Goal: Task Accomplishment & Management: Manage account settings

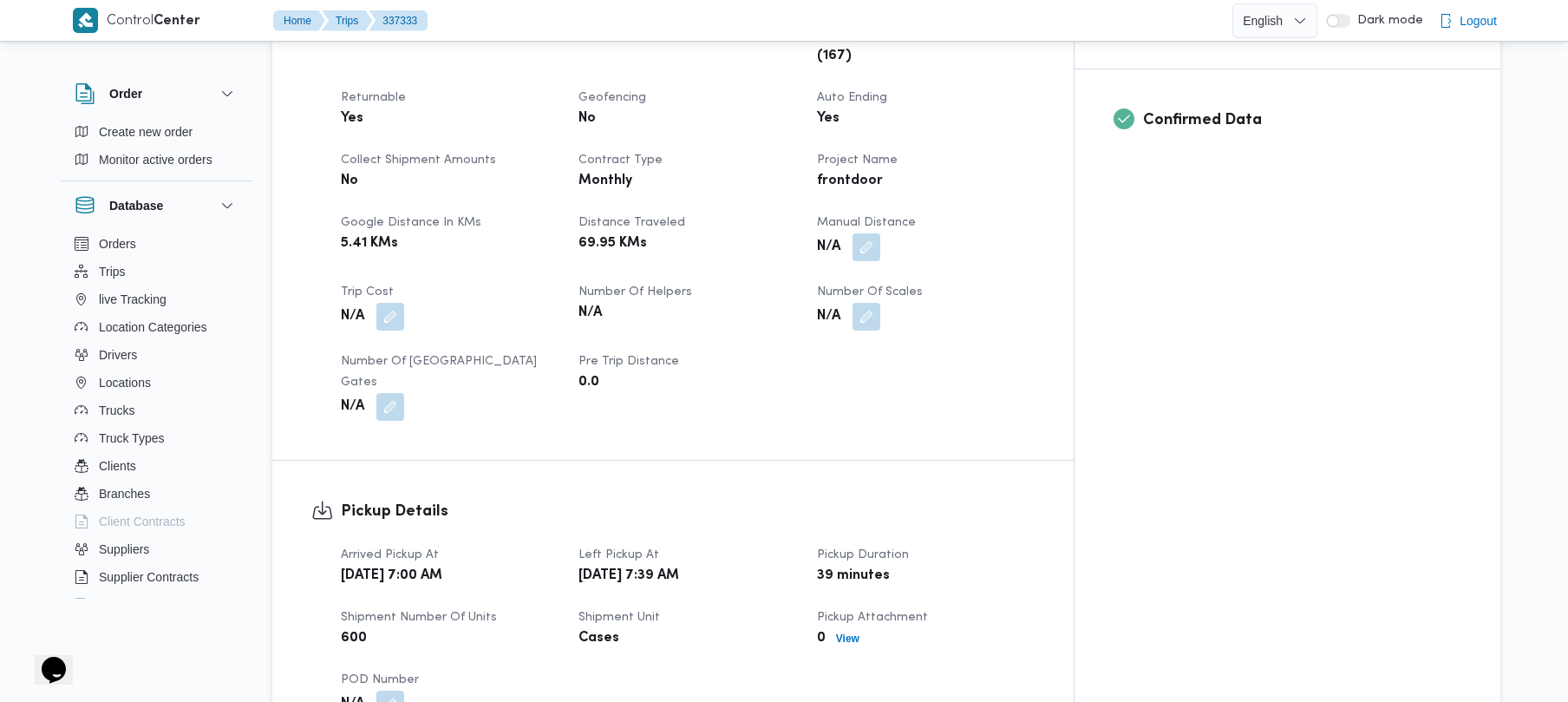
scroll to position [740, 0]
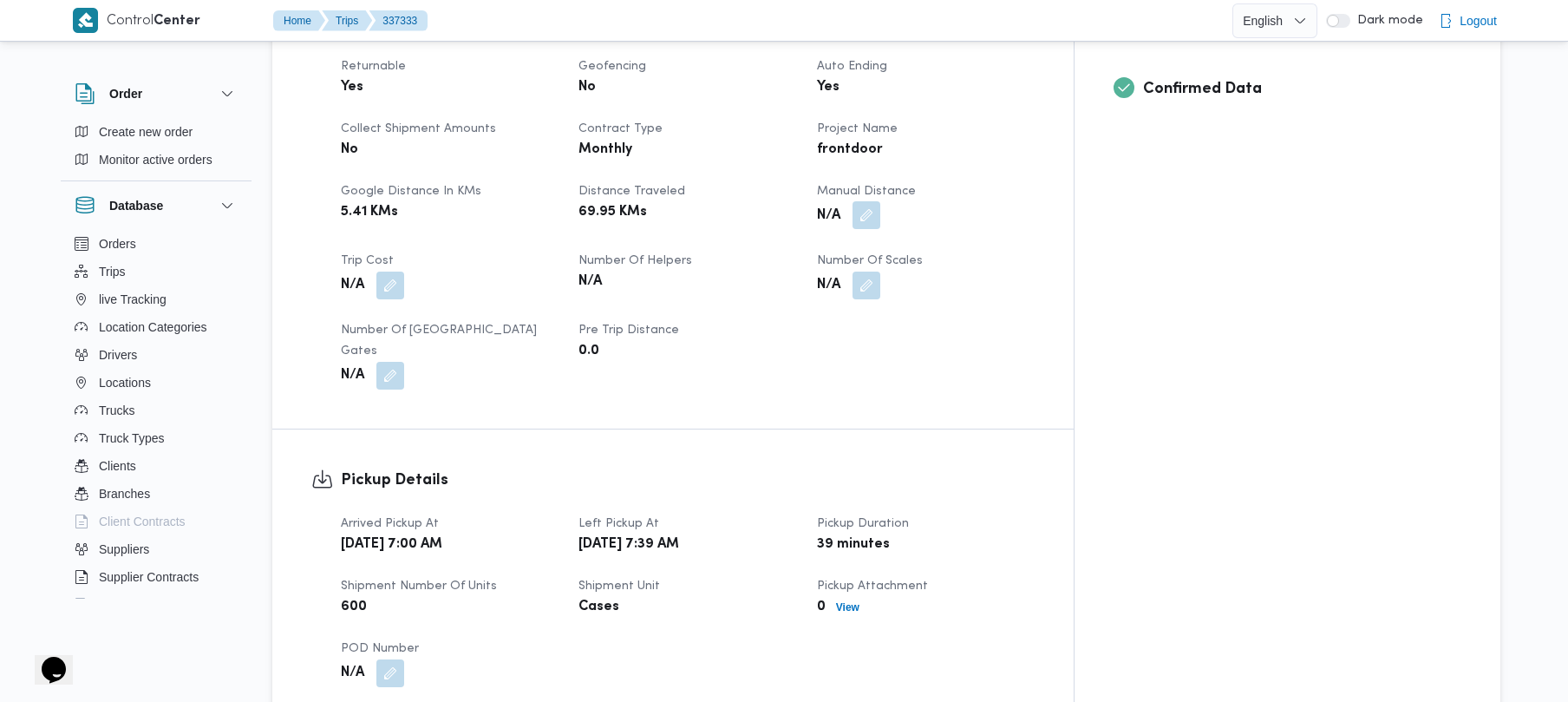
click at [880, 202] on button "button" at bounding box center [866, 215] width 27 height 27
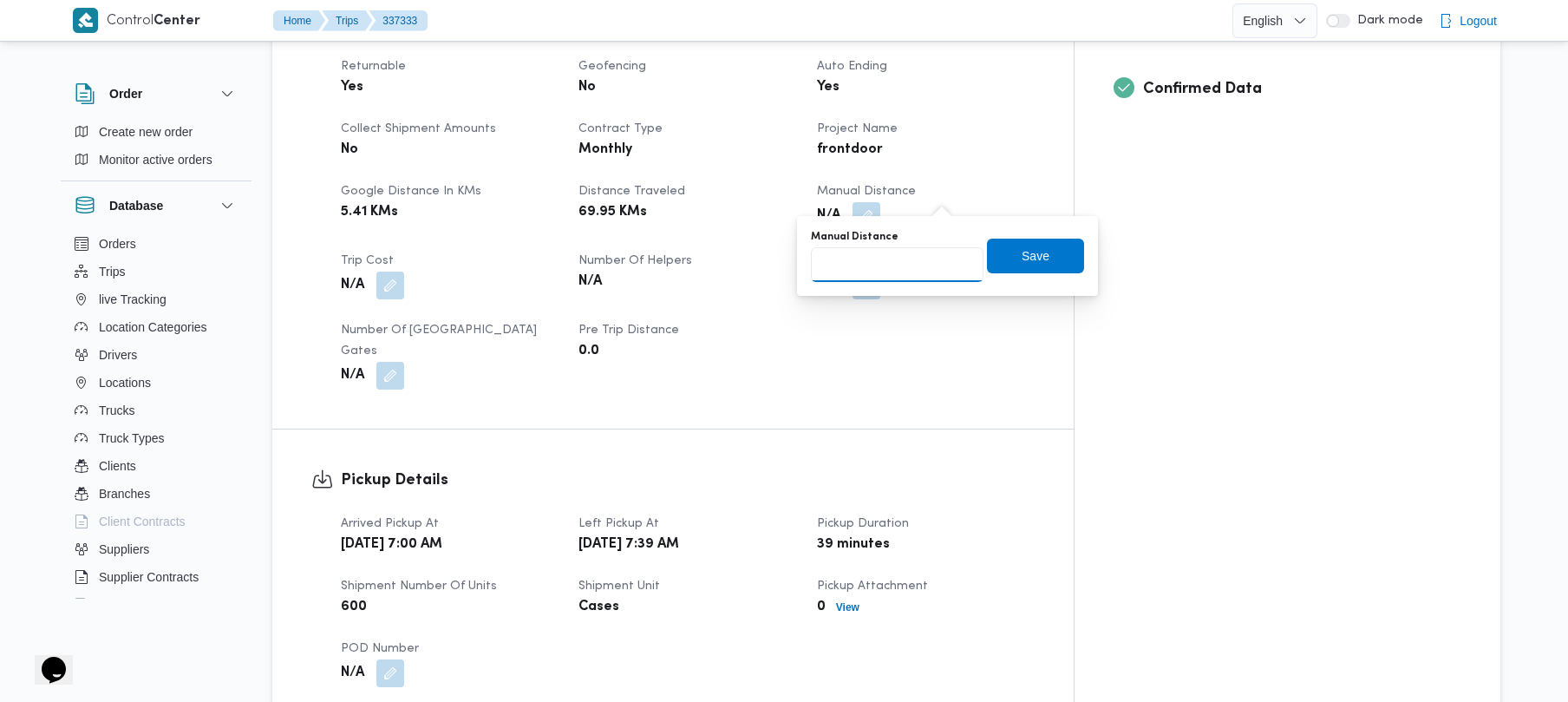
click at [883, 253] on input "Manual Distance" at bounding box center [897, 264] width 172 height 35
type input "90"
click at [1029, 260] on span "Save" at bounding box center [1035, 255] width 27 height 21
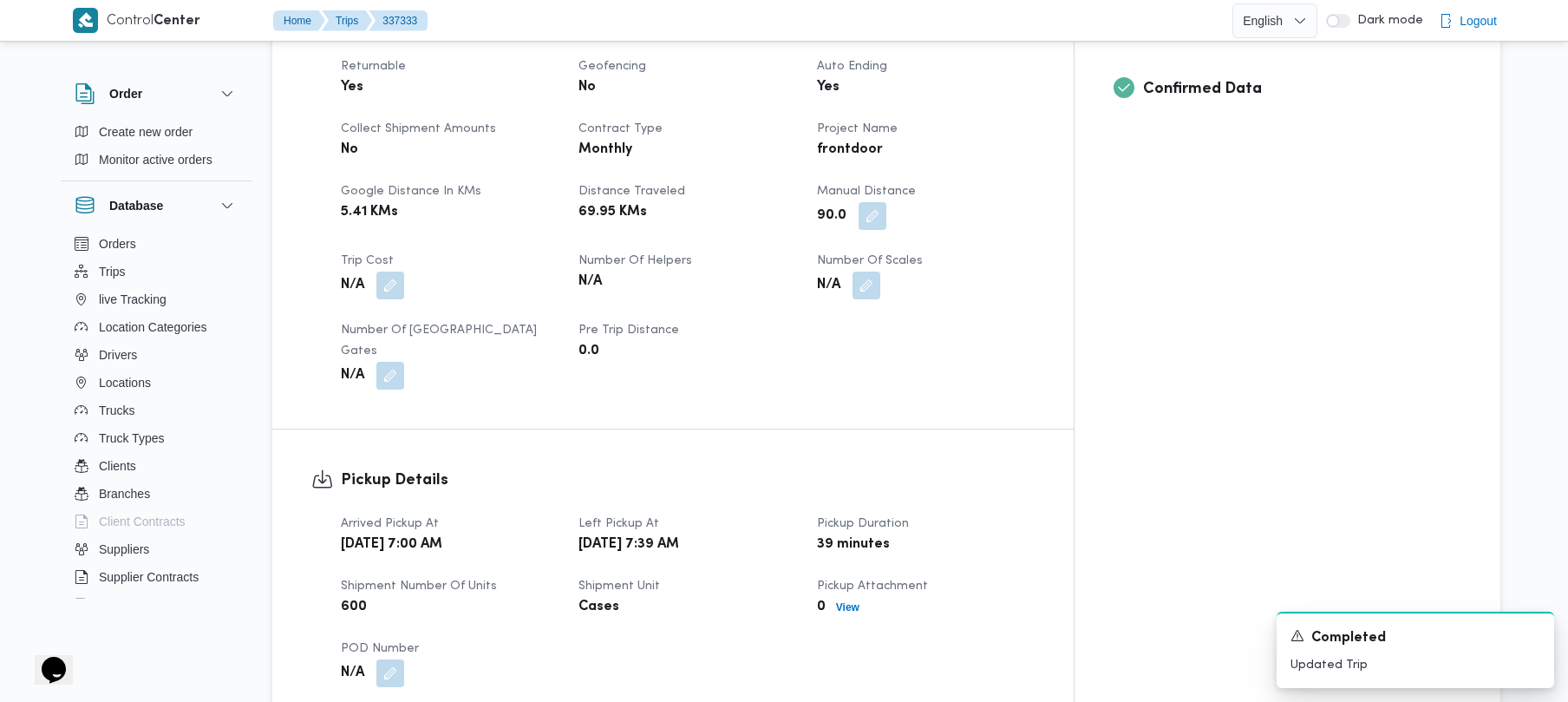
click at [921, 326] on div "Client Frontdoor Branch فرونت دور مسطرد Trip Type تجزئة Pickup date & time Thu,…" at bounding box center [688, 150] width 715 height 499
click at [1296, 21] on select "English عربي" at bounding box center [1275, 21] width 85 height 35
select select "ar"
click at [1236, 4] on select "English عربي" at bounding box center [1275, 21] width 85 height 35
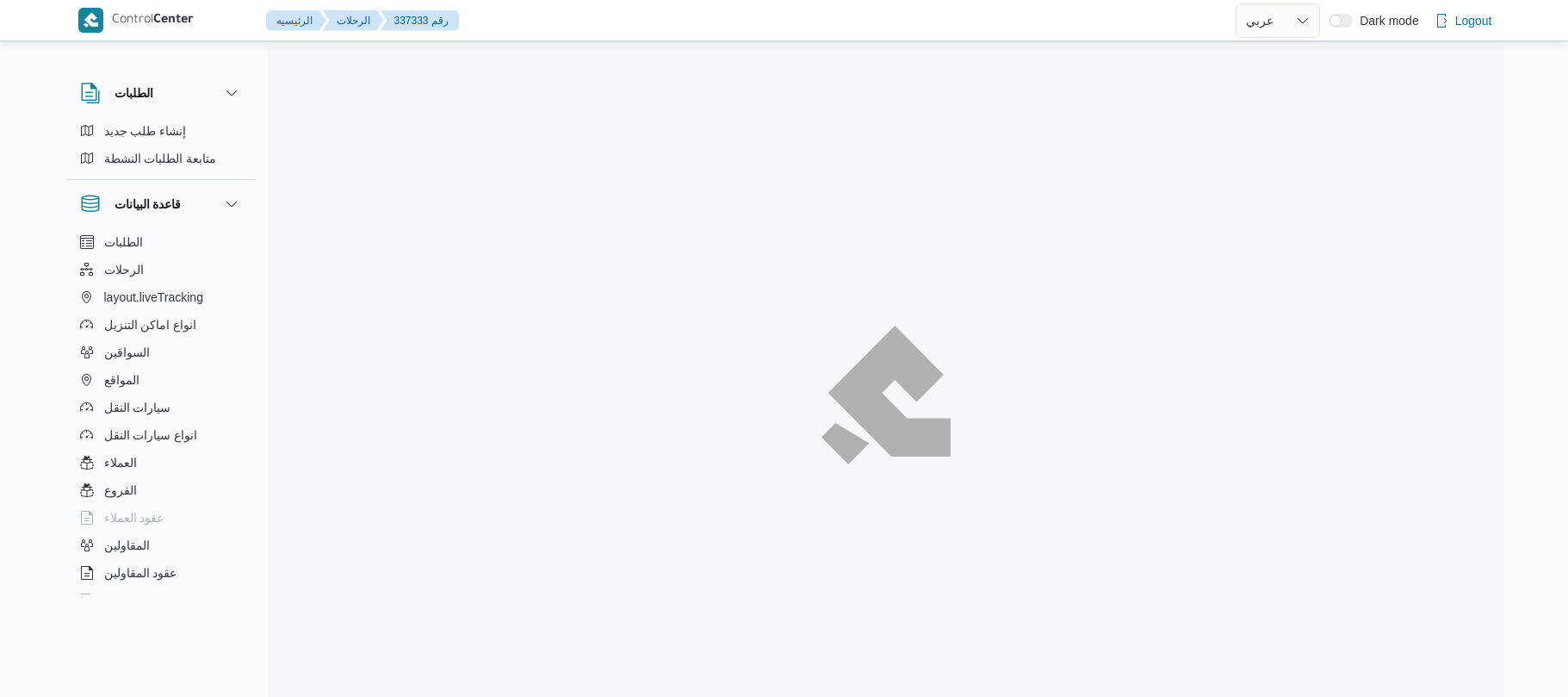
select select "ar"
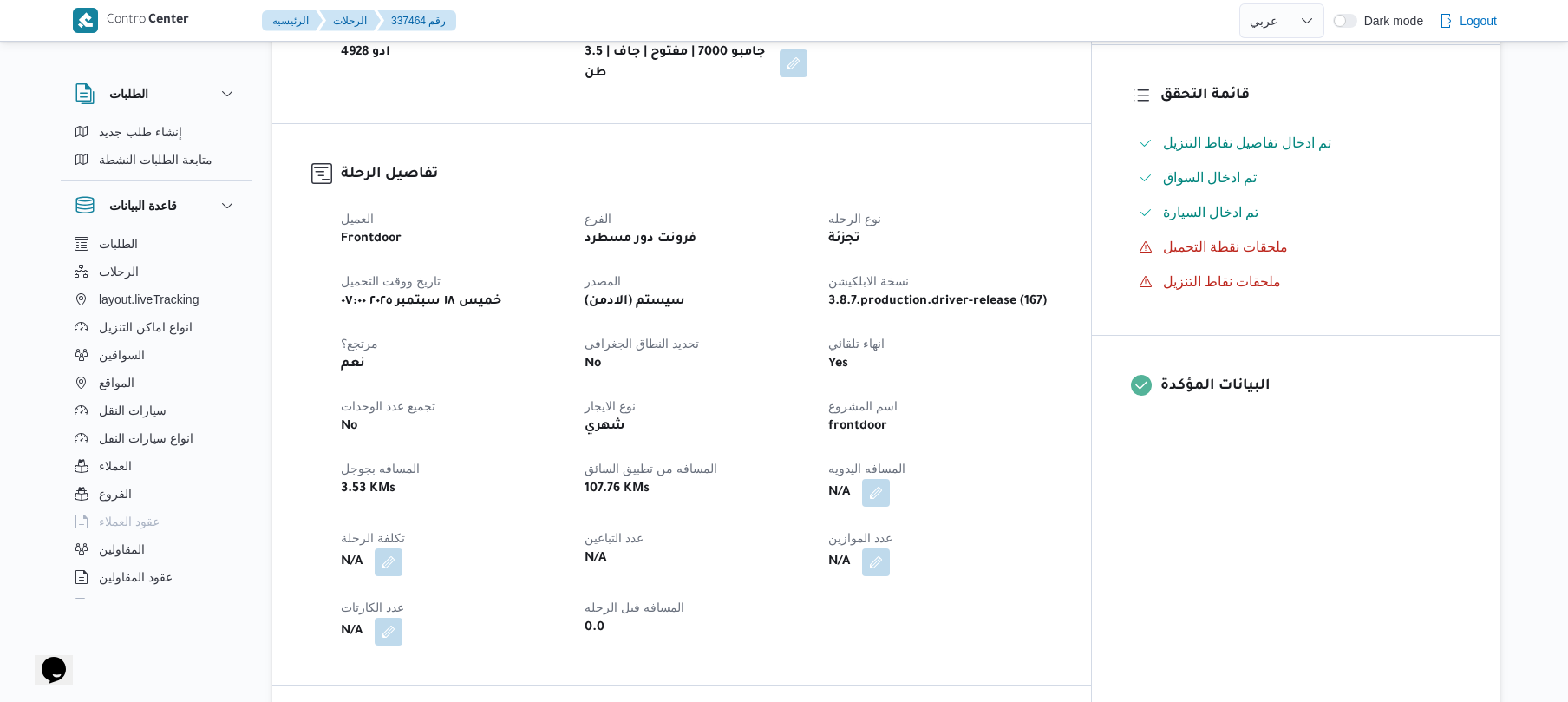
scroll to position [508, 0]
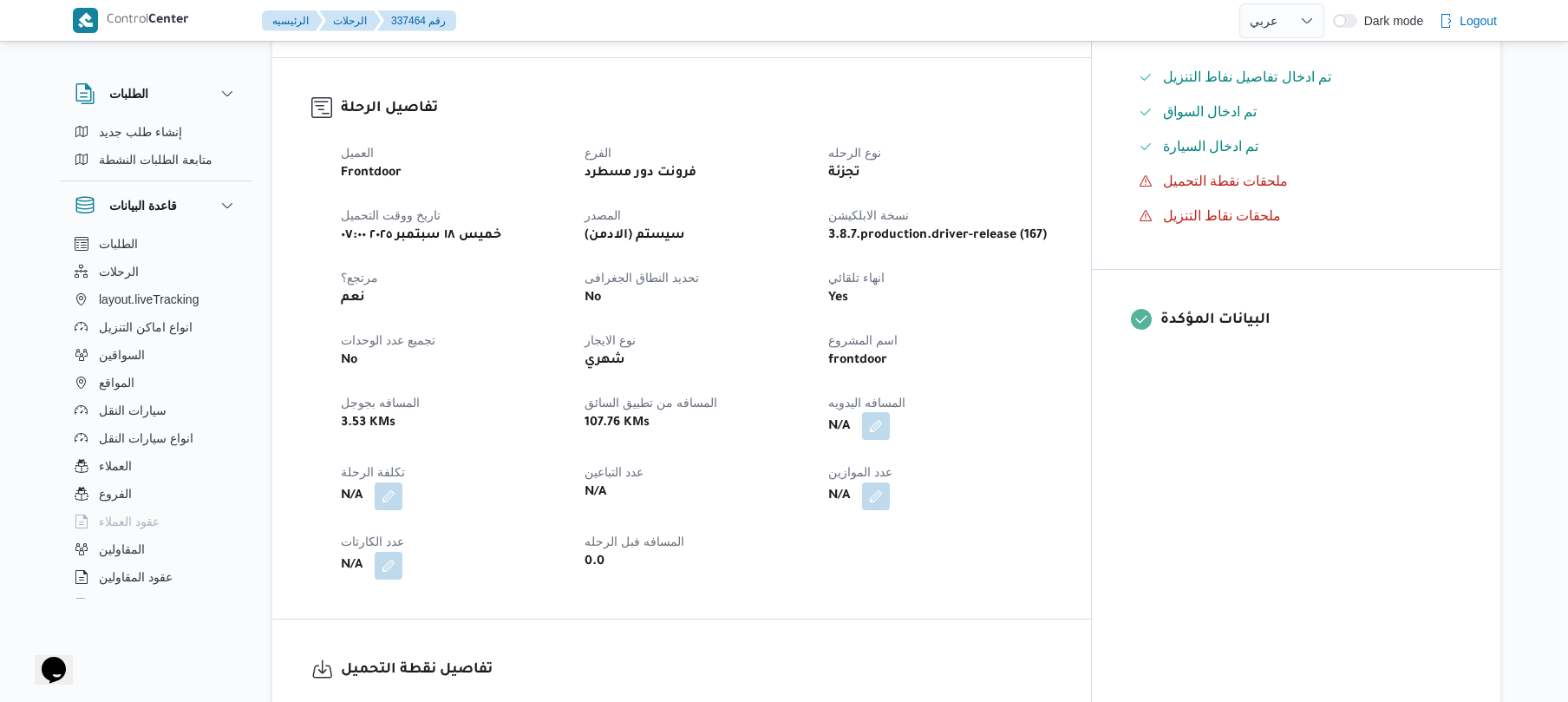
click at [890, 420] on button "button" at bounding box center [875, 425] width 27 height 27
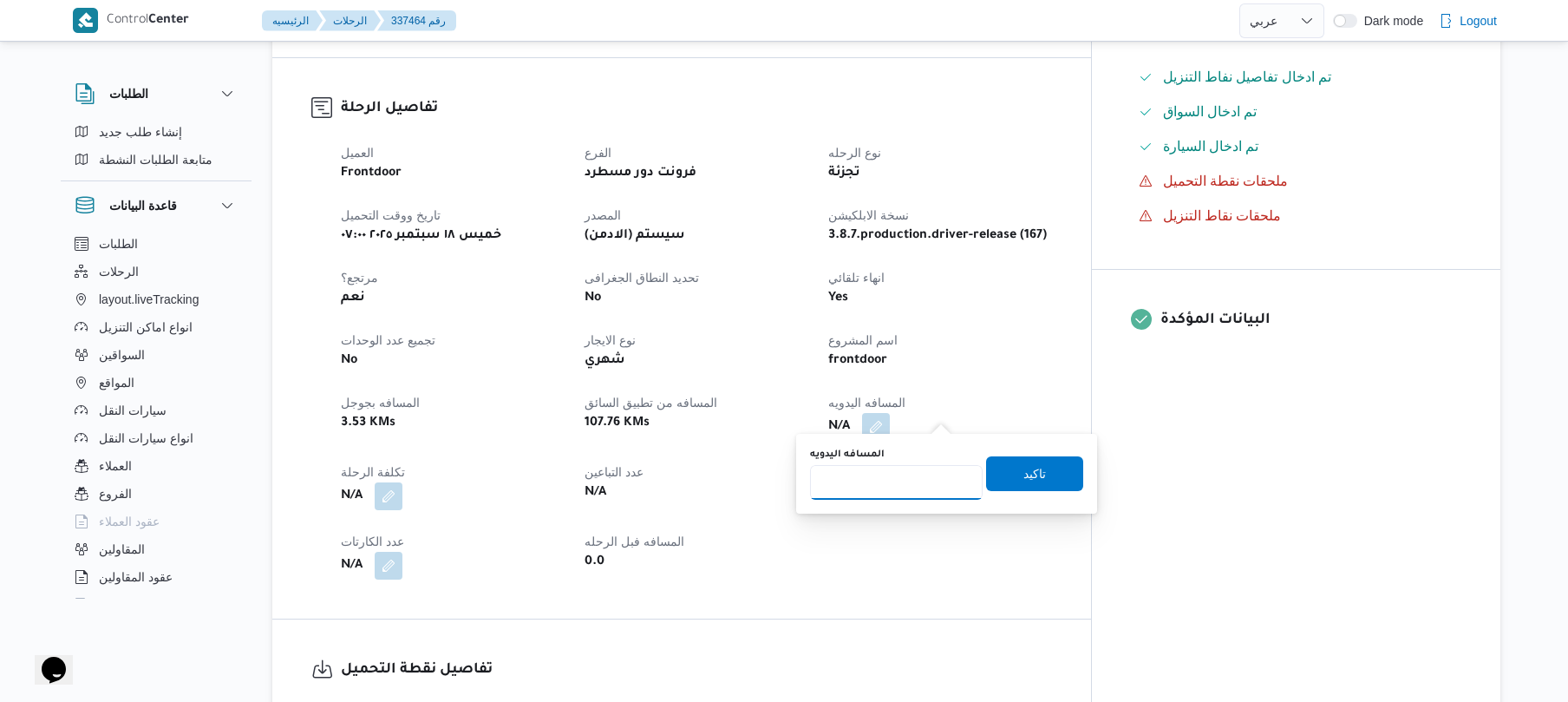
click at [907, 476] on input "المسافه اليدويه" at bounding box center [896, 482] width 172 height 35
type input "120"
click at [1023, 469] on span "تاكيد" at bounding box center [1035, 473] width 23 height 21
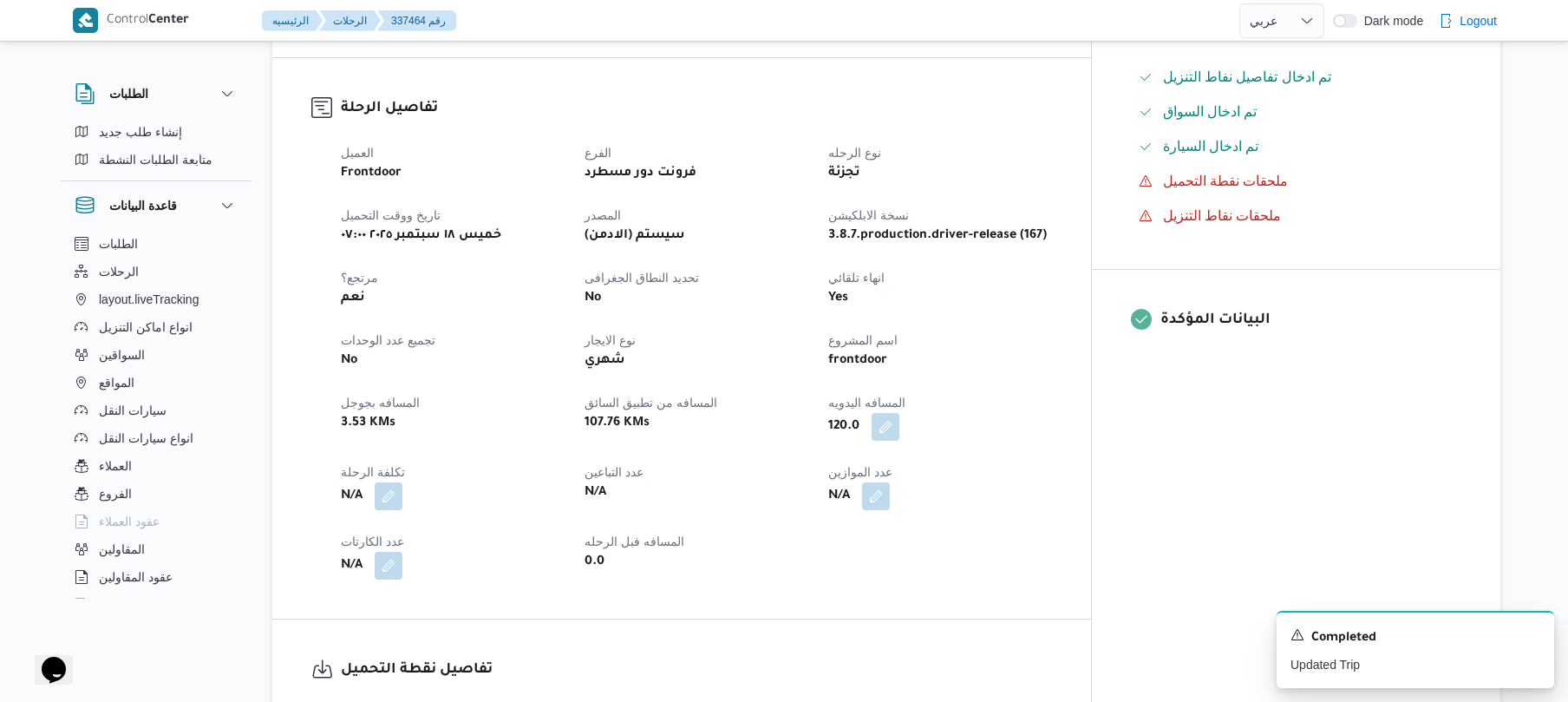
click at [1054, 481] on div "N/A" at bounding box center [939, 496] width 226 height 31
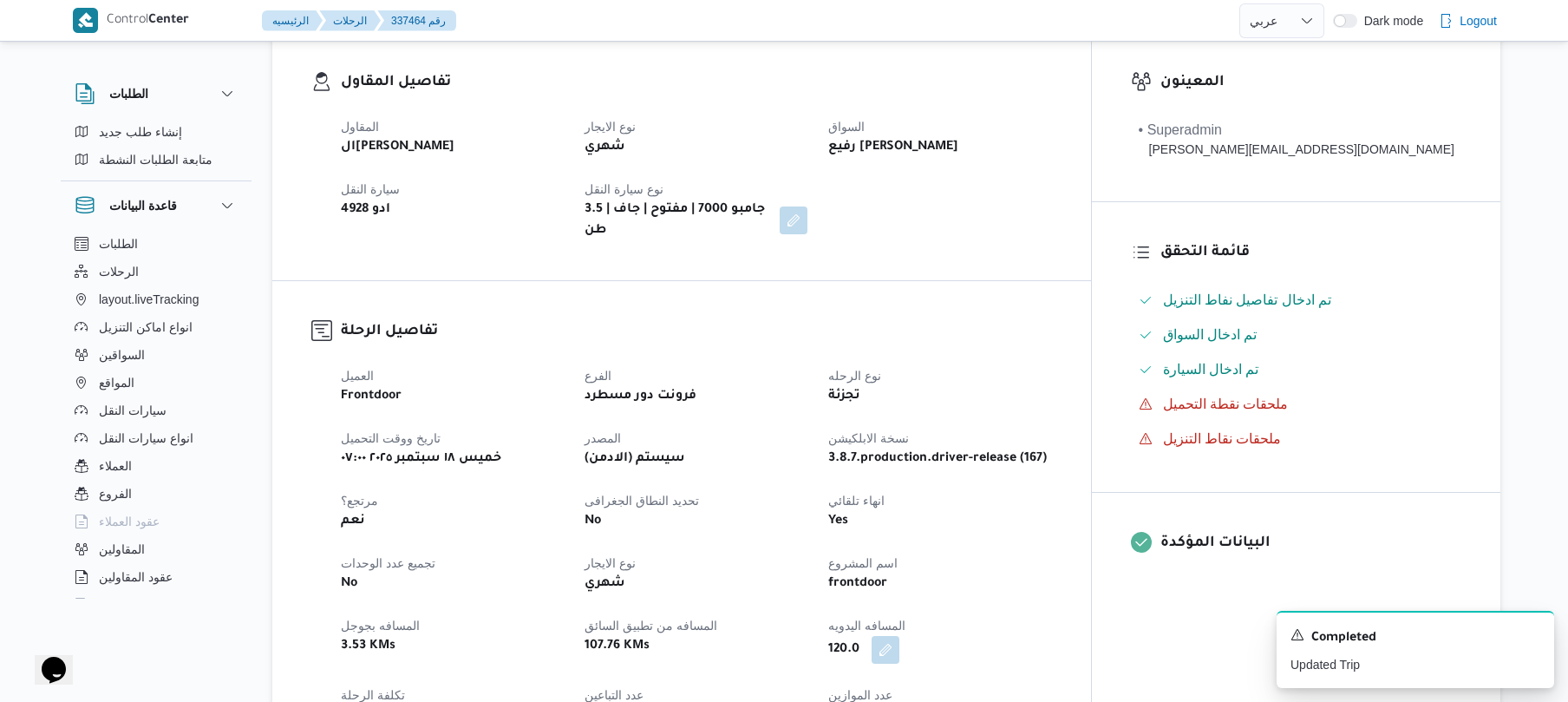
scroll to position [258, 0]
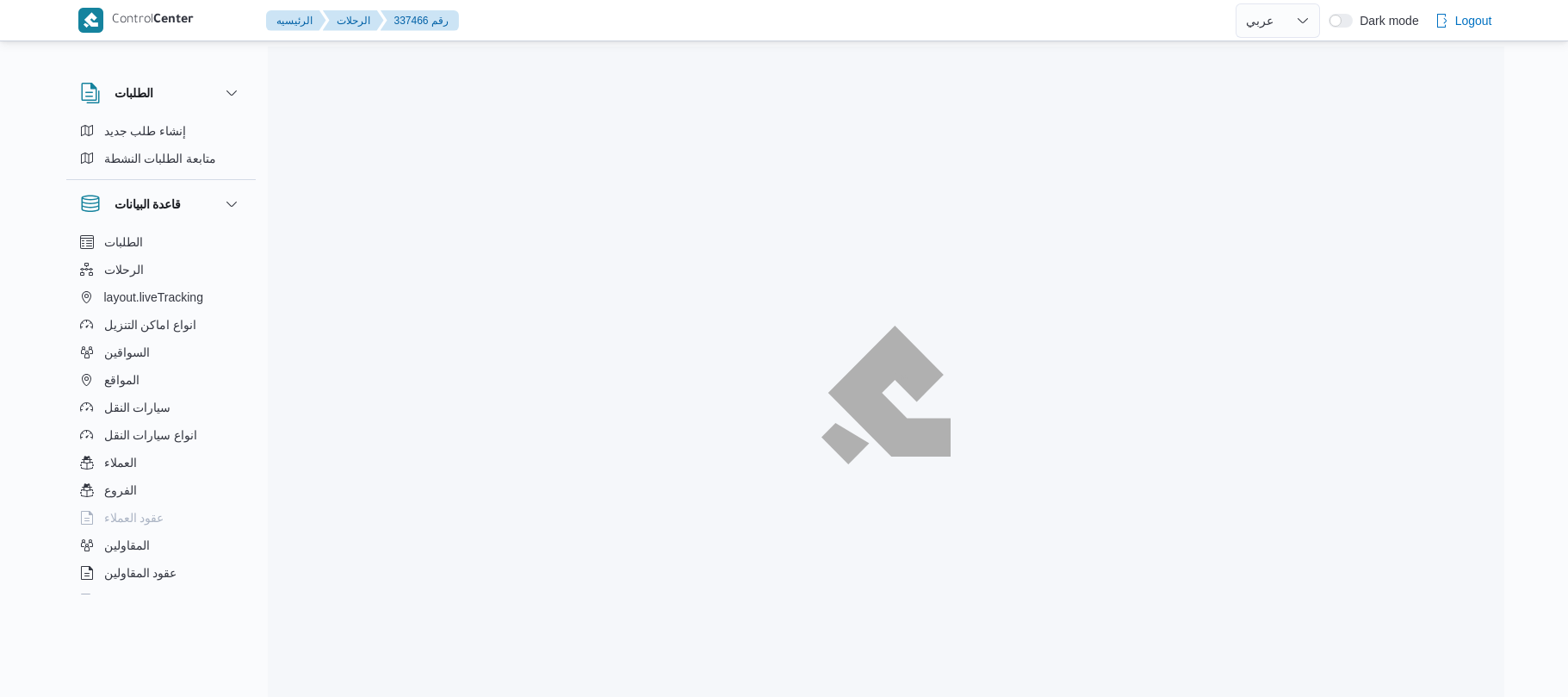
select select "ar"
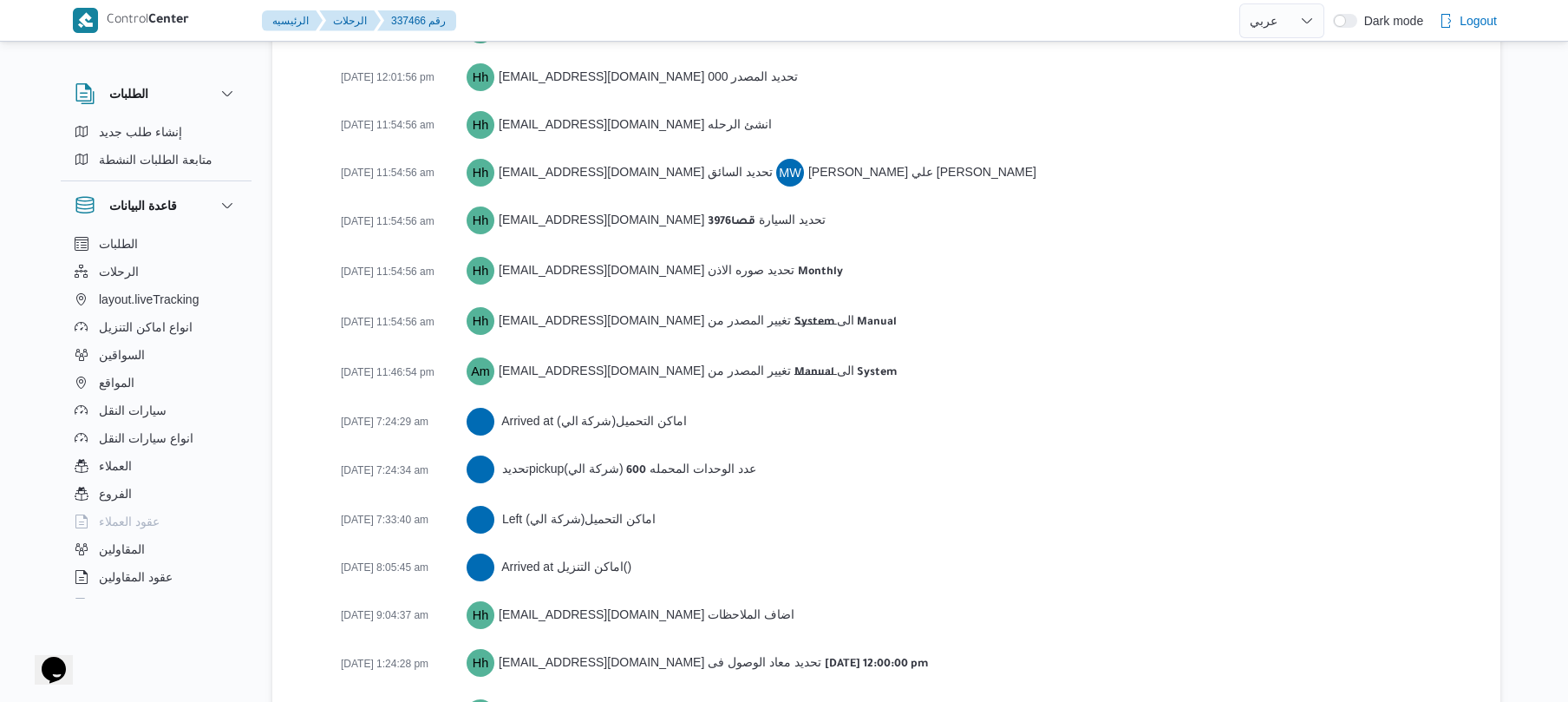
scroll to position [2718, 0]
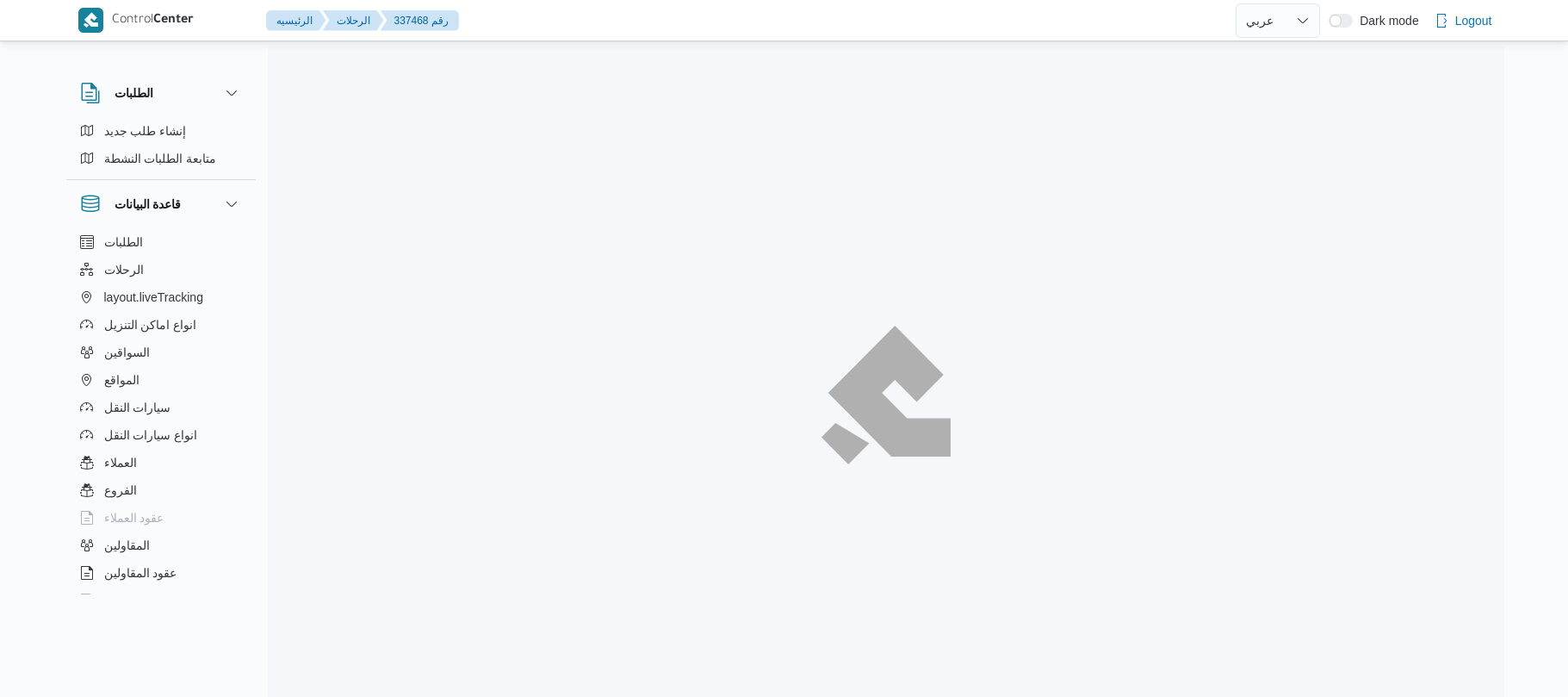
select select "ar"
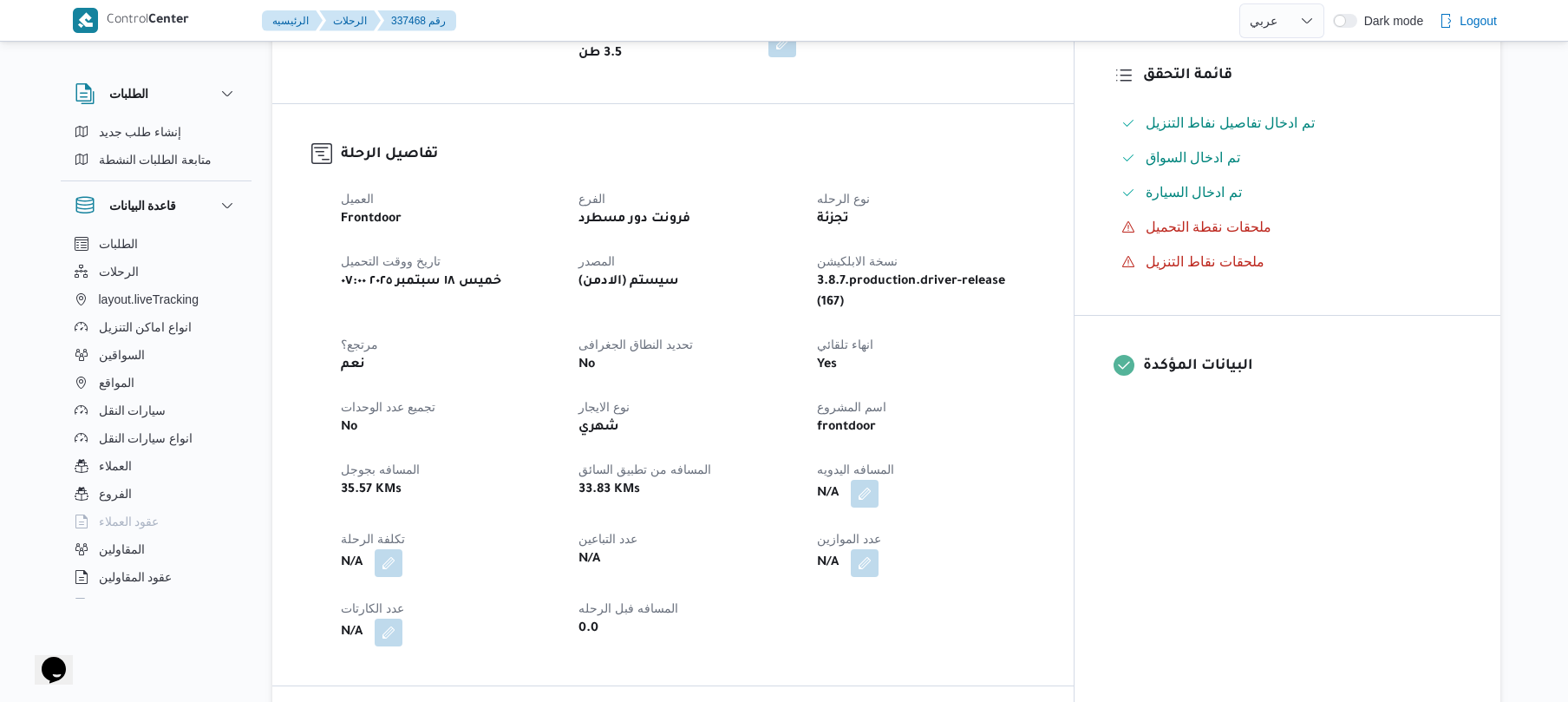
scroll to position [508, 0]
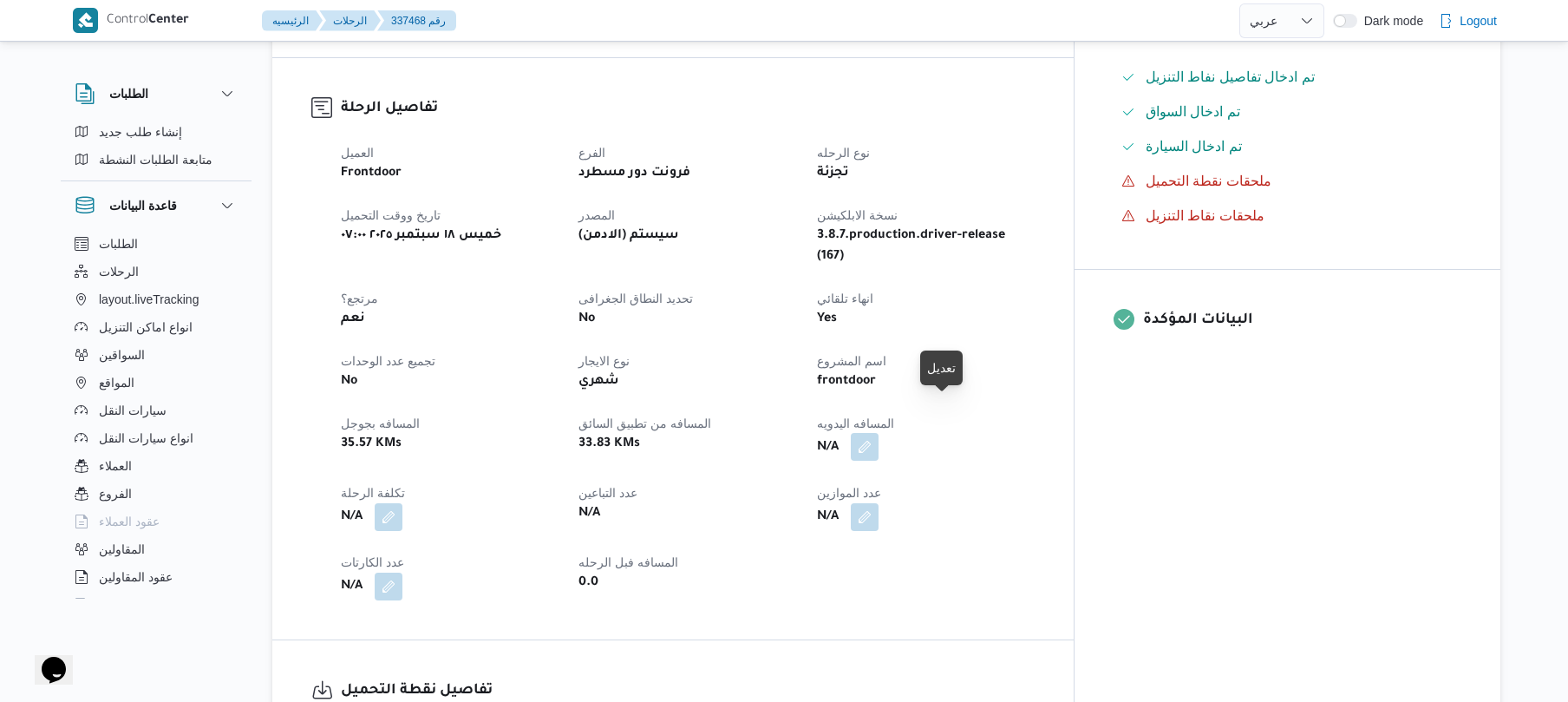
click at [879, 433] on button "button" at bounding box center [864, 446] width 27 height 27
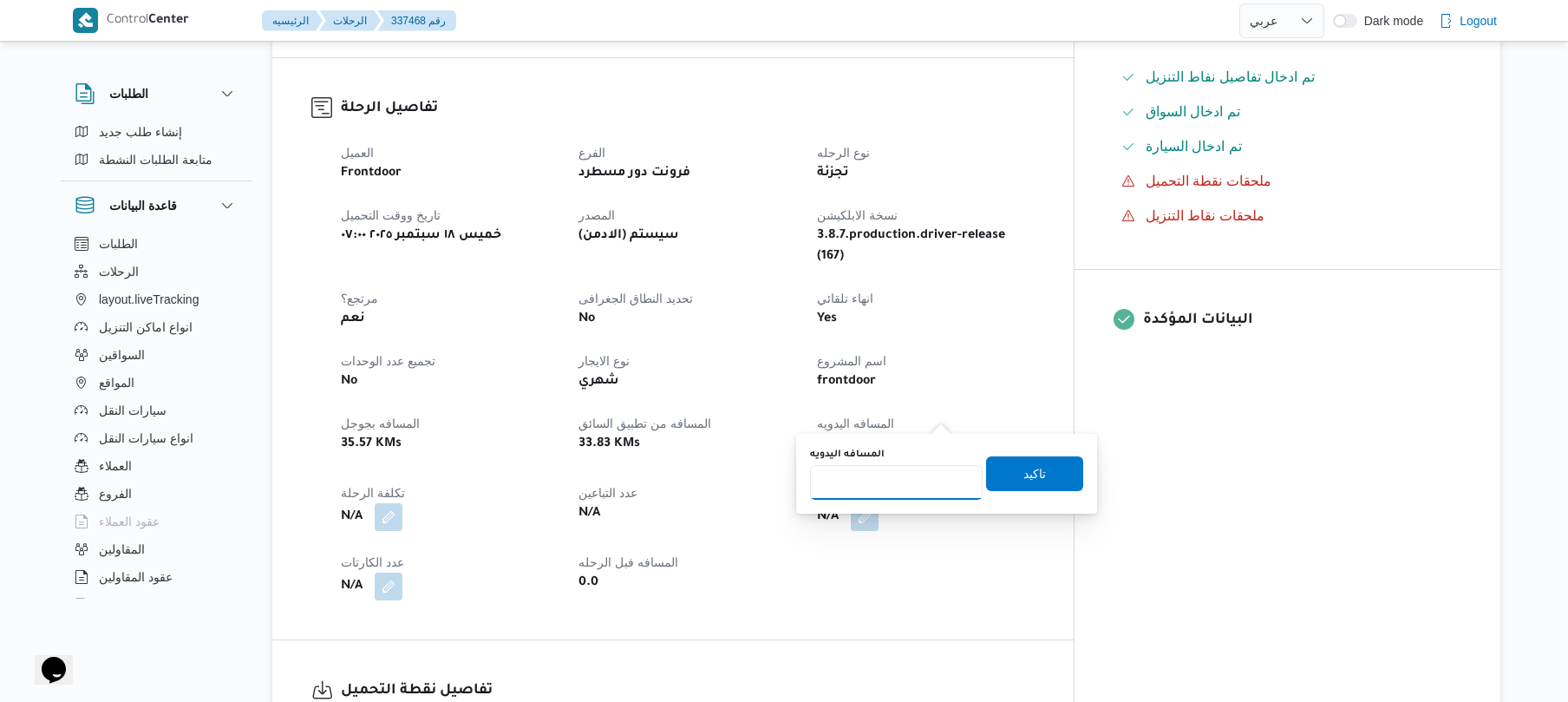
click at [901, 480] on input "المسافه اليدويه" at bounding box center [896, 482] width 172 height 35
type input "90"
click at [997, 477] on span "تاكيد" at bounding box center [1035, 472] width 97 height 35
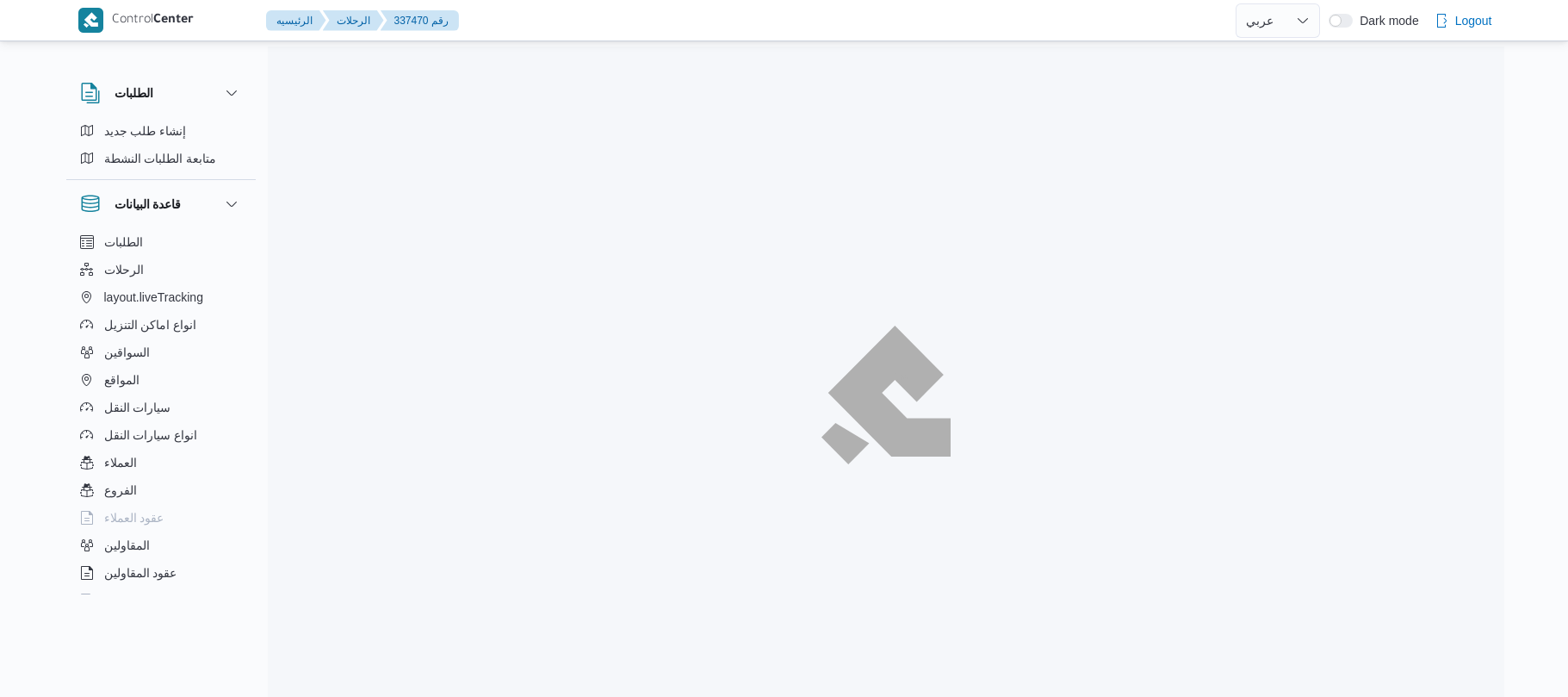
select select "ar"
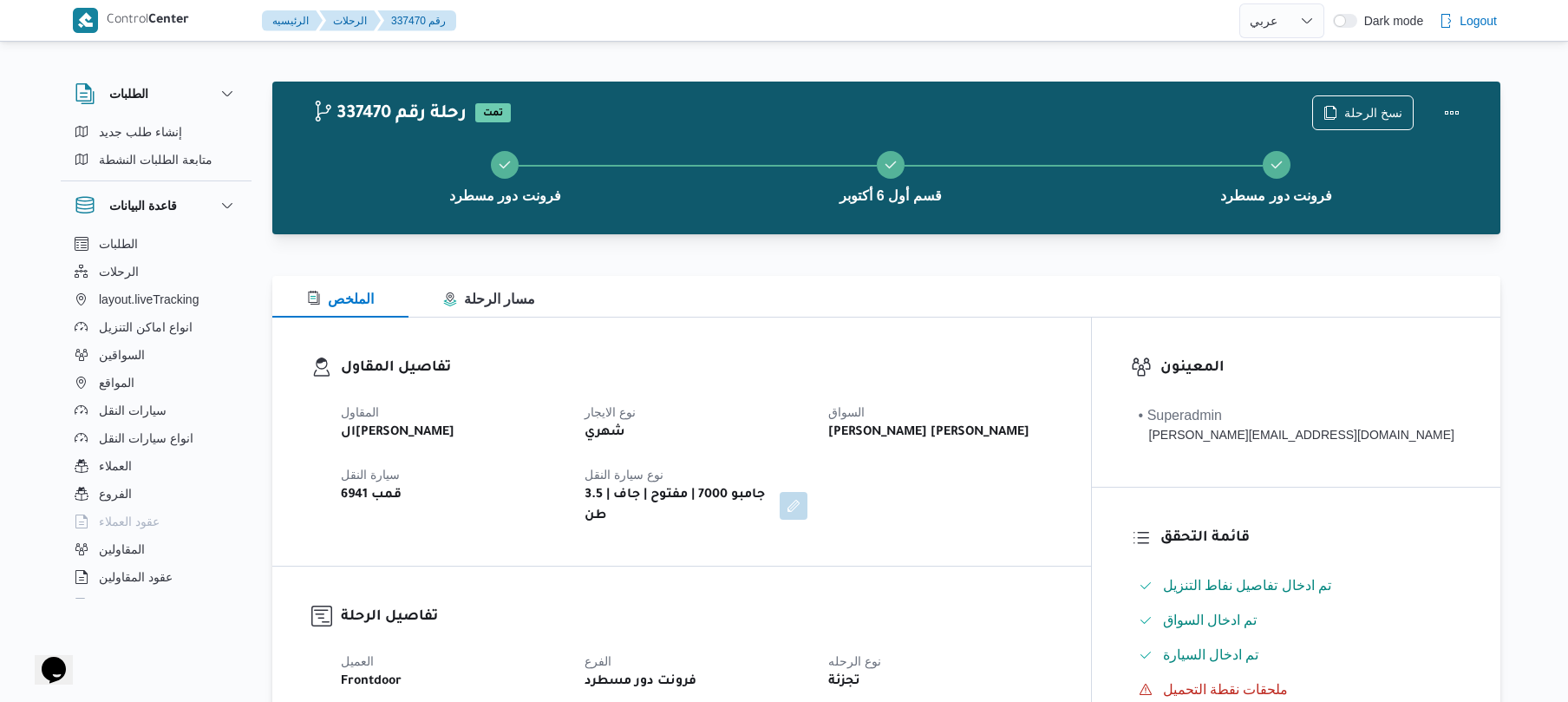
click at [1079, 336] on div "تفاصيل المقاول المقاول الهامي محمد خالد علي نوع الايجار شهري السواق محمد سيد مح…" at bounding box center [681, 441] width 819 height 248
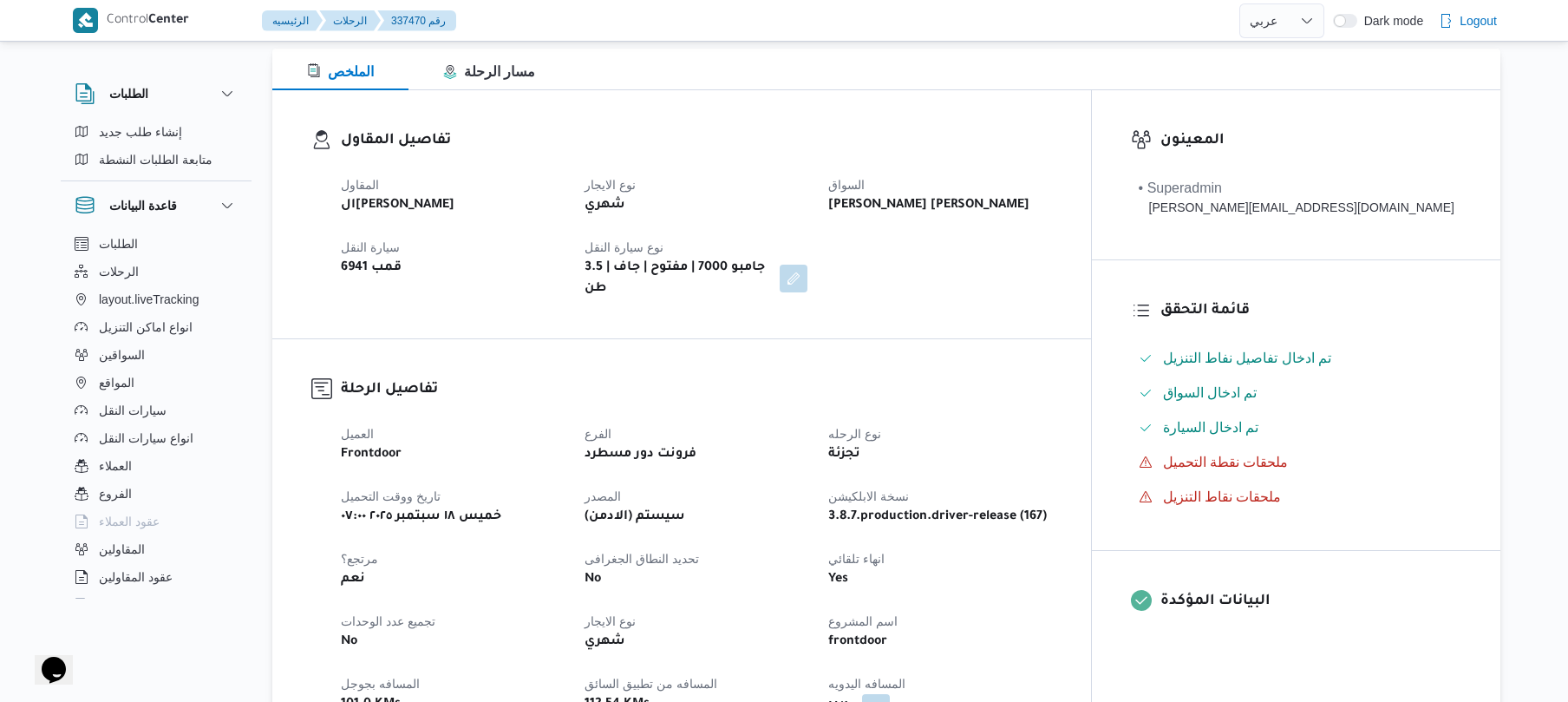
scroll to position [463, 0]
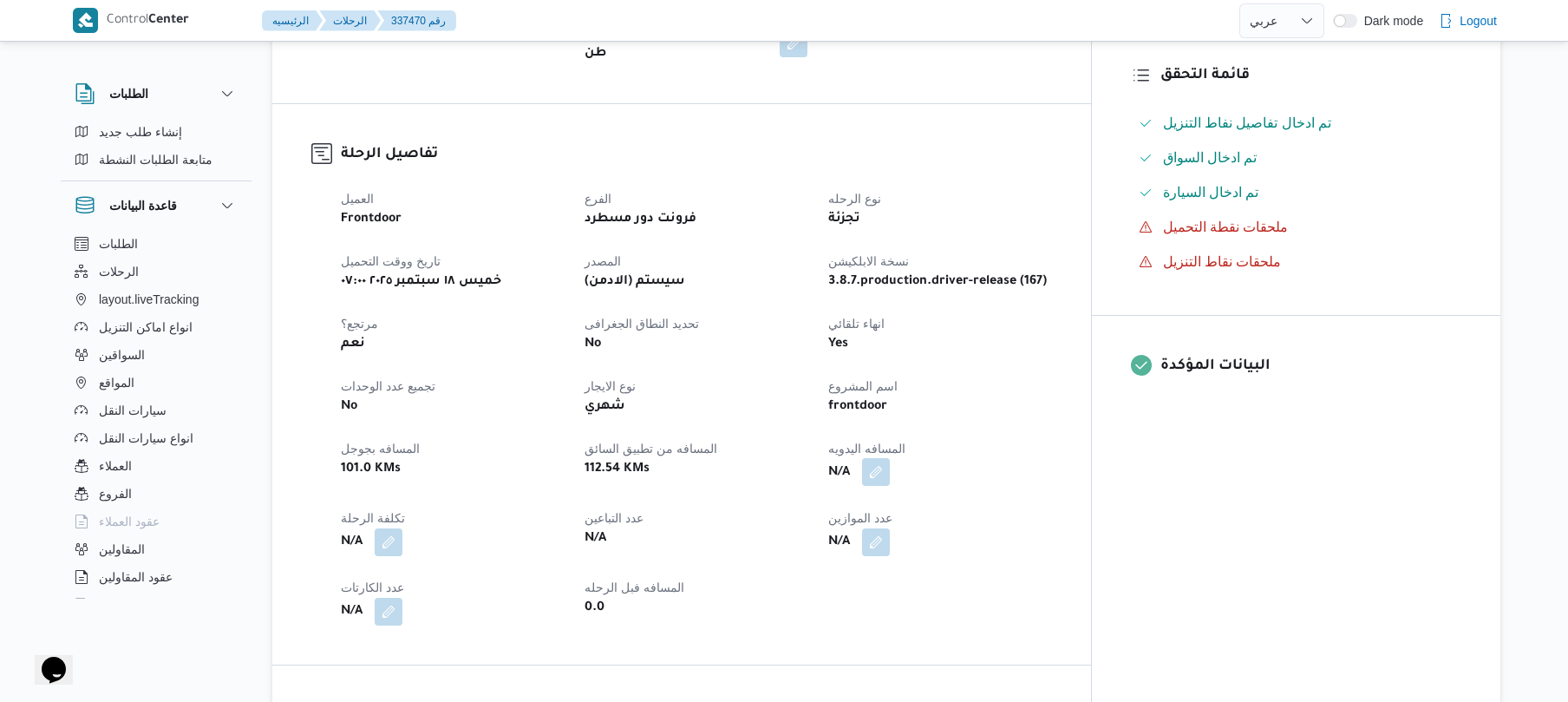
click at [890, 465] on button "button" at bounding box center [875, 471] width 27 height 27
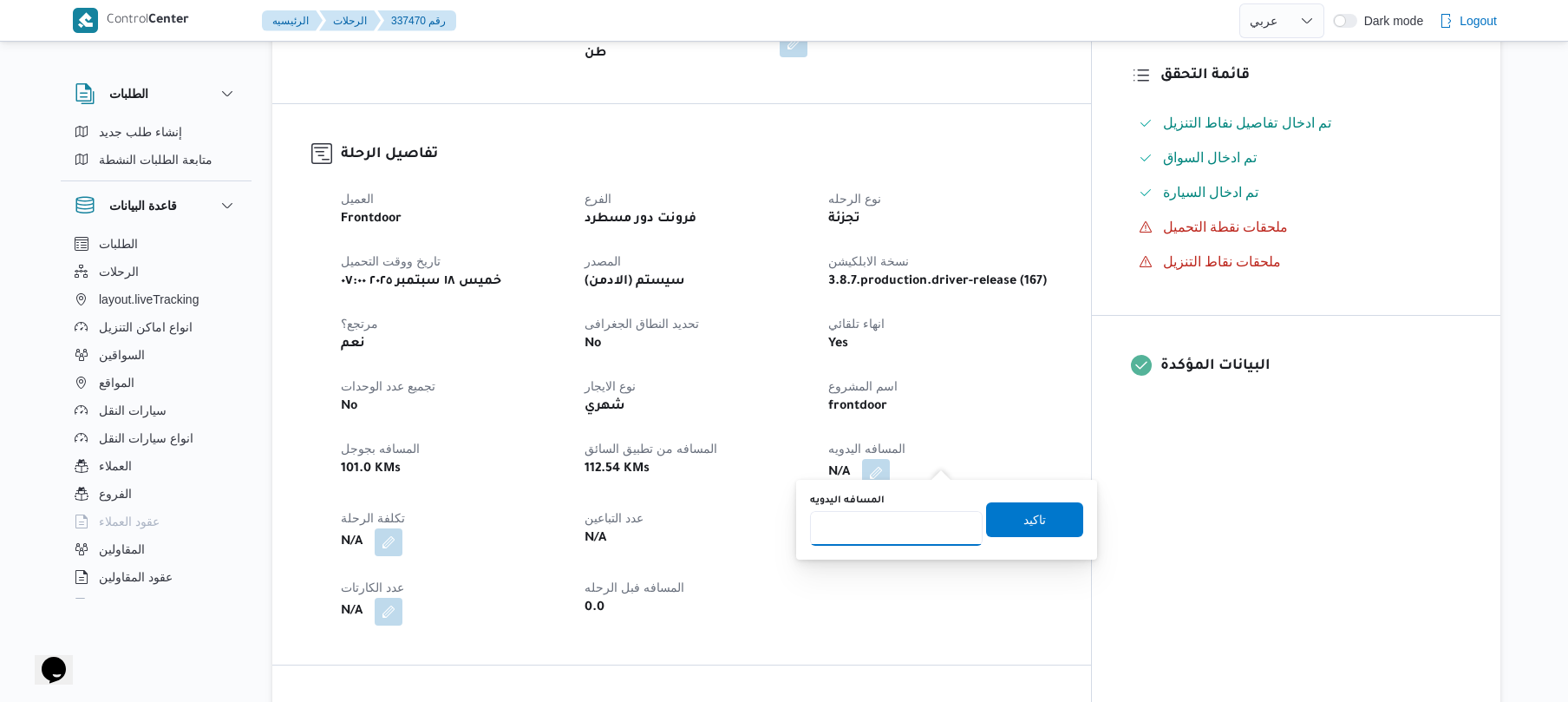
click at [909, 526] on input "المسافه اليدويه" at bounding box center [896, 528] width 172 height 35
type input "130"
click at [1004, 520] on span "تاكيد" at bounding box center [1035, 518] width 97 height 35
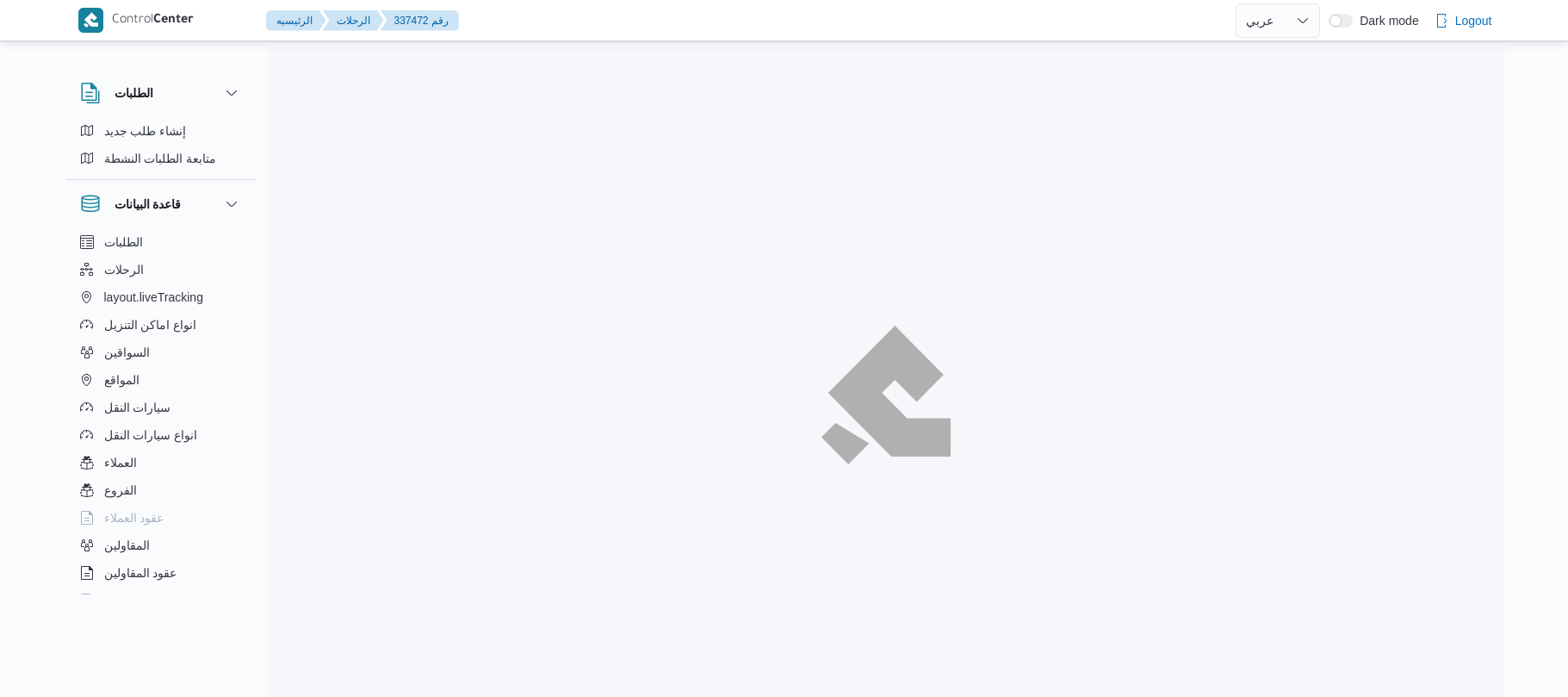
select select "ar"
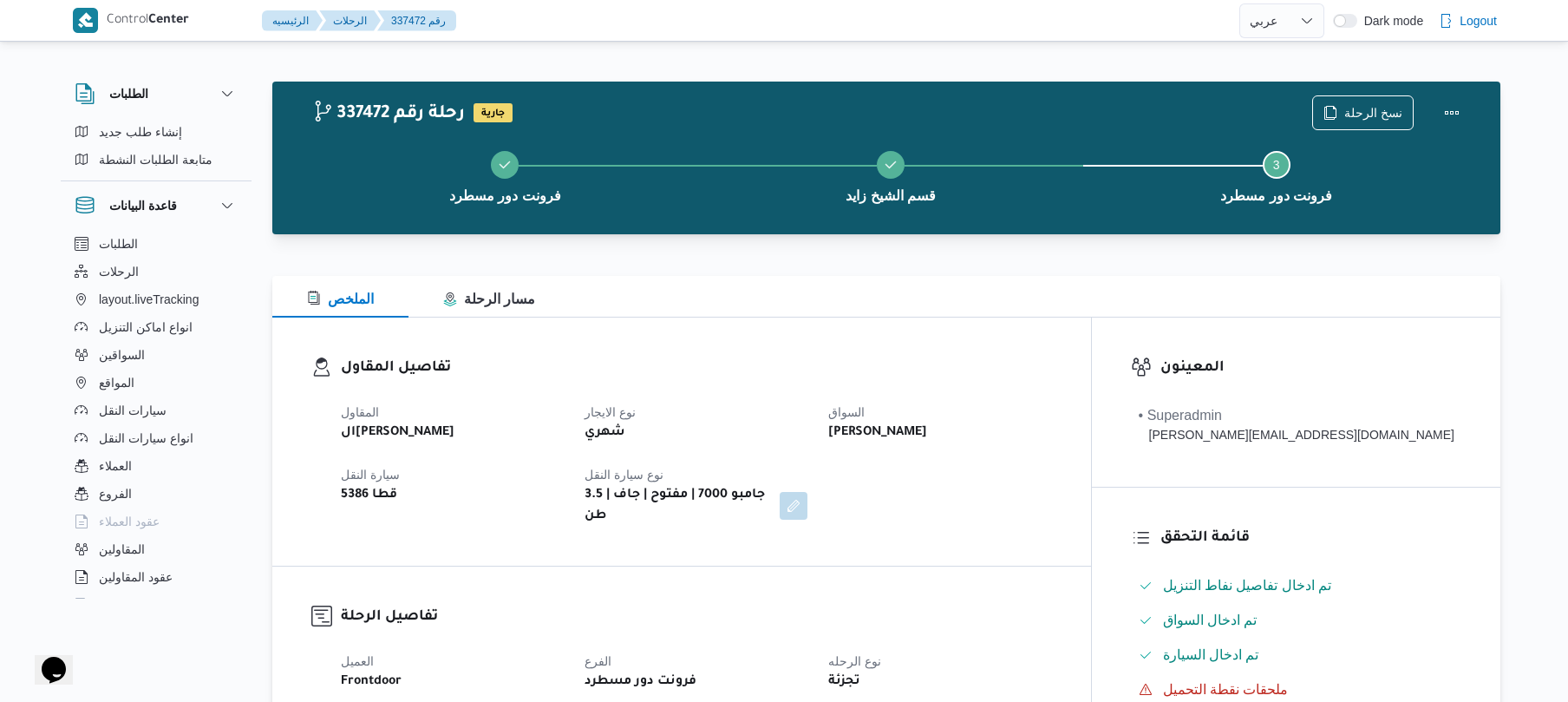
click at [927, 432] on b "يحي احمد محمد حلمي" at bounding box center [877, 433] width 99 height 21
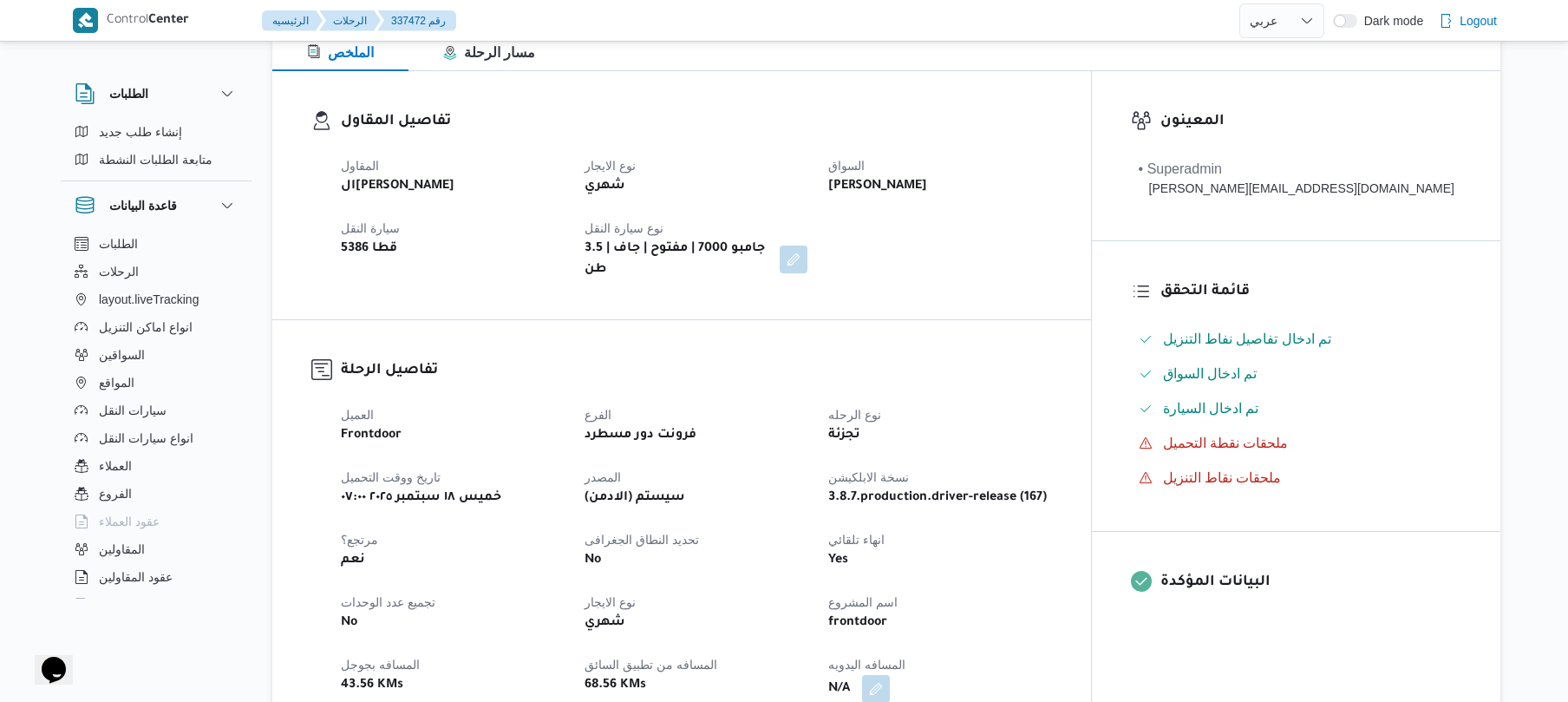
scroll to position [508, 0]
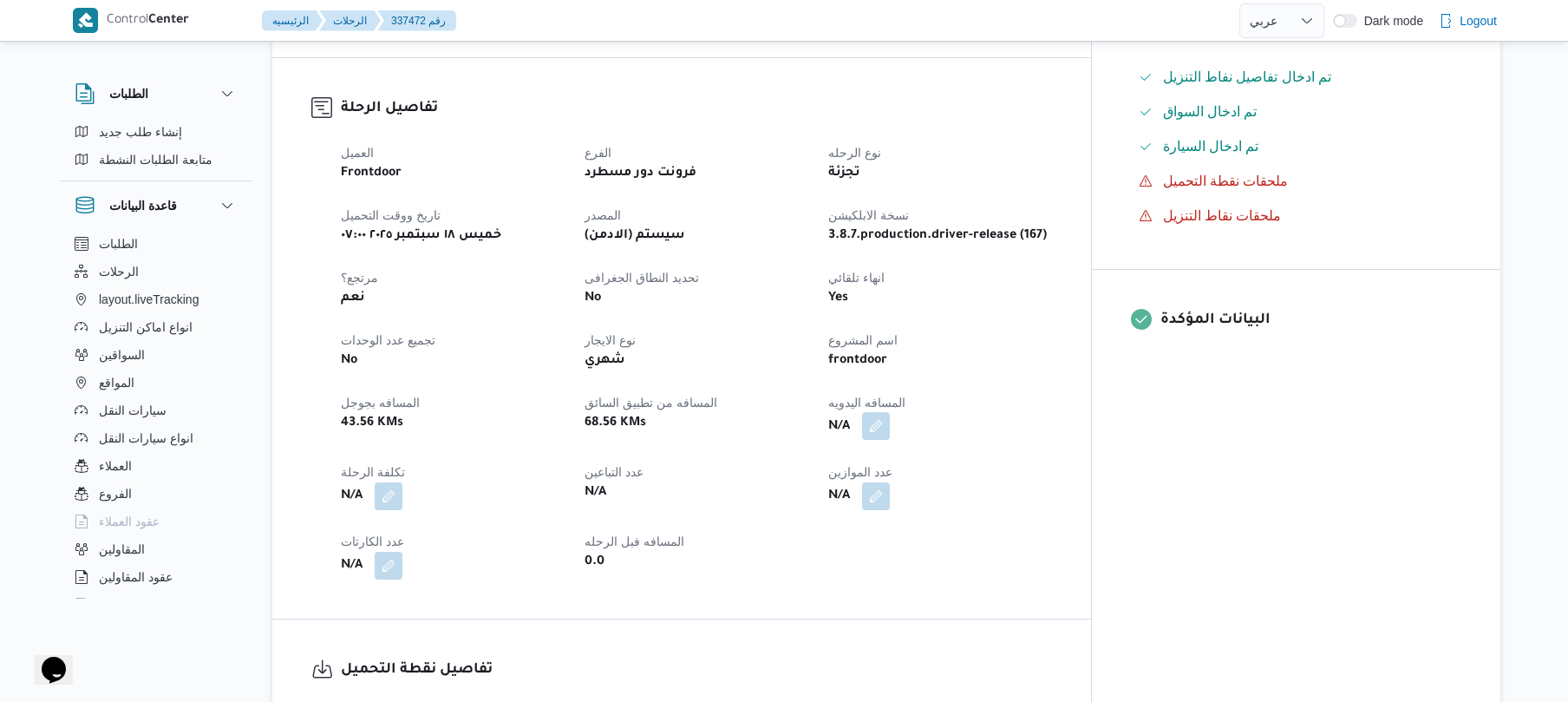
click at [890, 416] on button "button" at bounding box center [875, 425] width 27 height 27
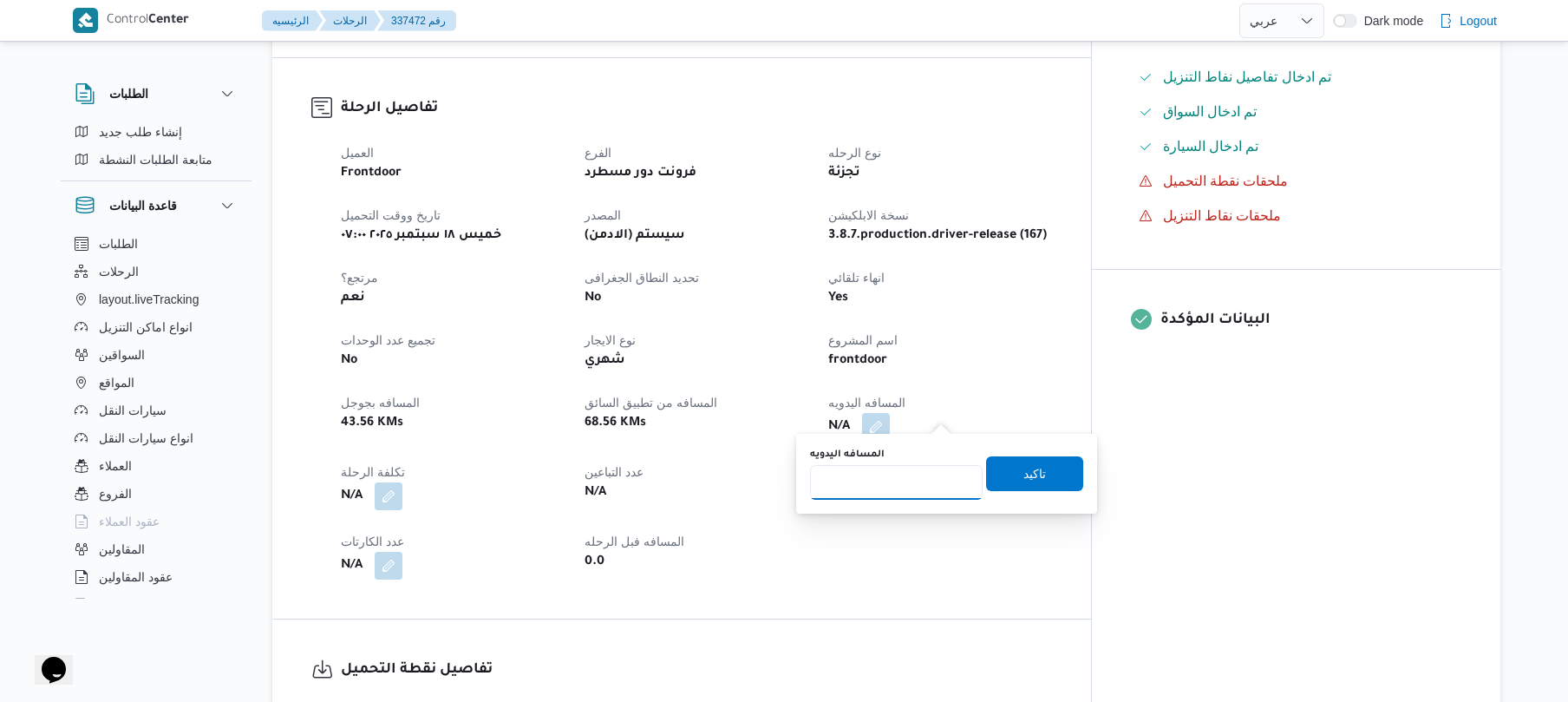
click at [922, 476] on input "المسافه اليدويه" at bounding box center [896, 482] width 172 height 35
type input "130"
click at [1025, 469] on span "تاكيد" at bounding box center [1035, 473] width 23 height 21
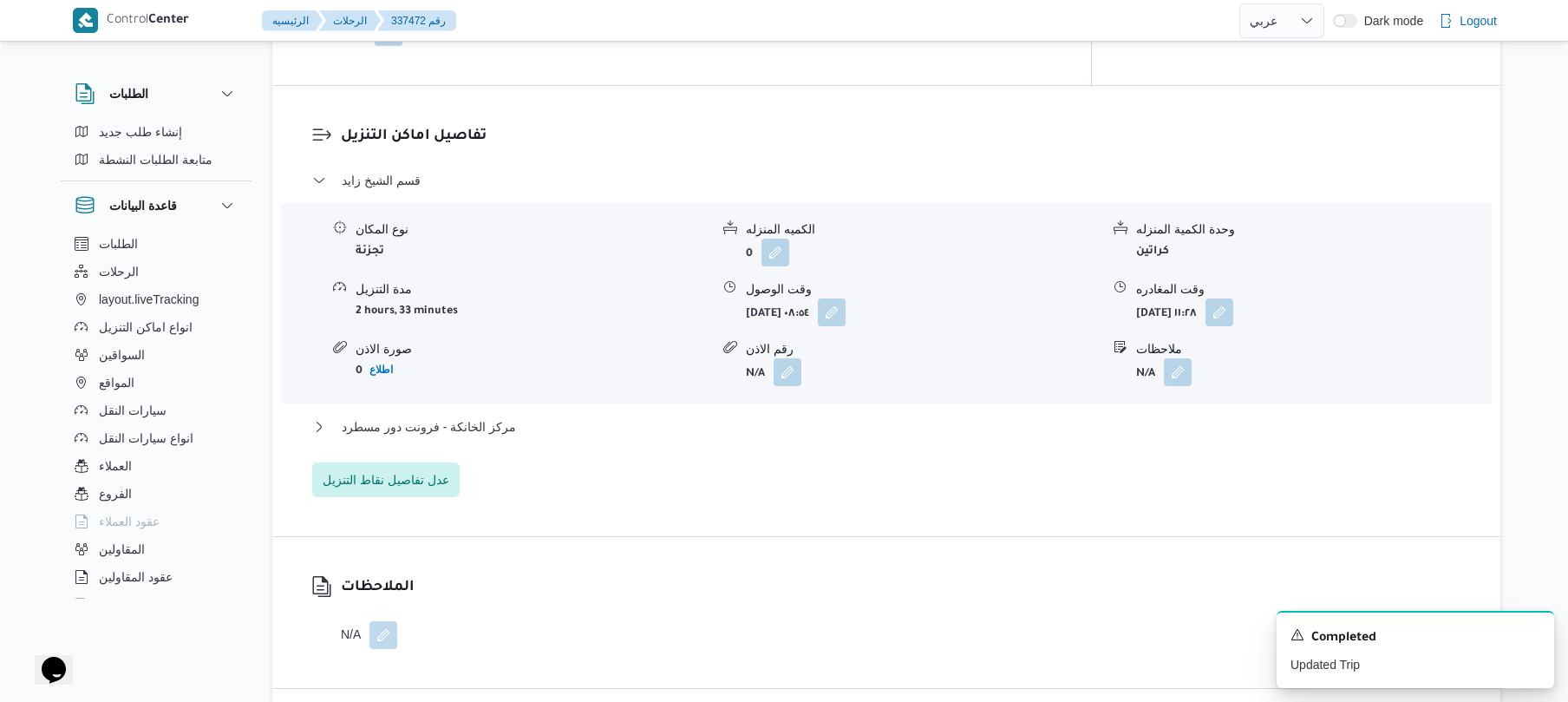
scroll to position [1341, 0]
click at [910, 415] on button "مركز الخانكة - فرونت دور مسطرد" at bounding box center [887, 425] width 1150 height 21
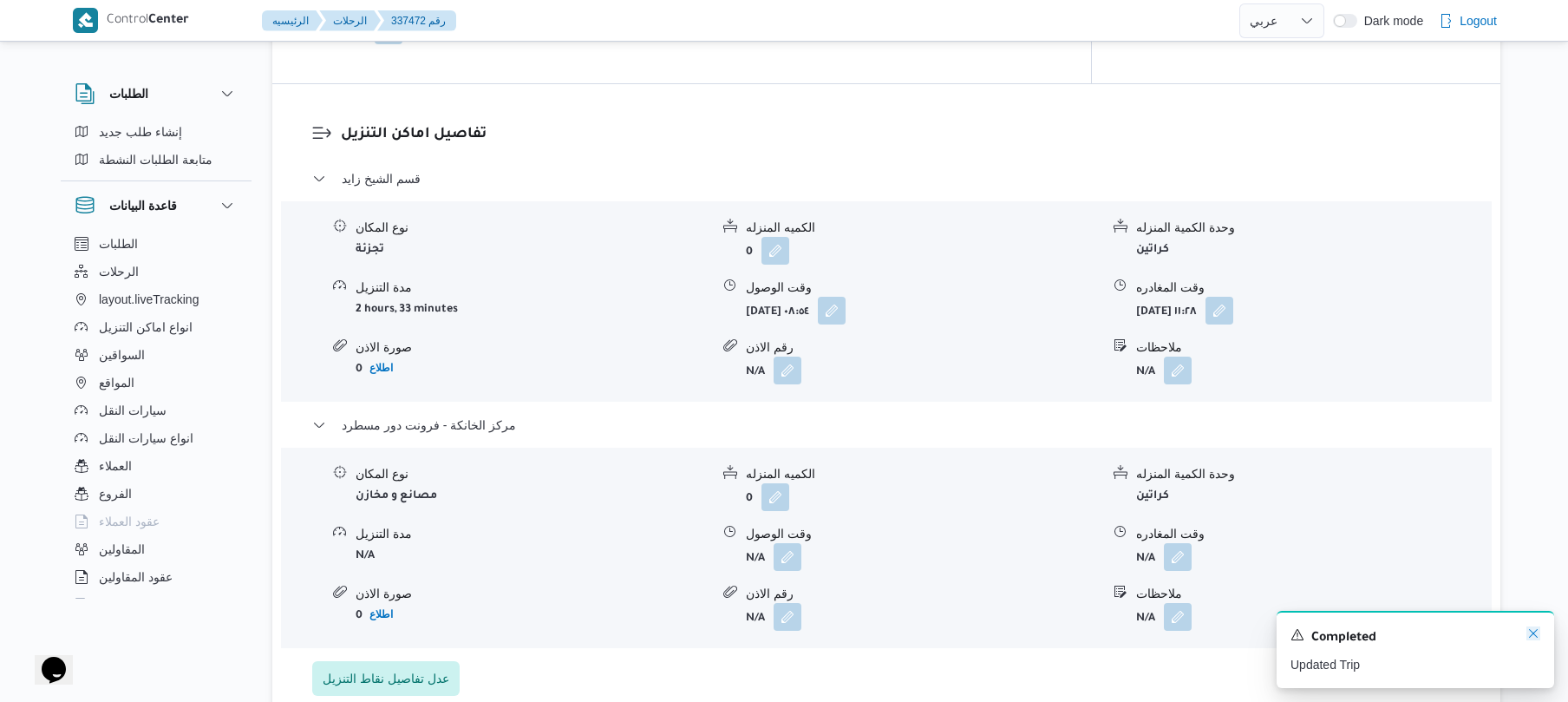
click at [1534, 639] on icon "Dismiss toast" at bounding box center [1533, 633] width 14 height 14
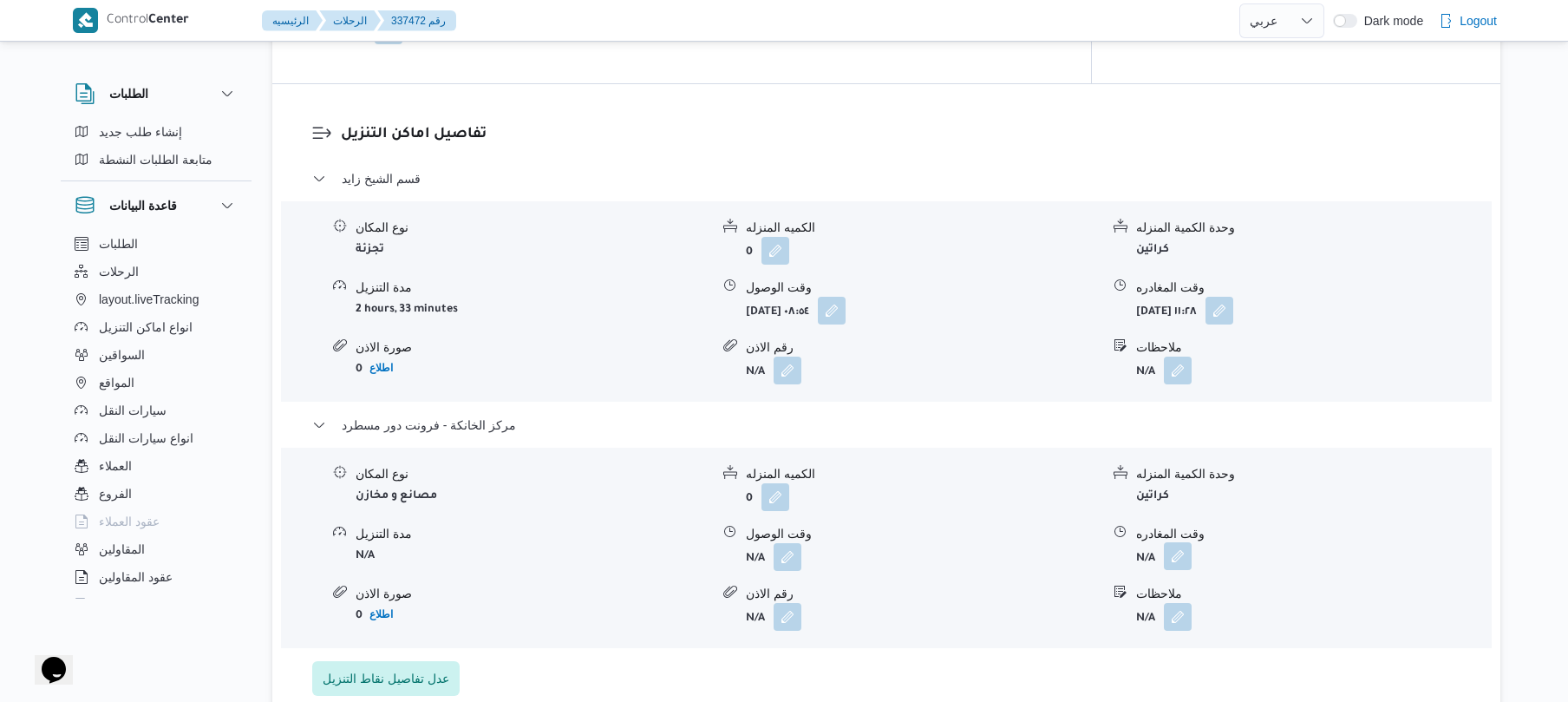
click at [1173, 550] on button "button" at bounding box center [1177, 555] width 27 height 27
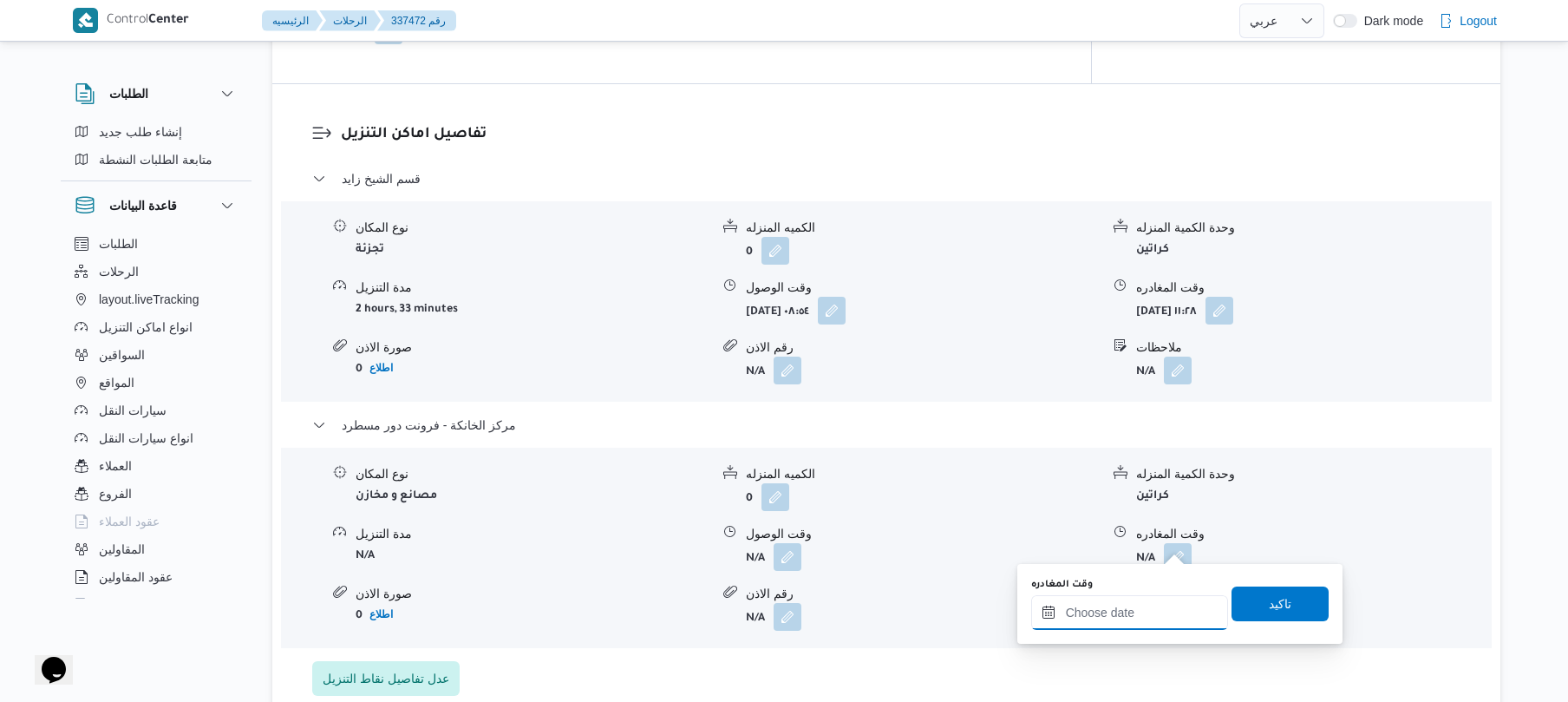
click at [1116, 606] on input "وقت المغادره" at bounding box center [1130, 612] width 197 height 35
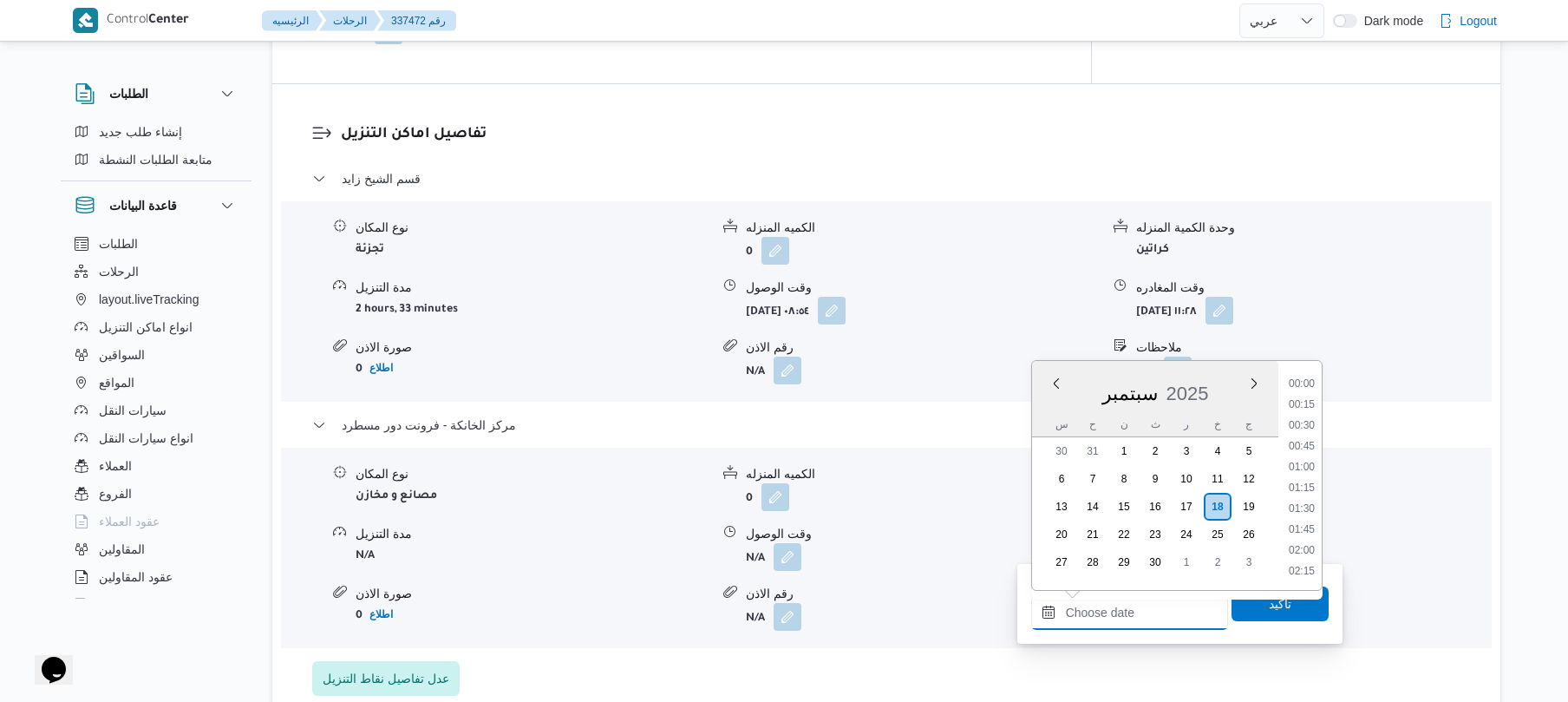
scroll to position [1396, 0]
click at [1295, 442] on li "17:30" at bounding box center [1302, 445] width 40 height 17
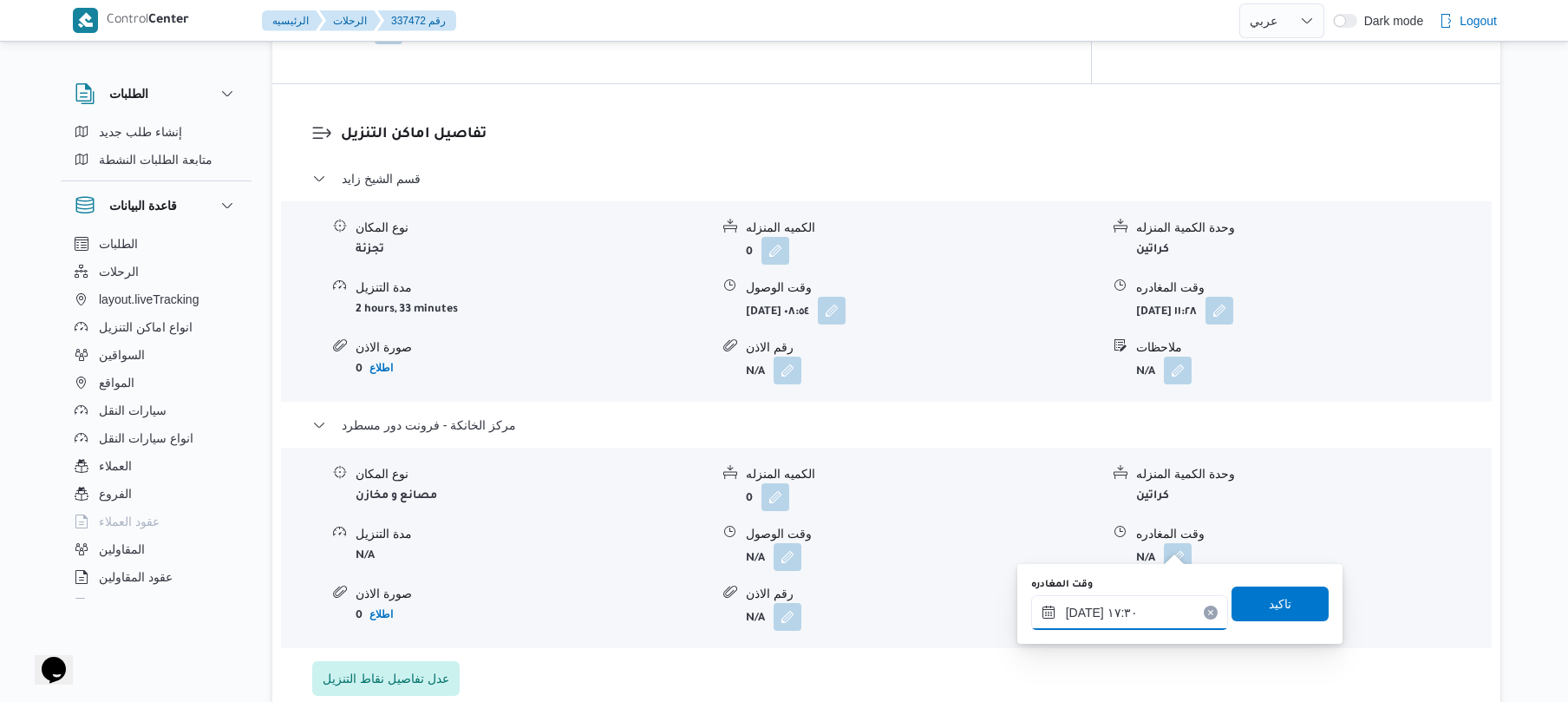
type input "١٨/٠٩/٢٠٢٥ ١٧:٣٠"
click at [1269, 595] on span "تاكيد" at bounding box center [1281, 603] width 23 height 21
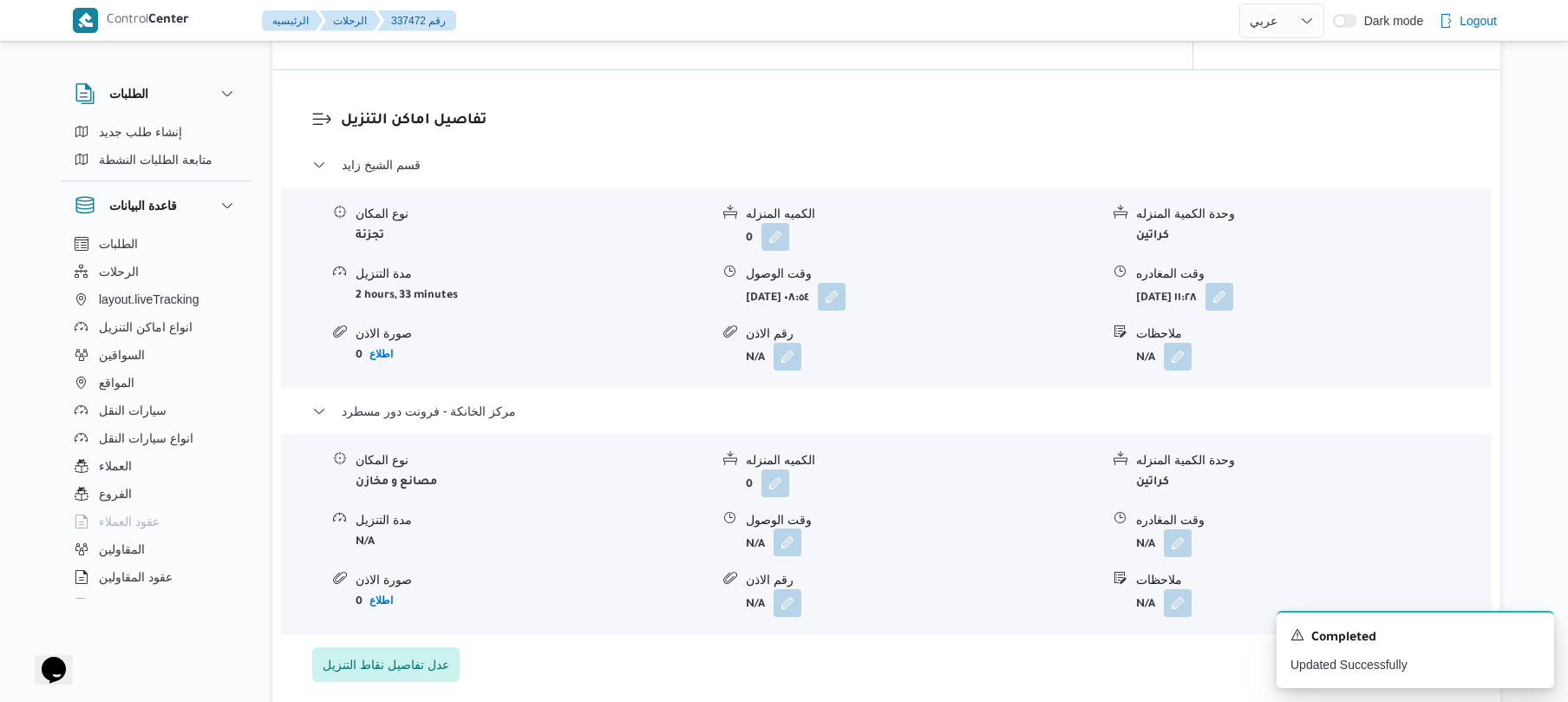
click at [792, 547] on button "button" at bounding box center [787, 542] width 27 height 27
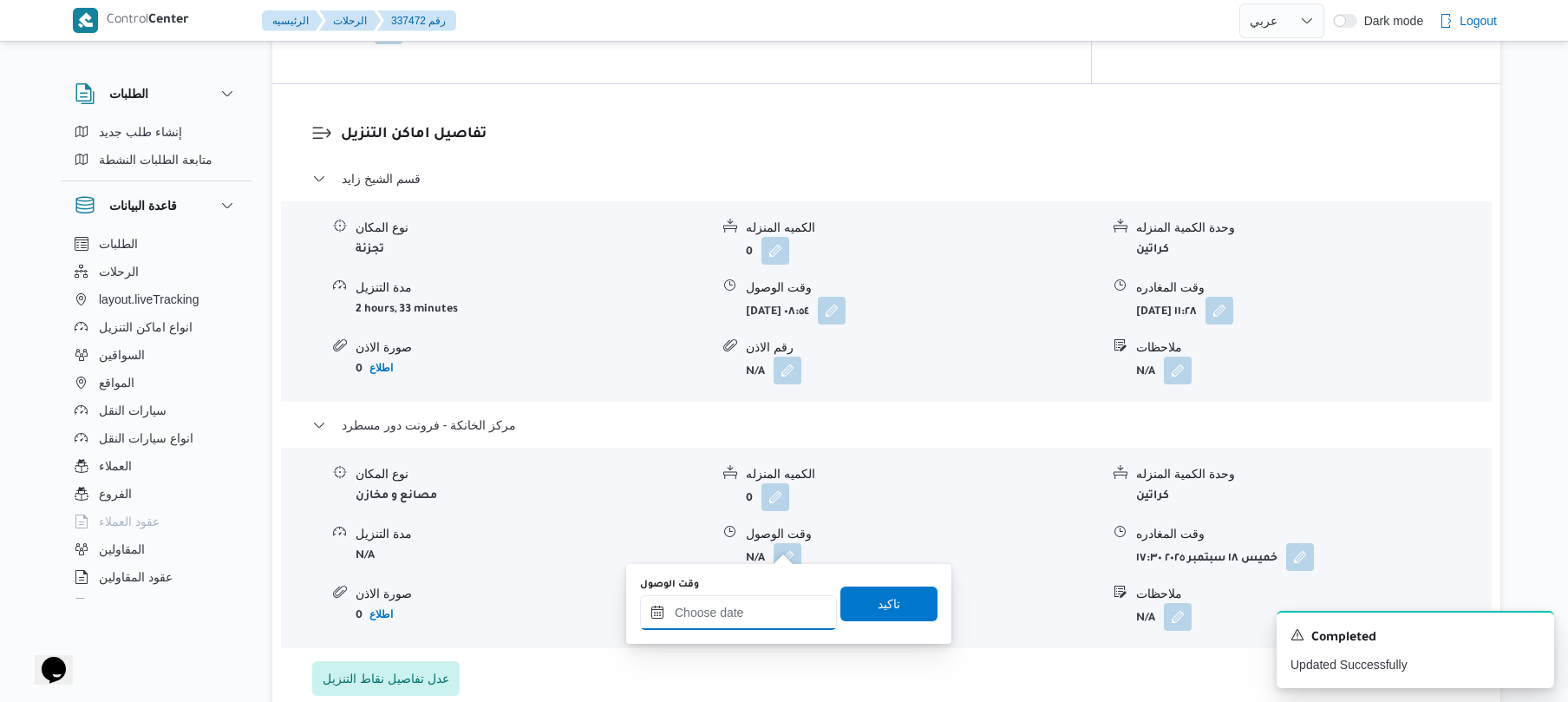
click at [760, 612] on input "وقت الوصول" at bounding box center [738, 612] width 197 height 35
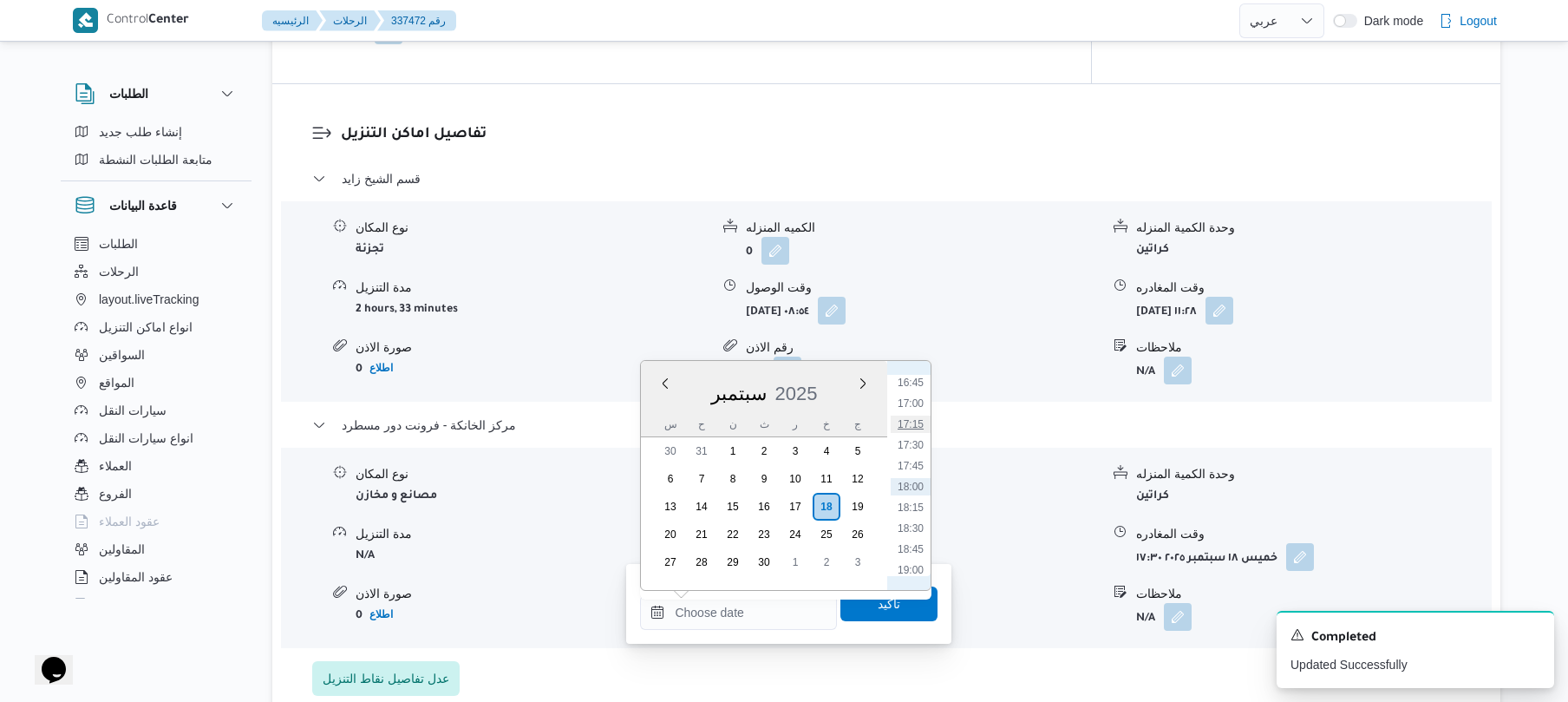
click at [917, 423] on li "17:15" at bounding box center [910, 424] width 40 height 17
type input "١٨/٠٩/٢٠٢٥ ١٧:١٥"
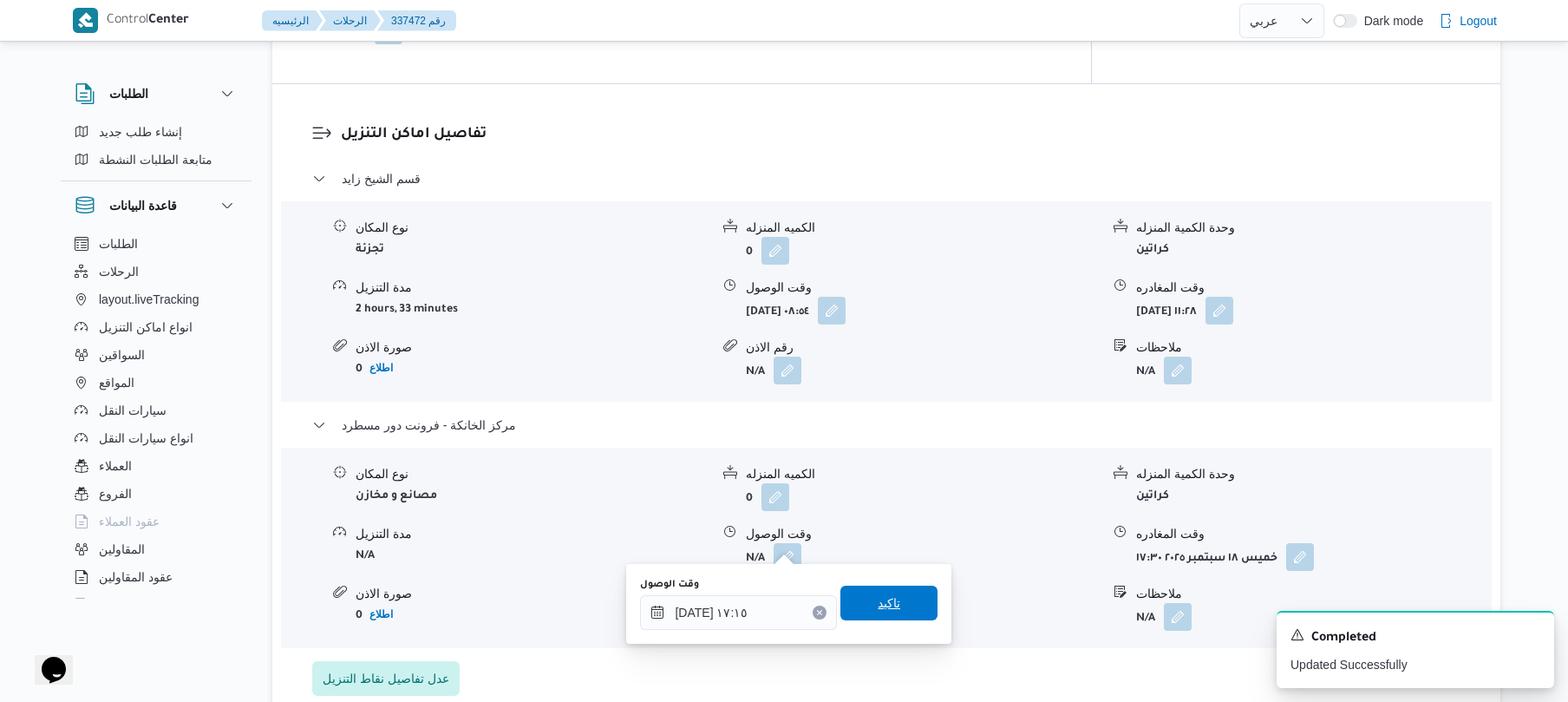
click at [879, 602] on span "تاكيد" at bounding box center [890, 603] width 23 height 21
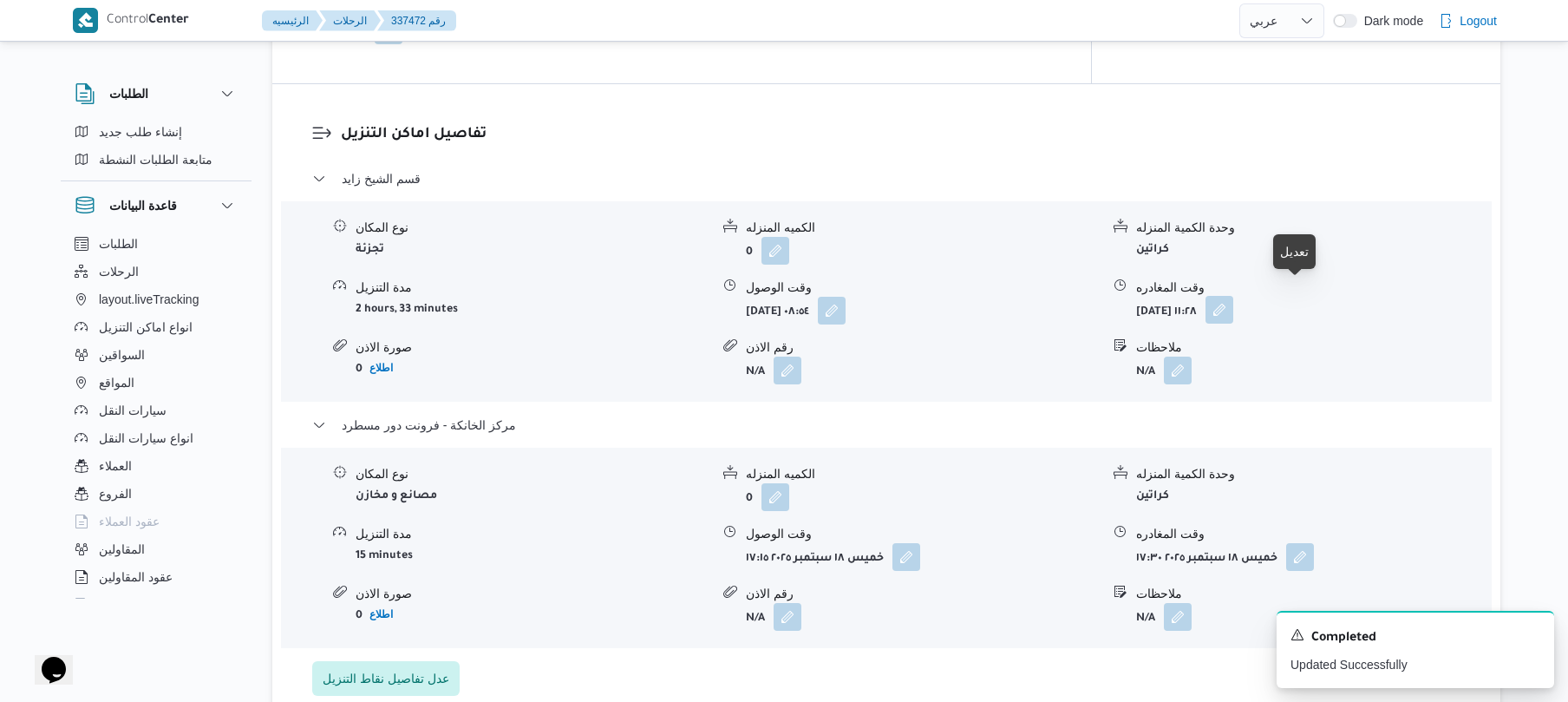
click at [1233, 299] on button "button" at bounding box center [1219, 309] width 27 height 27
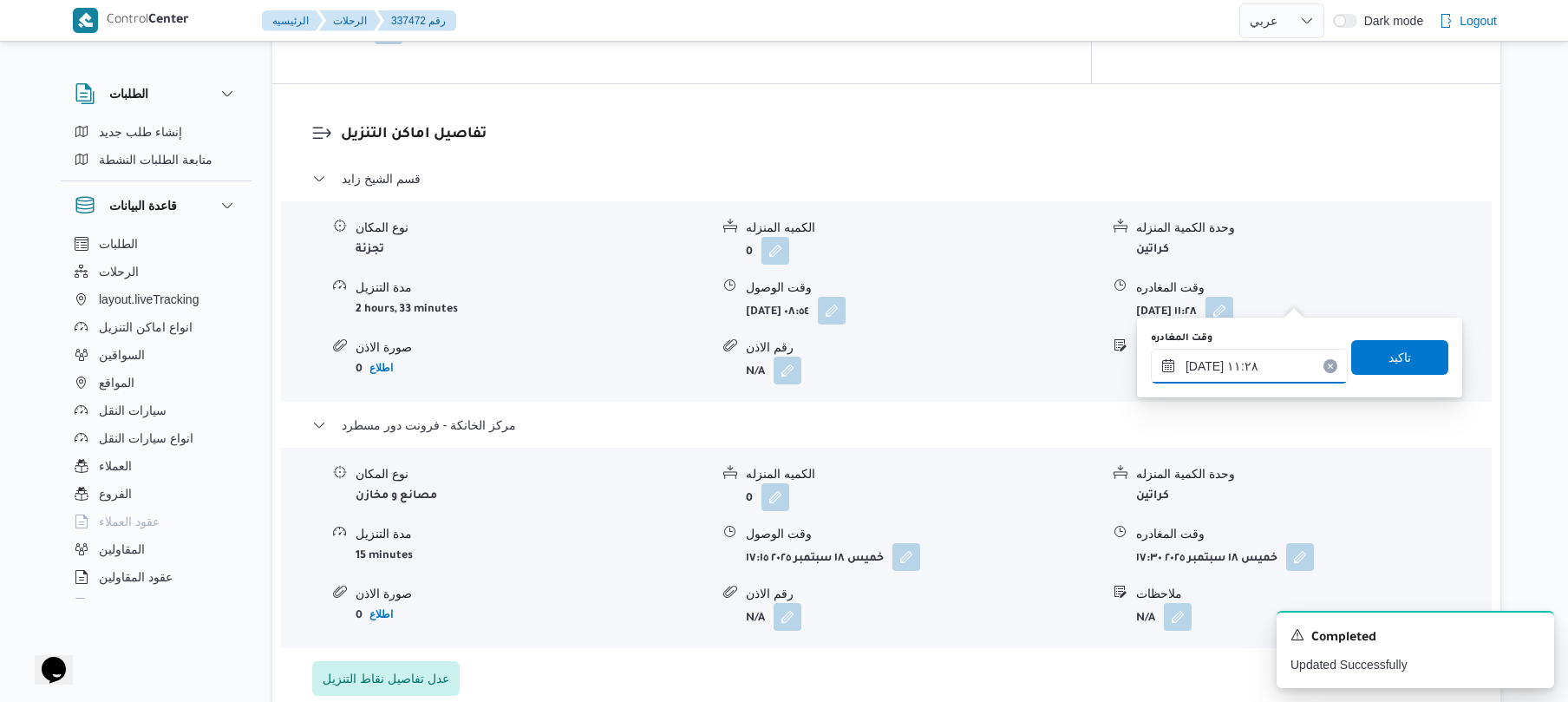
click at [1250, 369] on input "١٨/٠٩/٢٠٢٥ ١١:٢٨" at bounding box center [1250, 366] width 197 height 35
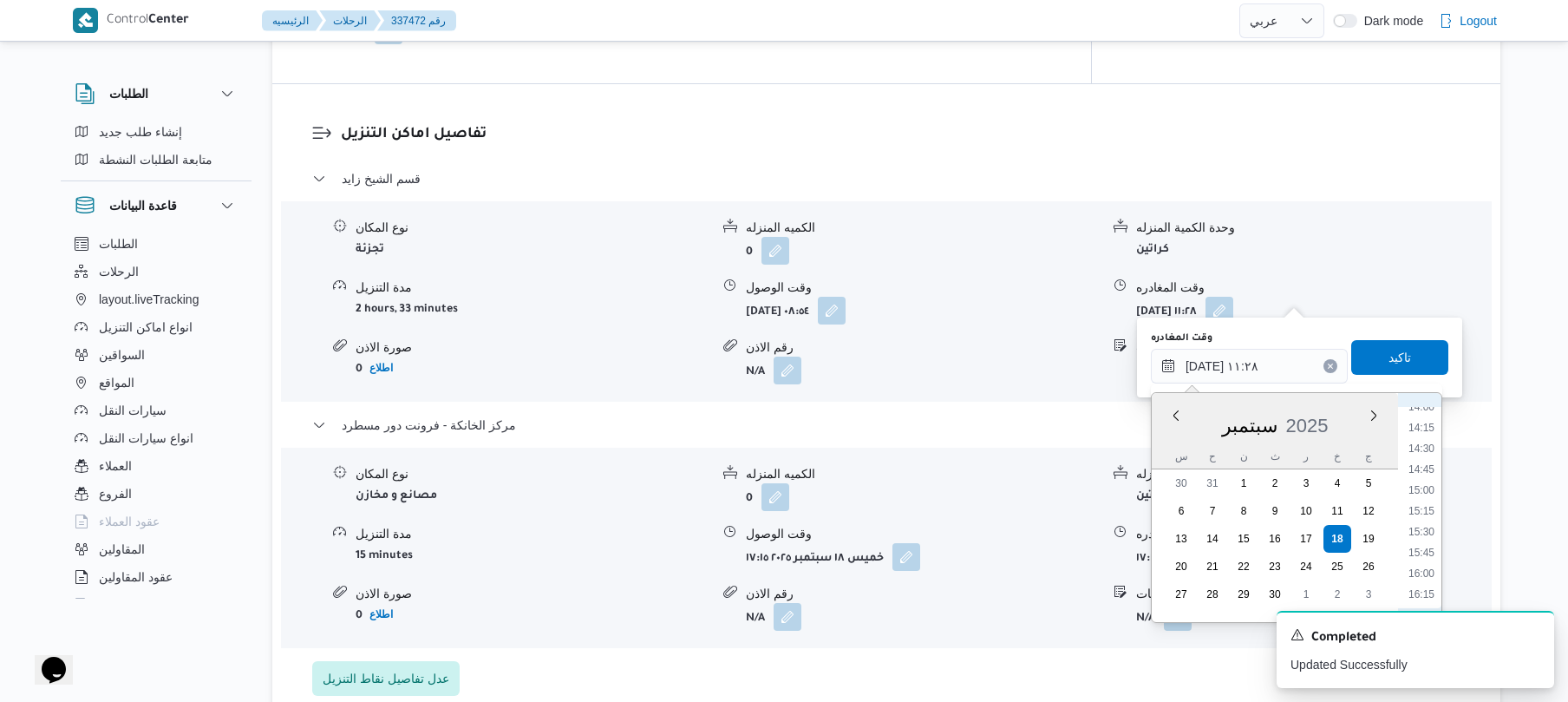
scroll to position [1347, 0]
click at [1425, 424] on li "16:15" at bounding box center [1422, 422] width 40 height 17
type input "١٨/٠٩/٢٠٢٥ ١٦:١٥"
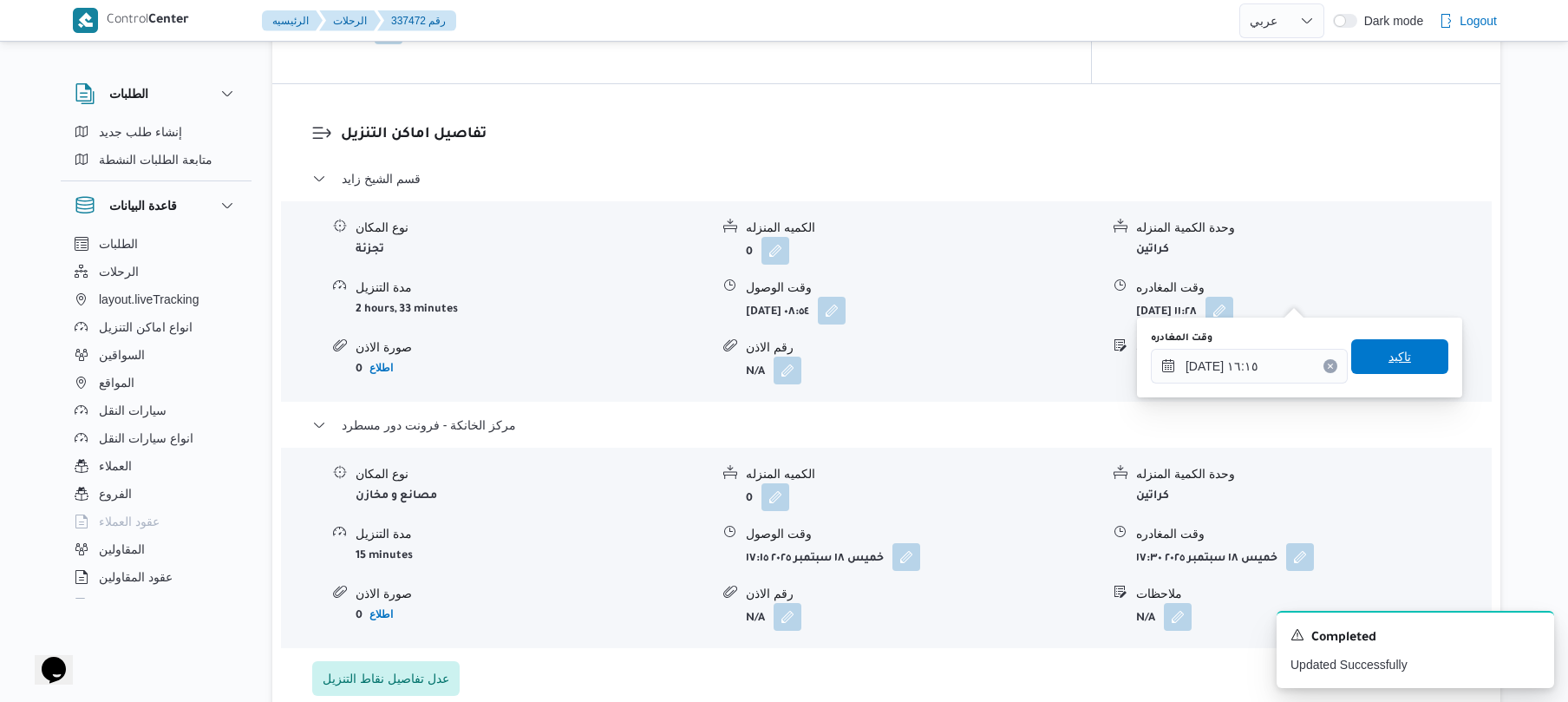
click at [1395, 355] on span "تاكيد" at bounding box center [1400, 356] width 23 height 21
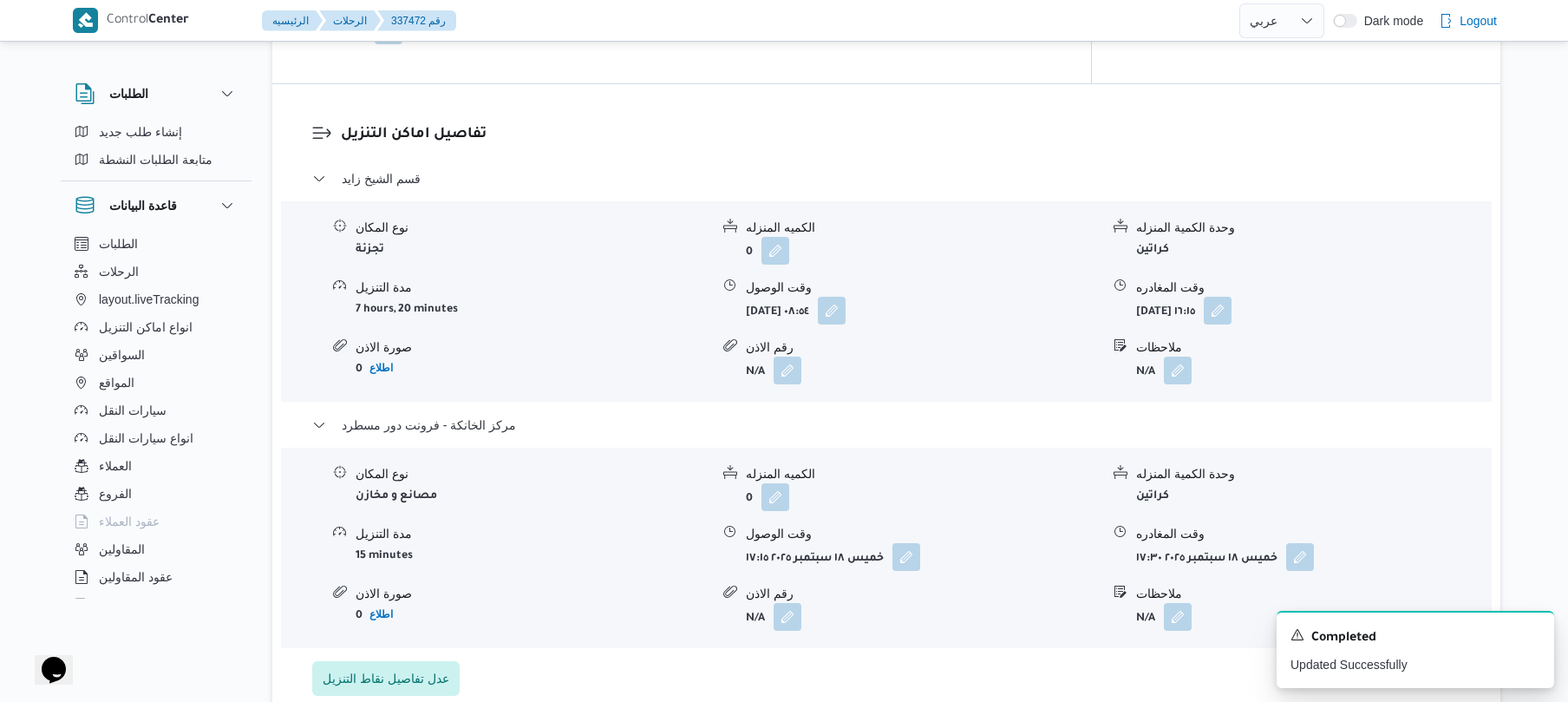
scroll to position [0, 0]
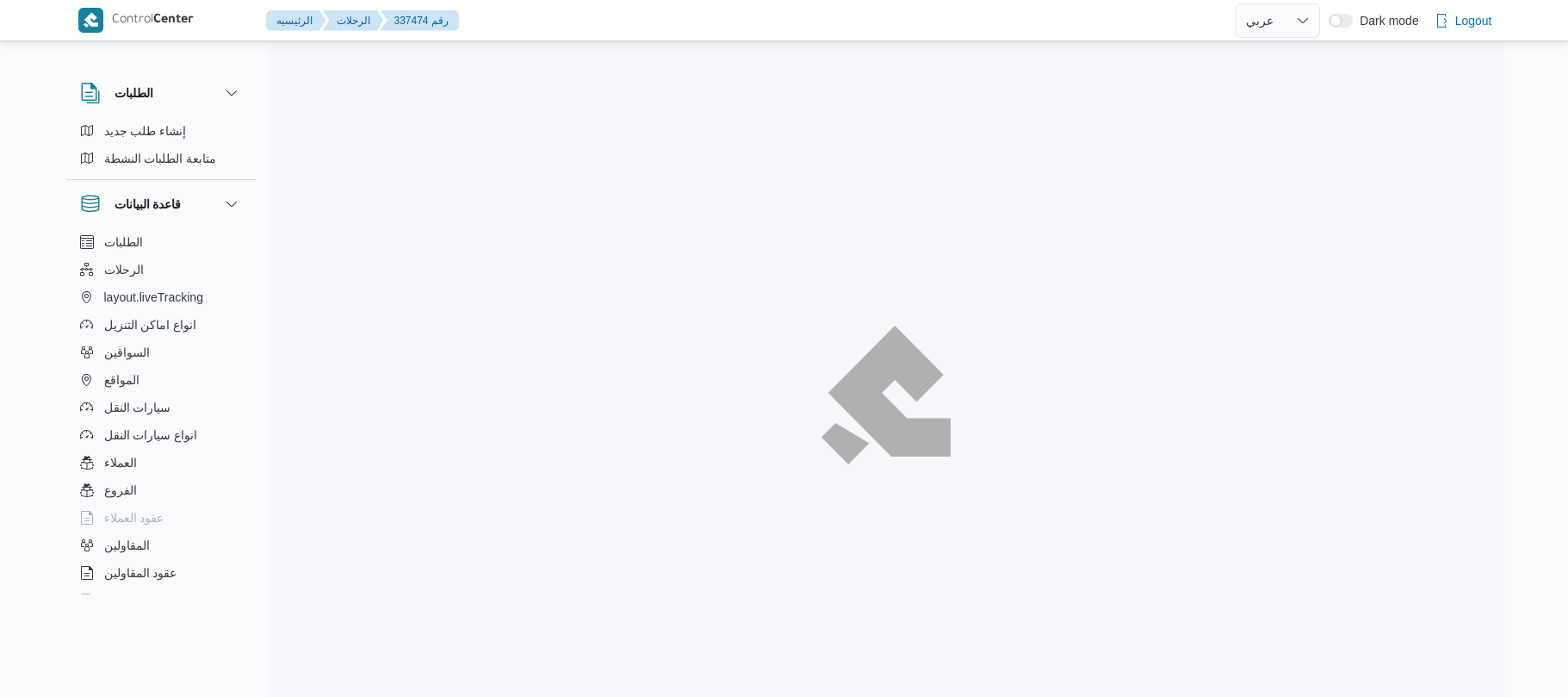
select select "ar"
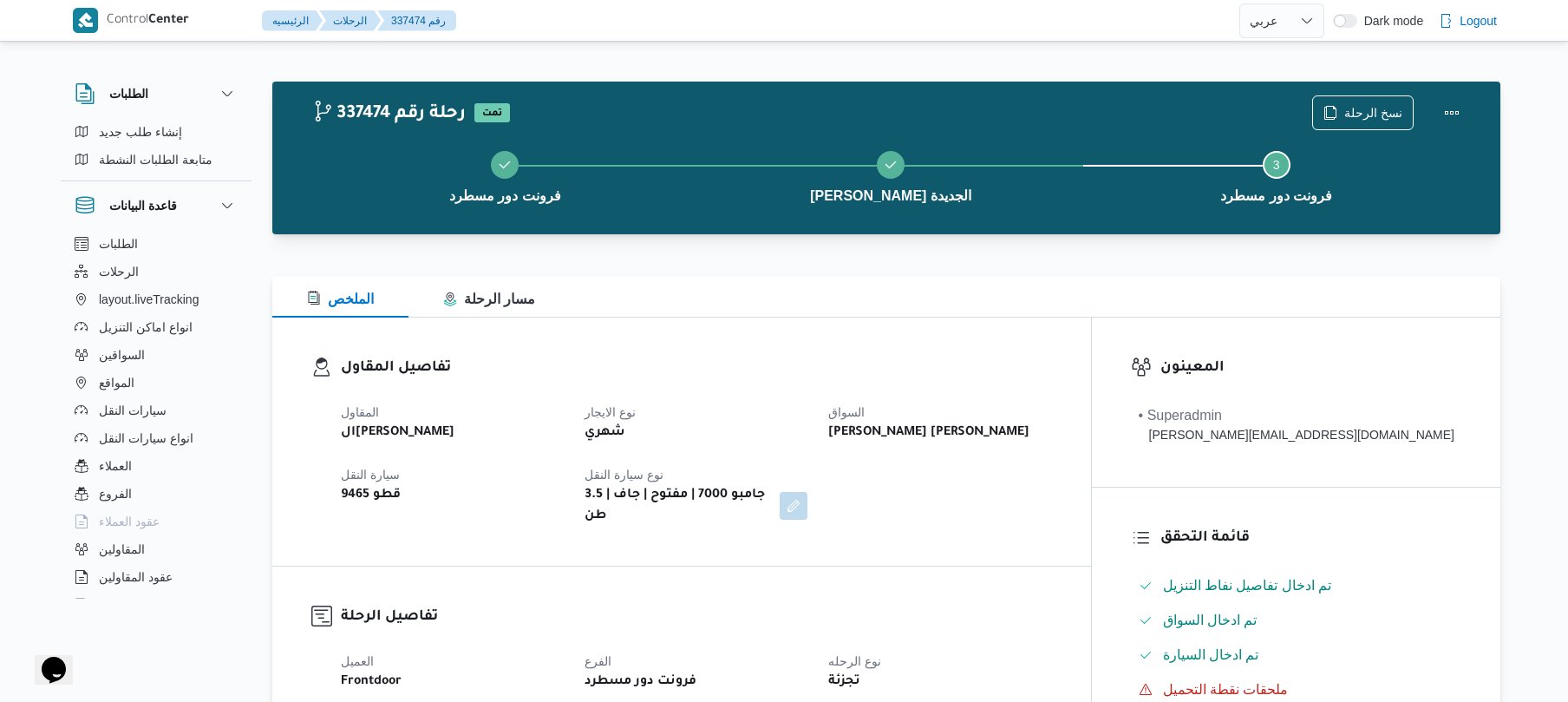
click at [1060, 324] on div "تفاصيل المقاول المقاول الهامي [PERSON_NAME] نوع الايجار شهري [PERSON_NAME] [PER…" at bounding box center [681, 441] width 819 height 248
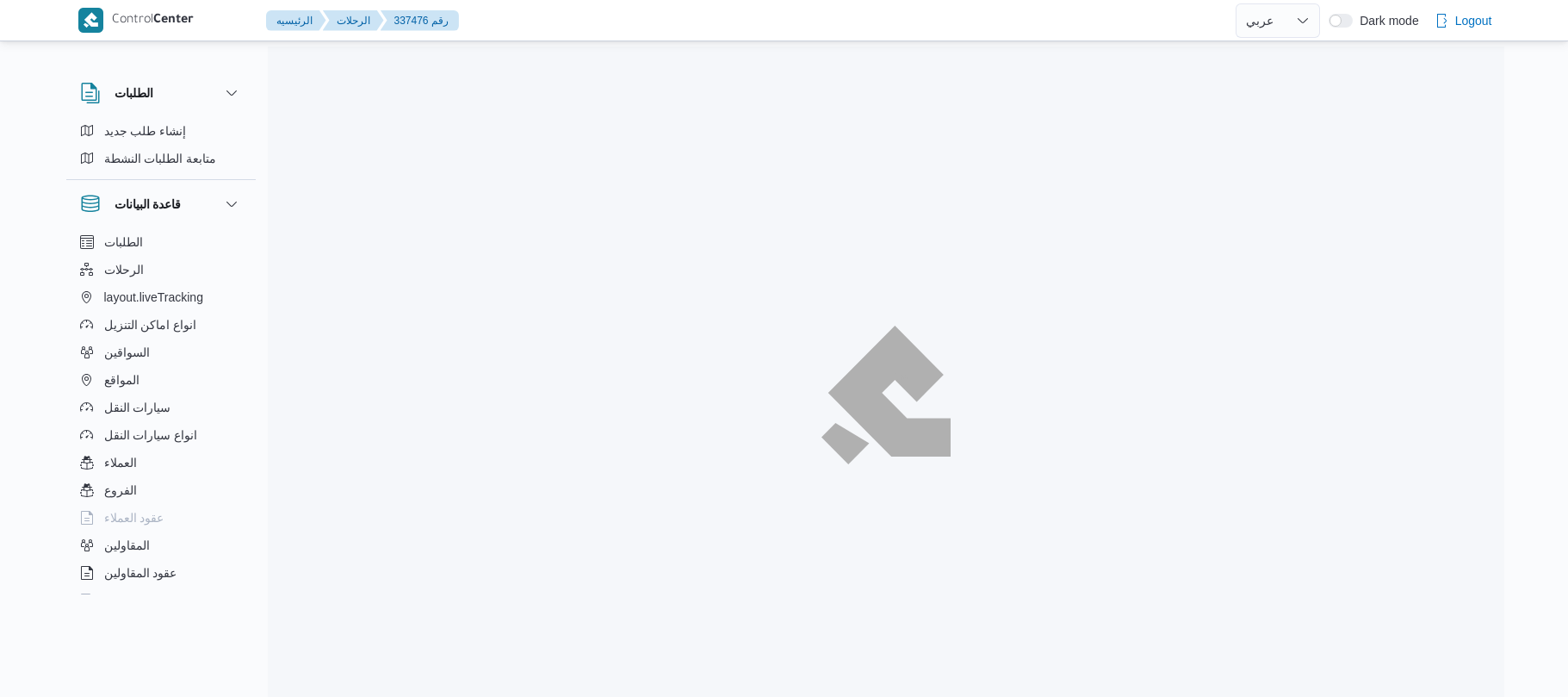
select select "ar"
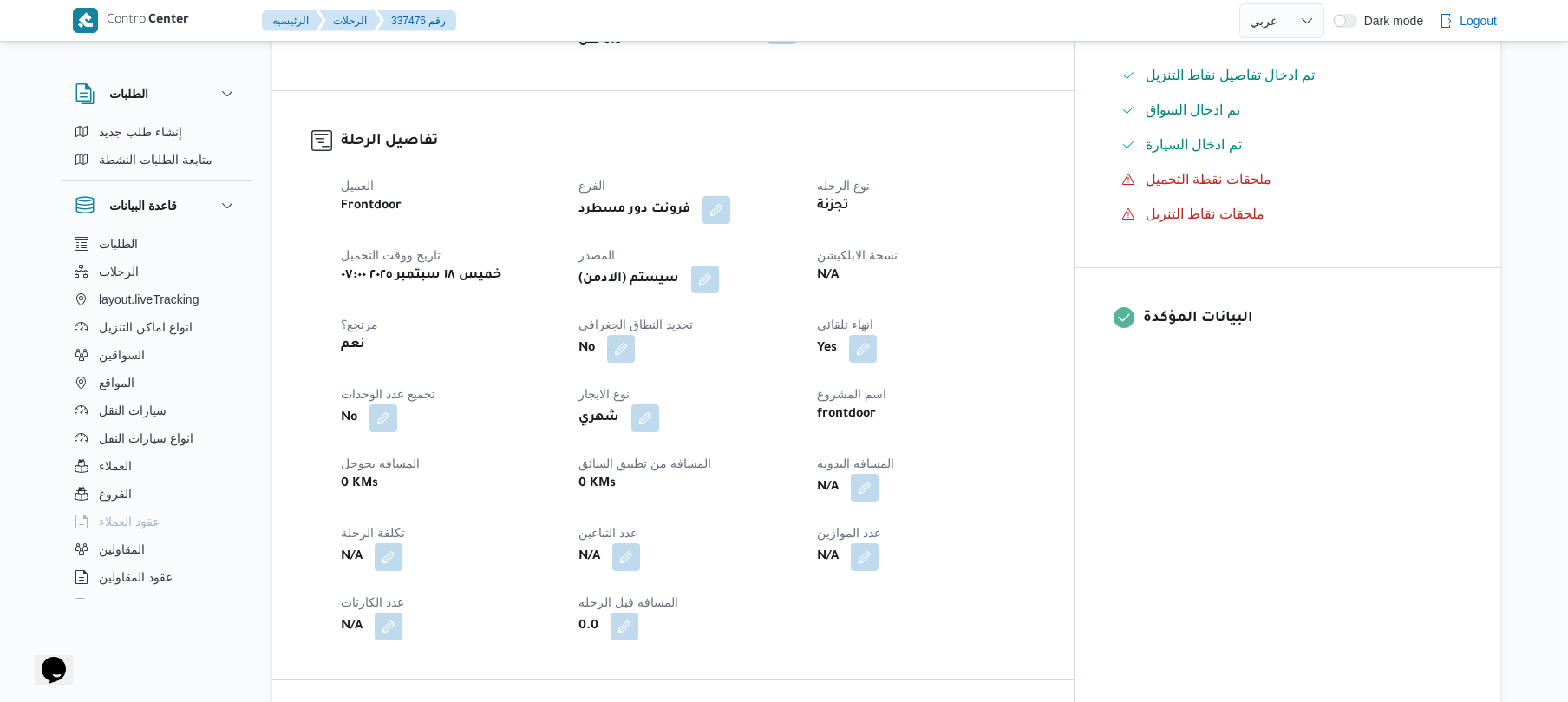
scroll to position [555, 0]
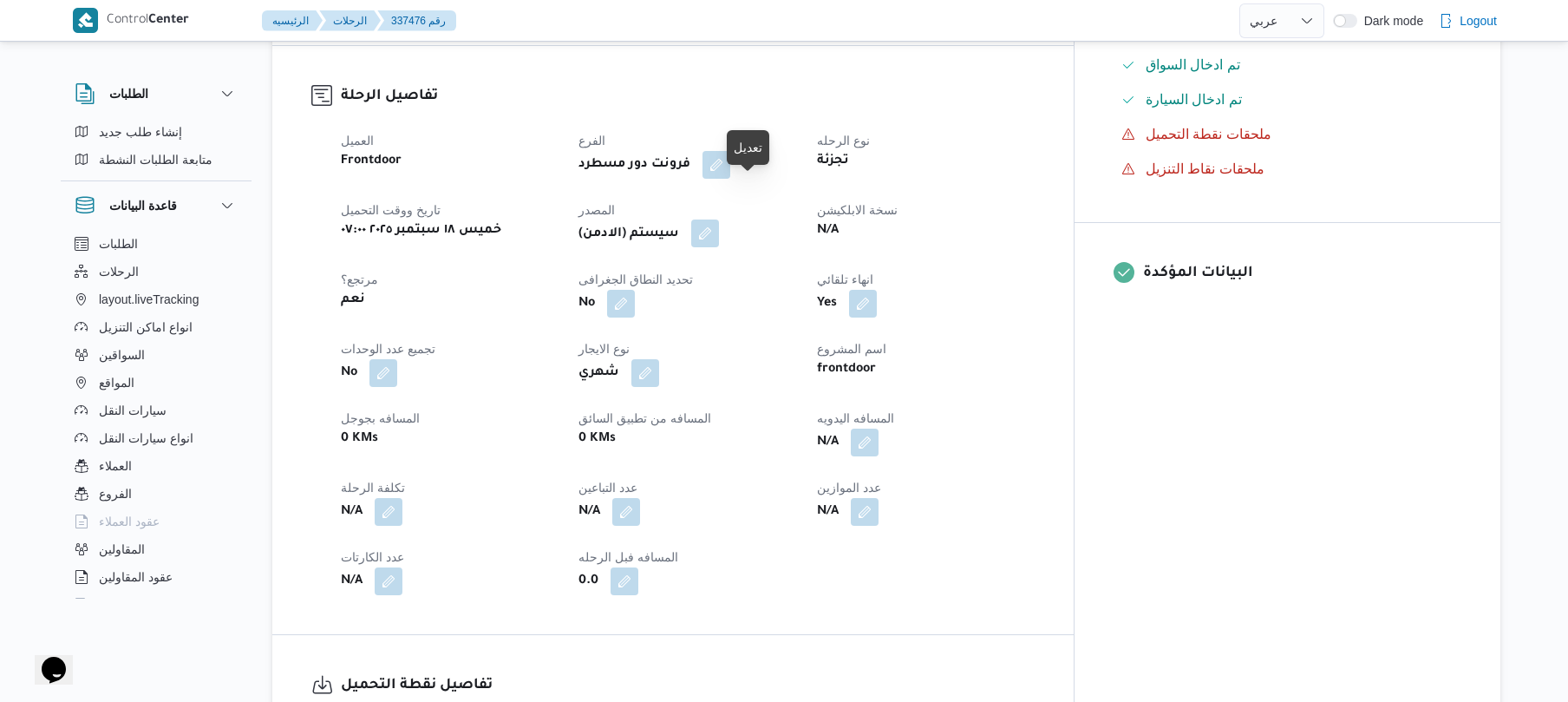
click at [719, 220] on button "button" at bounding box center [705, 233] width 27 height 27
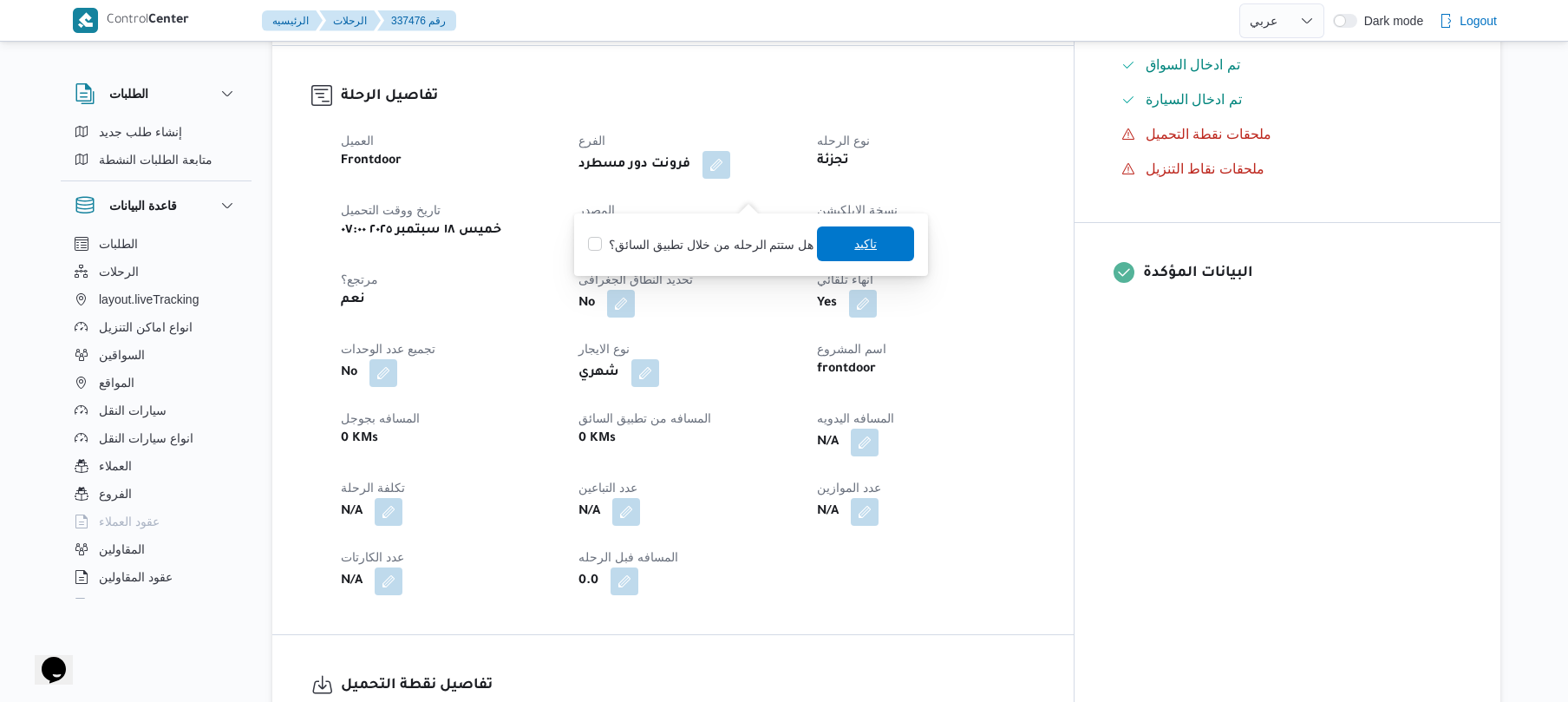
click at [858, 247] on span "تاكيد" at bounding box center [866, 244] width 23 height 21
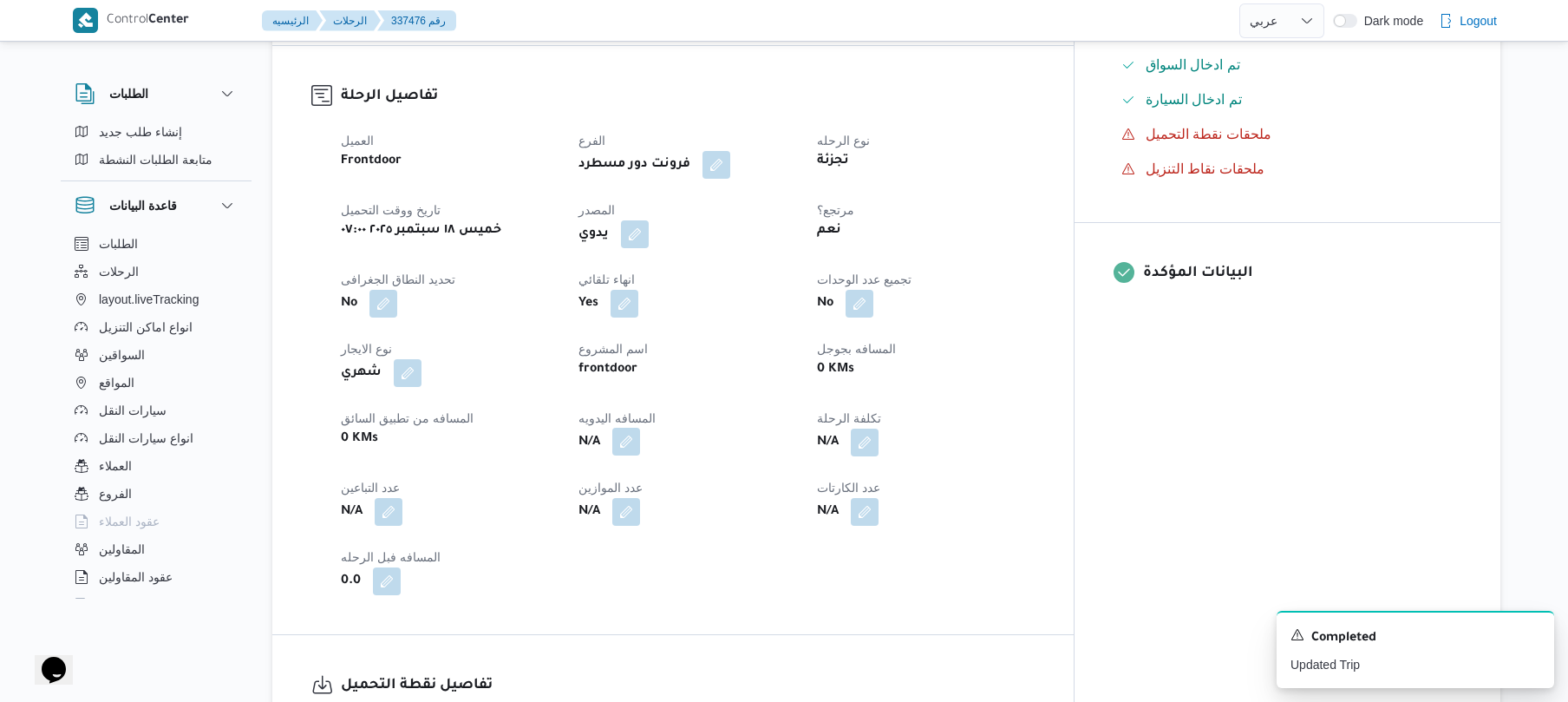
click at [640, 428] on button "button" at bounding box center [626, 441] width 27 height 27
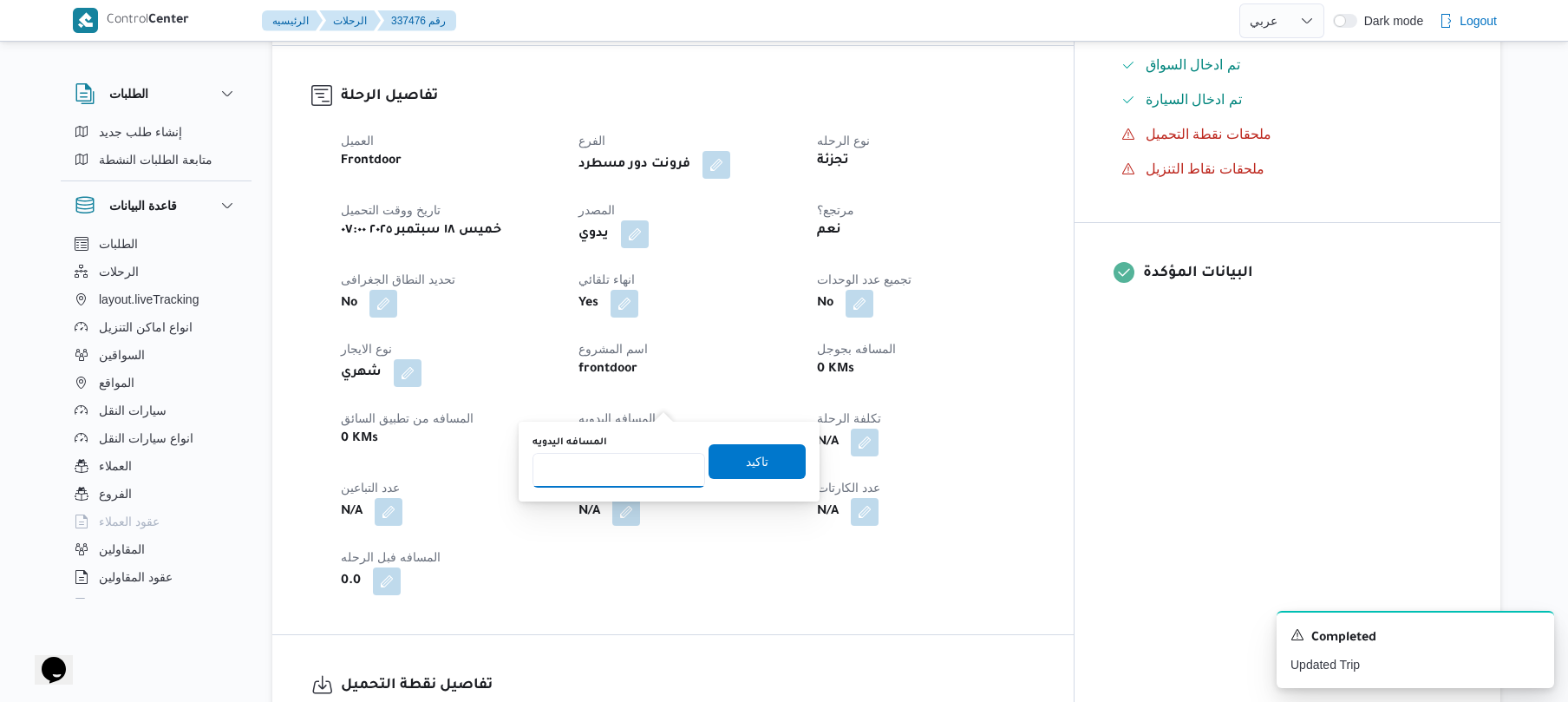
click at [621, 470] on input "المسافه اليدويه" at bounding box center [618, 470] width 172 height 35
type input "120"
click at [730, 464] on span "تاكيد" at bounding box center [757, 460] width 97 height 35
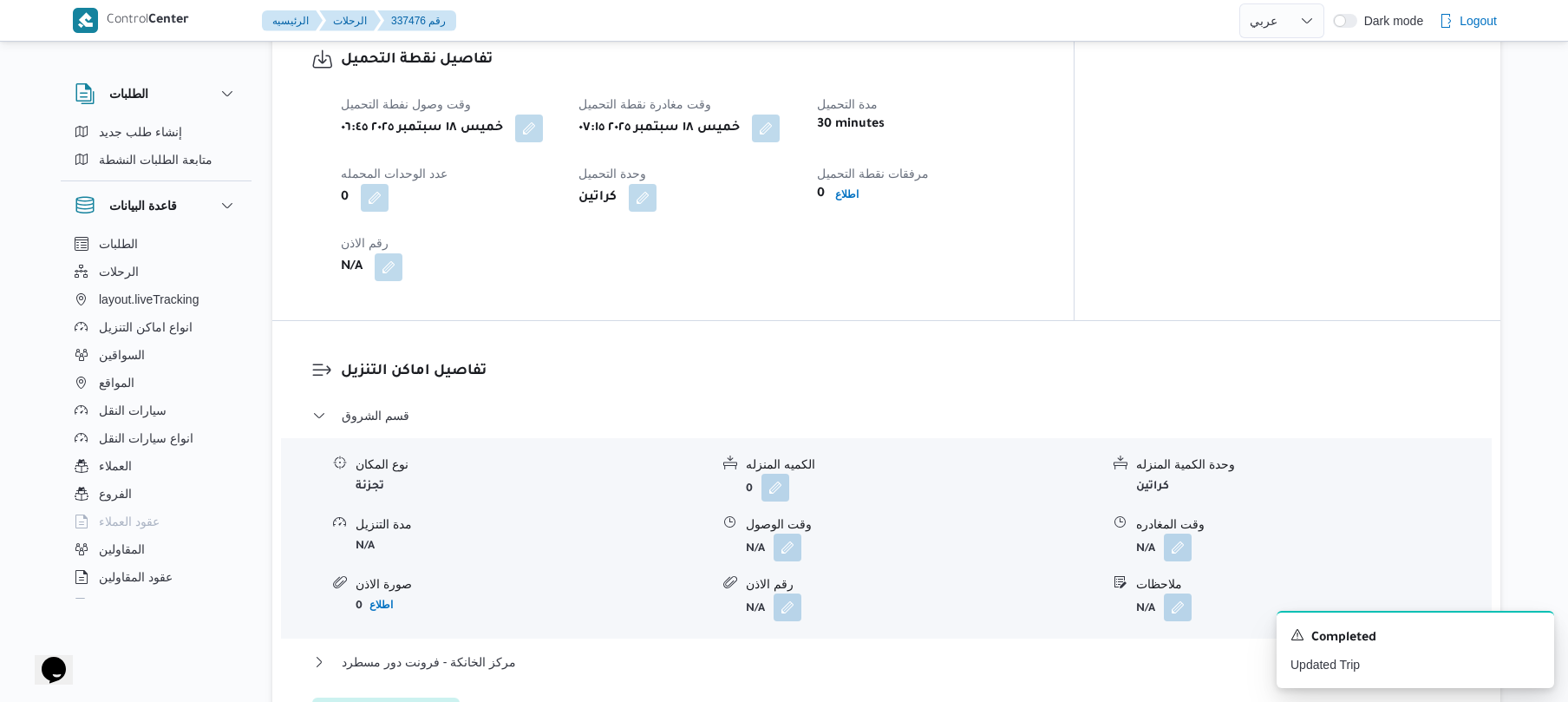
scroll to position [1295, 0]
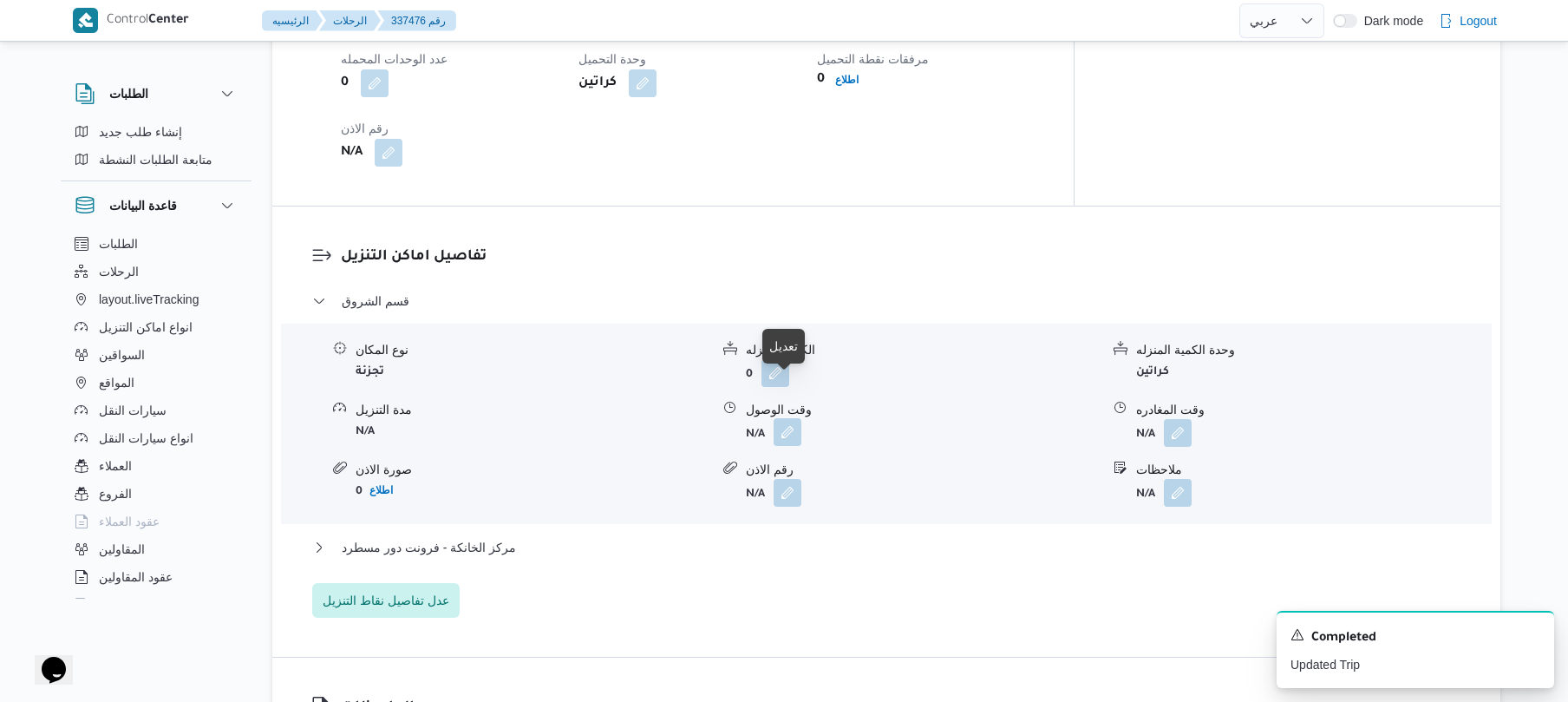
click at [790, 418] on button "button" at bounding box center [787, 432] width 27 height 27
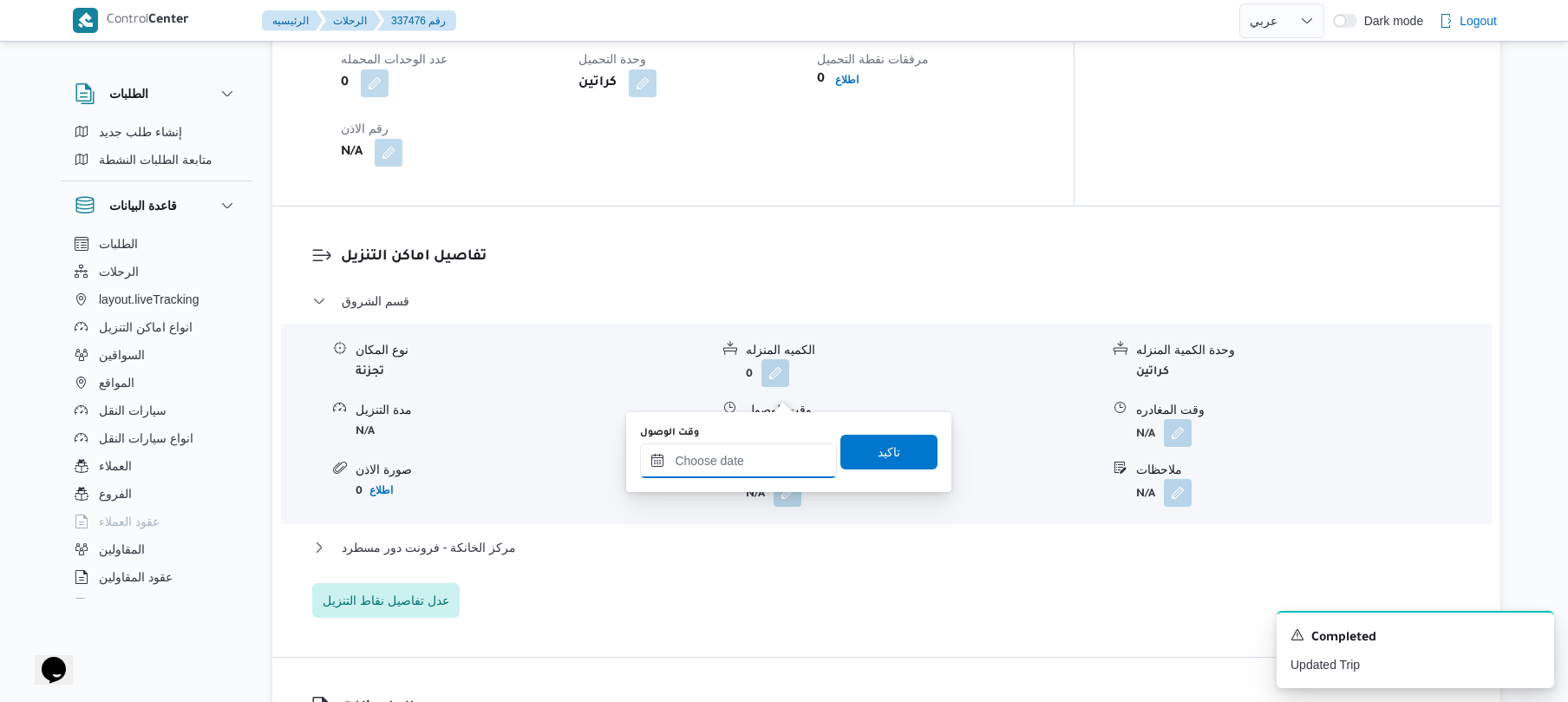
click at [747, 455] on input "وقت الوصول" at bounding box center [738, 460] width 197 height 35
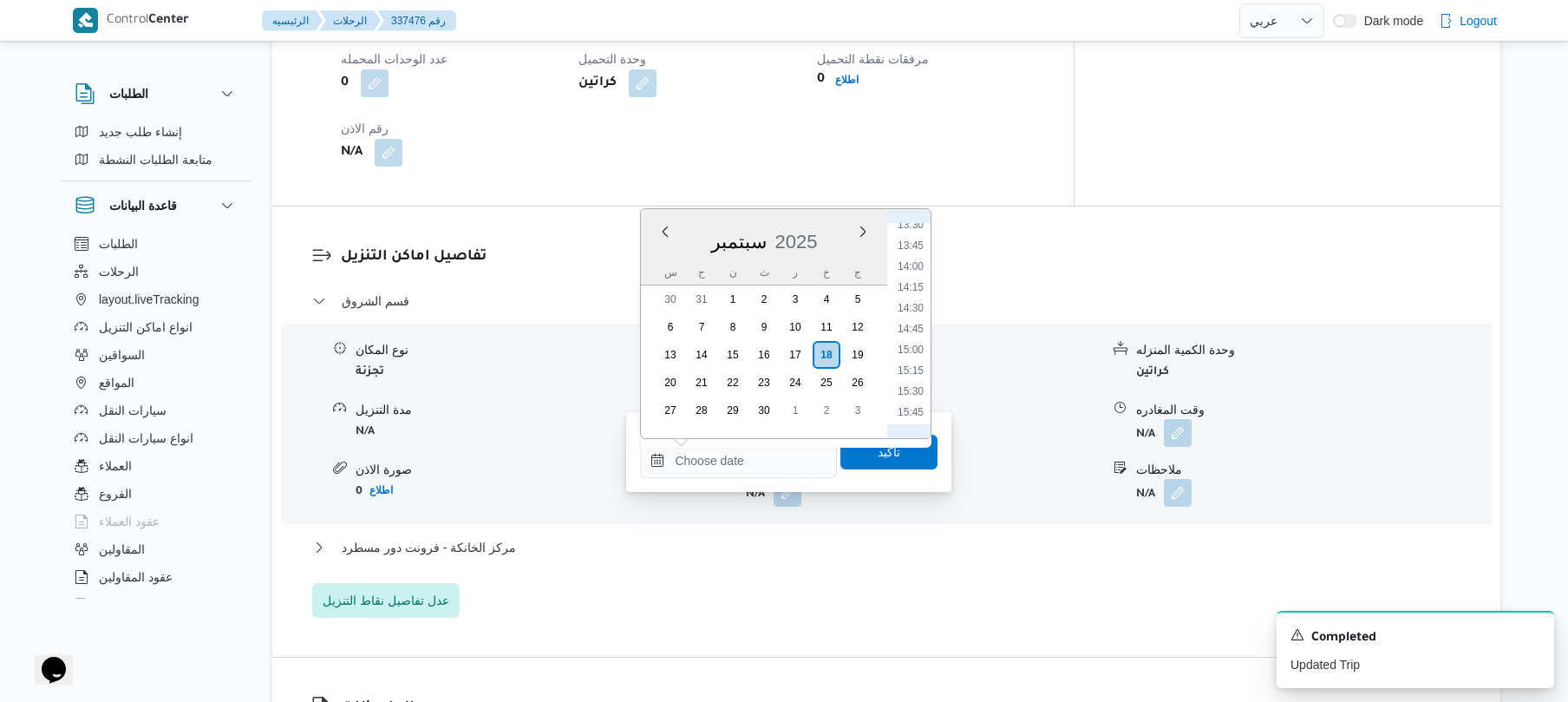
scroll to position [561, 0]
click at [912, 338] on li "08:00" at bounding box center [910, 337] width 40 height 17
type input "١٨/٠٩/٢٠٢٥ ٠٨:٠٠"
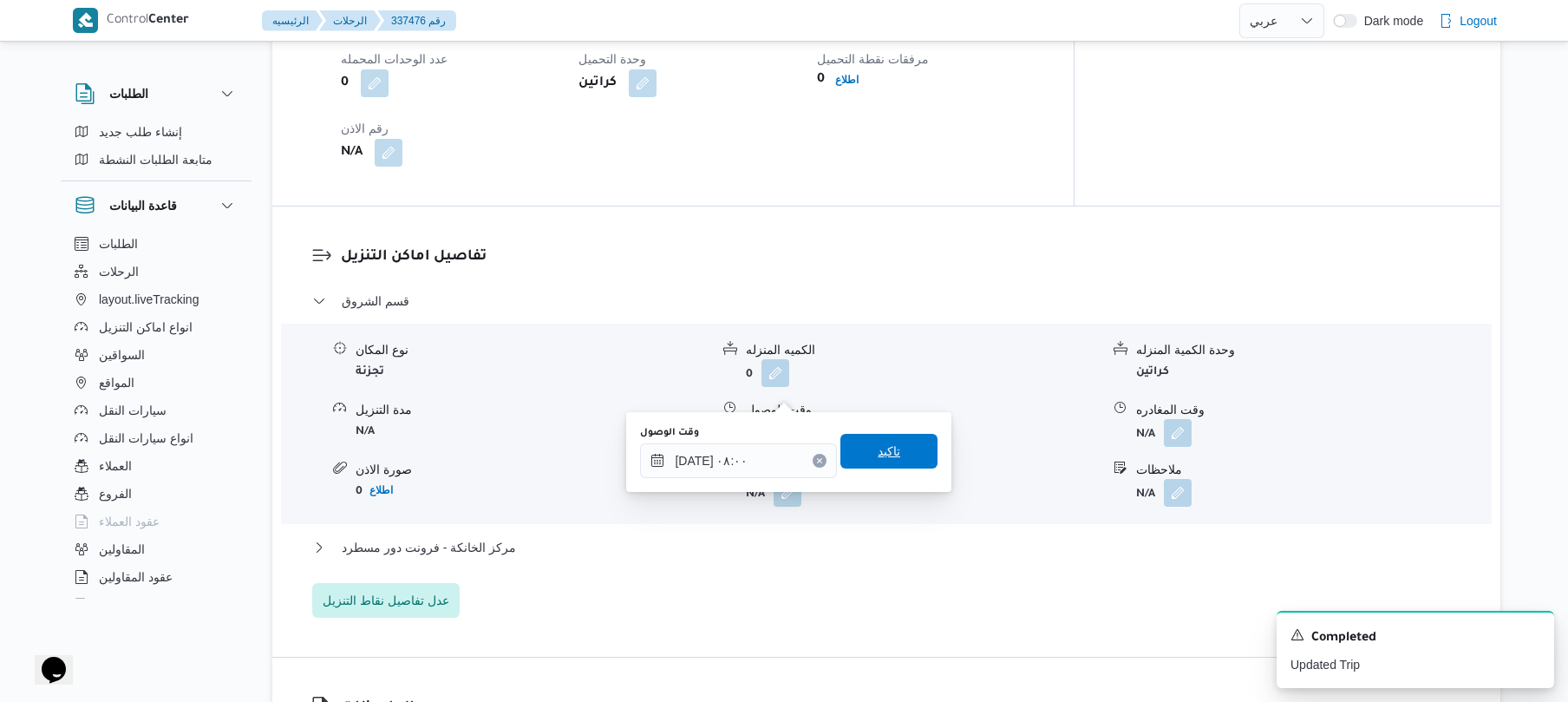
click at [879, 446] on span "تاكيد" at bounding box center [890, 451] width 23 height 21
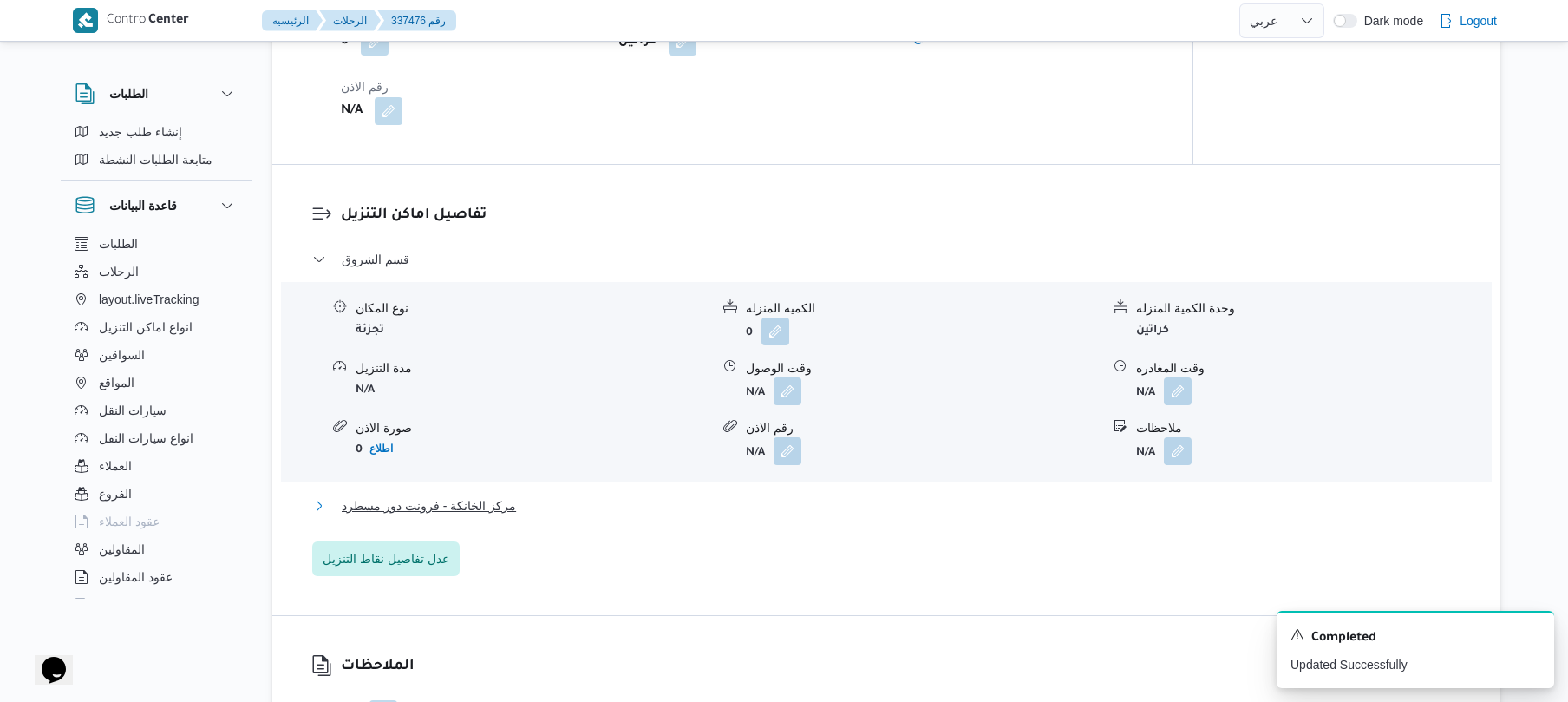
click at [780, 510] on button "مركز الخانكة - فرونت دور مسطرد" at bounding box center [887, 506] width 1150 height 21
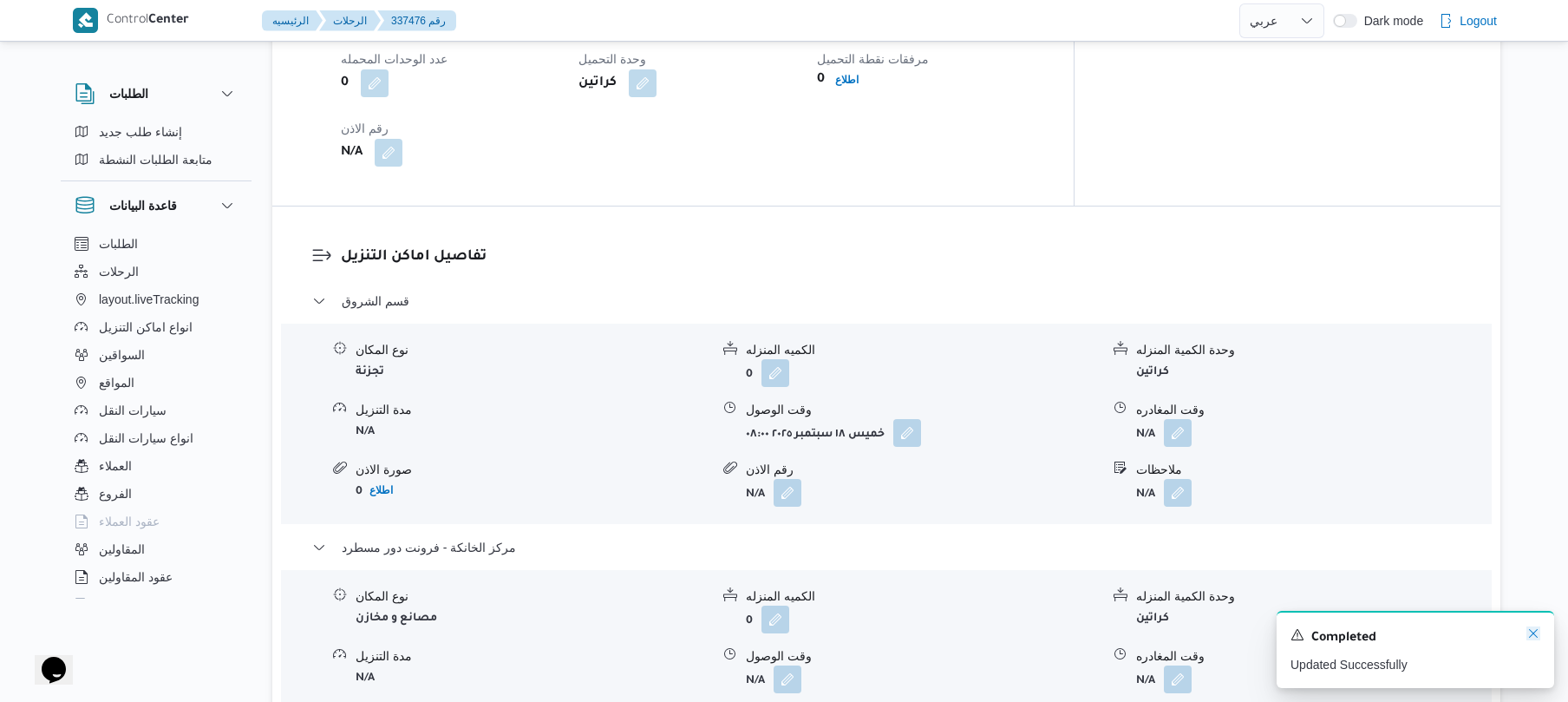
click at [1532, 629] on icon "Dismiss toast" at bounding box center [1533, 633] width 14 height 14
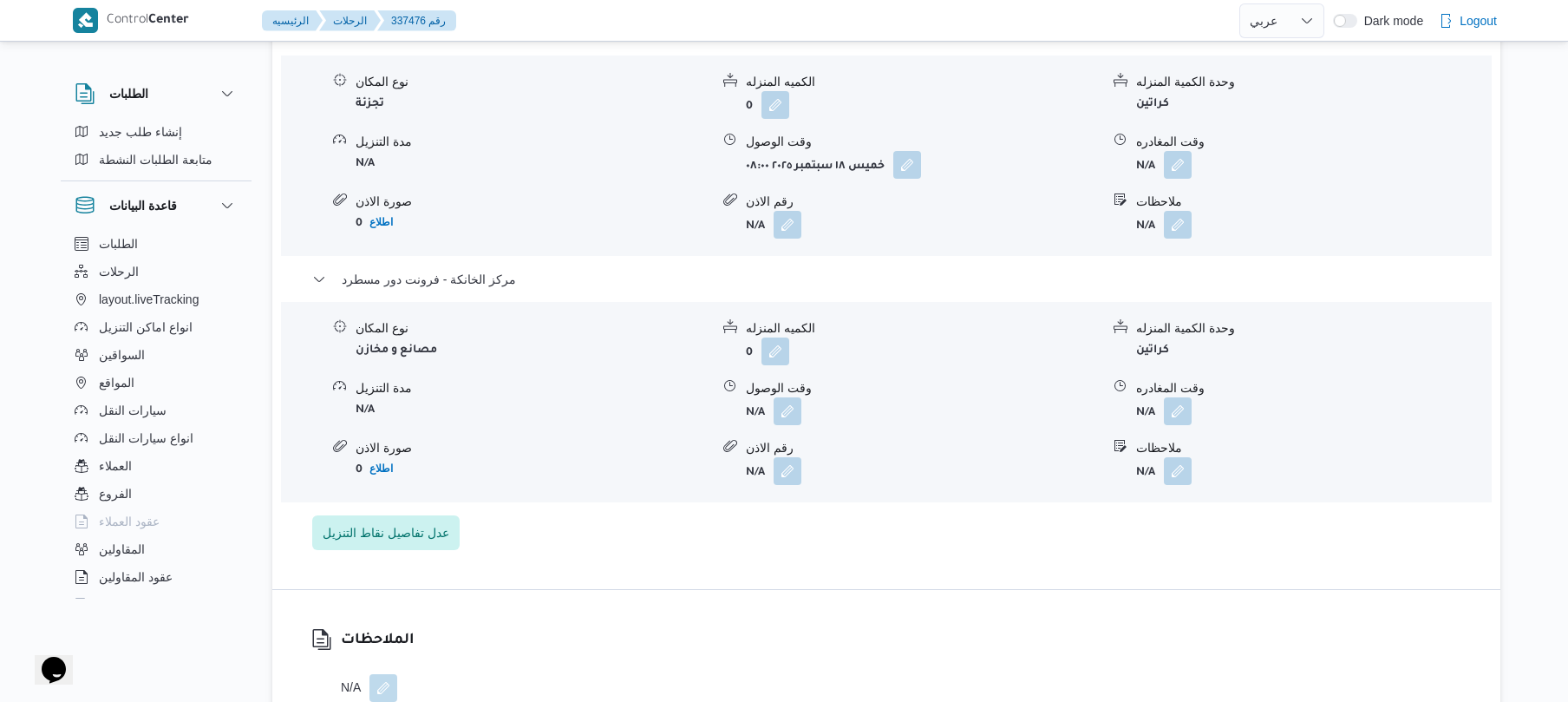
scroll to position [1573, 0]
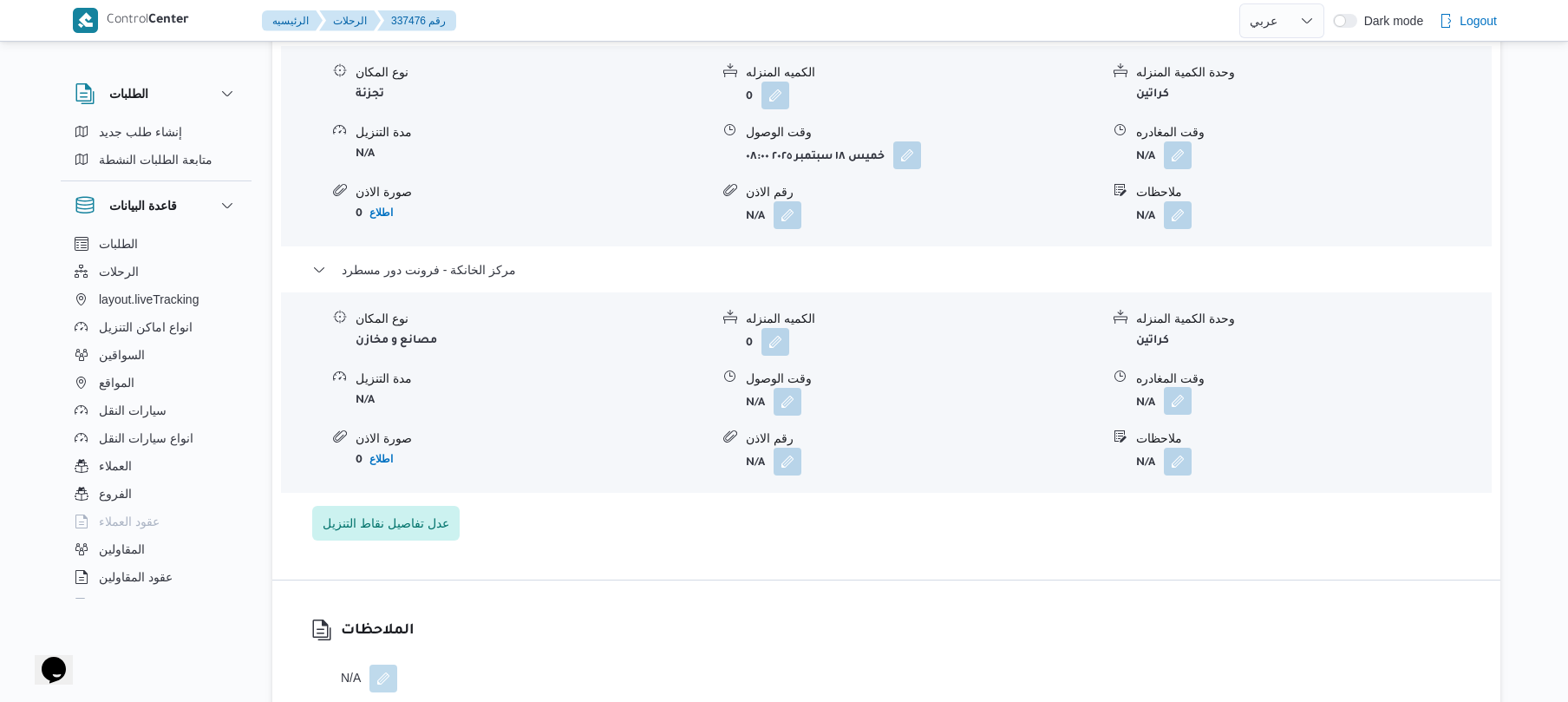
click at [1176, 387] on button "button" at bounding box center [1177, 400] width 27 height 27
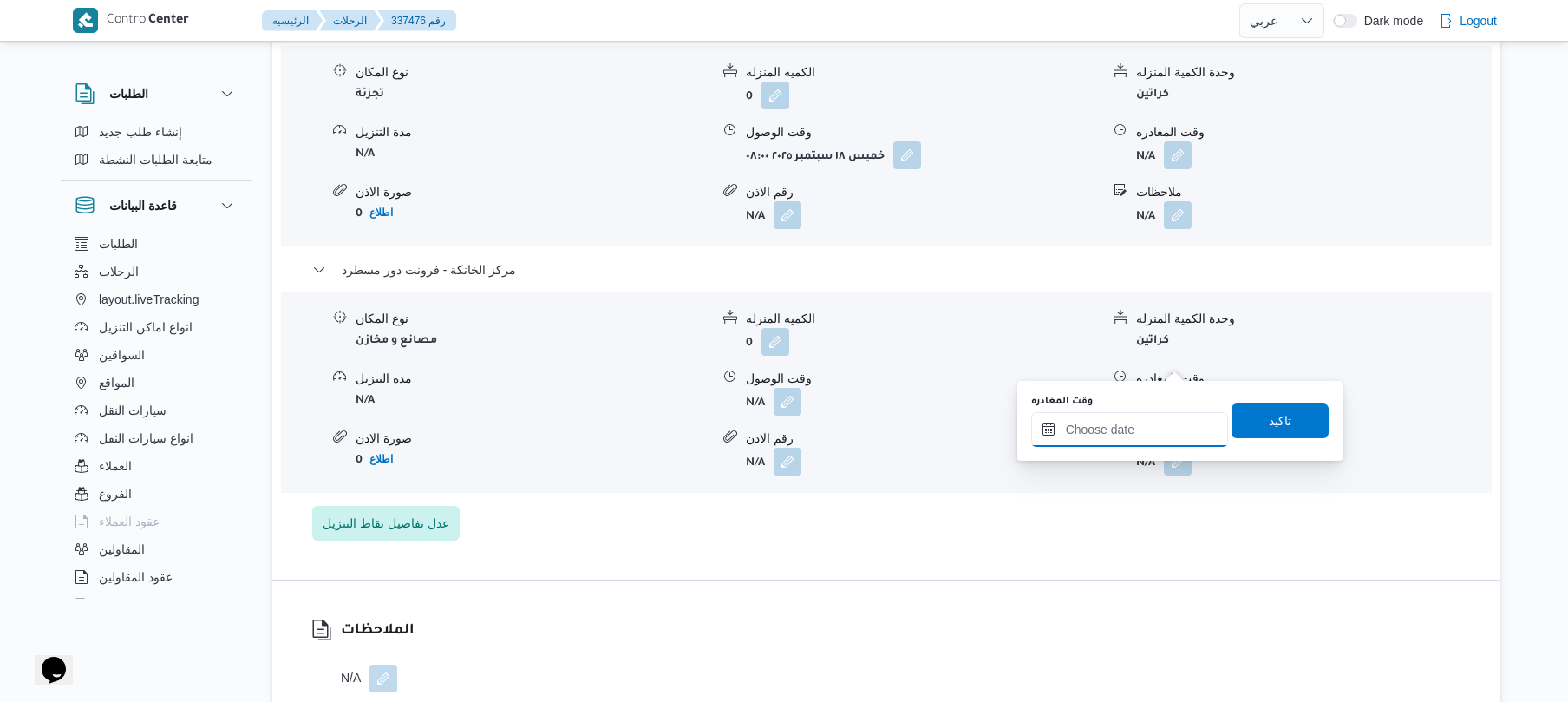
click at [1119, 425] on input "وقت المغادره" at bounding box center [1130, 429] width 197 height 35
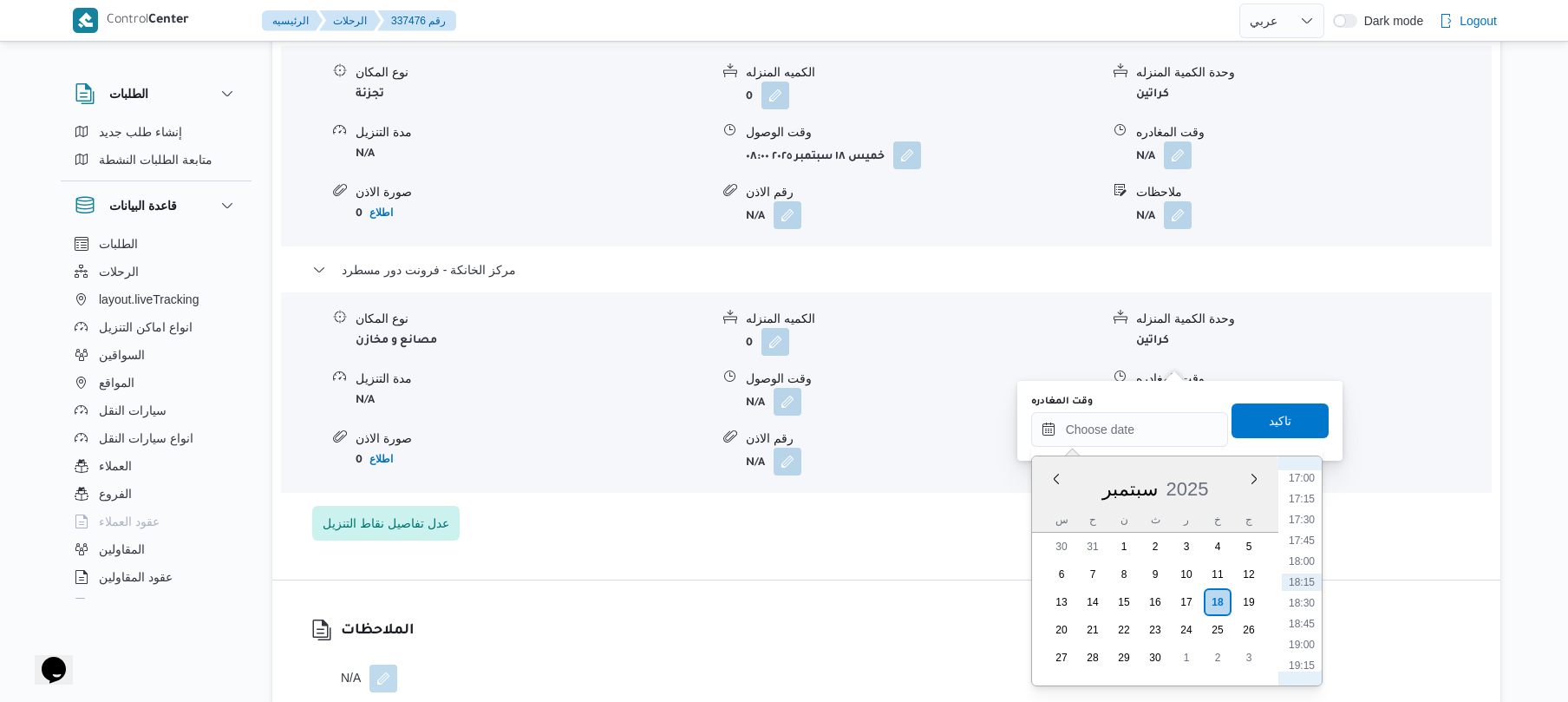
scroll to position [1247, 0]
click at [1303, 633] on li "16:45" at bounding box center [1302, 627] width 40 height 17
type input "١٨/٠٩/٢٠٢٥ ١٦:٤٥"
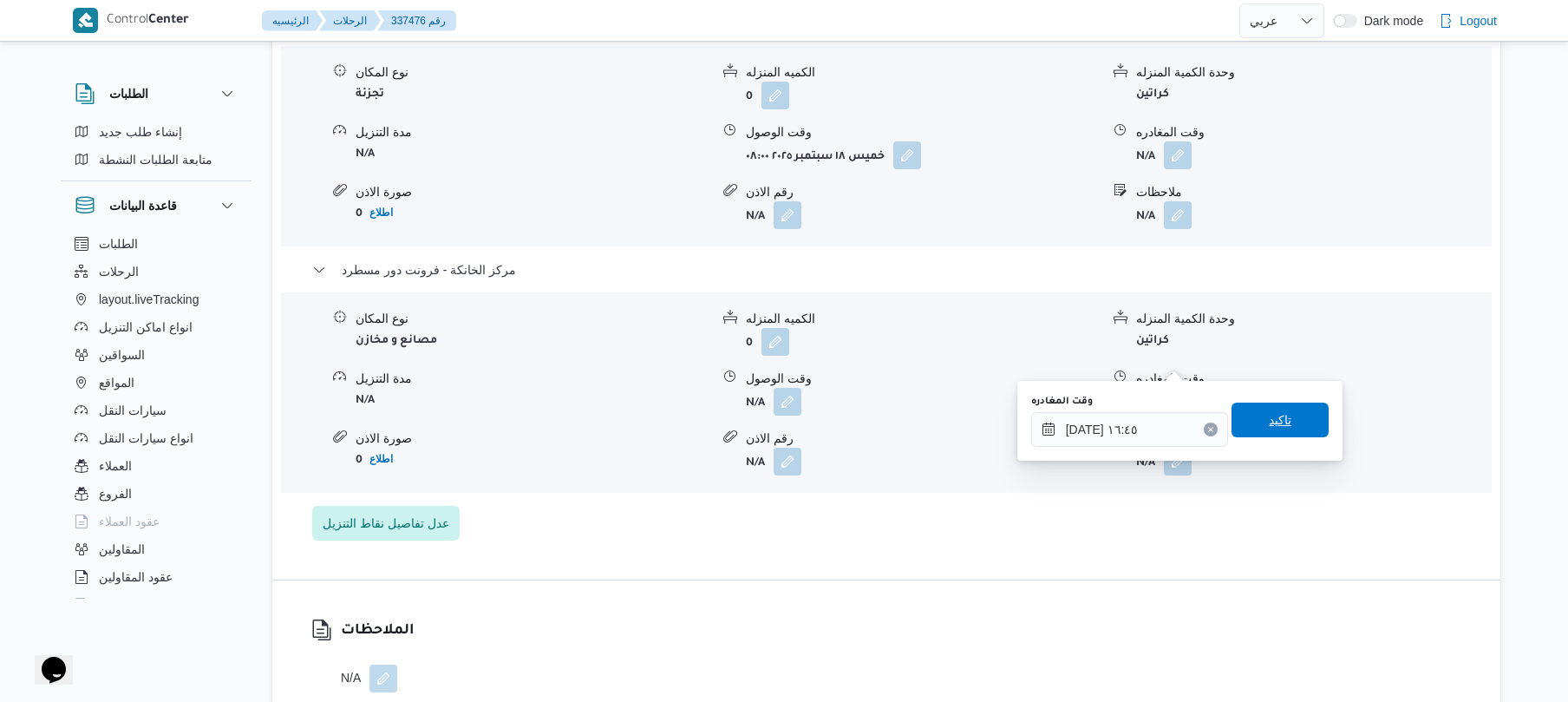
click at [1266, 409] on span "تاكيد" at bounding box center [1280, 419] width 97 height 35
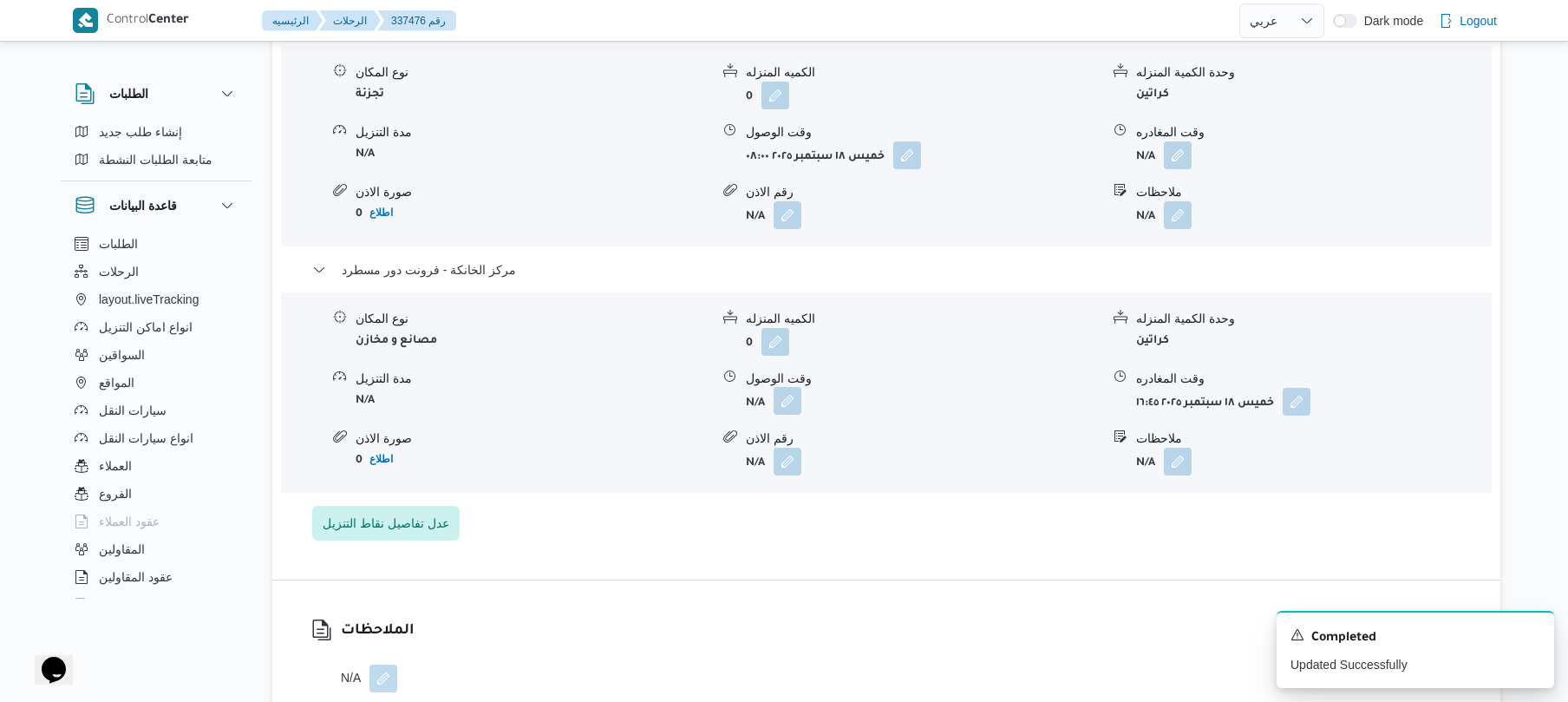
click at [790, 387] on button "button" at bounding box center [787, 400] width 27 height 27
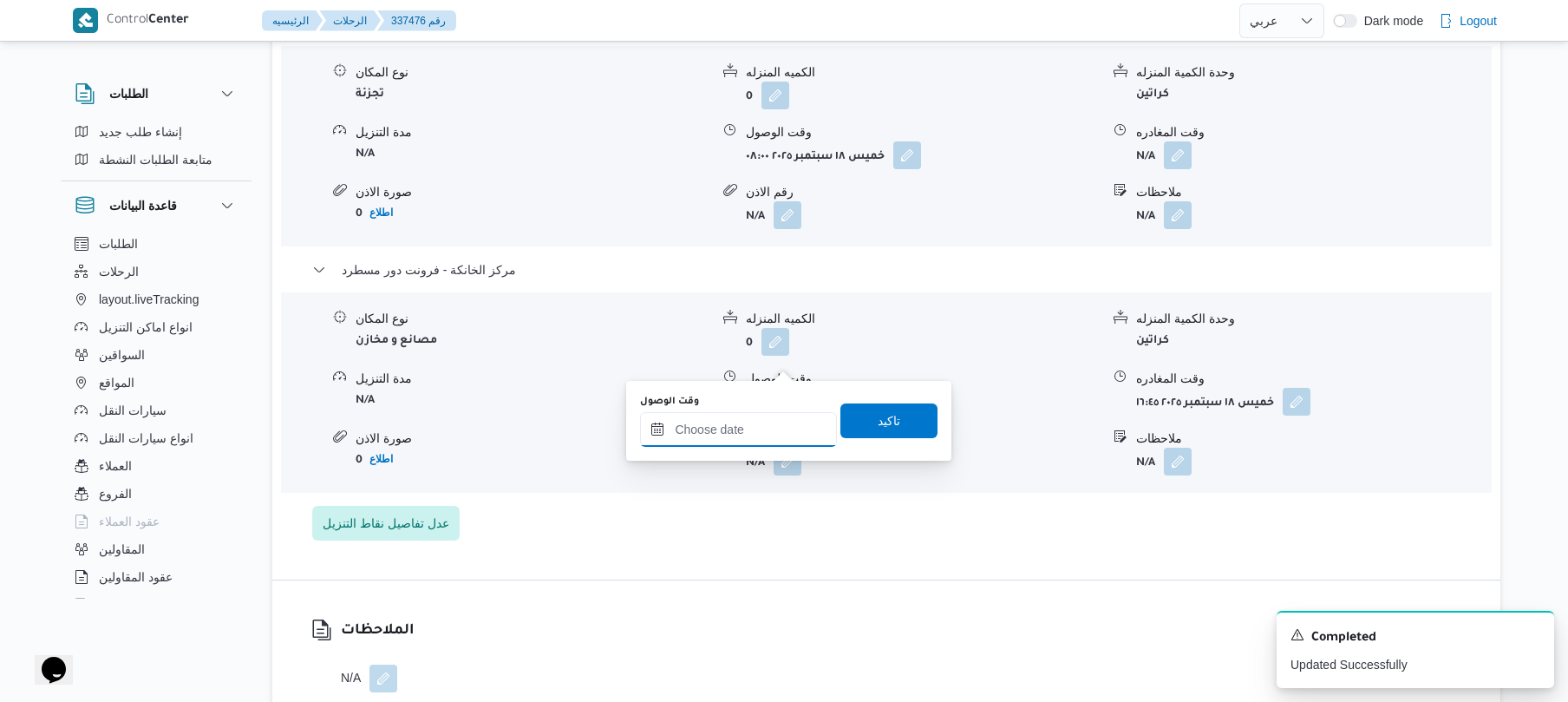
click at [755, 431] on input "وقت الوصول" at bounding box center [738, 429] width 197 height 35
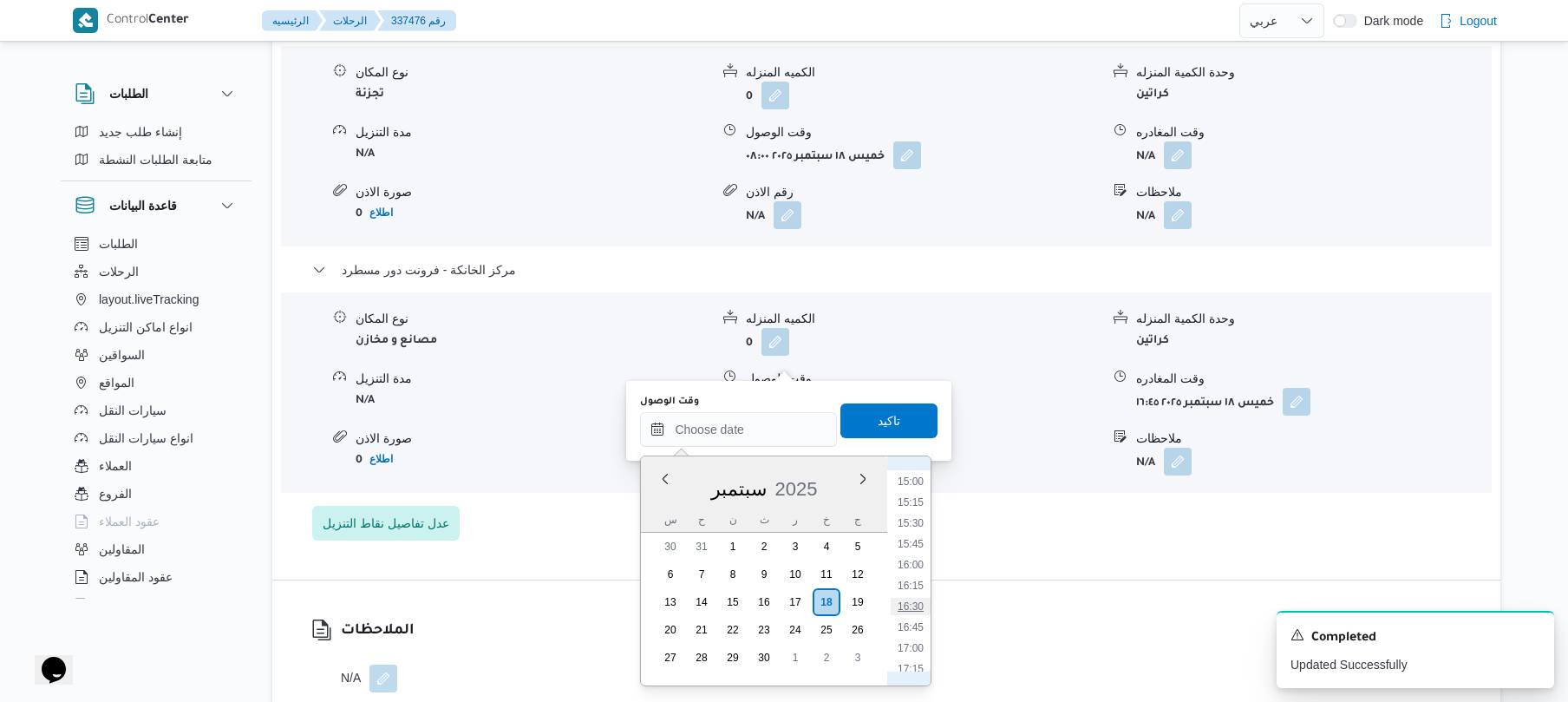
click at [918, 611] on li "16:30" at bounding box center [910, 606] width 40 height 17
type input "١٨/٠٩/٢٠٢٥ ١٦:٣٠"
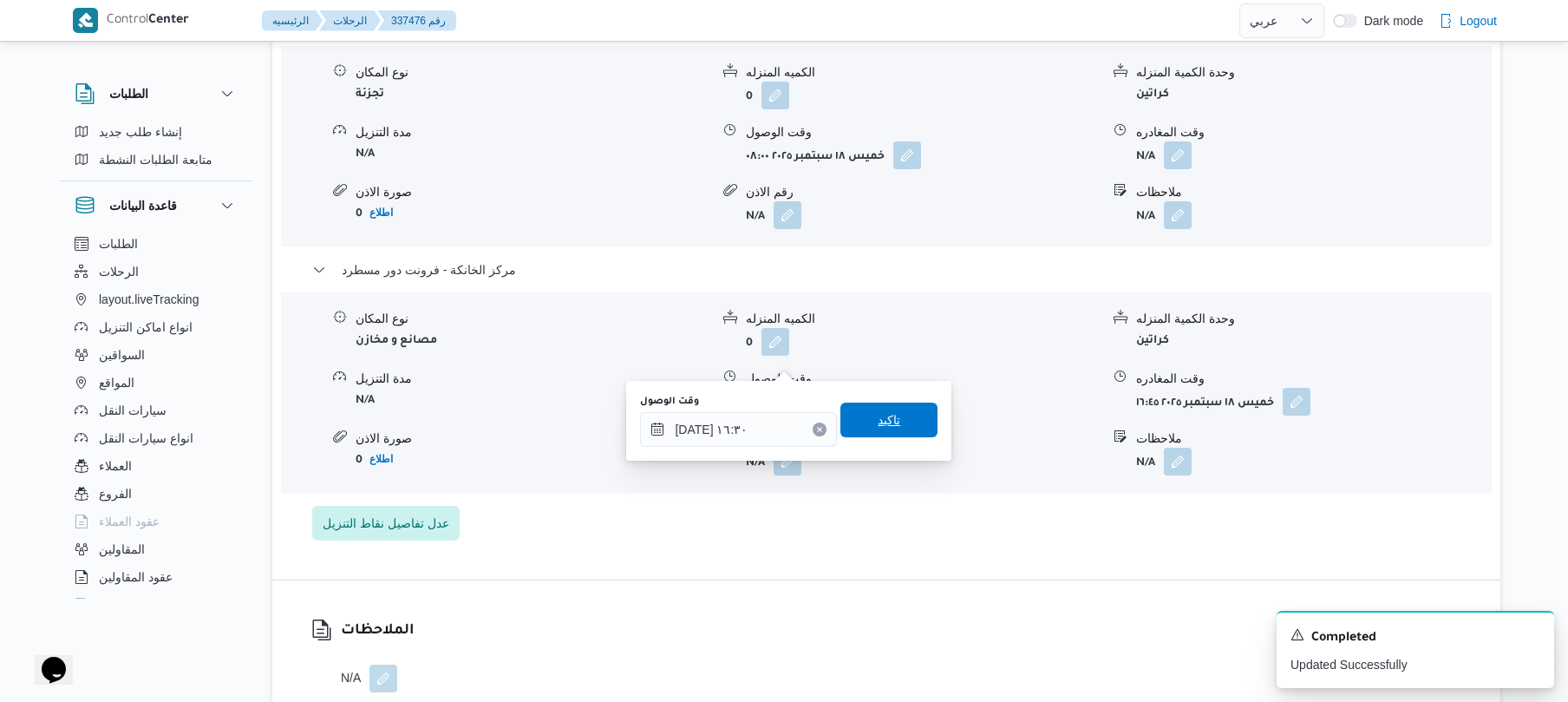
click at [907, 425] on span "تاكيد" at bounding box center [889, 419] width 97 height 35
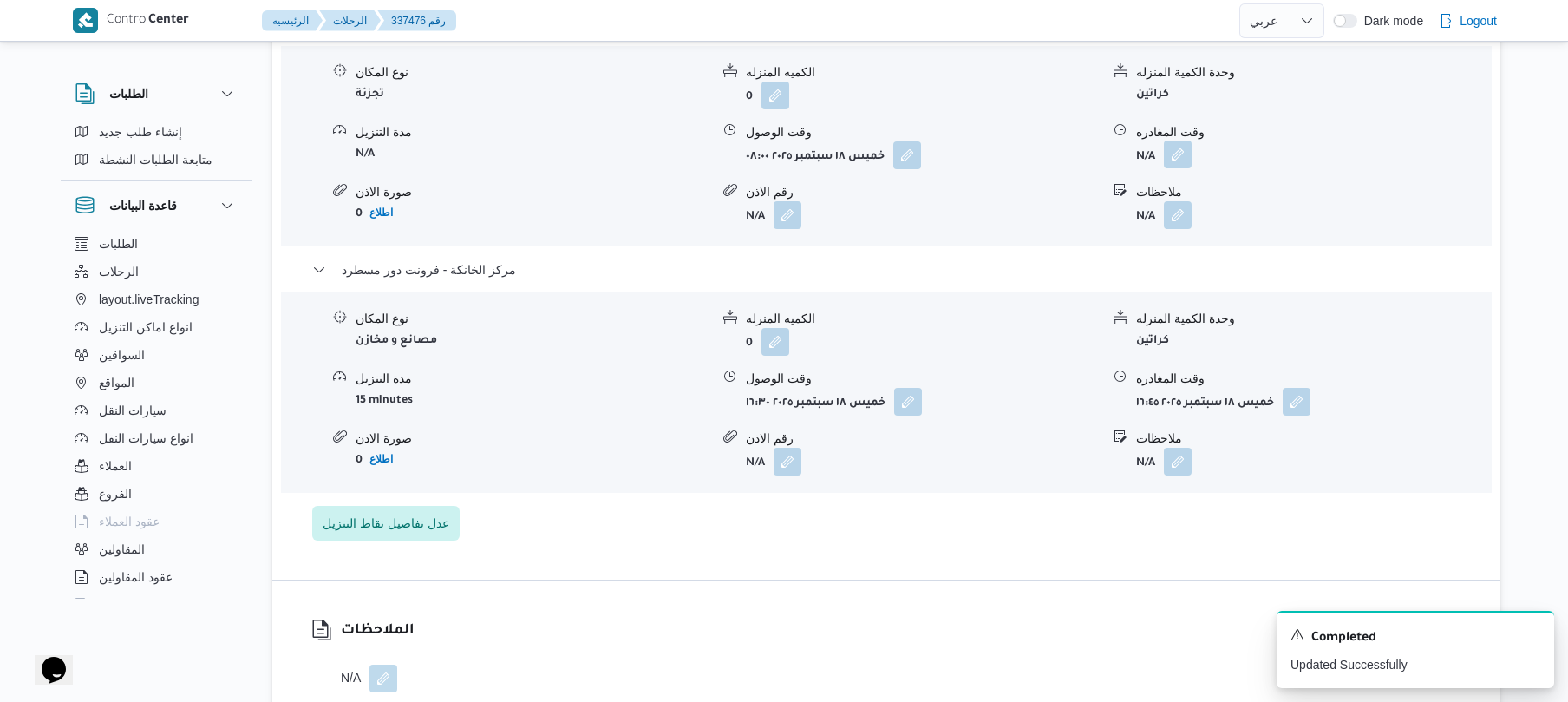
click at [1186, 140] on button "button" at bounding box center [1177, 154] width 27 height 27
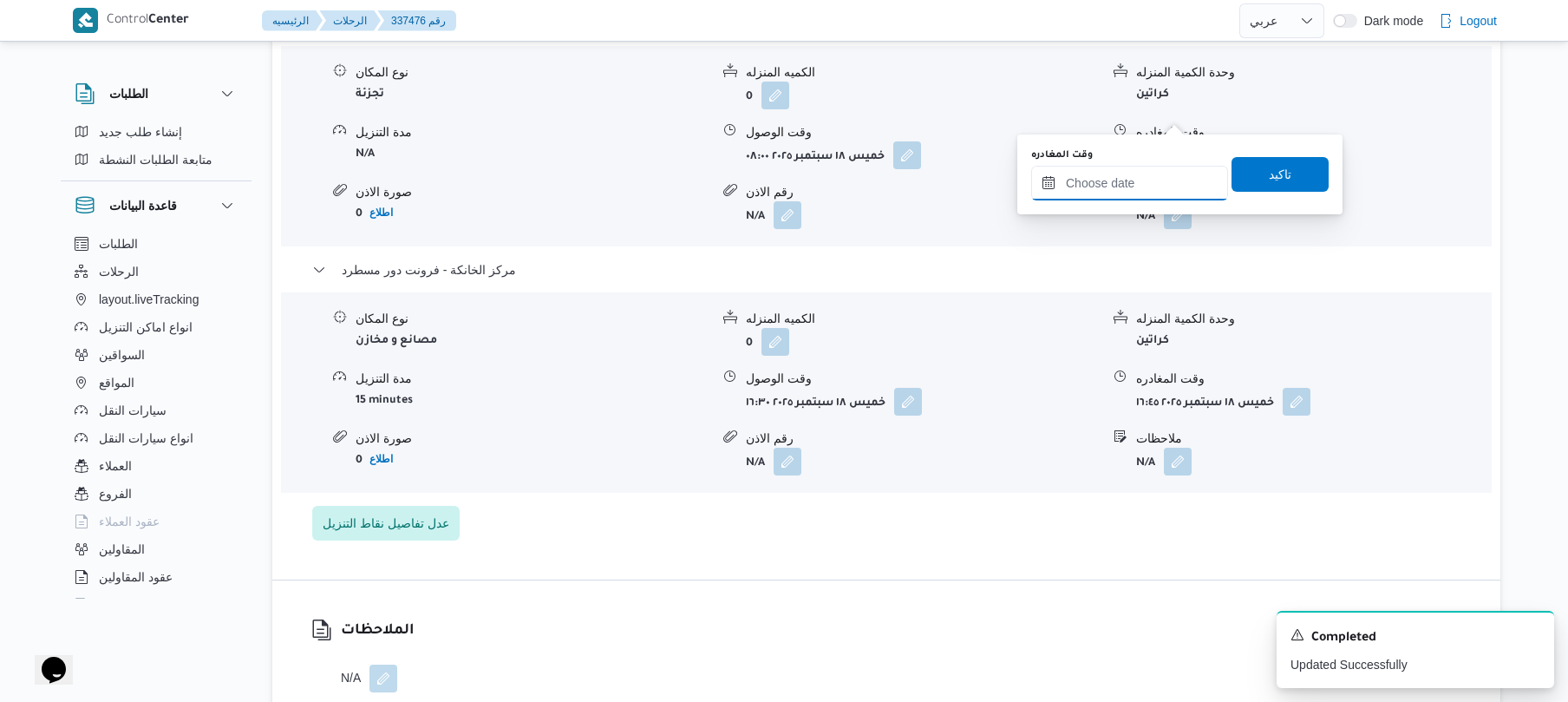
click at [1135, 182] on input "وقت المغادره" at bounding box center [1130, 183] width 197 height 35
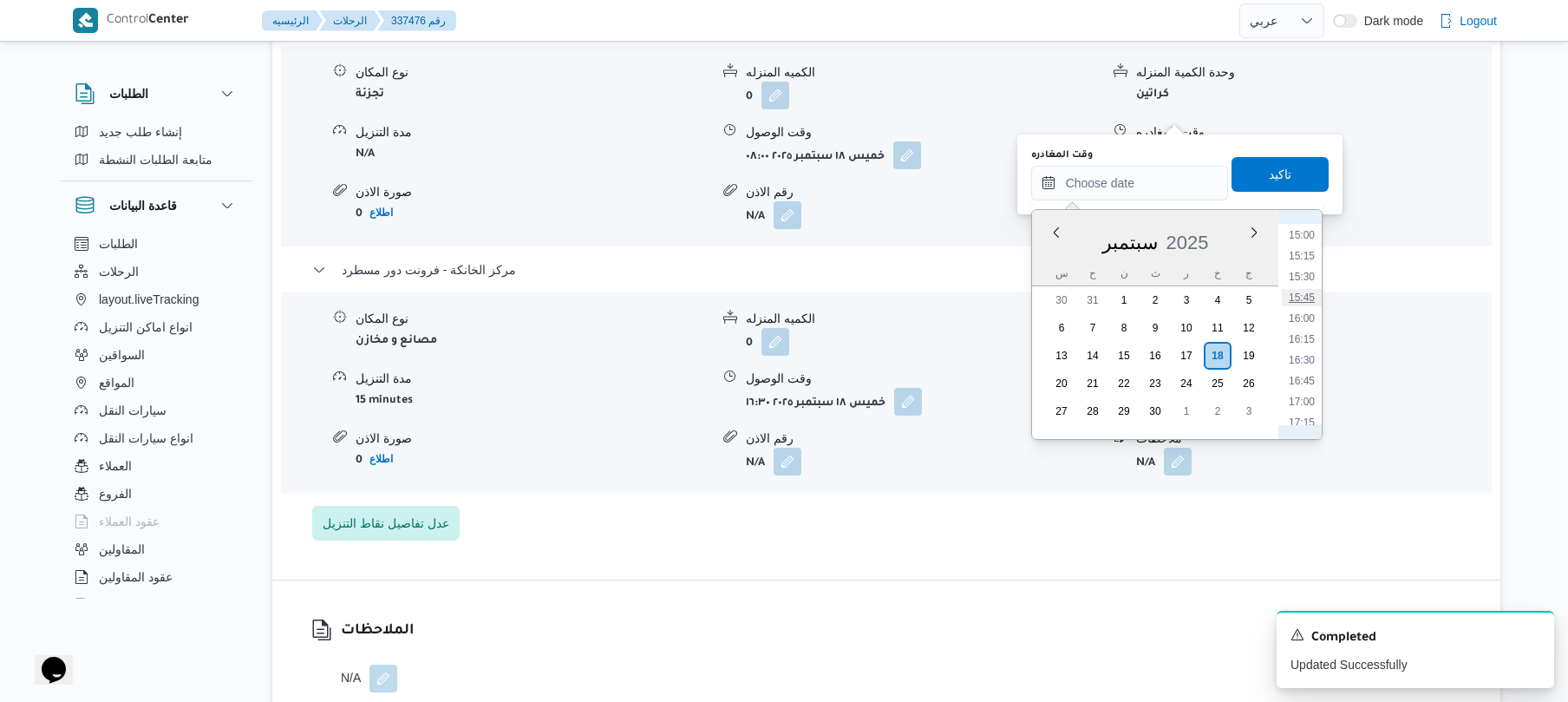
click at [1312, 299] on li "15:45" at bounding box center [1302, 298] width 40 height 17
type input "١٨/٠٩/٢٠٢٥ ١٥:٤٥"
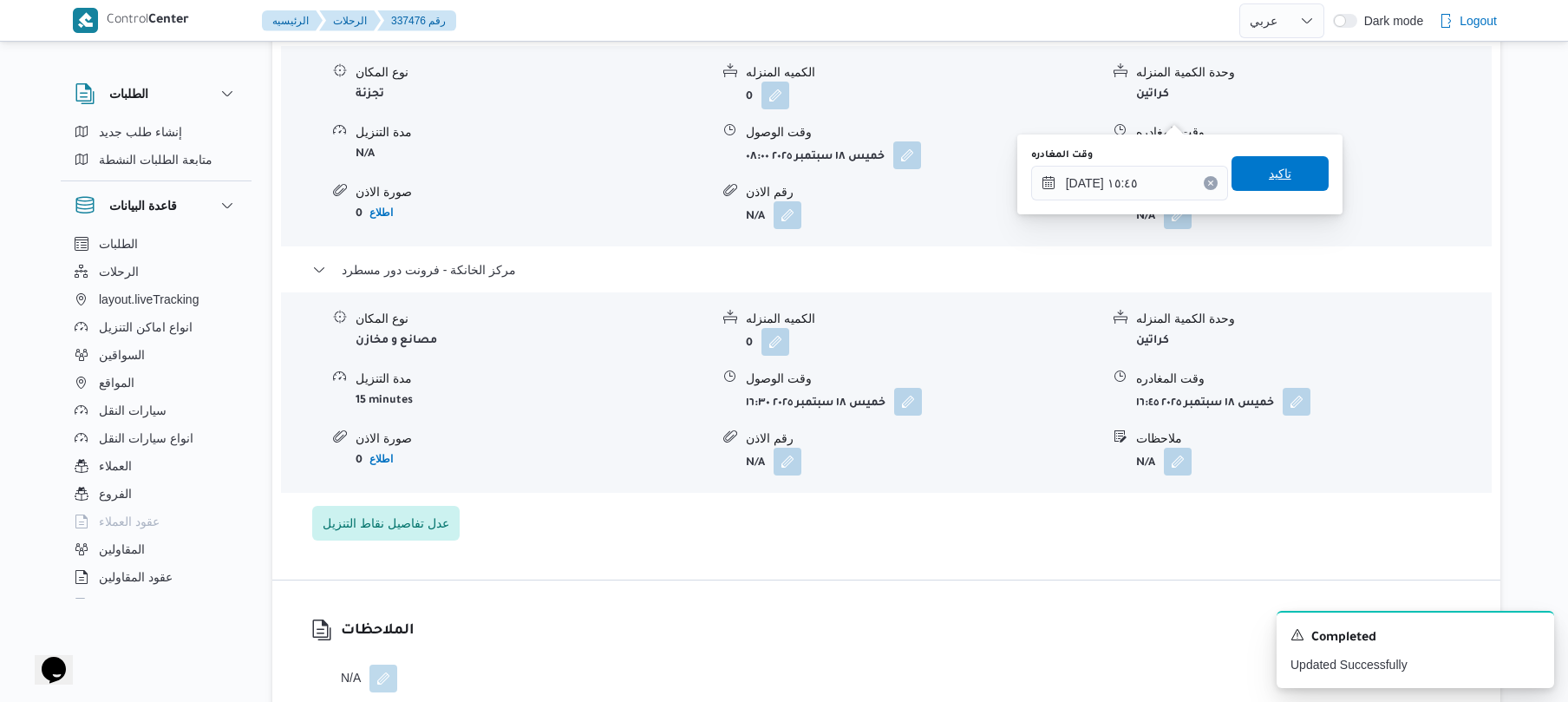
click at [1287, 178] on span "تاكيد" at bounding box center [1280, 173] width 97 height 35
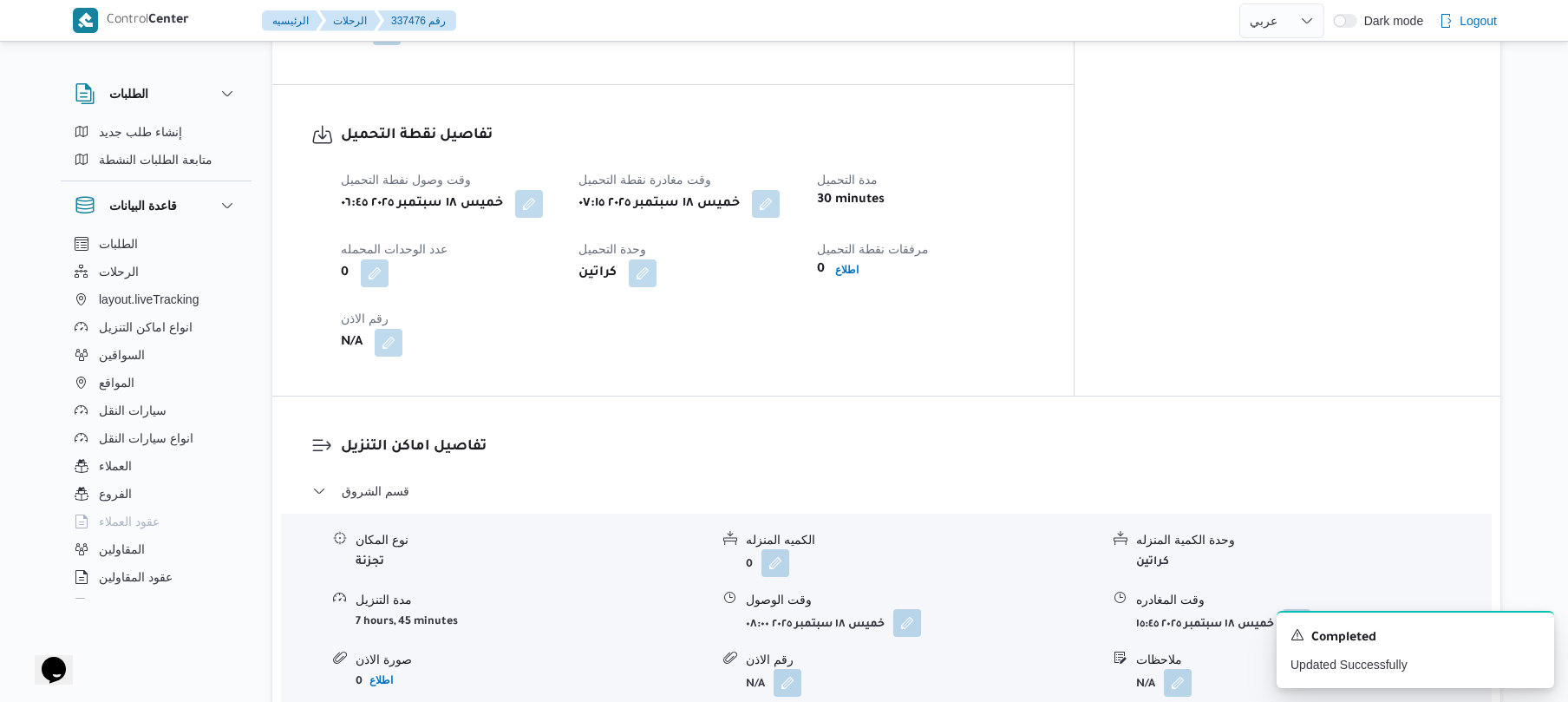
scroll to position [0, 0]
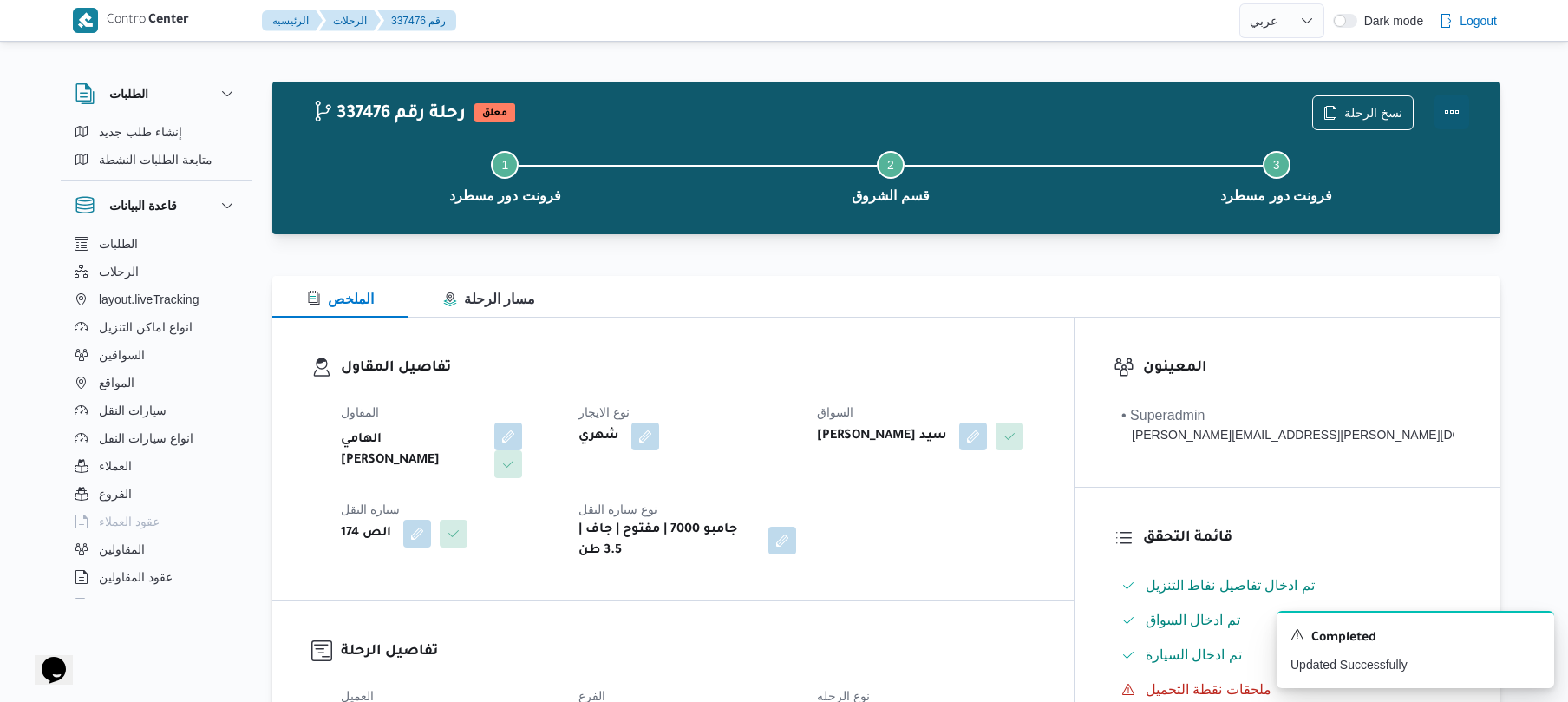
click at [1458, 107] on button "Actions" at bounding box center [1452, 111] width 35 height 35
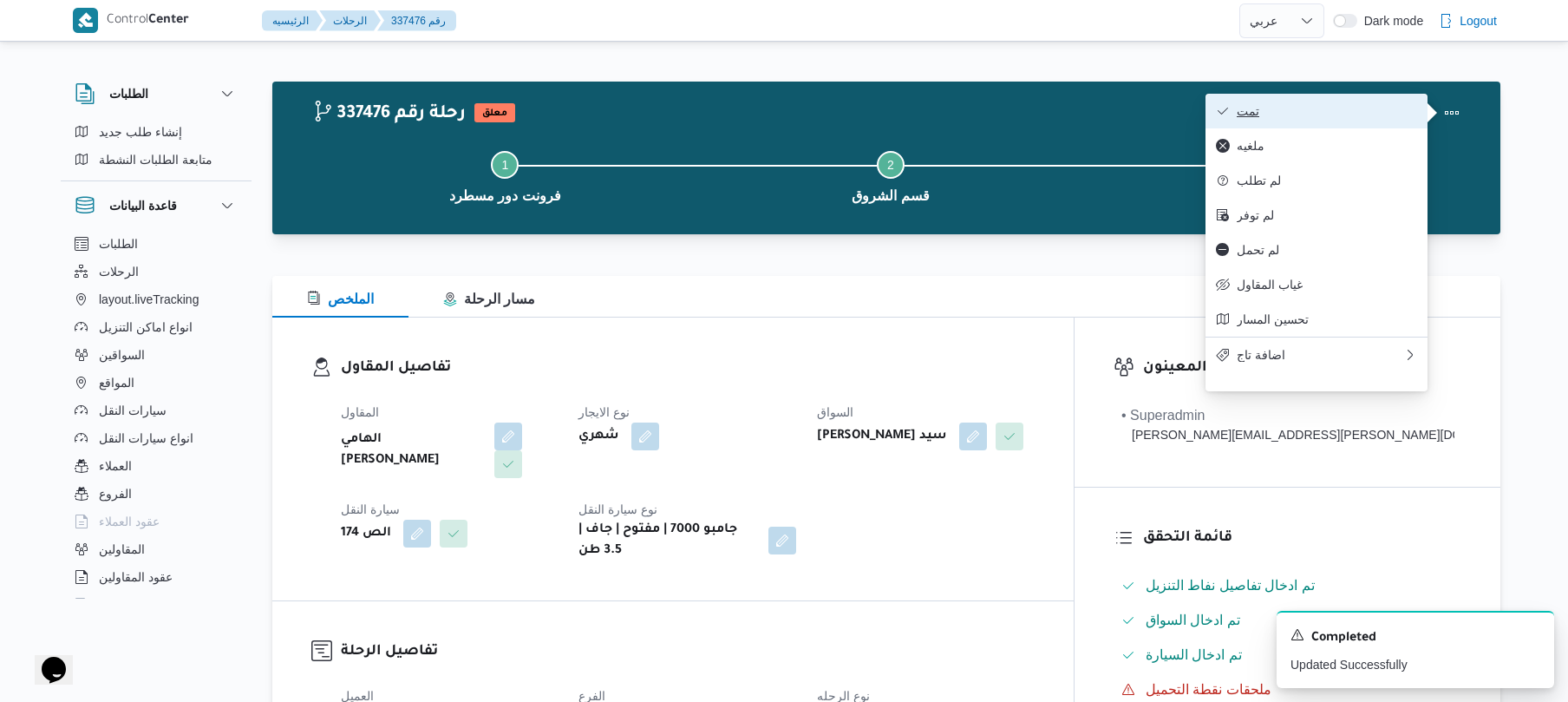
click at [1381, 113] on span "تمت" at bounding box center [1327, 110] width 180 height 14
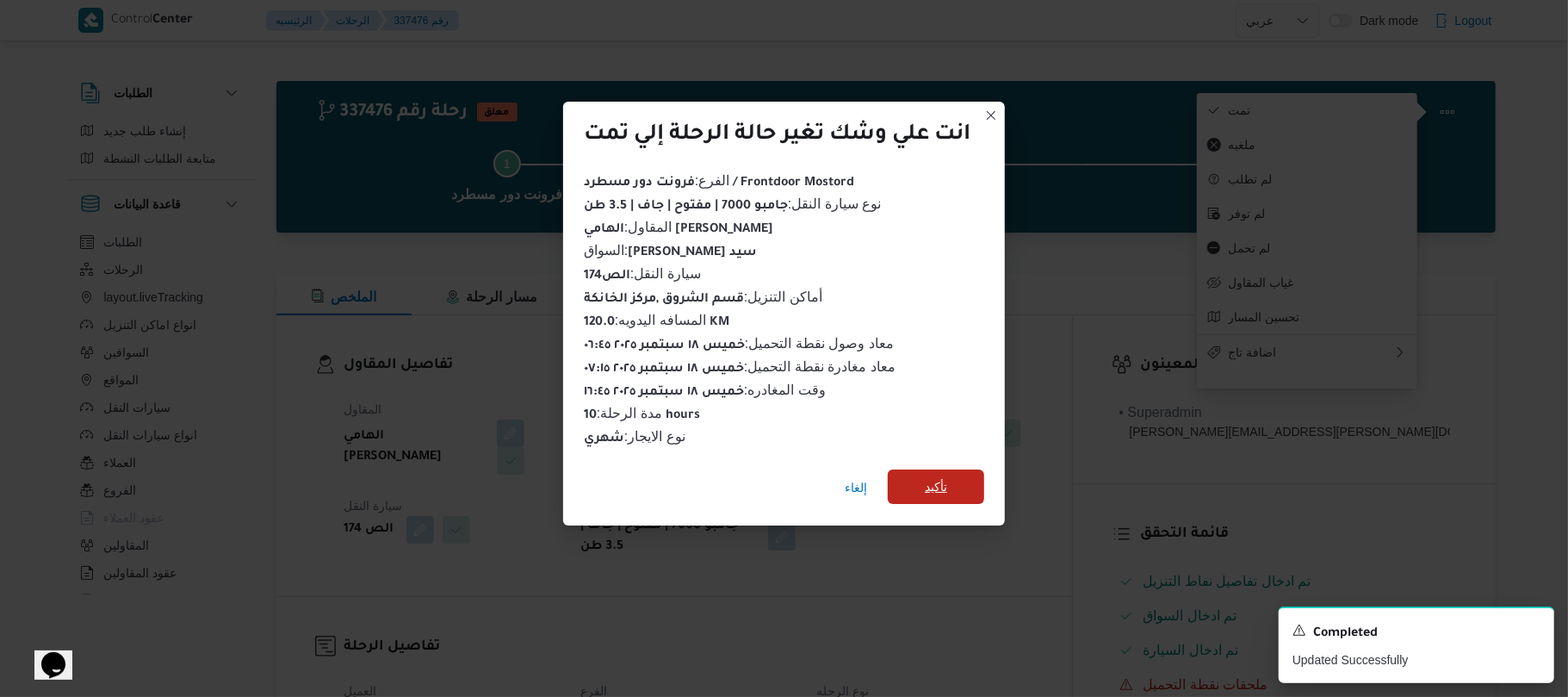
click at [959, 471] on span "تأكيد" at bounding box center [936, 486] width 96 height 35
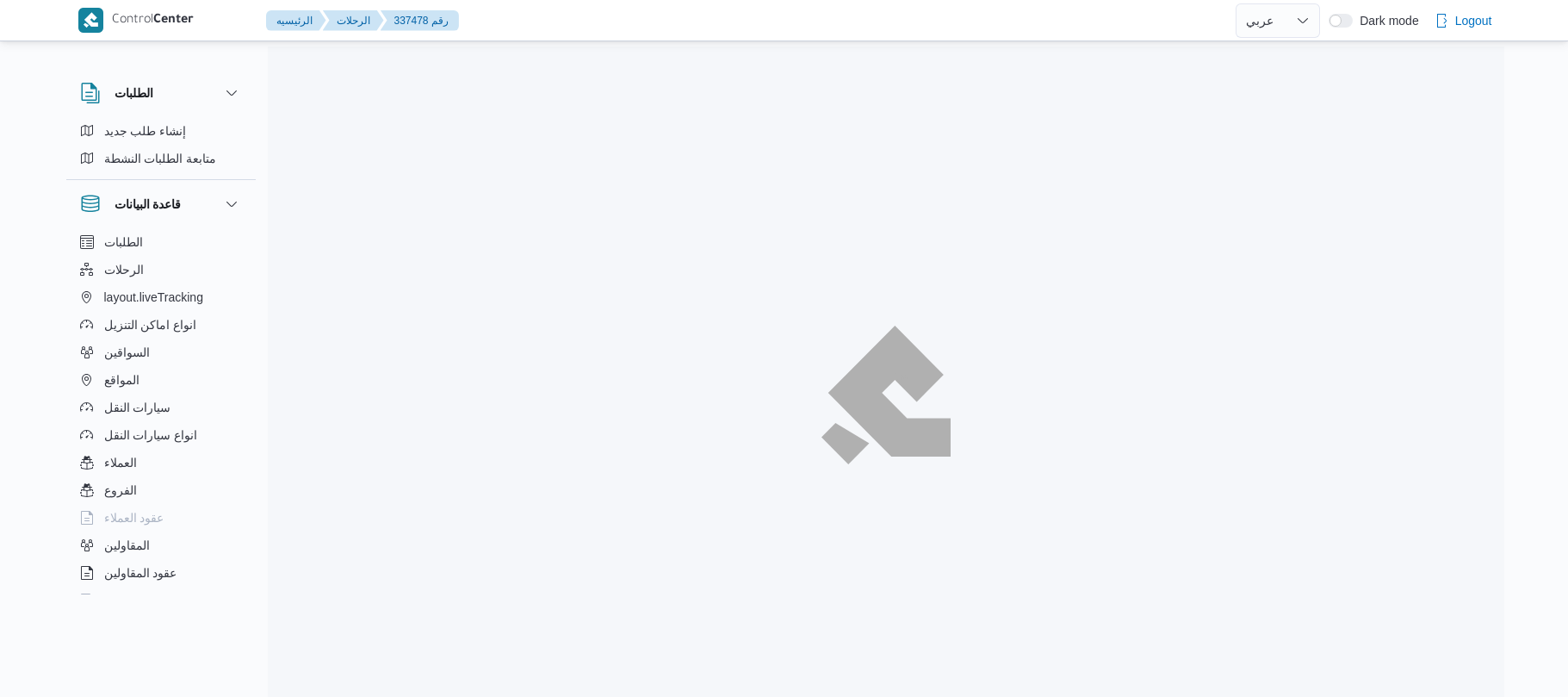
select select "ar"
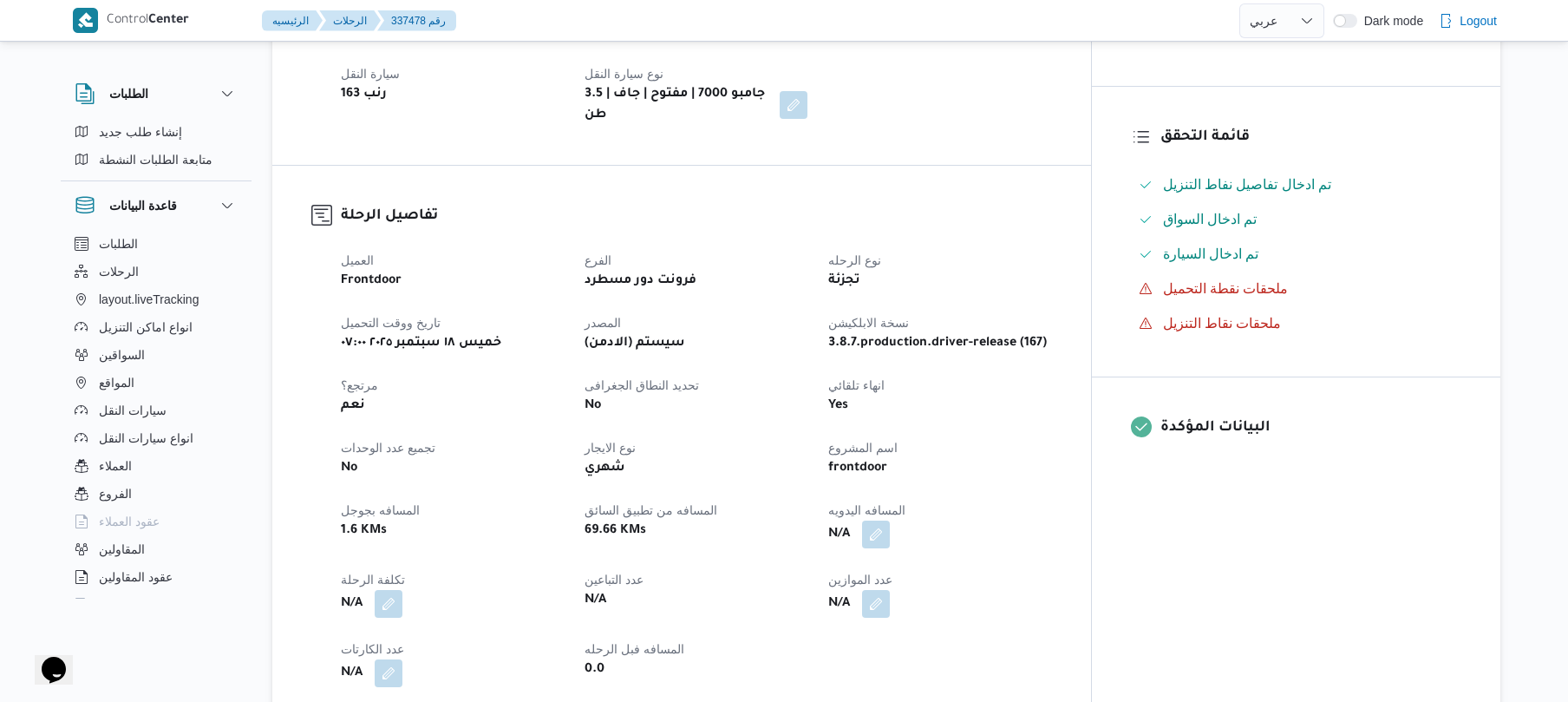
scroll to position [416, 0]
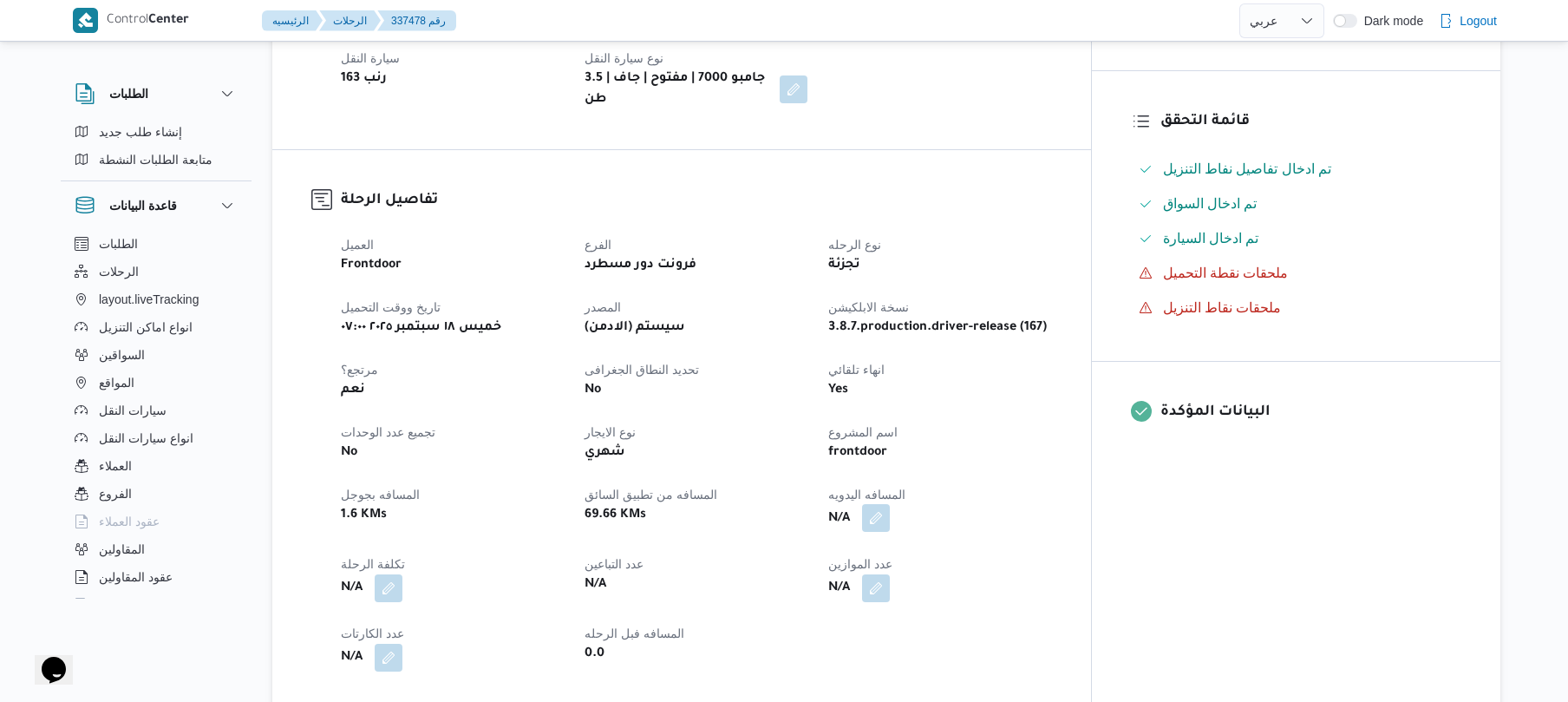
click at [890, 508] on button "button" at bounding box center [875, 517] width 27 height 27
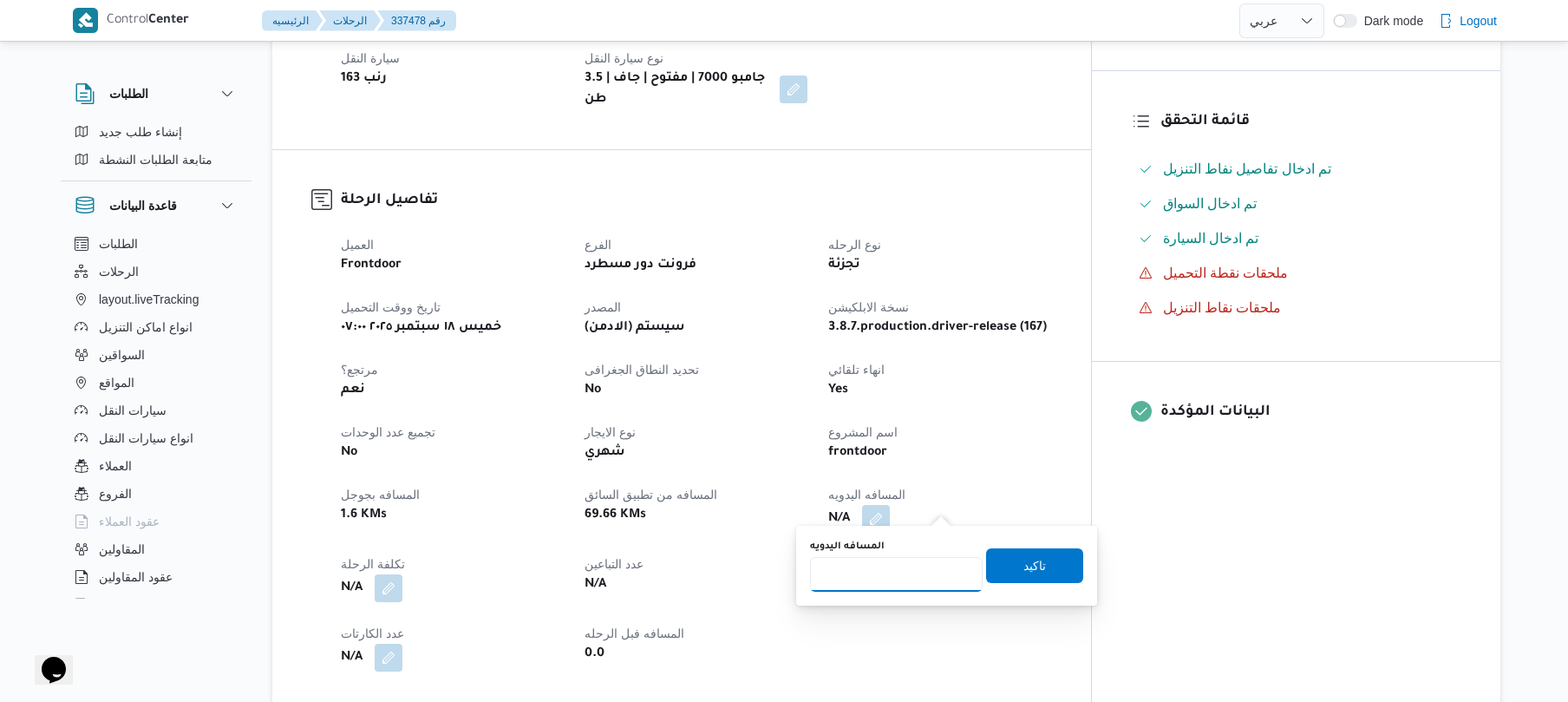
click at [902, 573] on input "المسافه اليدويه" at bounding box center [896, 574] width 172 height 35
type input "80"
click at [998, 563] on span "تاكيد" at bounding box center [1035, 564] width 97 height 35
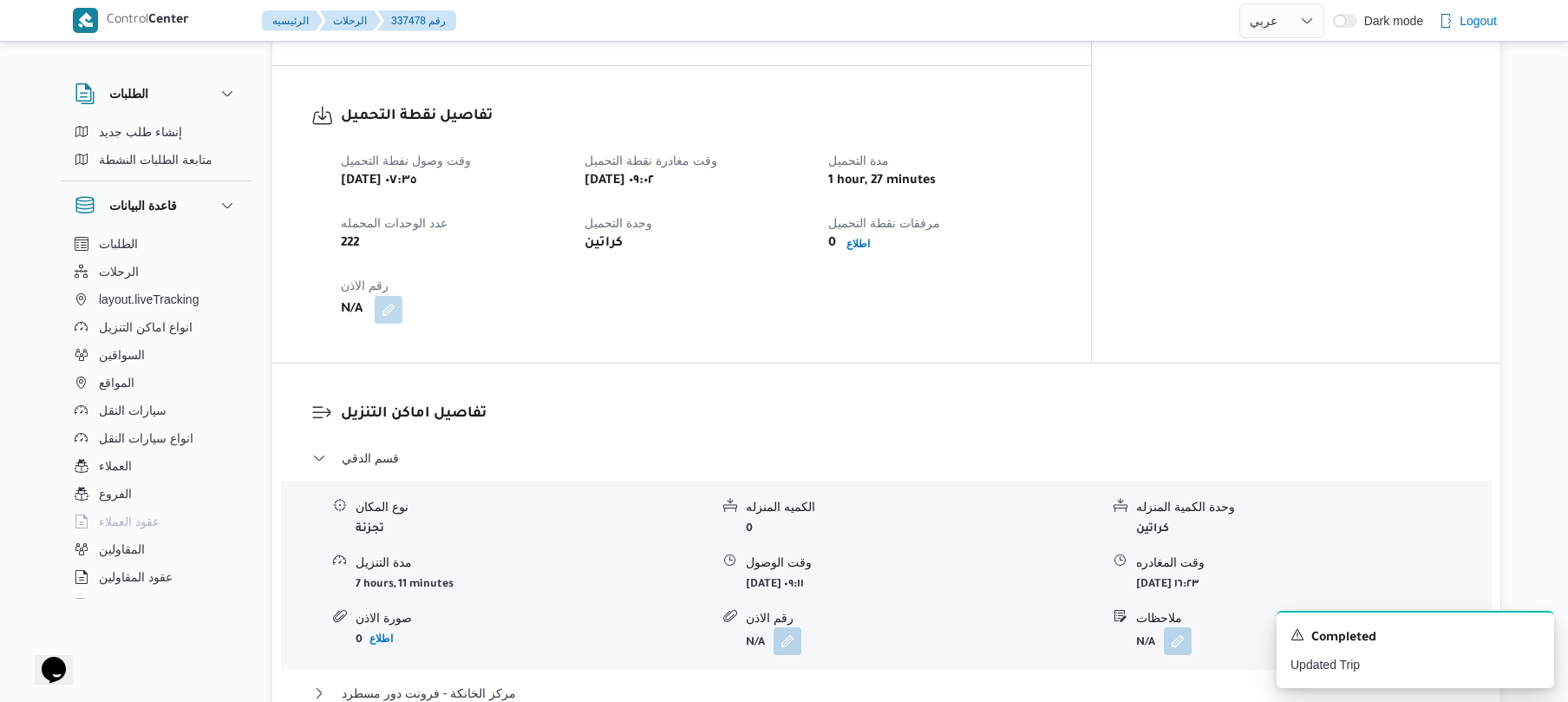
scroll to position [1100, 0]
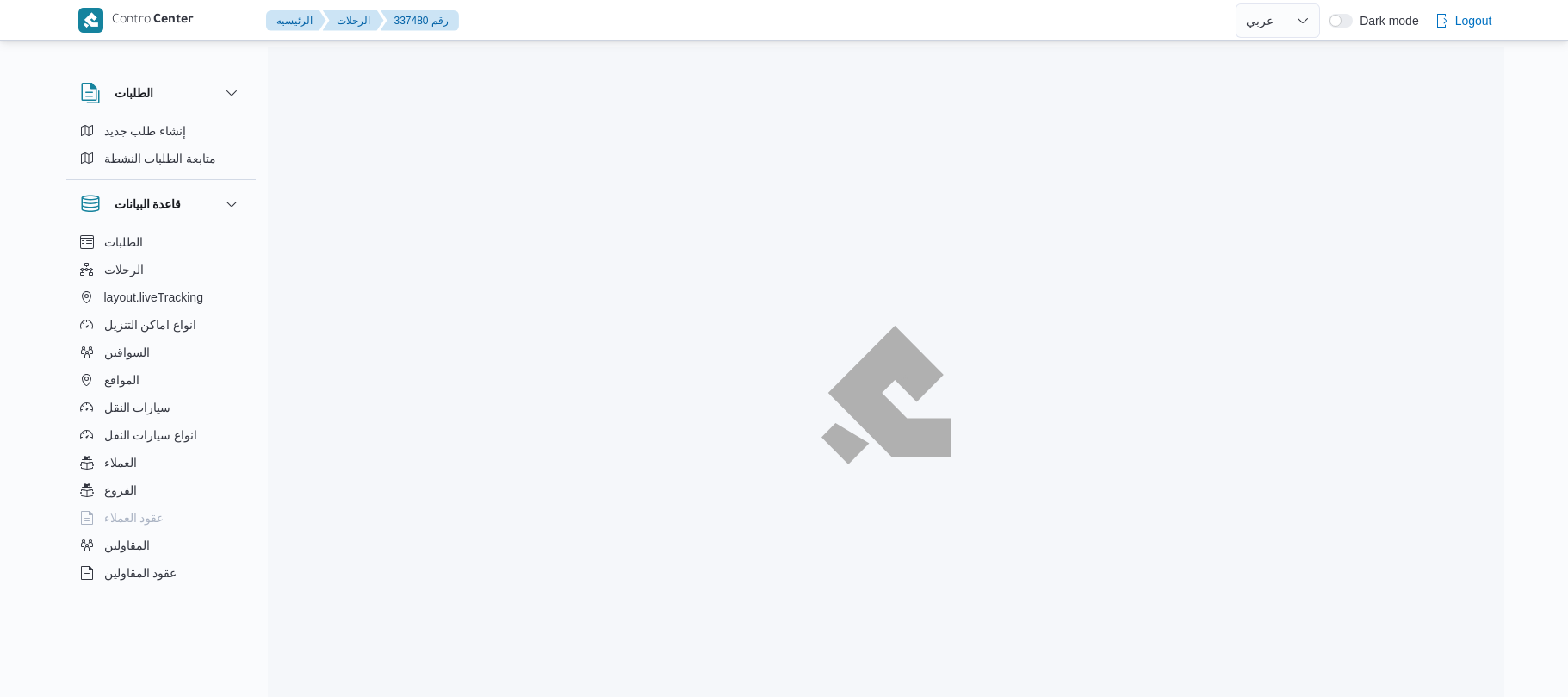
select select "ar"
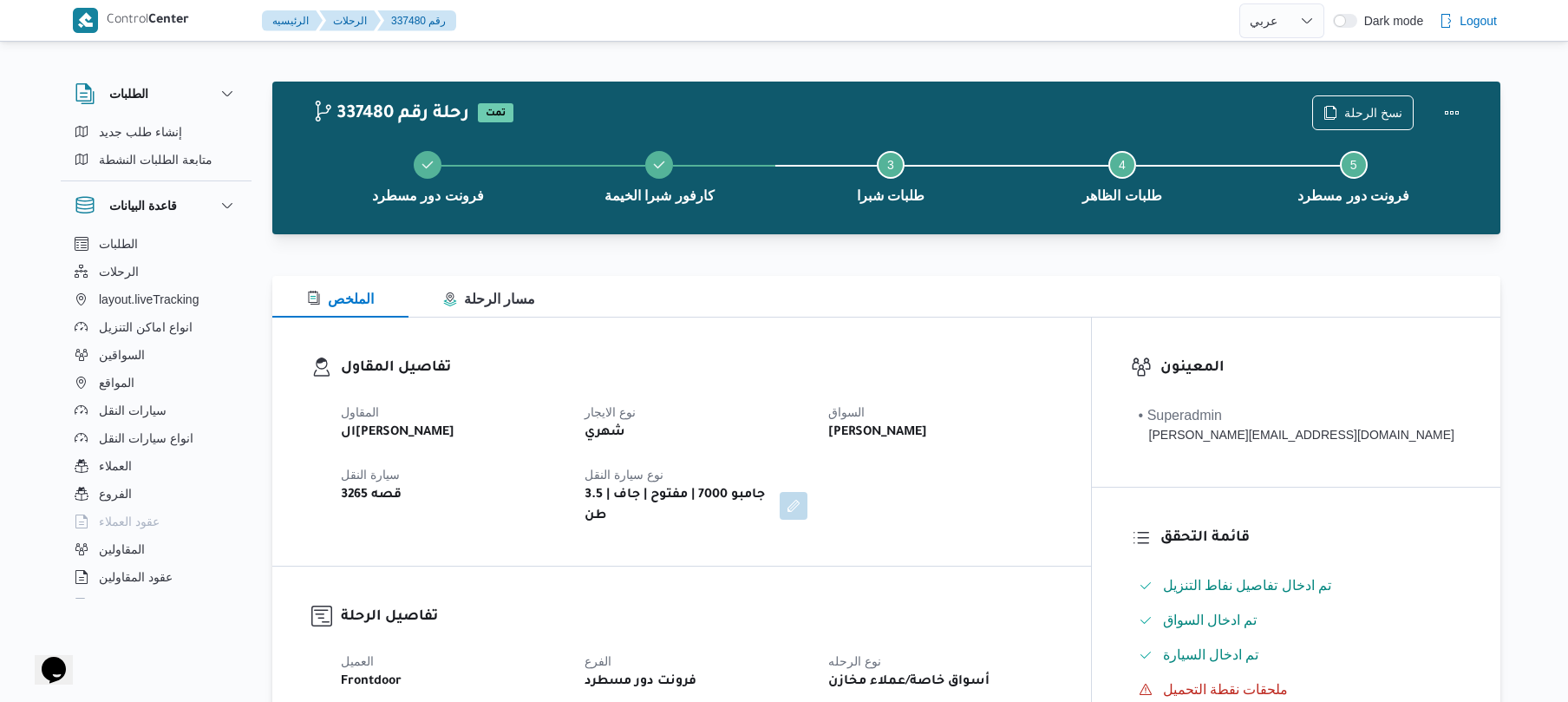
click at [916, 341] on div "تفاصيل المقاول المقاول الهامي محمد خالد علي نوع الايجار شهري السواق هاني سيد مح…" at bounding box center [681, 441] width 819 height 248
click at [924, 344] on div "تفاصيل المقاول المقاول الهامي محمد خالد علي نوع الايجار شهري السواق هاني سيد مح…" at bounding box center [681, 441] width 819 height 248
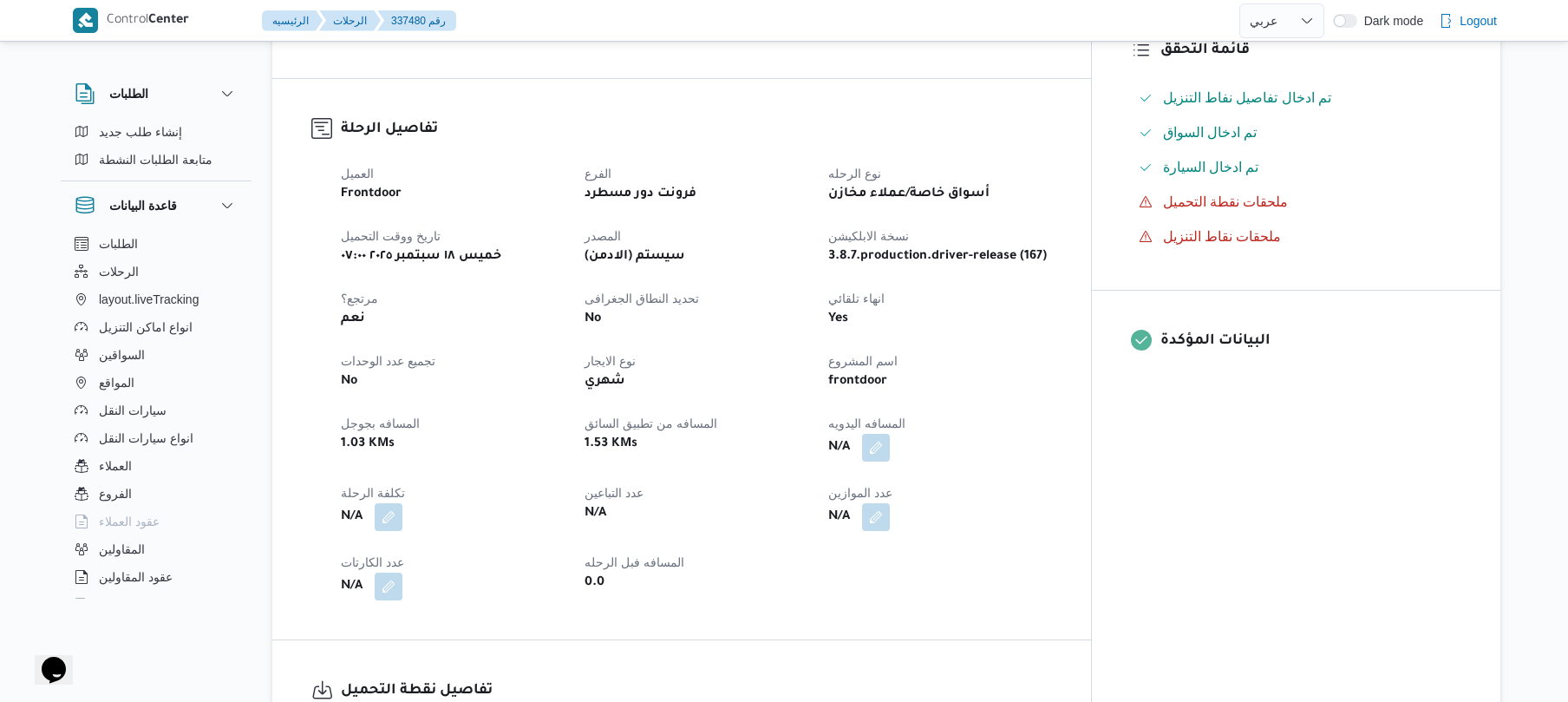
scroll to position [555, 0]
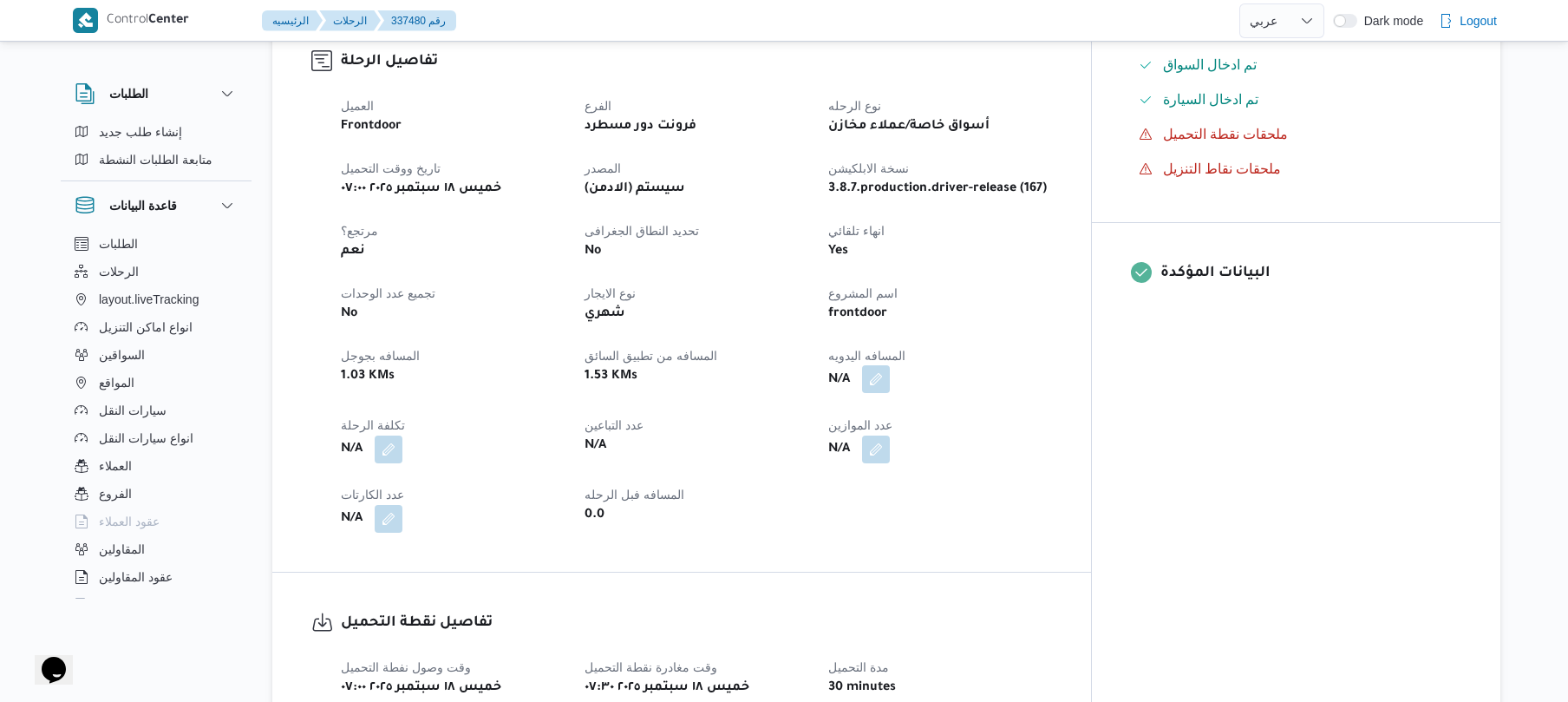
click at [890, 366] on button "button" at bounding box center [875, 379] width 27 height 27
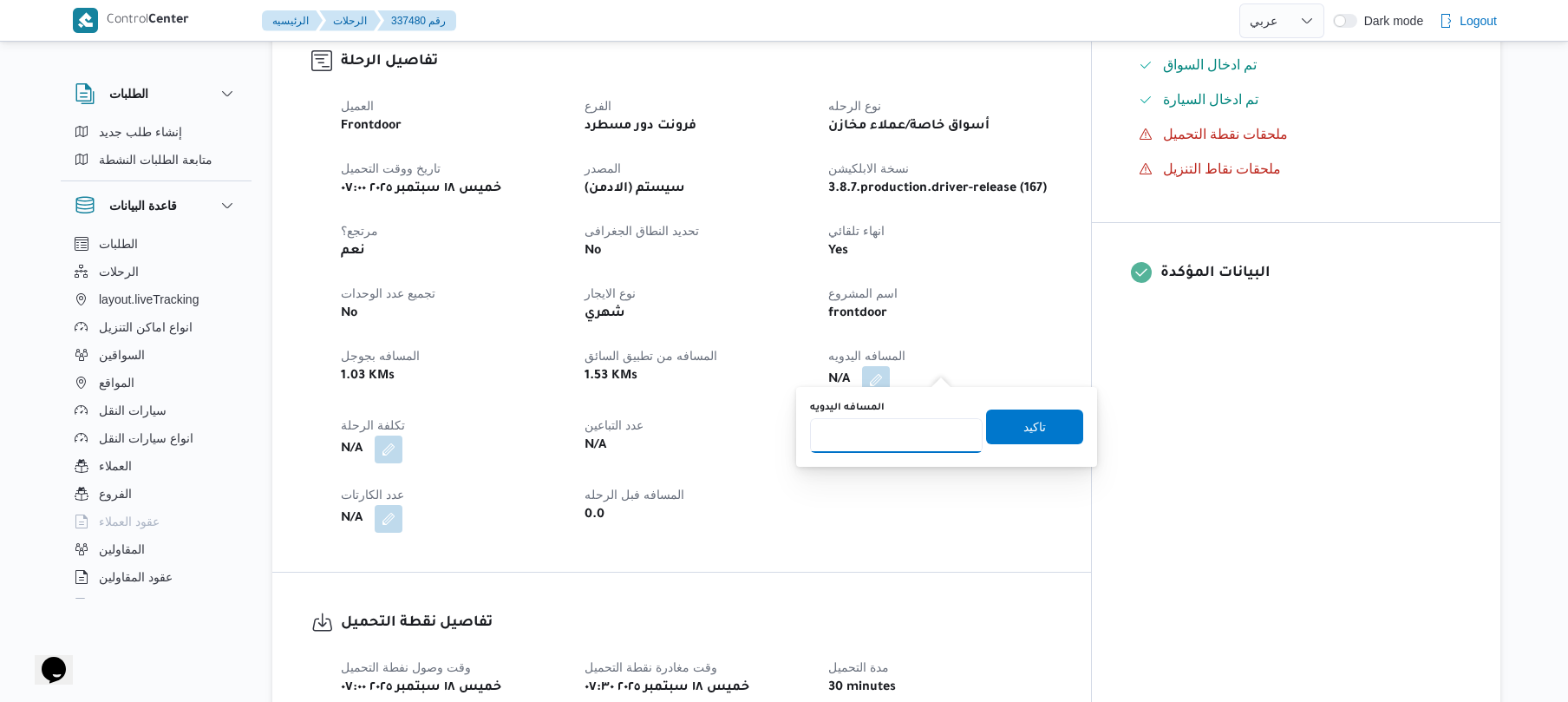
click at [903, 438] on input "المسافه اليدويه" at bounding box center [896, 435] width 172 height 35
type input "70"
click at [1023, 417] on span "تاكيد" at bounding box center [1035, 426] width 23 height 21
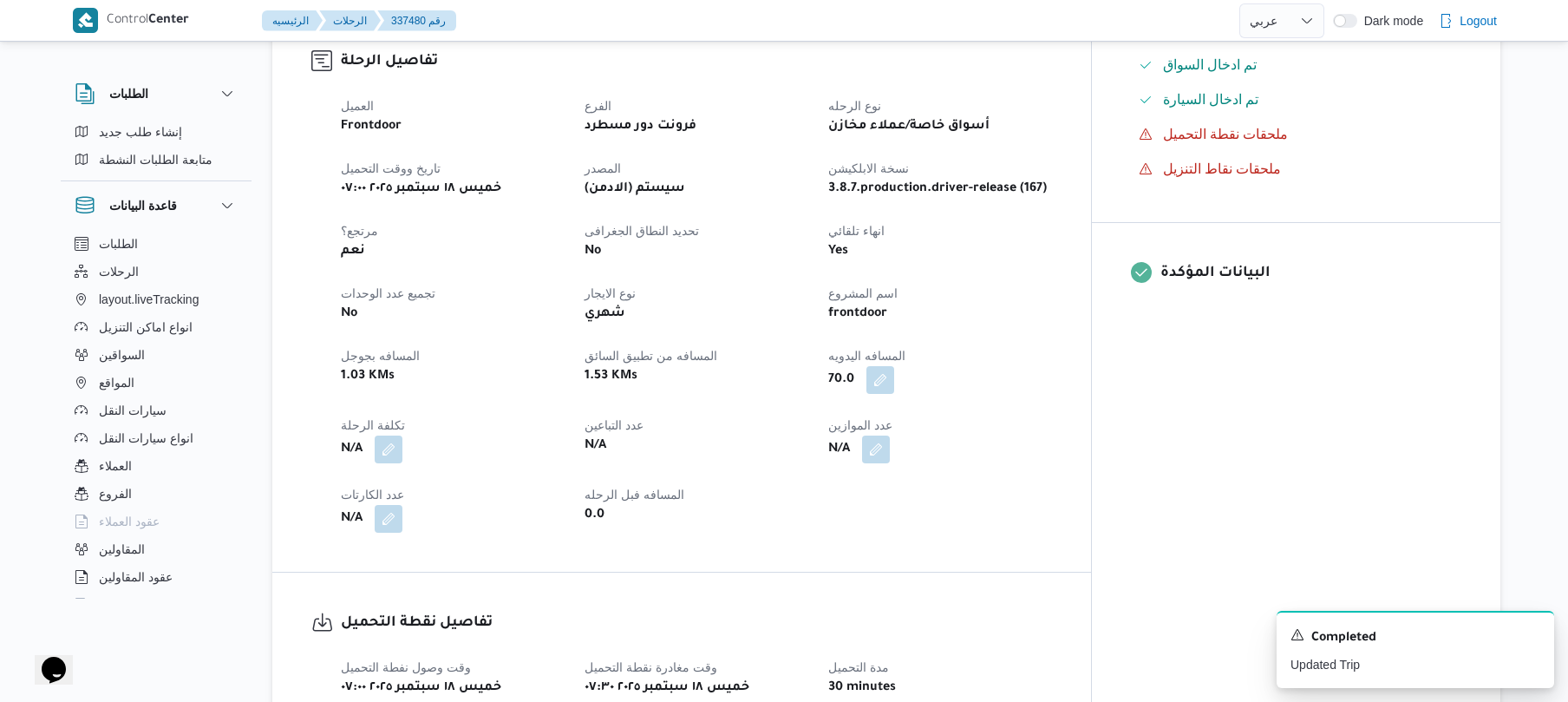
click at [1001, 439] on div "N/A" at bounding box center [939, 449] width 226 height 31
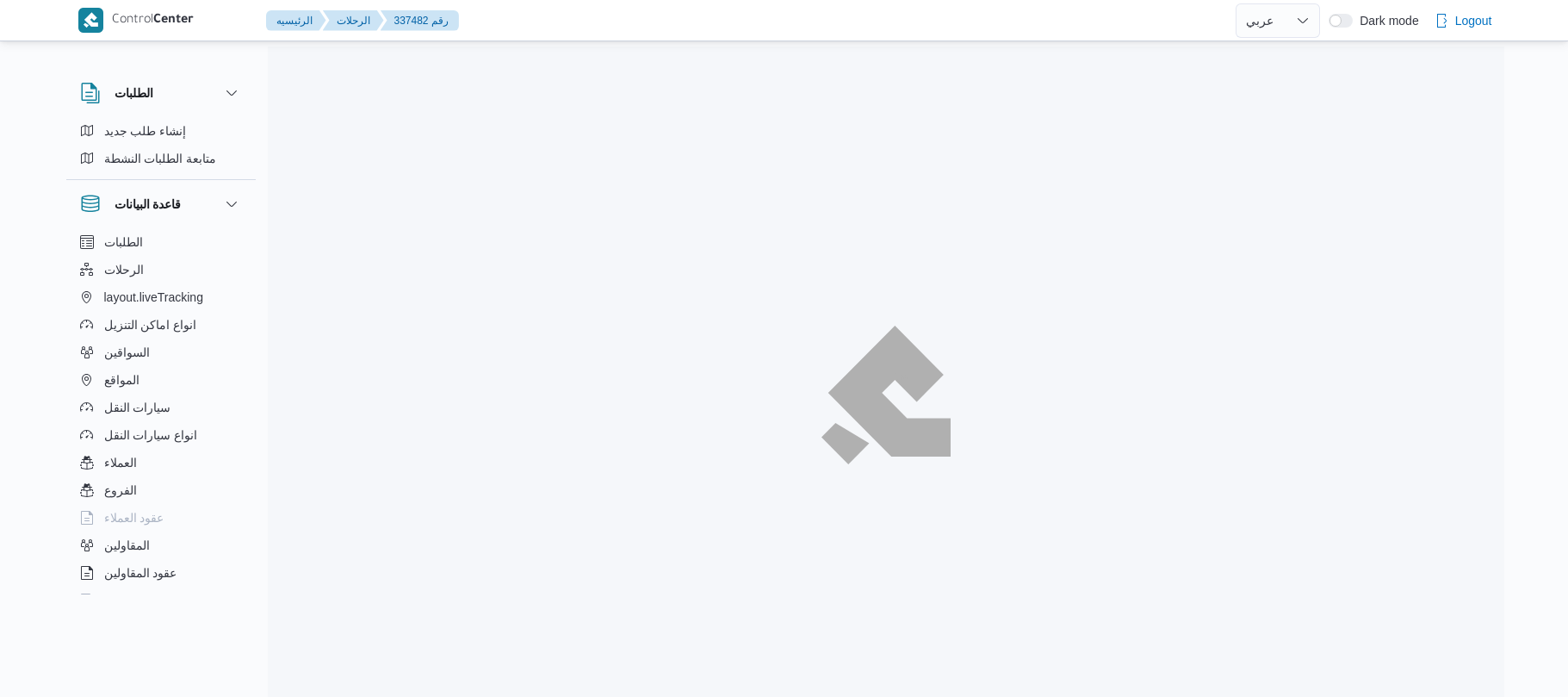
select select "ar"
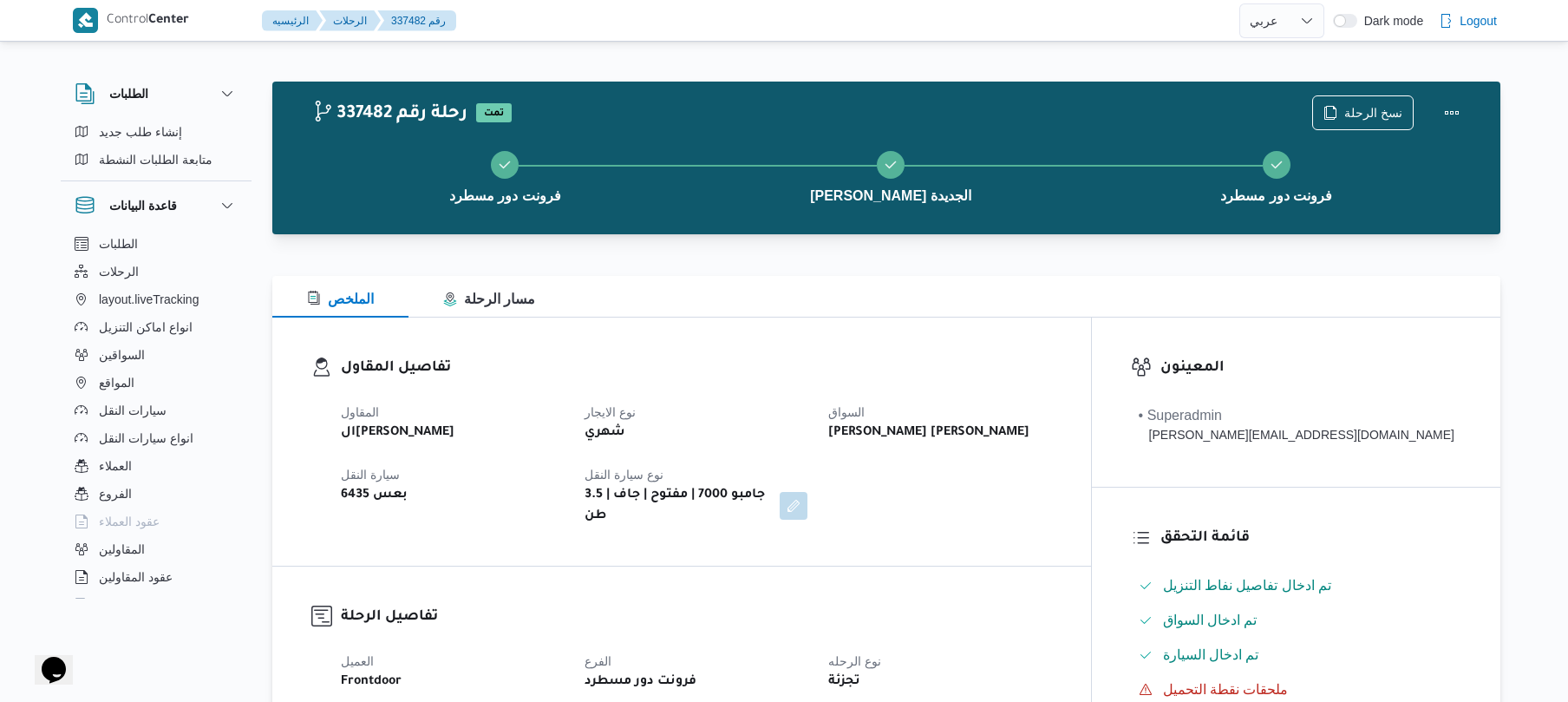
click at [1053, 368] on h3 "تفاصيل المقاول" at bounding box center [696, 367] width 711 height 24
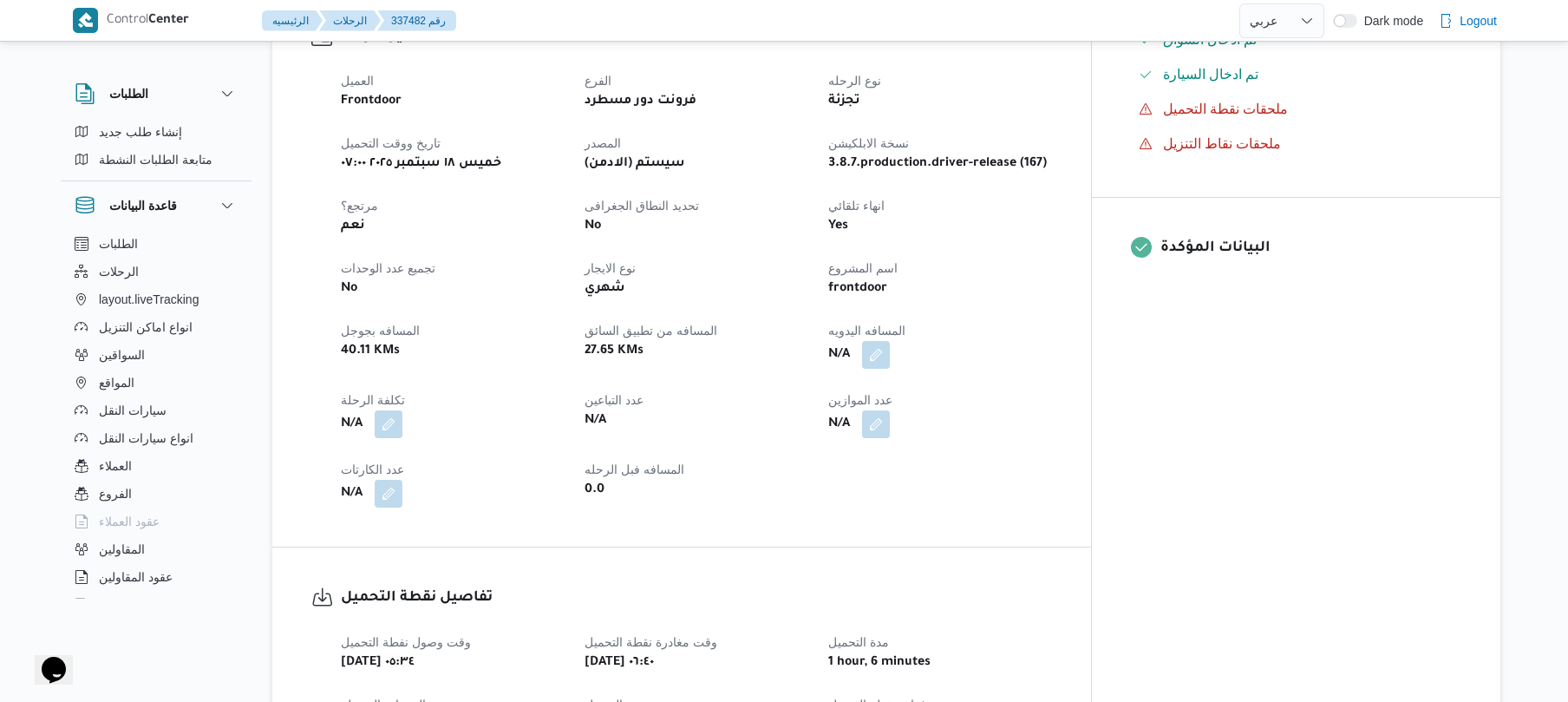
scroll to position [647, 0]
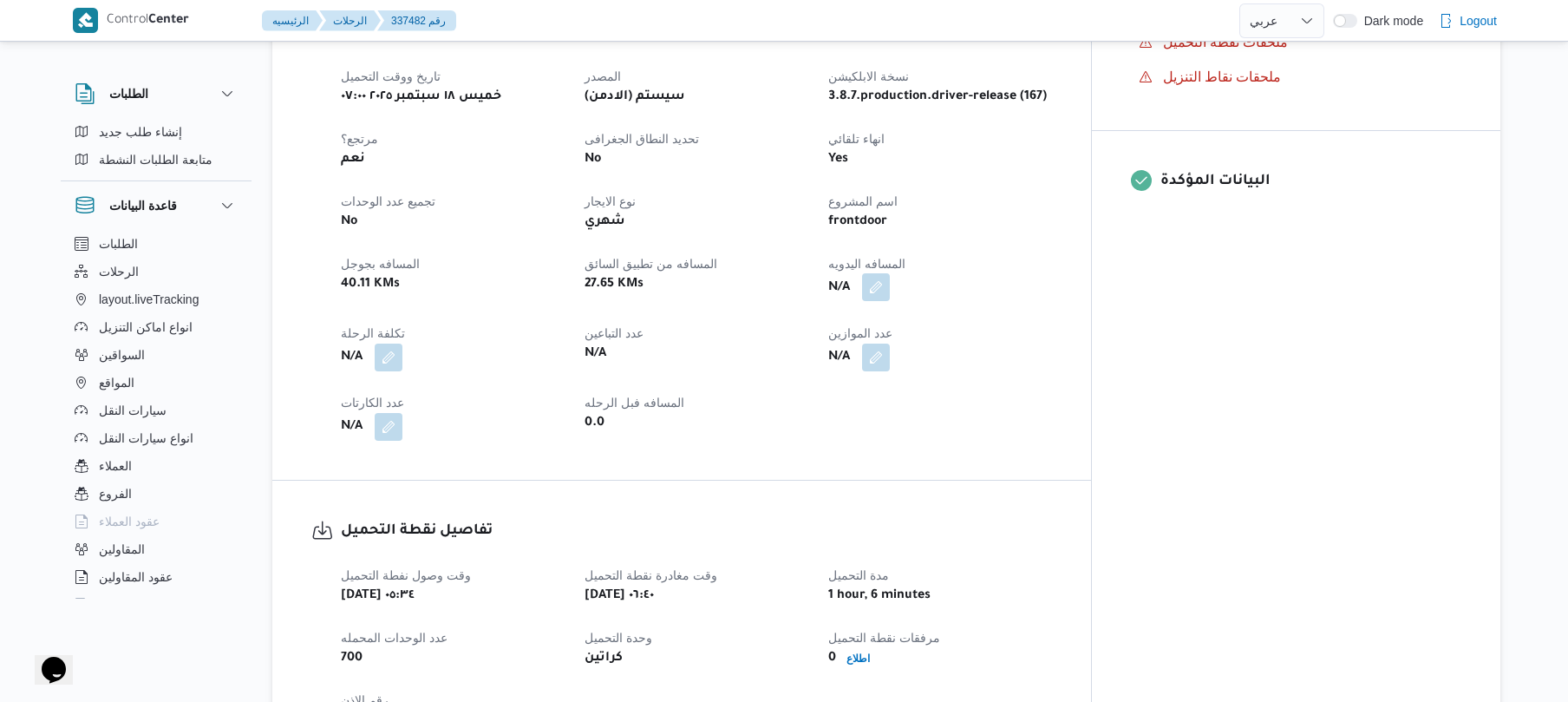
click at [890, 275] on button "button" at bounding box center [875, 286] width 27 height 27
click at [906, 361] on div "المسافه اليدويه تاكيد" at bounding box center [947, 335] width 277 height 56
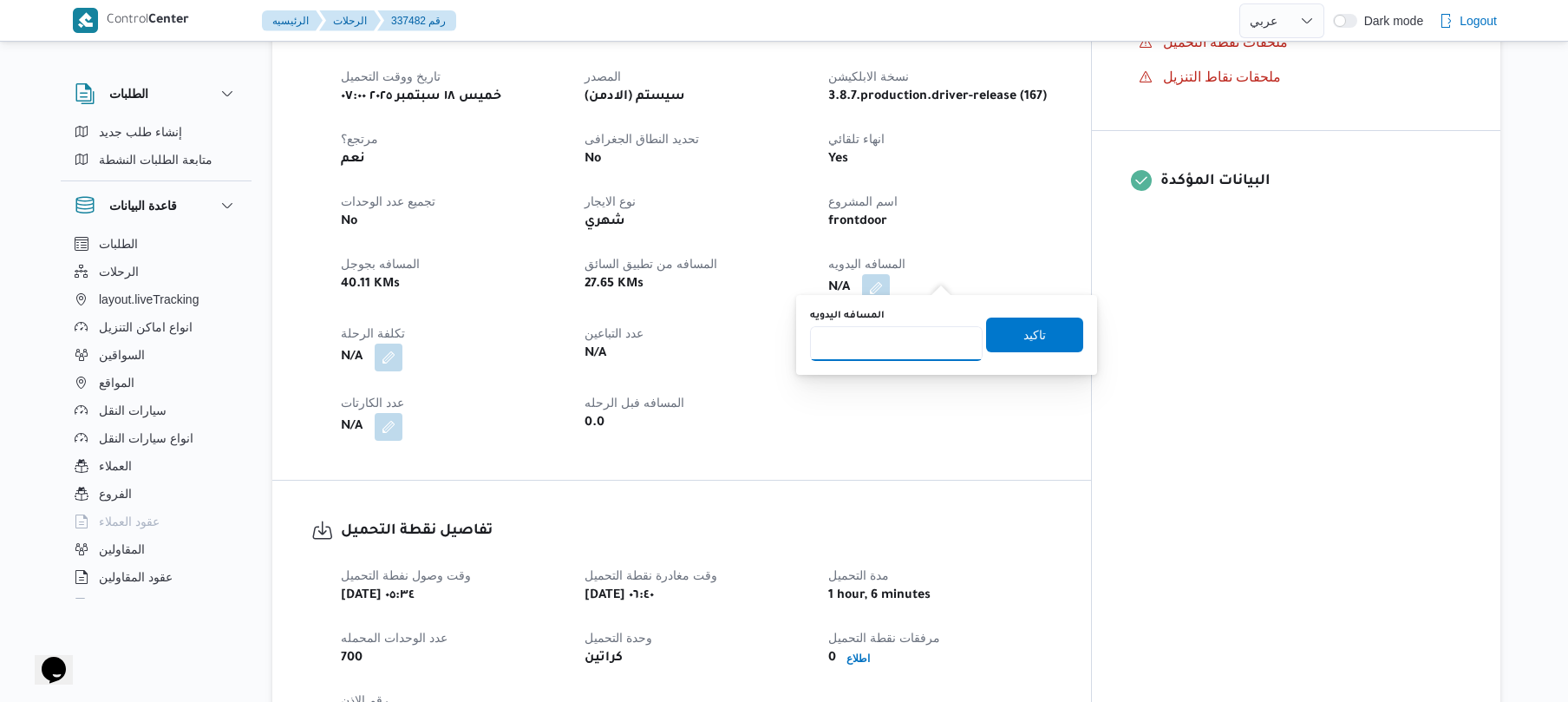
click at [924, 334] on input "المسافه اليدويه" at bounding box center [896, 343] width 172 height 35
type input "120"
click at [1023, 335] on span "تاكيد" at bounding box center [1035, 334] width 23 height 21
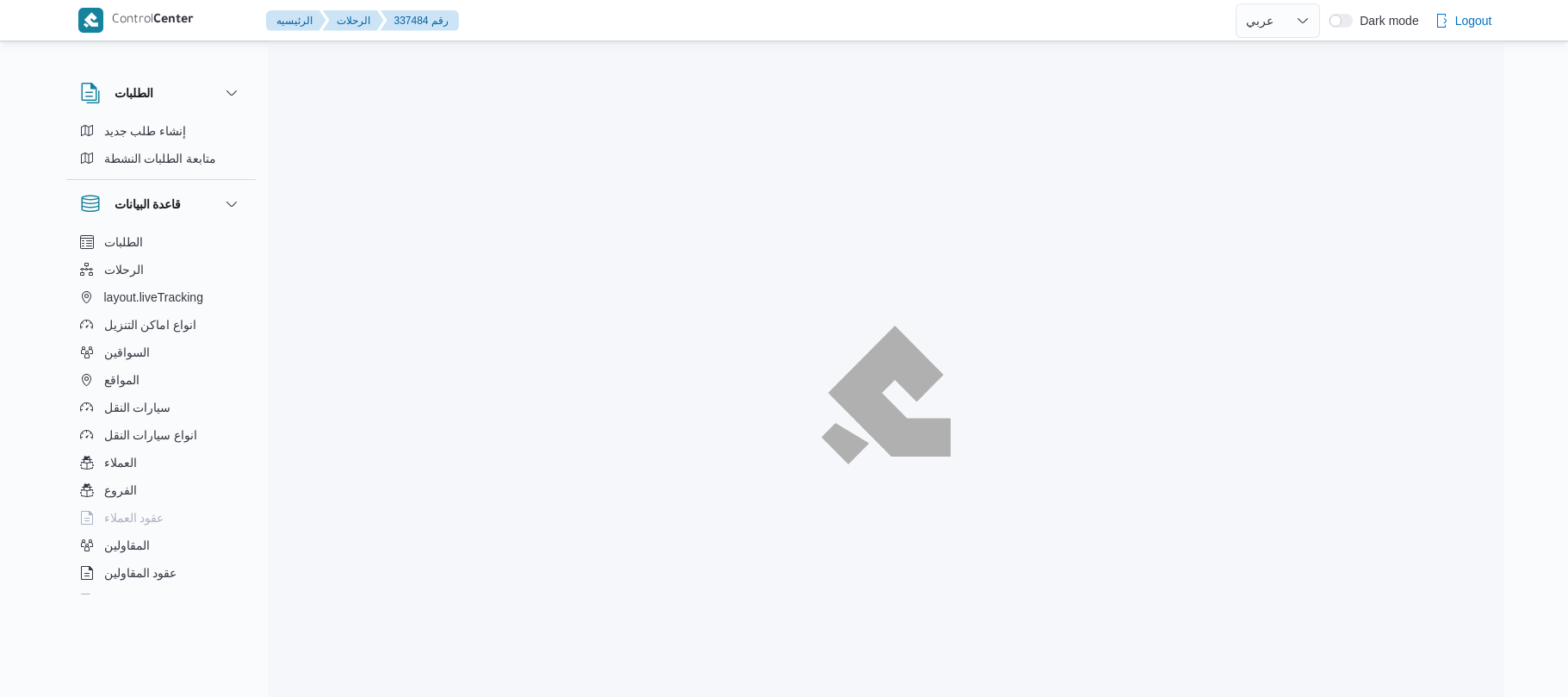
select select "ar"
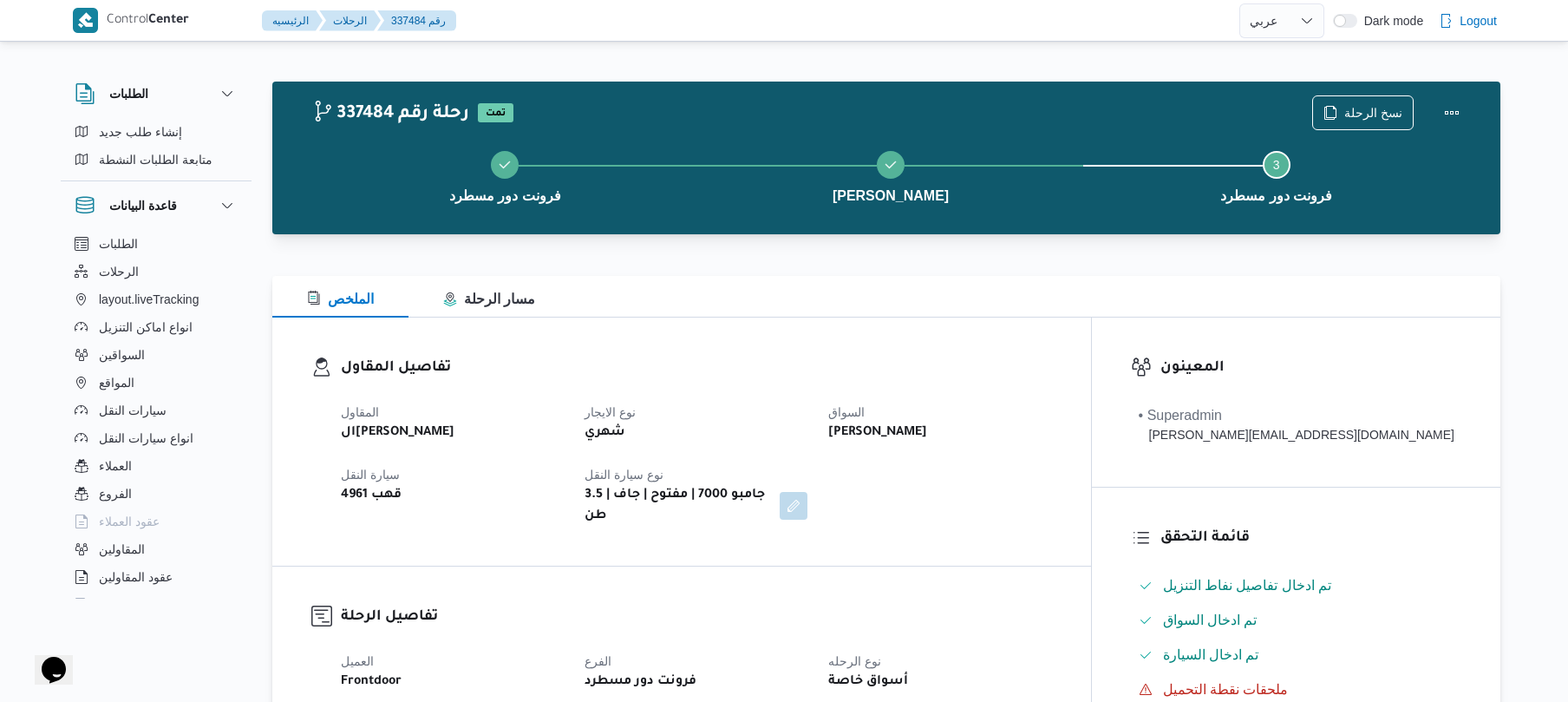
click at [1046, 455] on div "المقاول الهامي [PERSON_NAME] نوع الايجار شهري السواق [PERSON_NAME] كامل [PERSON…" at bounding box center [696, 464] width 732 height 146
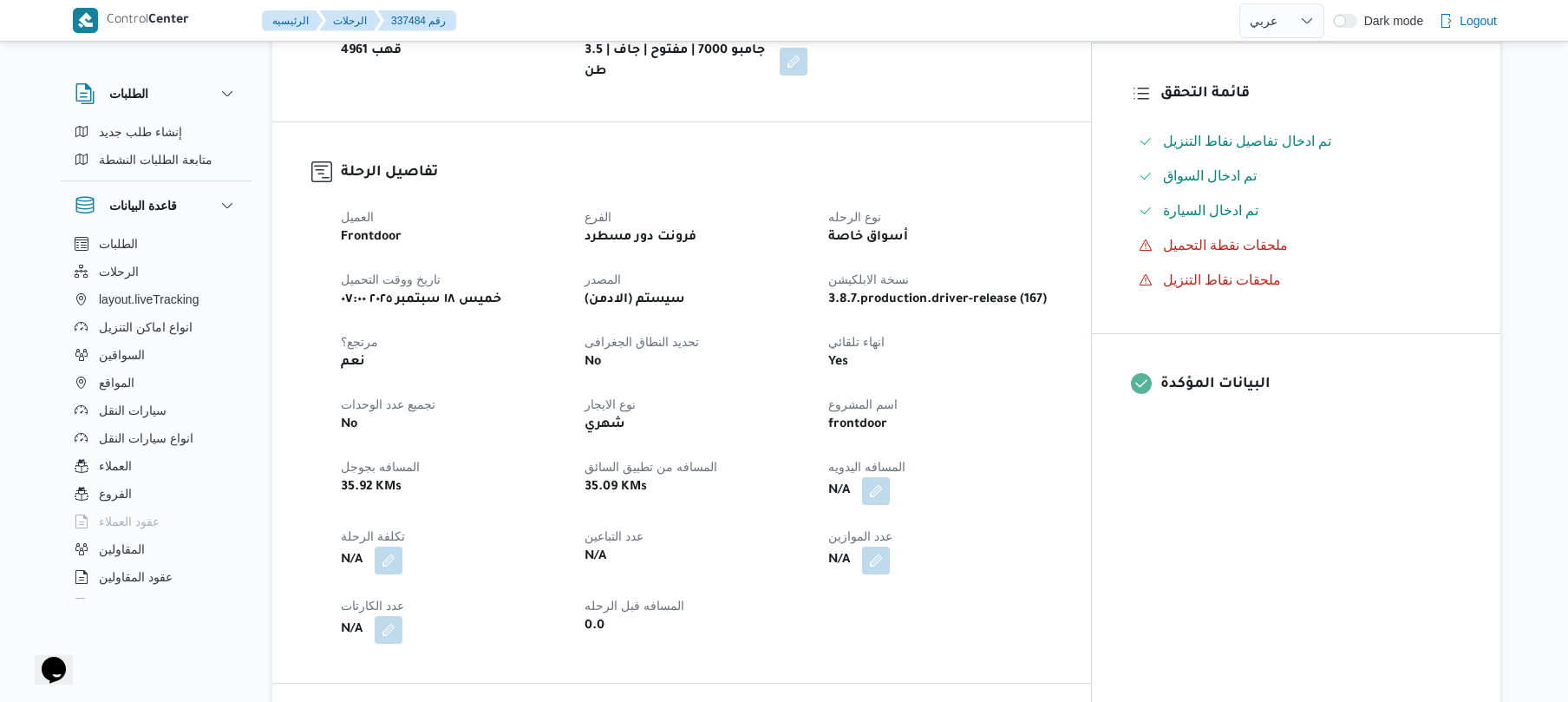
scroll to position [416, 0]
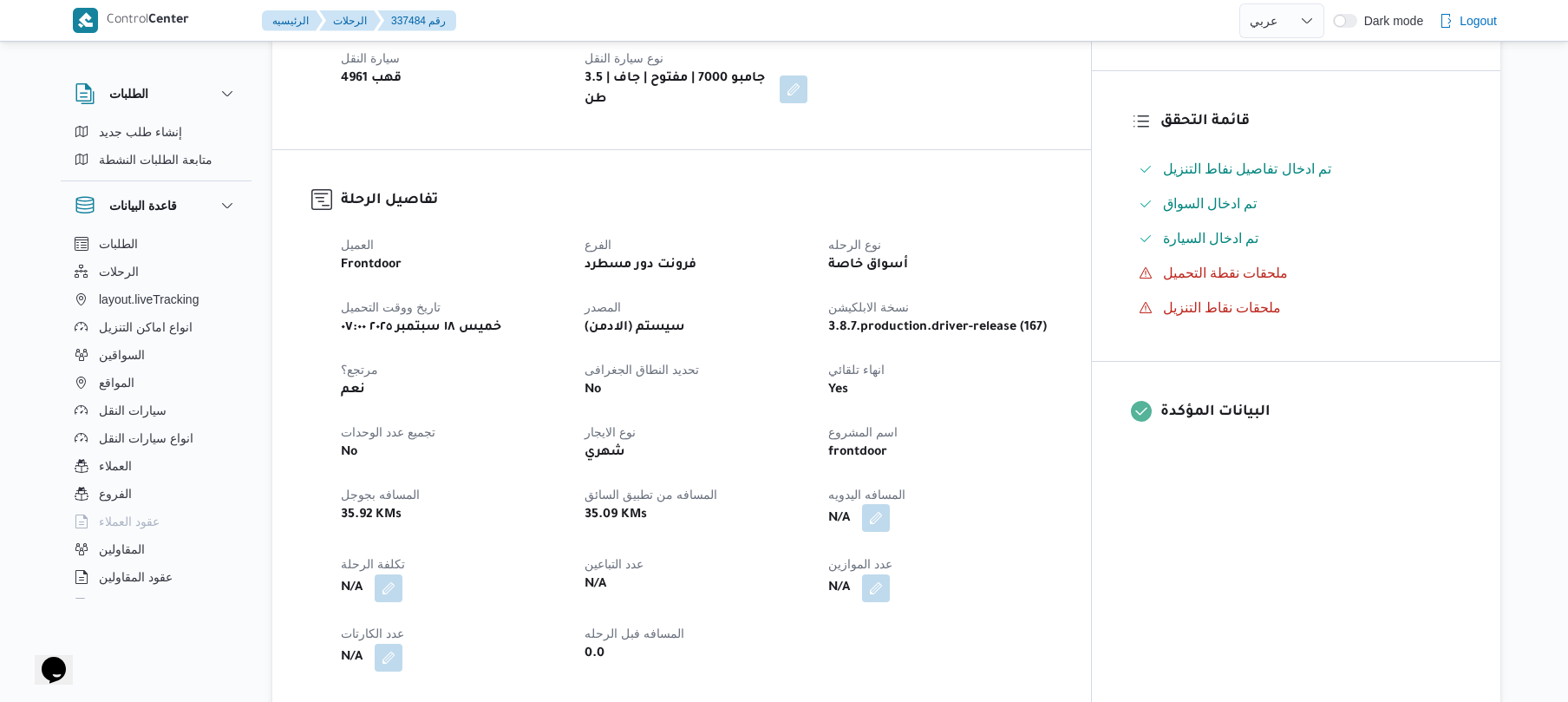
click at [890, 510] on button "button" at bounding box center [875, 517] width 27 height 27
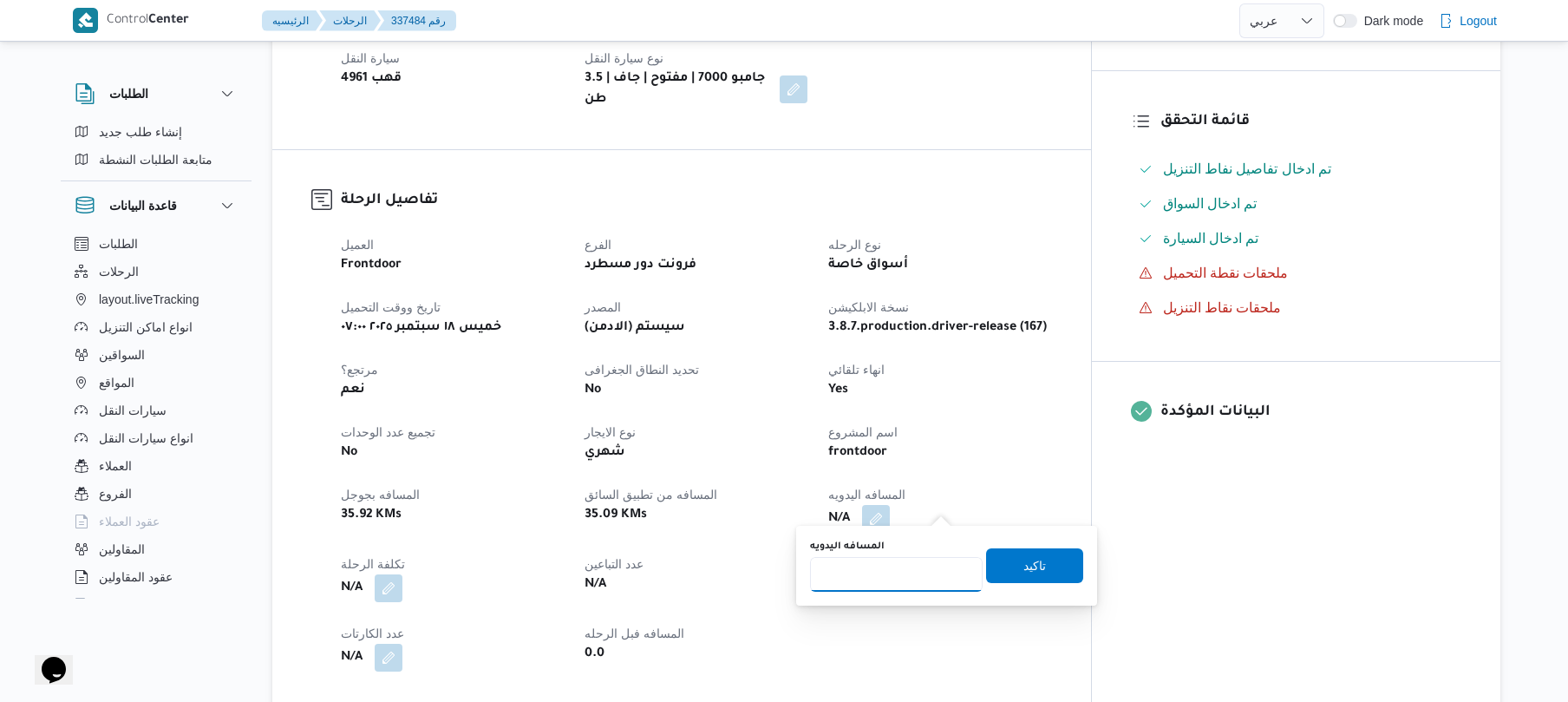
click at [893, 571] on input "المسافه اليدويه" at bounding box center [896, 574] width 172 height 35
type input "130"
click at [1023, 563] on span "تاكيد" at bounding box center [1035, 564] width 23 height 21
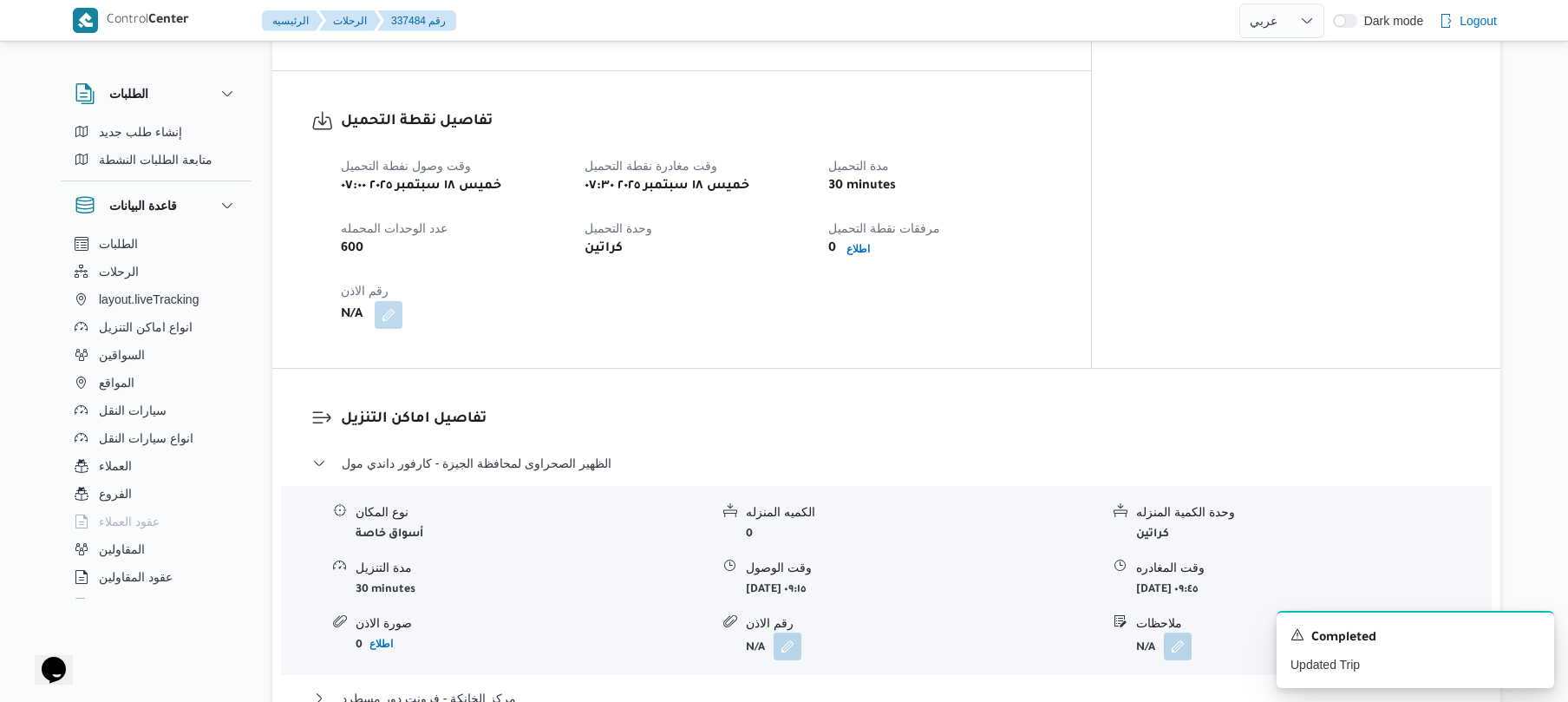
scroll to position [1064, 0]
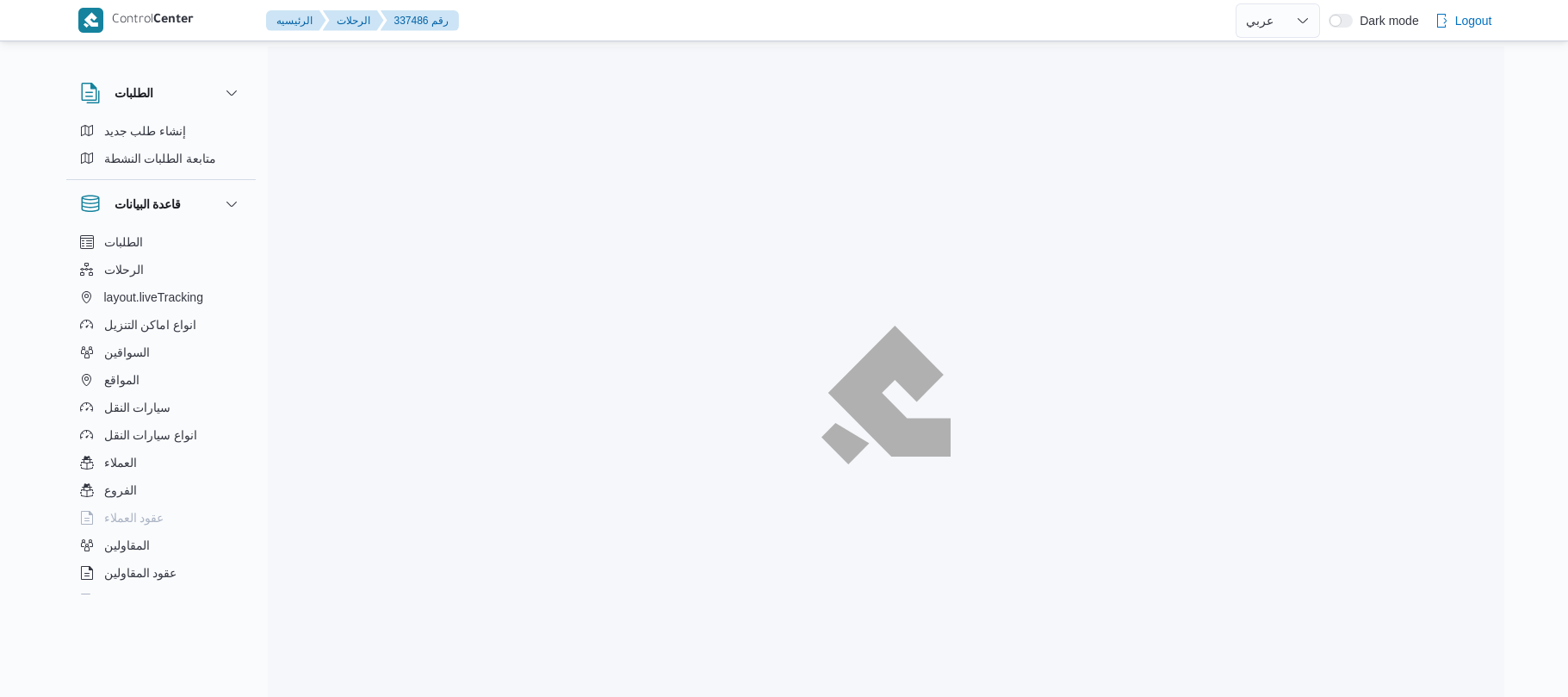
select select "ar"
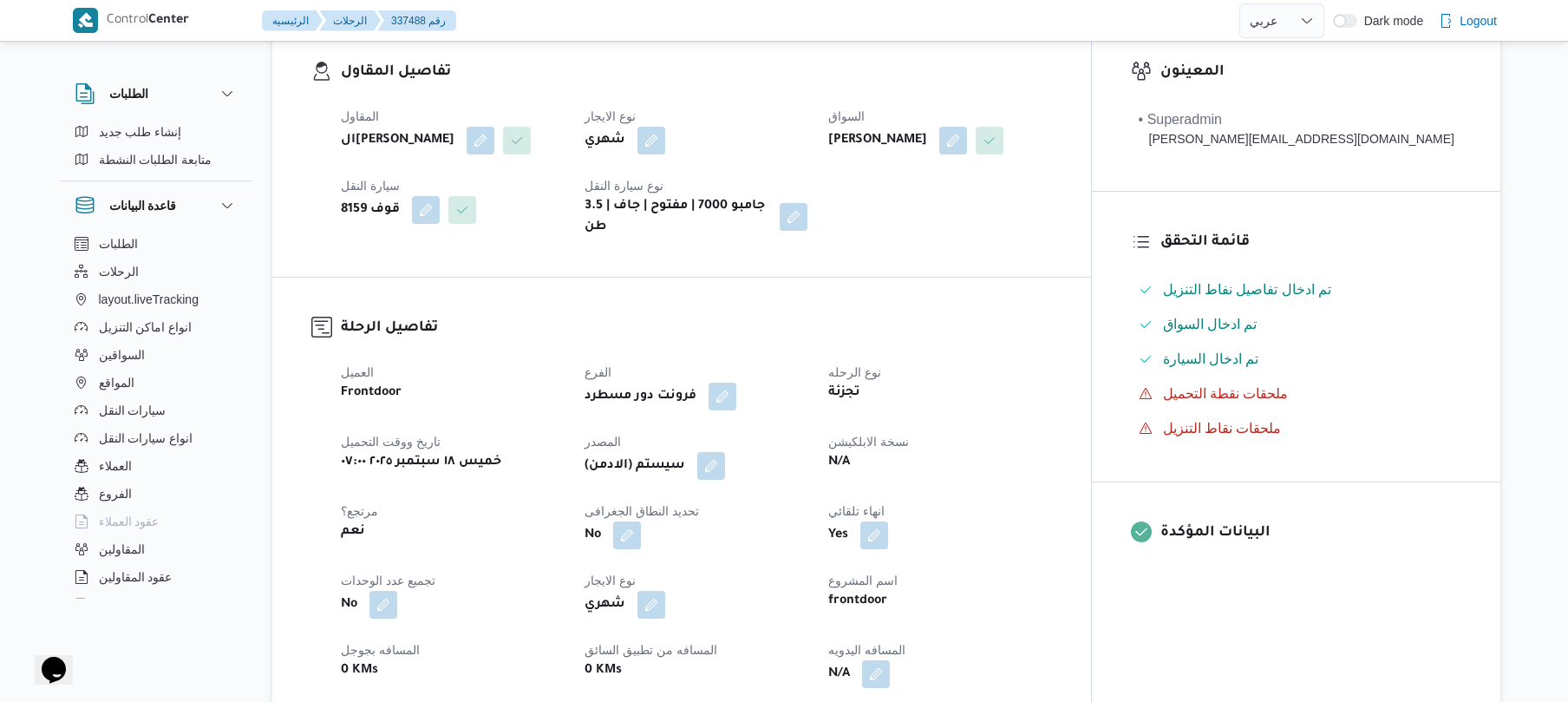
scroll to position [555, 0]
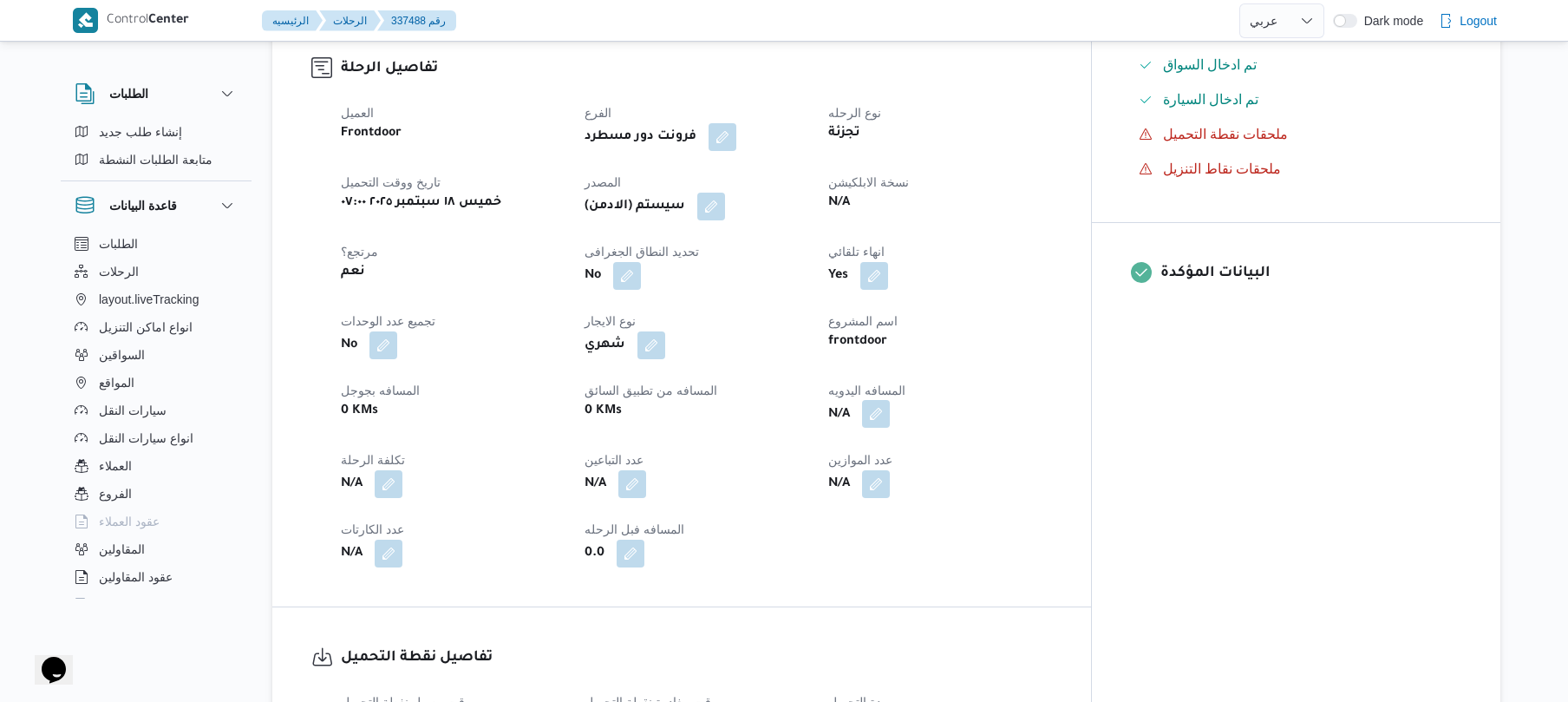
click at [890, 406] on button "button" at bounding box center [875, 413] width 27 height 27
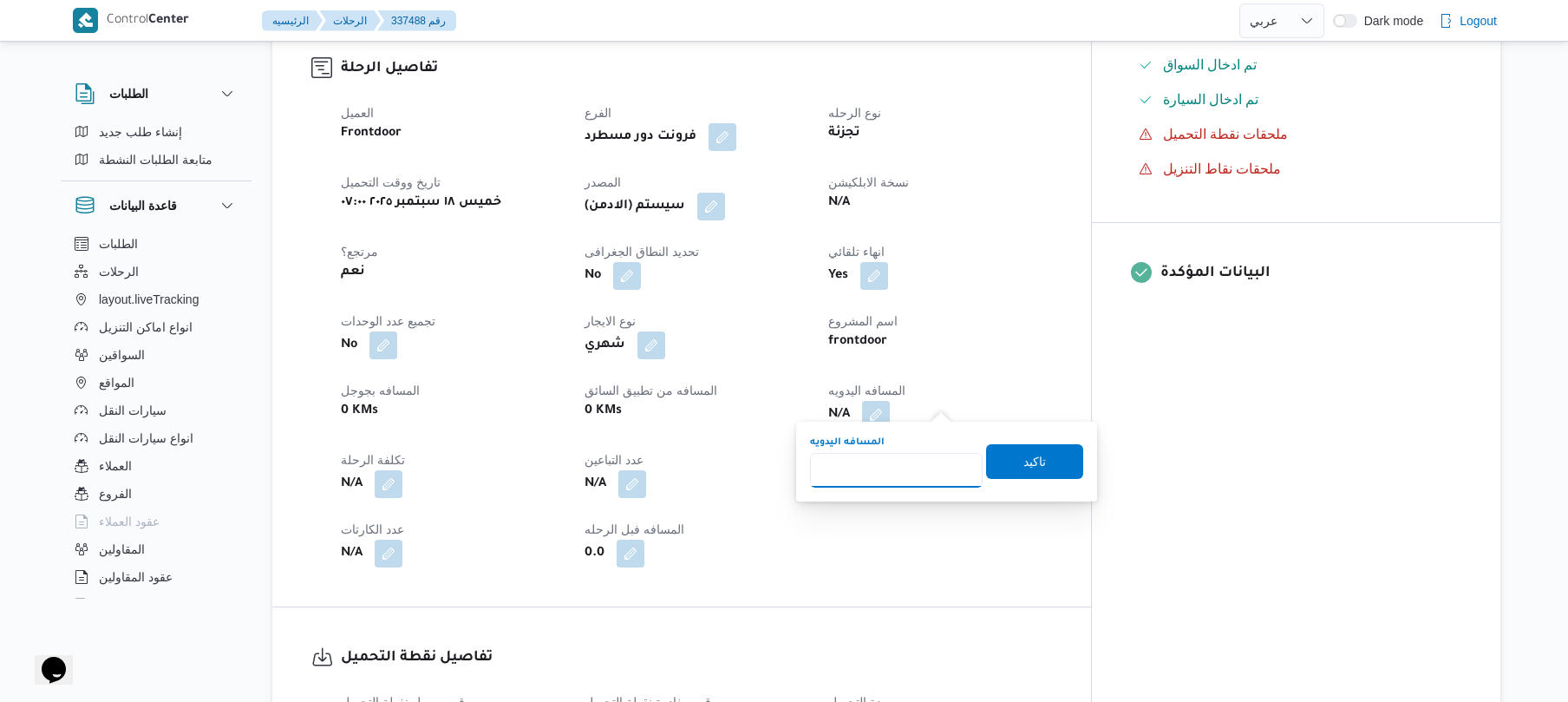
click at [917, 463] on input "المسافه اليدويه" at bounding box center [896, 470] width 172 height 35
type input "120"
click at [1025, 465] on span "تاكيد" at bounding box center [1035, 461] width 23 height 21
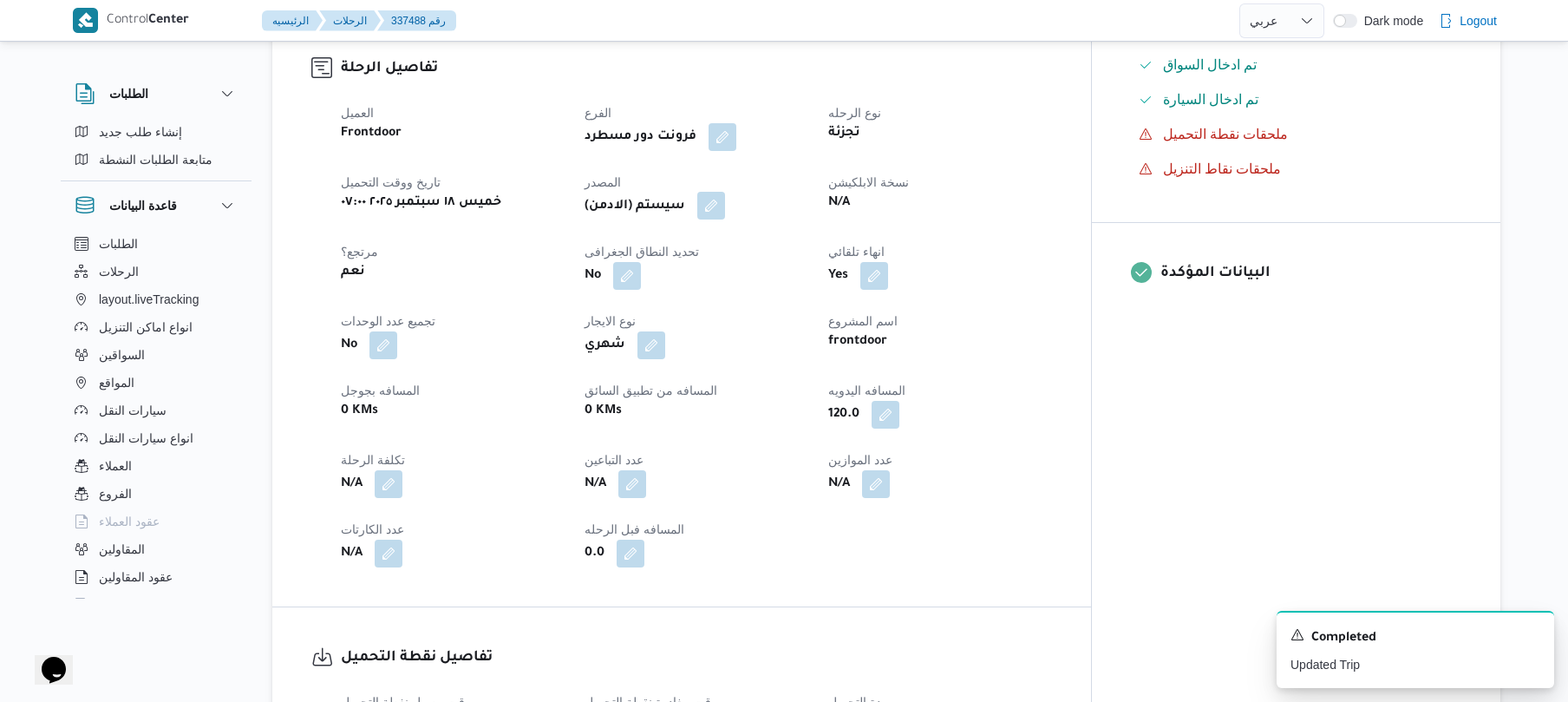
click at [726, 196] on button "button" at bounding box center [710, 204] width 27 height 27
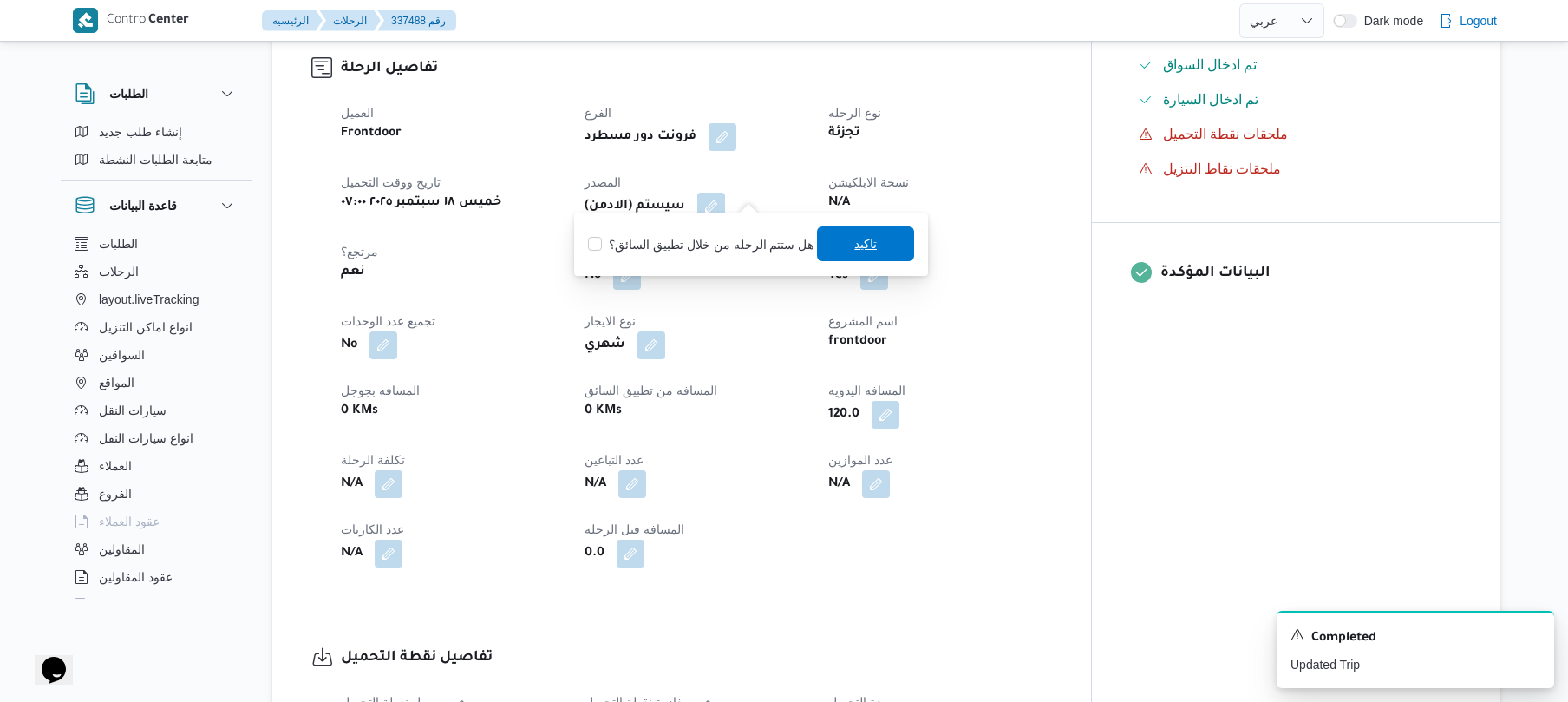
click at [844, 239] on span "تاكيد" at bounding box center [865, 243] width 97 height 35
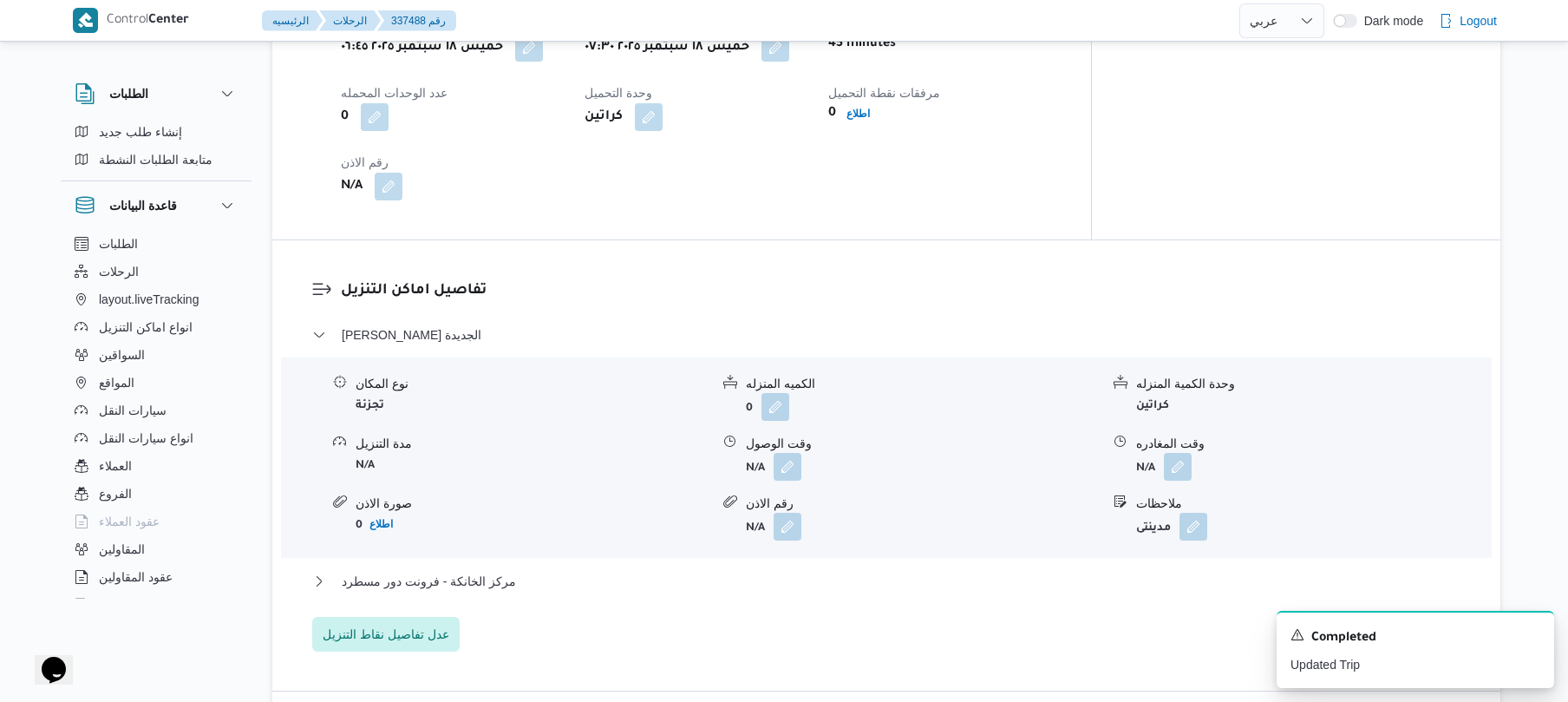
scroll to position [1434, 0]
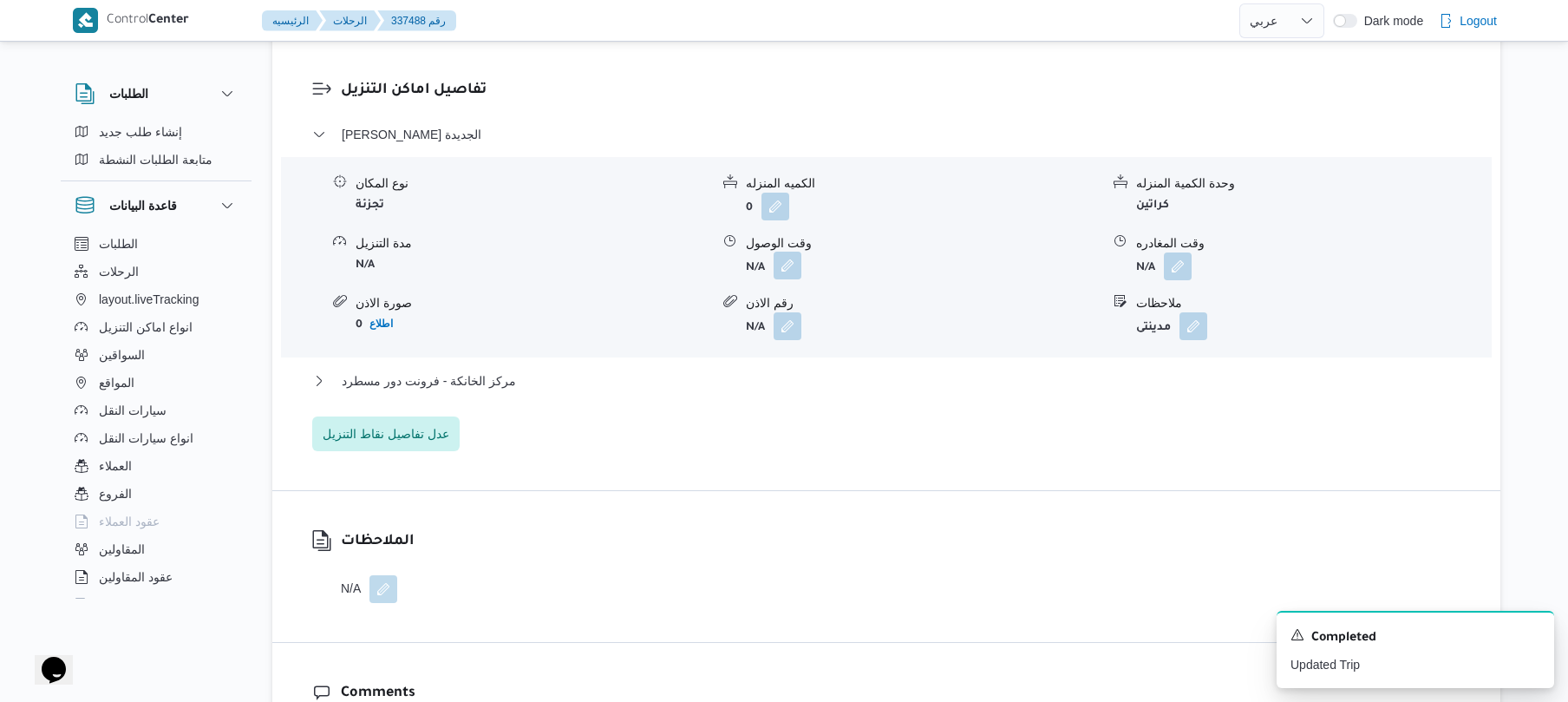
click at [790, 252] on button "button" at bounding box center [787, 265] width 27 height 27
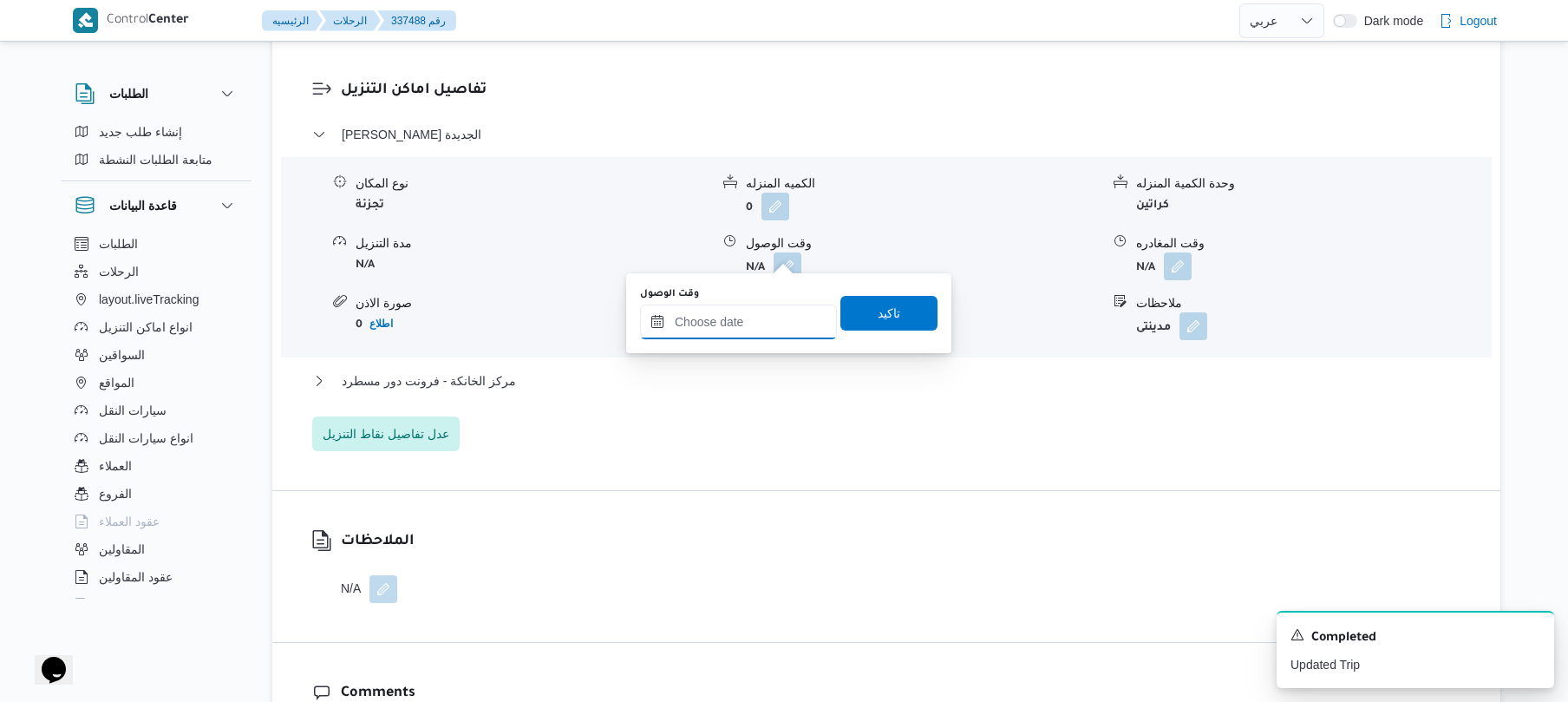
click at [755, 323] on input "وقت الوصول" at bounding box center [738, 321] width 197 height 35
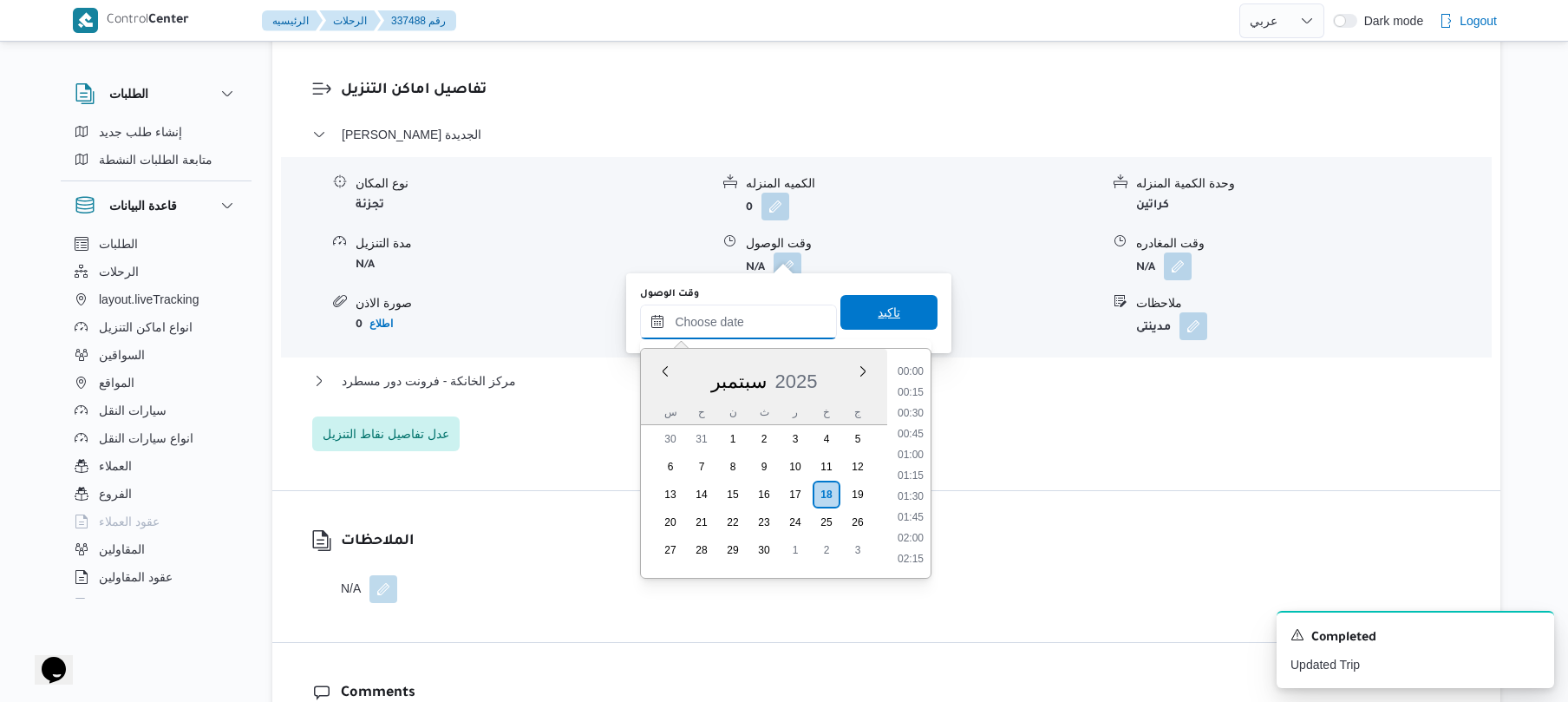
scroll to position [1416, 0]
click at [1023, 253] on form "N/A" at bounding box center [923, 266] width 354 height 27
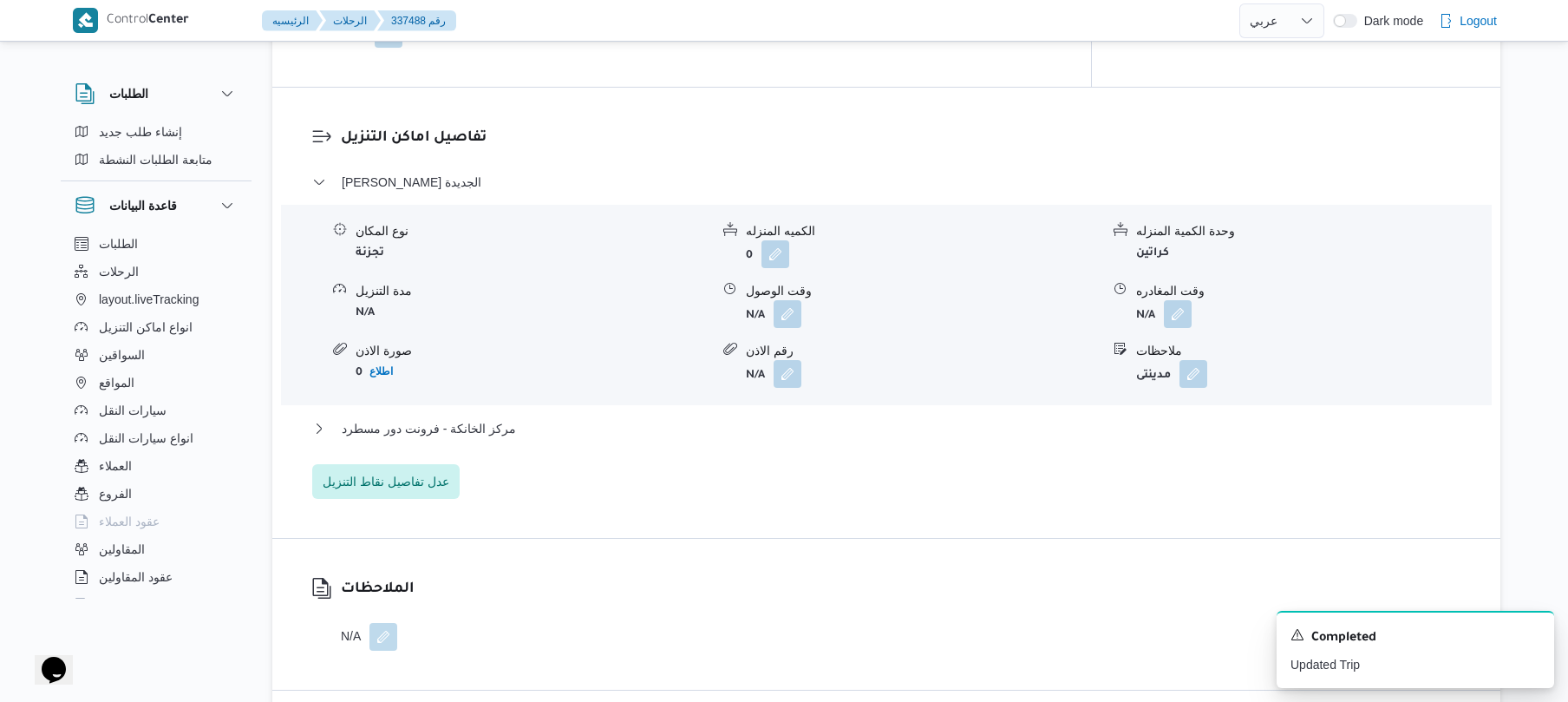
scroll to position [1388, 0]
click at [788, 298] on button "button" at bounding box center [787, 311] width 27 height 27
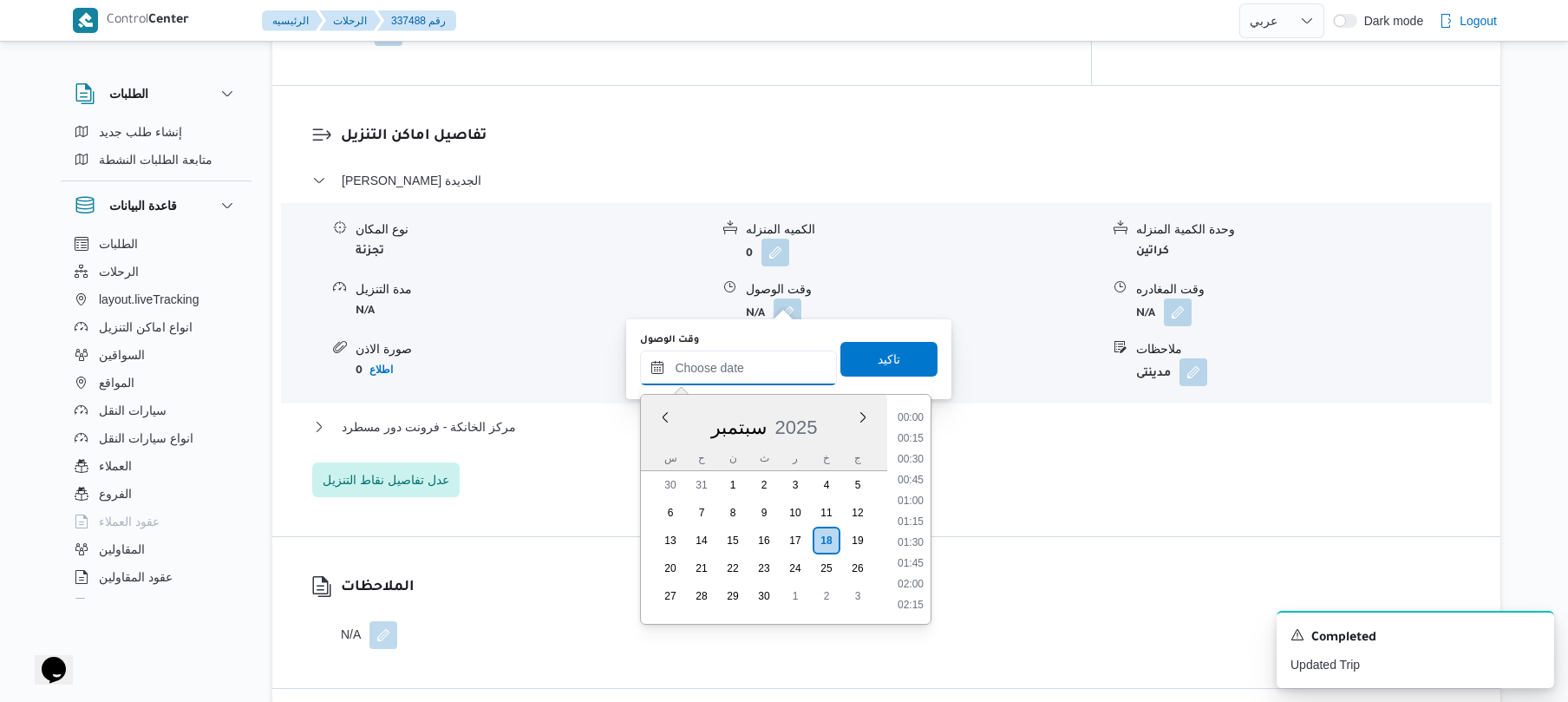
click at [737, 367] on input "وقت الوصول" at bounding box center [738, 367] width 197 height 35
click at [906, 545] on li "08:15" at bounding box center [910, 538] width 40 height 17
type input "١٨/٠٩/٢٠٢٥ ٠٨:١٥"
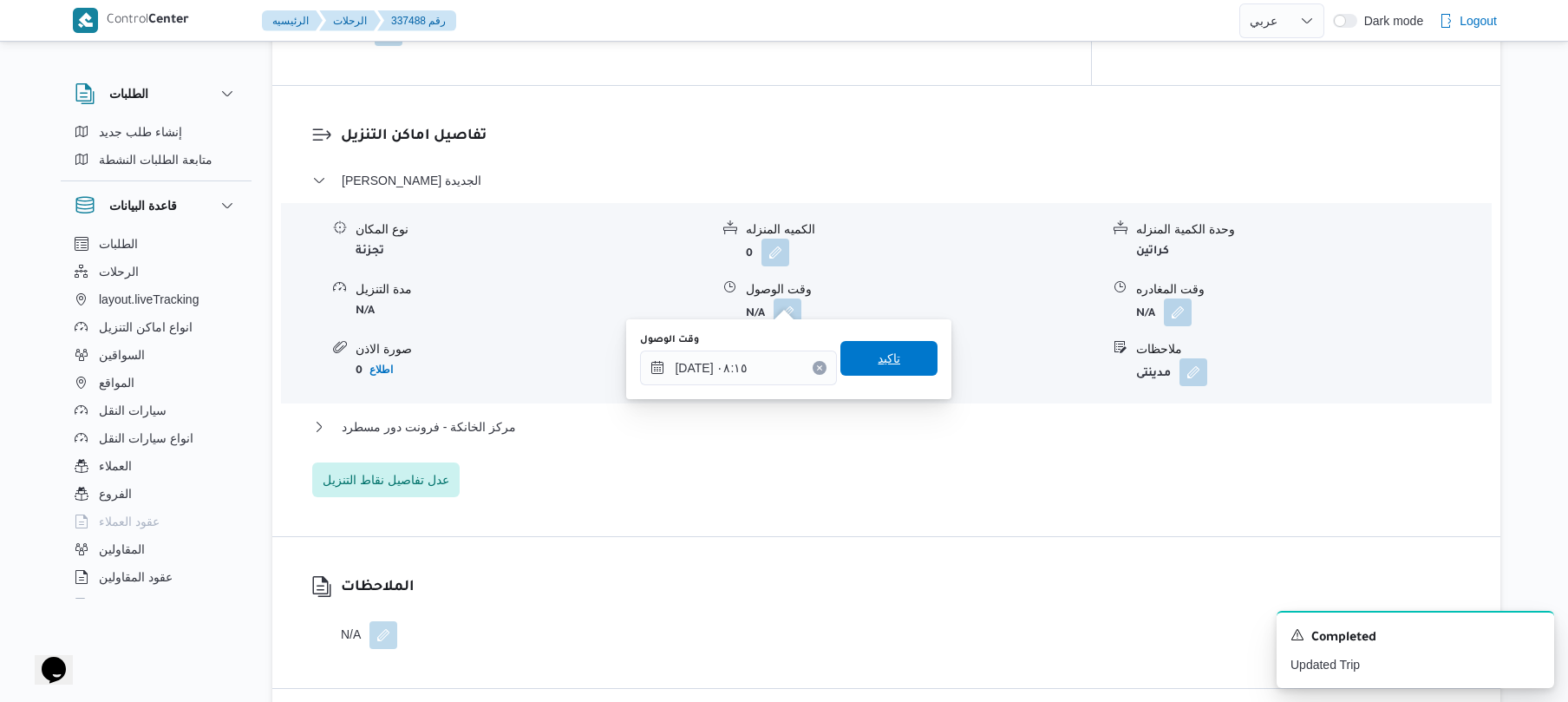
click at [904, 367] on span "تاكيد" at bounding box center [889, 358] width 97 height 35
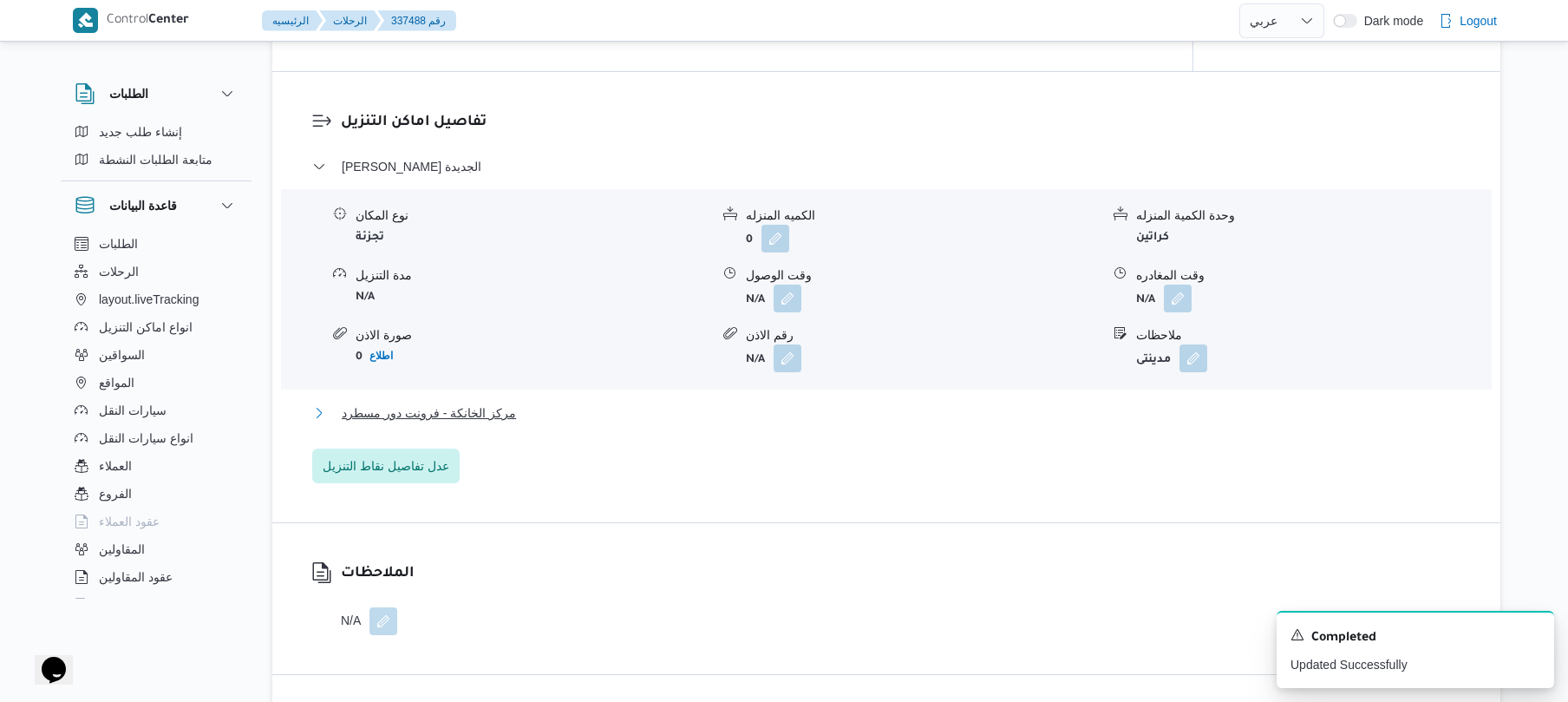
click at [871, 415] on button "مركز الخانكة - فرونت دور مسطرد" at bounding box center [887, 413] width 1150 height 21
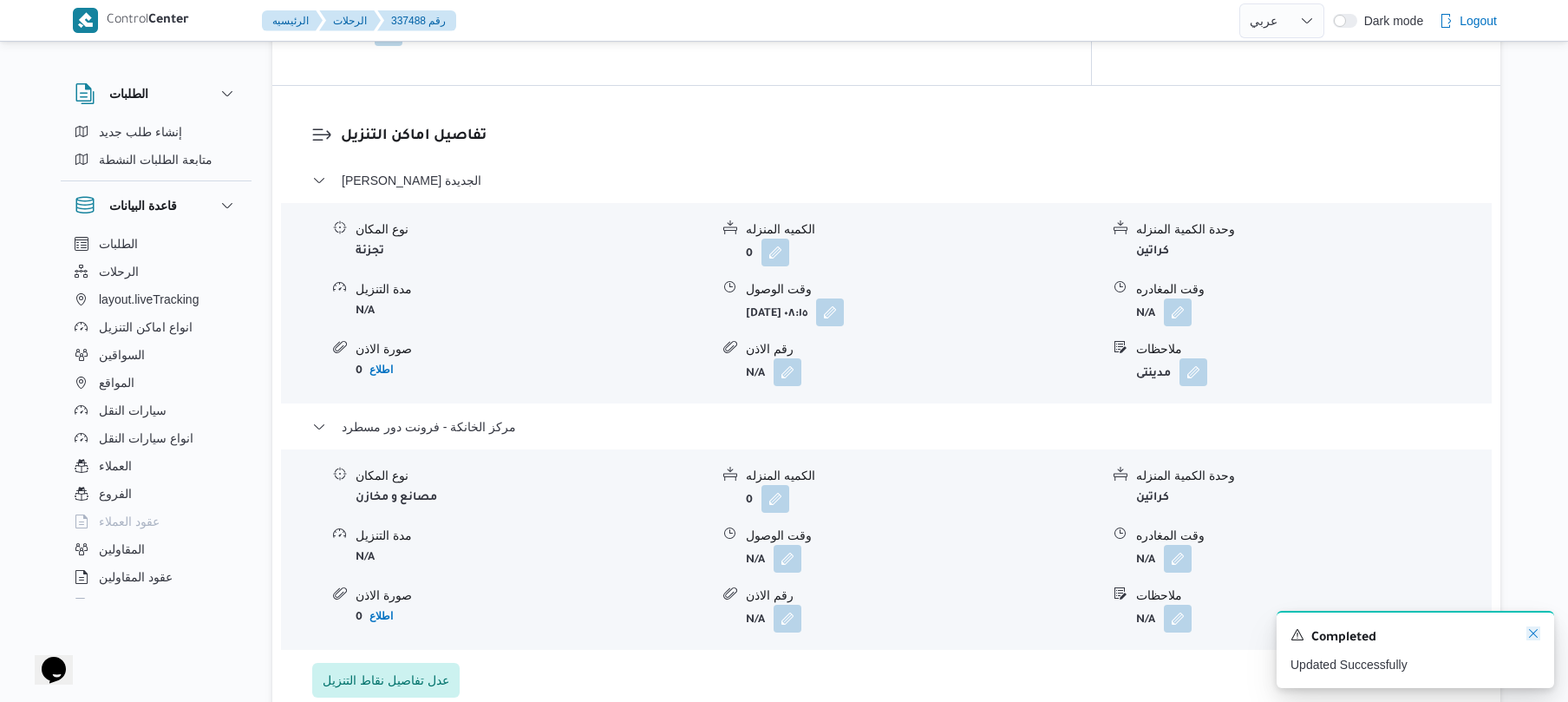
click at [1532, 636] on icon "Dismiss toast" at bounding box center [1533, 632] width 8 height 8
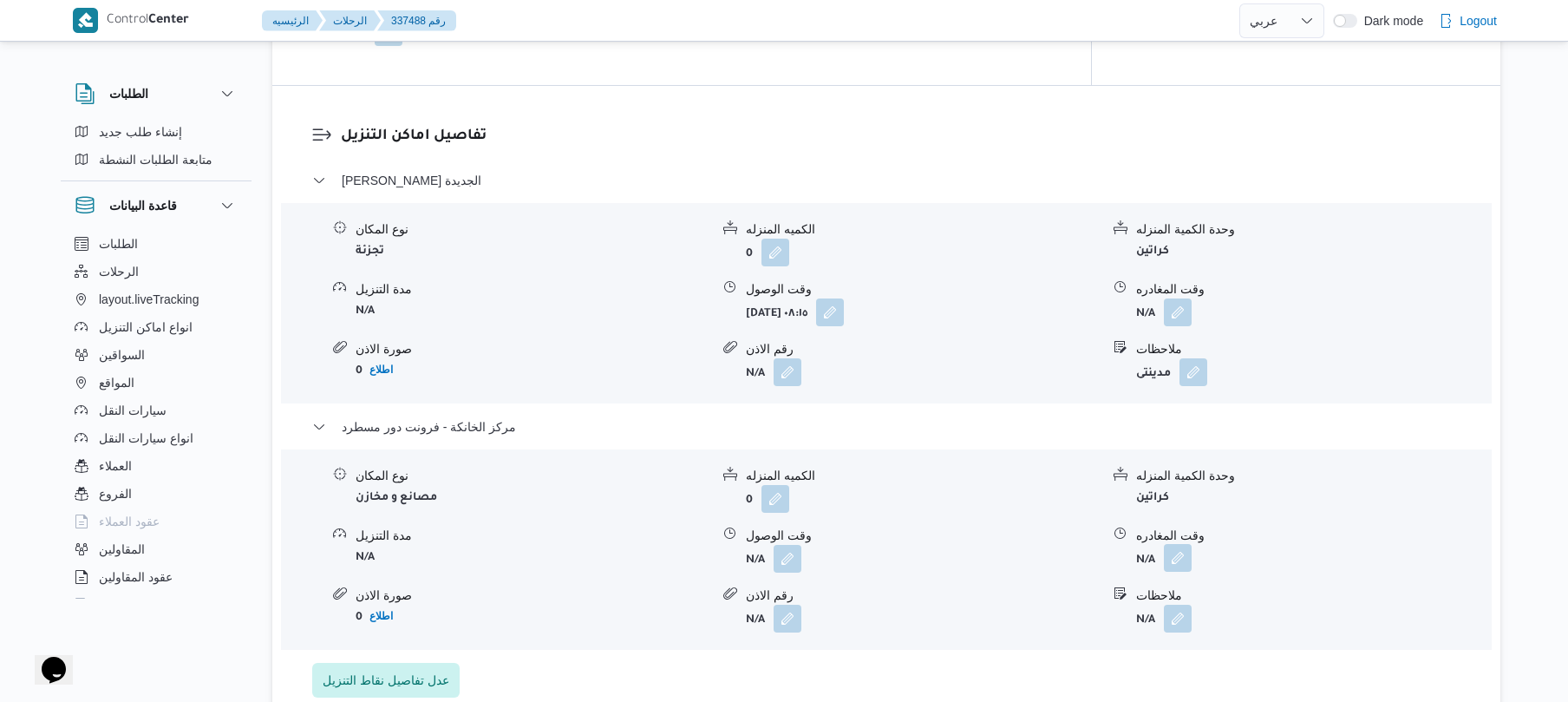
click at [1173, 548] on button "button" at bounding box center [1177, 557] width 27 height 27
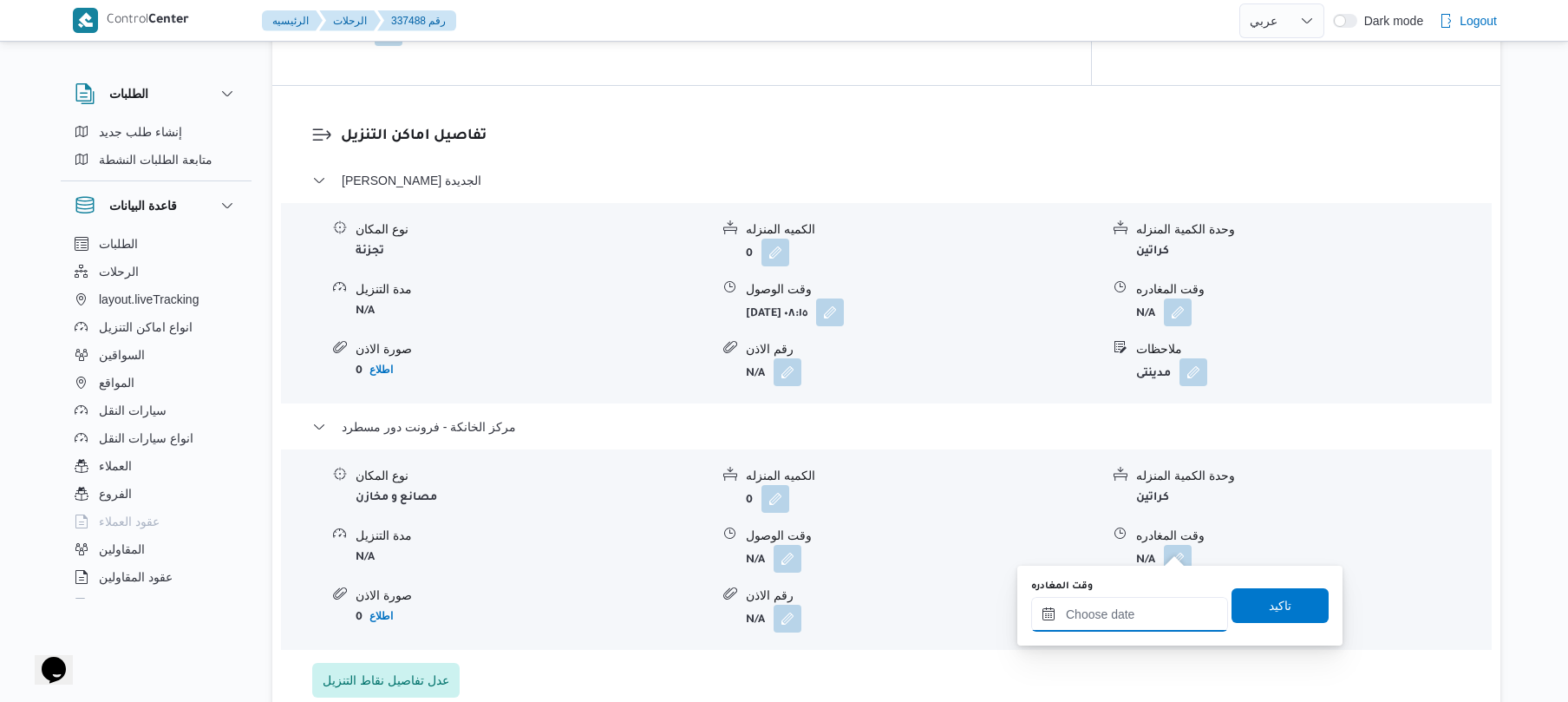
click at [1101, 611] on input "وقت المغادره" at bounding box center [1130, 613] width 197 height 35
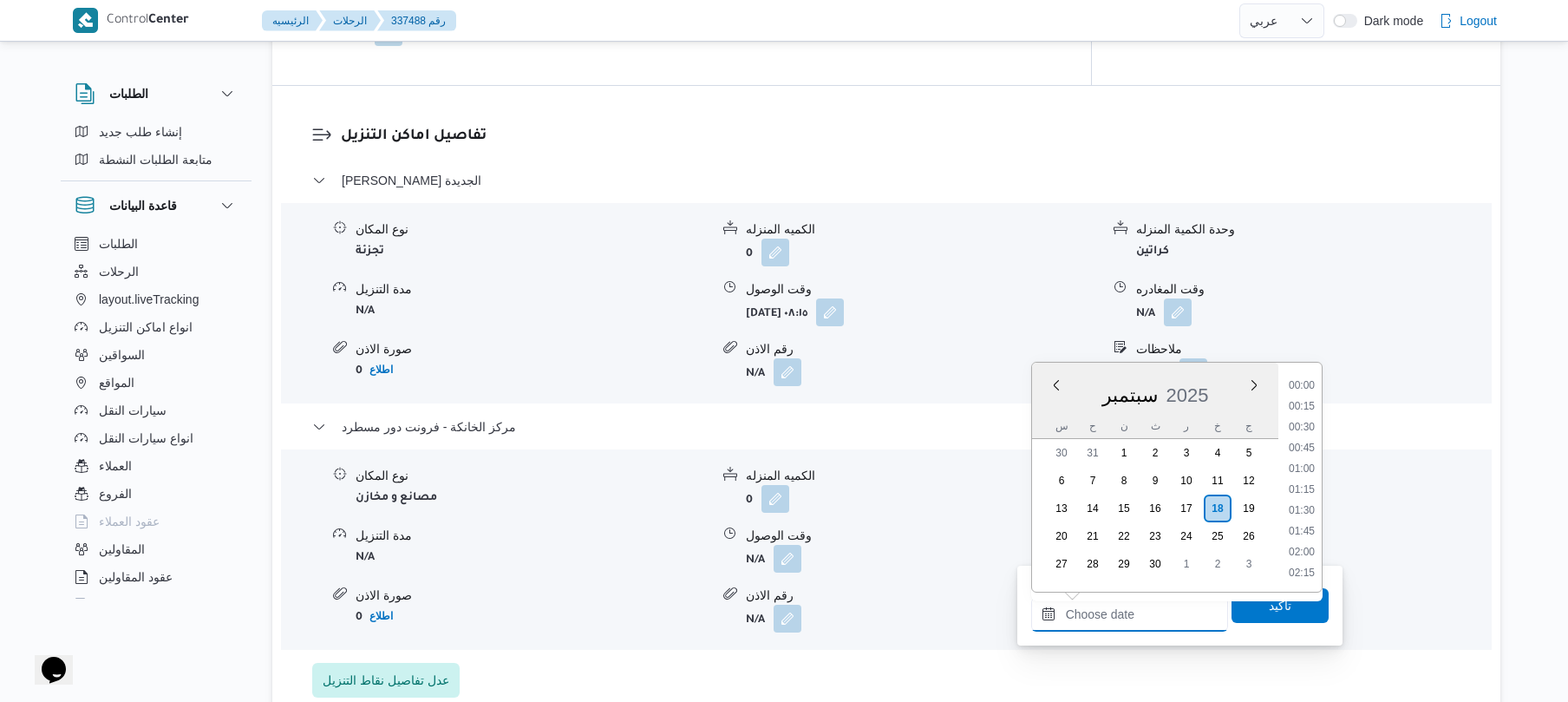
scroll to position [1416, 0]
click at [1306, 386] on li "17:00" at bounding box center [1302, 384] width 40 height 17
type input "١٨/٠٩/٢٠٢٥ ١٧:٠٠"
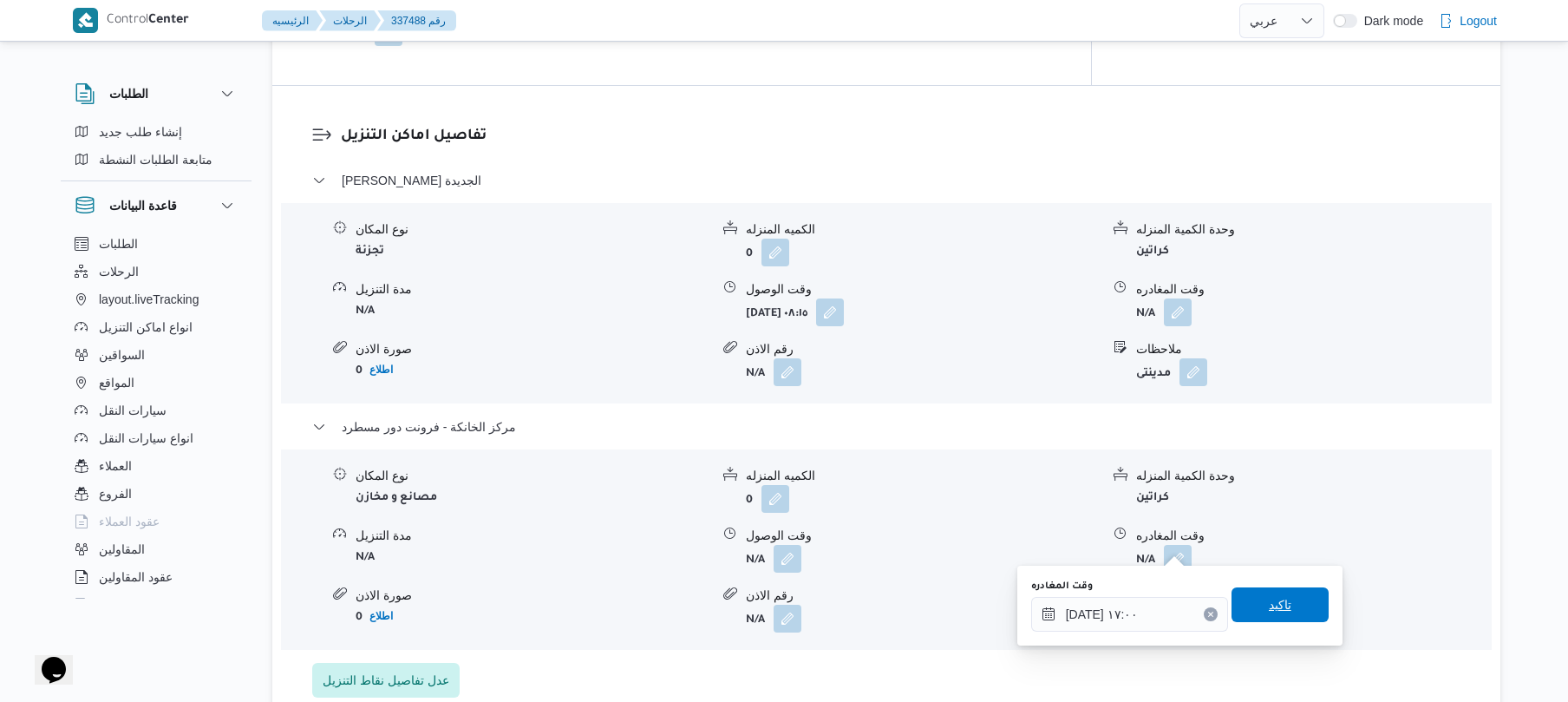
click at [1272, 605] on span "تاكيد" at bounding box center [1281, 605] width 23 height 21
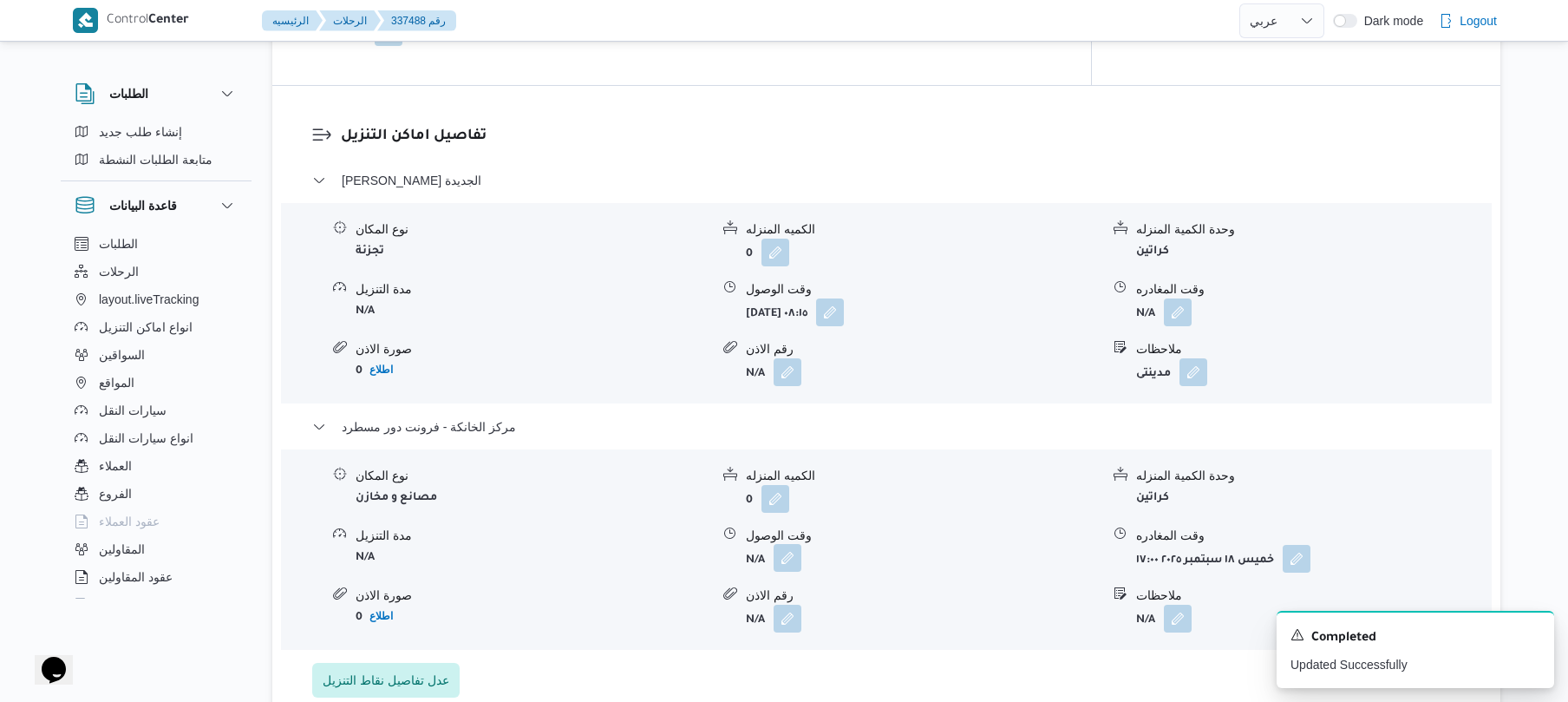
click at [792, 544] on button "button" at bounding box center [787, 557] width 27 height 27
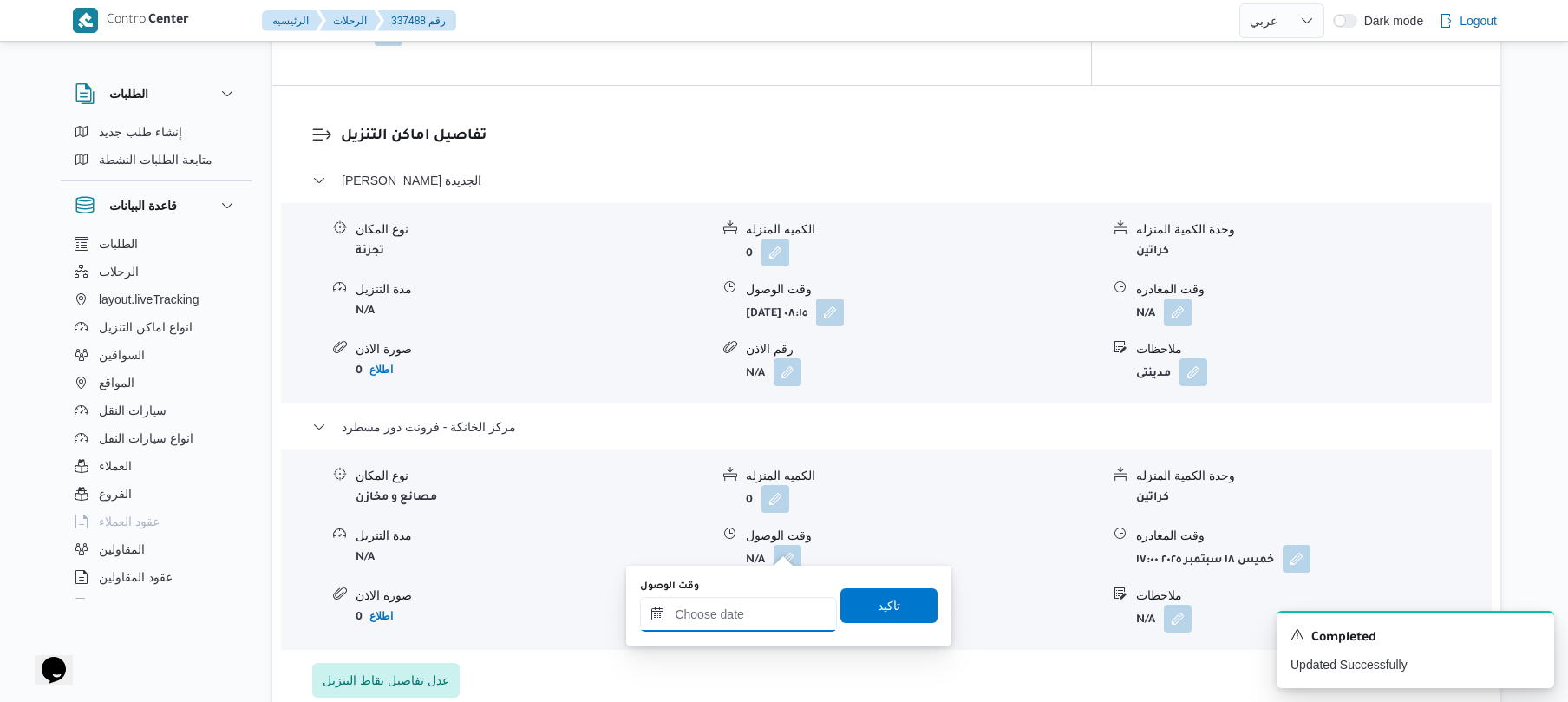
click at [761, 608] on input "وقت الوصول" at bounding box center [738, 613] width 197 height 35
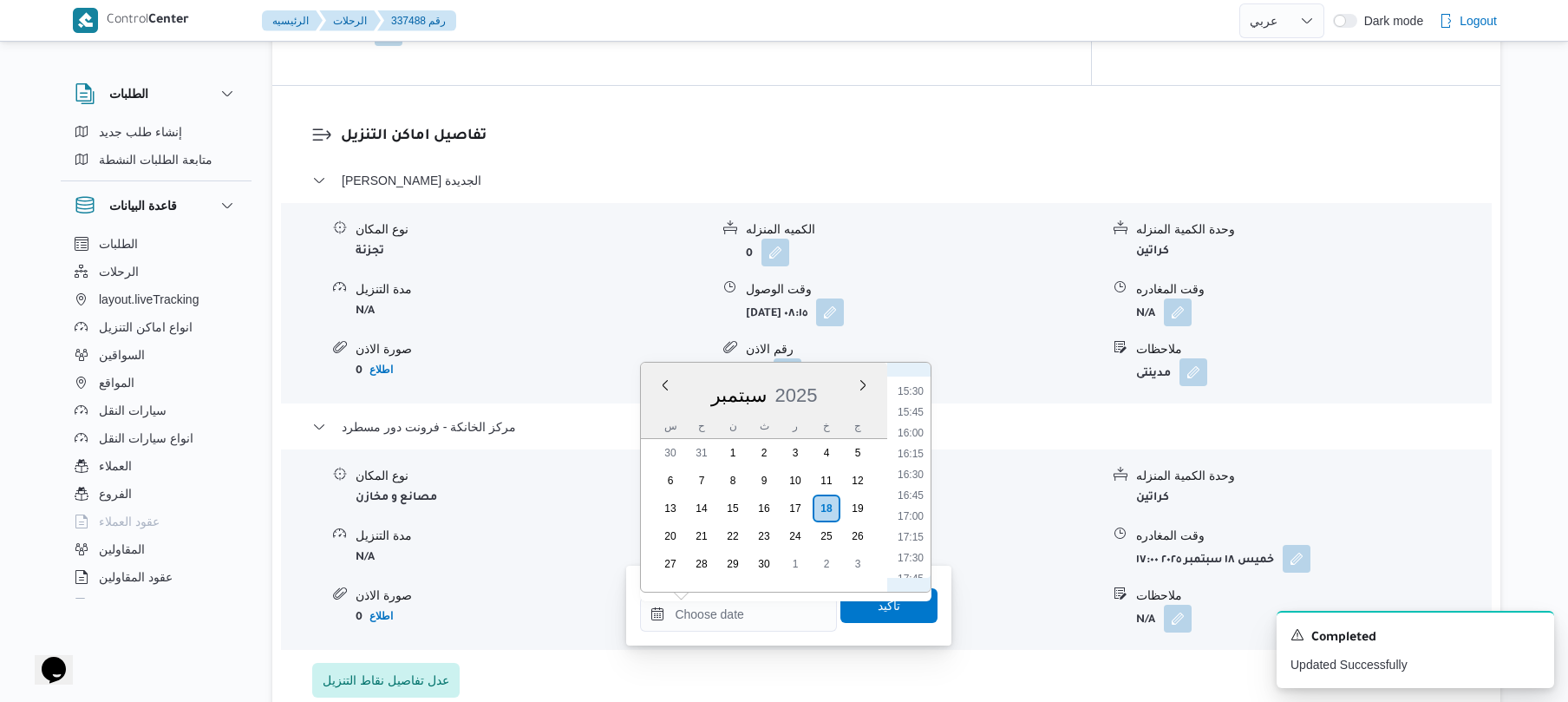
scroll to position [1246, 0]
click at [917, 531] on li "16:45" at bounding box center [910, 534] width 40 height 17
type input "١٨/٠٩/٢٠٢٥ ١٦:٤٥"
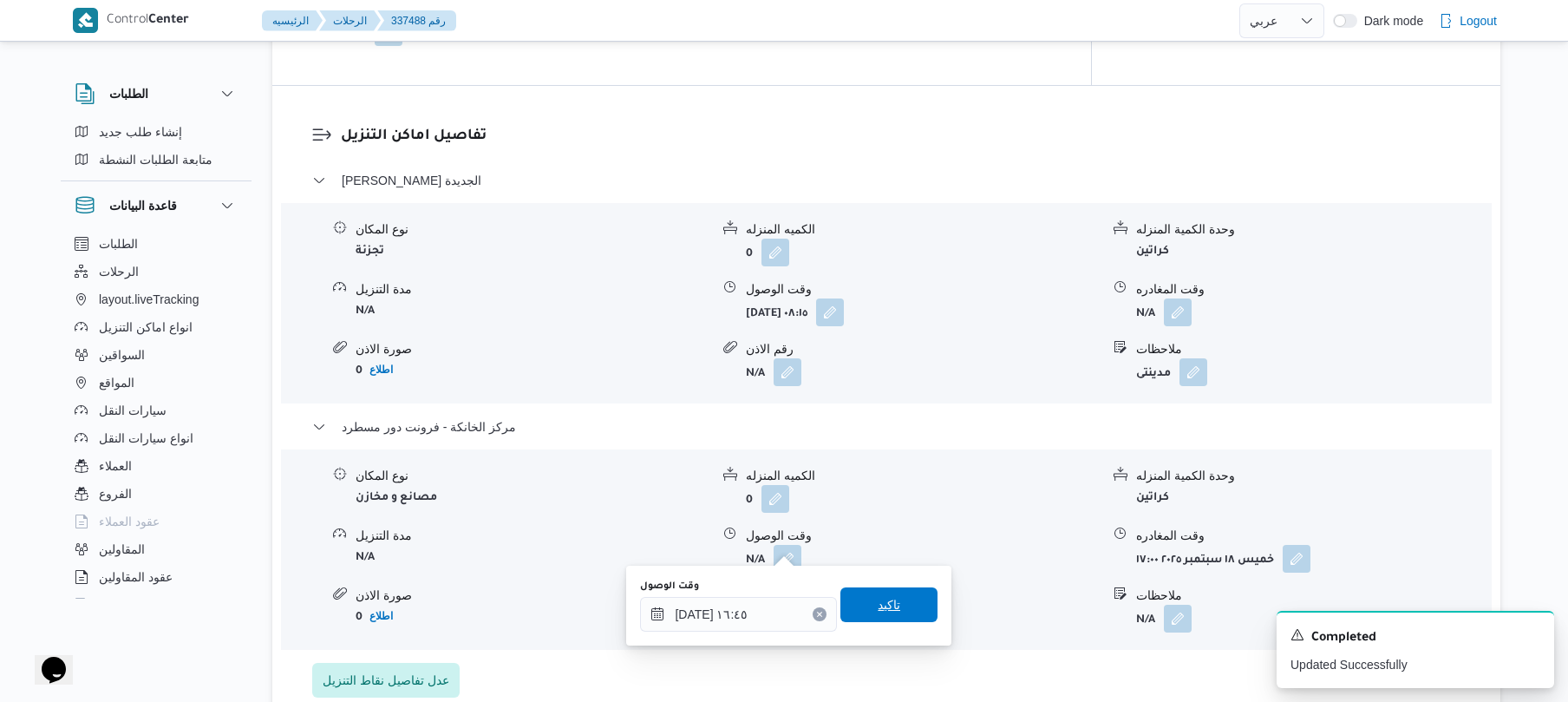
click at [887, 608] on span "تاكيد" at bounding box center [890, 605] width 23 height 21
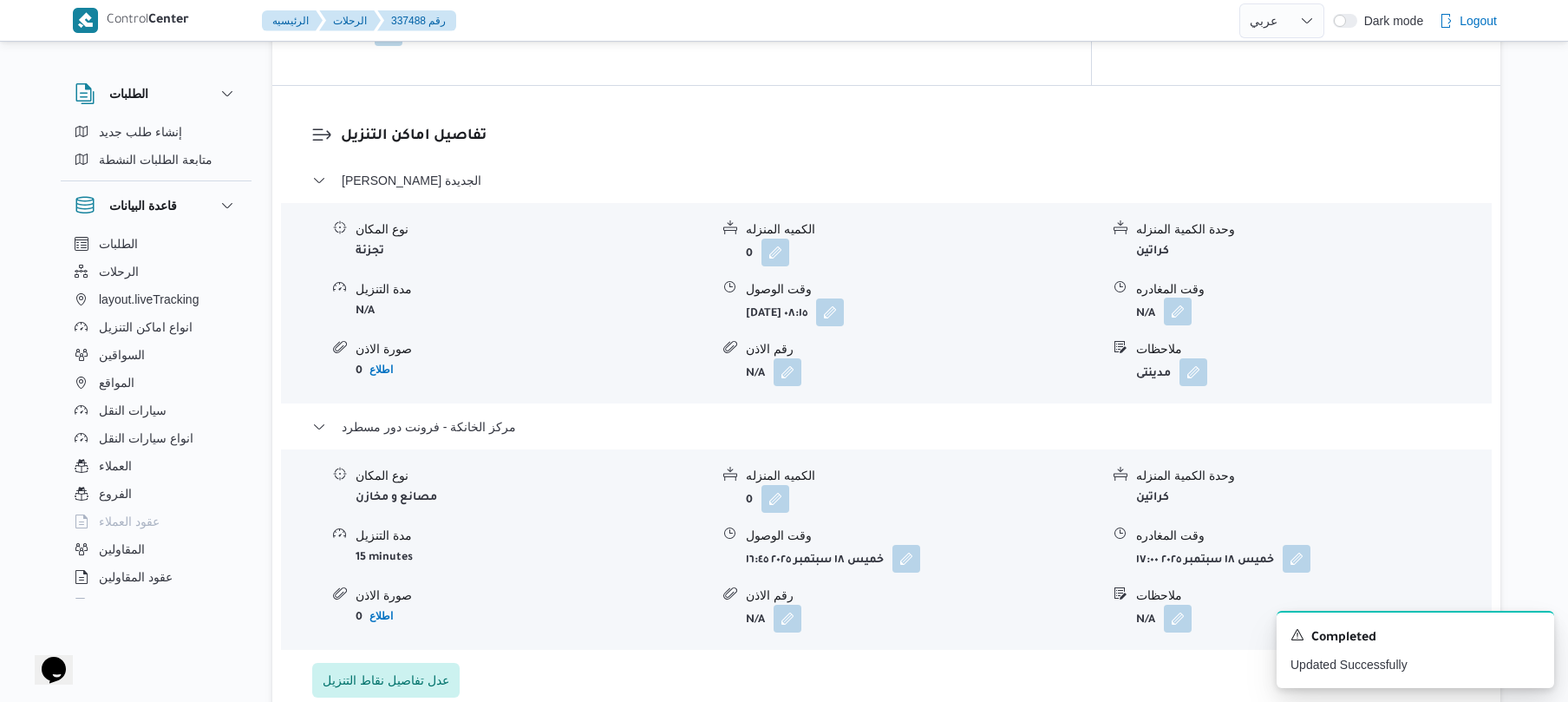
click at [1177, 302] on button "button" at bounding box center [1177, 311] width 27 height 27
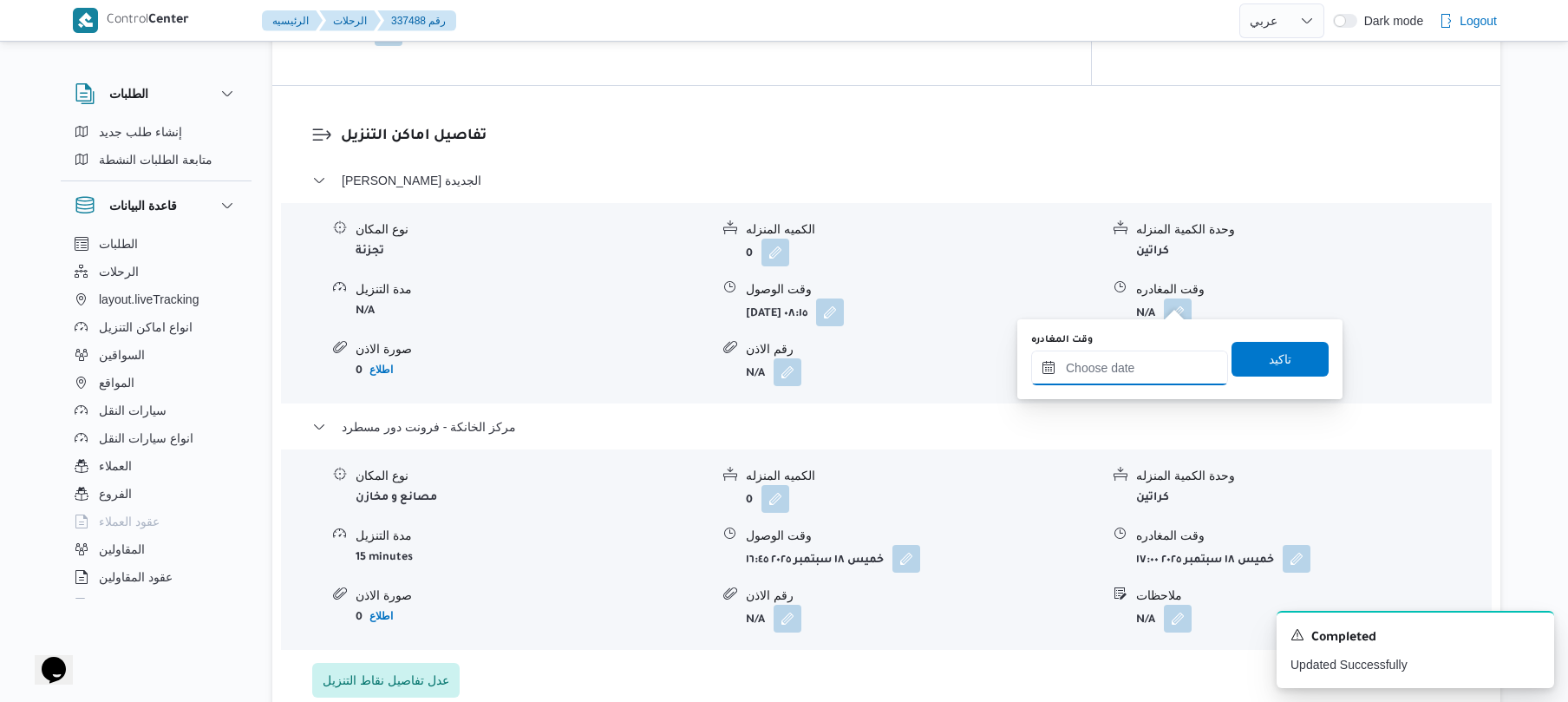
click at [1120, 371] on input "وقت المغادره" at bounding box center [1130, 367] width 197 height 35
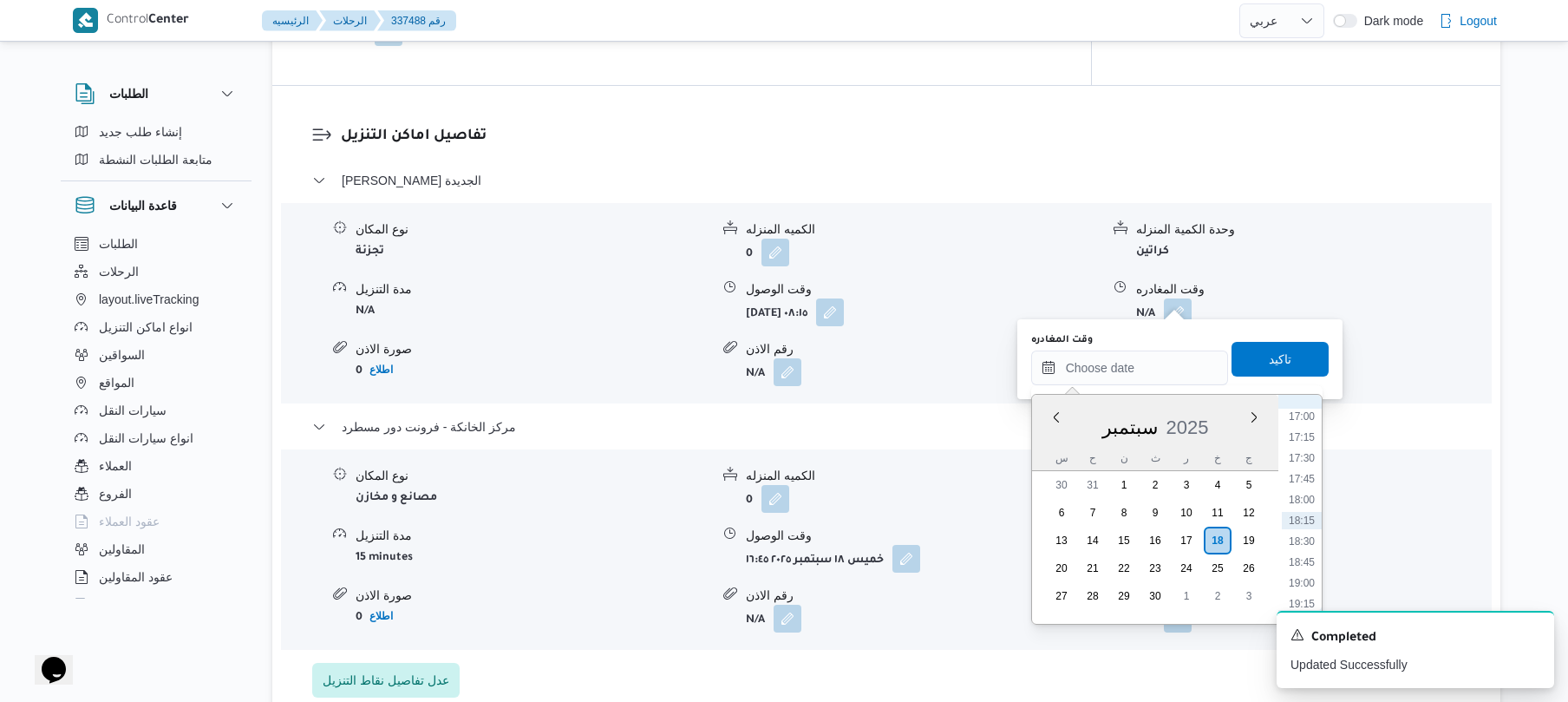
scroll to position [1247, 0]
click at [1313, 501] on li "16:00" at bounding box center [1302, 503] width 40 height 17
type input "١٨/٠٩/٢٠٢٥ ١٦:٠٠"
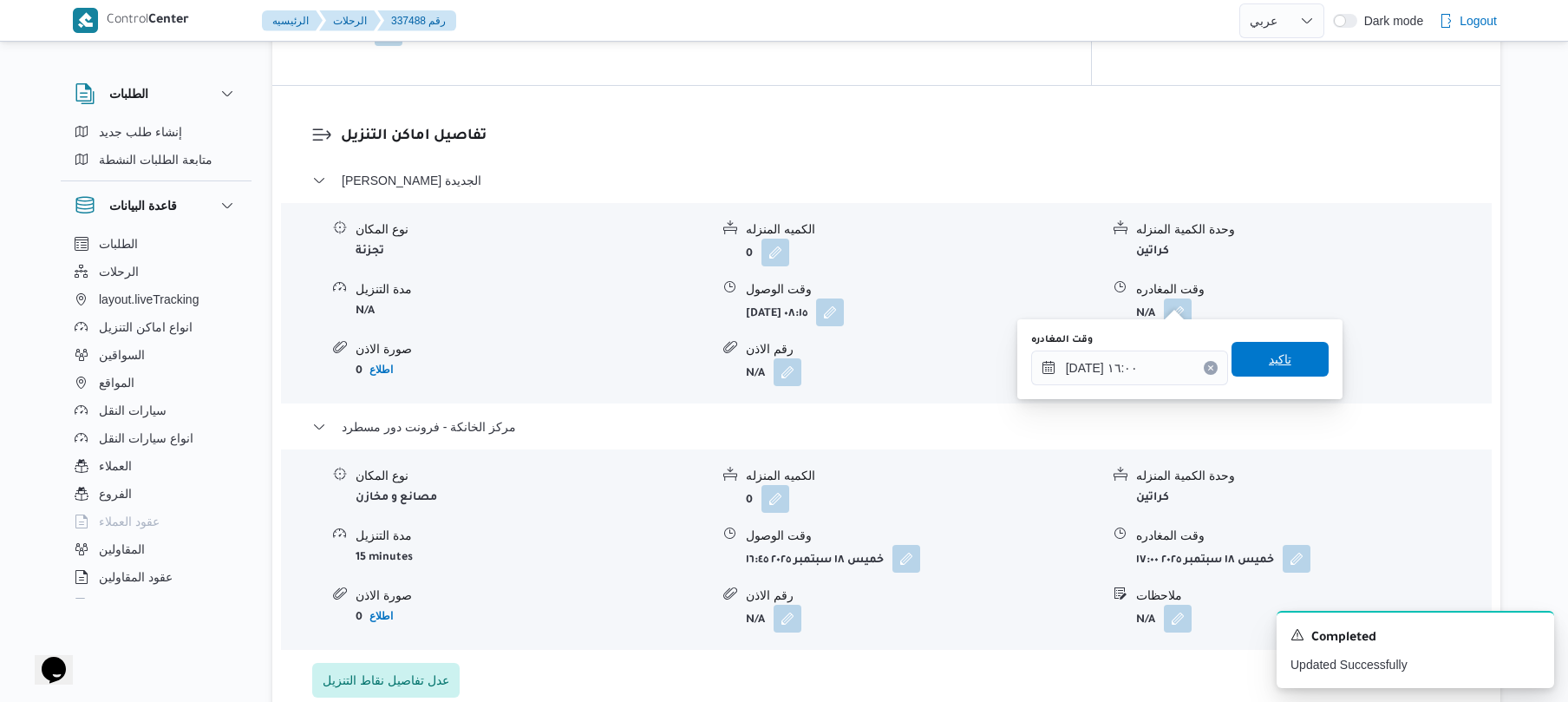
click at [1279, 355] on span "تاكيد" at bounding box center [1281, 359] width 23 height 21
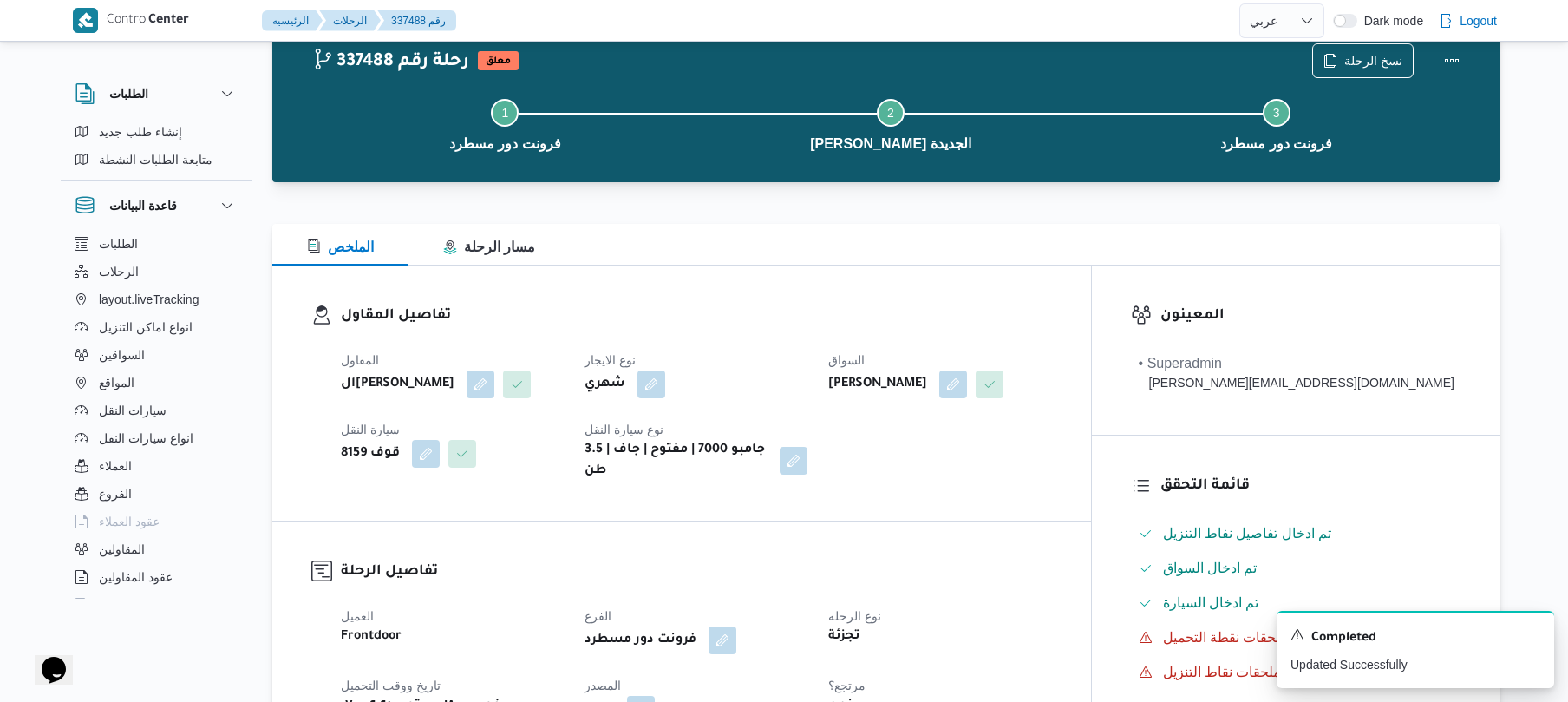
scroll to position [0, 0]
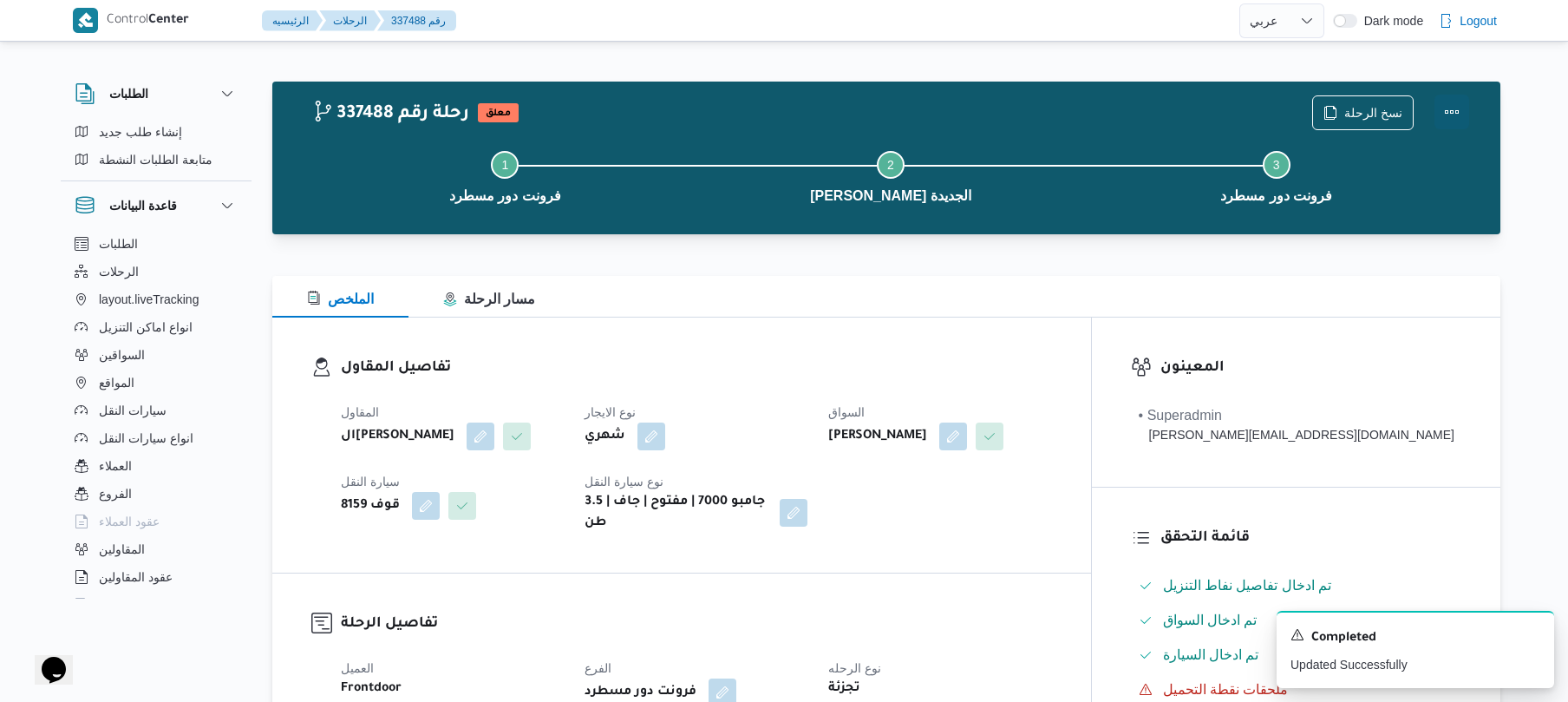
click at [1456, 106] on button "Actions" at bounding box center [1452, 111] width 35 height 35
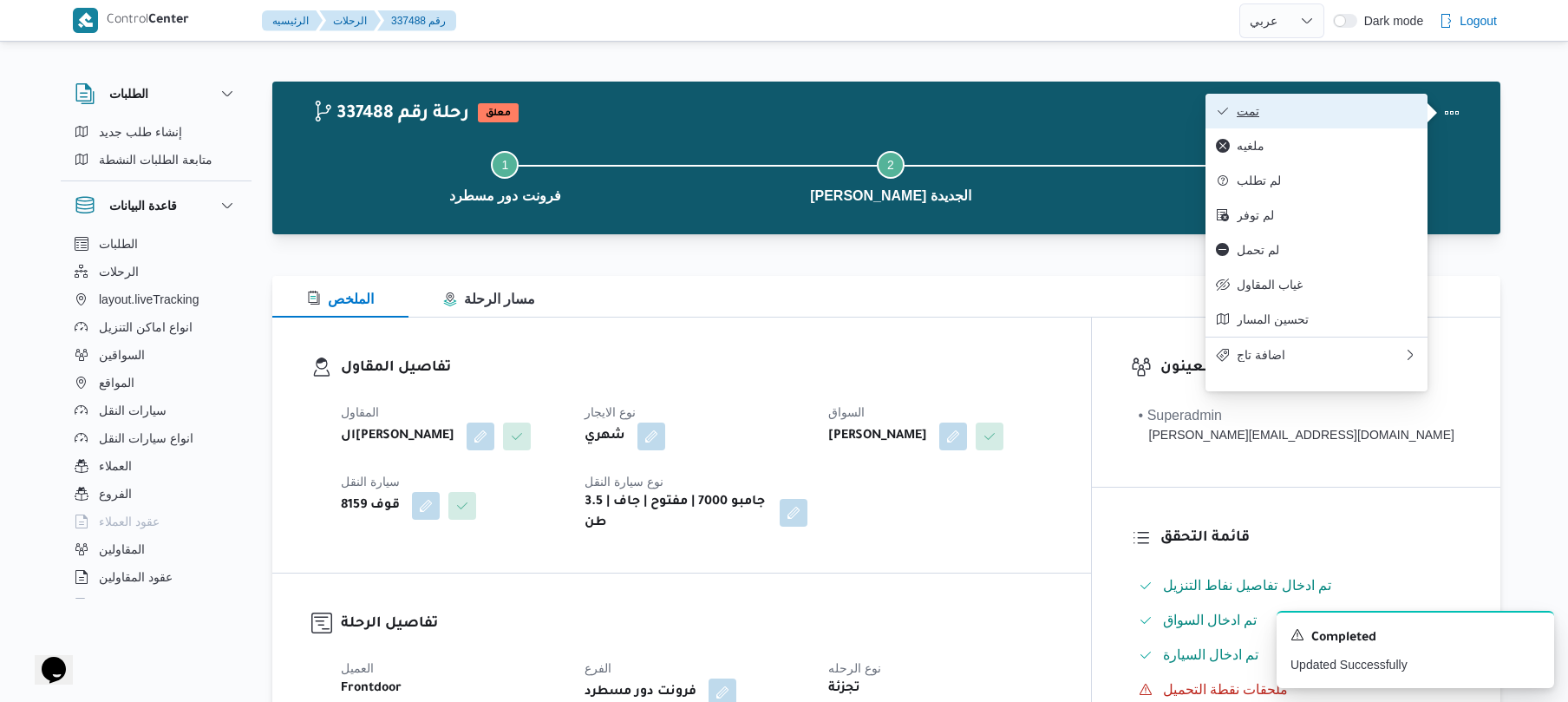
click at [1345, 125] on button "تمت" at bounding box center [1317, 110] width 222 height 35
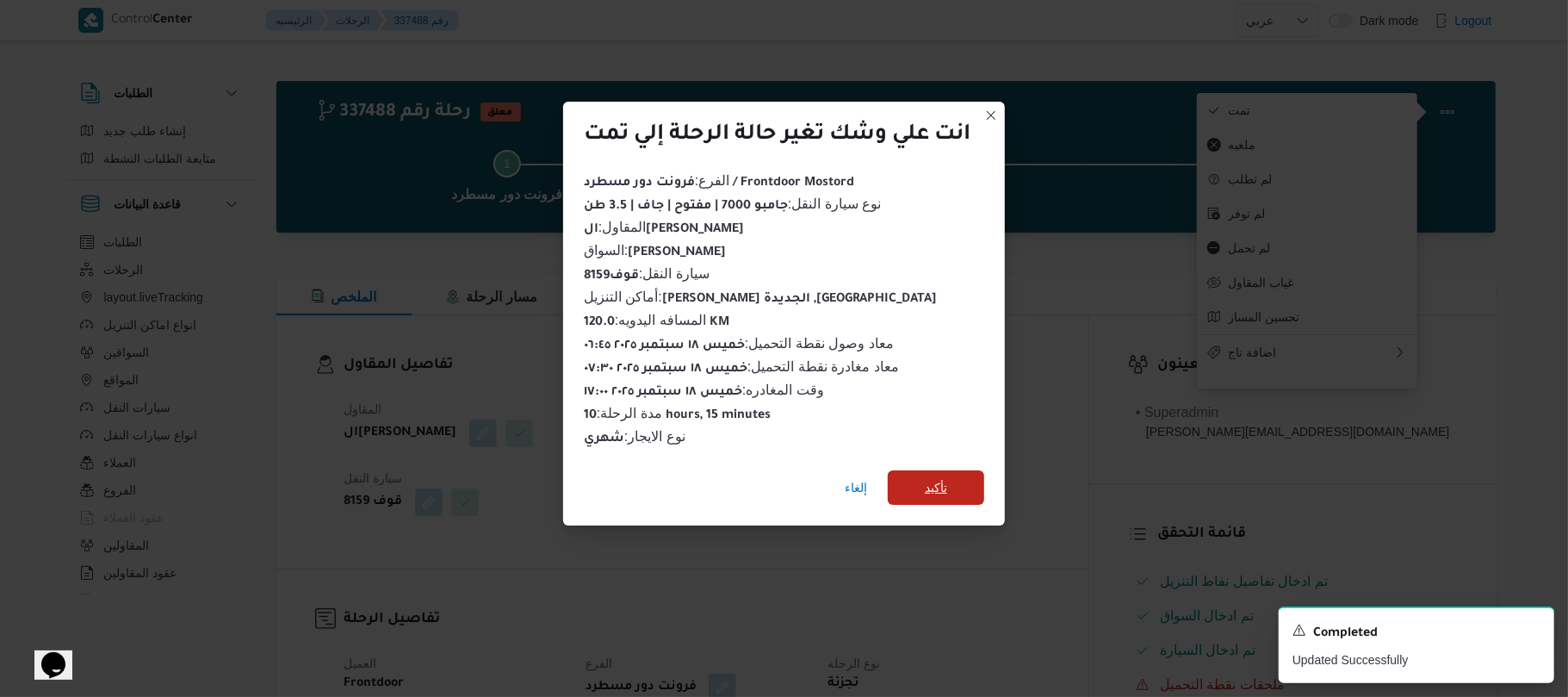
click at [941, 481] on span "تأكيد" at bounding box center [936, 487] width 22 height 21
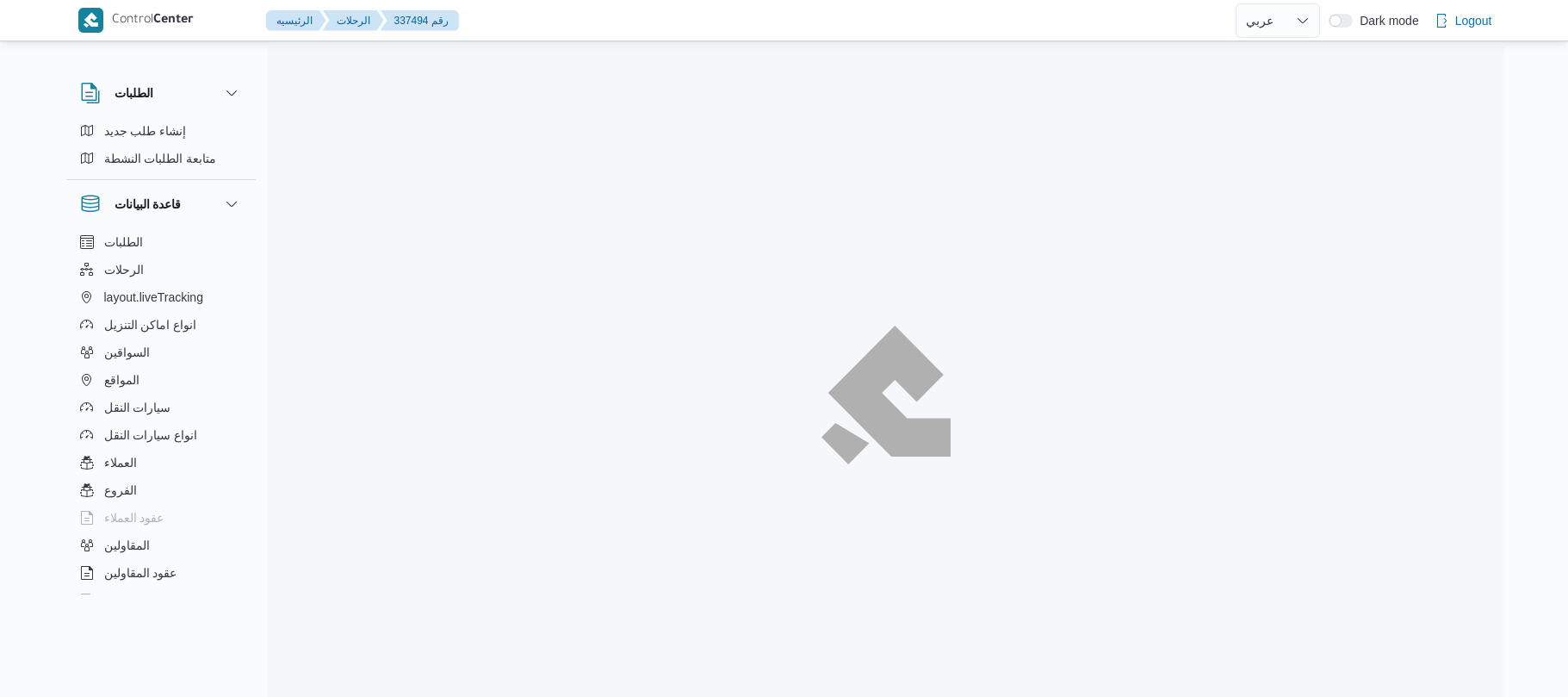
select select "ar"
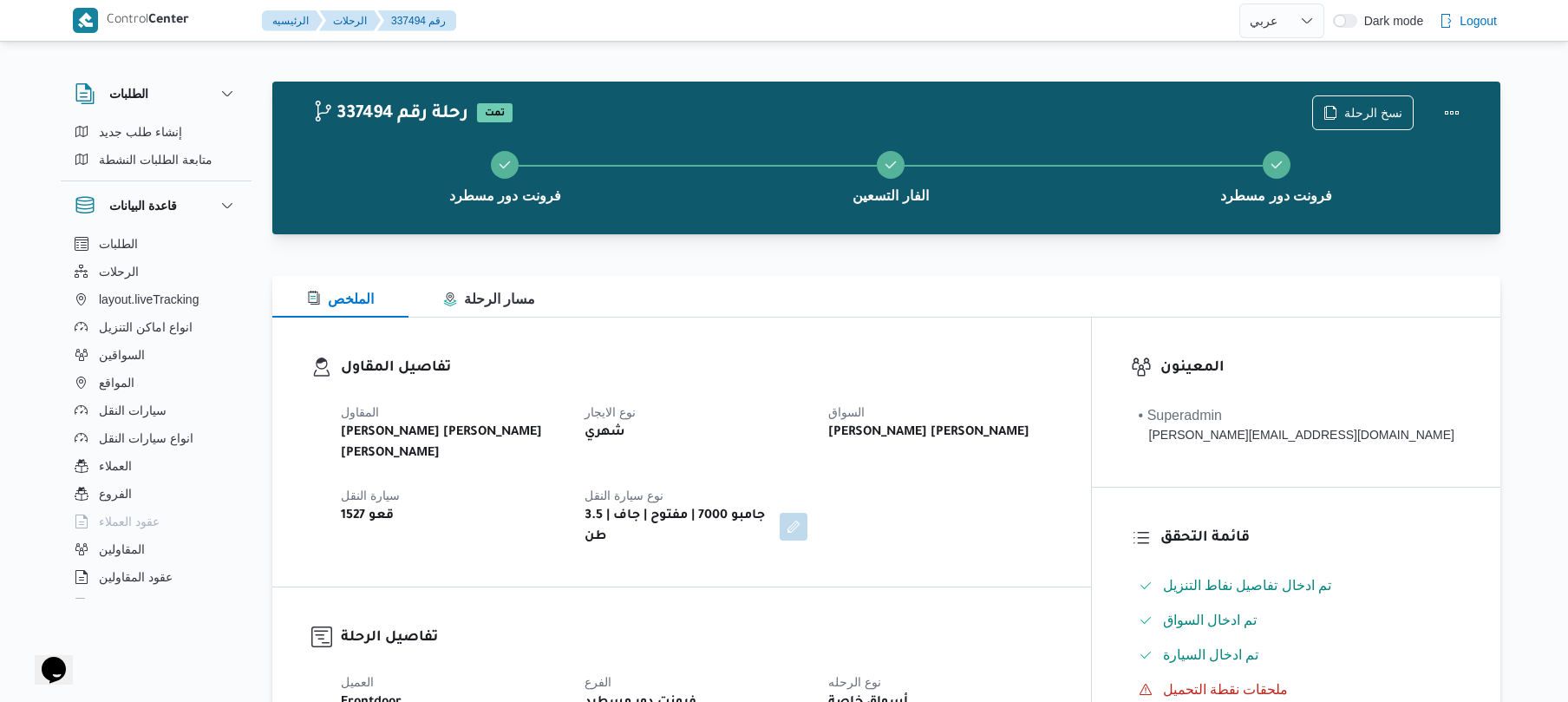
click at [1063, 463] on div "[PERSON_NAME] [PERSON_NAME] [PERSON_NAME] نوع الايجار شهري السواق [PERSON_NAME]…" at bounding box center [696, 474] width 732 height 167
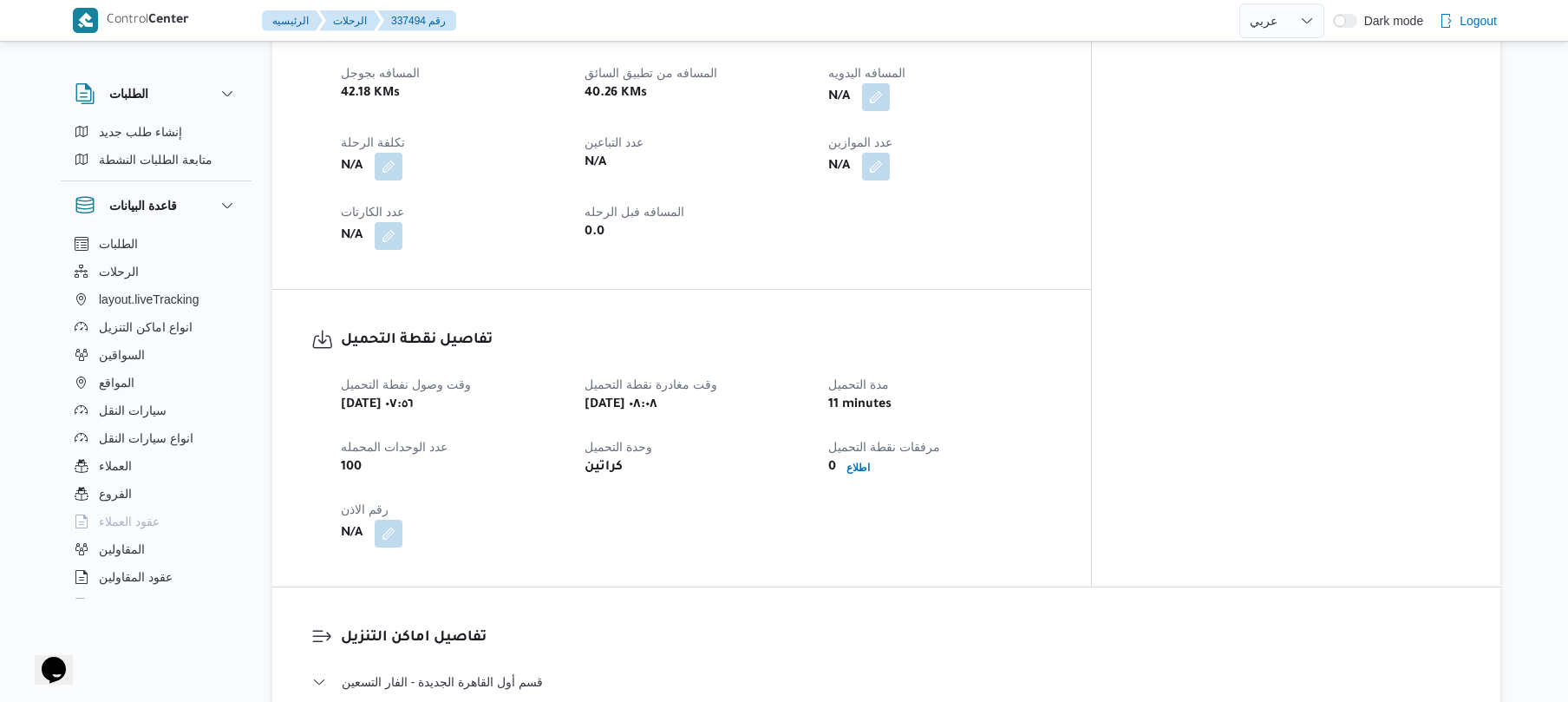
scroll to position [647, 0]
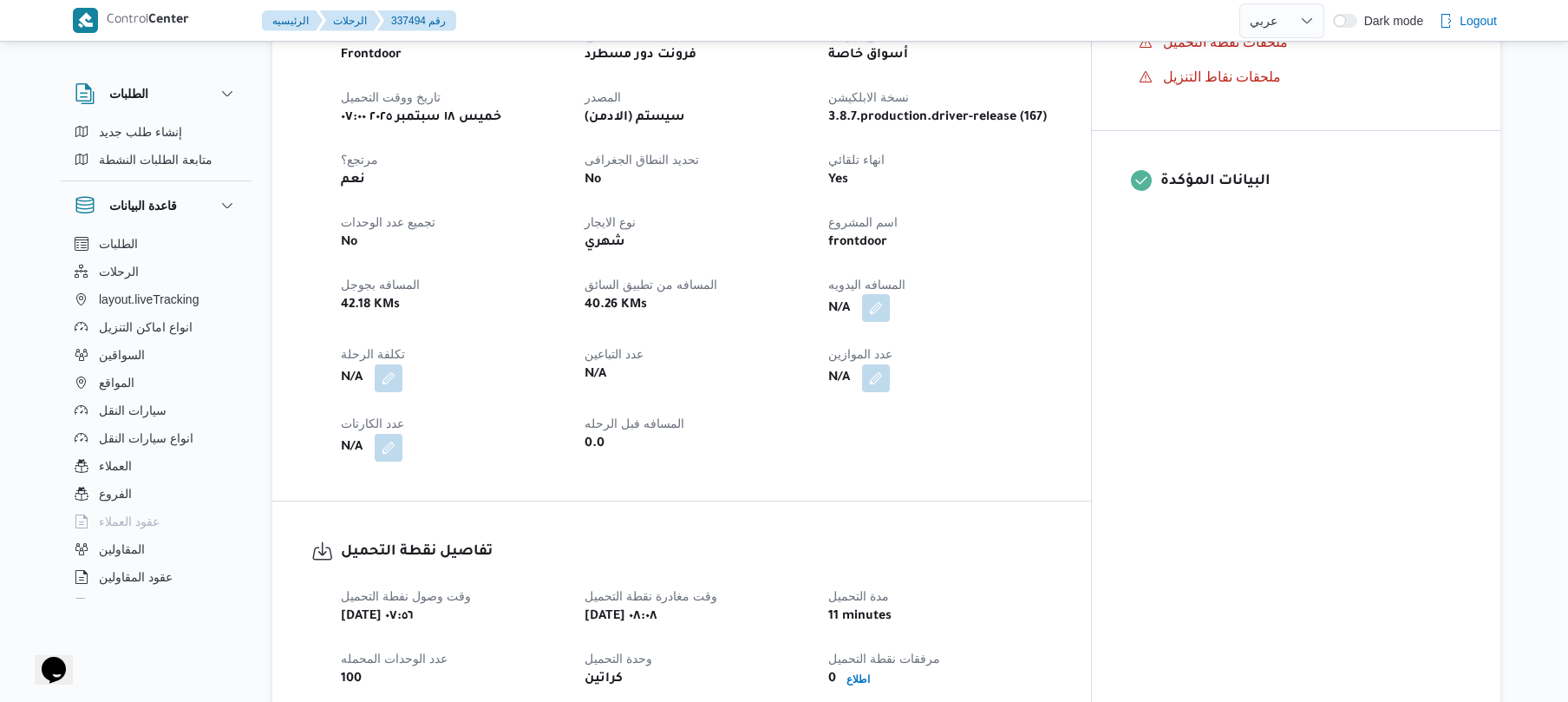
click at [890, 294] on button "button" at bounding box center [875, 307] width 27 height 27
click at [914, 347] on input "المسافه اليدويه" at bounding box center [896, 343] width 172 height 35
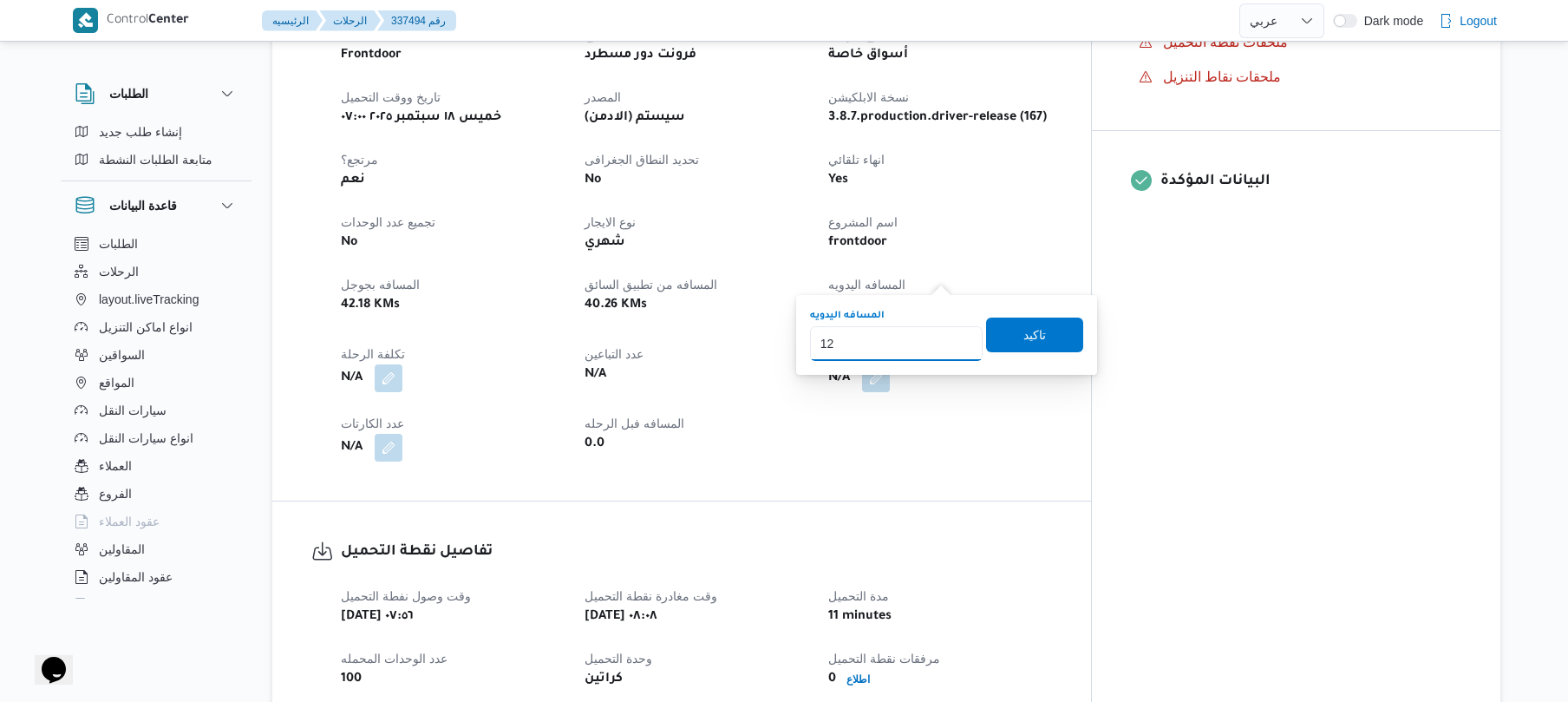
type input "120"
click at [1024, 335] on span "تاكيد" at bounding box center [1035, 334] width 23 height 21
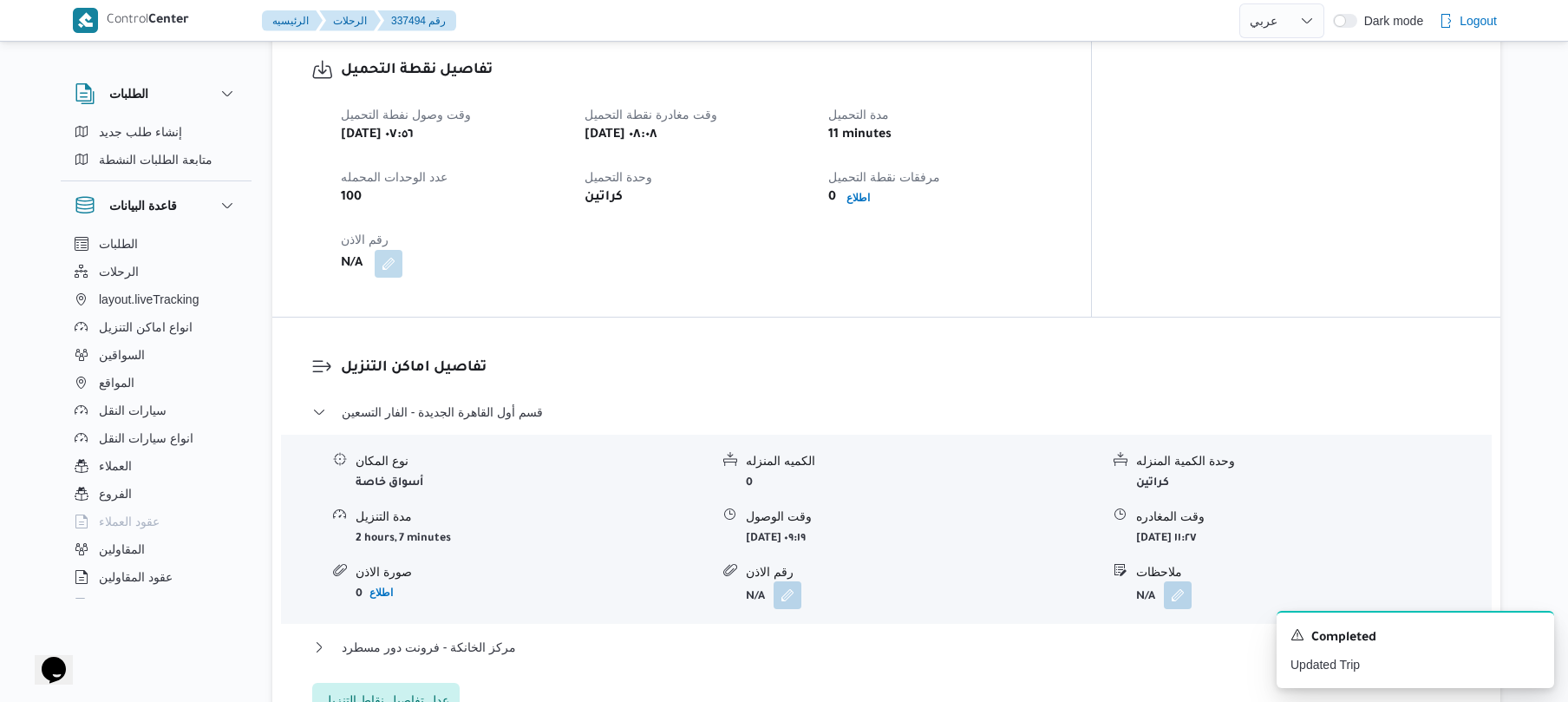
scroll to position [1156, 0]
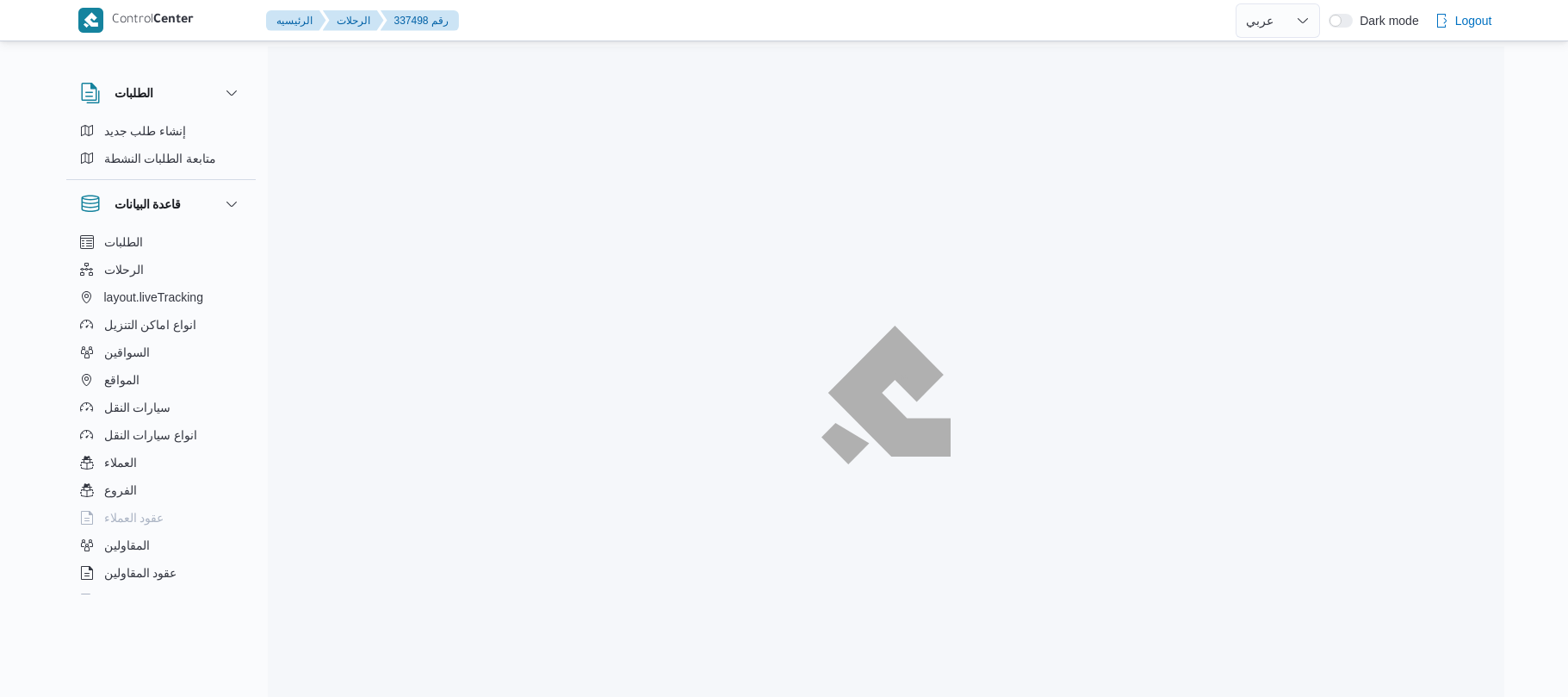
select select "ar"
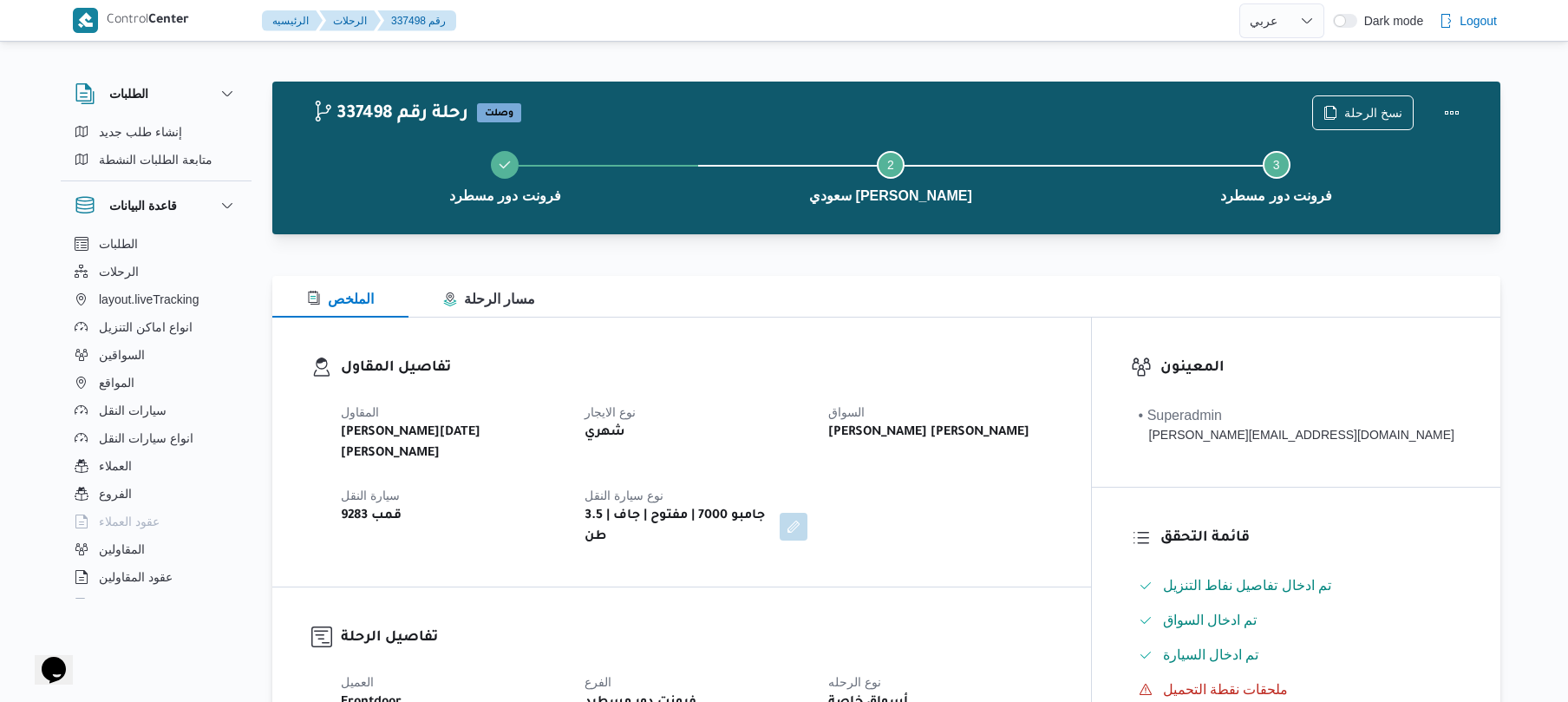
click at [1152, 297] on div "الملخص مسار الرحلة" at bounding box center [886, 297] width 1228 height 41
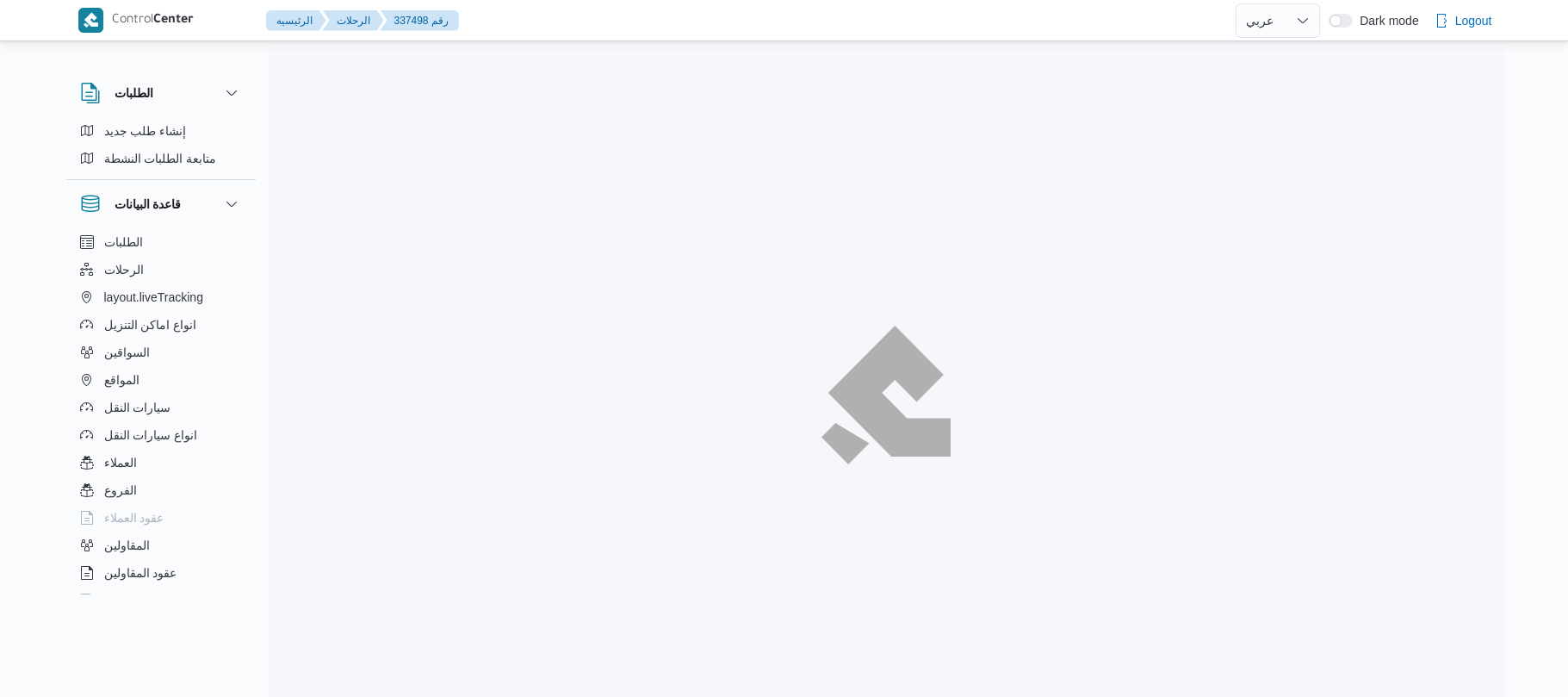
select select "ar"
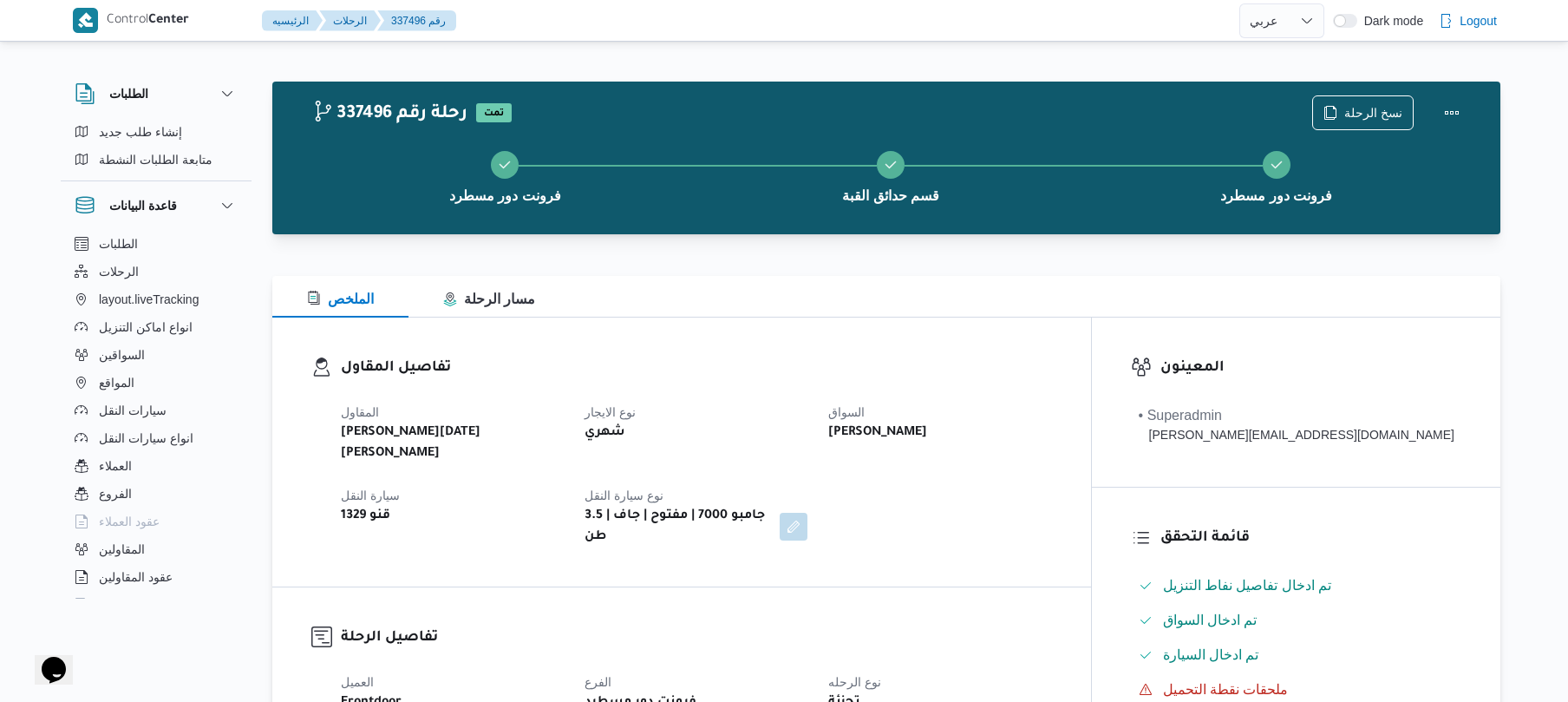
click at [903, 391] on div "المقاول [PERSON_NAME][DATE] [PERSON_NAME] نوع الايجار شهري السواق [PERSON_NAME]…" at bounding box center [696, 474] width 732 height 167
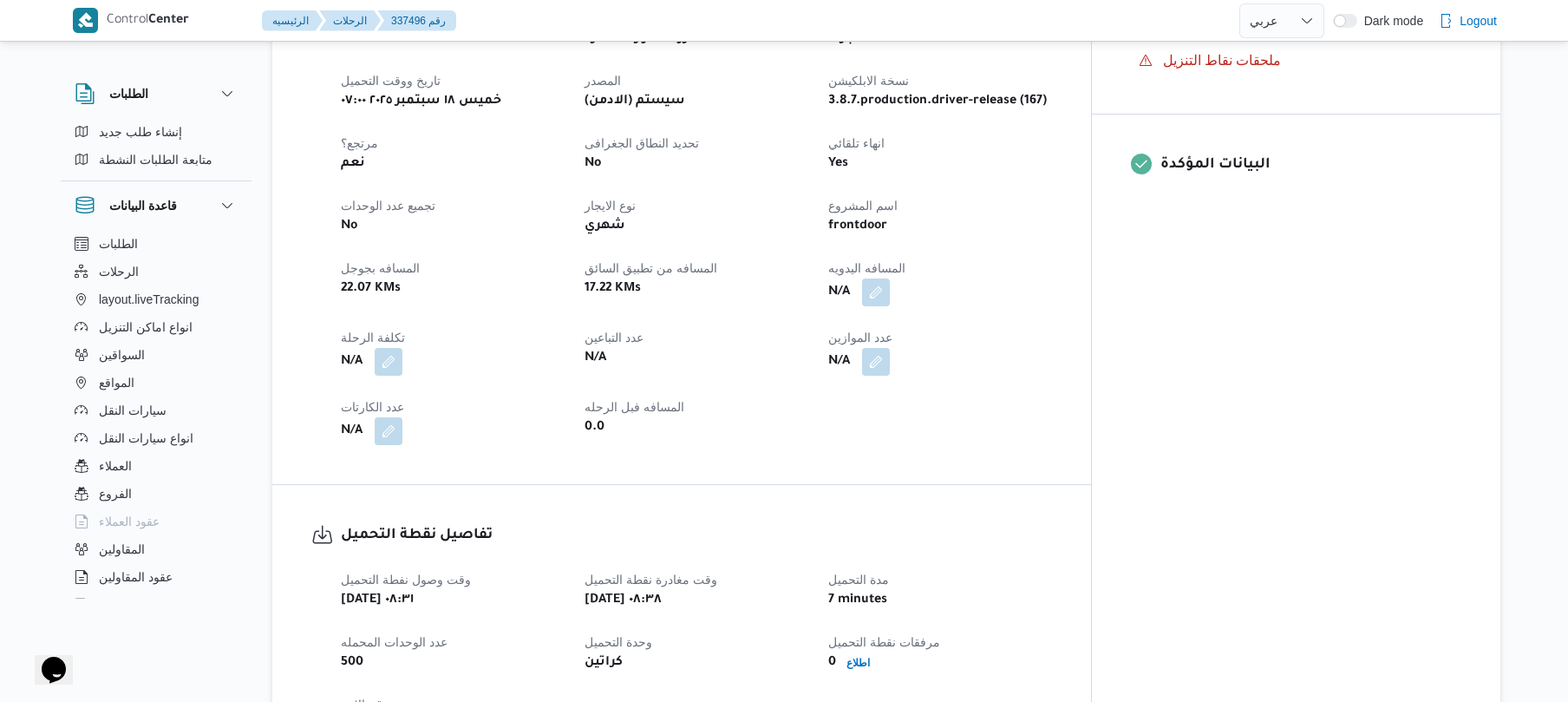
scroll to position [694, 0]
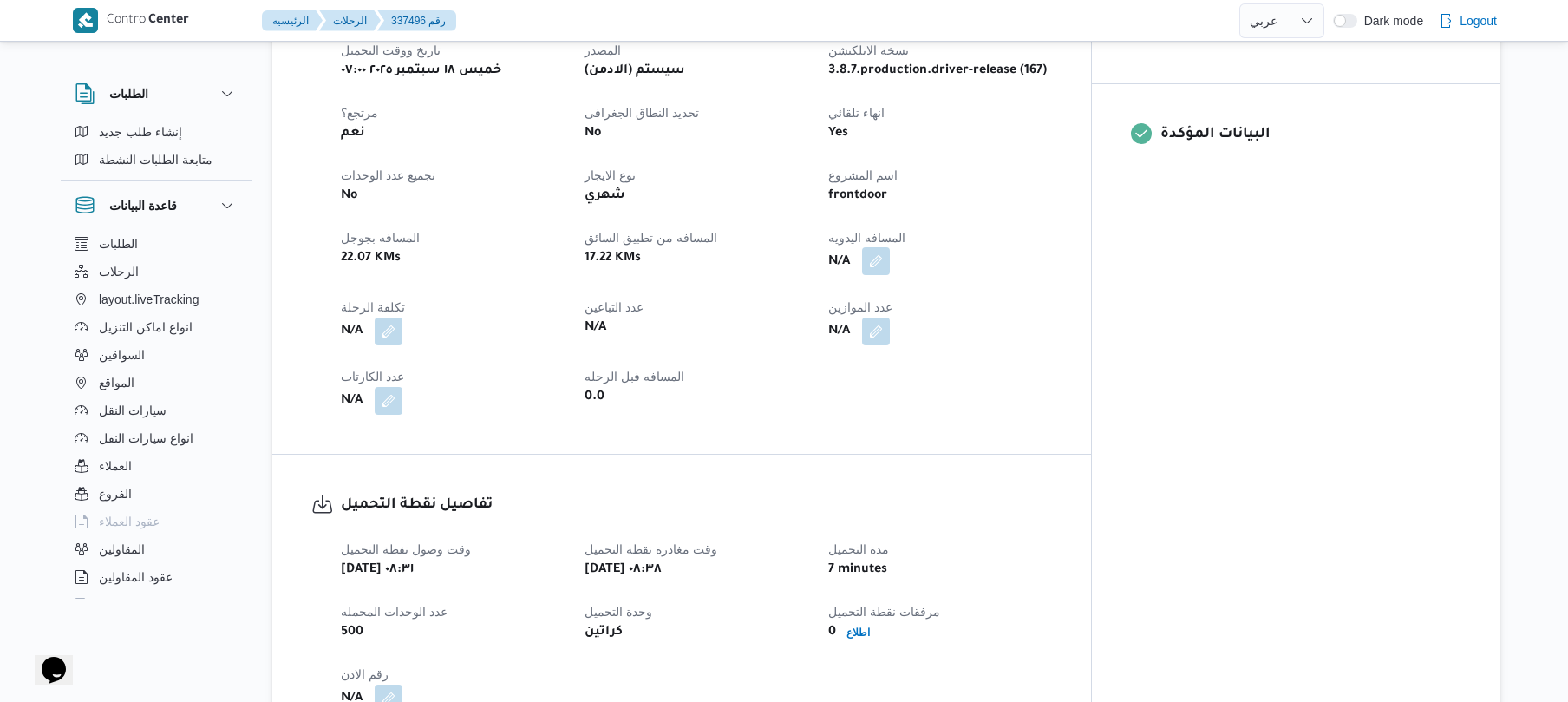
click at [890, 247] on button "button" at bounding box center [875, 260] width 27 height 27
click at [920, 282] on input "المسافه اليدويه" at bounding box center [896, 296] width 172 height 35
type input "70"
click at [1023, 293] on span "تاكيد" at bounding box center [1035, 287] width 23 height 21
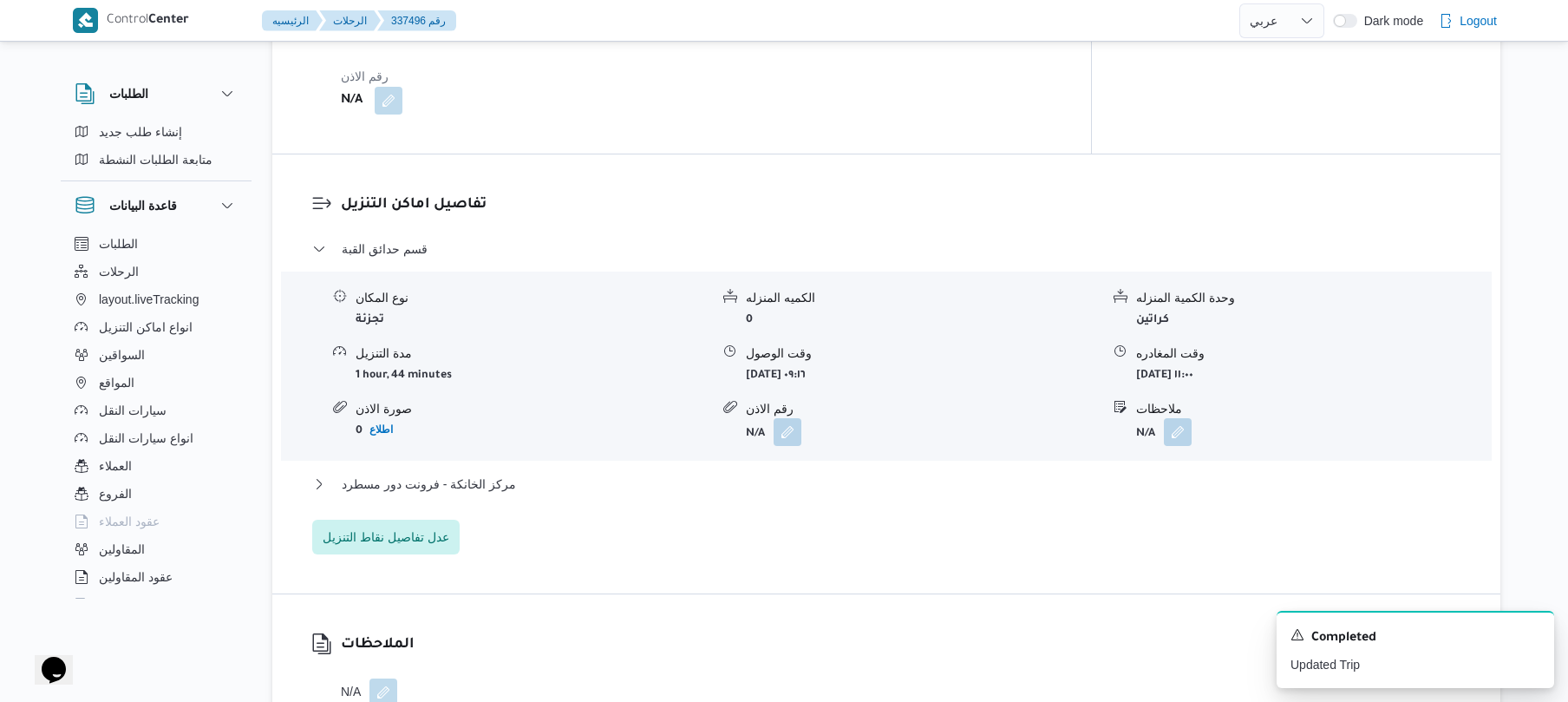
scroll to position [1295, 0]
click at [763, 470] on button "مركز الخانكة - فرونت دور مسطرد" at bounding box center [887, 481] width 1150 height 21
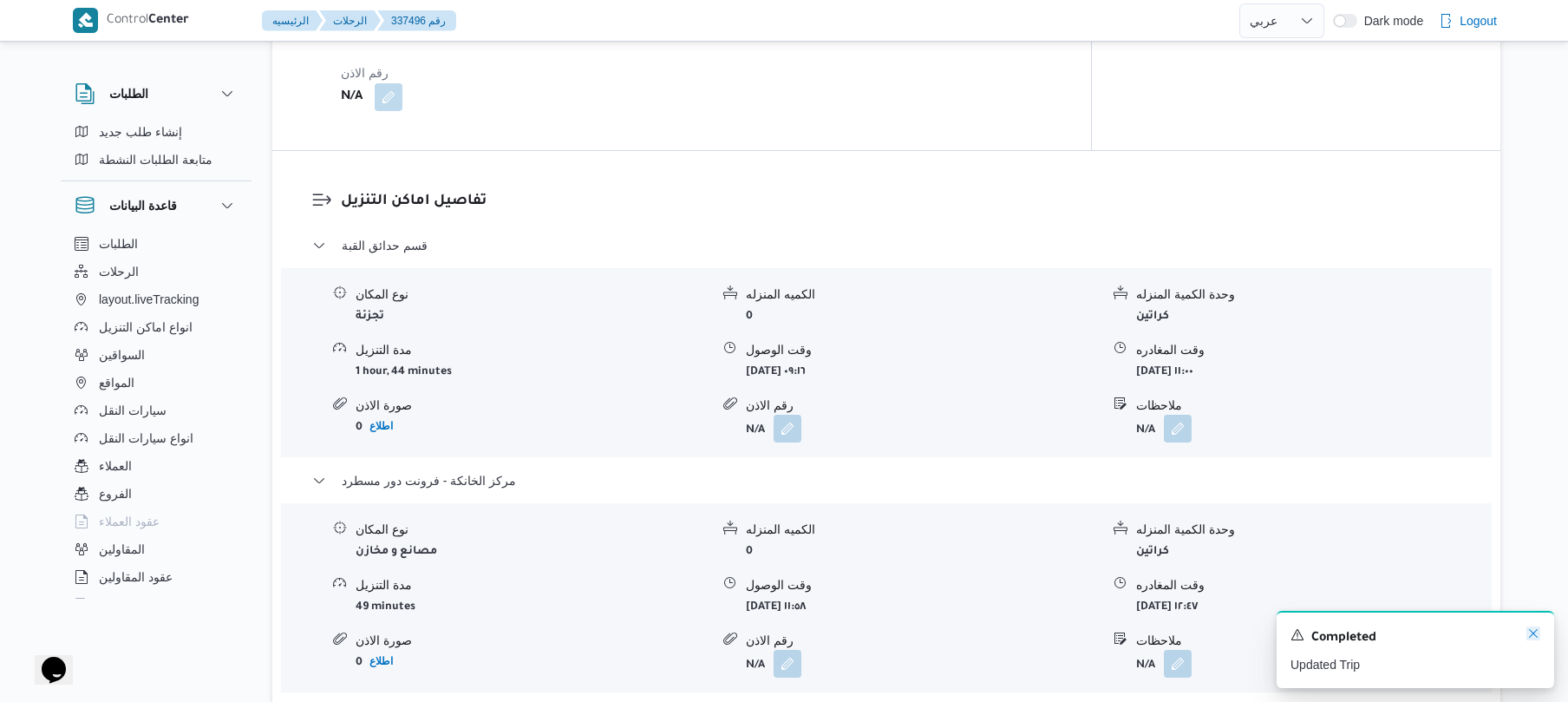
click at [1531, 632] on icon "Dismiss toast" at bounding box center [1533, 633] width 14 height 14
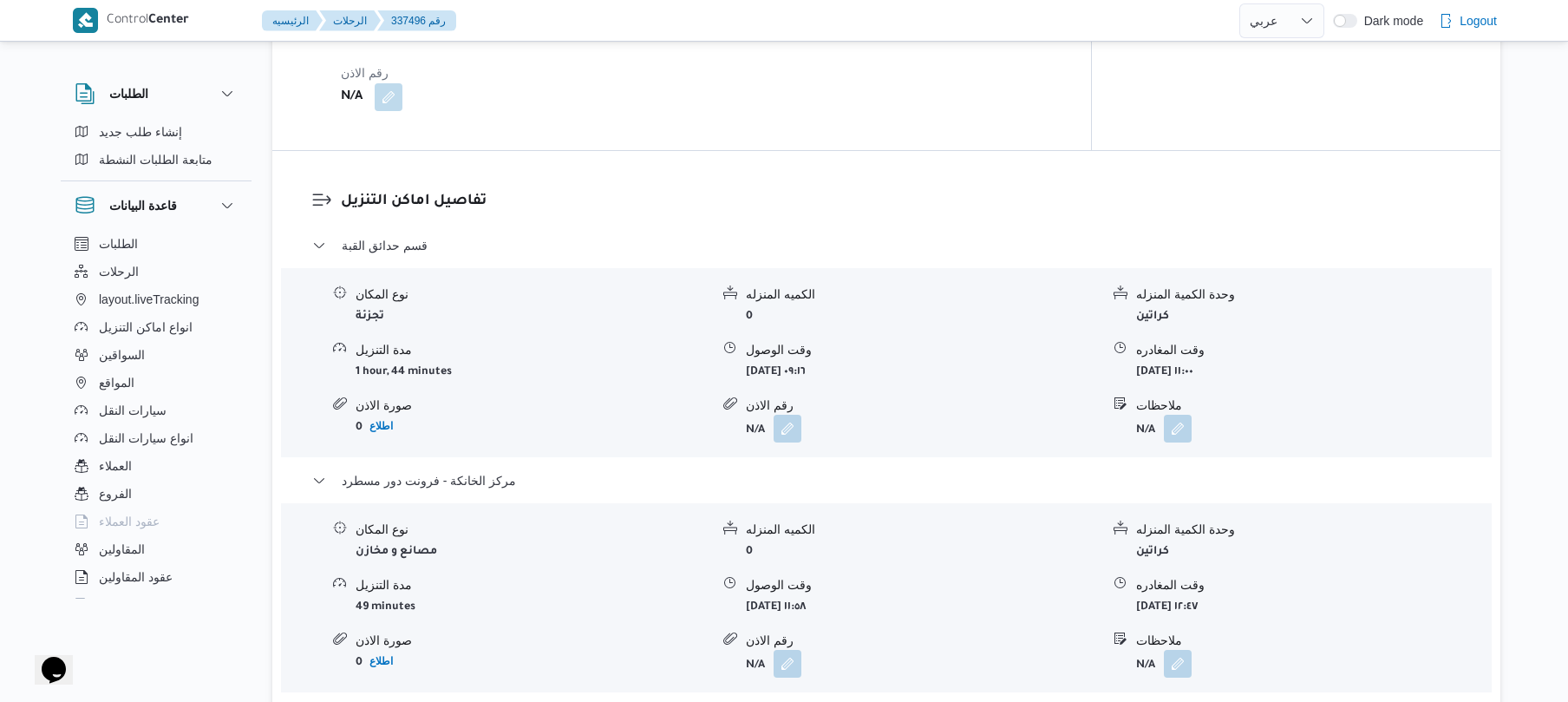
click at [1163, 546] on b "كراتين" at bounding box center [1152, 551] width 33 height 12
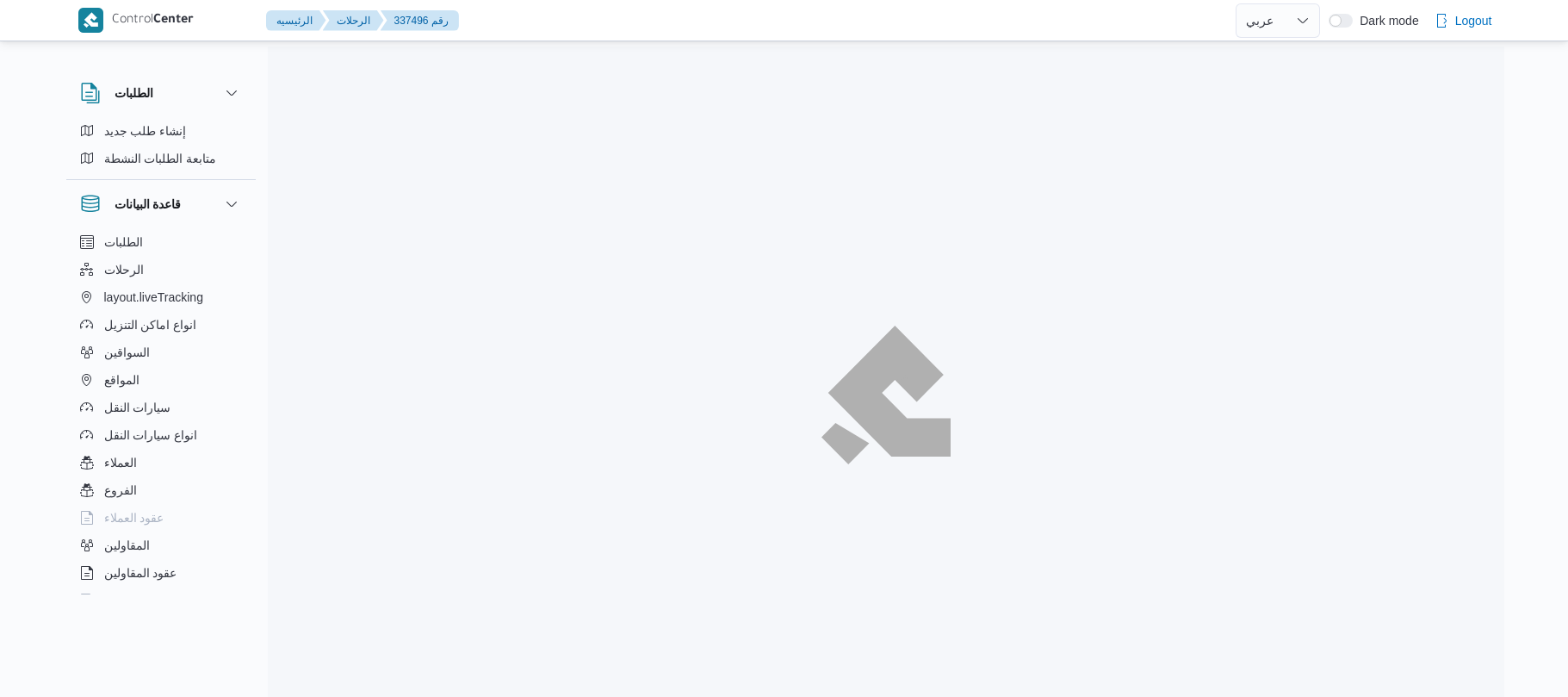
select select "ar"
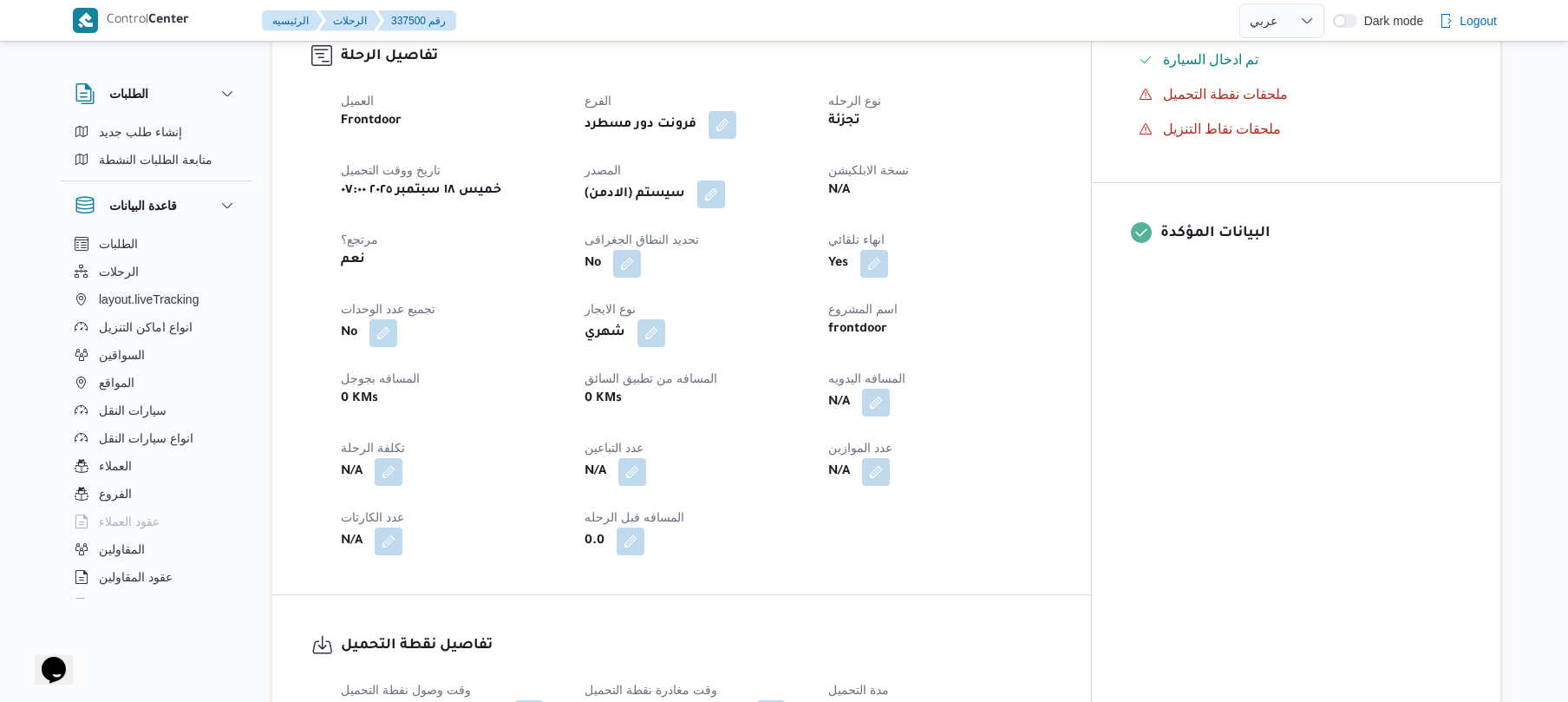
scroll to position [601, 0]
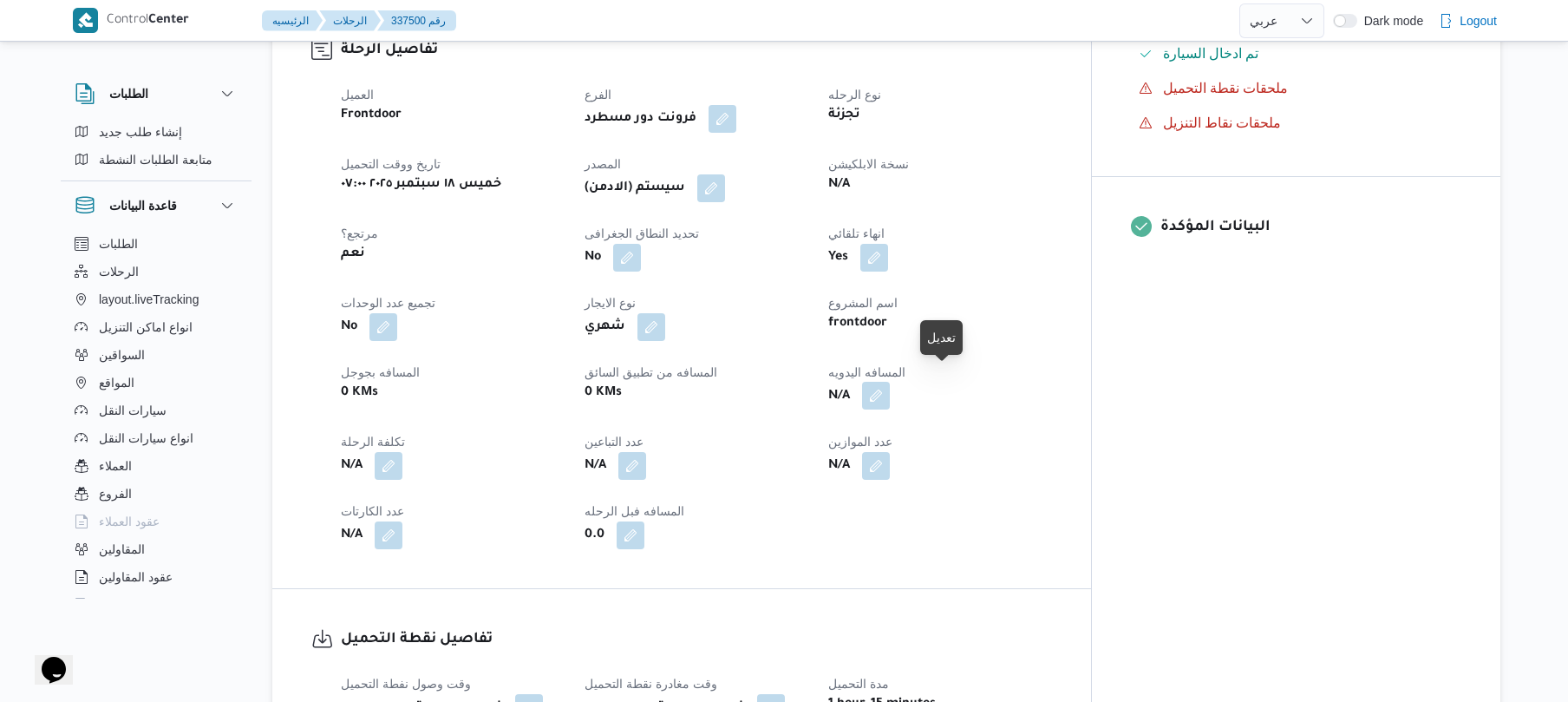
click at [890, 385] on button "button" at bounding box center [875, 395] width 27 height 27
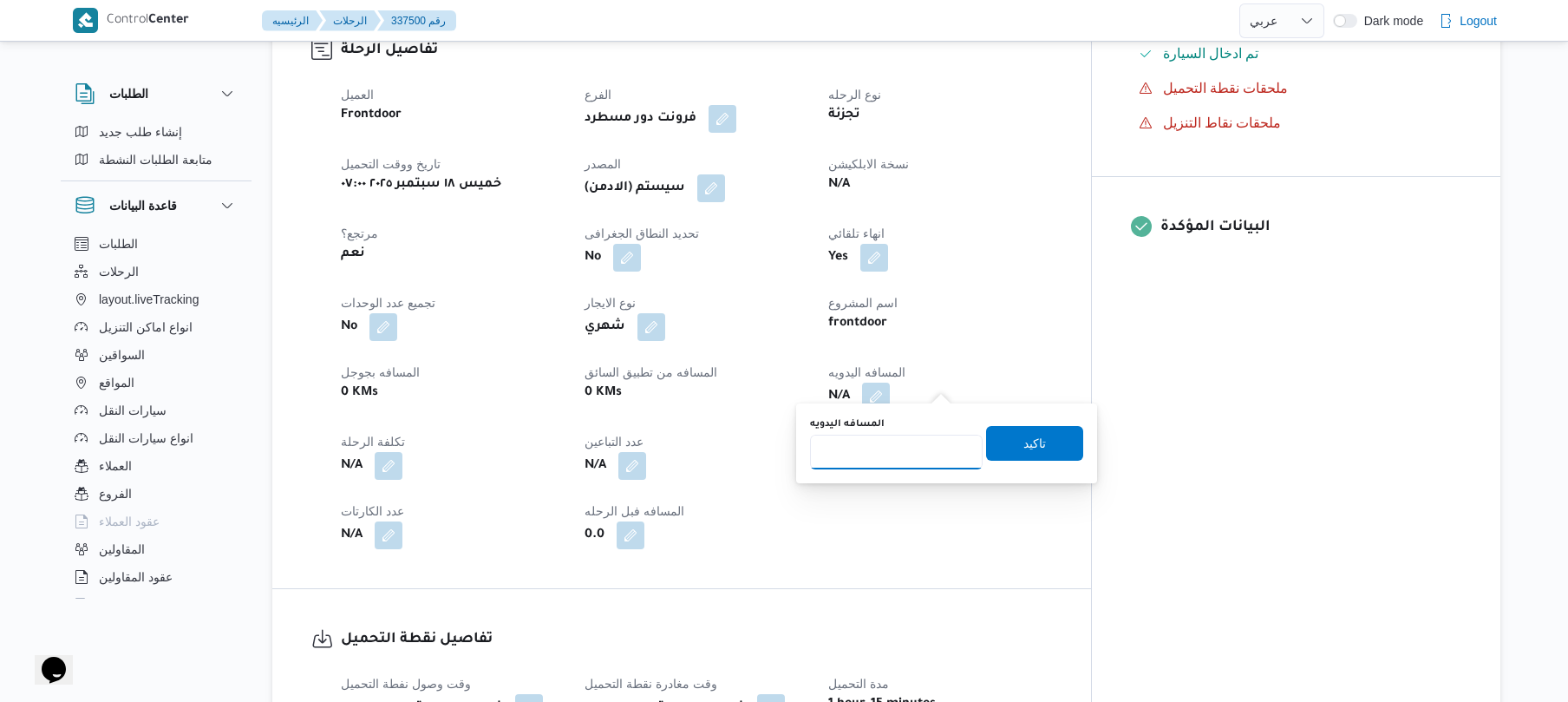
click at [921, 449] on input "المسافه اليدويه" at bounding box center [896, 451] width 172 height 35
type input "135"
click at [1008, 438] on span "تاكيد" at bounding box center [1035, 443] width 97 height 35
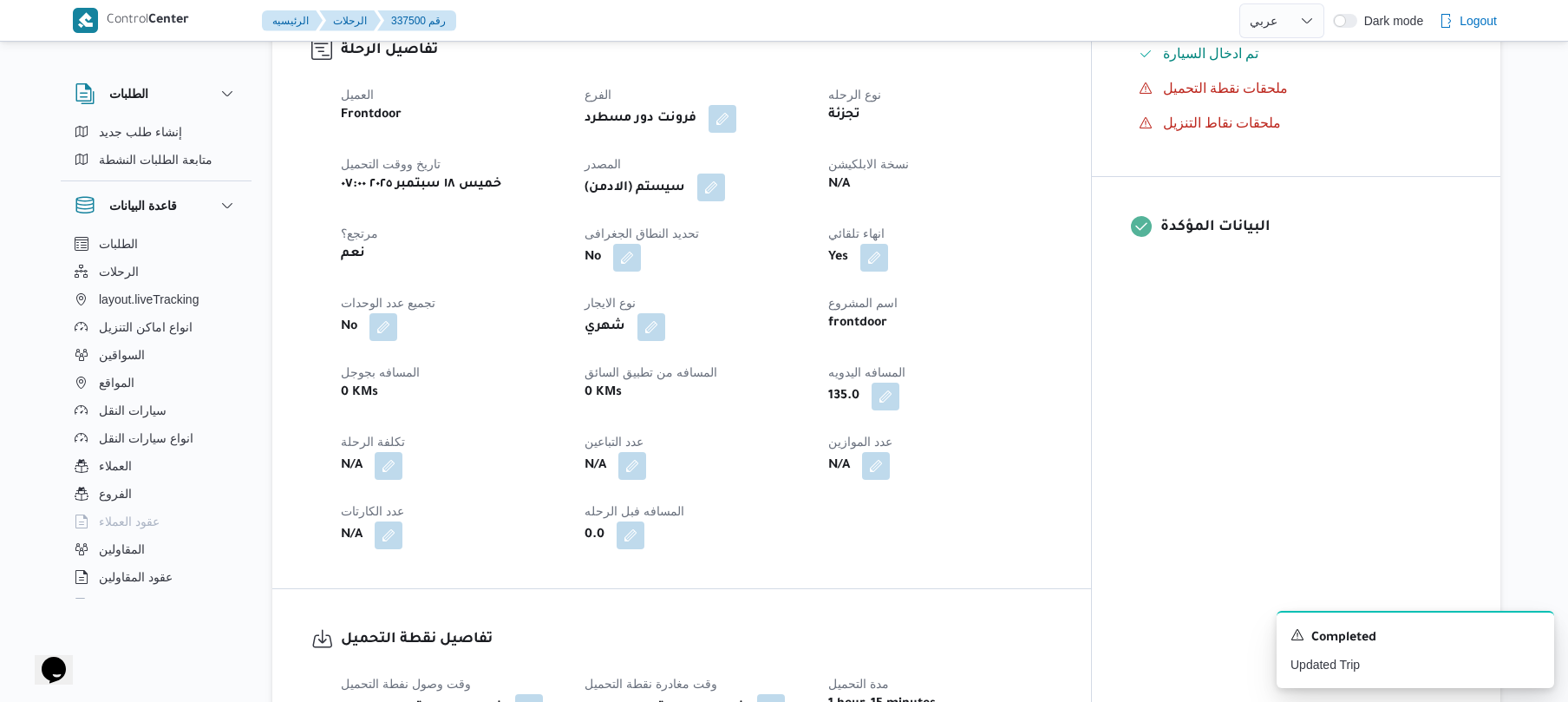
click at [726, 180] on button "button" at bounding box center [710, 187] width 27 height 27
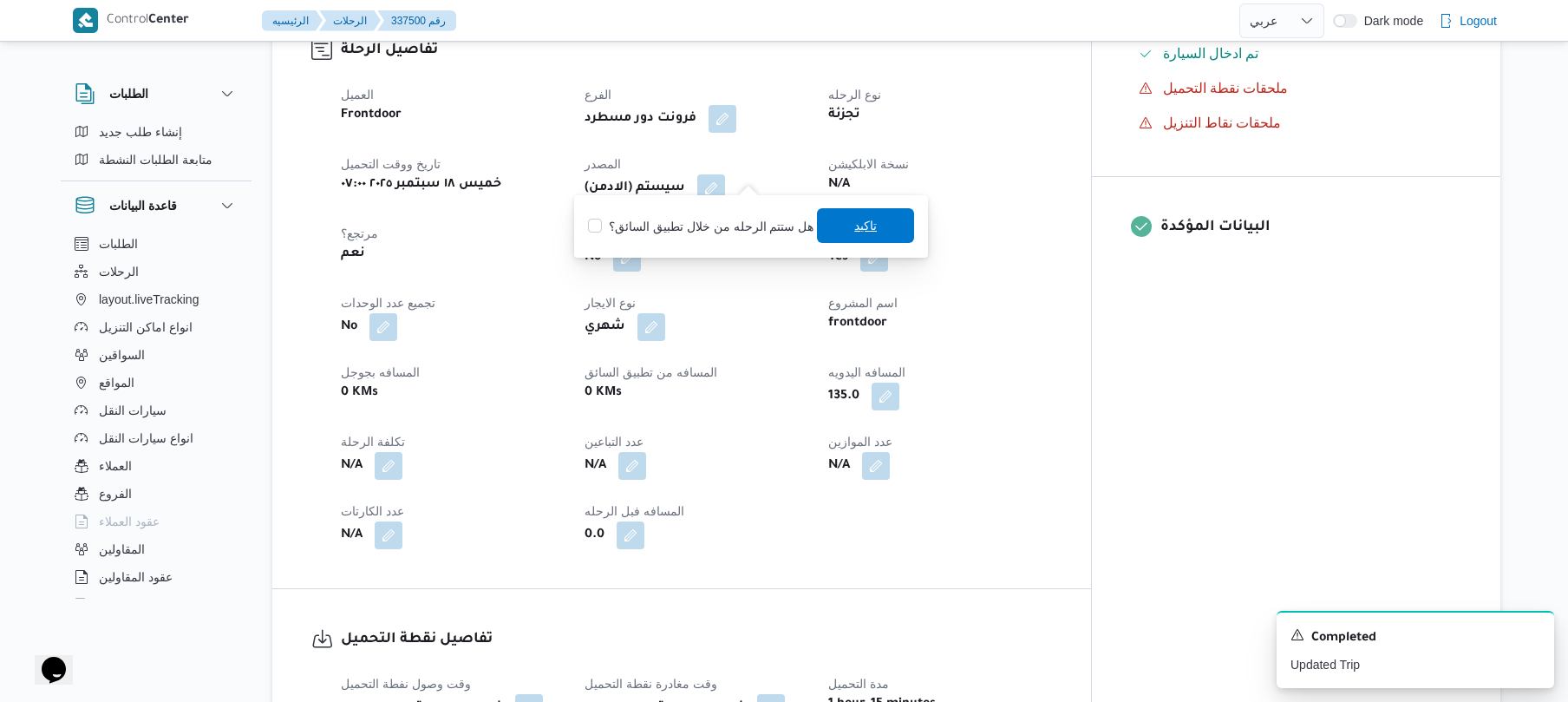
click at [855, 220] on span "تاكيد" at bounding box center [866, 225] width 23 height 21
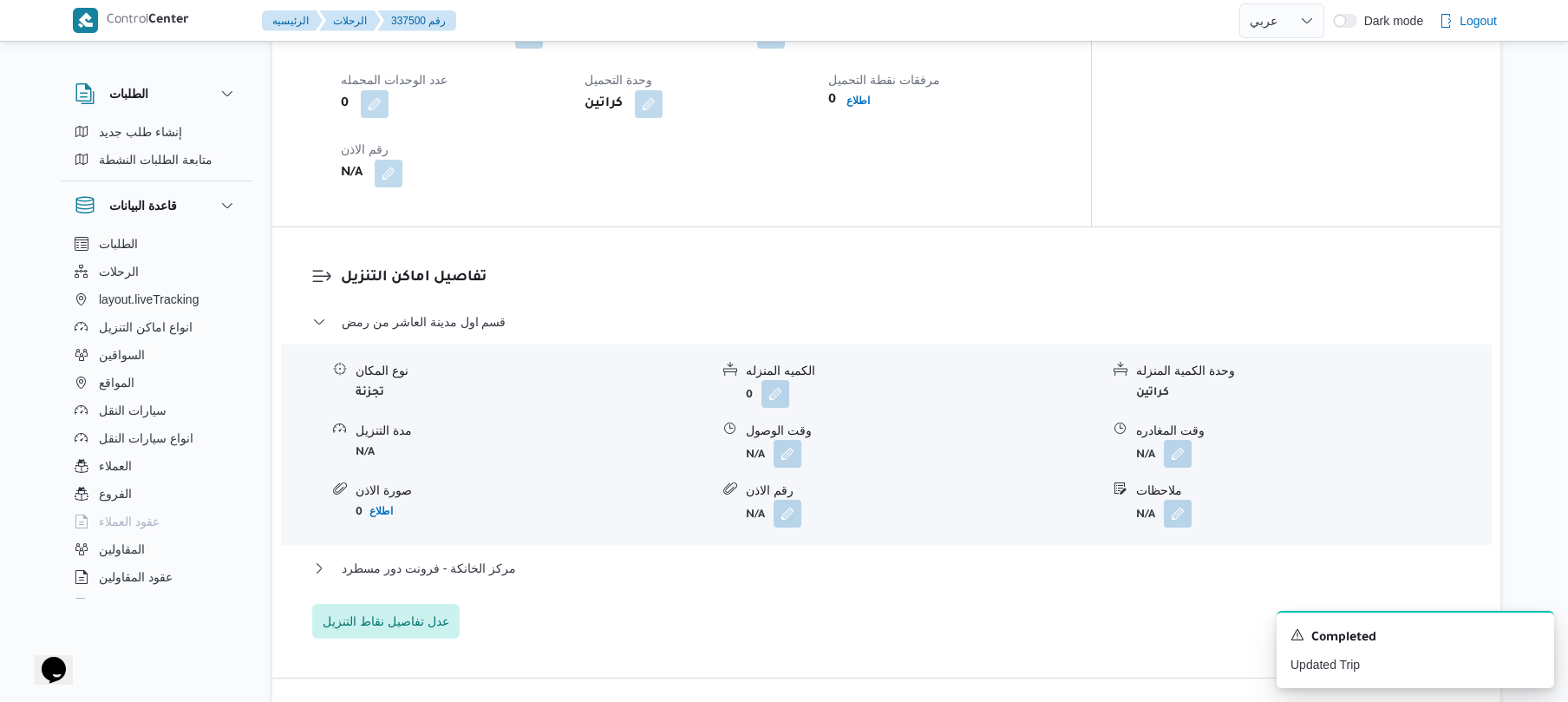
scroll to position [1434, 0]
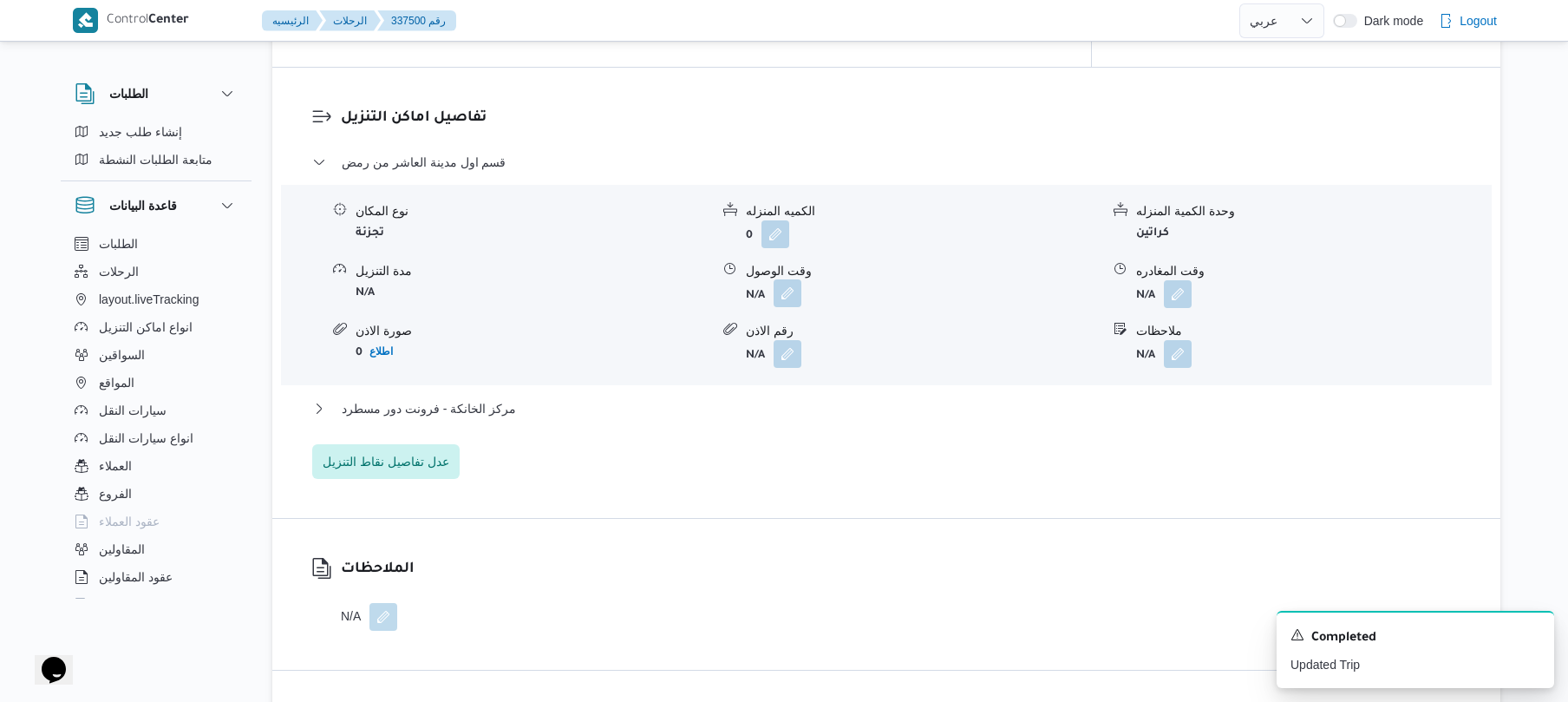
click at [792, 279] on button "button" at bounding box center [787, 292] width 27 height 27
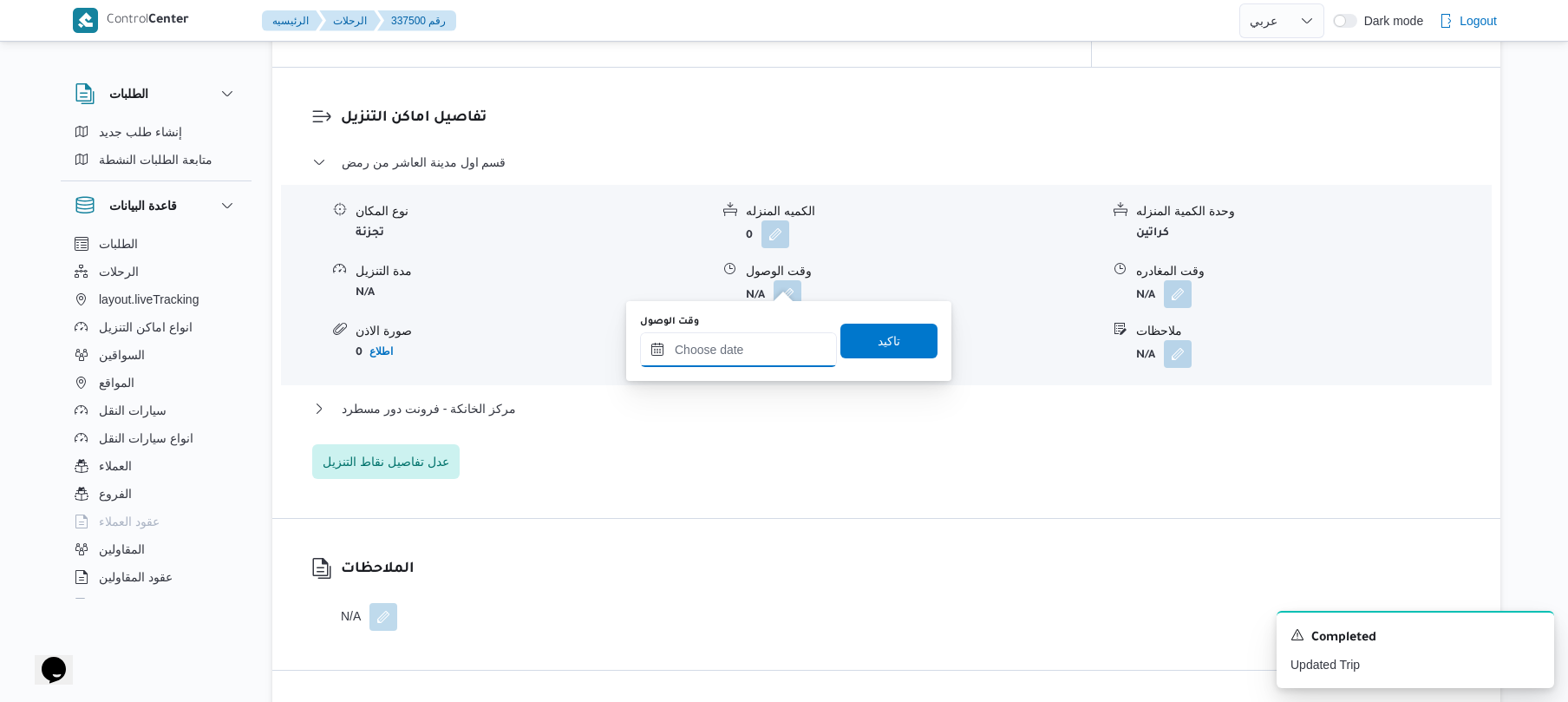
click at [744, 355] on input "وقت الوصول" at bounding box center [738, 350] width 197 height 35
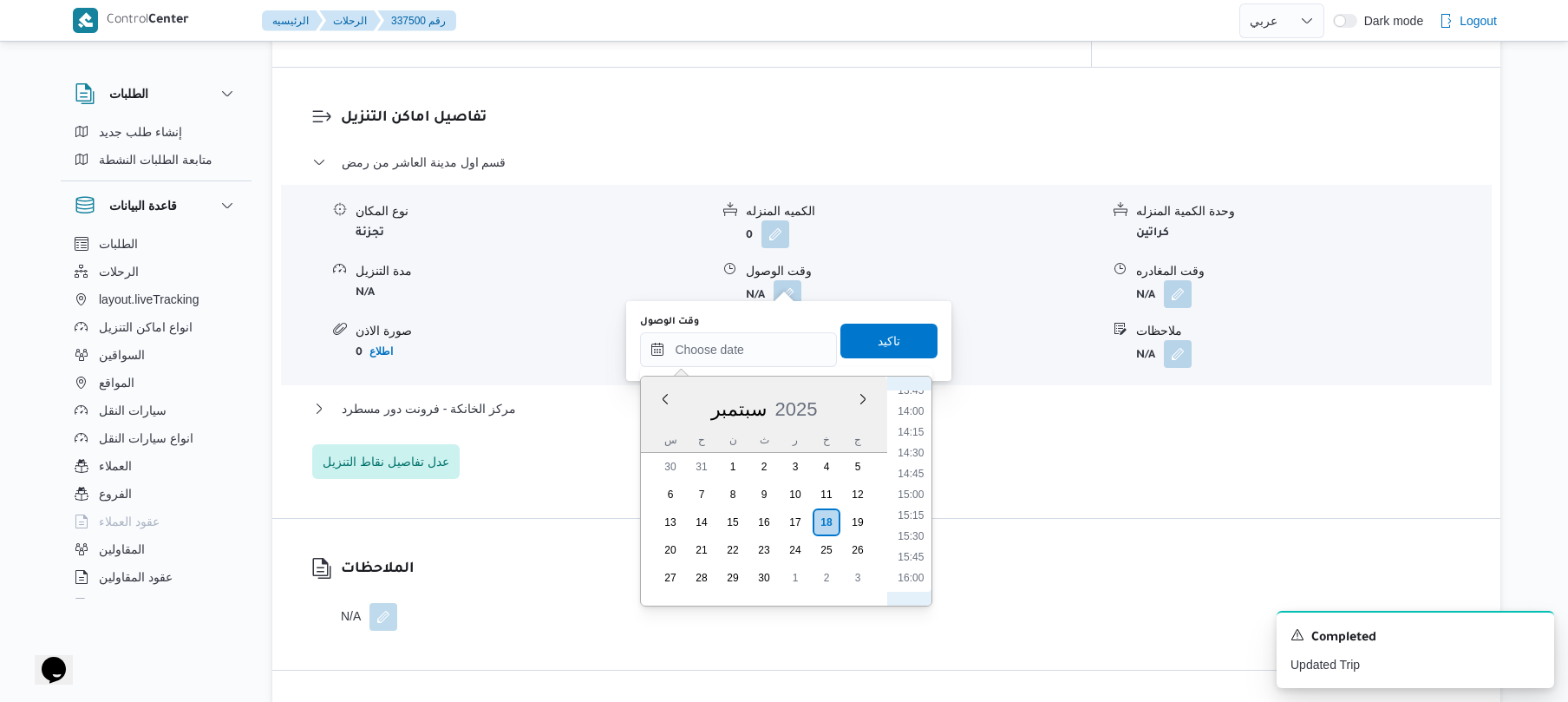
scroll to position [758, 0]
click at [918, 397] on li "09:00" at bounding box center [911, 391] width 40 height 17
type input "١٨/٠٩/٢٠٢٥ ٠٩:٠٠"
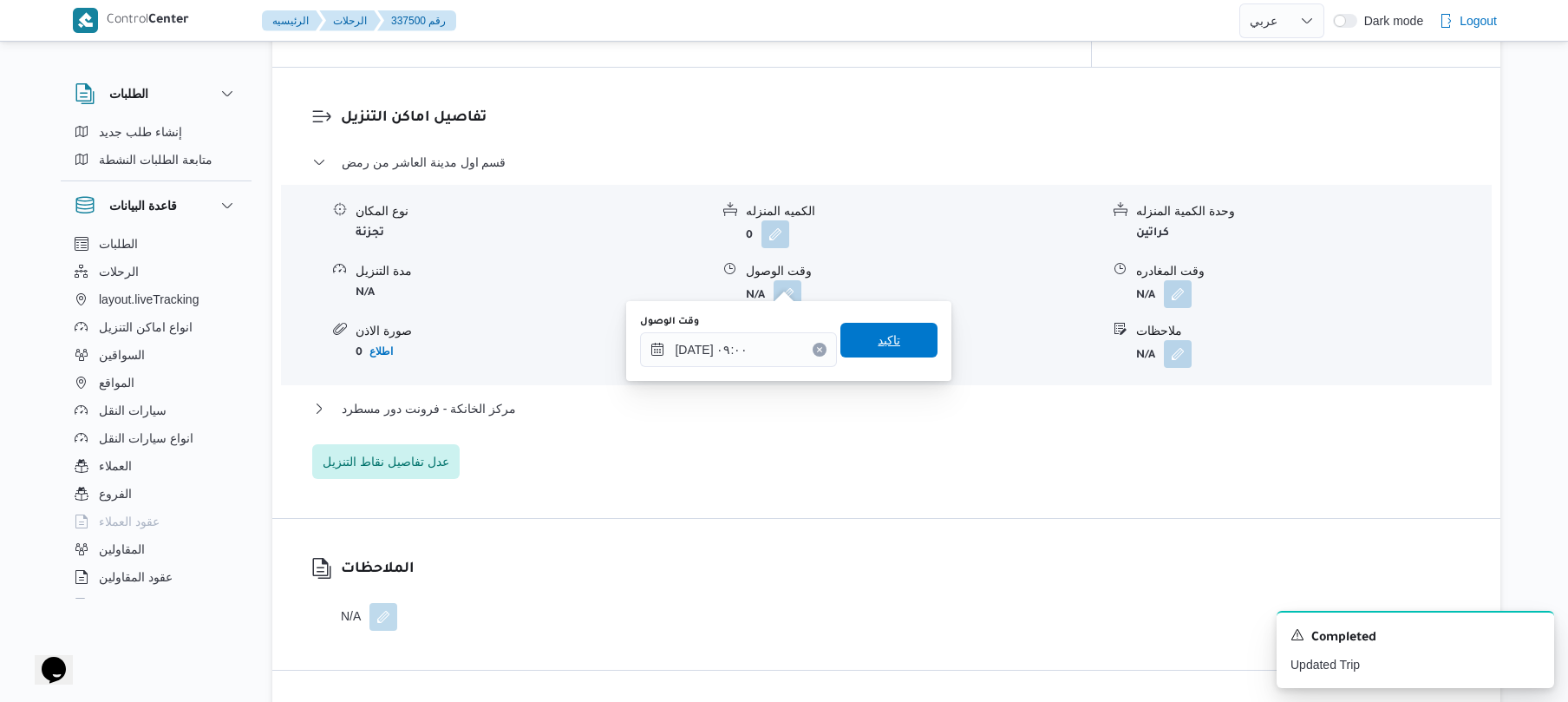
click at [899, 347] on span "تاكيد" at bounding box center [889, 339] width 97 height 35
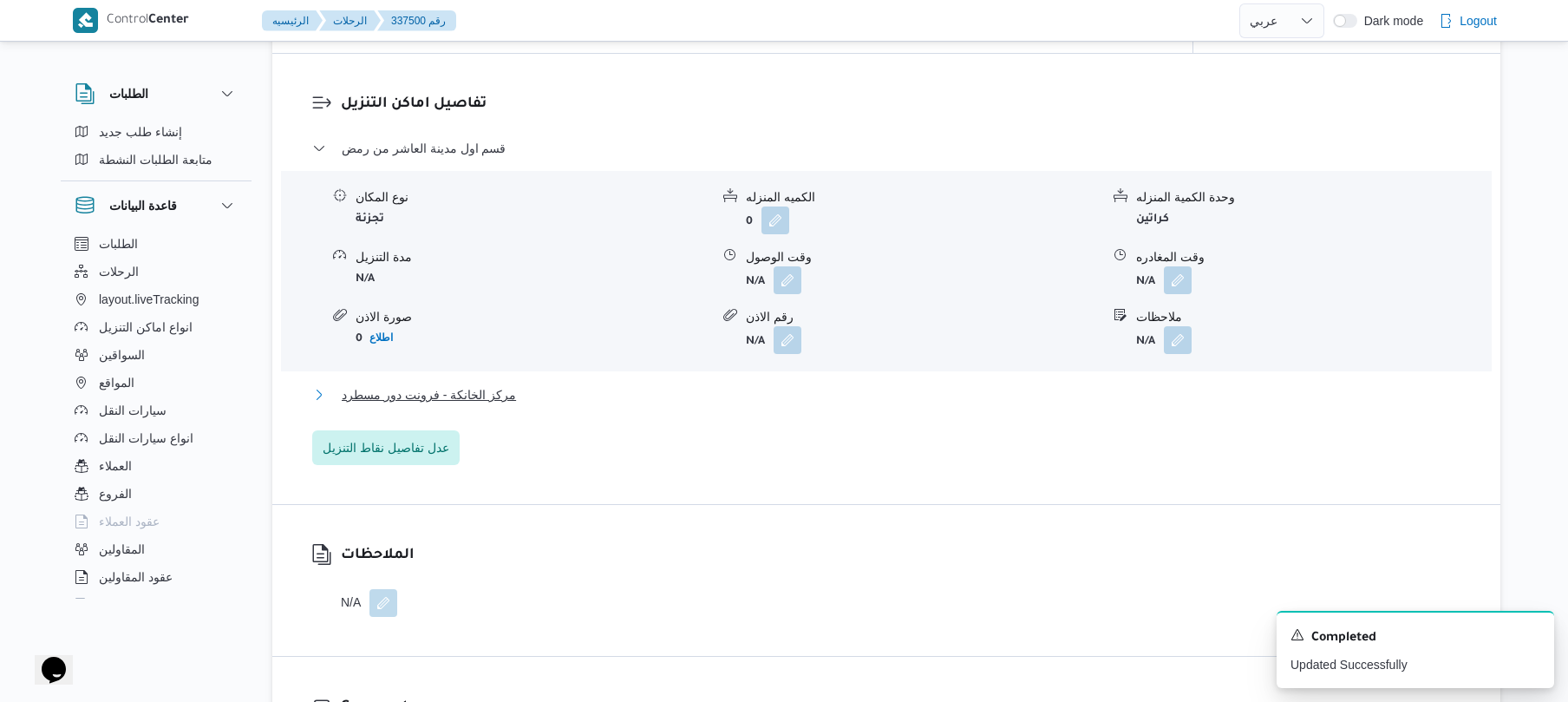
click at [855, 399] on button "مركز الخانكة - فرونت دور مسطرد" at bounding box center [887, 395] width 1150 height 21
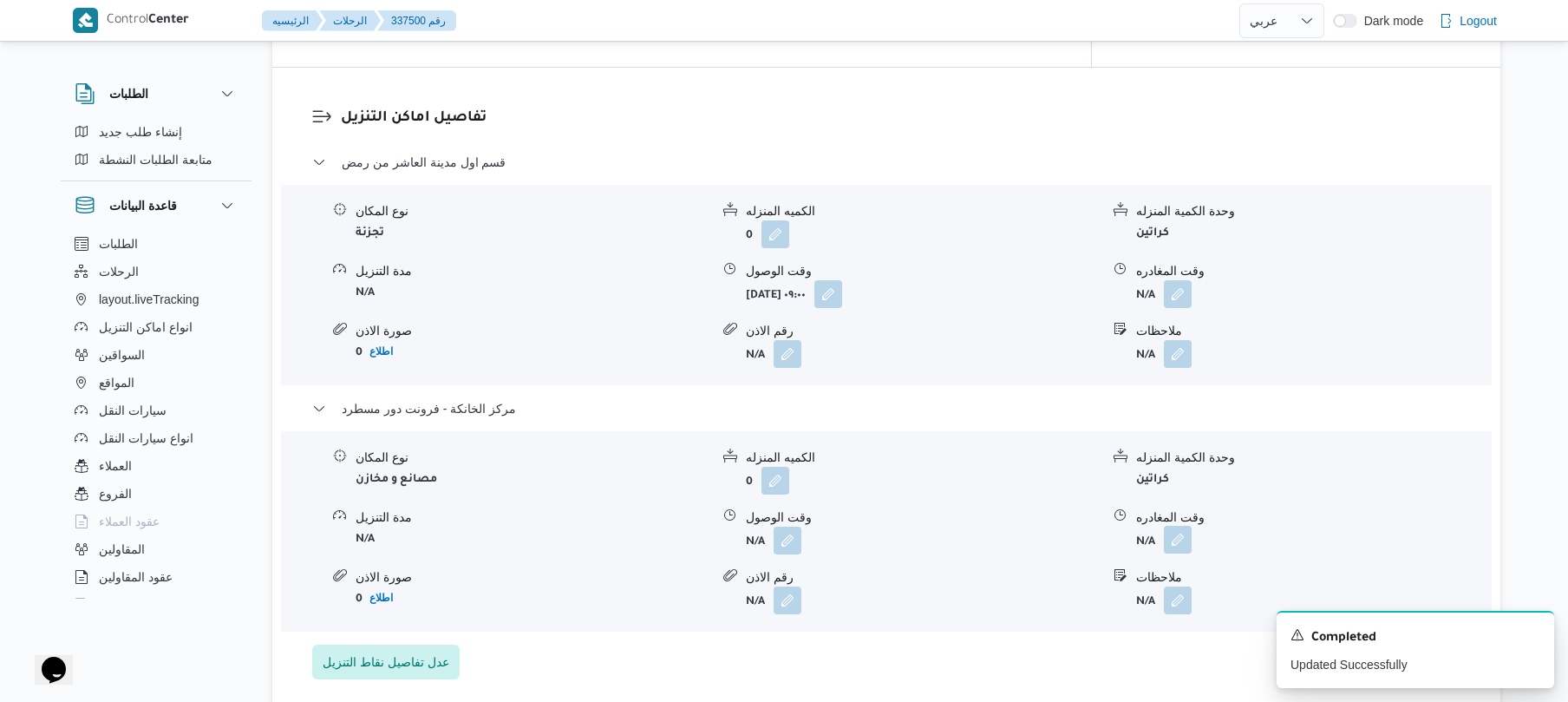
click at [1184, 528] on button "button" at bounding box center [1177, 539] width 27 height 27
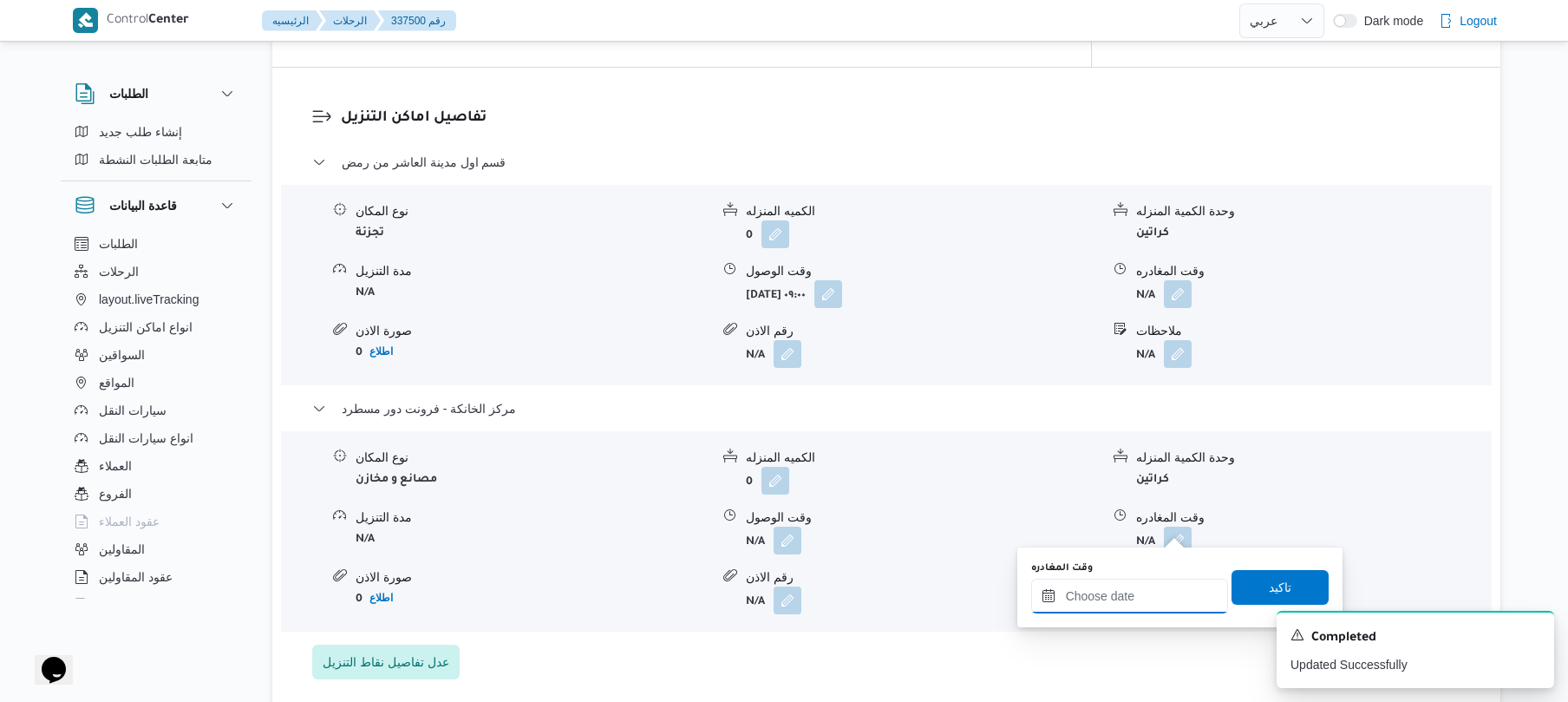
click at [1139, 594] on input "وقت المغادره" at bounding box center [1130, 596] width 197 height 35
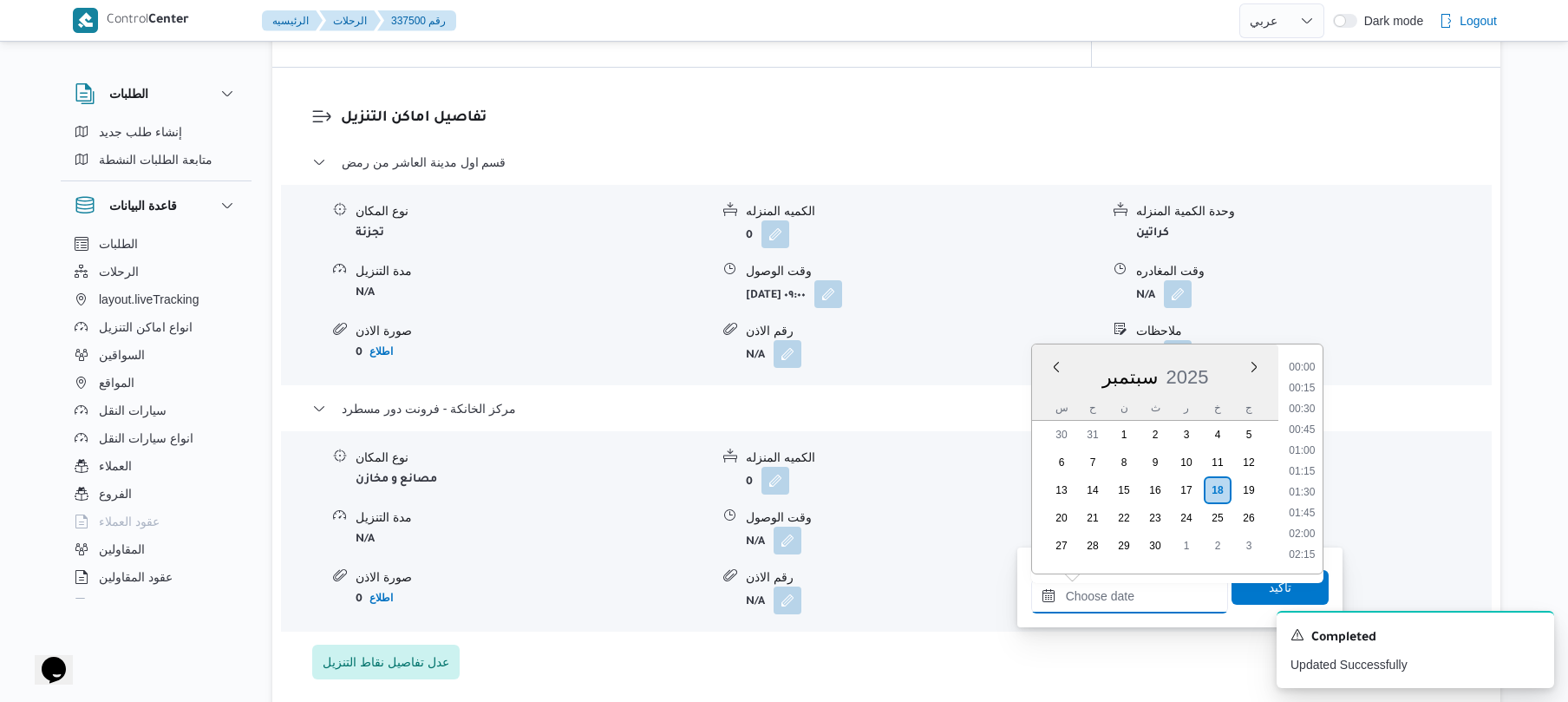
scroll to position [1437, 0]
click at [1314, 387] on li "17:30" at bounding box center [1302, 386] width 40 height 17
type input "[DATE] ١٧:٣٠"
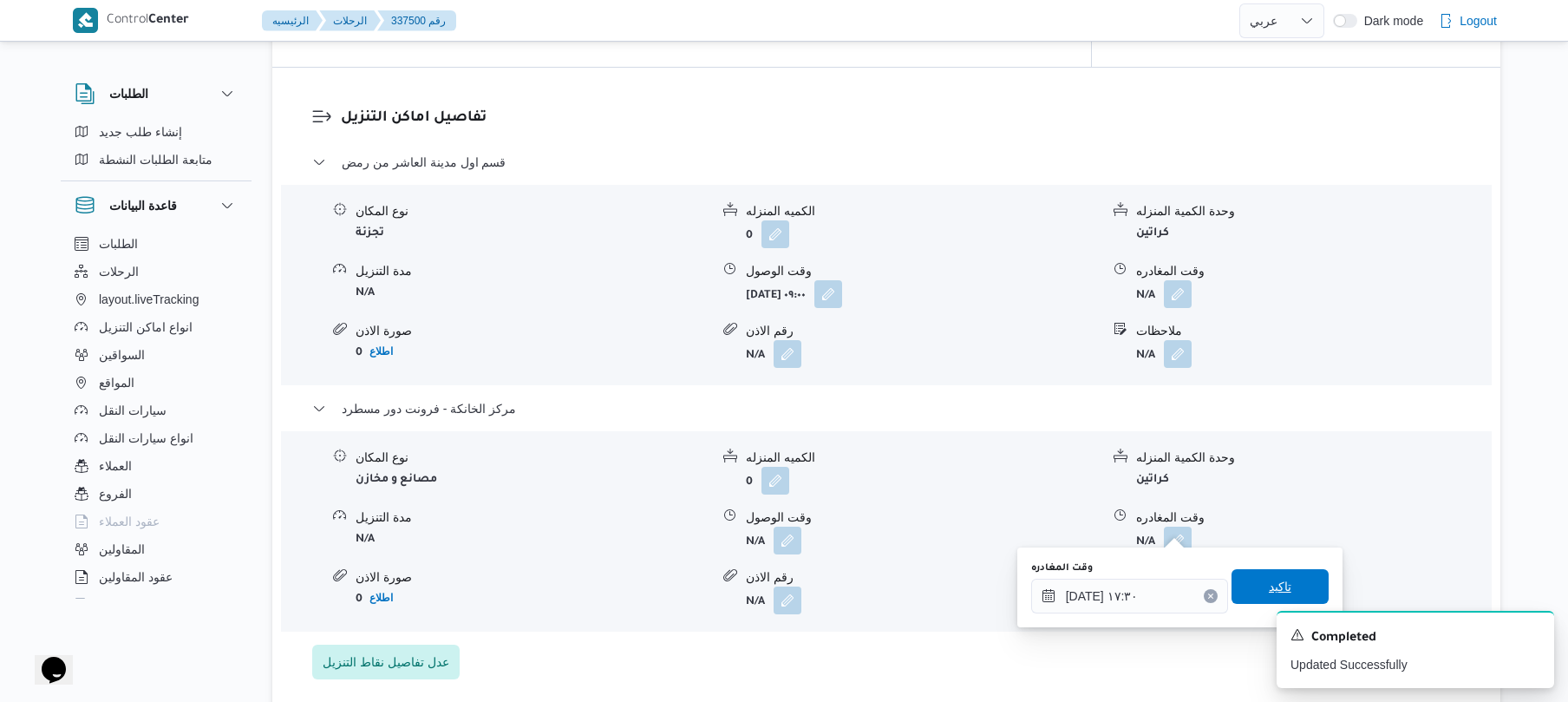
click at [1254, 591] on span "تاكيد" at bounding box center [1280, 586] width 97 height 35
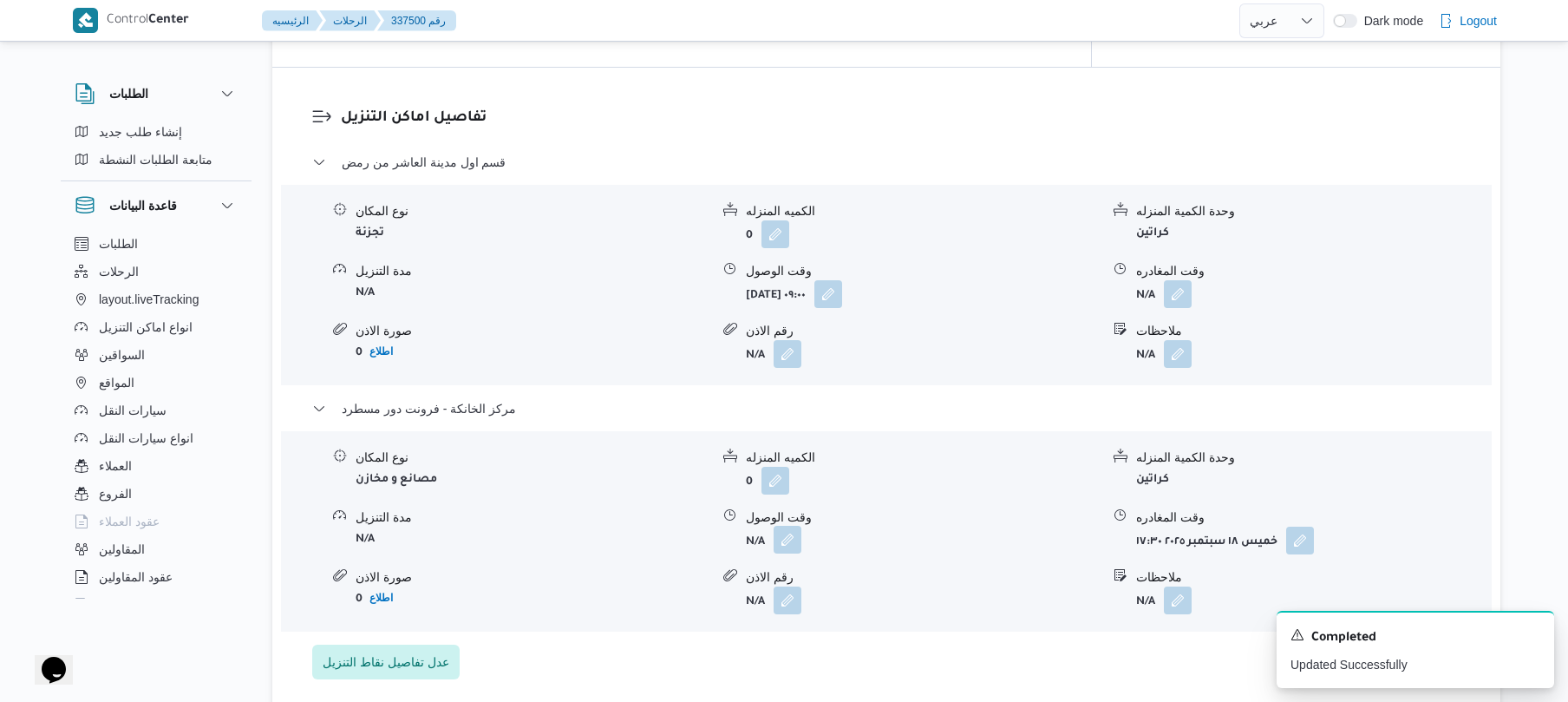
click at [790, 526] on button "button" at bounding box center [787, 539] width 27 height 27
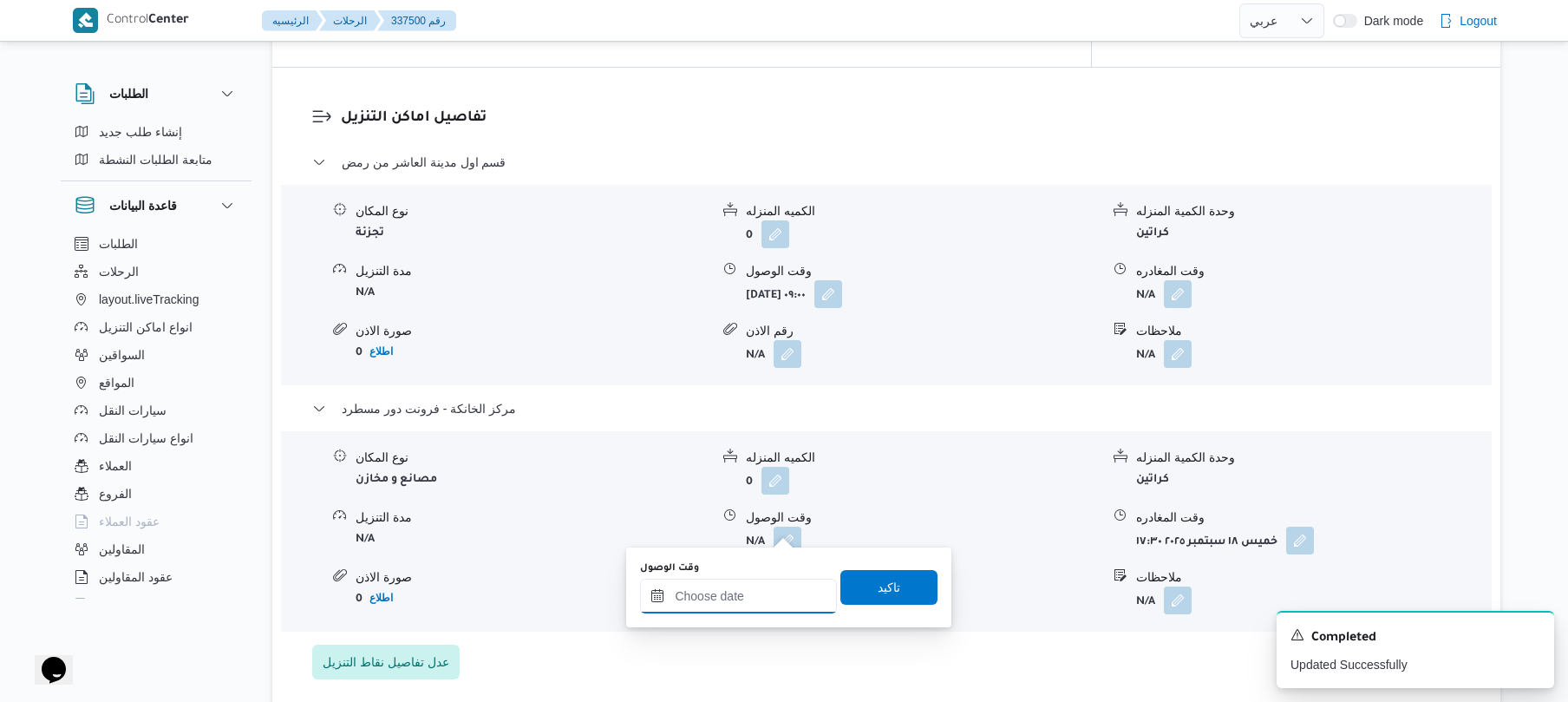
click at [715, 611] on input "وقت الوصول" at bounding box center [738, 596] width 197 height 35
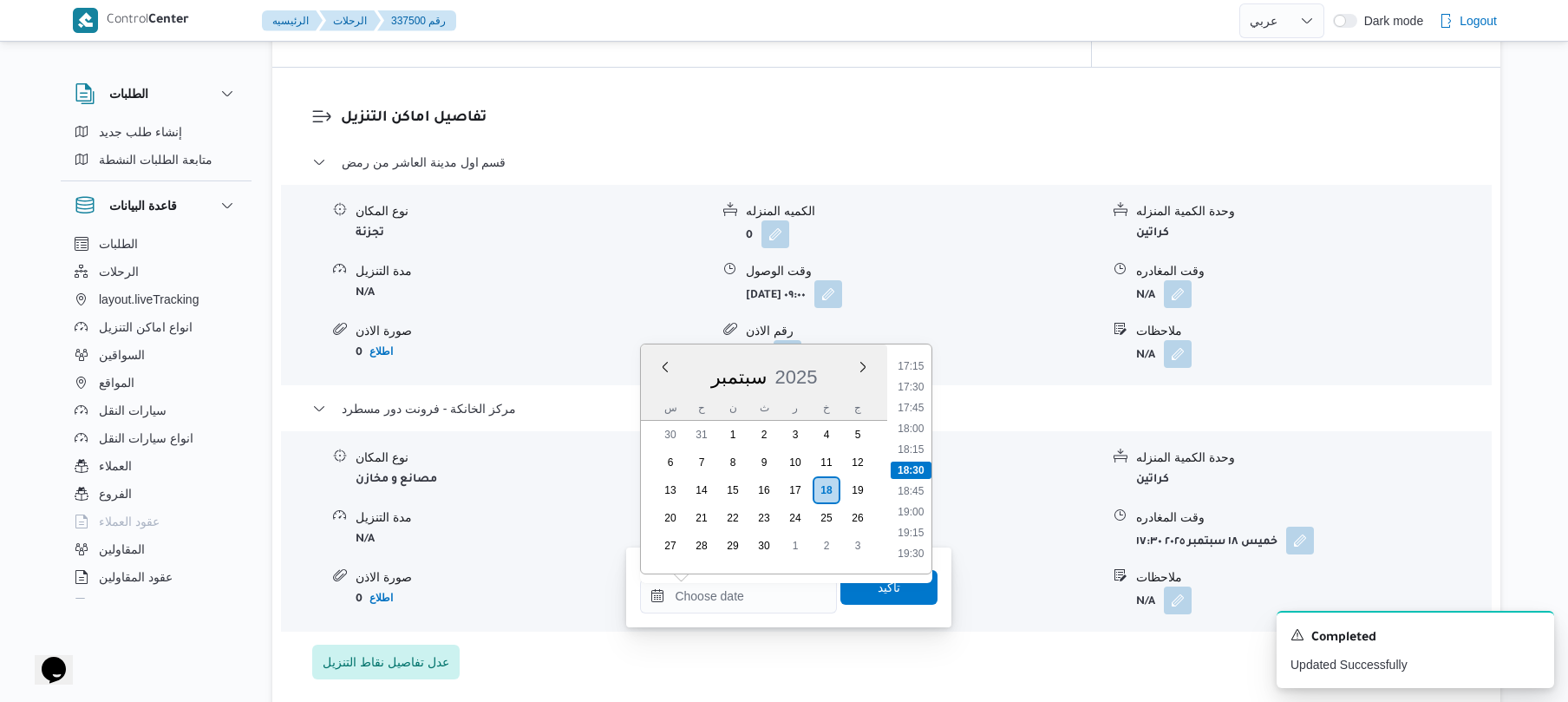
click at [918, 366] on li "17:15" at bounding box center [911, 366] width 40 height 17
type input "[DATE] ١٧:١٥"
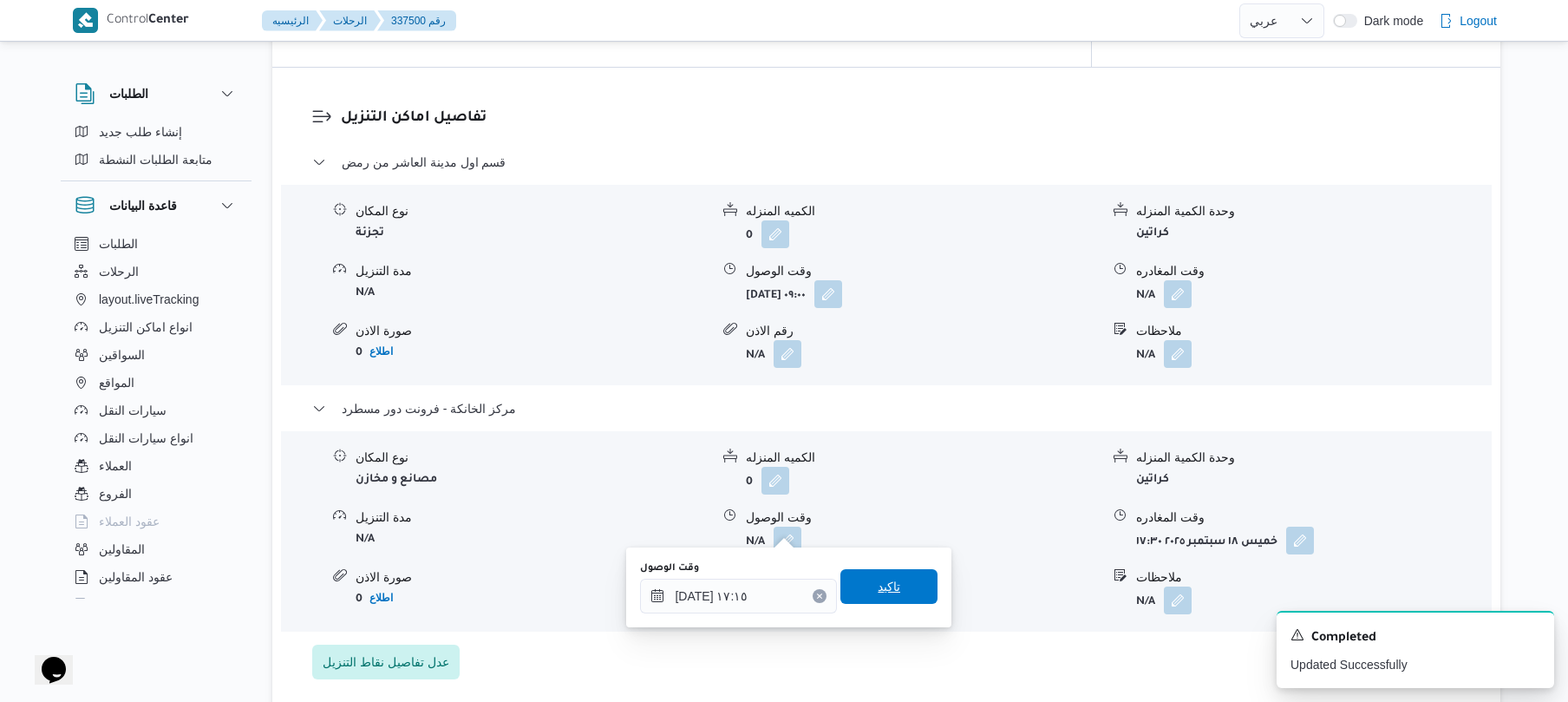
click at [878, 581] on span "تاكيد" at bounding box center [890, 586] width 23 height 21
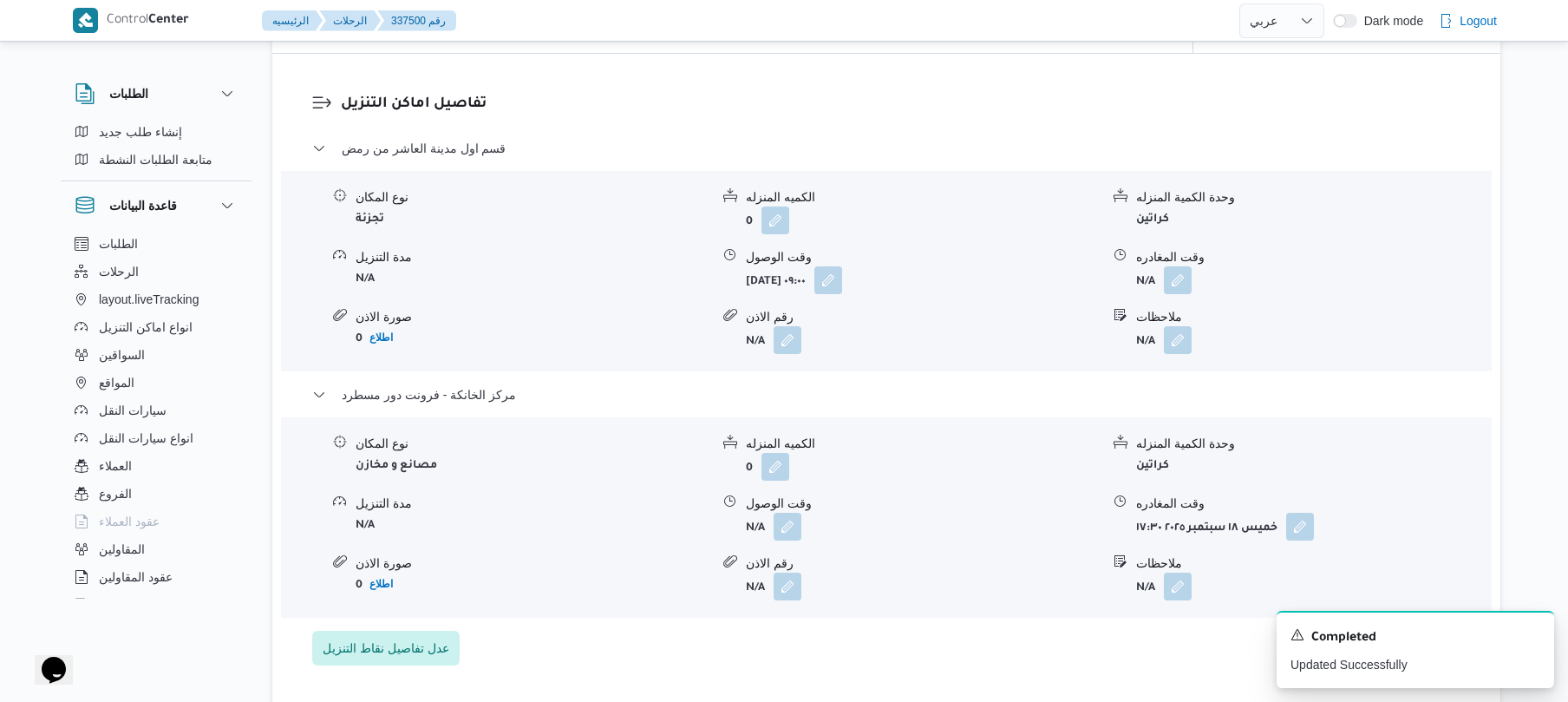
click at [1196, 281] on form "N/A" at bounding box center [1314, 280] width 354 height 27
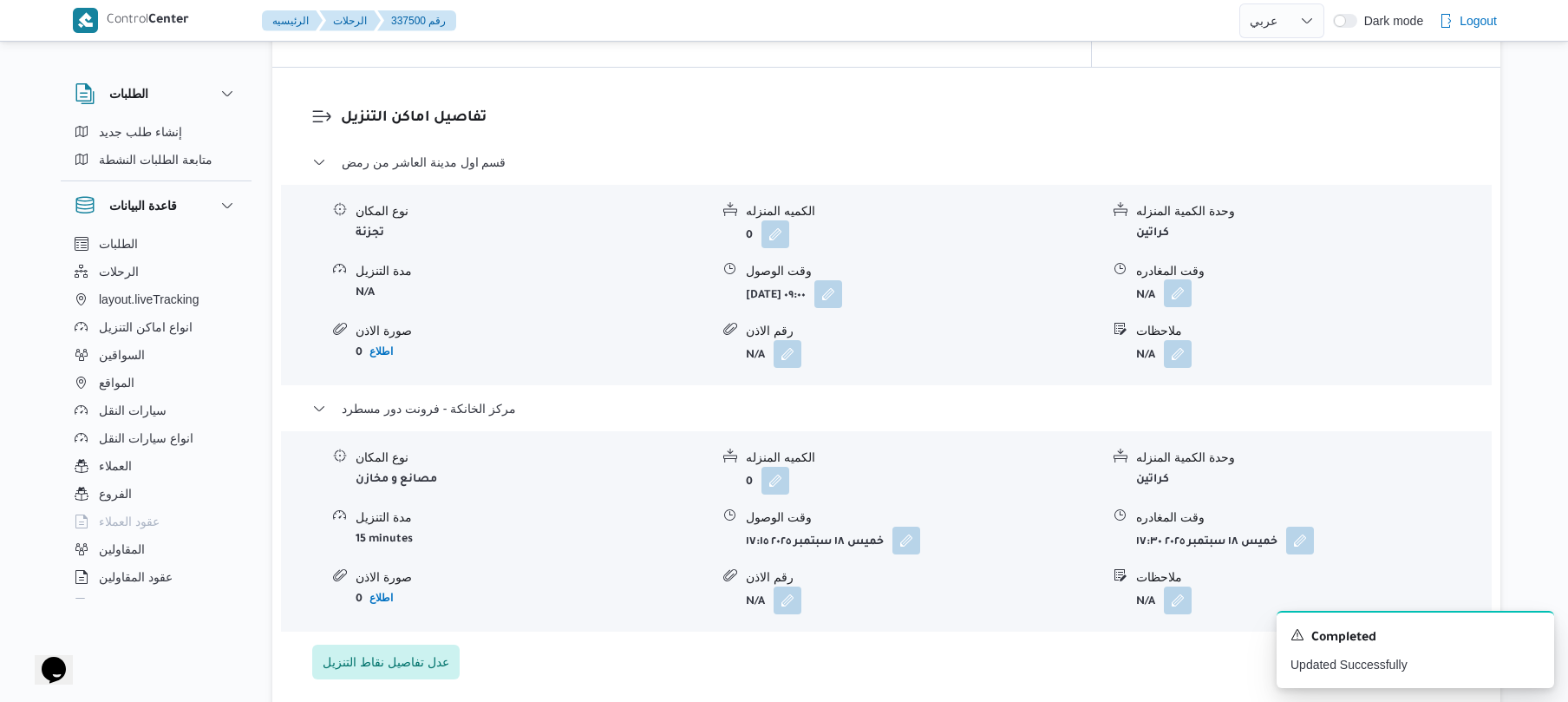
click at [1171, 281] on button "button" at bounding box center [1177, 292] width 27 height 27
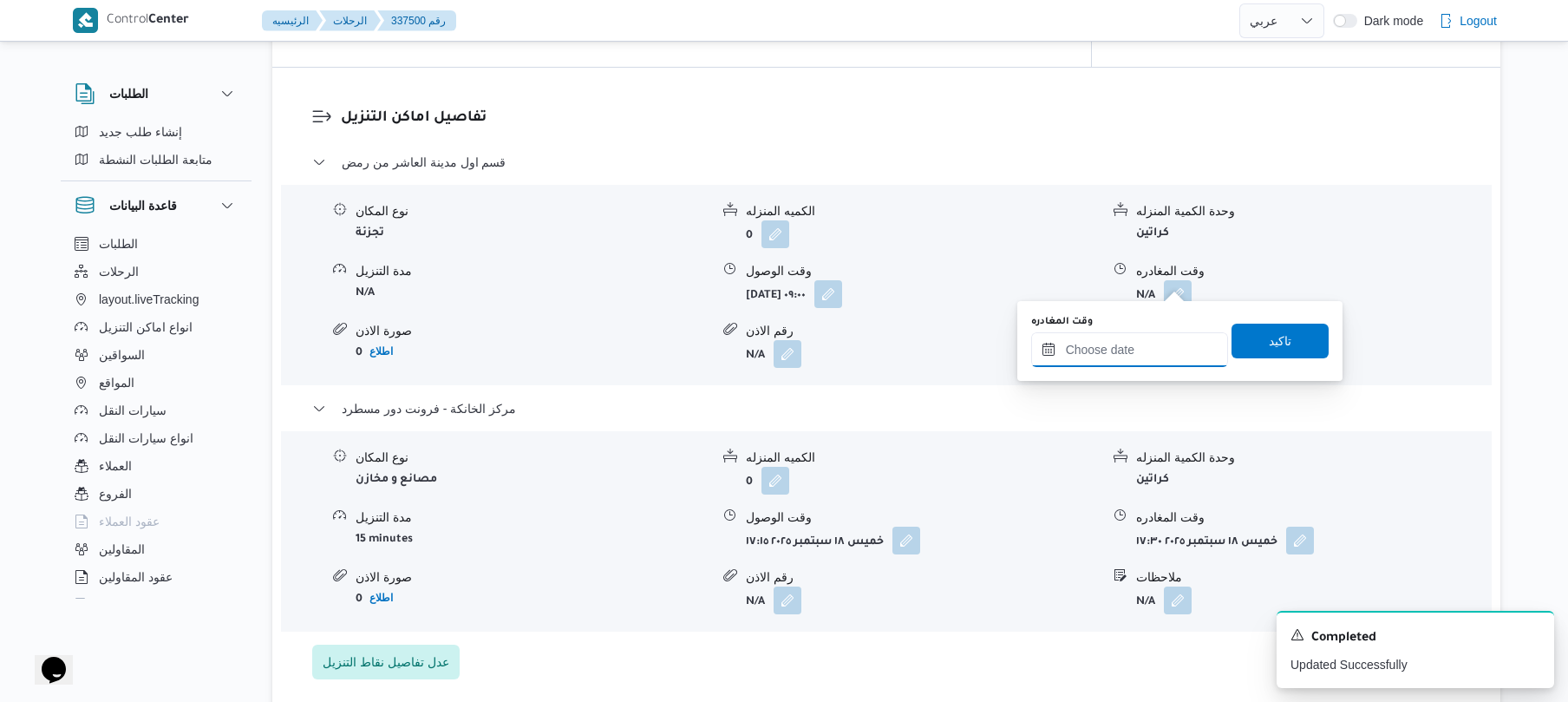
click at [1131, 366] on input "وقت المغادره" at bounding box center [1130, 350] width 197 height 35
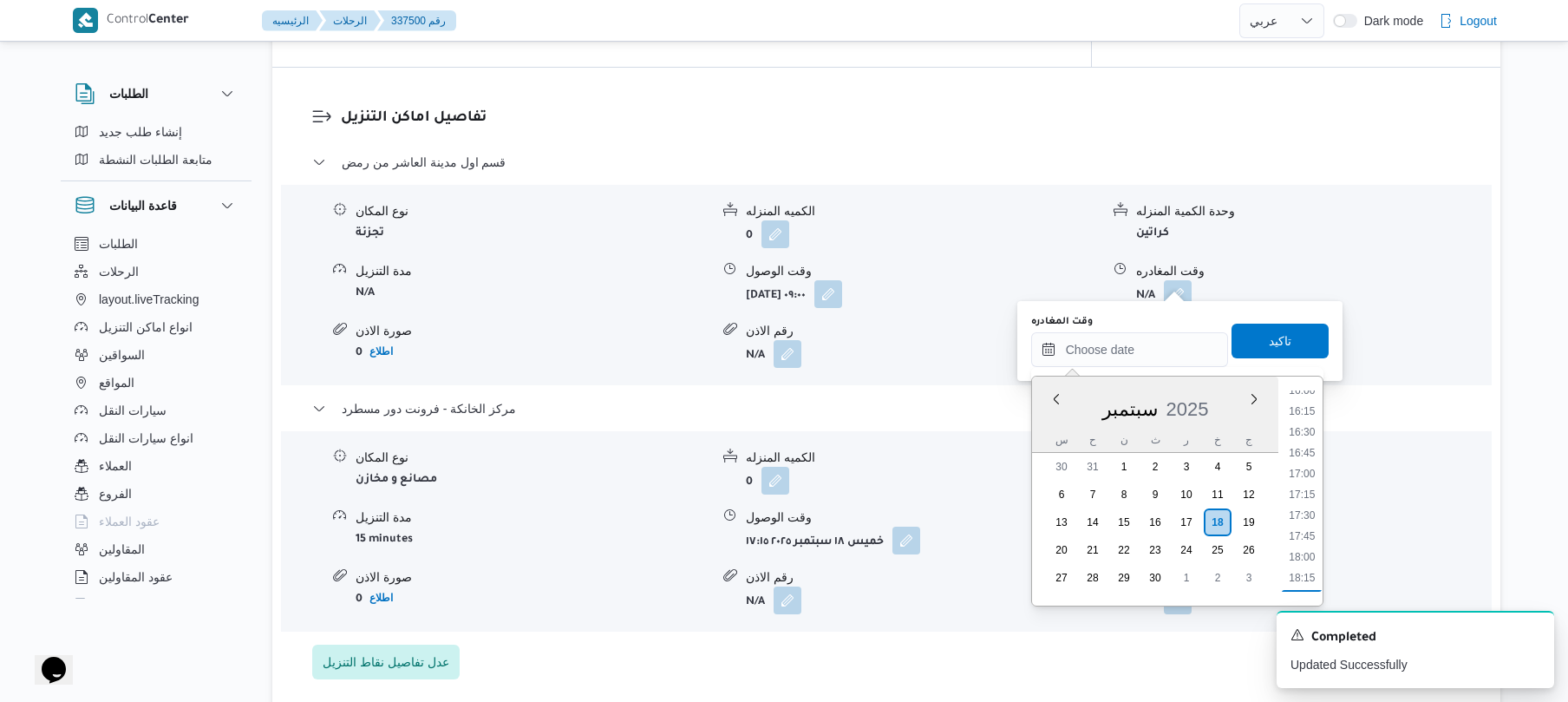
scroll to position [1267, 0]
click at [1310, 486] on li "16:15" at bounding box center [1302, 484] width 40 height 17
type input "١٨/٠٩/٢٠٢٥ ١٦:١٥"
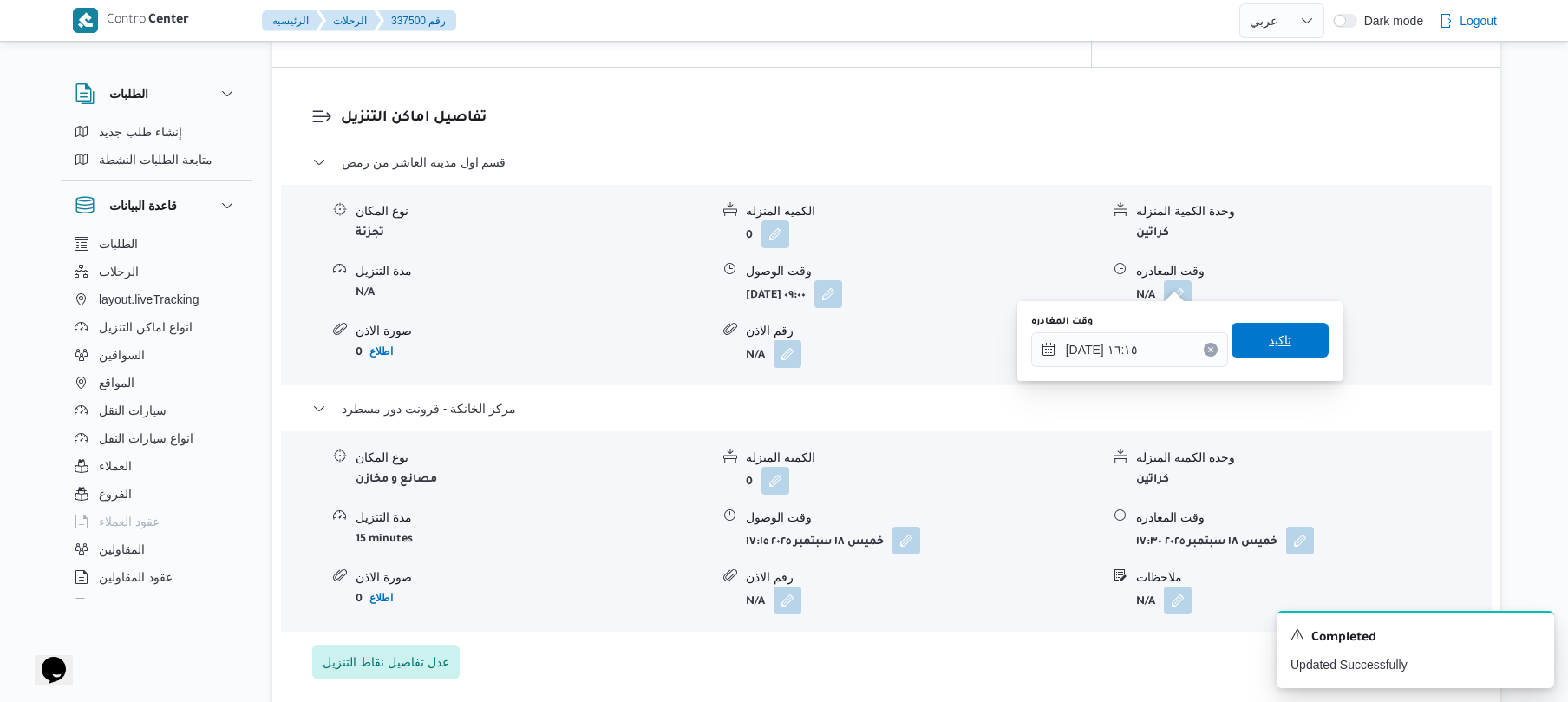
click at [1283, 355] on span "تاكيد" at bounding box center [1280, 339] width 97 height 35
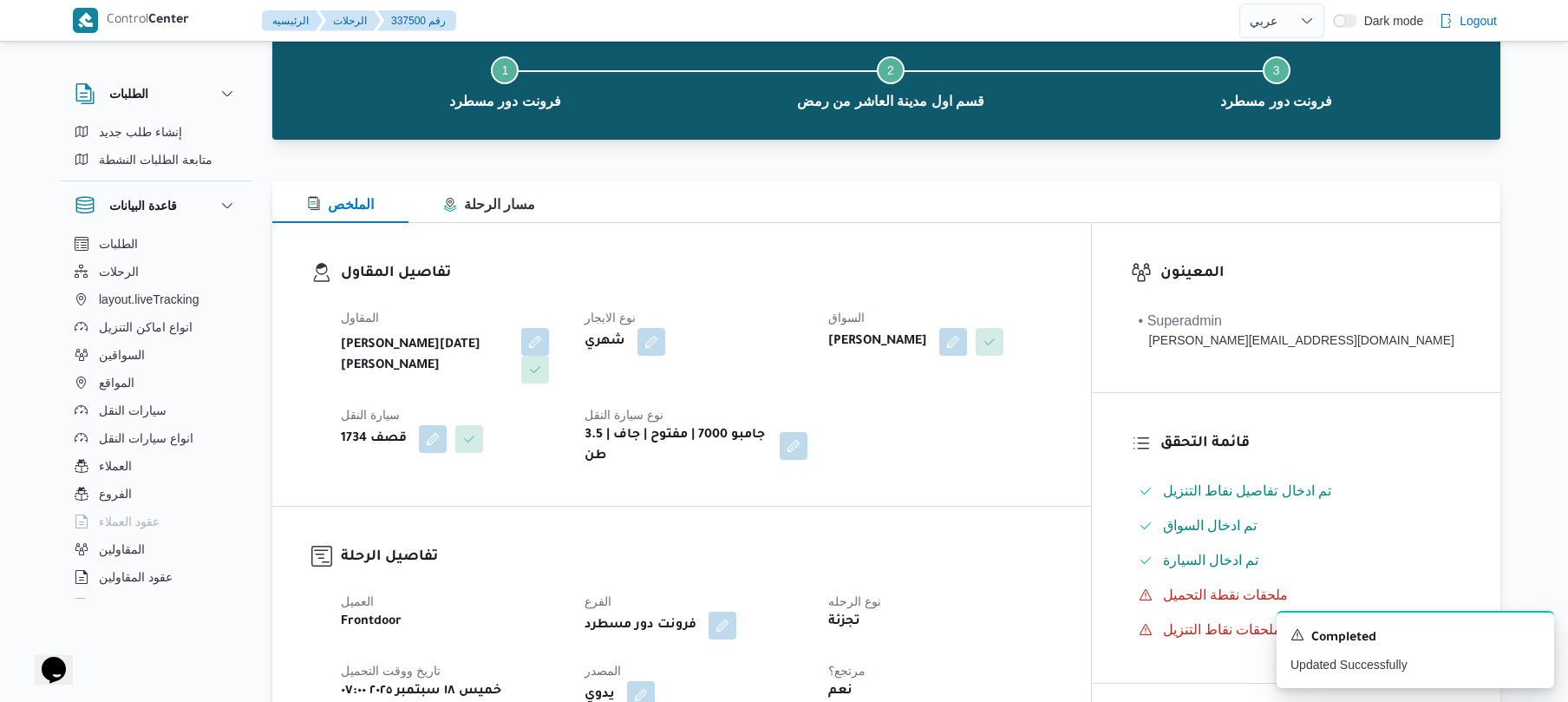
scroll to position [0, 0]
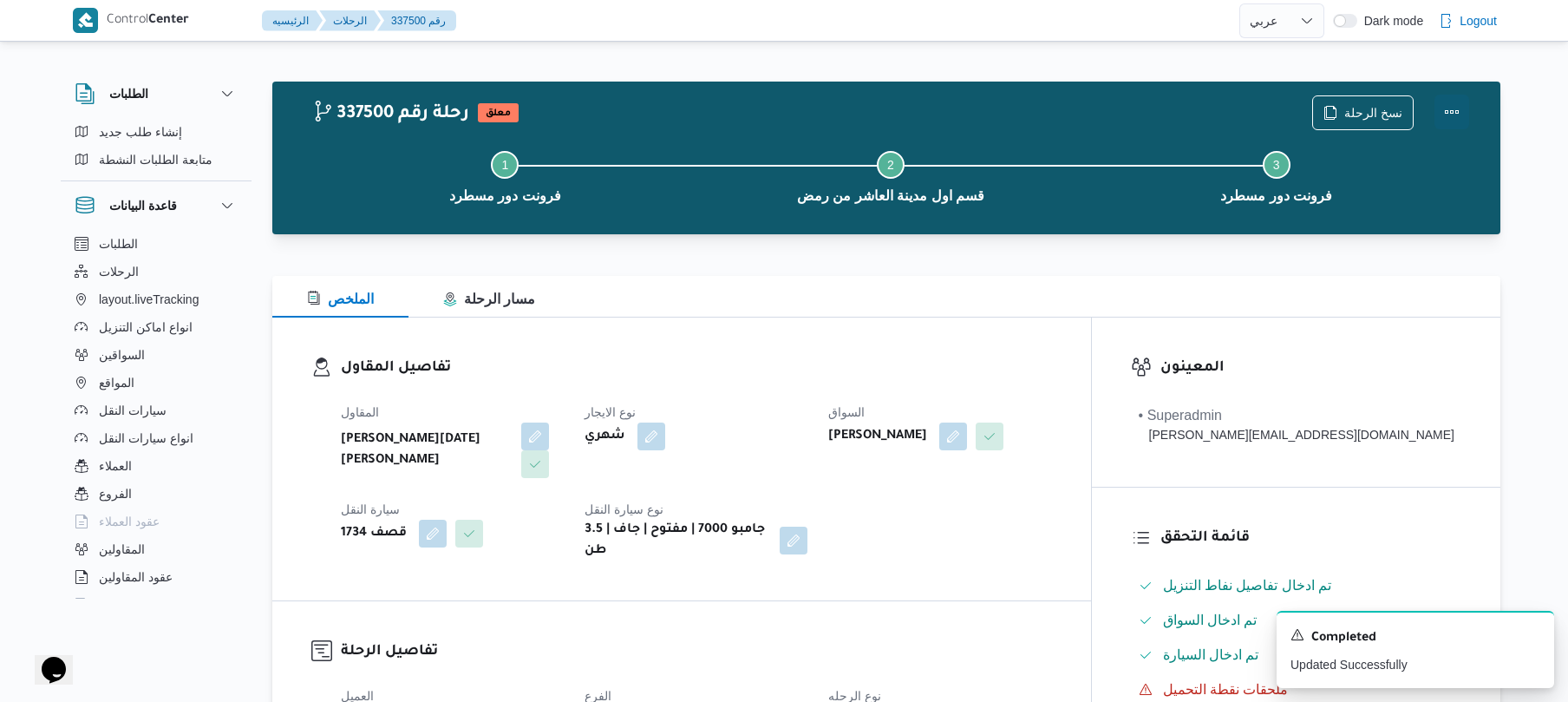
click at [1447, 109] on button "Actions" at bounding box center [1452, 111] width 35 height 35
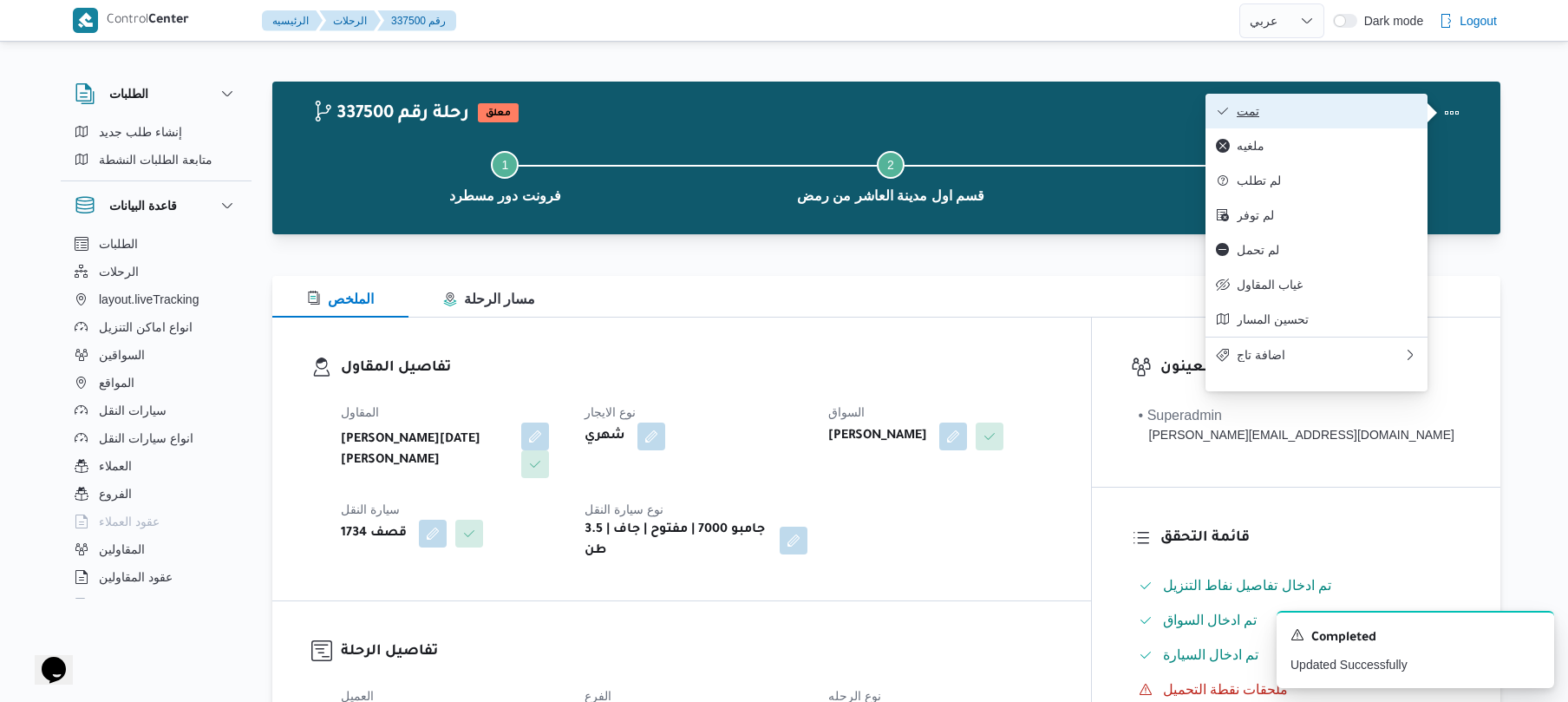
click at [1378, 120] on button "تمت" at bounding box center [1317, 110] width 222 height 35
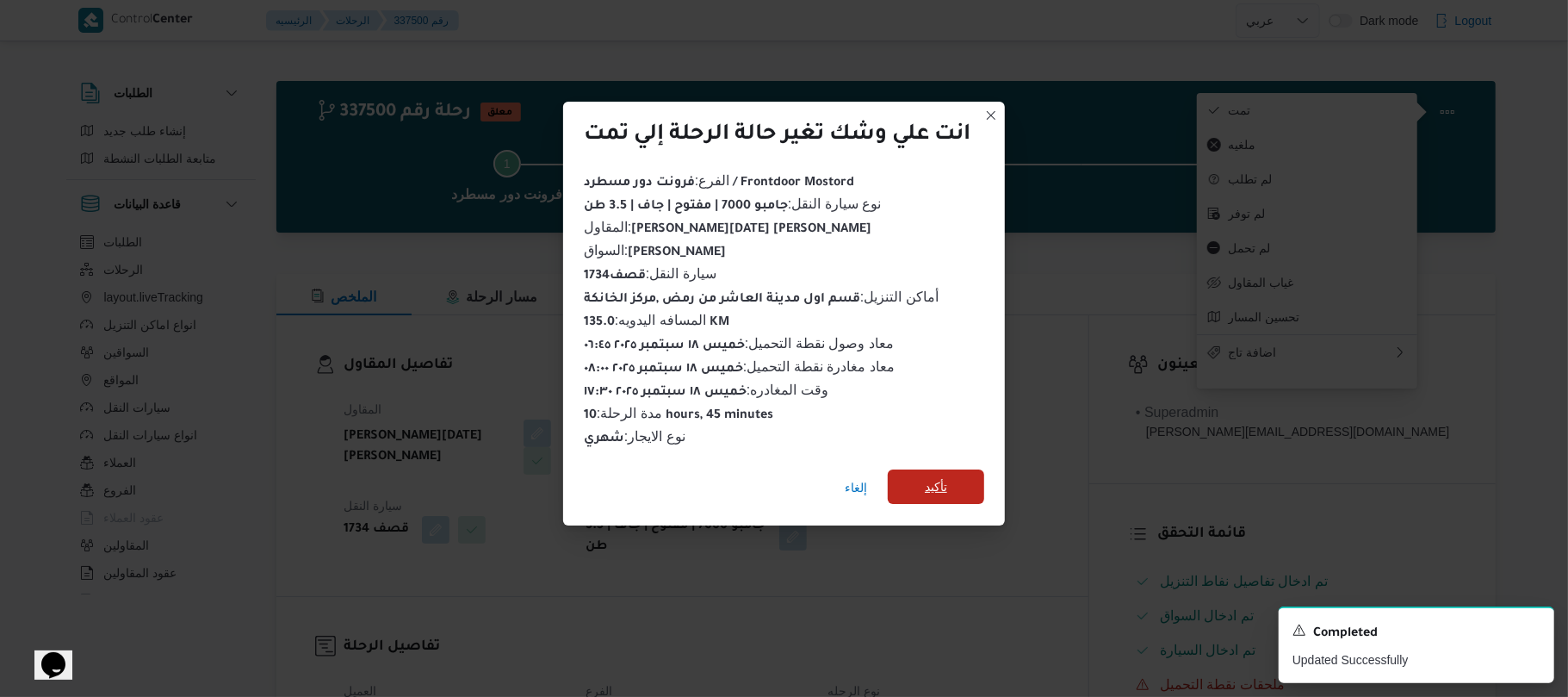
click at [948, 491] on span "تأكيد" at bounding box center [936, 486] width 96 height 35
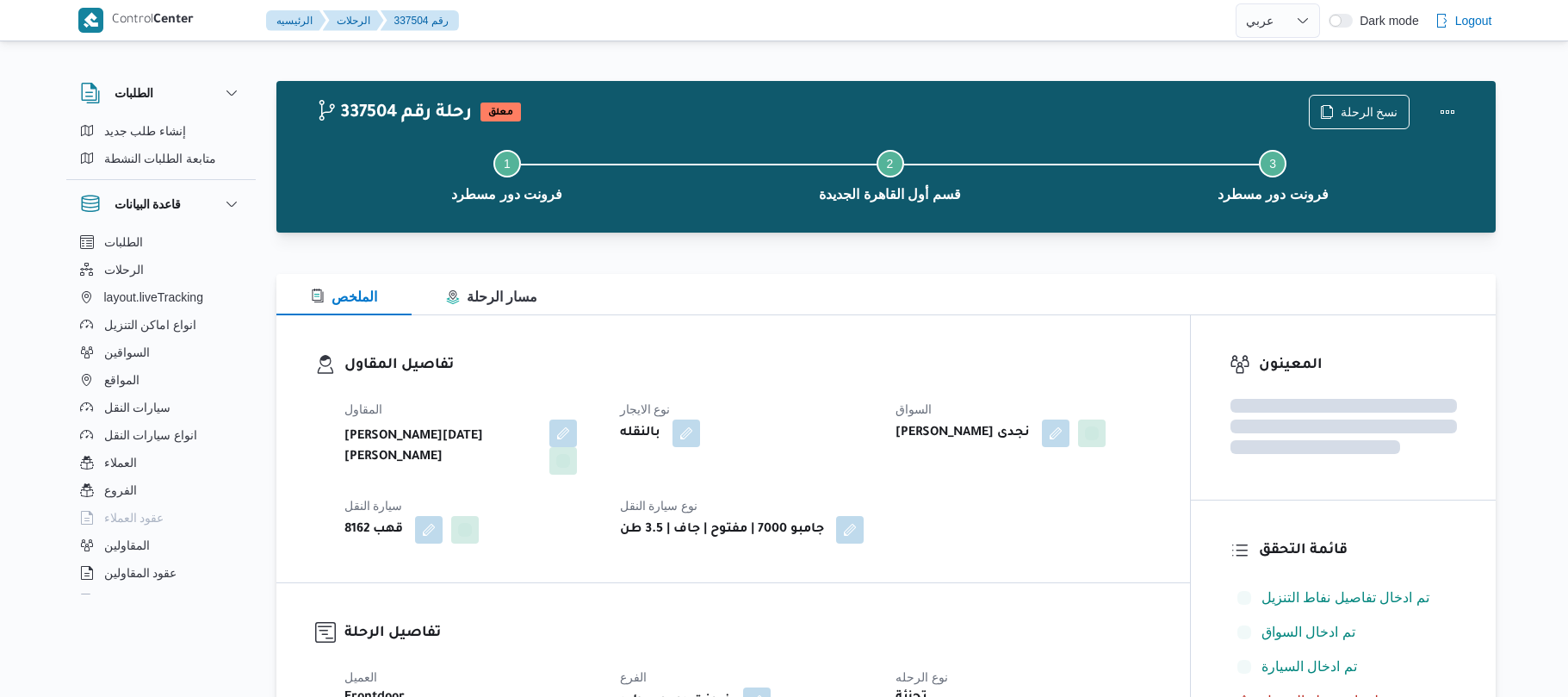
select select "ar"
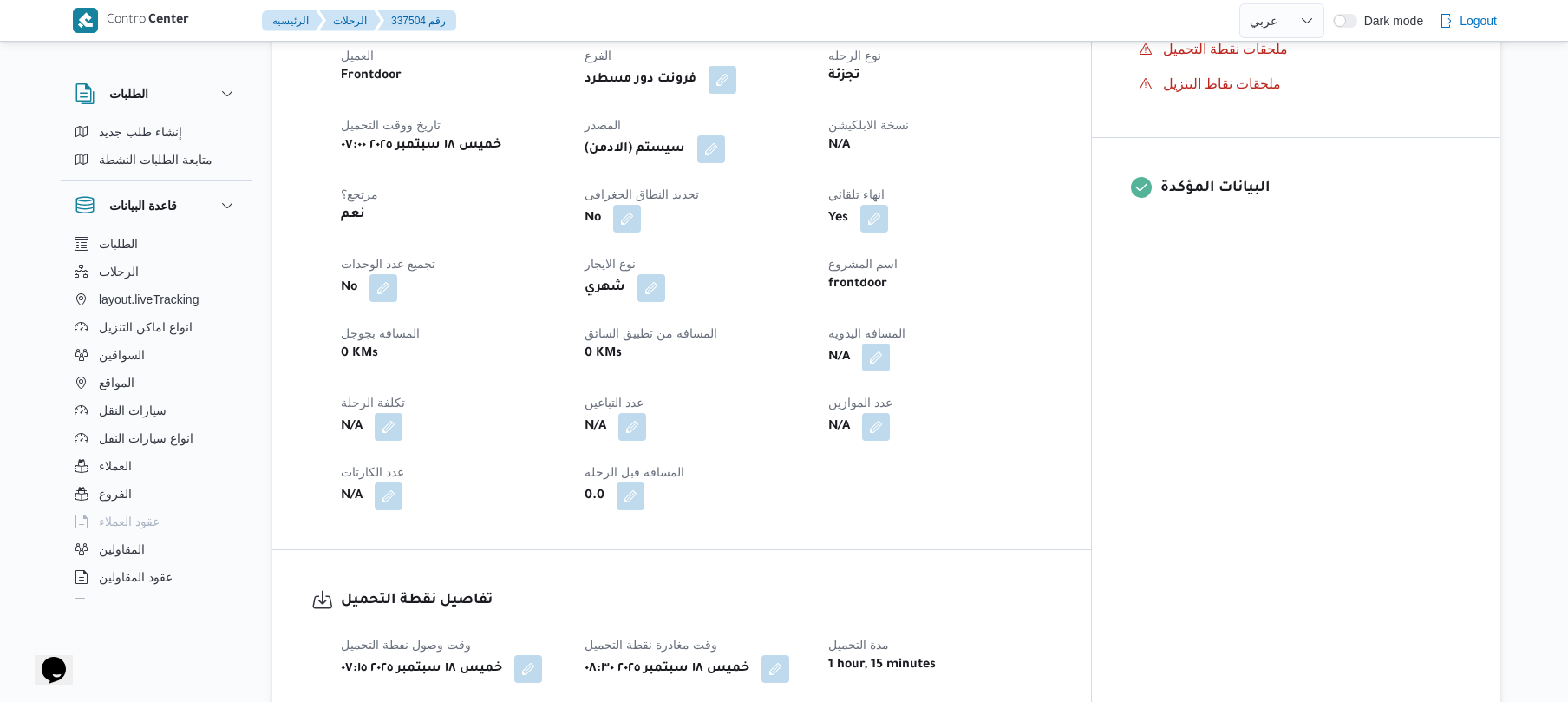
scroll to position [647, 0]
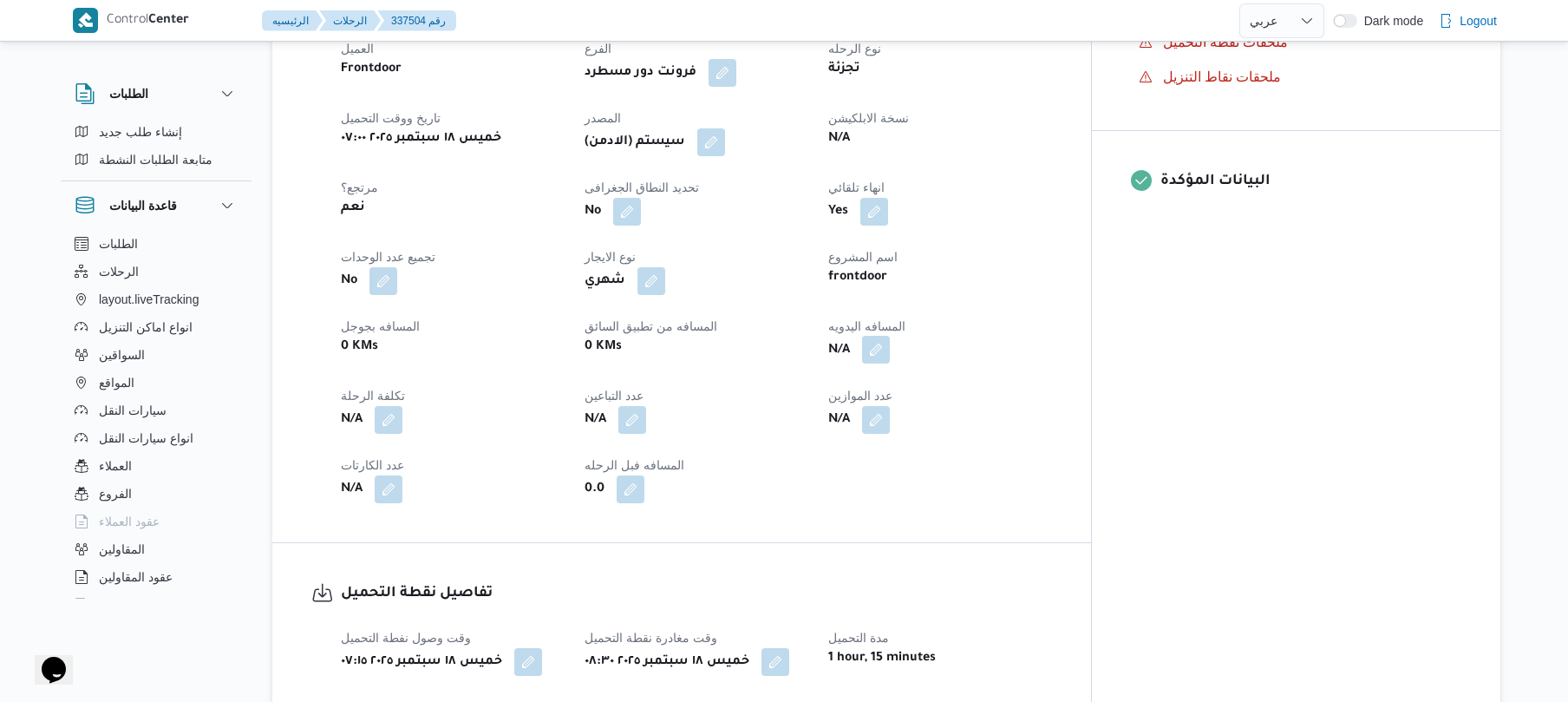
click at [890, 337] on button "button" at bounding box center [875, 349] width 27 height 27
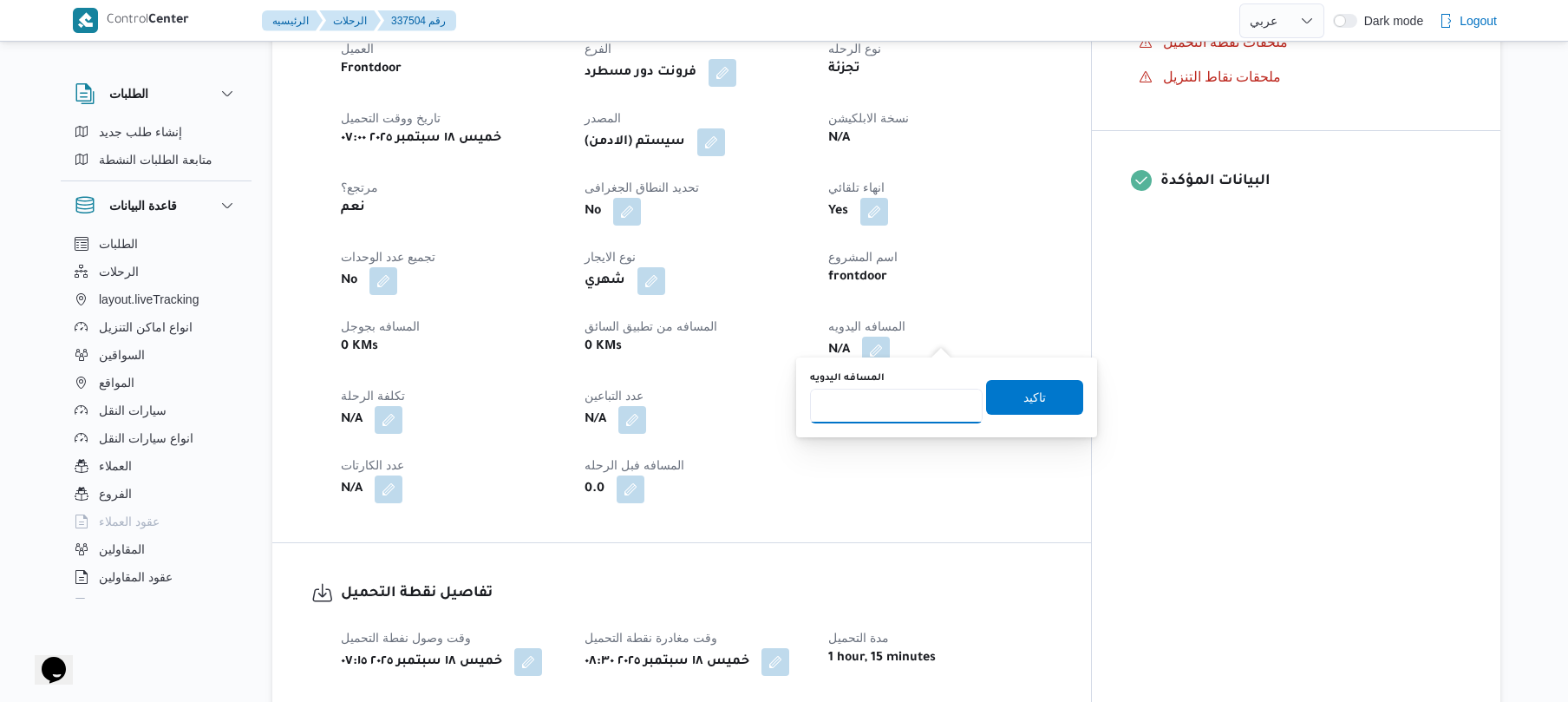
click at [901, 399] on input "المسافه اليدويه" at bounding box center [896, 405] width 172 height 35
type input "120"
click at [1004, 398] on span "تاكيد" at bounding box center [1035, 396] width 97 height 35
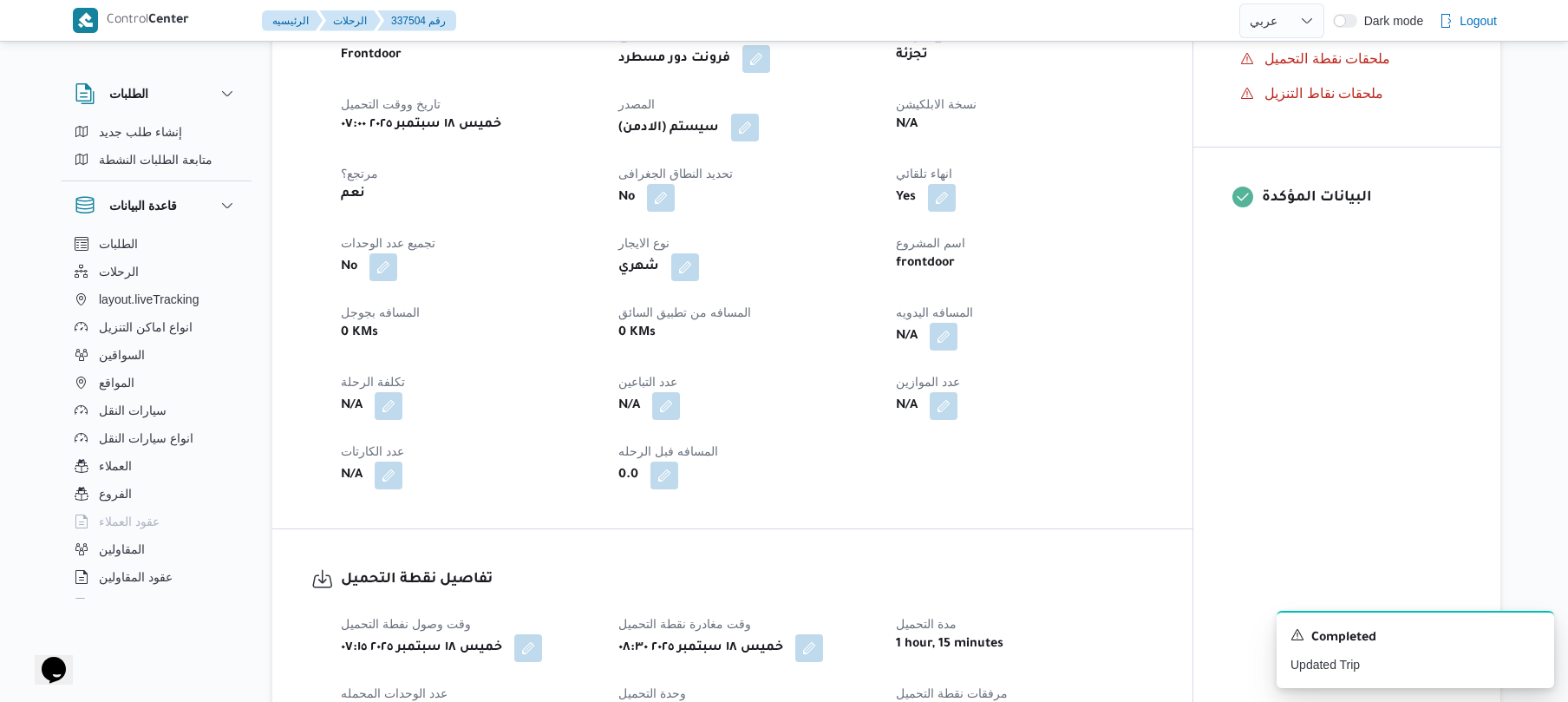
click at [759, 136] on button "button" at bounding box center [744, 127] width 27 height 27
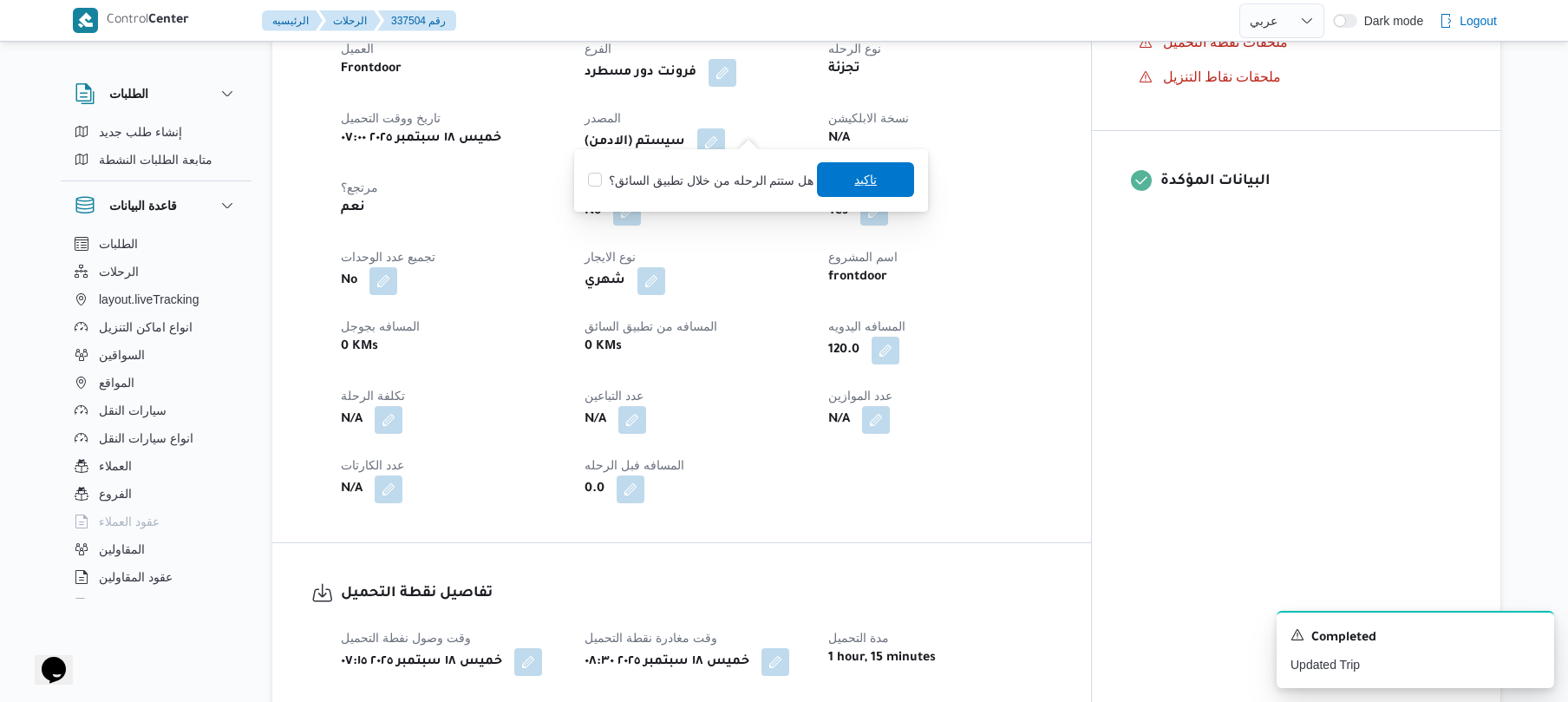
click at [841, 174] on span "تاكيد" at bounding box center [865, 179] width 97 height 35
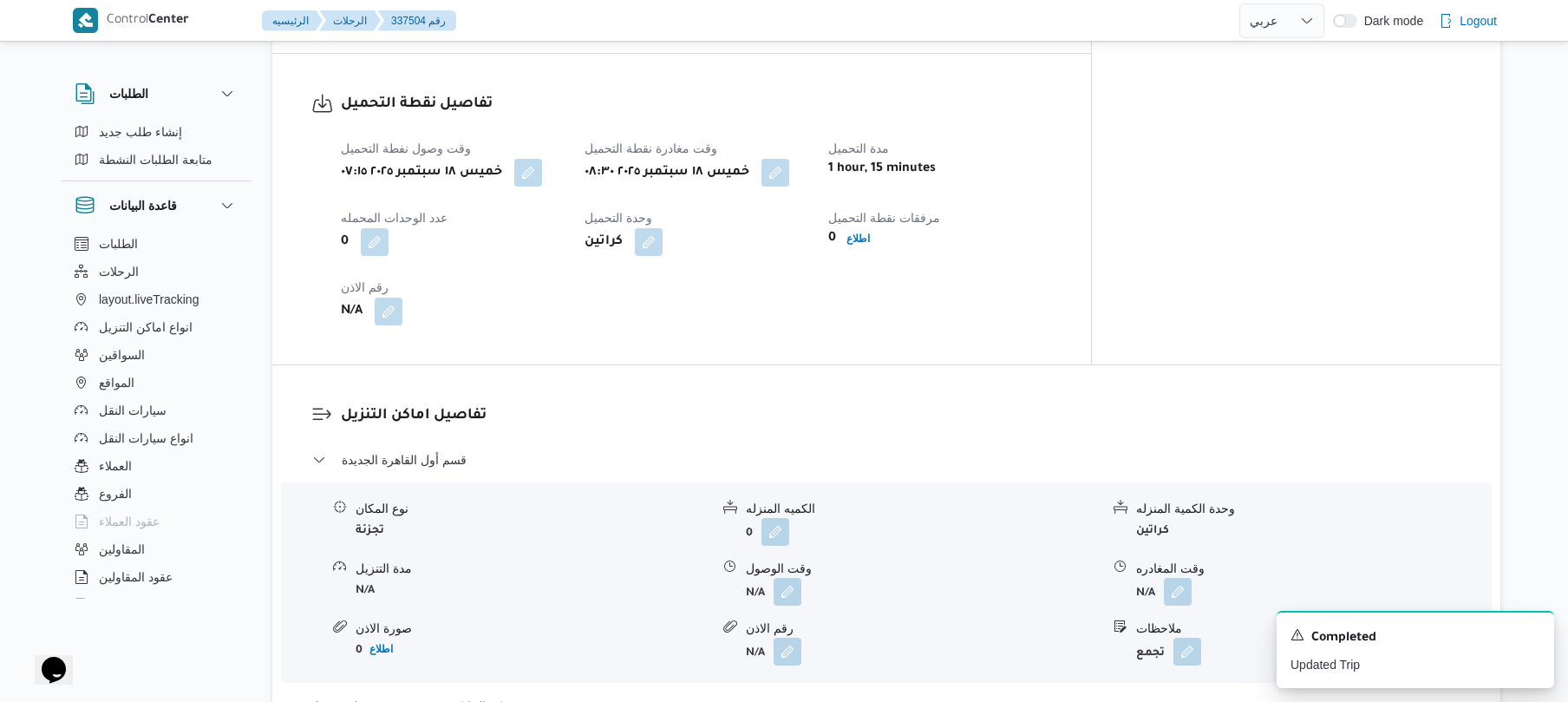
scroll to position [1388, 0]
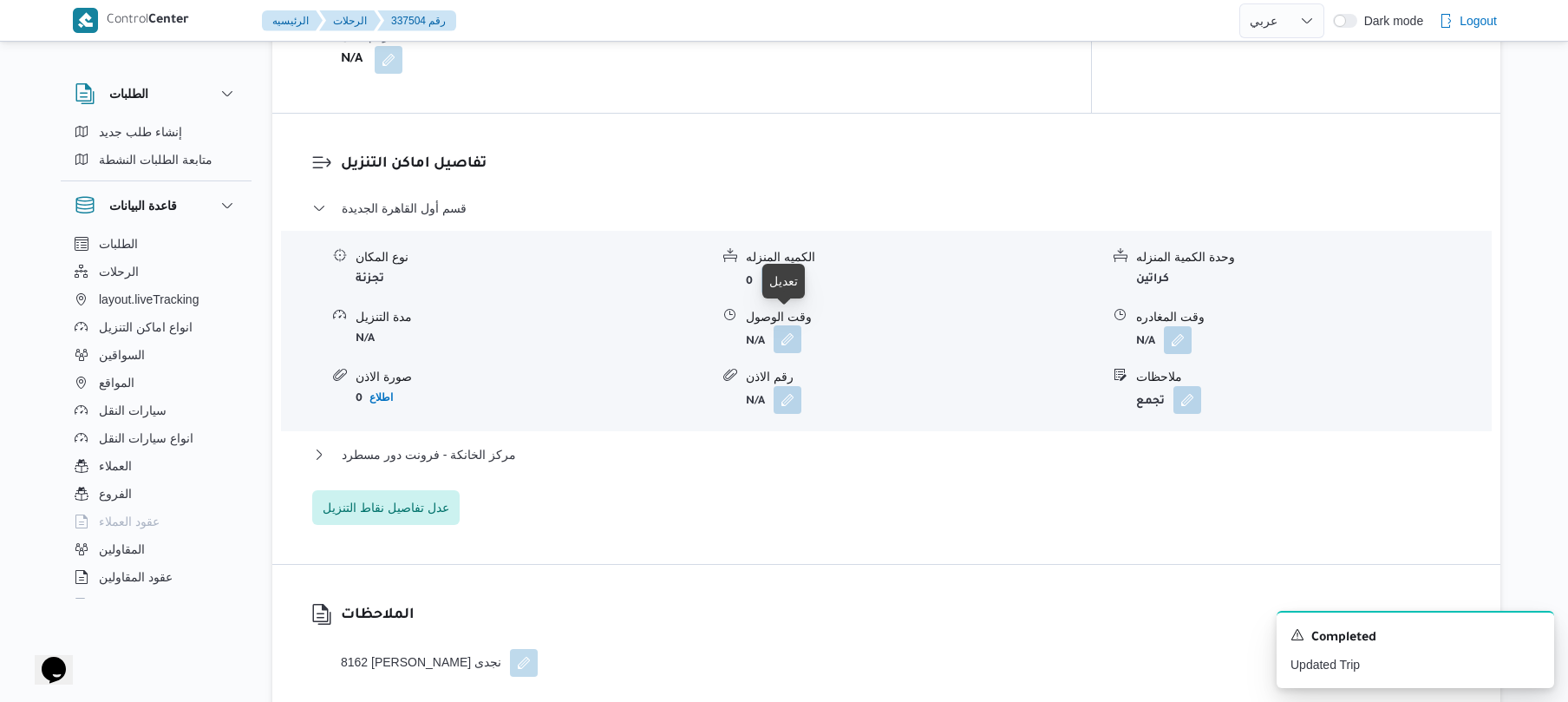
click at [786, 328] on button "button" at bounding box center [787, 338] width 27 height 27
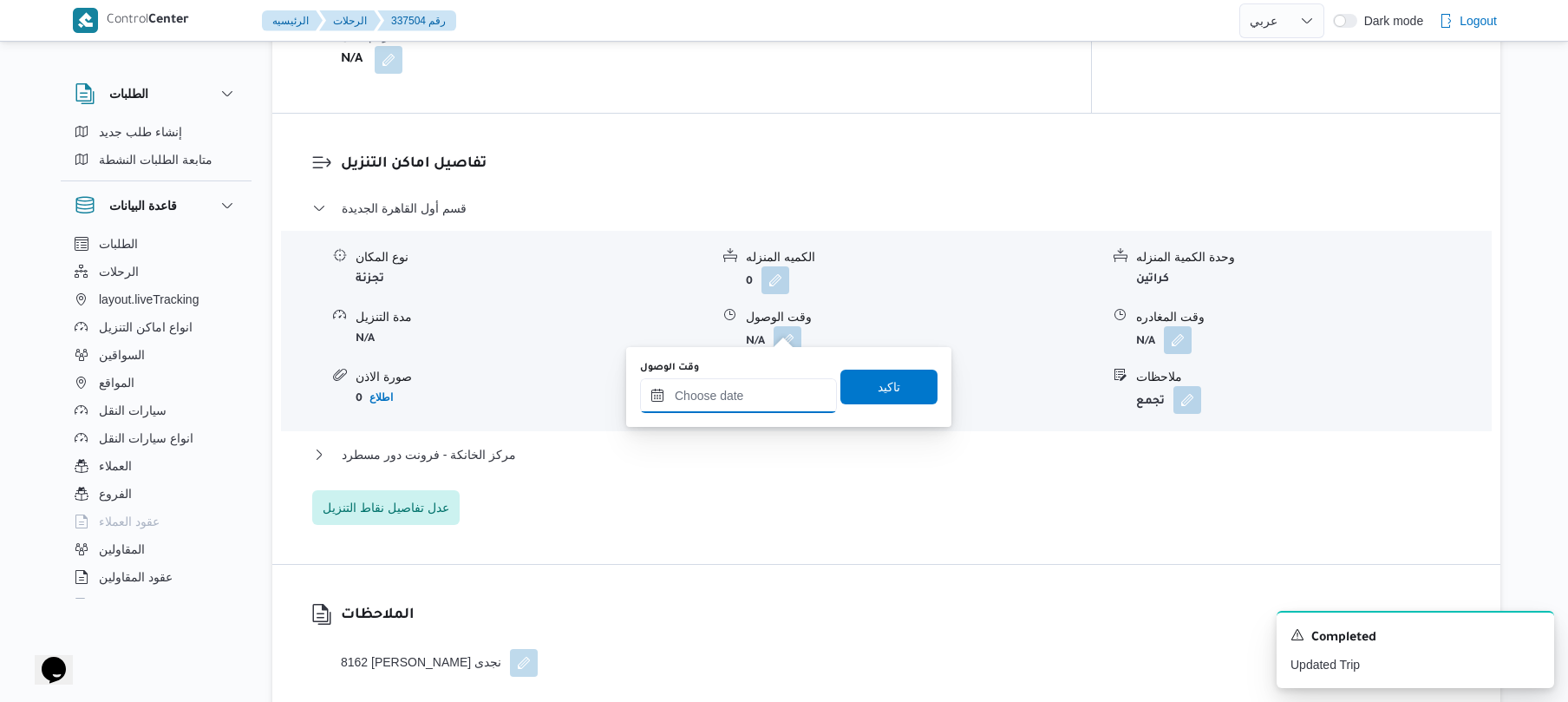
click at [761, 379] on input "وقت الوصول" at bounding box center [738, 395] width 197 height 35
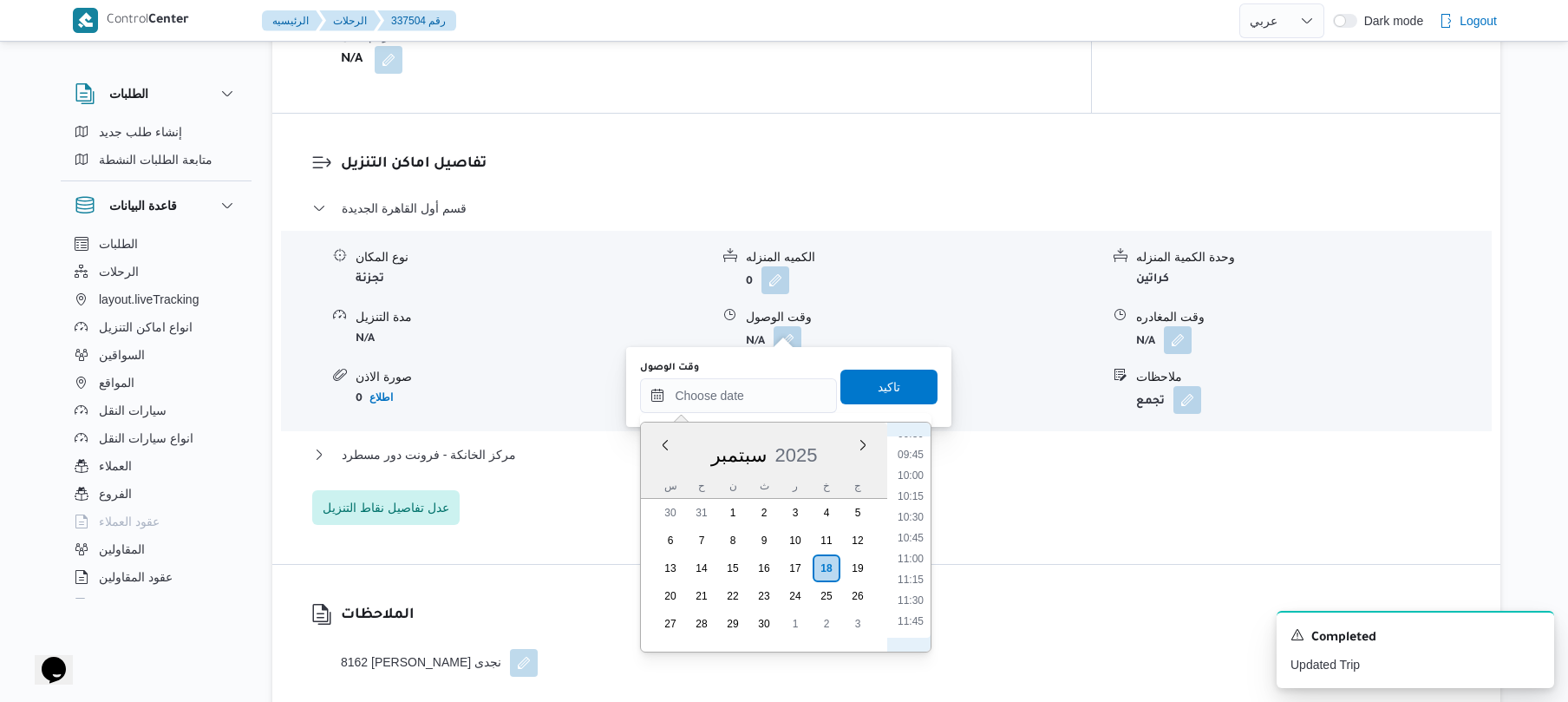
scroll to position [758, 0]
click at [918, 460] on li "09:15" at bounding box center [910, 458] width 40 height 17
type input "١٨/٠٩/٢٠٢٥ ٠٩:١٥"
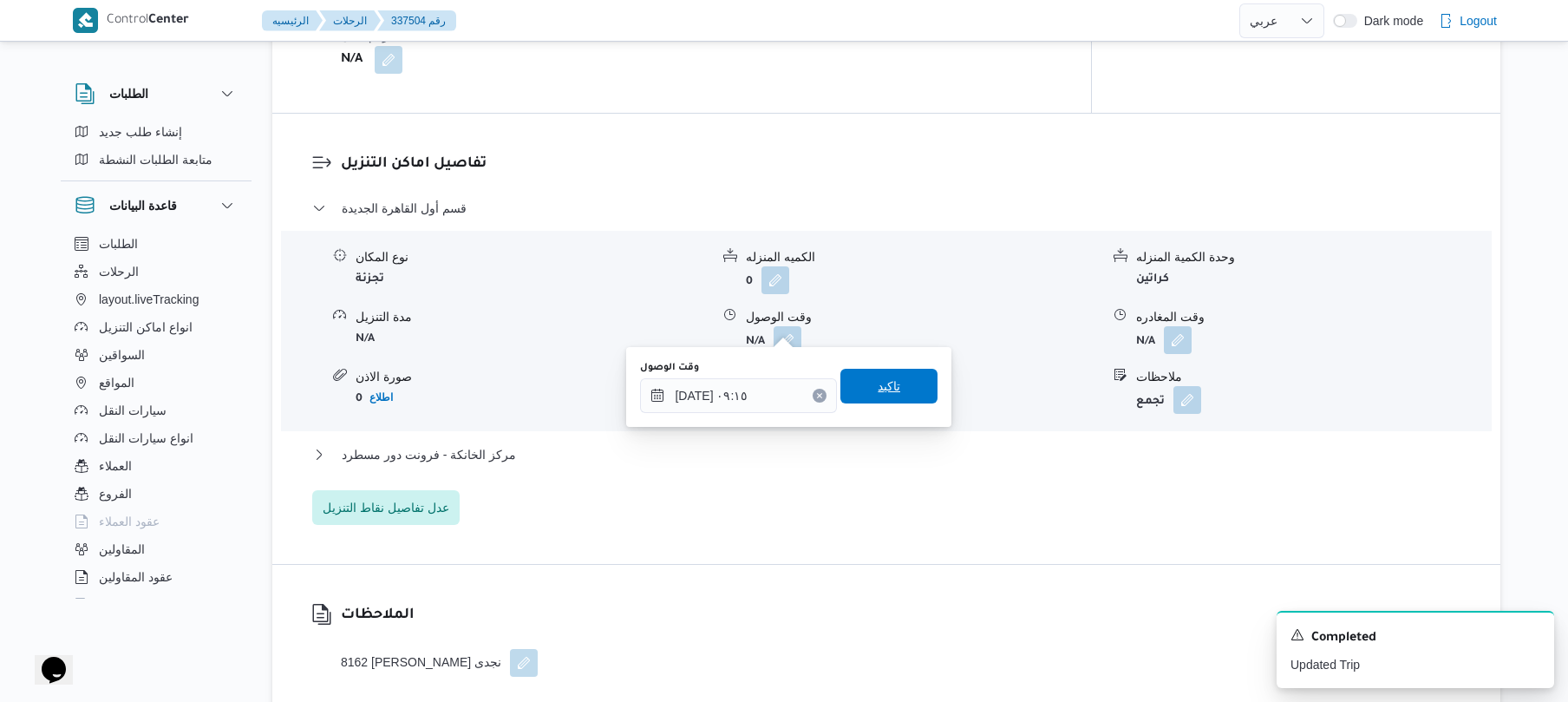
click at [903, 388] on span "تاكيد" at bounding box center [889, 385] width 97 height 35
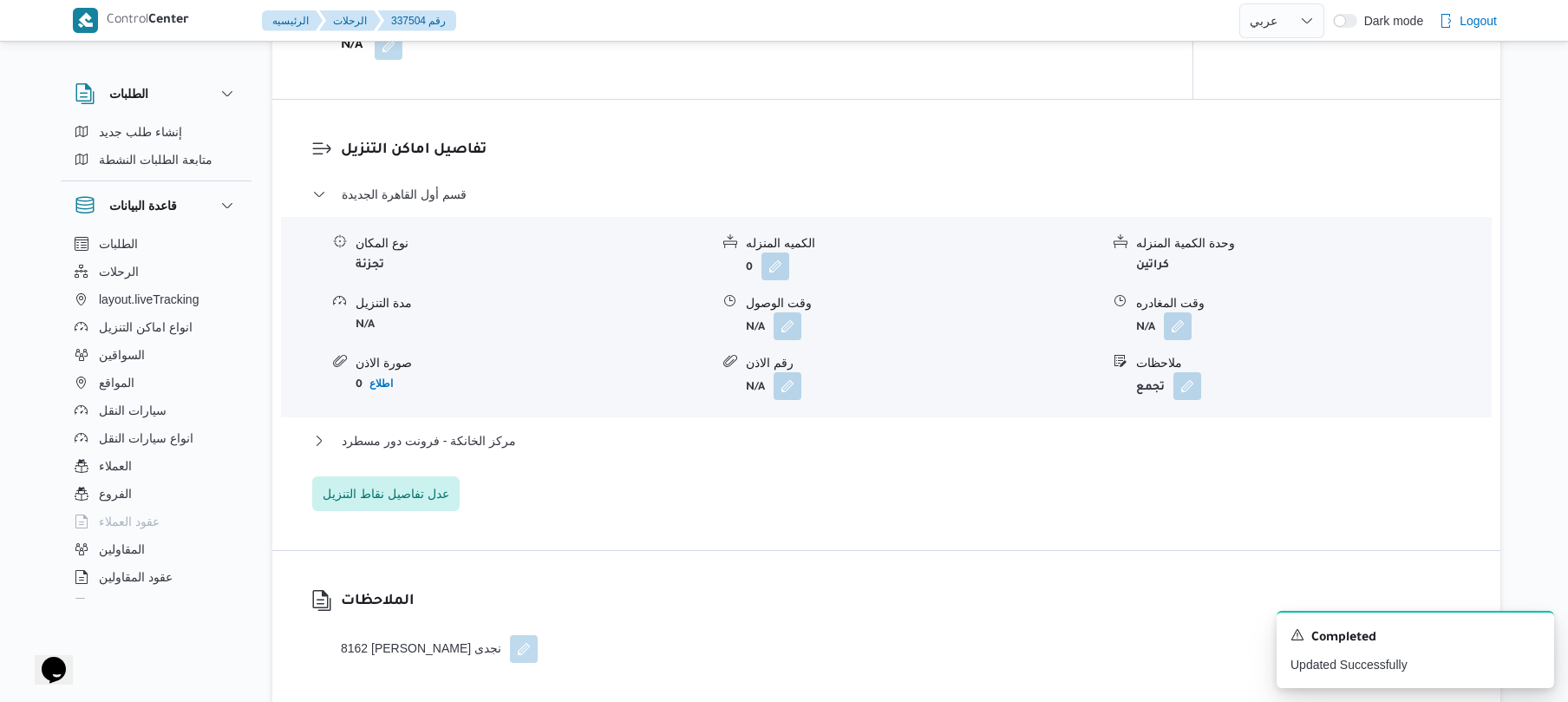
click at [873, 424] on div "قسم أول القاهرة الجديدة نوع المكان تجزئة الكميه المنزله 0 وحدة الكمية المنزله ك…" at bounding box center [887, 347] width 1150 height 327
click at [872, 439] on button "مركز الخانكة - فرونت دور مسطرد" at bounding box center [887, 441] width 1150 height 21
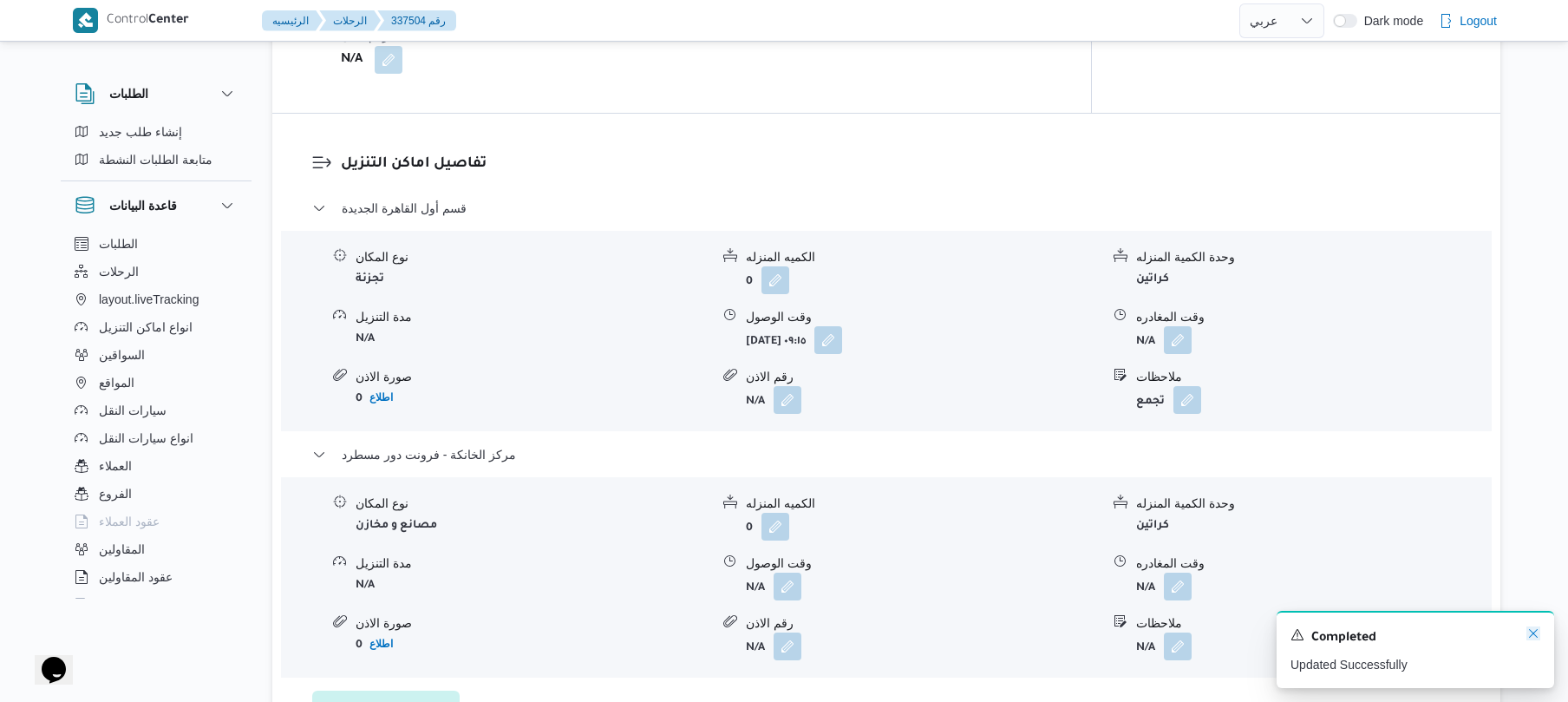
click at [1534, 635] on icon "Dismiss toast" at bounding box center [1533, 632] width 8 height 8
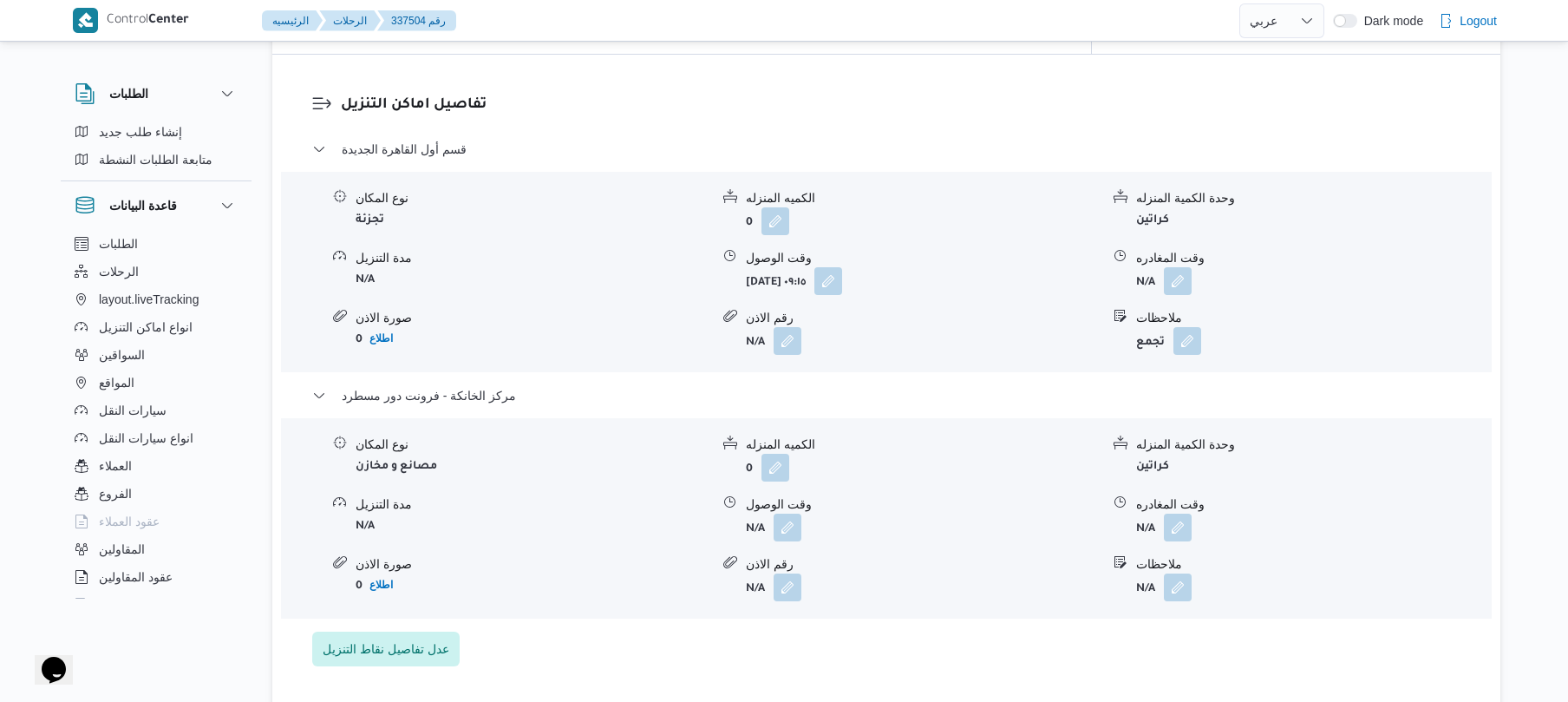
scroll to position [1448, 0]
click at [1174, 518] on button "button" at bounding box center [1177, 524] width 27 height 27
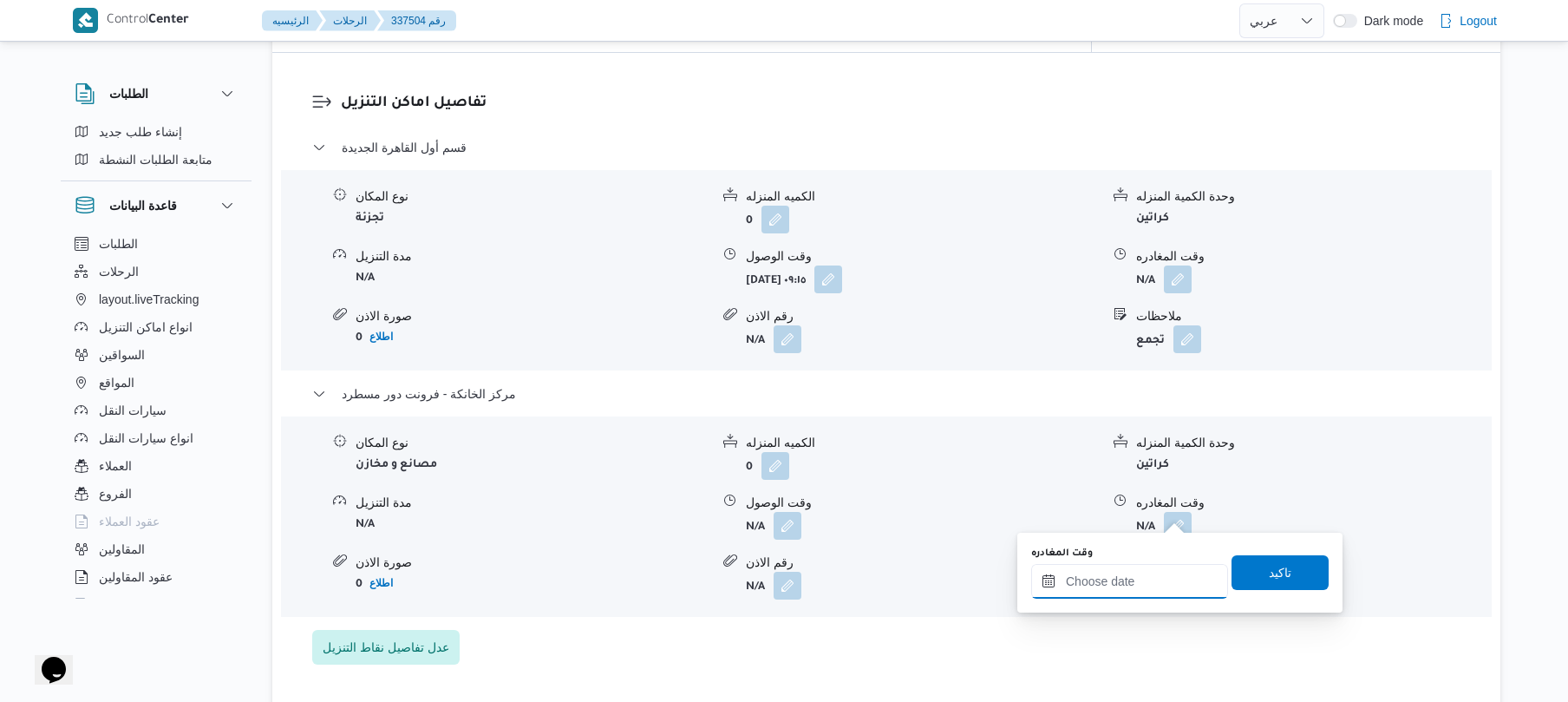
click at [1129, 580] on input "وقت المغادره" at bounding box center [1130, 580] width 197 height 35
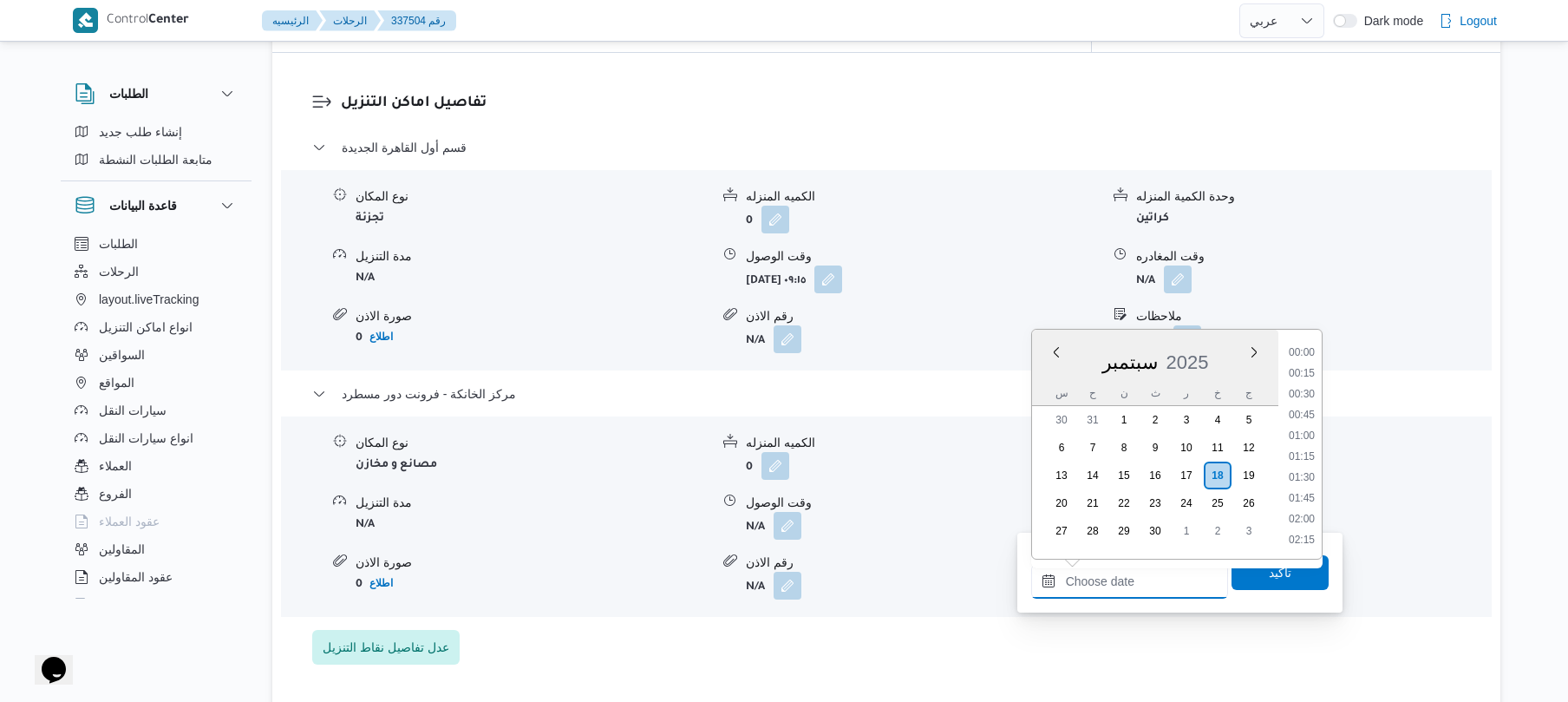
scroll to position [1437, 0]
click at [1314, 377] on li "17:30" at bounding box center [1302, 372] width 40 height 17
type input "[DATE] ١٧:٣٠"
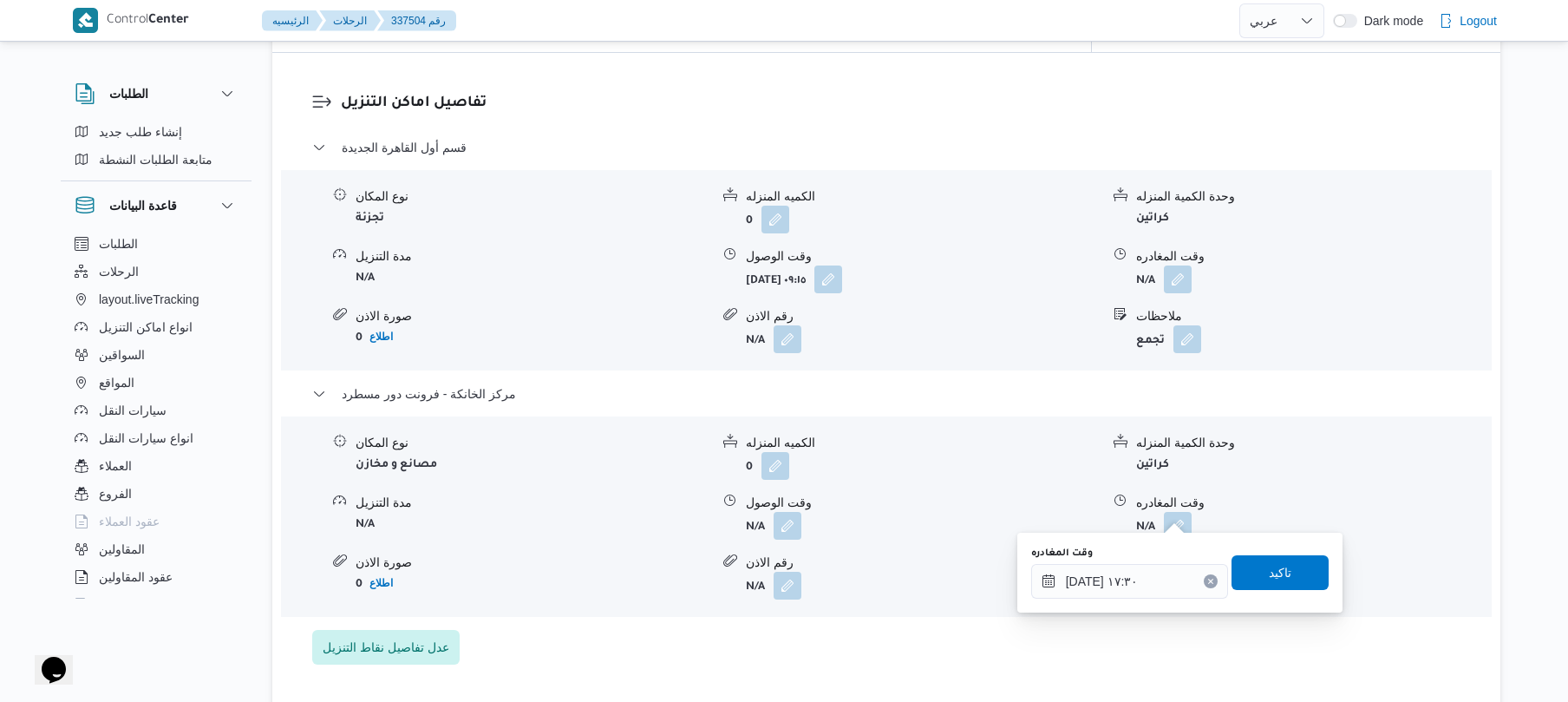
click at [1256, 595] on div "وقت المغادره ١٨/٠٩/٢٠٢٥ ١٧:٣٠ تاكيد" at bounding box center [1180, 572] width 301 height 56
click at [1269, 578] on span "تاكيد" at bounding box center [1281, 572] width 23 height 21
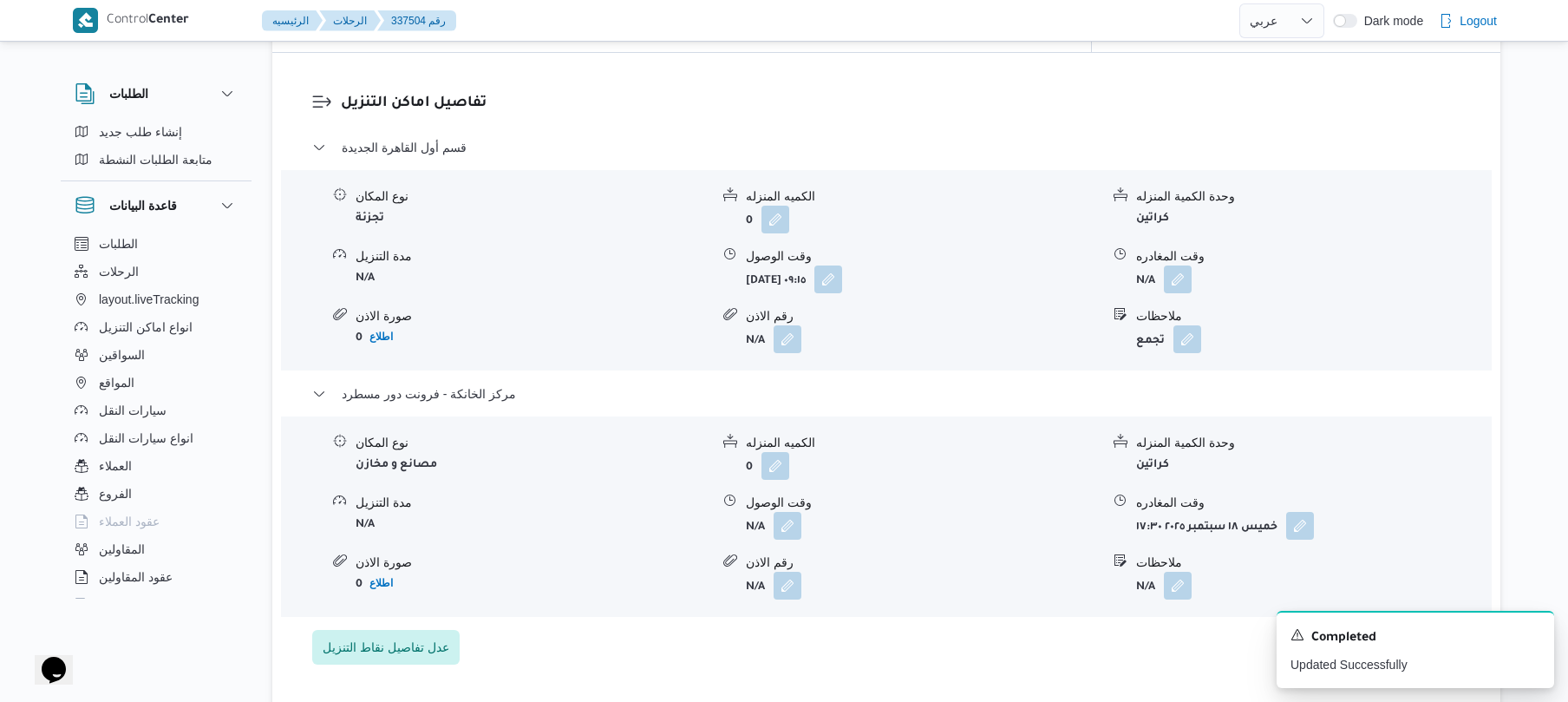
drag, startPoint x: 760, startPoint y: 524, endPoint x: 770, endPoint y: 518, distance: 11.7
click at [758, 525] on div "نوع المكان مصانع و مخازن الكميه المنزله 0 وحدة الكمية المنزله كراتين مدة التنزي…" at bounding box center [887, 516] width 1225 height 197
click at [788, 514] on button "button" at bounding box center [787, 524] width 27 height 27
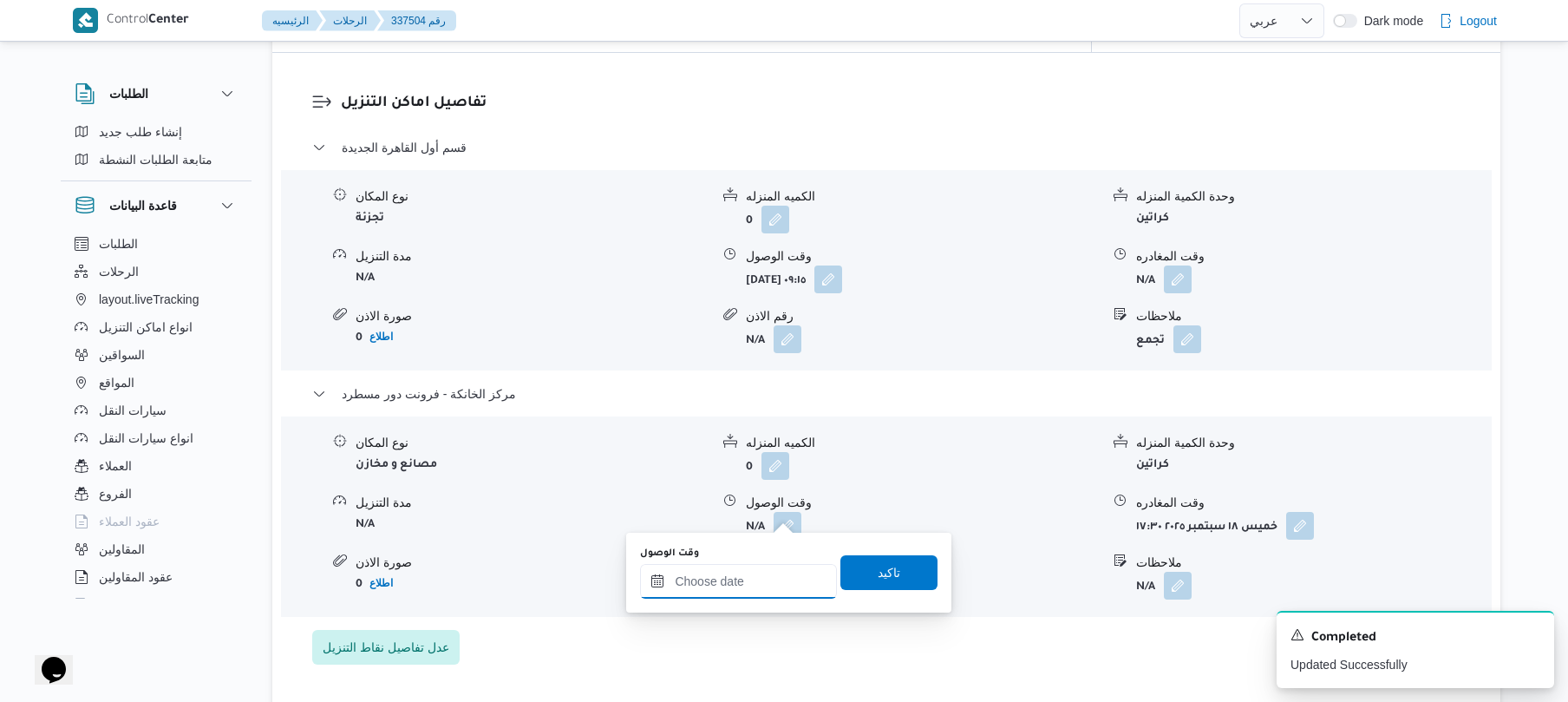
click at [744, 577] on input "وقت الوصول" at bounding box center [738, 580] width 197 height 35
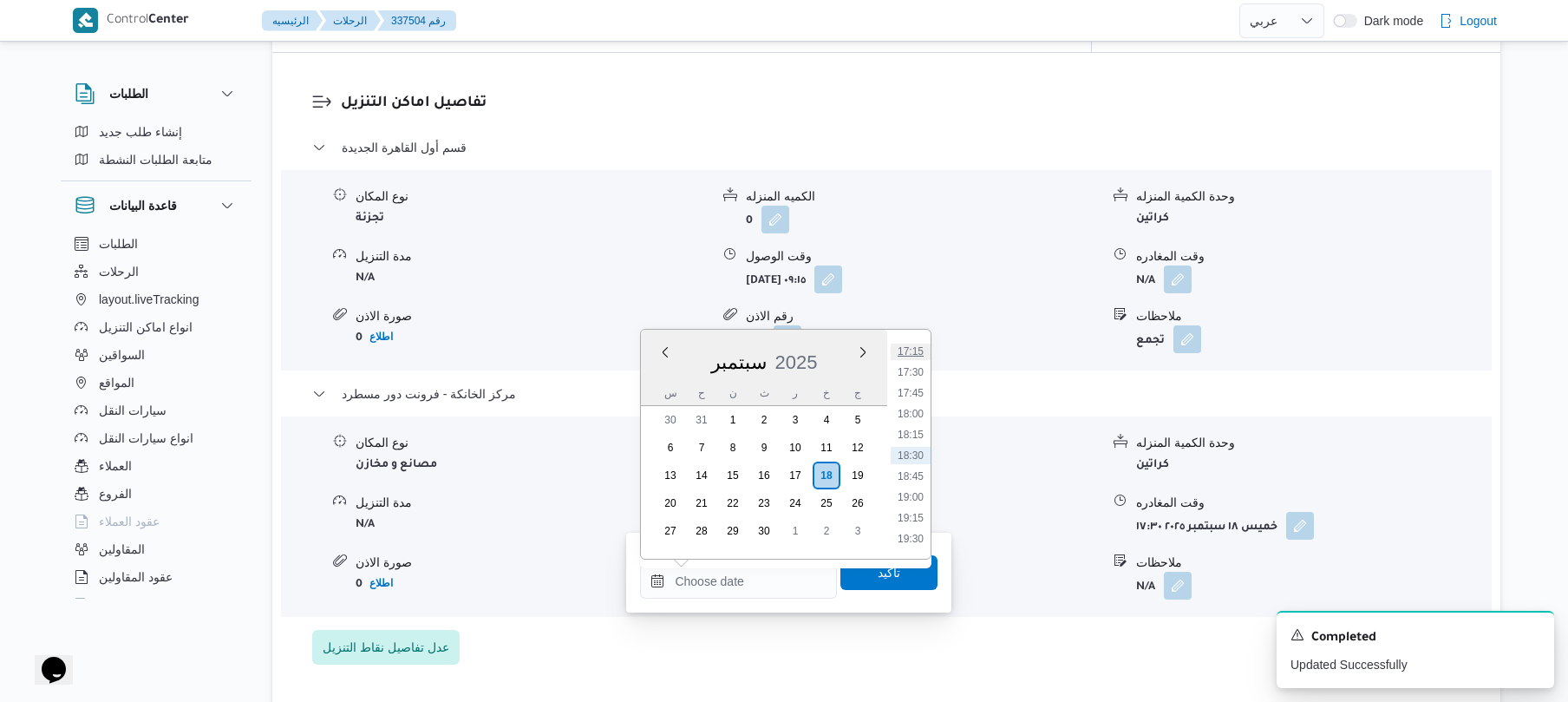
click at [916, 351] on li "17:15" at bounding box center [910, 351] width 40 height 17
type input "[DATE] ١٧:١٥"
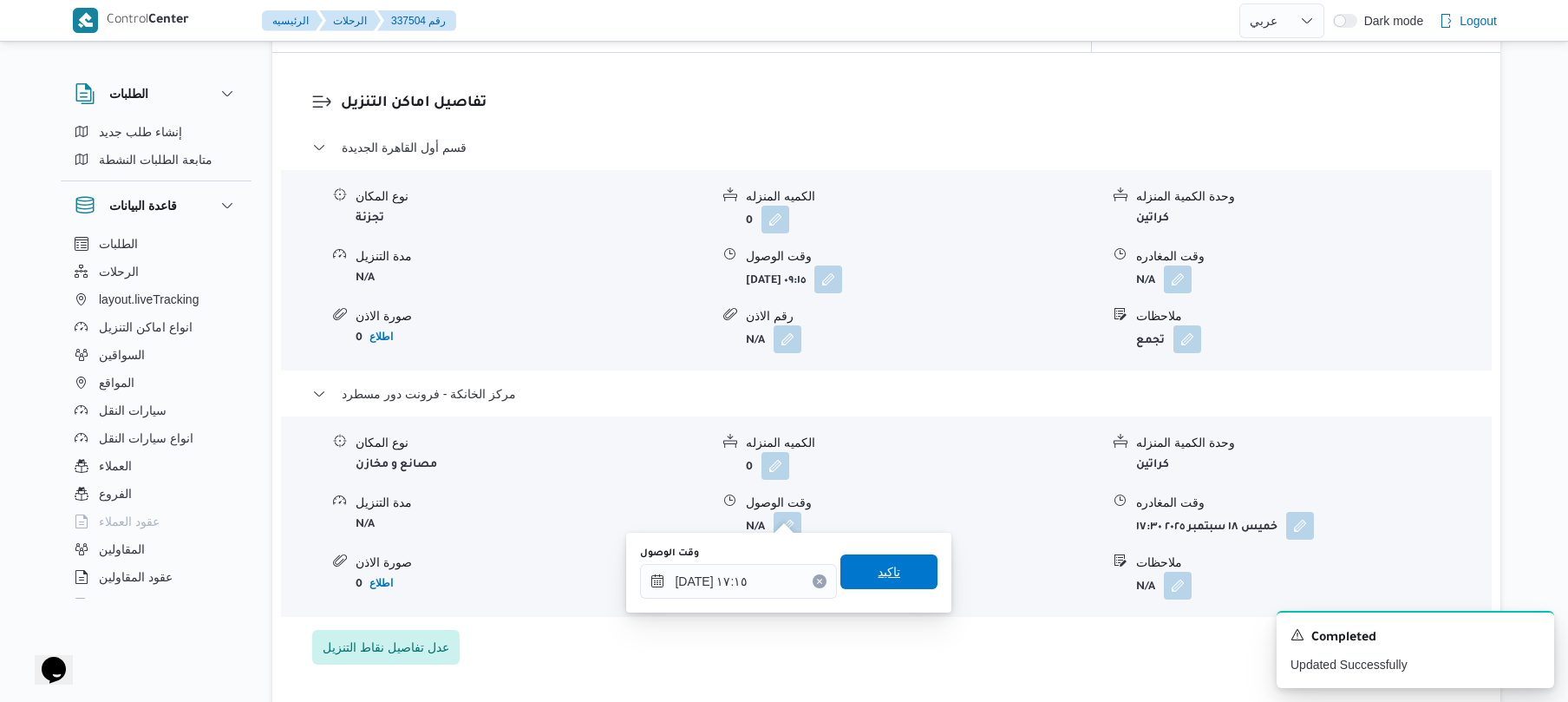
click at [878, 573] on span "تاكيد" at bounding box center [890, 572] width 23 height 21
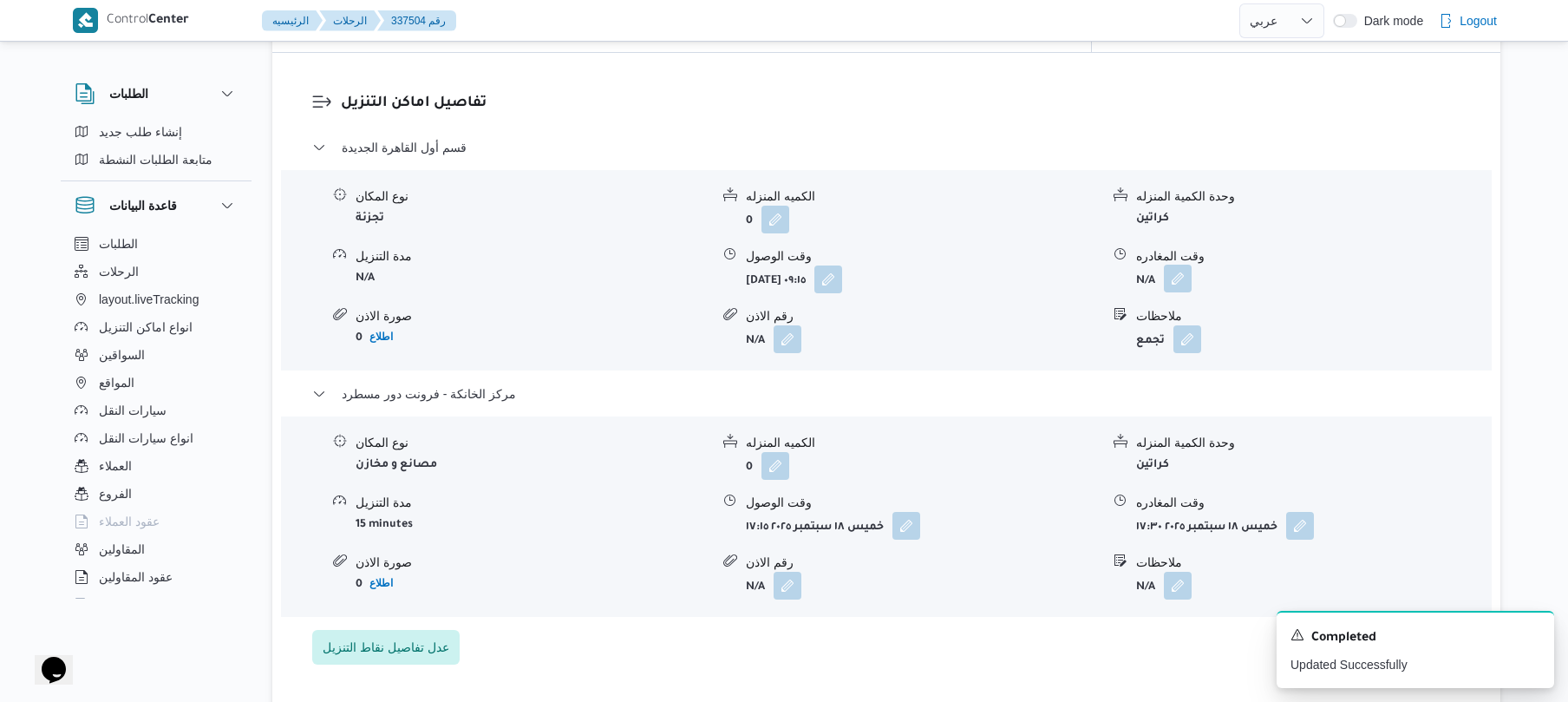
click at [1182, 269] on button "button" at bounding box center [1177, 278] width 27 height 27
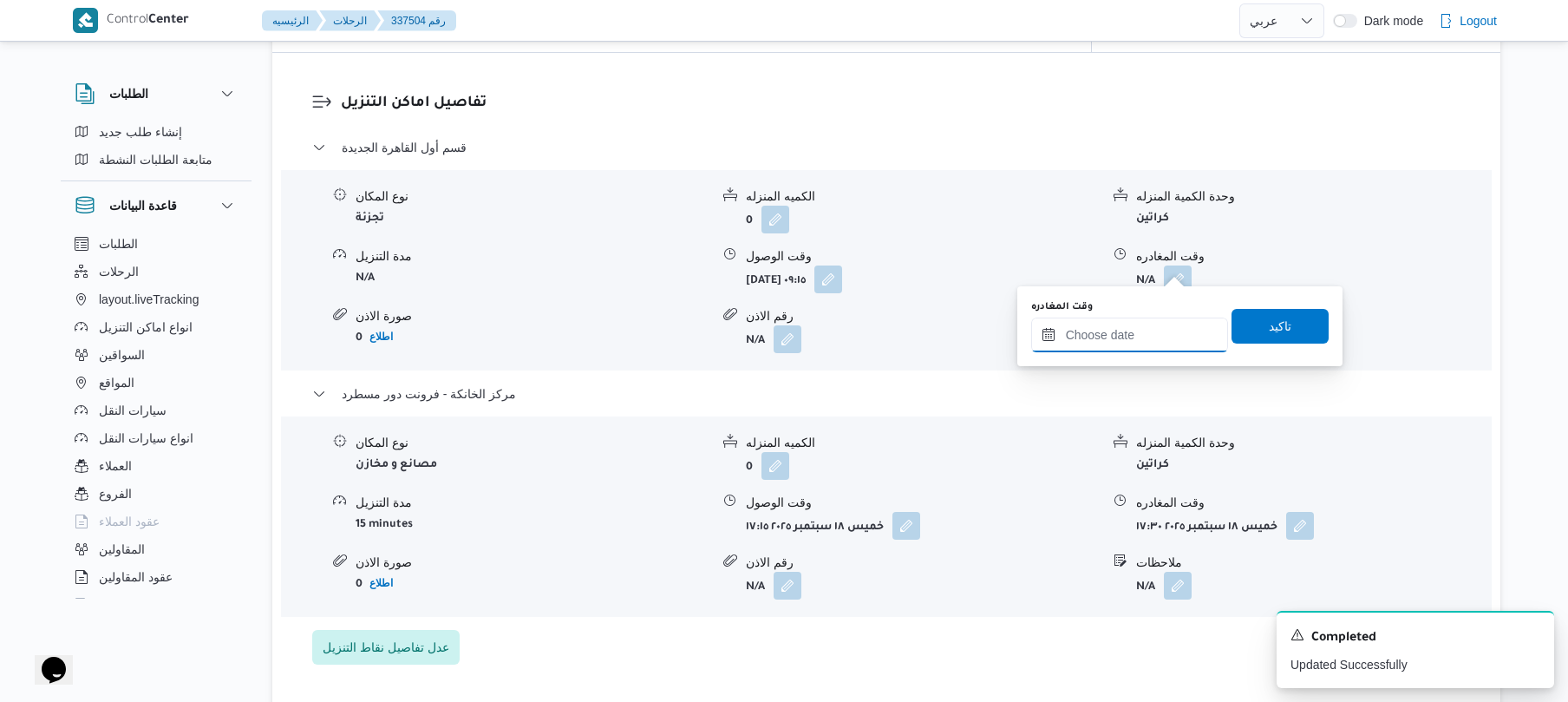
click at [1141, 323] on input "وقت المغادره" at bounding box center [1130, 335] width 197 height 35
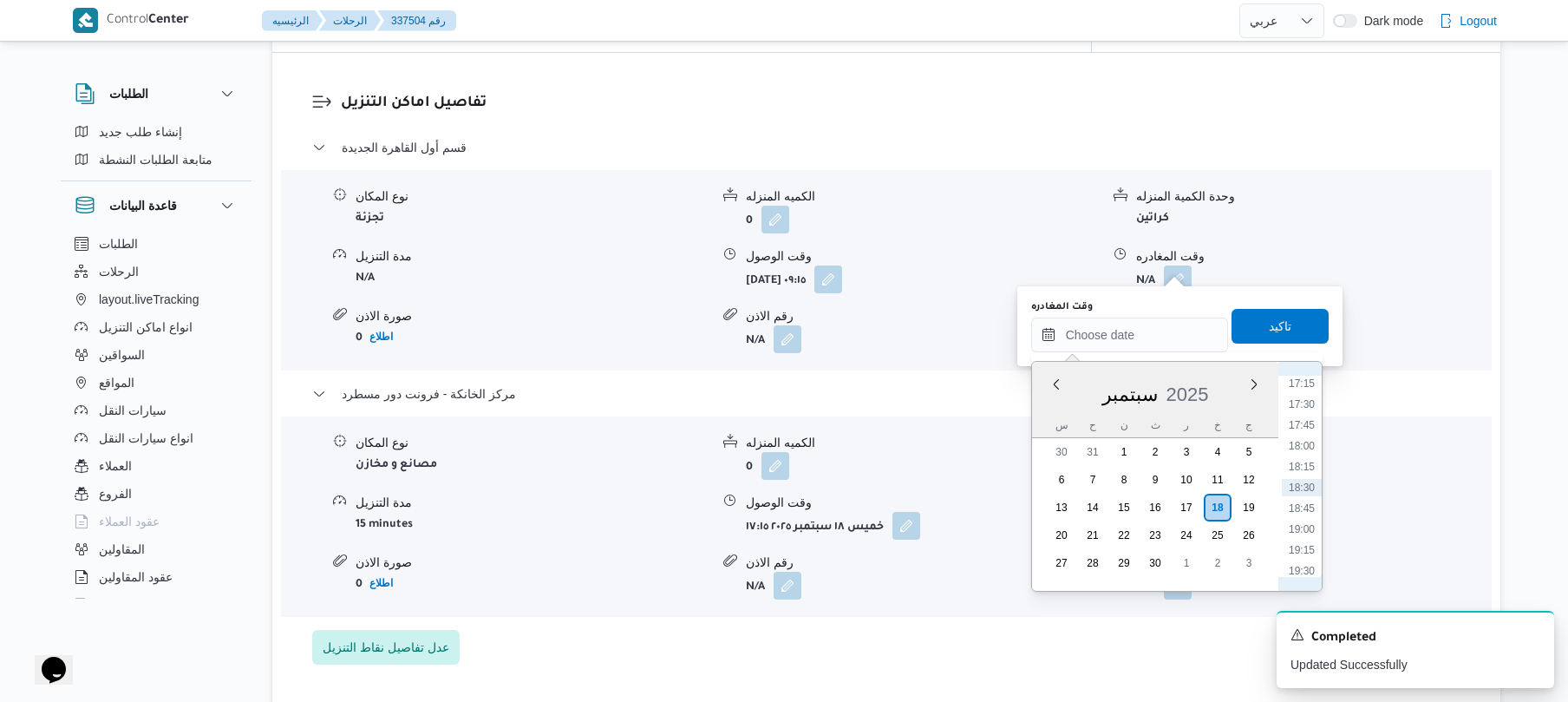
scroll to position [1267, 0]
click at [1299, 497] on li "16:30" at bounding box center [1302, 491] width 40 height 17
type input "١٨/٠٩/٢٠٢٥ ١٦:٣٠"
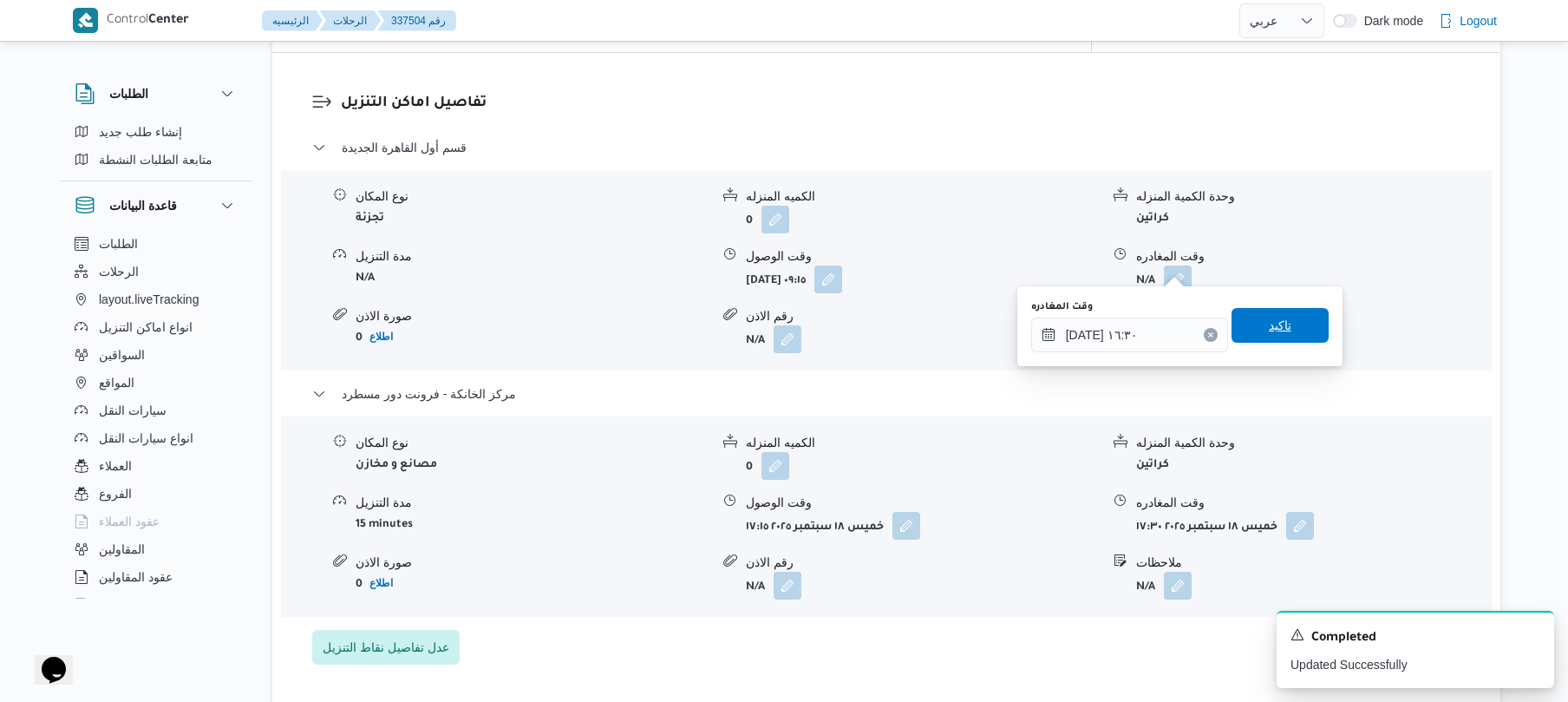
click at [1282, 327] on span "تاكيد" at bounding box center [1280, 325] width 97 height 35
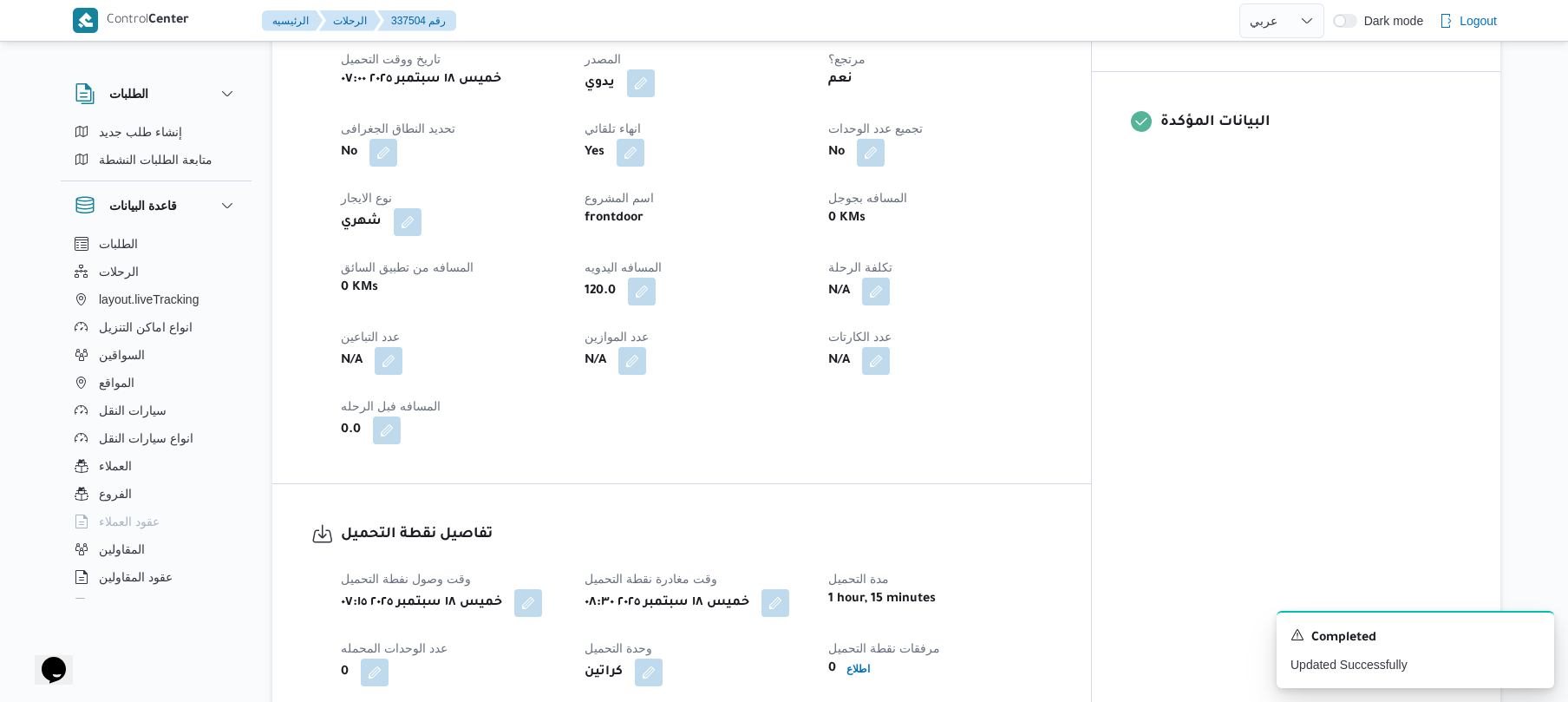
scroll to position [0, 0]
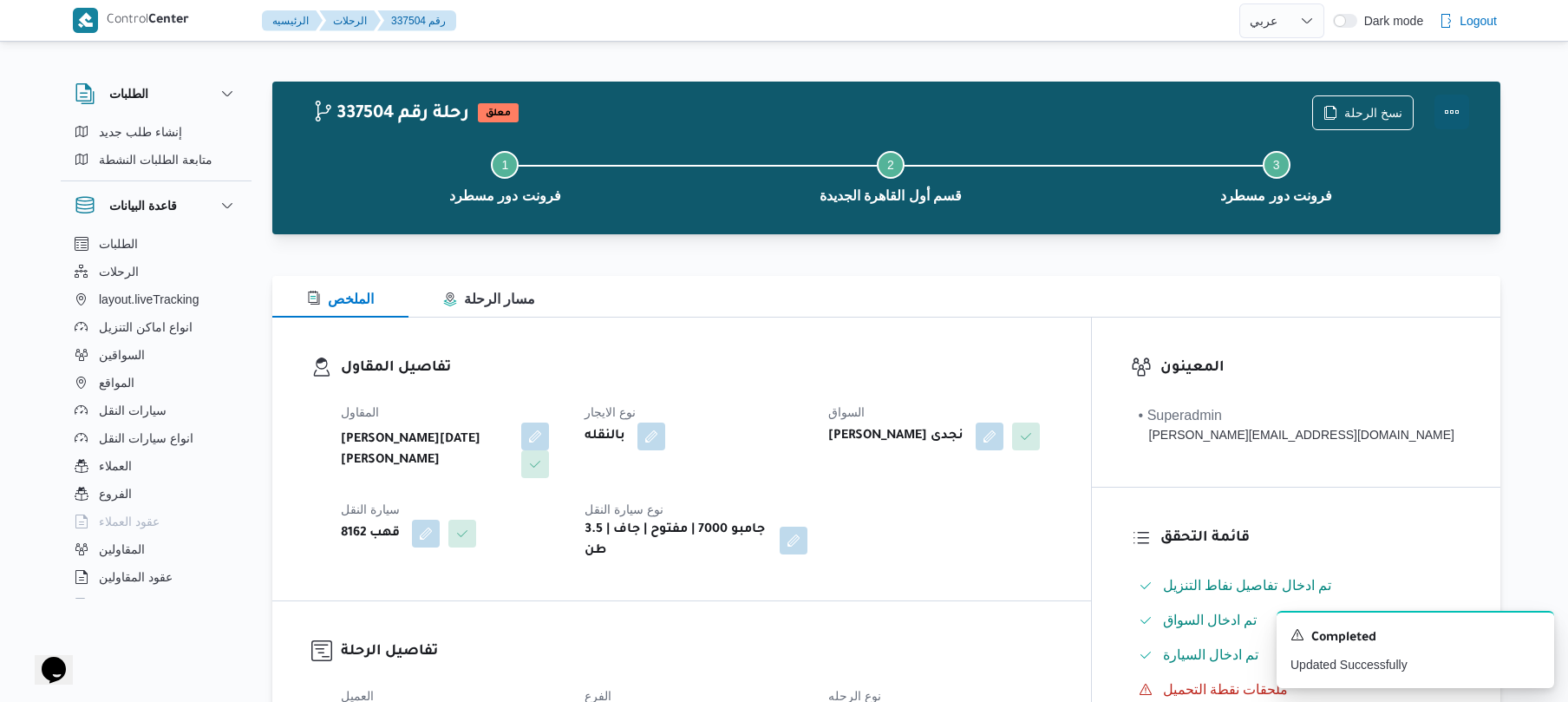
click at [1458, 108] on button "Actions" at bounding box center [1452, 111] width 35 height 35
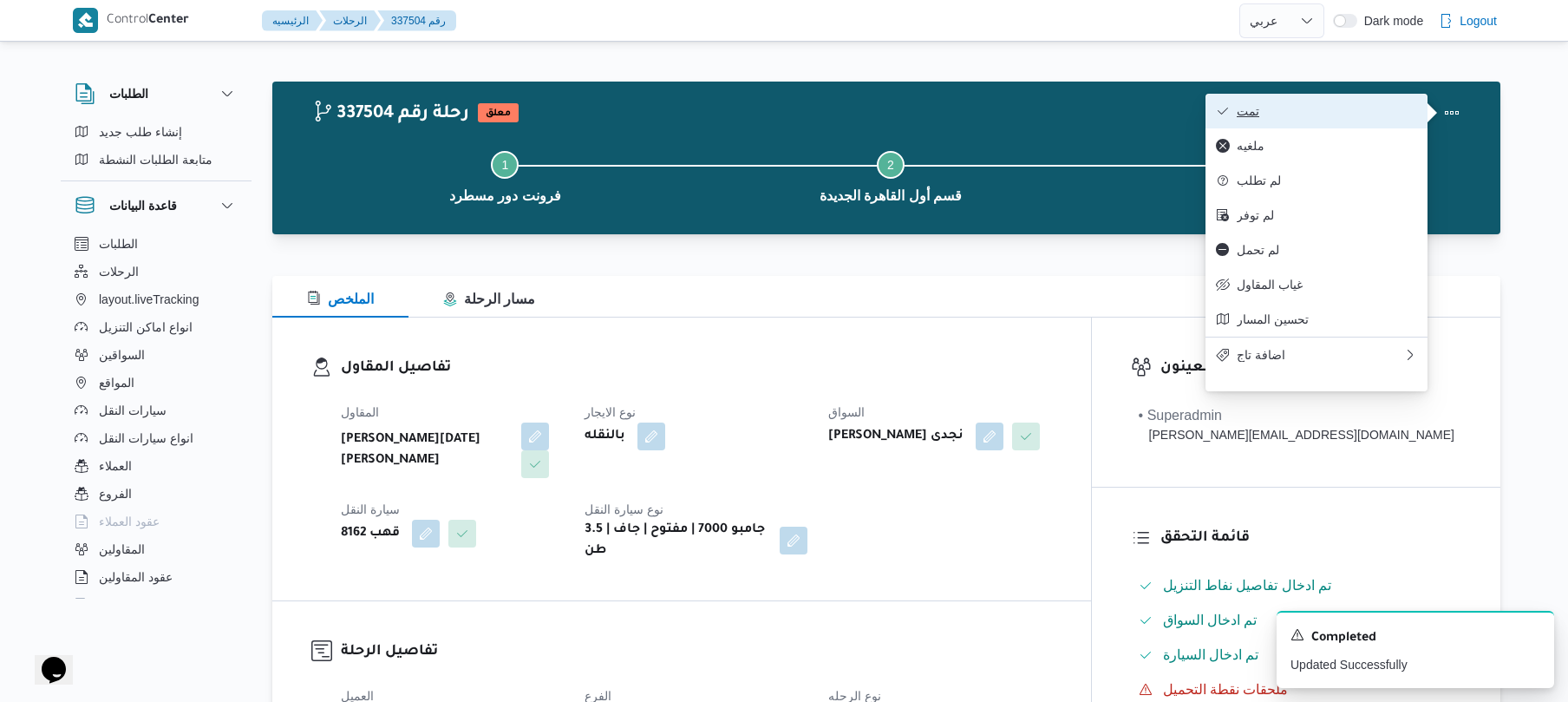
click at [1371, 120] on button "تمت" at bounding box center [1317, 110] width 222 height 35
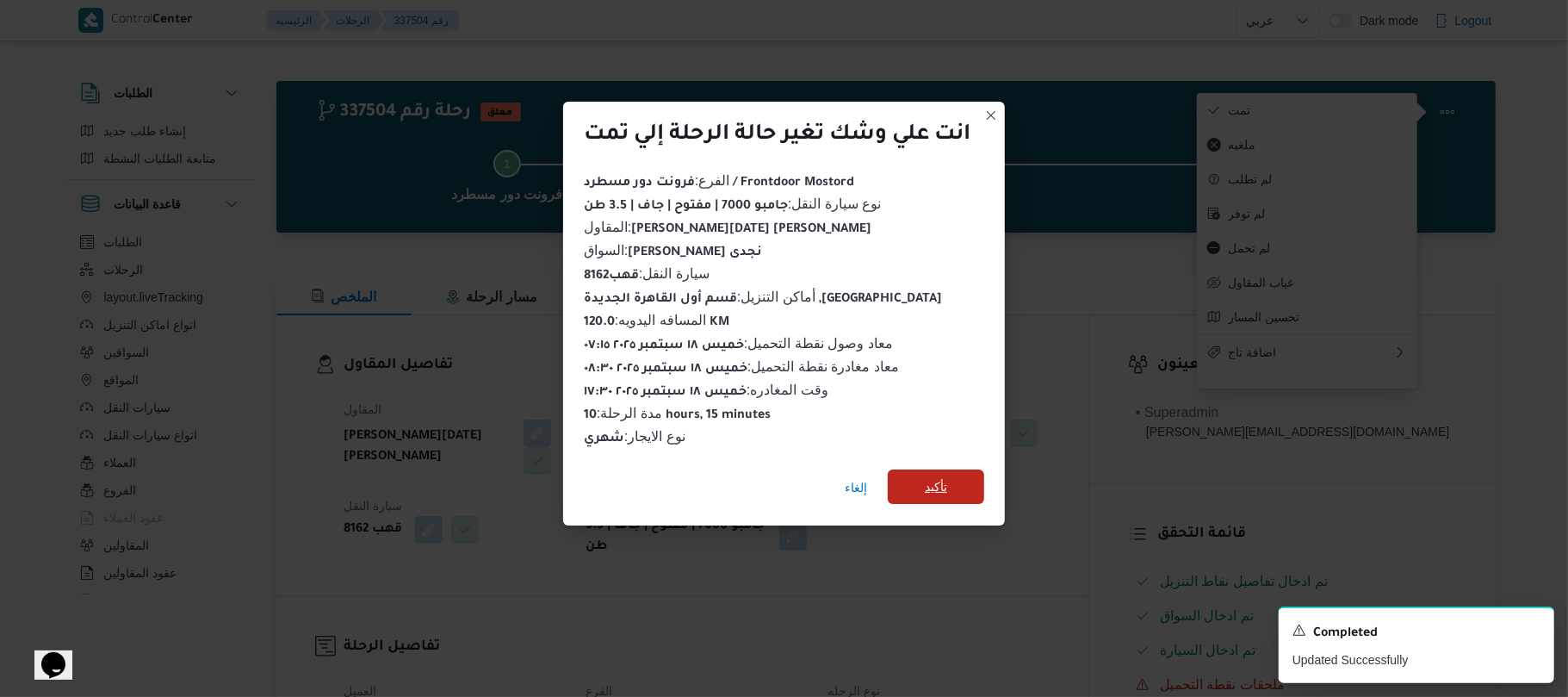
click at [948, 479] on span "تأكيد" at bounding box center [936, 486] width 22 height 21
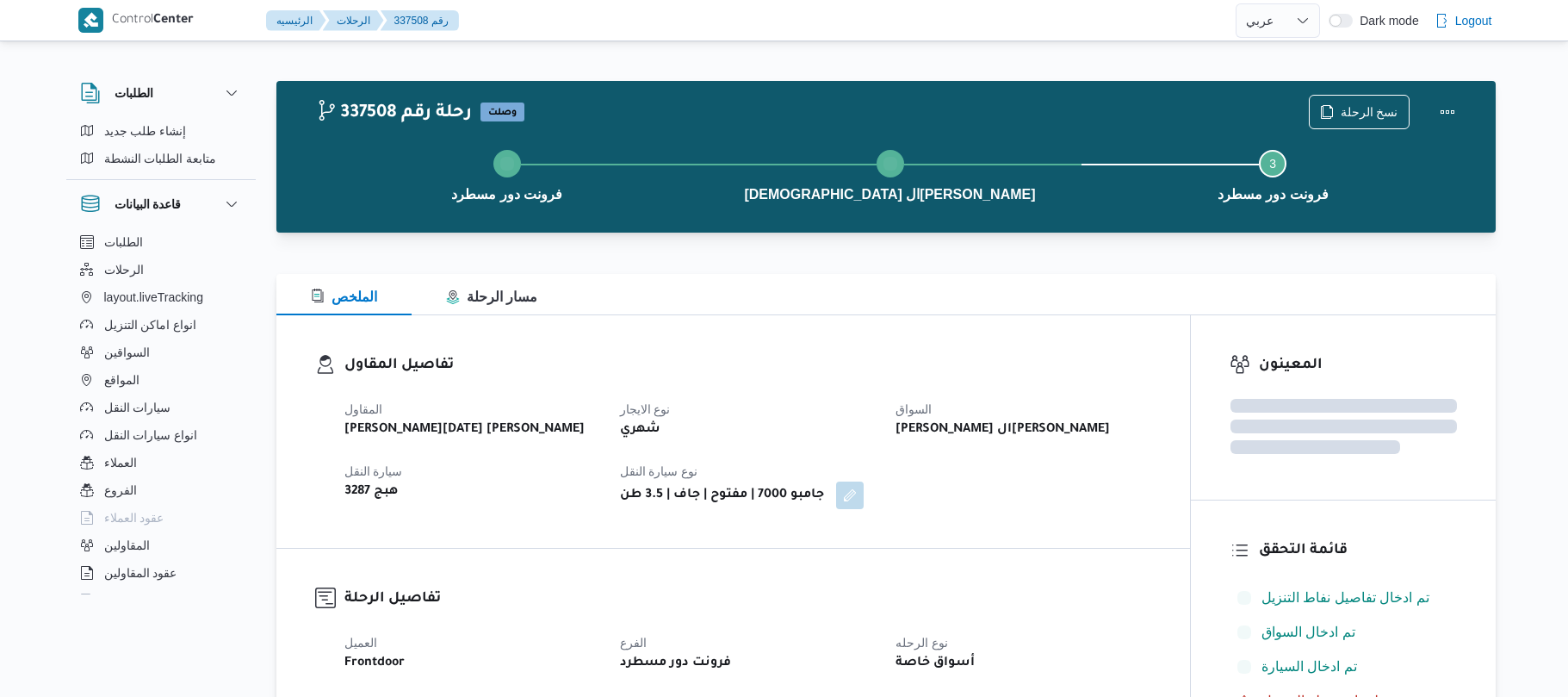
select select "ar"
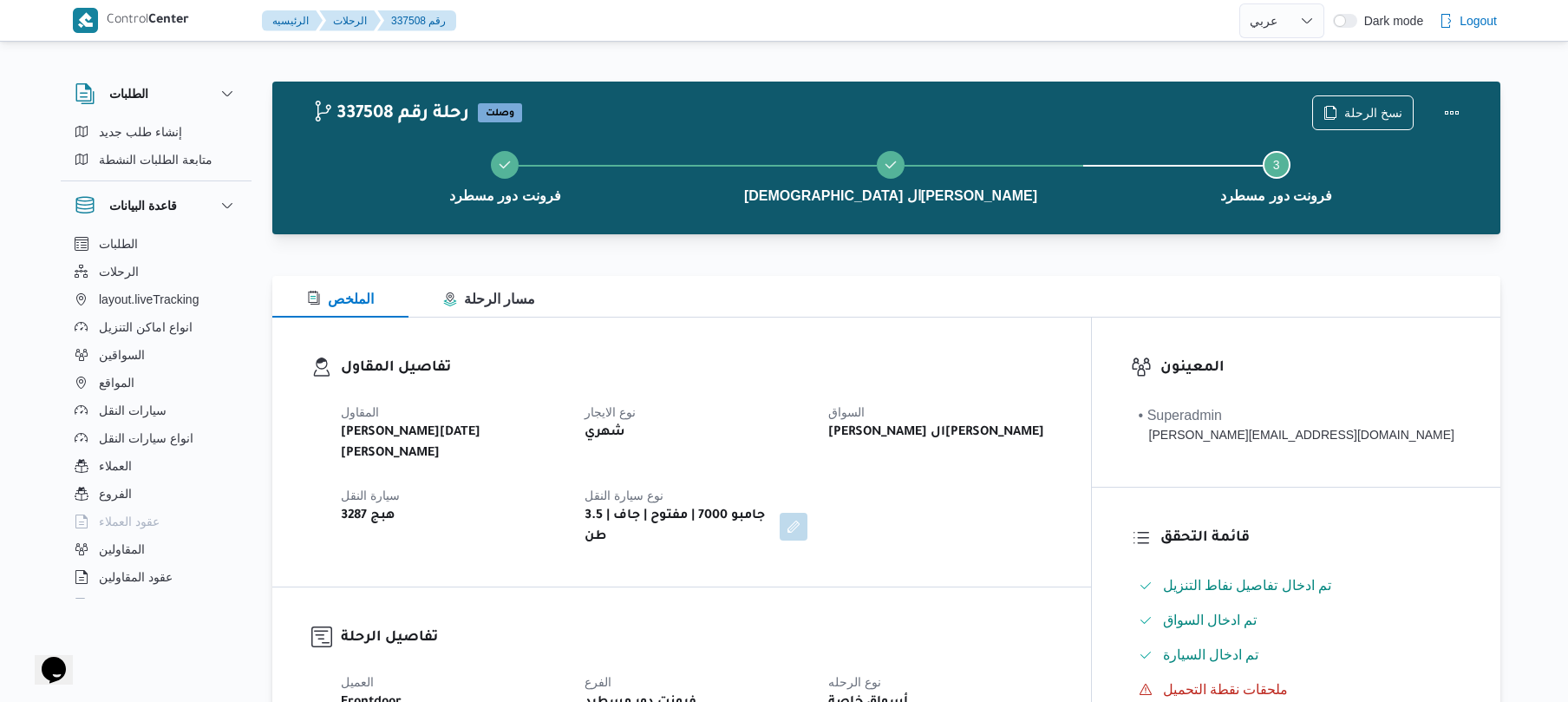
click at [1075, 319] on div "تفاصيل المقاول المقاول [PERSON_NAME][DATE] [PERSON_NAME] نوع الايجار شهري السوا…" at bounding box center [681, 451] width 819 height 269
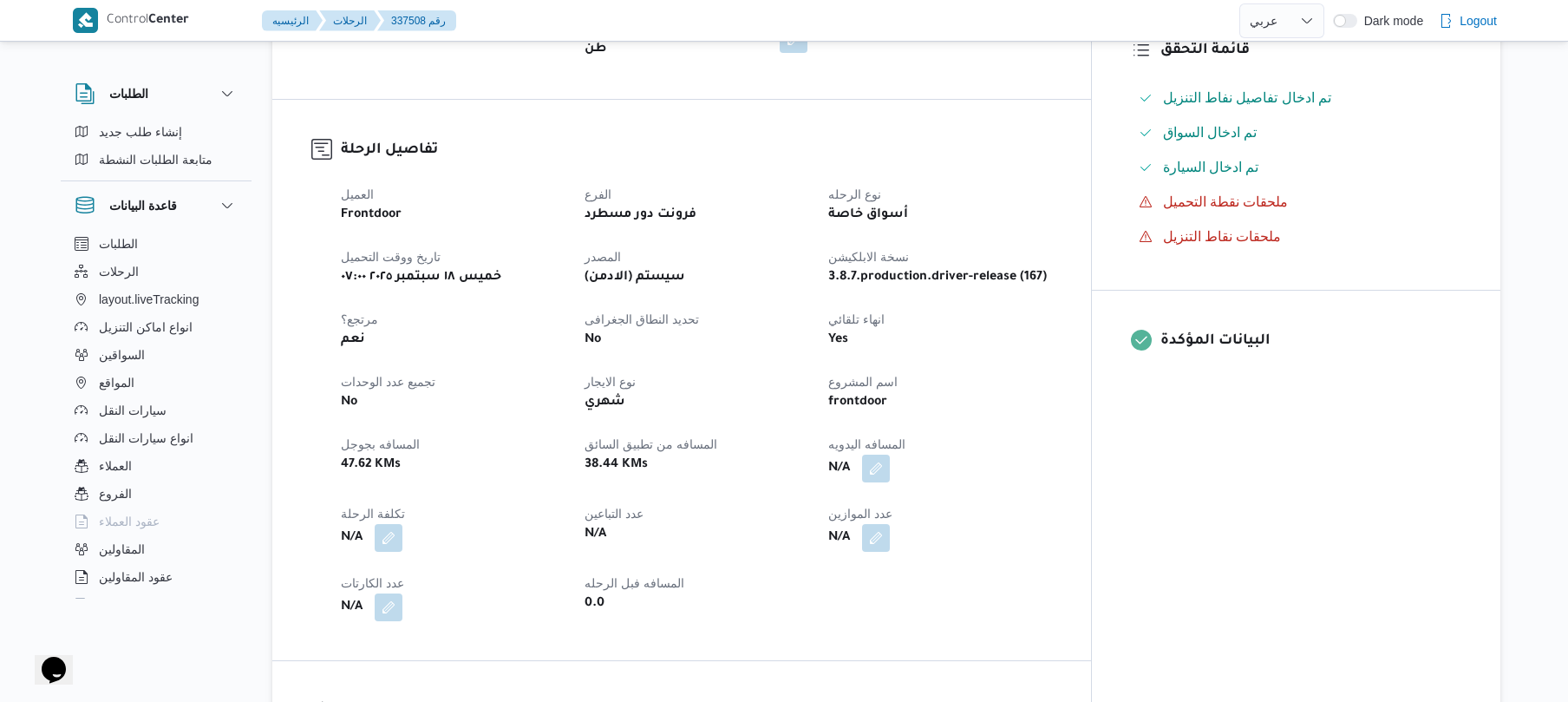
scroll to position [555, 0]
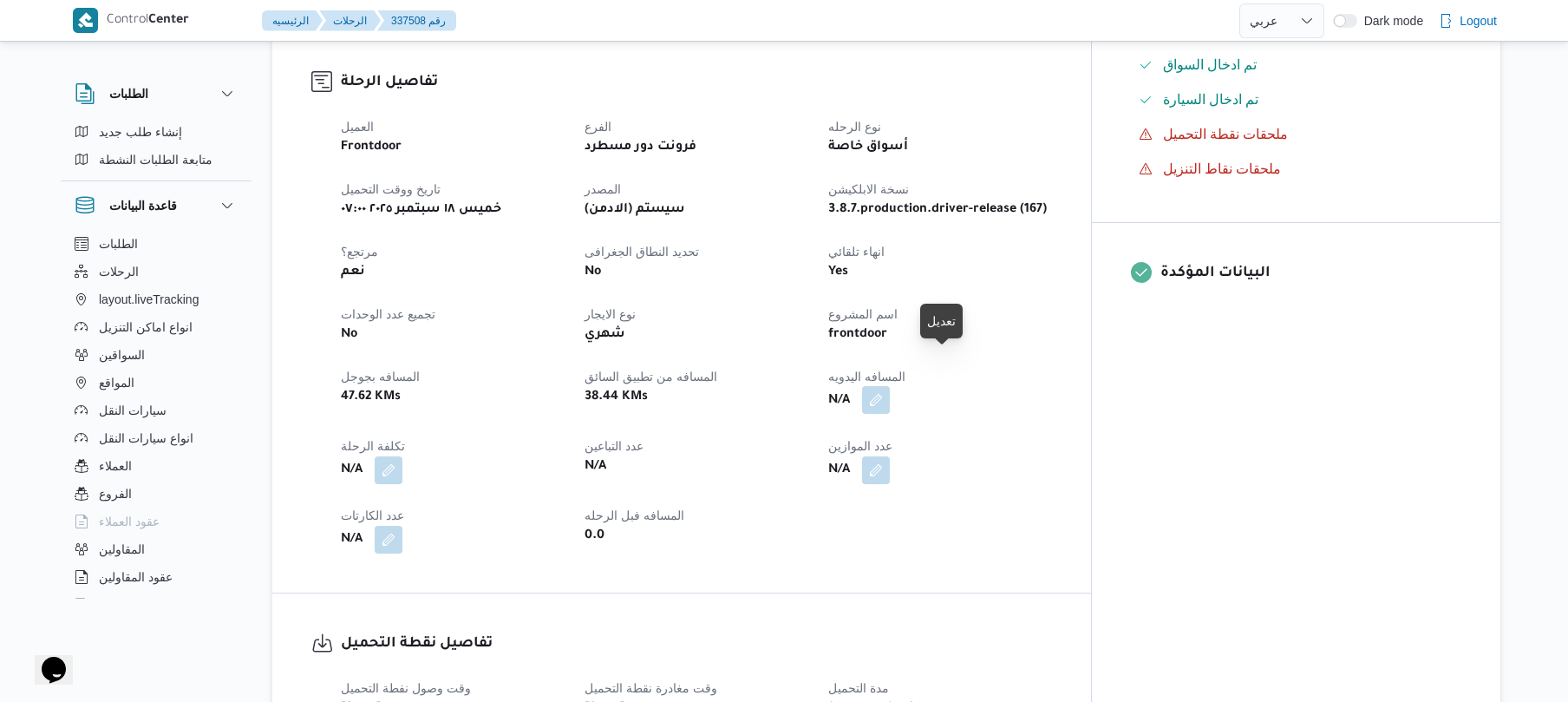
click at [890, 386] on button "button" at bounding box center [875, 400] width 27 height 27
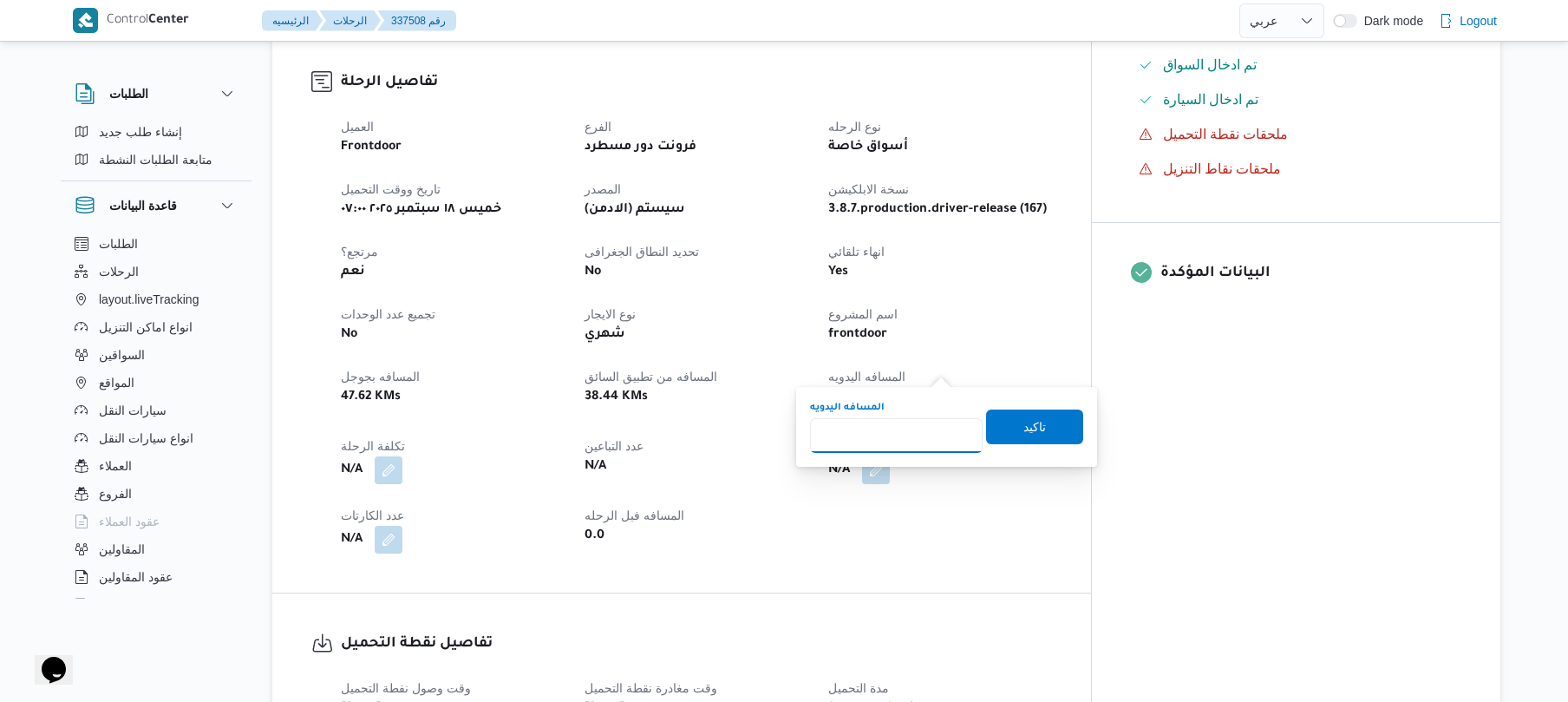
click at [913, 446] on input "المسافه اليدويه" at bounding box center [896, 435] width 172 height 35
type input "1"
type input "130"
click at [1041, 429] on span "تاكيد" at bounding box center [1035, 426] width 97 height 35
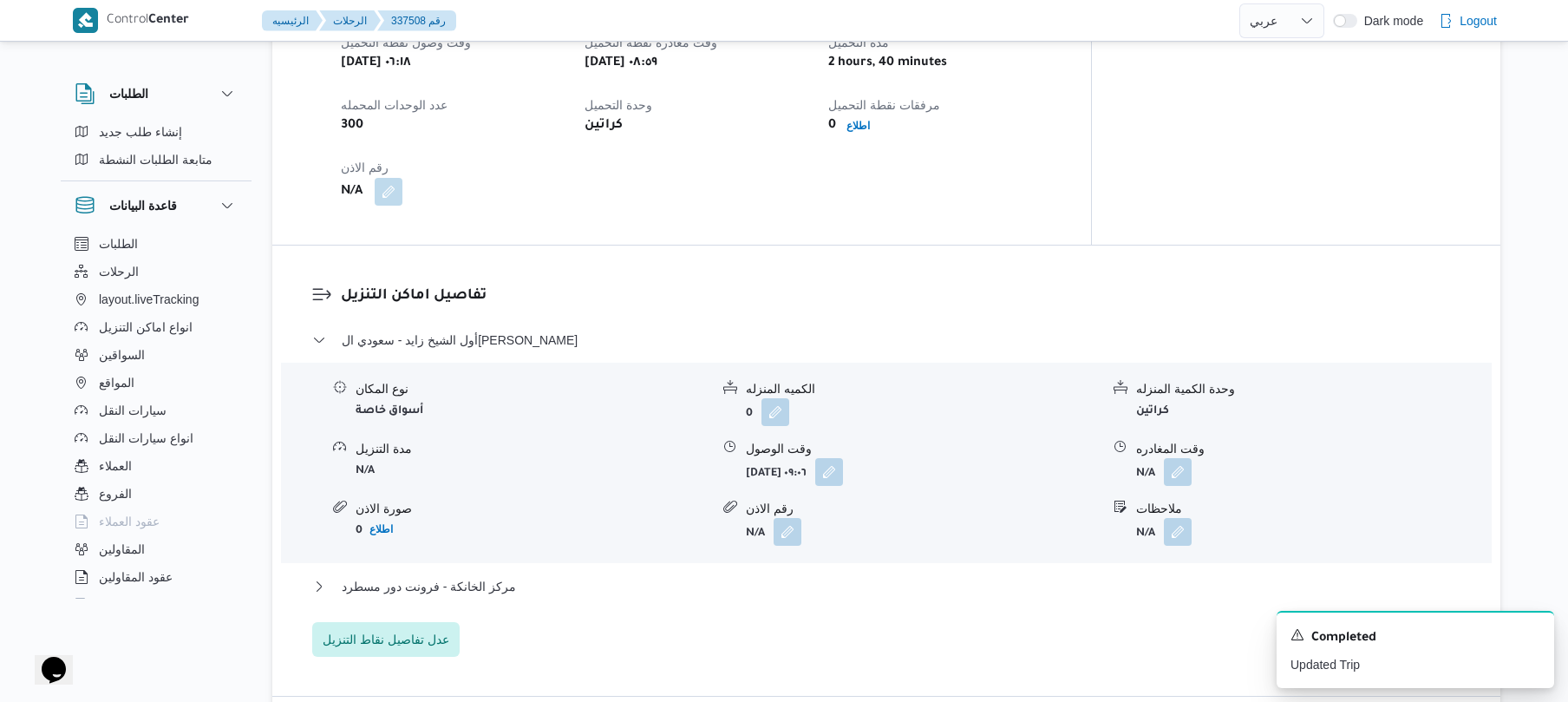
scroll to position [1202, 0]
click at [1535, 631] on icon "Dismiss toast" at bounding box center [1533, 633] width 14 height 14
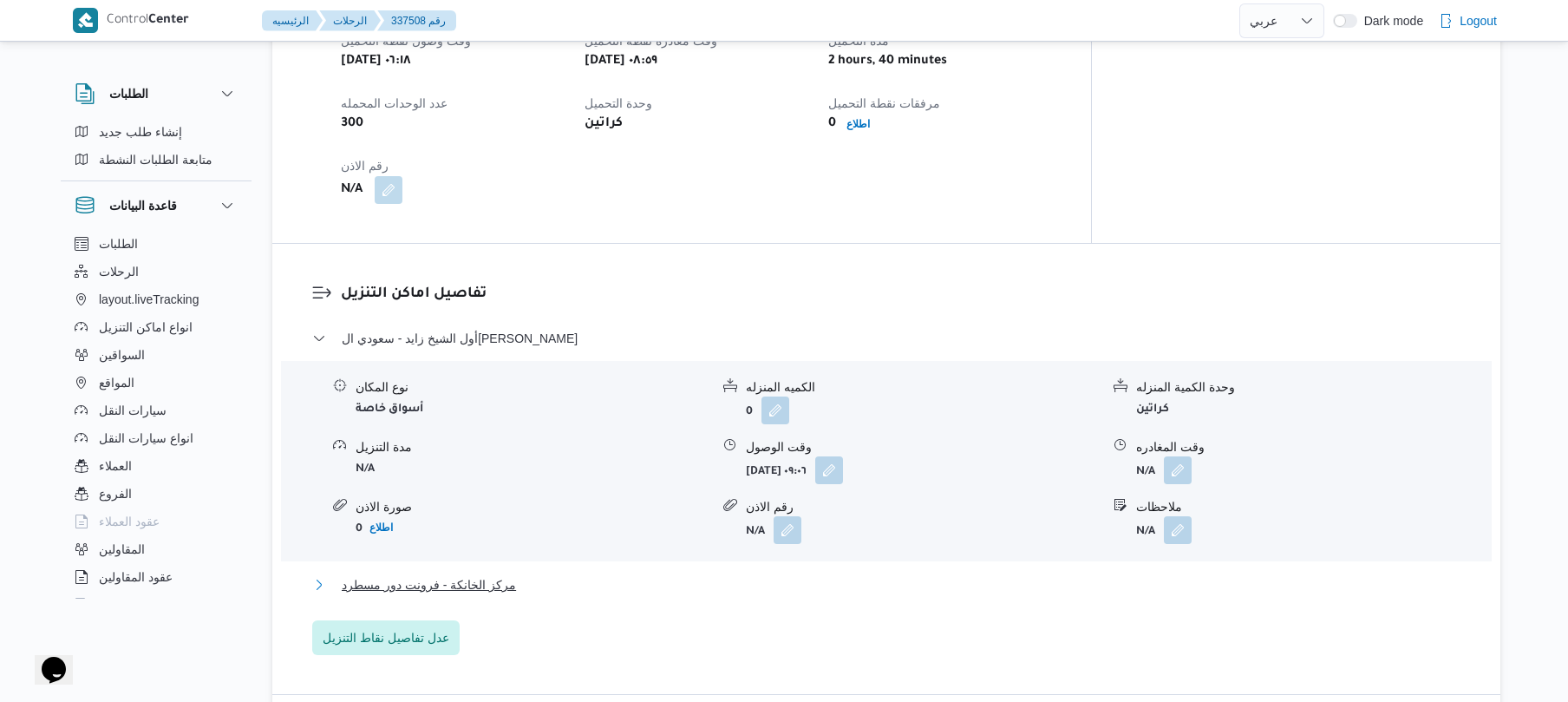
click at [1041, 574] on button "مركز الخانكة - فرونت دور مسطرد" at bounding box center [887, 584] width 1150 height 21
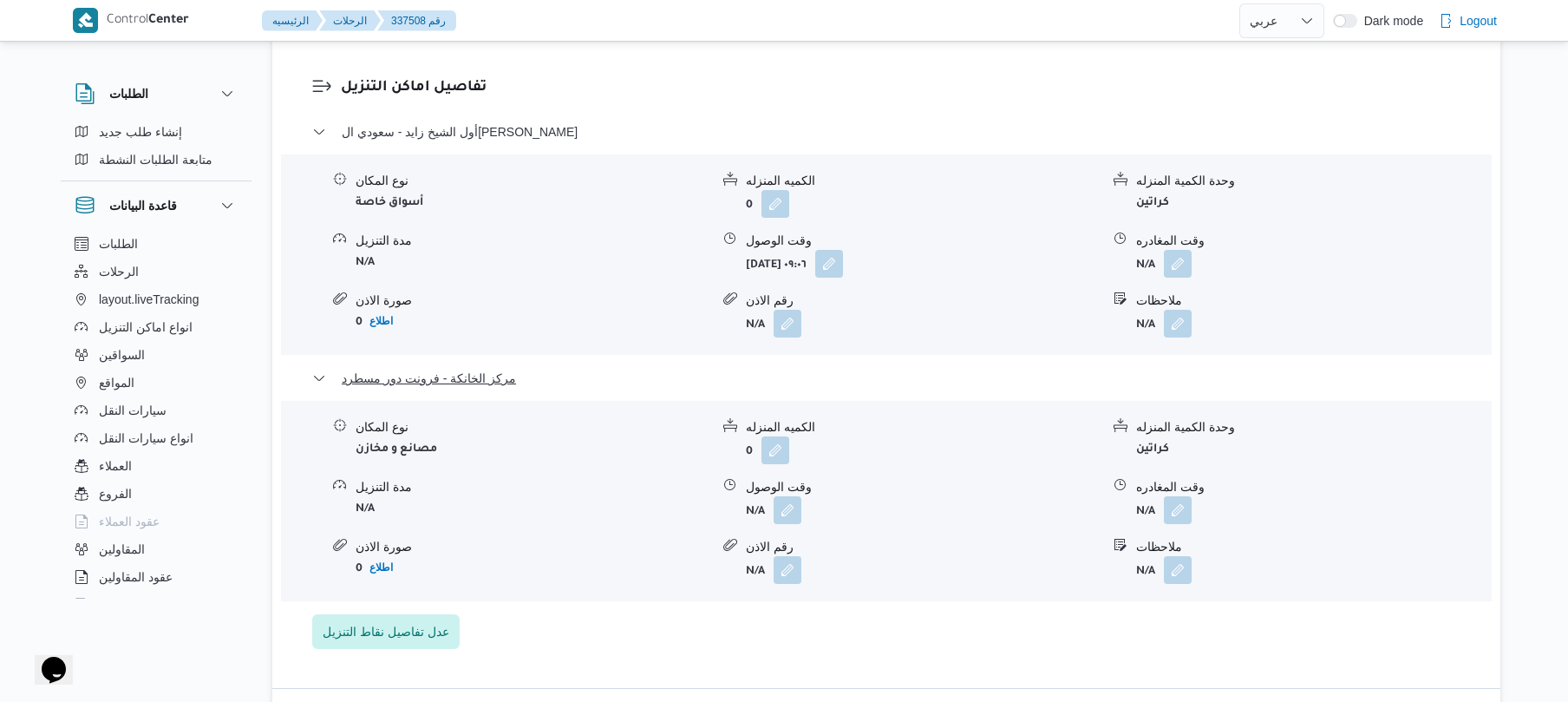
scroll to position [1479, 0]
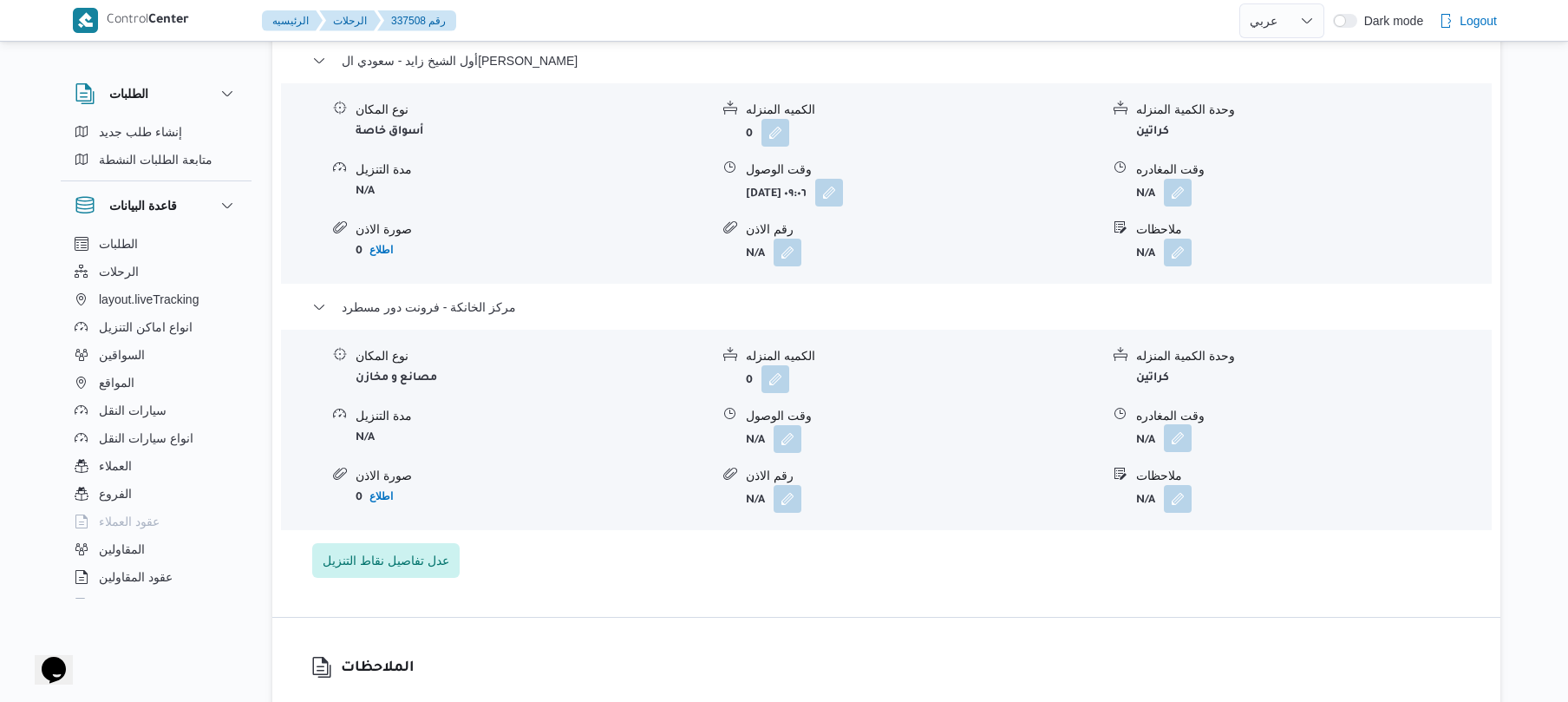
click at [1180, 424] on button "button" at bounding box center [1177, 437] width 27 height 27
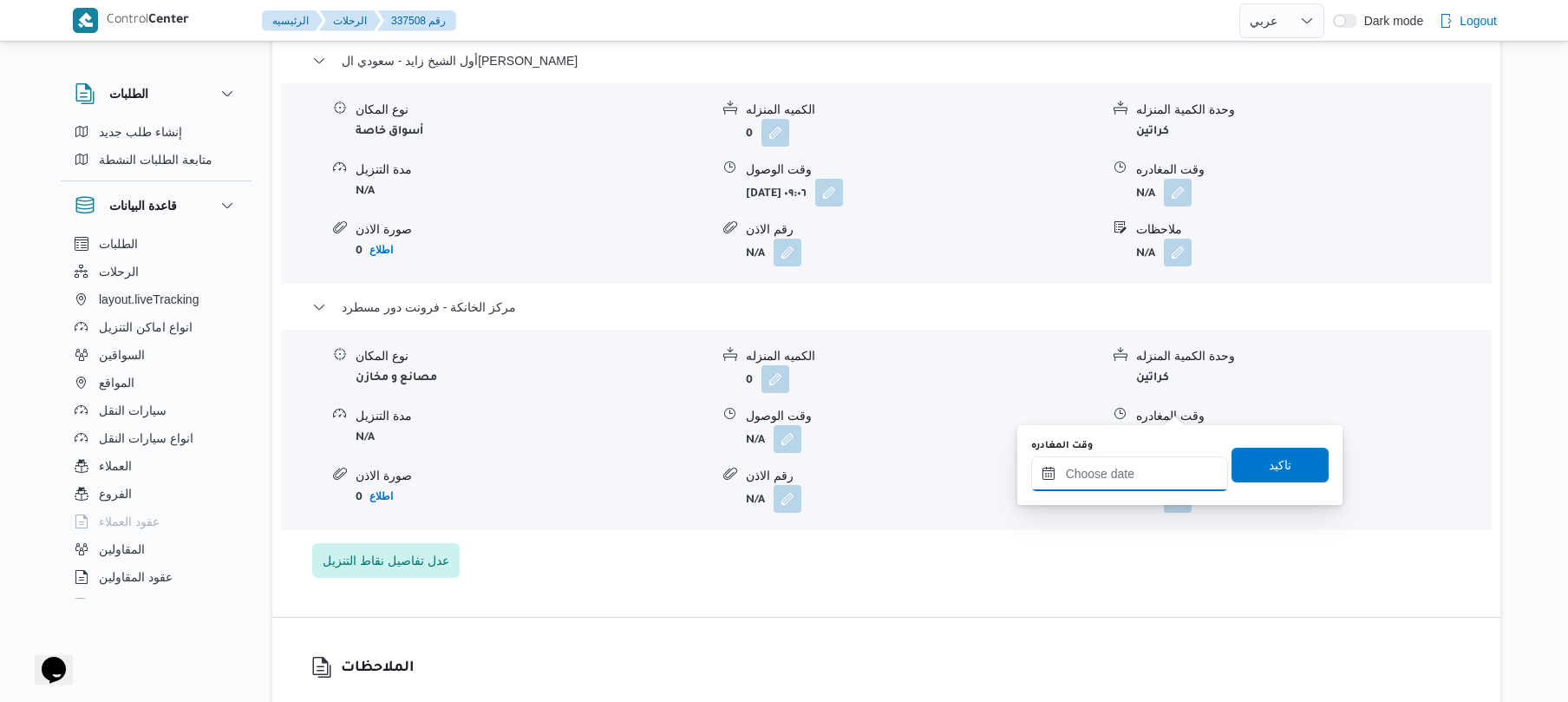
click at [1108, 483] on input "وقت المغادره" at bounding box center [1130, 473] width 197 height 35
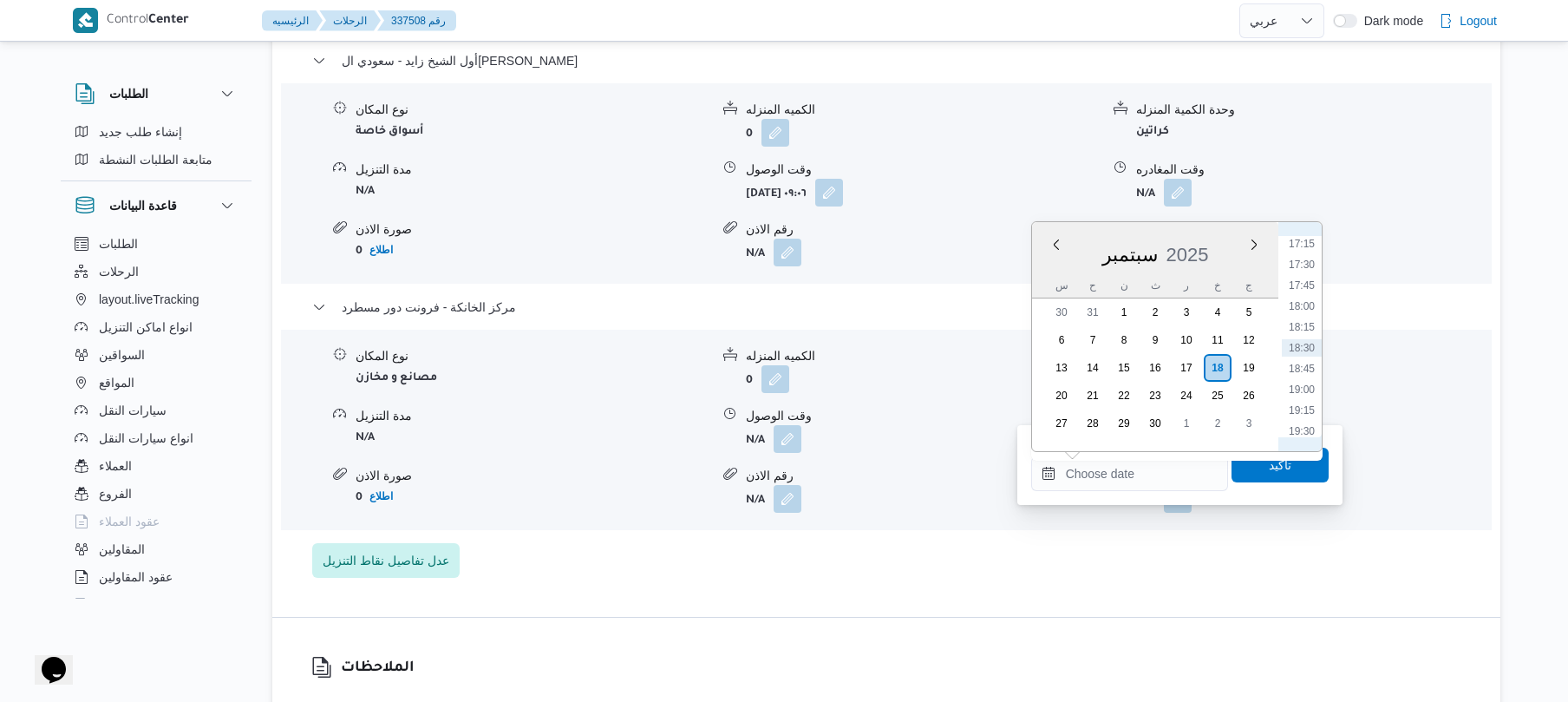
scroll to position [1266, 0]
click at [1304, 415] on li "17:15" at bounding box center [1302, 415] width 40 height 17
type input "[DATE] ١٧:١٥"
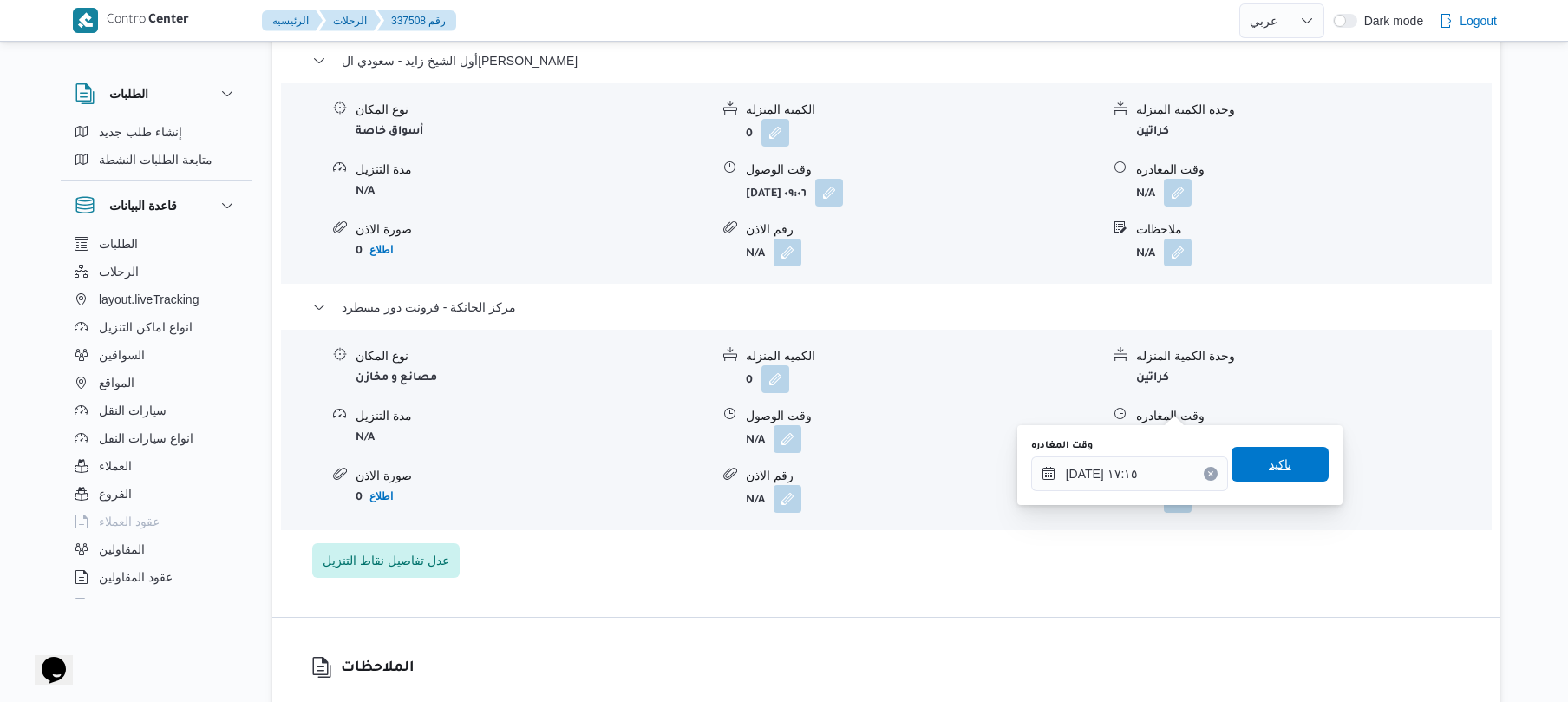
click at [1274, 472] on span "تاكيد" at bounding box center [1281, 464] width 23 height 21
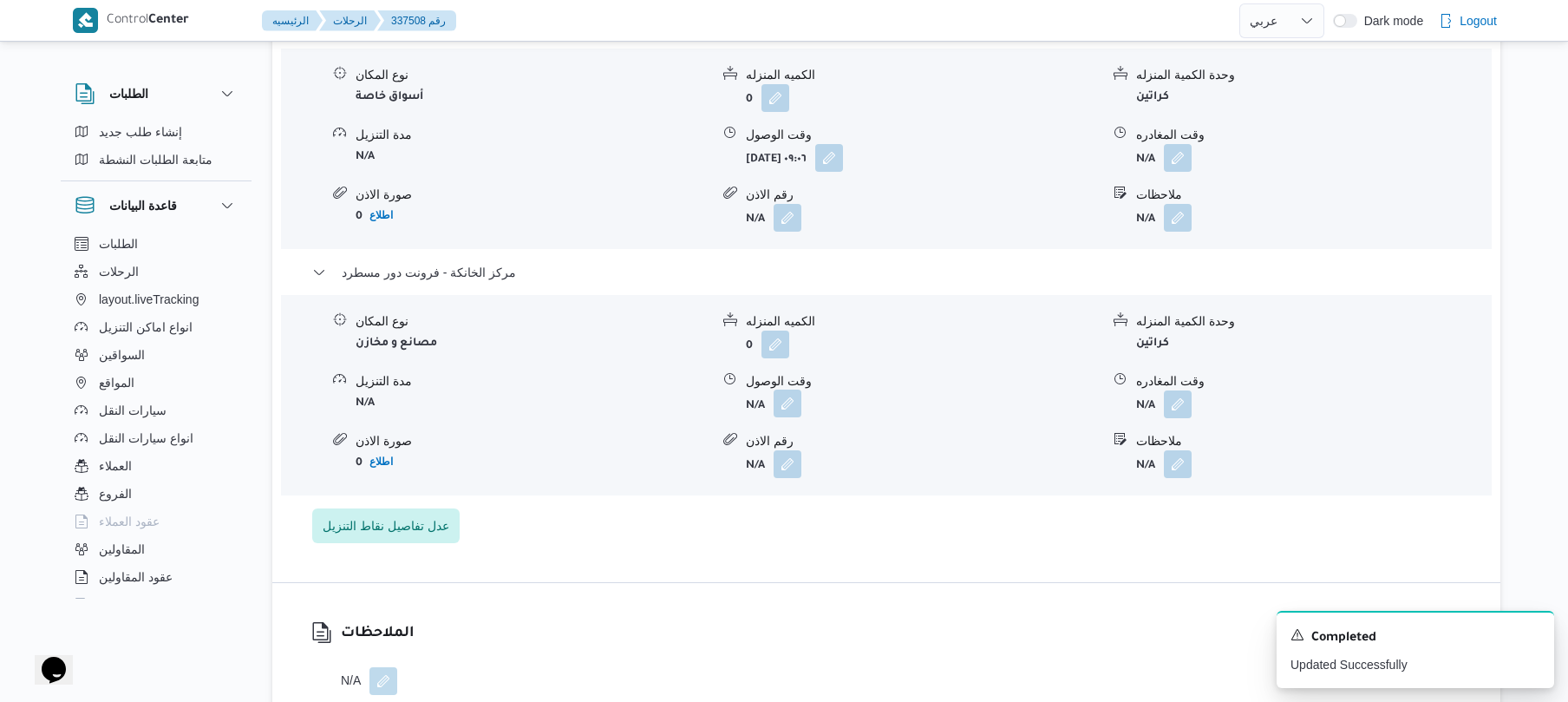
click at [795, 411] on button "button" at bounding box center [787, 402] width 27 height 27
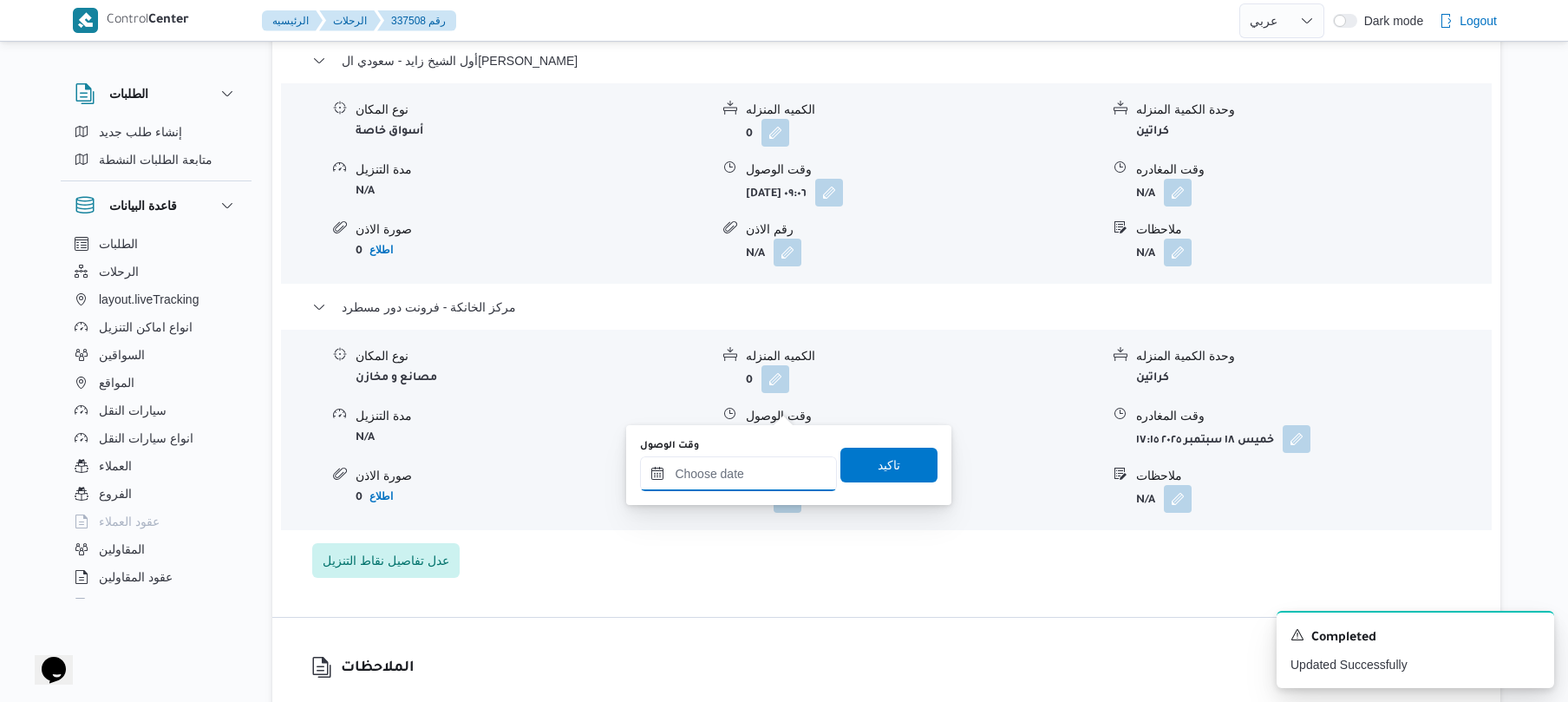
click at [749, 480] on input "وقت الوصول" at bounding box center [738, 473] width 197 height 35
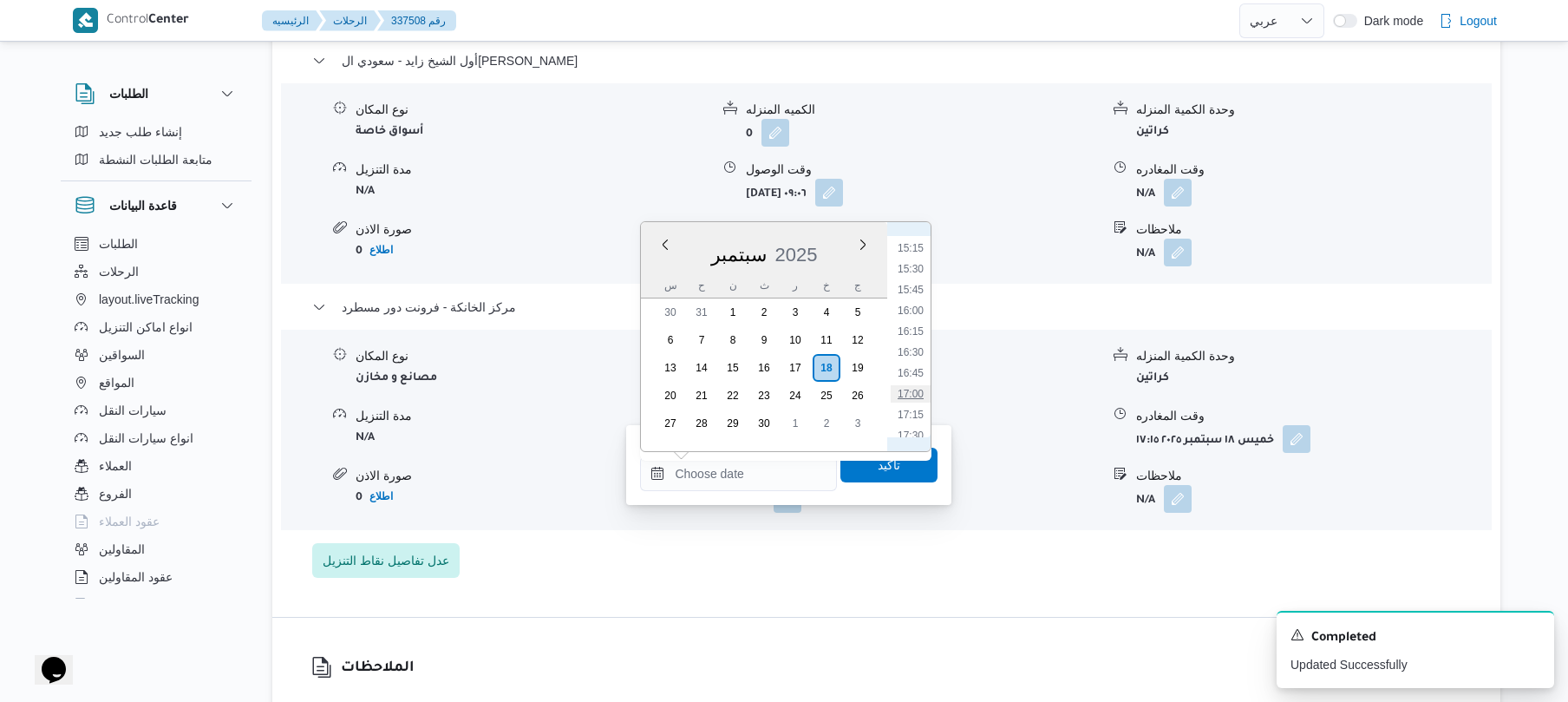
click at [907, 396] on li "17:00" at bounding box center [910, 394] width 40 height 17
type input "١٨/٠٩/٢٠٢٥ ١٧:٠٠"
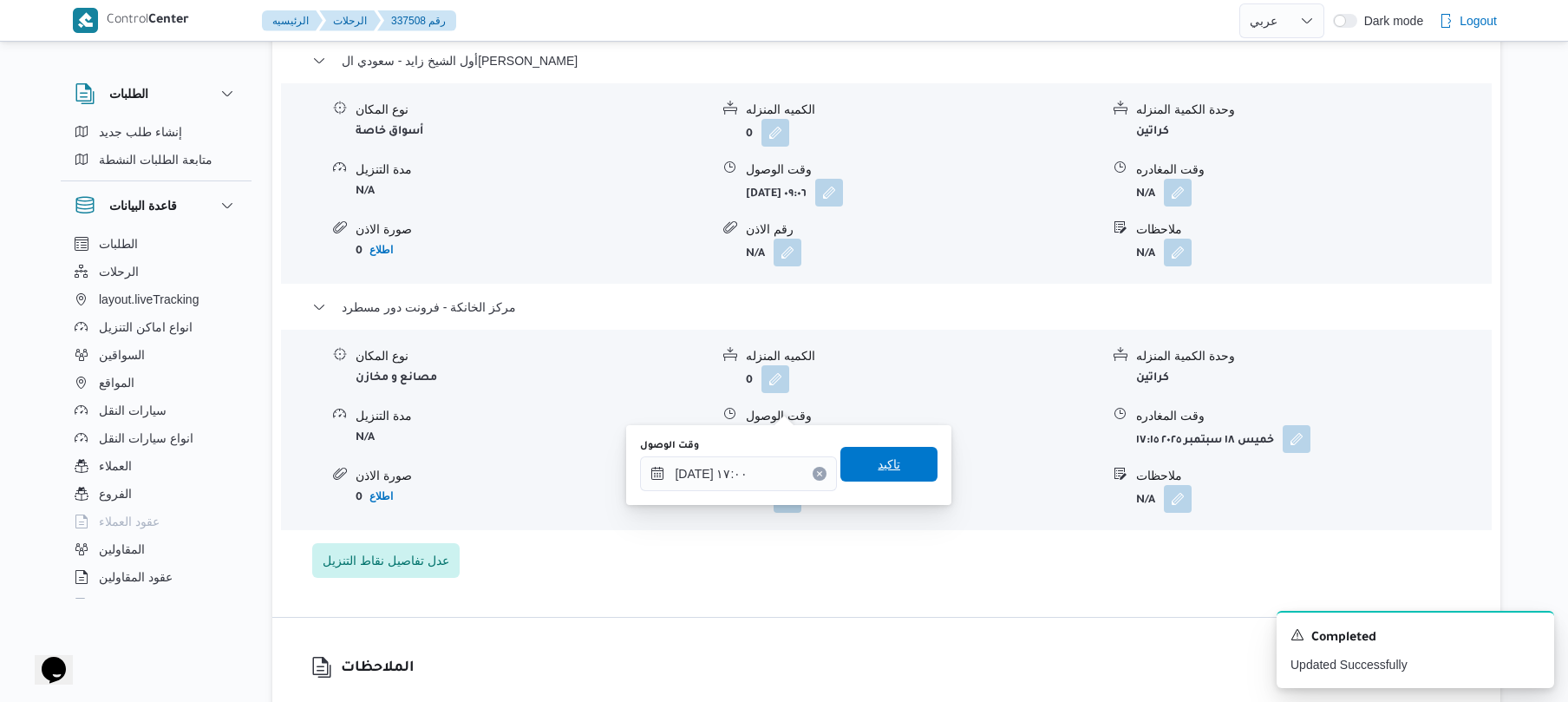
click at [890, 451] on span "تاكيد" at bounding box center [889, 464] width 97 height 35
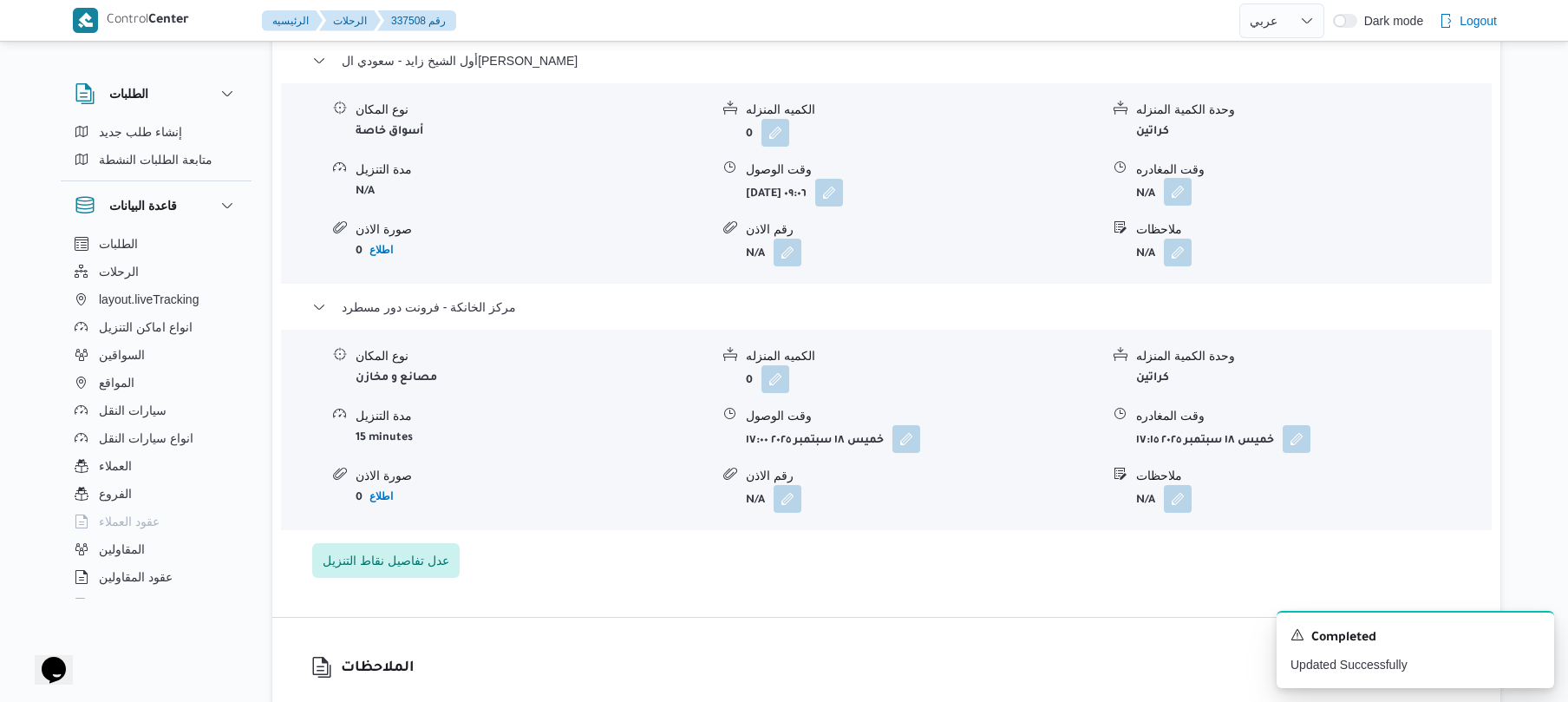
click at [1178, 178] on button "button" at bounding box center [1177, 191] width 27 height 27
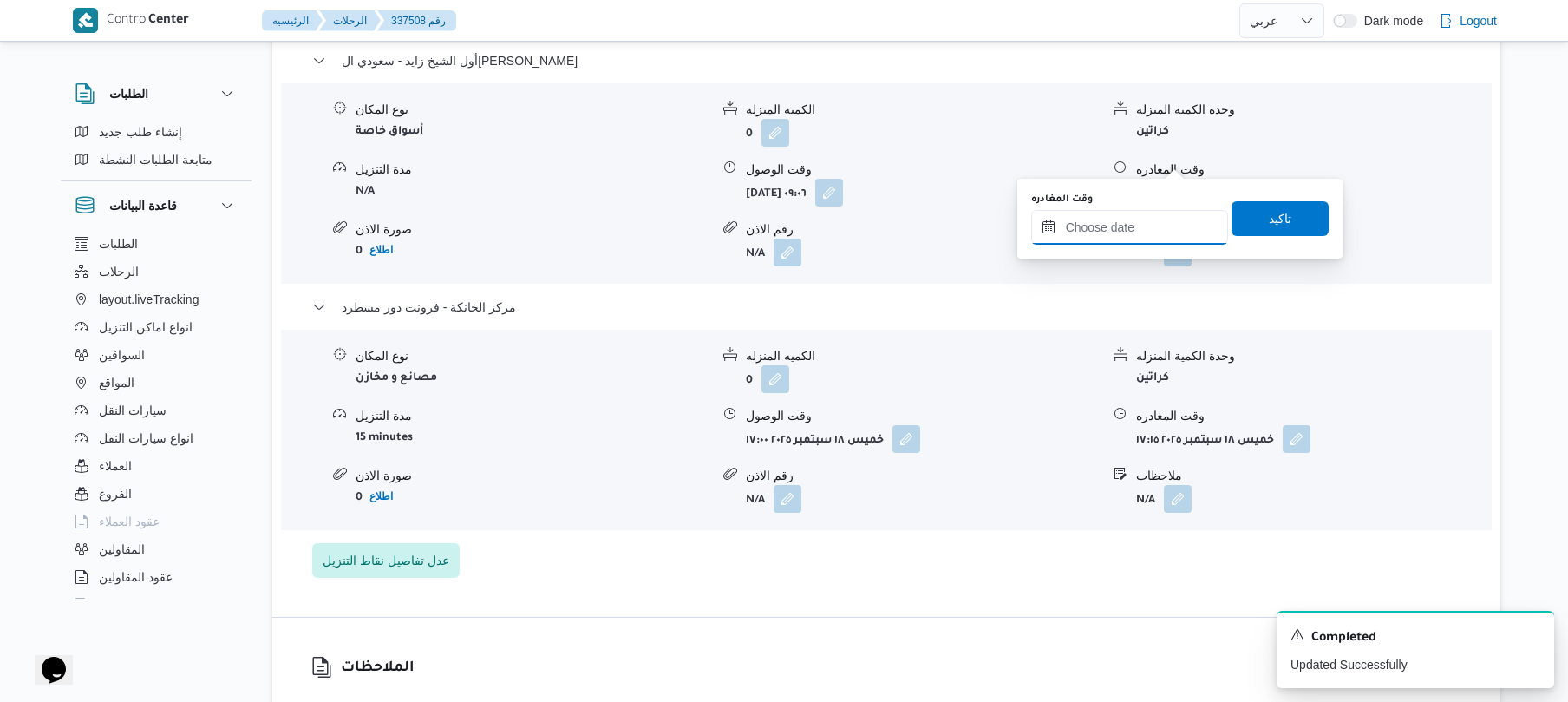
click at [1141, 222] on input "وقت المغادره" at bounding box center [1130, 227] width 197 height 35
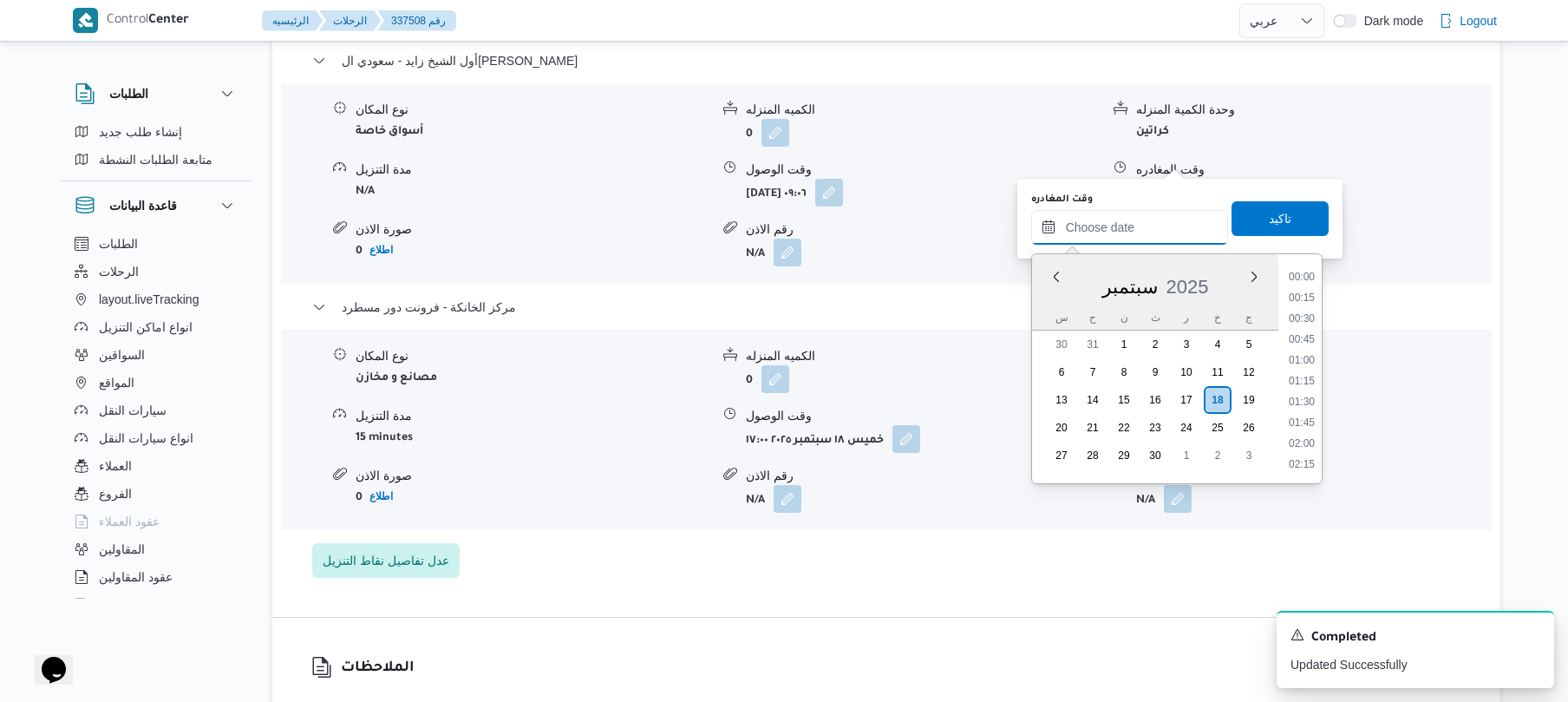
scroll to position [1437, 0]
click at [993, 119] on form "0" at bounding box center [923, 132] width 354 height 27
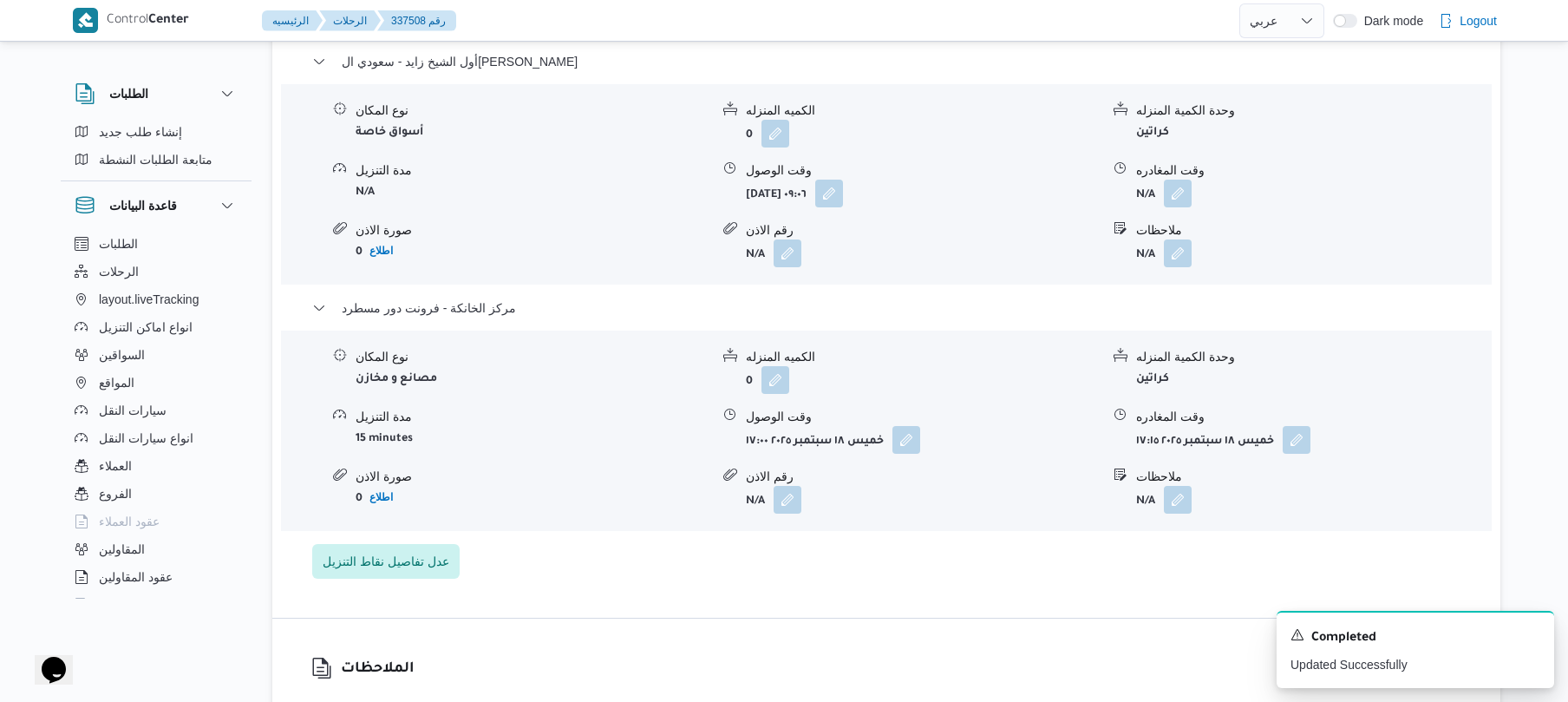
scroll to position [1479, 0]
click at [1174, 178] on button "button" at bounding box center [1177, 191] width 27 height 27
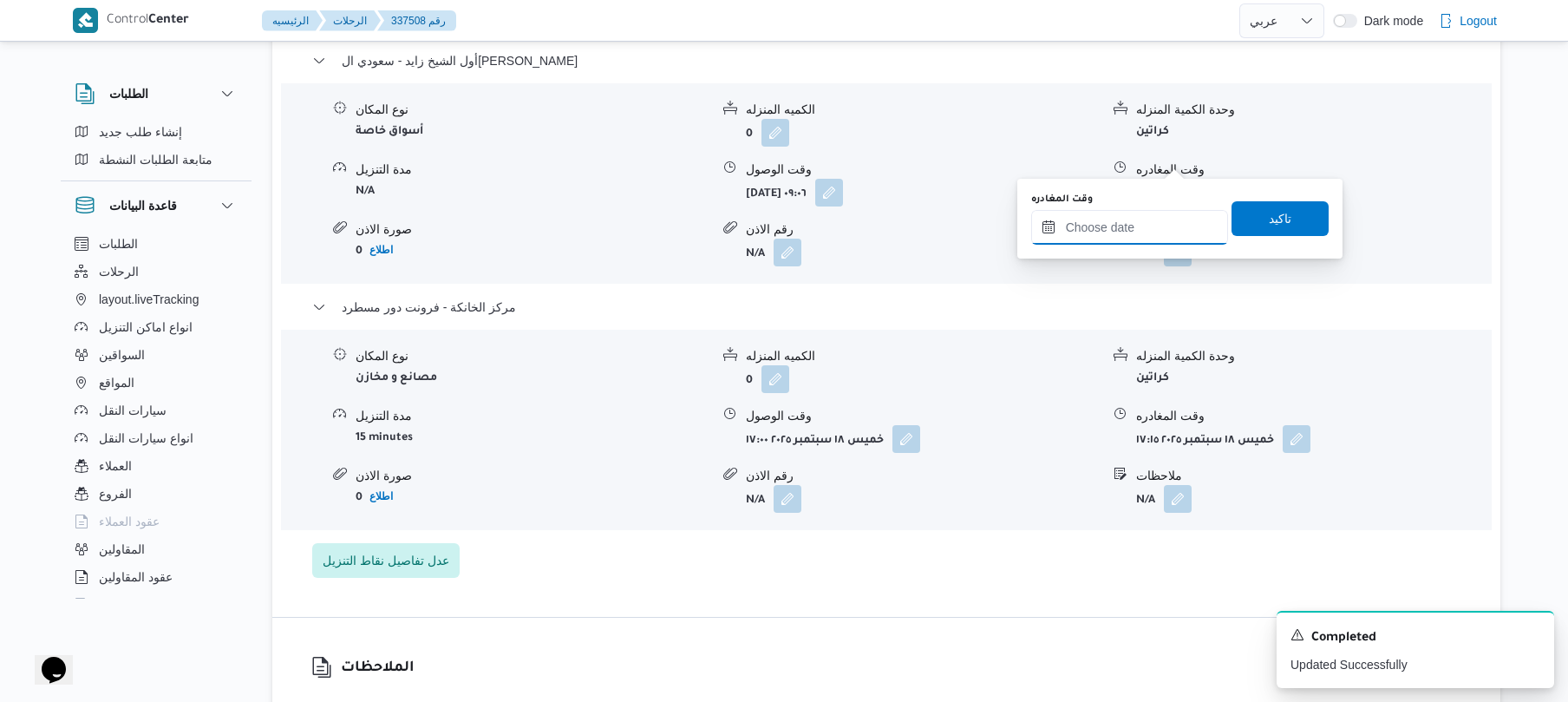
click at [1116, 241] on input "وقت المغادره" at bounding box center [1130, 227] width 197 height 35
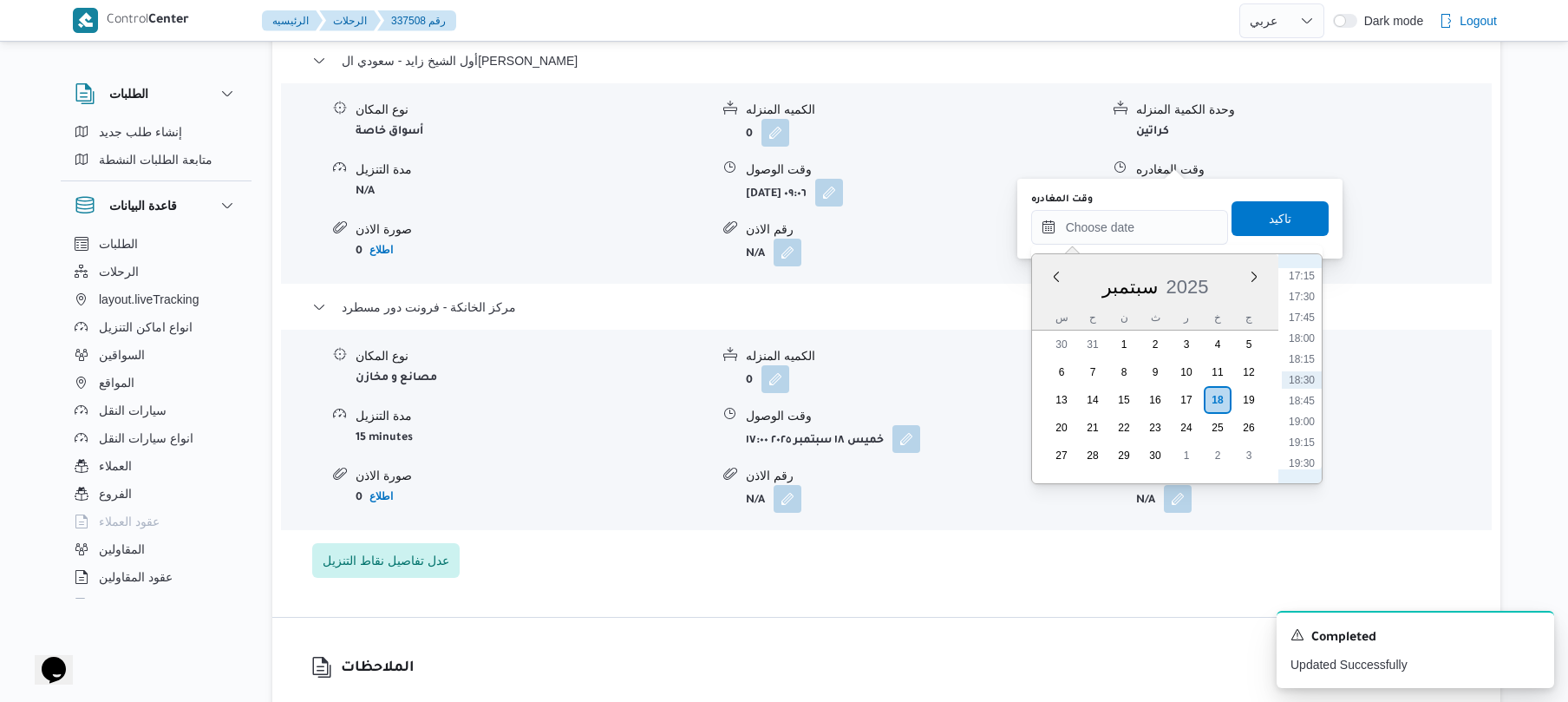
scroll to position [1267, 0]
click at [1304, 341] on li "16:00" at bounding box center [1302, 341] width 40 height 17
type input "١٨/٠٩/٢٠٢٥ ١٦:٠٠"
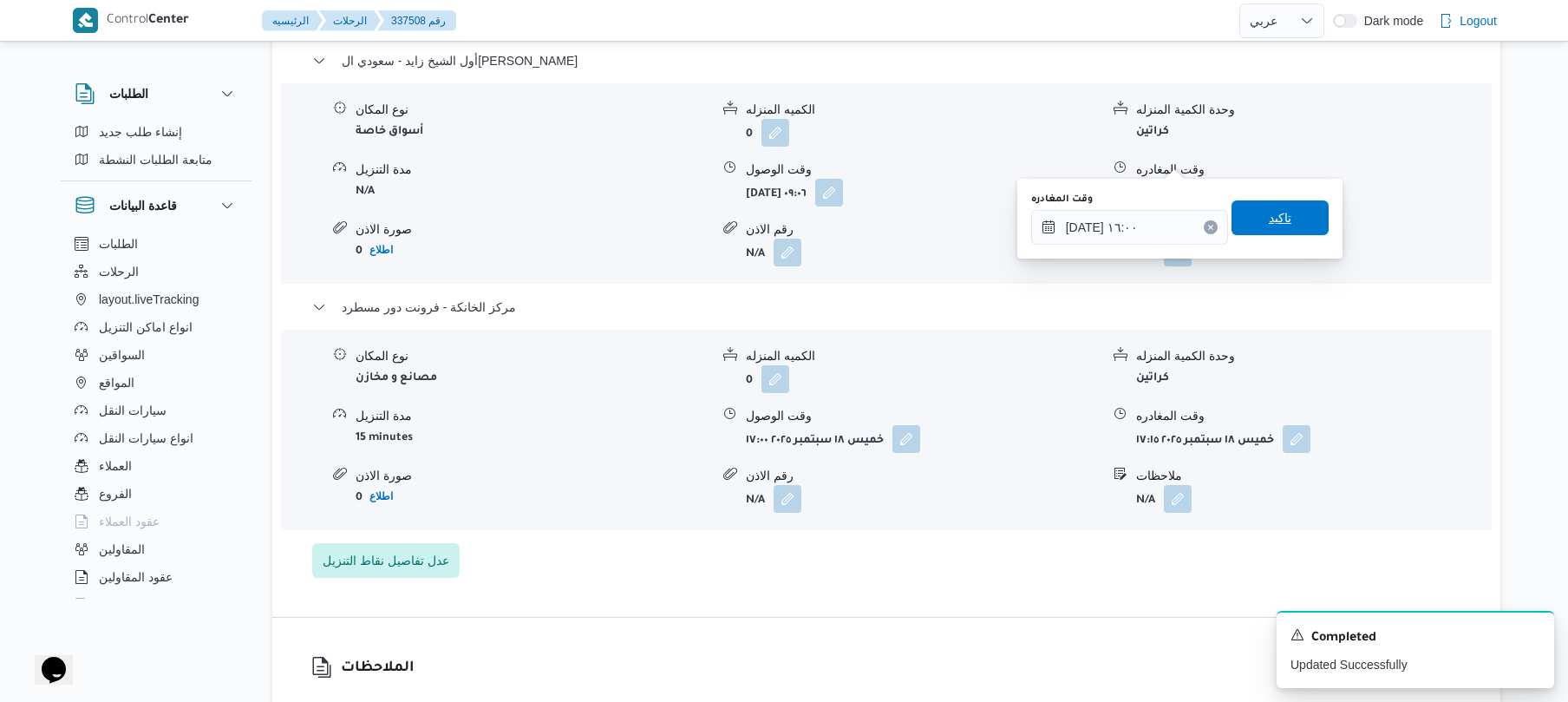
click at [1293, 234] on span "تاكيد" at bounding box center [1280, 218] width 97 height 35
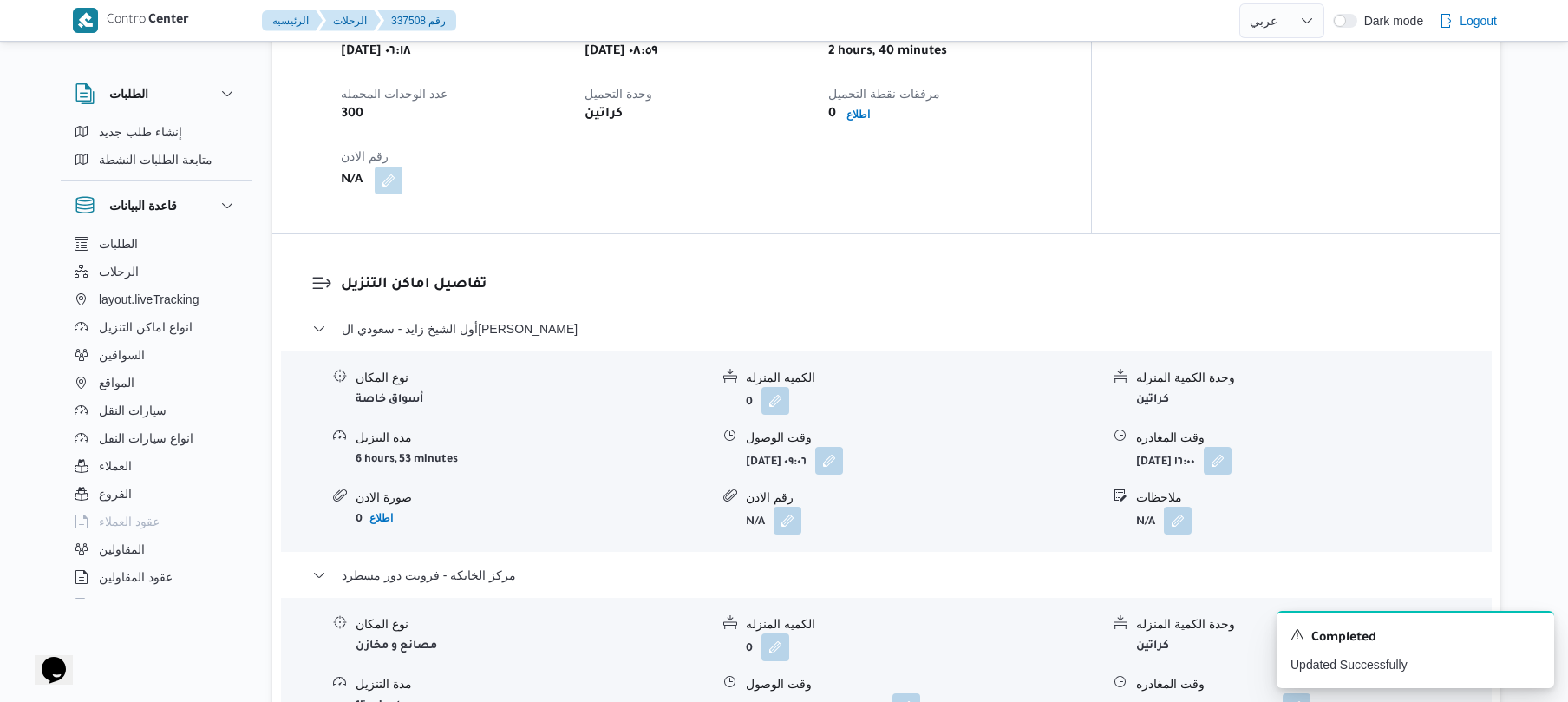
scroll to position [1249, 0]
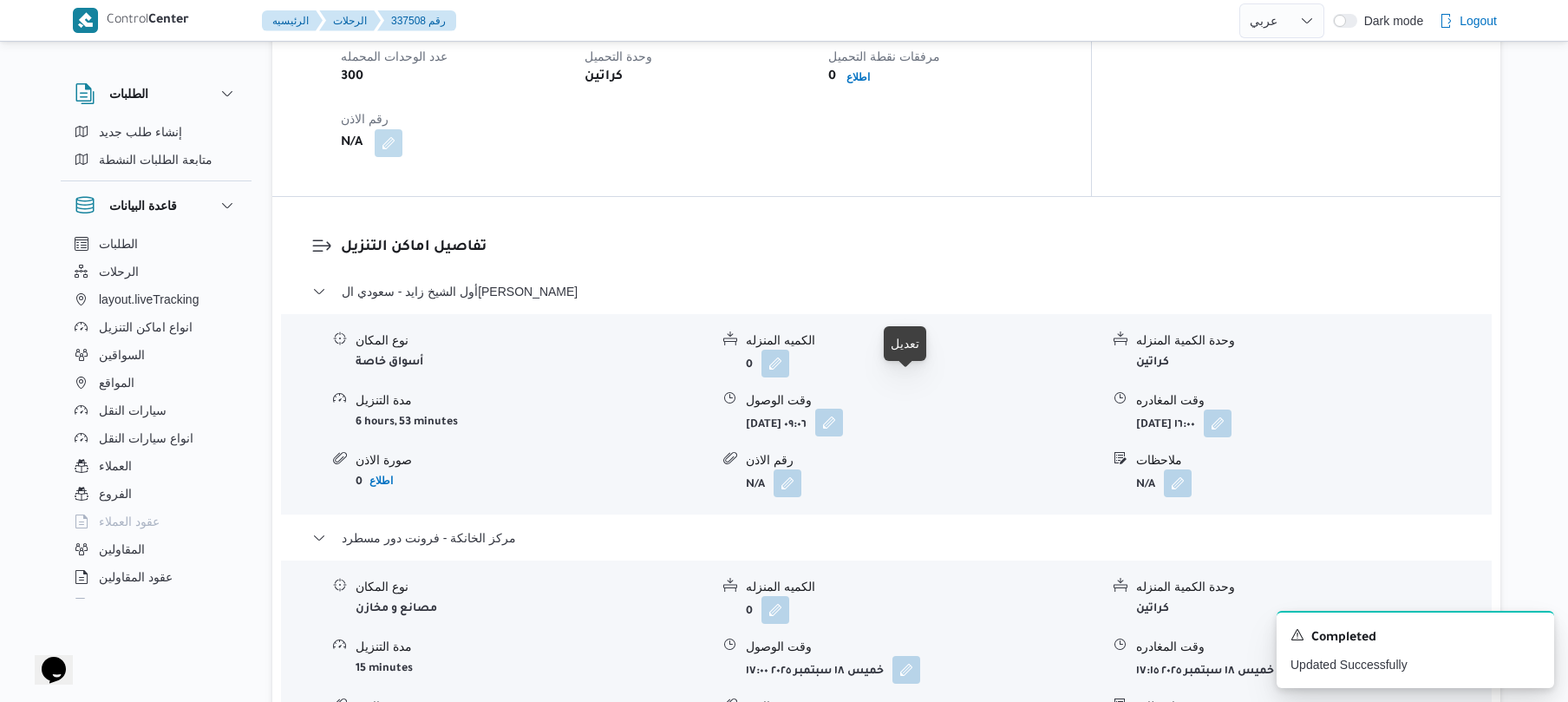
click at [843, 409] on button "button" at bounding box center [828, 422] width 27 height 27
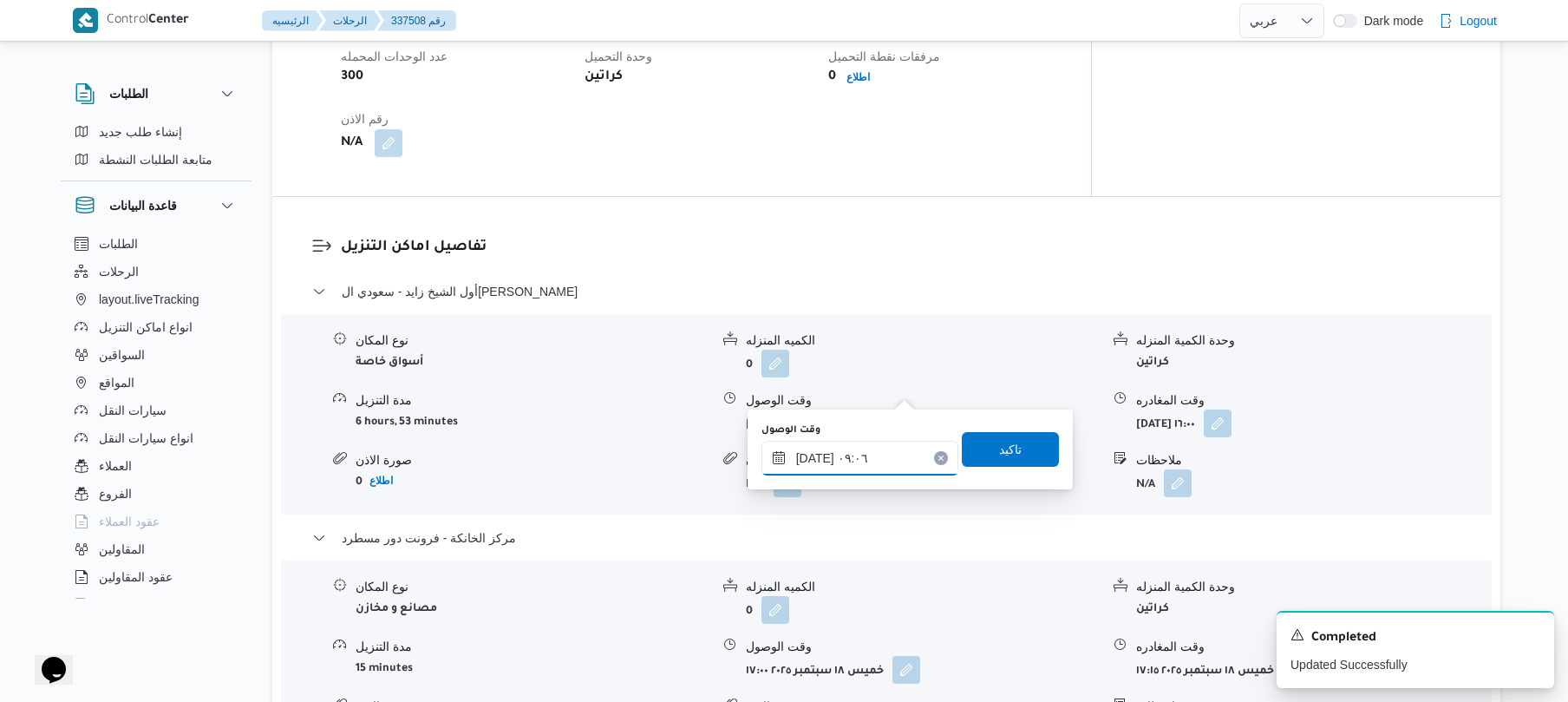
click at [830, 453] on input "١٨/٠٩/٢٠٢٥ ٠٩:٠٦" at bounding box center [859, 458] width 197 height 35
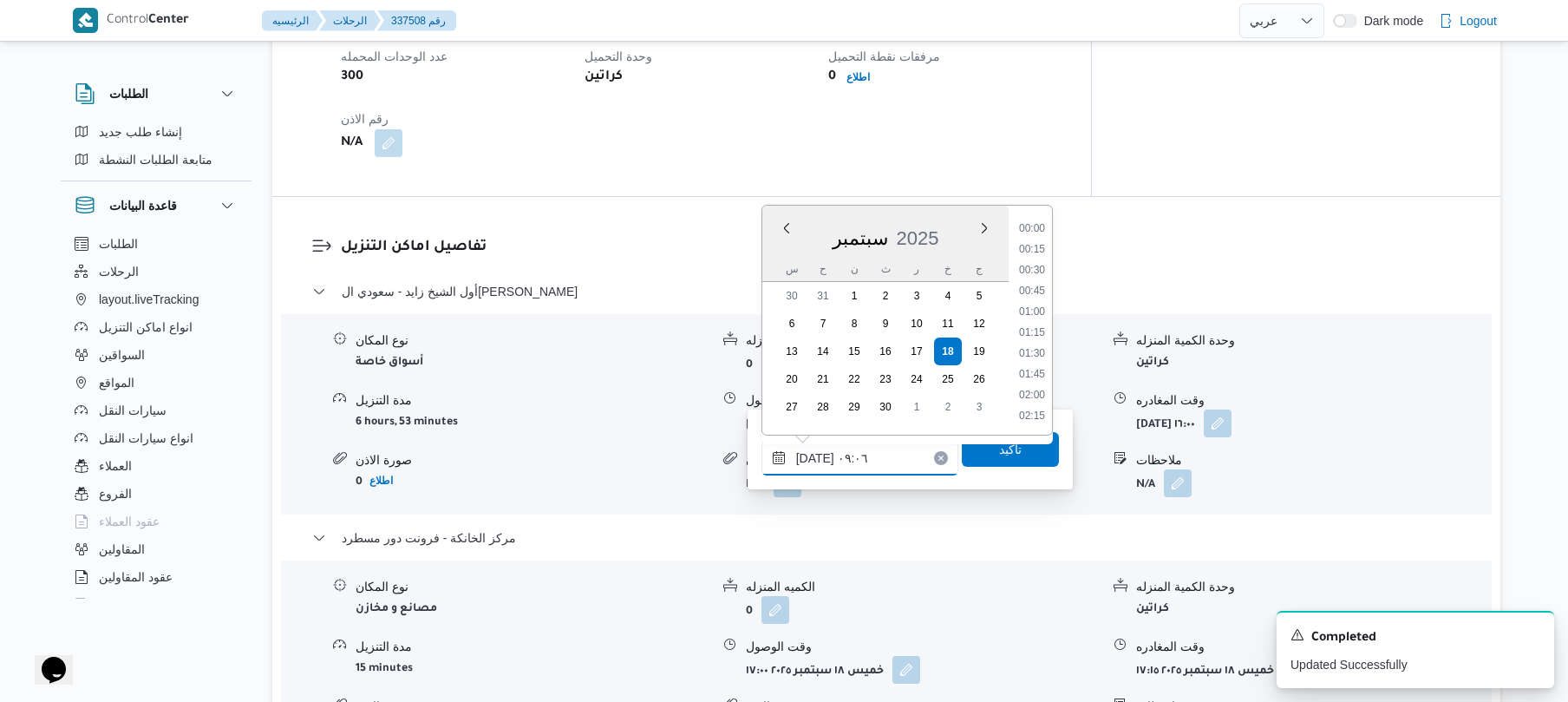
scroll to position [645, 0]
click at [1032, 413] on li "10:00" at bounding box center [1032, 416] width 40 height 17
type input "١٨/٠٩/٢٠٢٥ ١٠:٠٠"
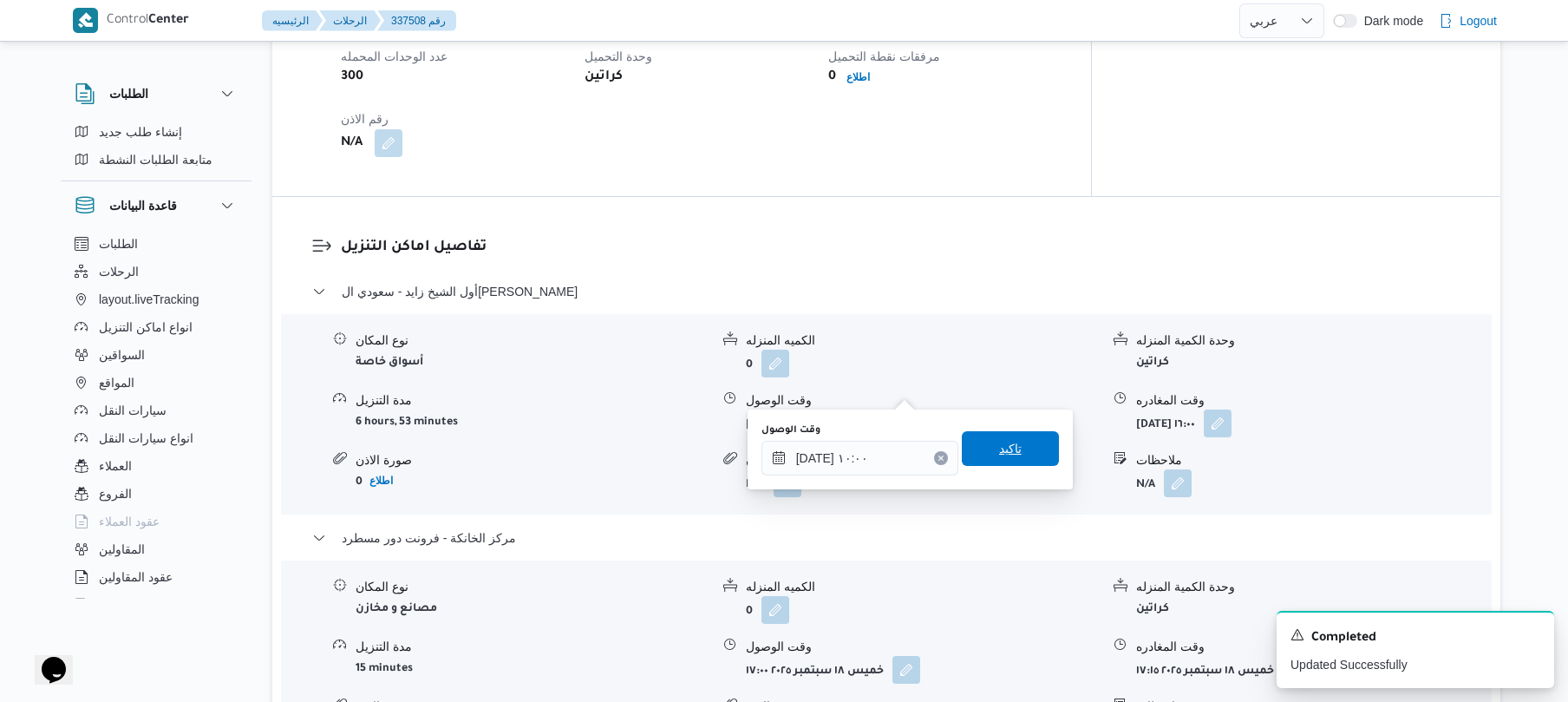
click at [1007, 458] on span "تاكيد" at bounding box center [1010, 449] width 23 height 21
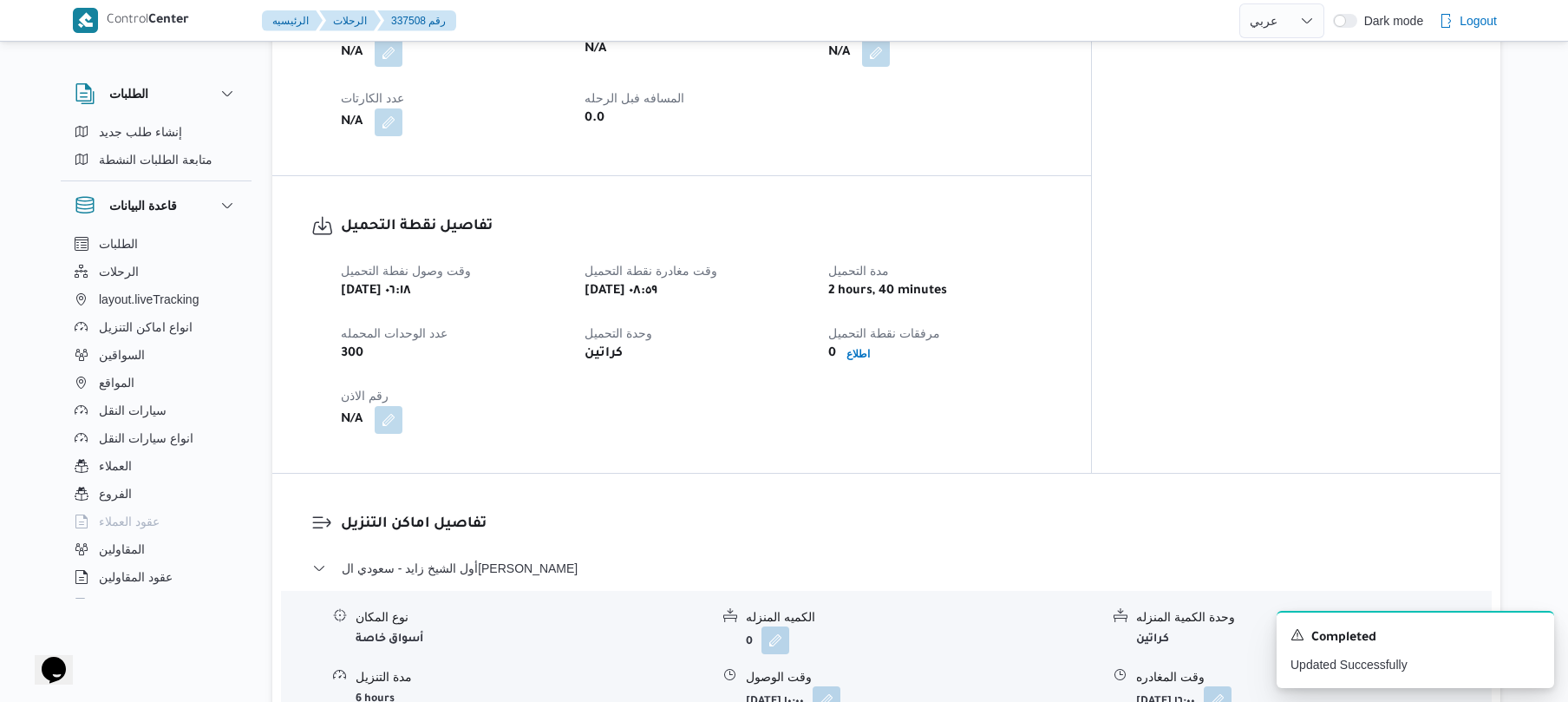
scroll to position [0, 0]
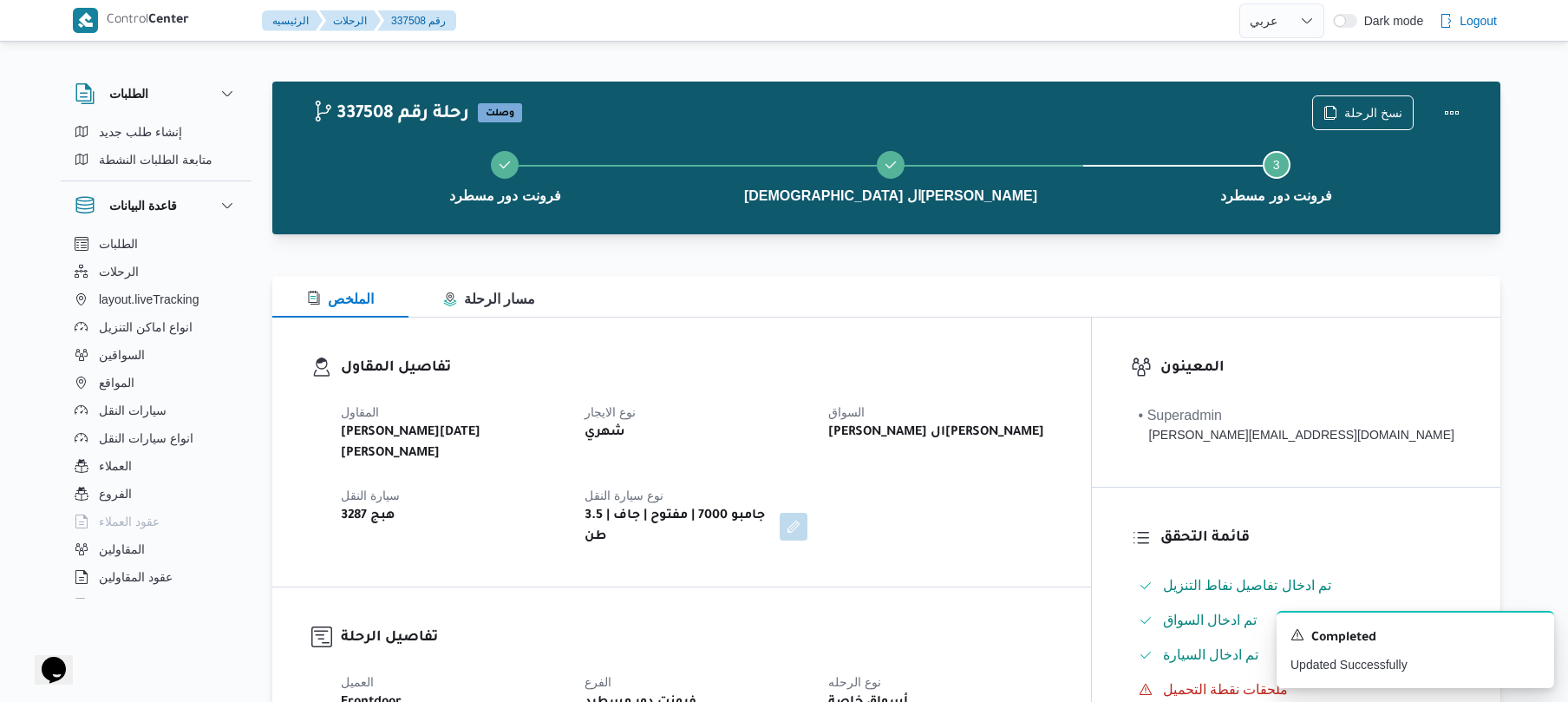
click at [1063, 514] on div "المقاول ابراهيم رمضان ابراهيم عثمان ابوباشا نوع الايجار شهري السواق حسن على الس…" at bounding box center [696, 474] width 732 height 167
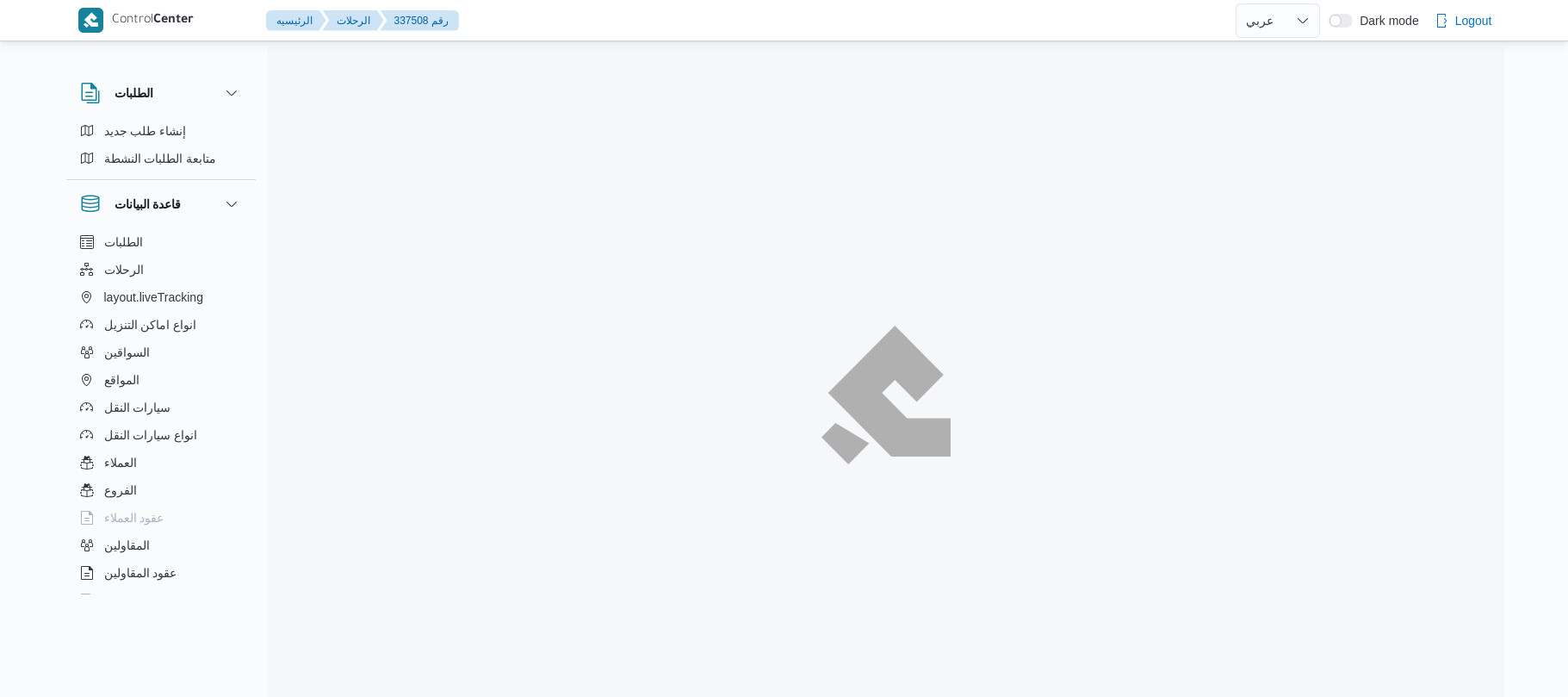
select select "ar"
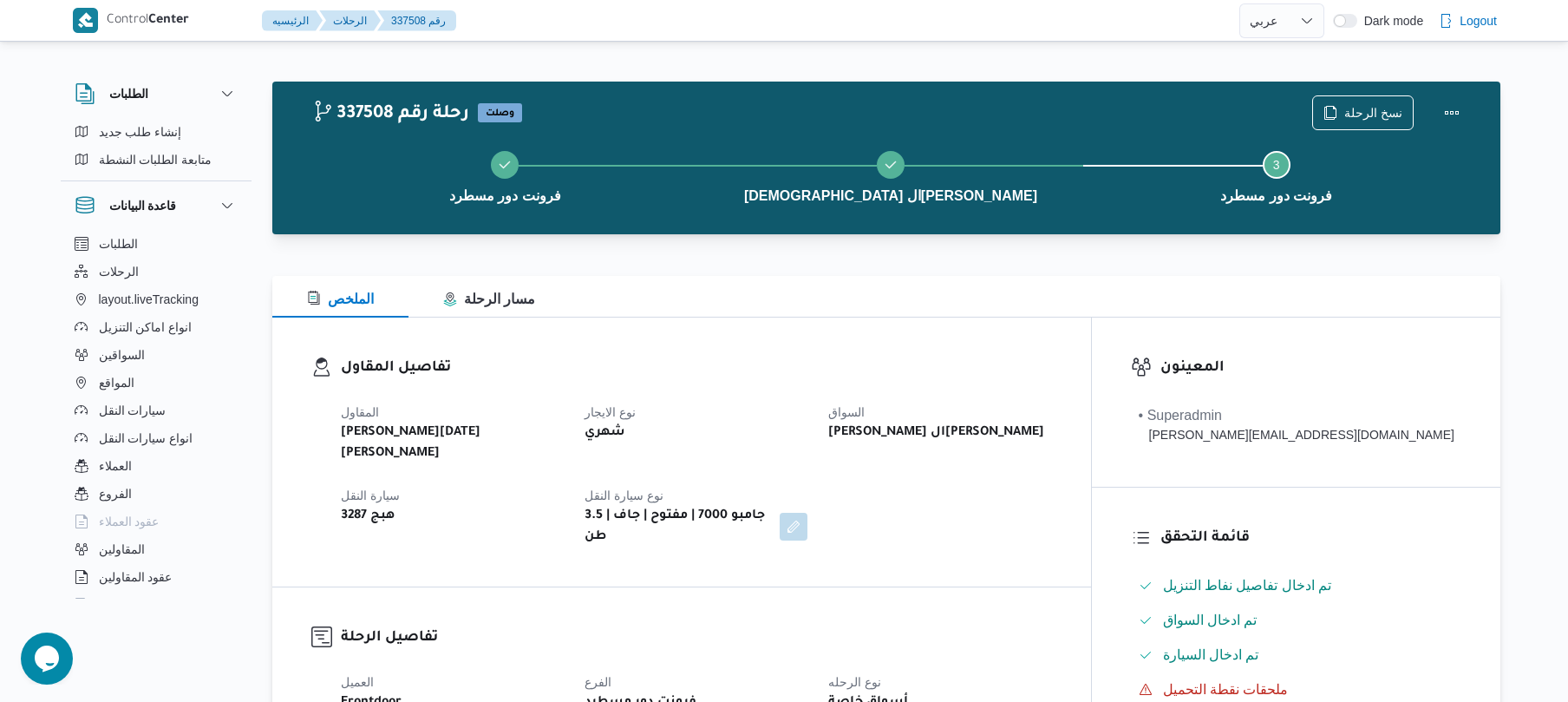
click at [1044, 340] on div "تفاصيل المقاول المقاول [PERSON_NAME][DATE] [PERSON_NAME] نوع الايجار شهري السوا…" at bounding box center [681, 451] width 819 height 269
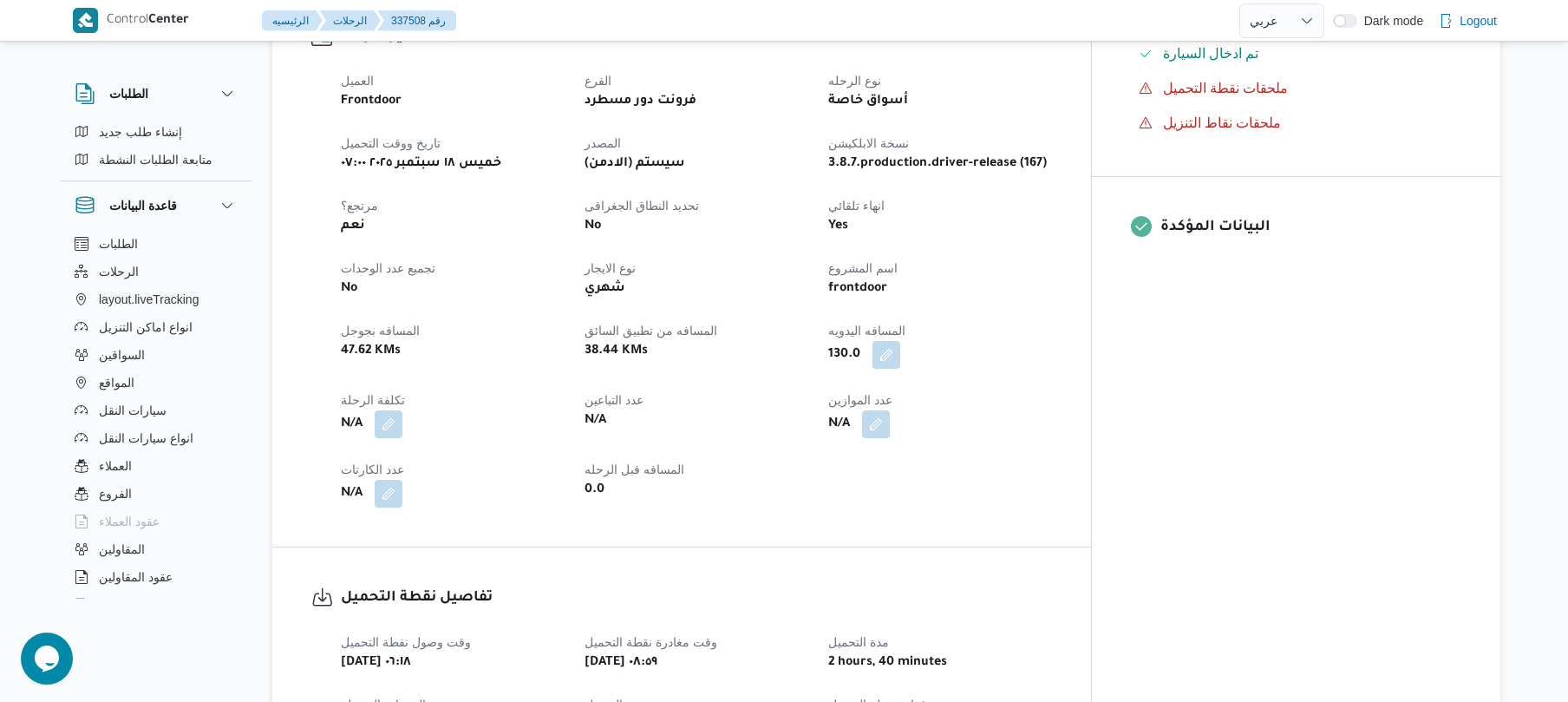
scroll to position [647, 0]
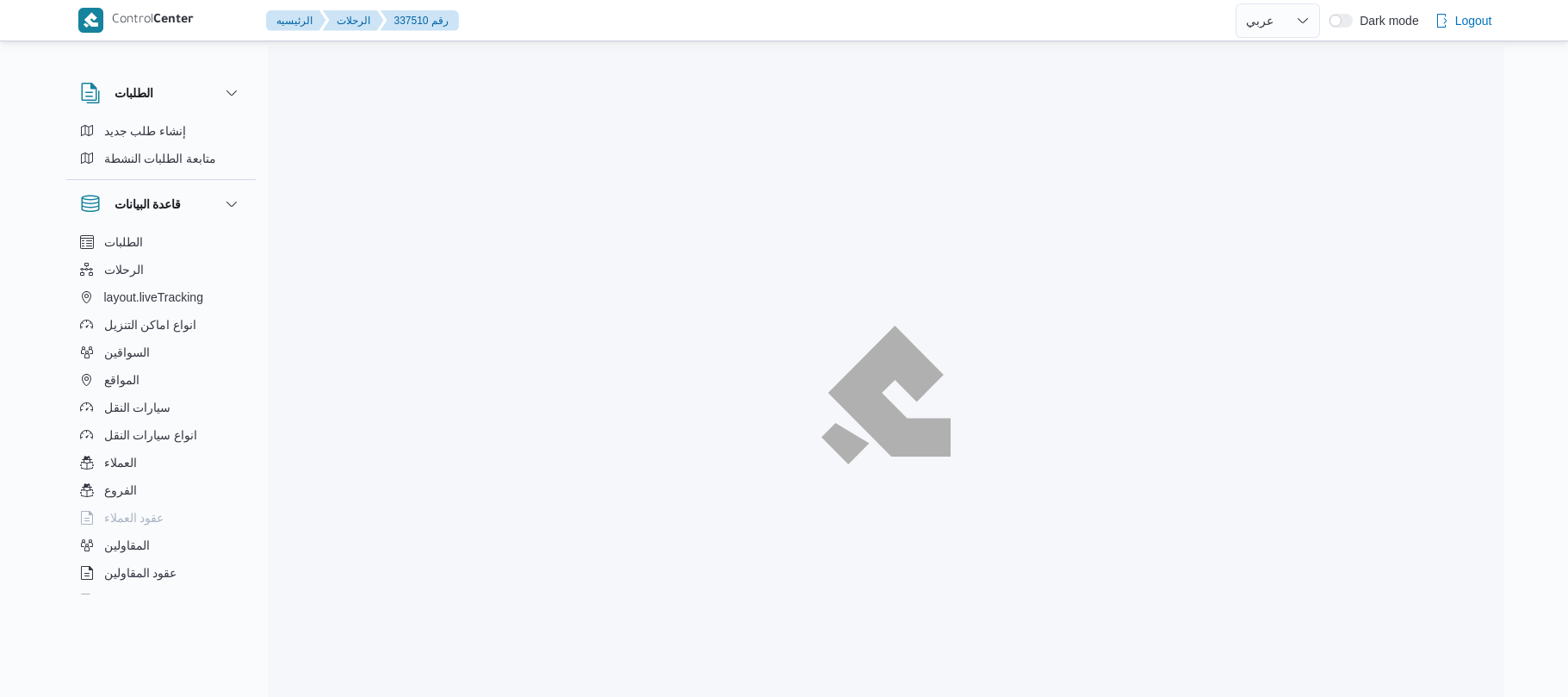
select select "ar"
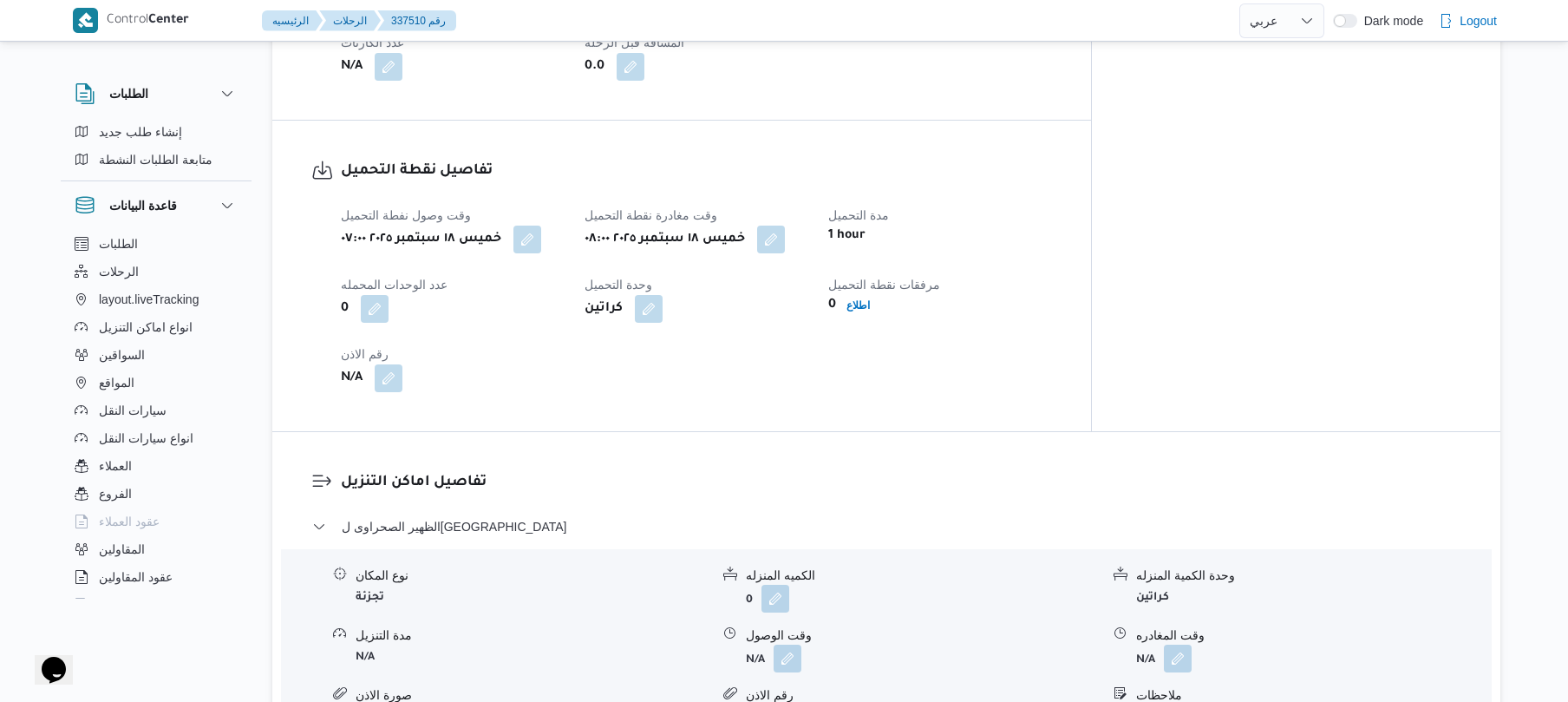
scroll to position [833, 0]
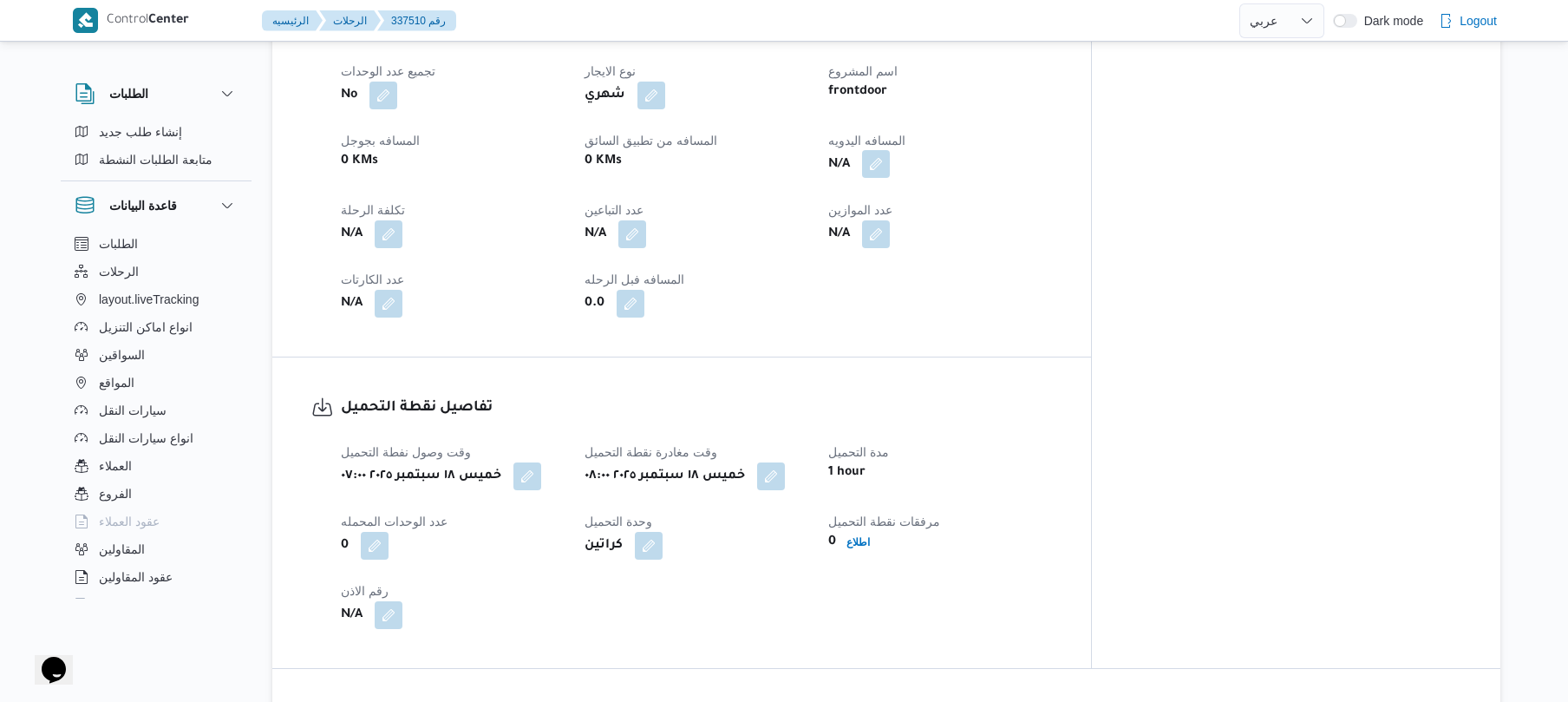
click at [890, 154] on button "button" at bounding box center [875, 163] width 27 height 27
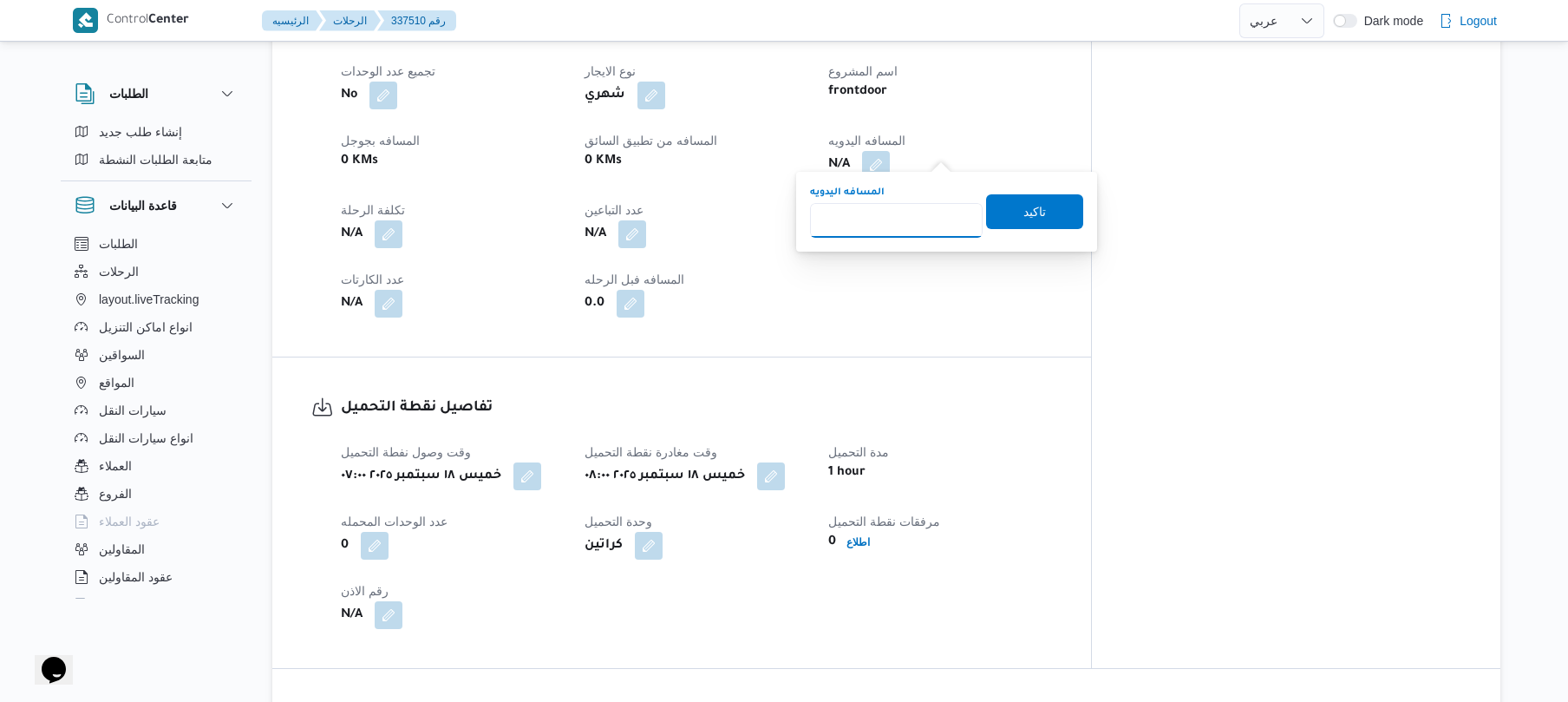
click at [921, 213] on input "المسافه اليدويه" at bounding box center [896, 220] width 172 height 35
type input "145"
click at [1023, 204] on span "تاكيد" at bounding box center [1035, 211] width 23 height 21
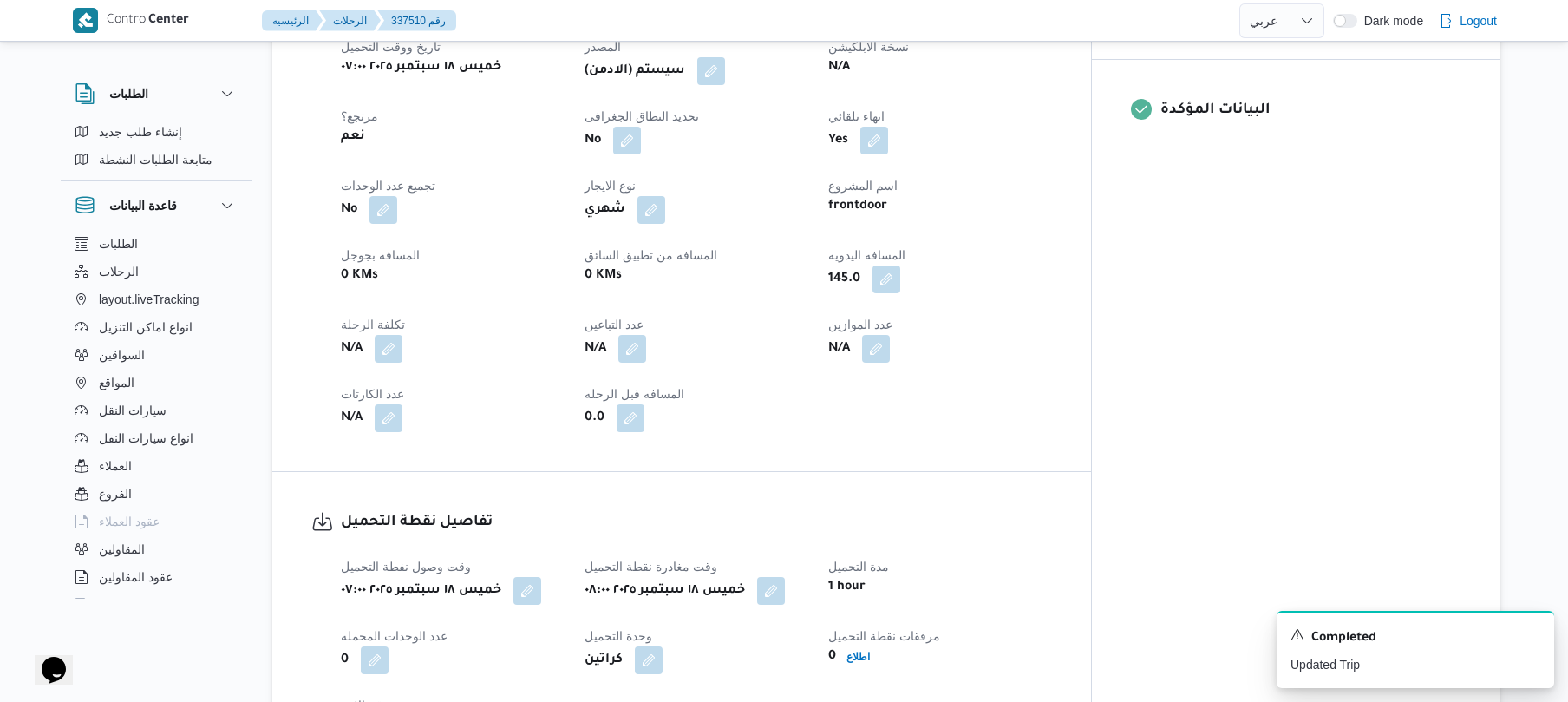
scroll to position [463, 0]
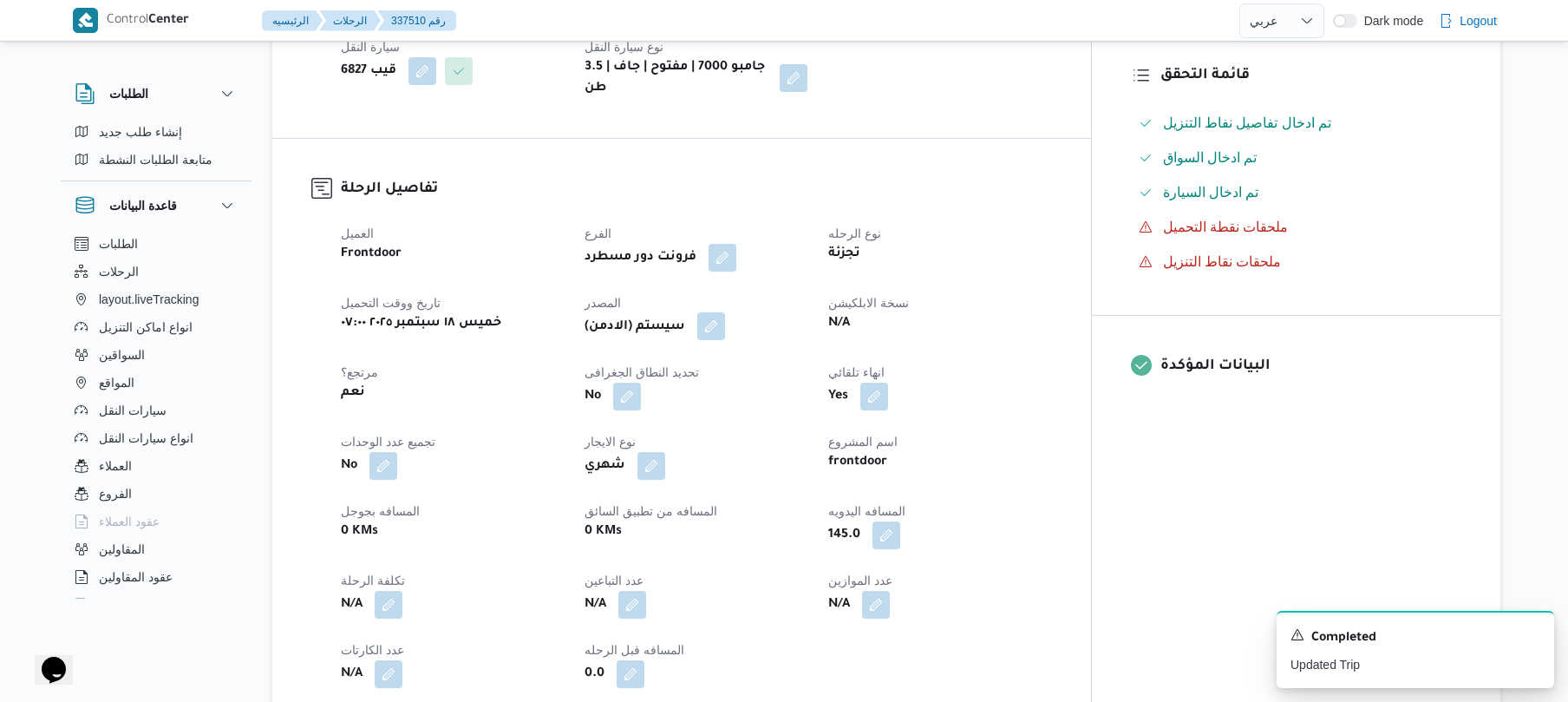
click at [726, 321] on button "button" at bounding box center [710, 325] width 27 height 27
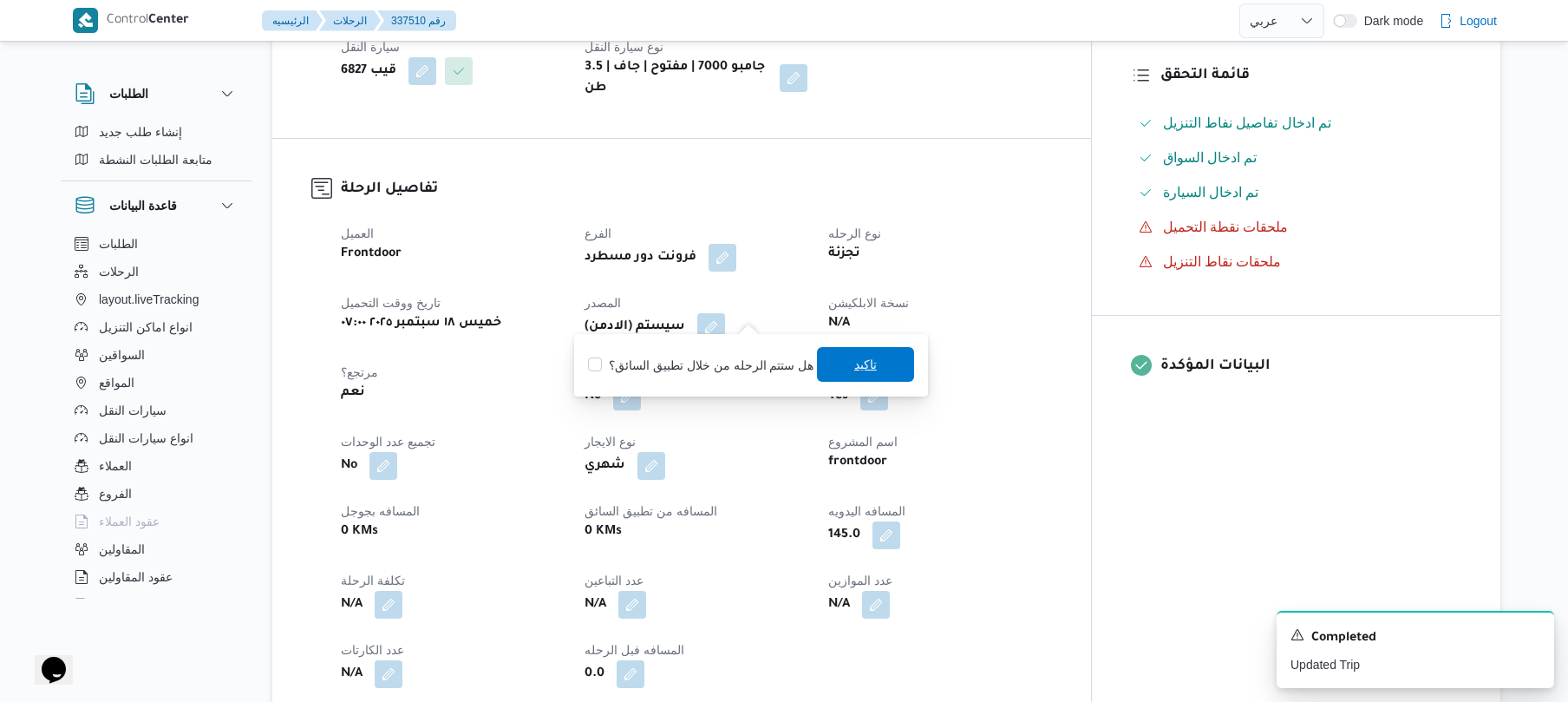
click at [869, 362] on span "تاكيد" at bounding box center [866, 365] width 23 height 21
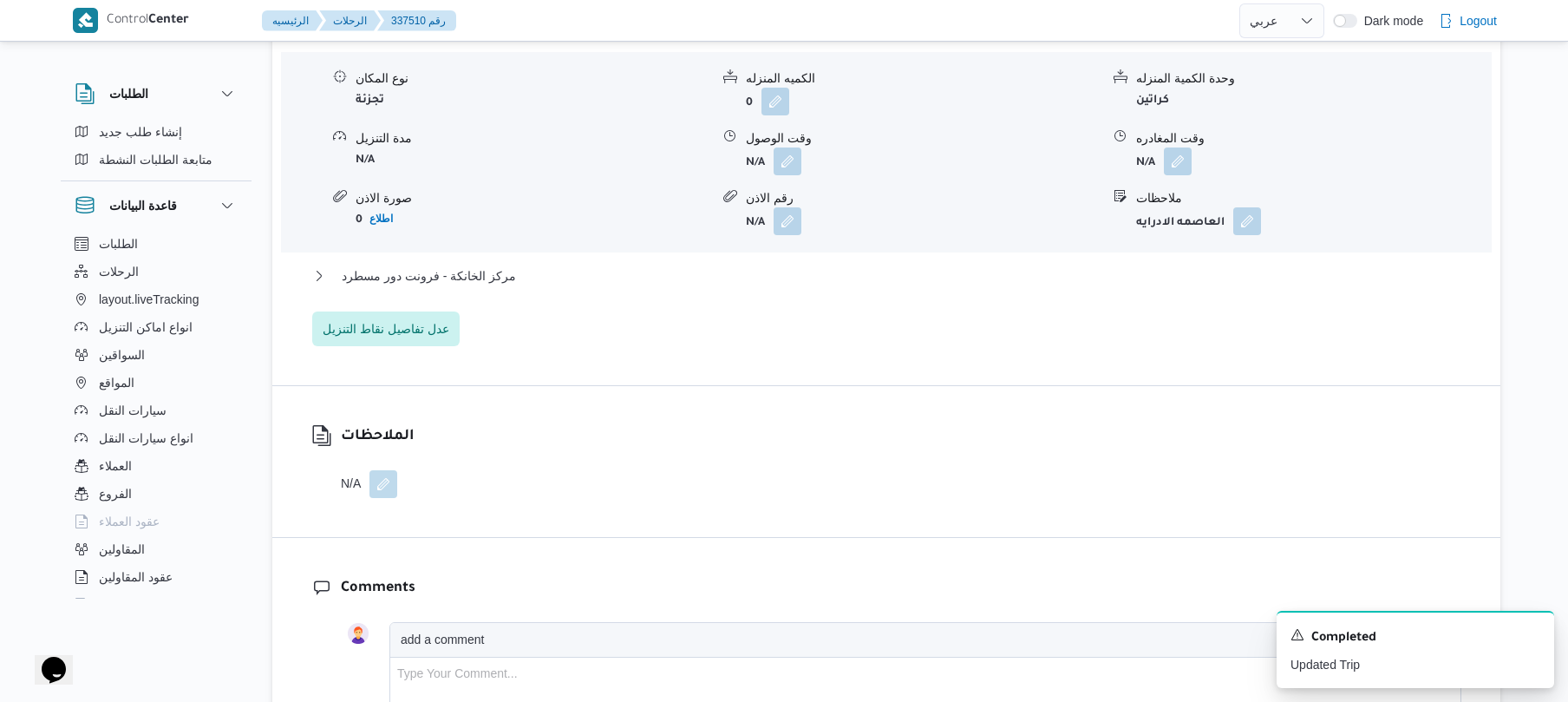
scroll to position [1573, 0]
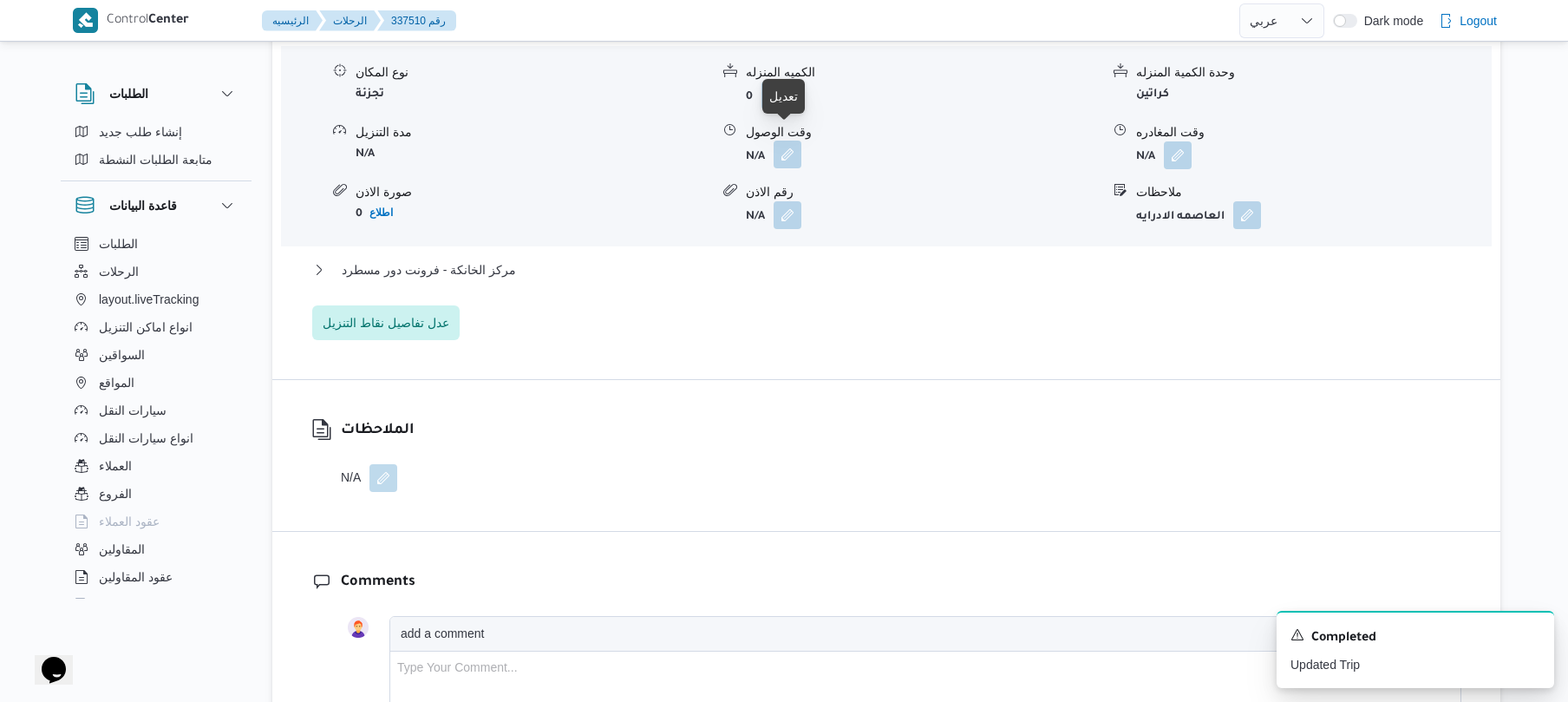
click at [785, 140] on button "button" at bounding box center [787, 154] width 27 height 27
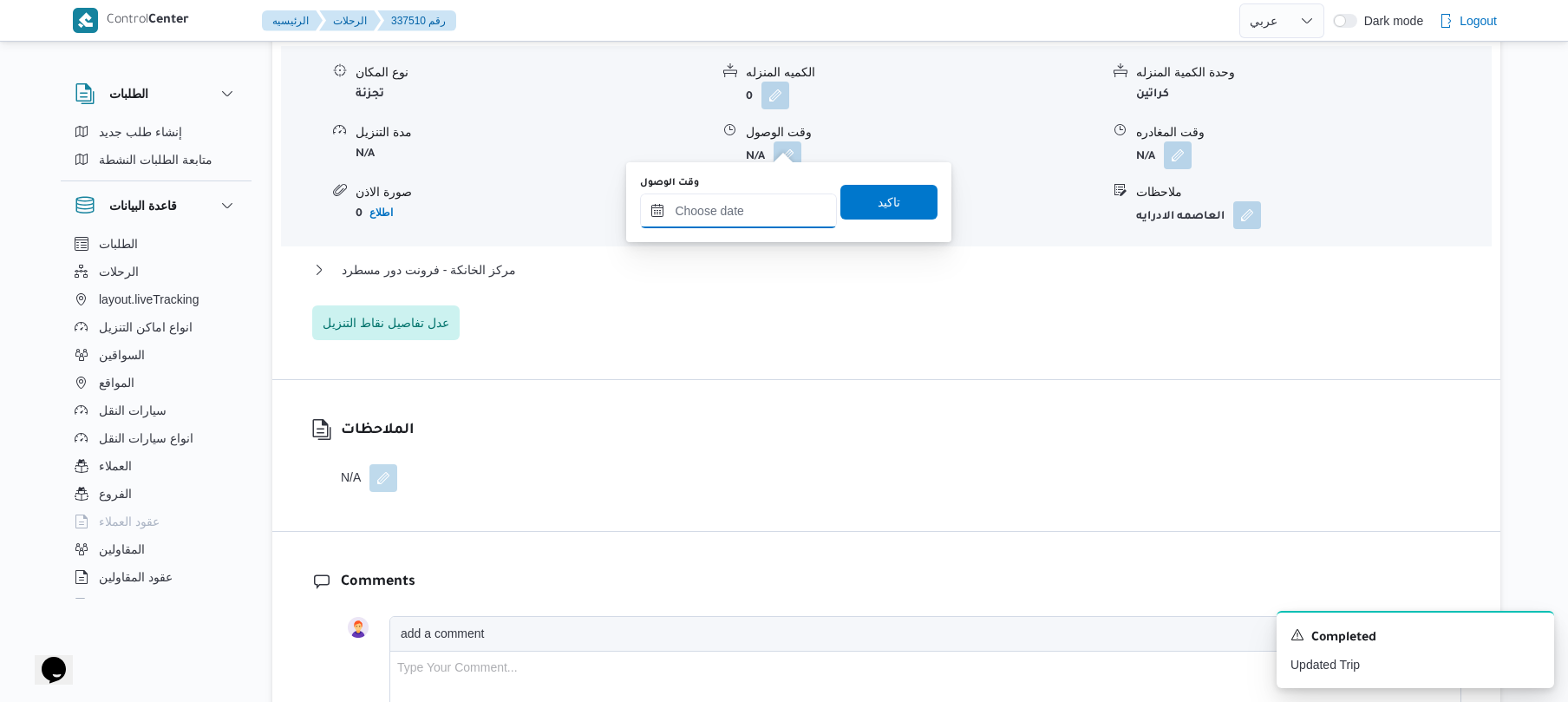
click at [769, 196] on input "وقت الوصول" at bounding box center [738, 210] width 197 height 35
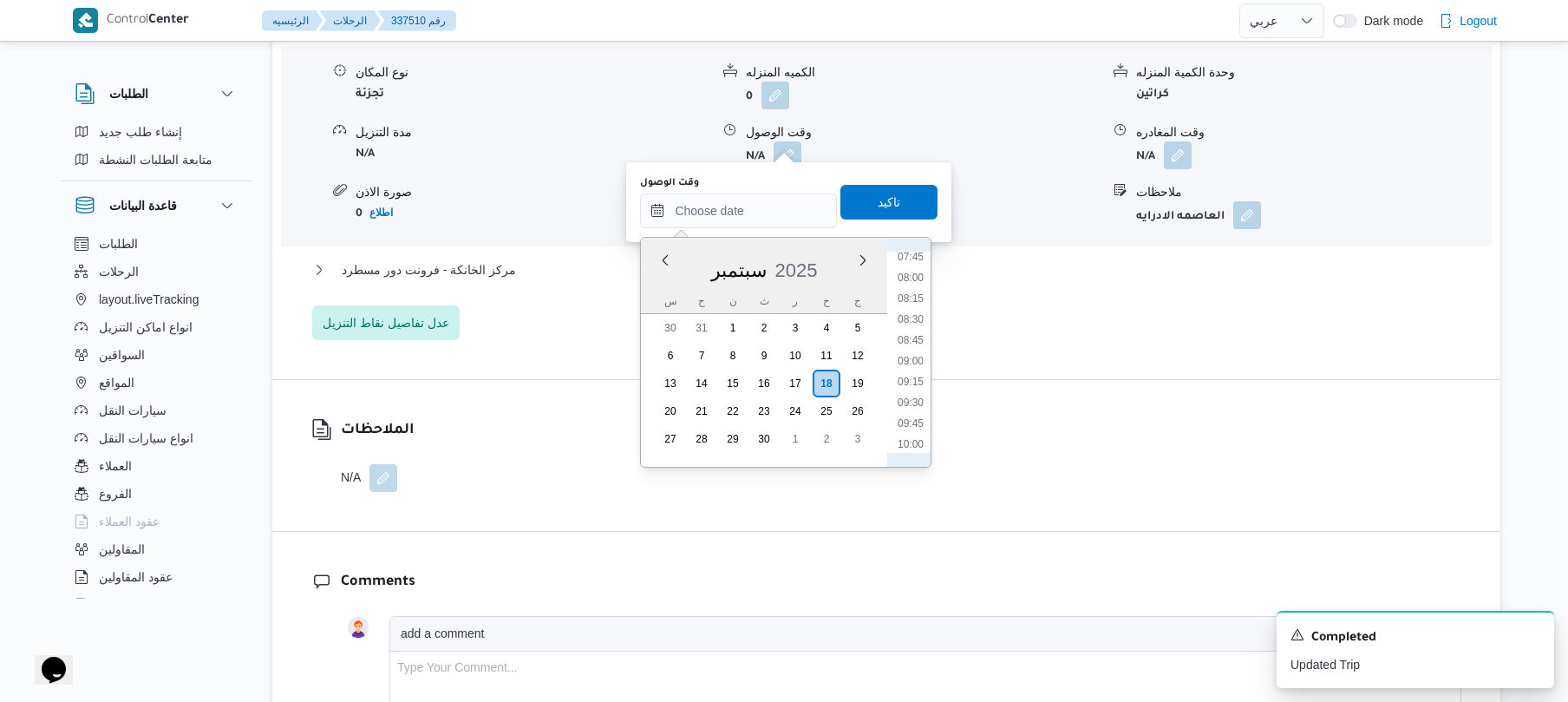
scroll to position [701, 0]
click at [906, 309] on li "09:00" at bounding box center [910, 309] width 40 height 17
type input "١٨/٠٩/٢٠٢٥ ٠٩:٠٠"
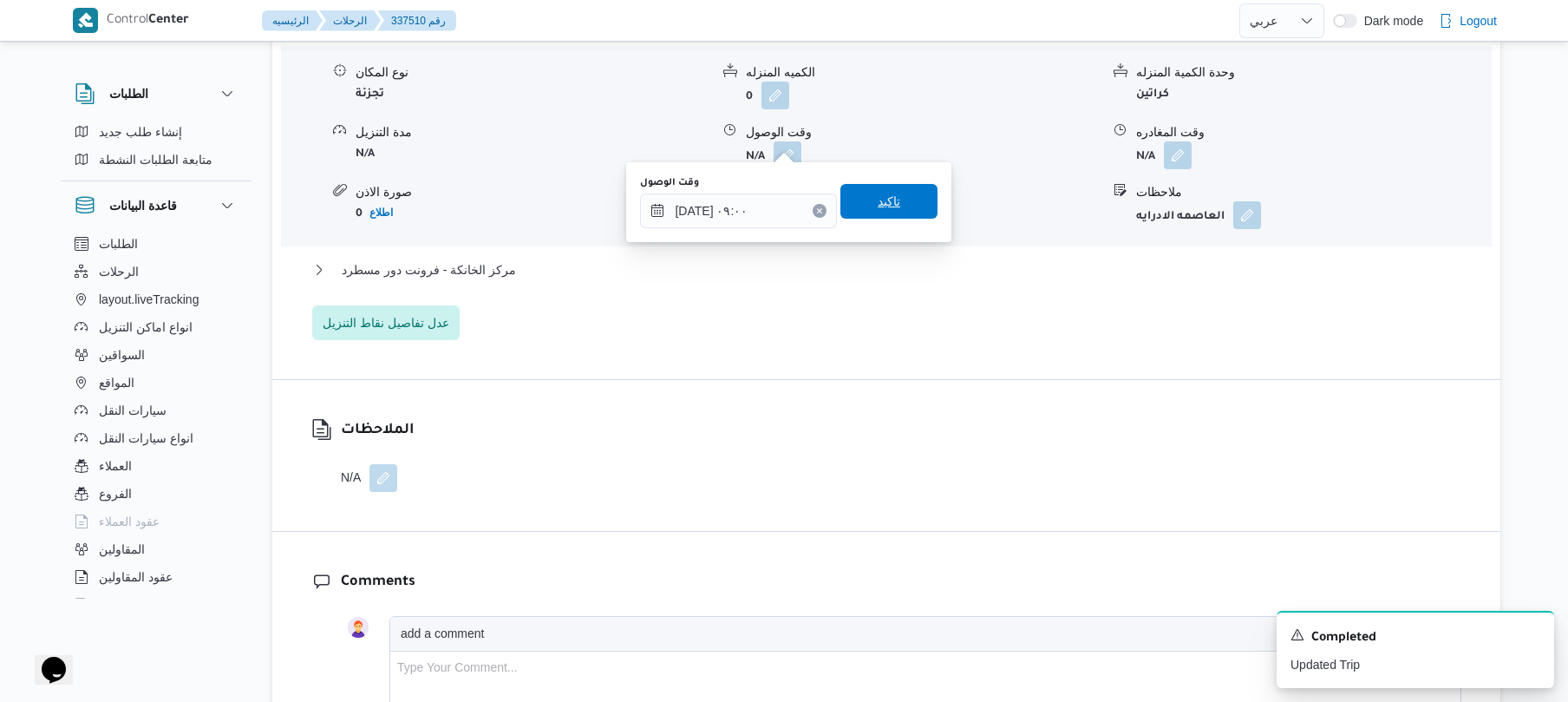
click at [896, 202] on span "تاكيد" at bounding box center [889, 201] width 97 height 35
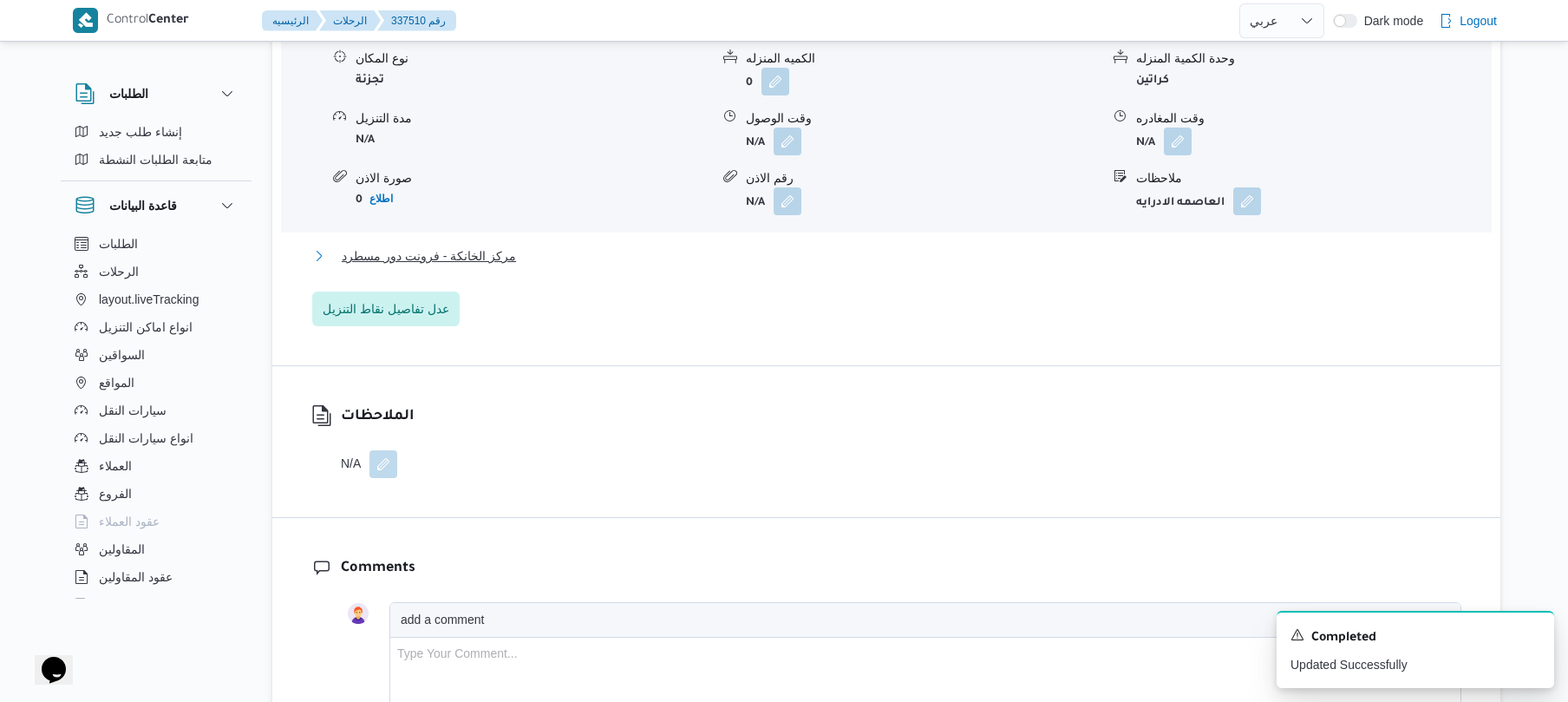
click at [836, 265] on button "مركز الخانكة - فرونت دور مسطرد" at bounding box center [887, 256] width 1150 height 21
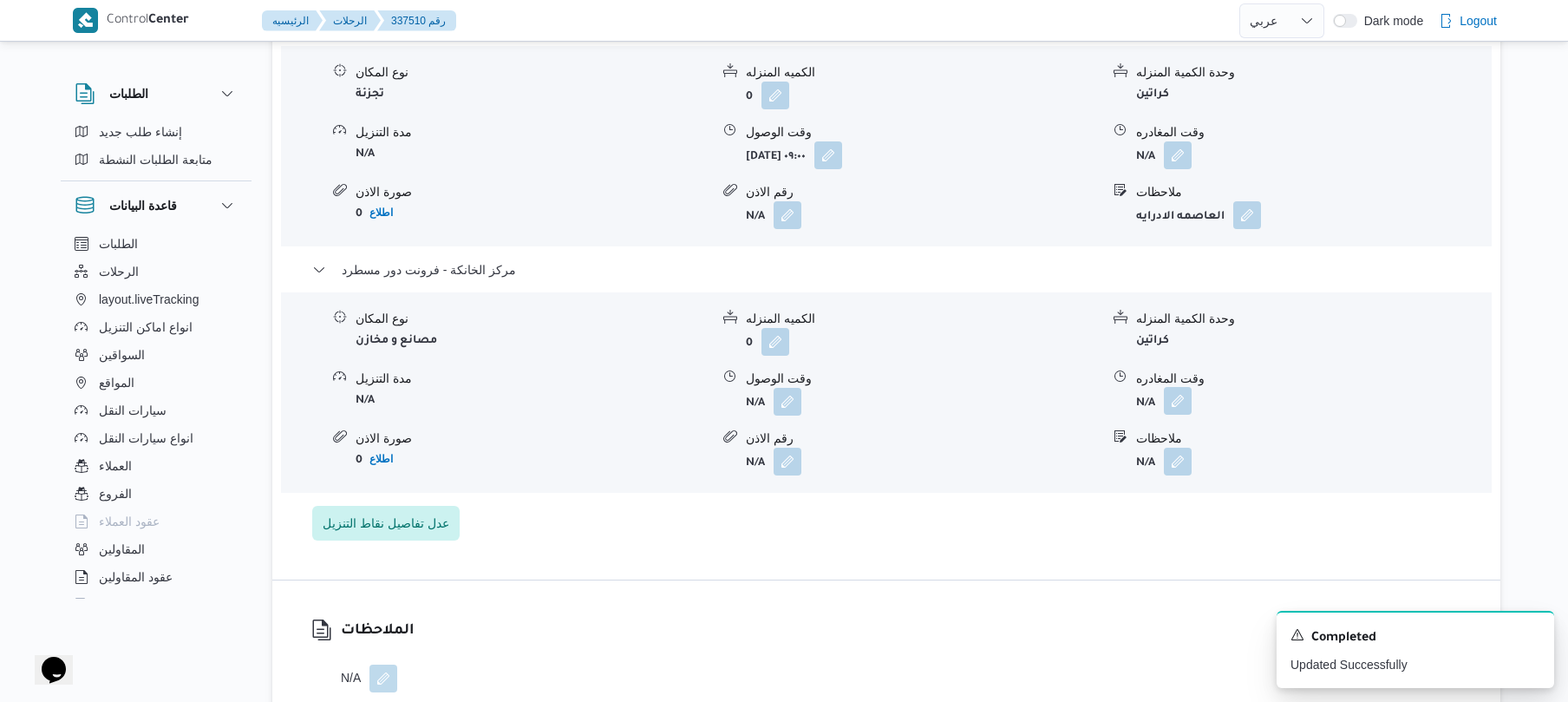
click at [1171, 393] on button "button" at bounding box center [1177, 400] width 27 height 27
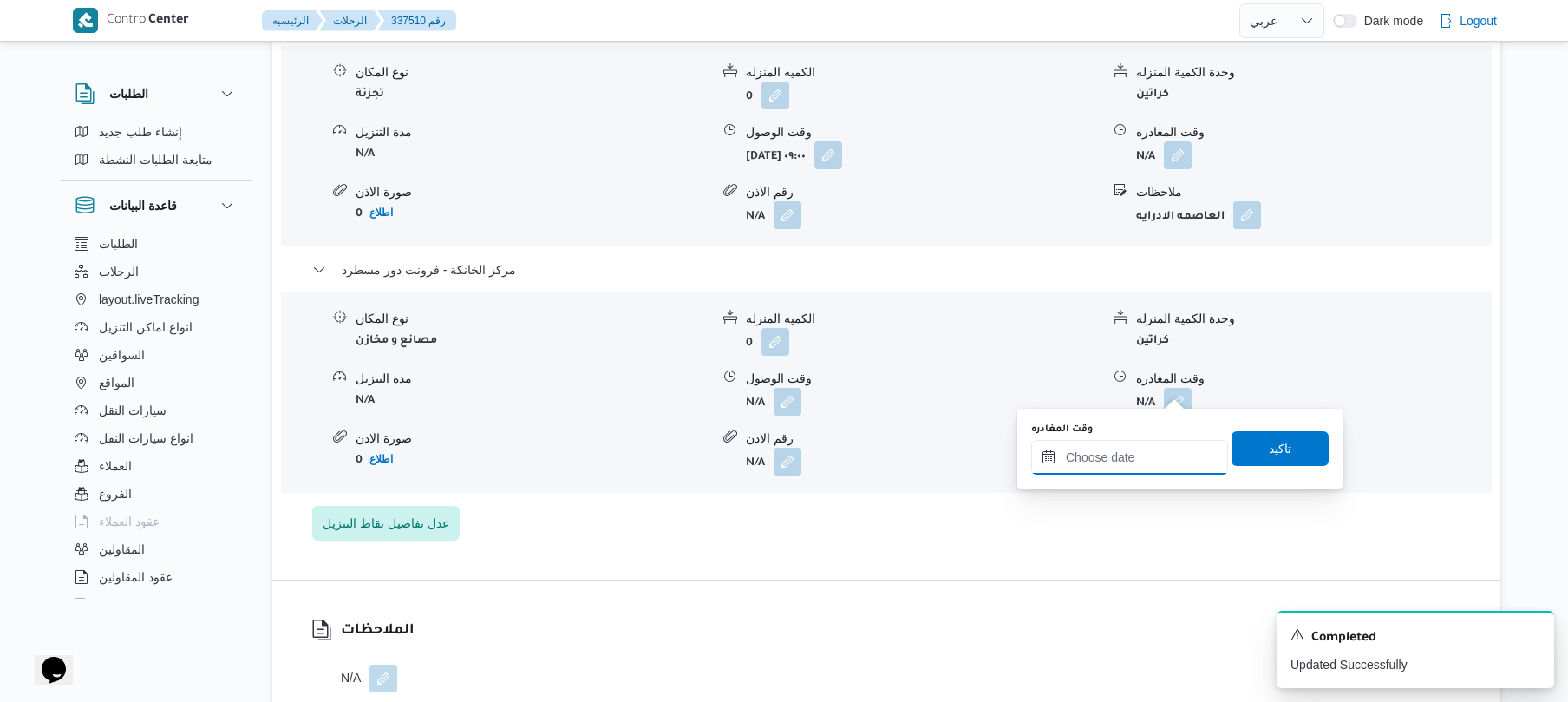
click at [1103, 455] on input "وقت المغادره" at bounding box center [1130, 457] width 197 height 35
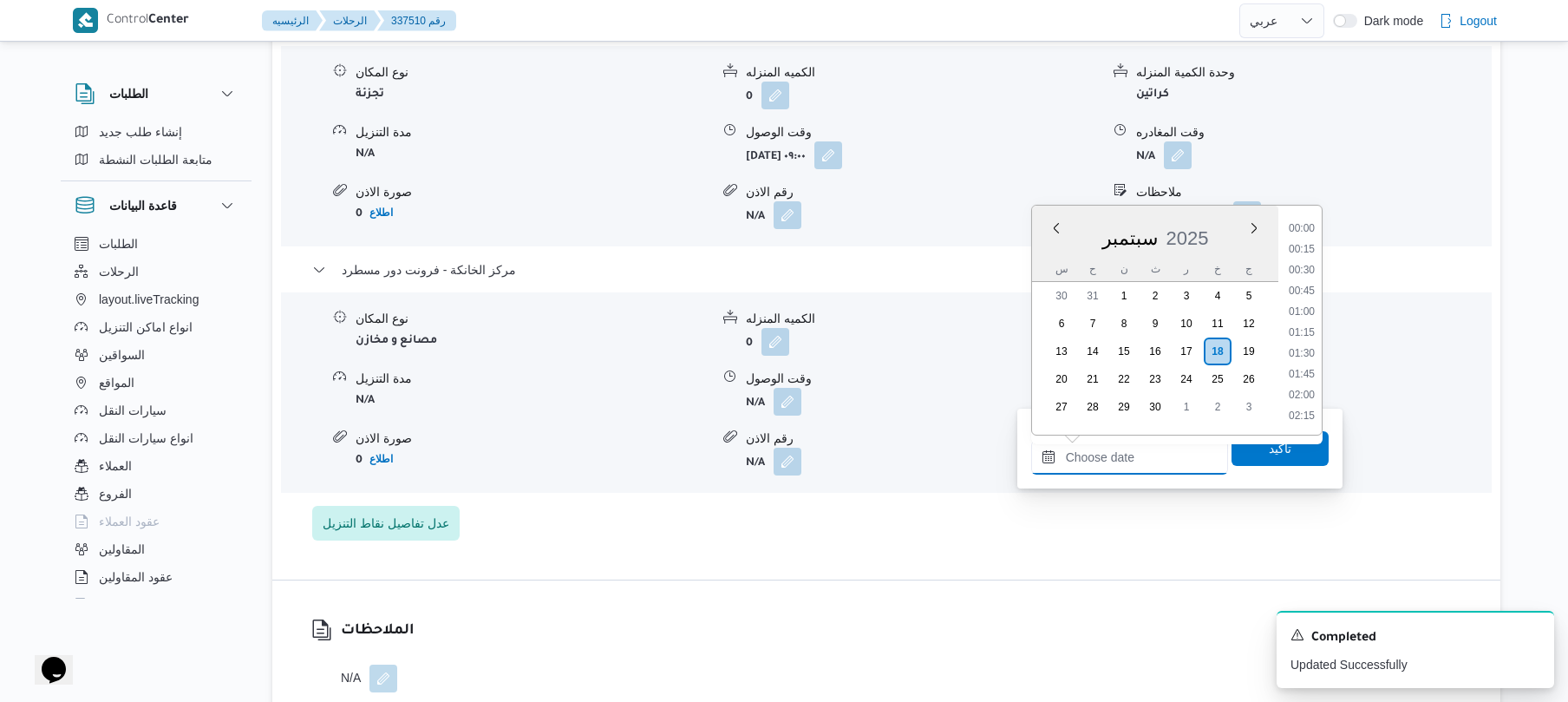
scroll to position [1437, 0]
click at [1309, 250] on li "17:30" at bounding box center [1302, 248] width 40 height 17
type input "١٨/٠٩/٢٠٢٥ ١٧:٣٠"
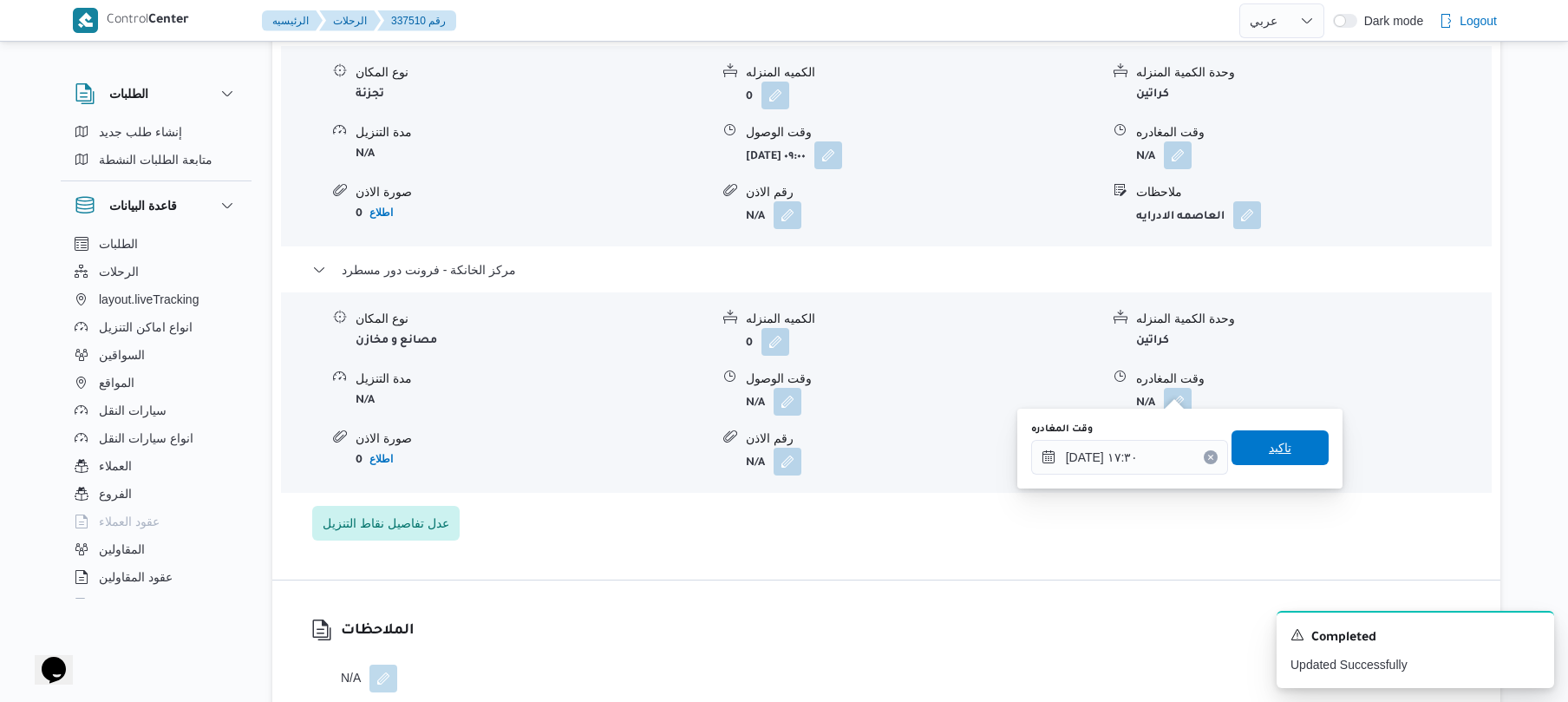
click at [1256, 454] on span "تاكيد" at bounding box center [1280, 448] width 97 height 35
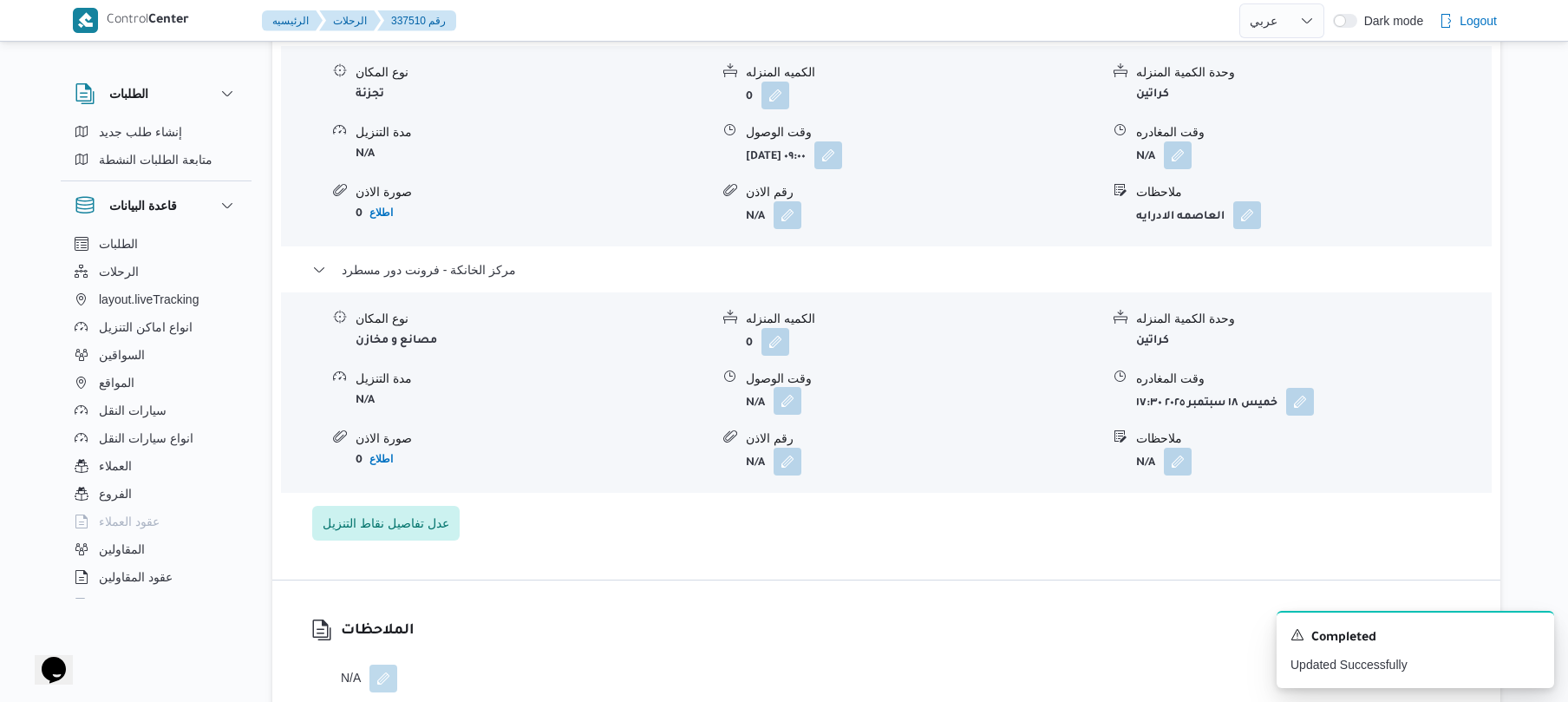
click at [799, 388] on button "button" at bounding box center [787, 400] width 27 height 27
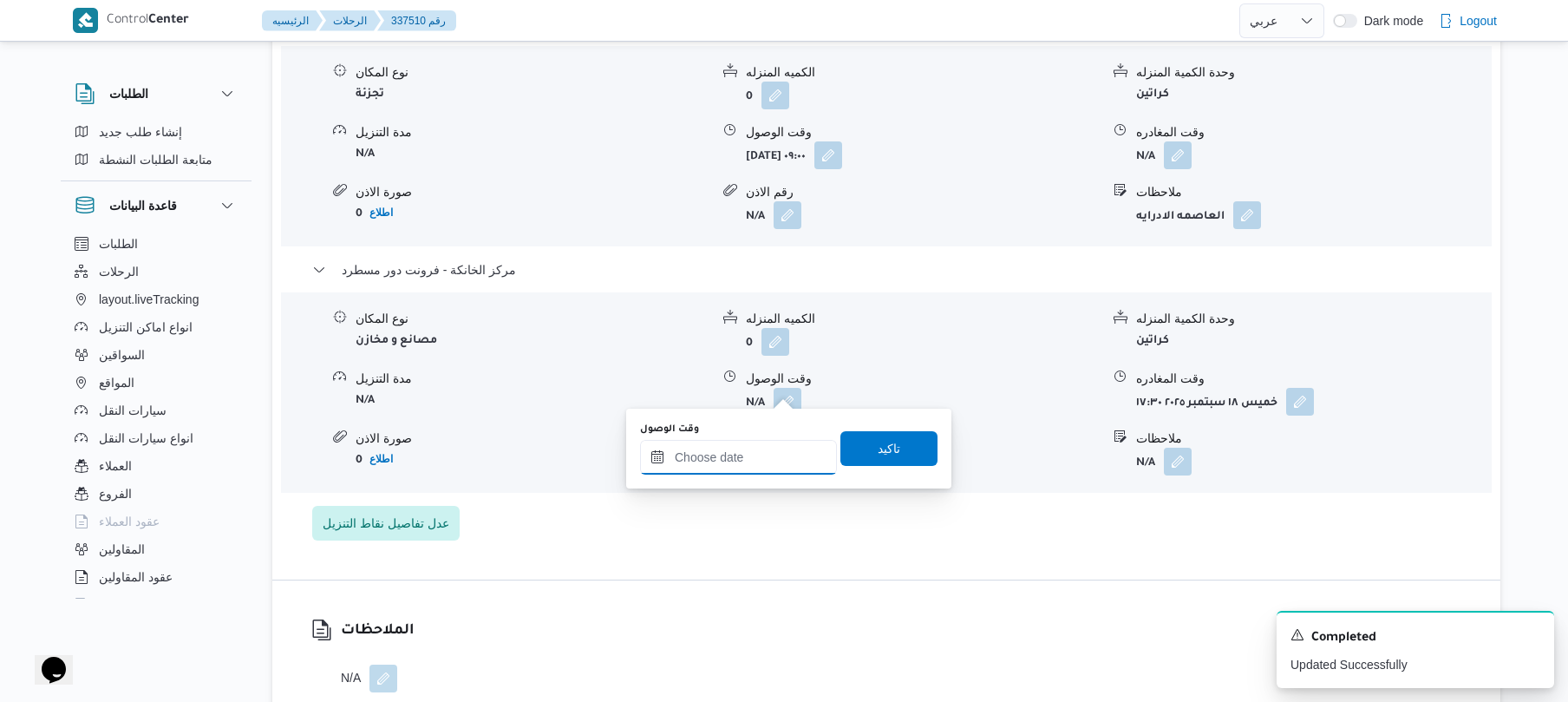
click at [782, 455] on input "وقت الوصول" at bounding box center [738, 457] width 197 height 35
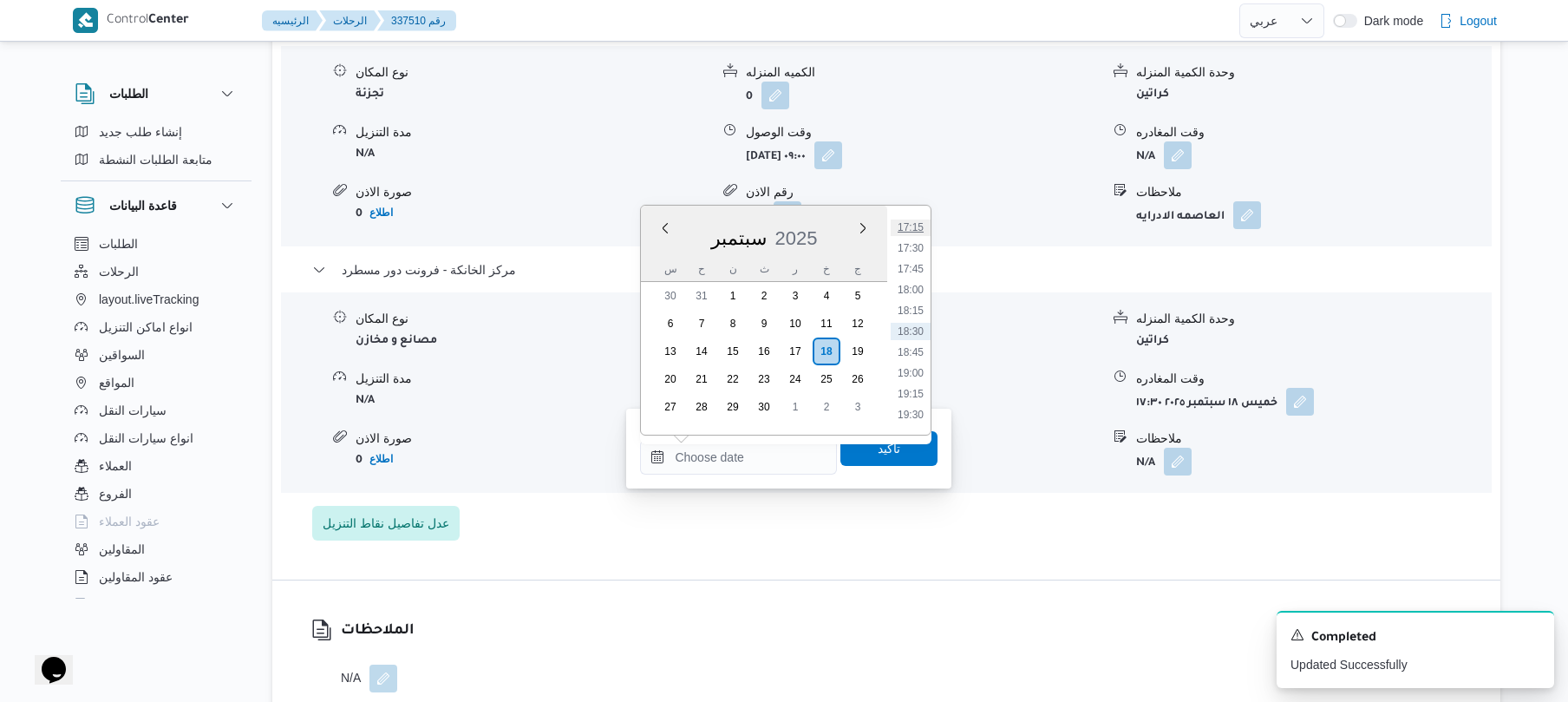
click at [914, 227] on li "17:15" at bounding box center [910, 227] width 40 height 17
type input "١٨/٠٩/٢٠٢٥ ١٧:١٥"
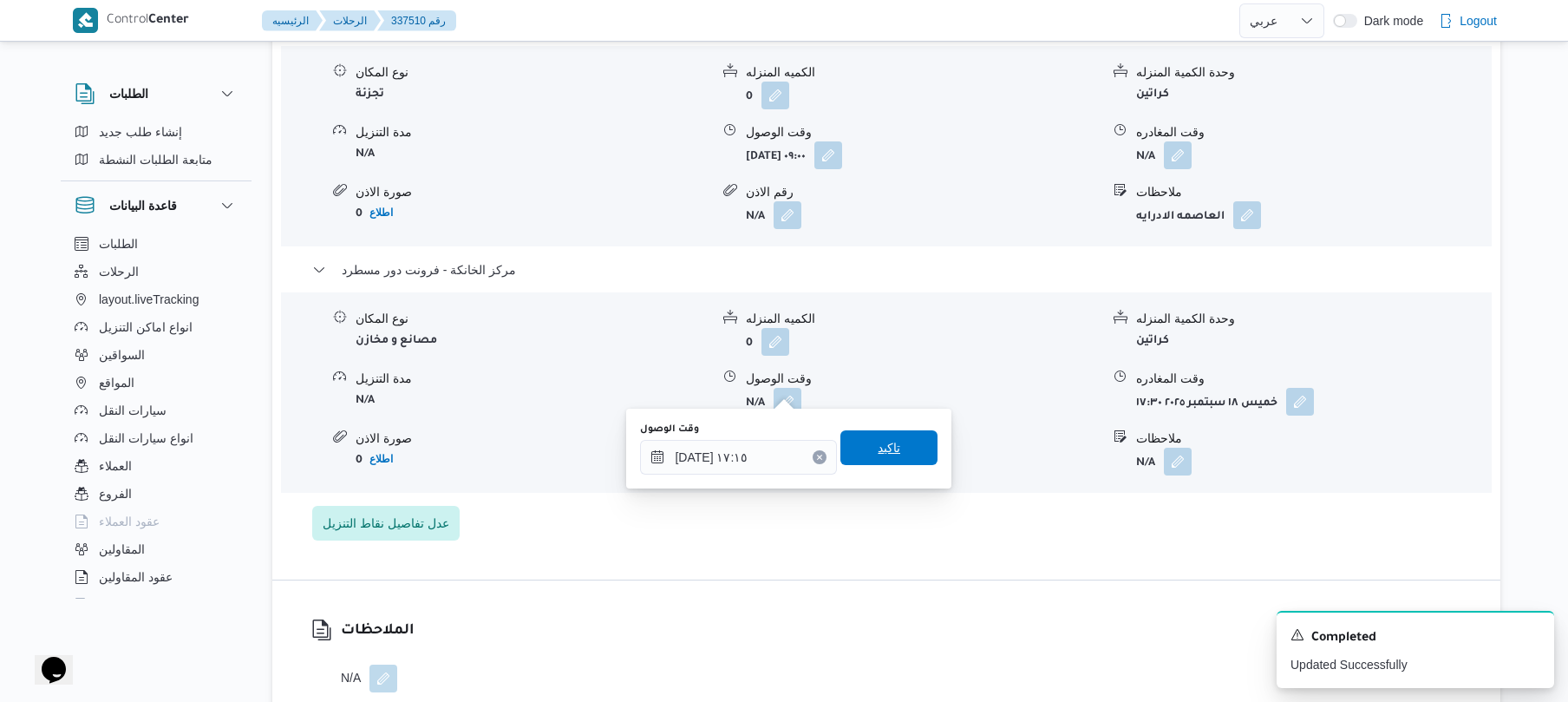
click at [892, 458] on span "تاكيد" at bounding box center [889, 448] width 97 height 35
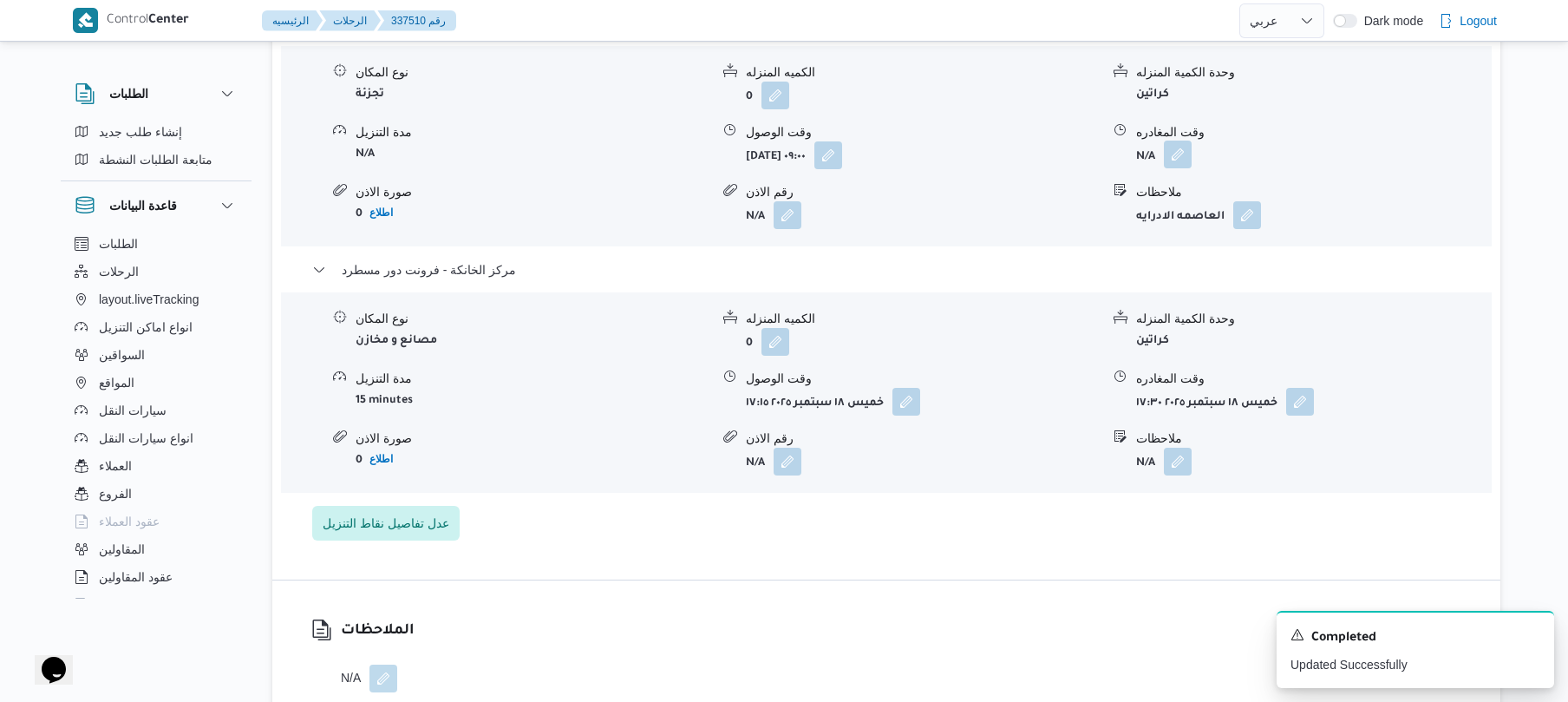
click at [1180, 142] on button "button" at bounding box center [1177, 154] width 27 height 27
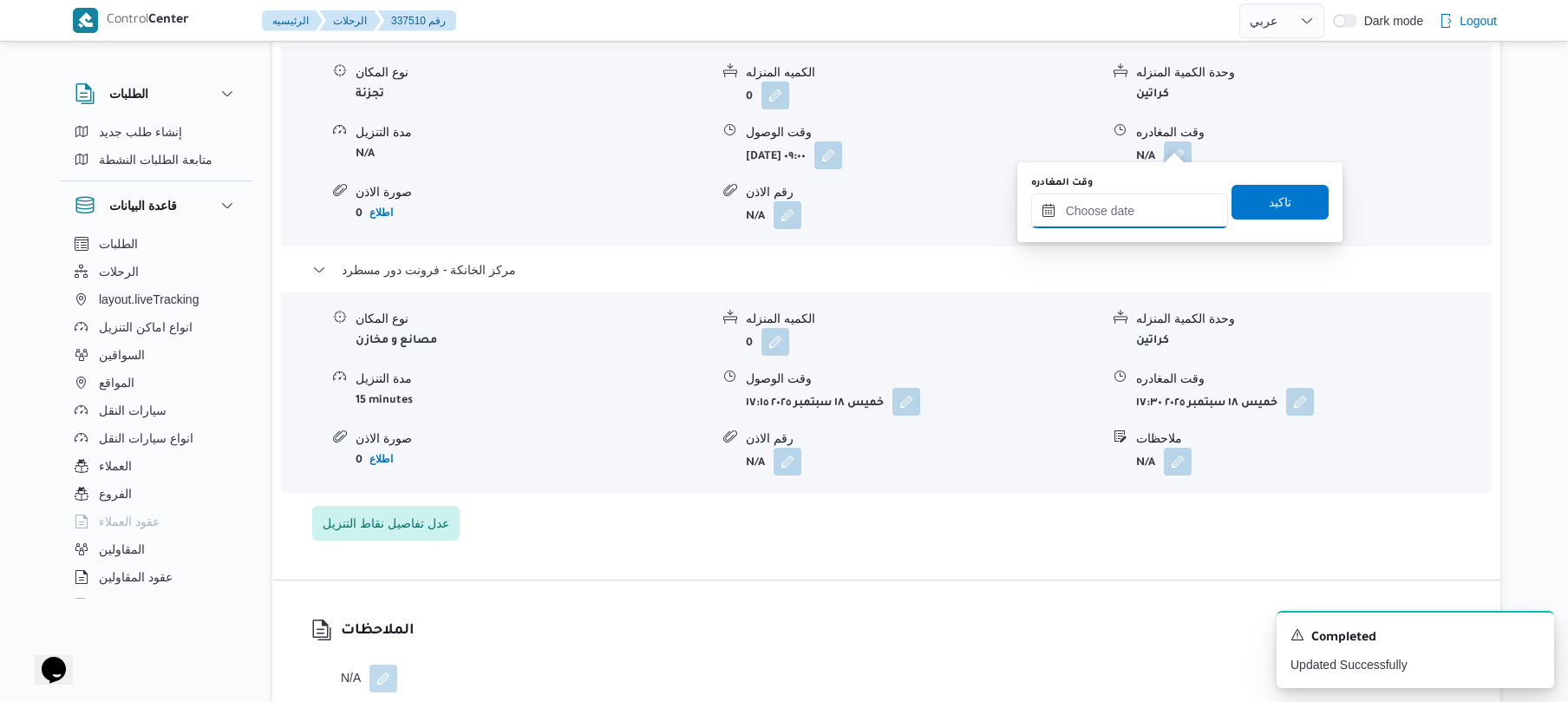
click at [1119, 200] on input "وقت المغادره" at bounding box center [1130, 210] width 197 height 35
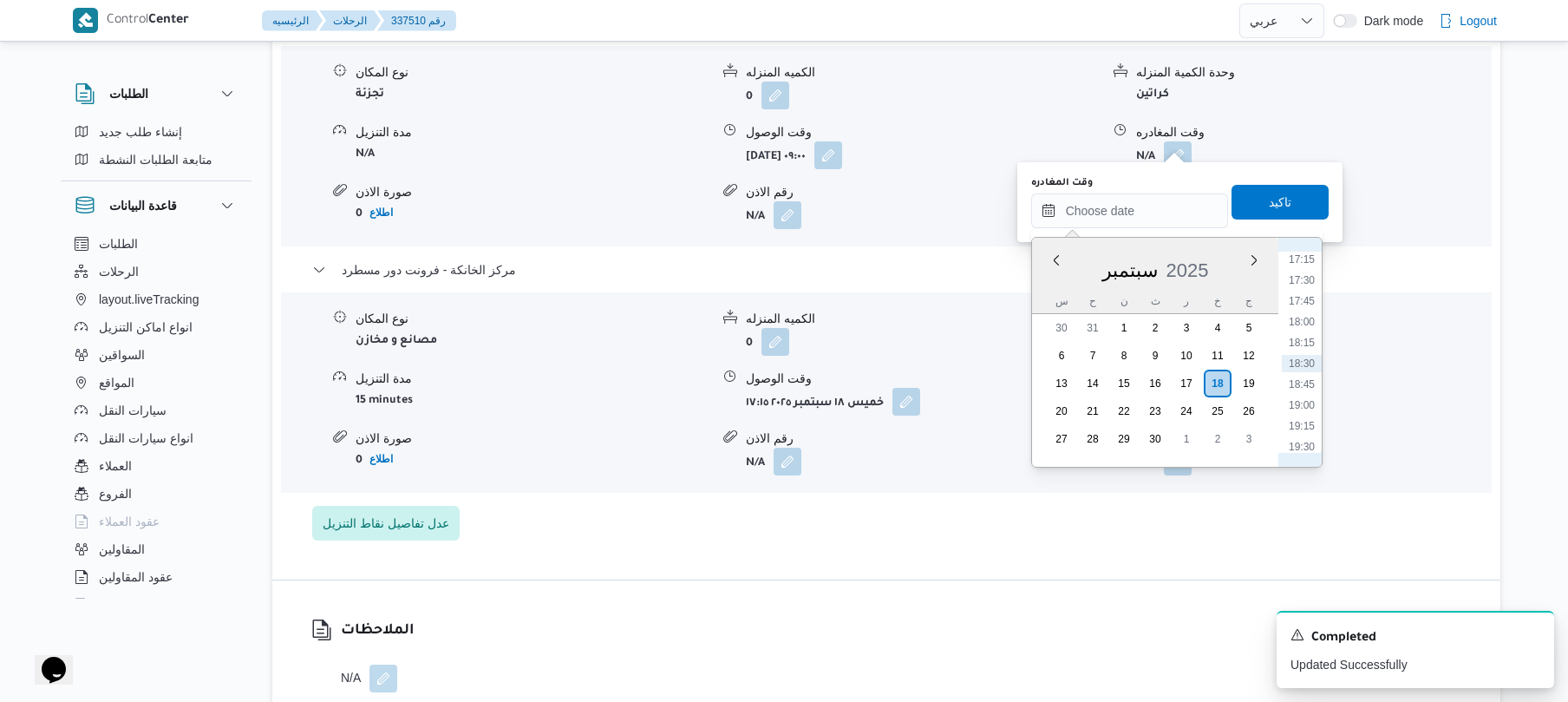
scroll to position [1267, 0]
click at [1305, 344] on li "16:15" at bounding box center [1302, 346] width 40 height 17
type input "١٨/٠٩/٢٠٢٥ ١٦:١٥"
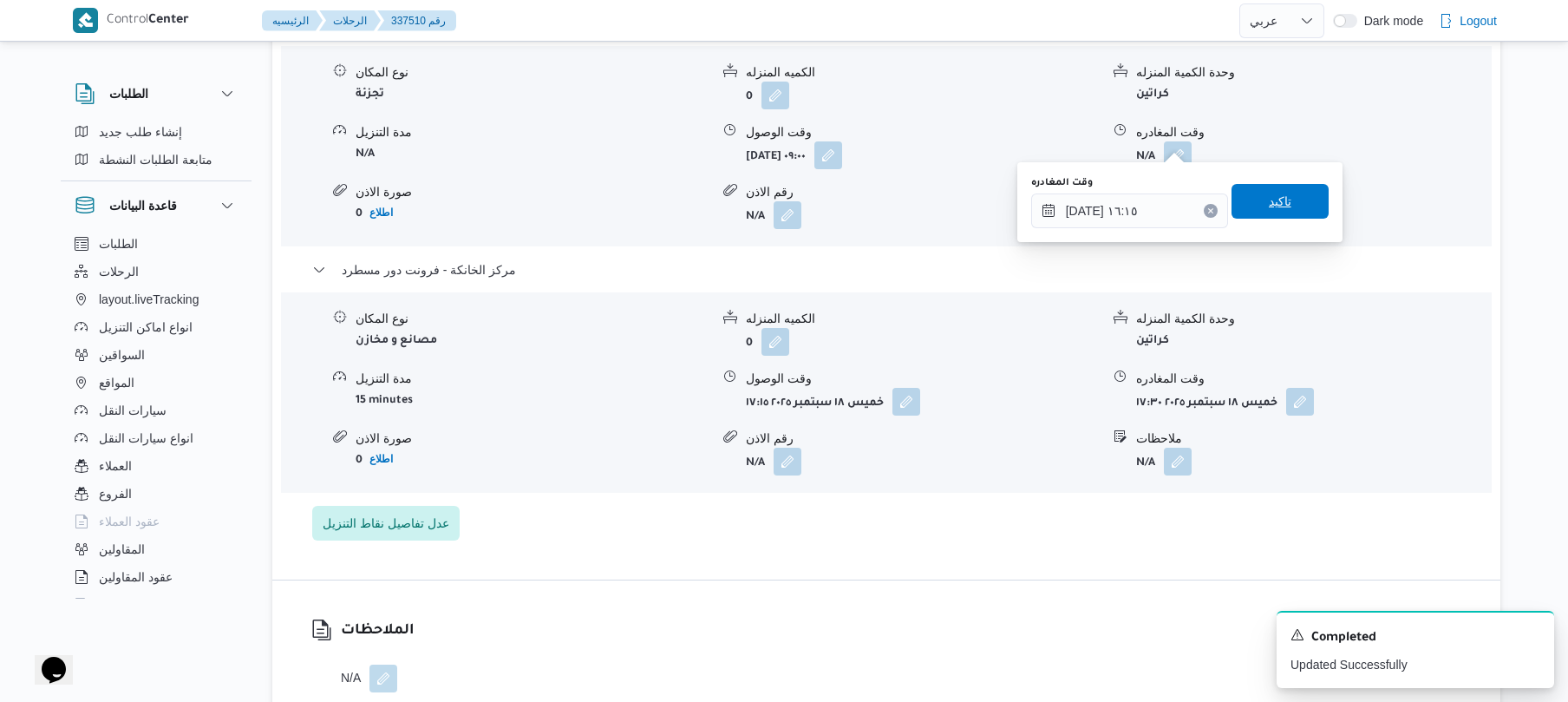
click at [1299, 204] on span "تاكيد" at bounding box center [1280, 201] width 97 height 35
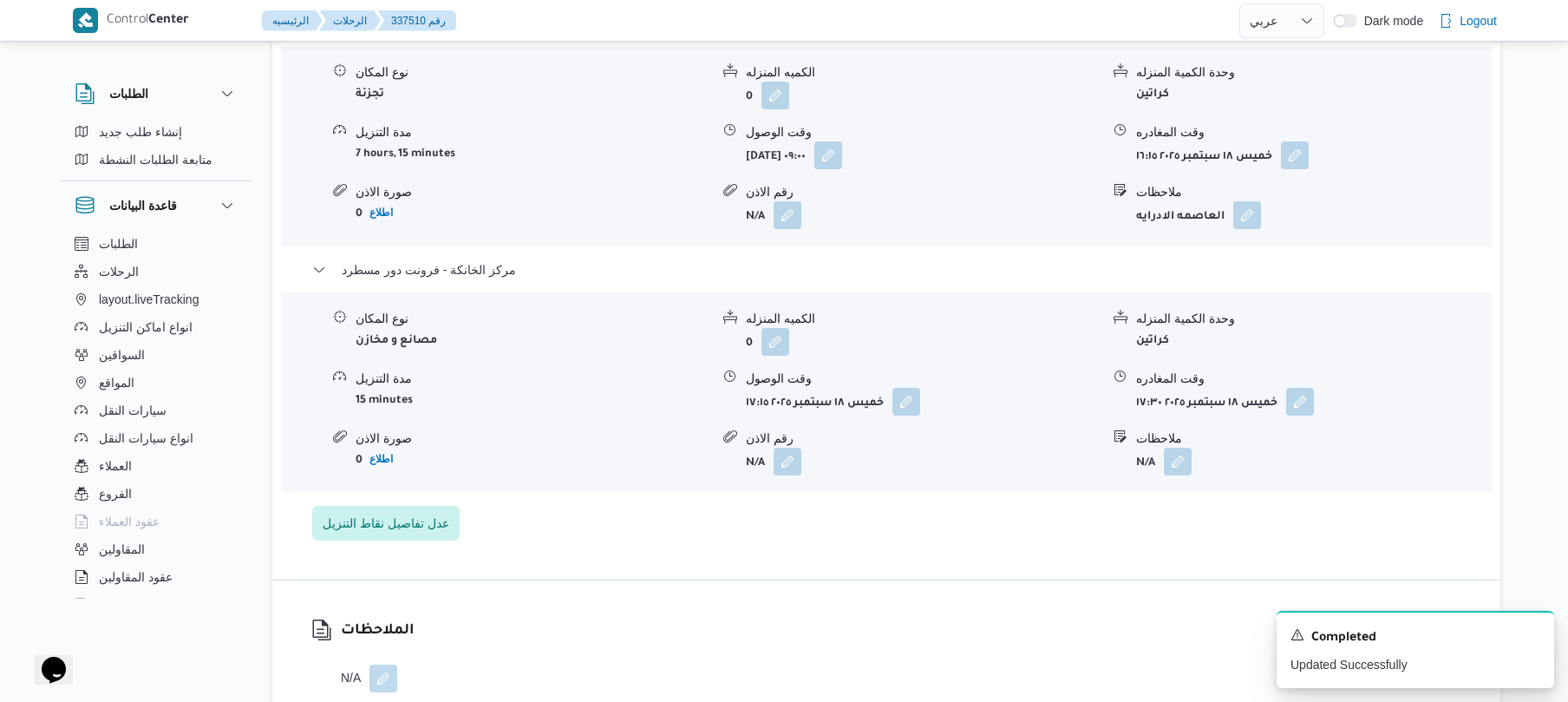
scroll to position [0, 0]
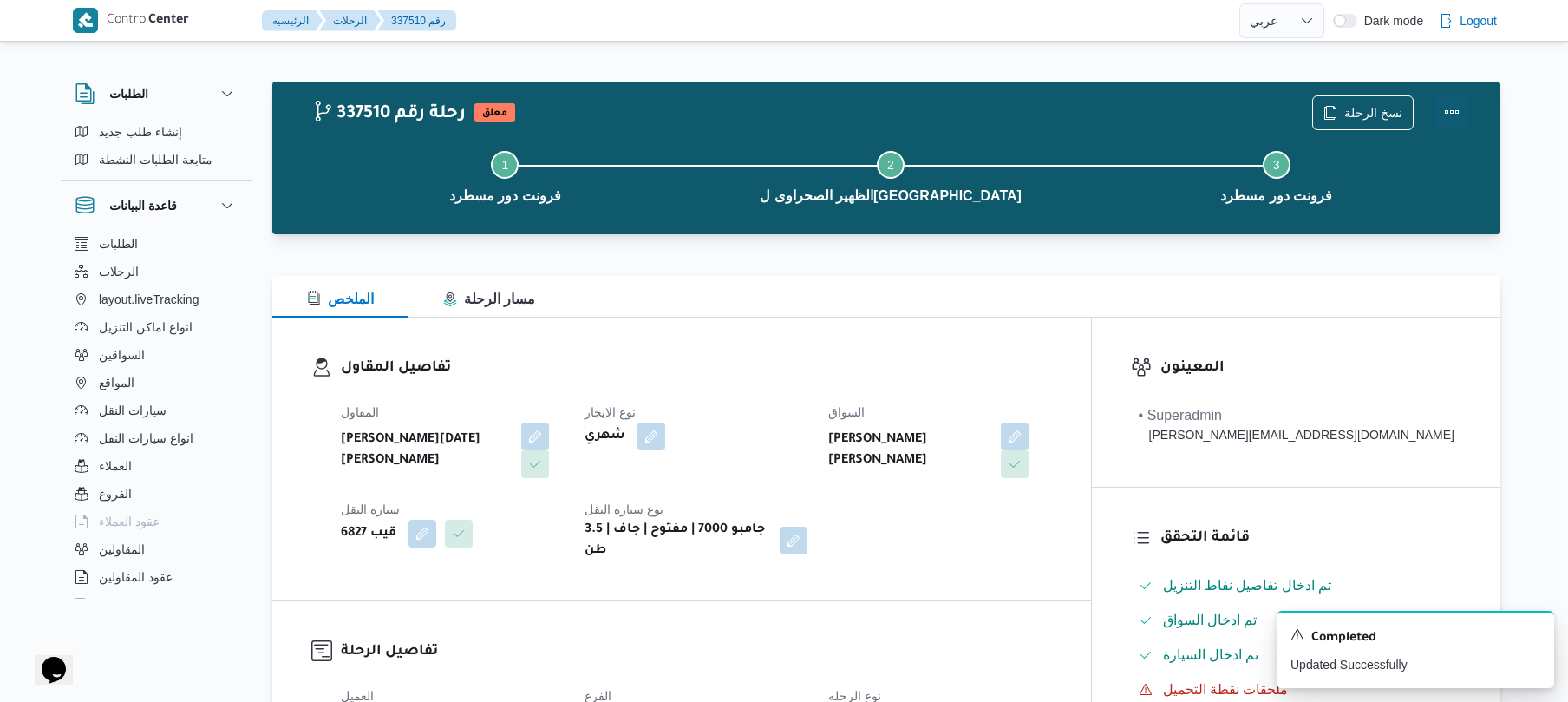
click at [1446, 116] on button "Actions" at bounding box center [1452, 111] width 35 height 35
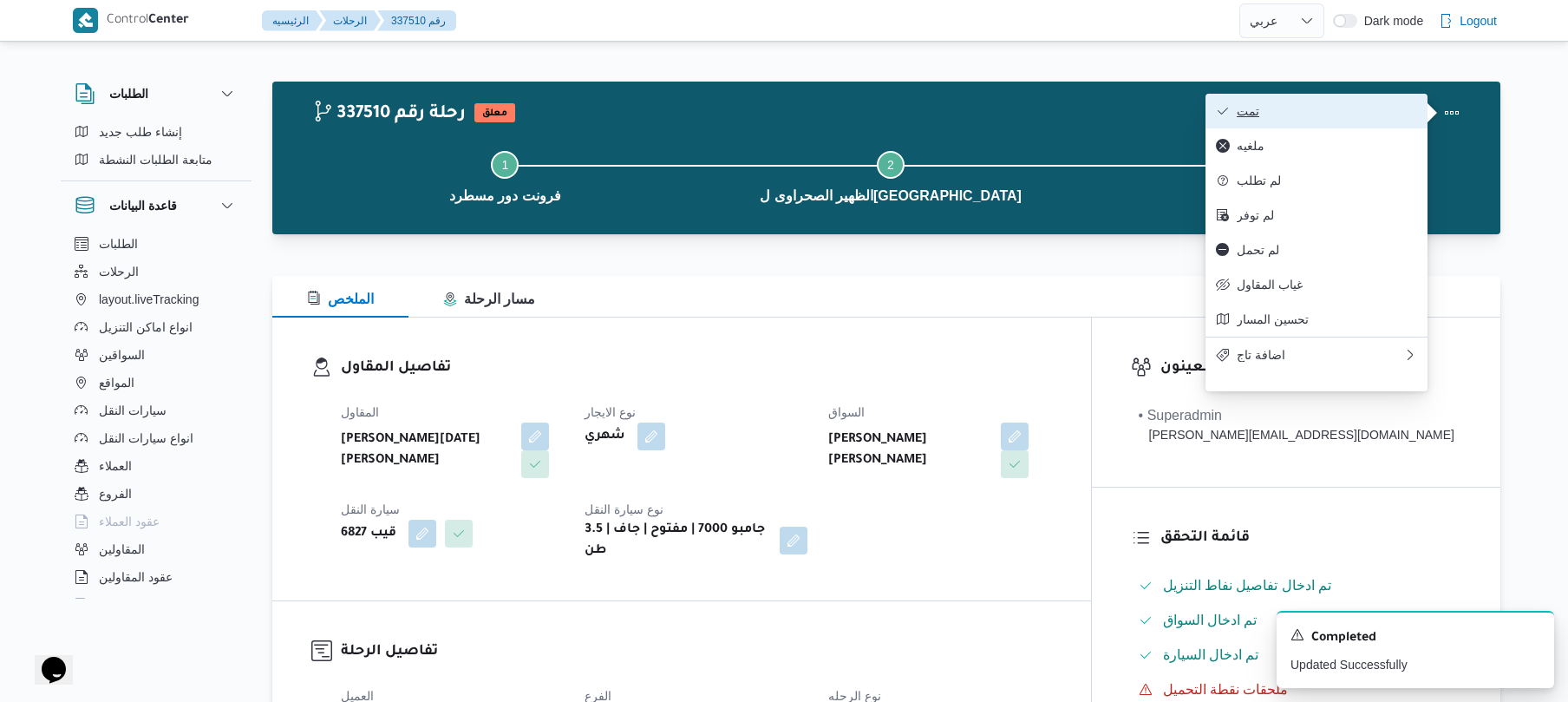
click at [1333, 120] on button "تمت" at bounding box center [1317, 110] width 222 height 35
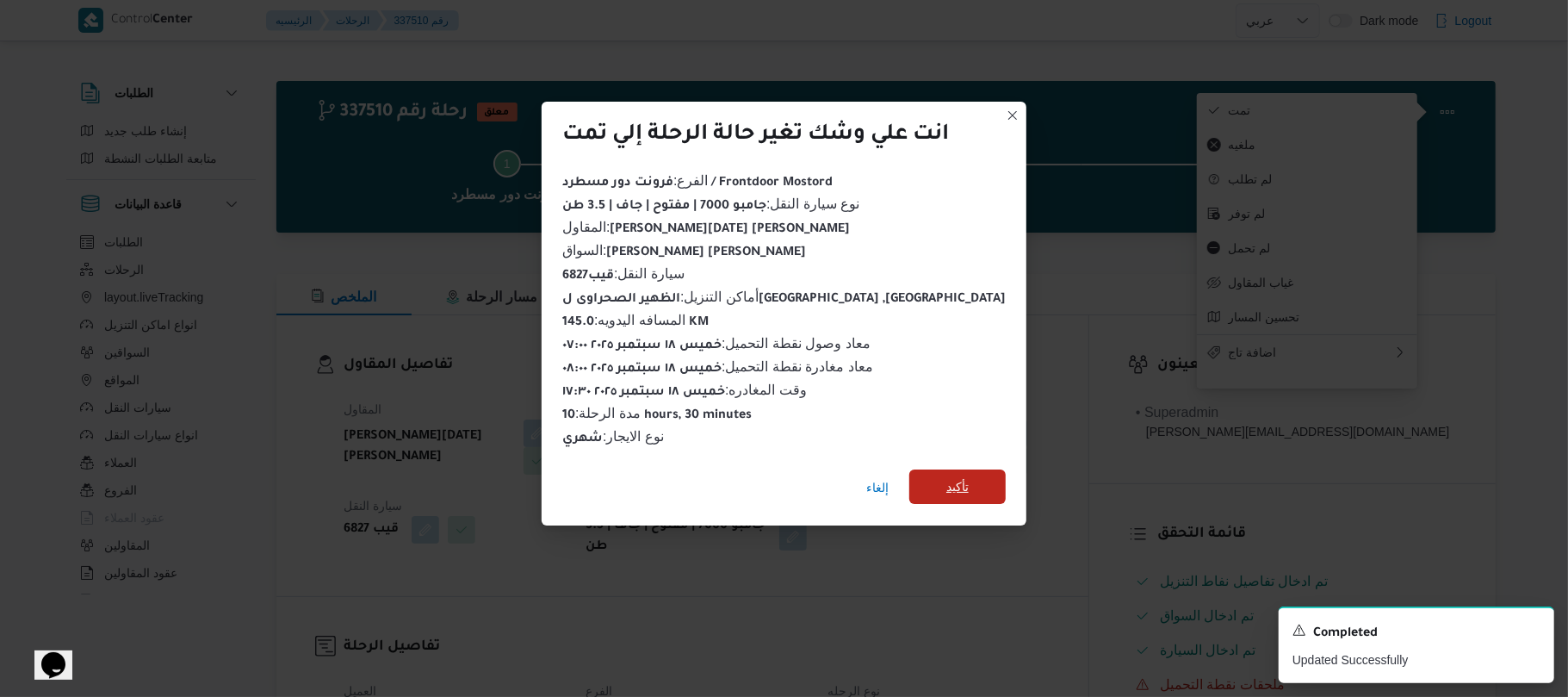
click at [961, 489] on span "تأكيد" at bounding box center [957, 486] width 96 height 35
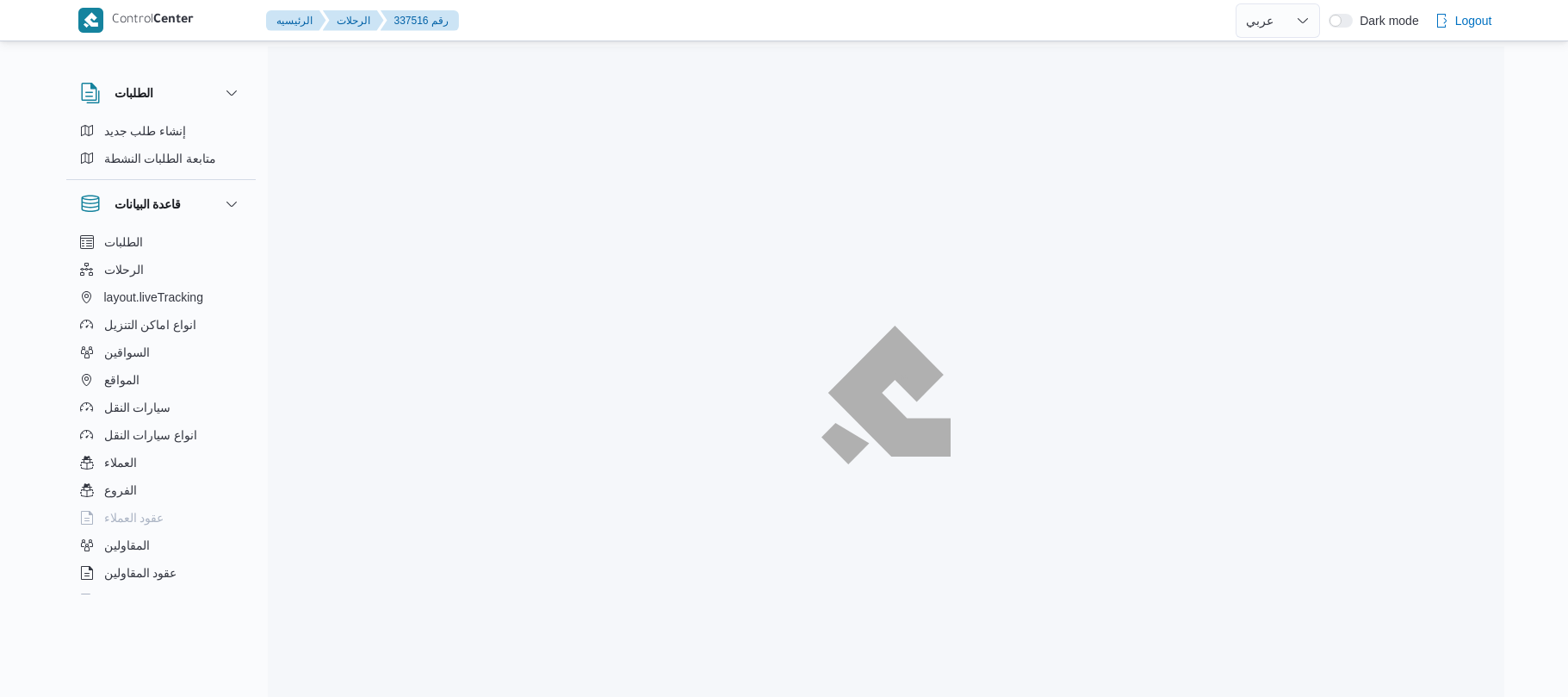
select select "ar"
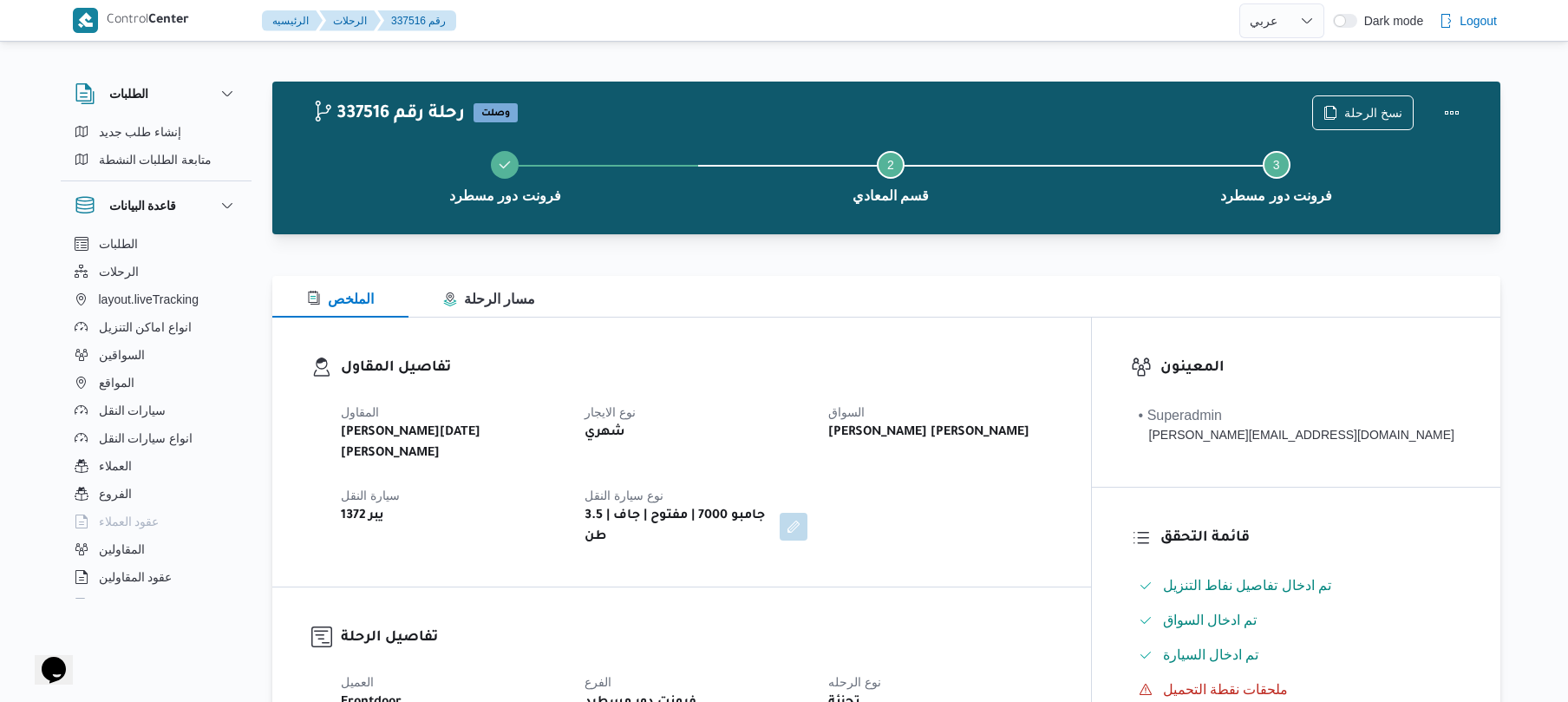
click at [916, 435] on b "[PERSON_NAME] [PERSON_NAME]" at bounding box center [929, 433] width 202 height 21
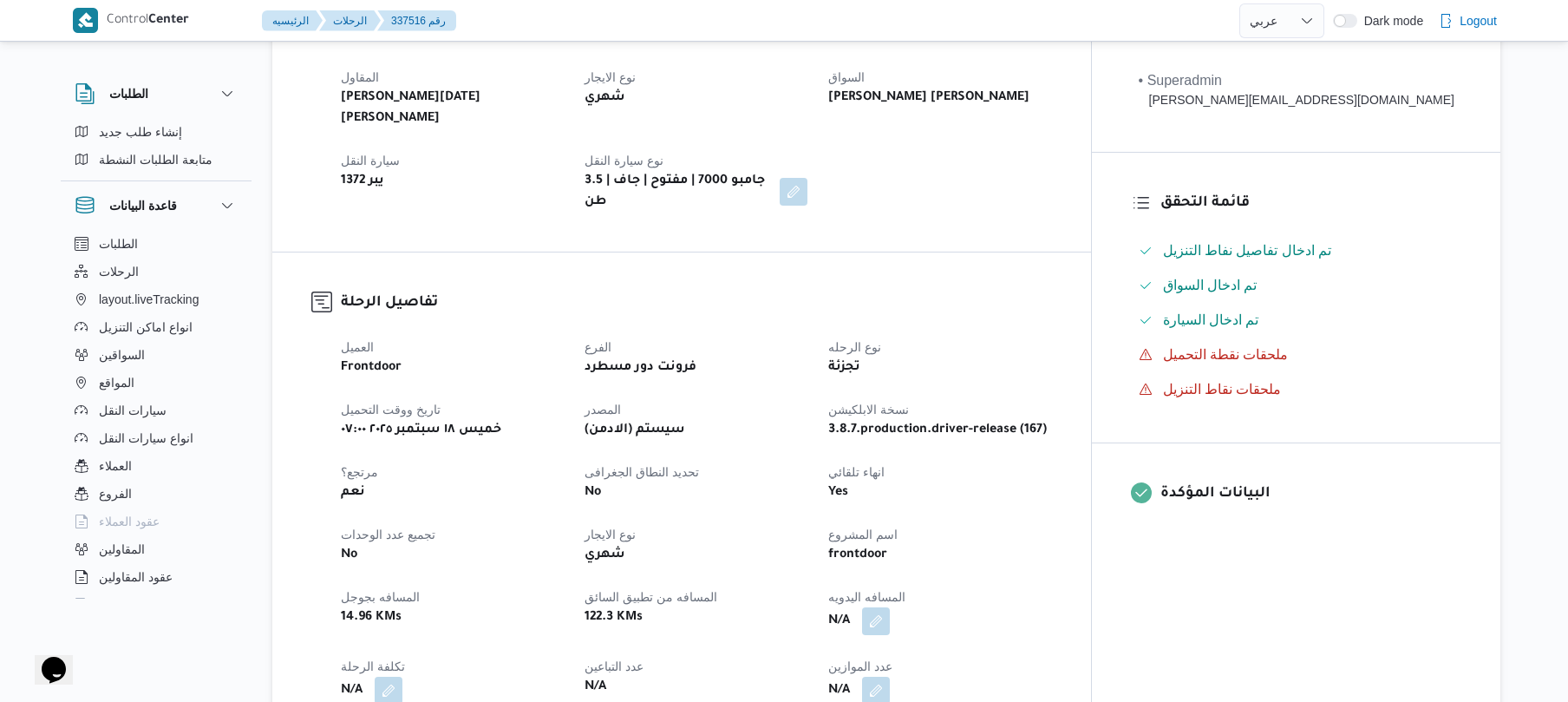
scroll to position [463, 0]
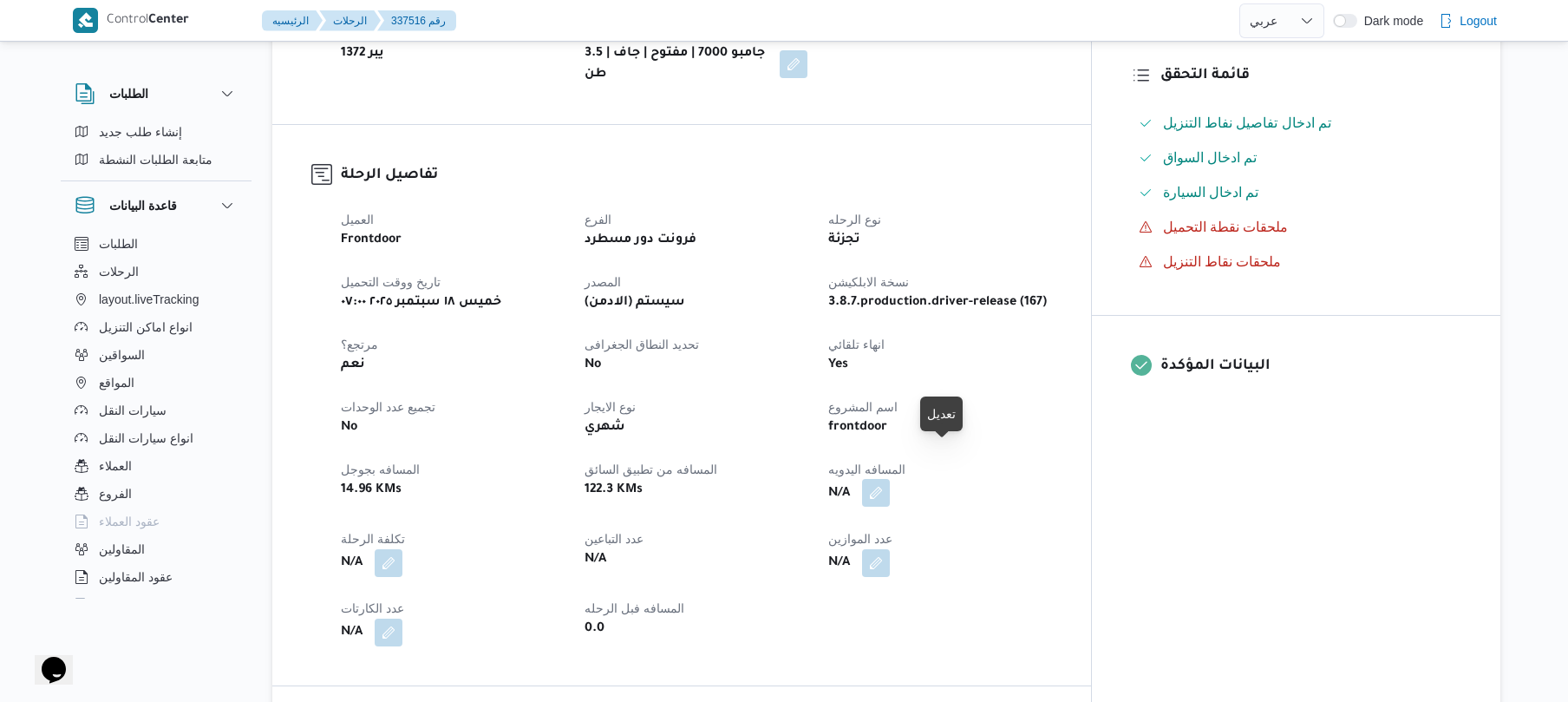
click at [890, 479] on button "button" at bounding box center [875, 492] width 27 height 27
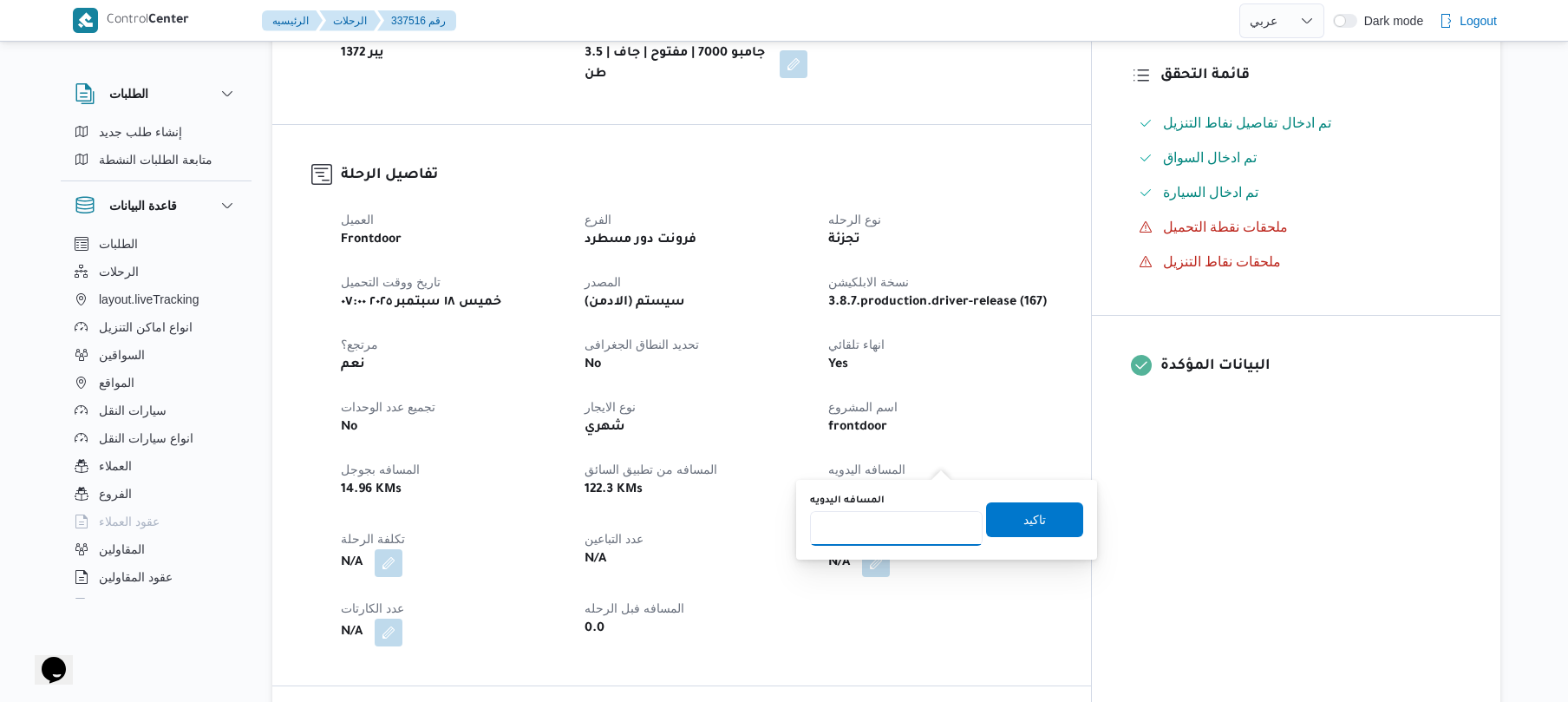
click at [895, 524] on input "المسافه اليدويه" at bounding box center [896, 528] width 172 height 35
type input "125"
click at [1021, 530] on span "تاكيد" at bounding box center [1035, 518] width 97 height 35
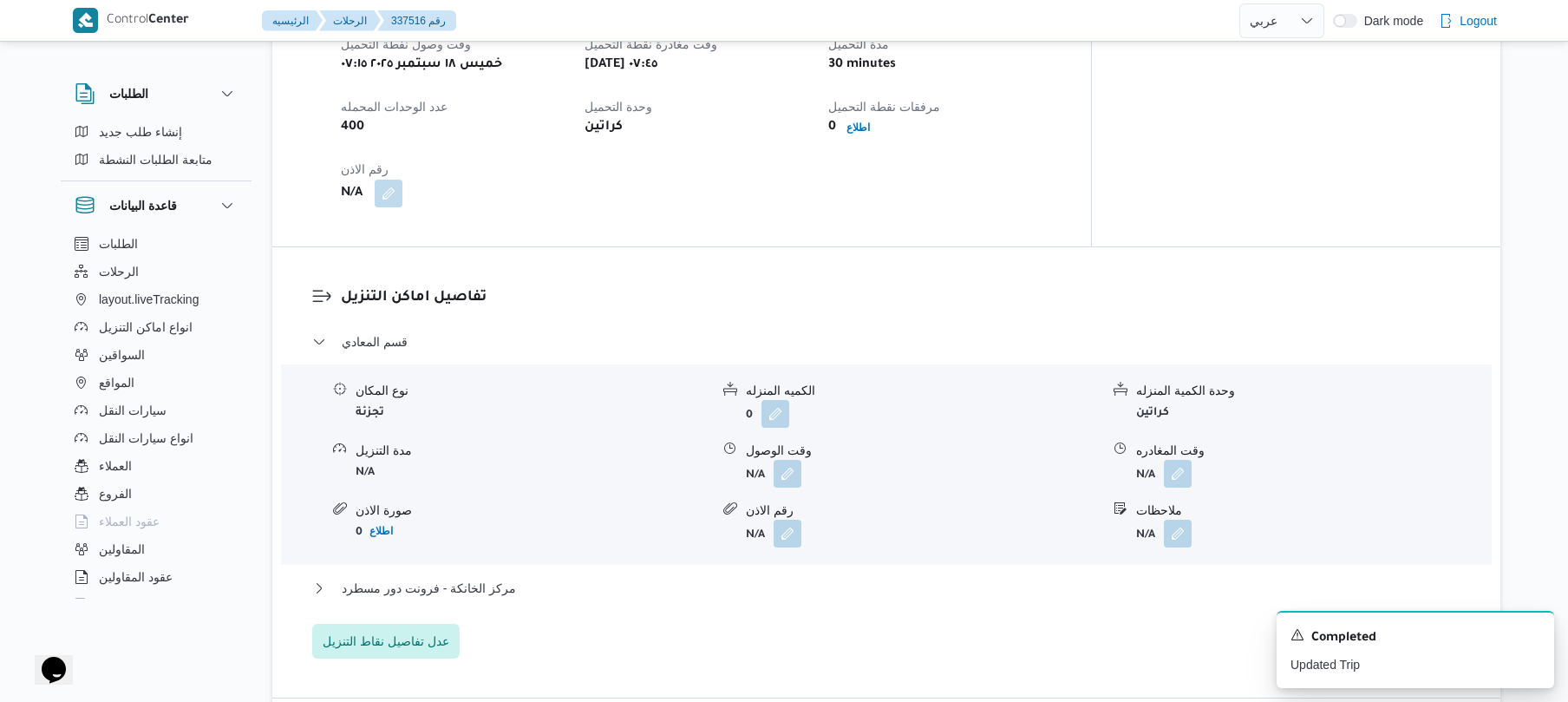
scroll to position [1249, 0]
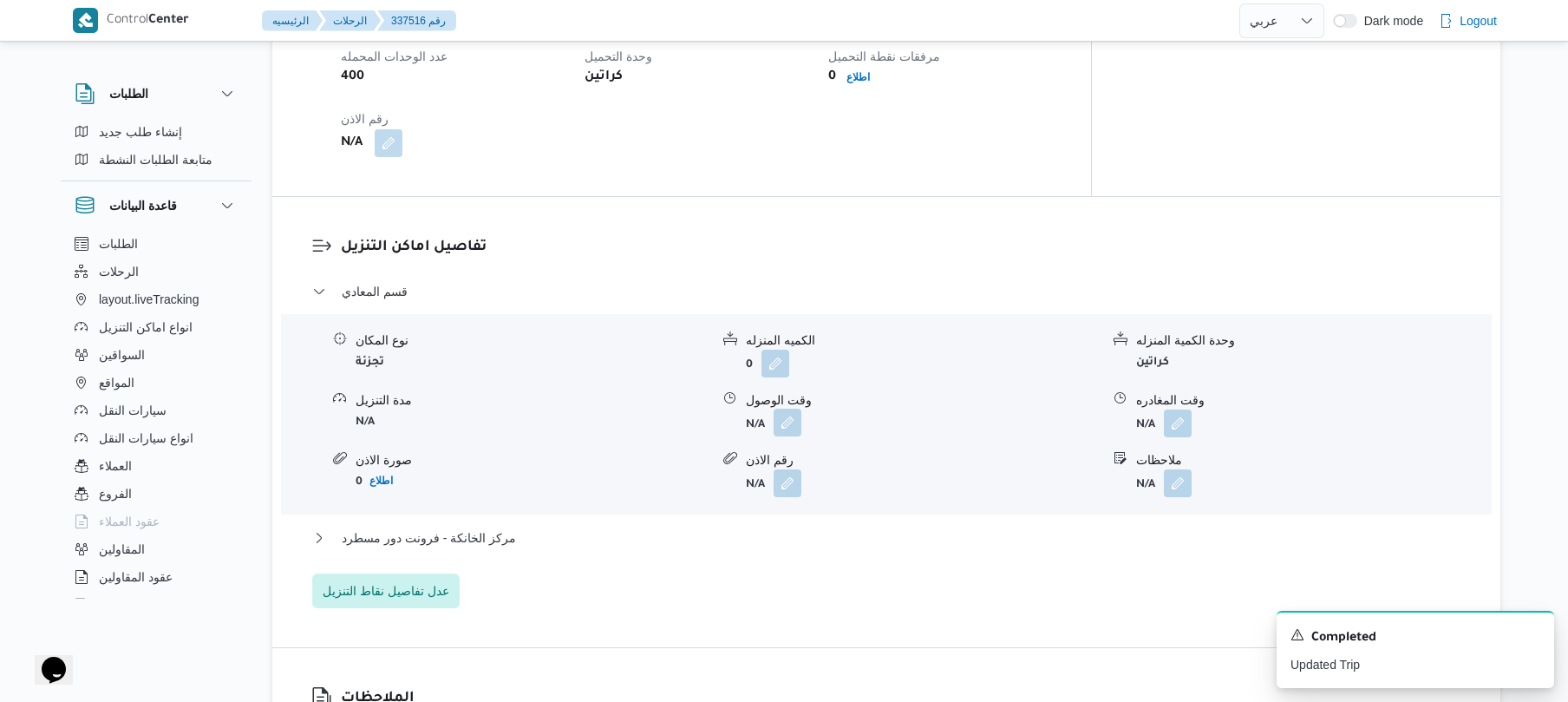
click at [792, 409] on button "button" at bounding box center [787, 422] width 27 height 27
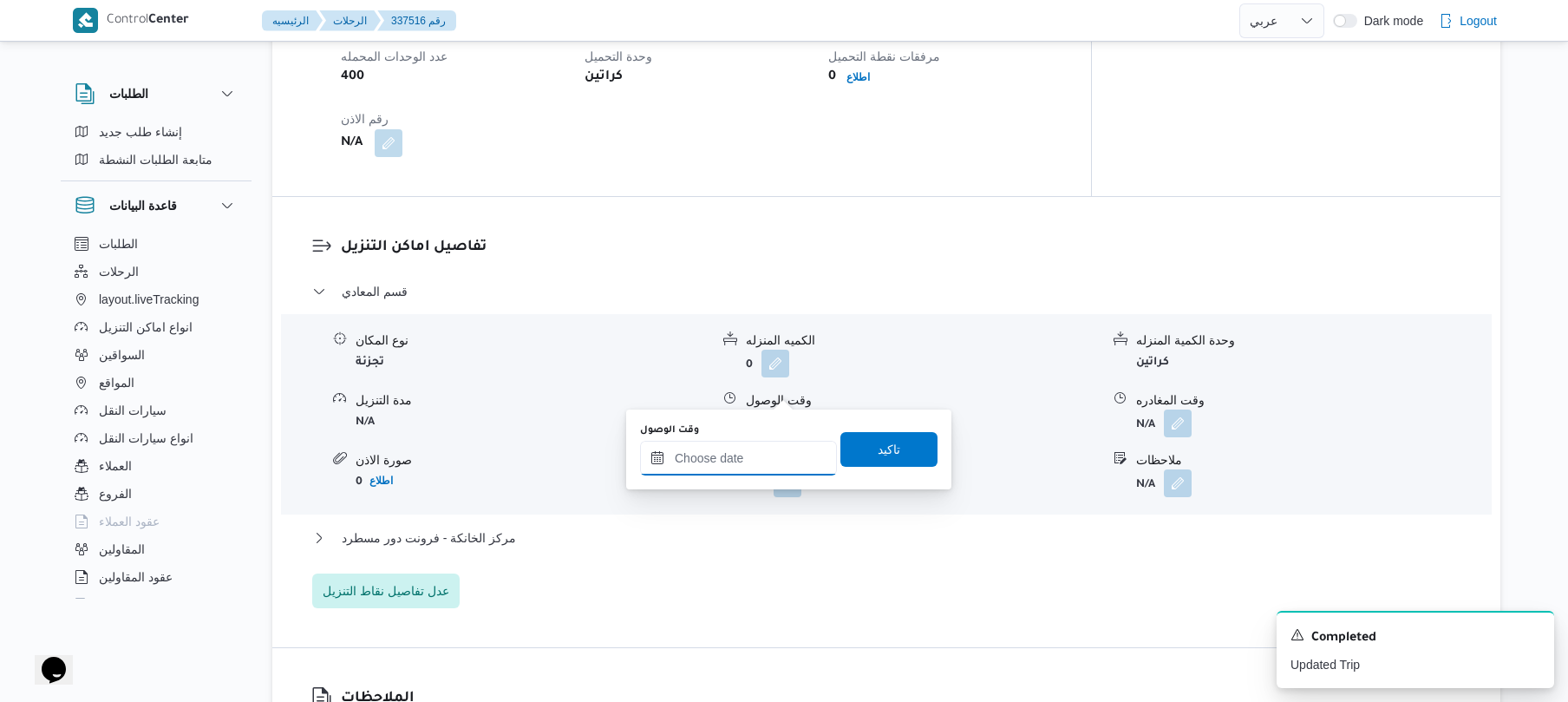
click at [749, 469] on input "وقت الوصول" at bounding box center [738, 458] width 197 height 35
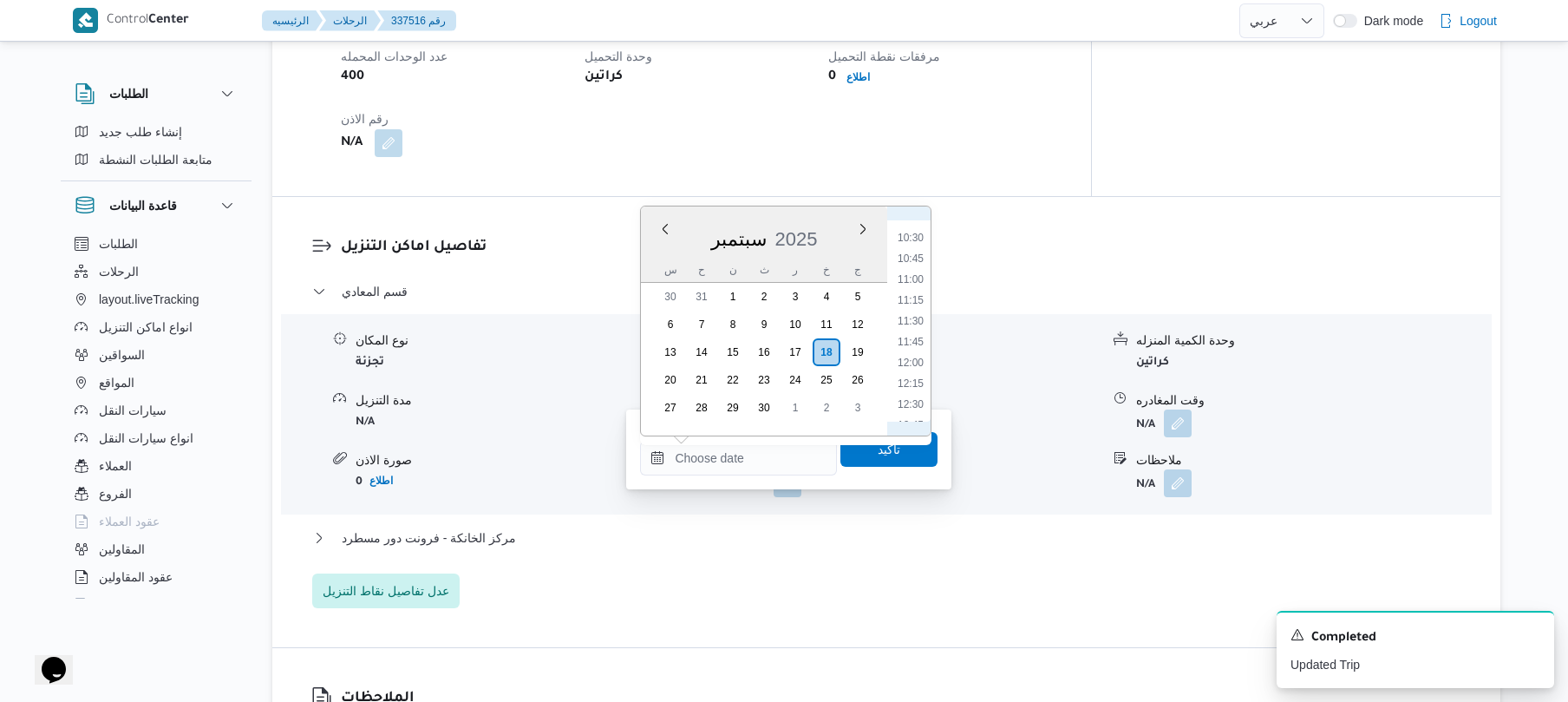
scroll to position [694, 0]
click at [909, 260] on li "08:45" at bounding box center [910, 263] width 40 height 17
type input "[DATE] ٠٨:٤٥"
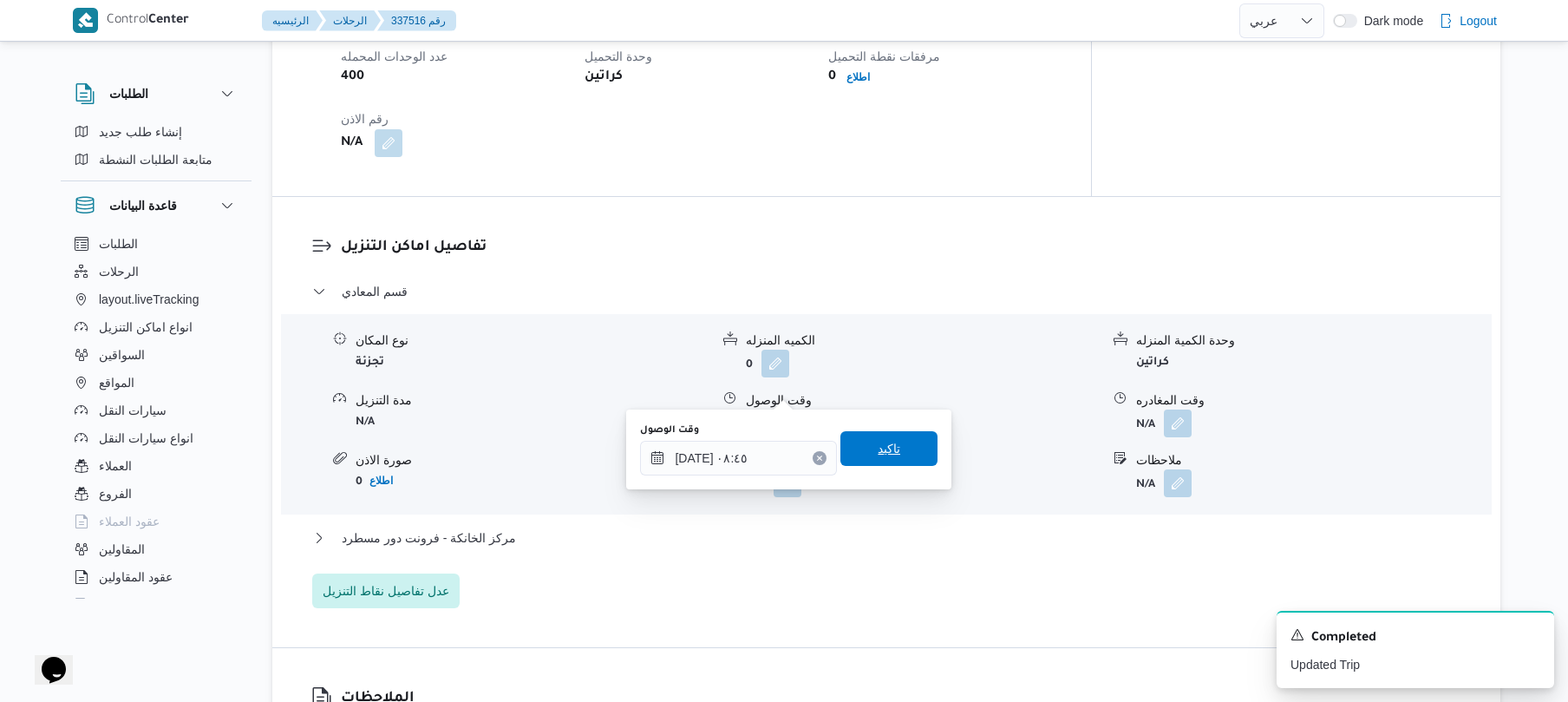
click at [878, 448] on span "تاكيد" at bounding box center [890, 449] width 23 height 21
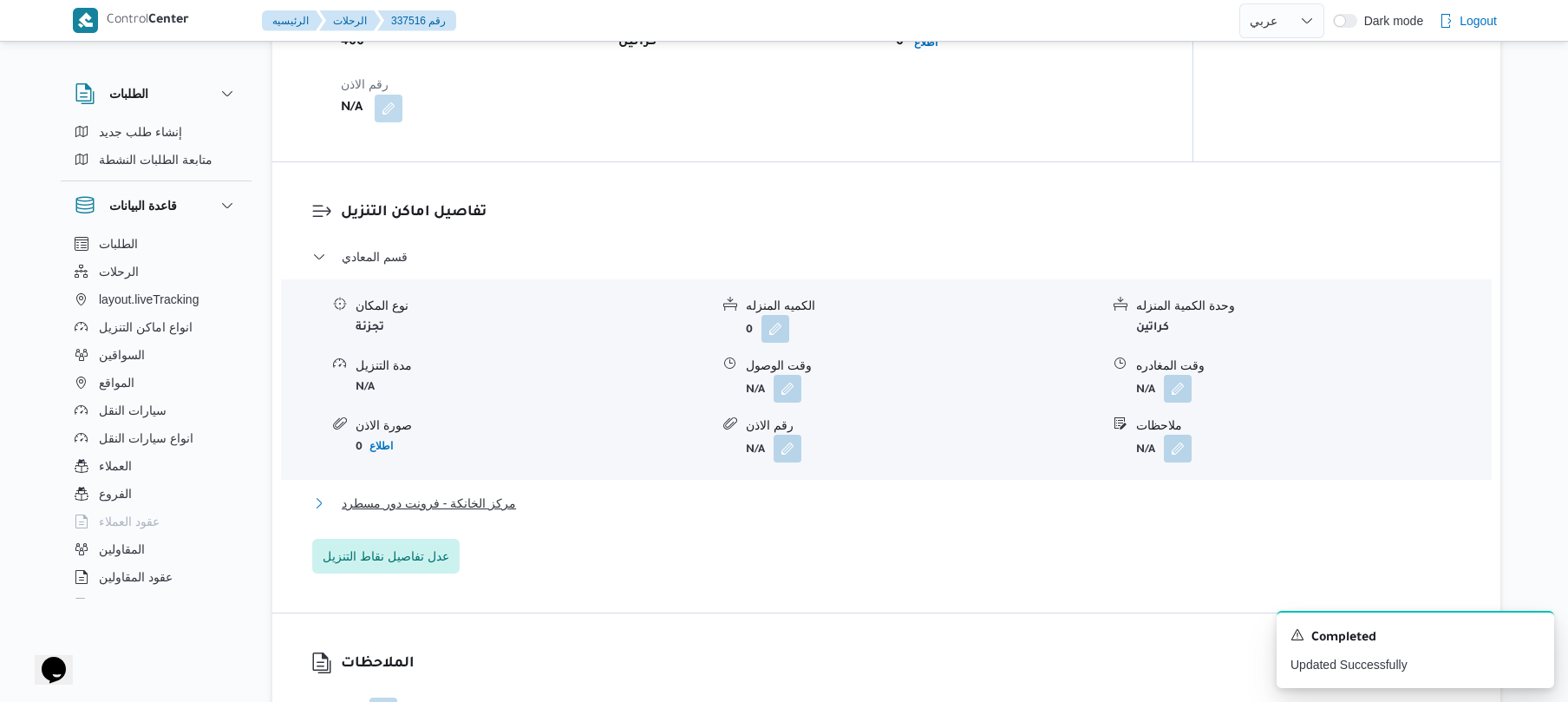
click at [833, 498] on button "مركز الخانكة - فرونت دور مسطرد" at bounding box center [887, 503] width 1150 height 21
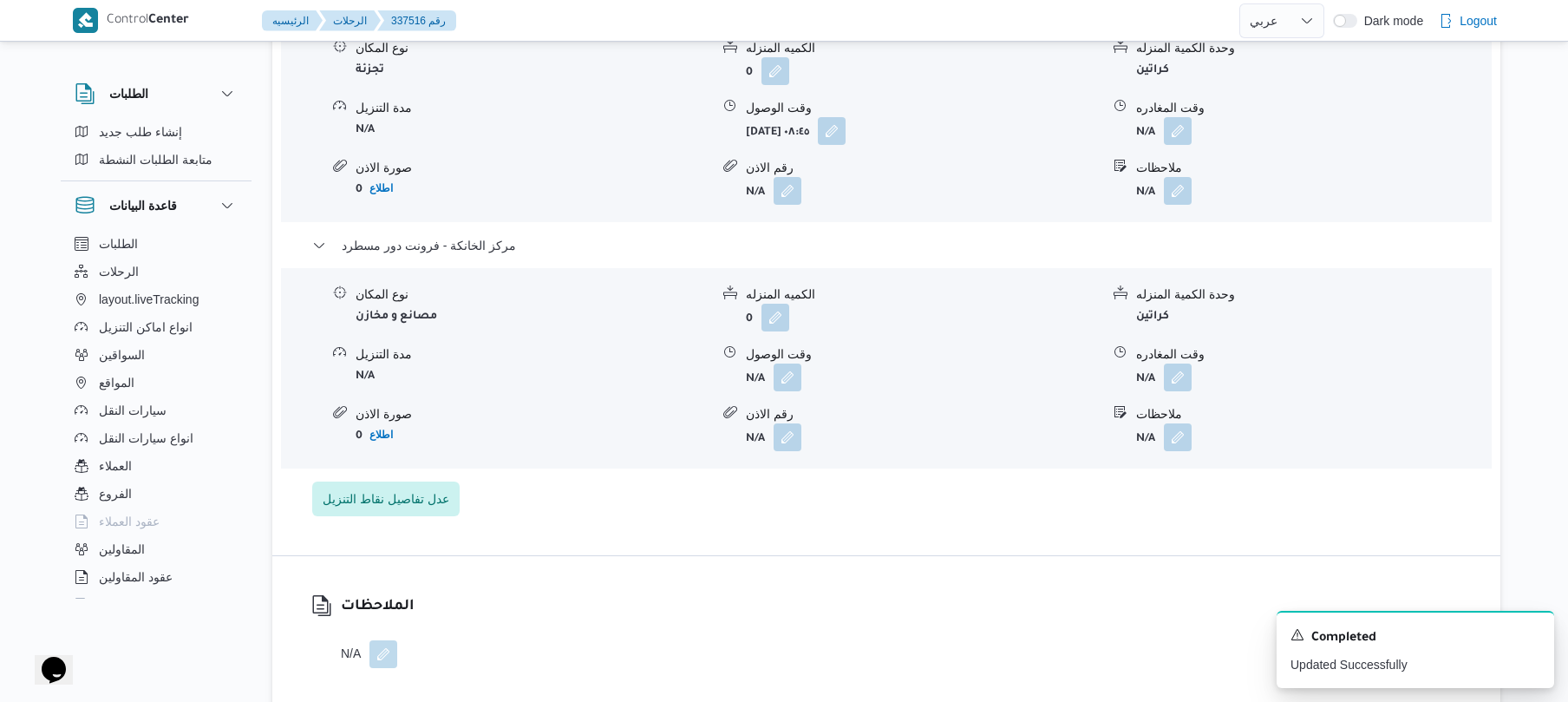
scroll to position [1619, 0]
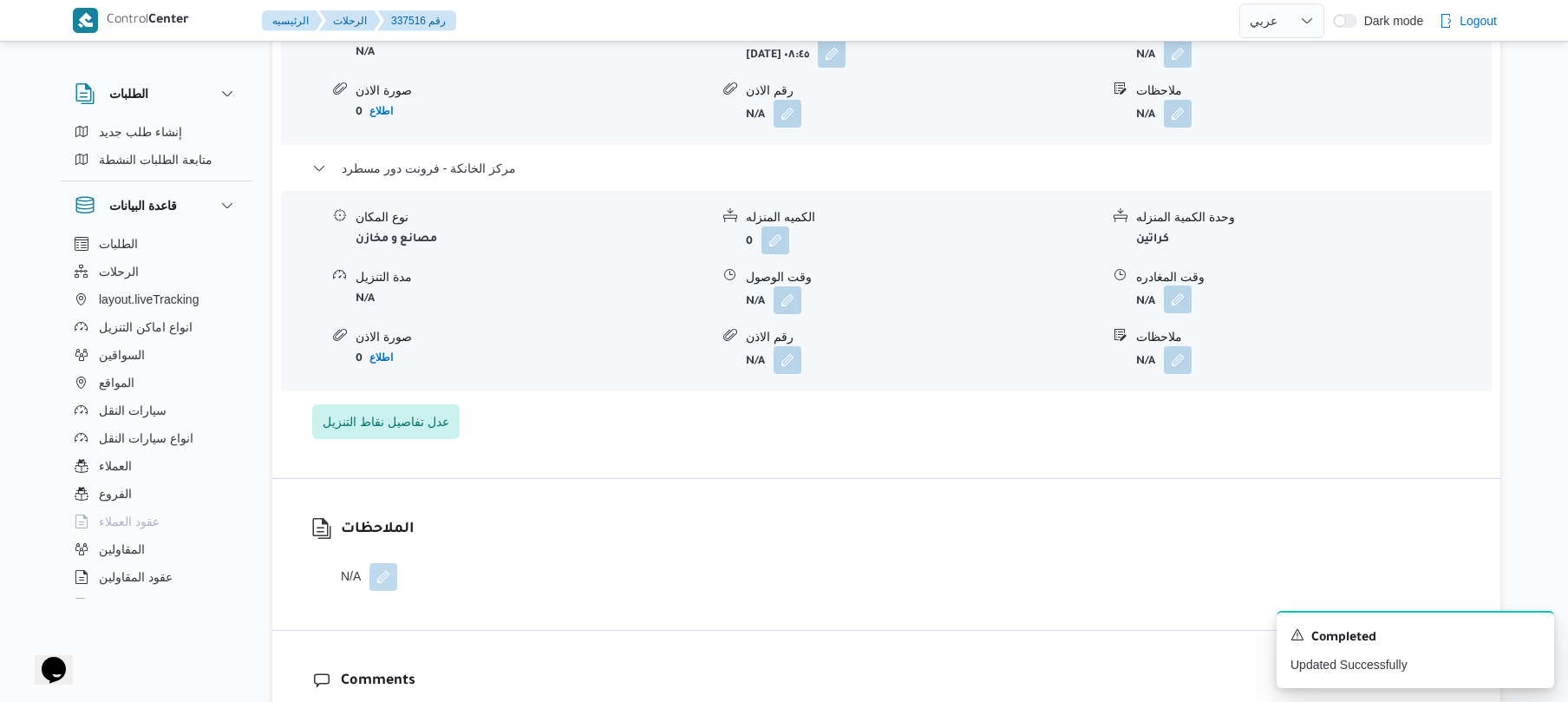
click at [1174, 286] on button "button" at bounding box center [1177, 299] width 27 height 27
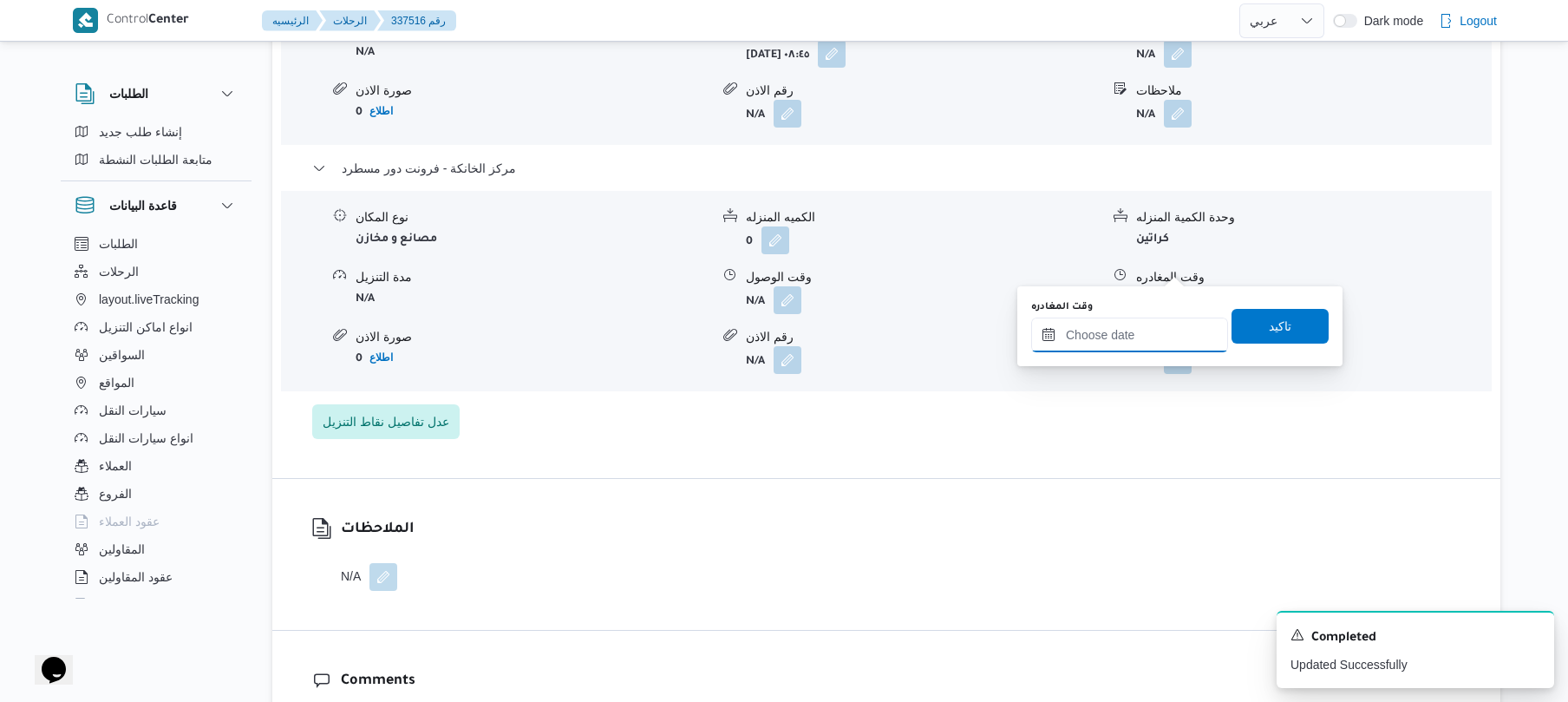
click at [1132, 332] on input "وقت المغادره" at bounding box center [1130, 335] width 197 height 35
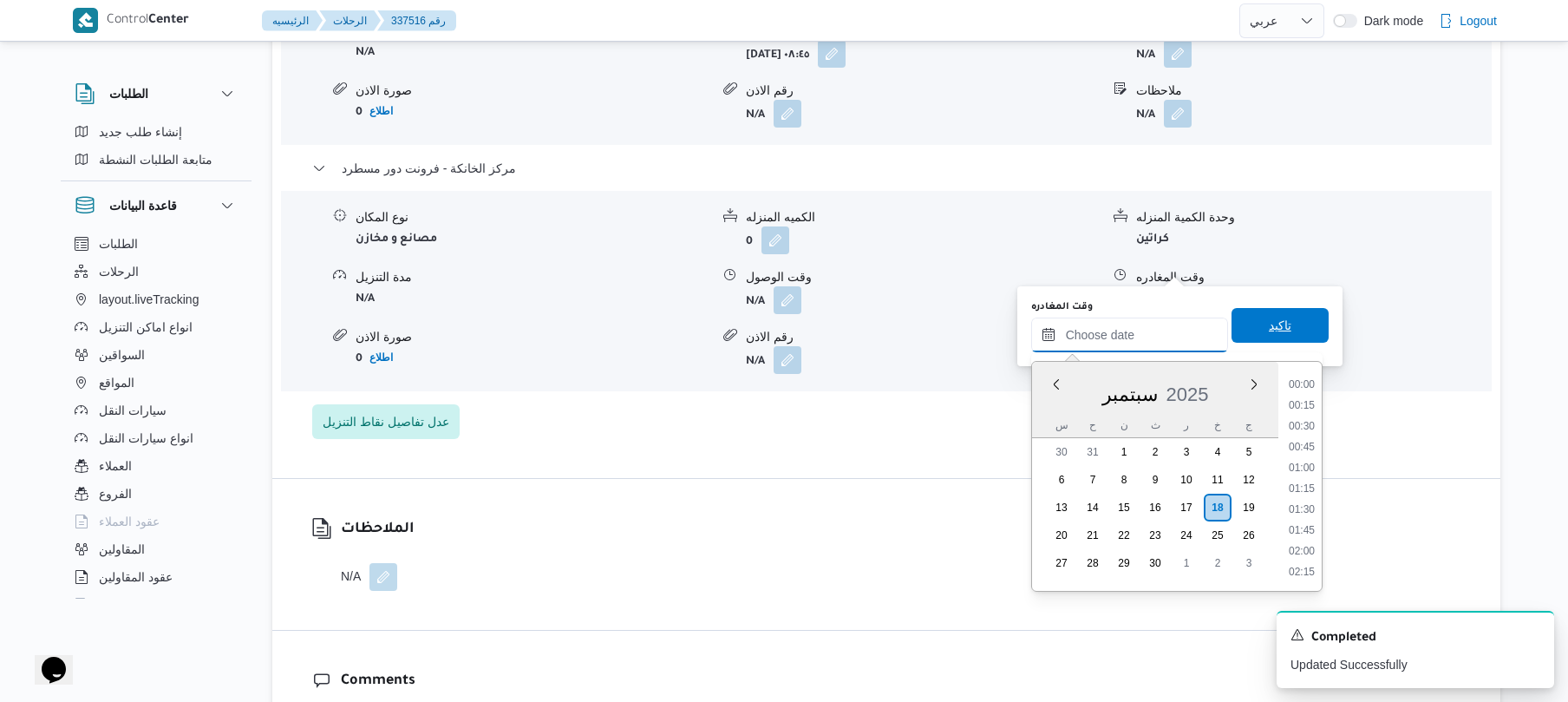
scroll to position [1437, 0]
click at [1306, 403] on li "17:30" at bounding box center [1302, 404] width 40 height 17
type input "[DATE] ١٧:٣٠"
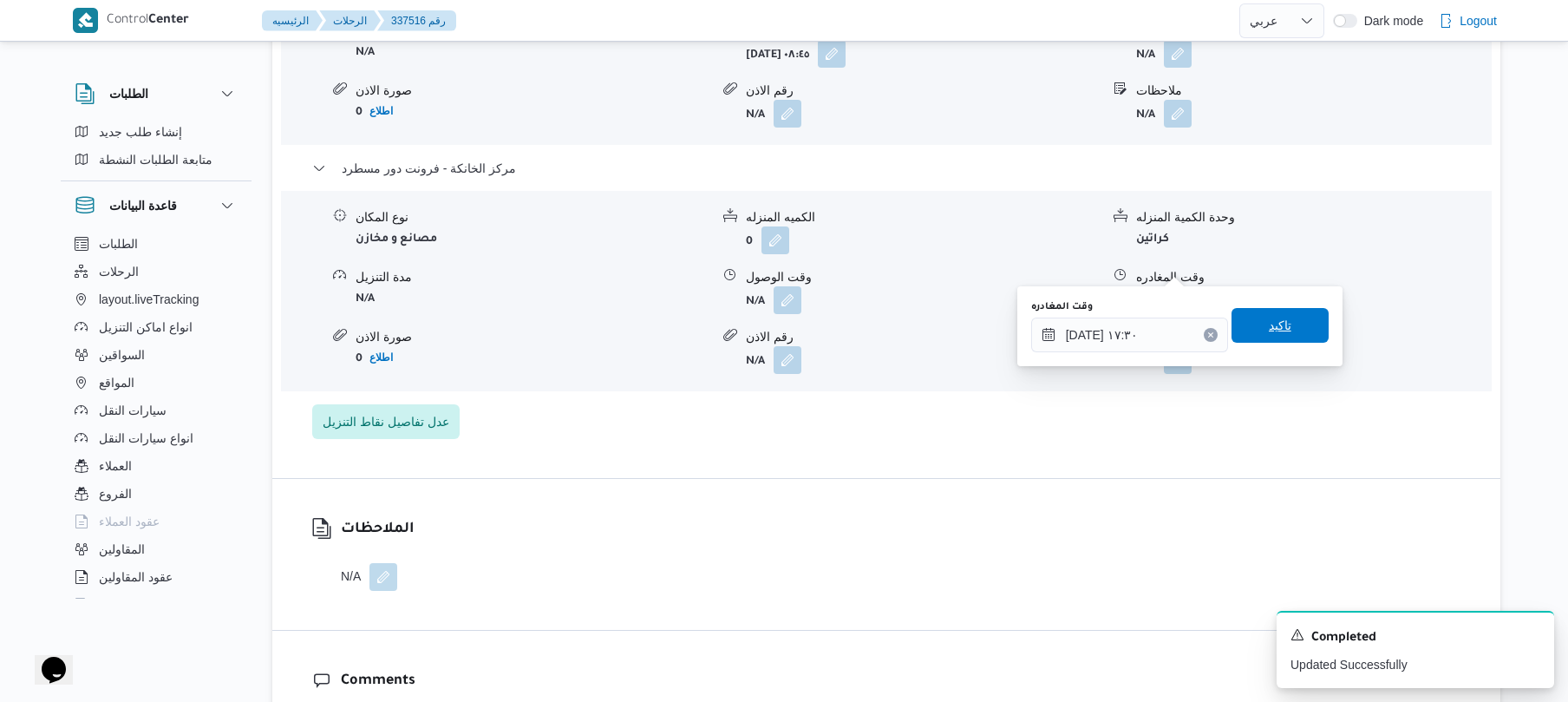
click at [1273, 331] on span "تاكيد" at bounding box center [1281, 325] width 23 height 21
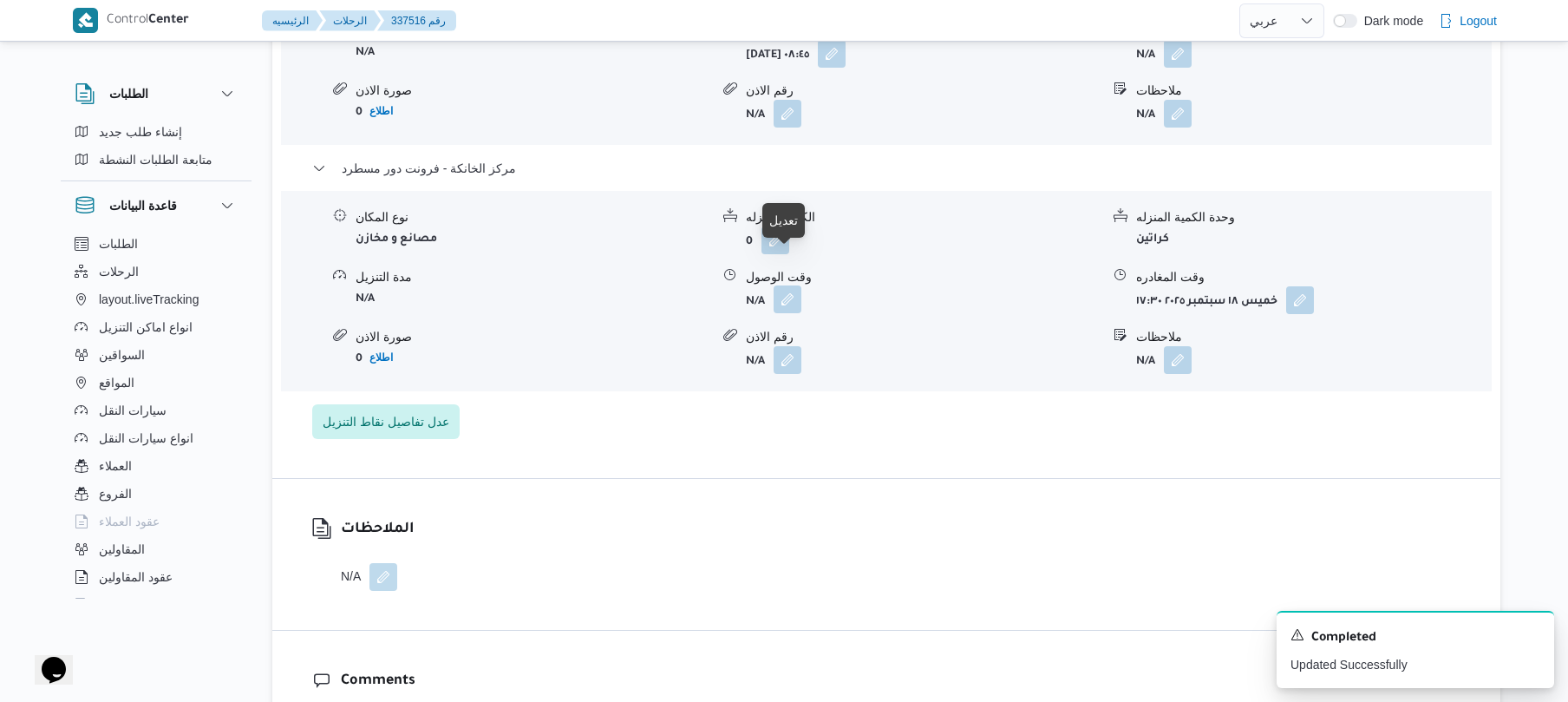
click at [790, 286] on button "button" at bounding box center [787, 299] width 27 height 27
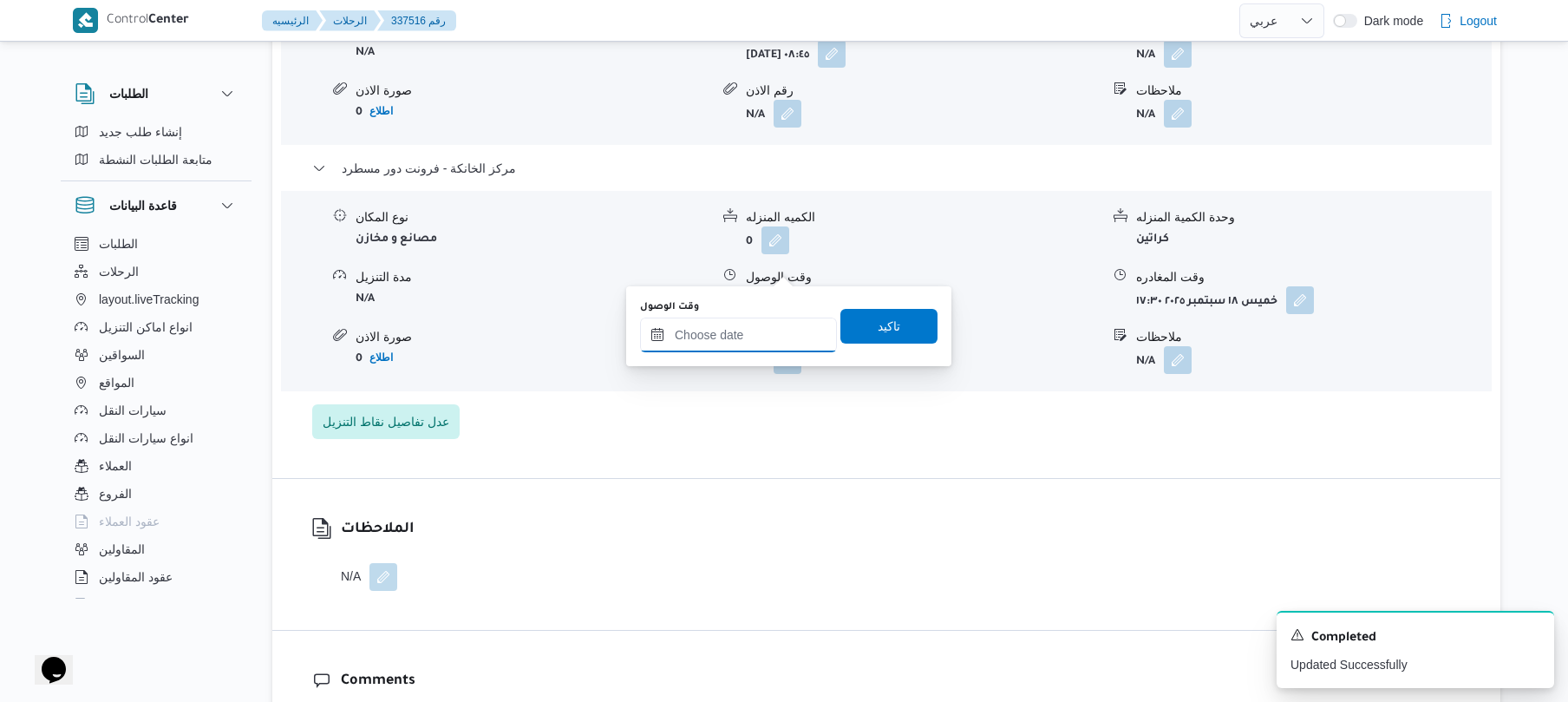
click at [747, 342] on input "وقت الوصول" at bounding box center [738, 335] width 197 height 35
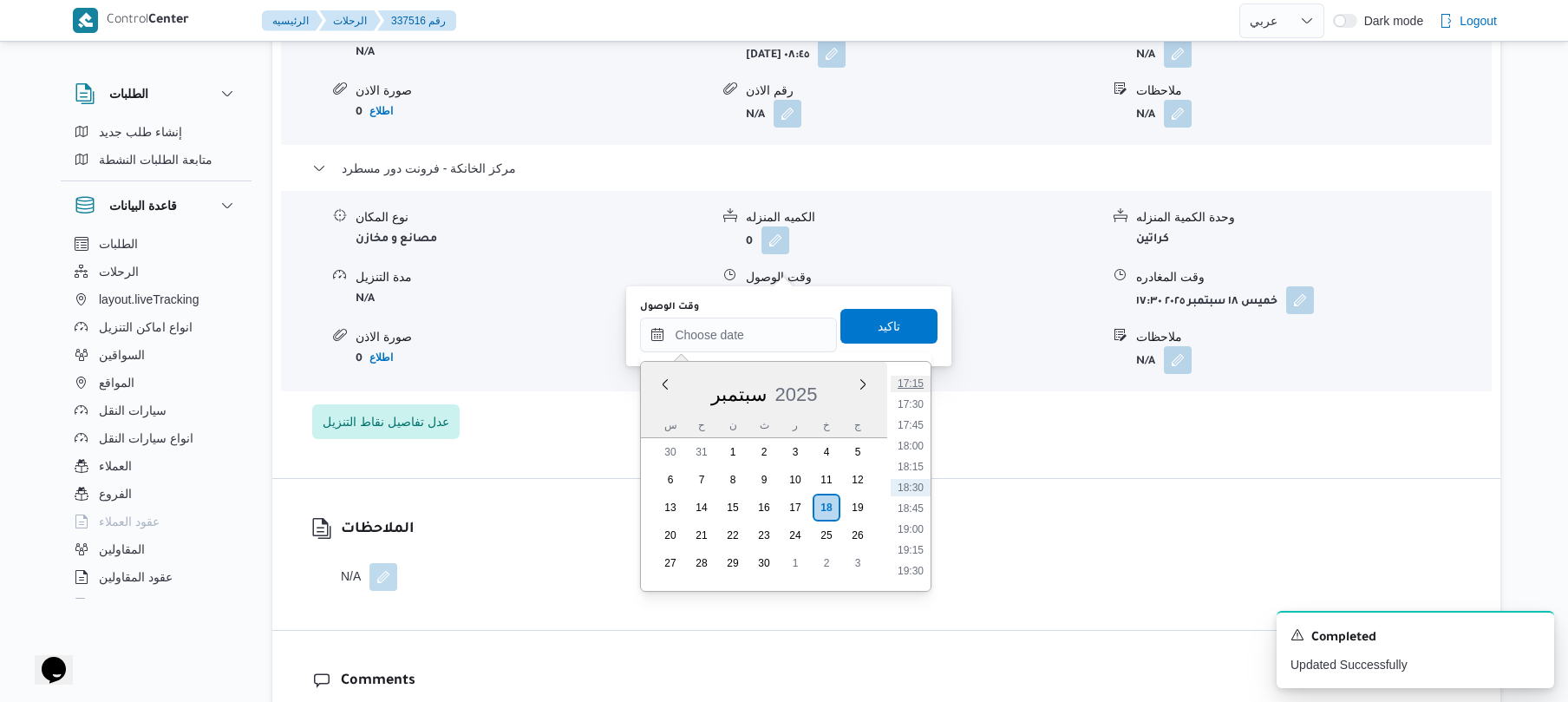
click at [913, 385] on li "17:15" at bounding box center [910, 384] width 40 height 17
type input "[DATE] ١٧:١٥"
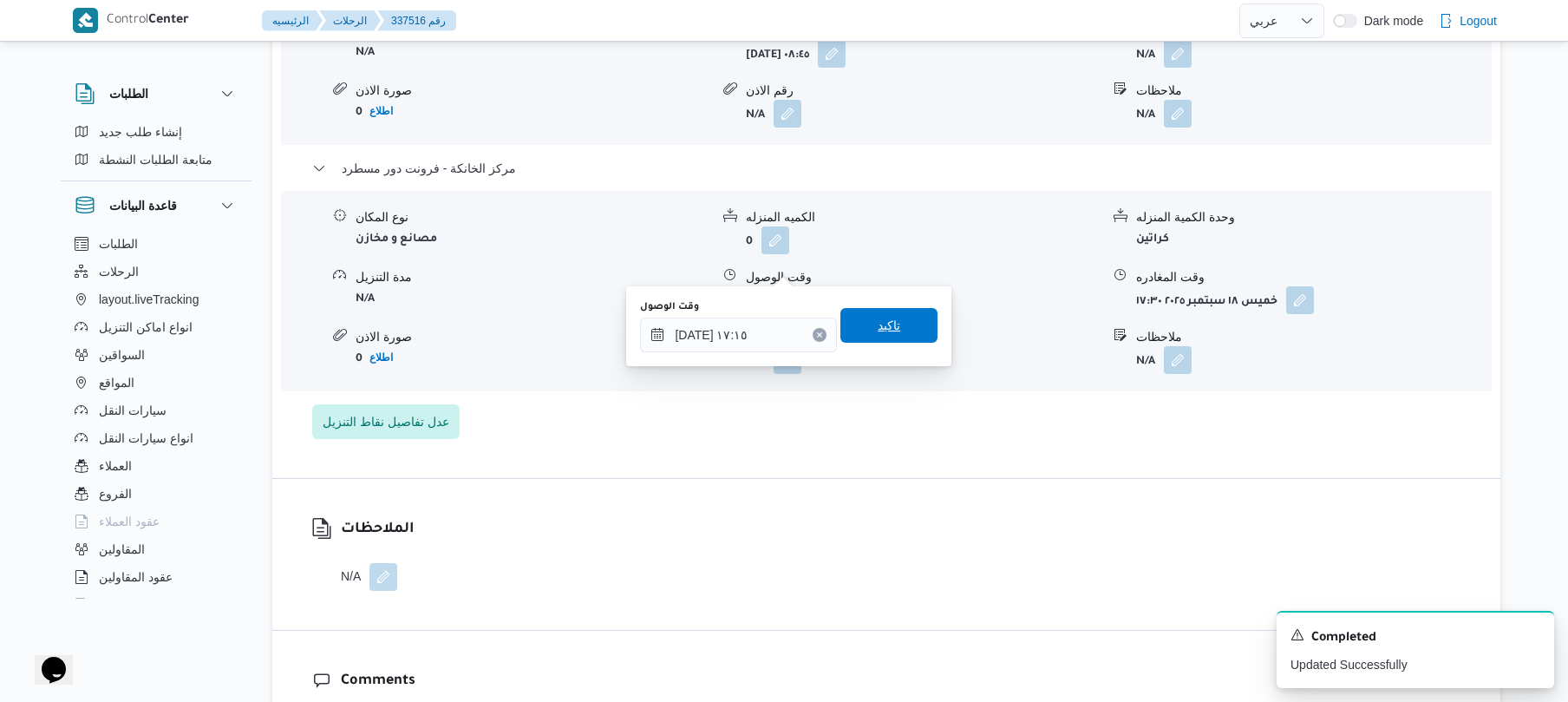
click at [900, 324] on span "تاكيد" at bounding box center [889, 325] width 97 height 35
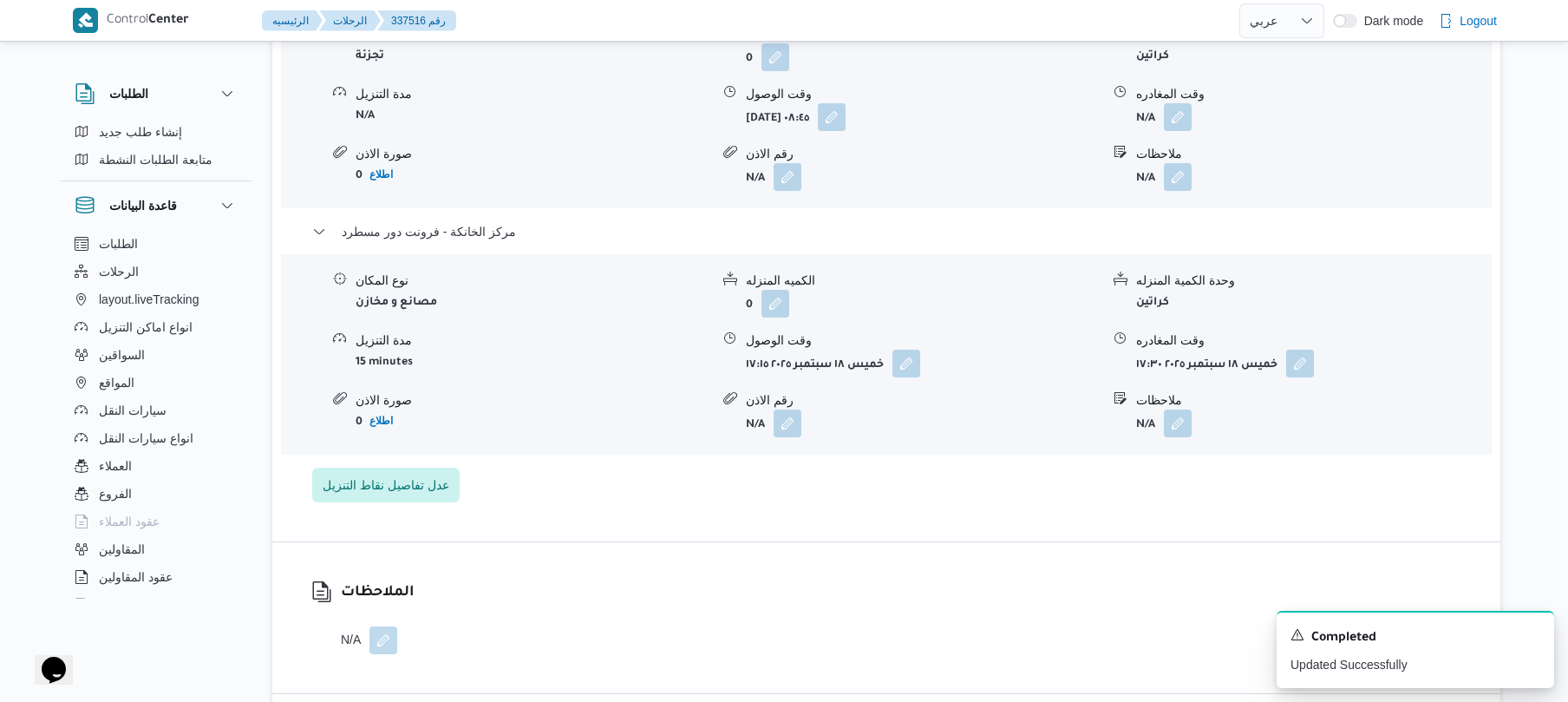
scroll to position [1526, 0]
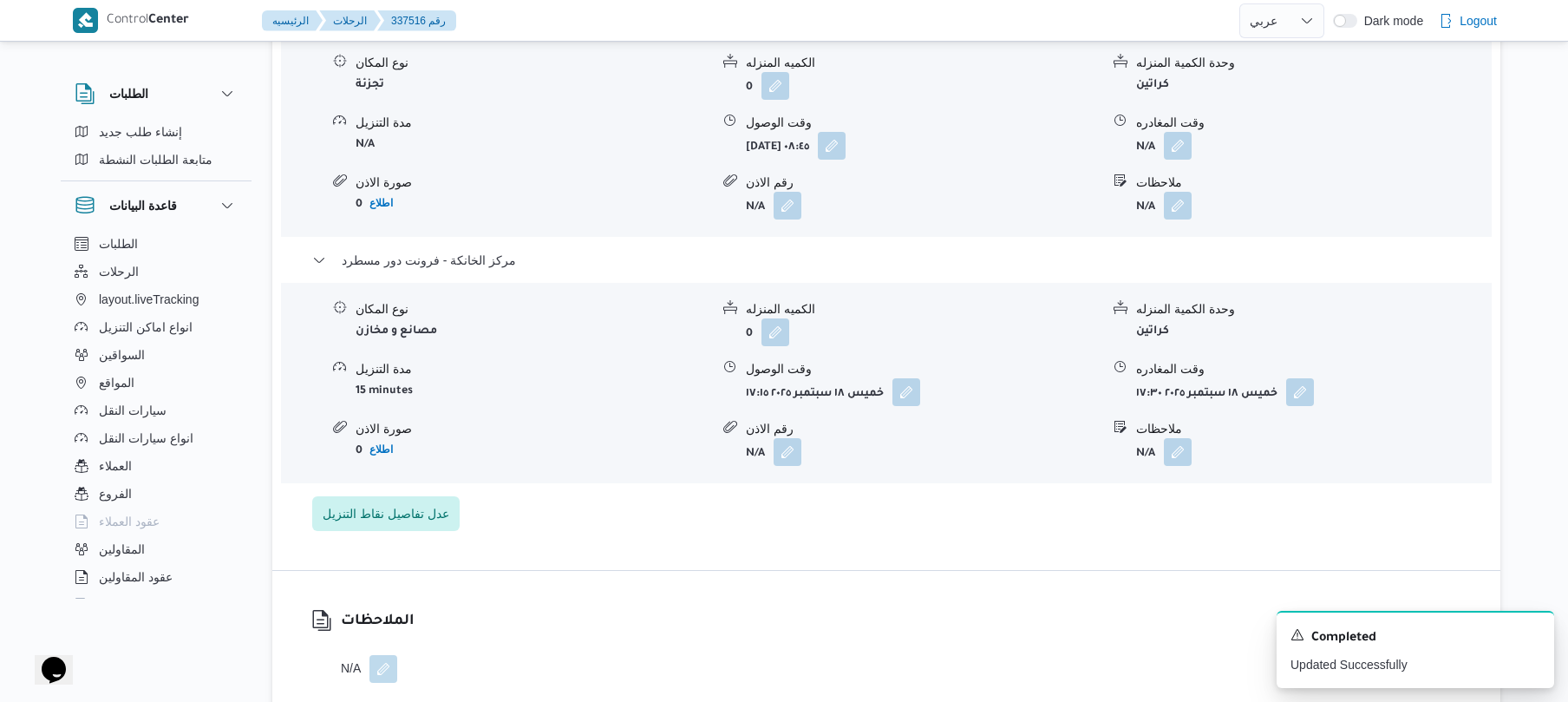
drag, startPoint x: 1194, startPoint y: 101, endPoint x: 1266, endPoint y: 93, distance: 72.4
drag, startPoint x: 1266, startPoint y: 93, endPoint x: 1319, endPoint y: 63, distance: 60.9
click at [1319, 63] on div "وحدة الكمية المنزله كراتين" at bounding box center [1314, 76] width 354 height 46
click at [1180, 131] on button "button" at bounding box center [1177, 144] width 27 height 27
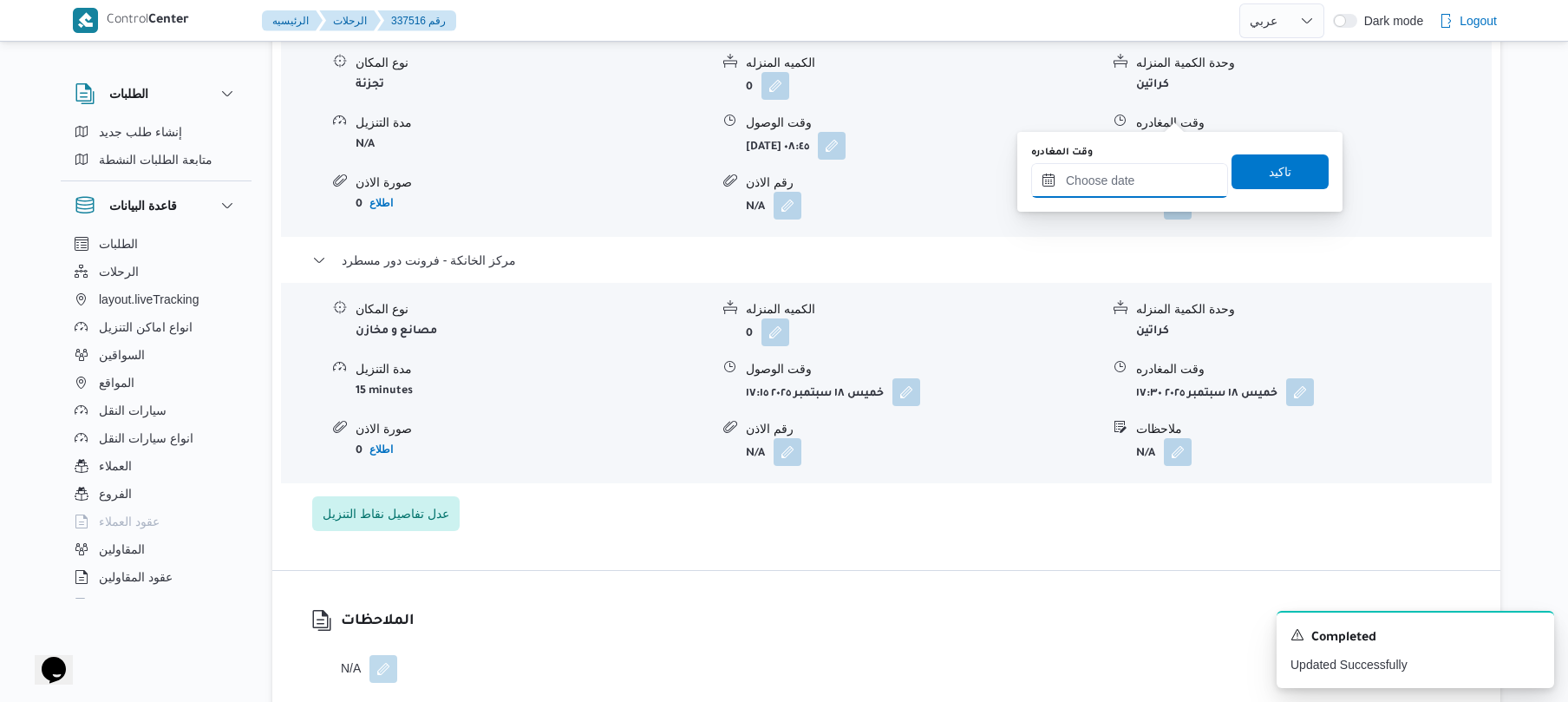
click at [1135, 178] on input "وقت المغادره" at bounding box center [1130, 180] width 197 height 35
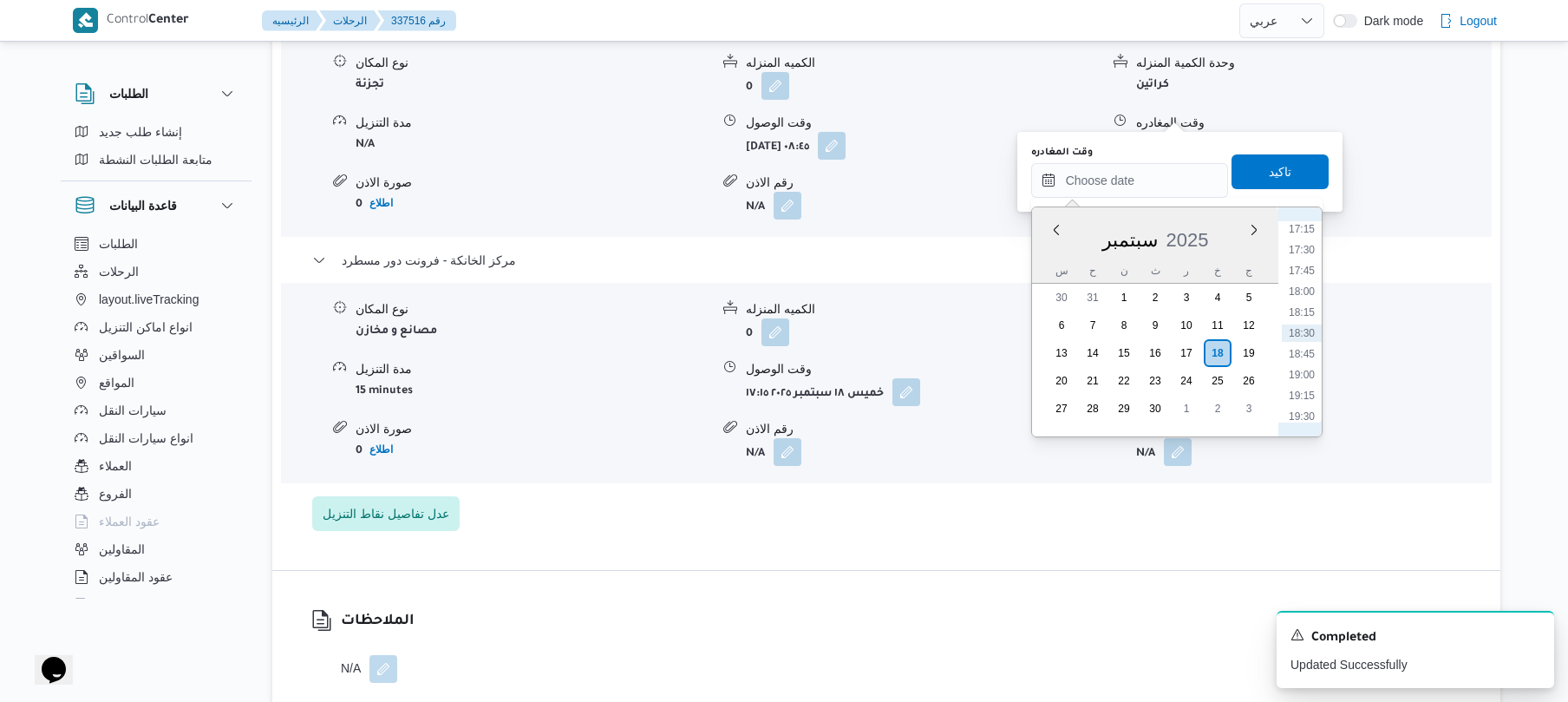
scroll to position [1267, 0]
click at [1306, 322] on li "16:15" at bounding box center [1302, 316] width 40 height 17
type input "١٨/٠٩/٢٠٢٥ ١٦:١٥"
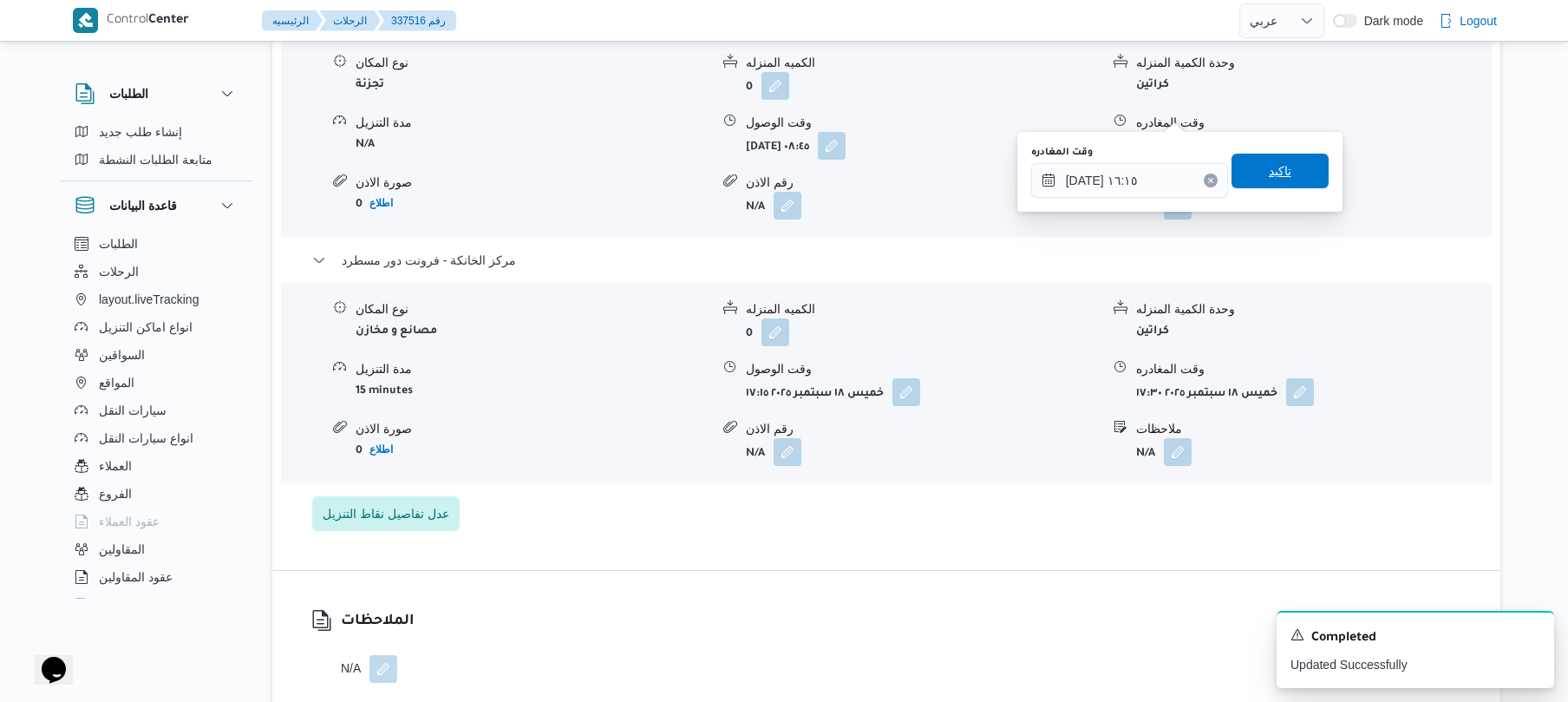
click at [1285, 171] on span "تاكيد" at bounding box center [1280, 171] width 97 height 35
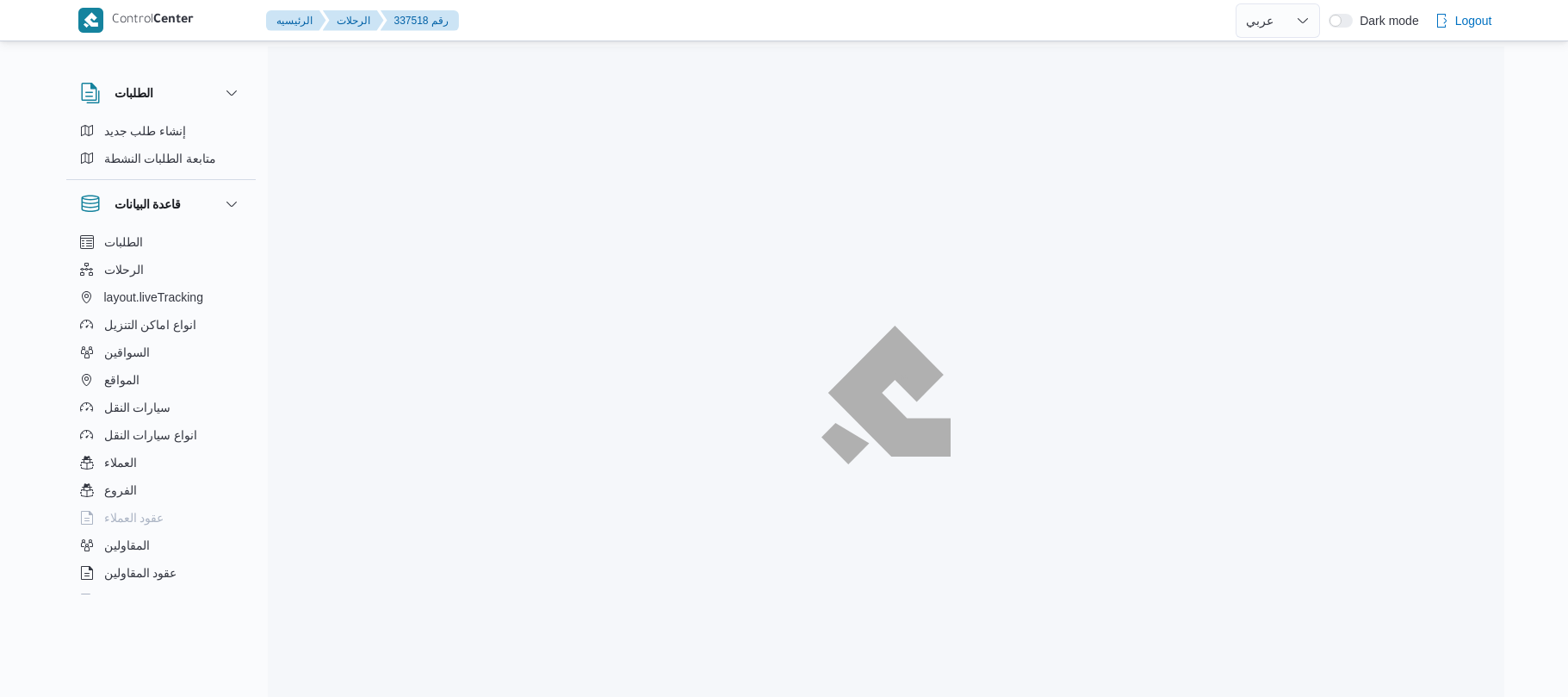
select select "ar"
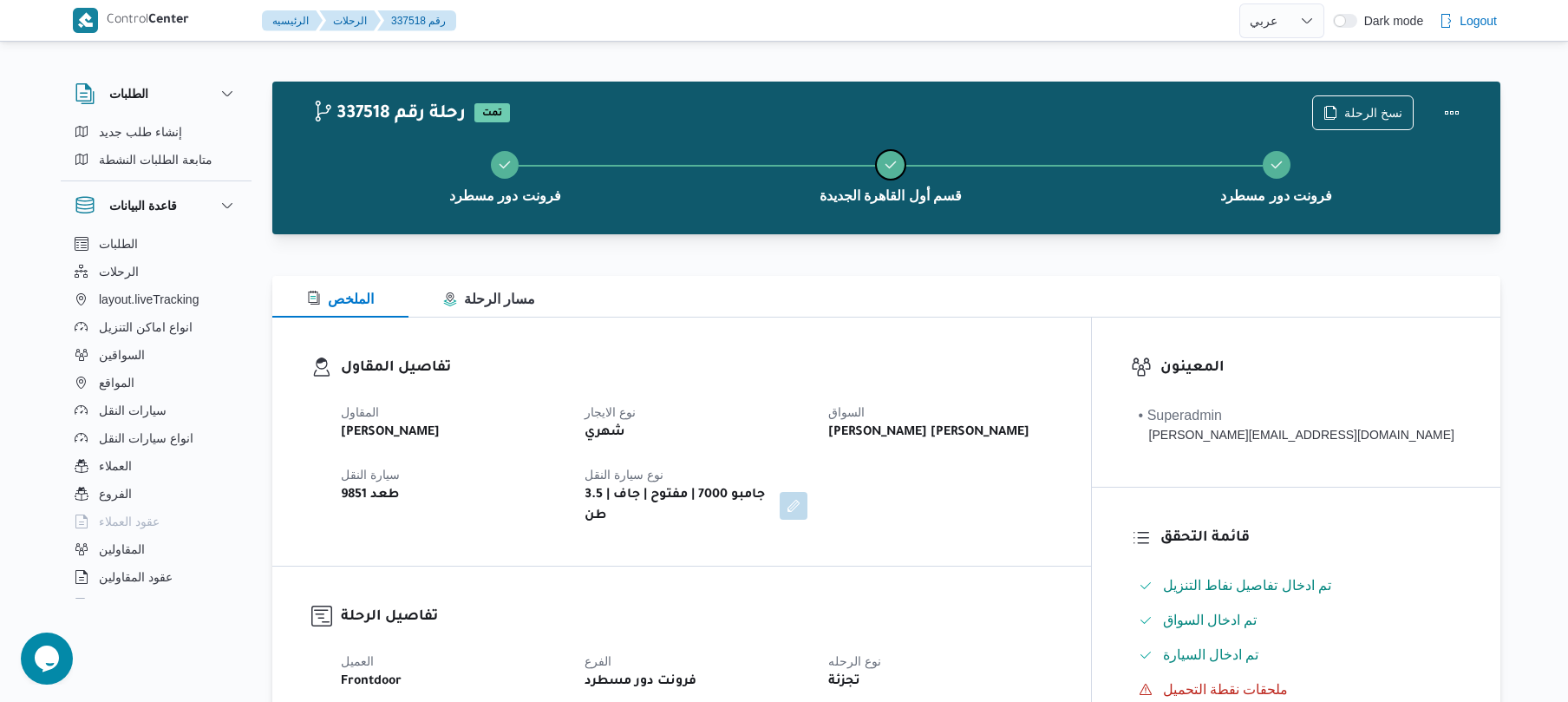
click at [1048, 158] on button "قسم أول القاهرة الجديدة" at bounding box center [891, 175] width 386 height 90
click at [1053, 385] on dl "تفاصيل المقاول المقاول علي عبدالناصر علي بخيت علي نوع الايجار شهري السواق احمد …" at bounding box center [696, 441] width 711 height 170
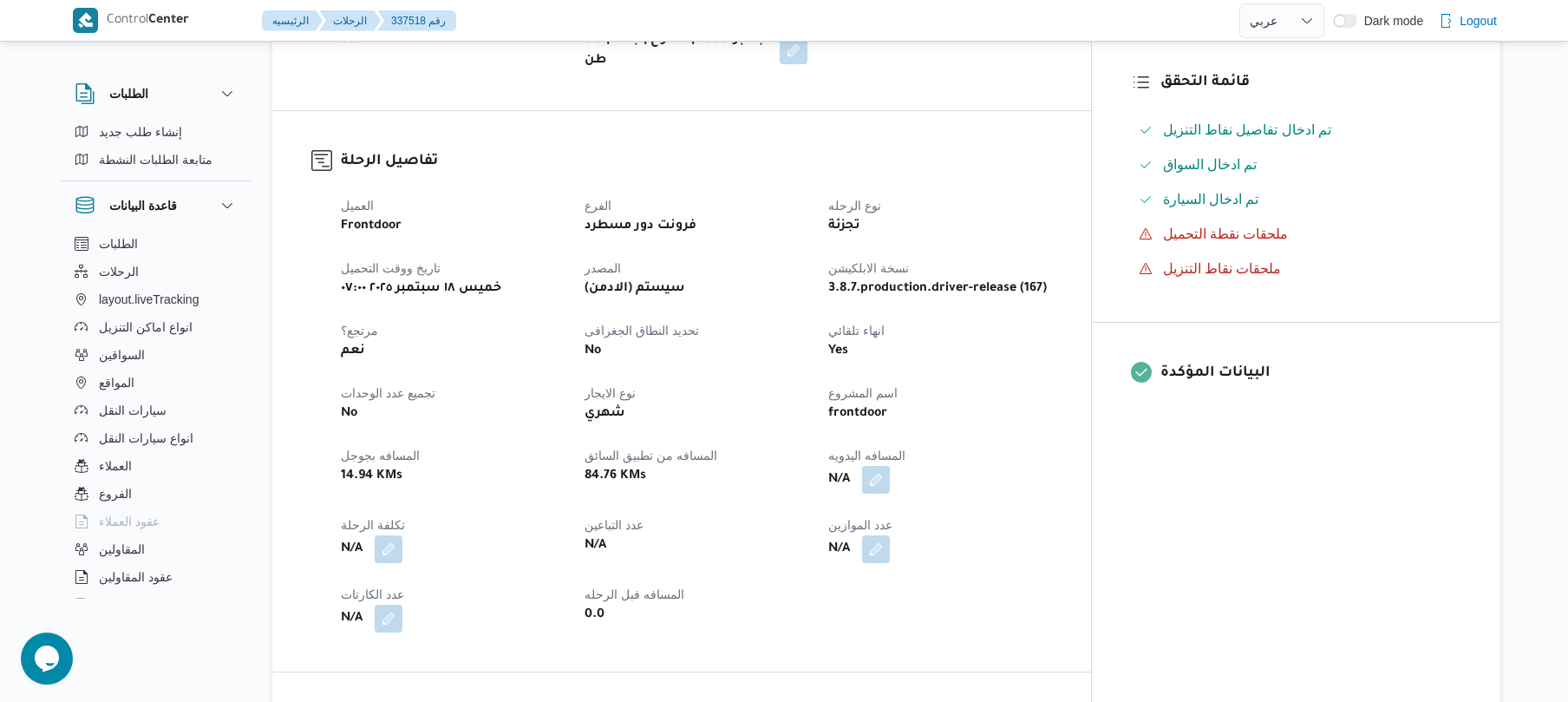
scroll to position [463, 0]
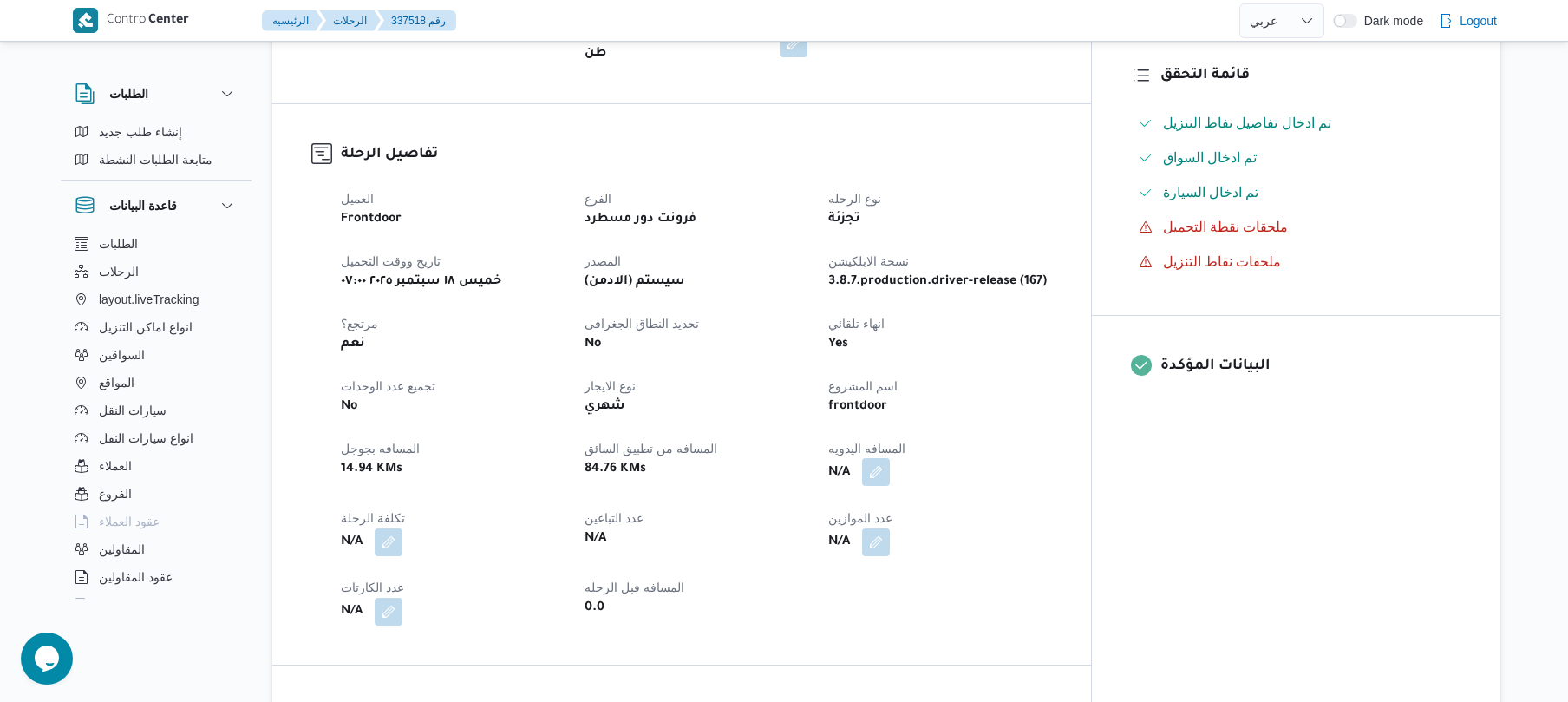
click at [890, 458] on button "button" at bounding box center [875, 471] width 27 height 27
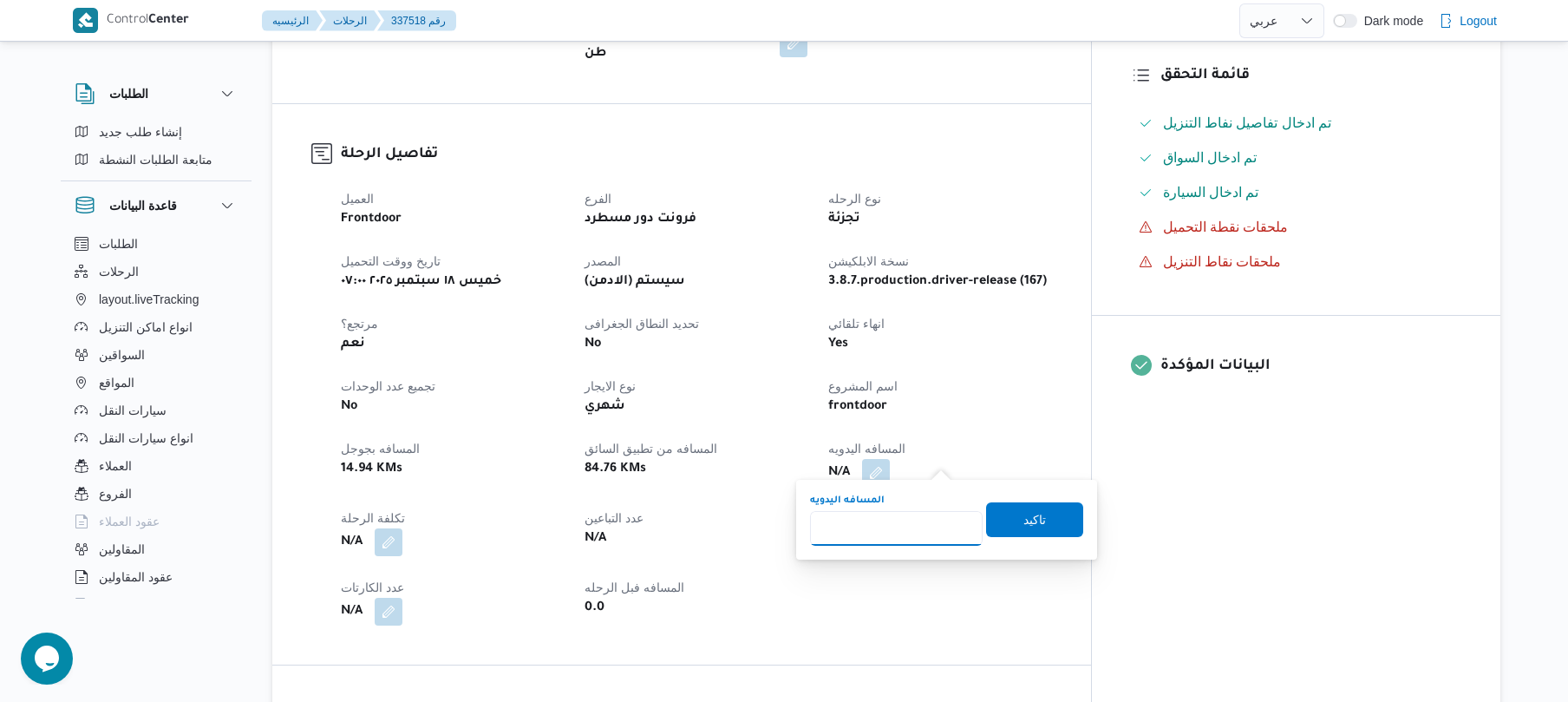
click at [912, 514] on input "المسافه اليدويه" at bounding box center [896, 528] width 172 height 35
type input "120"
click at [1038, 529] on span "تاكيد" at bounding box center [1035, 518] width 97 height 35
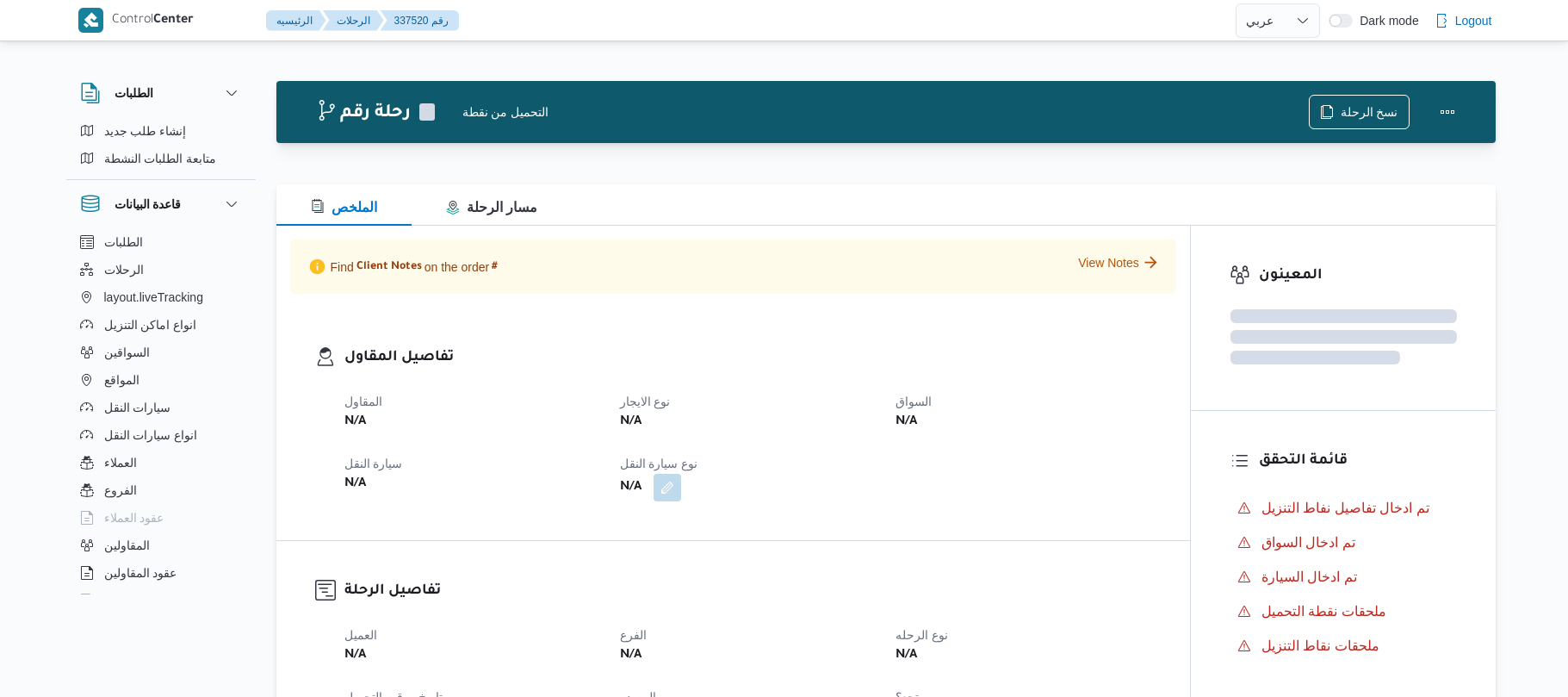
select select "ar"
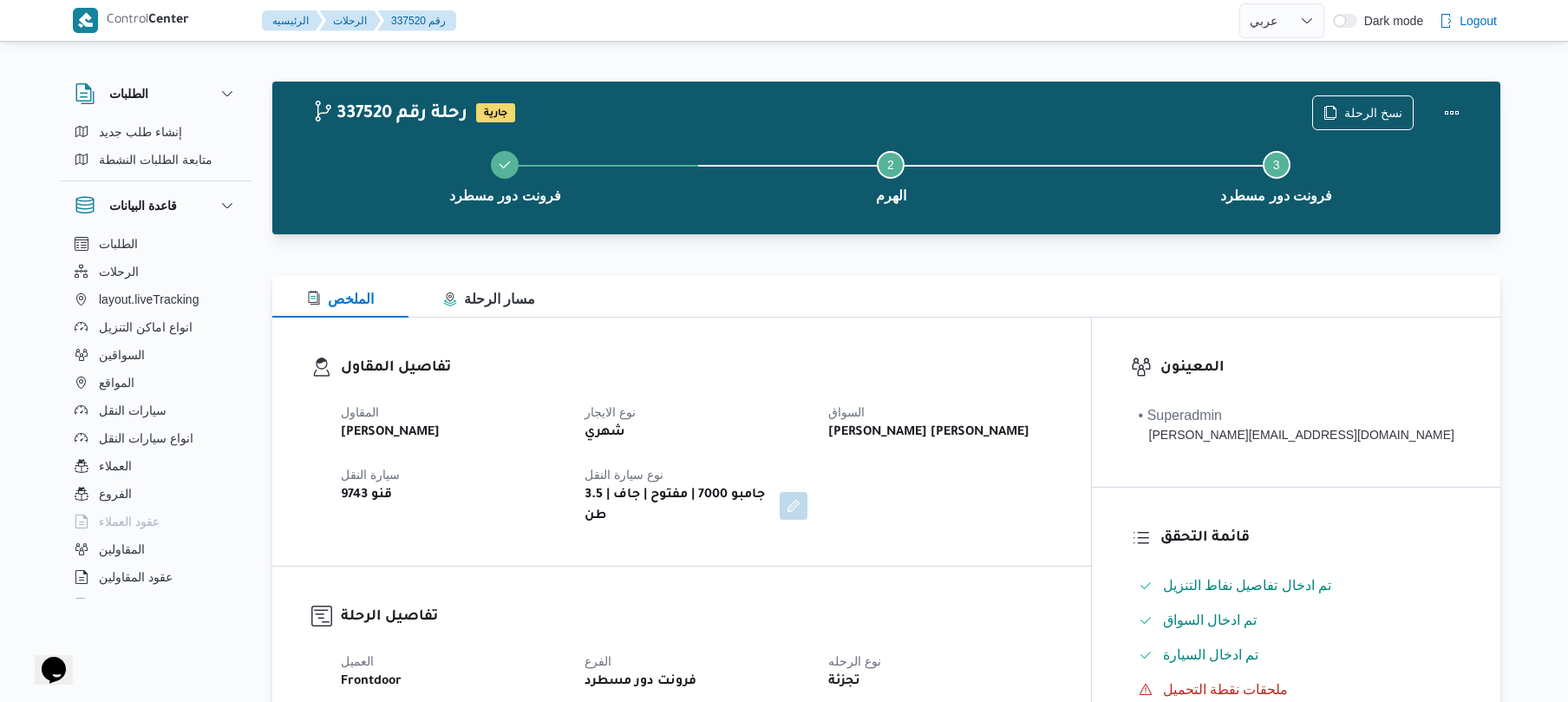
click at [1030, 439] on b "[PERSON_NAME] [PERSON_NAME]" at bounding box center [929, 433] width 202 height 21
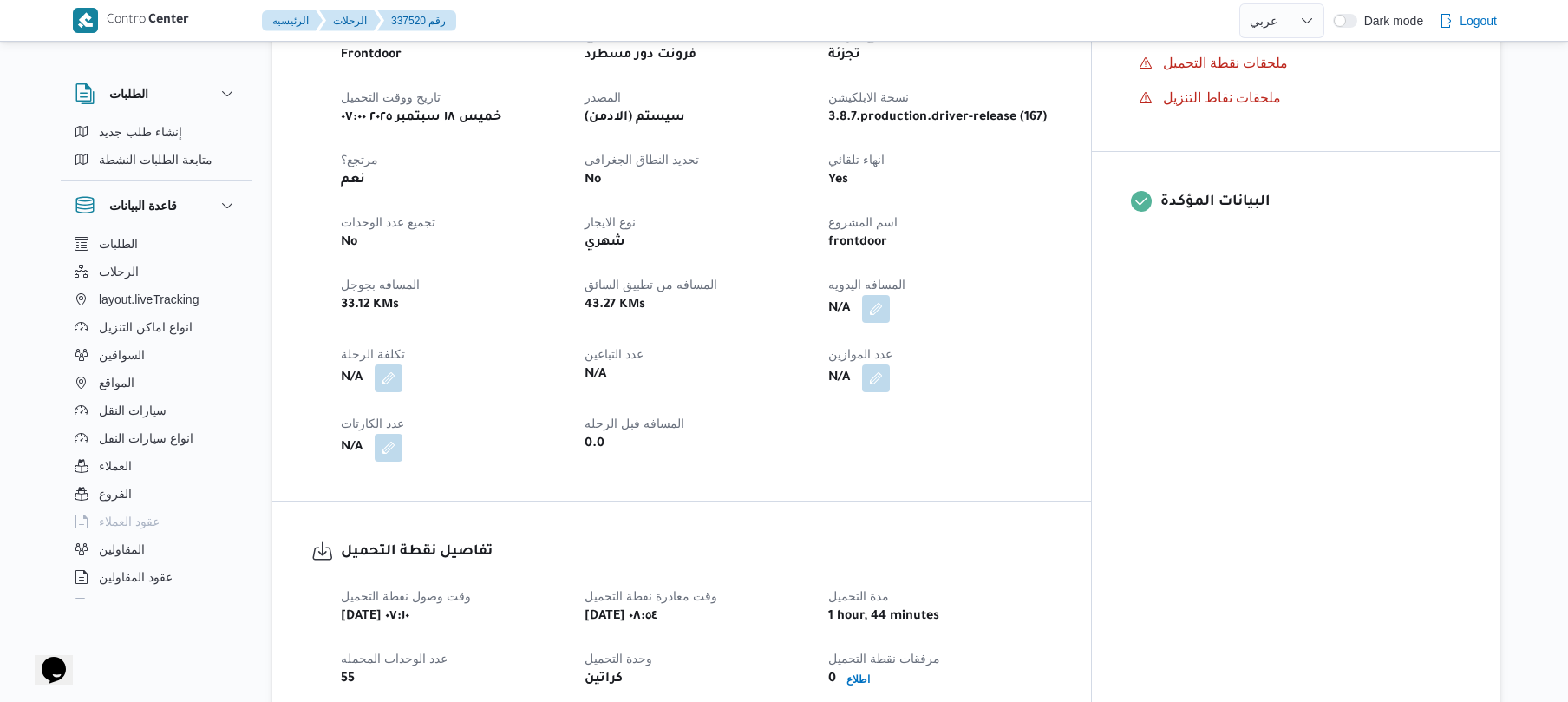
scroll to position [694, 0]
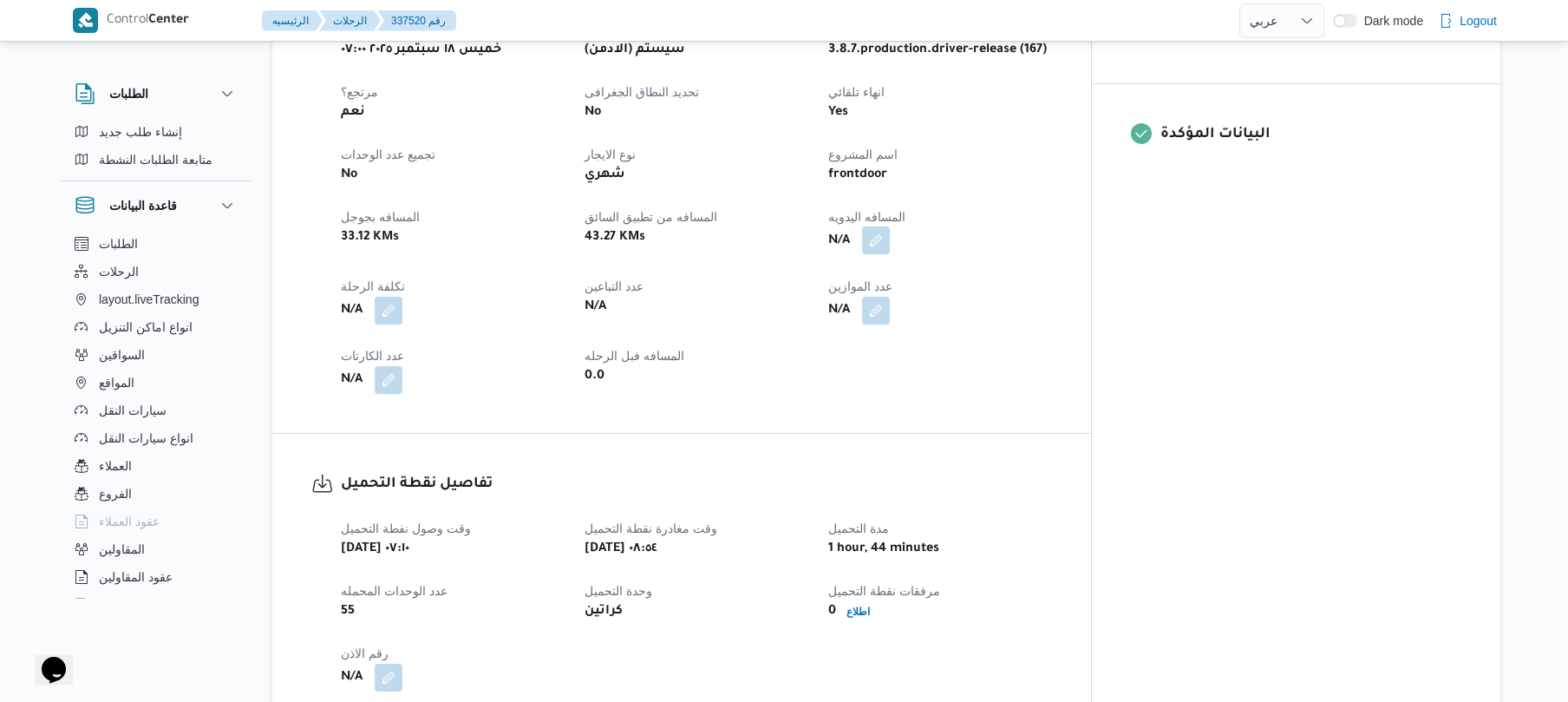
click at [890, 226] on button "button" at bounding box center [875, 239] width 27 height 27
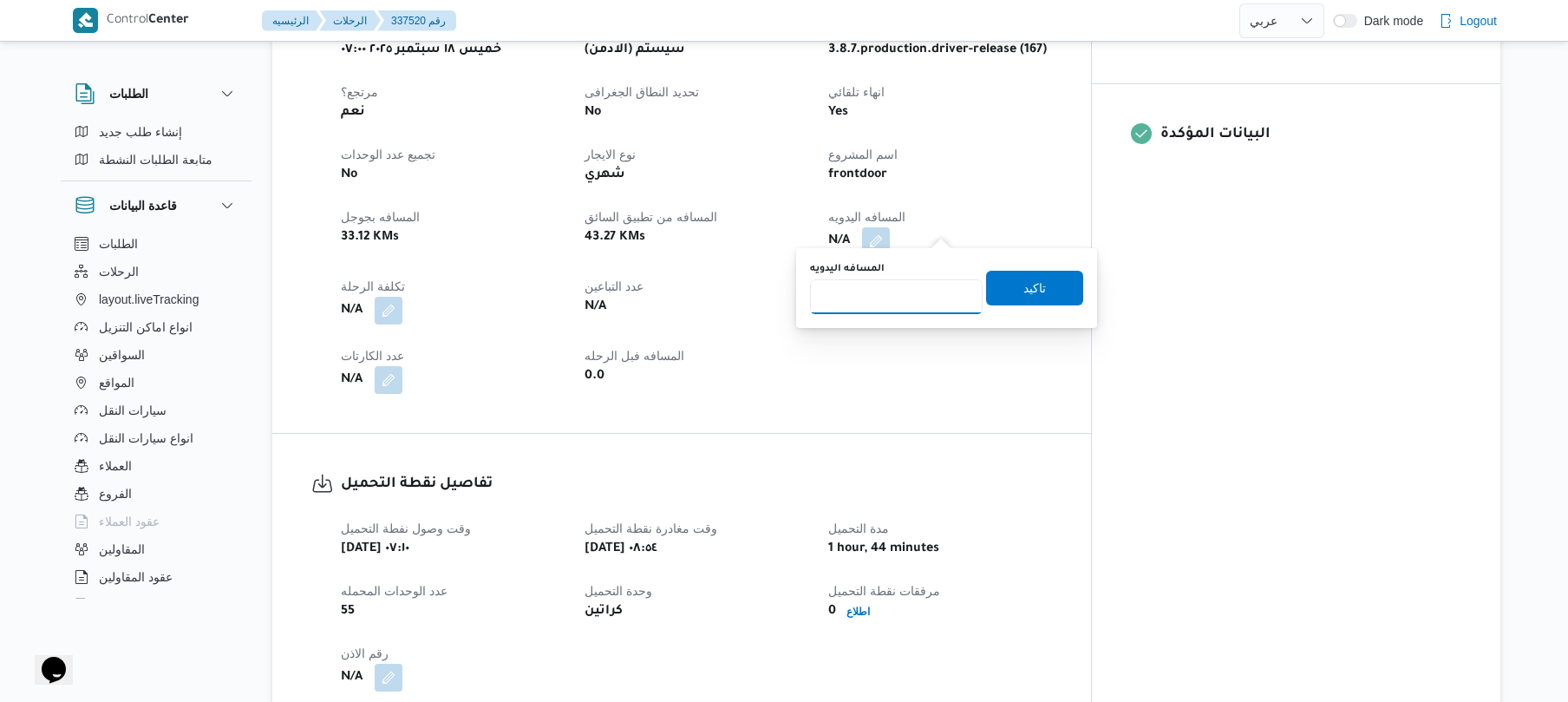
click at [931, 293] on input "المسافه اليدويه" at bounding box center [896, 296] width 172 height 35
type input "90"
click at [1000, 297] on span "تاكيد" at bounding box center [1035, 286] width 97 height 35
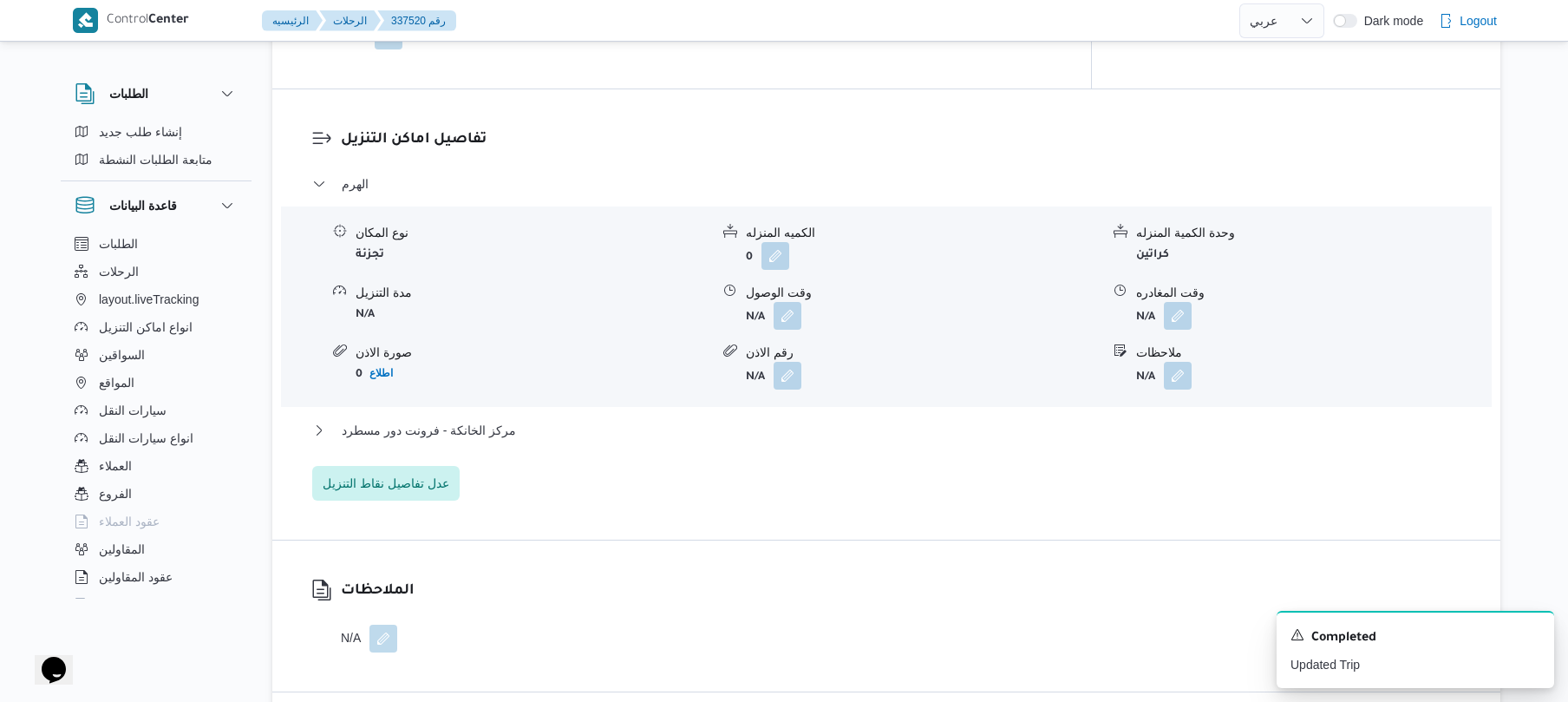
scroll to position [1341, 0]
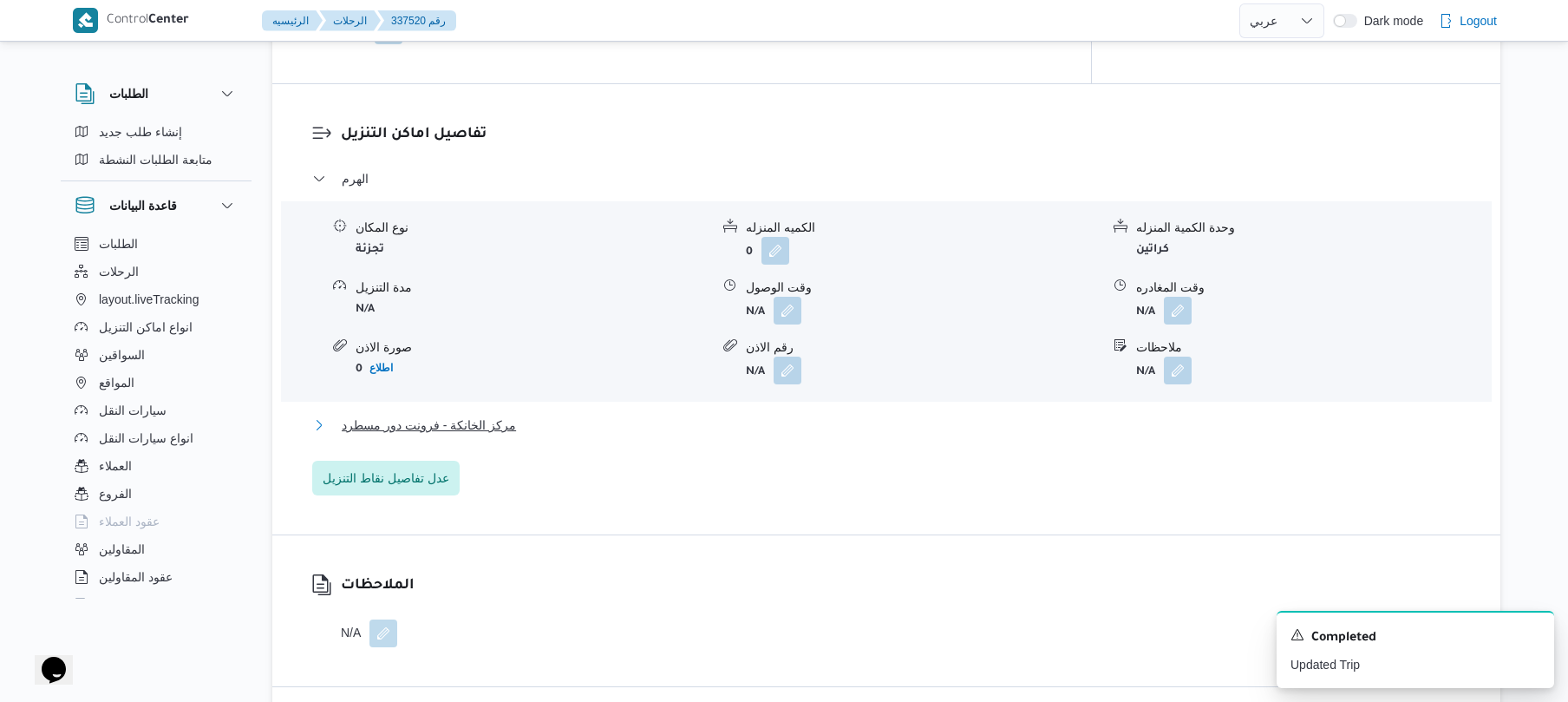
click at [875, 415] on button "مركز الخانكة - فرونت دور مسطرد" at bounding box center [887, 425] width 1150 height 21
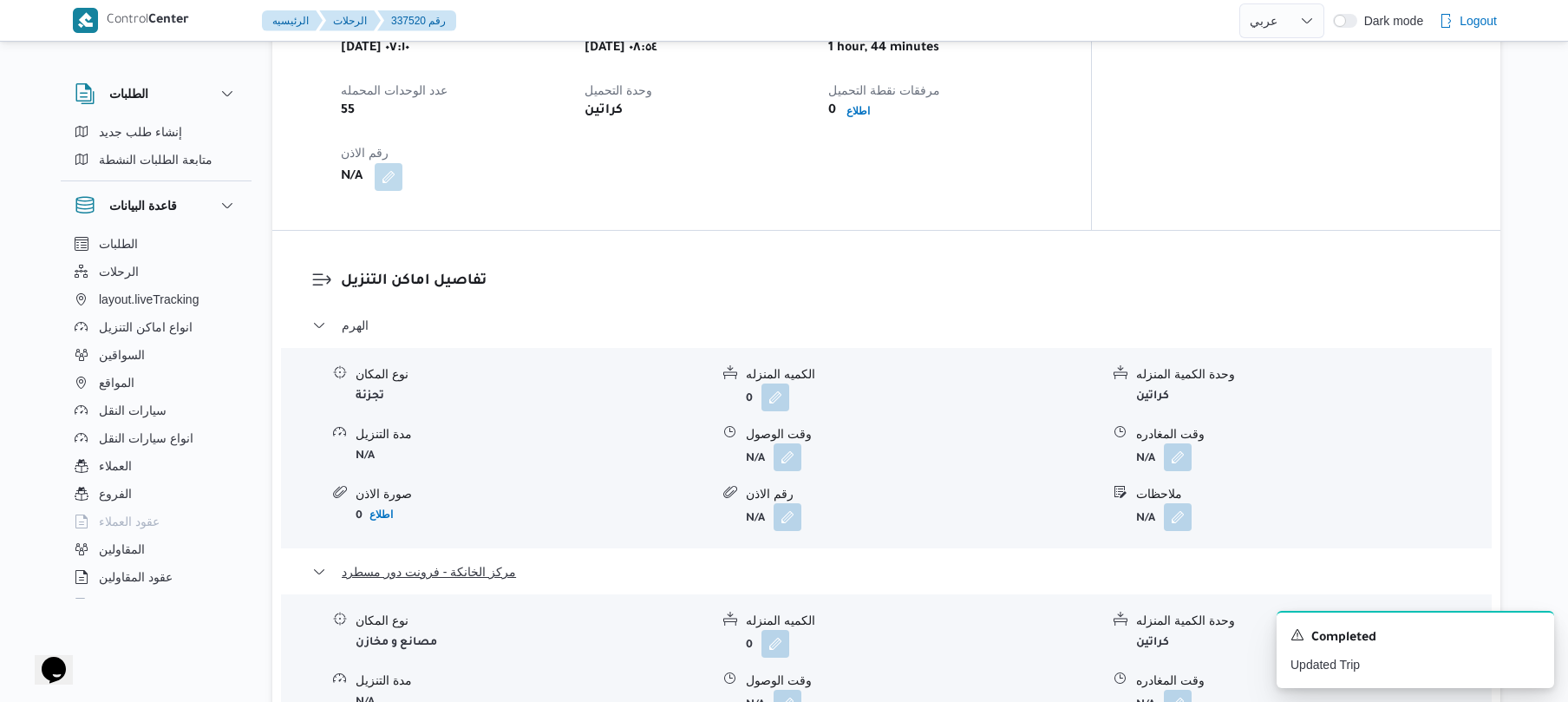
scroll to position [1215, 0]
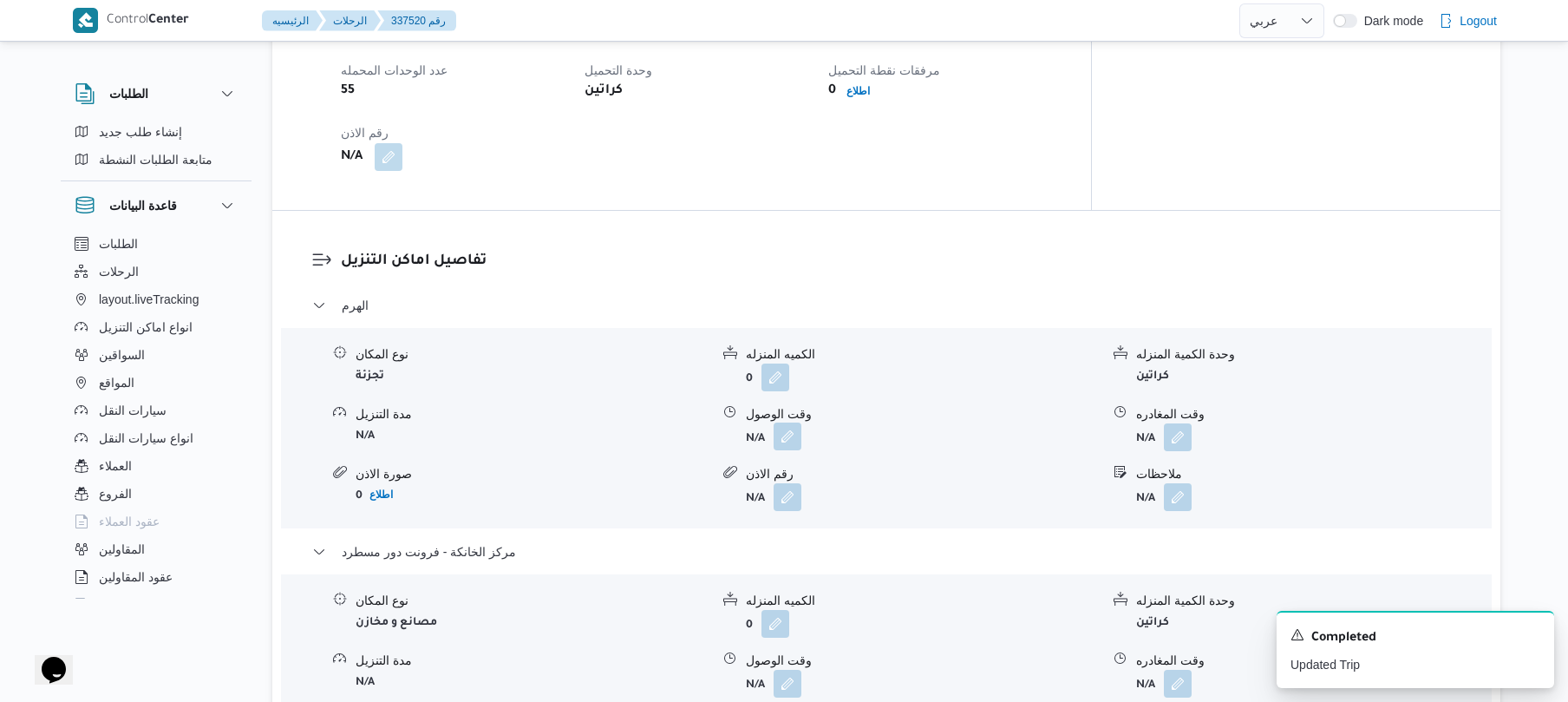
click at [792, 425] on button "button" at bounding box center [787, 435] width 27 height 27
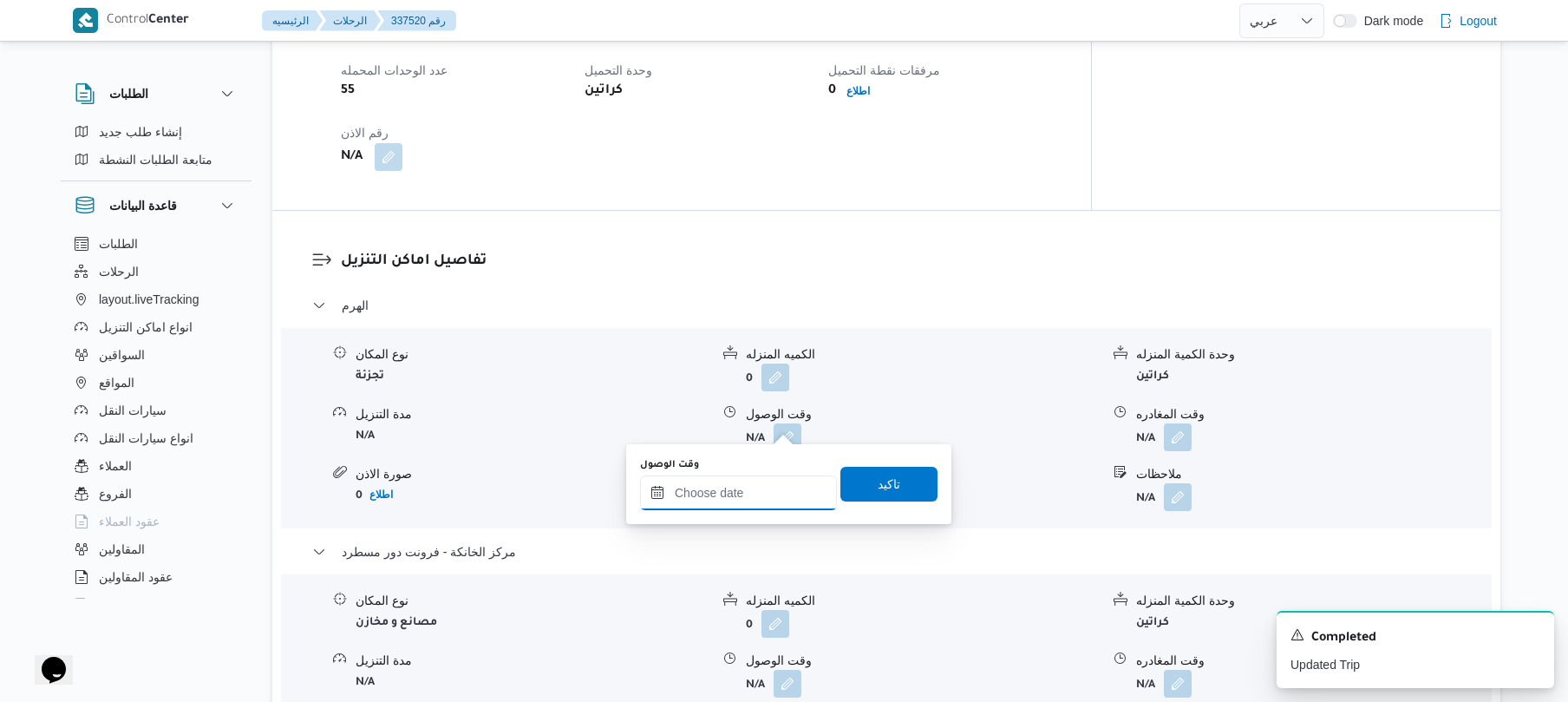
click at [727, 490] on input "وقت الوصول" at bounding box center [738, 492] width 197 height 35
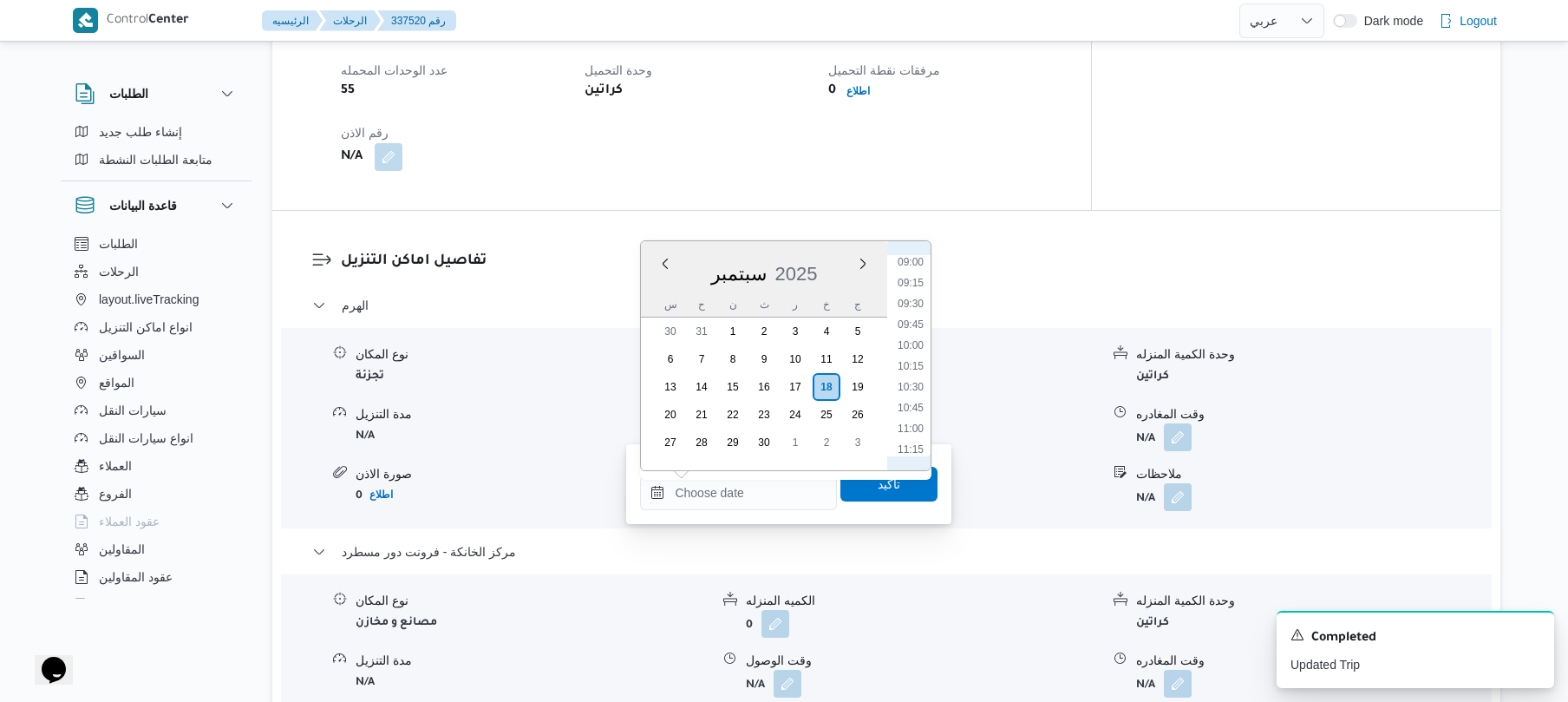
scroll to position [660, 0]
click at [918, 400] on li "09:30" at bounding box center [910, 396] width 40 height 17
type input "١٨/٠٩/٢٠٢٥ ٠٩:٣٠"
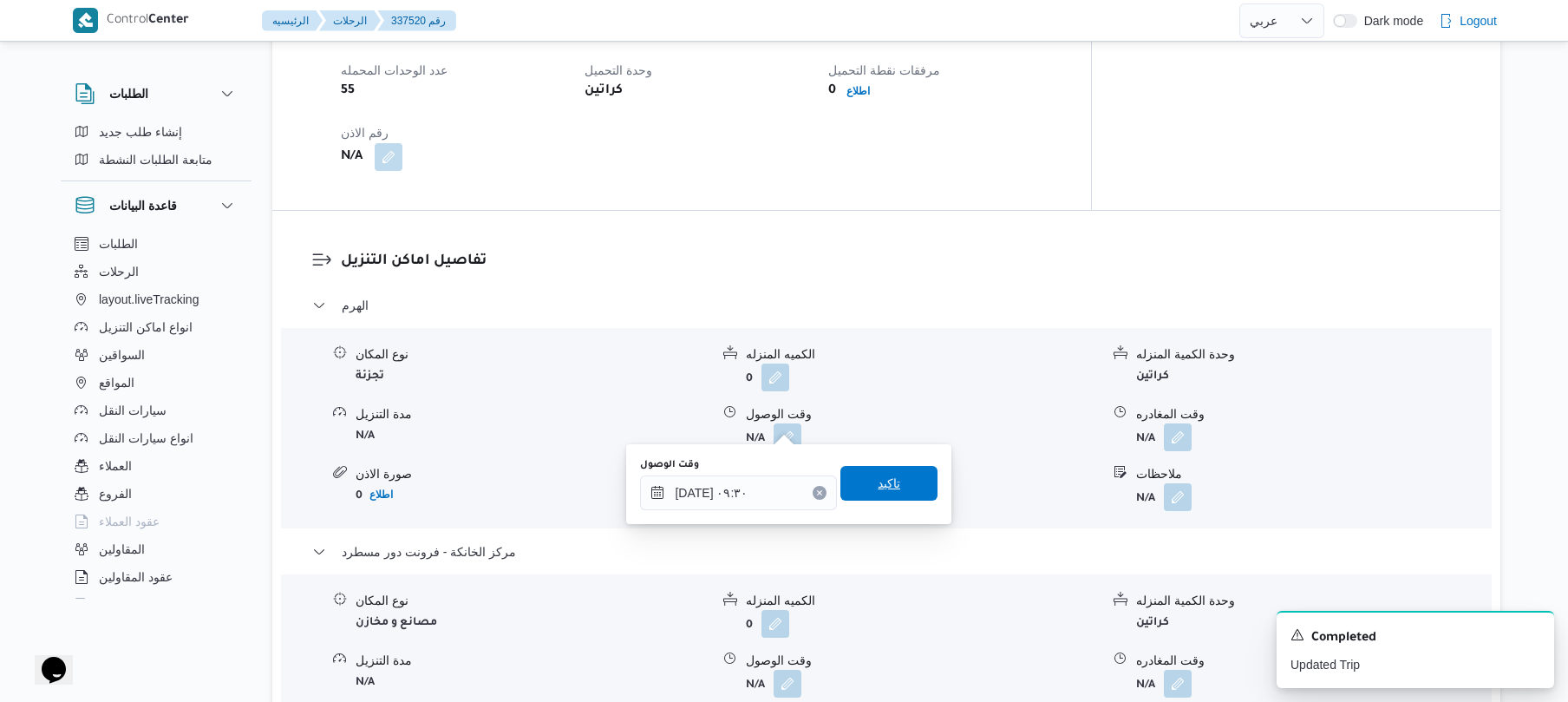
click at [878, 483] on span "تاكيد" at bounding box center [890, 483] width 23 height 21
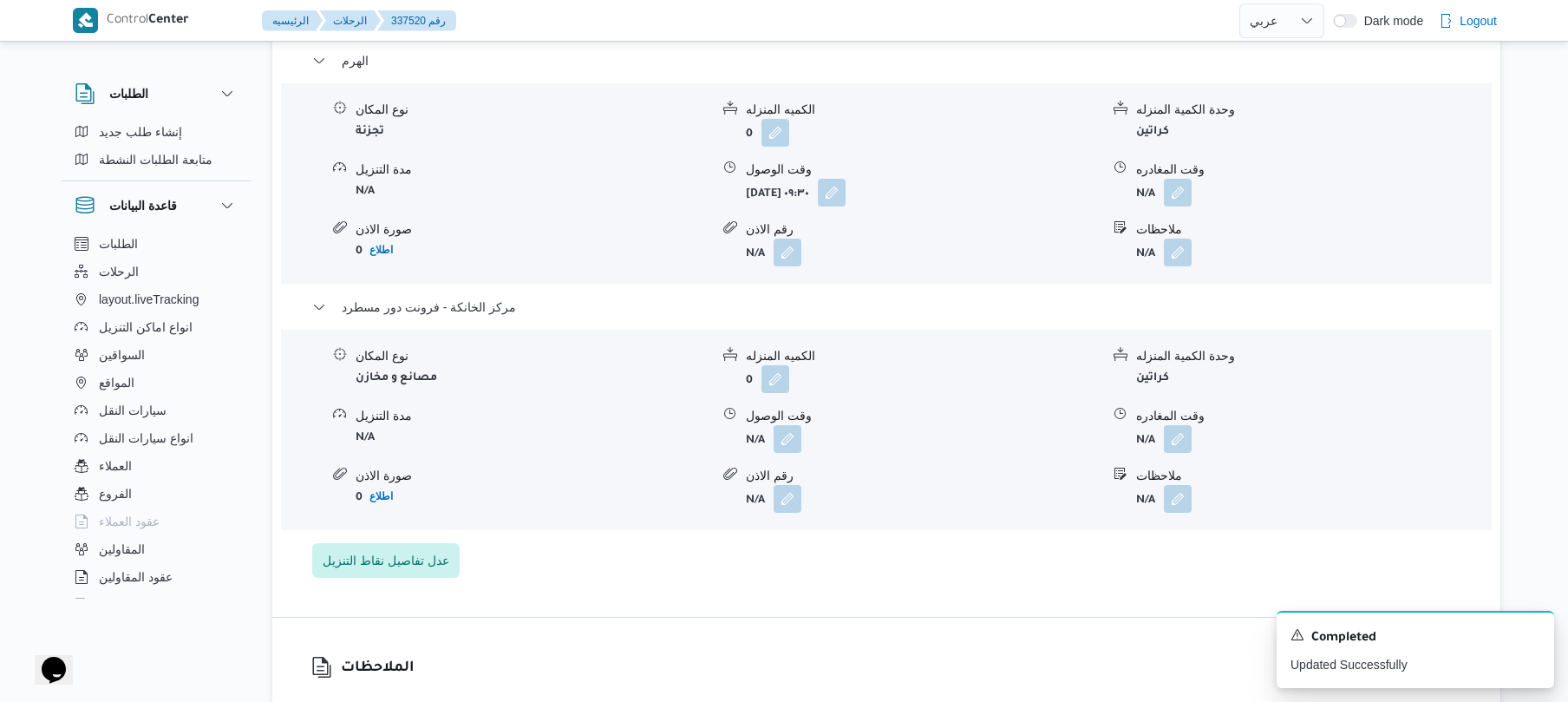
scroll to position [1676, 0]
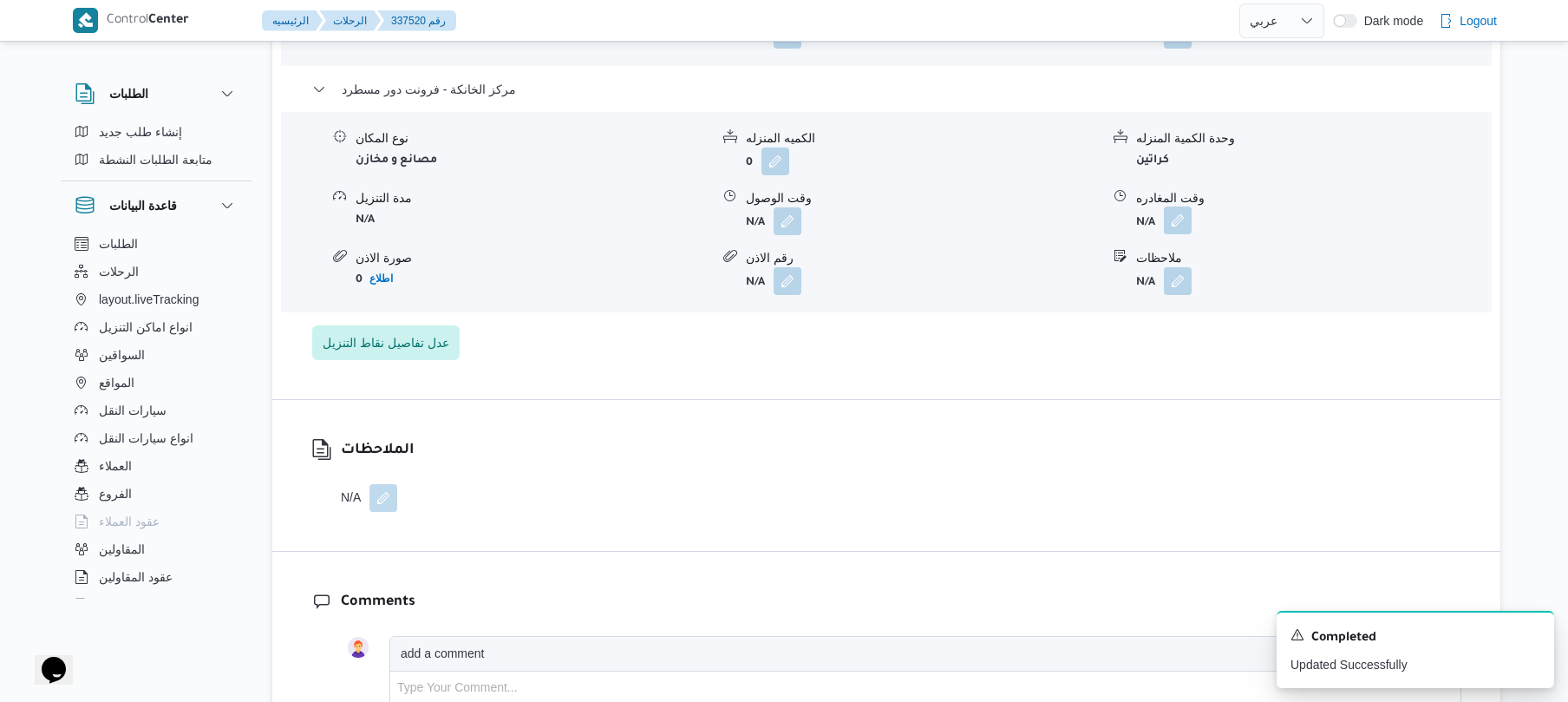
click at [1184, 213] on button "button" at bounding box center [1177, 220] width 27 height 27
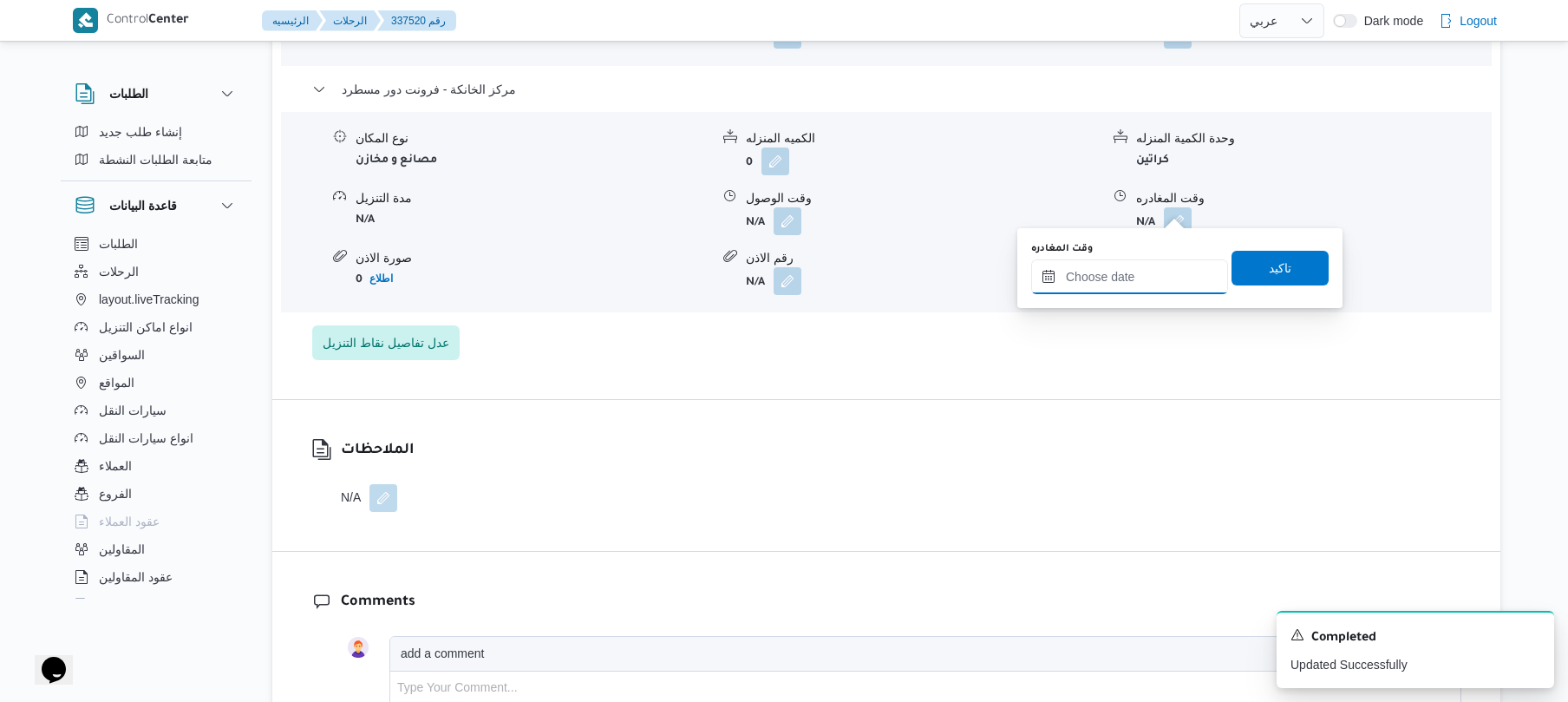
click at [1138, 260] on input "وقت المغادره" at bounding box center [1130, 276] width 197 height 35
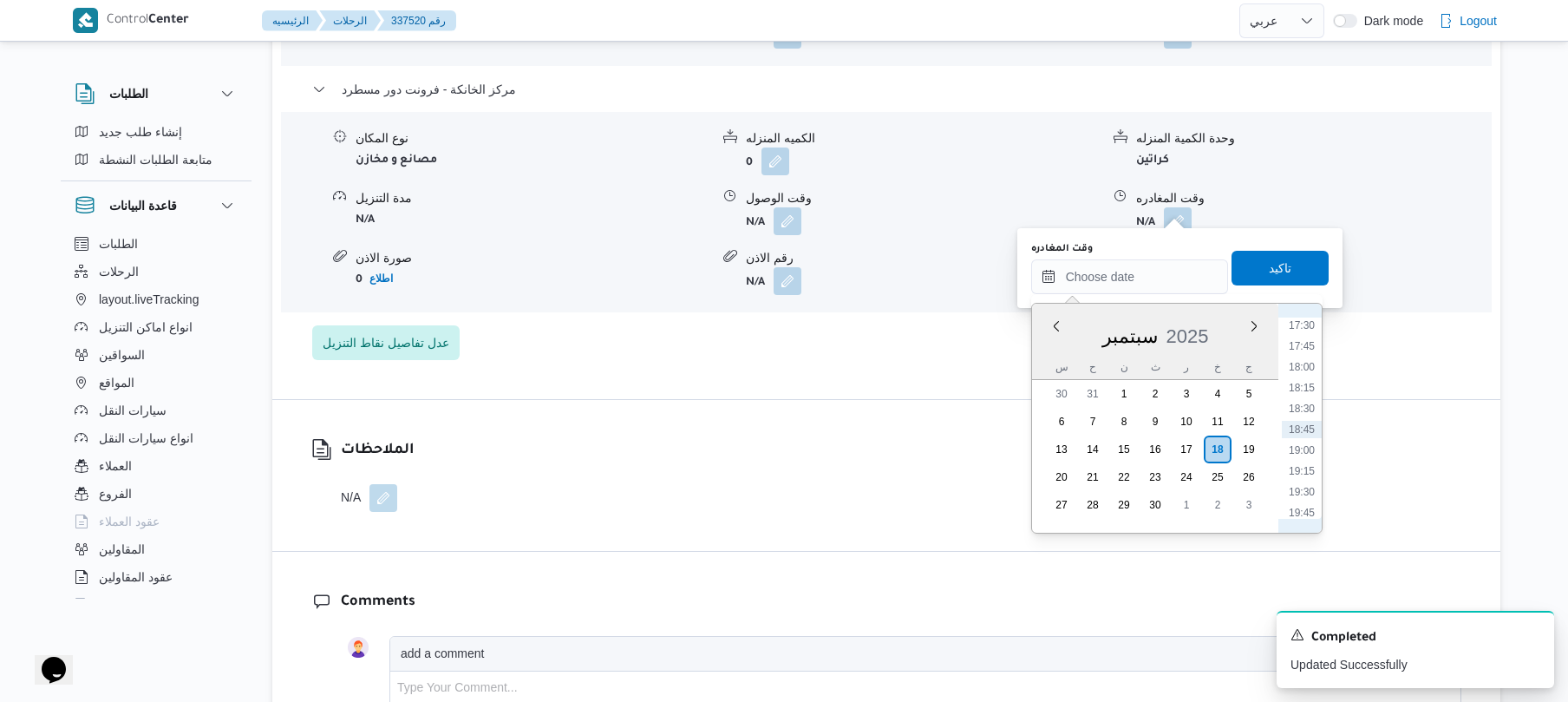
scroll to position [1288, 0]
click at [1308, 442] on ul "00:00 00:15 00:30 00:45 01:00 01:15 01:30 01:45 02:00 02:15 02:30 02:45 03:00 0…" at bounding box center [1302, 418] width 40 height 202
click at [1306, 428] on li "16:45" at bounding box center [1302, 433] width 40 height 17
type input "[DATE] ١٦:٤٥"
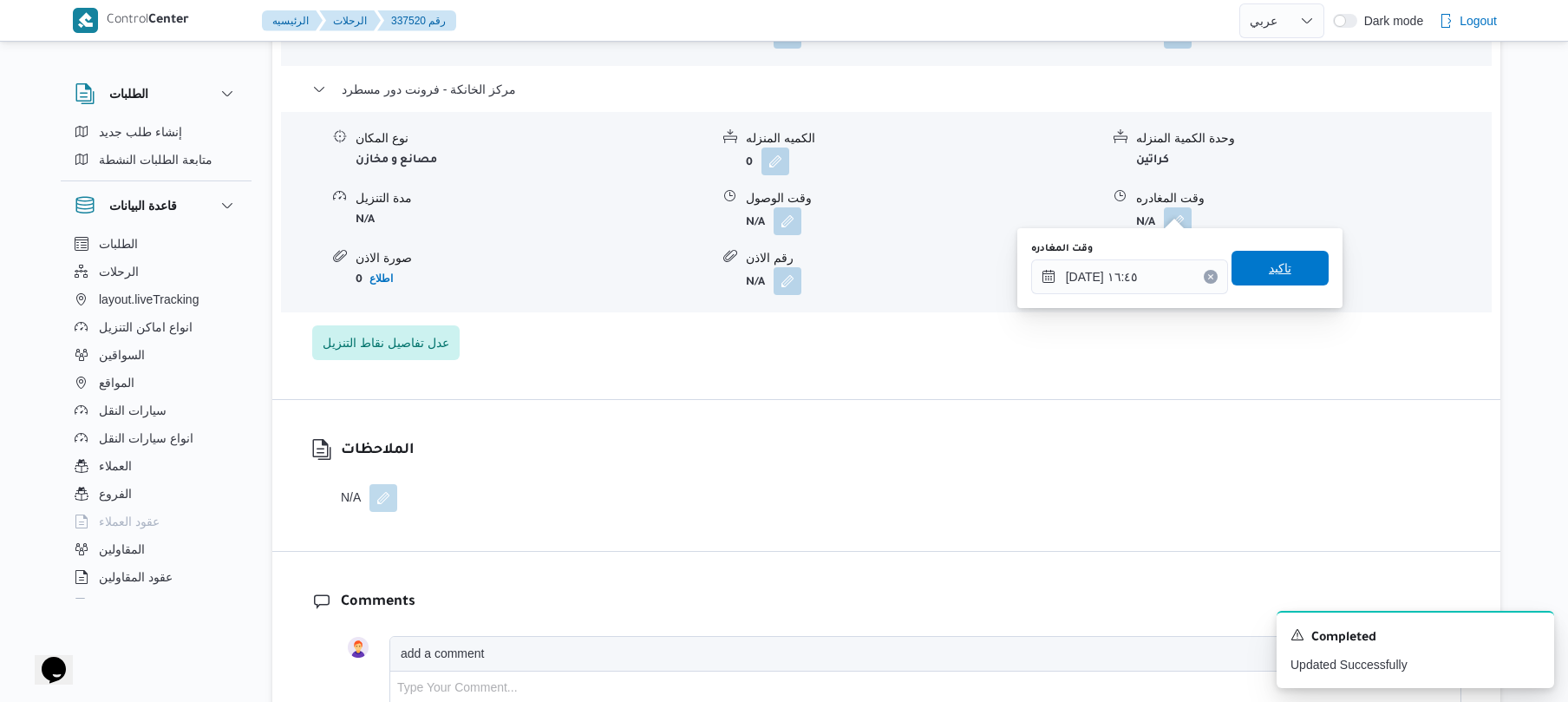
click at [1284, 265] on span "تاكيد" at bounding box center [1280, 268] width 97 height 35
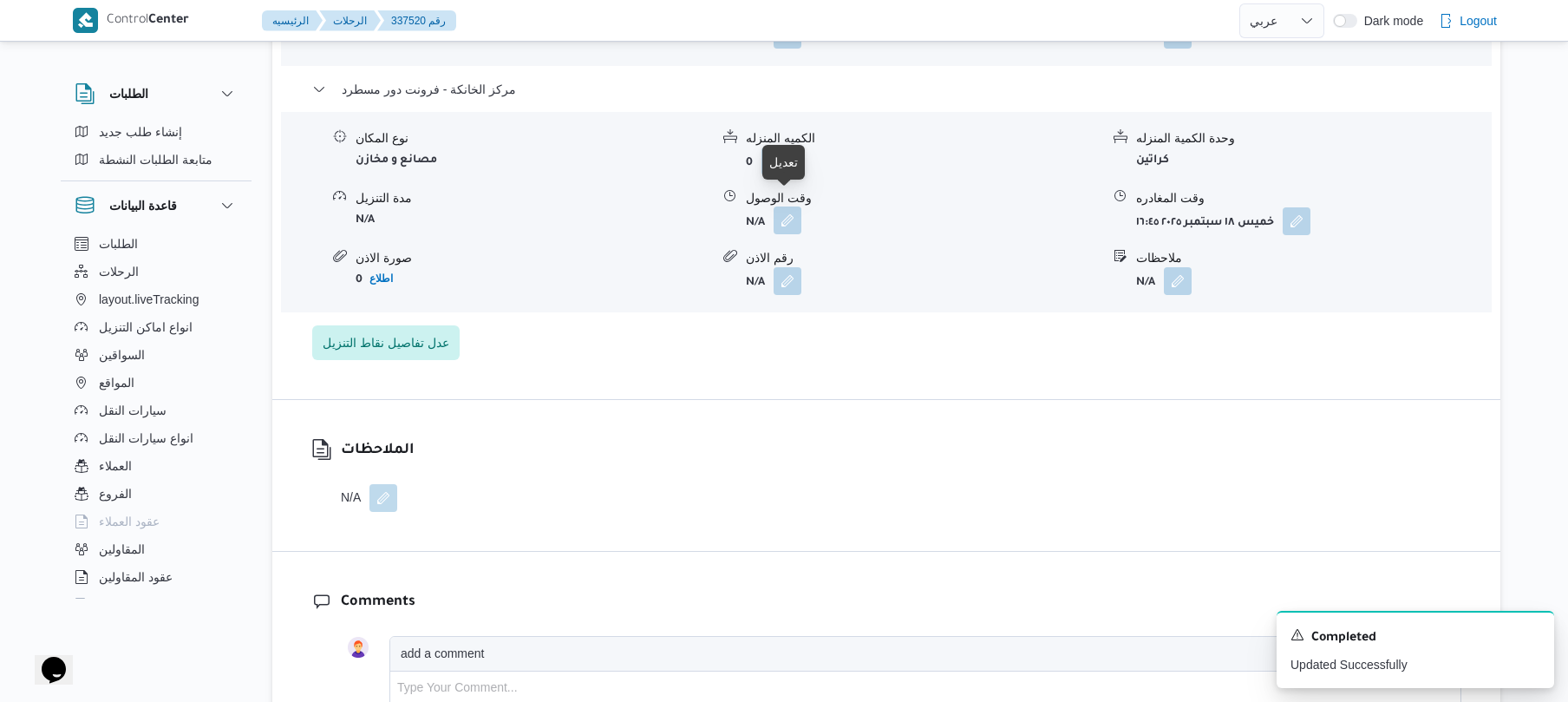
click at [792, 210] on button "button" at bounding box center [787, 220] width 27 height 27
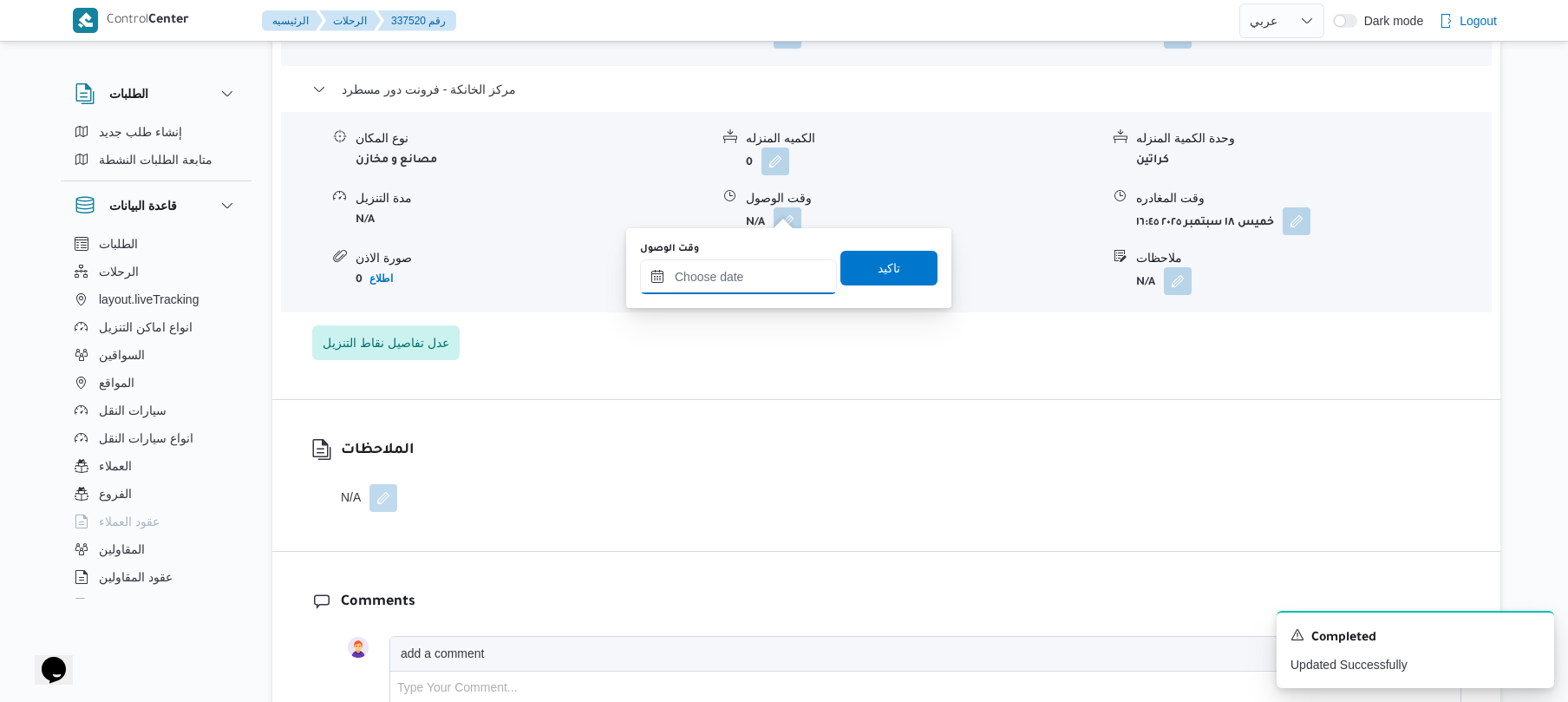
click at [740, 289] on input "وقت الوصول" at bounding box center [738, 276] width 197 height 35
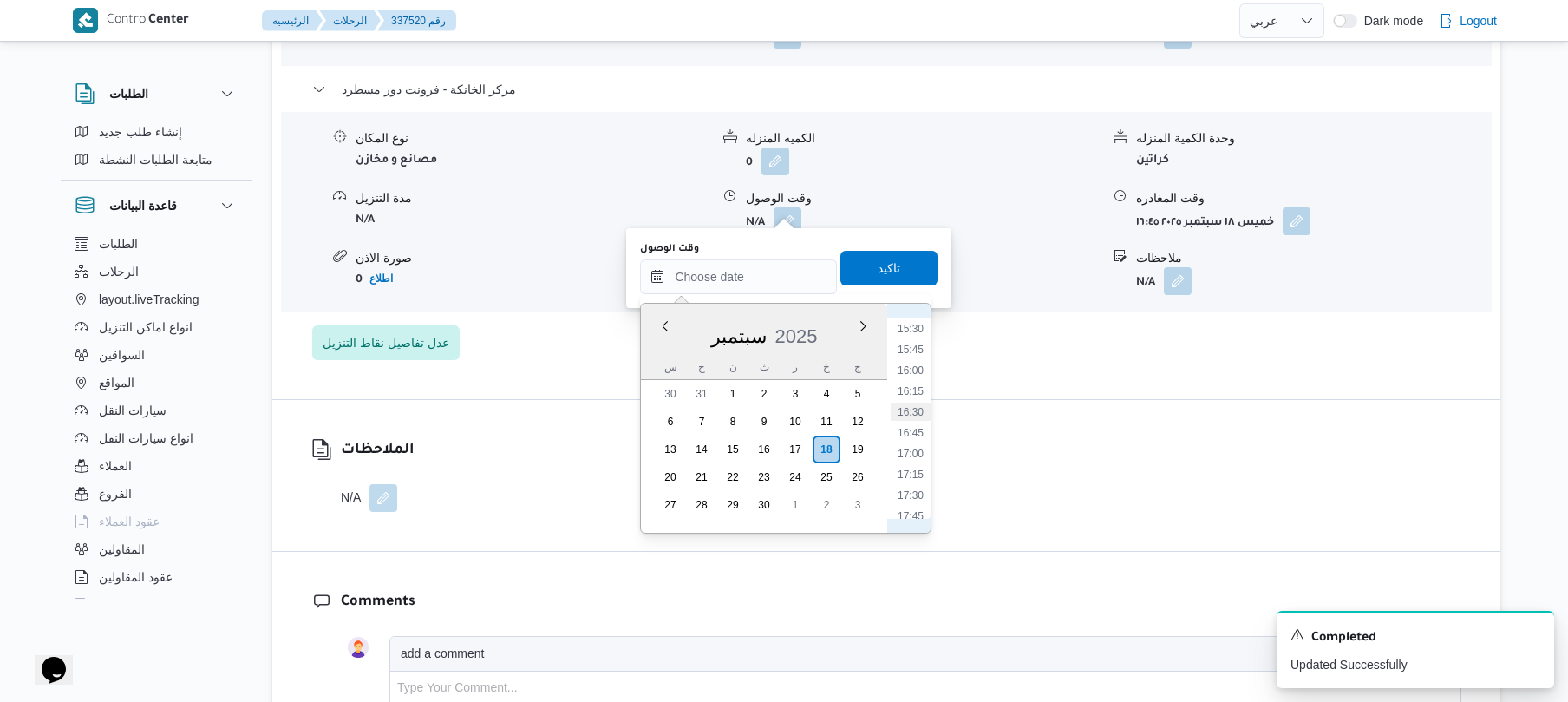
click at [916, 408] on li "16:30" at bounding box center [910, 412] width 40 height 17
type input "١٨/٠٩/٢٠٢٥ ١٦:٣٠"
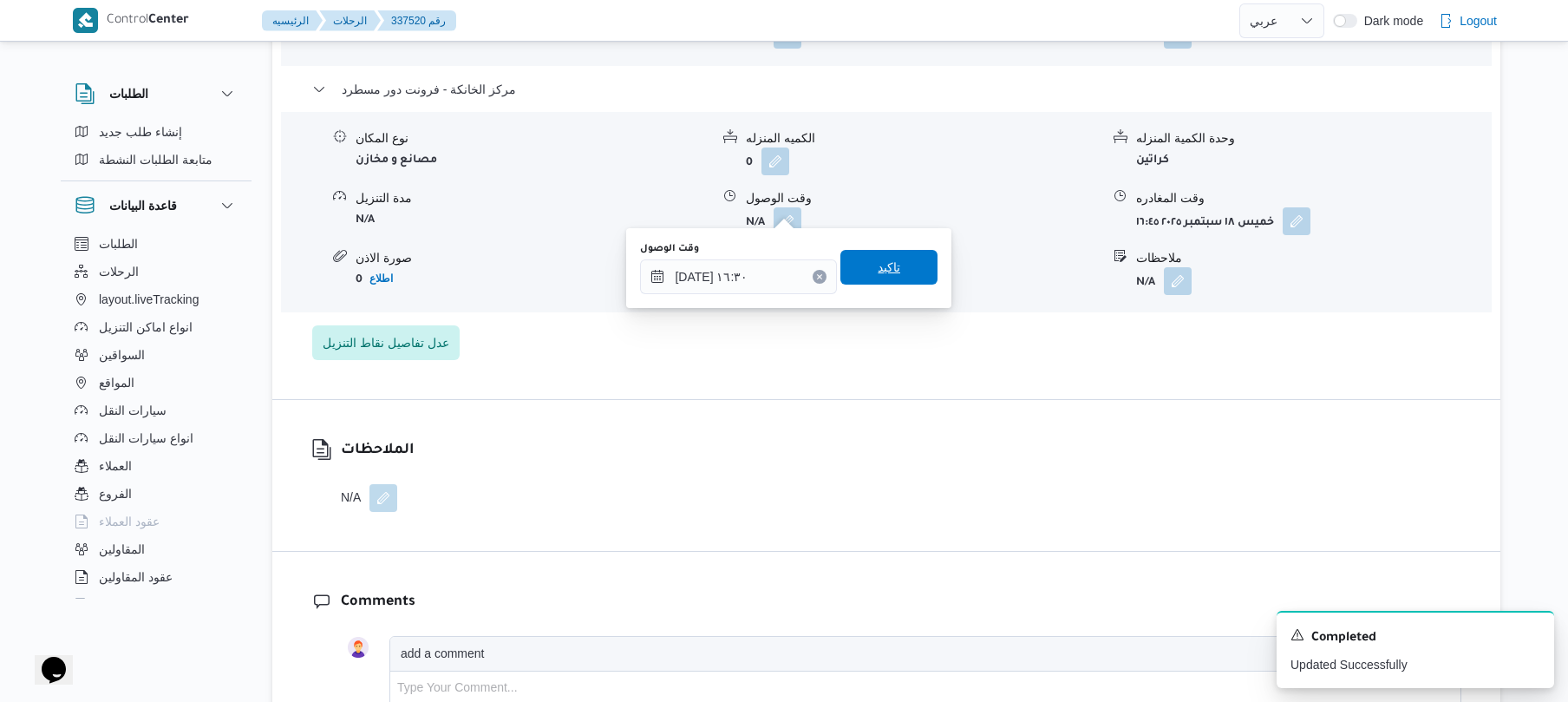
click at [895, 275] on span "تاكيد" at bounding box center [889, 267] width 97 height 35
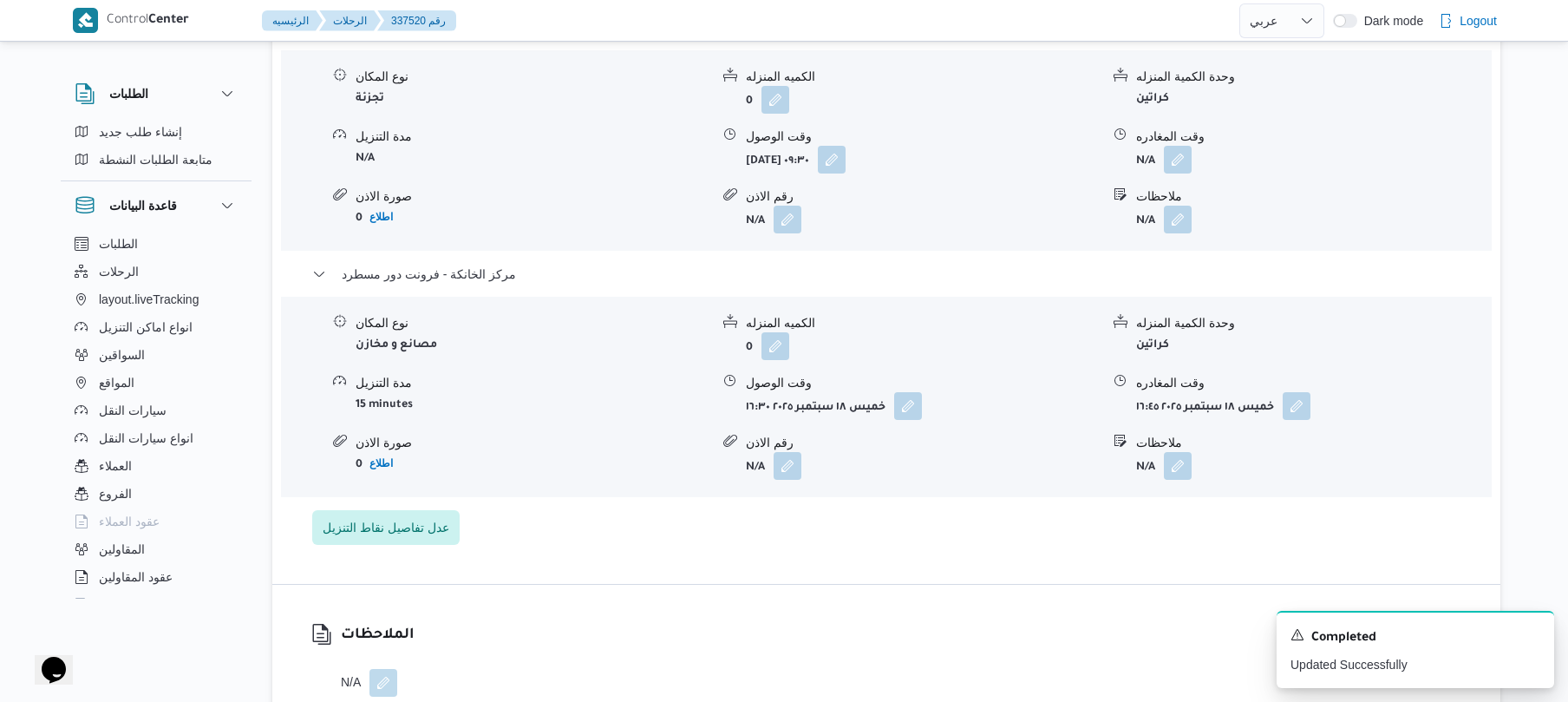
scroll to position [1445, 0]
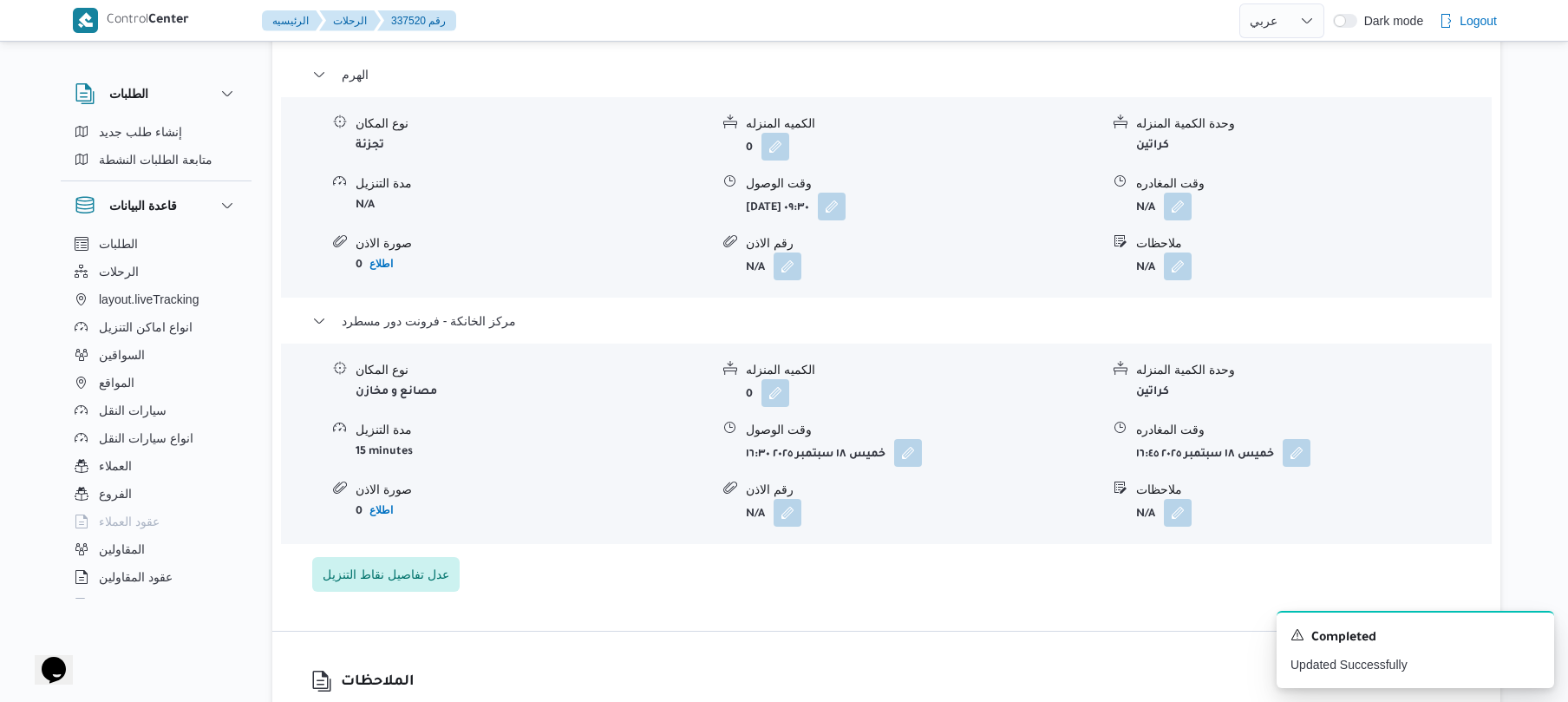
click at [1159, 216] on div "نوع المكان تجزئة الكميه المنزله 0 وحدة الكمية المنزله كراتين مدة التنزيل N/A وق…" at bounding box center [887, 197] width 1225 height 197
click at [1178, 191] on button "button" at bounding box center [1177, 204] width 27 height 27
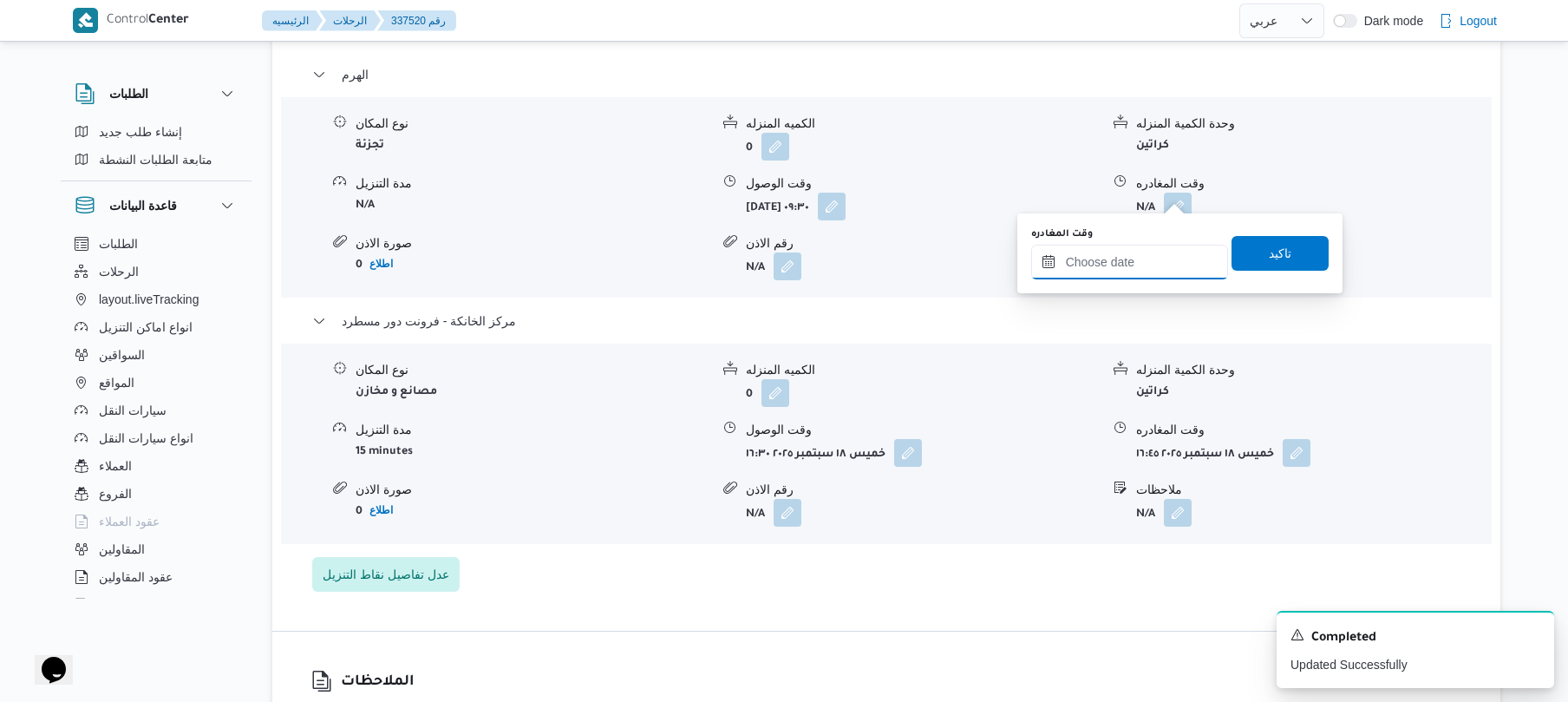
click at [1105, 274] on input "وقت المغادره" at bounding box center [1130, 262] width 197 height 35
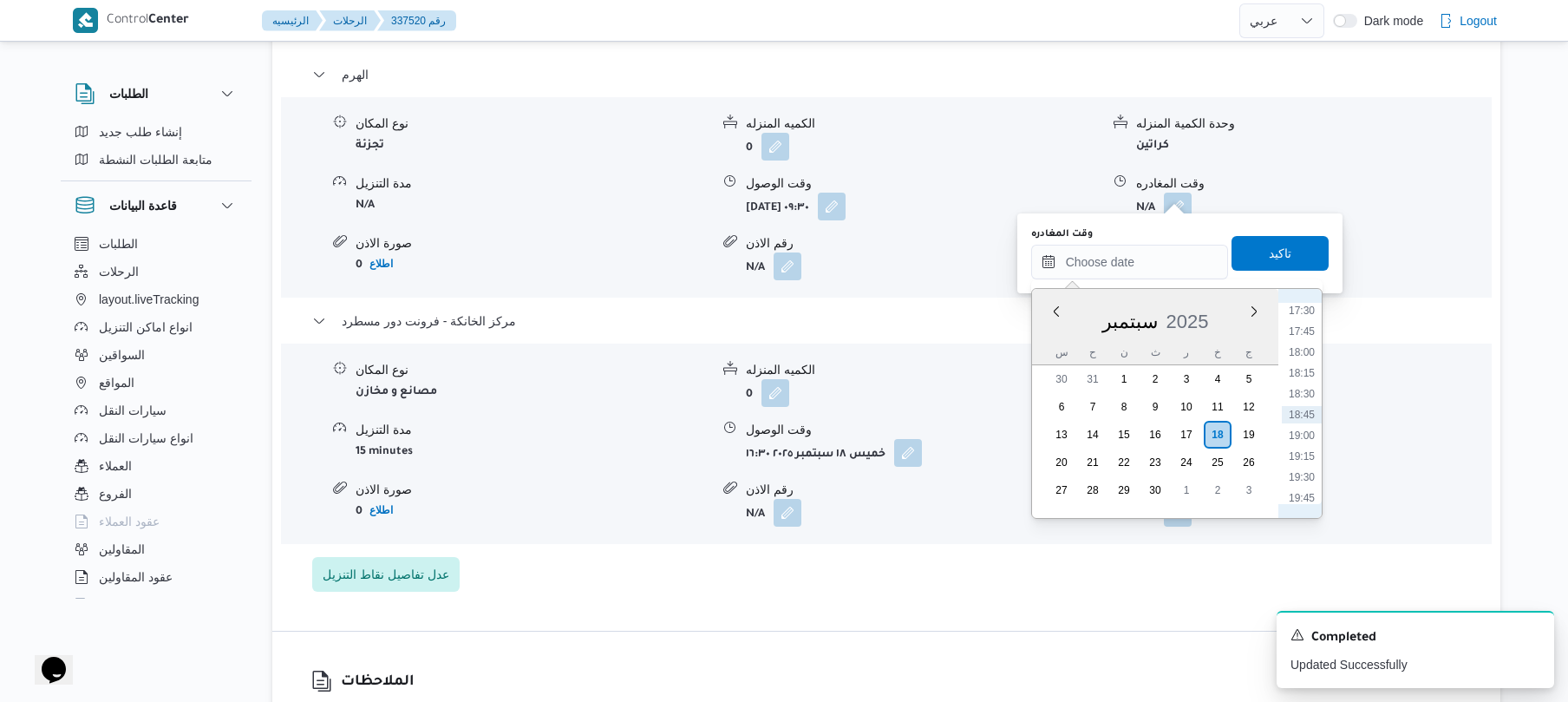
scroll to position [1288, 0]
click at [1305, 335] on li "15:45" at bounding box center [1302, 335] width 40 height 17
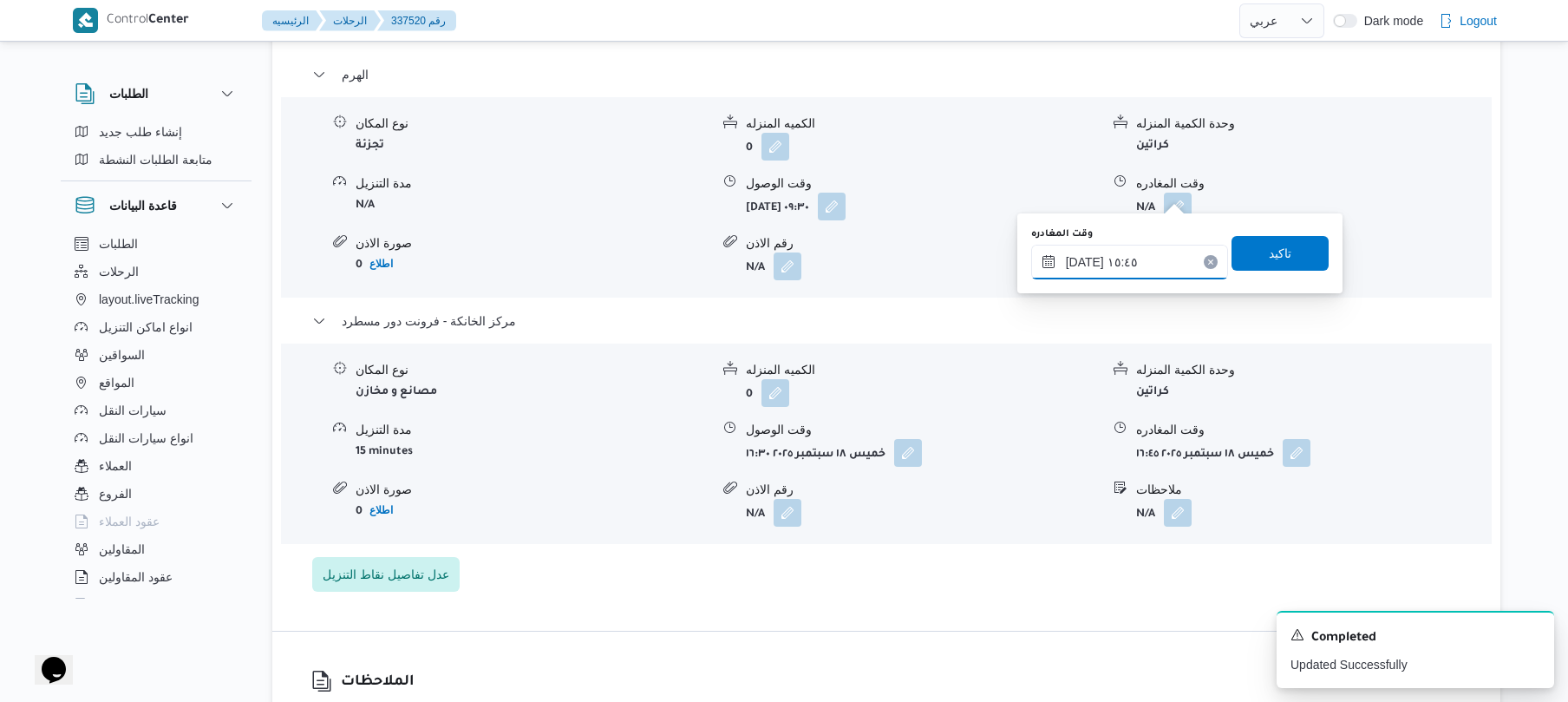
click at [1084, 258] on input "١٨/٠٩/٢٠٢٥ ١٥:٤٥" at bounding box center [1130, 262] width 197 height 35
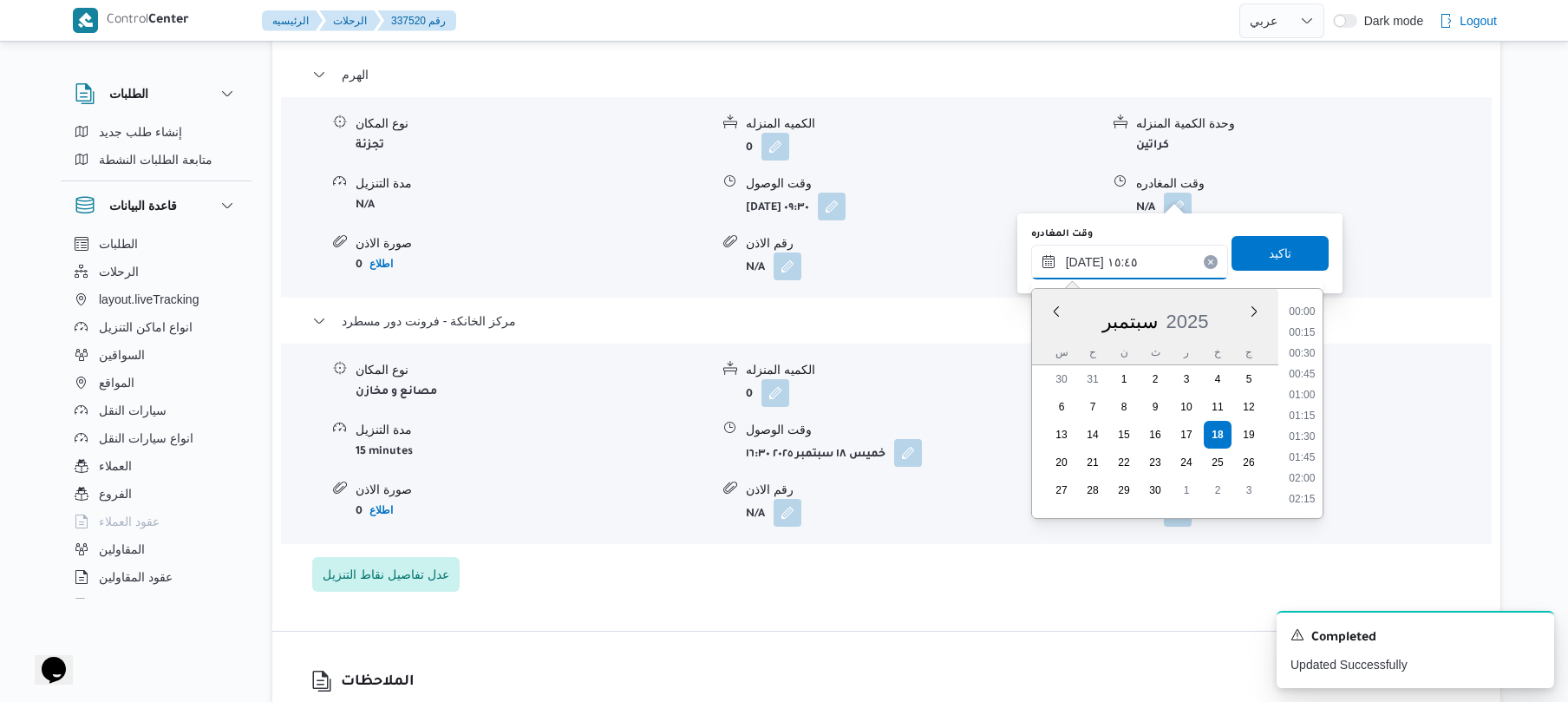
scroll to position [1207, 0]
type input "١٨/٠٩/٢٠٢٥ ١٥:40"
click at [1273, 248] on span "تاكيد" at bounding box center [1281, 253] width 23 height 21
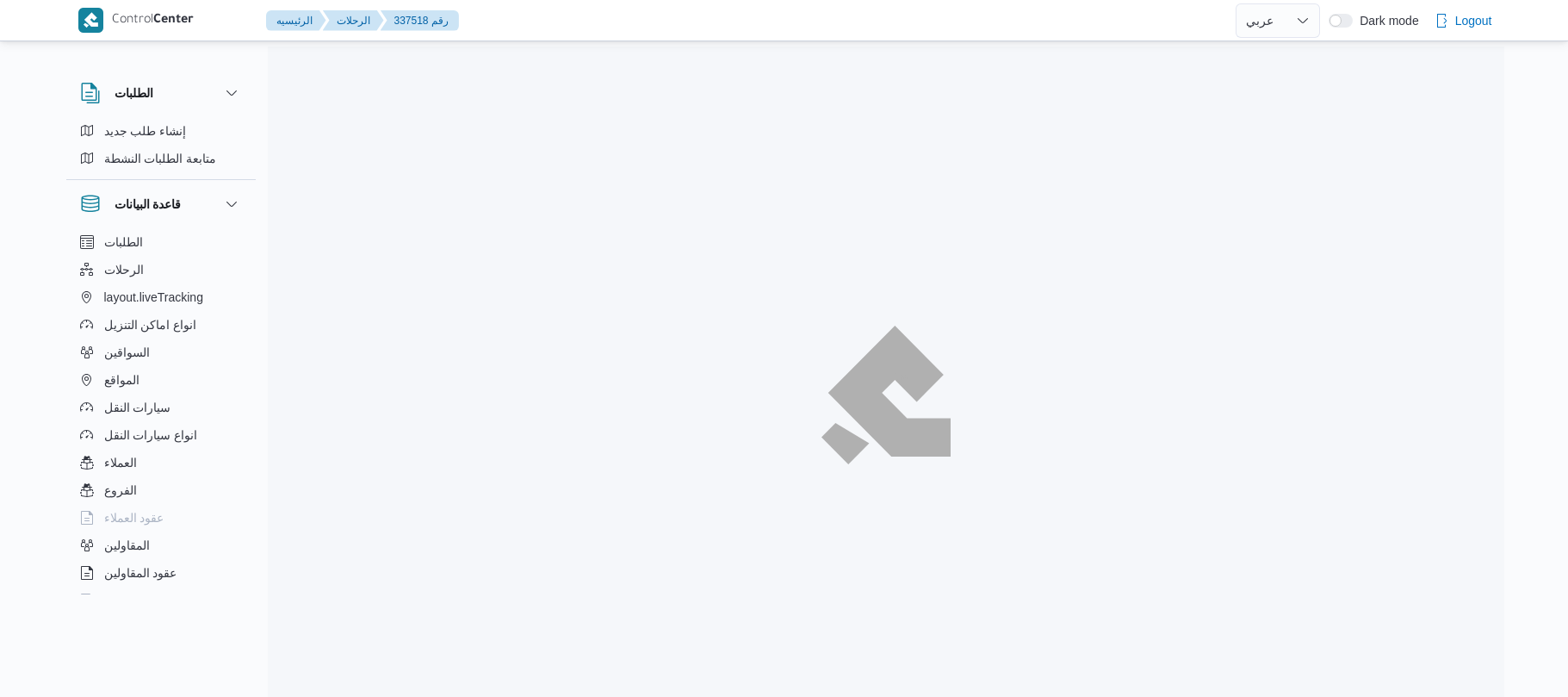
select select "ar"
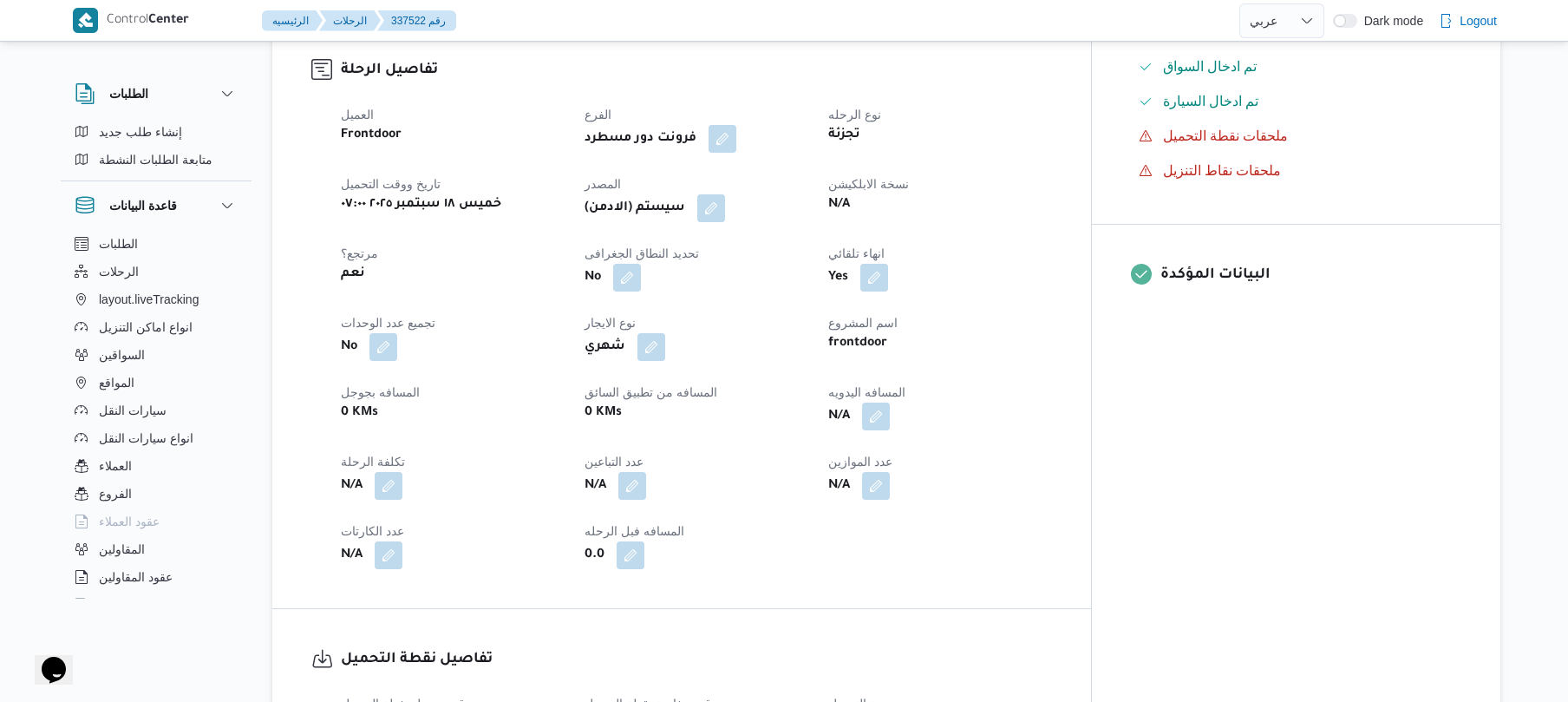
scroll to position [555, 0]
click at [890, 428] on button "button" at bounding box center [875, 413] width 27 height 27
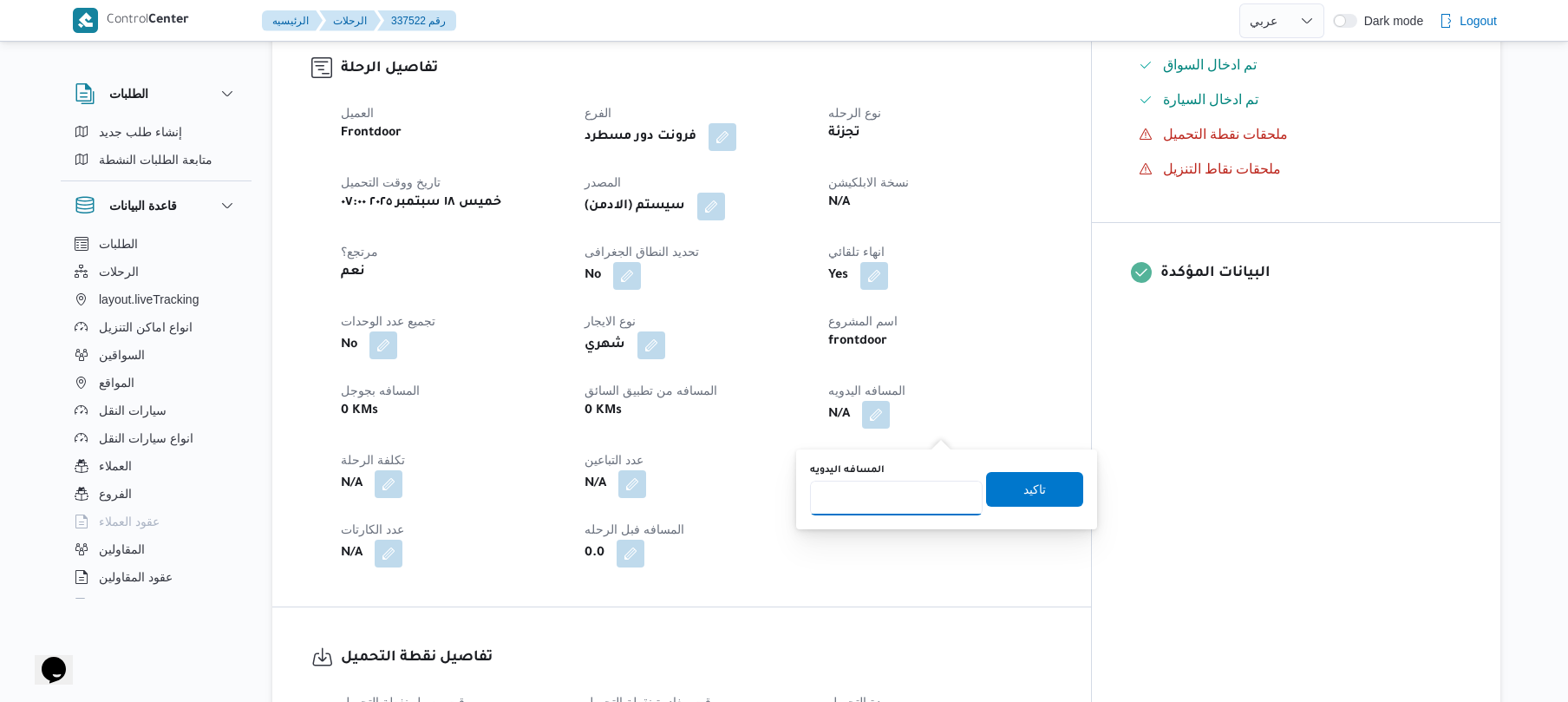
click at [928, 490] on input "المسافه اليدويه" at bounding box center [896, 498] width 172 height 35
type input "70"
click at [1010, 498] on span "تاكيد" at bounding box center [1035, 488] width 97 height 35
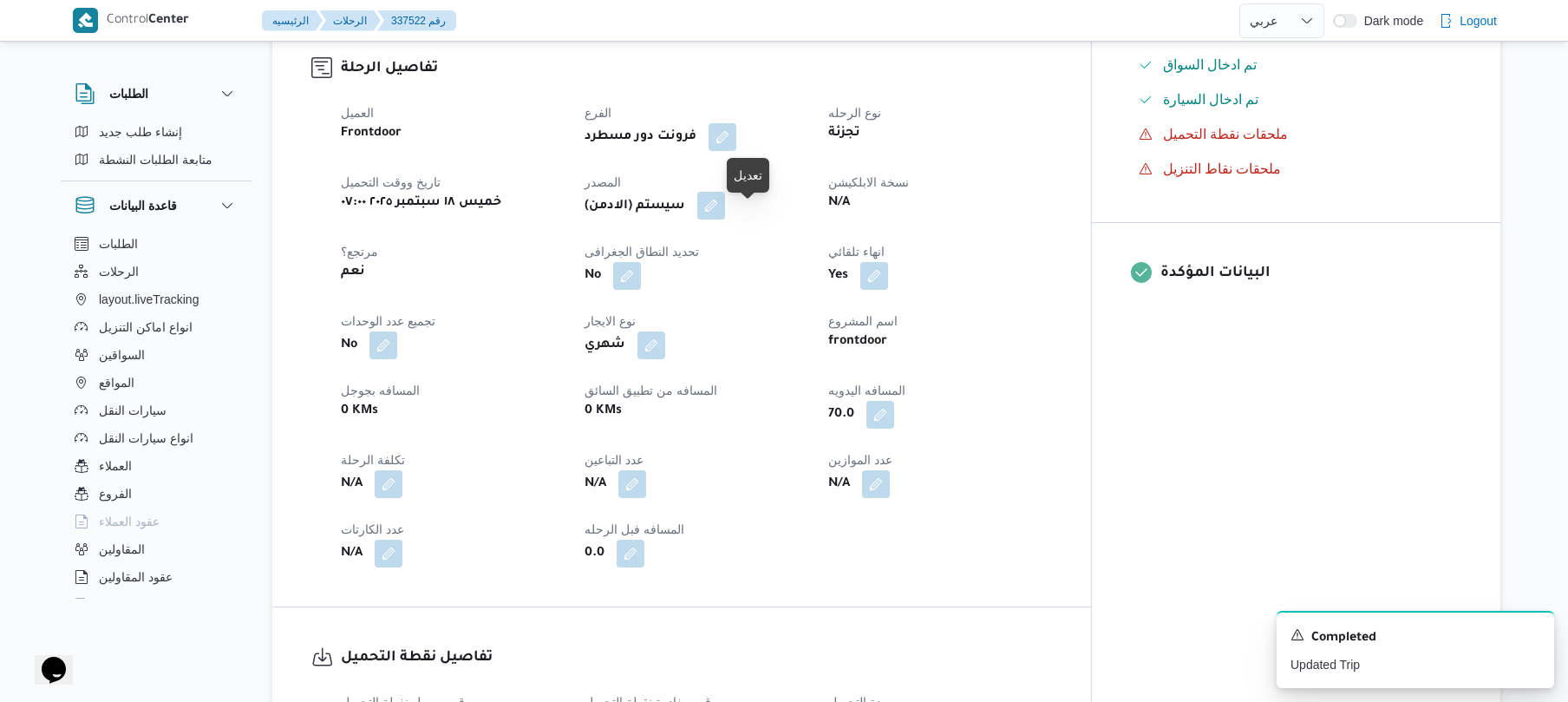
click at [726, 220] on button "button" at bounding box center [710, 204] width 27 height 27
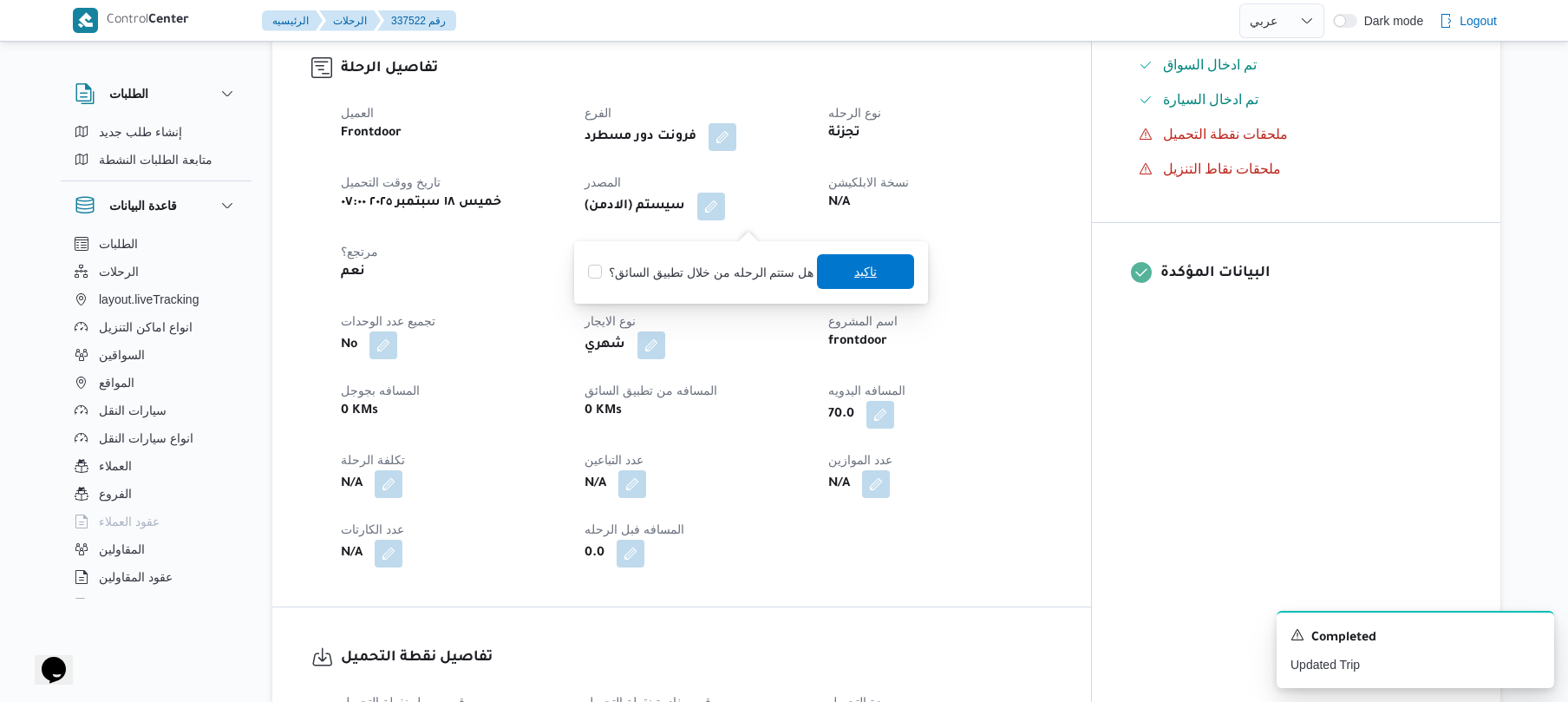
click at [855, 268] on span "تاكيد" at bounding box center [866, 271] width 23 height 21
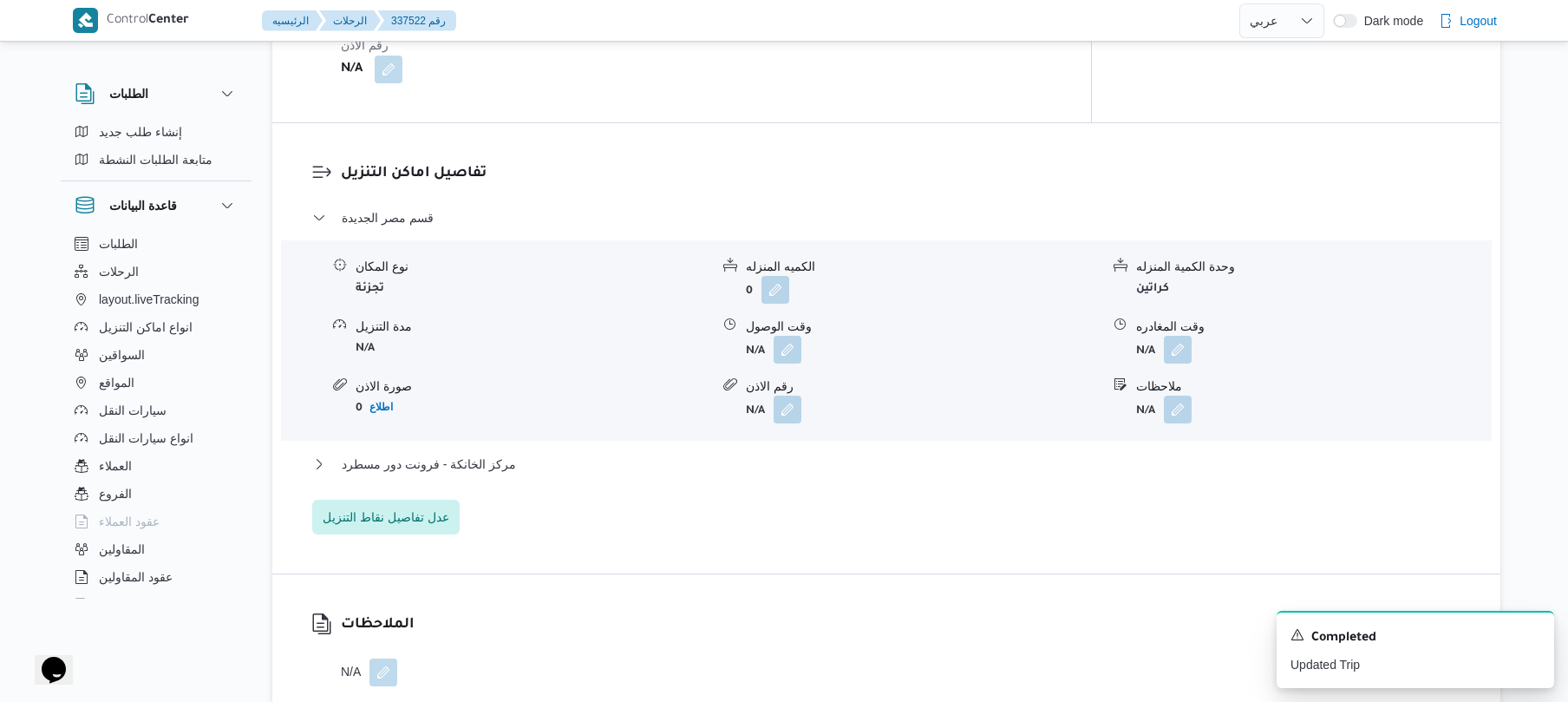
scroll to position [1388, 0]
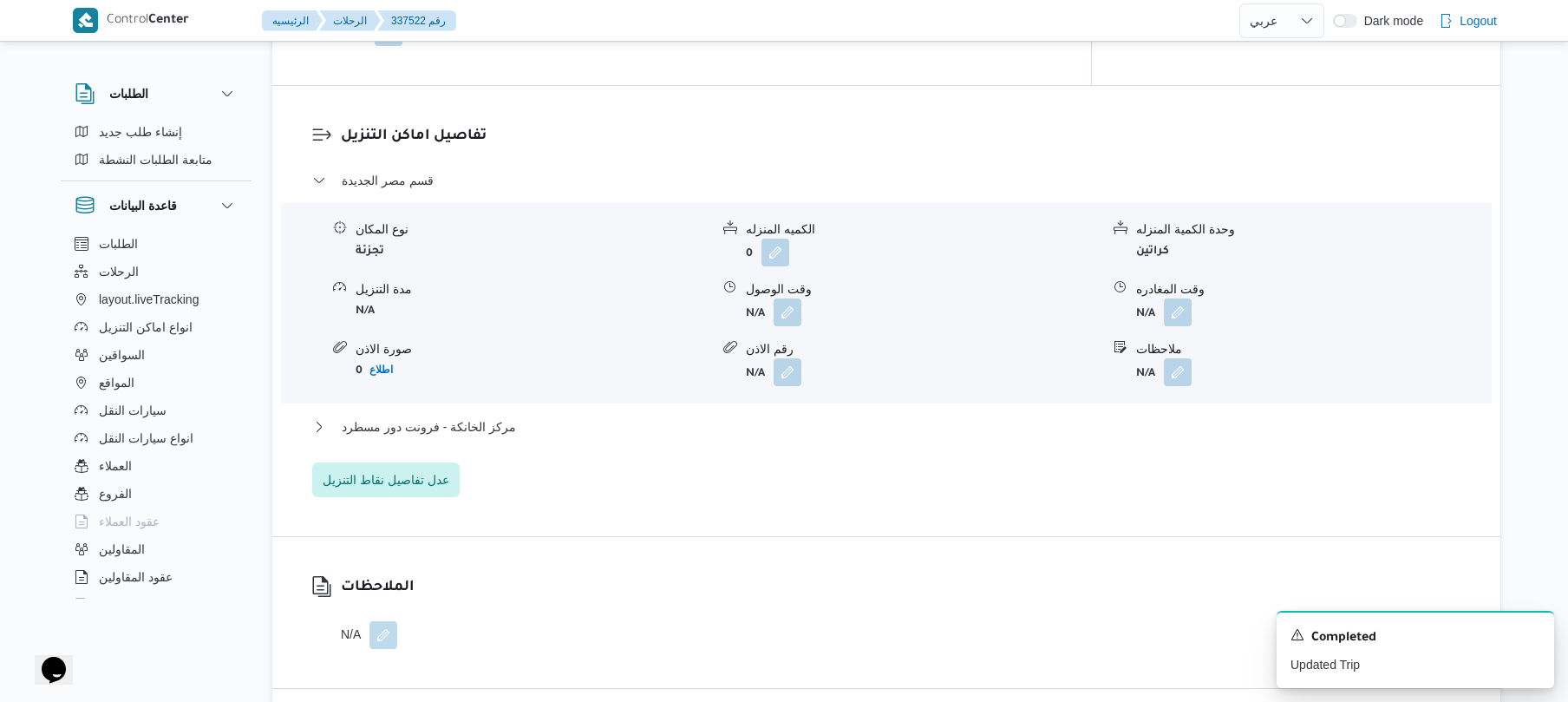
click at [803, 319] on form "N/A" at bounding box center [923, 312] width 354 height 27
click at [802, 320] on button "button" at bounding box center [787, 311] width 27 height 27
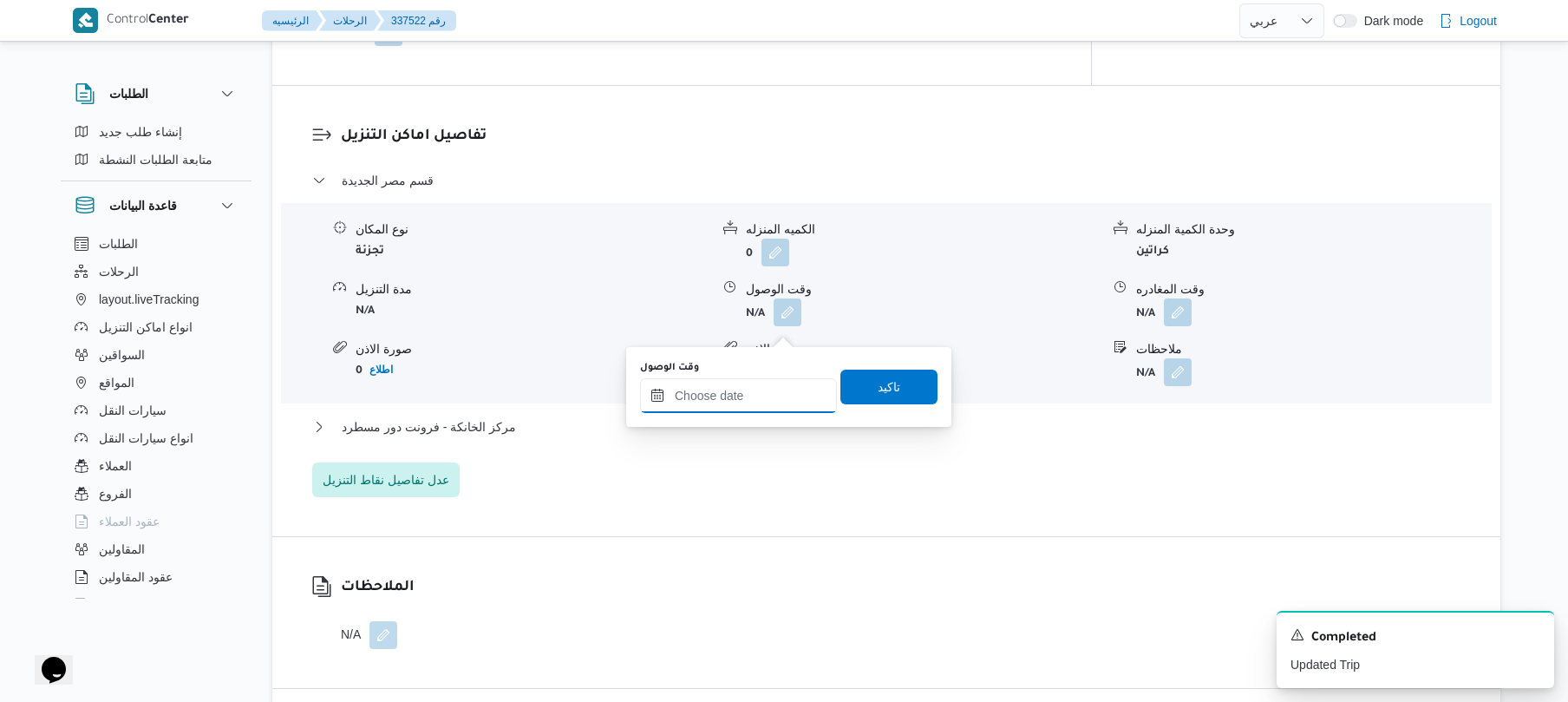
click at [760, 392] on input "وقت الوصول" at bounding box center [738, 395] width 197 height 35
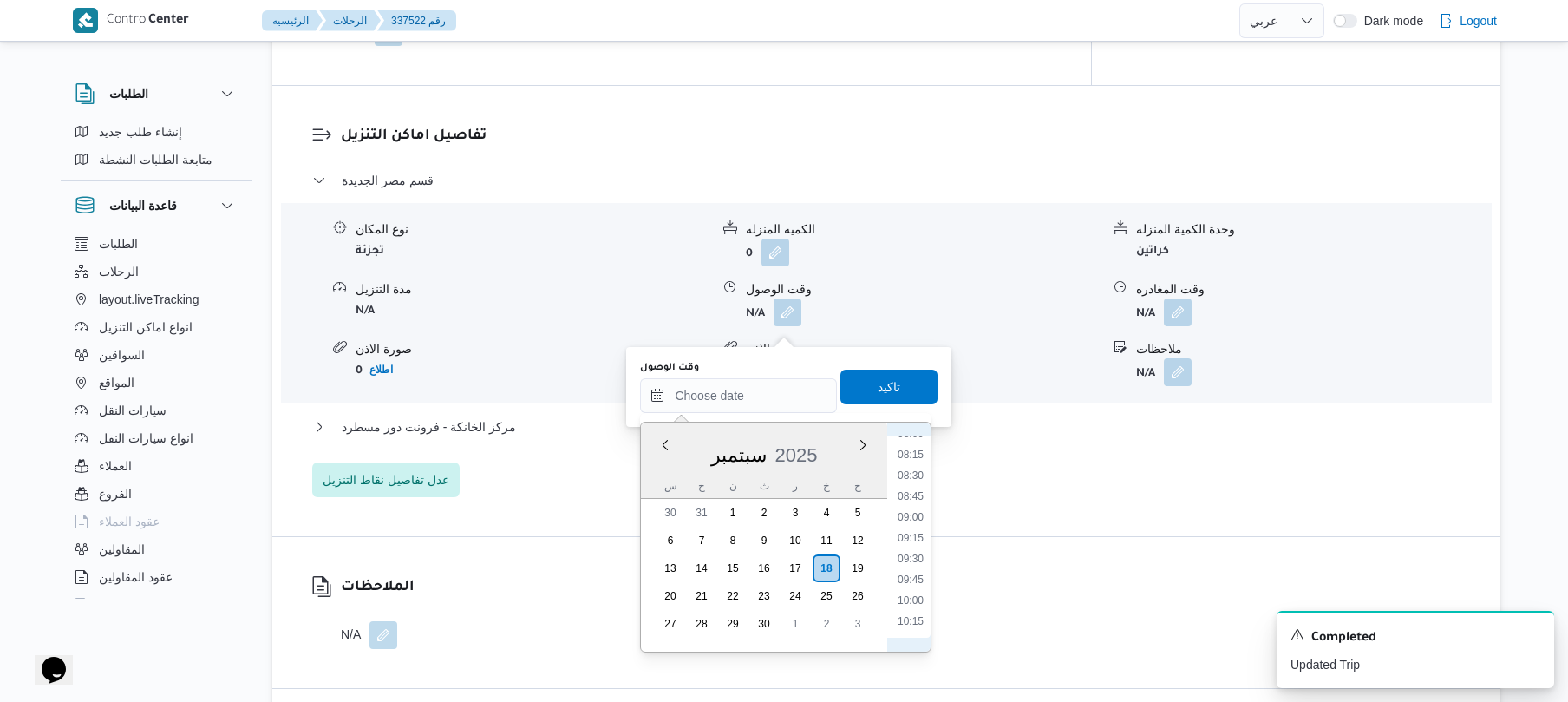
scroll to position [608, 0]
click at [914, 539] on li "08:30" at bounding box center [910, 545] width 40 height 17
type input "[DATE] ٠٨:٣٠"
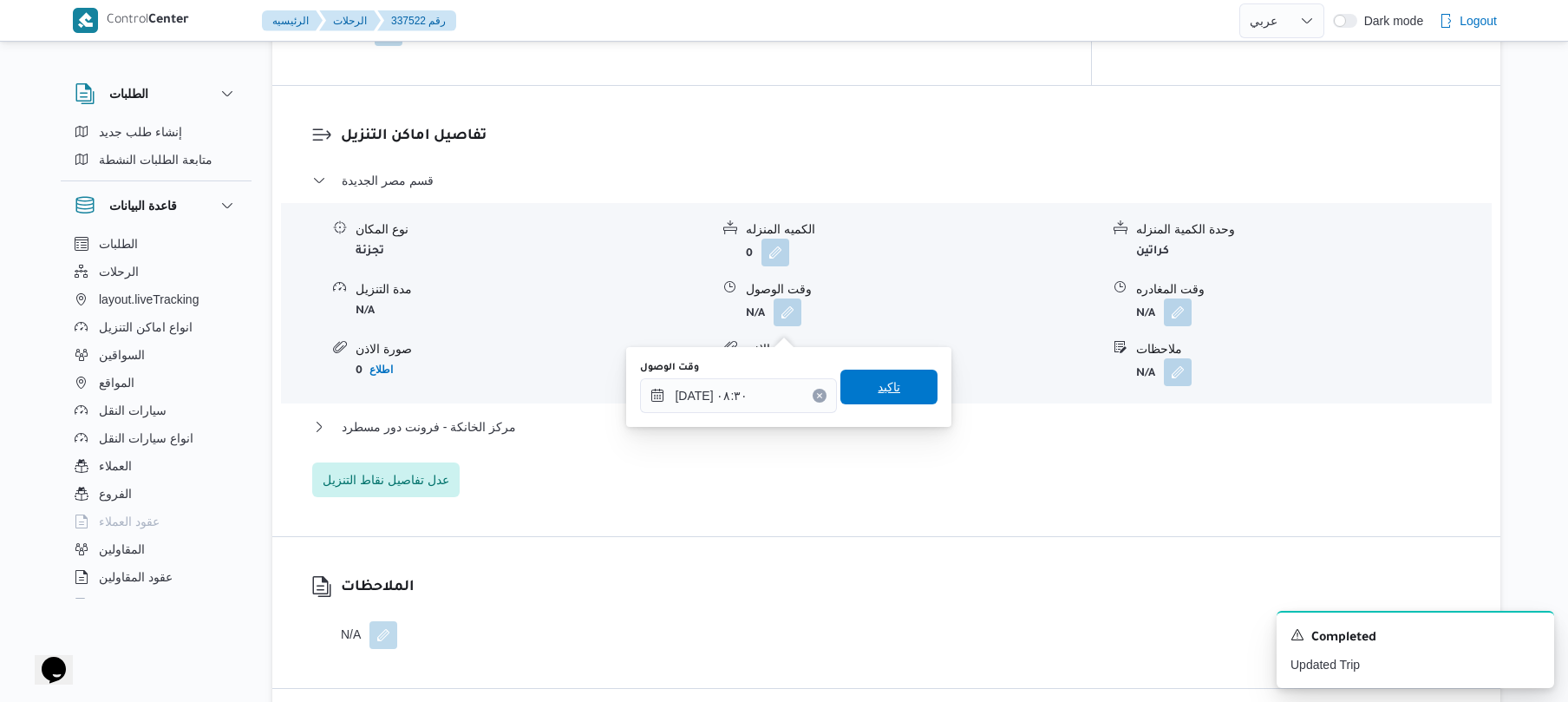
drag, startPoint x: 902, startPoint y: 387, endPoint x: 923, endPoint y: 377, distance: 23.3
click at [923, 377] on span "تاكيد" at bounding box center [889, 386] width 97 height 35
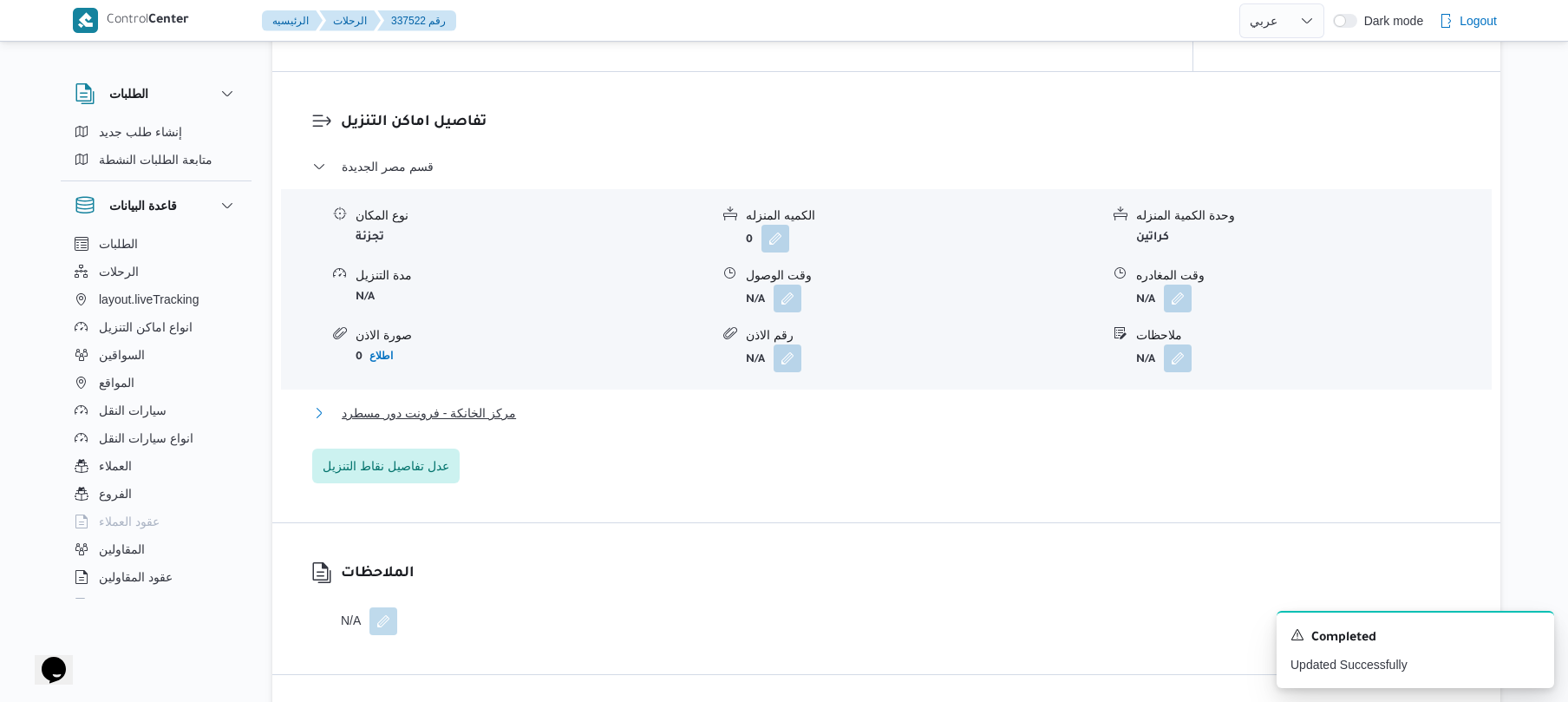
click at [865, 423] on button "مركز الخانكة - فرونت دور مسطرد" at bounding box center [887, 413] width 1150 height 21
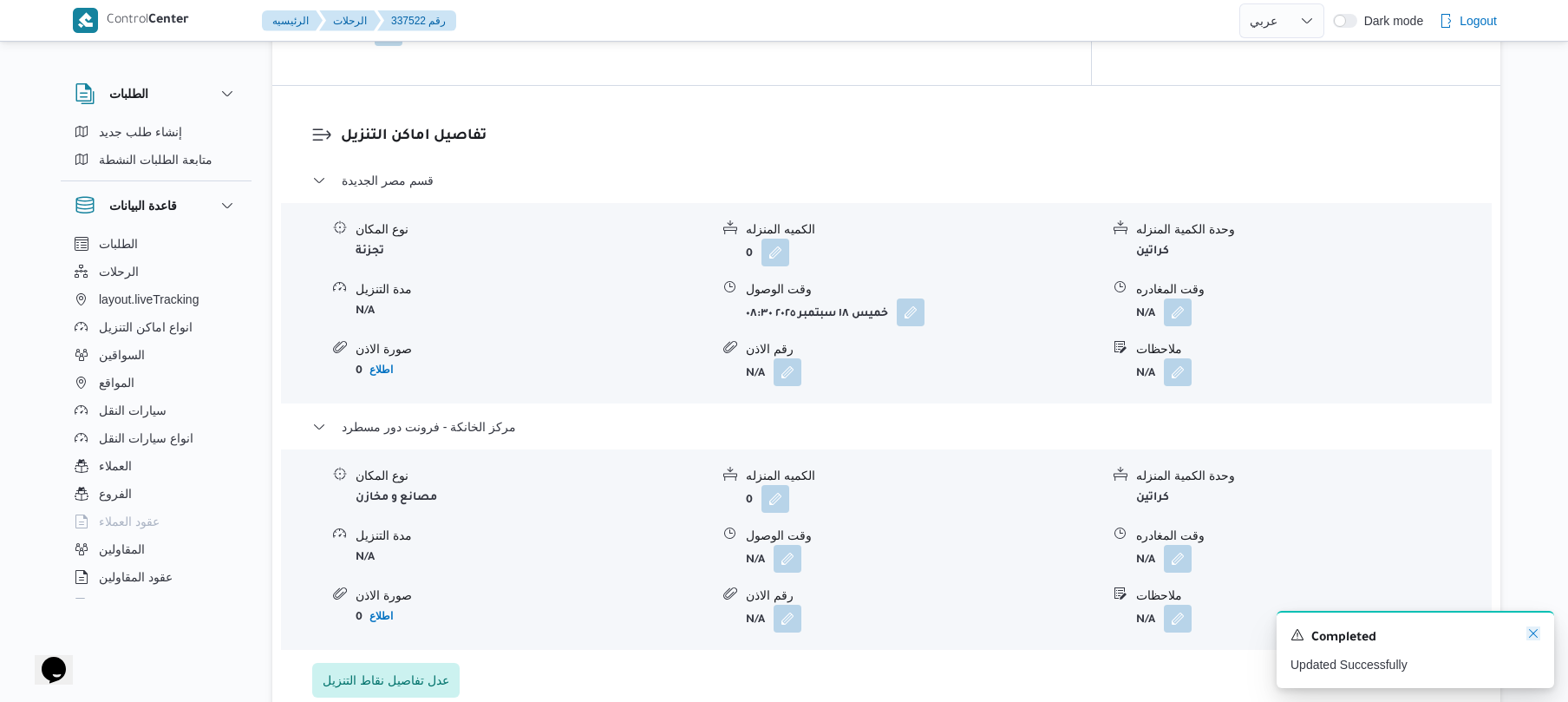
click at [1528, 632] on icon "Dismiss toast" at bounding box center [1533, 633] width 14 height 14
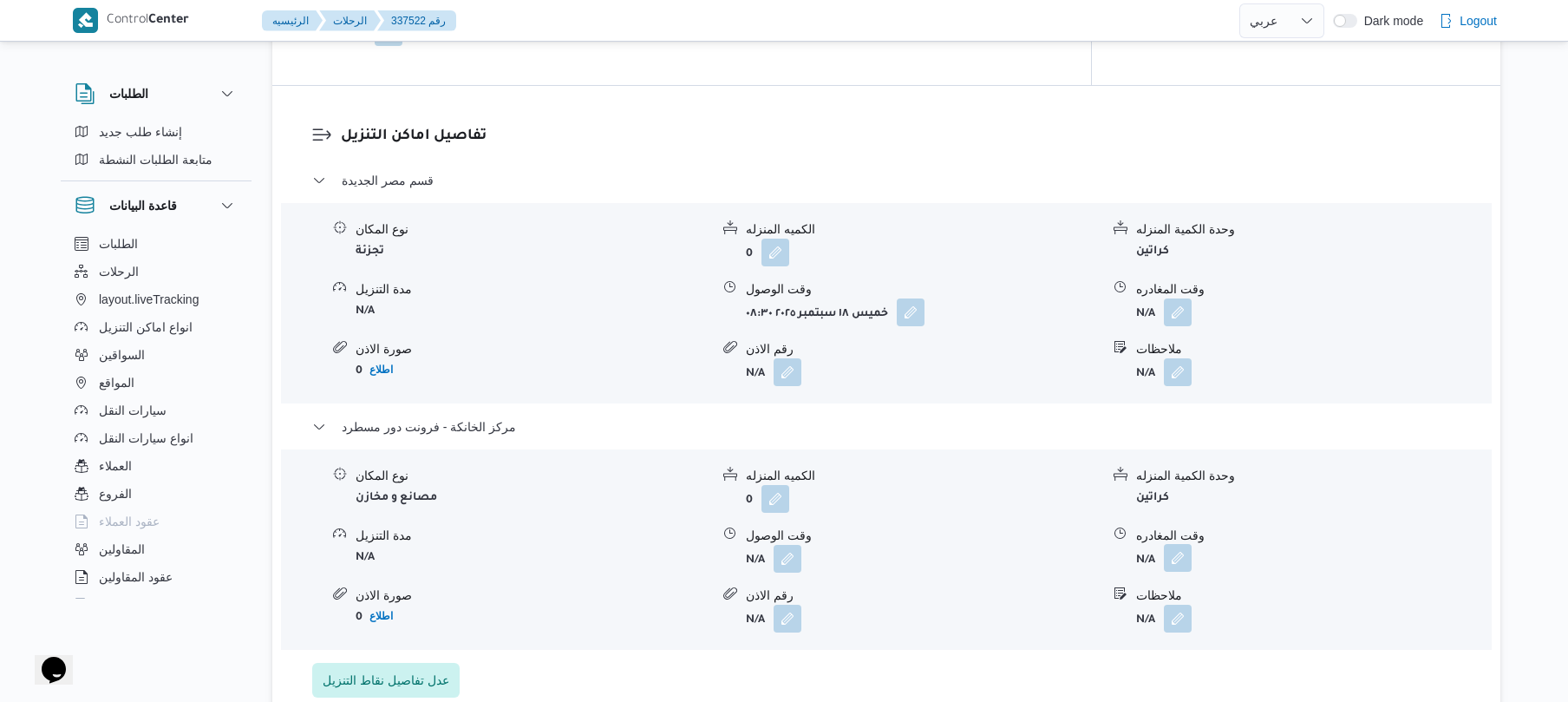
click at [1178, 572] on button "button" at bounding box center [1177, 557] width 27 height 27
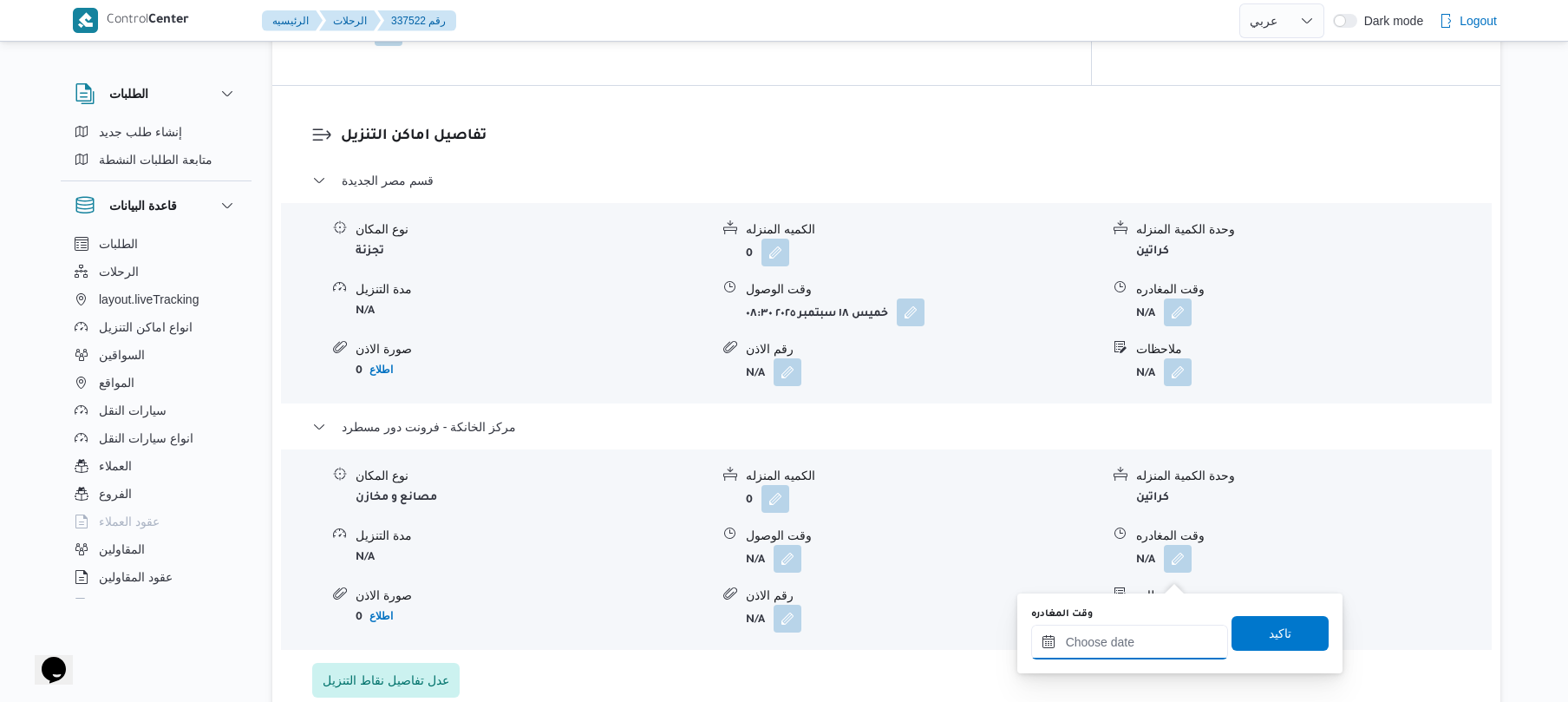
click at [1112, 639] on input "وقت المغادره" at bounding box center [1130, 642] width 197 height 35
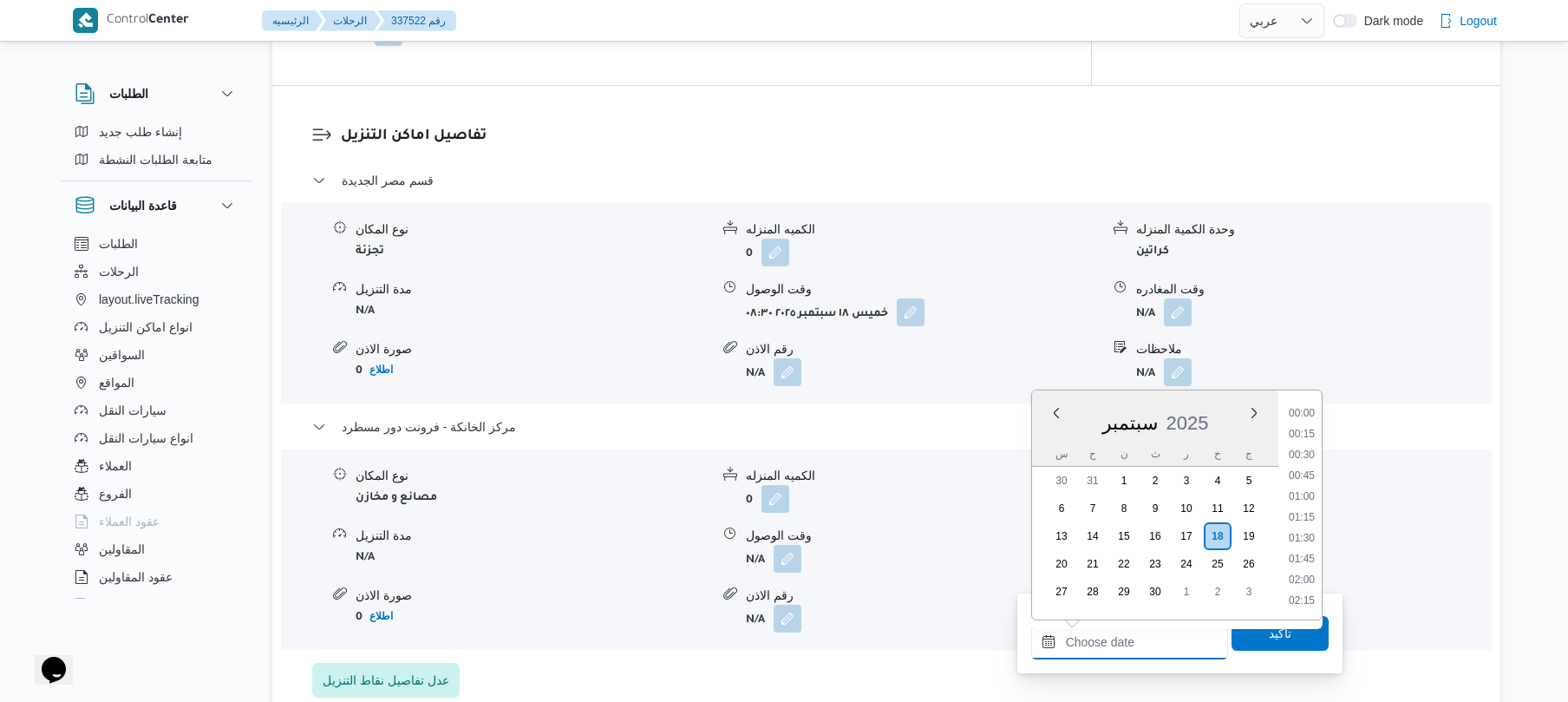
scroll to position [1458, 0]
click at [1306, 413] on li "17:30" at bounding box center [1302, 412] width 40 height 17
type input "[DATE] ١٧:٣٠"
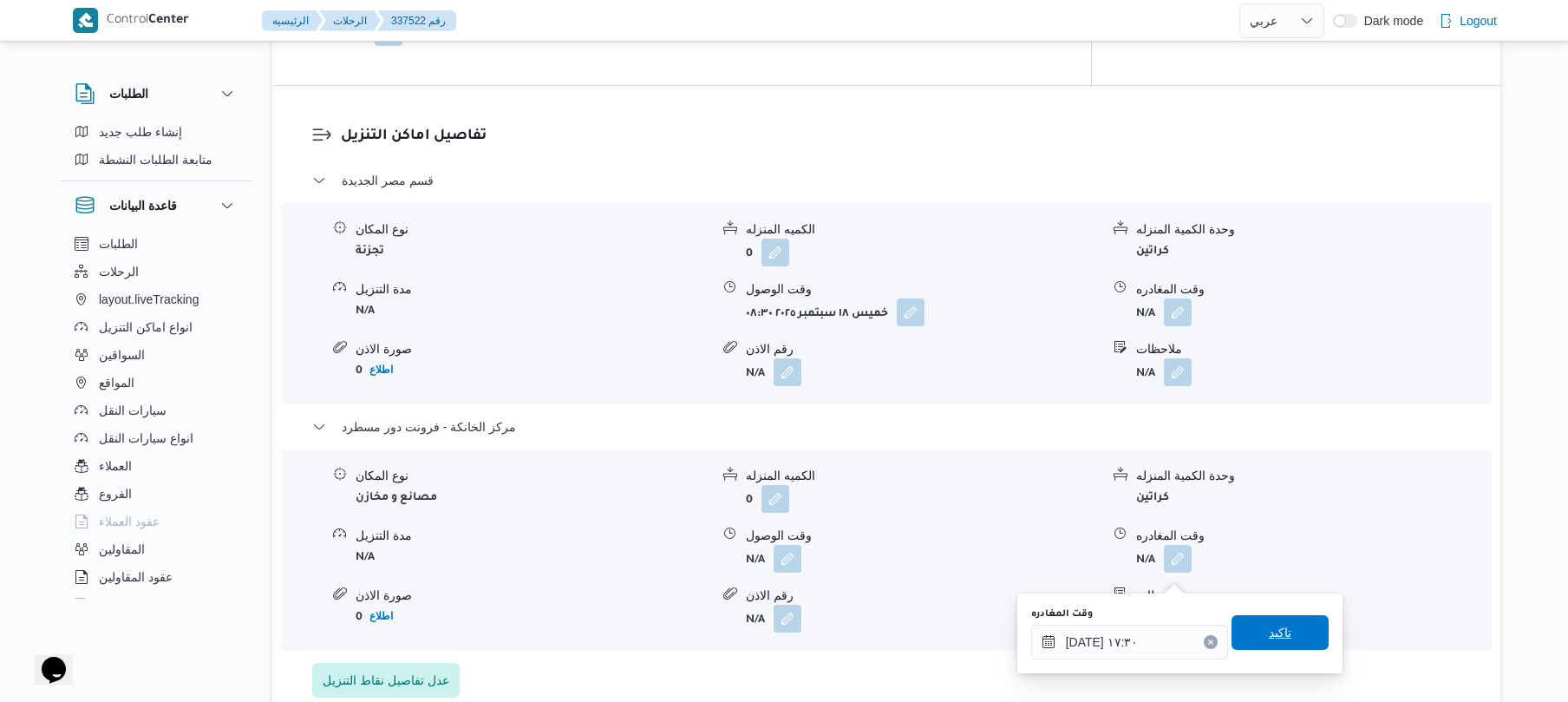
click at [1269, 633] on span "تاكيد" at bounding box center [1281, 632] width 23 height 21
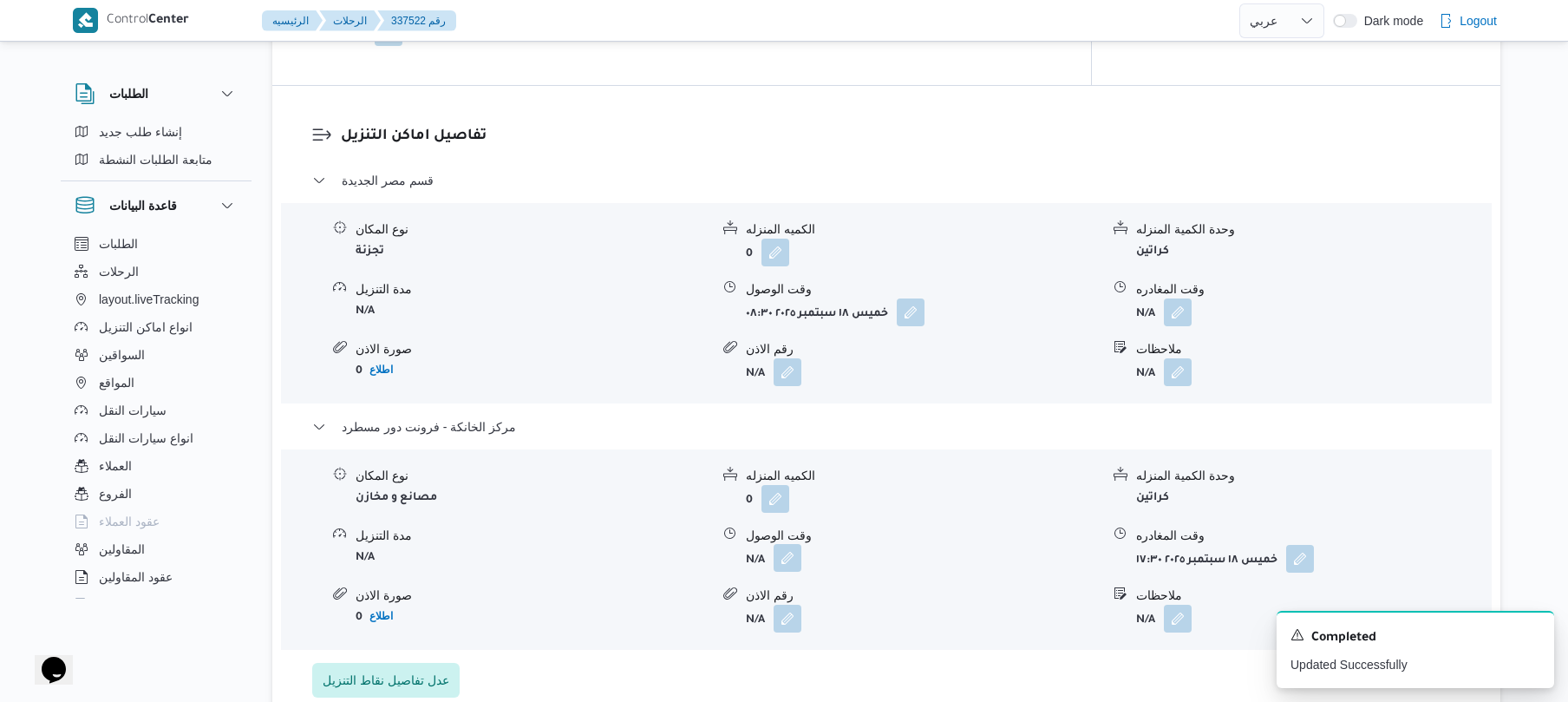
click at [792, 572] on button "button" at bounding box center [787, 557] width 27 height 27
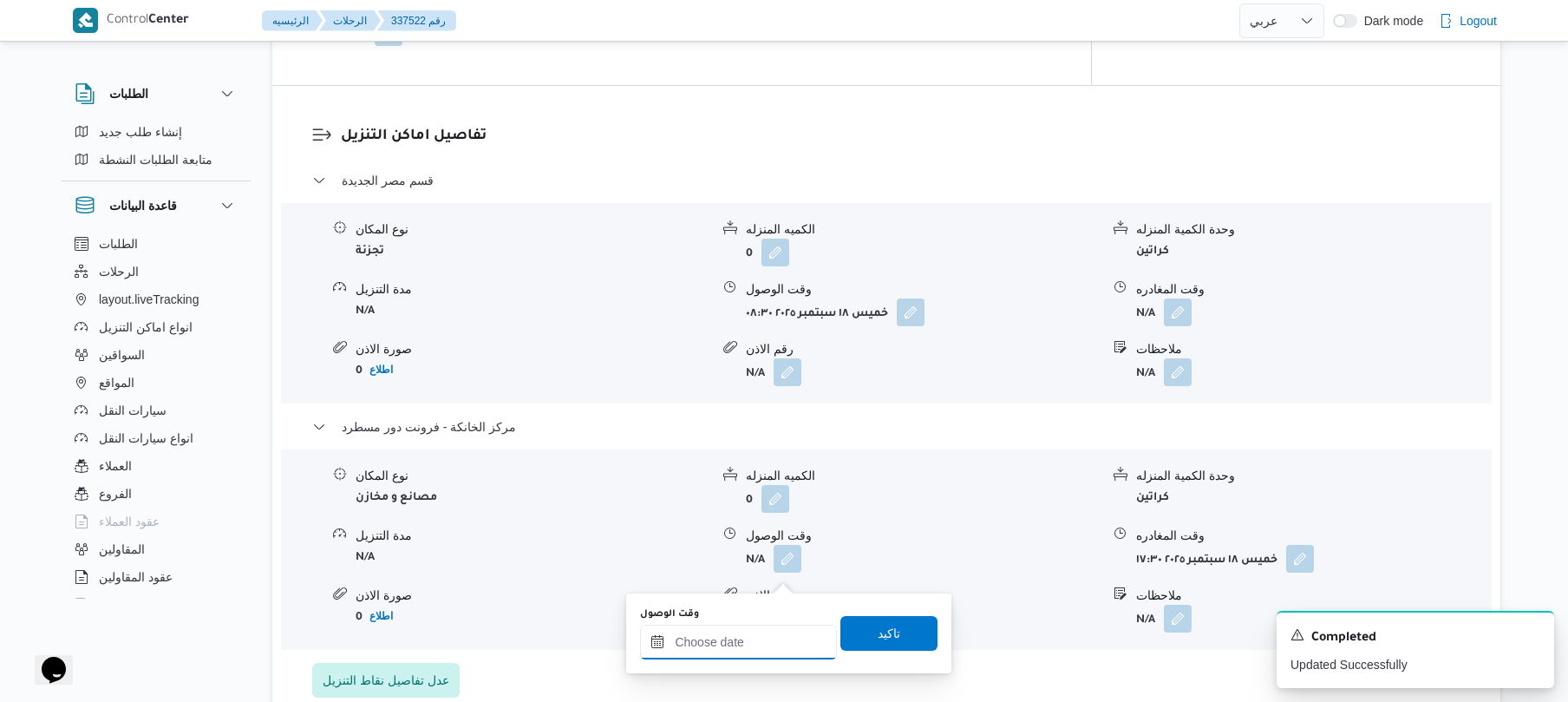
click at [748, 647] on input "وقت الوصول" at bounding box center [738, 642] width 197 height 35
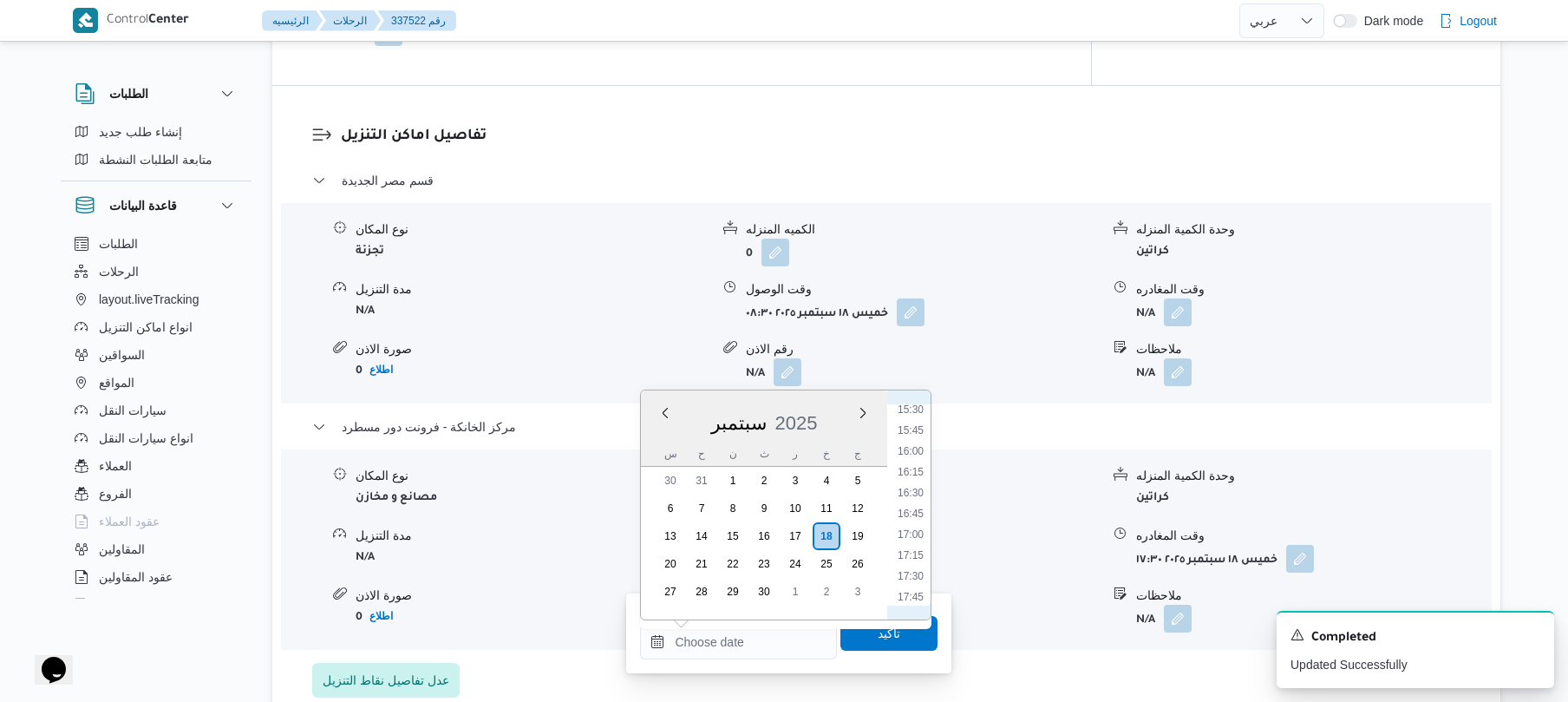
scroll to position [1287, 0]
click at [921, 560] on li "17:15" at bounding box center [910, 562] width 40 height 17
type input "١٨/٠٩/٢٠٢٥ ١٧:١٥"
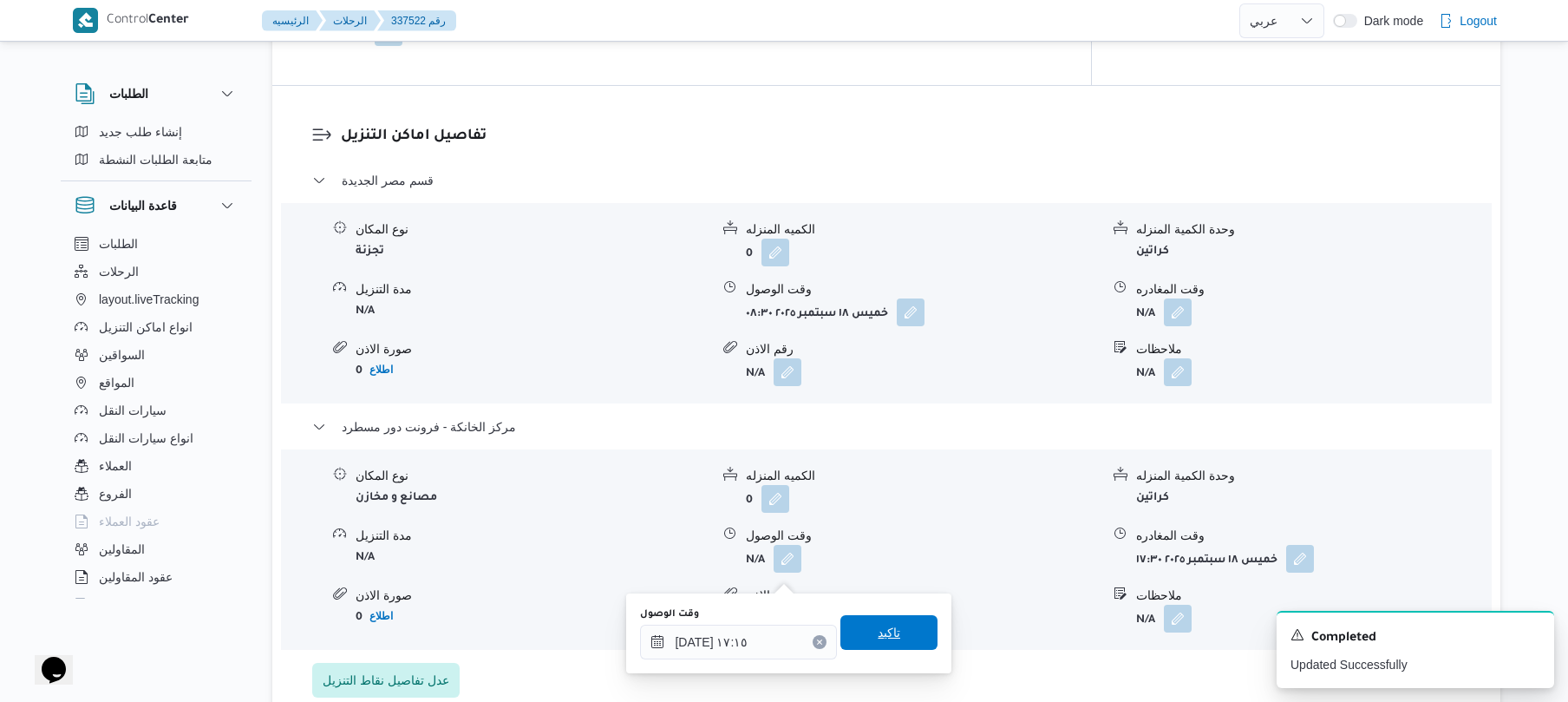
click at [892, 625] on span "تاكيد" at bounding box center [889, 632] width 97 height 35
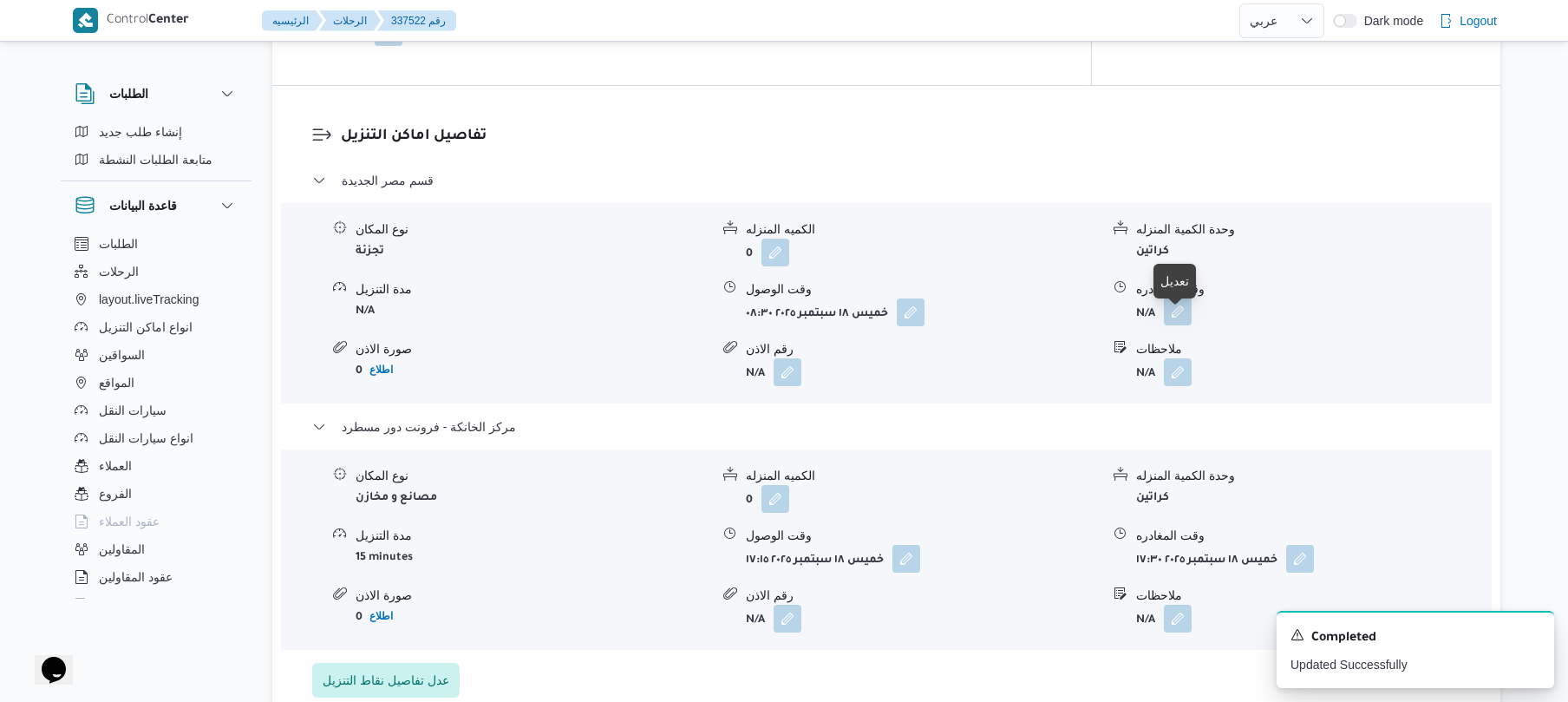
click at [1180, 325] on button "button" at bounding box center [1177, 311] width 27 height 27
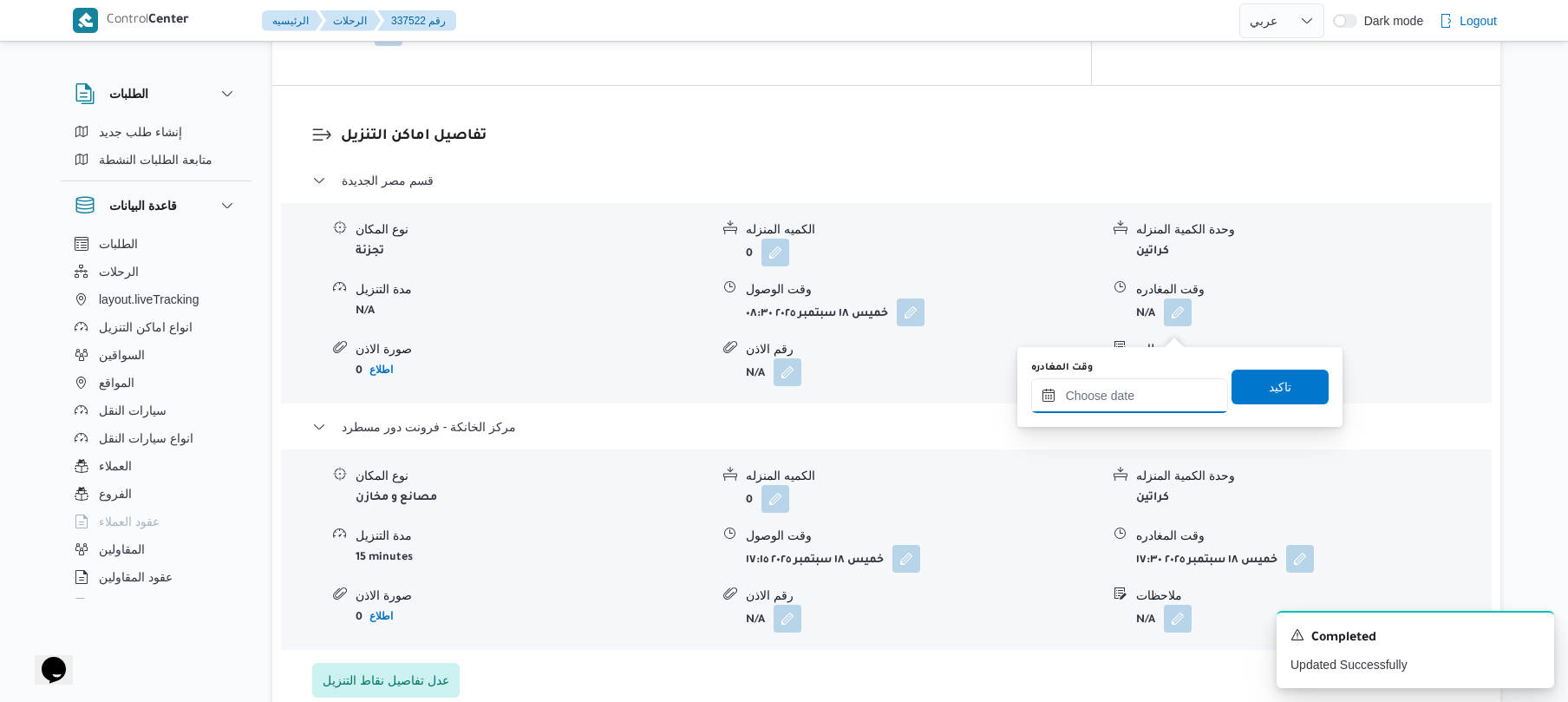
click at [1114, 399] on input "وقت المغادره" at bounding box center [1130, 395] width 197 height 35
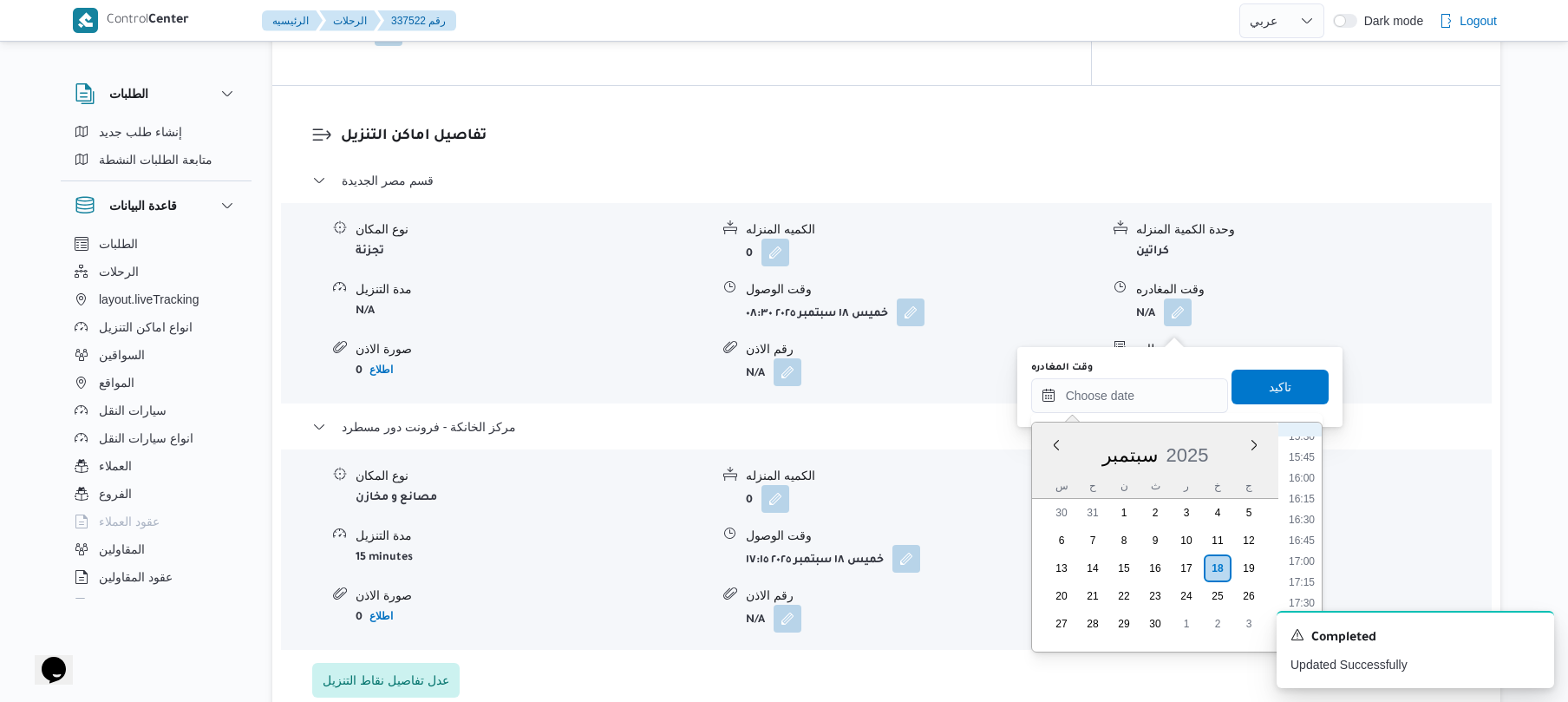
scroll to position [1288, 0]
click at [1306, 552] on li "16:45" at bounding box center [1302, 551] width 40 height 17
type input "[DATE] ١٦:٤٥"
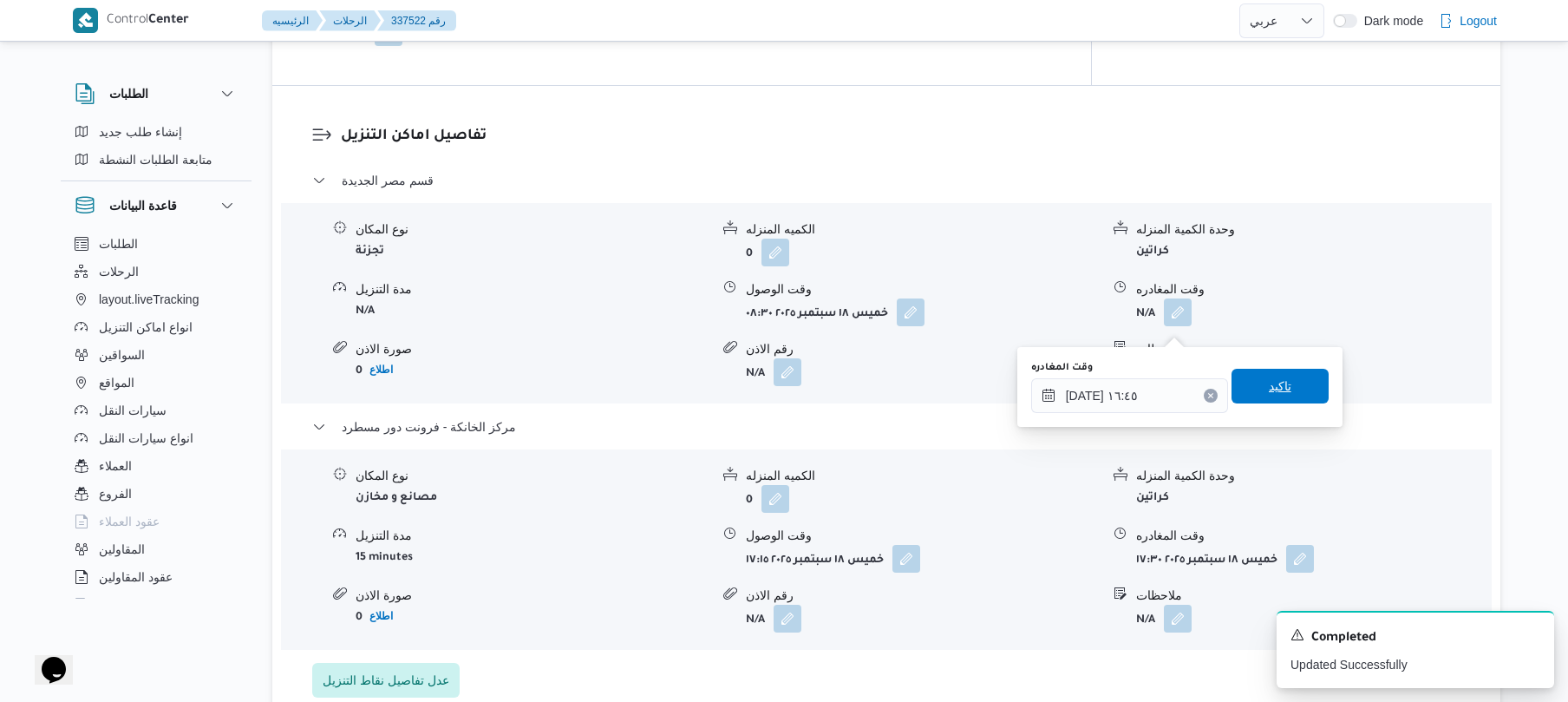
click at [1284, 392] on span "تاكيد" at bounding box center [1280, 385] width 97 height 35
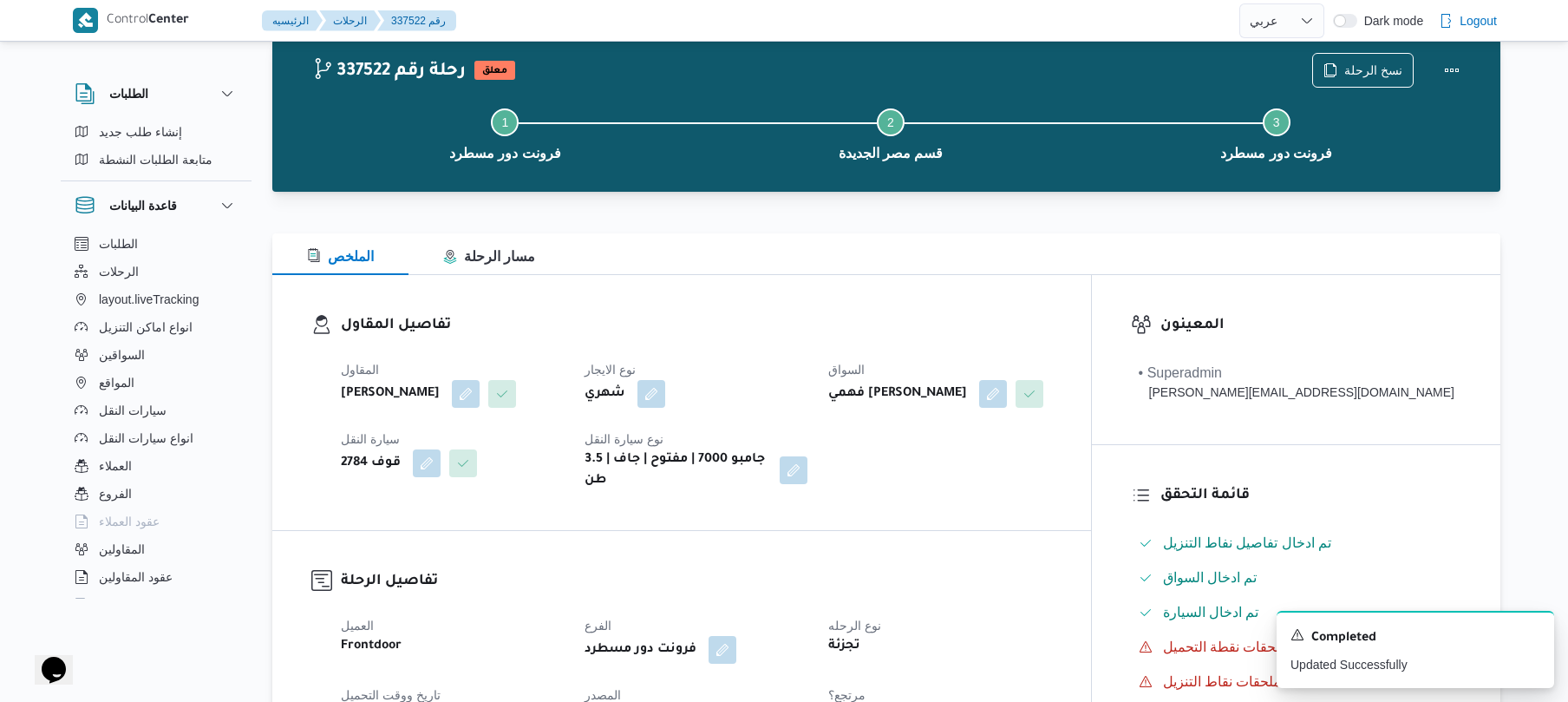
scroll to position [0, 0]
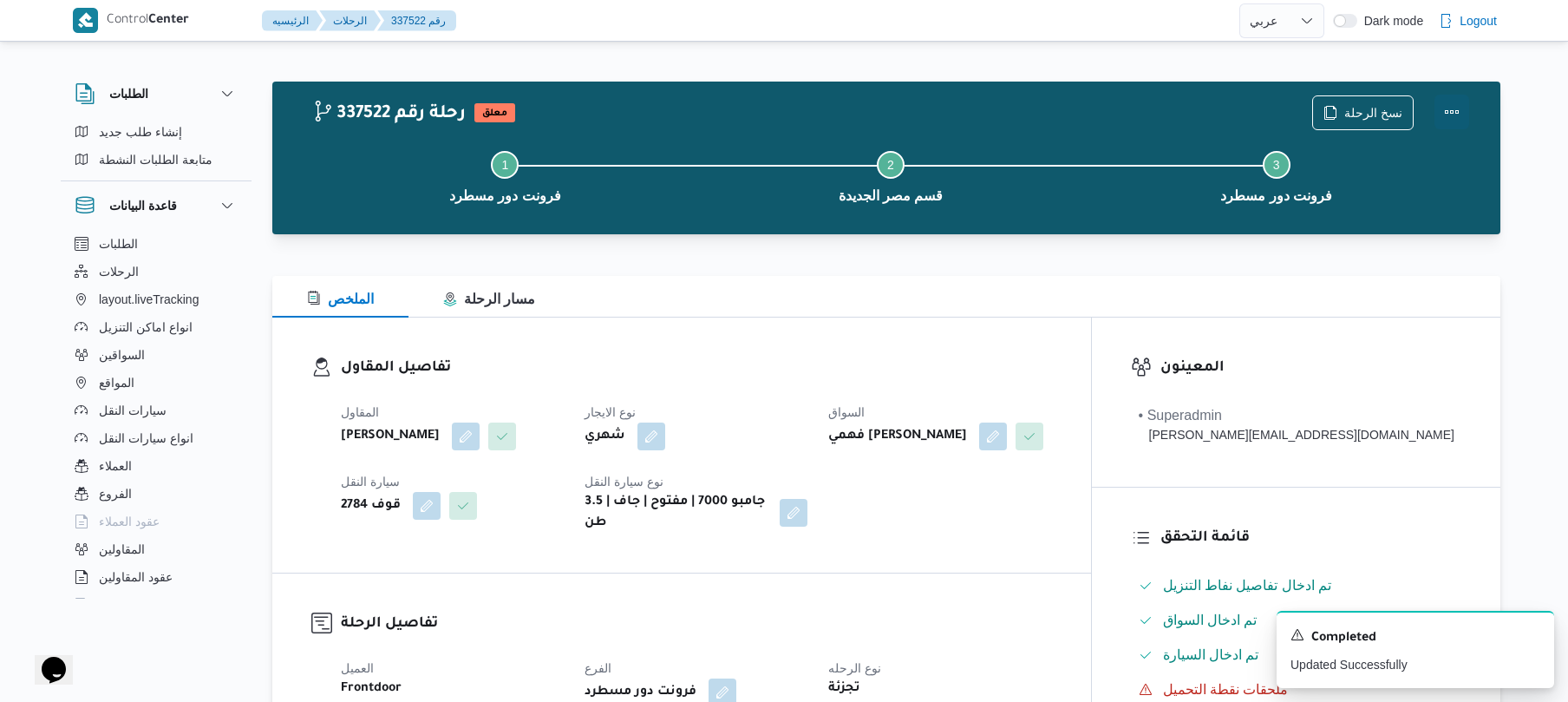
click at [1462, 108] on button "Actions" at bounding box center [1452, 111] width 35 height 35
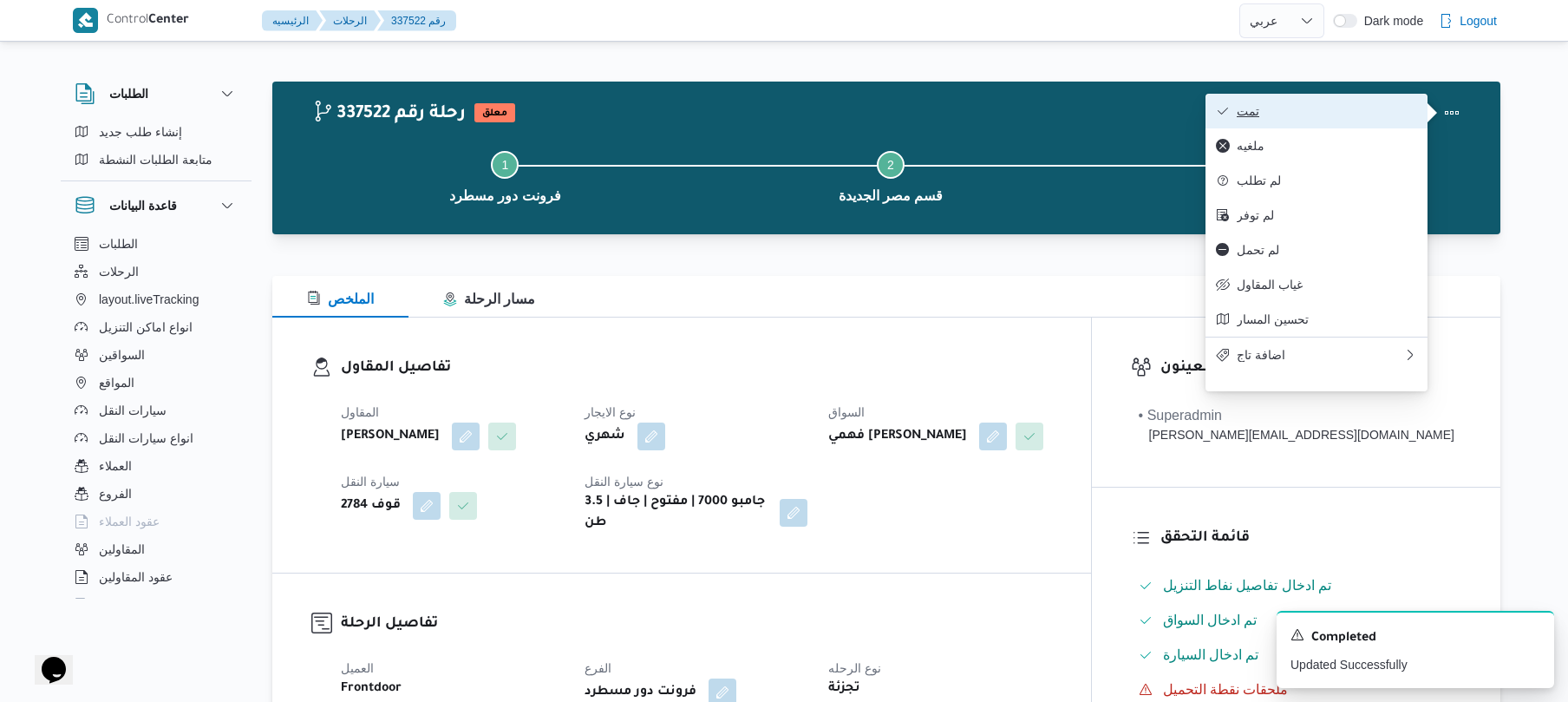
click at [1374, 118] on span "تمت" at bounding box center [1327, 110] width 180 height 14
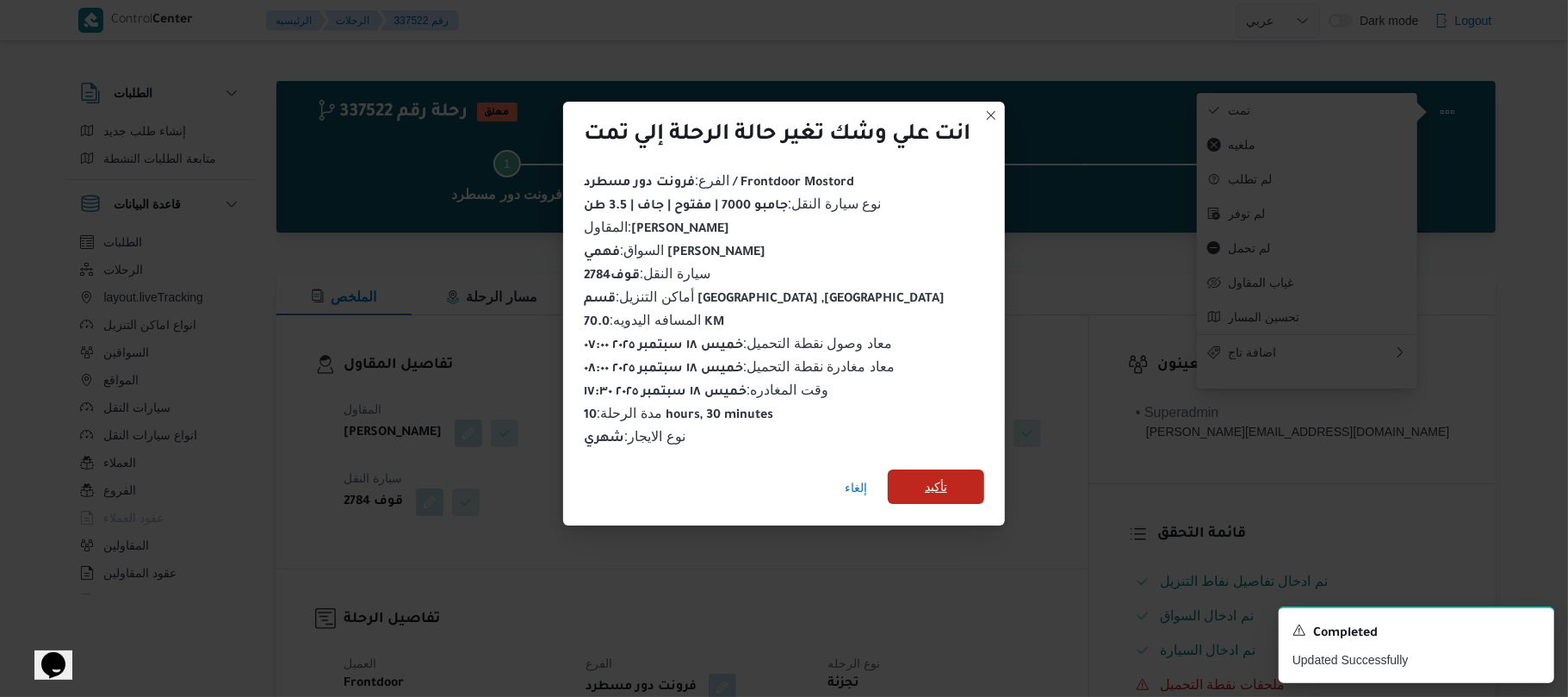
click at [963, 484] on span "تأكيد" at bounding box center [936, 486] width 96 height 35
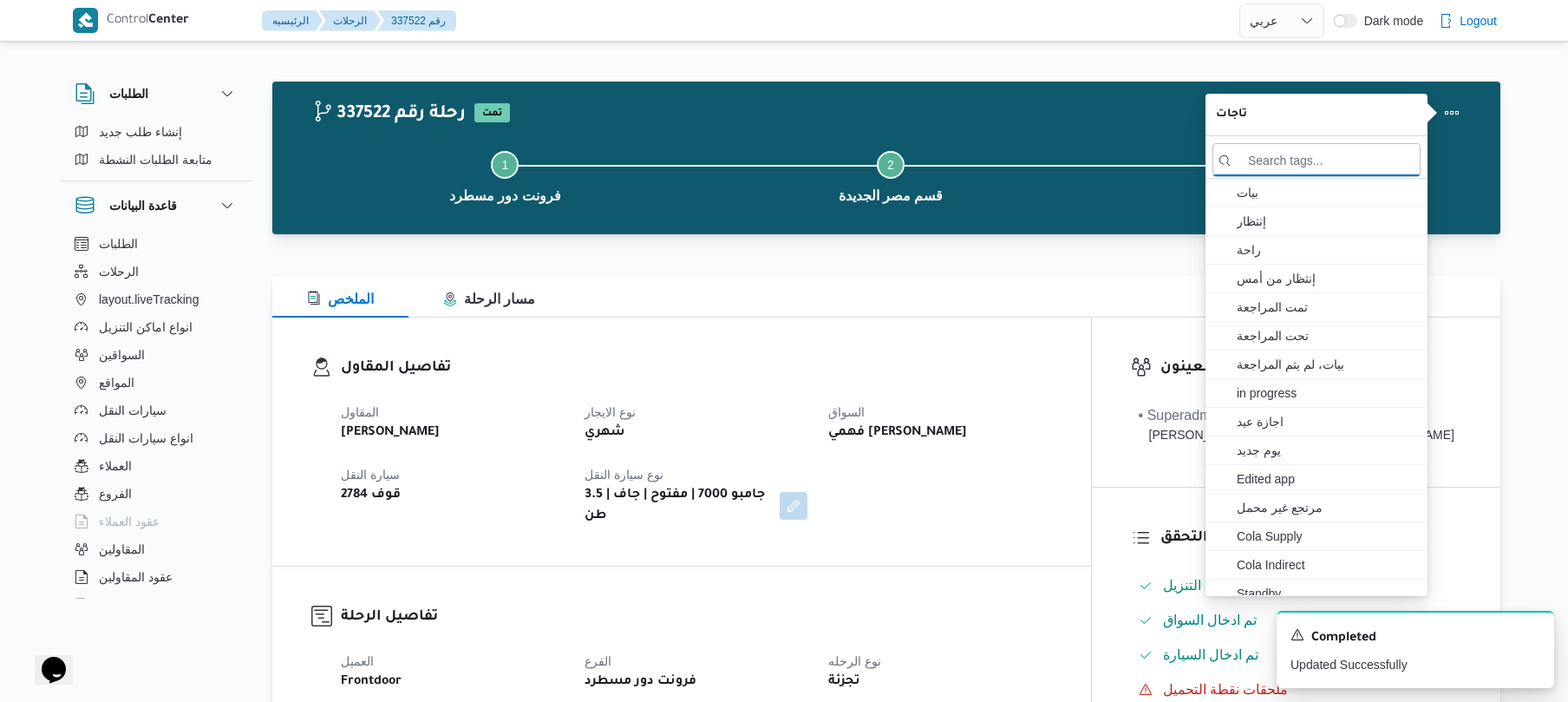
click at [1086, 545] on div "تفاصيل المقاول المقاول علي عبدالناصر علي بخيت علي نوع الايجار شهري السواق فهمي …" at bounding box center [681, 441] width 819 height 248
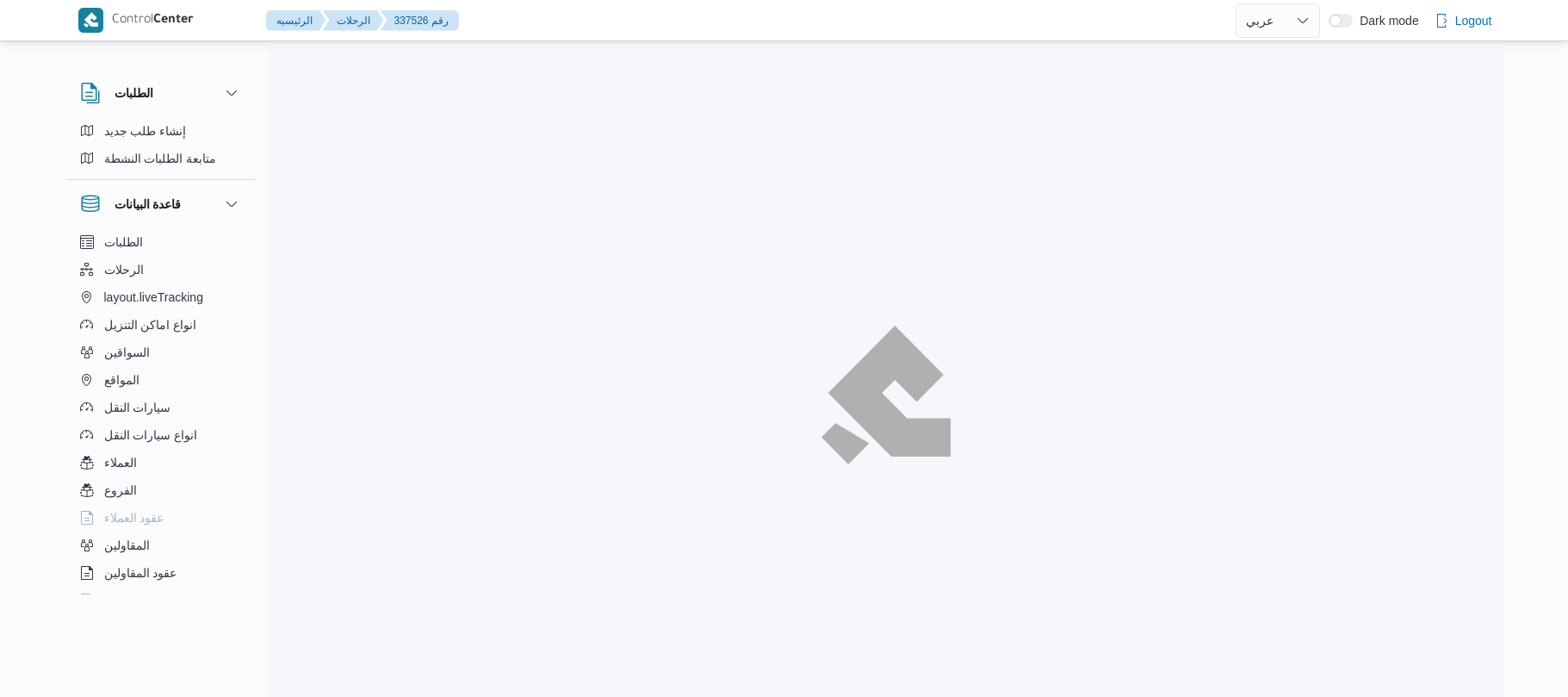
select select "ar"
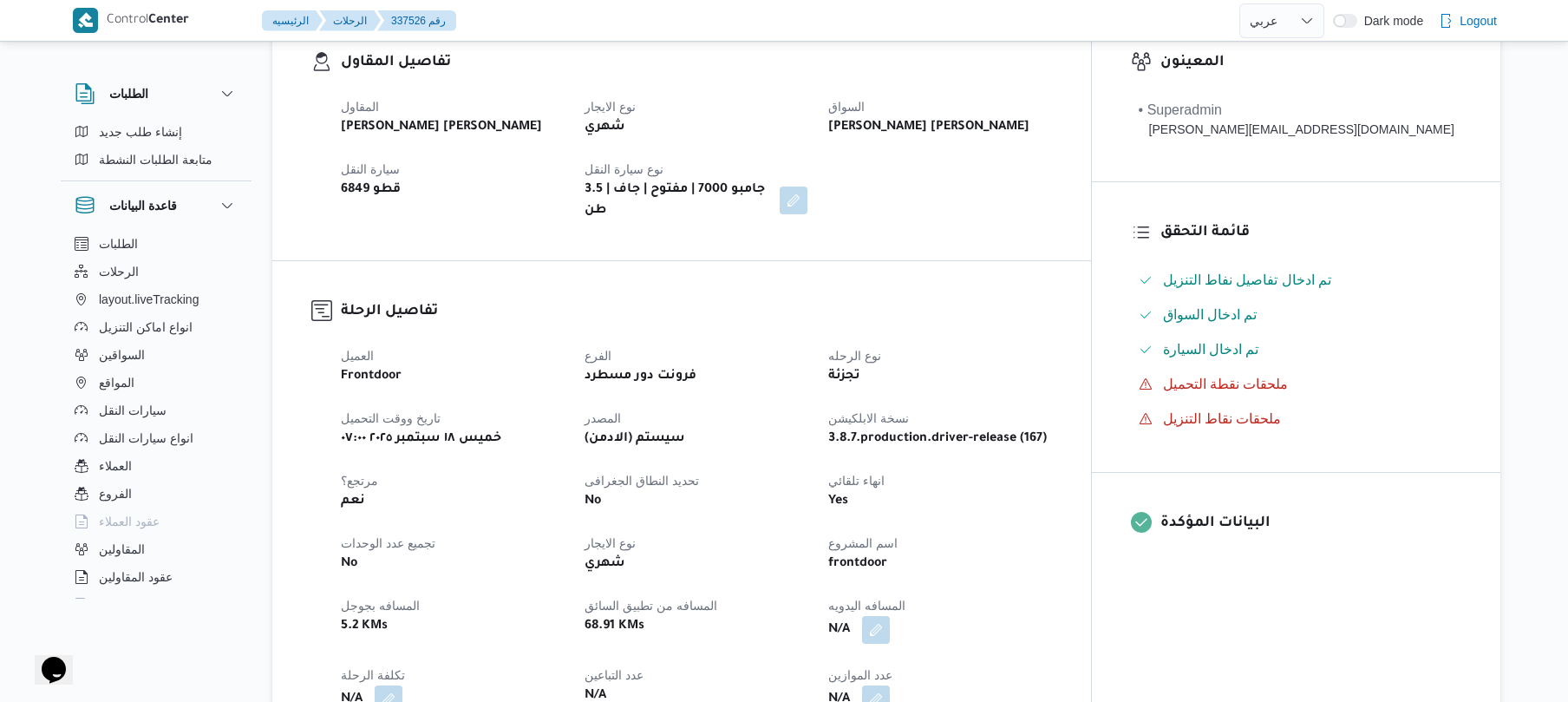
scroll to position [508, 0]
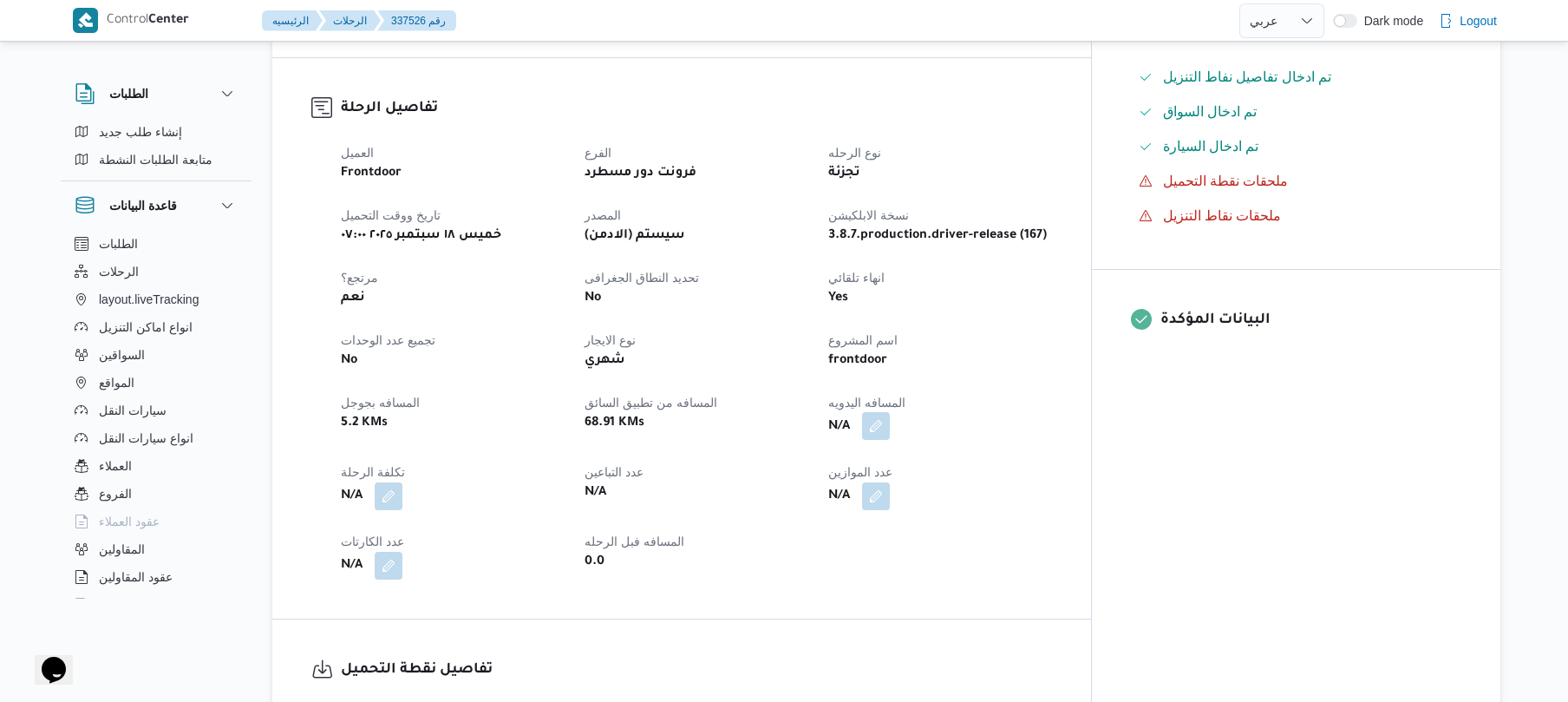
click at [890, 412] on button "button" at bounding box center [875, 425] width 27 height 27
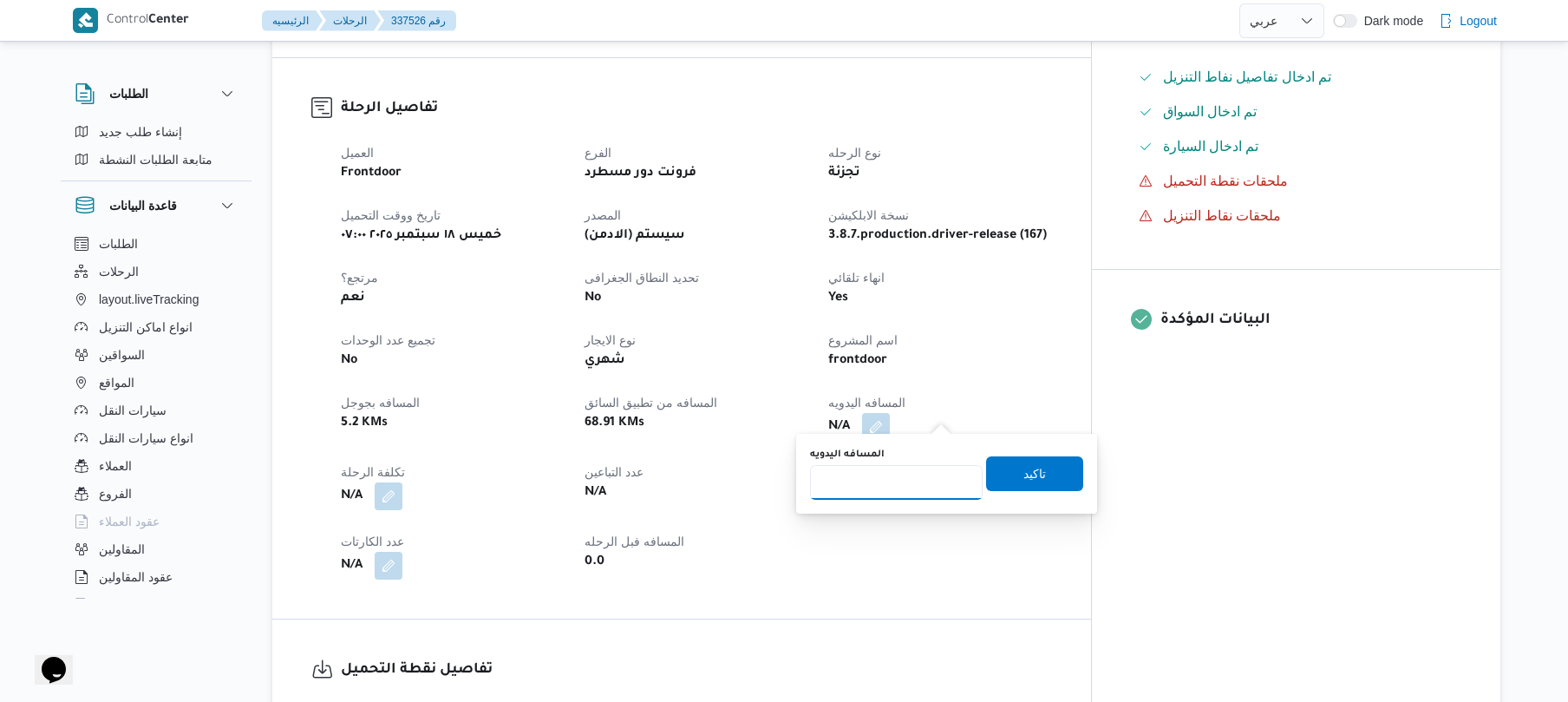
click at [910, 481] on input "المسافه اليدويه" at bounding box center [896, 482] width 172 height 35
type input "80"
click at [1007, 476] on span "تاكيد" at bounding box center [1035, 472] width 97 height 35
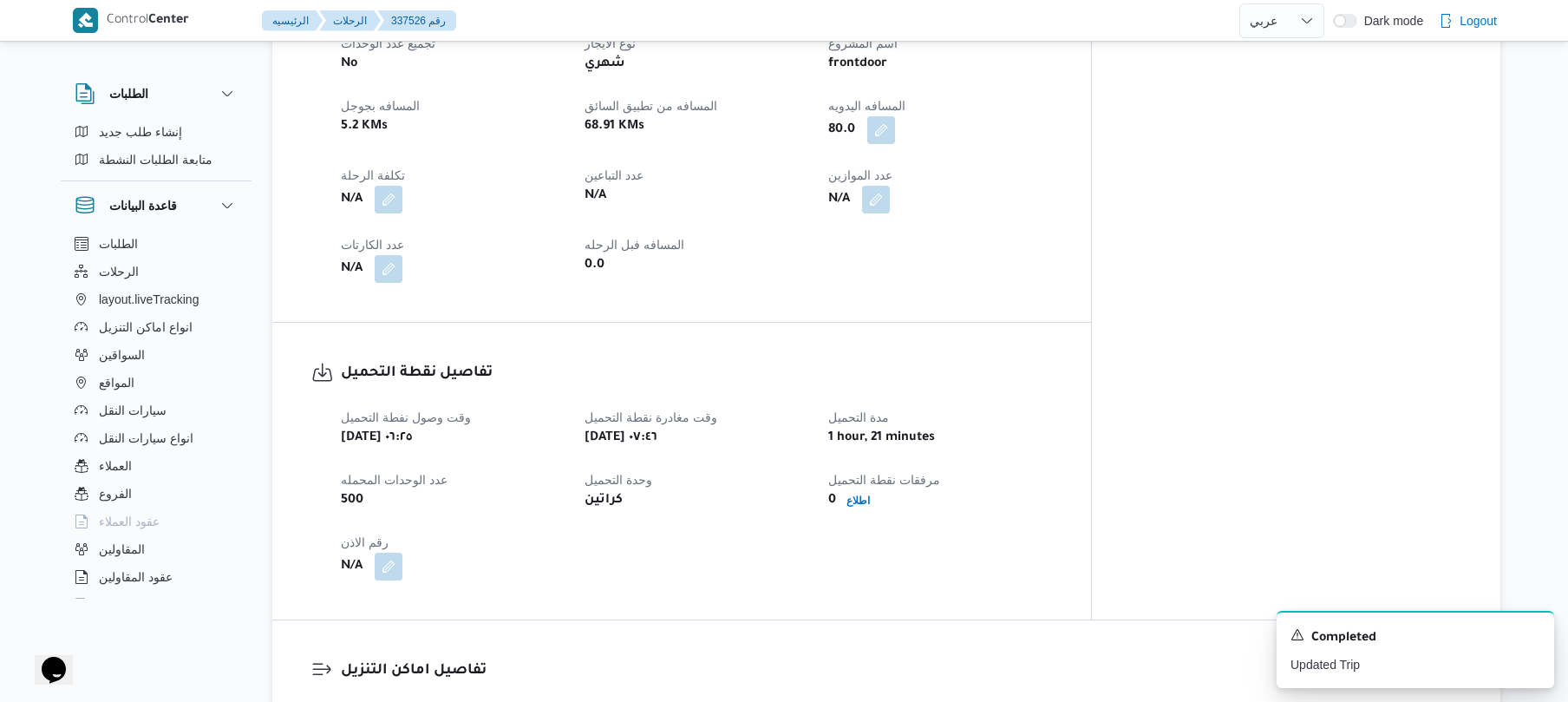
scroll to position [1064, 0]
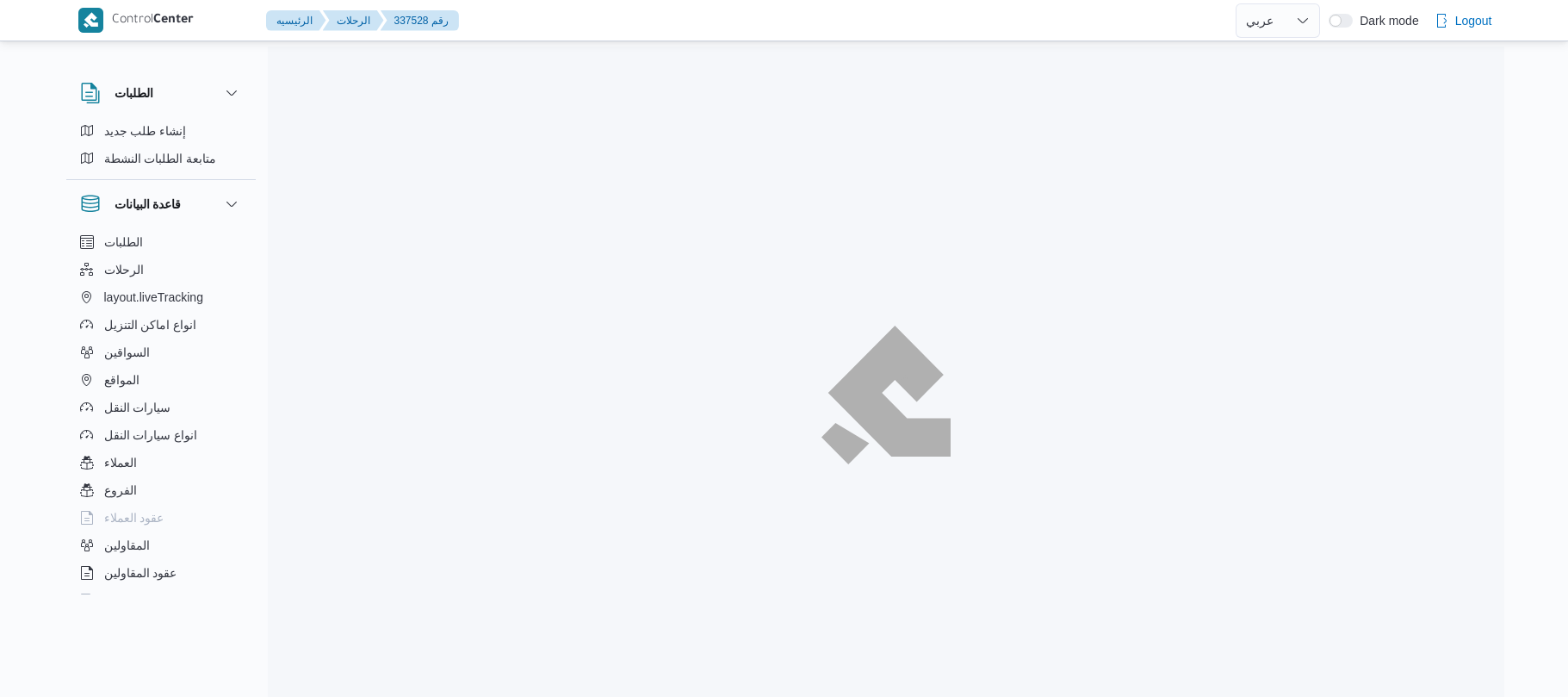
select select "ar"
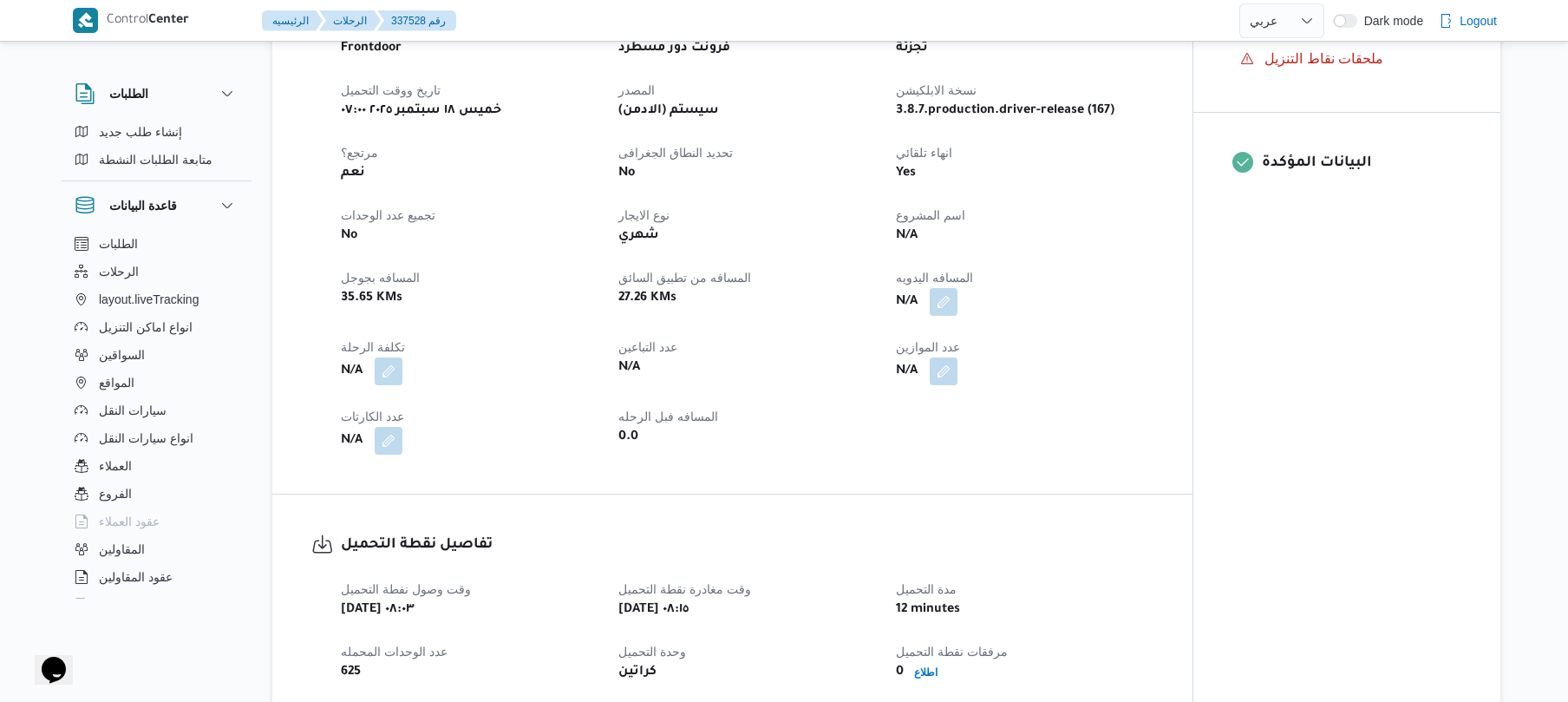
scroll to position [647, 0]
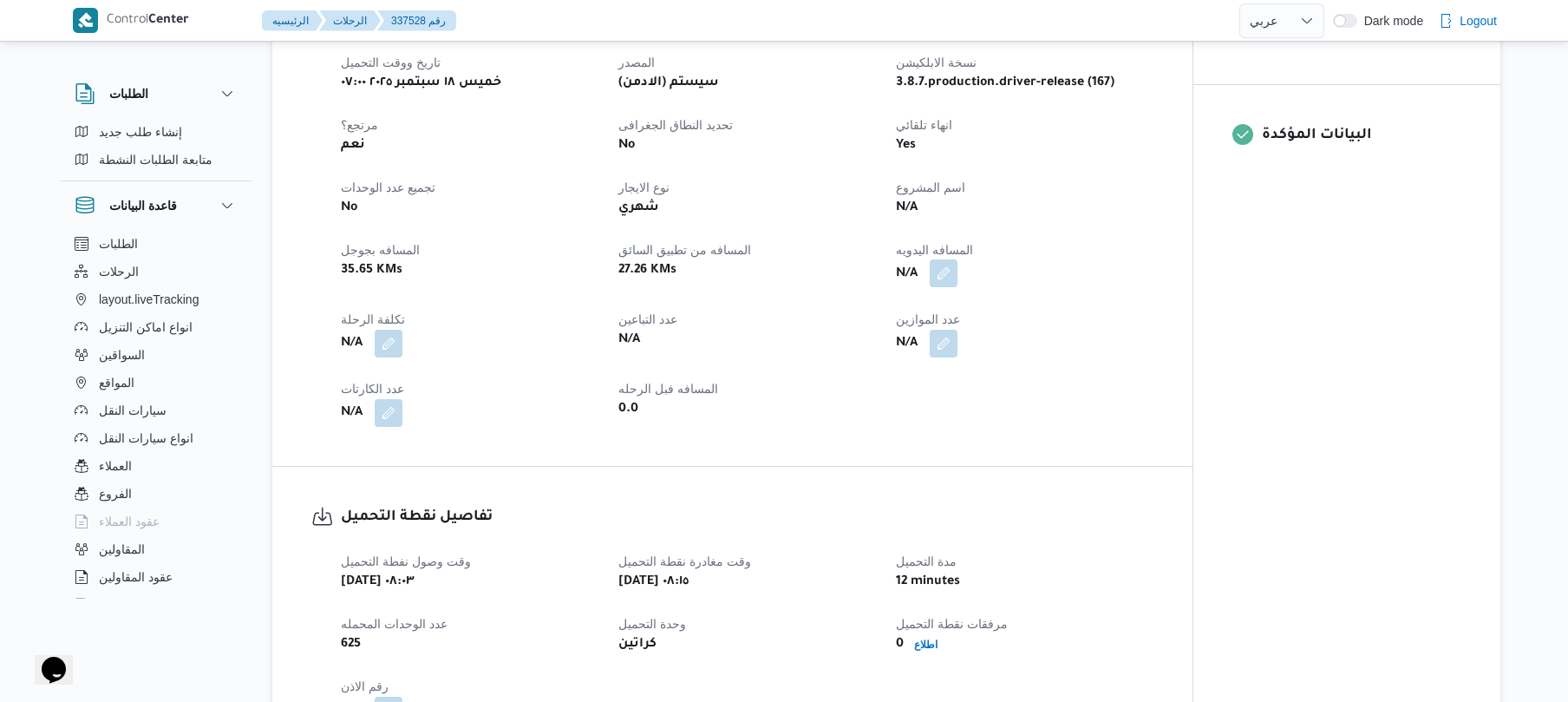
click at [955, 275] on button "button" at bounding box center [943, 272] width 27 height 27
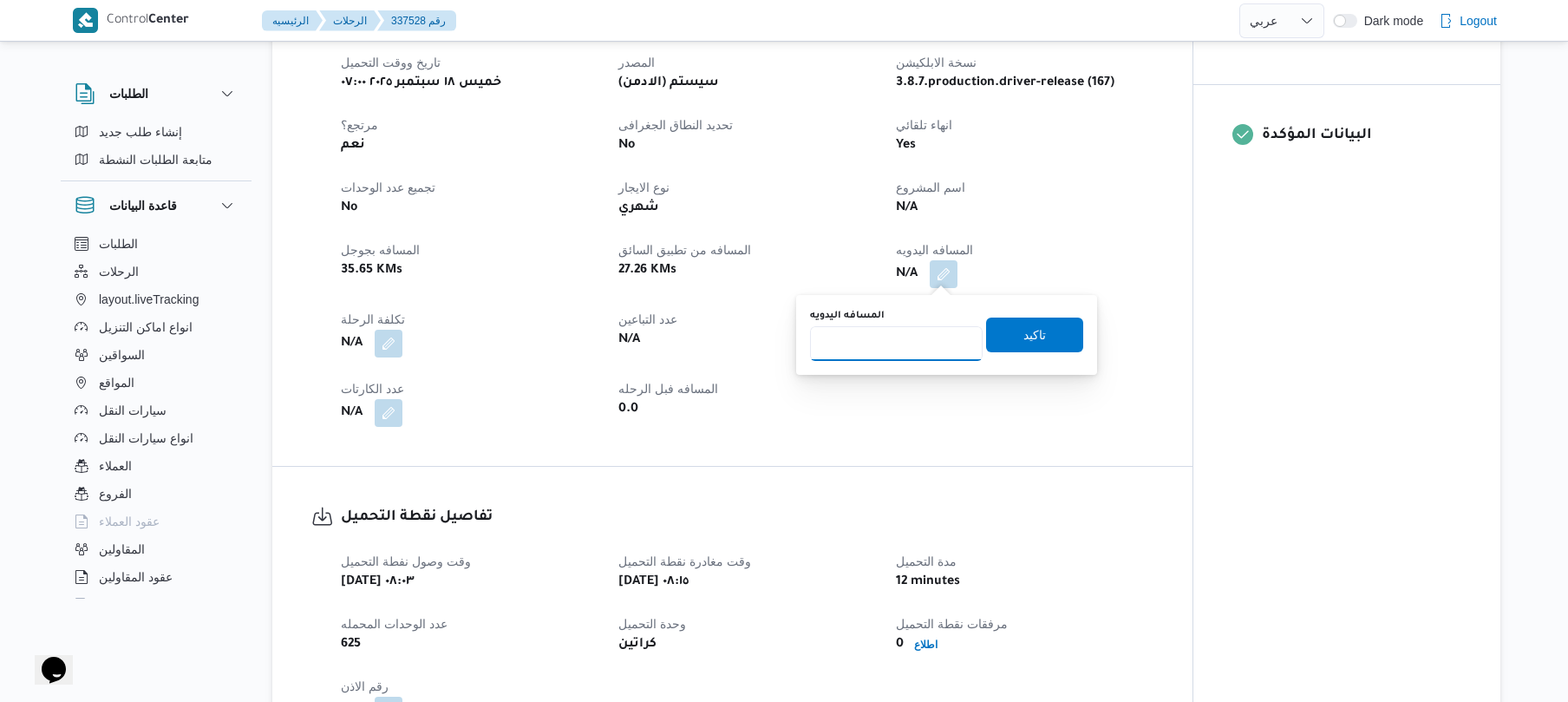
click at [931, 330] on input "المسافه اليدويه" at bounding box center [896, 343] width 172 height 35
type input "80"
click at [1050, 344] on span "تاكيد" at bounding box center [1035, 334] width 97 height 35
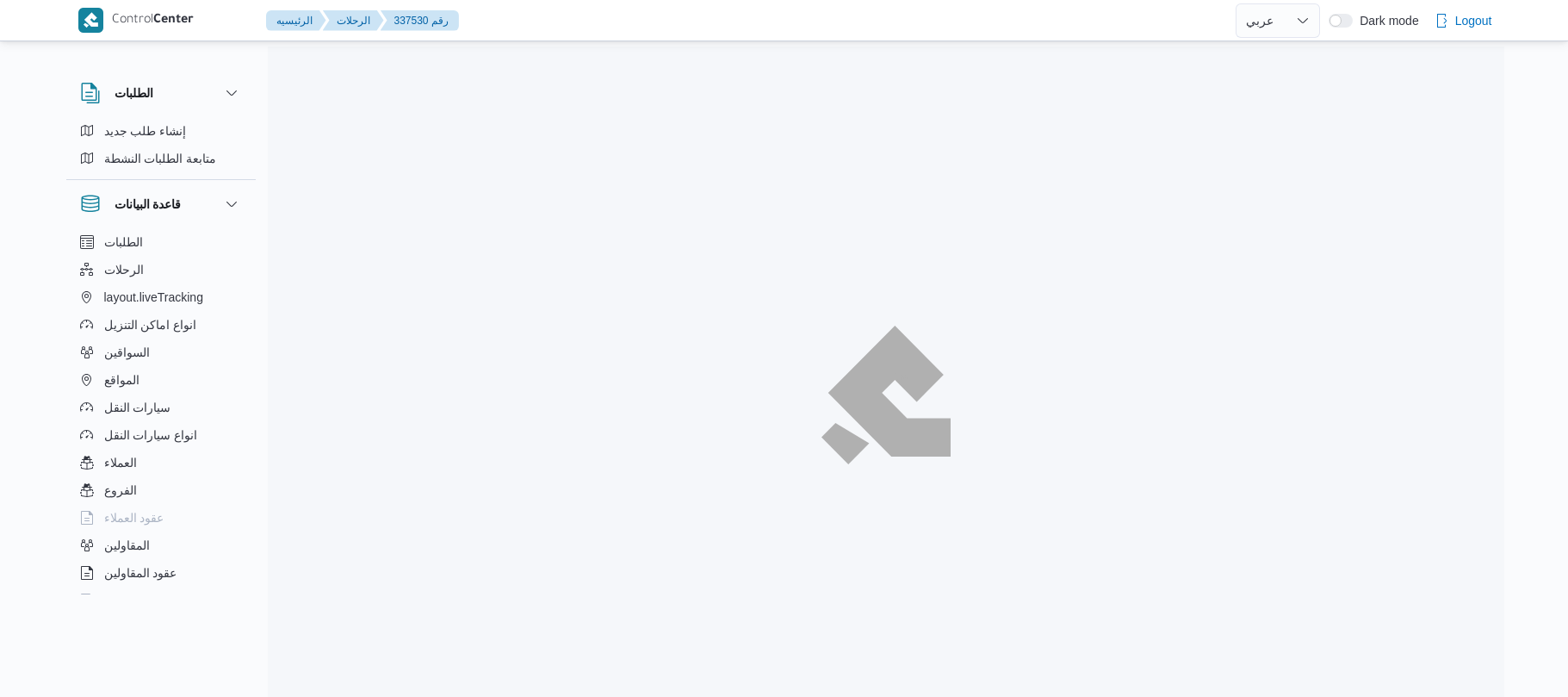
select select "ar"
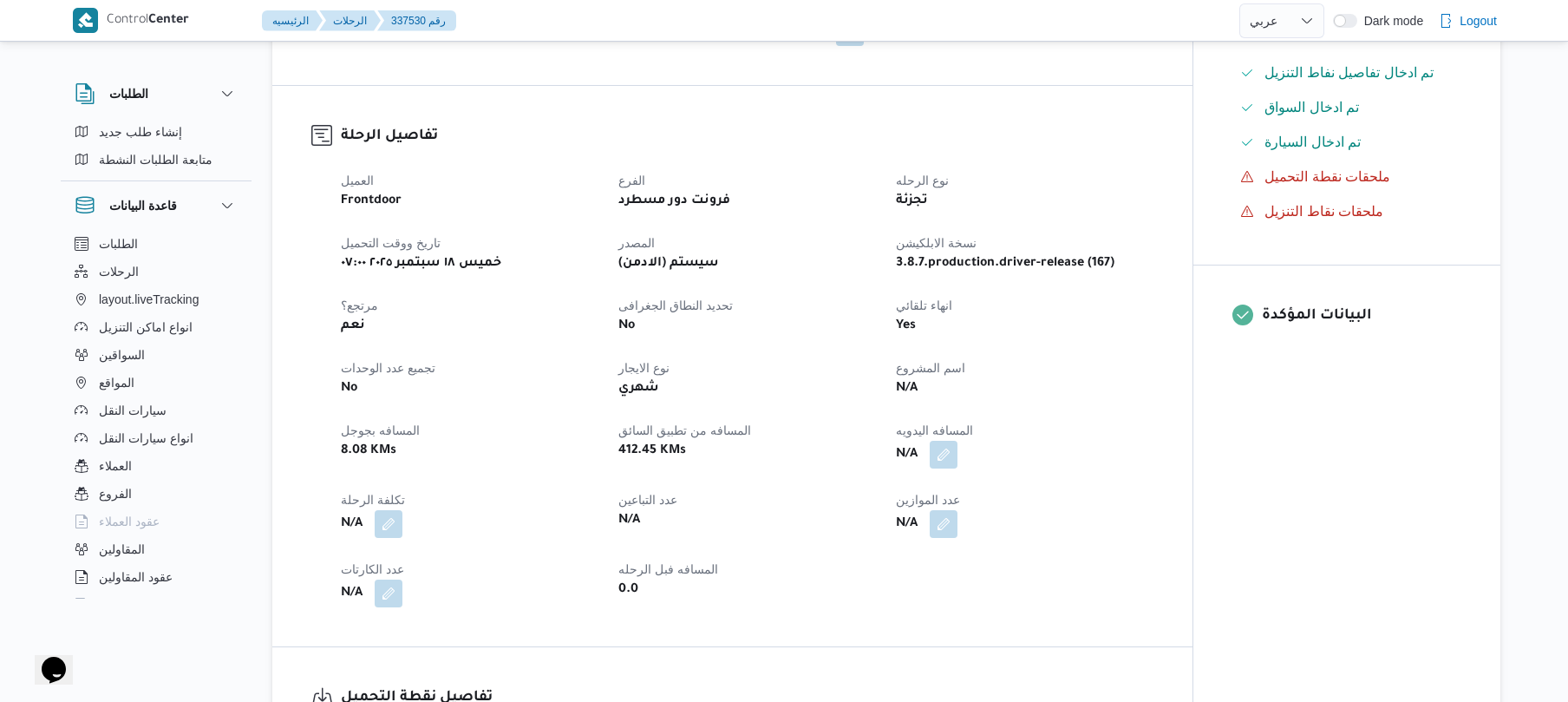
scroll to position [555, 0]
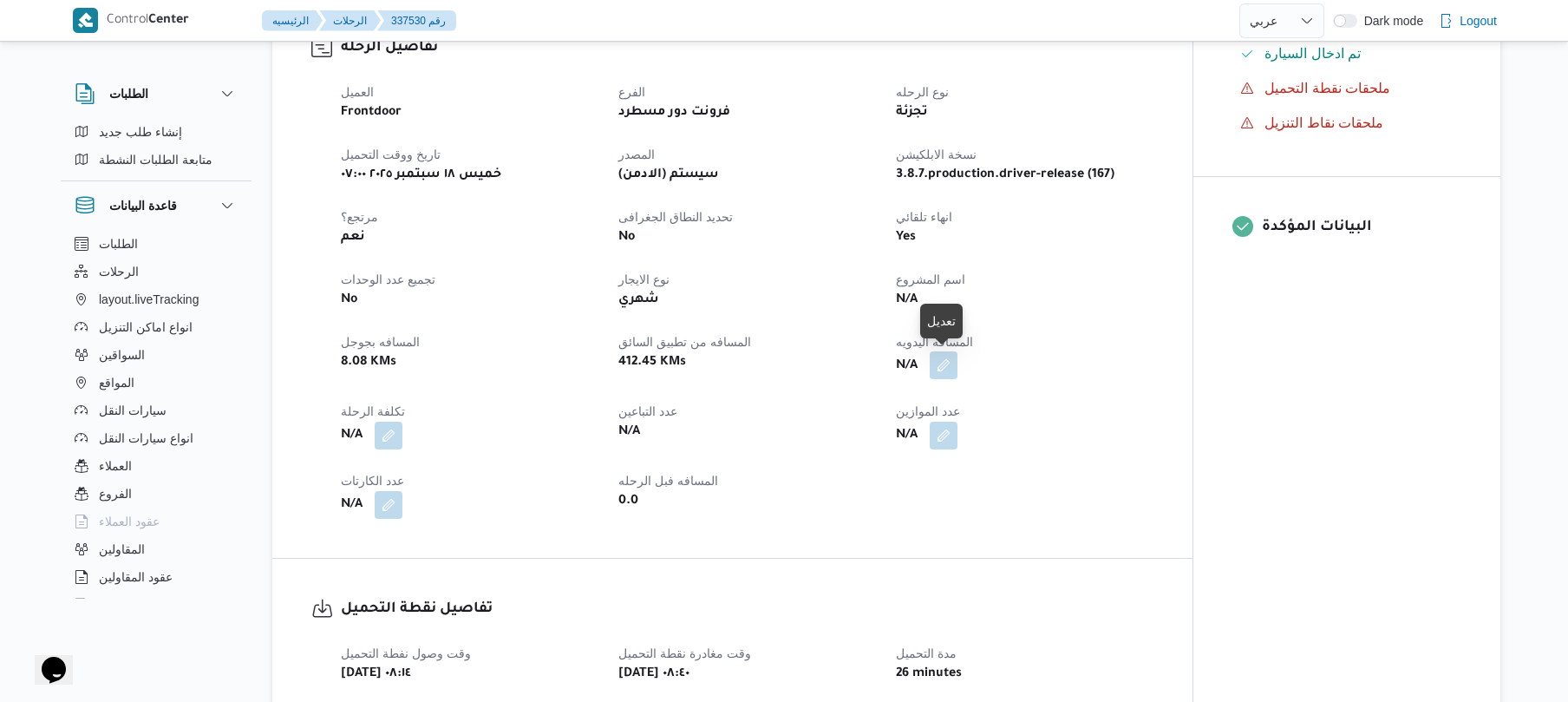
click at [953, 359] on button "button" at bounding box center [943, 365] width 27 height 27
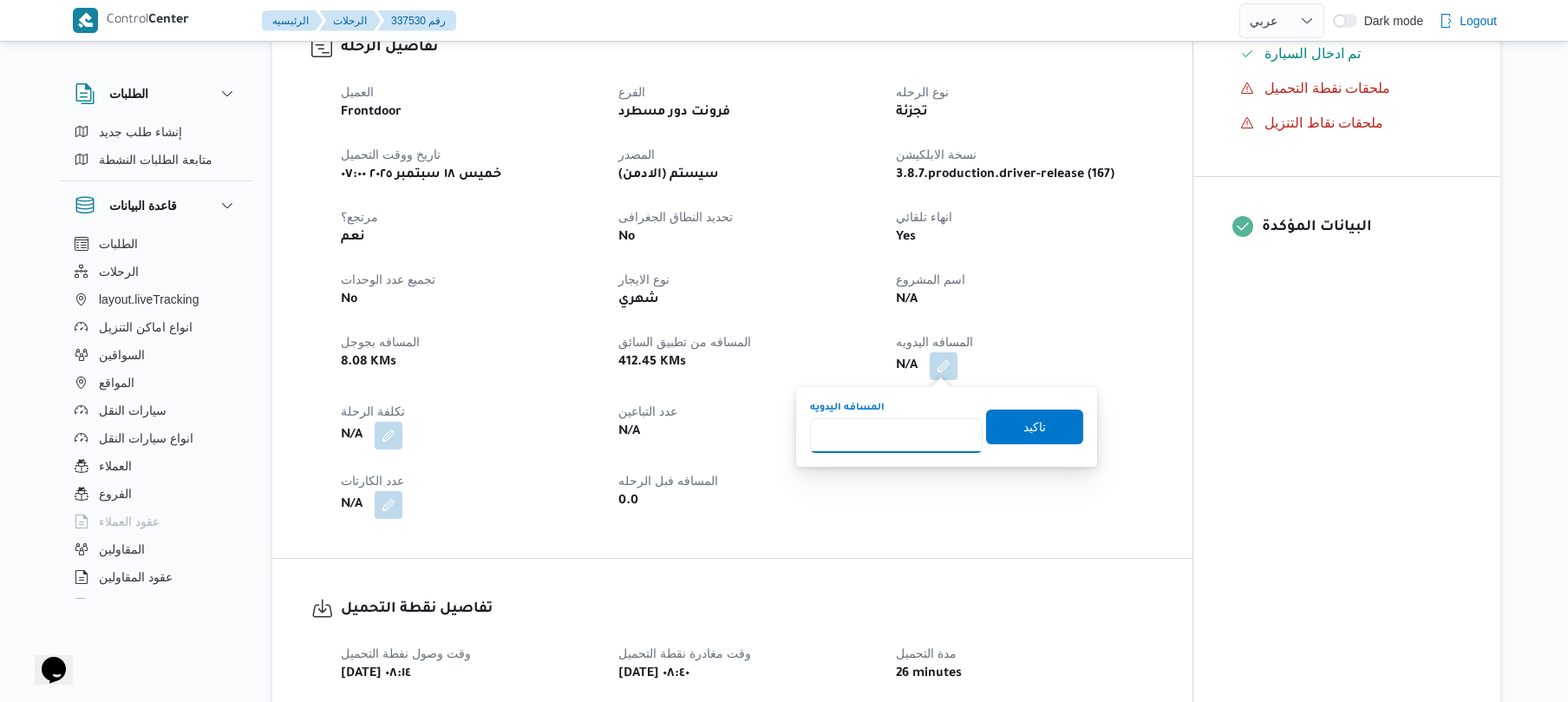
click at [927, 432] on input "المسافه اليدويه" at bounding box center [896, 435] width 172 height 35
type input "1"
type input "125"
click at [1032, 433] on span "تاكيد" at bounding box center [1035, 426] width 23 height 21
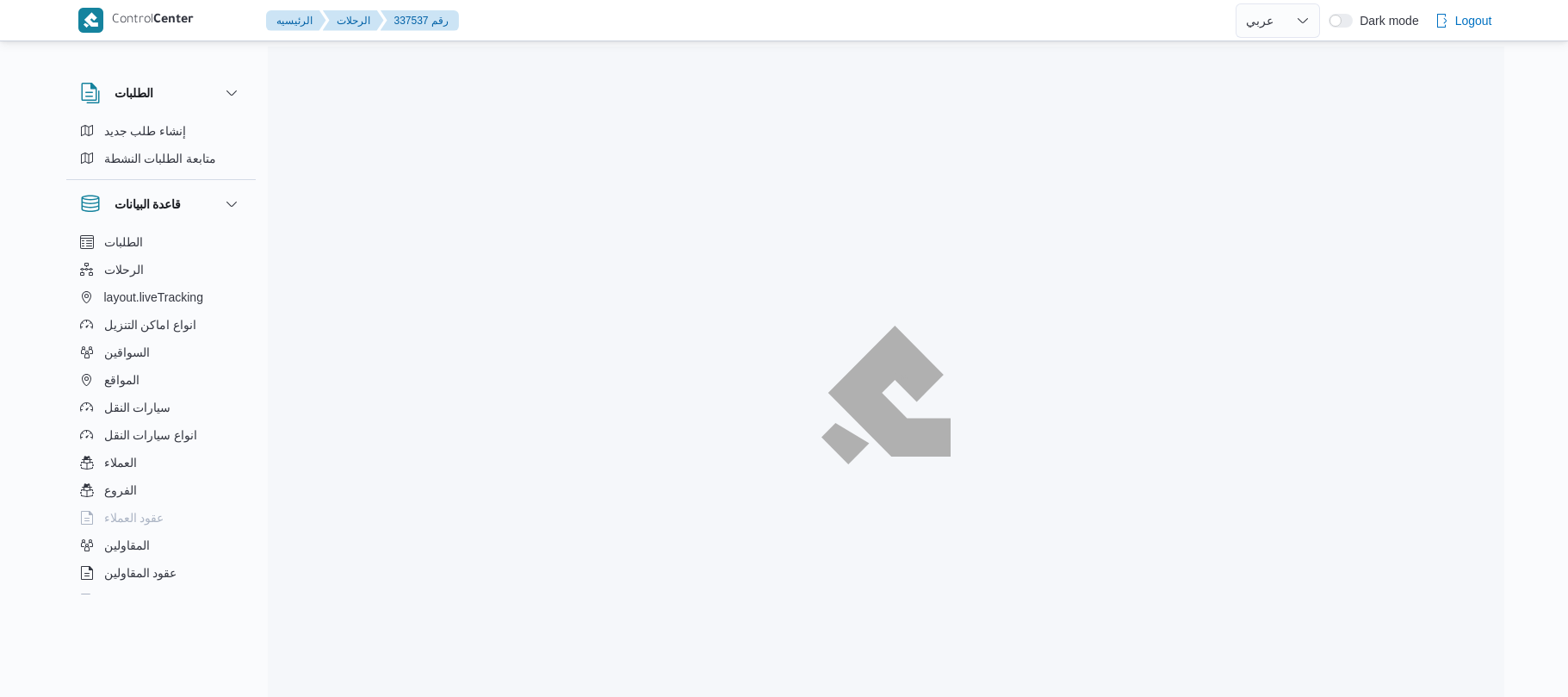
select select "ar"
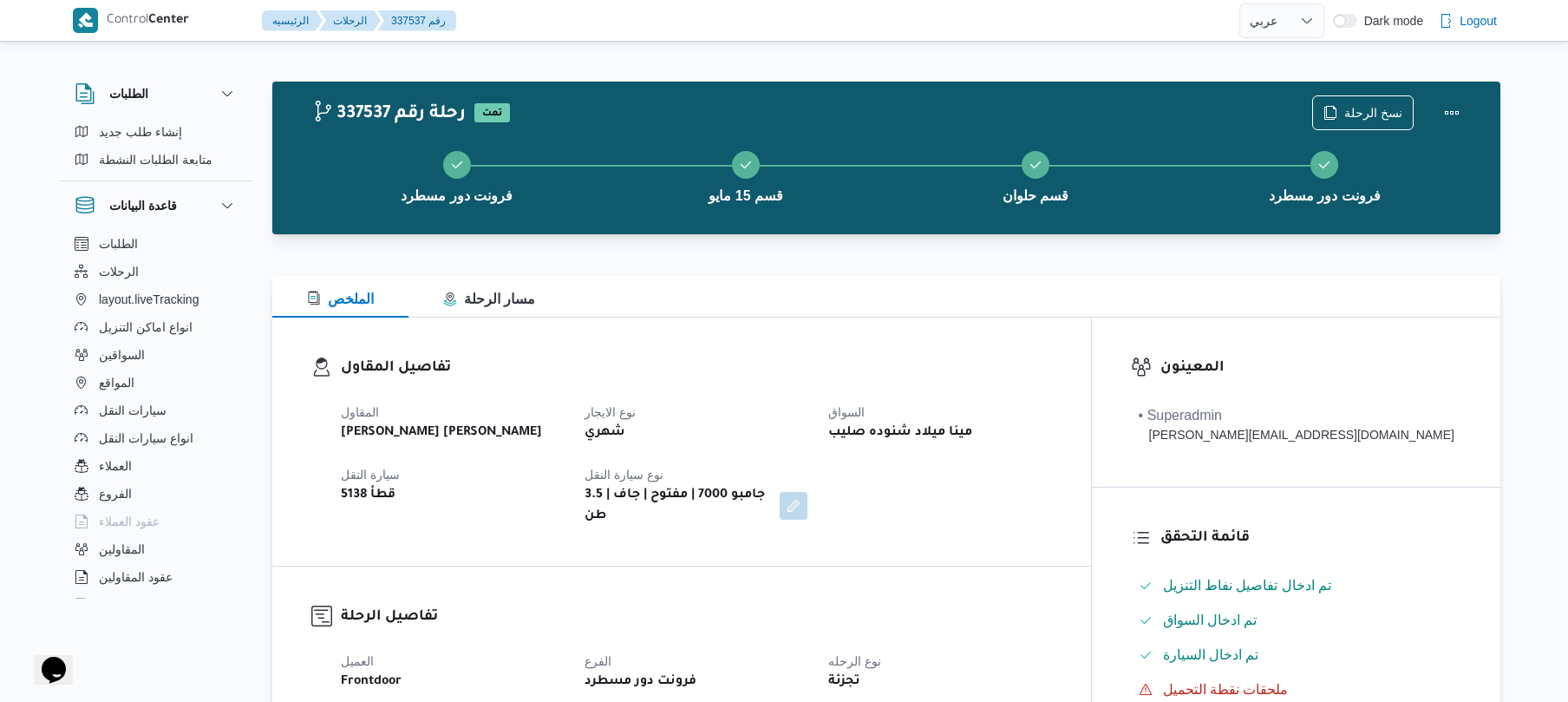
click at [955, 341] on div "تفاصيل المقاول المقاول [PERSON_NAME] [PERSON_NAME] نوع الايجار شهري السواق مينا…" at bounding box center [681, 441] width 819 height 248
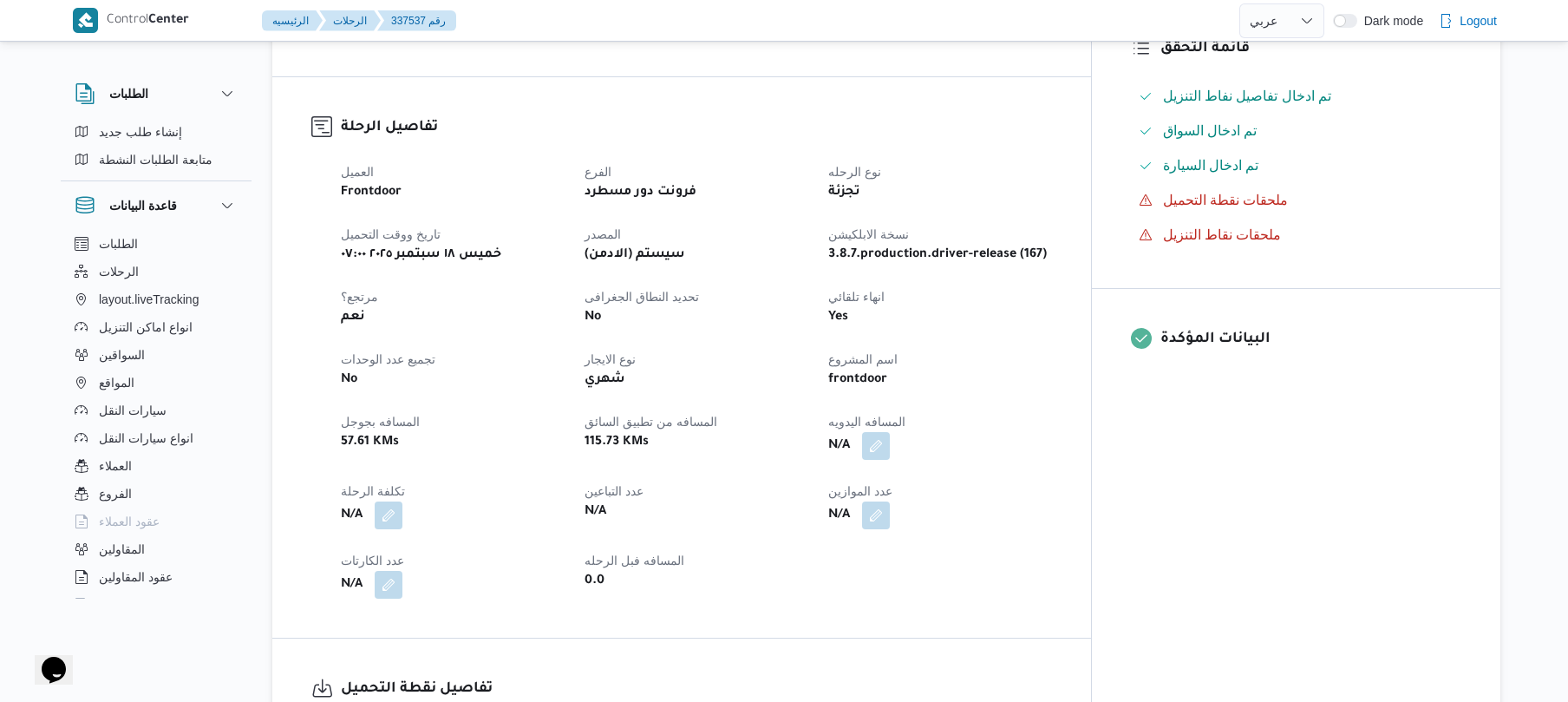
scroll to position [601, 0]
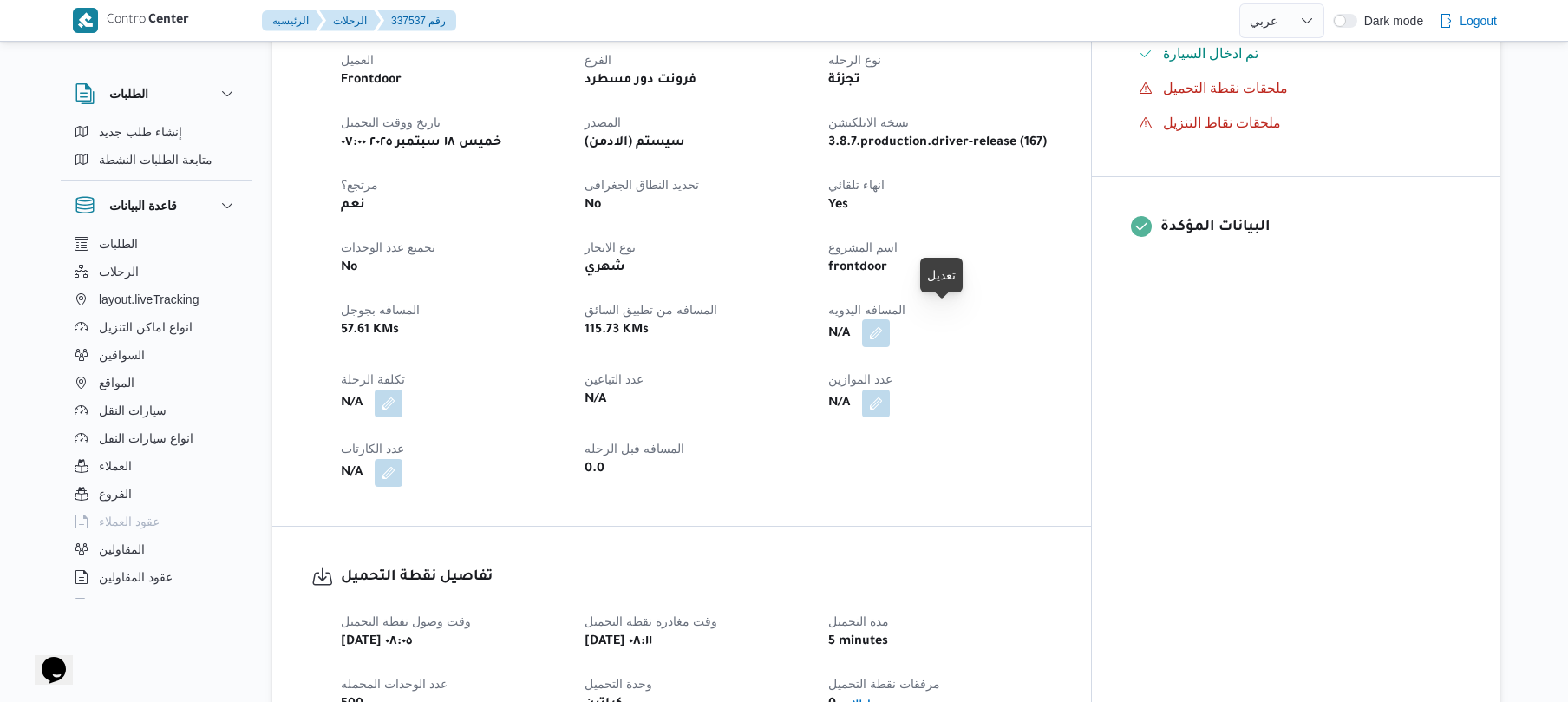
click at [890, 323] on button "button" at bounding box center [875, 333] width 27 height 27
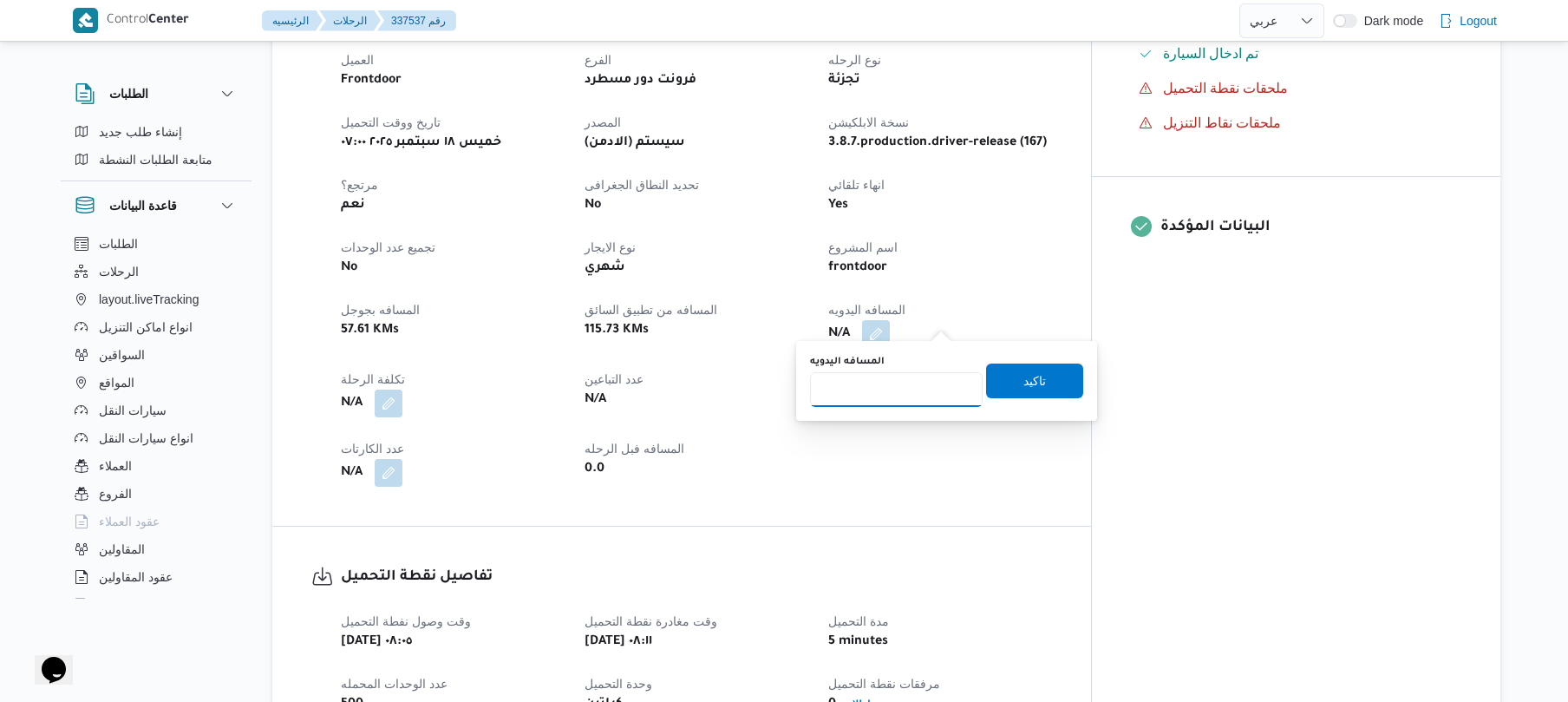
click at [912, 406] on input "المسافه اليدويه" at bounding box center [896, 389] width 172 height 35
type input "140"
click at [1039, 376] on span "تاكيد" at bounding box center [1035, 380] width 97 height 35
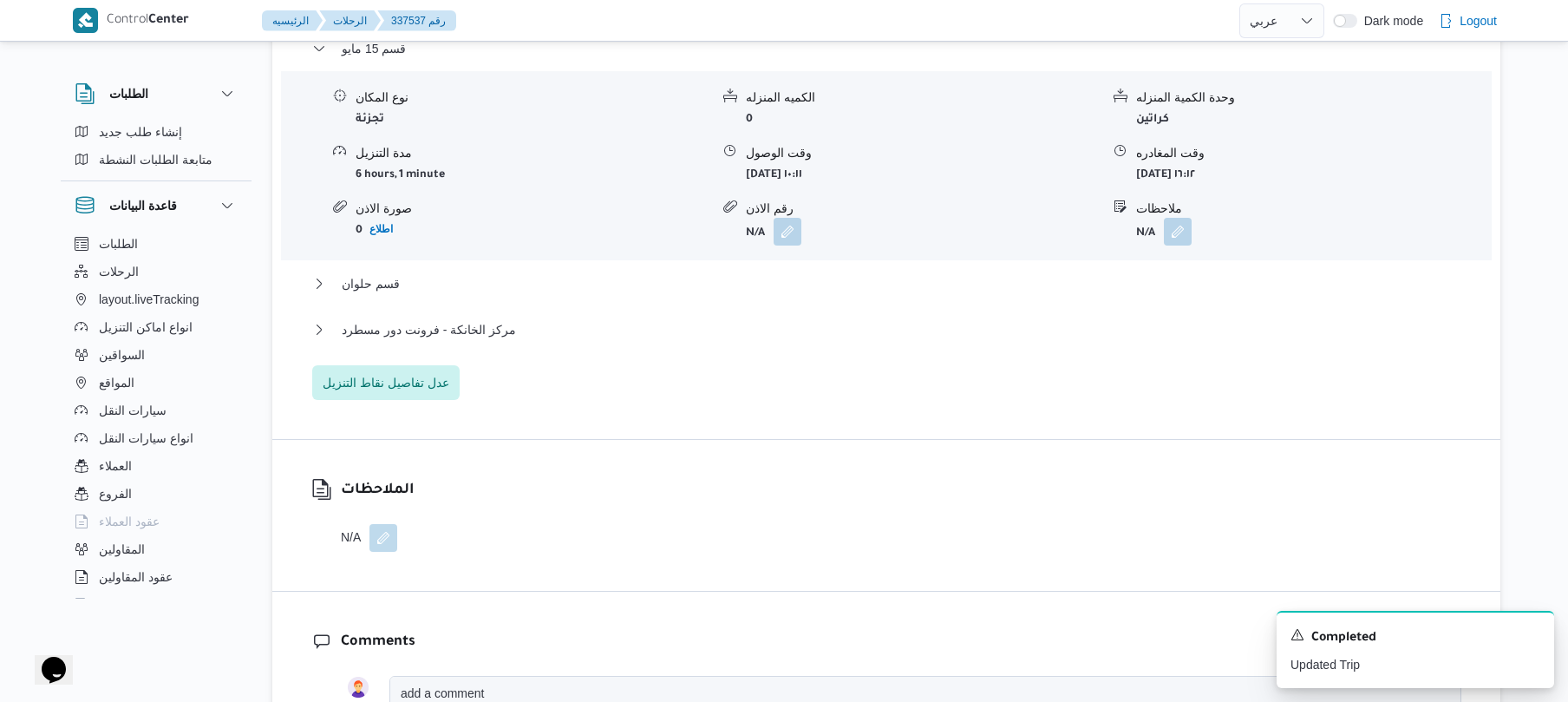
scroll to position [1434, 0]
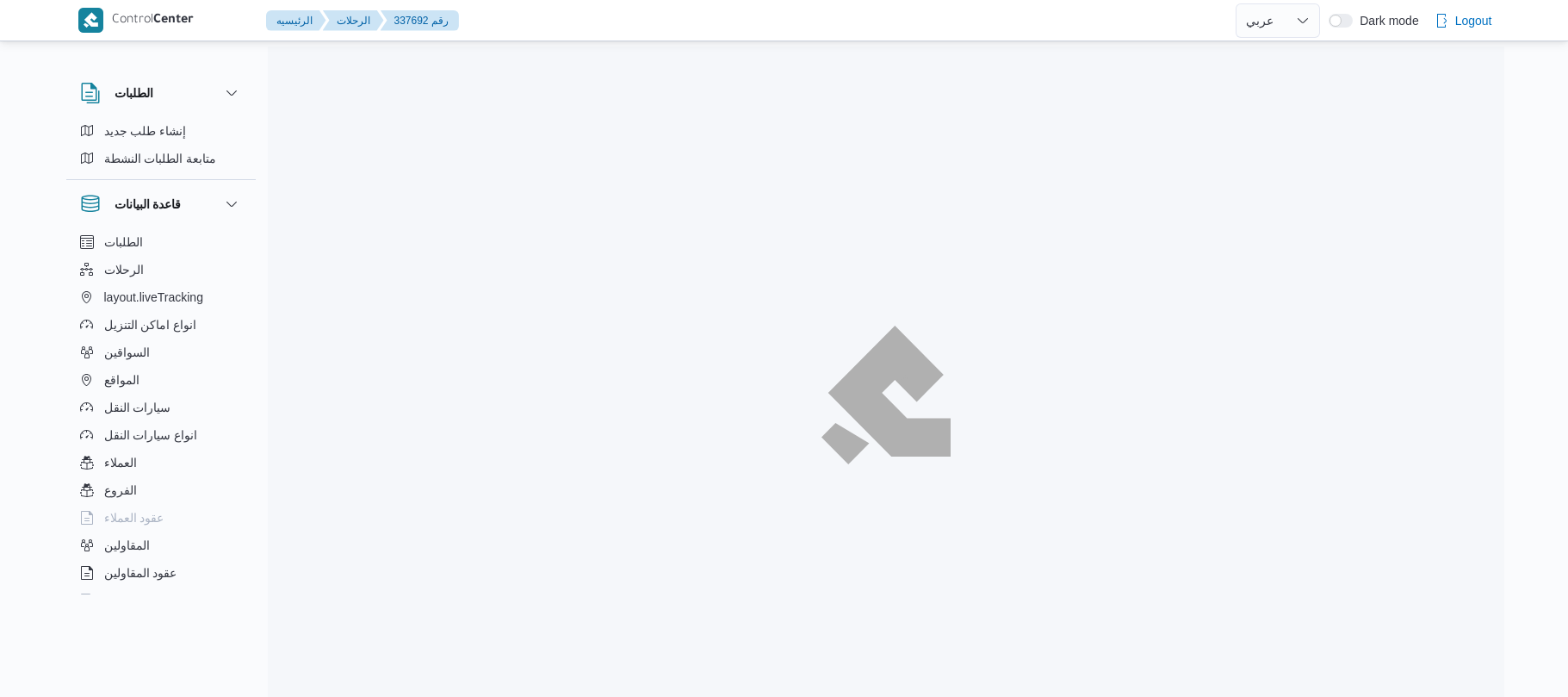
select select "ar"
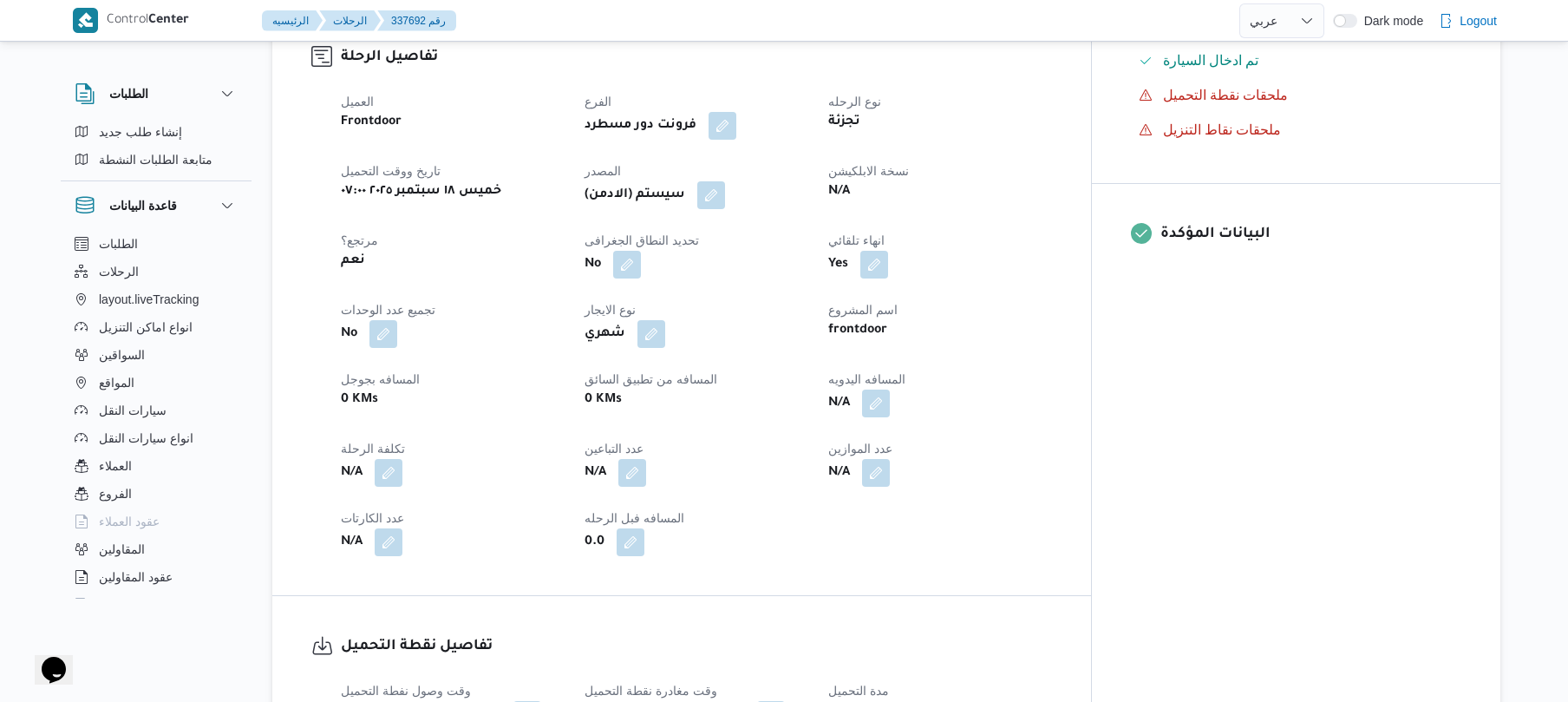
scroll to position [601, 0]
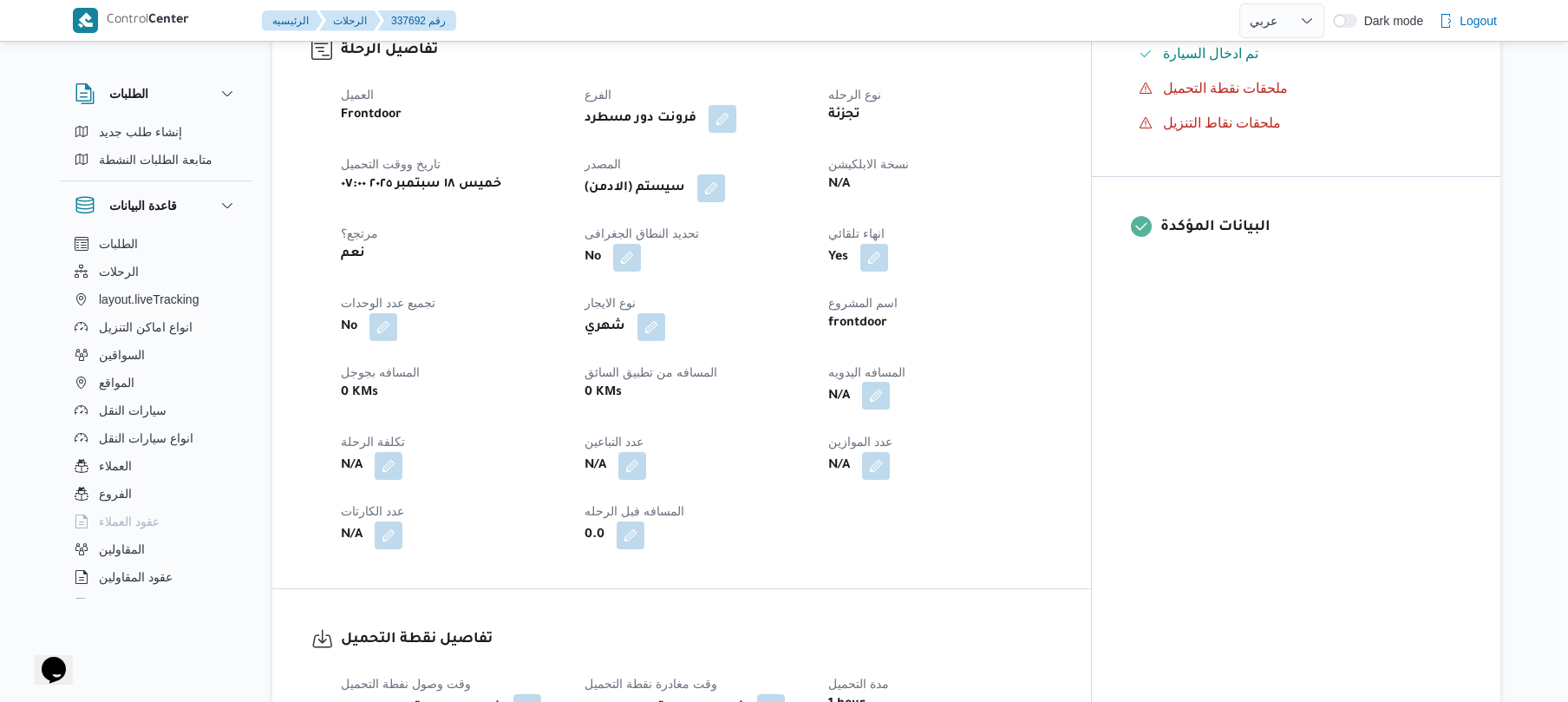
click at [890, 388] on button "button" at bounding box center [875, 395] width 27 height 27
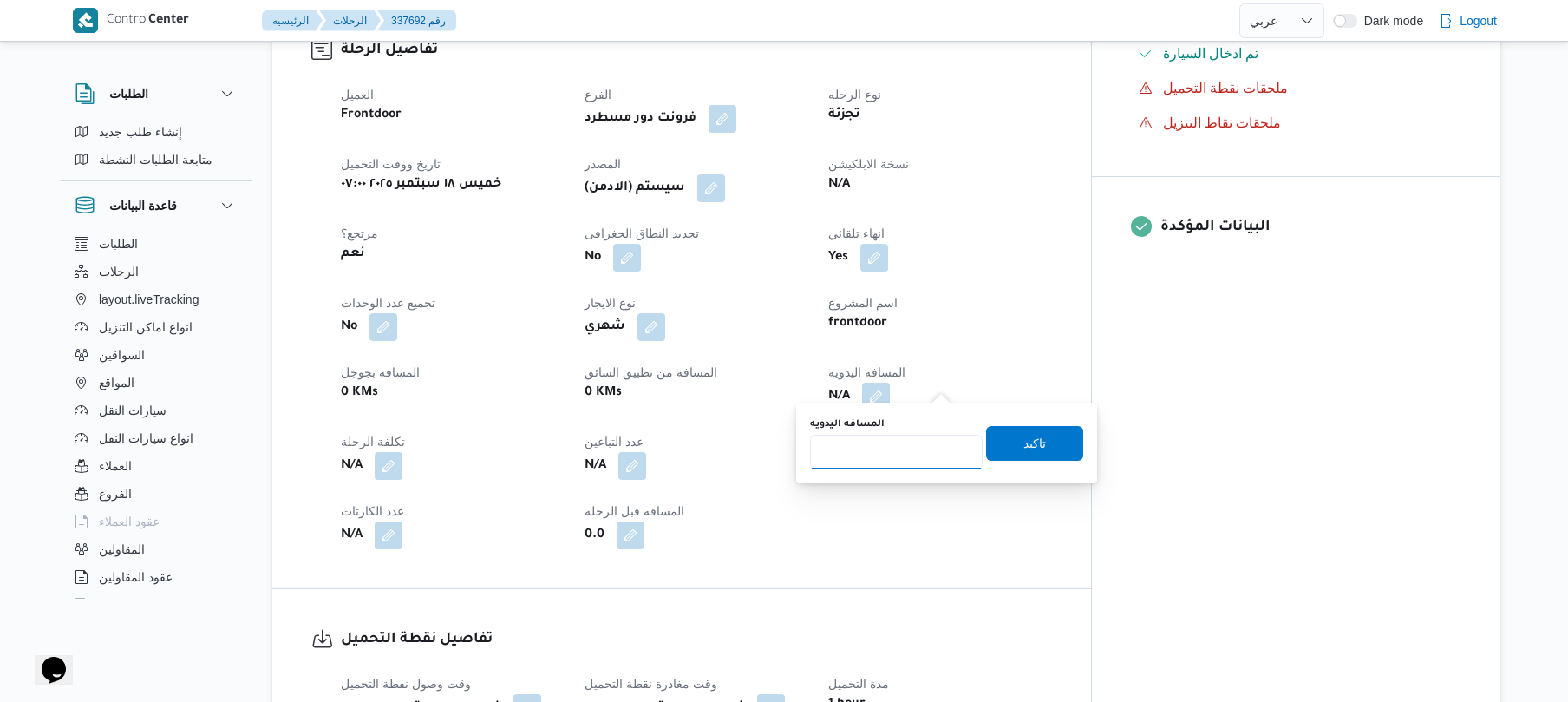
click at [918, 449] on input "المسافه اليدويه" at bounding box center [896, 451] width 172 height 35
type input "70"
click at [1023, 438] on span "تاكيد" at bounding box center [1035, 442] width 23 height 21
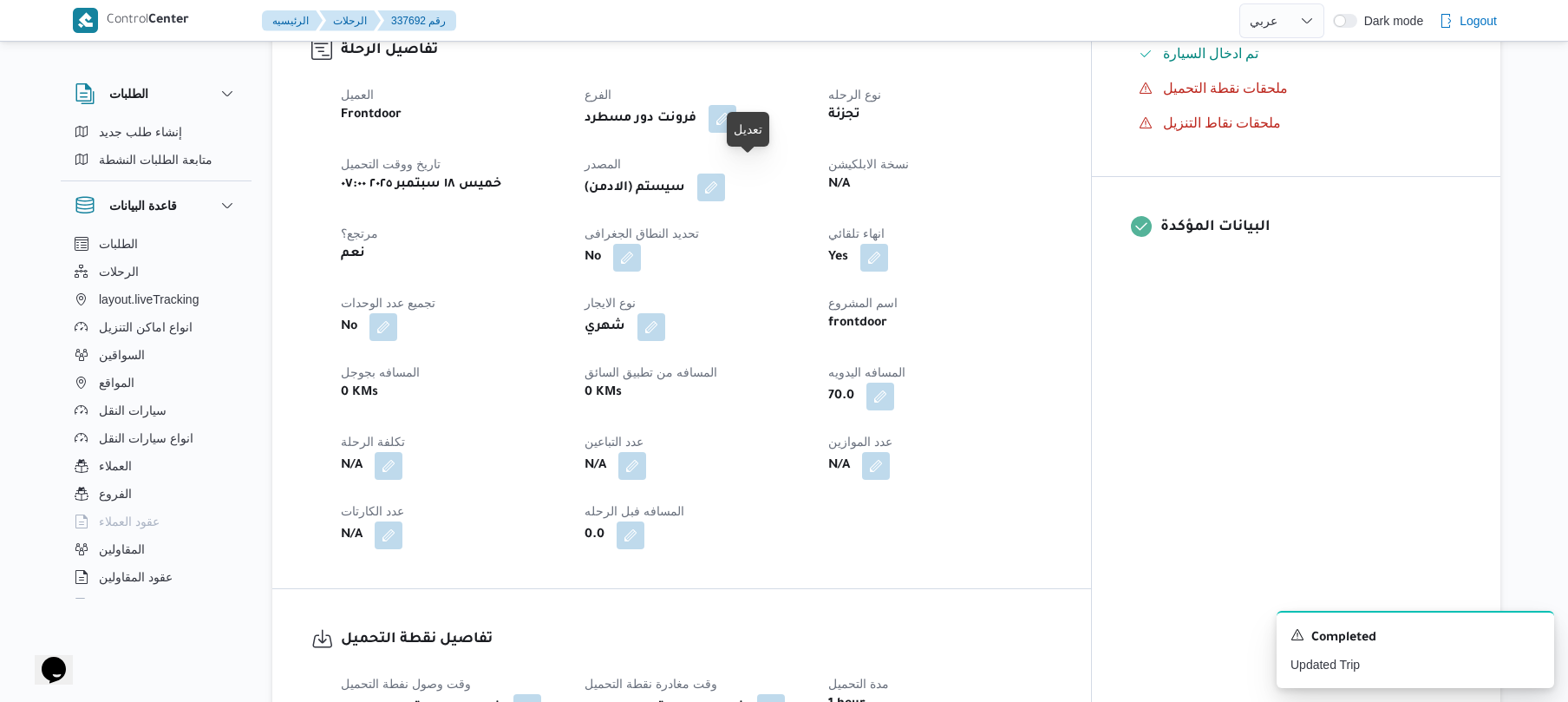
click at [726, 173] on button "button" at bounding box center [710, 187] width 27 height 27
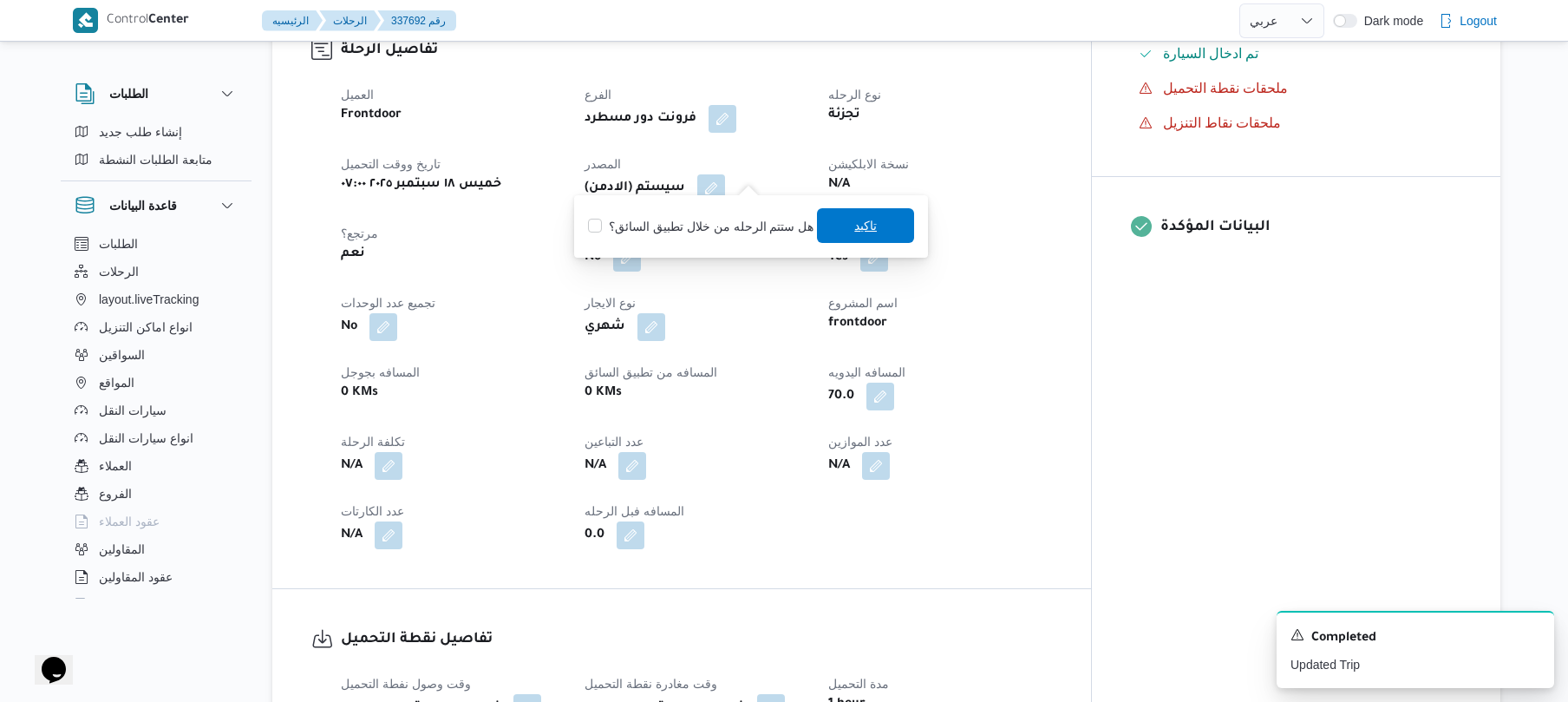
click at [836, 233] on span "تاكيد" at bounding box center [865, 225] width 97 height 35
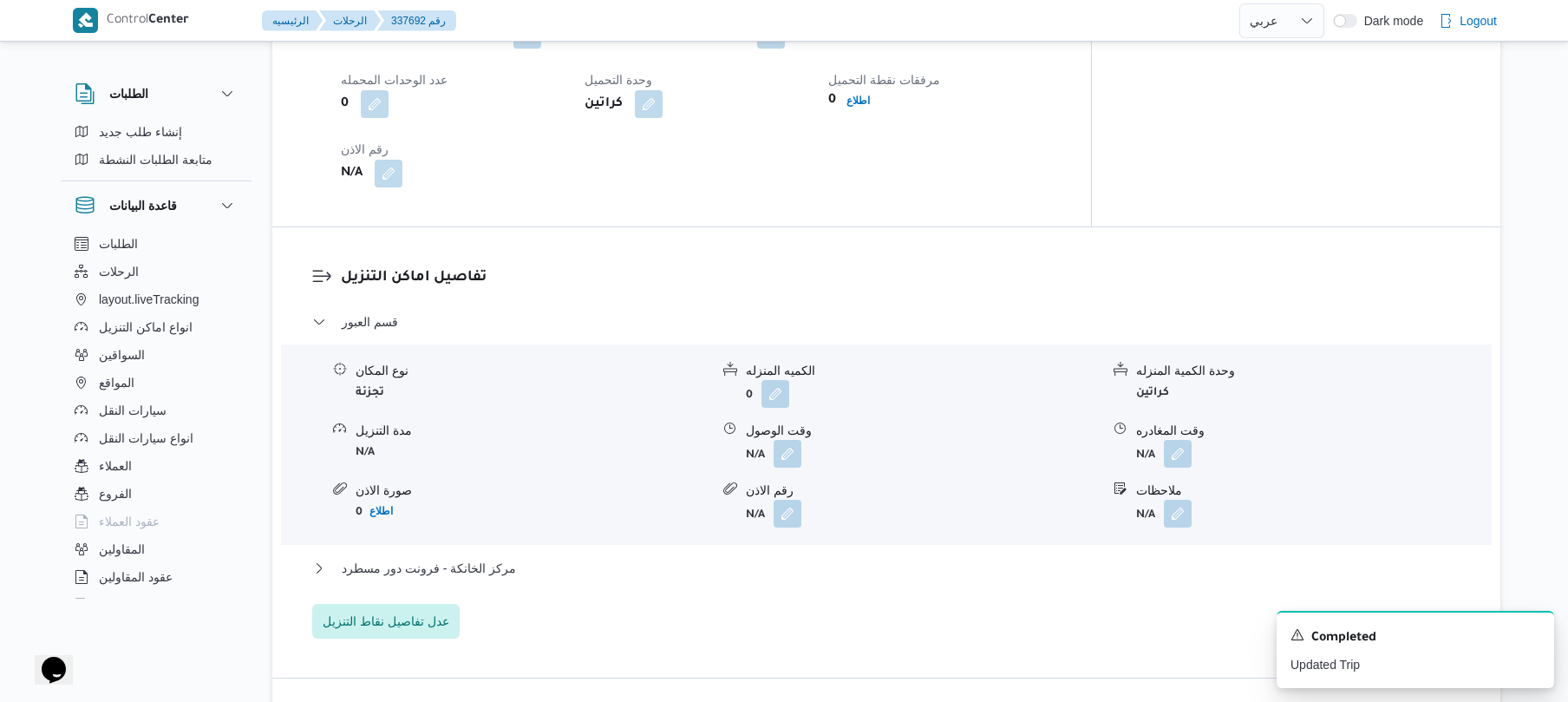
scroll to position [1341, 0]
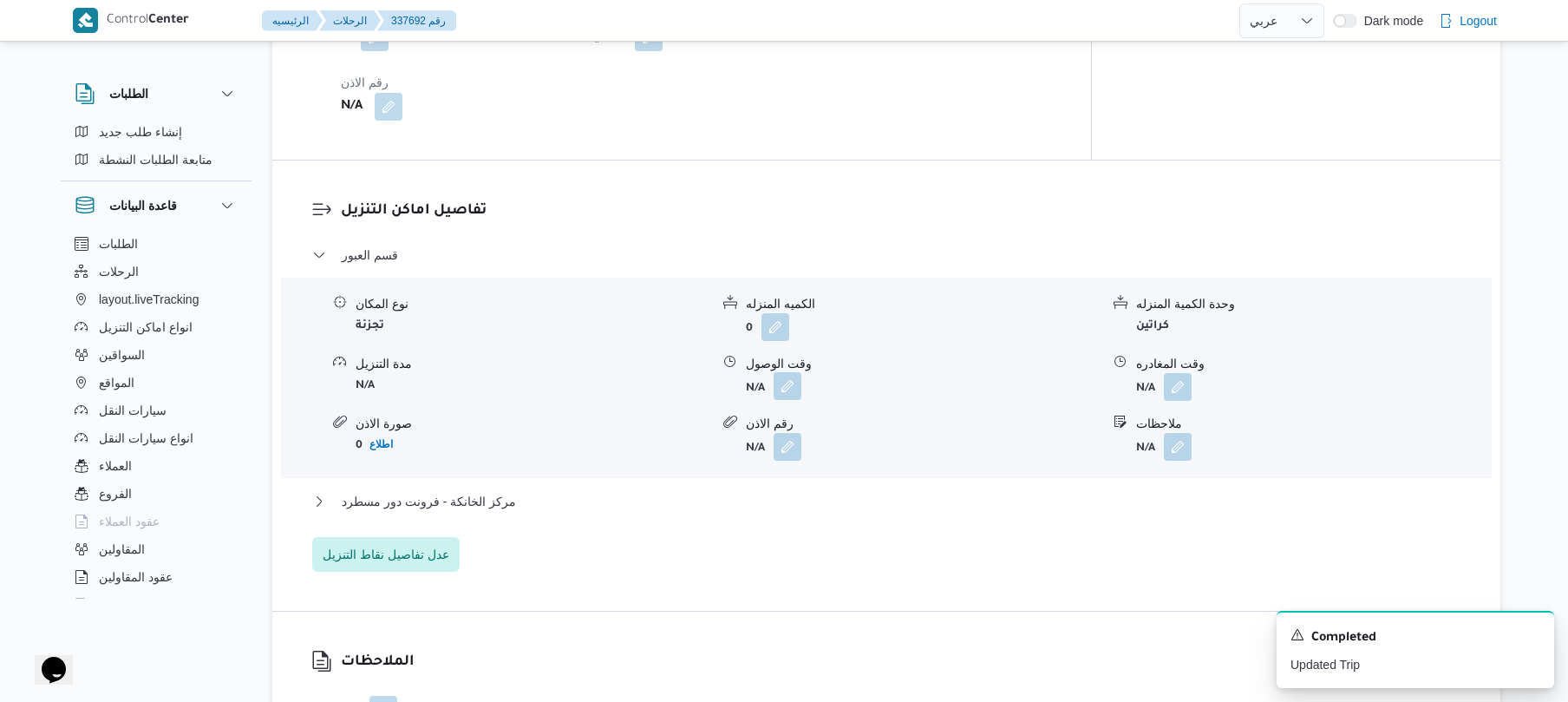
click at [792, 372] on button "button" at bounding box center [787, 385] width 27 height 27
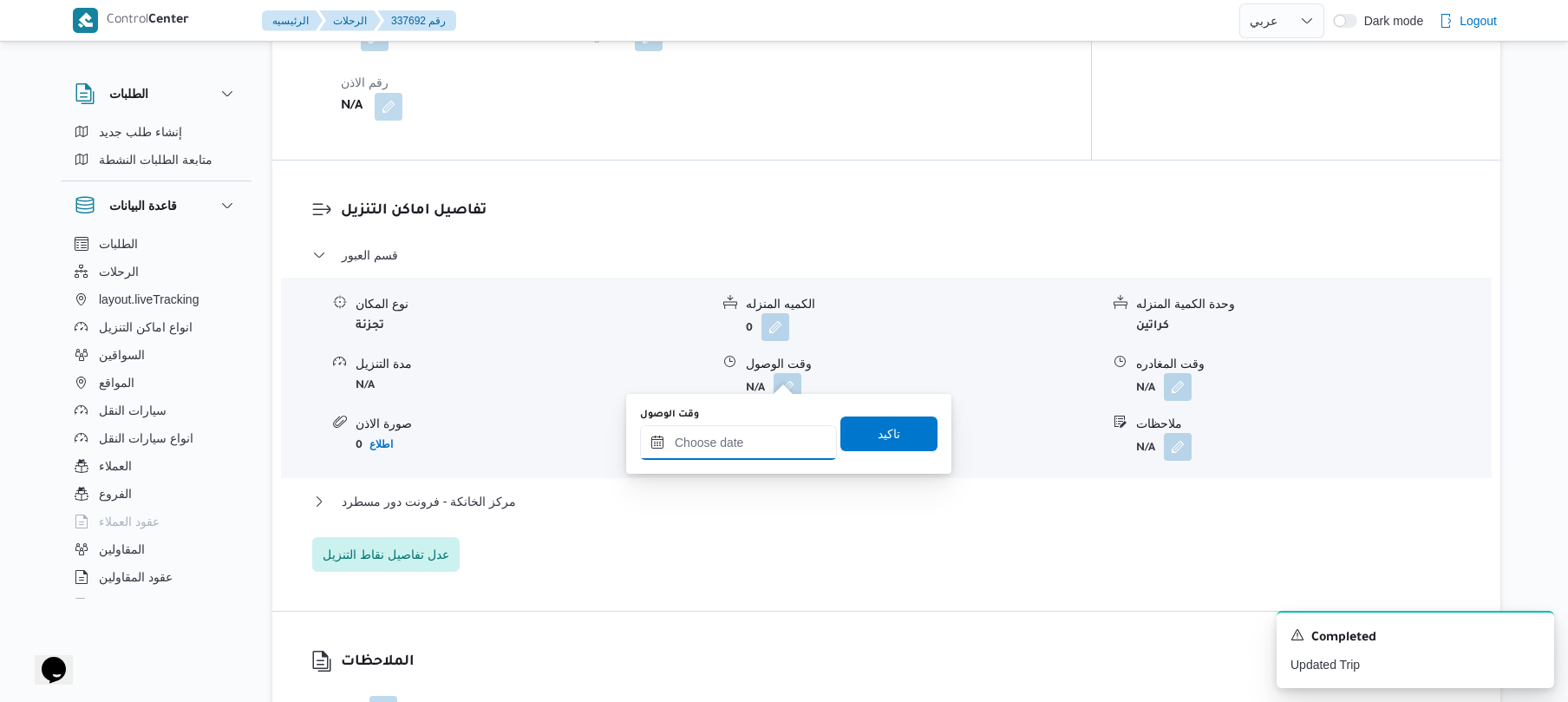
click at [758, 427] on input "وقت الوصول" at bounding box center [738, 442] width 197 height 35
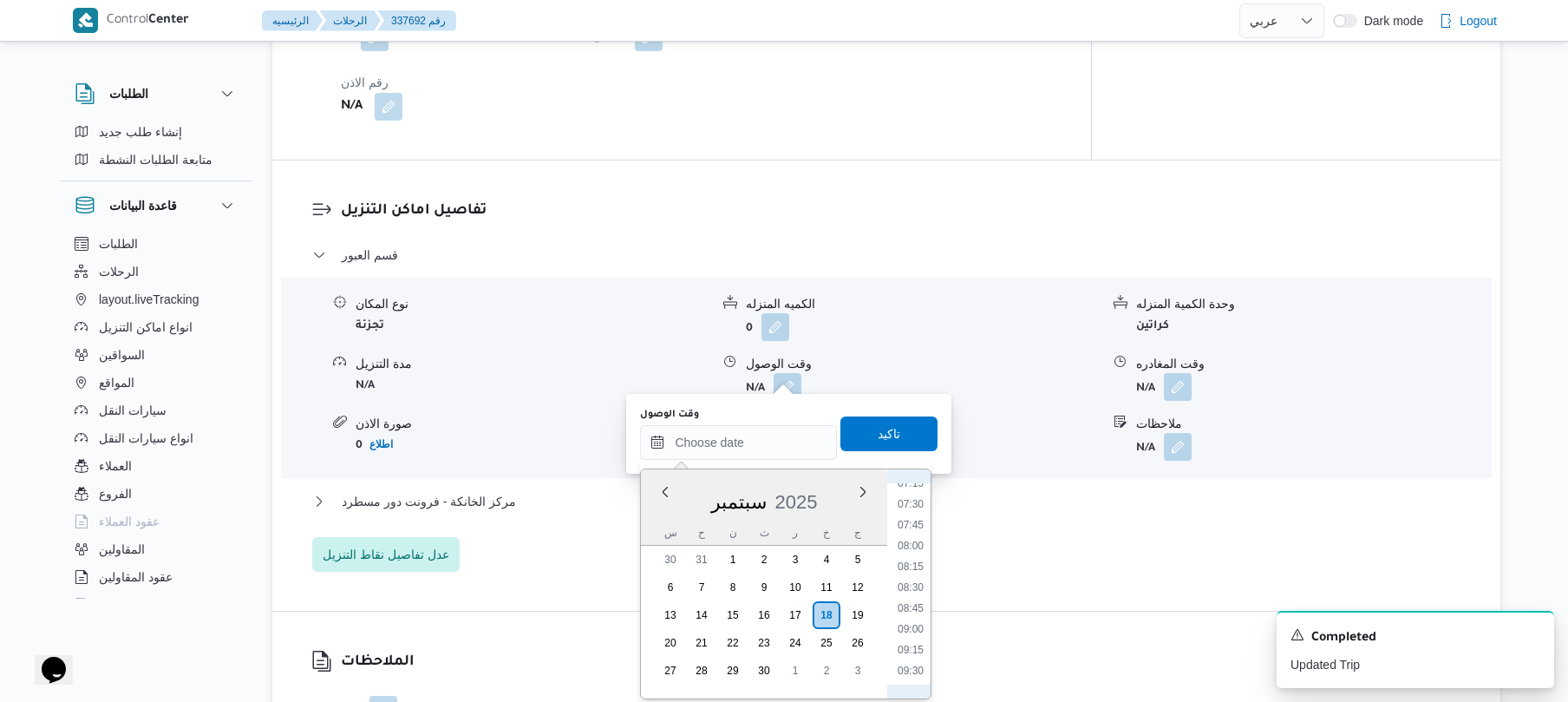
scroll to position [573, 0]
click at [911, 632] on li "08:30" at bounding box center [910, 627] width 40 height 17
type input "١٨/٠٩/٢٠٢٥ ٠٨:٣٠"
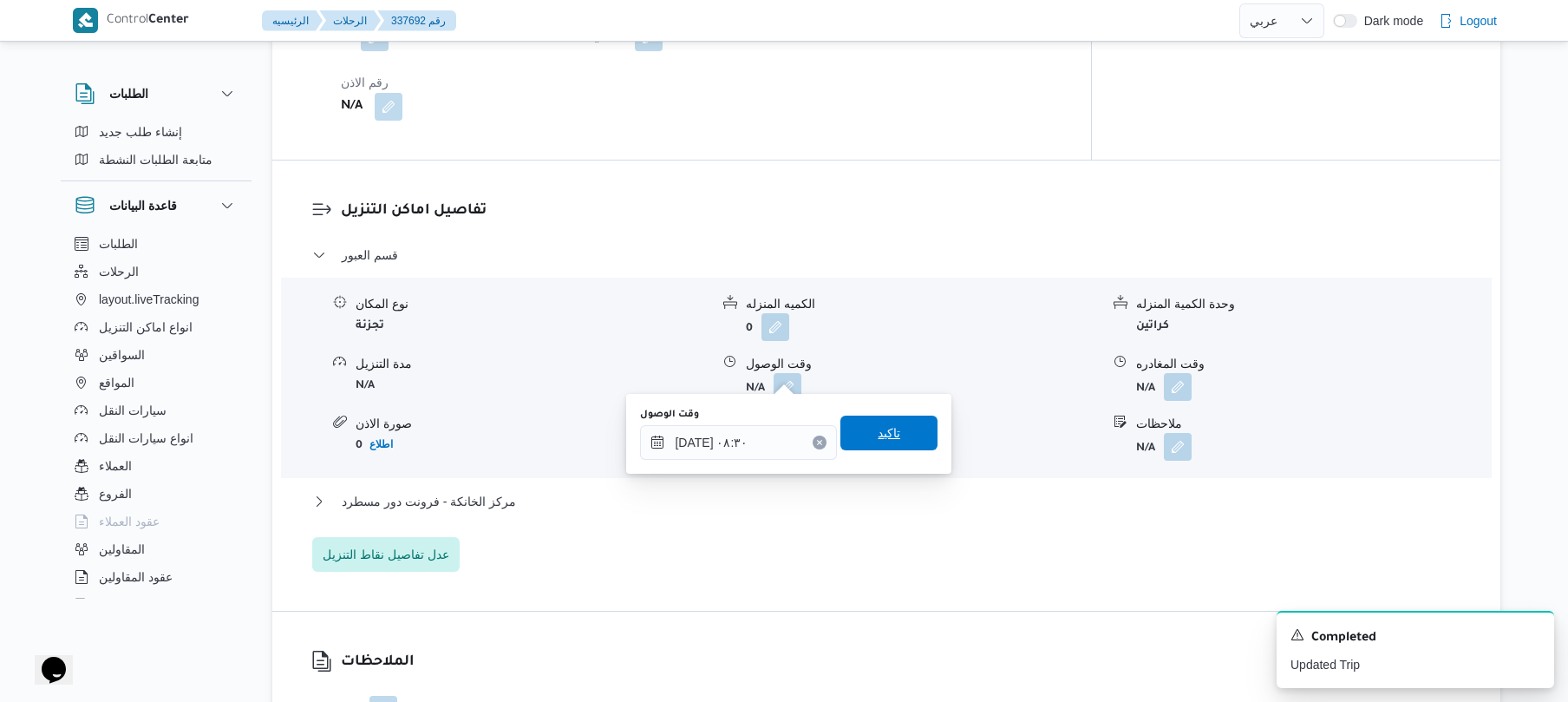
click at [906, 424] on span "تاكيد" at bounding box center [889, 433] width 97 height 35
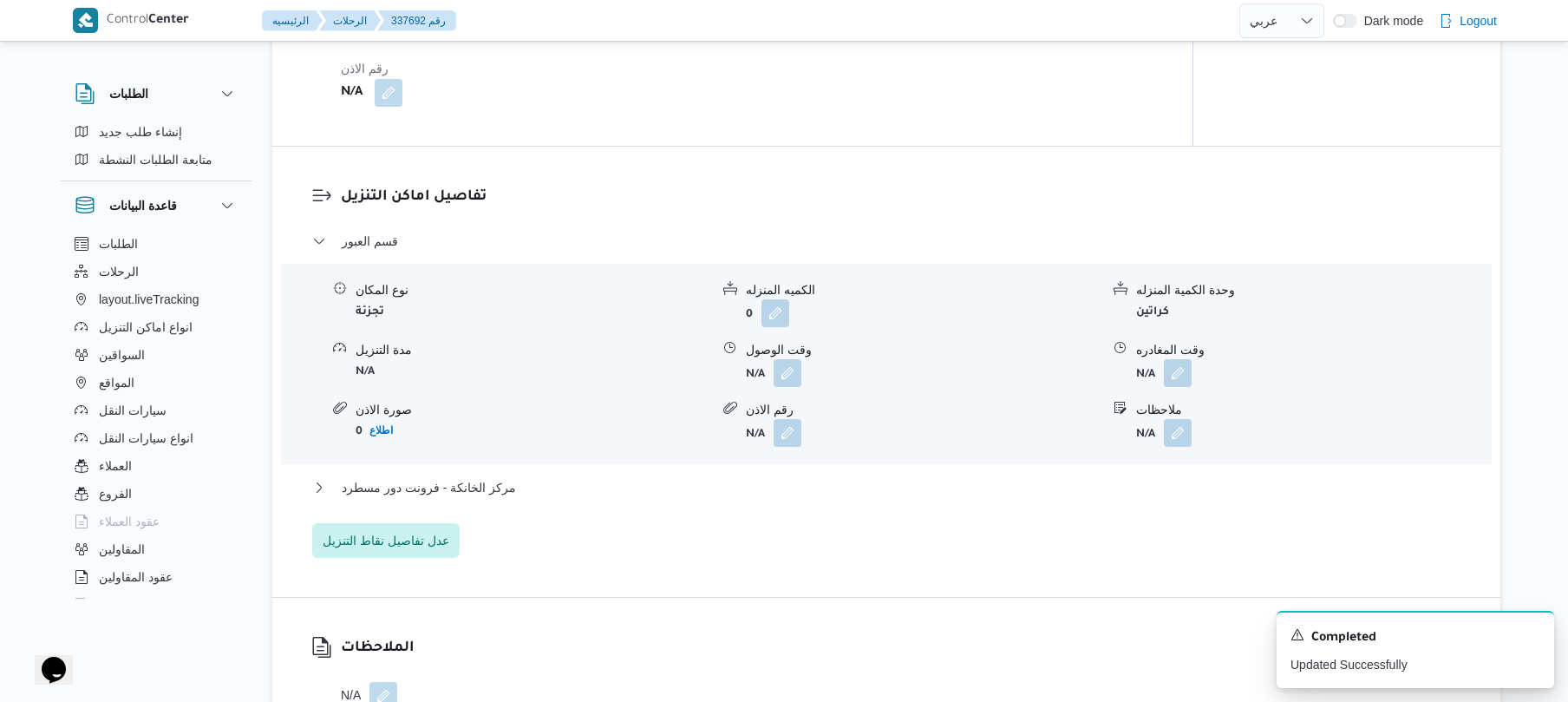
click at [852, 504] on div "مركز الخانكة - فرونت دور مسطرد" at bounding box center [887, 493] width 1150 height 33
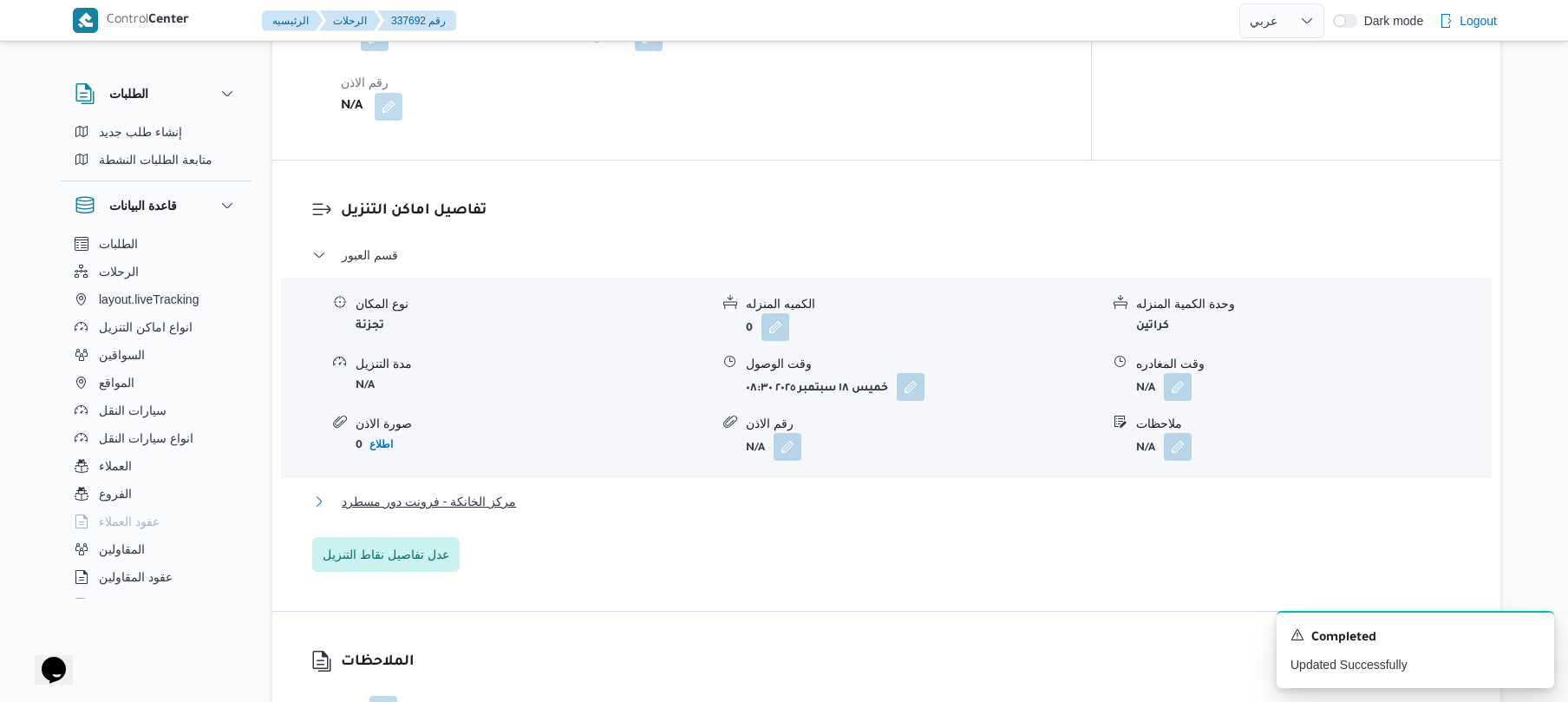
click at [858, 491] on button "مركز الخانكة - فرونت دور مسطرد" at bounding box center [887, 501] width 1150 height 21
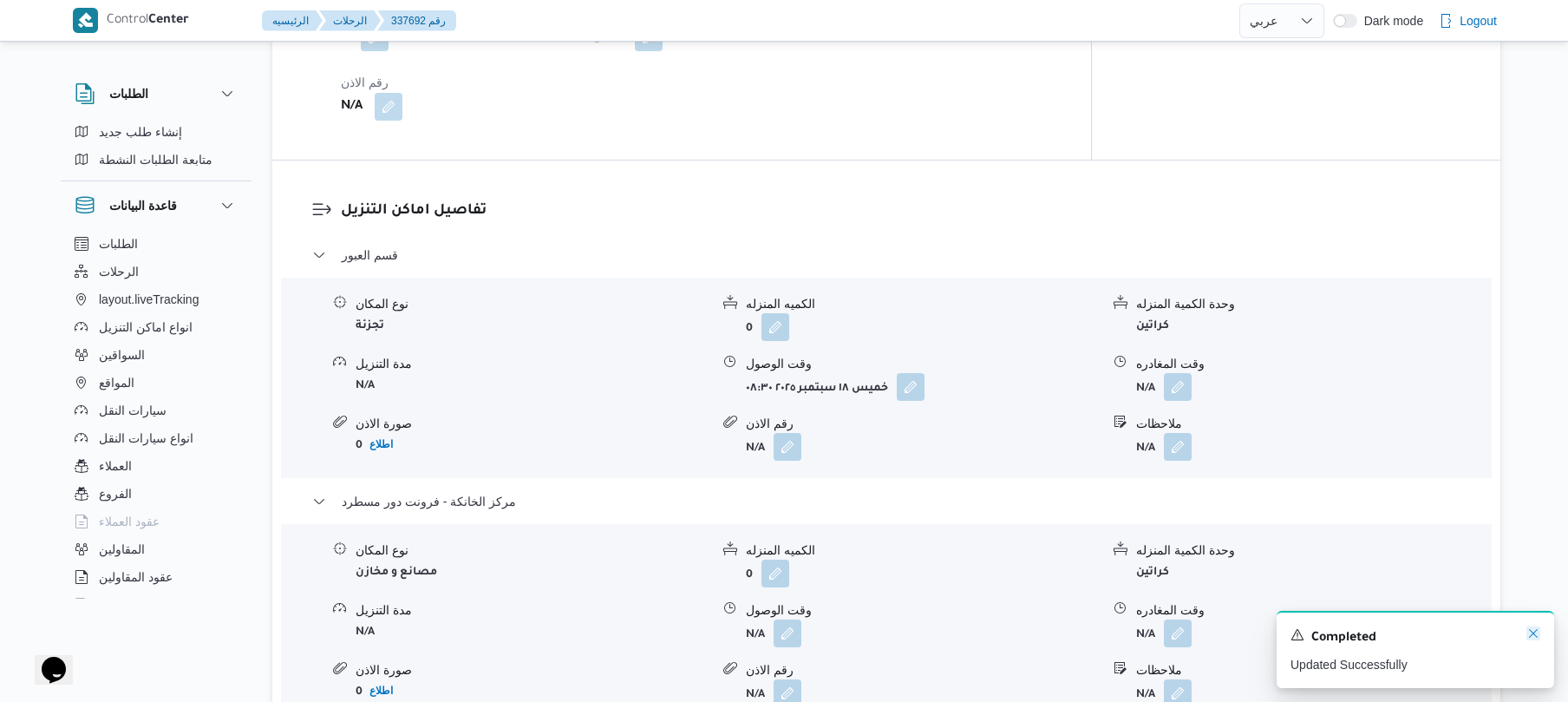
click at [1532, 631] on icon "Dismiss toast" at bounding box center [1533, 633] width 14 height 14
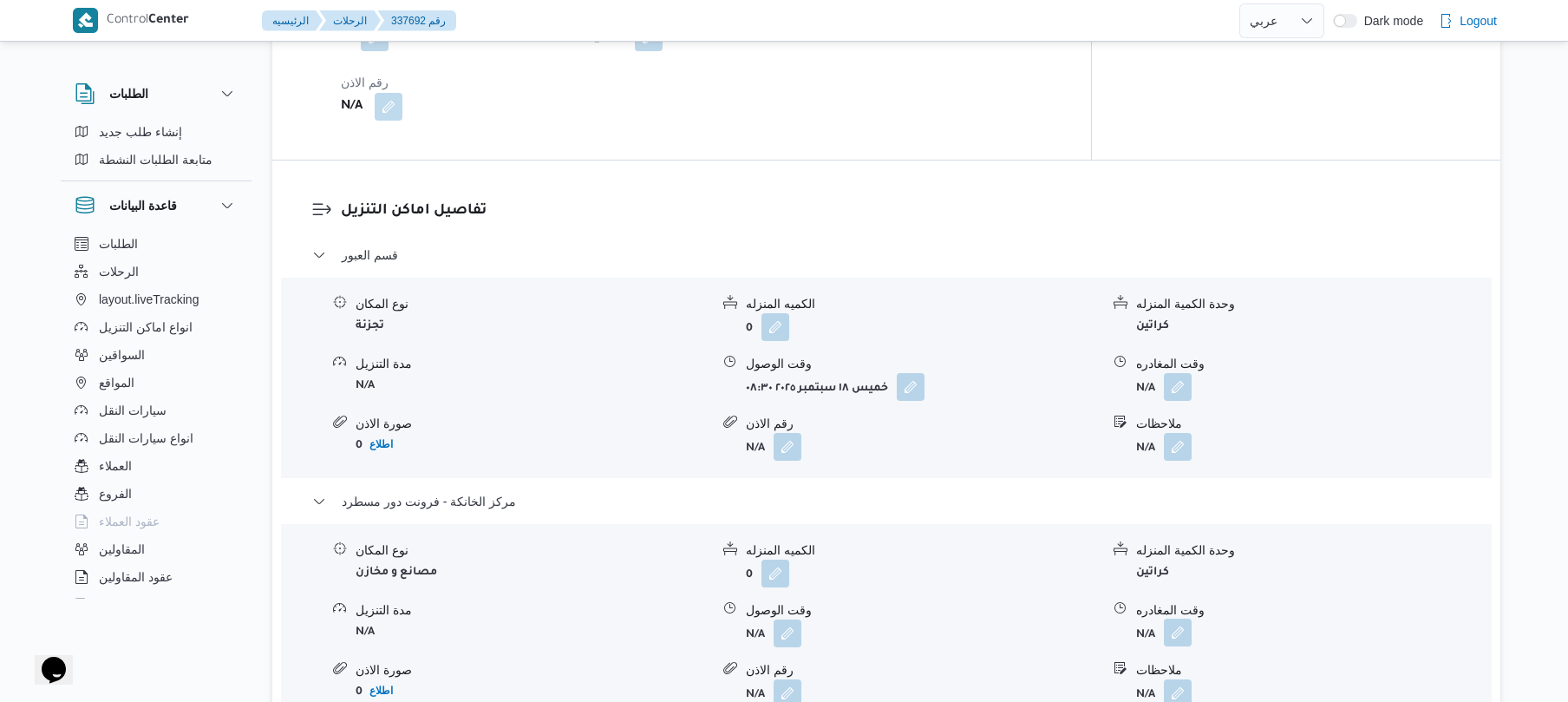
click at [1182, 625] on button "button" at bounding box center [1177, 631] width 27 height 27
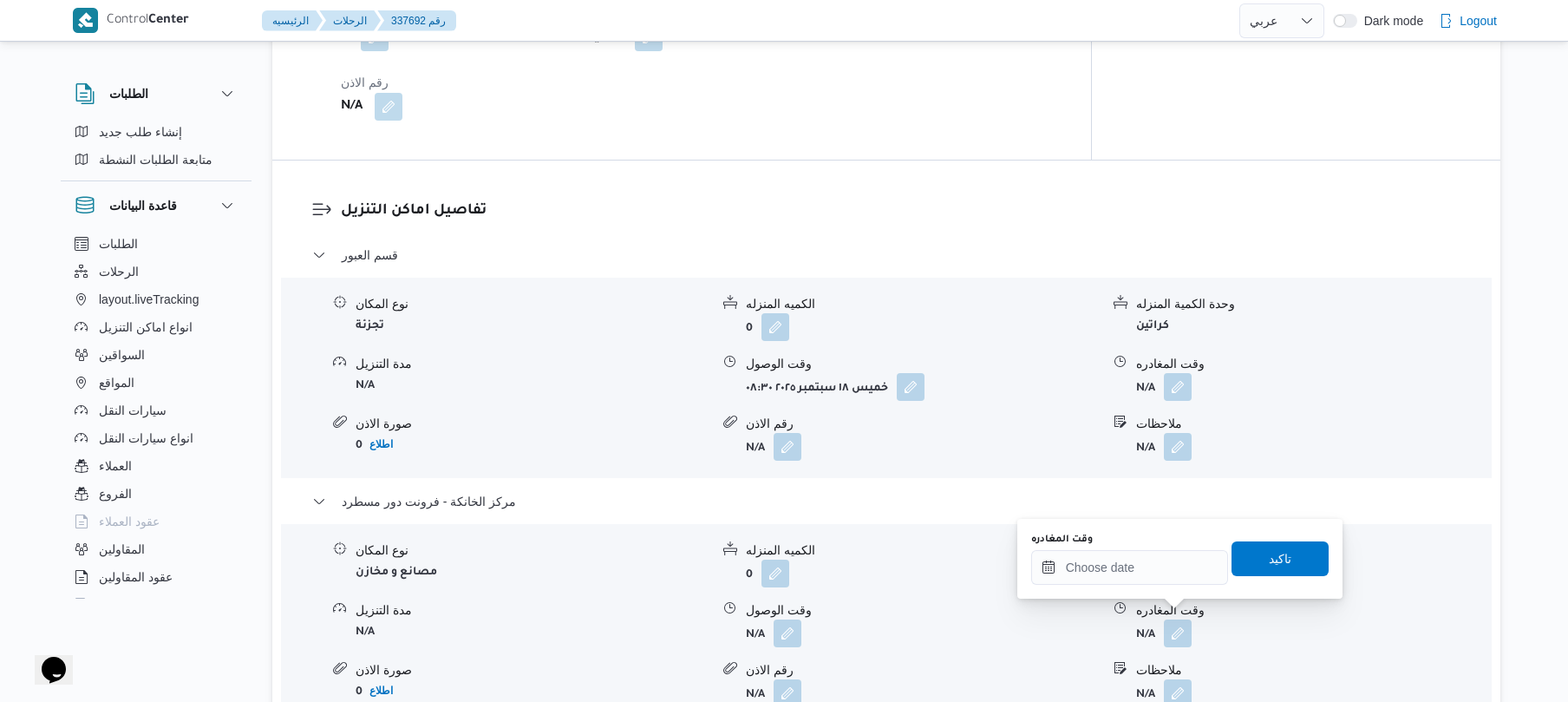
click at [1161, 548] on div "وقت المغادره" at bounding box center [1130, 558] width 197 height 52
click at [1160, 565] on input "وقت المغادره" at bounding box center [1130, 567] width 197 height 35
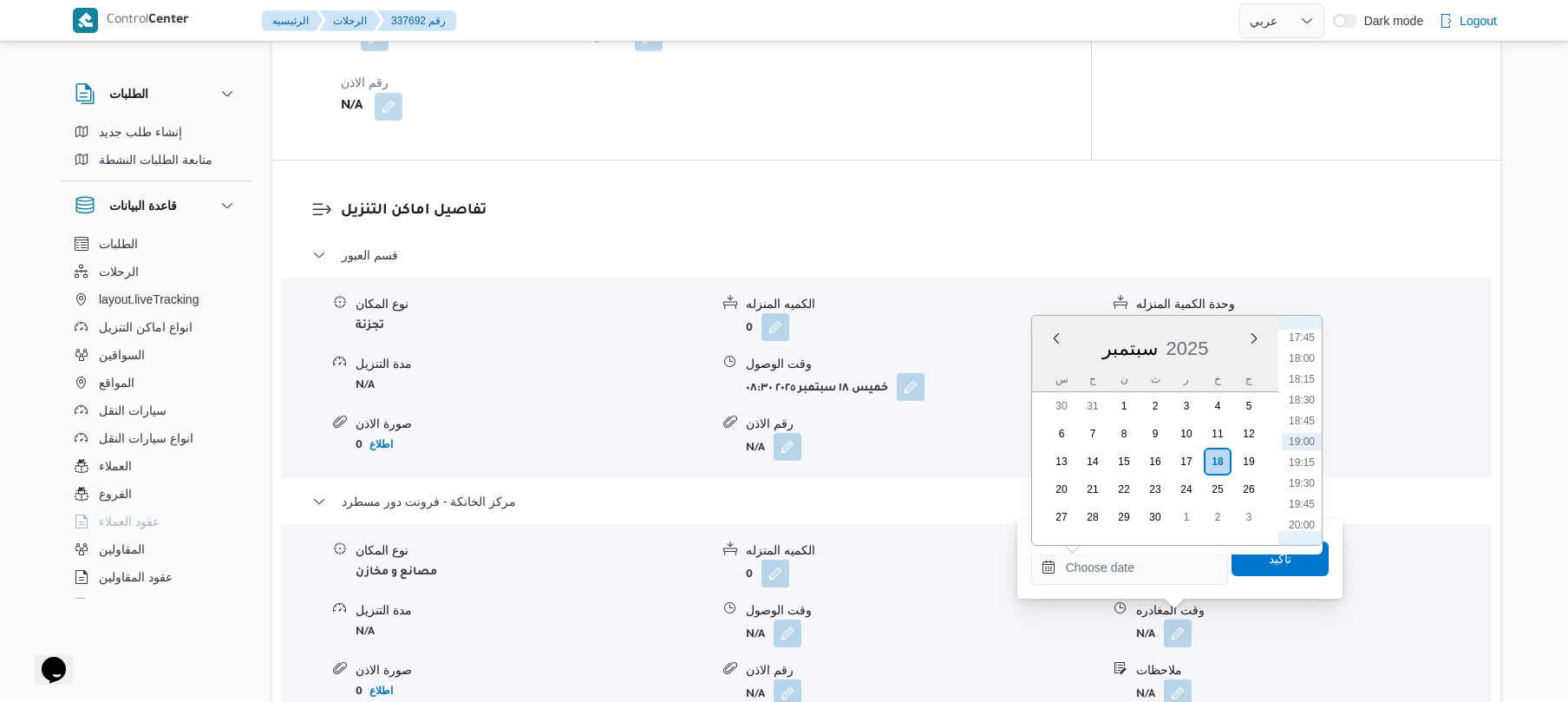
scroll to position [1308, 0]
click at [1305, 482] on li "17:30" at bounding box center [1302, 487] width 40 height 17
type input "١٨/٠٩/٢٠٢٥ ١٧:٣٠"
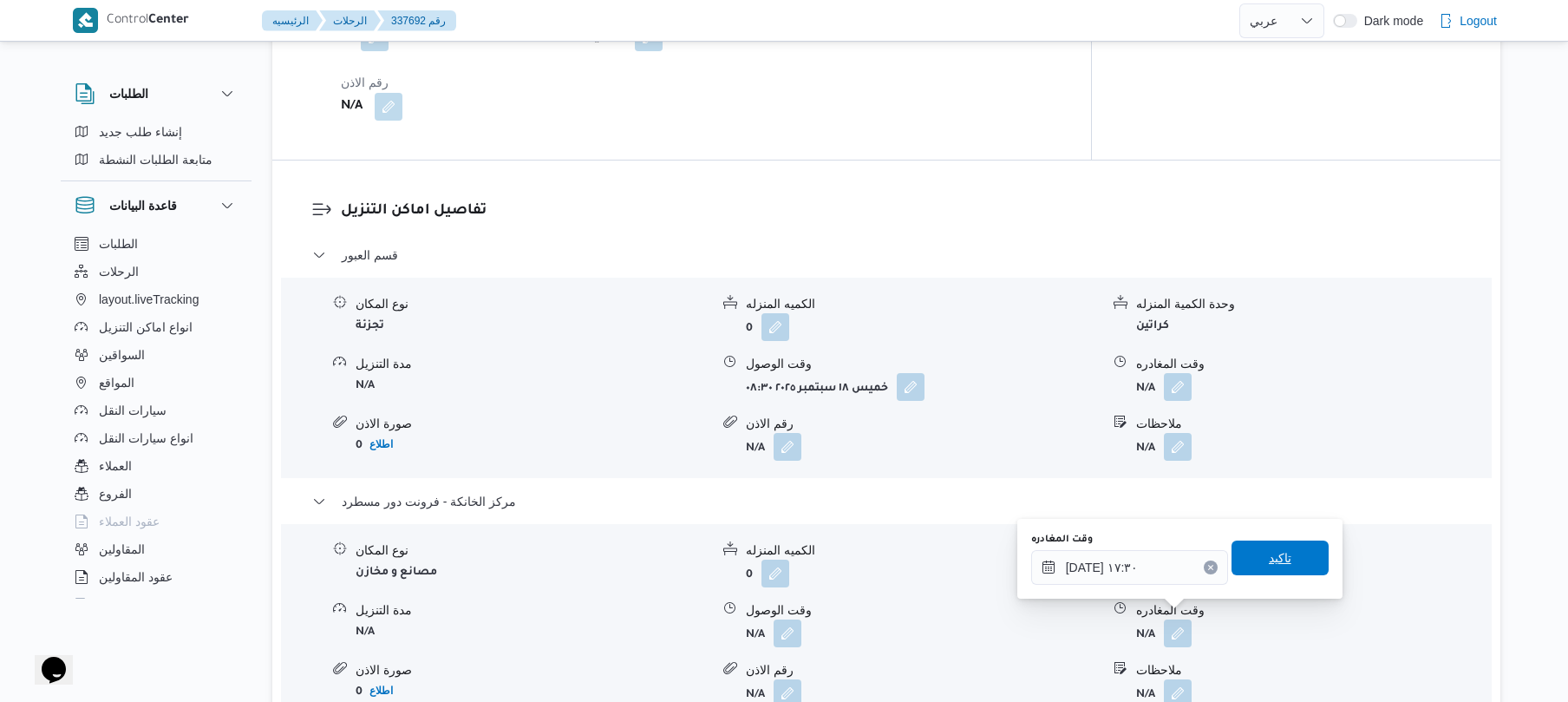
click at [1269, 556] on span "تاكيد" at bounding box center [1281, 558] width 23 height 21
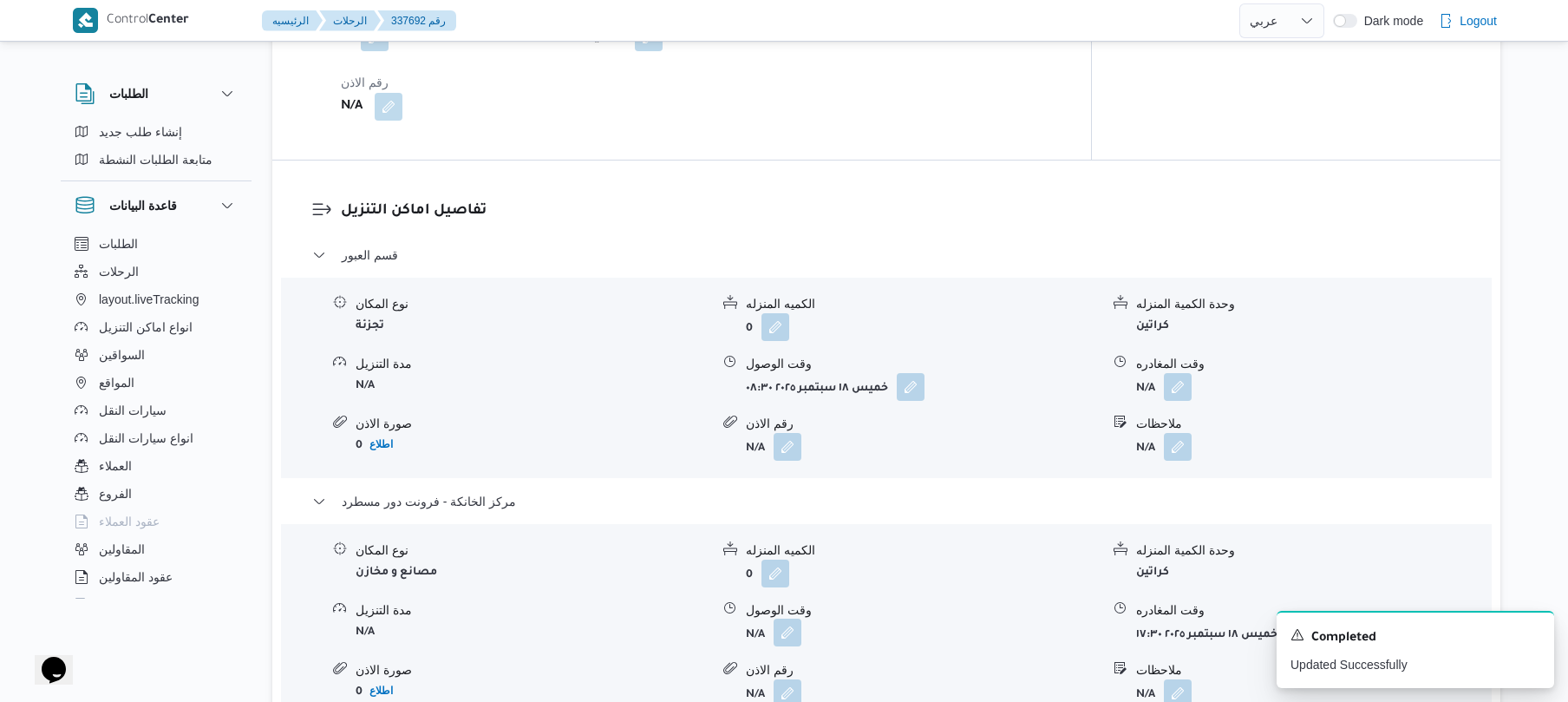
click at [789, 618] on button "button" at bounding box center [787, 631] width 27 height 27
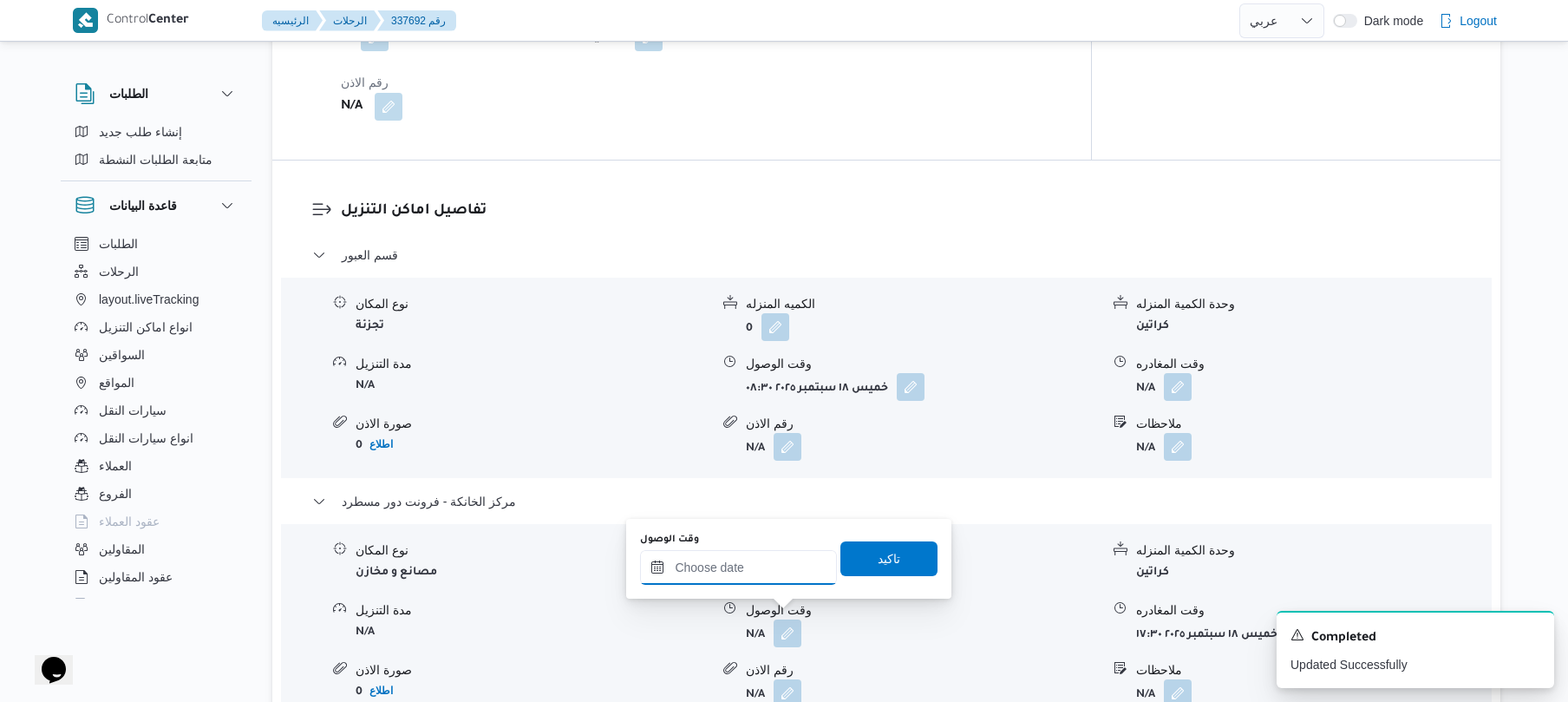
click at [764, 574] on input "وقت الوصول" at bounding box center [738, 567] width 197 height 35
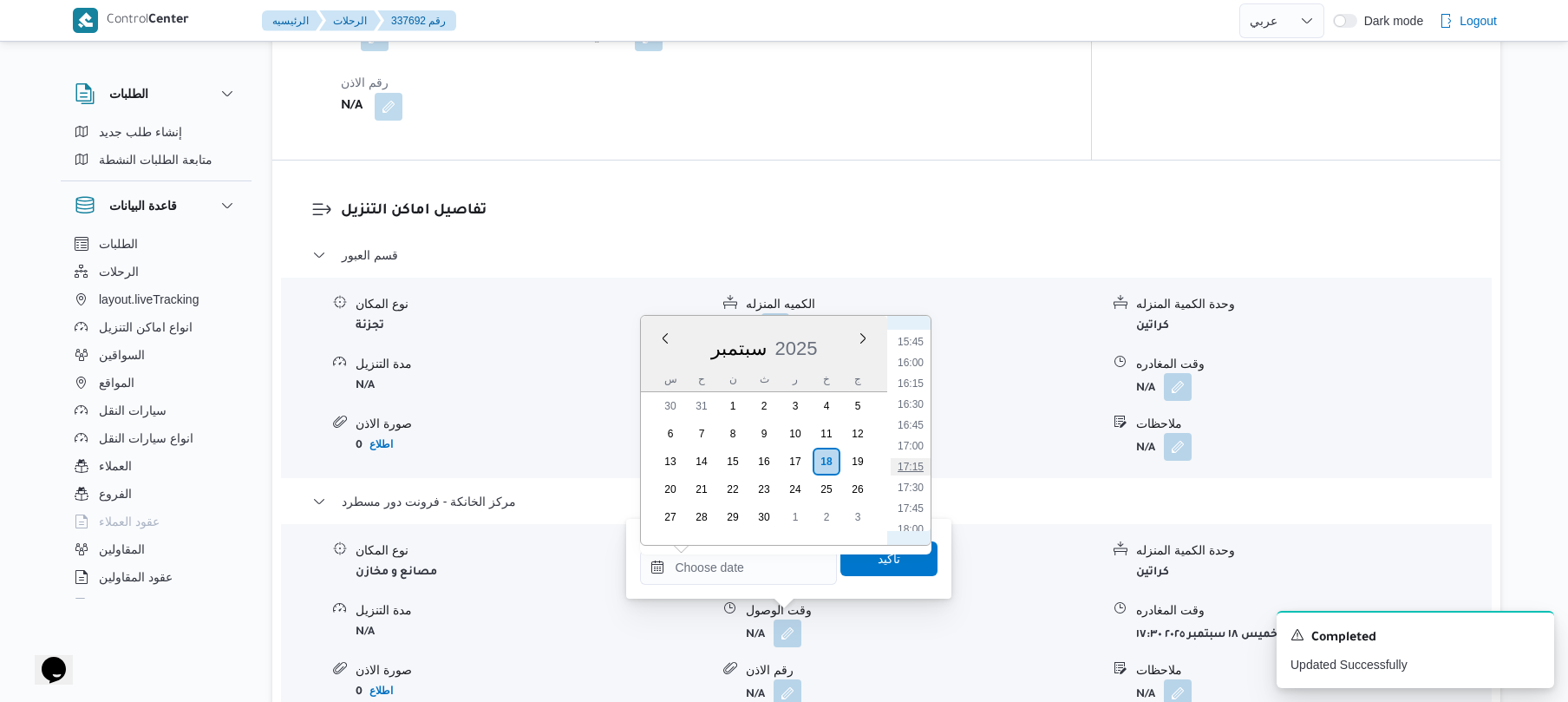
click at [913, 464] on li "17:15" at bounding box center [910, 466] width 40 height 17
type input "١٨/٠٩/٢٠٢٥ ١٧:١٥"
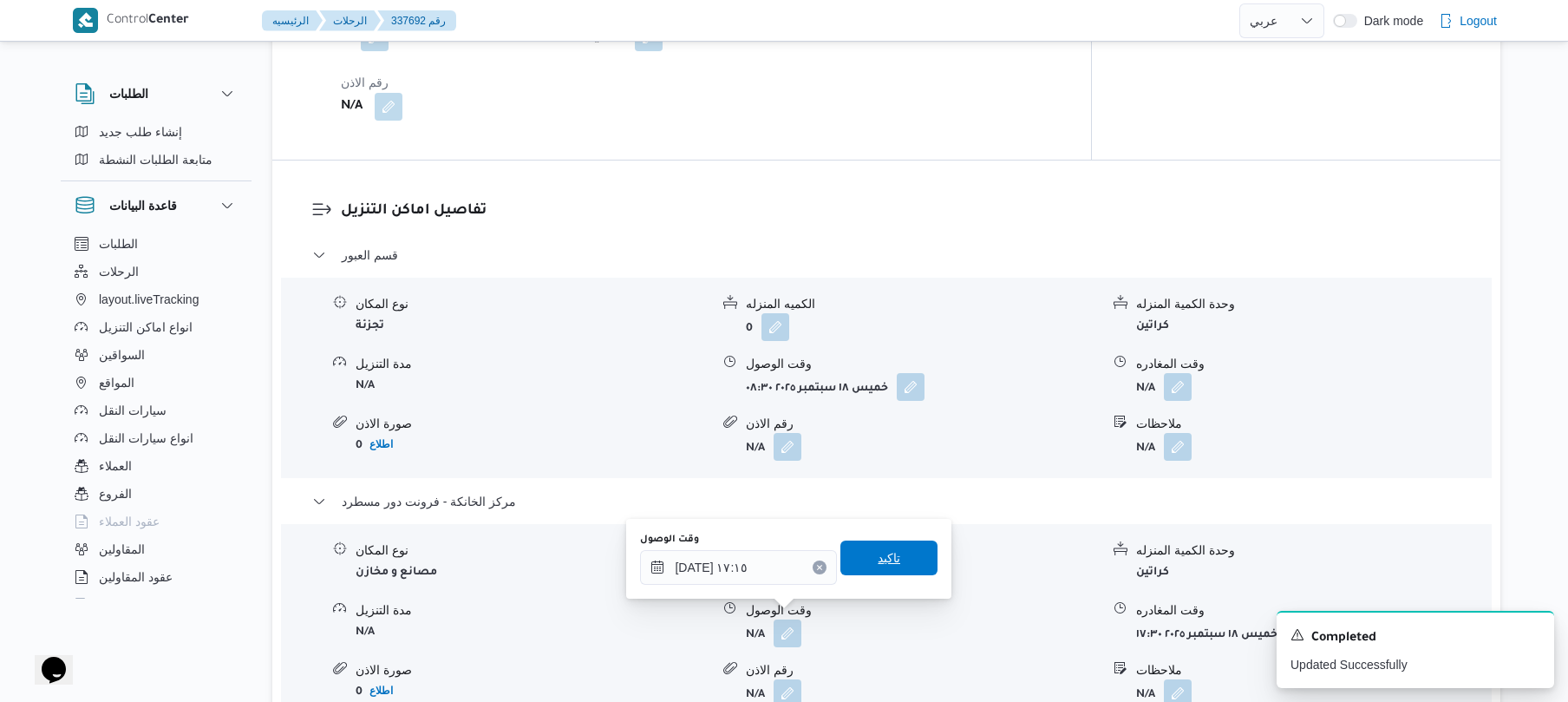
click at [878, 565] on span "تاكيد" at bounding box center [890, 558] width 23 height 21
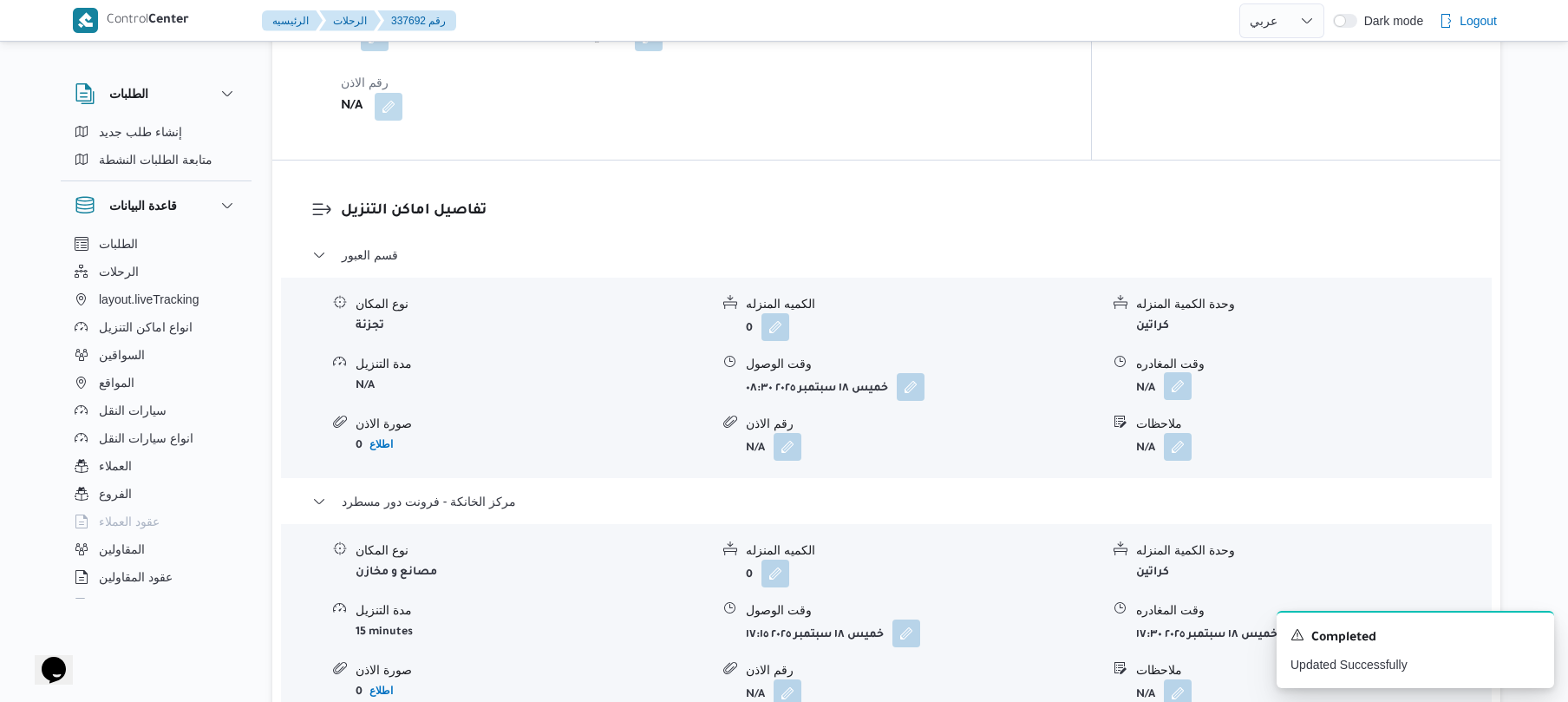
click at [1174, 376] on button "button" at bounding box center [1177, 385] width 27 height 27
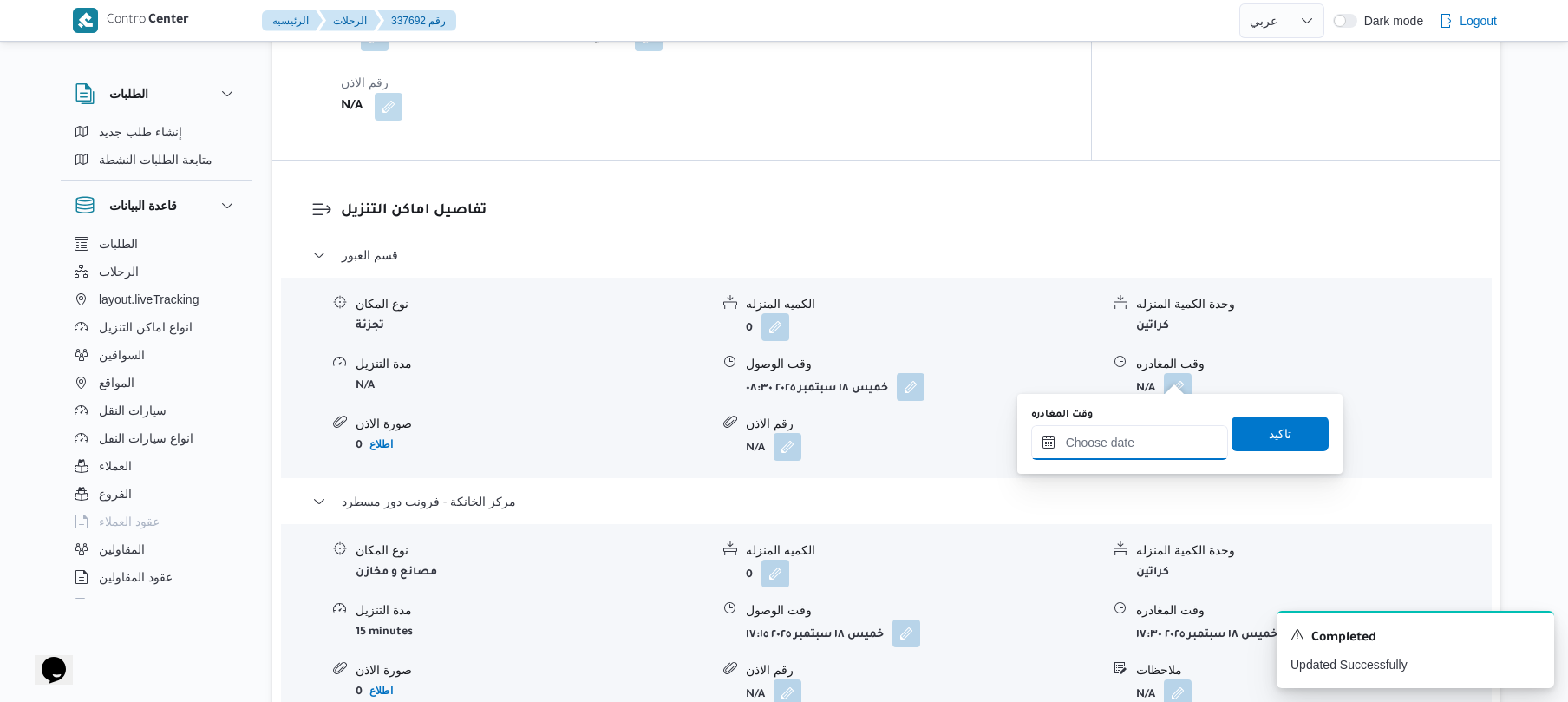
click at [1125, 449] on input "وقت المغادره" at bounding box center [1130, 442] width 197 height 35
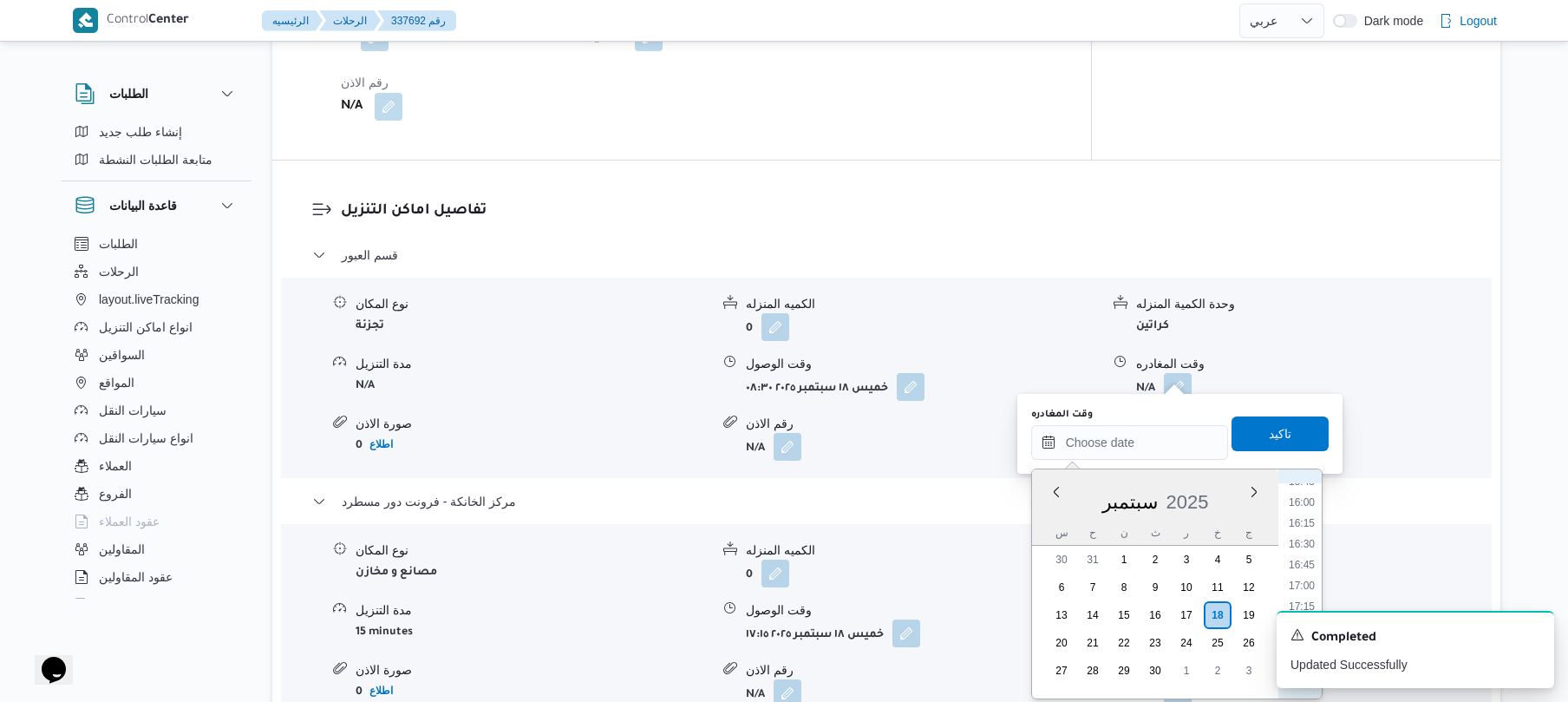
scroll to position [1309, 0]
click at [1304, 573] on li "16:45" at bounding box center [1302, 578] width 40 height 17
type input "١٨/٠٩/٢٠٢٥ ١٦:٤٥"
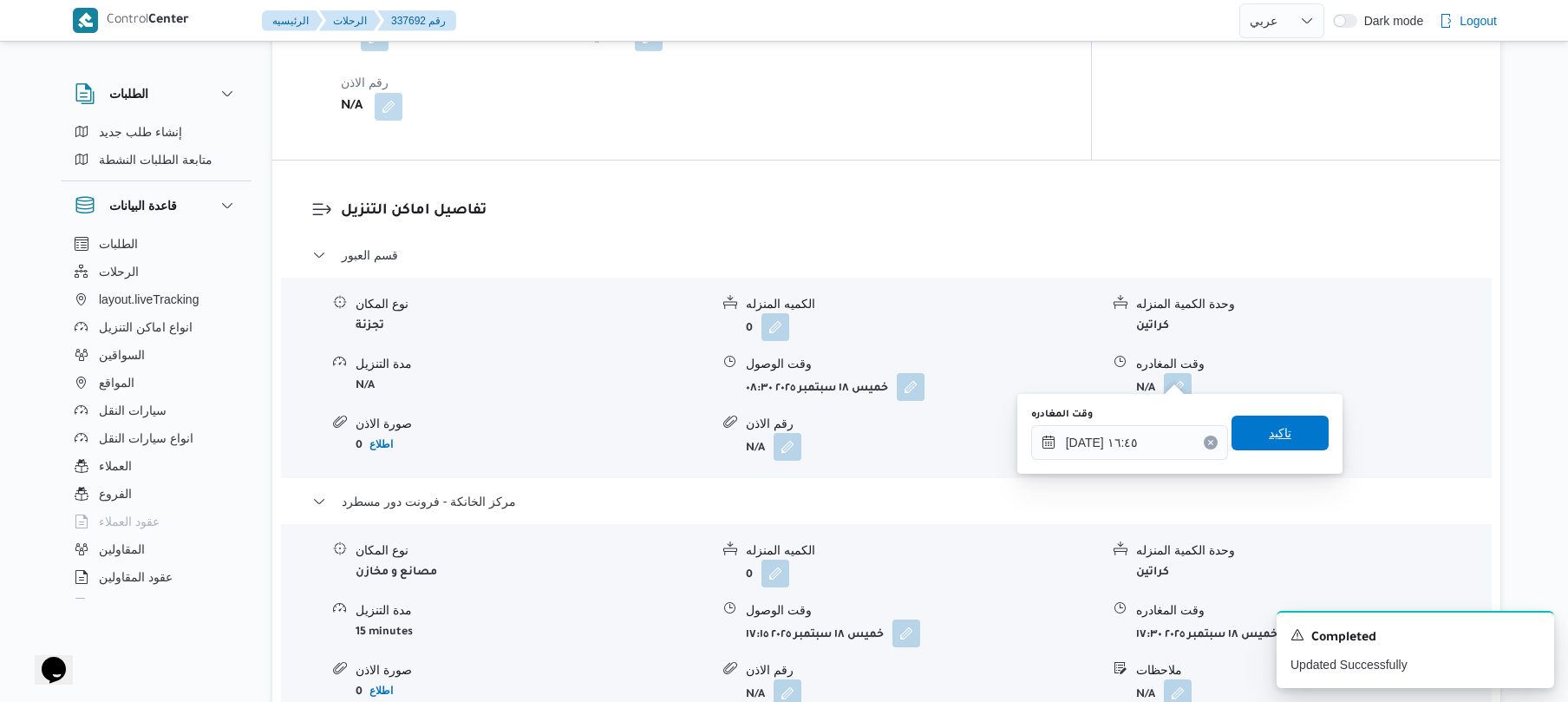
click at [1289, 432] on span "تاكيد" at bounding box center [1280, 433] width 97 height 35
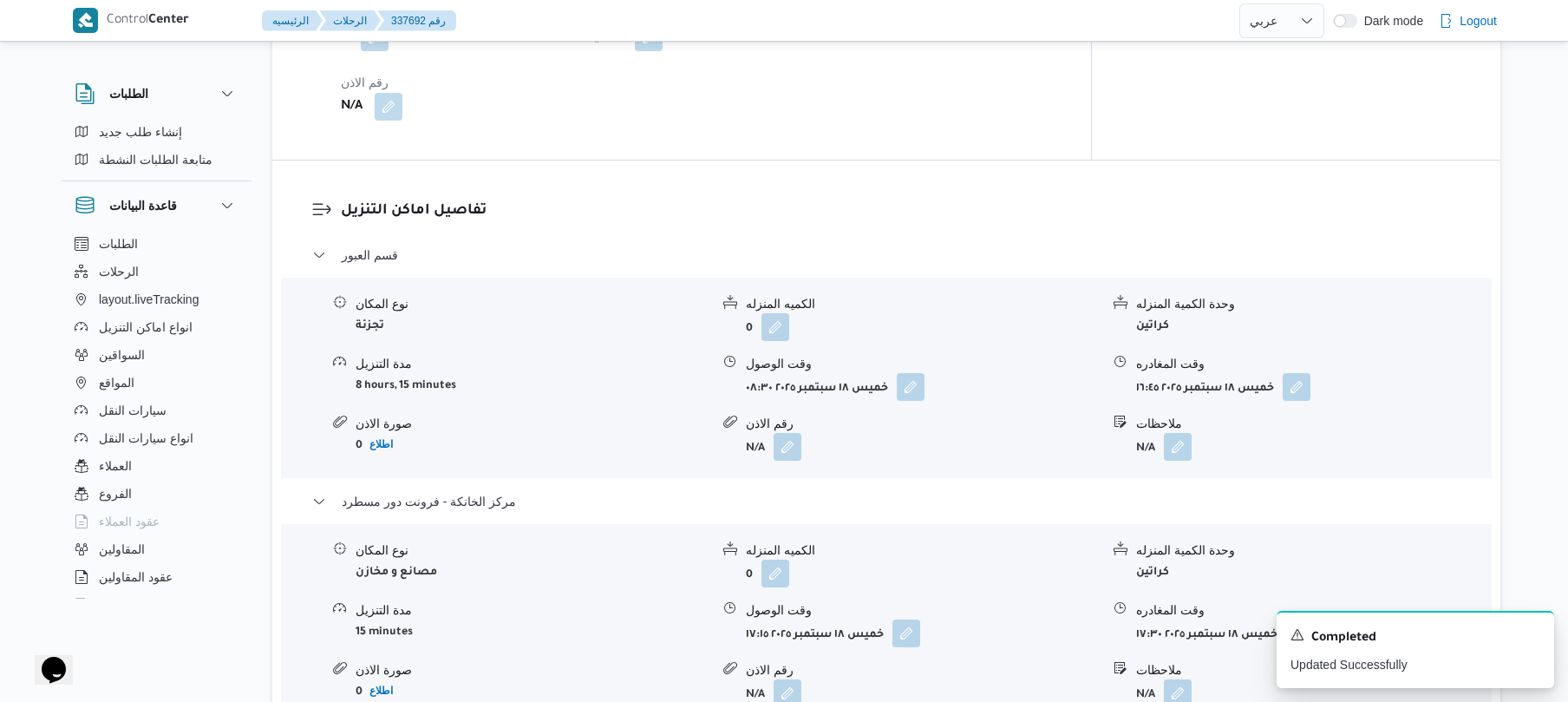
scroll to position [0, 0]
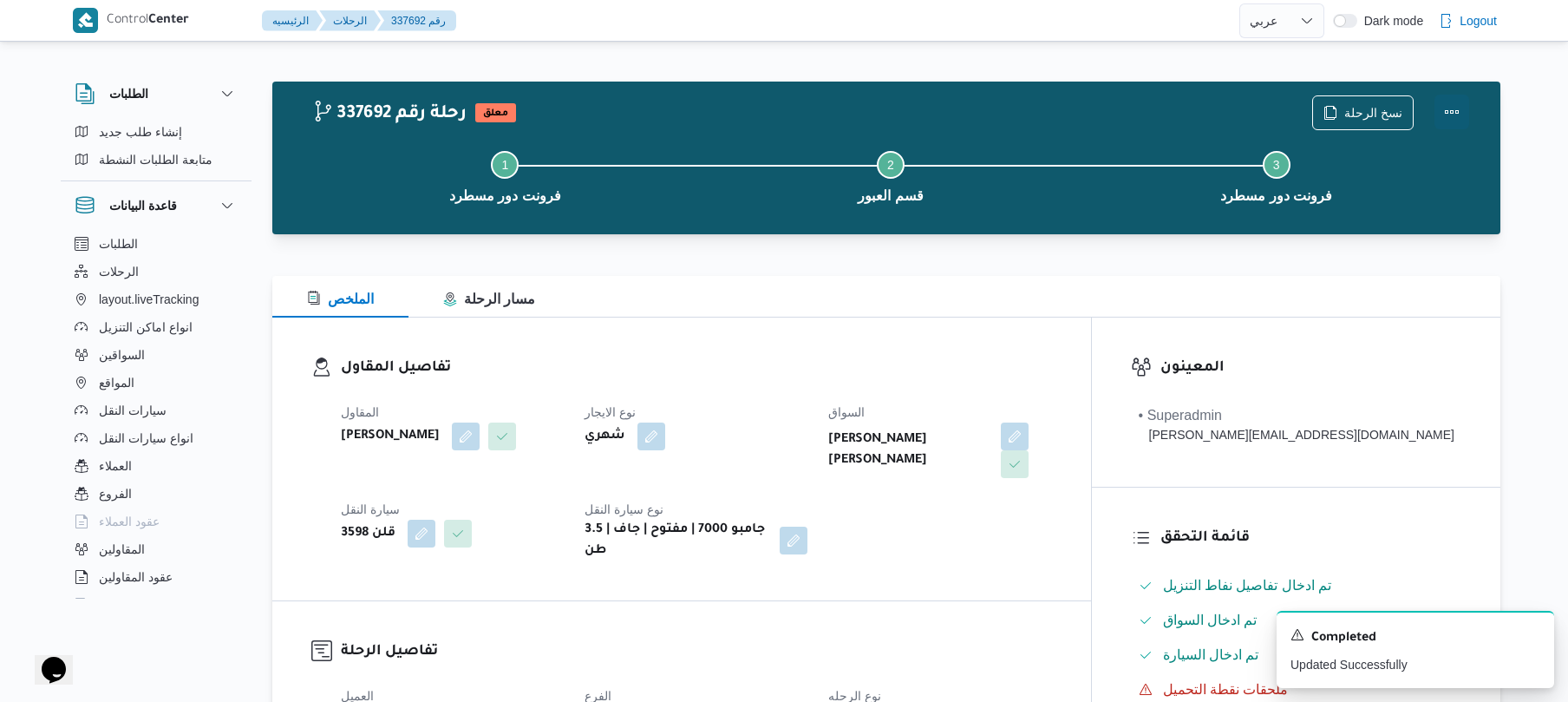
click at [1456, 107] on button "Actions" at bounding box center [1452, 111] width 35 height 35
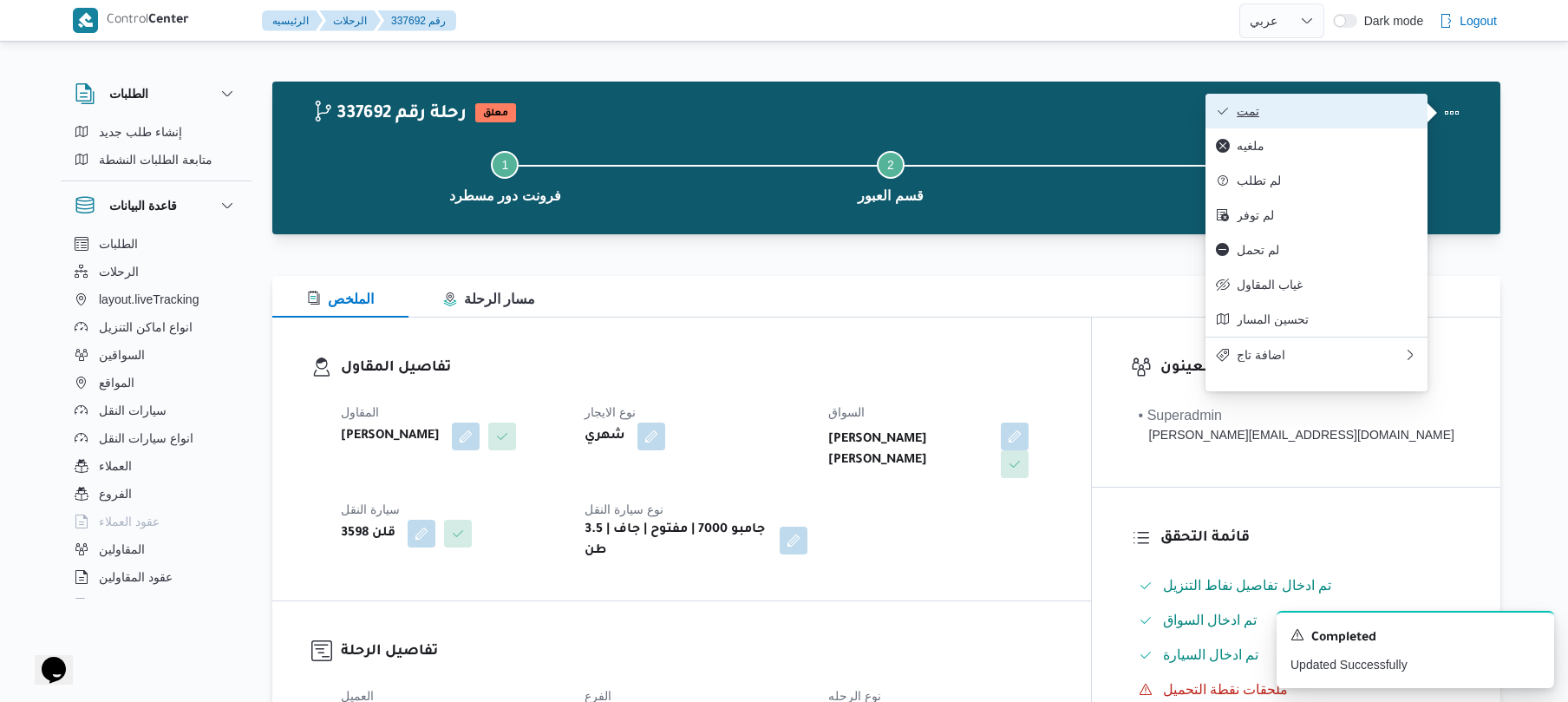
click at [1350, 128] on button "تمت" at bounding box center [1317, 110] width 222 height 35
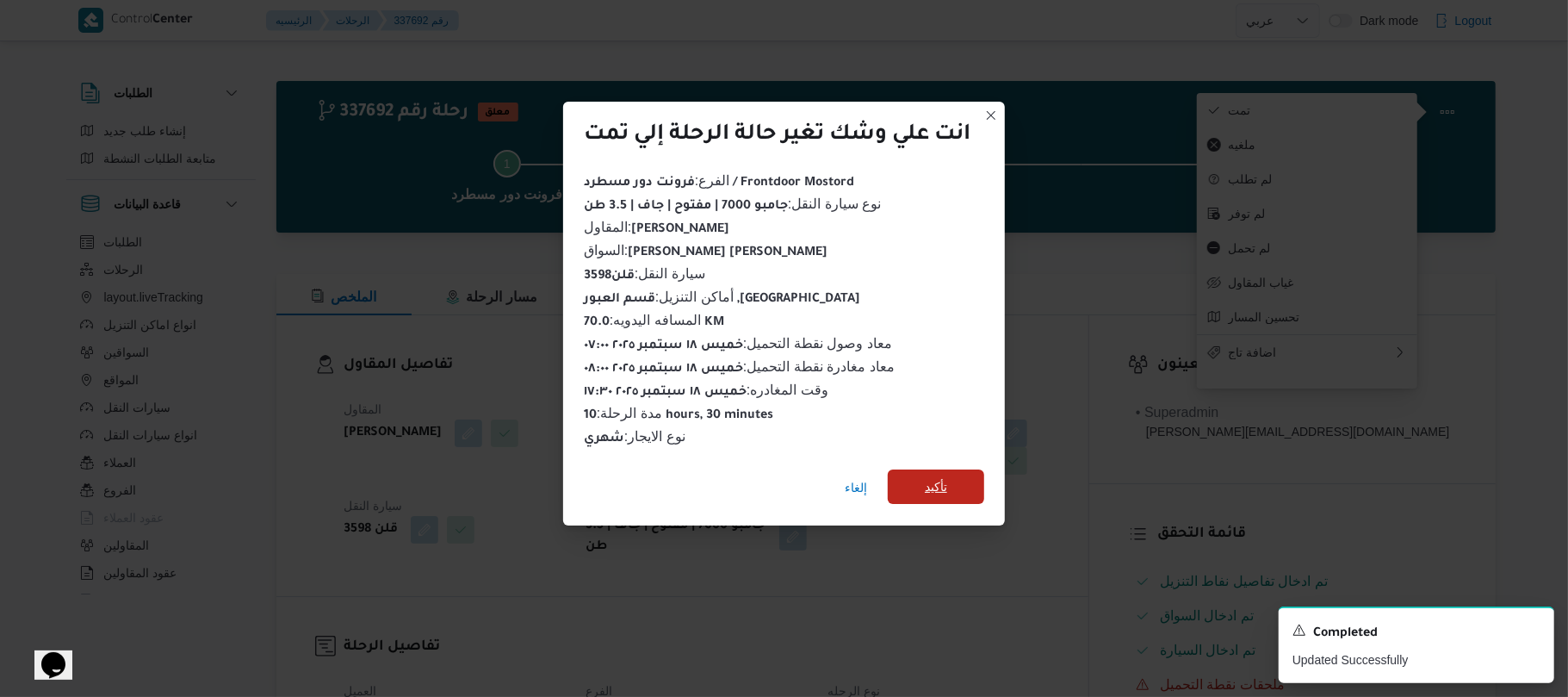
click at [944, 487] on span "تأكيد" at bounding box center [936, 486] width 22 height 21
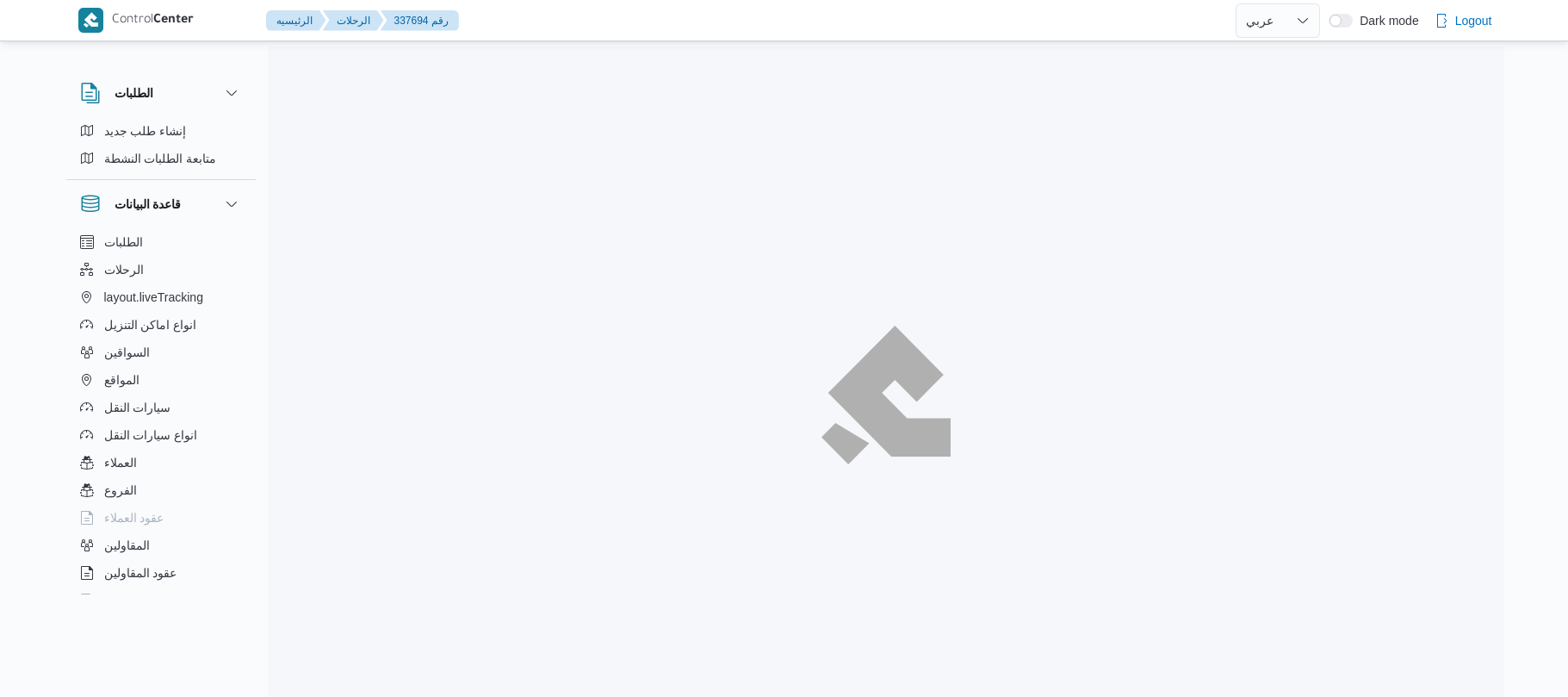
select select "ar"
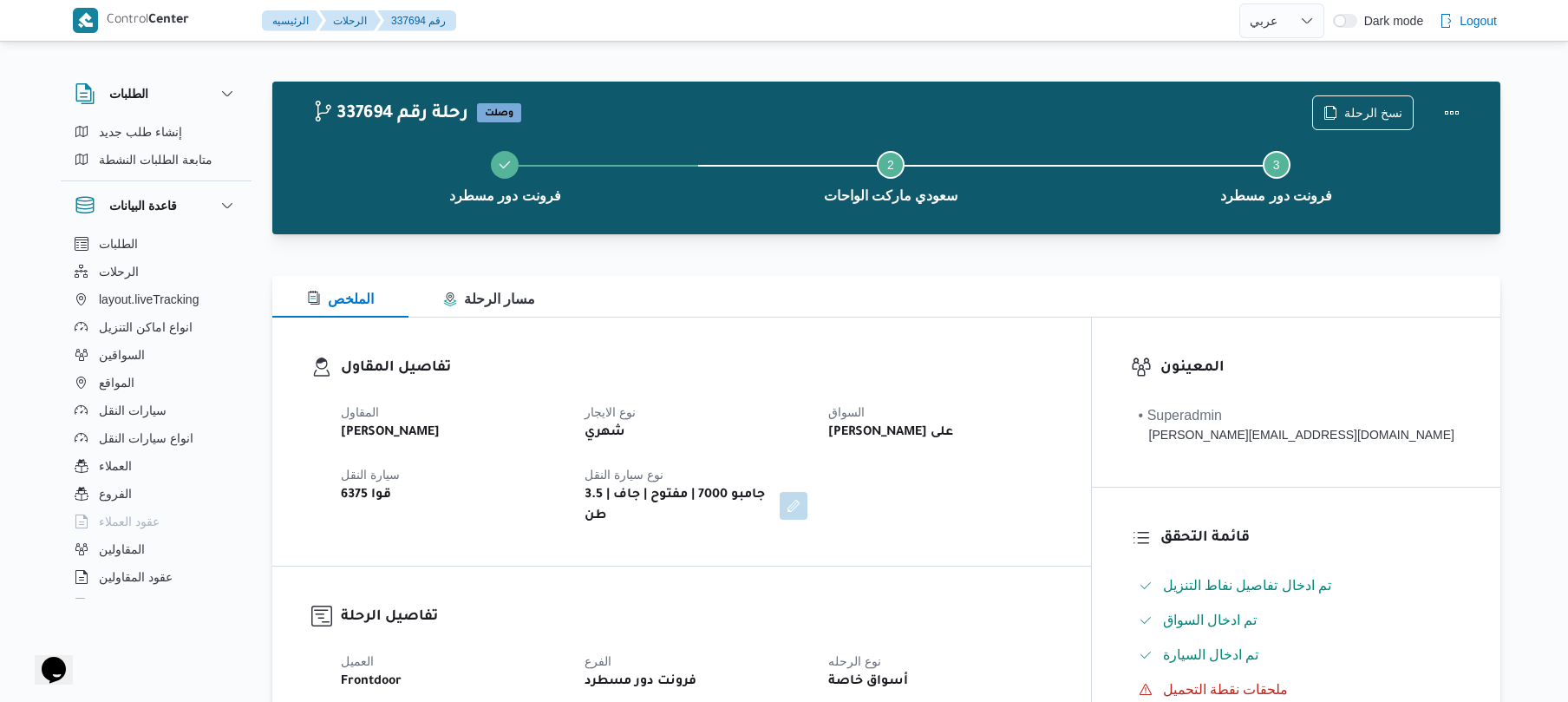
click at [1000, 354] on div "تفاصيل المقاول المقاول [PERSON_NAME] نوع الايجار شهري السواق [PERSON_NAME] على …" at bounding box center [681, 441] width 819 height 248
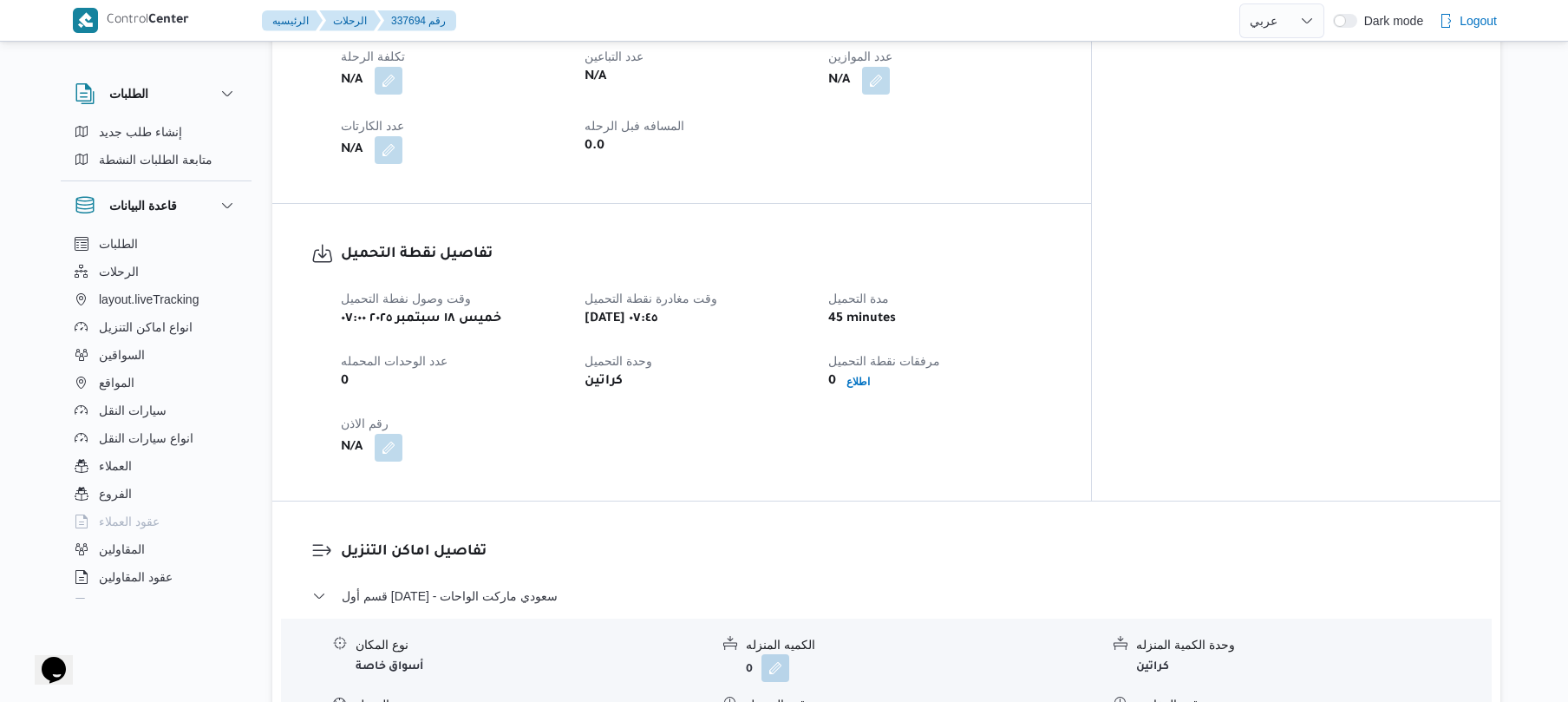
scroll to position [647, 0]
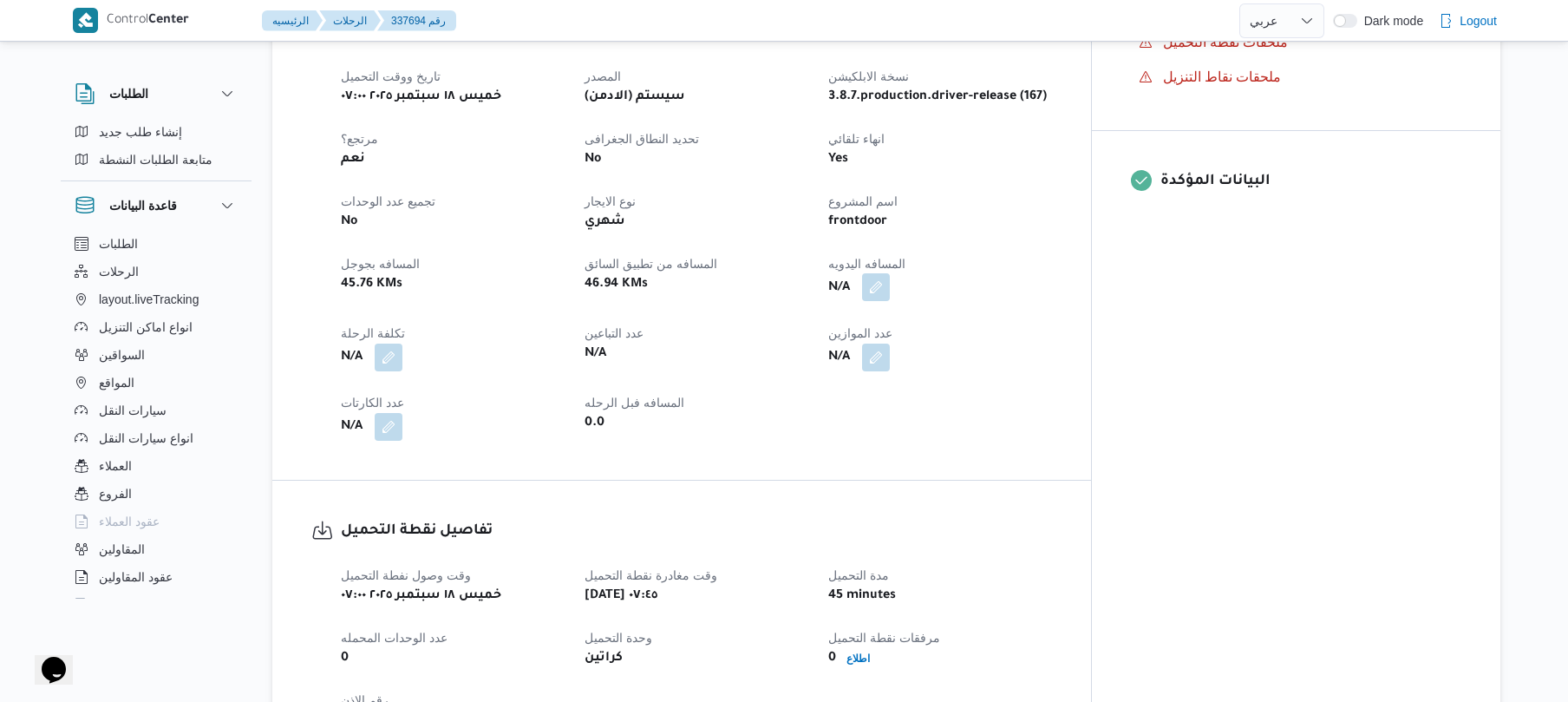
click at [890, 282] on button "button" at bounding box center [875, 286] width 27 height 27
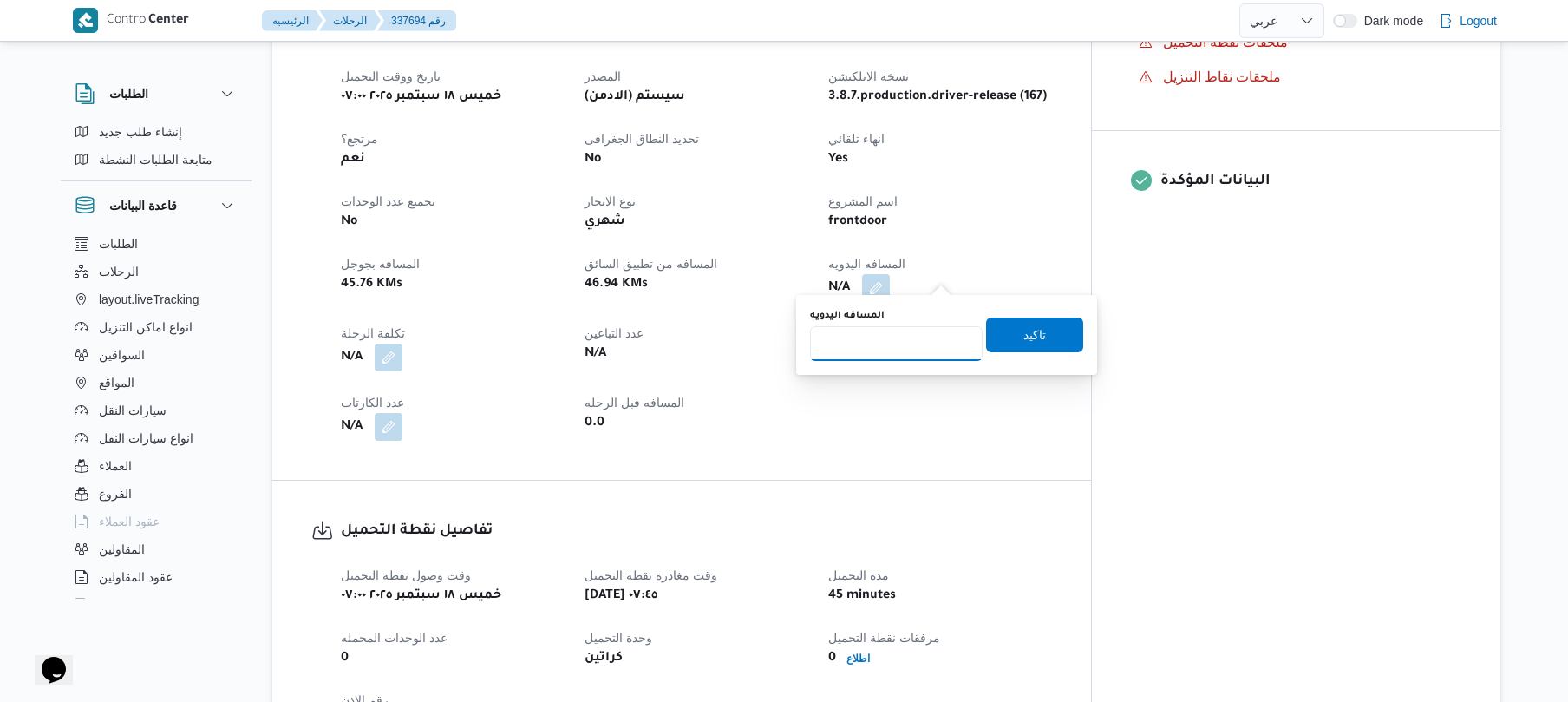
click at [923, 341] on input "المسافه اليدويه" at bounding box center [896, 343] width 172 height 35
type input "130"
click at [1023, 338] on span "تاكيد" at bounding box center [1035, 334] width 23 height 21
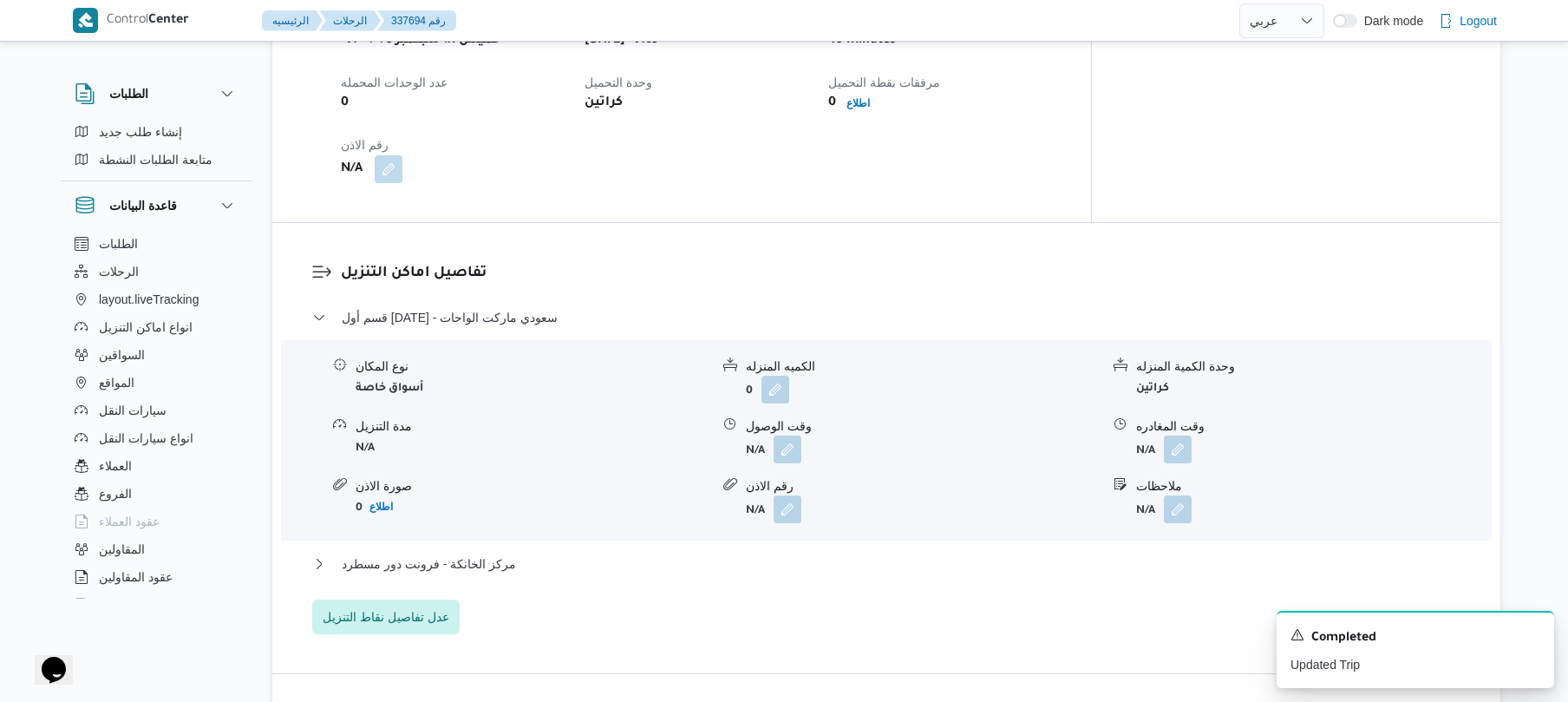
scroll to position [1249, 0]
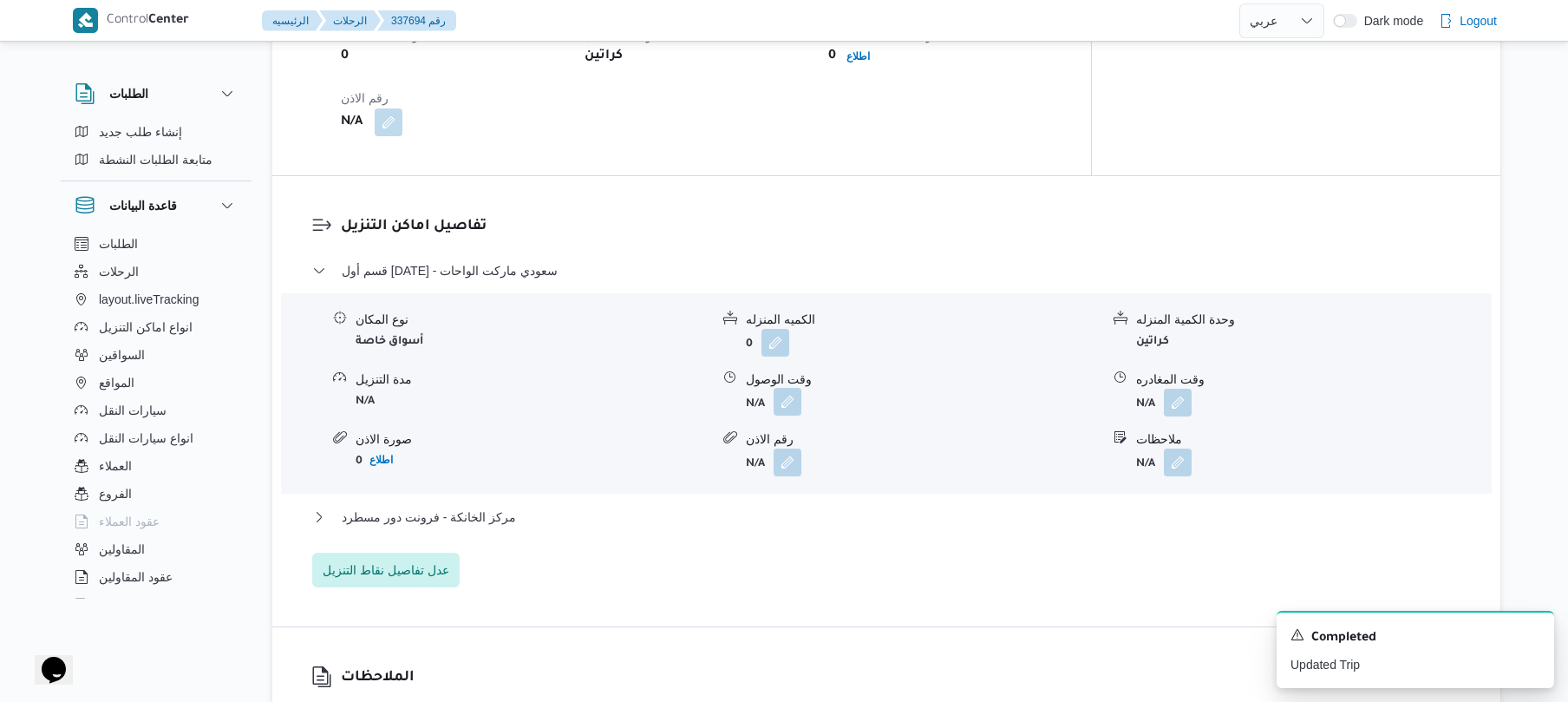
click at [796, 393] on button "button" at bounding box center [787, 400] width 27 height 27
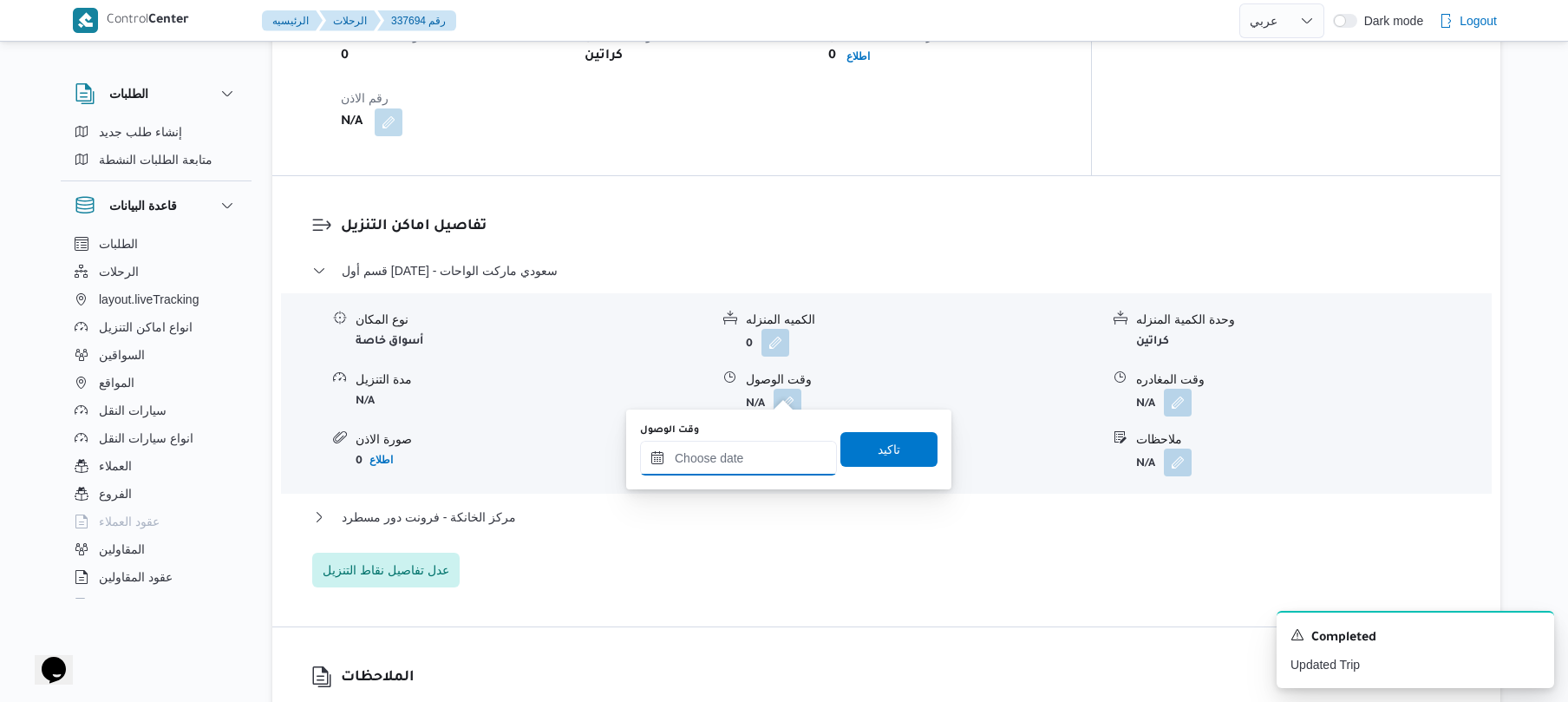
click at [760, 460] on input "وقت الوصول" at bounding box center [738, 458] width 197 height 35
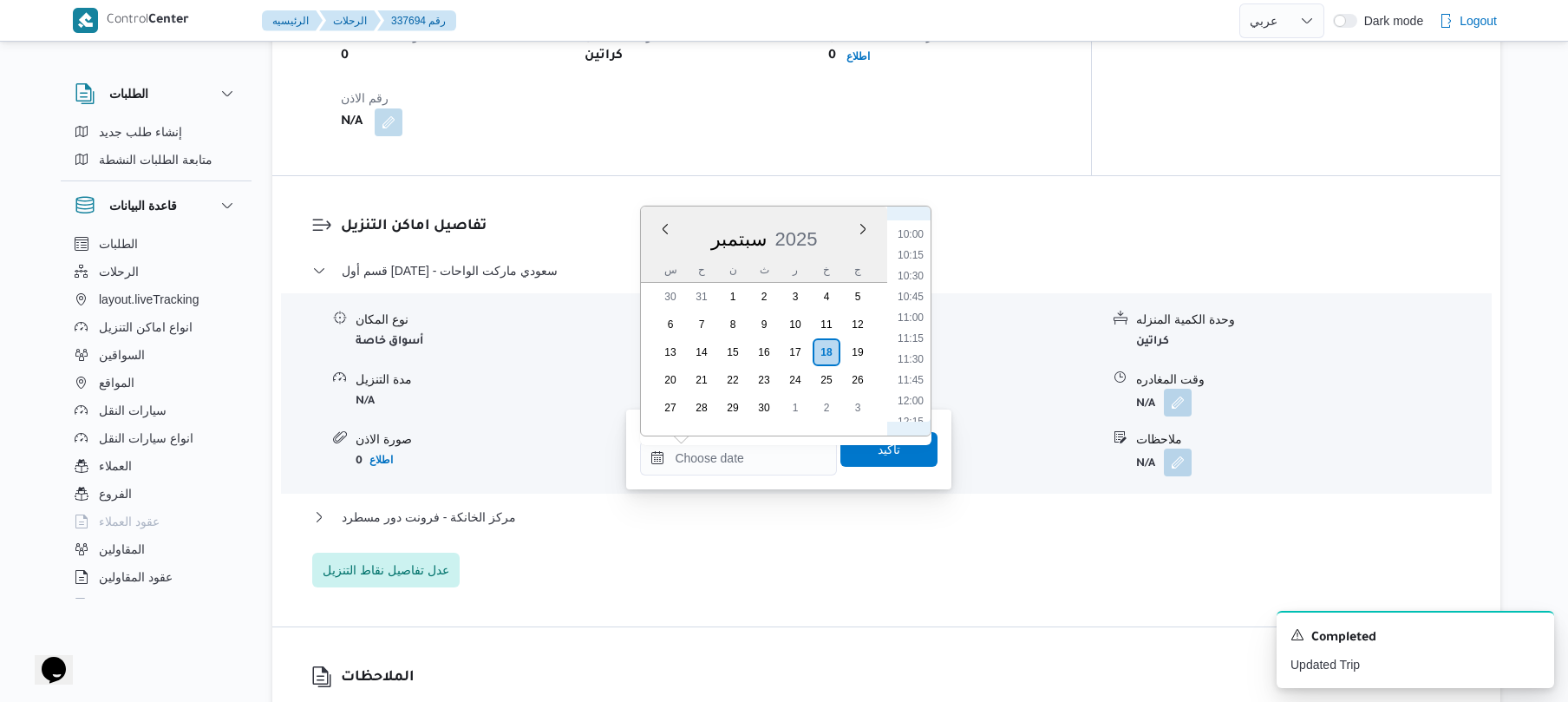
scroll to position [737, 0]
click at [914, 226] on li "08:45" at bounding box center [910, 220] width 40 height 17
type input "[DATE] ٠٨:٤٥"
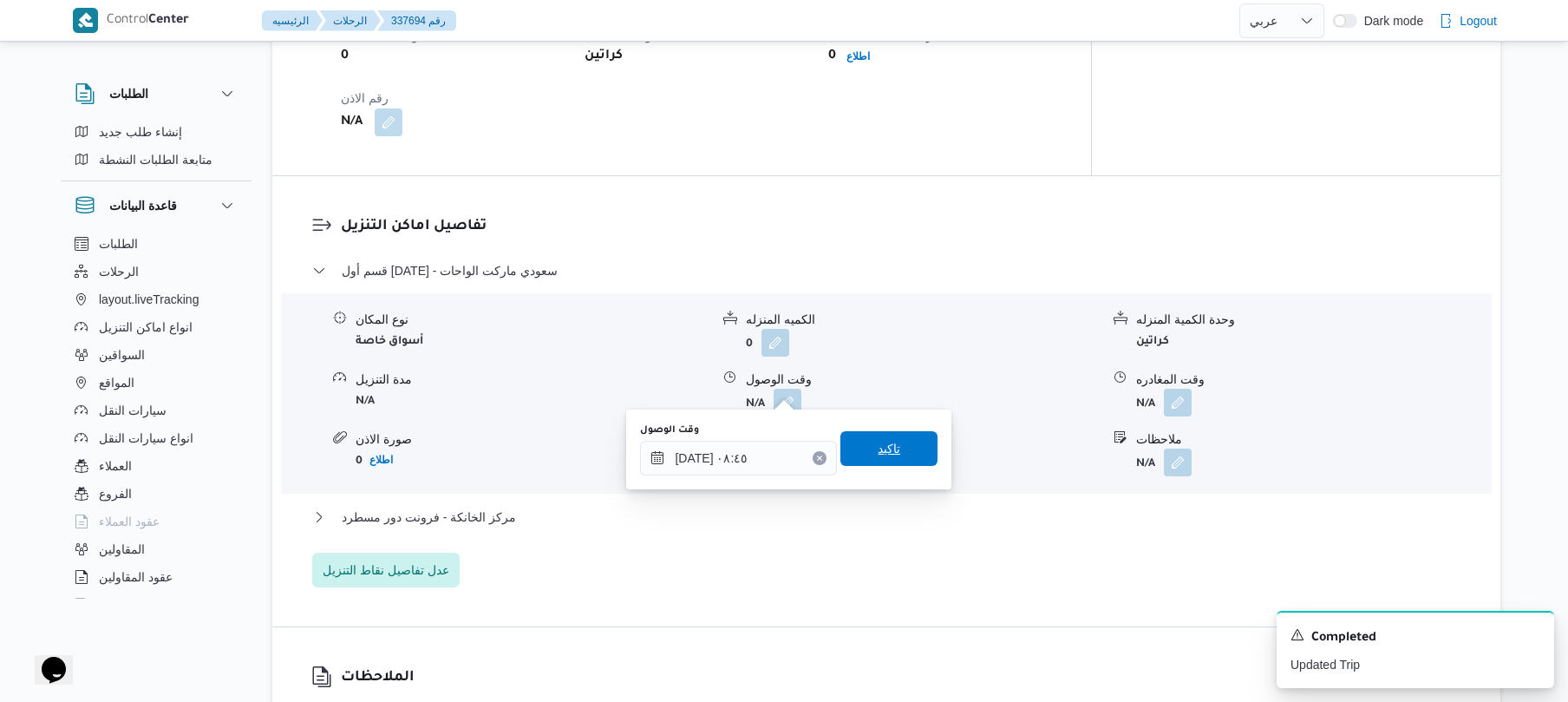
click at [878, 446] on span "تاكيد" at bounding box center [890, 449] width 23 height 21
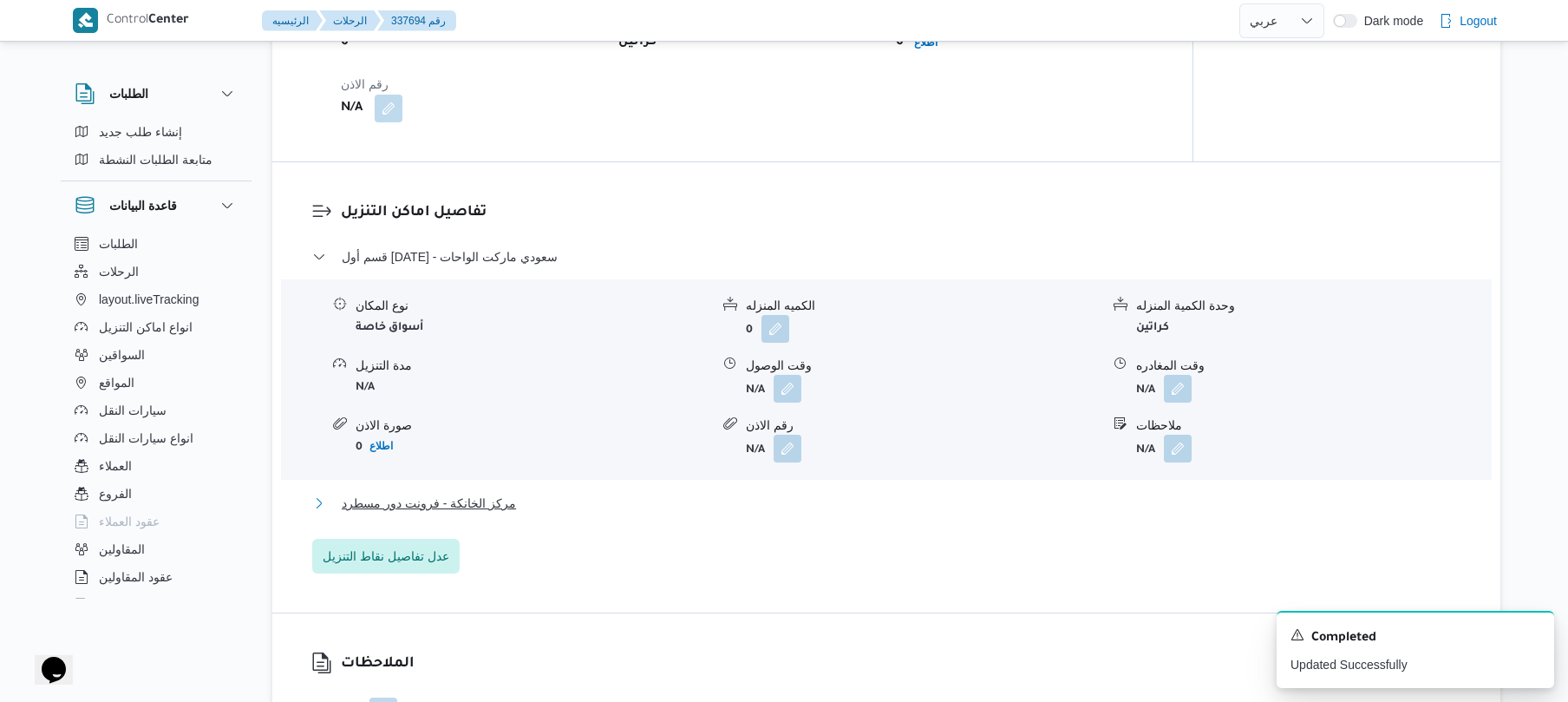
click at [799, 508] on button "مركز الخانكة - فرونت دور مسطرد" at bounding box center [887, 503] width 1150 height 21
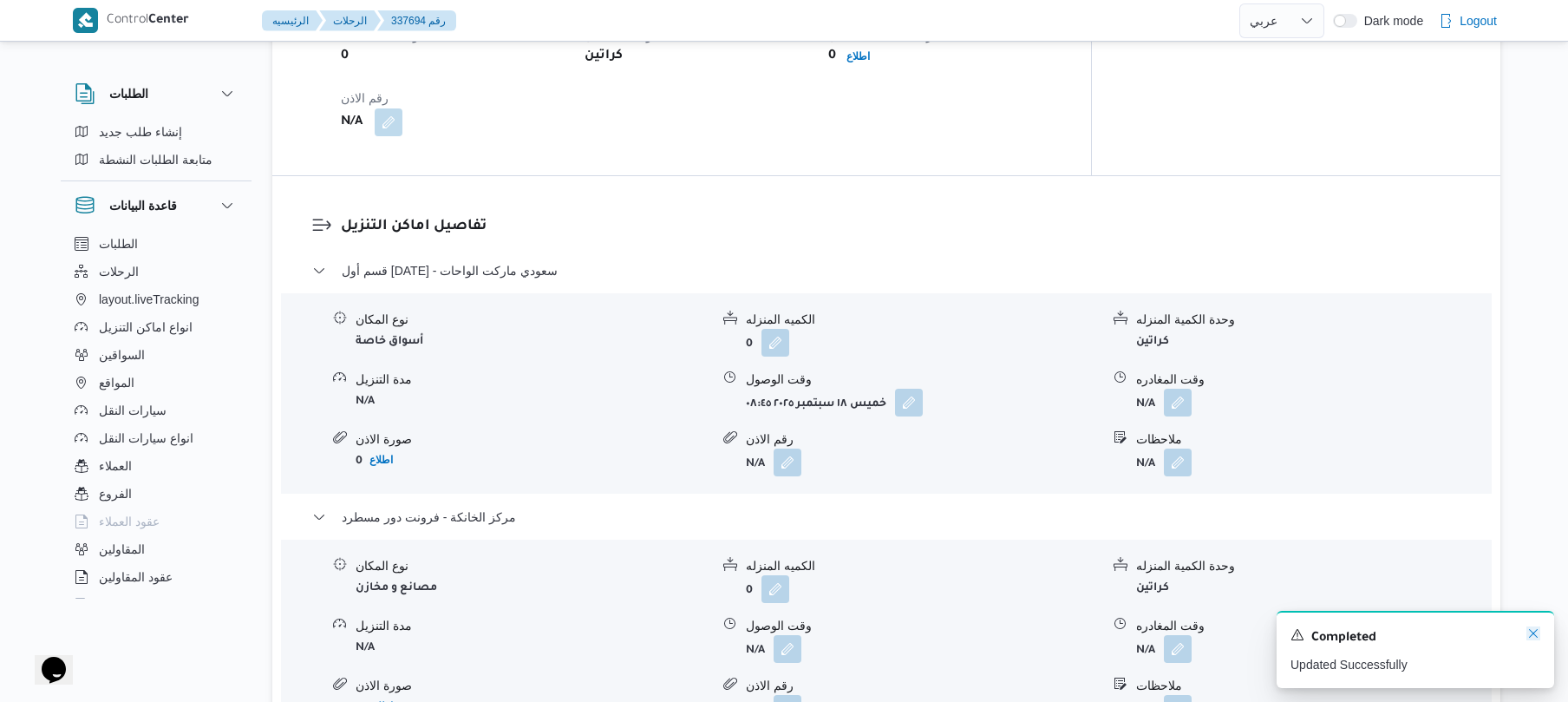
click at [1539, 637] on icon "Dismiss toast" at bounding box center [1533, 633] width 14 height 14
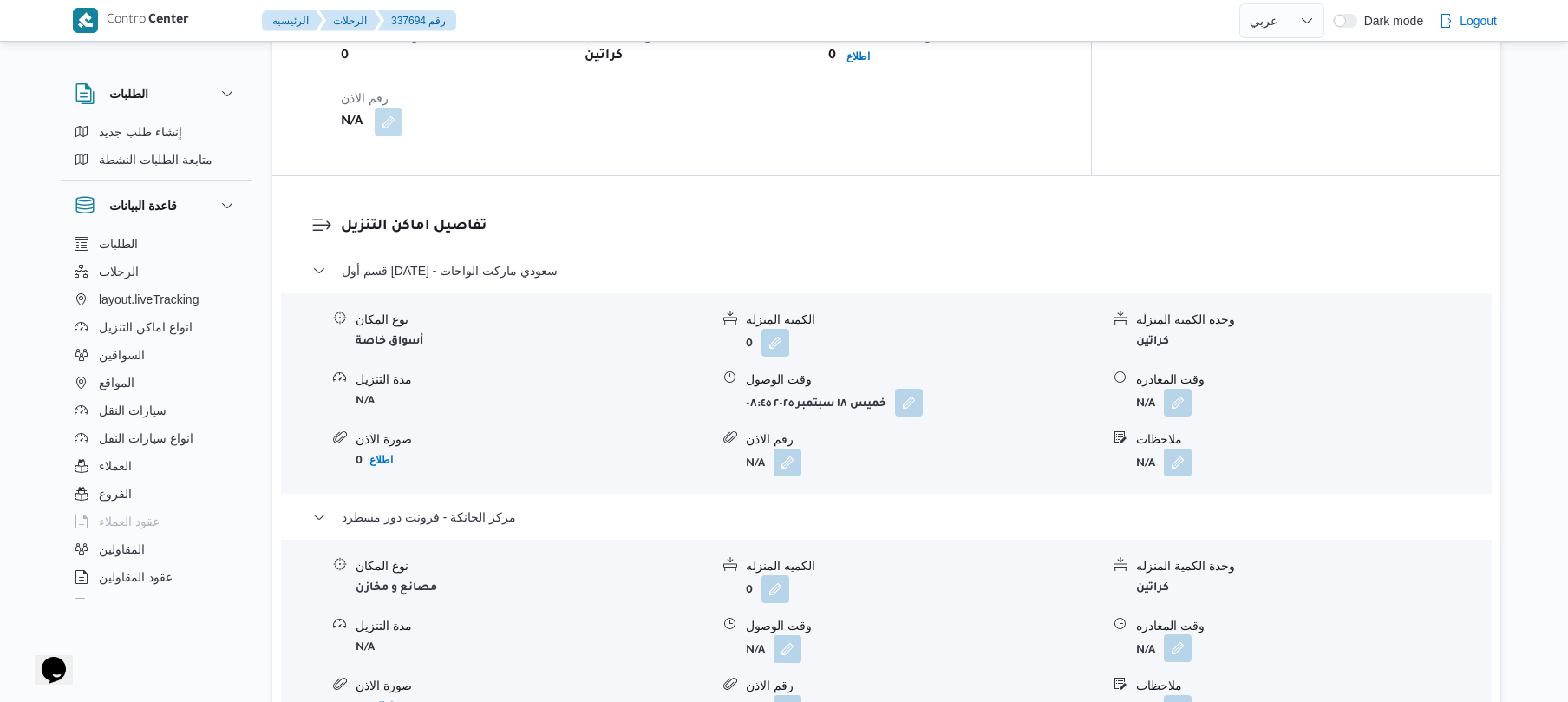
click at [1177, 634] on button "button" at bounding box center [1177, 647] width 27 height 27
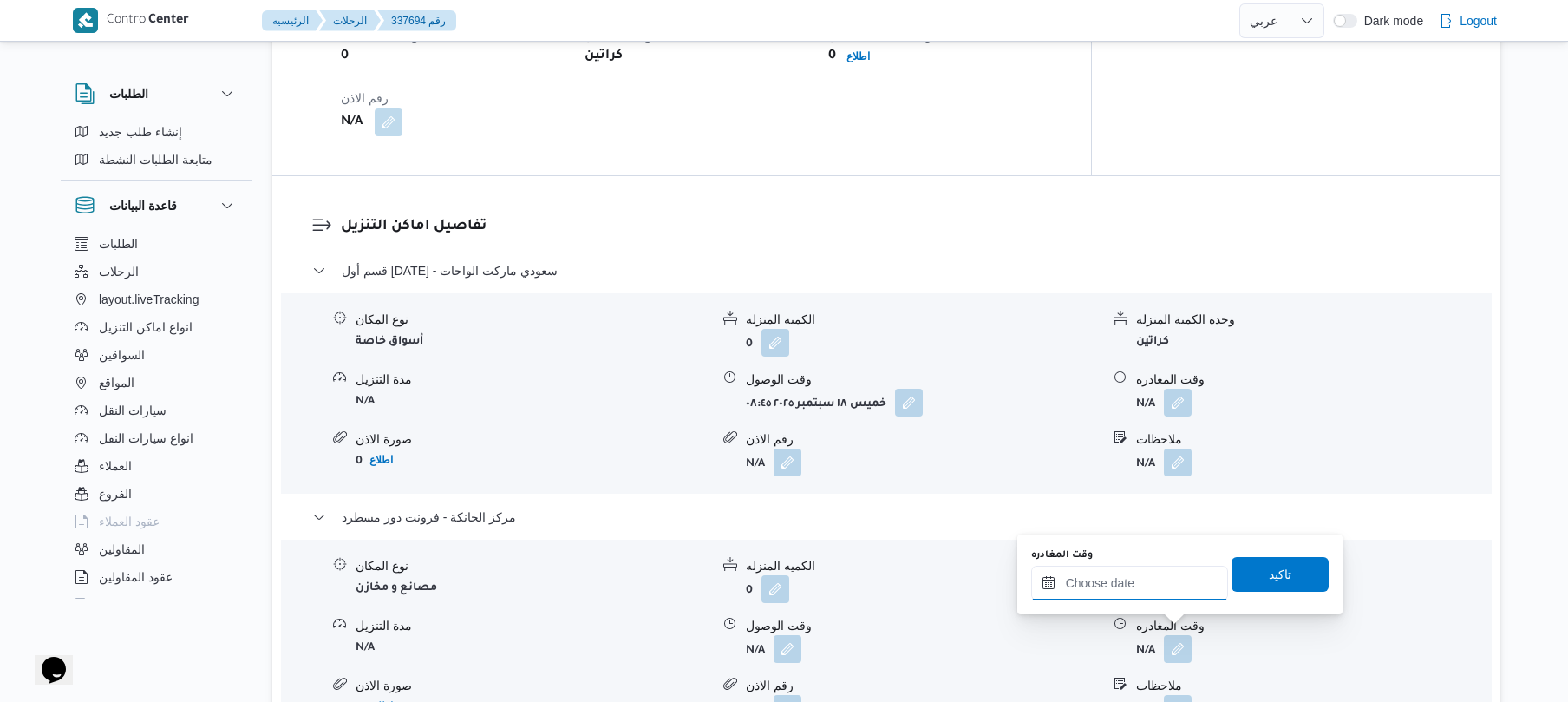
click at [1156, 580] on input "وقت المغادره" at bounding box center [1130, 582] width 197 height 35
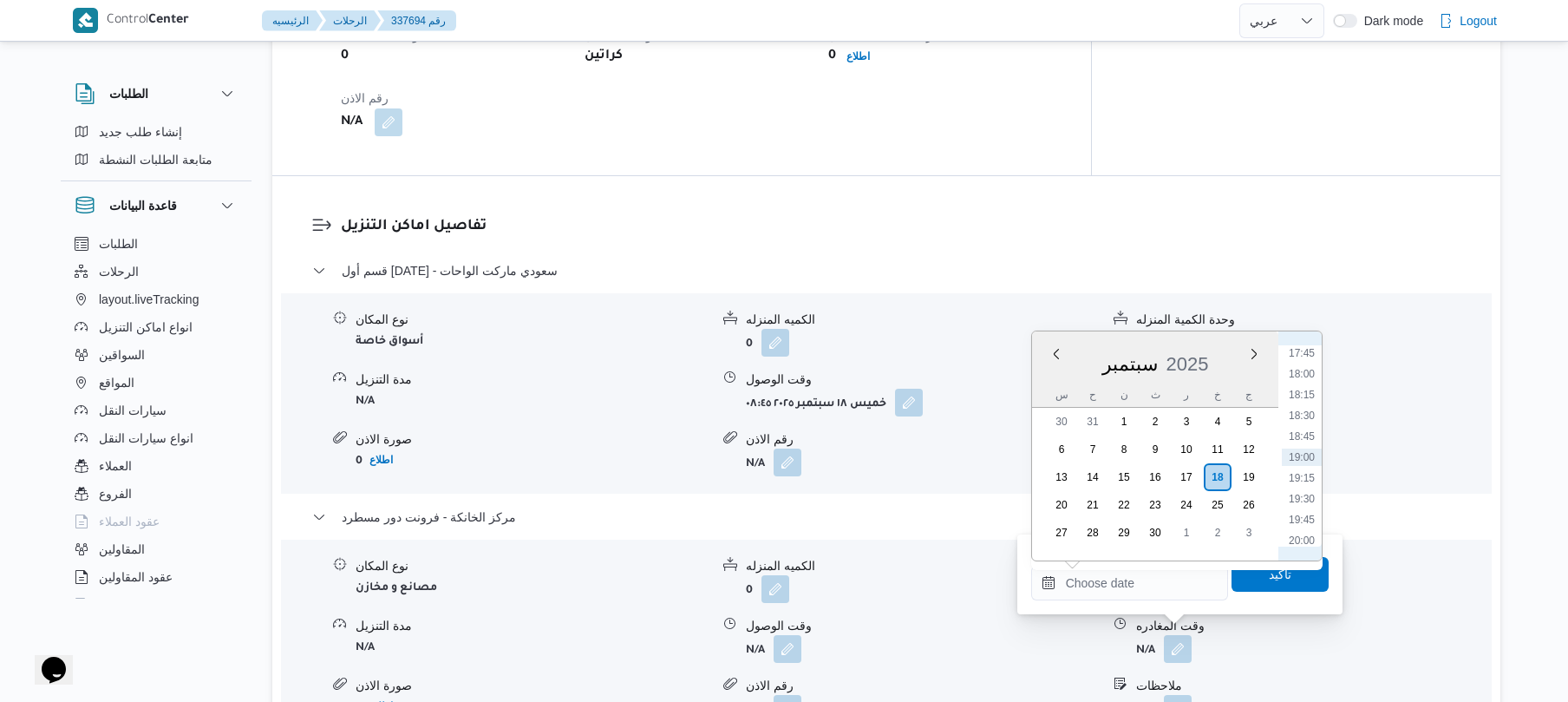
scroll to position [1308, 0]
click at [1308, 499] on li "17:30" at bounding box center [1302, 503] width 40 height 17
type input "[DATE] ١٧:٣٠"
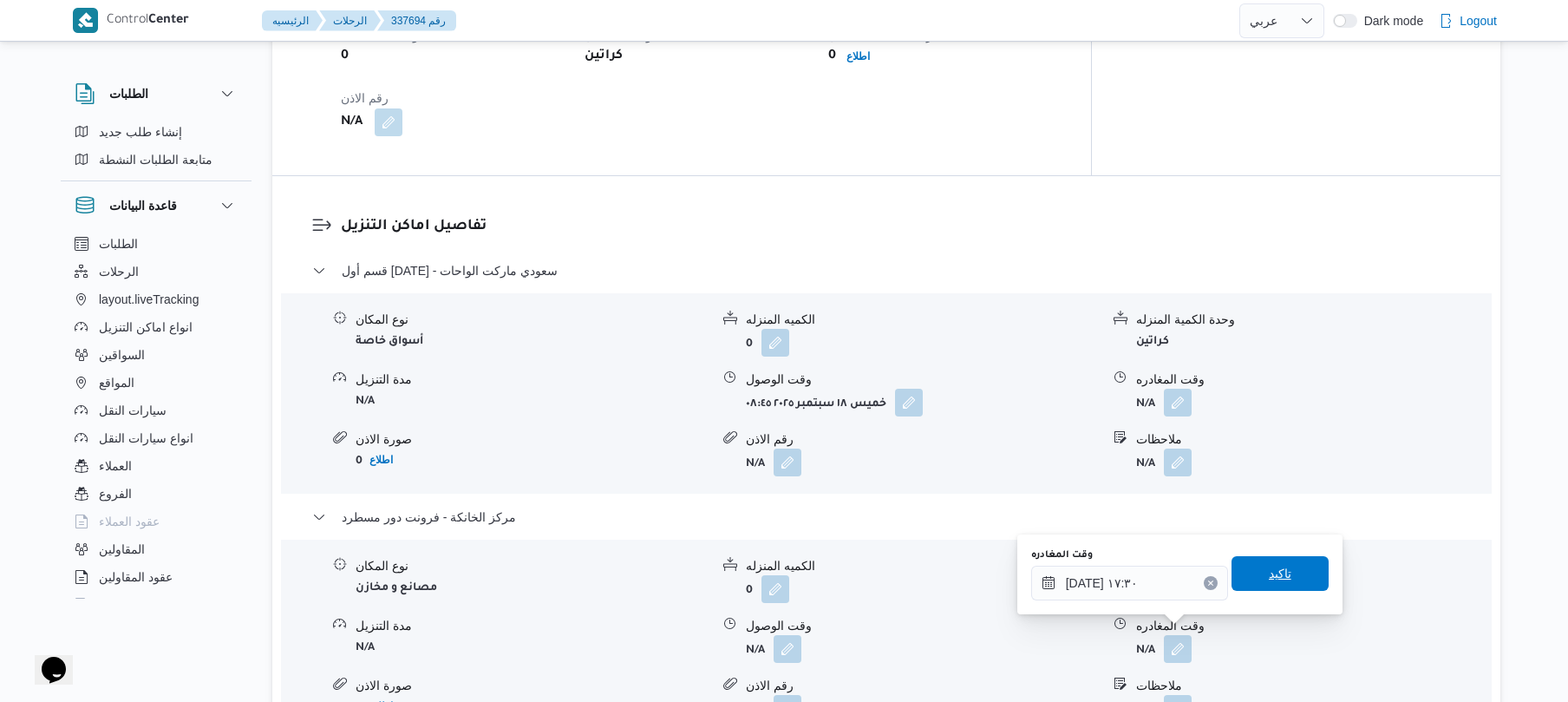
click at [1260, 584] on span "تاكيد" at bounding box center [1280, 573] width 97 height 35
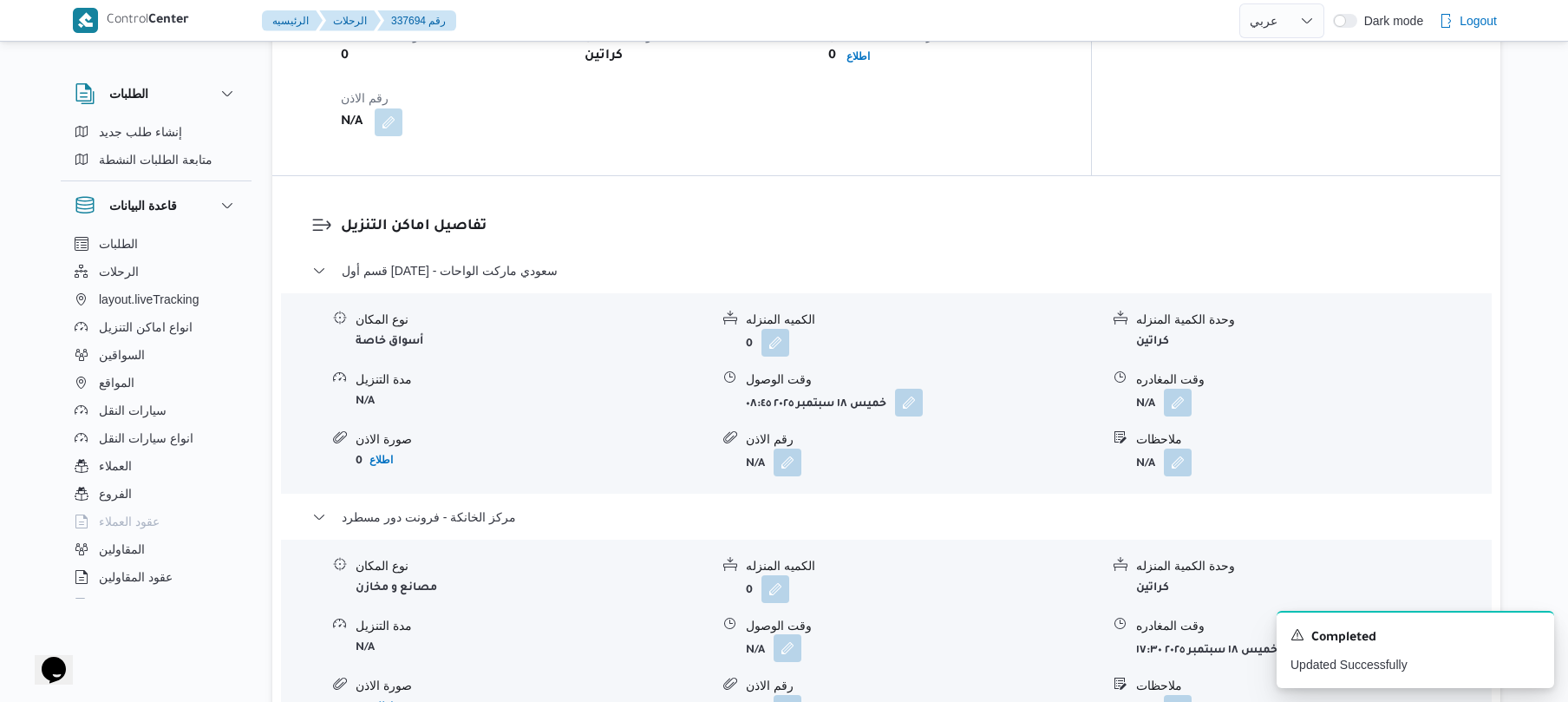
click at [784, 637] on button "button" at bounding box center [787, 647] width 27 height 27
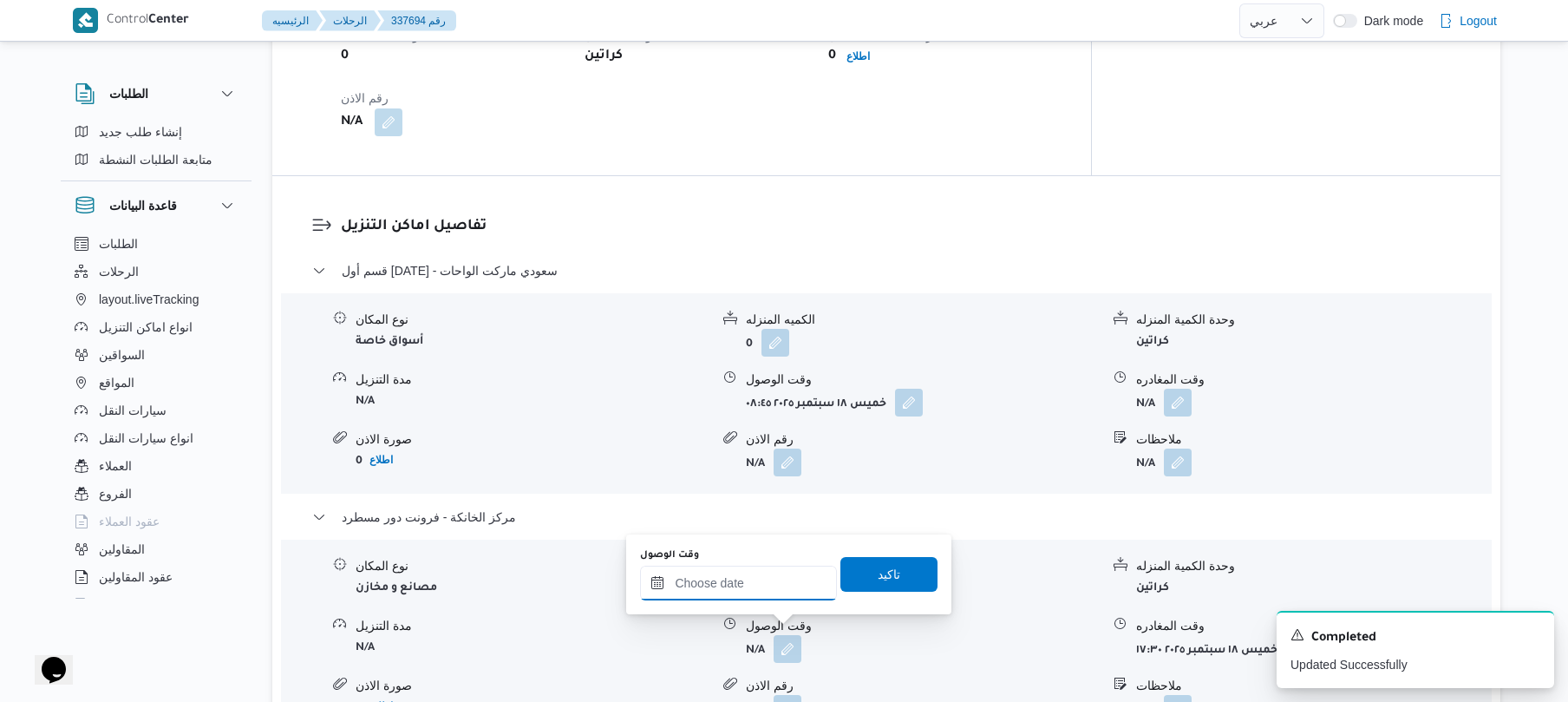
click at [781, 596] on input "وقت الوصول" at bounding box center [738, 582] width 197 height 35
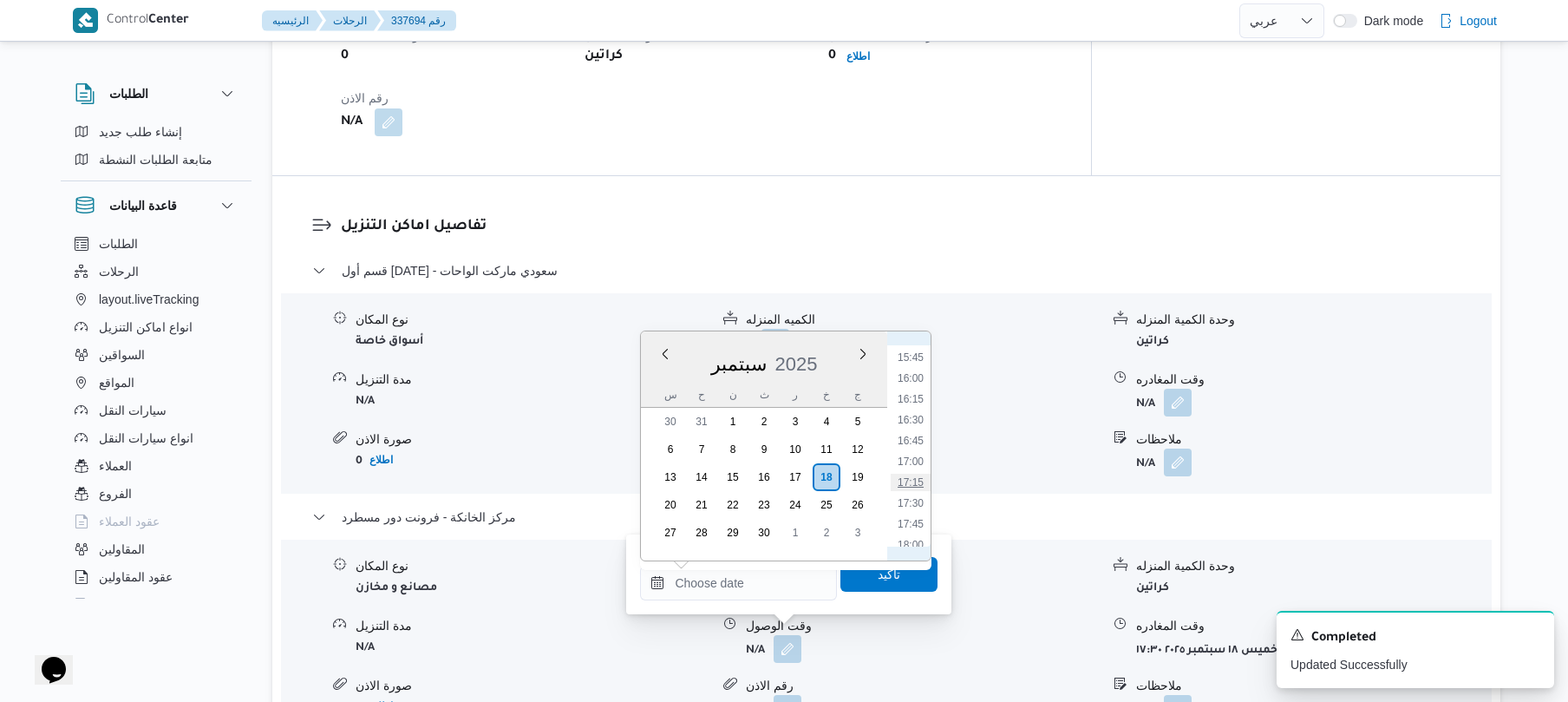
click at [916, 480] on li "17:15" at bounding box center [910, 482] width 40 height 17
type input "[DATE] ١٧:١٥"
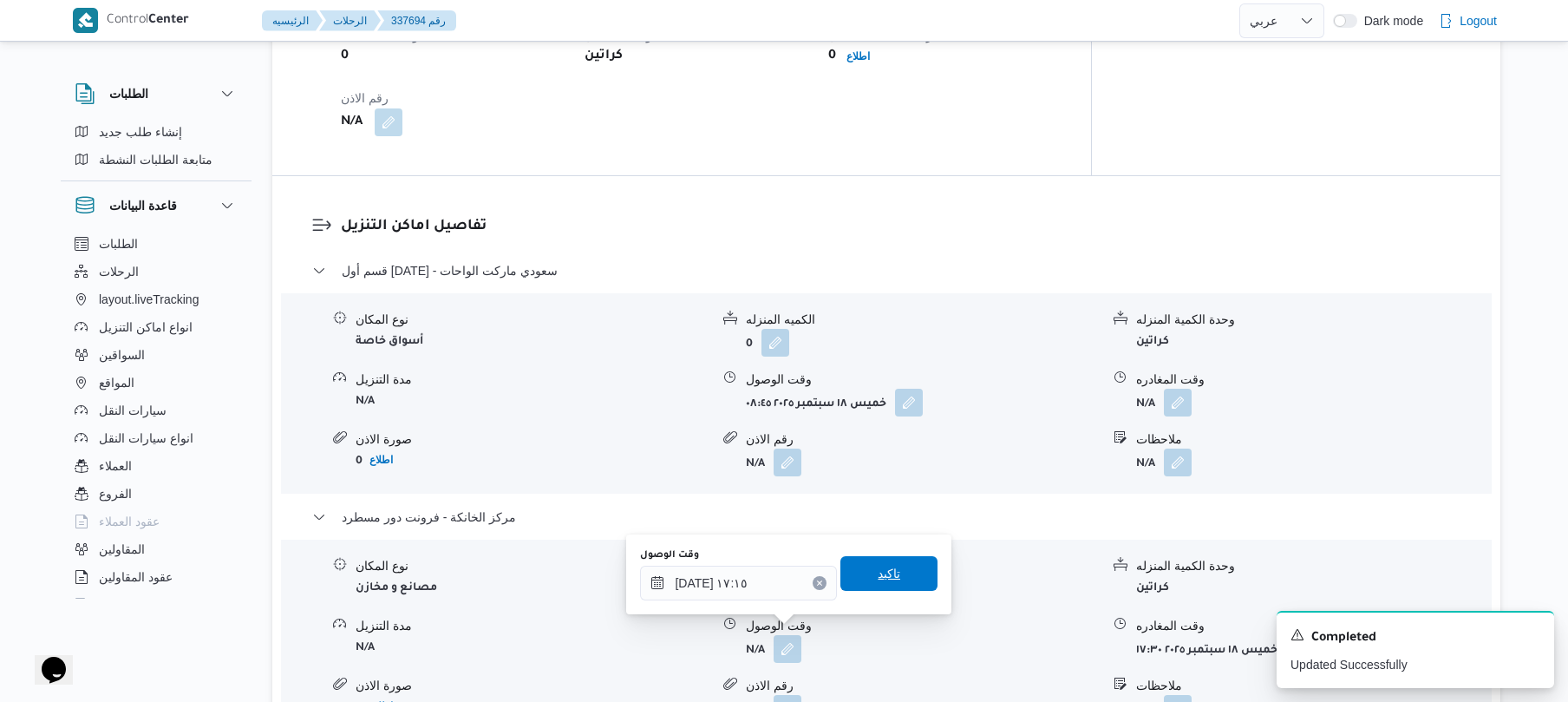
click at [895, 571] on span "تاكيد" at bounding box center [889, 573] width 97 height 35
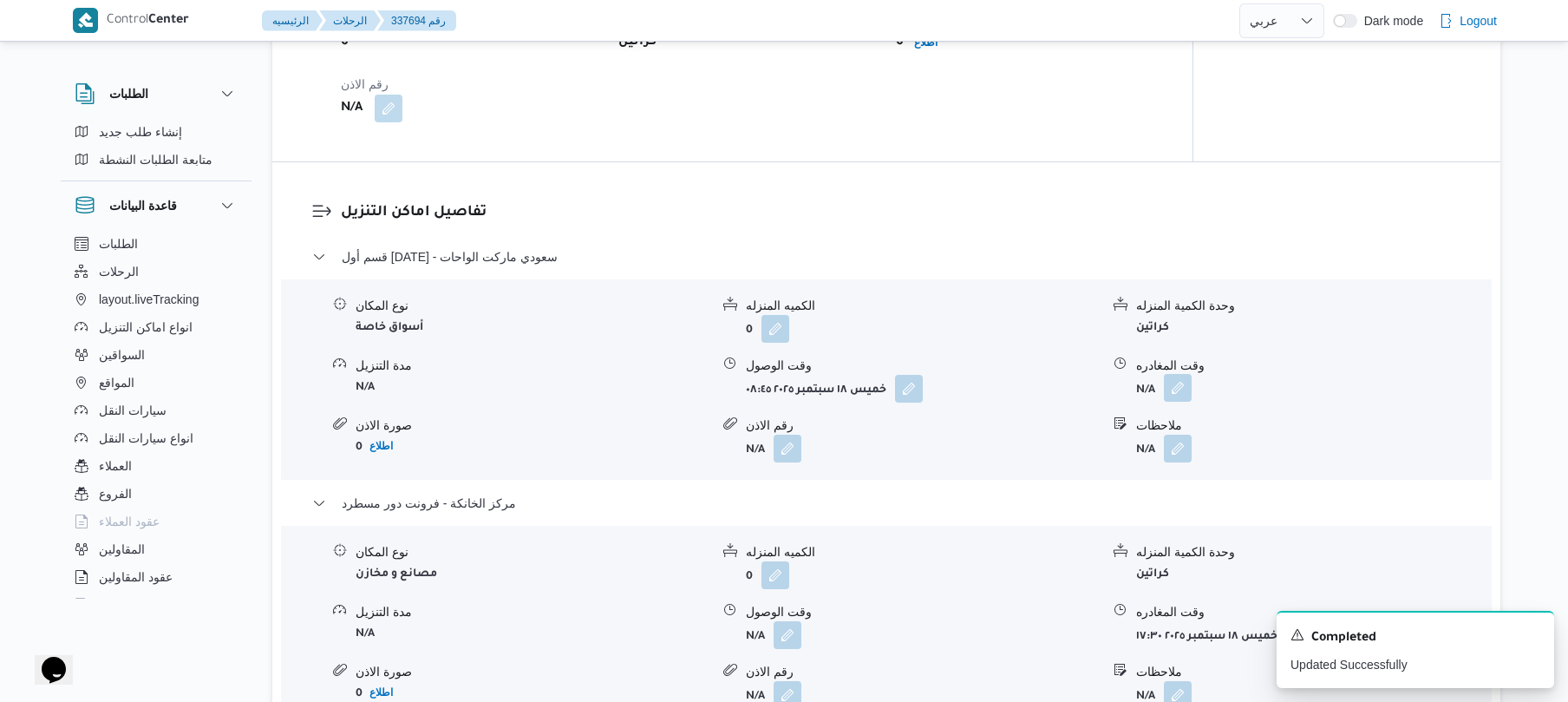
click at [1176, 393] on button "button" at bounding box center [1177, 387] width 27 height 27
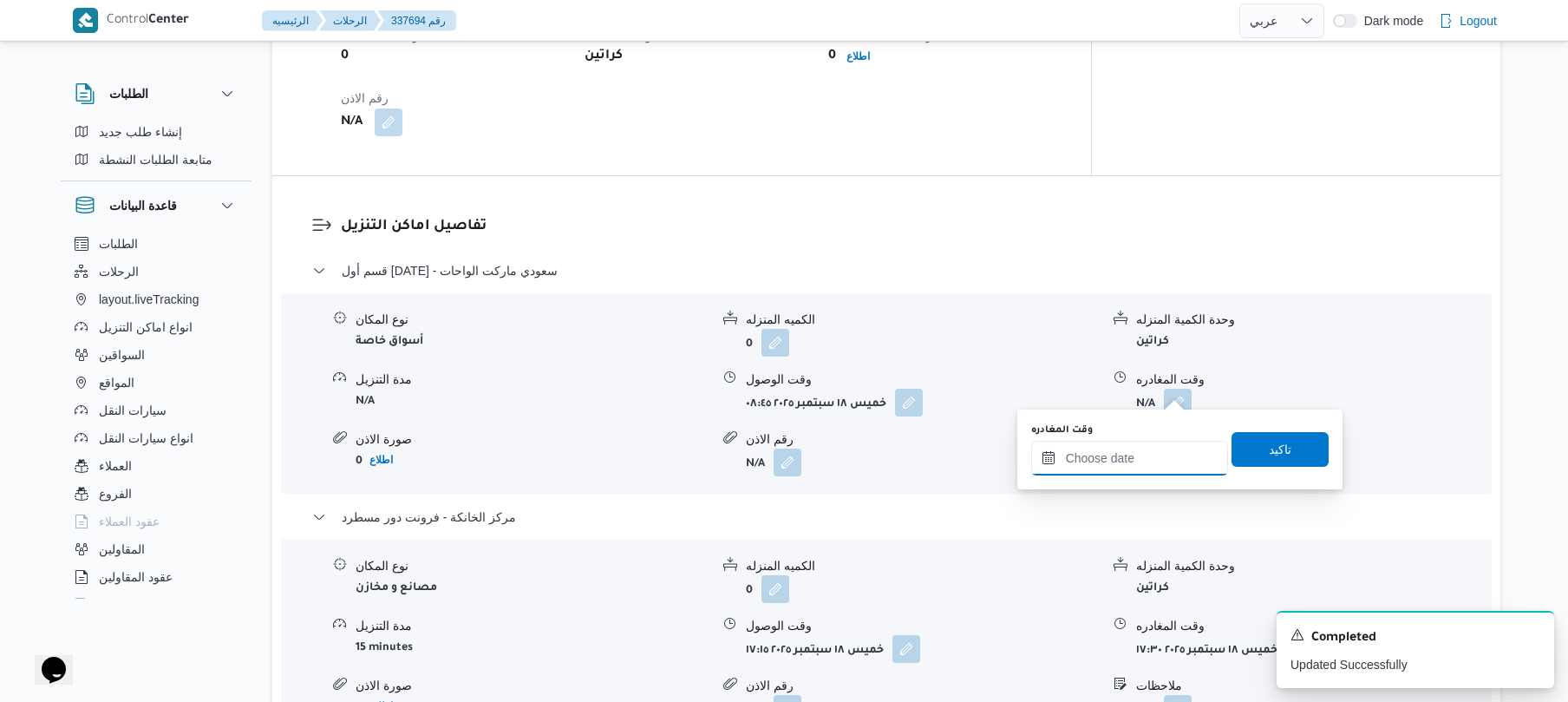
click at [1135, 455] on input "وقت المغادره" at bounding box center [1130, 458] width 197 height 35
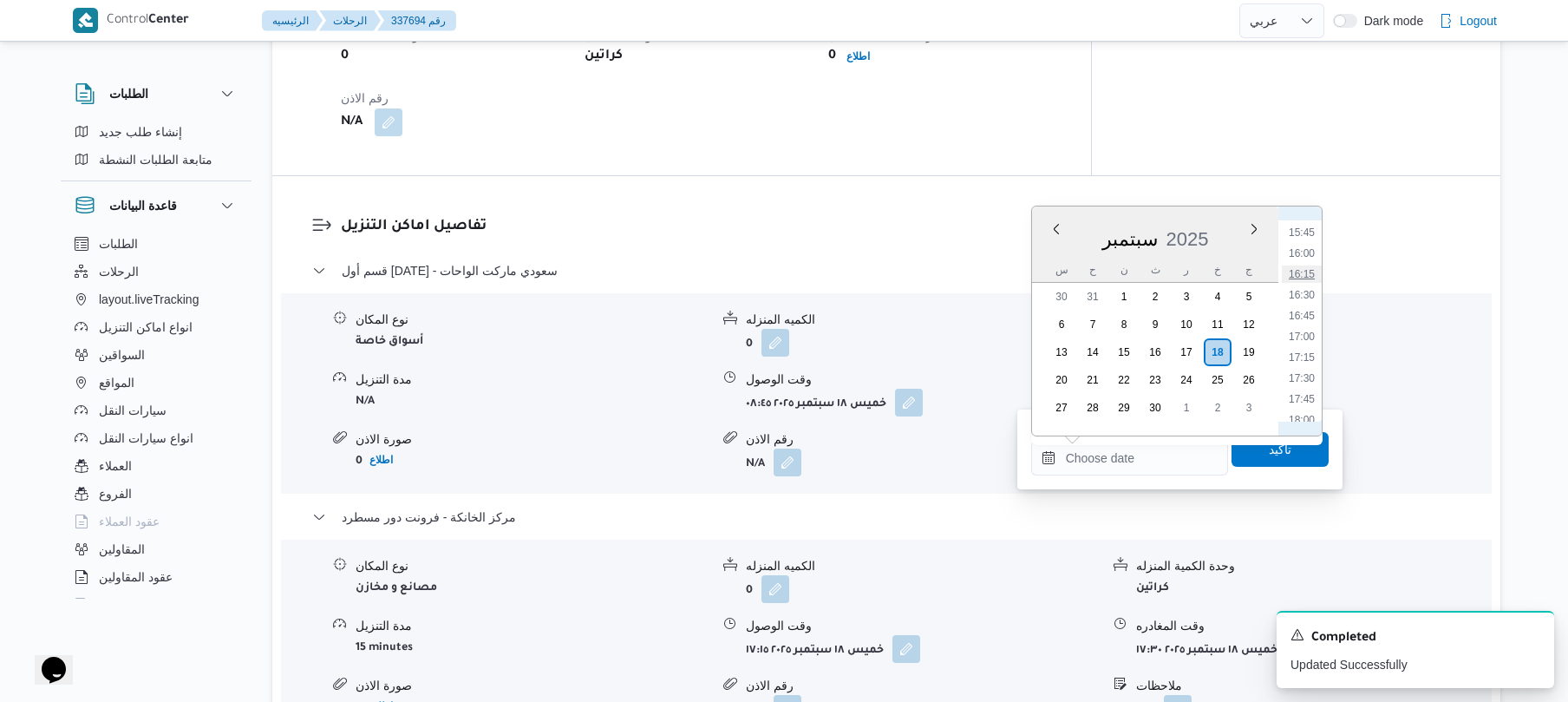
click at [1306, 275] on li "16:15" at bounding box center [1302, 274] width 40 height 17
type input "[DATE] ١٦:١٥"
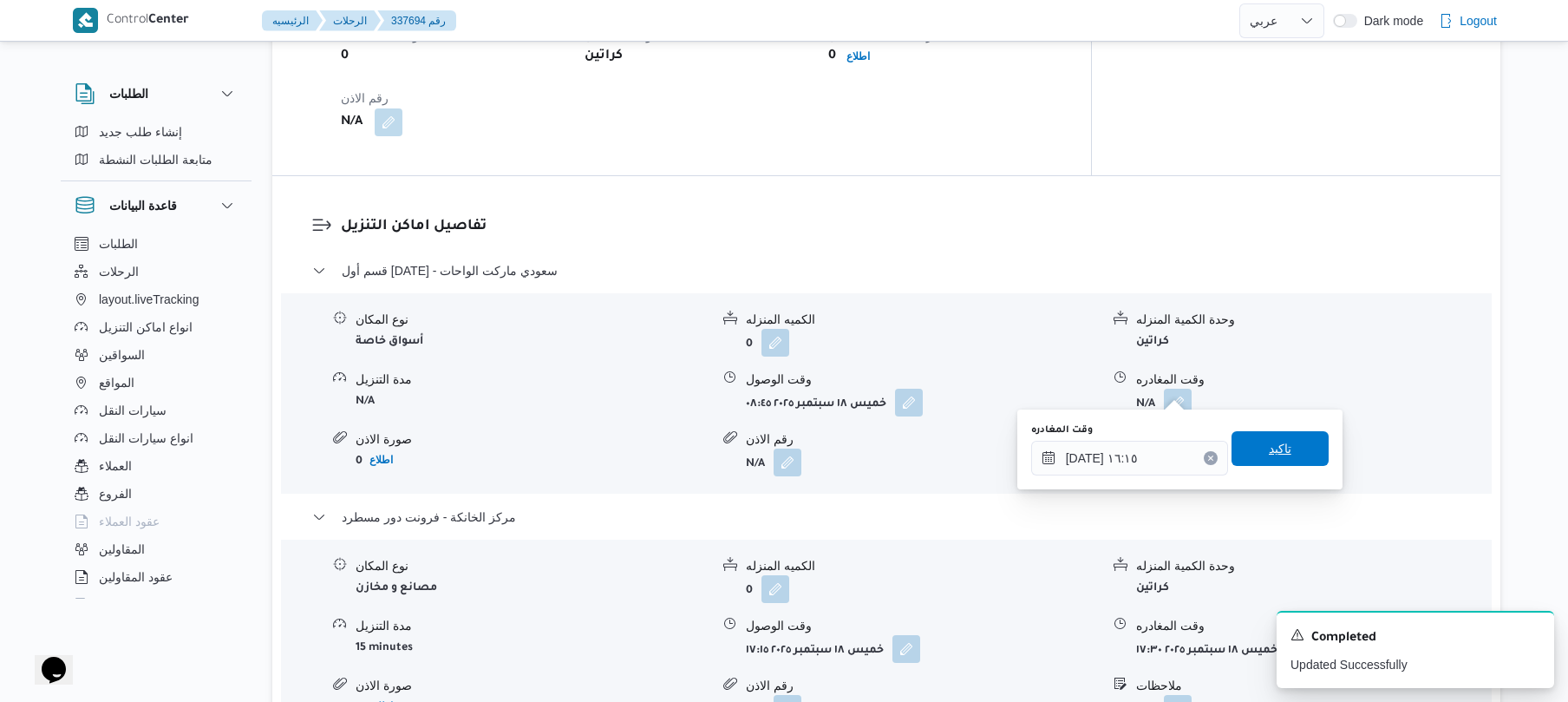
click at [1274, 451] on span "تاكيد" at bounding box center [1281, 449] width 23 height 21
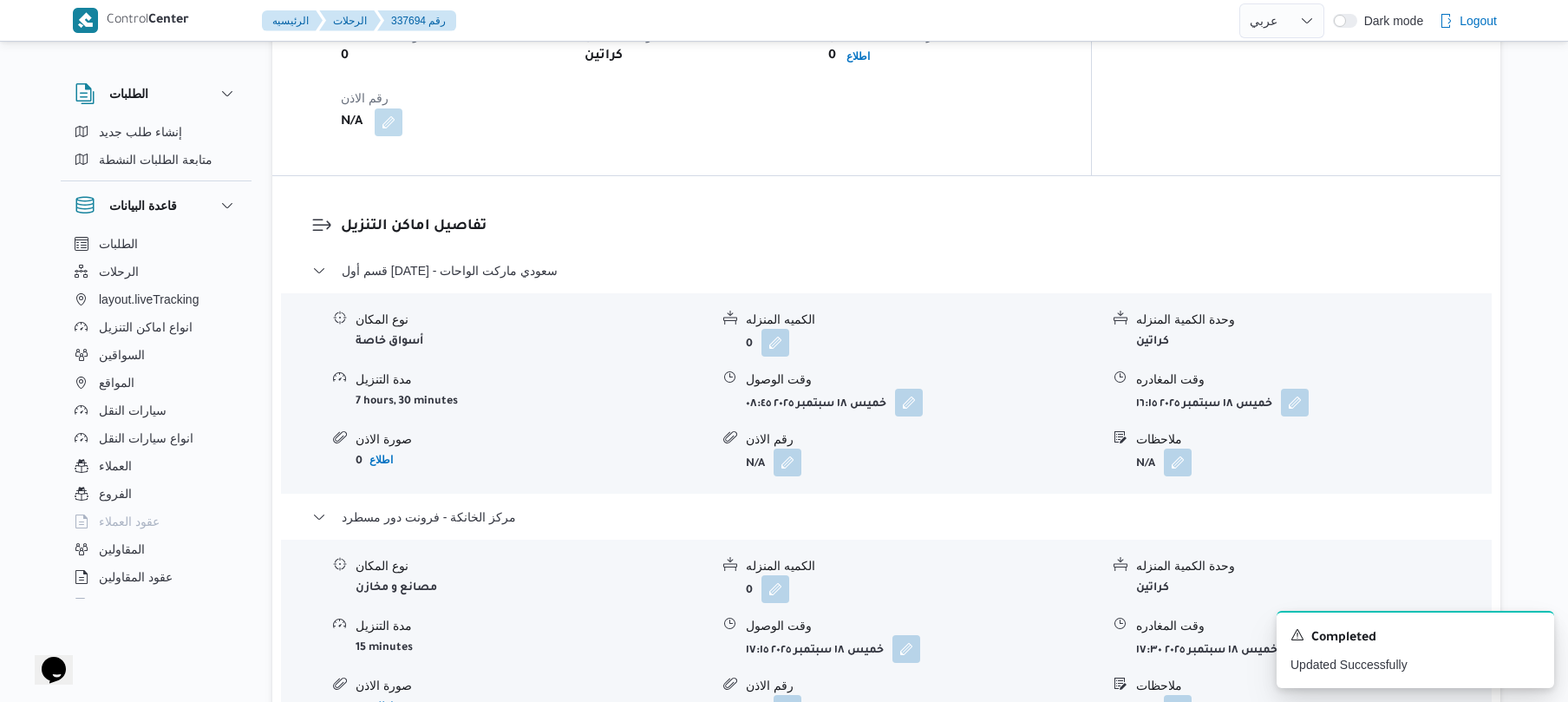
scroll to position [0, 0]
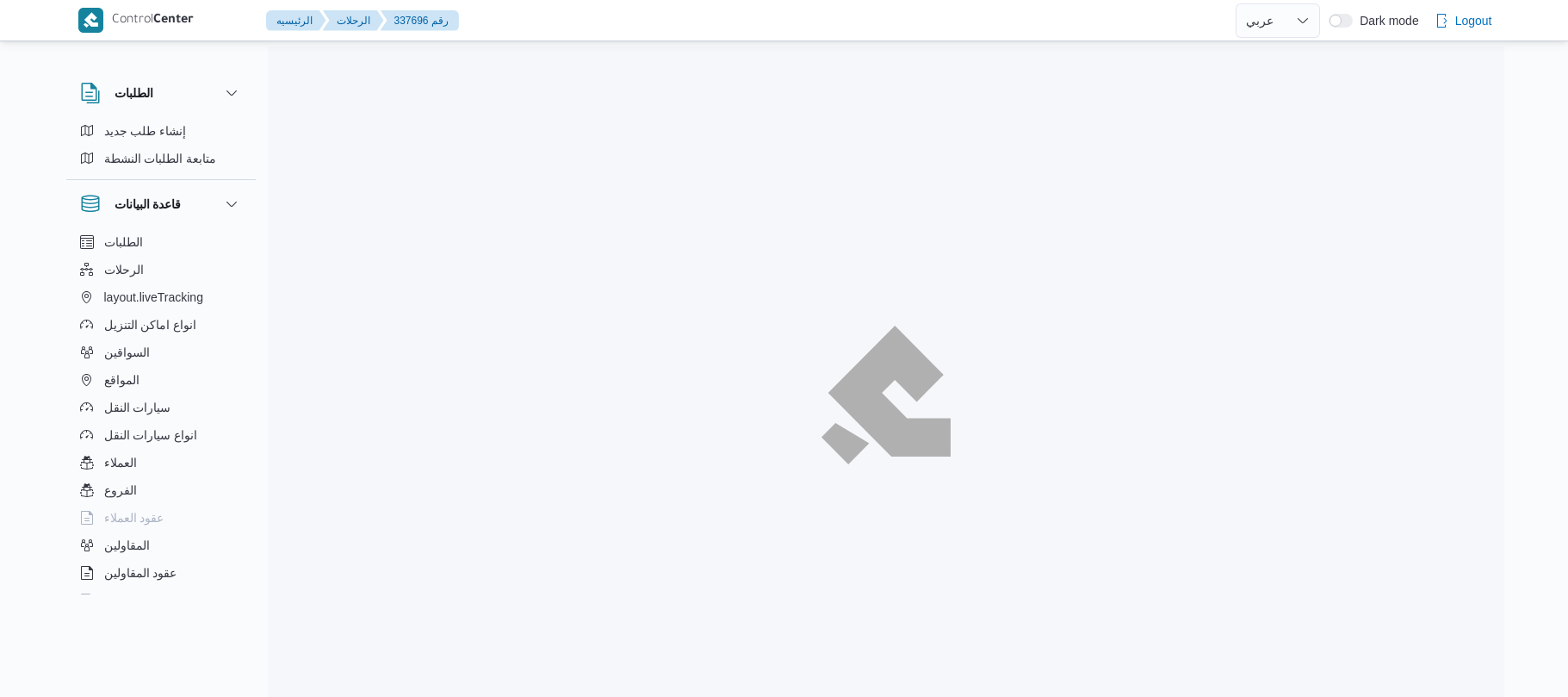
select select "ar"
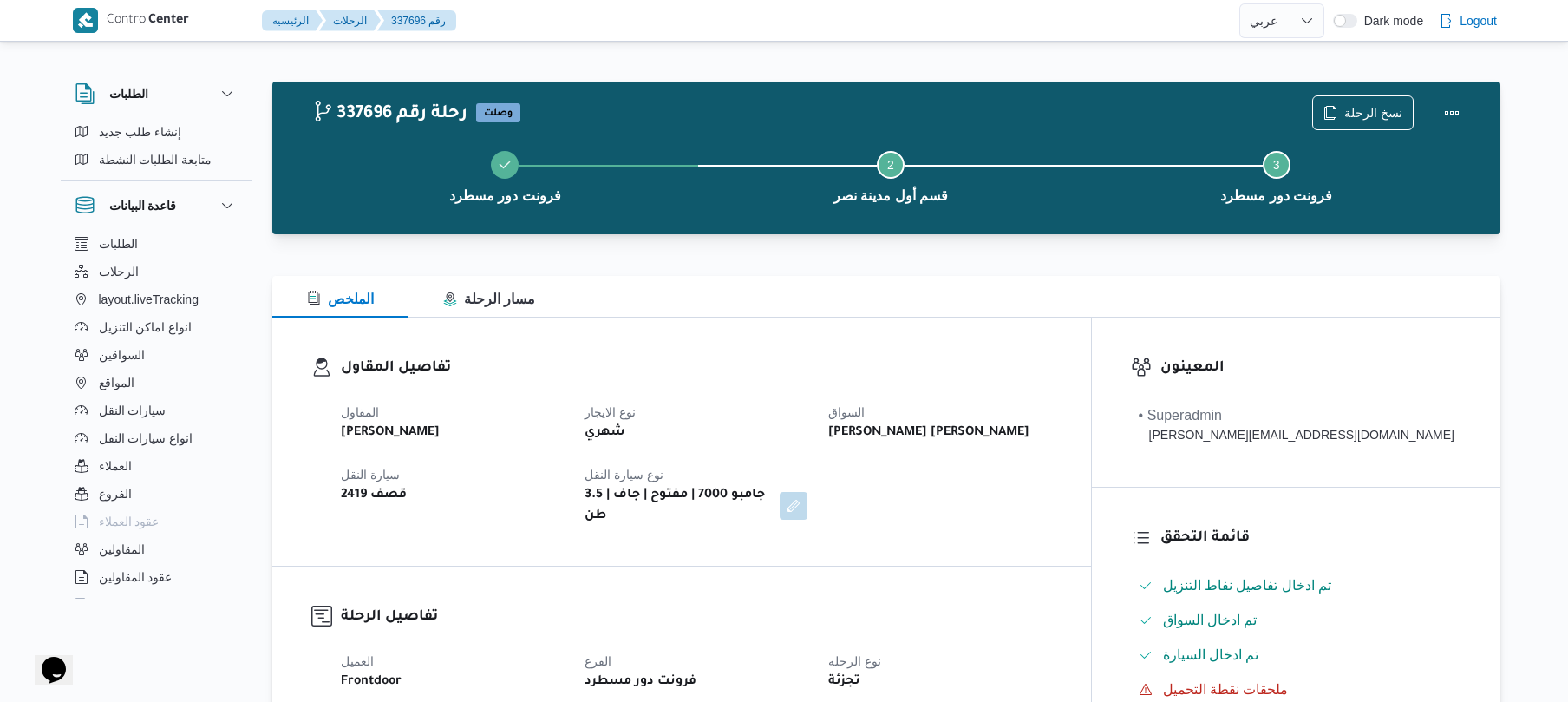
click at [969, 532] on div "تفاصيل المقاول المقاول [PERSON_NAME] نوع الايجار شهري السواق [PERSON_NAME] [PER…" at bounding box center [681, 441] width 819 height 248
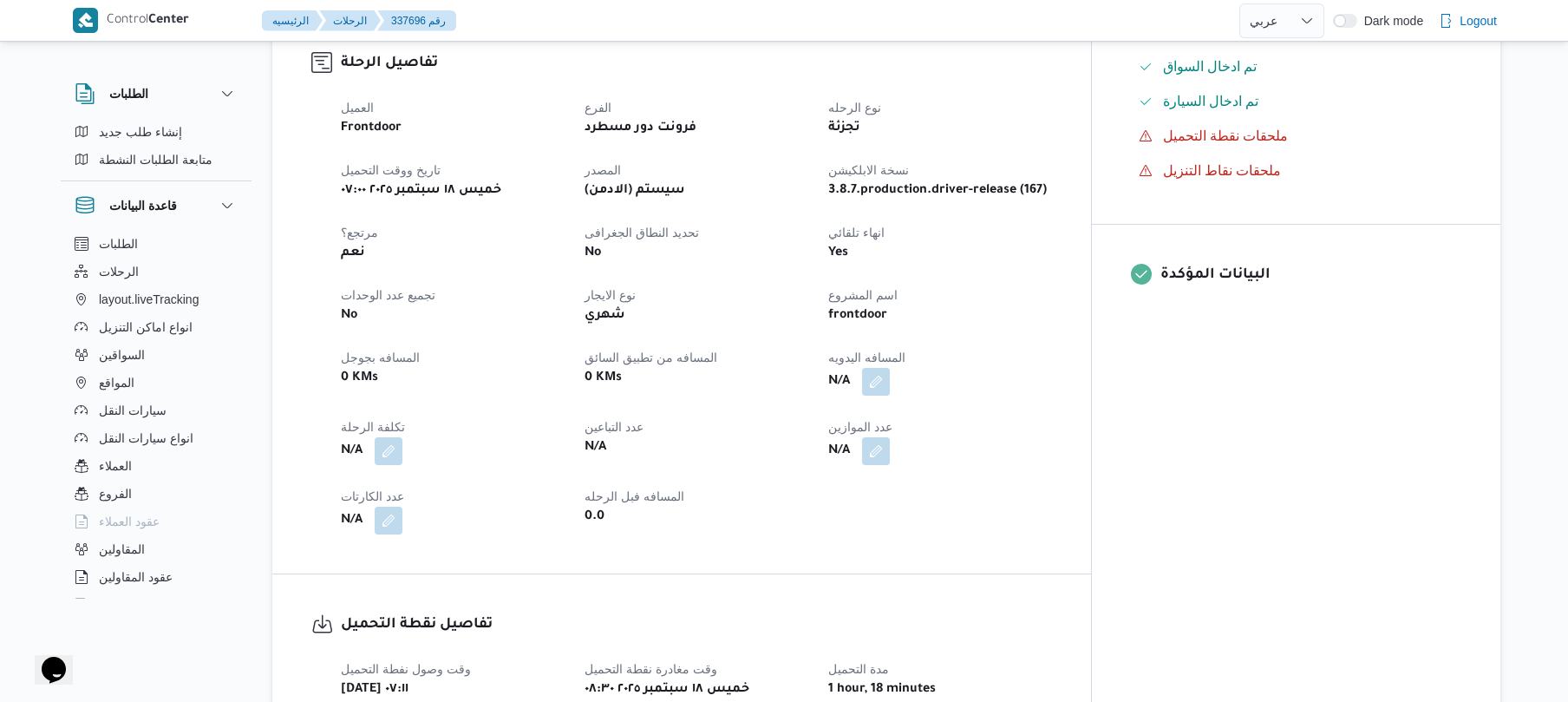
scroll to position [555, 0]
click at [890, 366] on button "button" at bounding box center [875, 379] width 27 height 27
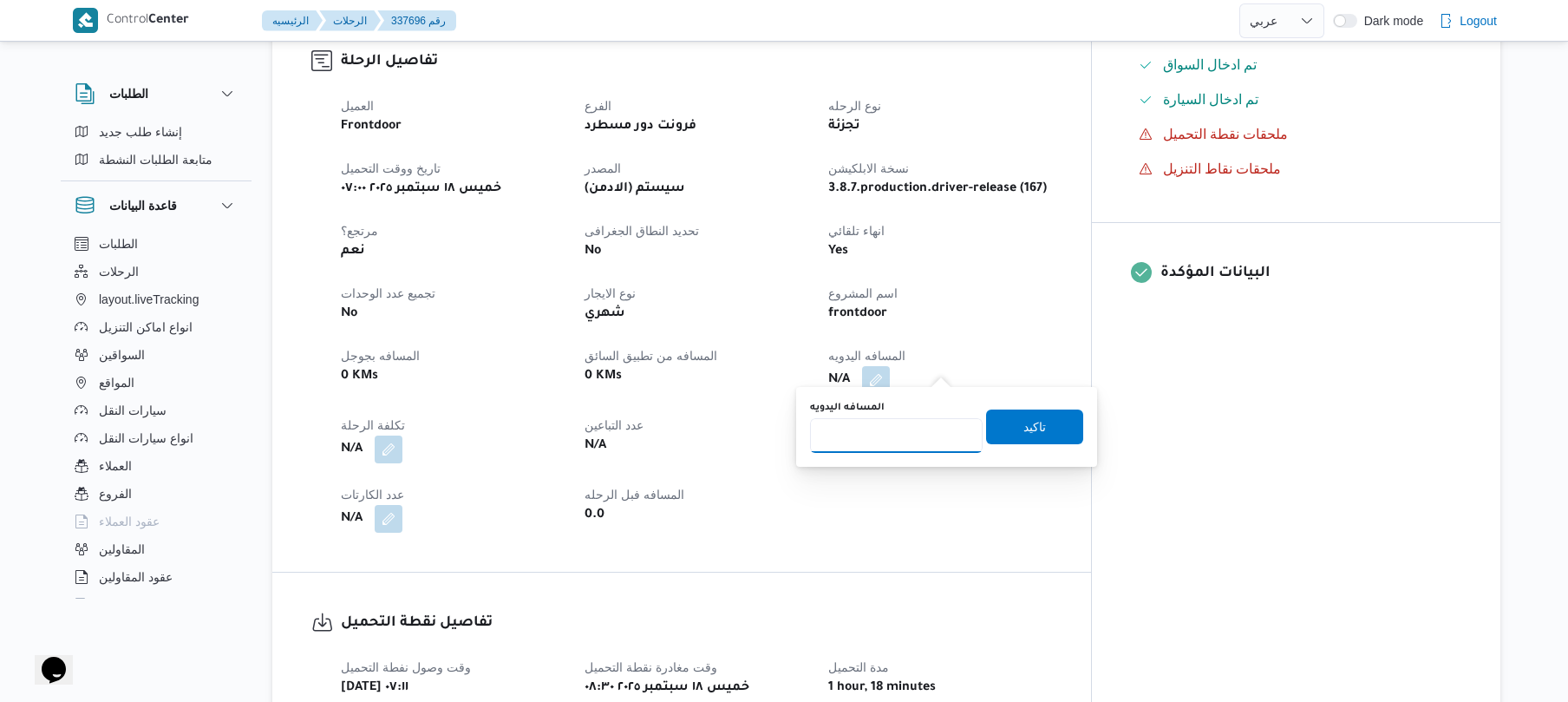
click at [899, 434] on input "المسافه اليدويه" at bounding box center [896, 435] width 172 height 35
type input "90"
click at [1032, 425] on span "تاكيد" at bounding box center [1035, 426] width 23 height 21
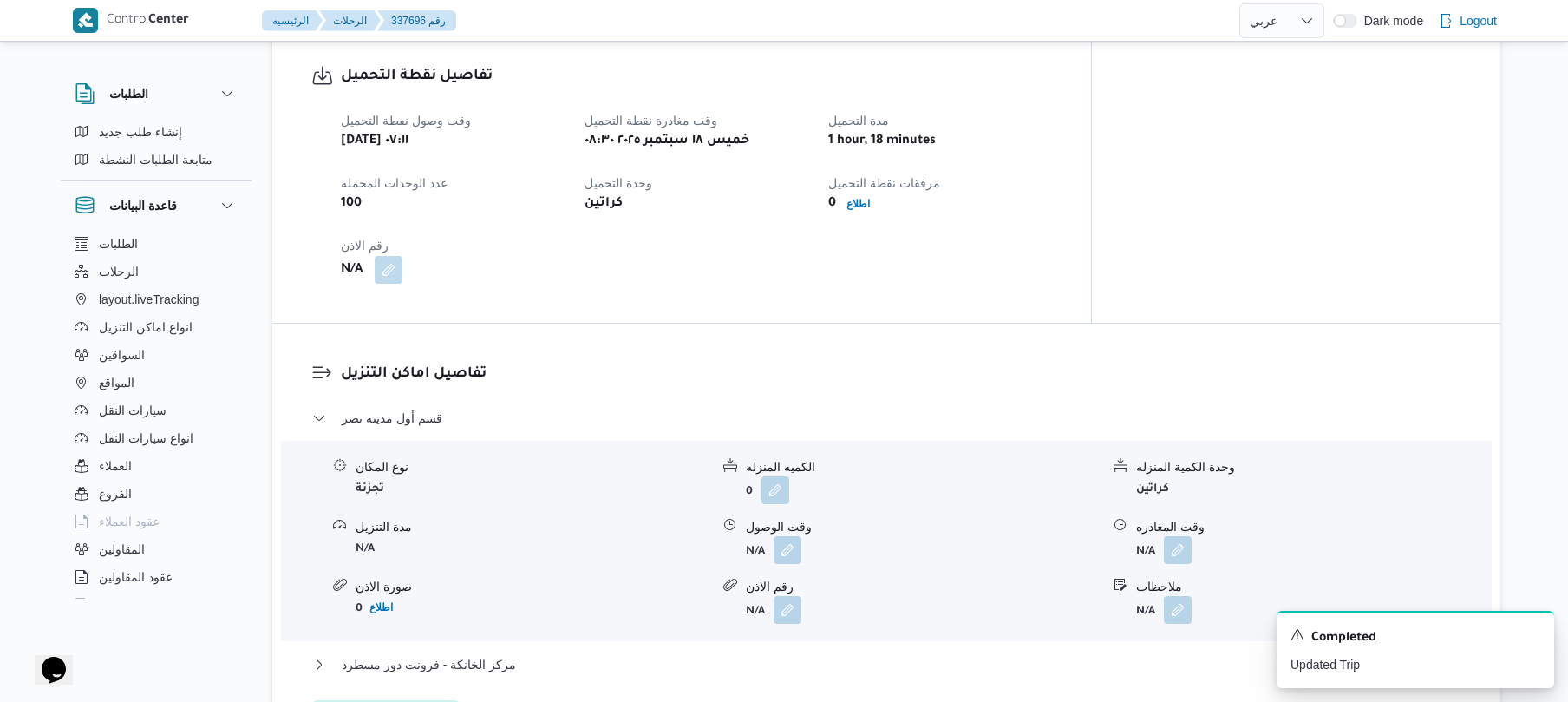
scroll to position [1292, 0]
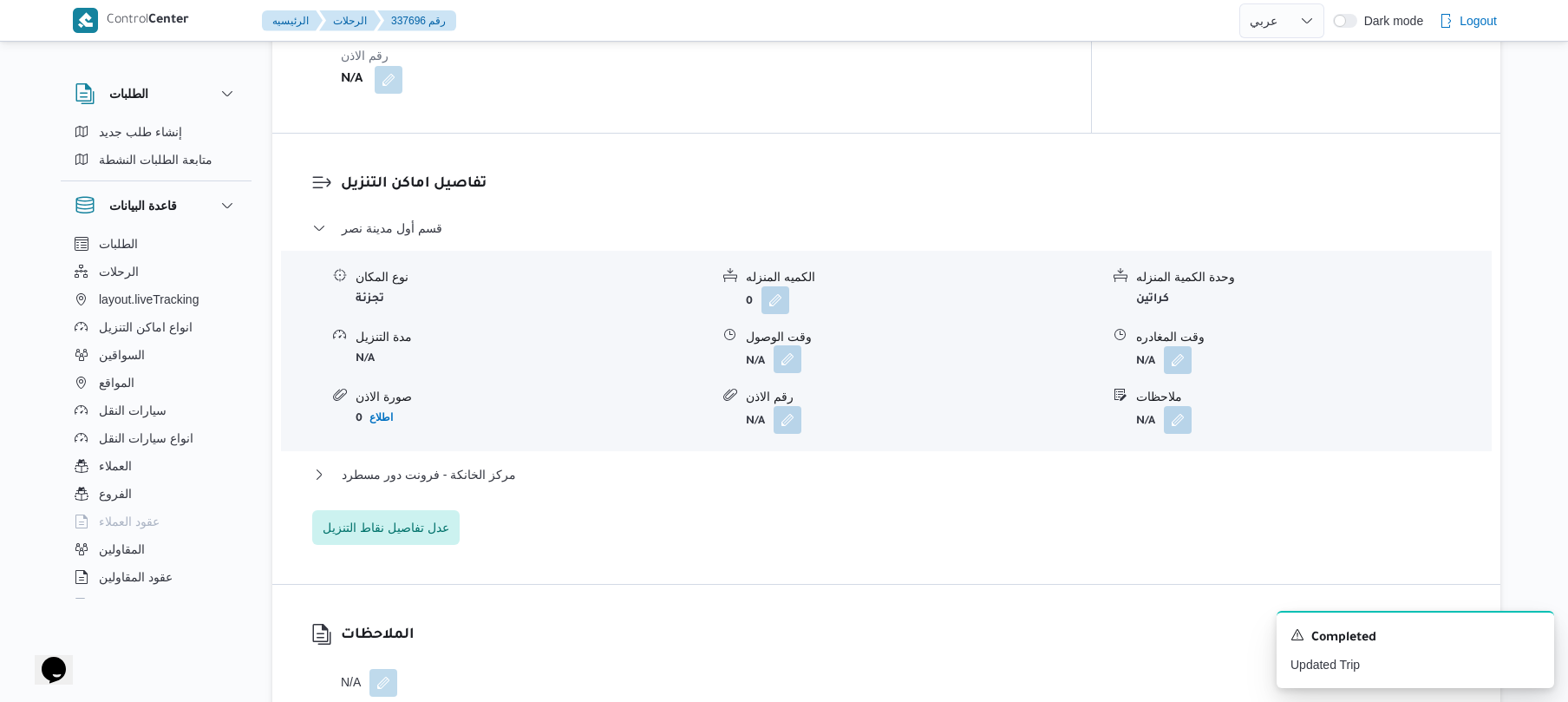
click at [788, 345] on button "button" at bounding box center [787, 358] width 27 height 27
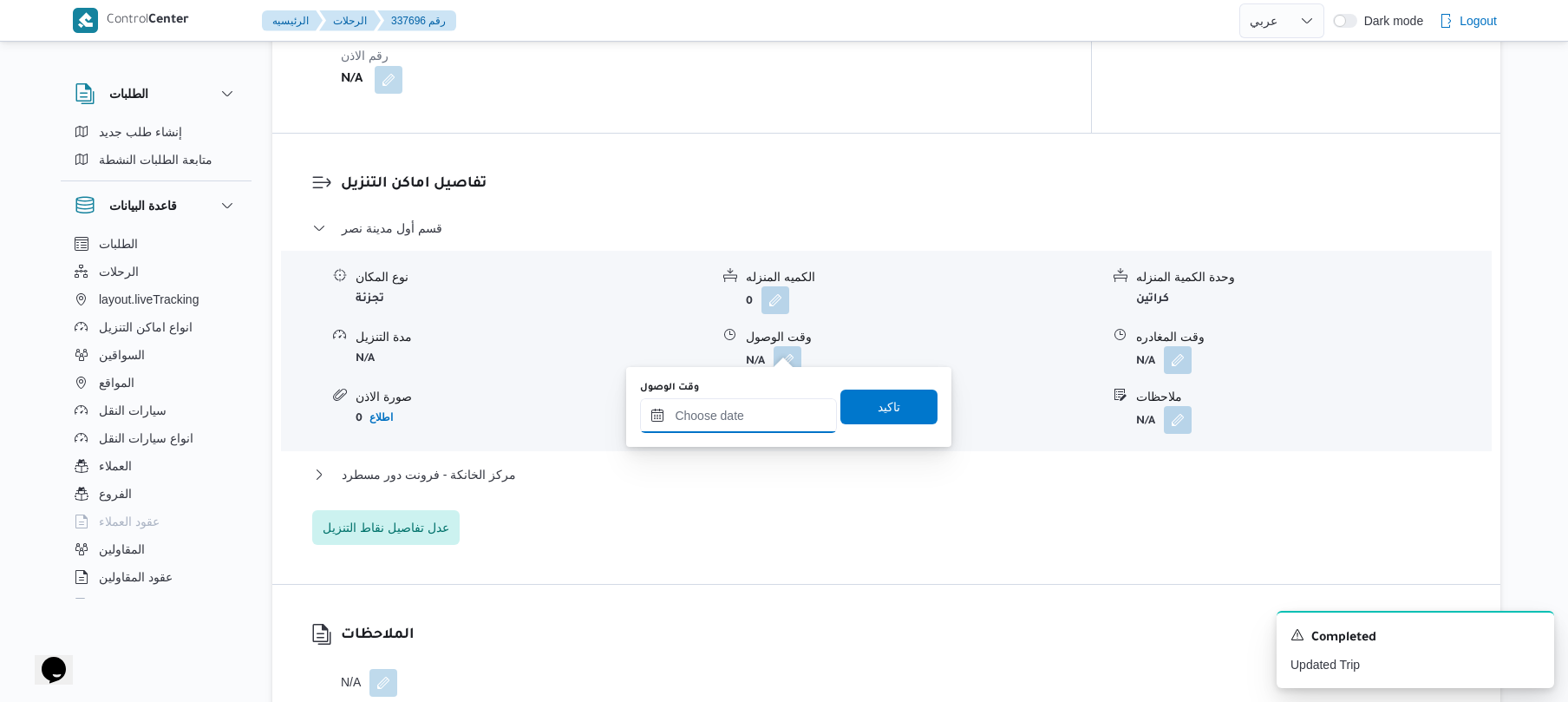
click at [761, 400] on input "وقت الوصول" at bounding box center [738, 416] width 197 height 35
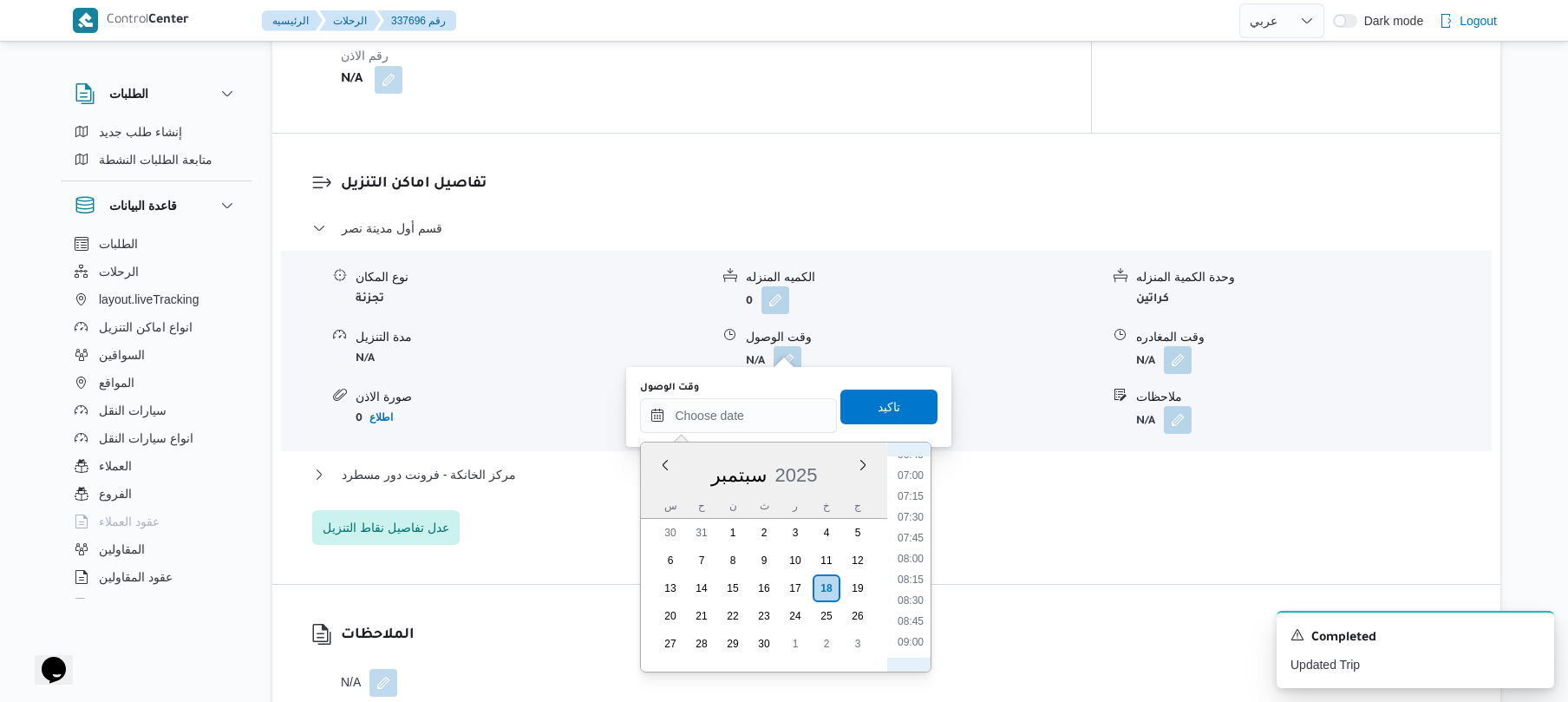
scroll to position [743, 0]
click at [911, 497] on li "09:15" at bounding box center [910, 493] width 40 height 17
type input "[DATE] ٠٩:١٥"
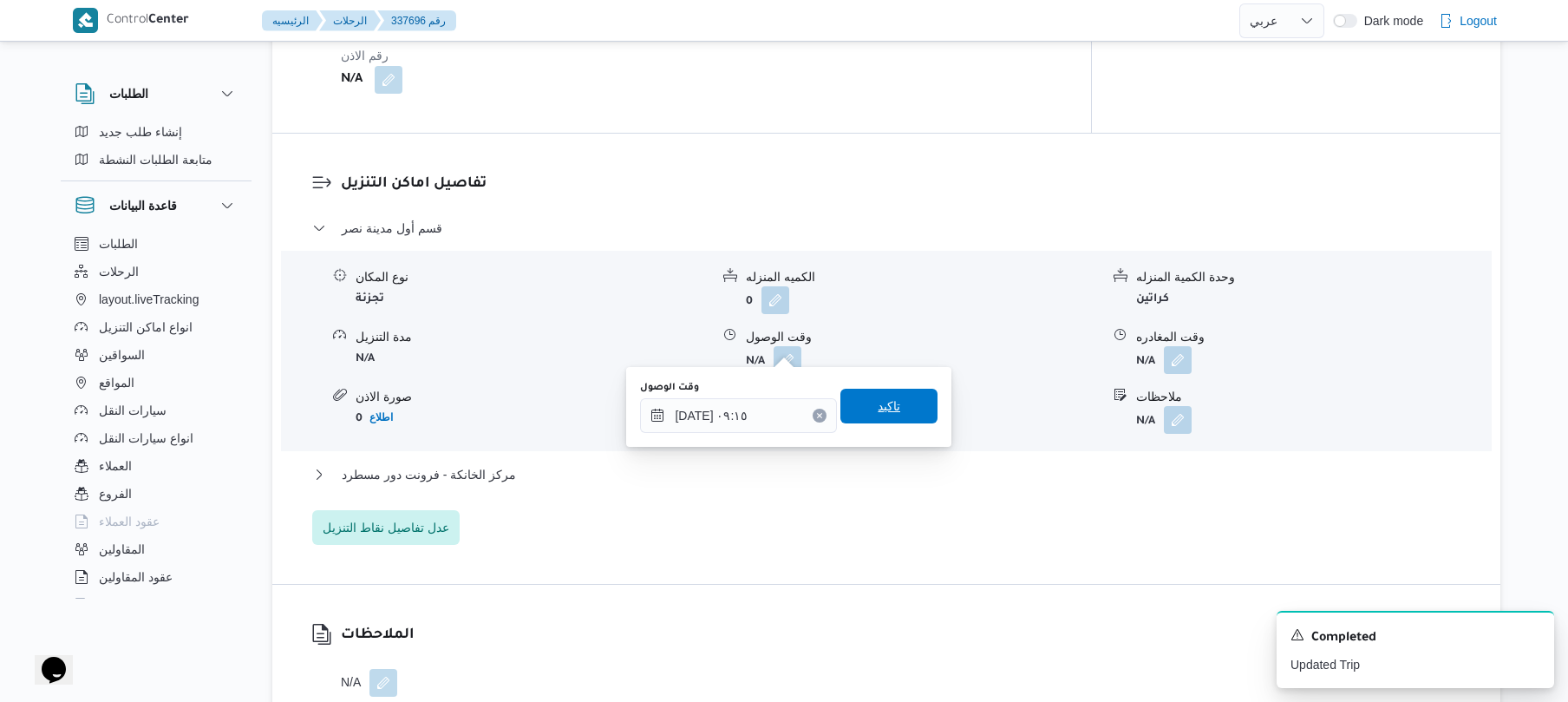
click at [901, 402] on span "تاكيد" at bounding box center [889, 405] width 97 height 35
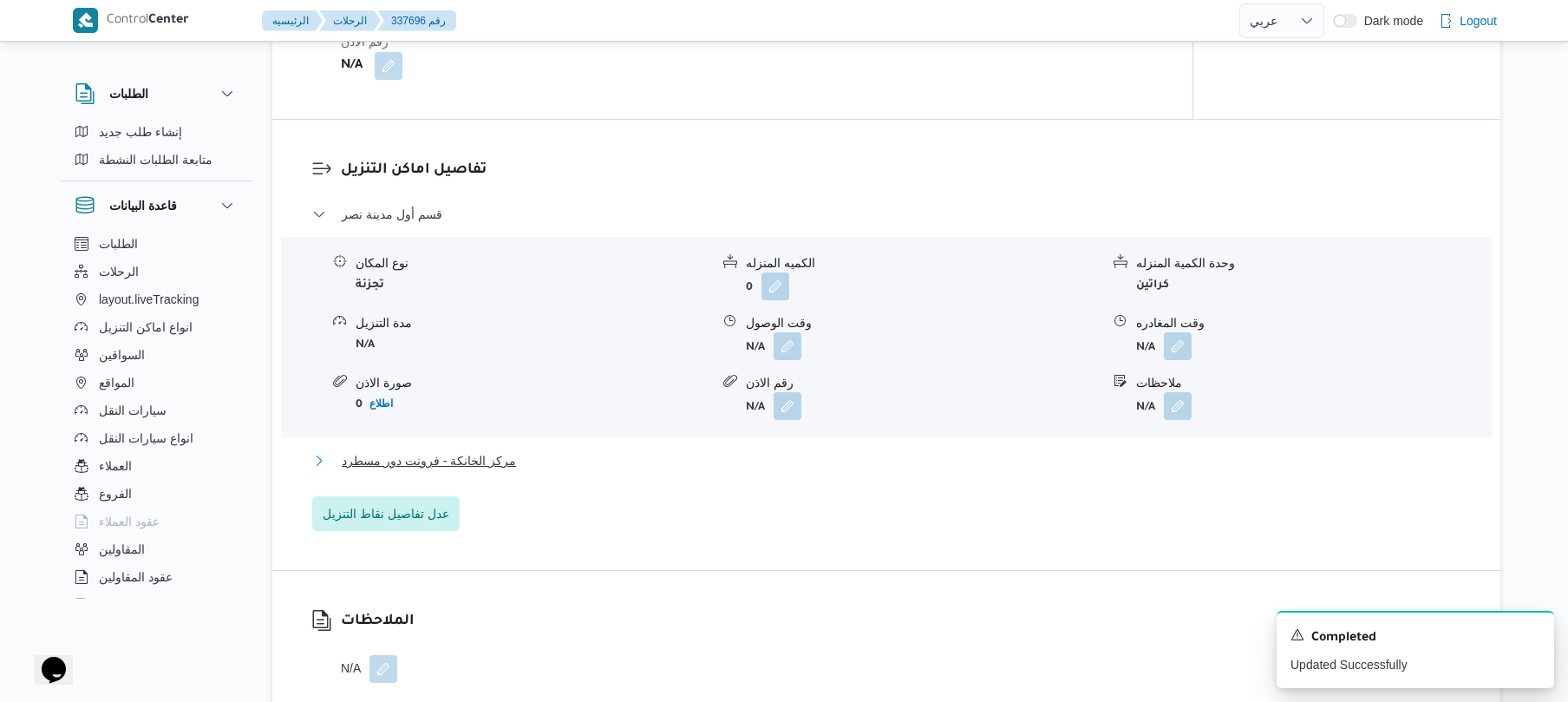
click at [860, 465] on button "مركز الخانكة - فرونت دور مسطرد" at bounding box center [887, 461] width 1150 height 21
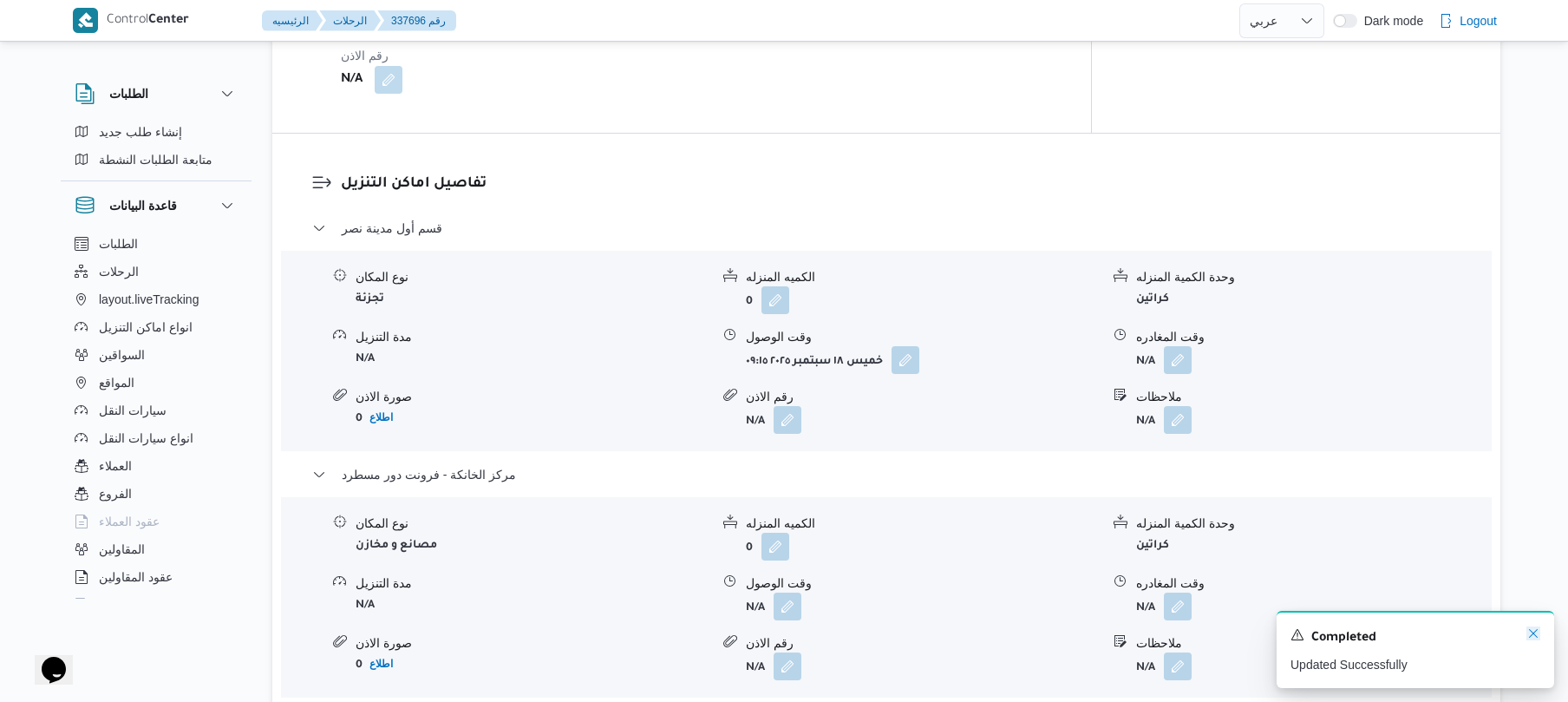
click at [1531, 637] on icon "Dismiss toast" at bounding box center [1533, 632] width 8 height 8
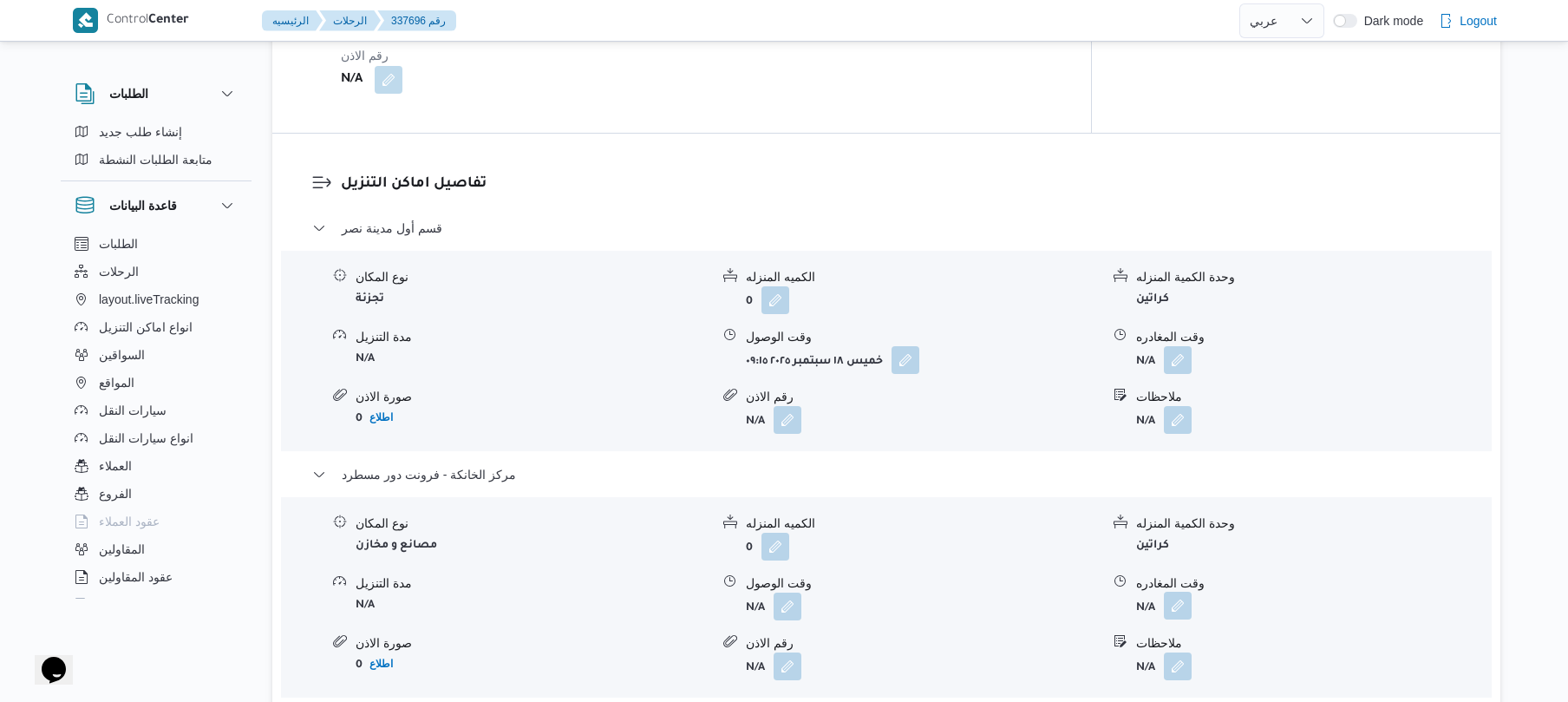
click at [1168, 598] on button "button" at bounding box center [1177, 605] width 27 height 27
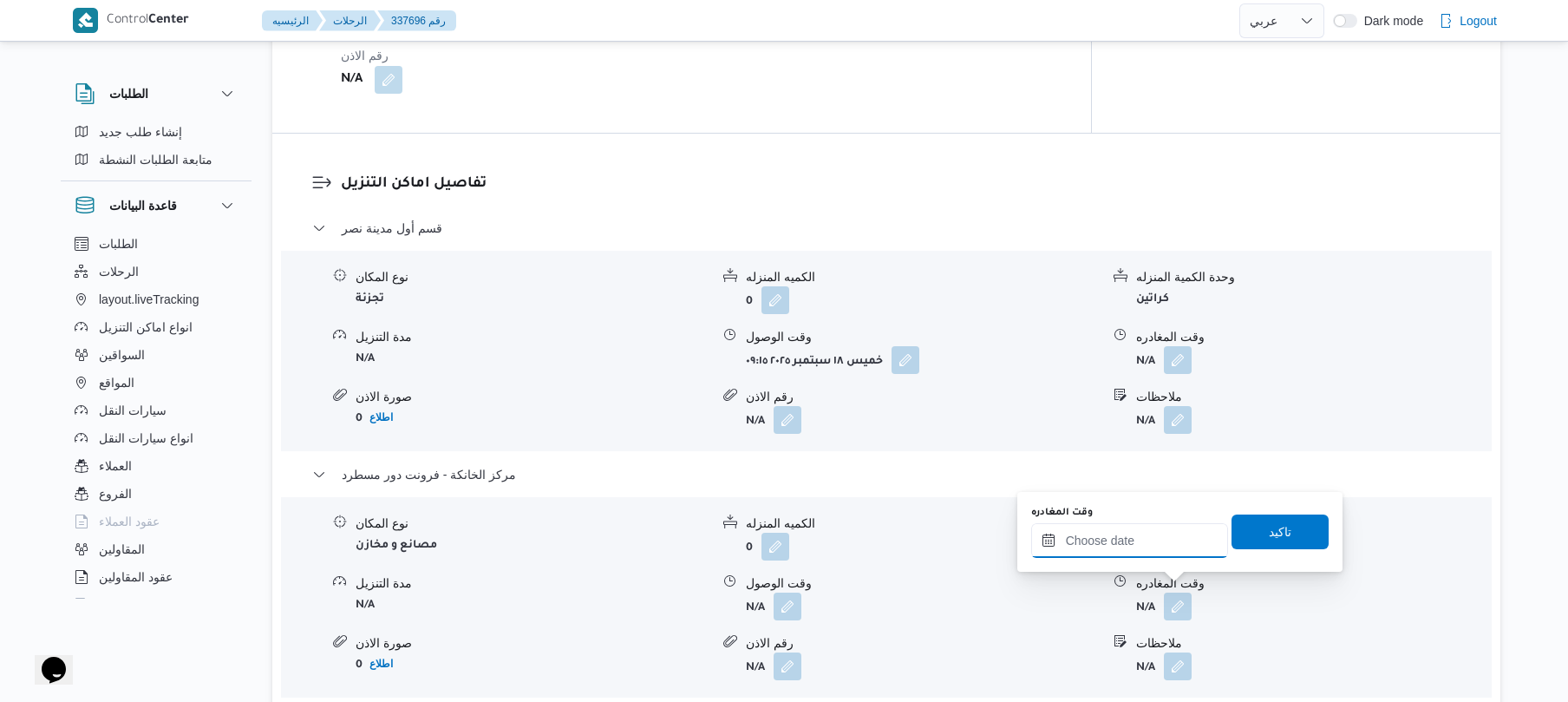
click at [1160, 546] on input "وقت المغادره" at bounding box center [1130, 540] width 197 height 35
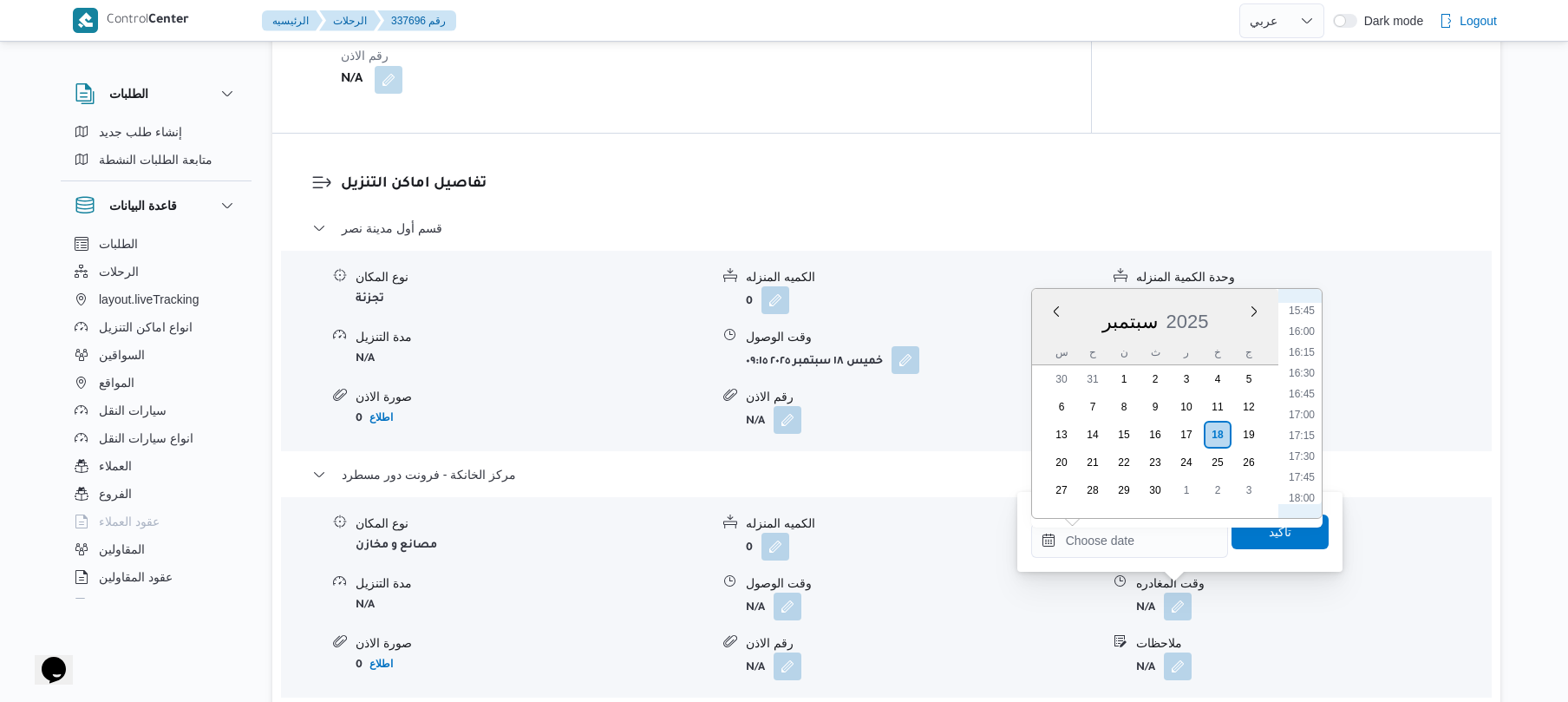
scroll to position [1308, 0]
click at [1309, 396] on li "16:45" at bounding box center [1302, 398] width 40 height 17
type input "[DATE] ١٦:٤٥"
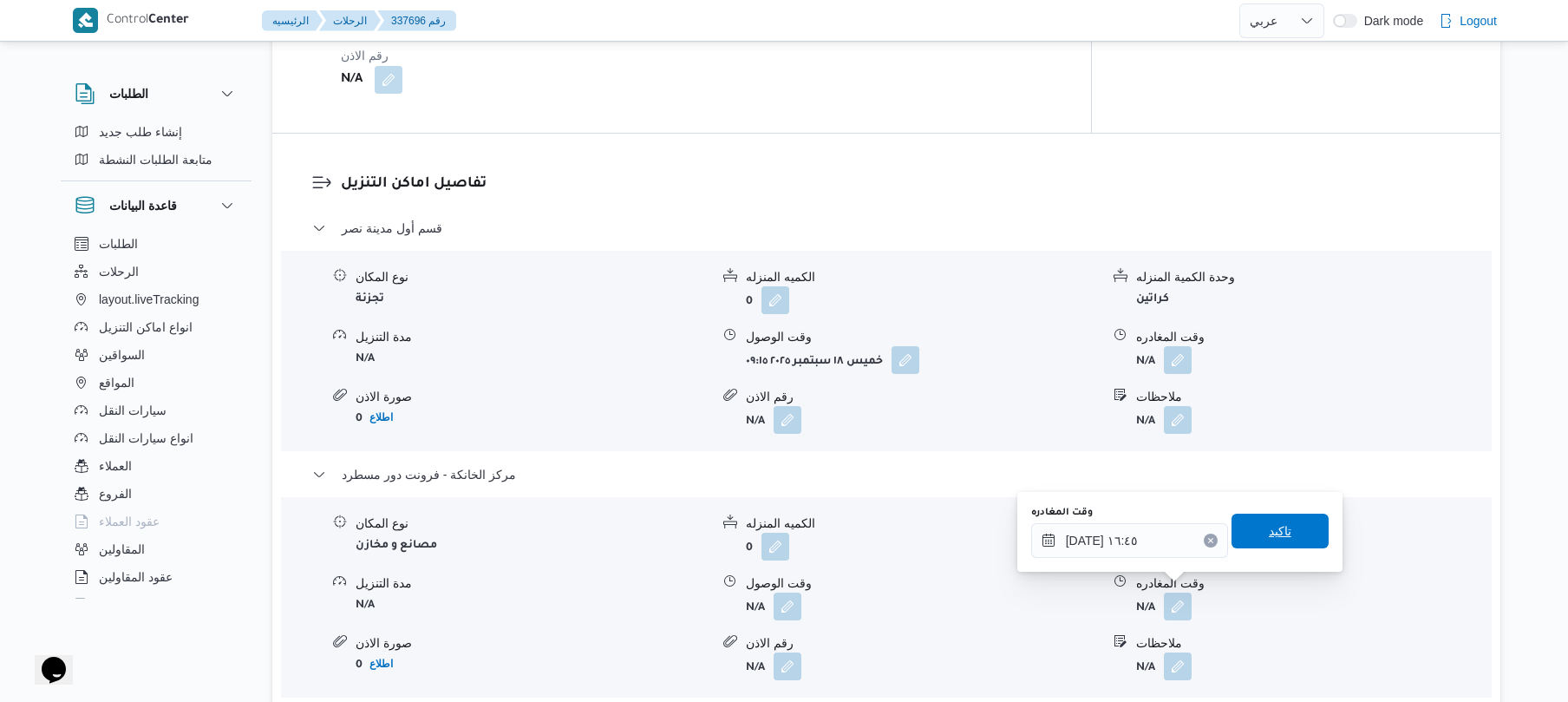
click at [1269, 530] on span "تاكيد" at bounding box center [1281, 531] width 23 height 21
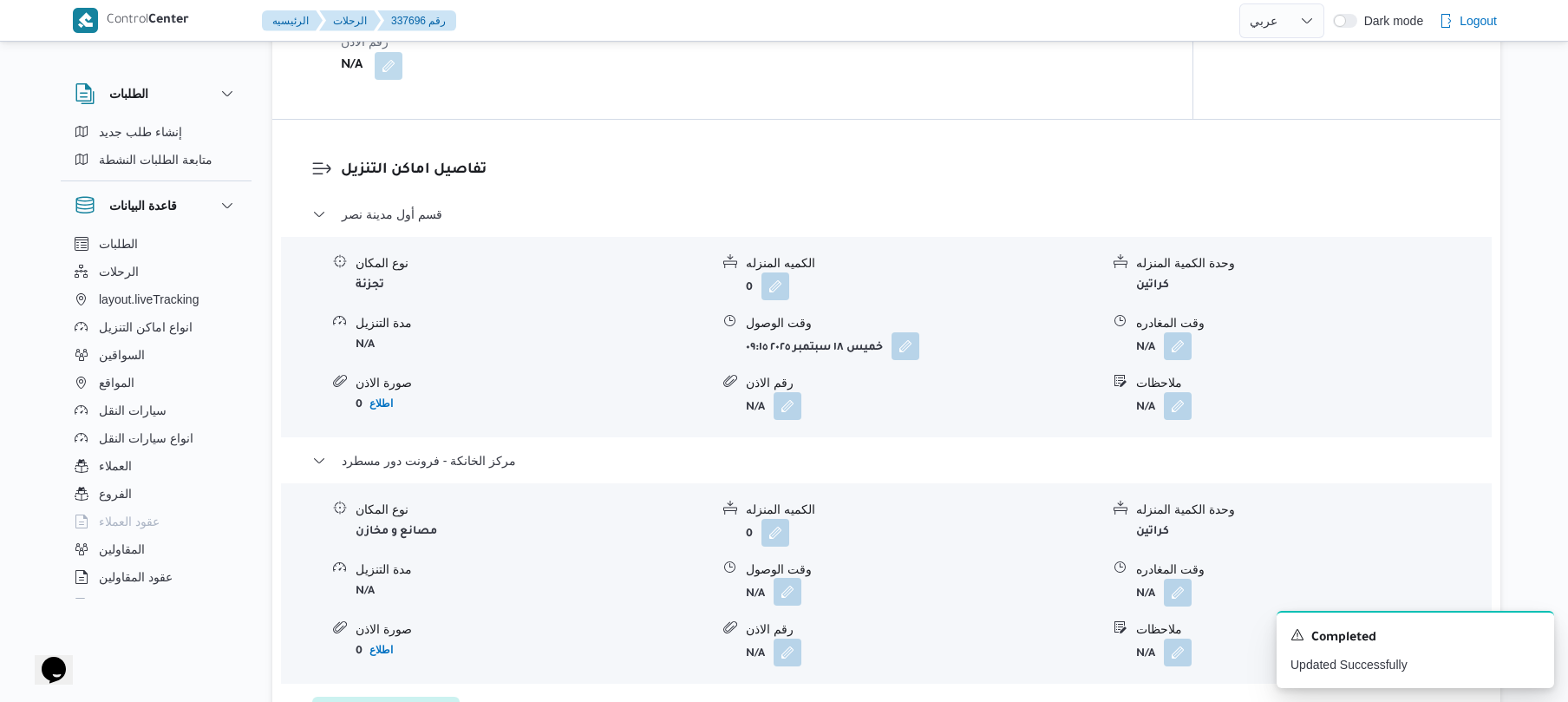
click at [789, 588] on button "button" at bounding box center [787, 591] width 27 height 27
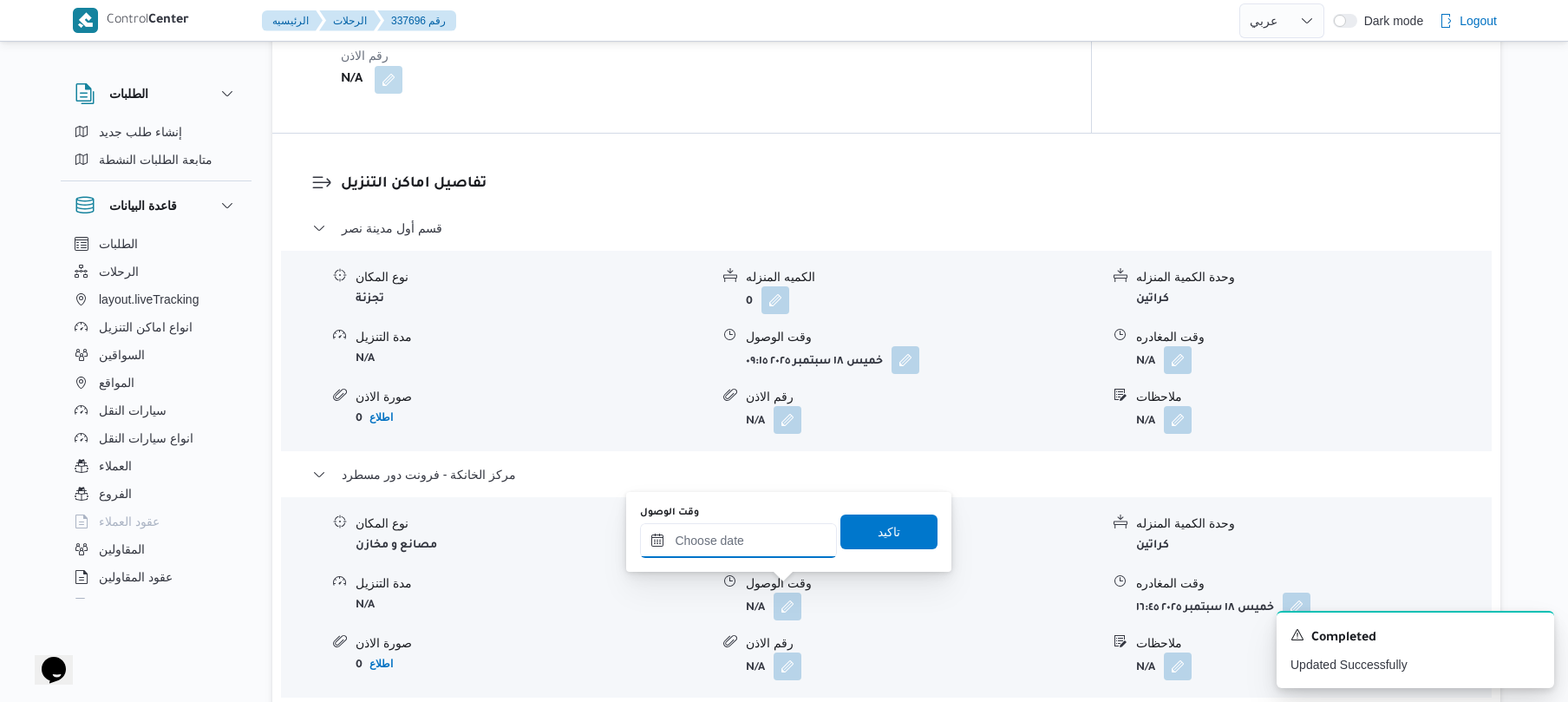
click at [785, 536] on input "وقت الوصول" at bounding box center [738, 540] width 197 height 35
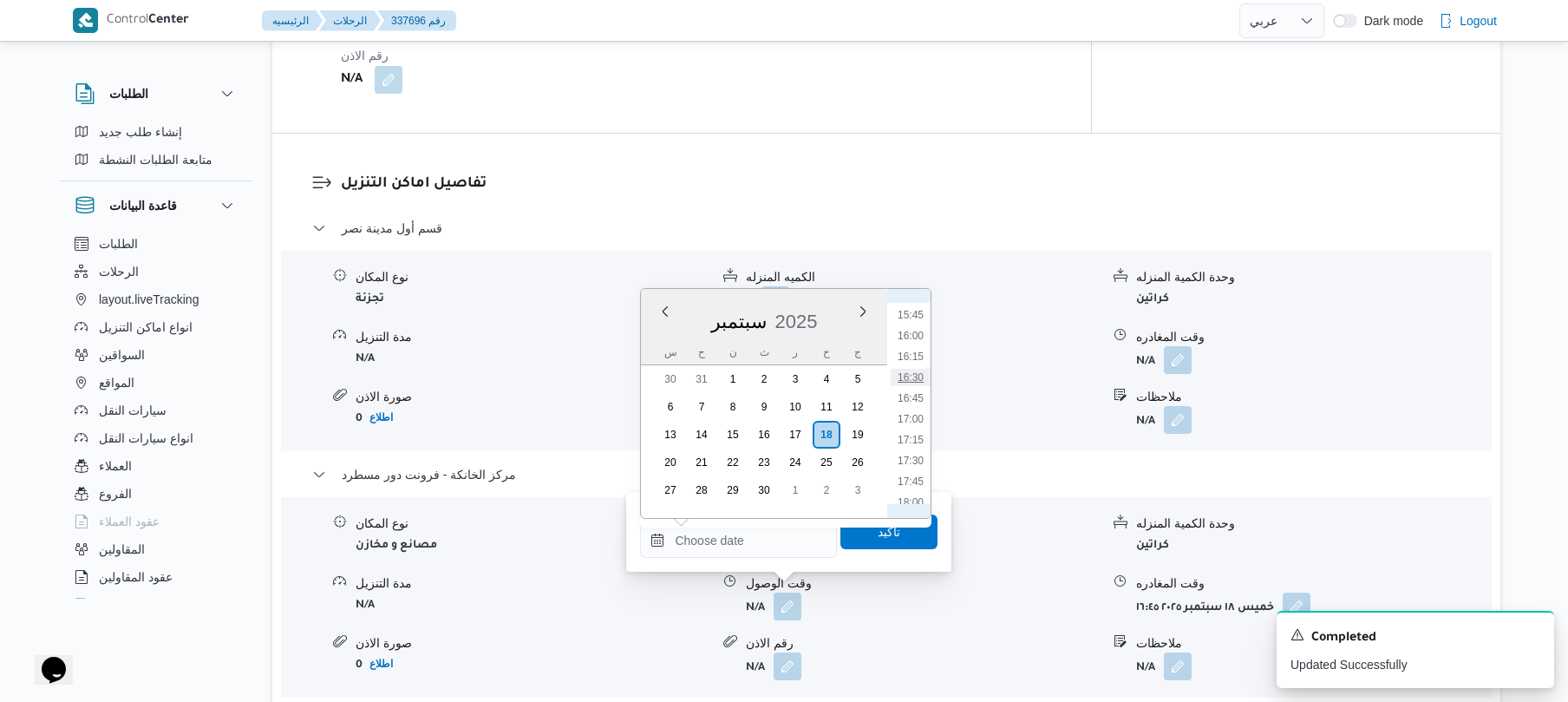
click at [916, 377] on li "16:30" at bounding box center [910, 377] width 40 height 17
type input "[DATE] ١٦:٣٠"
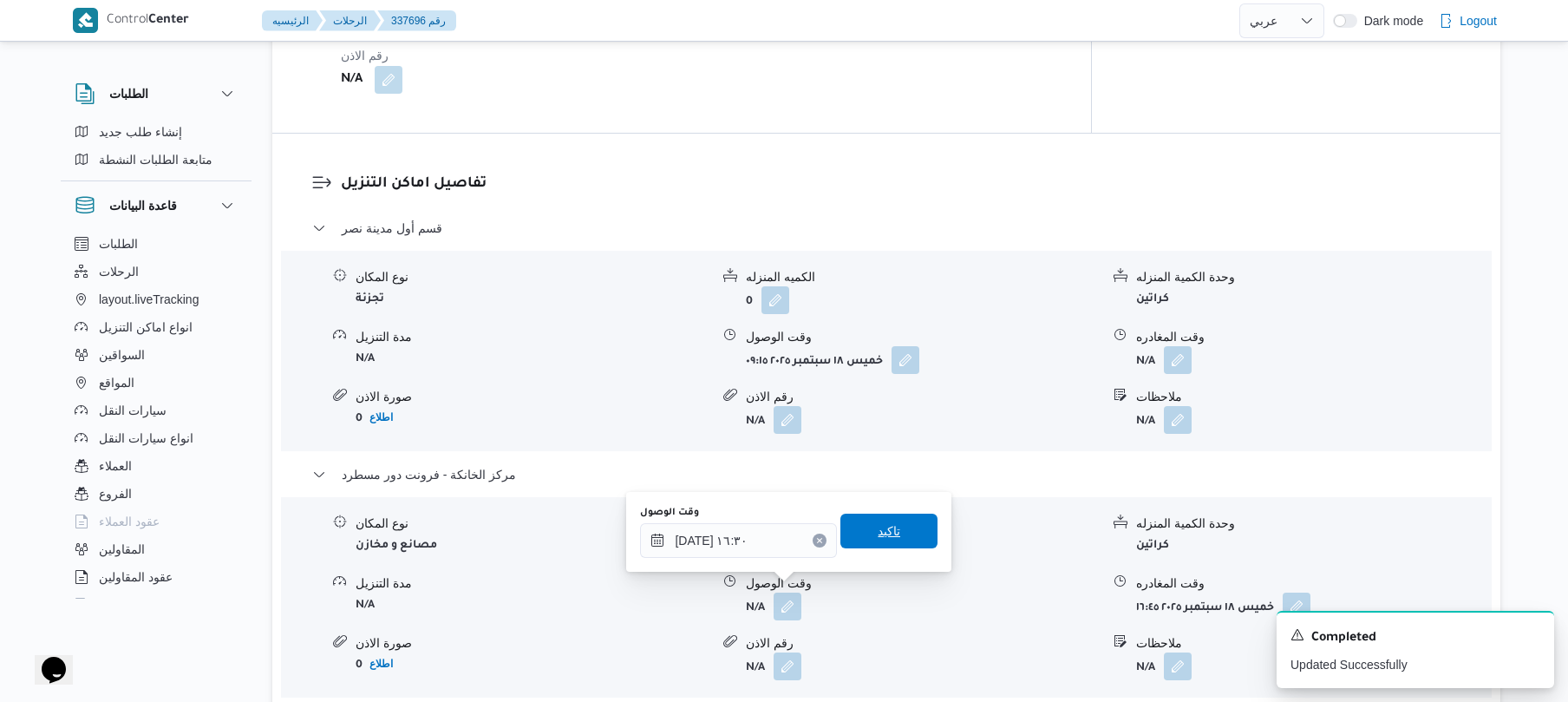
click at [879, 534] on span "تاكيد" at bounding box center [890, 531] width 23 height 21
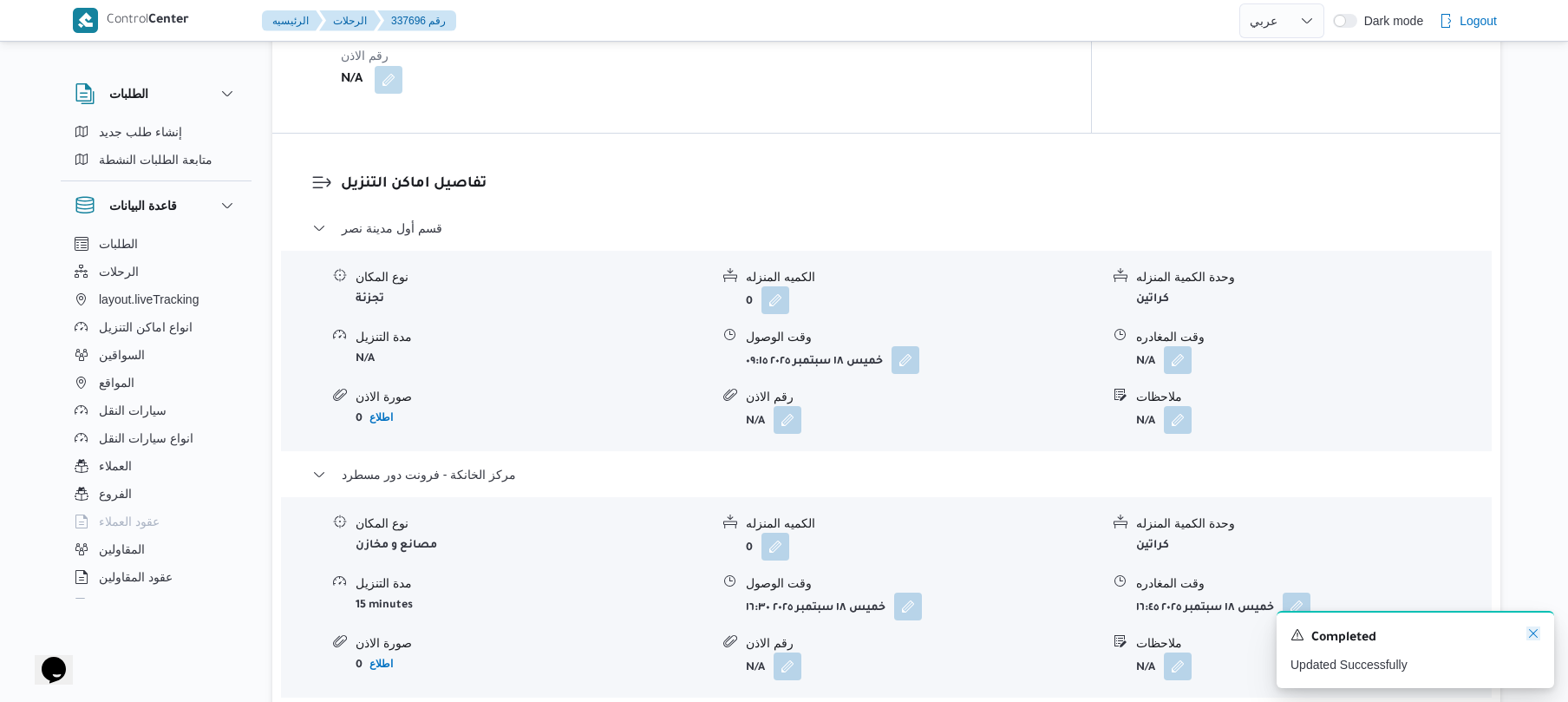
click at [1531, 639] on icon "Dismiss toast" at bounding box center [1533, 633] width 14 height 14
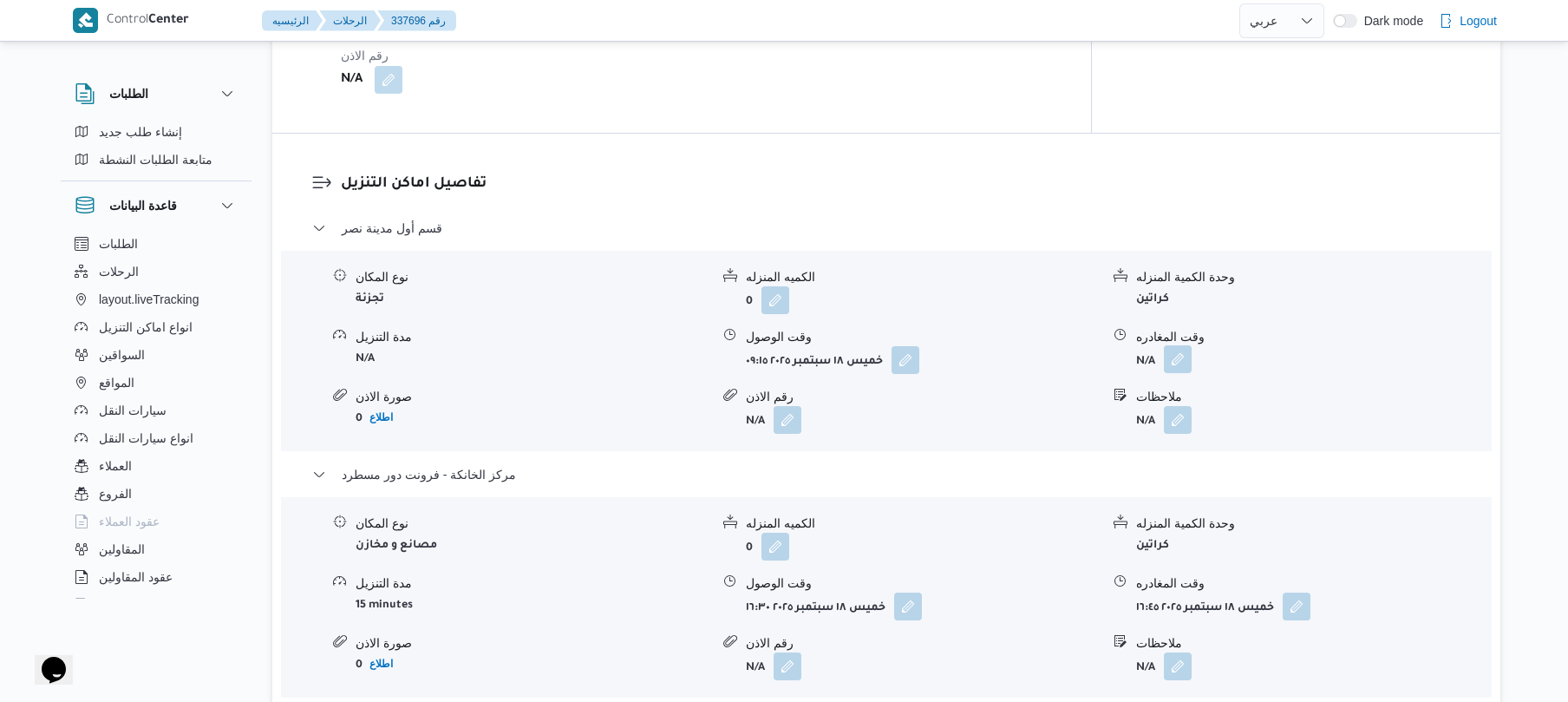
click at [1184, 345] on button "button" at bounding box center [1177, 358] width 27 height 27
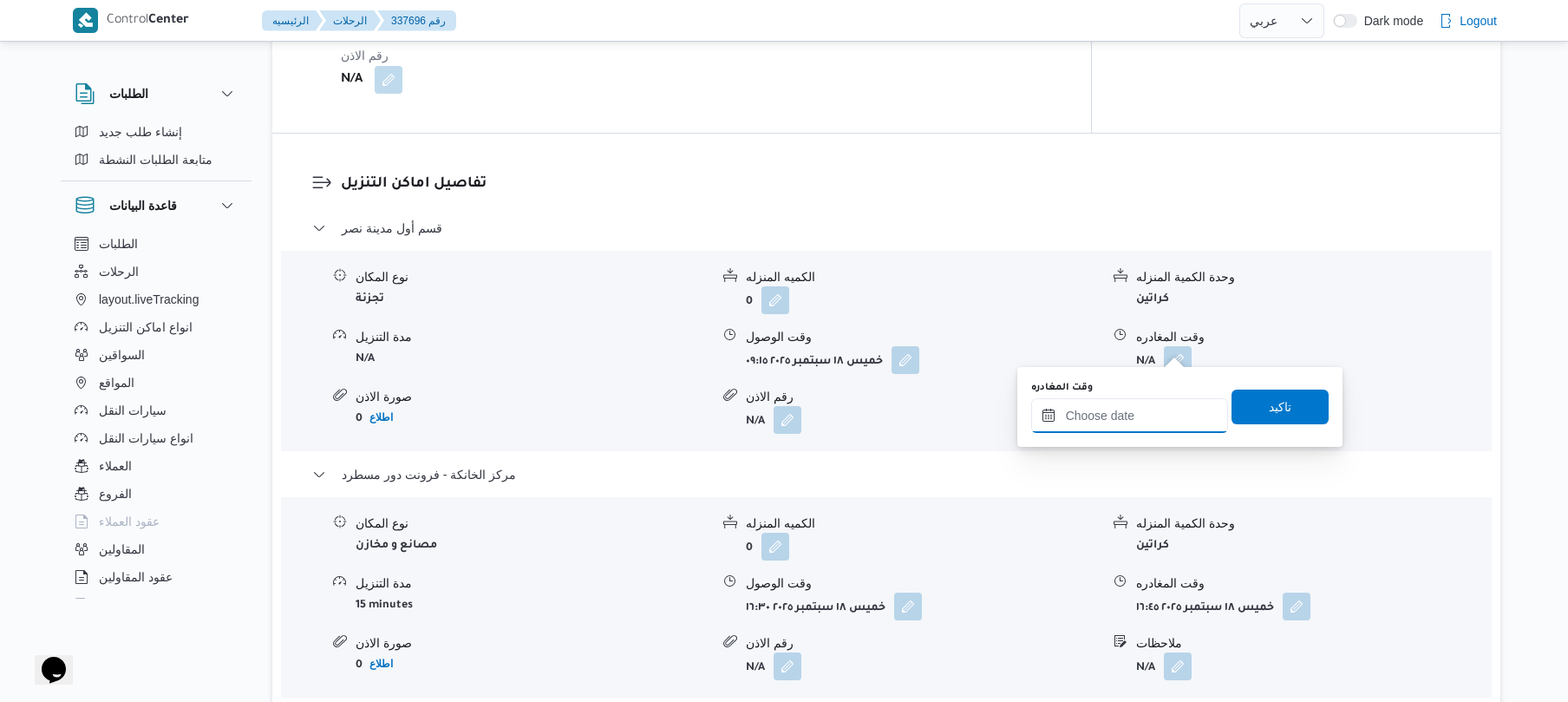
click at [1120, 420] on input "وقت المغادره" at bounding box center [1130, 416] width 197 height 35
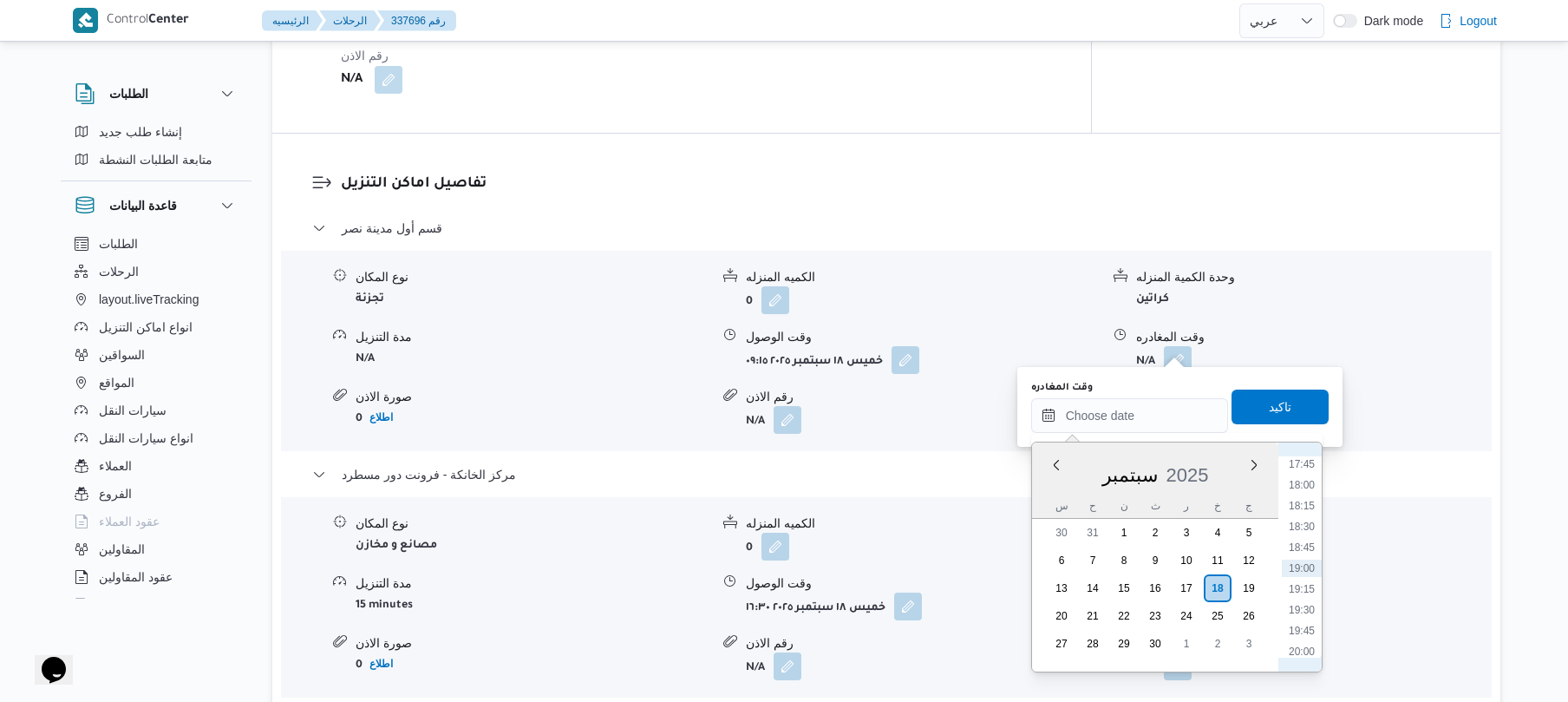
scroll to position [1309, 0]
click at [1296, 464] on li "15:45" at bounding box center [1302, 467] width 40 height 17
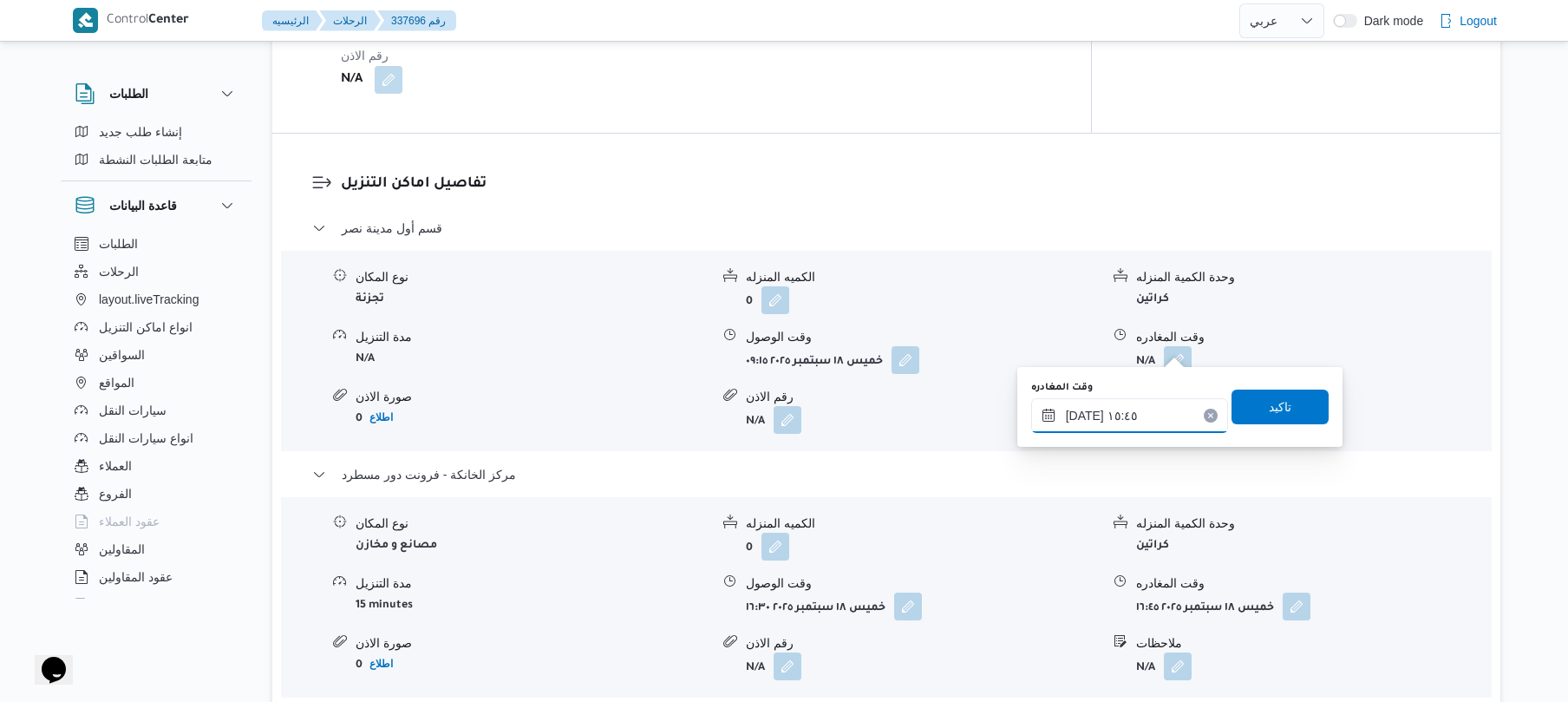
click at [1081, 408] on input "[DATE] ١٥:٤٥" at bounding box center [1130, 416] width 197 height 35
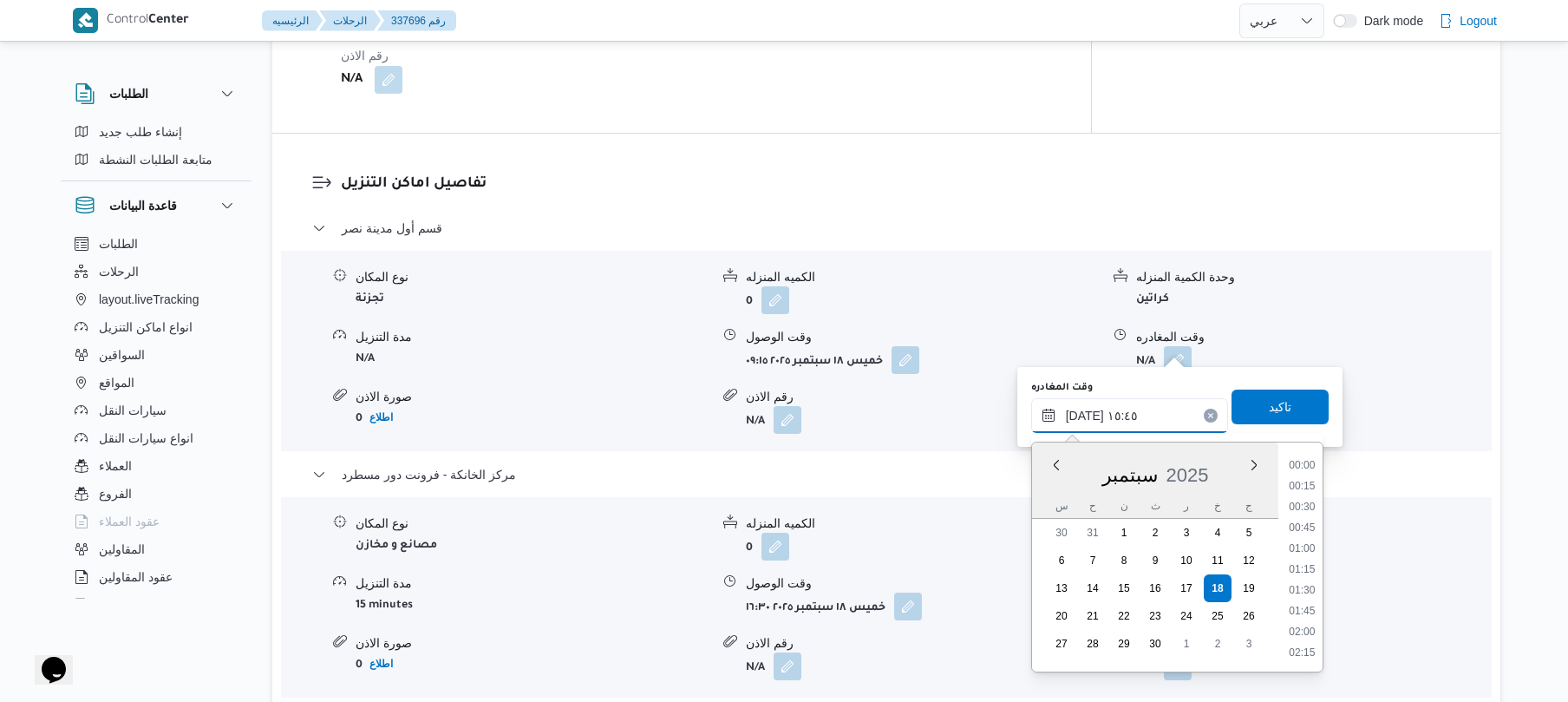
scroll to position [1207, 0]
click at [1081, 408] on input "[DATE] ١٥:٤٥" at bounding box center [1130, 416] width 197 height 35
type input "[DATE] ١٥:50"
click at [1269, 408] on span "تاكيد" at bounding box center [1281, 406] width 23 height 21
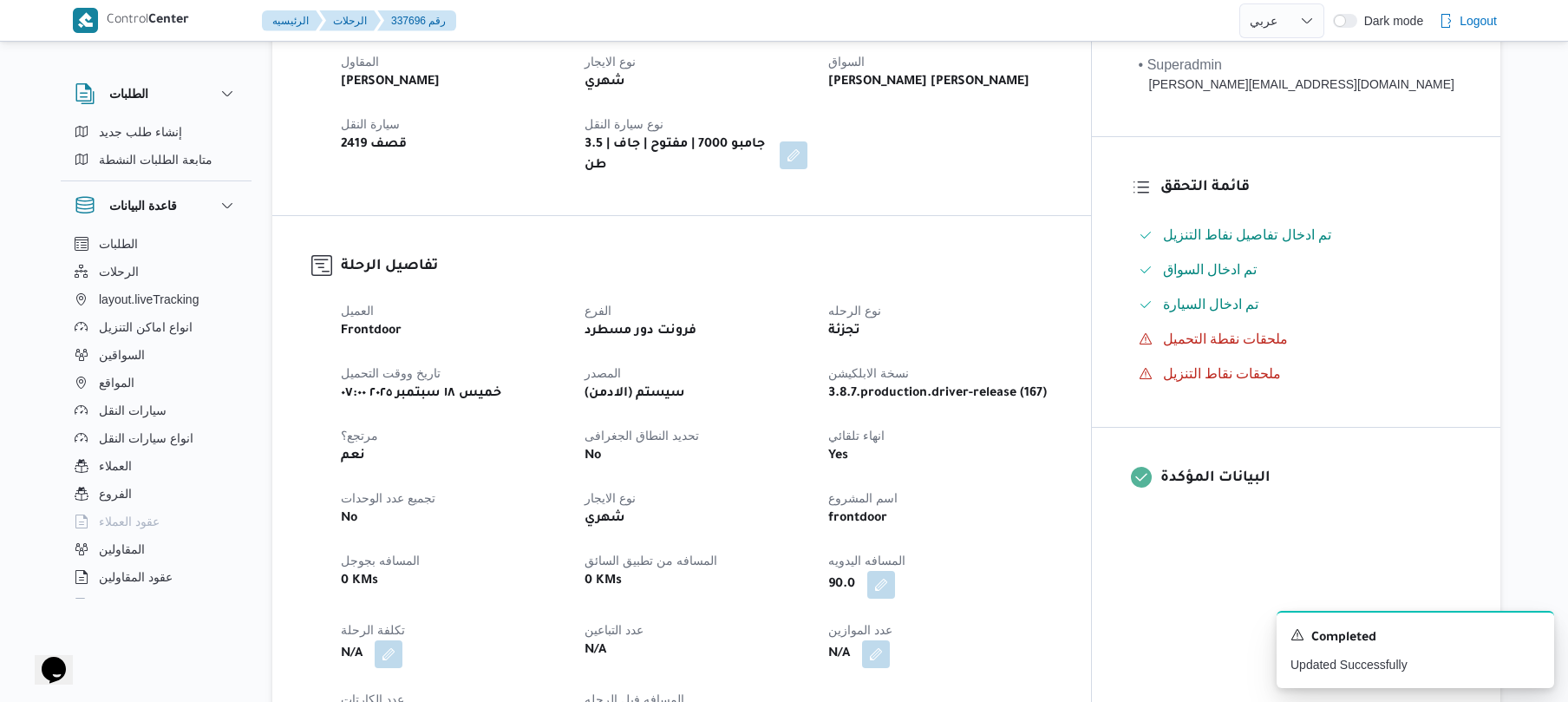
scroll to position [0, 0]
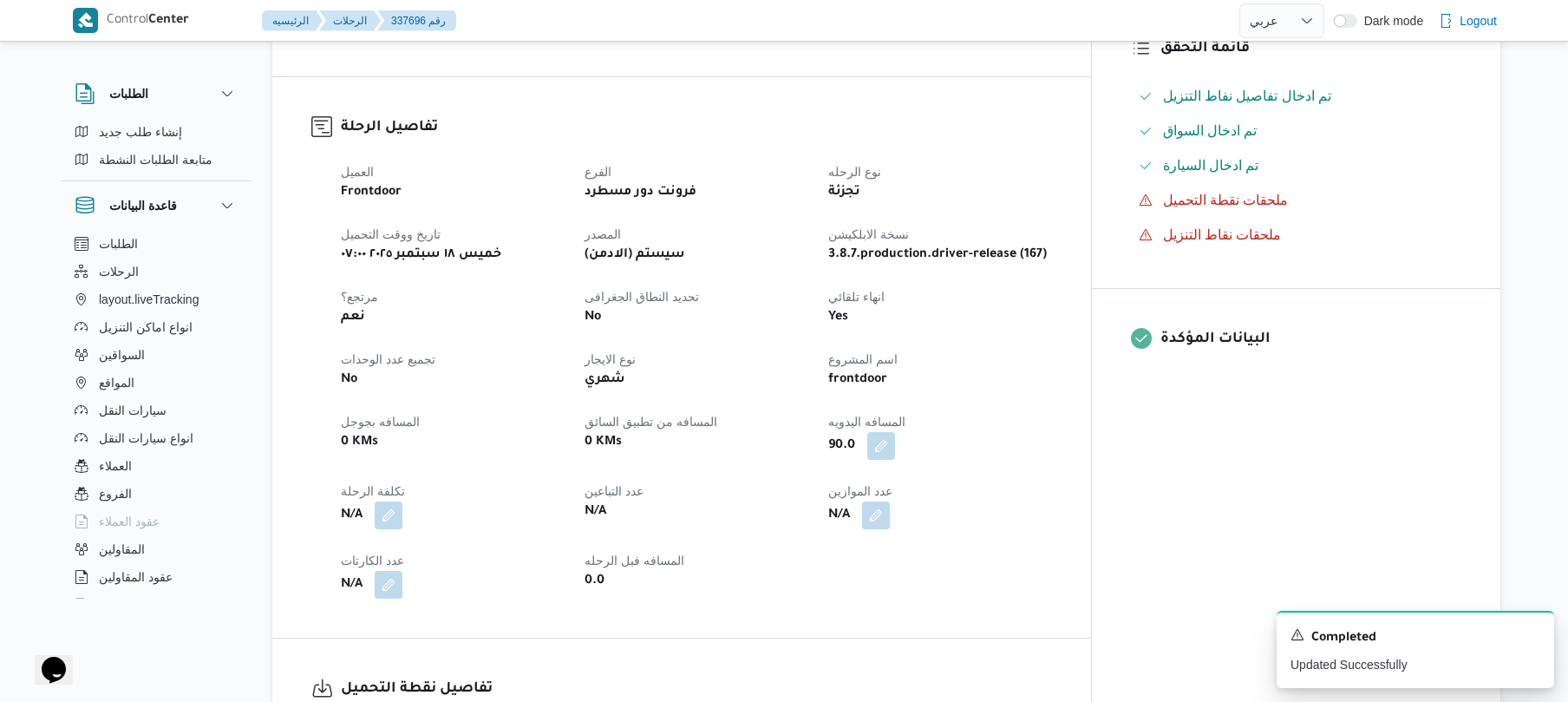
scroll to position [555, 0]
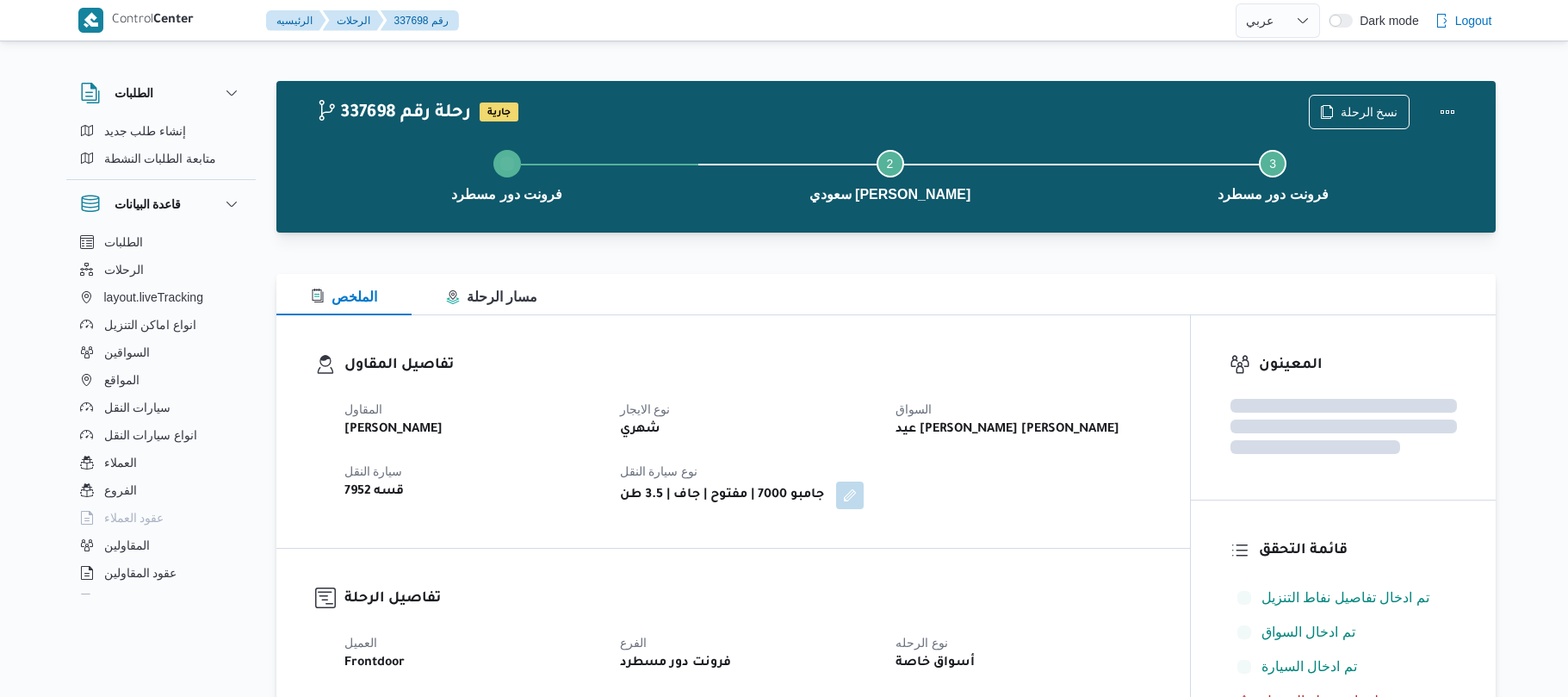
select select "ar"
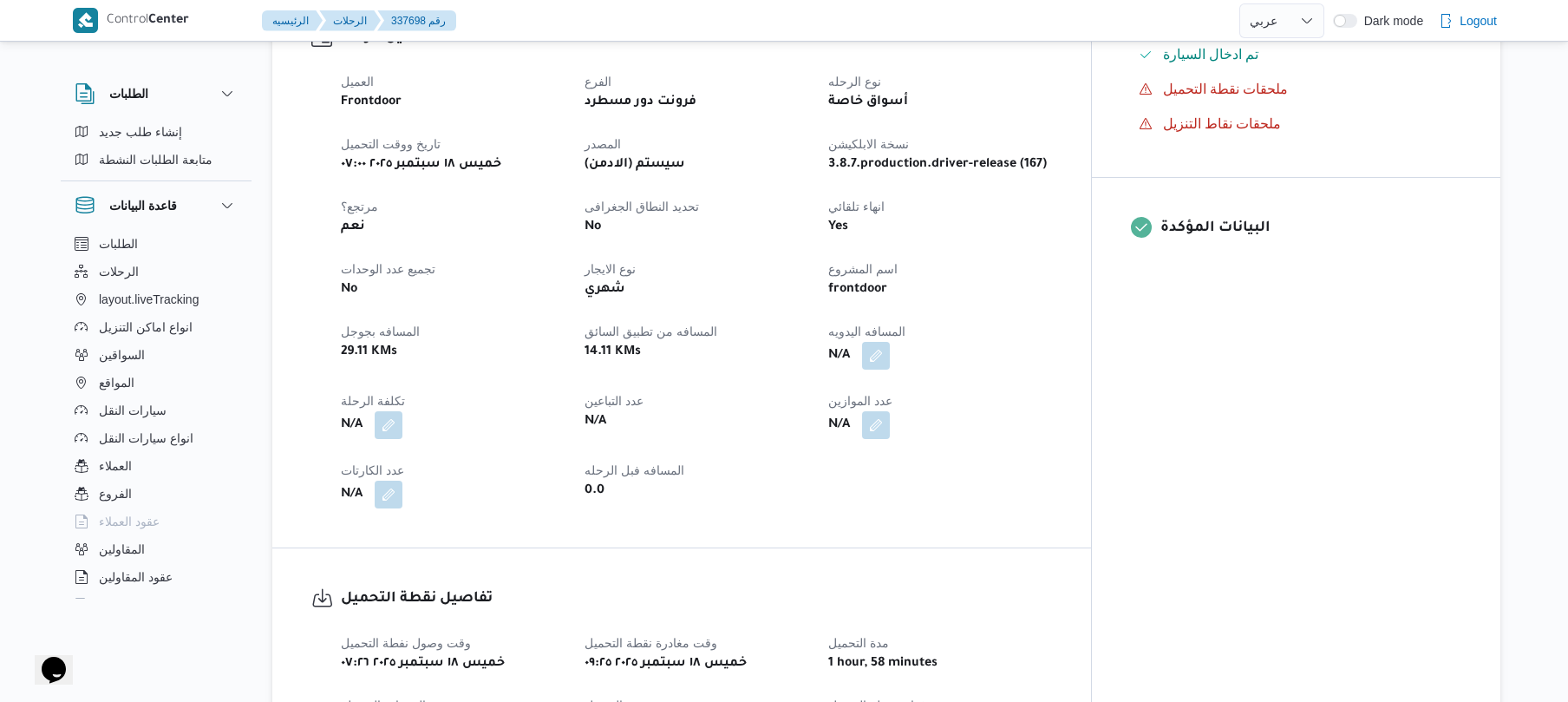
scroll to position [555, 0]
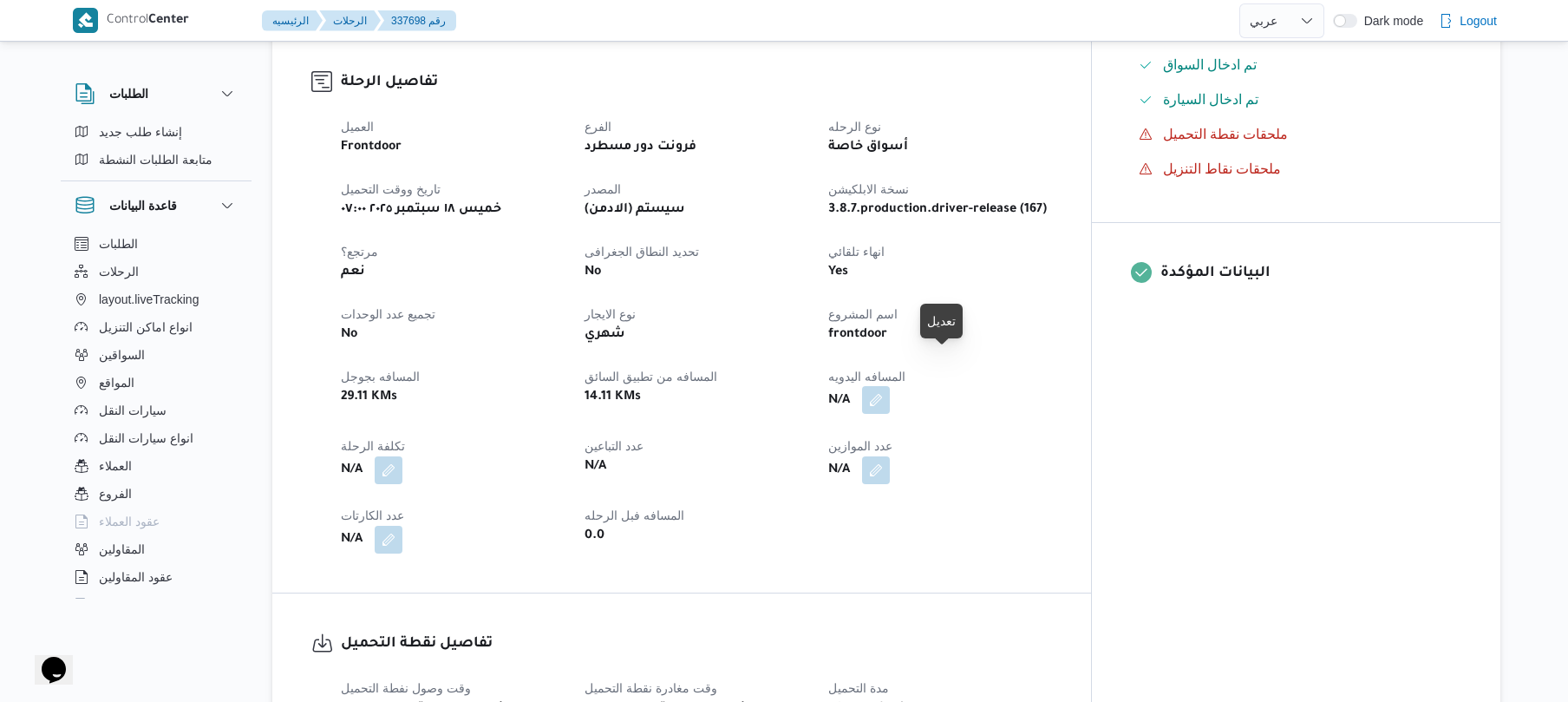
click at [890, 386] on button "button" at bounding box center [875, 400] width 27 height 27
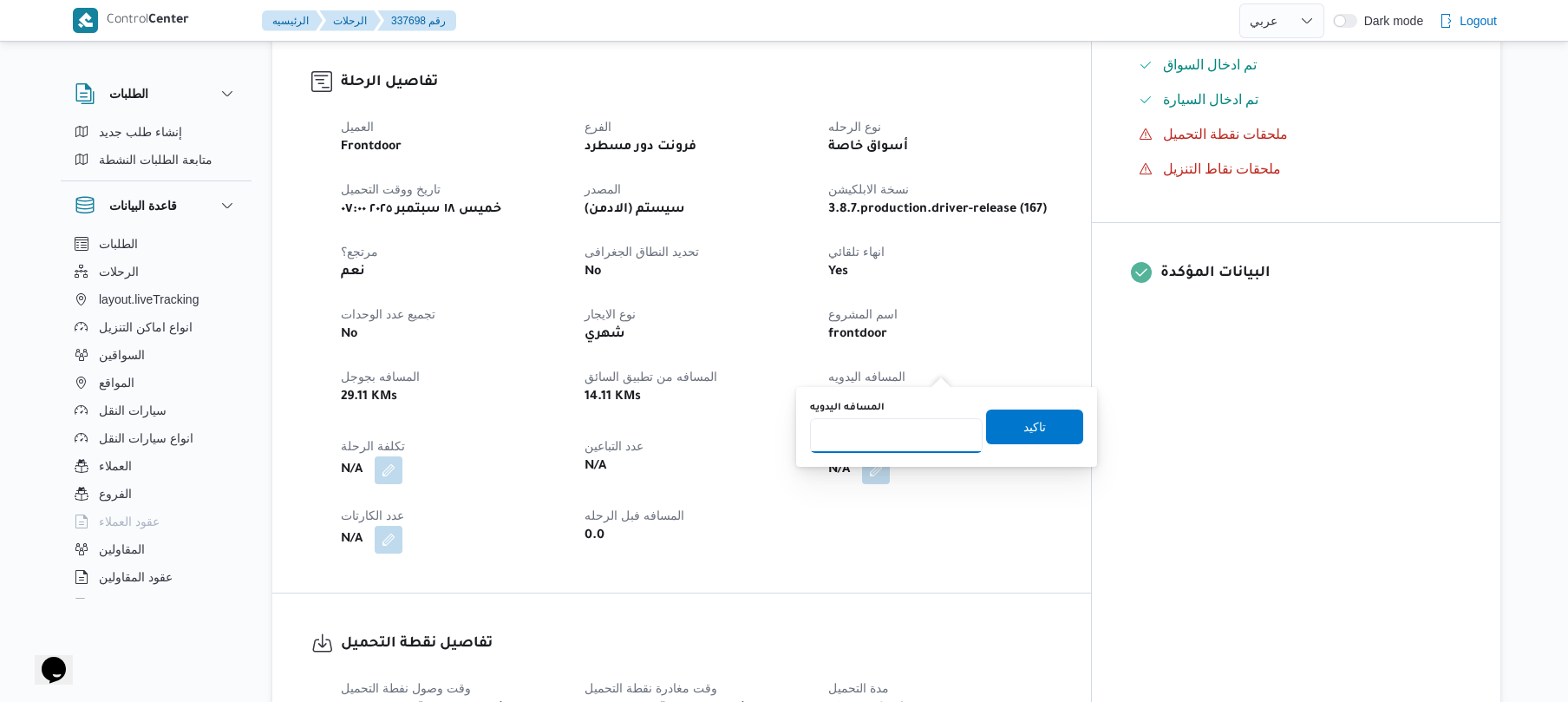
click at [906, 445] on input "المسافه اليدويه" at bounding box center [896, 435] width 172 height 35
type input "120"
click at [1023, 433] on span "تاكيد" at bounding box center [1035, 426] width 23 height 21
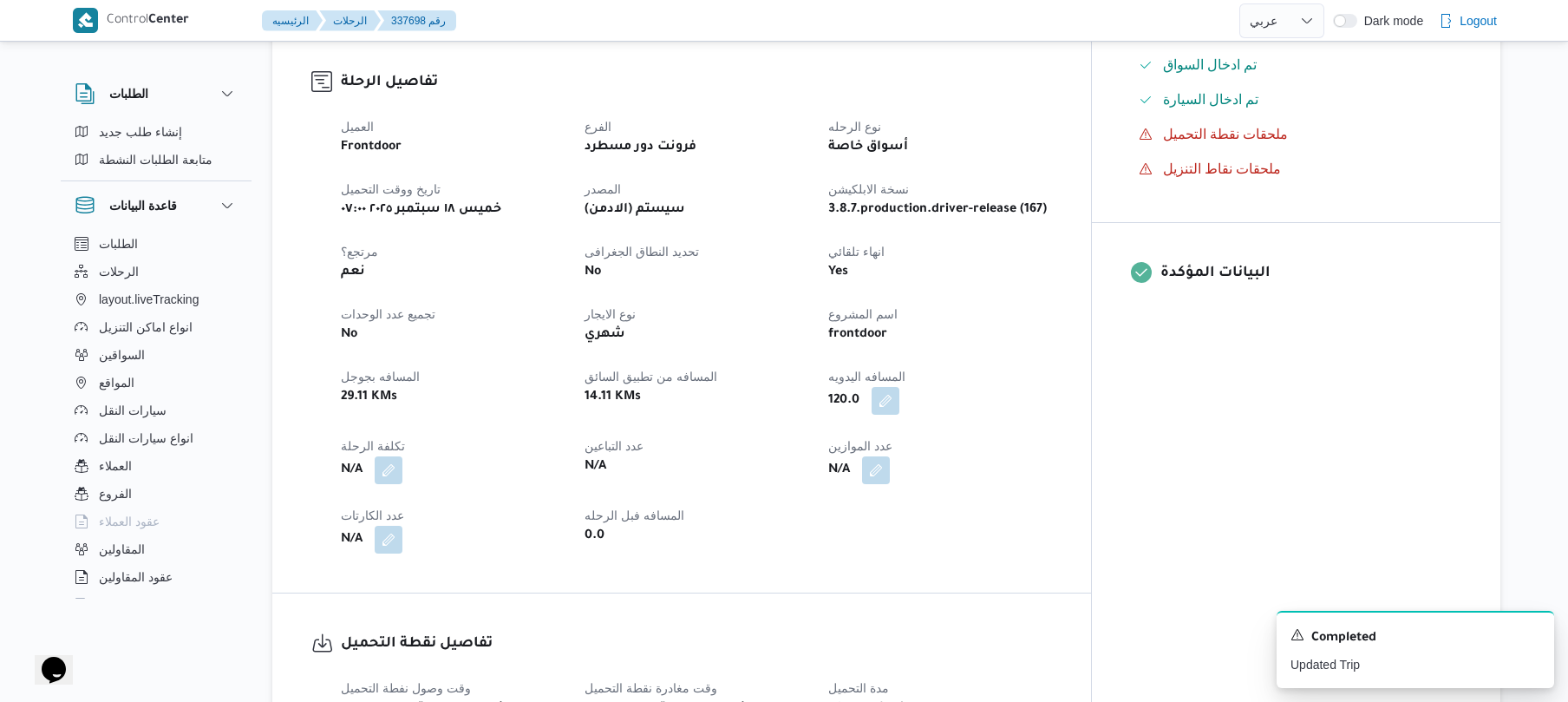
click at [1091, 547] on div "تفاصيل الرحلة العميل Frontdoor الفرع فرونت دور مسطرد نوع الرحله أسواق خاصة تاري…" at bounding box center [681, 312] width 819 height 561
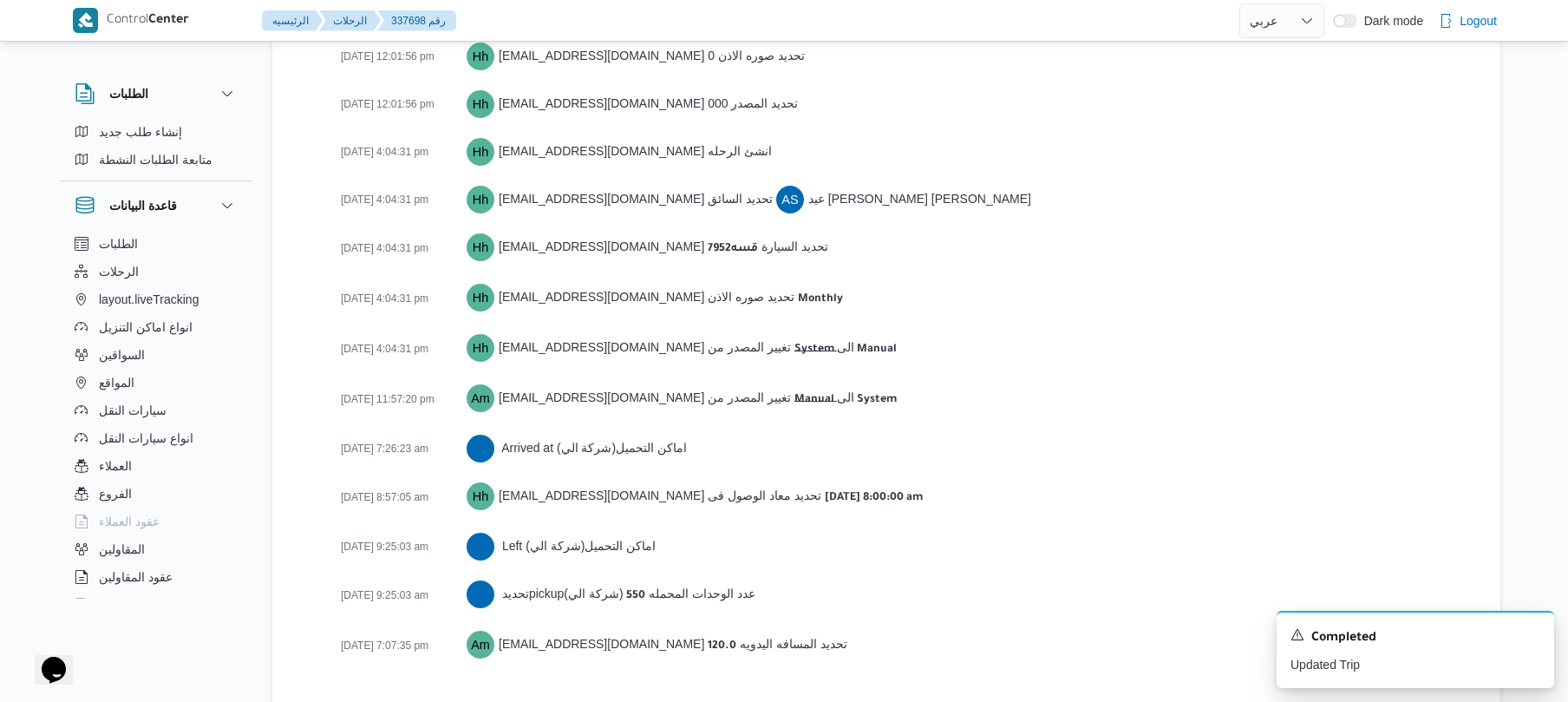
scroll to position [2488, 0]
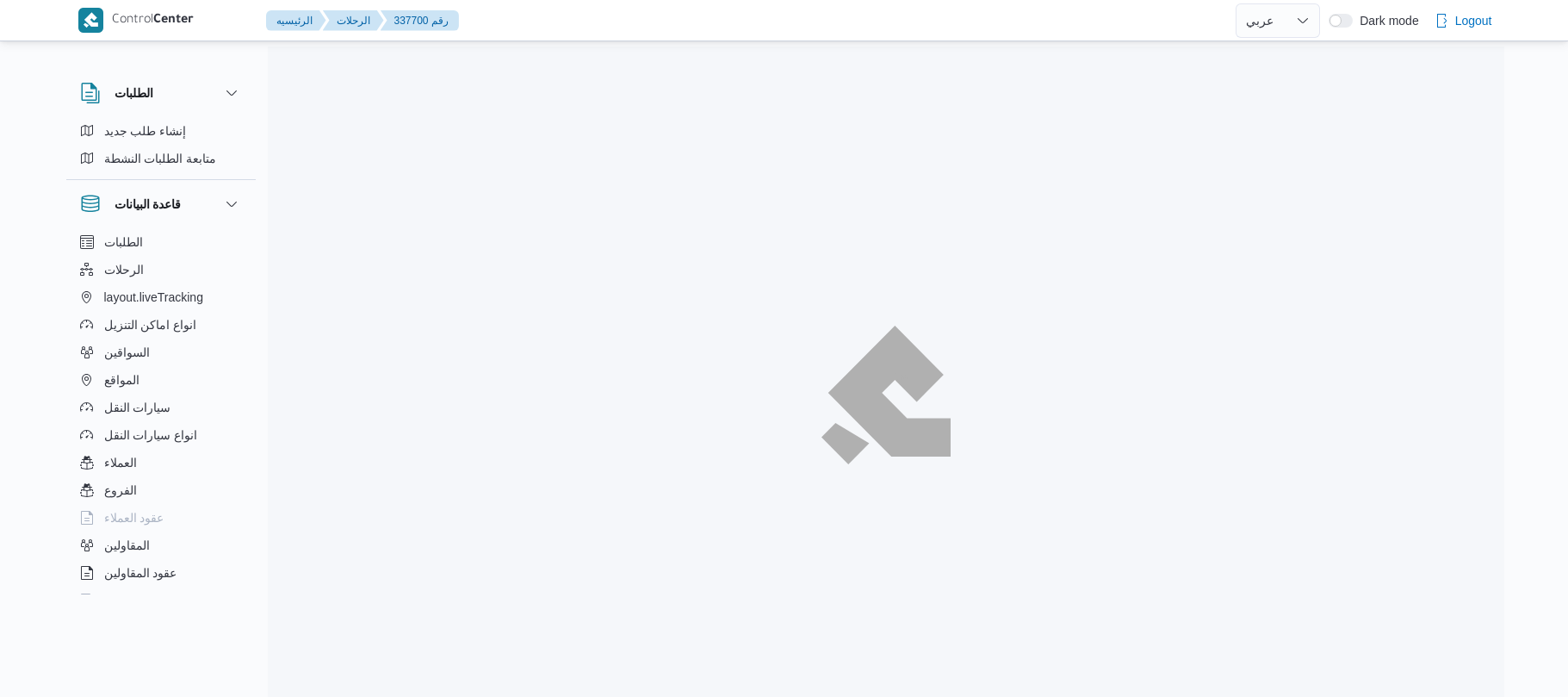
select select "ar"
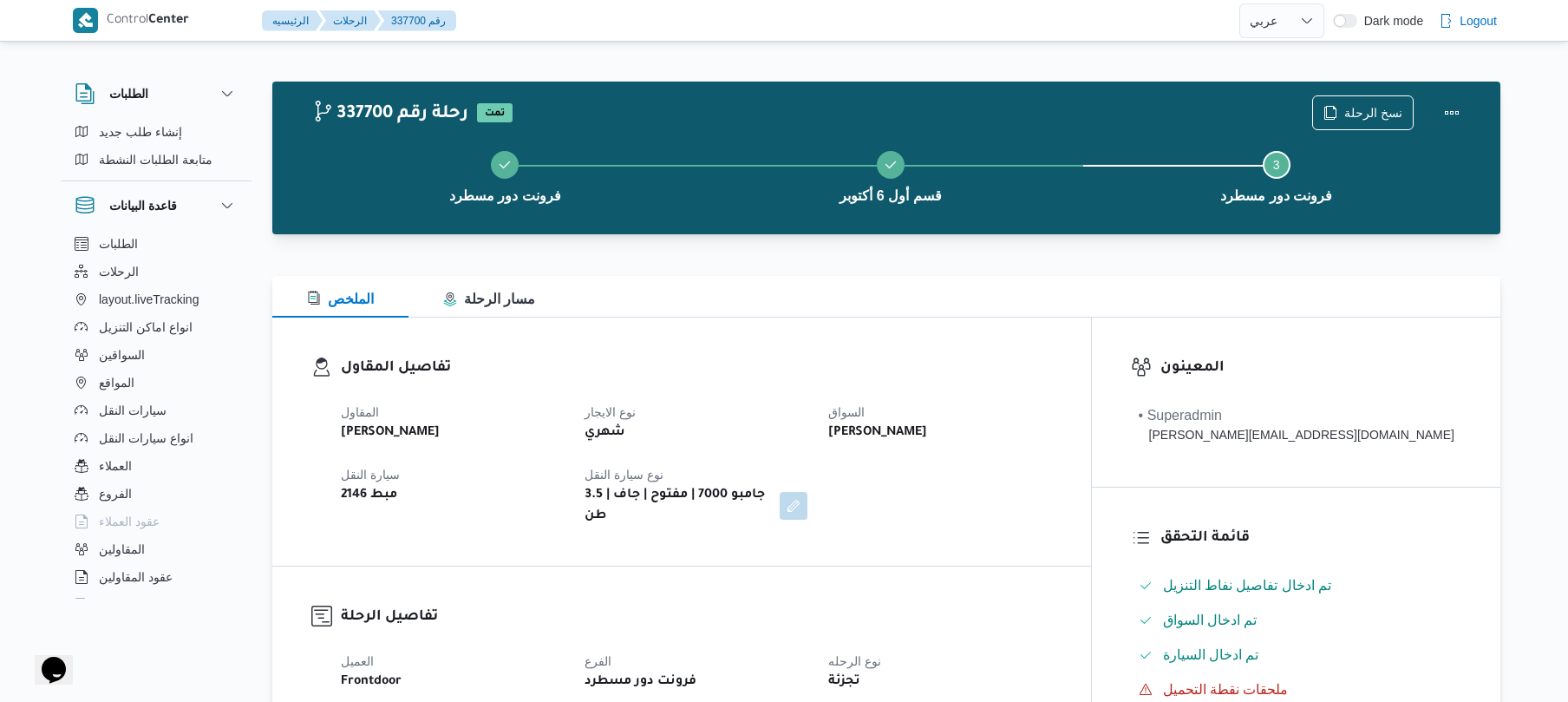
click at [865, 417] on span "السواق" at bounding box center [846, 412] width 37 height 14
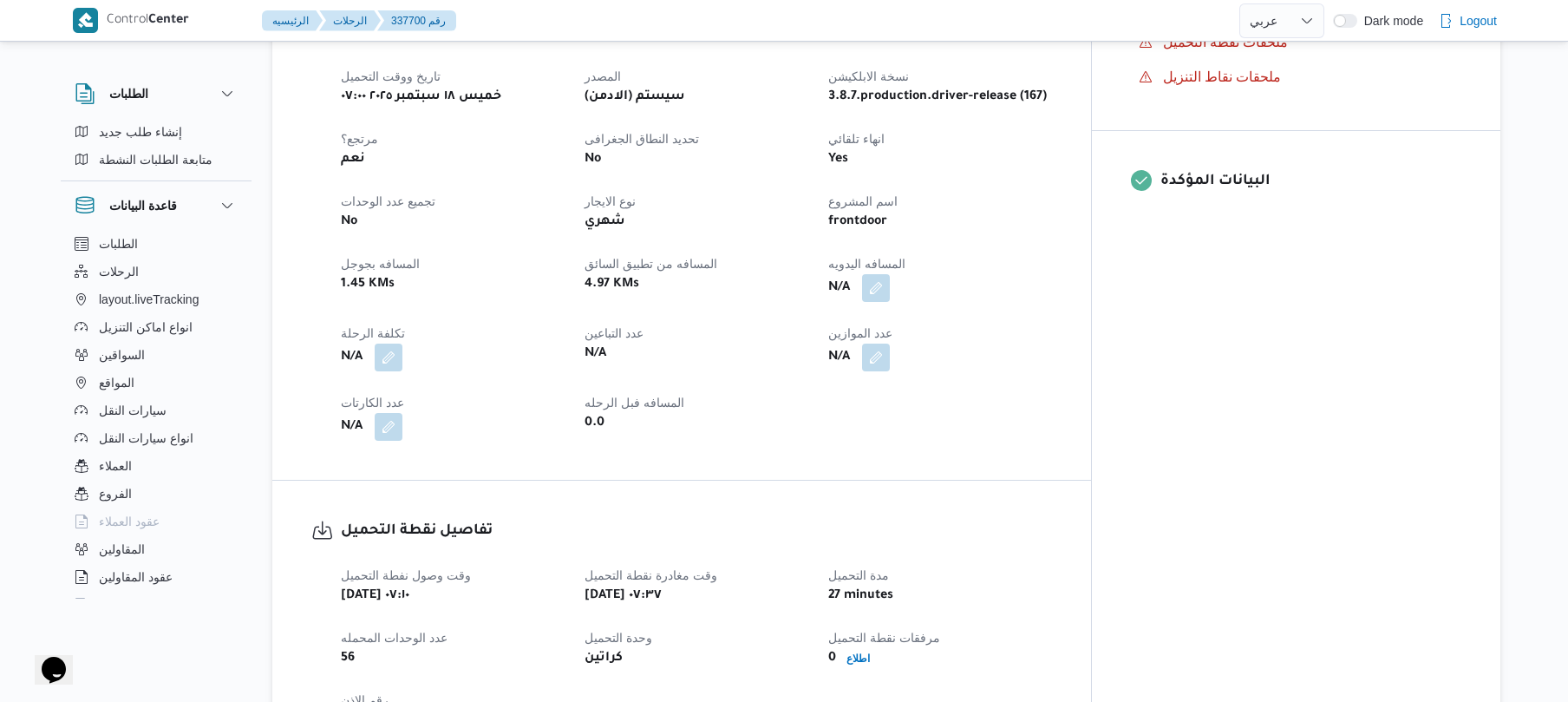
scroll to position [694, 0]
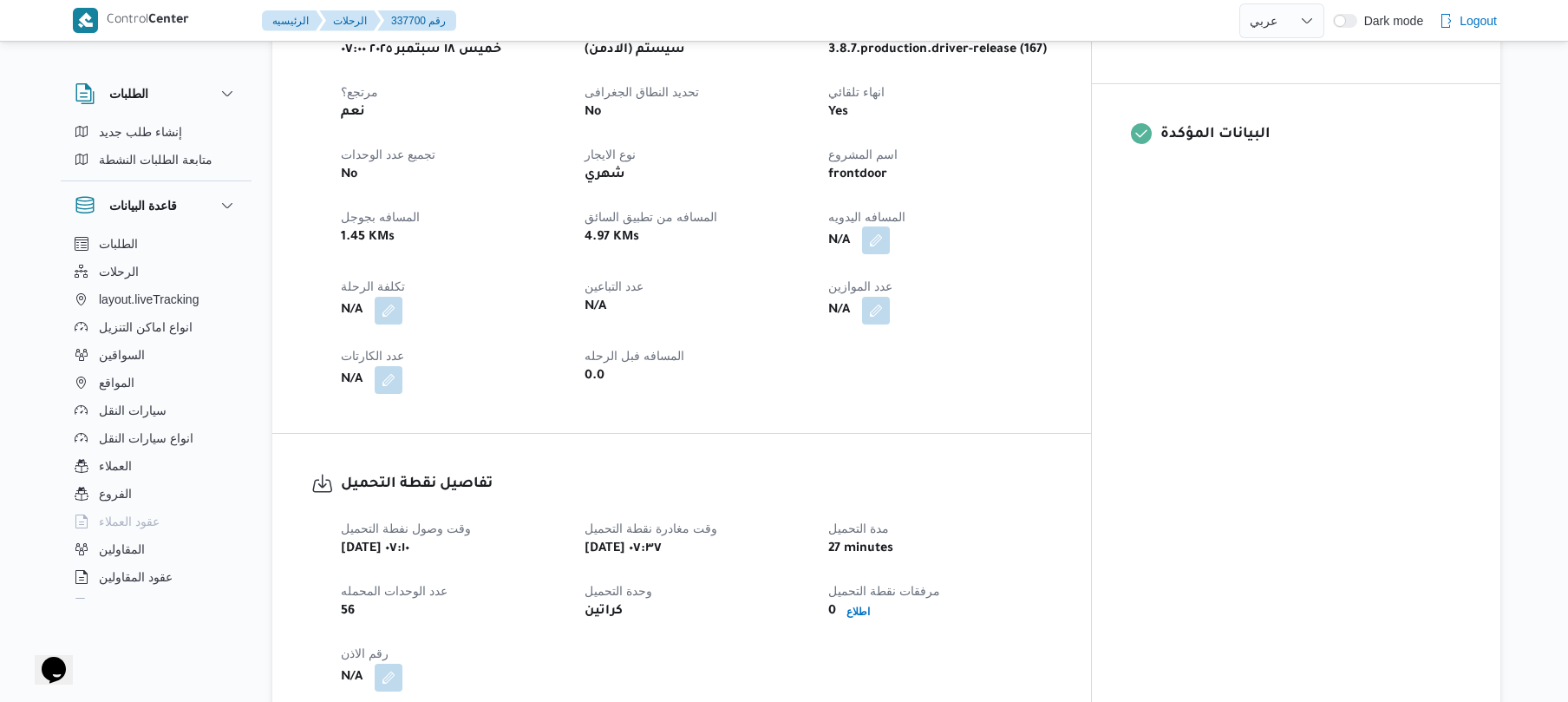
click at [890, 234] on button "button" at bounding box center [875, 239] width 27 height 27
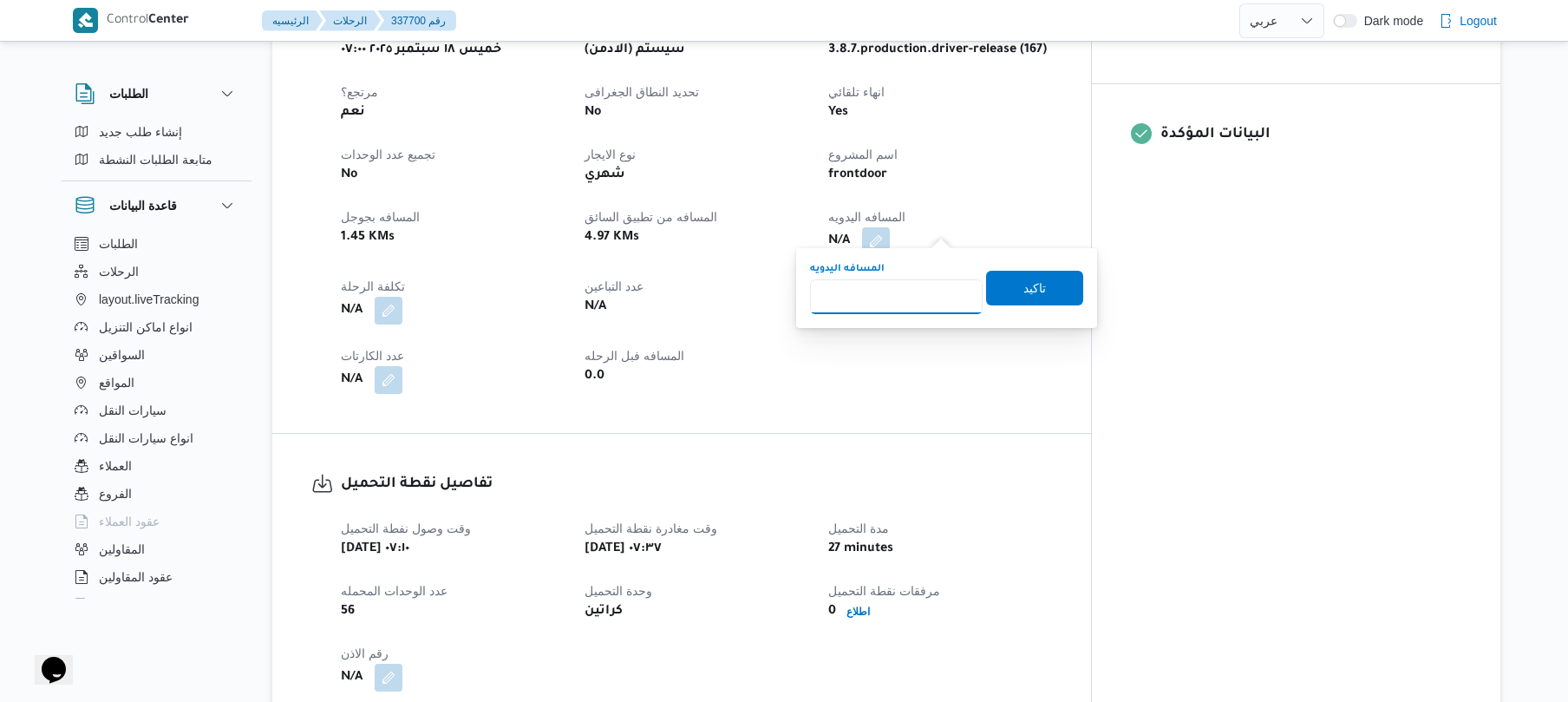
click at [931, 291] on input "المسافه اليدويه" at bounding box center [896, 296] width 172 height 35
type input "130"
click at [1028, 286] on span "تاكيد" at bounding box center [1035, 287] width 23 height 21
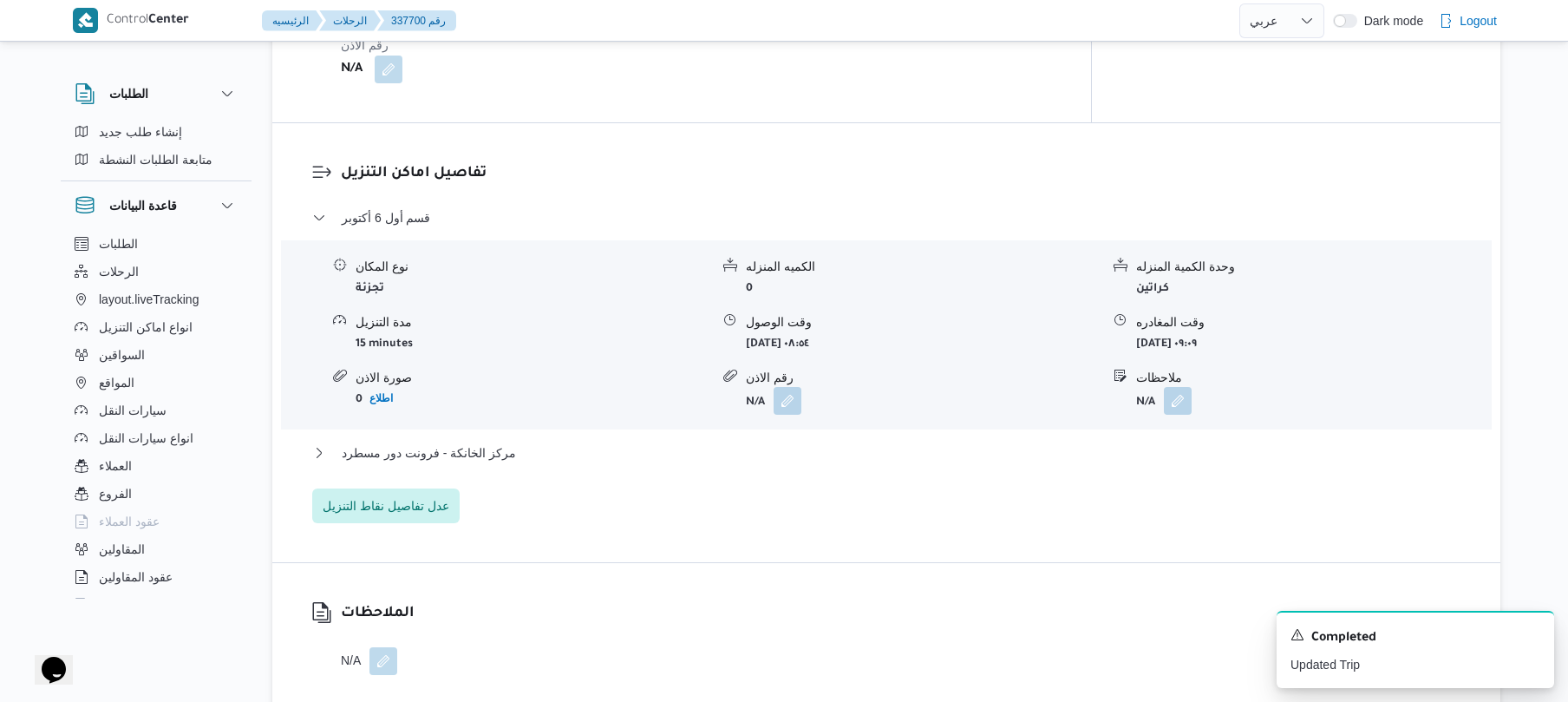
scroll to position [1341, 0]
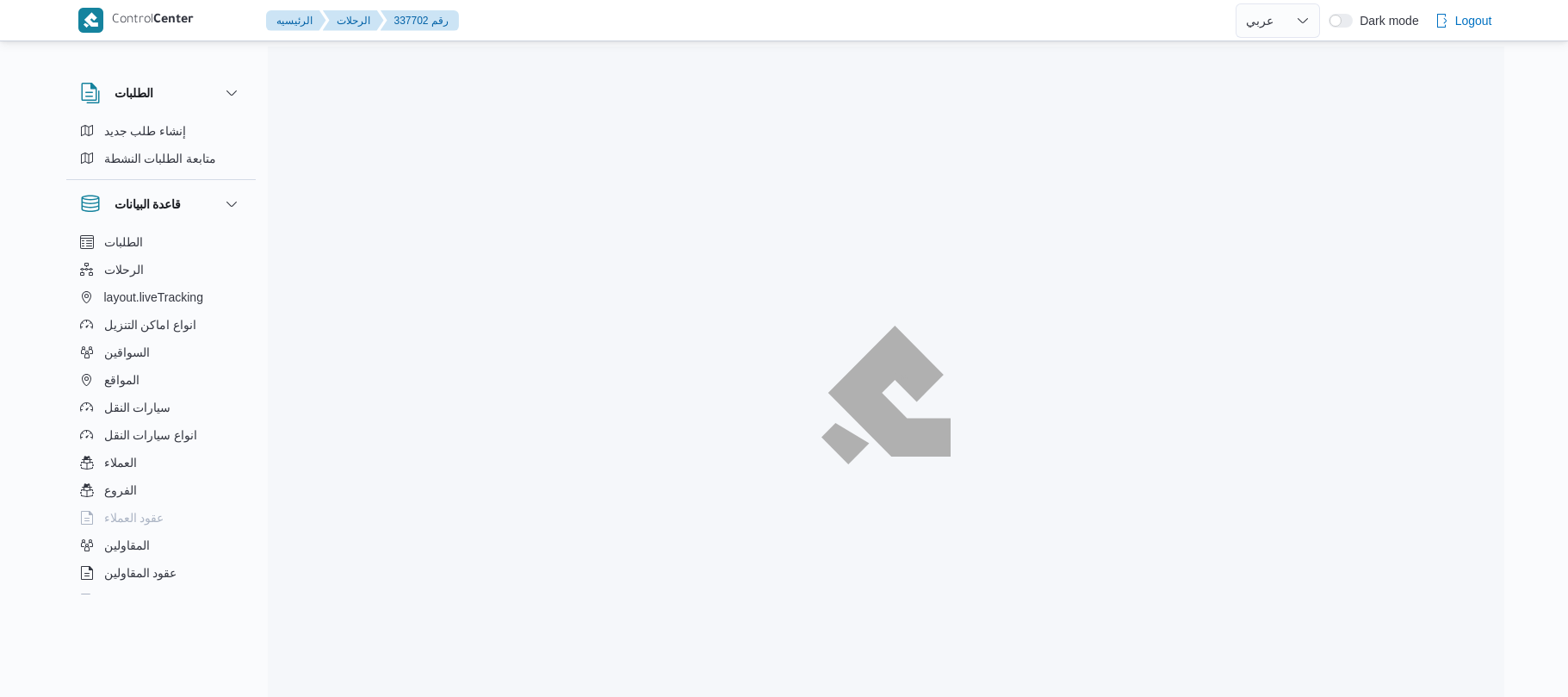
select select "ar"
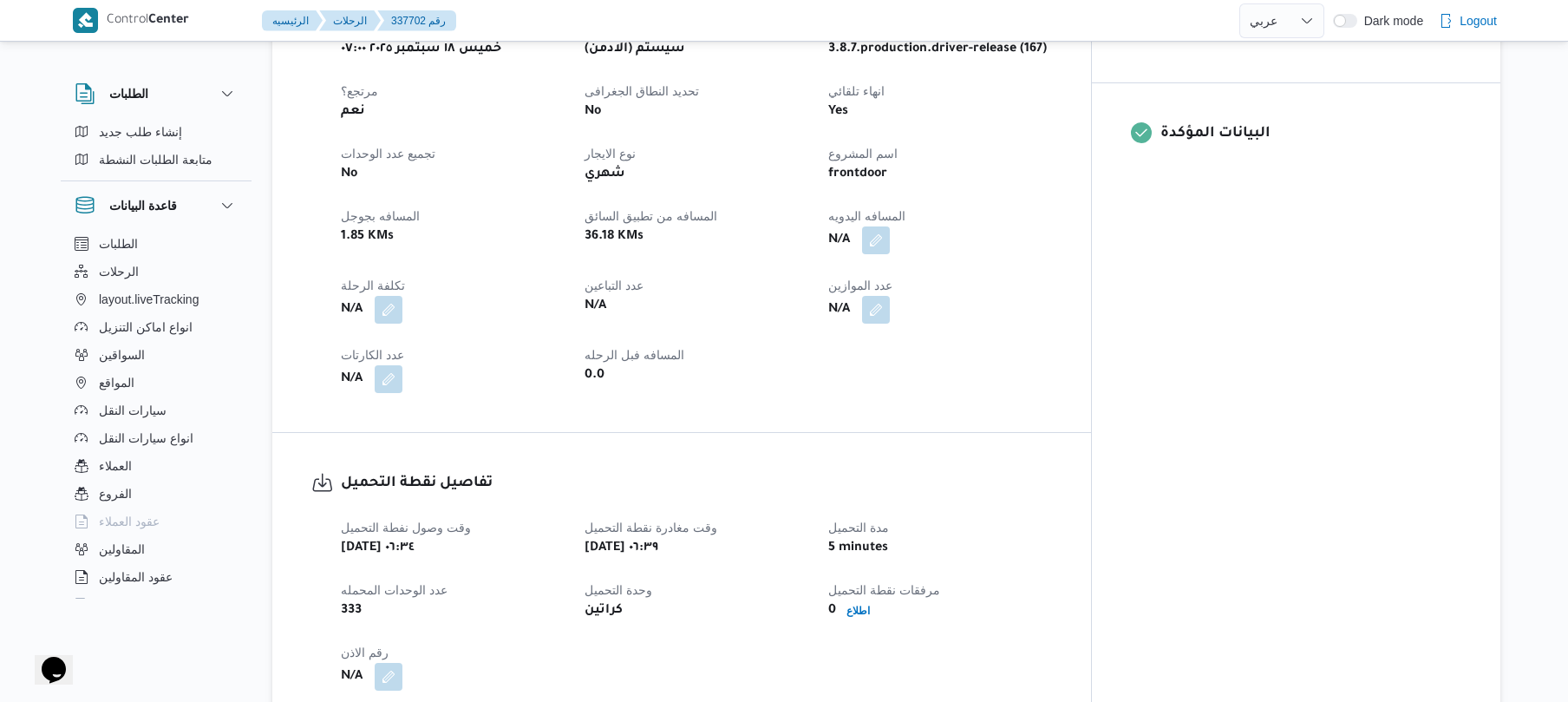
scroll to position [740, 0]
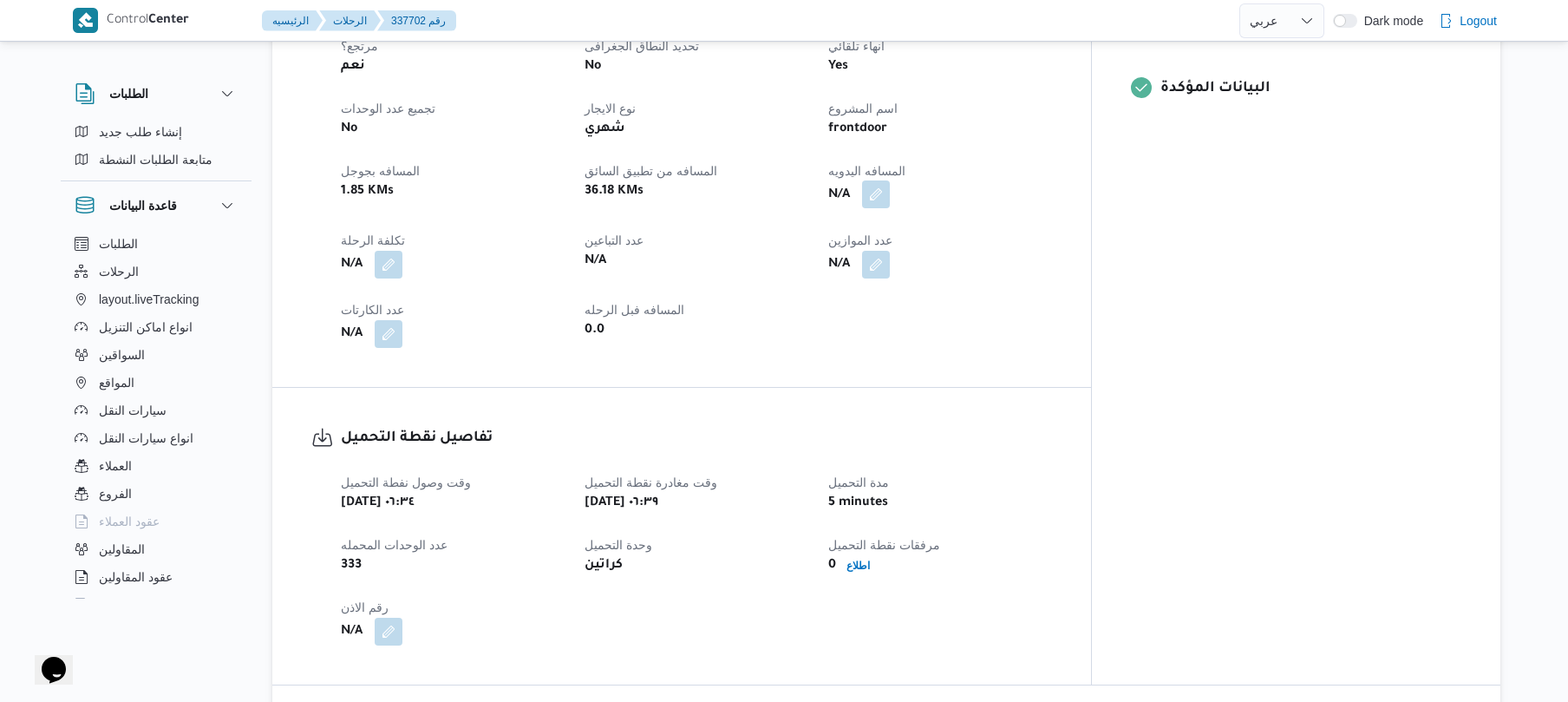
click at [890, 182] on button "button" at bounding box center [875, 193] width 27 height 27
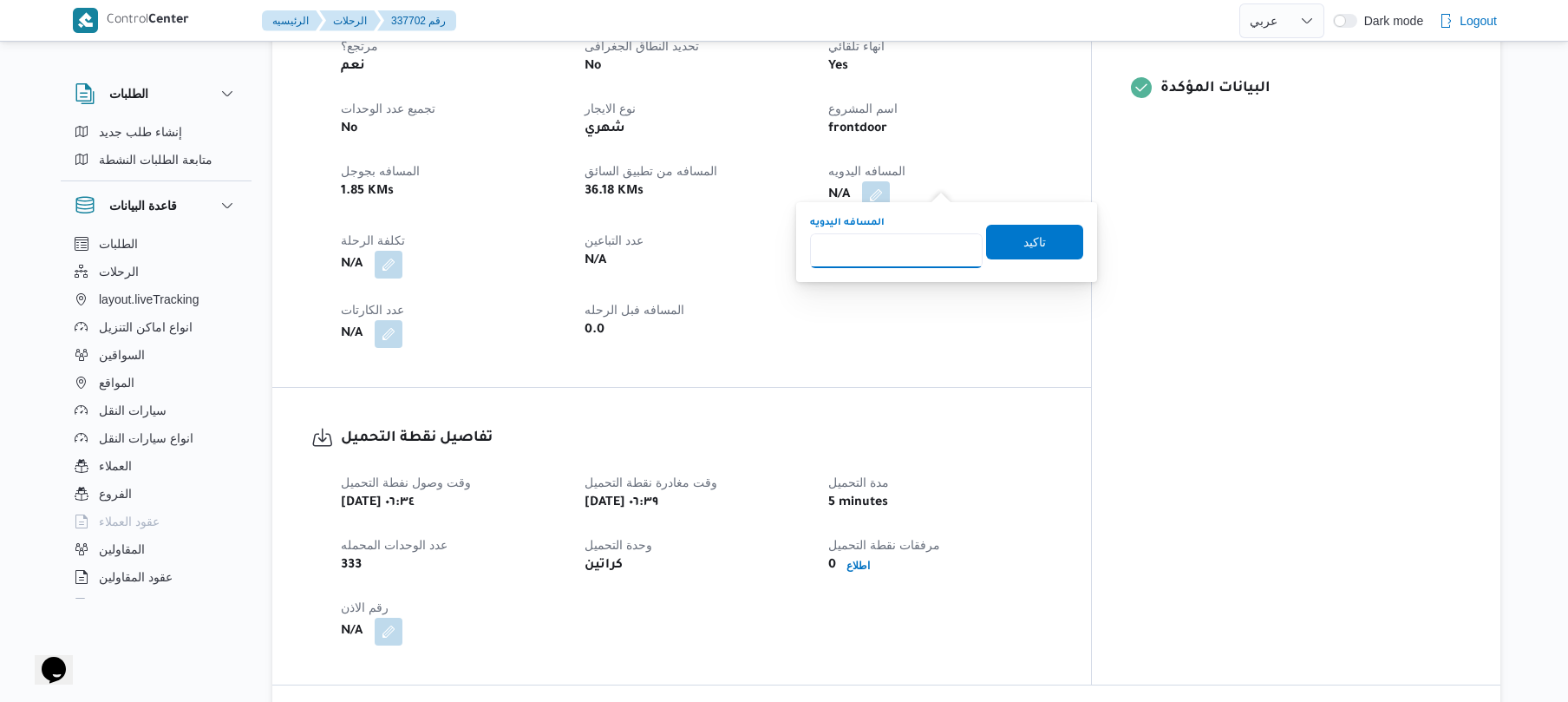
click at [926, 245] on input "المسافه اليدويه" at bounding box center [896, 251] width 172 height 35
type input "105"
click at [1010, 241] on span "تاكيد" at bounding box center [1035, 241] width 97 height 35
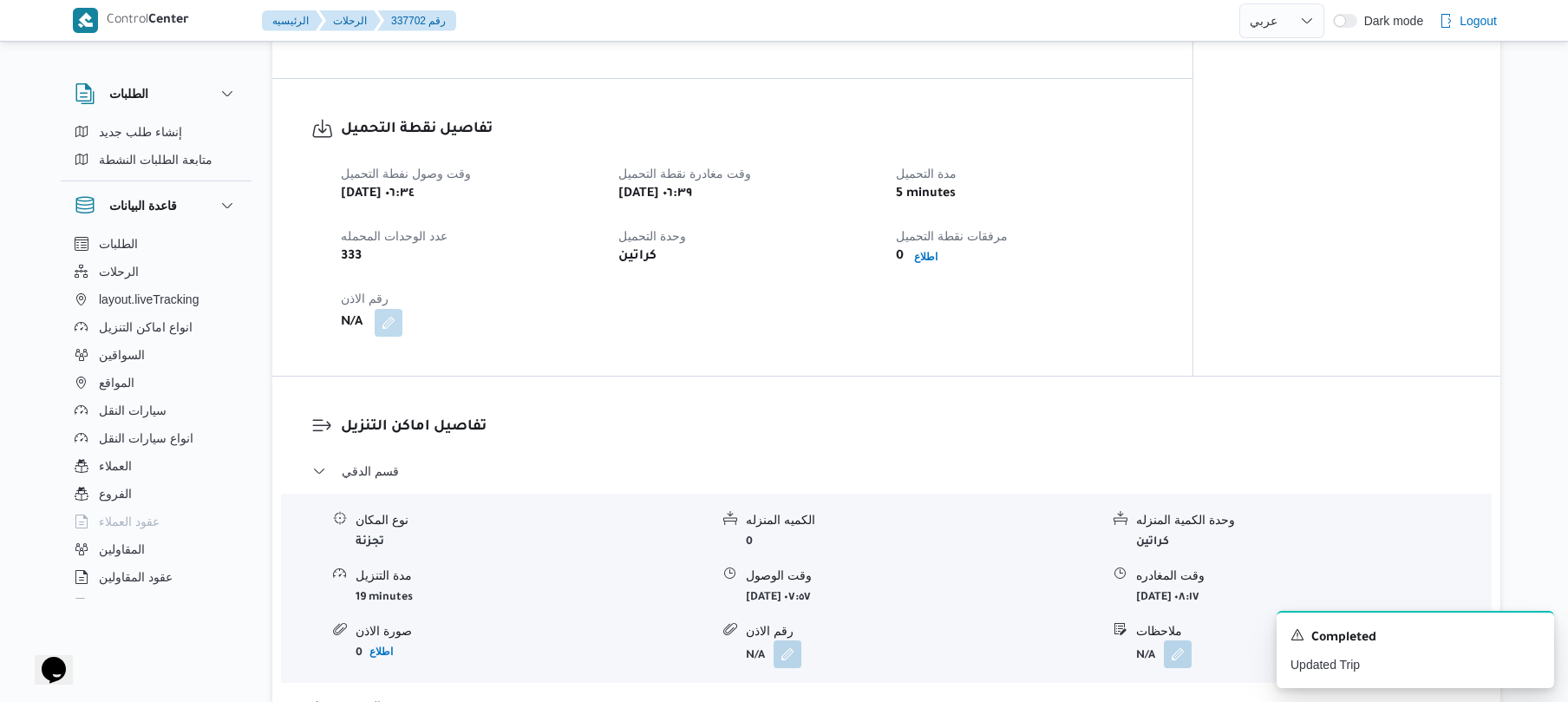
scroll to position [1295, 0]
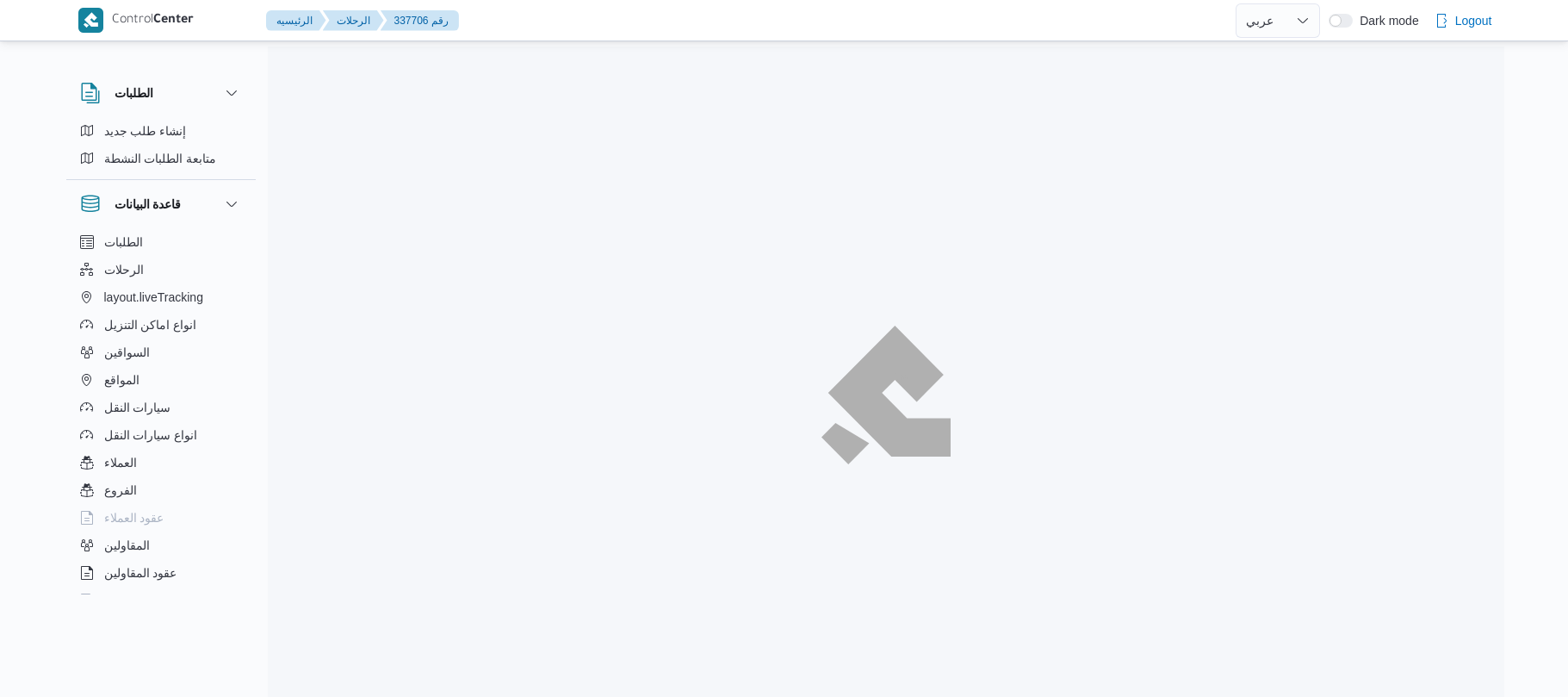
select select "ar"
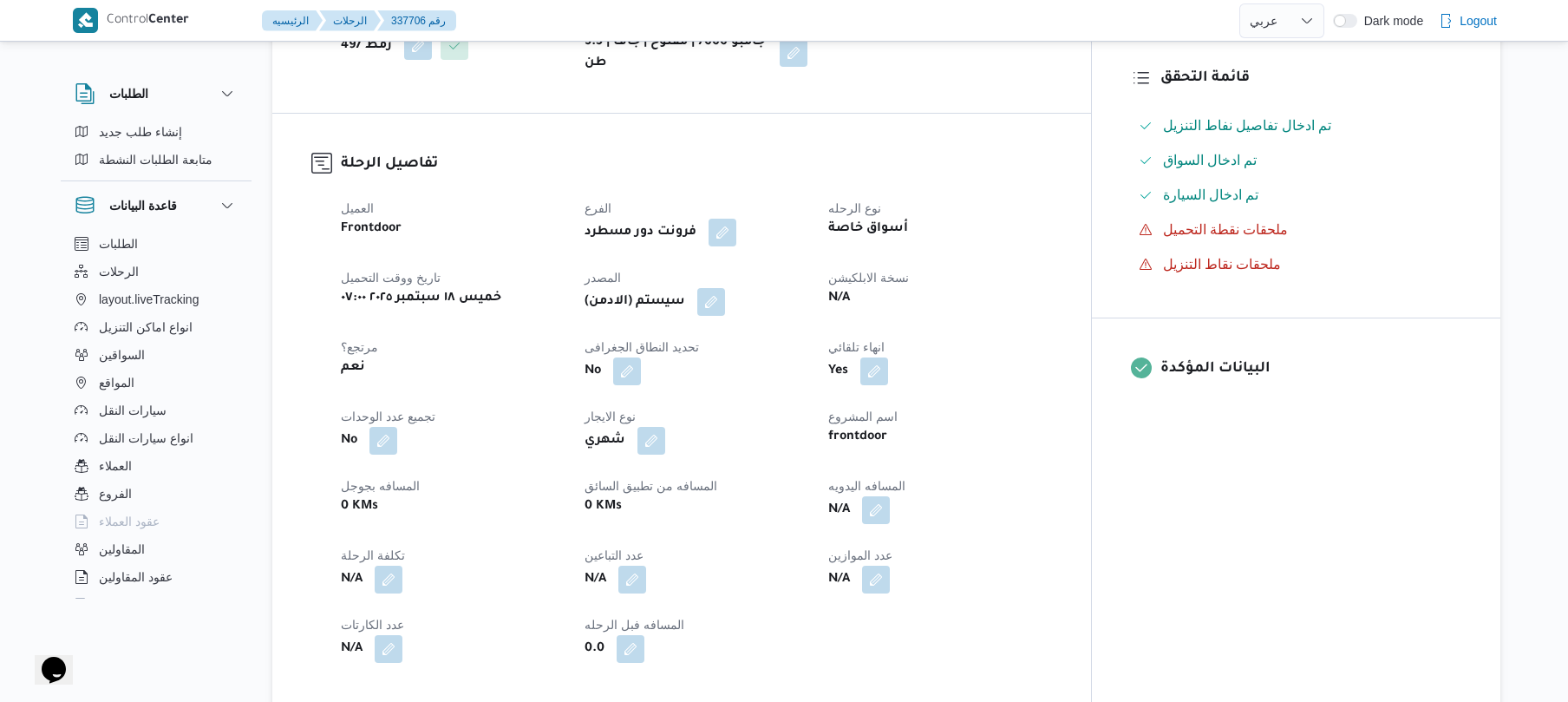
scroll to position [416, 0]
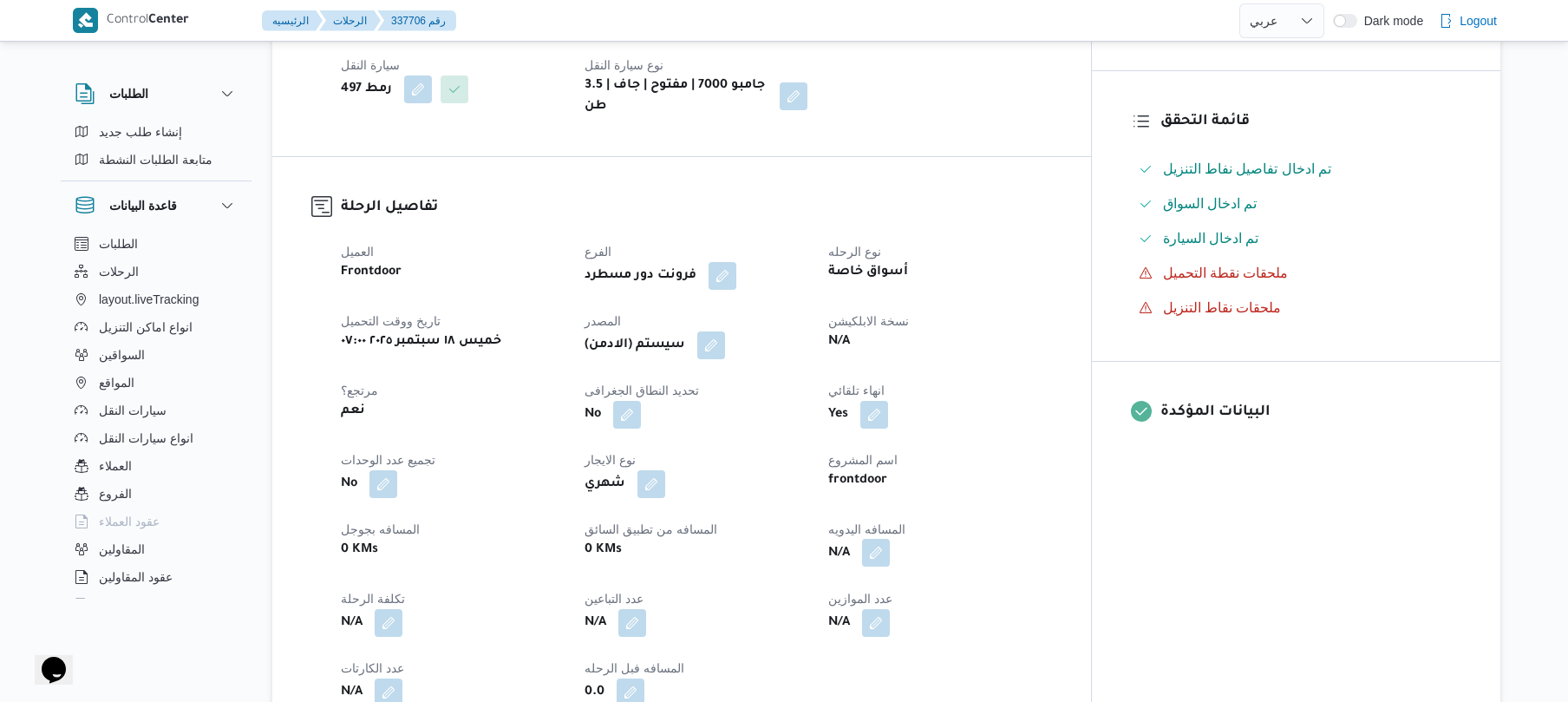
click at [890, 566] on button "button" at bounding box center [875, 552] width 27 height 27
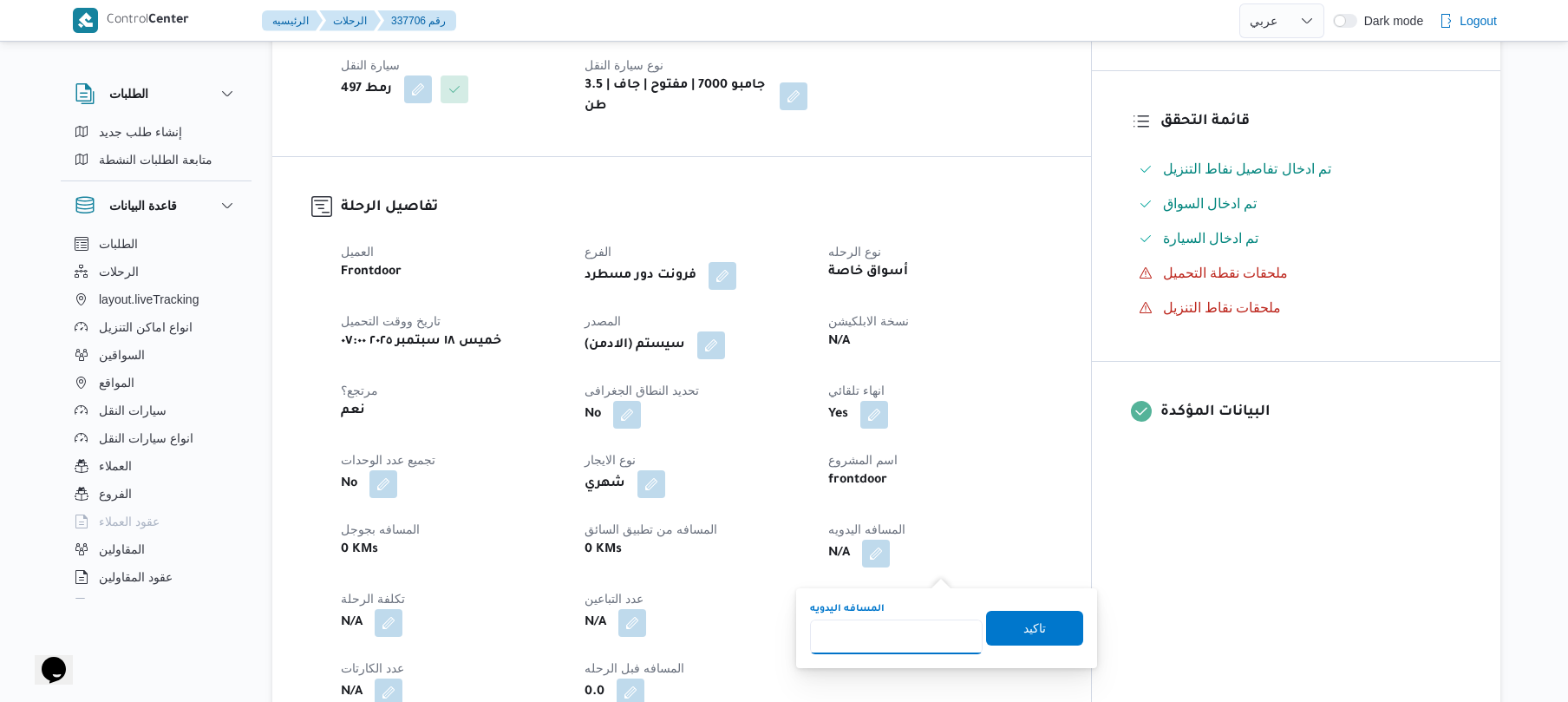
click at [913, 621] on input "المسافه اليدويه" at bounding box center [896, 636] width 172 height 35
type input "120"
click at [1023, 628] on span "تاكيد" at bounding box center [1035, 628] width 23 height 21
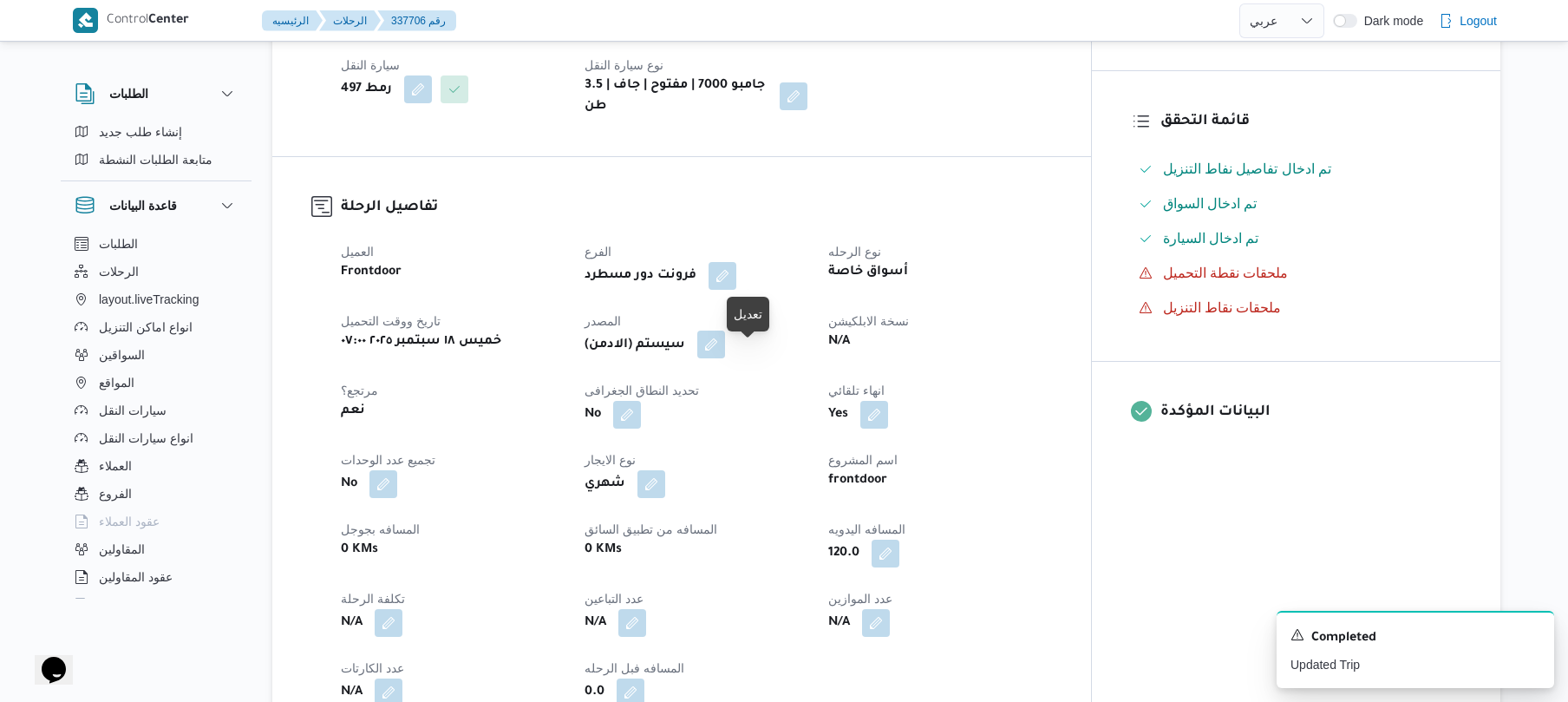
click at [726, 355] on button "button" at bounding box center [710, 344] width 27 height 27
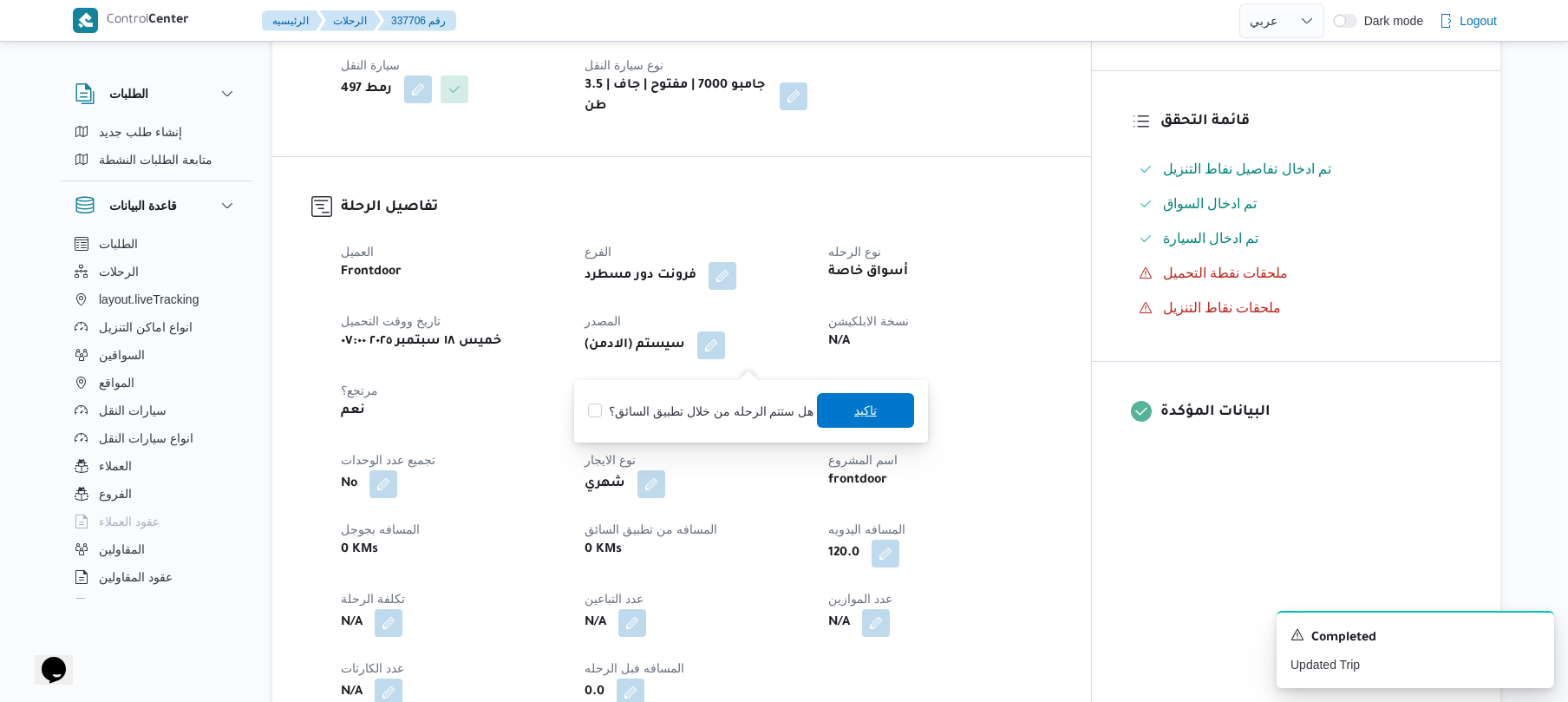
click at [855, 407] on span "تاكيد" at bounding box center [866, 410] width 23 height 21
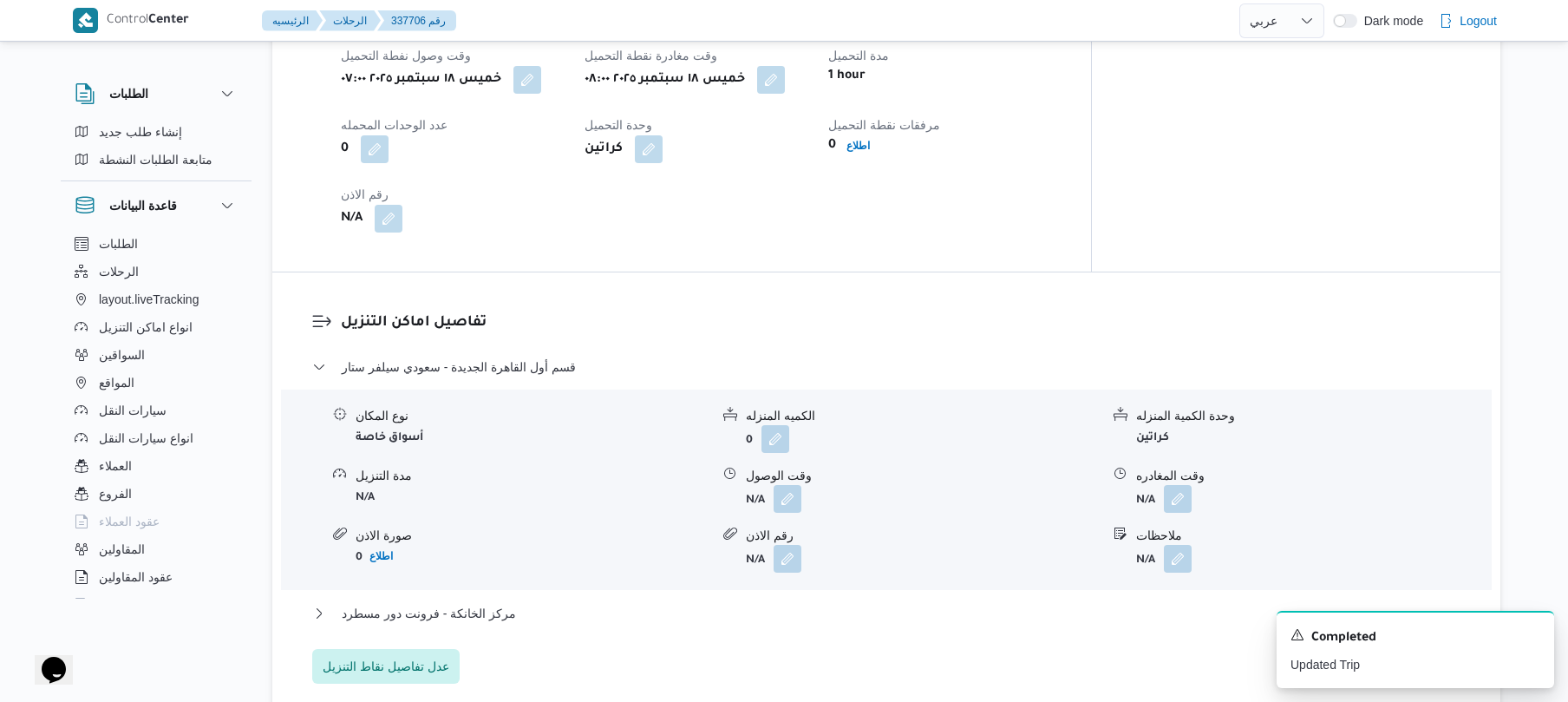
scroll to position [1202, 0]
click at [786, 526] on div "نوع المكان أسواق خاصة الكميه المنزله 0 وحدة الكمية المنزله كراتين مدة التنزيل N…" at bounding box center [887, 488] width 1225 height 197
click at [779, 511] on button "button" at bounding box center [787, 497] width 27 height 27
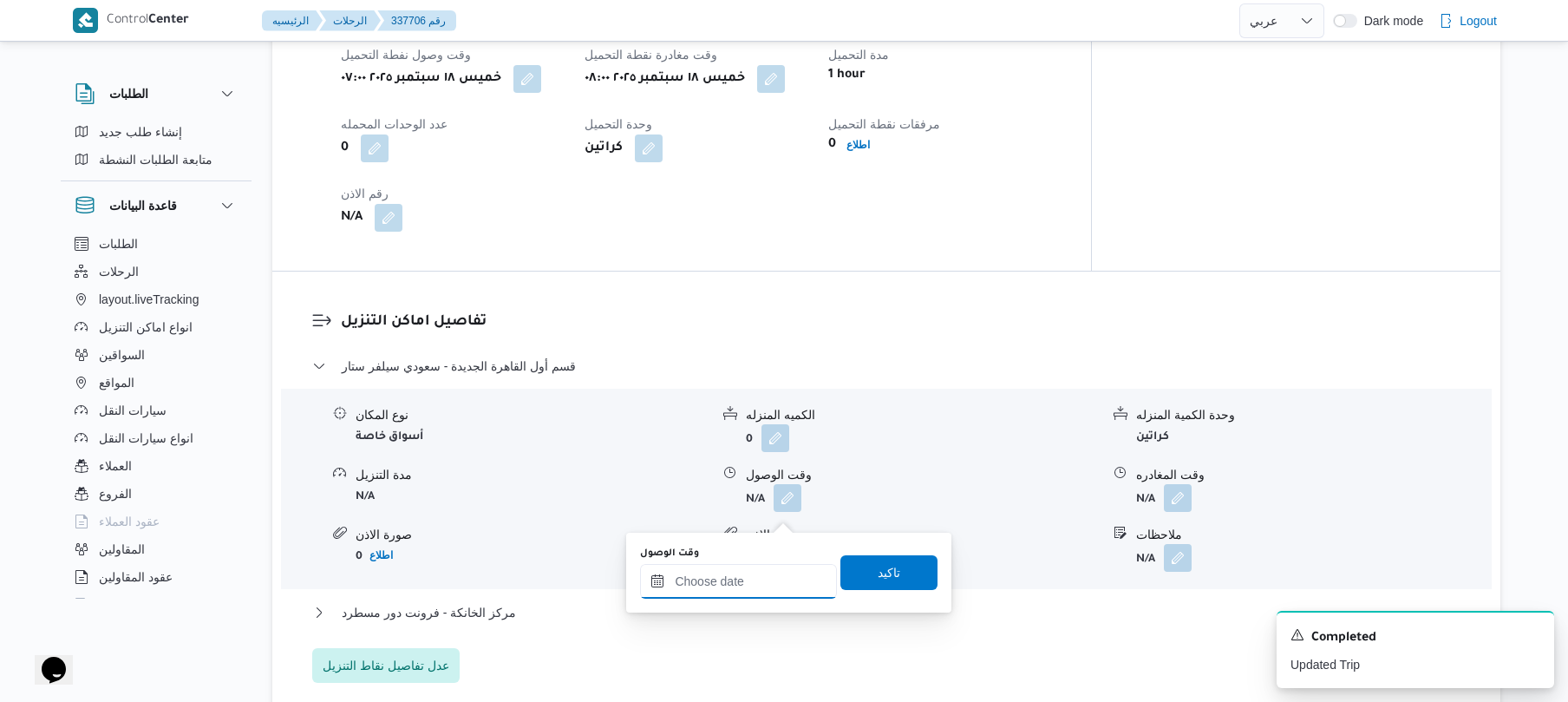
click at [760, 580] on input "وقت الوصول" at bounding box center [738, 580] width 197 height 35
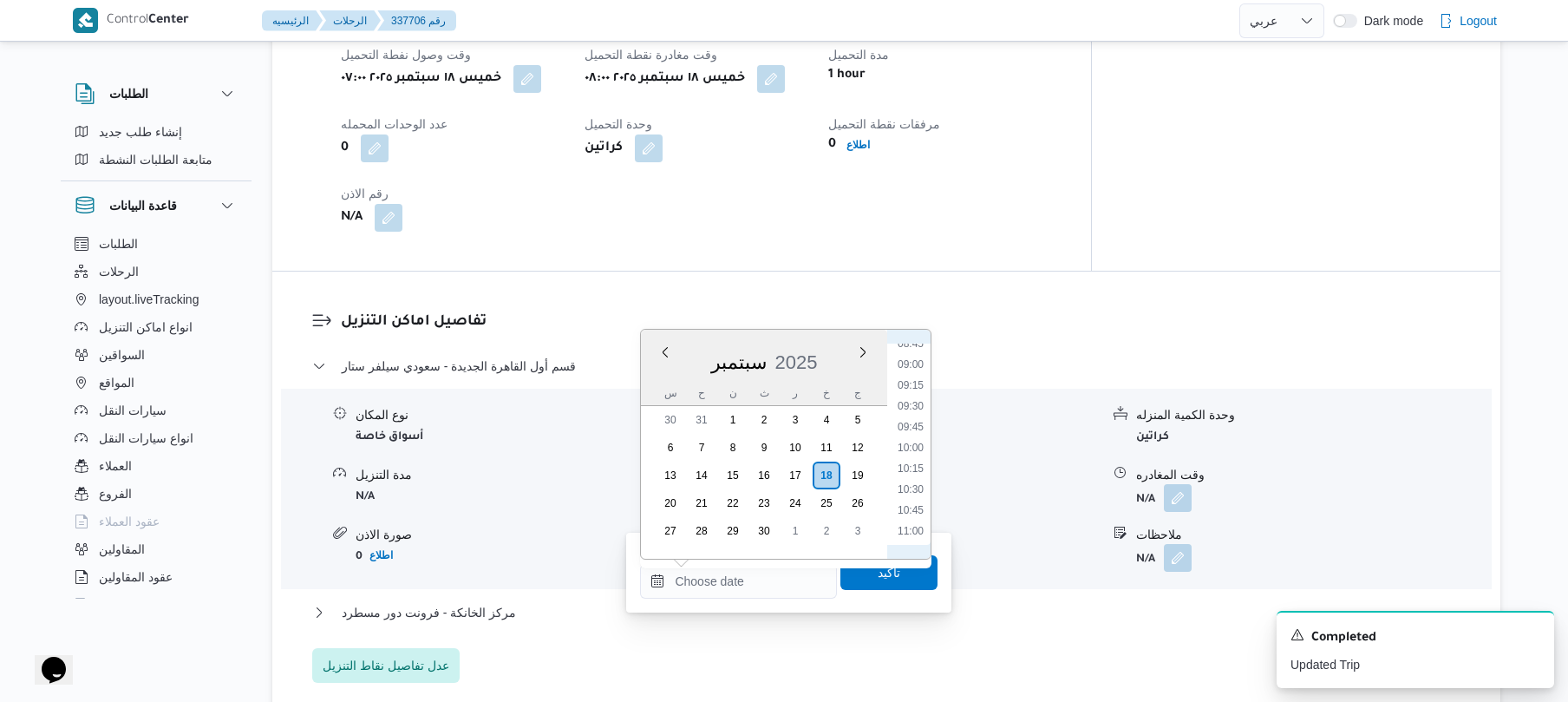
scroll to position [566, 0]
click at [911, 511] on li "08:45" at bounding box center [910, 514] width 40 height 17
type input "١٨/٠٩/٢٠٢٥ ٠٨:٤٥"
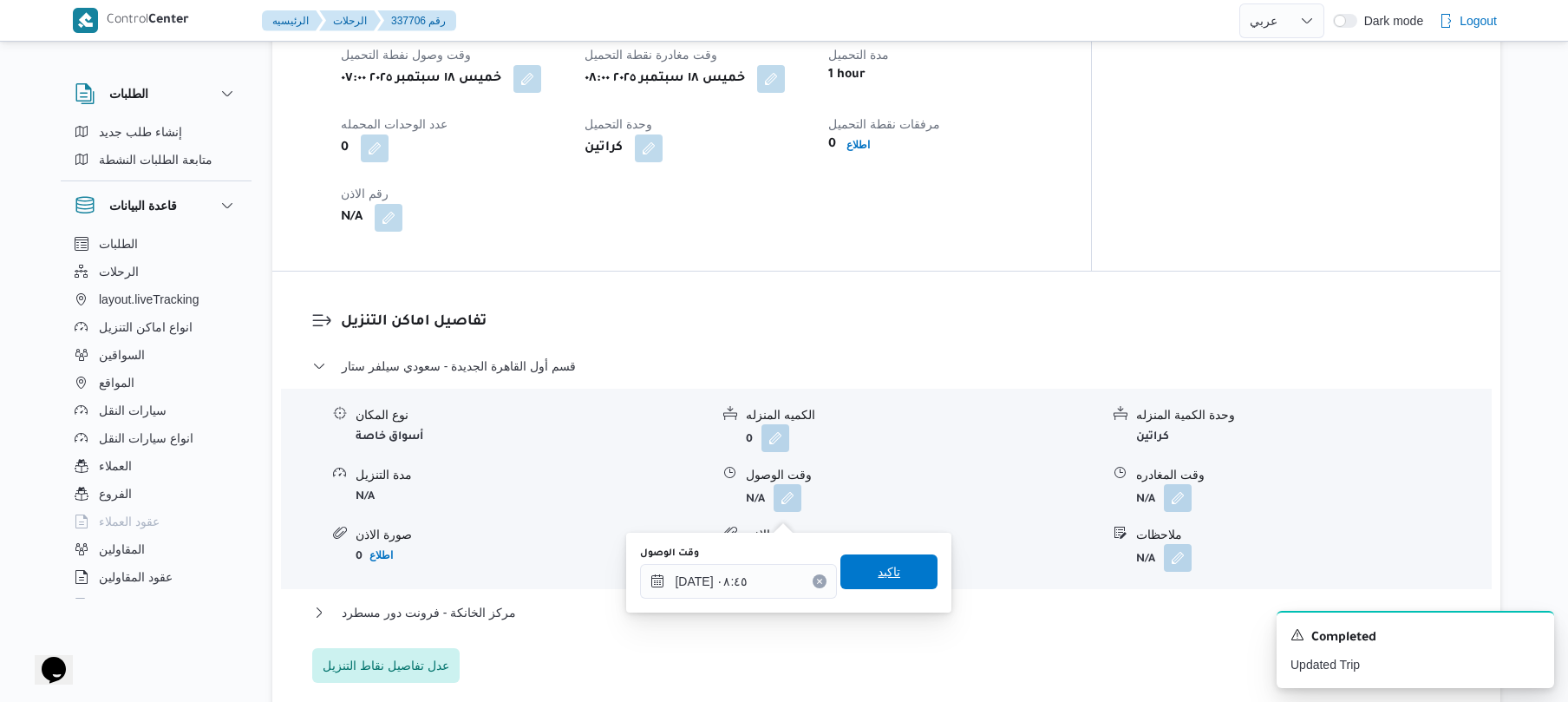
click at [902, 569] on span "تاكيد" at bounding box center [889, 571] width 97 height 35
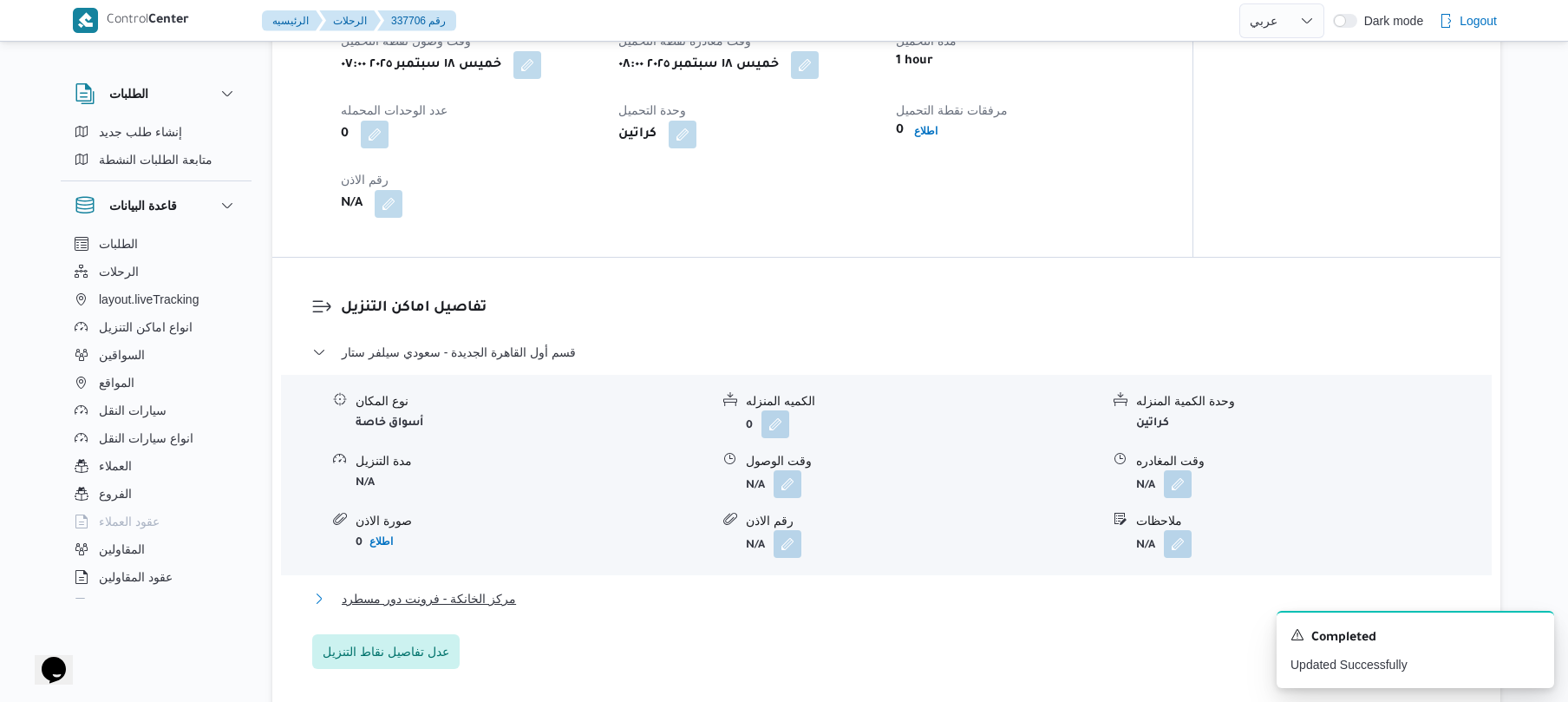
click at [838, 609] on button "مركز الخانكة - فرونت دور مسطرد" at bounding box center [887, 598] width 1150 height 21
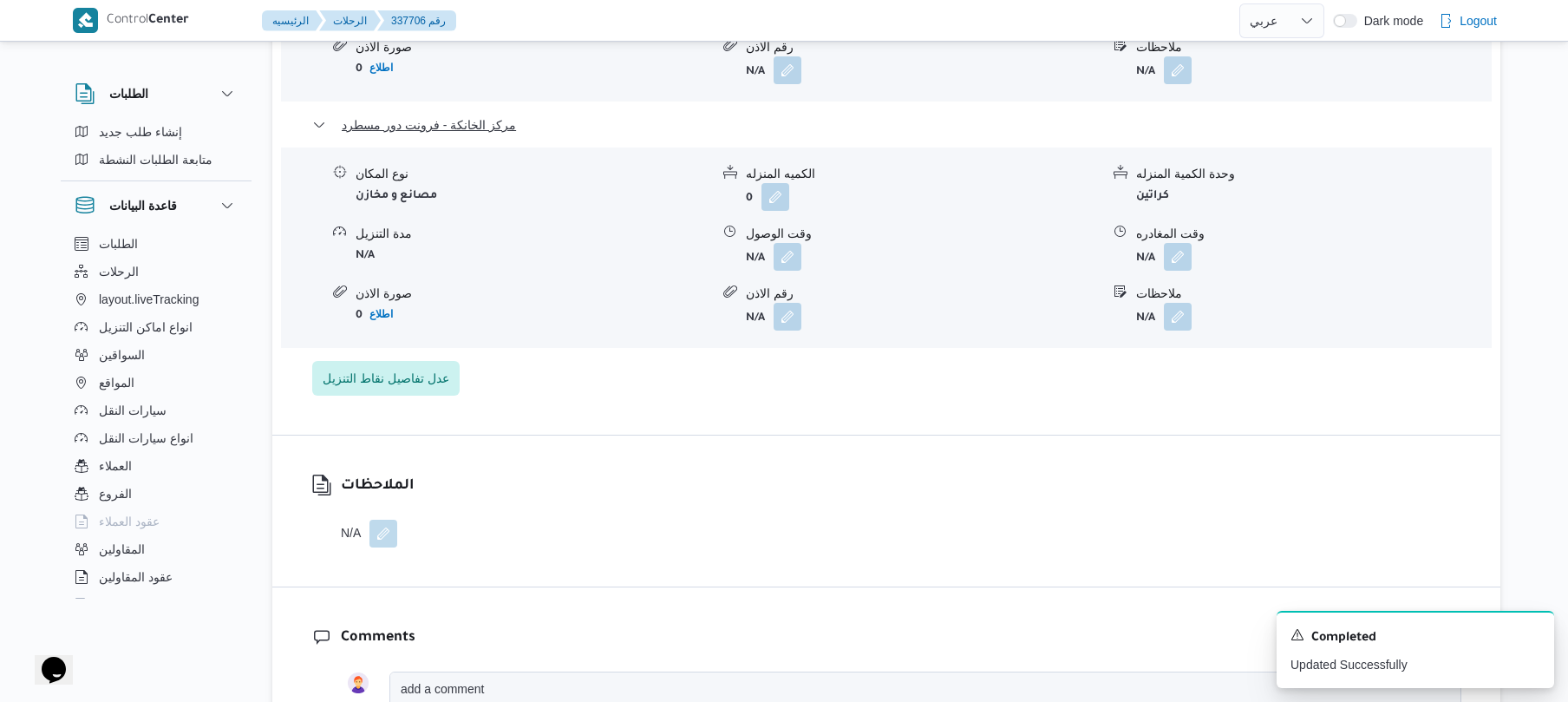
scroll to position [1757, 0]
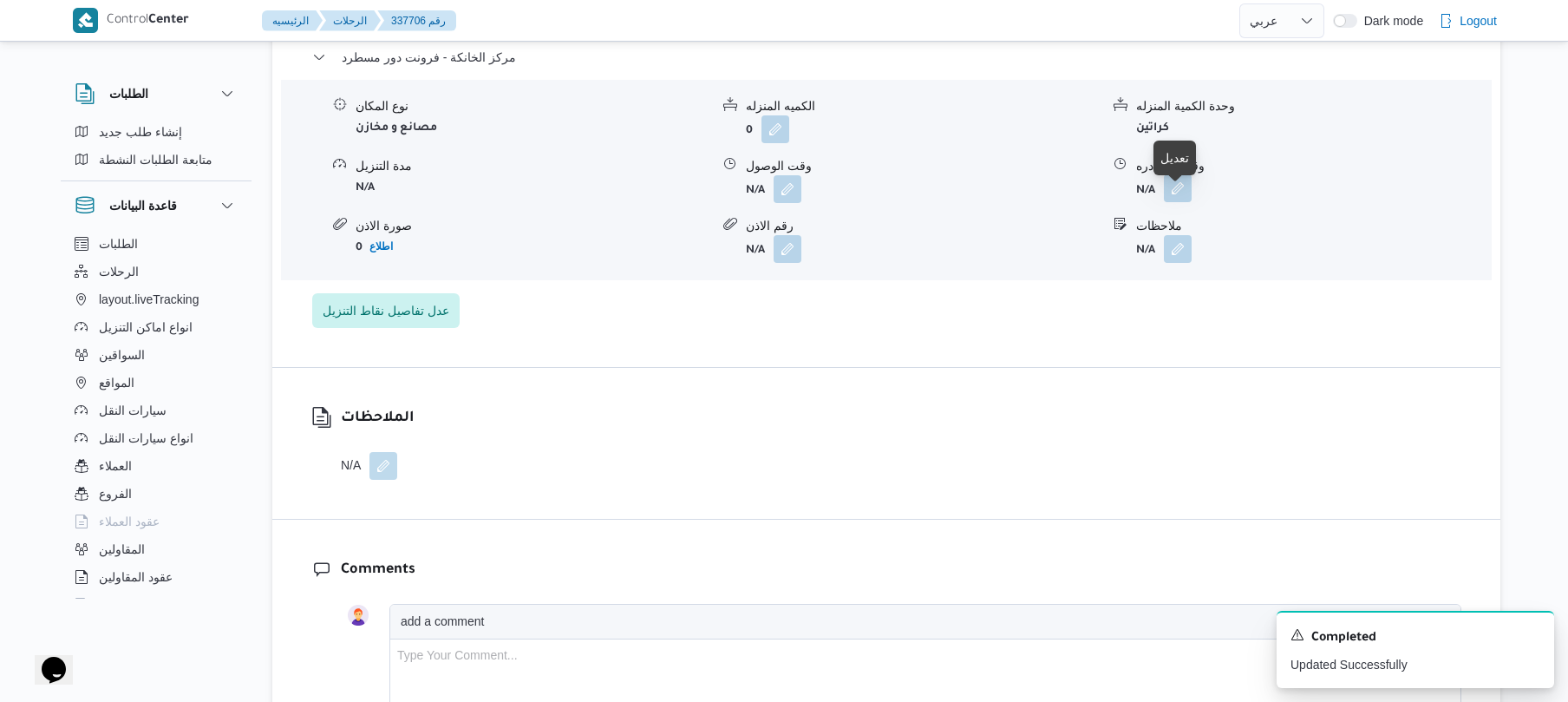
click at [1187, 199] on button "button" at bounding box center [1177, 188] width 27 height 27
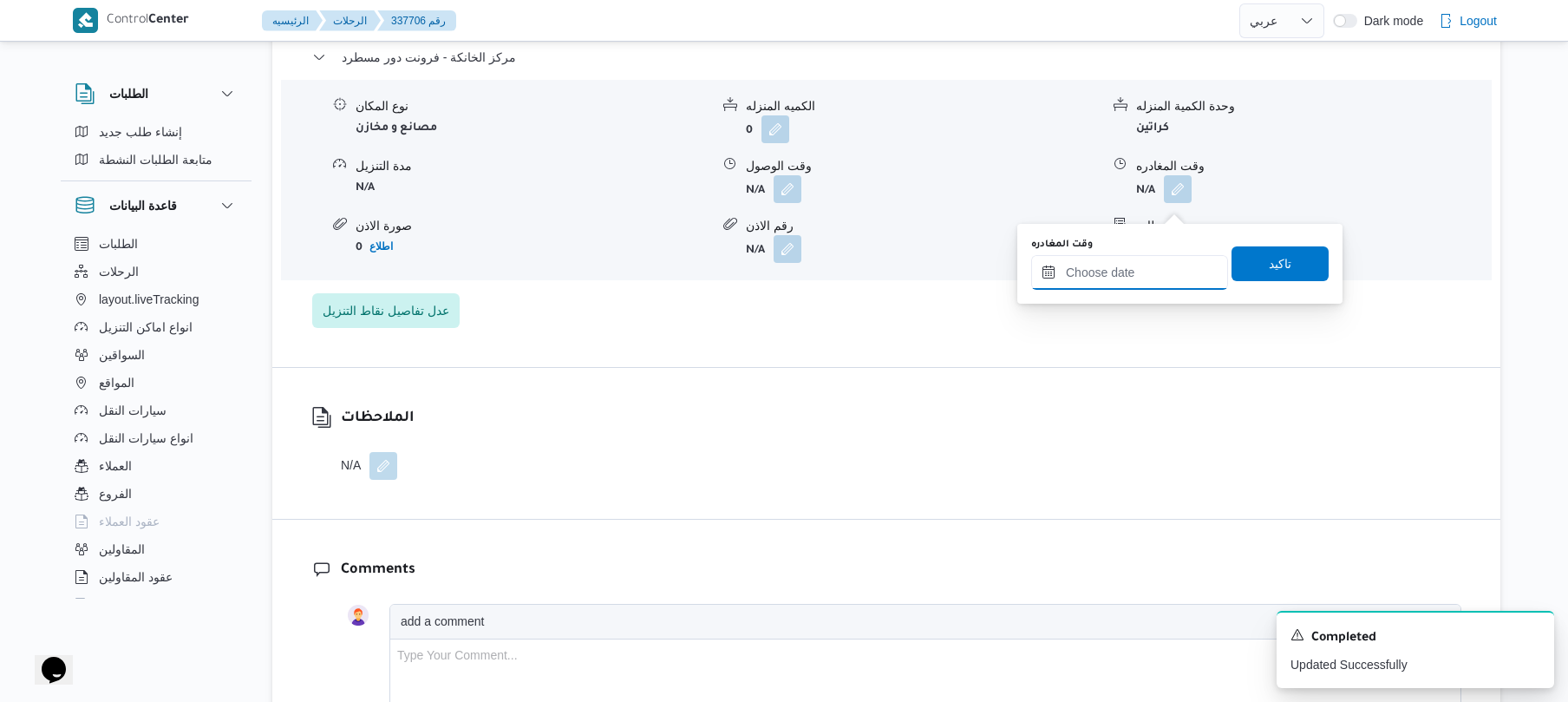
click at [1119, 285] on input "وقت المغادره" at bounding box center [1130, 272] width 197 height 35
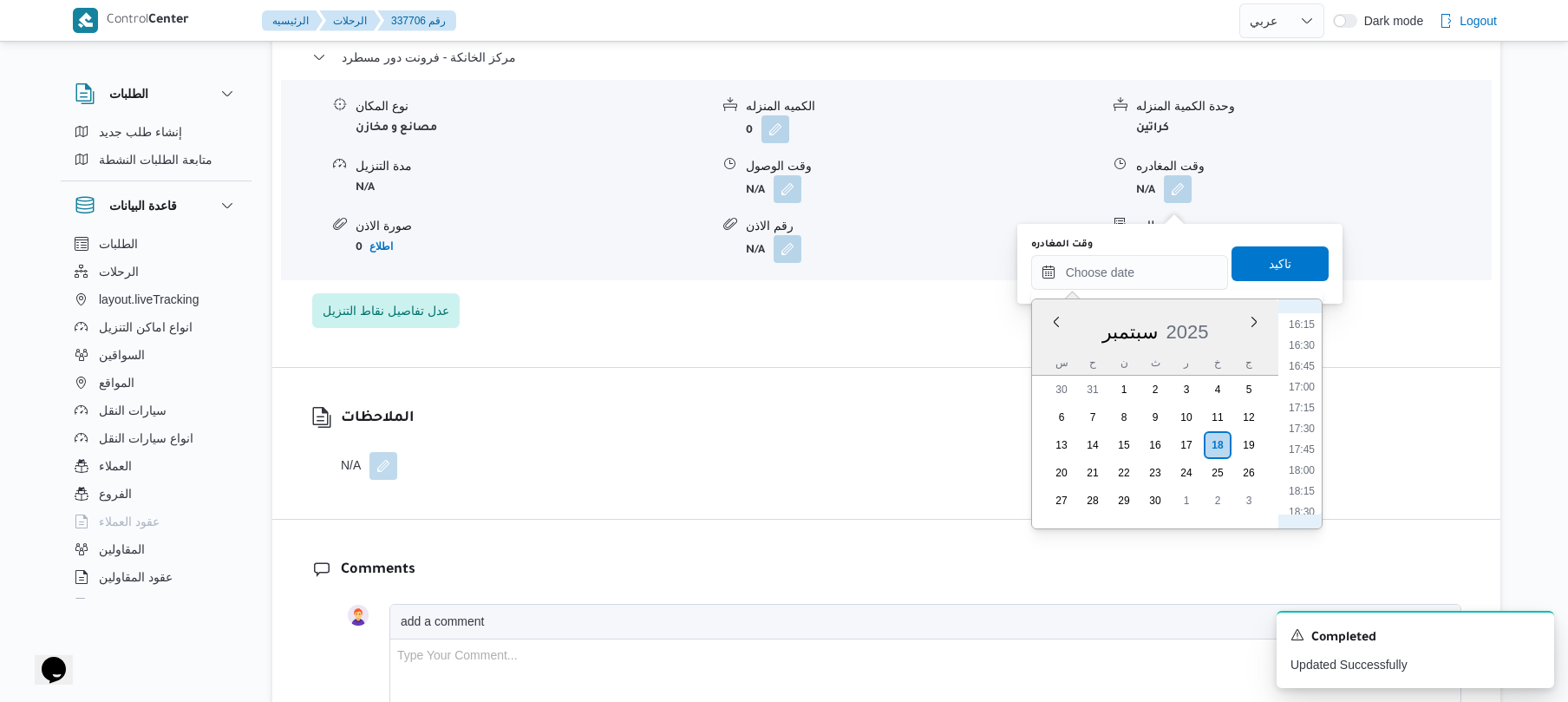
scroll to position [1309, 0]
click at [1299, 449] on li "17:15" at bounding box center [1302, 449] width 40 height 17
type input "١٨/٠٩/٢٠٢٥ ١٧:١٥"
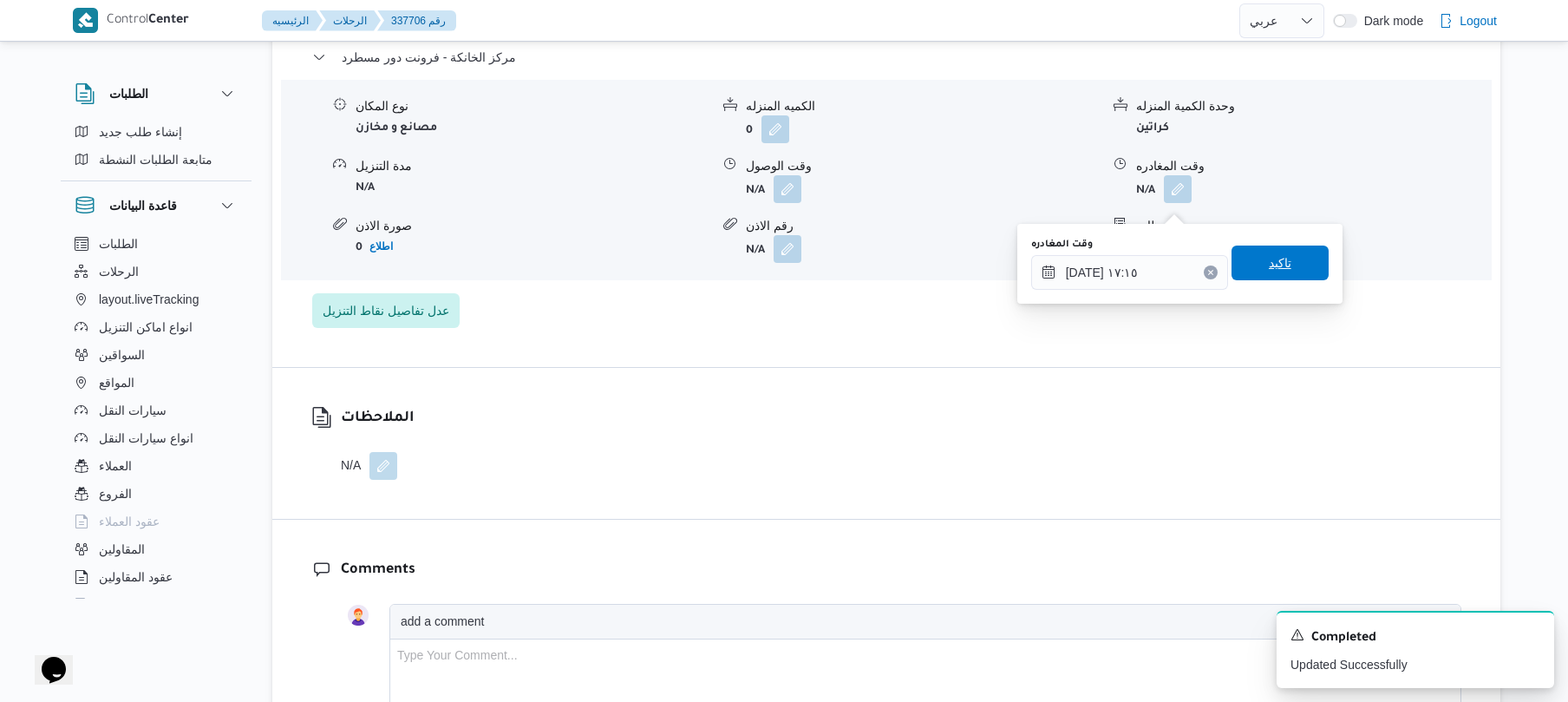
click at [1283, 264] on span "تاكيد" at bounding box center [1280, 263] width 97 height 35
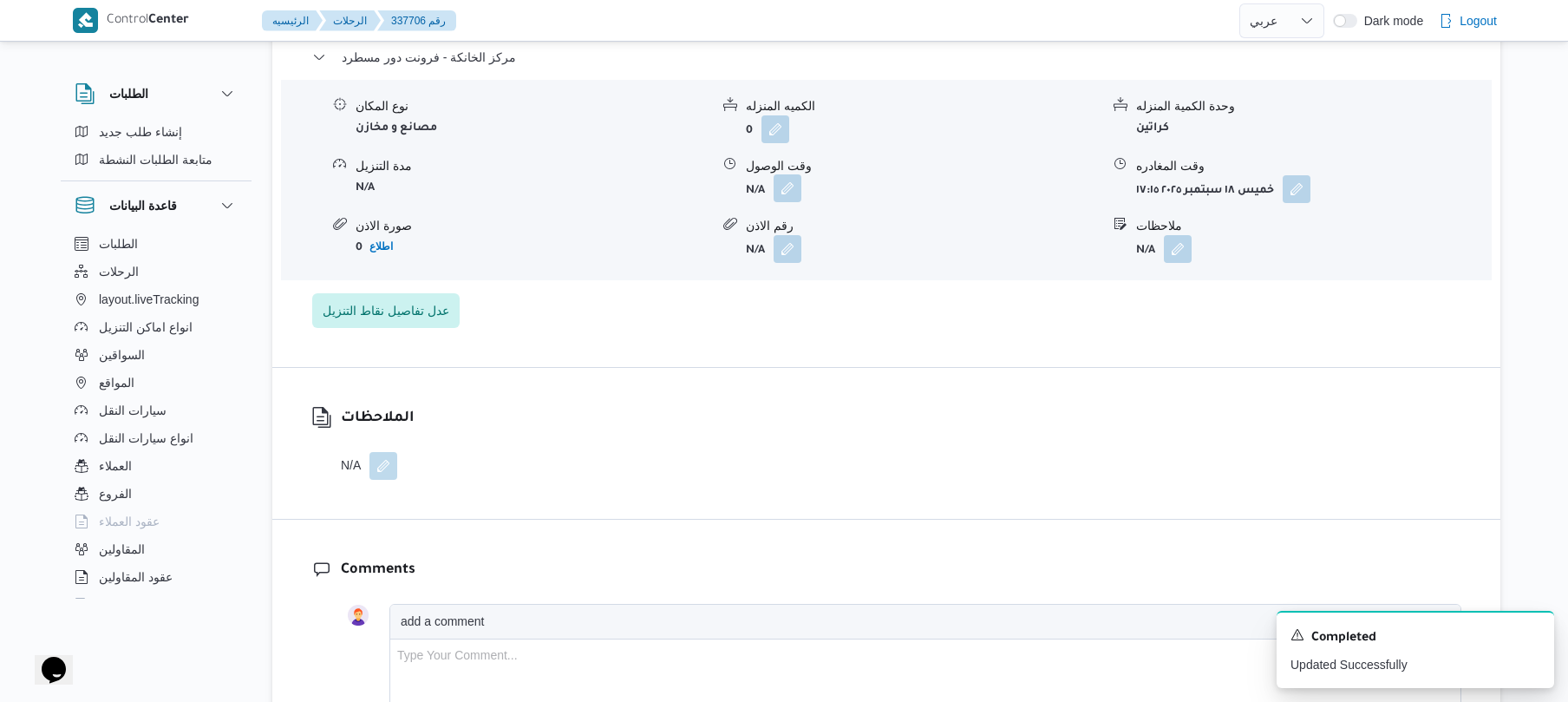
click at [782, 202] on button "button" at bounding box center [787, 188] width 27 height 27
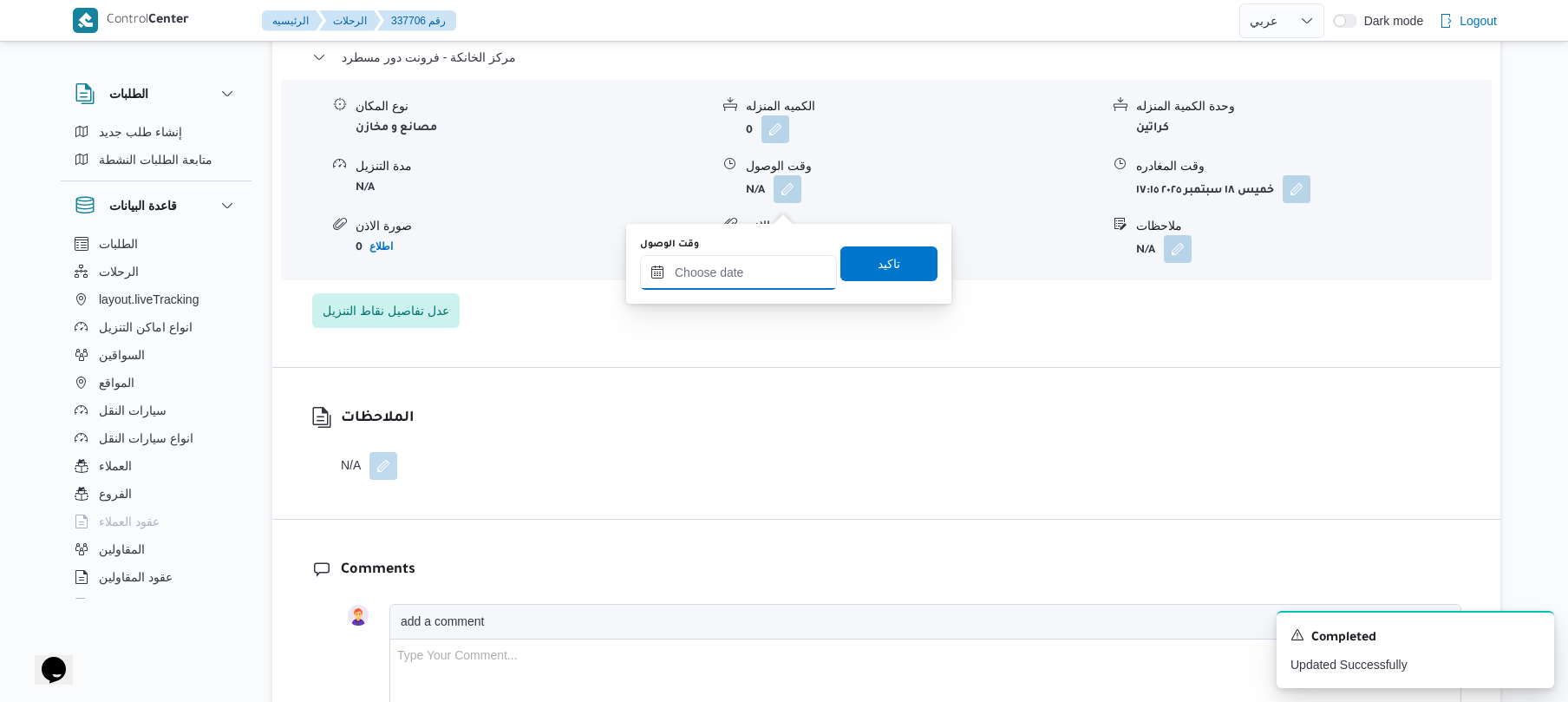
click at [769, 269] on input "وقت الوصول" at bounding box center [738, 272] width 197 height 35
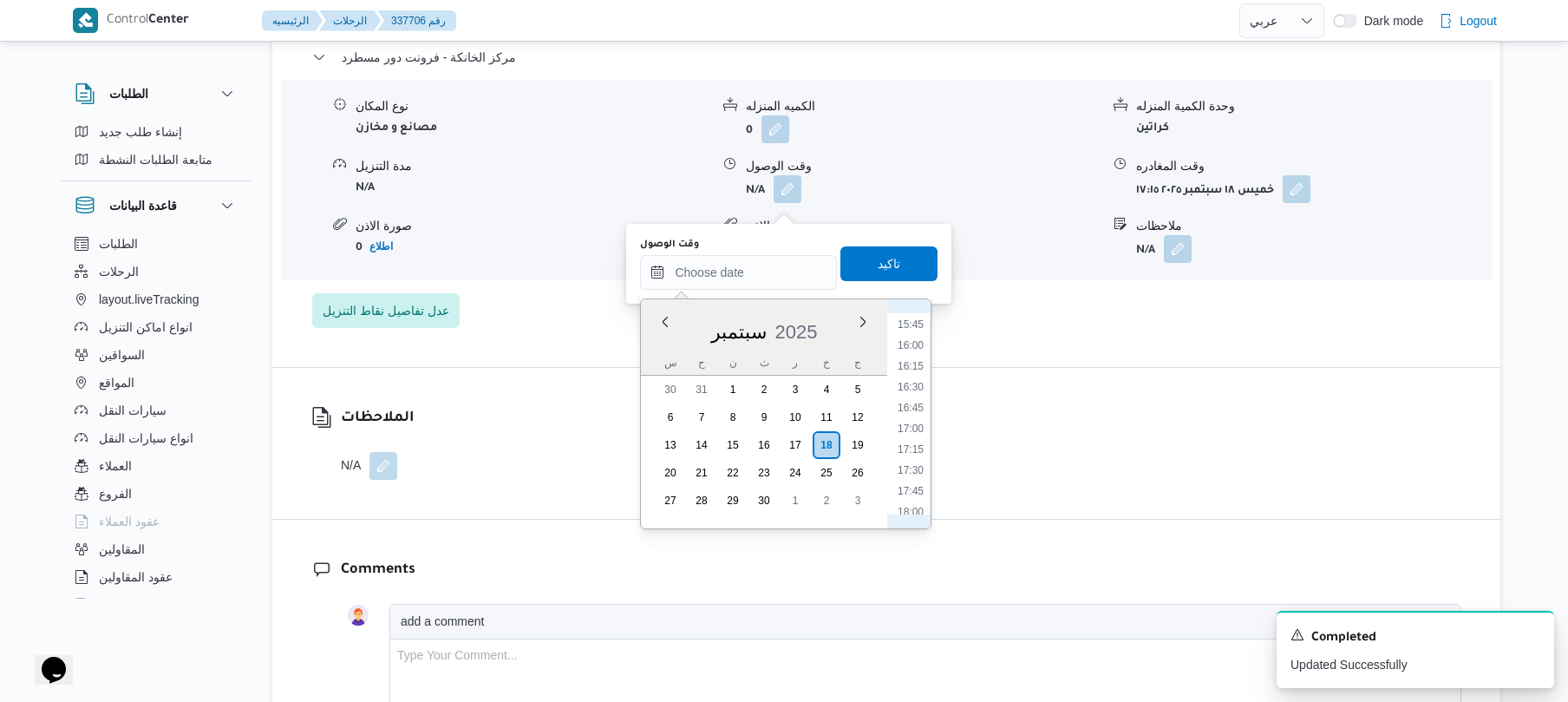
click at [913, 429] on li "17:00" at bounding box center [910, 429] width 40 height 17
type input "١٨/٠٩/٢٠٢٥ ١٧:٠٠"
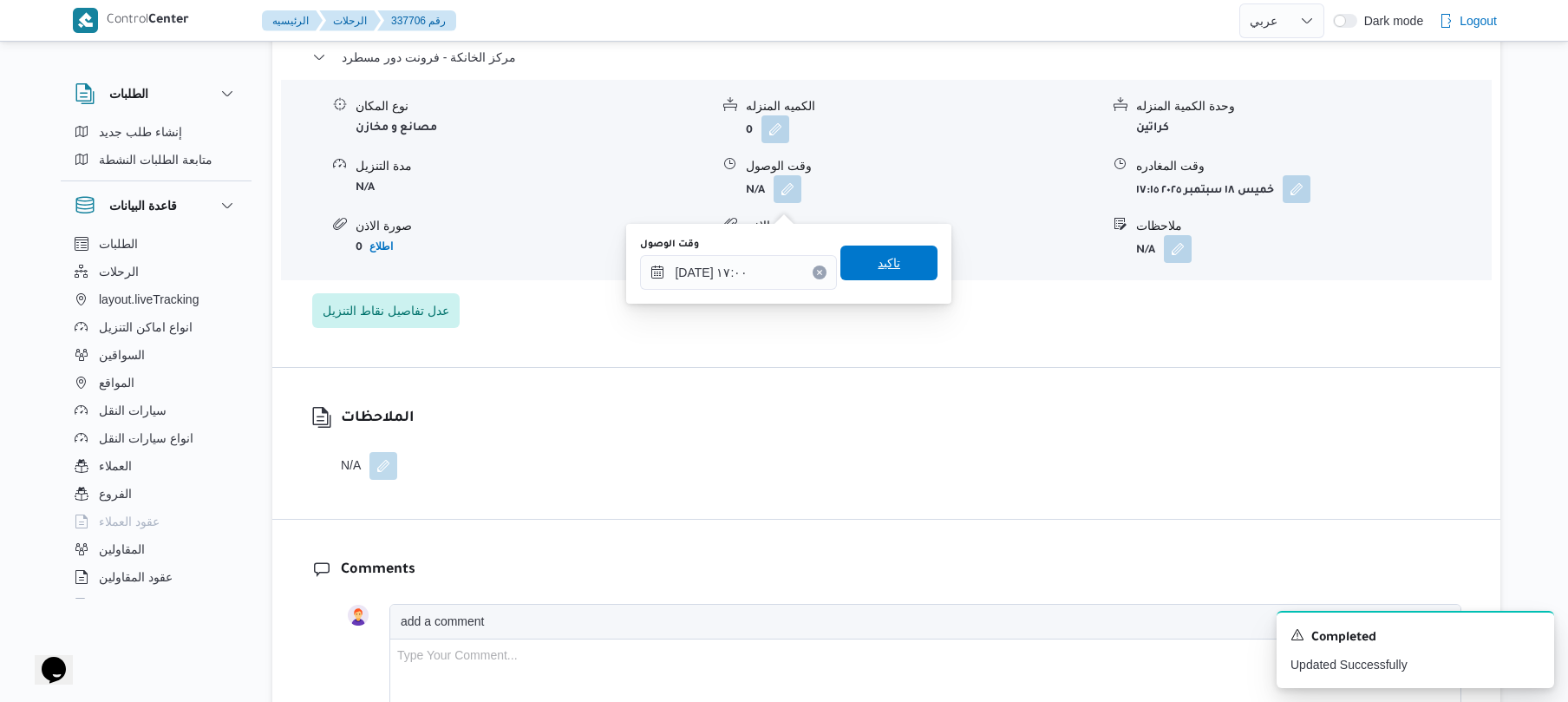
click at [903, 270] on span "تاكيد" at bounding box center [889, 263] width 97 height 35
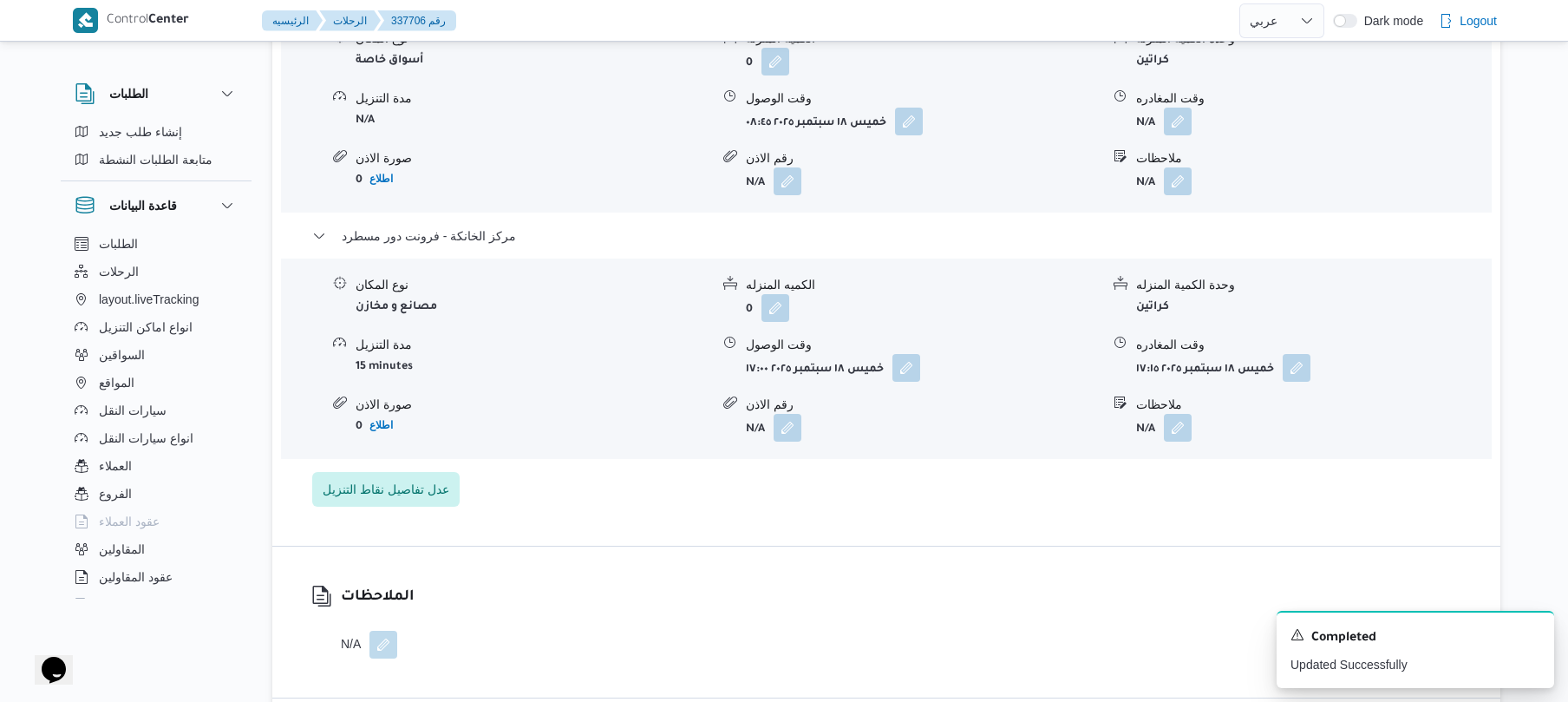
scroll to position [1573, 0]
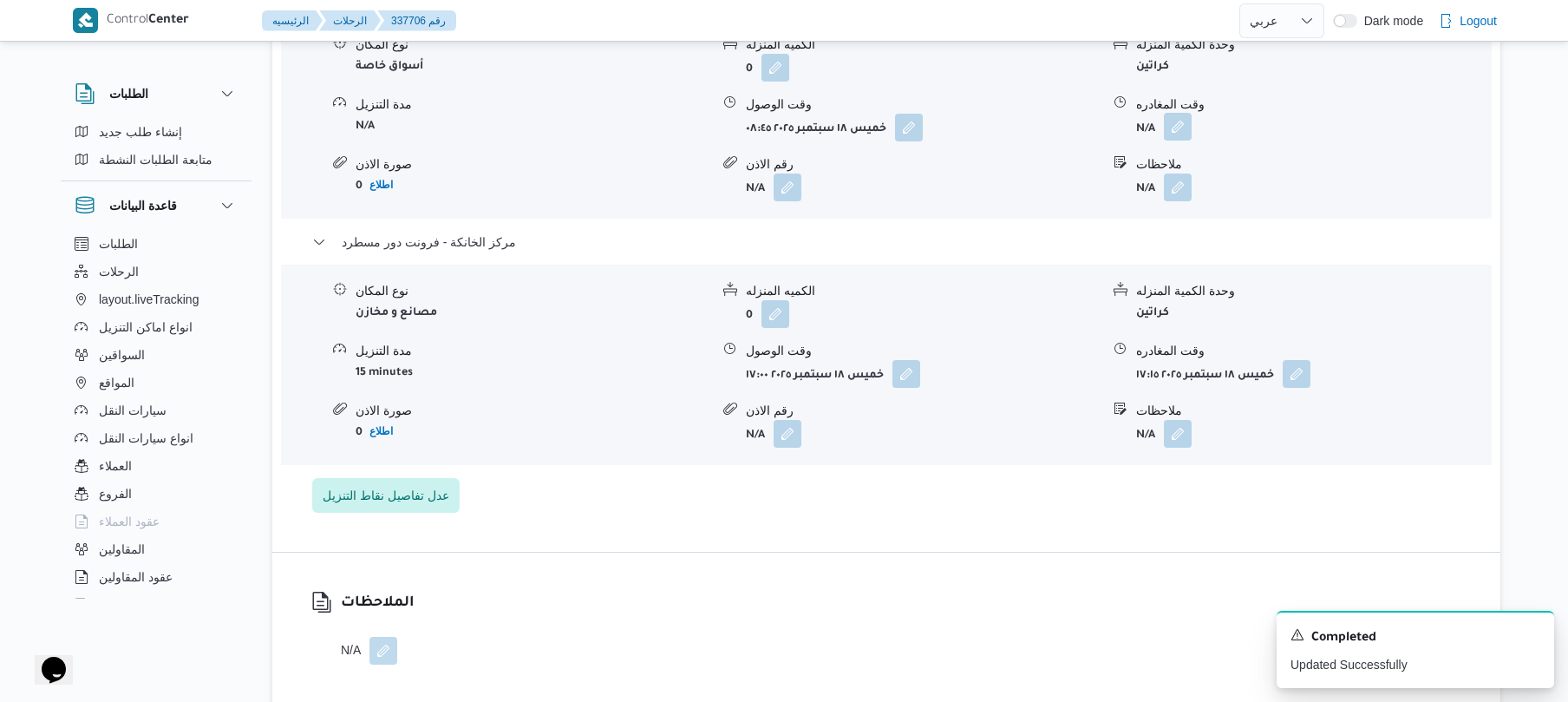
click at [1184, 137] on button "button" at bounding box center [1177, 126] width 27 height 27
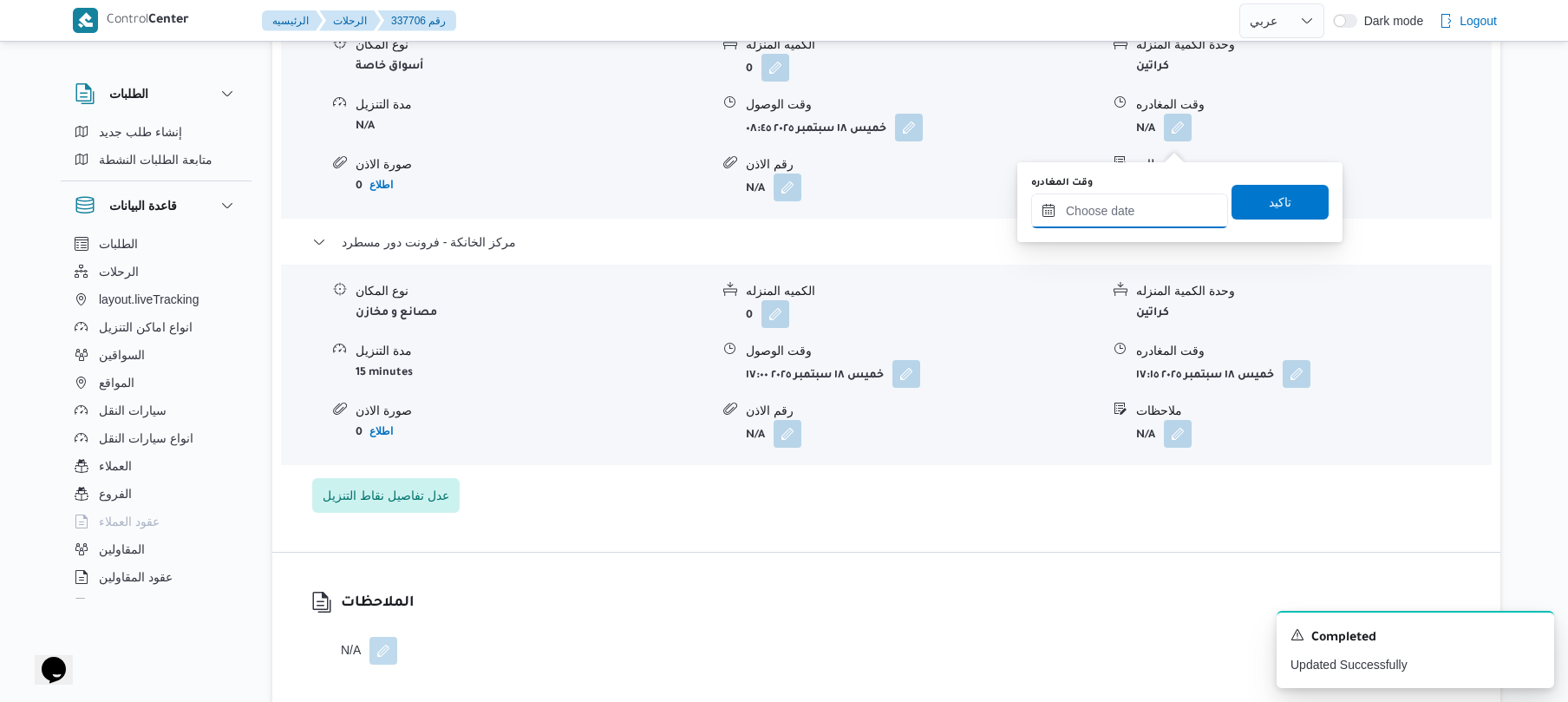
click at [1139, 215] on input "وقت المغادره" at bounding box center [1130, 210] width 197 height 35
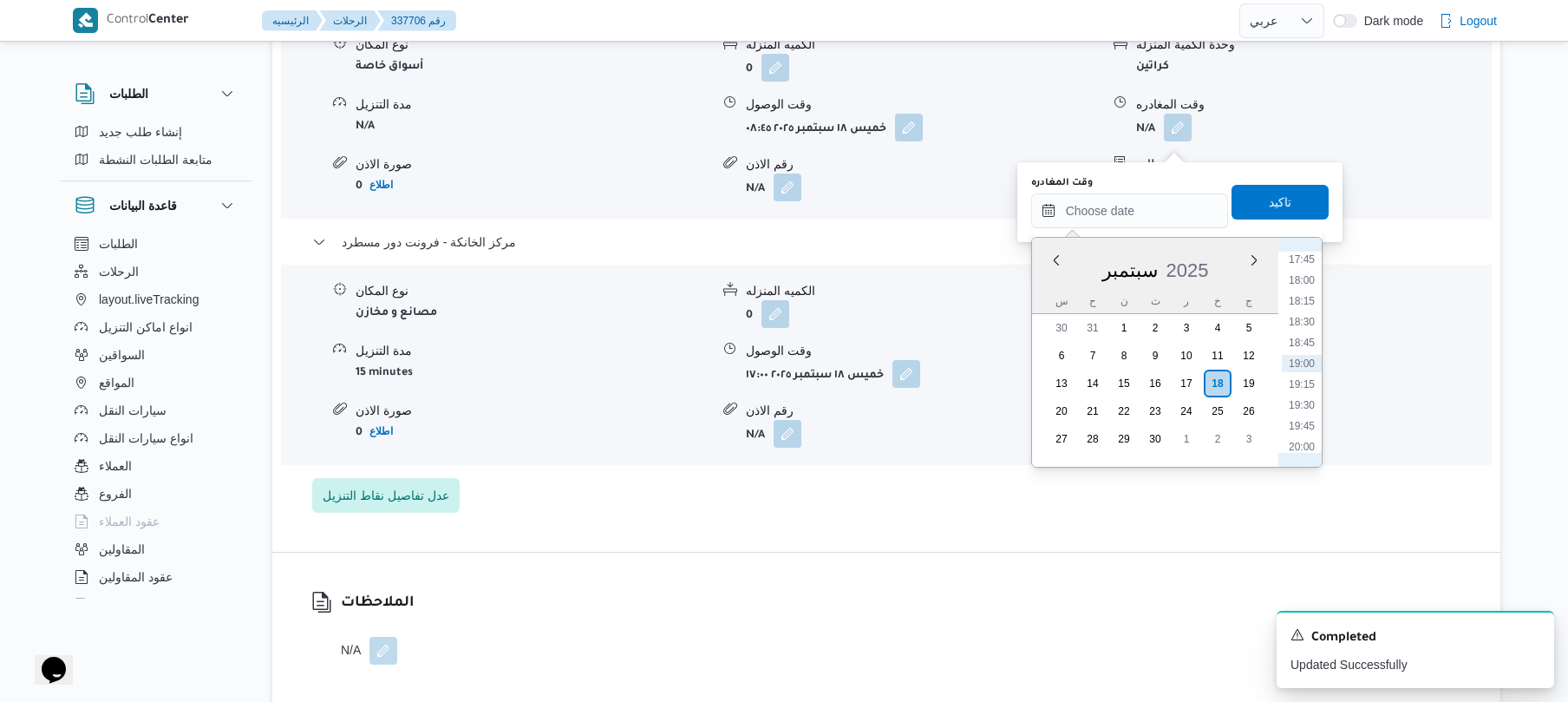
scroll to position [1309, 0]
click at [1302, 312] on li "16:15" at bounding box center [1302, 304] width 40 height 17
type input "١٨/٠٩/٢٠٢٥ ١٦:١٥"
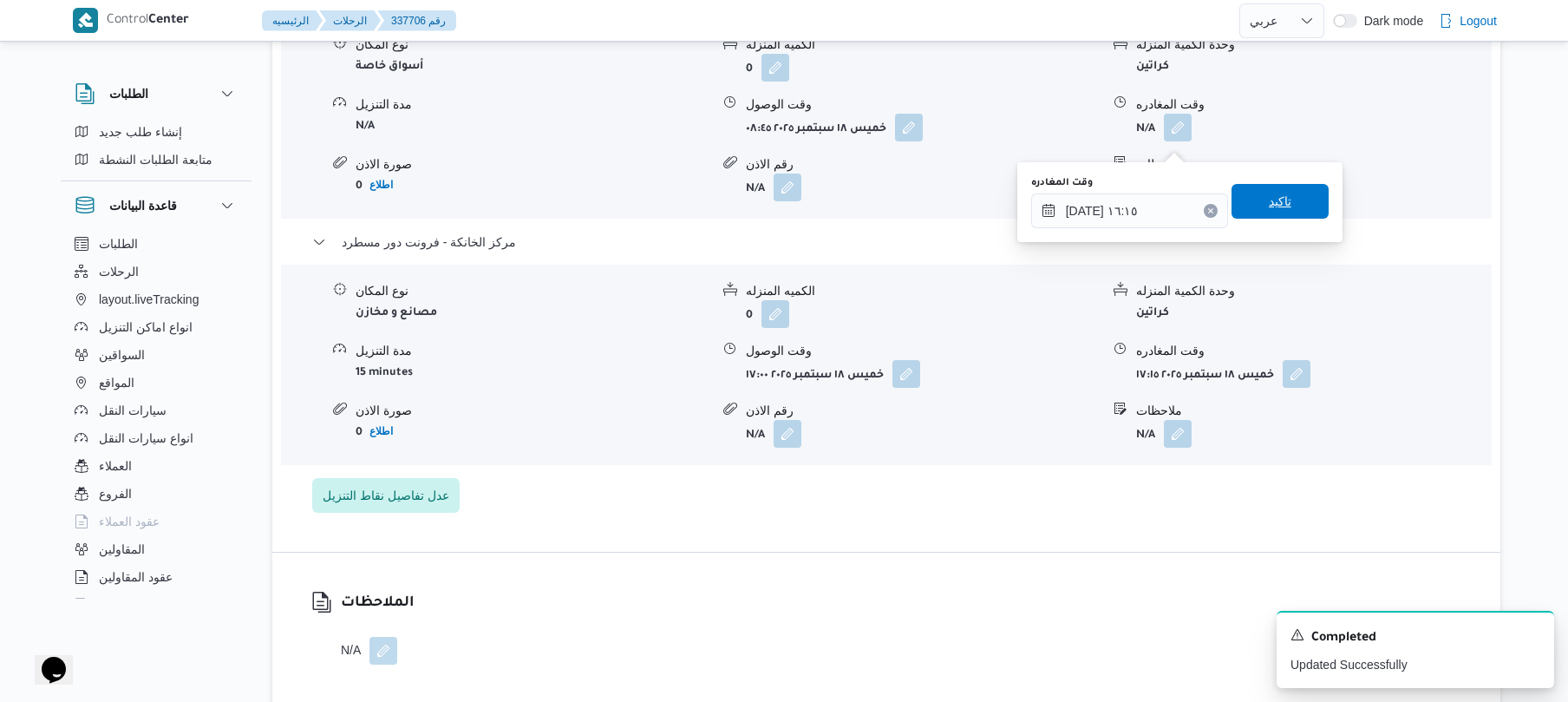
click at [1291, 206] on span "تاكيد" at bounding box center [1280, 201] width 97 height 35
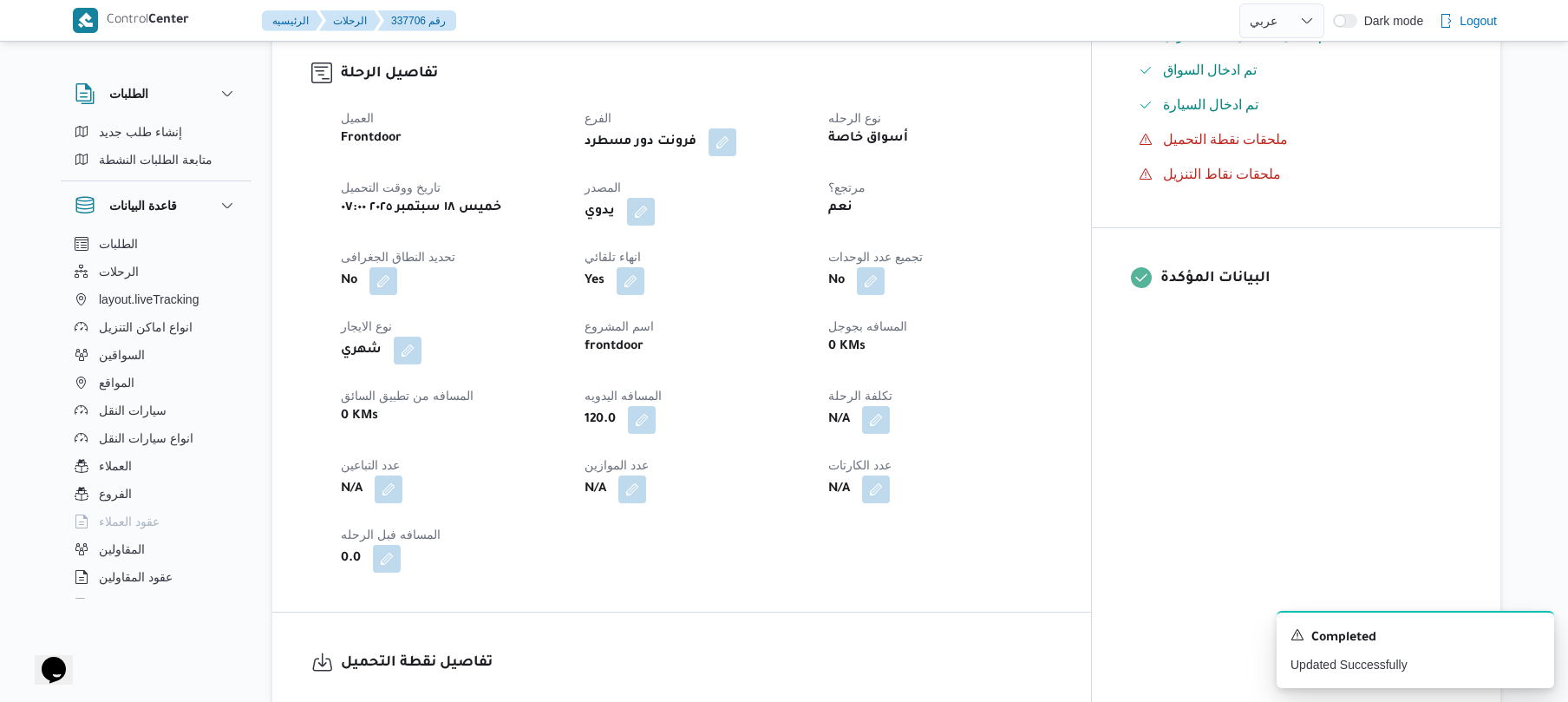
scroll to position [0, 0]
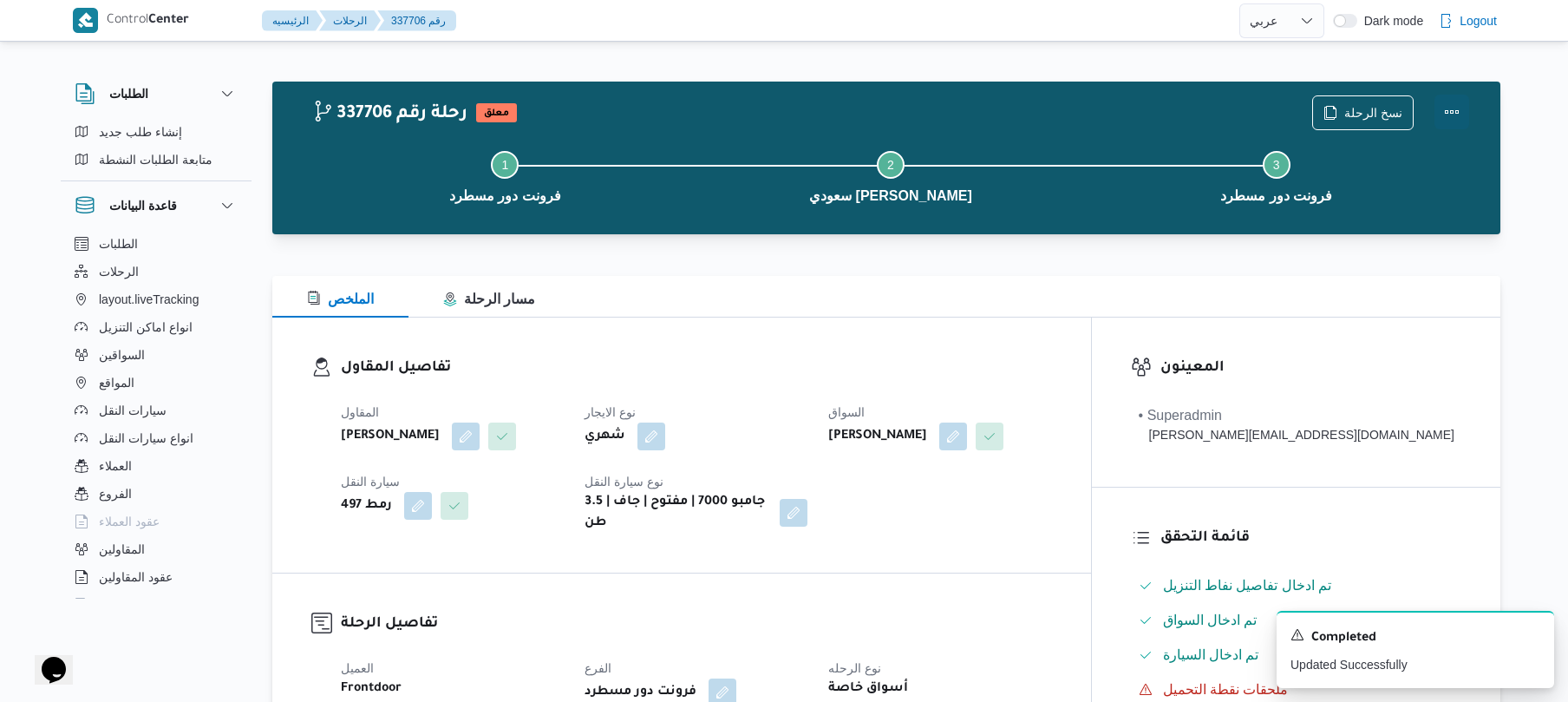
click at [1450, 120] on button "Actions" at bounding box center [1452, 111] width 35 height 35
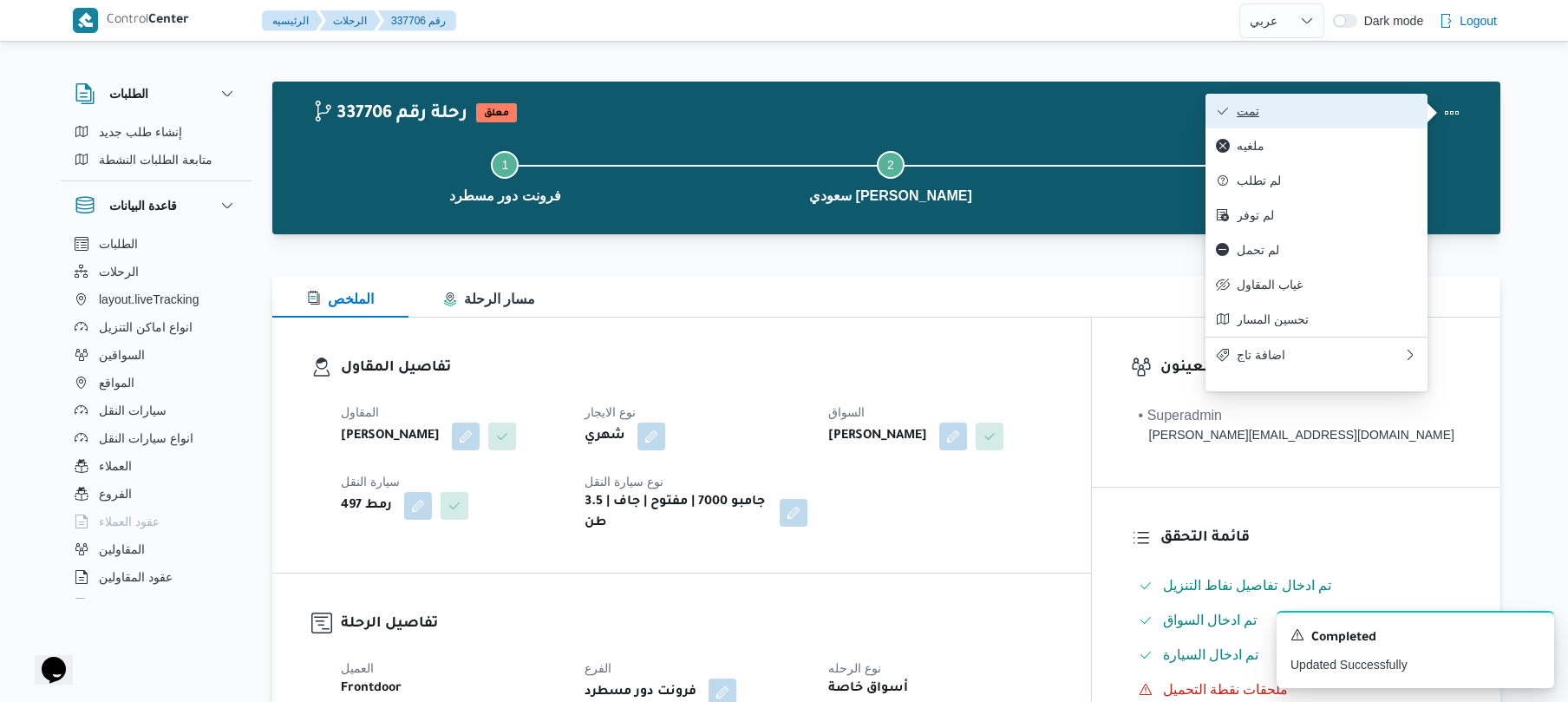
click at [1326, 115] on span "تمت" at bounding box center [1327, 110] width 180 height 14
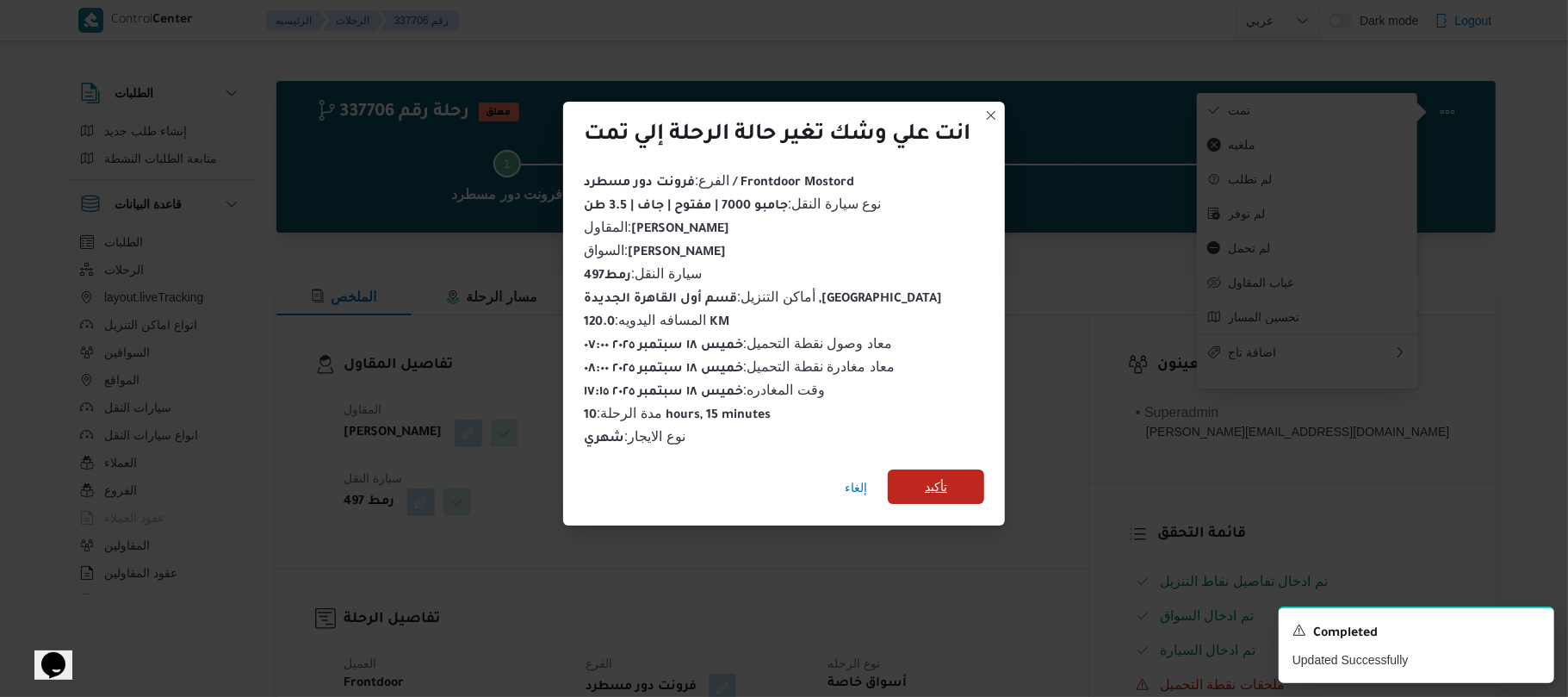
click at [959, 475] on span "تأكيد" at bounding box center [936, 486] width 96 height 35
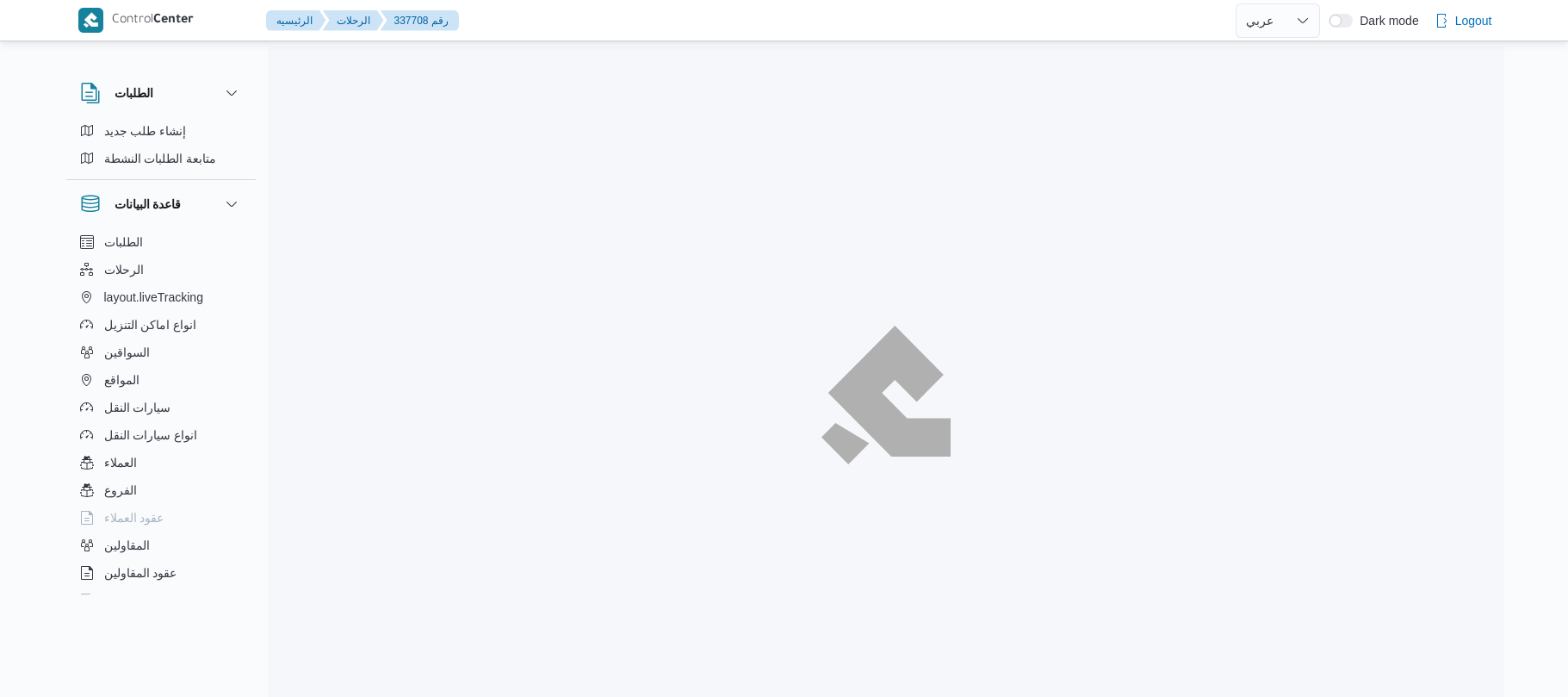
select select "ar"
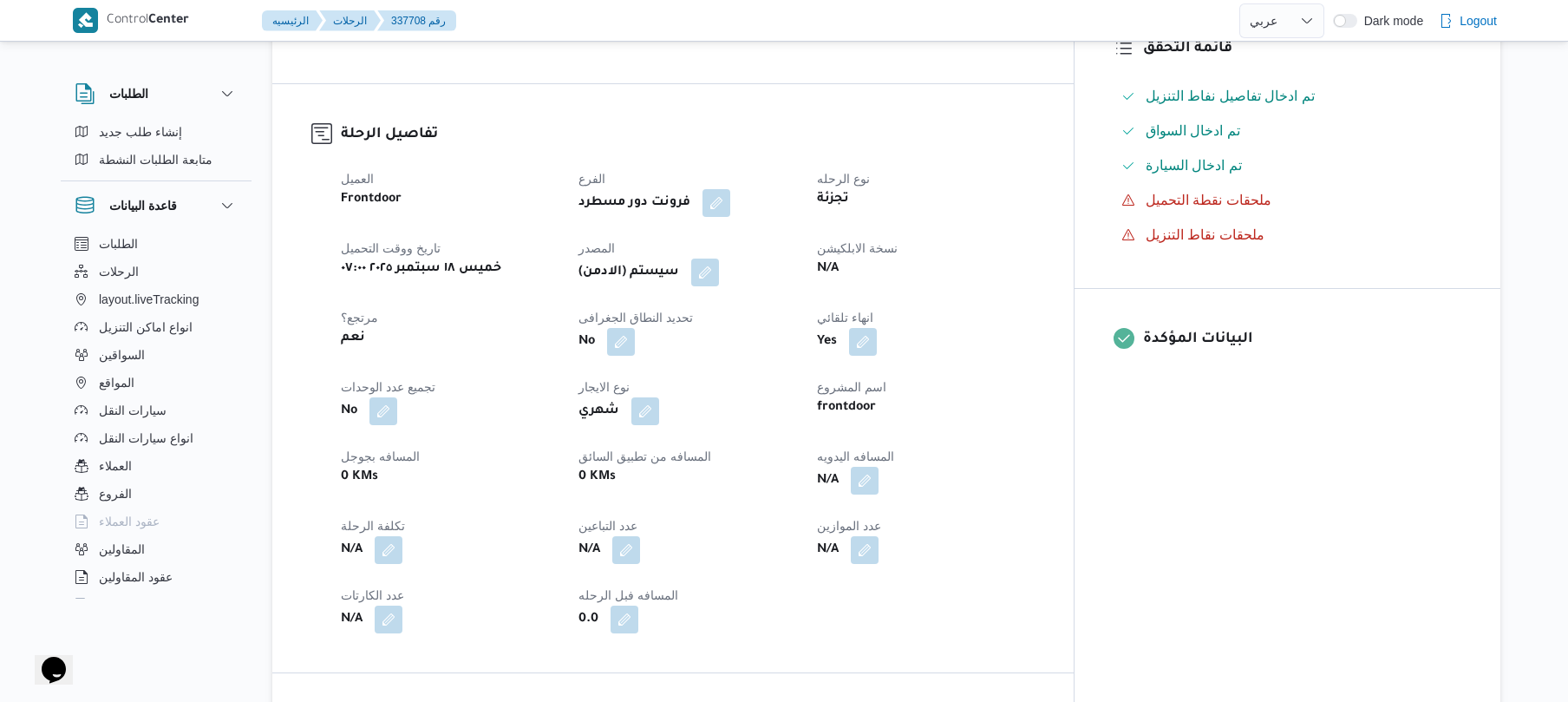
scroll to position [555, 0]
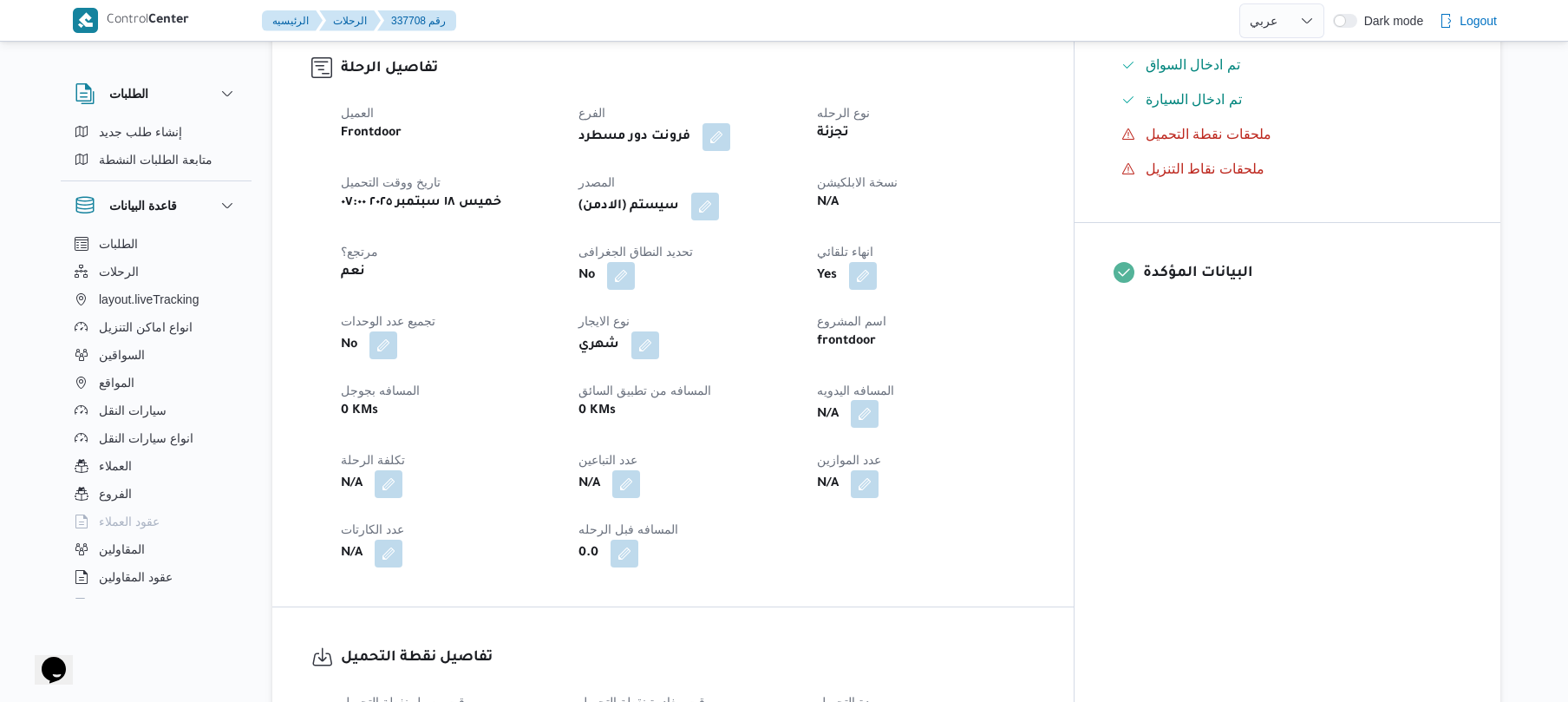
click at [879, 424] on button "button" at bounding box center [864, 413] width 27 height 27
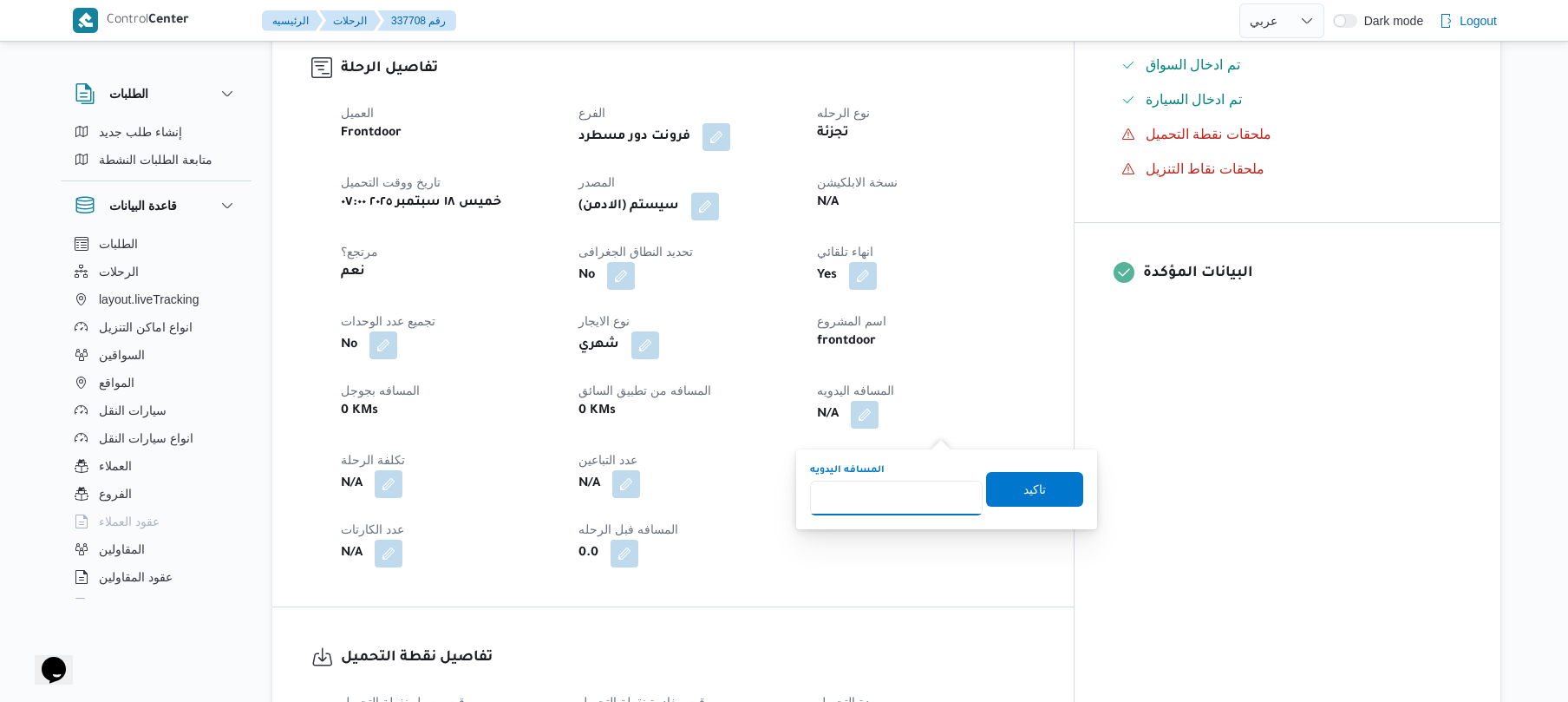
click at [921, 498] on input "المسافه اليدويه" at bounding box center [896, 498] width 172 height 35
type input "125"
click at [1023, 486] on span "تاكيد" at bounding box center [1035, 488] width 23 height 21
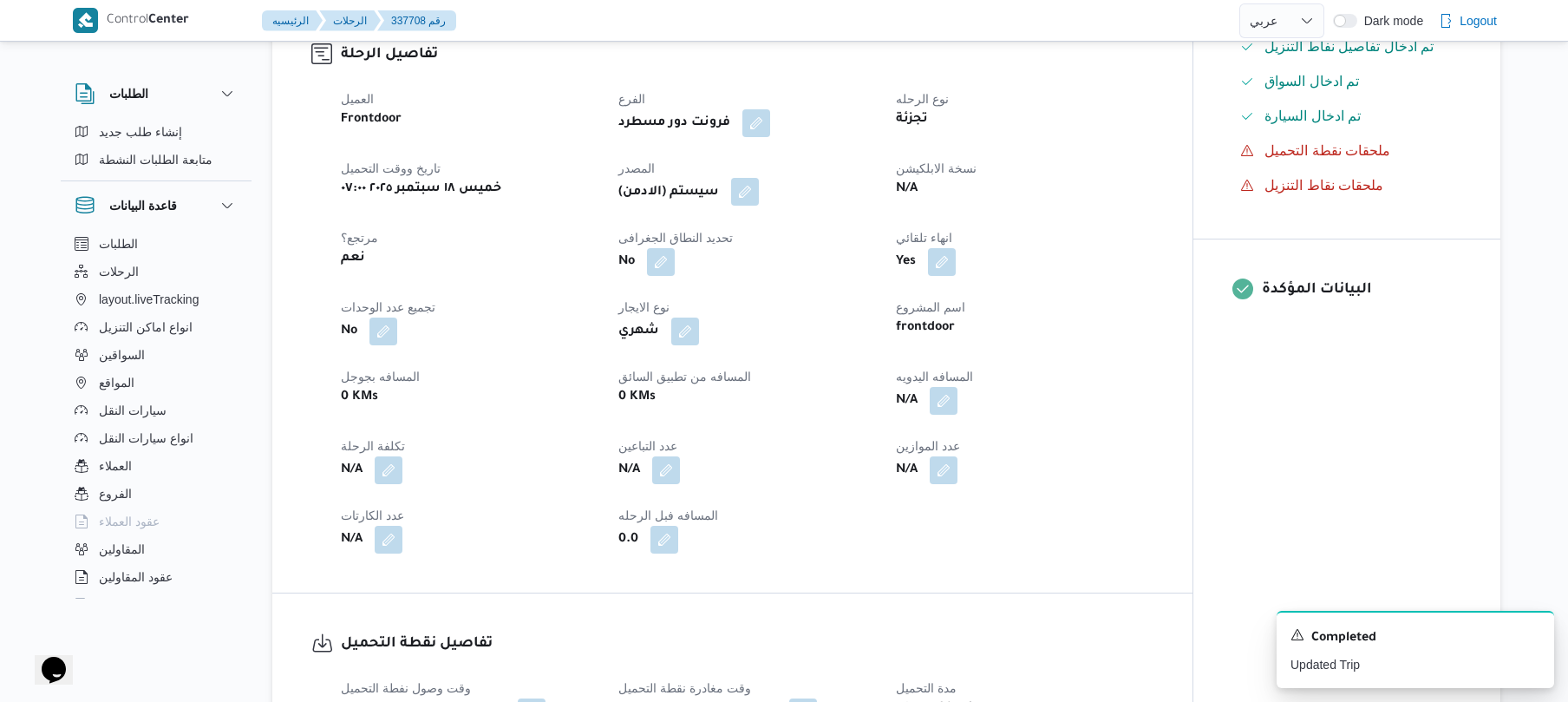
click at [759, 205] on button "button" at bounding box center [744, 191] width 27 height 27
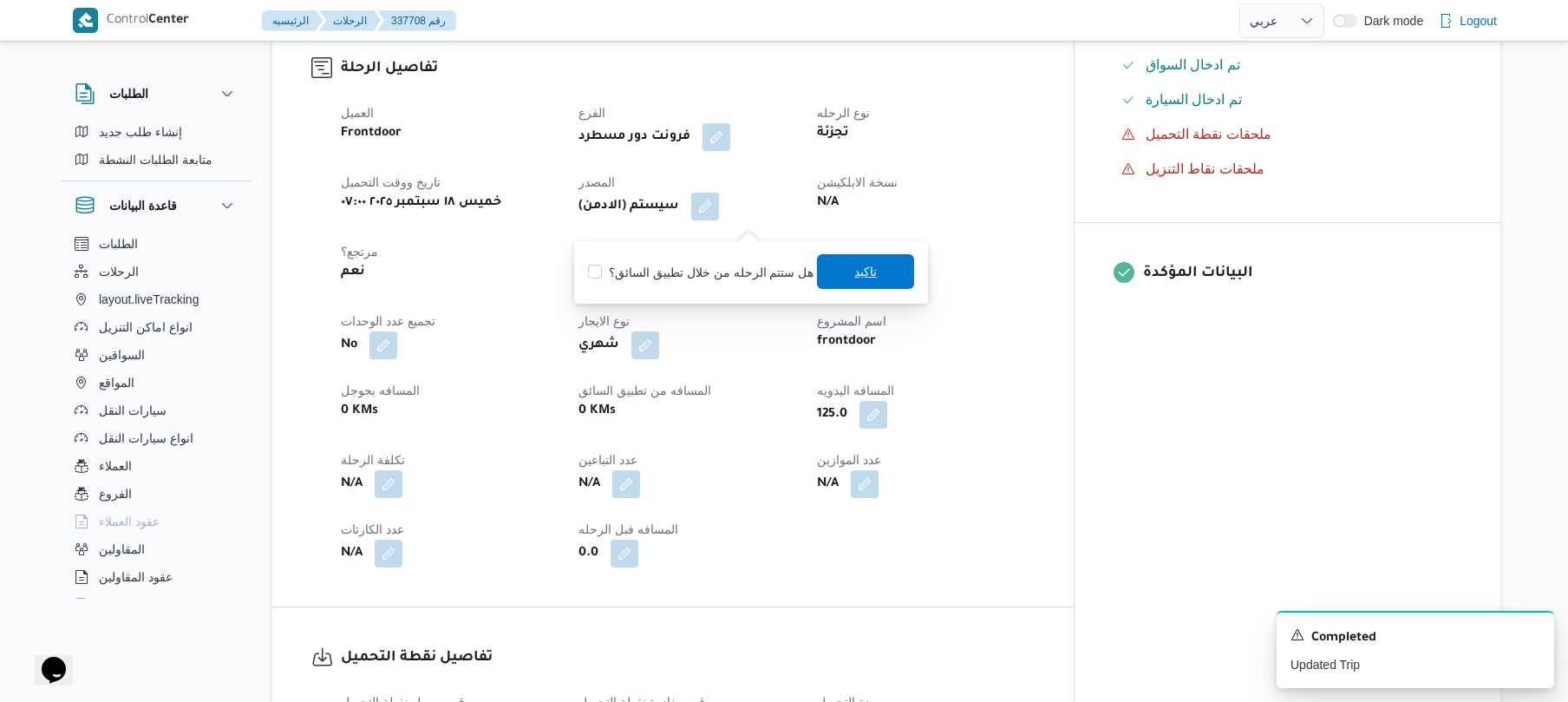
click at [871, 278] on span "تاكيد" at bounding box center [866, 271] width 23 height 21
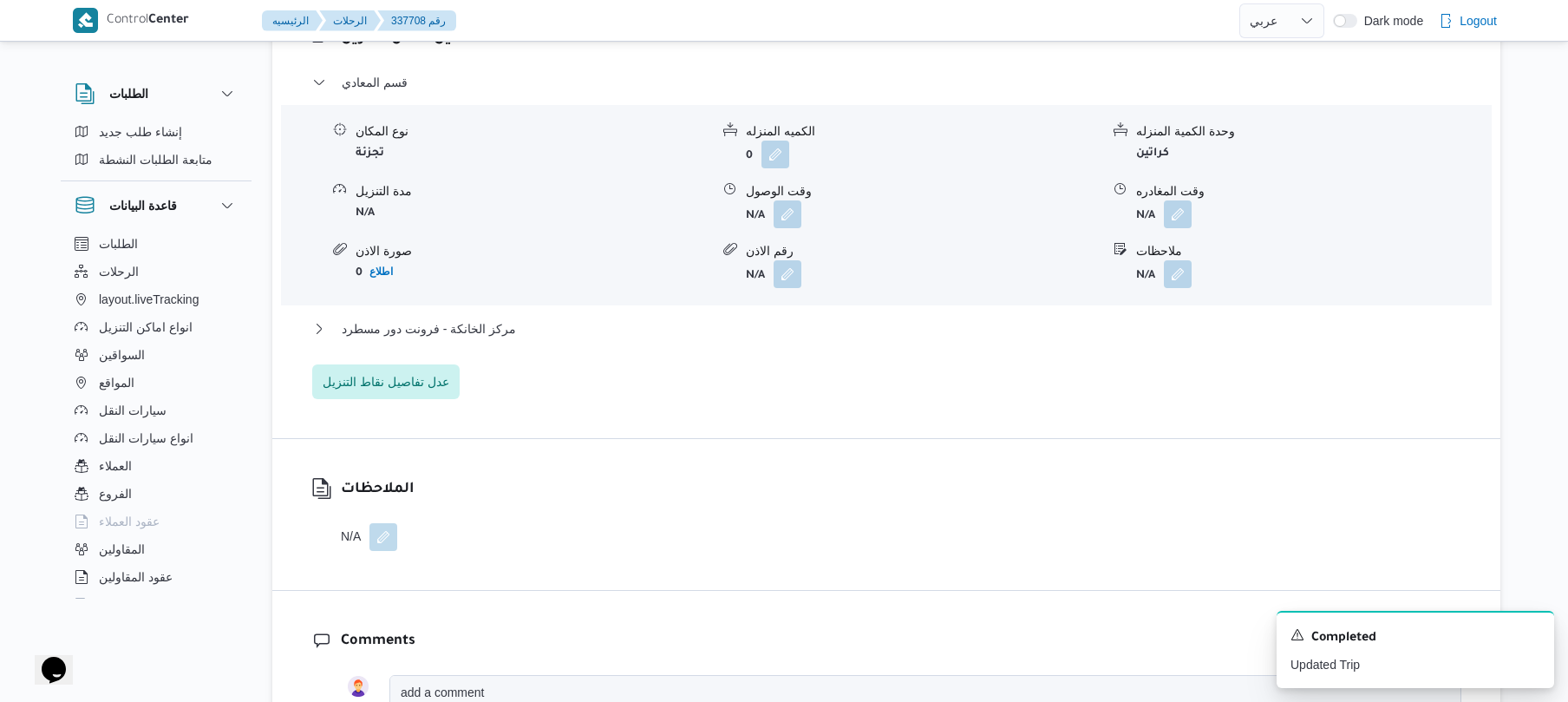
scroll to position [1526, 0]
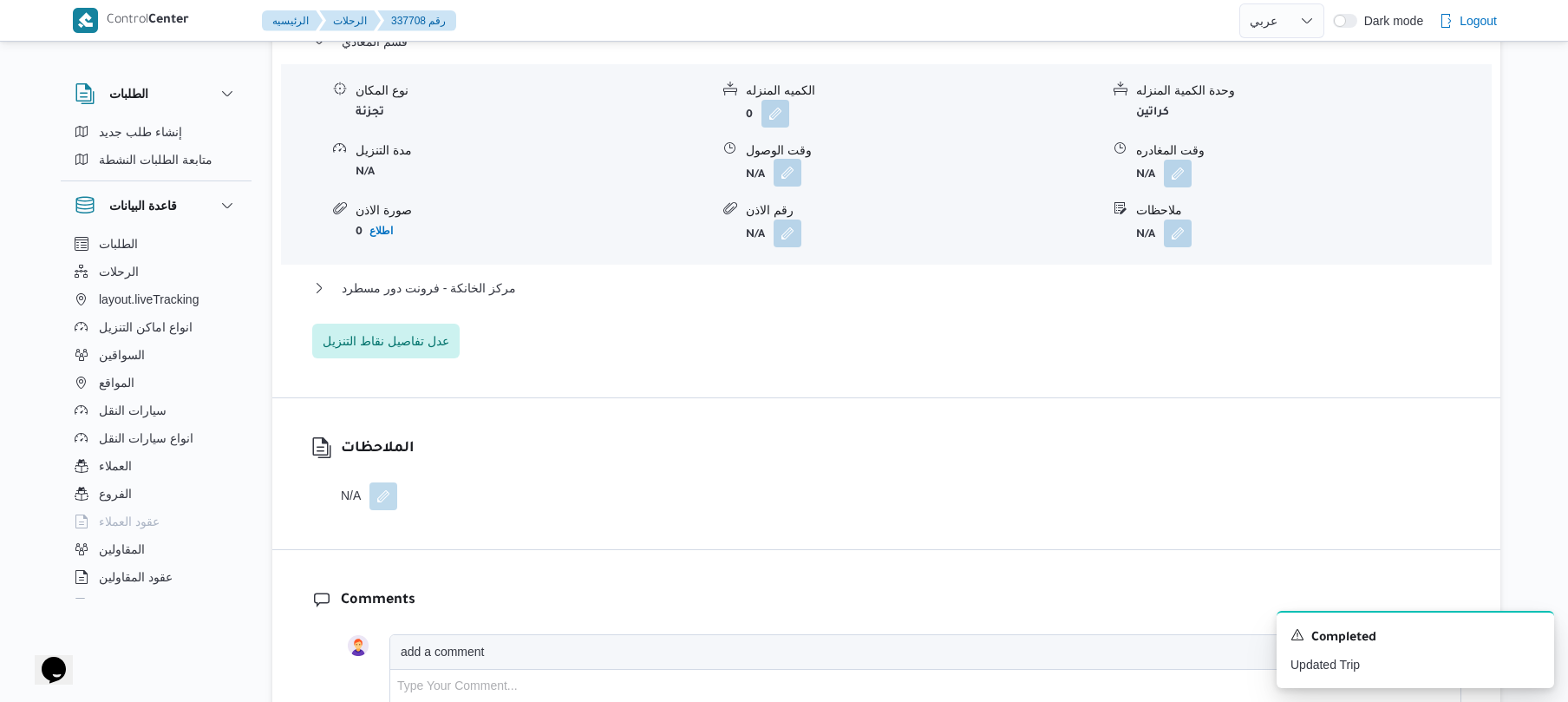
click at [780, 179] on button "button" at bounding box center [787, 171] width 27 height 27
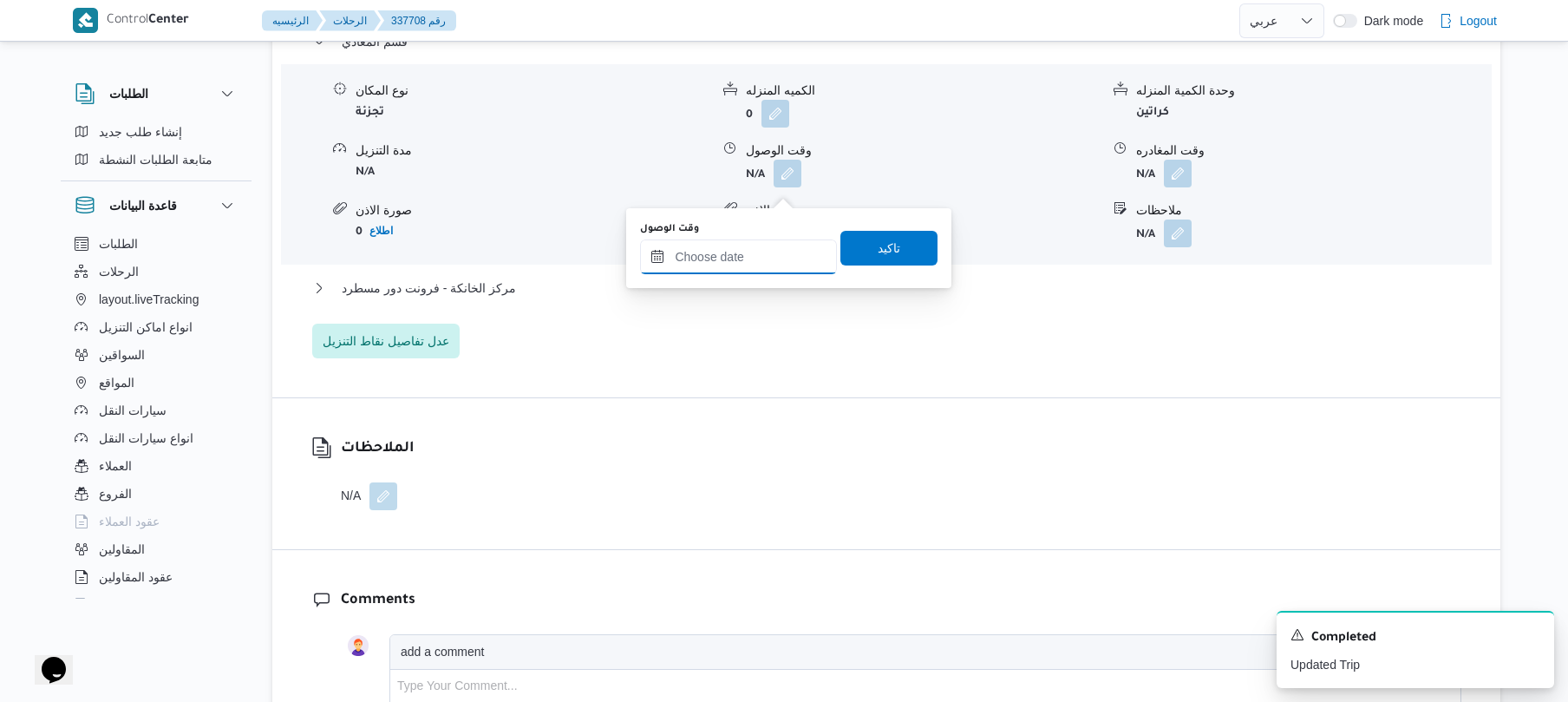
click at [761, 252] on input "وقت الوصول" at bounding box center [738, 256] width 197 height 35
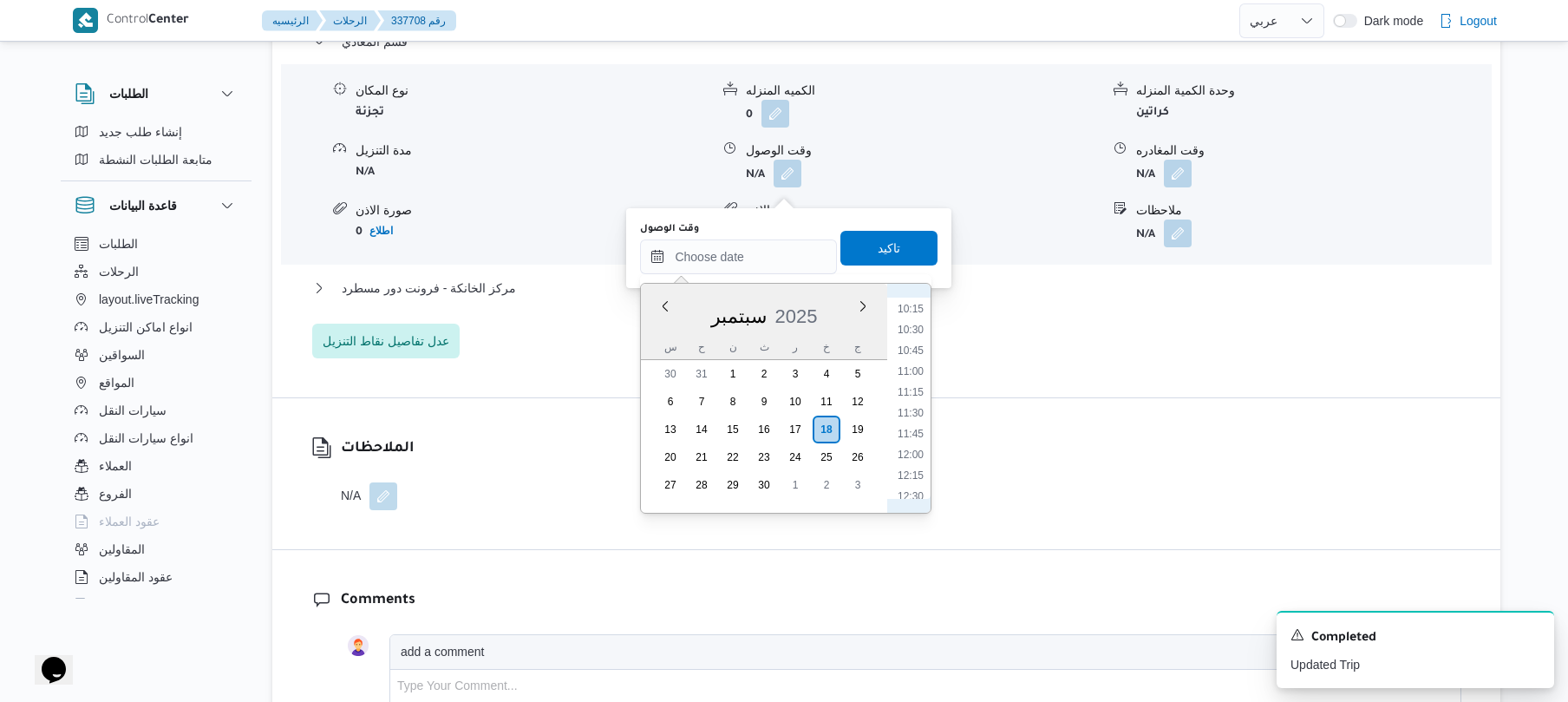
scroll to position [799, 0]
click at [910, 342] on li "10:00" at bounding box center [910, 340] width 40 height 17
type input "١٨/٠٩/٢٠٢٥ ١٠:٠٠"
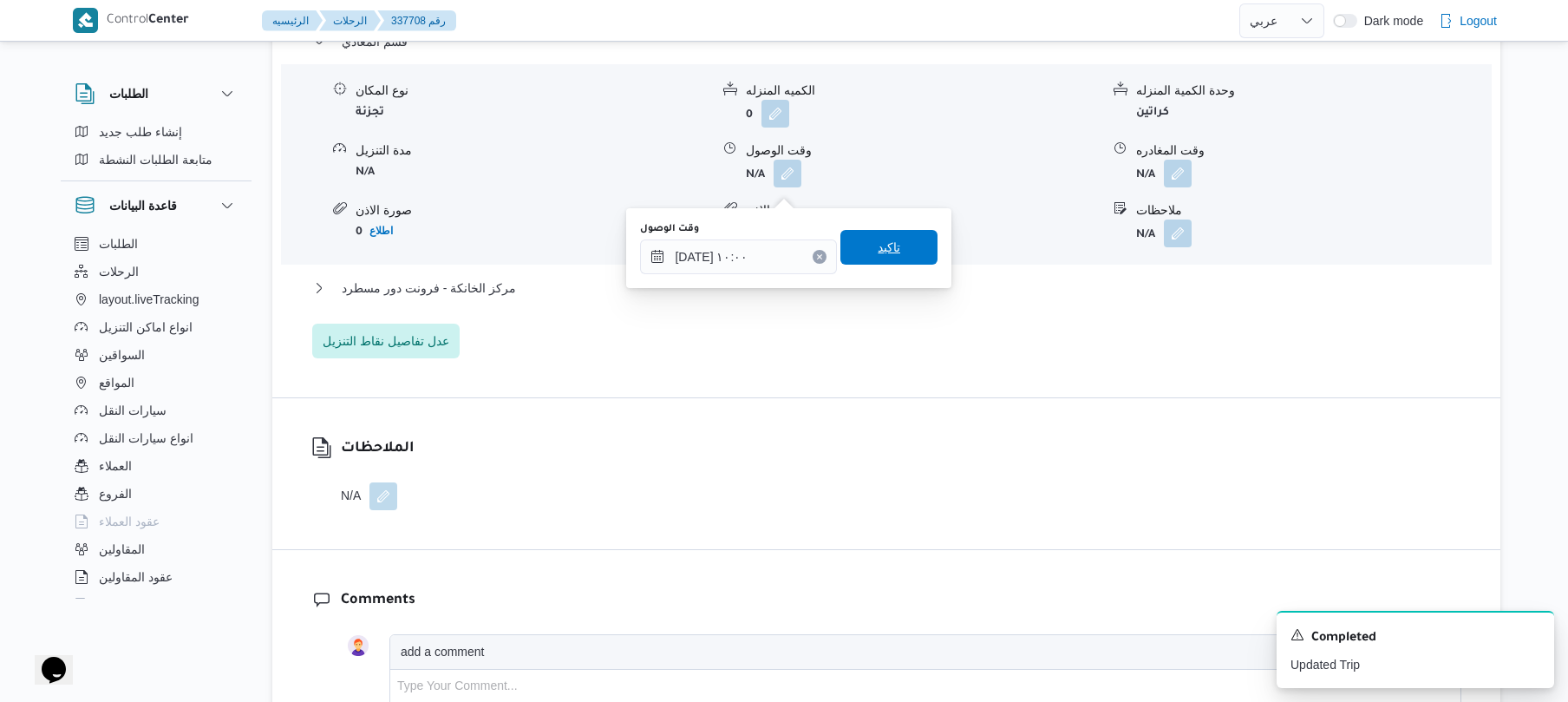
click at [900, 252] on span "تاكيد" at bounding box center [889, 247] width 97 height 35
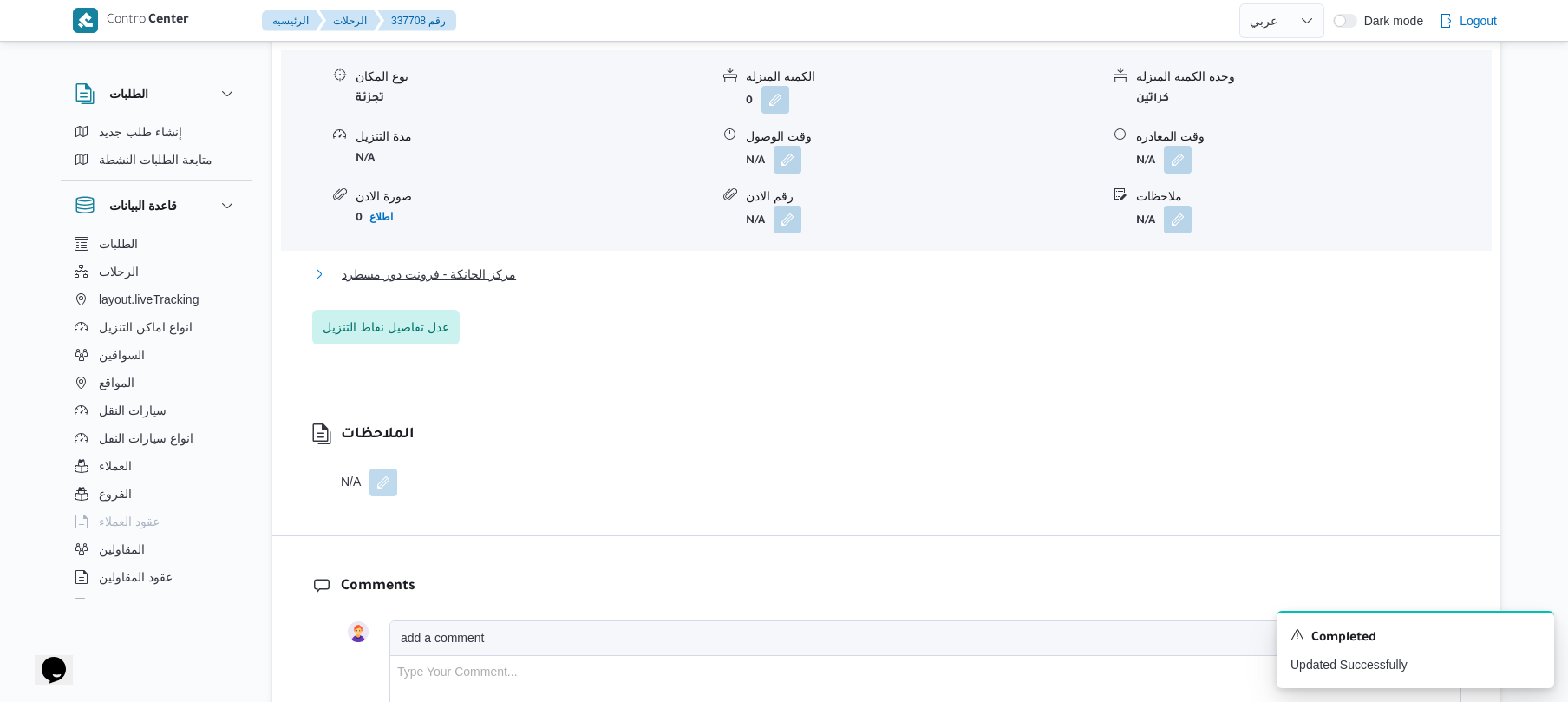
click at [873, 285] on button "مركز الخانكة - فرونت دور مسطرد" at bounding box center [887, 274] width 1150 height 21
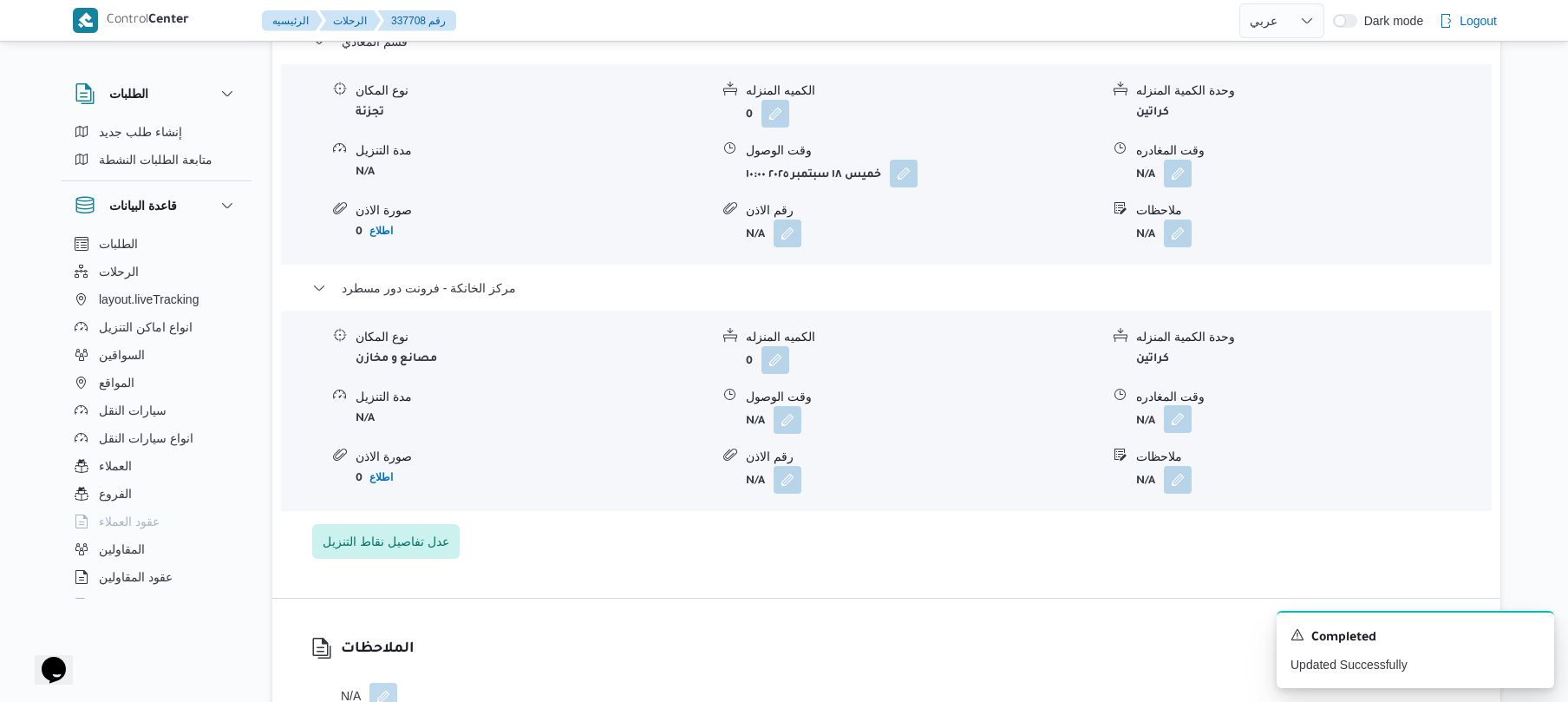
click at [1182, 433] on button "button" at bounding box center [1177, 418] width 27 height 27
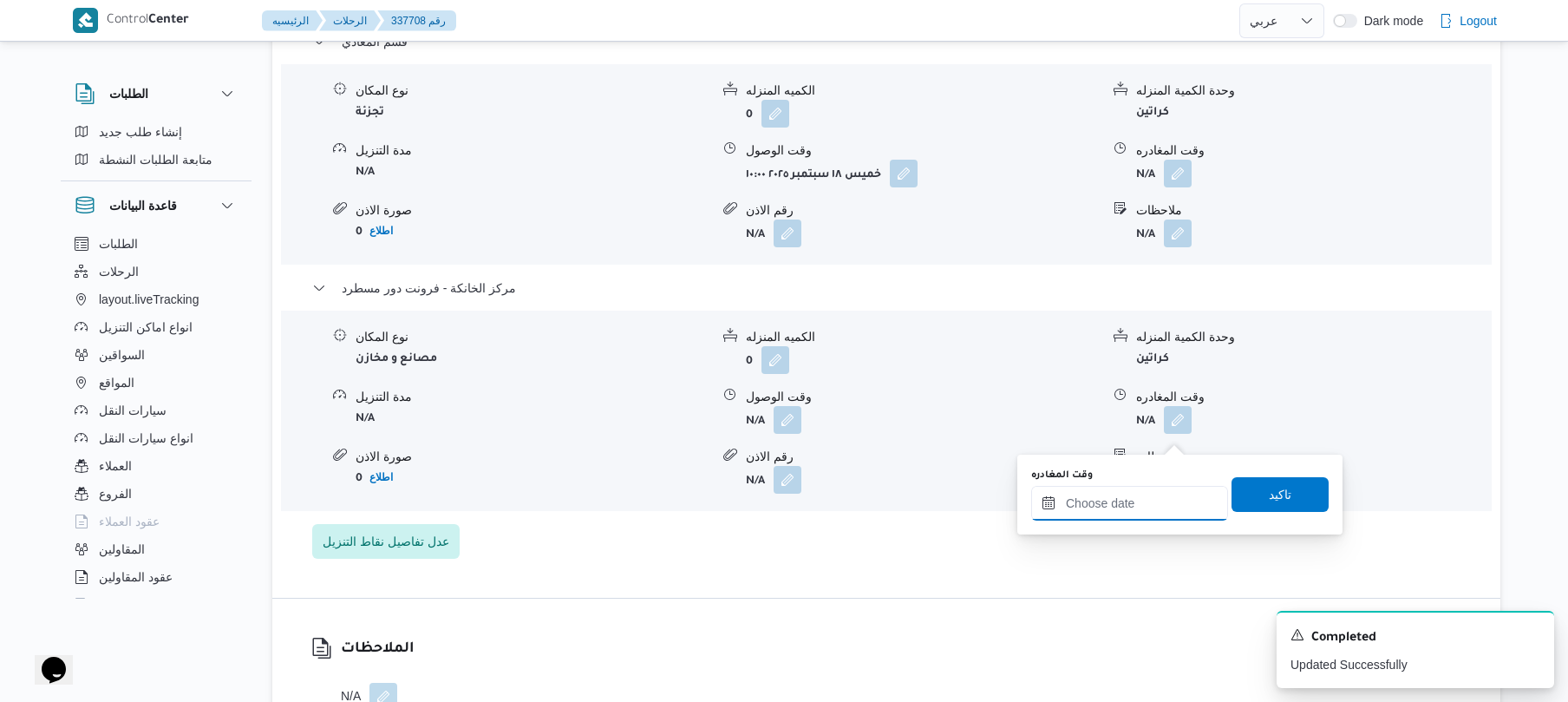
click at [1108, 507] on input "وقت المغادره" at bounding box center [1130, 503] width 197 height 35
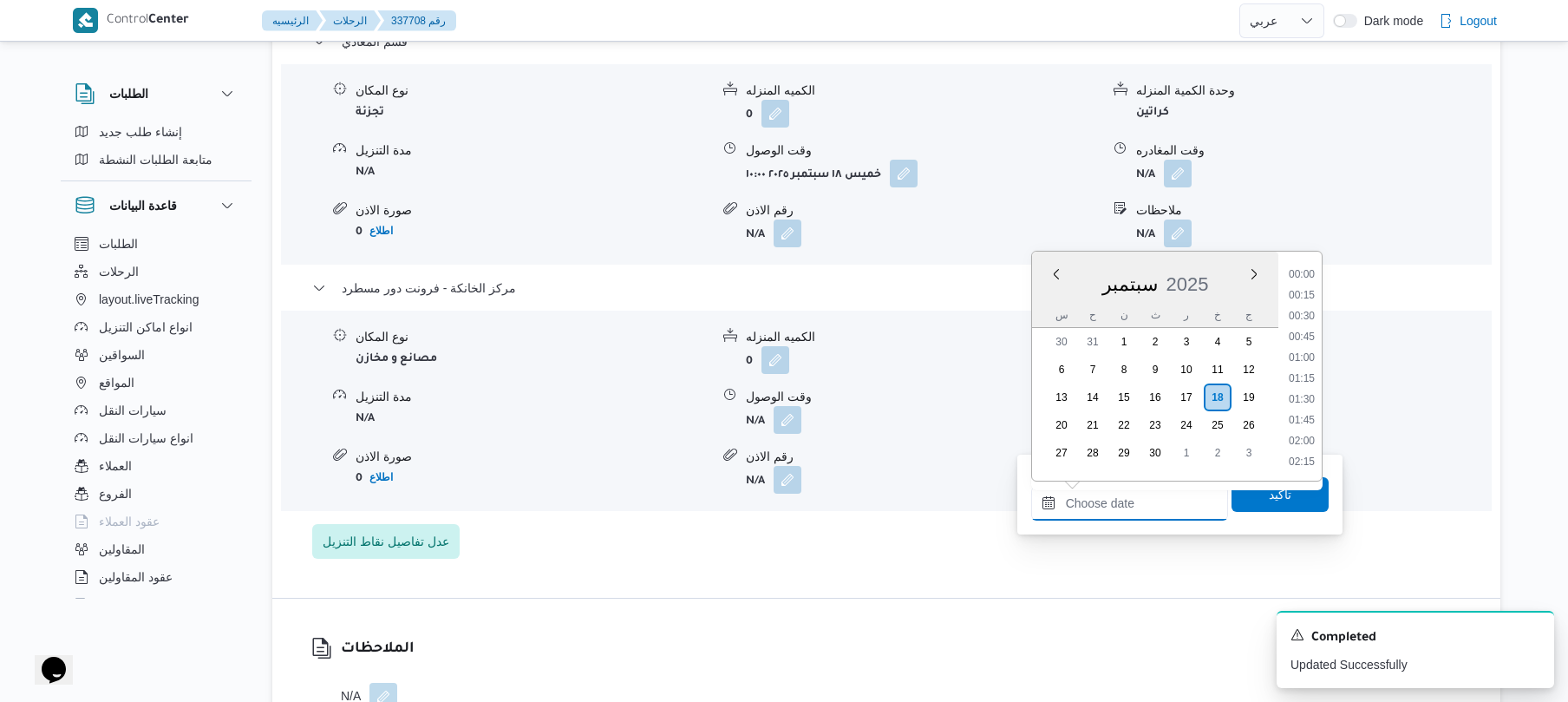
scroll to position [1479, 0]
drag, startPoint x: 1306, startPoint y: 272, endPoint x: 1294, endPoint y: 295, distance: 25.9
click at [1306, 272] on li "17:45" at bounding box center [1302, 273] width 40 height 17
type input "١٨/٠٩/٢٠٢٥ ١٧:٤٥"
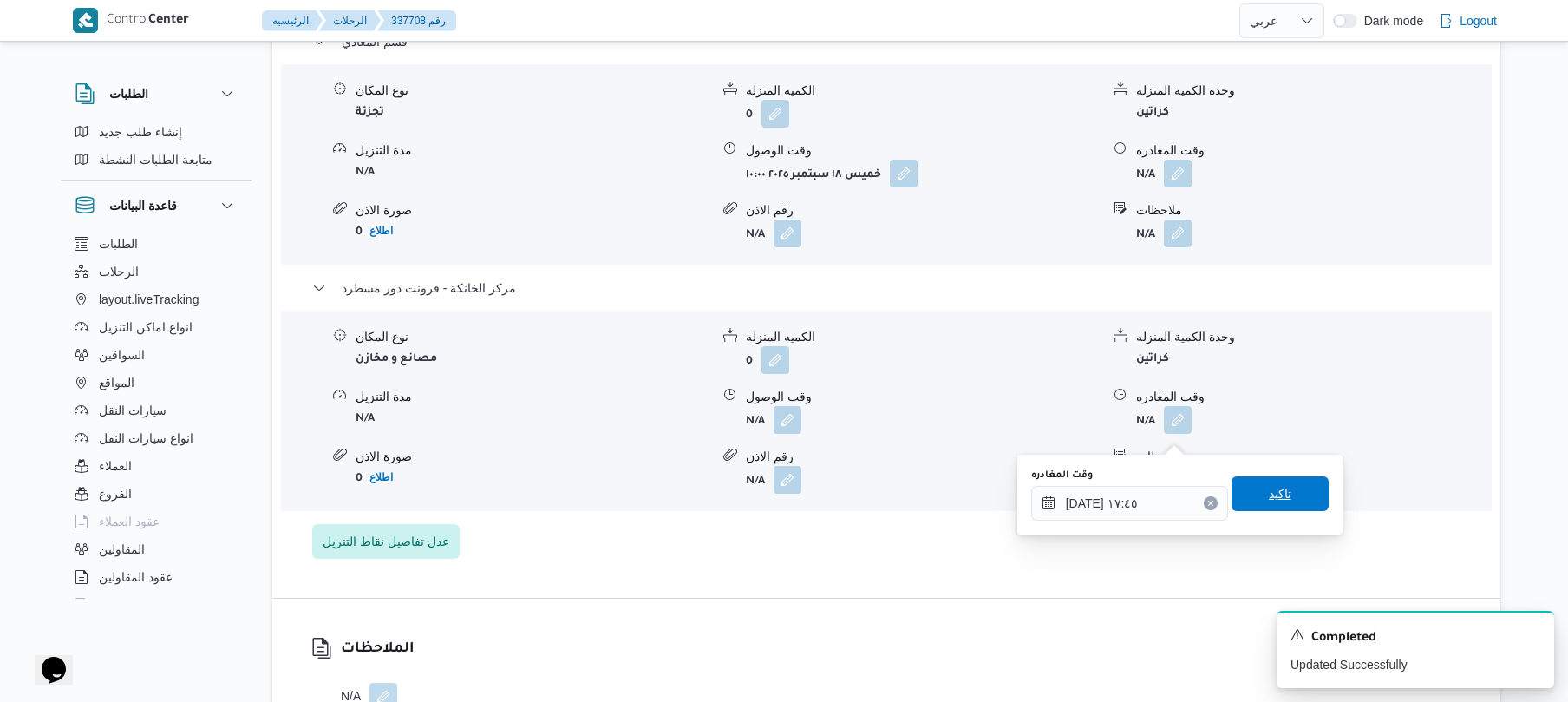
click at [1246, 490] on span "تاكيد" at bounding box center [1280, 493] width 97 height 35
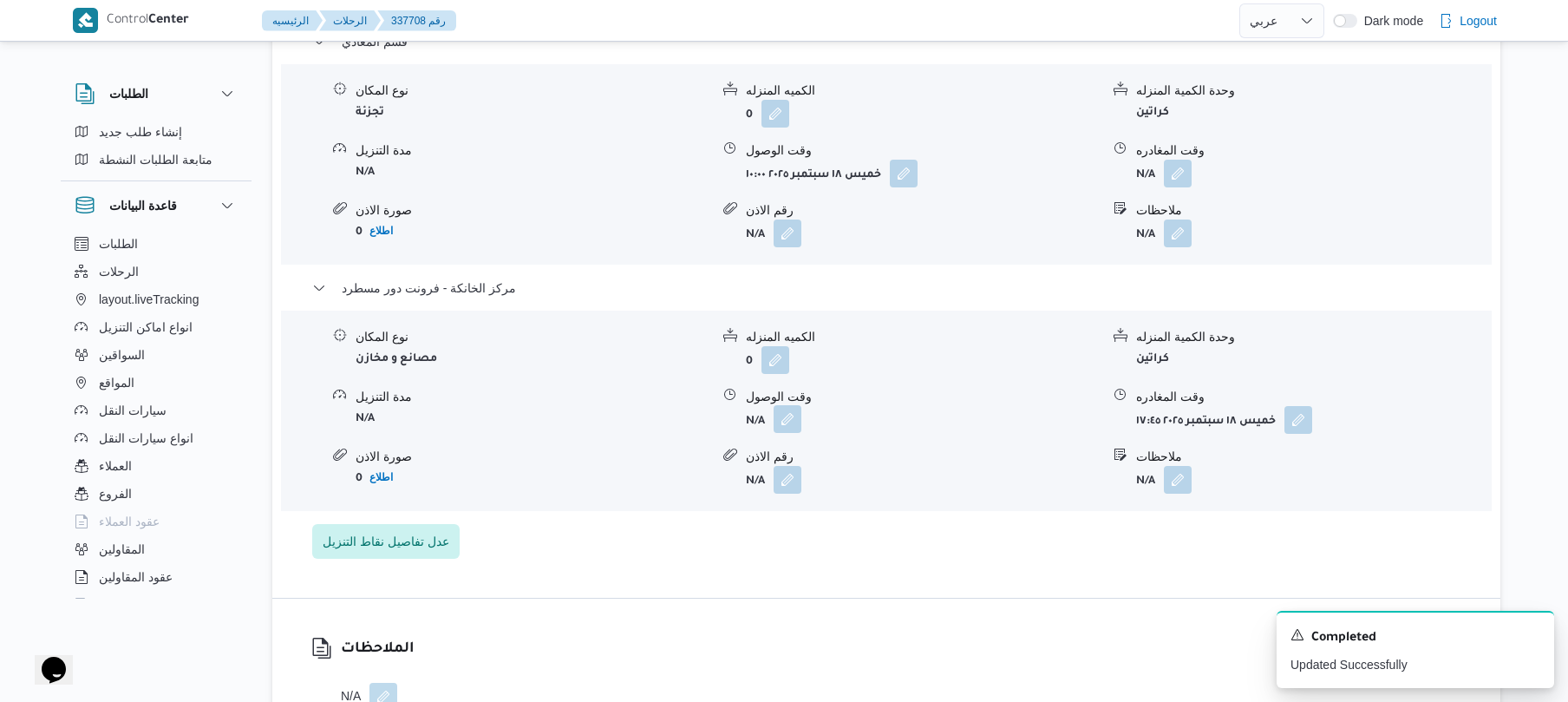
click at [789, 433] on button "button" at bounding box center [787, 418] width 27 height 27
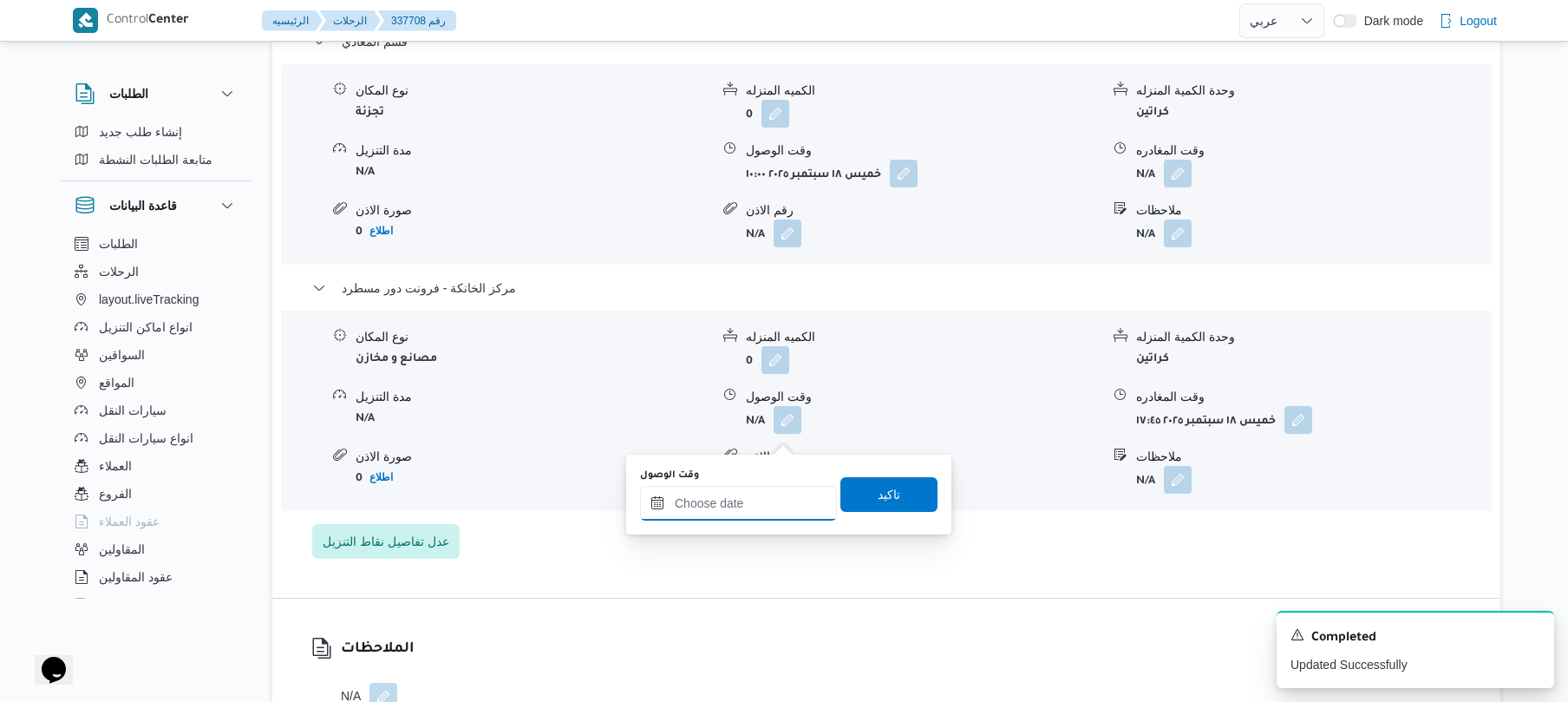
click at [760, 499] on input "وقت الوصول" at bounding box center [738, 503] width 197 height 35
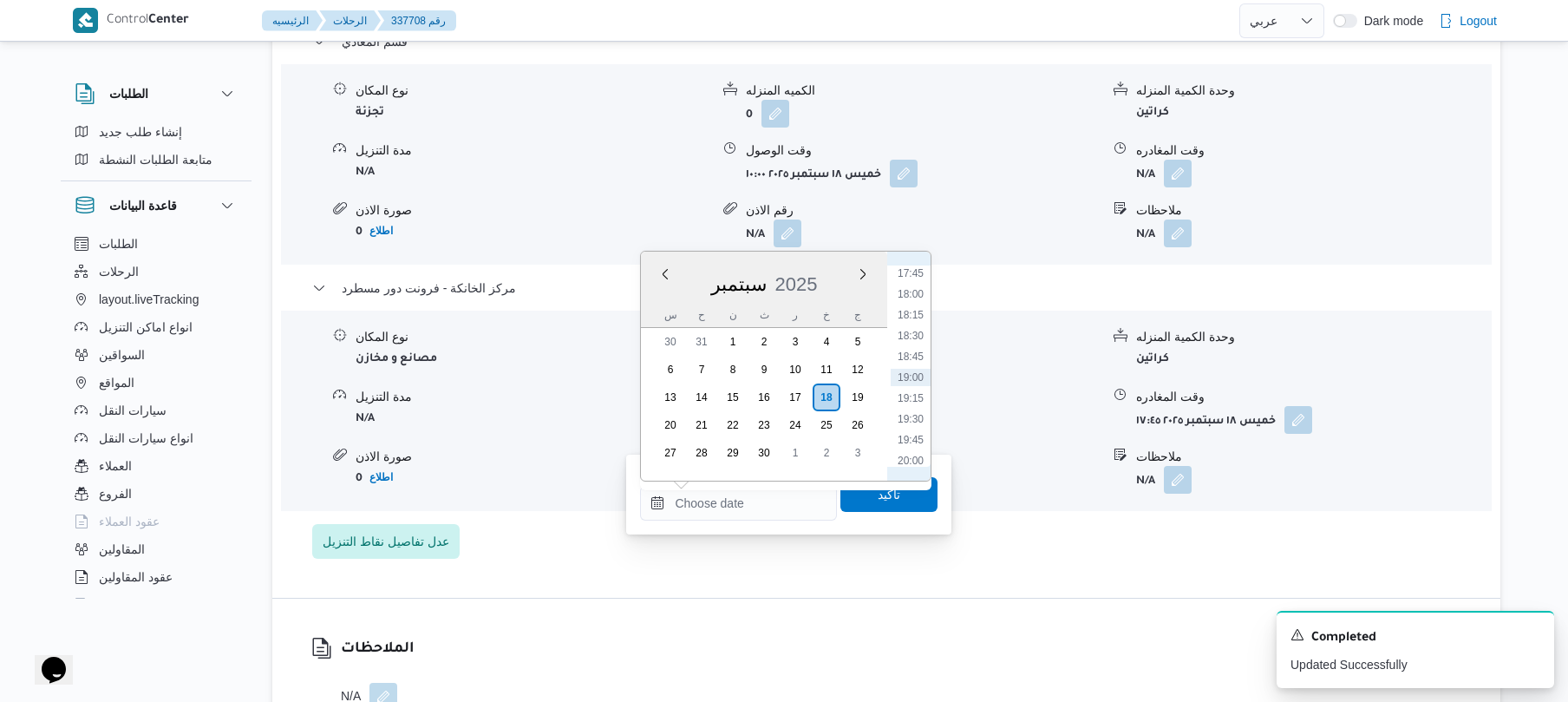
scroll to position [1308, 0]
click at [912, 418] on li "17:30" at bounding box center [910, 423] width 40 height 17
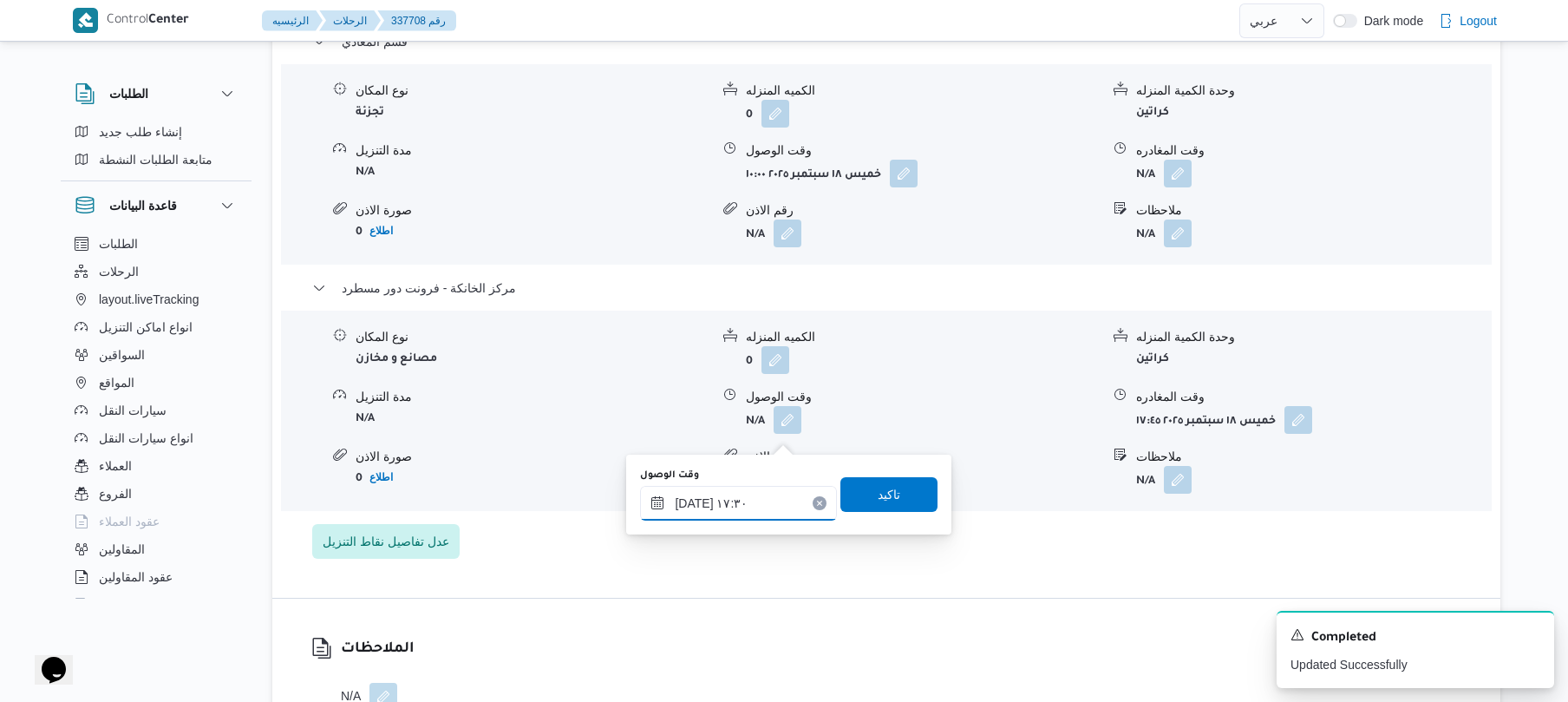
type input "١٨/٠٩/٢٠٢٥ ١٧:٣٠"
click at [903, 482] on span "تاكيد" at bounding box center [889, 493] width 97 height 35
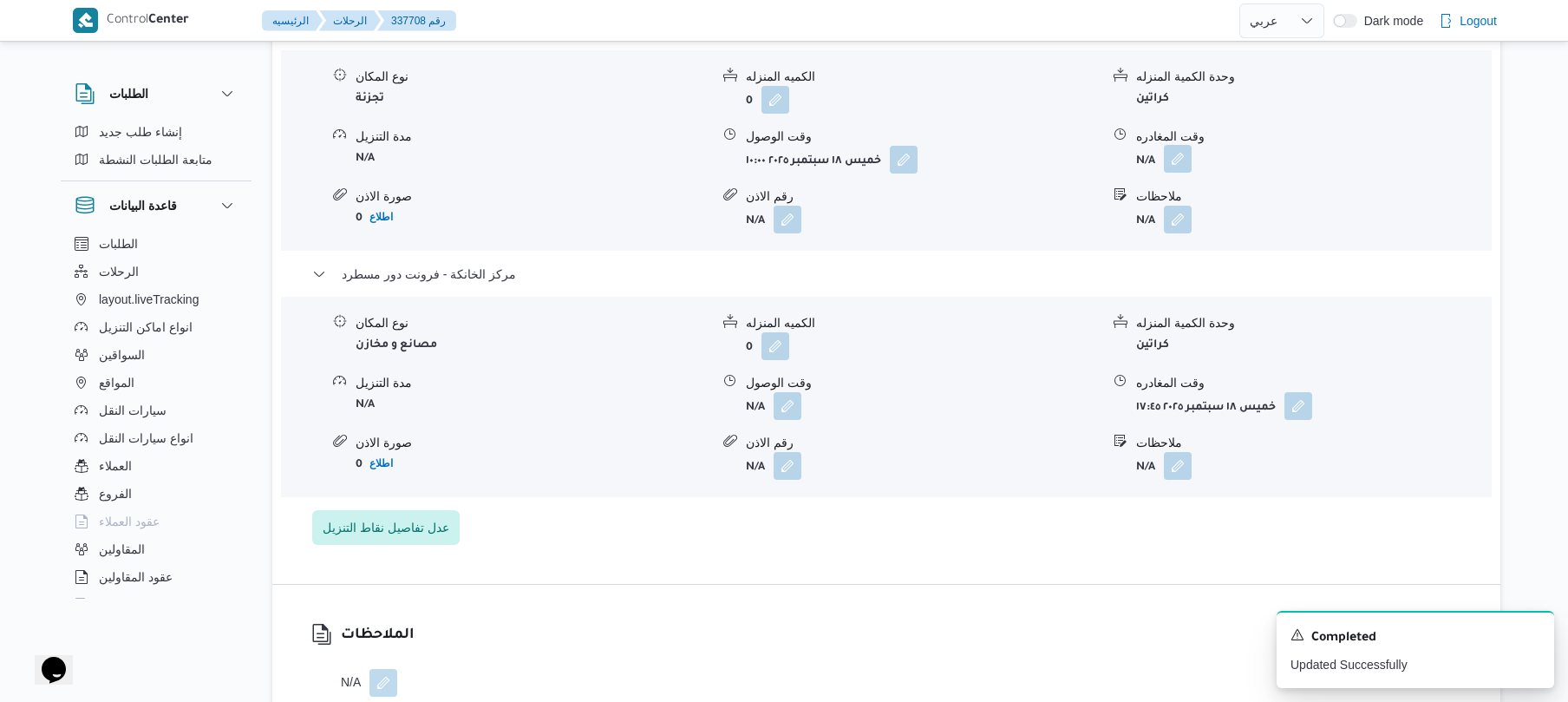
click at [1176, 172] on button "button" at bounding box center [1177, 158] width 27 height 27
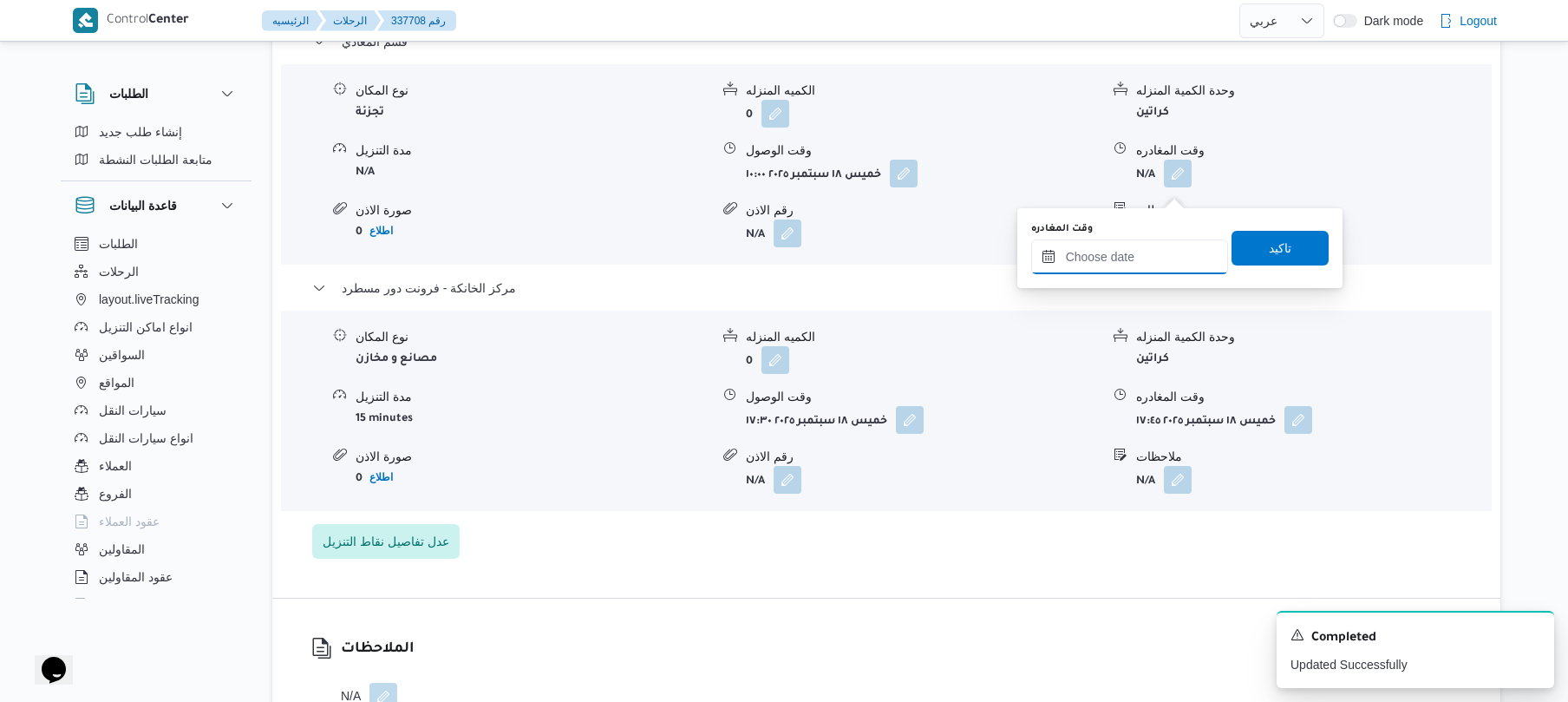
click at [1116, 255] on input "وقت المغادره" at bounding box center [1130, 256] width 197 height 35
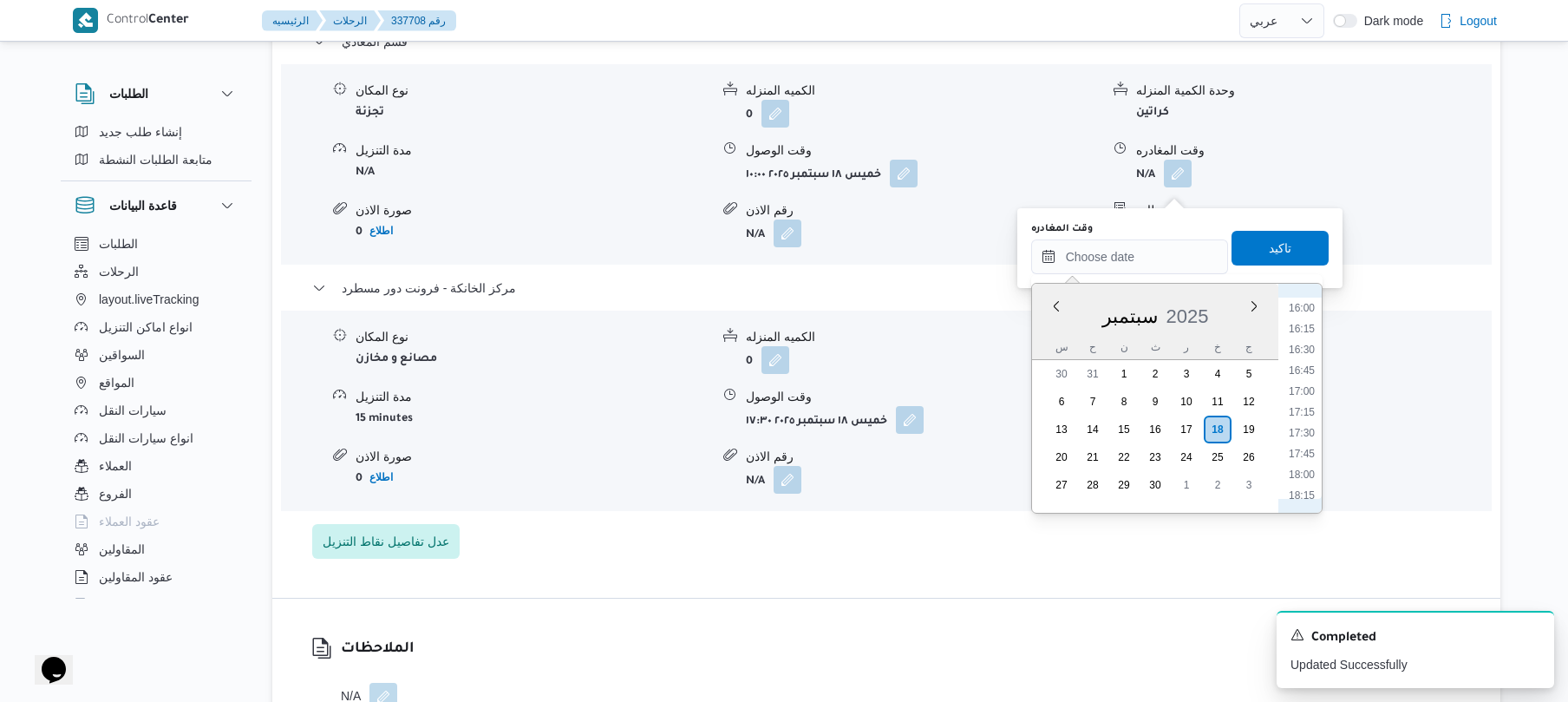
scroll to position [1309, 0]
click at [1306, 373] on li "16:30" at bounding box center [1302, 371] width 40 height 17
type input "[DATE] ١٦:٣٠"
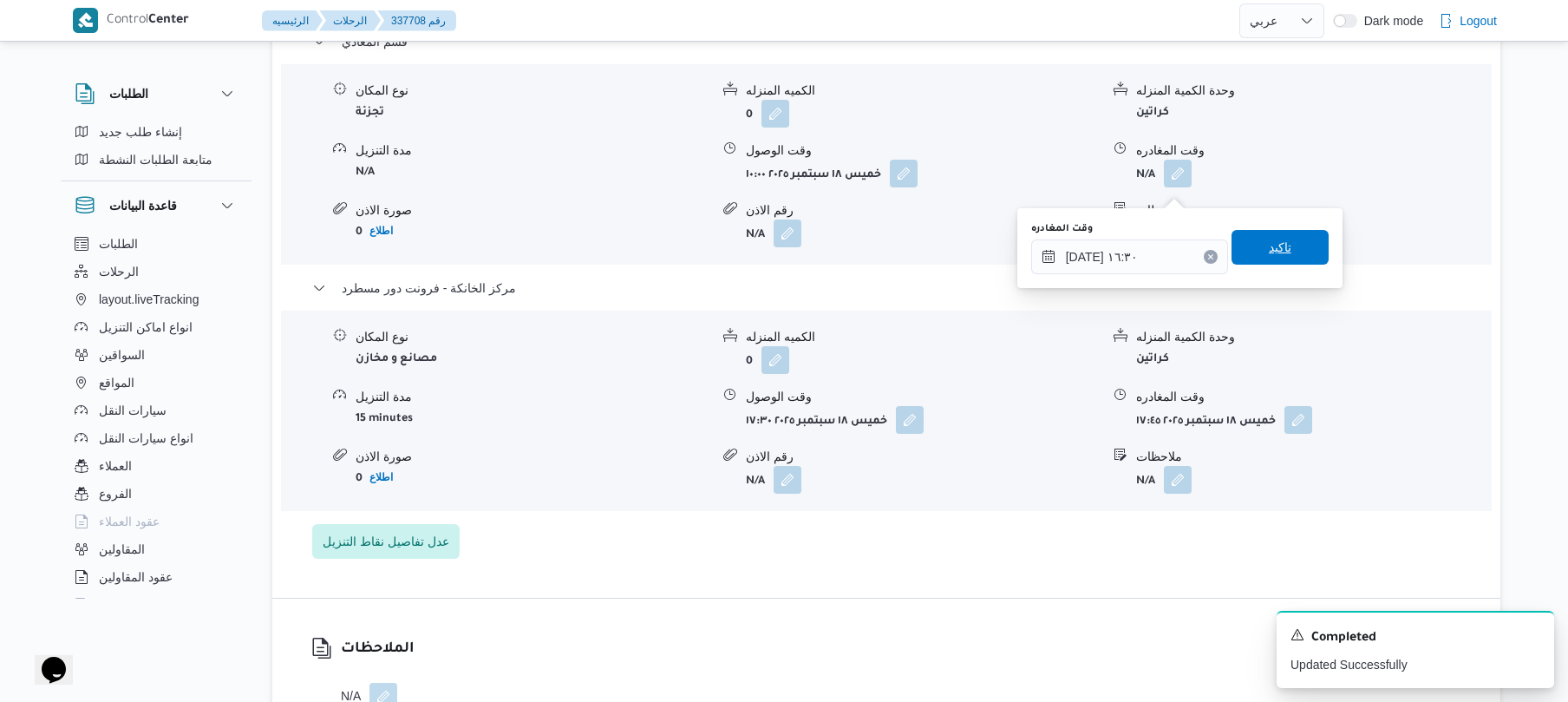
click at [1291, 253] on span "تاكيد" at bounding box center [1280, 247] width 97 height 35
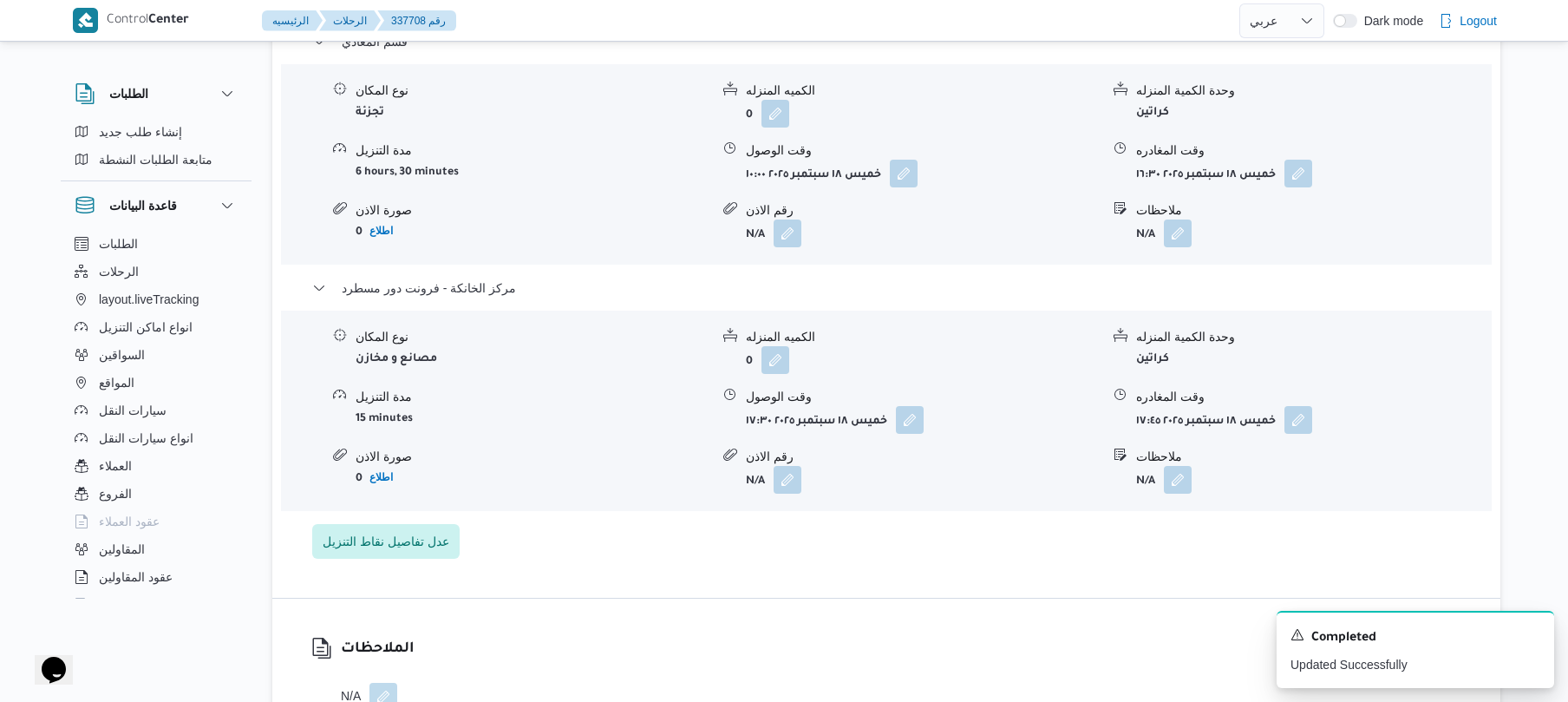
scroll to position [0, 0]
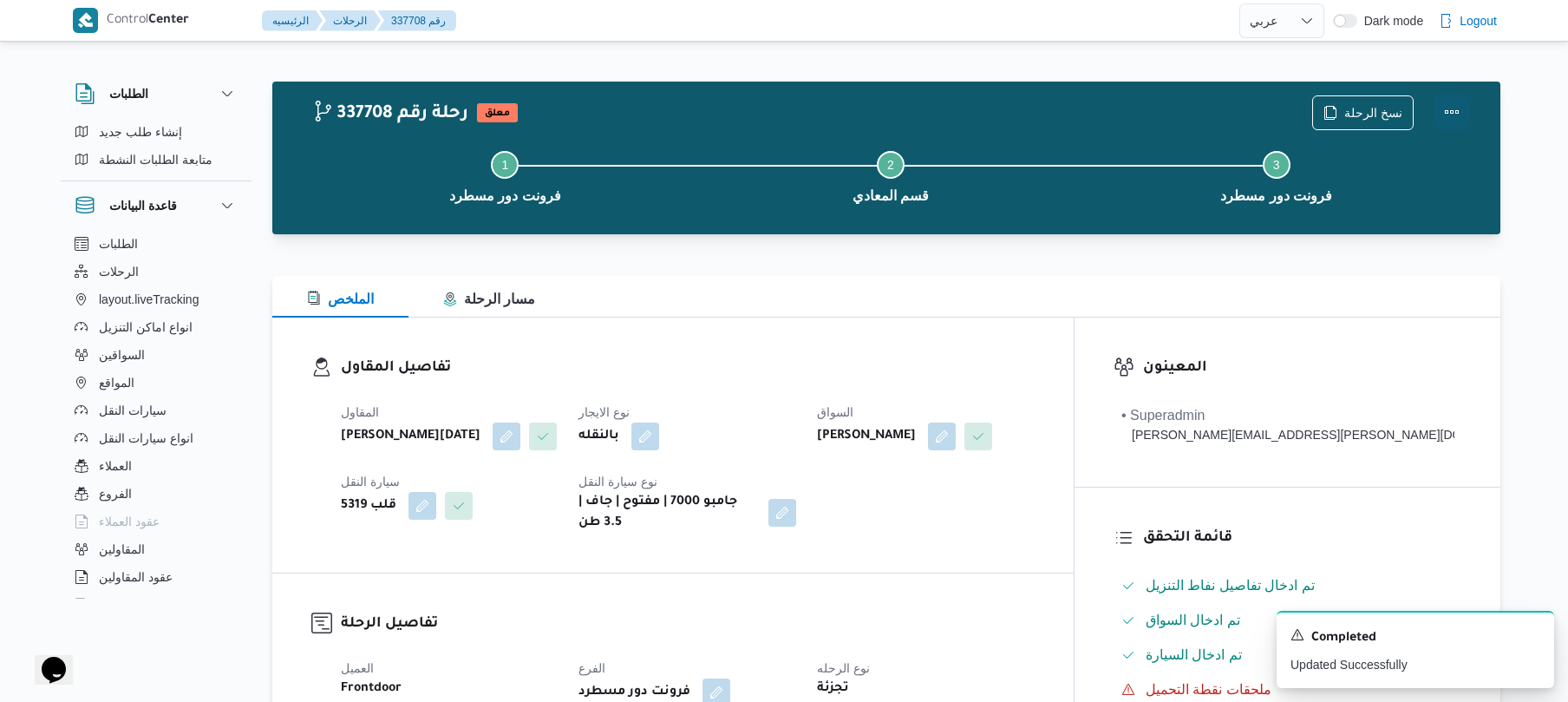
click at [1455, 116] on button "Actions" at bounding box center [1452, 111] width 35 height 35
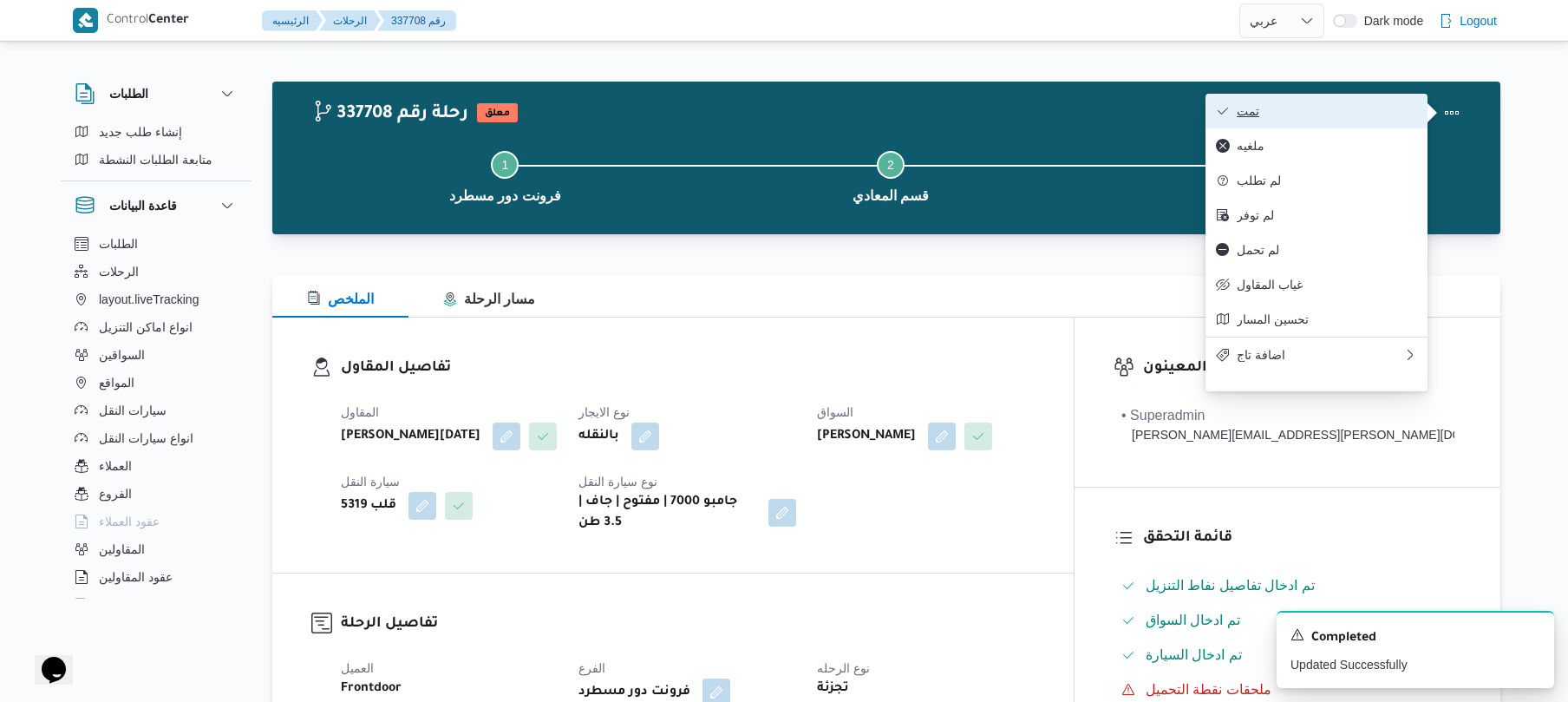
click at [1348, 122] on button "تمت" at bounding box center [1317, 110] width 222 height 35
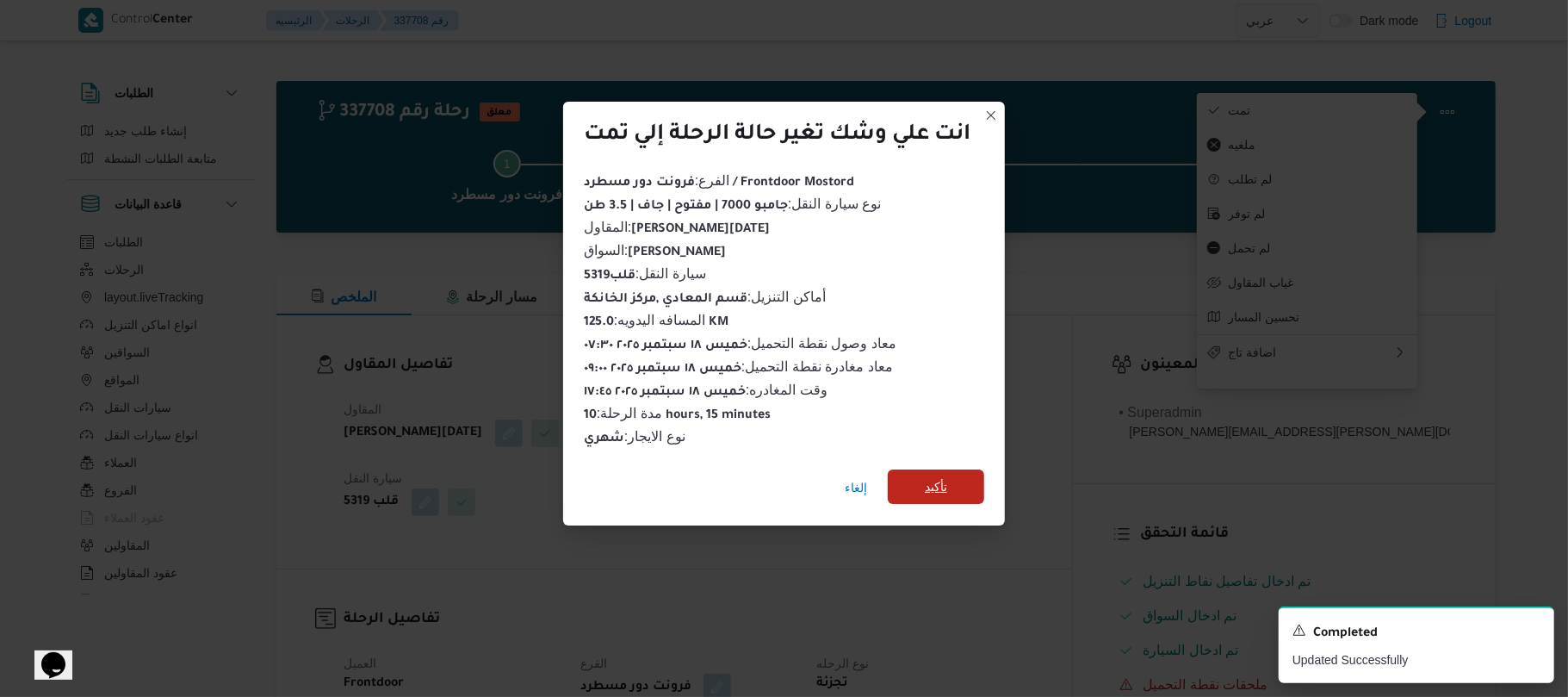
click at [954, 483] on span "تأكيد" at bounding box center [936, 486] width 96 height 35
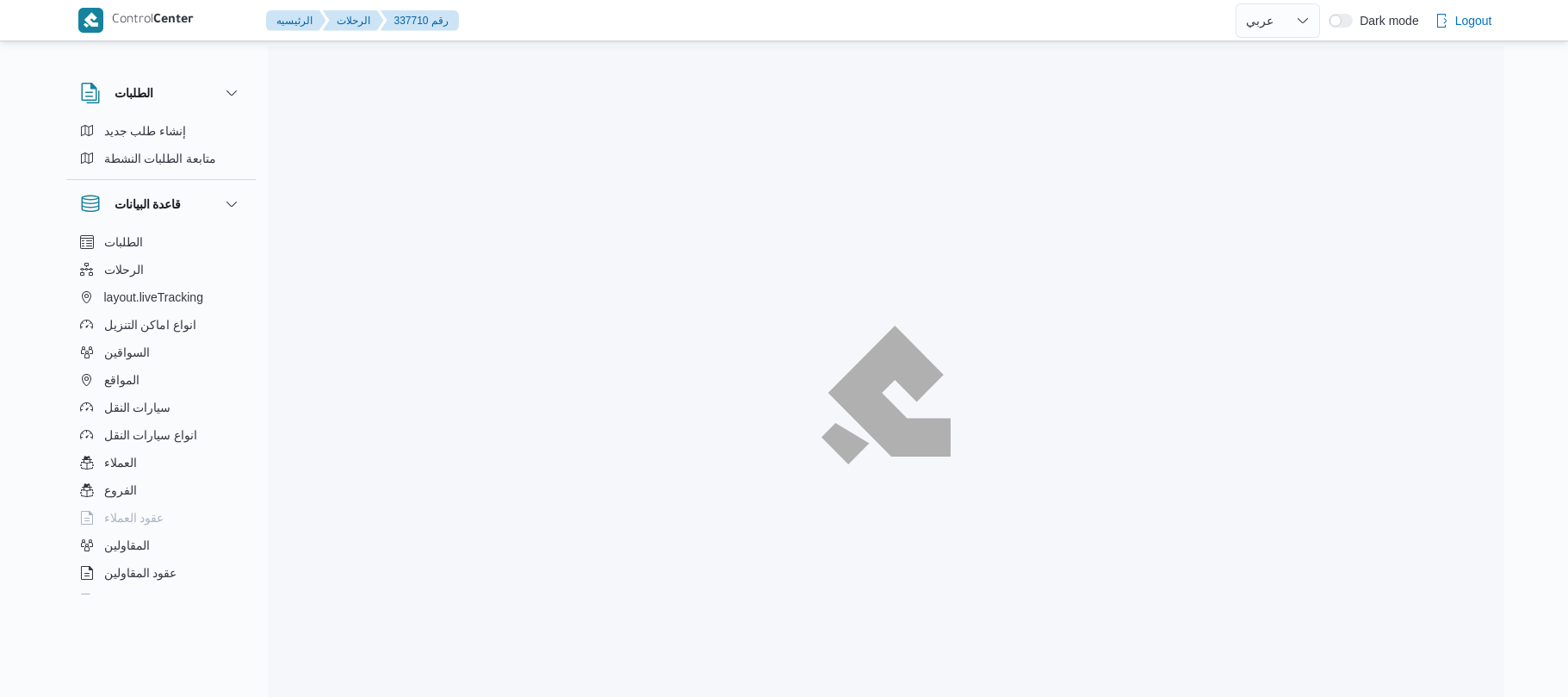
select select "ar"
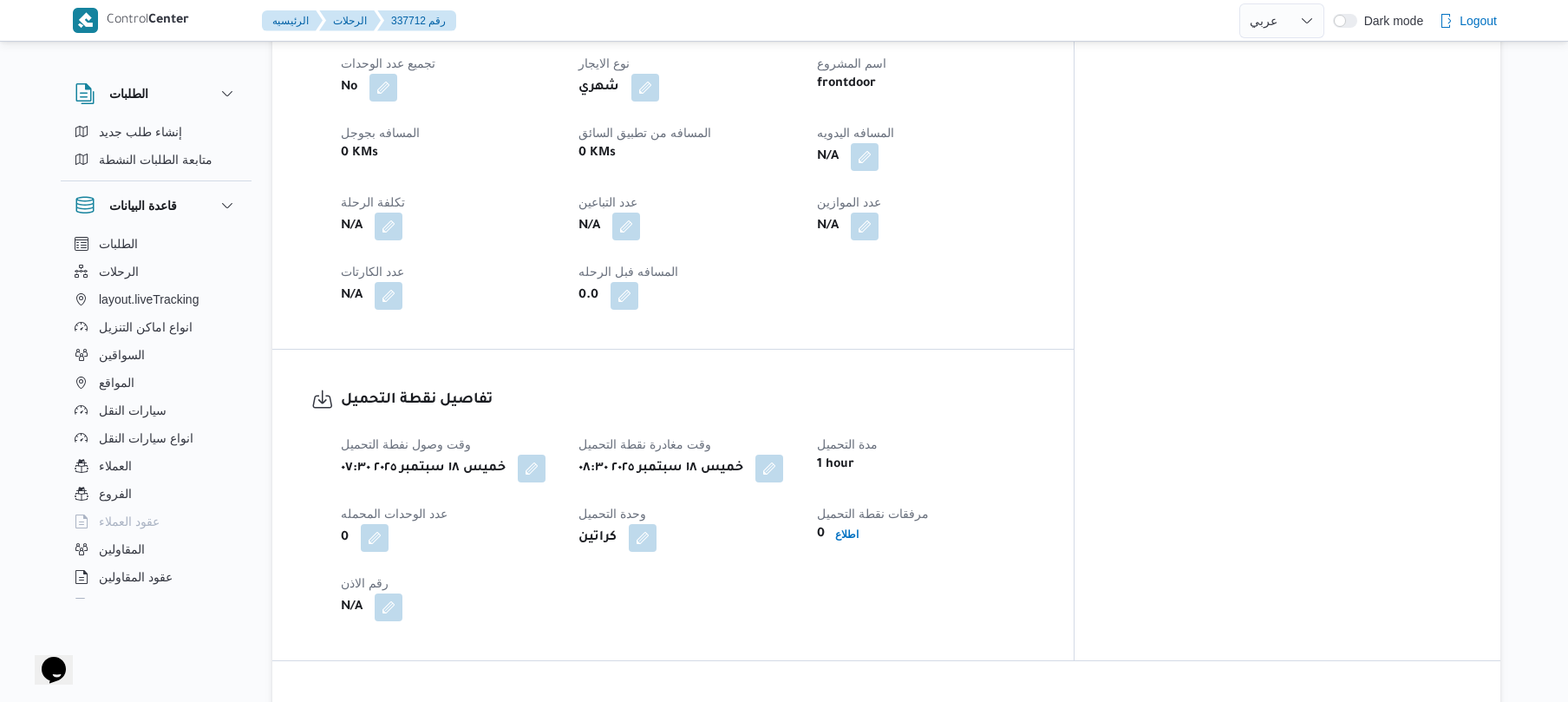
scroll to position [555, 0]
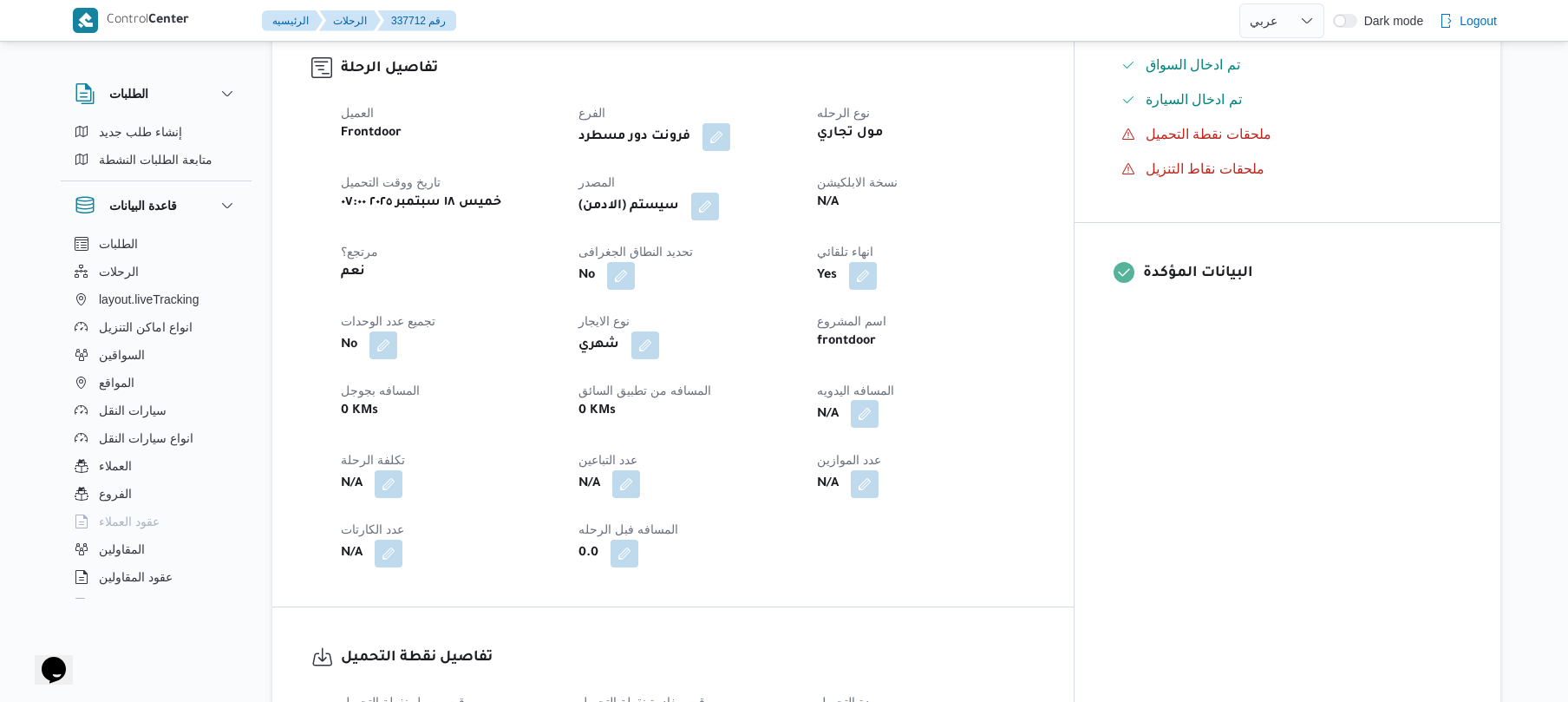
click at [879, 428] on button "button" at bounding box center [864, 413] width 27 height 27
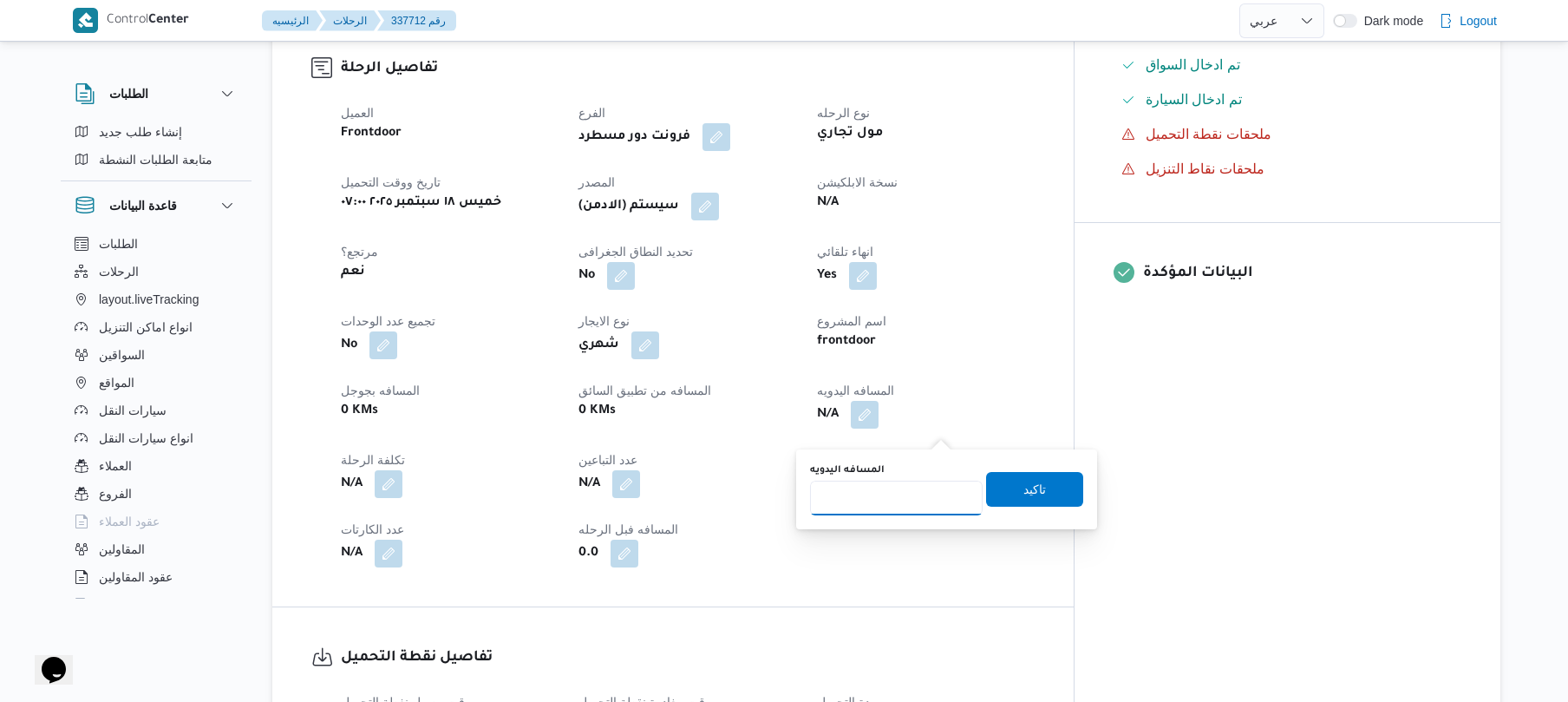
click at [912, 491] on input "المسافه اليدويه" at bounding box center [896, 498] width 172 height 35
type input "120"
click at [1027, 489] on span "تاكيد" at bounding box center [1035, 488] width 23 height 21
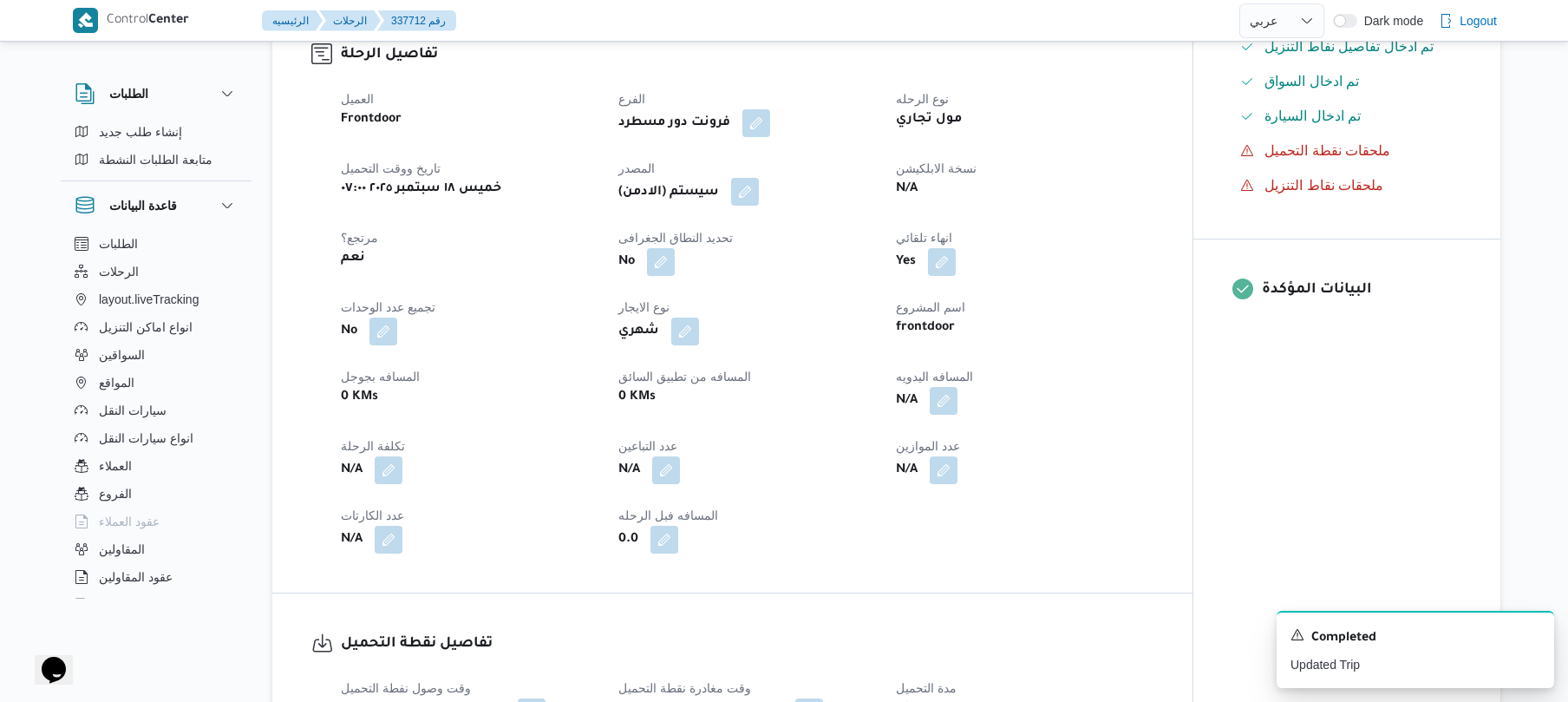
click at [754, 205] on button "button" at bounding box center [744, 191] width 27 height 27
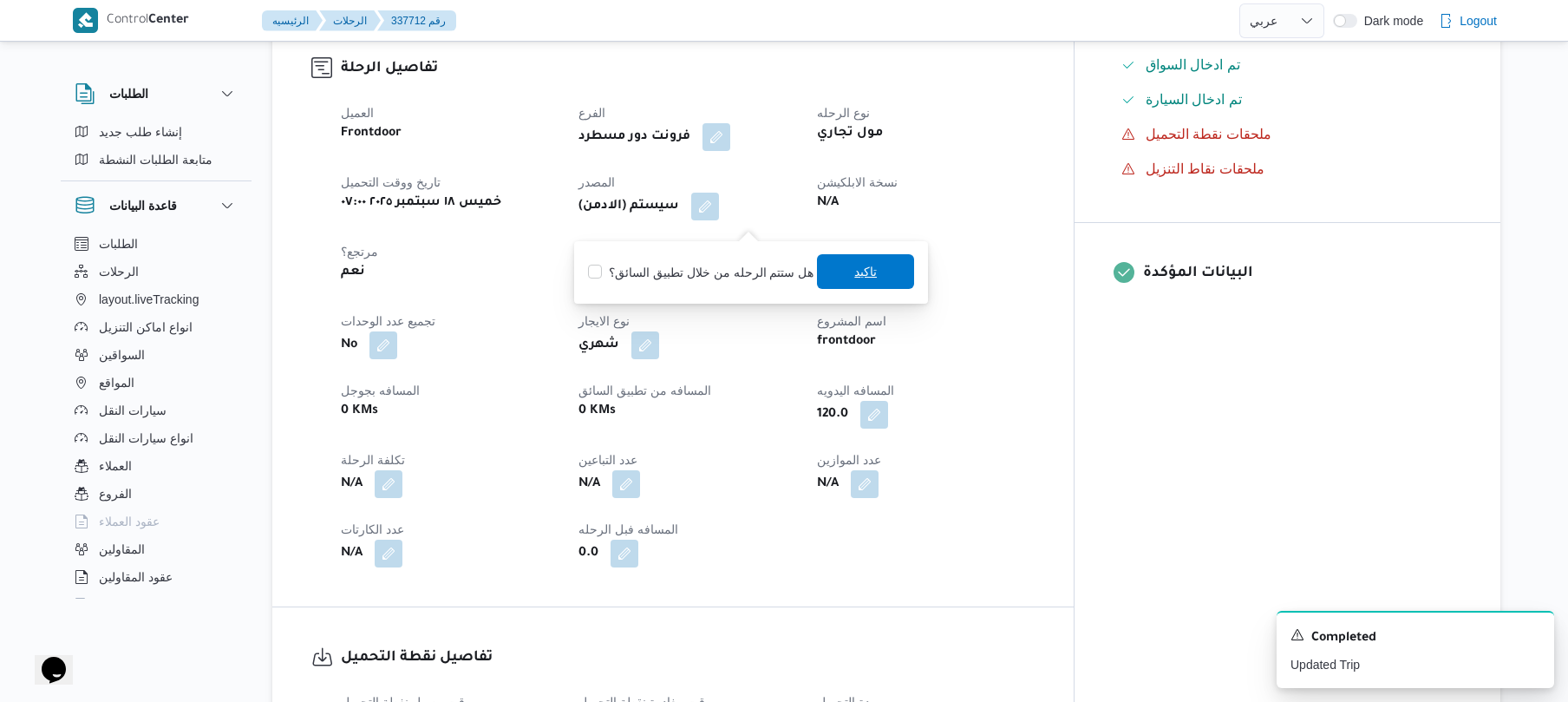
click at [856, 276] on span "تاكيد" at bounding box center [866, 271] width 23 height 21
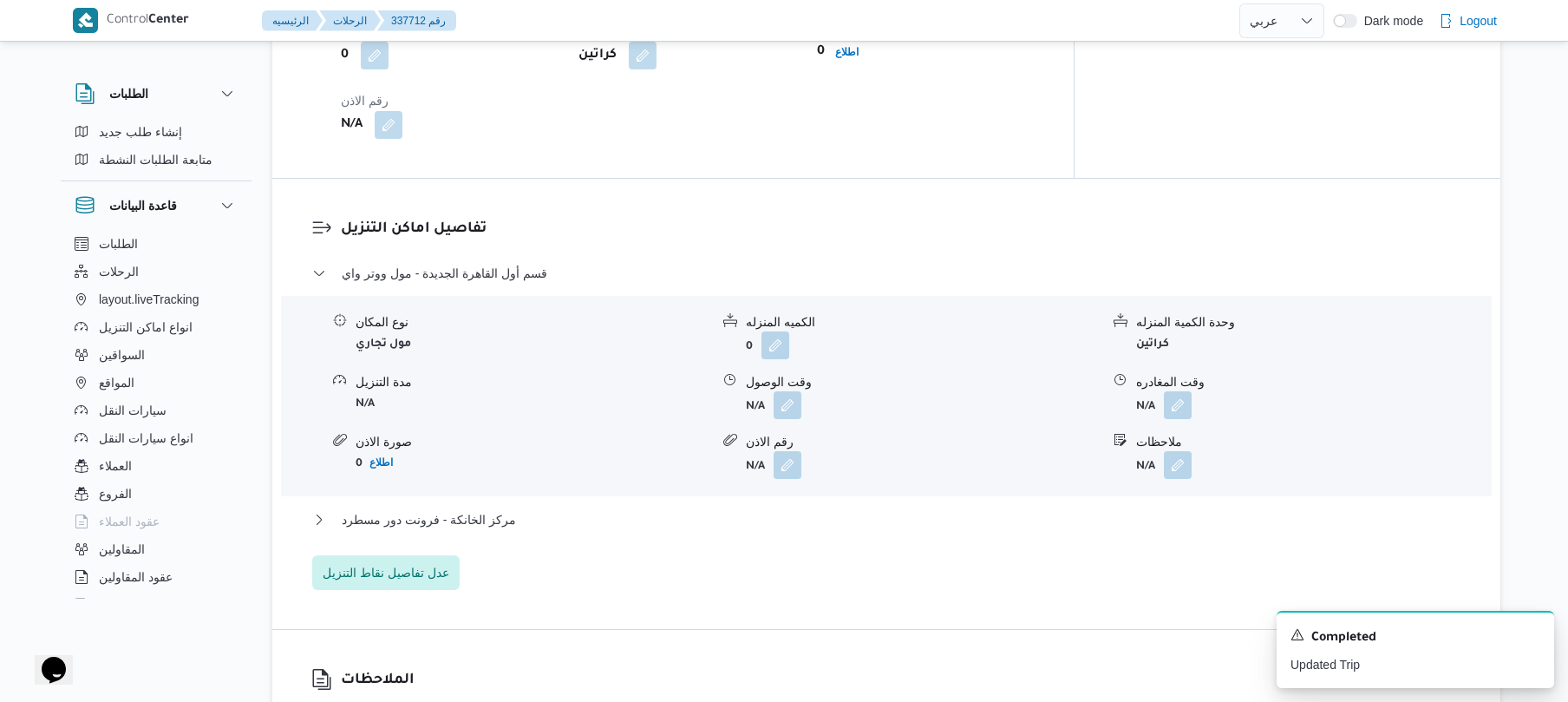
scroll to position [1341, 0]
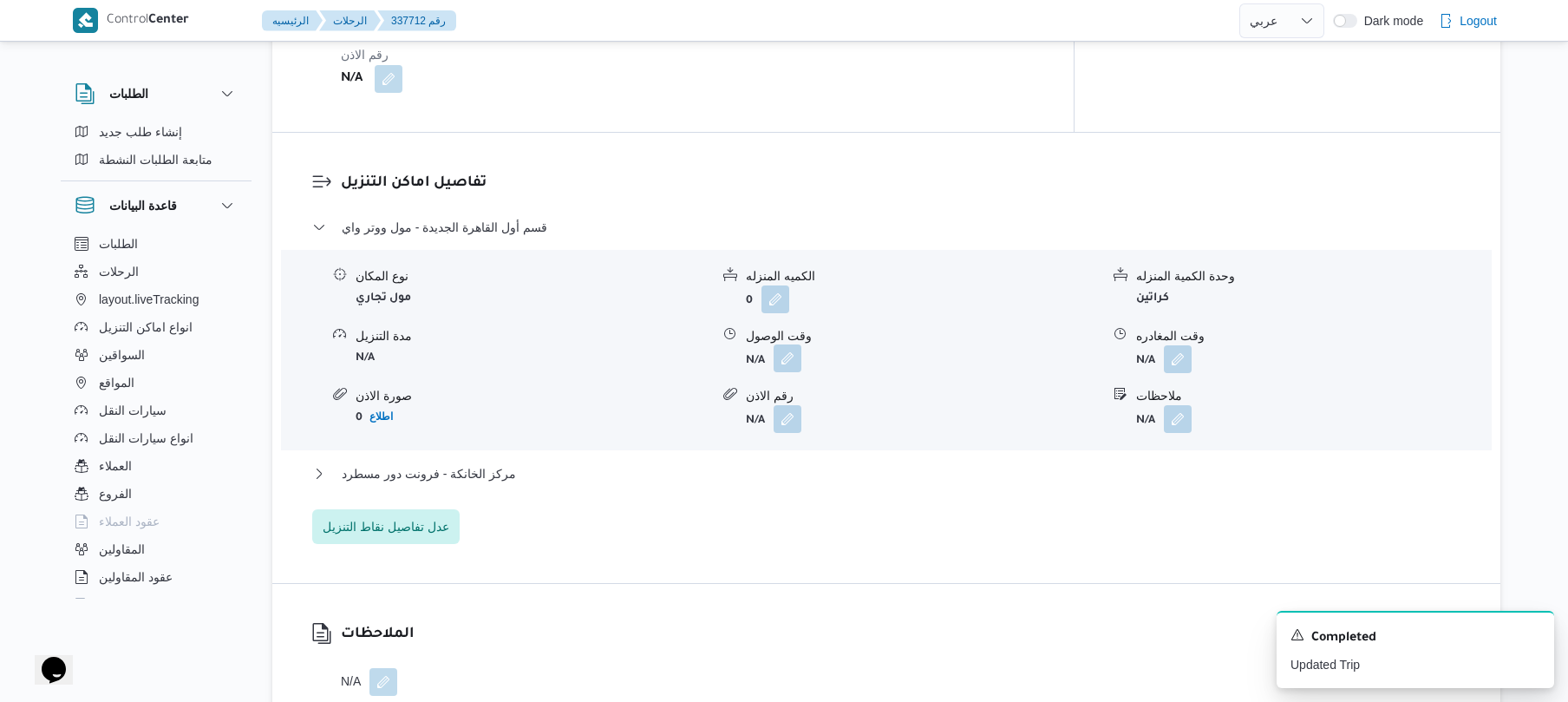
click at [788, 372] on button "button" at bounding box center [787, 357] width 27 height 27
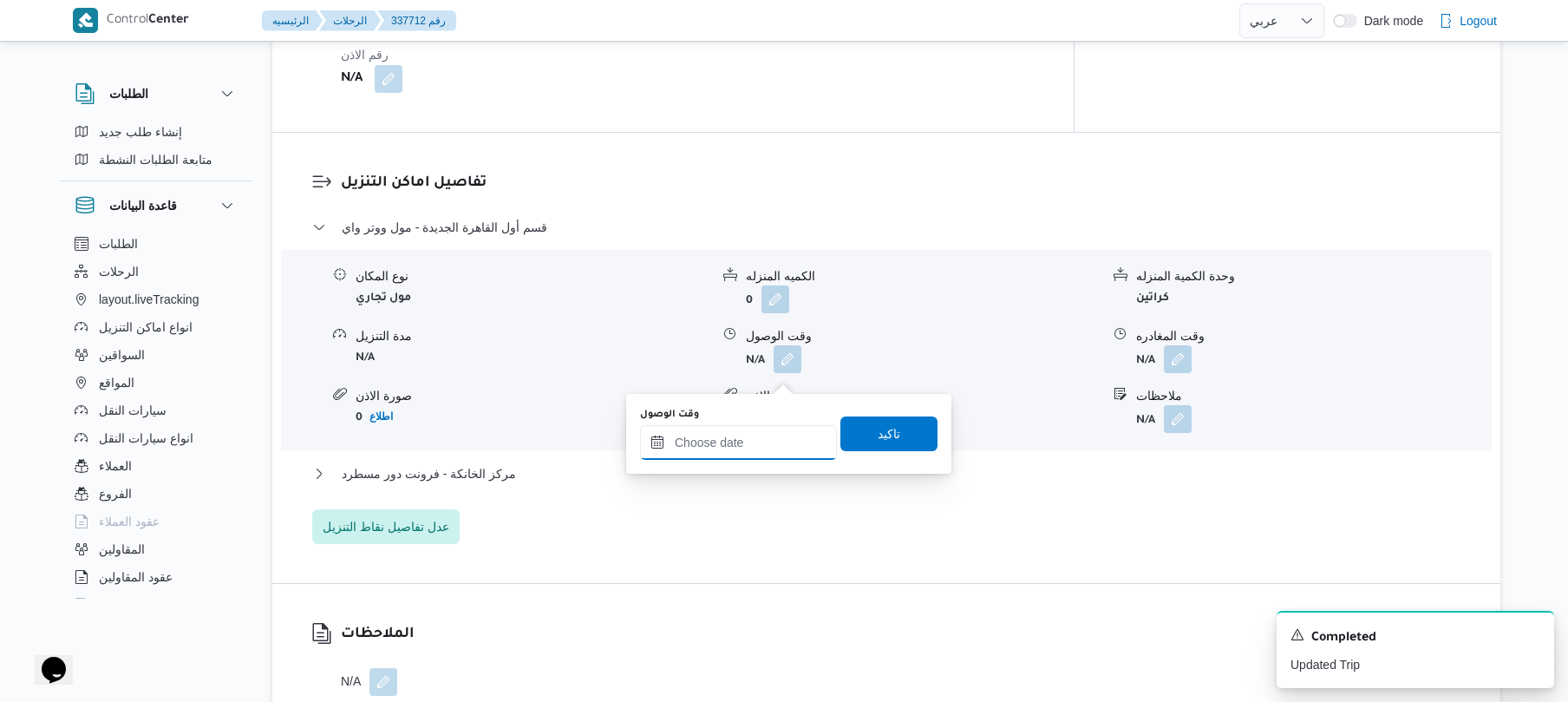
click at [744, 439] on input "وقت الوصول" at bounding box center [738, 442] width 197 height 35
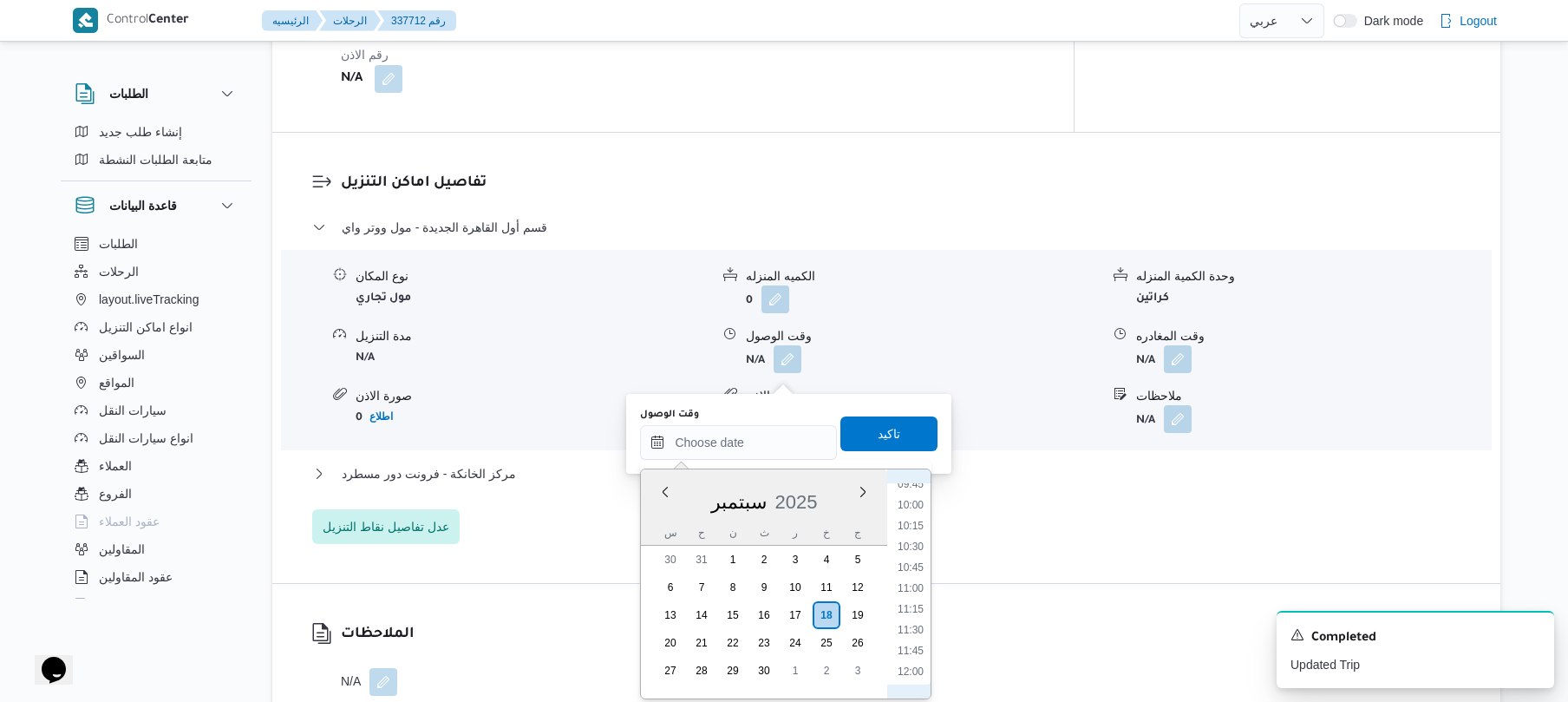
scroll to position [649, 0]
click at [912, 612] on li "09:15" at bounding box center [910, 612] width 40 height 17
type input "[DATE] ٠٩:١٥"
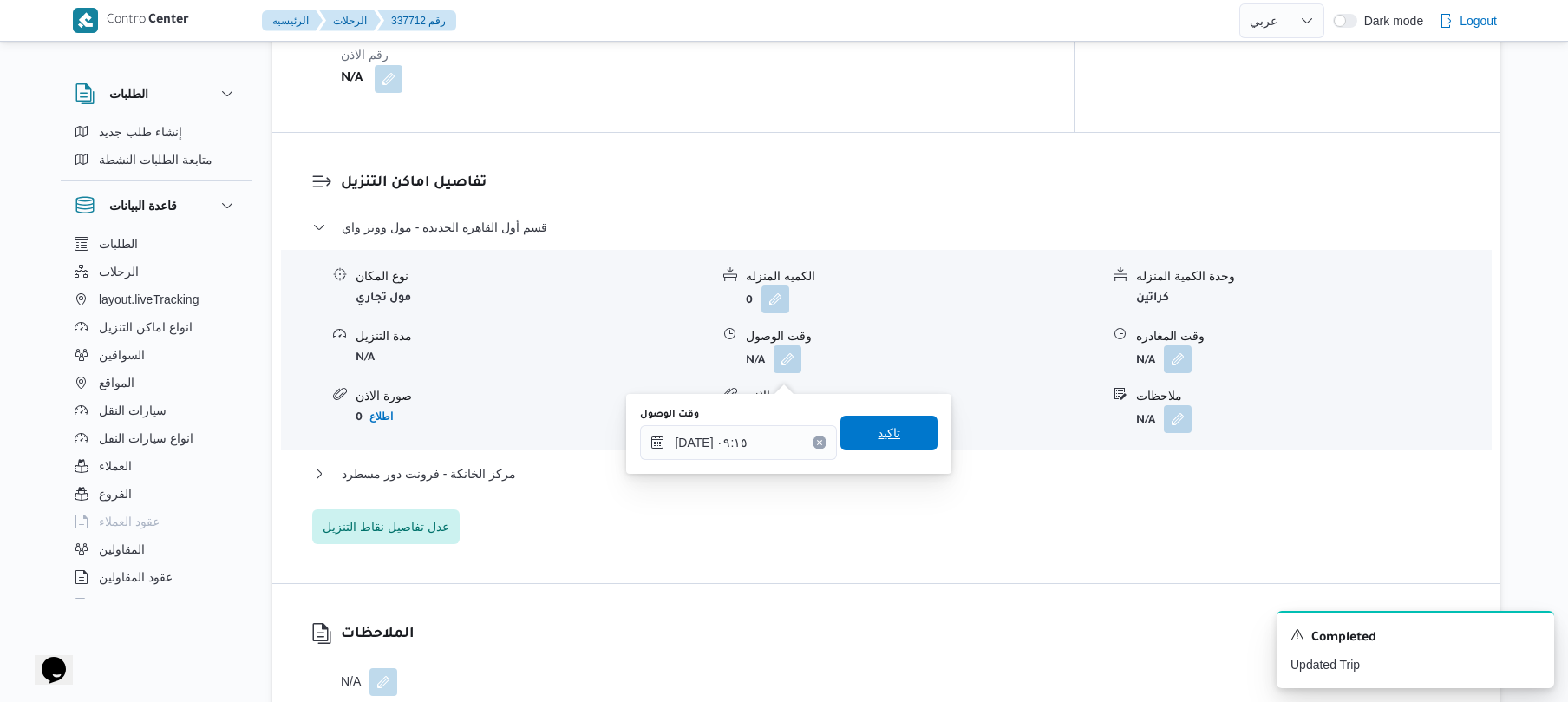
click at [899, 434] on span "تاكيد" at bounding box center [889, 433] width 97 height 35
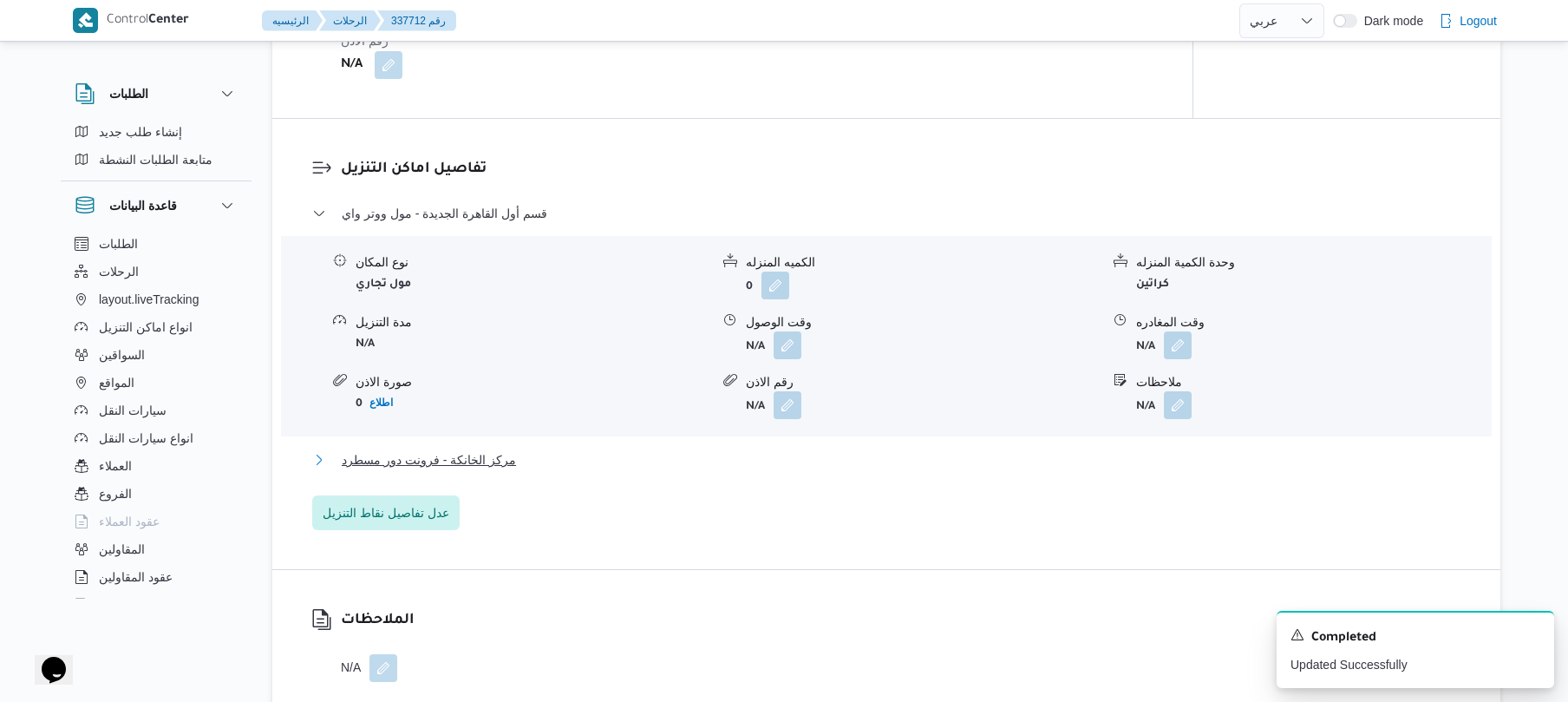
click at [841, 470] on button "مركز الخانكة - فرونت دور مسطرد" at bounding box center [887, 460] width 1150 height 21
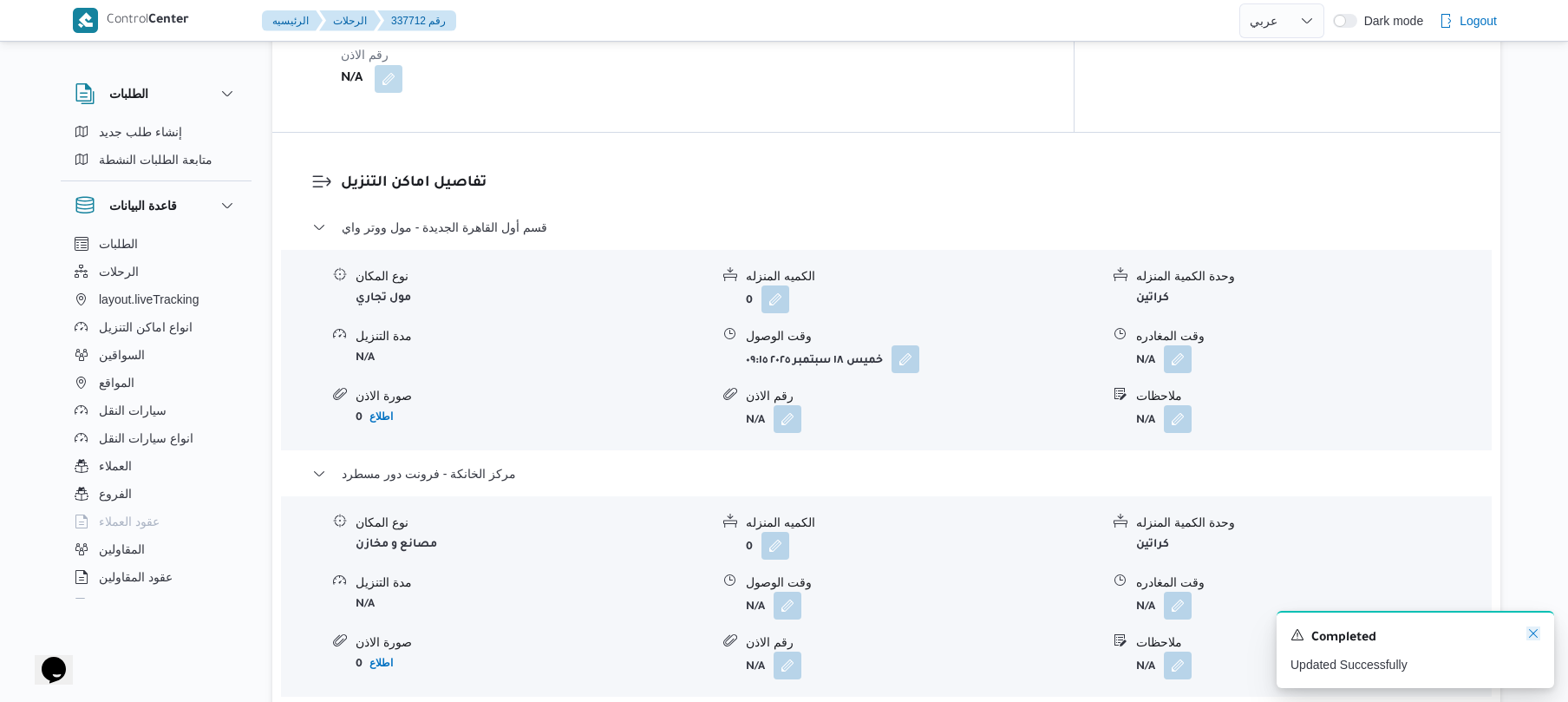
click at [1525, 633] on div "A new notification appears Completed Updated Successfully" at bounding box center [1415, 649] width 278 height 77
click at [1532, 636] on icon "Dismiss toast" at bounding box center [1533, 632] width 8 height 8
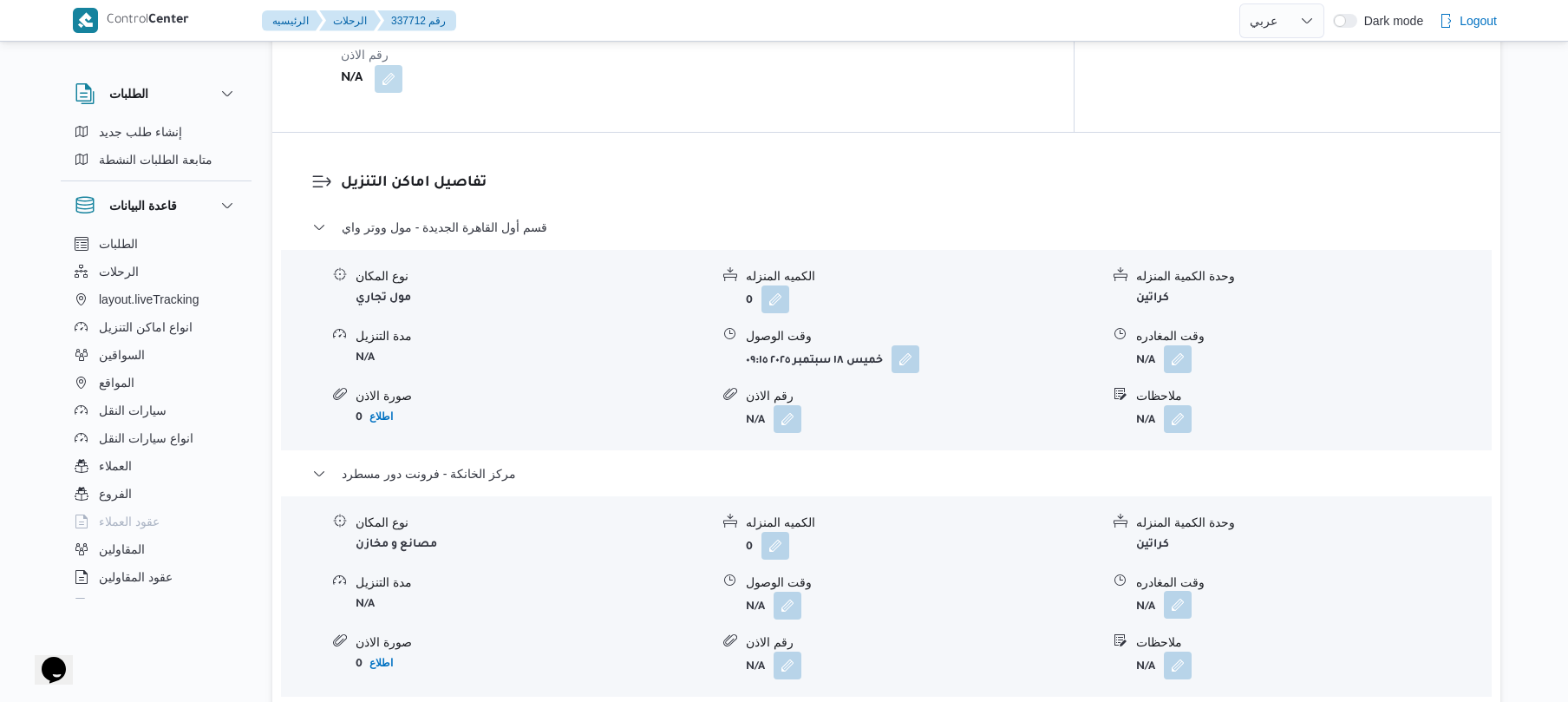
click at [1184, 618] on button "button" at bounding box center [1177, 604] width 27 height 27
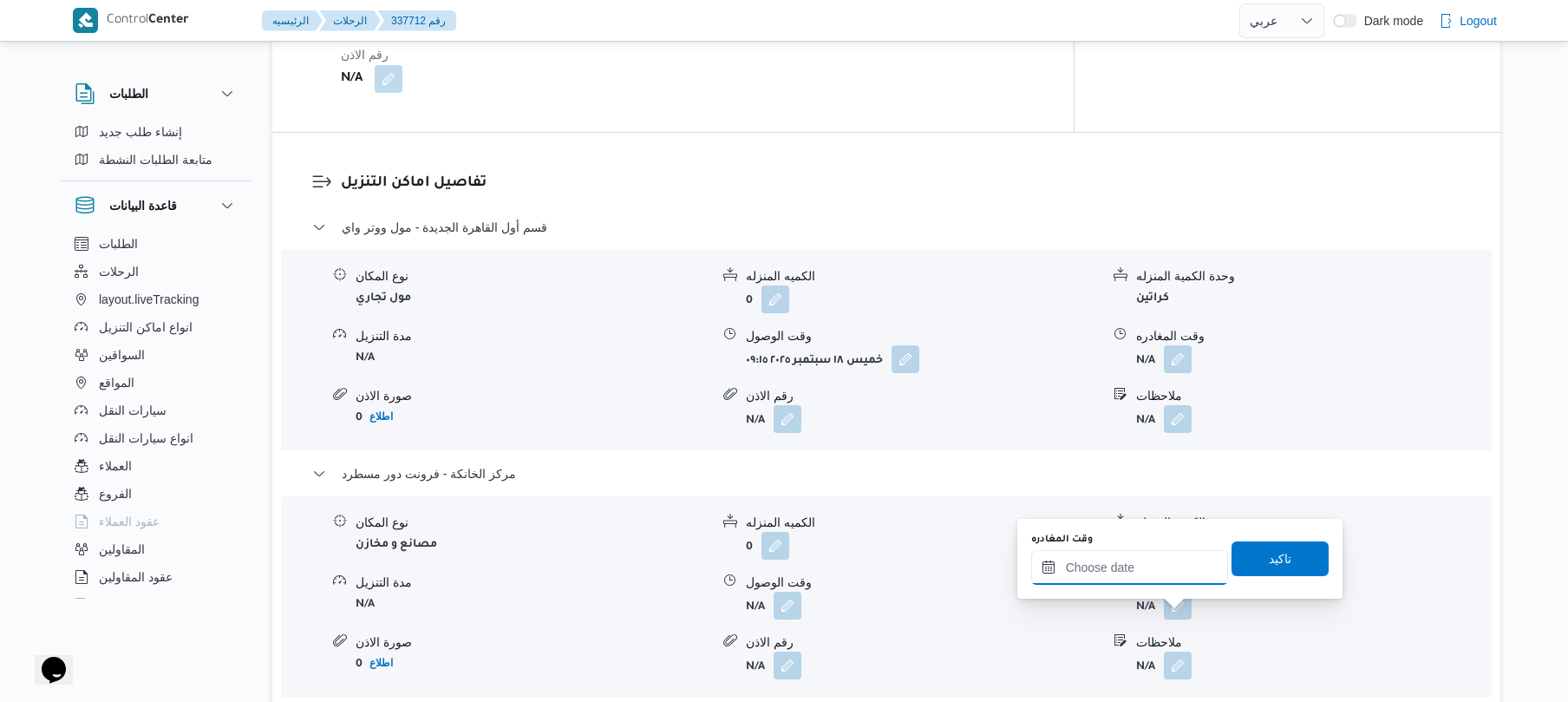
click at [1141, 569] on input "وقت المغادره" at bounding box center [1130, 567] width 197 height 35
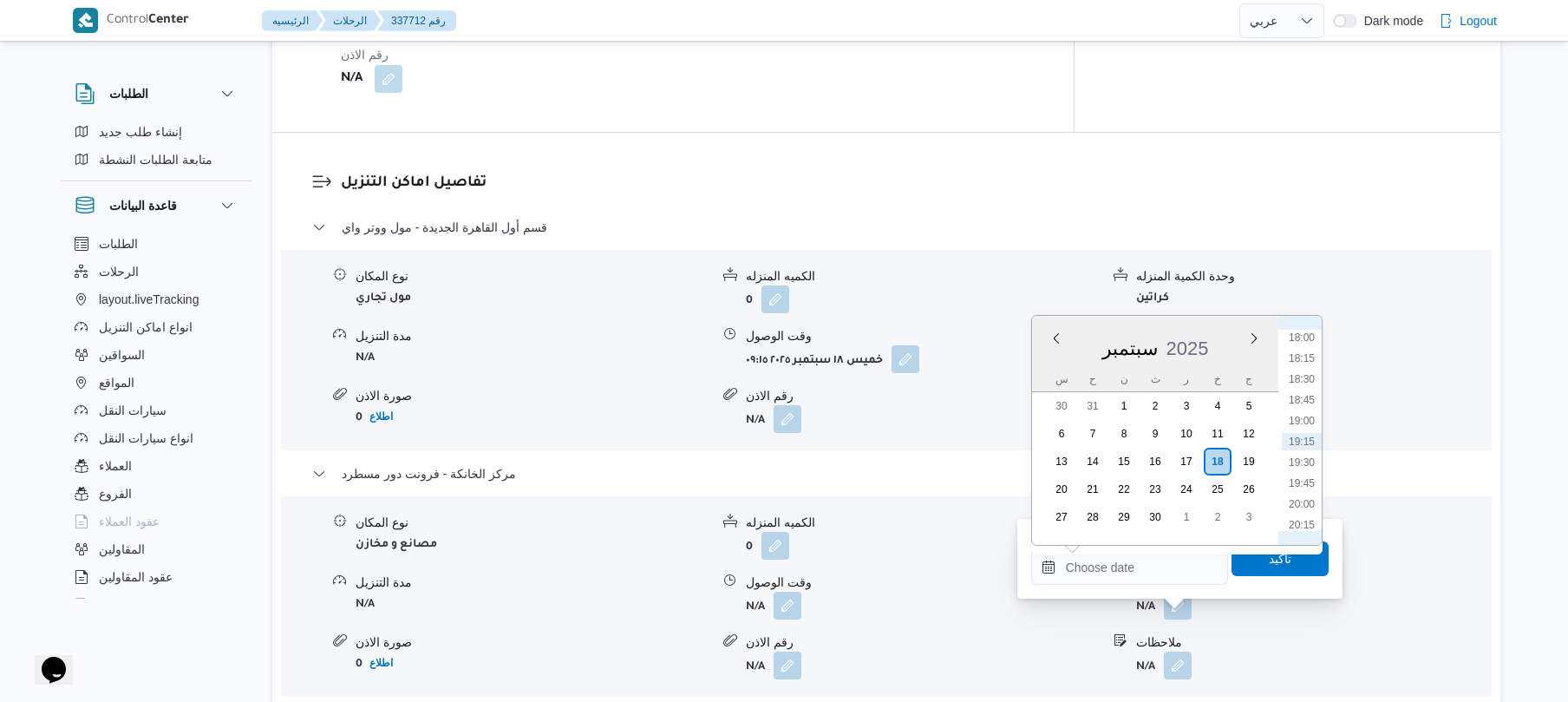
scroll to position [1329, 0]
click at [1312, 462] on li "17:30" at bounding box center [1302, 466] width 40 height 17
type input "[DATE] ١٧:٣٠"
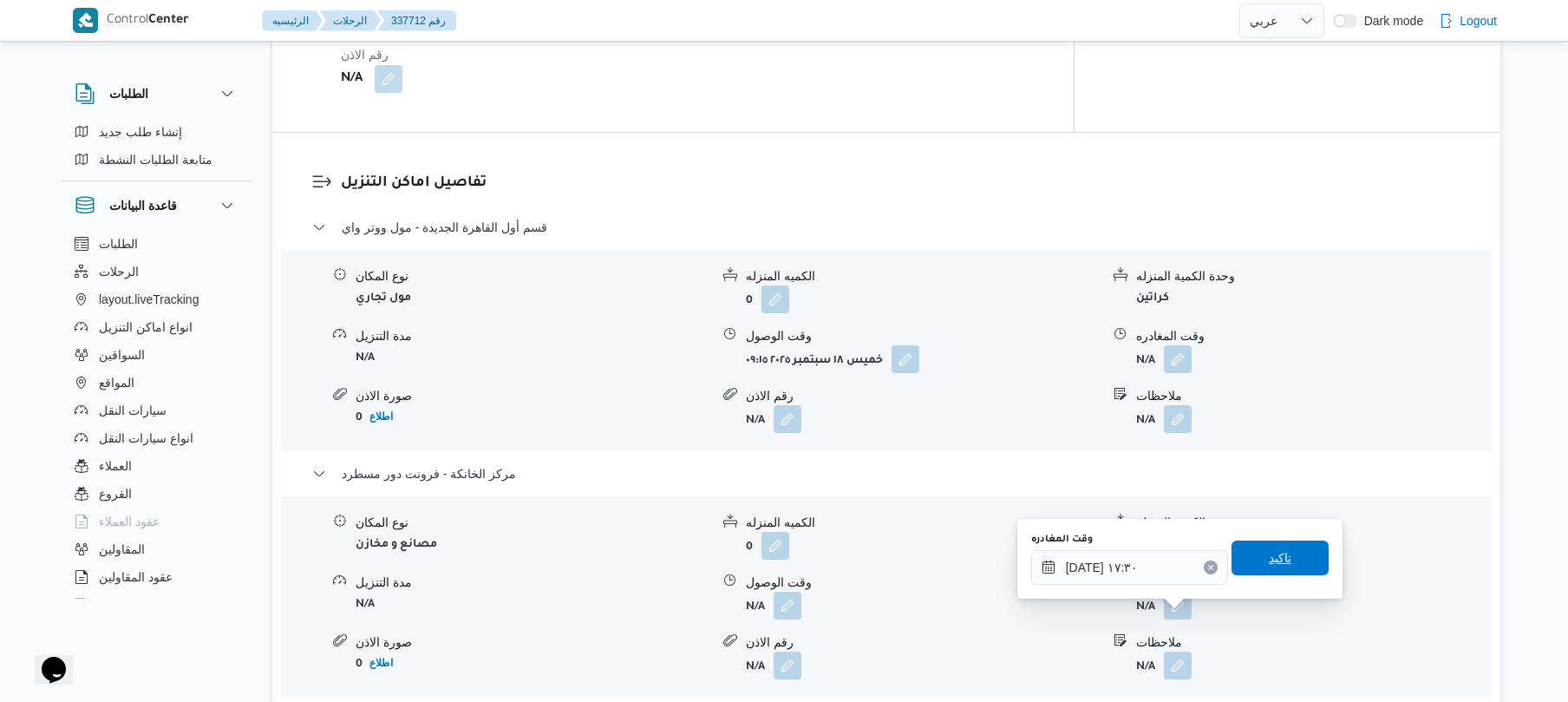
click at [1283, 547] on span "تاكيد" at bounding box center [1280, 557] width 97 height 35
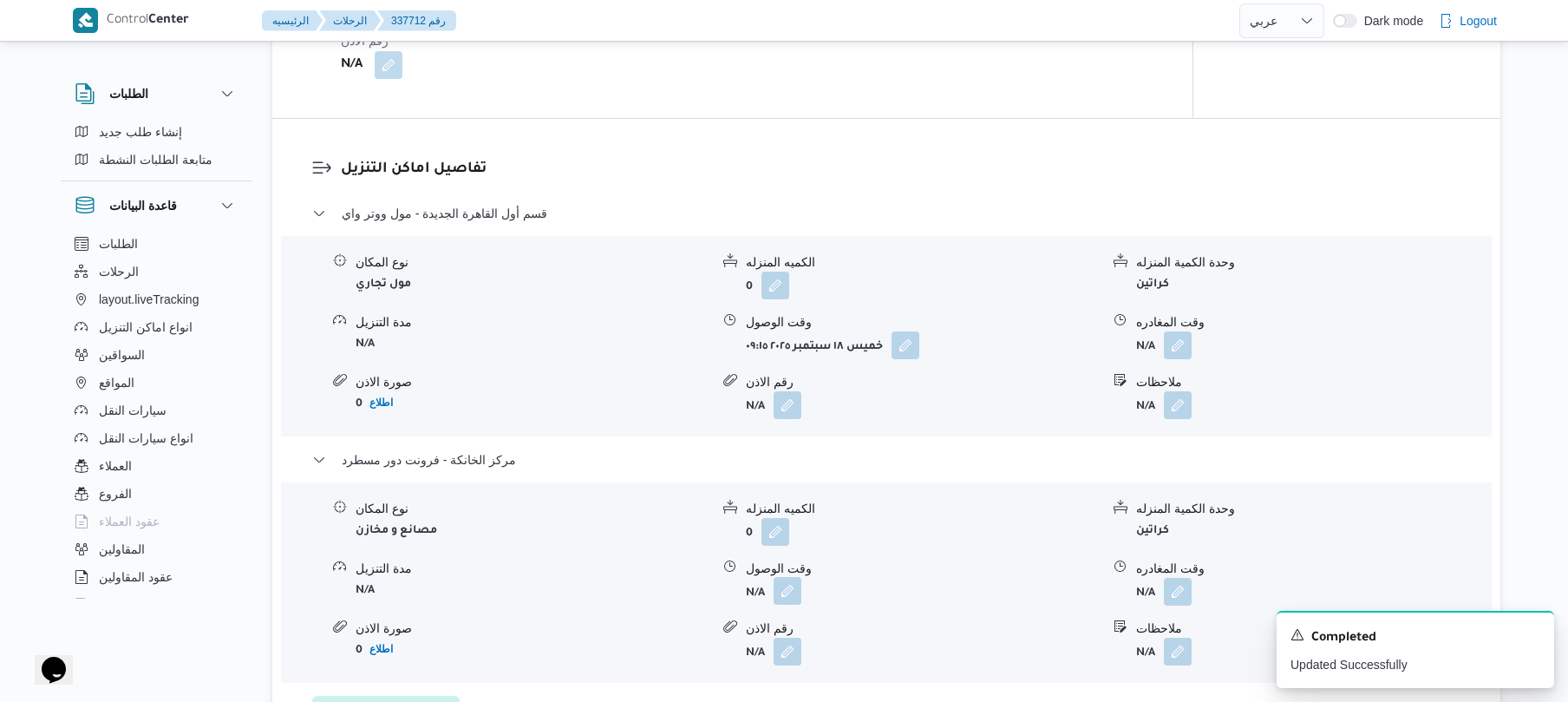
click at [792, 605] on button "button" at bounding box center [787, 590] width 27 height 27
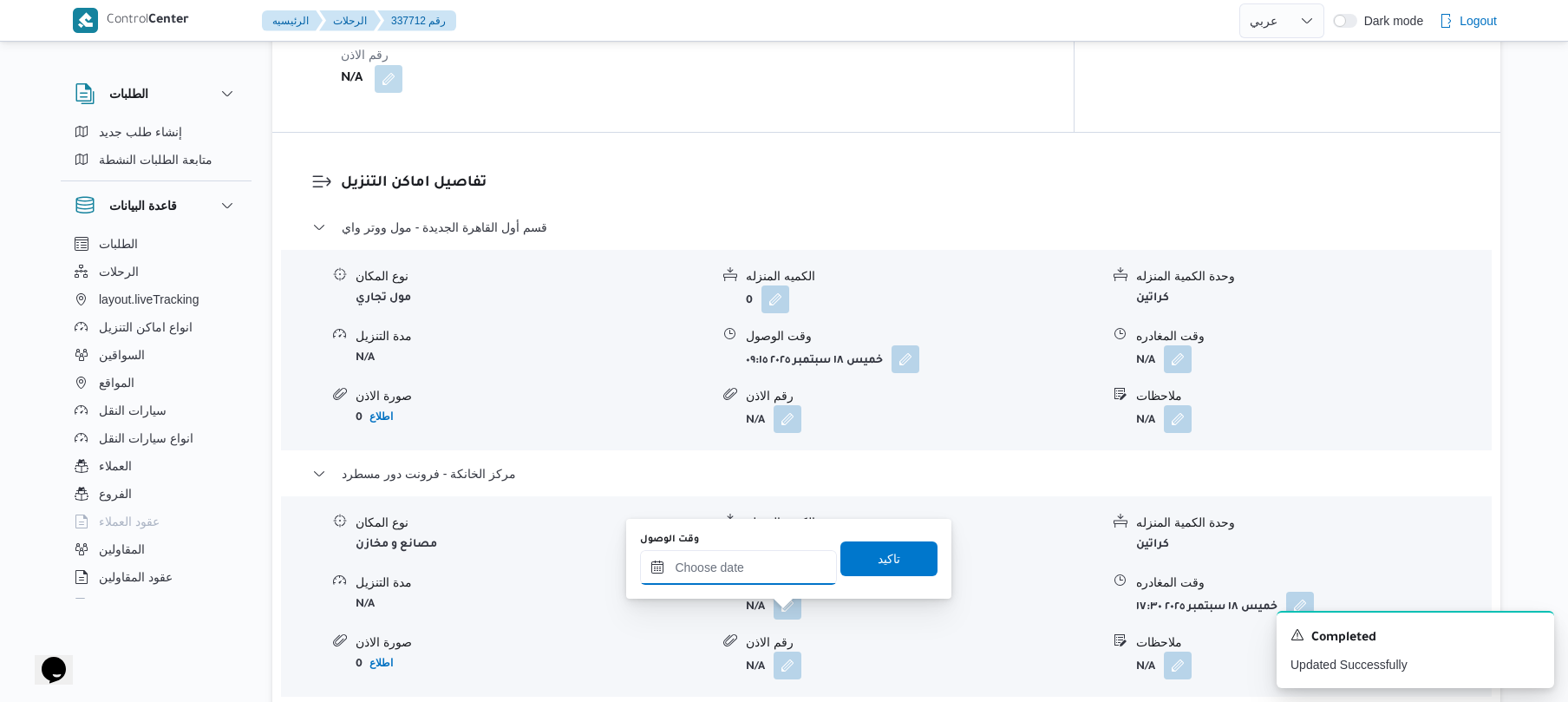
click at [792, 563] on input "وقت الوصول" at bounding box center [738, 567] width 197 height 35
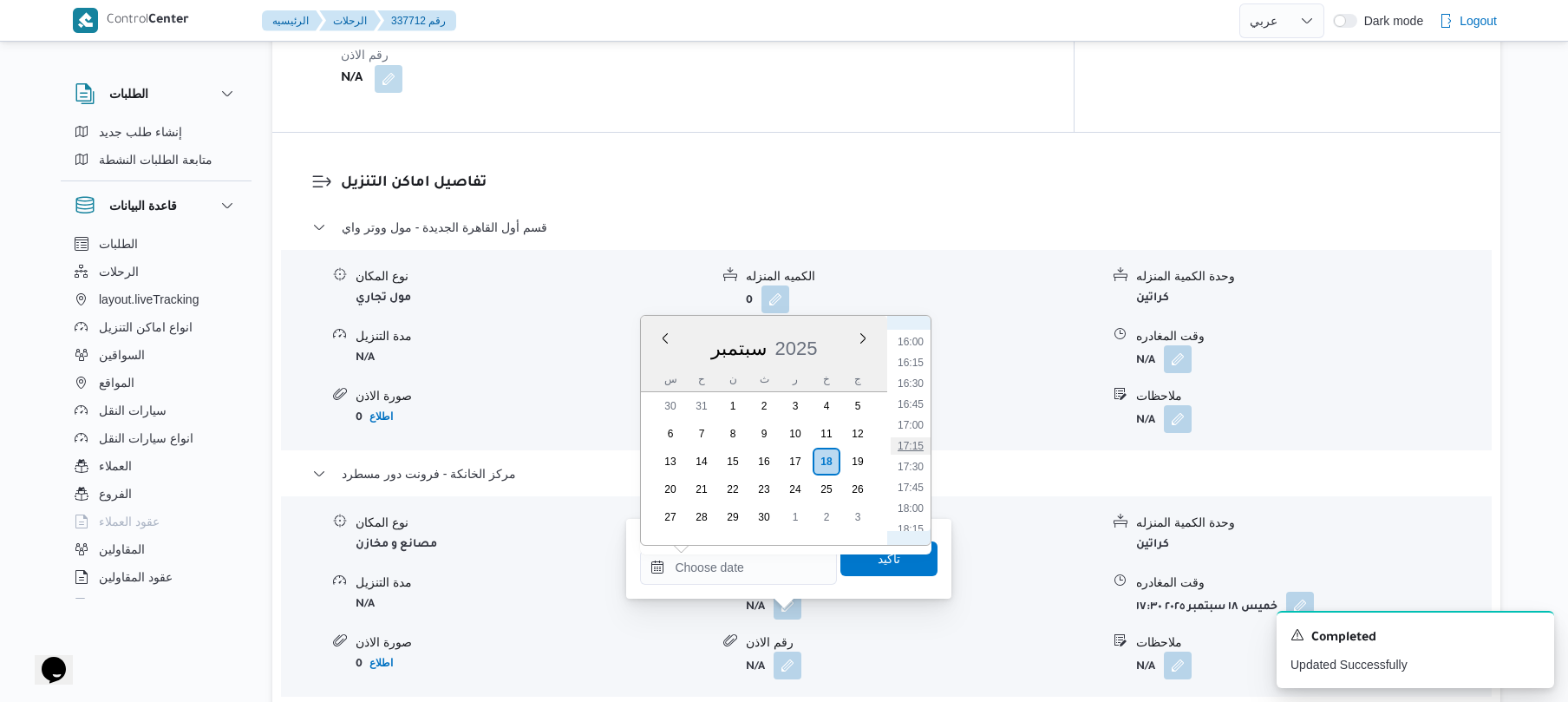
click at [918, 442] on li "17:15" at bounding box center [910, 446] width 40 height 17
type input "[DATE] ١٧:١٥"
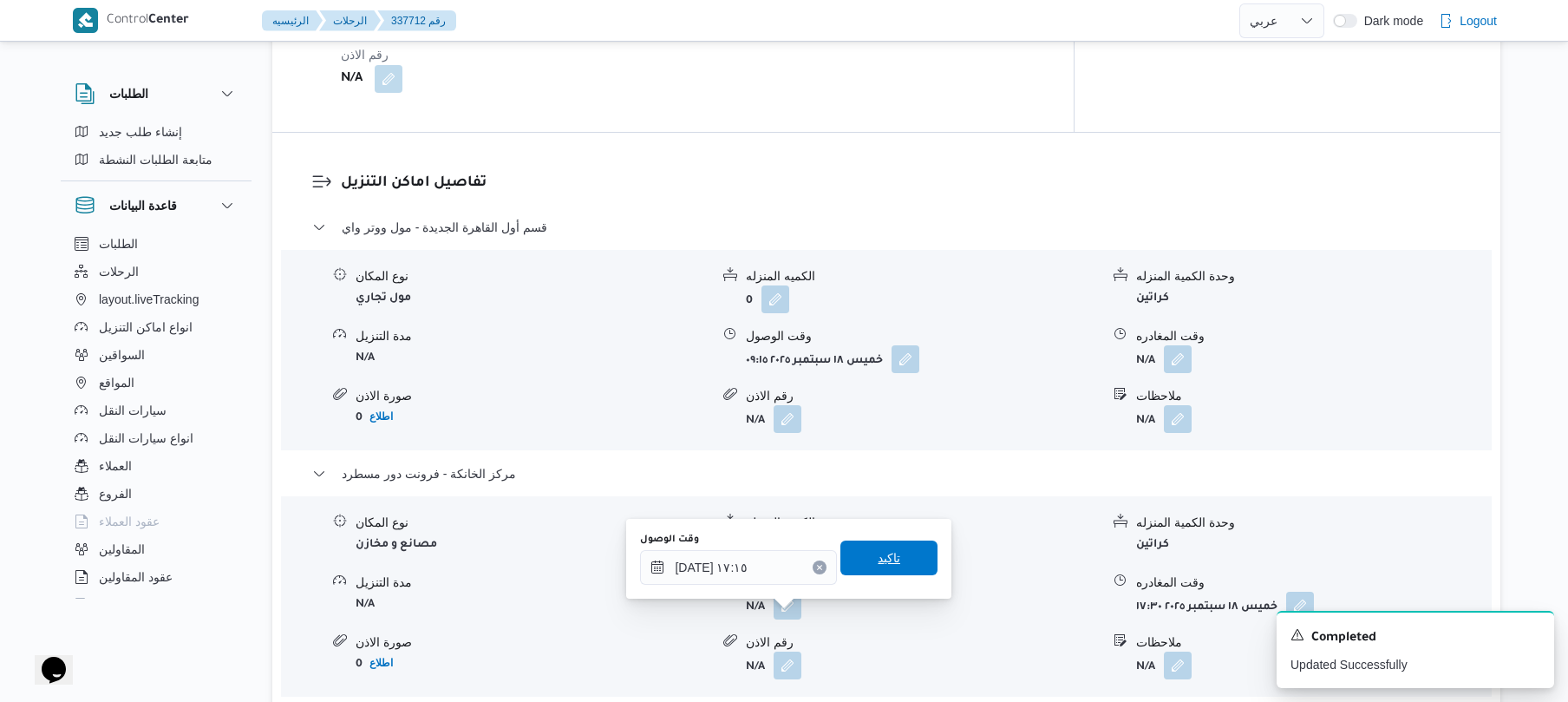
click at [906, 545] on span "تاكيد" at bounding box center [889, 557] width 97 height 35
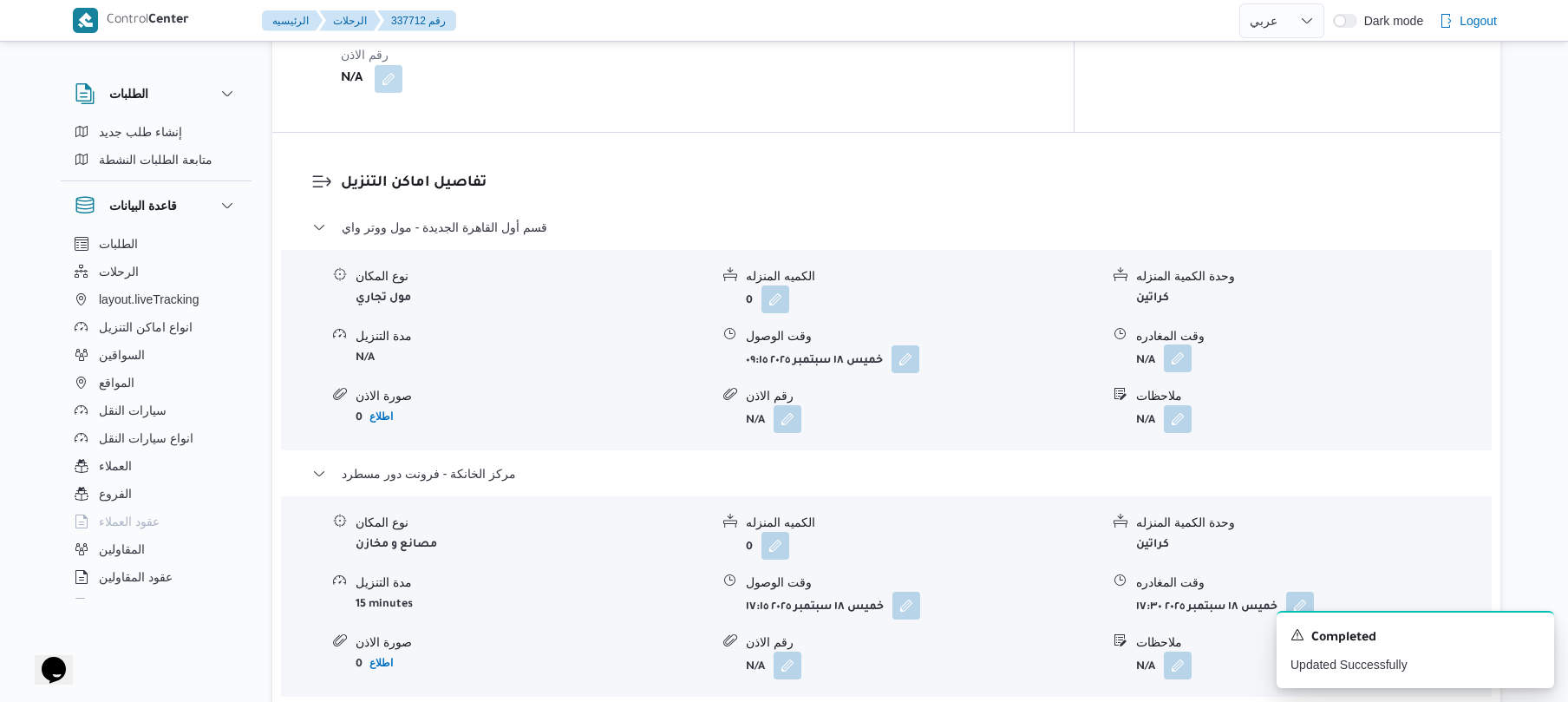
click at [1186, 369] on button "button" at bounding box center [1177, 357] width 27 height 27
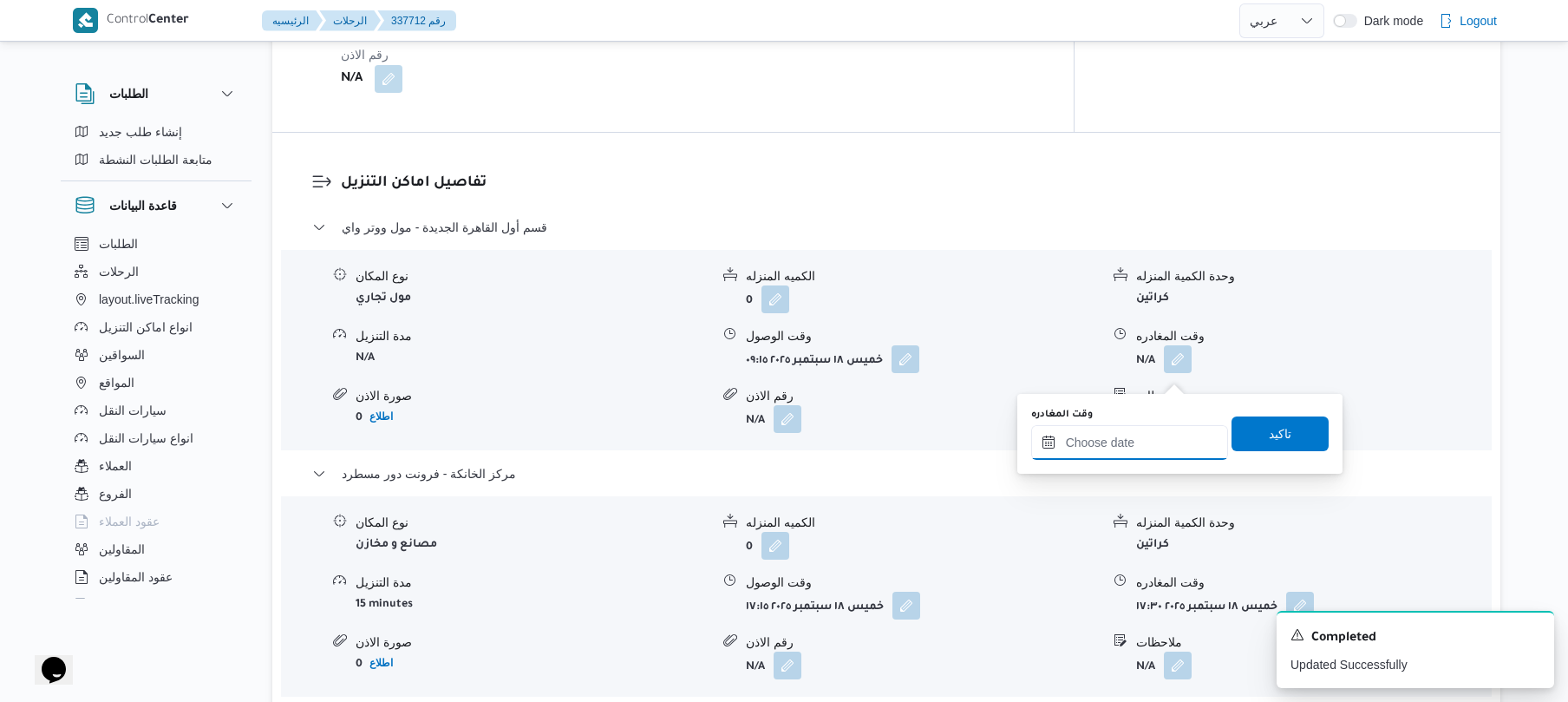
click at [1116, 434] on input "وقت المغادره" at bounding box center [1130, 442] width 197 height 35
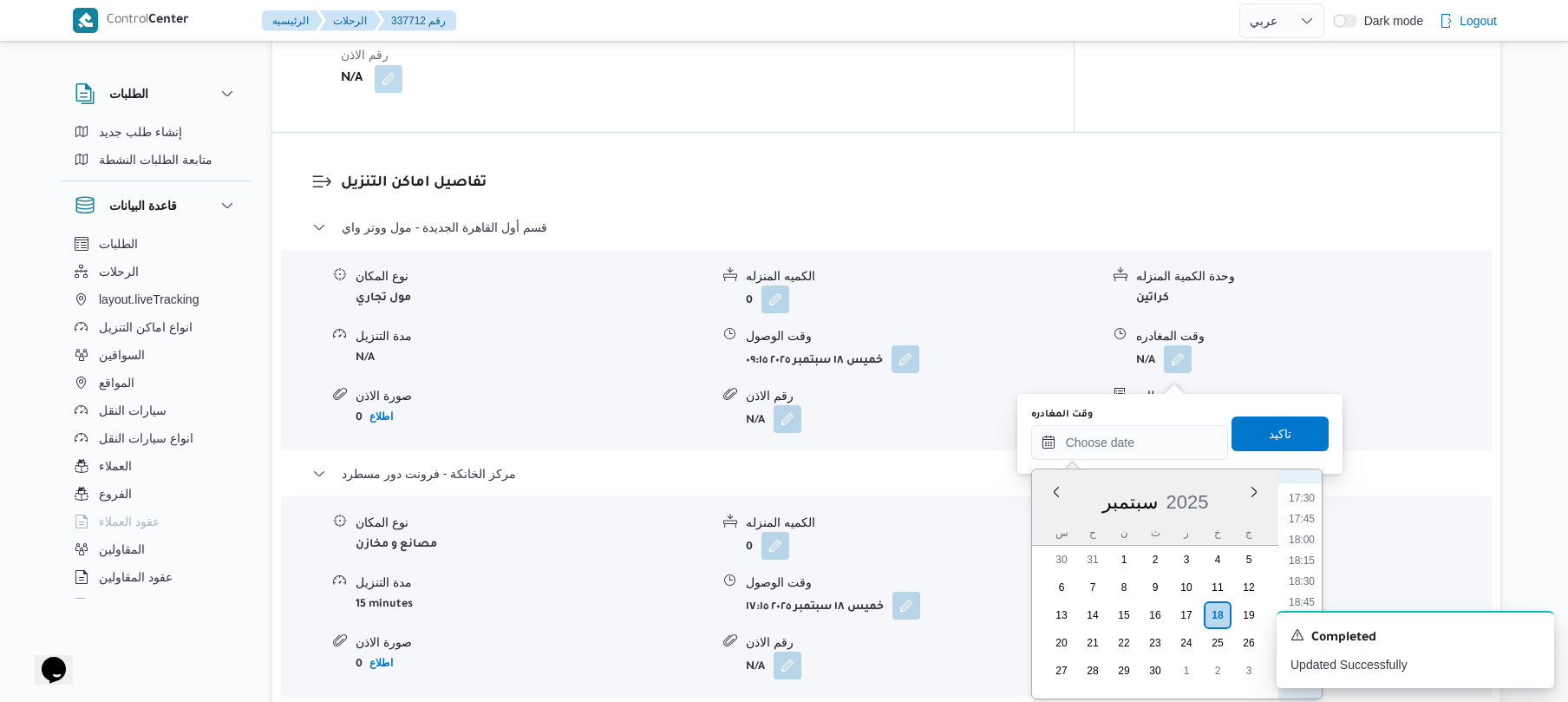
scroll to position [1330, 0]
click at [1299, 543] on li "16:30" at bounding box center [1302, 536] width 40 height 17
type input "[DATE] ١٦:٣٠"
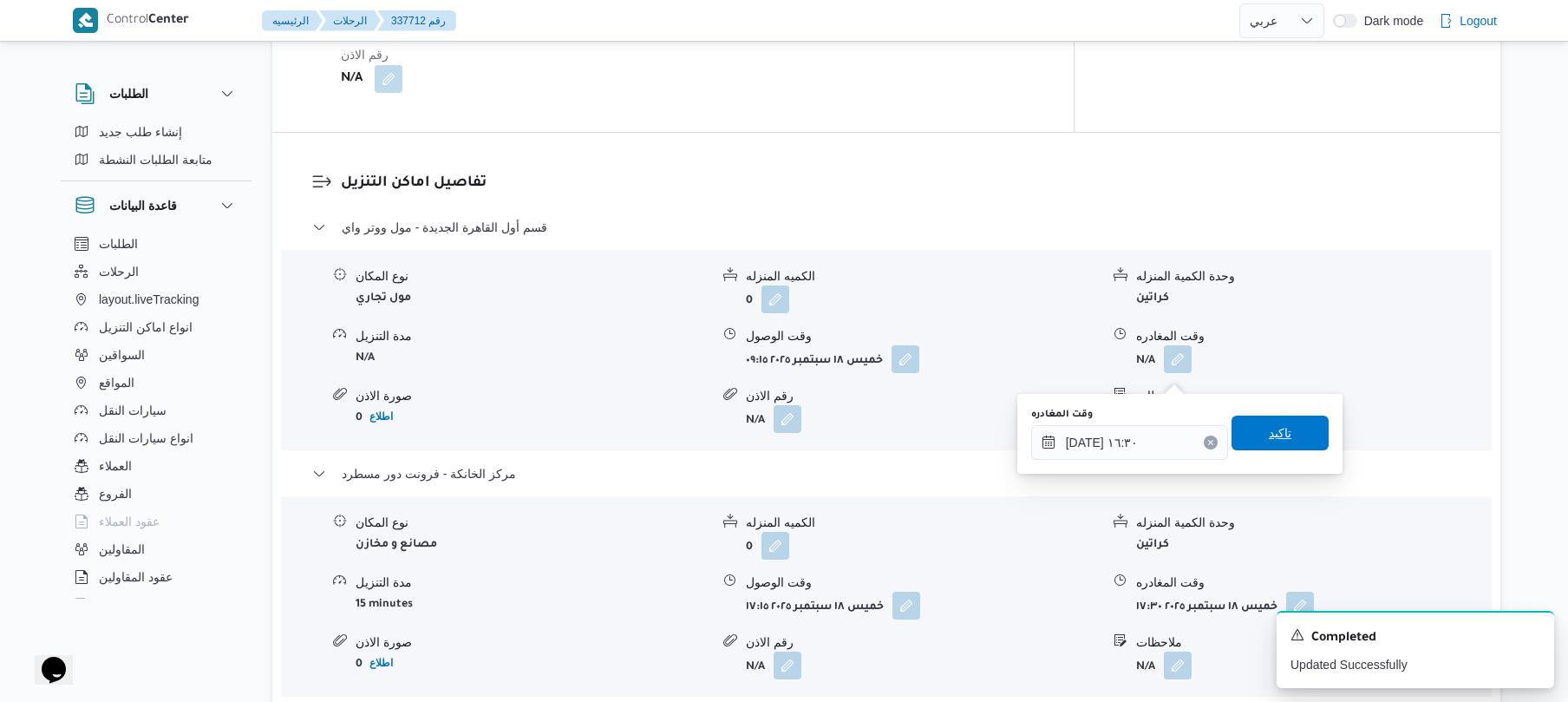
click at [1292, 442] on span "تاكيد" at bounding box center [1280, 433] width 97 height 35
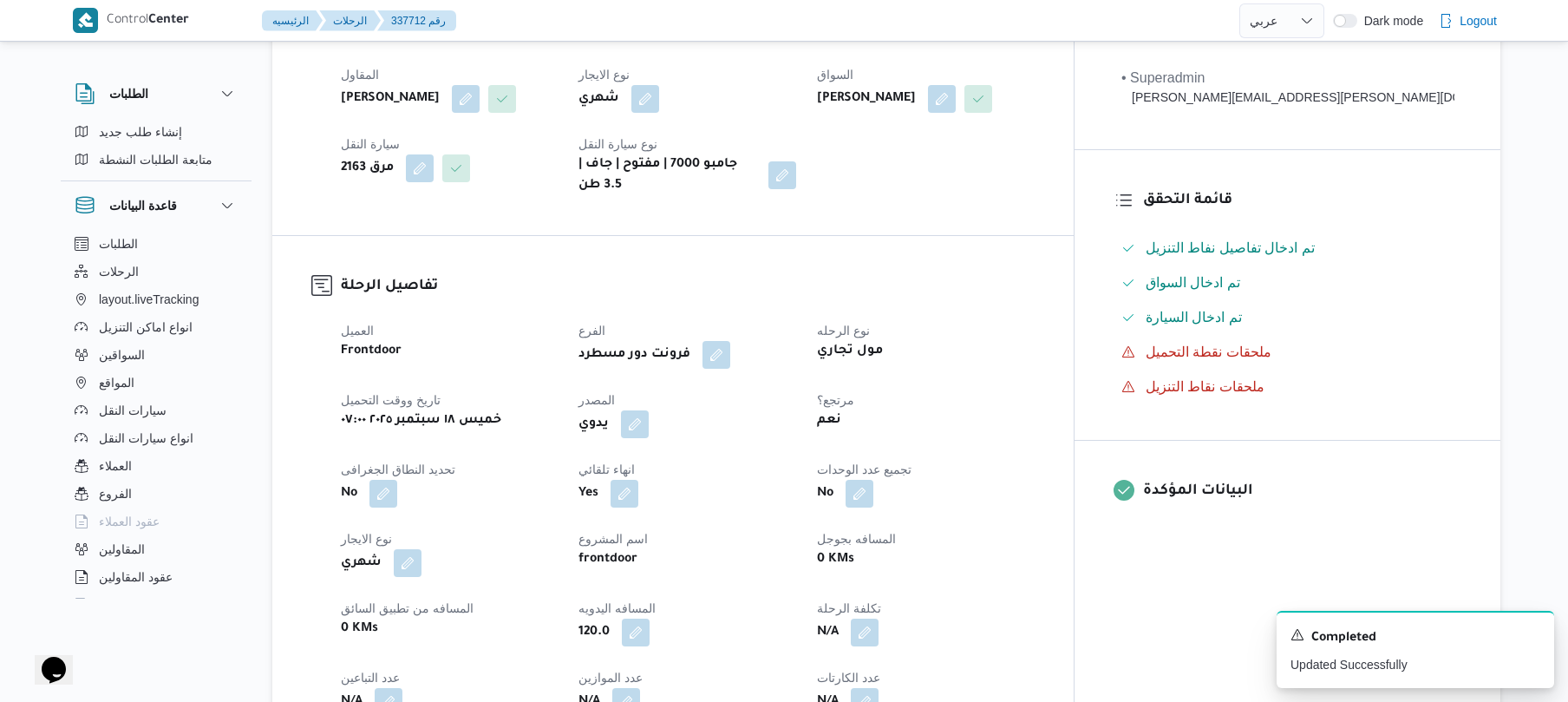
scroll to position [0, 0]
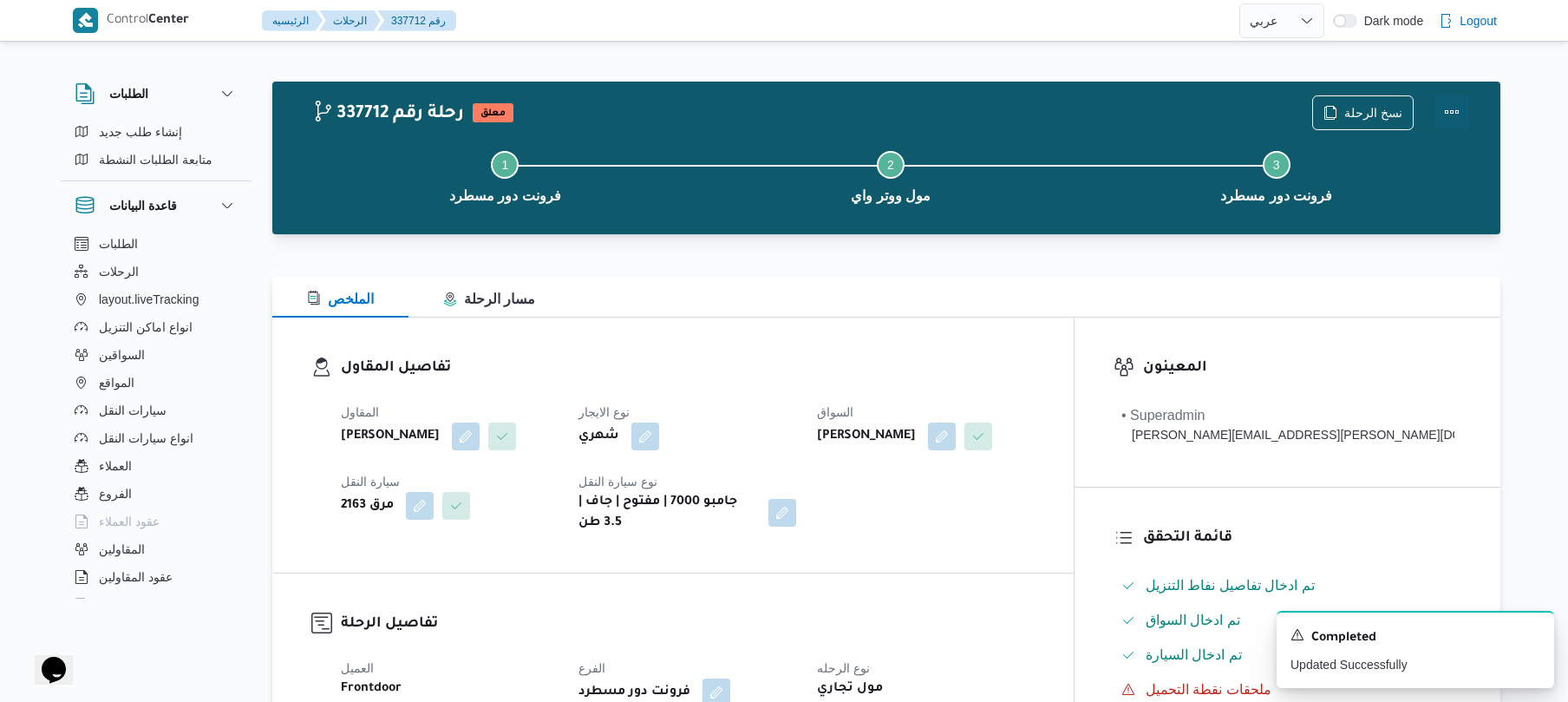
click at [1446, 101] on button "Actions" at bounding box center [1452, 111] width 35 height 35
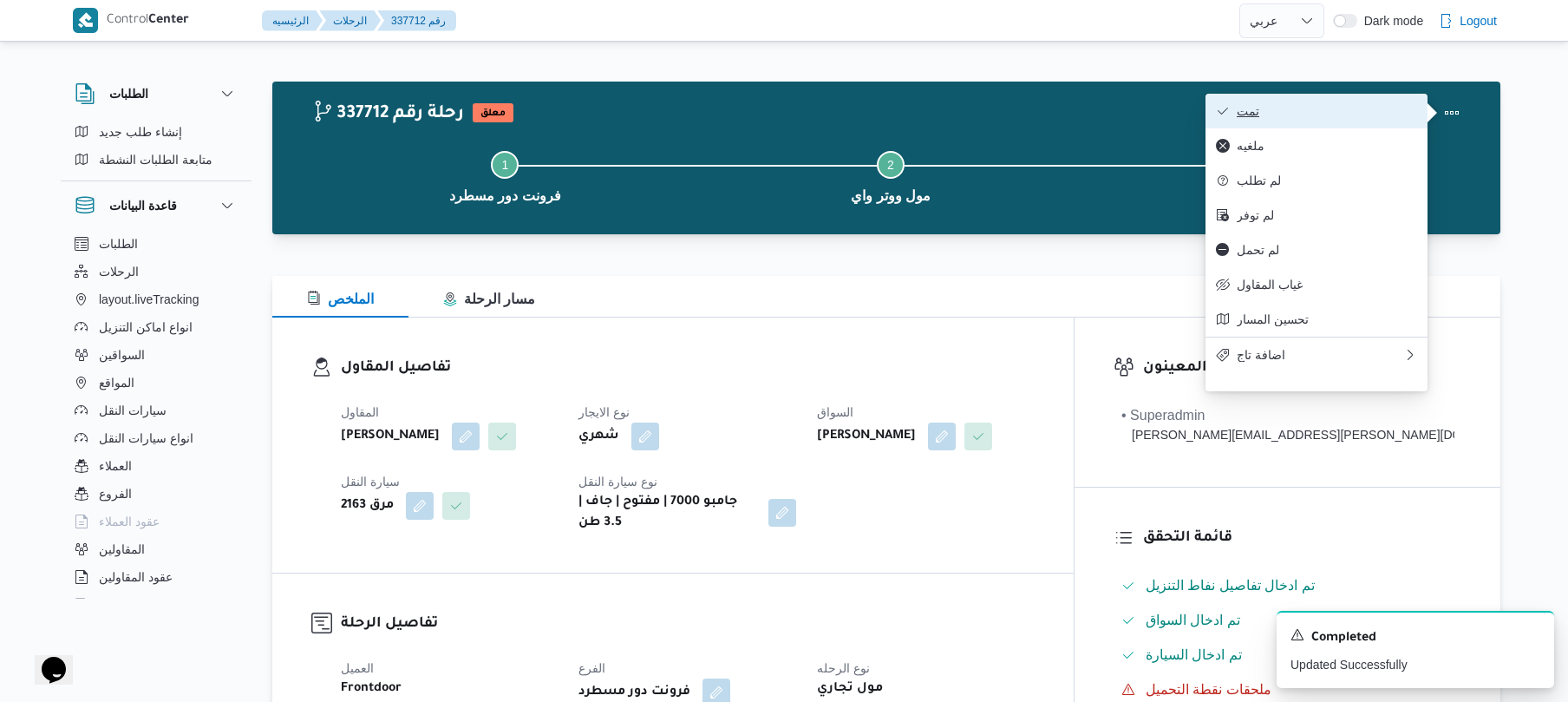
click at [1364, 103] on button "تمت" at bounding box center [1317, 110] width 222 height 35
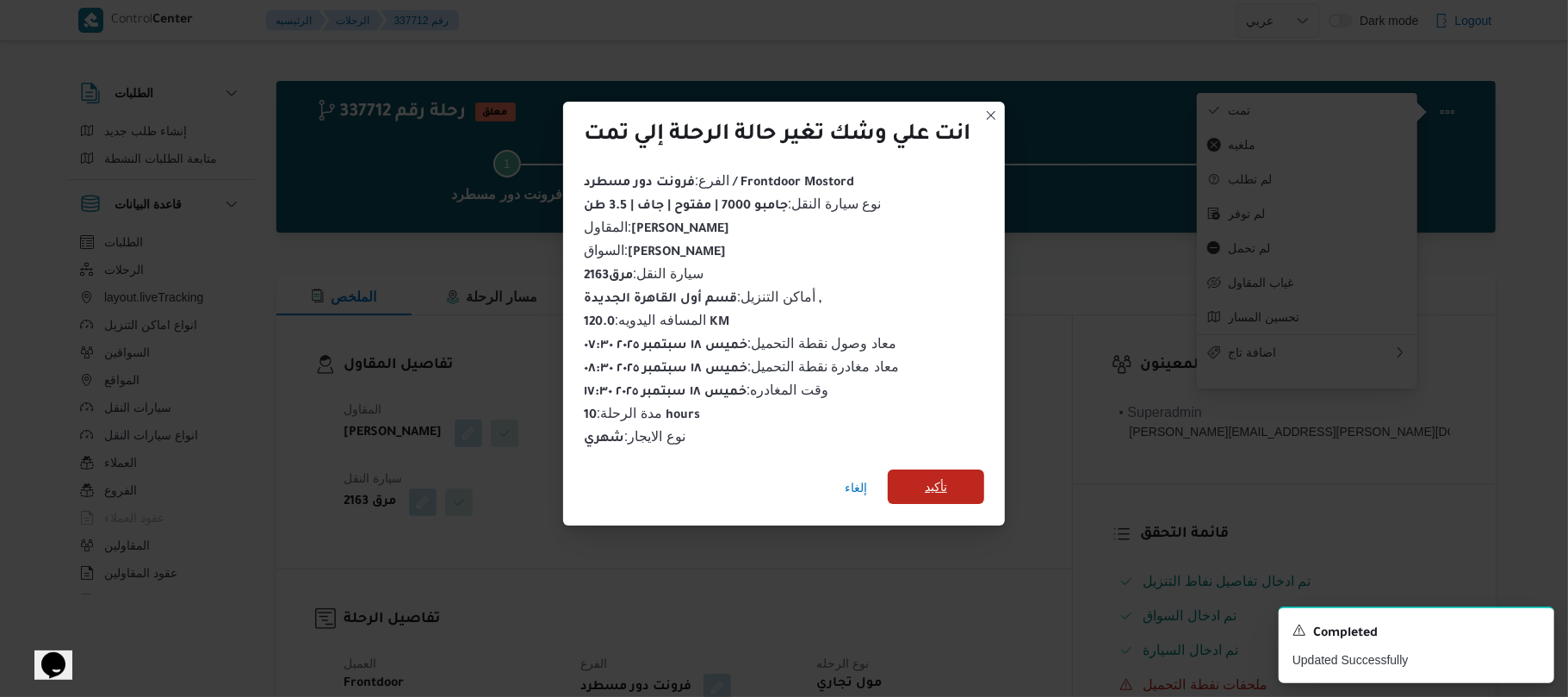
click at [969, 480] on span "تأكيد" at bounding box center [936, 486] width 96 height 35
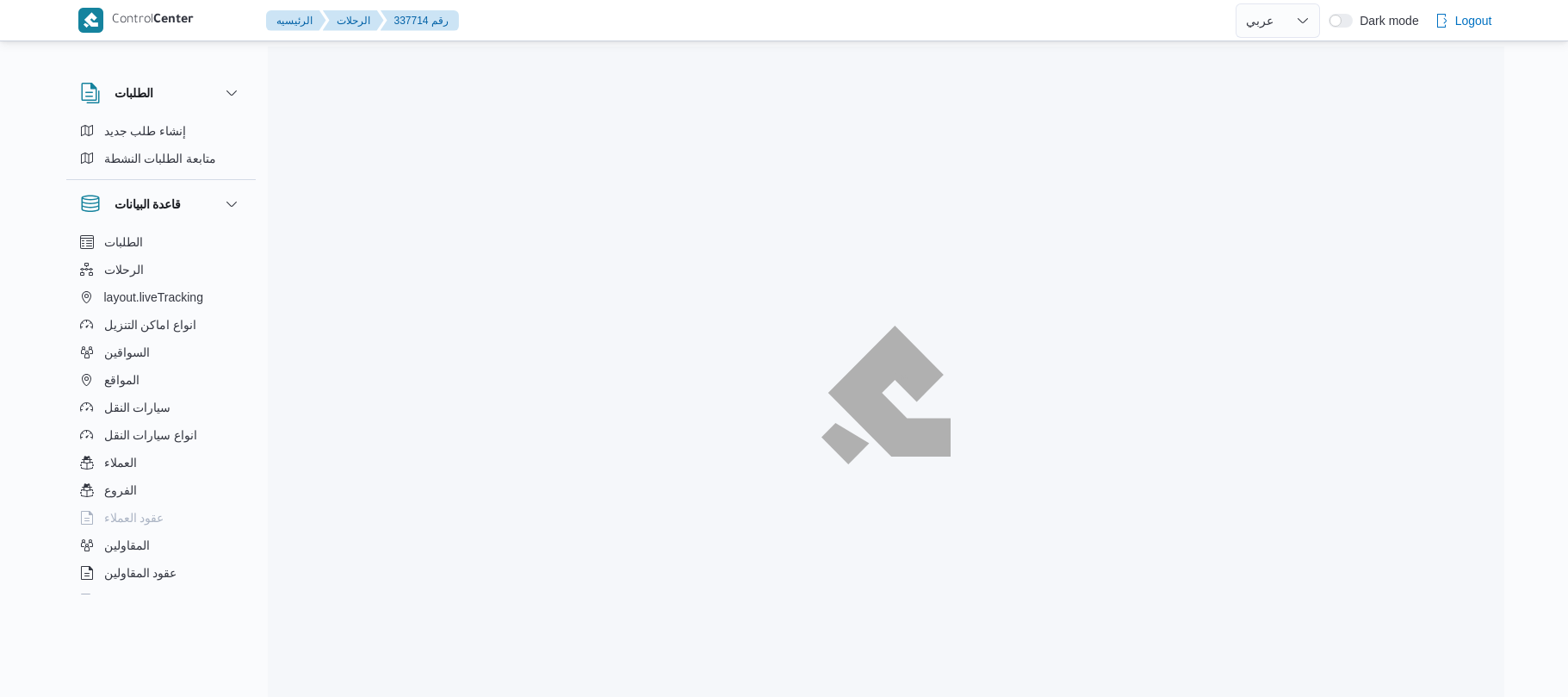
select select "ar"
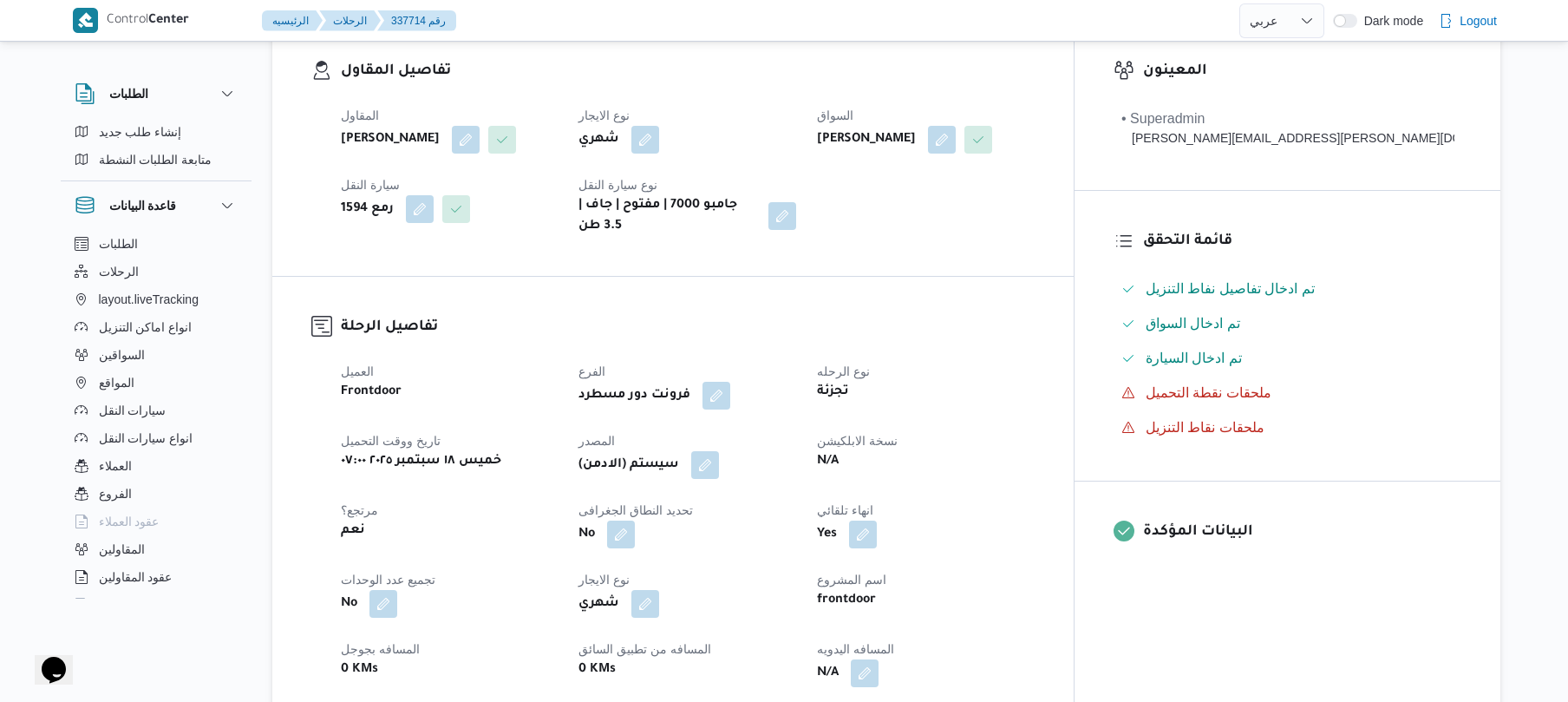
scroll to position [555, 0]
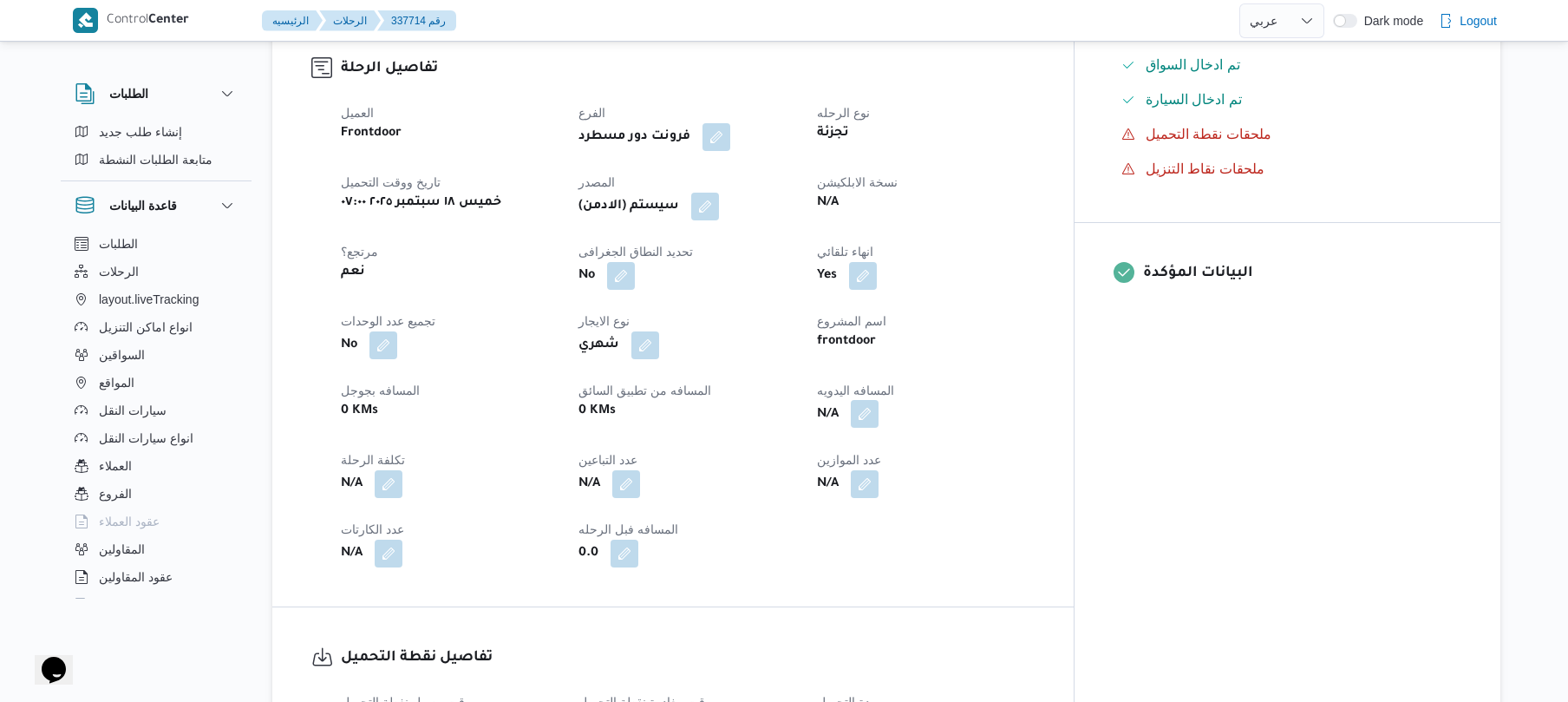
click at [879, 428] on button "button" at bounding box center [864, 413] width 27 height 27
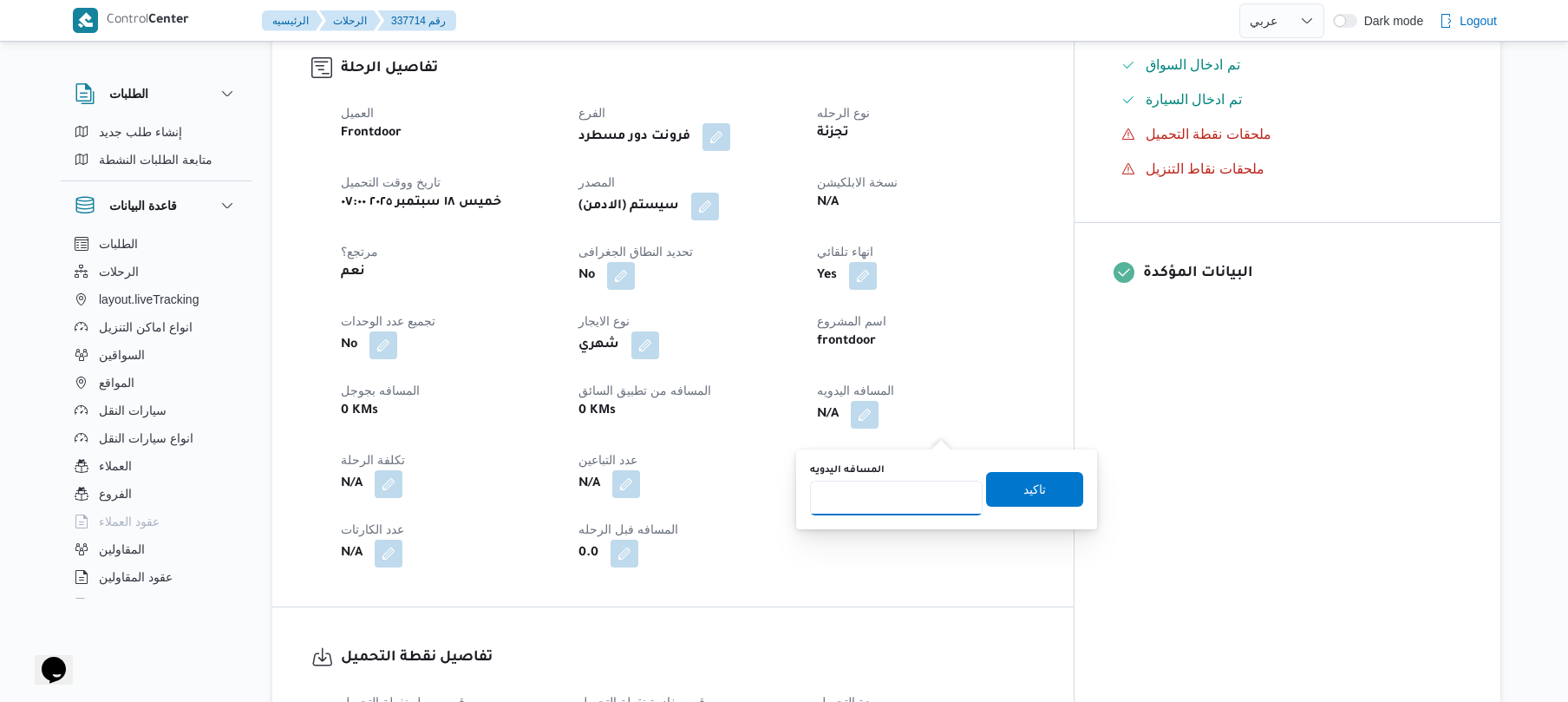
click at [911, 495] on input "المسافه اليدويه" at bounding box center [896, 498] width 172 height 35
type input "120"
click at [987, 482] on span "تاكيد" at bounding box center [1035, 488] width 97 height 35
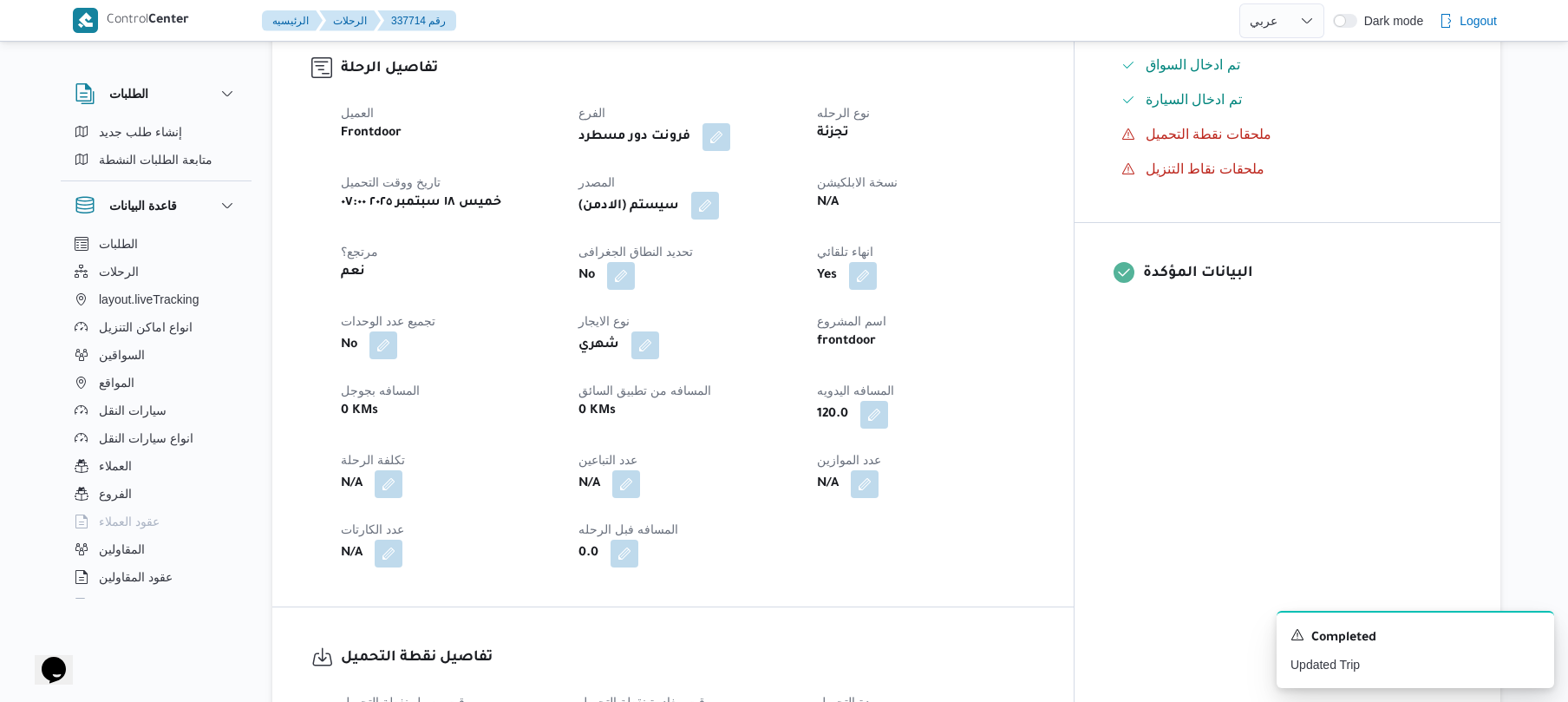
click at [719, 220] on button "button" at bounding box center [705, 204] width 27 height 27
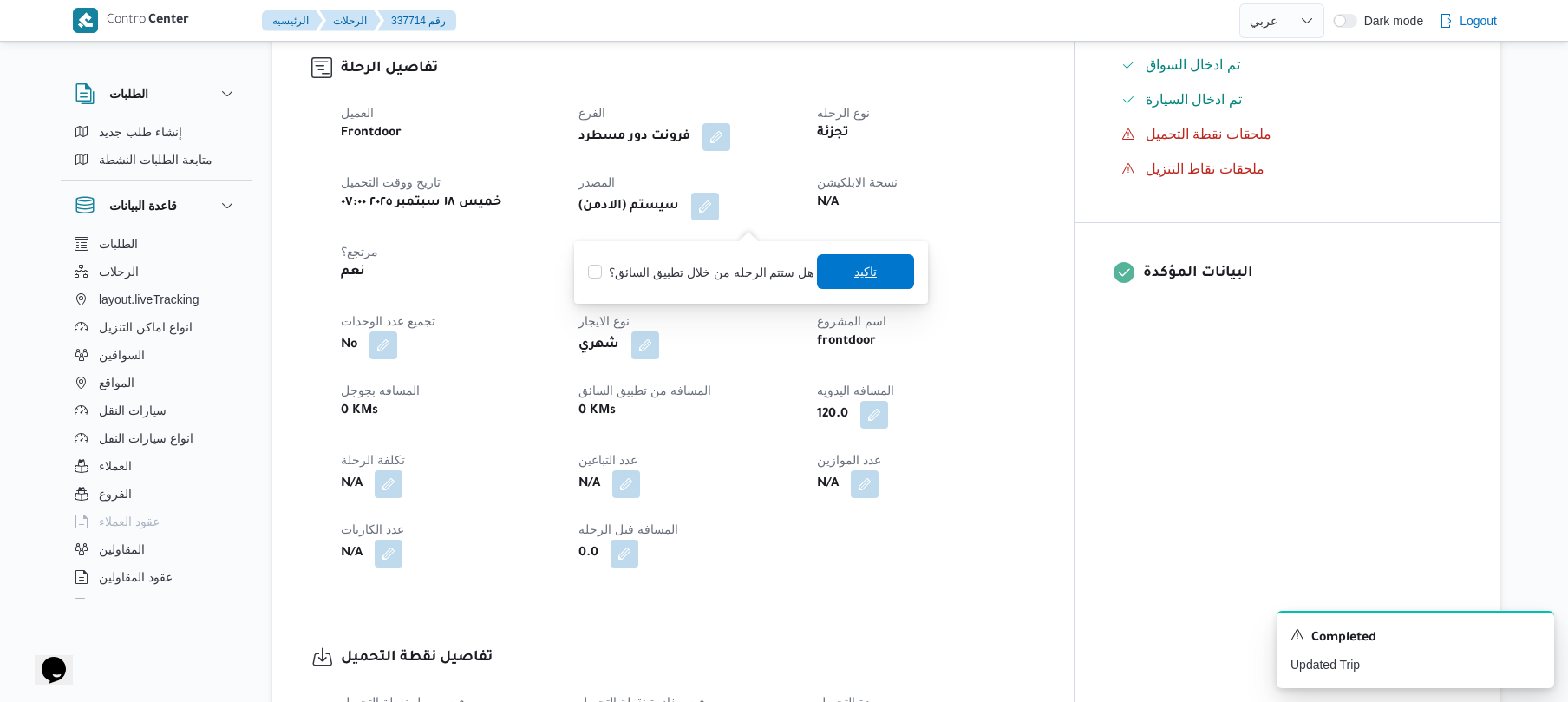
click at [829, 265] on span "تاكيد" at bounding box center [865, 271] width 97 height 35
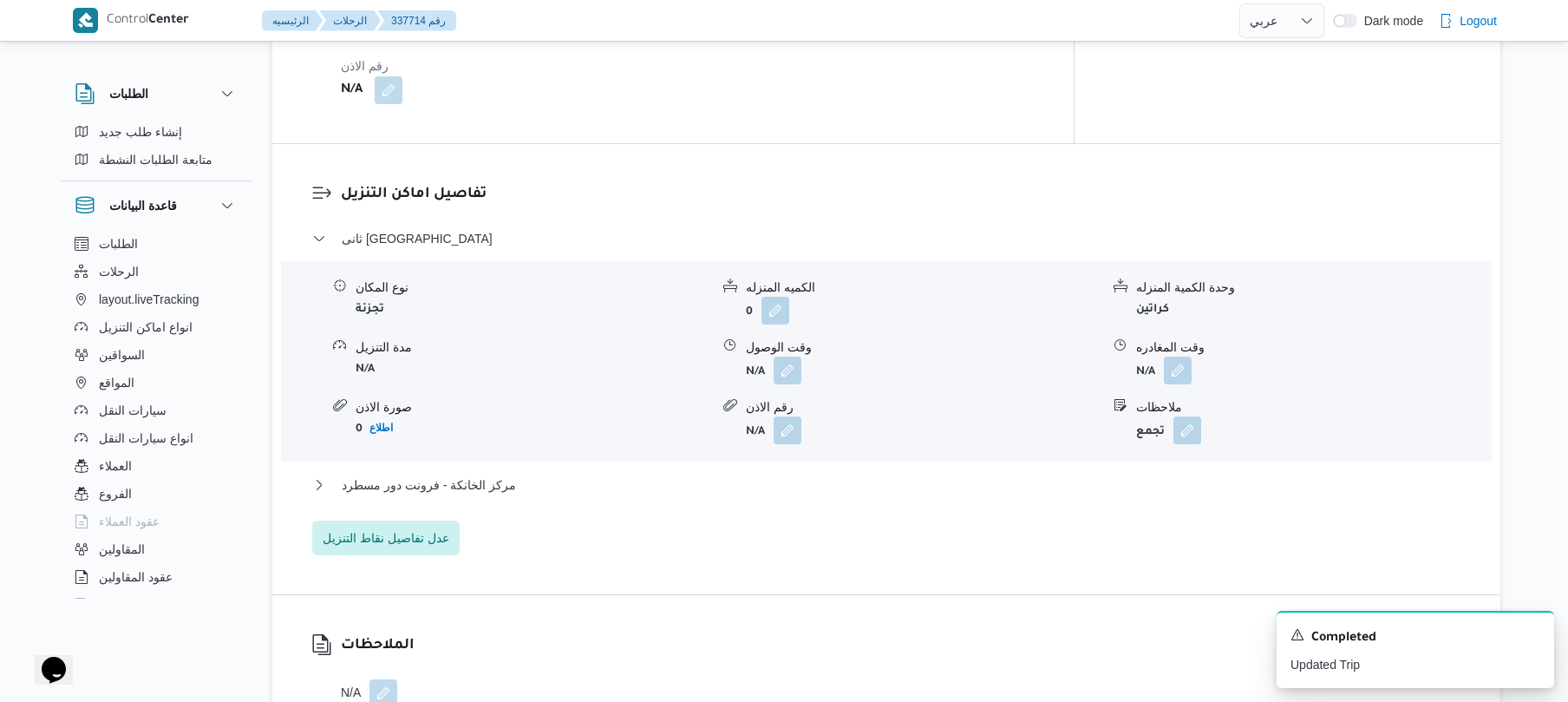
scroll to position [1341, 0]
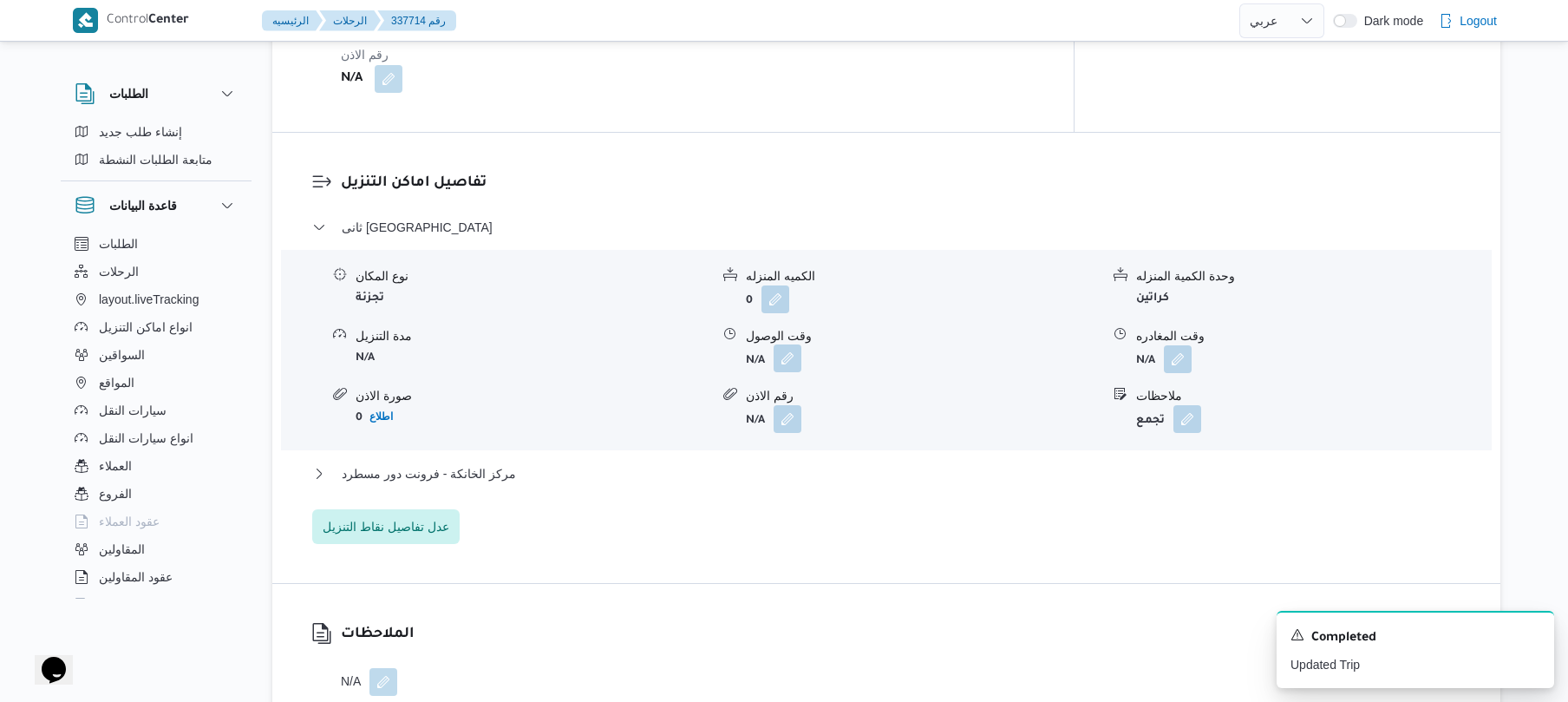
click at [790, 372] on button "button" at bounding box center [787, 357] width 27 height 27
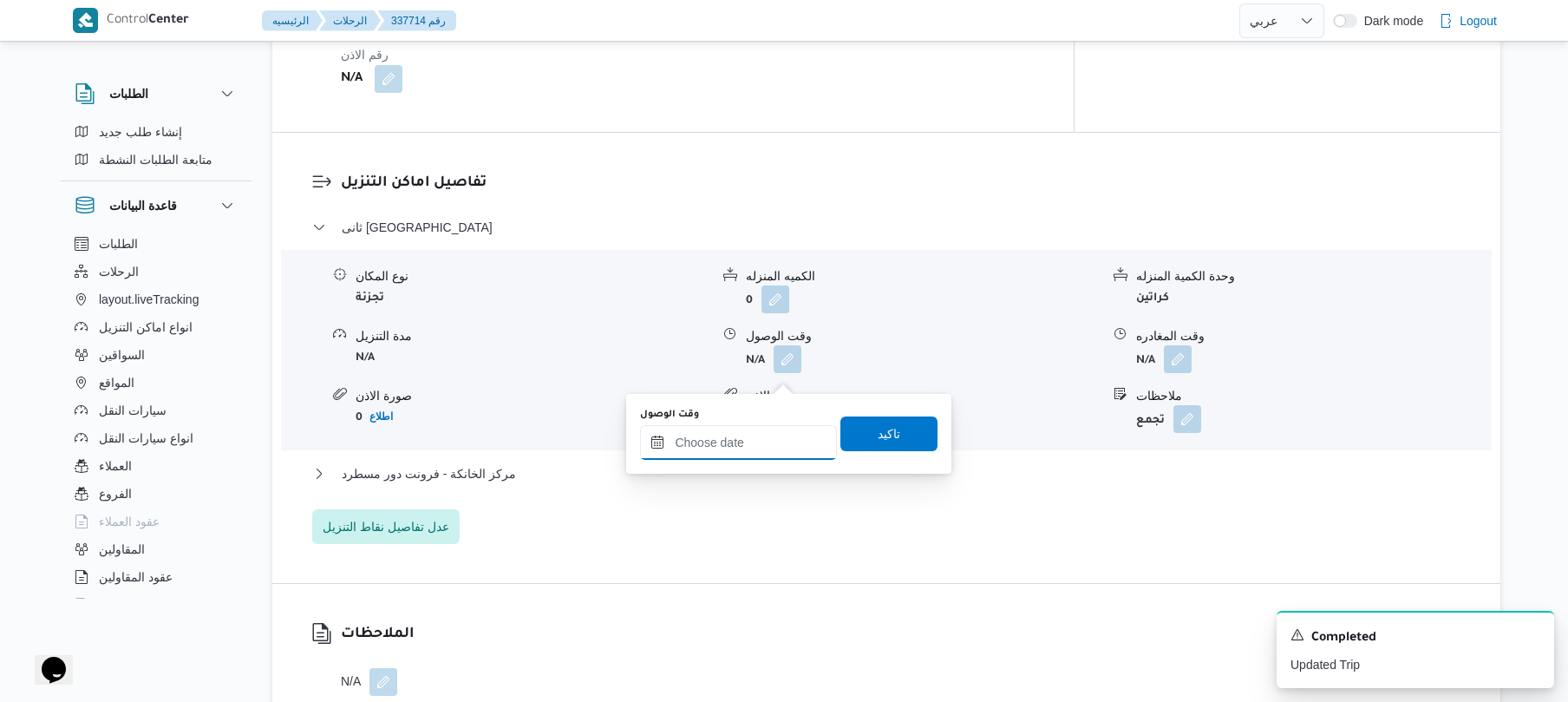
click at [757, 432] on input "وقت الوصول" at bounding box center [738, 442] width 197 height 35
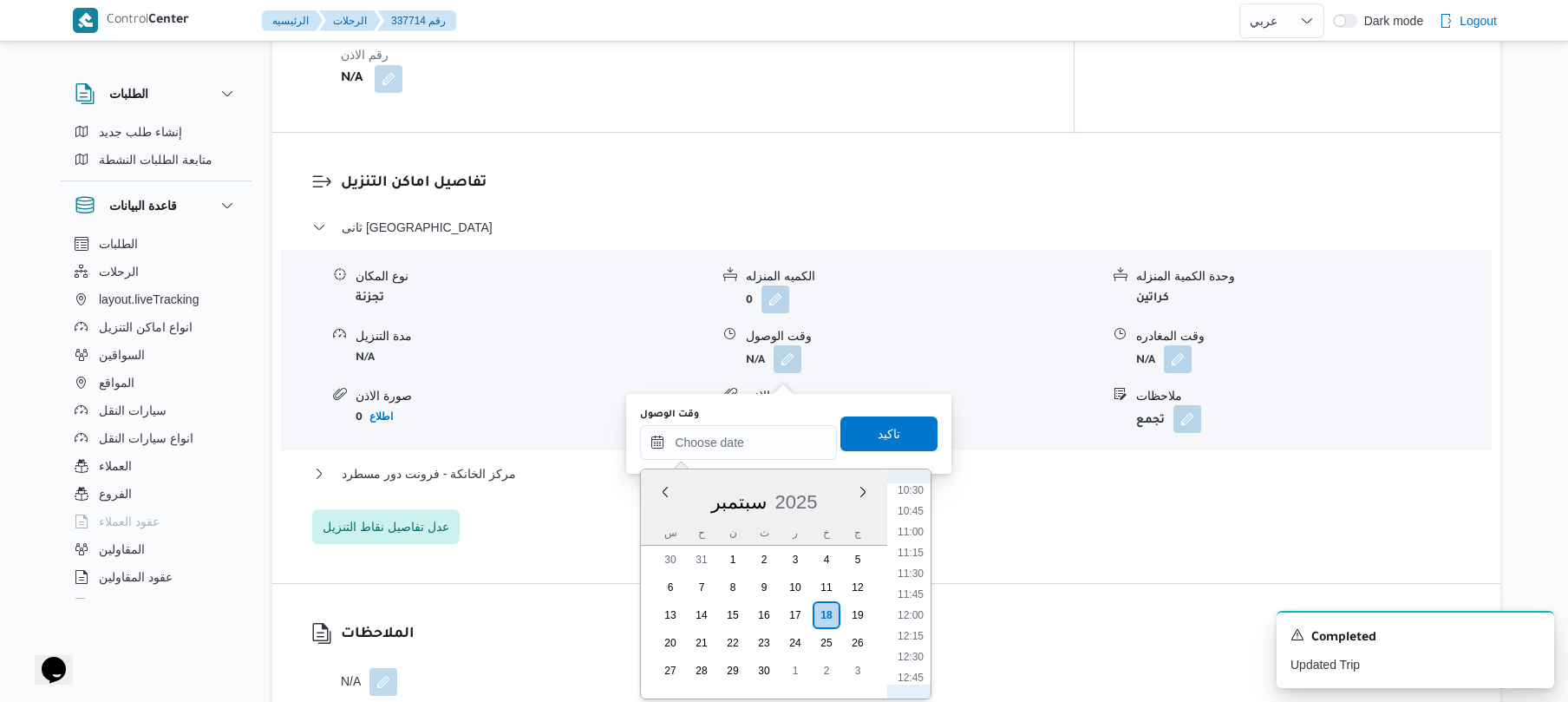
scroll to position [480, 0]
click at [909, 674] on li "08:00" at bounding box center [910, 678] width 40 height 17
type input "[DATE] ٠٨:٠٠"
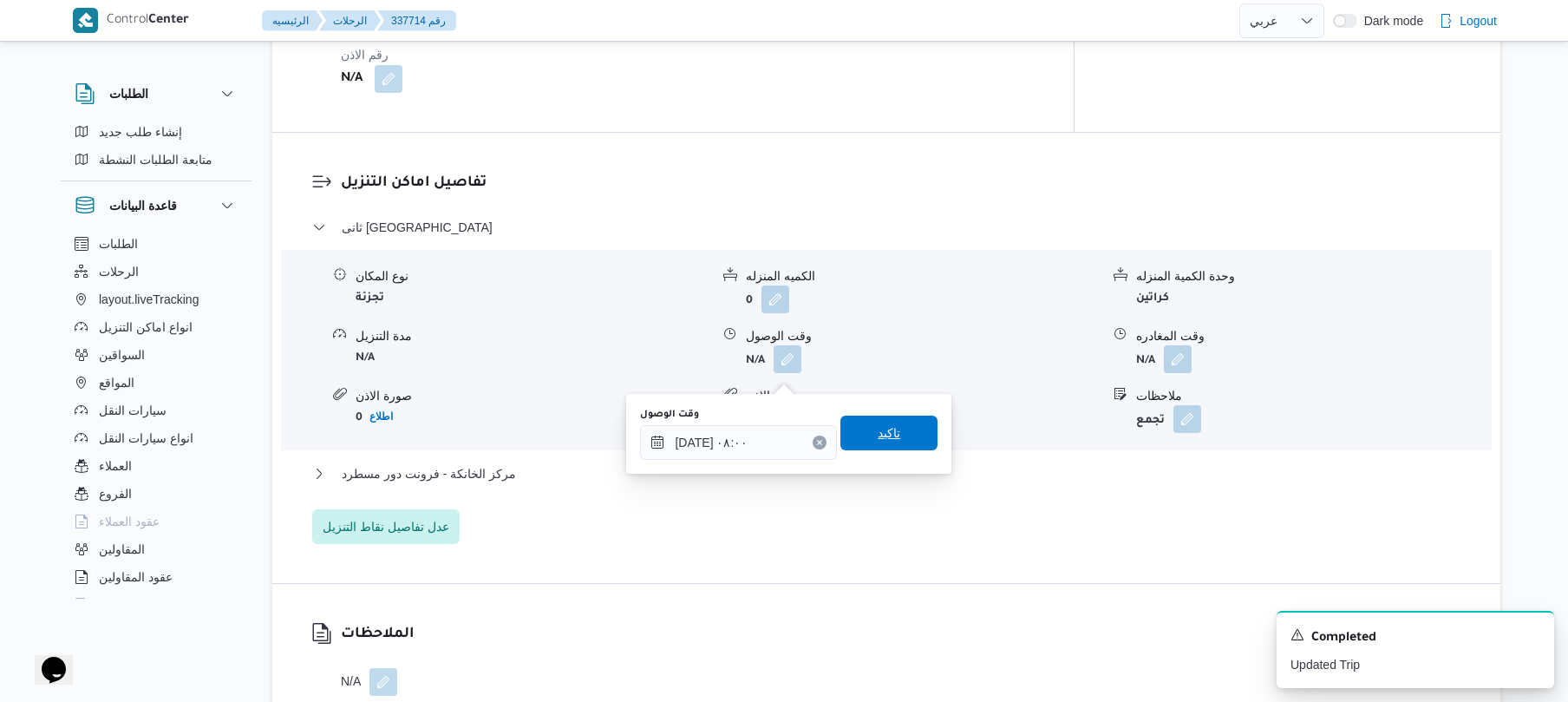
click at [895, 431] on span "تاكيد" at bounding box center [889, 433] width 97 height 35
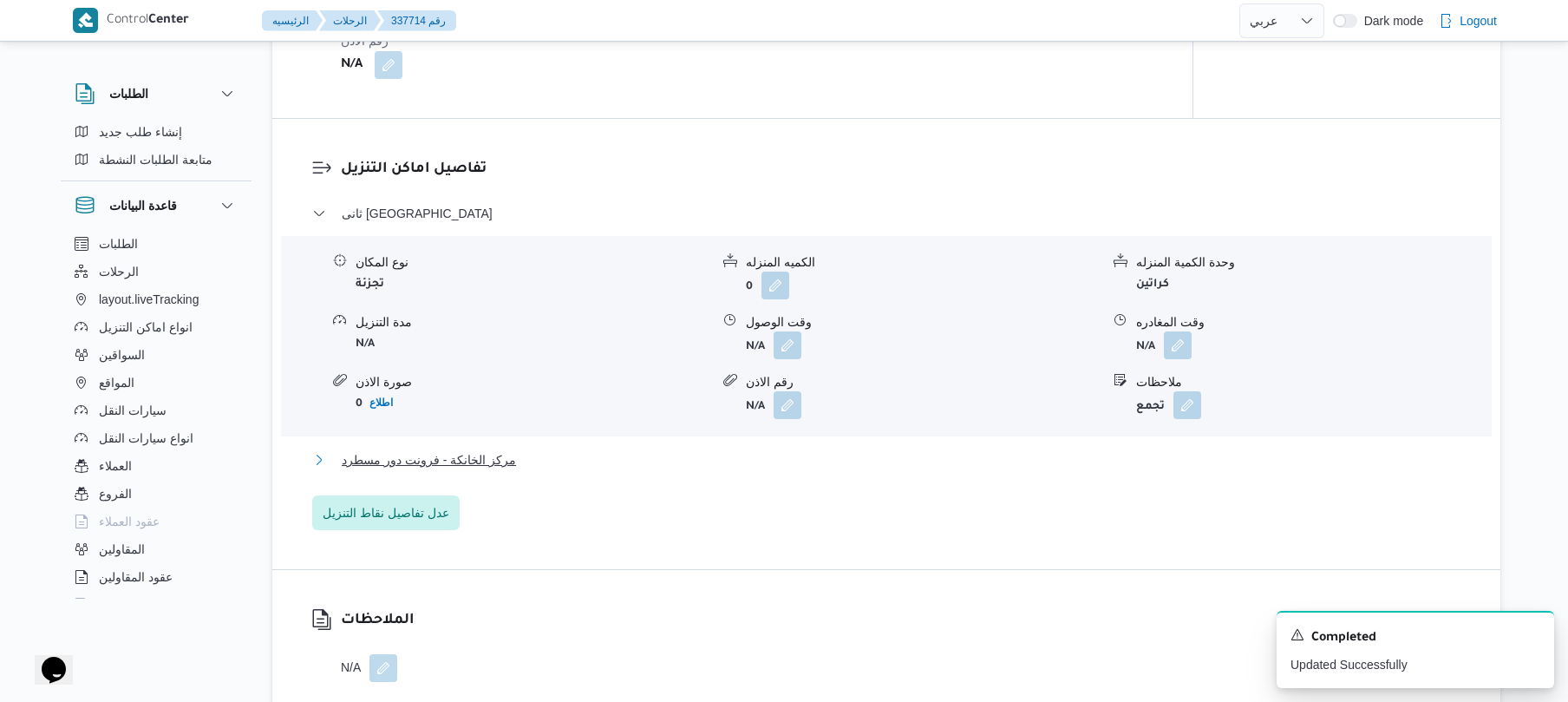
click at [838, 470] on button "مركز الخانكة - فرونت دور مسطرد" at bounding box center [887, 460] width 1150 height 21
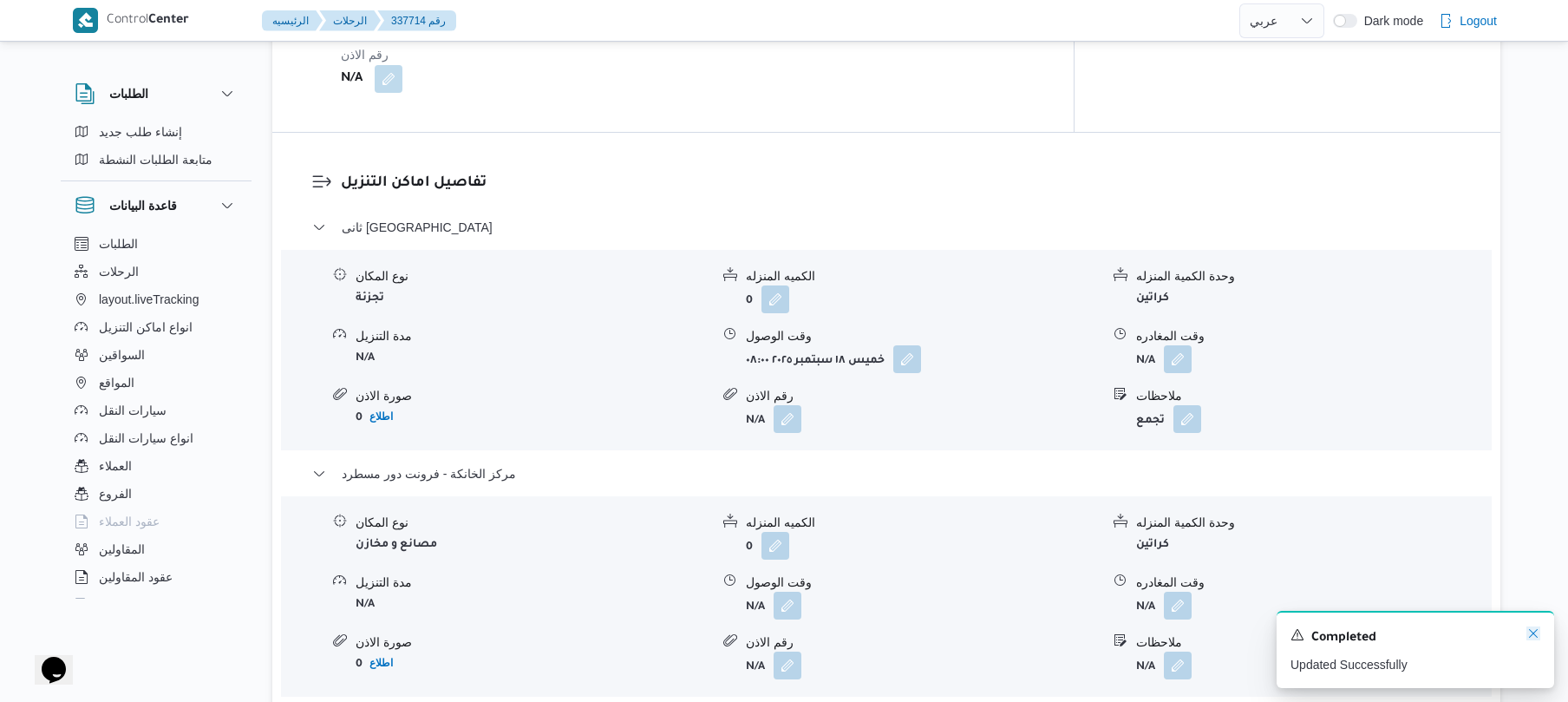
click at [1534, 629] on icon "Dismiss toast" at bounding box center [1533, 633] width 14 height 14
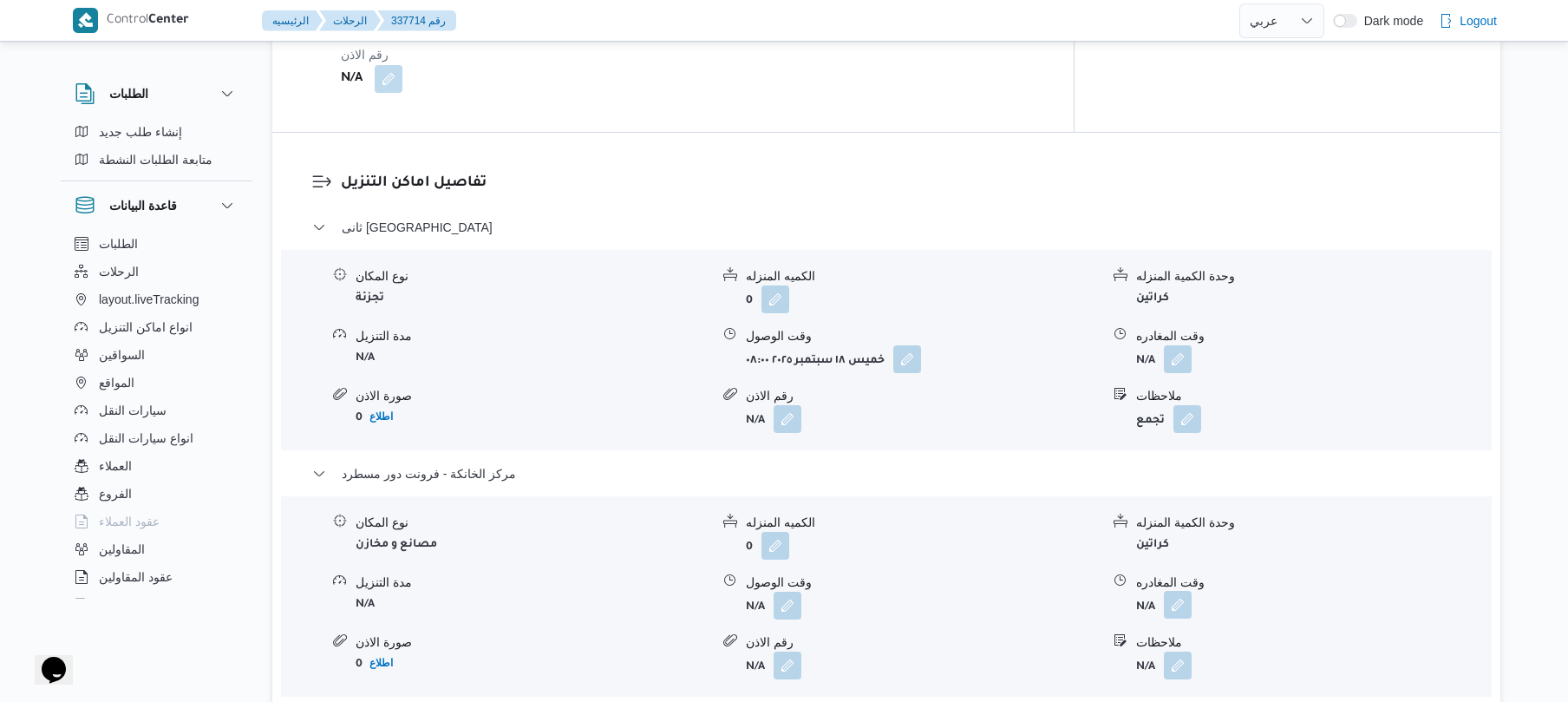
click at [1181, 618] on button "button" at bounding box center [1177, 604] width 27 height 27
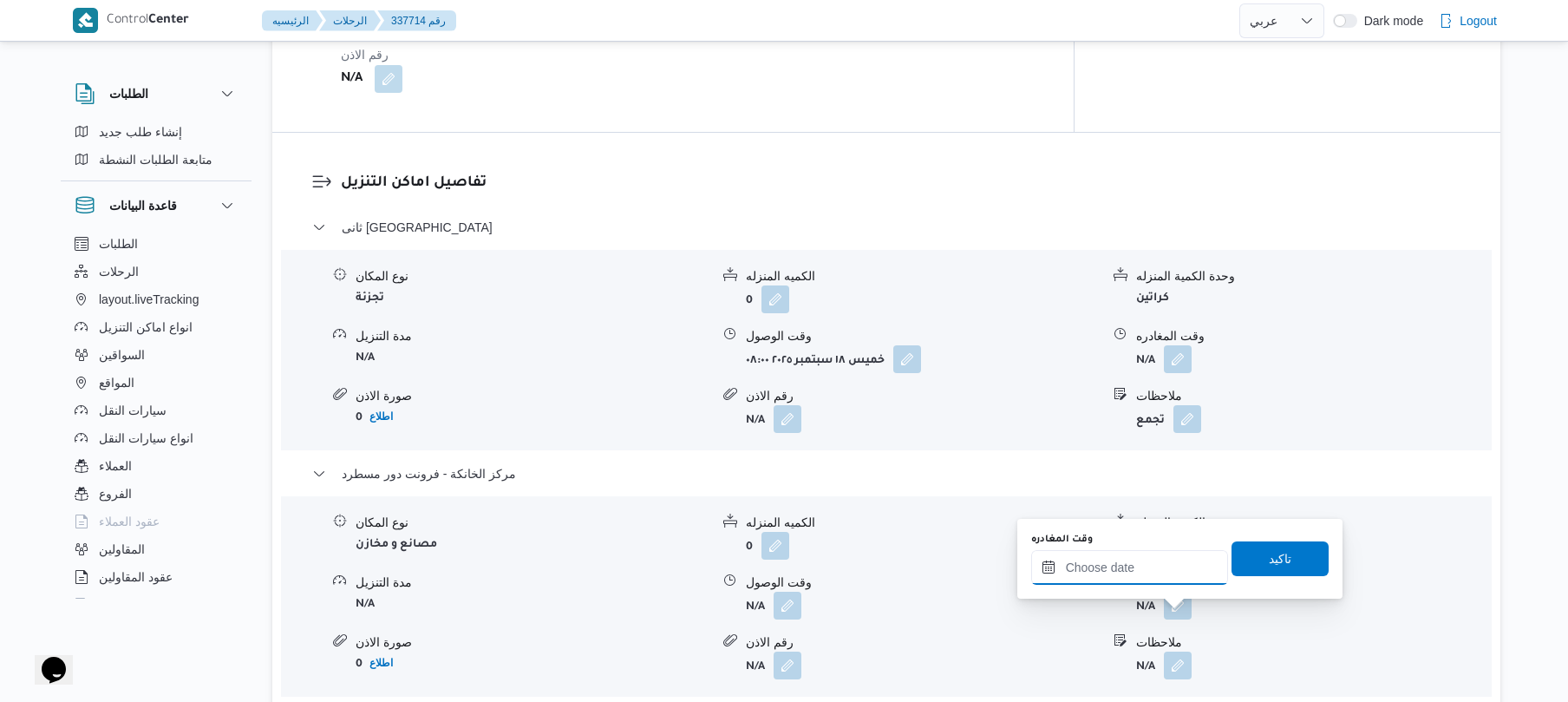
click at [1138, 573] on input "وقت المغادره" at bounding box center [1130, 567] width 197 height 35
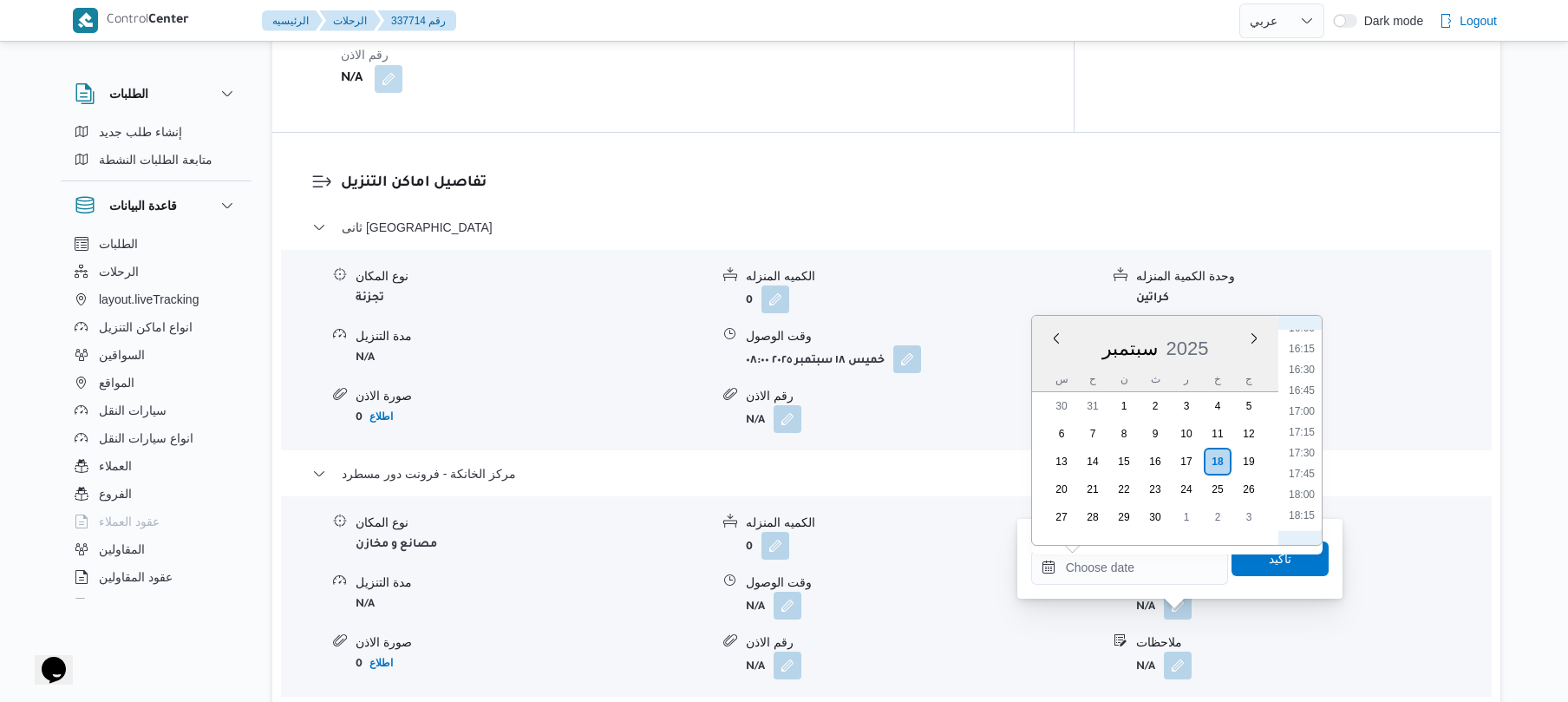
scroll to position [1329, 0]
click at [1312, 377] on li "16:30" at bounding box center [1302, 384] width 40 height 17
type input "[DATE] ١٦:٣٠"
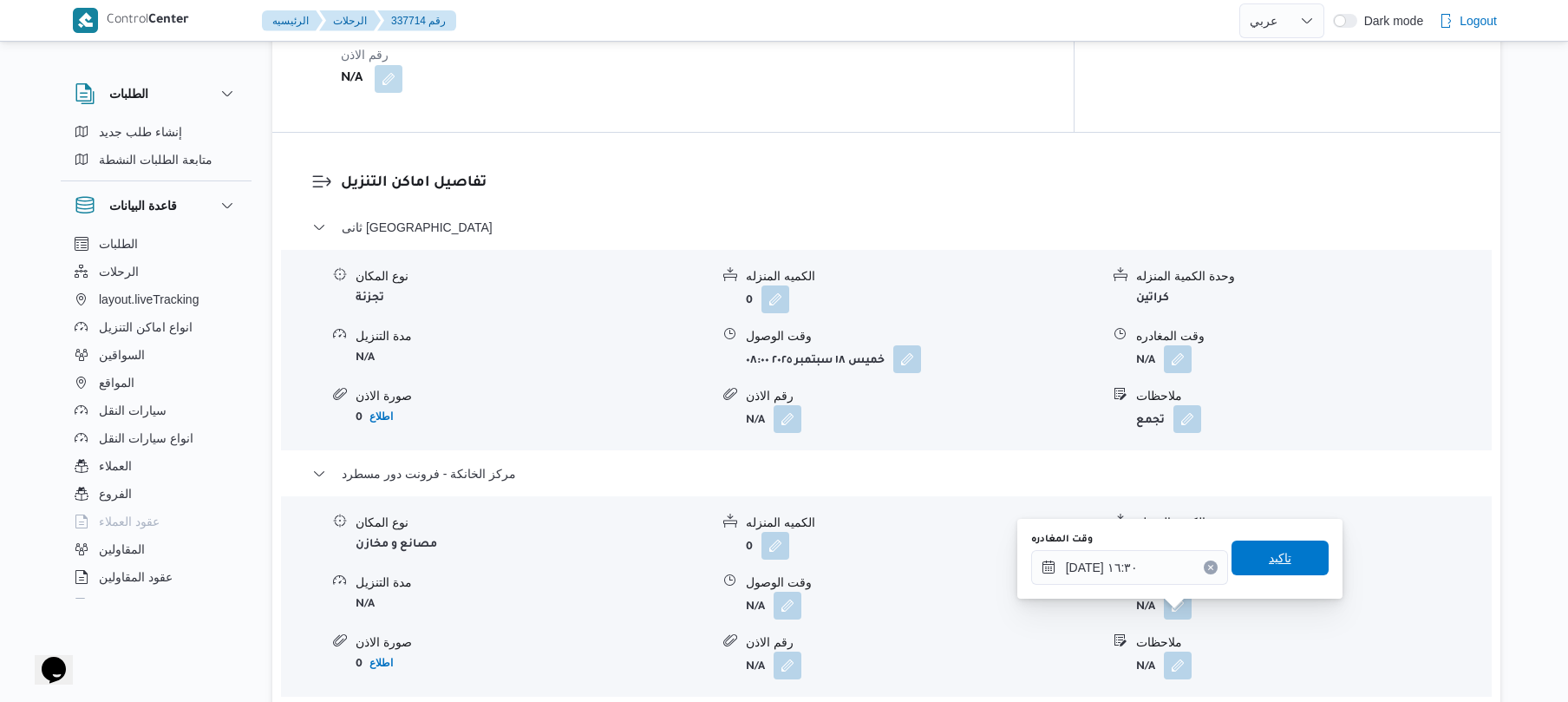
click at [1288, 557] on span "تاكيد" at bounding box center [1280, 557] width 97 height 35
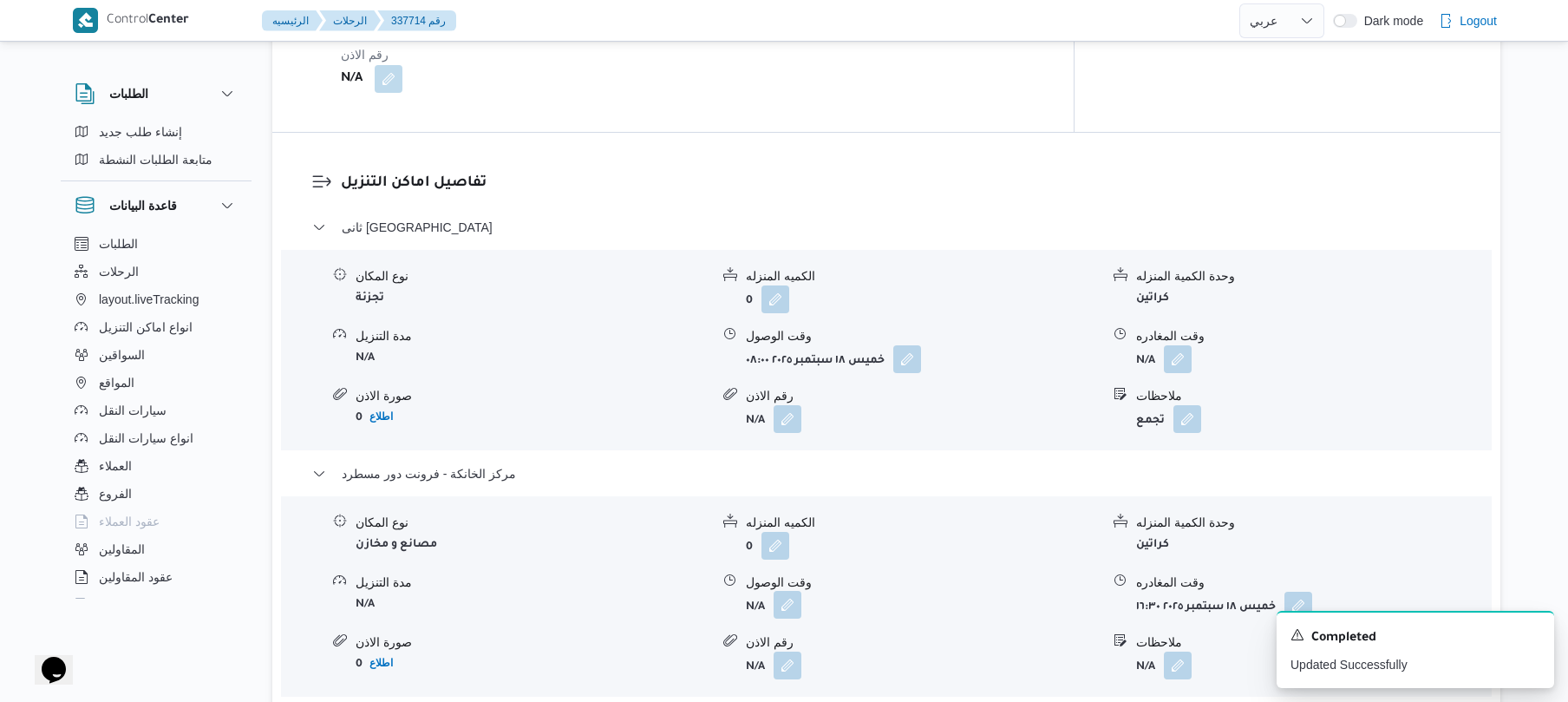
click at [785, 617] on button "button" at bounding box center [787, 604] width 27 height 27
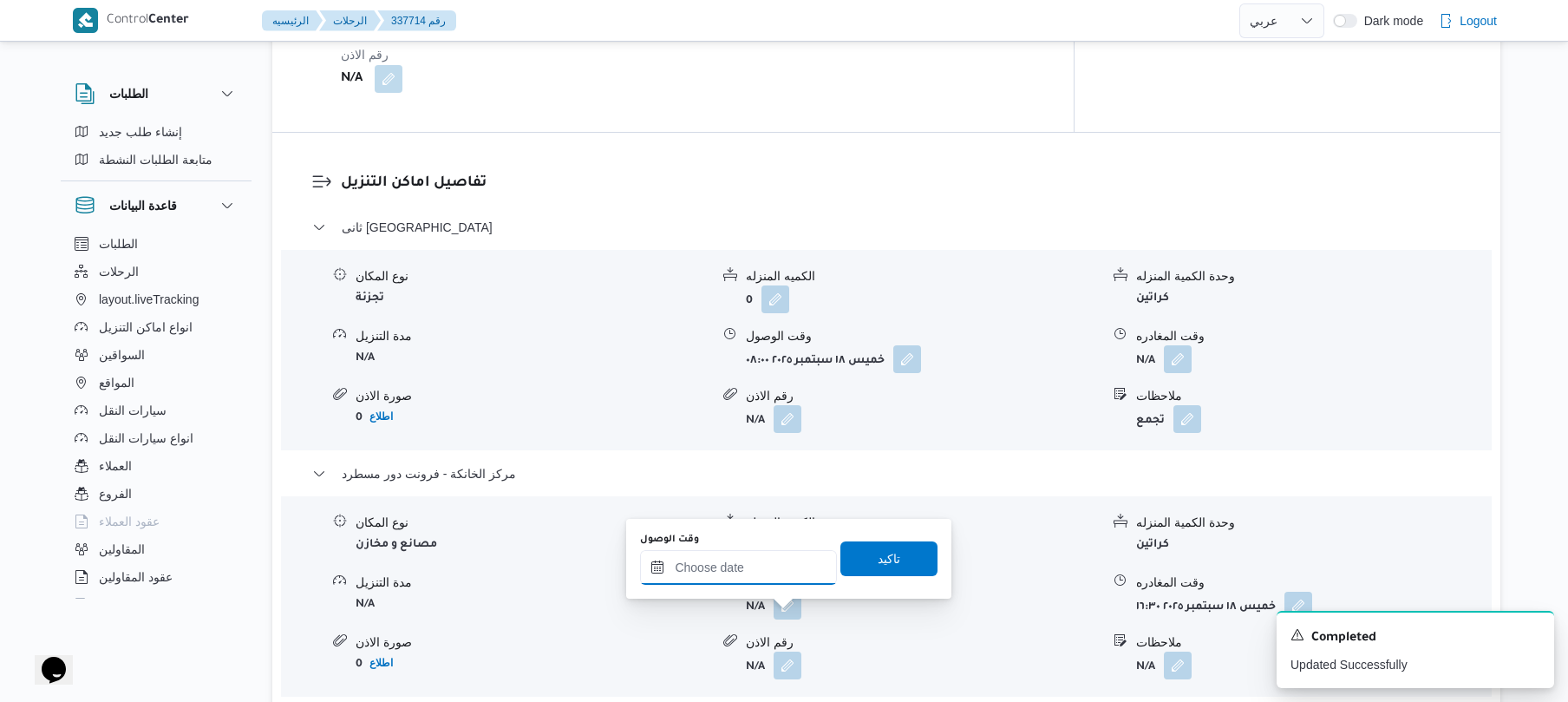
click at [788, 570] on input "وقت الوصول" at bounding box center [738, 567] width 197 height 35
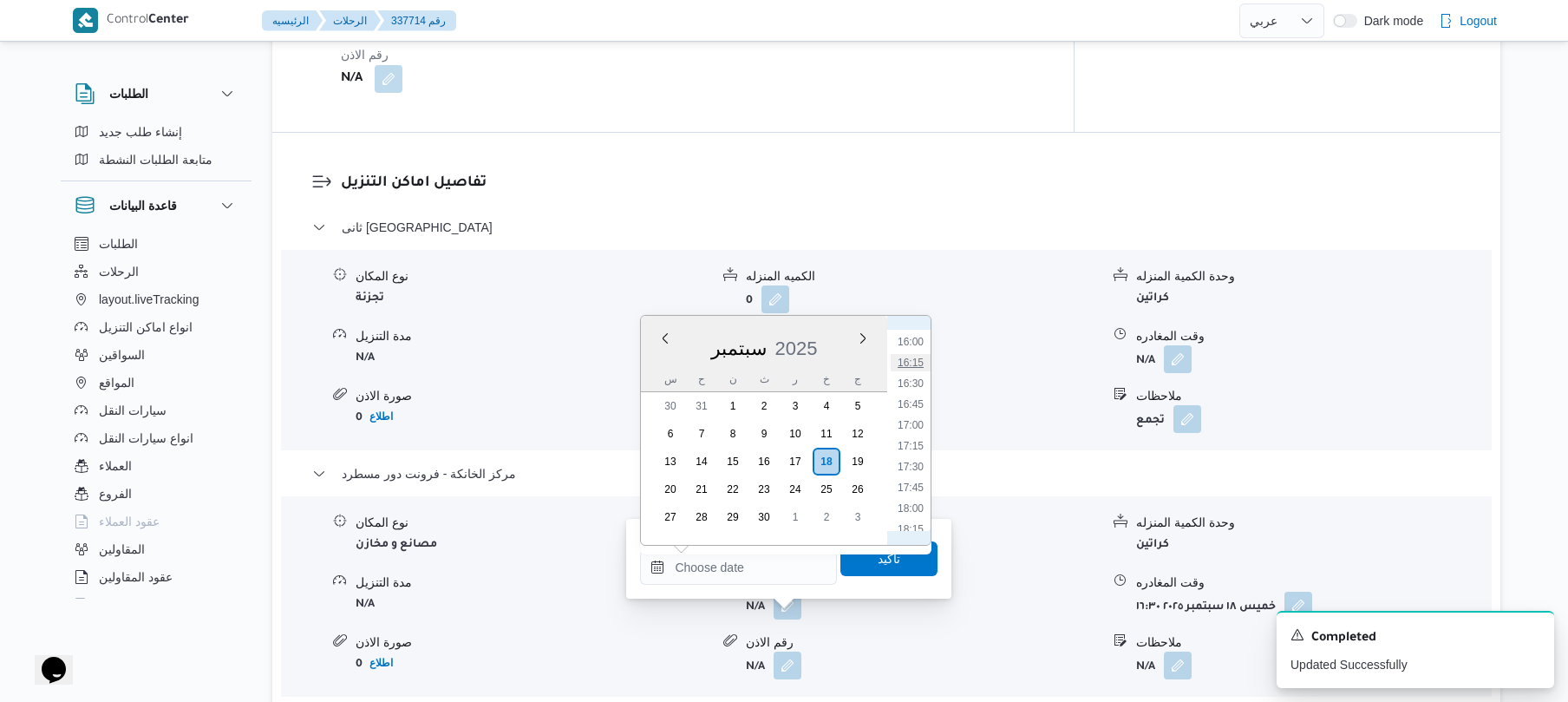
click at [916, 361] on li "16:15" at bounding box center [910, 363] width 40 height 17
type input "[DATE] ١٦:١٥"
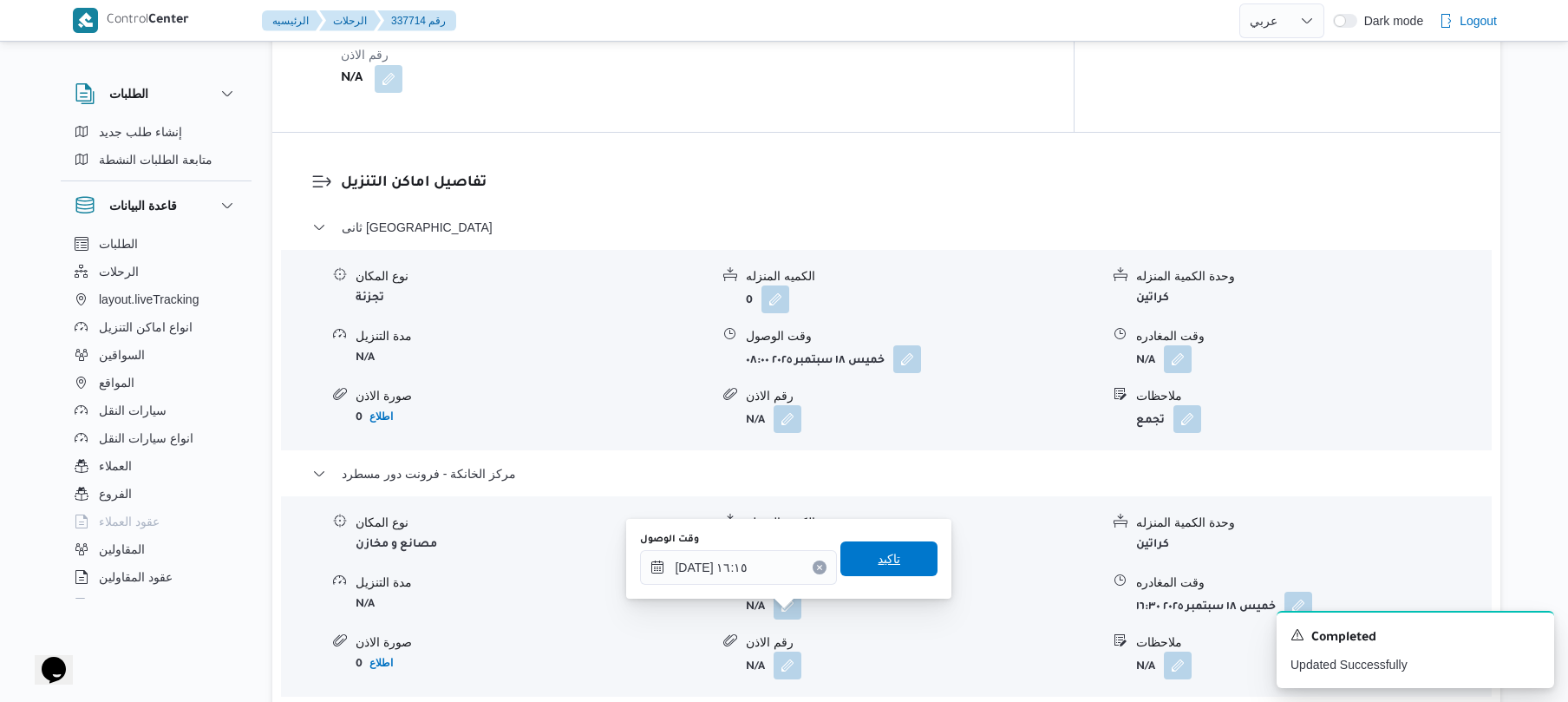
click at [889, 551] on span "تاكيد" at bounding box center [890, 559] width 23 height 21
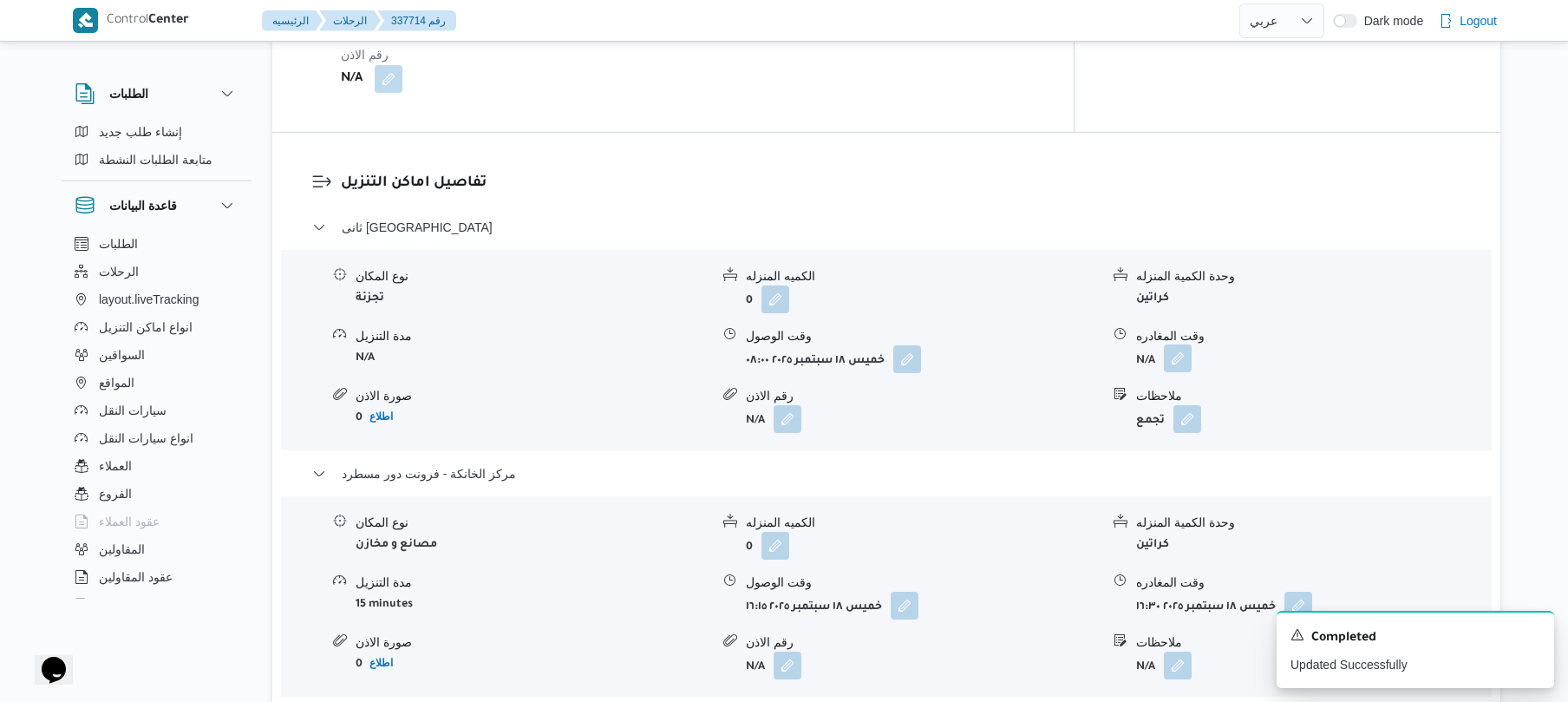
click at [1169, 372] on button "button" at bounding box center [1177, 357] width 27 height 27
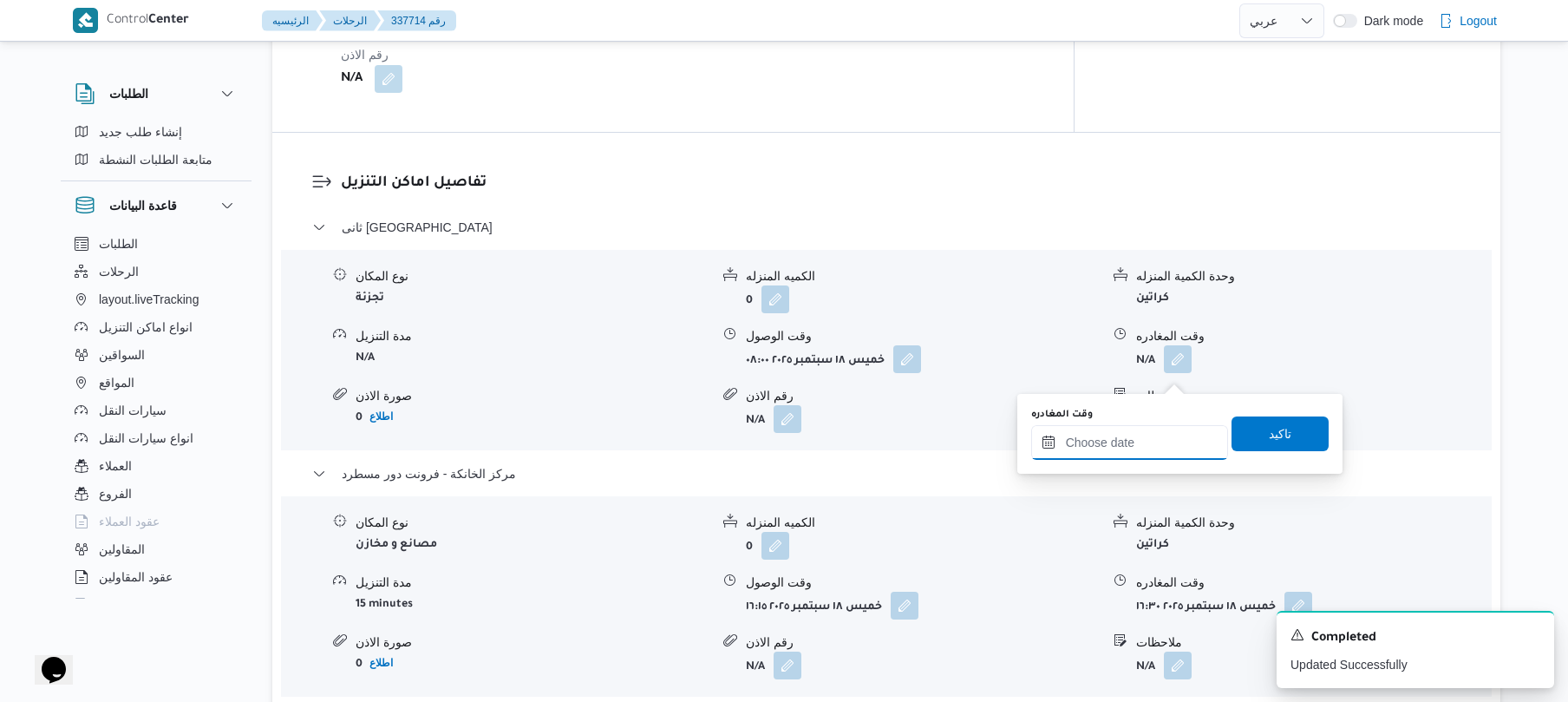
click at [1128, 432] on input "وقت المغادره" at bounding box center [1130, 442] width 197 height 35
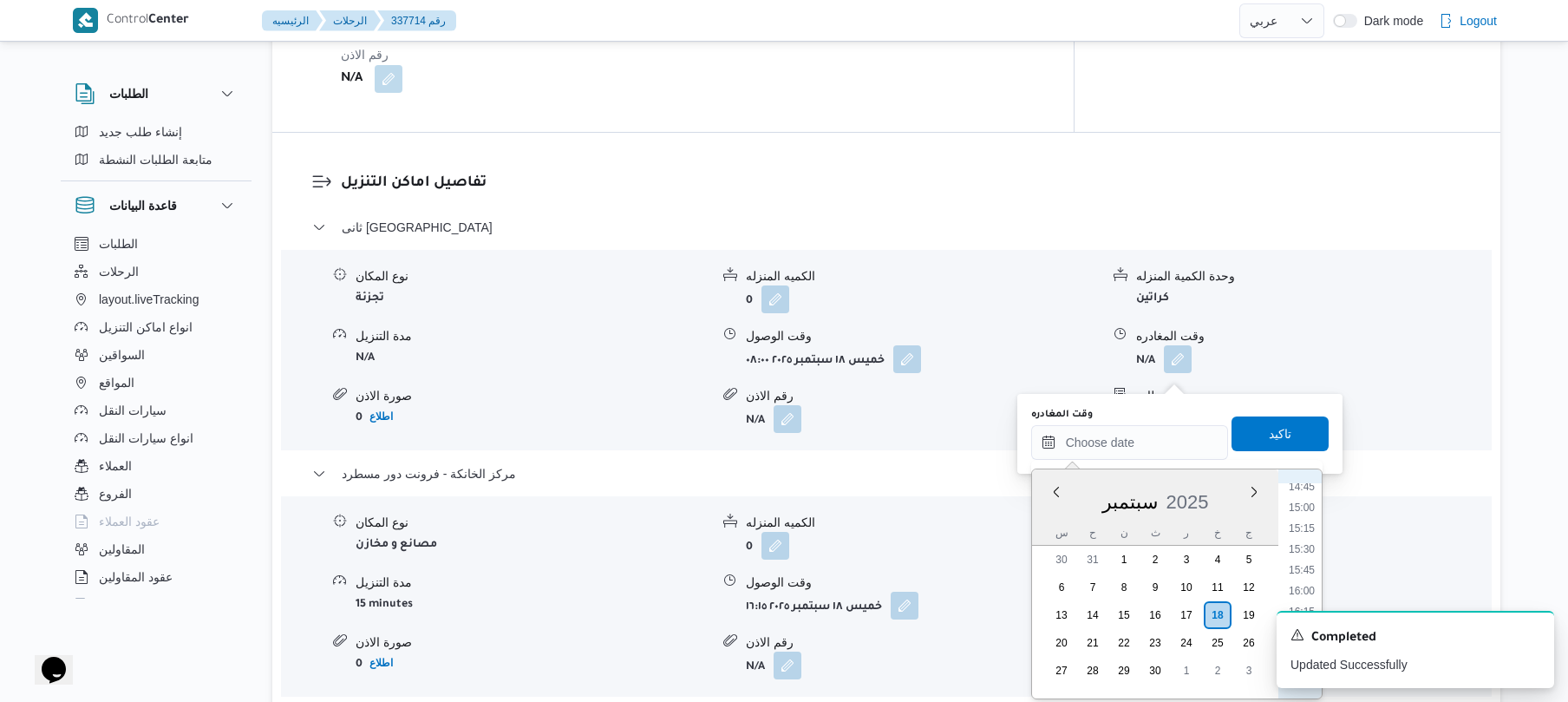
scroll to position [1160, 0]
click at [1305, 595] on li "15:15" at bounding box center [1302, 602] width 40 height 17
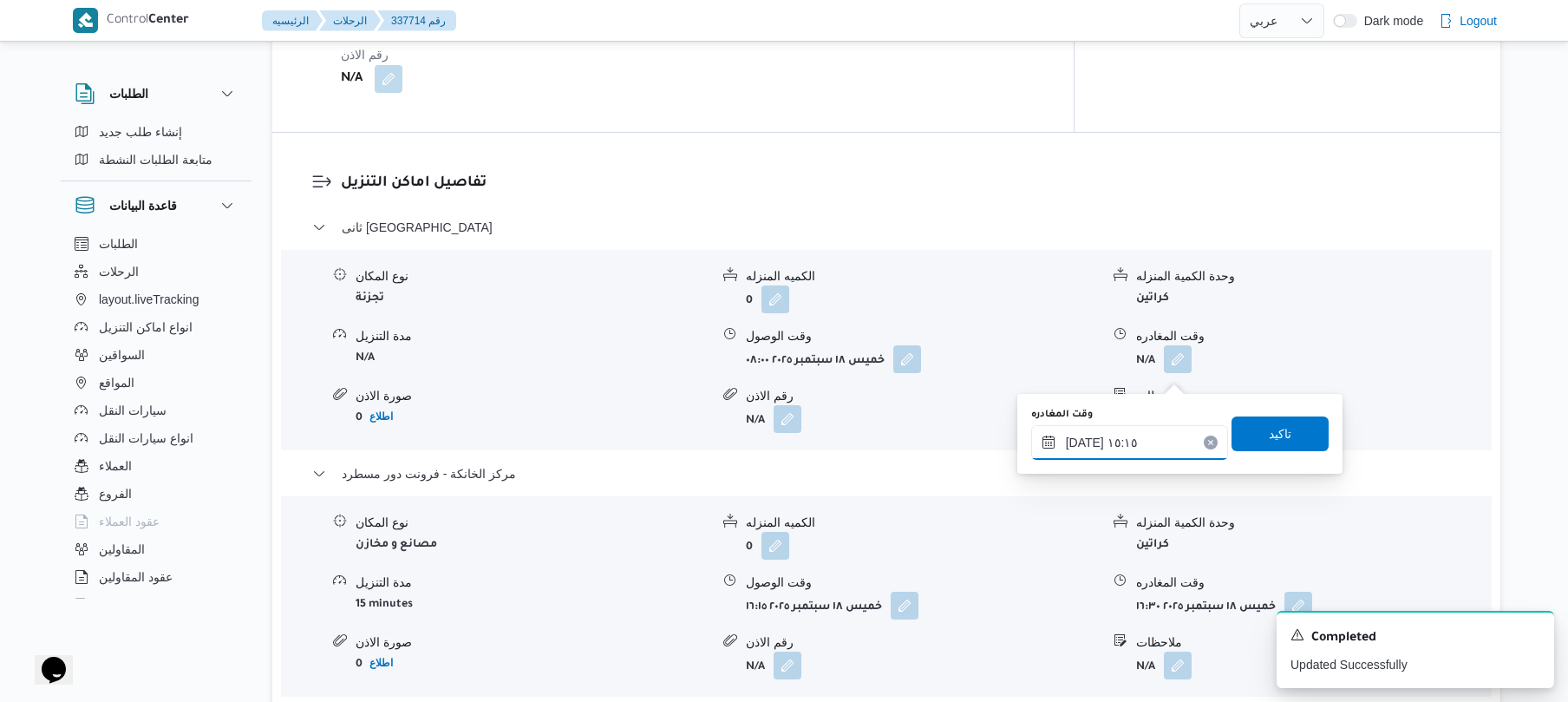
click at [1086, 437] on input "[DATE] ١٥:١٥" at bounding box center [1130, 442] width 197 height 35
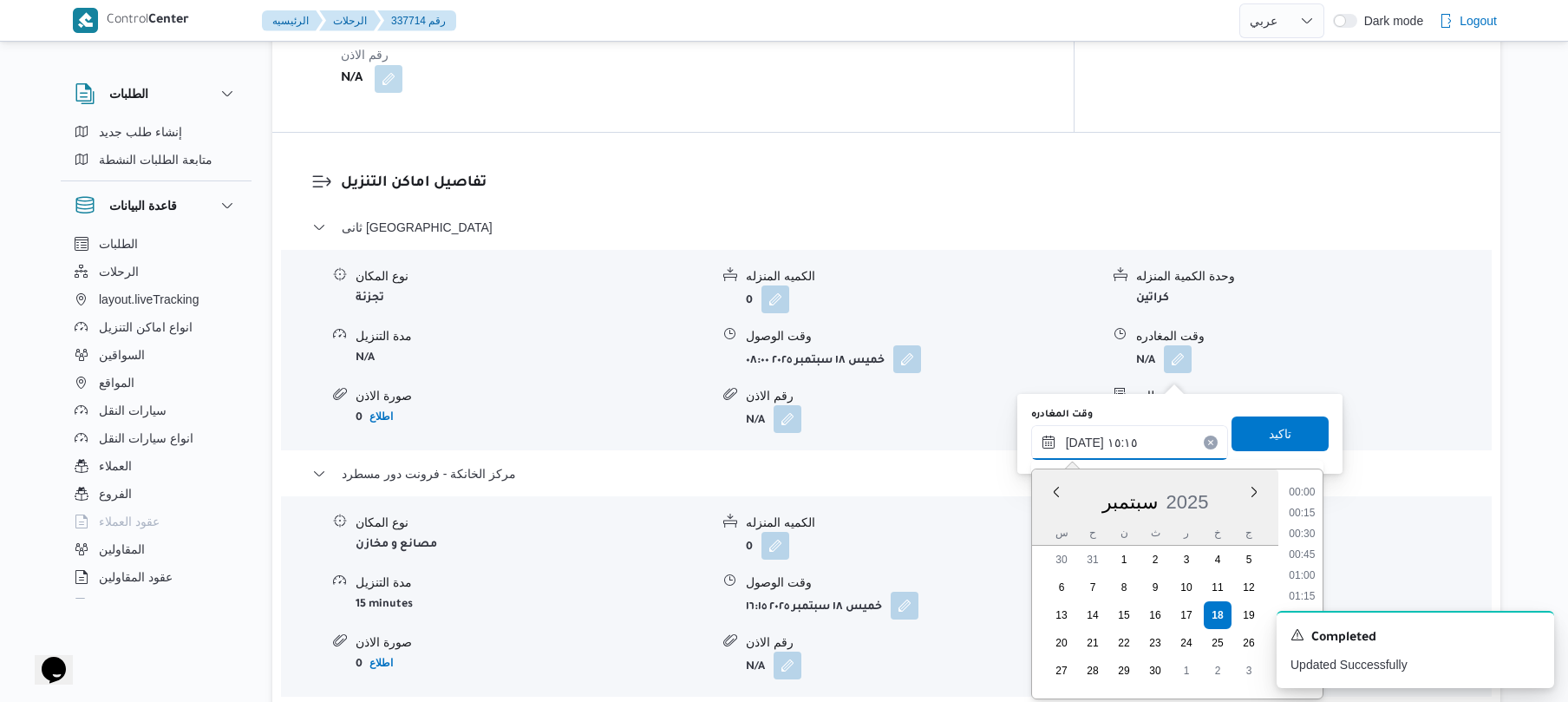
scroll to position [1166, 0]
type input "[DATE] ١٥:٣٠"
click at [1269, 427] on span "تاكيد" at bounding box center [1281, 433] width 23 height 21
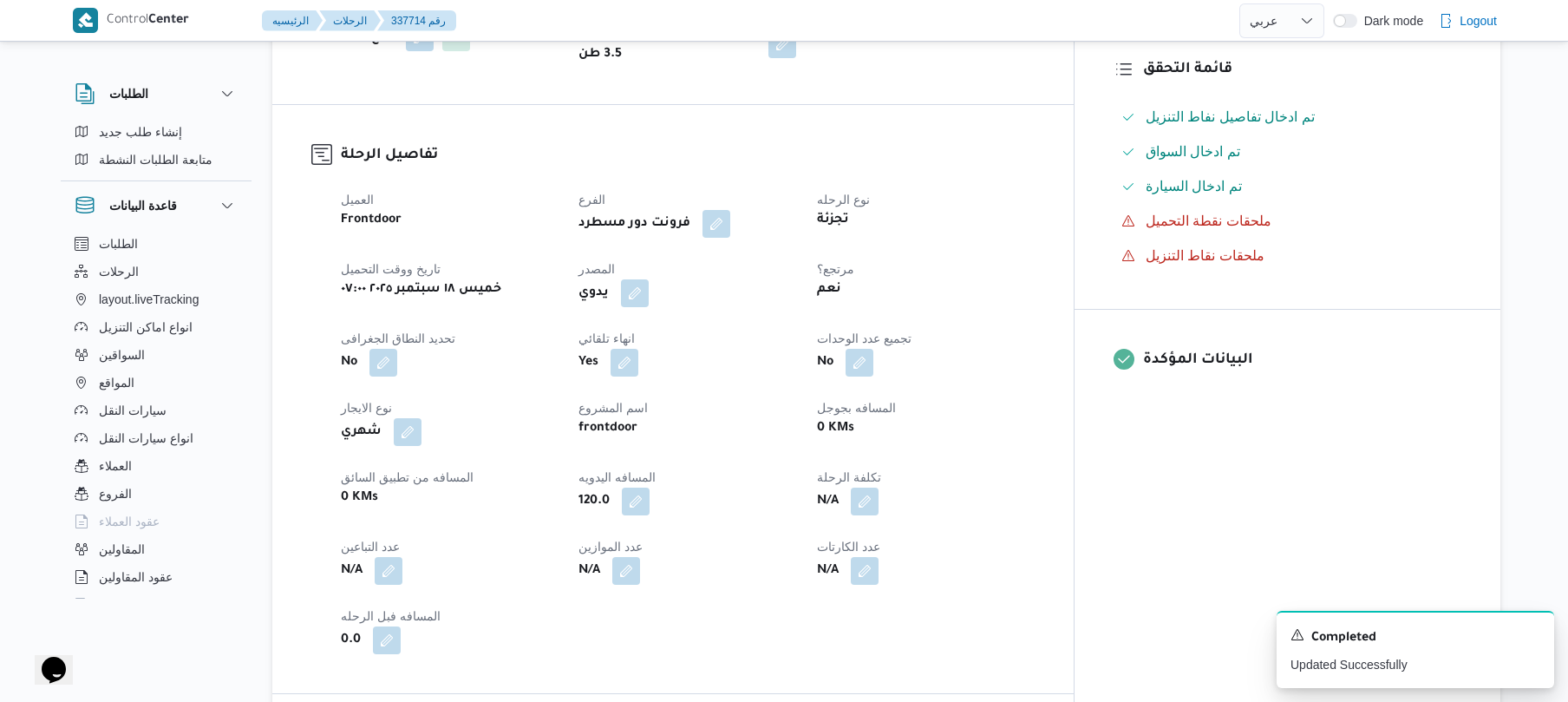
scroll to position [0, 0]
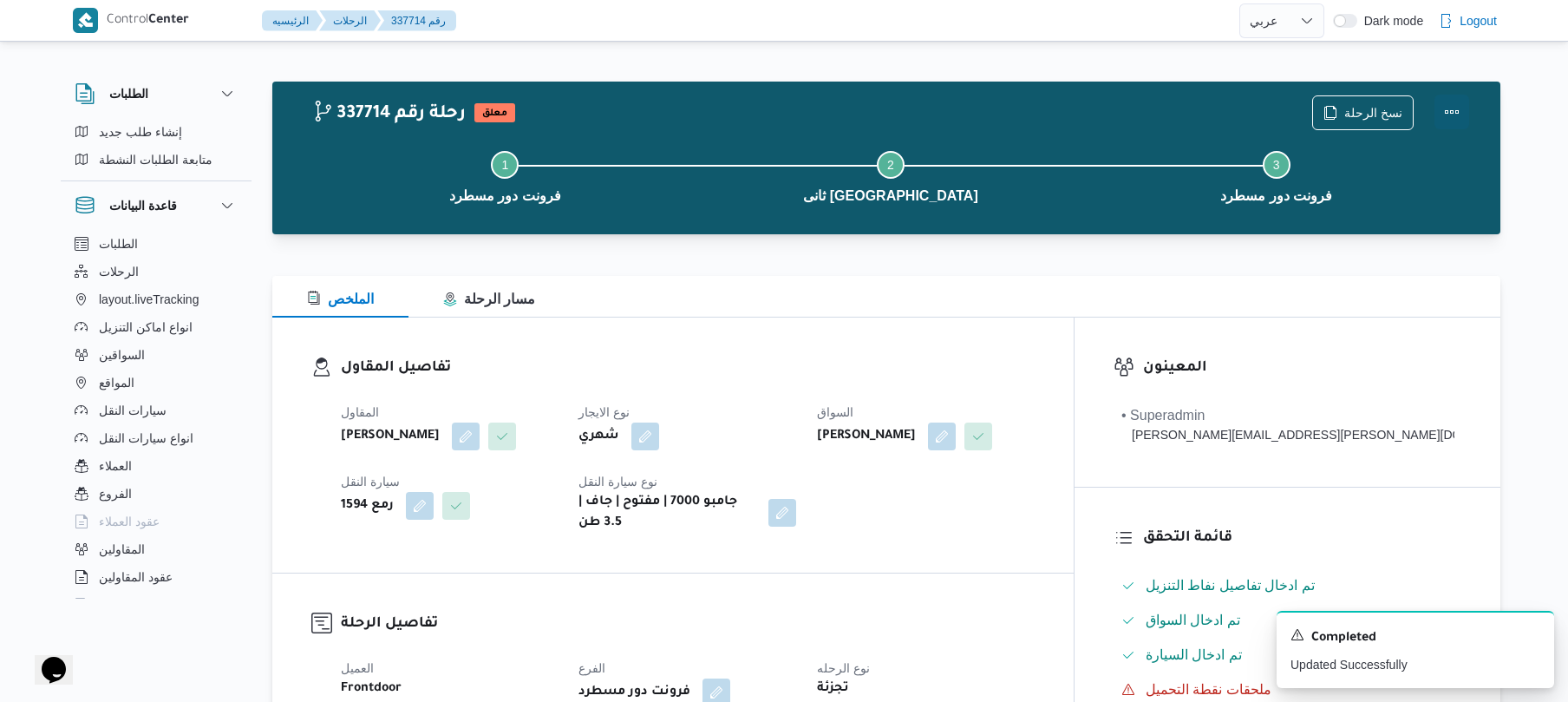
click at [1455, 112] on button "Actions" at bounding box center [1452, 111] width 35 height 35
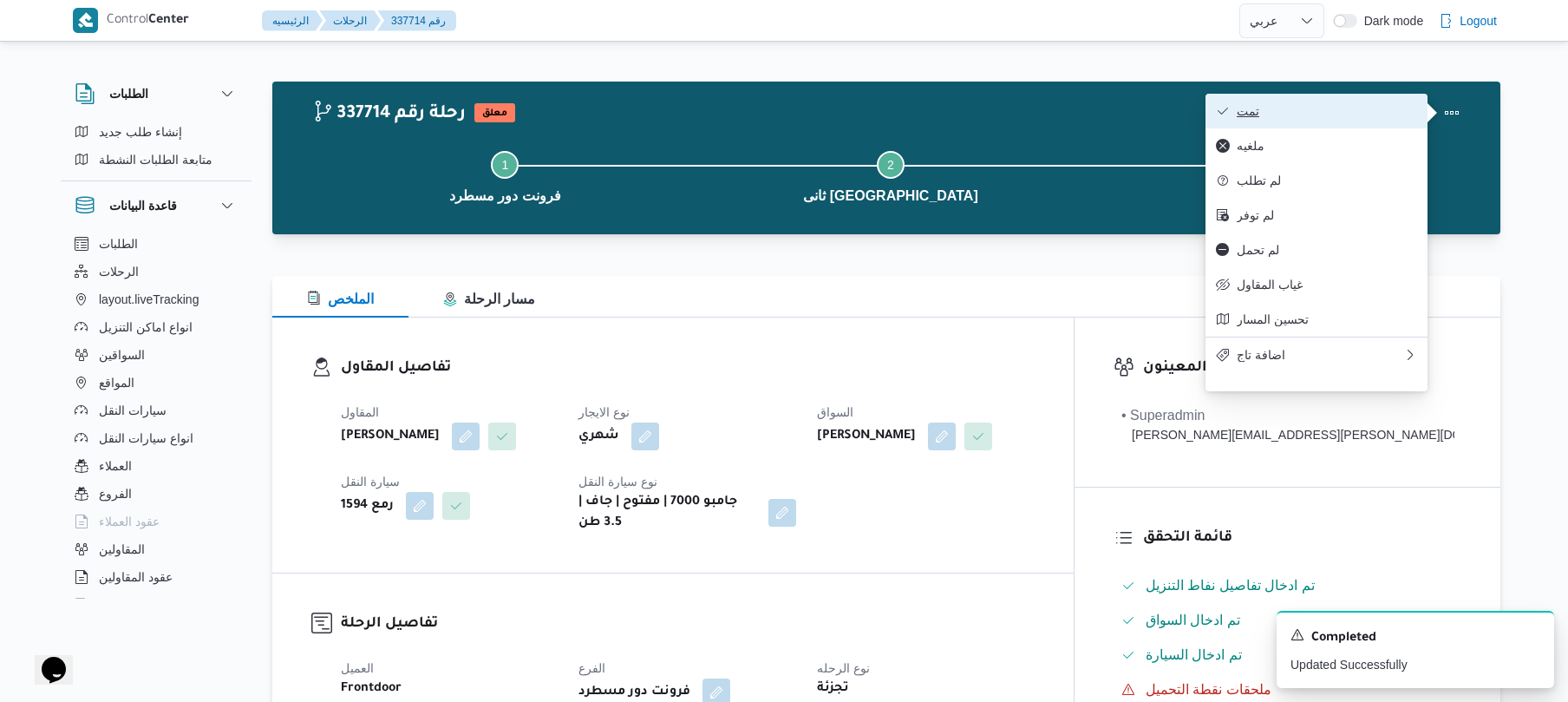
click at [1371, 109] on span "تمت" at bounding box center [1327, 110] width 180 height 14
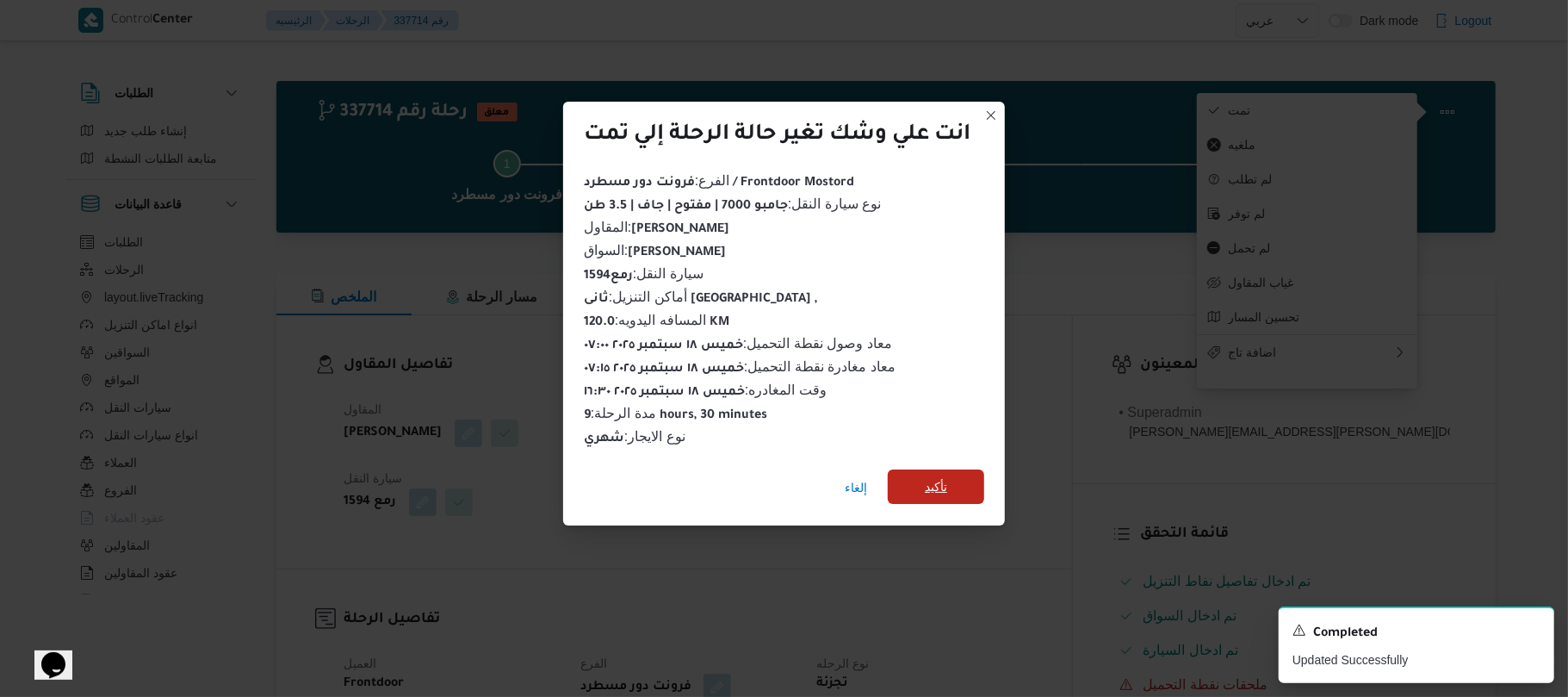
click at [948, 480] on span "تأكيد" at bounding box center [936, 486] width 22 height 21
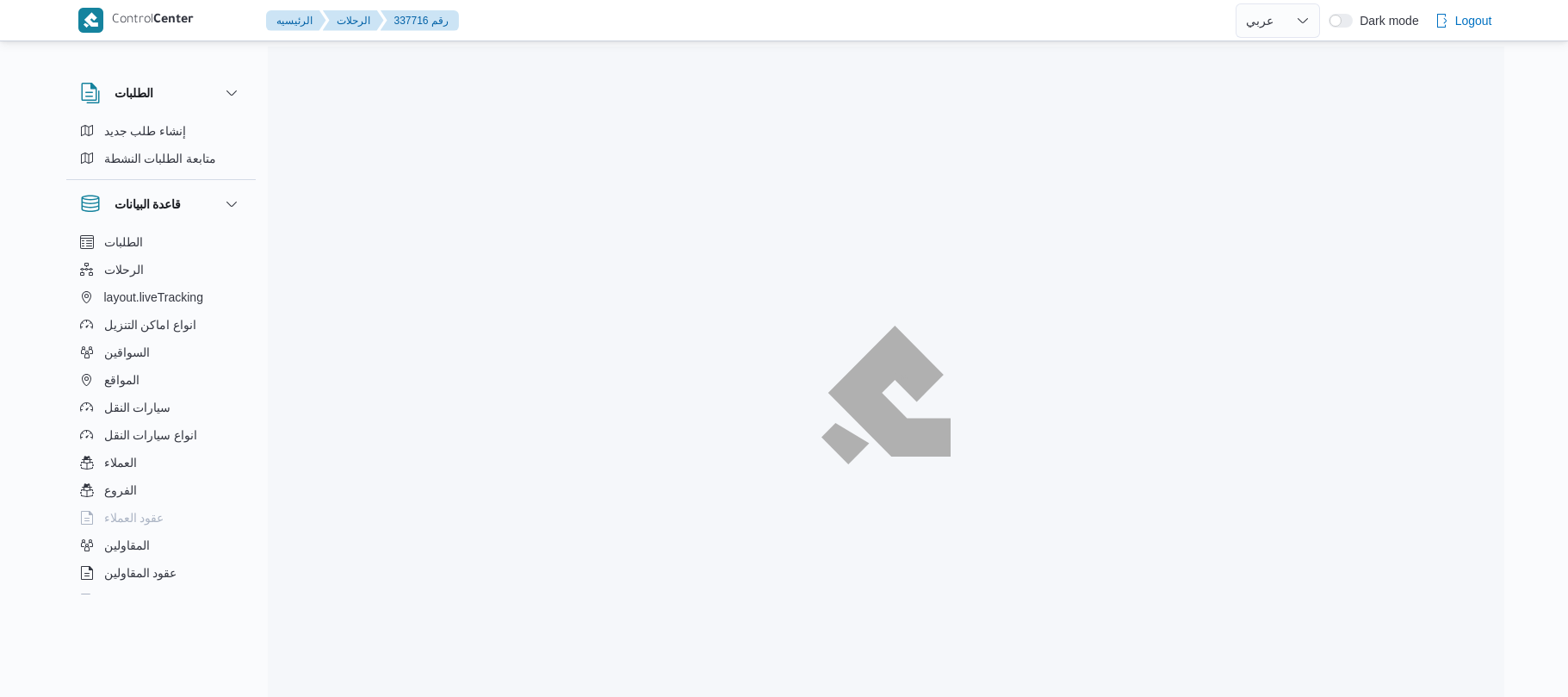
select select "ar"
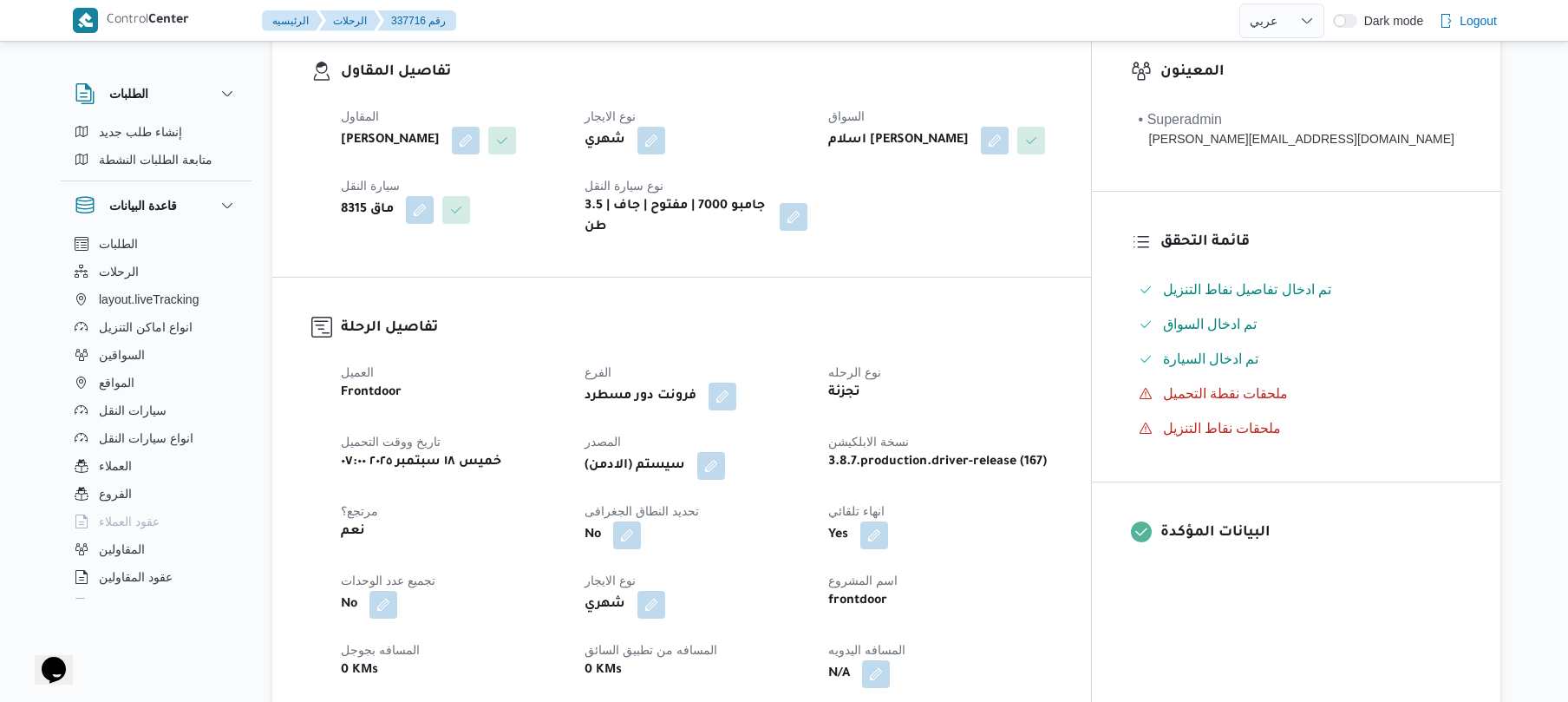
scroll to position [508, 0]
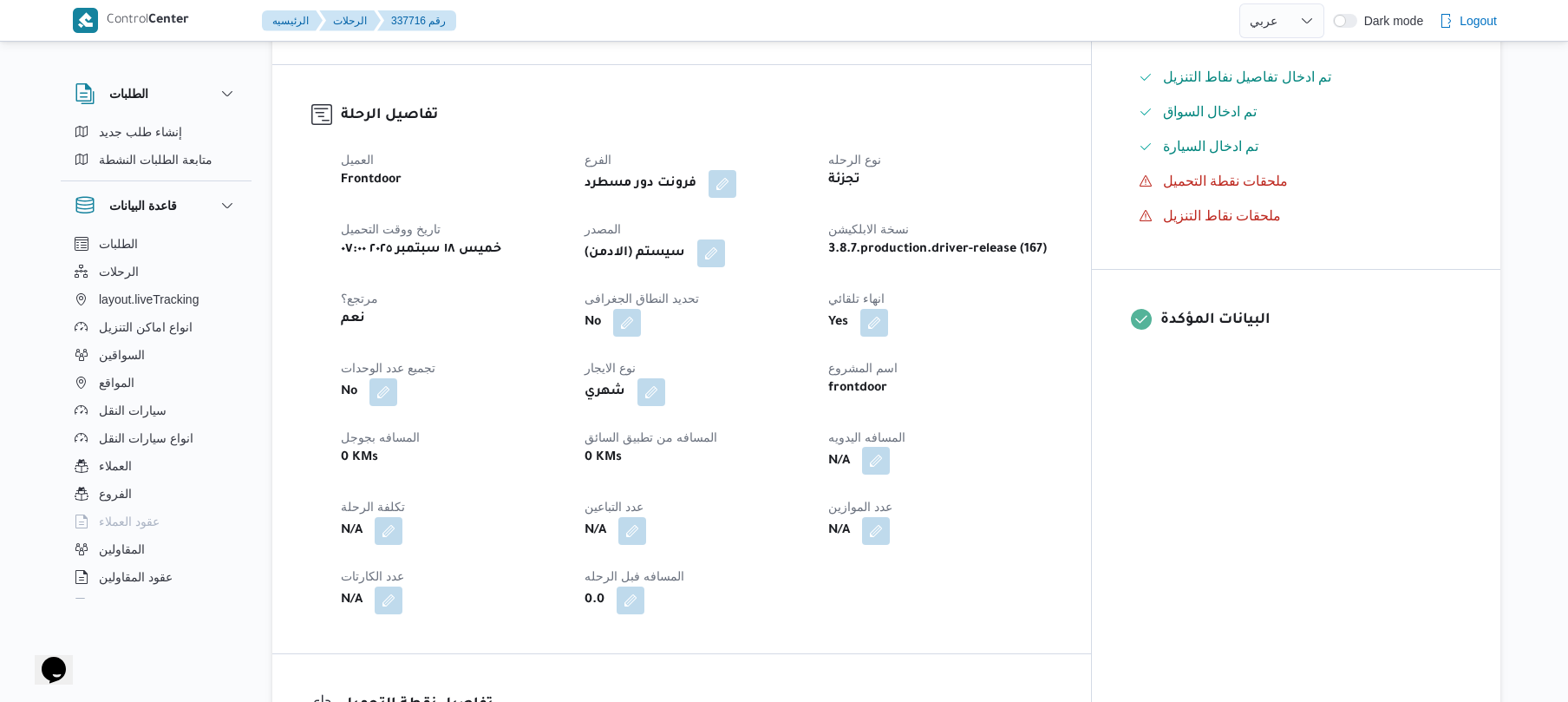
click at [890, 470] on button "button" at bounding box center [875, 460] width 27 height 27
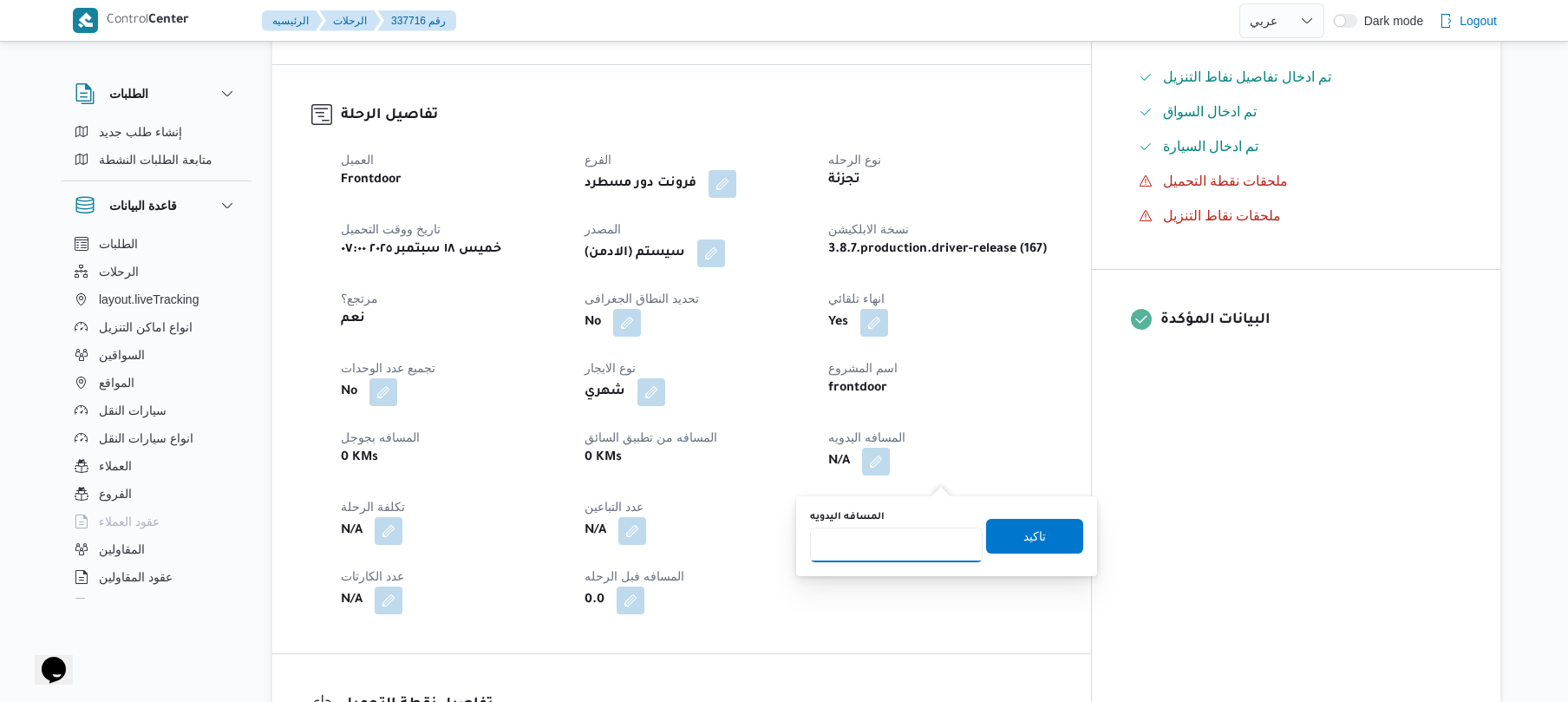
click at [906, 539] on input "المسافه اليدويه" at bounding box center [896, 545] width 172 height 35
type input "90"
click at [1037, 547] on span "تاكيد" at bounding box center [1035, 535] width 97 height 35
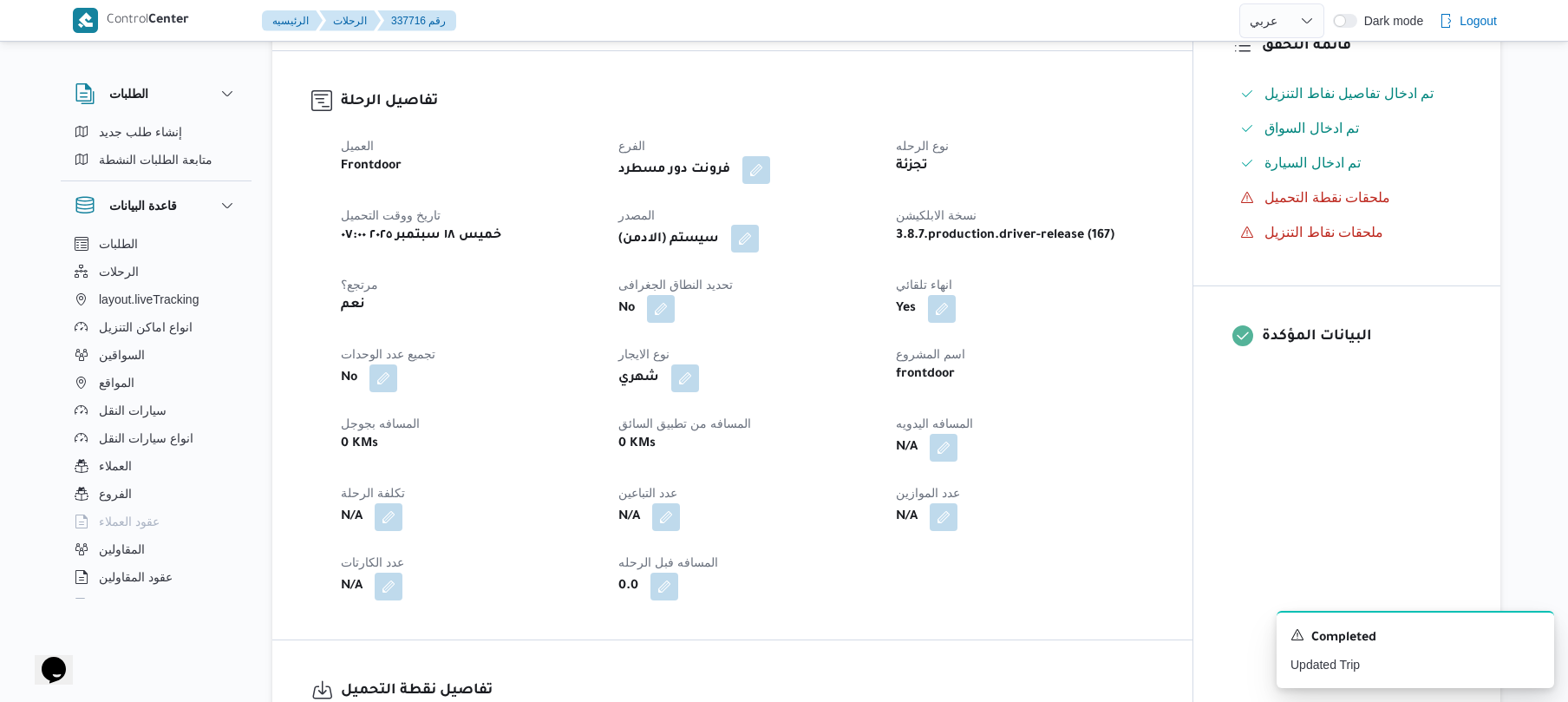
click at [743, 253] on span at bounding box center [741, 238] width 37 height 27
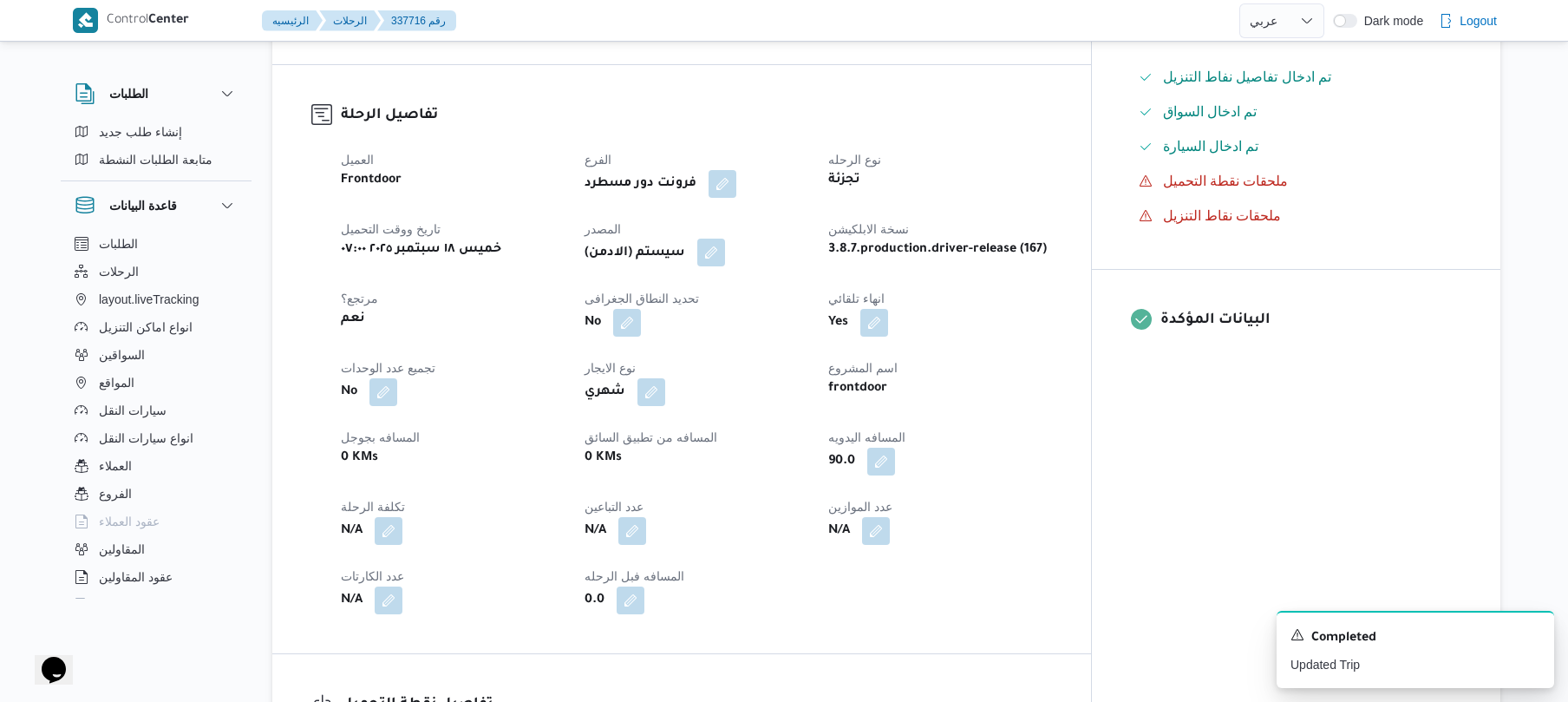
click at [726, 261] on button "button" at bounding box center [710, 252] width 27 height 27
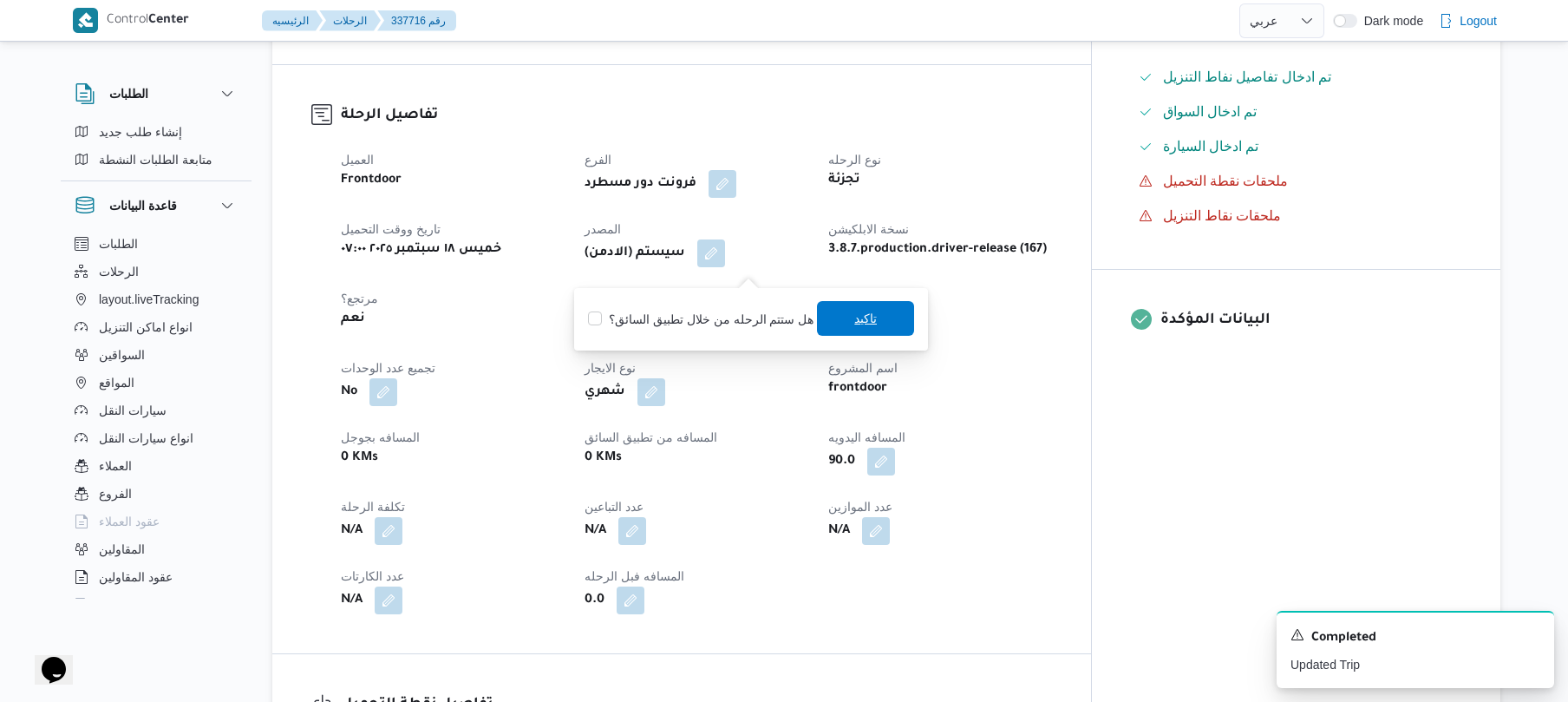
click at [855, 314] on span "تاكيد" at bounding box center [866, 318] width 23 height 21
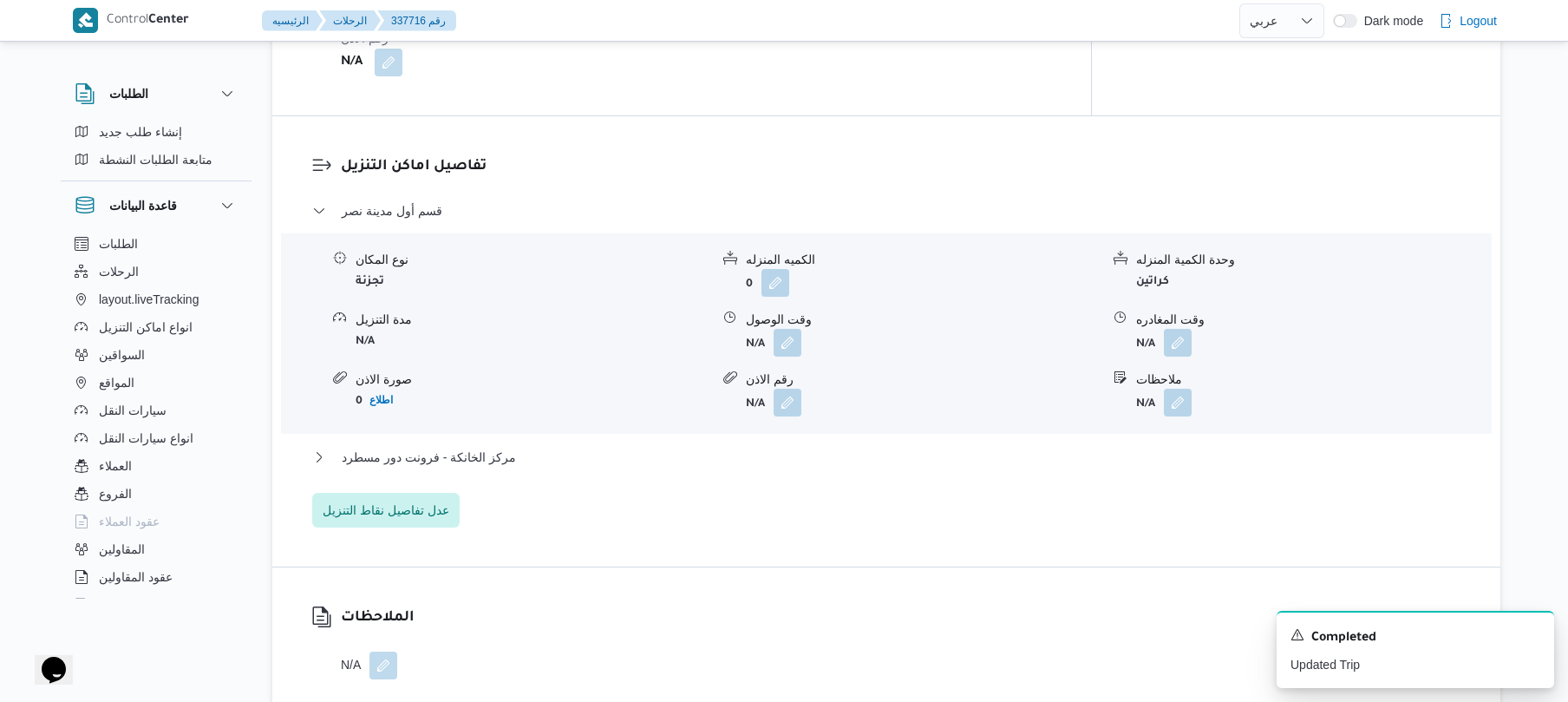
scroll to position [1434, 0]
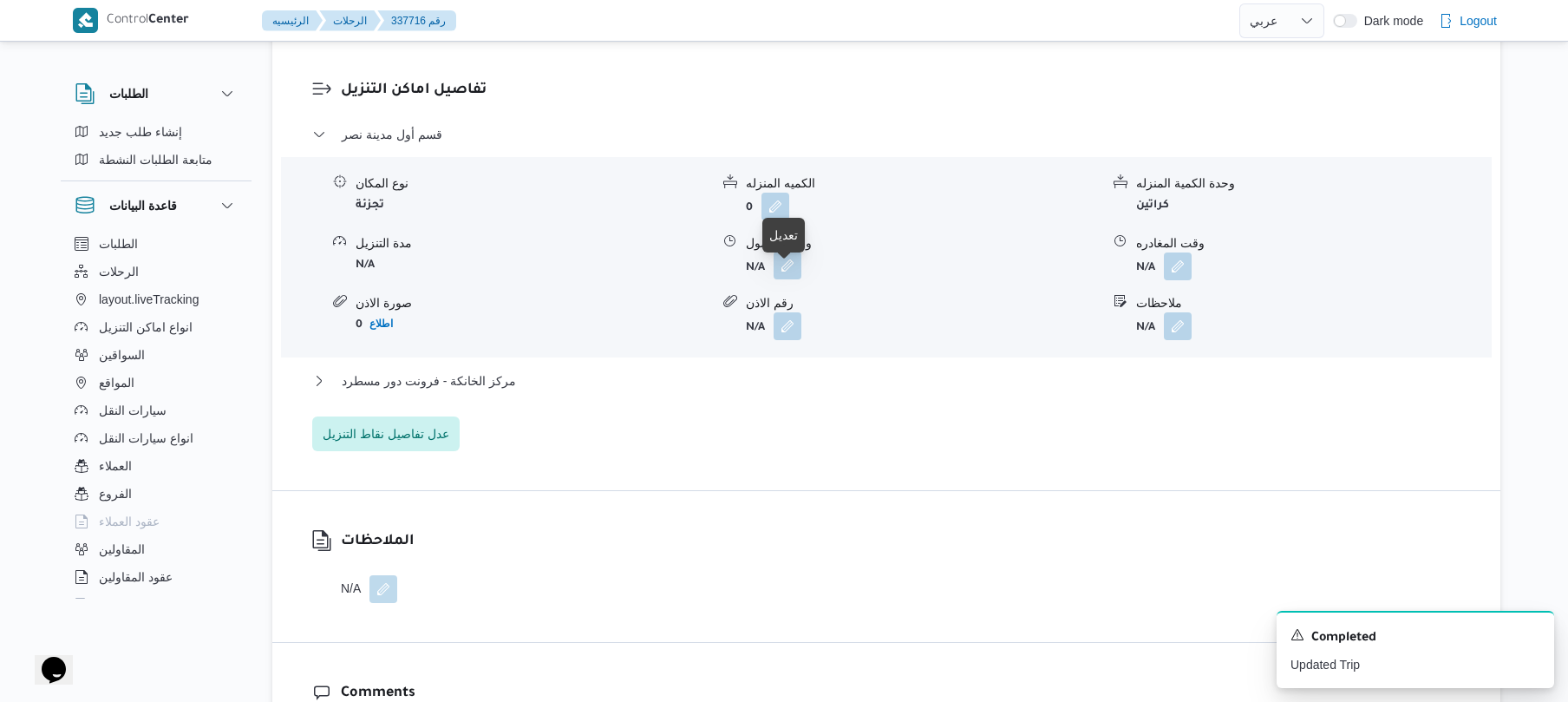
click at [789, 278] on button "button" at bounding box center [787, 265] width 27 height 27
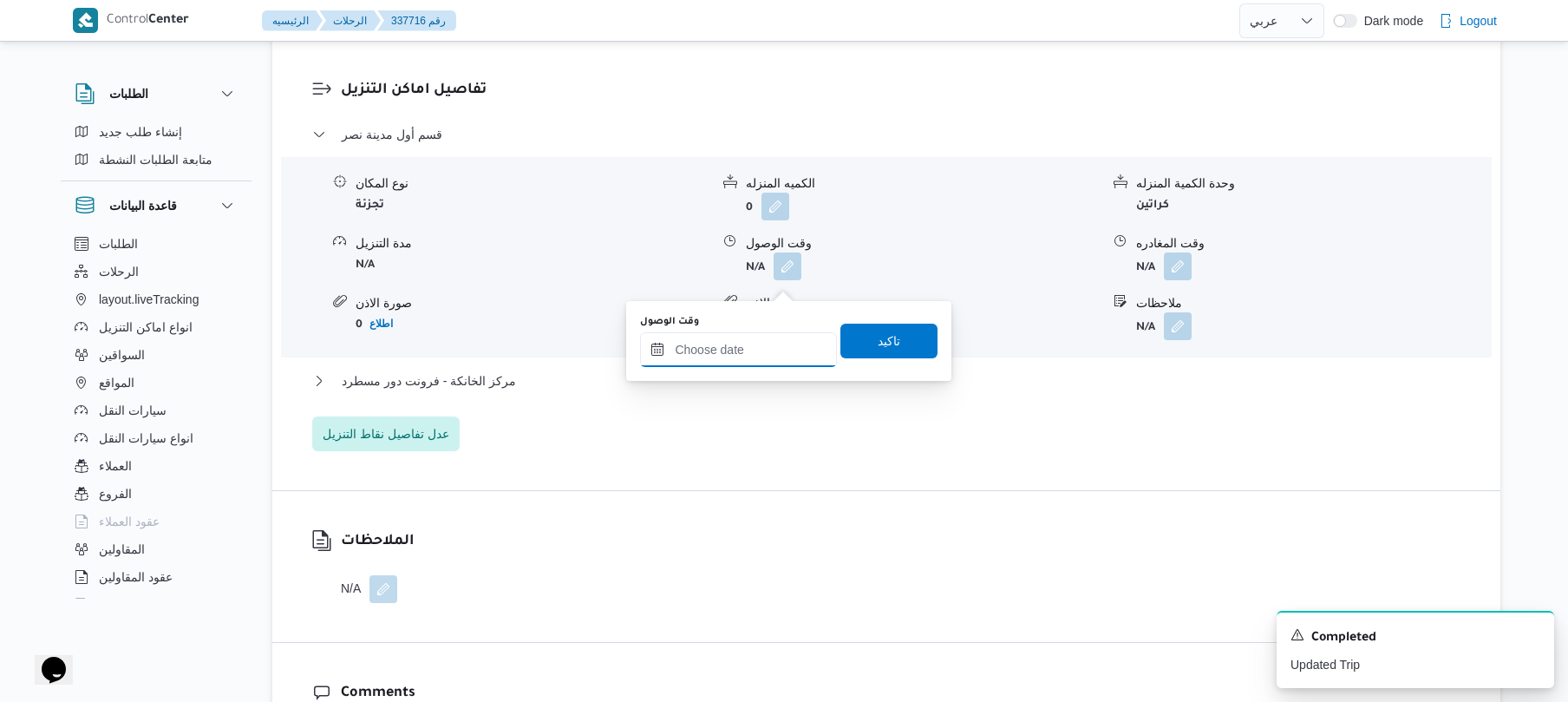
click at [737, 357] on input "وقت الوصول" at bounding box center [738, 350] width 197 height 35
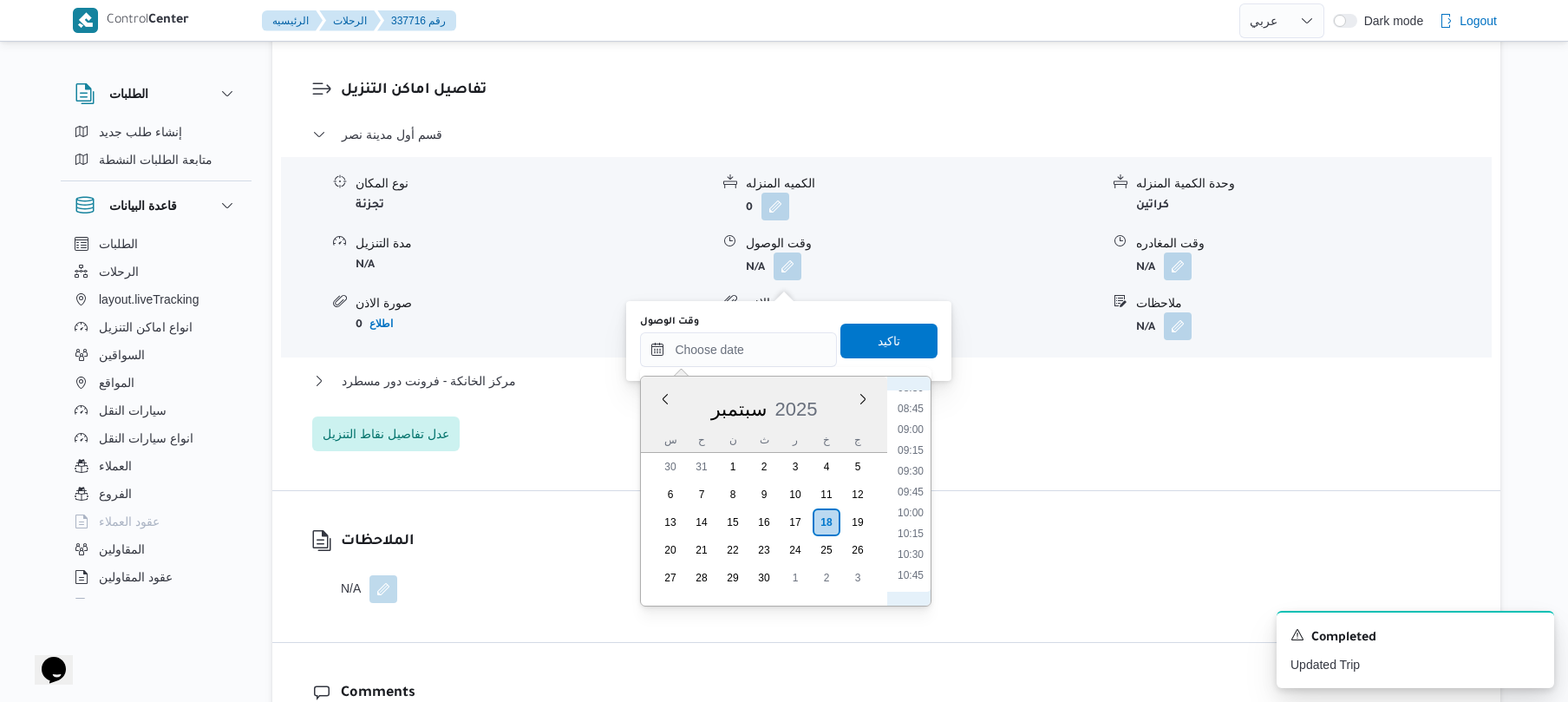
scroll to position [649, 0]
click at [918, 416] on li "08:00" at bounding box center [910, 416] width 40 height 17
type input "١٨/٠٩/٢٠٢٥ ٠٨:٠٠"
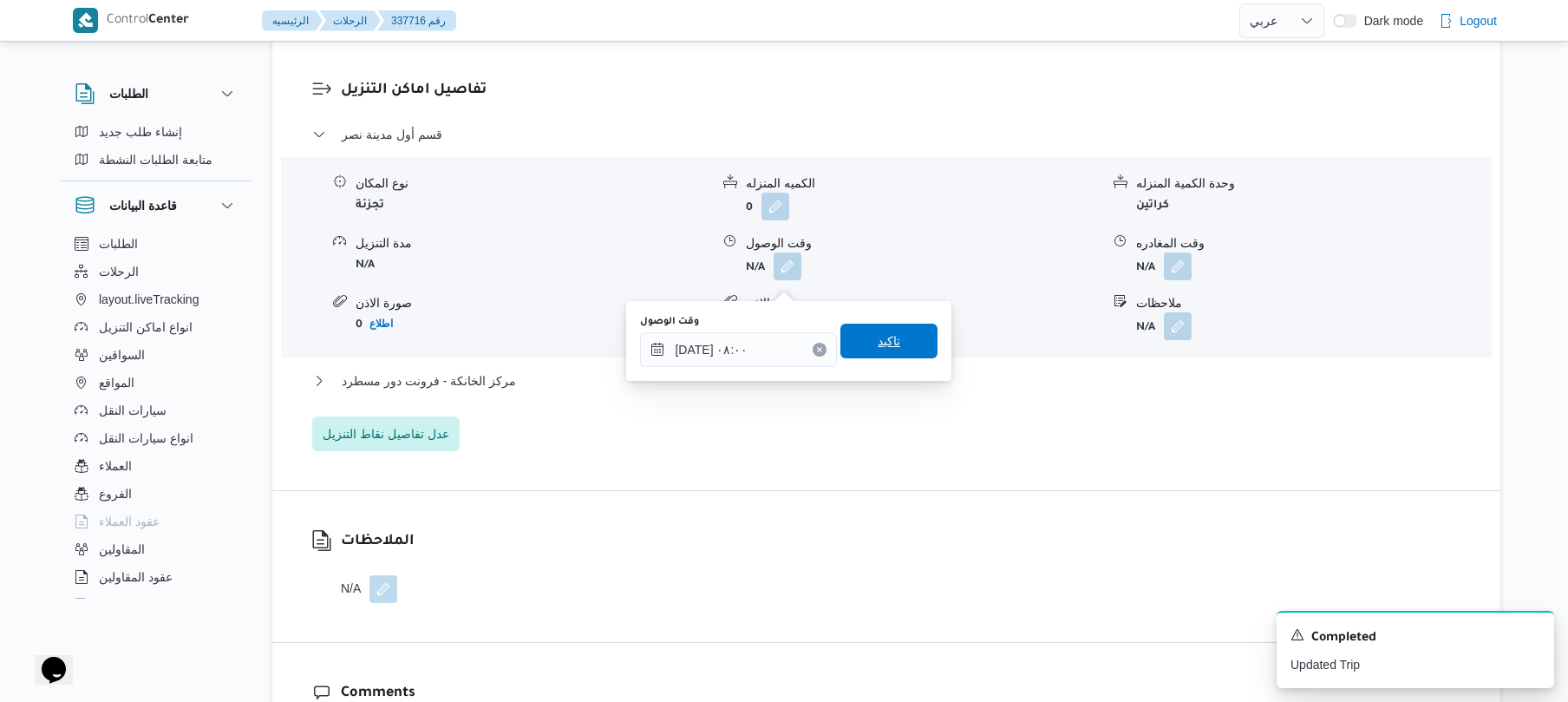
click at [891, 337] on span "تاكيد" at bounding box center [889, 340] width 97 height 35
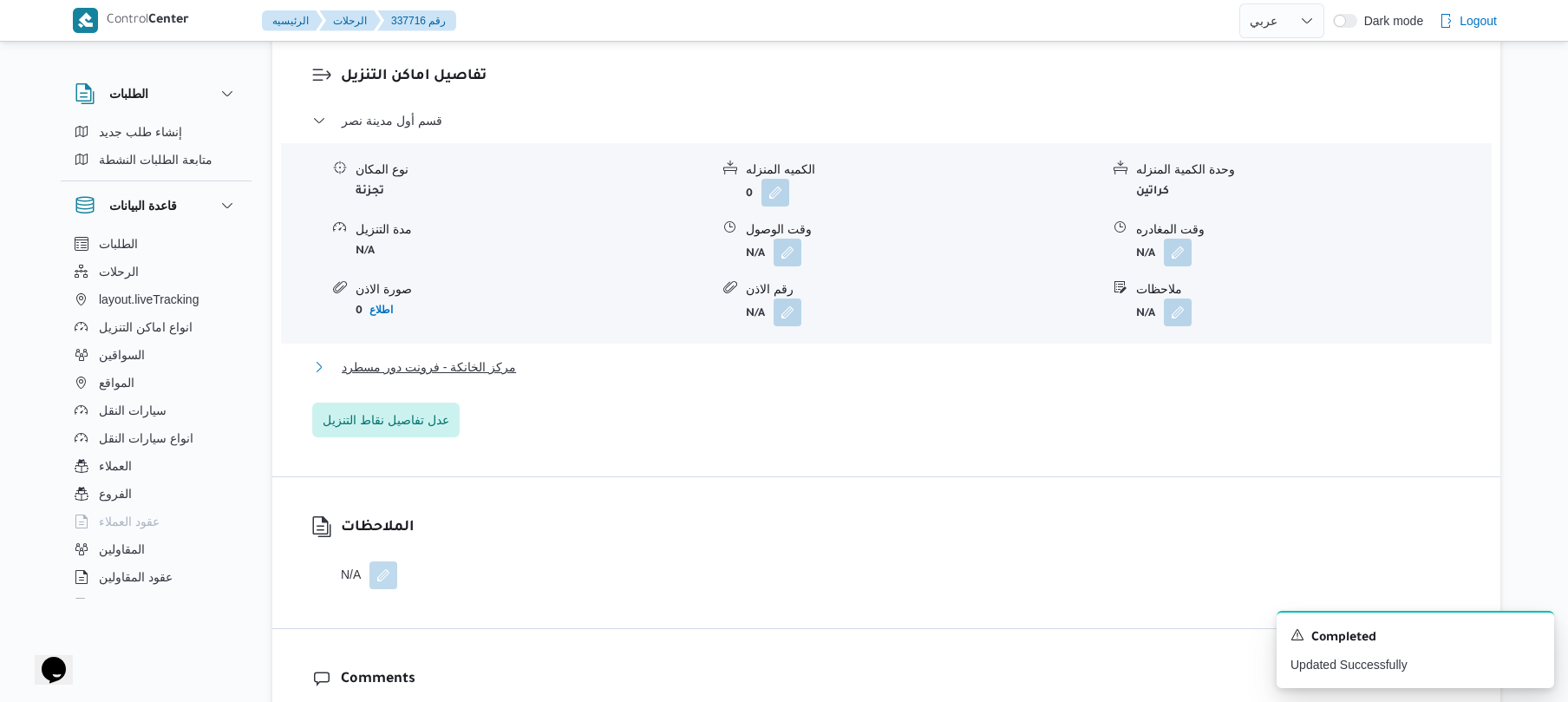
click at [841, 377] on button "مركز الخانكة - فرونت دور مسطرد" at bounding box center [887, 367] width 1150 height 21
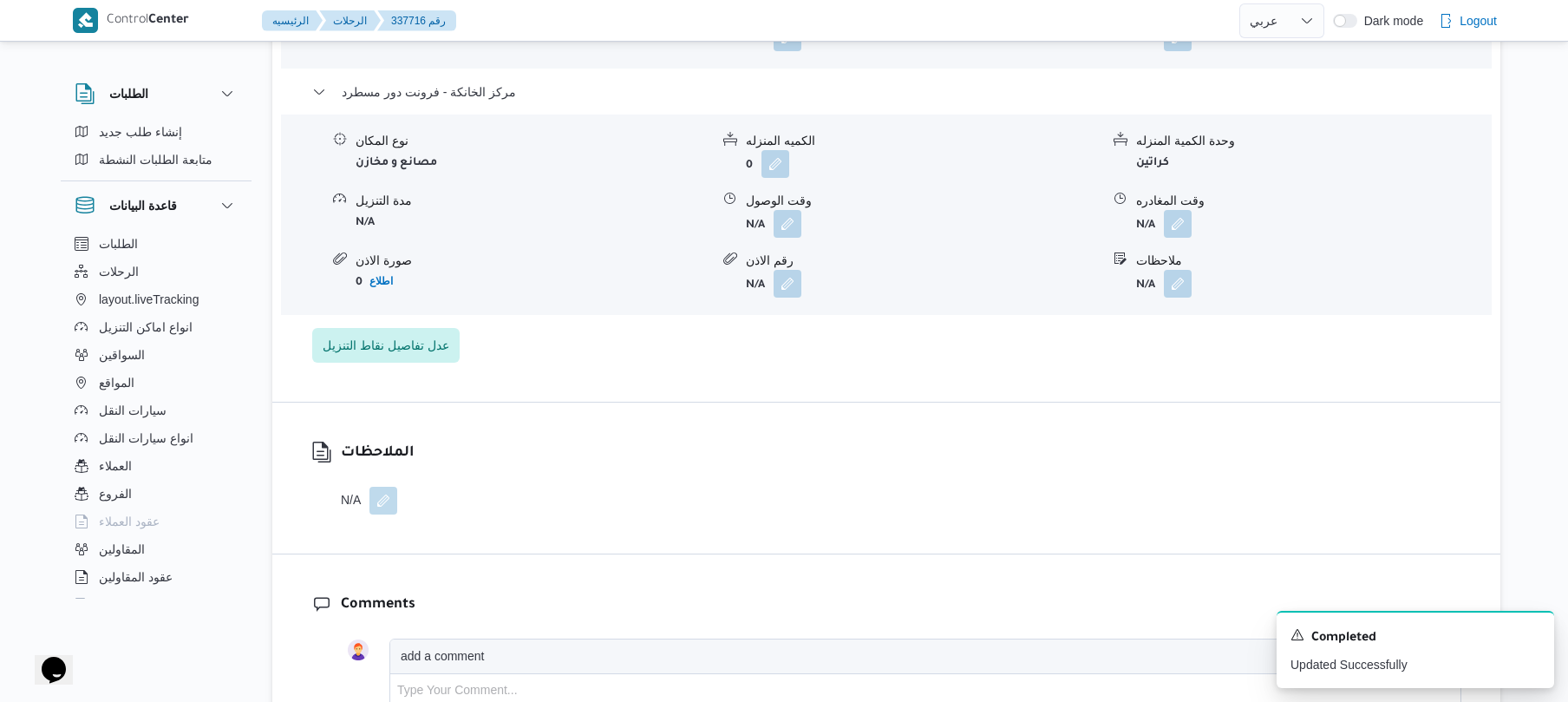
scroll to position [1757, 0]
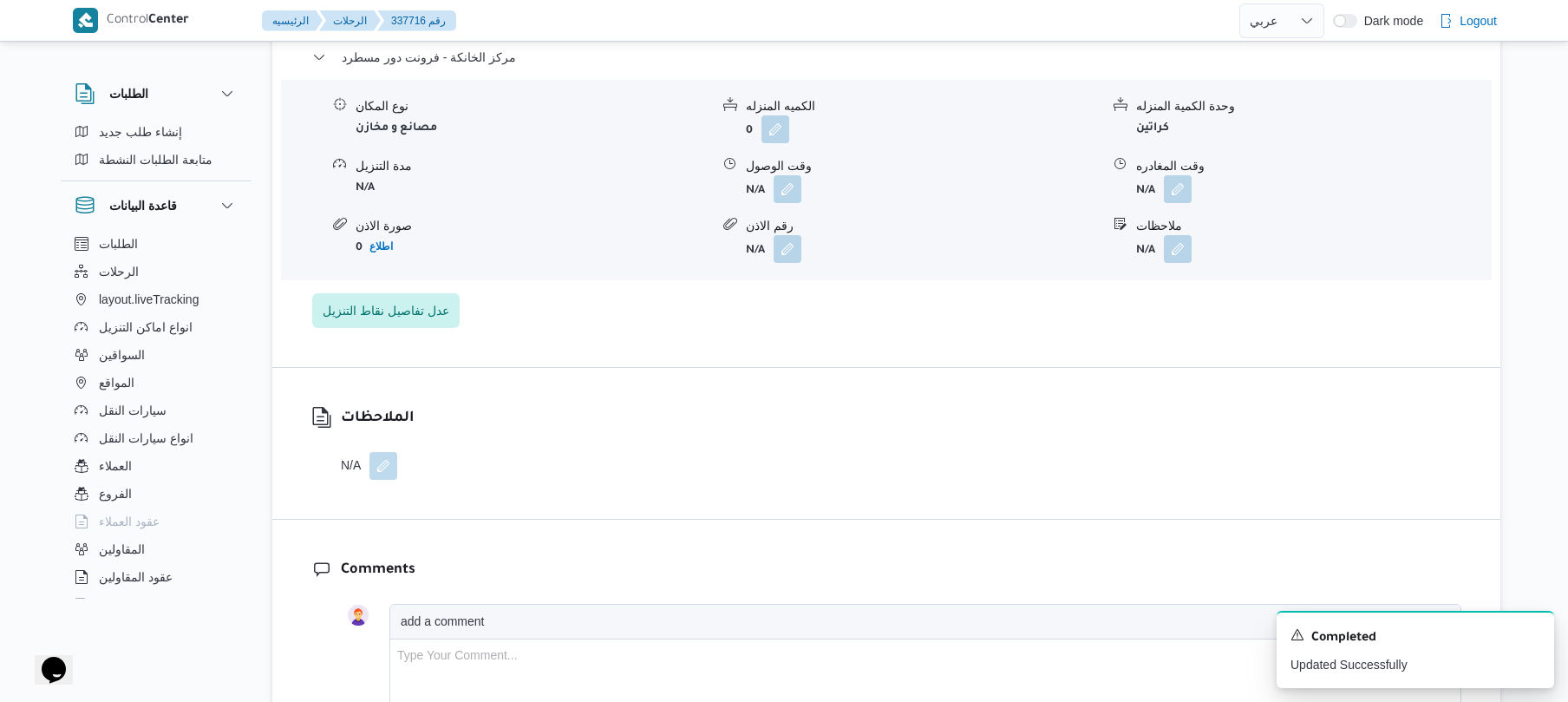
click at [1190, 217] on div "نوع المكان مصانع و مخازن الكميه المنزله 0 وحدة الكمية المنزله كراتين مدة التنزي…" at bounding box center [887, 180] width 1225 height 197
click at [1177, 202] on button "button" at bounding box center [1177, 188] width 27 height 27
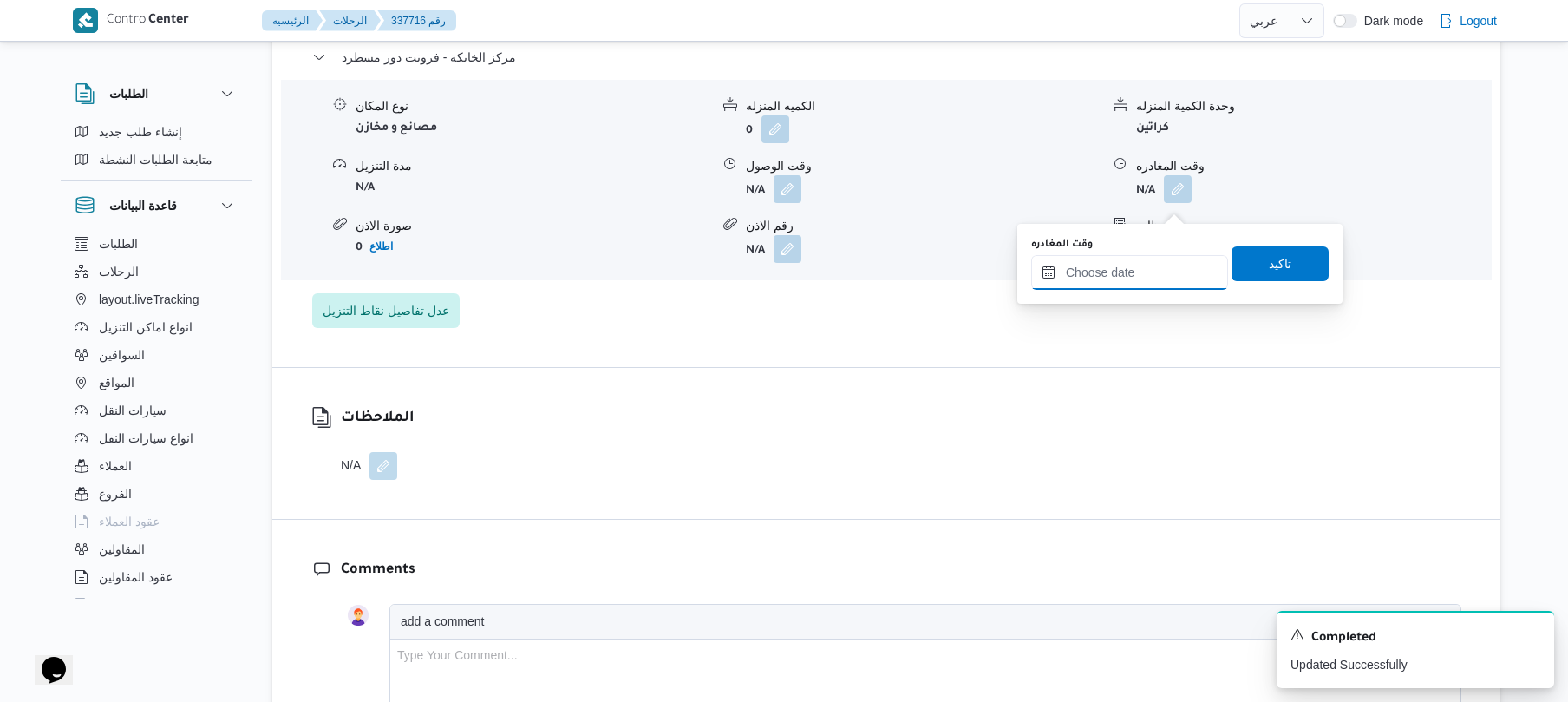
click at [1138, 278] on input "وقت المغادره" at bounding box center [1130, 272] width 197 height 35
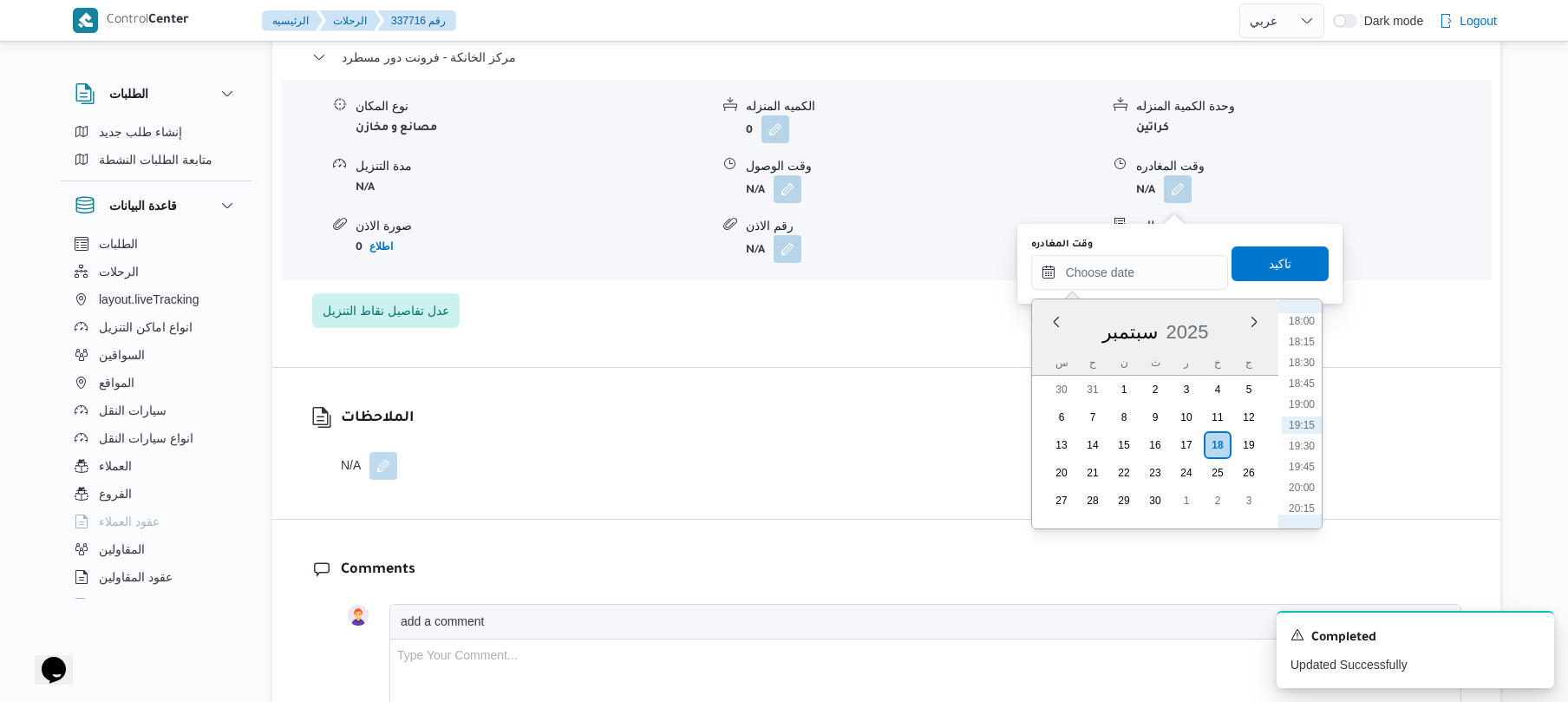
scroll to position [1330, 0]
click at [1308, 367] on li "16:30" at bounding box center [1302, 366] width 40 height 17
type input "١٨/٠٩/٢٠٢٥ ١٦:٣٠"
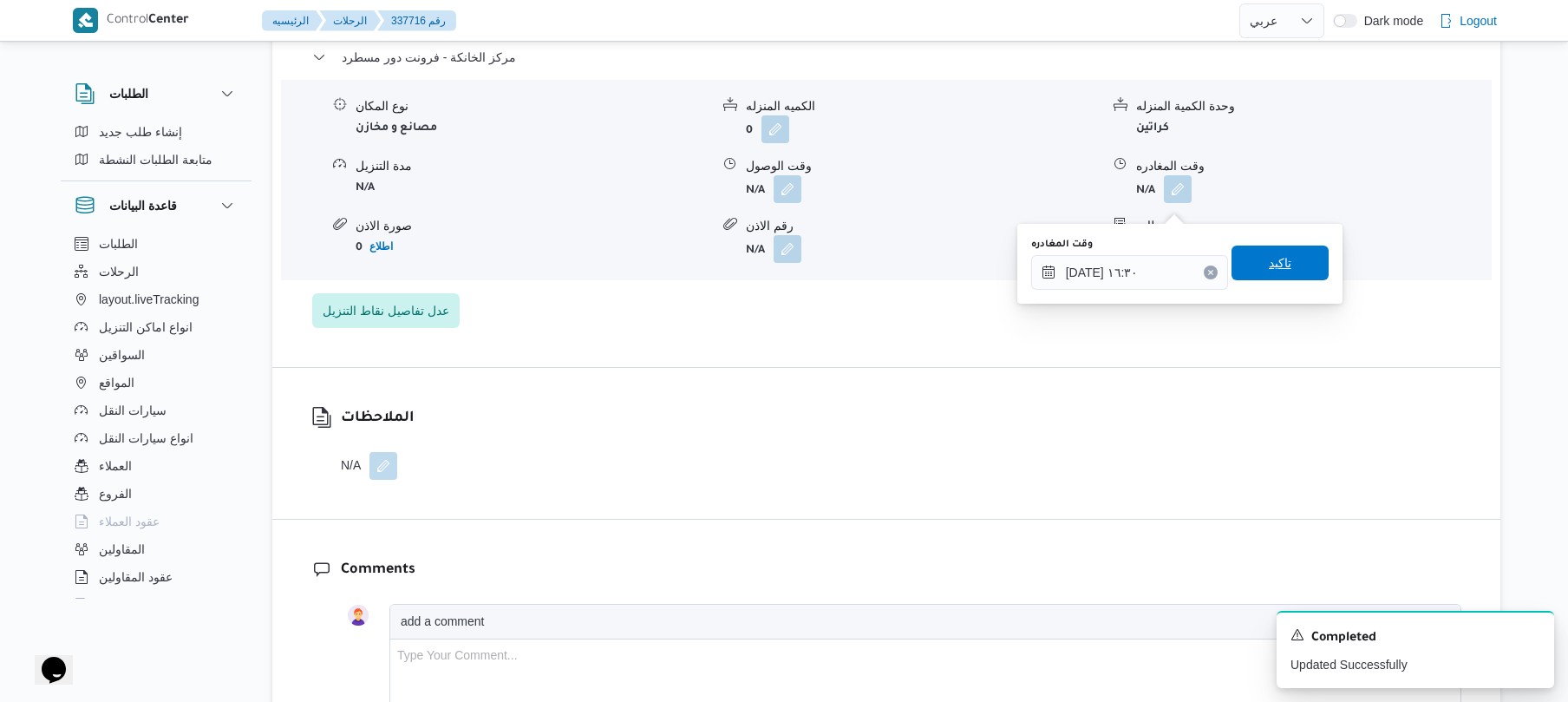
click at [1269, 257] on span "تاكيد" at bounding box center [1281, 263] width 23 height 21
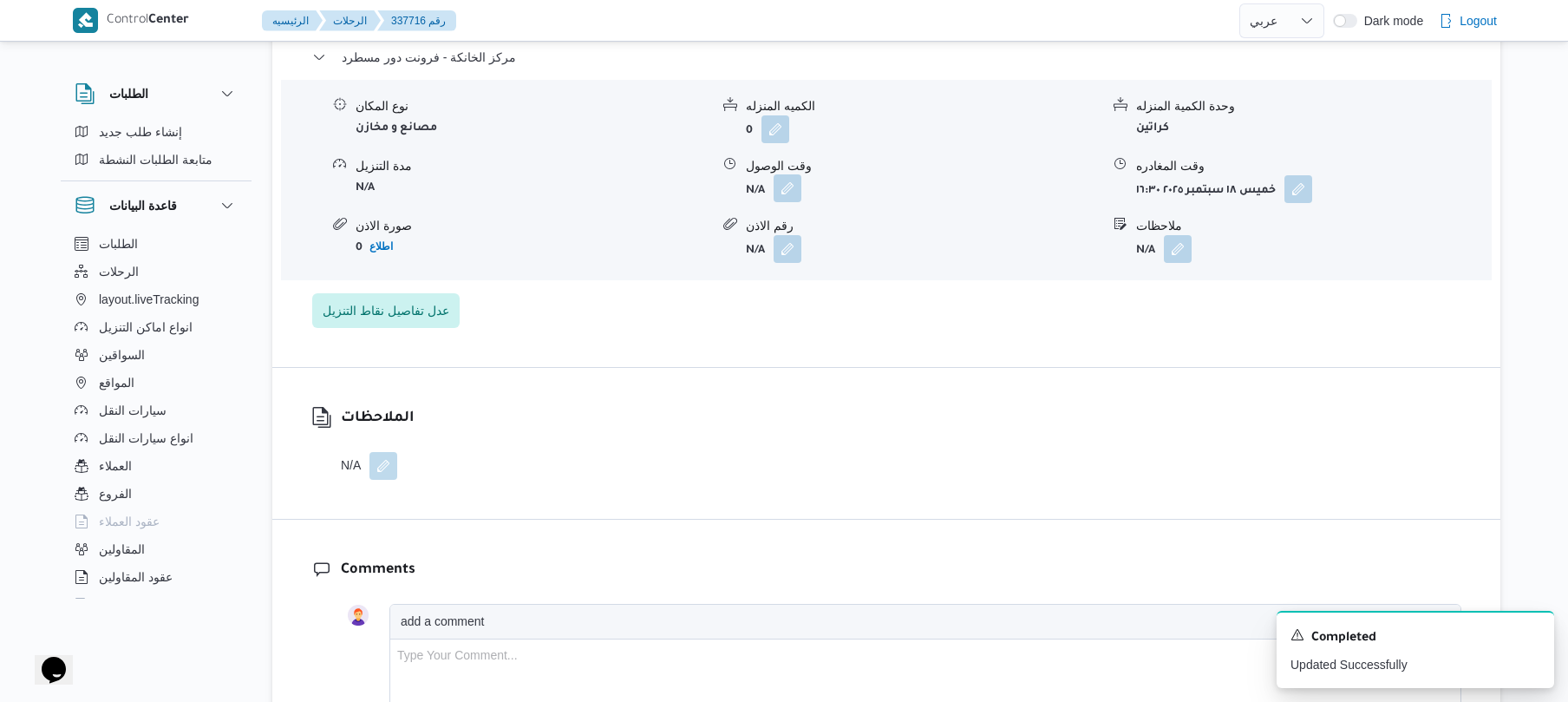
click at [789, 198] on button "button" at bounding box center [787, 188] width 27 height 27
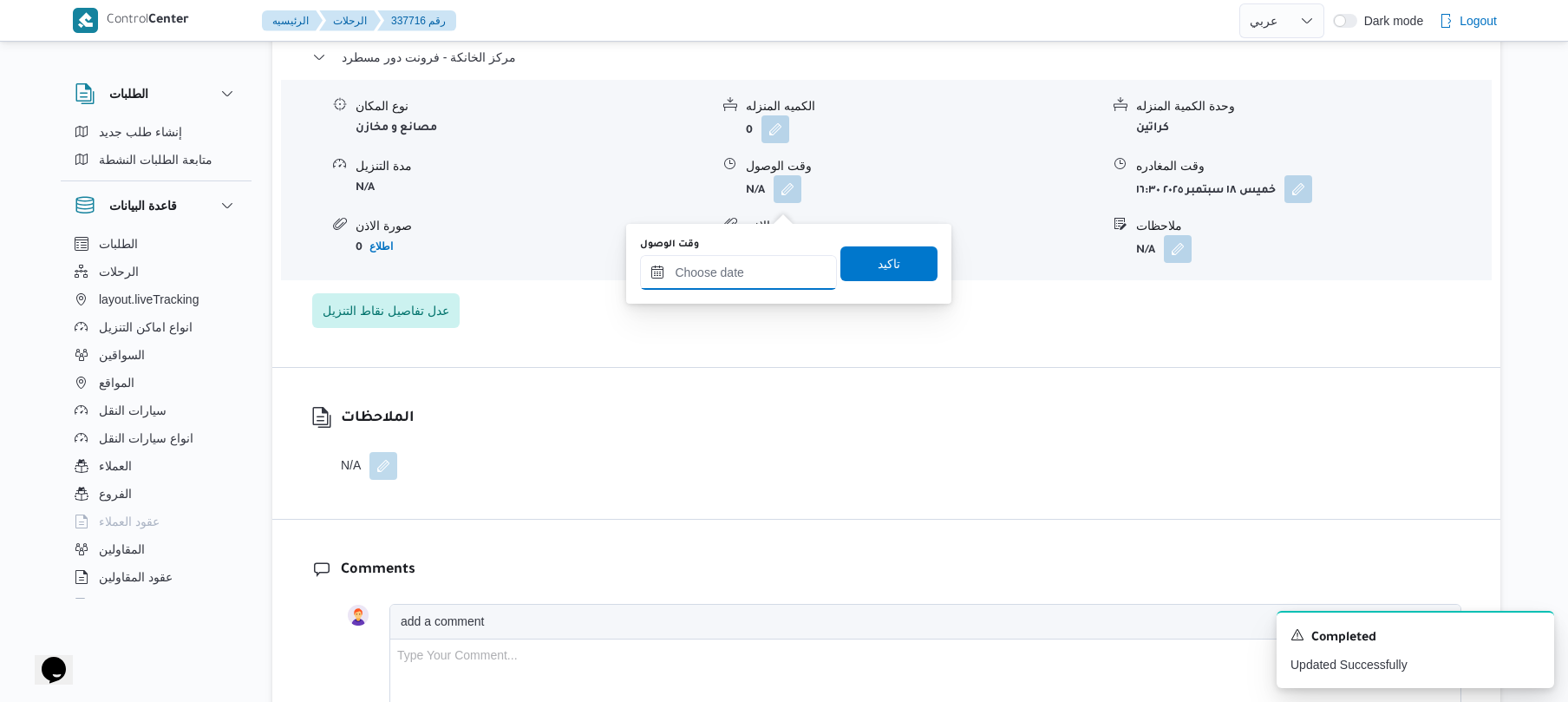
click at [767, 264] on input "وقت الوصول" at bounding box center [738, 272] width 197 height 35
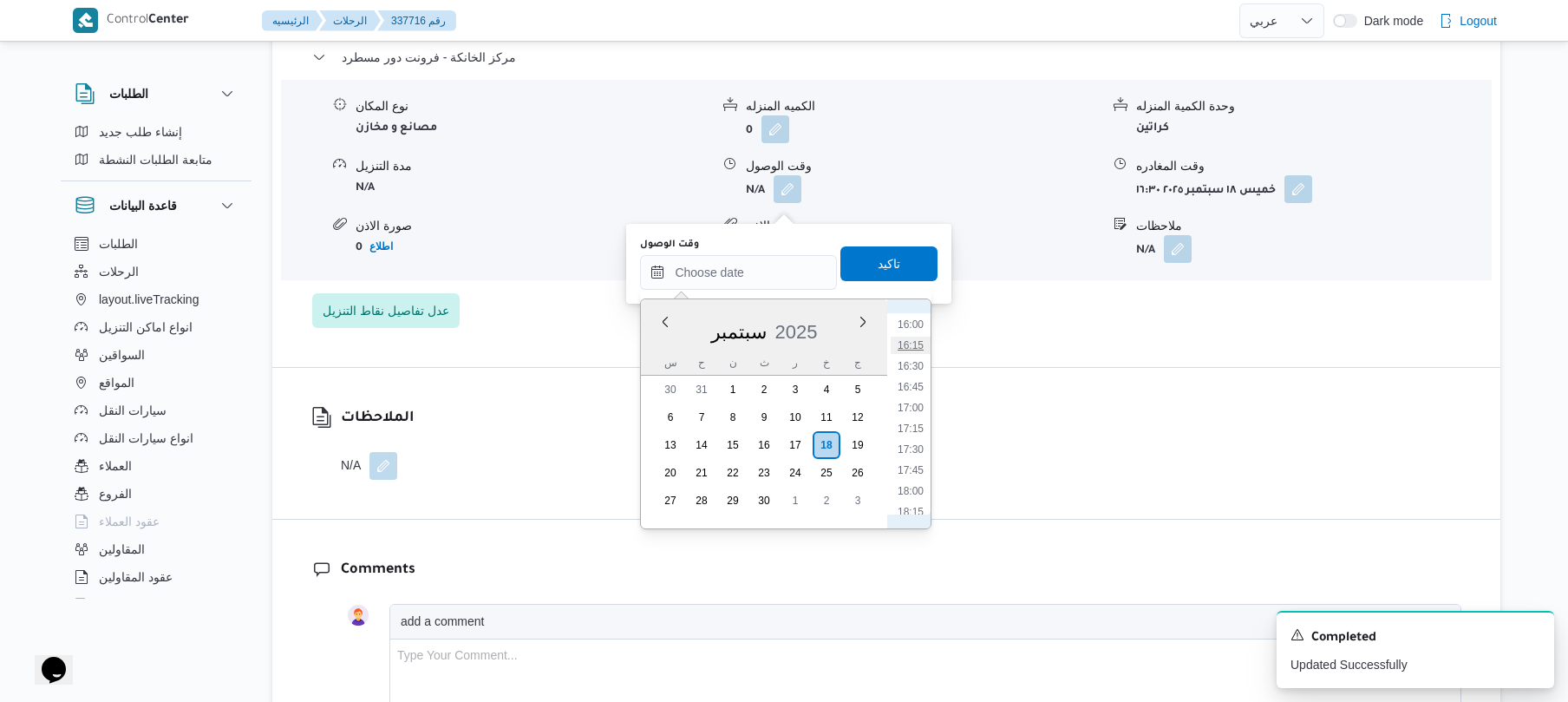
click at [912, 351] on li "16:15" at bounding box center [910, 345] width 40 height 17
type input "١٨/٠٩/٢٠٢٥ ١٦:١٥"
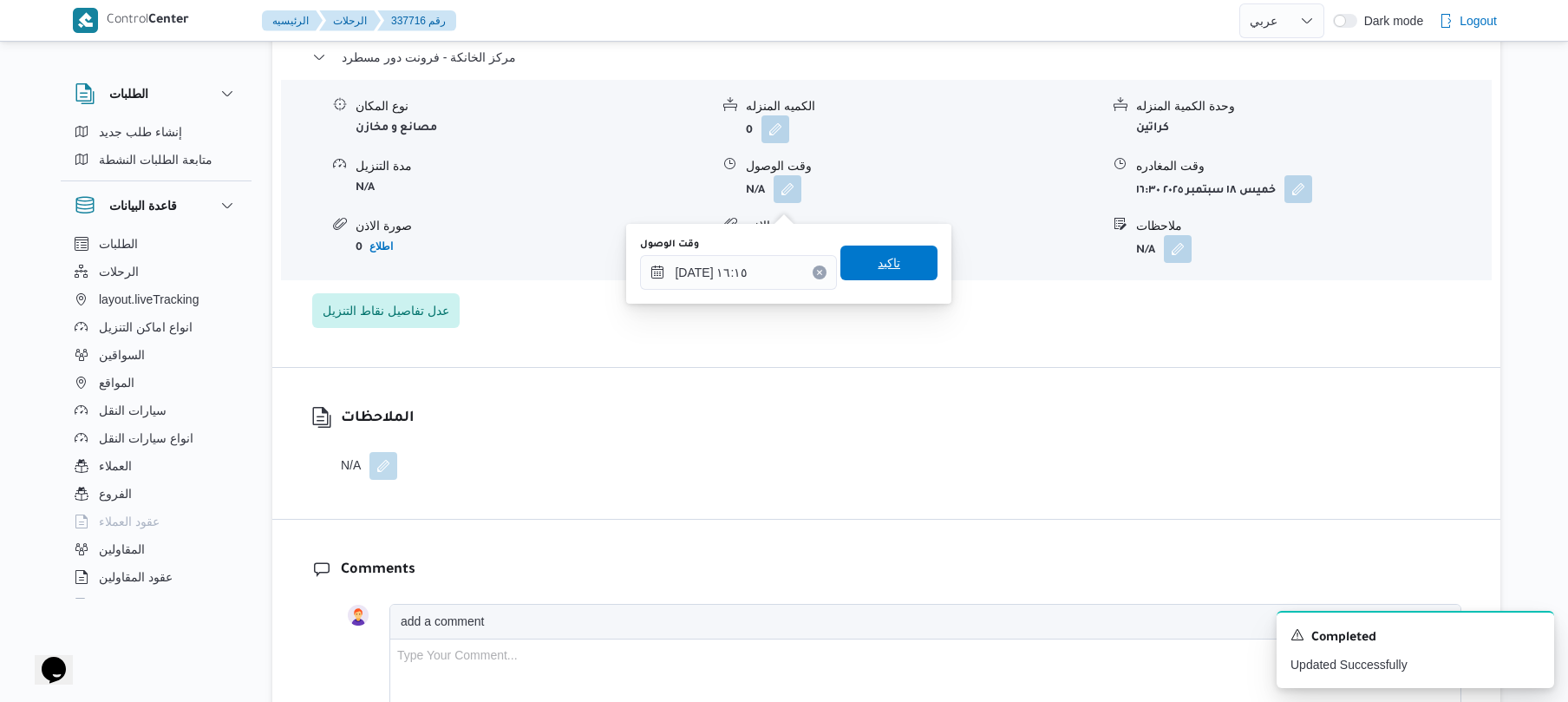
click at [906, 260] on span "تاكيد" at bounding box center [889, 263] width 97 height 35
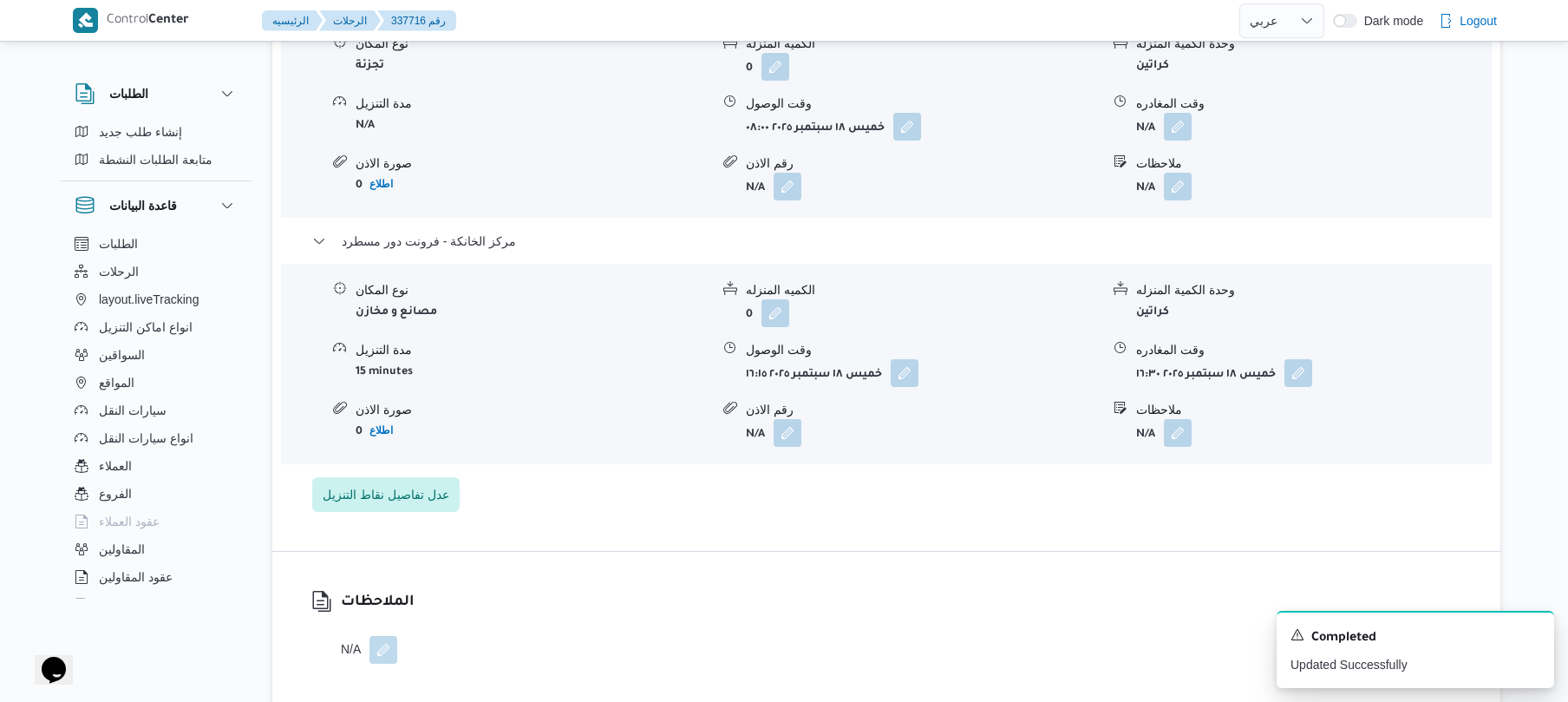
scroll to position [1526, 0]
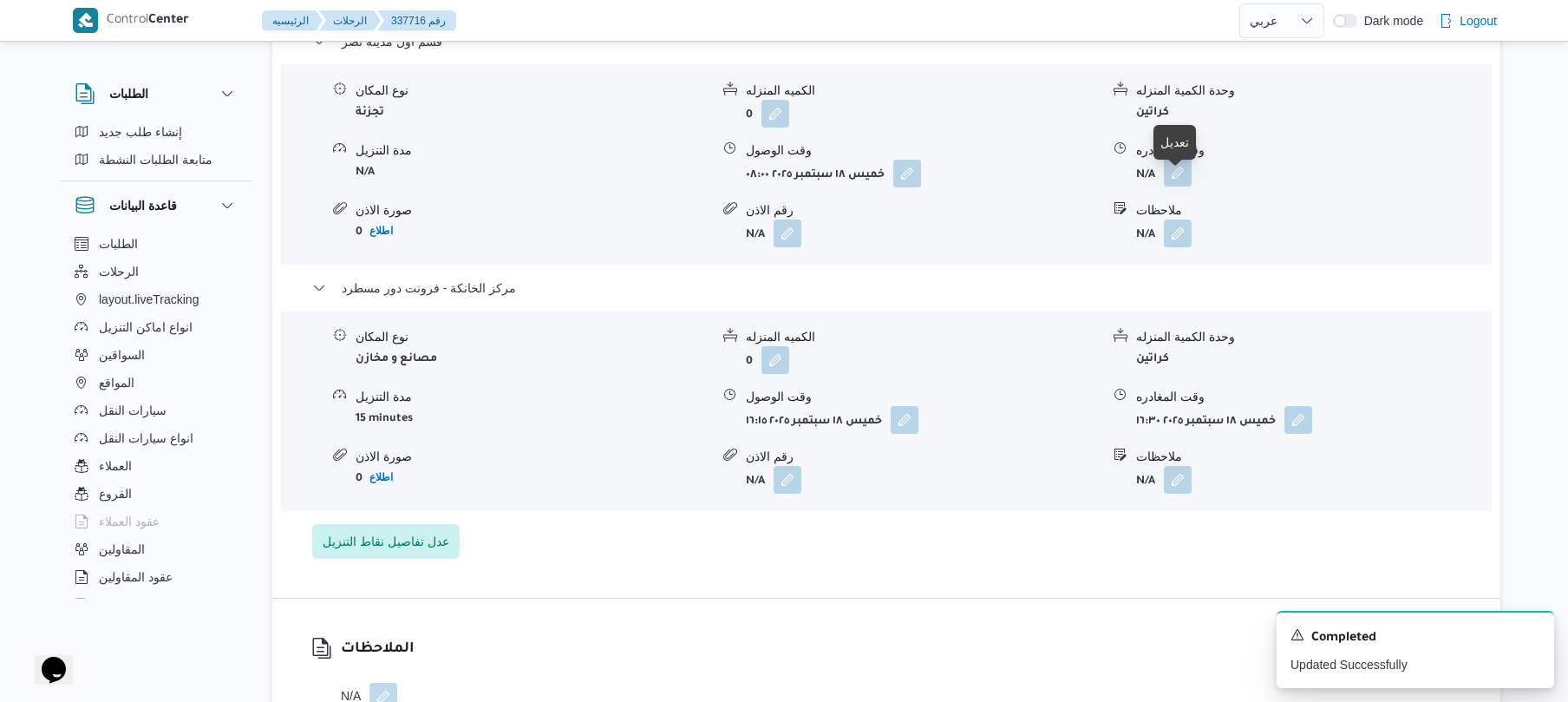
click at [1181, 187] on button "button" at bounding box center [1177, 171] width 27 height 27
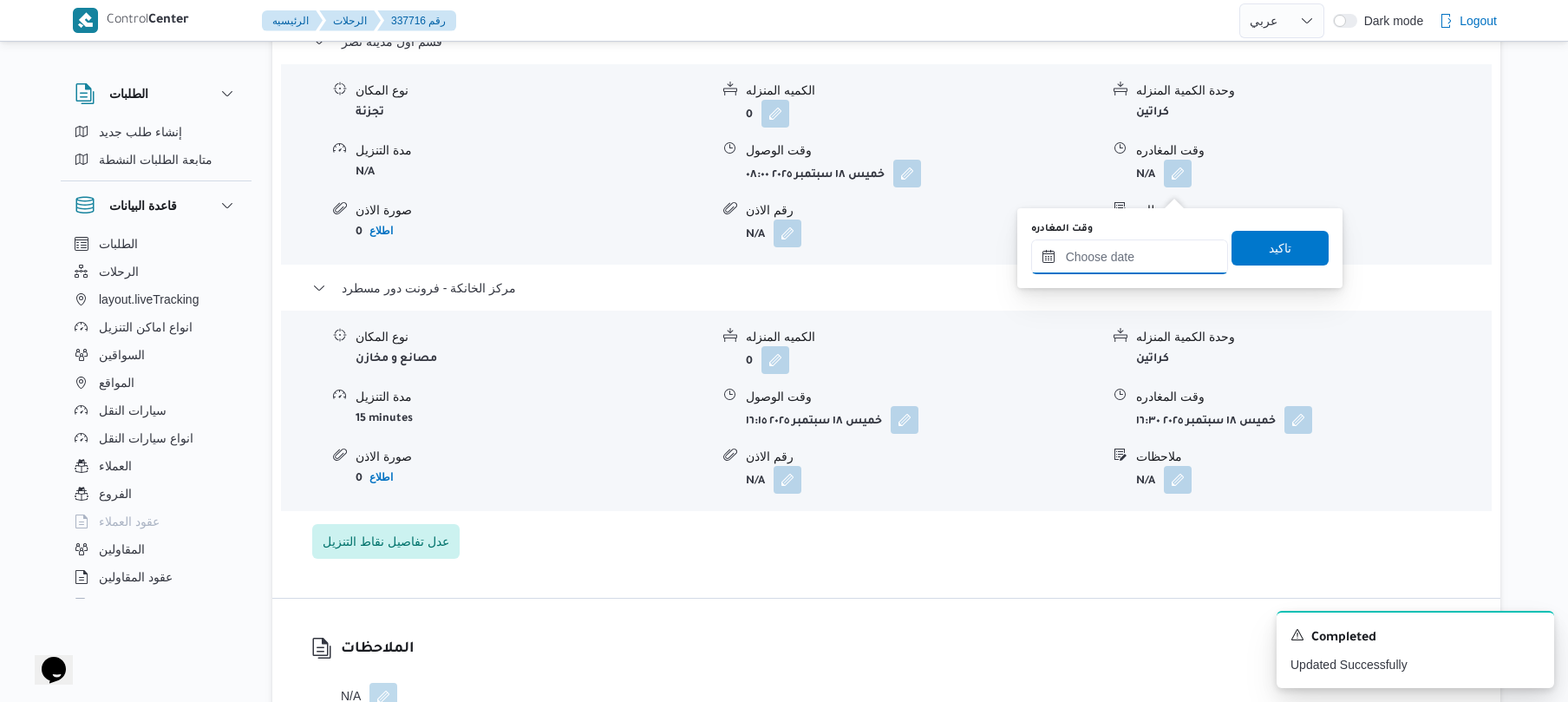
click at [1132, 252] on input "وقت المغادره" at bounding box center [1130, 256] width 197 height 35
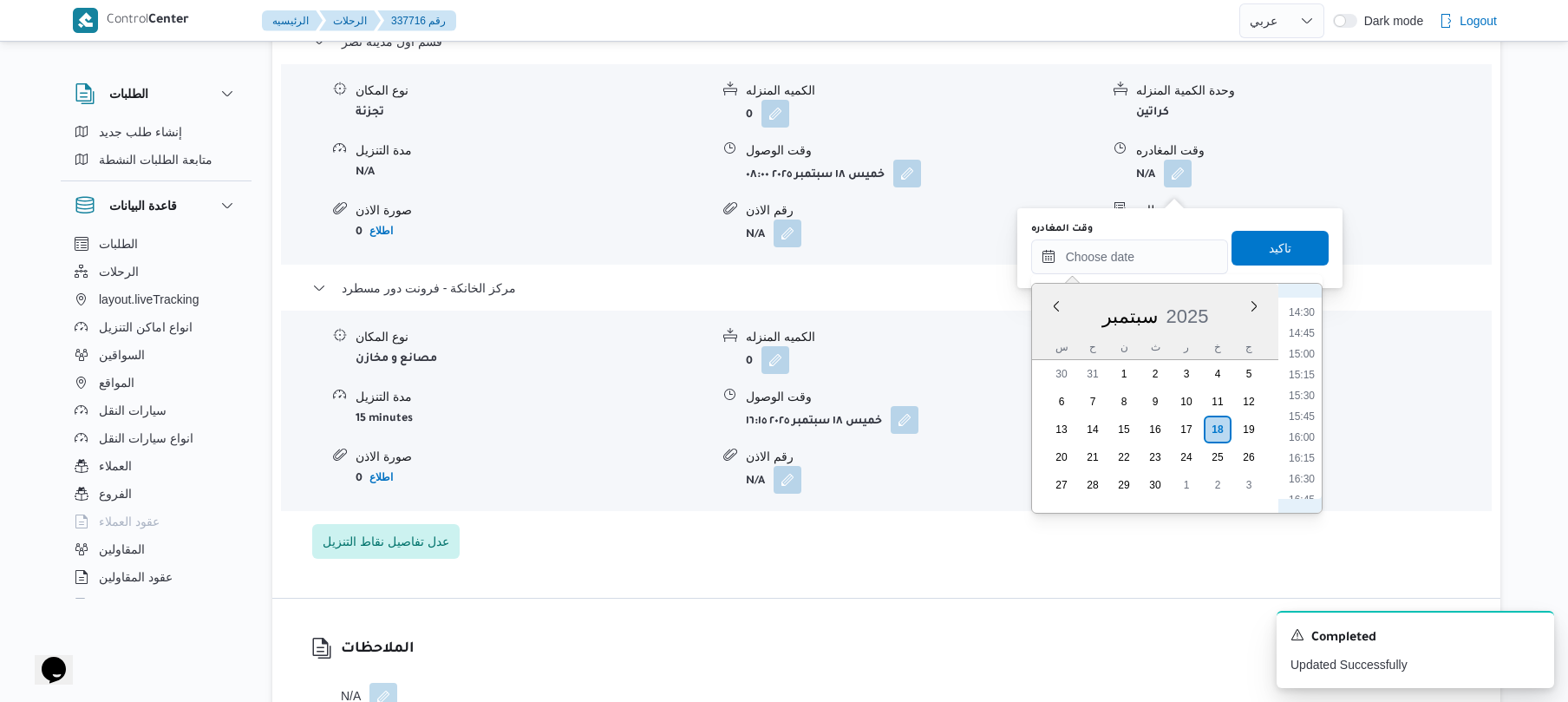
scroll to position [1160, 0]
click at [1304, 435] on li "15:30" at bounding box center [1302, 437] width 40 height 17
type input "١٨/٠٩/٢٠٢٥ ١٥:٣٠"
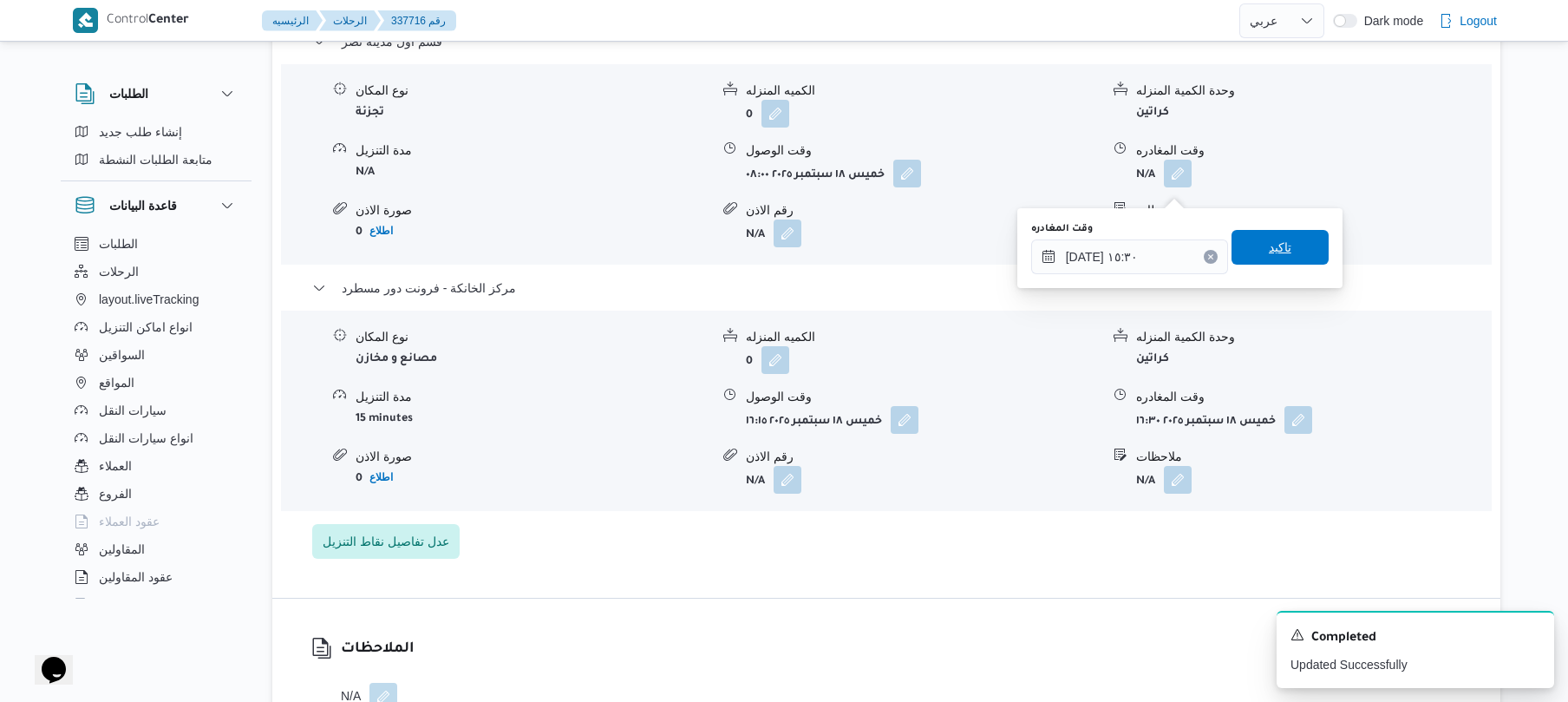
click at [1269, 251] on span "تاكيد" at bounding box center [1281, 247] width 23 height 21
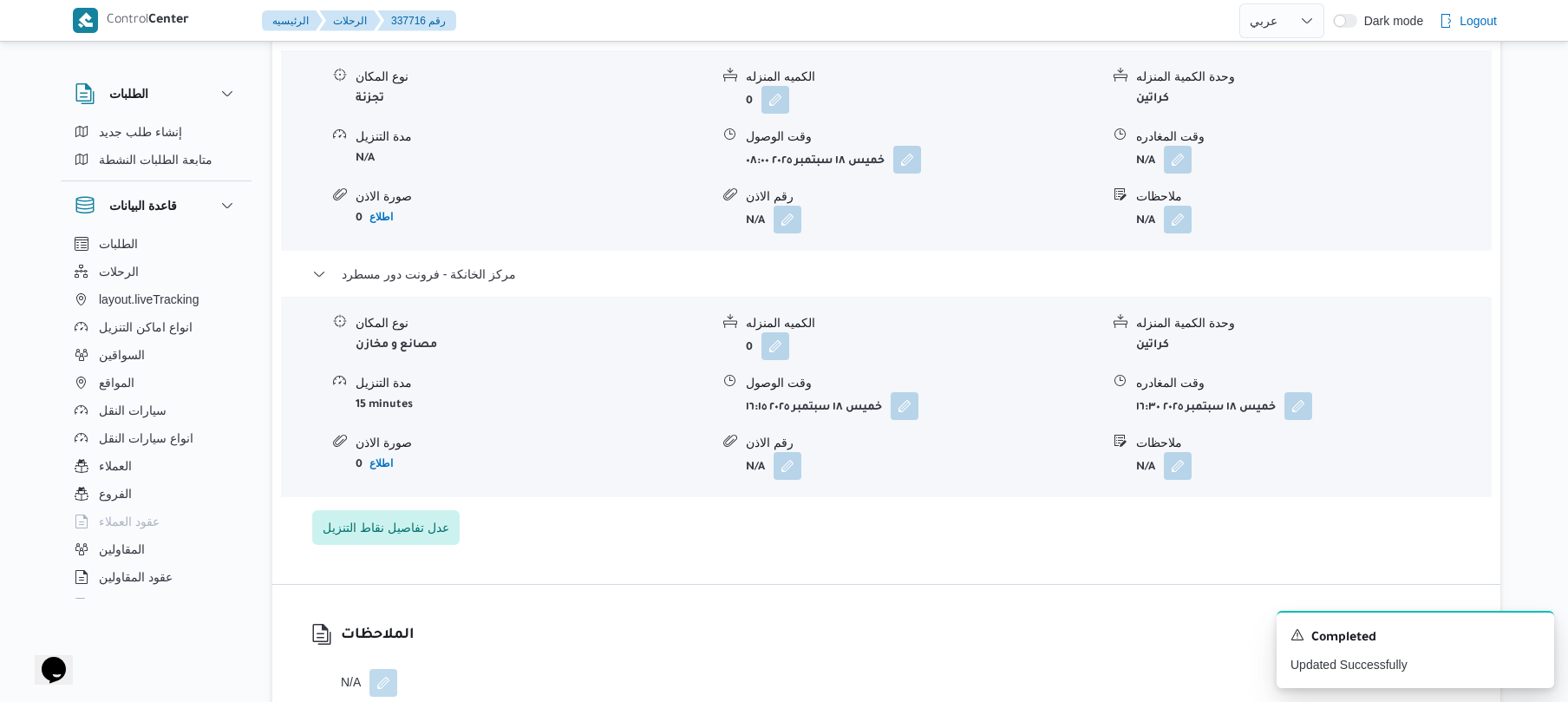
click at [1257, 234] on form "N/A" at bounding box center [1314, 219] width 354 height 27
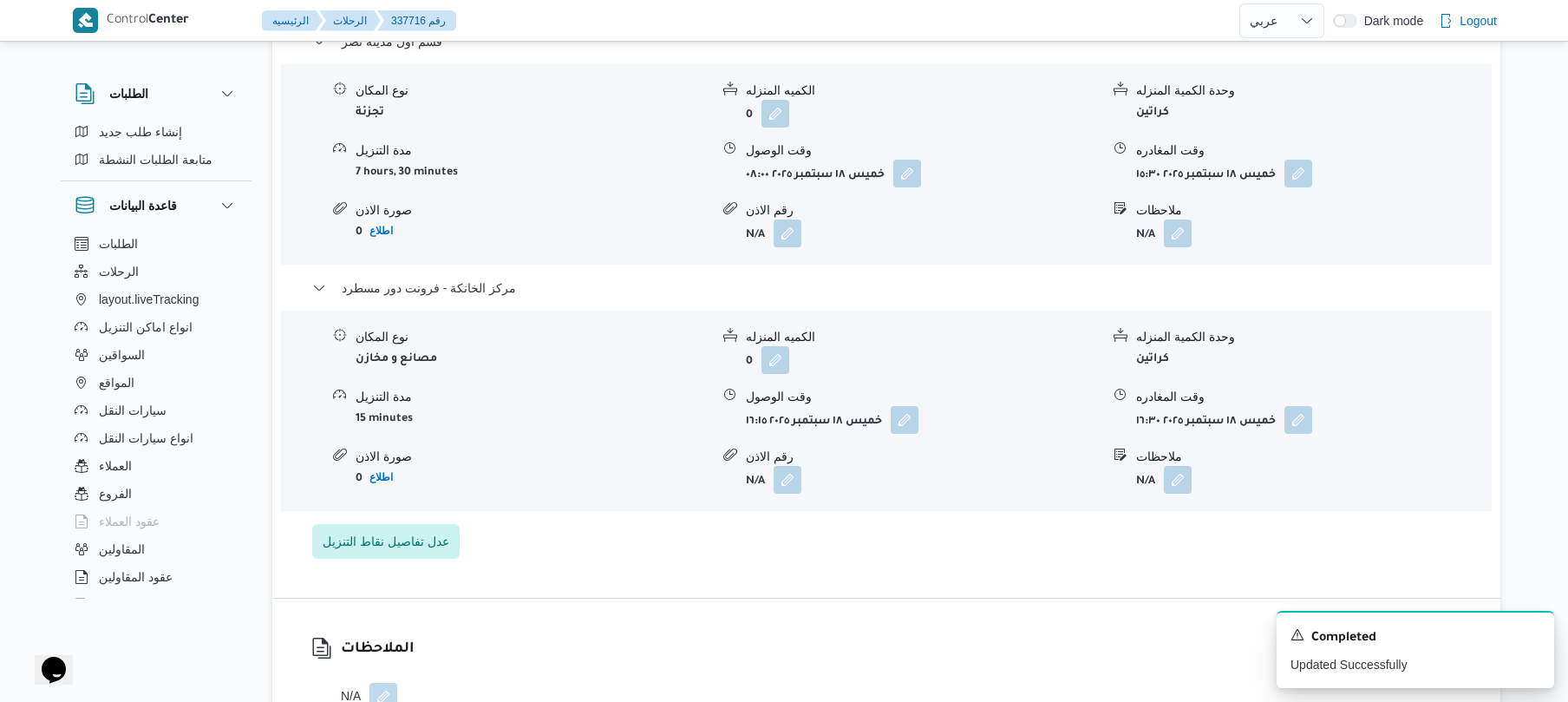
scroll to position [0, 0]
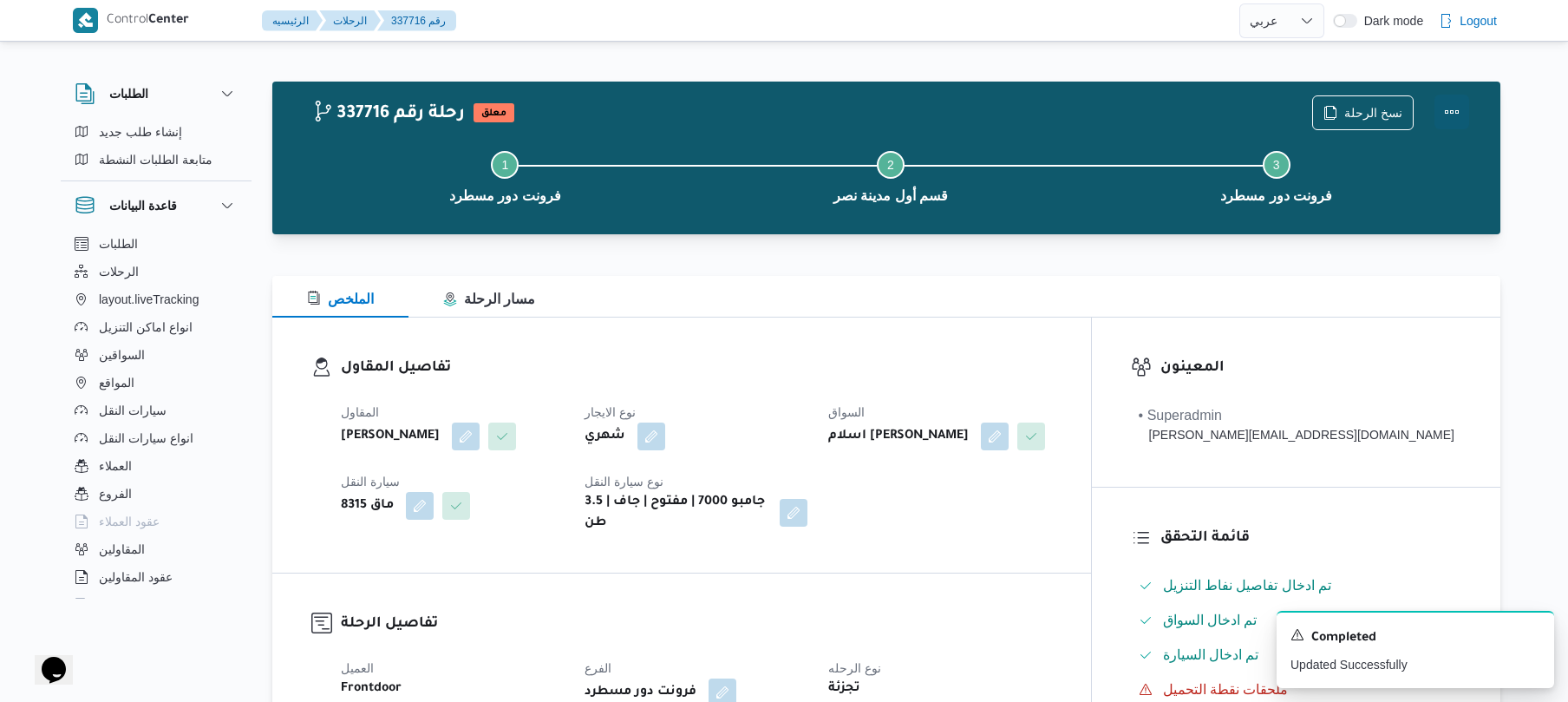
click at [1452, 101] on button "Actions" at bounding box center [1452, 111] width 35 height 35
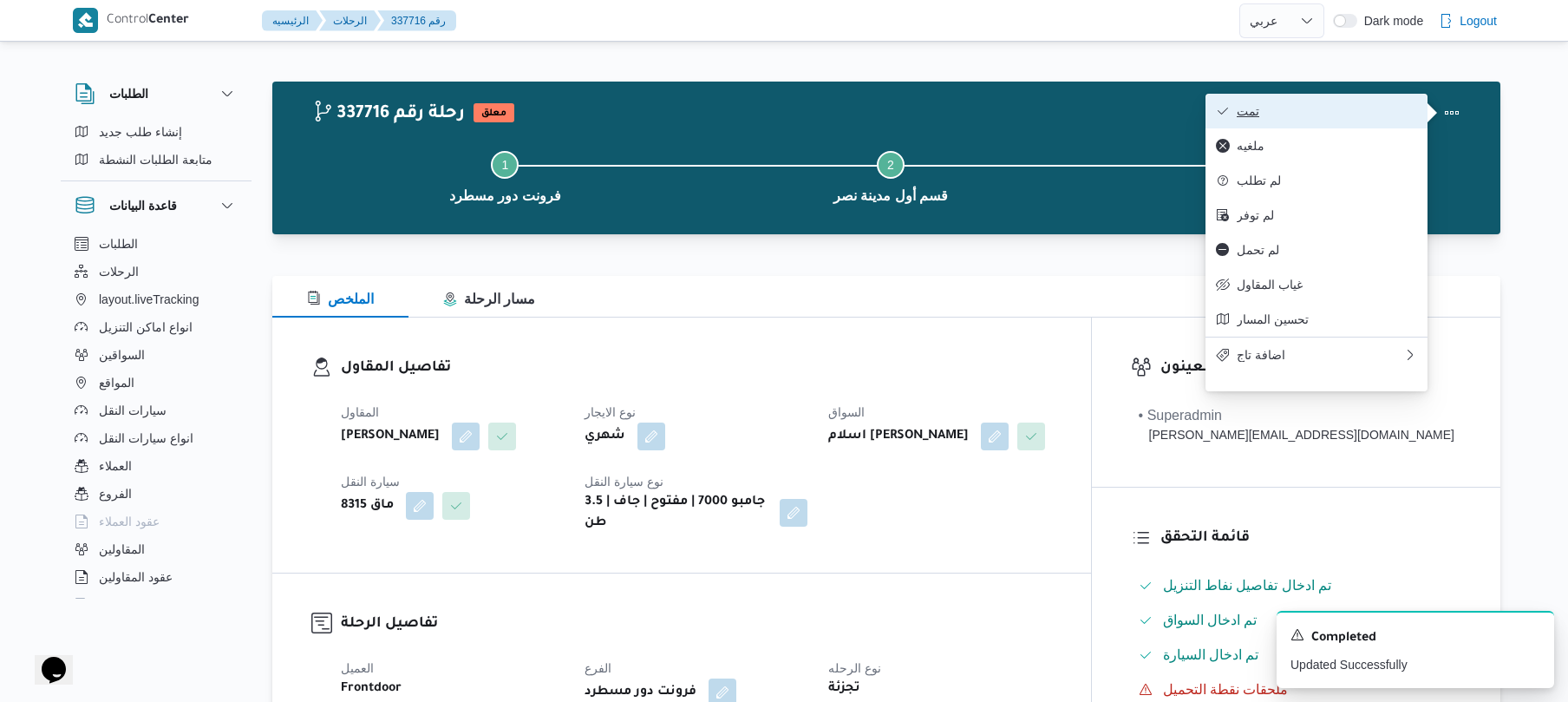
click at [1395, 102] on button "تمت" at bounding box center [1317, 110] width 222 height 35
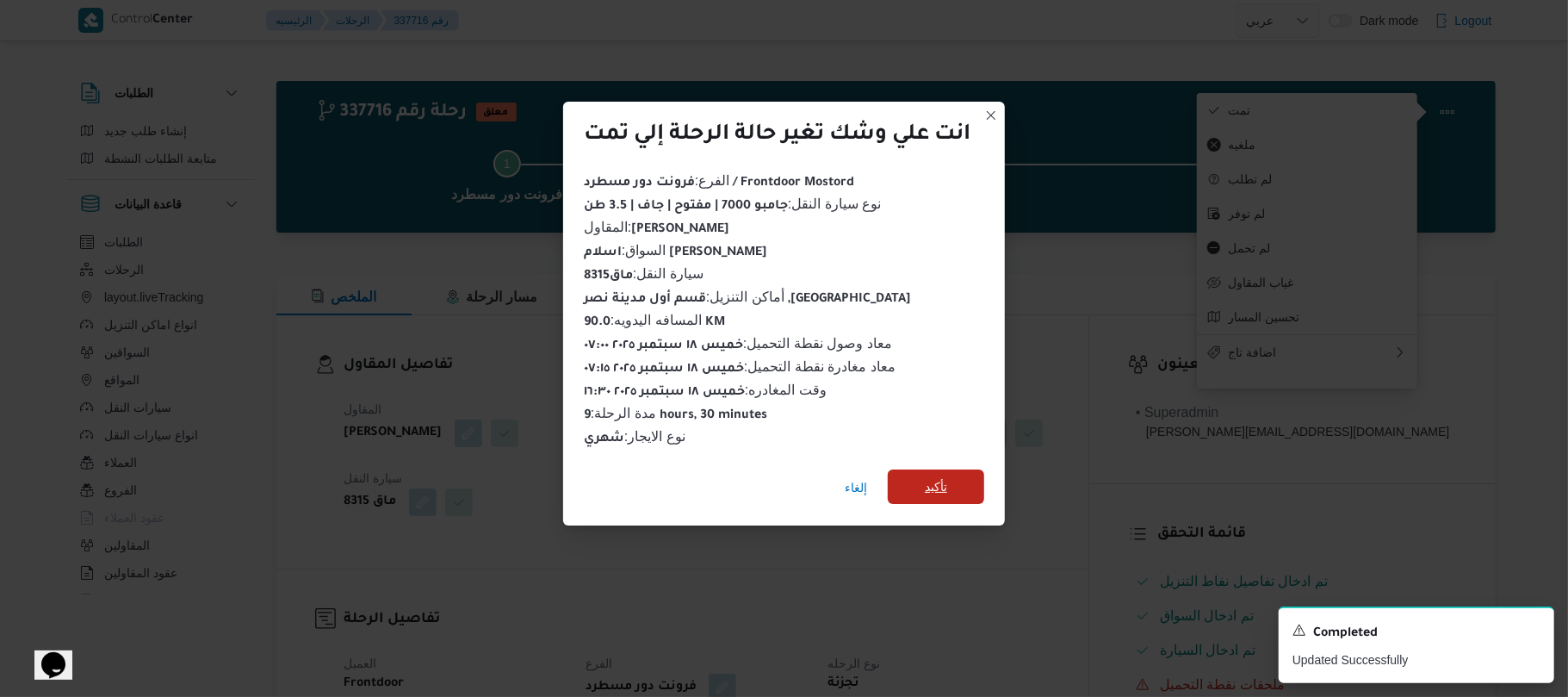
click at [965, 473] on span "تأكيد" at bounding box center [936, 486] width 96 height 35
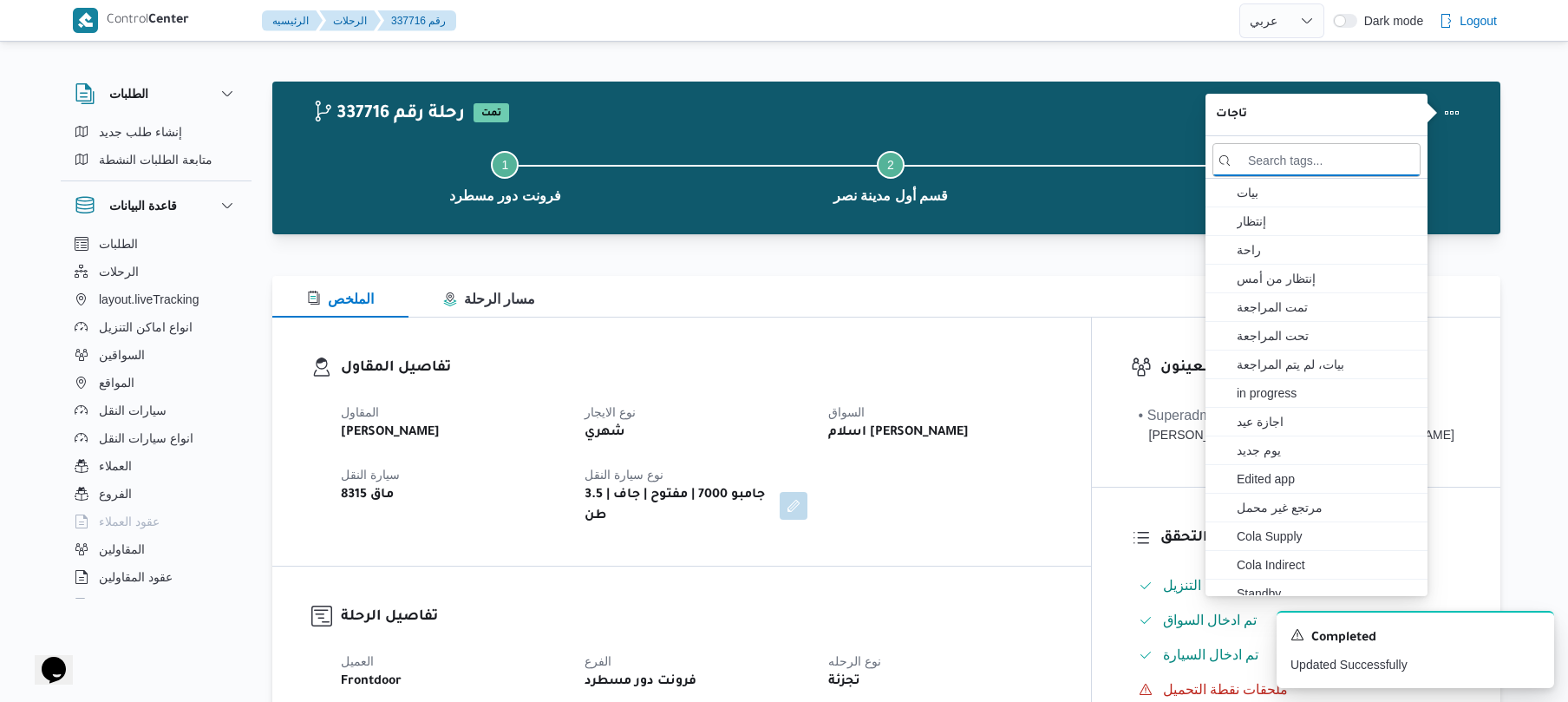
click at [976, 490] on div "المقاول محمد صلاح عبداللطيف الشريف نوع الايجار شهري السواق اسلام حسن محمد حسن س…" at bounding box center [696, 464] width 732 height 146
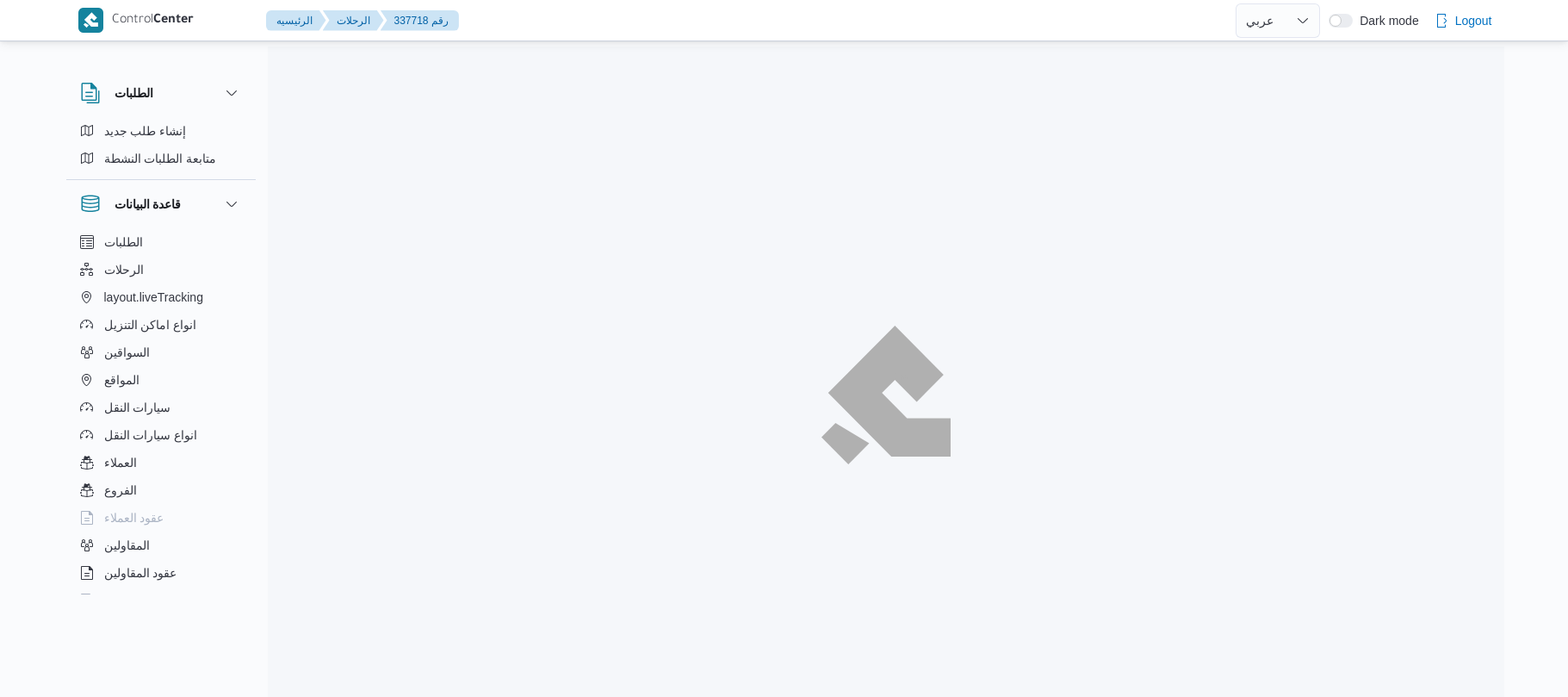
select select "ar"
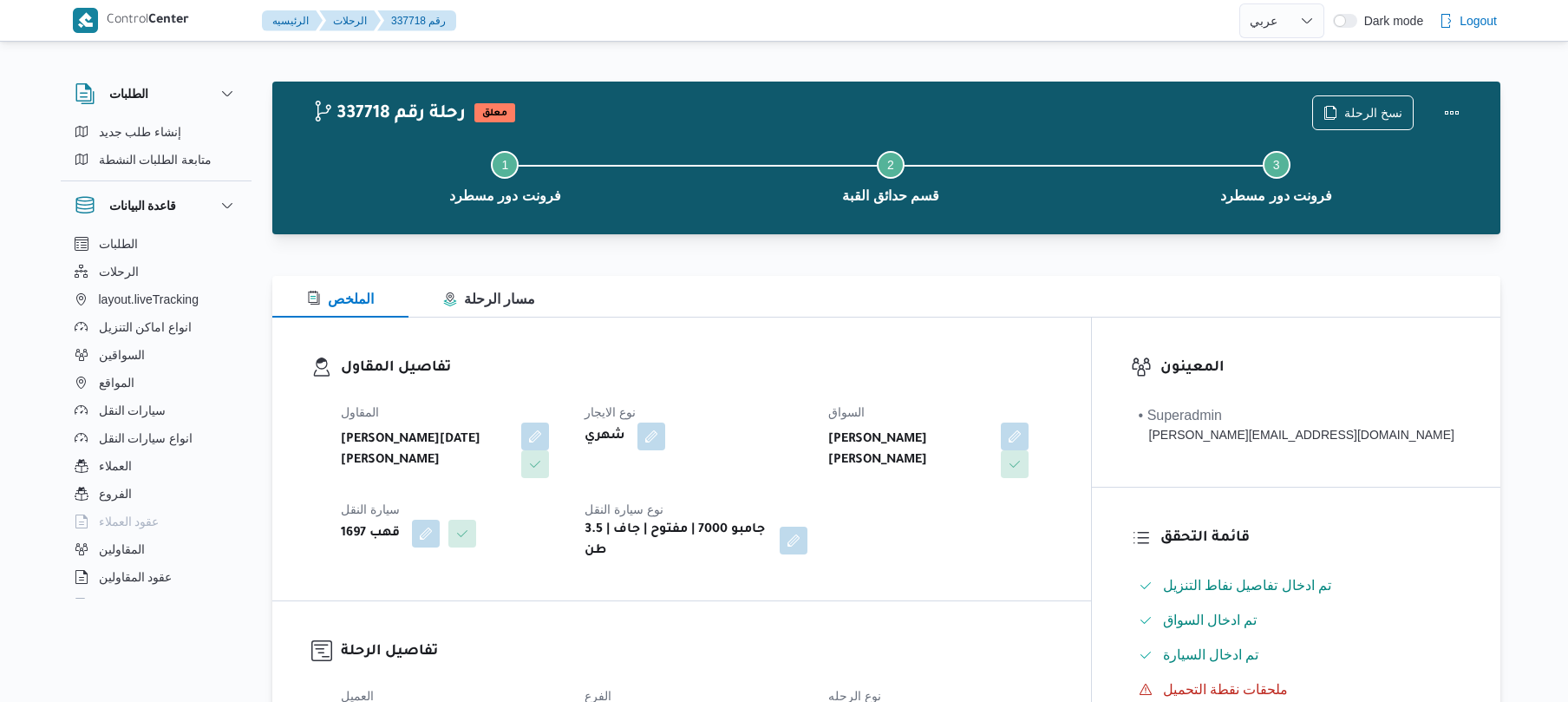
click at [1073, 351] on div "تفاصيل المقاول المقاول [PERSON_NAME][DATE] [PERSON_NAME] نوع الايجار شهري السوا…" at bounding box center [681, 459] width 819 height 283
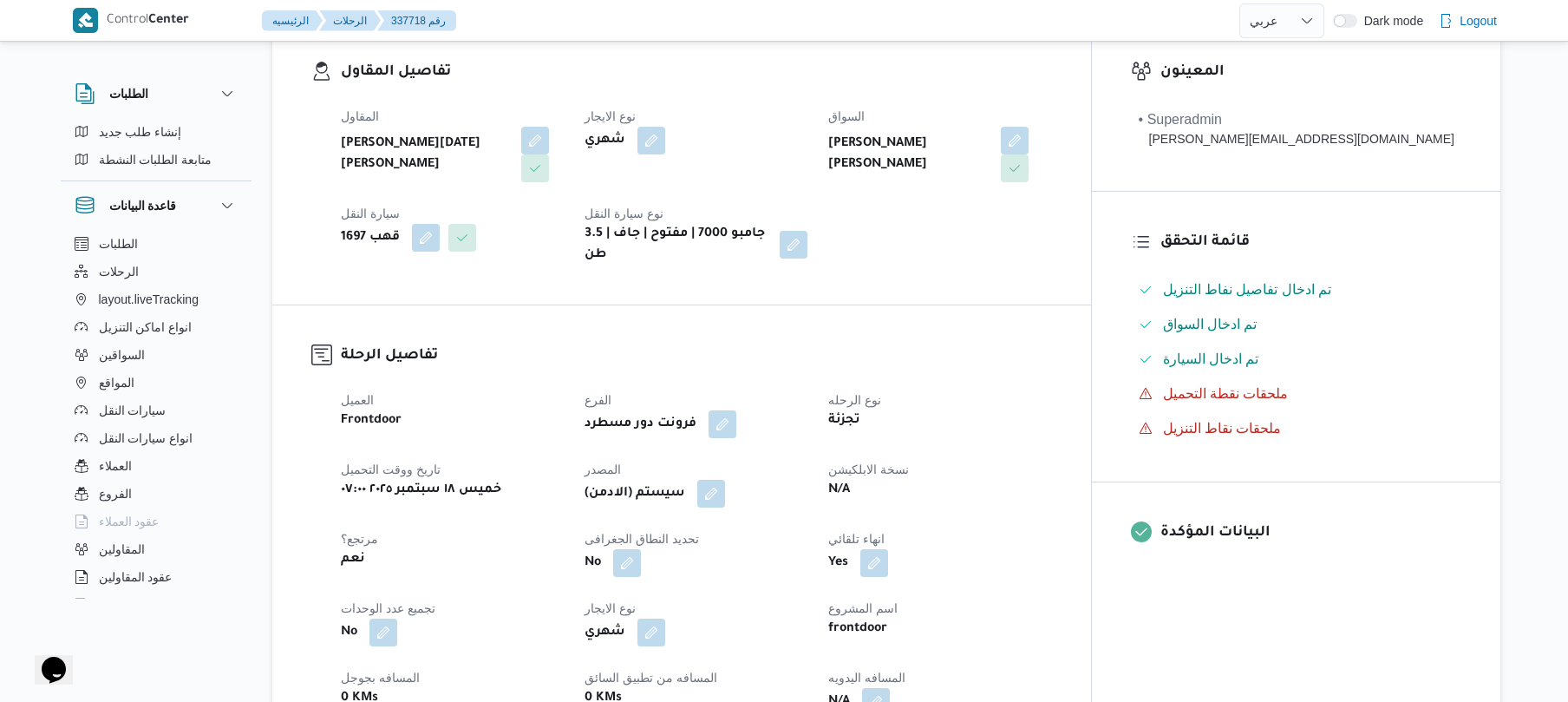
scroll to position [555, 0]
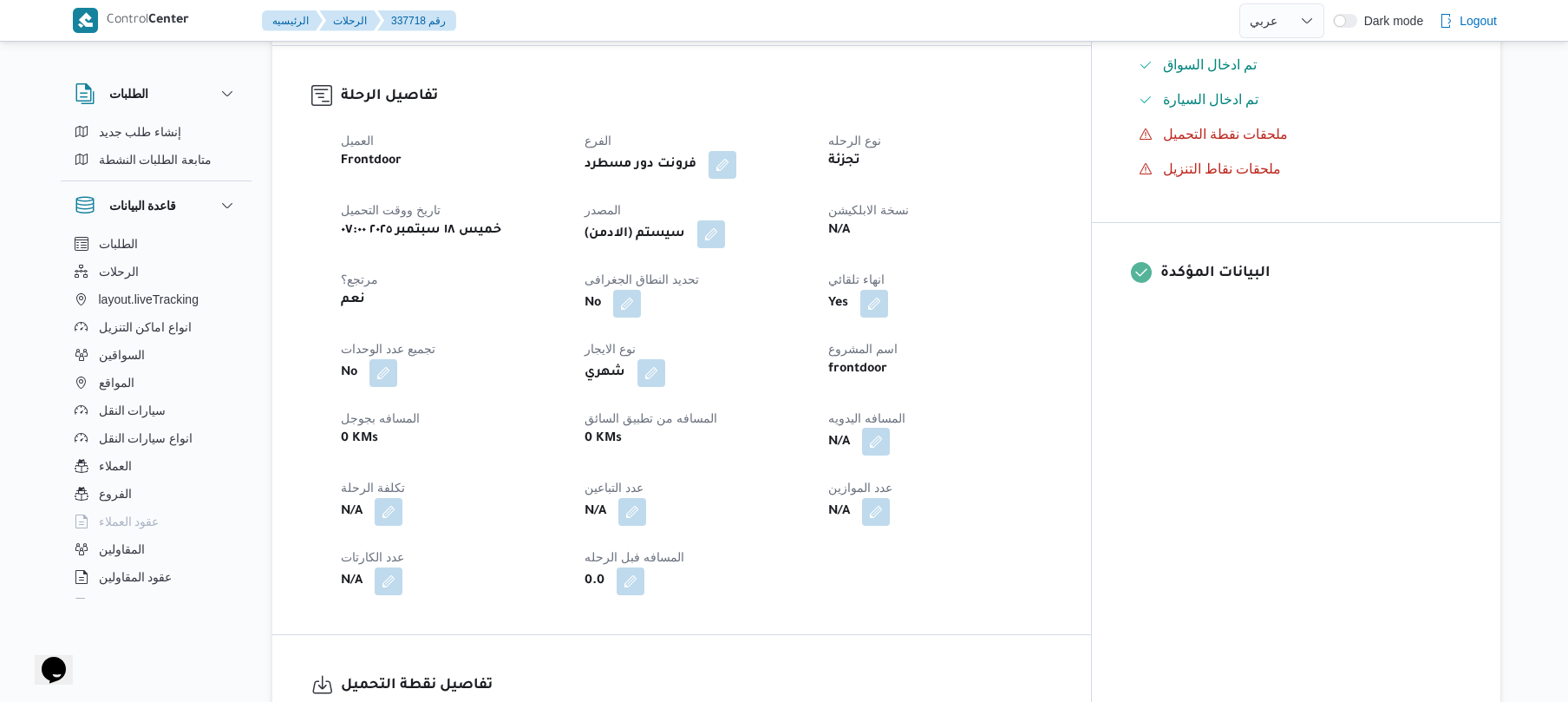
click at [890, 428] on button "button" at bounding box center [875, 441] width 27 height 27
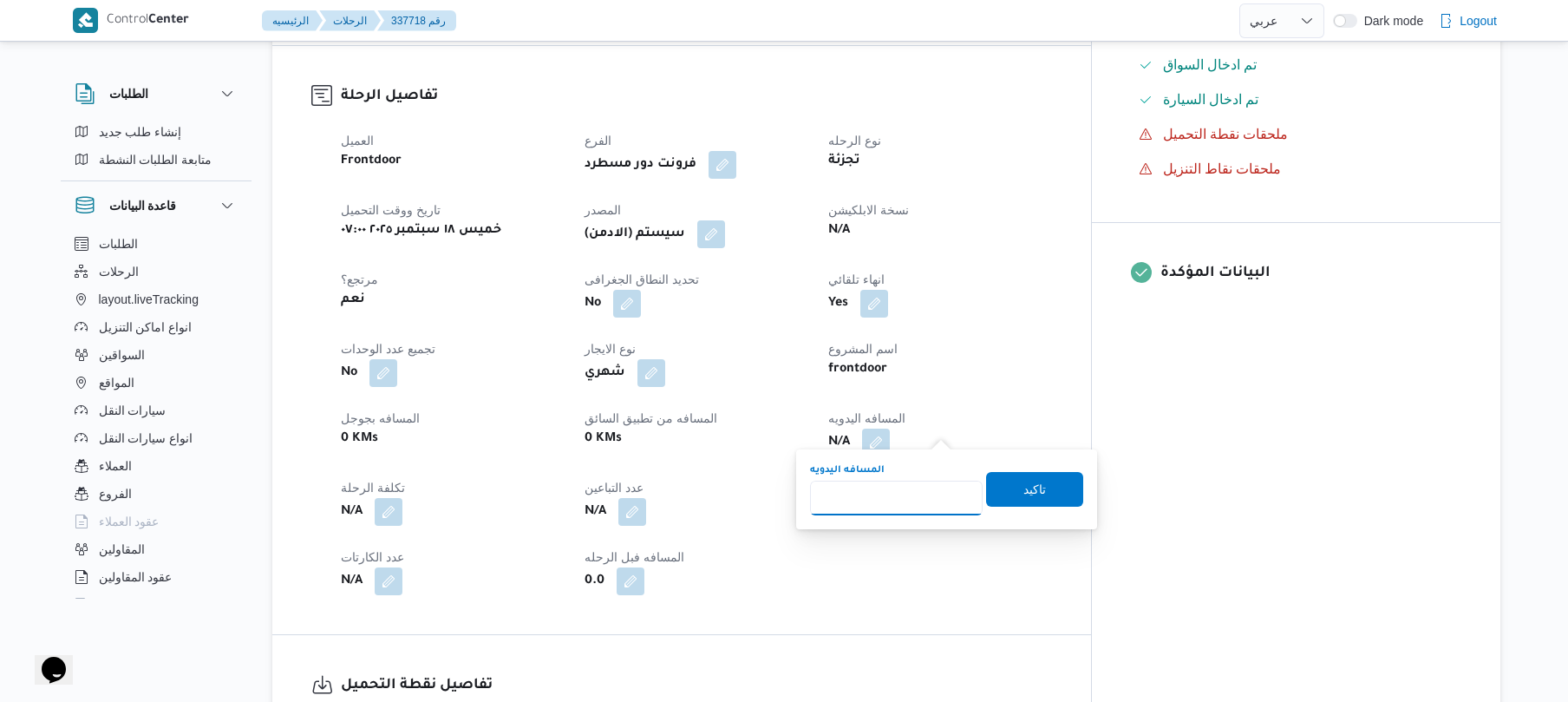
click at [906, 495] on input "المسافه اليدويه" at bounding box center [896, 498] width 172 height 35
type input "70"
click at [1004, 489] on span "تاكيد" at bounding box center [1035, 488] width 97 height 35
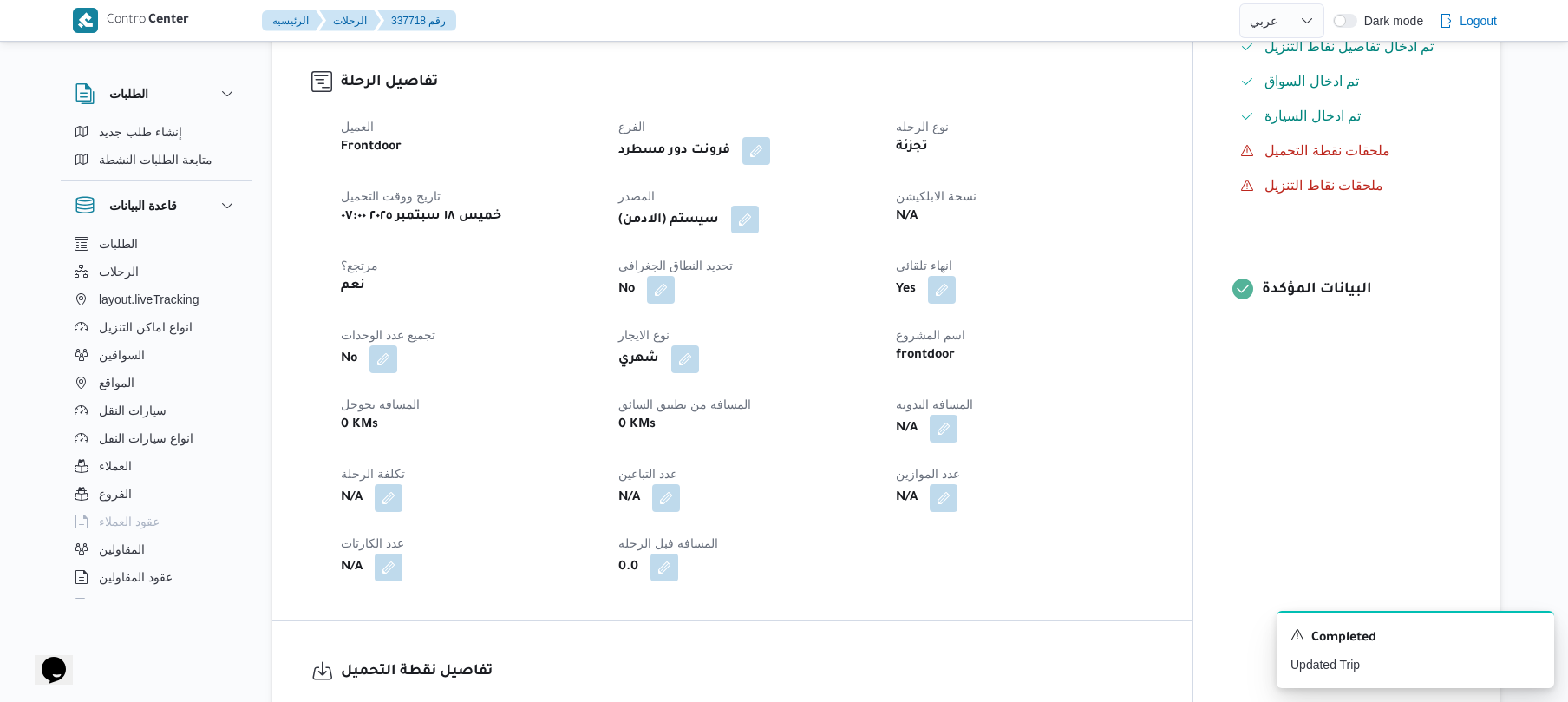
click at [750, 223] on button "button" at bounding box center [744, 219] width 27 height 27
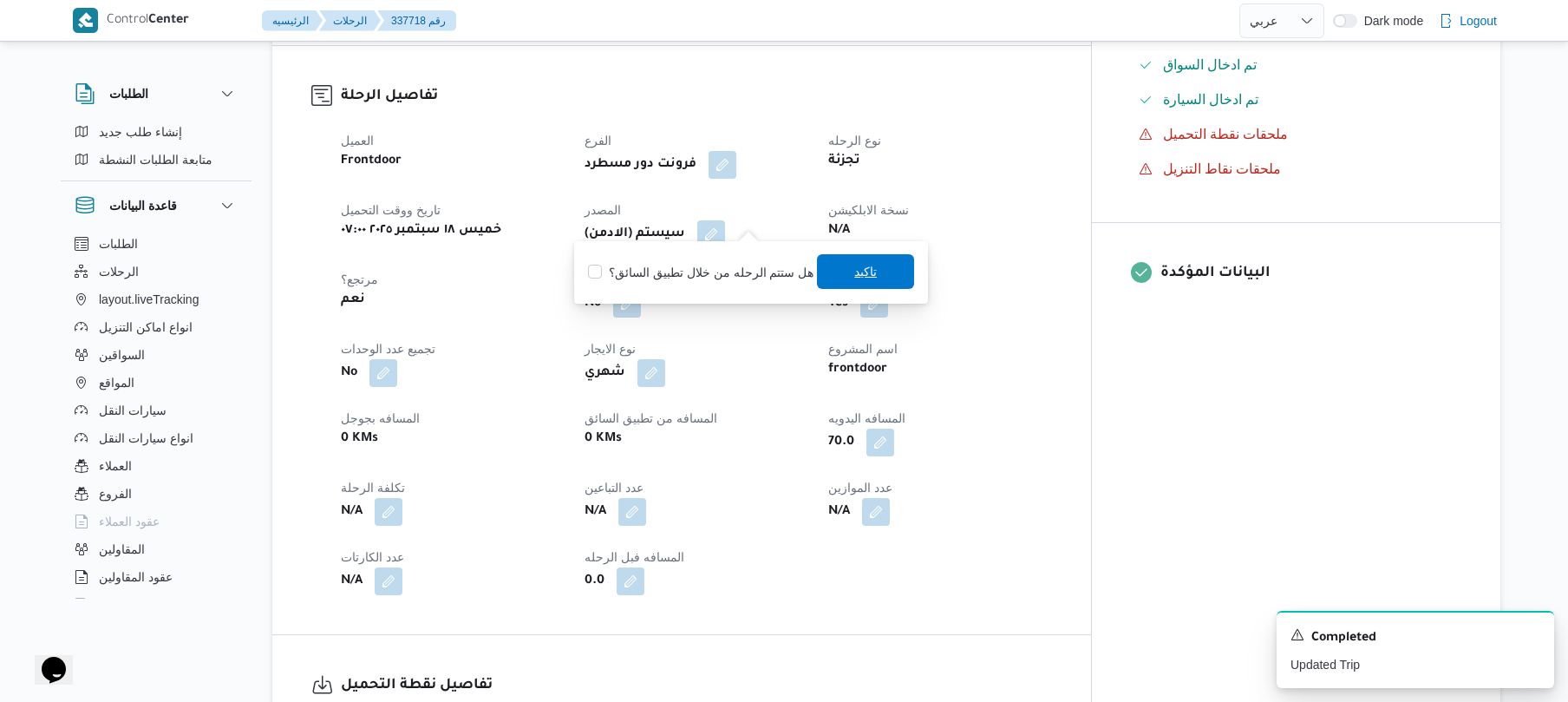
click at [858, 279] on span "تاكيد" at bounding box center [866, 271] width 23 height 21
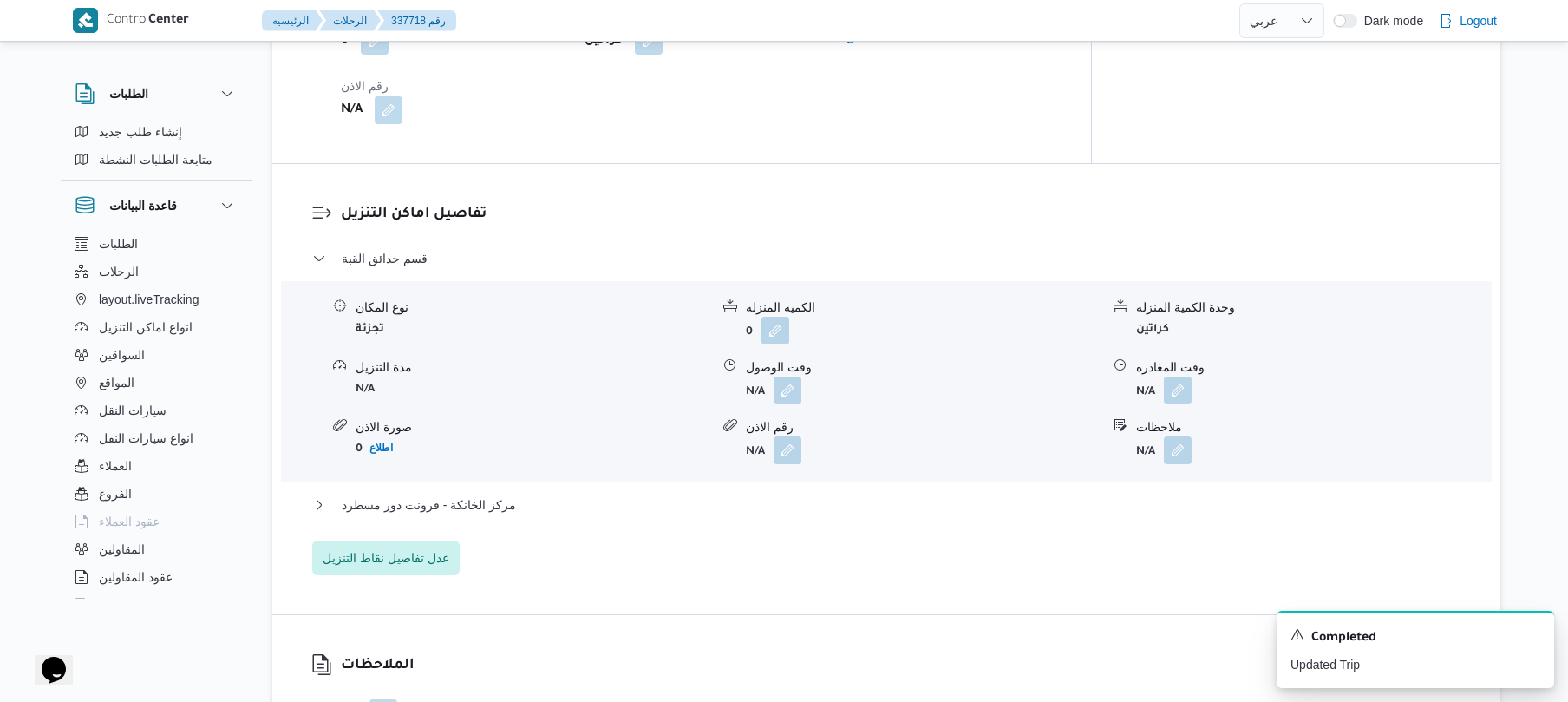
scroll to position [1341, 0]
click at [789, 379] on button "button" at bounding box center [787, 385] width 27 height 27
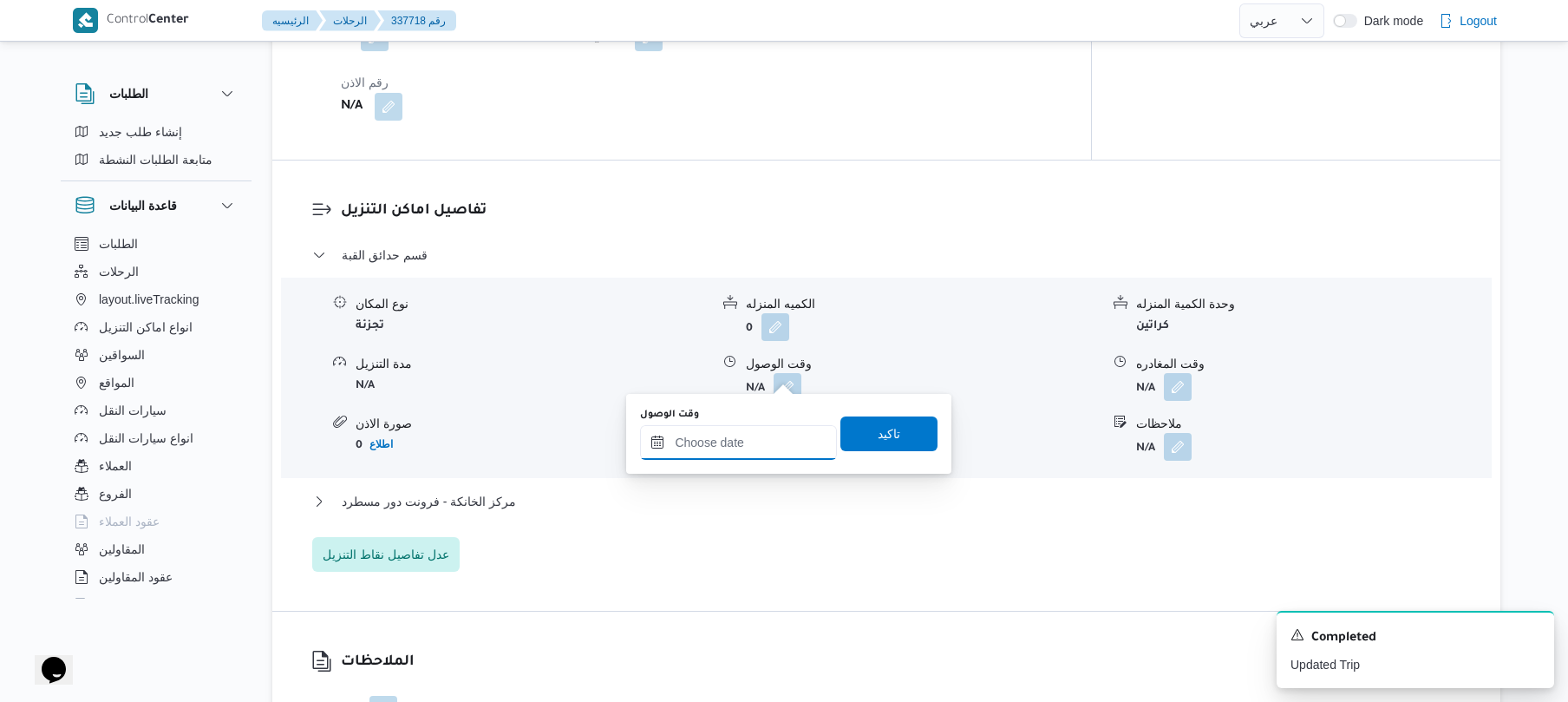
click at [758, 446] on input "وقت الوصول" at bounding box center [738, 442] width 197 height 35
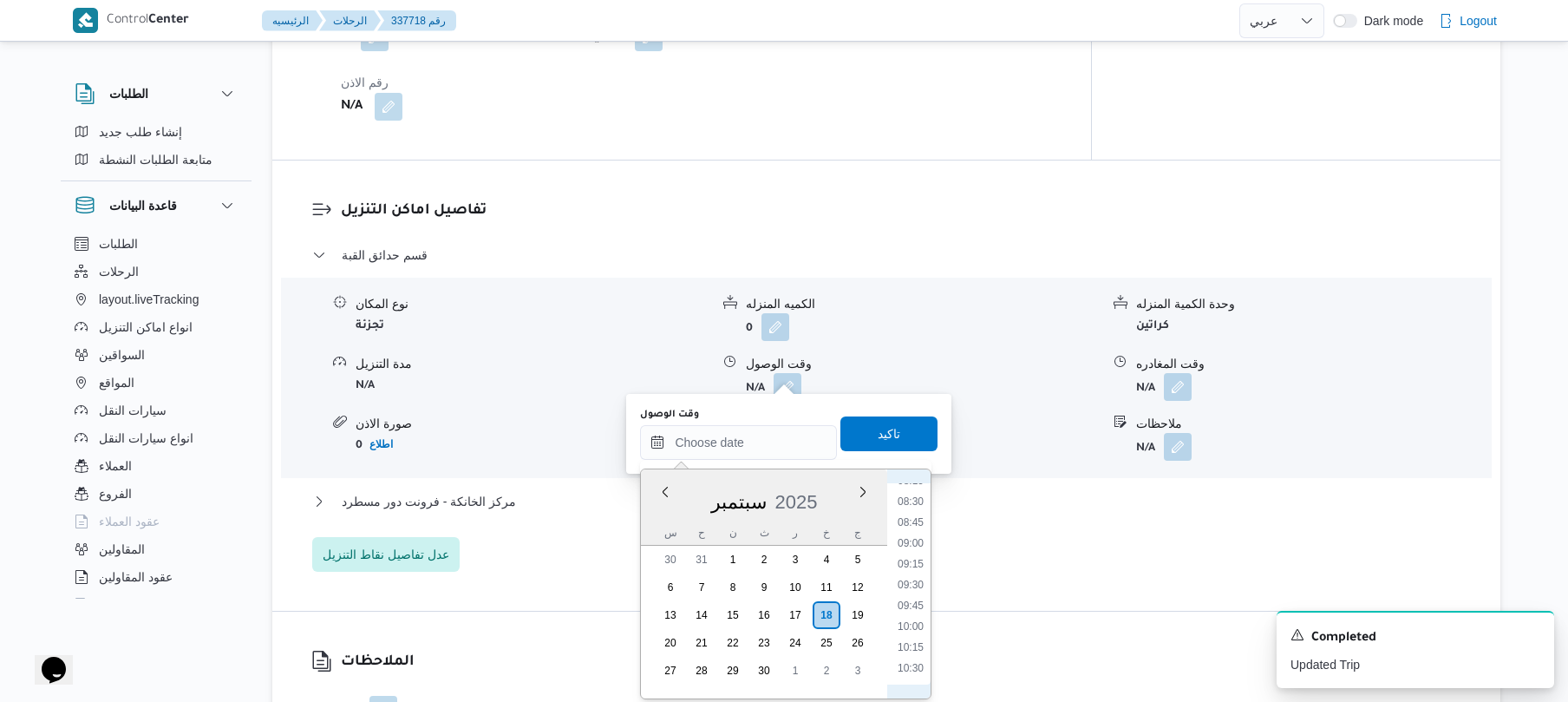
scroll to position [649, 0]
click at [906, 621] on ul "00:00 00:15 00:30 00:45 01:00 01:15 01:30 01:45 02:00 02:15 02:30 02:45 03:00 0…" at bounding box center [910, 584] width 40 height 202
click at [907, 614] on li "09:15" at bounding box center [910, 612] width 40 height 17
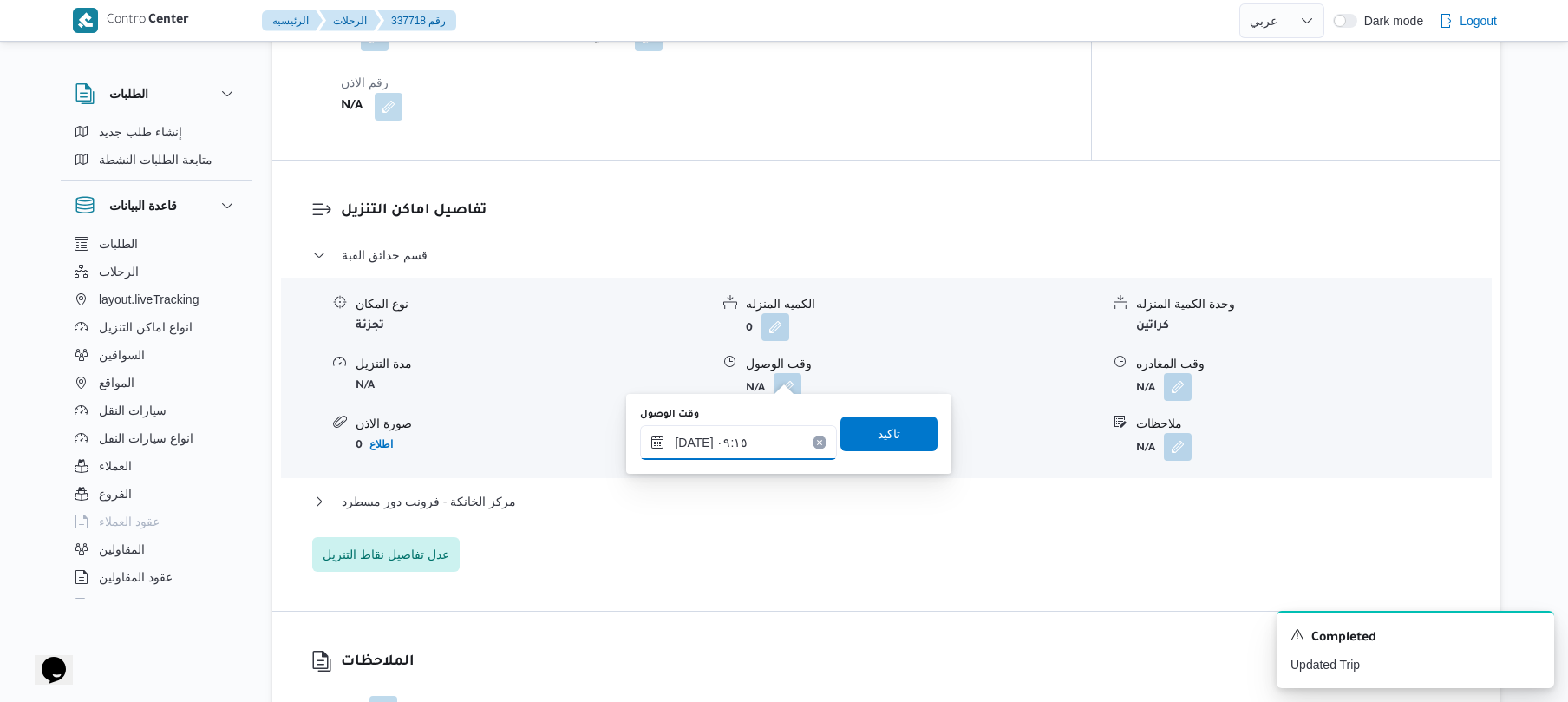
click at [694, 444] on input "[DATE] ٠٩:١٥" at bounding box center [738, 442] width 197 height 35
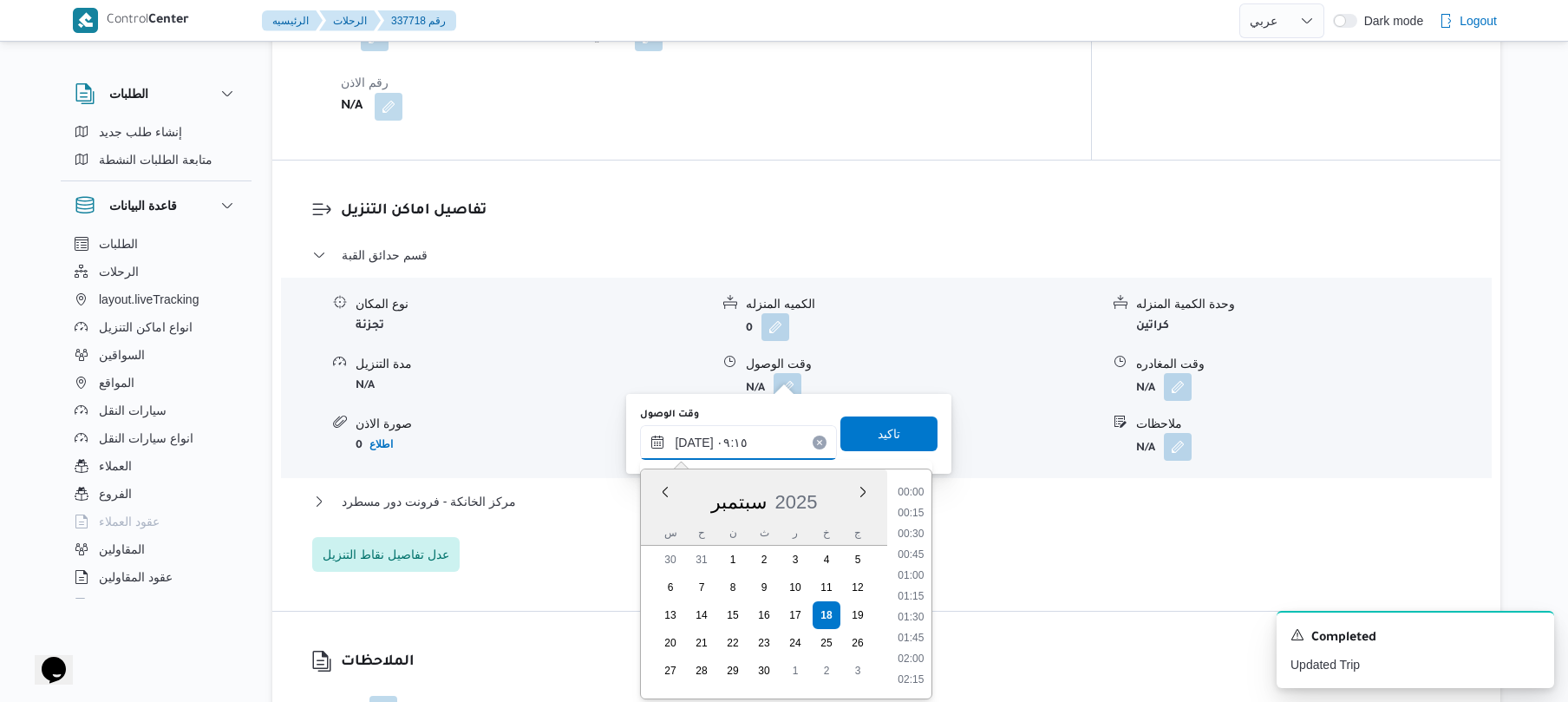
click at [694, 444] on input "[DATE] ٠٩:١٥" at bounding box center [738, 442] width 197 height 35
type input "[DATE] ٠٩:20"
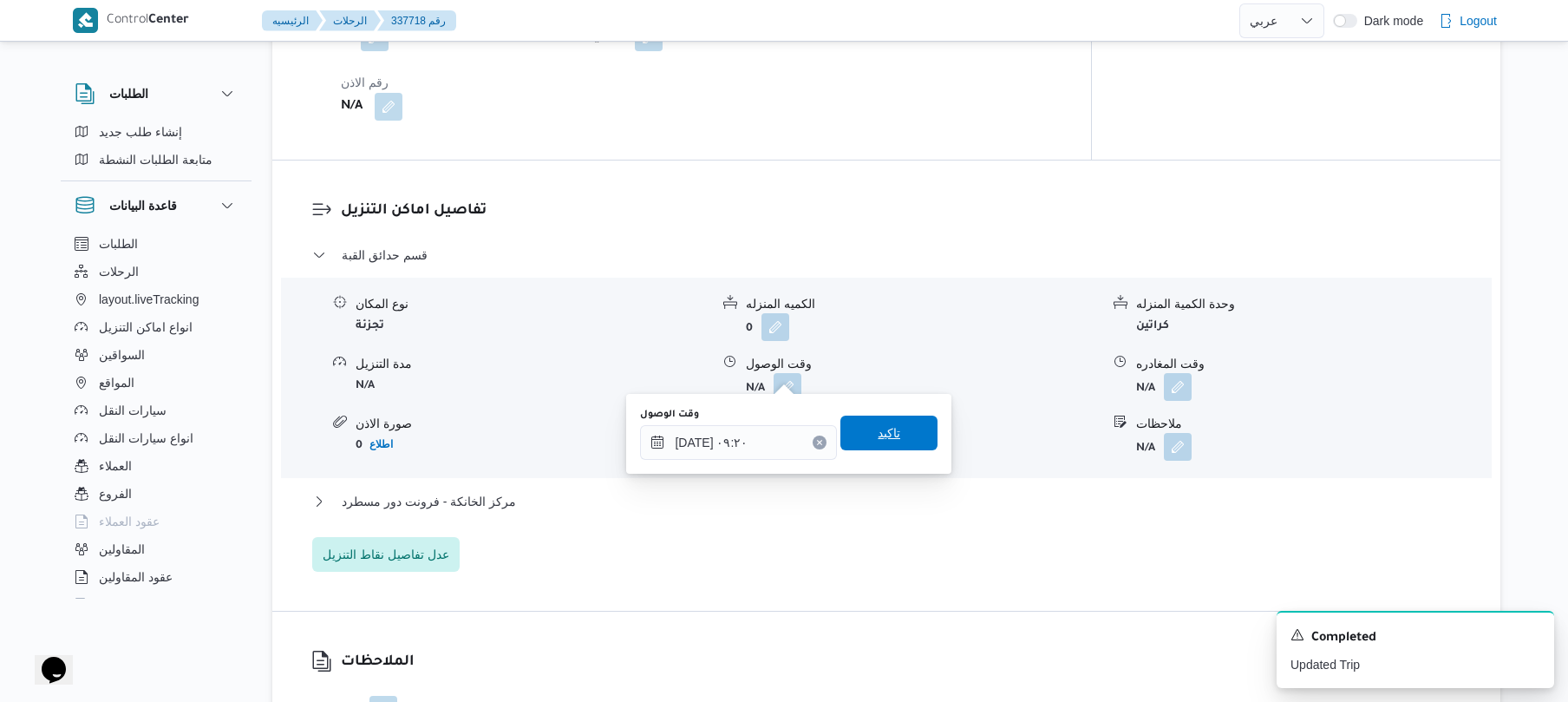
click at [862, 429] on span "تاكيد" at bounding box center [889, 433] width 97 height 35
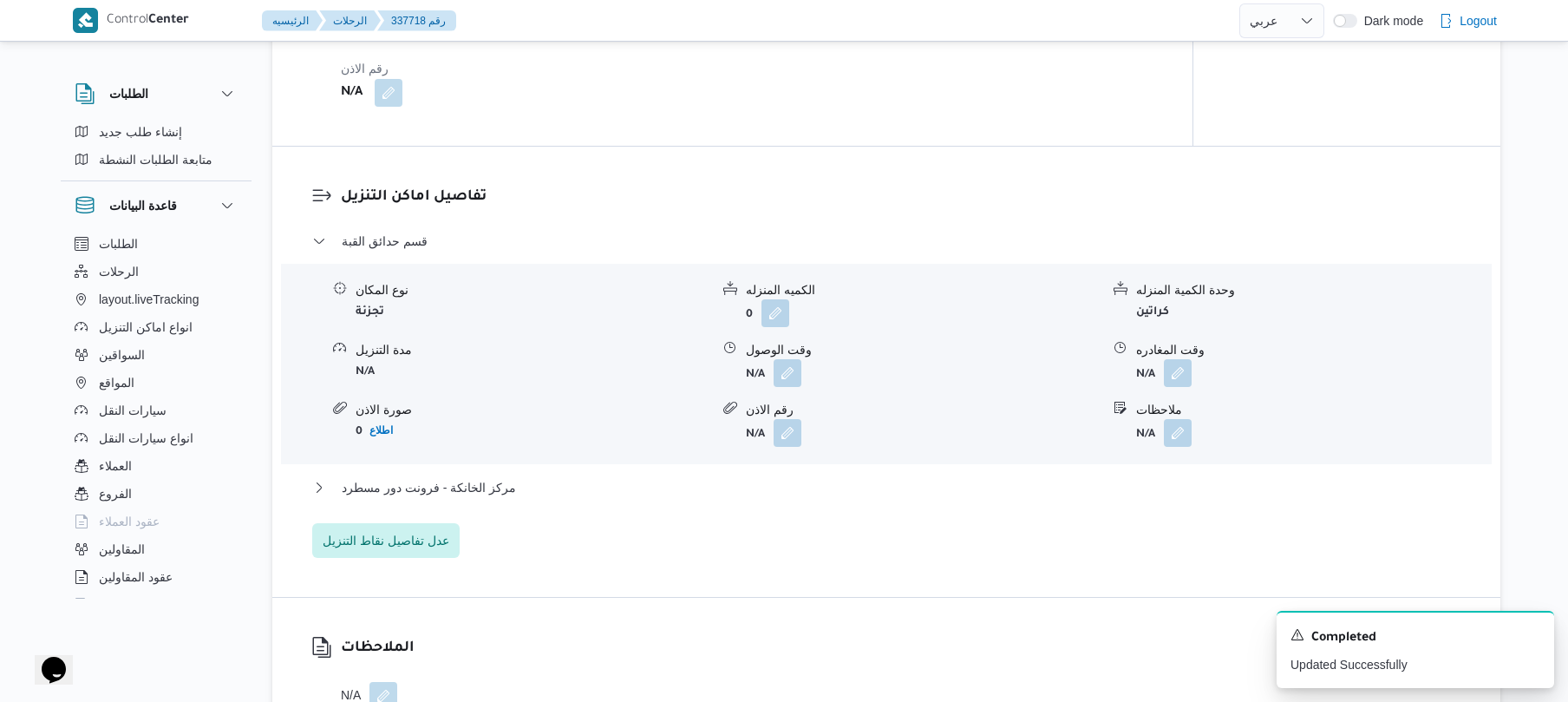
click at [790, 499] on div "مركز الخانكة - فرونت دور مسطرد" at bounding box center [887, 493] width 1150 height 33
click at [790, 497] on button "مركز الخانكة - فرونت دور مسطرد" at bounding box center [887, 487] width 1150 height 21
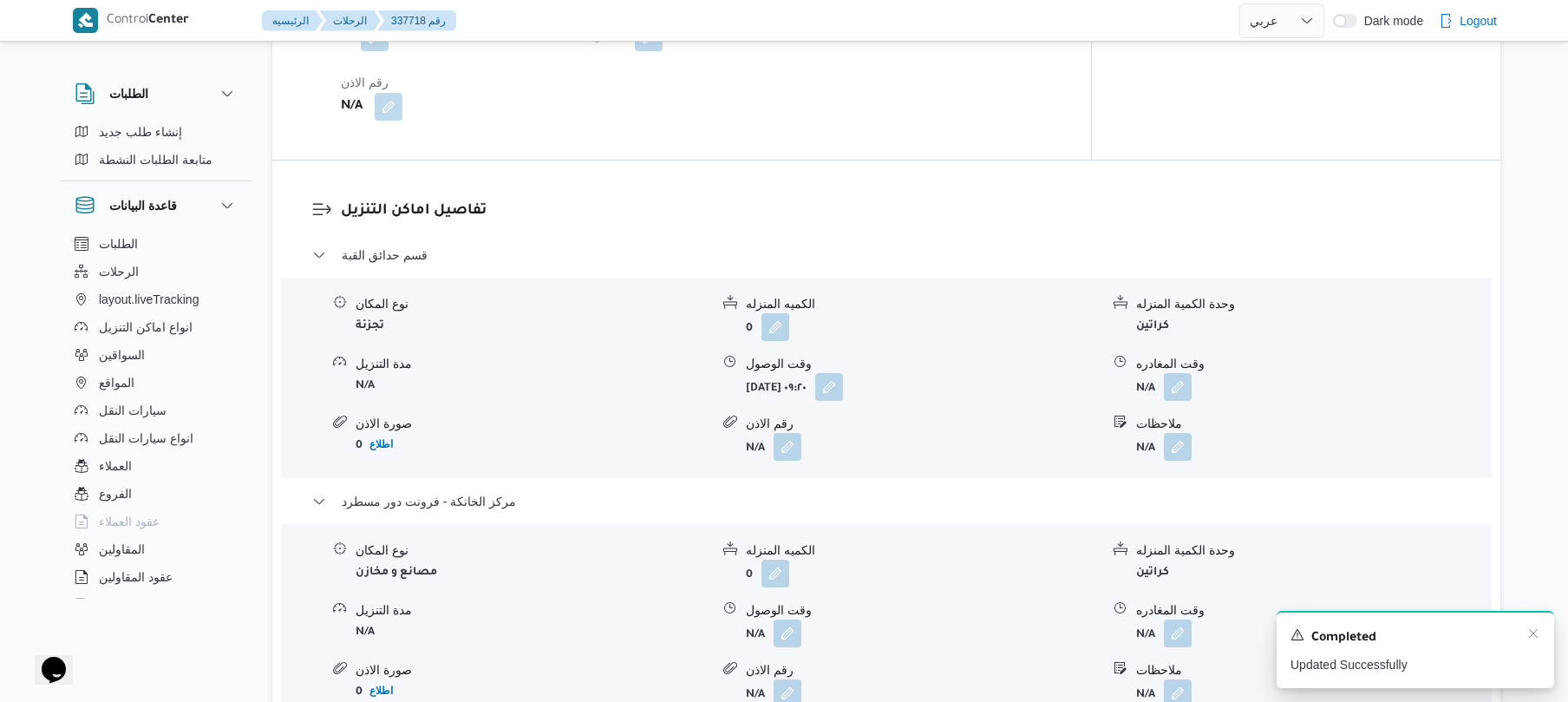
click at [1541, 640] on div "A new notification appears Completed Updated Successfully" at bounding box center [1415, 649] width 278 height 77
click at [1537, 631] on icon "Dismiss toast" at bounding box center [1533, 632] width 8 height 8
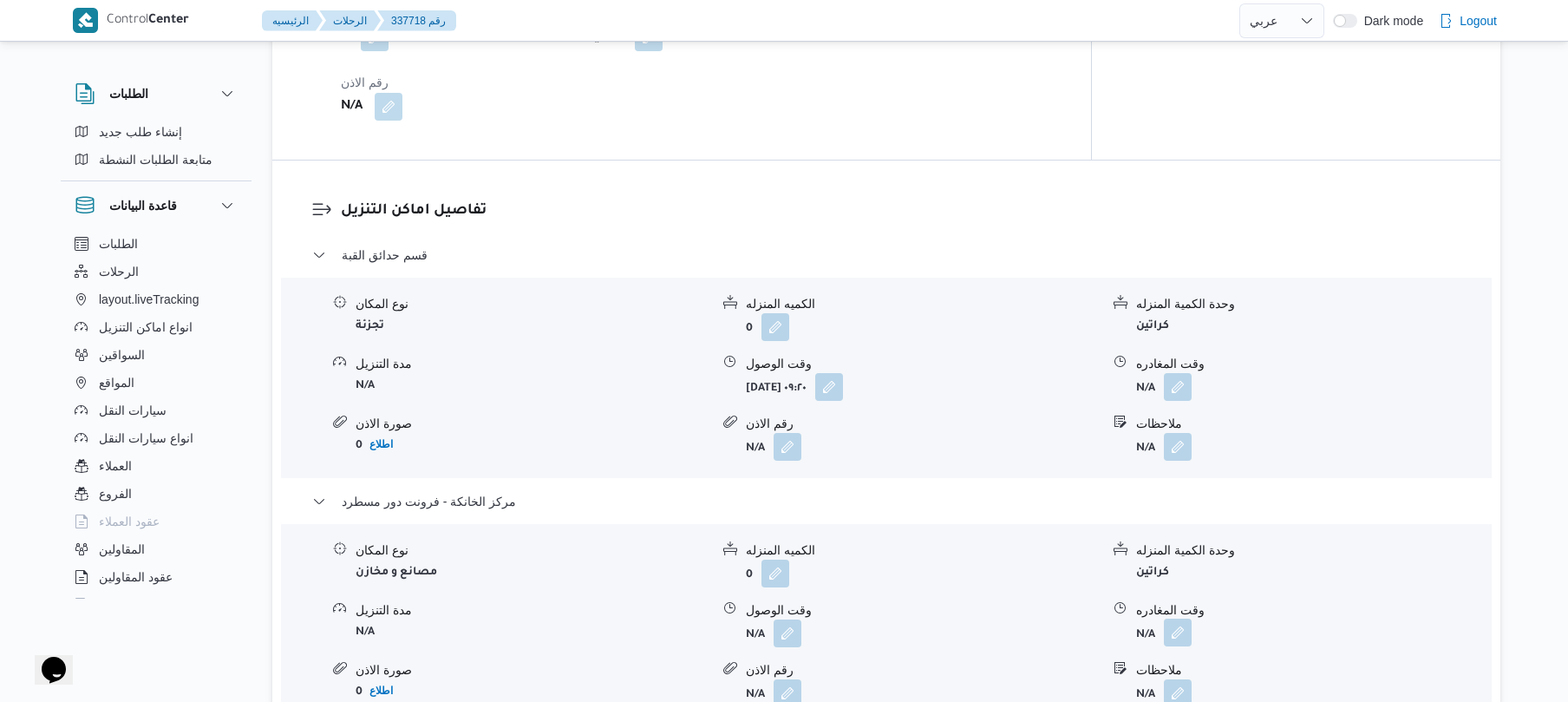
click at [1168, 622] on button "button" at bounding box center [1177, 631] width 27 height 27
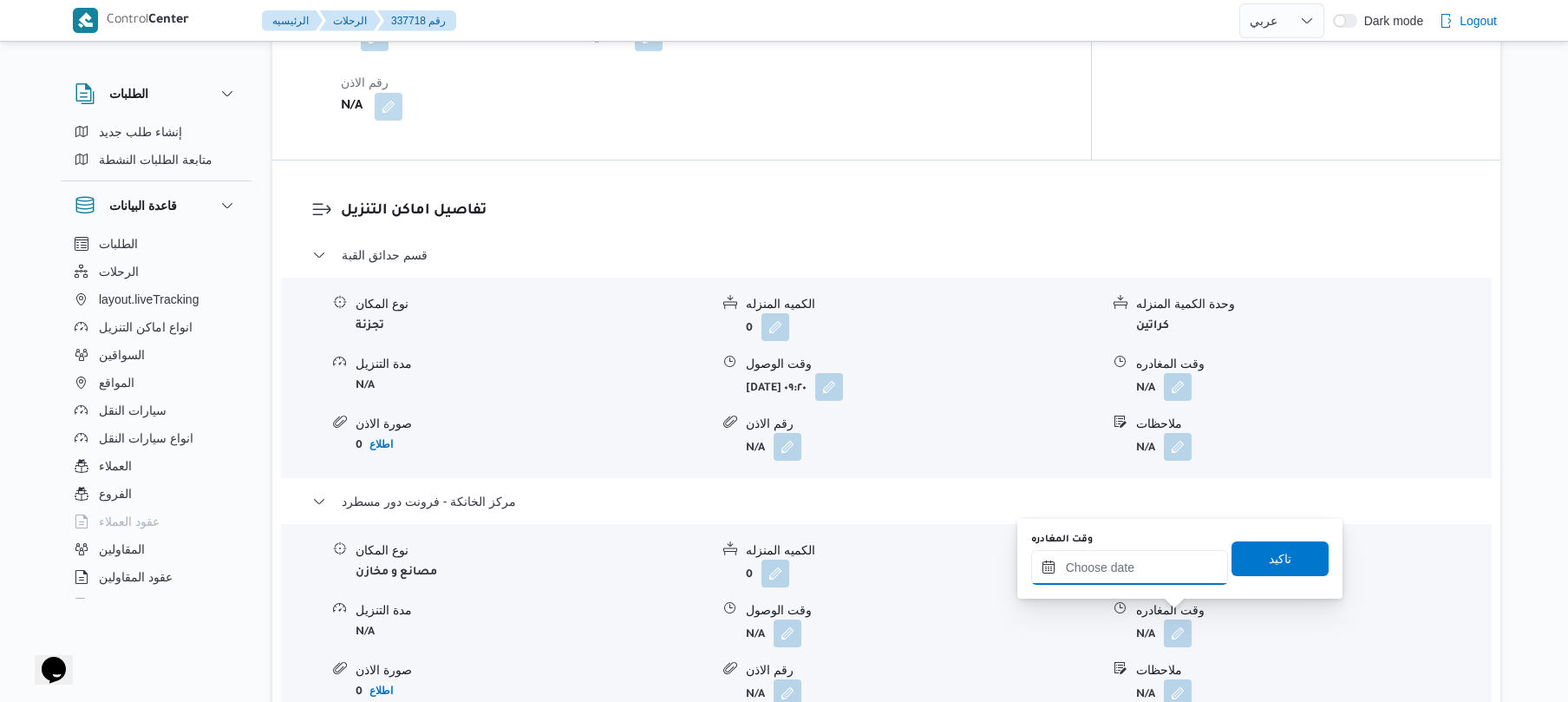
click at [1163, 578] on input "وقت المغادره" at bounding box center [1130, 567] width 197 height 35
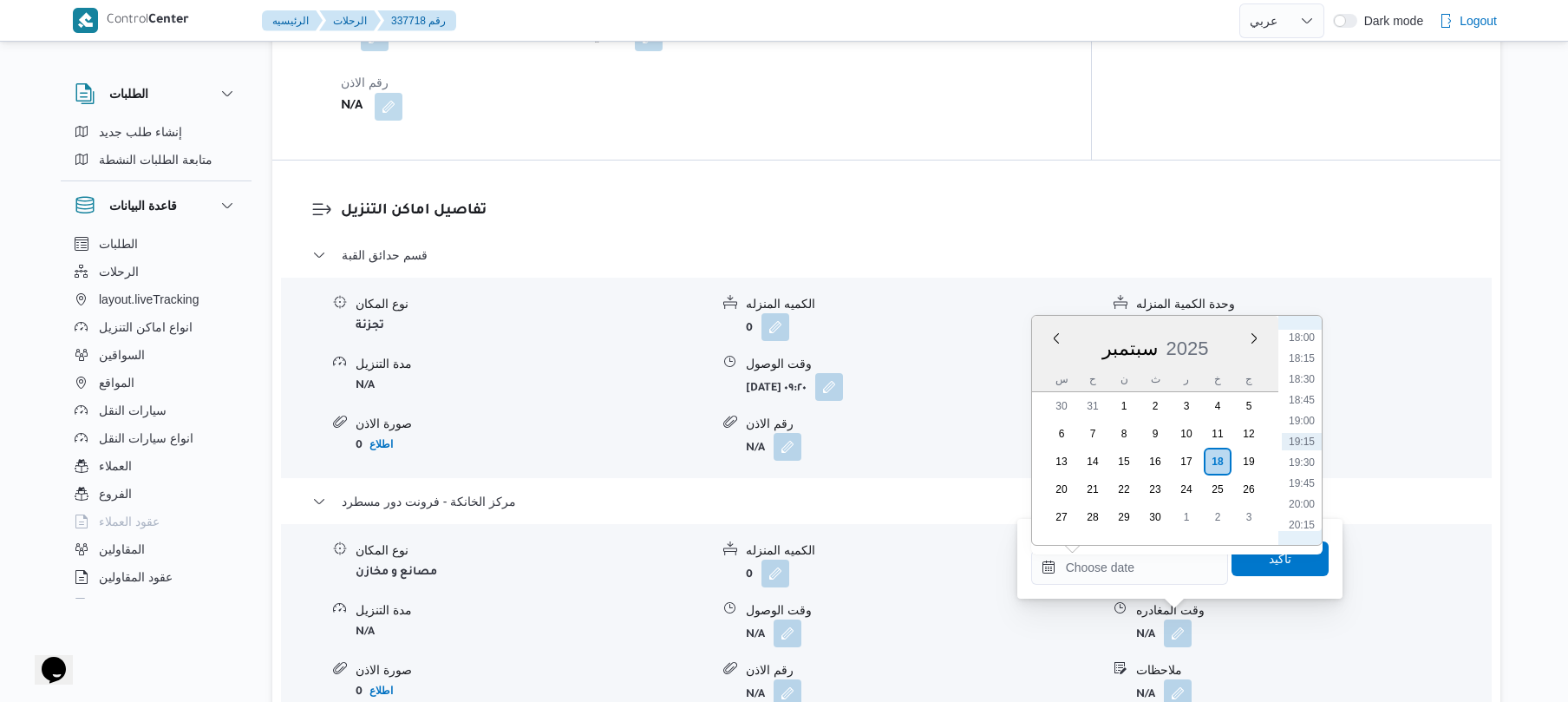
scroll to position [1329, 0]
click at [1304, 403] on li "16:45" at bounding box center [1302, 404] width 40 height 17
type input "[DATE] ١٦:٤٥"
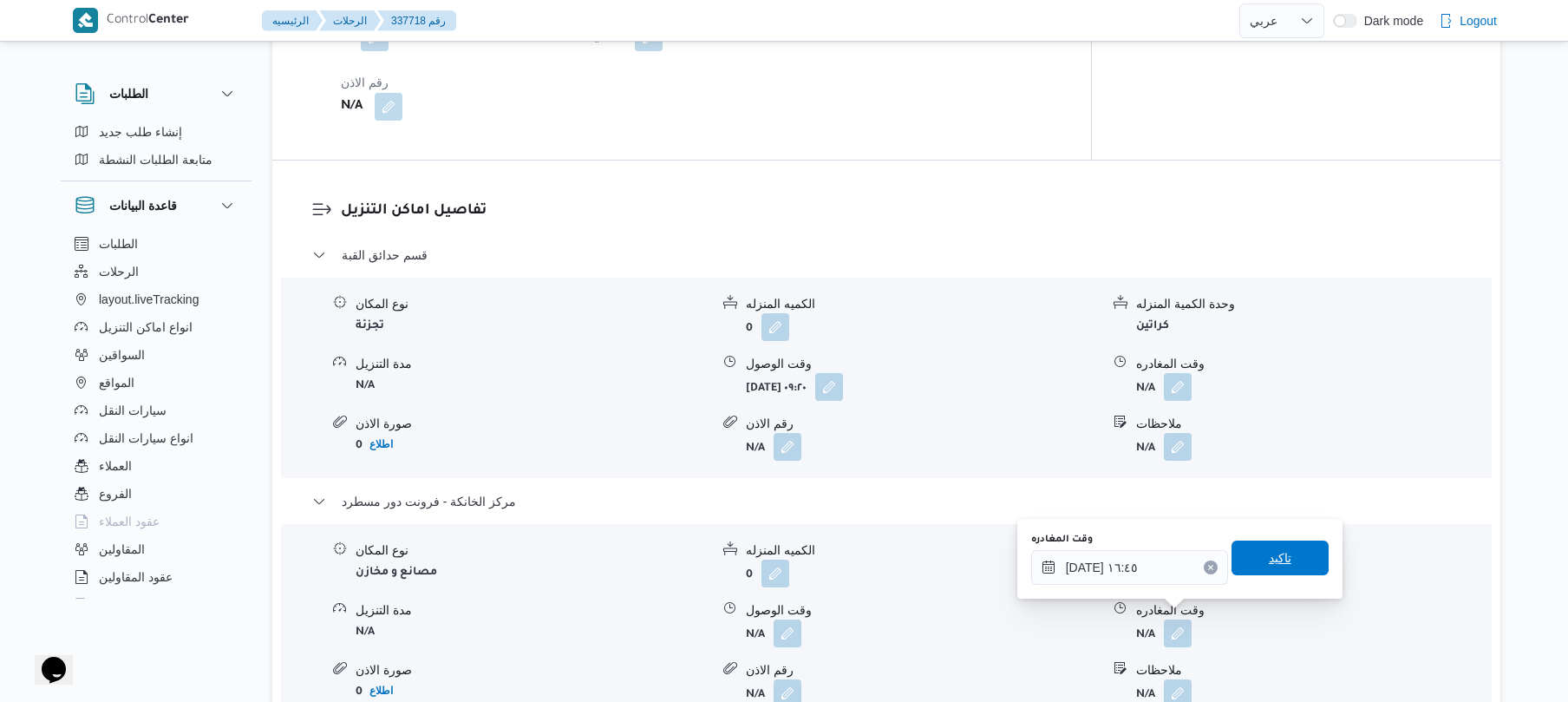
click at [1271, 553] on span "تاكيد" at bounding box center [1281, 558] width 23 height 21
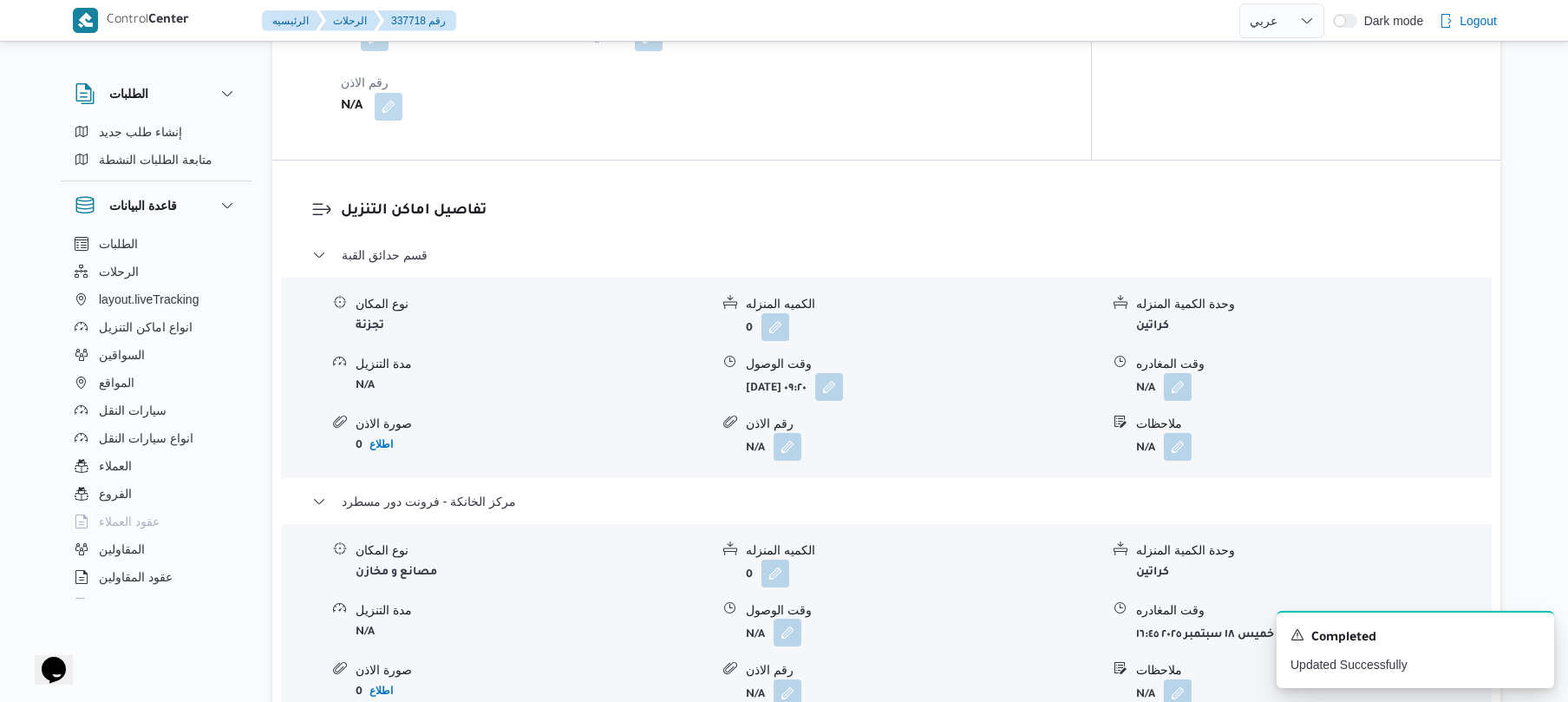
click at [786, 618] on button "button" at bounding box center [787, 631] width 27 height 27
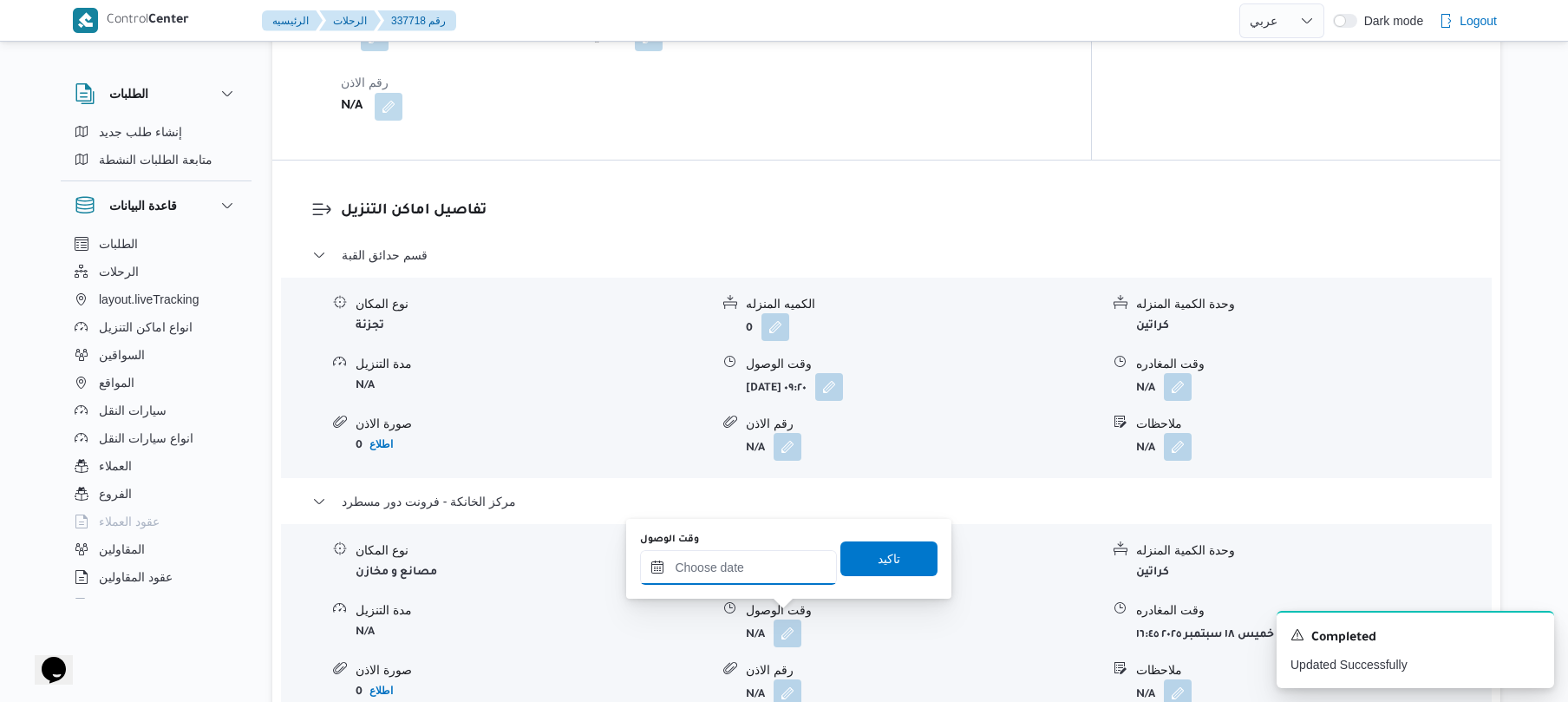
click at [781, 571] on input "وقت الوصول" at bounding box center [738, 567] width 197 height 35
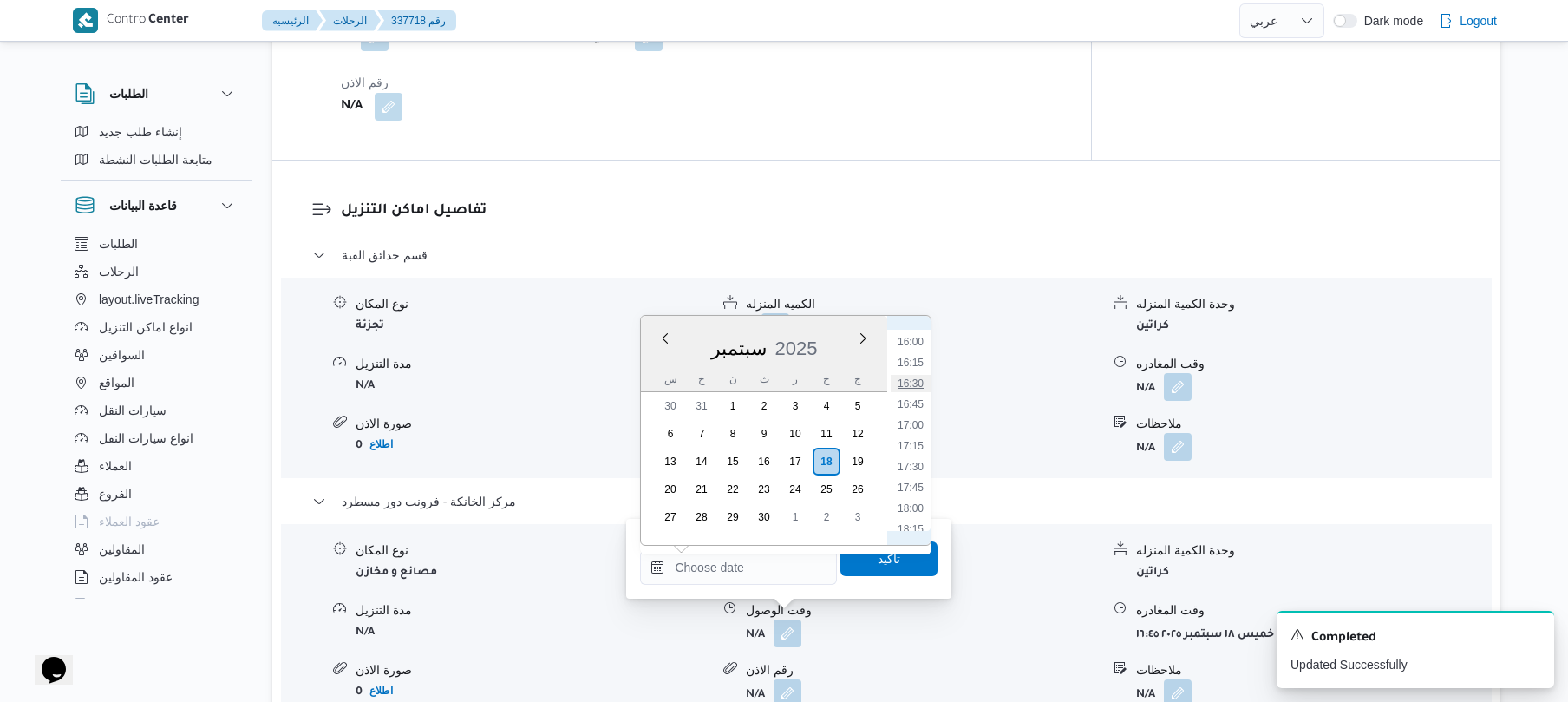
click at [922, 378] on li "16:30" at bounding box center [910, 384] width 40 height 17
type input "[DATE] ١٦:٣٠"
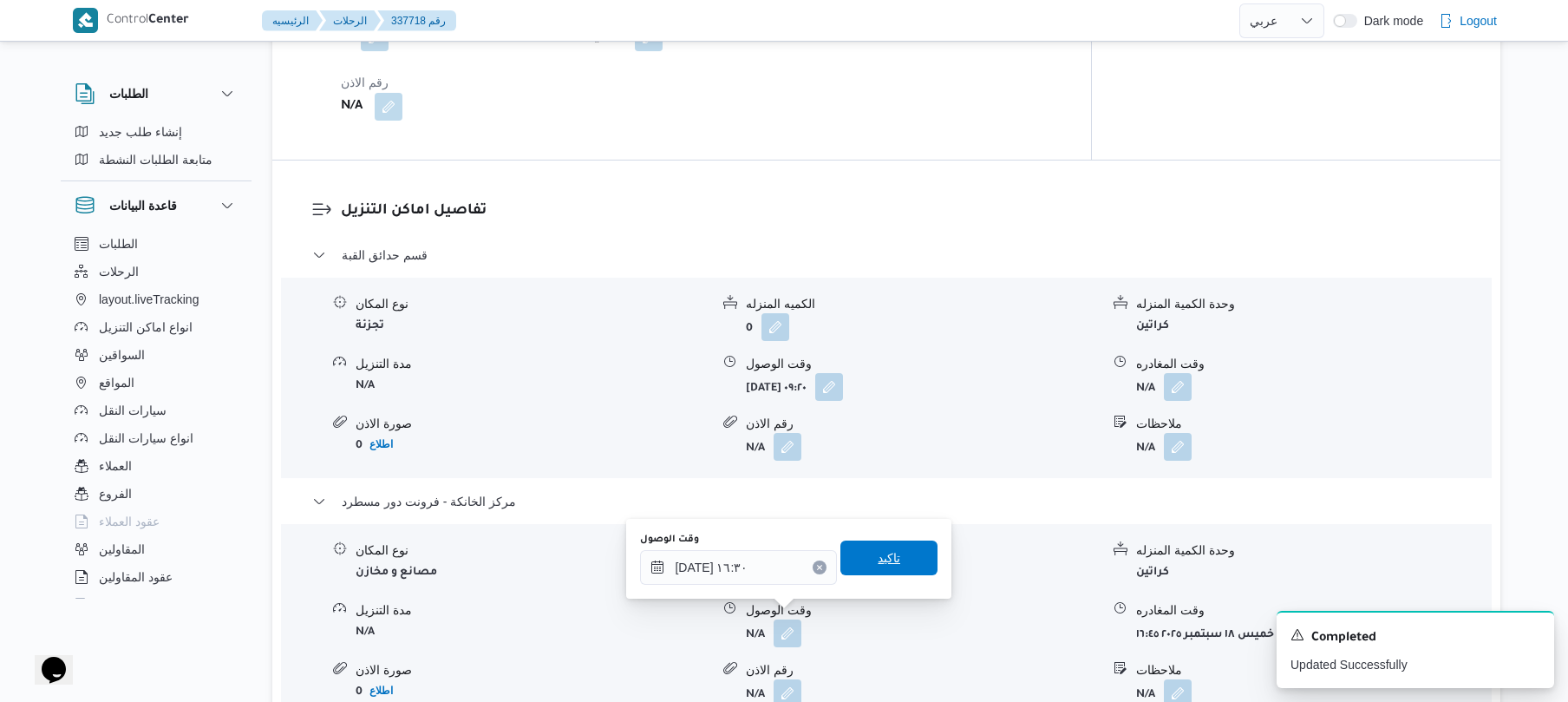
click at [900, 555] on span "تاكيد" at bounding box center [889, 557] width 97 height 35
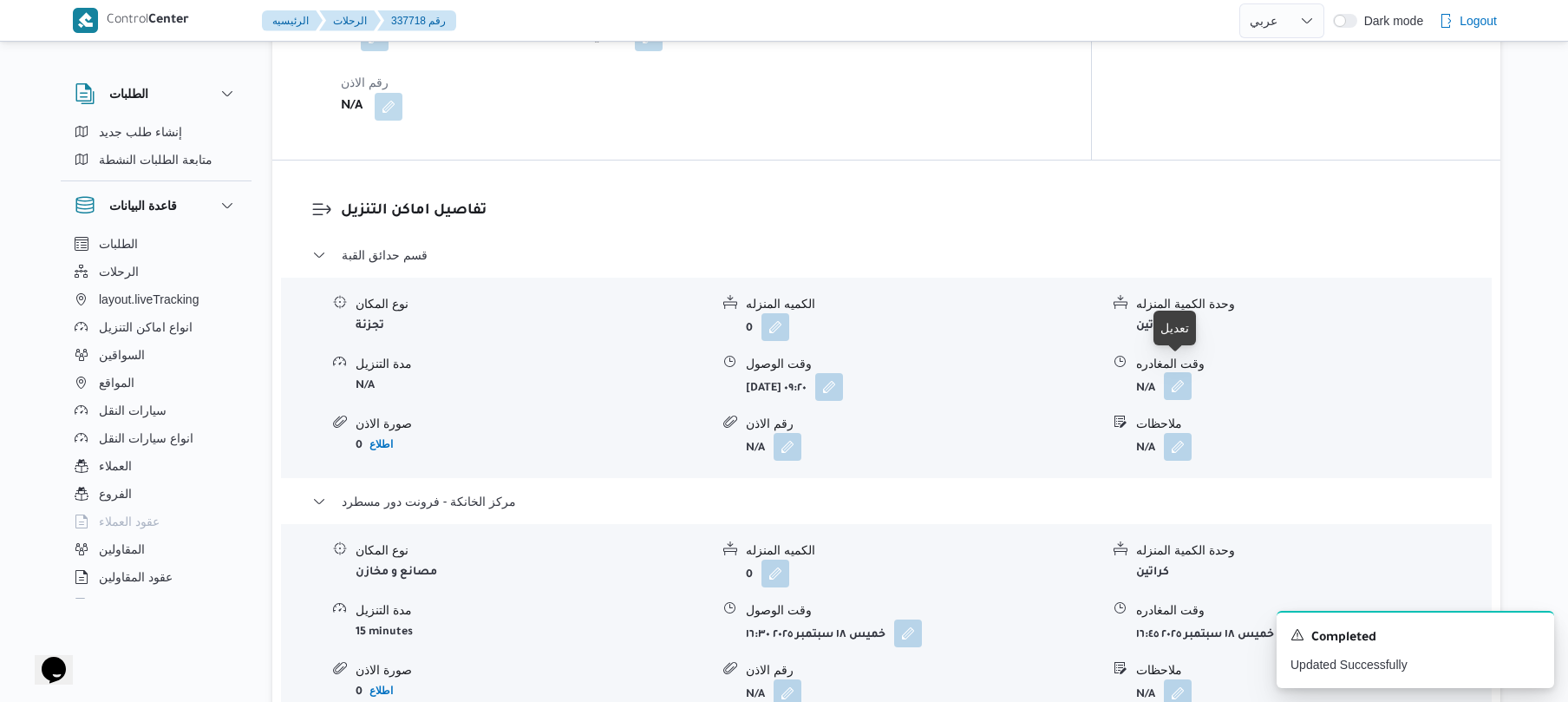
click at [1180, 372] on button "button" at bounding box center [1177, 385] width 27 height 27
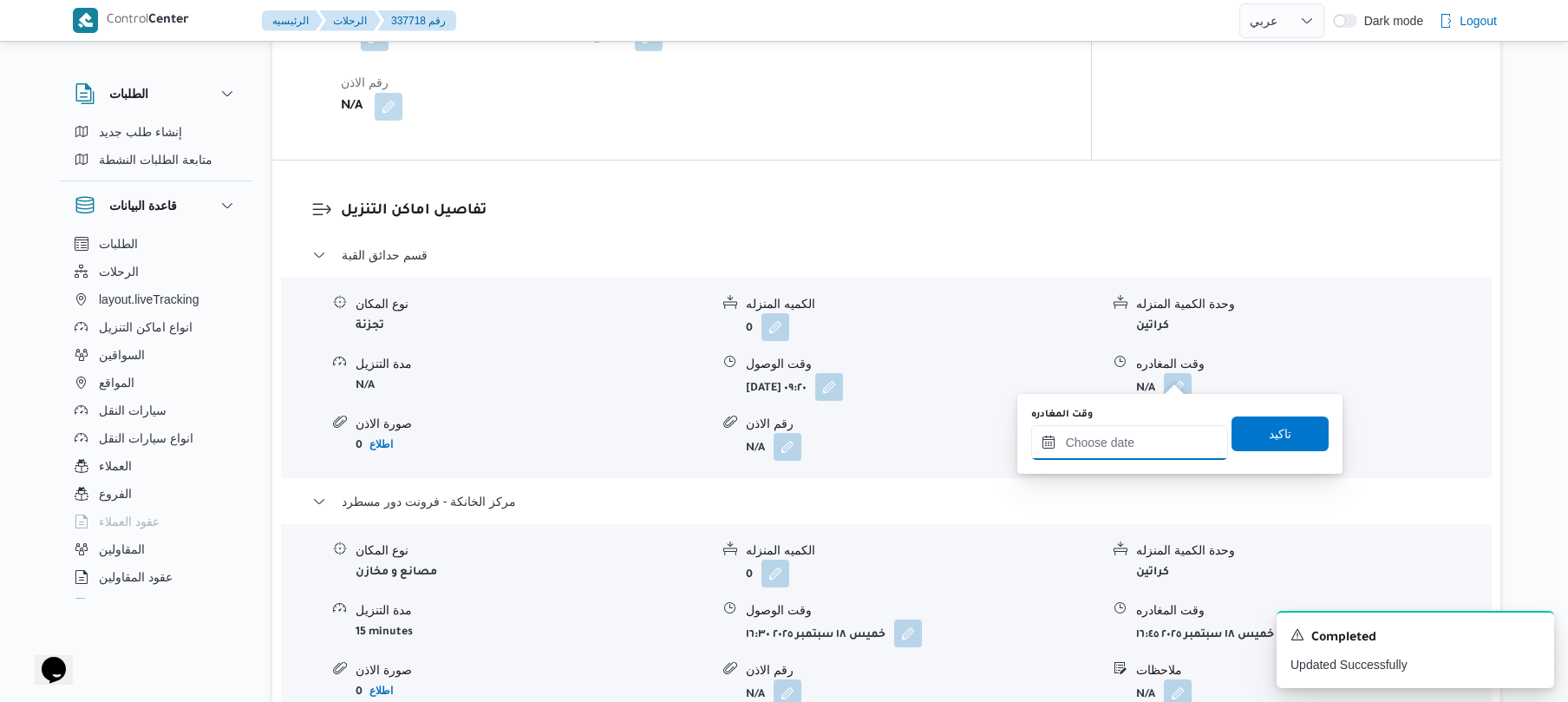
click at [1128, 444] on input "وقت المغادره" at bounding box center [1130, 442] width 197 height 35
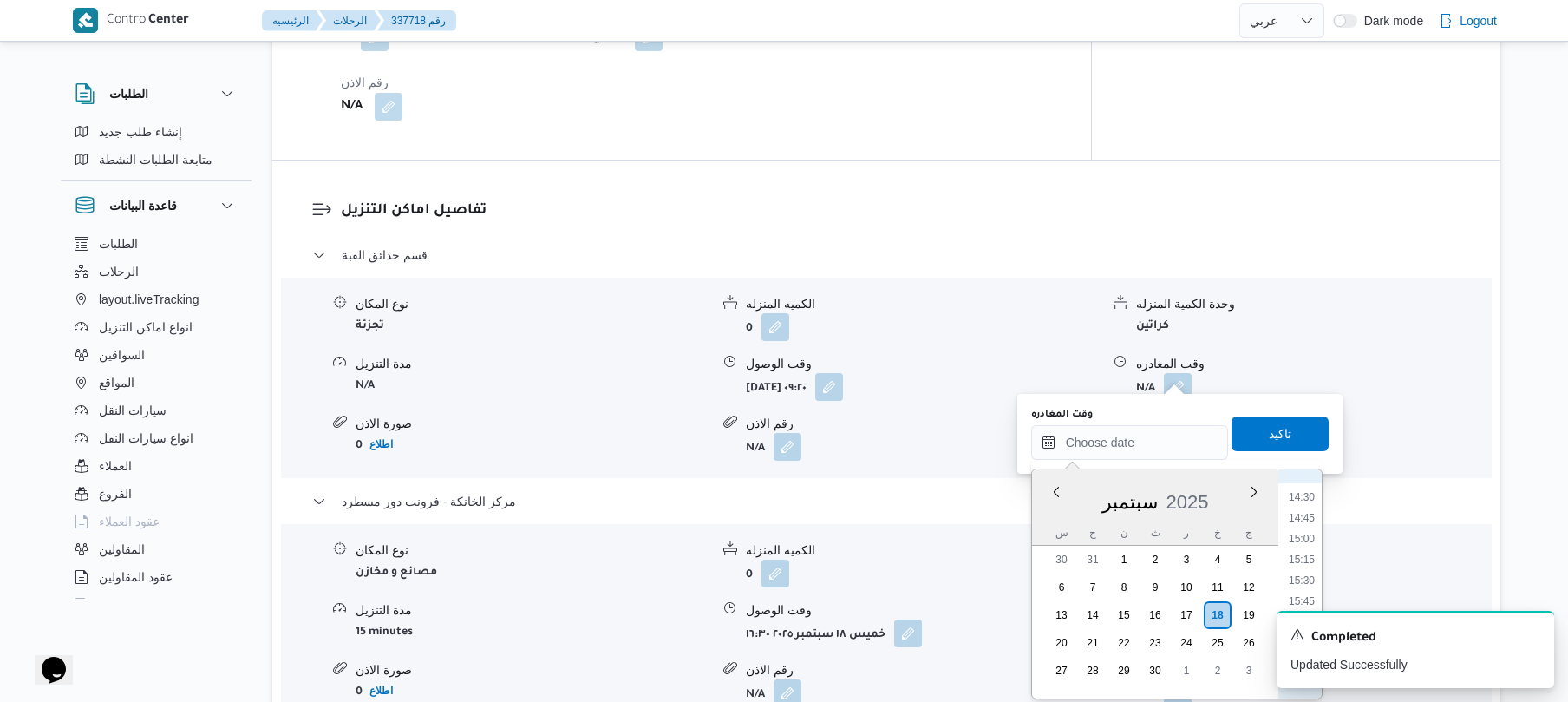
scroll to position [1160, 0]
click at [1308, 578] on li "15:00" at bounding box center [1302, 581] width 40 height 17
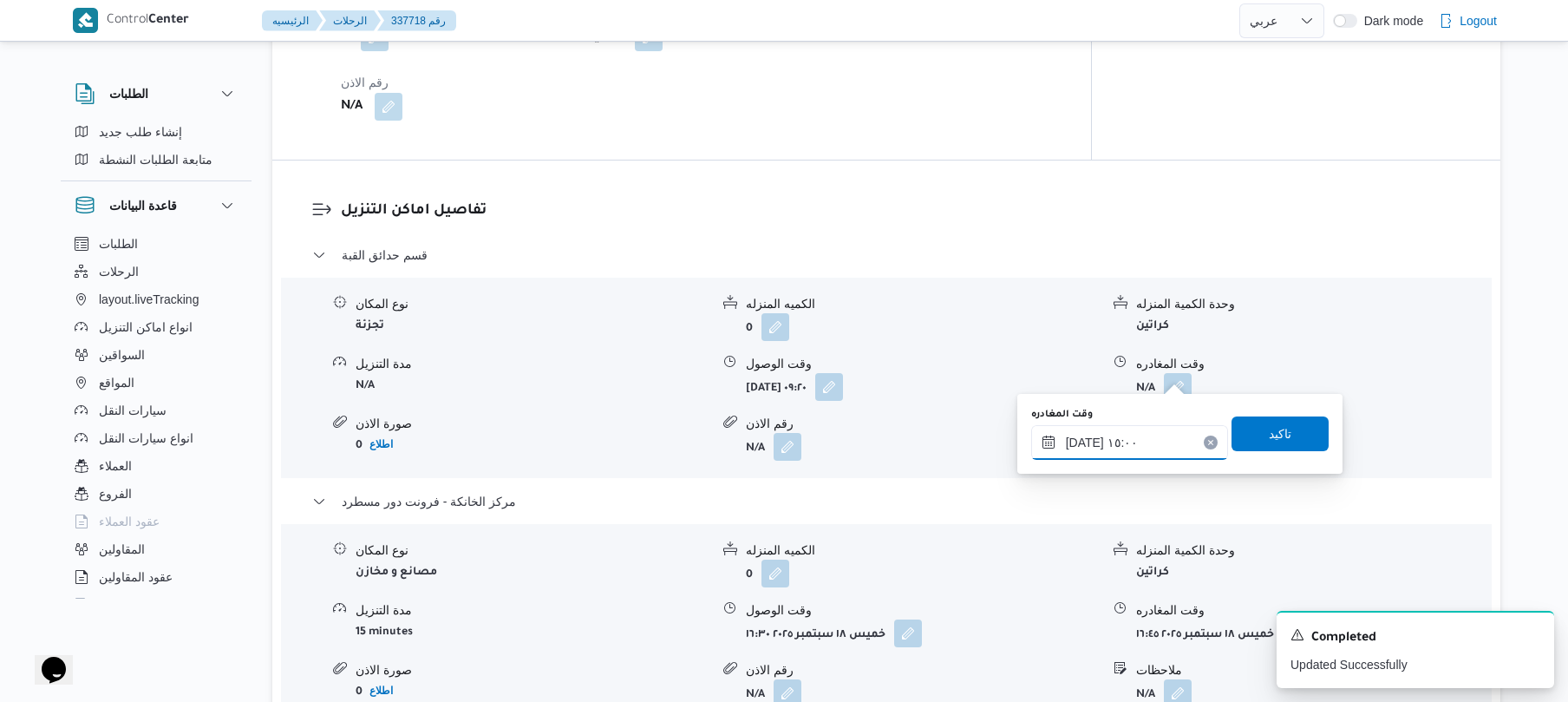
click at [1086, 439] on input "[DATE] ١٥:٠٠" at bounding box center [1130, 442] width 197 height 35
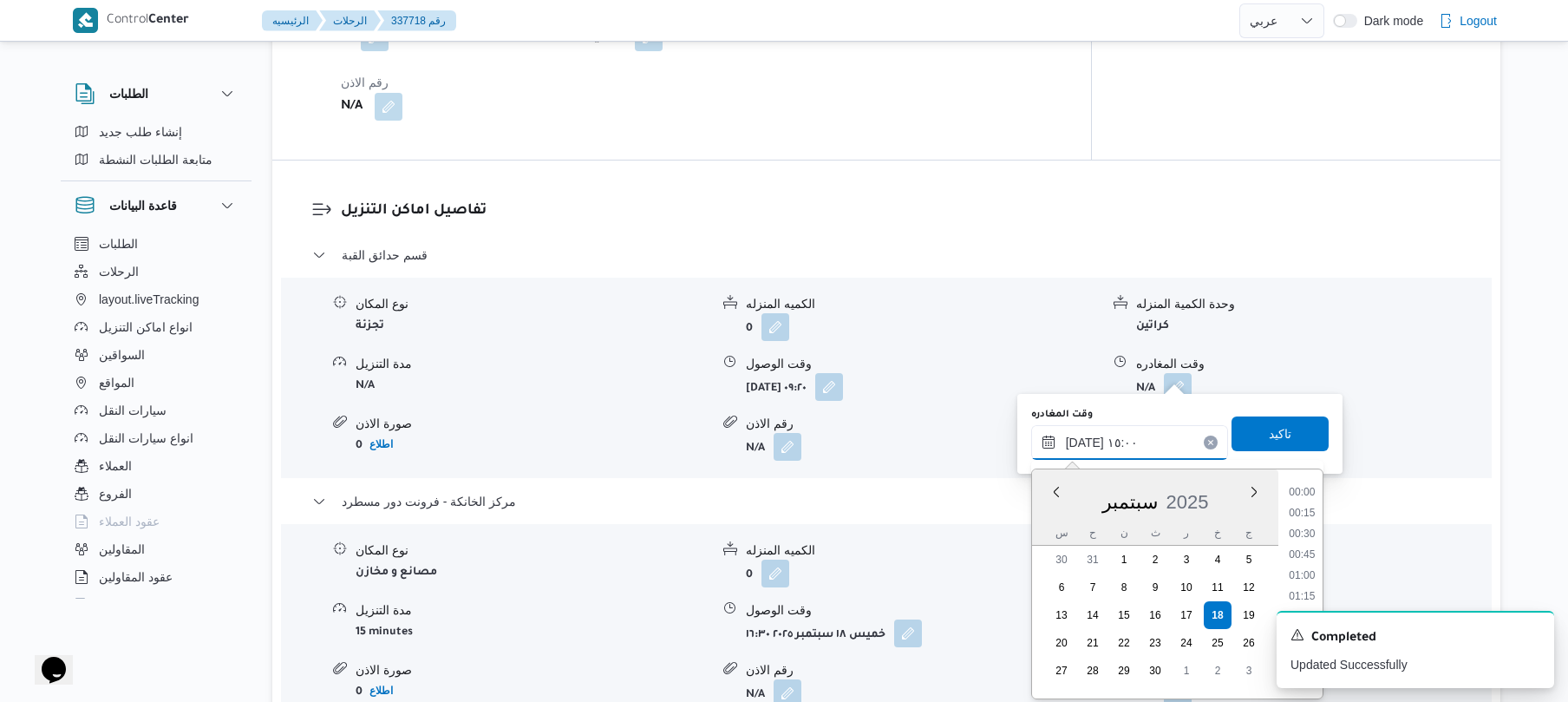
click at [1086, 439] on input "[DATE] ١٥:٠٠" at bounding box center [1130, 442] width 197 height 35
type input "[DATE] ١٥:55"
click at [1277, 441] on span "تاكيد" at bounding box center [1281, 433] width 23 height 21
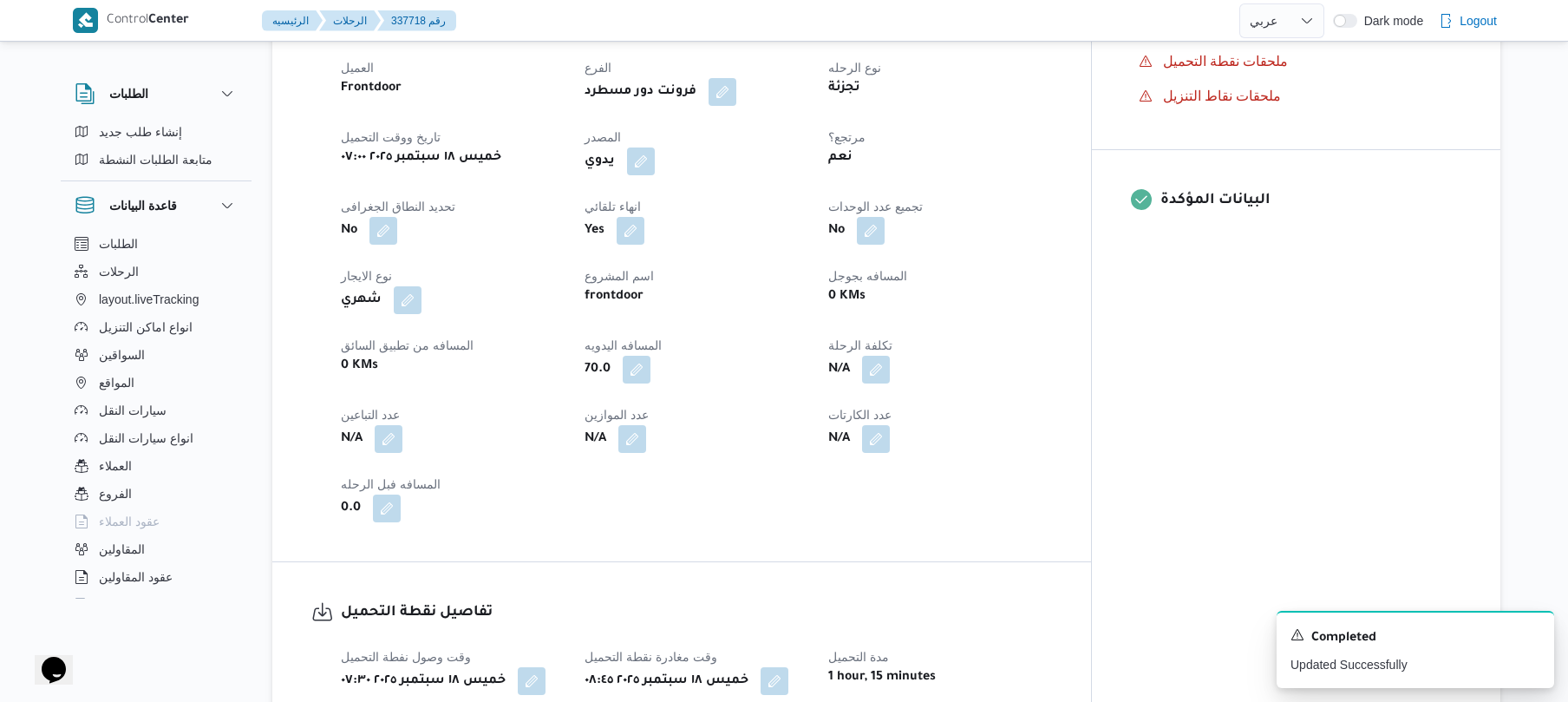
scroll to position [0, 0]
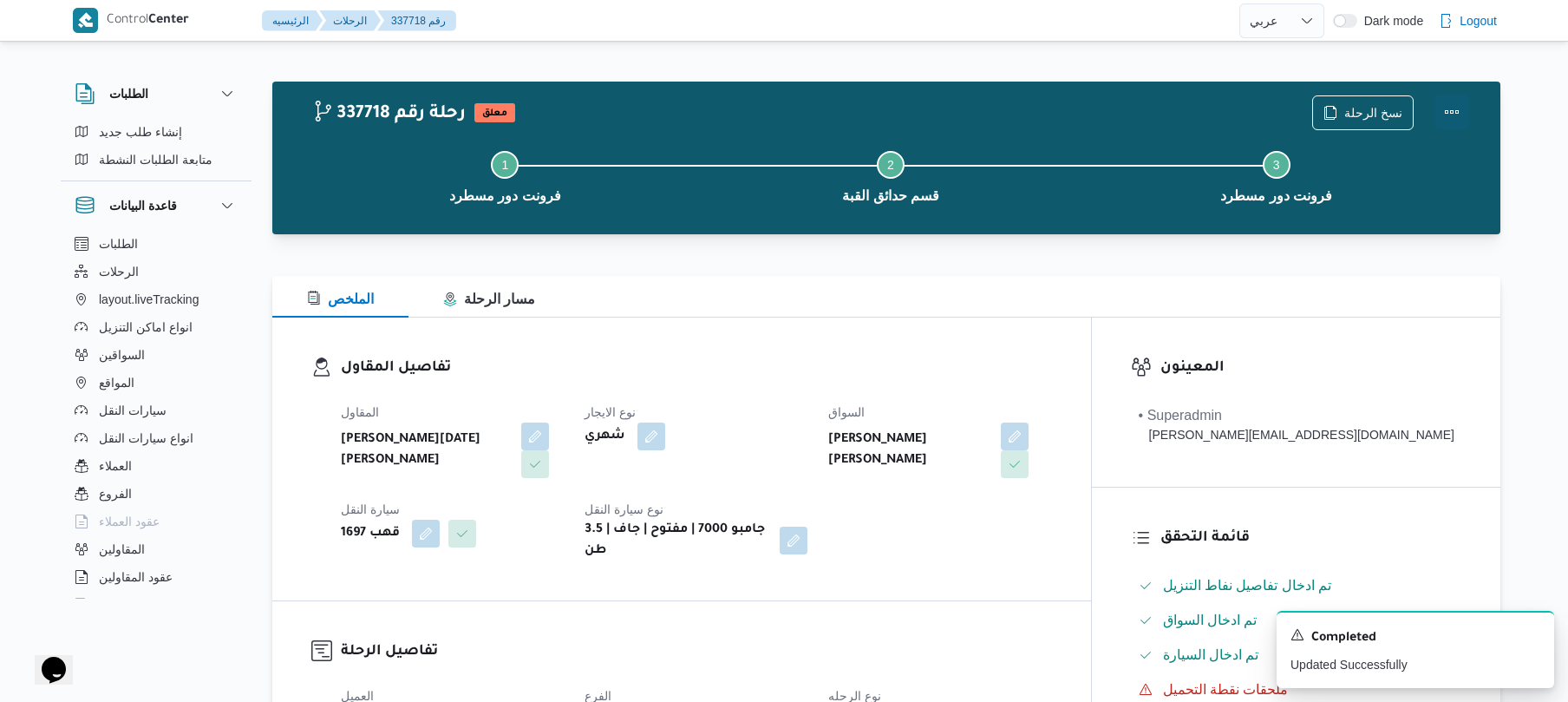
click at [1458, 103] on button "Actions" at bounding box center [1452, 111] width 35 height 35
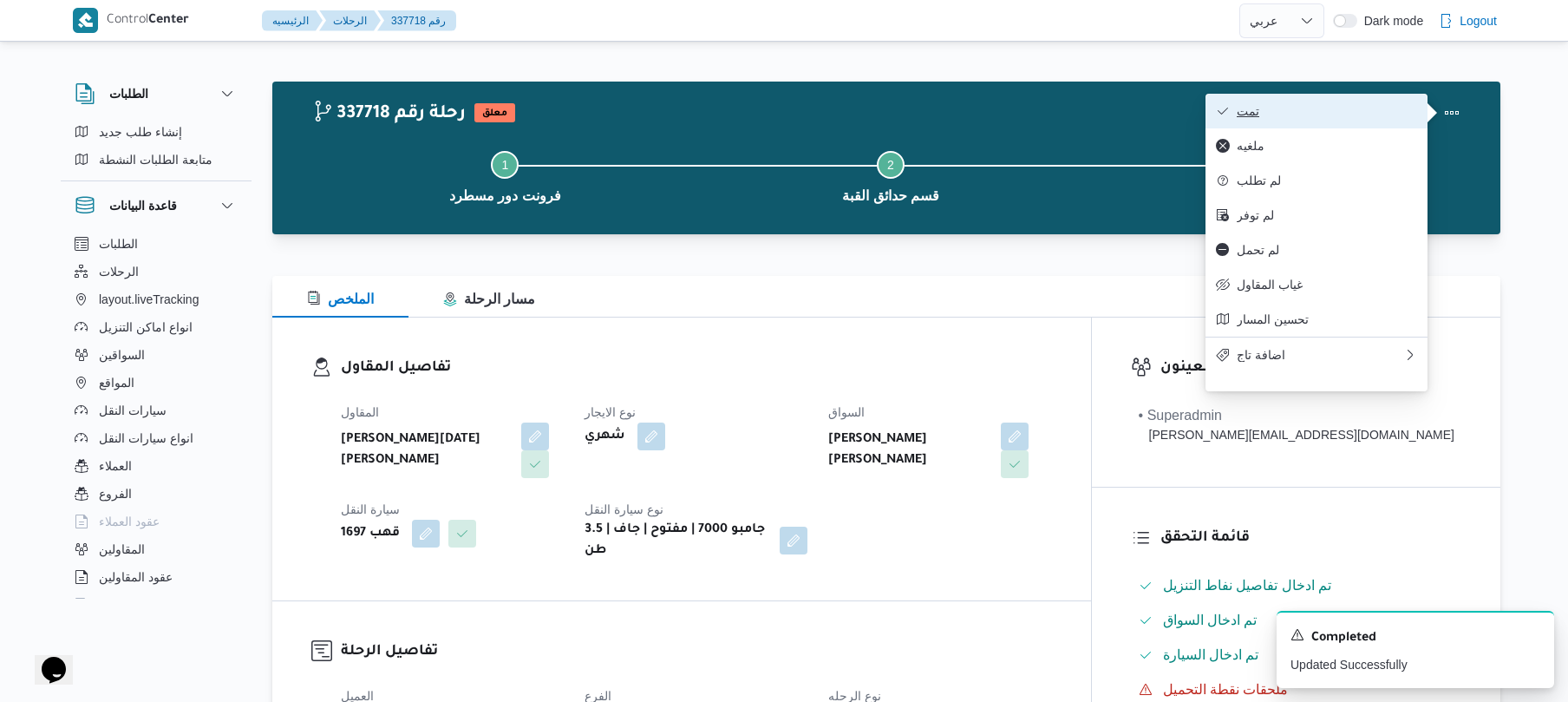
click at [1369, 109] on span "تمت" at bounding box center [1327, 110] width 180 height 14
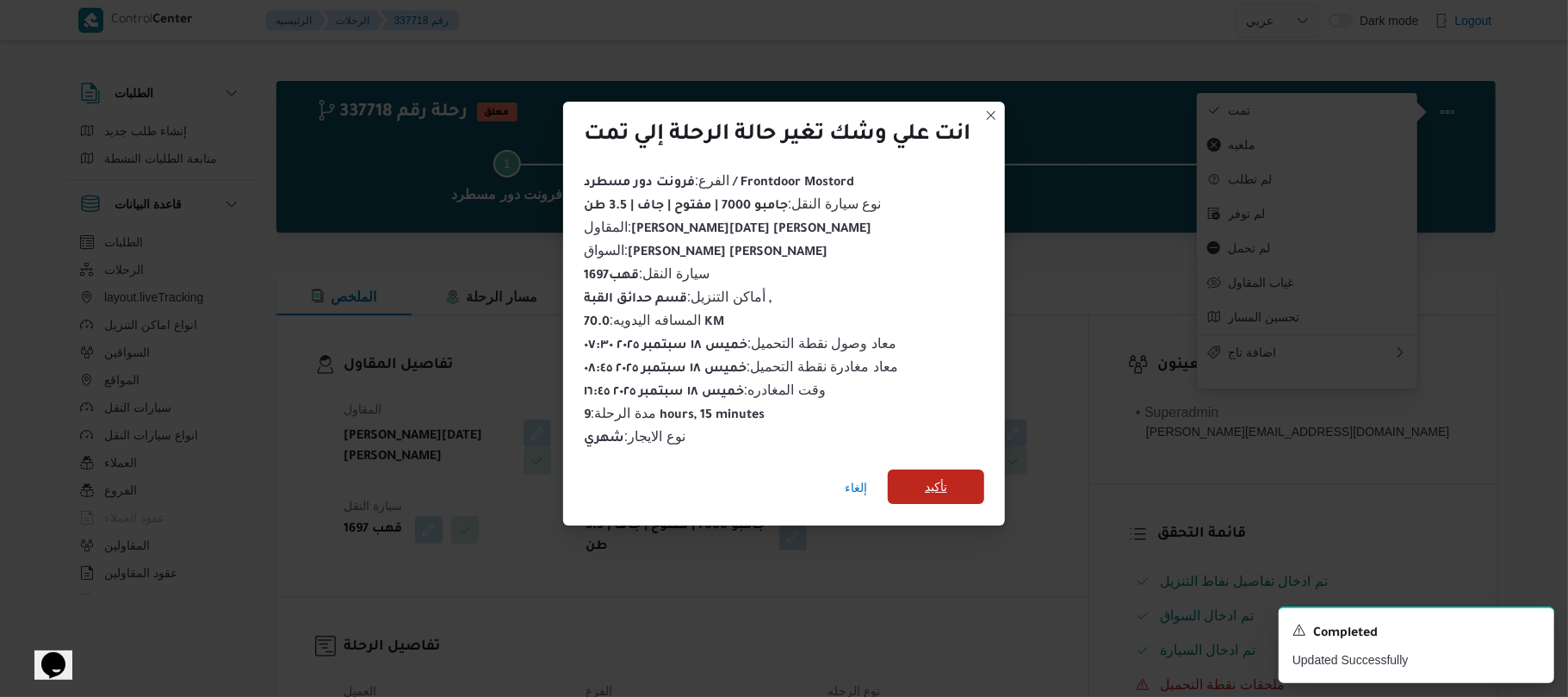
click at [955, 480] on span "تأكيد" at bounding box center [936, 486] width 96 height 35
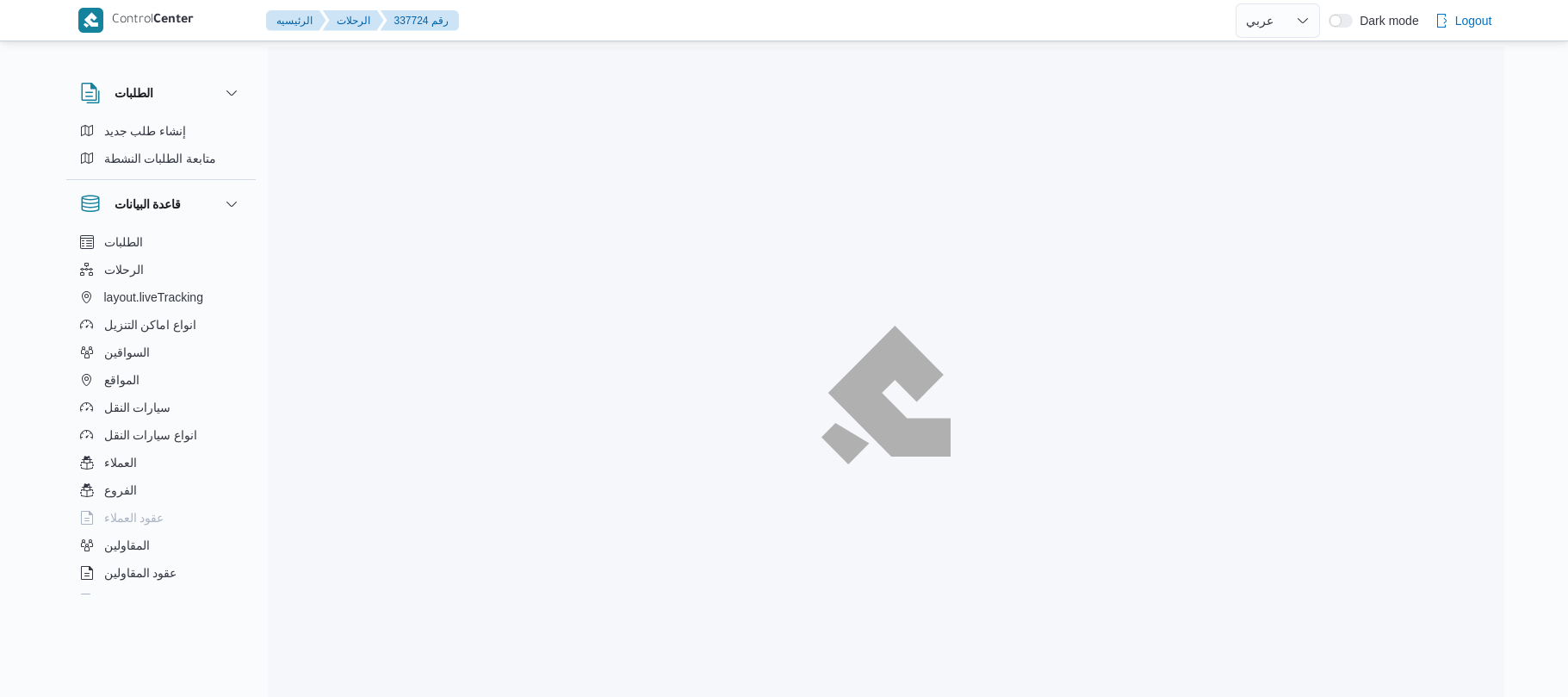
select select "ar"
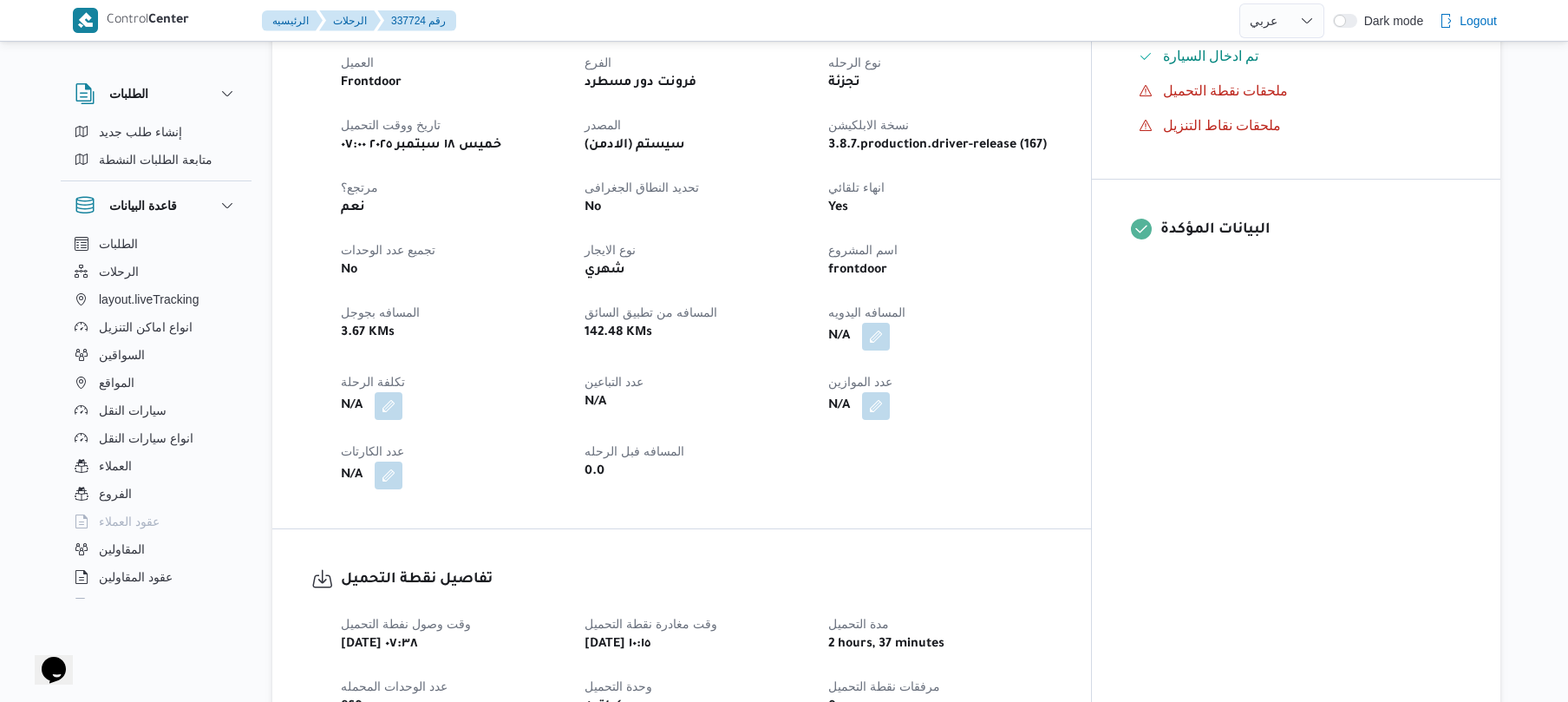
scroll to position [601, 0]
click at [890, 320] on button "button" at bounding box center [875, 333] width 27 height 27
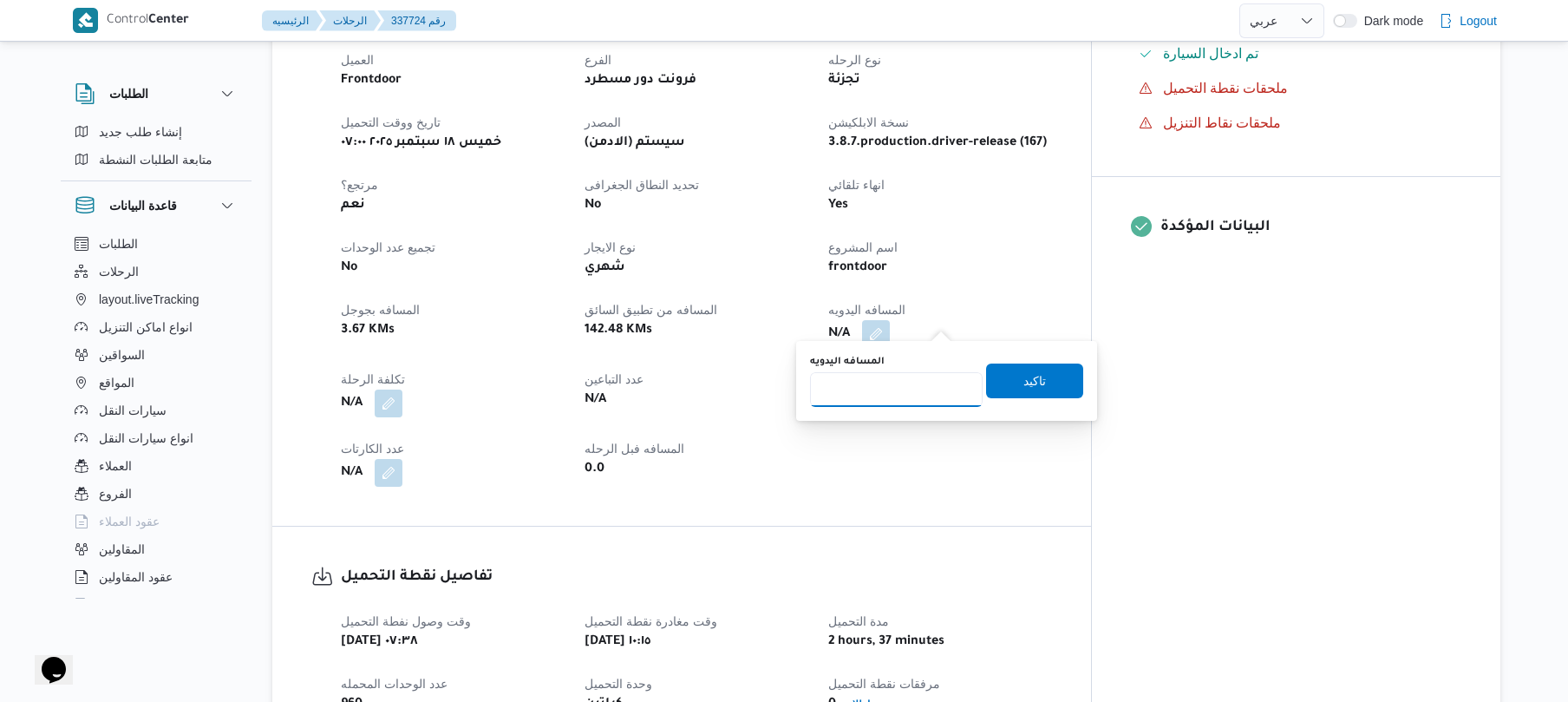
click at [921, 380] on input "المسافه اليدويه" at bounding box center [896, 389] width 172 height 35
type input "120"
click at [1023, 386] on span "تاكيد" at bounding box center [1035, 380] width 23 height 21
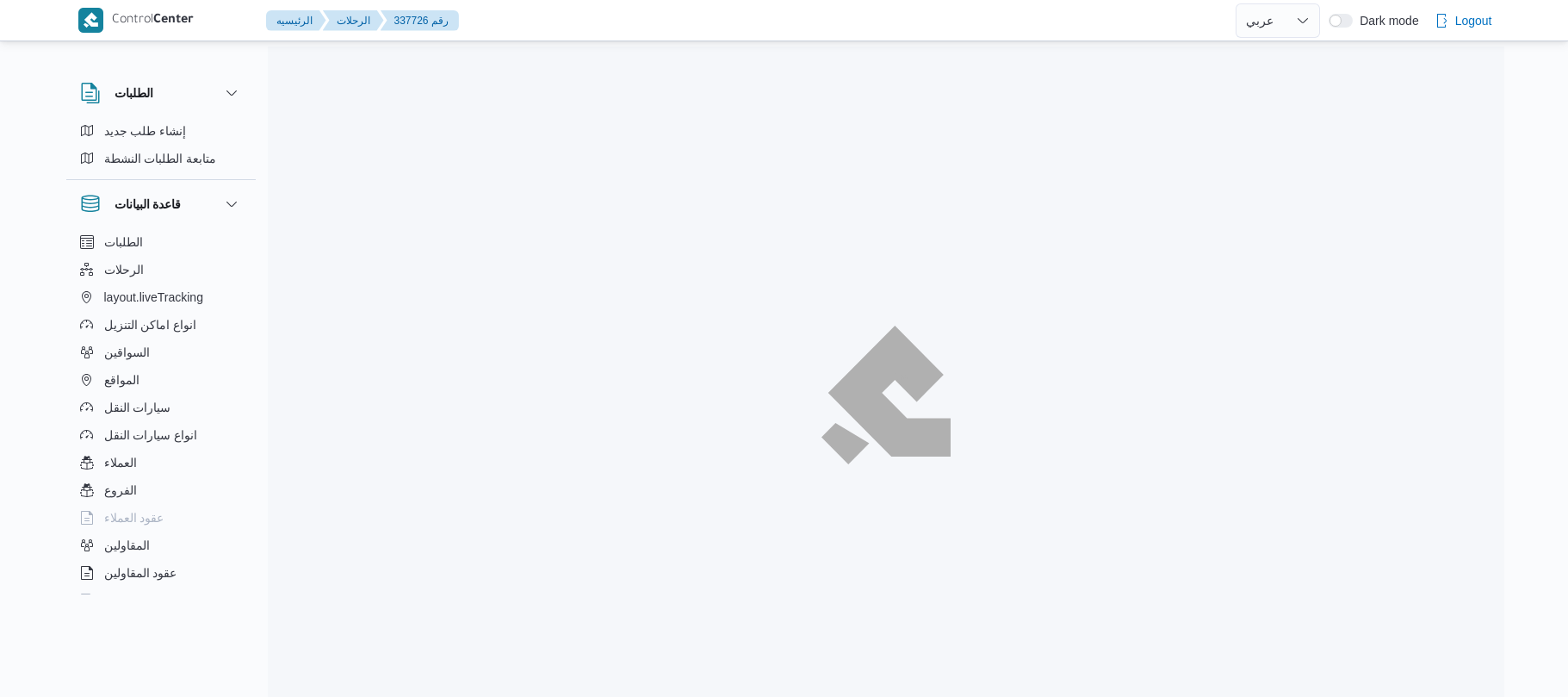
select select "ar"
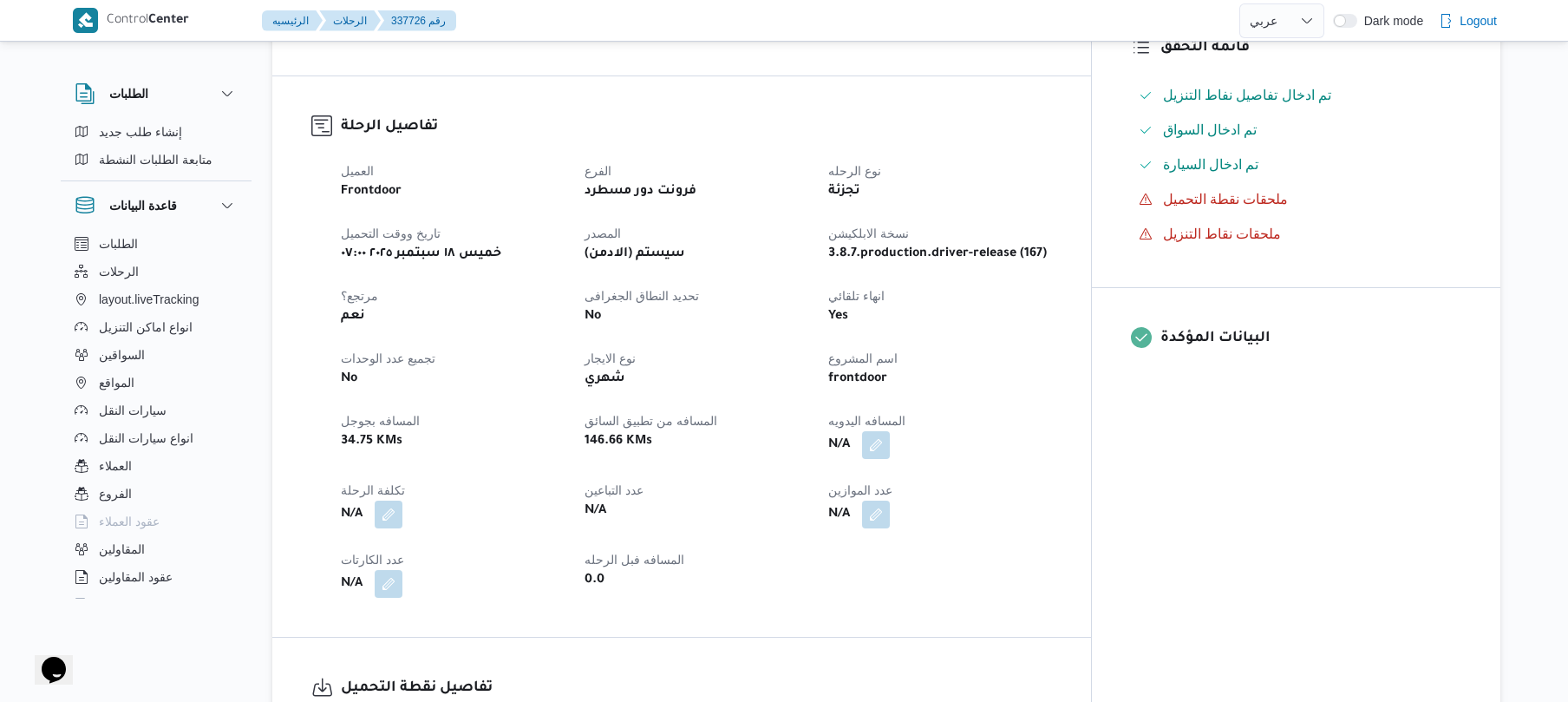
scroll to position [555, 0]
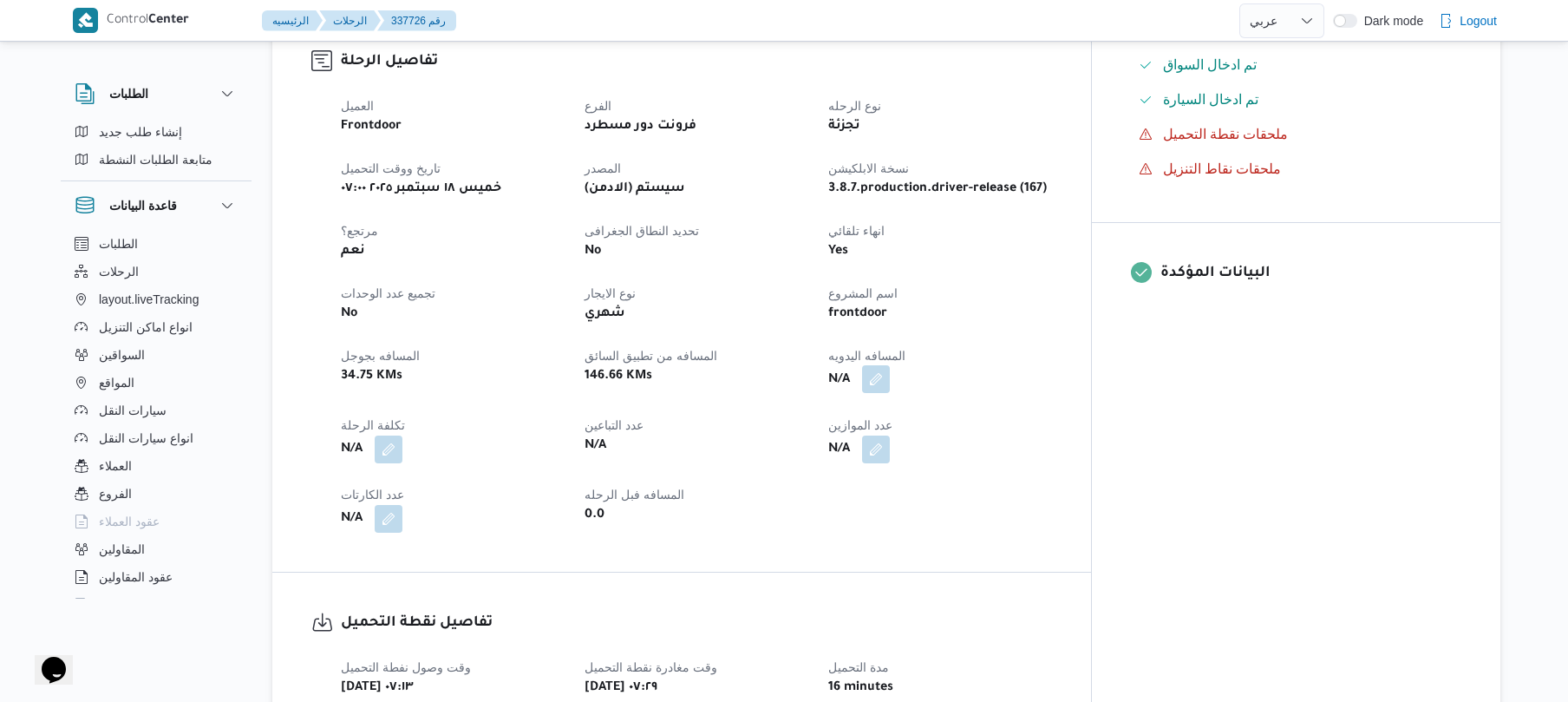
click at [890, 366] on button "button" at bounding box center [875, 379] width 27 height 27
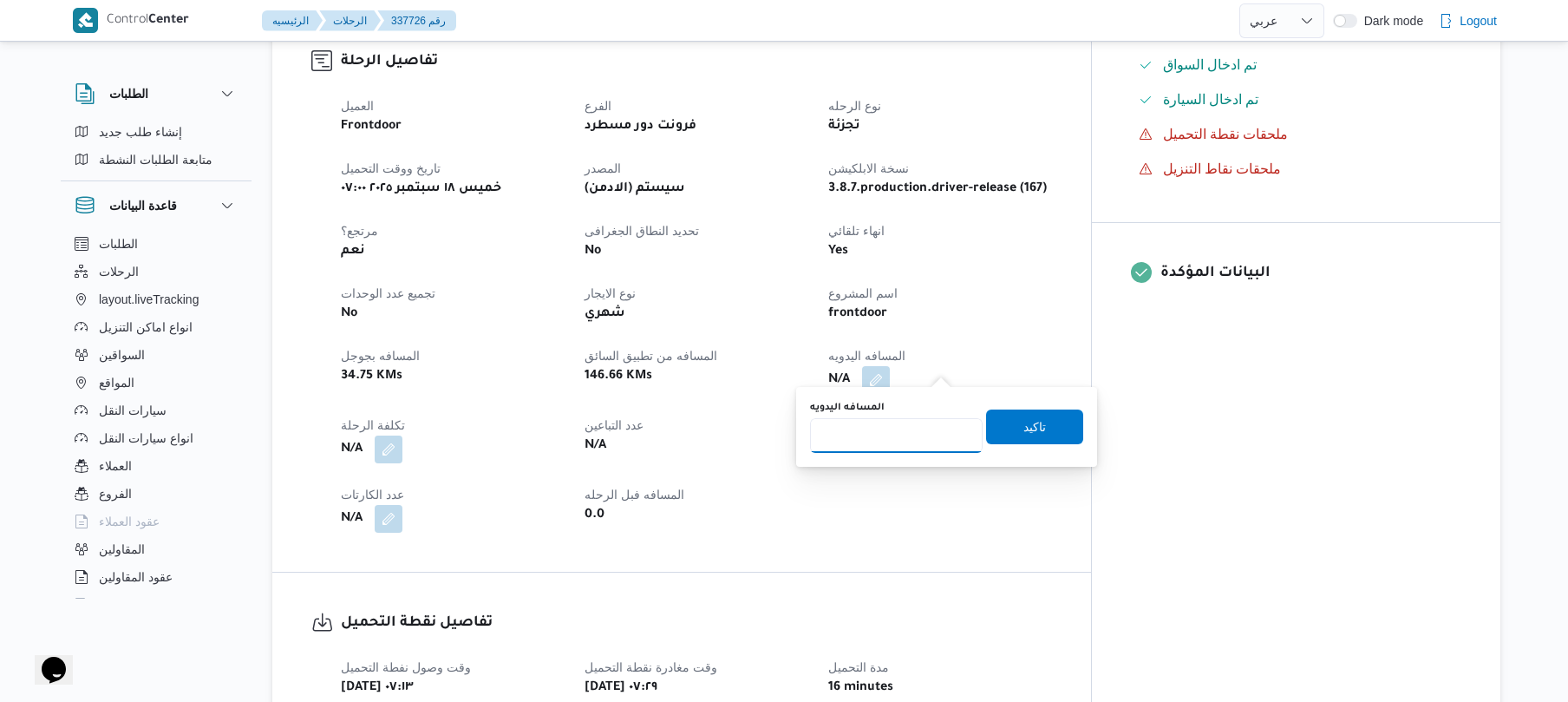
click at [924, 427] on input "المسافه اليدويه" at bounding box center [896, 435] width 172 height 35
type input "120"
click at [1046, 411] on span "تاكيد" at bounding box center [1035, 426] width 97 height 35
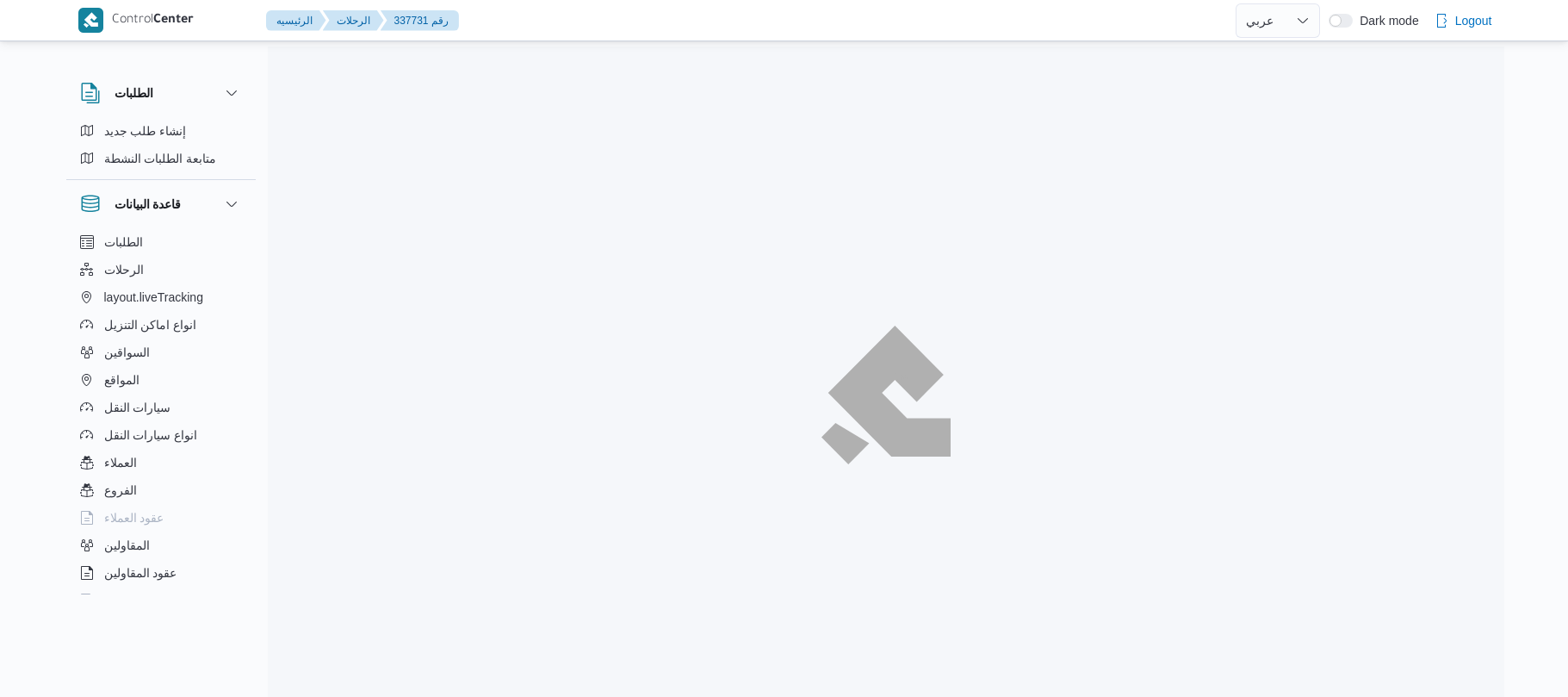
select select "ar"
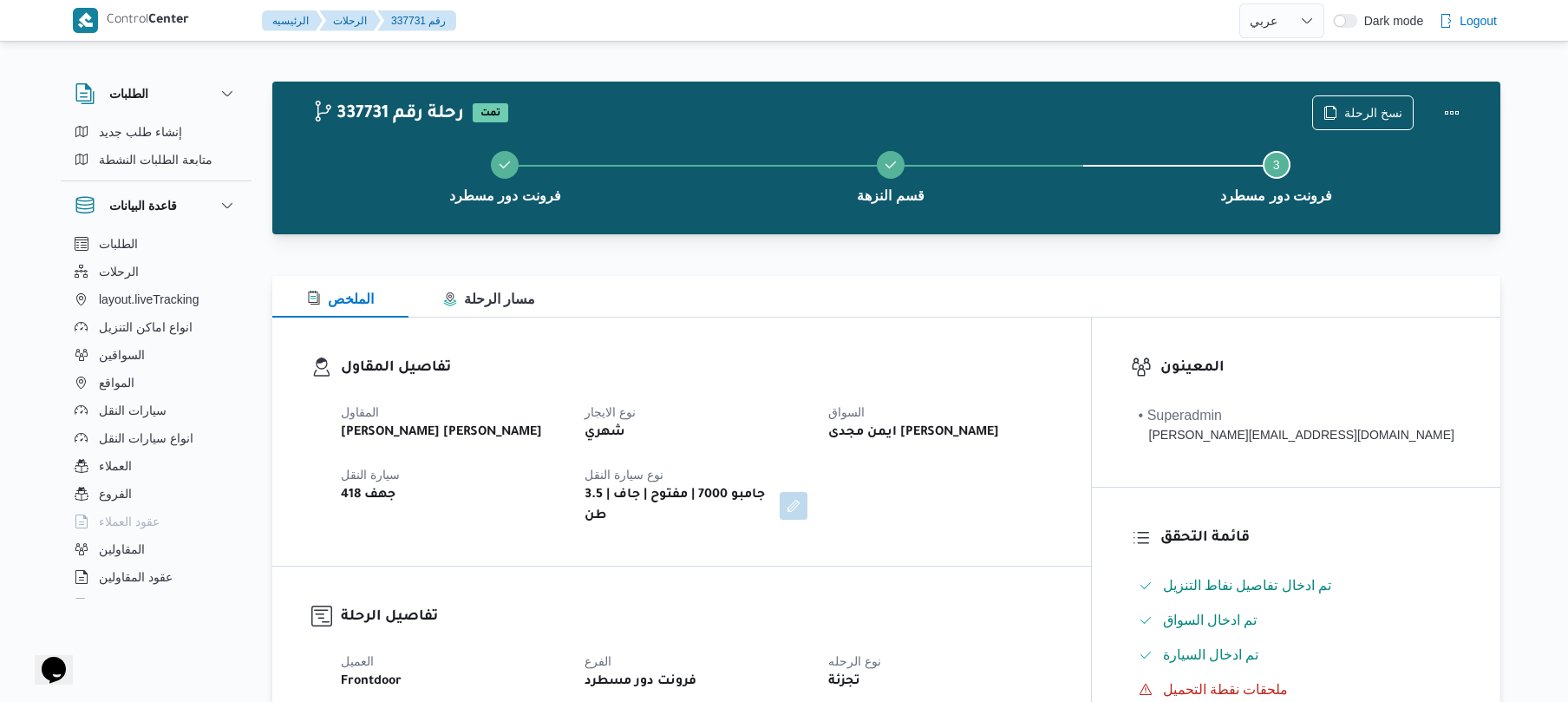
click at [1108, 269] on div at bounding box center [886, 266] width 1228 height 21
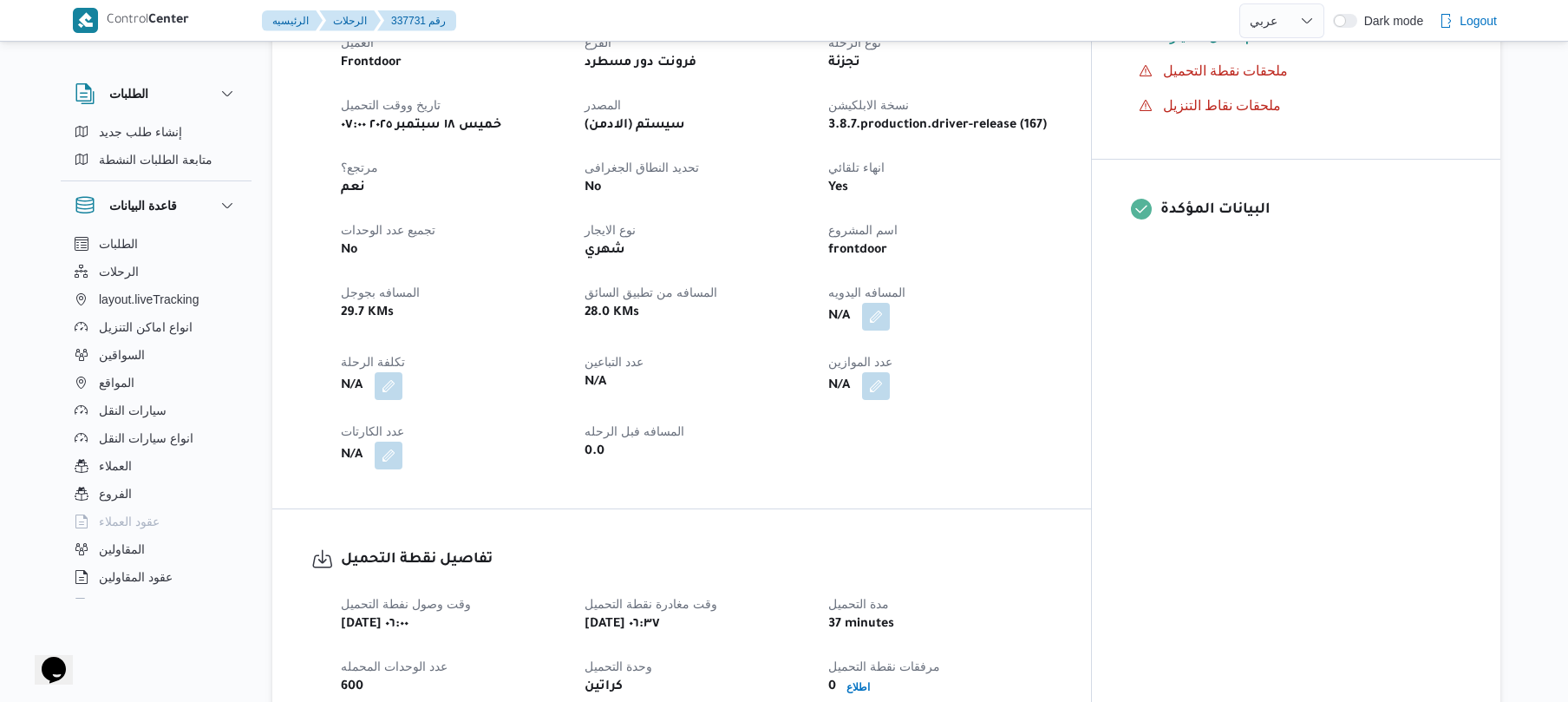
scroll to position [647, 0]
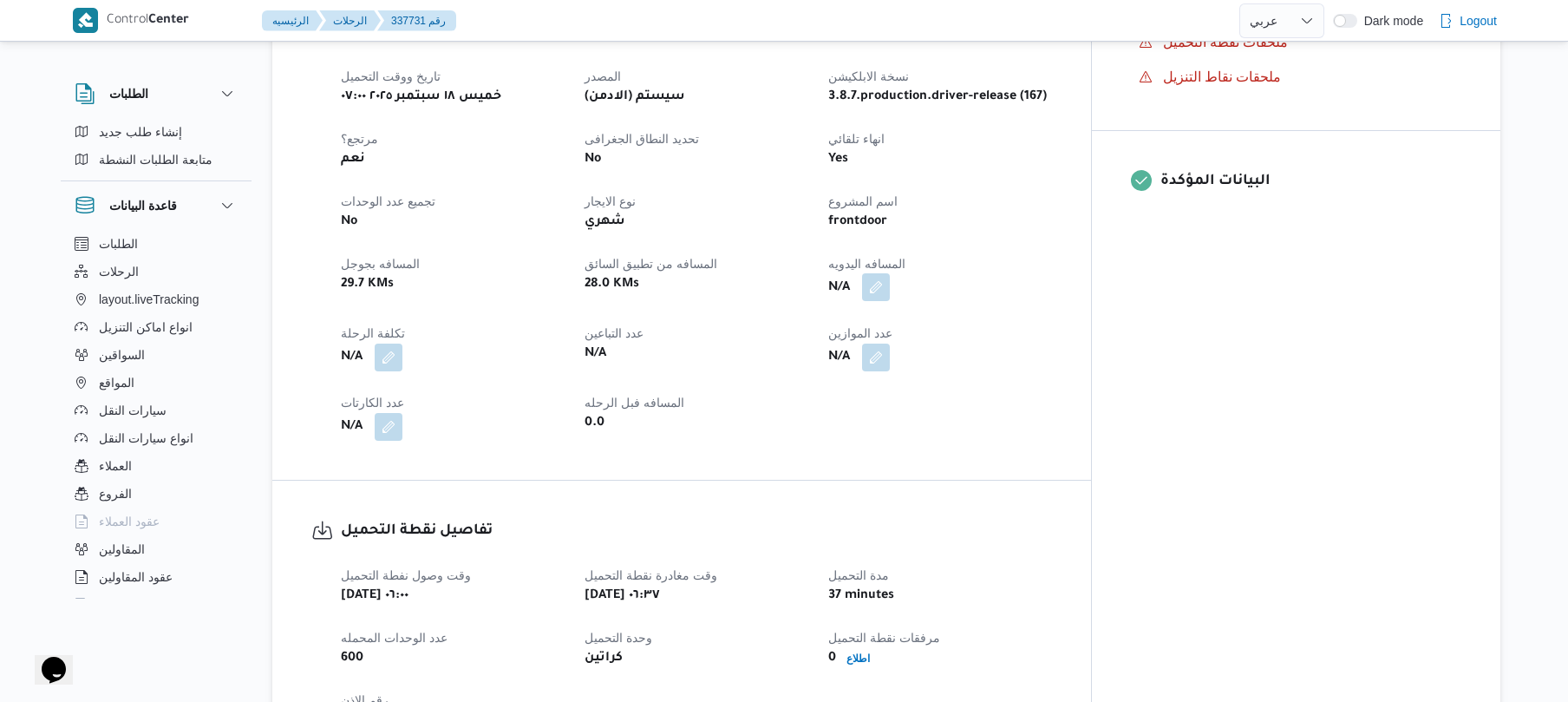
click at [890, 273] on button "button" at bounding box center [875, 286] width 27 height 27
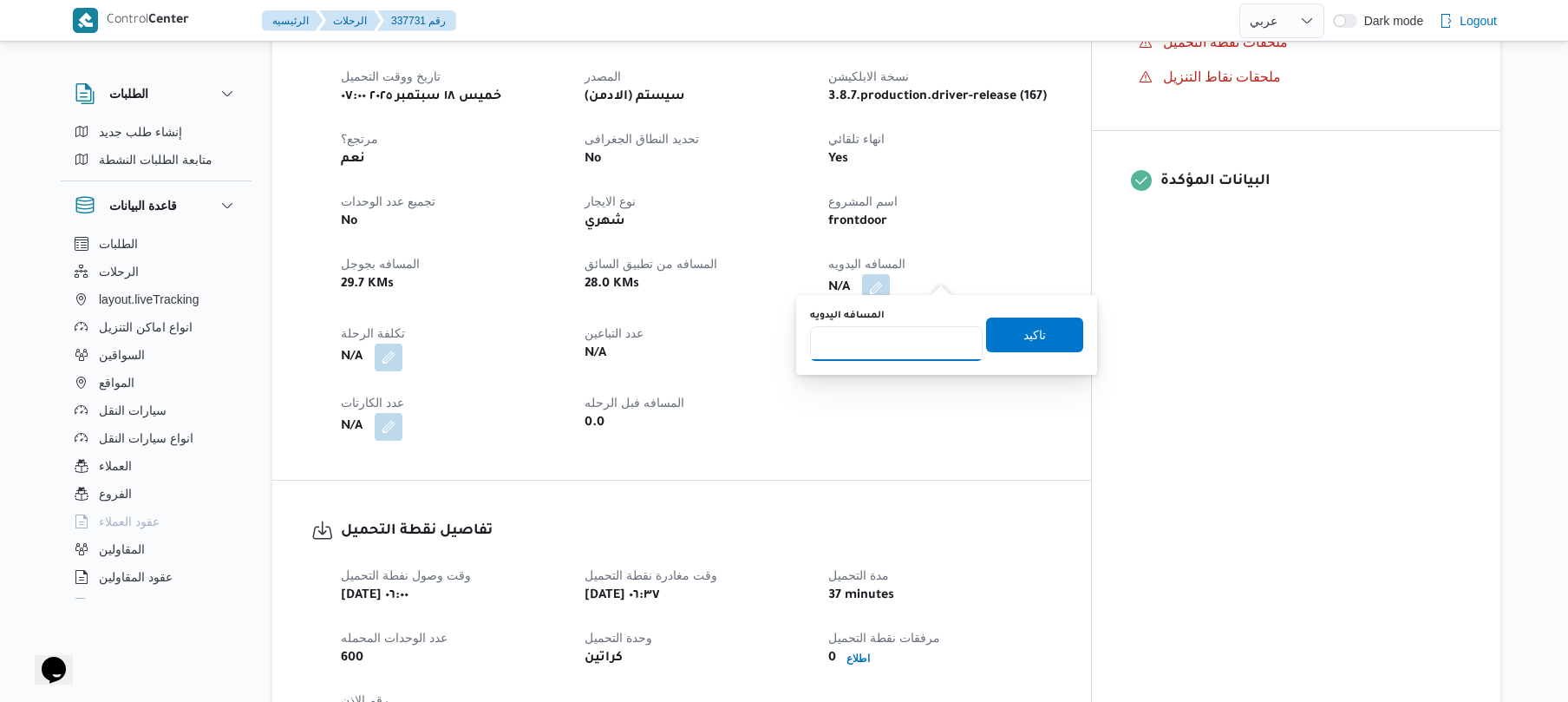
click at [935, 349] on input "المسافه اليدويه" at bounding box center [896, 343] width 172 height 35
type input "70"
click at [1010, 338] on span "تاكيد" at bounding box center [1035, 334] width 97 height 35
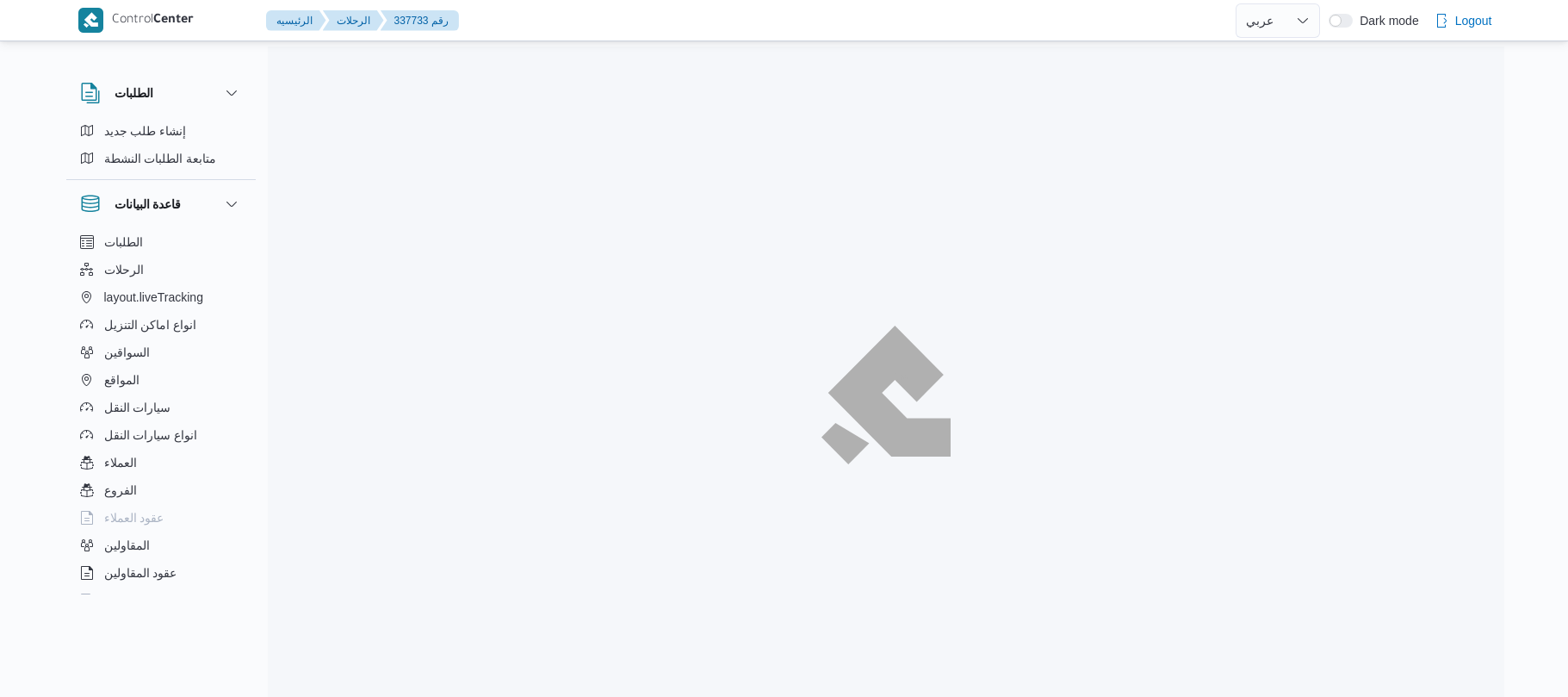
select select "ar"
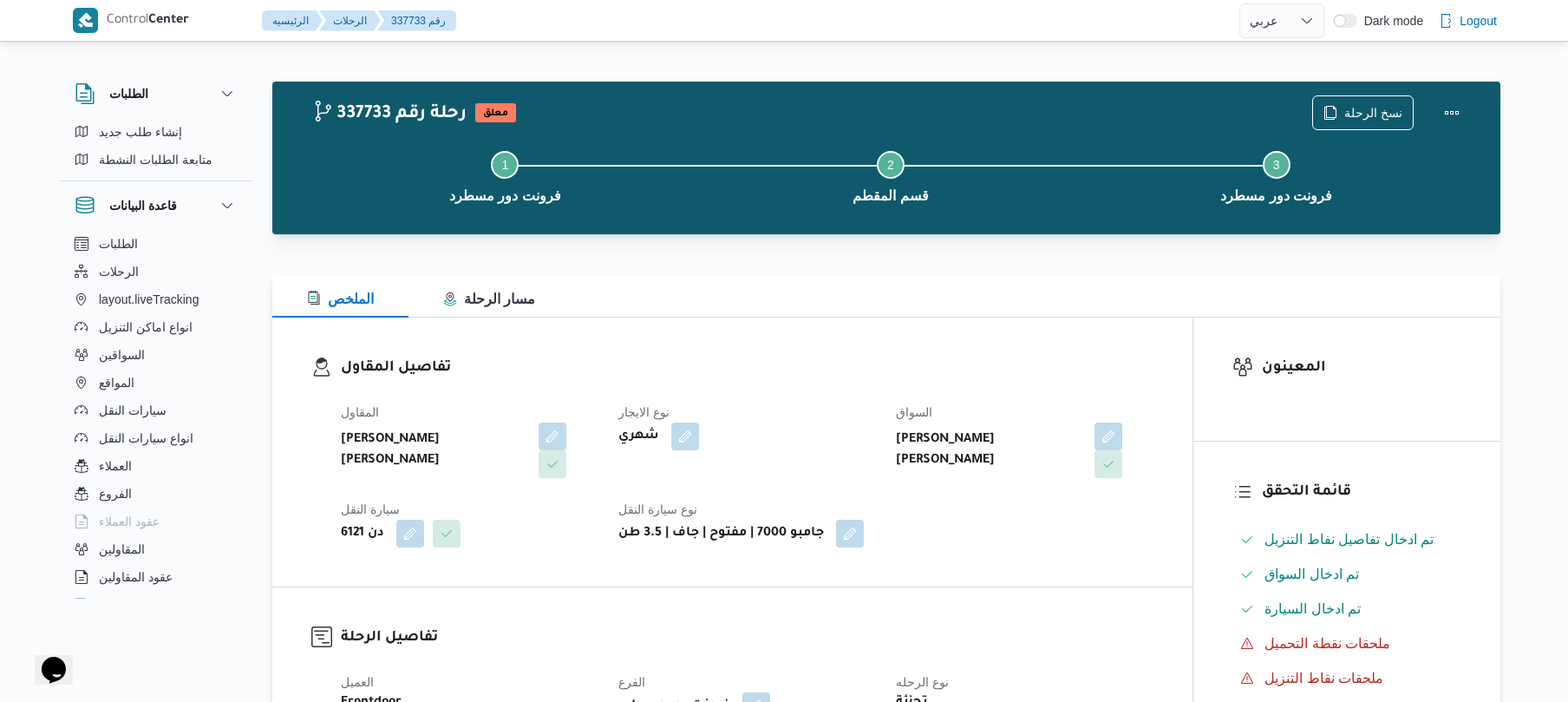
click at [761, 367] on h3 "تفاصيل المقاول" at bounding box center [747, 367] width 813 height 24
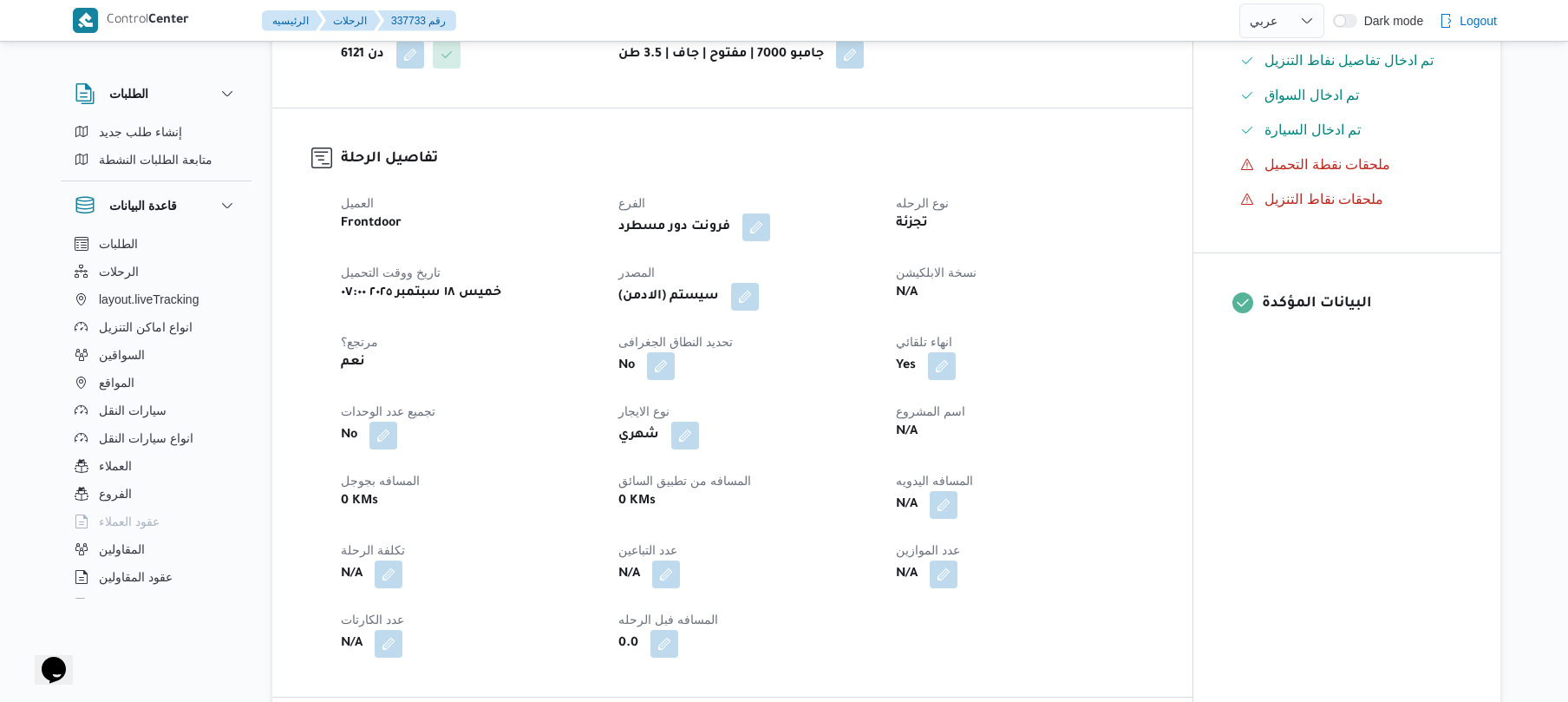
scroll to position [508, 0]
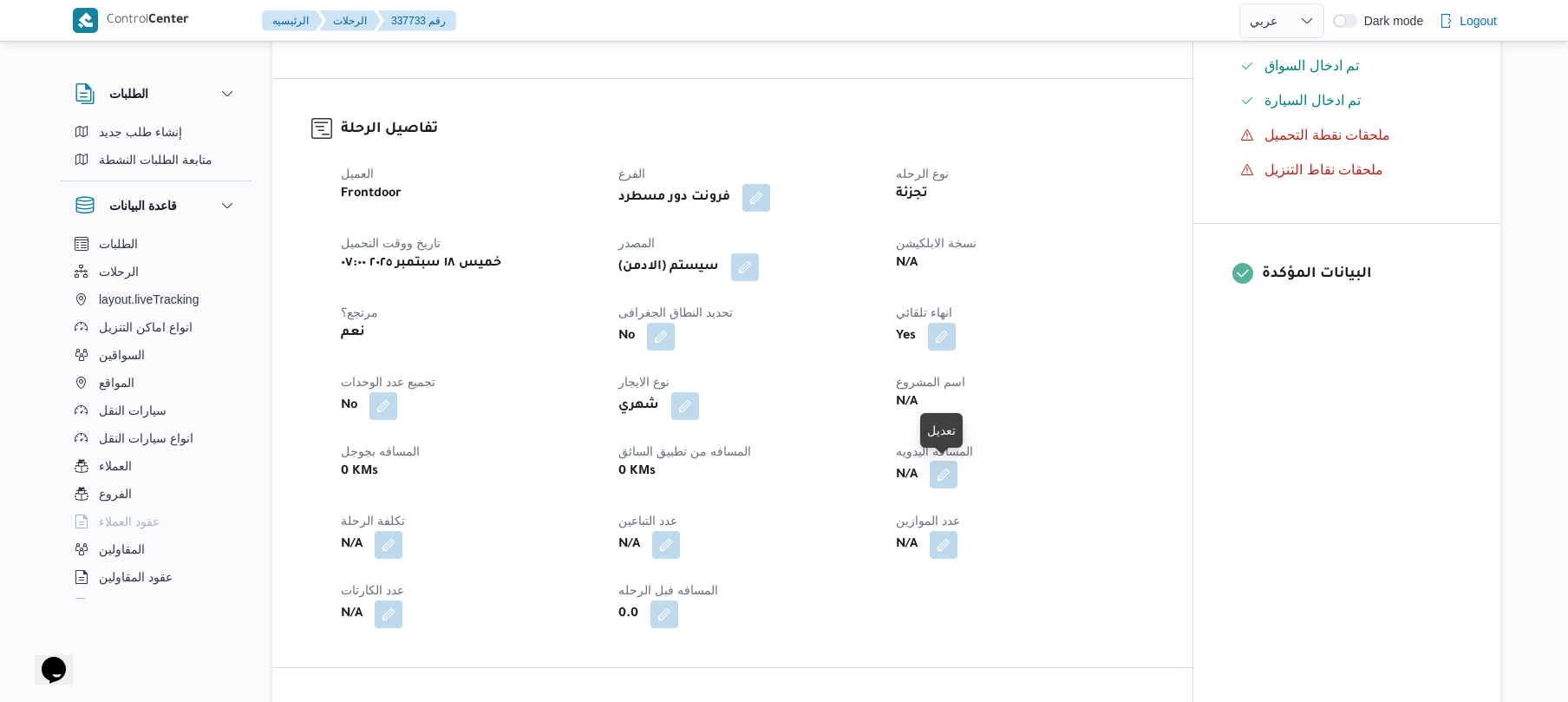
click at [939, 469] on button "button" at bounding box center [943, 474] width 27 height 27
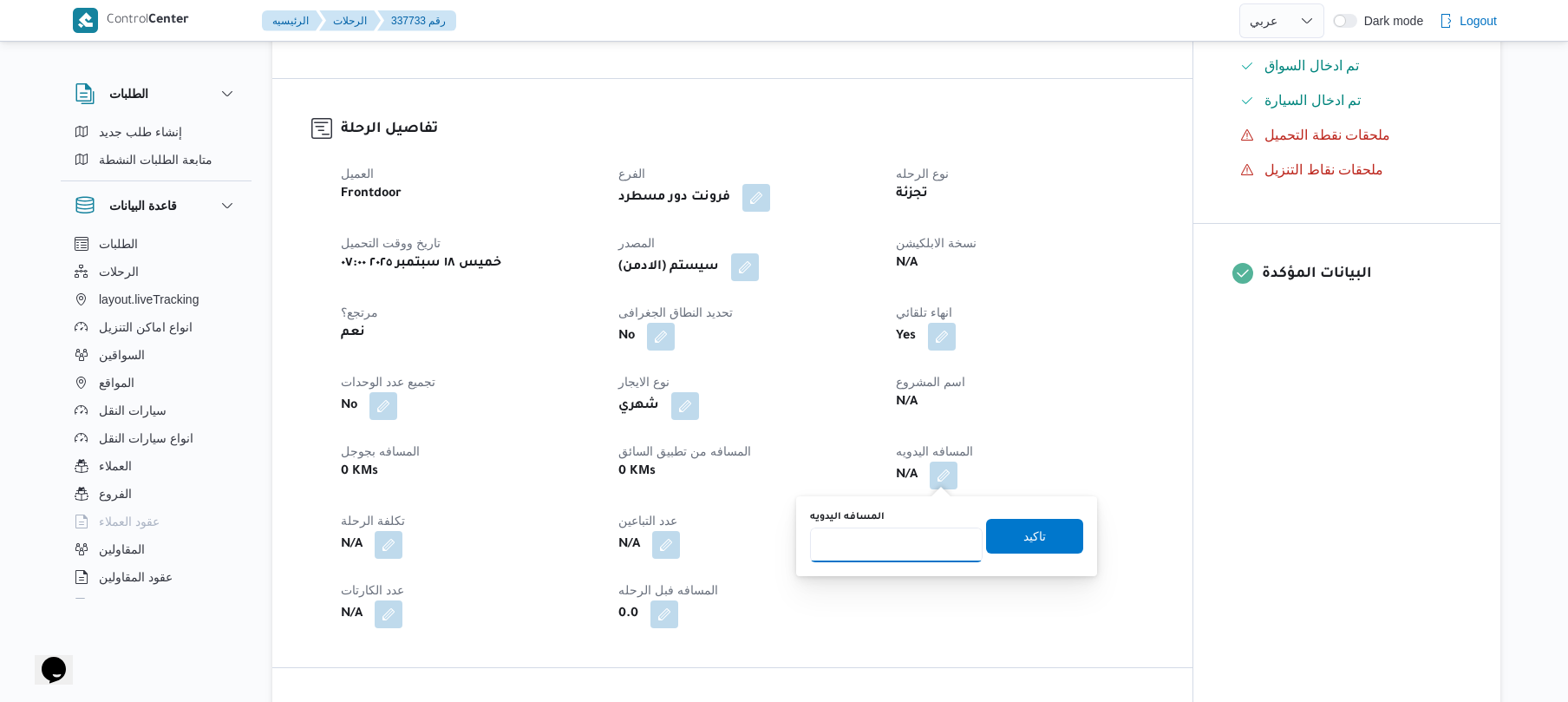
click at [885, 549] on input "المسافه اليدويه" at bounding box center [896, 545] width 172 height 35
type input "120"
click at [1023, 541] on span "تاكيد" at bounding box center [1035, 535] width 23 height 21
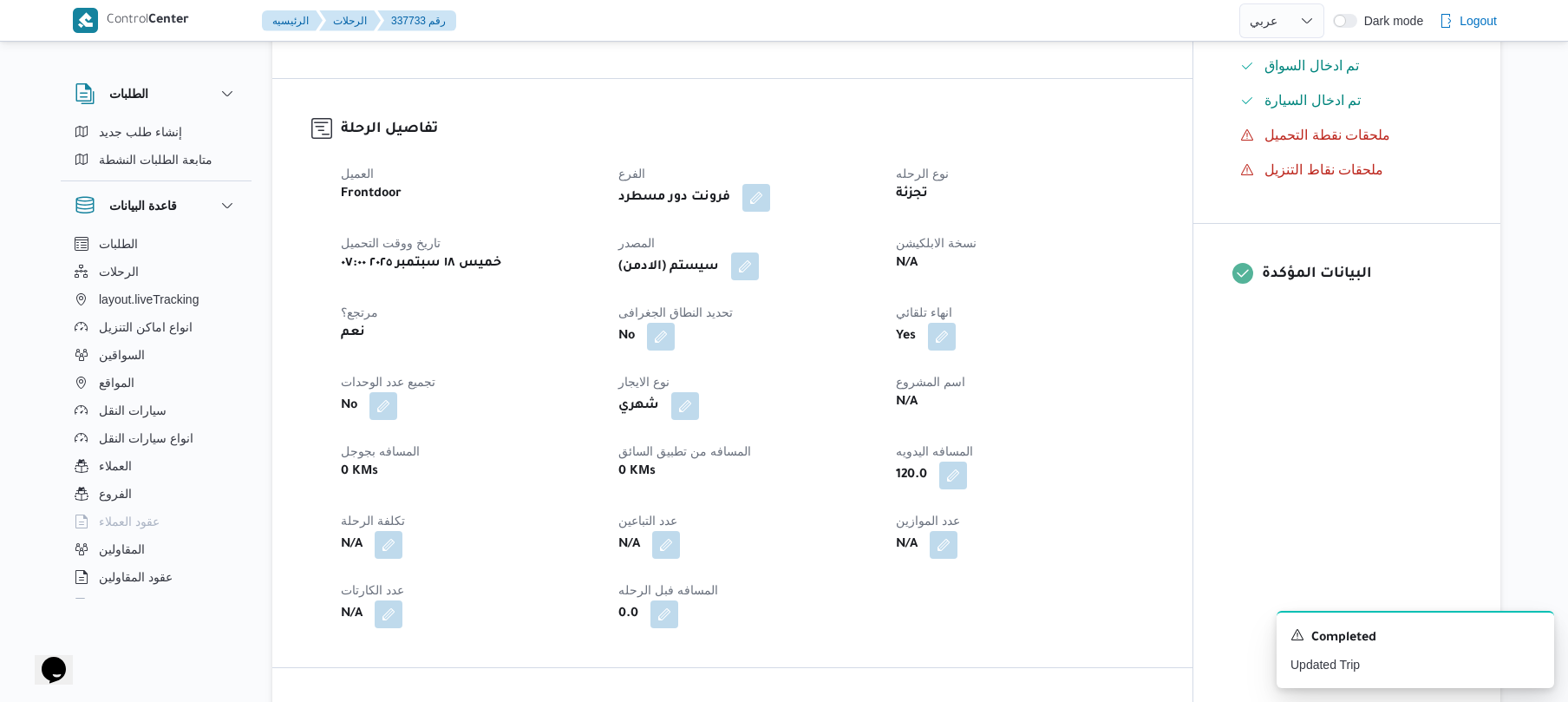
click at [743, 265] on button "button" at bounding box center [744, 266] width 27 height 27
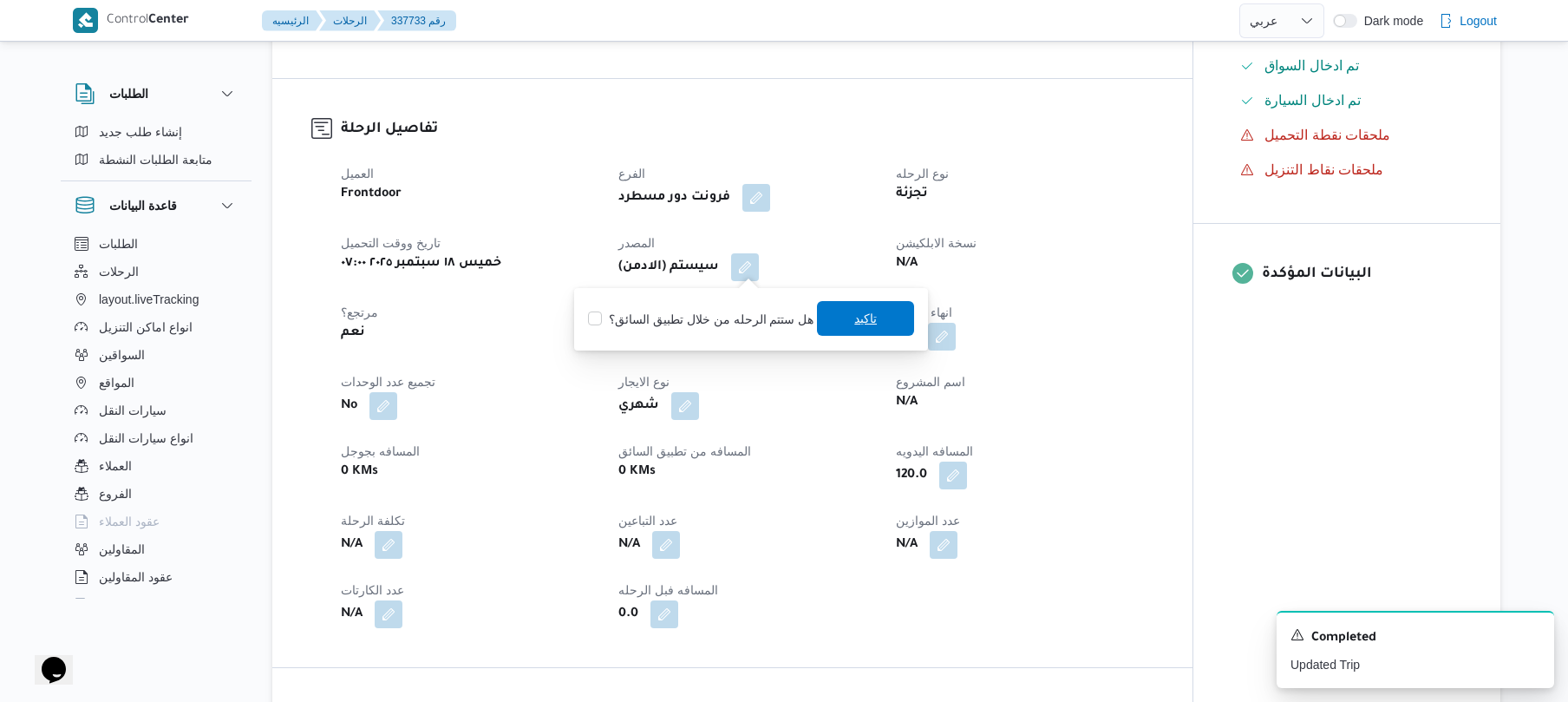
click at [858, 319] on span "تاكيد" at bounding box center [866, 318] width 23 height 21
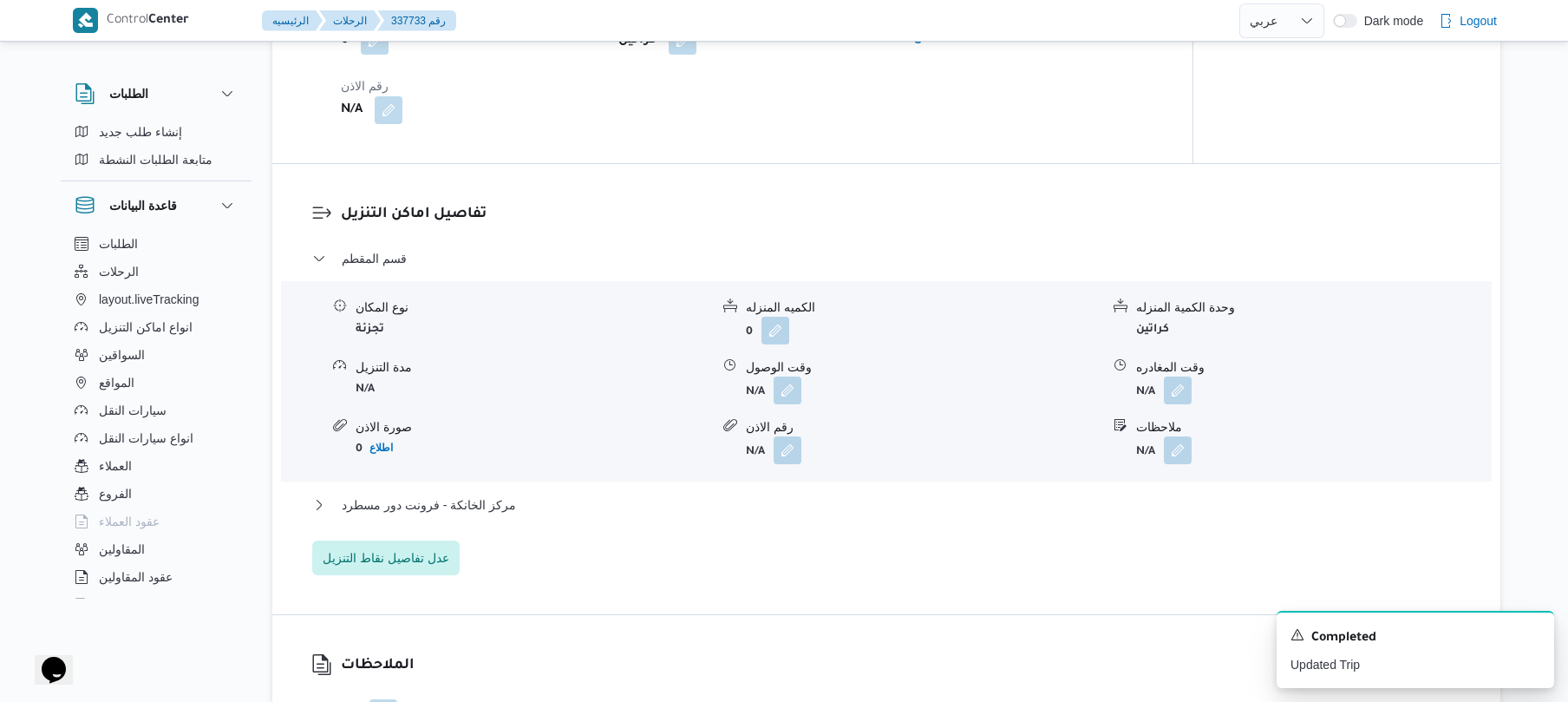
scroll to position [1341, 0]
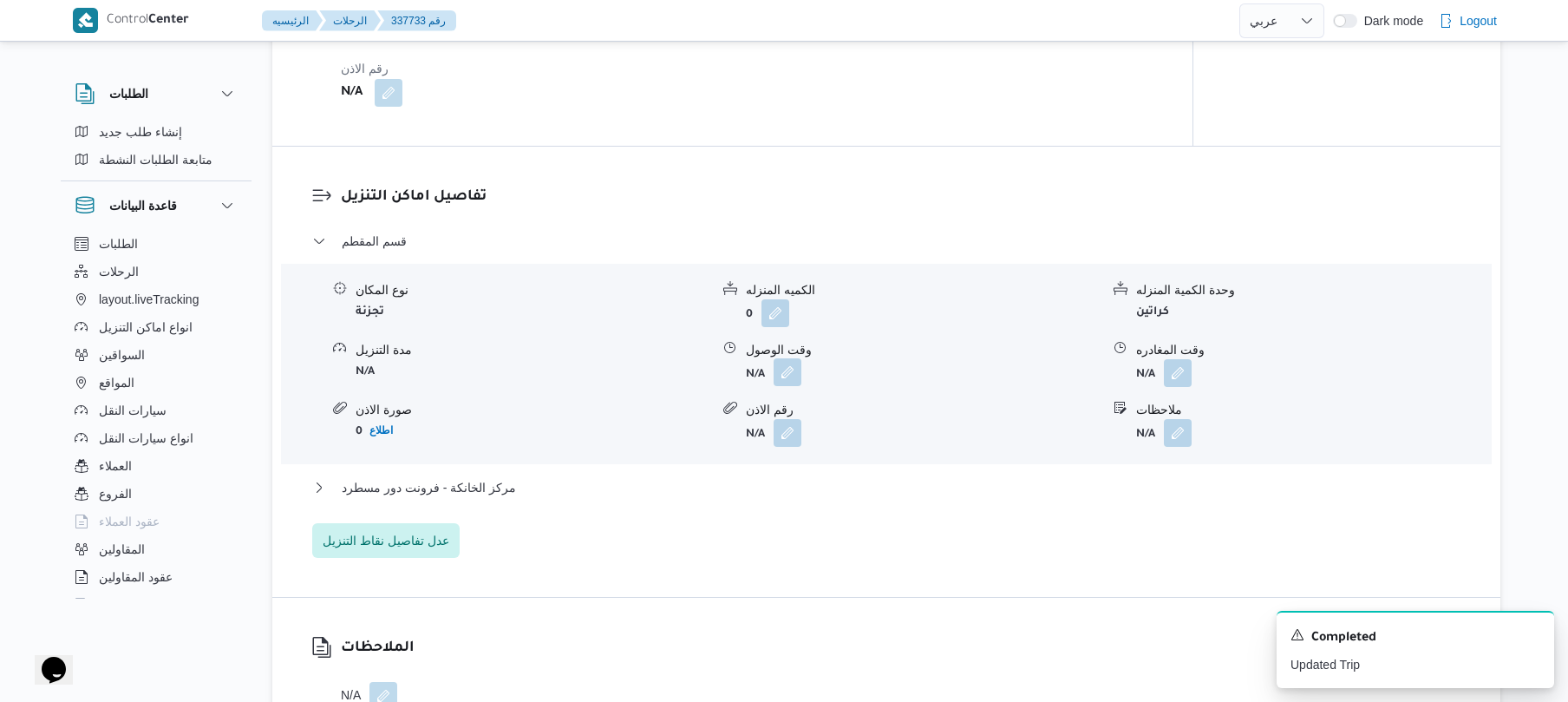
click at [790, 372] on button "button" at bounding box center [787, 371] width 27 height 27
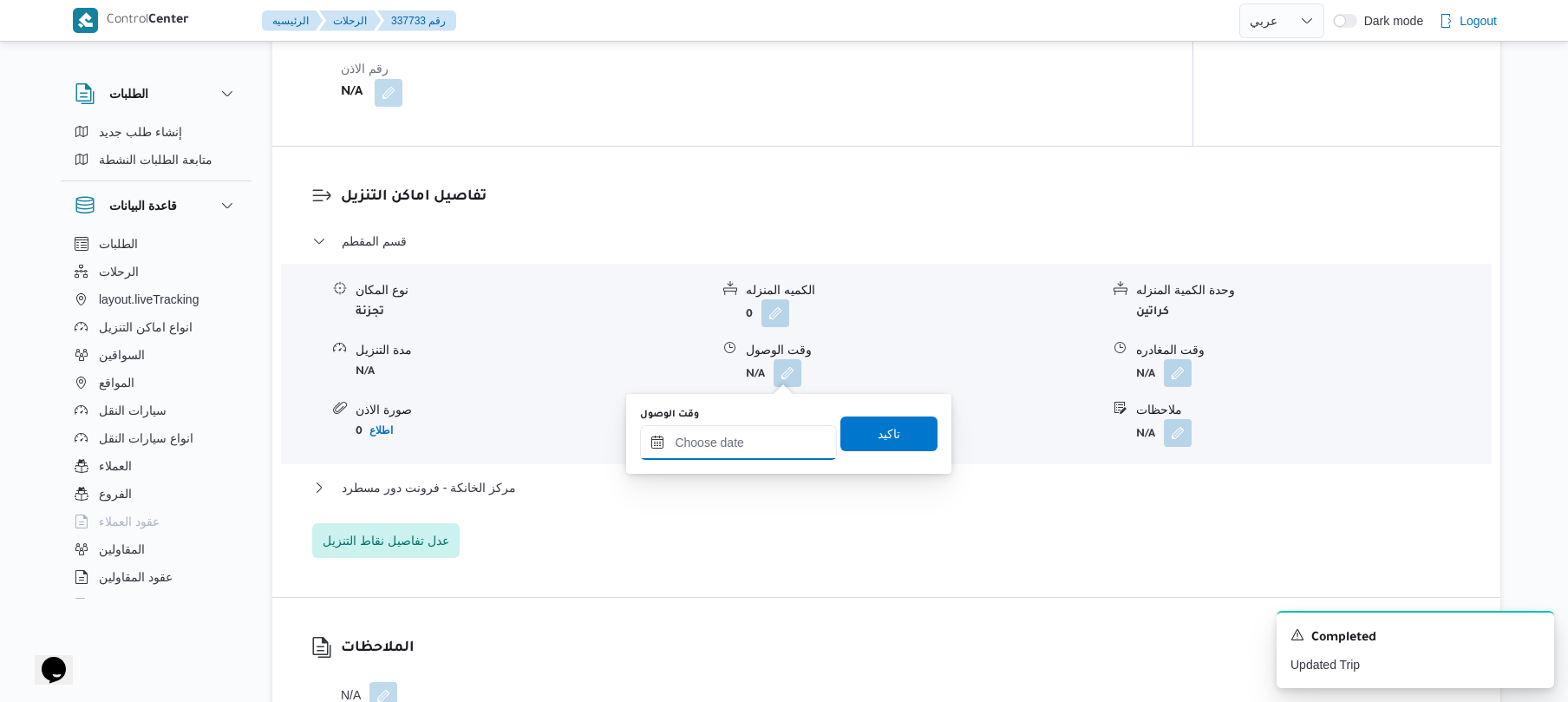
click at [747, 441] on input "وقت الوصول" at bounding box center [738, 442] width 197 height 35
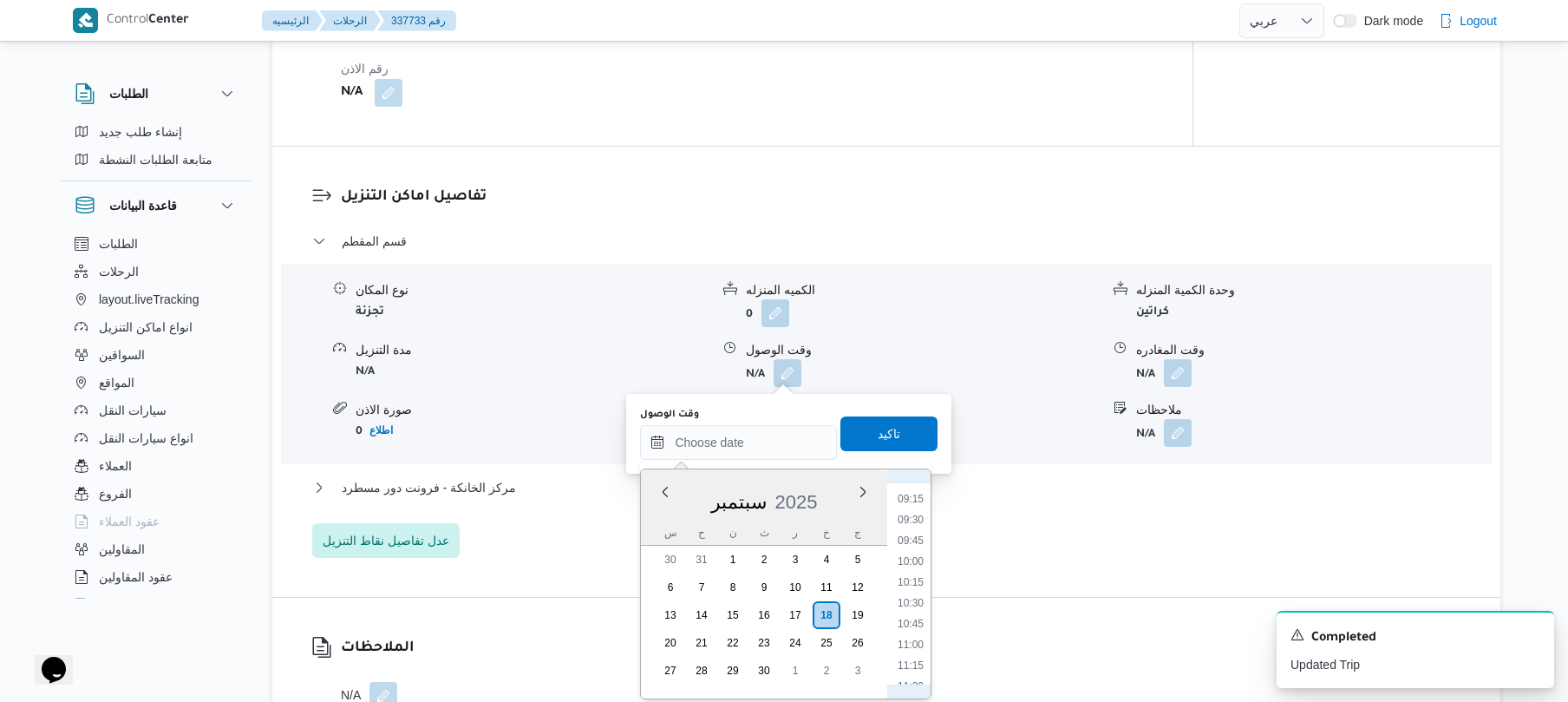
scroll to position [594, 0]
click at [917, 646] on li "09:00" at bounding box center [910, 647] width 40 height 17
type input "[DATE] ٠٩:٠٠"
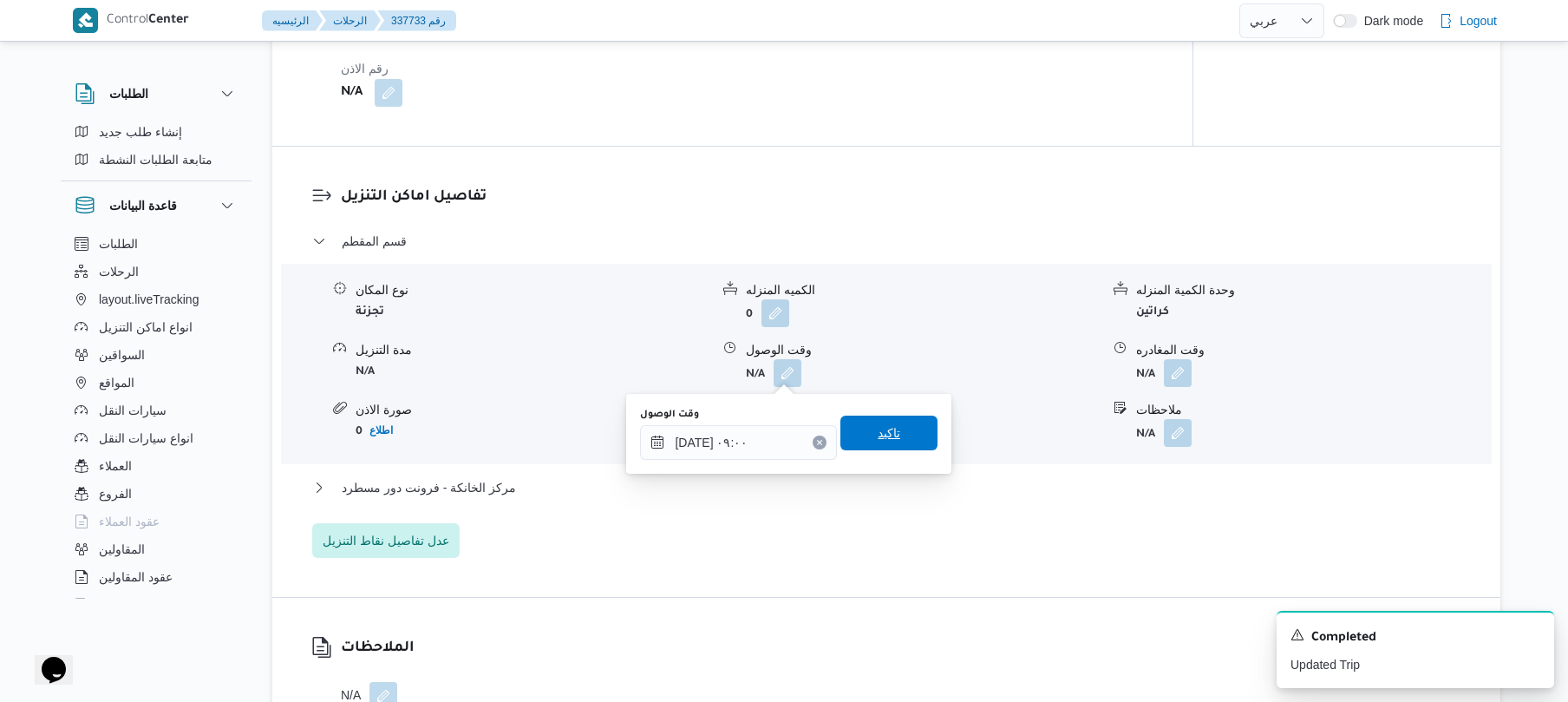
click at [900, 425] on span "تاكيد" at bounding box center [889, 433] width 97 height 35
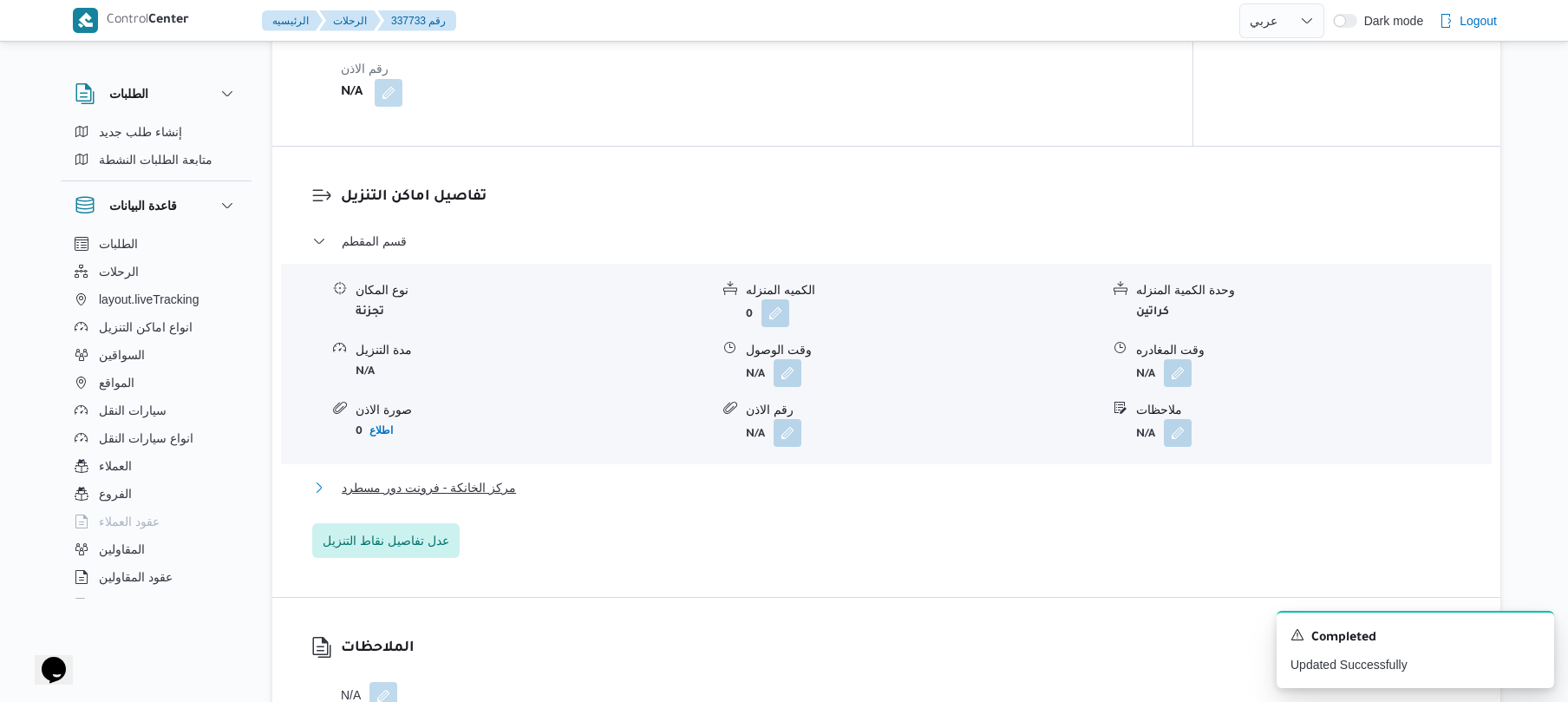
click at [834, 482] on button "مركز الخانكة - فرونت دور مسطرد" at bounding box center [887, 487] width 1150 height 21
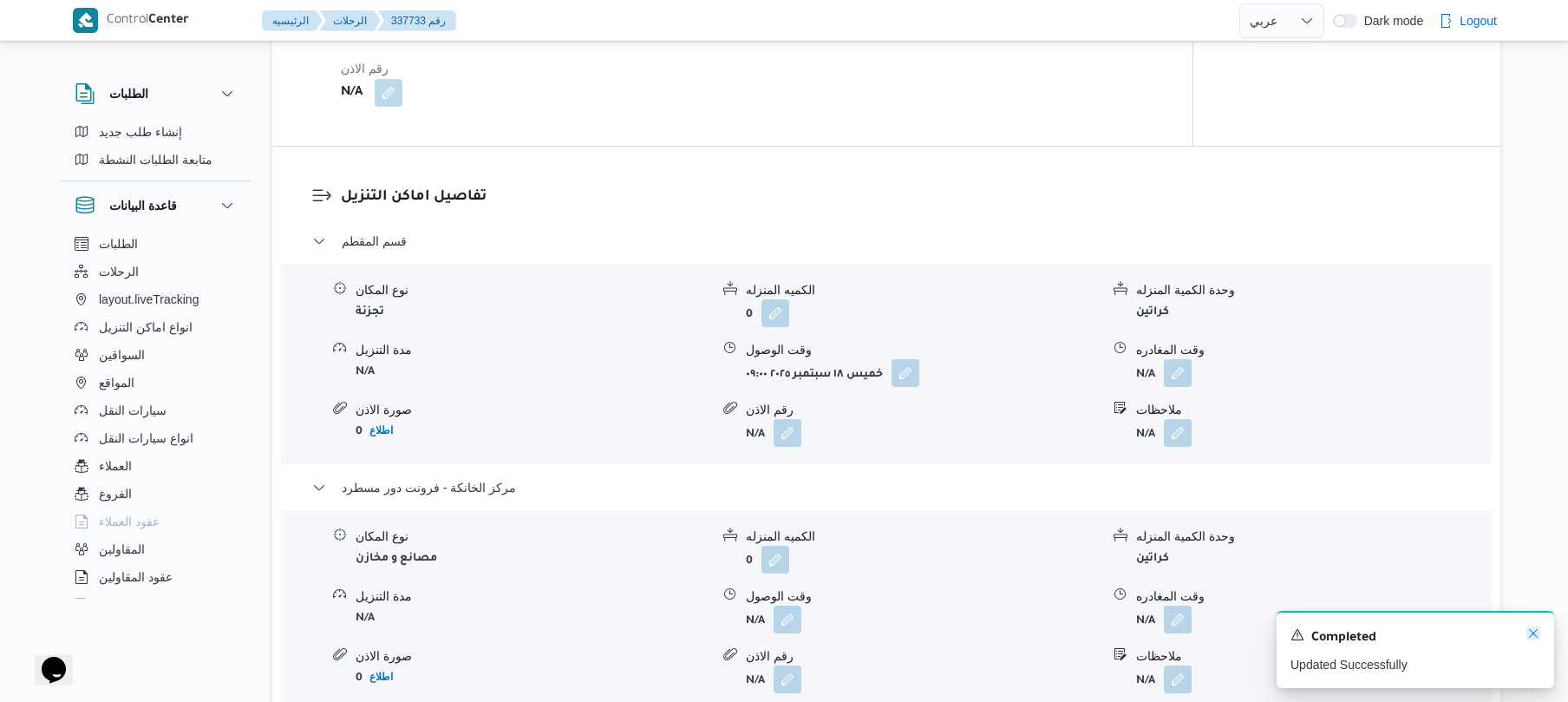
click at [1534, 636] on icon "Dismiss toast" at bounding box center [1533, 632] width 8 height 8
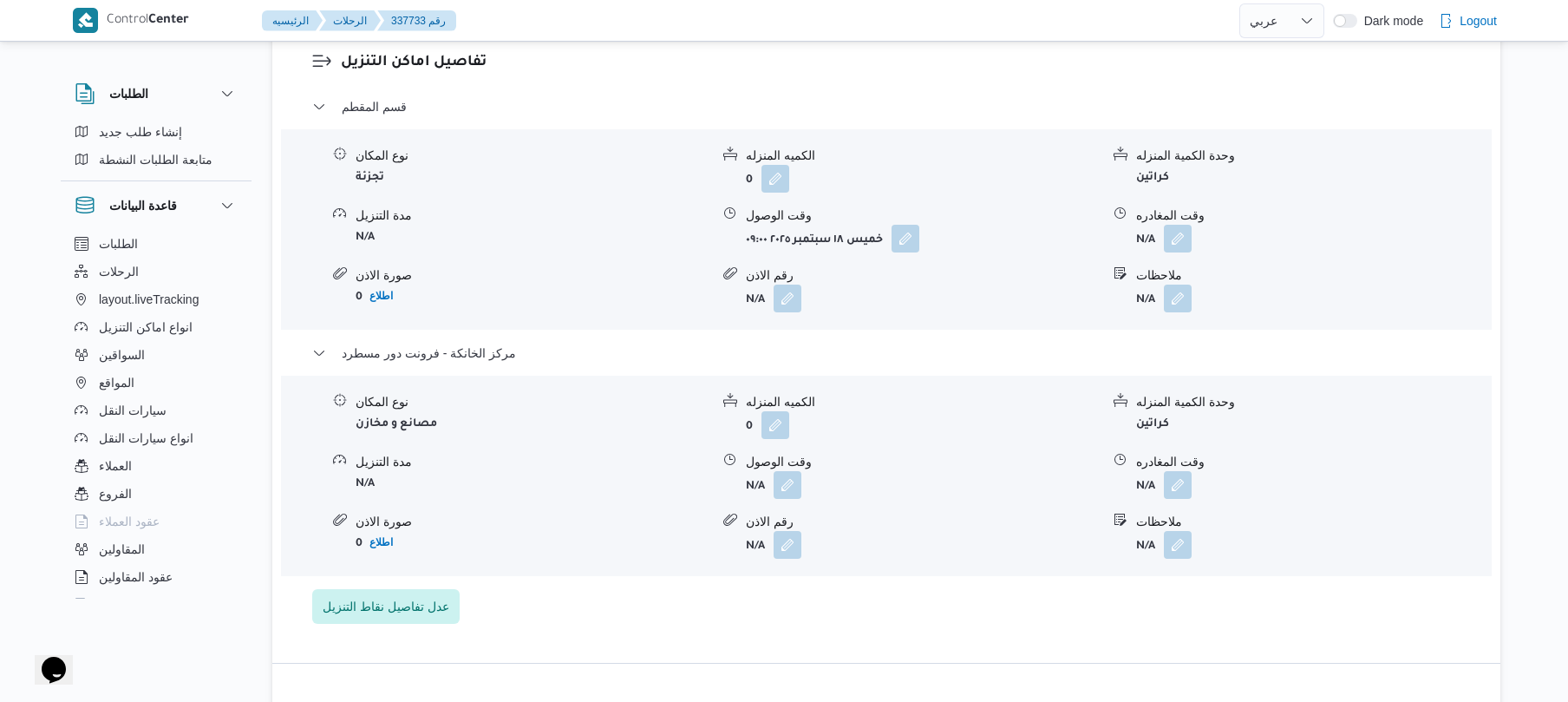
scroll to position [1573, 0]
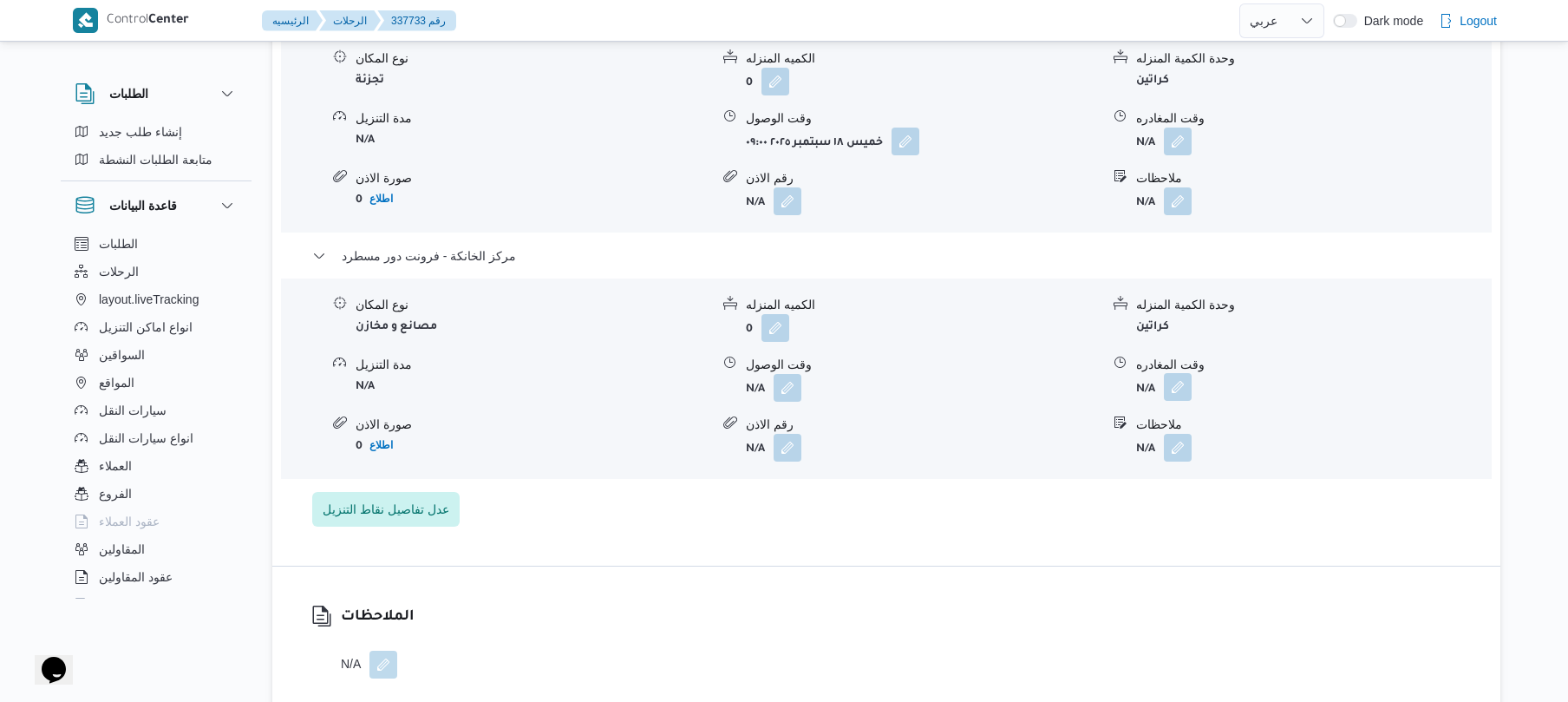
click at [1174, 388] on button "button" at bounding box center [1177, 386] width 27 height 27
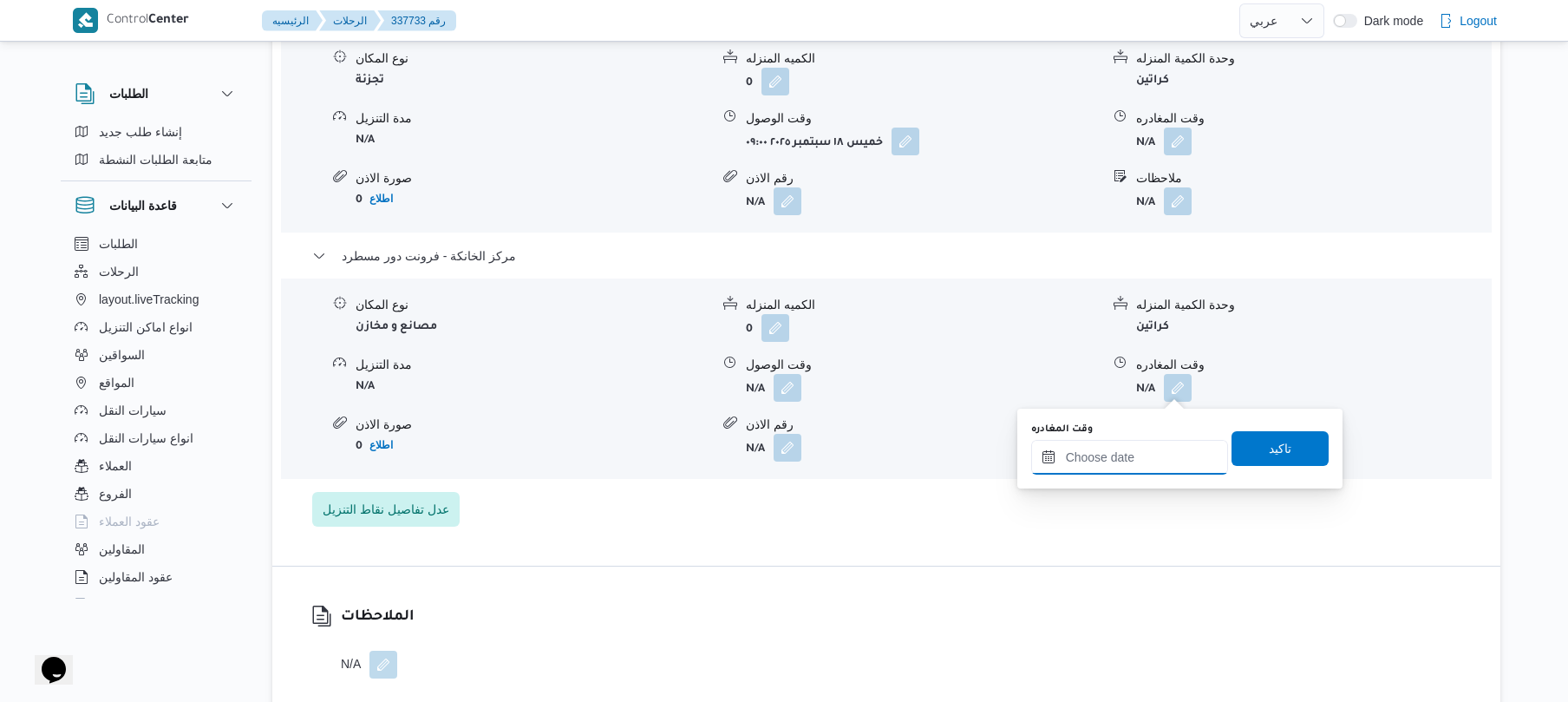
click at [1120, 470] on input "وقت المغادره" at bounding box center [1130, 457] width 197 height 35
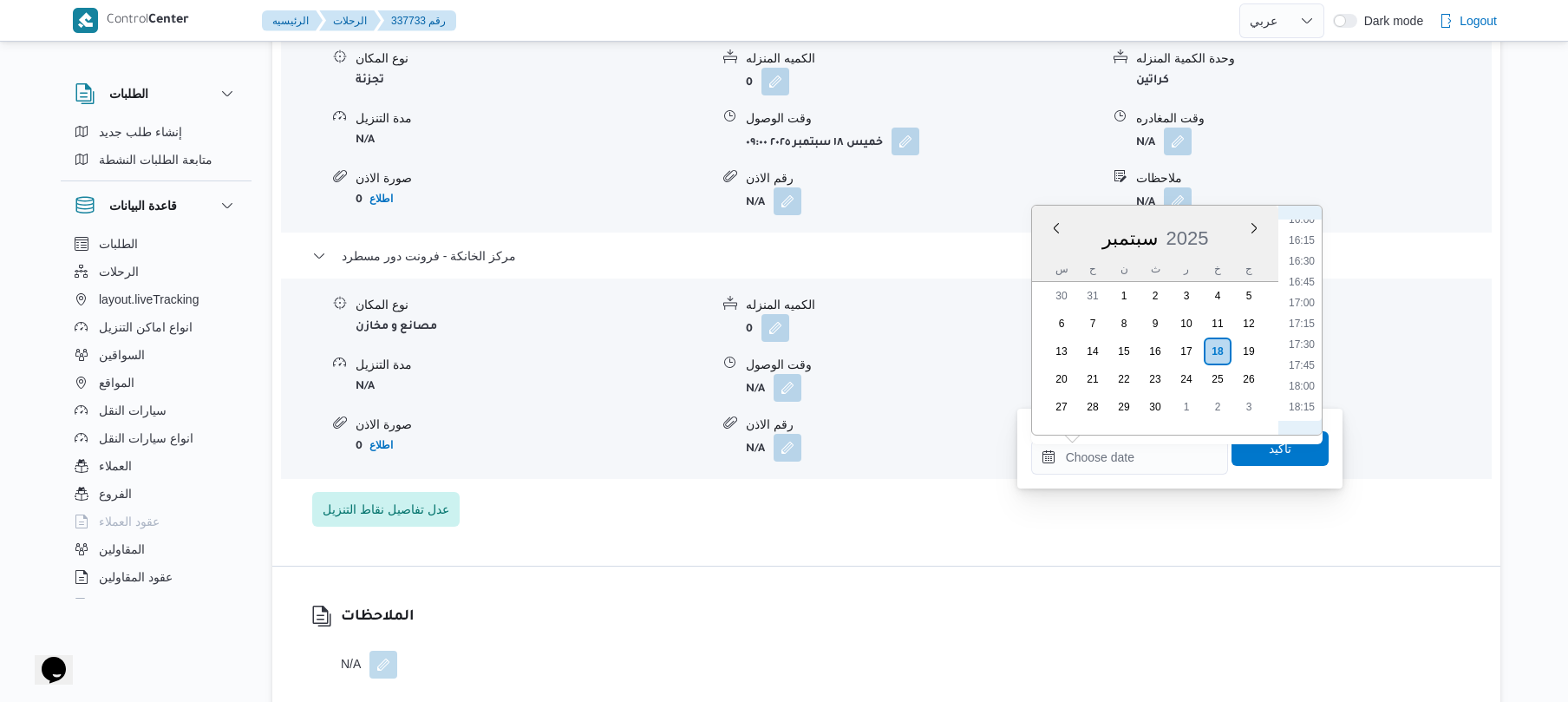
scroll to position [1329, 0]
click at [1312, 336] on li "17:15" at bounding box center [1302, 335] width 40 height 17
type input "[DATE] ١٧:١٥"
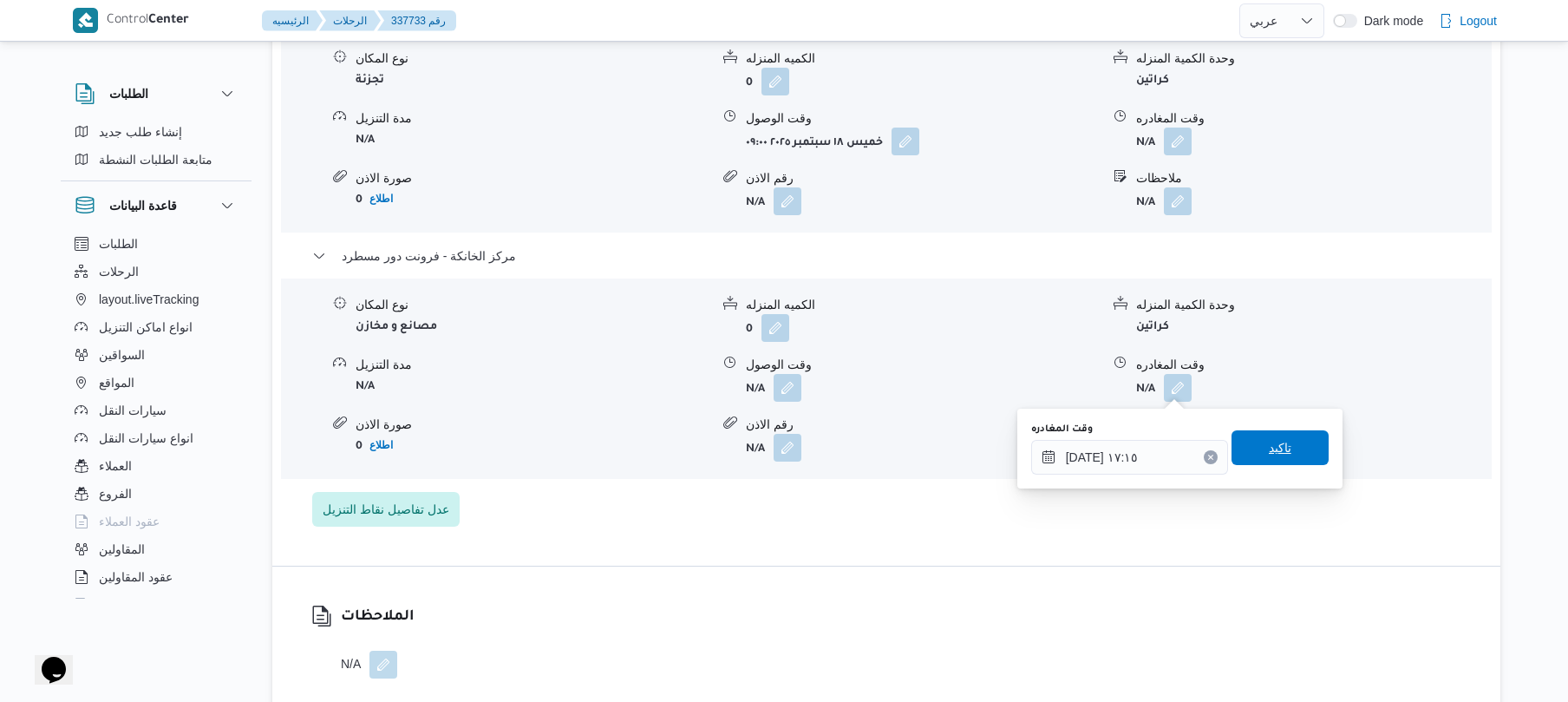
click at [1282, 445] on span "تاكيد" at bounding box center [1280, 448] width 97 height 35
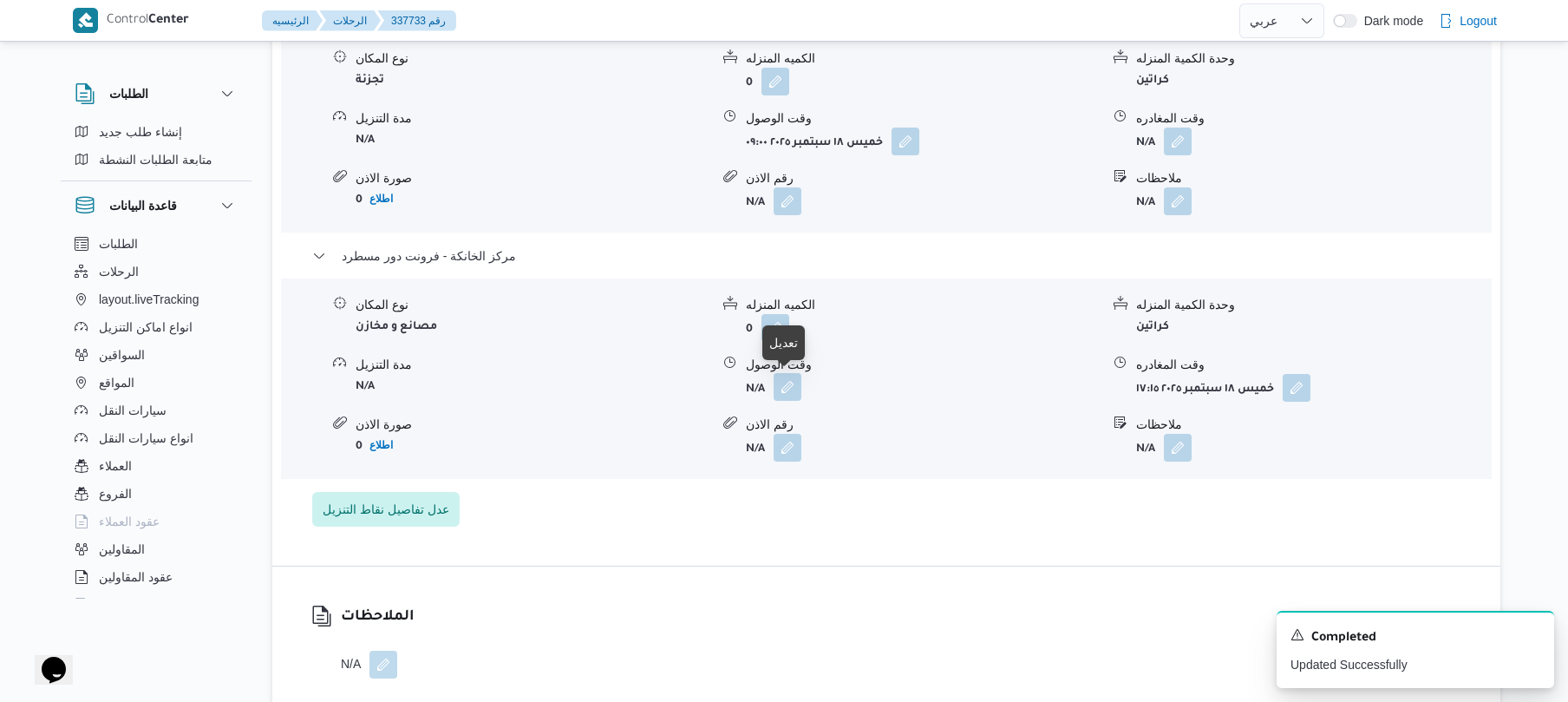
click at [779, 386] on button "button" at bounding box center [787, 386] width 27 height 27
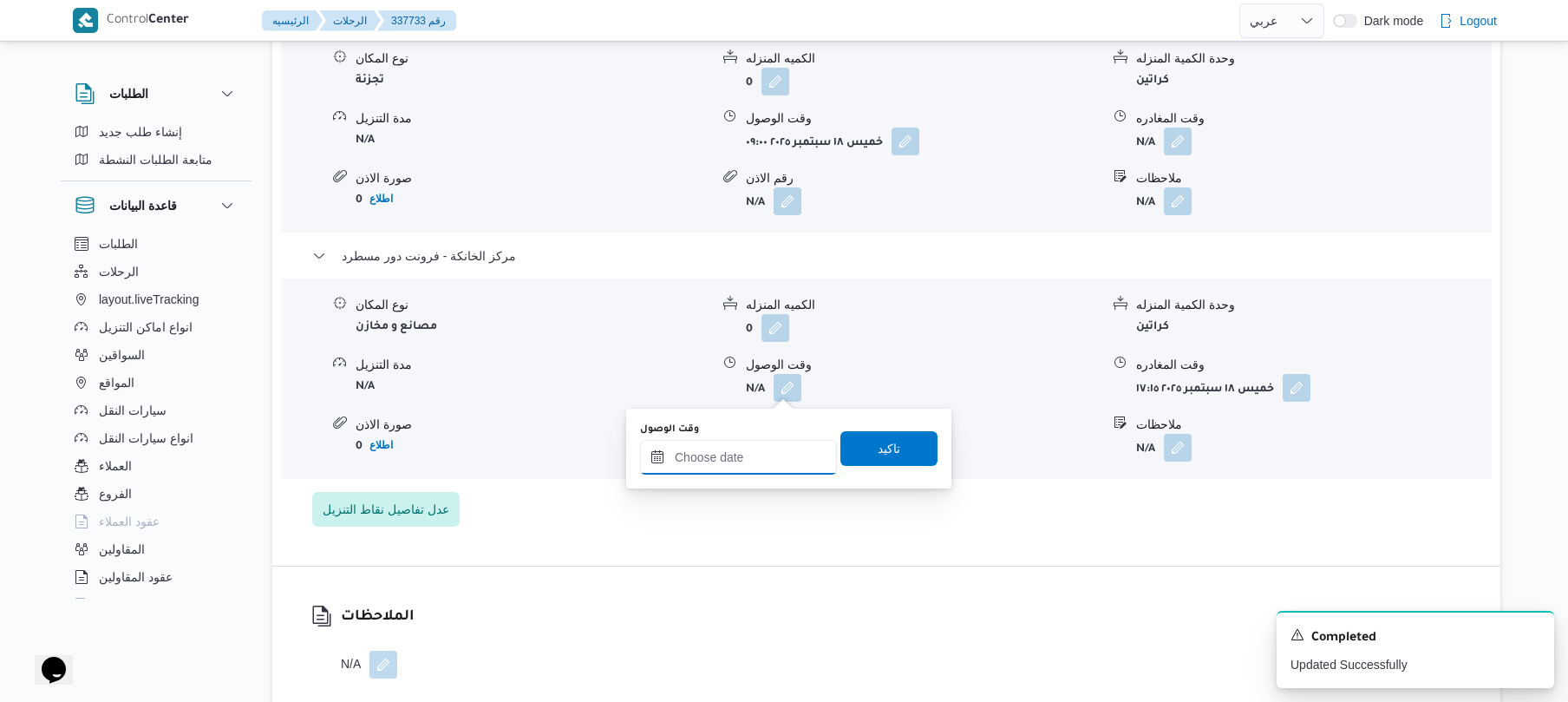
click at [744, 468] on input "وقت الوصول" at bounding box center [738, 457] width 197 height 35
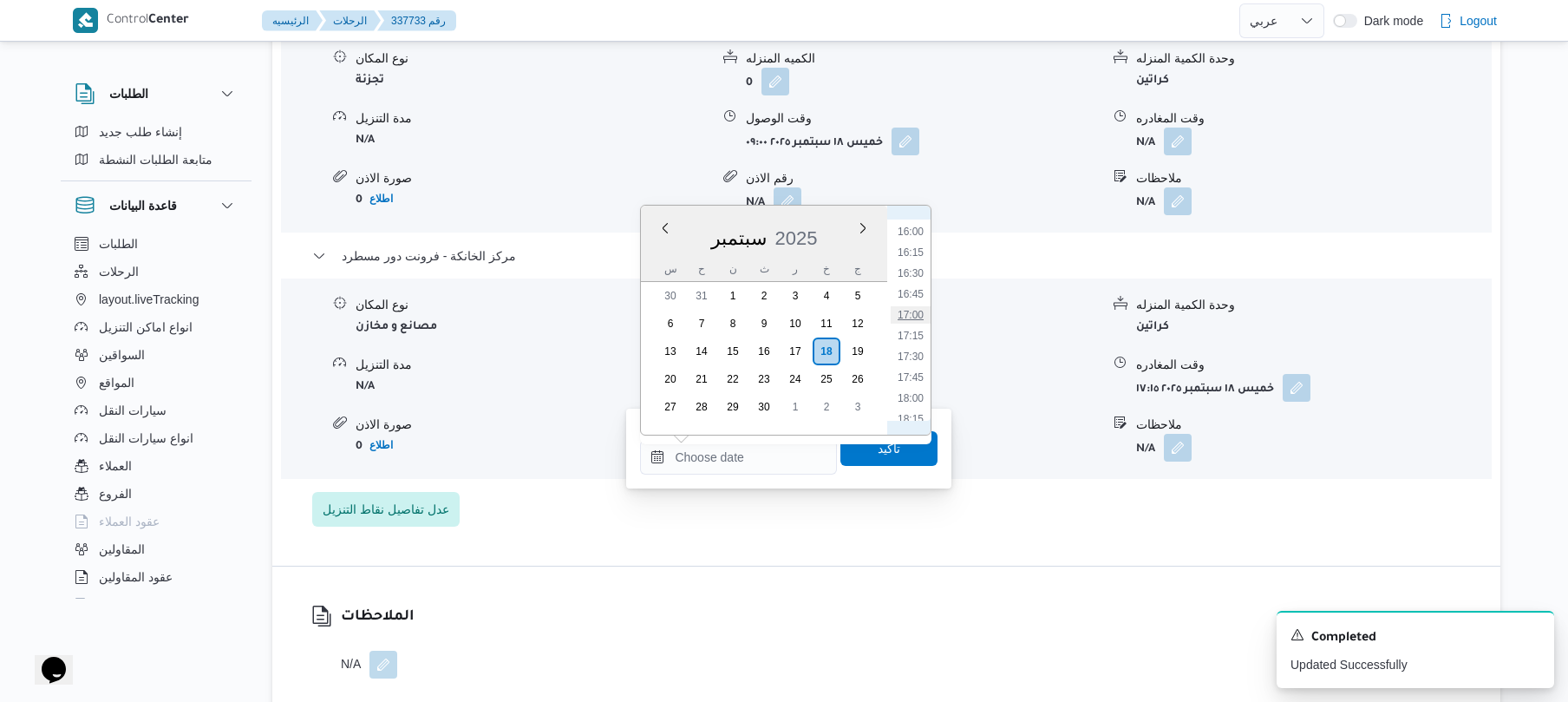
click at [914, 319] on li "17:00" at bounding box center [910, 315] width 40 height 17
type input "١٨/٠٩/٢٠٢٥ ١٧:٠٠"
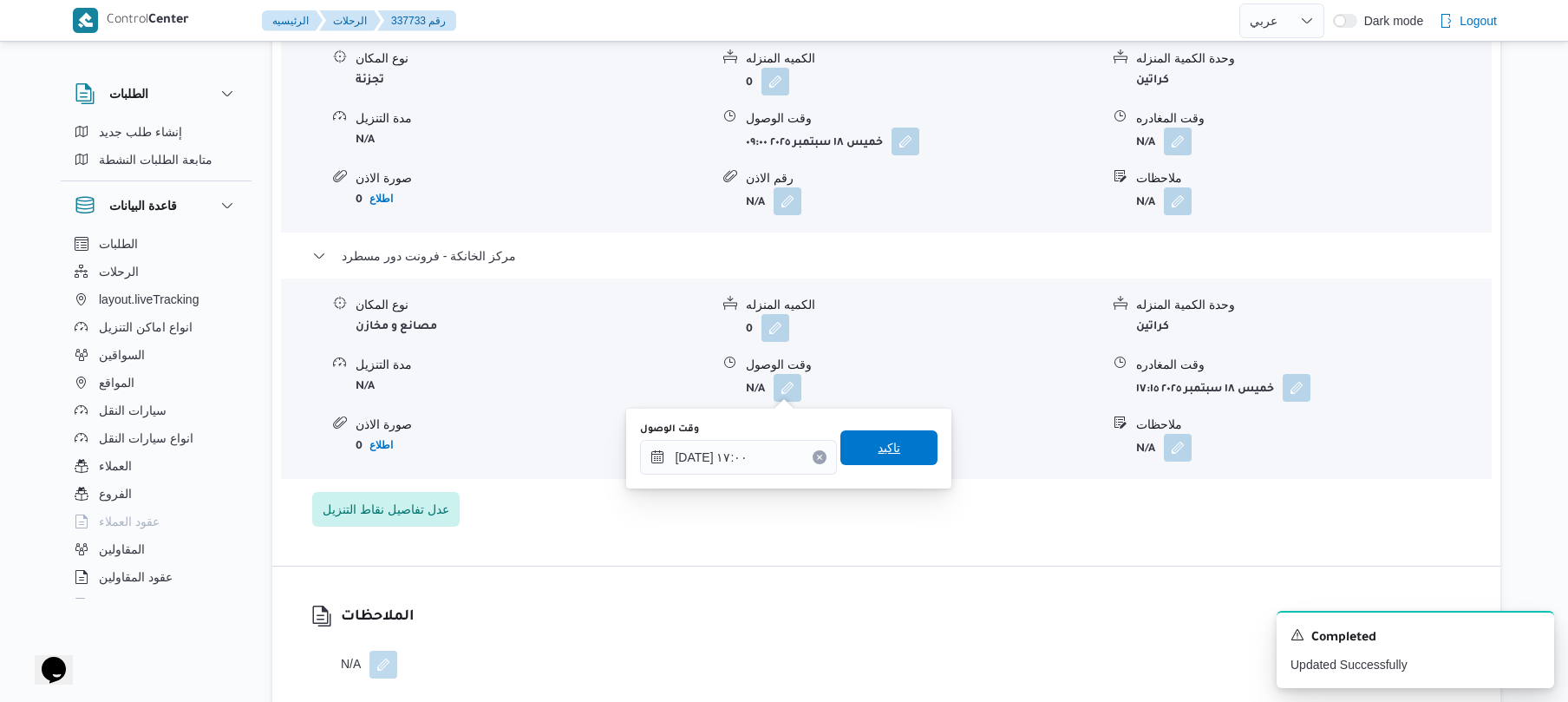
click at [890, 454] on span "تاكيد" at bounding box center [890, 448] width 23 height 21
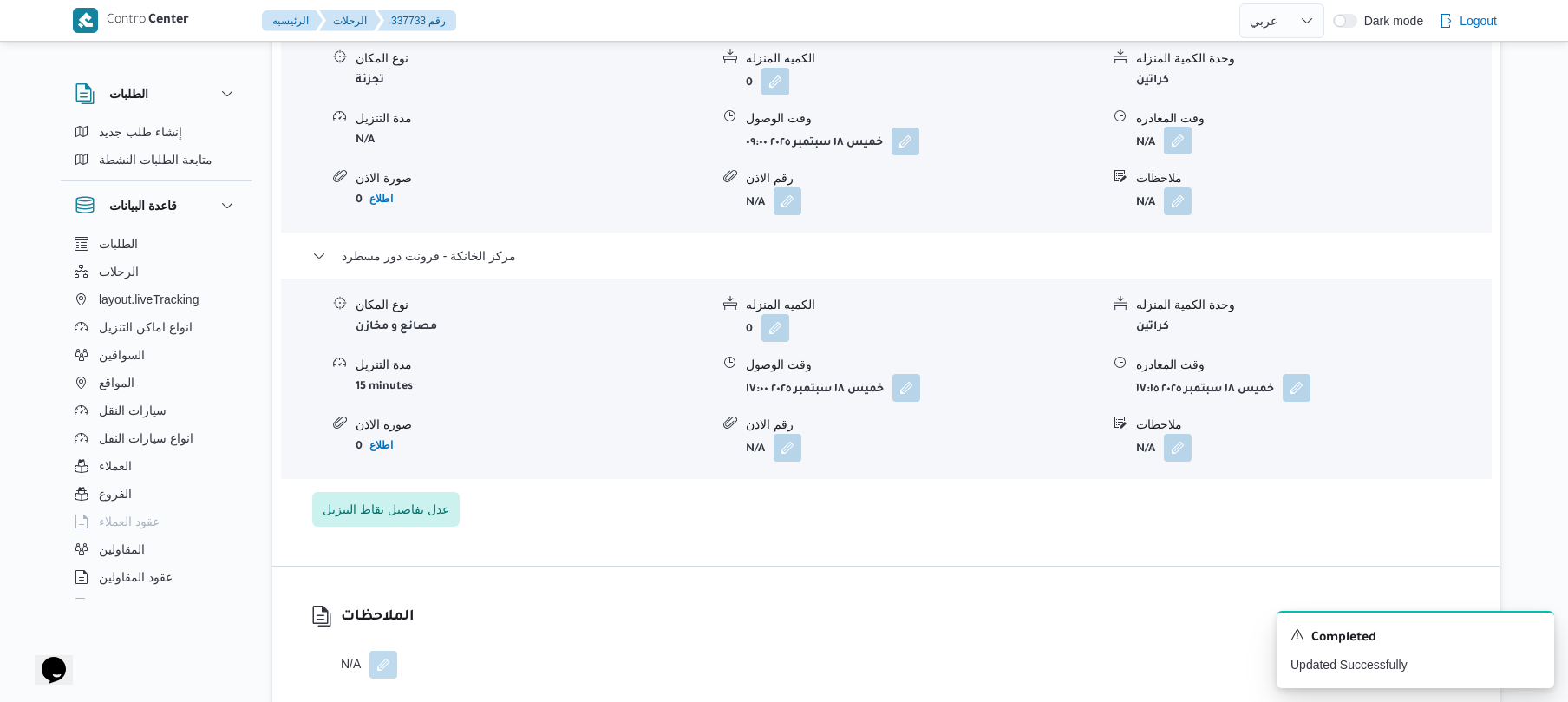
click at [1174, 151] on button "button" at bounding box center [1177, 139] width 27 height 27
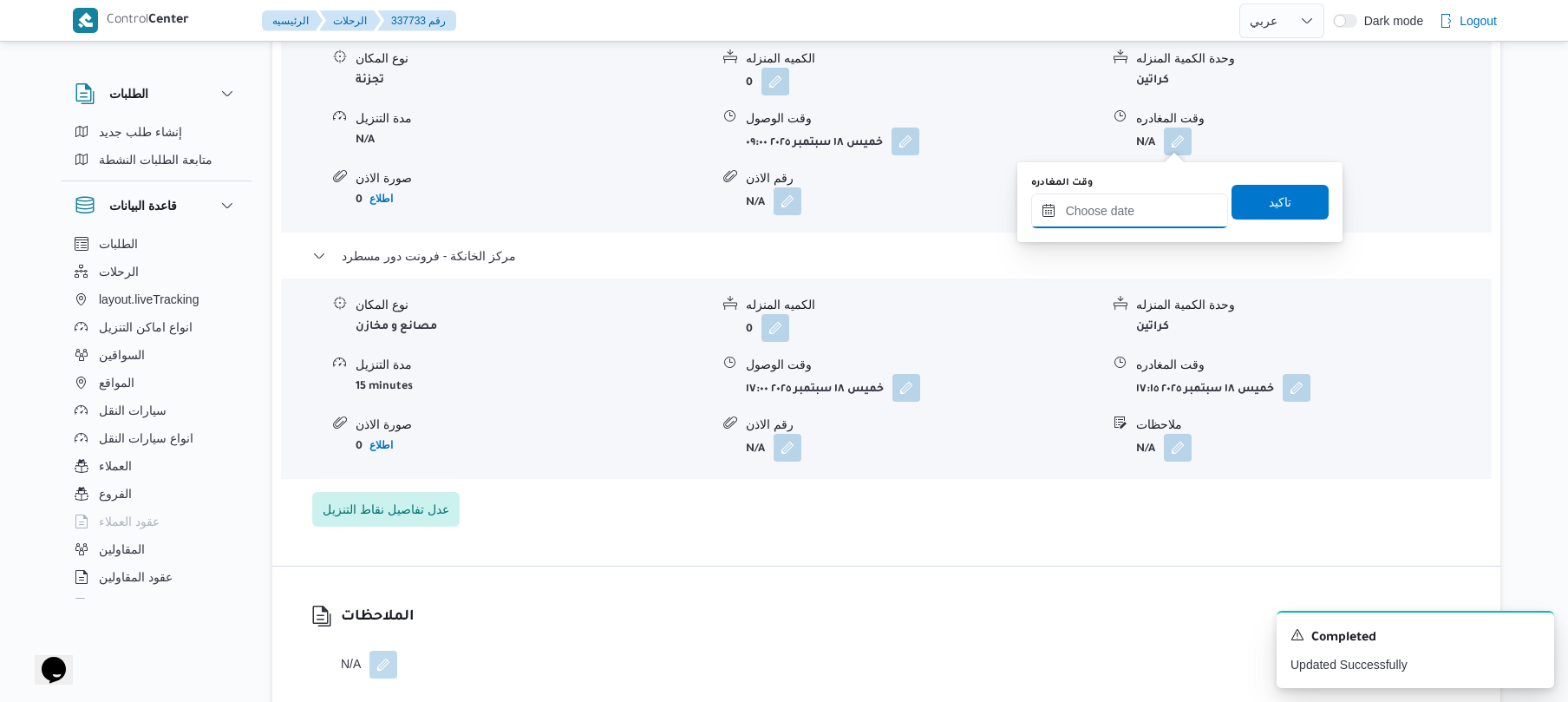
click at [1135, 203] on input "وقت المغادره" at bounding box center [1130, 210] width 197 height 35
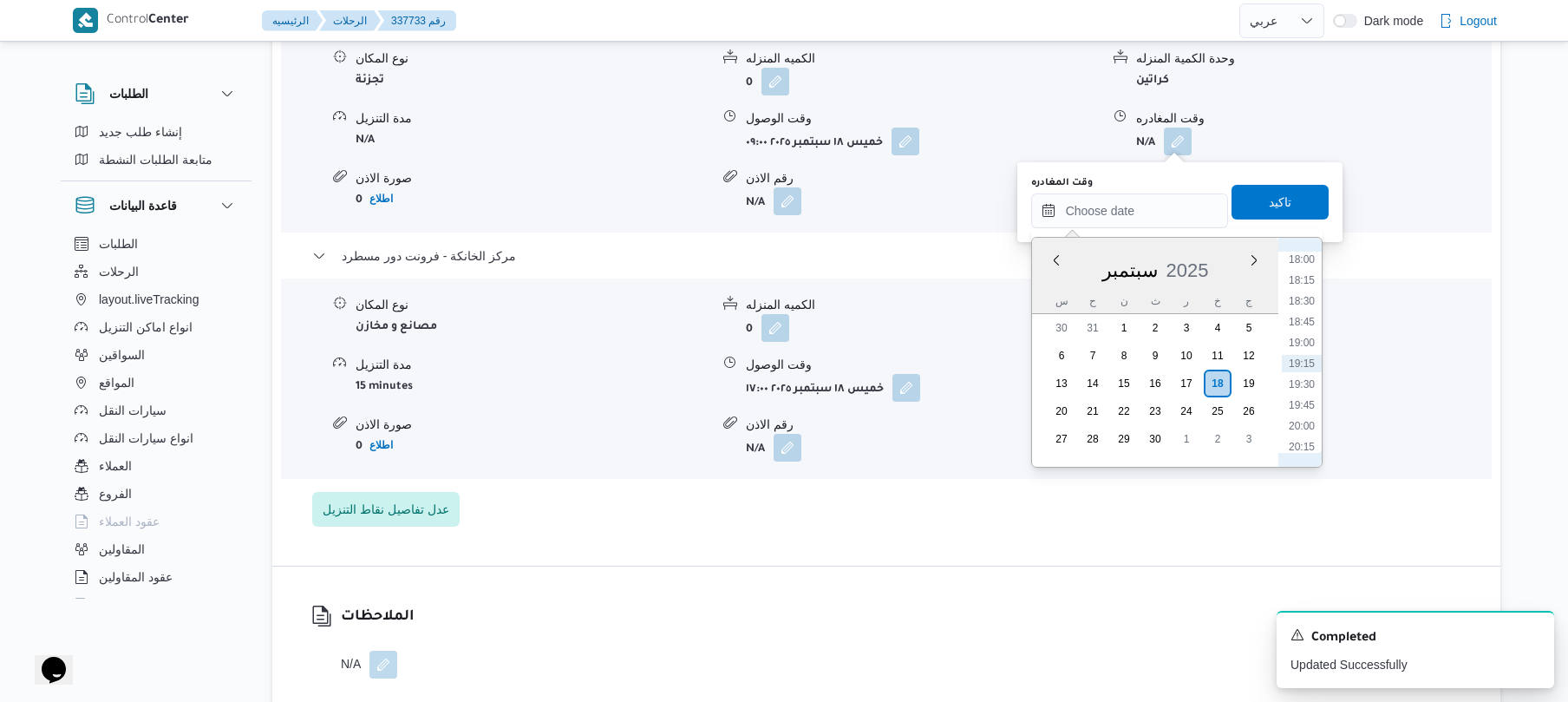
scroll to position [1330, 0]
click at [1308, 266] on li "16:00" at bounding box center [1302, 263] width 40 height 17
type input "١٨/٠٩/٢٠٢٥ ١٦:٠٠"
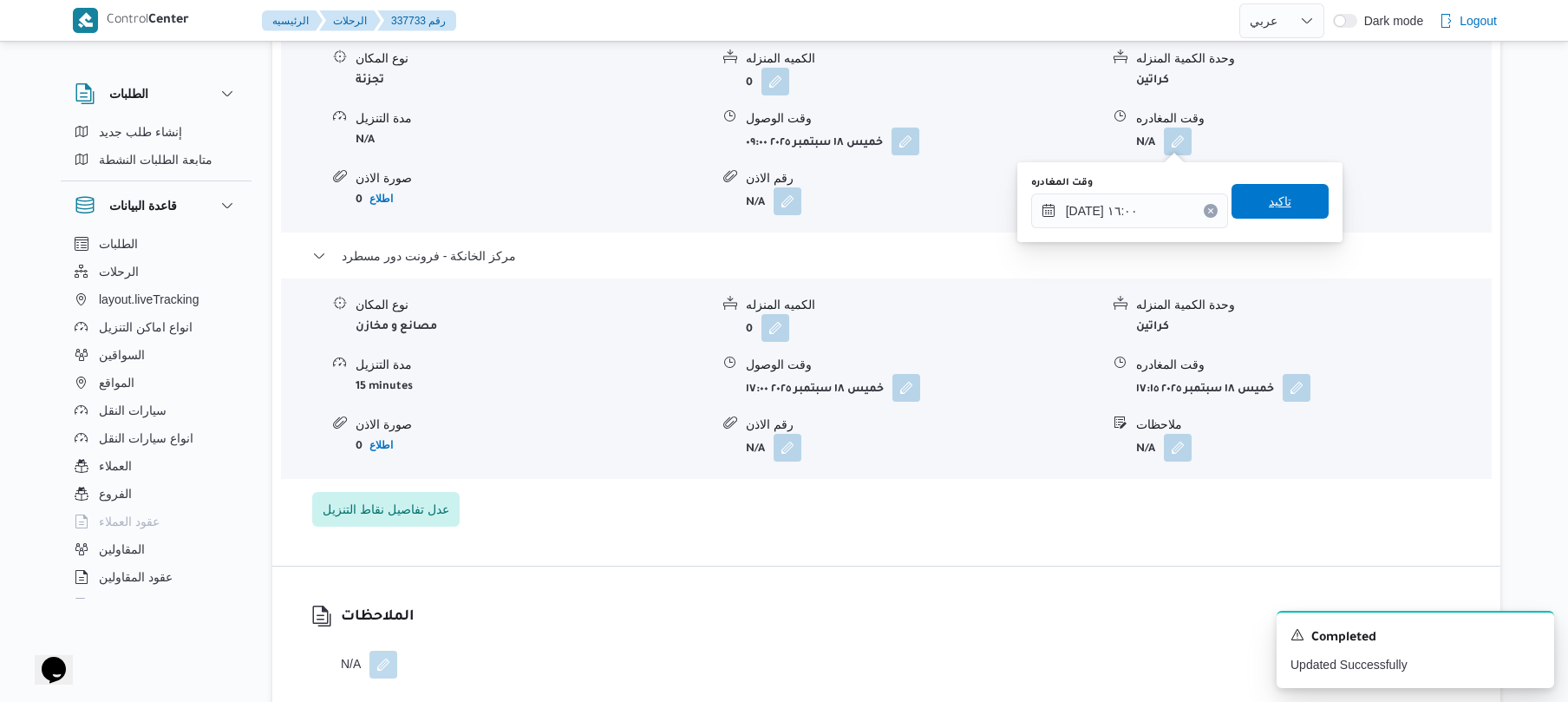
click at [1284, 209] on span "تاكيد" at bounding box center [1280, 201] width 97 height 35
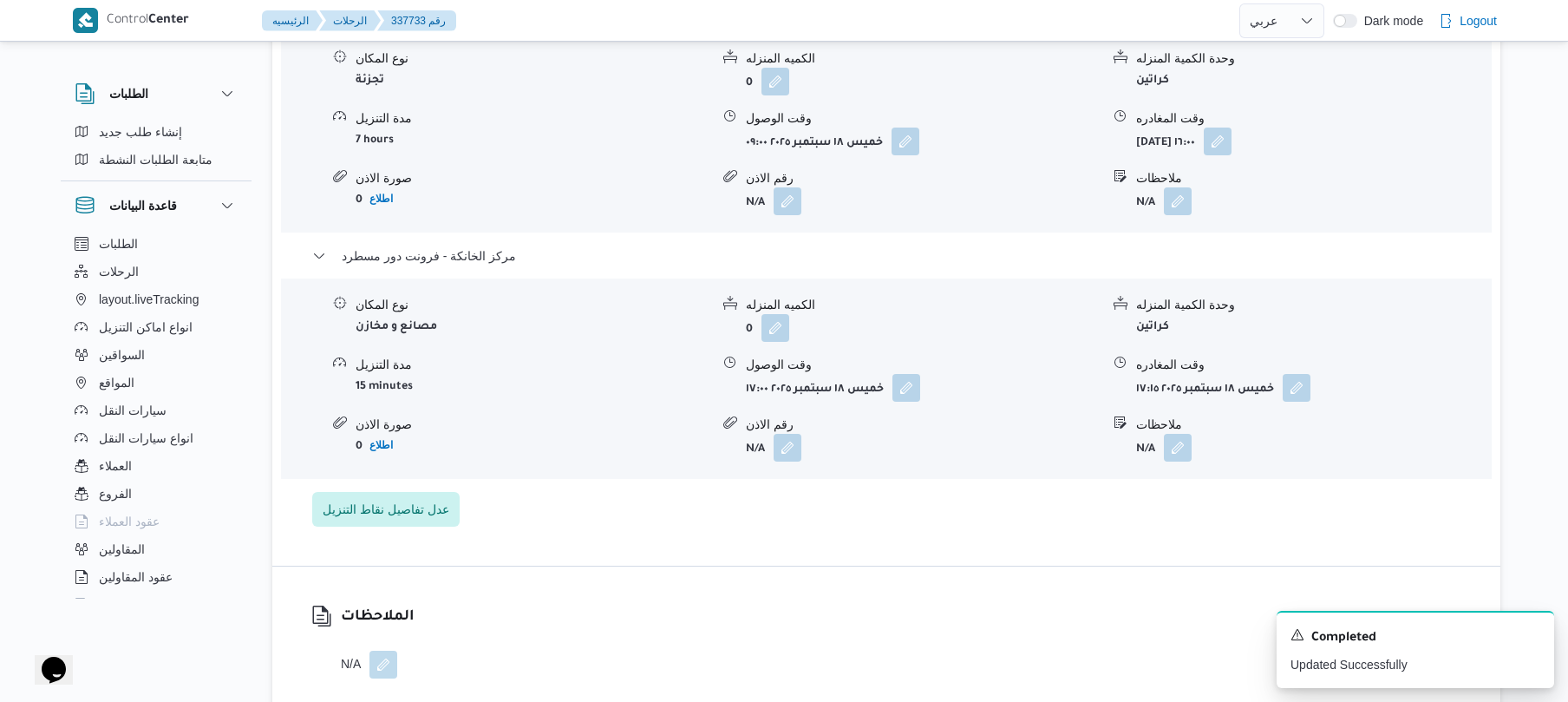
scroll to position [0, 0]
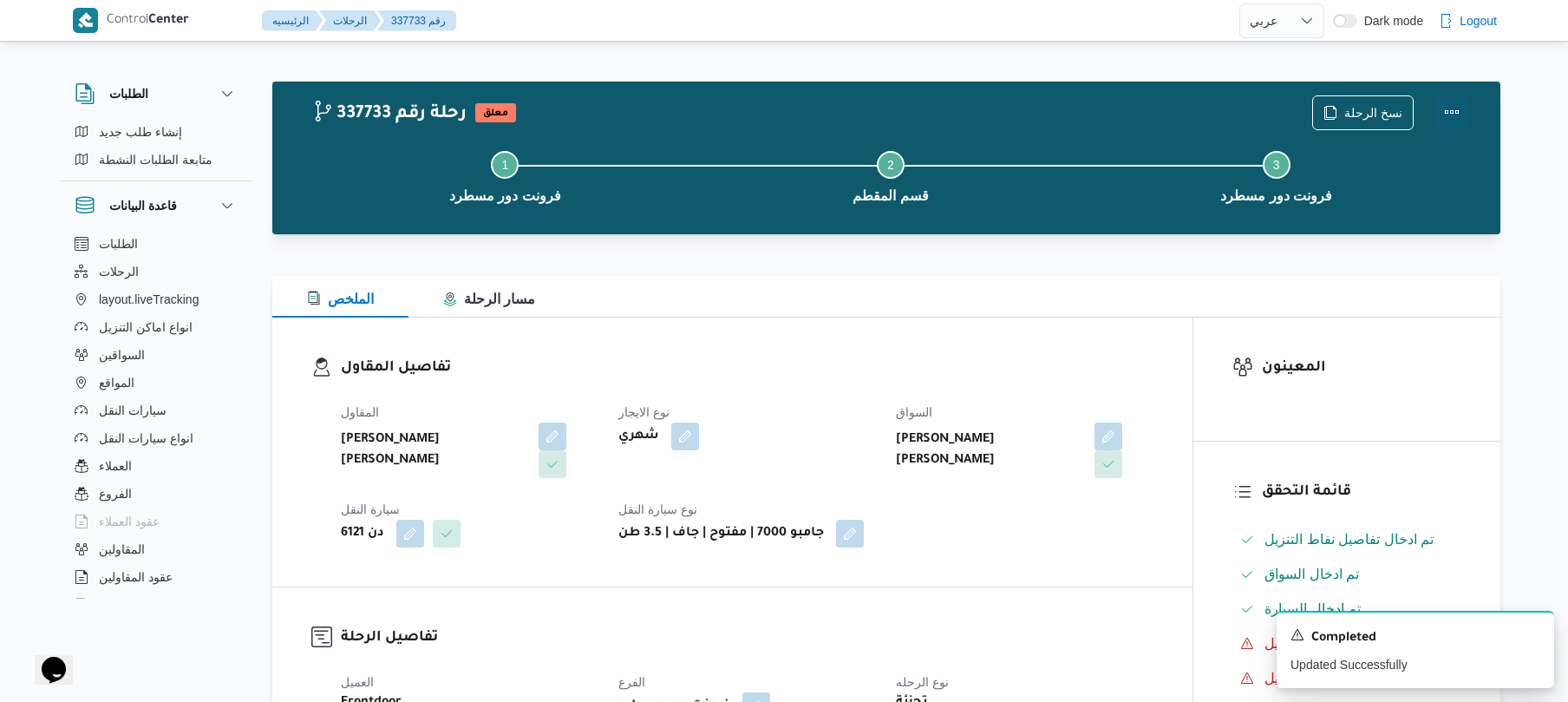
click at [1456, 115] on button "Actions" at bounding box center [1452, 111] width 35 height 35
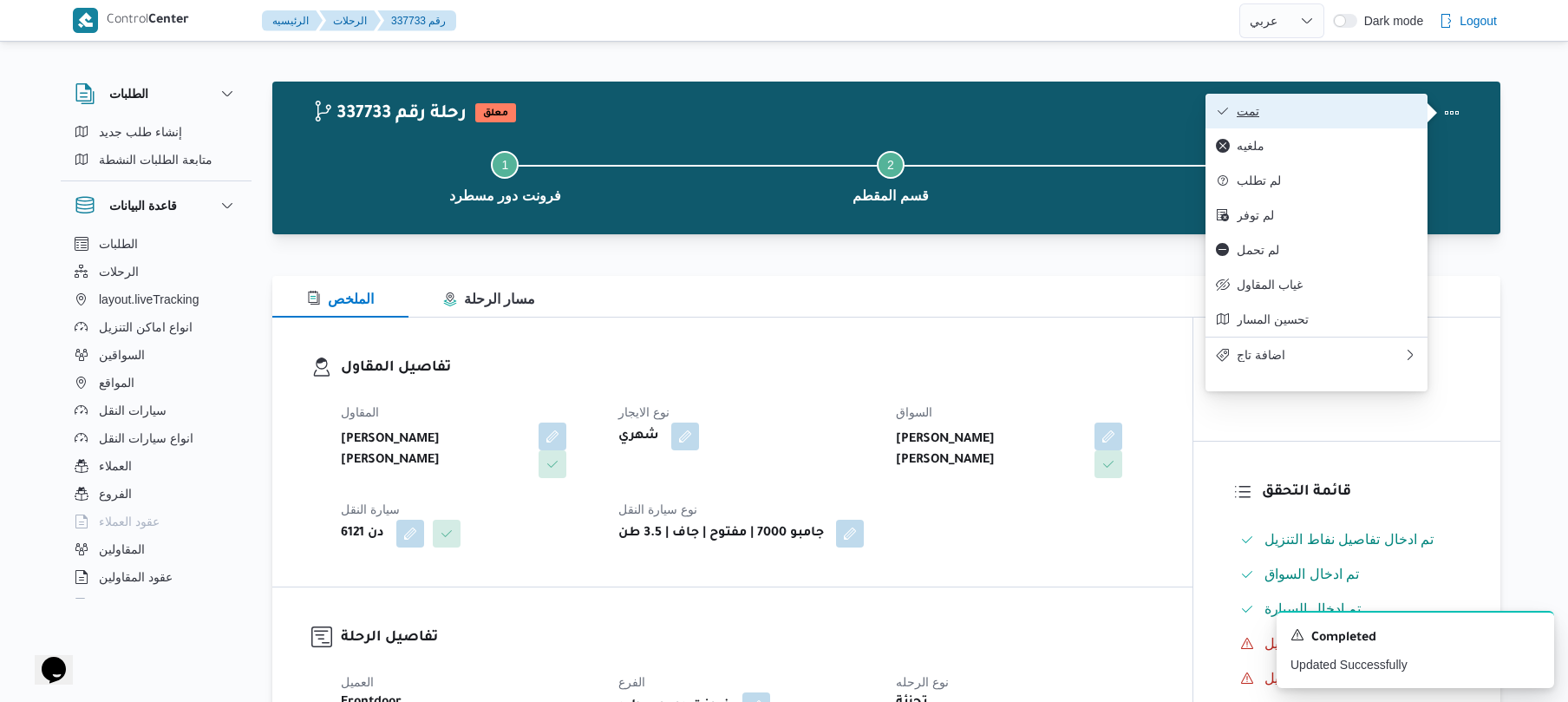
click at [1343, 115] on span "تمت" at bounding box center [1327, 110] width 180 height 14
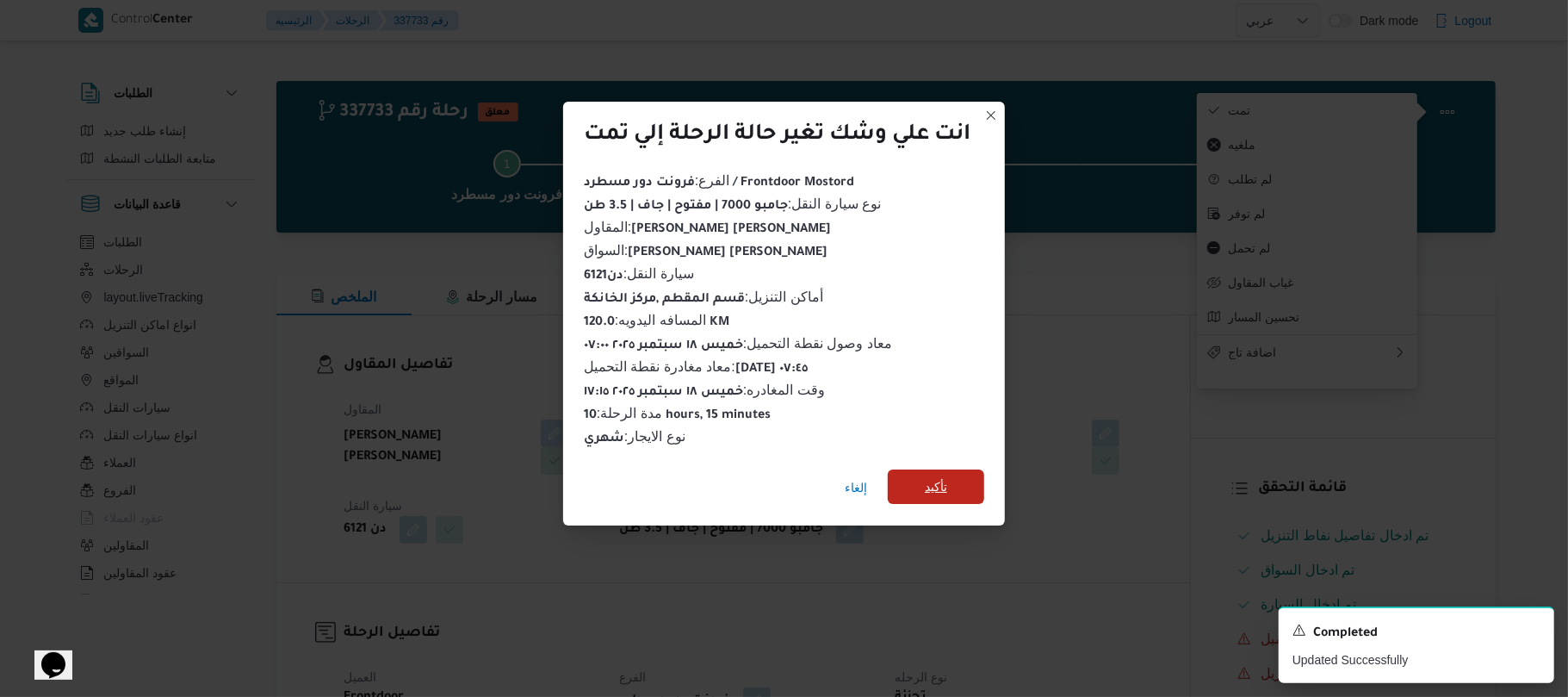
click at [942, 486] on span "تأكيد" at bounding box center [936, 486] width 22 height 21
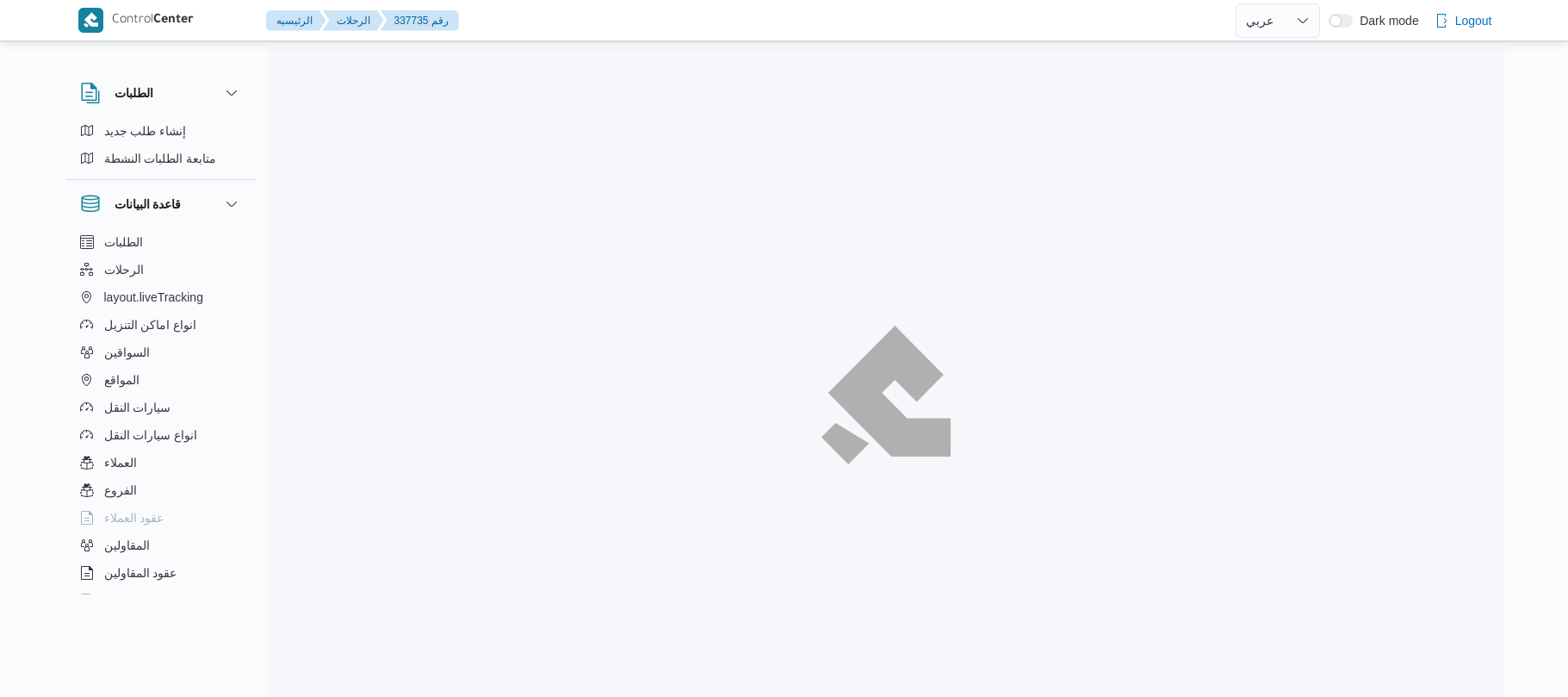
select select "ar"
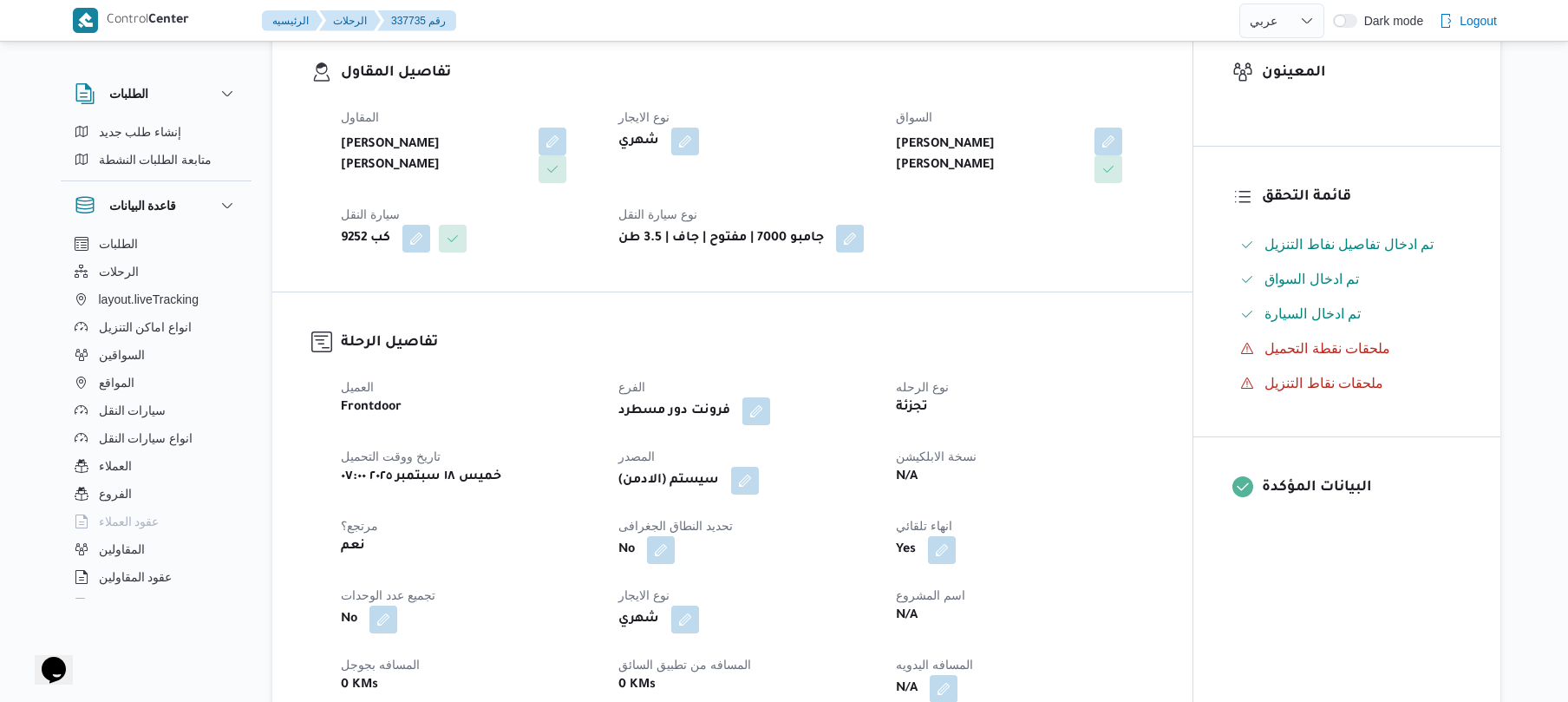
scroll to position [463, 0]
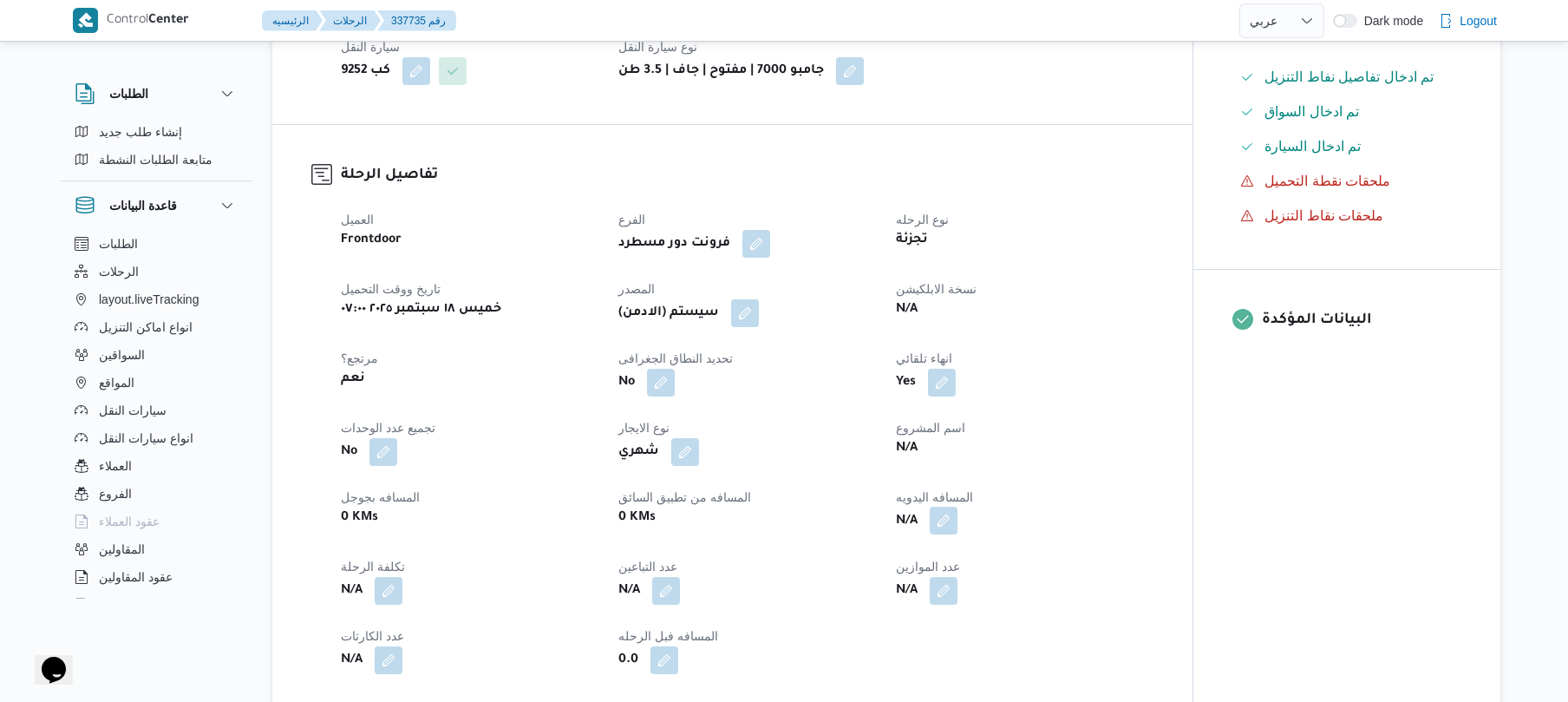
click at [944, 521] on button "button" at bounding box center [943, 520] width 27 height 27
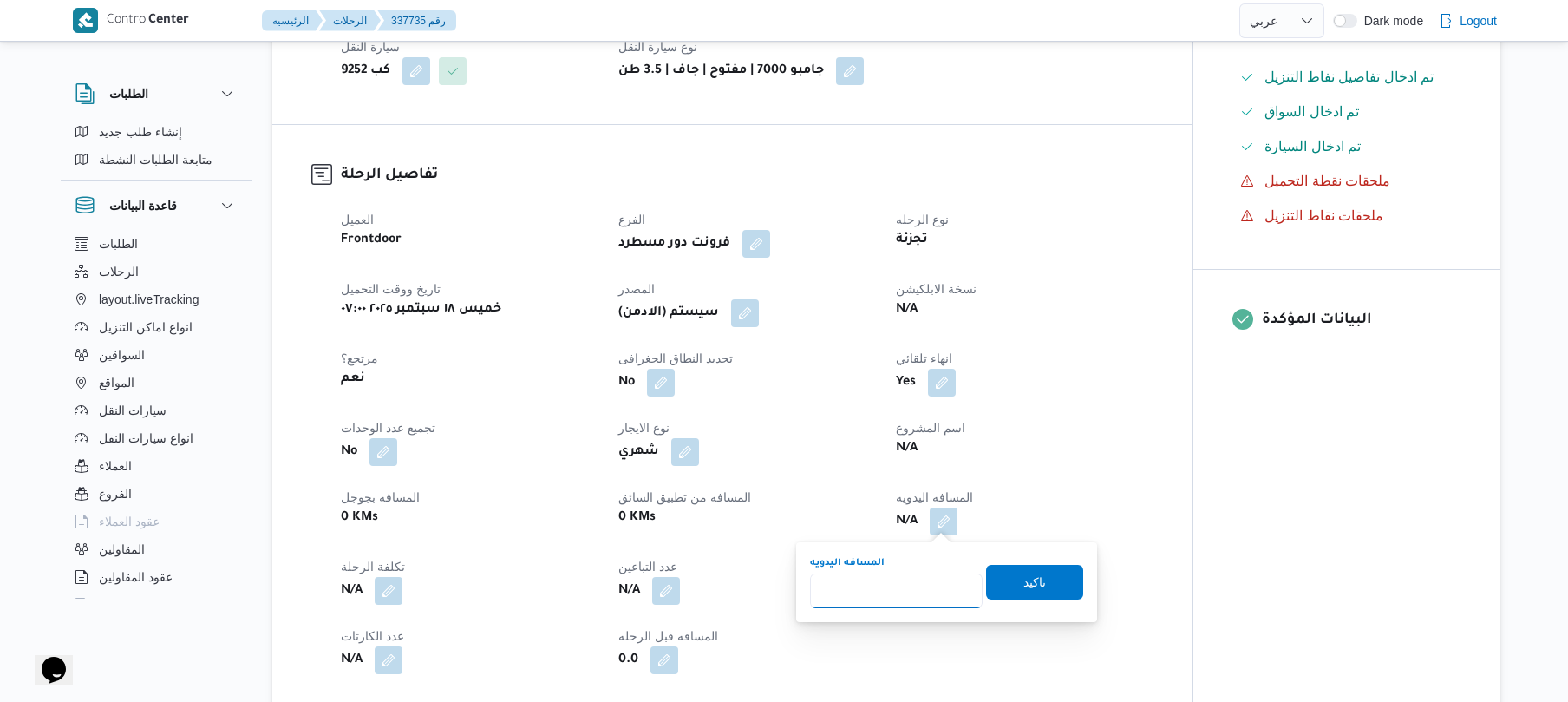
click at [896, 586] on input "المسافه اليدويه" at bounding box center [896, 590] width 172 height 35
type input "135"
click at [1023, 583] on span "تاكيد" at bounding box center [1035, 581] width 23 height 21
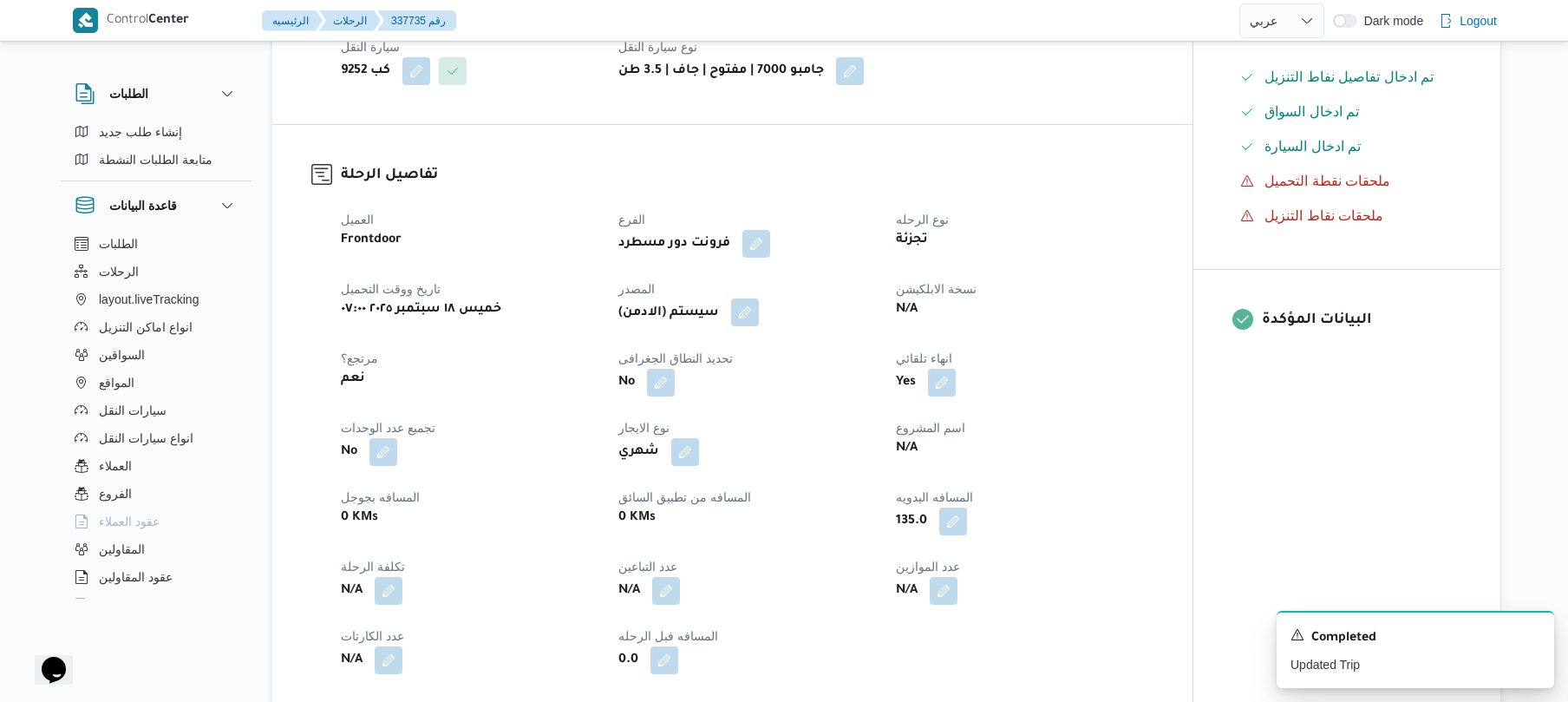
click at [743, 312] on button "button" at bounding box center [744, 312] width 27 height 27
click at [836, 357] on span "تاكيد" at bounding box center [865, 364] width 97 height 35
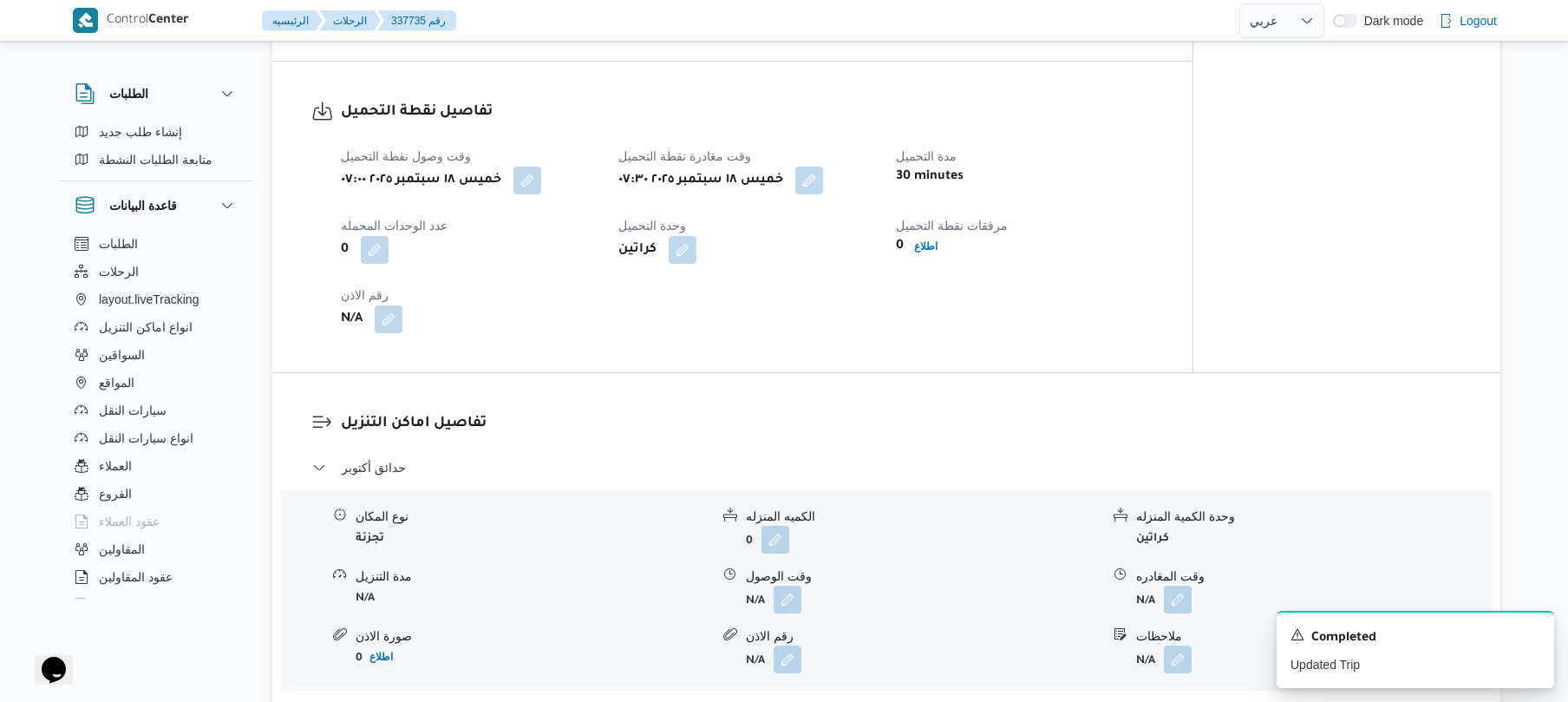
scroll to position [1202, 0]
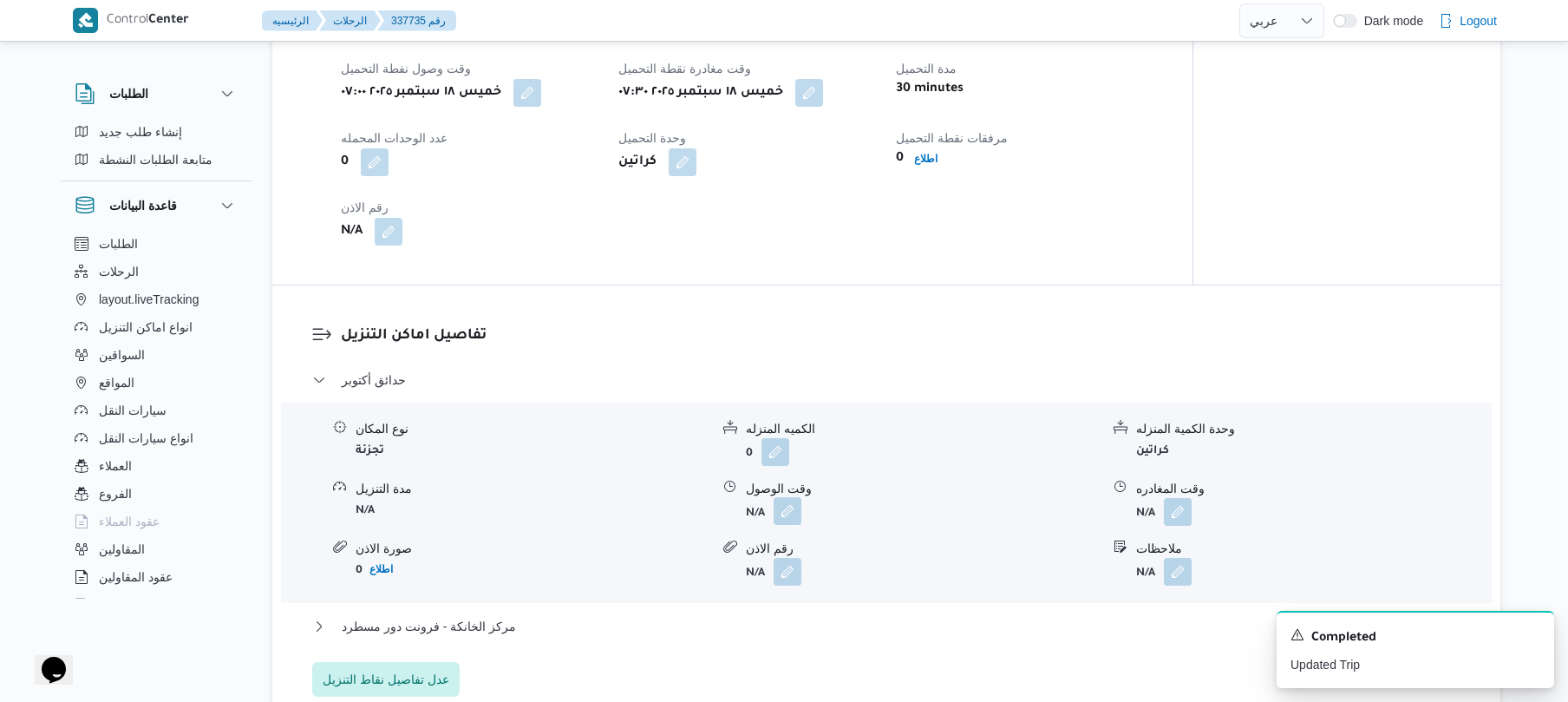
click at [792, 514] on button "button" at bounding box center [787, 510] width 27 height 27
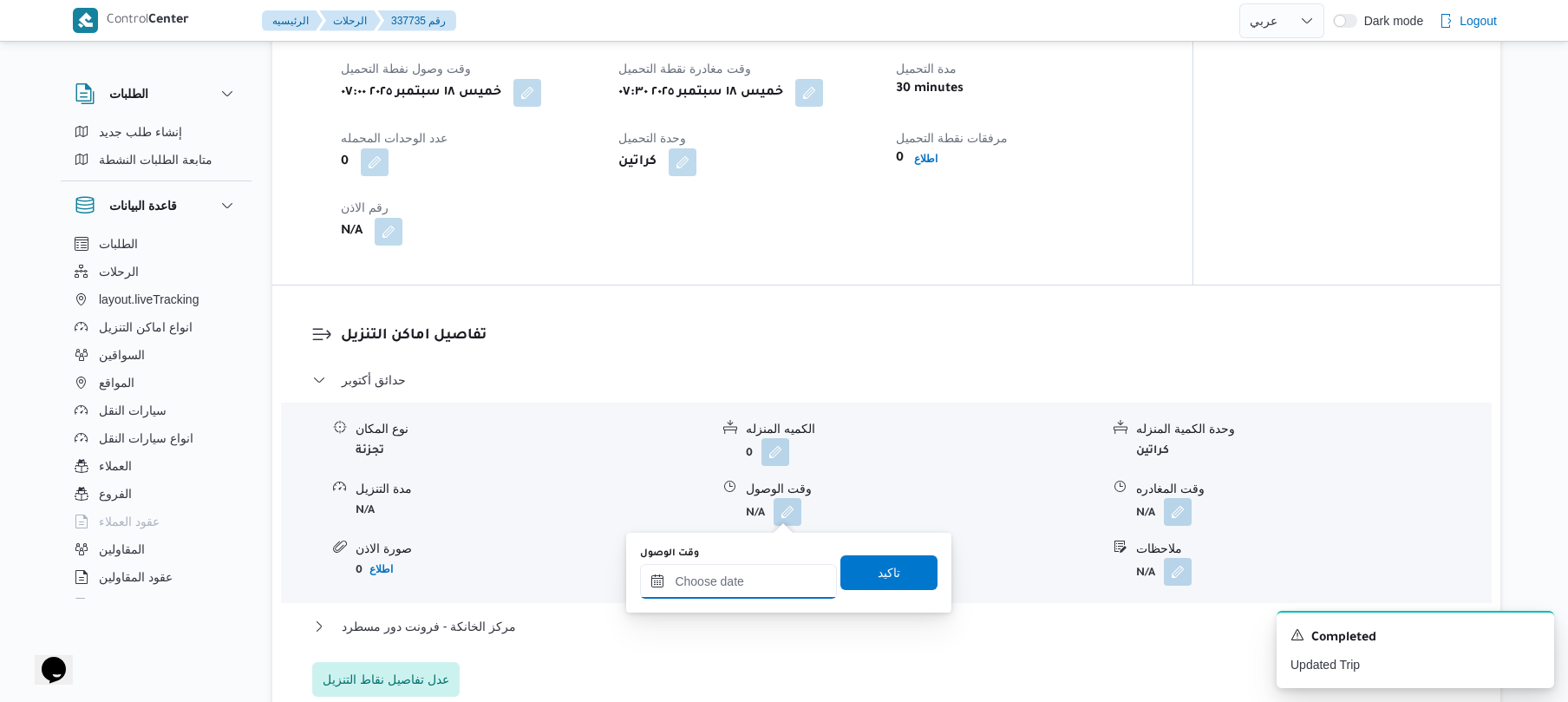
click at [754, 570] on div at bounding box center [738, 580] width 197 height 35
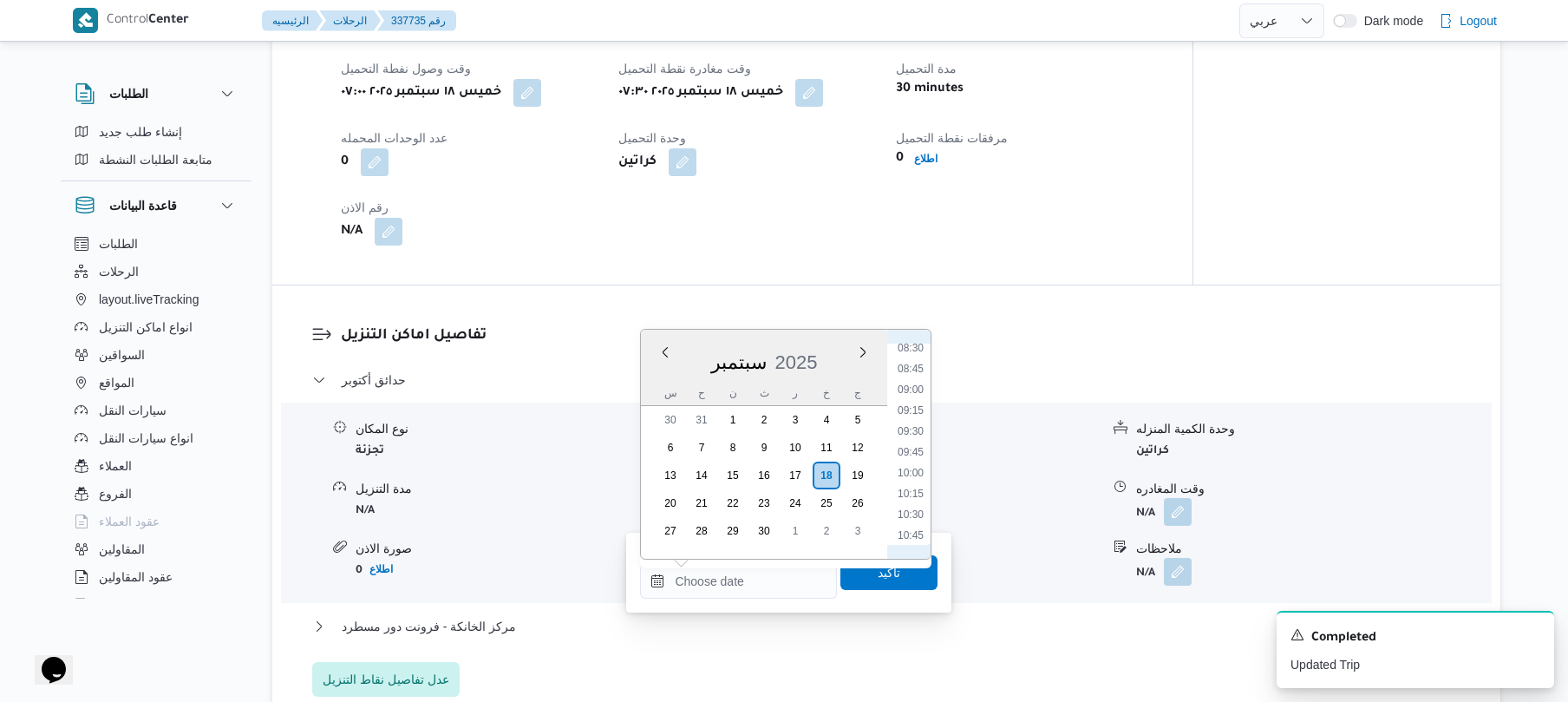
scroll to position [644, 0]
click at [920, 437] on li "08:45" at bounding box center [910, 437] width 40 height 17
type input "١٨/٠٩/٢٠٢٥ ٠٨:٤٥"
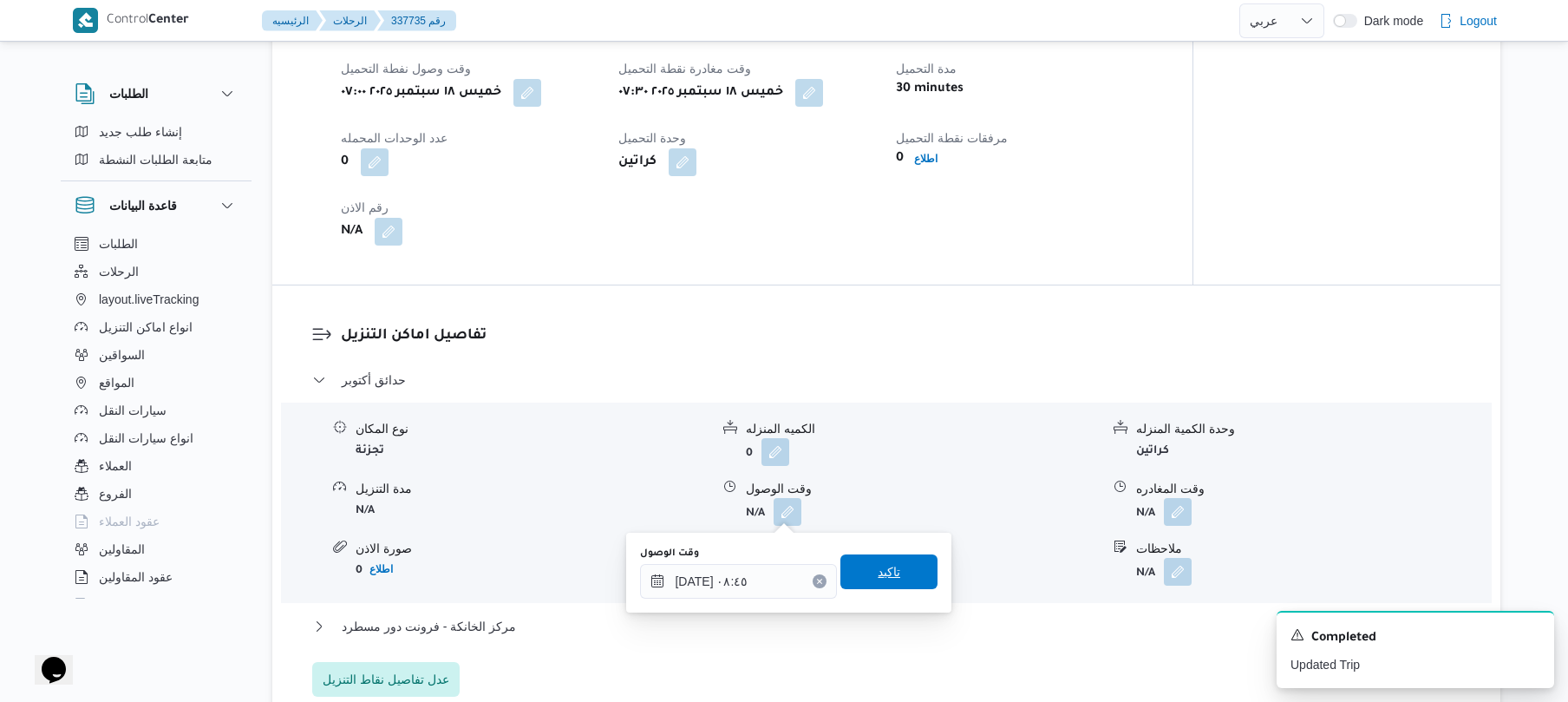
click at [883, 583] on span "تاكيد" at bounding box center [889, 571] width 97 height 35
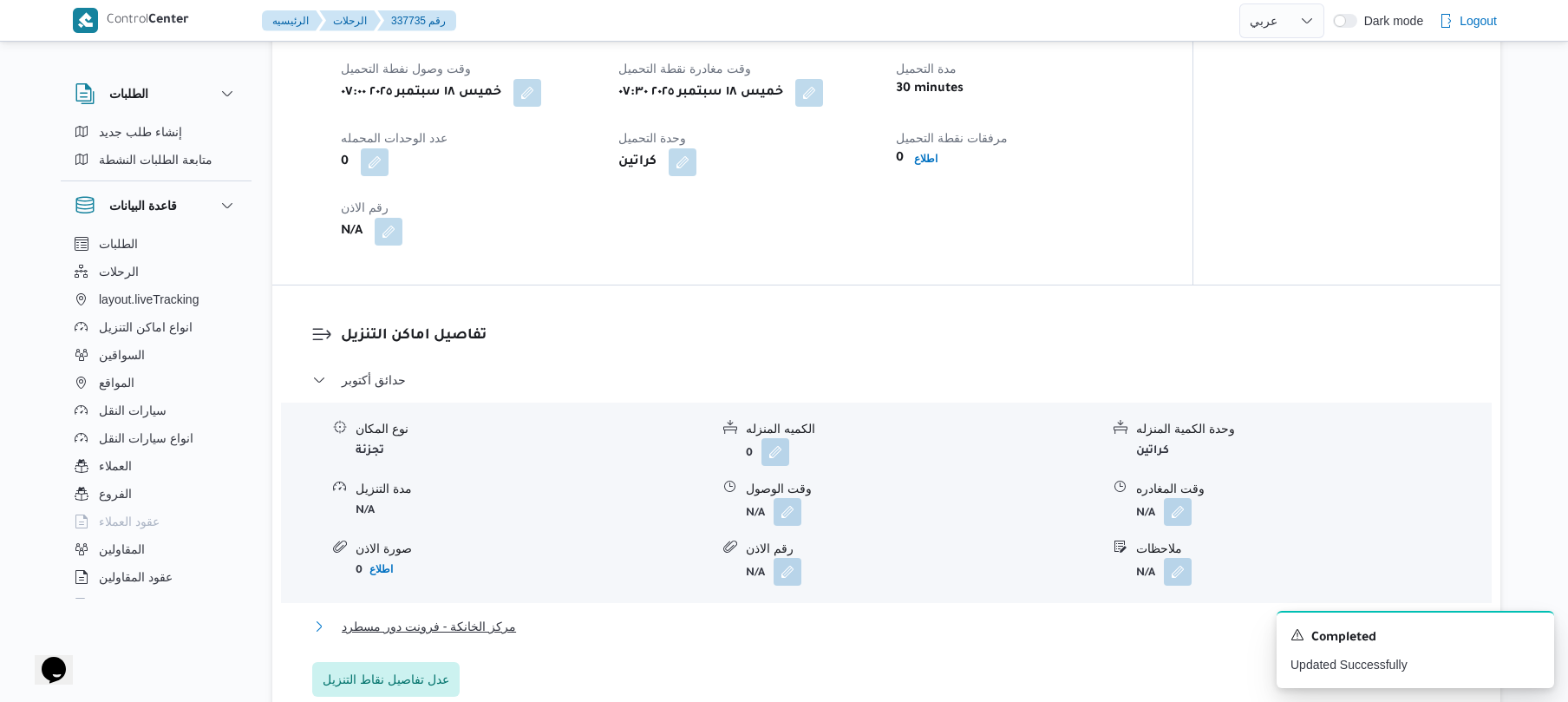
click at [812, 631] on button "مركز الخانكة - فرونت دور مسطرد" at bounding box center [887, 627] width 1150 height 21
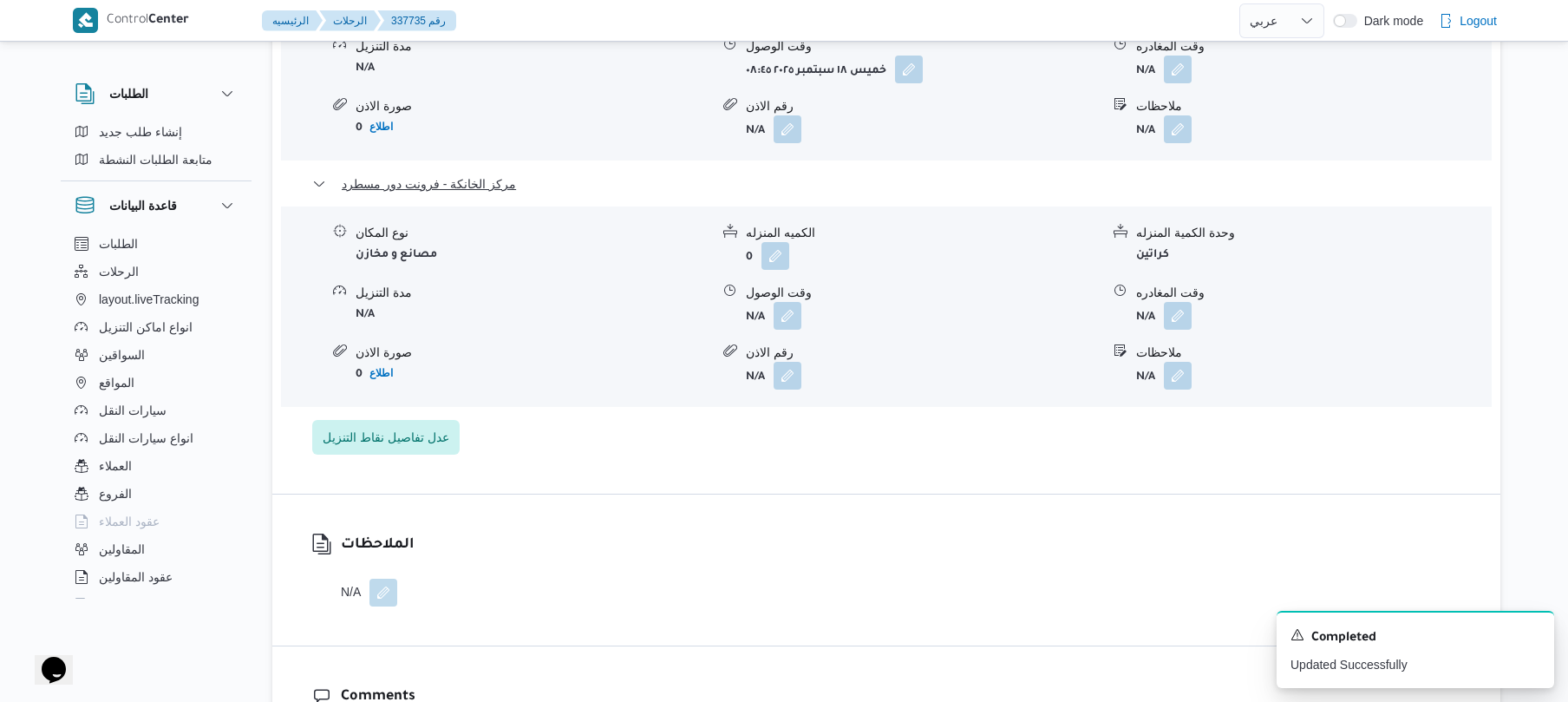
scroll to position [1711, 0]
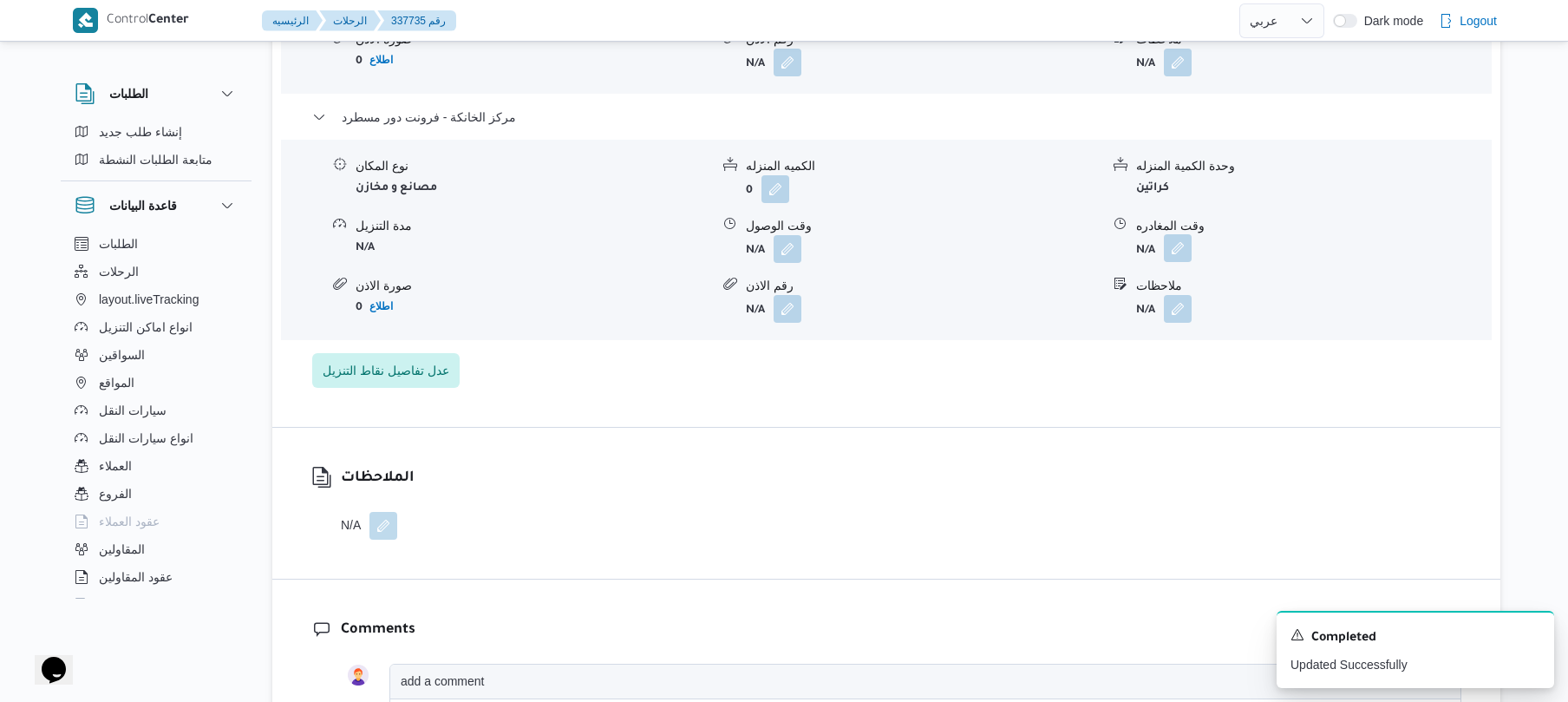
click at [1174, 252] on button "button" at bounding box center [1177, 248] width 27 height 27
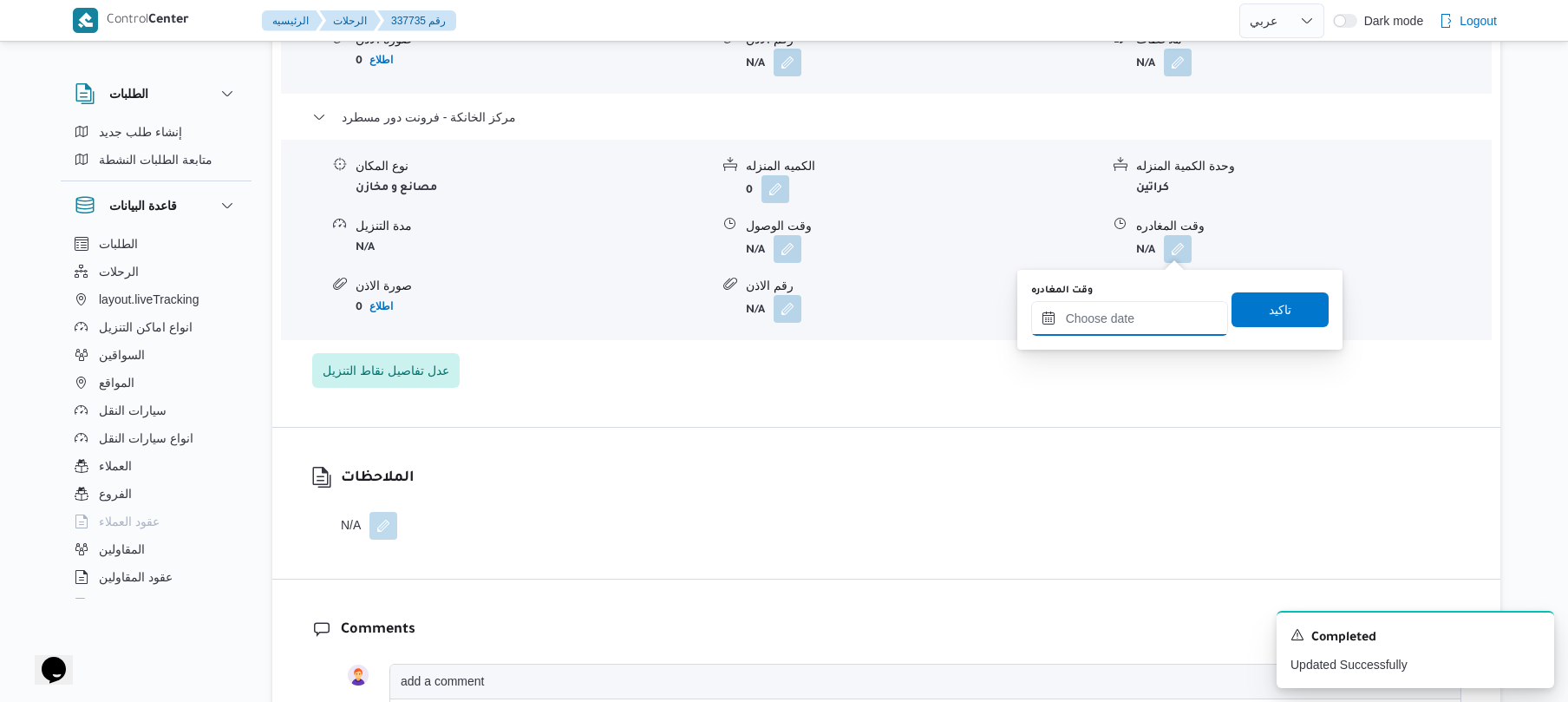
click at [1118, 314] on input "وقت المغادره" at bounding box center [1130, 318] width 197 height 35
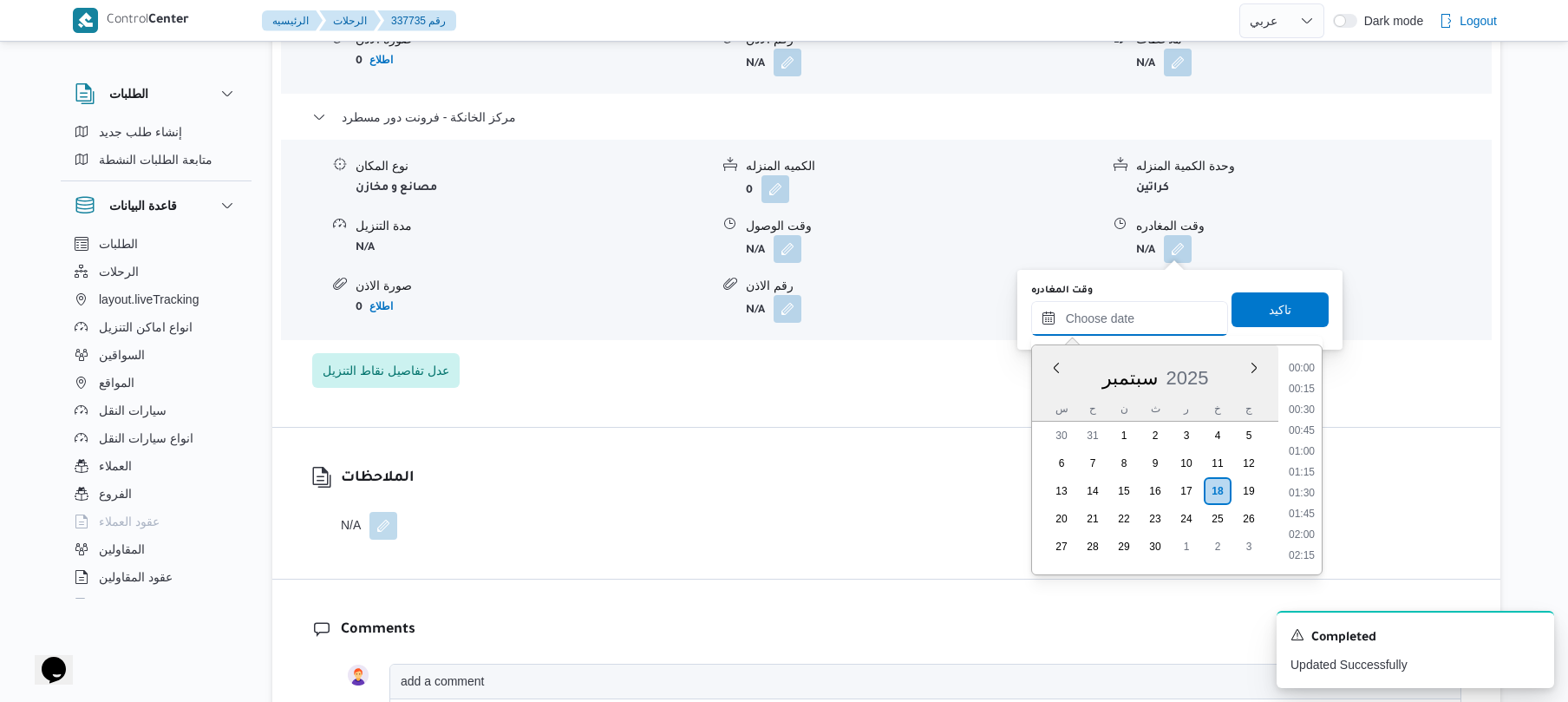
scroll to position [1500, 0]
click at [1316, 382] on li "18:15" at bounding box center [1302, 387] width 40 height 17
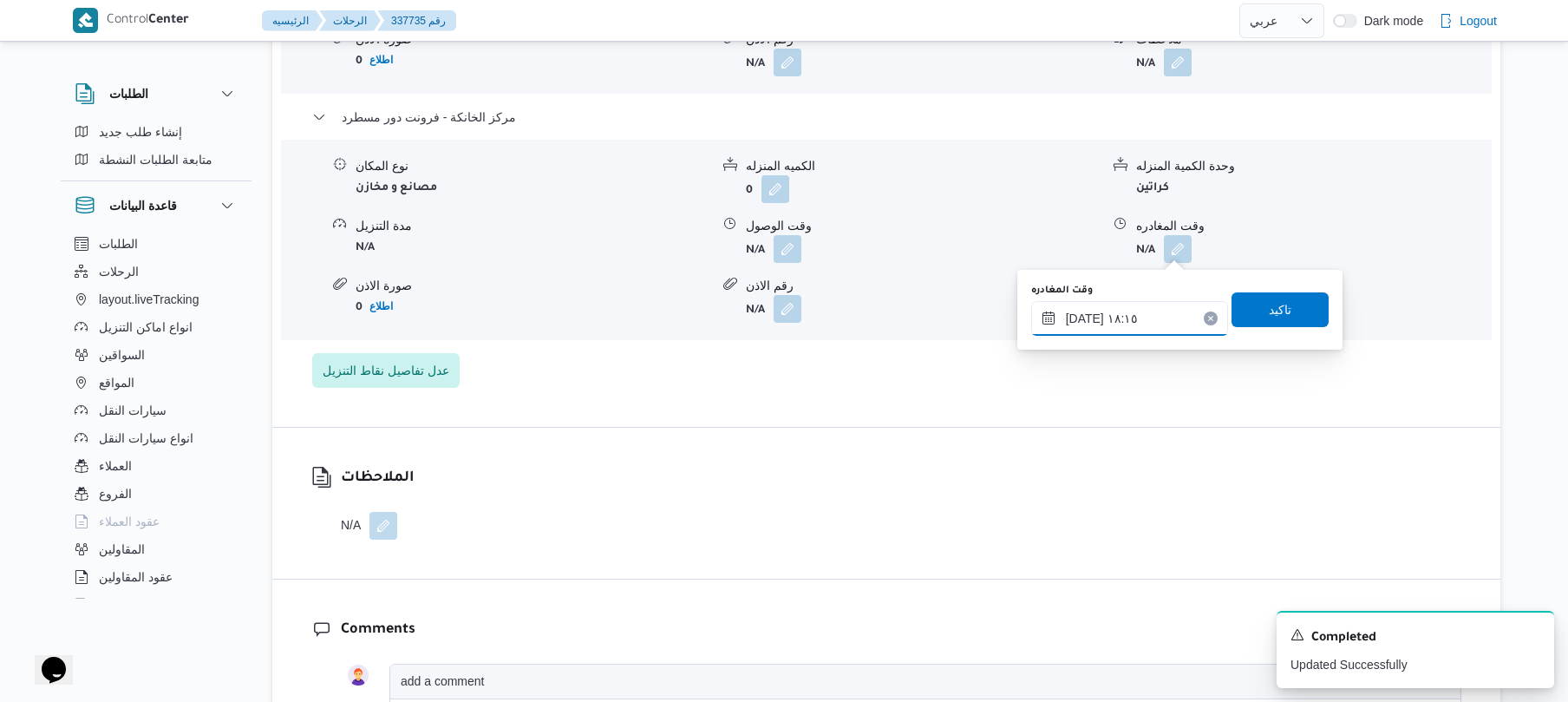
click at [1155, 314] on input "١٨/٠٩/٢٠٢٥ ١٨:١٥" at bounding box center [1130, 318] width 197 height 35
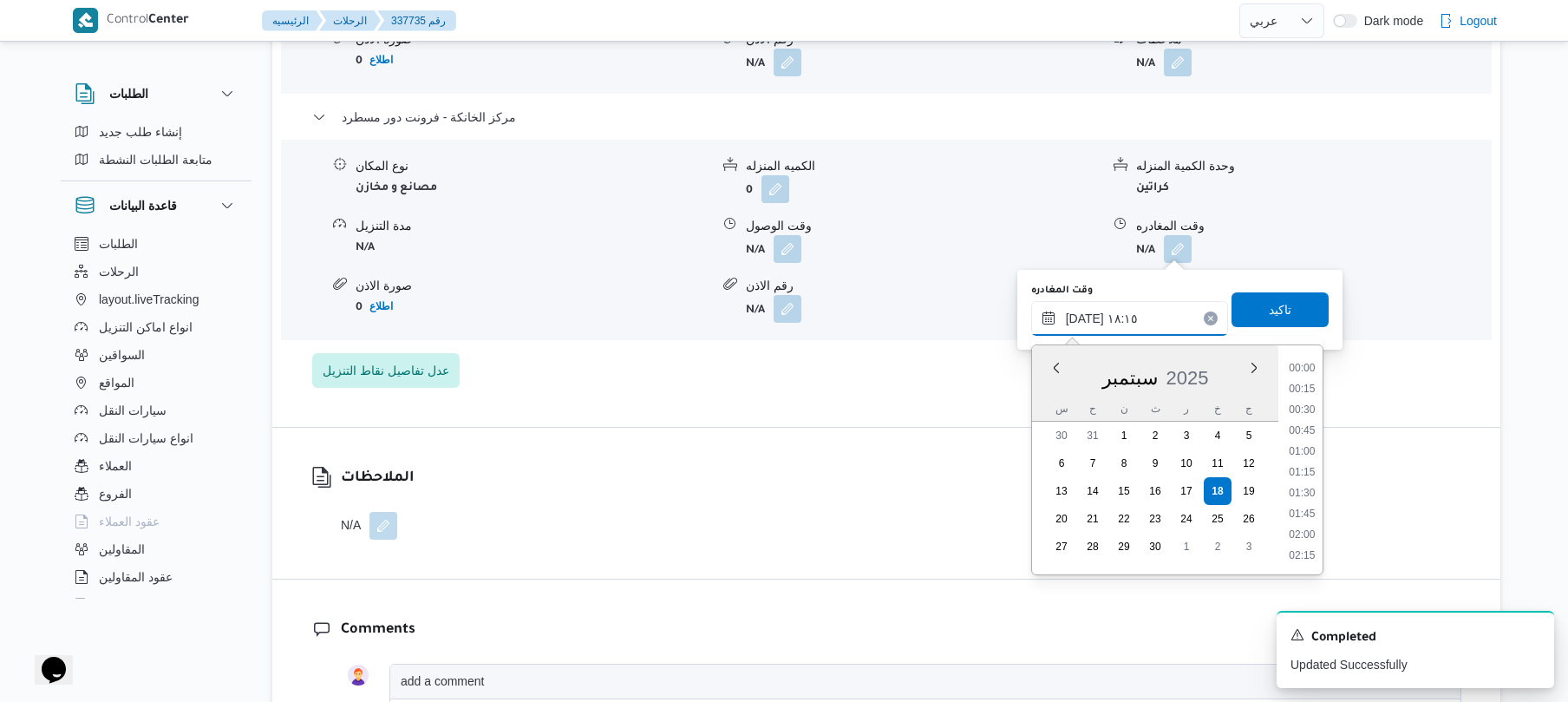
scroll to position [1415, 0]
click at [1314, 408] on li "17:30" at bounding box center [1302, 409] width 40 height 17
type input "١٨/٠٩/٢٠٢٥ ١٧:٣٠"
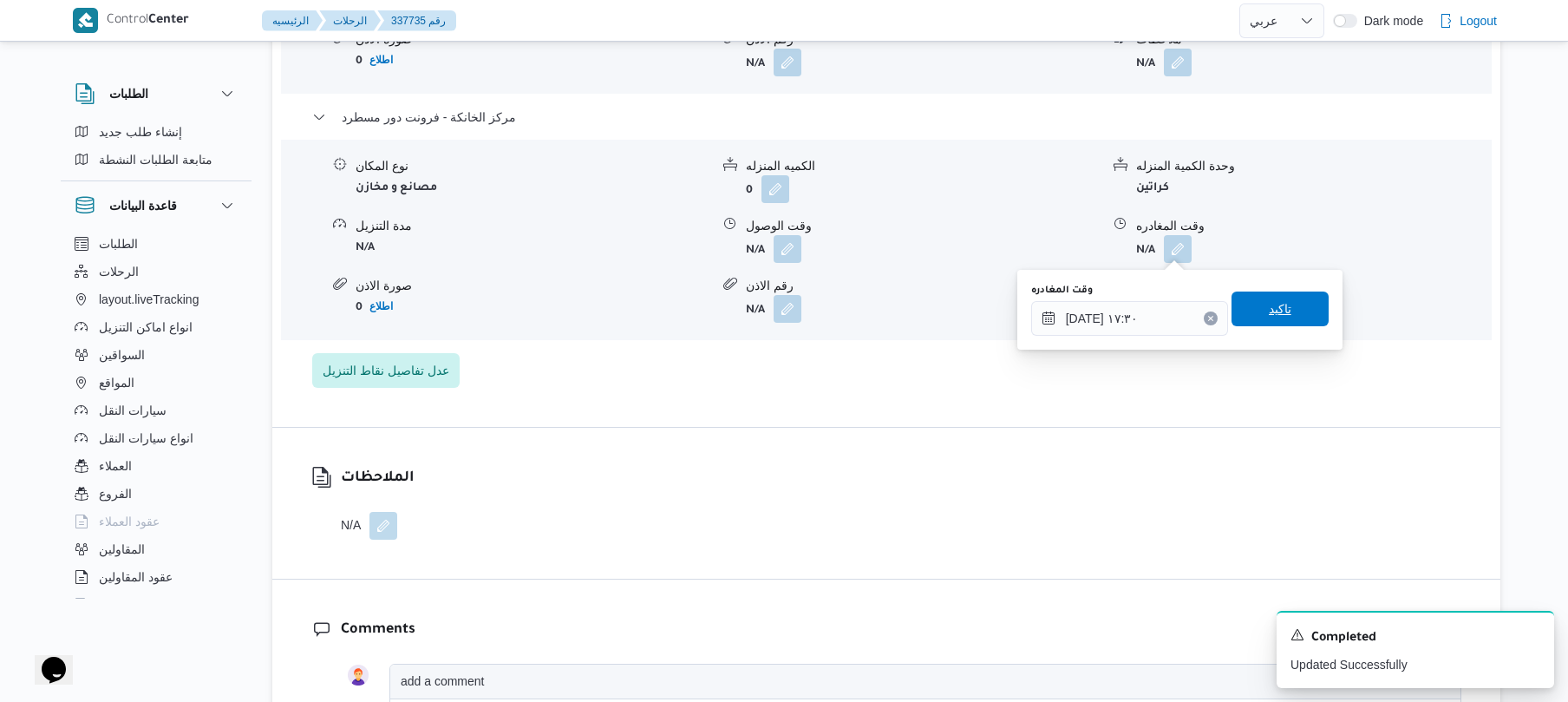
click at [1285, 309] on span "تاكيد" at bounding box center [1280, 308] width 97 height 35
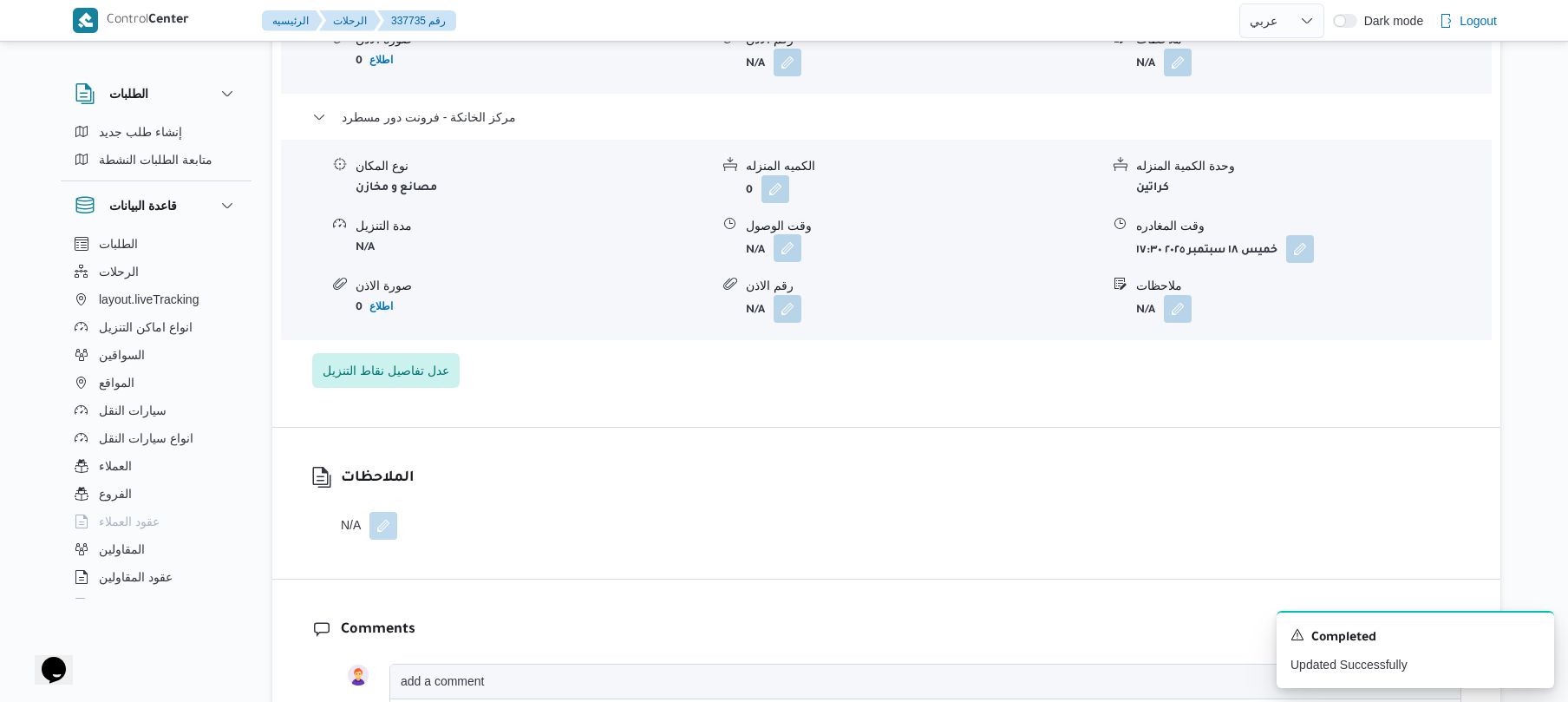
click at [784, 241] on button "button" at bounding box center [787, 248] width 27 height 27
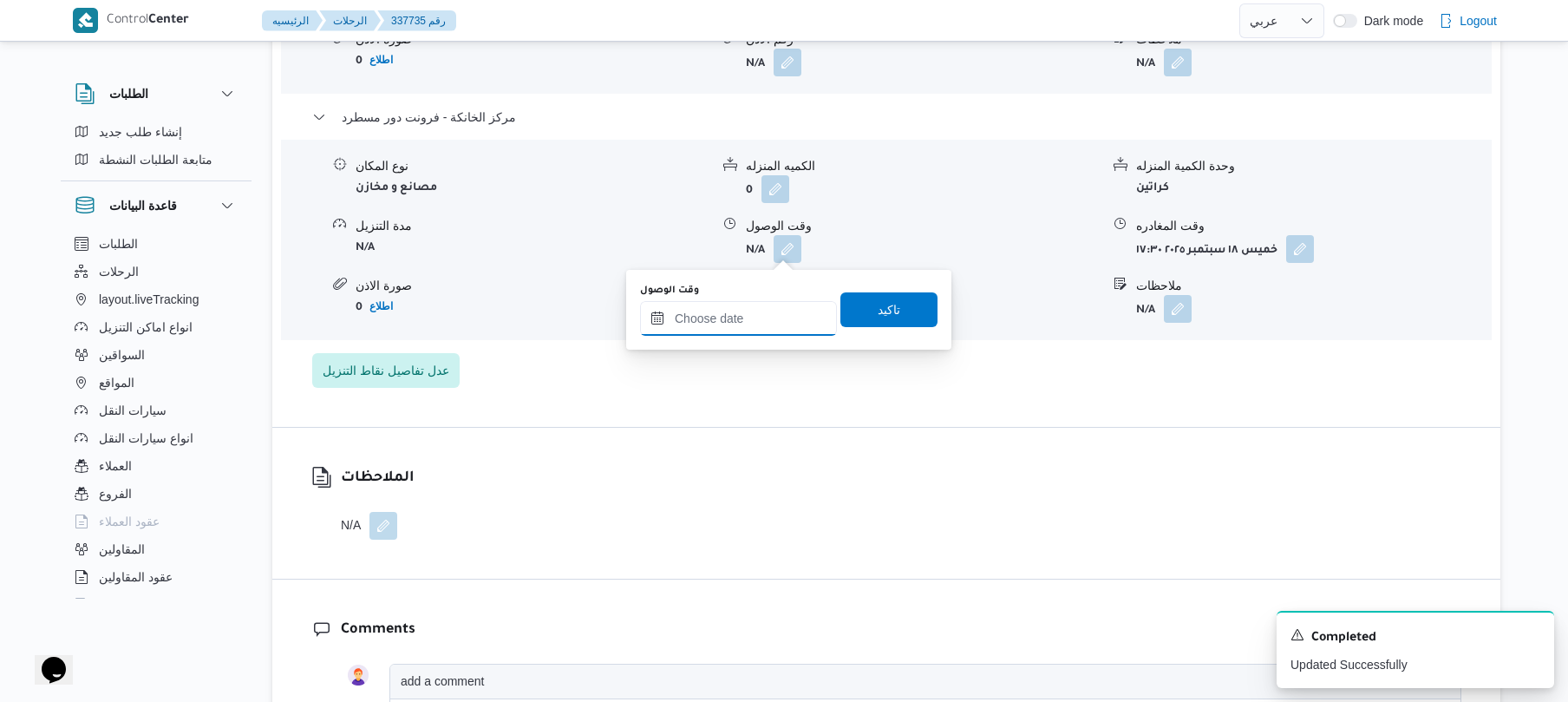
click at [760, 320] on input "وقت الوصول" at bounding box center [738, 318] width 197 height 35
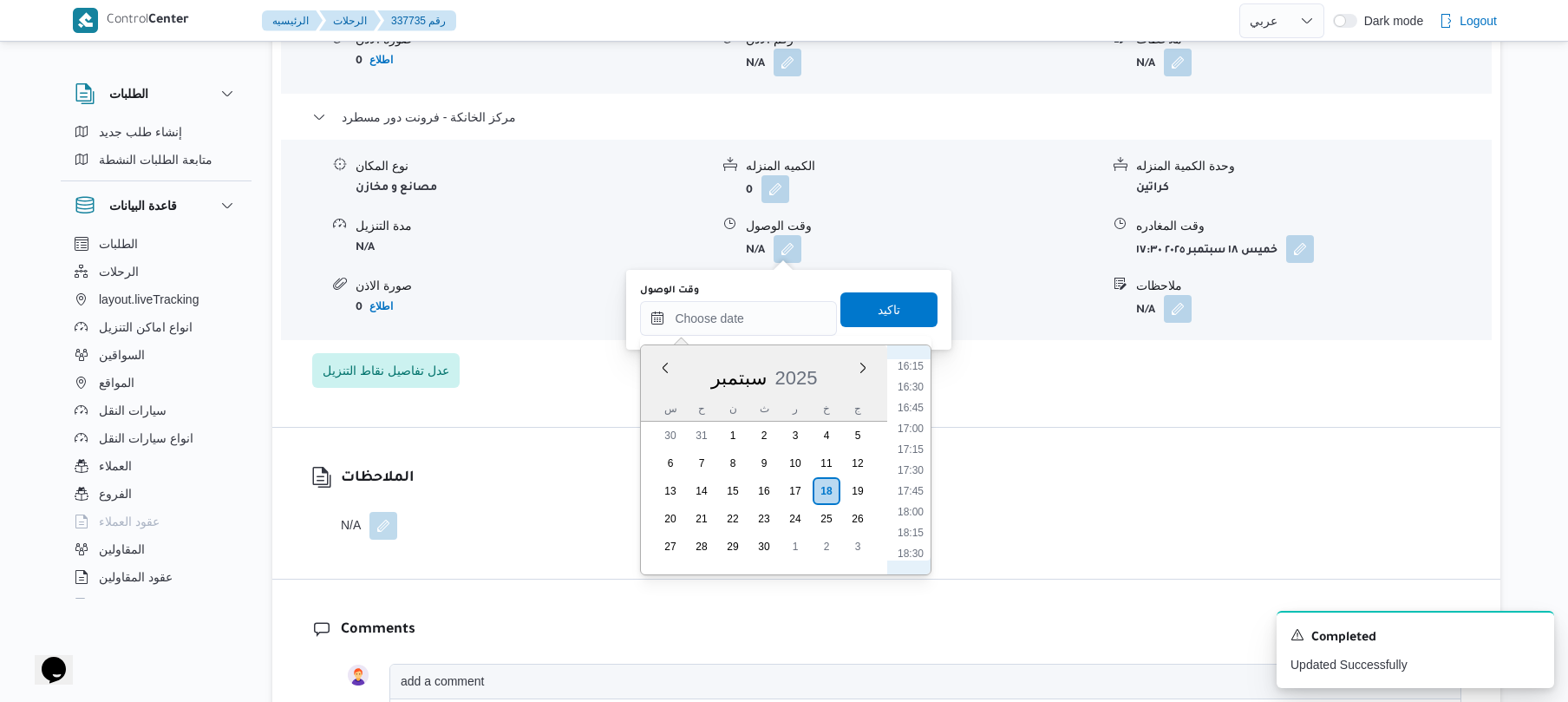
scroll to position [1330, 0]
click at [911, 475] on li "17:15" at bounding box center [910, 474] width 40 height 17
type input "١٨/٠٩/٢٠٢٥ ١٧:١٥"
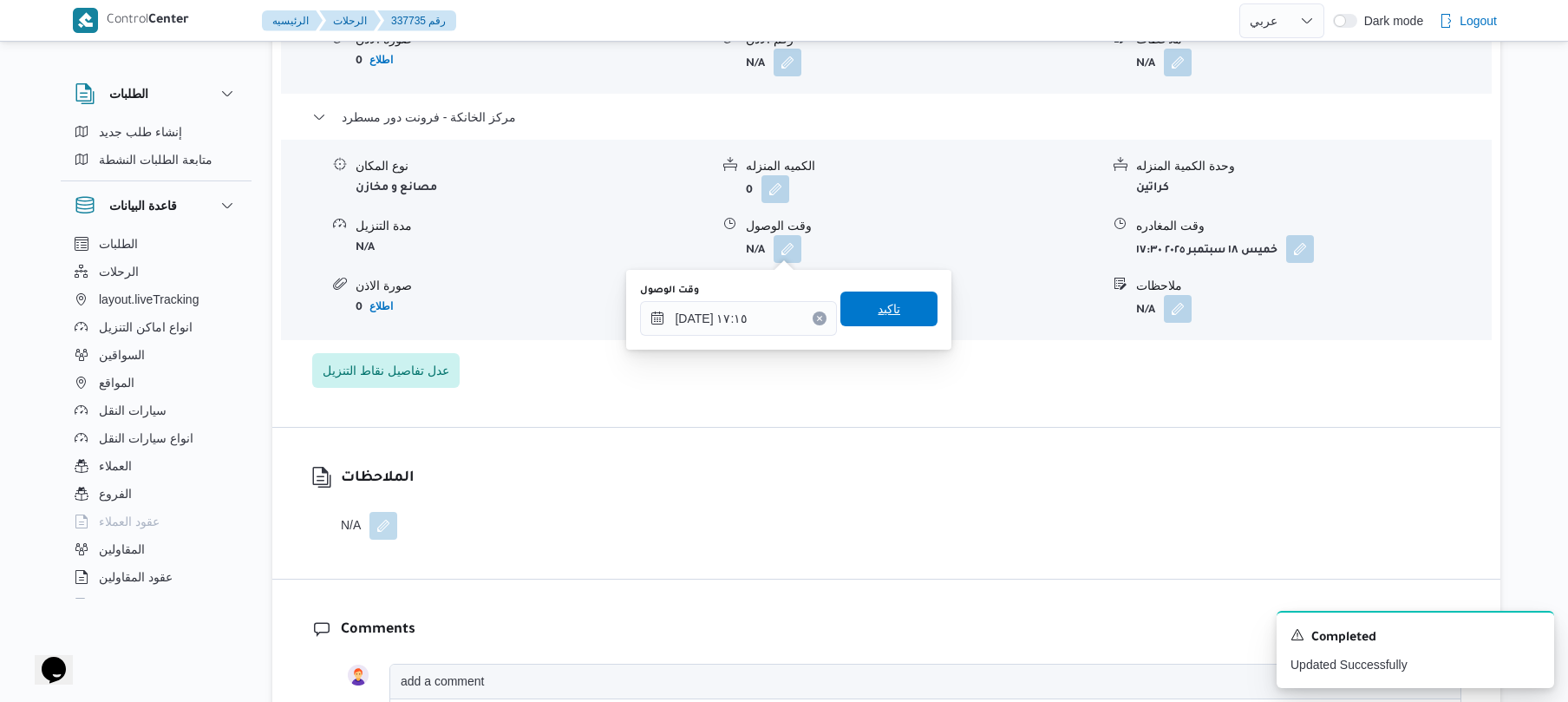
click at [901, 321] on span "تاكيد" at bounding box center [889, 308] width 97 height 35
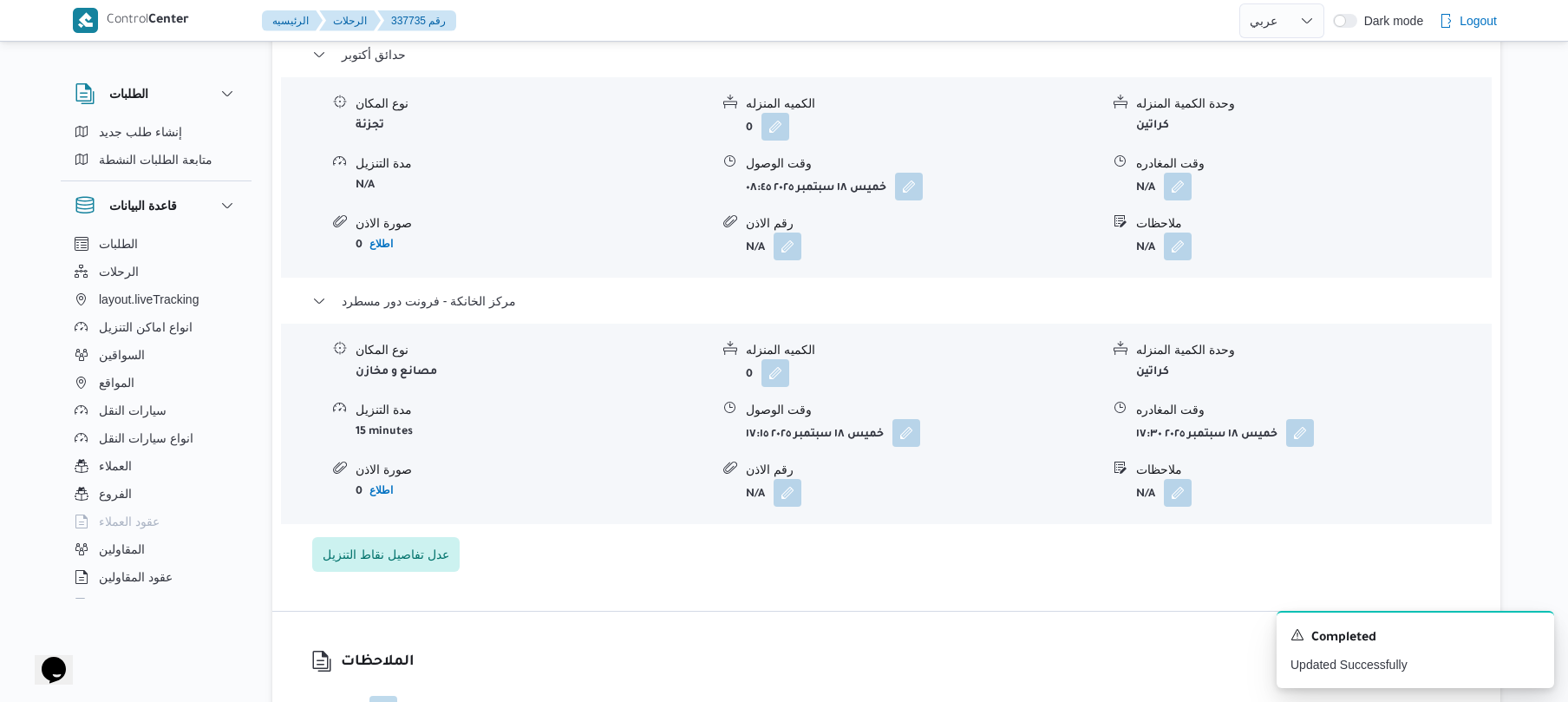
scroll to position [1526, 0]
click at [1167, 189] on button "button" at bounding box center [1177, 186] width 27 height 27
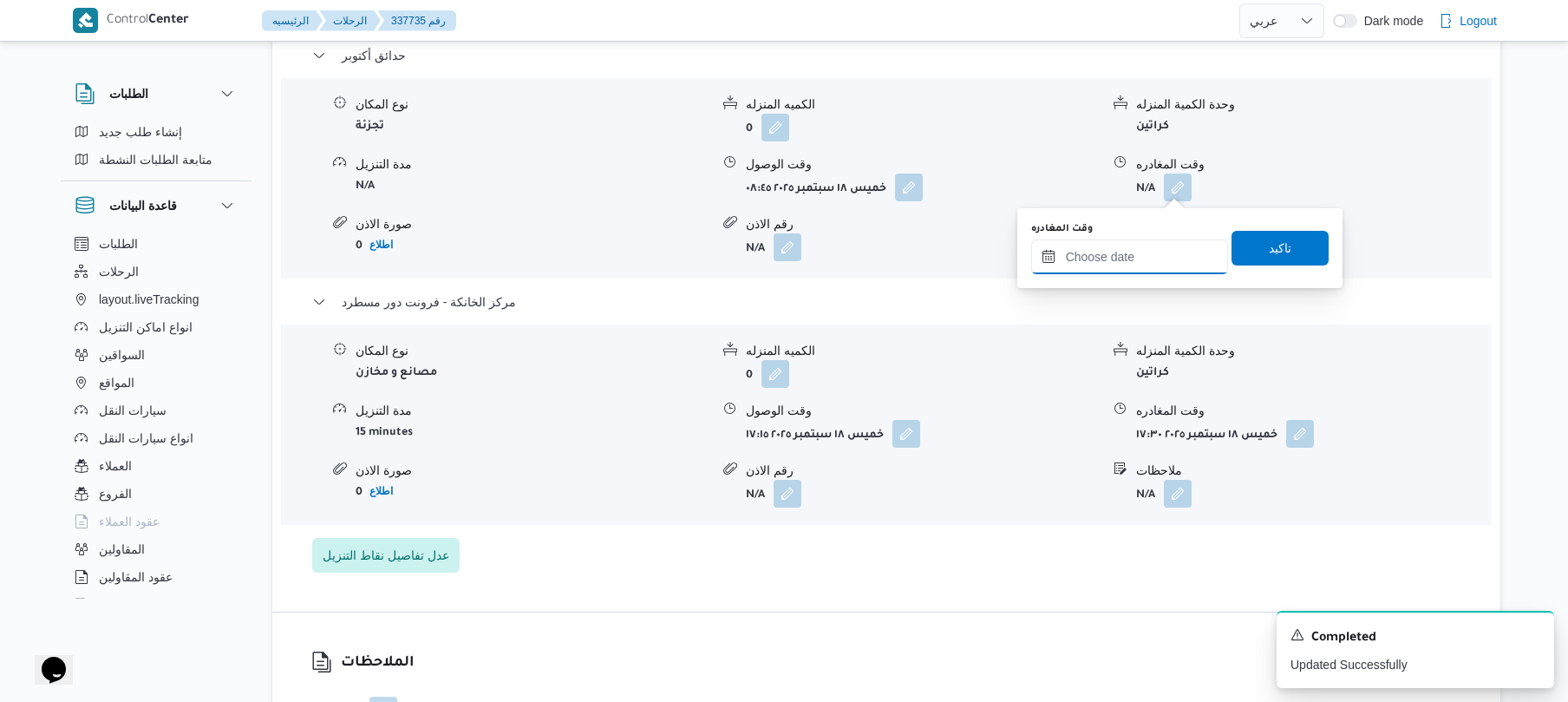
click at [1119, 257] on input "وقت المغادره" at bounding box center [1130, 256] width 197 height 35
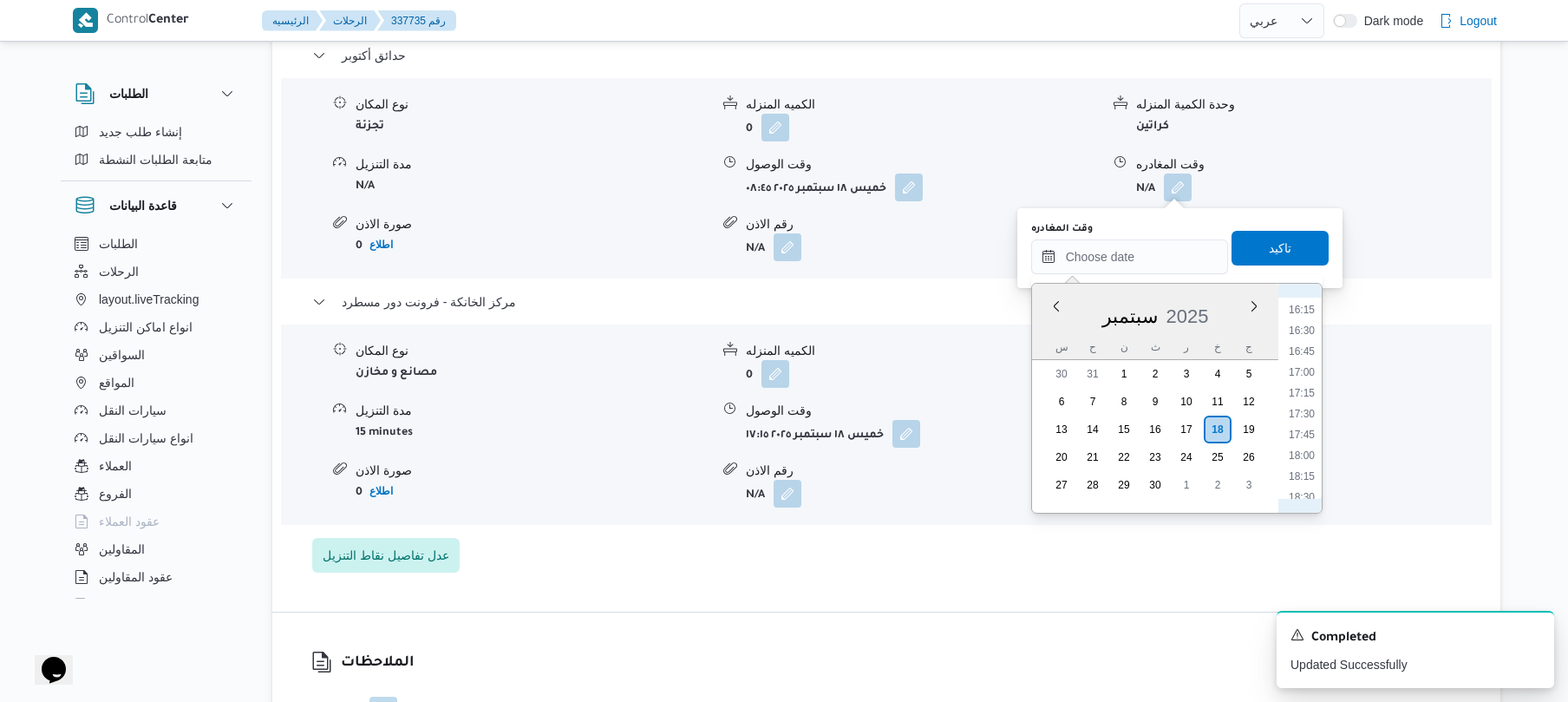
scroll to position [1330, 0]
click at [1305, 327] on li "16:15" at bounding box center [1302, 330] width 40 height 17
type input "١٨/٠٩/٢٠٢٥ ١٦:١٥"
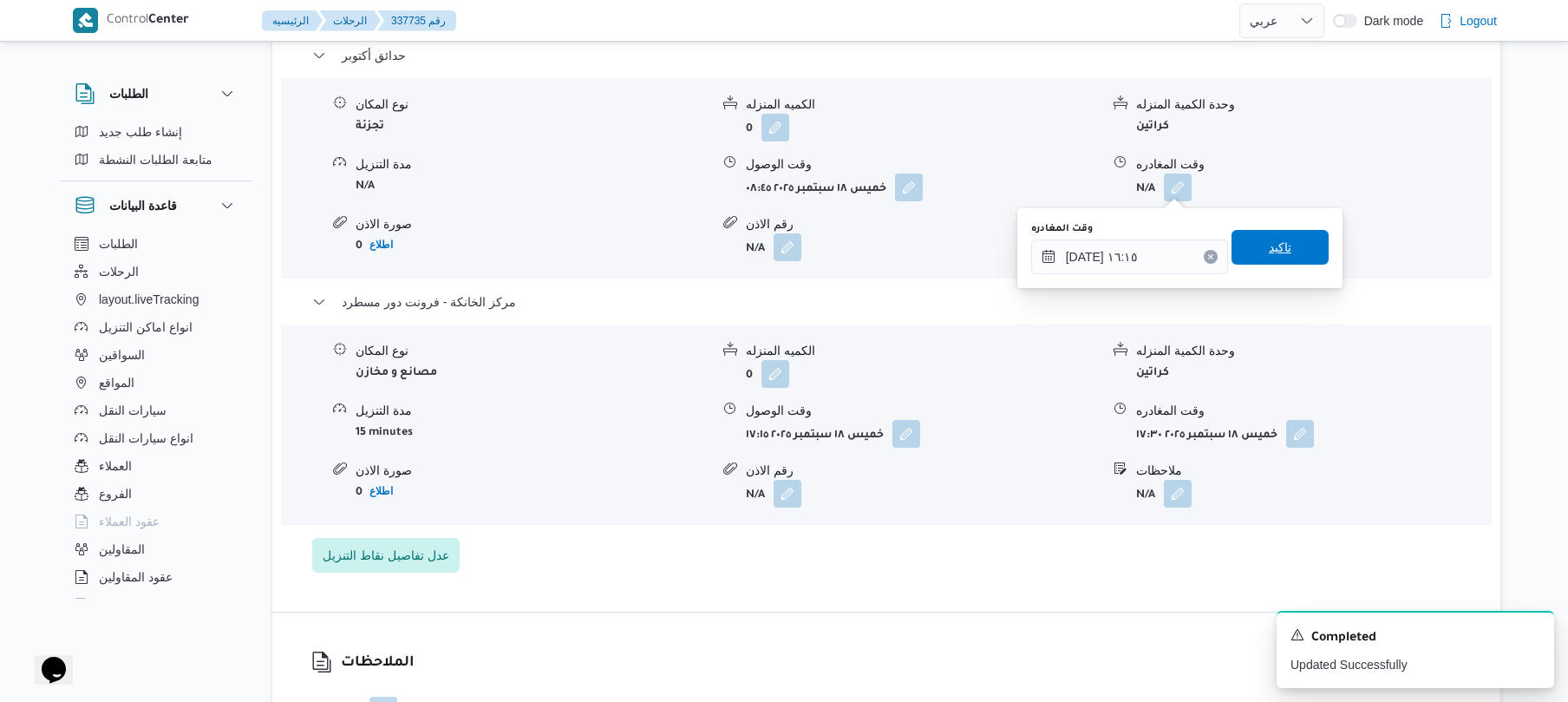
click at [1295, 252] on span "تاكيد" at bounding box center [1280, 247] width 97 height 35
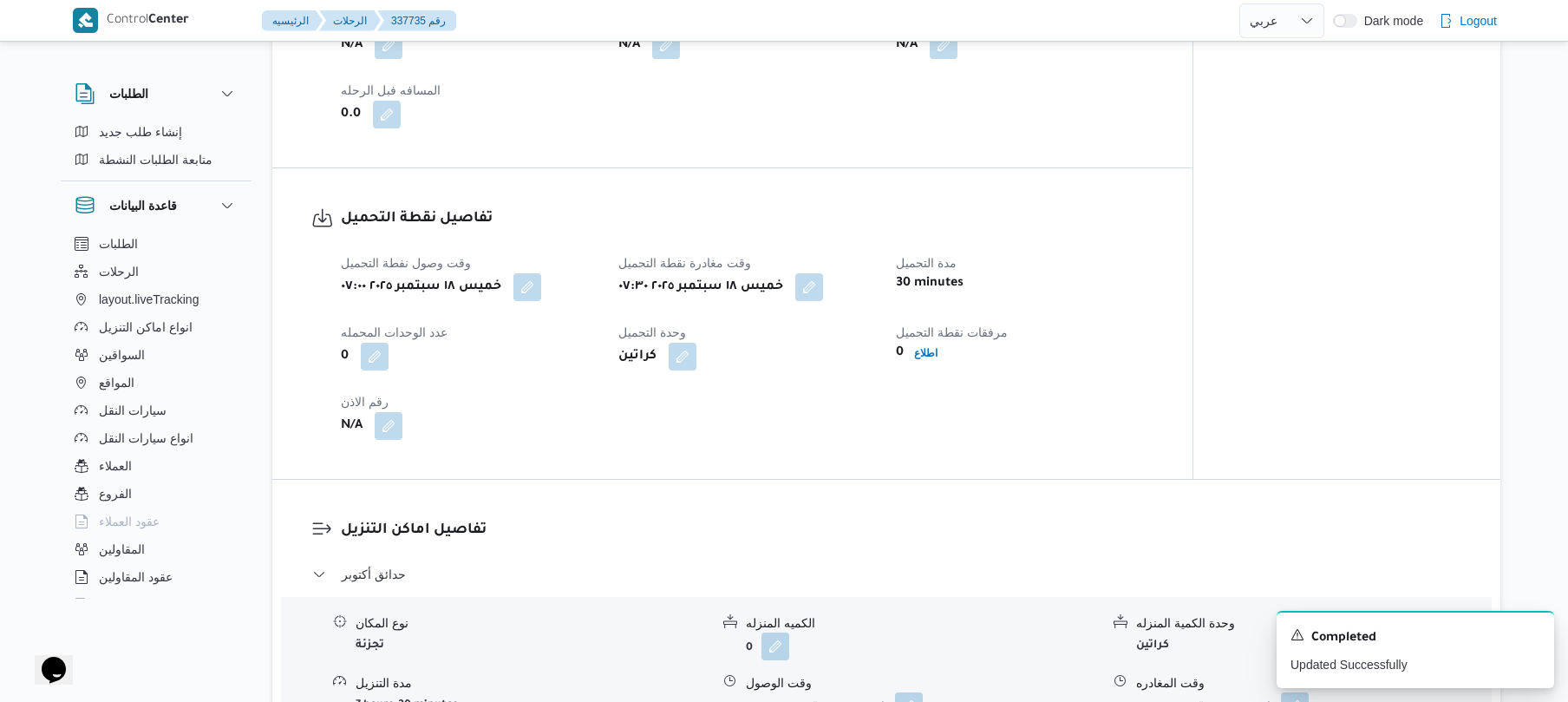
scroll to position [0, 0]
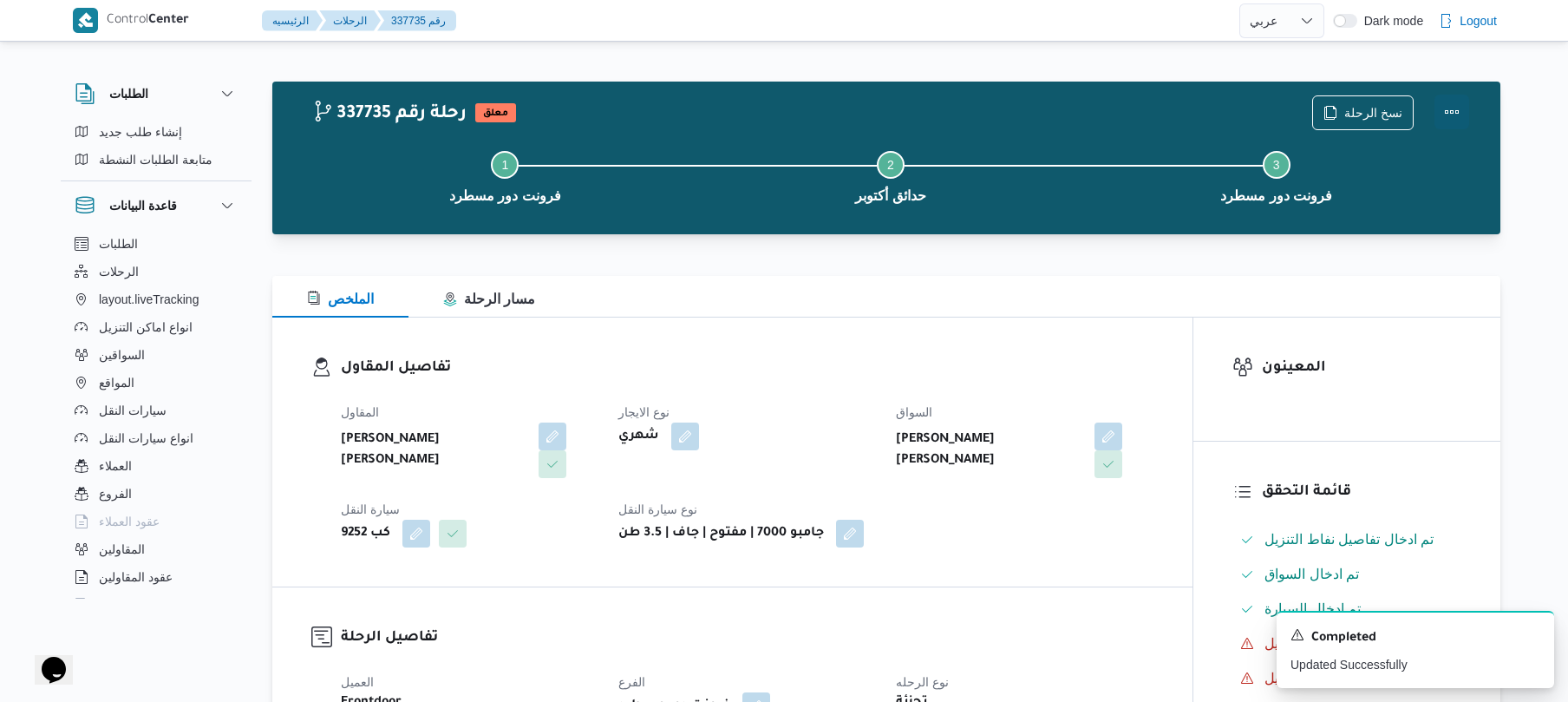
click at [1444, 105] on button "Actions" at bounding box center [1452, 111] width 35 height 35
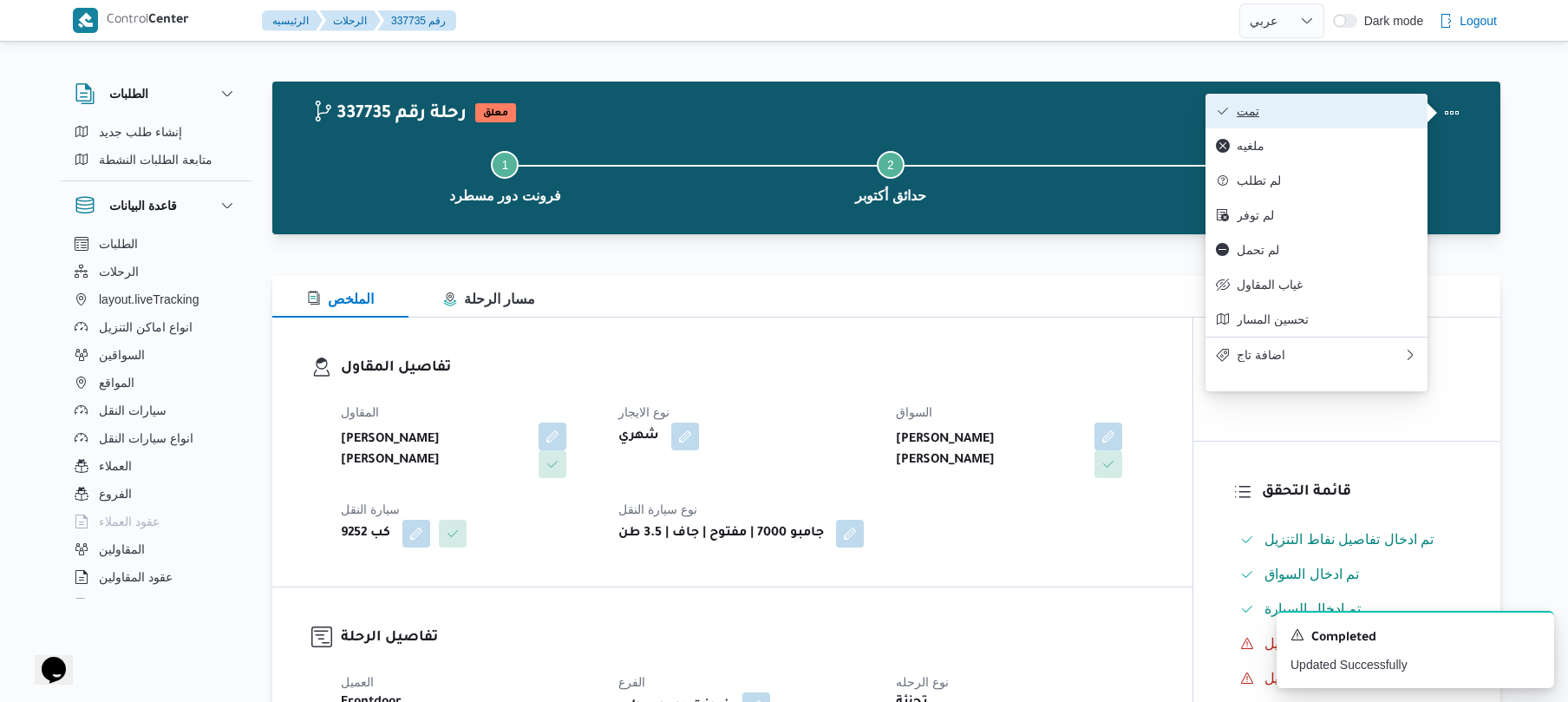
click at [1344, 109] on span "تمت" at bounding box center [1327, 110] width 180 height 14
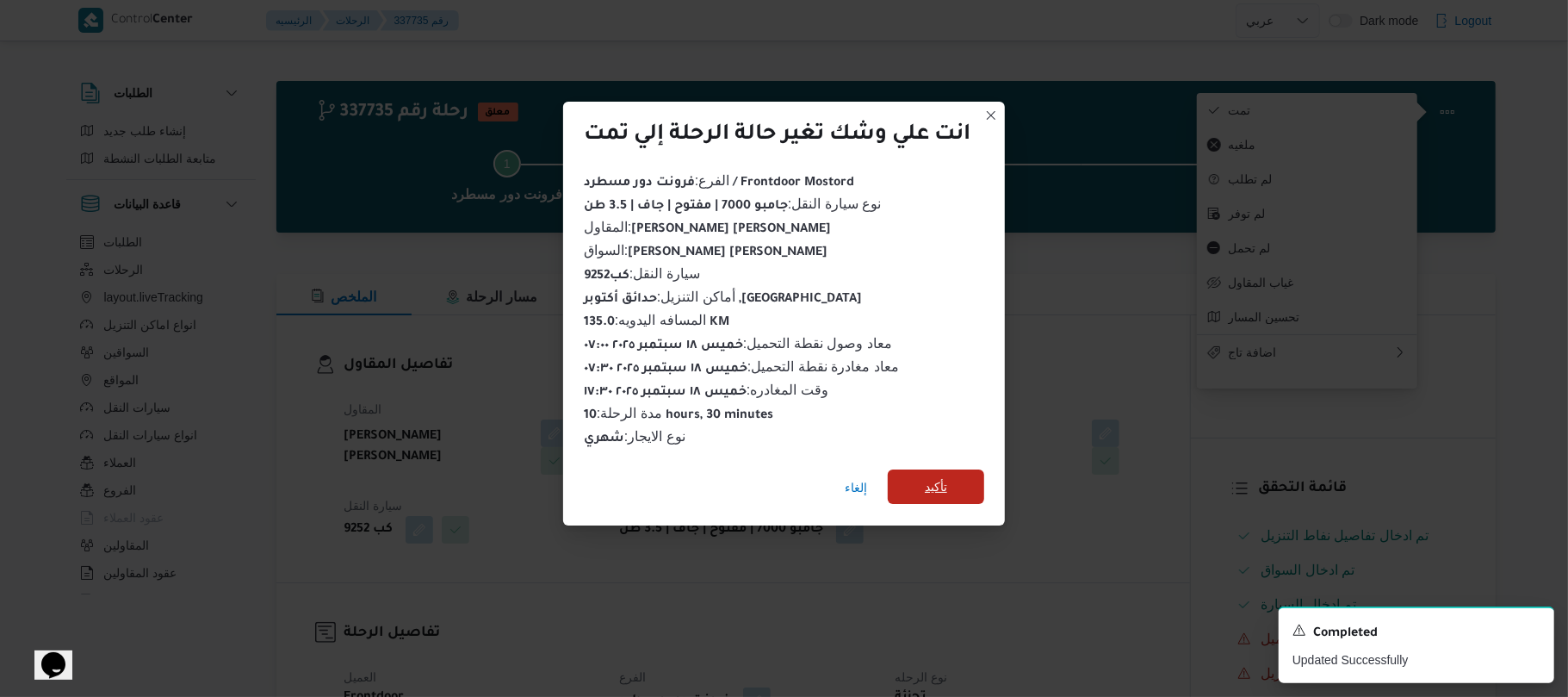
click at [954, 470] on span "تأكيد" at bounding box center [936, 486] width 96 height 35
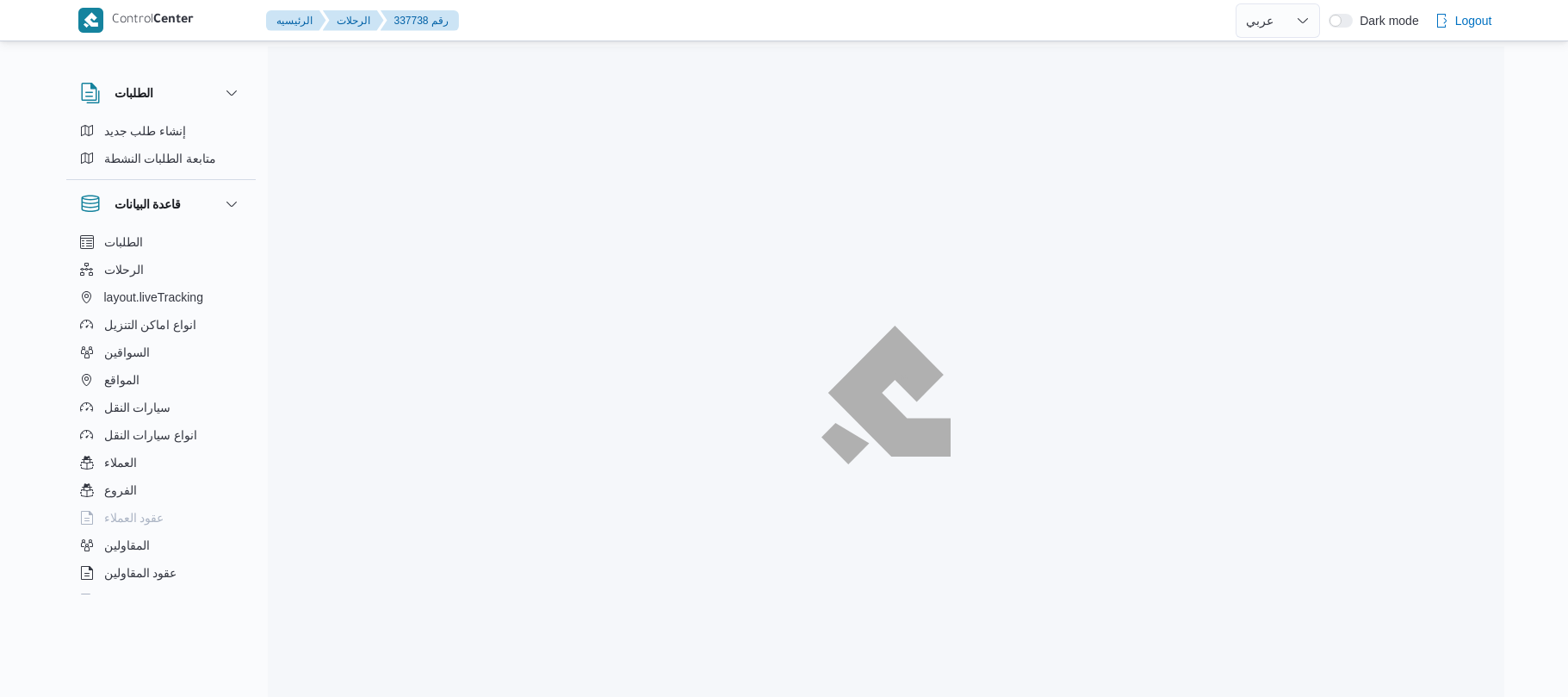
select select "ar"
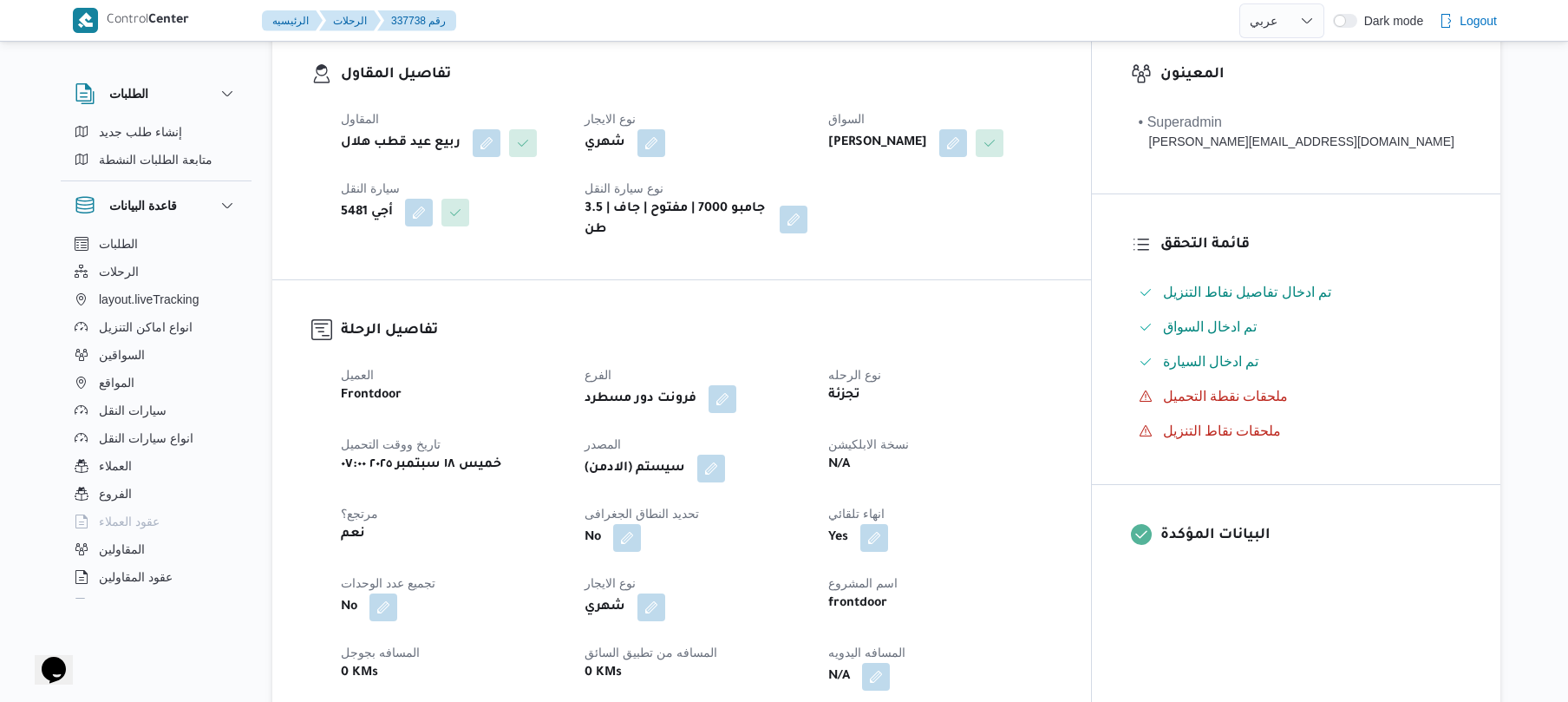
scroll to position [508, 0]
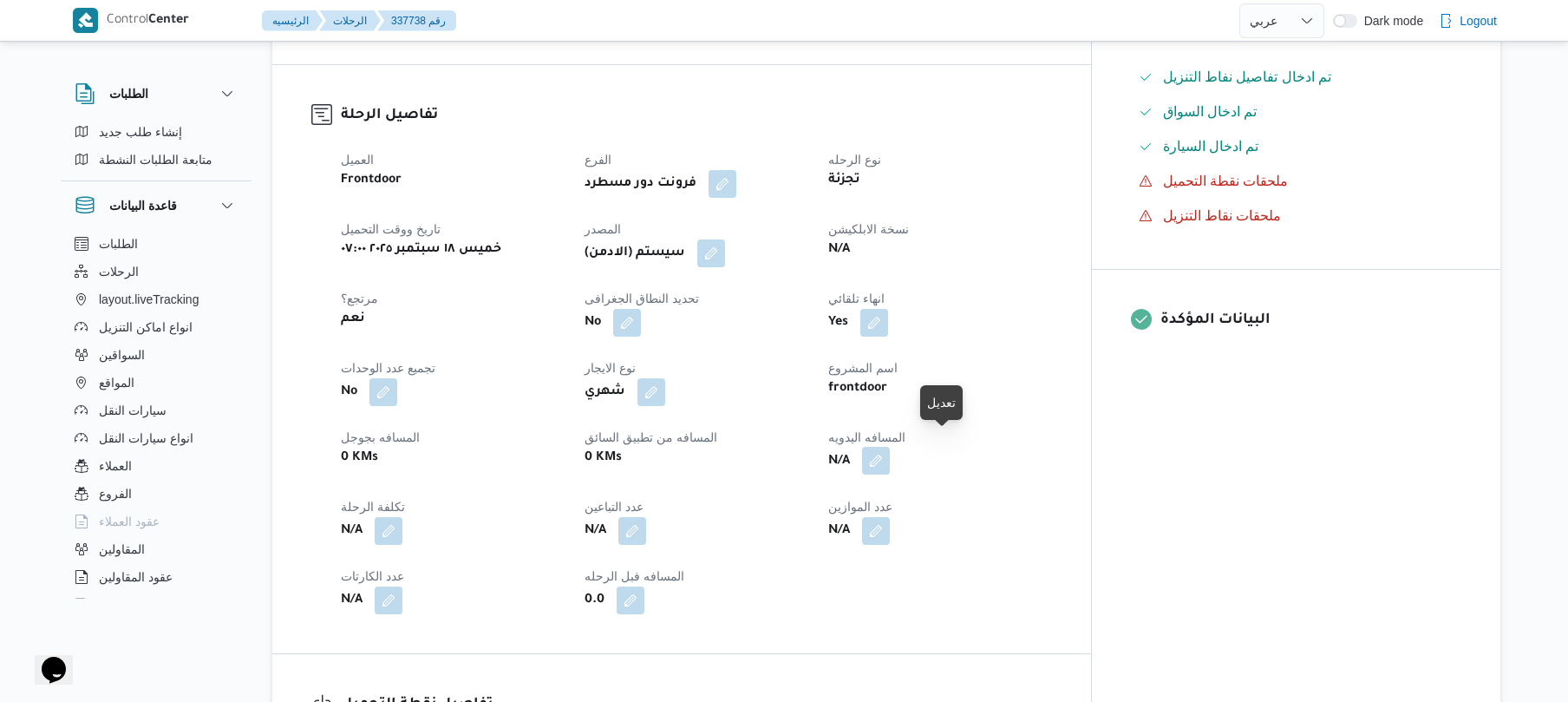
click at [890, 447] on button "button" at bounding box center [875, 460] width 27 height 27
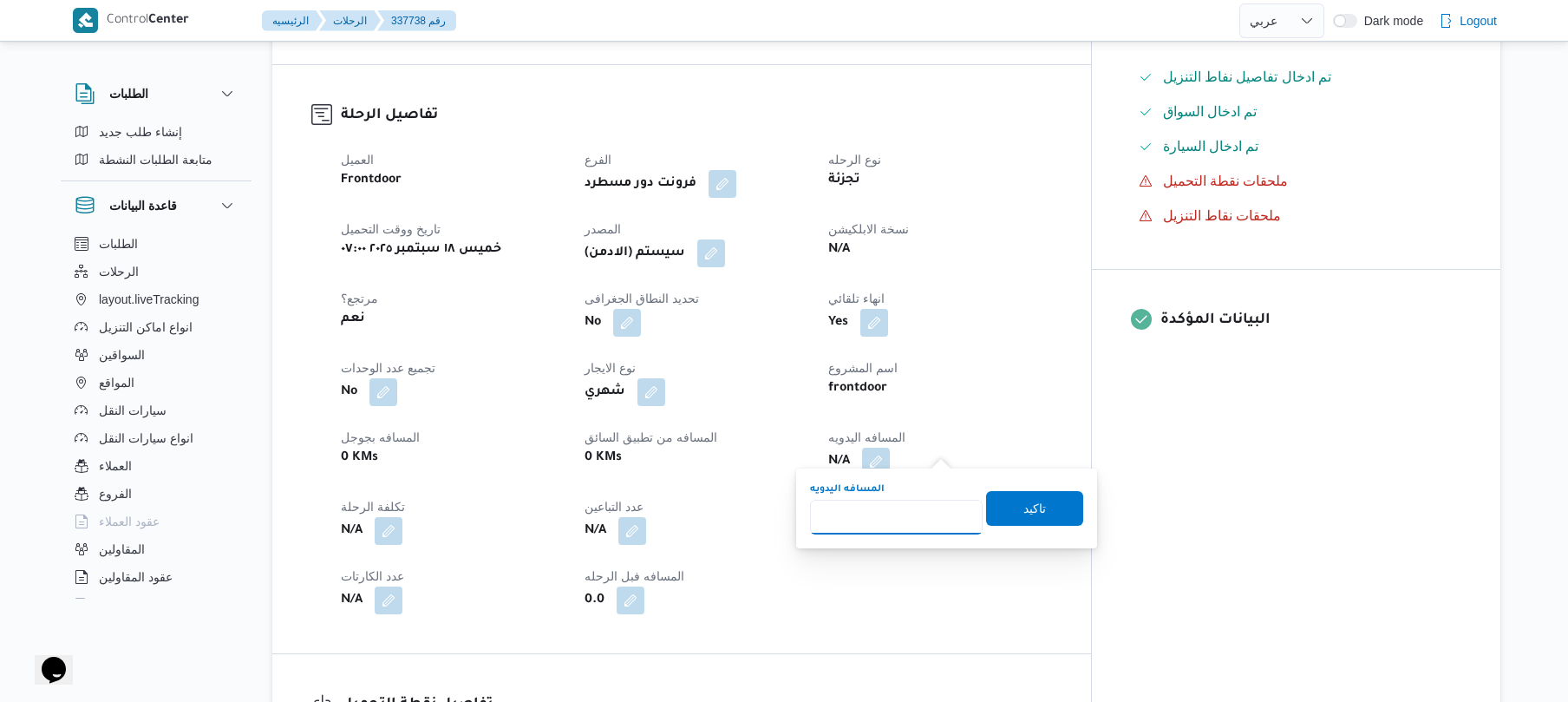
click at [883, 525] on input "المسافه اليدويه" at bounding box center [896, 516] width 172 height 35
type input "120"
click at [1023, 504] on span "تاكيد" at bounding box center [1035, 507] width 23 height 21
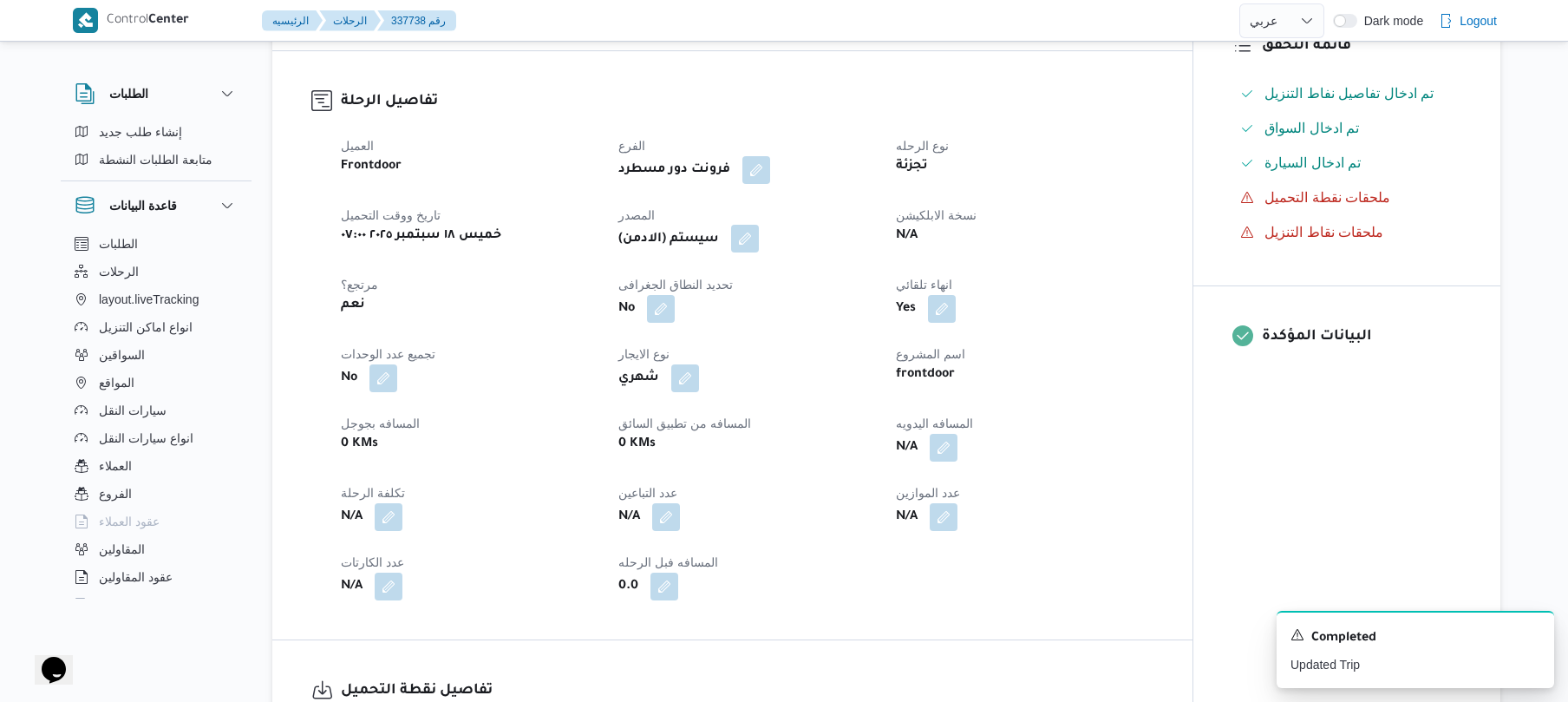
click at [748, 241] on button "button" at bounding box center [744, 237] width 27 height 27
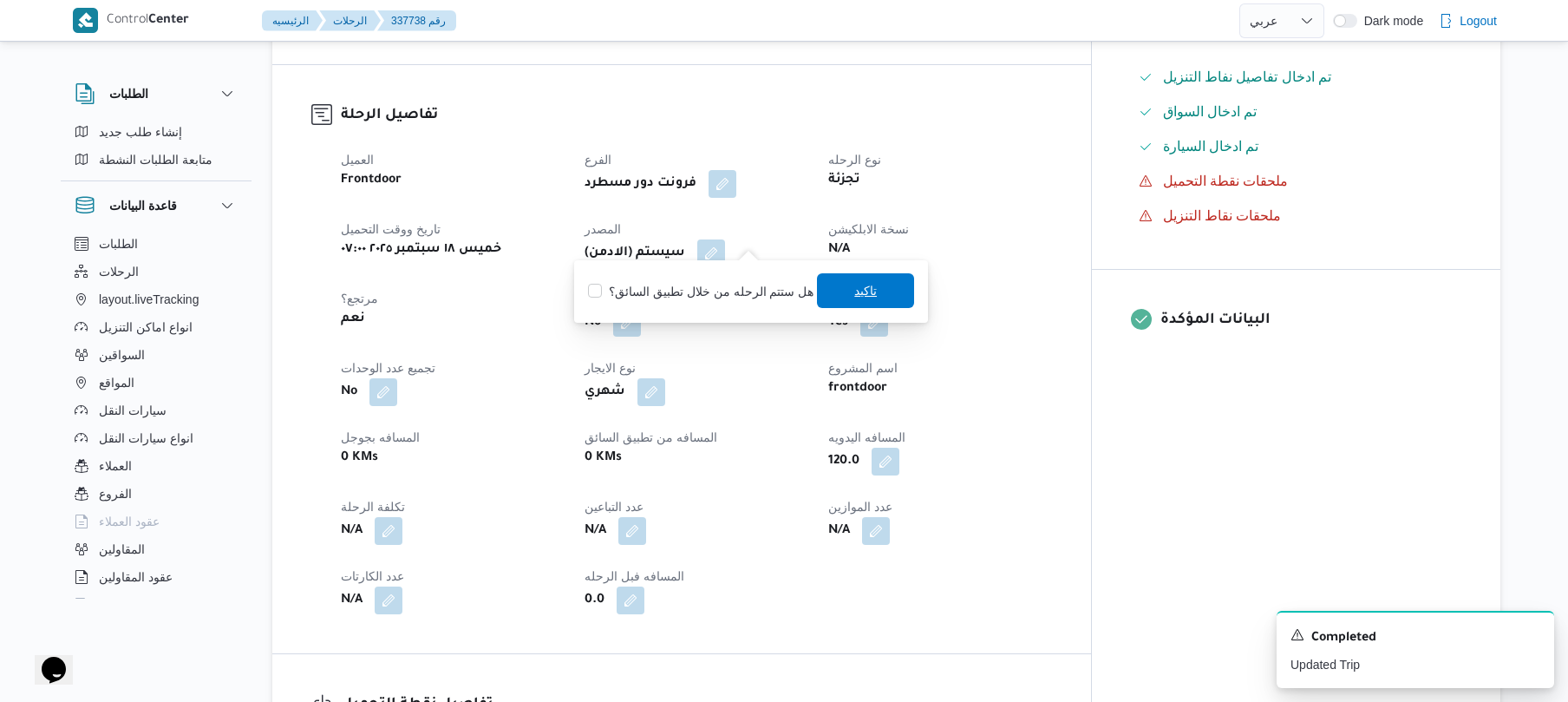
click at [861, 295] on span "تاكيد" at bounding box center [866, 290] width 23 height 21
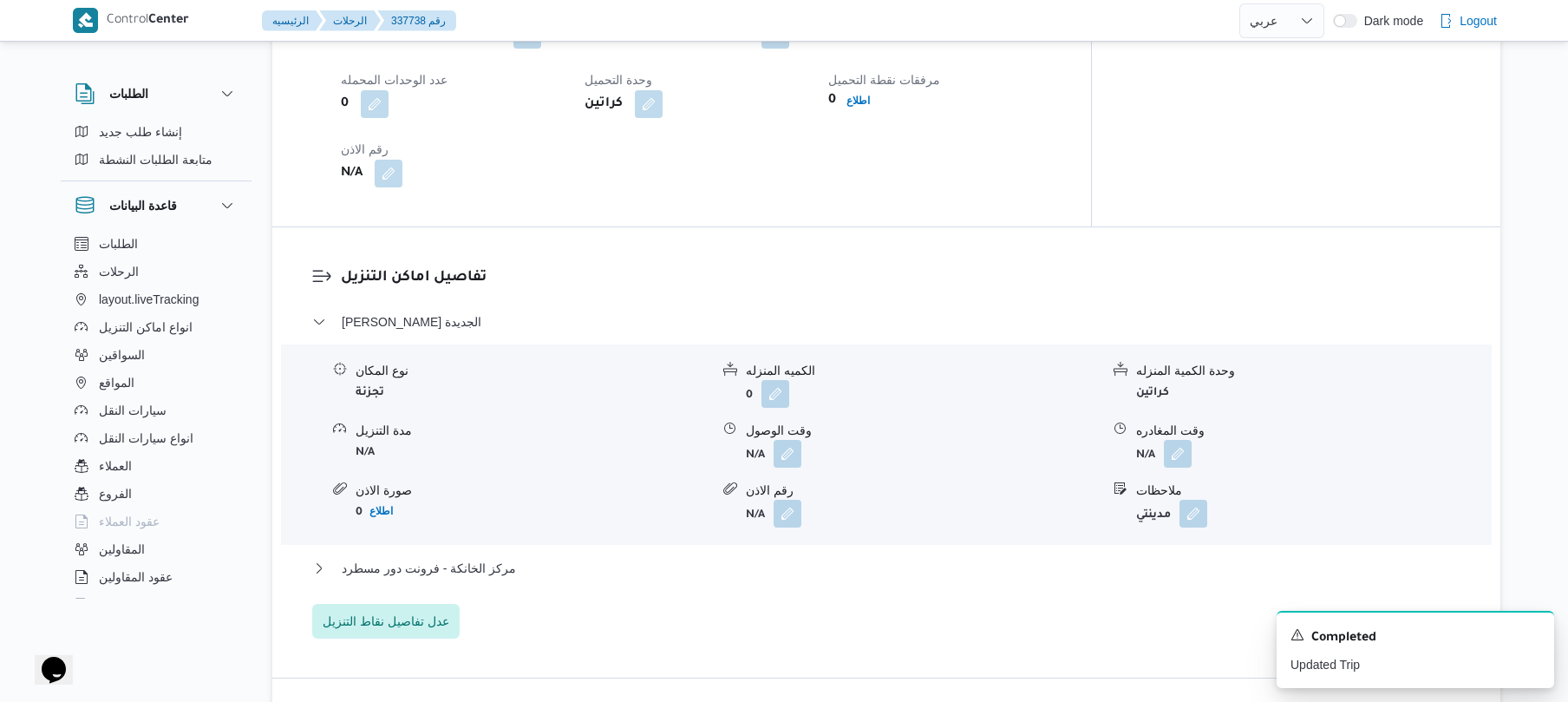
scroll to position [1249, 0]
click at [790, 436] on button "button" at bounding box center [787, 449] width 27 height 27
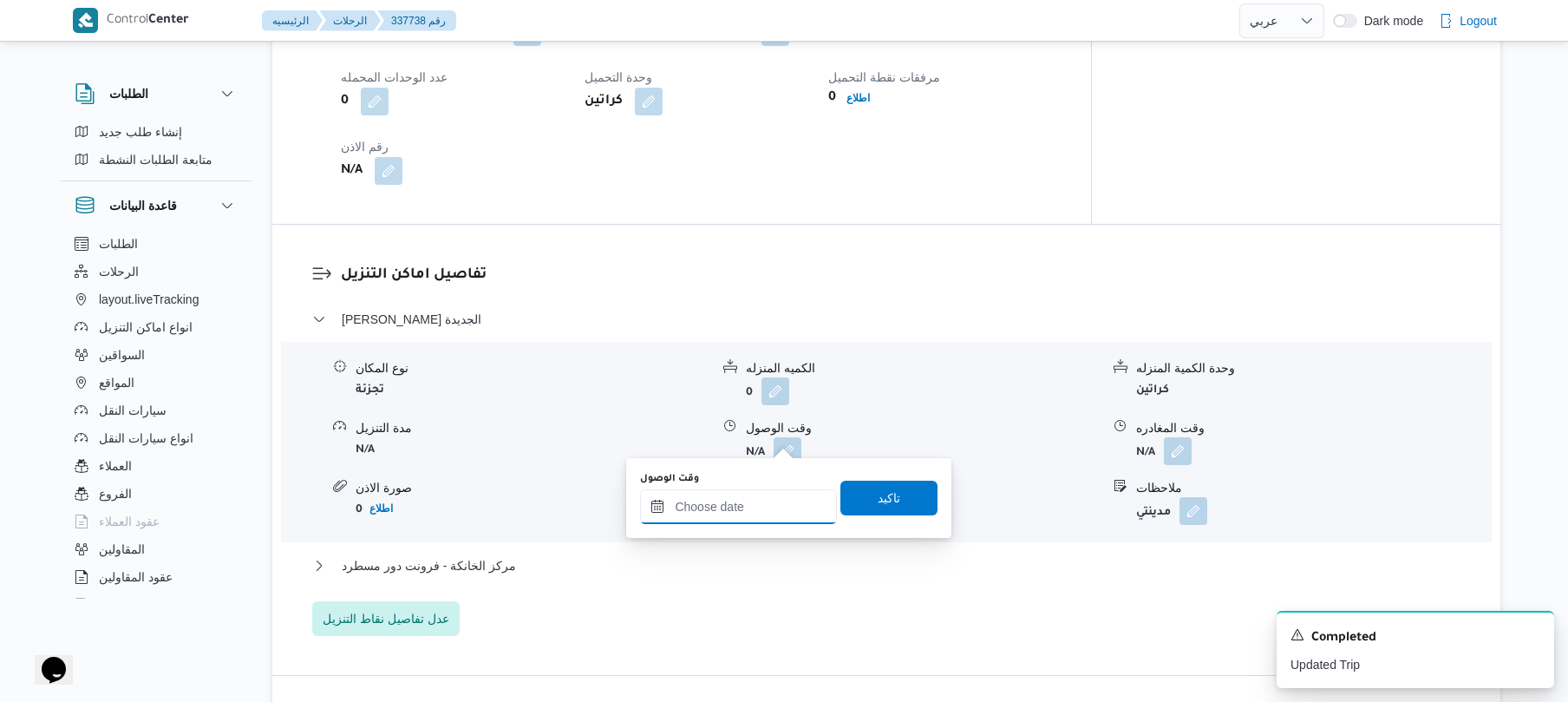
click at [757, 501] on input "وقت الوصول" at bounding box center [738, 506] width 197 height 35
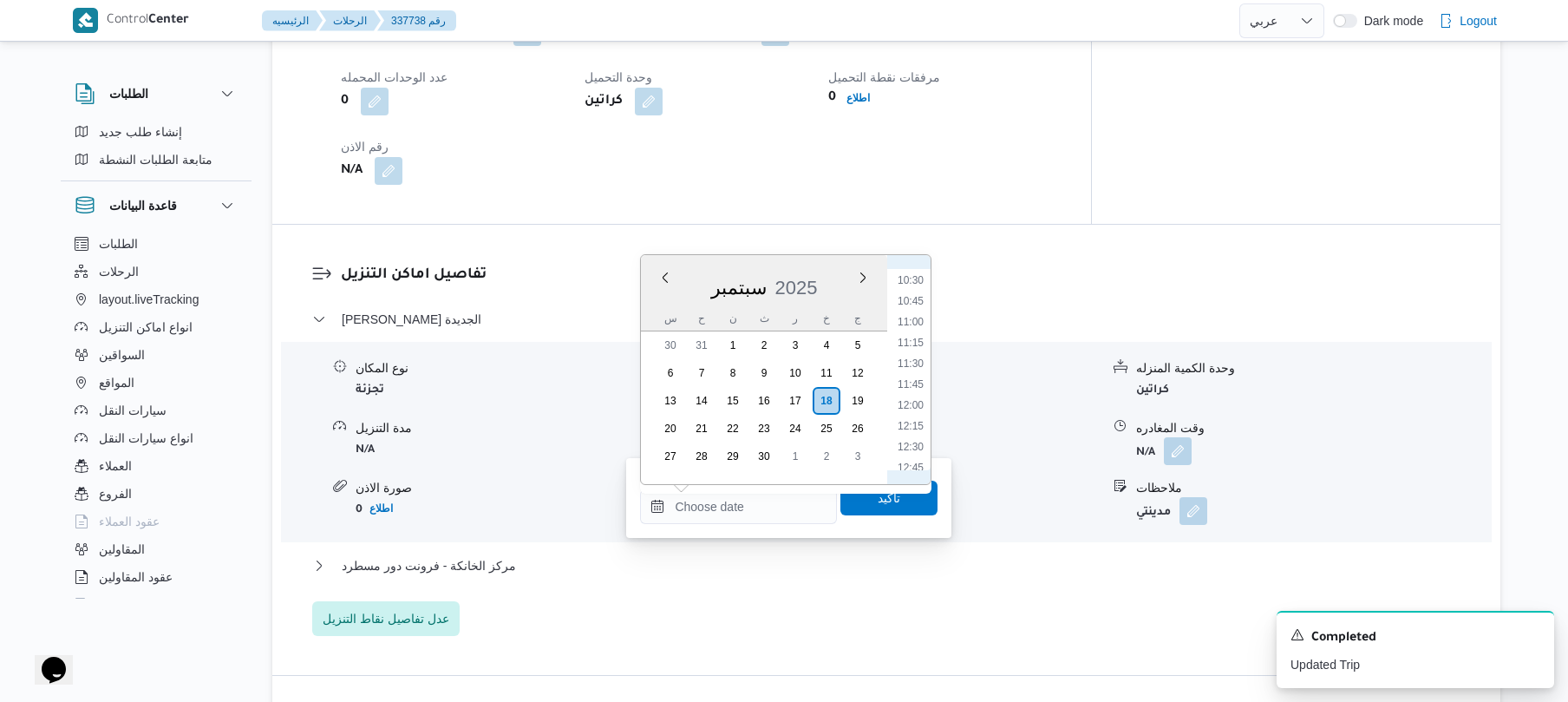
scroll to position [530, 0]
click at [914, 428] on li "08:15" at bounding box center [910, 435] width 40 height 17
type input "[DATE] ٠٨:١٥"
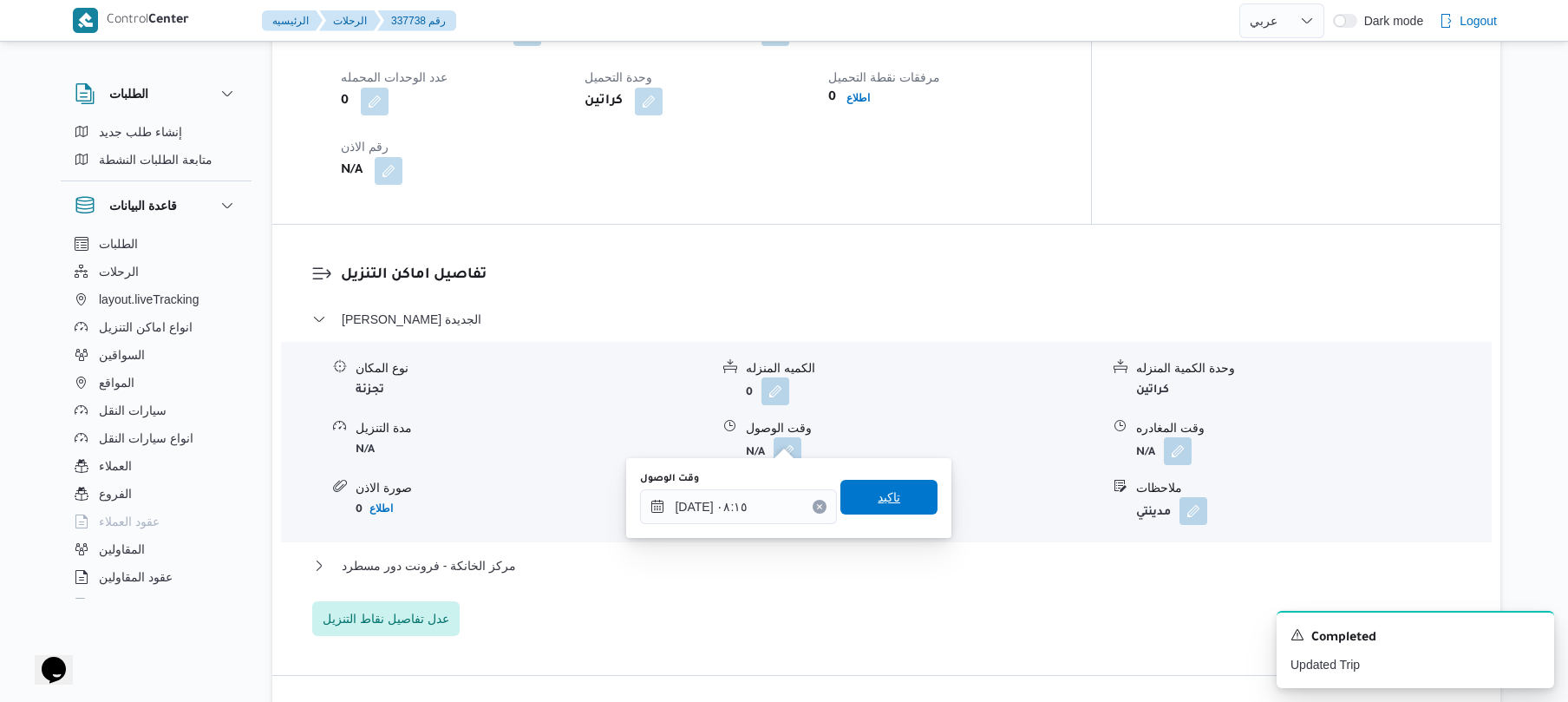
click at [890, 494] on span "تاكيد" at bounding box center [889, 497] width 97 height 35
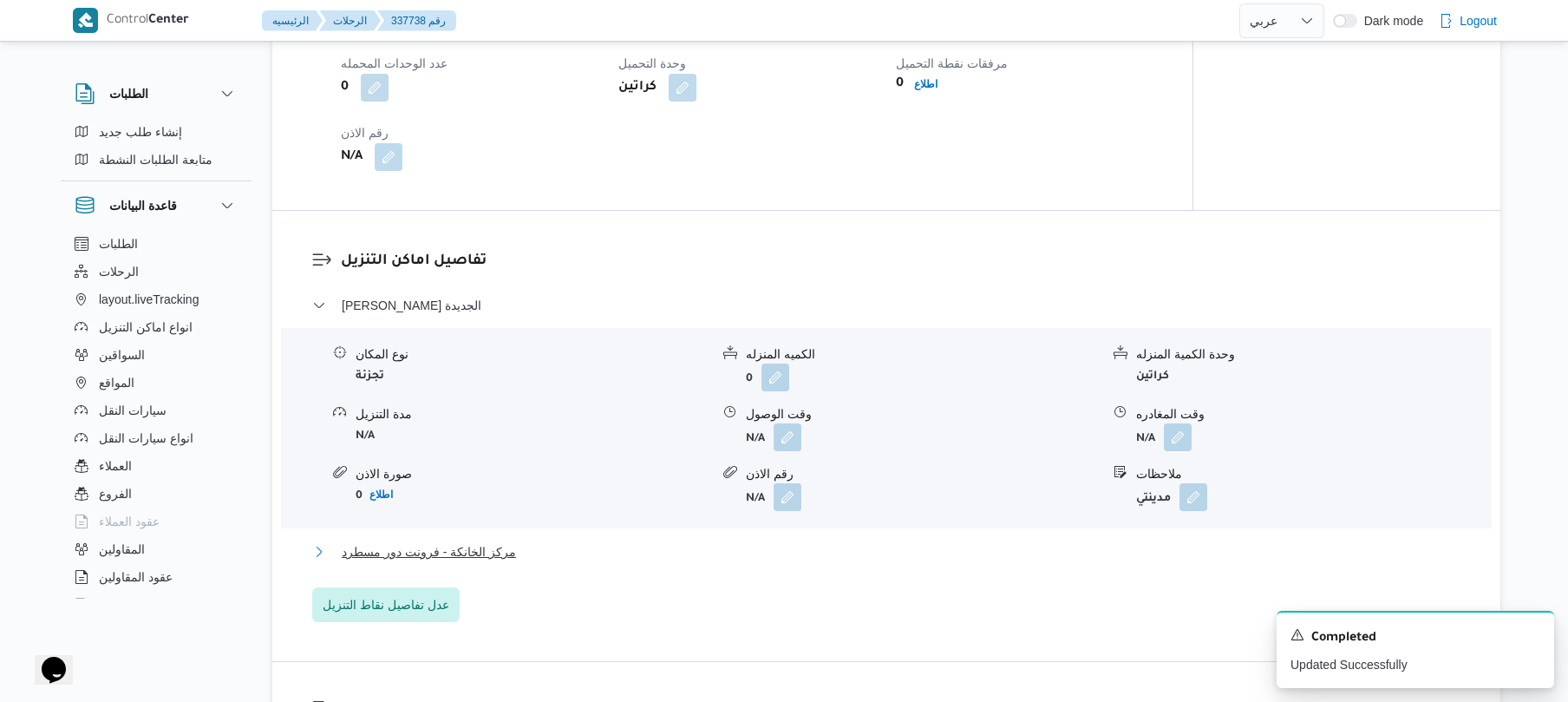
click at [862, 551] on button "مركز الخانكة - فرونت دور مسطرد" at bounding box center [887, 551] width 1150 height 21
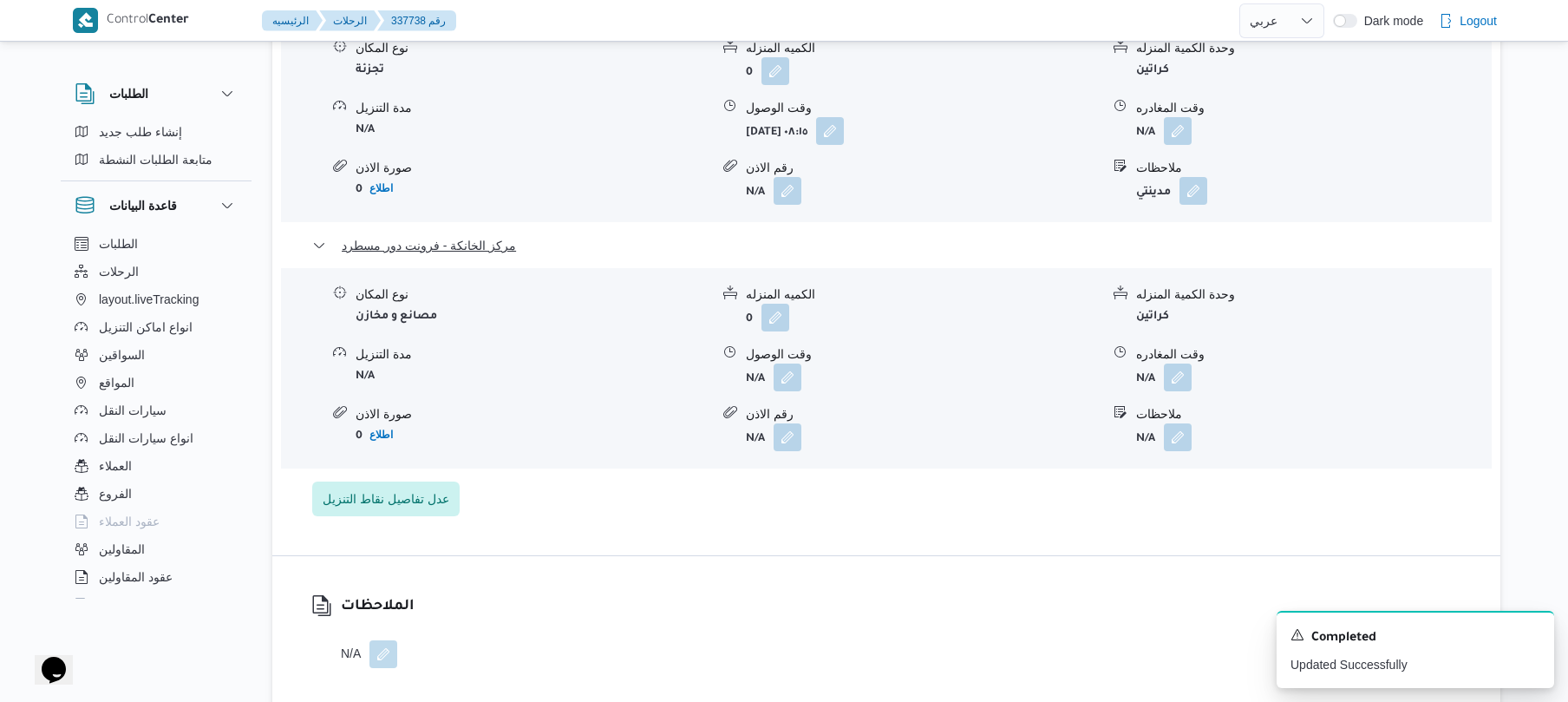
scroll to position [1711, 0]
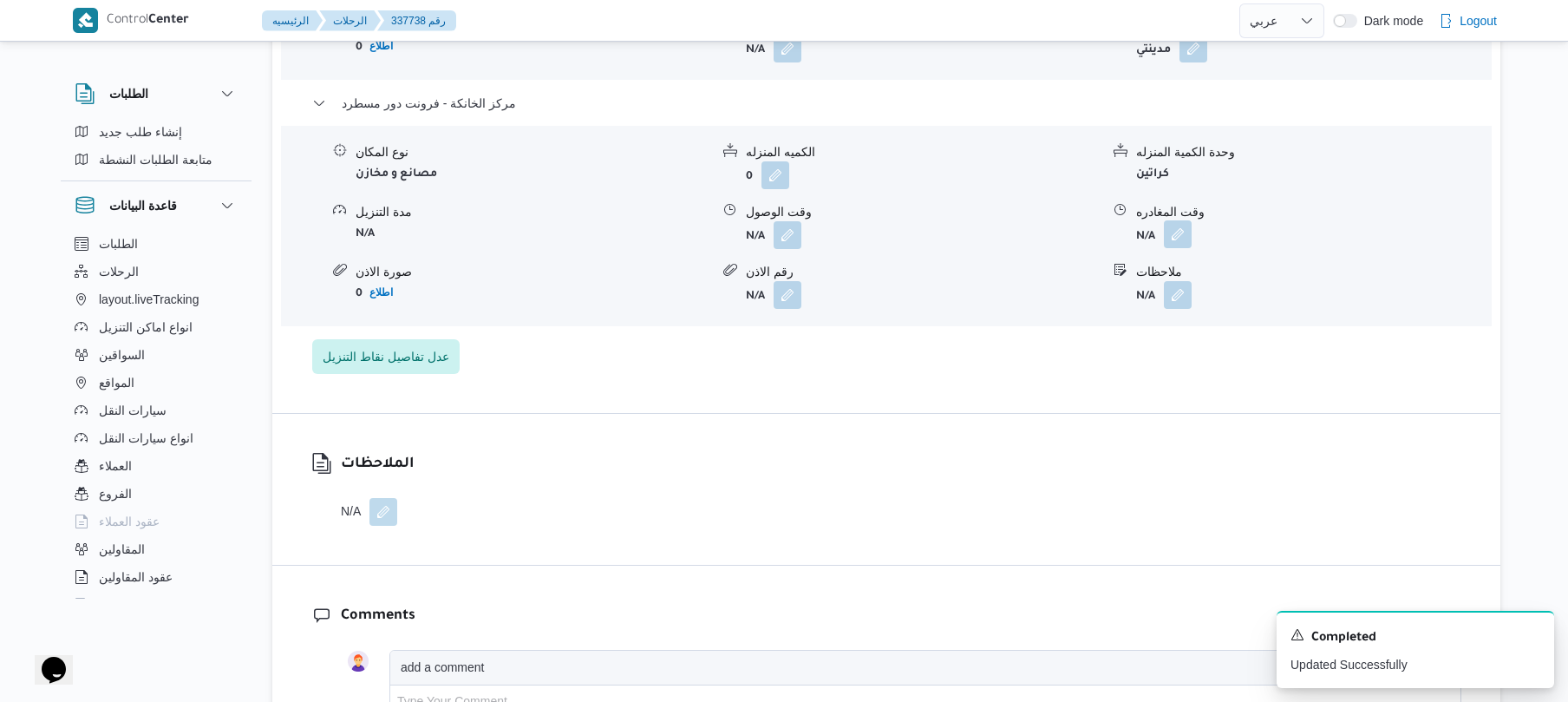
click at [1184, 220] on button "button" at bounding box center [1177, 234] width 27 height 27
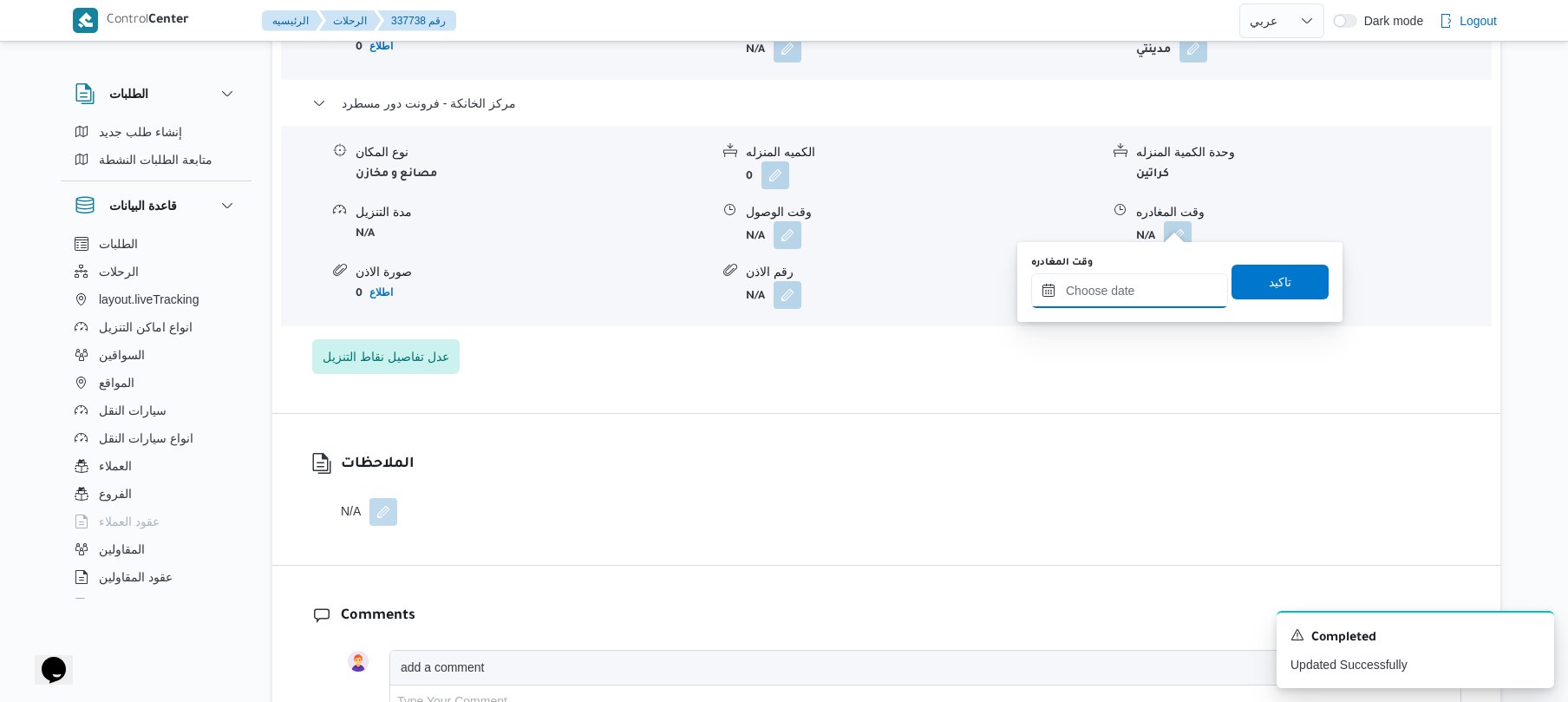
click at [1122, 289] on input "وقت المغادره" at bounding box center [1130, 290] width 197 height 35
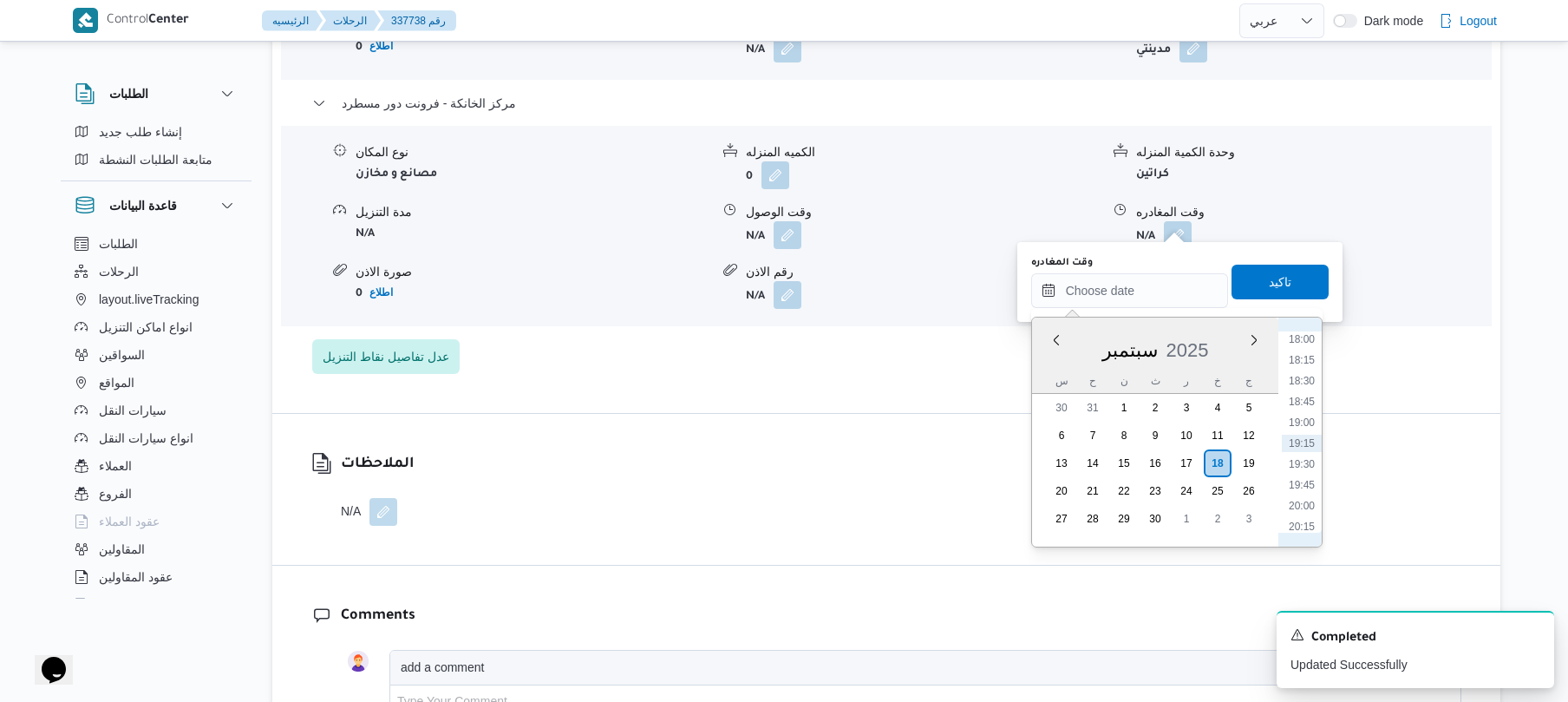
scroll to position [1330, 0]
click at [1298, 432] on li "17:00" at bounding box center [1302, 426] width 40 height 17
type input "١٨/٠٩/٢٠٢٥ ١٧:٠٠"
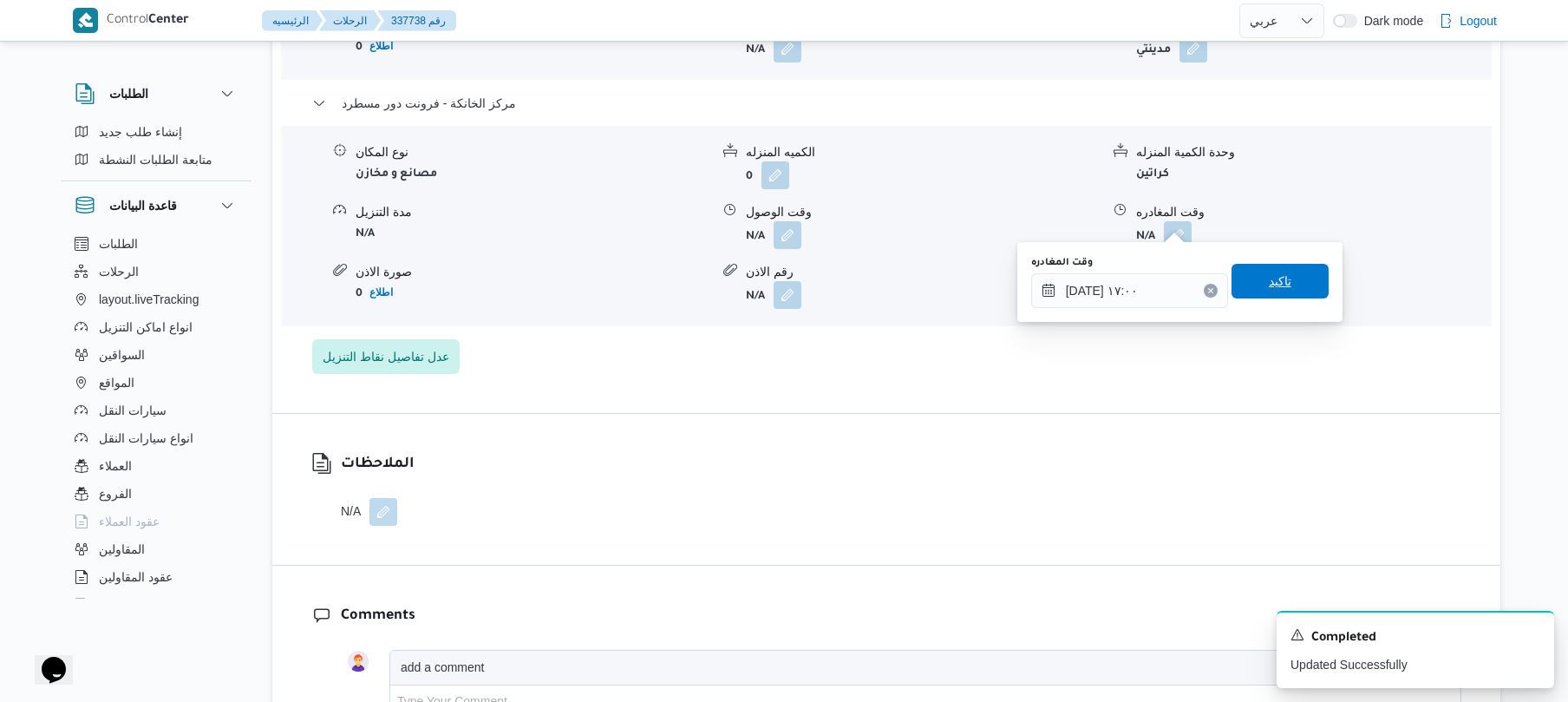
click at [1291, 279] on span "تاكيد" at bounding box center [1280, 281] width 97 height 35
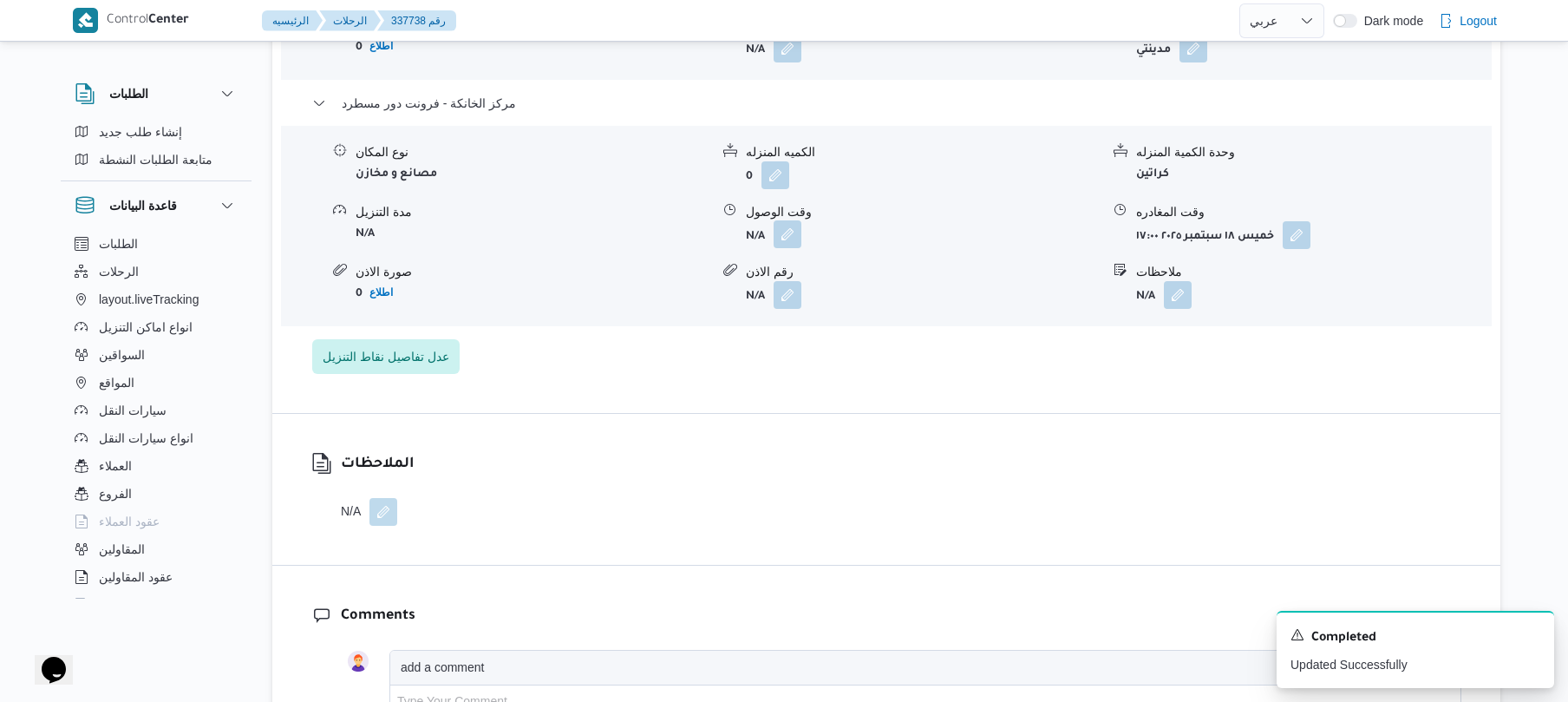
click at [782, 226] on button "button" at bounding box center [787, 234] width 27 height 27
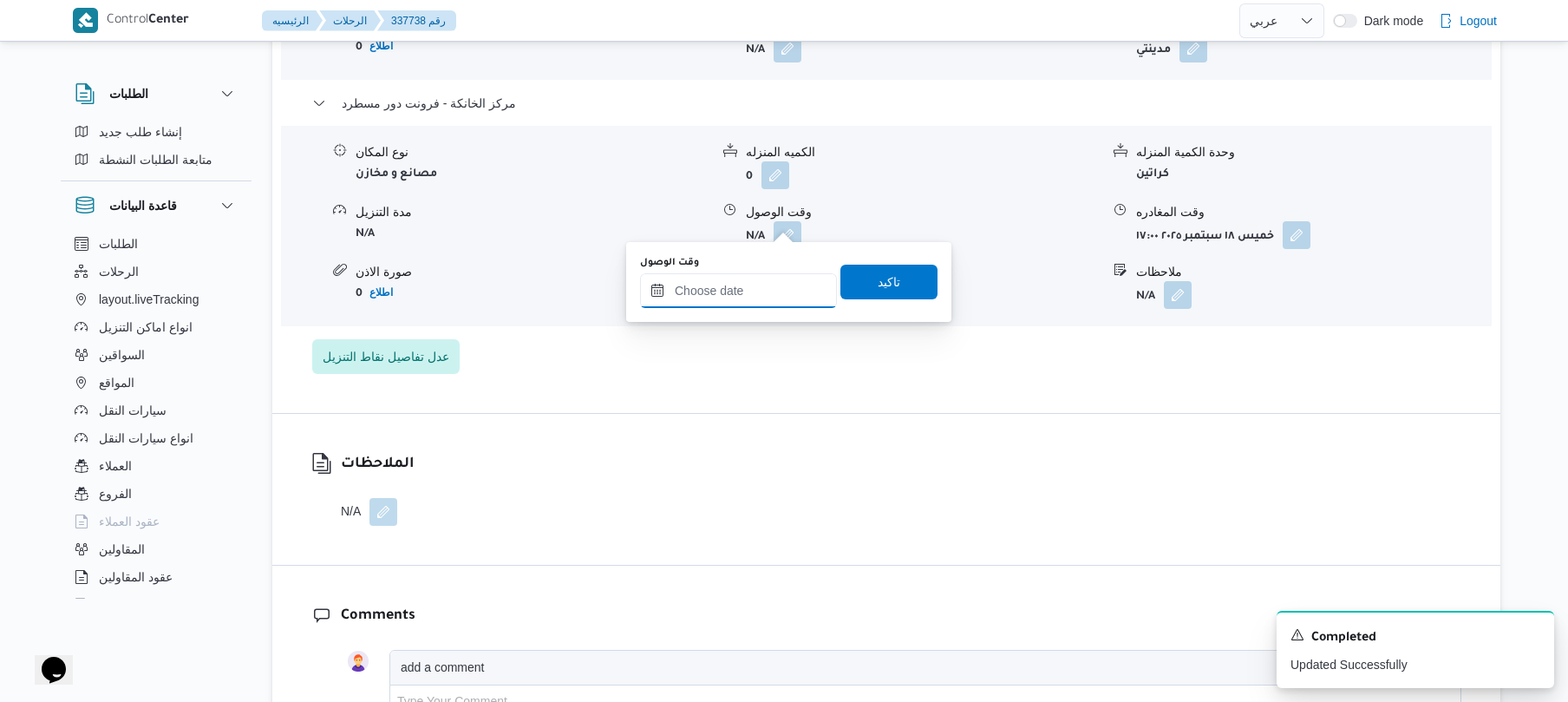
click at [748, 296] on input "وقت الوصول" at bounding box center [738, 290] width 197 height 35
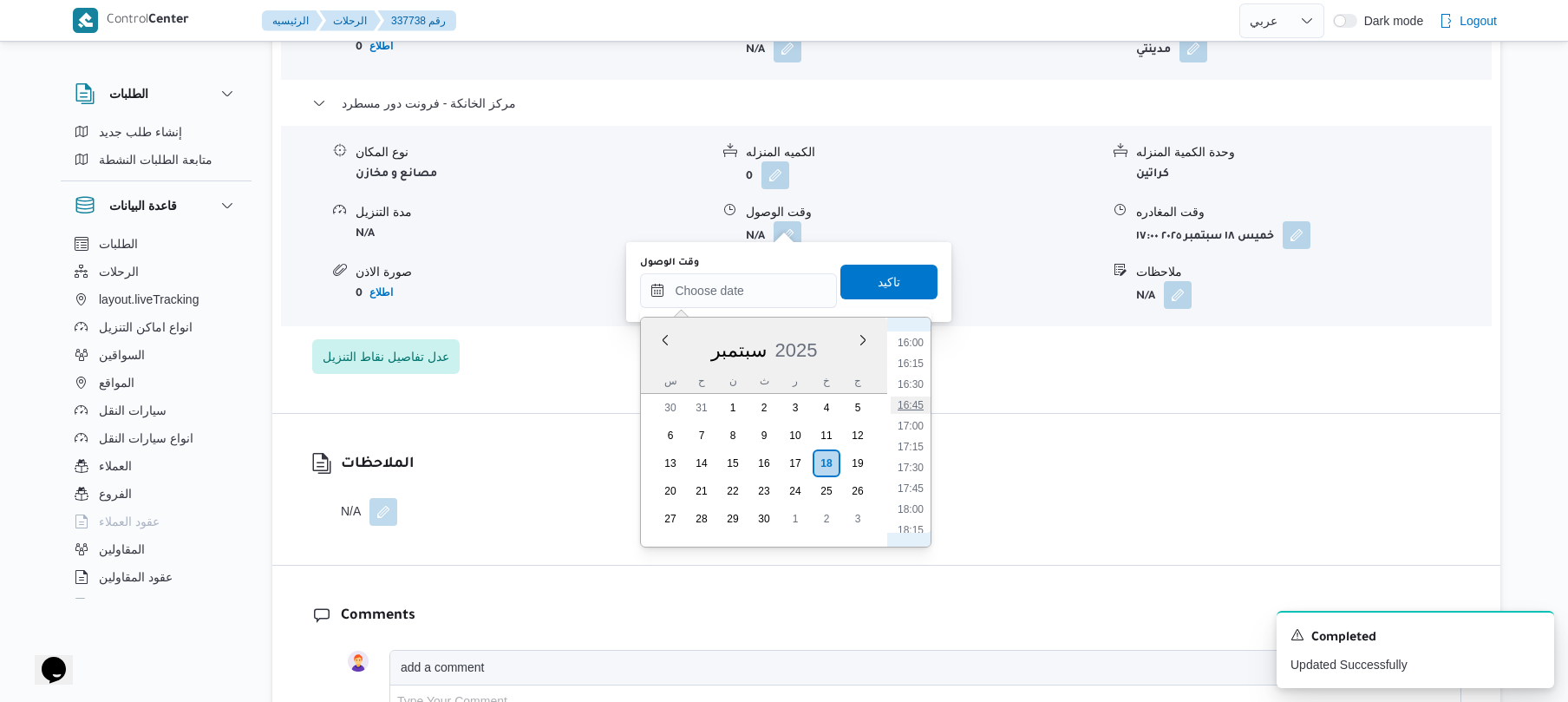
click at [922, 404] on li "16:45" at bounding box center [910, 405] width 40 height 17
type input "١٨/٠٩/٢٠٢٥ ١٦:٤٥"
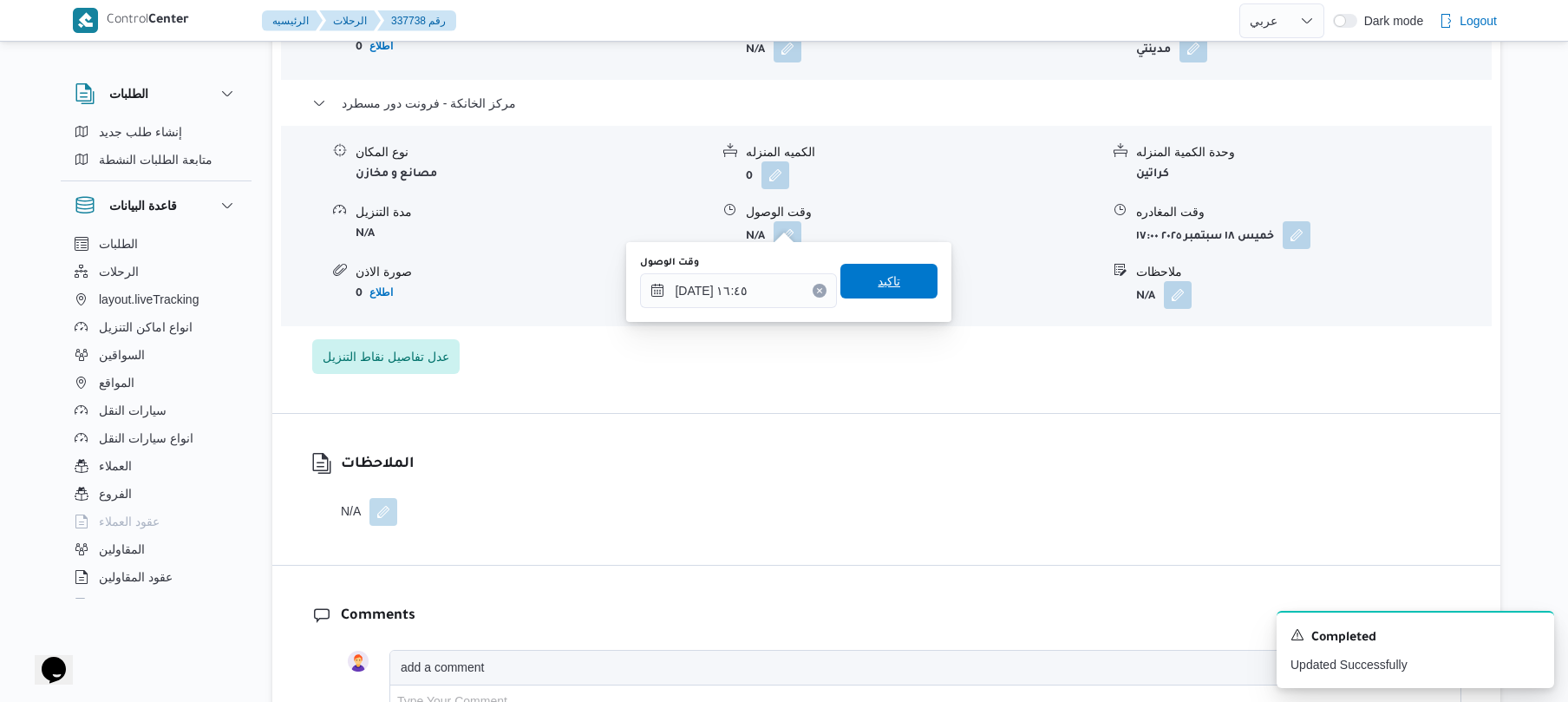
click at [900, 278] on span "تاكيد" at bounding box center [889, 281] width 97 height 35
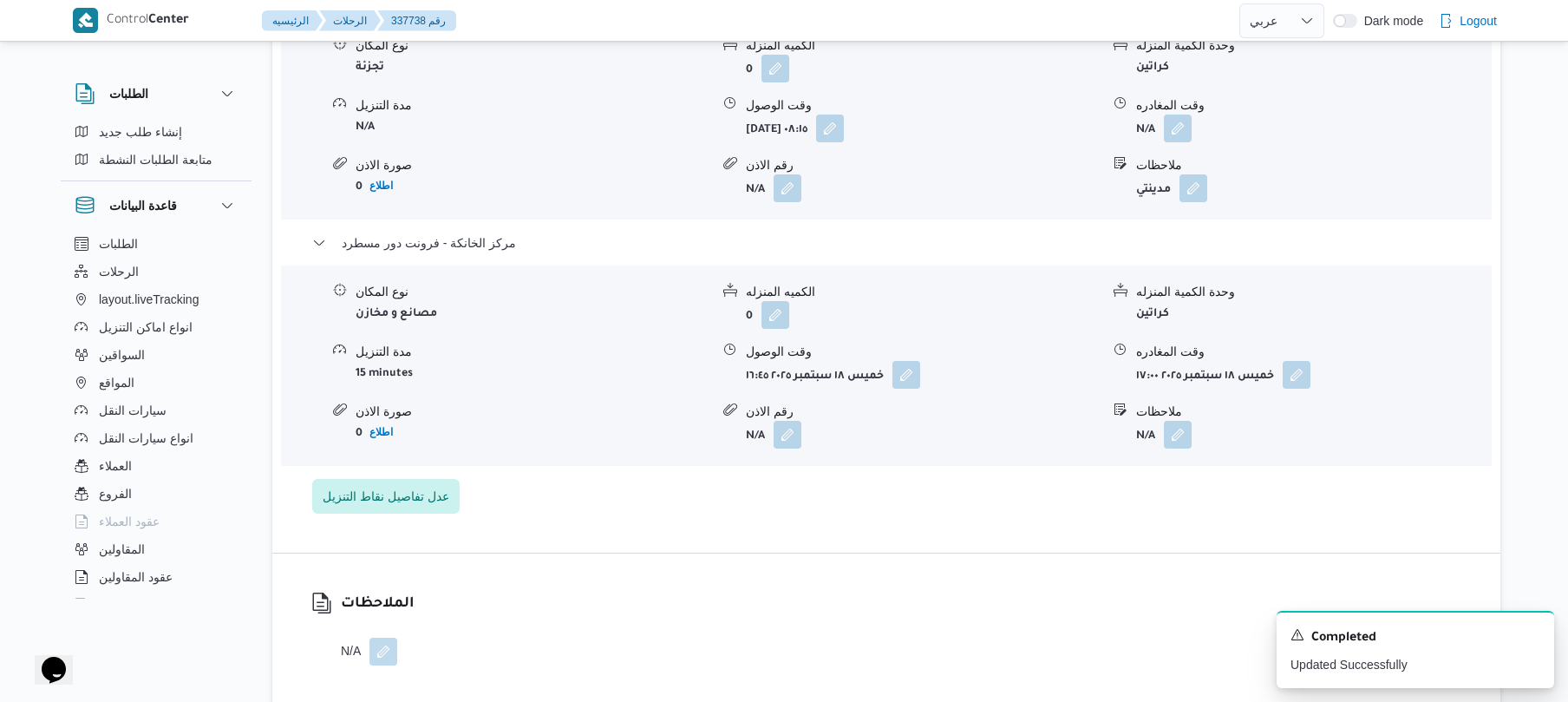
scroll to position [1526, 0]
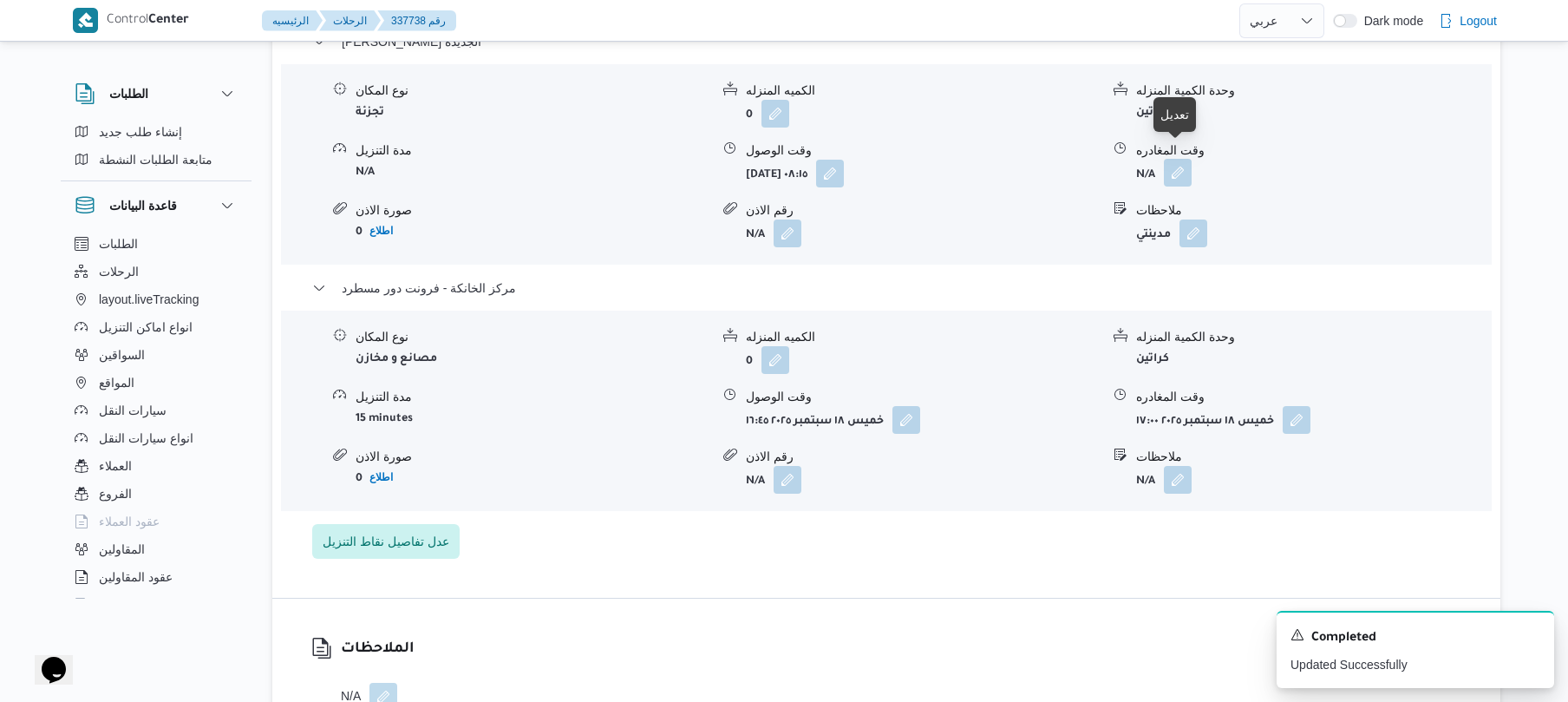
click at [1178, 159] on button "button" at bounding box center [1177, 171] width 27 height 27
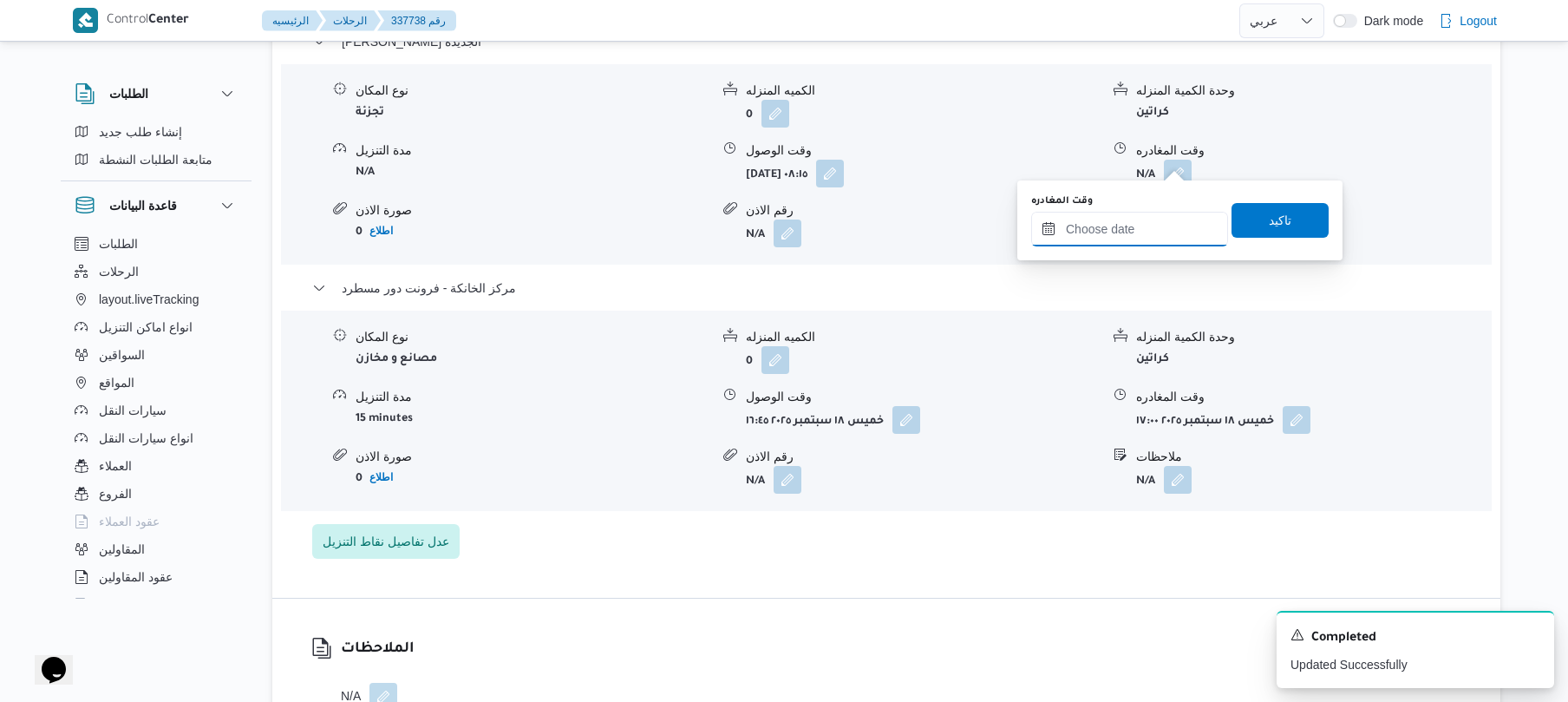
click at [1126, 213] on input "وقت المغادره" at bounding box center [1130, 229] width 197 height 35
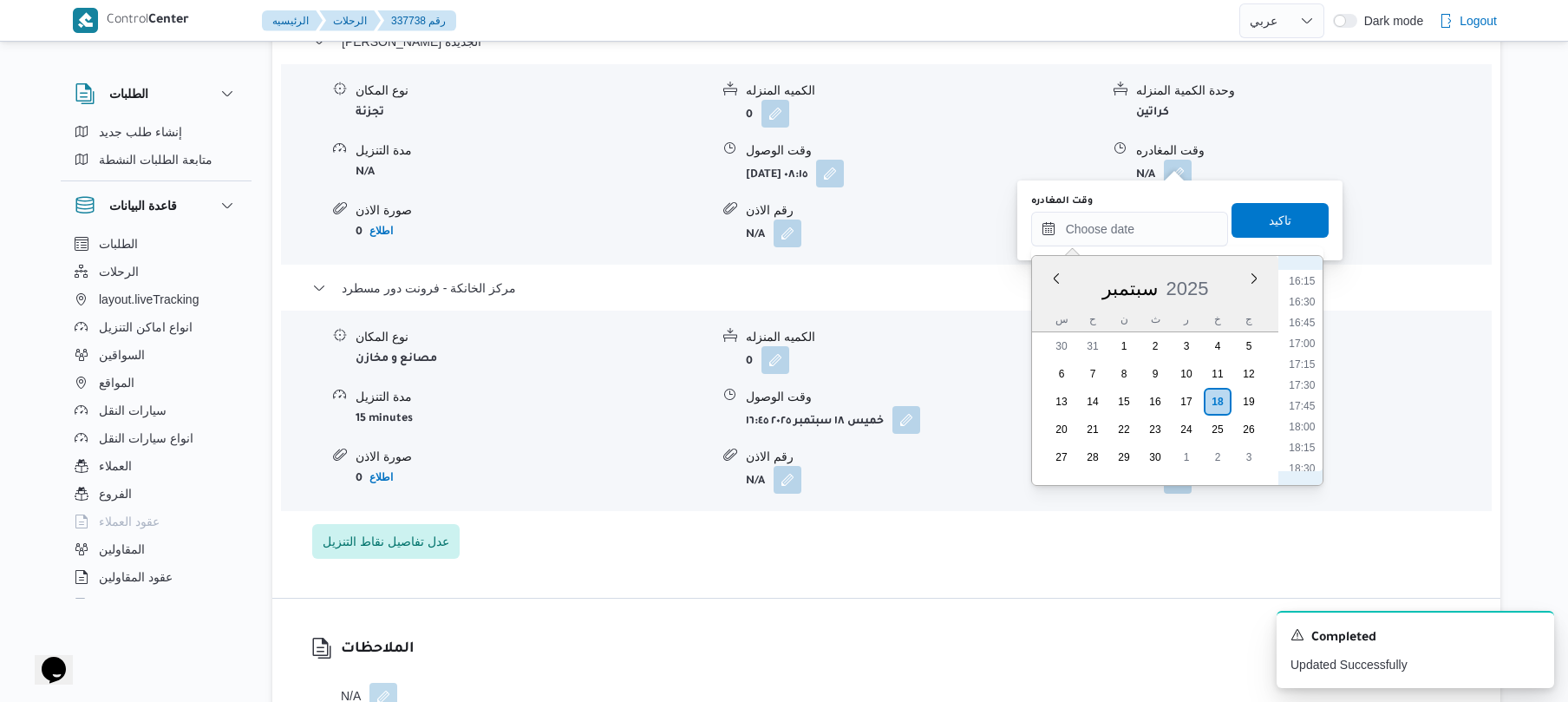
scroll to position [1181, 0]
click at [1304, 429] on li "16:00" at bounding box center [1302, 430] width 40 height 17
type input "١٨/٠٩/٢٠٢٥ ١٦:٠٠"
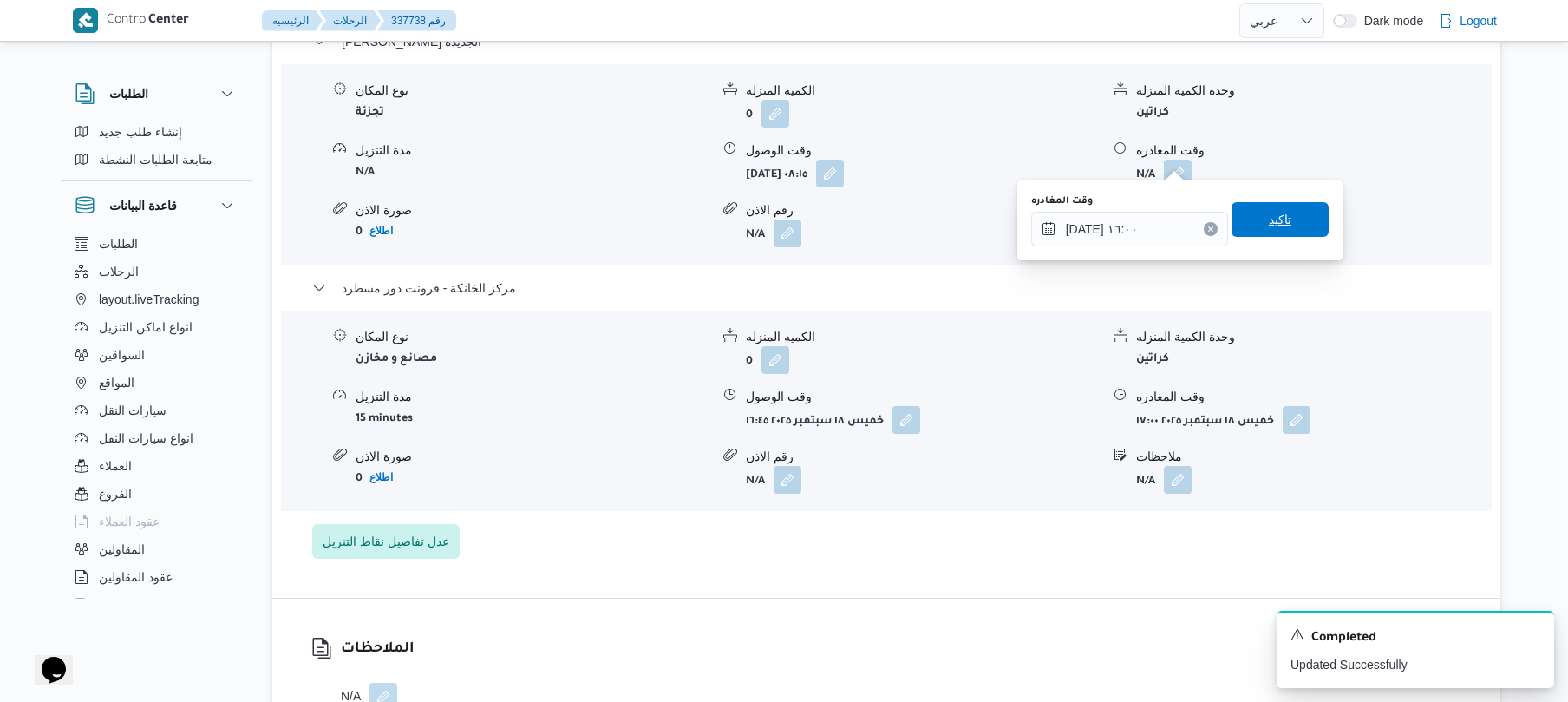
click at [1298, 212] on span "تاكيد" at bounding box center [1280, 219] width 97 height 35
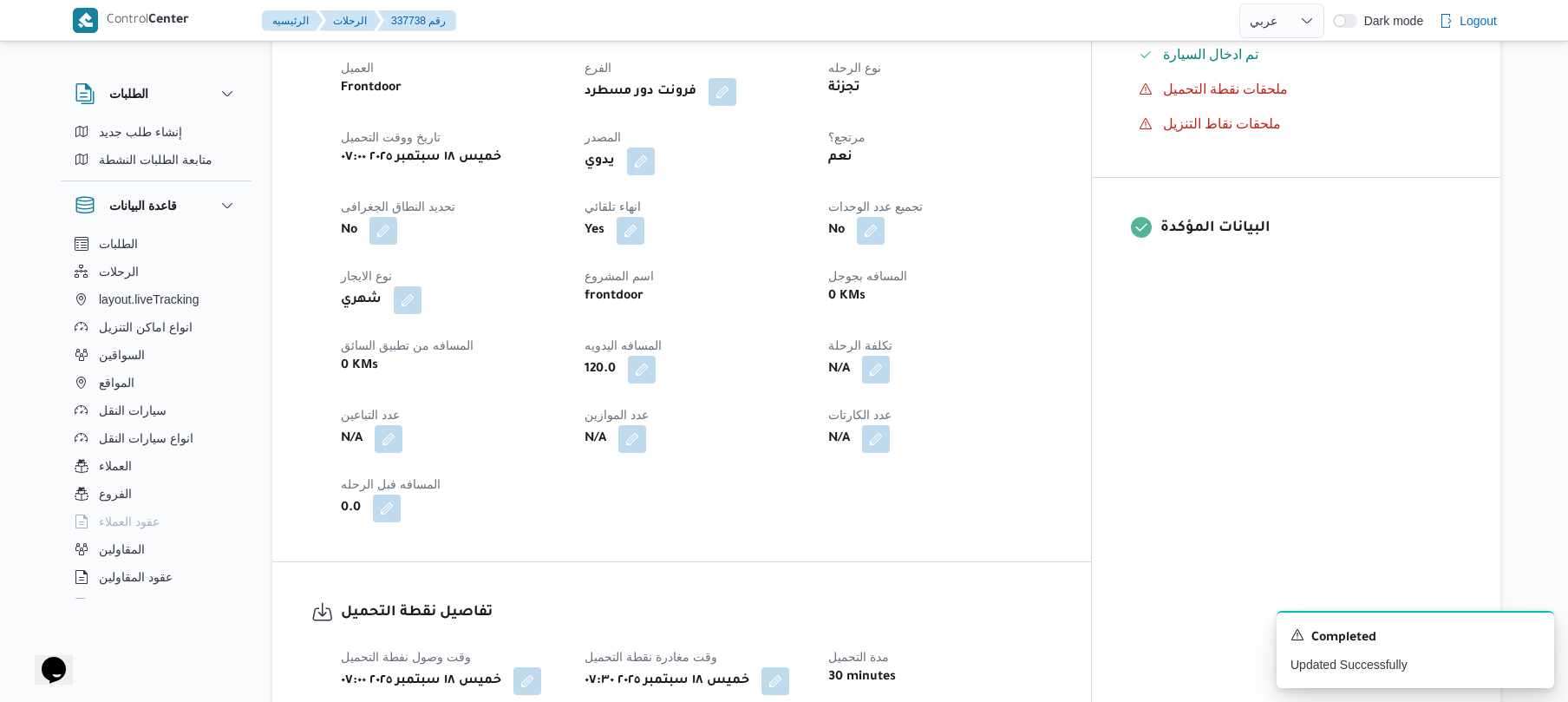
scroll to position [0, 0]
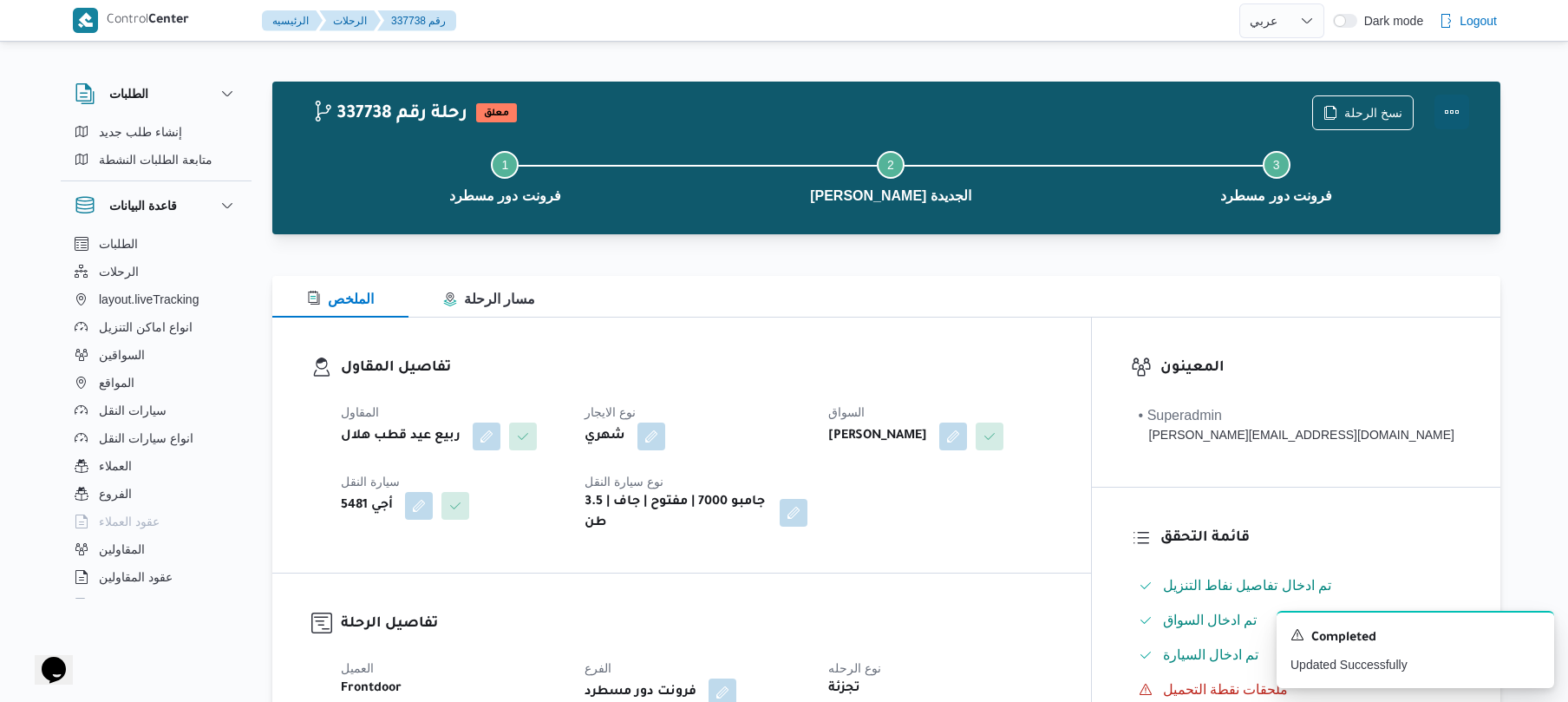
click at [1454, 118] on button "Actions" at bounding box center [1452, 111] width 35 height 35
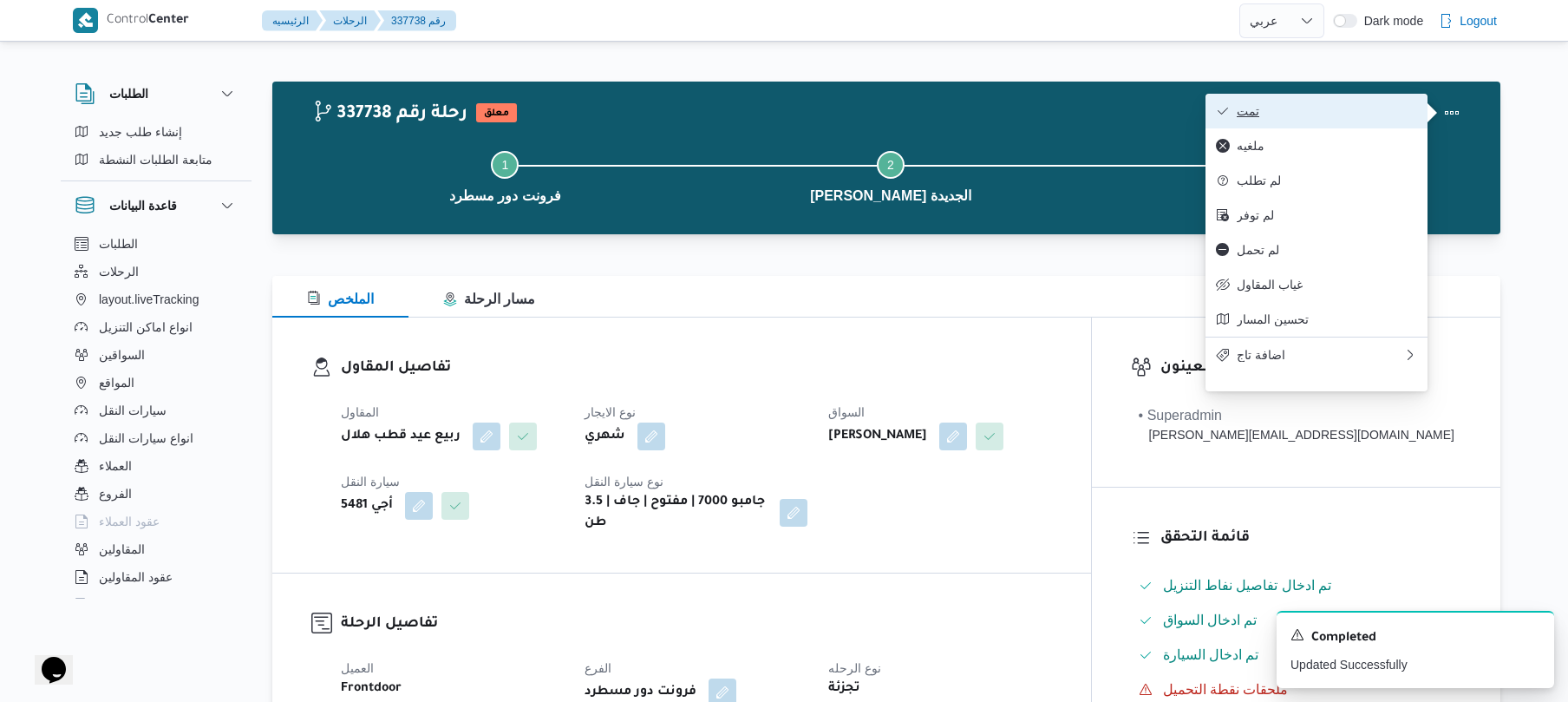
click at [1318, 98] on button "تمت" at bounding box center [1317, 110] width 222 height 35
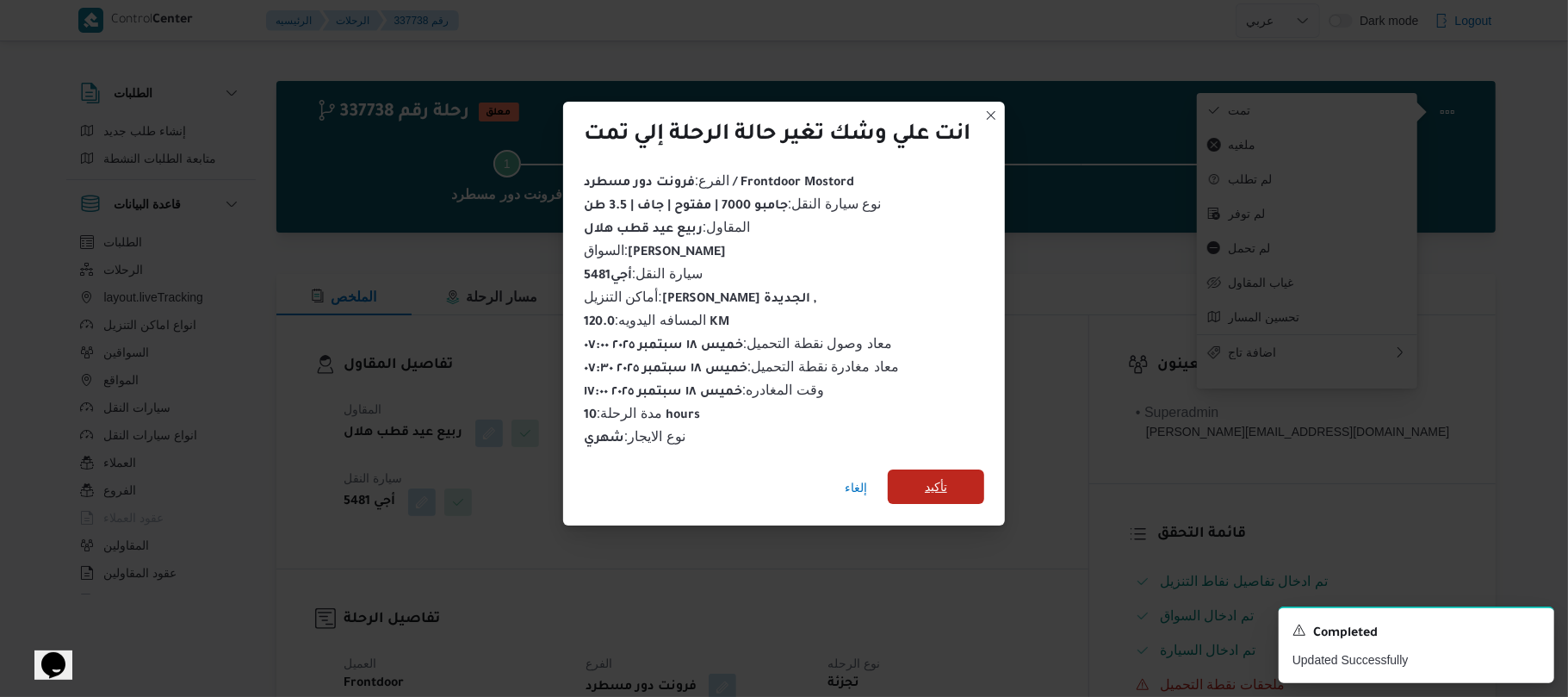
click at [948, 486] on span "تأكيد" at bounding box center [936, 486] width 22 height 21
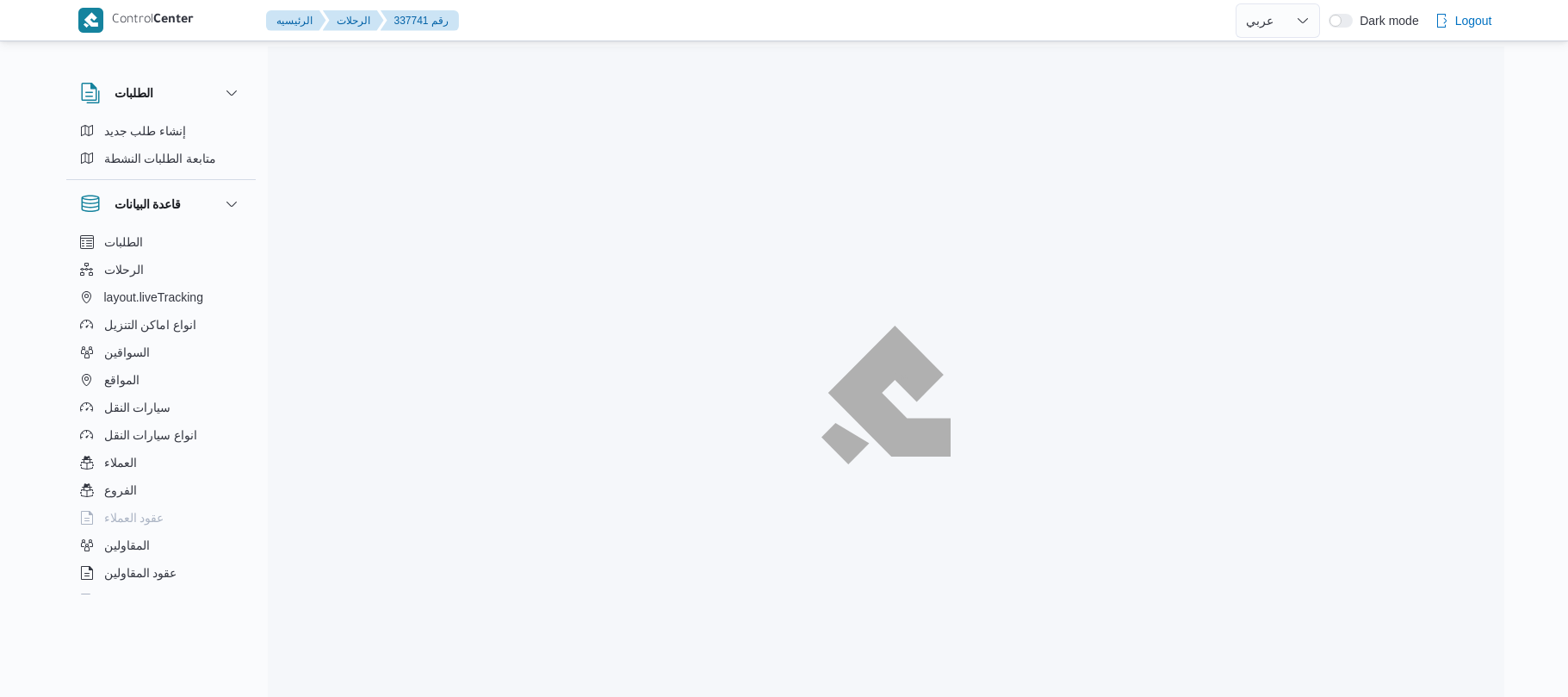
select select "ar"
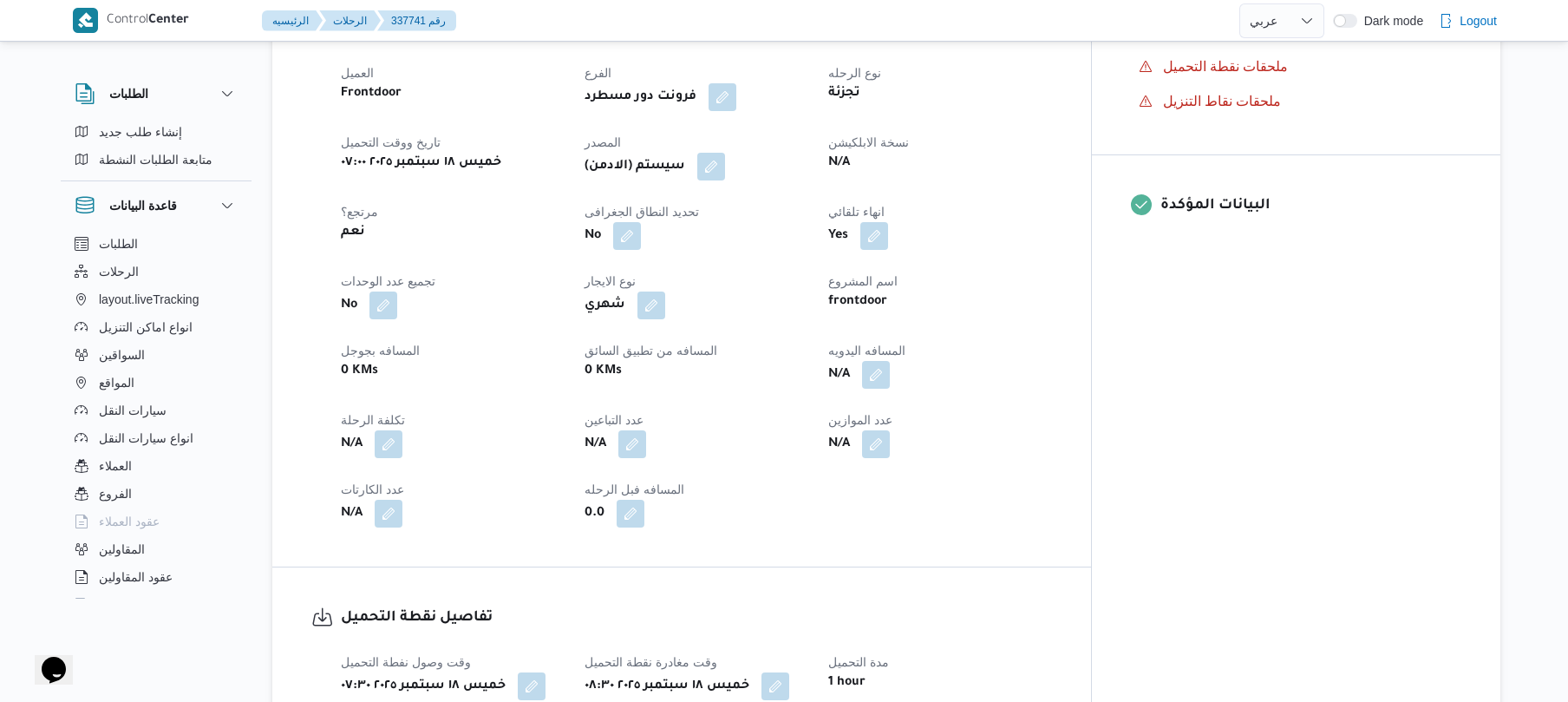
scroll to position [694, 0]
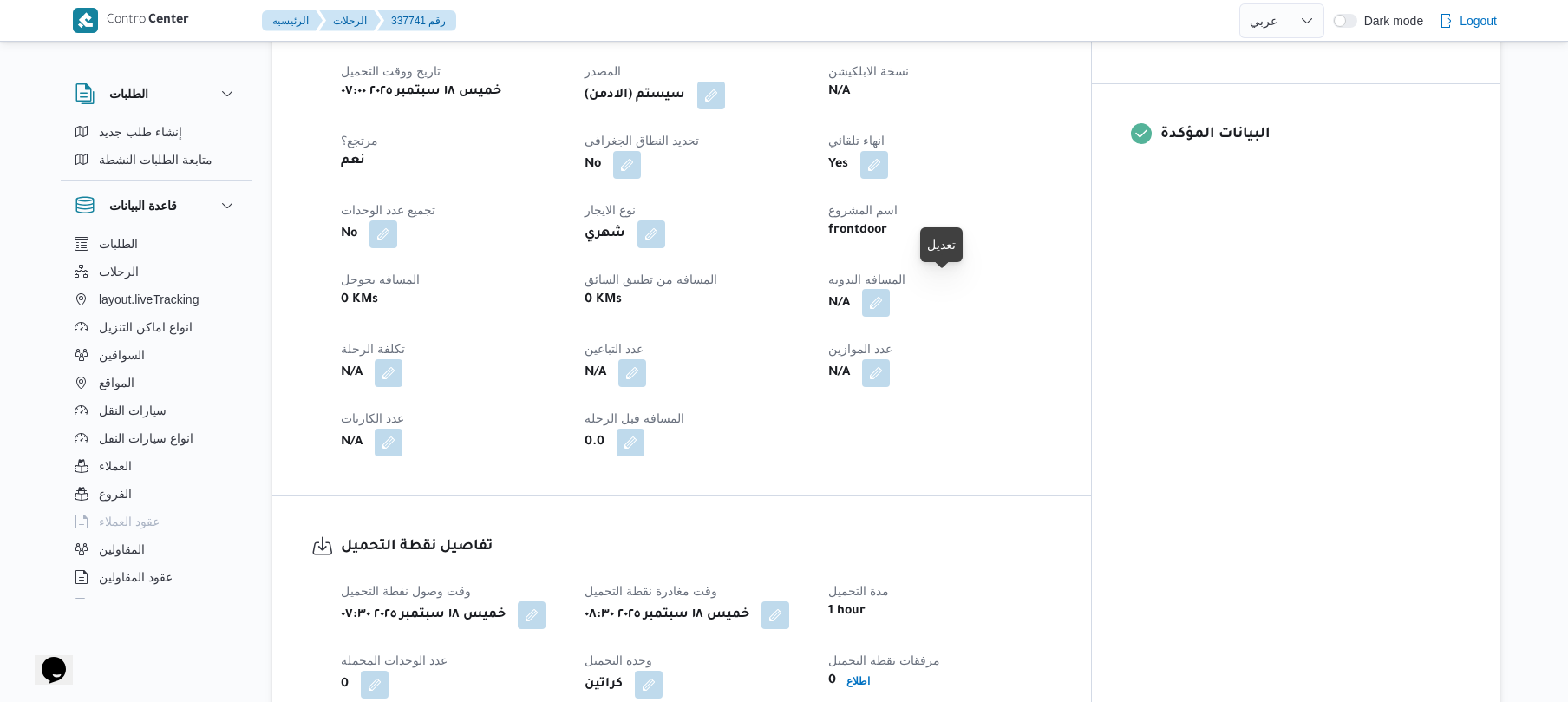
click at [890, 297] on button "button" at bounding box center [875, 302] width 27 height 27
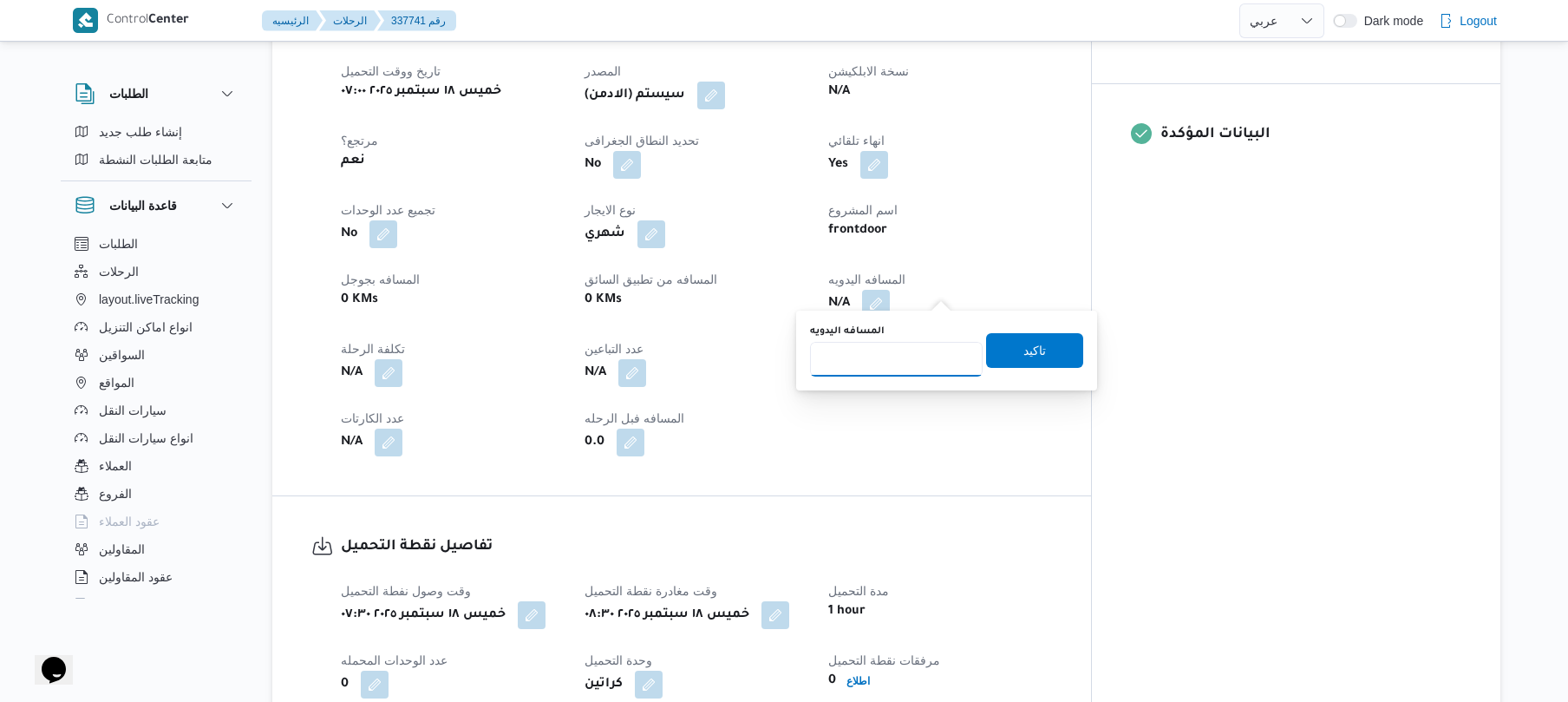
click at [895, 362] on input "المسافه اليدويه" at bounding box center [896, 359] width 172 height 35
type input "100"
click at [1023, 359] on span "تاكيد" at bounding box center [1035, 350] width 23 height 21
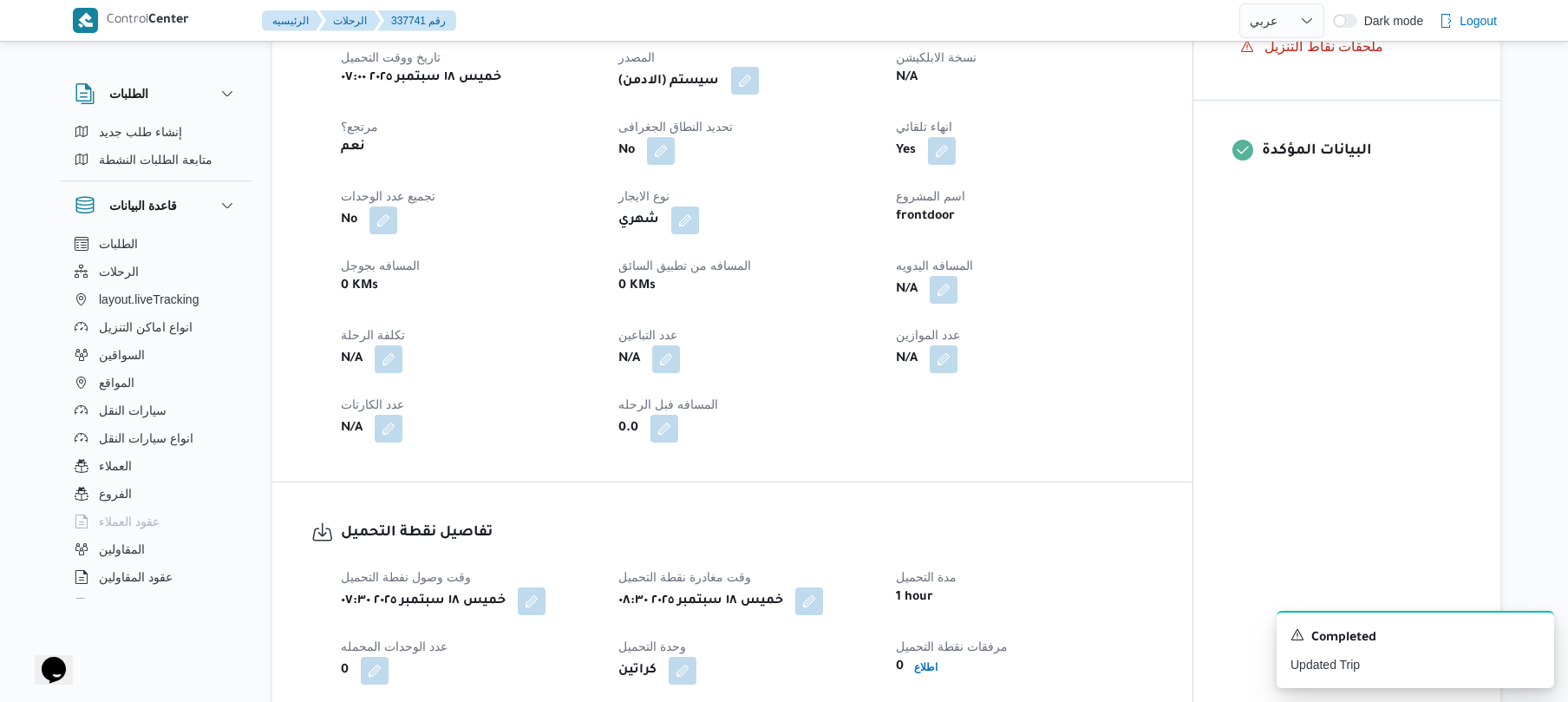
click at [747, 73] on button "button" at bounding box center [744, 80] width 27 height 27
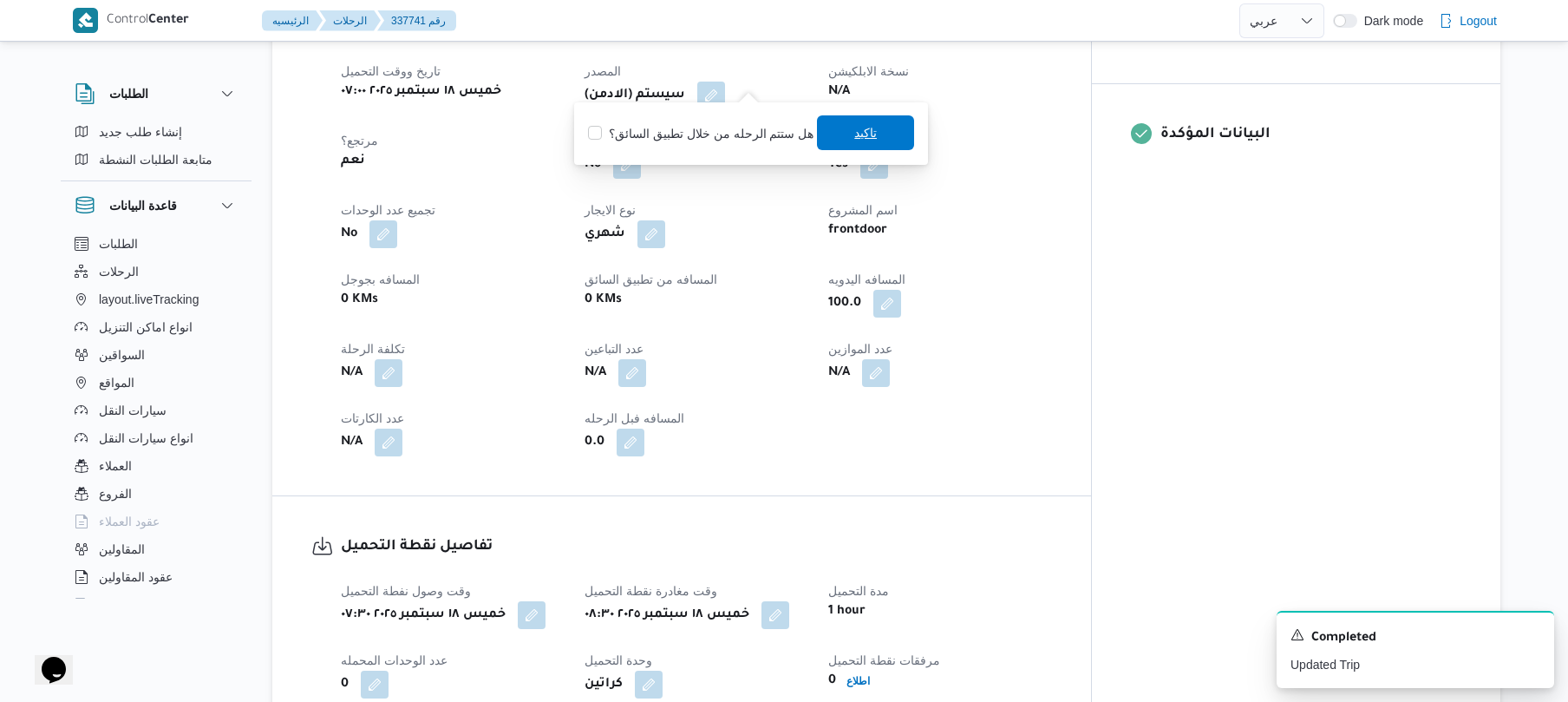
click at [838, 139] on span "تاكيد" at bounding box center [865, 132] width 97 height 35
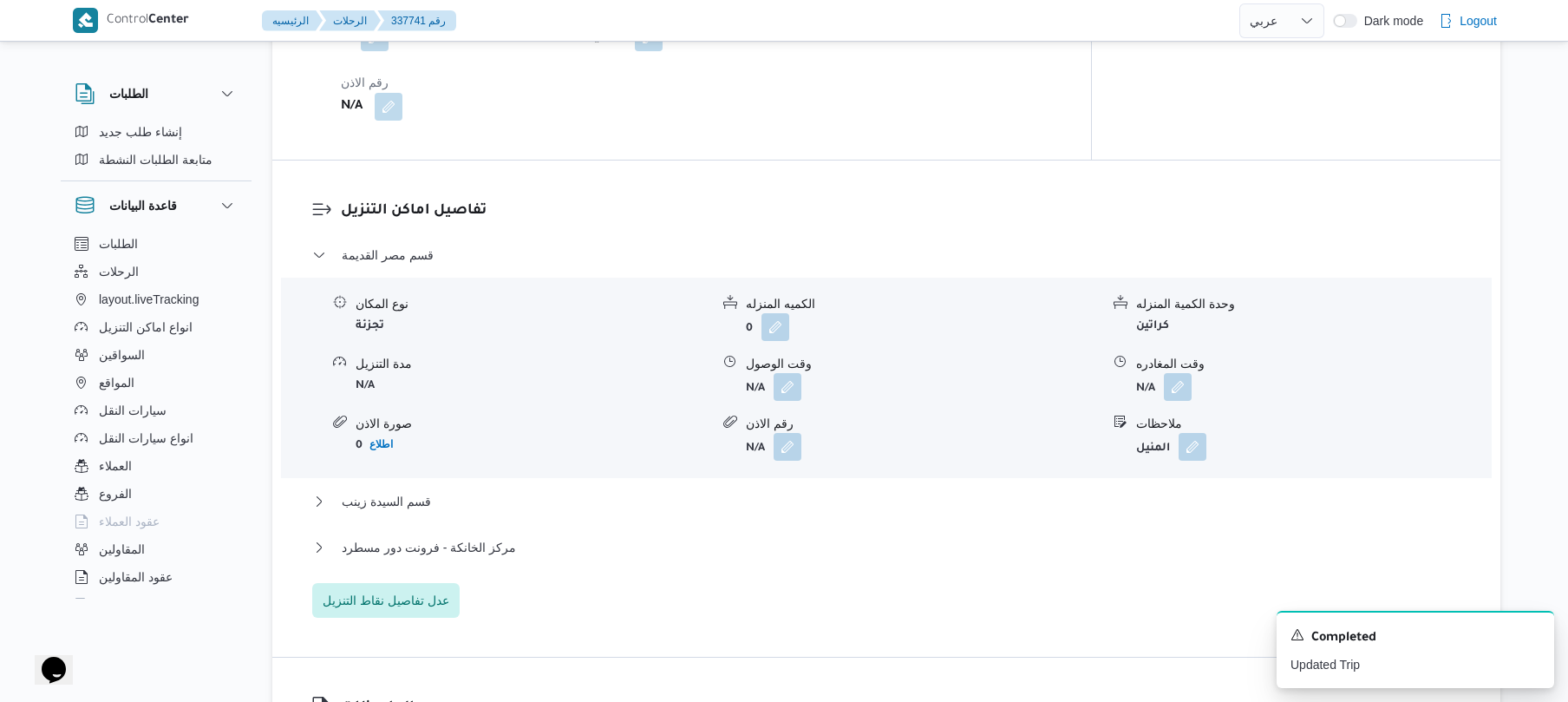
scroll to position [1388, 0]
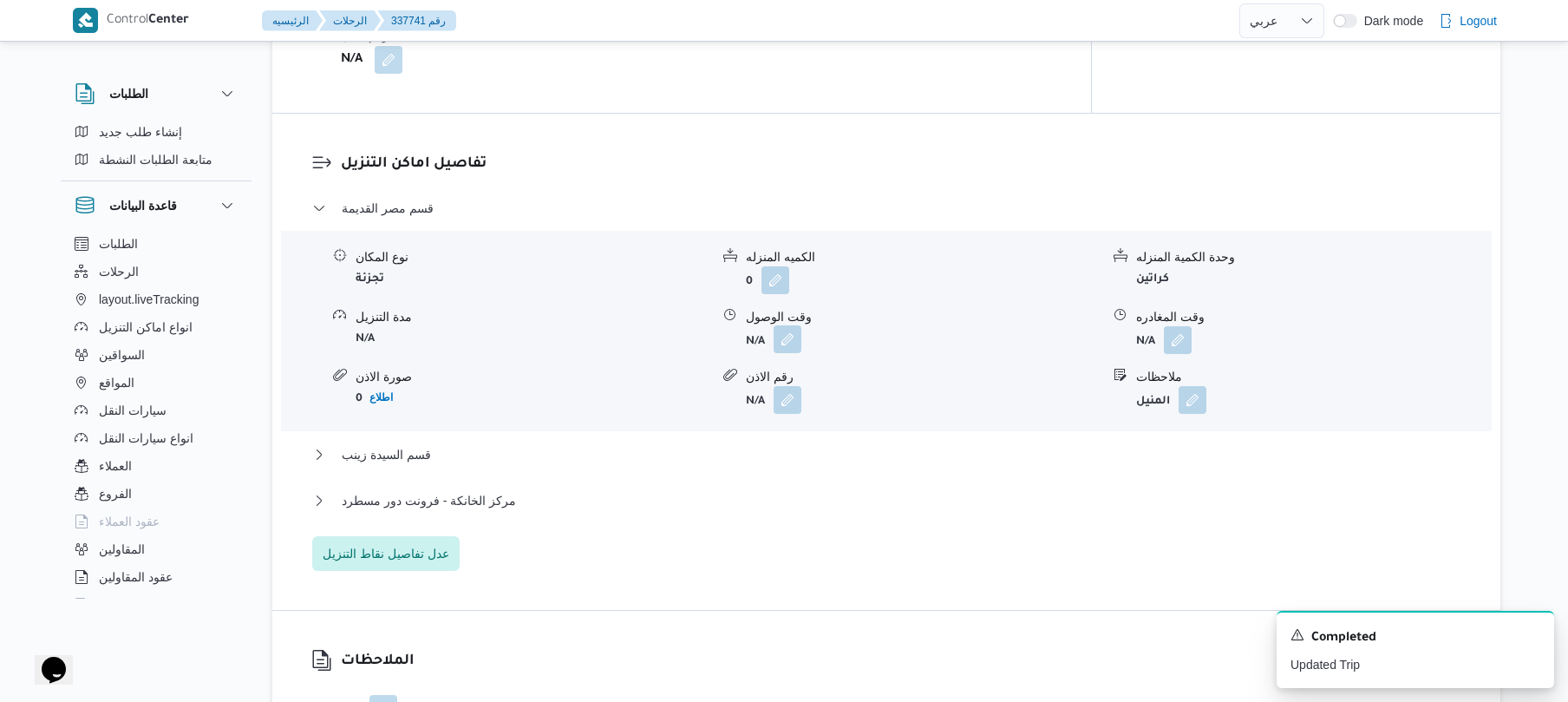
click at [784, 331] on button "button" at bounding box center [787, 338] width 27 height 27
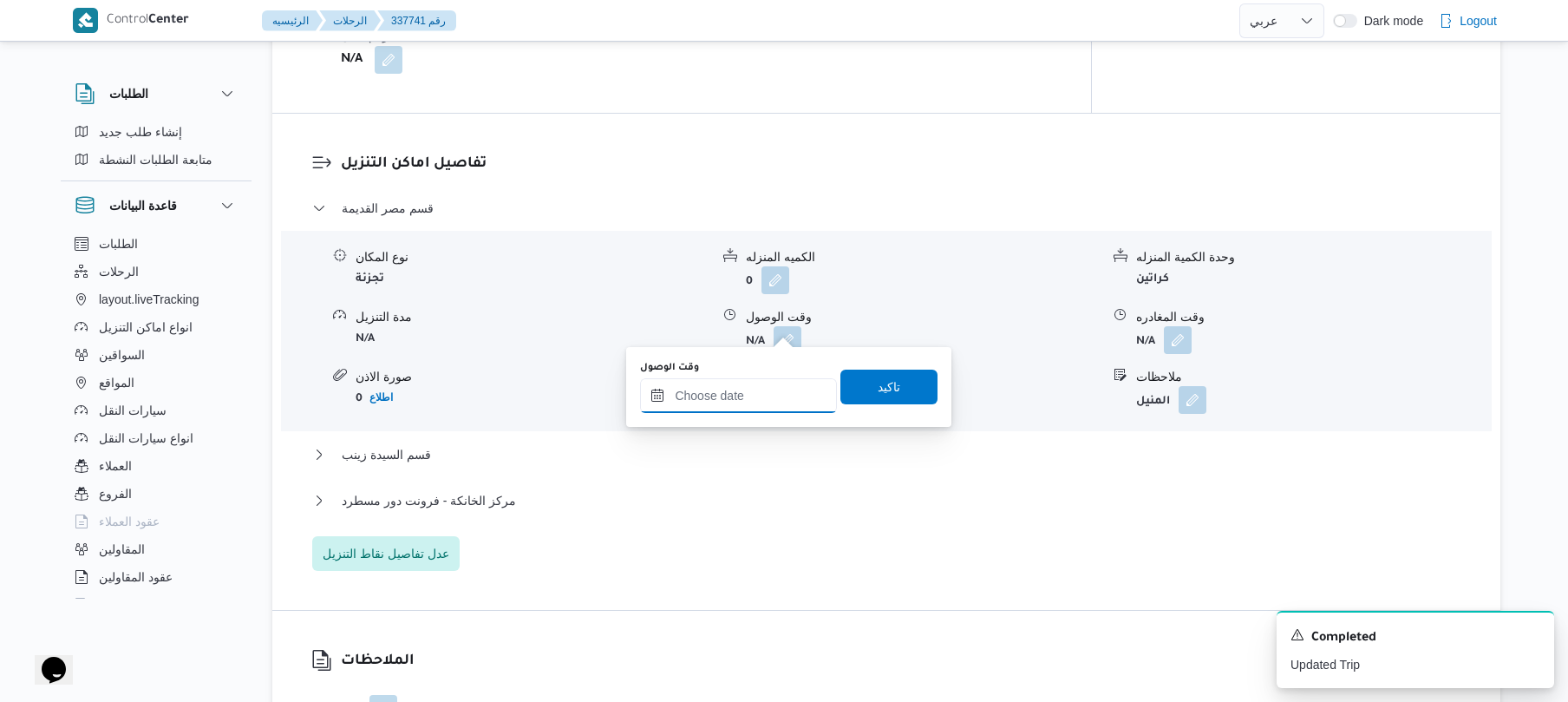
click at [764, 384] on input "وقت الوصول" at bounding box center [738, 395] width 197 height 35
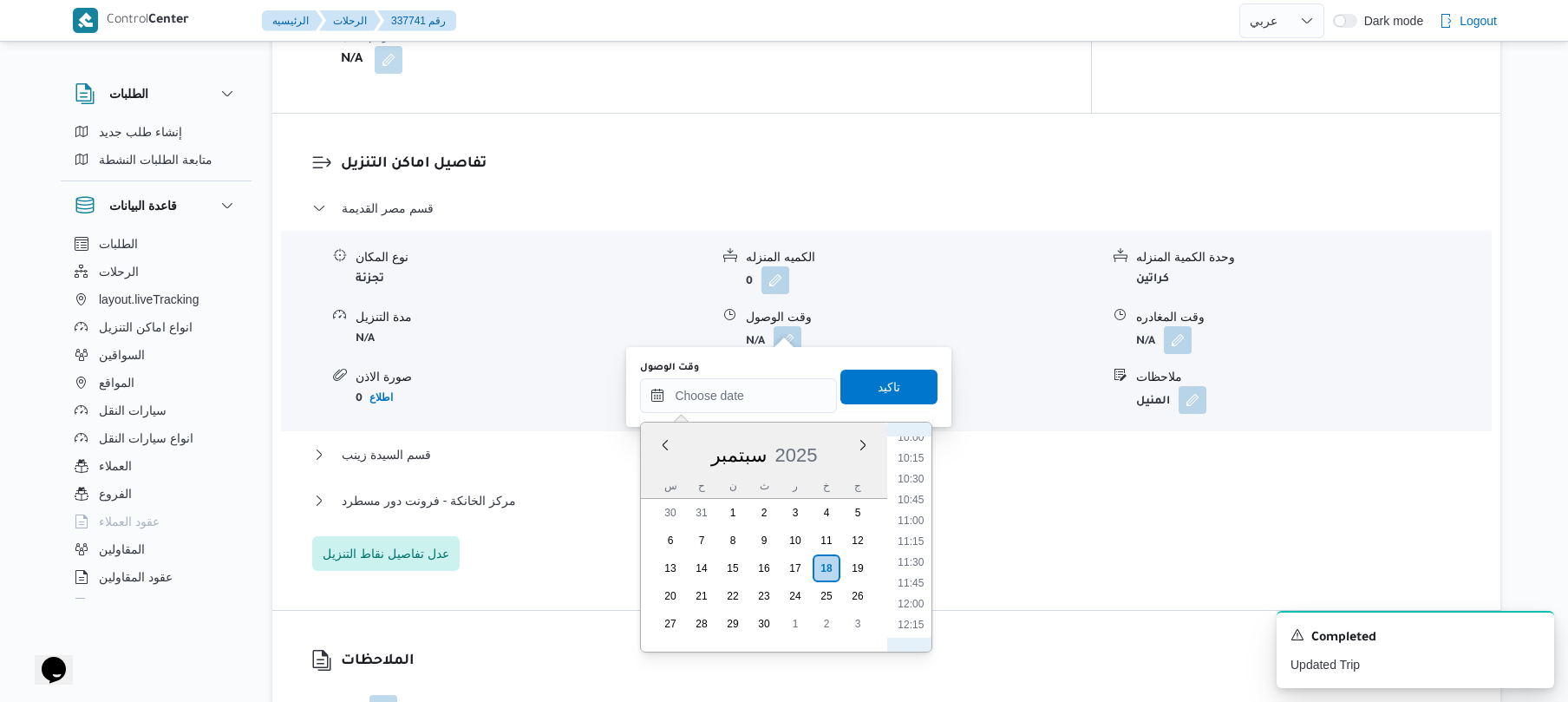
scroll to position [671, 0]
click at [923, 569] on li "09:30" at bounding box center [911, 565] width 40 height 17
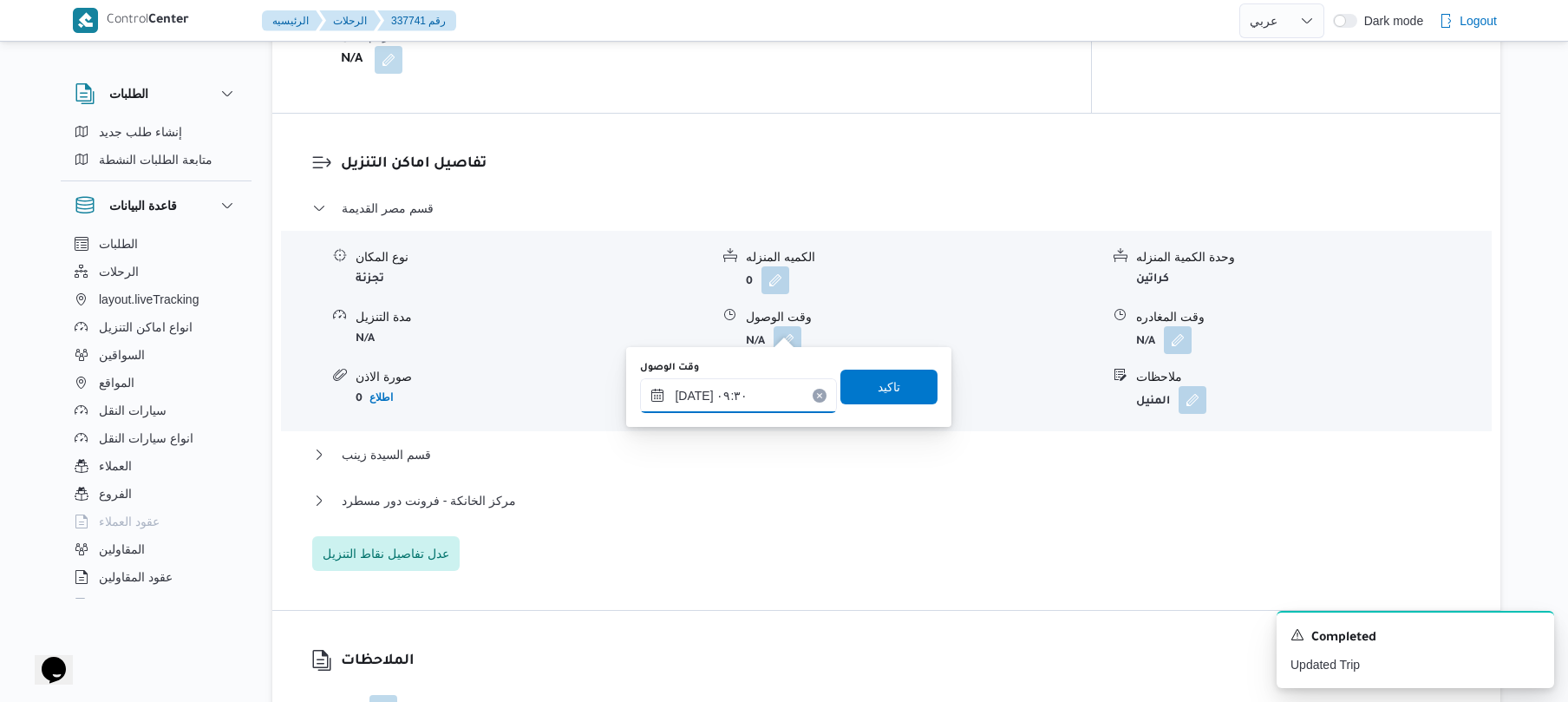
click at [695, 390] on input "١٨/٠٩/٢٠٢٥ ٠٩:٣٠" at bounding box center [738, 395] width 197 height 35
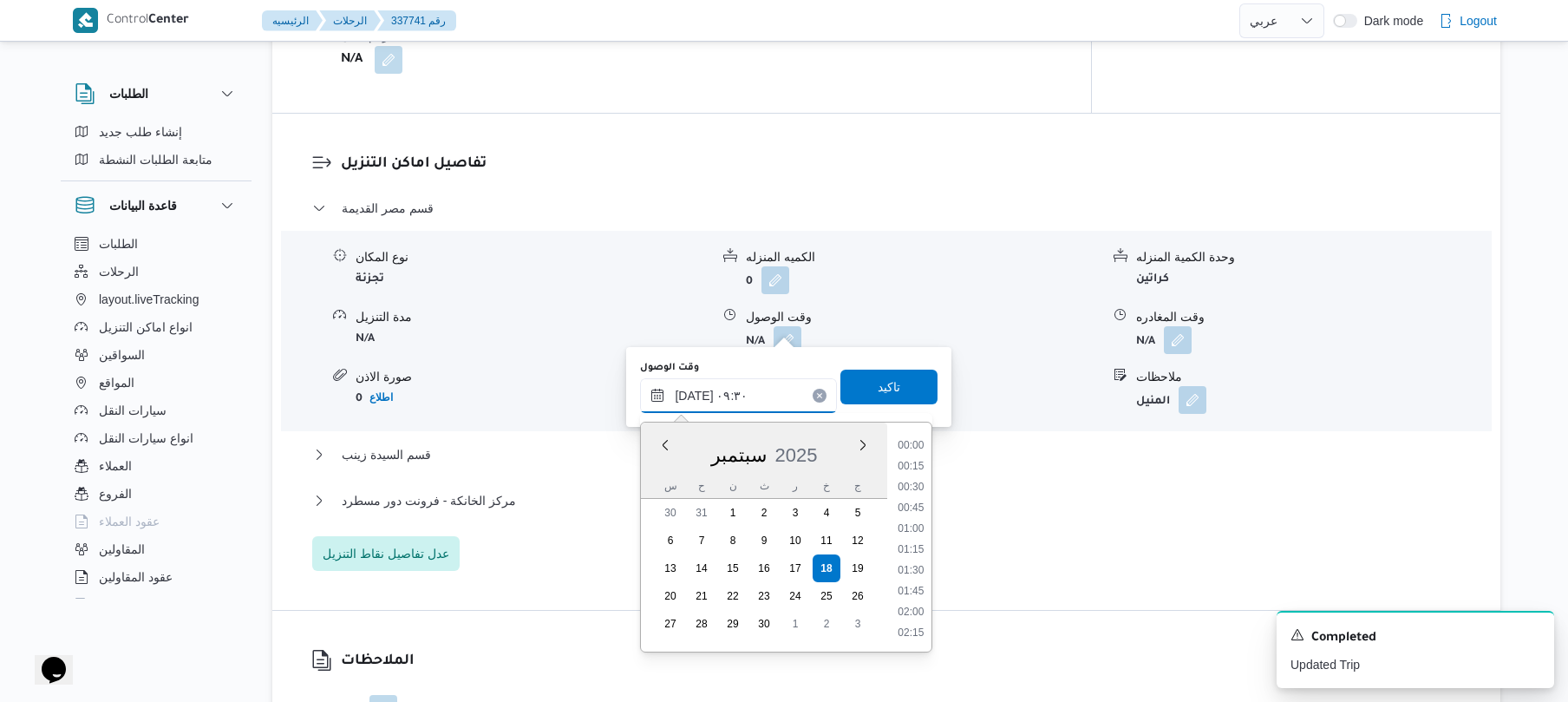
click at [695, 390] on input "١٨/٠٩/٢٠٢٥ ٠٩:٣٠" at bounding box center [738, 395] width 197 height 35
type input "١٨/٠٩/٢٠٢٥ ٠٩:20"
click at [900, 382] on span "تاكيد" at bounding box center [889, 385] width 97 height 35
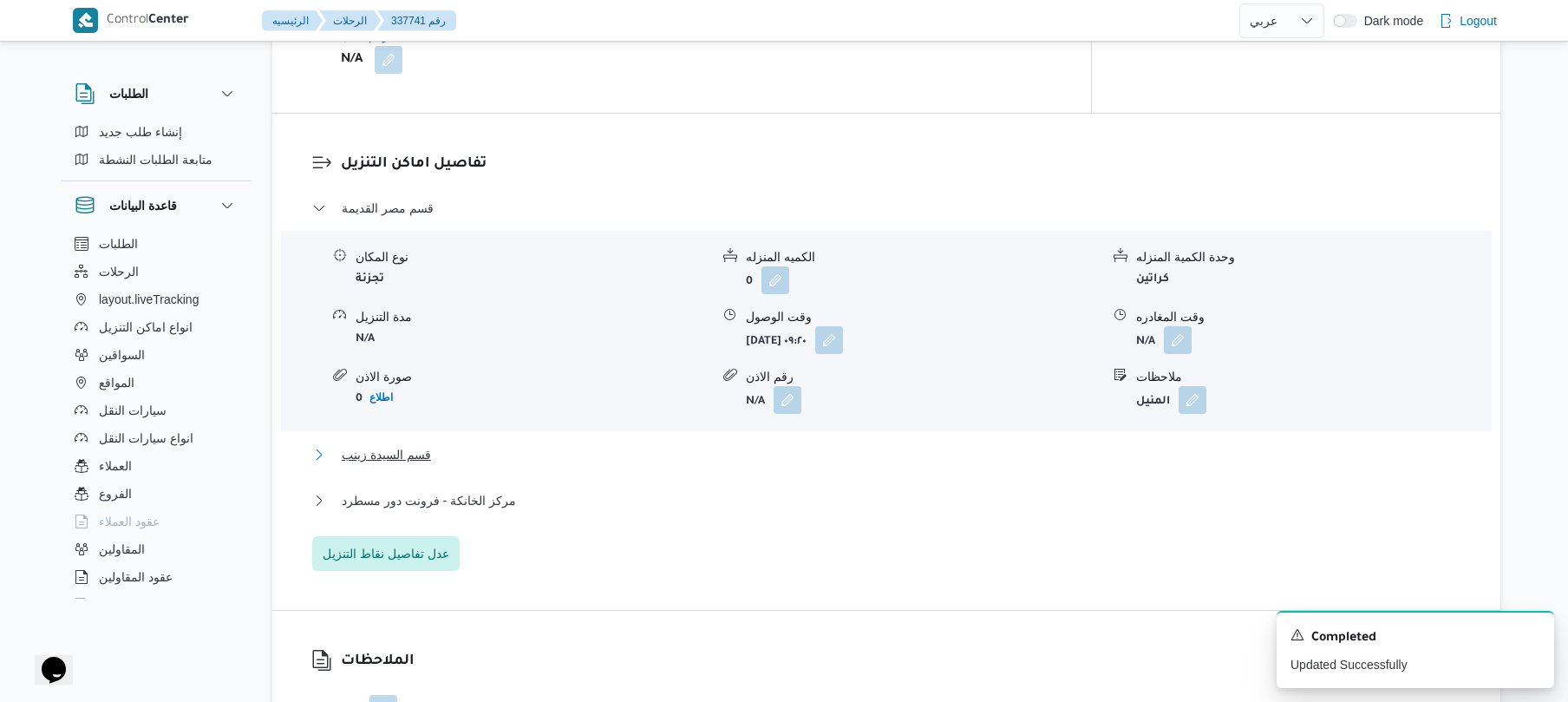
click at [759, 448] on button "قسم السيدة زينب" at bounding box center [887, 454] width 1150 height 21
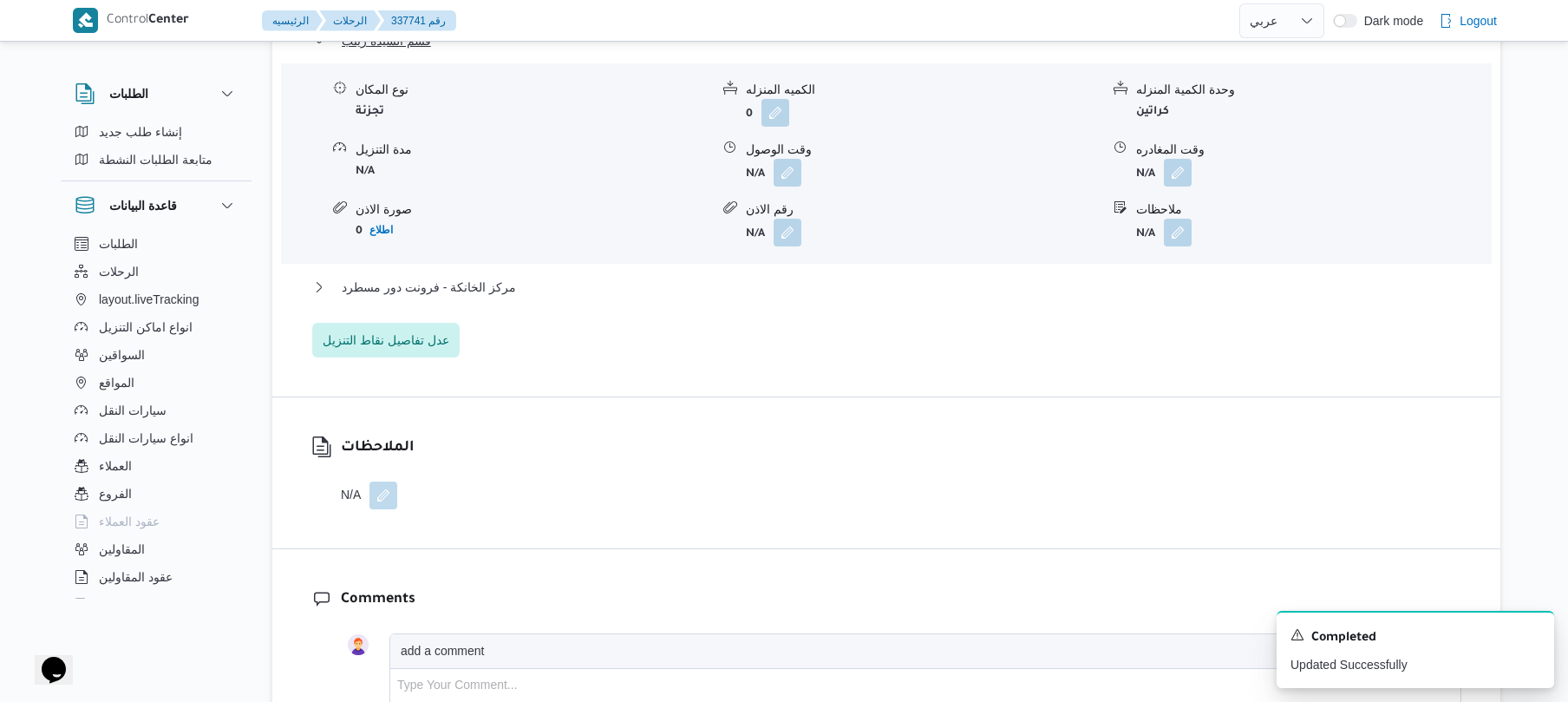
scroll to position [1804, 0]
click at [923, 256] on div "قسم مصر القديمة نوع المكان تجزئة الكميه المنزله 0 وحدة الكمية المنزله كراتين مد…" at bounding box center [887, 68] width 1150 height 573
click at [921, 274] on button "مركز الخانكة - فرونت دور مسطرد" at bounding box center [887, 285] width 1150 height 21
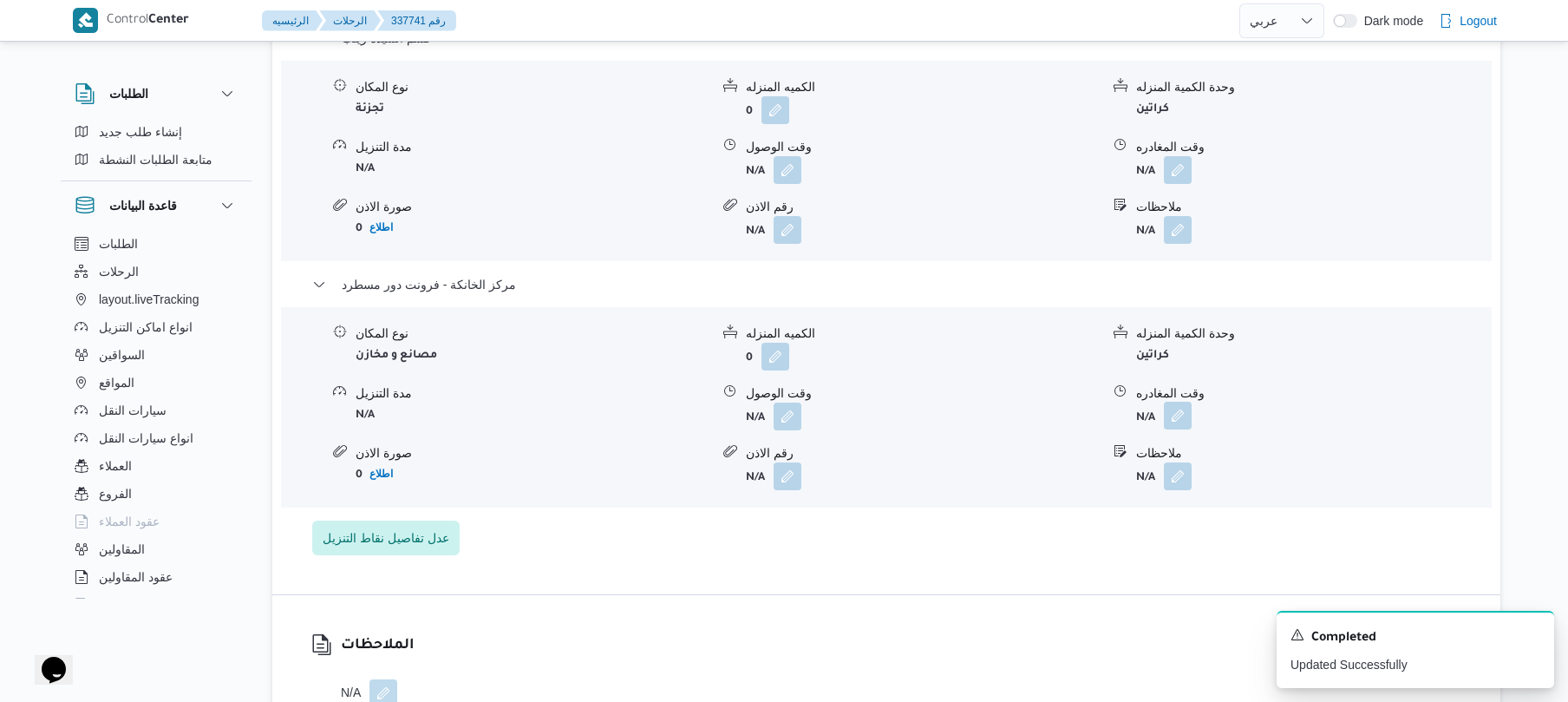
click at [1188, 402] on button "button" at bounding box center [1177, 415] width 27 height 27
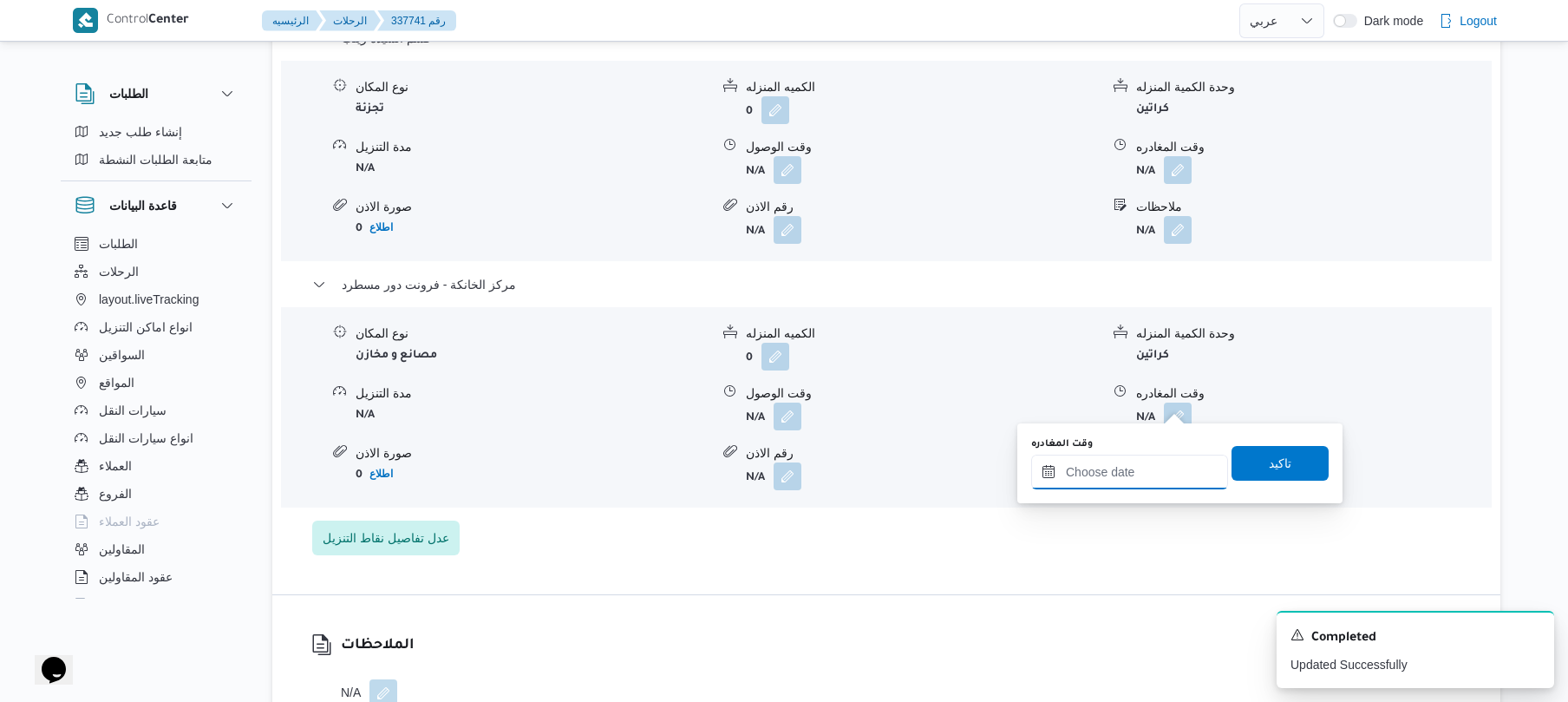
click at [1132, 466] on input "وقت المغادره" at bounding box center [1130, 471] width 197 height 35
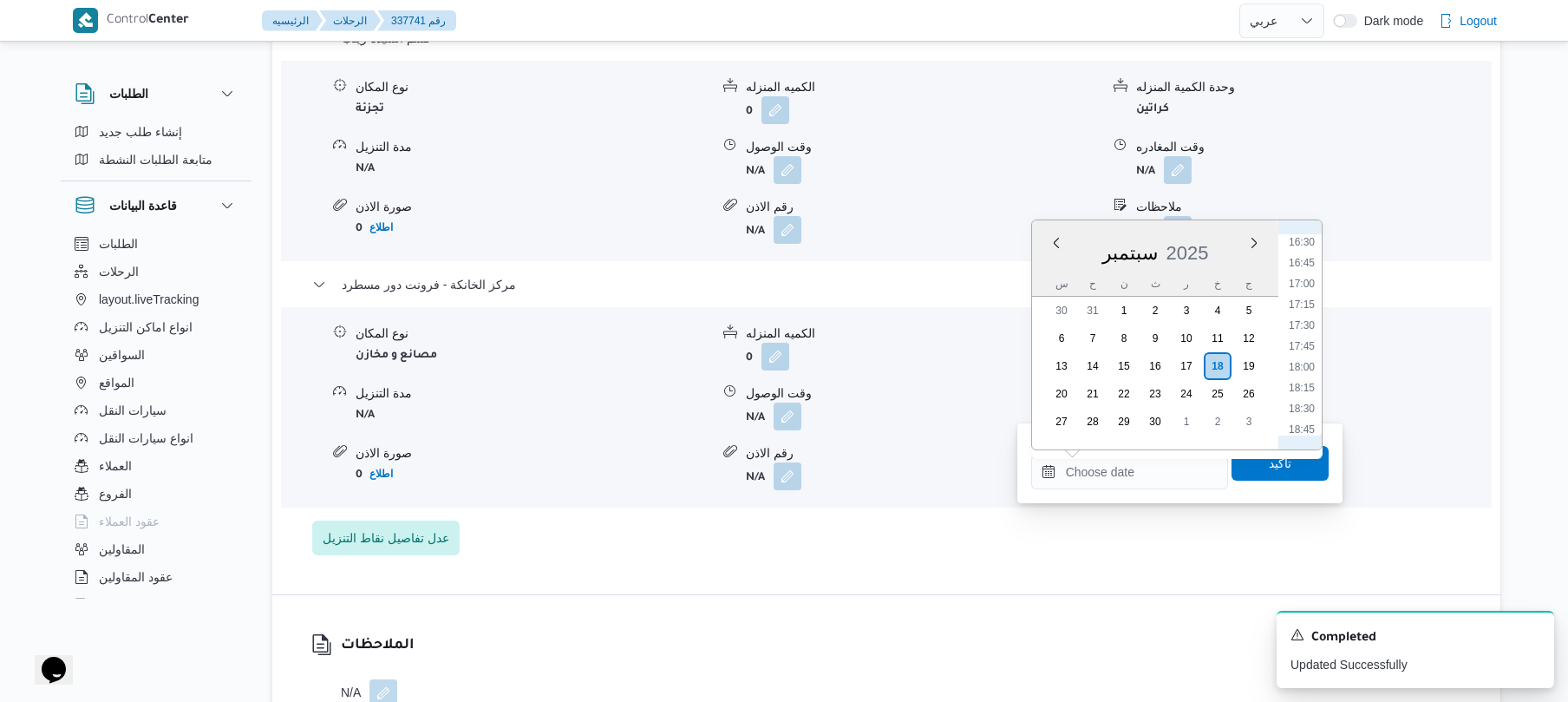
scroll to position [1349, 0]
click at [1308, 347] on li "17:30" at bounding box center [1302, 351] width 40 height 17
type input "١٨/٠٩/٢٠٢٥ ١٧:٣٠"
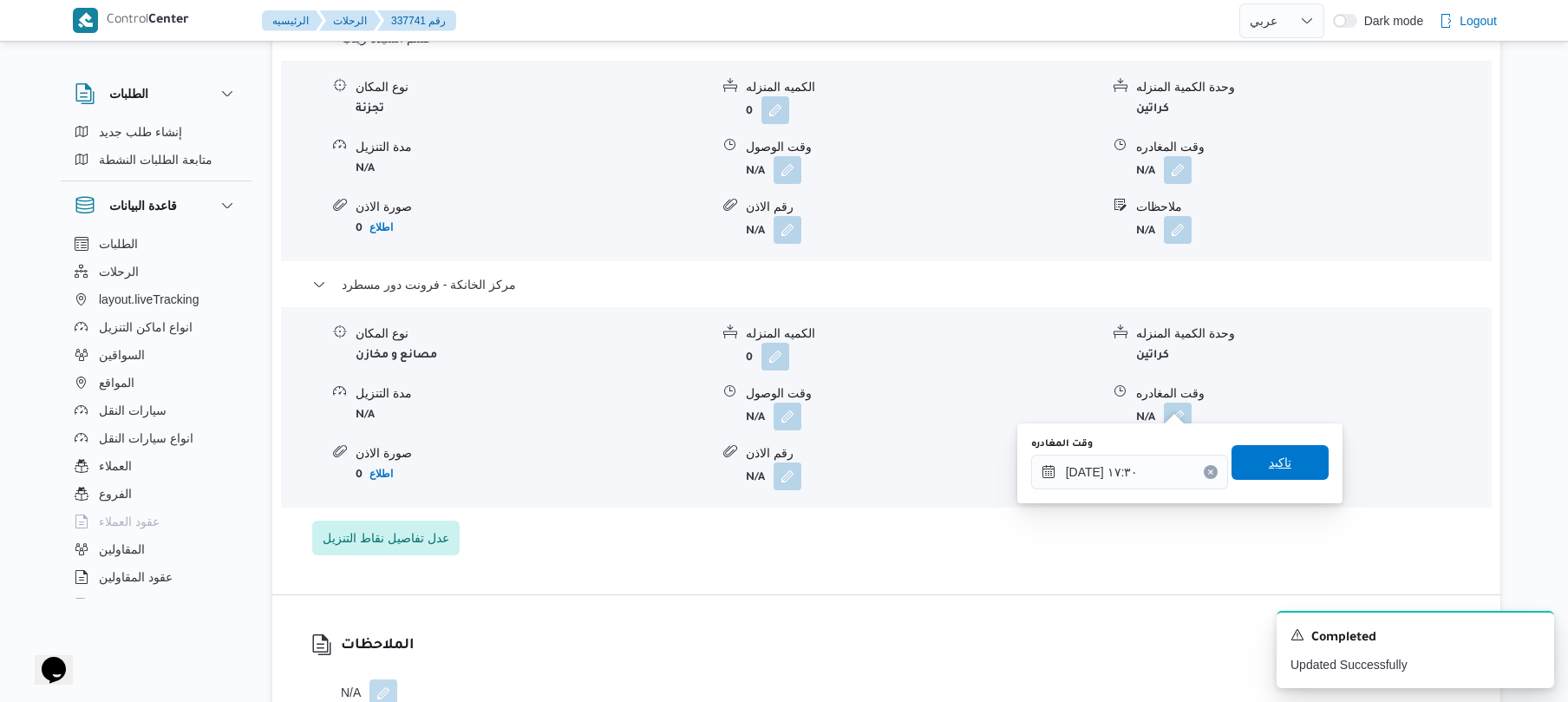
click at [1269, 465] on span "تاكيد" at bounding box center [1281, 463] width 23 height 21
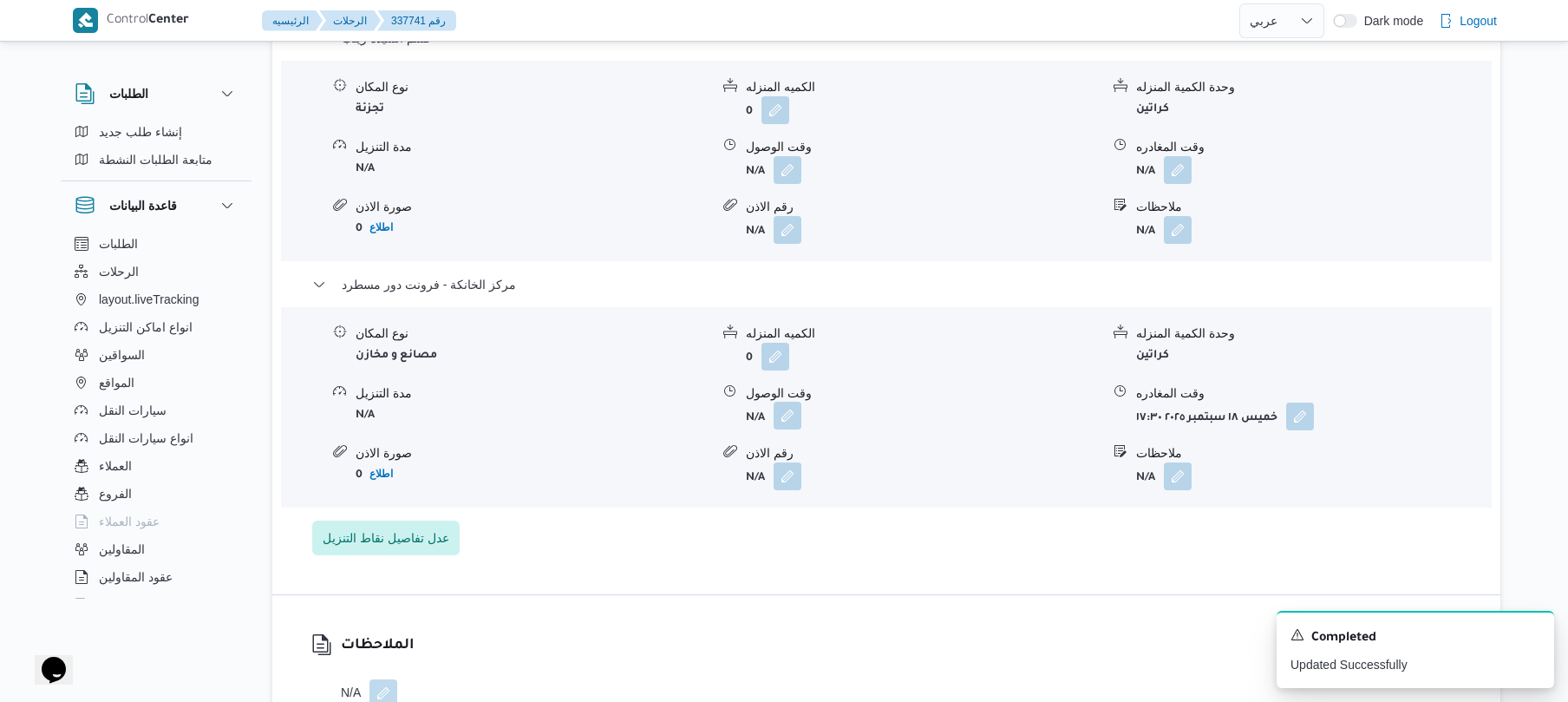
click at [792, 411] on button "button" at bounding box center [787, 415] width 27 height 27
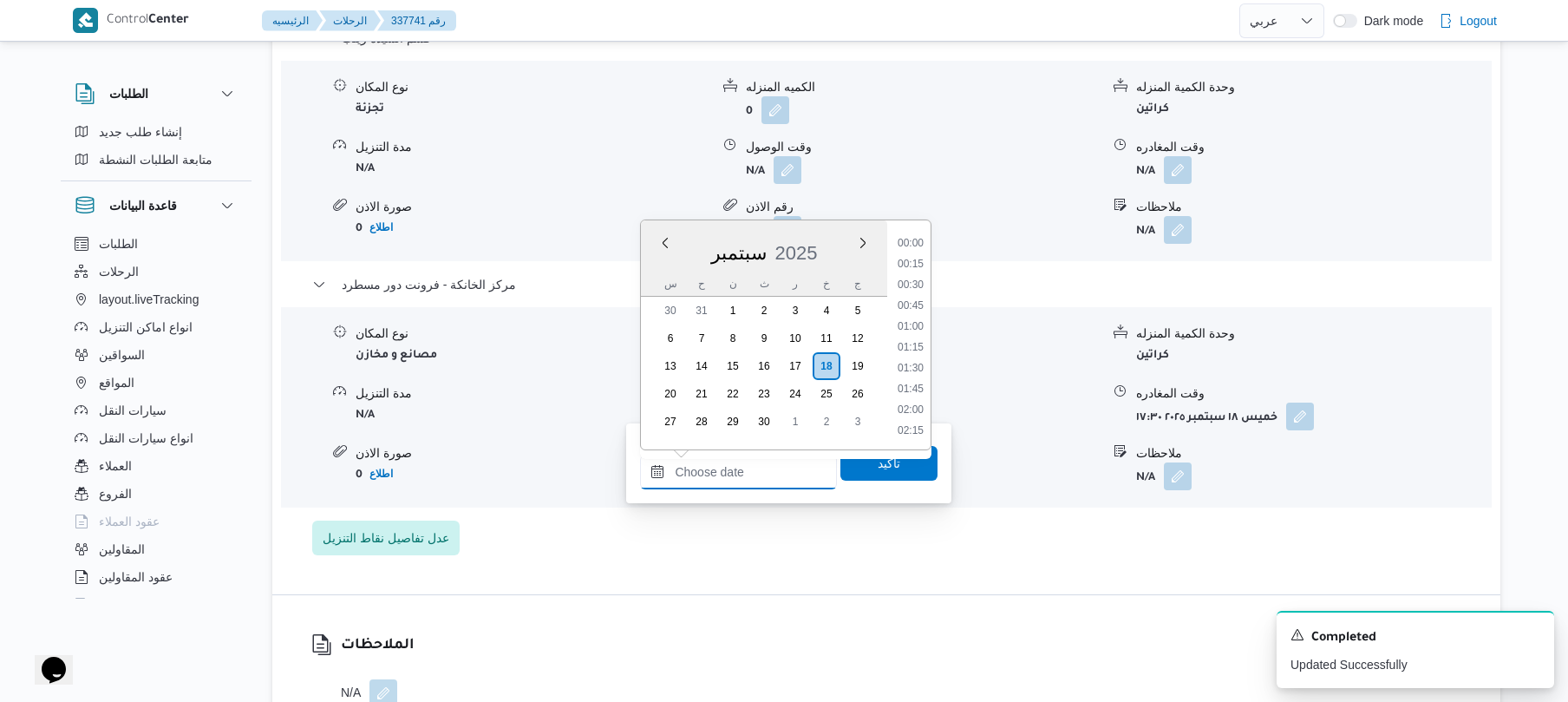
click at [784, 466] on input "وقت الوصول" at bounding box center [738, 471] width 197 height 35
click at [914, 328] on li "17:15" at bounding box center [910, 330] width 40 height 17
type input "[DATE] ١٧:١٥"
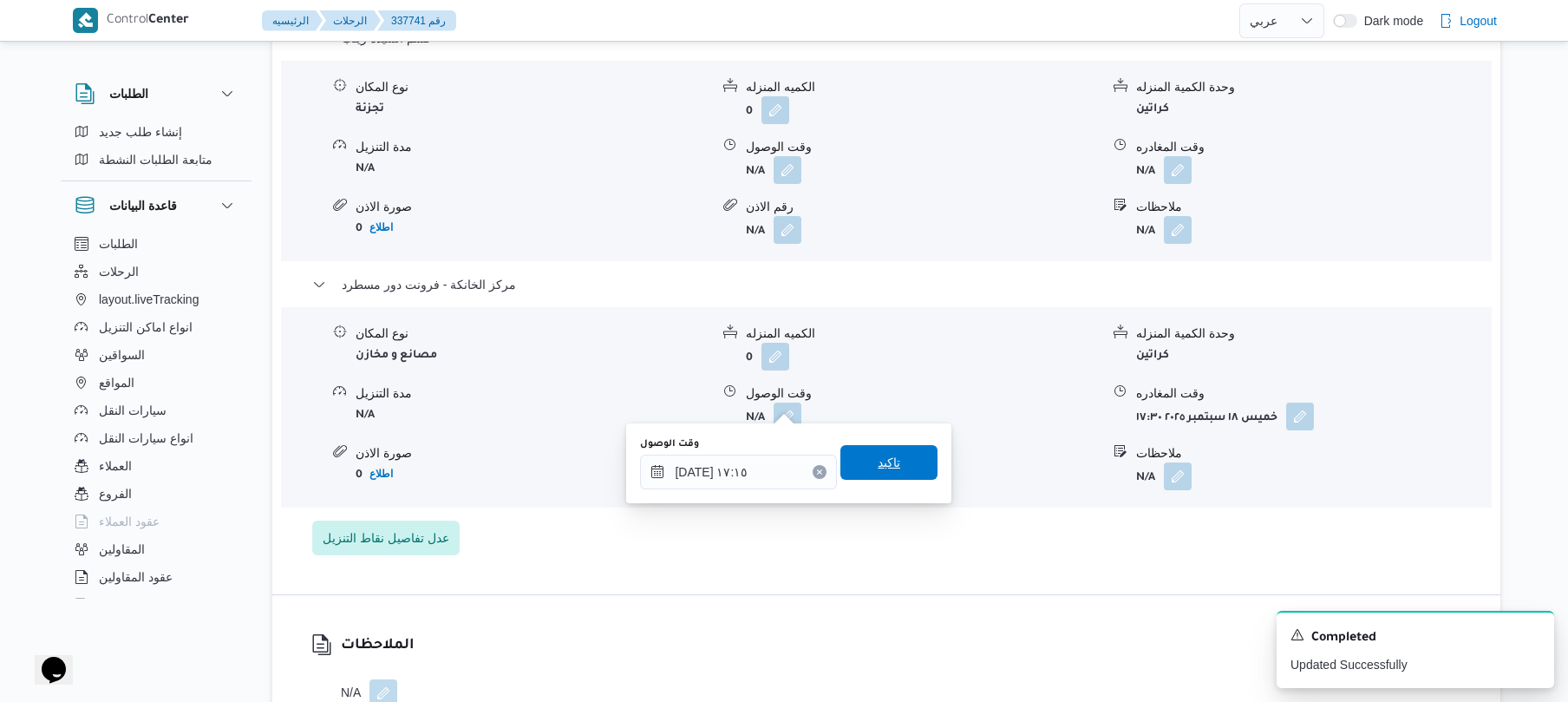
click at [903, 448] on span "تاكيد" at bounding box center [889, 462] width 97 height 35
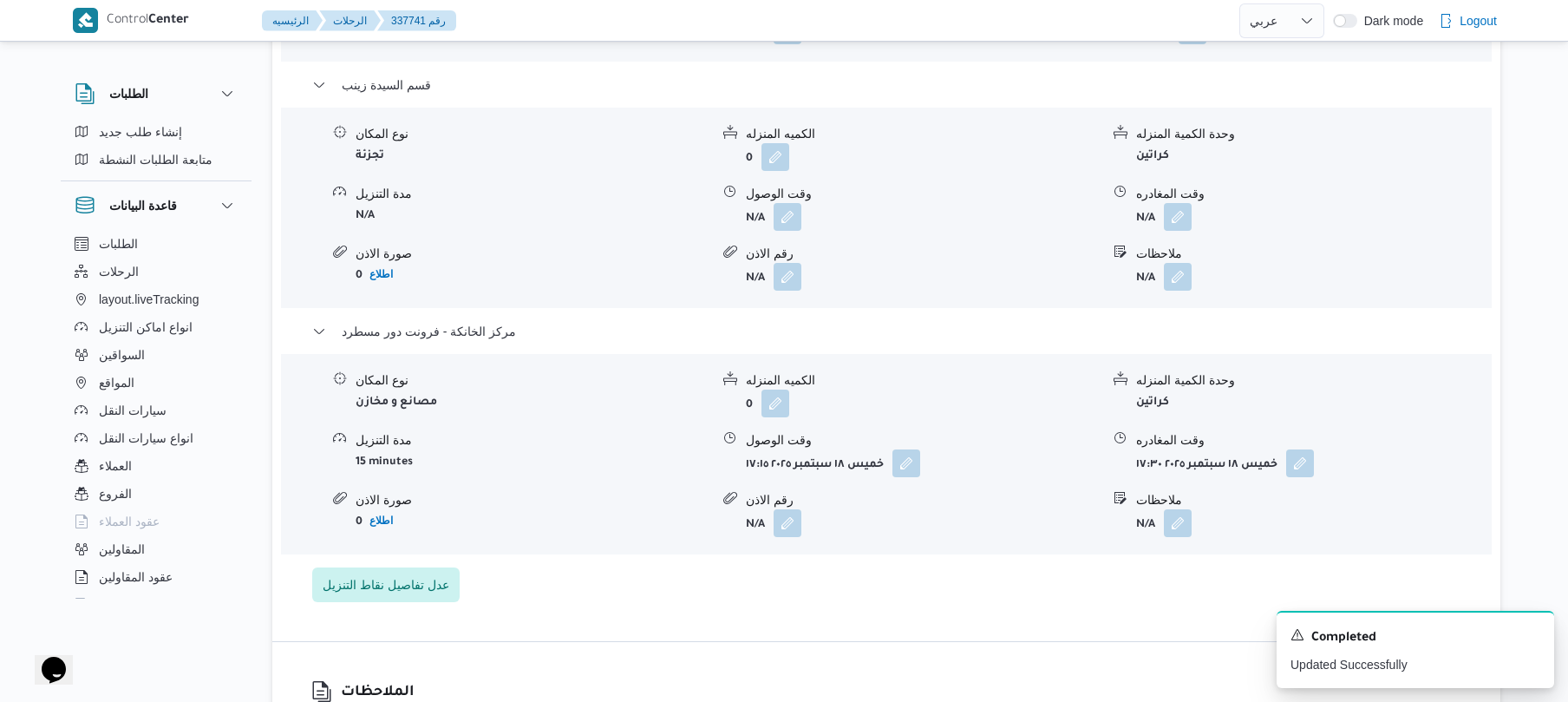
scroll to position [1711, 0]
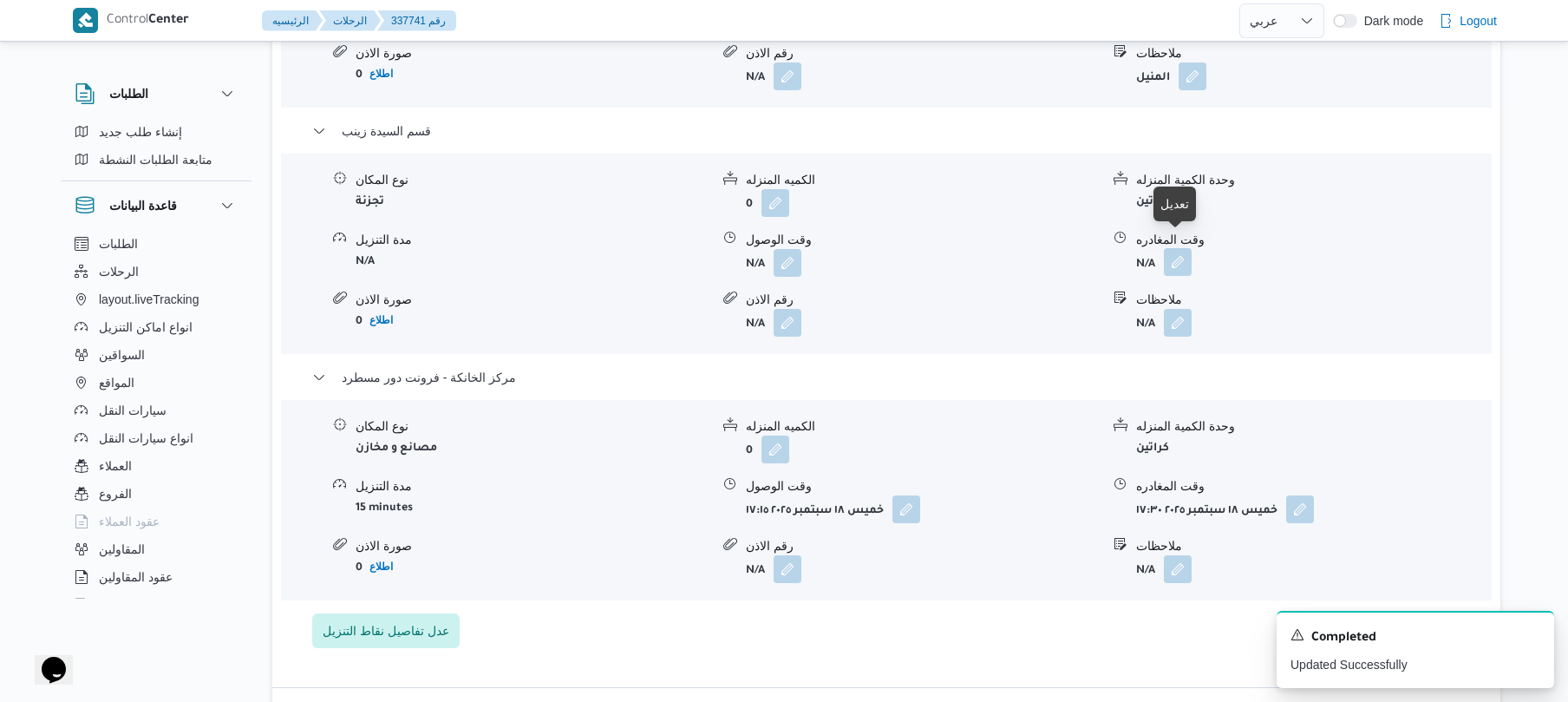
click at [1178, 248] on button "button" at bounding box center [1177, 261] width 27 height 27
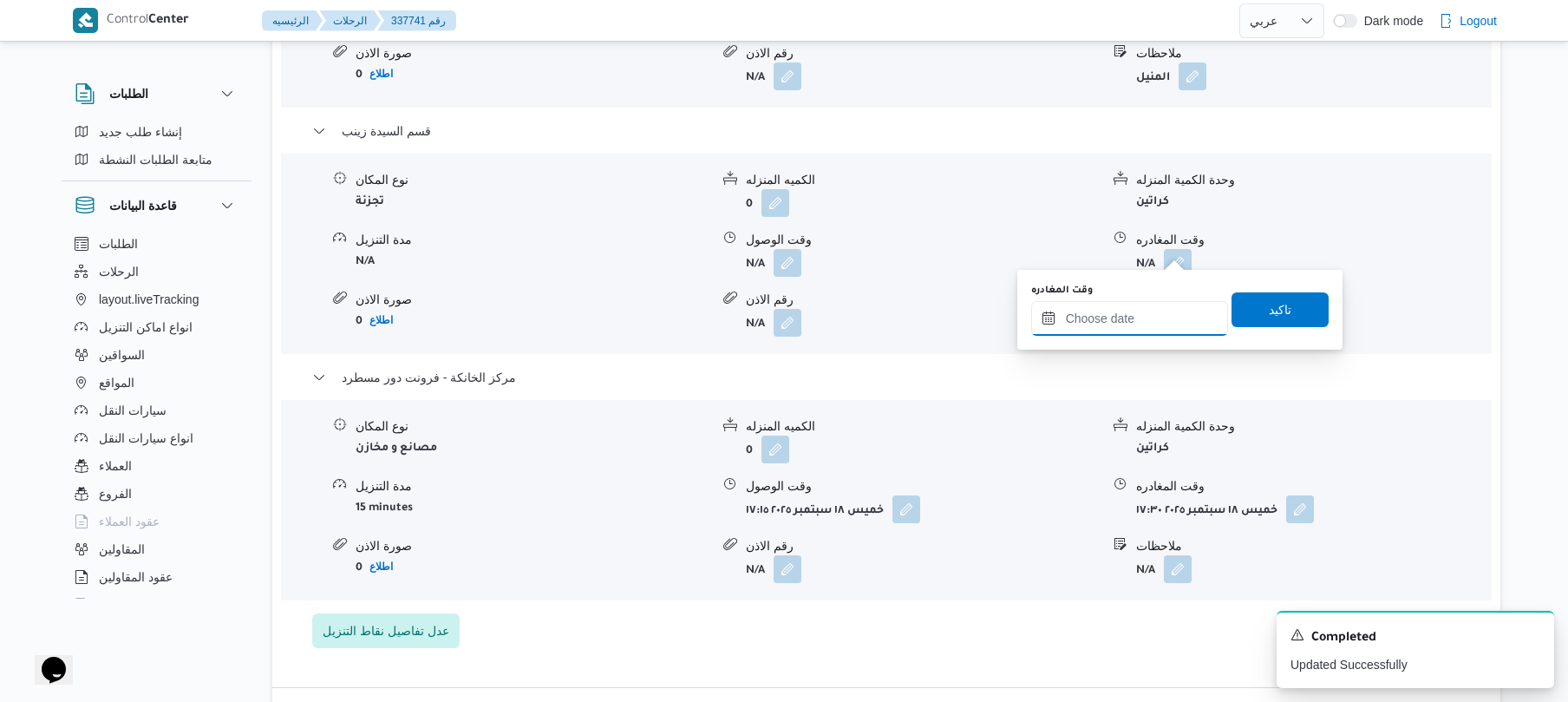
click at [1124, 328] on input "وقت المغادره" at bounding box center [1130, 318] width 197 height 35
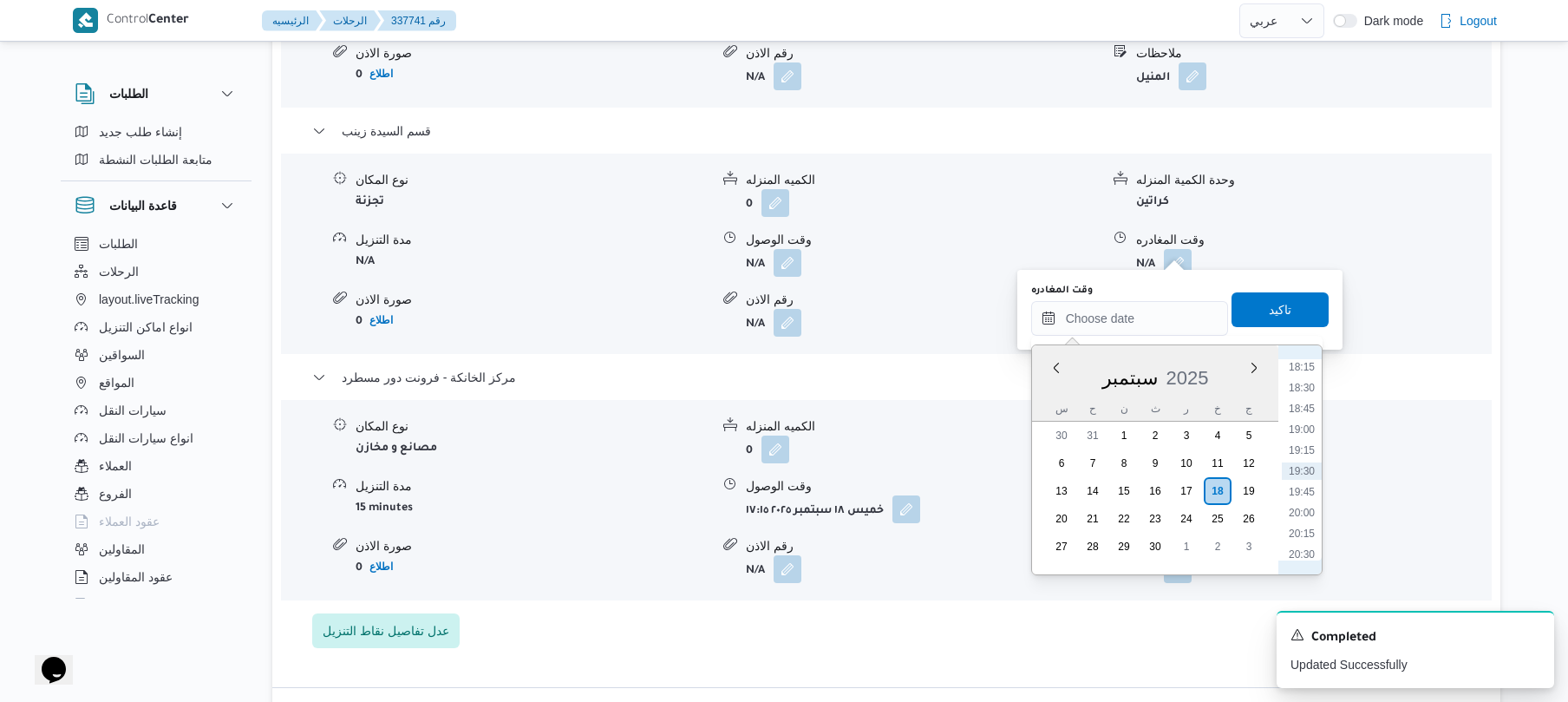
scroll to position [1350, 0]
click at [1313, 396] on li "16:30" at bounding box center [1302, 391] width 40 height 17
type input "١٨/٠٩/٢٠٢٥ ١٦:٣٠"
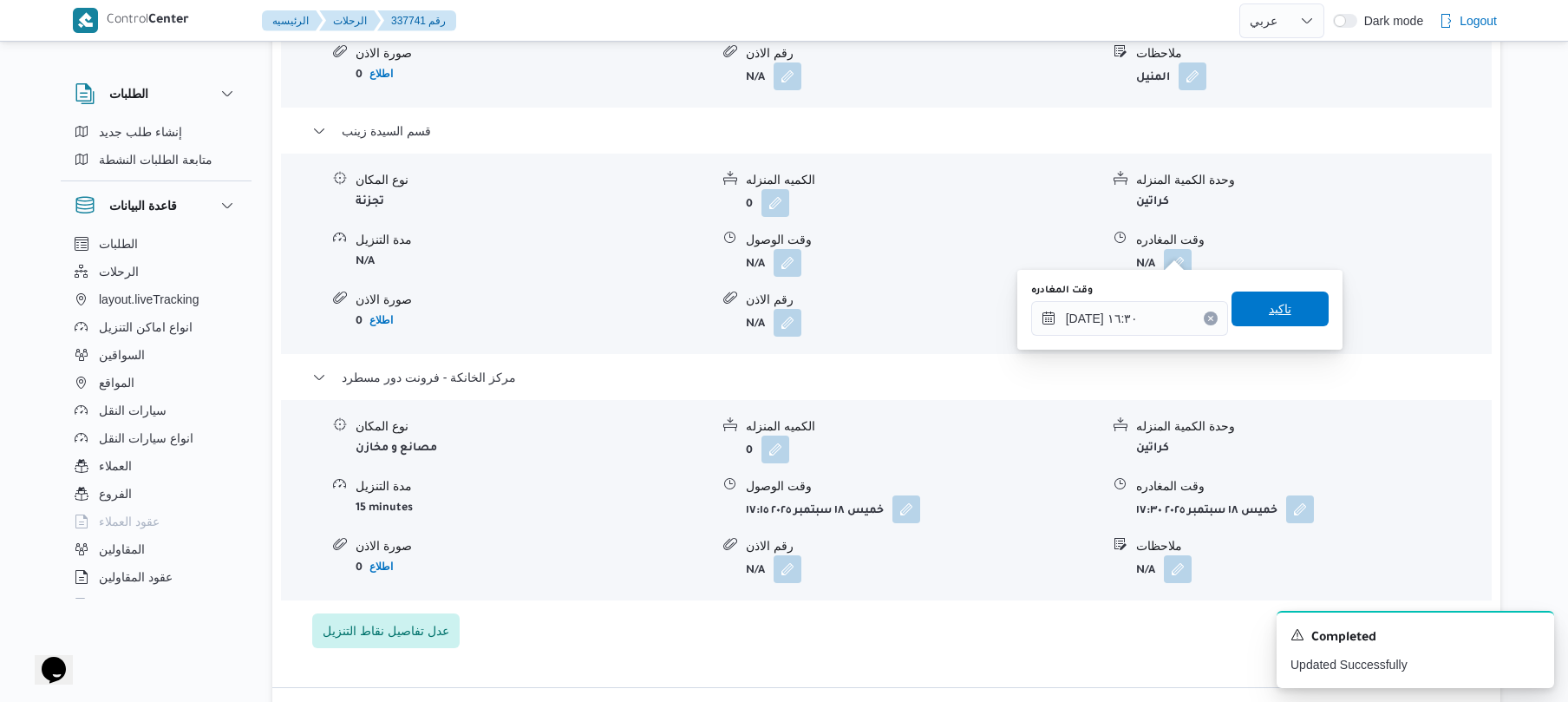
click at [1284, 319] on span "تاكيد" at bounding box center [1280, 308] width 97 height 35
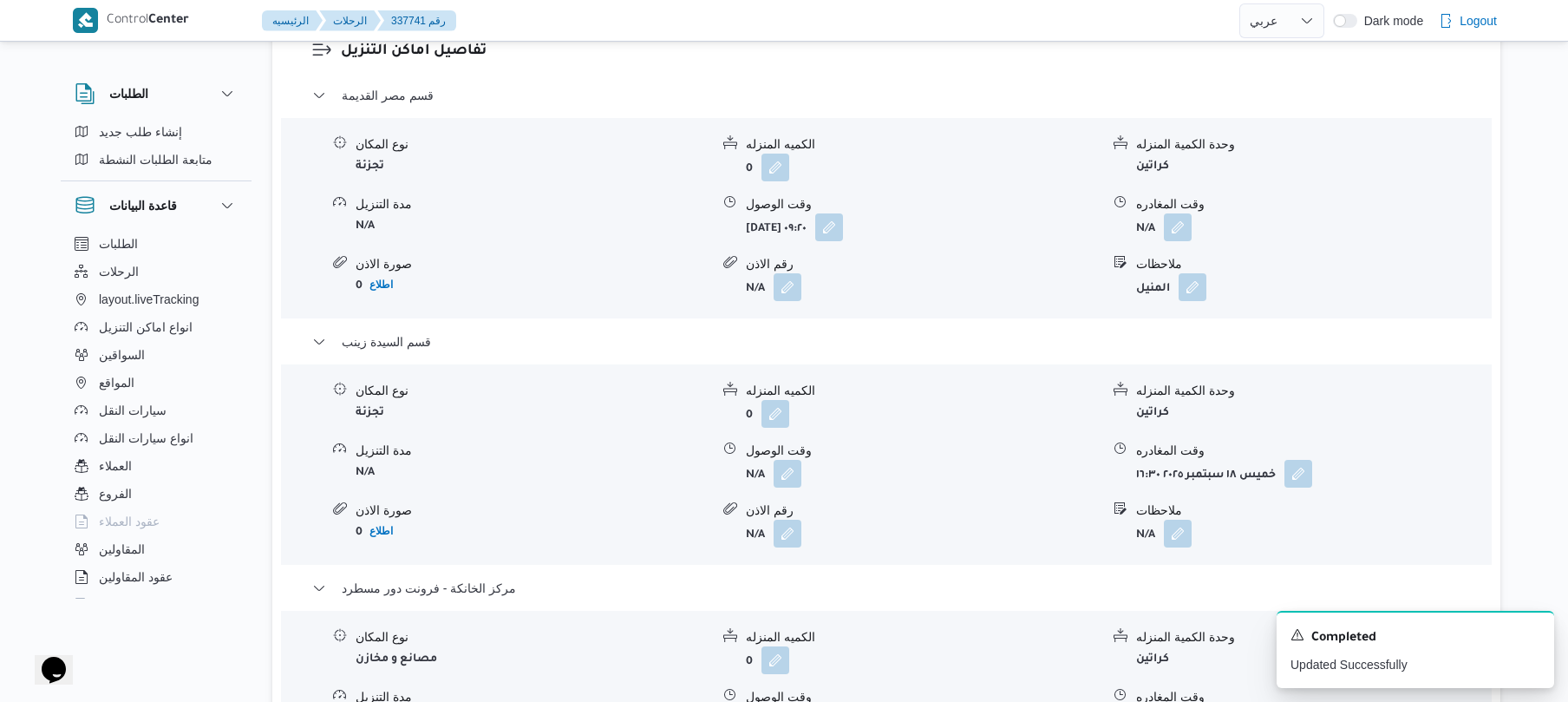
scroll to position [1479, 0]
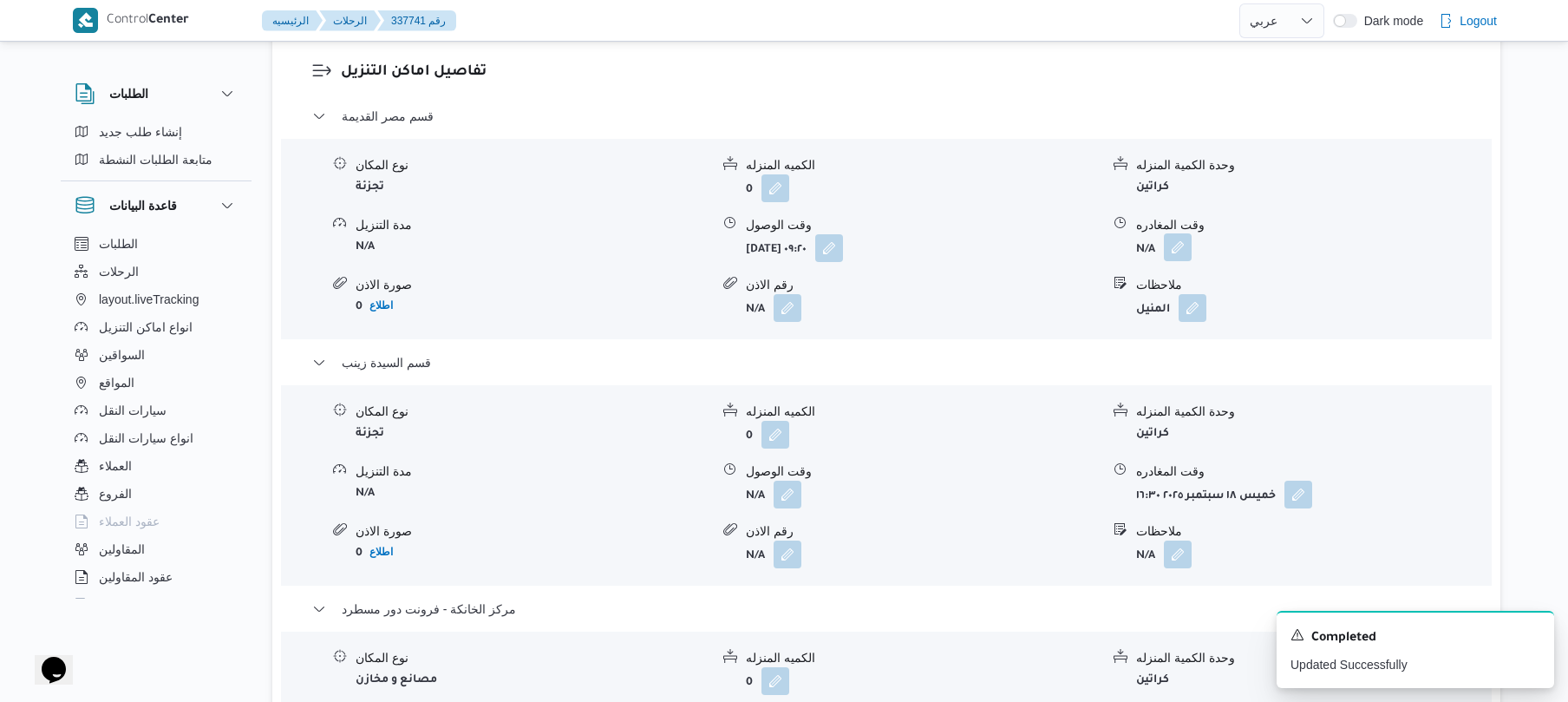
click at [1178, 239] on button "button" at bounding box center [1177, 247] width 27 height 27
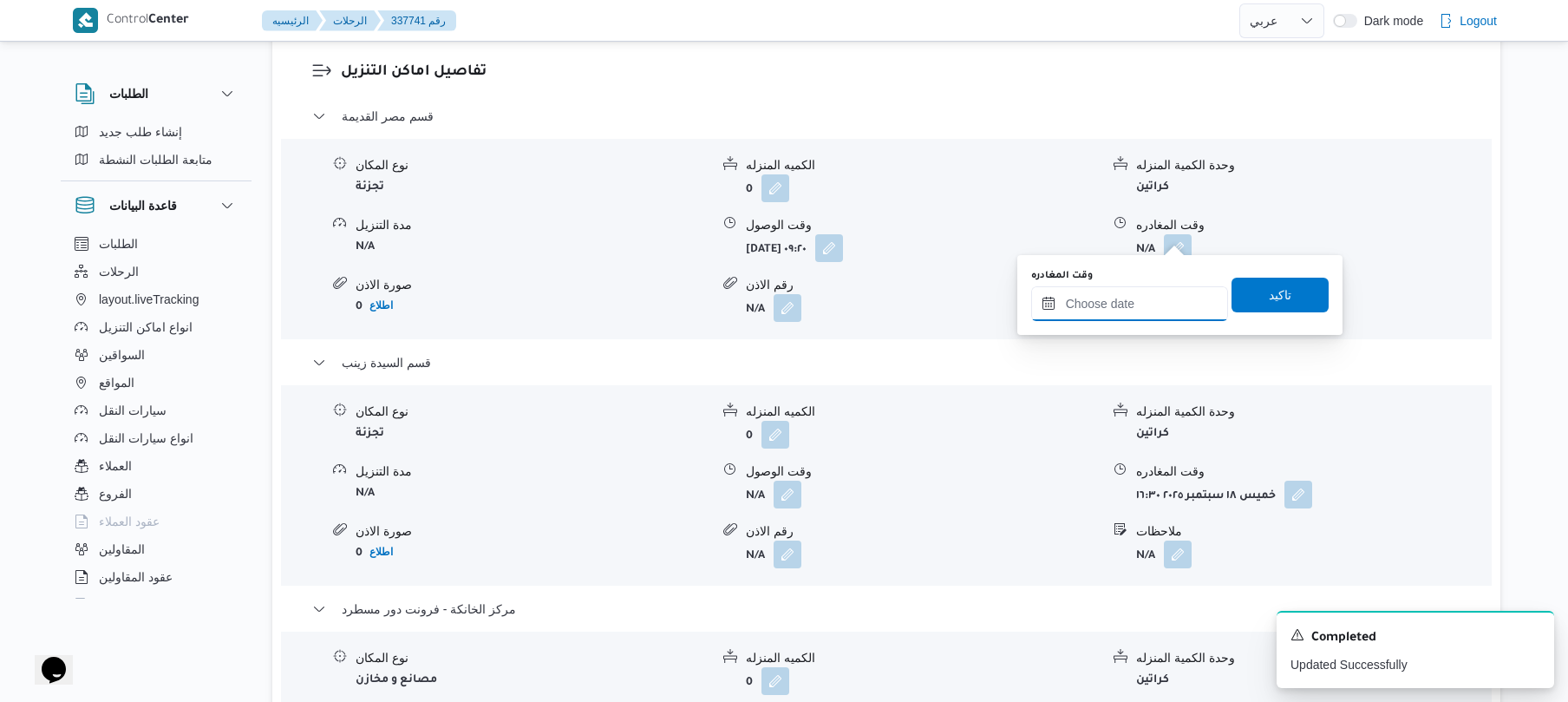
click at [1136, 305] on input "وقت المغادره" at bounding box center [1130, 303] width 197 height 35
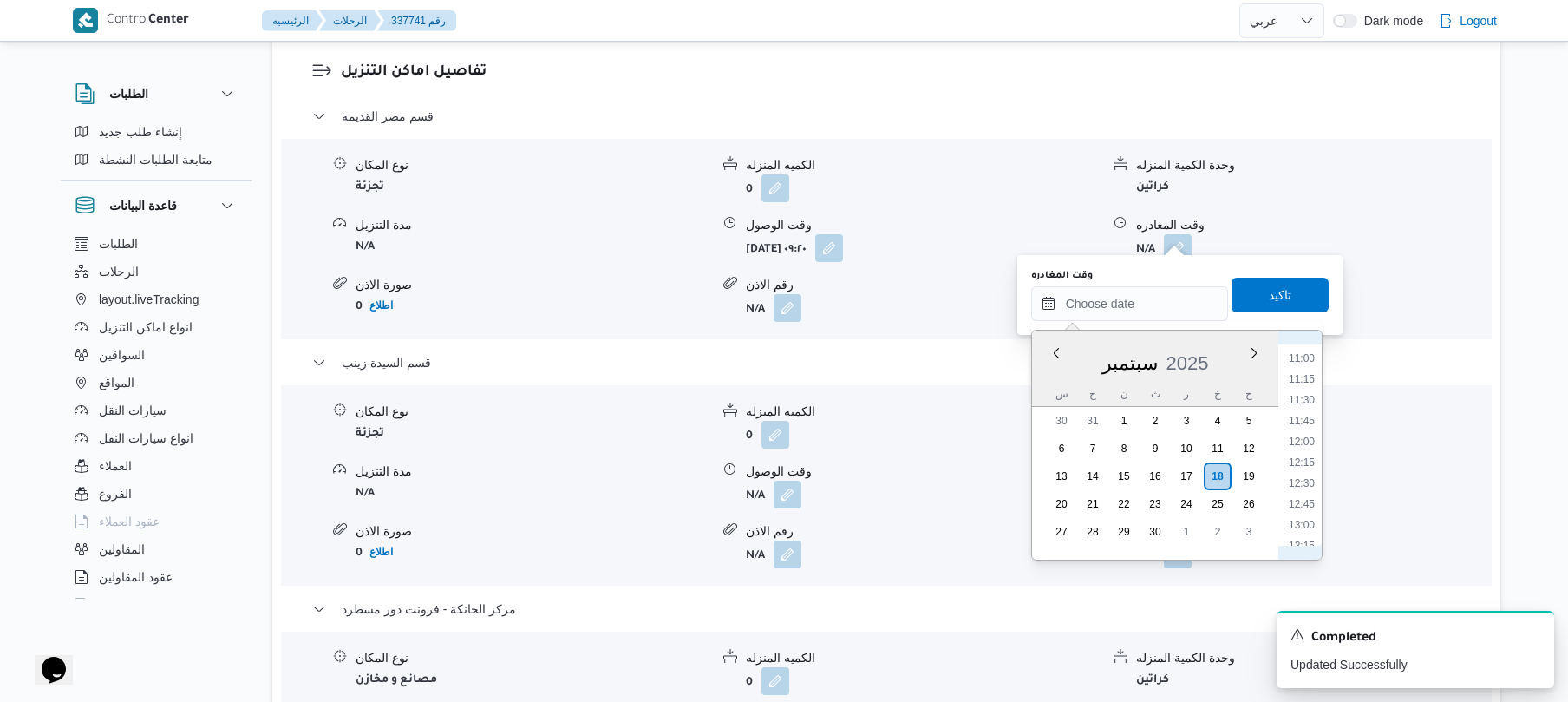
scroll to position [841, 0]
click at [1301, 510] on li "12:00" at bounding box center [1302, 512] width 40 height 17
type input "١٨/٠٩/٢٠٢٥ ١٢:٠٠"
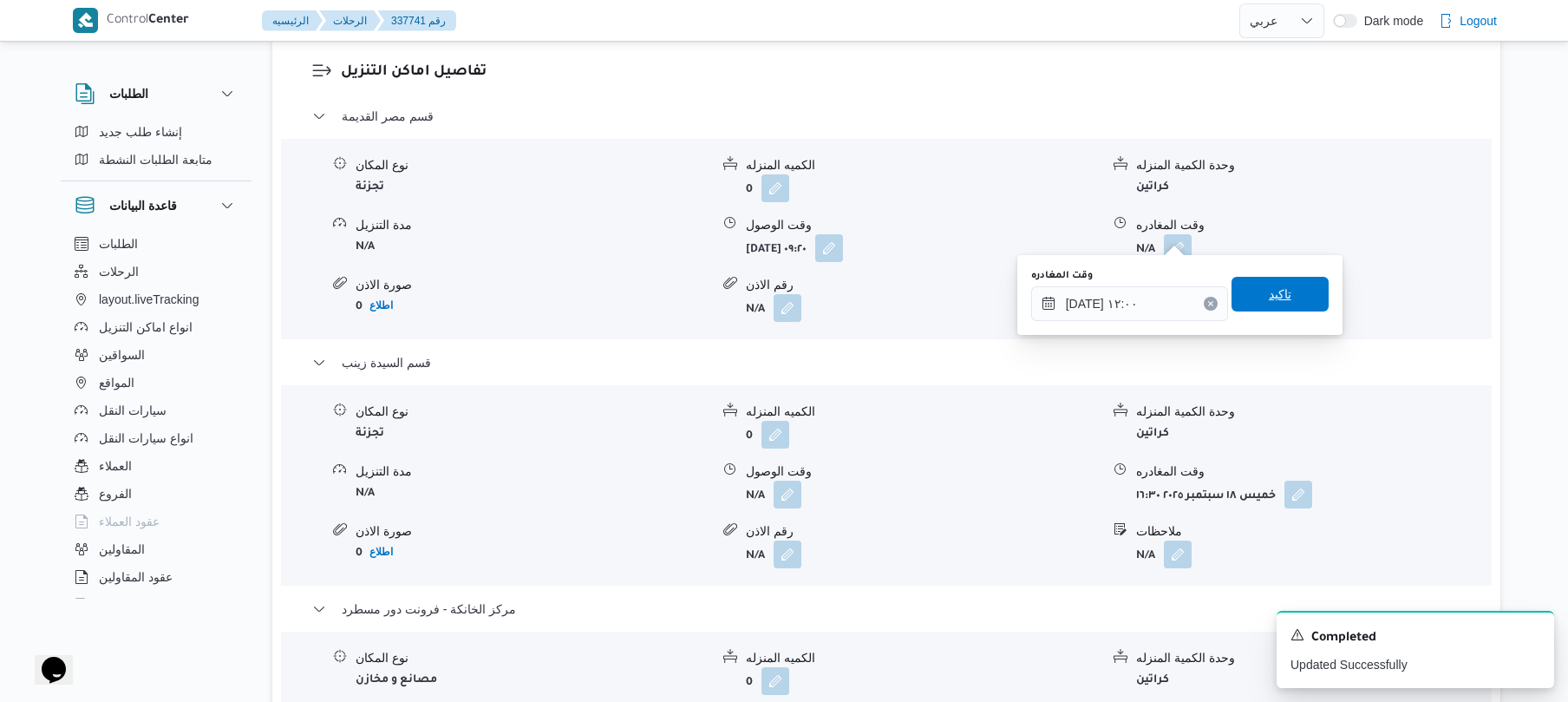
click at [1269, 286] on span "تاكيد" at bounding box center [1281, 294] width 23 height 21
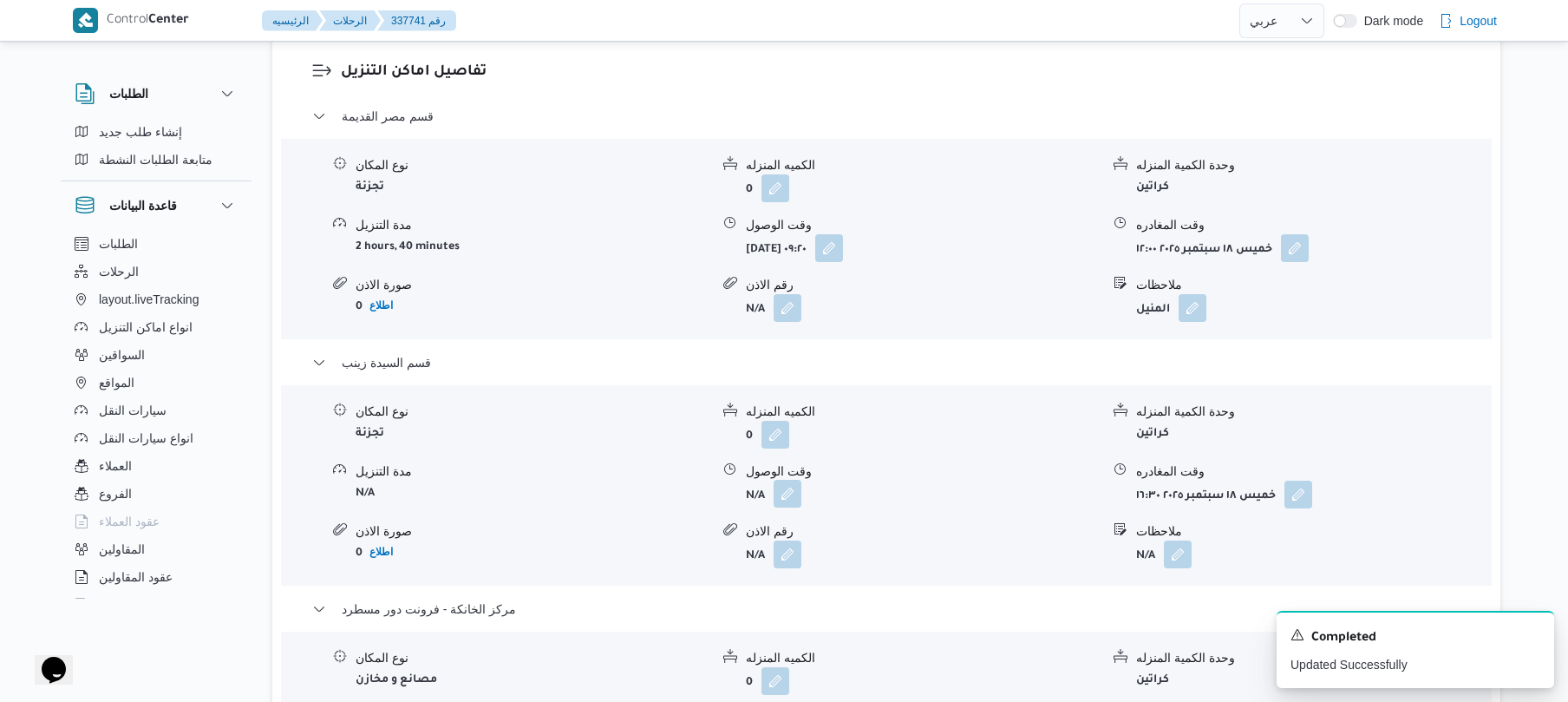
click at [782, 481] on button "button" at bounding box center [787, 493] width 27 height 27
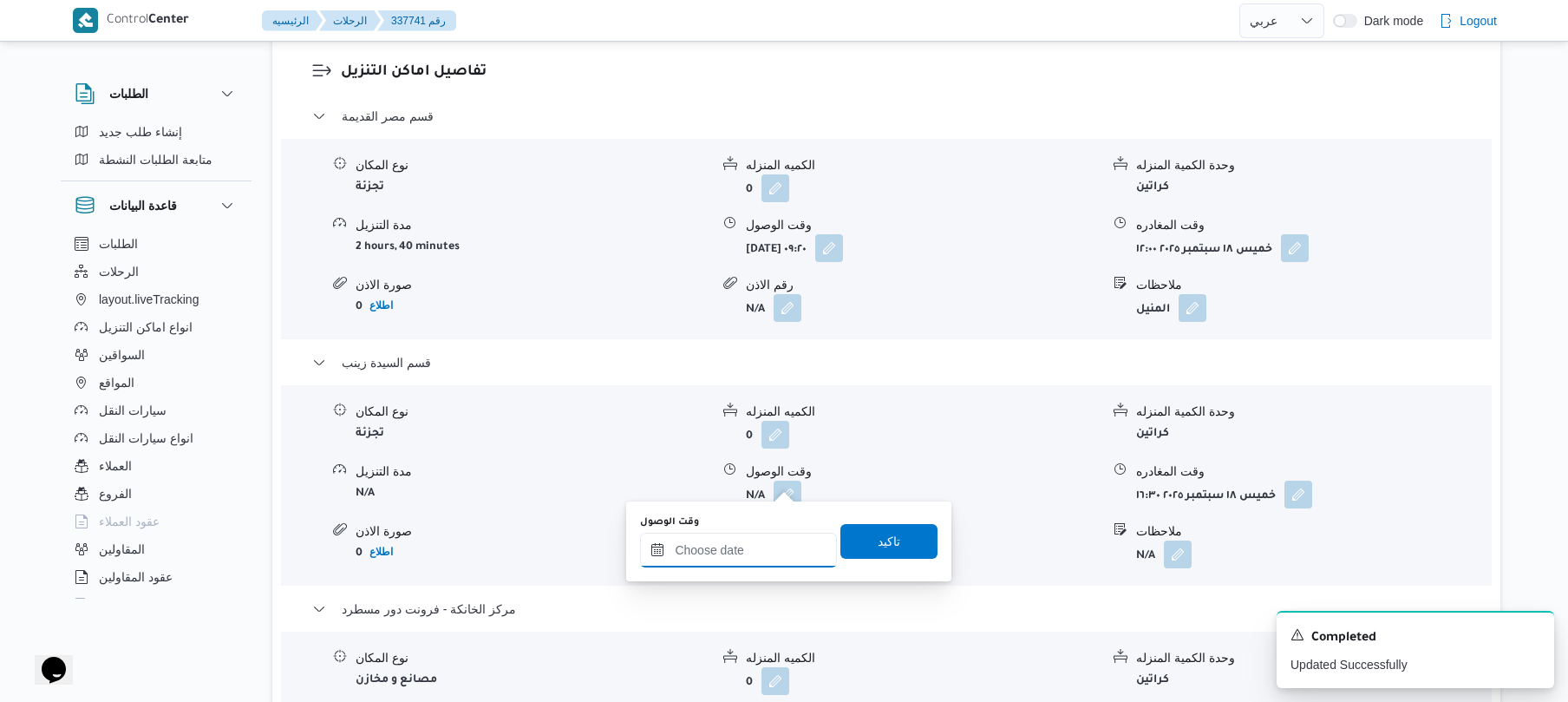
click at [747, 550] on input "وقت الوصول" at bounding box center [738, 549] width 197 height 35
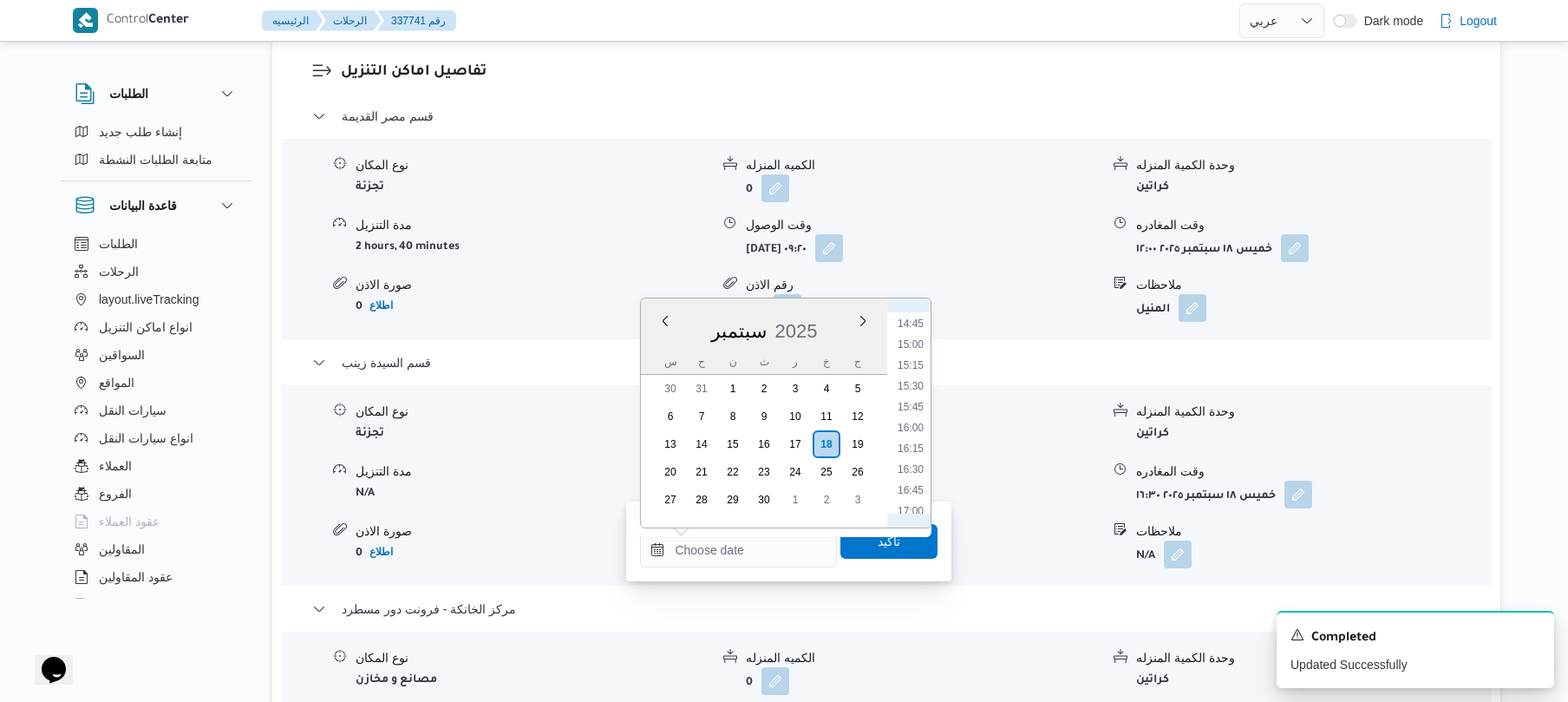
scroll to position [1007, 0]
click at [917, 348] on li "12:30" at bounding box center [910, 354] width 40 height 17
type input "١٨/٠٩/٢٠٢٥ ١٢:٣٠"
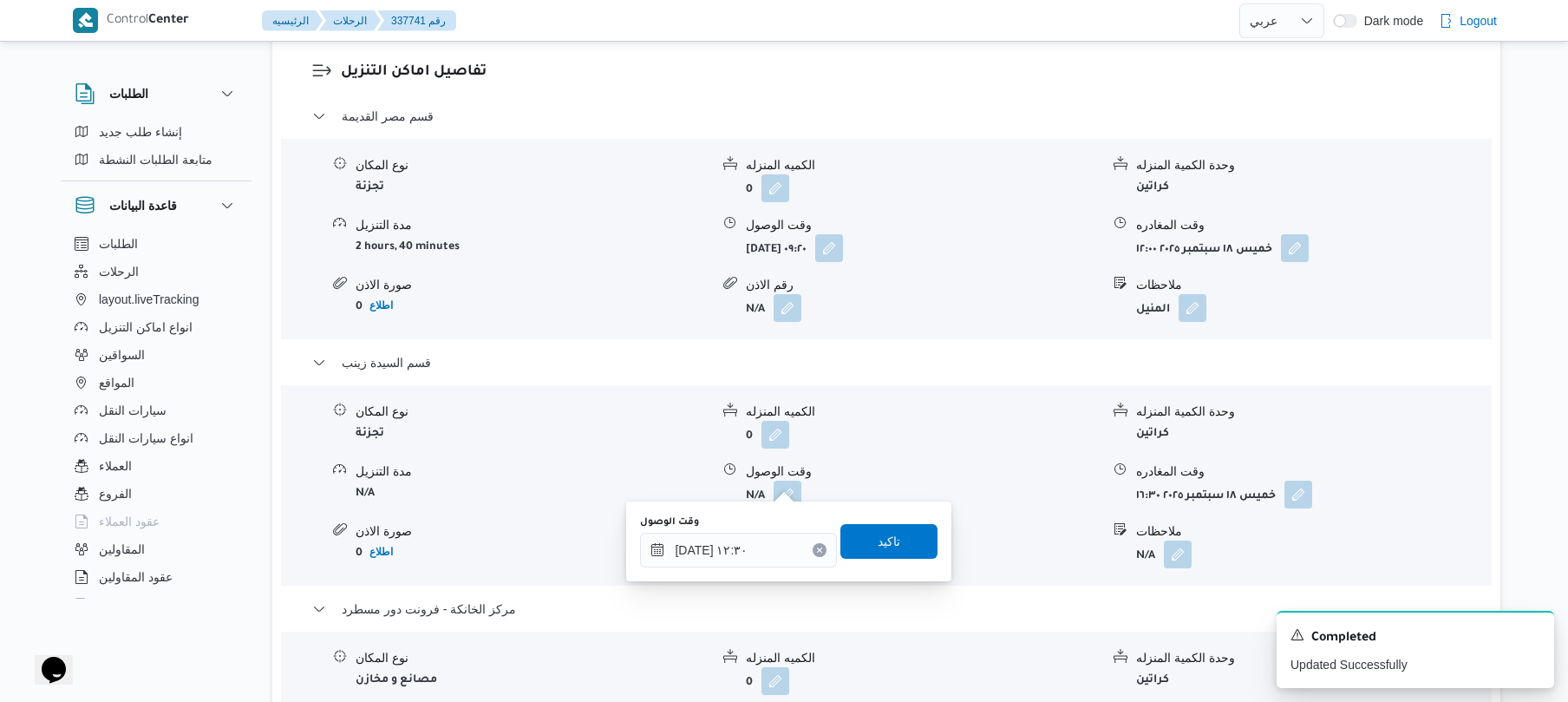
click at [879, 563] on div "وقت الوصول ١٨/٠٩/٢٠٢٥ ١٢:٣٠ تاكيد" at bounding box center [789, 541] width 301 height 56
click at [879, 559] on div "وقت الوصول ١٨/٠٩/٢٠٢٥ ١٢:٣٠ تاكيد" at bounding box center [789, 541] width 301 height 56
click at [889, 548] on span "تاكيد" at bounding box center [890, 540] width 23 height 21
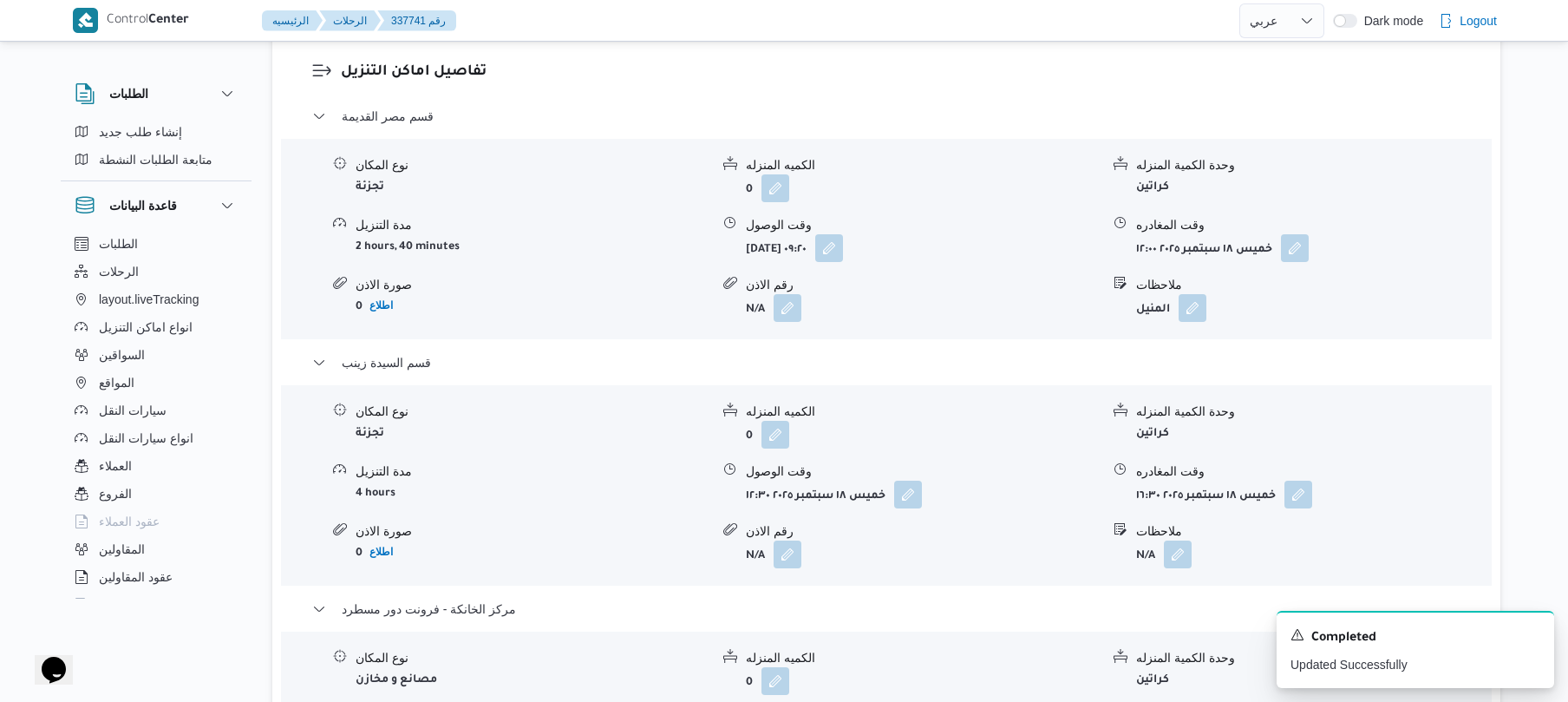
scroll to position [0, 0]
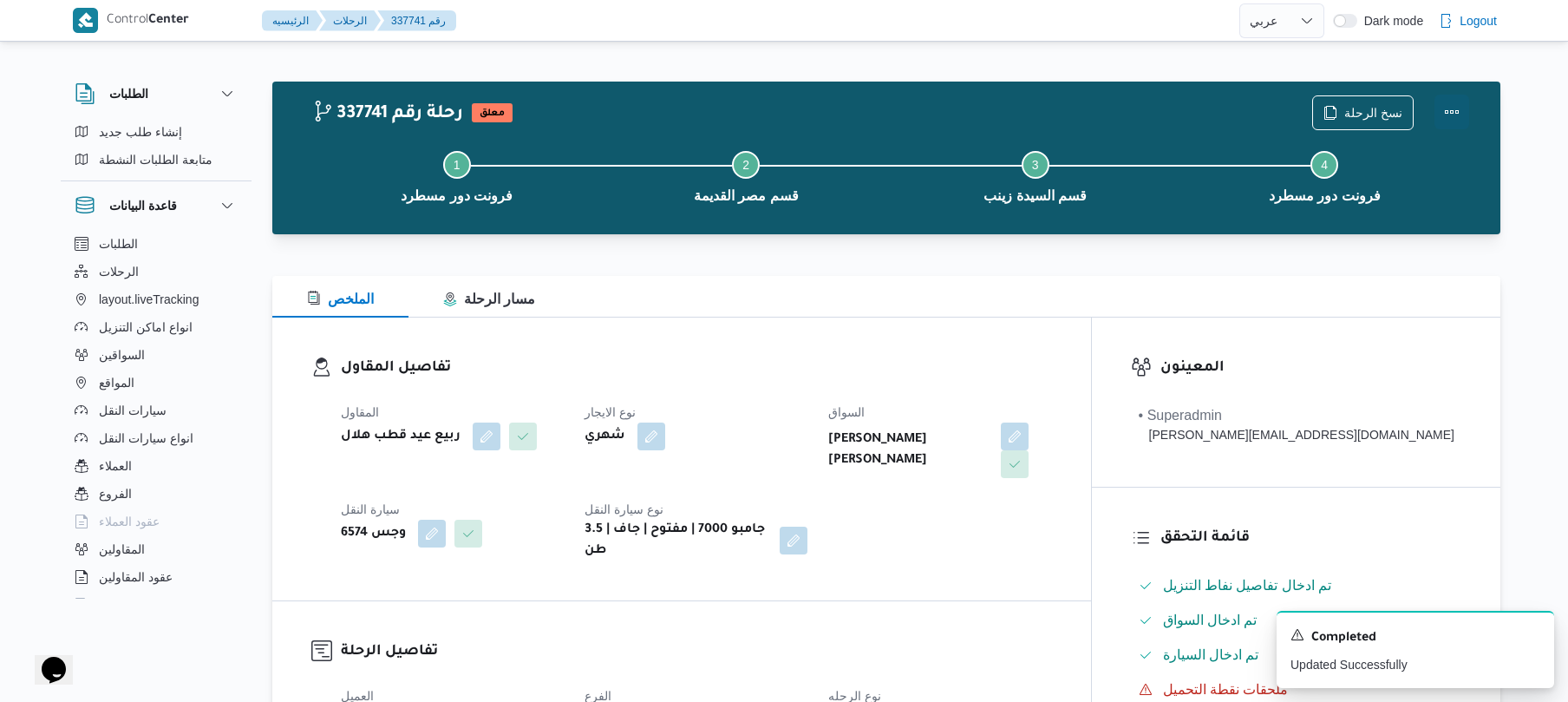
click at [1452, 104] on button "Actions" at bounding box center [1452, 111] width 35 height 35
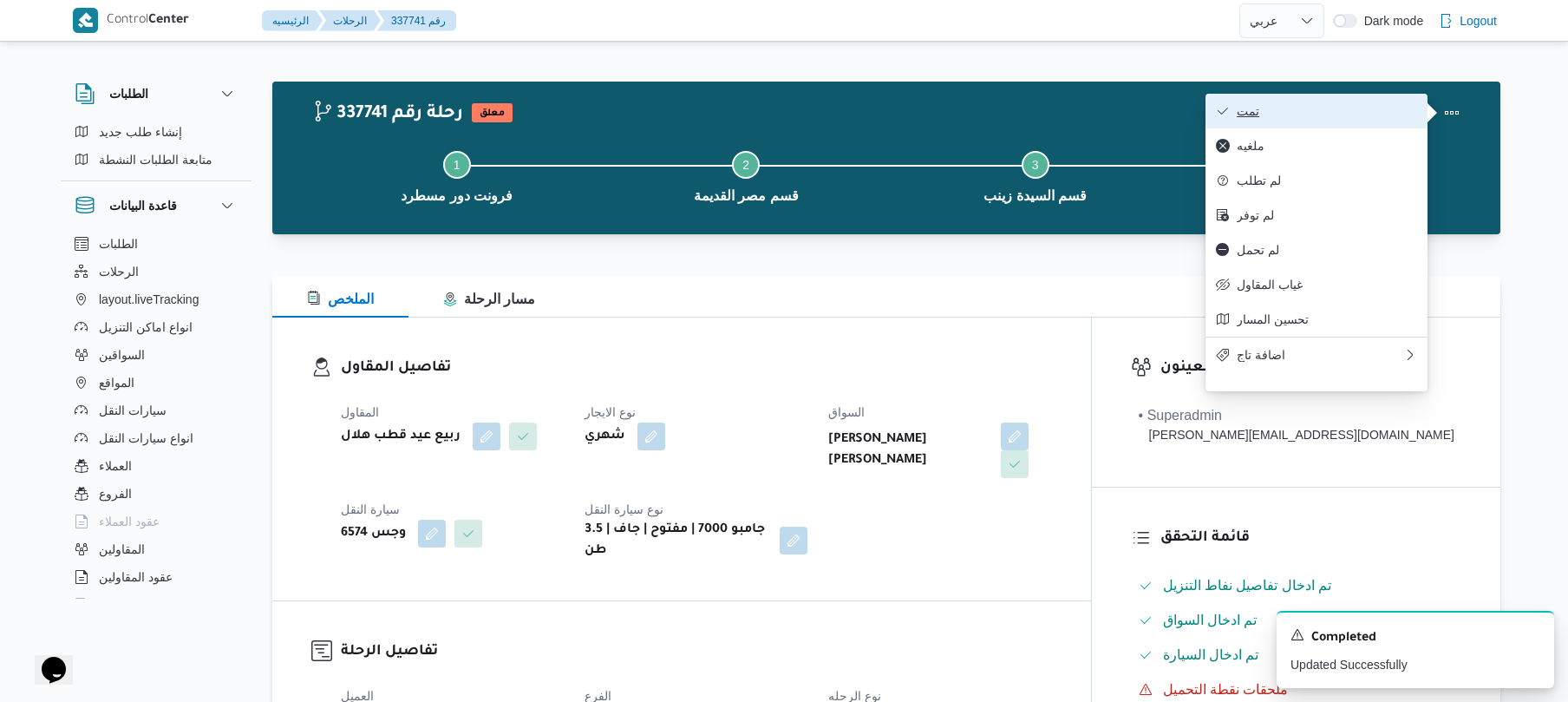
click at [1365, 115] on span "تمت" at bounding box center [1327, 110] width 180 height 14
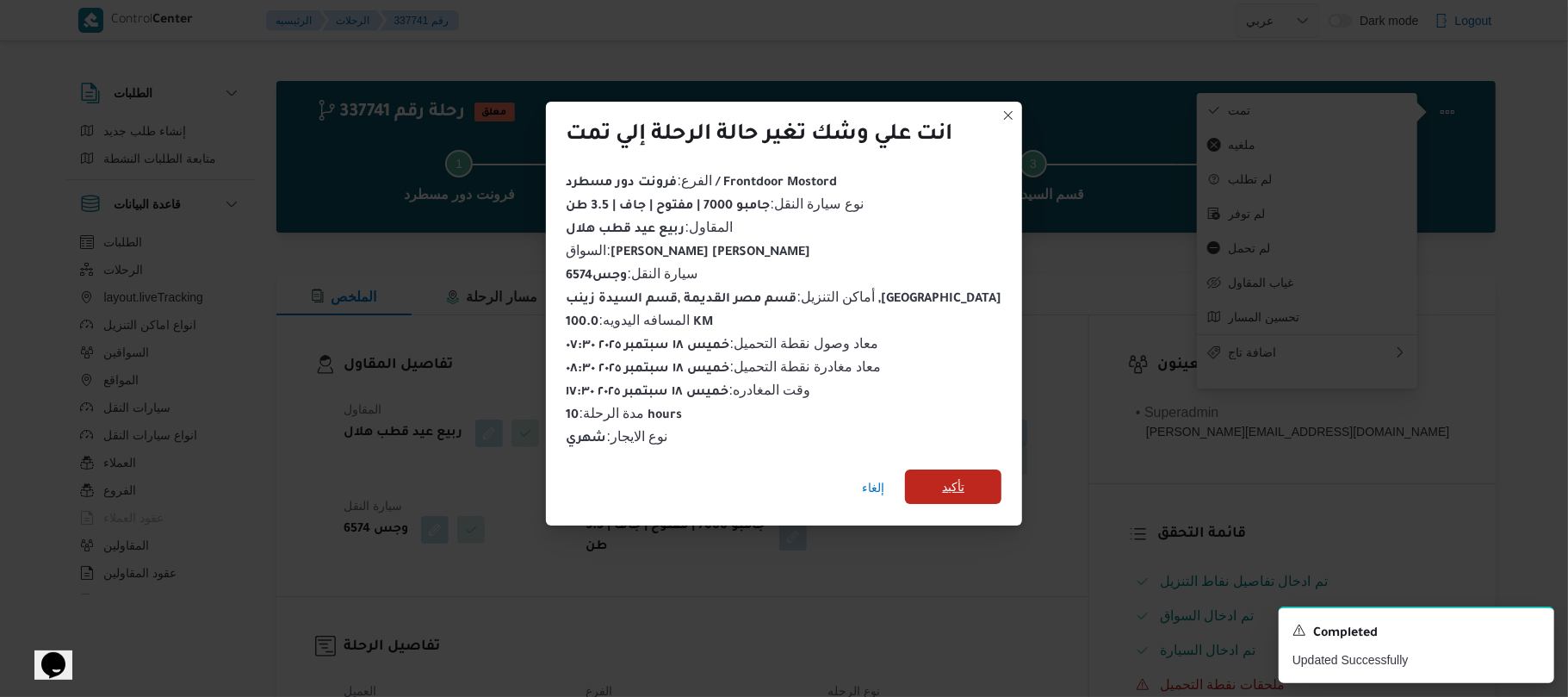
click at [963, 483] on span "تأكيد" at bounding box center [952, 486] width 96 height 35
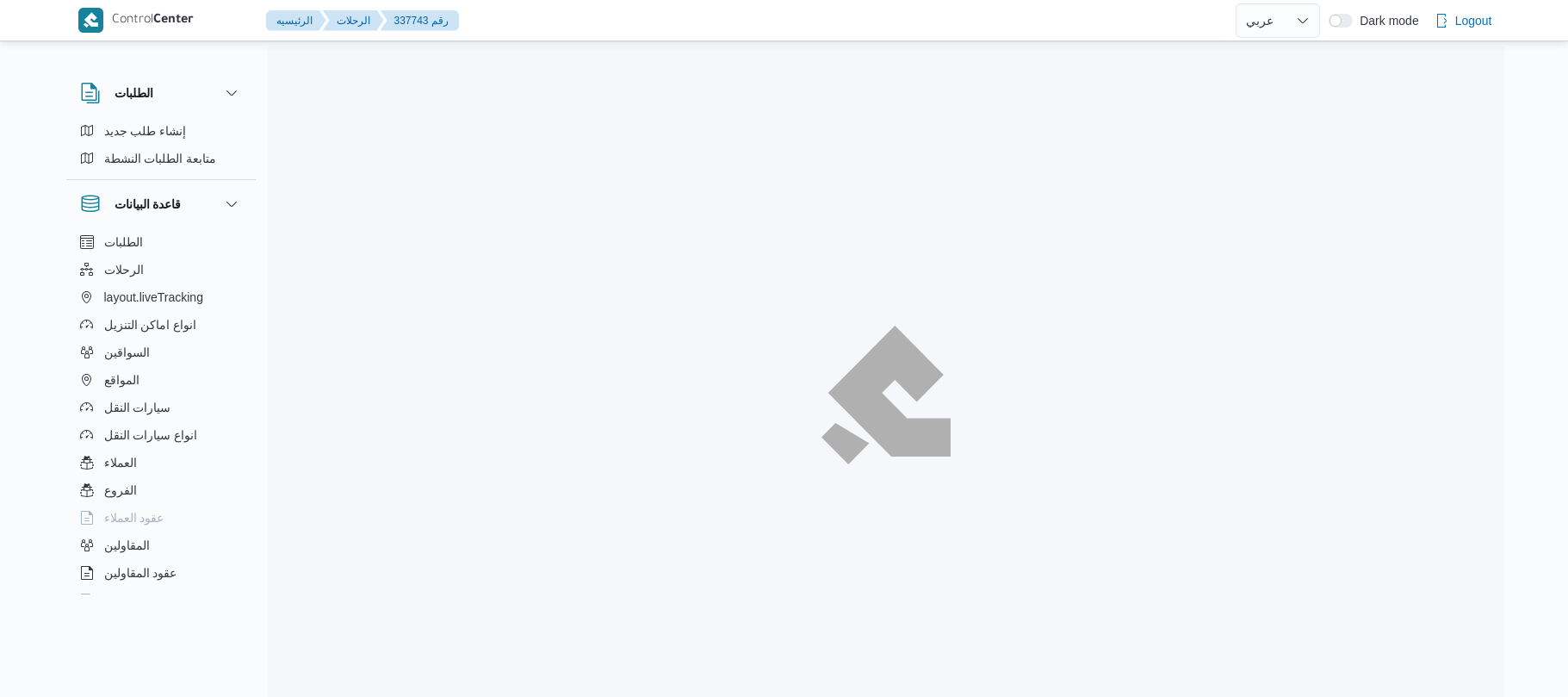
select select "ar"
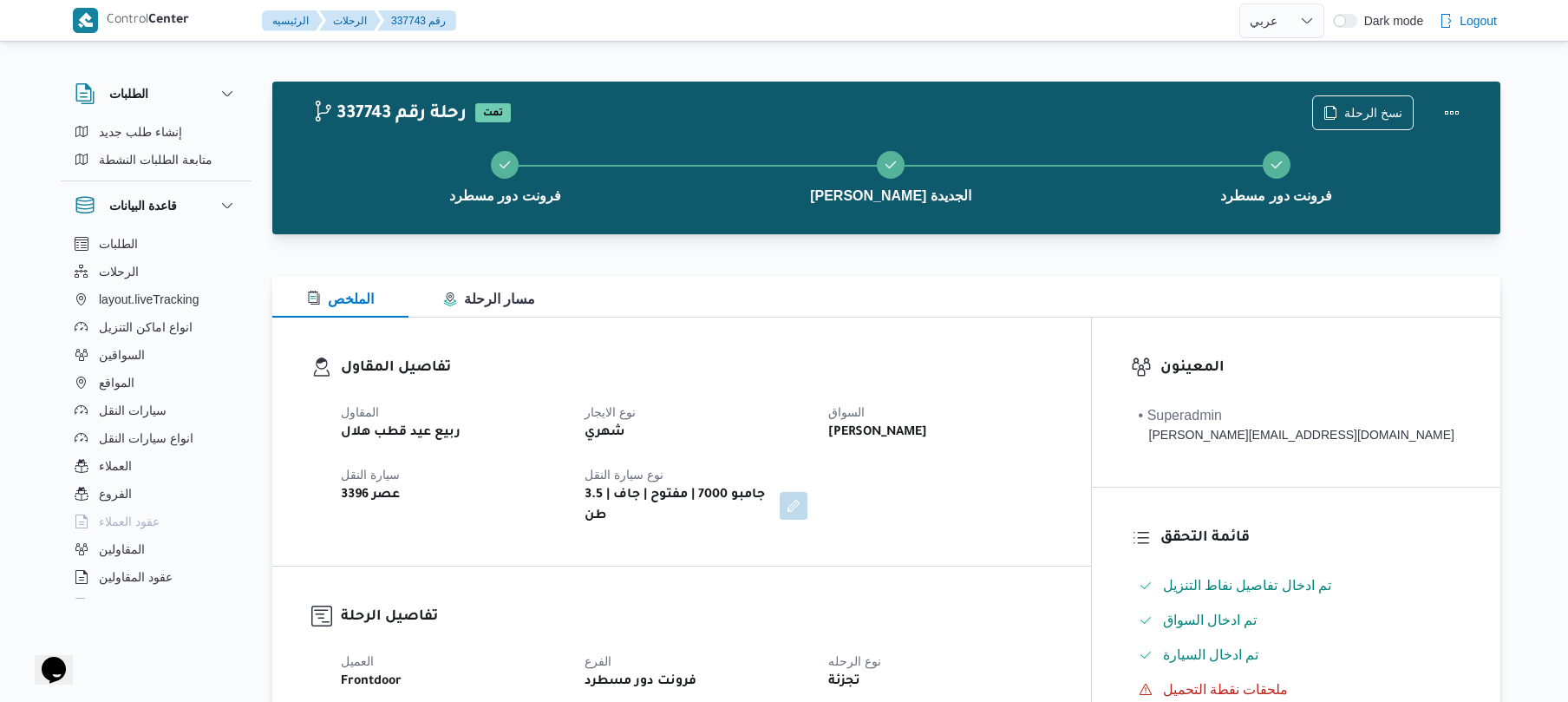
click at [1086, 532] on div "تفاصيل المقاول المقاول ربيع عيد قطب هلال نوع الايجار شهري السواق [PERSON_NAME] …" at bounding box center [681, 441] width 819 height 248
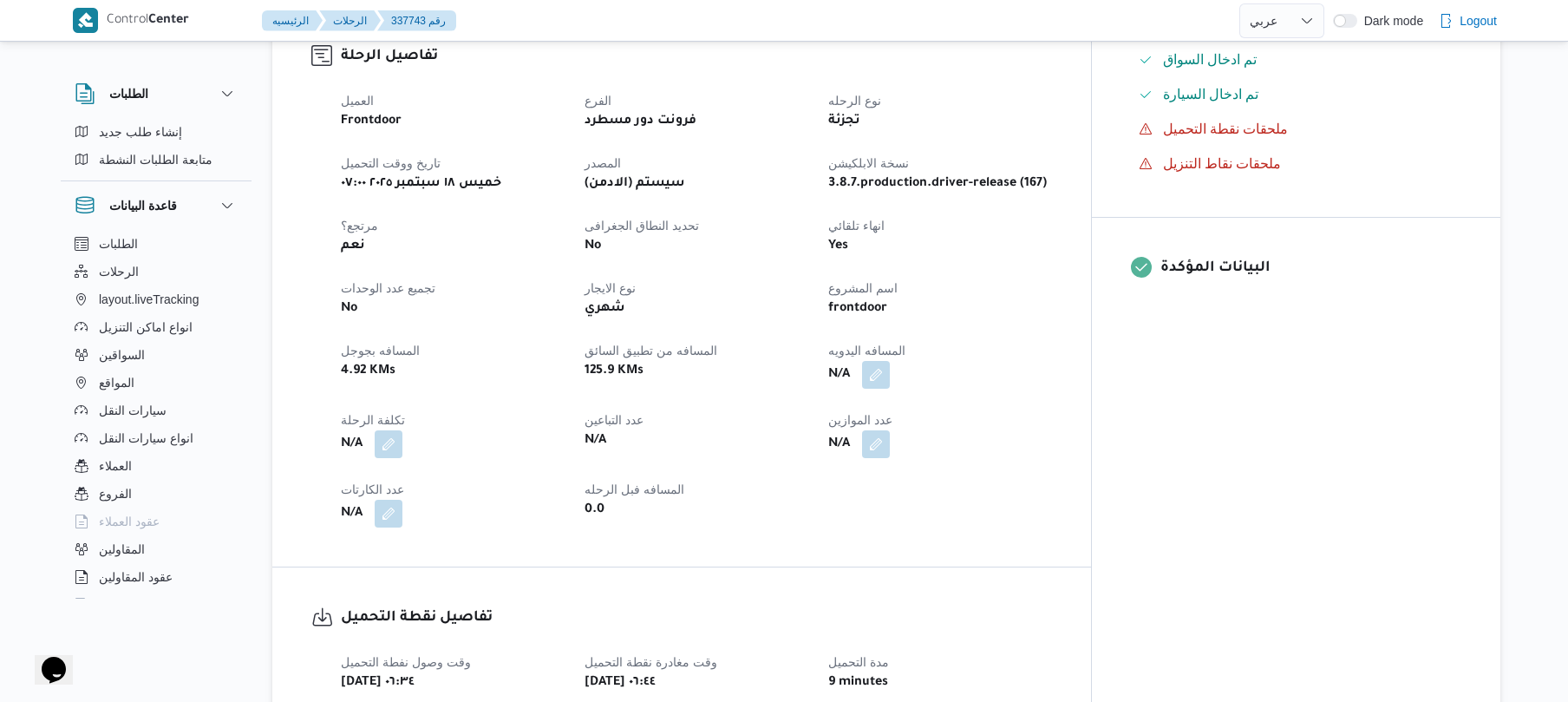
scroll to position [647, 0]
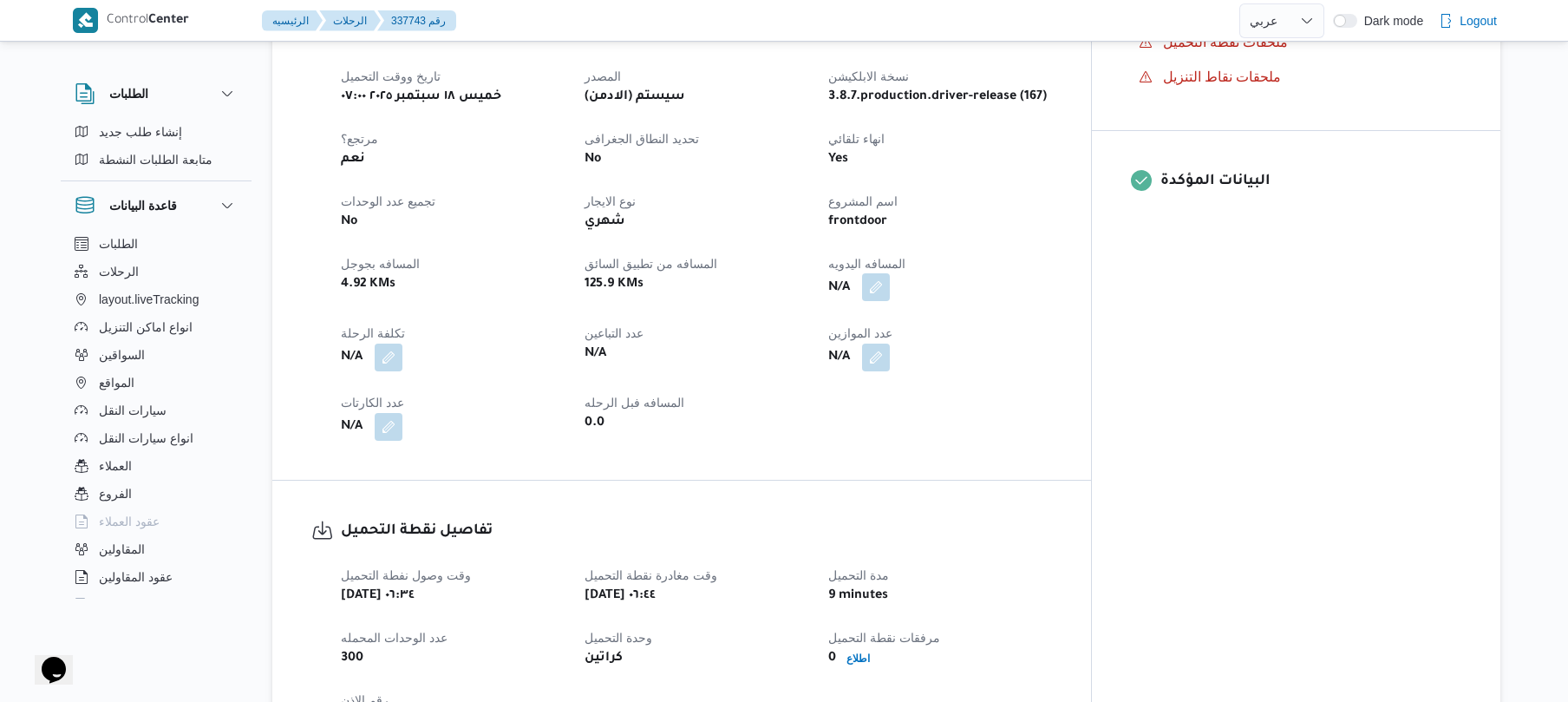
click at [890, 281] on button "button" at bounding box center [875, 286] width 27 height 27
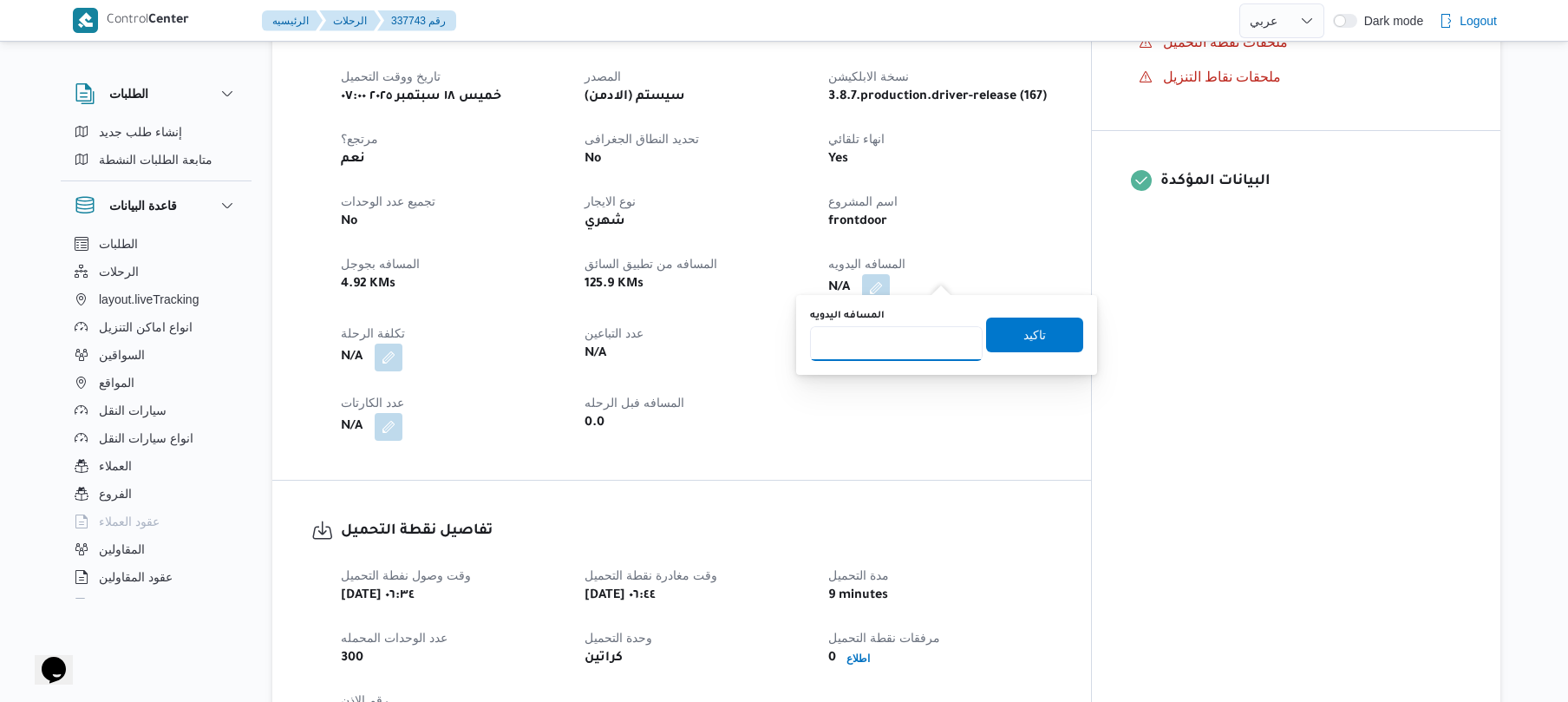
click at [923, 351] on input "المسافه اليدويه" at bounding box center [896, 343] width 172 height 35
type input "120"
click at [1008, 338] on span "تاكيد" at bounding box center [1035, 334] width 97 height 35
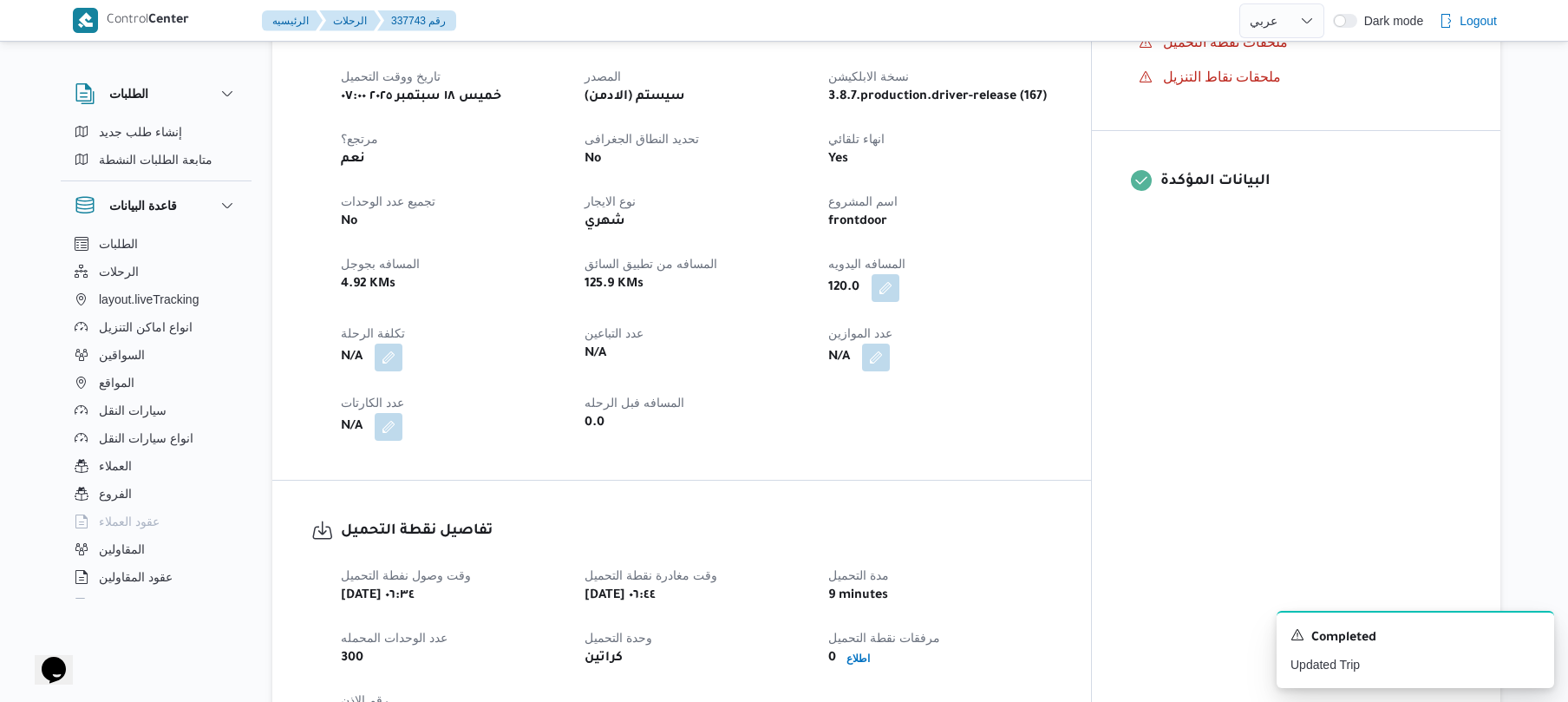
scroll to position [0, 0]
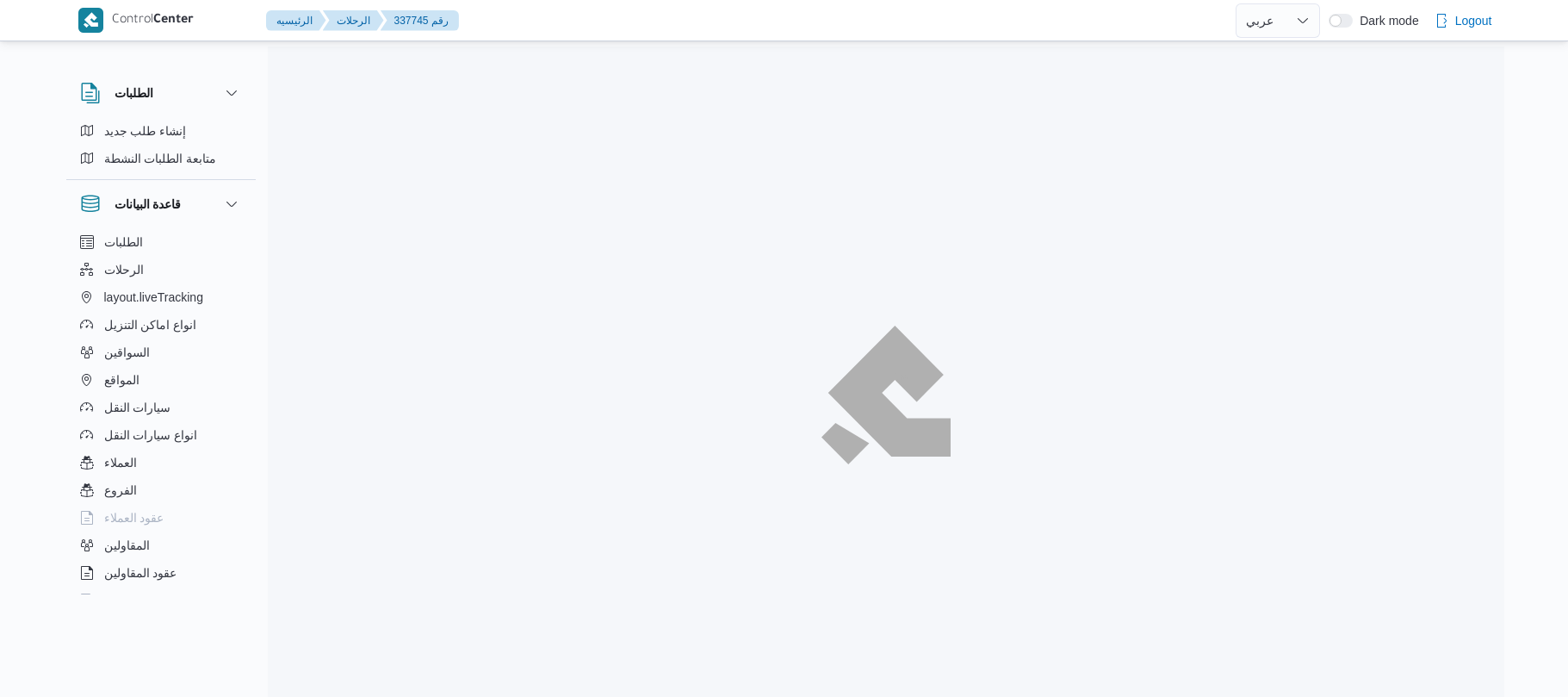
select select "ar"
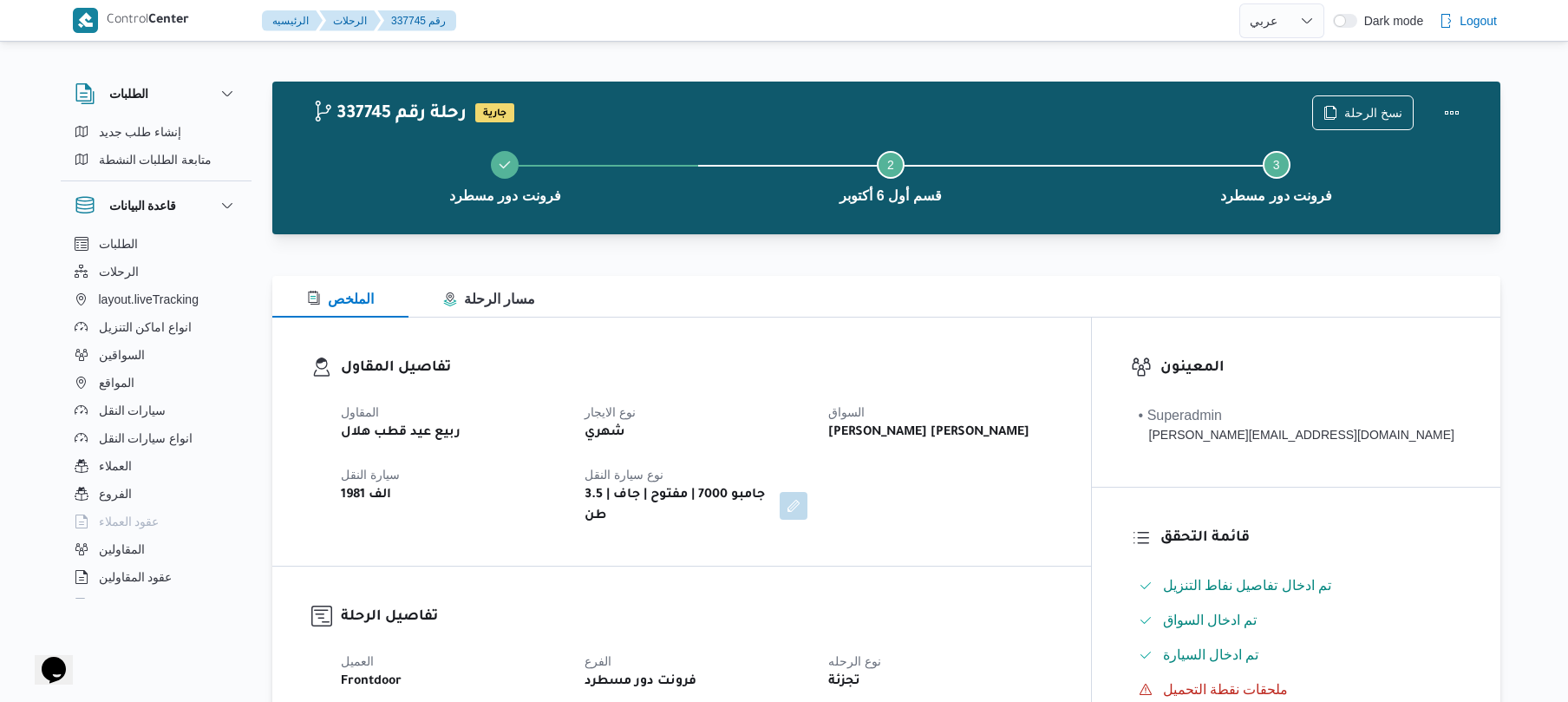
click at [937, 386] on dl "تفاصيل المقاول المقاول ربيع عيد قطب هلال نوع الايجار شهري [PERSON_NAME] [PERSON…" at bounding box center [696, 441] width 711 height 170
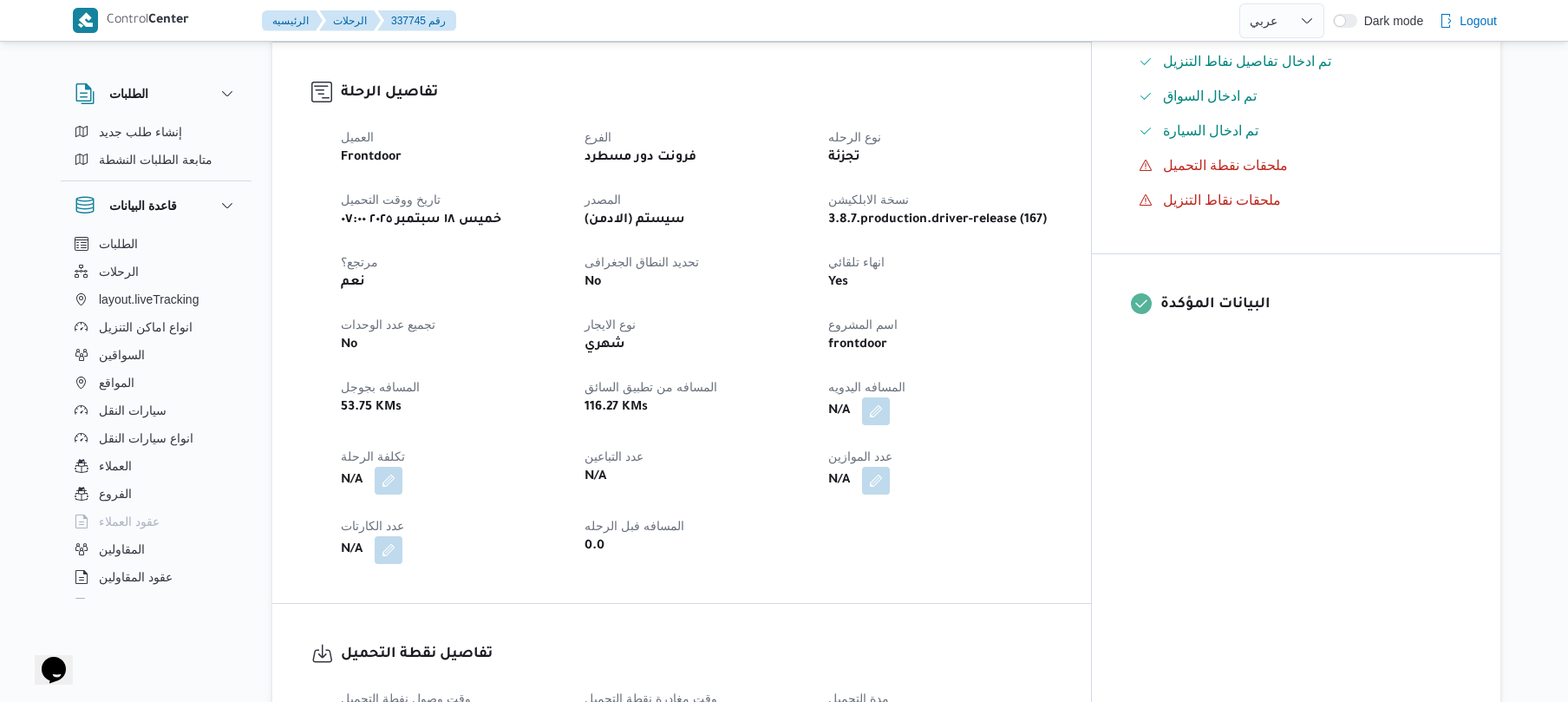
scroll to position [555, 0]
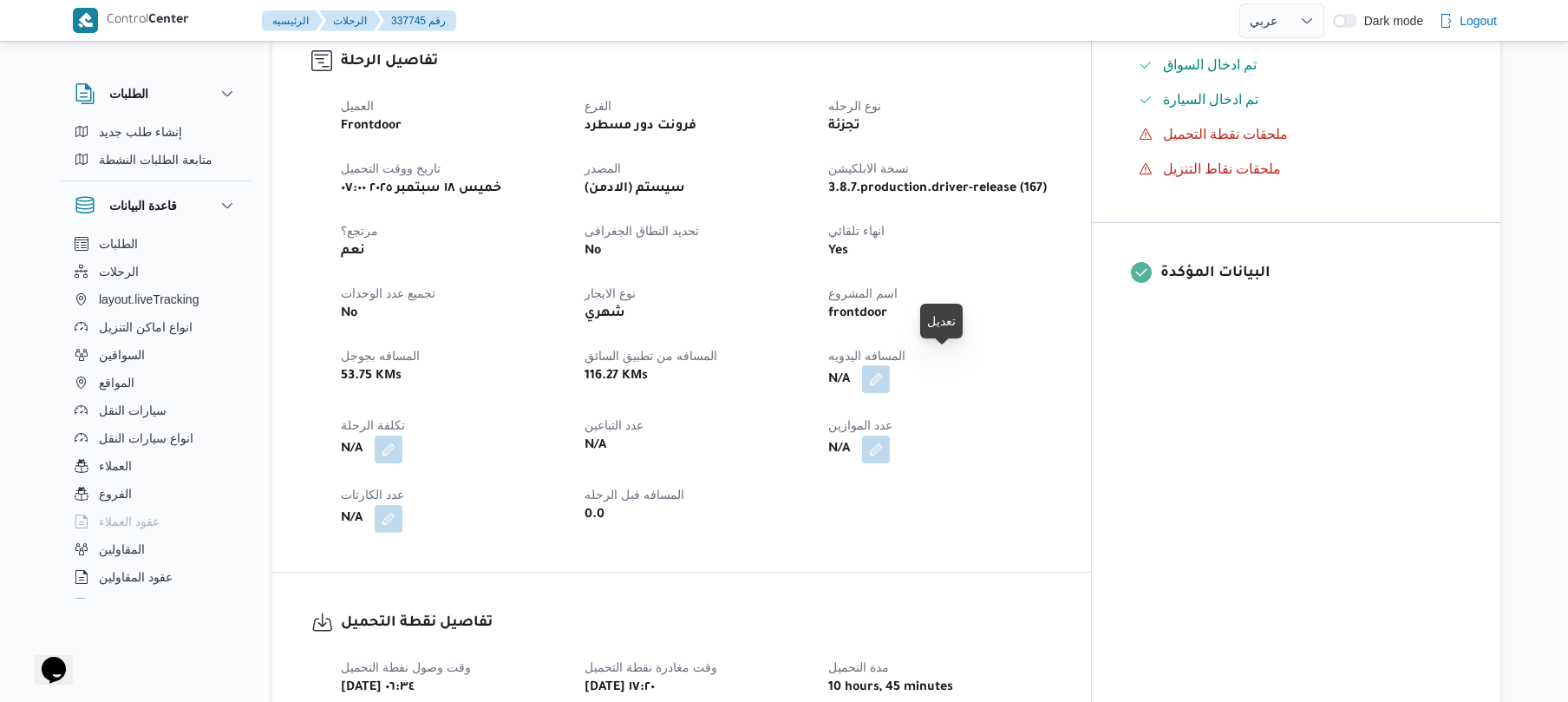
click at [890, 368] on button "button" at bounding box center [875, 379] width 27 height 27
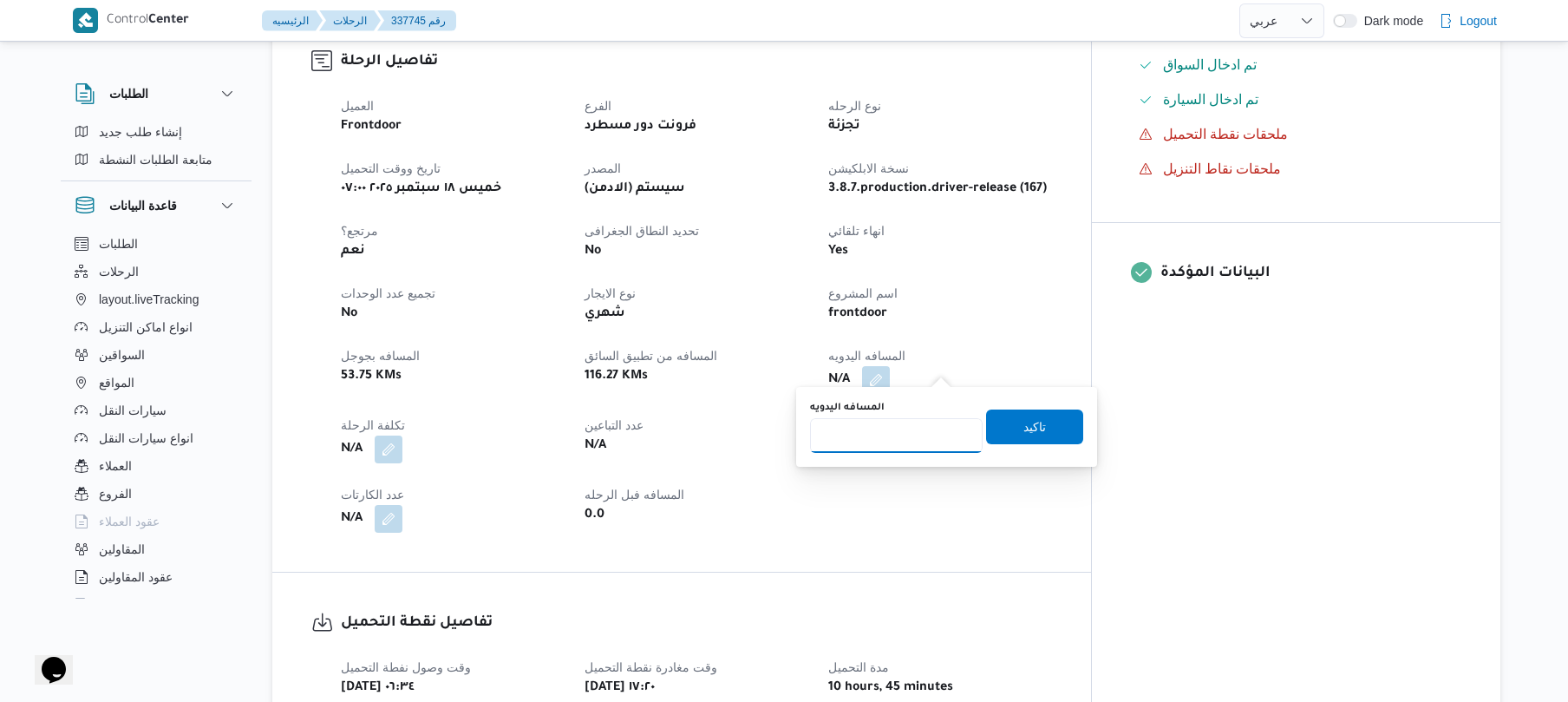
click at [920, 428] on input "المسافه اليدويه" at bounding box center [896, 435] width 172 height 35
type input "130"
click at [1001, 424] on span "تاكيد" at bounding box center [1035, 426] width 97 height 35
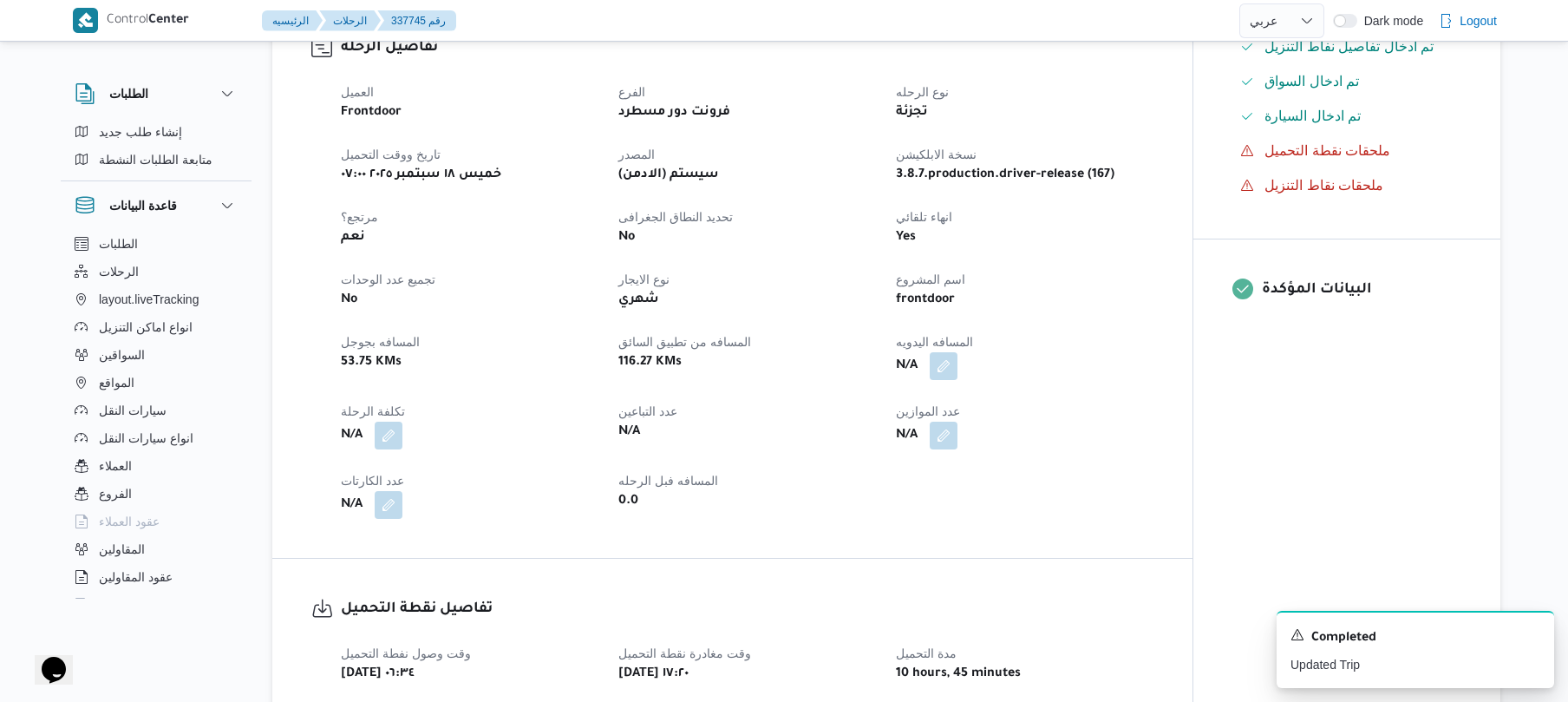
scroll to position [601, 0]
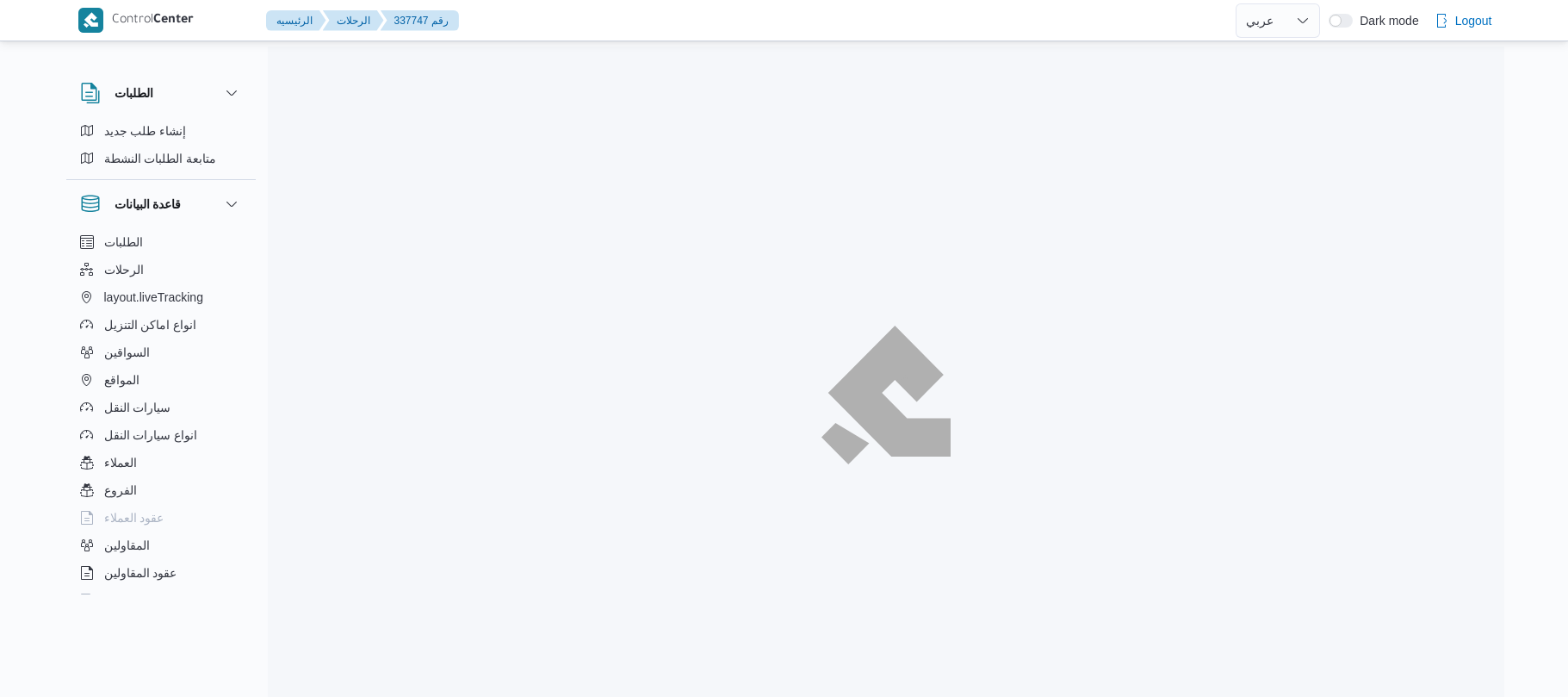
select select "ar"
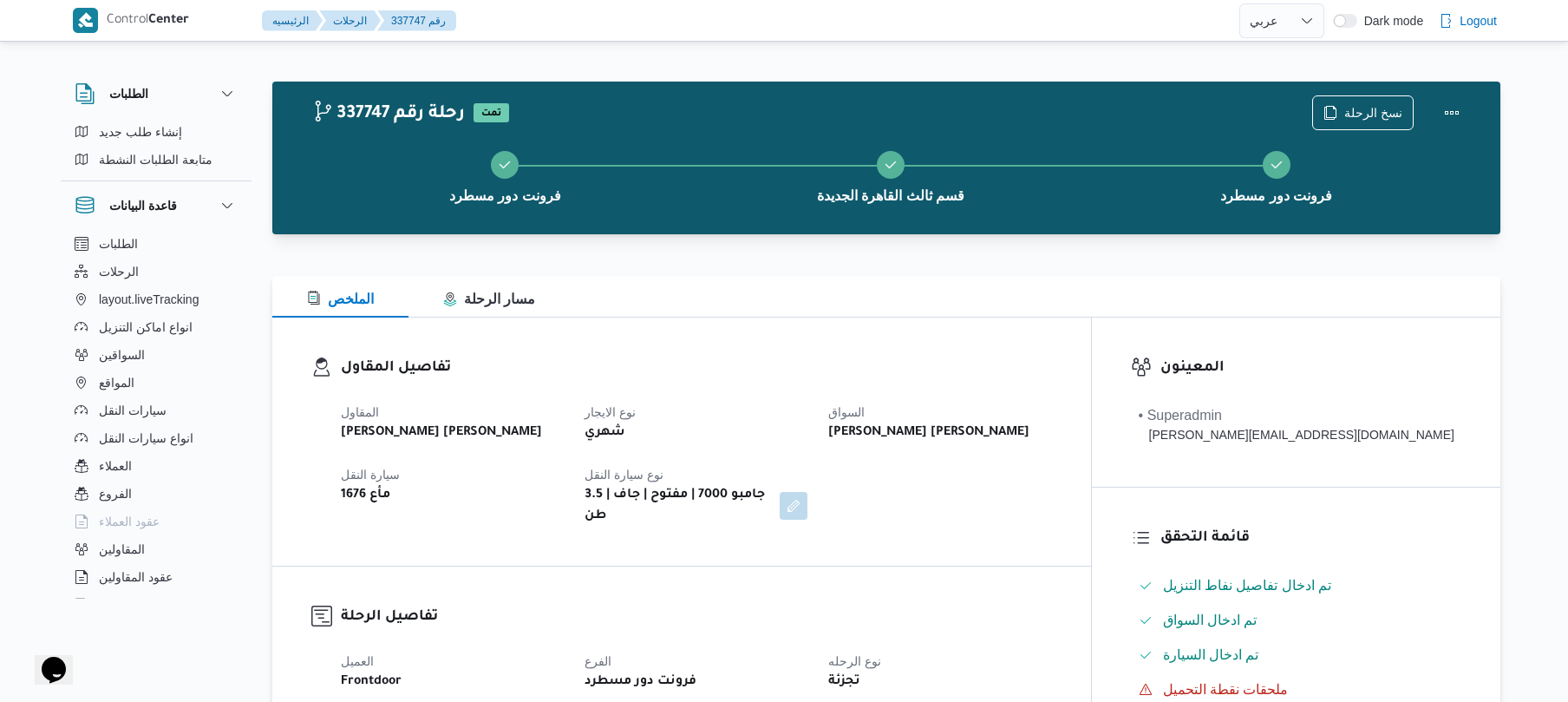
click at [1091, 549] on div "تفاصيل المقاول المقاول [PERSON_NAME] [PERSON_NAME] شهري السواق [PERSON_NAME] [P…" at bounding box center [681, 441] width 819 height 248
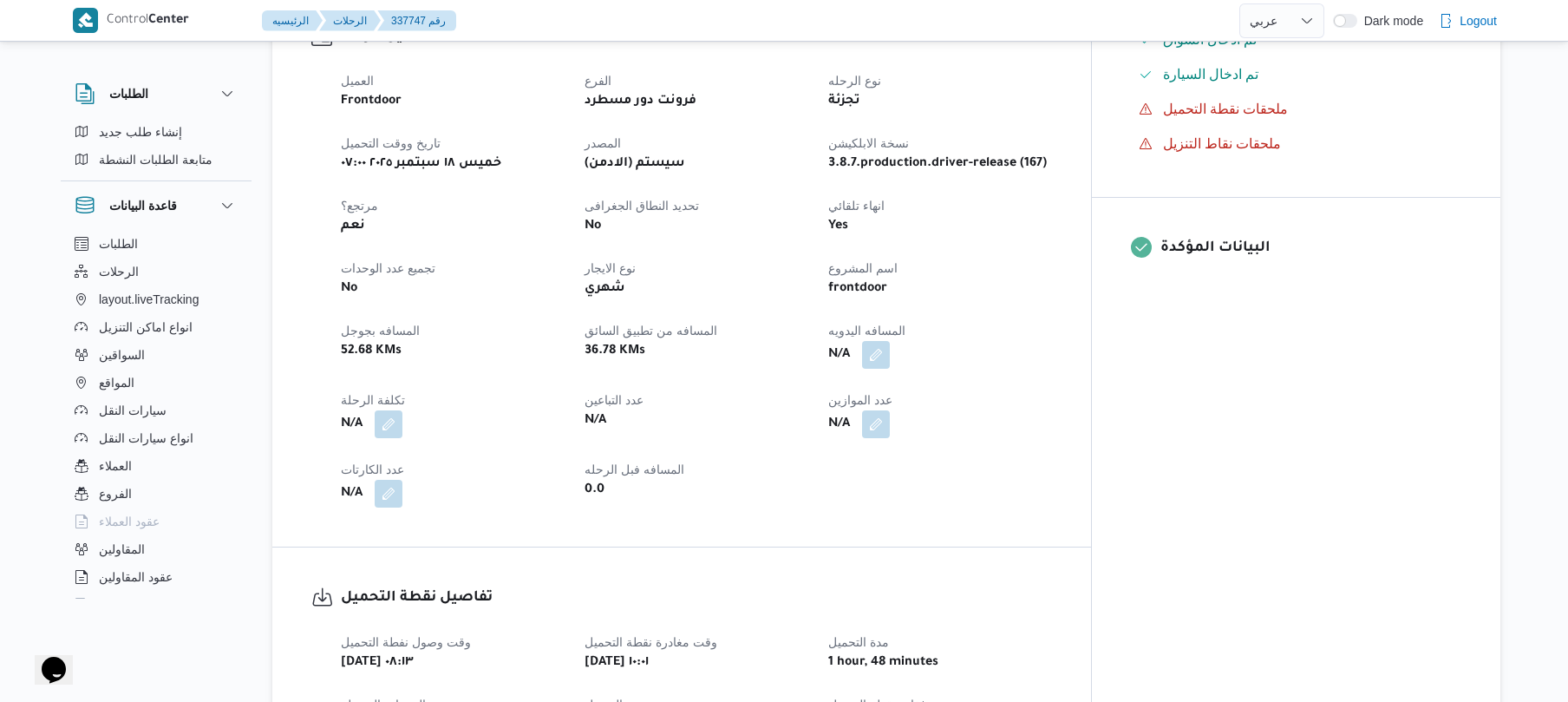
scroll to position [647, 0]
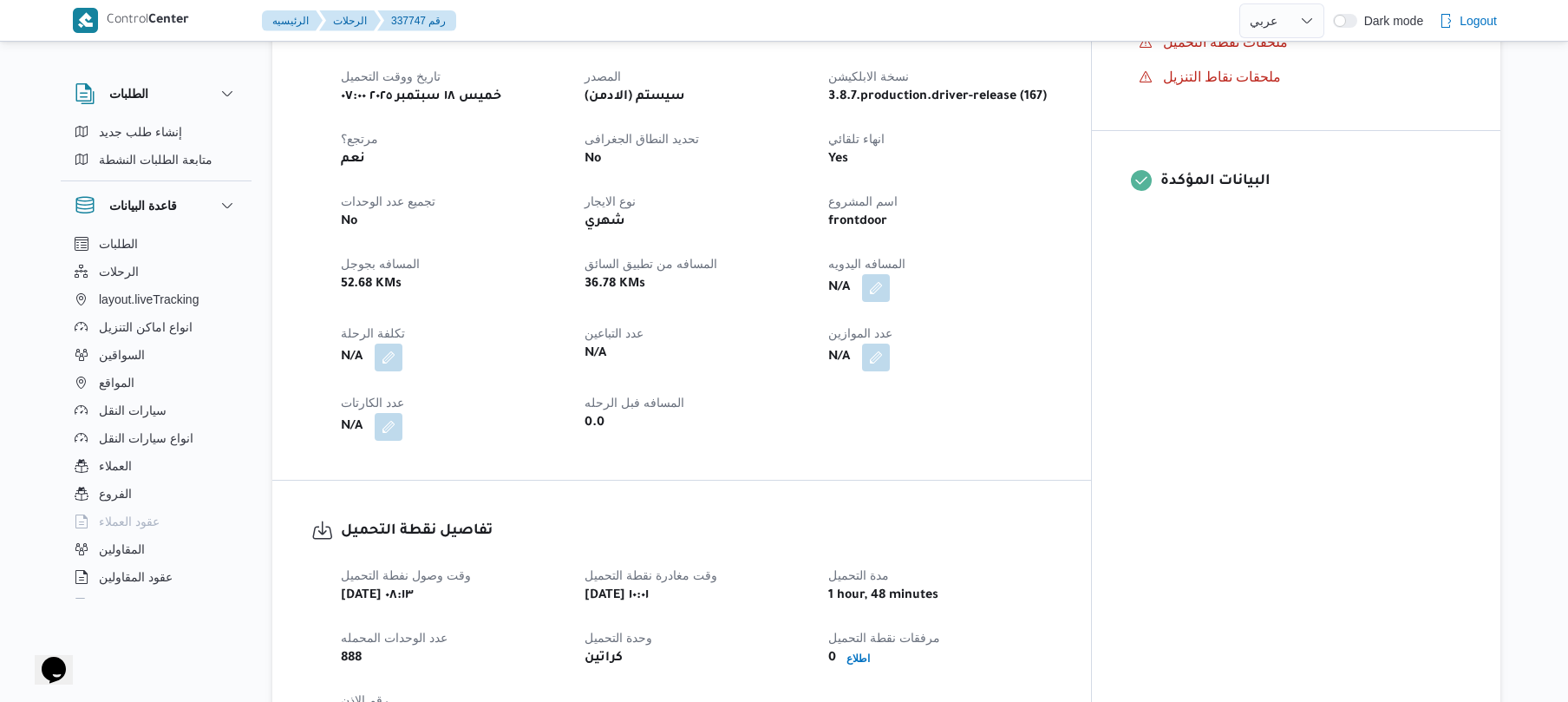
click at [947, 289] on div "العميل Frontdoor الفرع فرونت دور مسطرد نوع الرحله تجزئة تاريخ ووقت التحميل [DAT…" at bounding box center [696, 222] width 732 height 458
click at [890, 275] on button "button" at bounding box center [875, 286] width 27 height 27
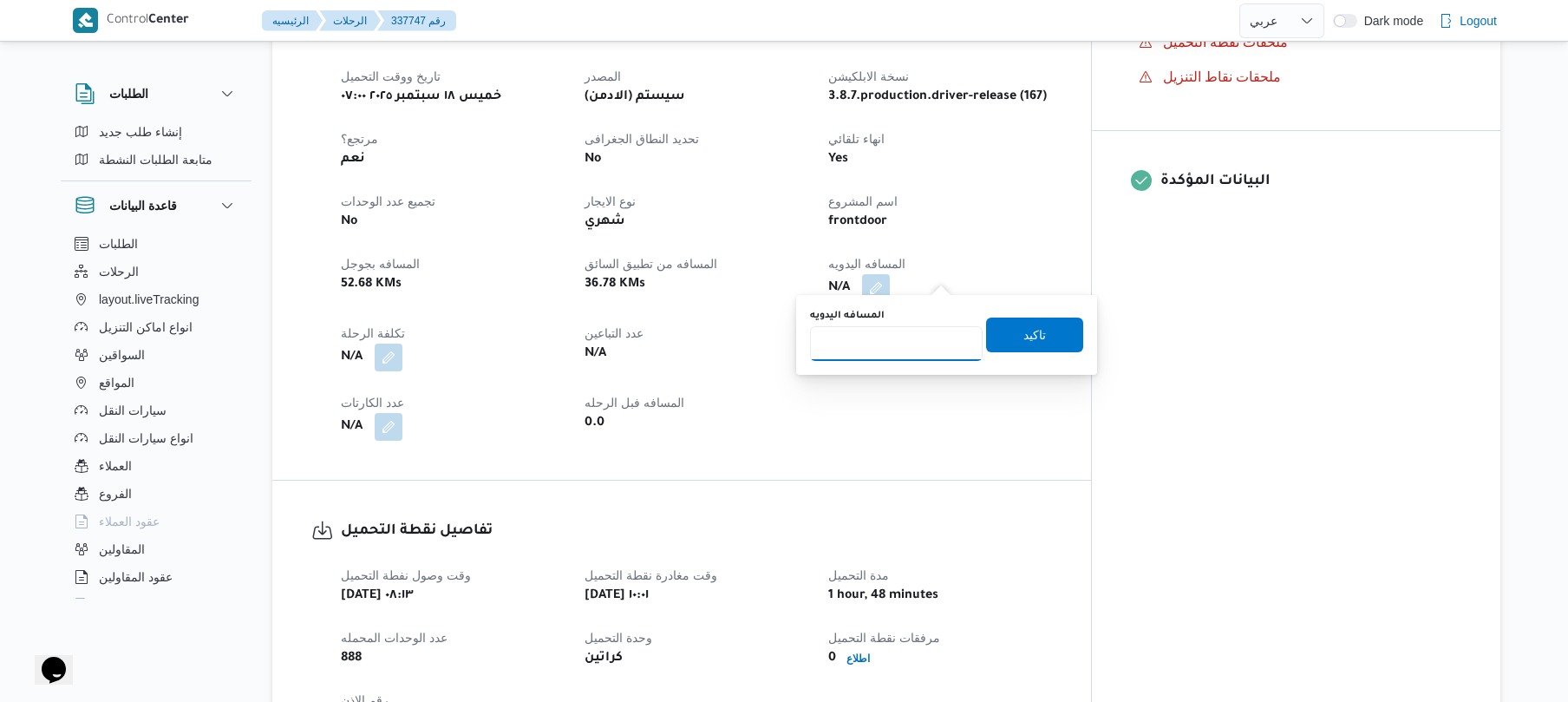
click at [923, 340] on input "المسافه اليدويه" at bounding box center [896, 343] width 172 height 35
type input "120"
click at [1029, 335] on span "تاكيد" at bounding box center [1035, 334] width 23 height 21
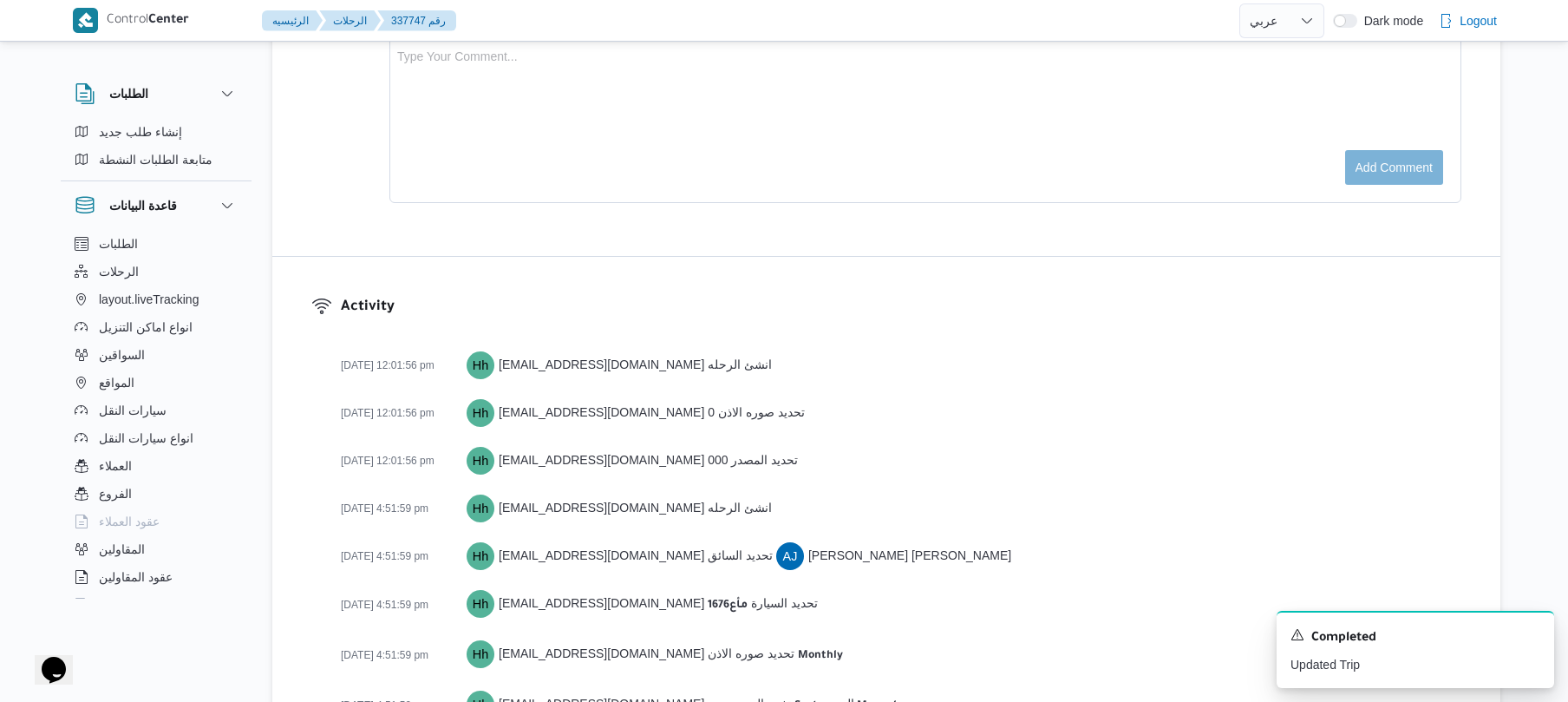
scroll to position [2490, 0]
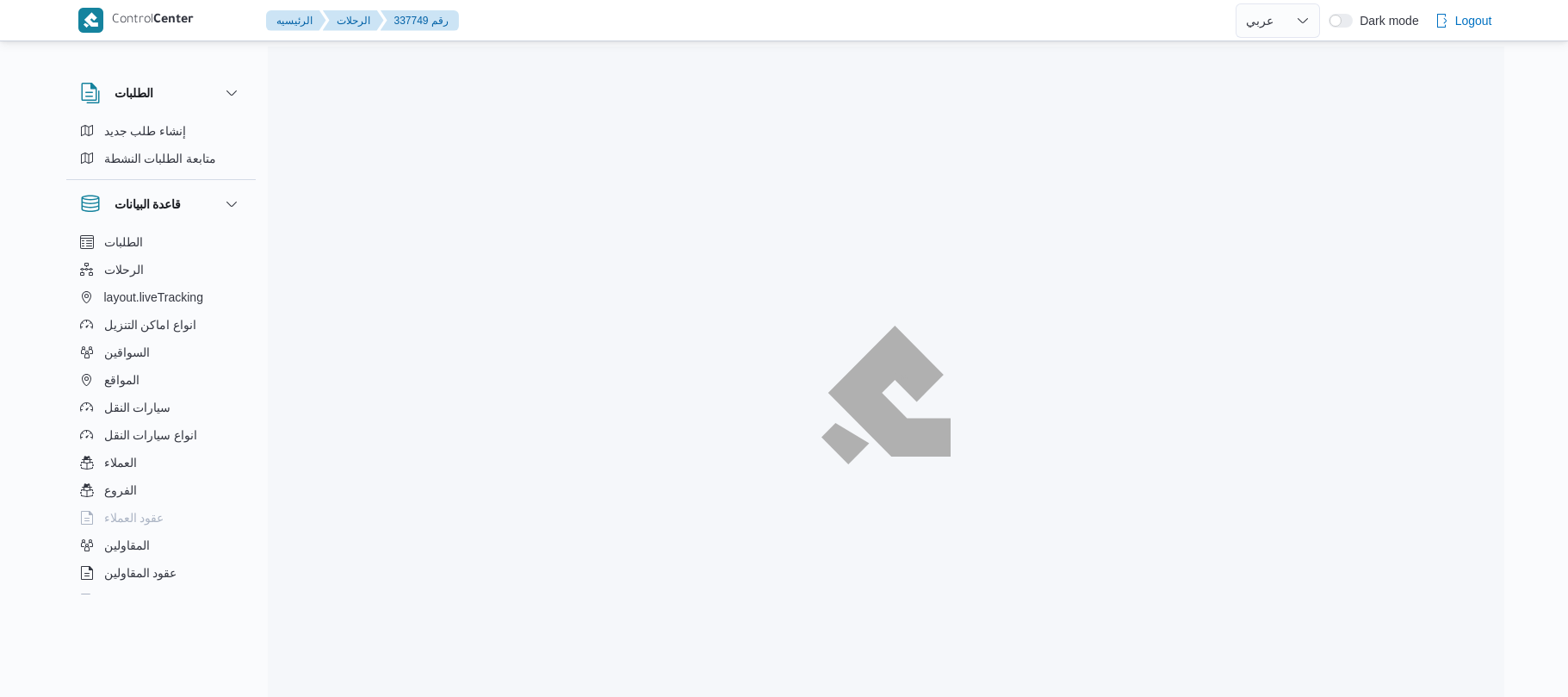
select select "ar"
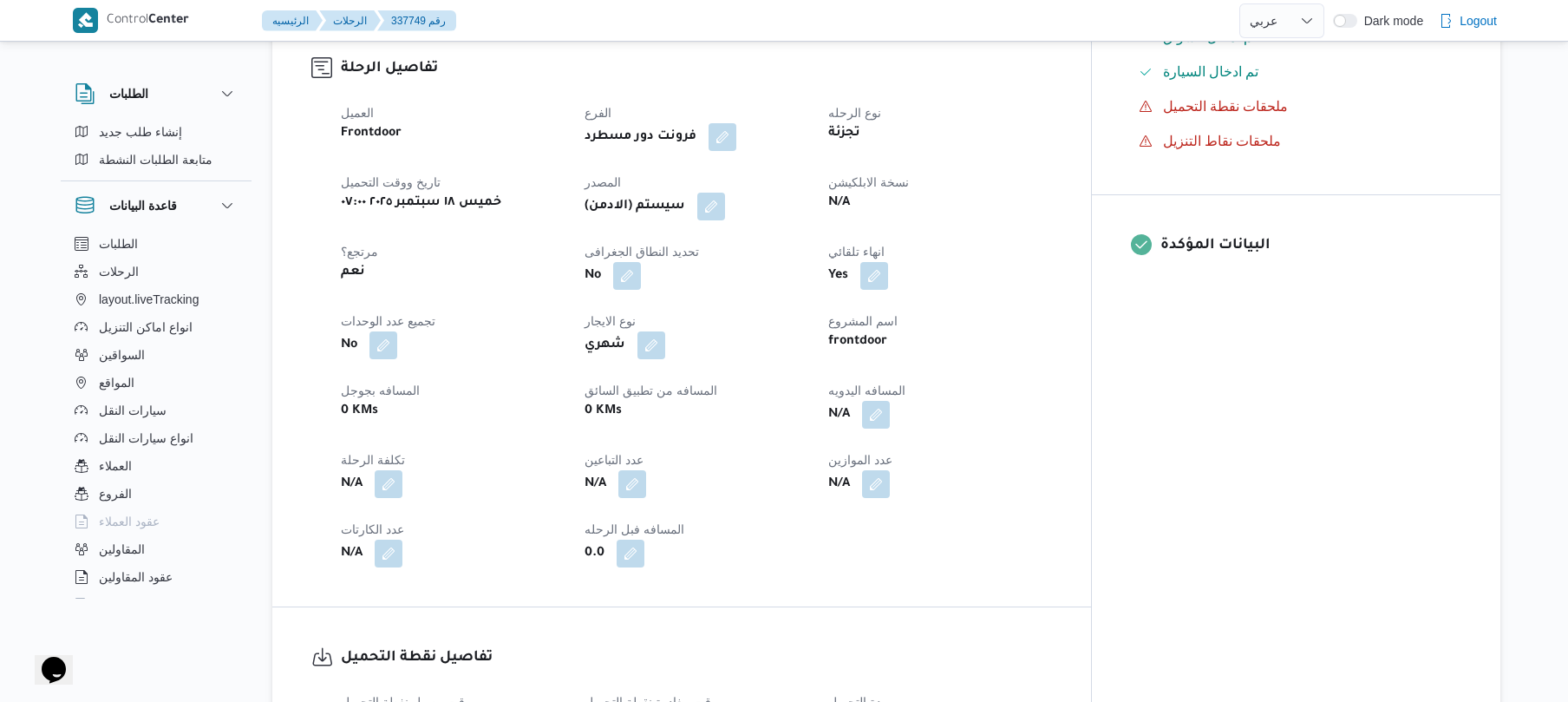
scroll to position [694, 0]
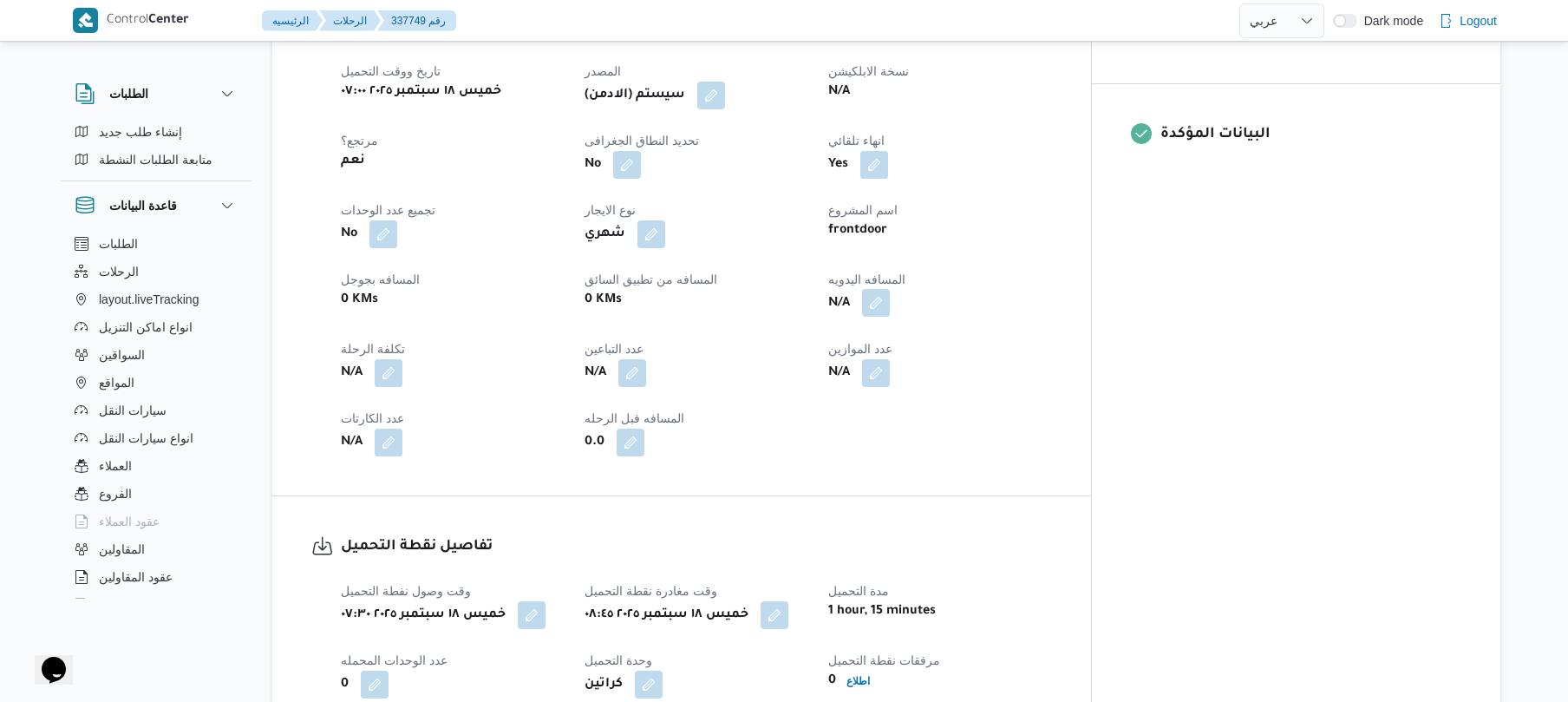
click at [890, 289] on button "button" at bounding box center [875, 302] width 27 height 27
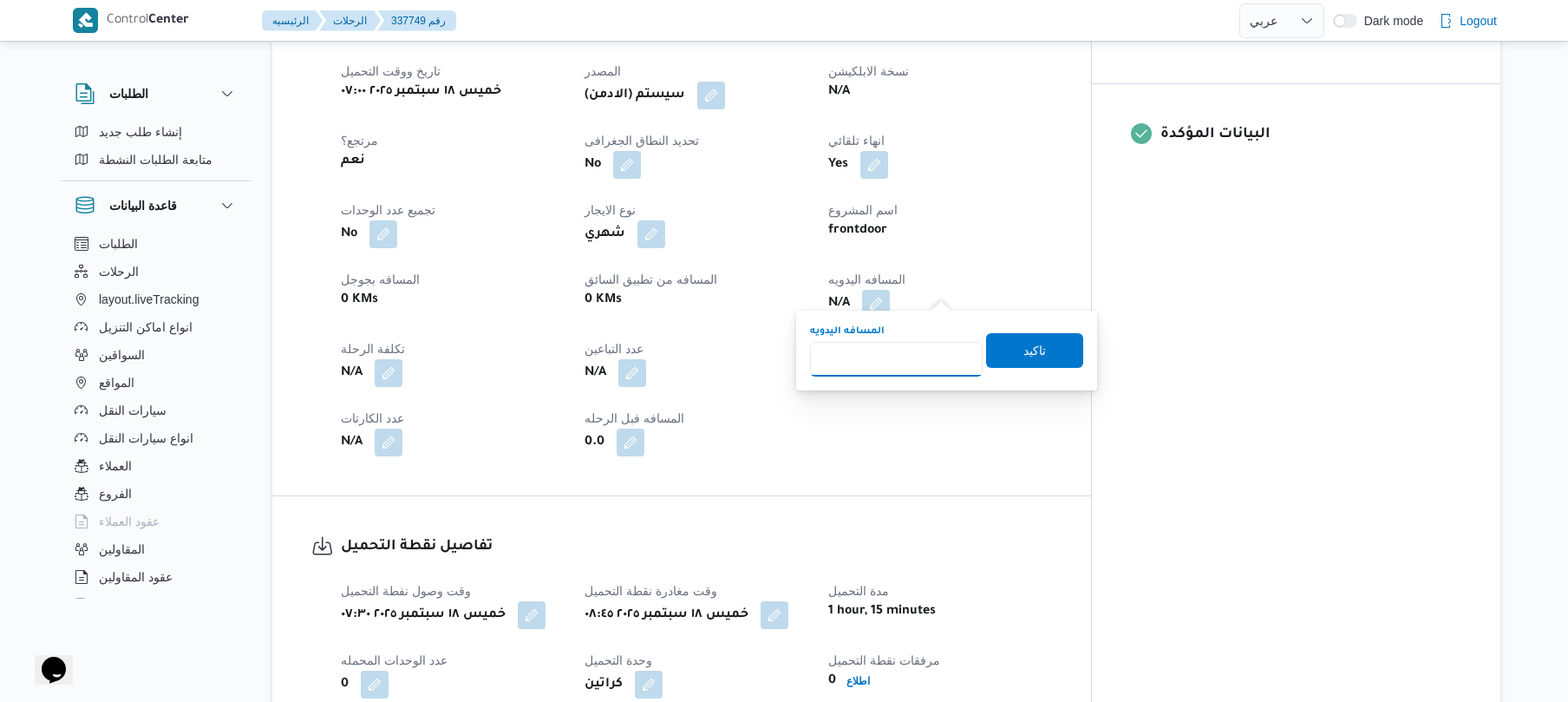
click at [920, 348] on input "المسافه اليدويه" at bounding box center [896, 359] width 172 height 35
type input "75"
click at [1023, 349] on span "تاكيد" at bounding box center [1035, 350] width 23 height 21
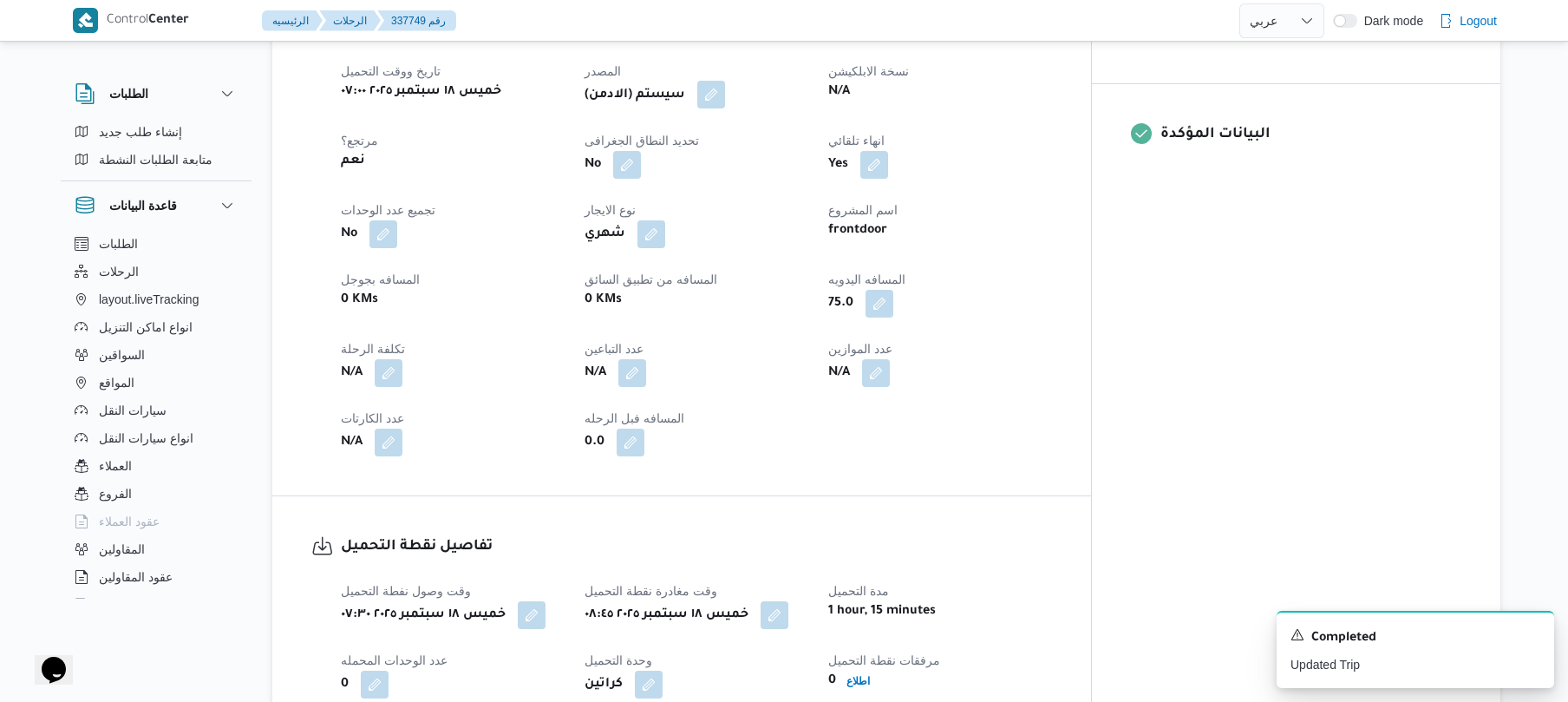
click at [726, 81] on button "button" at bounding box center [710, 94] width 27 height 27
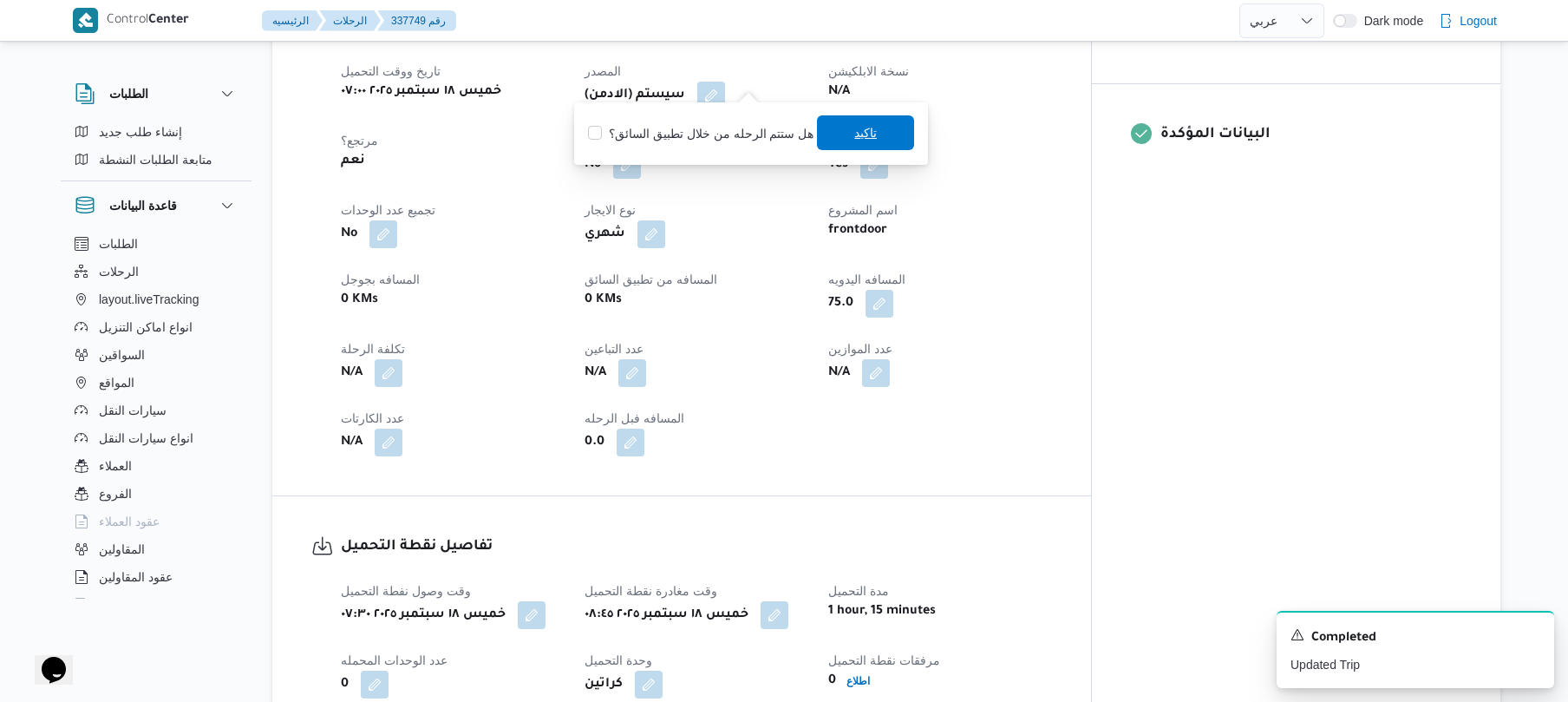
click at [844, 126] on span "تاكيد" at bounding box center [865, 132] width 97 height 35
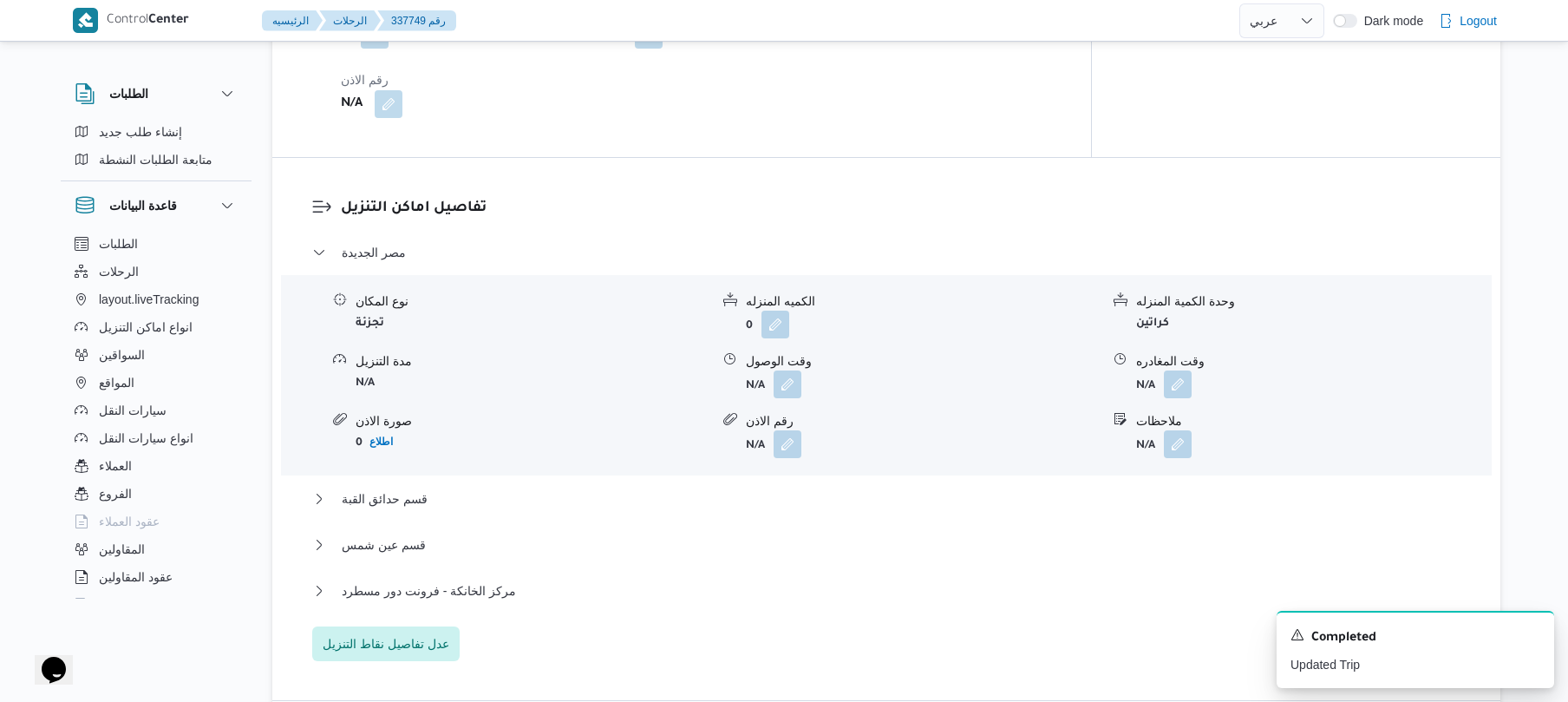
scroll to position [1479, 0]
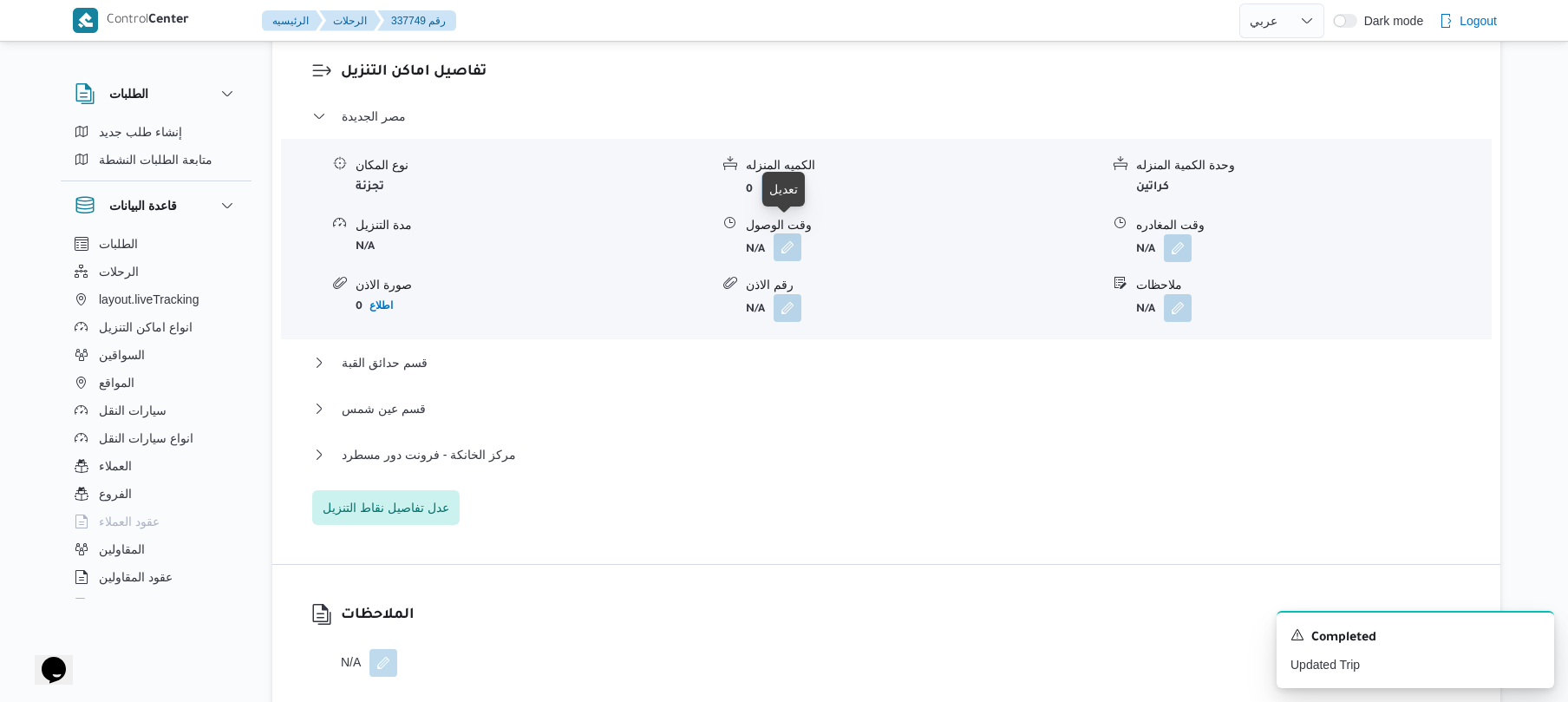
click at [792, 235] on button "button" at bounding box center [787, 247] width 27 height 27
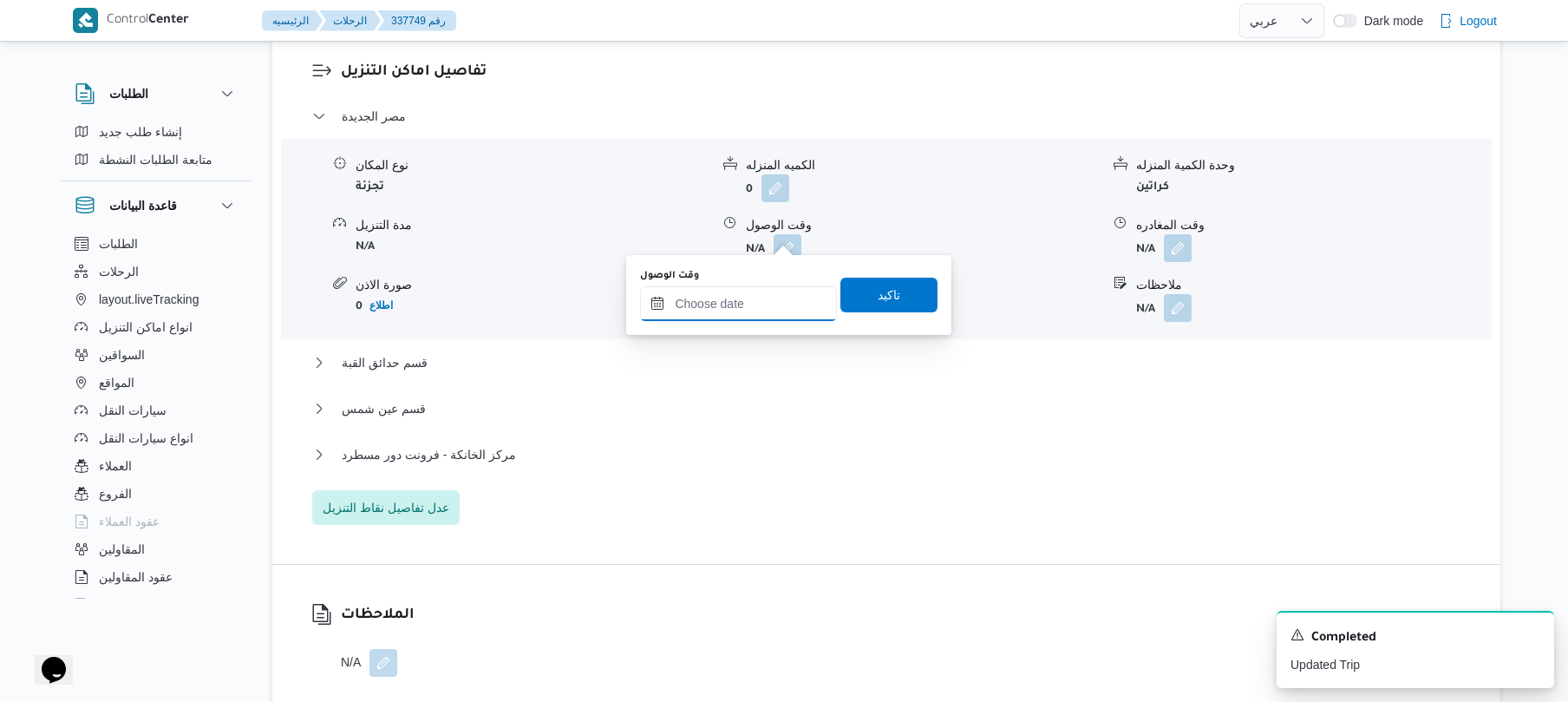
click at [750, 302] on input "وقت الوصول" at bounding box center [738, 303] width 197 height 35
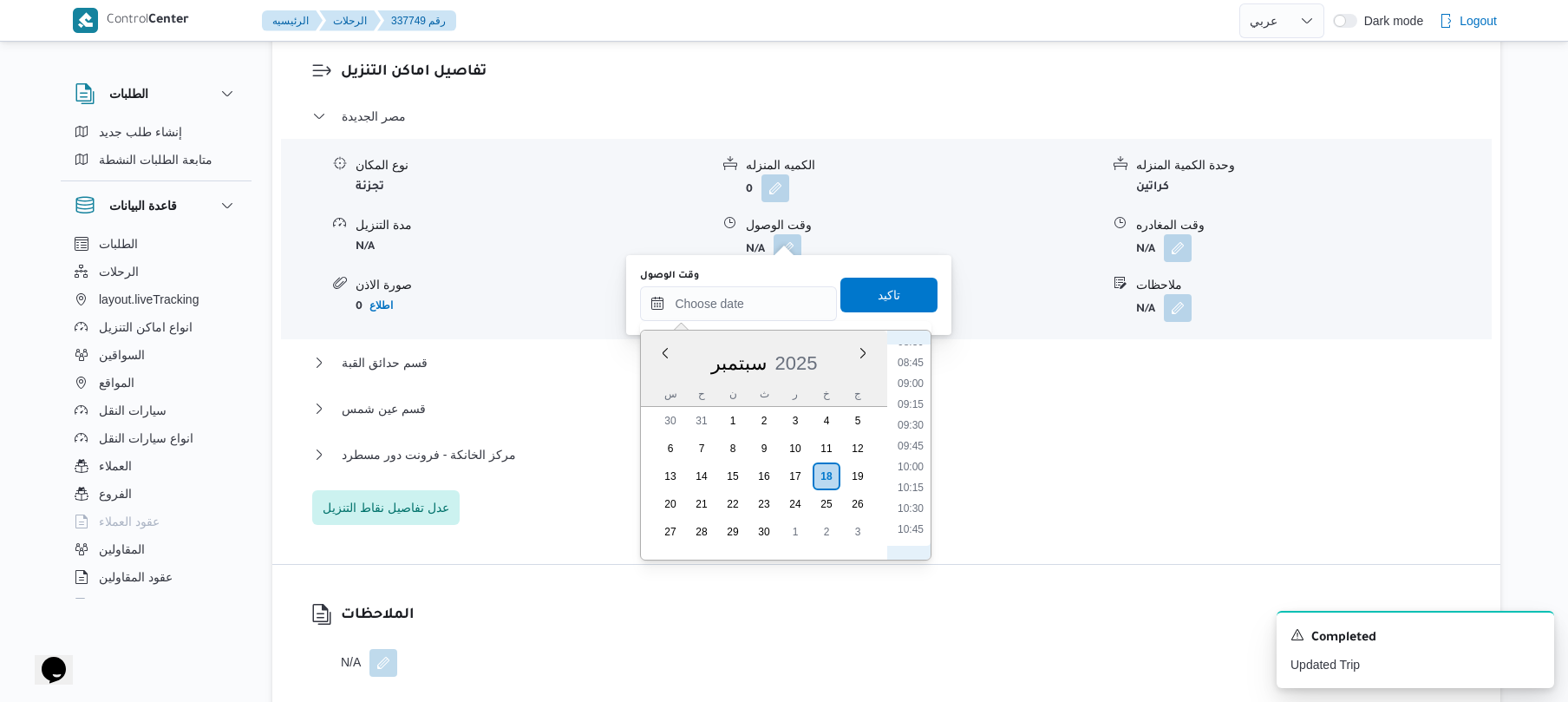
scroll to position [671, 0]
click at [918, 449] on li "09:15" at bounding box center [910, 452] width 40 height 17
type input "١٨/٠٩/٢٠٢٥ ٠٩:١٥"
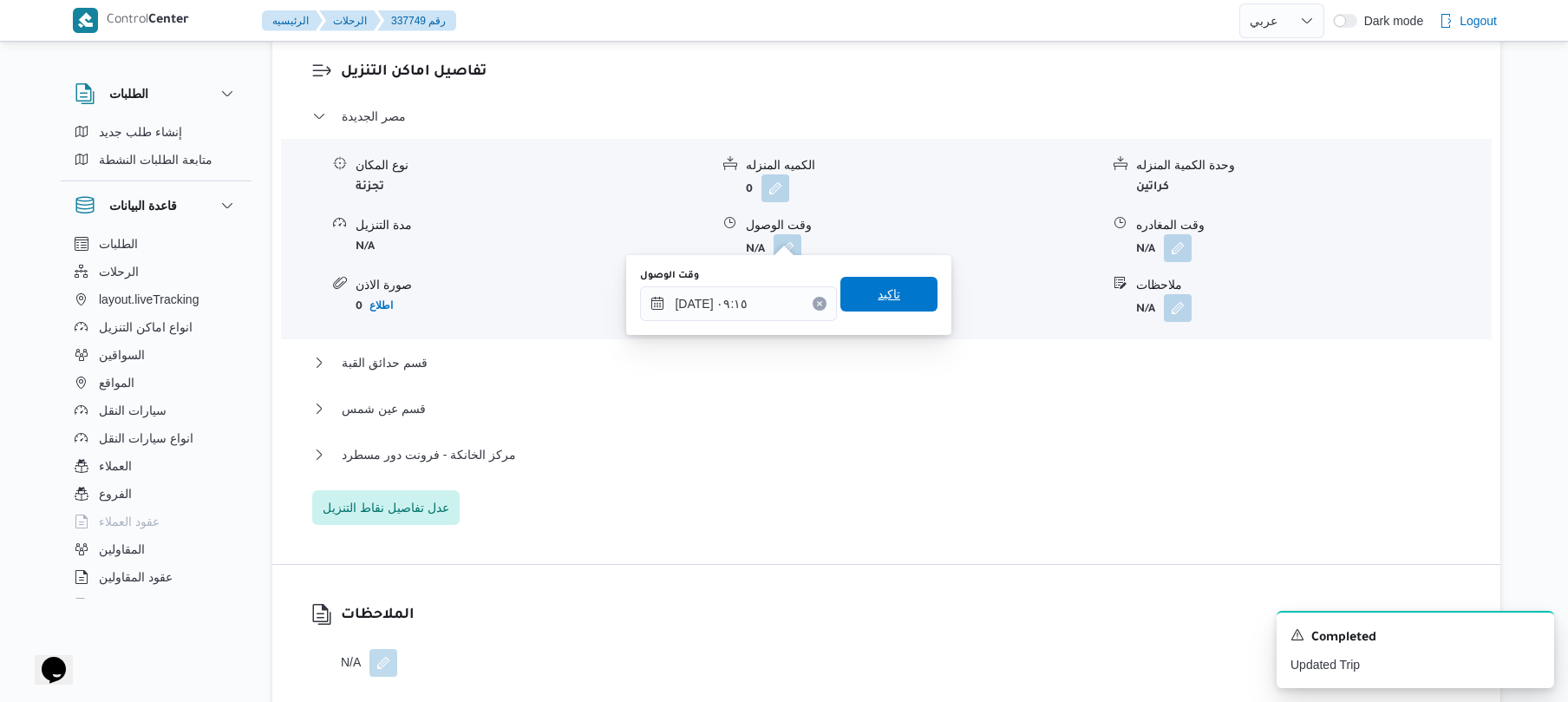
click at [907, 296] on span "تاكيد" at bounding box center [889, 294] width 97 height 35
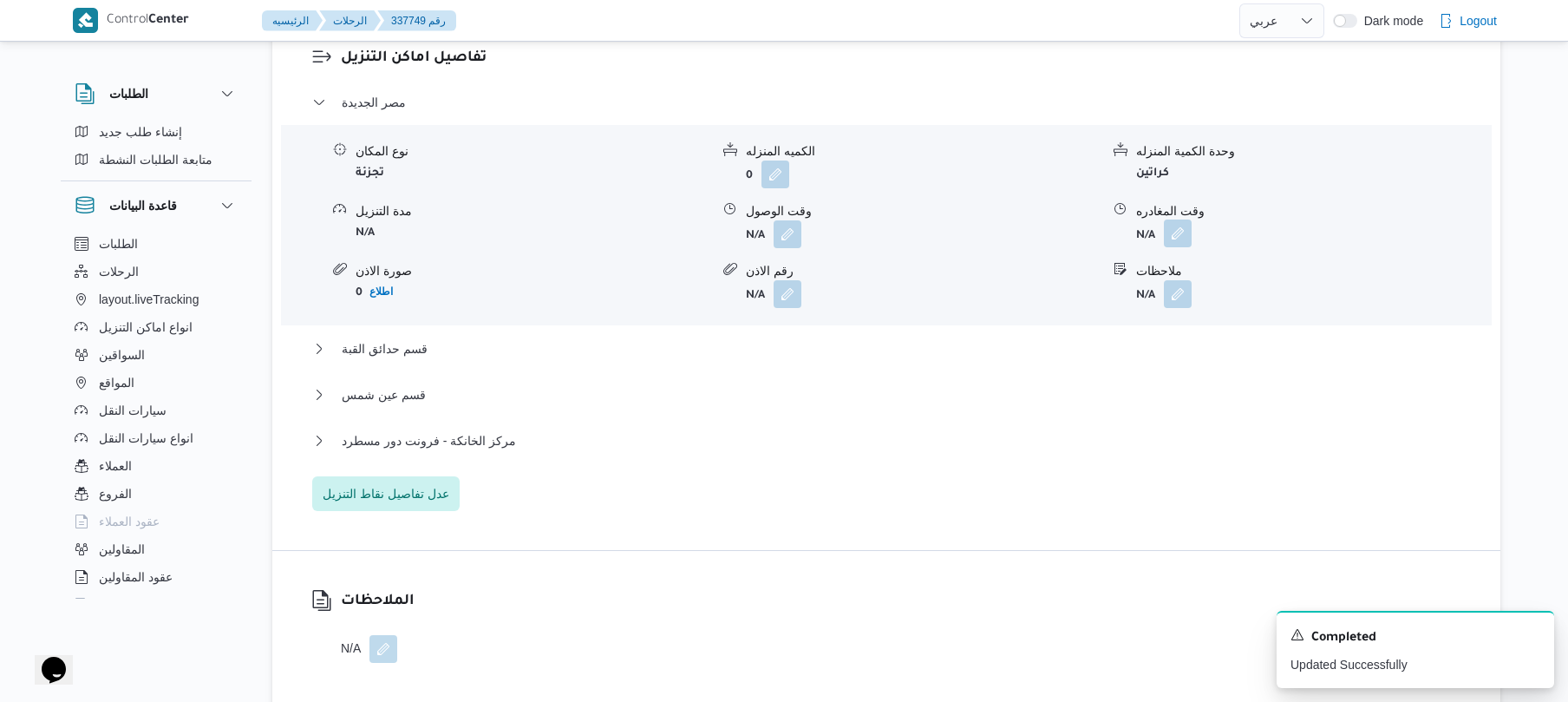
click at [1186, 235] on button "button" at bounding box center [1177, 233] width 27 height 27
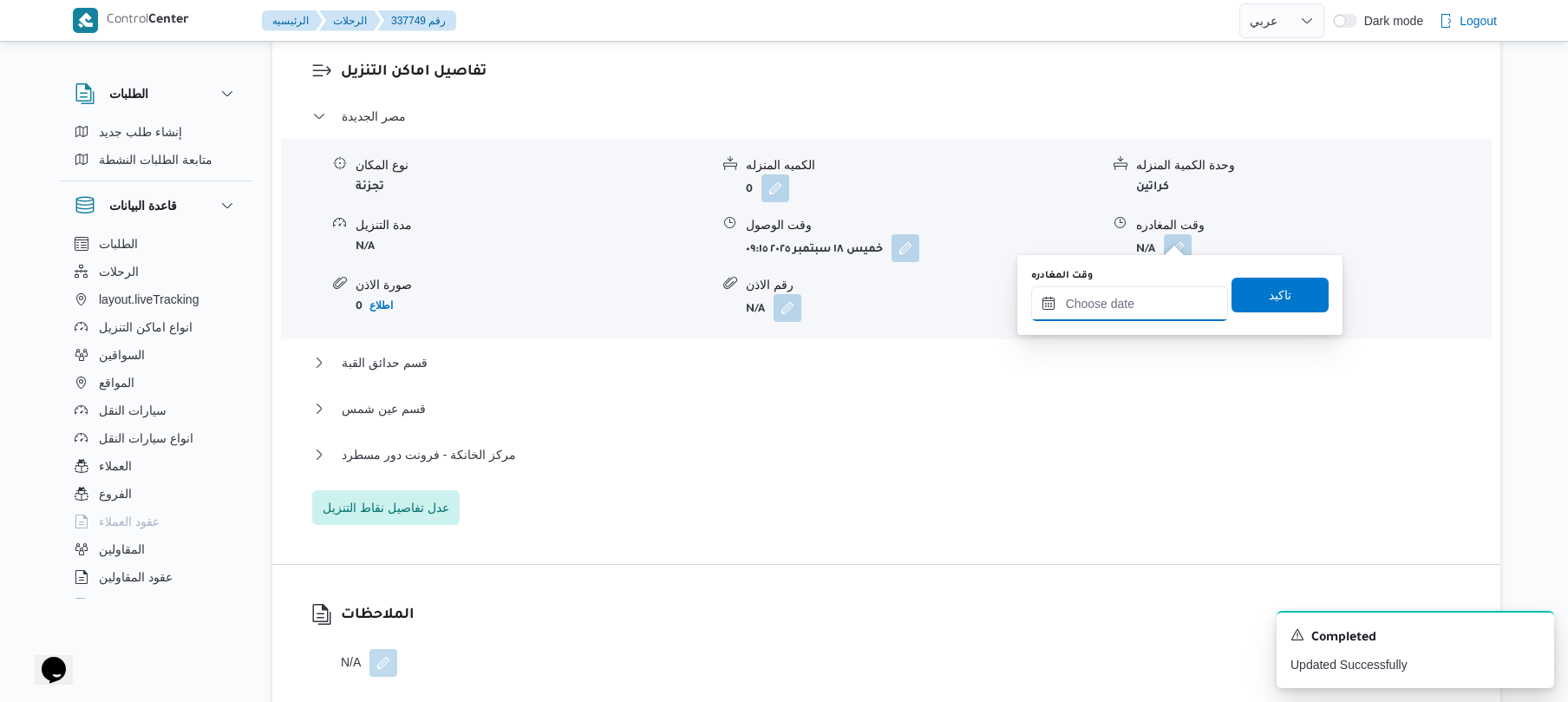
click at [1098, 295] on input "وقت المغادره" at bounding box center [1130, 303] width 197 height 35
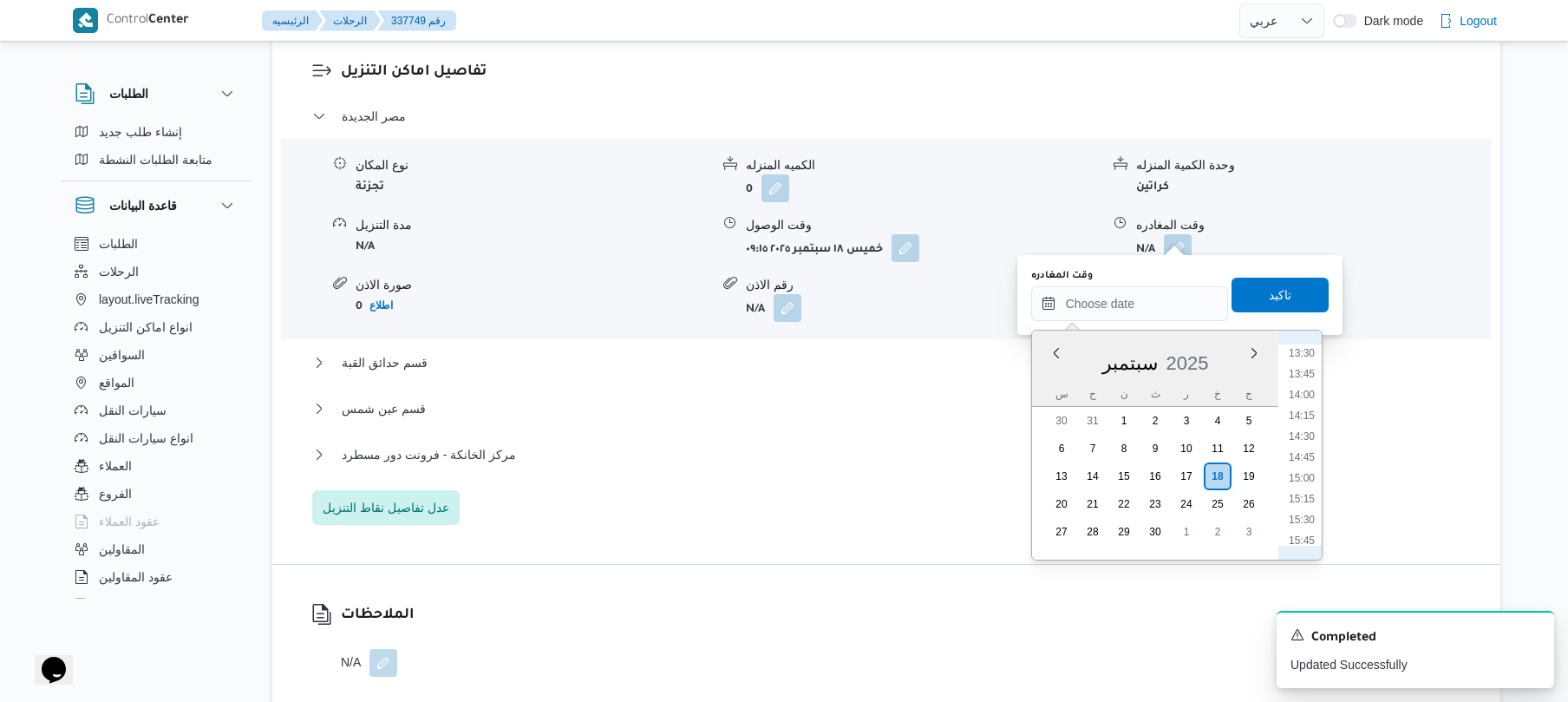
scroll to position [1010, 0]
click at [1306, 347] on li "12:00" at bounding box center [1302, 341] width 40 height 17
type input "١٨/٠٩/٢٠٢٥ ١٢:٠٠"
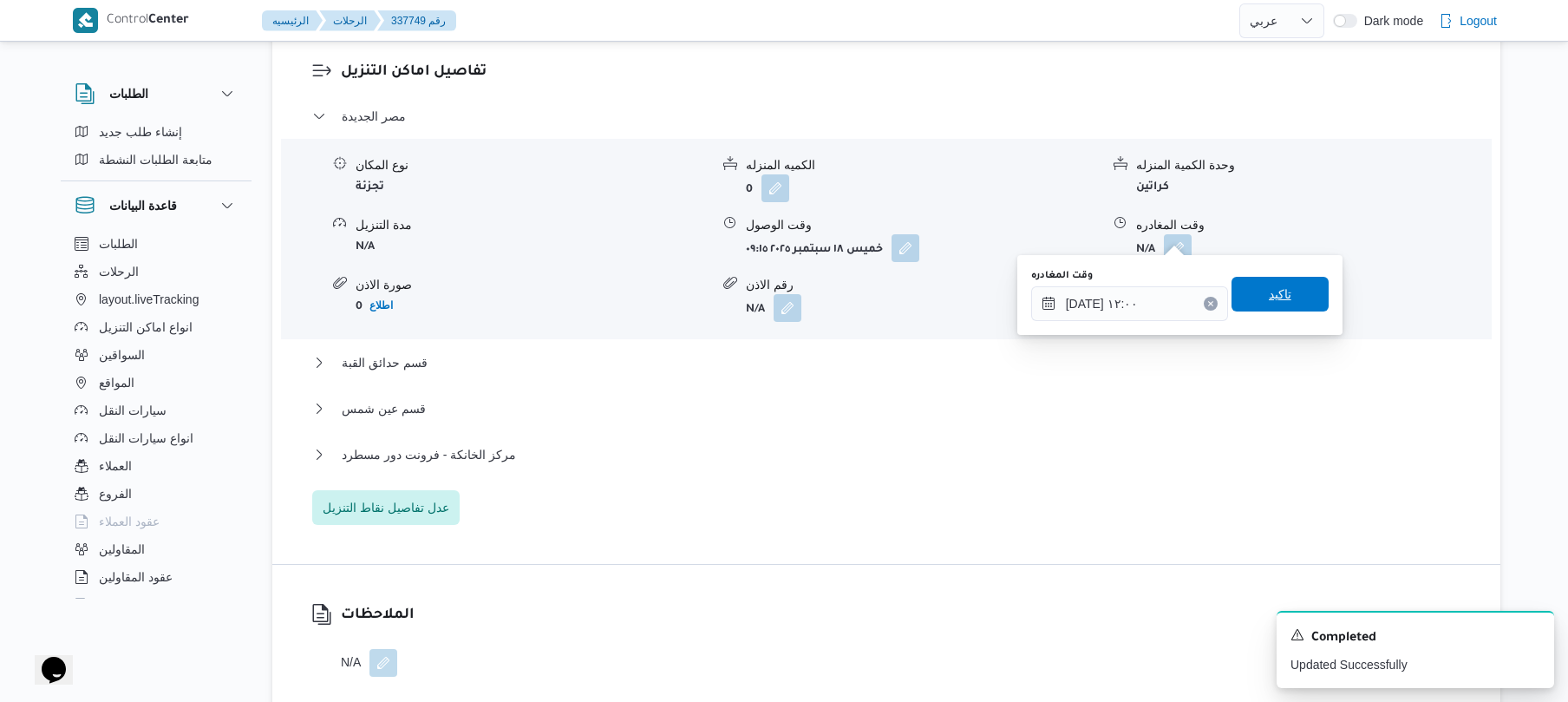
click at [1279, 293] on span "تاكيد" at bounding box center [1281, 294] width 23 height 21
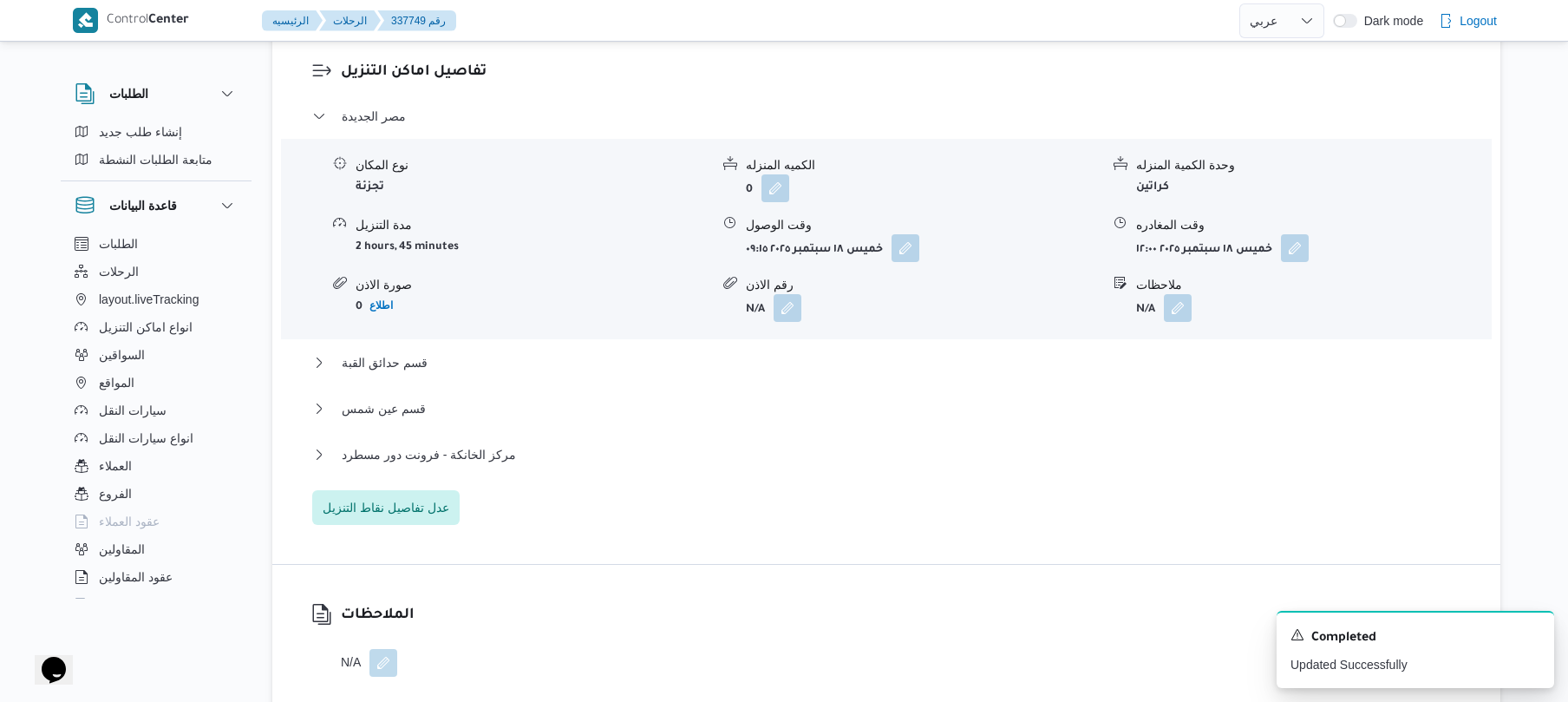
click at [1032, 452] on div "مركز الخانكة - فرونت دور مسطرد" at bounding box center [887, 460] width 1150 height 33
click at [1032, 444] on button "مركز الخانكة - فرونت دور مسطرد" at bounding box center [887, 454] width 1150 height 21
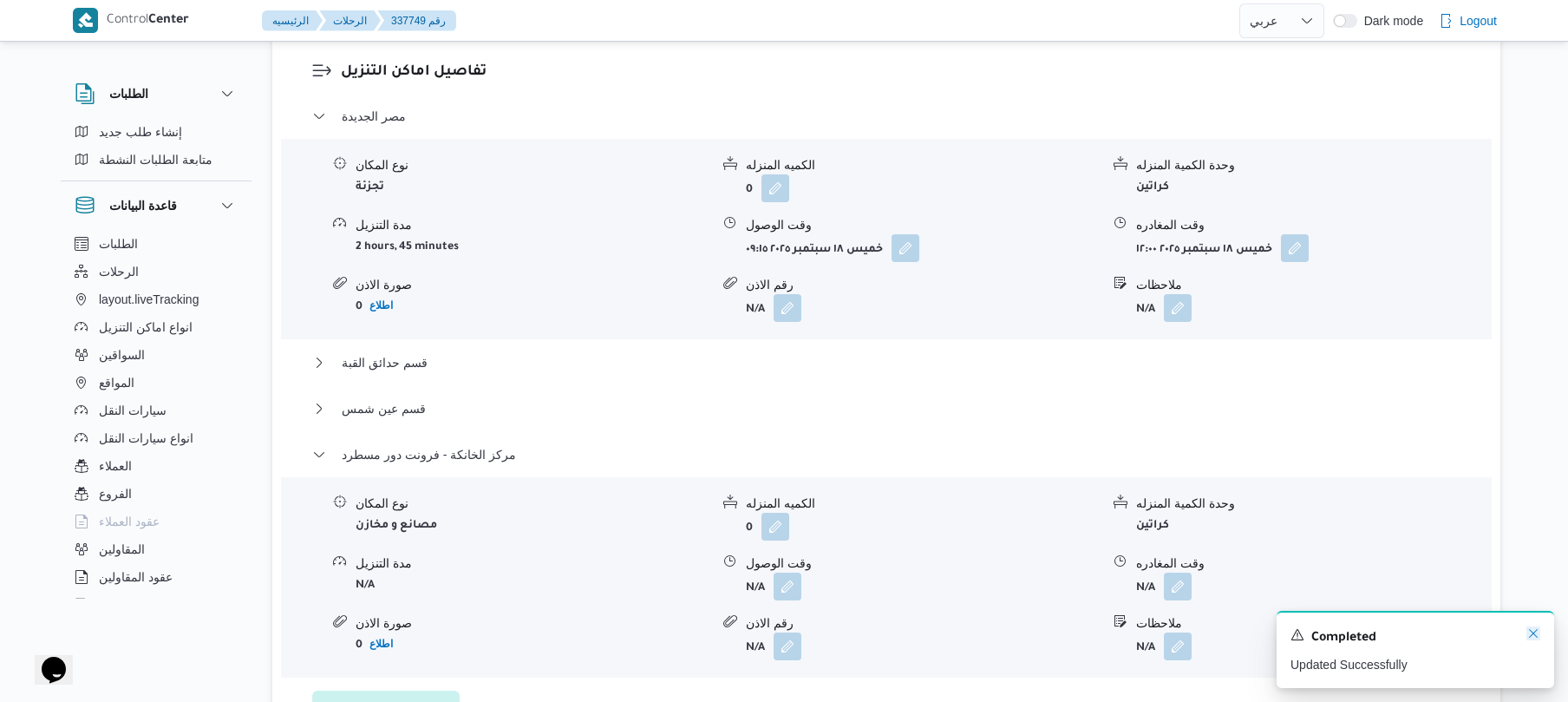
click at [1527, 635] on icon "Dismiss toast" at bounding box center [1533, 633] width 14 height 14
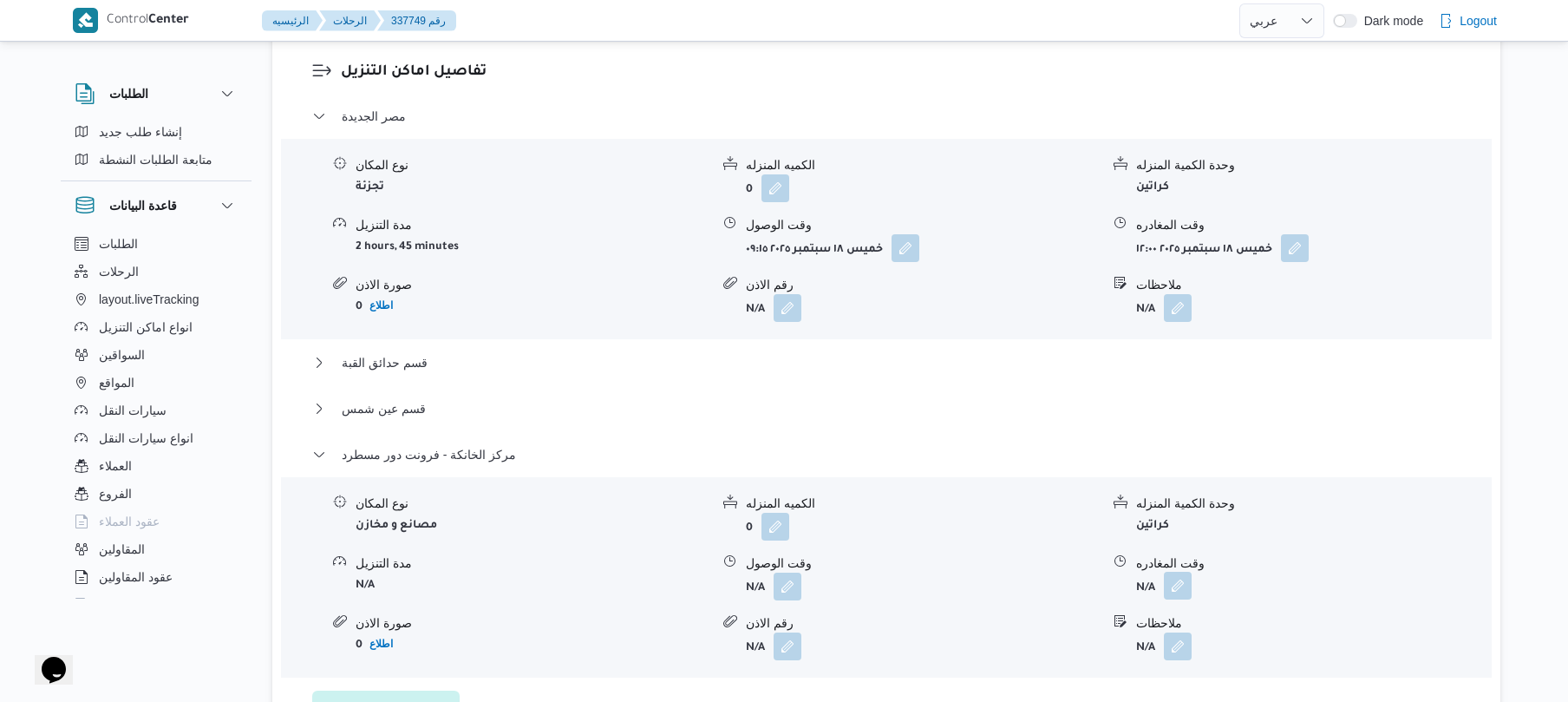
click at [1191, 577] on button "button" at bounding box center [1177, 585] width 27 height 27
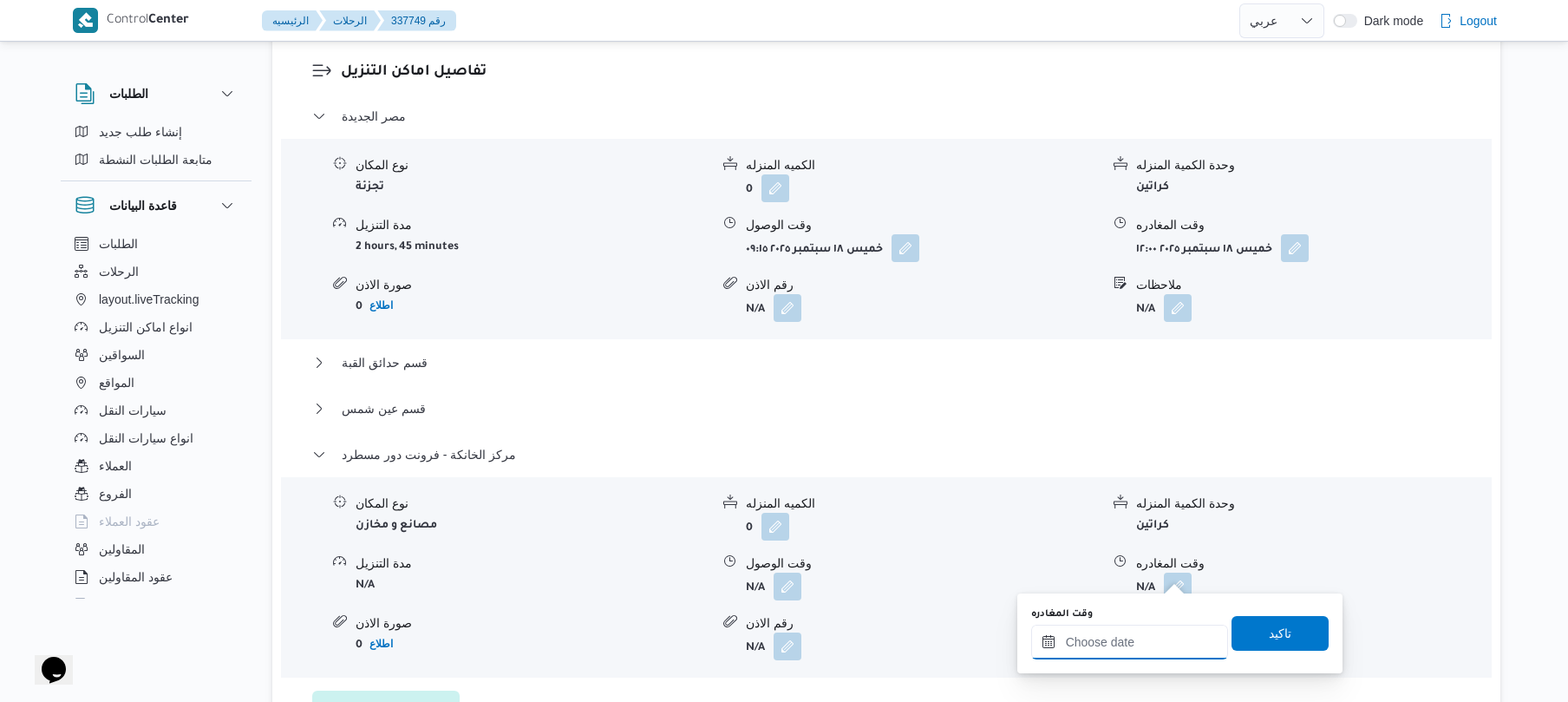
click at [1141, 640] on input "وقت المغادره" at bounding box center [1130, 642] width 197 height 35
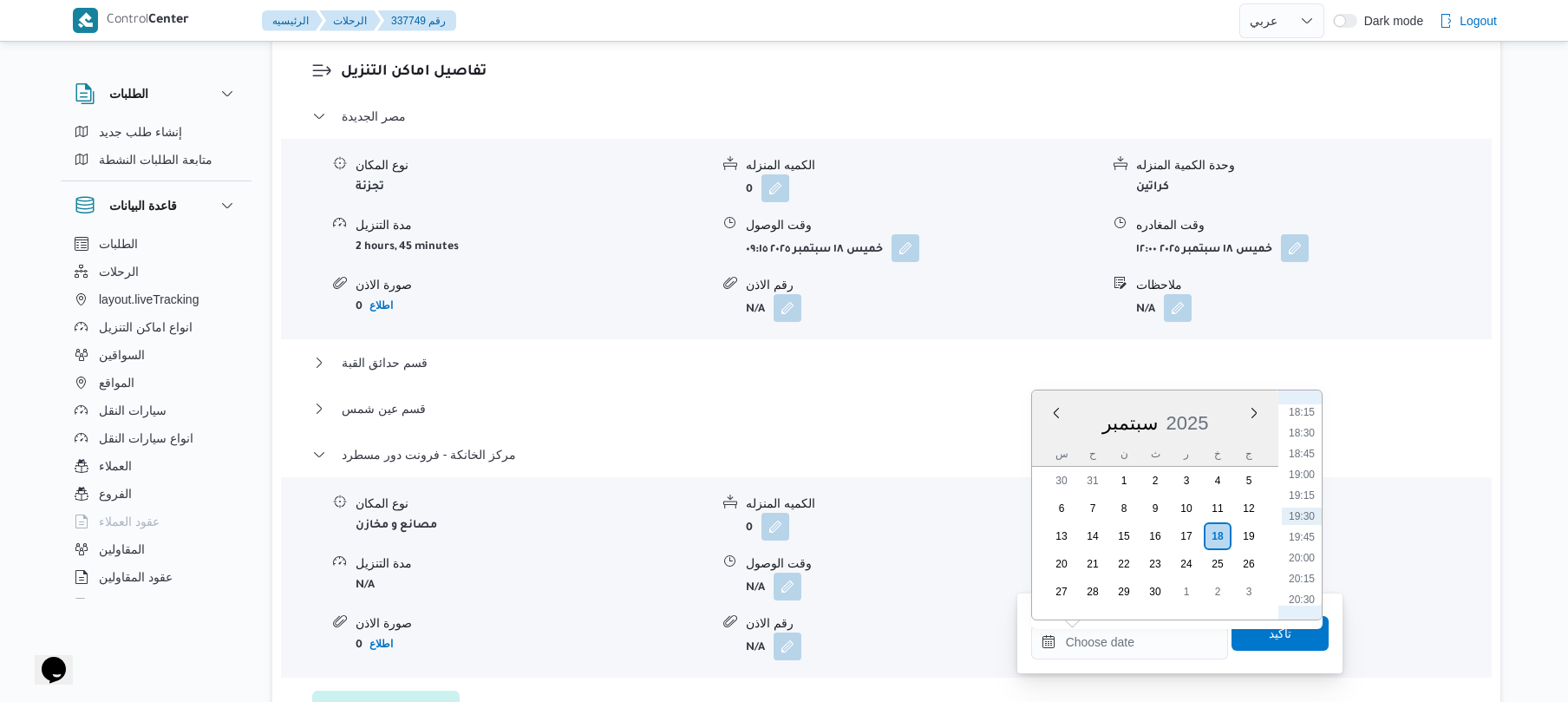
scroll to position [1349, 0]
click at [1314, 499] on li "17:15" at bounding box center [1302, 499] width 40 height 17
type input "[DATE] ١٧:١٥"
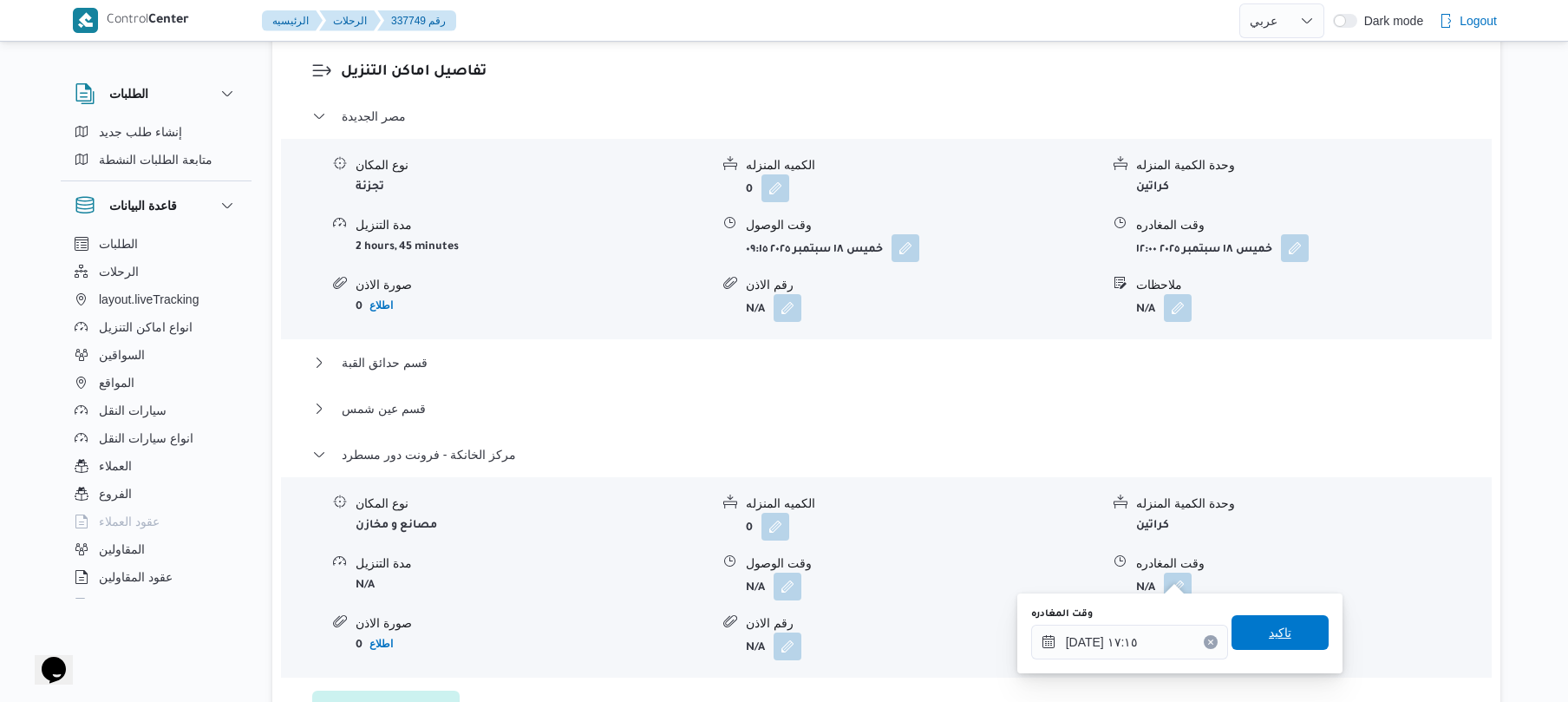
click at [1269, 633] on span "تاكيد" at bounding box center [1281, 632] width 23 height 21
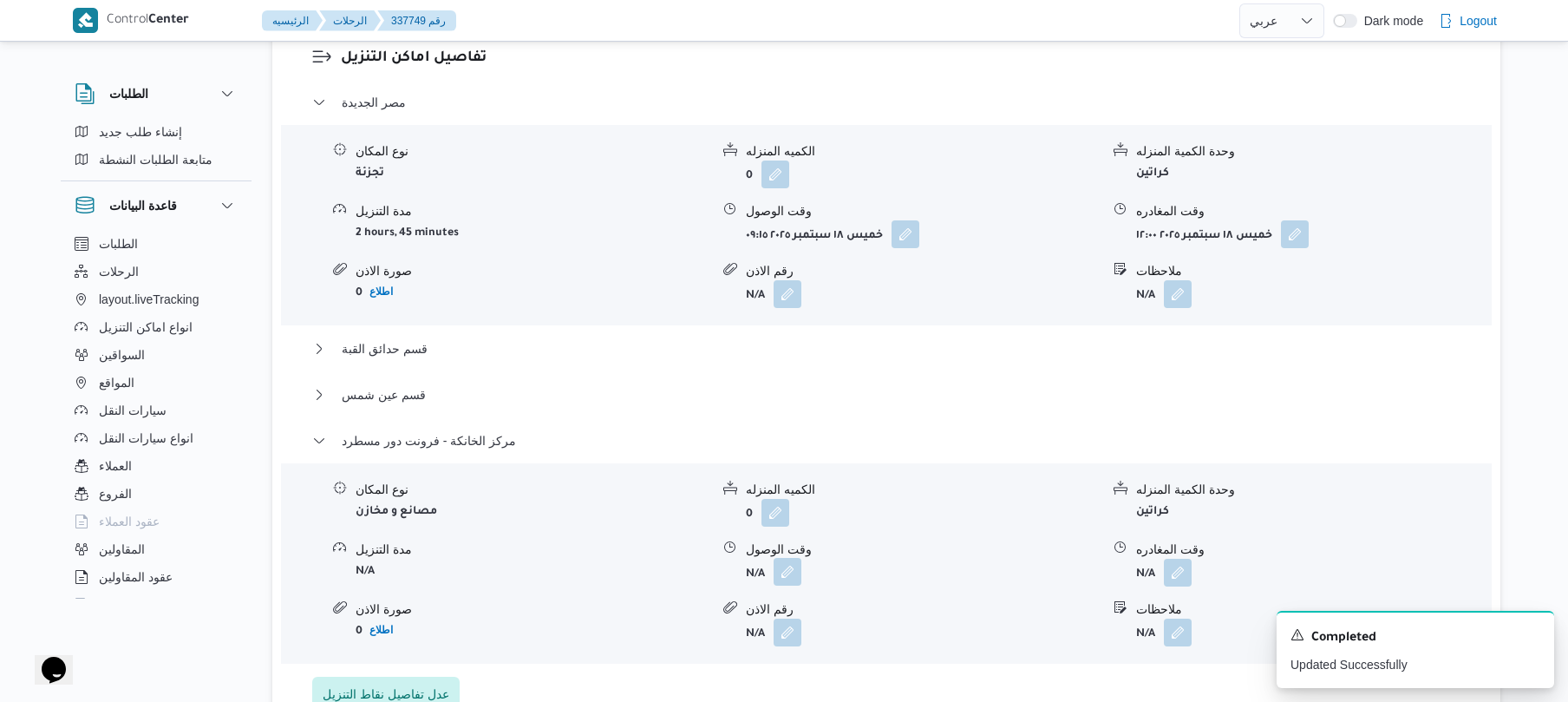
click at [792, 580] on button "button" at bounding box center [787, 571] width 27 height 27
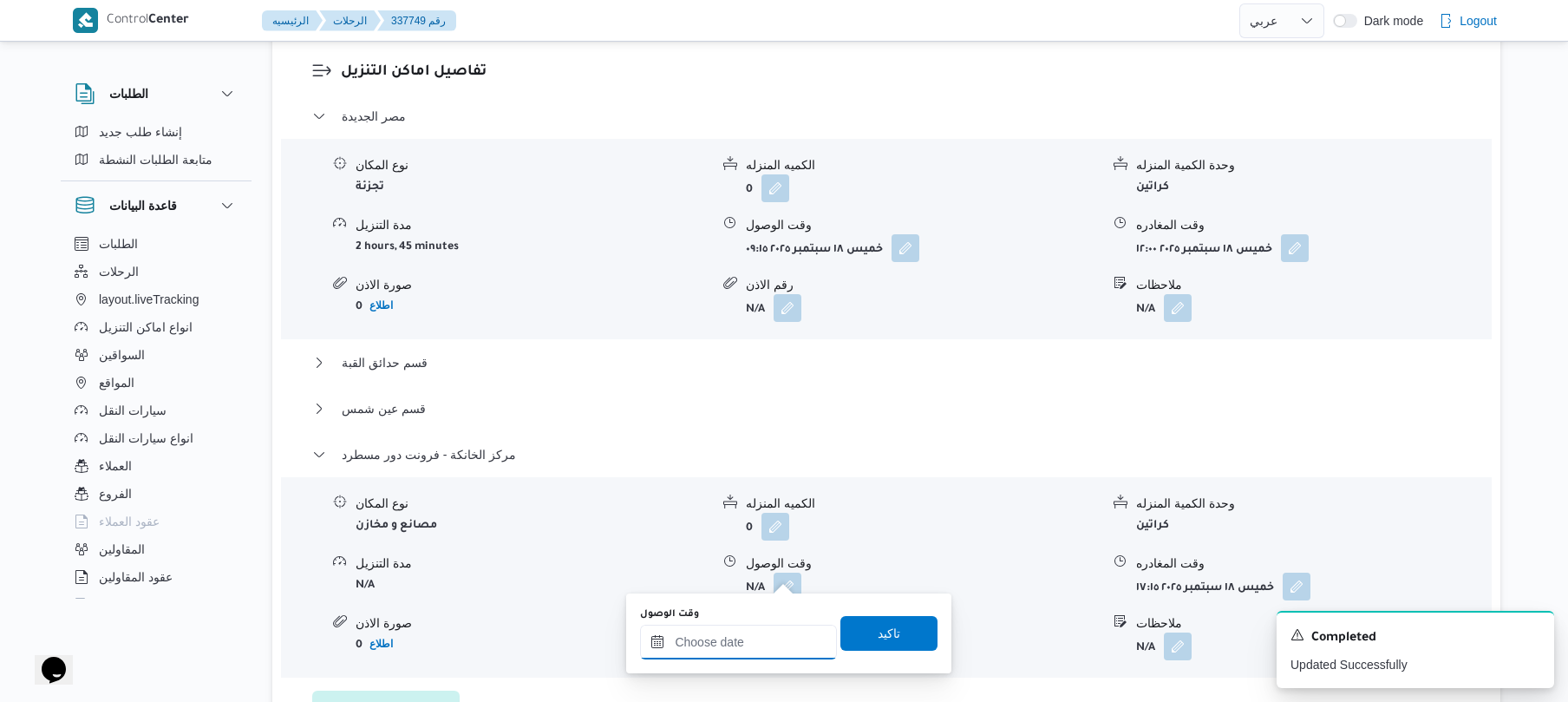
click at [749, 635] on input "وقت الوصول" at bounding box center [738, 642] width 197 height 35
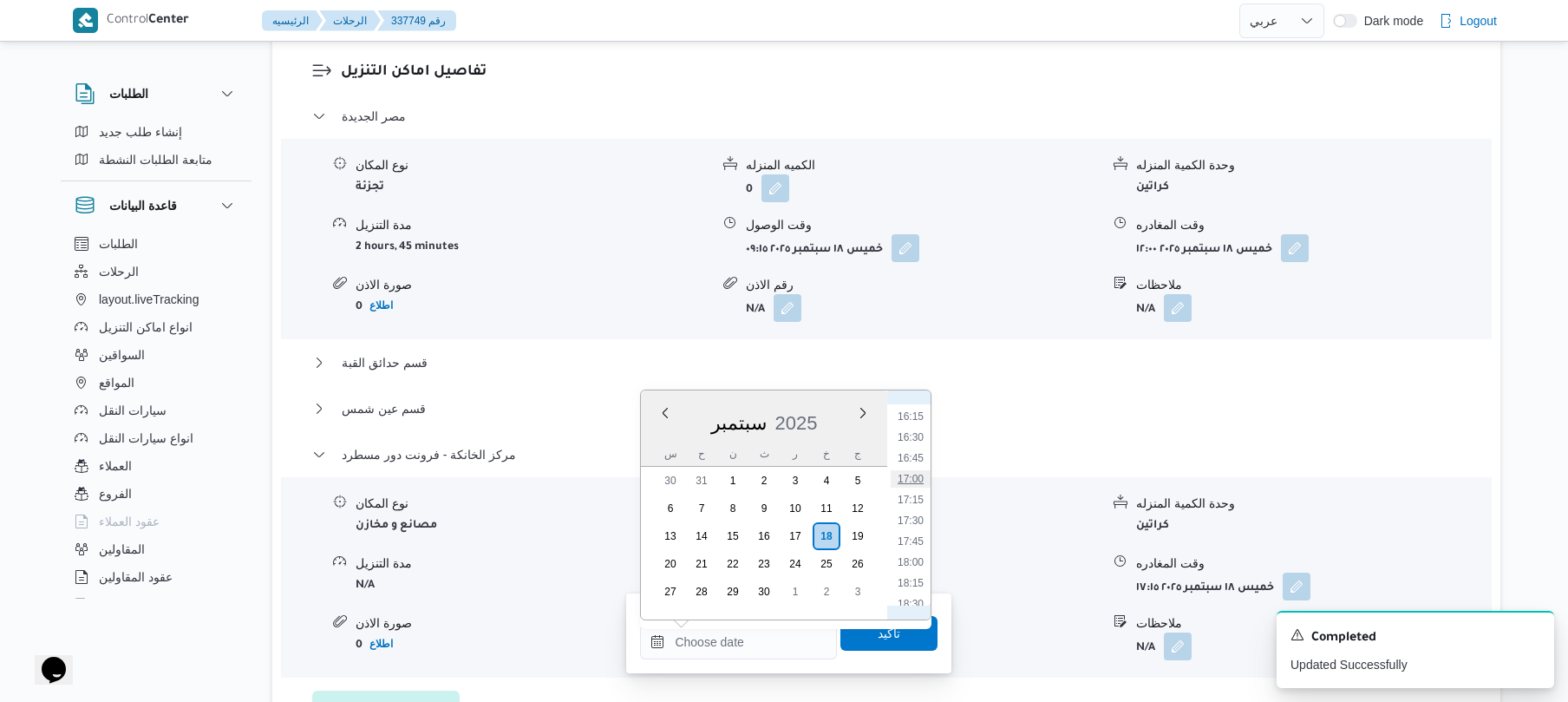
click at [916, 479] on li "17:00" at bounding box center [910, 479] width 40 height 17
type input "١٨/٠٩/٢٠٢٥ ١٧:٠٠"
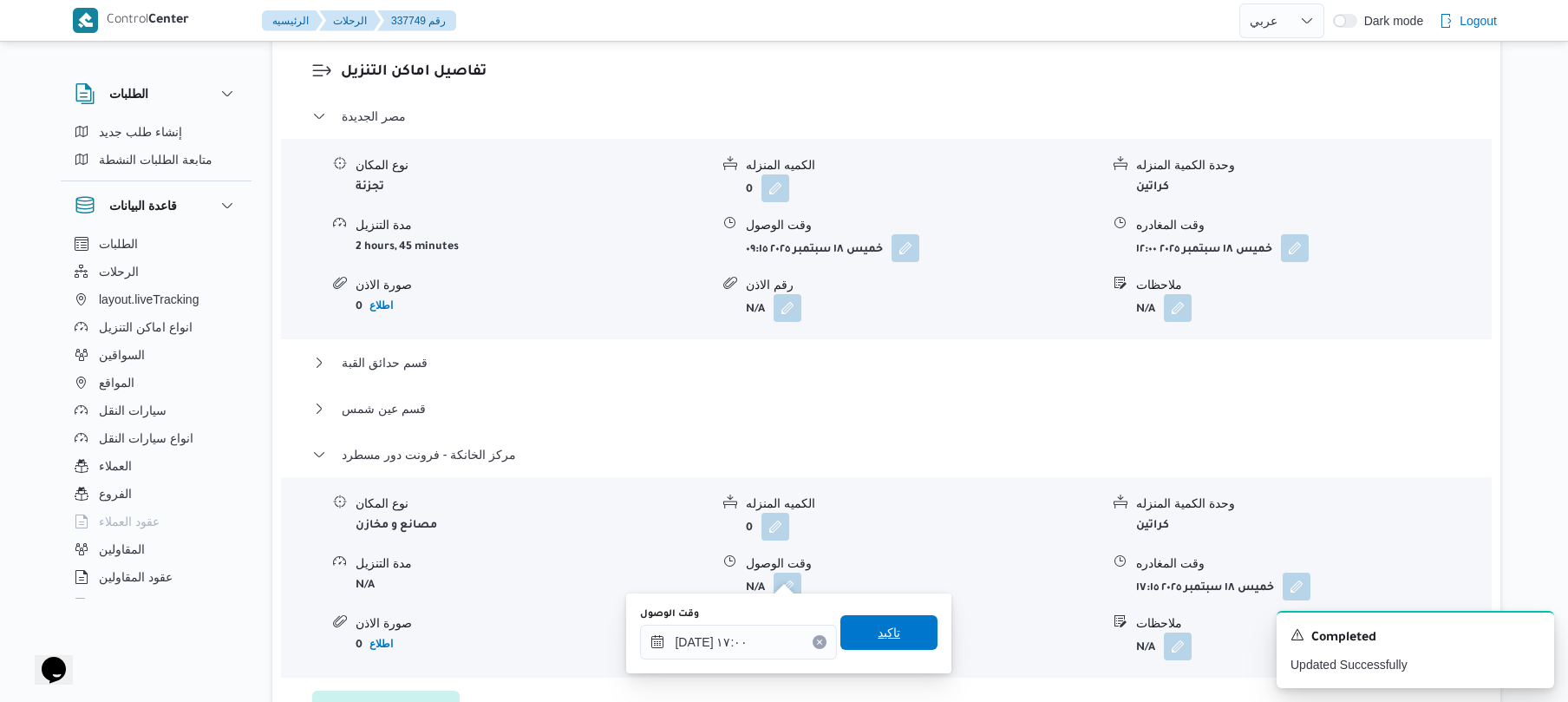
click at [891, 628] on span "تاكيد" at bounding box center [889, 632] width 97 height 35
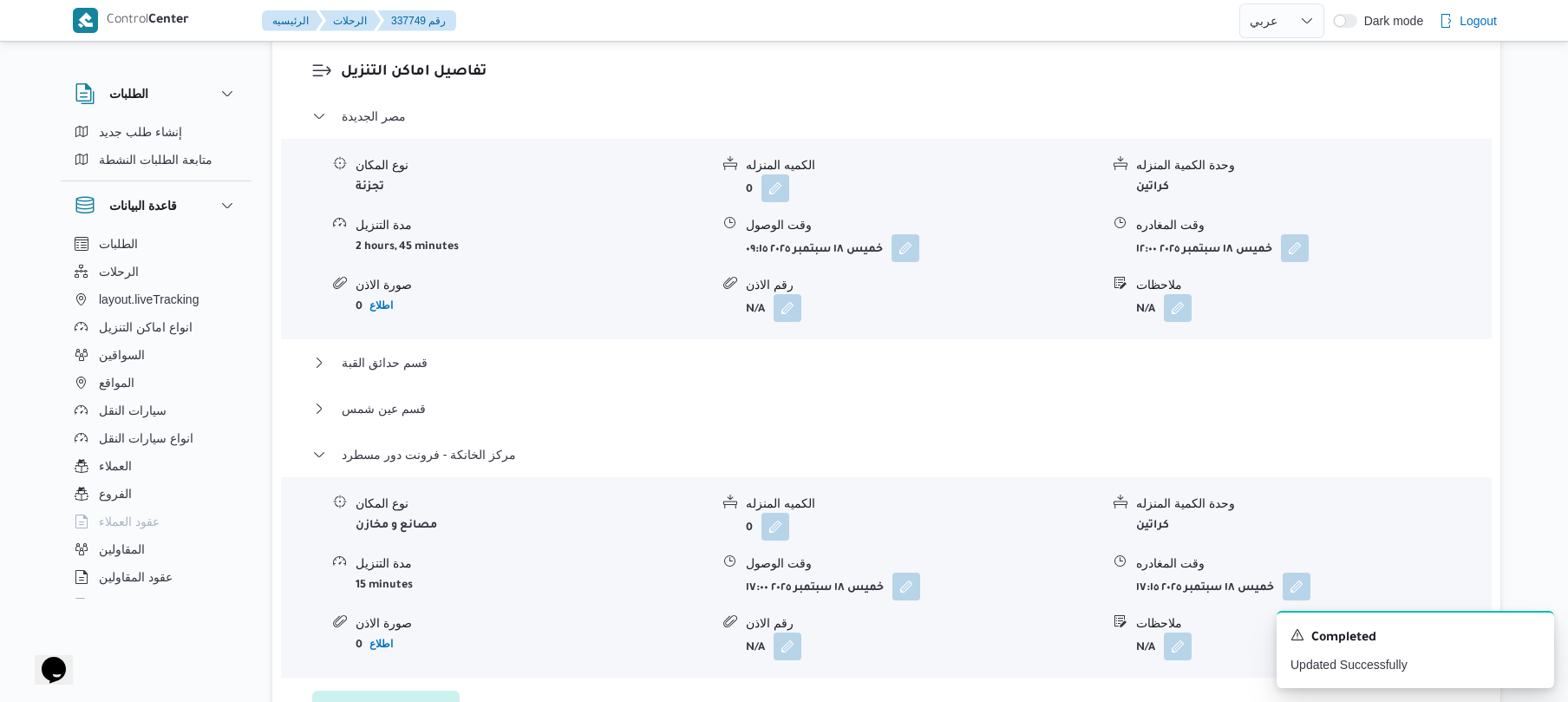
scroll to position [0, 0]
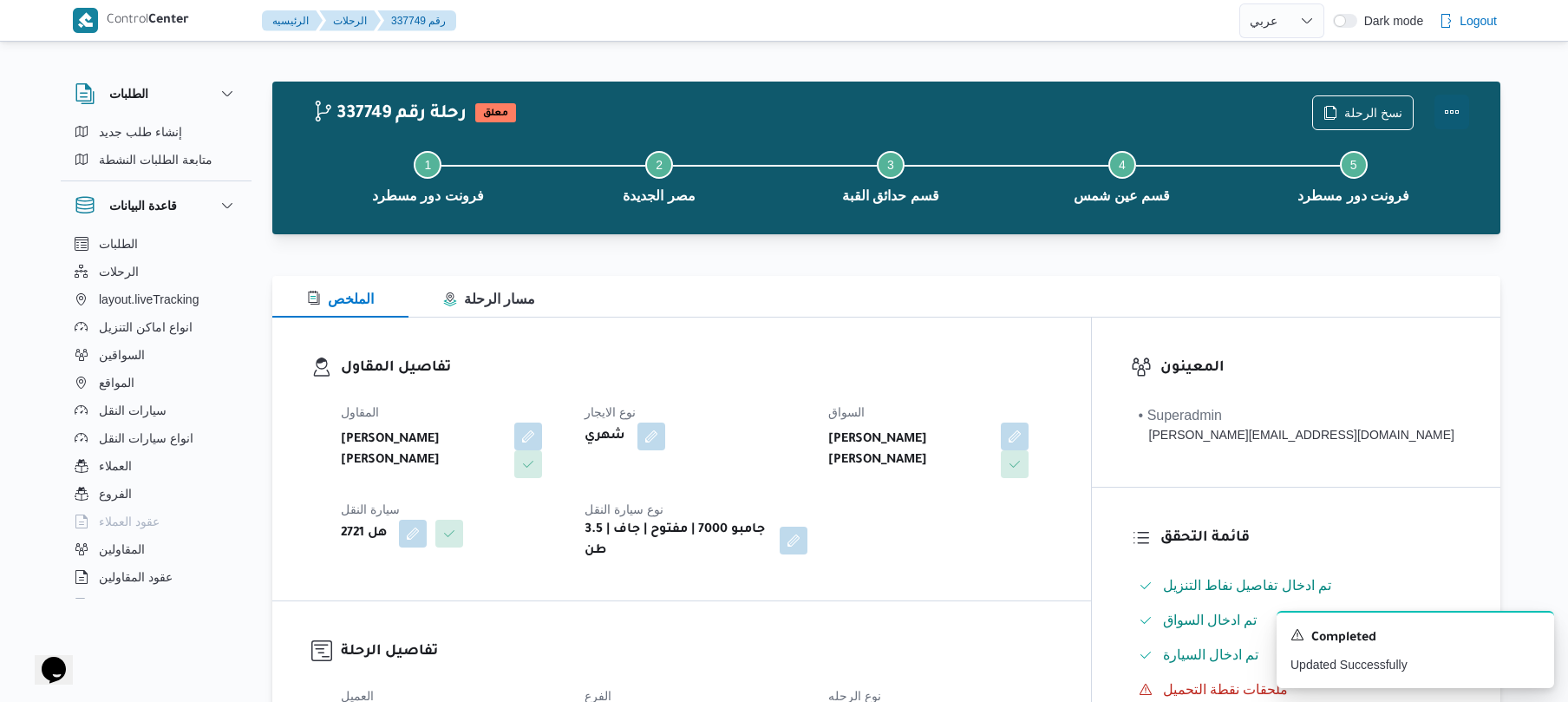
click at [1458, 113] on button "Actions" at bounding box center [1452, 111] width 35 height 35
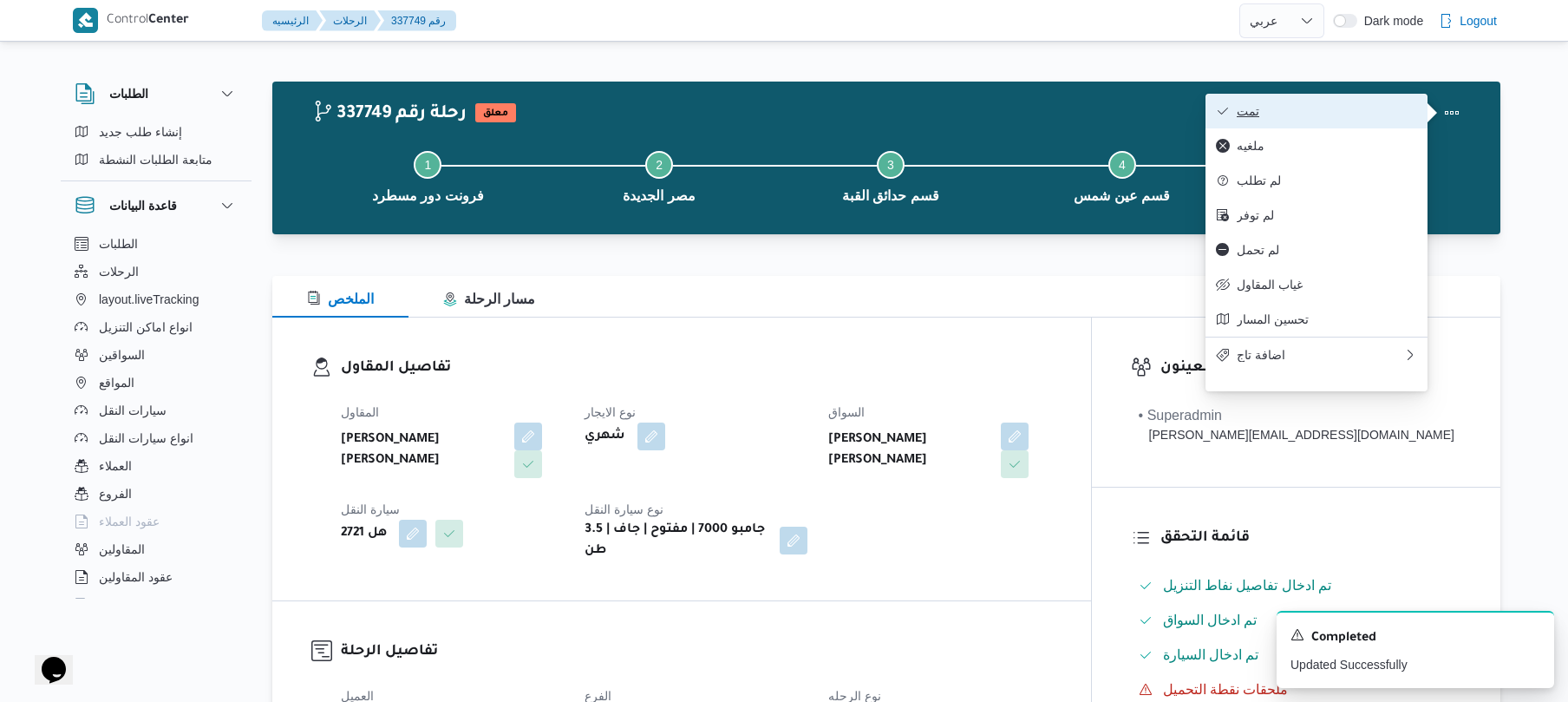
click at [1337, 116] on span "تمت" at bounding box center [1327, 110] width 180 height 14
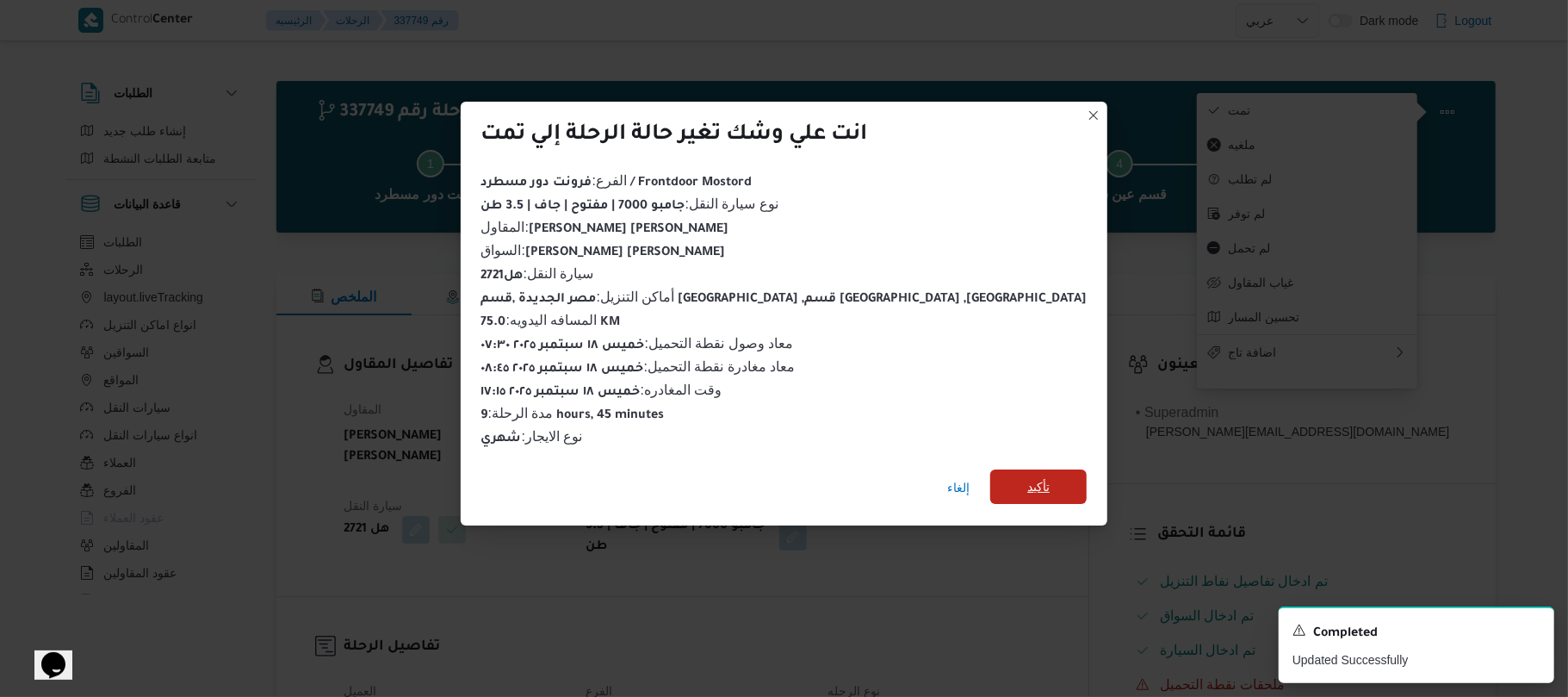
click at [991, 479] on span "تأكيد" at bounding box center [1038, 486] width 96 height 35
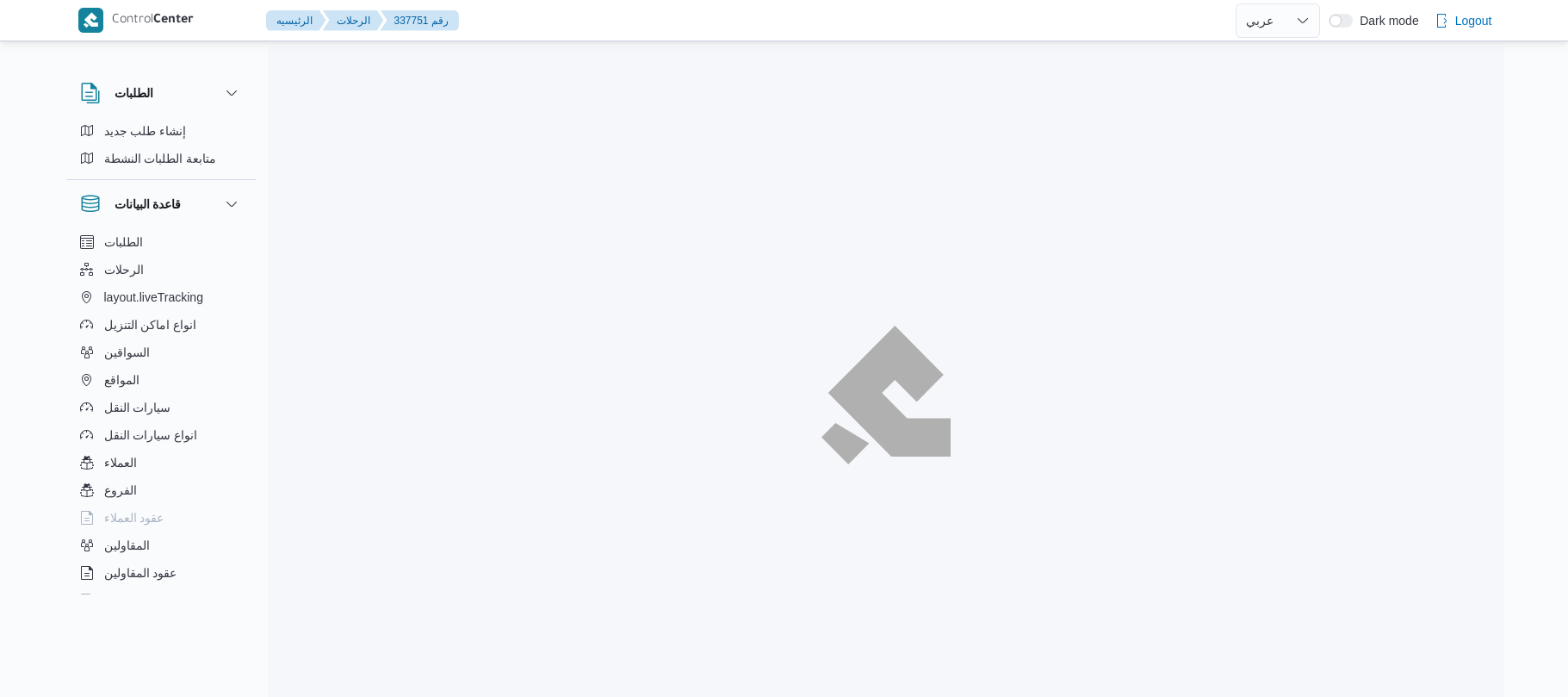
select select "ar"
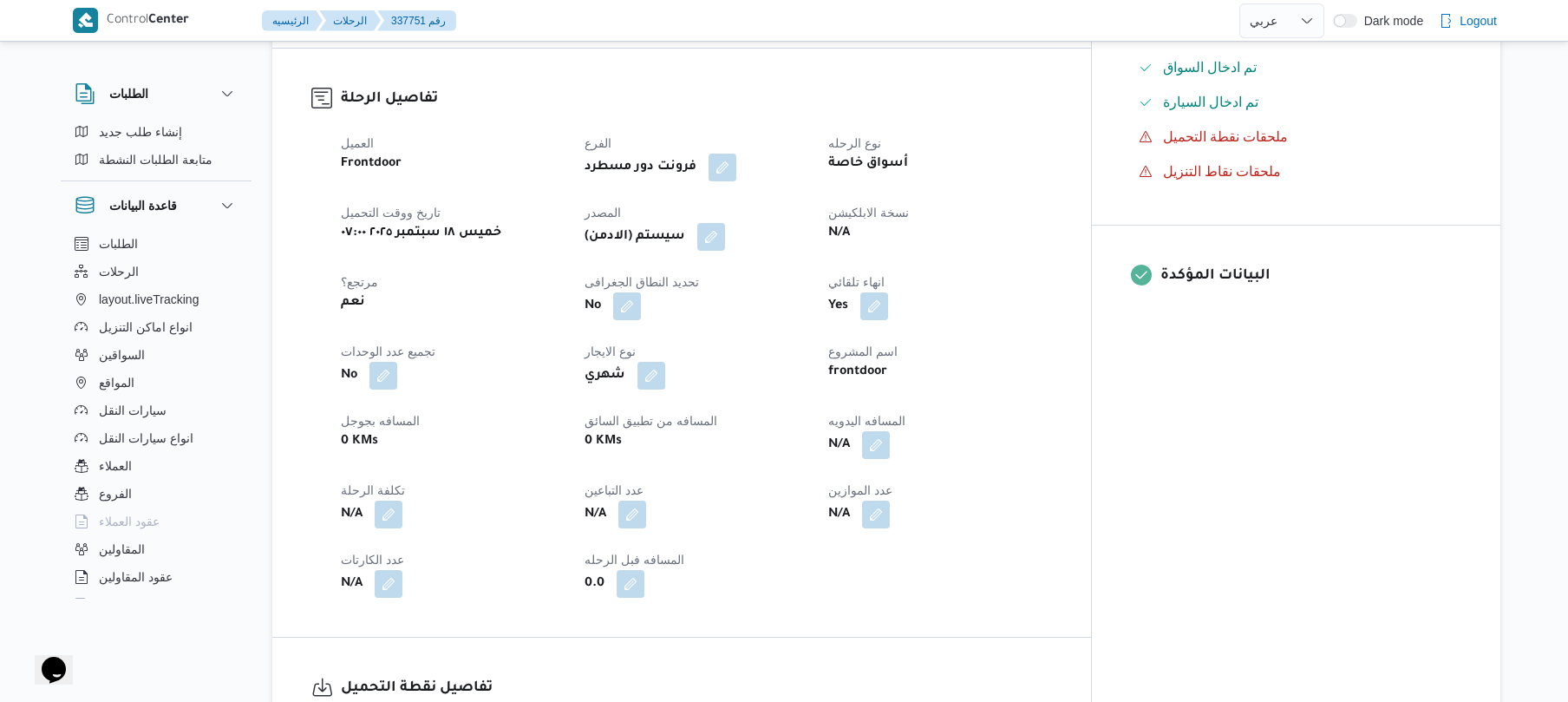
scroll to position [555, 0]
click at [890, 428] on button "button" at bounding box center [875, 441] width 27 height 27
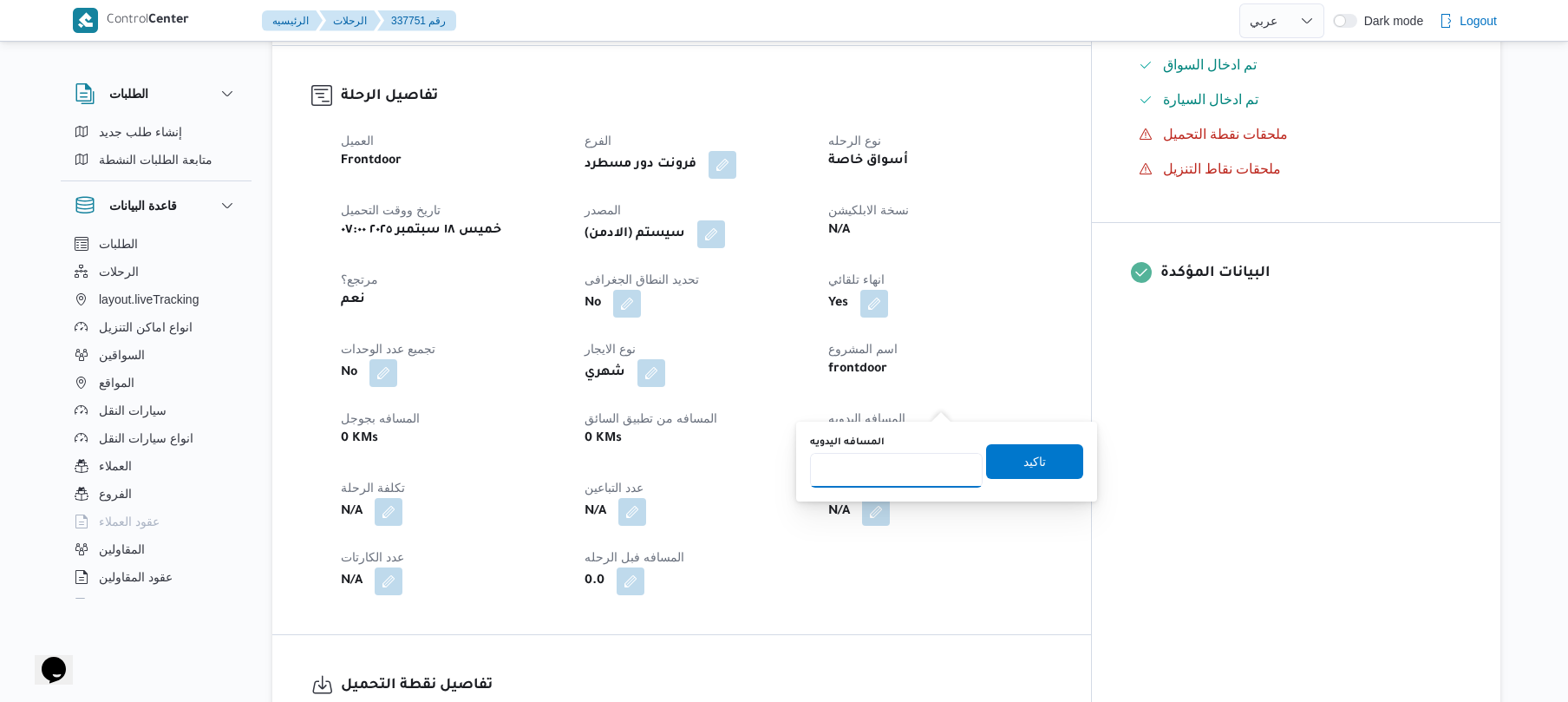
click at [923, 463] on input "المسافه اليدويه" at bounding box center [896, 470] width 172 height 35
type input "130"
click at [1038, 453] on span "تاكيد" at bounding box center [1035, 460] width 97 height 35
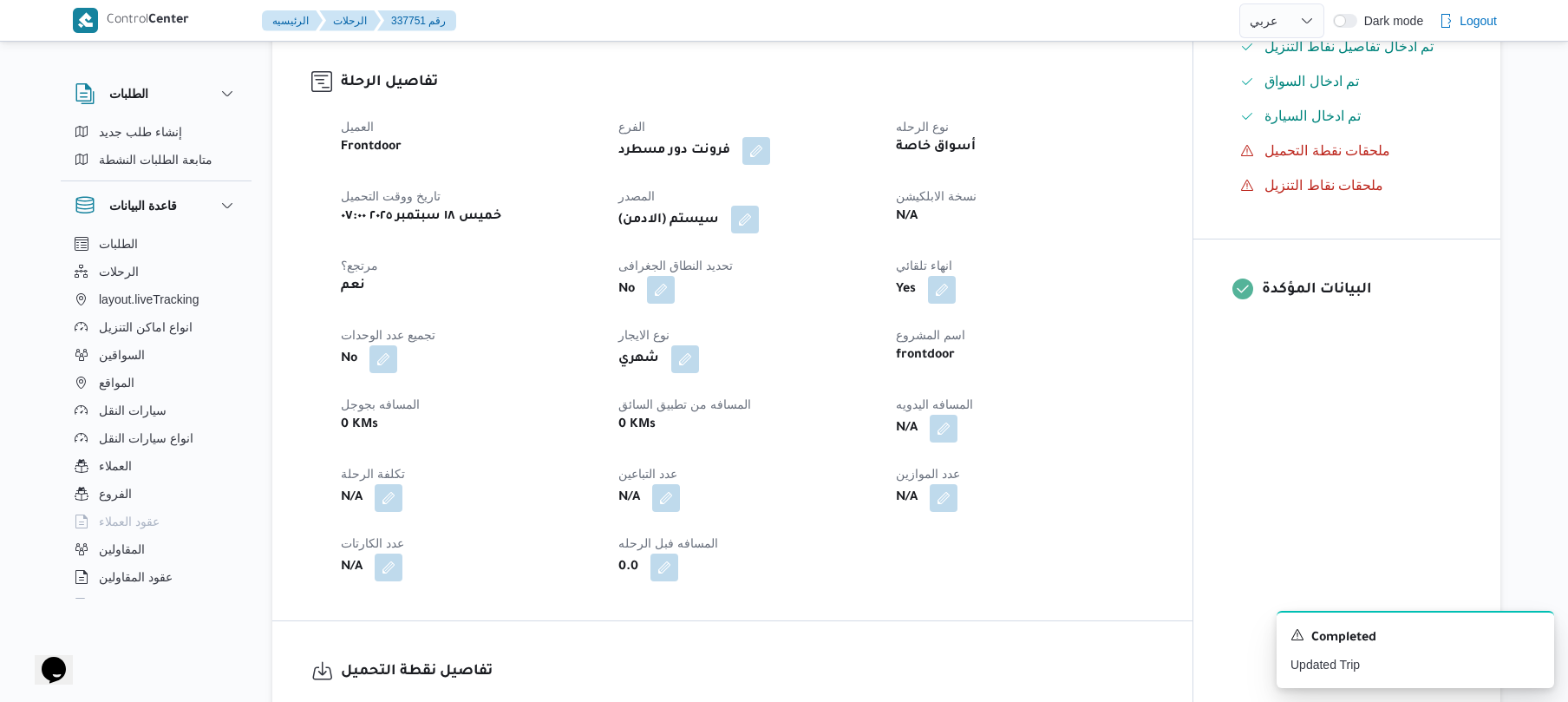
click at [749, 205] on button "button" at bounding box center [744, 219] width 27 height 27
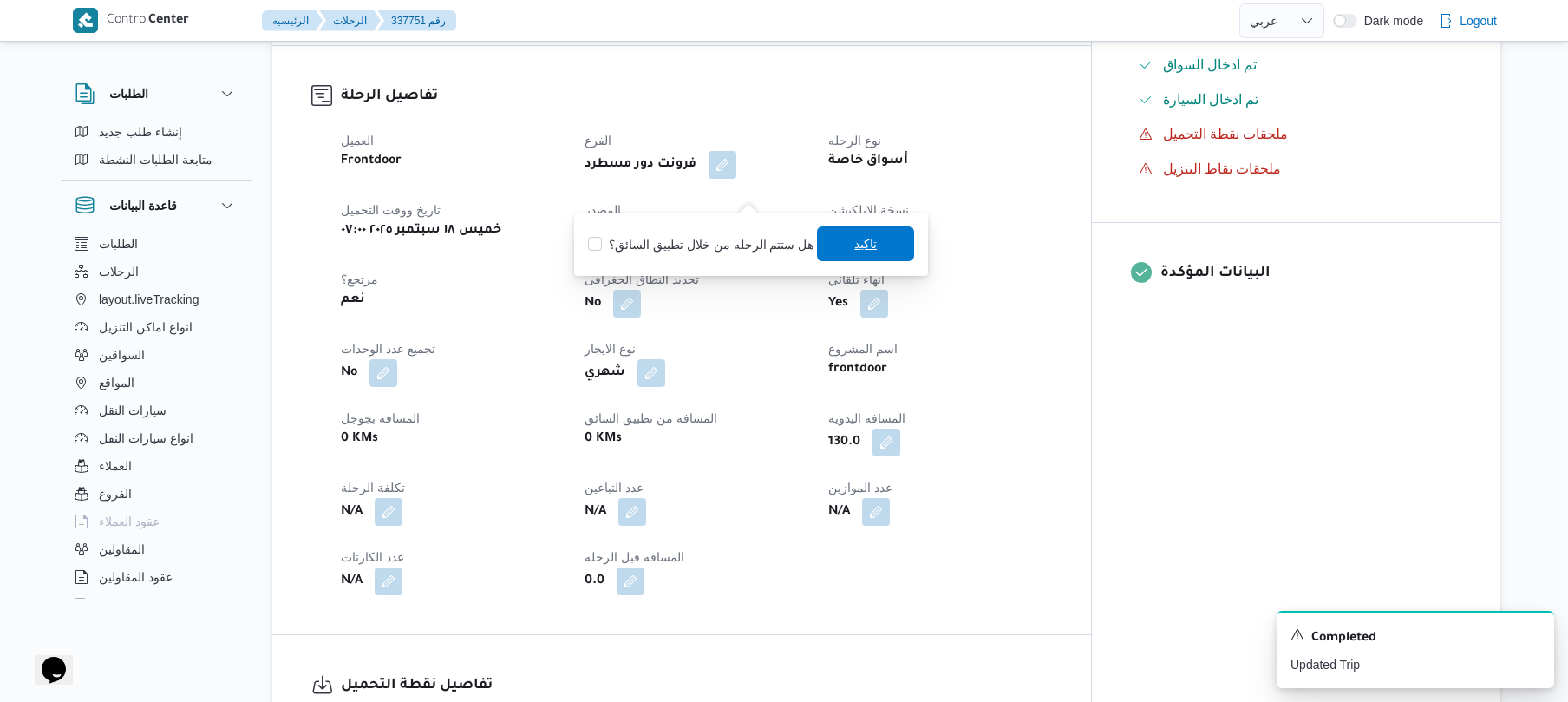
click at [837, 255] on span "تاكيد" at bounding box center [865, 243] width 97 height 35
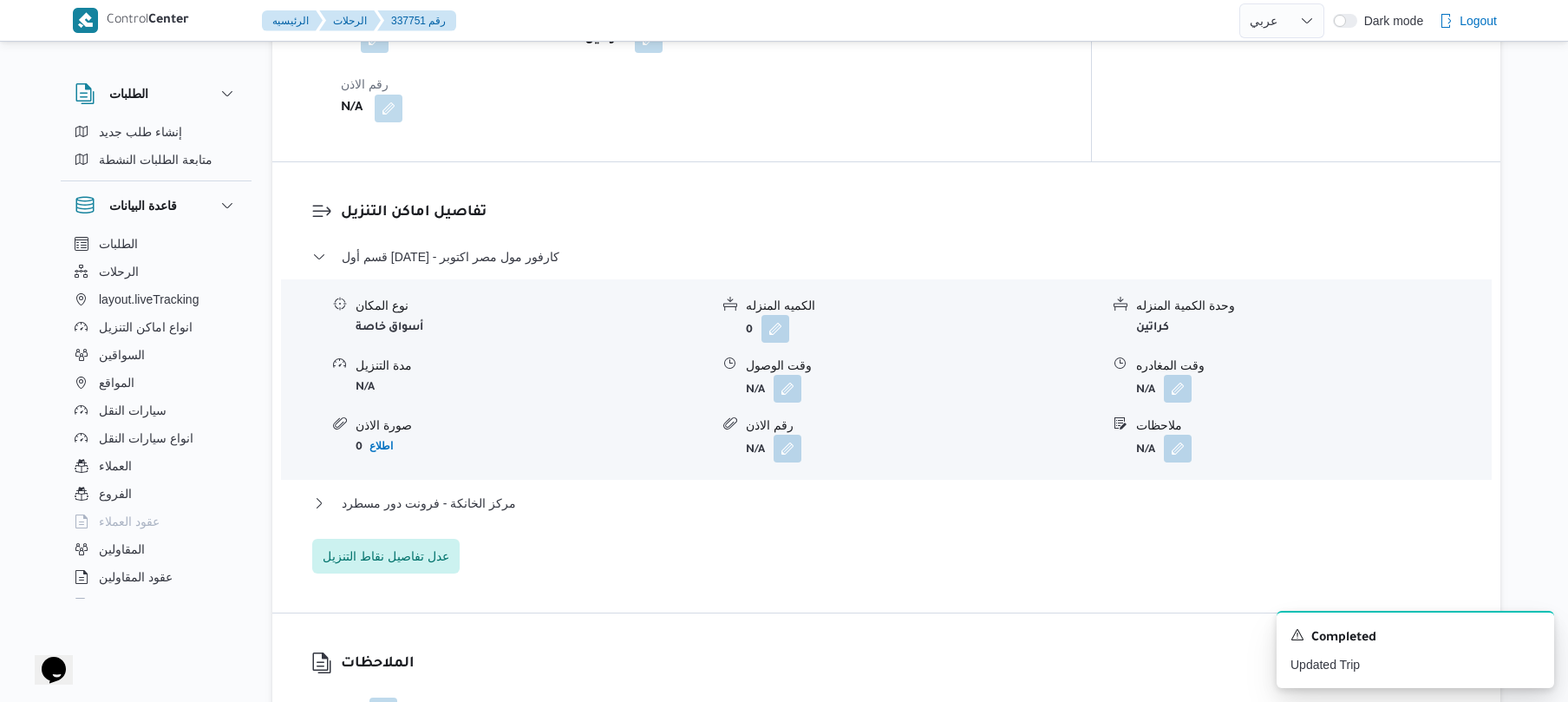
scroll to position [1341, 0]
click at [781, 372] on button "button" at bounding box center [787, 385] width 27 height 27
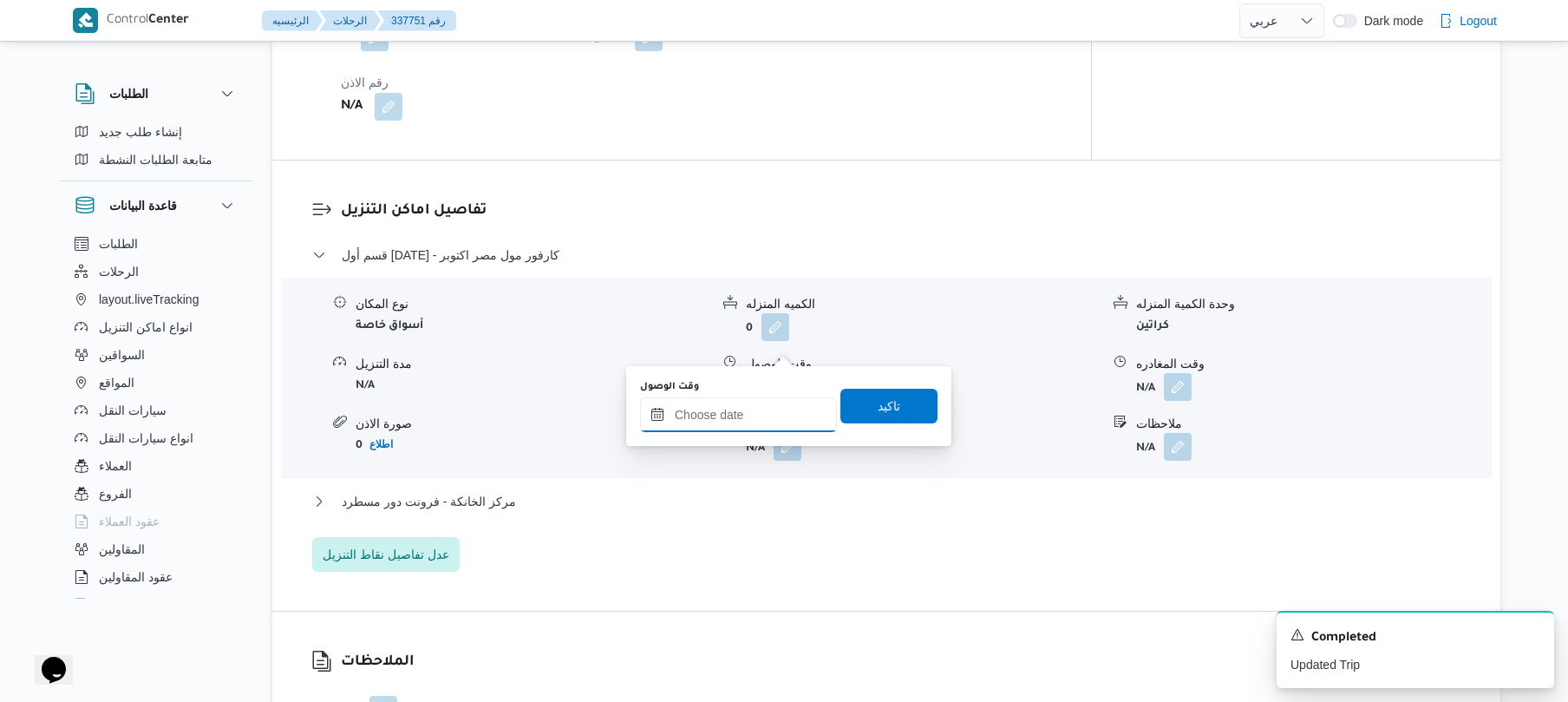
click at [755, 402] on input "وقت الوصول" at bounding box center [738, 415] width 197 height 35
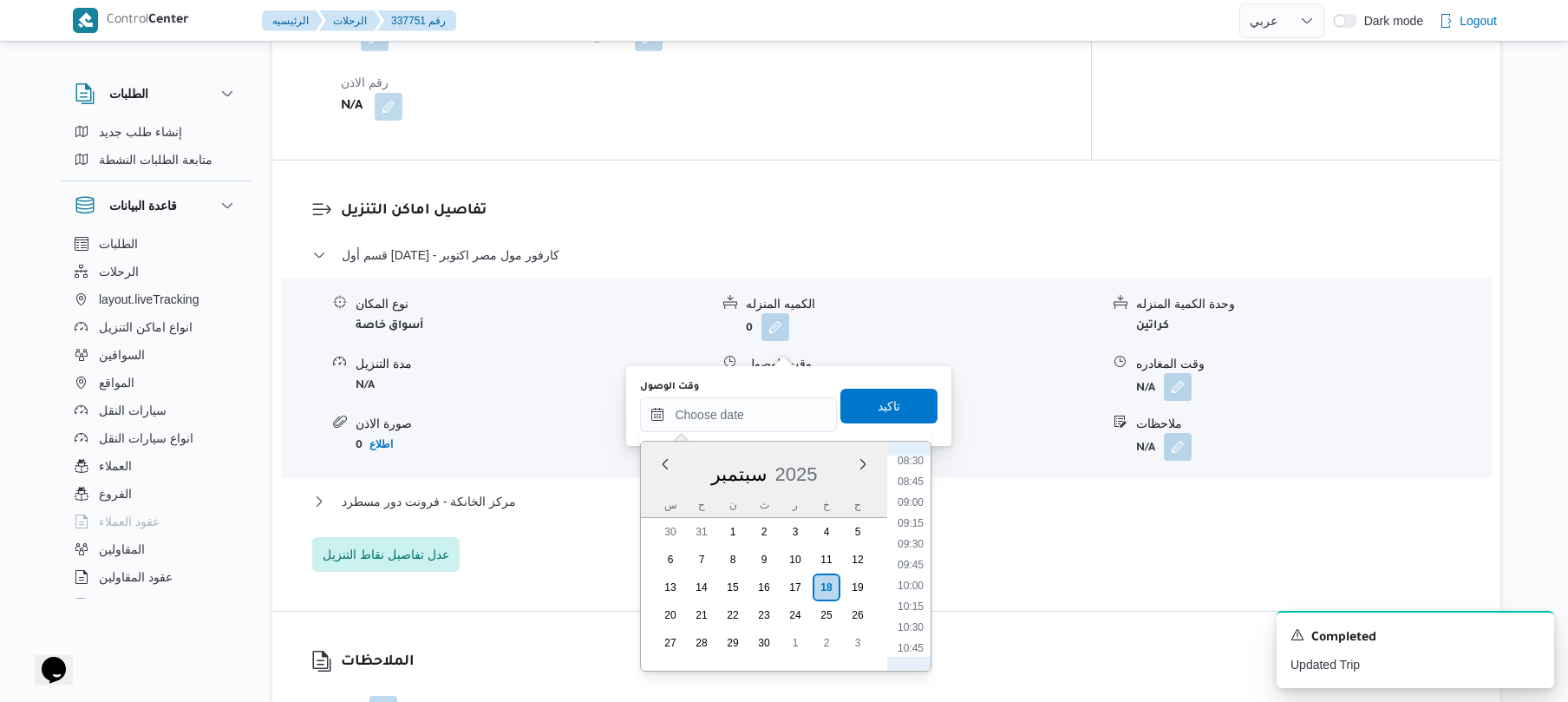
scroll to position [671, 0]
click at [921, 497] on li "08:30" at bounding box center [910, 501] width 40 height 17
type input "[DATE] ٠٨:٣٠"
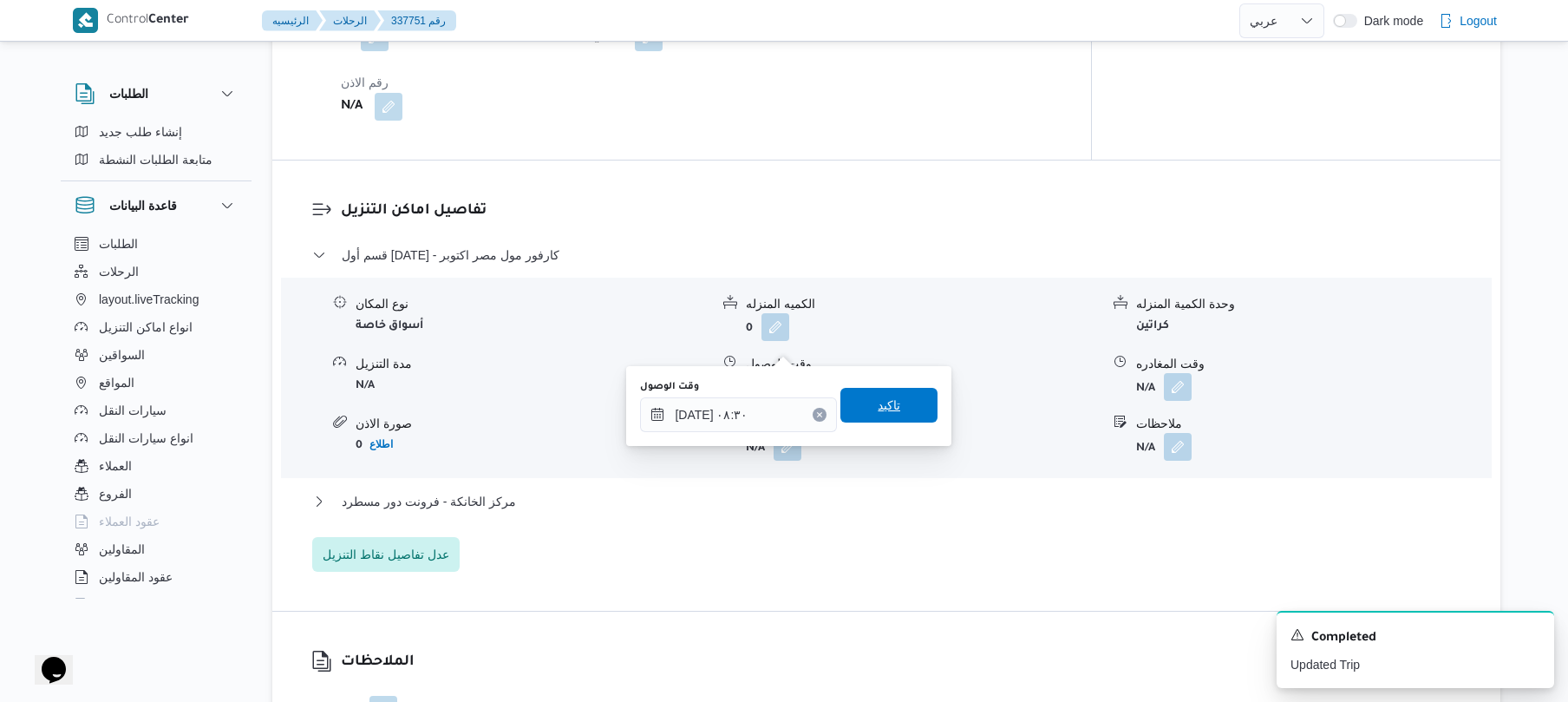
click at [897, 407] on span "تاكيد" at bounding box center [889, 404] width 97 height 35
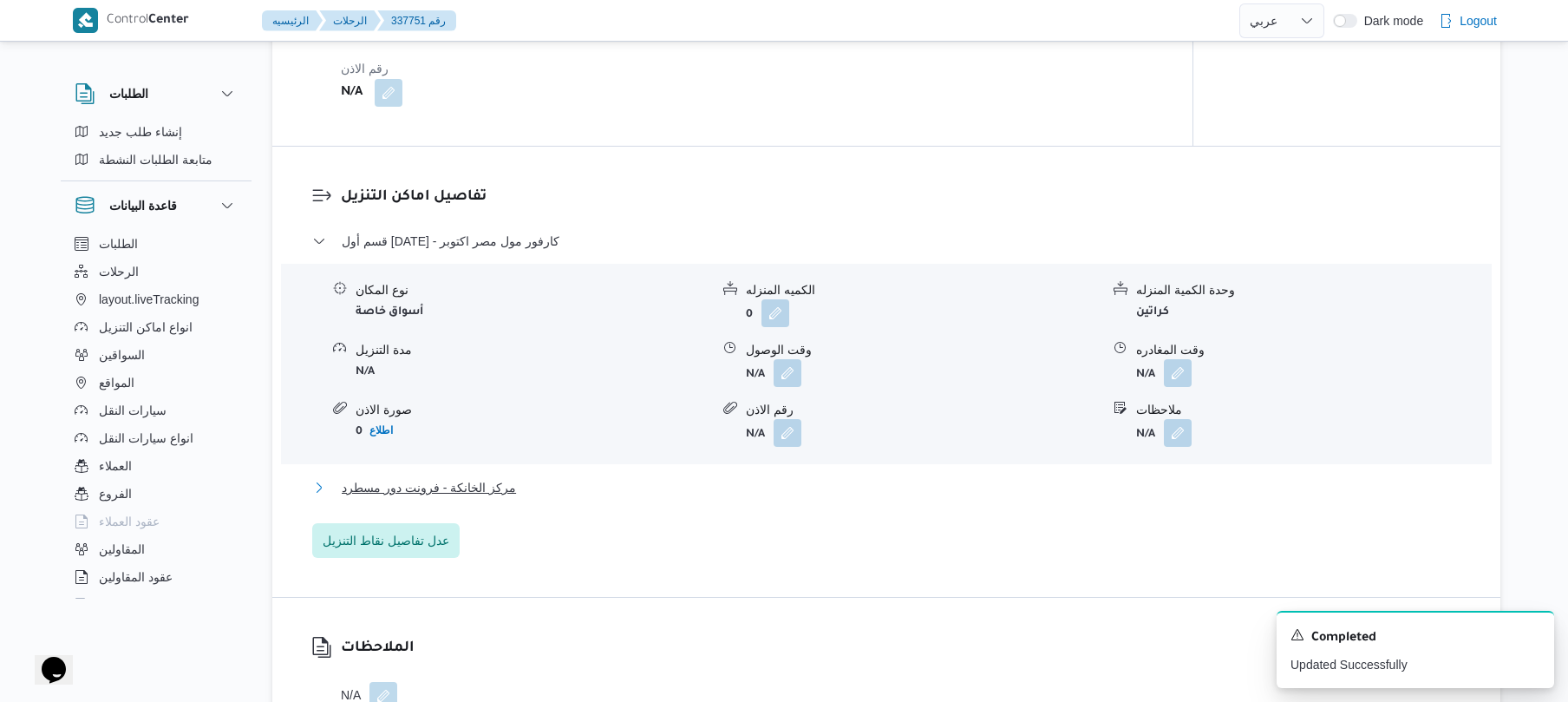
click at [845, 477] on button "مركز الخانكة - فرونت دور مسطرد" at bounding box center [887, 487] width 1150 height 21
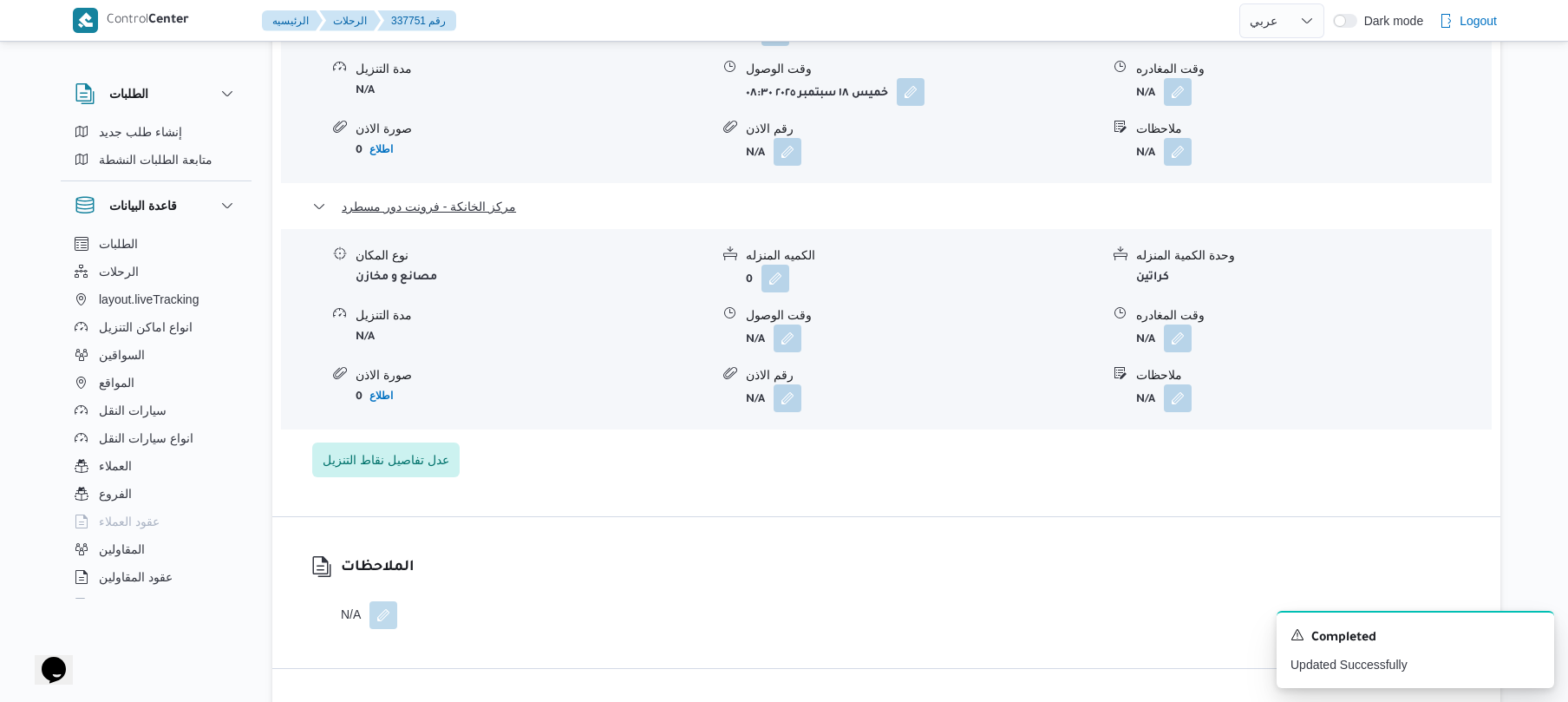
scroll to position [1711, 0]
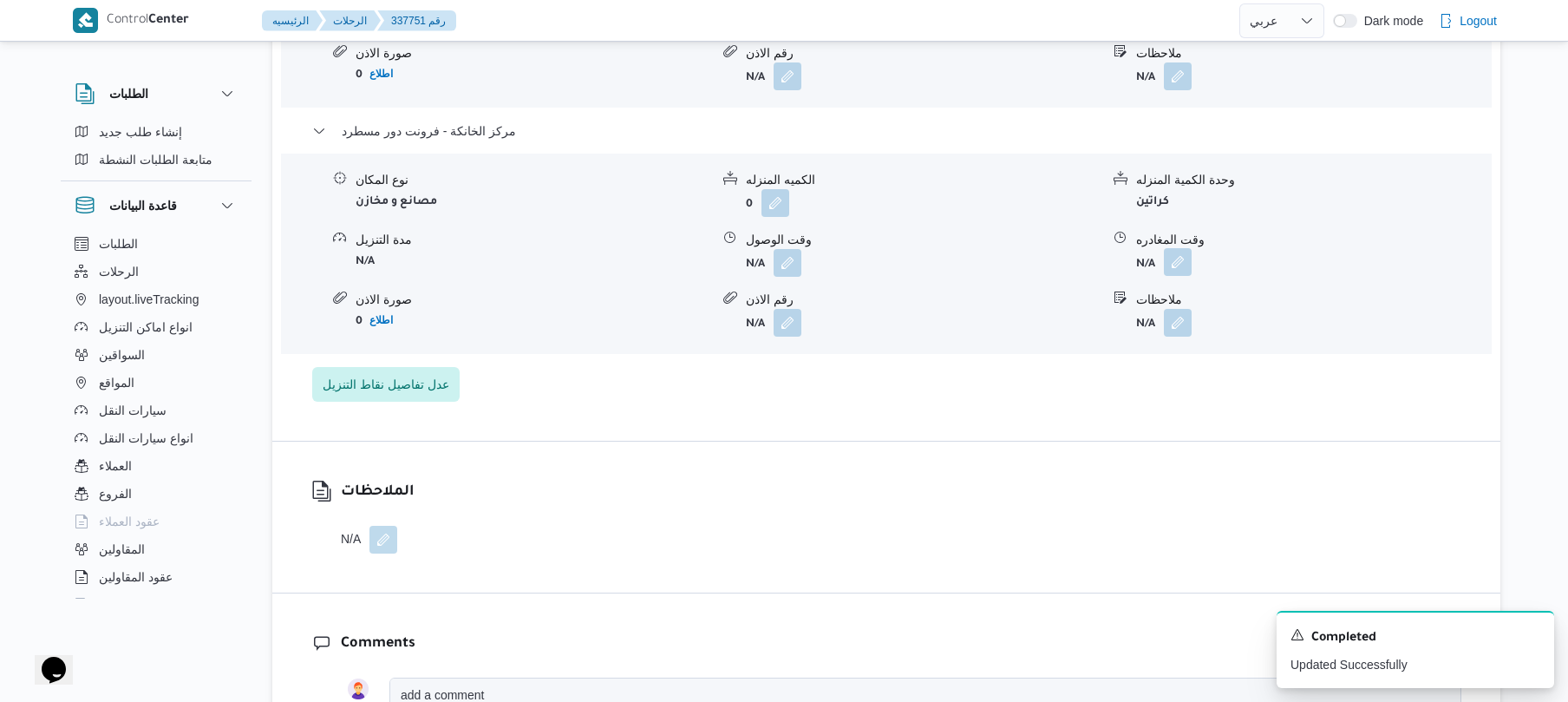
click at [1171, 248] on button "button" at bounding box center [1177, 261] width 27 height 27
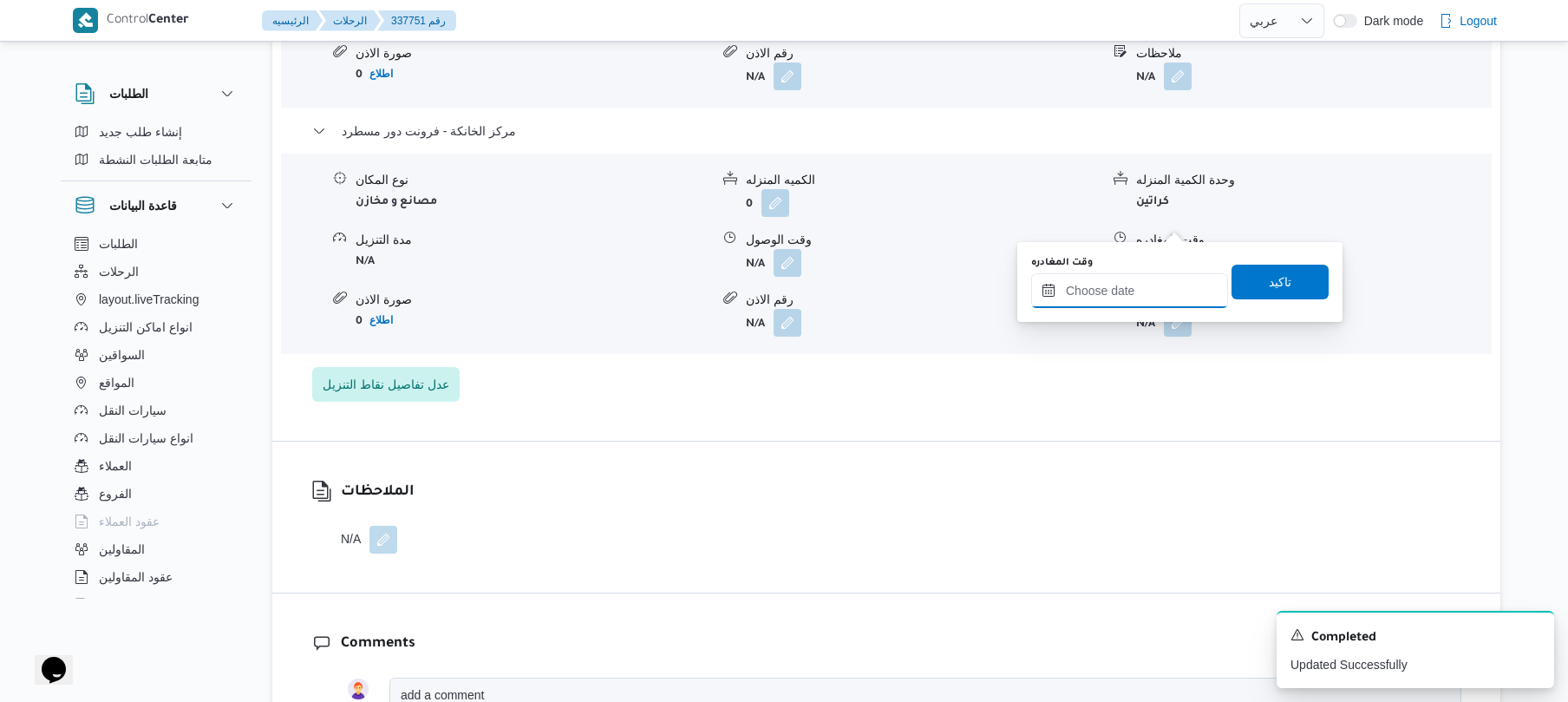
click at [1093, 292] on input "وقت المغادره" at bounding box center [1130, 290] width 197 height 35
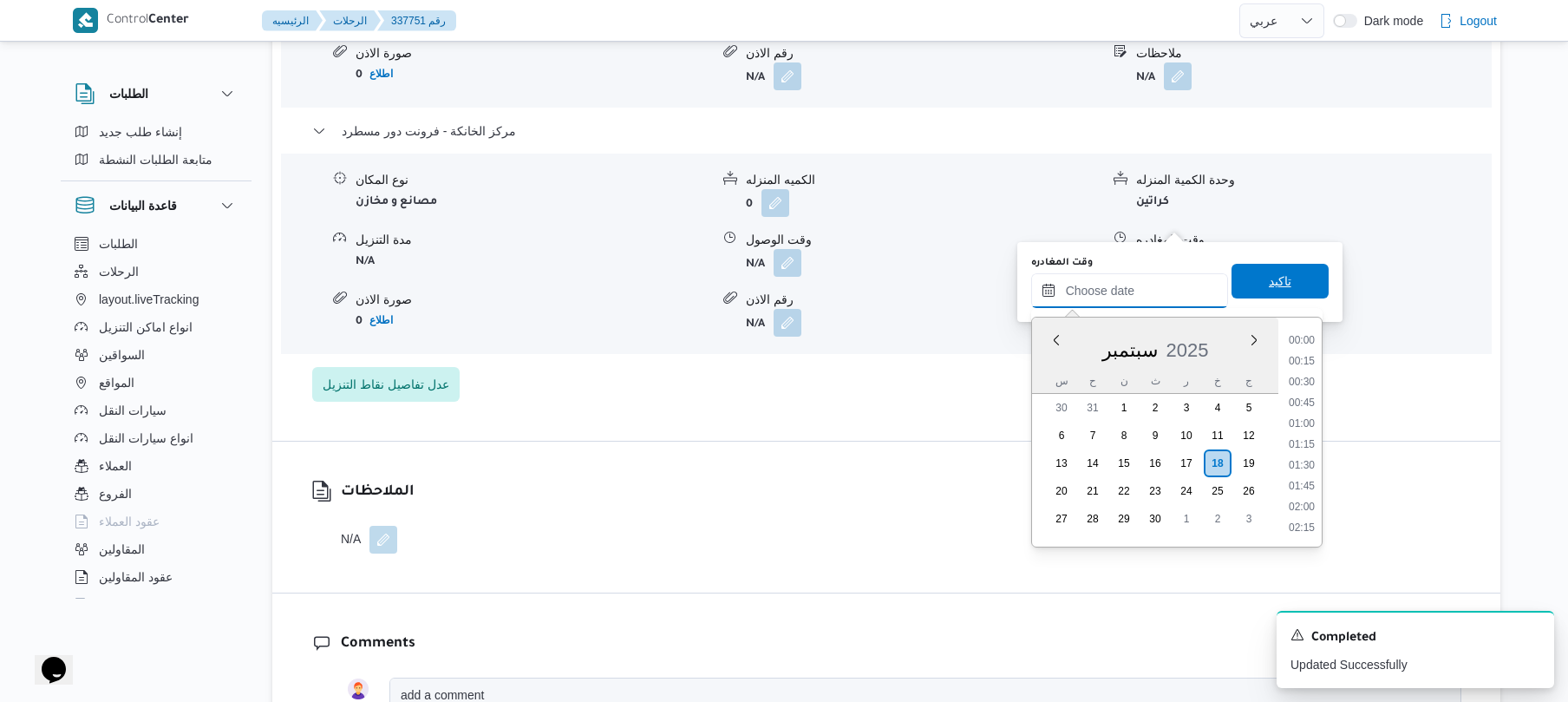
scroll to position [1521, 0]
click at [1309, 362] on li "18:30" at bounding box center [1302, 360] width 40 height 17
type input "[DATE] ١٨:٣٠"
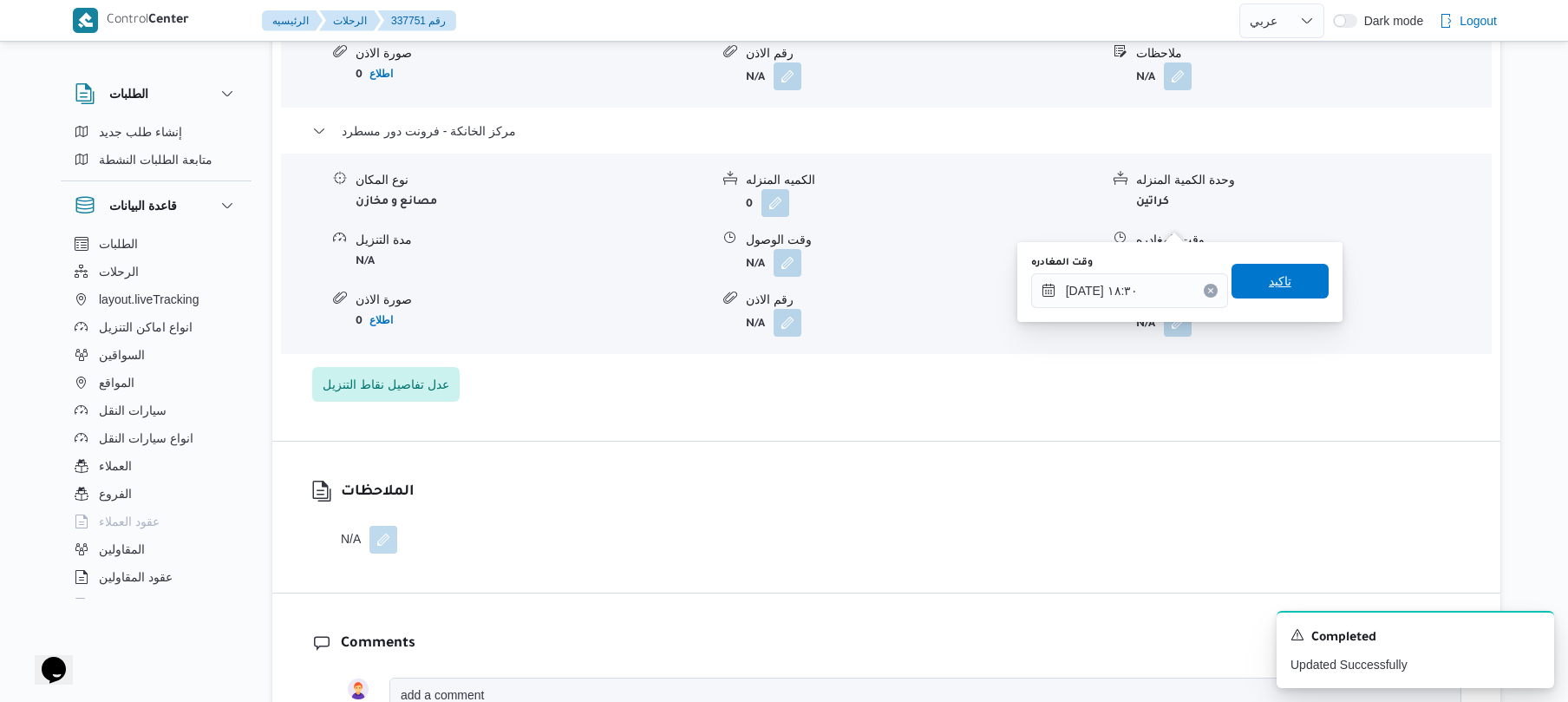
click at [1282, 286] on span "تاكيد" at bounding box center [1280, 281] width 97 height 35
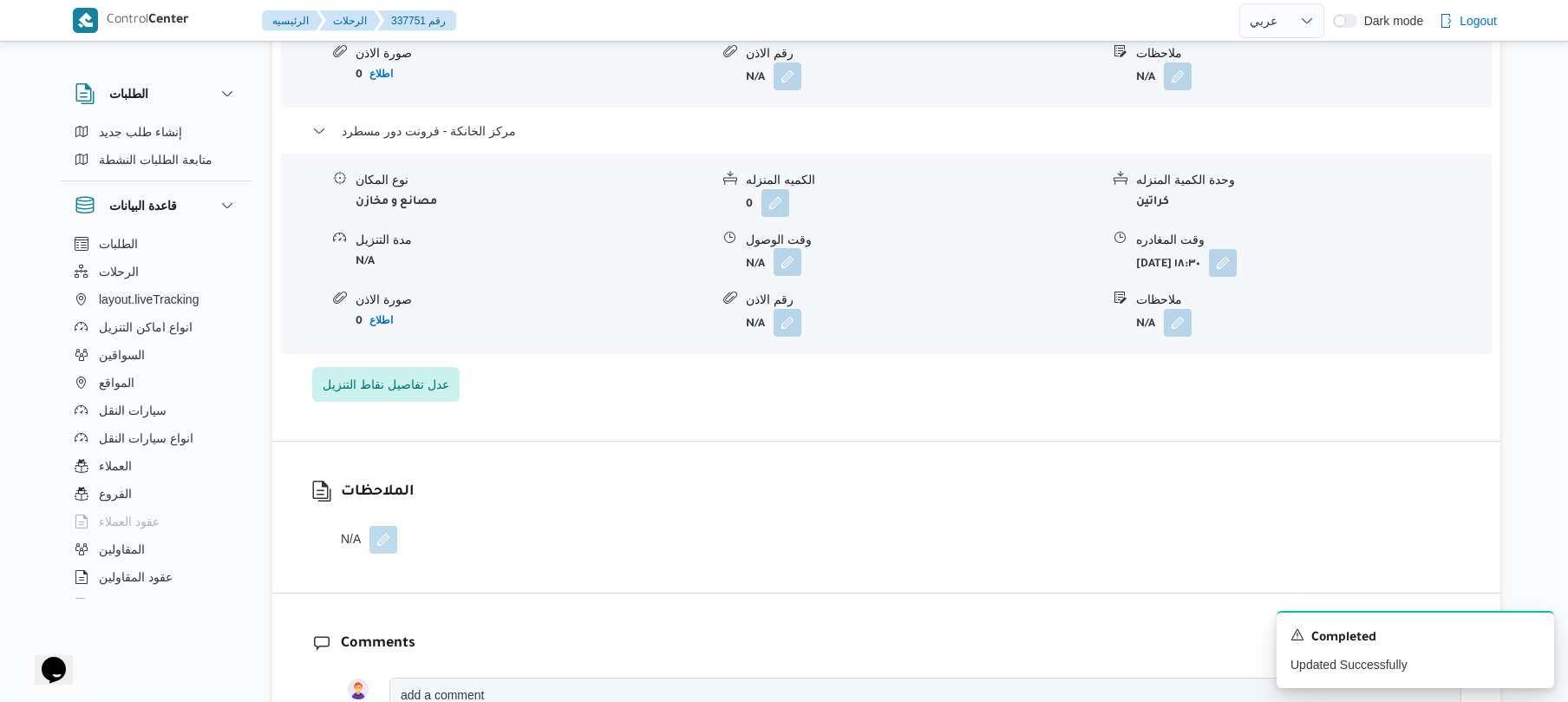
click at [788, 248] on button "button" at bounding box center [787, 261] width 27 height 27
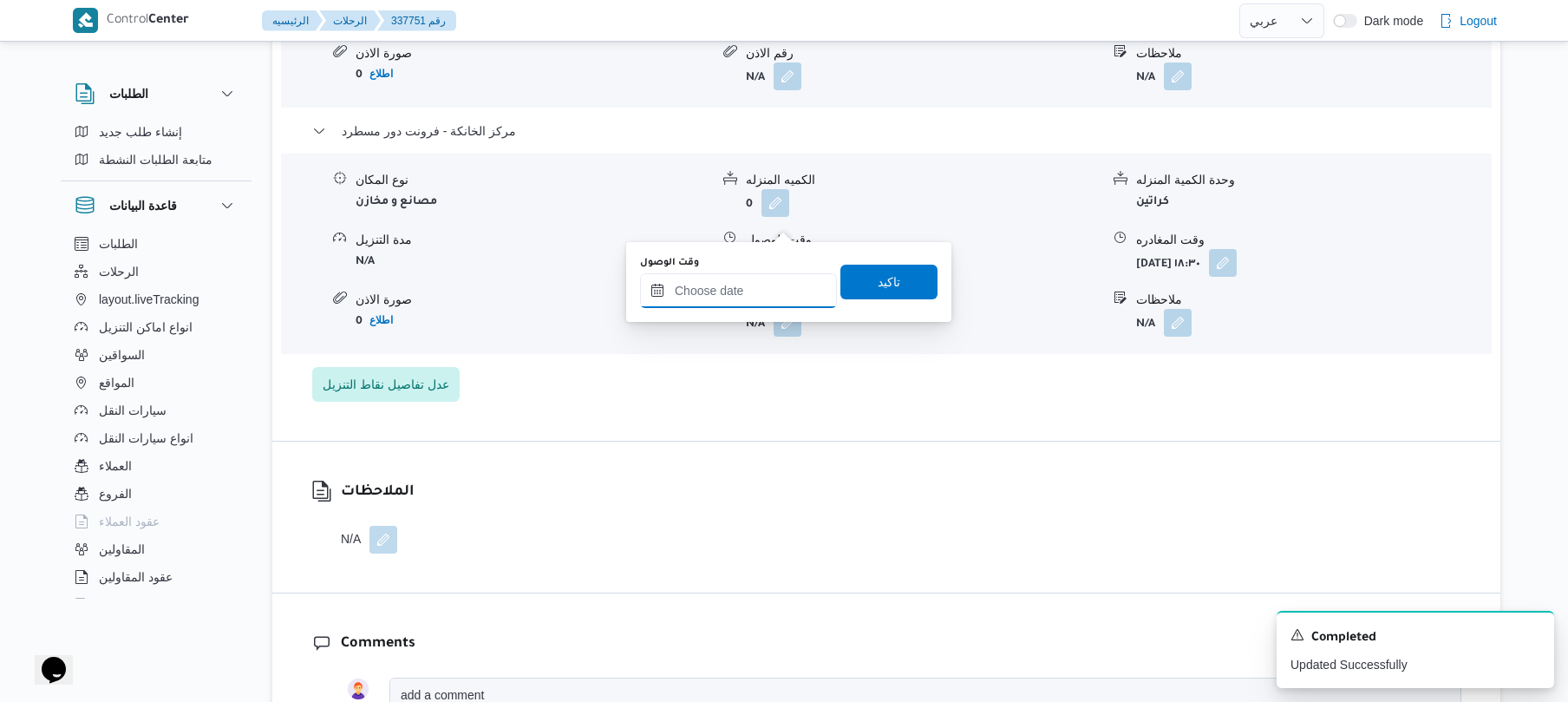
click at [778, 279] on input "وقت الوصول" at bounding box center [738, 290] width 197 height 35
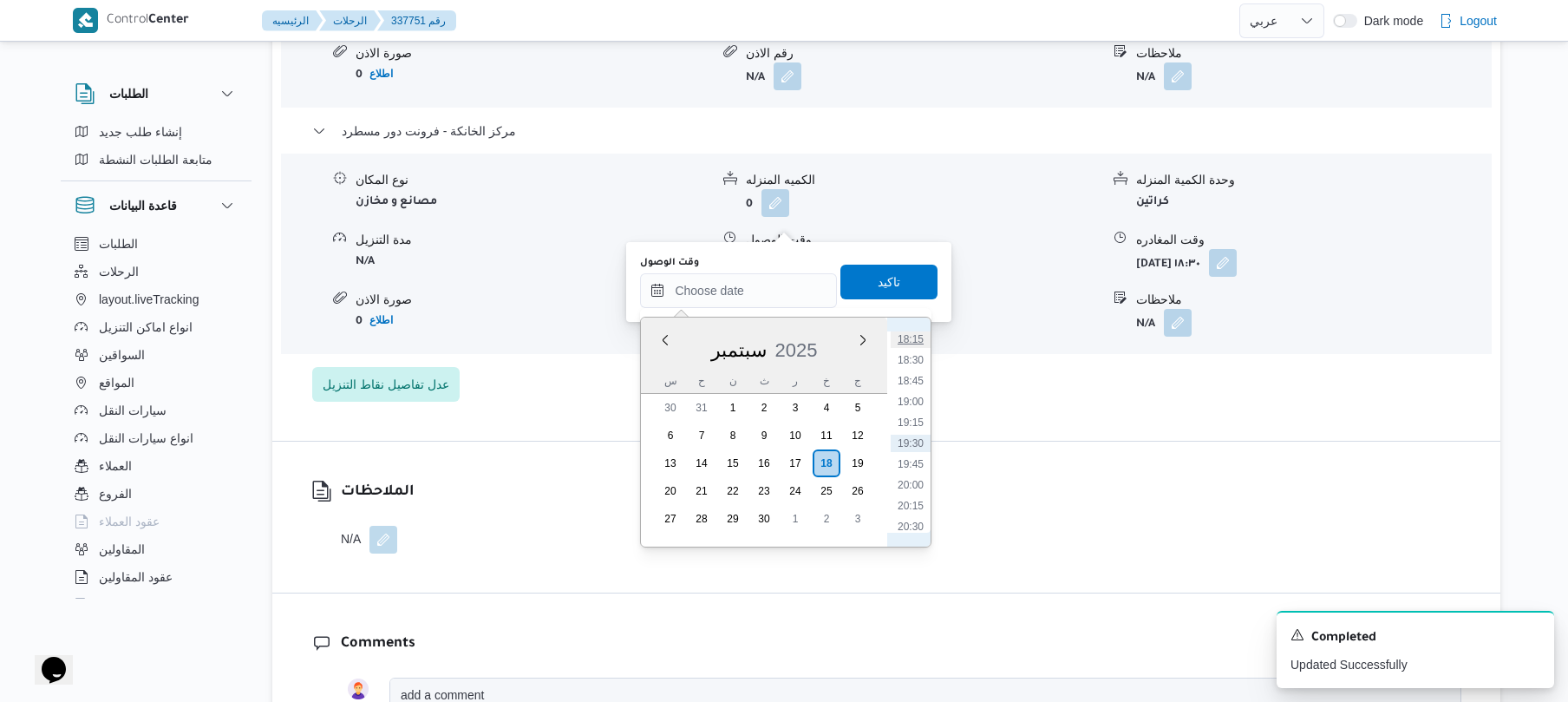
click at [918, 335] on li "18:15" at bounding box center [910, 339] width 40 height 17
type input "[DATE] ١٨:١٥"
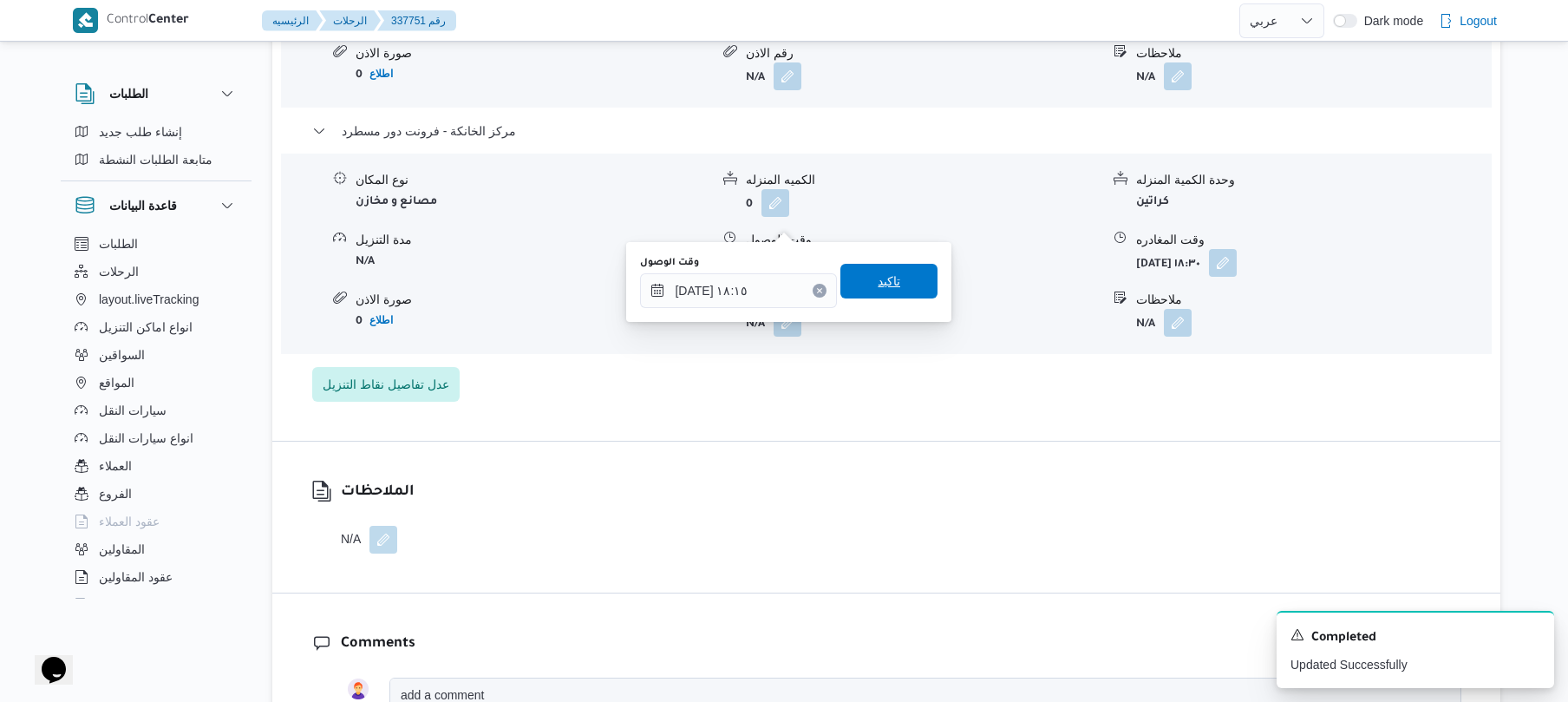
click at [896, 266] on span "تاكيد" at bounding box center [889, 281] width 97 height 35
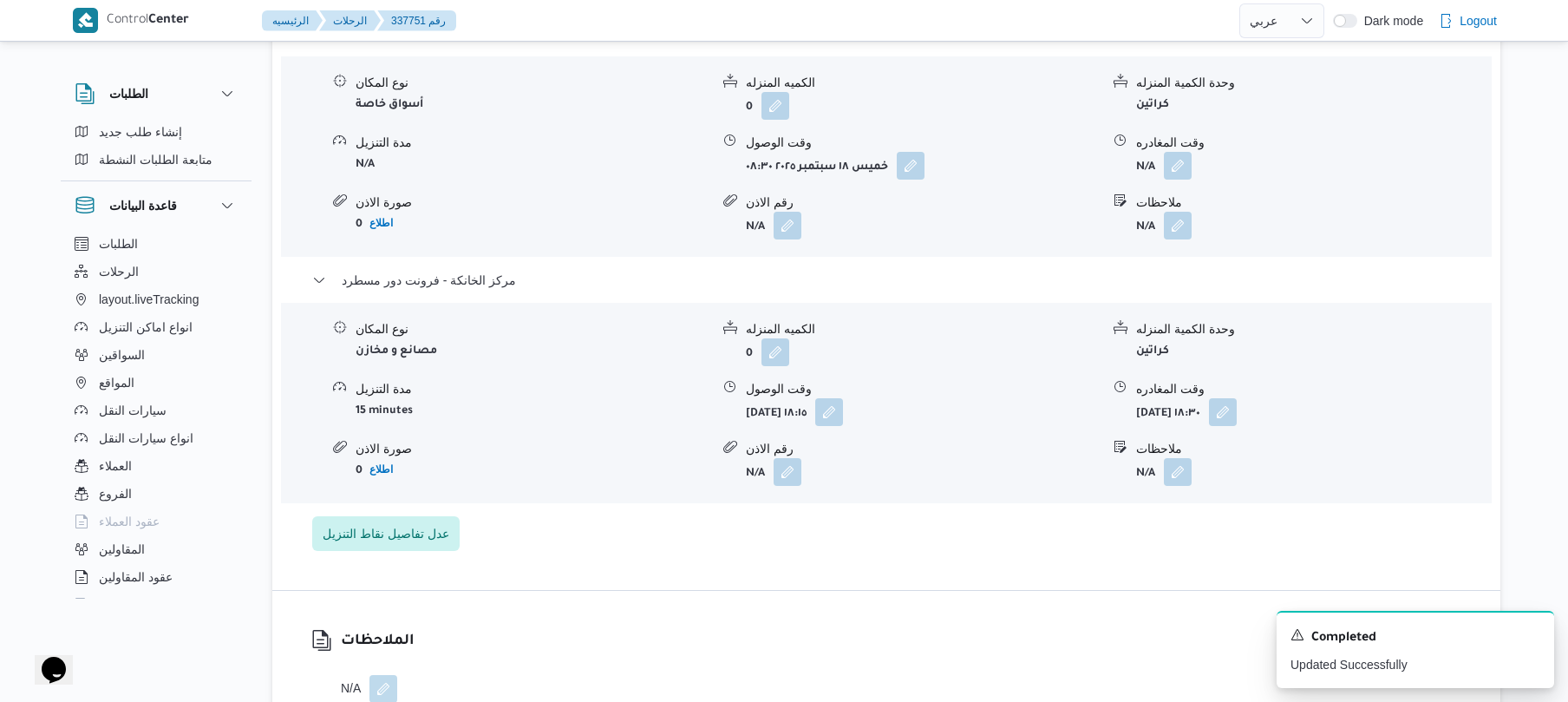
scroll to position [1526, 0]
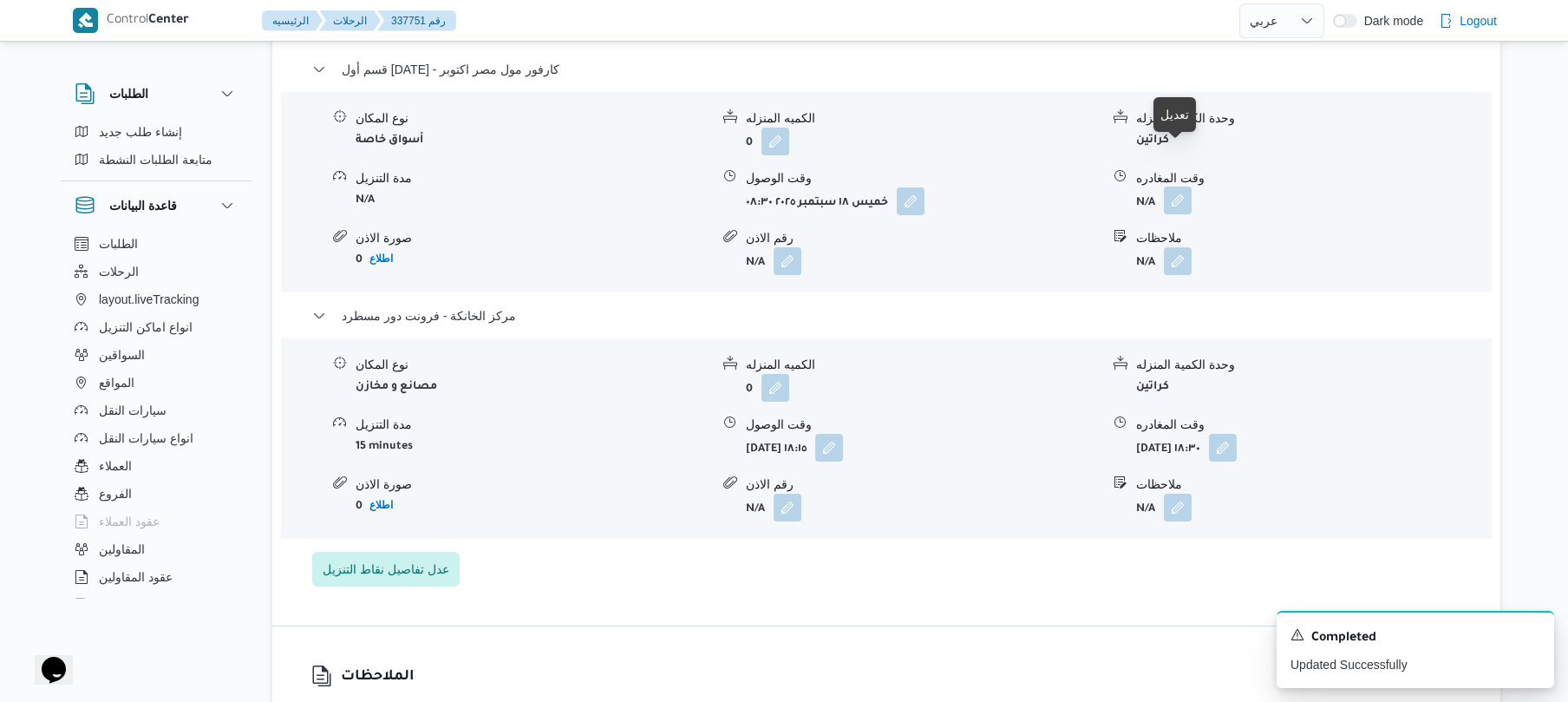
click at [1184, 187] on button "button" at bounding box center [1177, 200] width 27 height 27
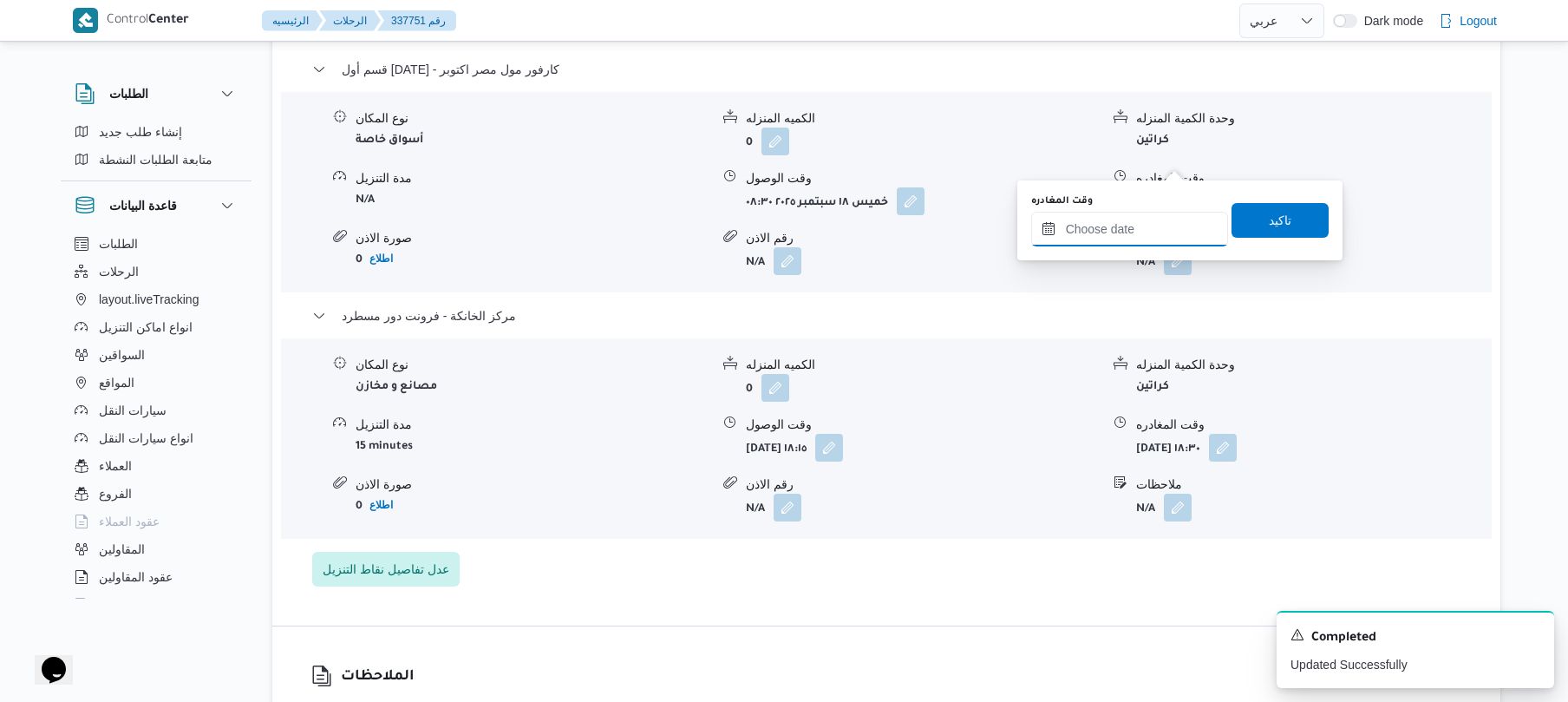
click at [1125, 223] on input "وقت المغادره" at bounding box center [1130, 229] width 197 height 35
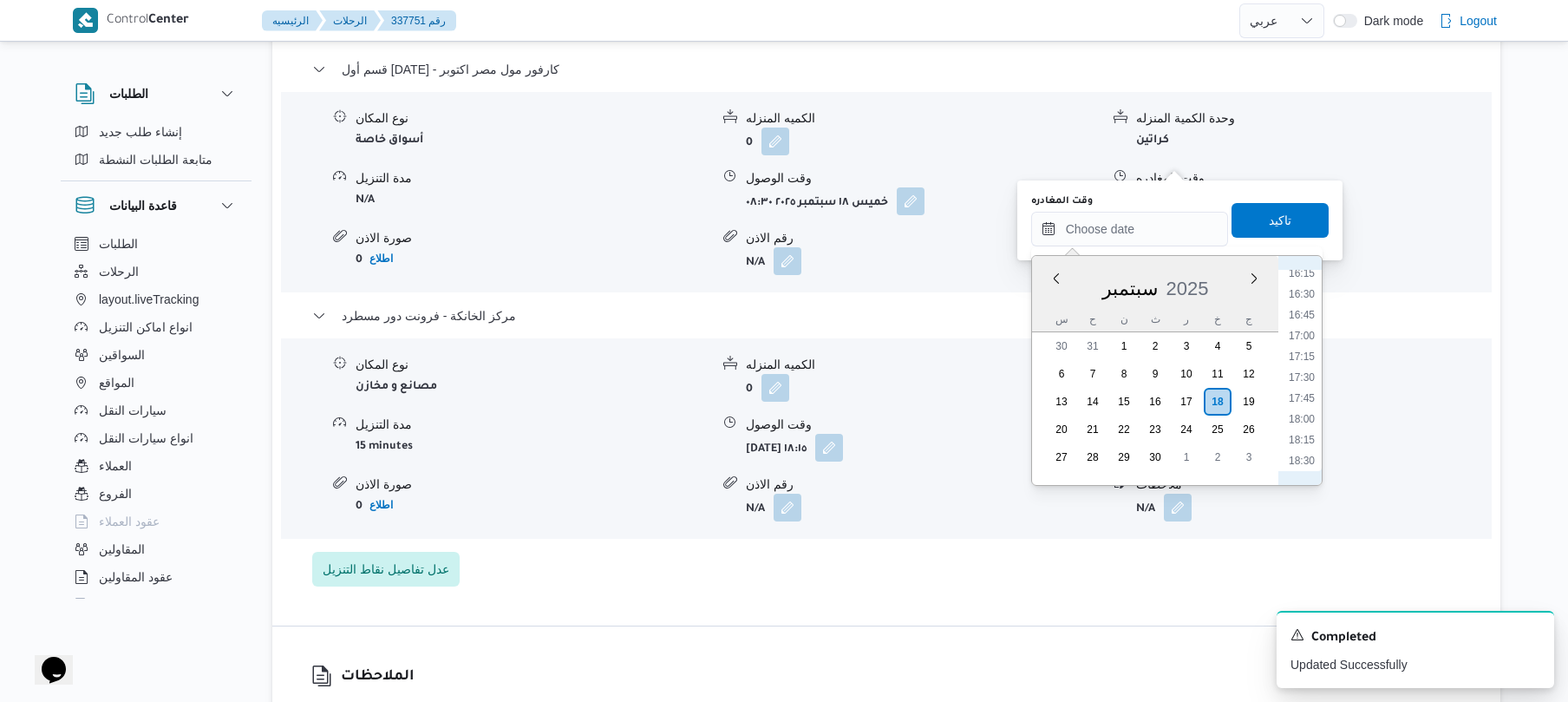
scroll to position [1350, 0]
click at [1306, 361] on li "17:15" at bounding box center [1302, 364] width 40 height 17
type input "[DATE] ١٧:١٥"
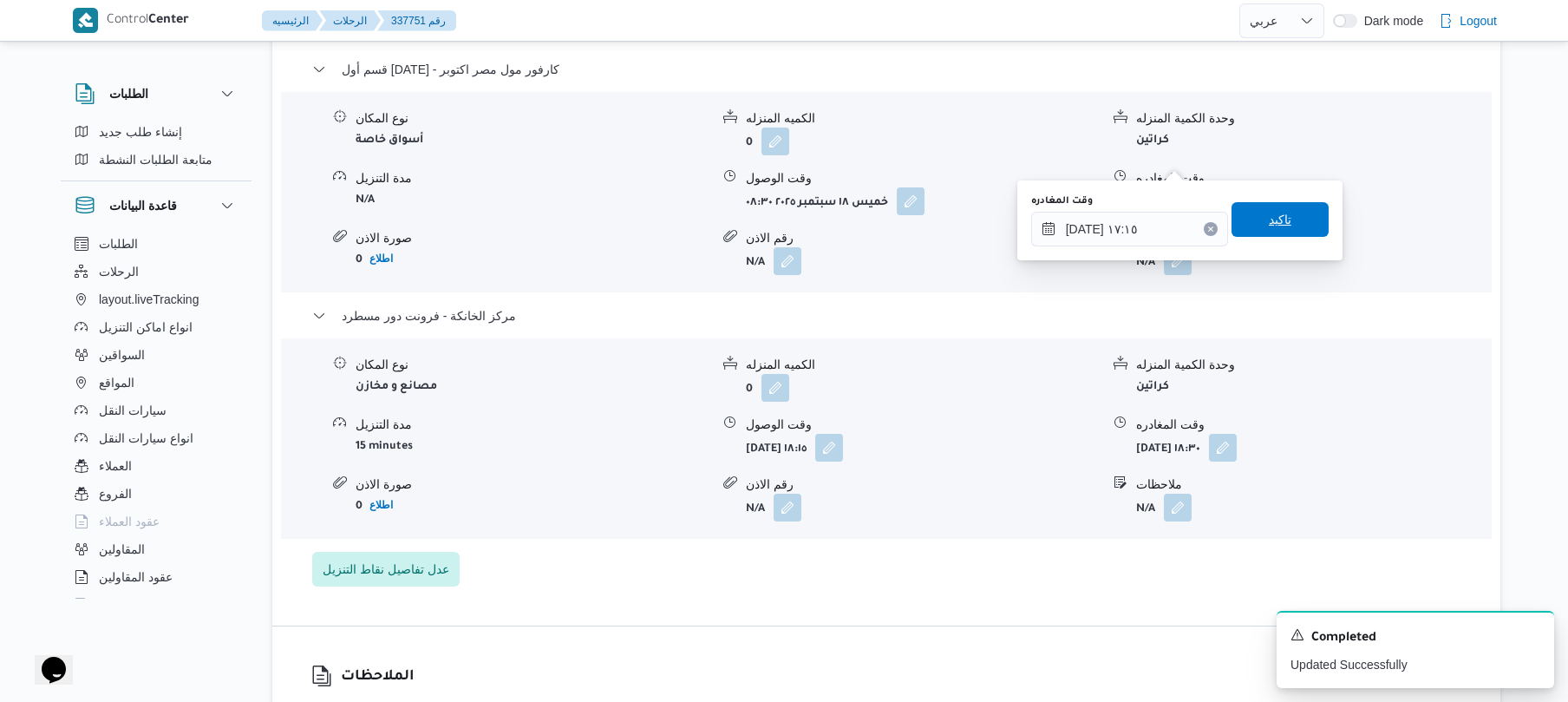
click at [1287, 230] on span "تاكيد" at bounding box center [1280, 219] width 97 height 35
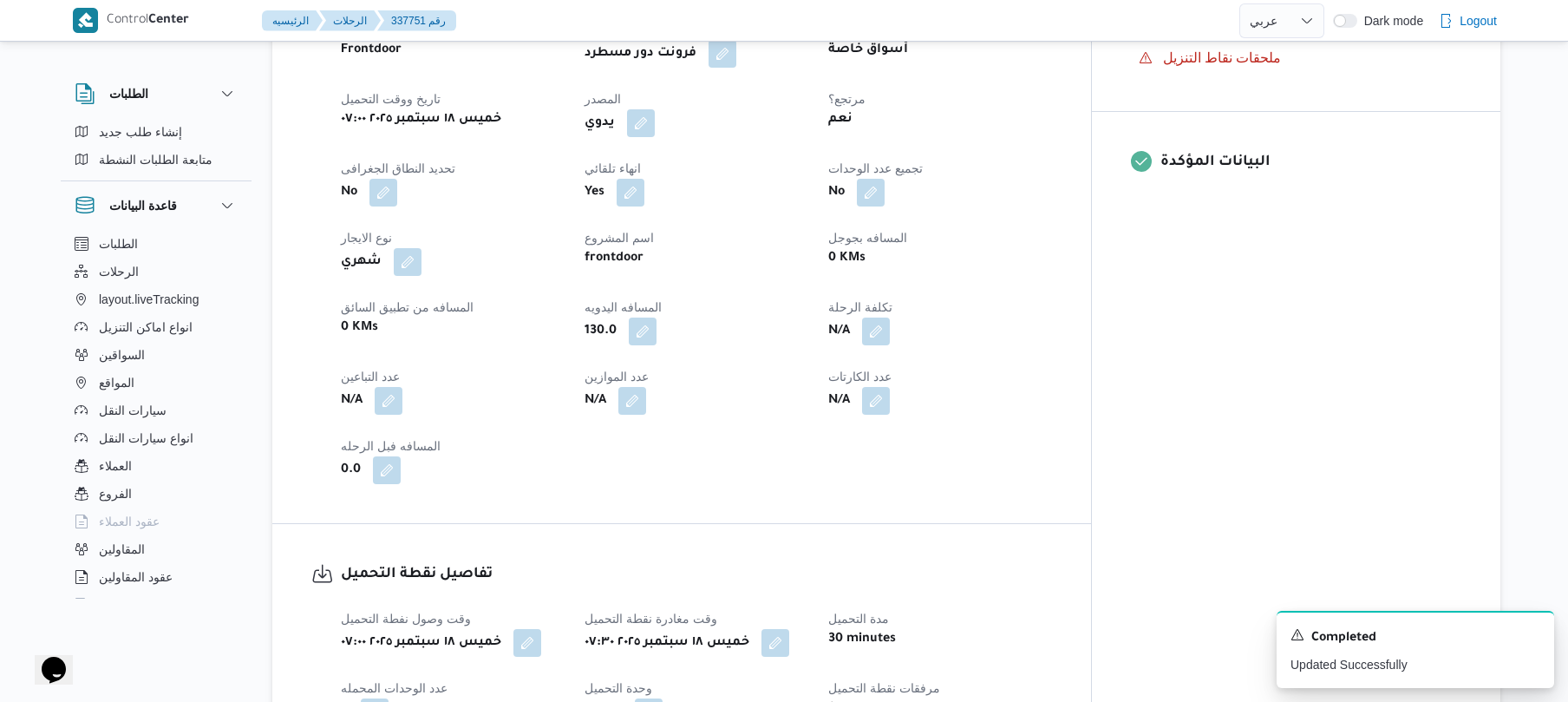
scroll to position [0, 0]
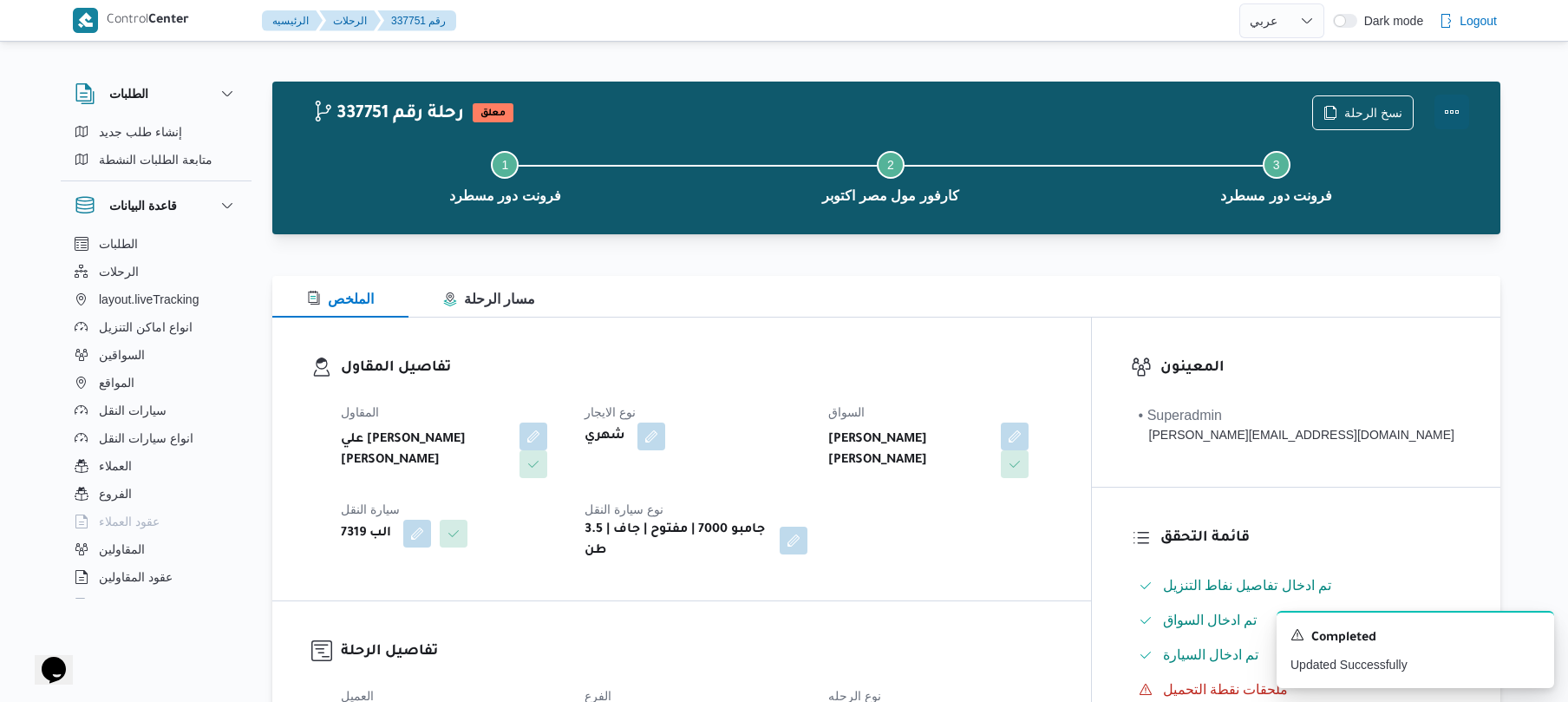
click at [1455, 116] on button "Actions" at bounding box center [1452, 111] width 35 height 35
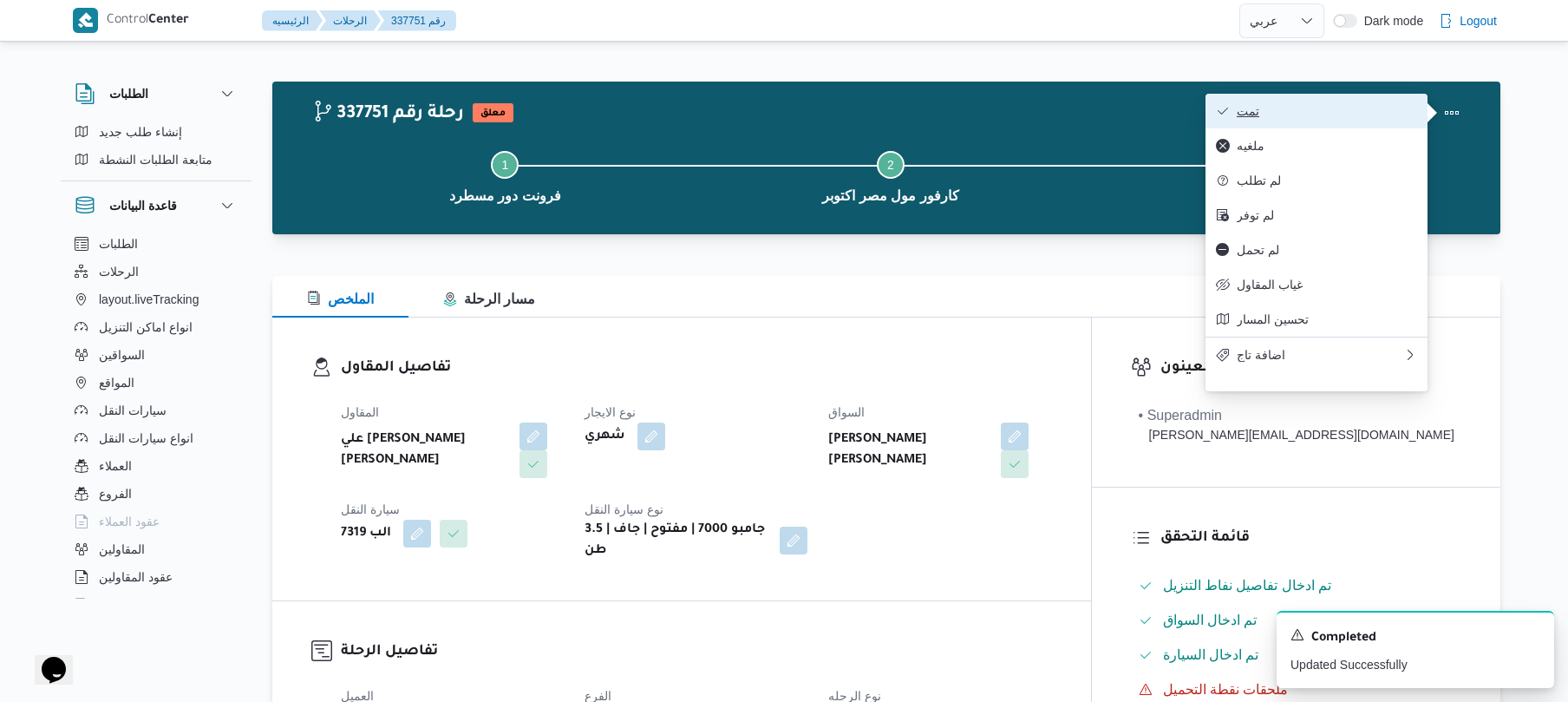
click at [1351, 118] on span "تمت" at bounding box center [1327, 110] width 180 height 14
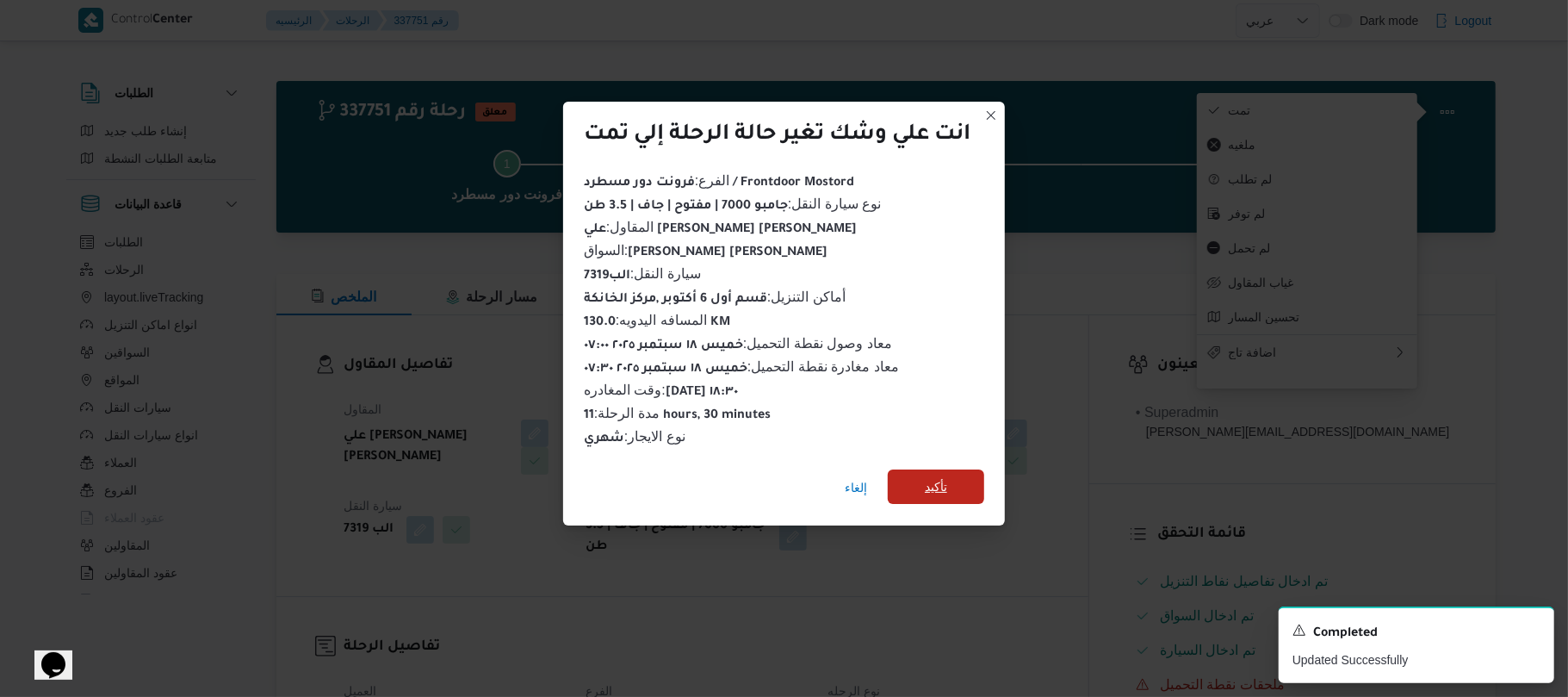
click at [942, 486] on span "تأكيد" at bounding box center [936, 486] width 22 height 21
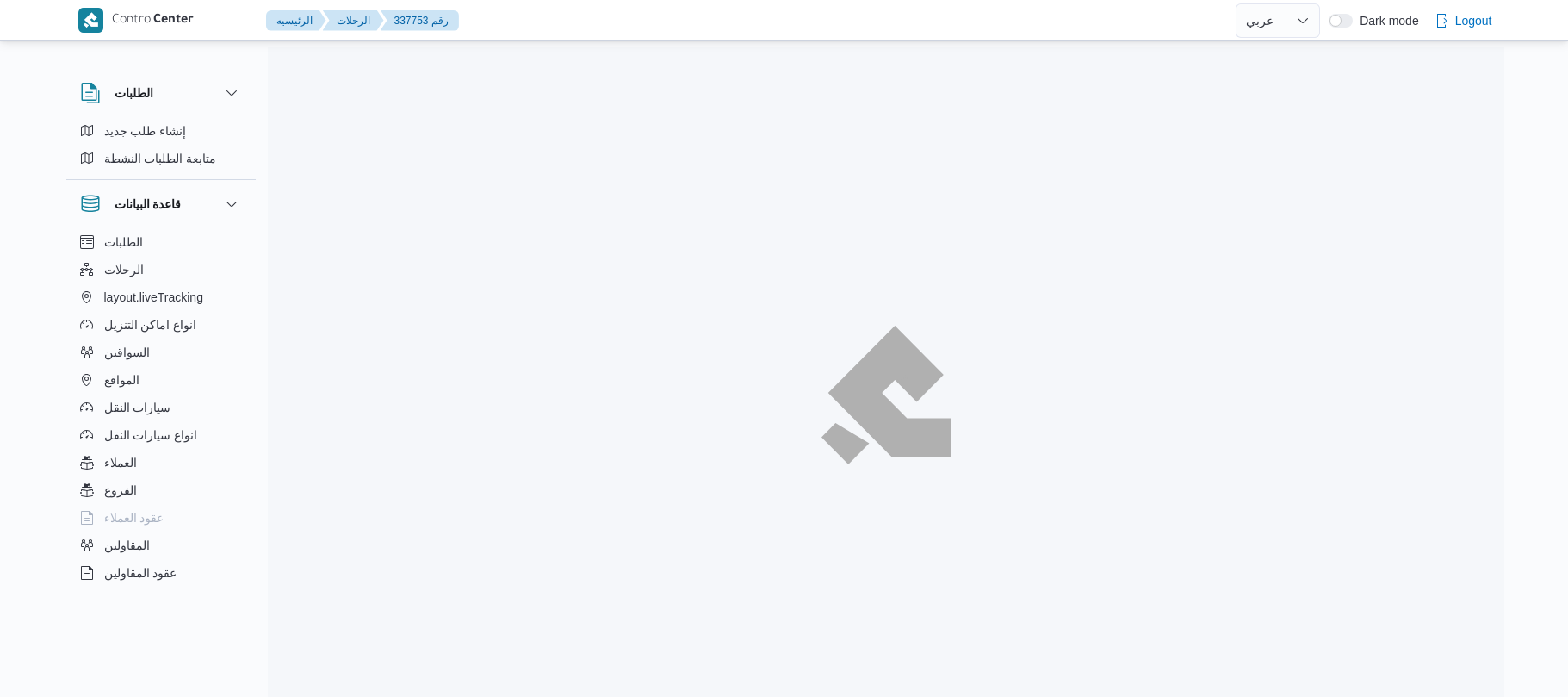
select select "ar"
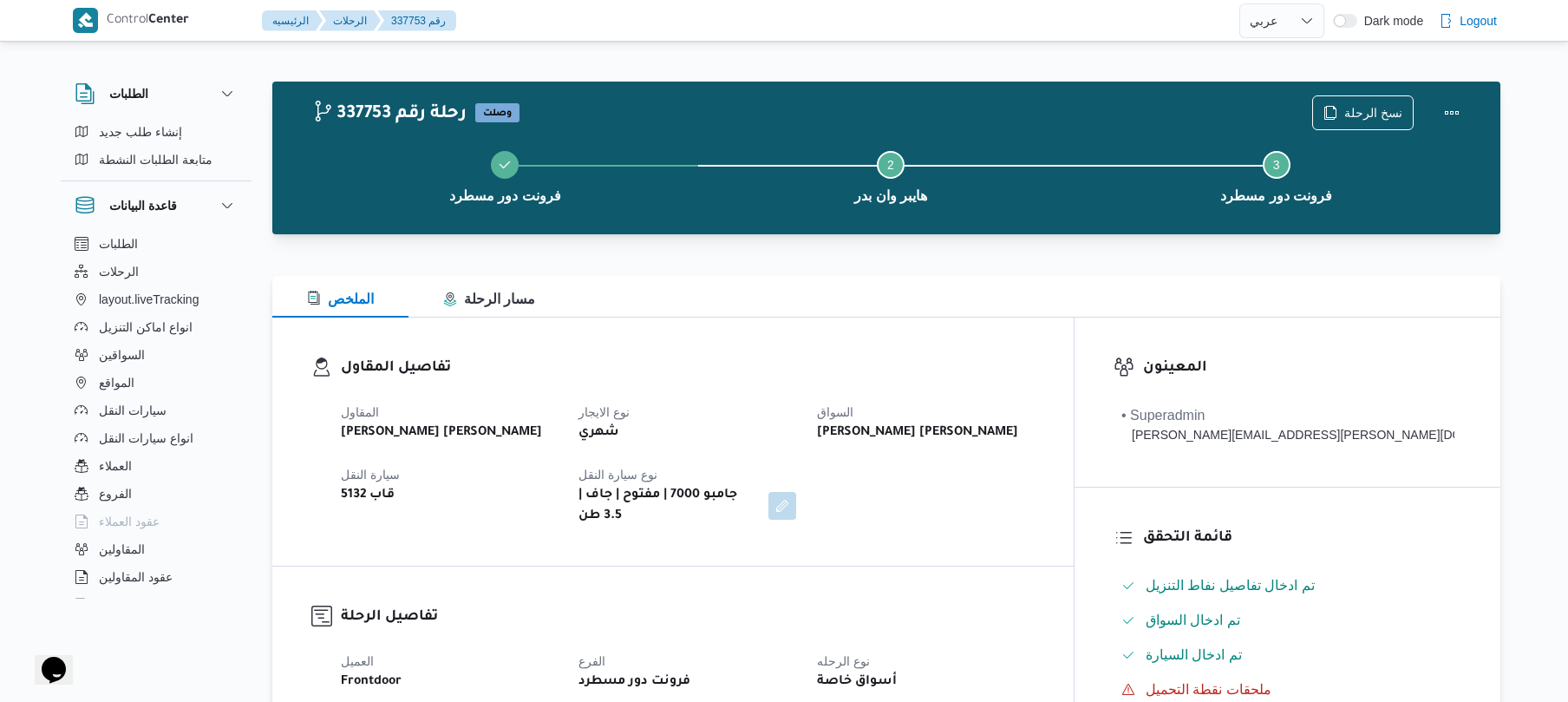
click at [1019, 432] on b "شعبان عاشور محمد بله" at bounding box center [918, 433] width 202 height 21
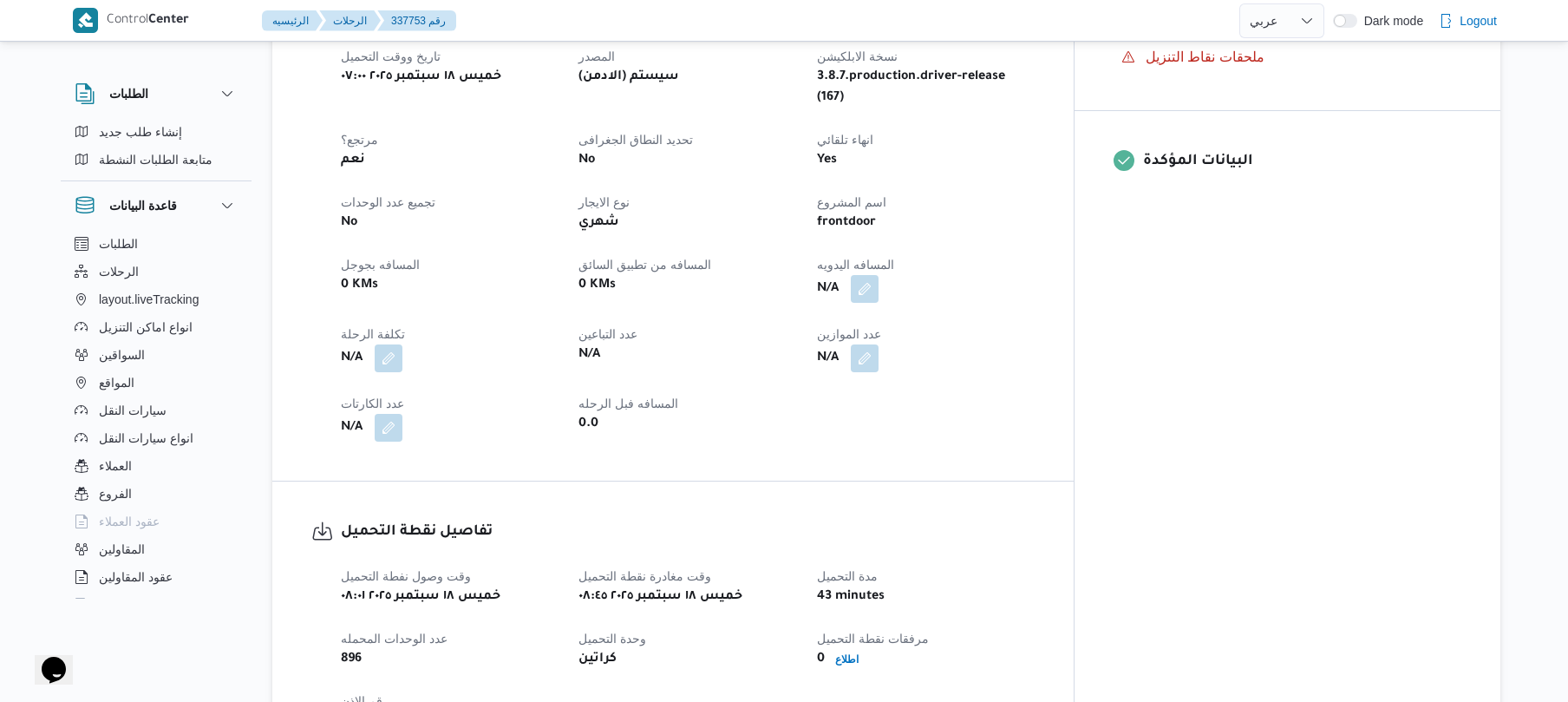
scroll to position [694, 0]
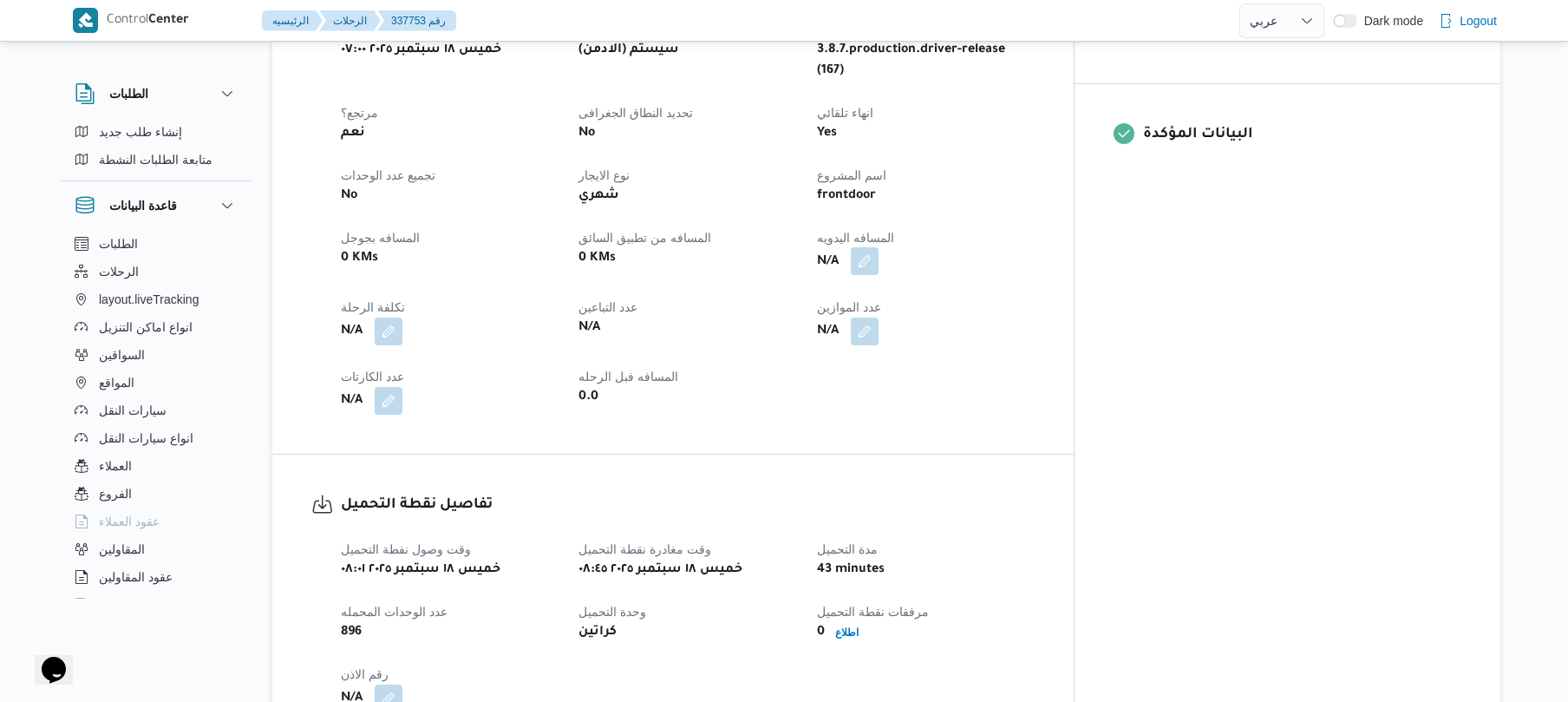
click at [879, 247] on button "button" at bounding box center [864, 260] width 27 height 27
click at [934, 296] on input "المسافه اليدويه" at bounding box center [896, 296] width 172 height 35
type input "120"
click at [1046, 289] on span "تاكيد" at bounding box center [1035, 286] width 97 height 35
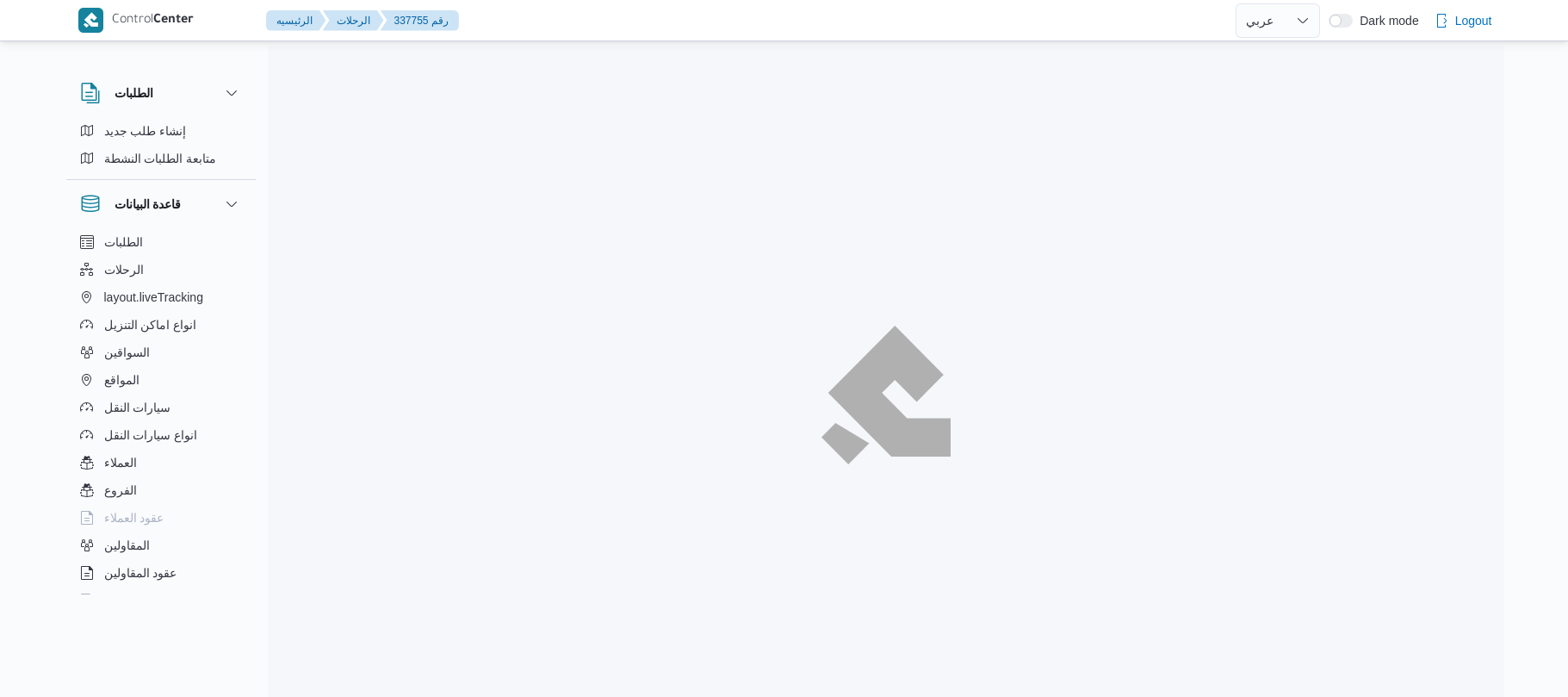
select select "ar"
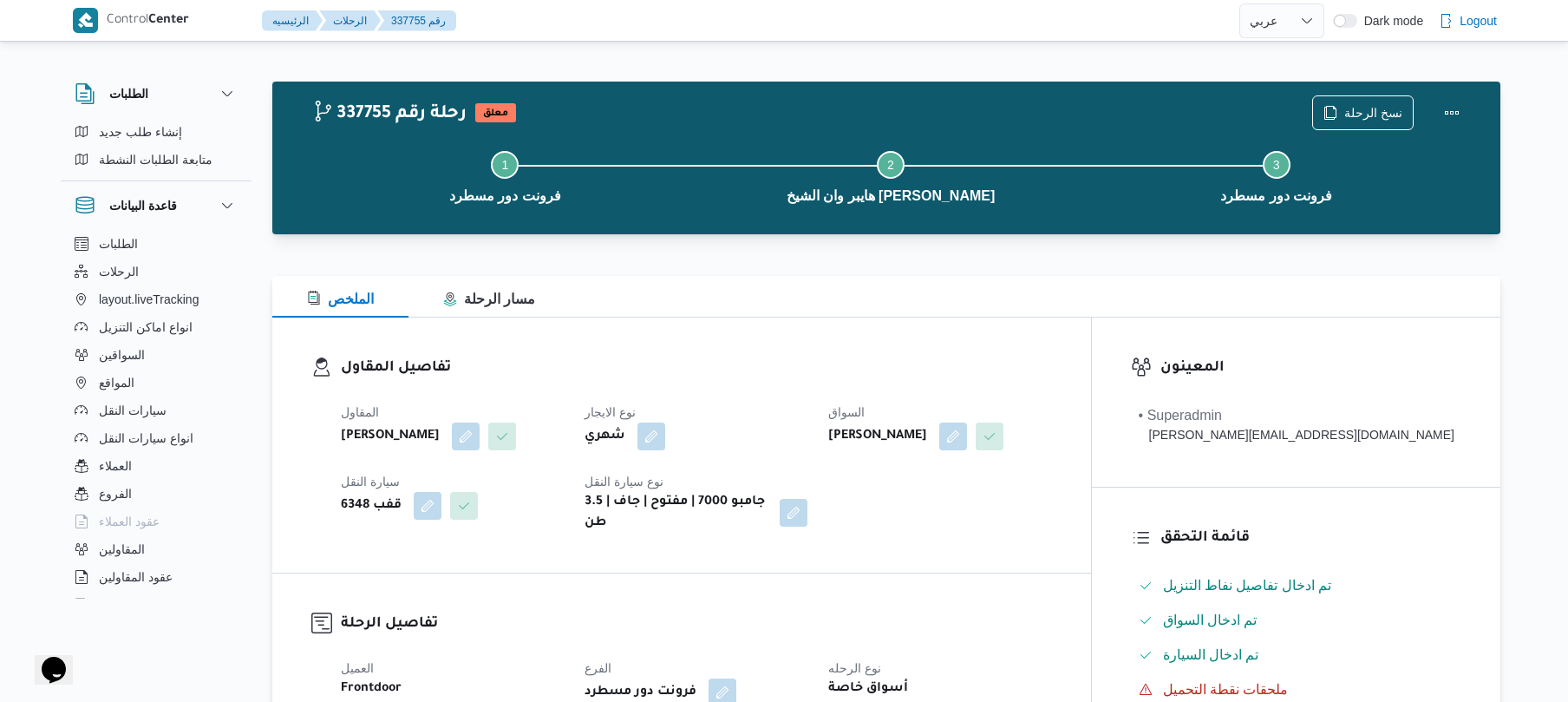
click at [1004, 282] on div "الملخص مسار الرحلة" at bounding box center [886, 297] width 1228 height 41
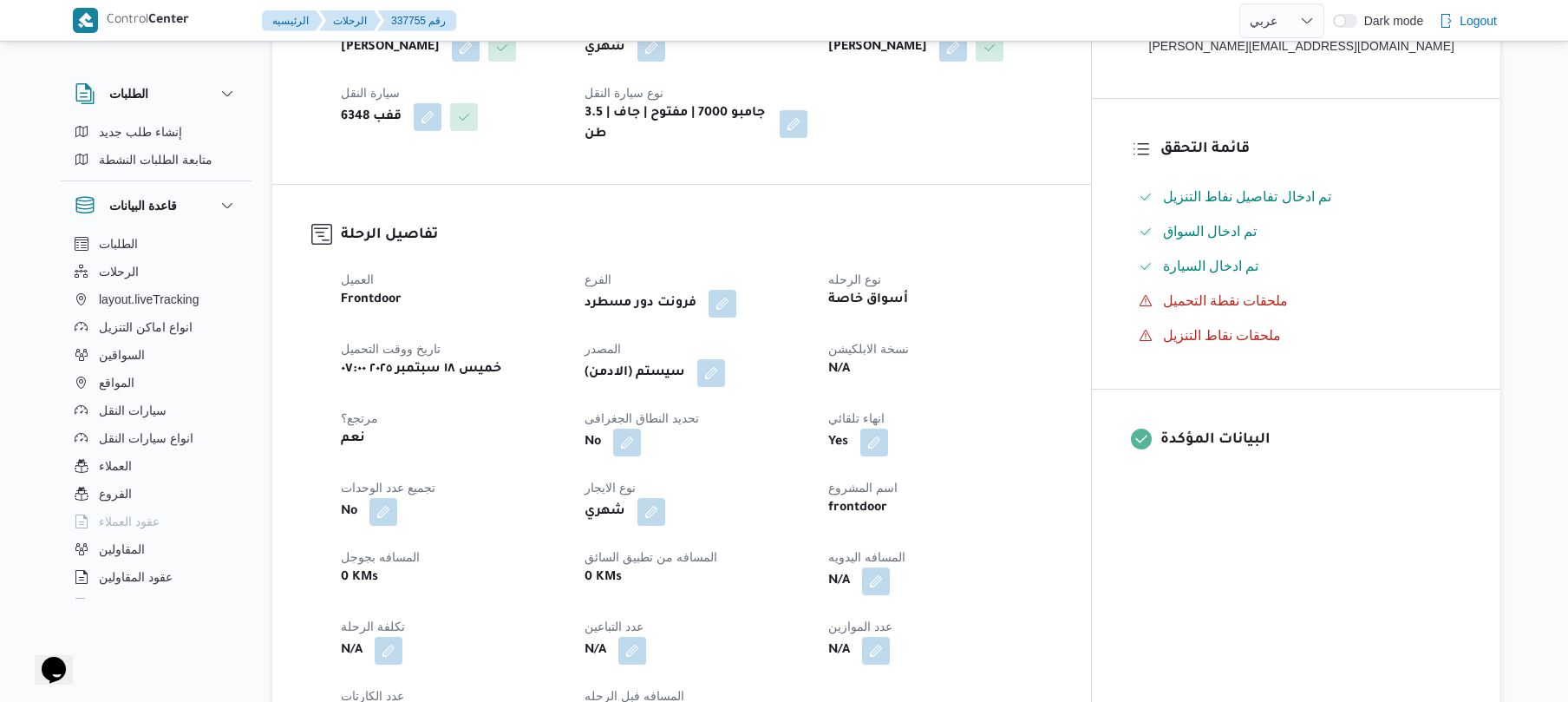
scroll to position [647, 0]
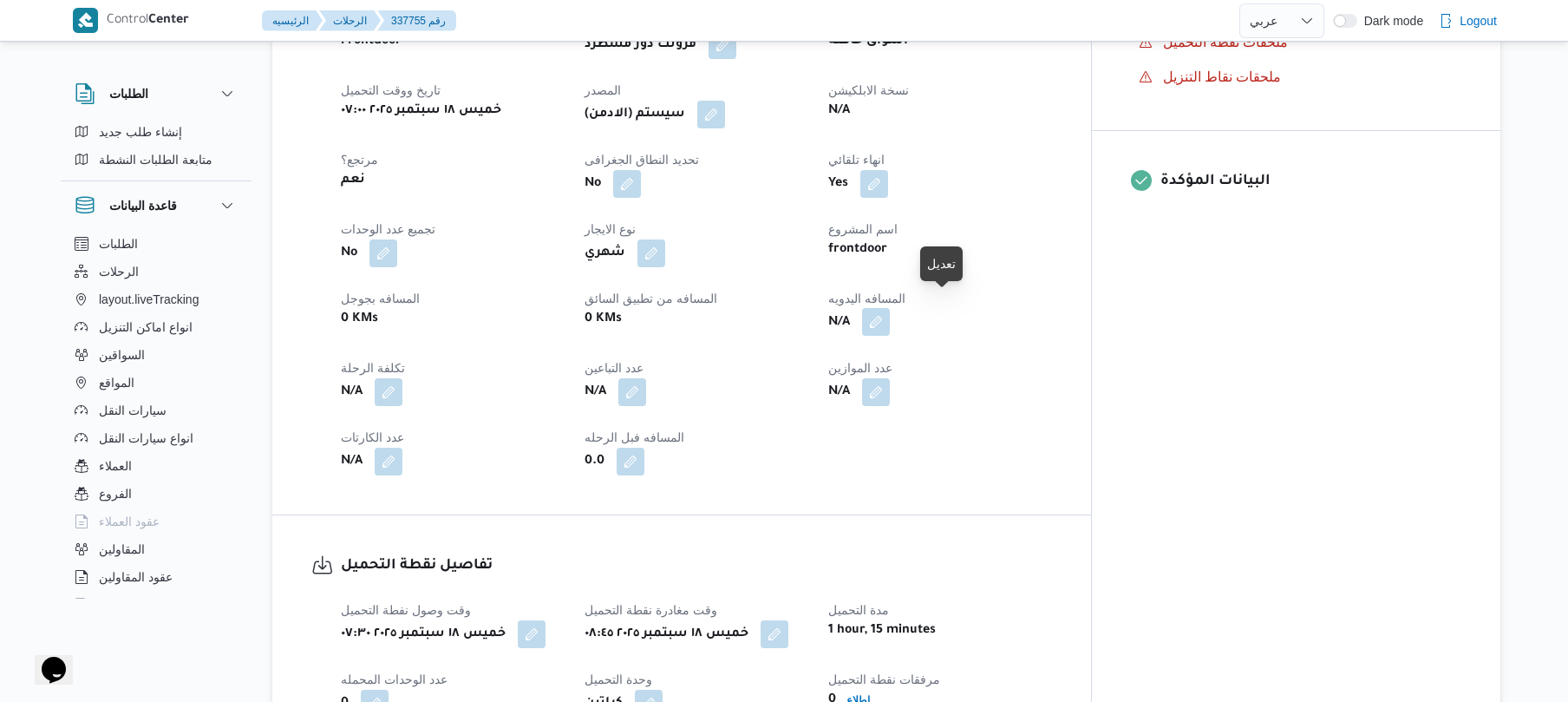
click at [890, 308] on button "button" at bounding box center [875, 321] width 27 height 27
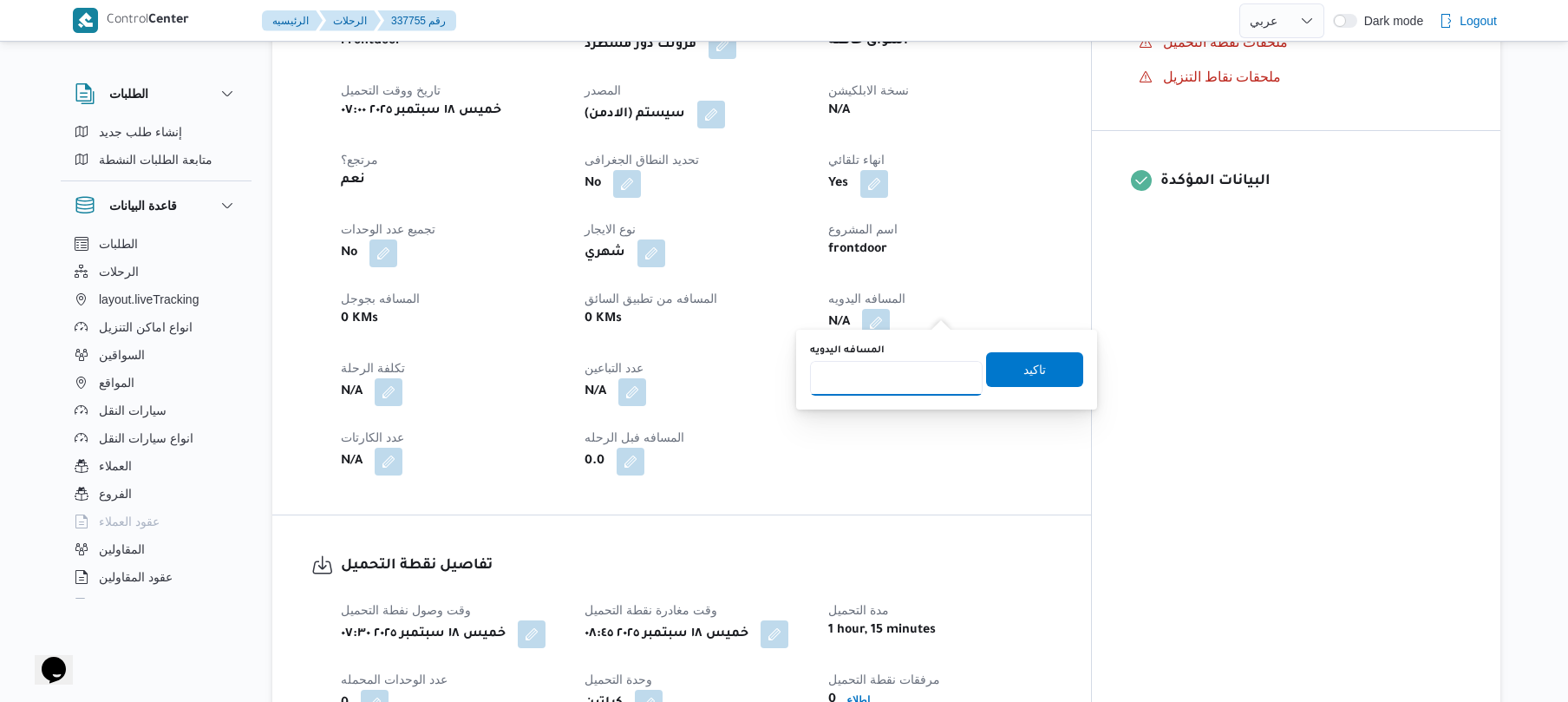
click at [917, 367] on input "المسافه اليدويه" at bounding box center [896, 378] width 172 height 35
type input "130"
click at [1023, 366] on span "تاكيد" at bounding box center [1035, 368] width 23 height 21
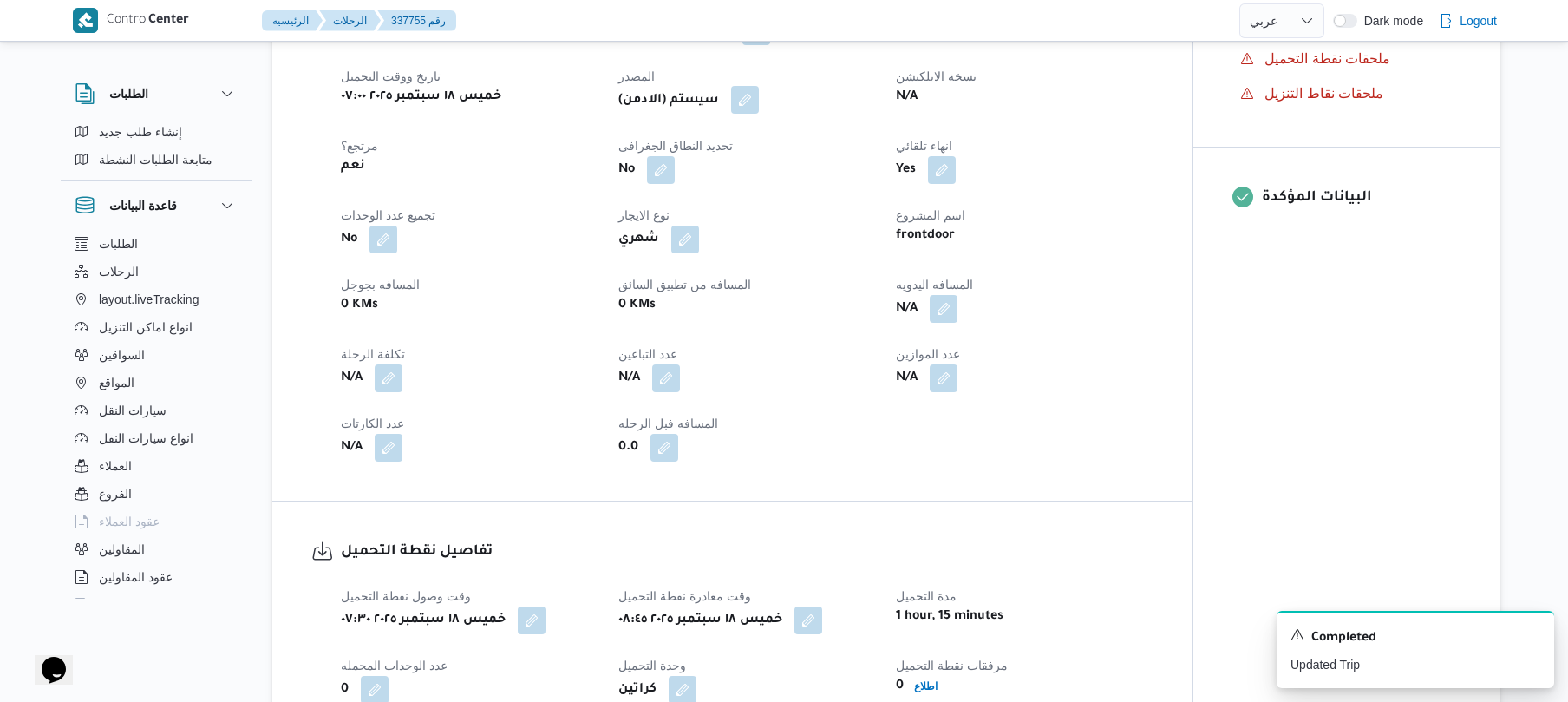
click at [747, 92] on button "button" at bounding box center [744, 99] width 27 height 27
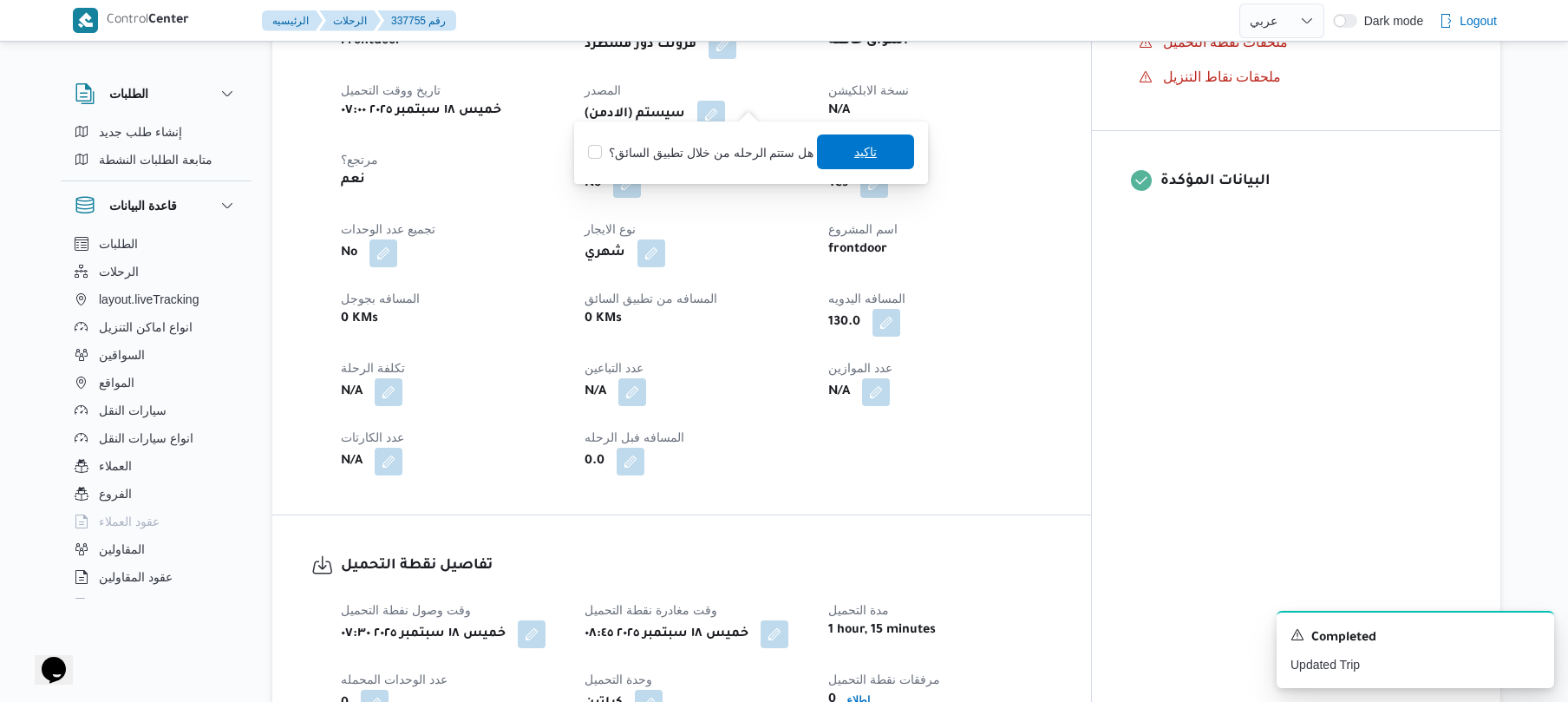
click at [836, 146] on span "تاكيد" at bounding box center [865, 152] width 97 height 35
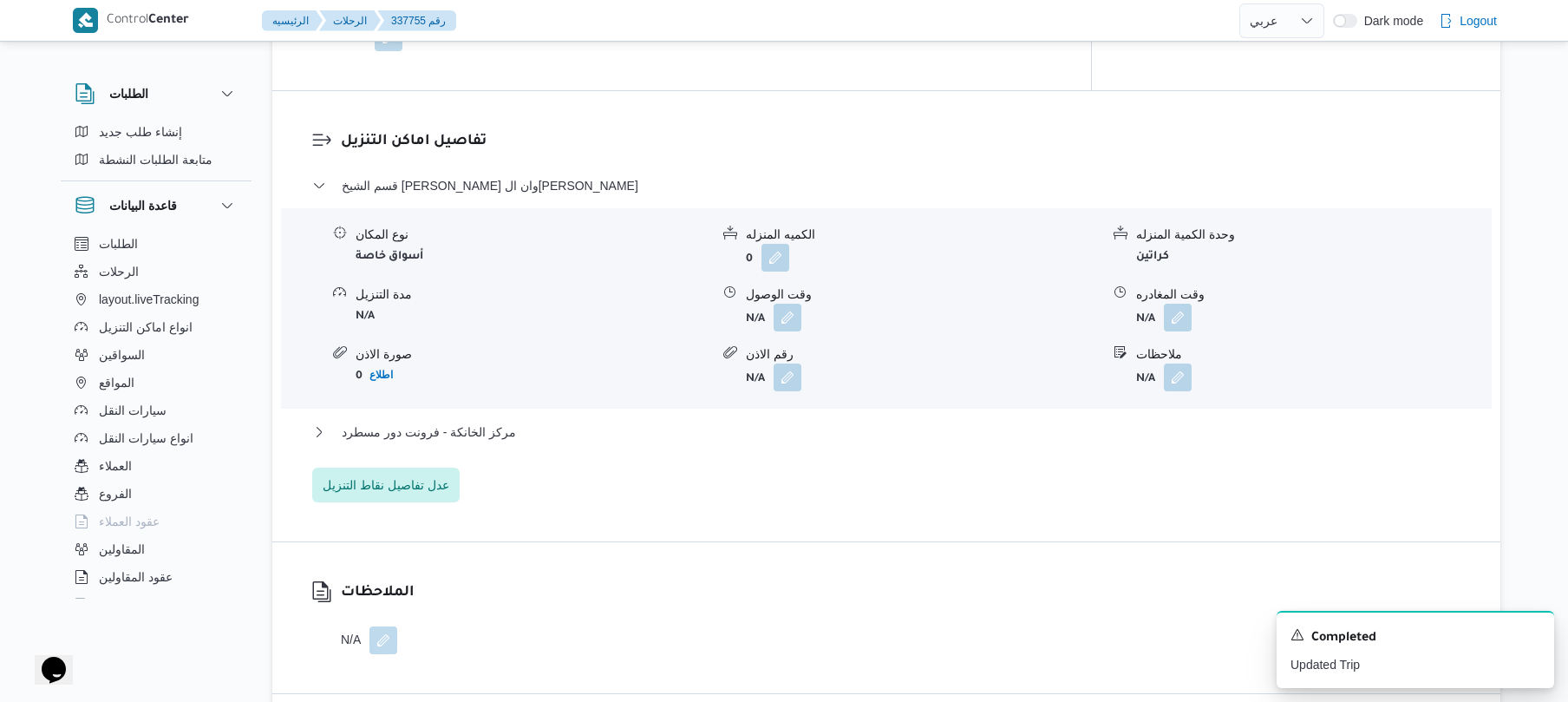
scroll to position [1434, 0]
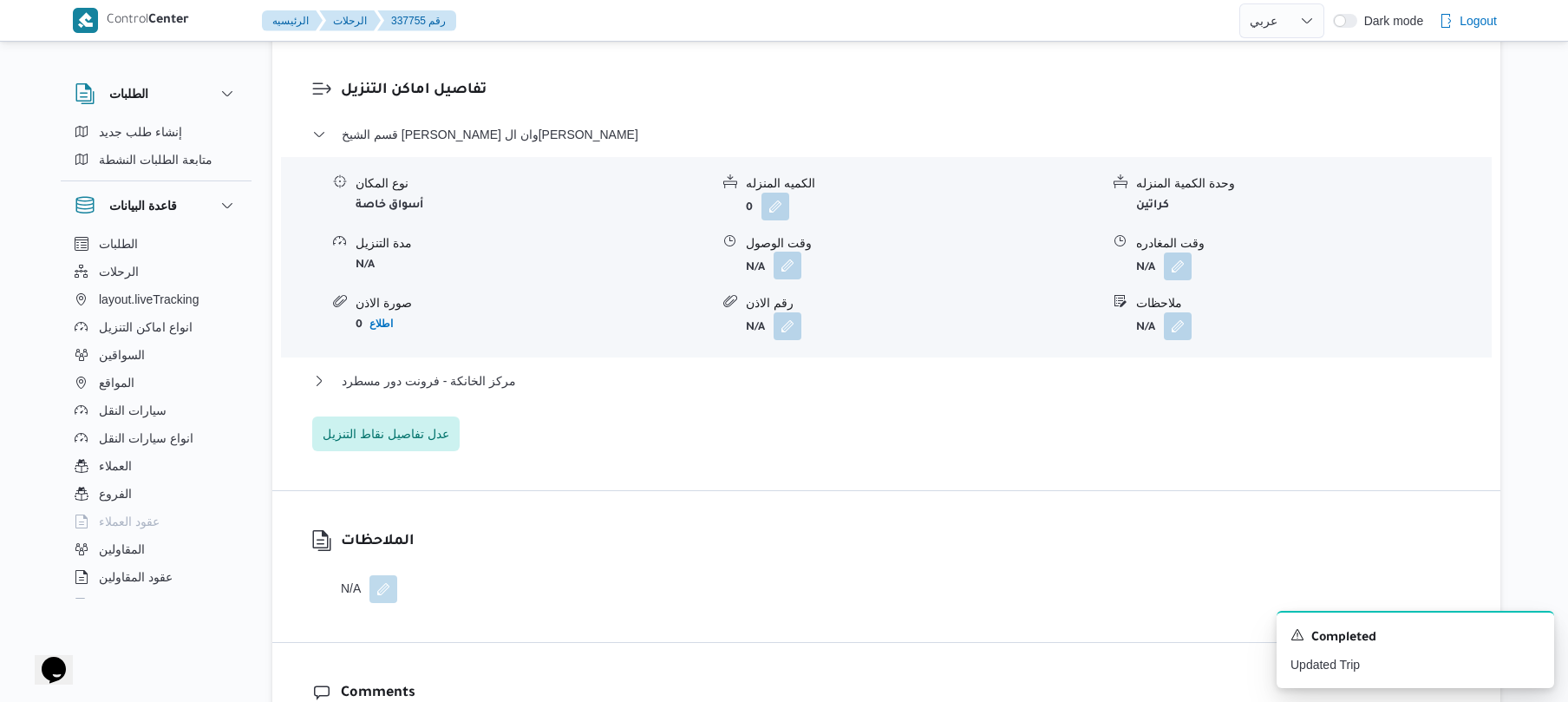
click at [792, 252] on button "button" at bounding box center [787, 265] width 27 height 27
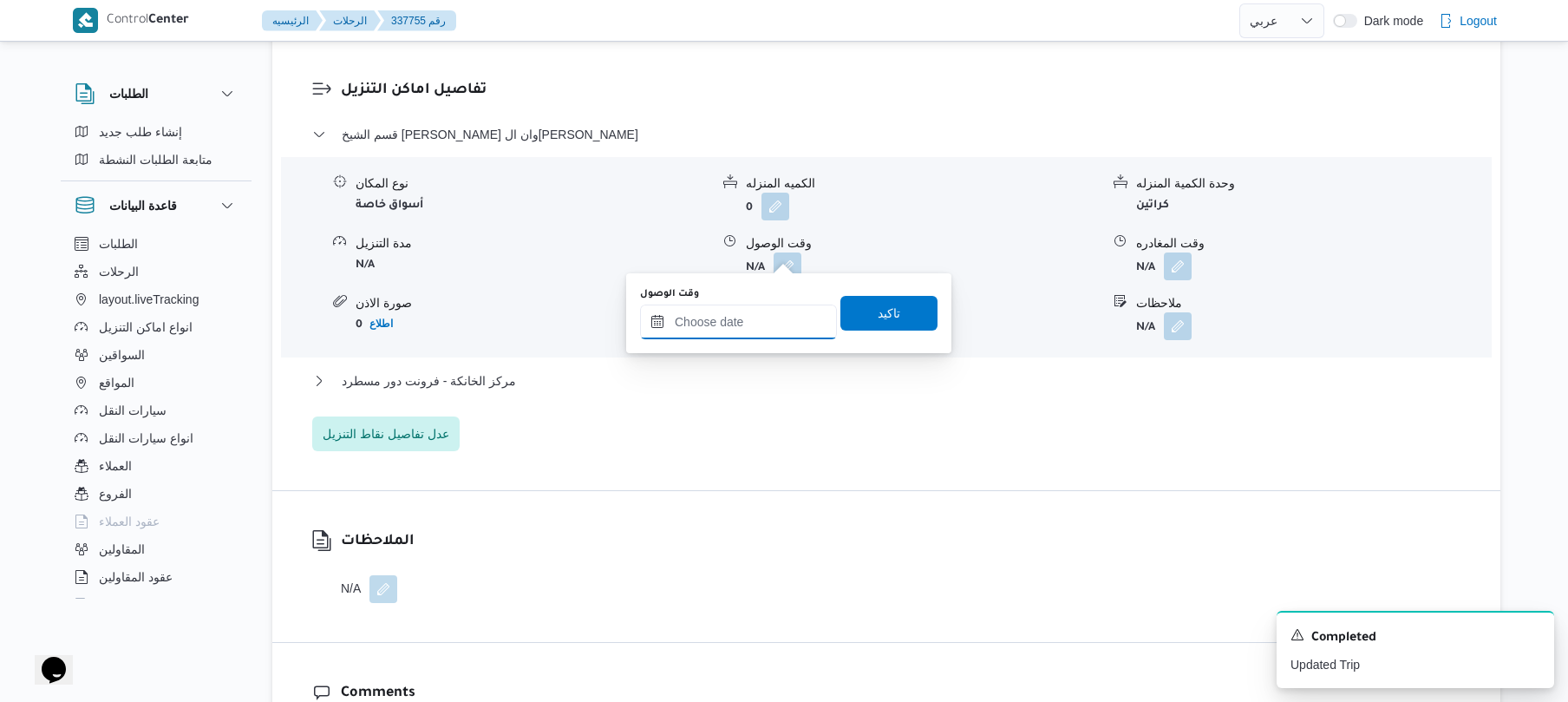
click at [754, 319] on input "وقت الوصول" at bounding box center [738, 321] width 197 height 35
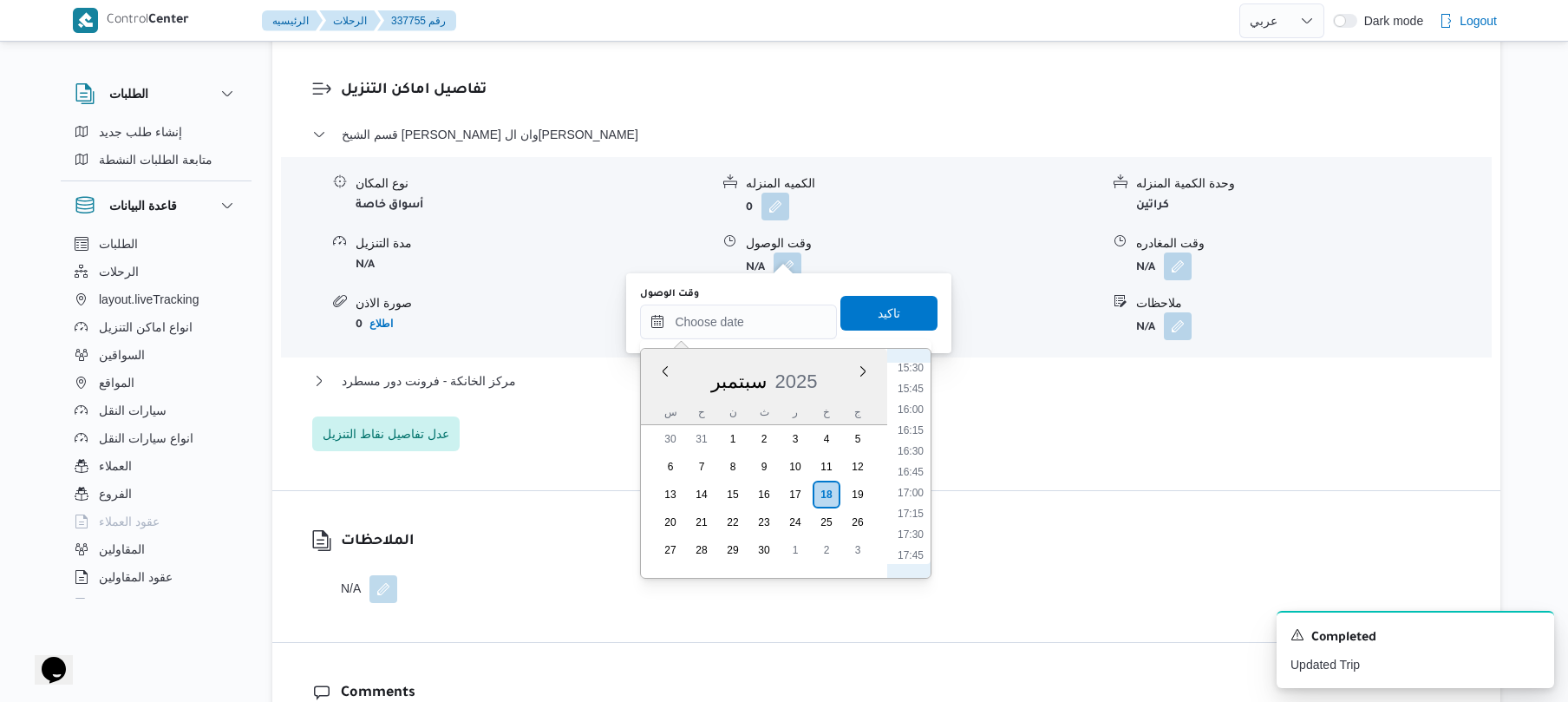
scroll to position [782, 0]
click at [913, 396] on li "09:45" at bounding box center [910, 400] width 40 height 17
type input "[DATE] ٠٩:٤٥"
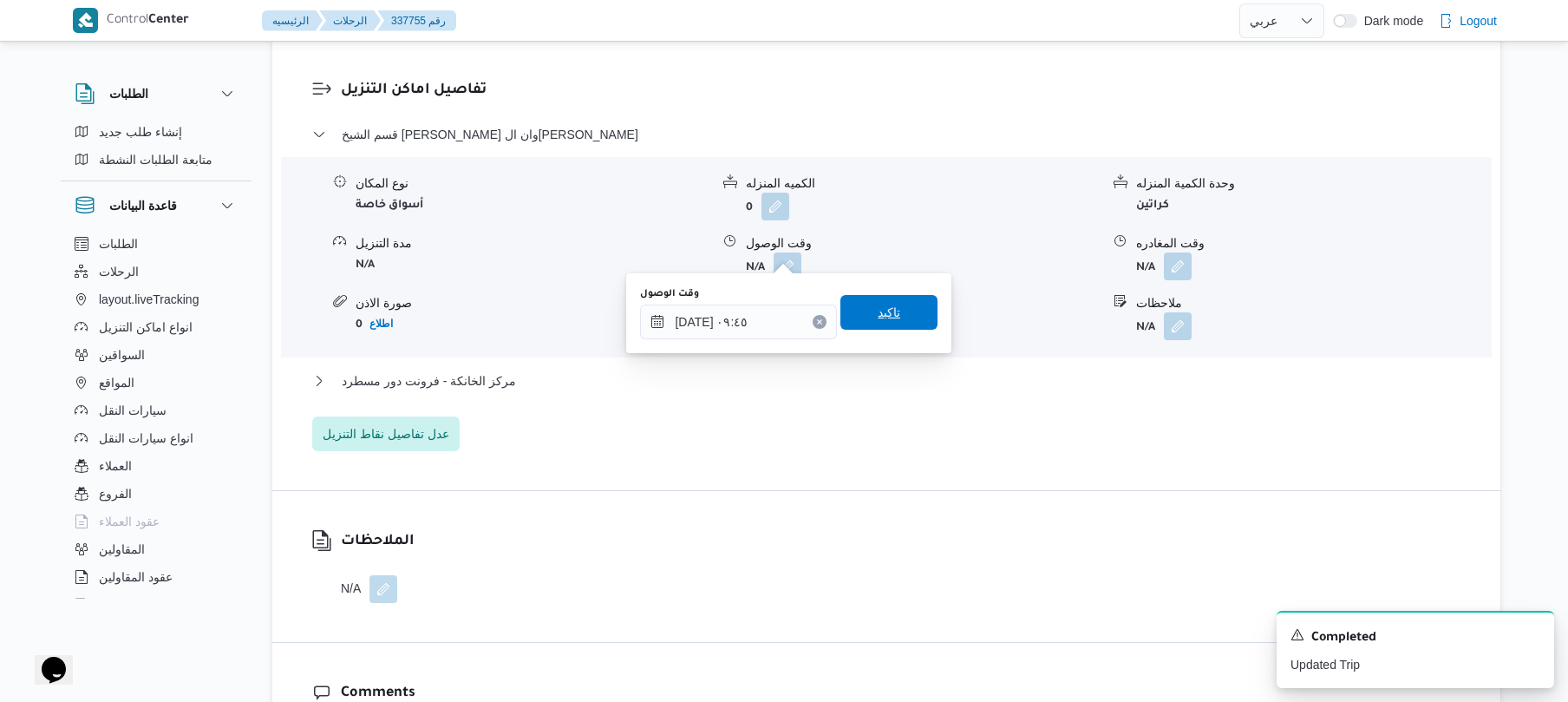
click at [893, 319] on span "تاكيد" at bounding box center [889, 312] width 97 height 35
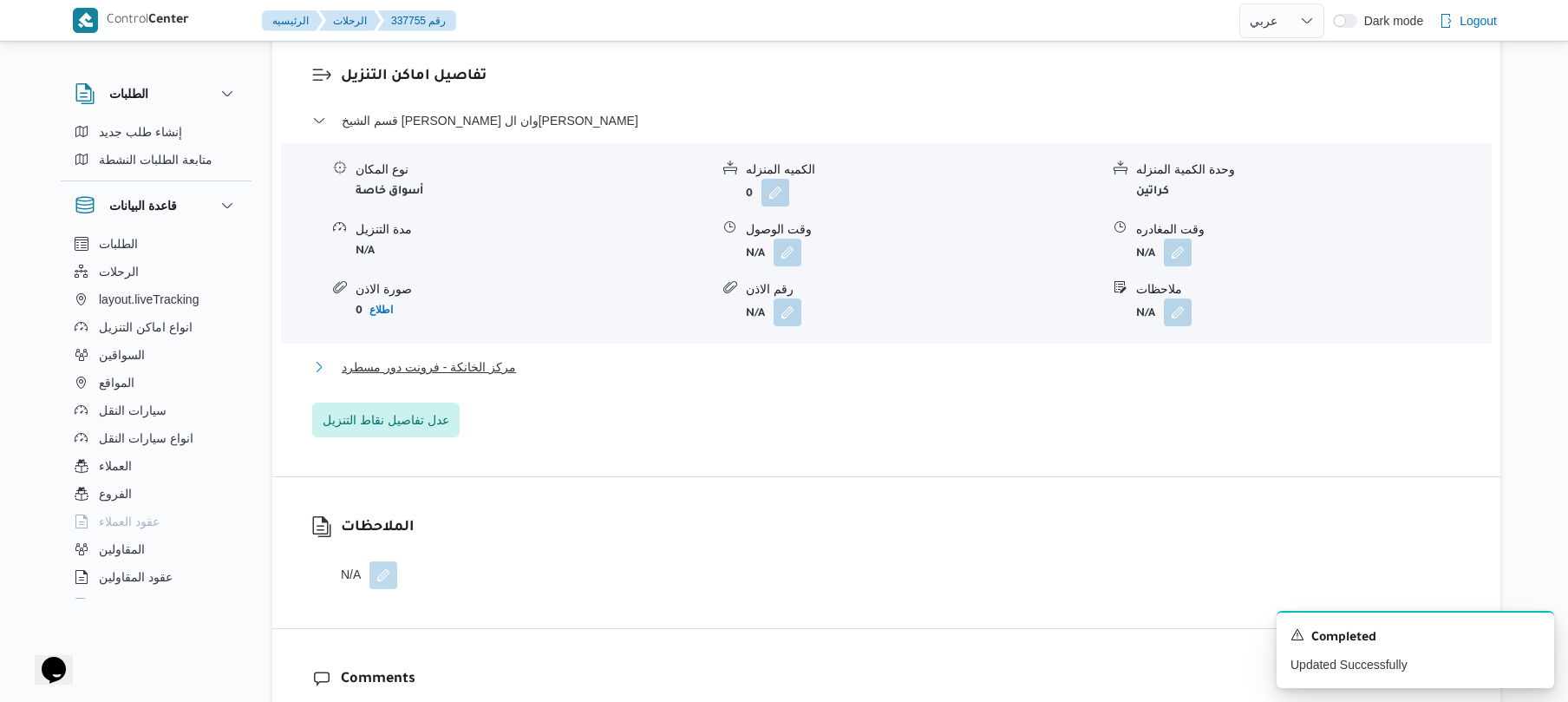
click at [858, 368] on button "مركز الخانكة - فرونت دور مسطرد" at bounding box center [887, 367] width 1150 height 21
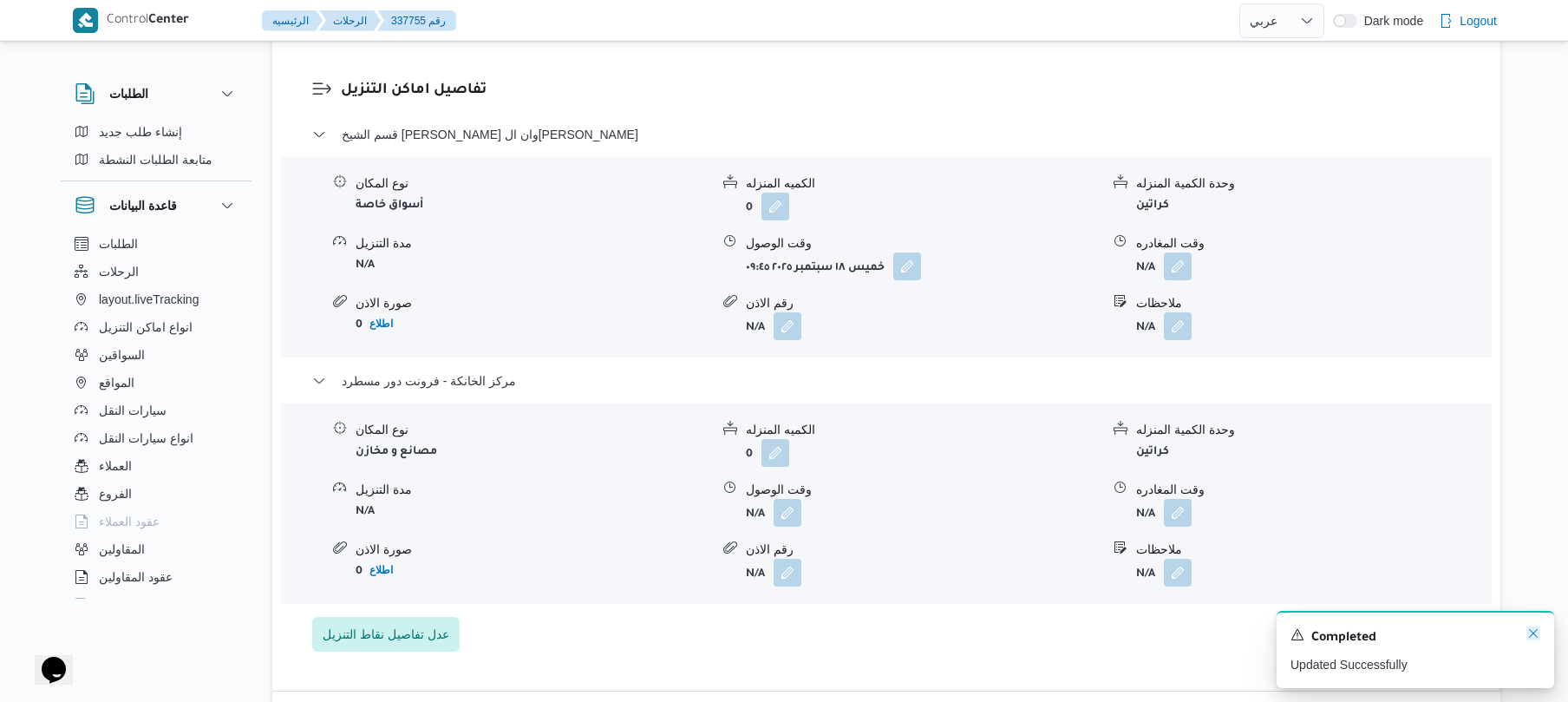
click at [1530, 629] on icon "Dismiss toast" at bounding box center [1533, 633] width 14 height 14
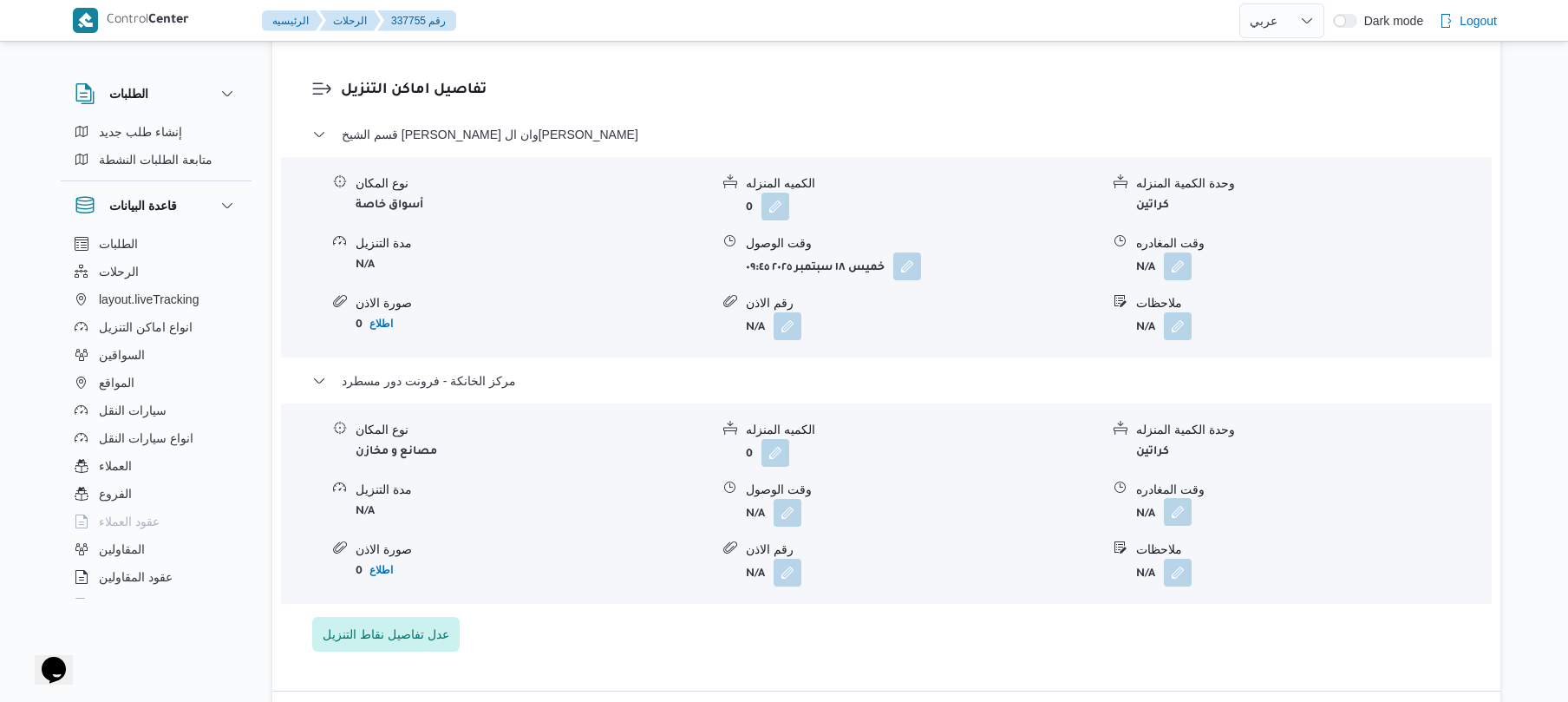
click at [1184, 498] on button "button" at bounding box center [1177, 511] width 27 height 27
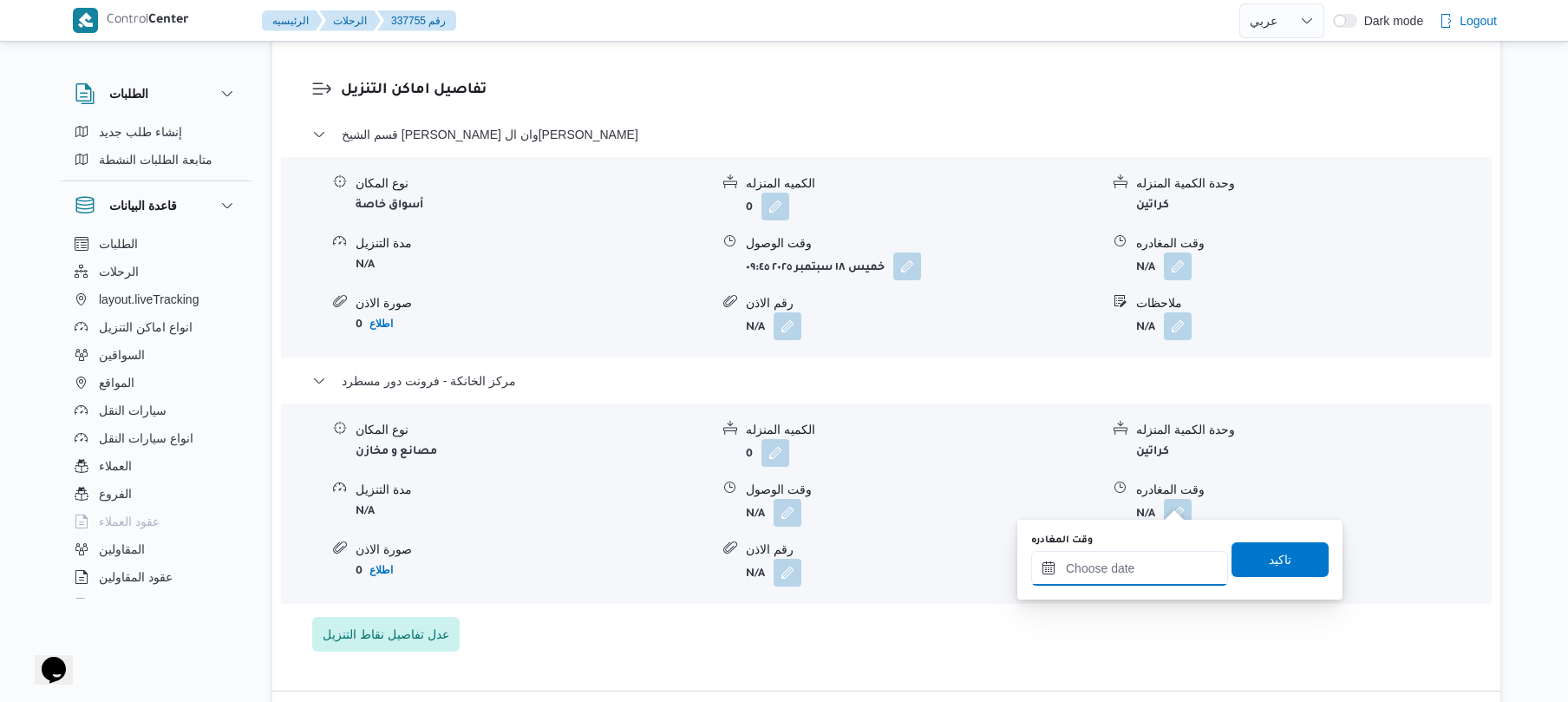
click at [1155, 560] on input "وقت المغادره" at bounding box center [1130, 568] width 197 height 35
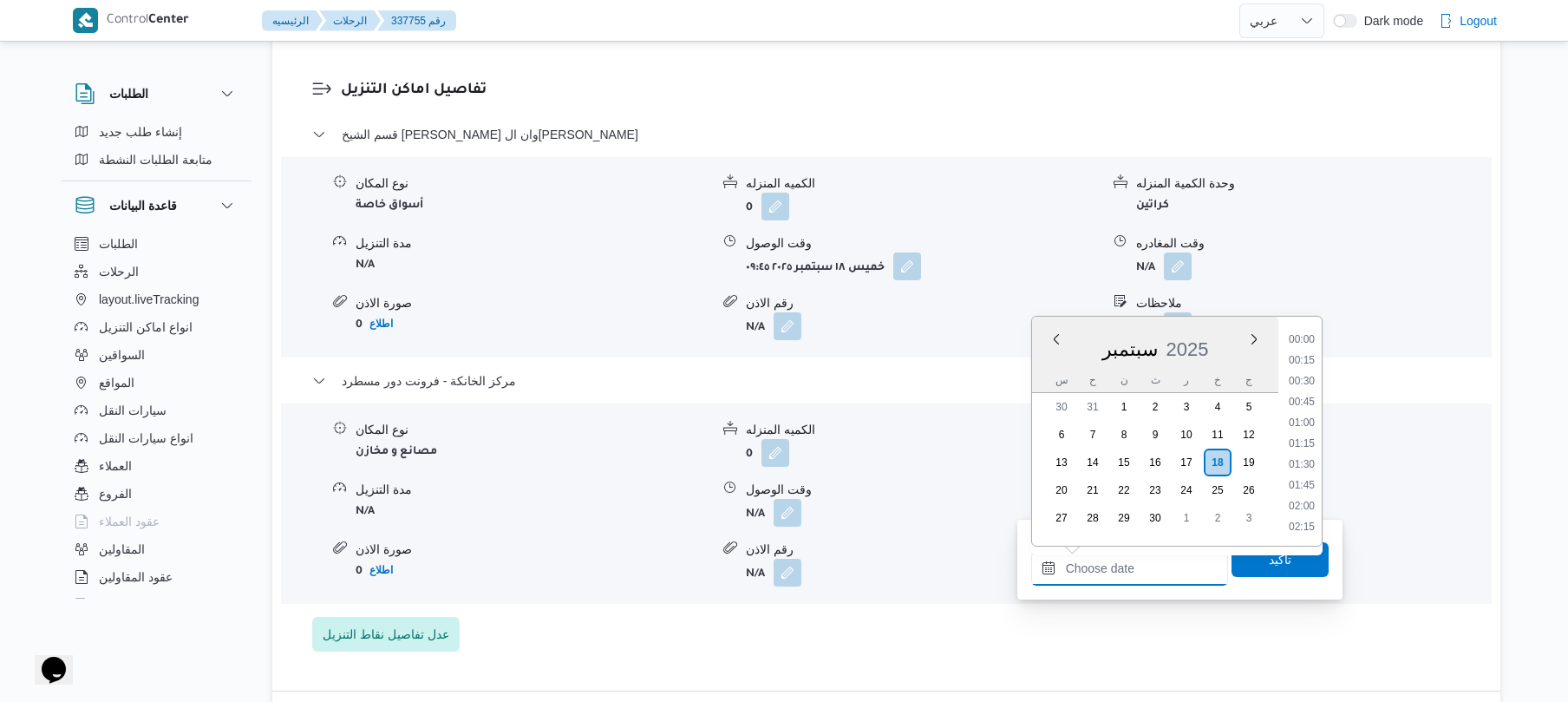
scroll to position [1521, 0]
click at [1305, 382] on li "18:45" at bounding box center [1302, 380] width 40 height 17
type input "١٨/٠٩/٢٠٢٥ ١٨:٤٥"
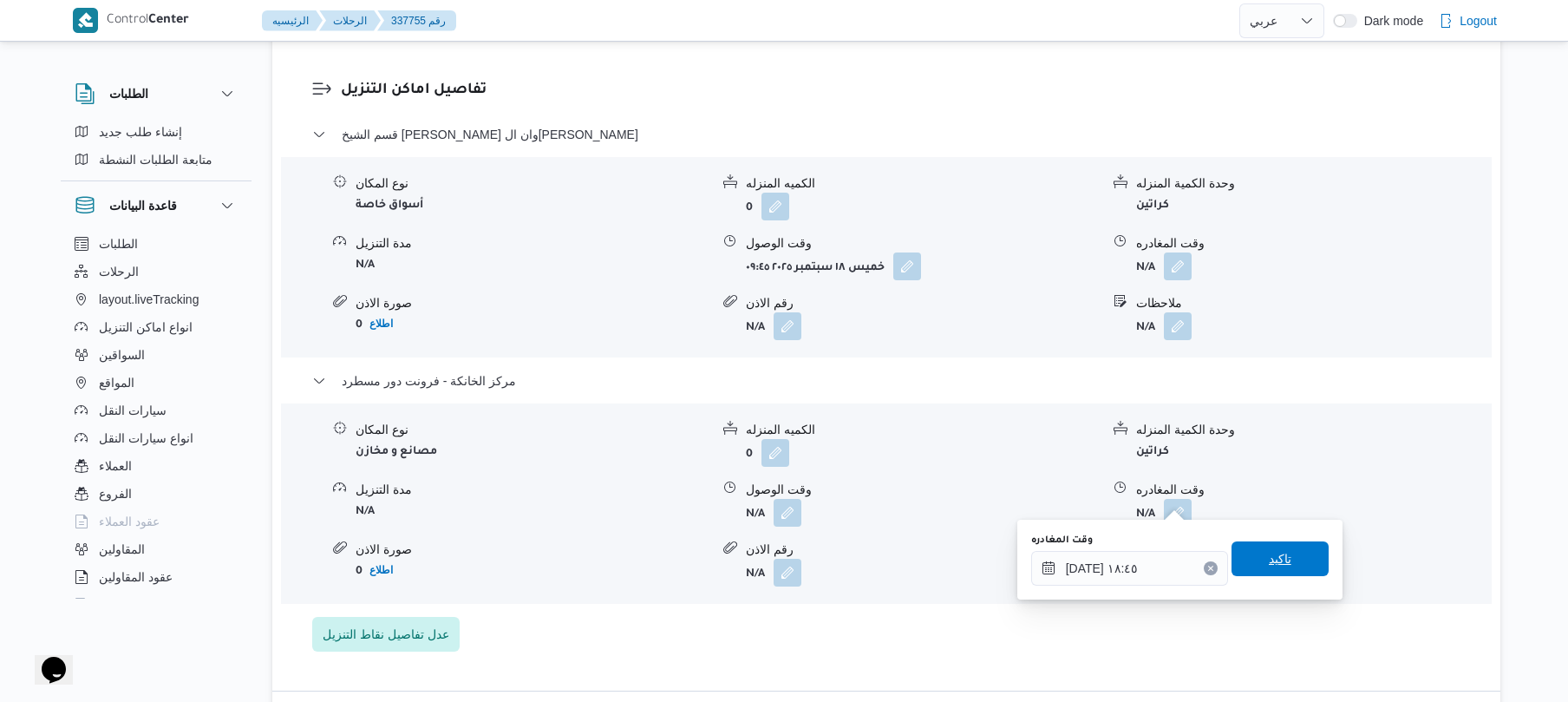
click at [1269, 550] on span "تاكيد" at bounding box center [1281, 559] width 23 height 21
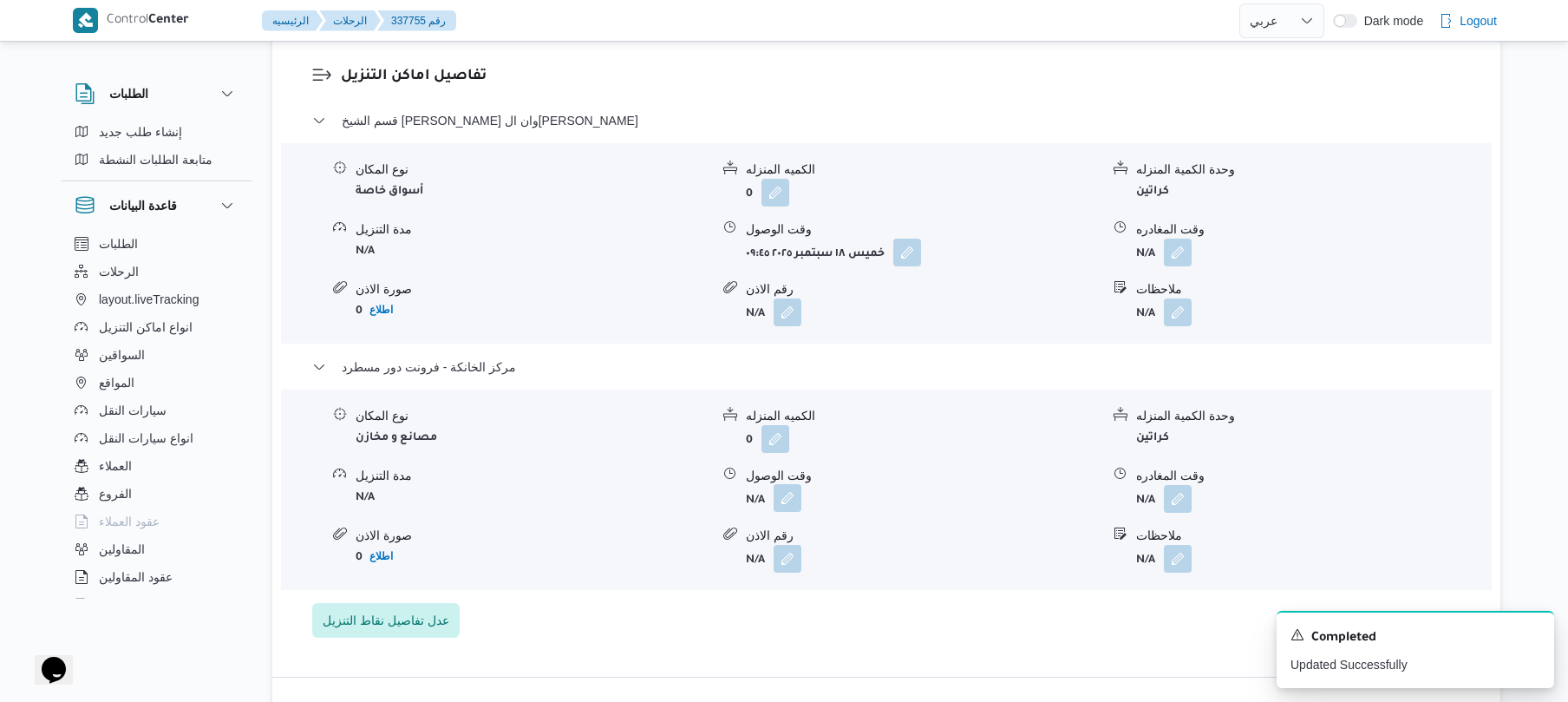
click at [784, 498] on button "button" at bounding box center [787, 498] width 27 height 27
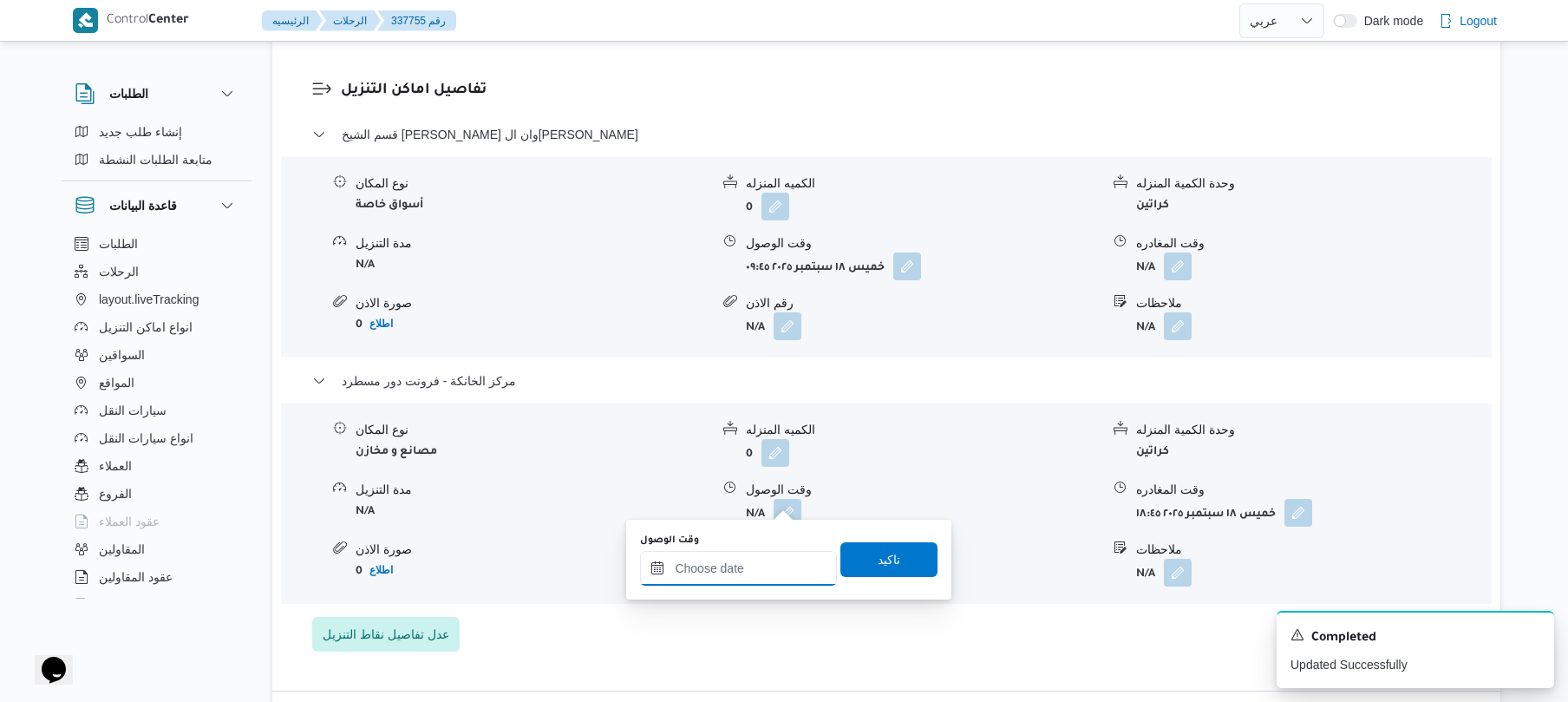
click at [751, 576] on input "وقت الوصول" at bounding box center [738, 568] width 197 height 35
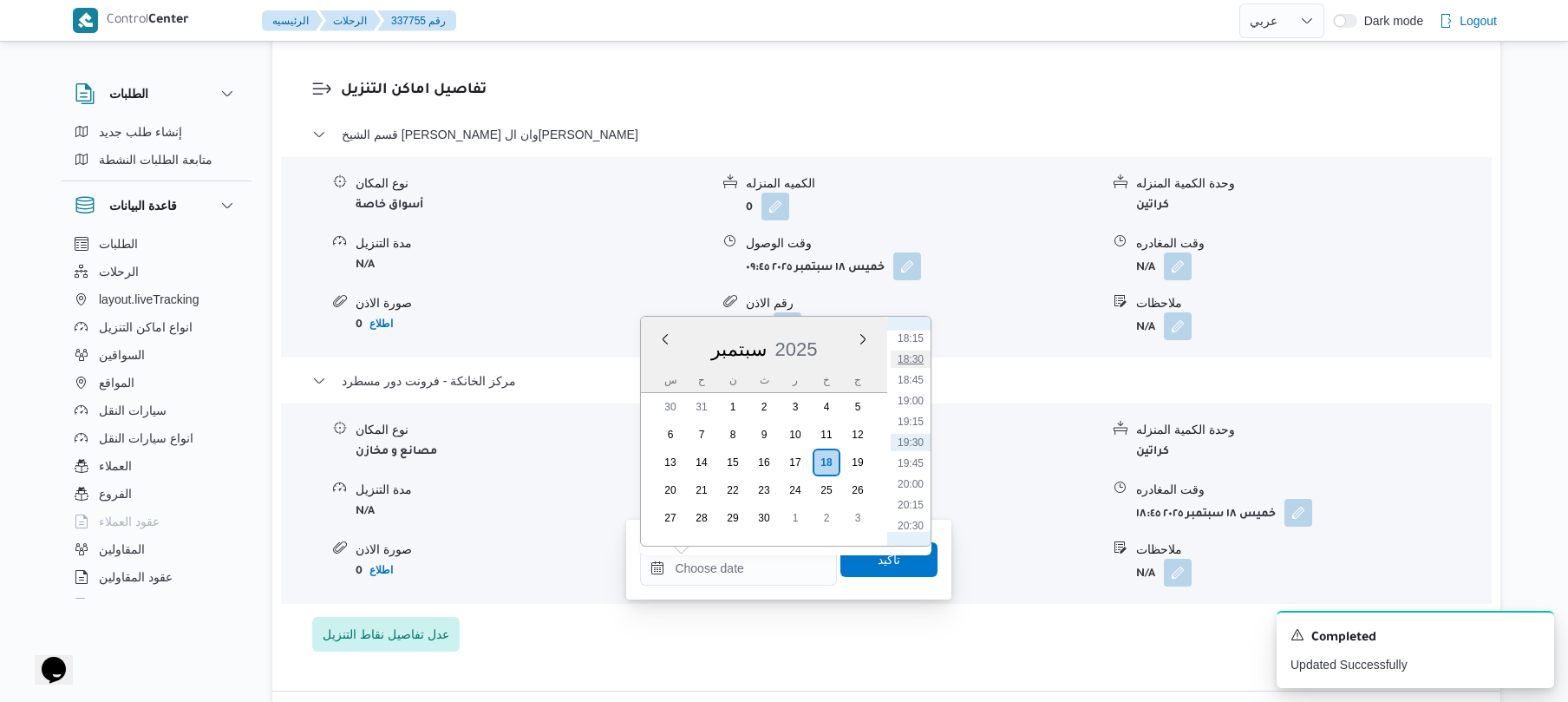
click at [913, 362] on li "18:30" at bounding box center [910, 359] width 40 height 17
type input "١٨/٠٩/٢٠٢٥ ١٨:٣٠"
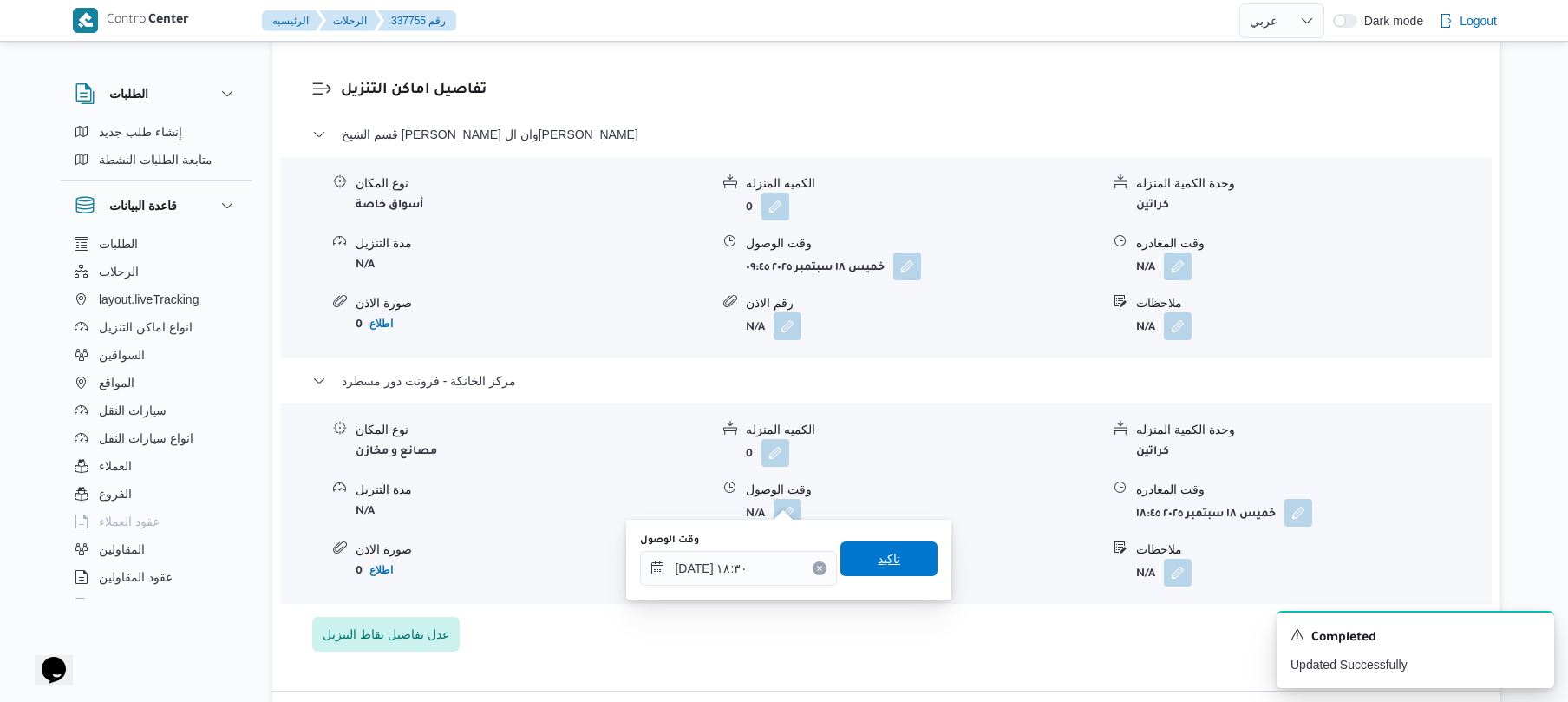
click at [879, 569] on span "تاكيد" at bounding box center [889, 558] width 97 height 35
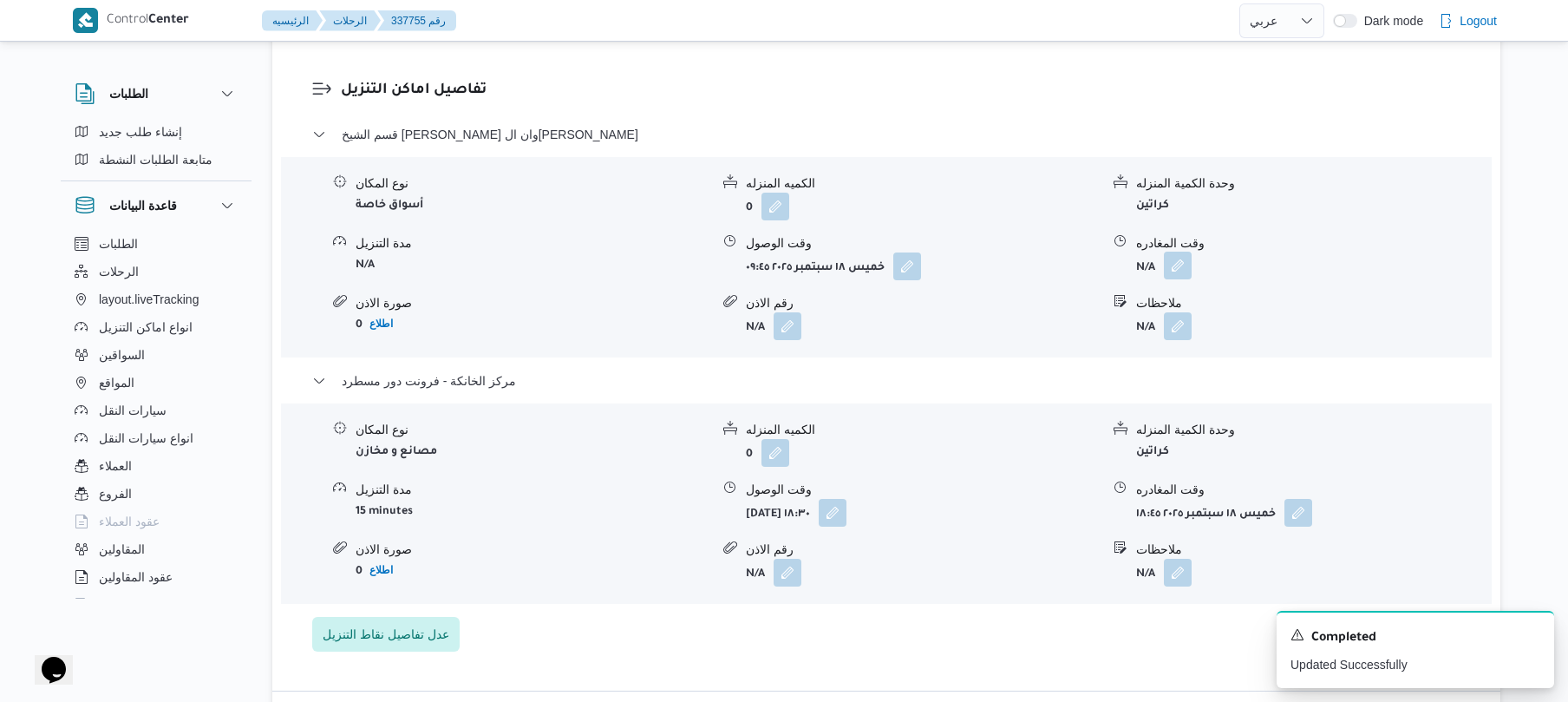
click at [1177, 252] on button "button" at bounding box center [1177, 265] width 27 height 27
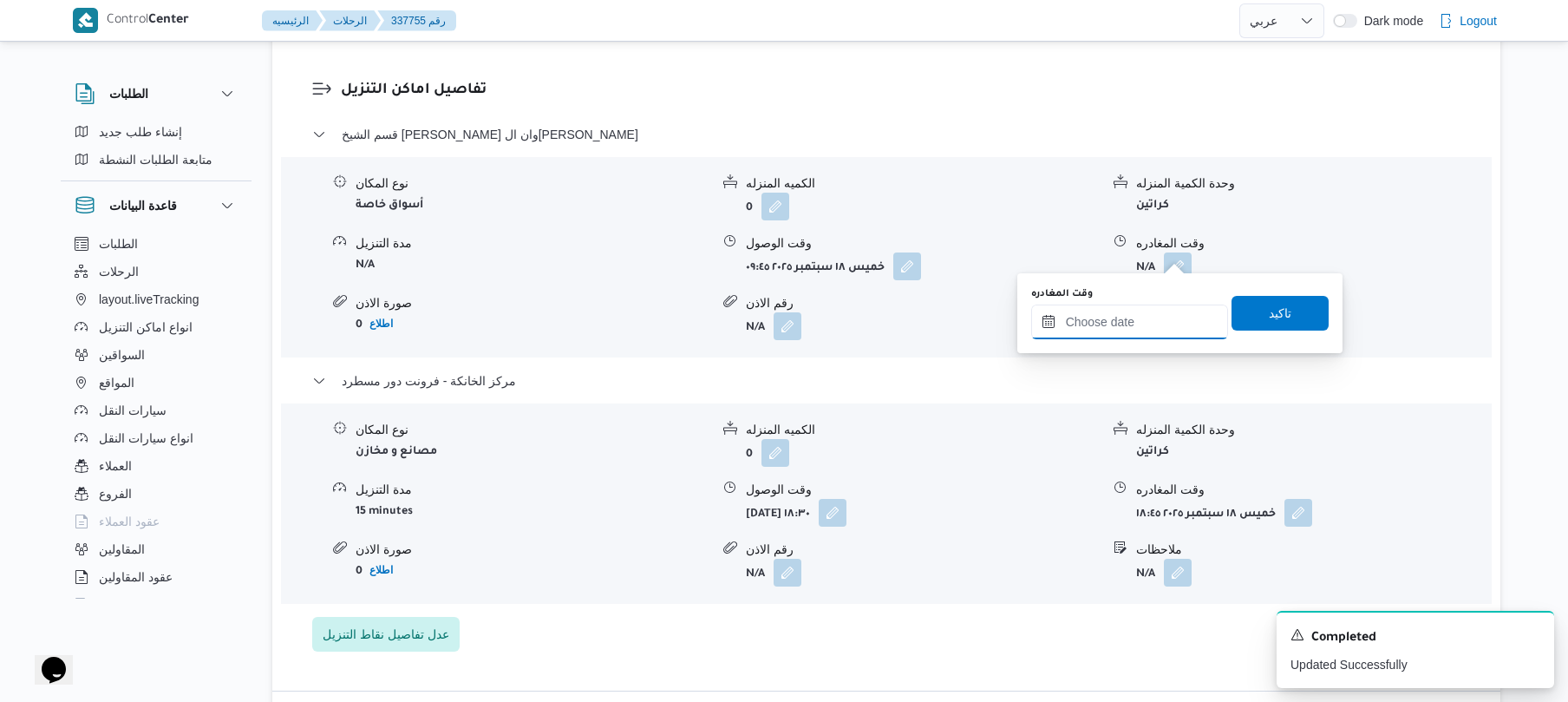
click at [1126, 324] on input "وقت المغادره" at bounding box center [1130, 321] width 197 height 35
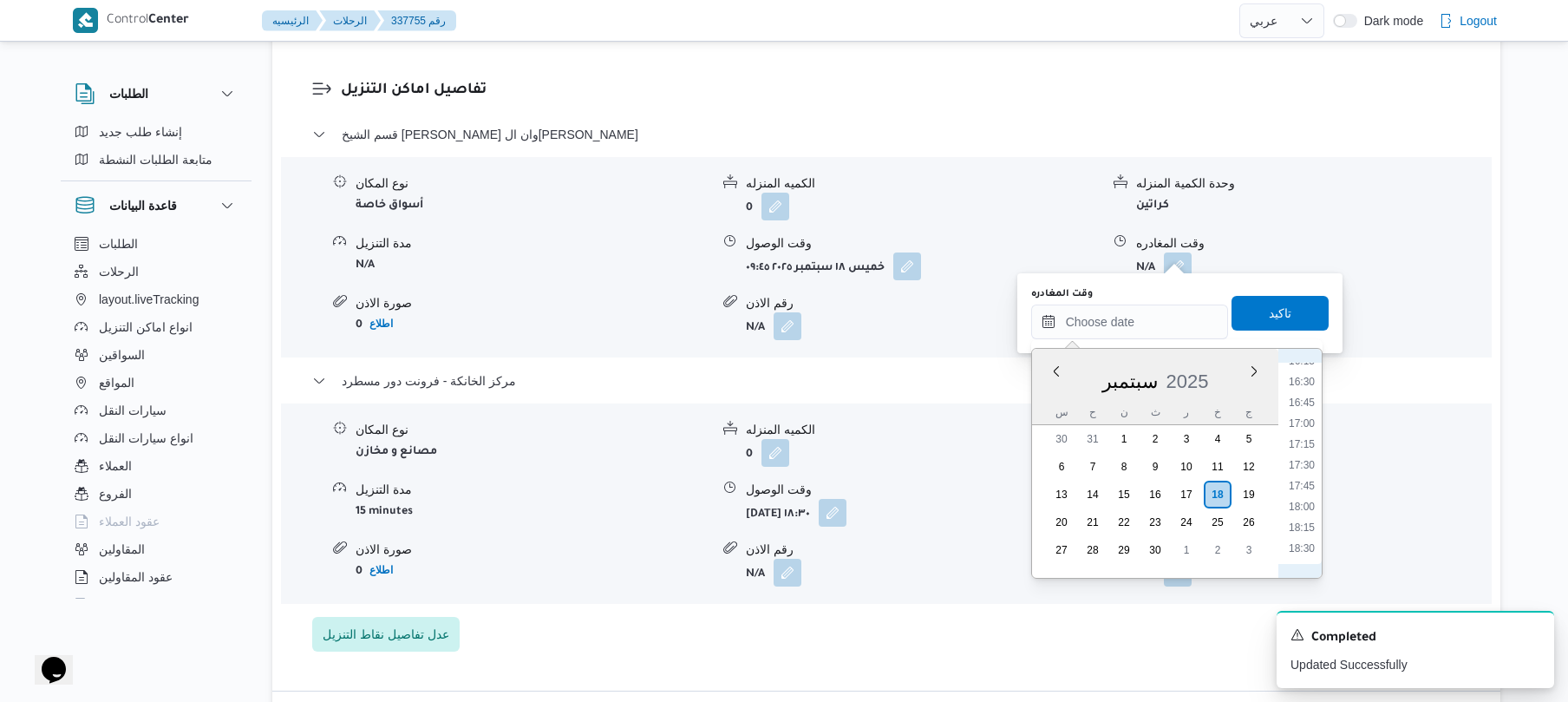
scroll to position [1350, 0]
click at [1301, 475] on li "17:30" at bounding box center [1302, 478] width 40 height 17
type input "١٨/٠٩/٢٠٢٥ ١٧:٣٠"
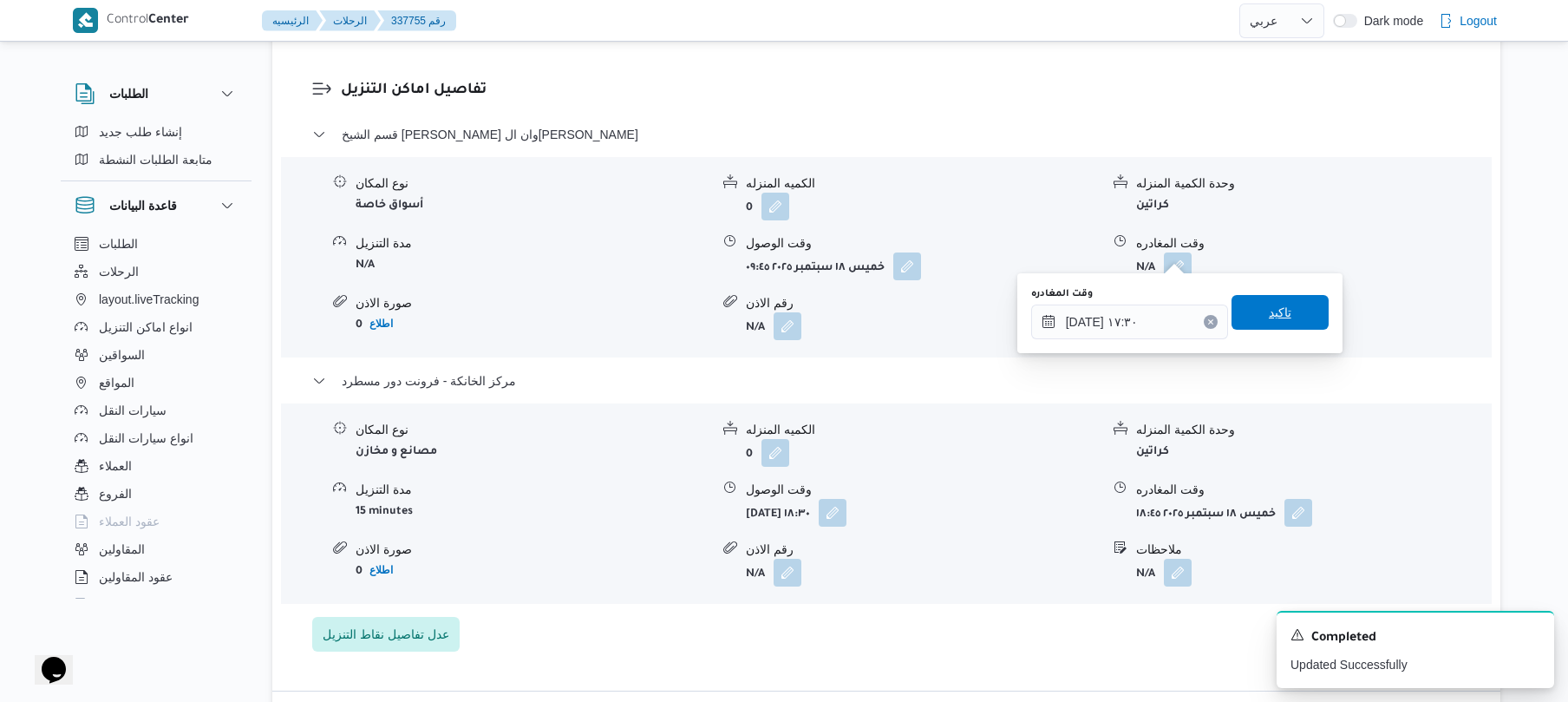
click at [1294, 310] on span "تاكيد" at bounding box center [1280, 312] width 97 height 35
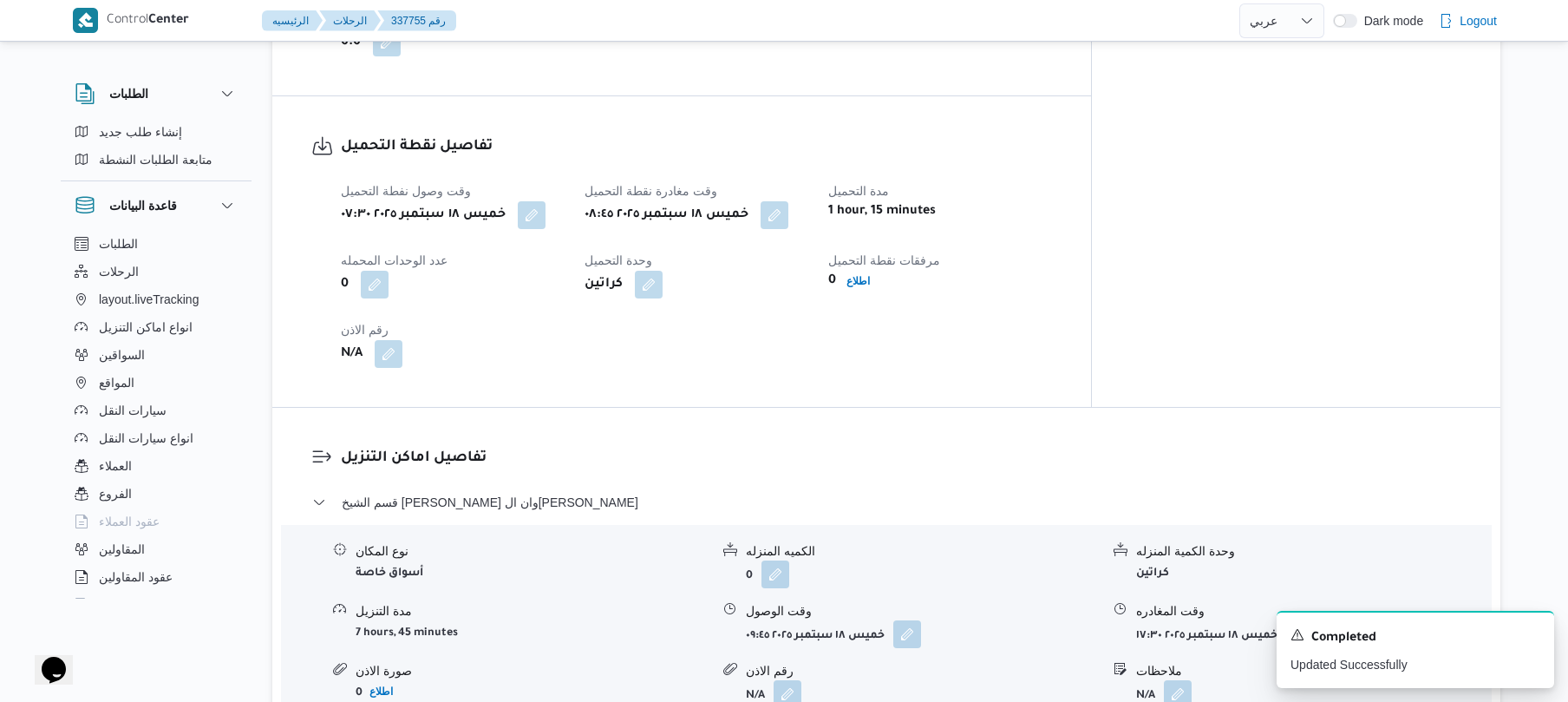
scroll to position [0, 0]
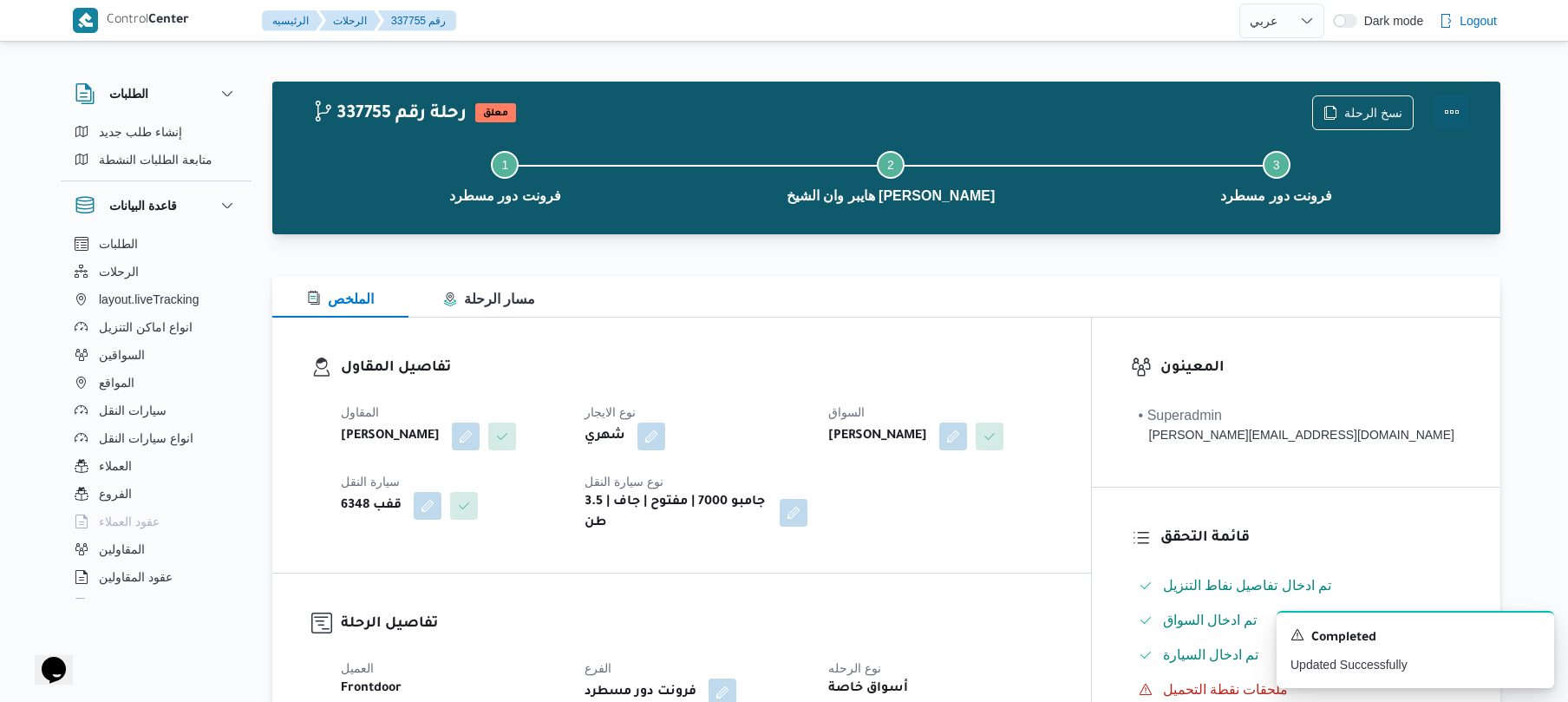
click at [1455, 108] on button "Actions" at bounding box center [1452, 111] width 35 height 35
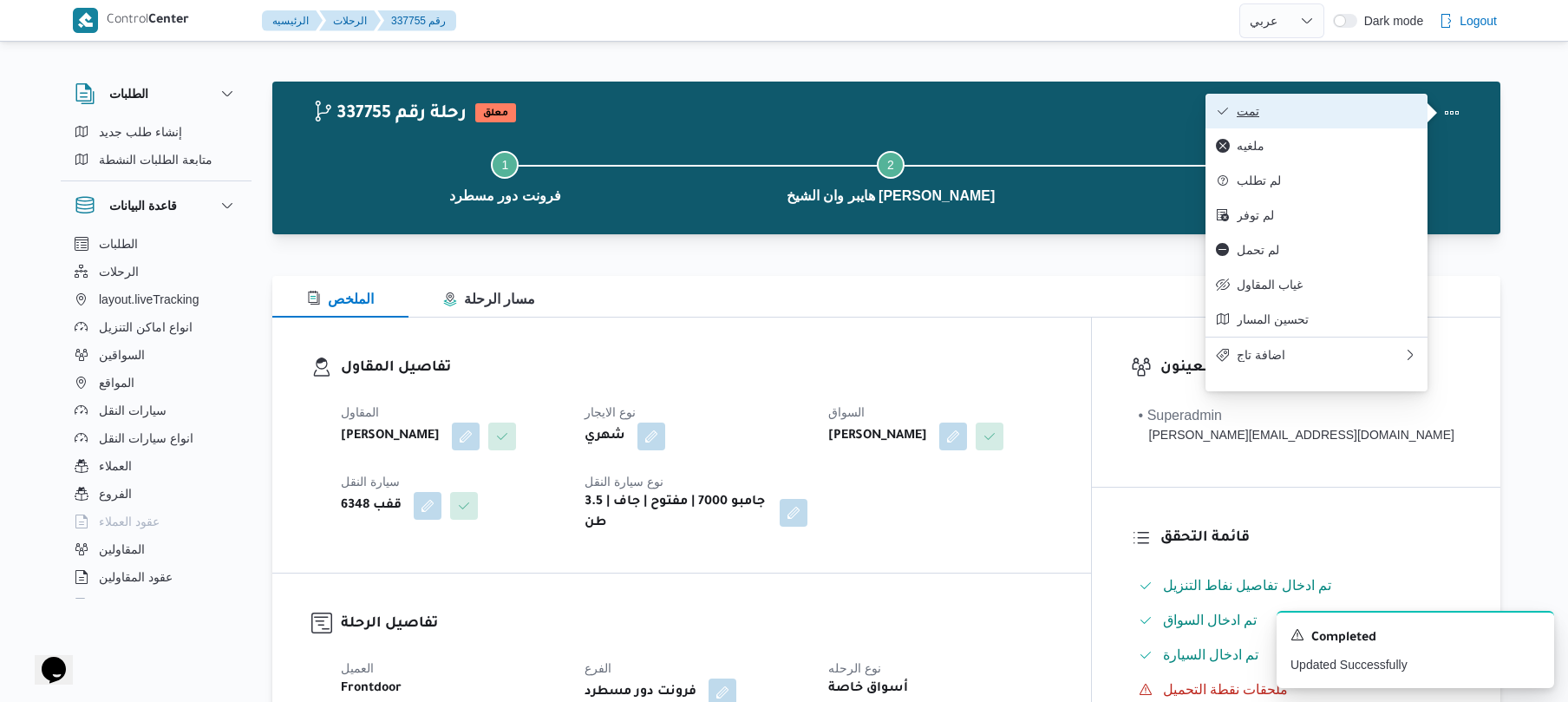
click at [1341, 118] on span "تمت" at bounding box center [1327, 110] width 180 height 14
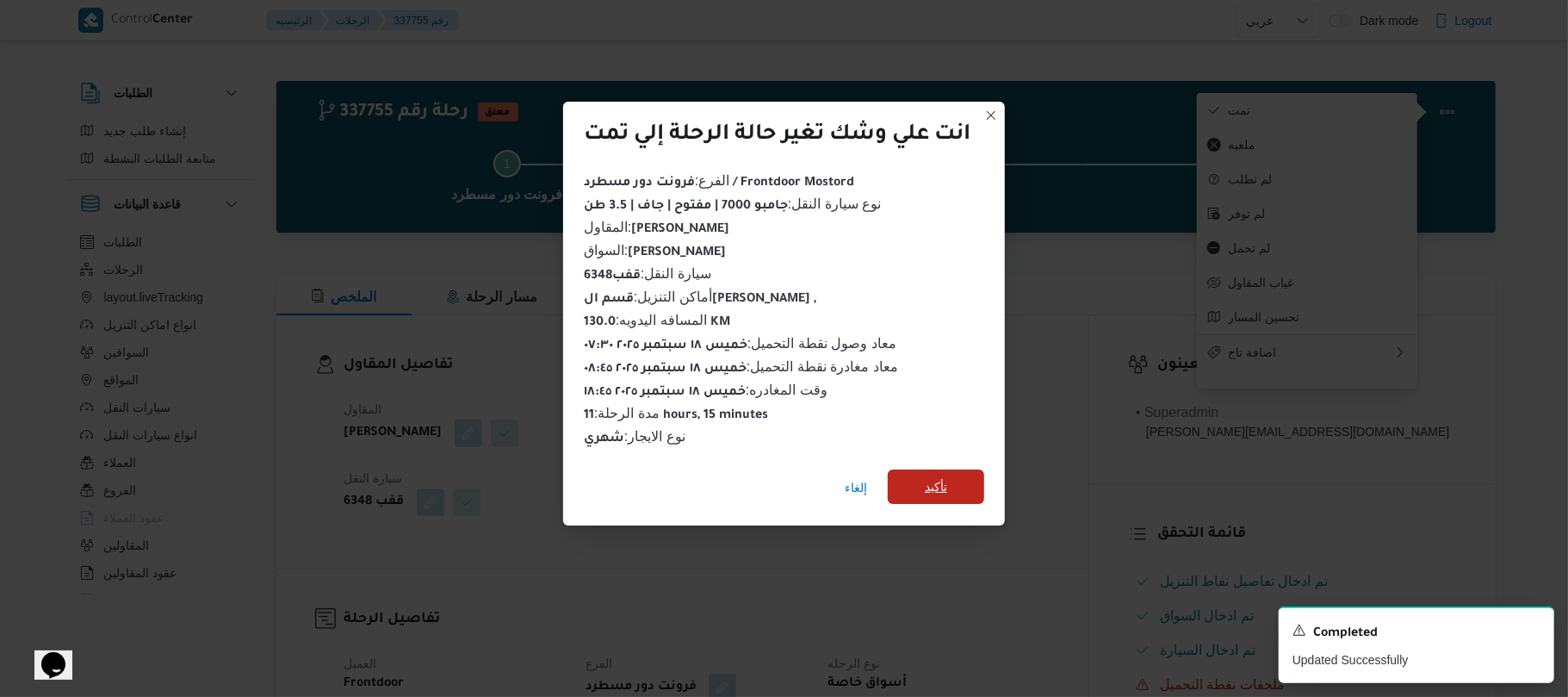
click at [932, 479] on span "تأكيد" at bounding box center [936, 486] width 22 height 21
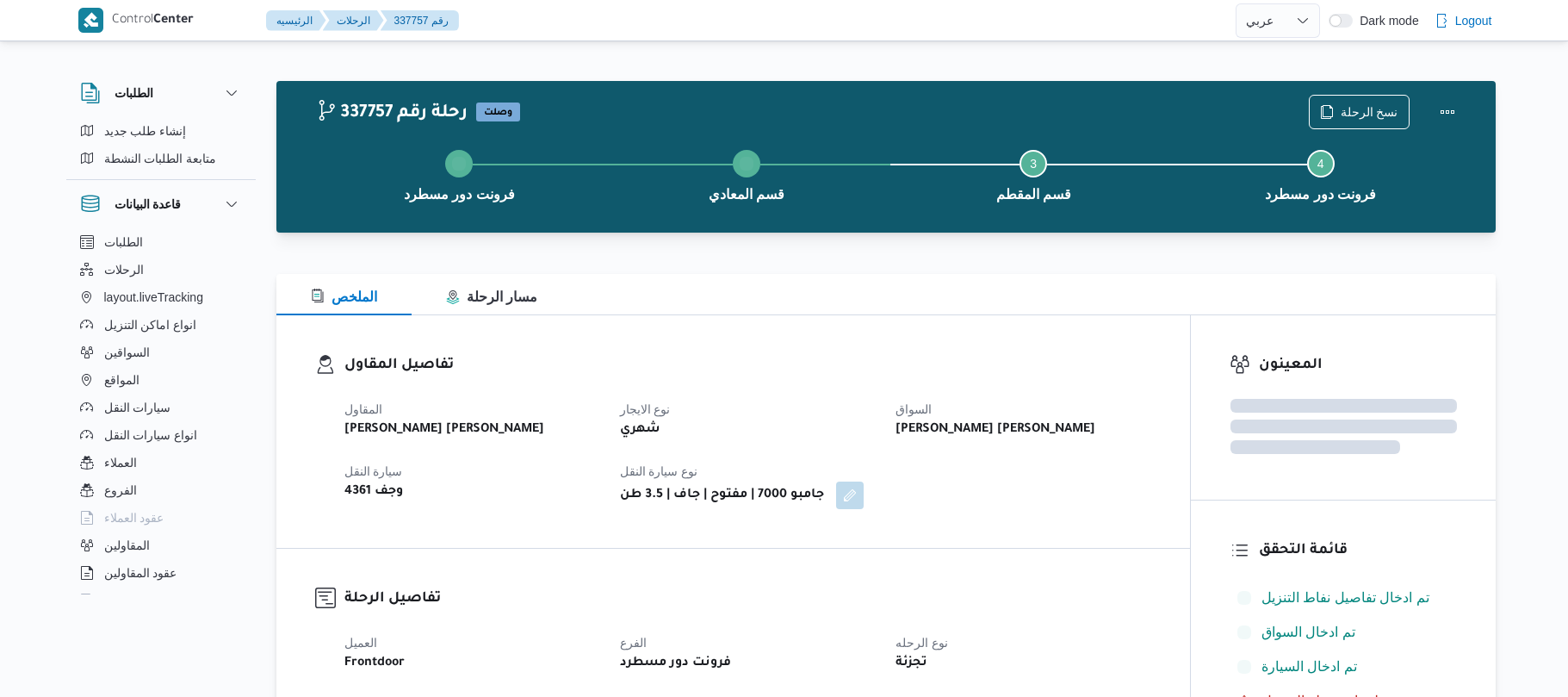
select select "ar"
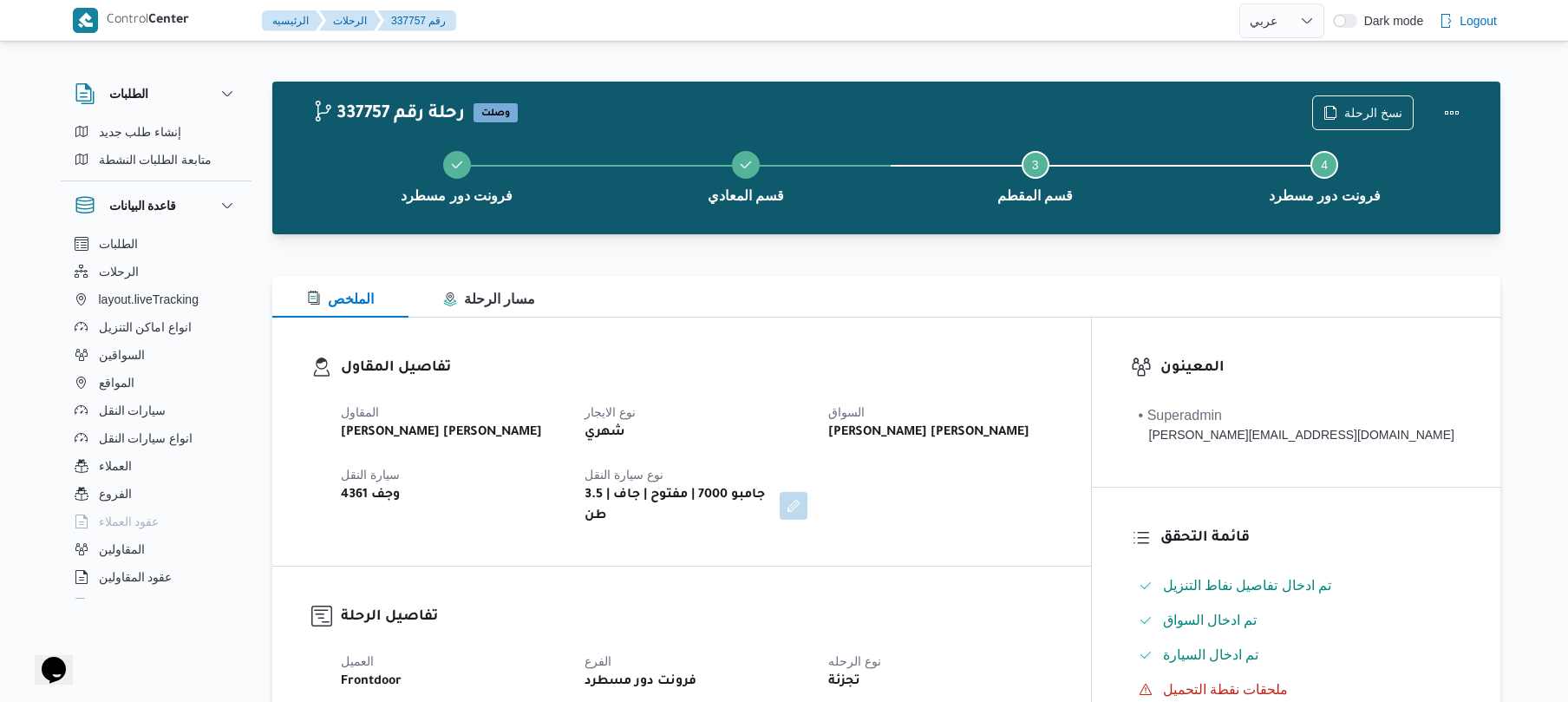
click at [1055, 233] on div "337757 رحلة رقم وصلت نسخ الرحلة فرونت دور مسطرد قسم المعادي Step 3 is incomplet…" at bounding box center [886, 158] width 1228 height 153
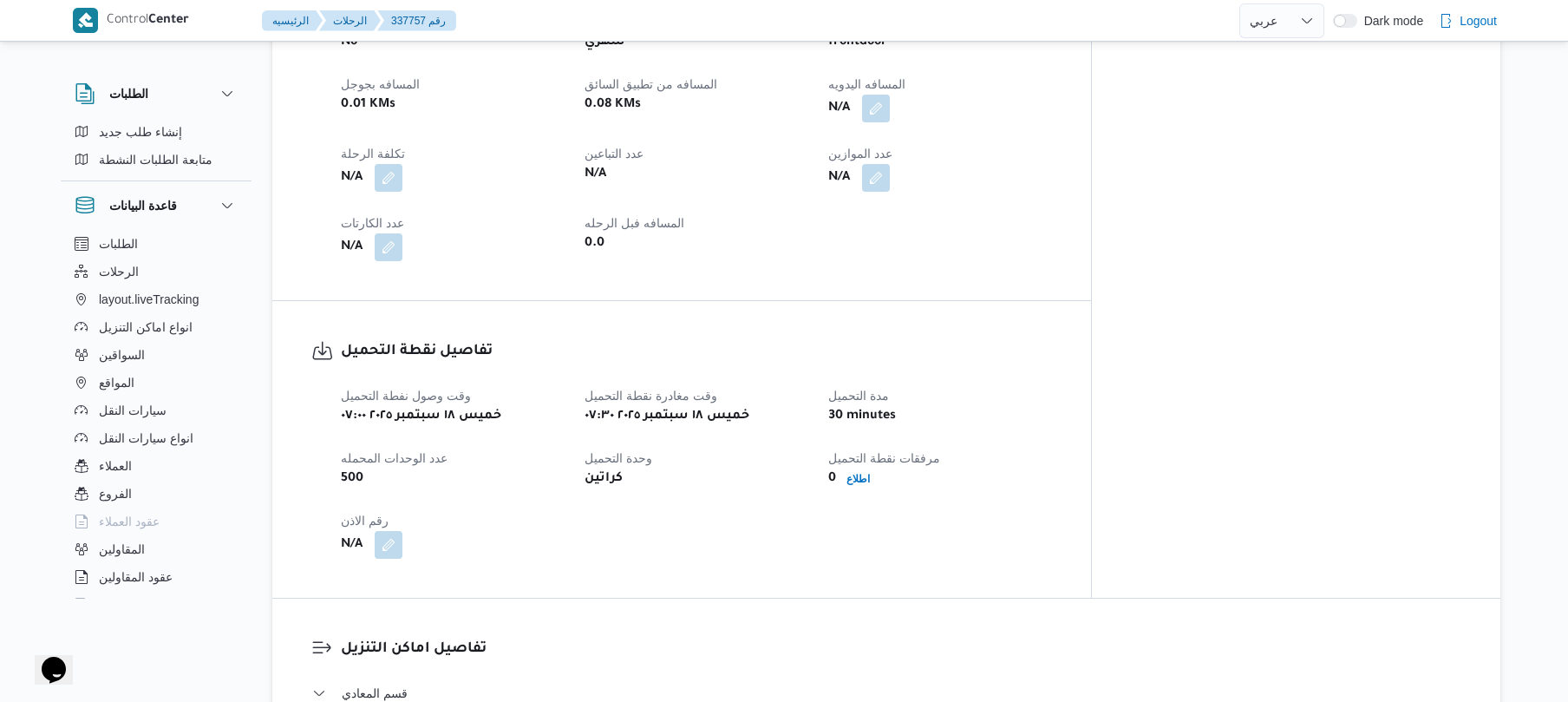
scroll to position [833, 0]
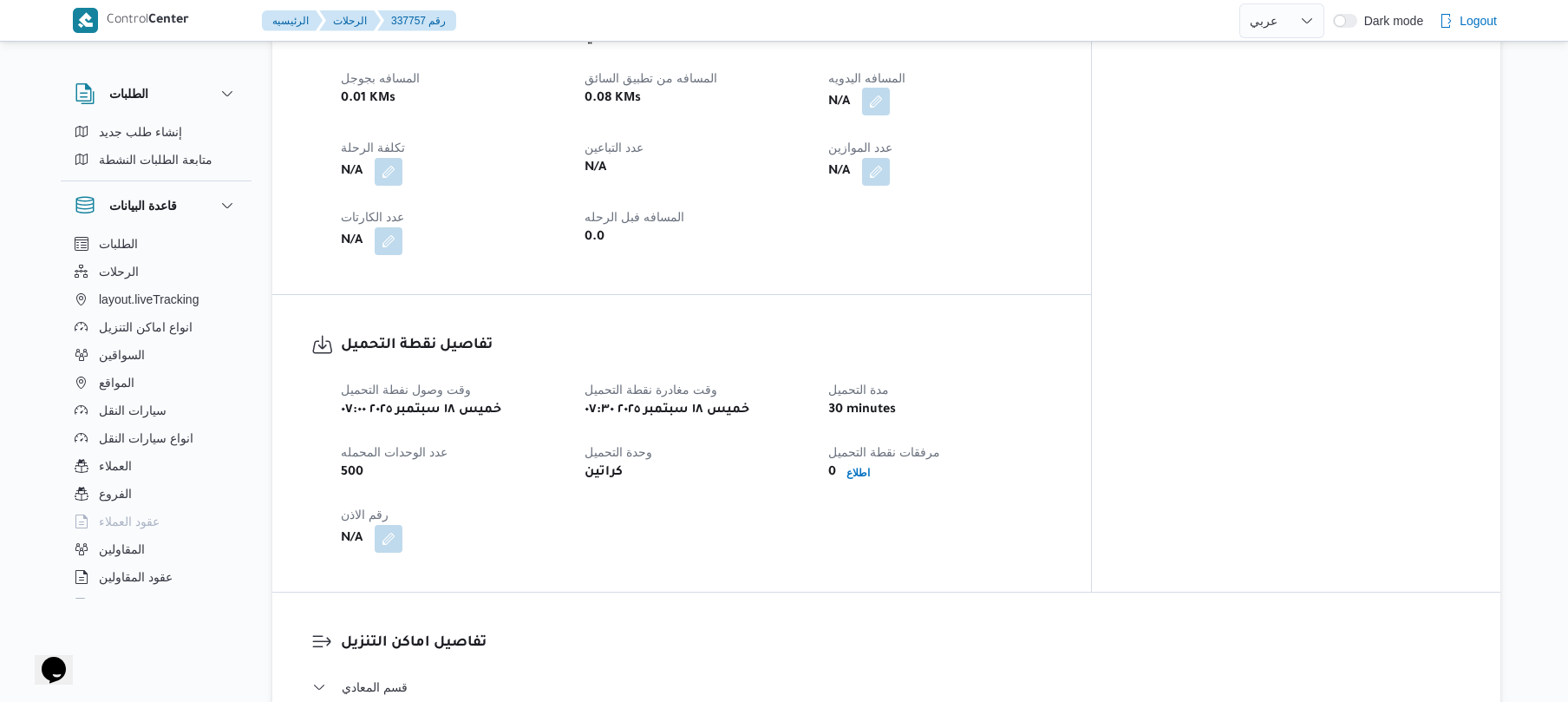
click at [890, 89] on button "button" at bounding box center [875, 101] width 27 height 27
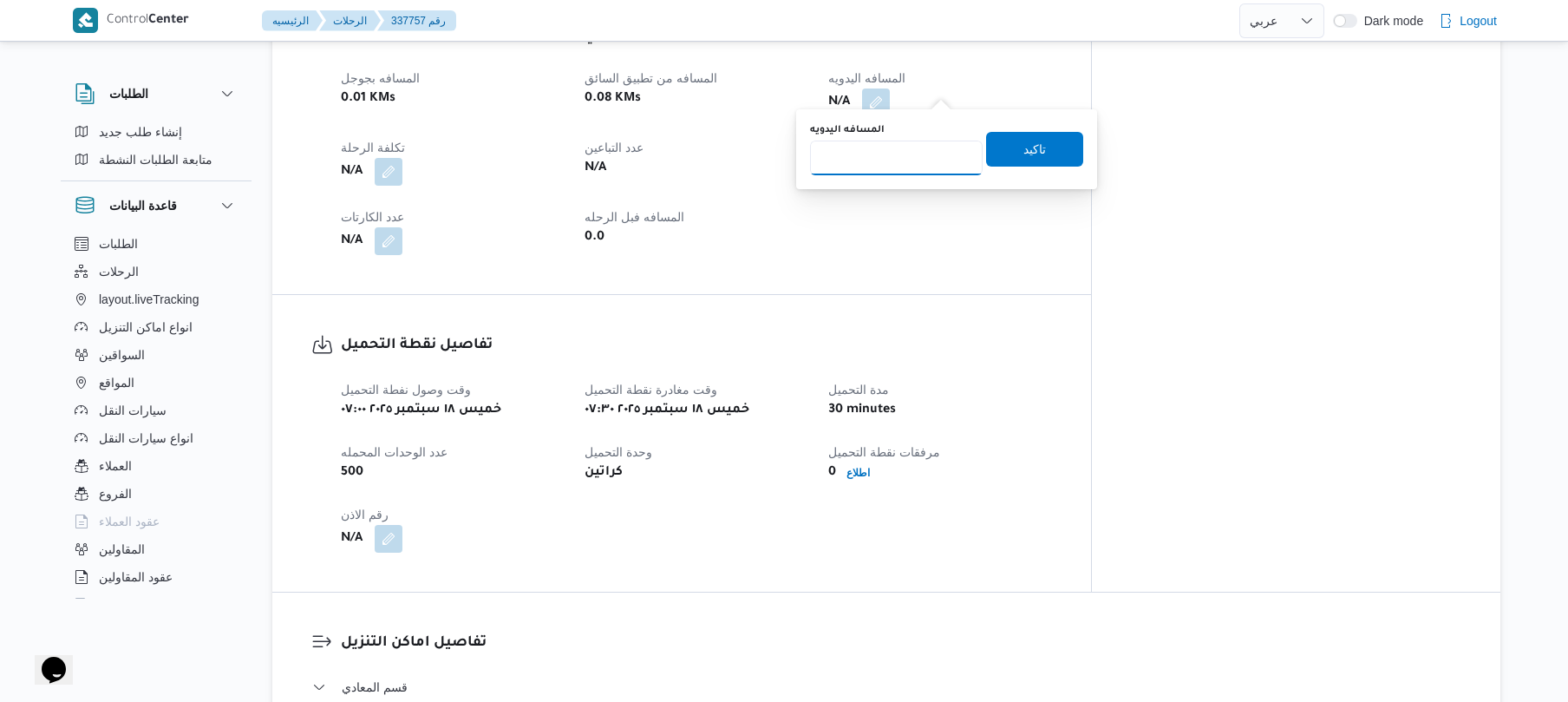
click at [922, 157] on input "المسافه اليدويه" at bounding box center [896, 157] width 172 height 35
type input "125"
click at [1031, 157] on span "تاكيد" at bounding box center [1035, 148] width 23 height 21
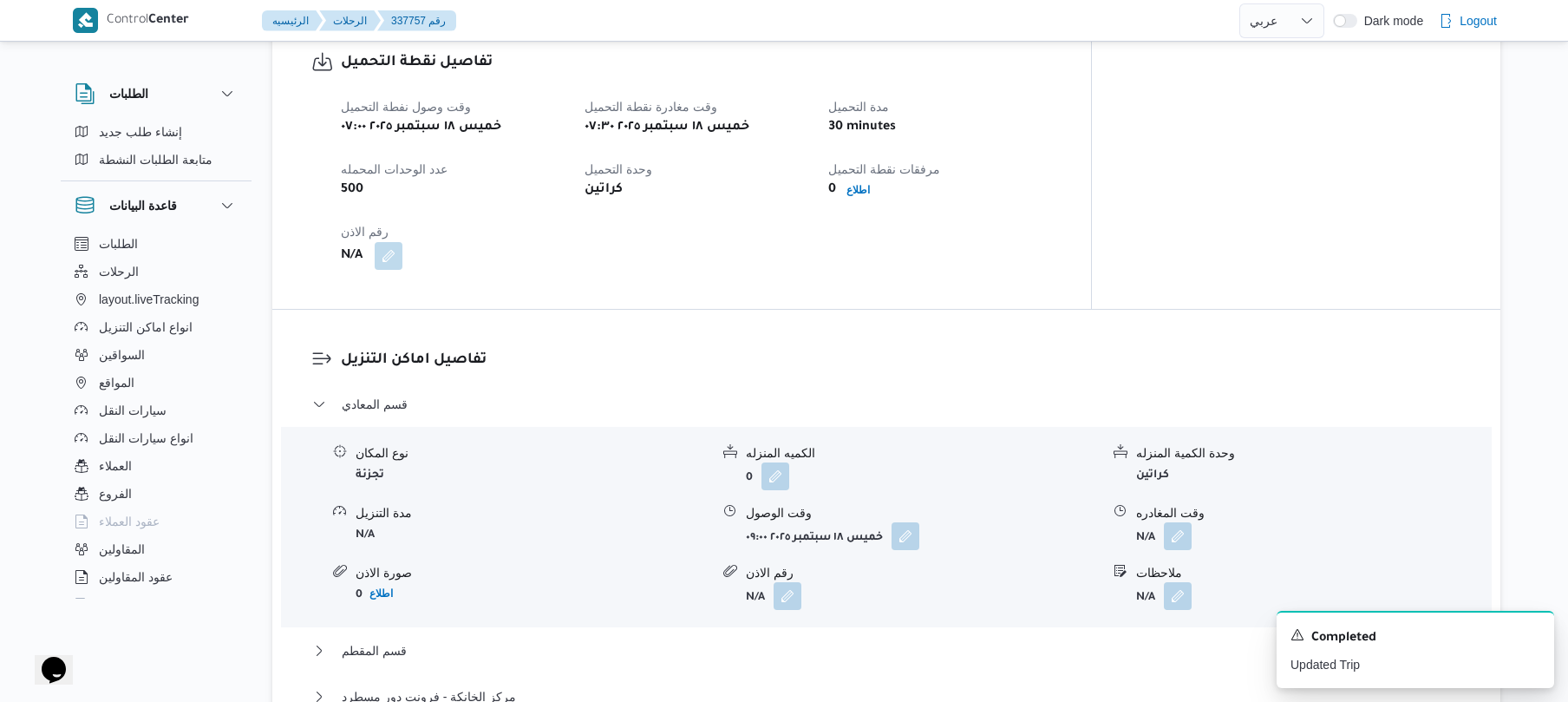
scroll to position [1156, 0]
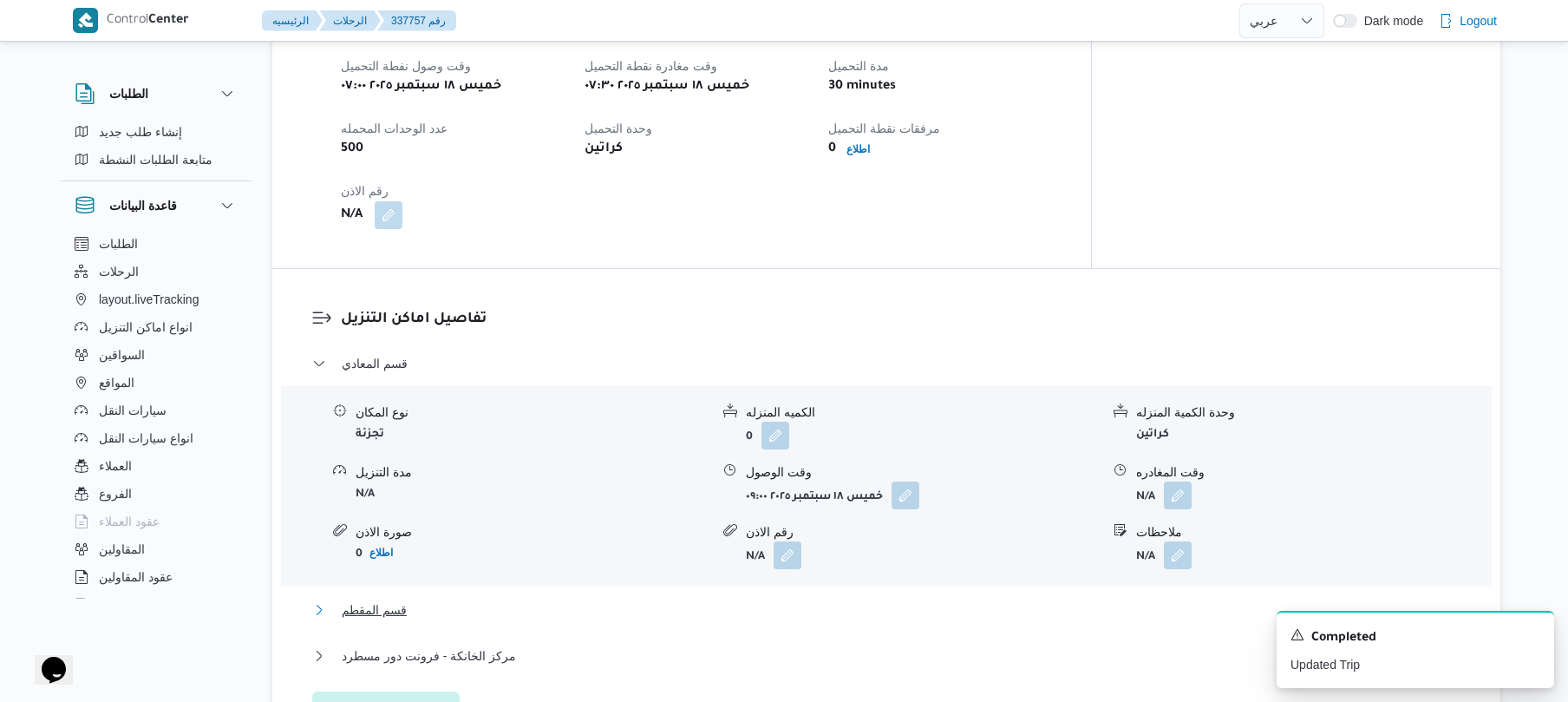
click at [851, 599] on button "قسم المقطم" at bounding box center [887, 610] width 1150 height 21
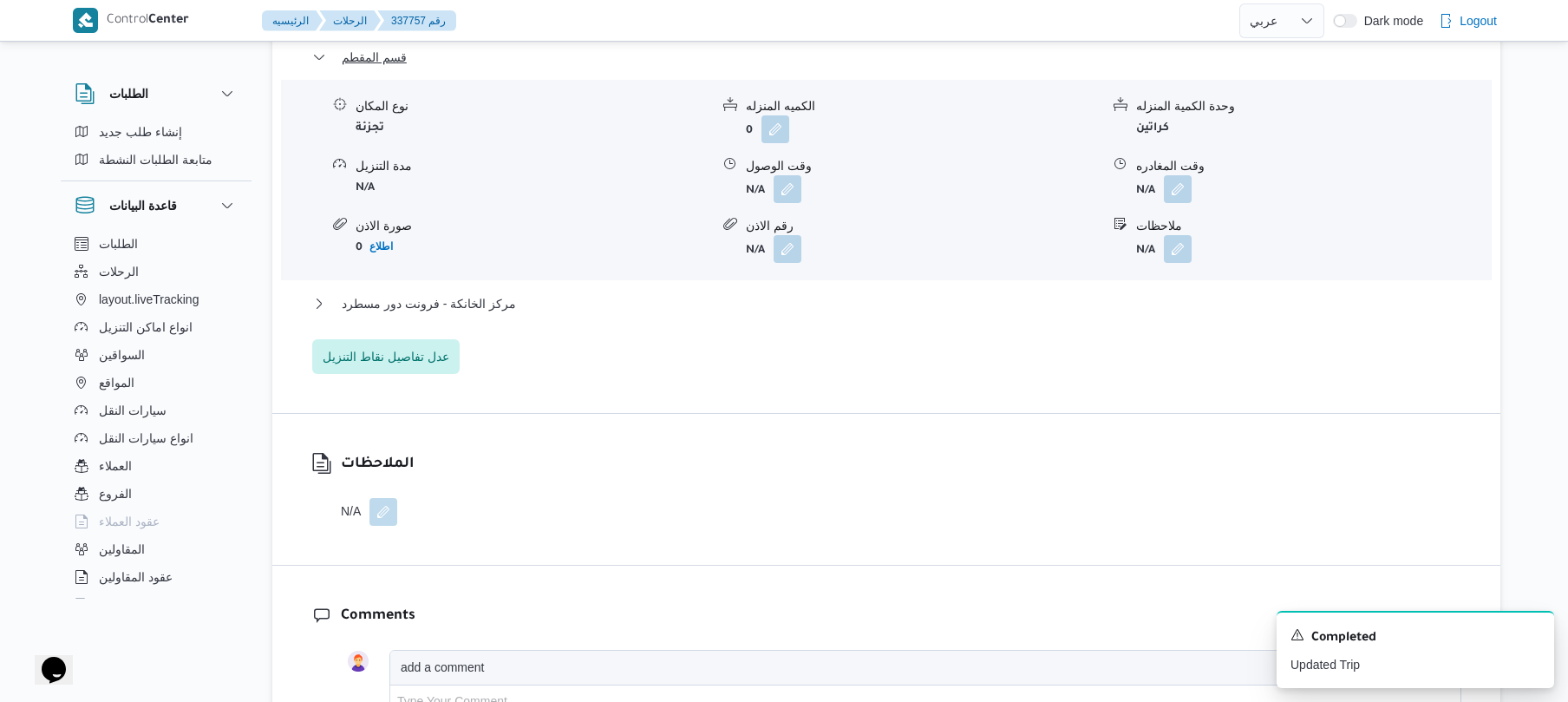
scroll to position [1711, 0]
click at [1059, 290] on button "مركز الخانكة - فرونت دور مسطرد" at bounding box center [887, 301] width 1150 height 21
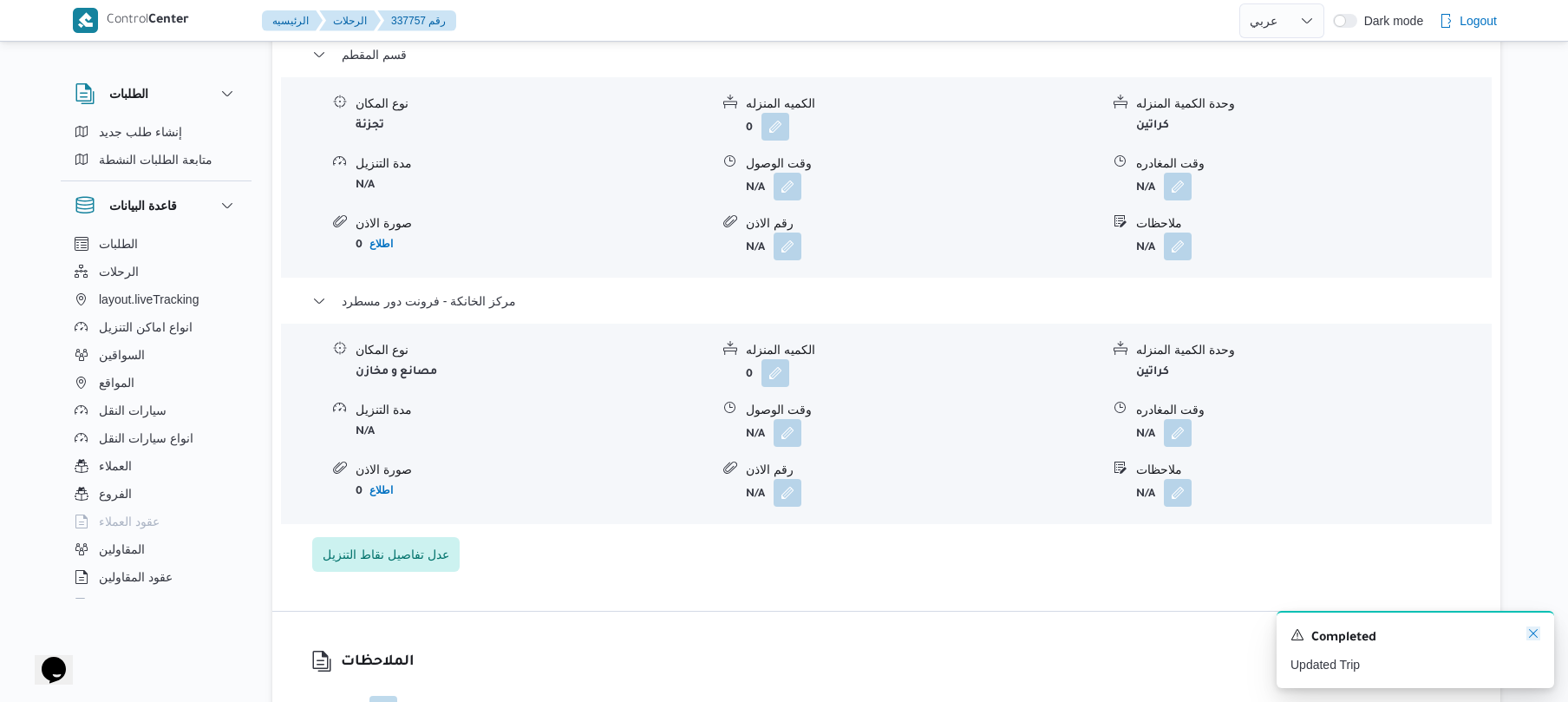
click at [1534, 632] on icon "Dismiss toast" at bounding box center [1533, 633] width 14 height 14
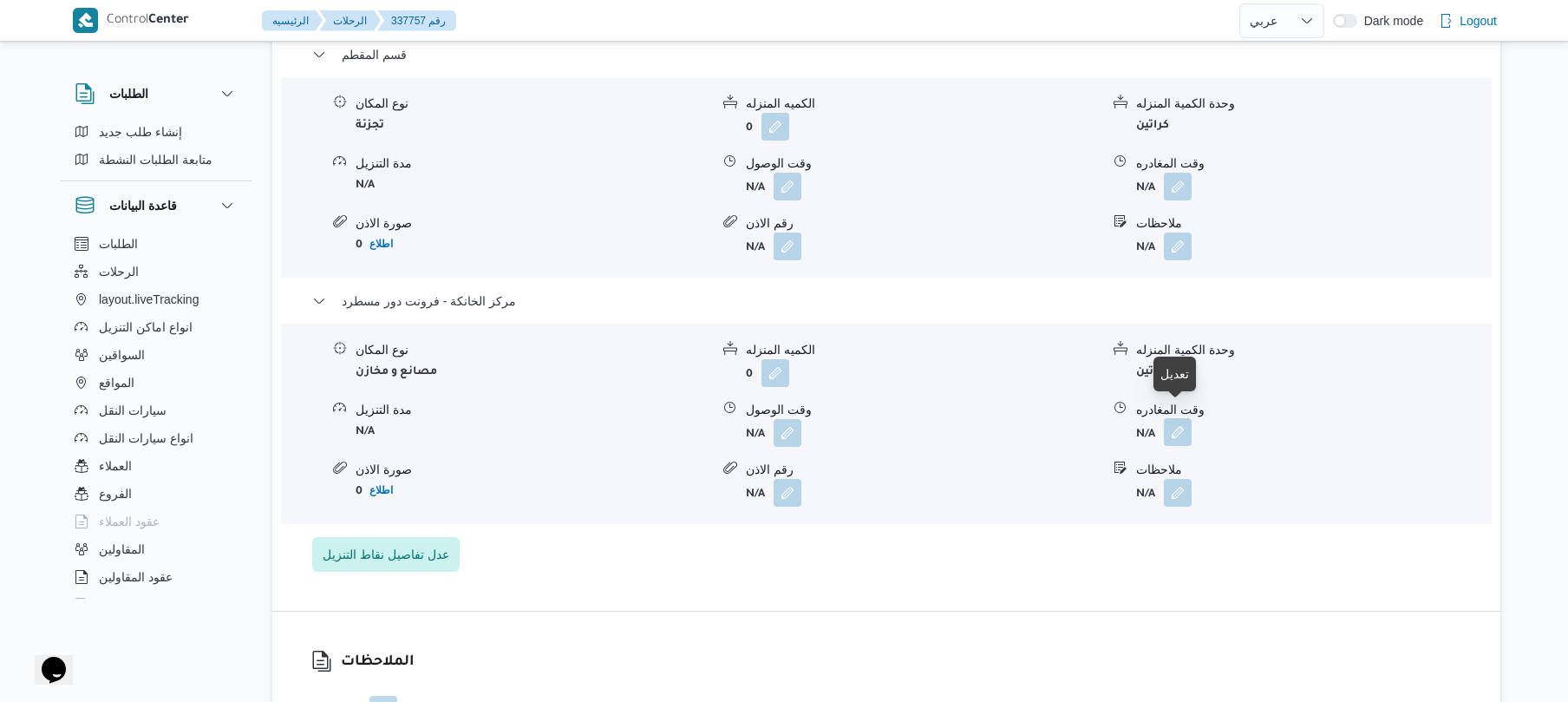
click at [1178, 418] on button "button" at bounding box center [1177, 432] width 27 height 27
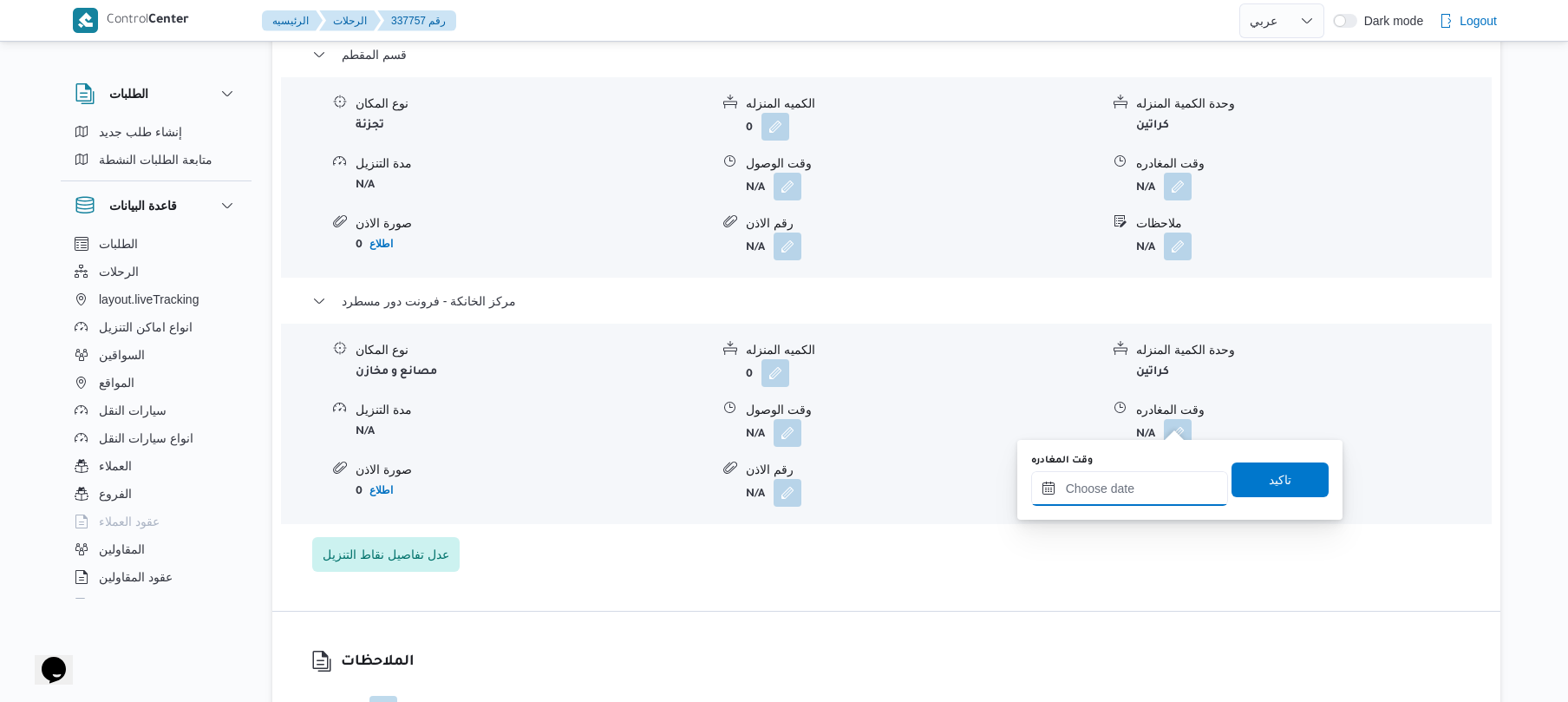
click at [1111, 497] on input "وقت المغادره" at bounding box center [1130, 488] width 197 height 35
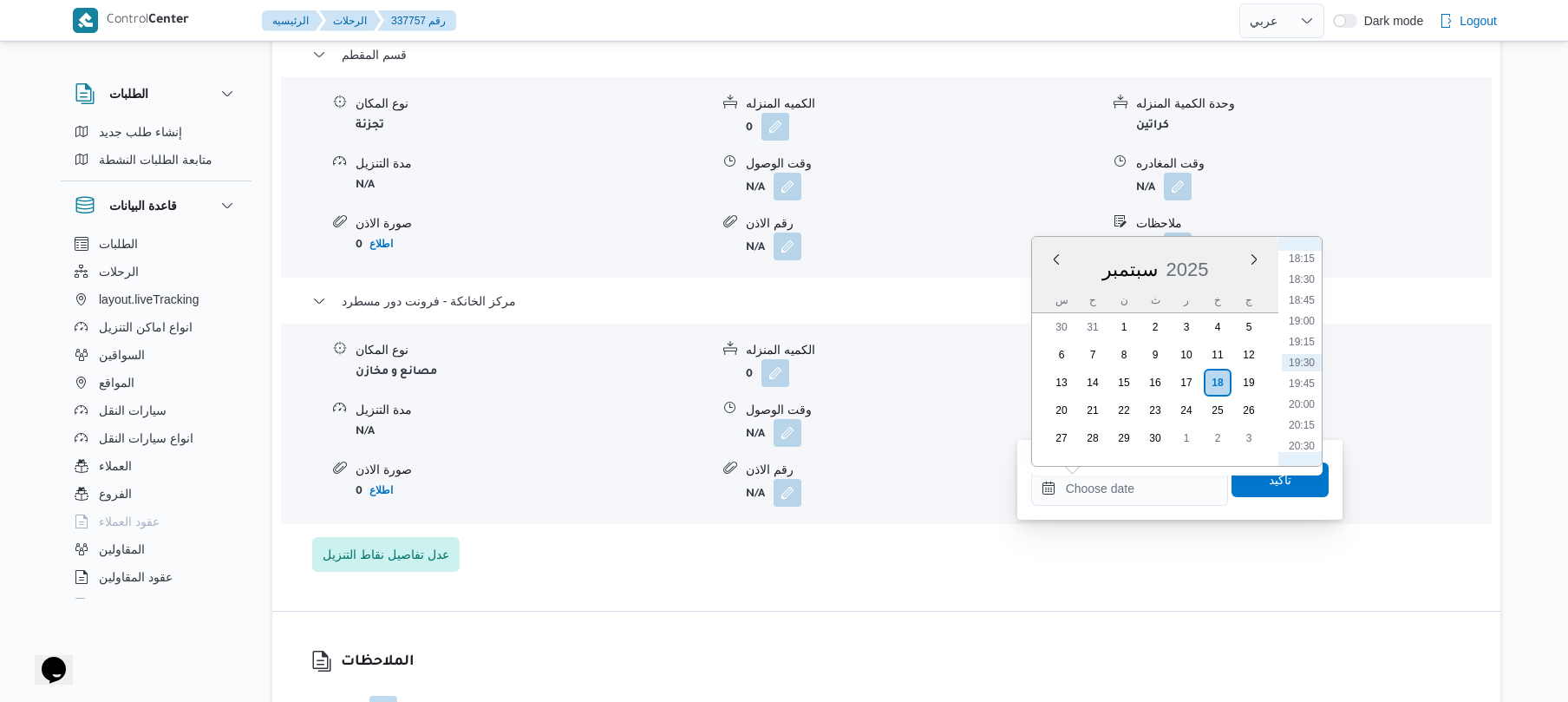
scroll to position [1349, 0]
click at [1305, 365] on li "17:30" at bounding box center [1302, 367] width 40 height 17
type input "١٨/٠٩/٢٠٢٥ ١٧:٣٠"
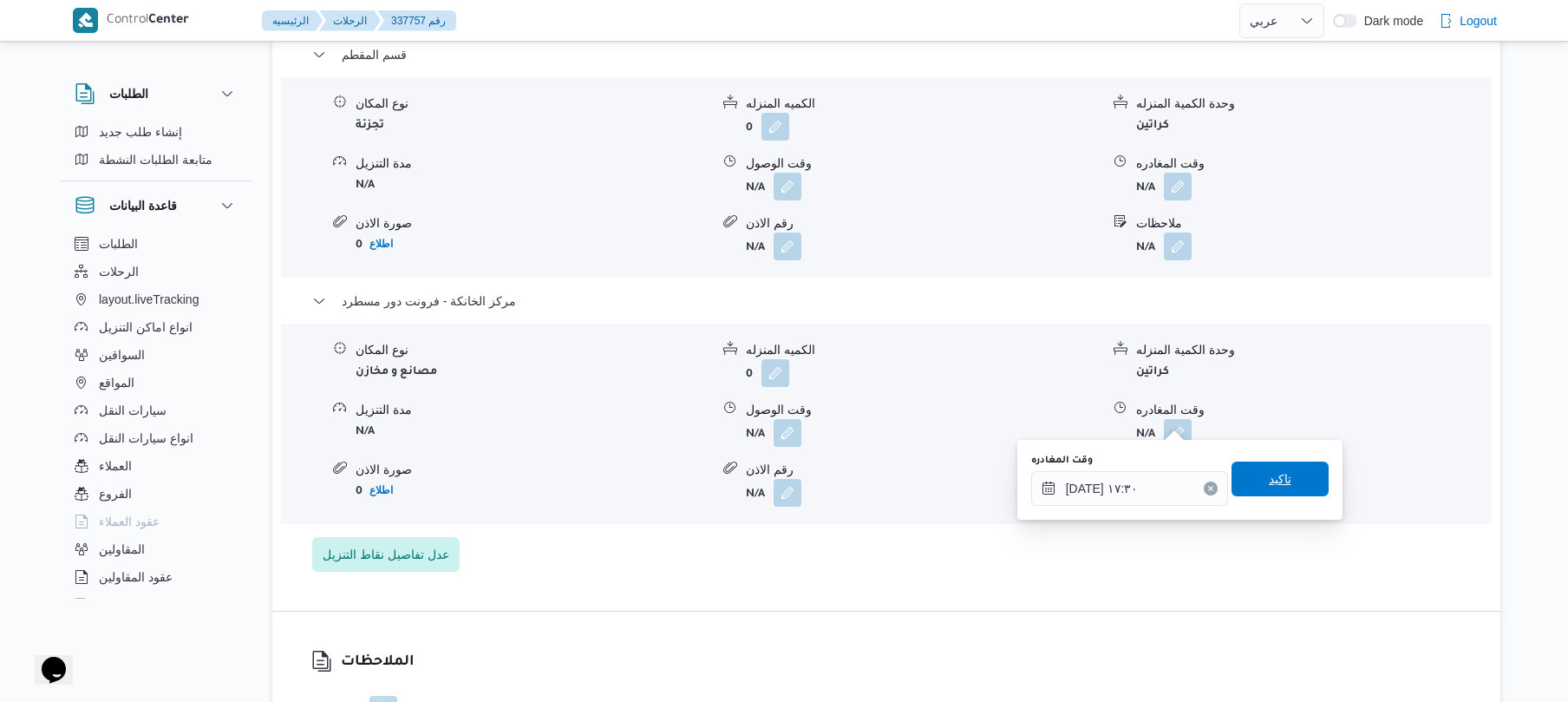
click at [1273, 468] on span "تاكيد" at bounding box center [1280, 479] width 97 height 35
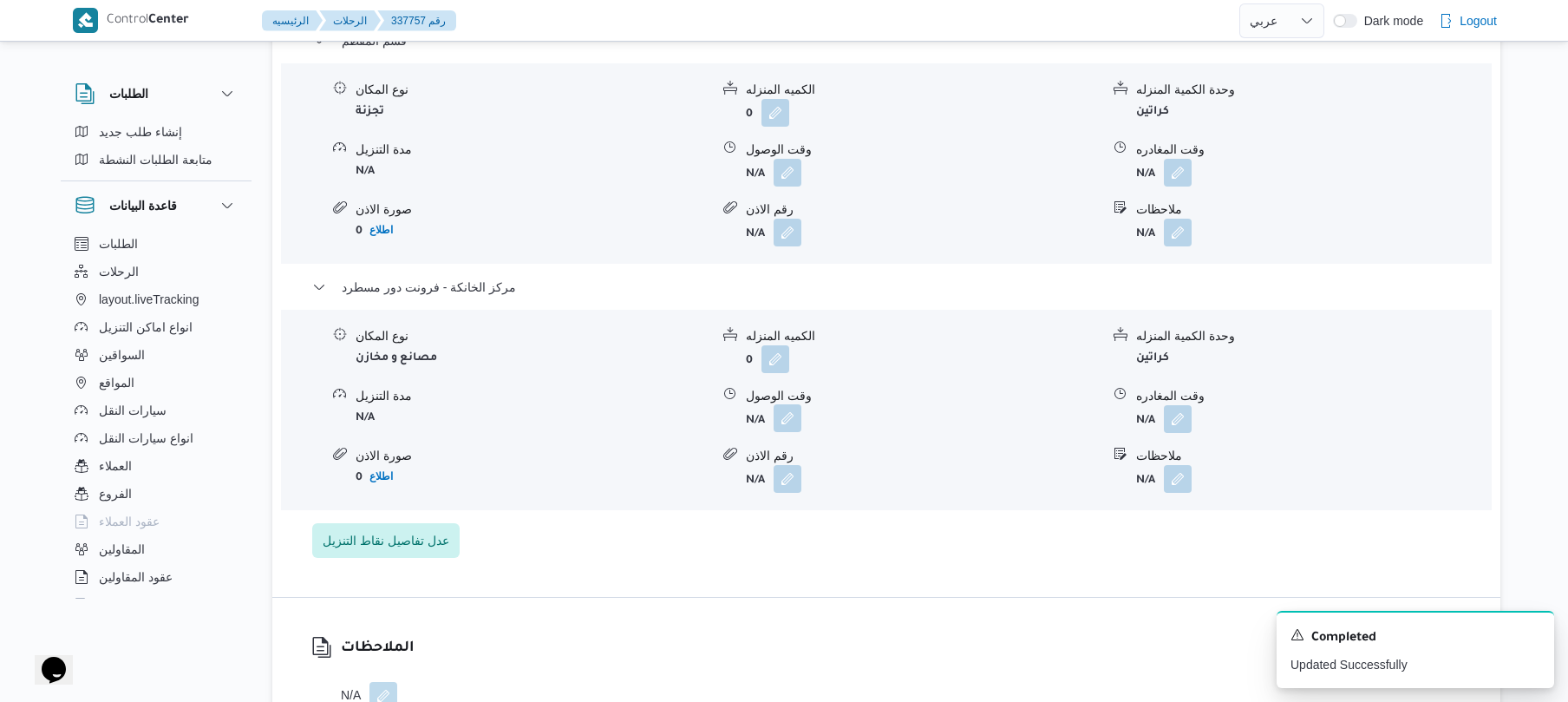
click at [796, 418] on button "button" at bounding box center [787, 417] width 27 height 27
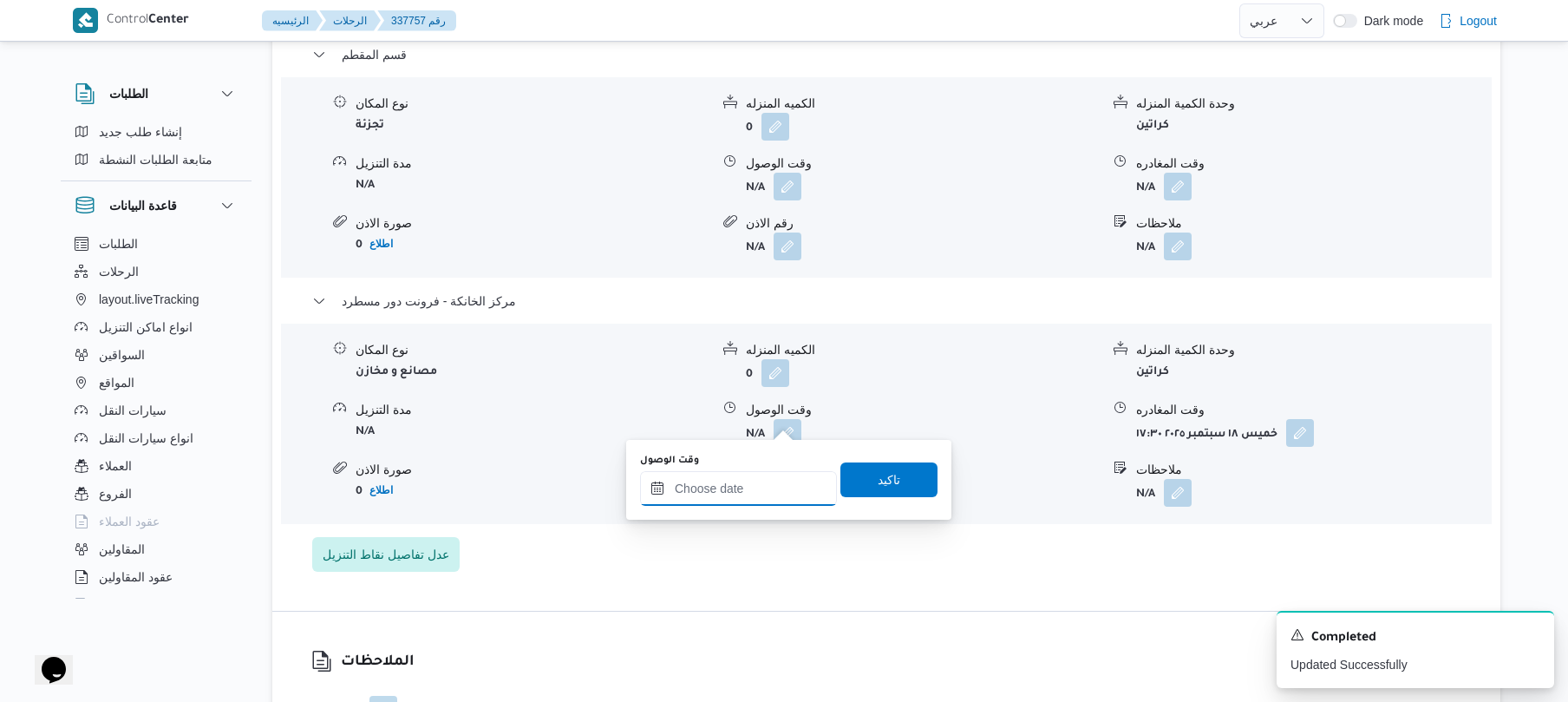
click at [785, 486] on input "وقت الوصول" at bounding box center [738, 488] width 197 height 35
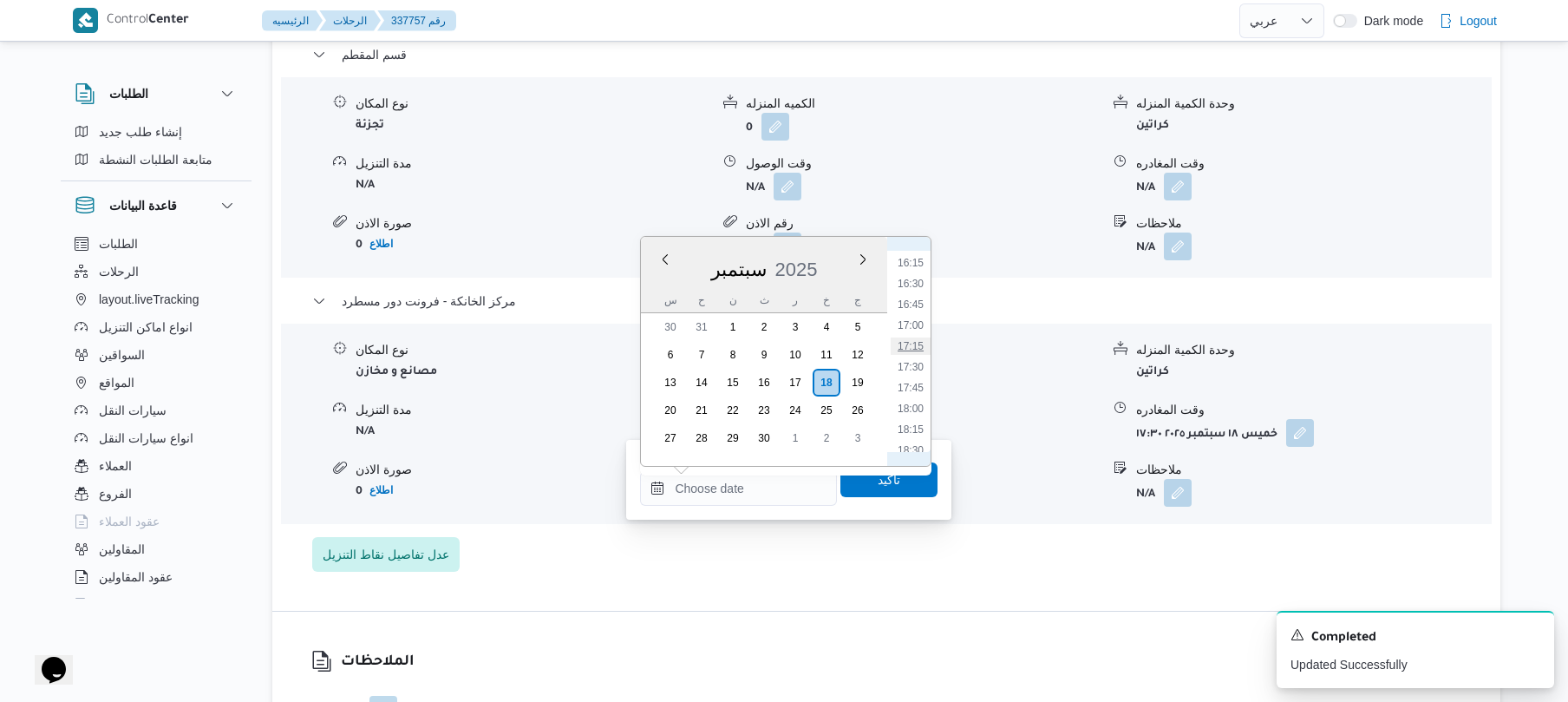
click at [918, 348] on li "17:15" at bounding box center [910, 346] width 40 height 17
type input "١٨/٠٩/٢٠٢٥ ١٧:١٥"
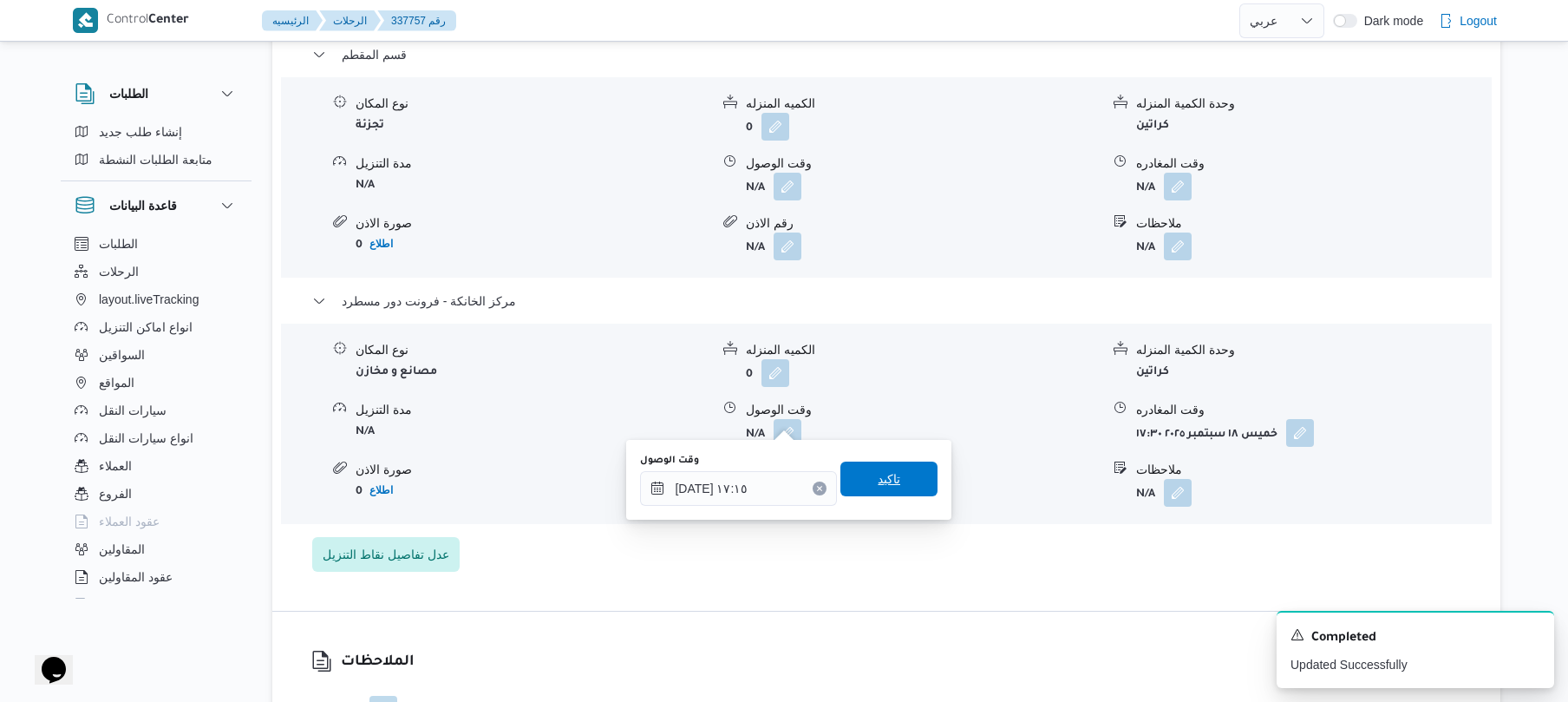
click at [891, 465] on span "تاكيد" at bounding box center [889, 479] width 97 height 35
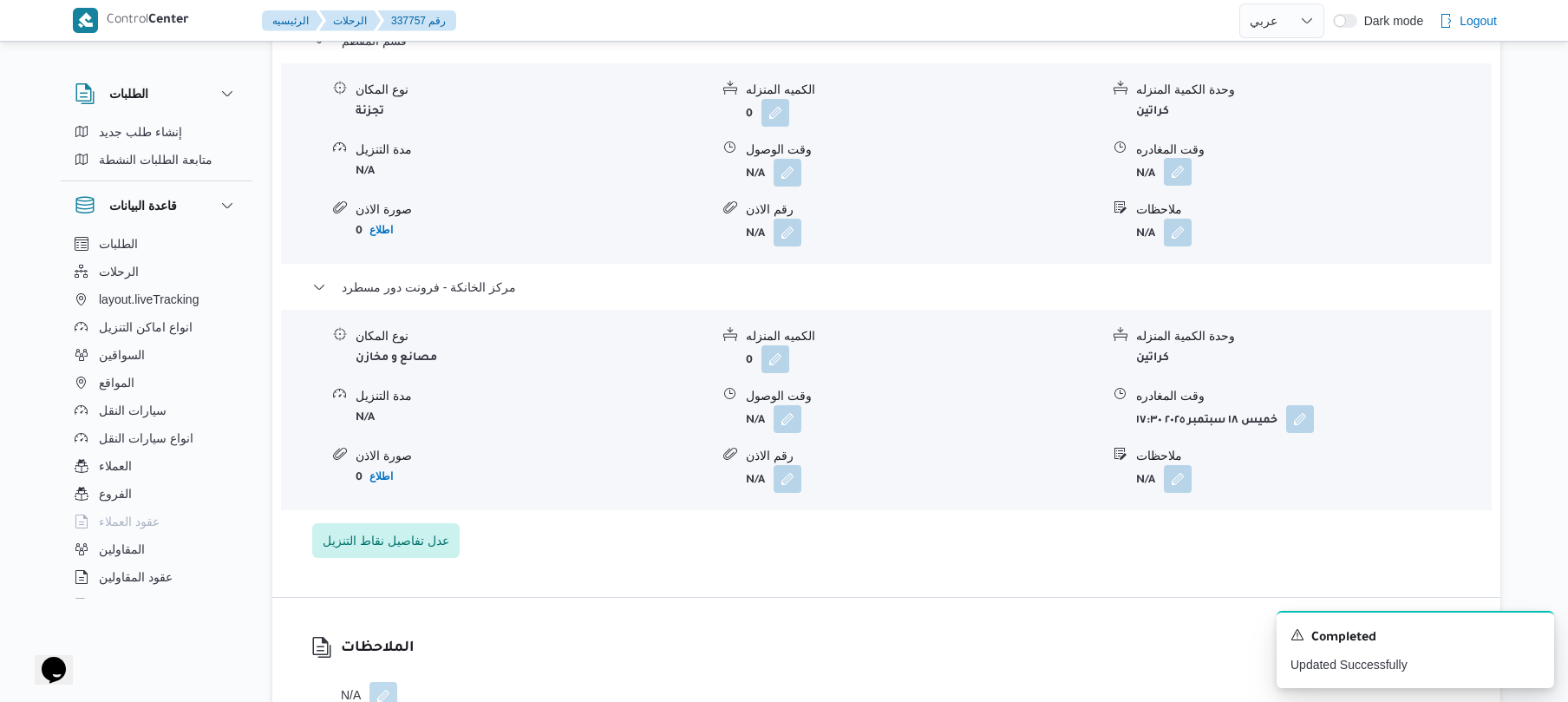
click at [1182, 168] on button "button" at bounding box center [1177, 171] width 27 height 27
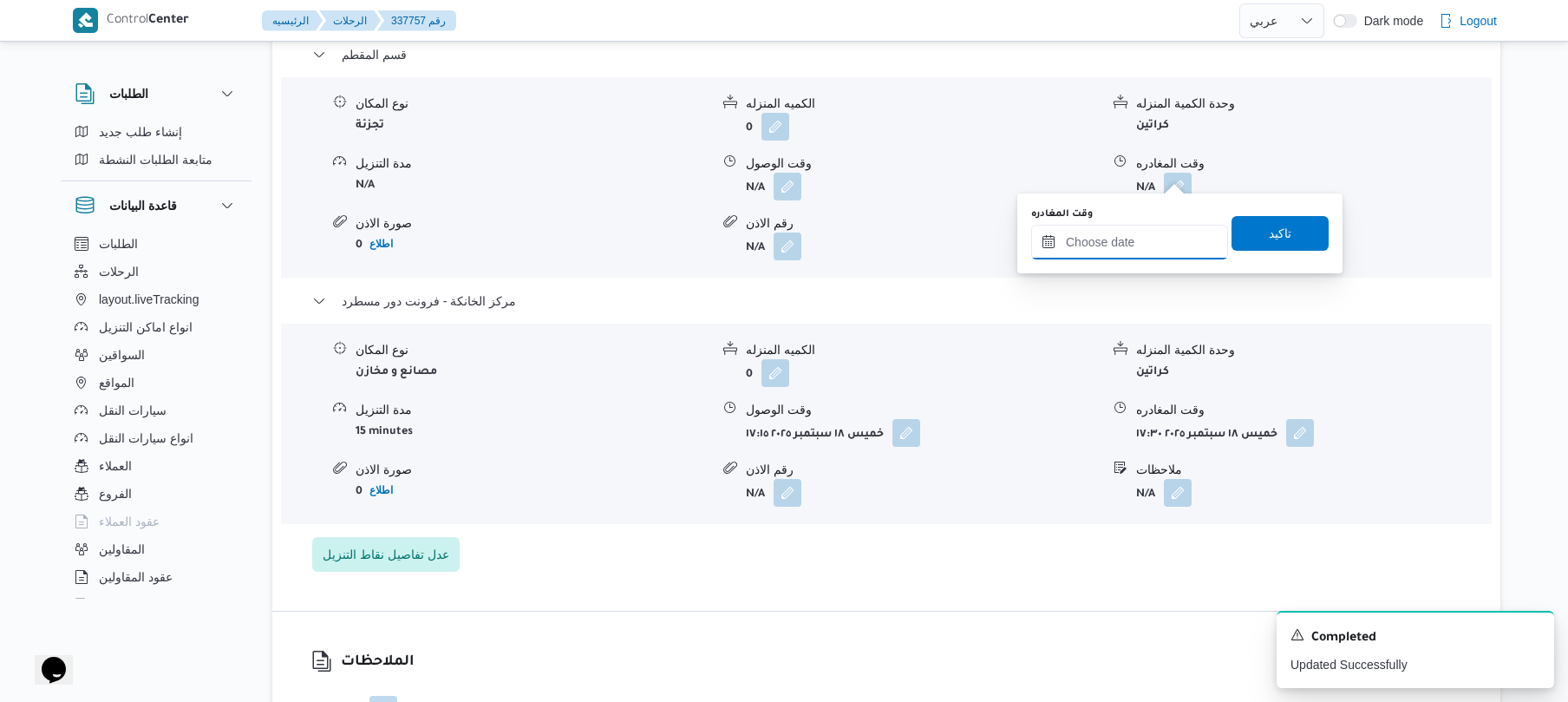
click at [1126, 254] on input "وقت المغادره" at bounding box center [1130, 241] width 197 height 35
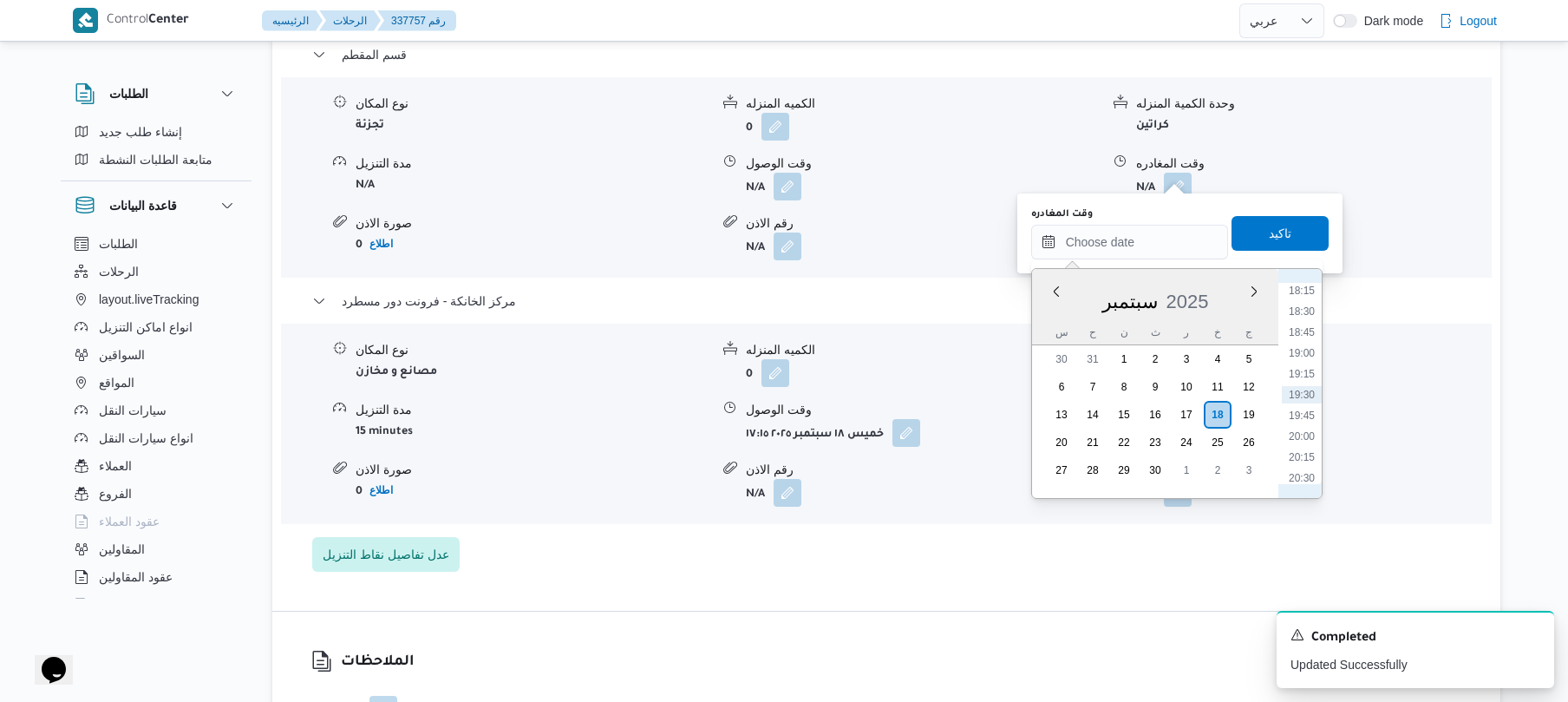
scroll to position [1350, 0]
click at [1302, 288] on li "16:15" at bounding box center [1302, 294] width 40 height 17
type input "١٨/٠٩/٢٠٢٥ ١٦:١٥"
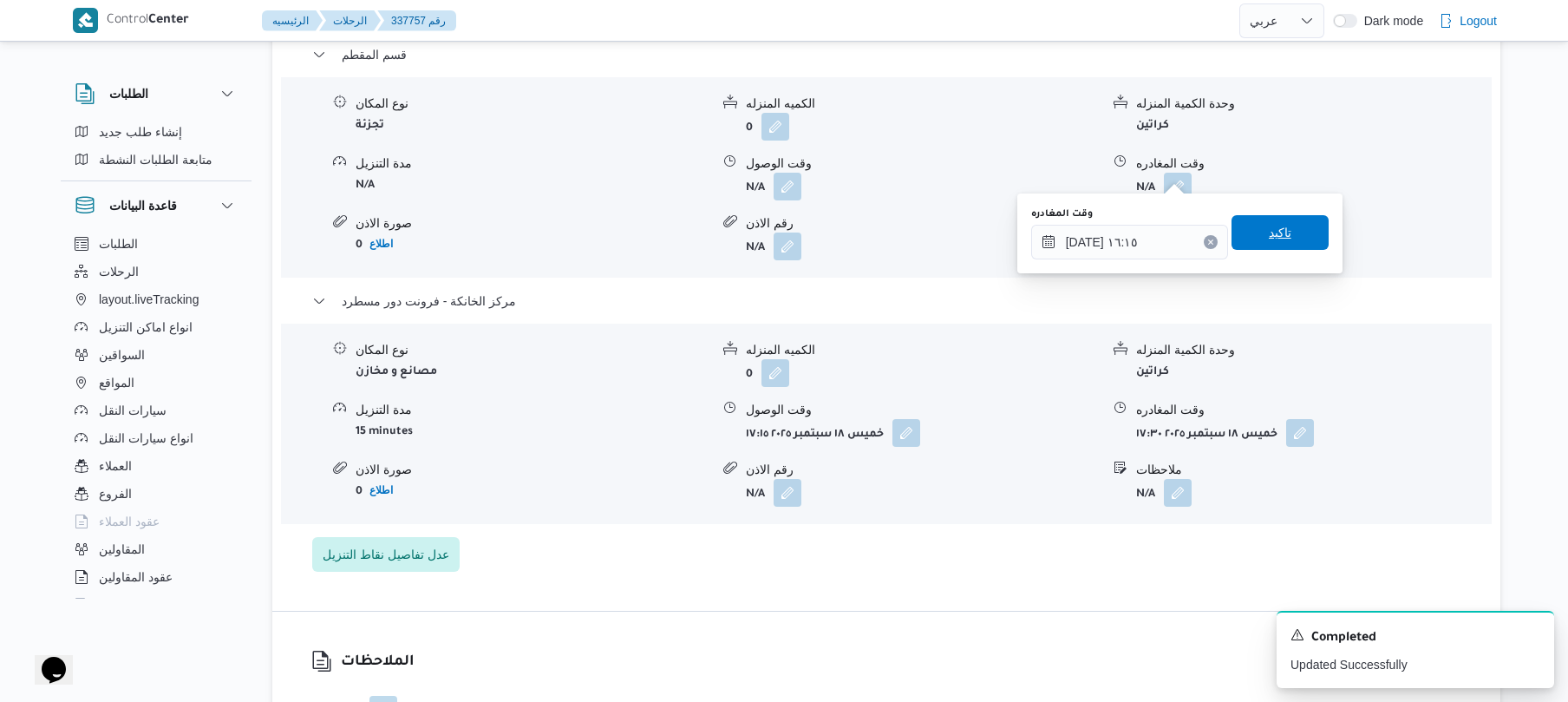
click at [1287, 244] on span "تاكيد" at bounding box center [1280, 232] width 97 height 35
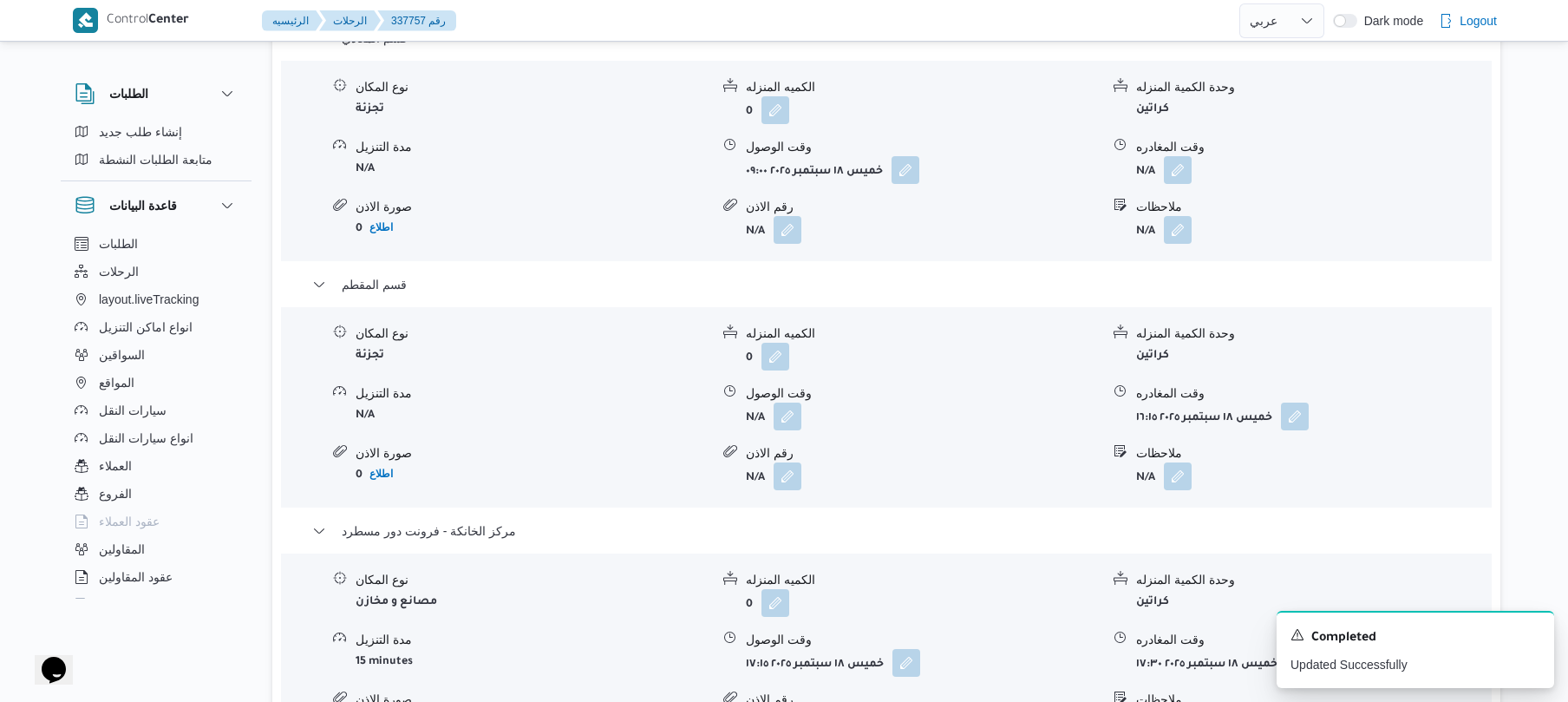
scroll to position [1479, 0]
click at [1184, 159] on button "button" at bounding box center [1177, 171] width 27 height 27
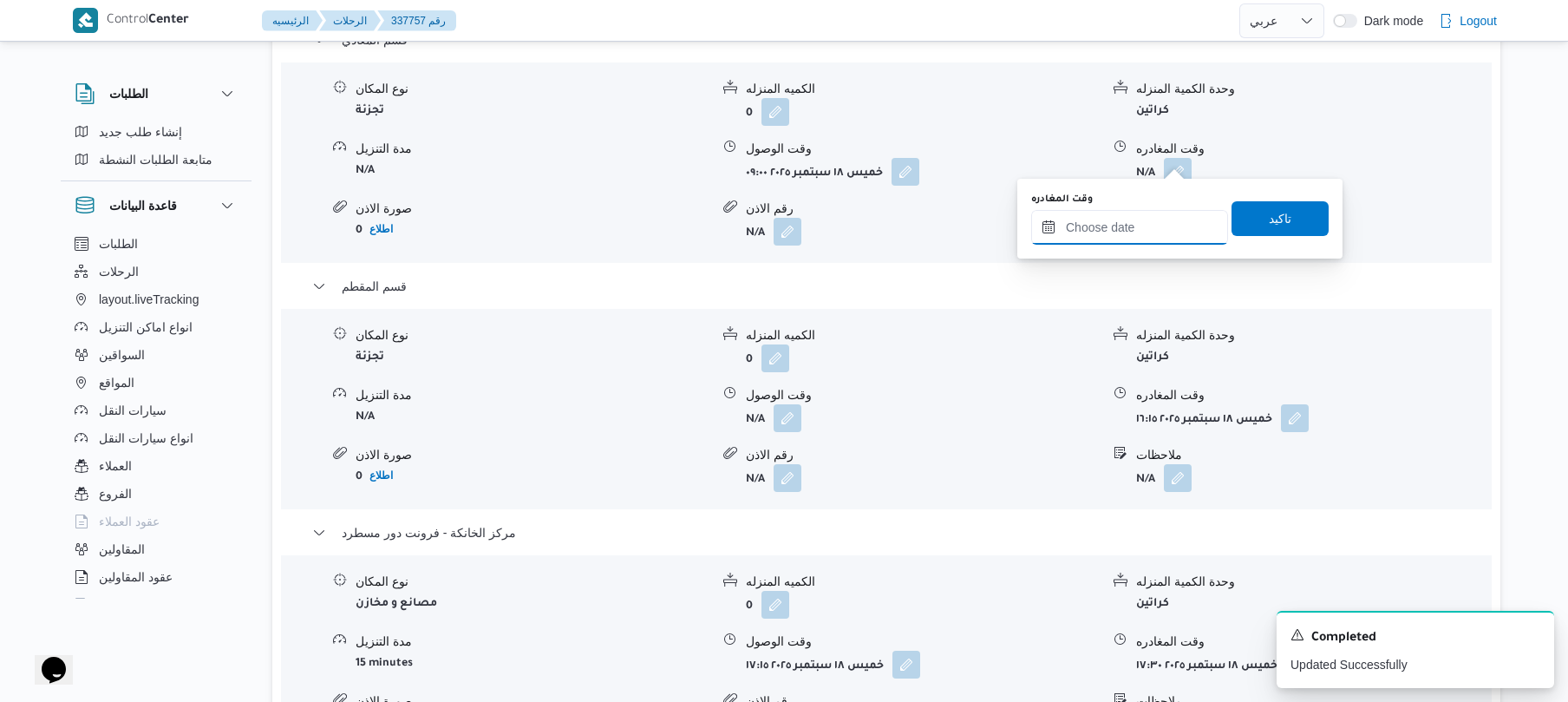
click at [1130, 226] on input "وقت المغادره" at bounding box center [1130, 227] width 197 height 35
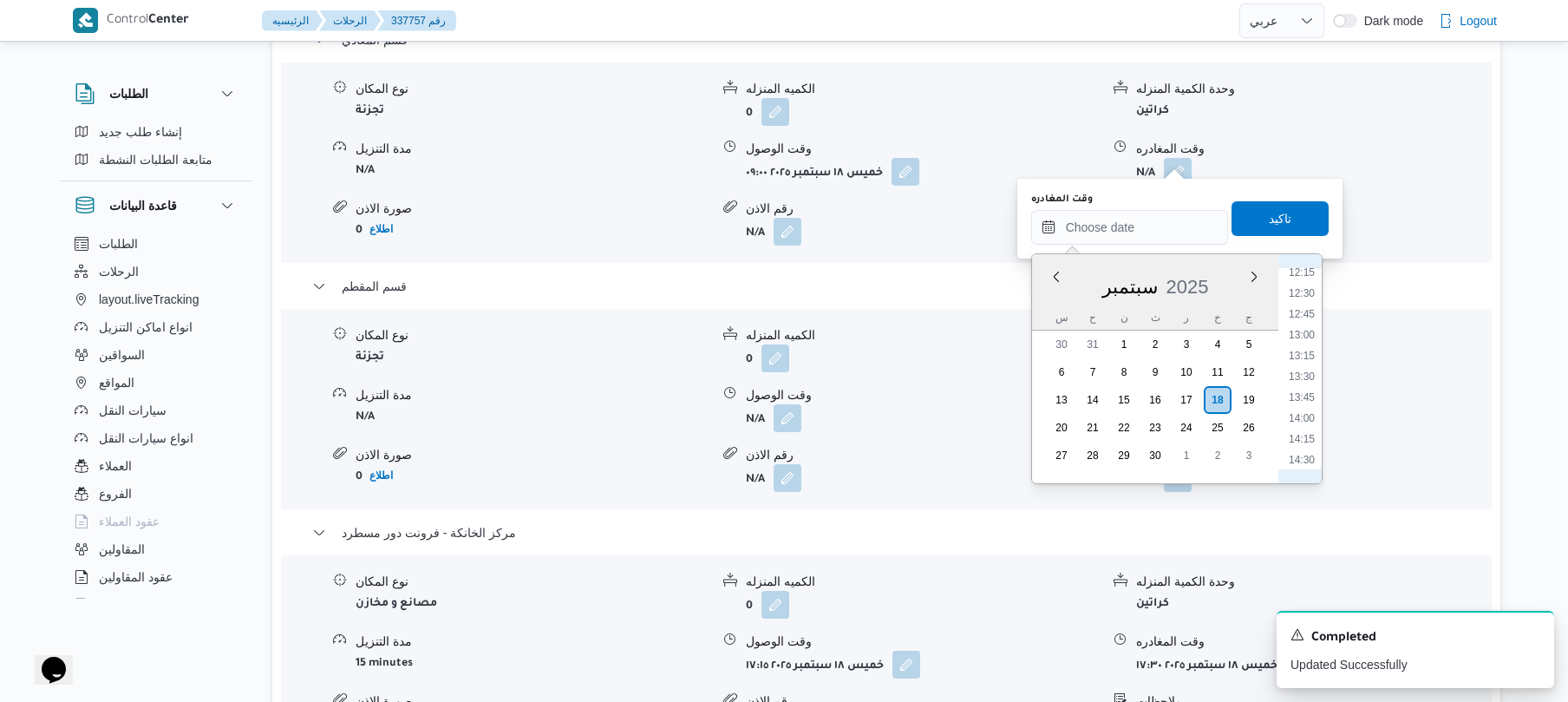
scroll to position [1010, 0]
click at [1306, 302] on li "12:30" at bounding box center [1302, 307] width 40 height 17
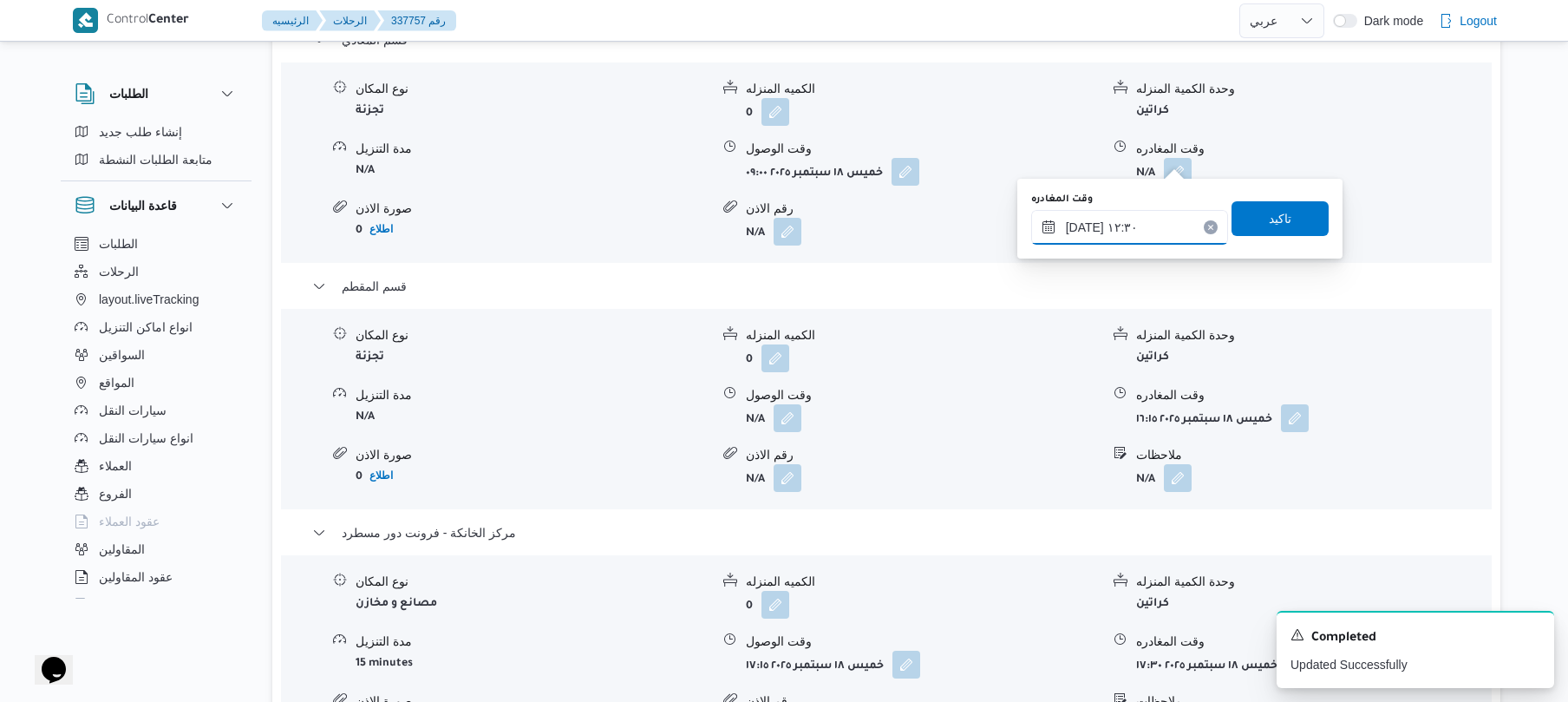
click at [1083, 223] on input "١٨/٠٩/٢٠٢٥ ١٢:٣٠" at bounding box center [1130, 227] width 197 height 35
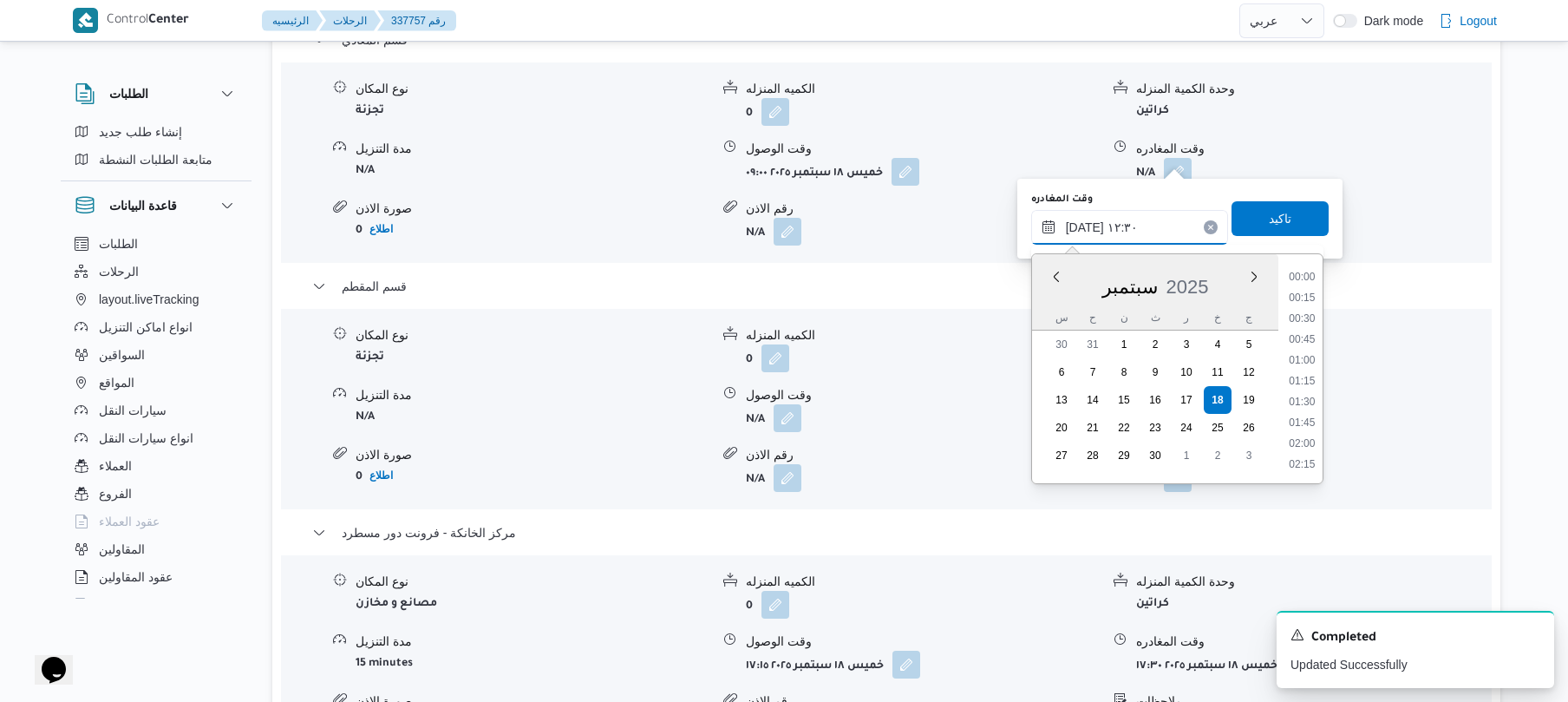
click at [1081, 223] on input "١٨/٠٩/٢٠٢٥ ١٢:٣٠" at bounding box center [1130, 227] width 197 height 35
type input "١٨/٠٩/٢٠٢٥ ١٢:00"
click at [1269, 217] on span "تاكيد" at bounding box center [1281, 218] width 23 height 21
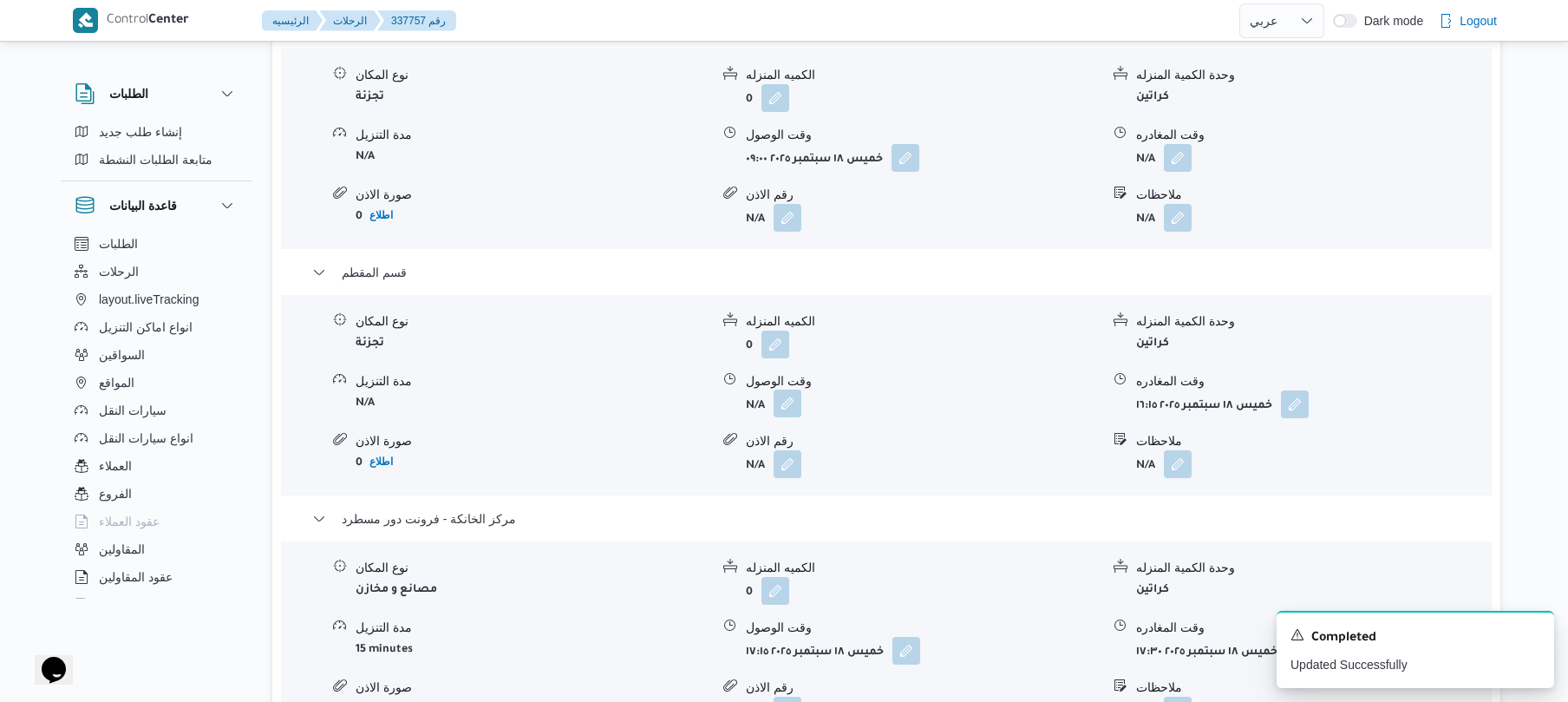
click at [782, 407] on button "button" at bounding box center [787, 402] width 27 height 27
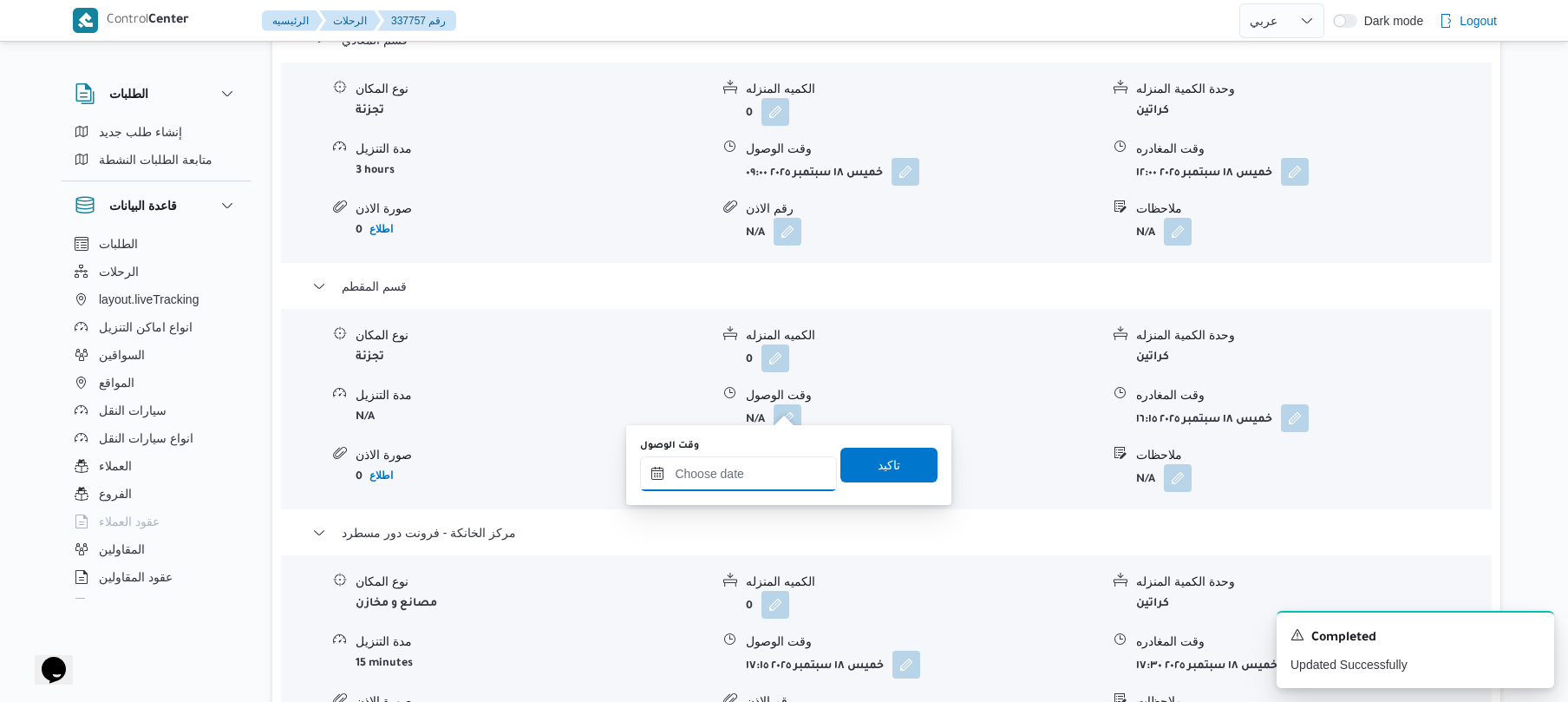
click at [761, 487] on input "وقت الوصول" at bounding box center [738, 473] width 197 height 35
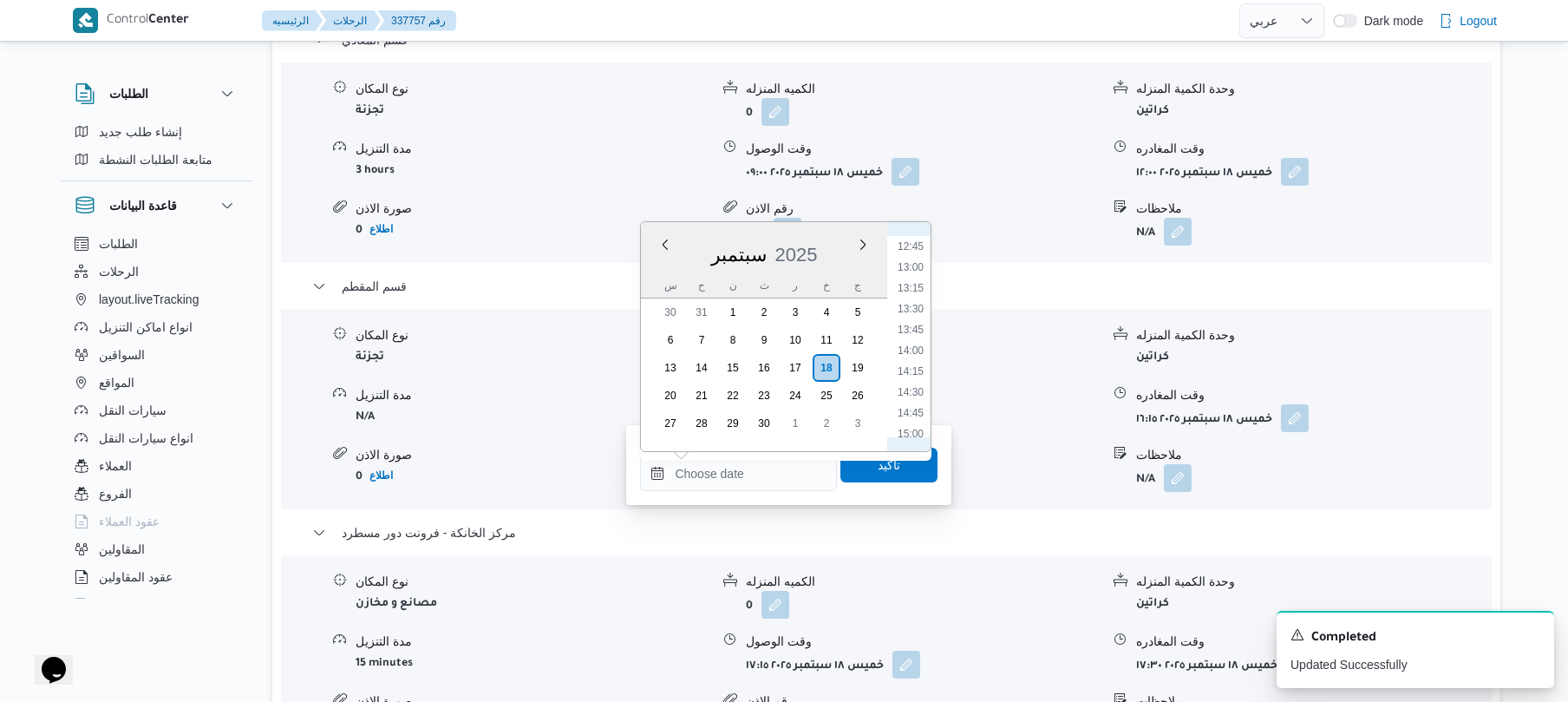
scroll to position [1007, 0]
click at [917, 278] on li "12:30" at bounding box center [910, 278] width 40 height 17
type input "١٨/٠٩/٢٠٢٥ ١٢:٣٠"
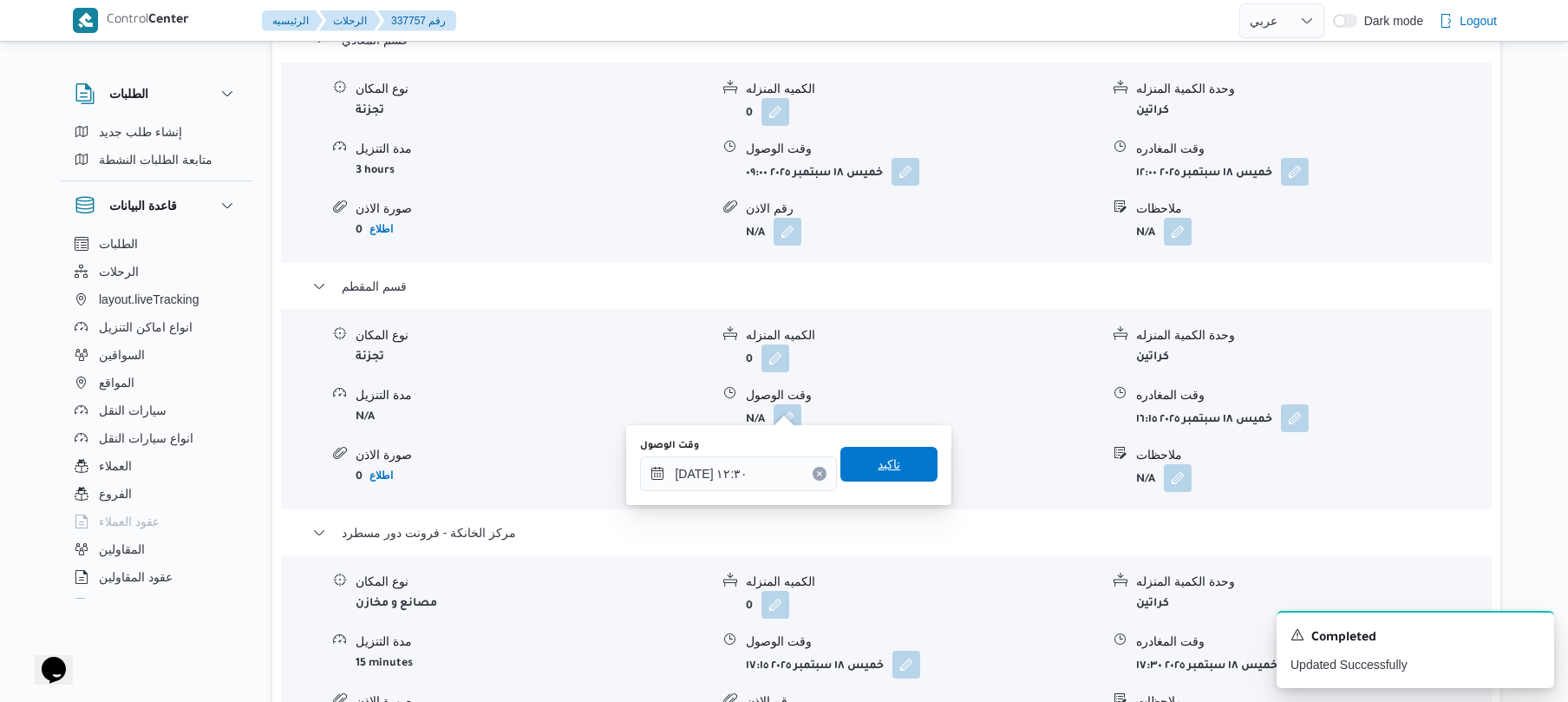
click at [895, 470] on span "تاكيد" at bounding box center [889, 464] width 97 height 35
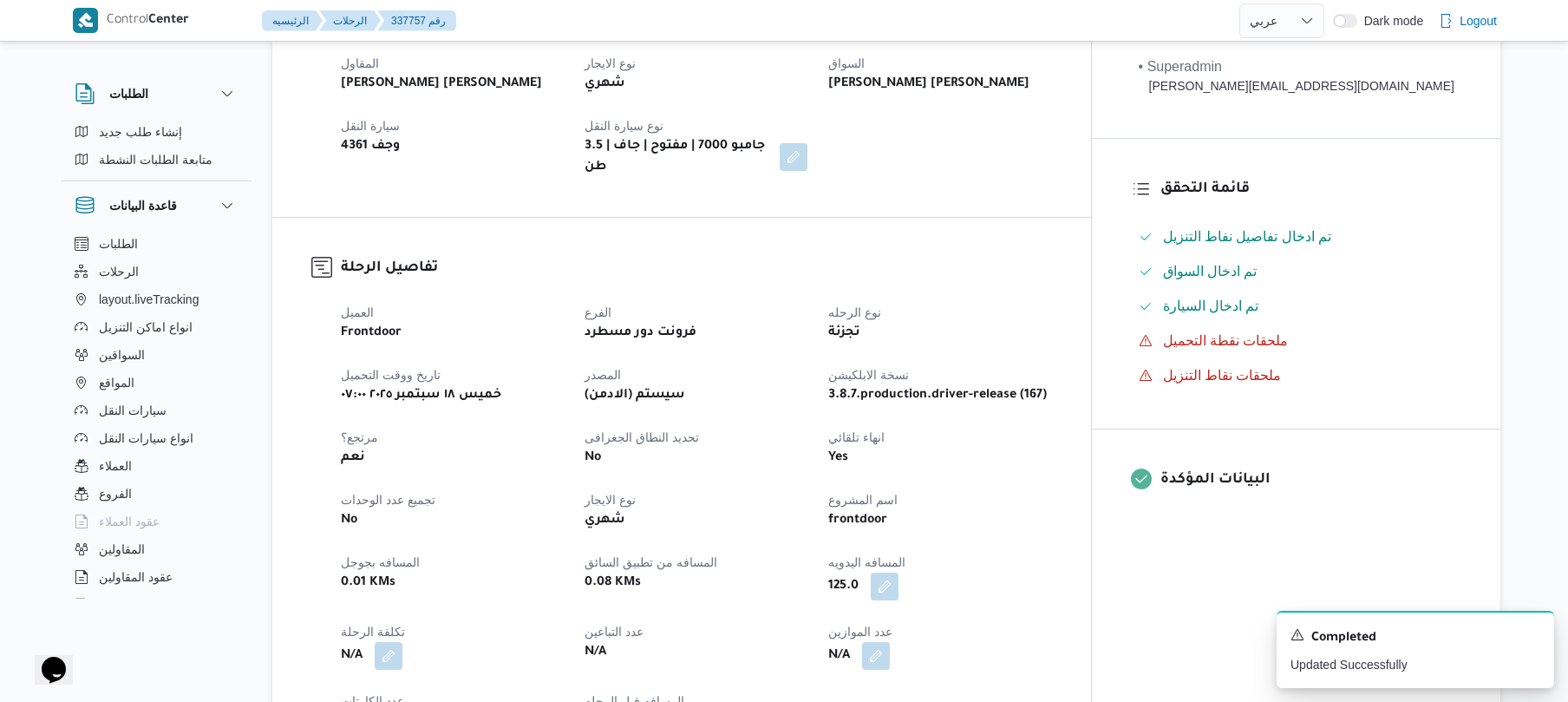
scroll to position [0, 0]
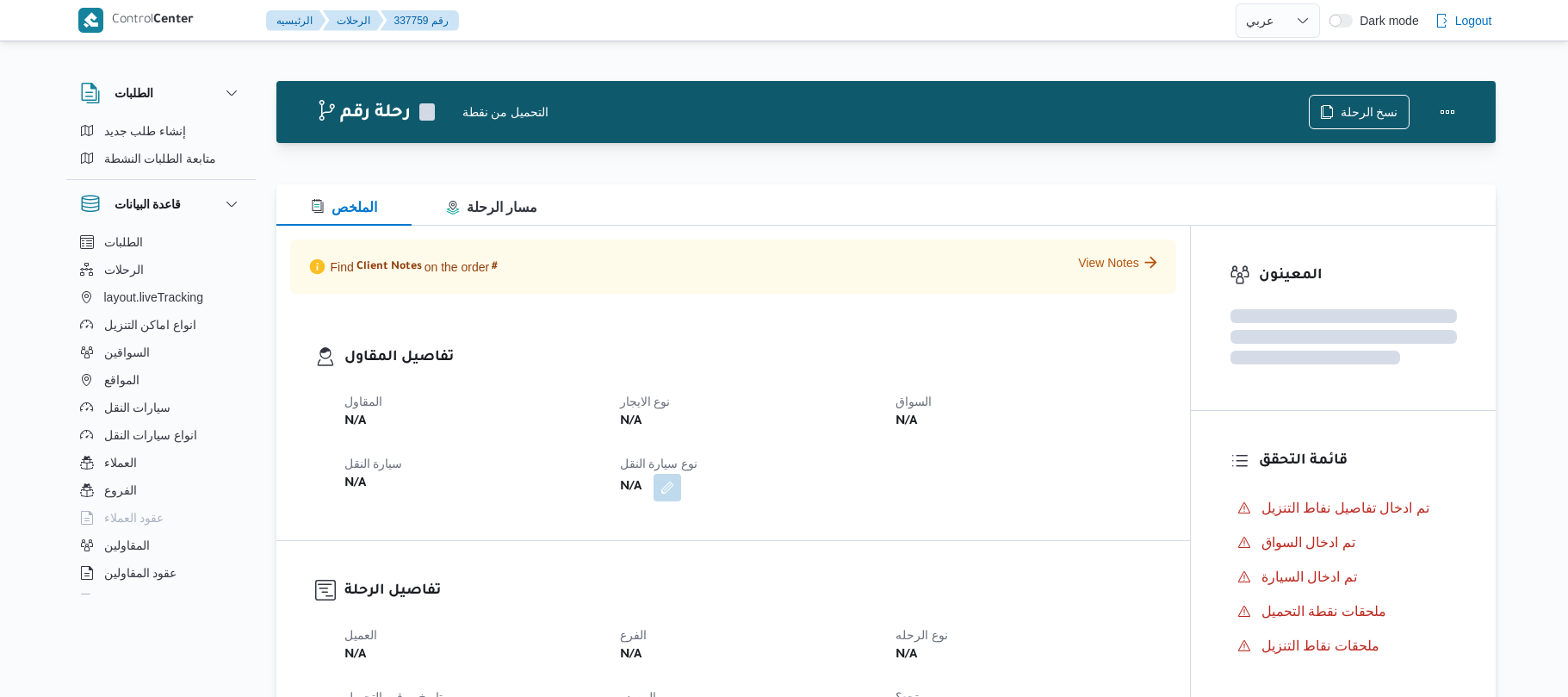
select select "ar"
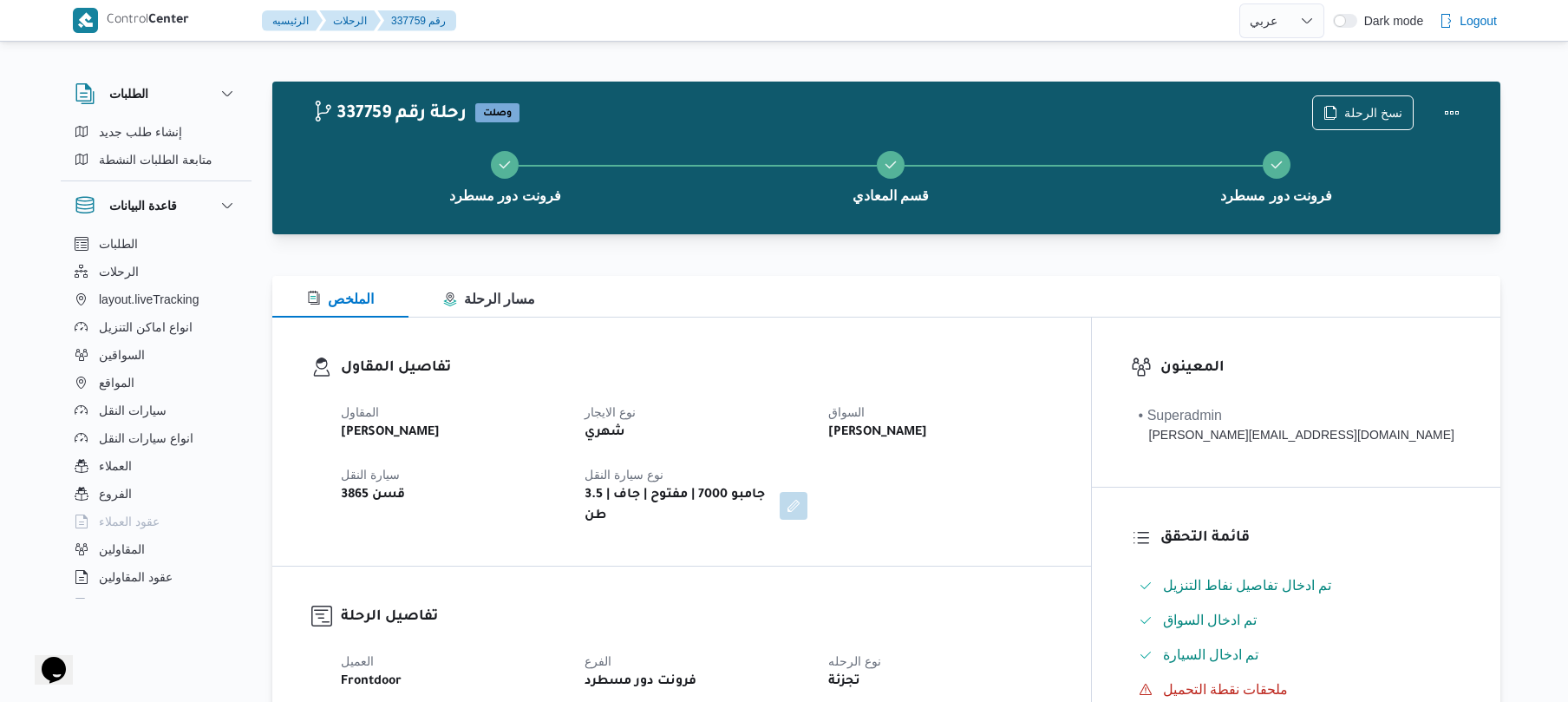
click at [975, 378] on h3 "تفاصيل المقاول" at bounding box center [696, 367] width 711 height 24
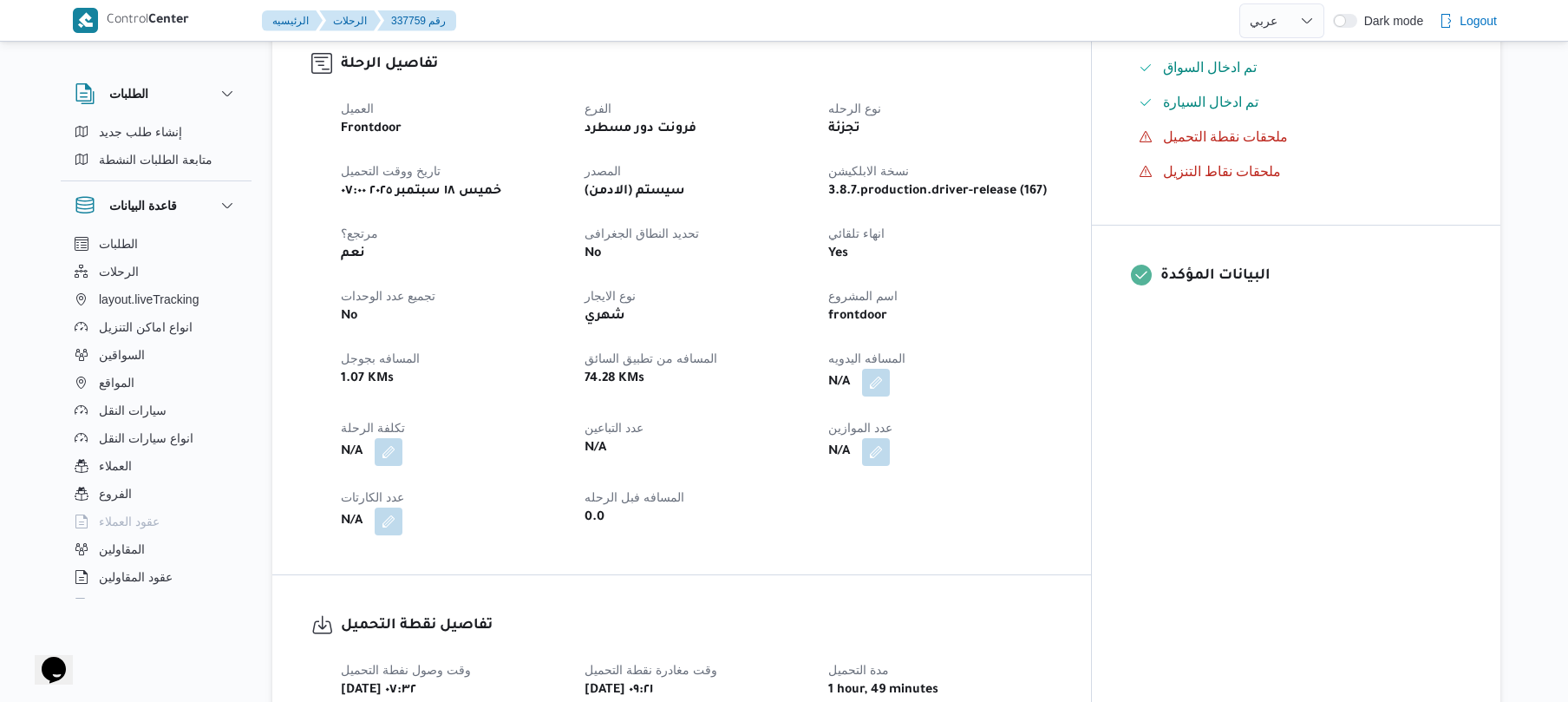
scroll to position [555, 0]
click at [890, 368] on button "button" at bounding box center [875, 379] width 27 height 27
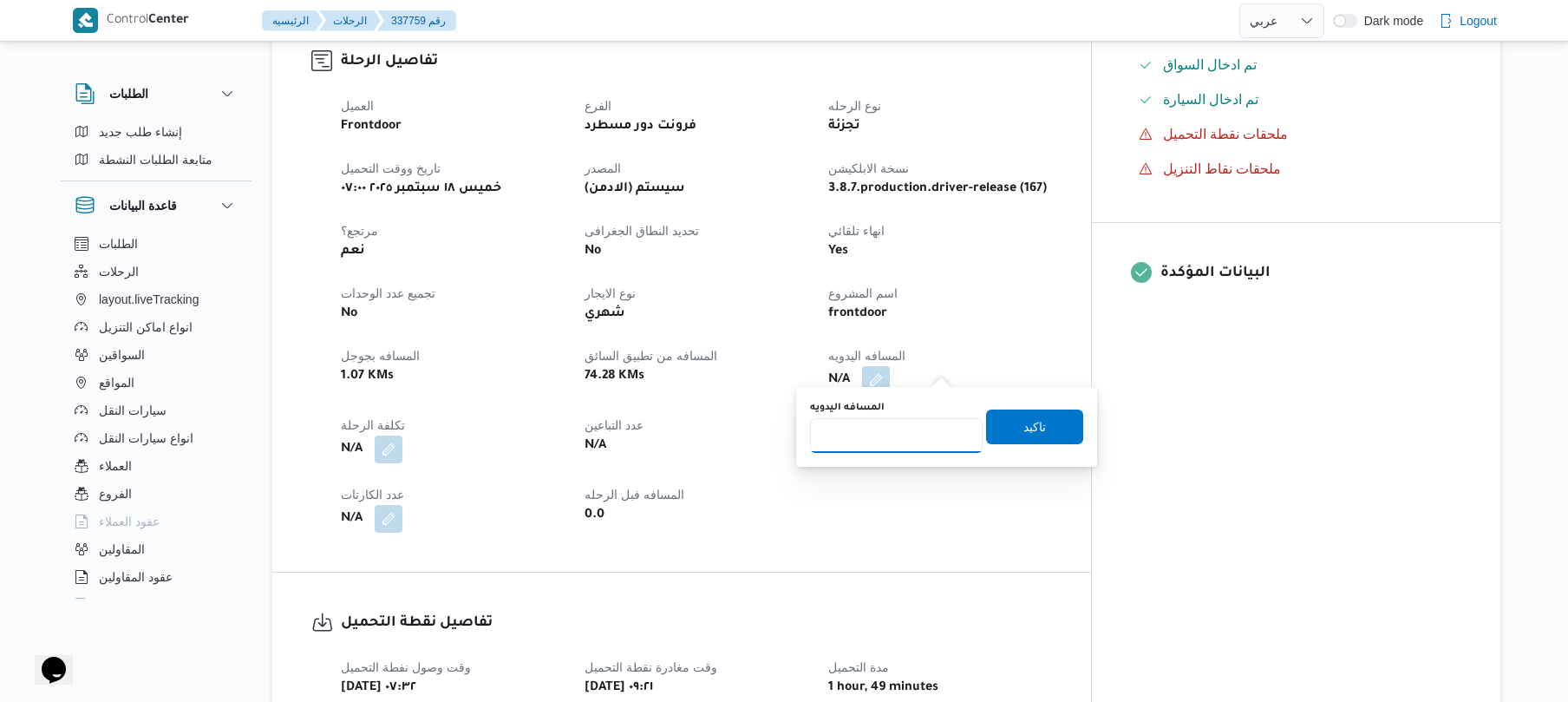
click at [916, 427] on input "المسافه اليدويه" at bounding box center [896, 435] width 172 height 35
type input "125"
click at [1023, 423] on span "تاكيد" at bounding box center [1035, 426] width 23 height 21
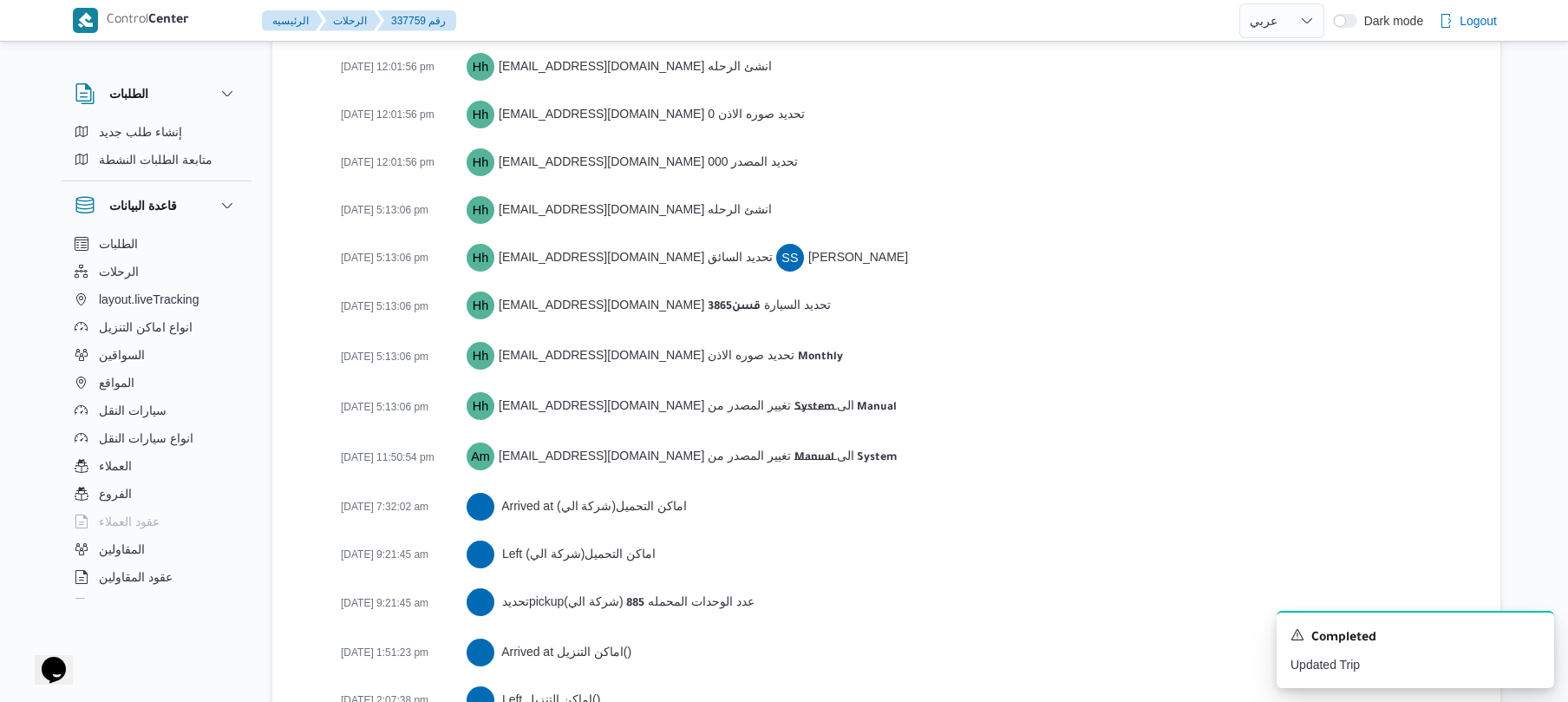
scroll to position [2582, 0]
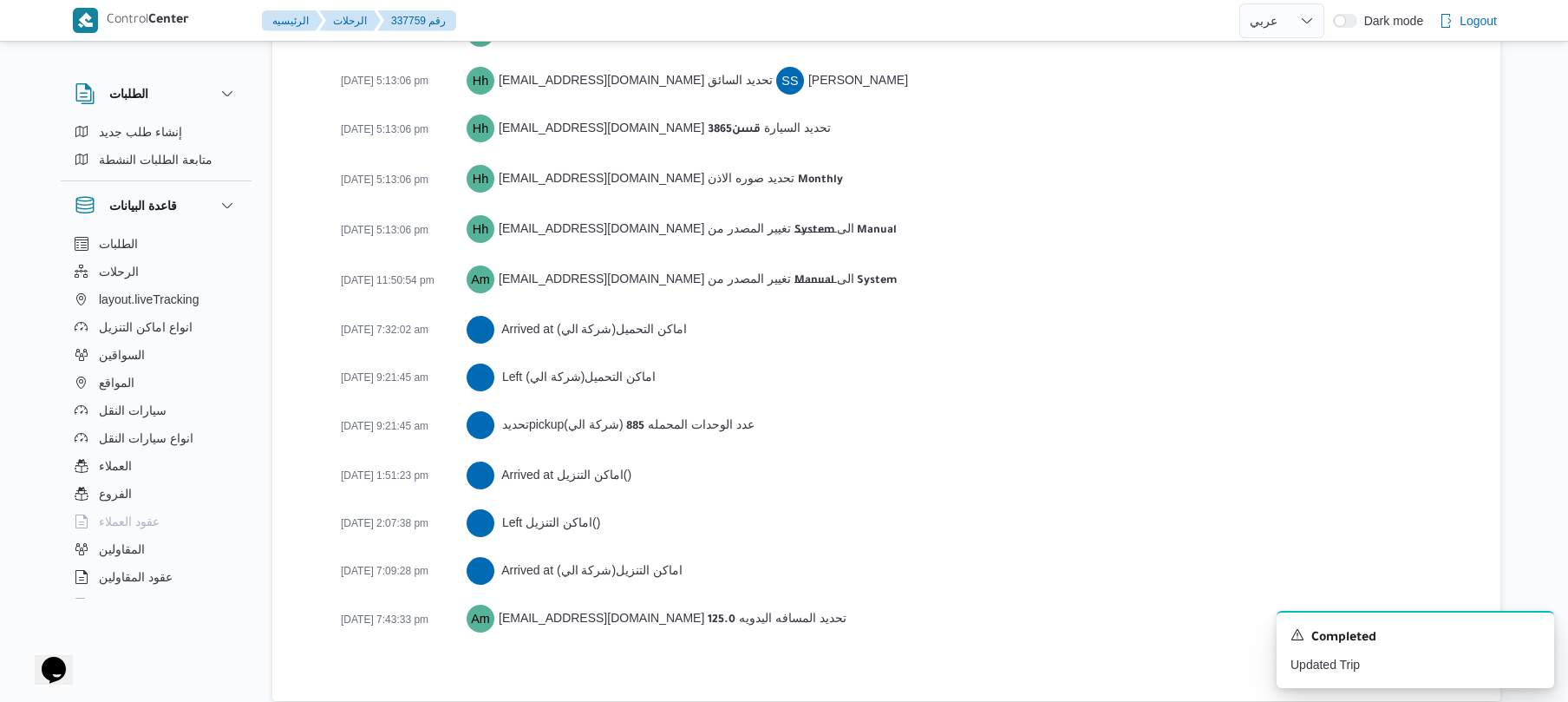
click at [1105, 362] on div "[DATE] 9:21:45 am Left اماكن التحميل ( شركة الي )" at bounding box center [901, 377] width 1120 height 30
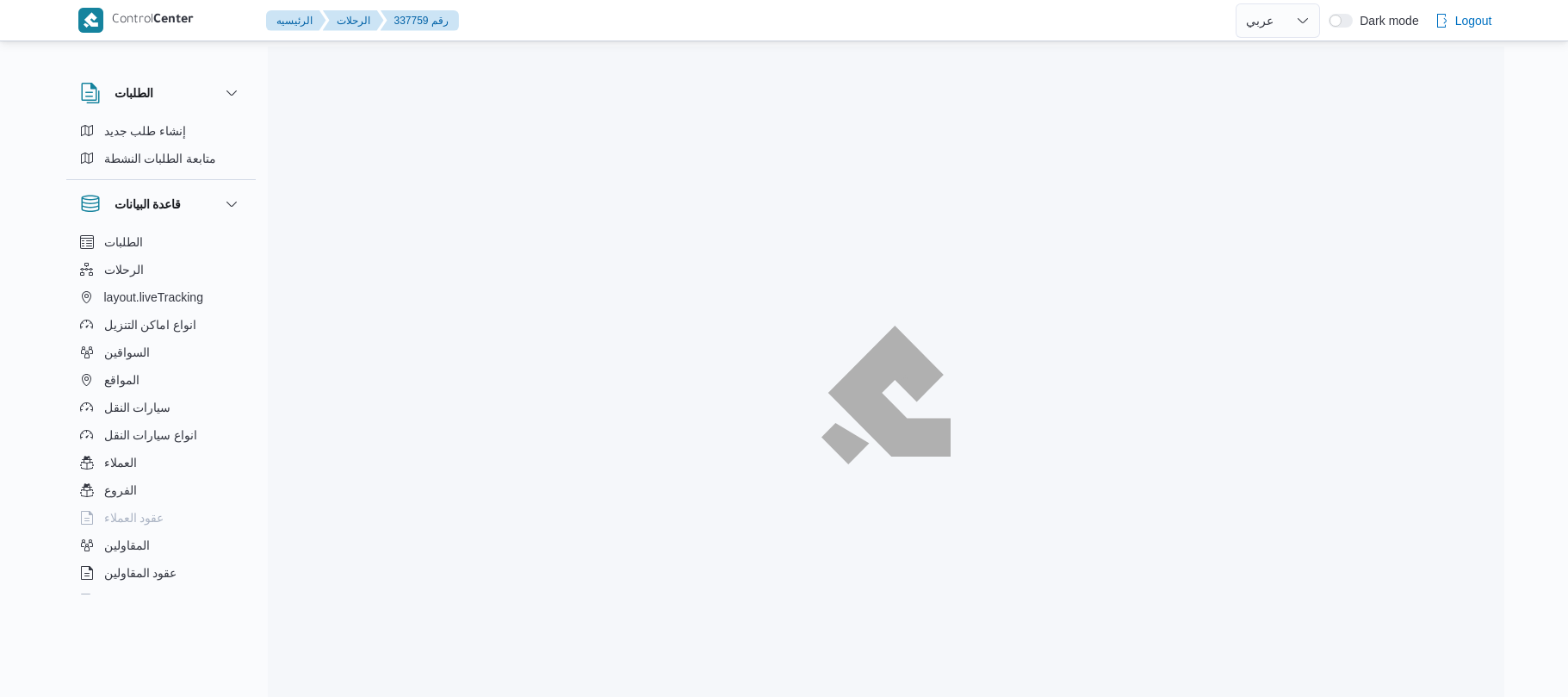
select select "ar"
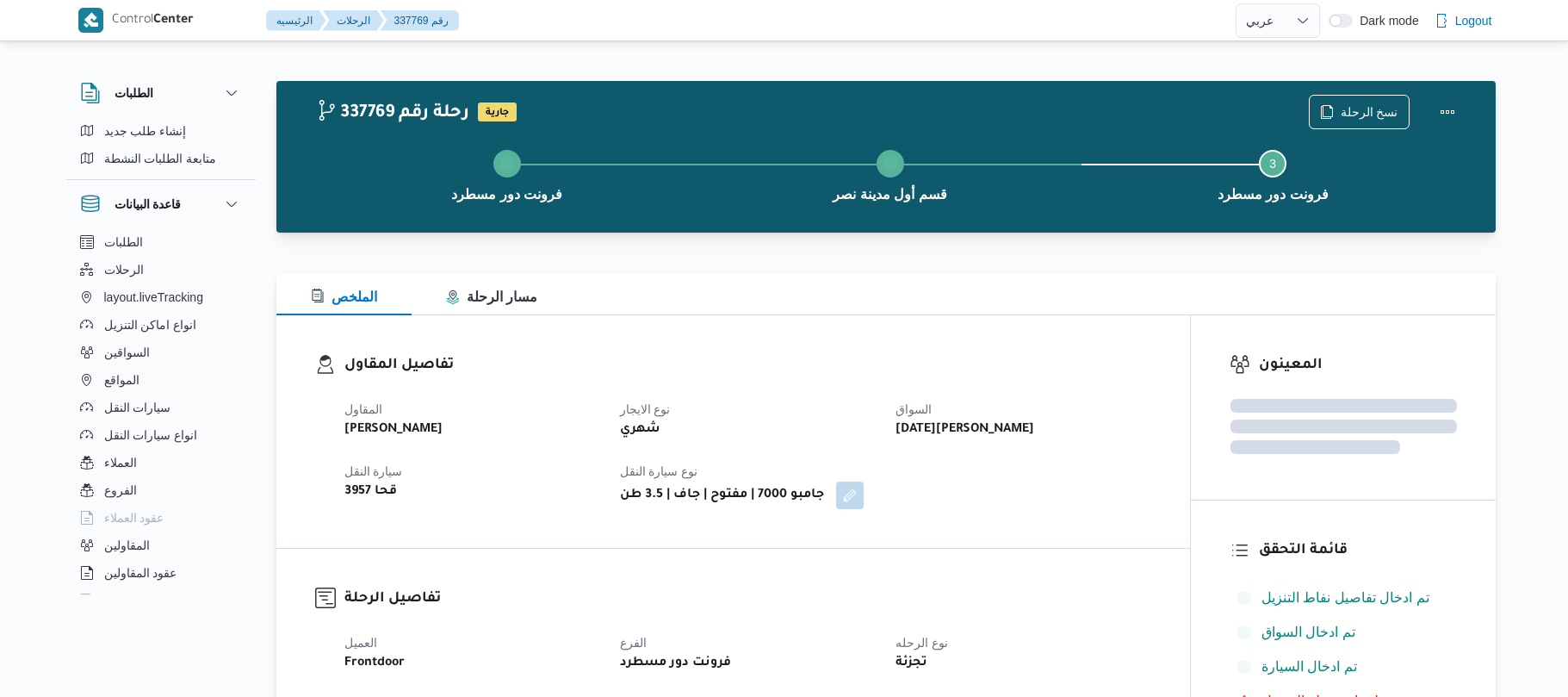
select select "ar"
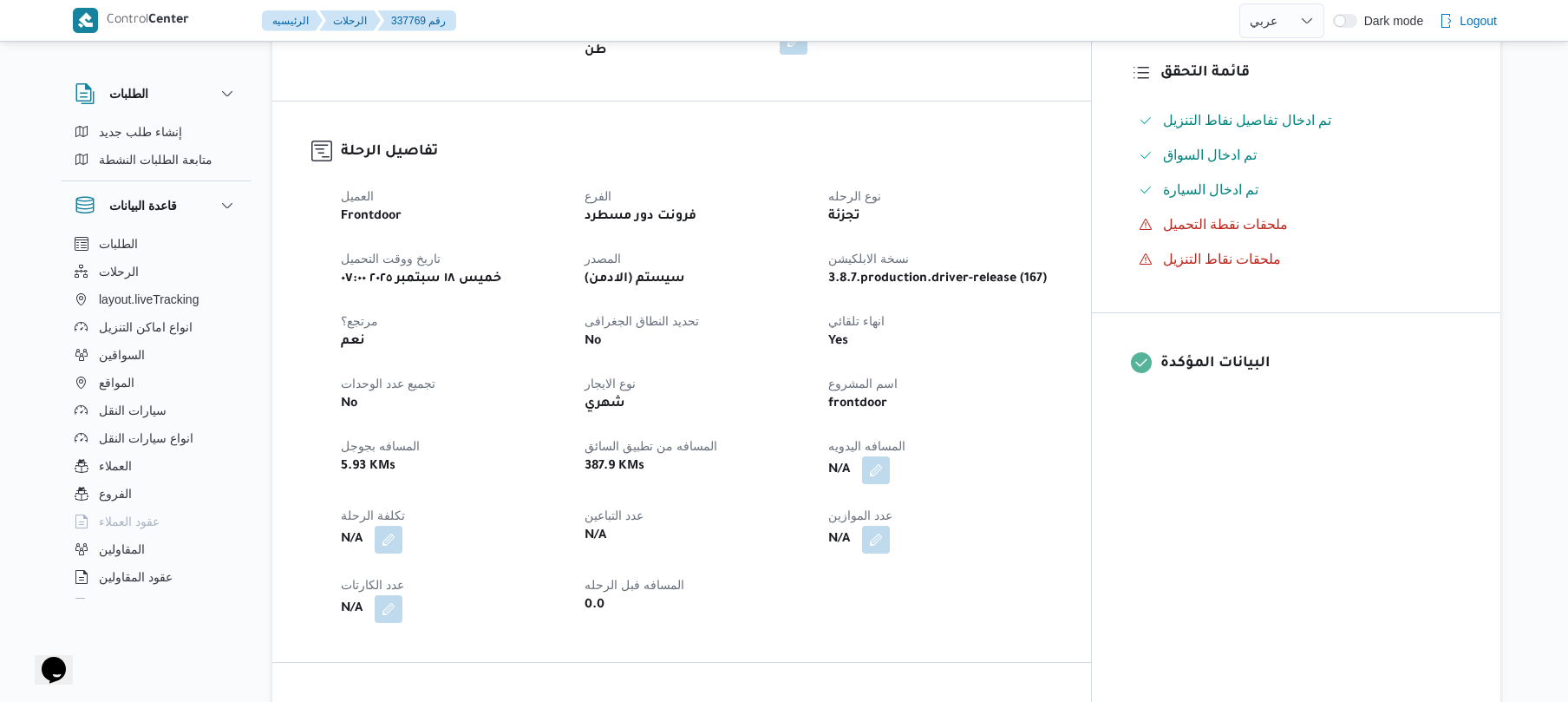
scroll to position [508, 0]
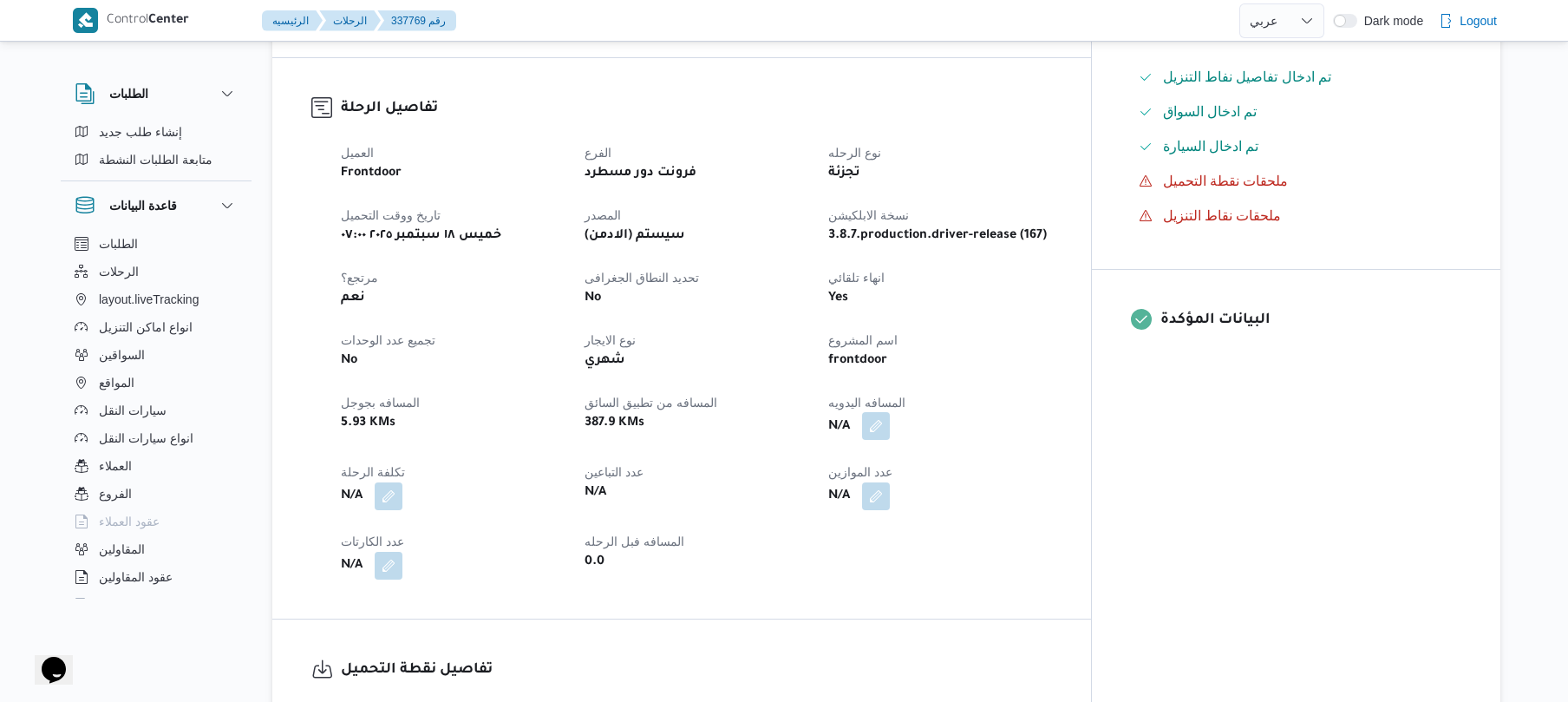
click at [890, 418] on button "button" at bounding box center [875, 425] width 27 height 27
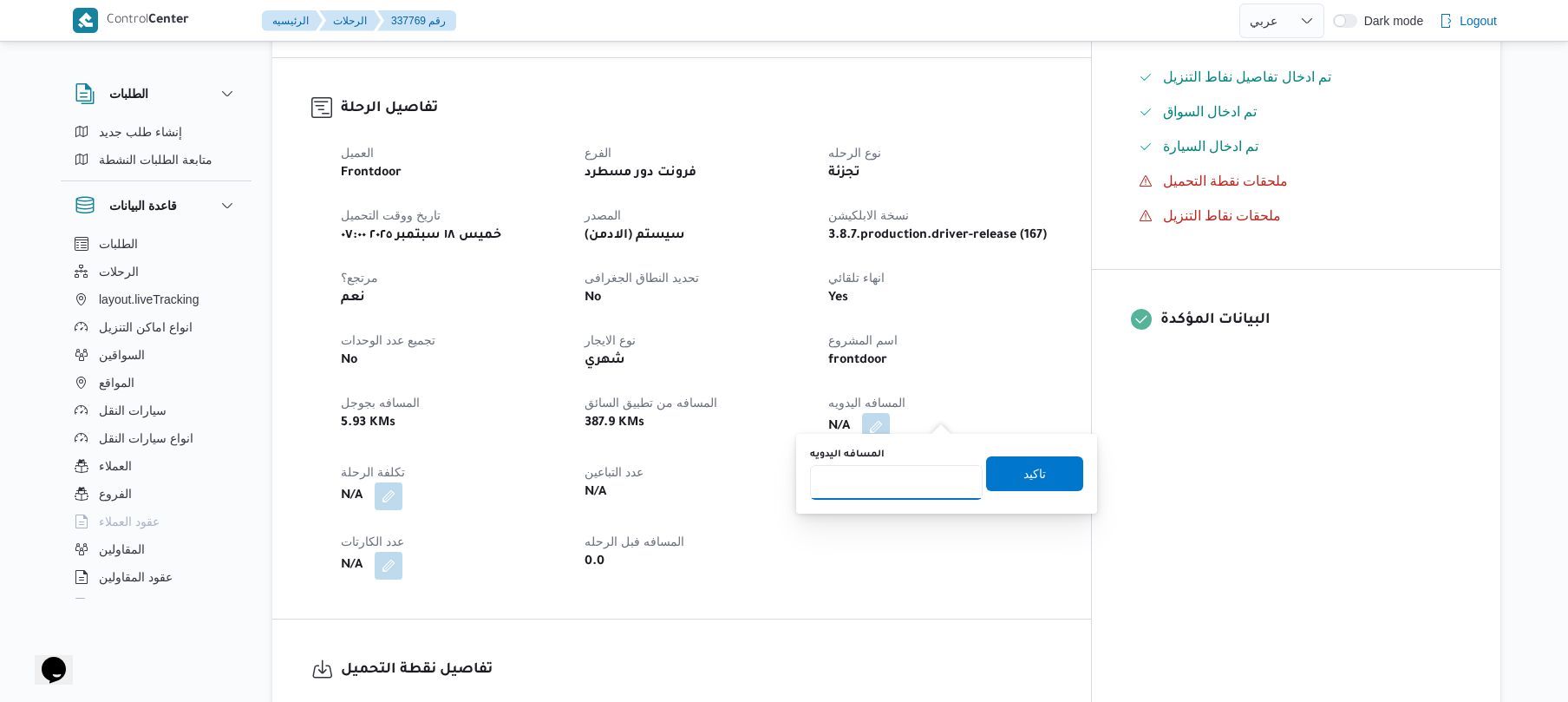
click at [923, 482] on input "المسافه اليدويه" at bounding box center [896, 482] width 172 height 35
type input "90"
click at [1025, 472] on span "تاكيد" at bounding box center [1035, 473] width 23 height 21
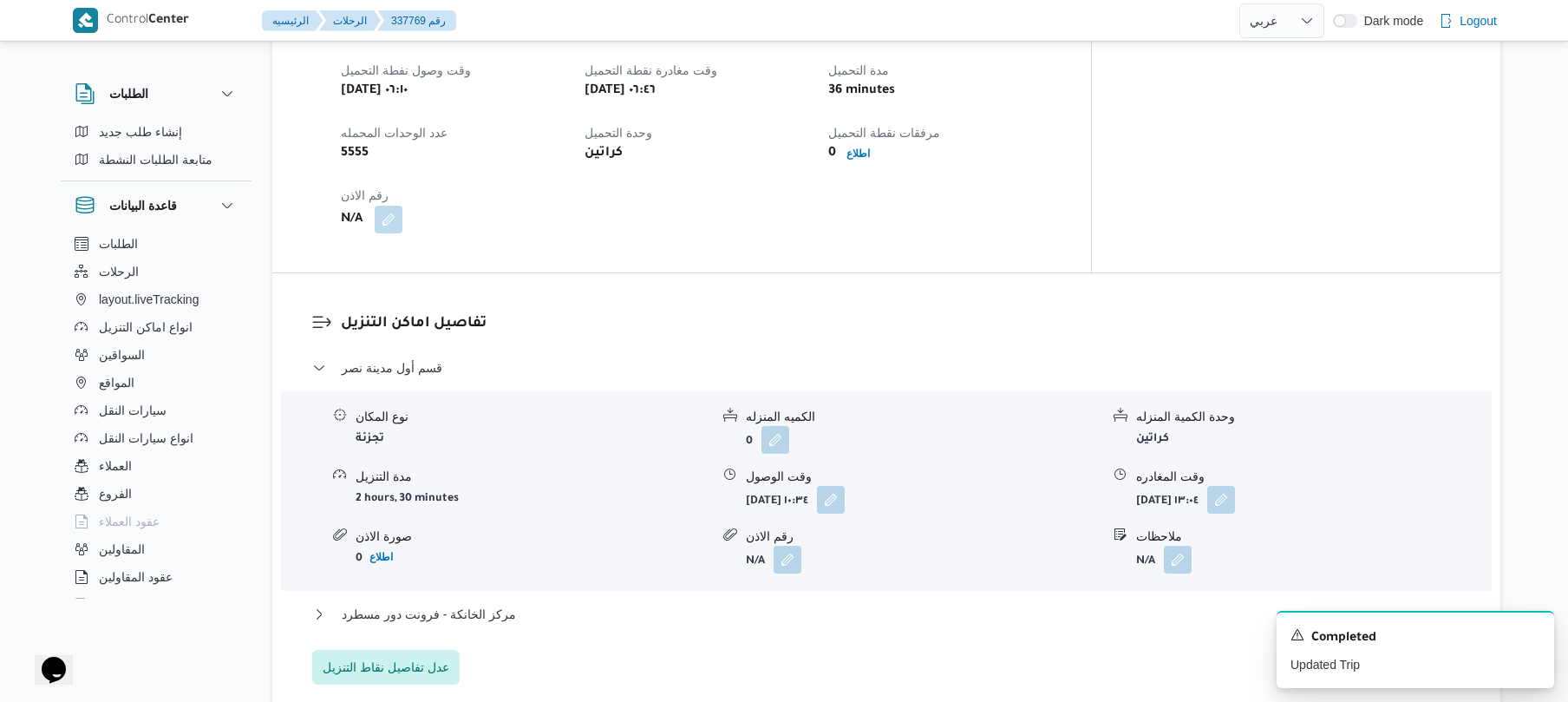
scroll to position [1156, 0]
click at [845, 481] on button "button" at bounding box center [830, 494] width 27 height 27
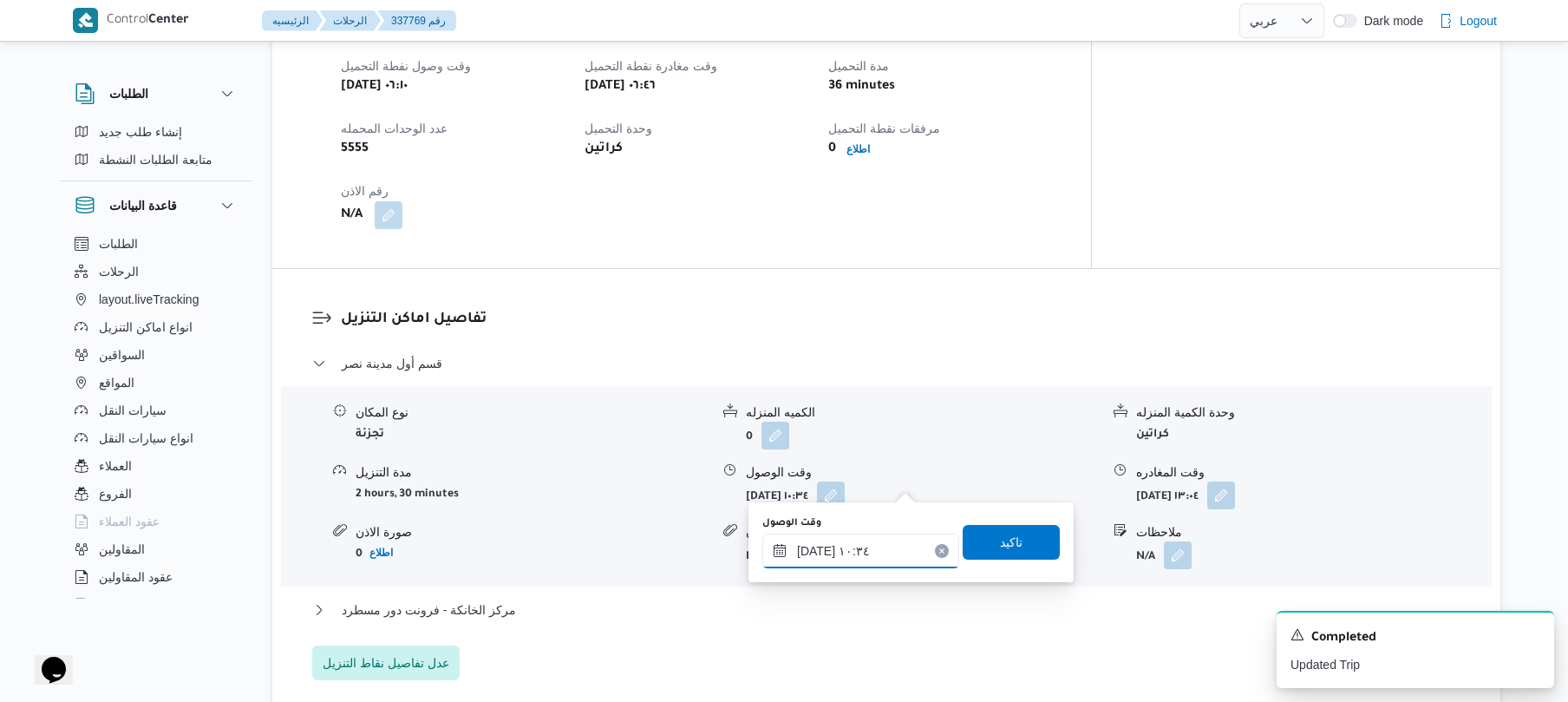
click at [858, 557] on input "١٨/٠٩/٢٠٢٥ ١٠:٣٤" at bounding box center [860, 550] width 197 height 35
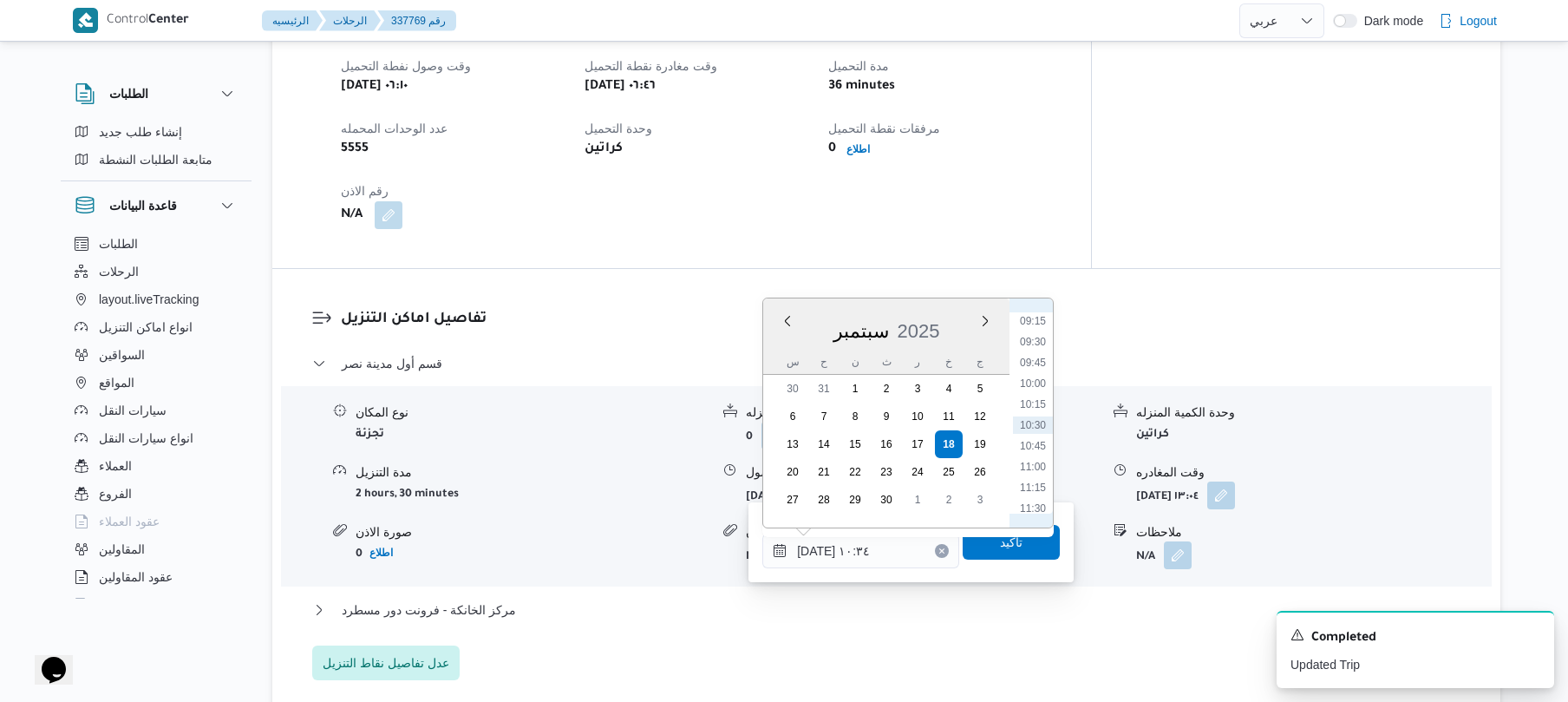
scroll to position [597, 0]
click at [1036, 365] on li "07:45" at bounding box center [1033, 368] width 40 height 17
type input "١٨/٠٩/٢٠٢٥ ٠٧:٤٥"
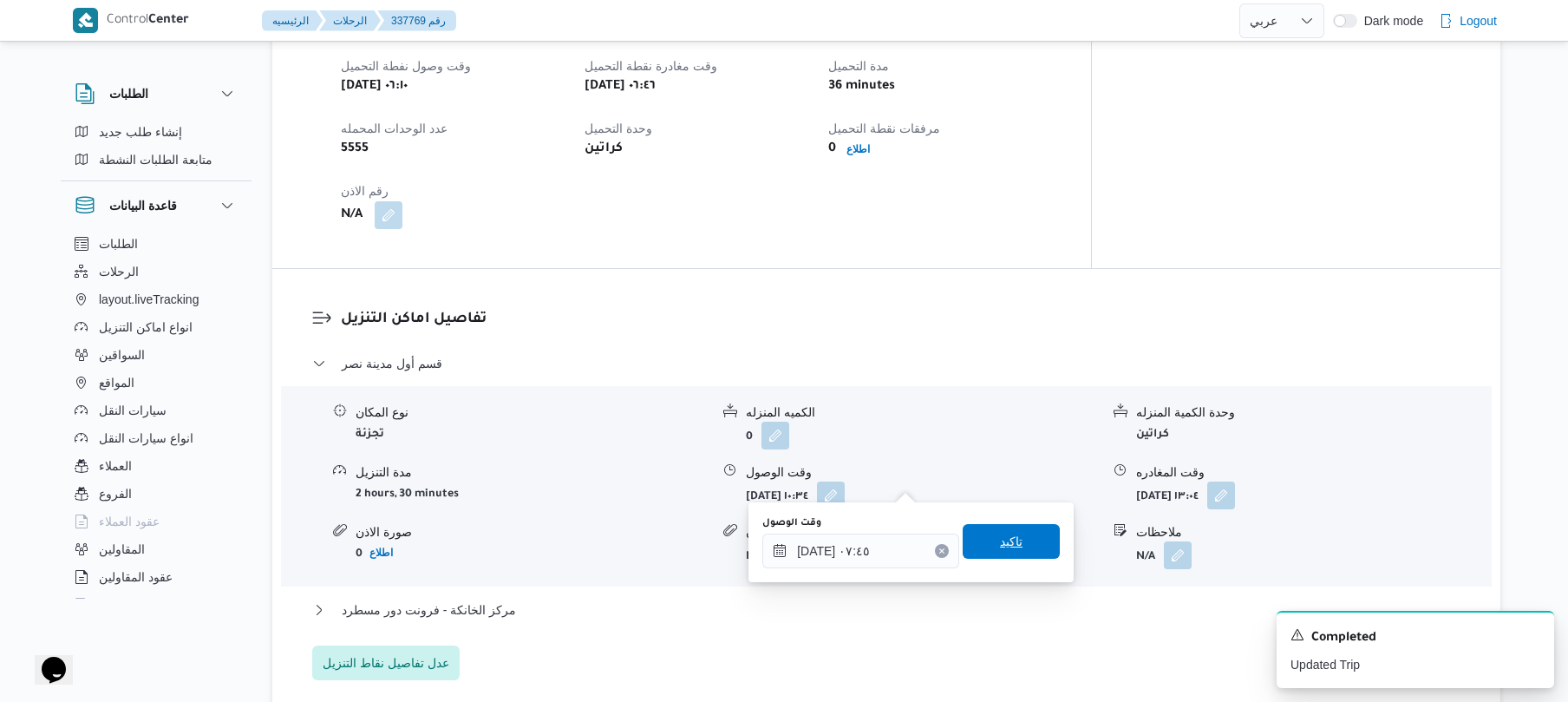
click at [990, 557] on span "تاكيد" at bounding box center [1011, 541] width 97 height 35
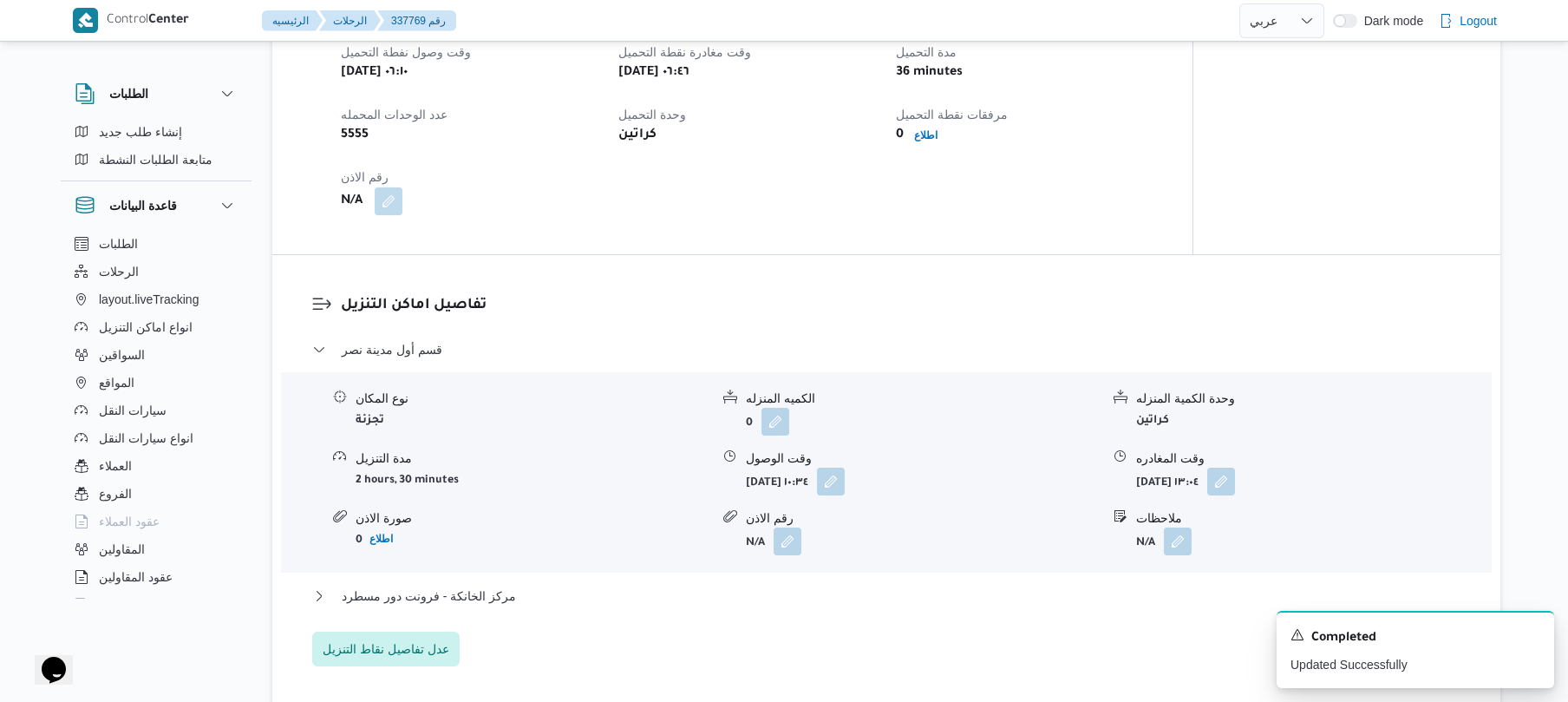
click at [890, 616] on div "مركز الخانكة - فرونت دور مسطرد" at bounding box center [887, 601] width 1150 height 33
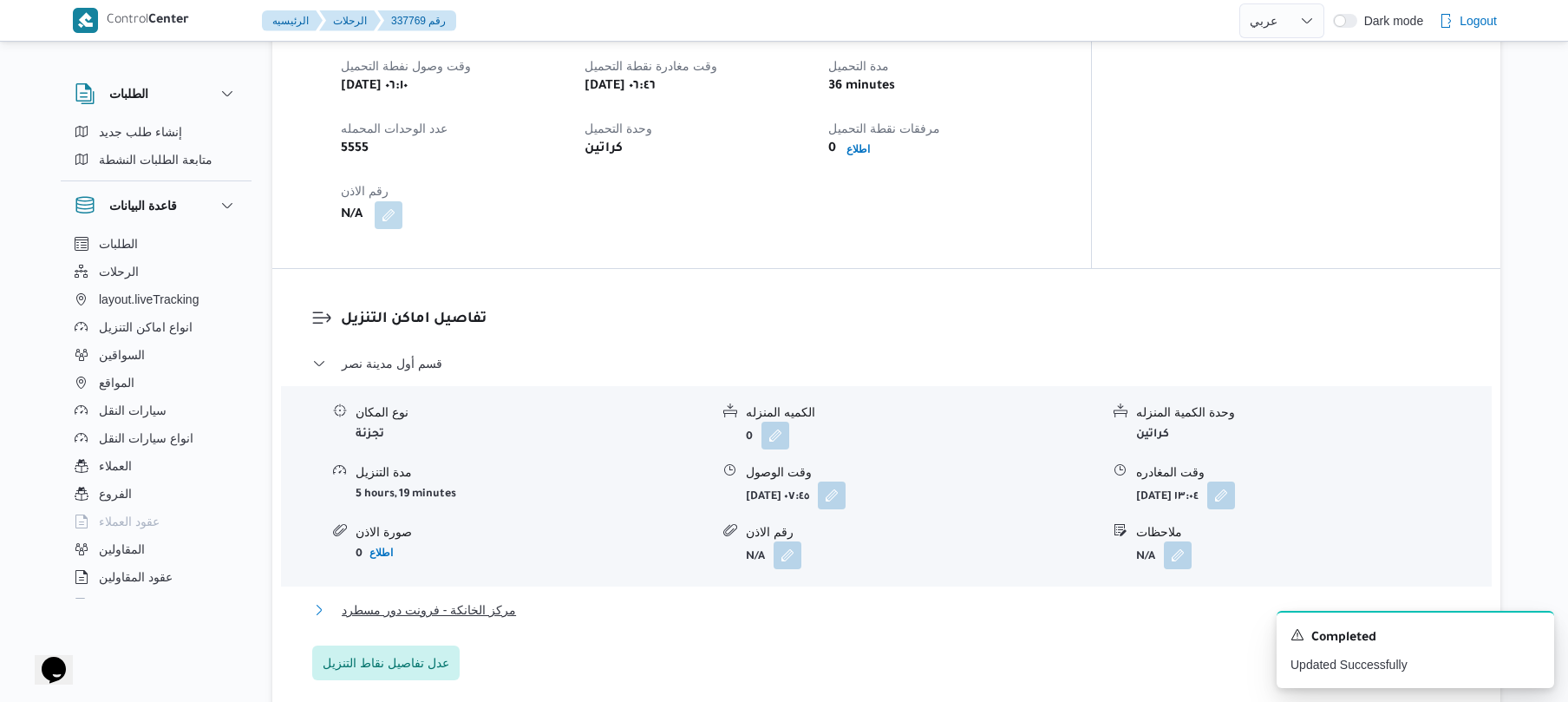
click at [906, 600] on button "مركز الخانكة - فرونت دور مسطرد" at bounding box center [887, 610] width 1150 height 21
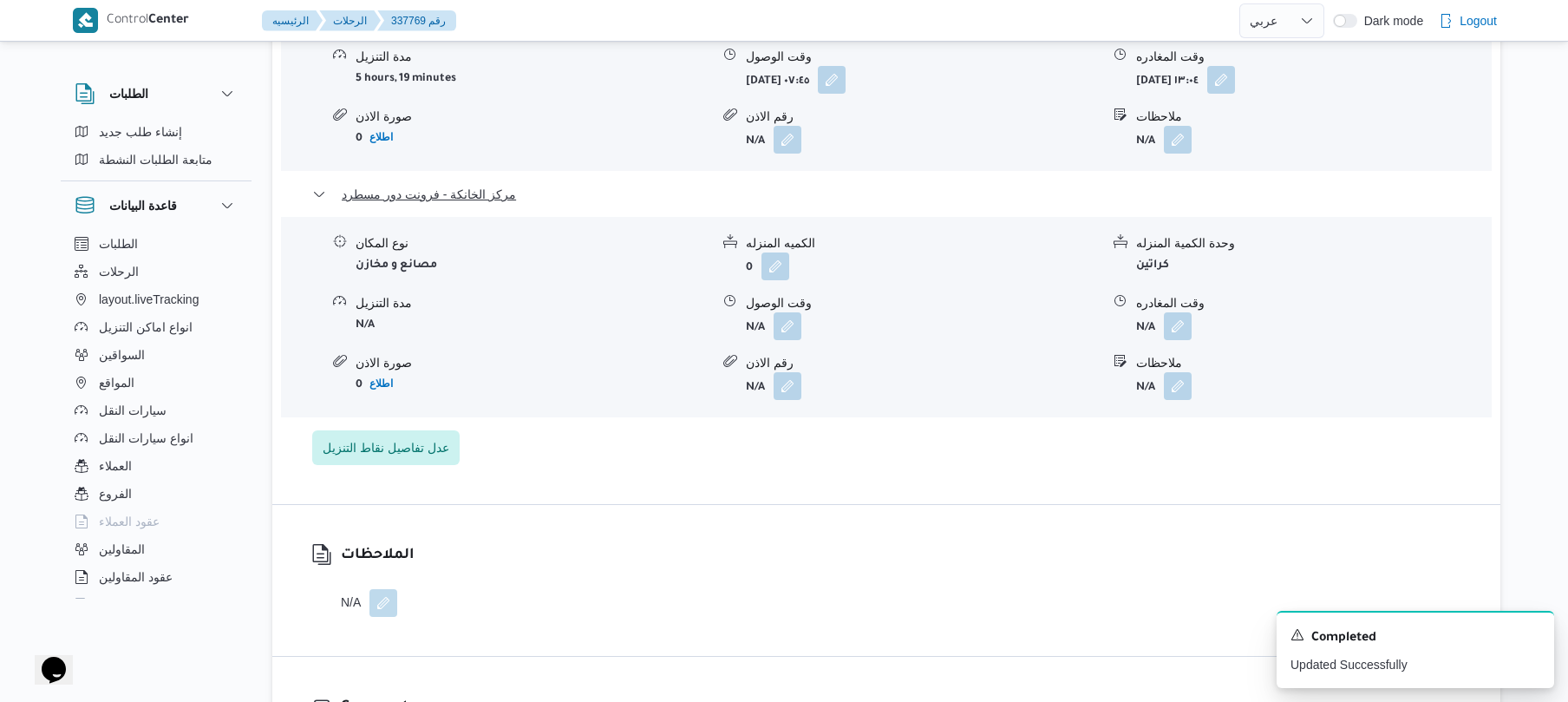
scroll to position [1573, 0]
click at [1170, 323] on button "button" at bounding box center [1177, 324] width 27 height 27
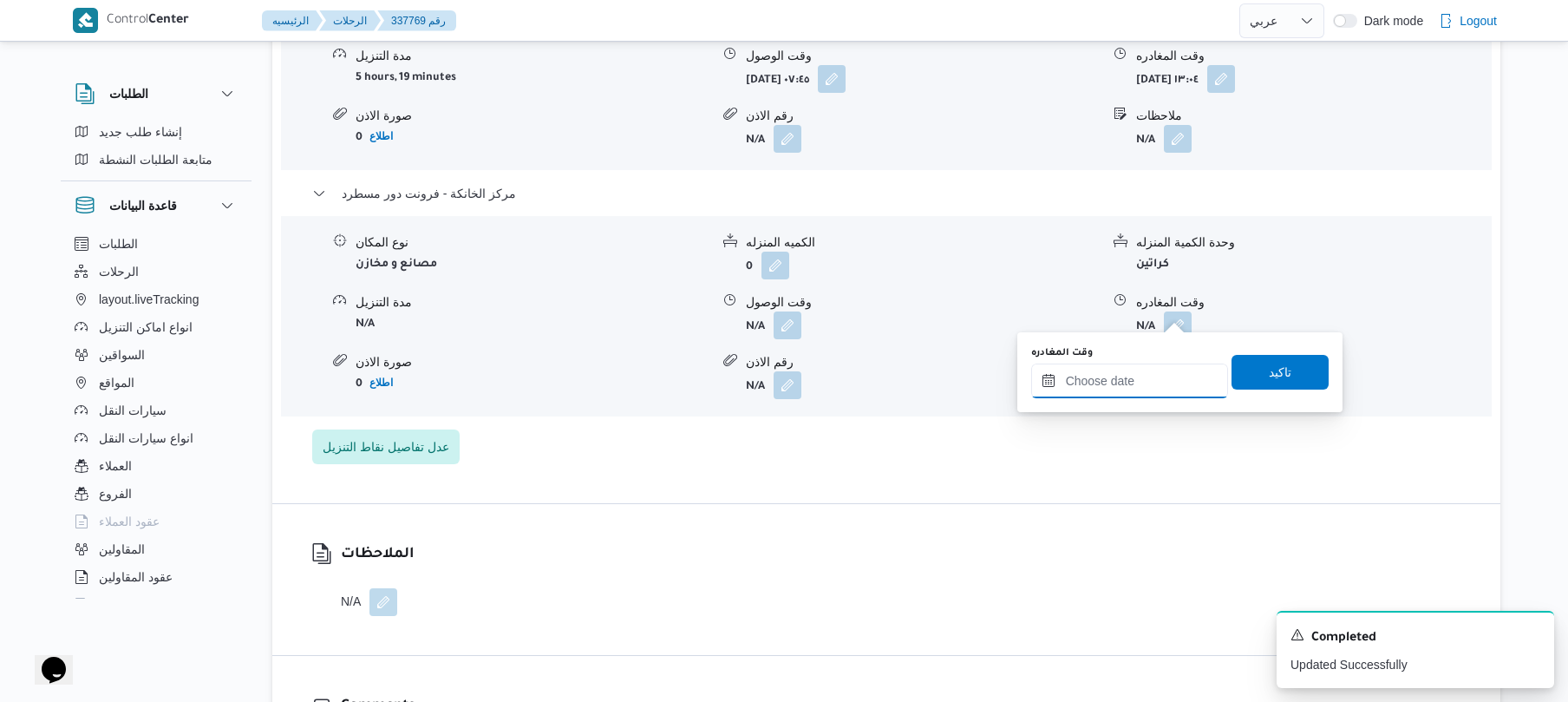
click at [1112, 388] on input "وقت المغادره" at bounding box center [1130, 381] width 197 height 35
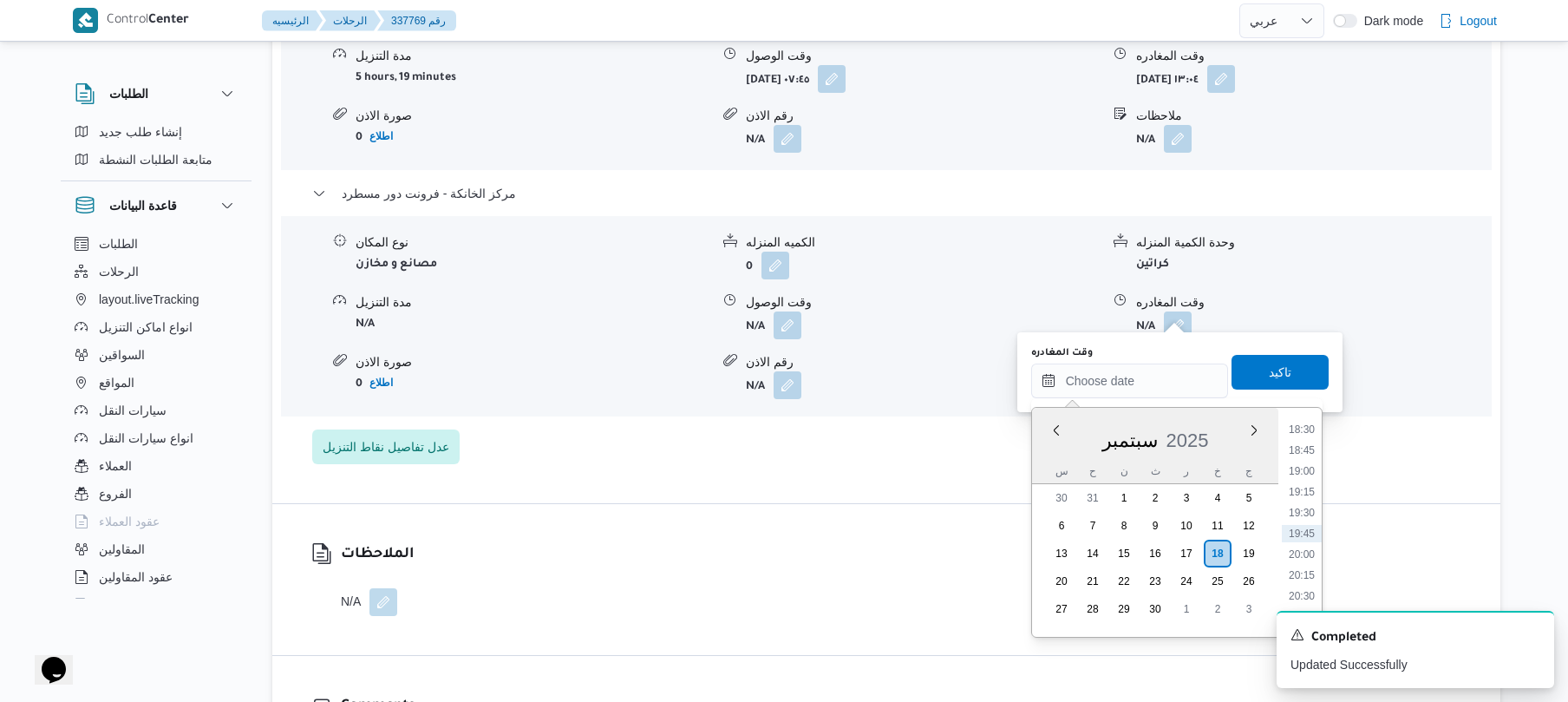
scroll to position [1371, 0]
click at [1312, 473] on li "17:00" at bounding box center [1302, 474] width 40 height 17
type input "١٨/٠٩/٢٠٢٥ ١٧:٠٠"
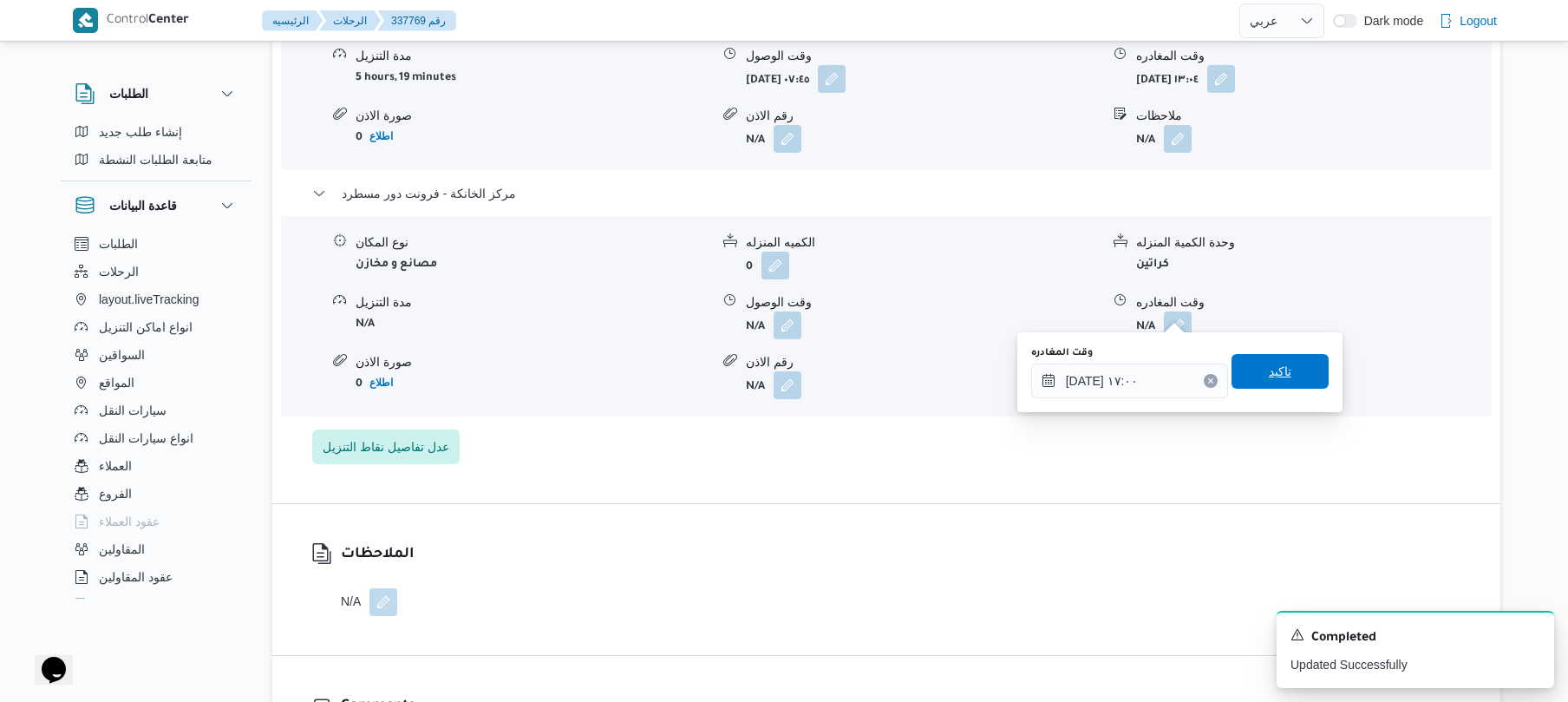
click at [1291, 382] on span "تاكيد" at bounding box center [1280, 371] width 97 height 35
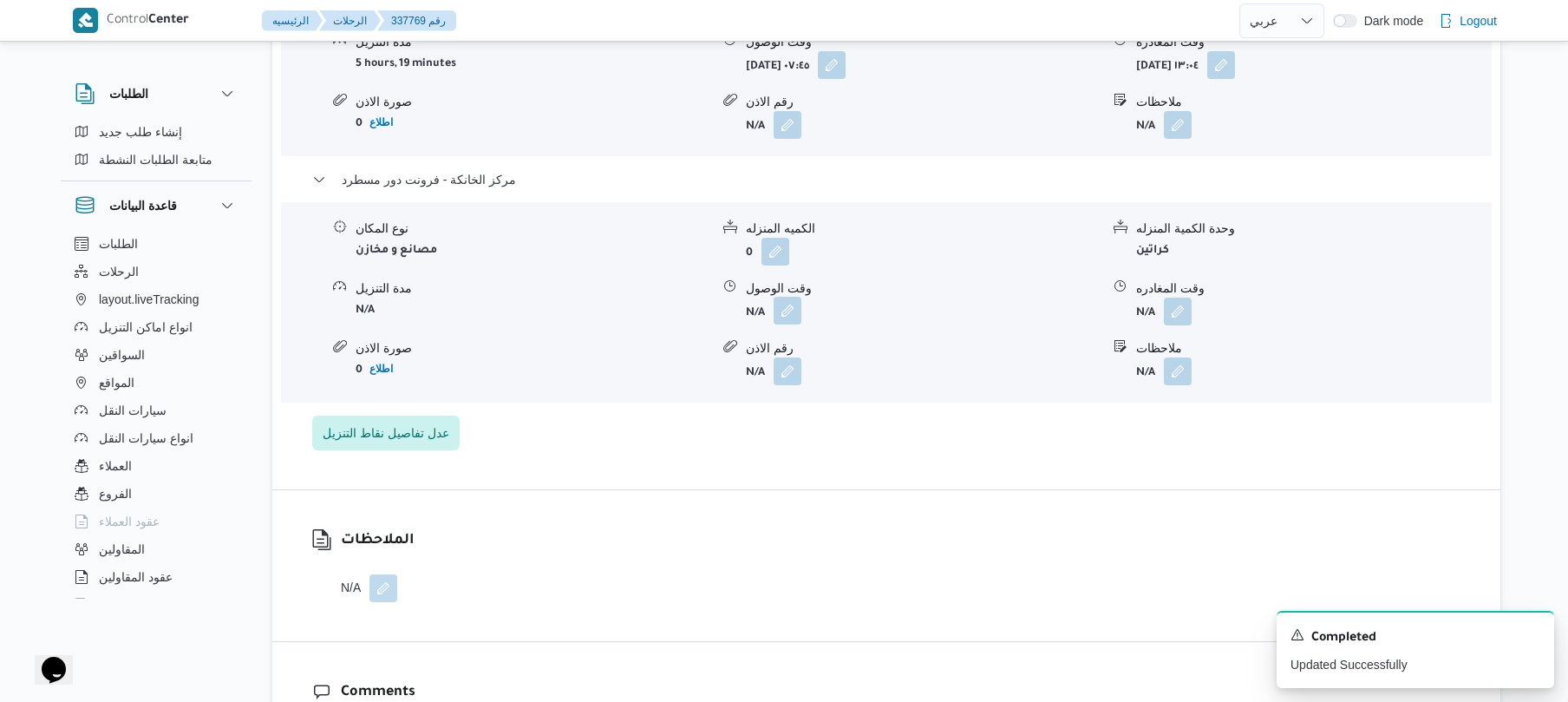
click at [782, 309] on button "button" at bounding box center [787, 310] width 27 height 27
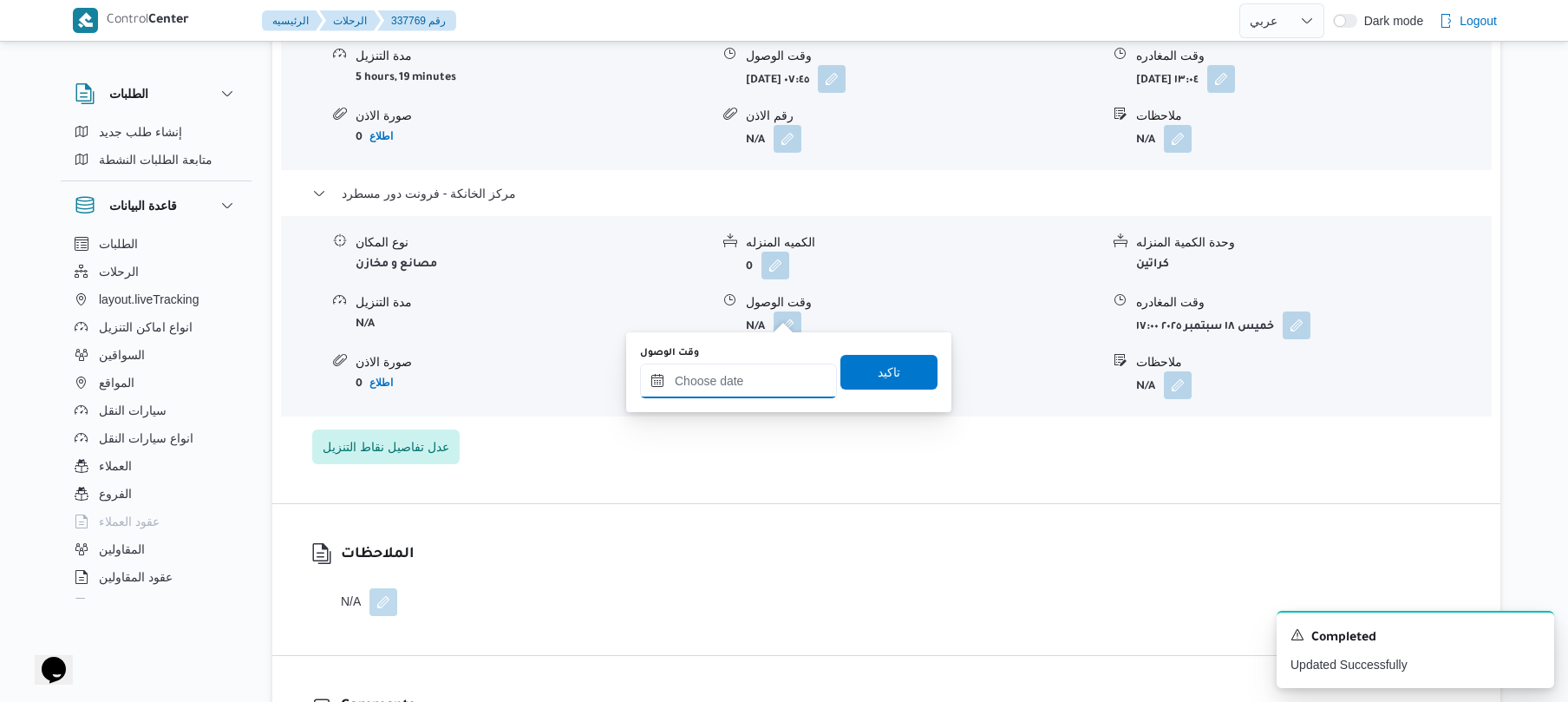
click at [775, 375] on input "وقت الوصول" at bounding box center [738, 381] width 197 height 35
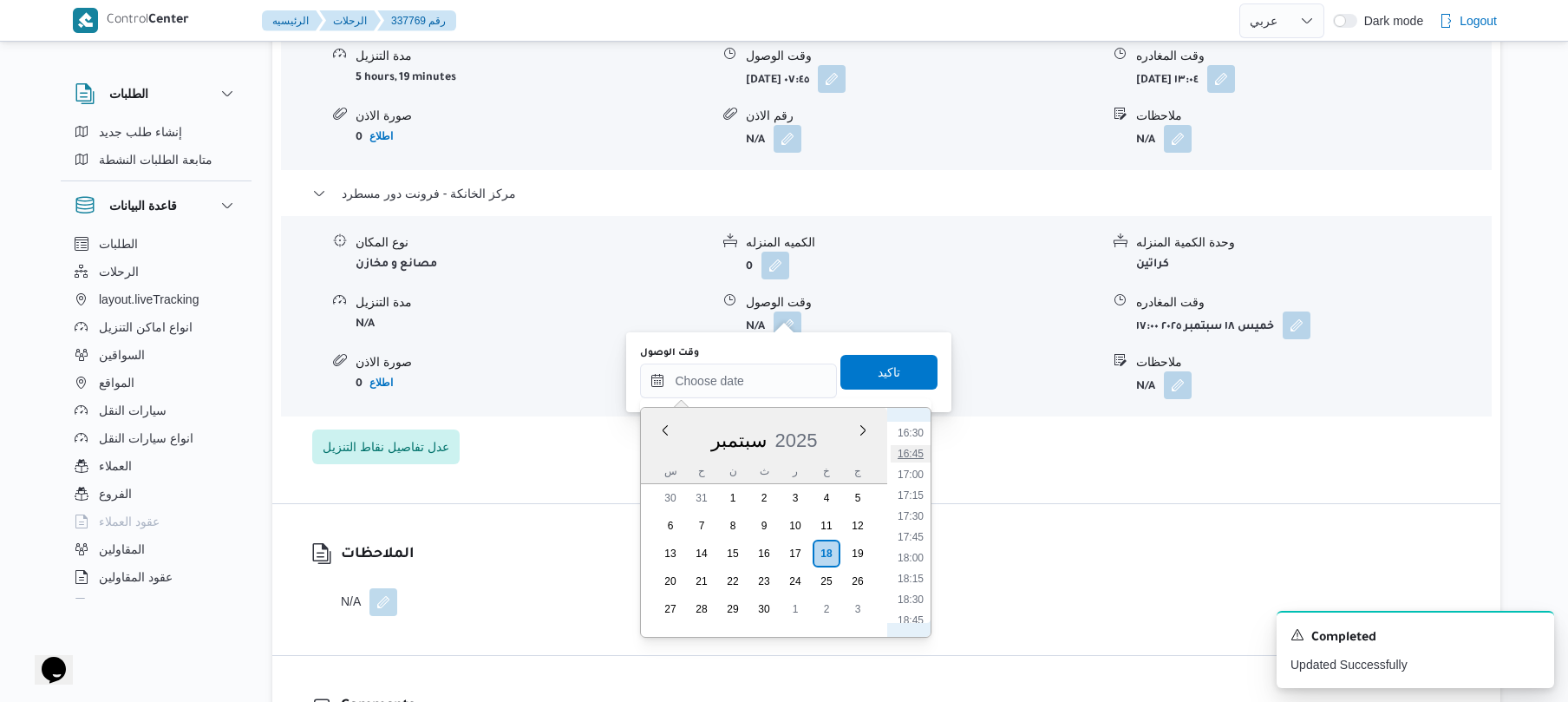
click at [916, 449] on li "16:45" at bounding box center [910, 453] width 40 height 17
type input "١٨/٠٩/٢٠٢٥ ١٦:٤٥"
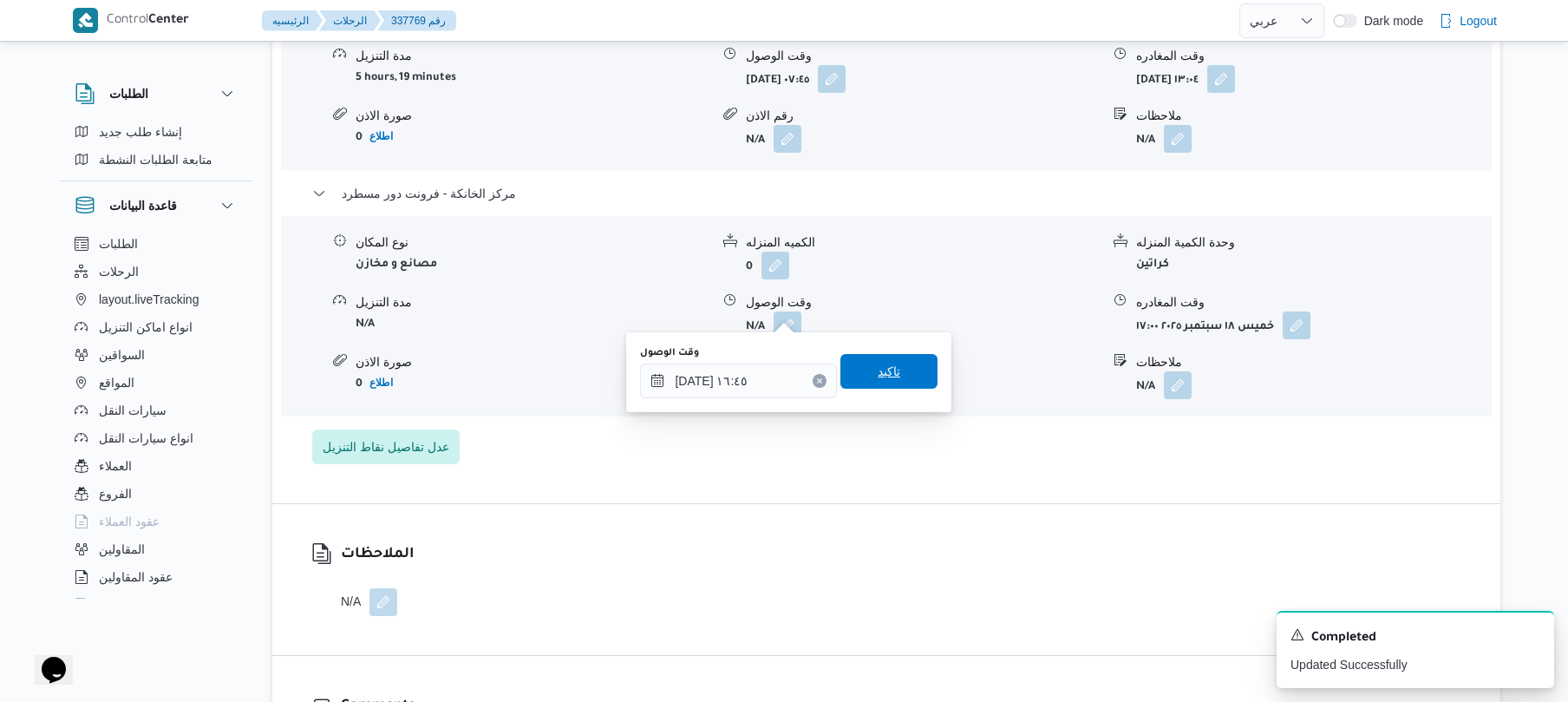
click at [890, 365] on span "تاكيد" at bounding box center [889, 371] width 97 height 35
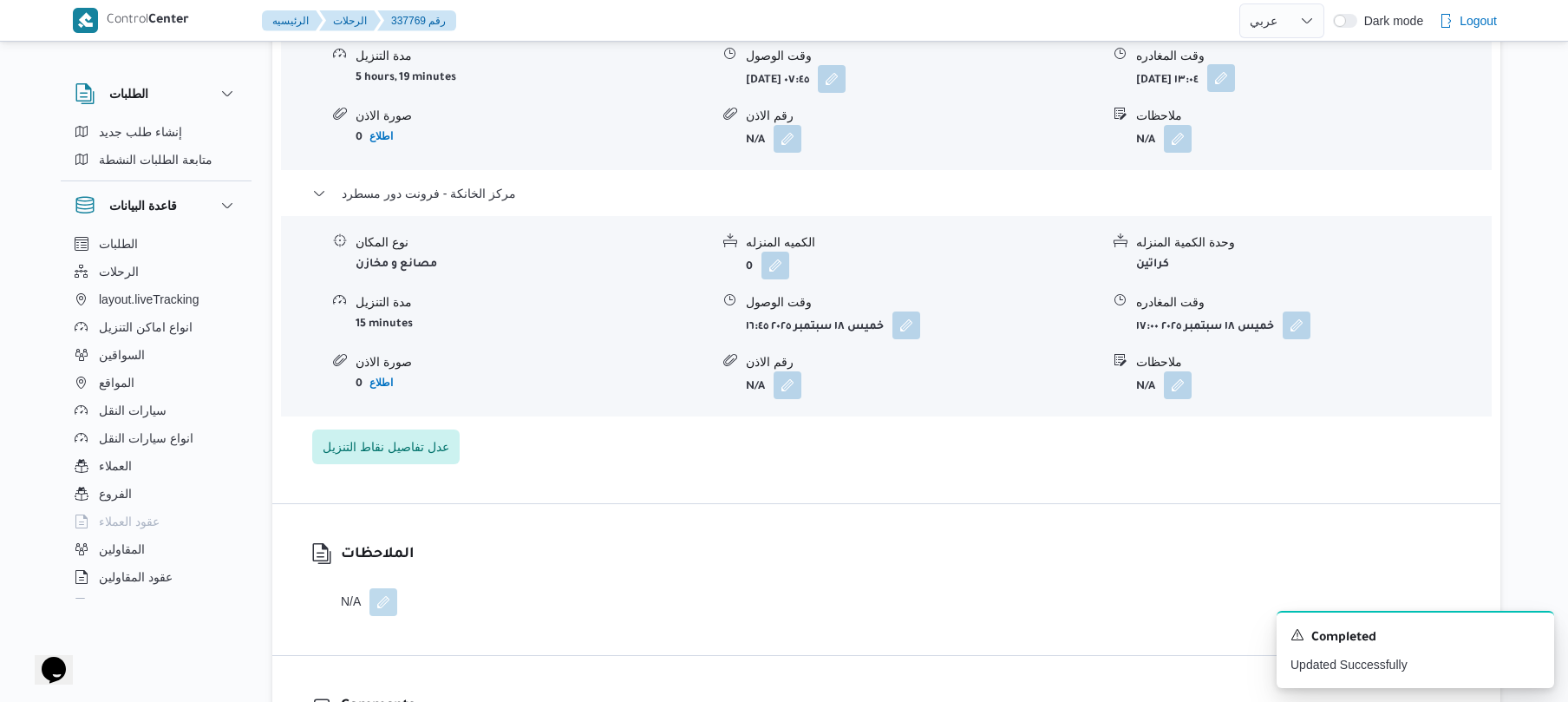
click at [1235, 71] on button "button" at bounding box center [1220, 77] width 27 height 27
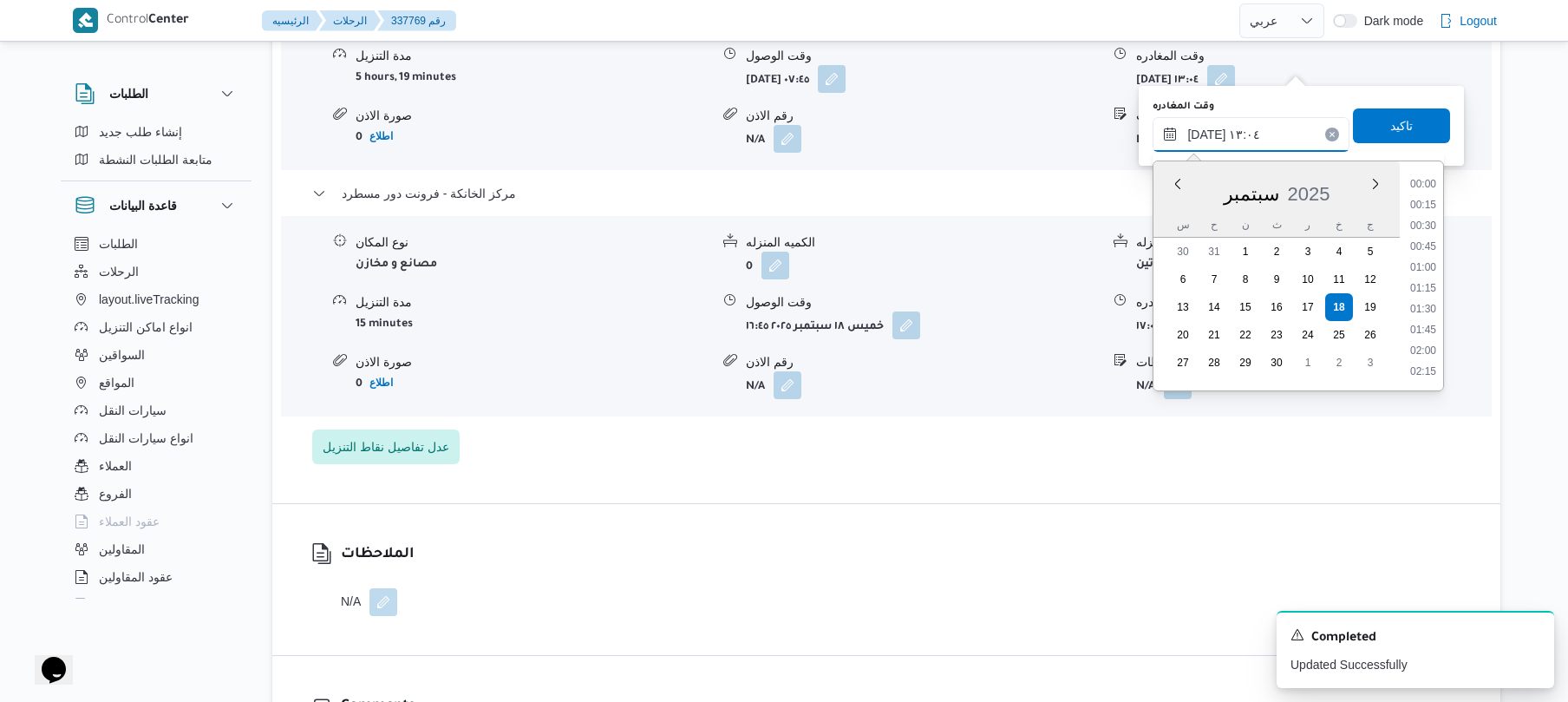
click at [1246, 130] on input "١٨/٠٩/٢٠٢٥ ١٣:٠٤" at bounding box center [1250, 134] width 197 height 35
click at [1424, 369] on li "16:00" at bounding box center [1423, 367] width 40 height 17
type input "١٨/٠٩/٢٠٢٥ ١٦:٠٠"
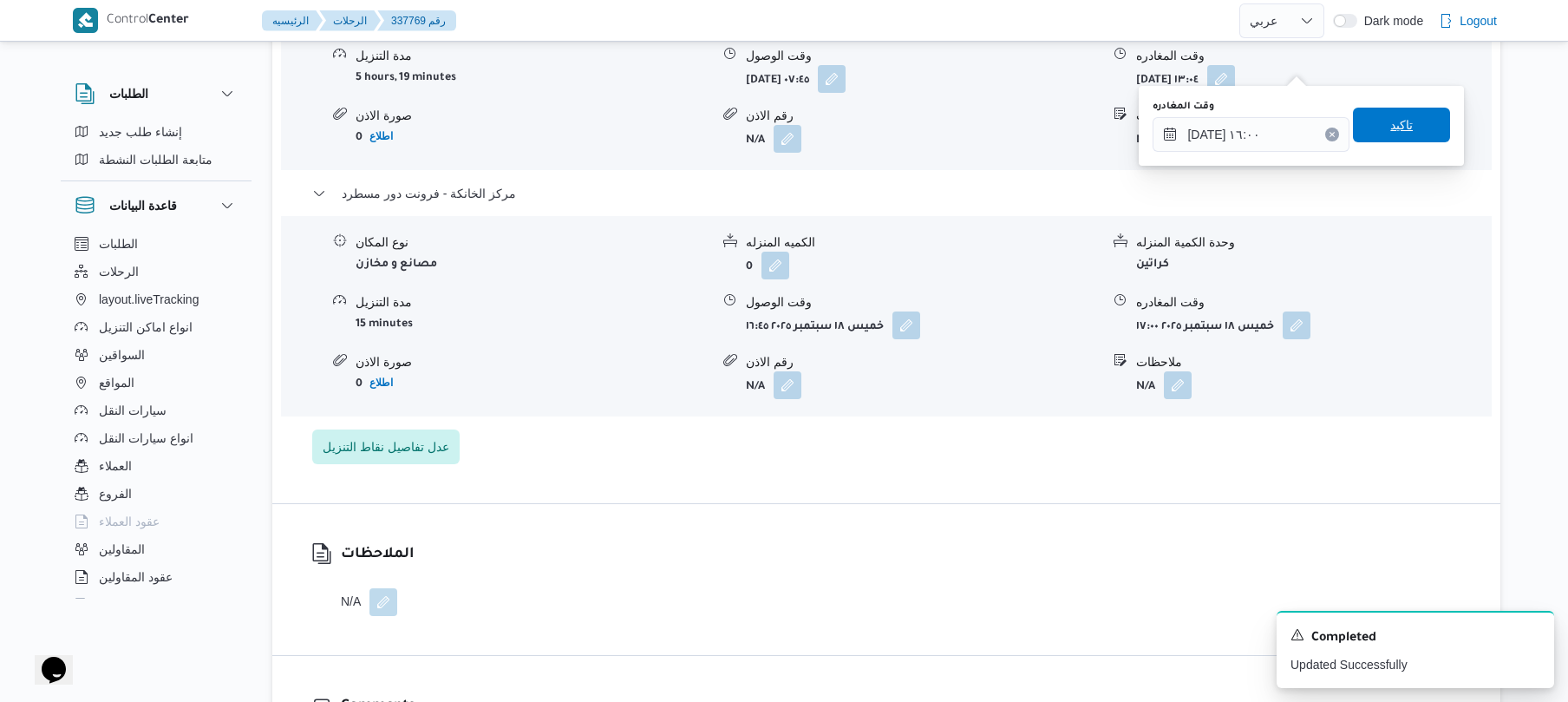
click at [1400, 128] on span "تاكيد" at bounding box center [1402, 125] width 23 height 21
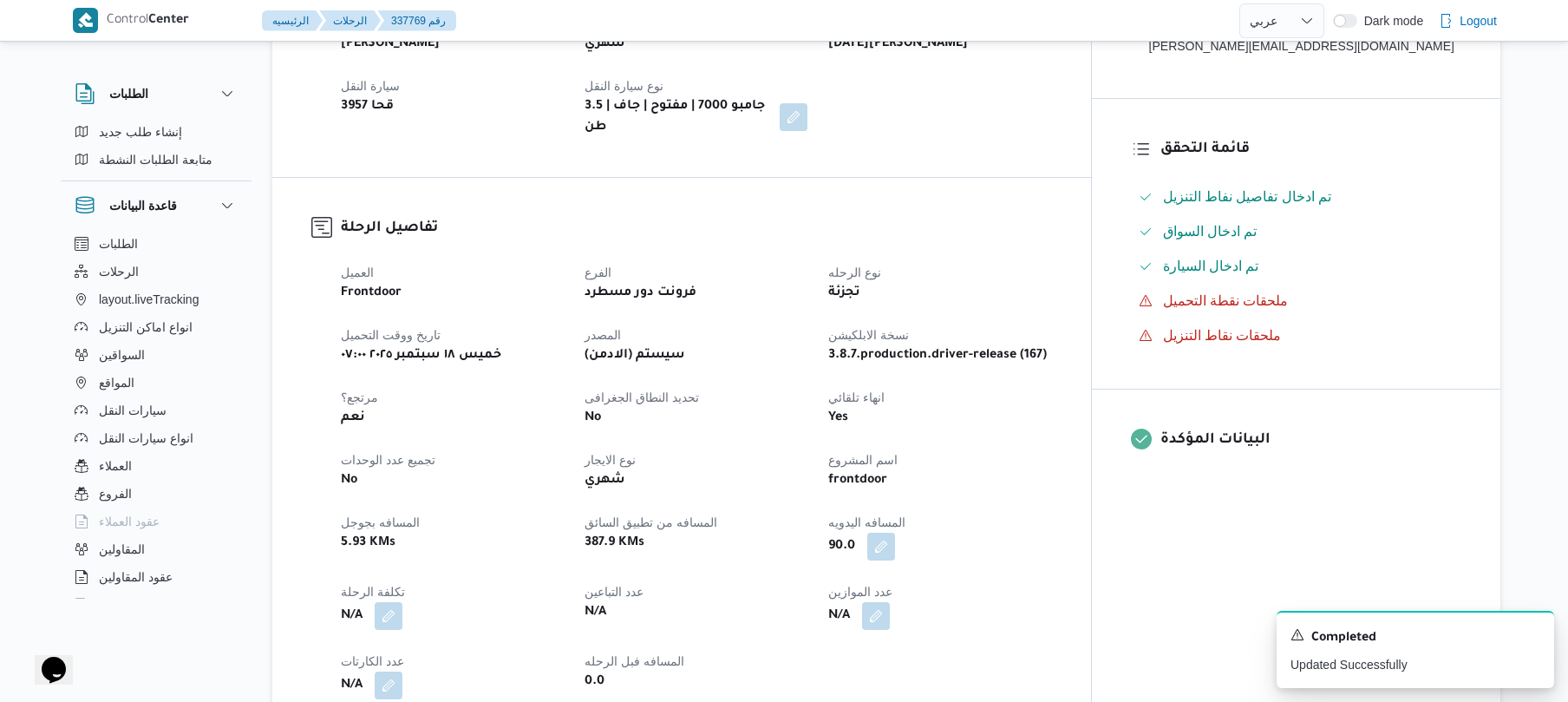
scroll to position [0, 0]
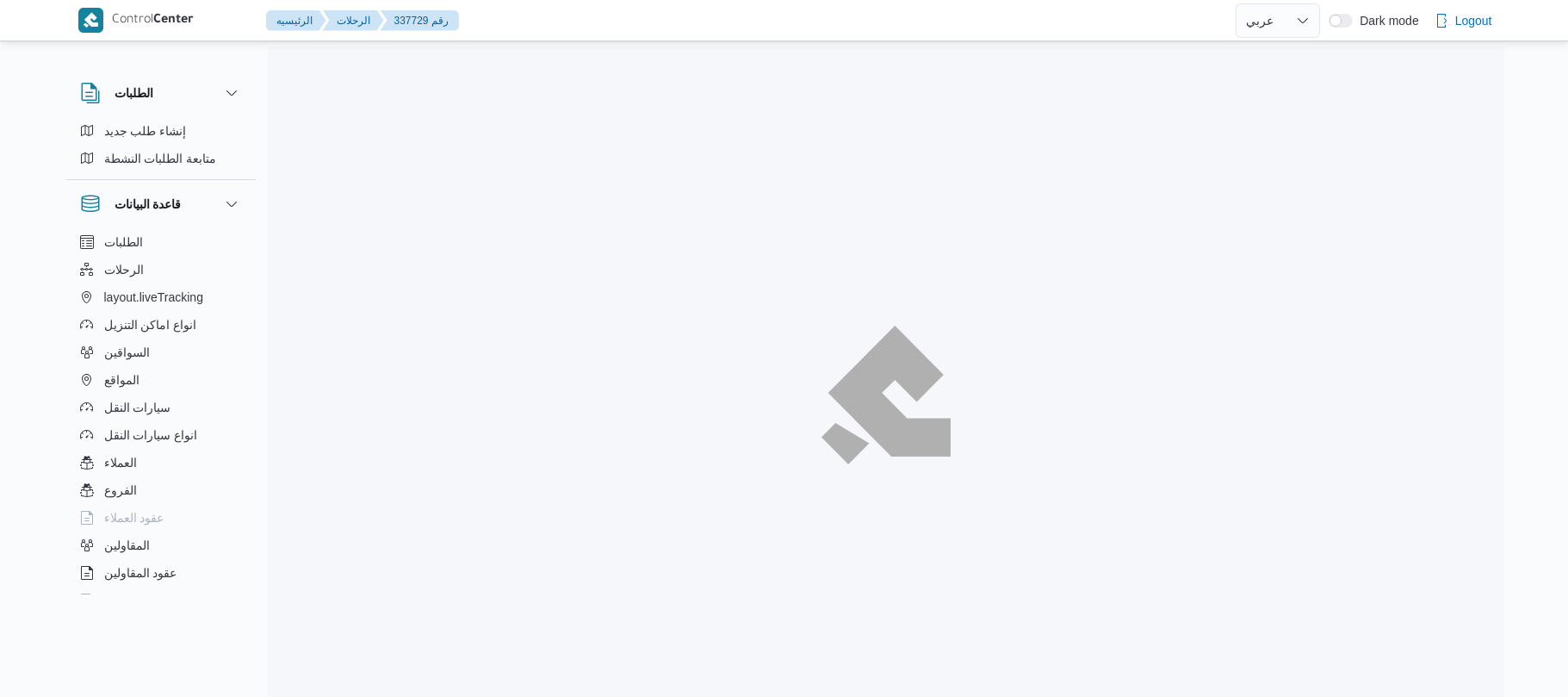
select select "ar"
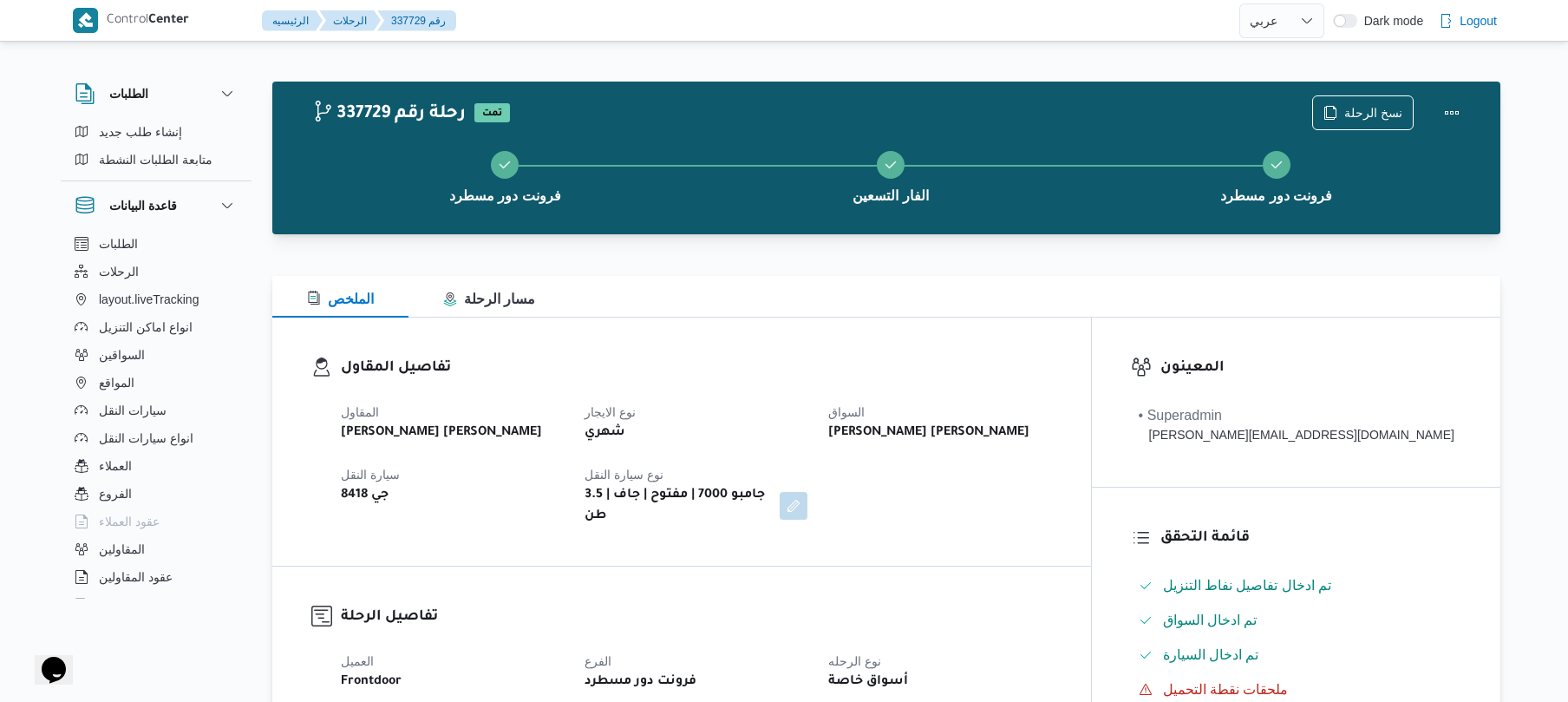
click at [768, 499] on b "جامبو 7000 | مفتوح | جاف | 3.5 طن" at bounding box center [676, 506] width 183 height 41
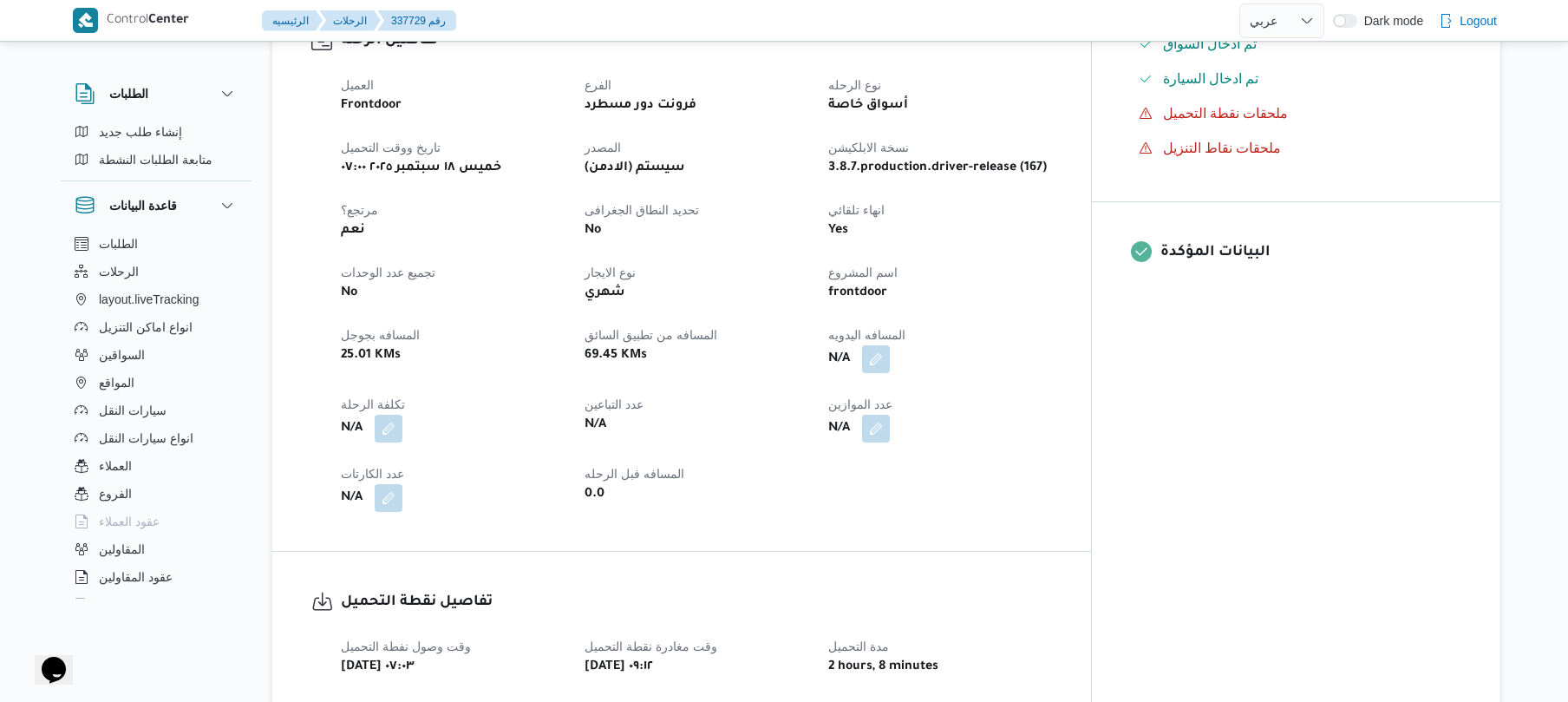
scroll to position [555, 0]
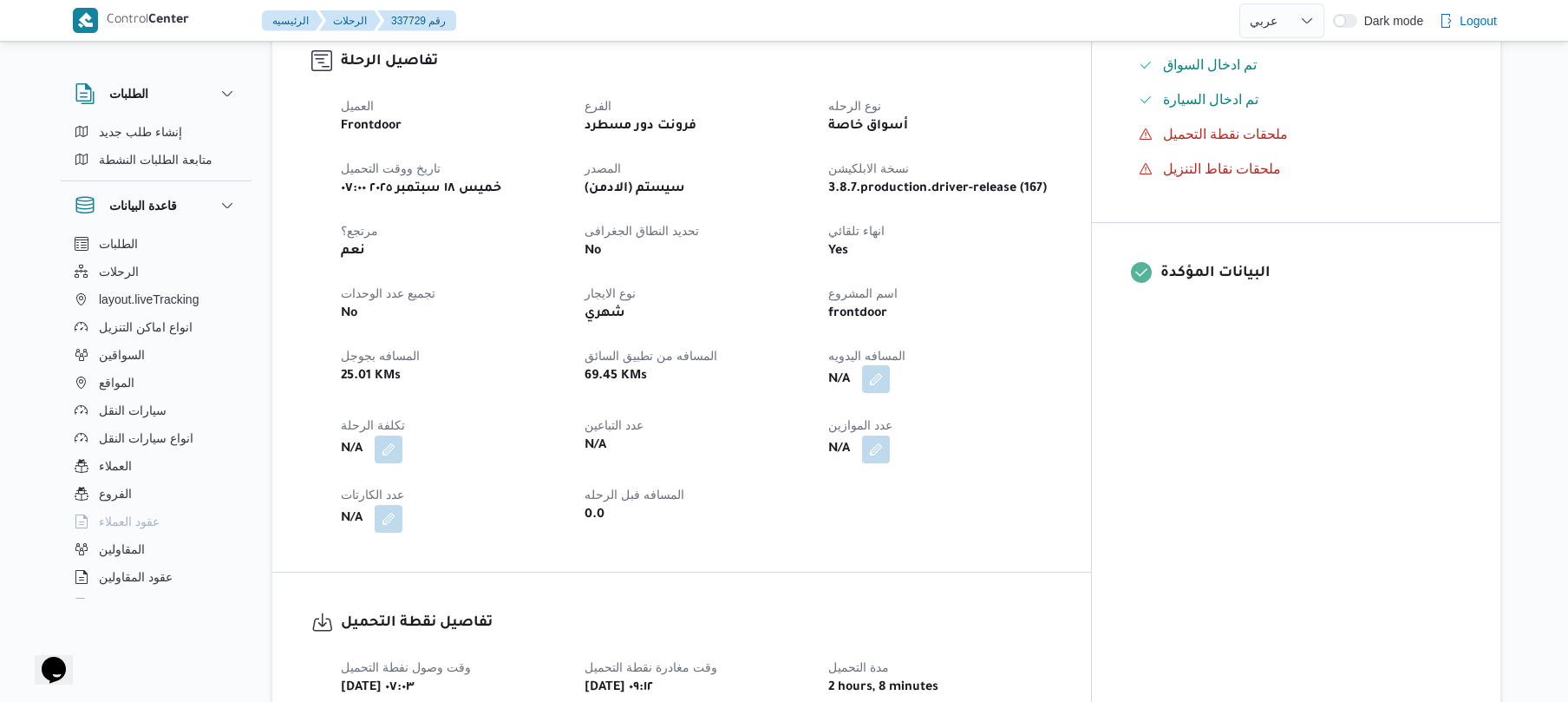
click at [890, 366] on button "button" at bounding box center [875, 379] width 27 height 27
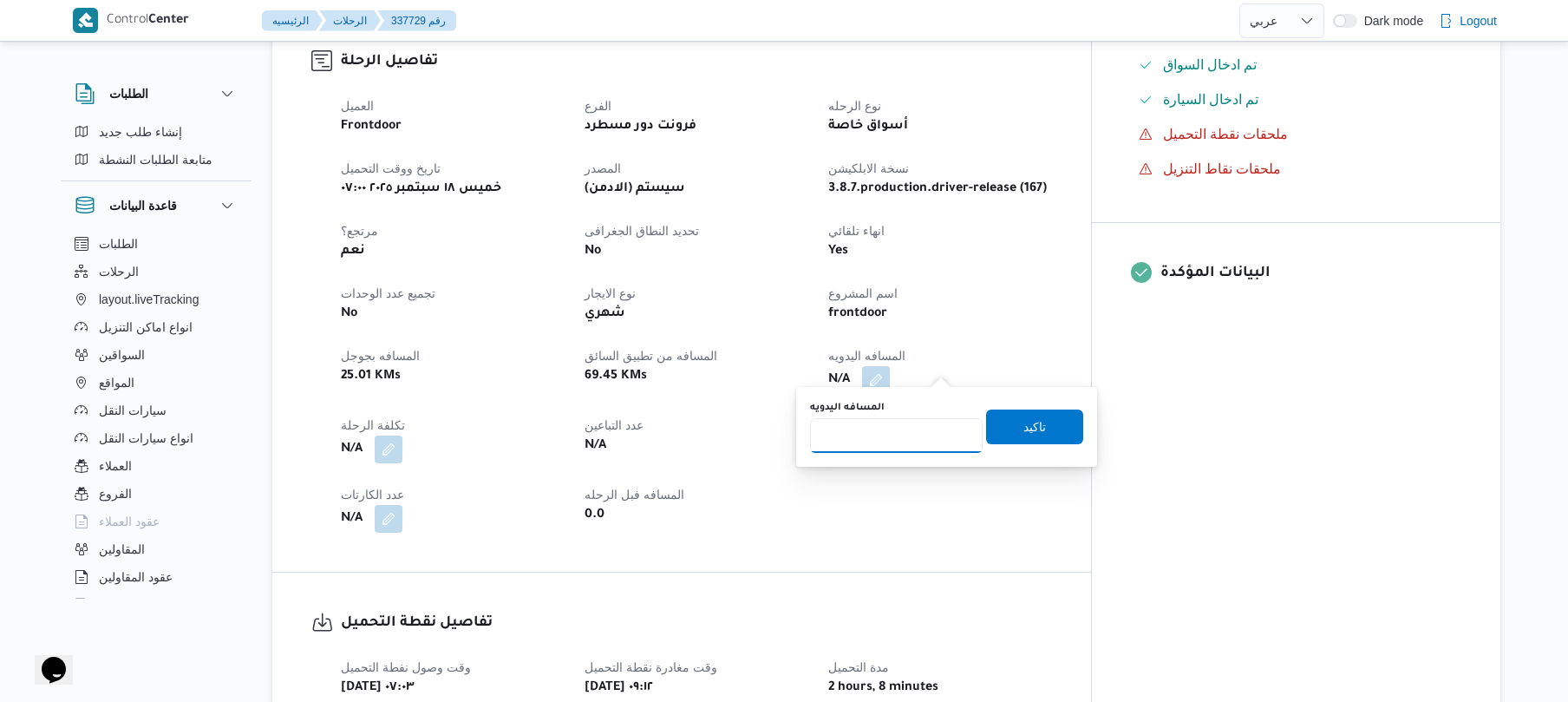
click at [910, 445] on input "المسافه اليدويه" at bounding box center [896, 435] width 172 height 35
type input "120"
click at [1023, 423] on span "تاكيد" at bounding box center [1035, 426] width 23 height 21
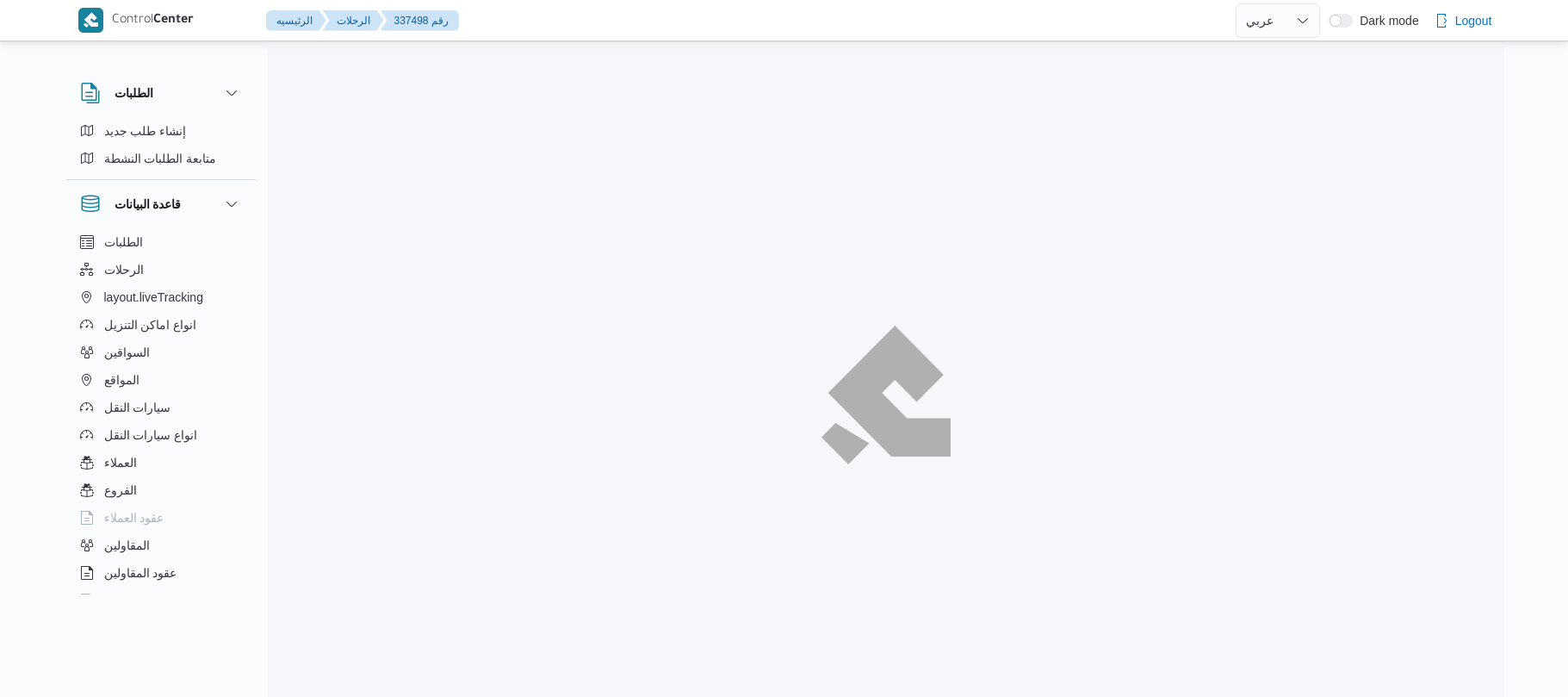
select select "ar"
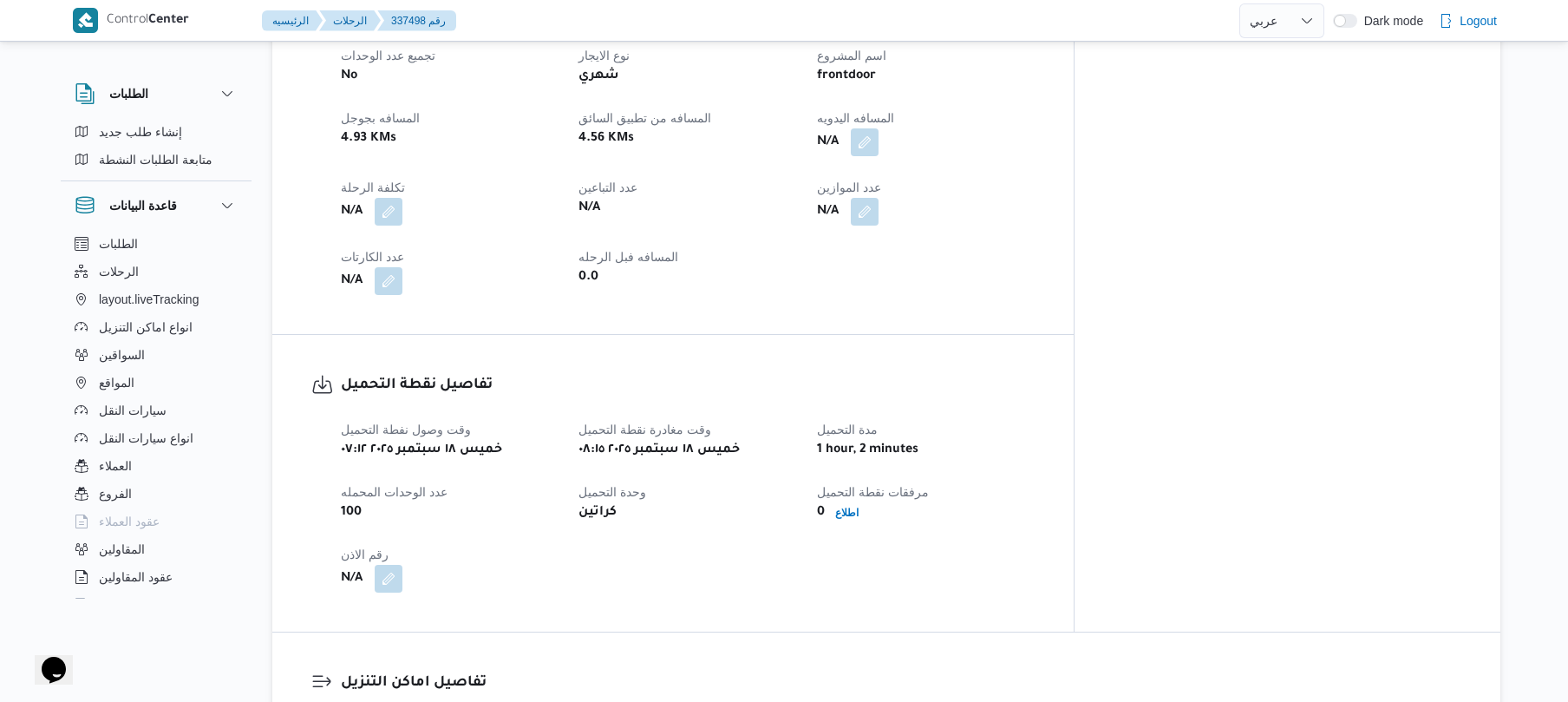
scroll to position [601, 0]
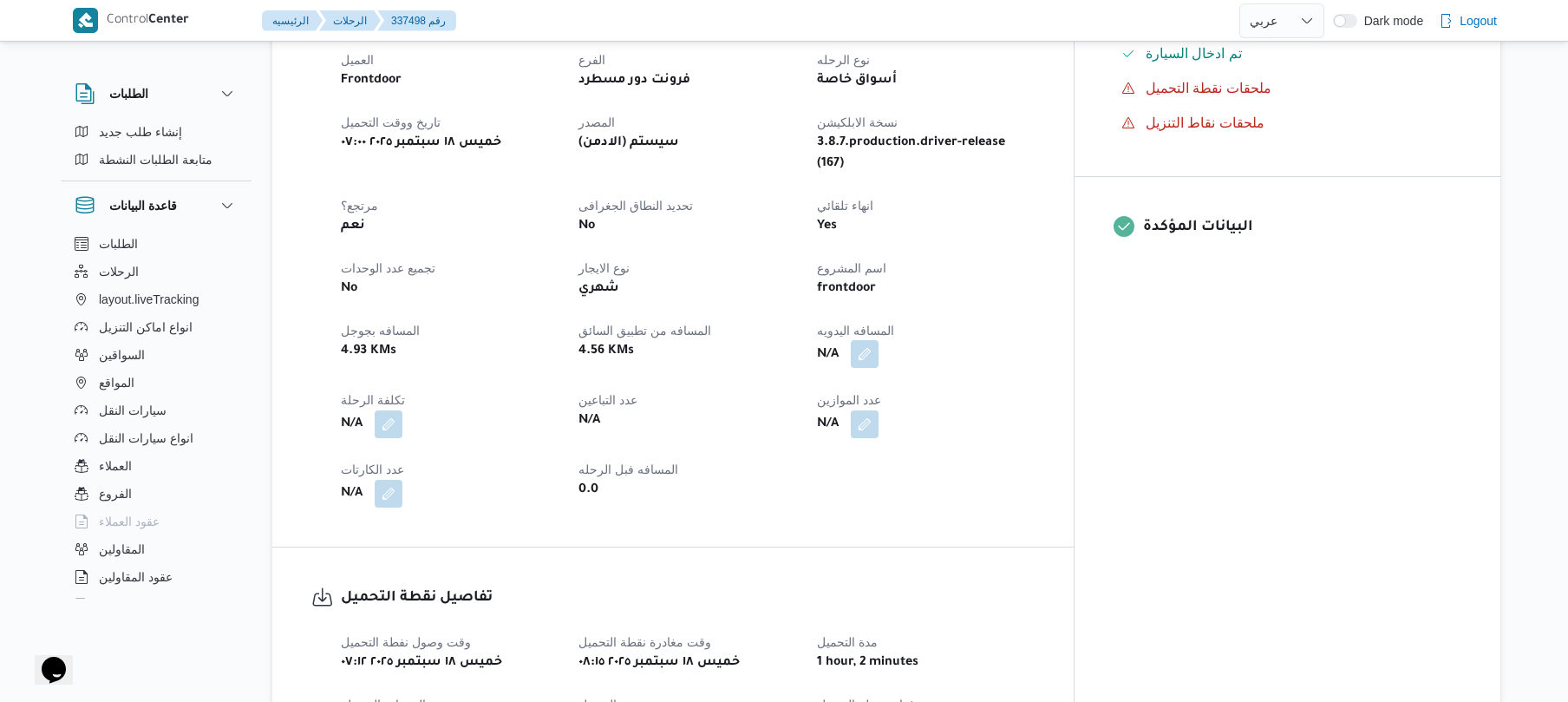
click at [879, 340] on button "button" at bounding box center [864, 353] width 27 height 27
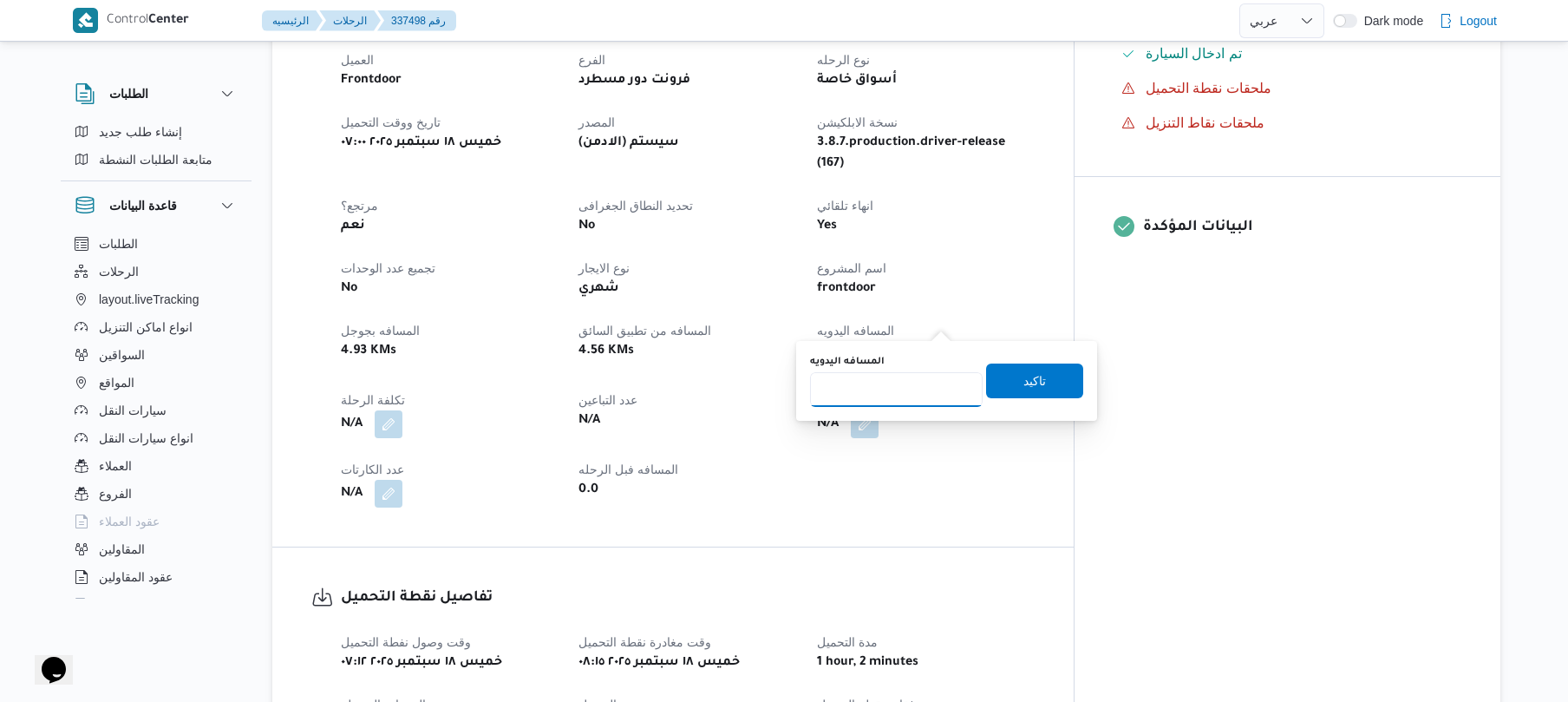
click at [916, 392] on input "المسافه اليدويه" at bounding box center [896, 389] width 172 height 35
type input "120"
click at [1034, 384] on span "تاكيد" at bounding box center [1035, 380] width 23 height 21
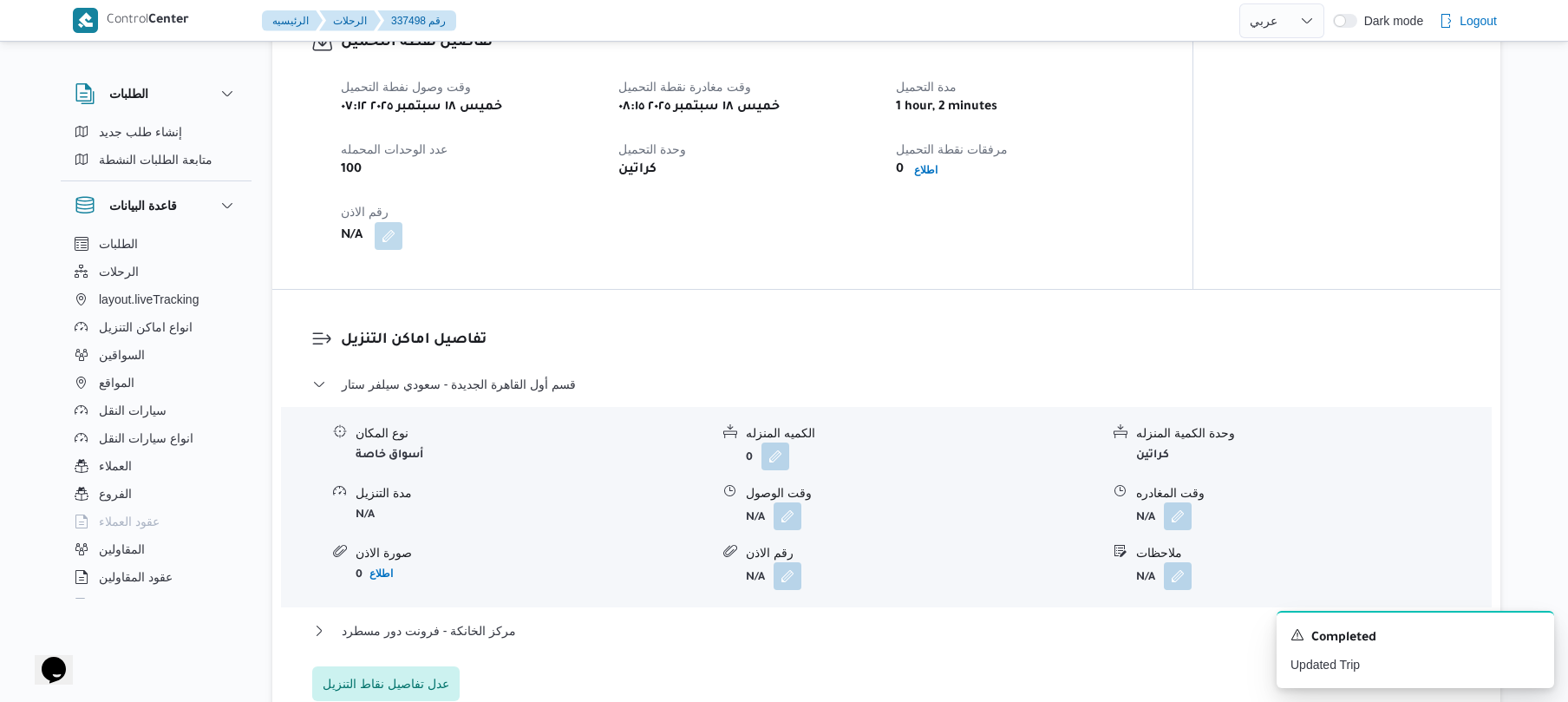
scroll to position [1156, 0]
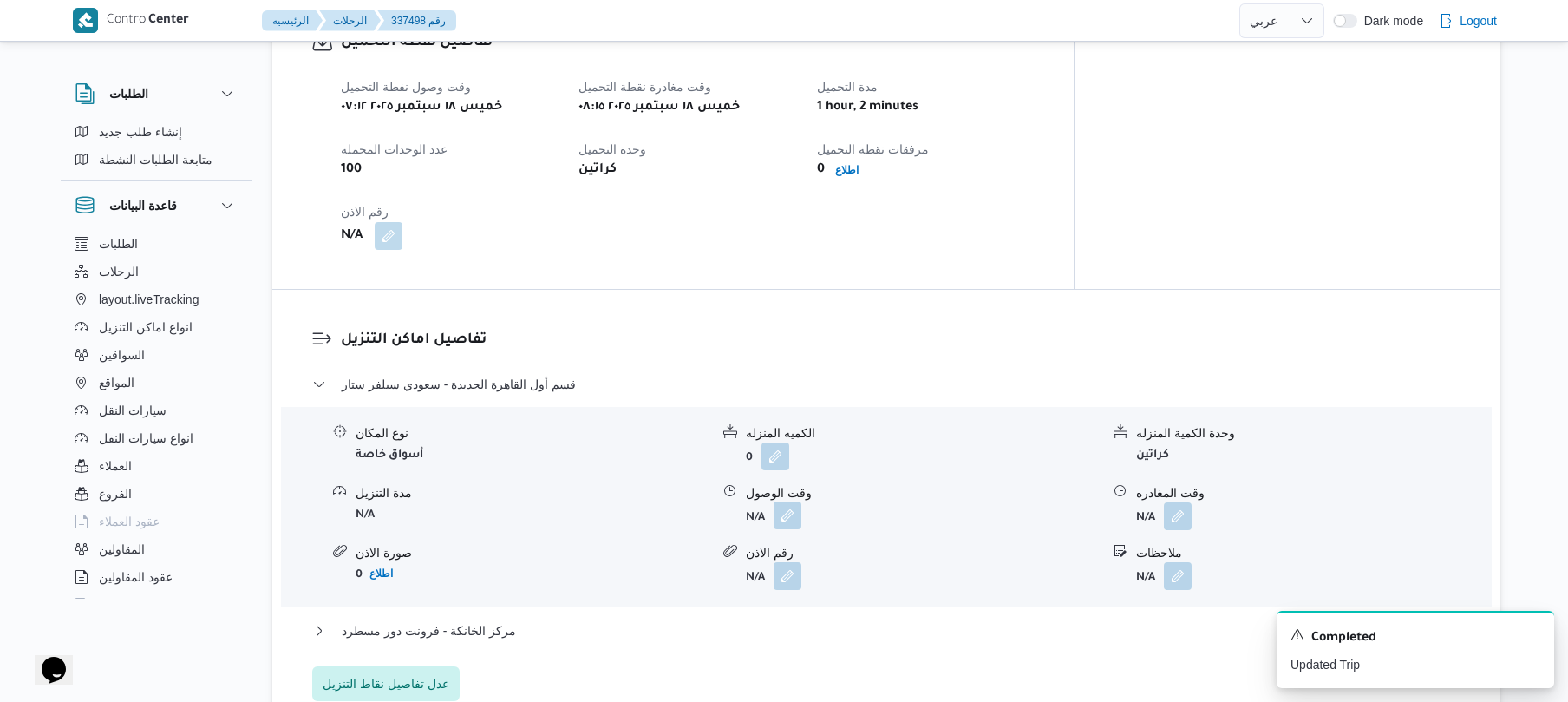
click at [789, 501] on button "button" at bounding box center [787, 514] width 27 height 27
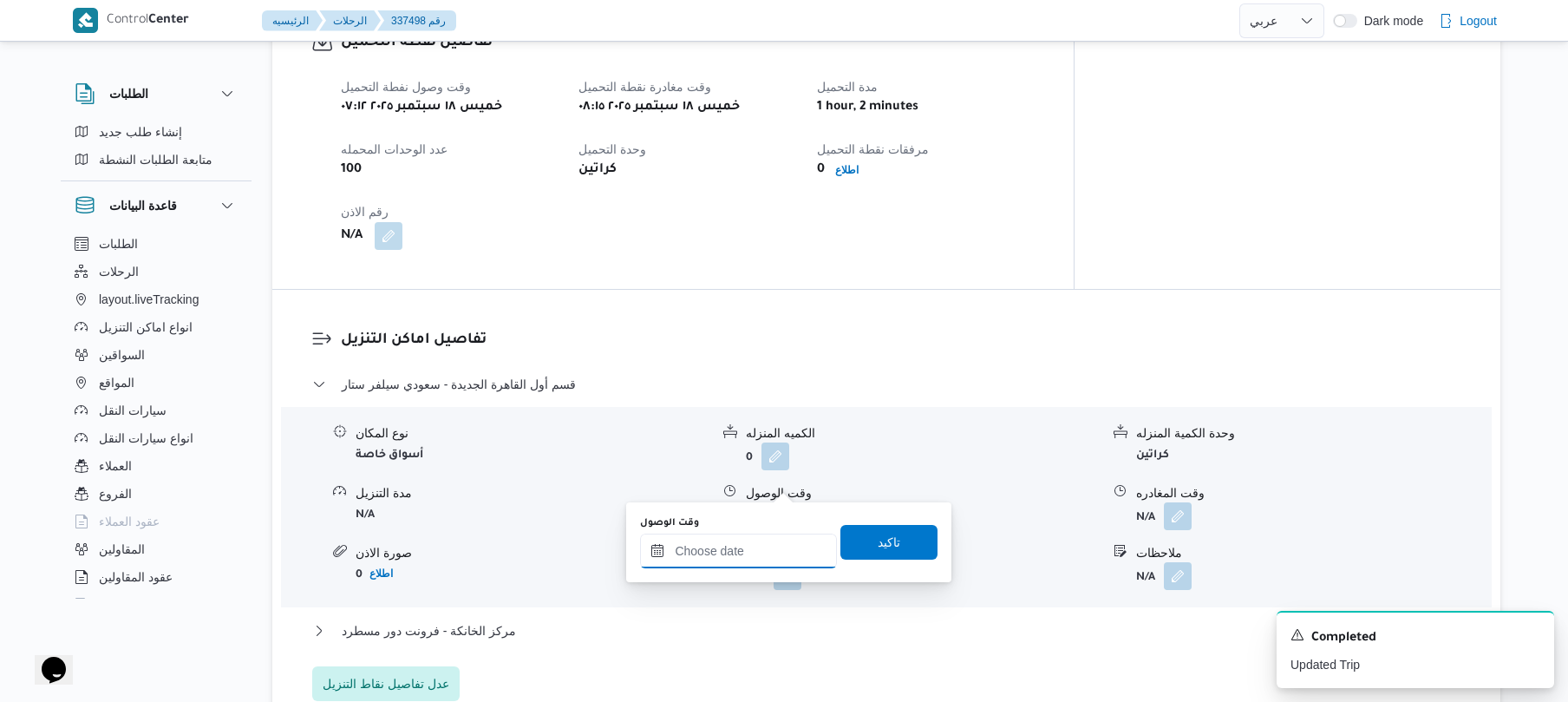
click at [760, 559] on input "وقت الوصول" at bounding box center [738, 550] width 197 height 35
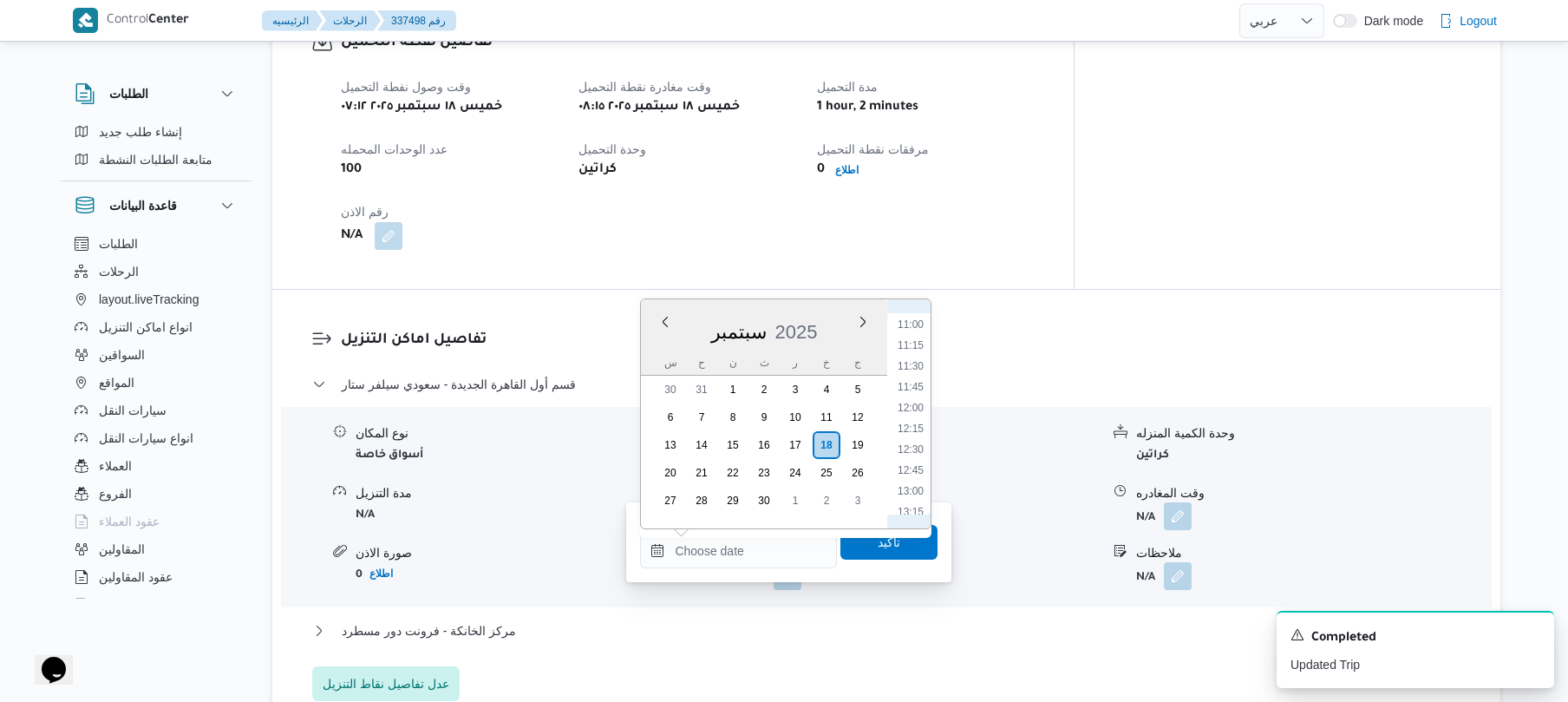
scroll to position [743, 0]
click at [918, 333] on li "09:00" at bounding box center [910, 329] width 40 height 17
type input "[DATE] ٠٩:٠٠"
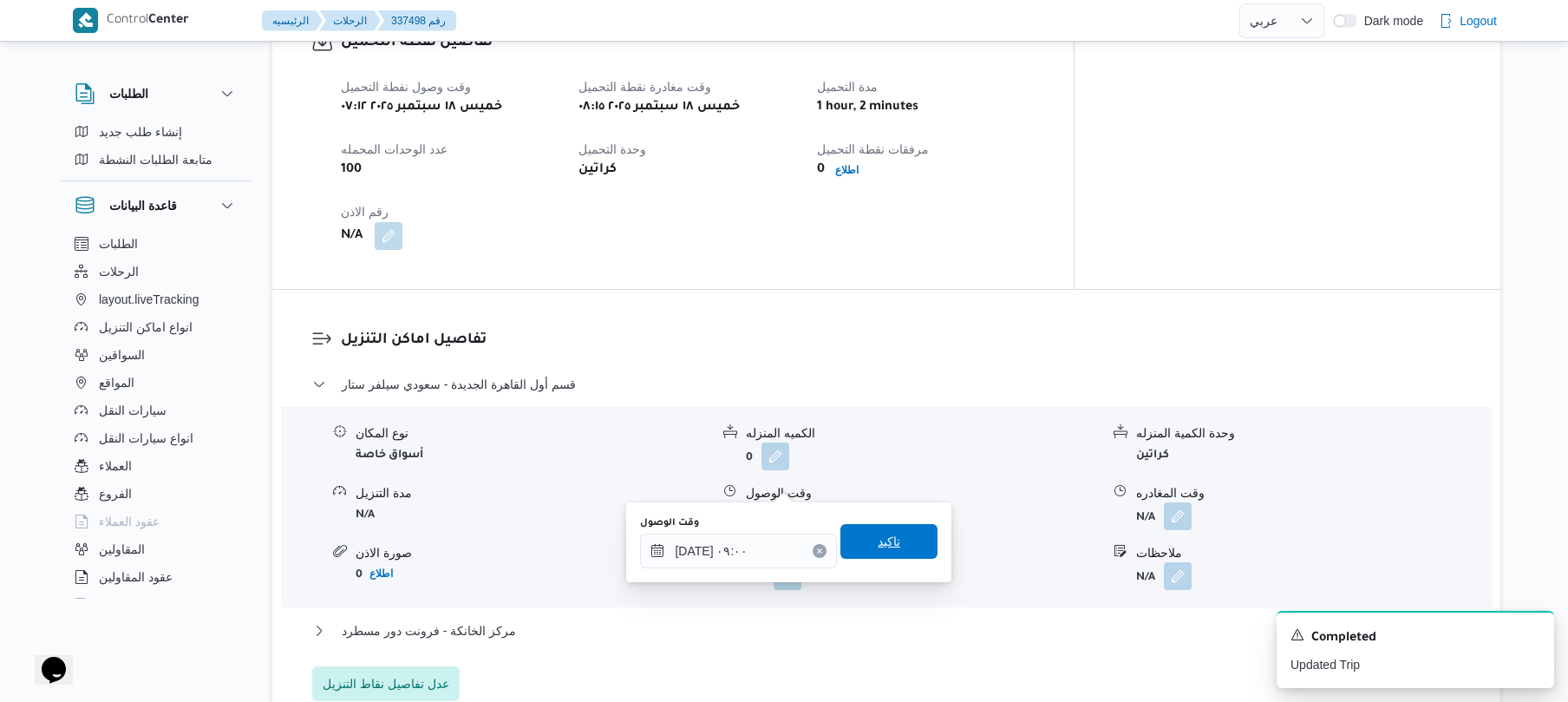
click at [879, 535] on span "تاكيد" at bounding box center [890, 541] width 23 height 21
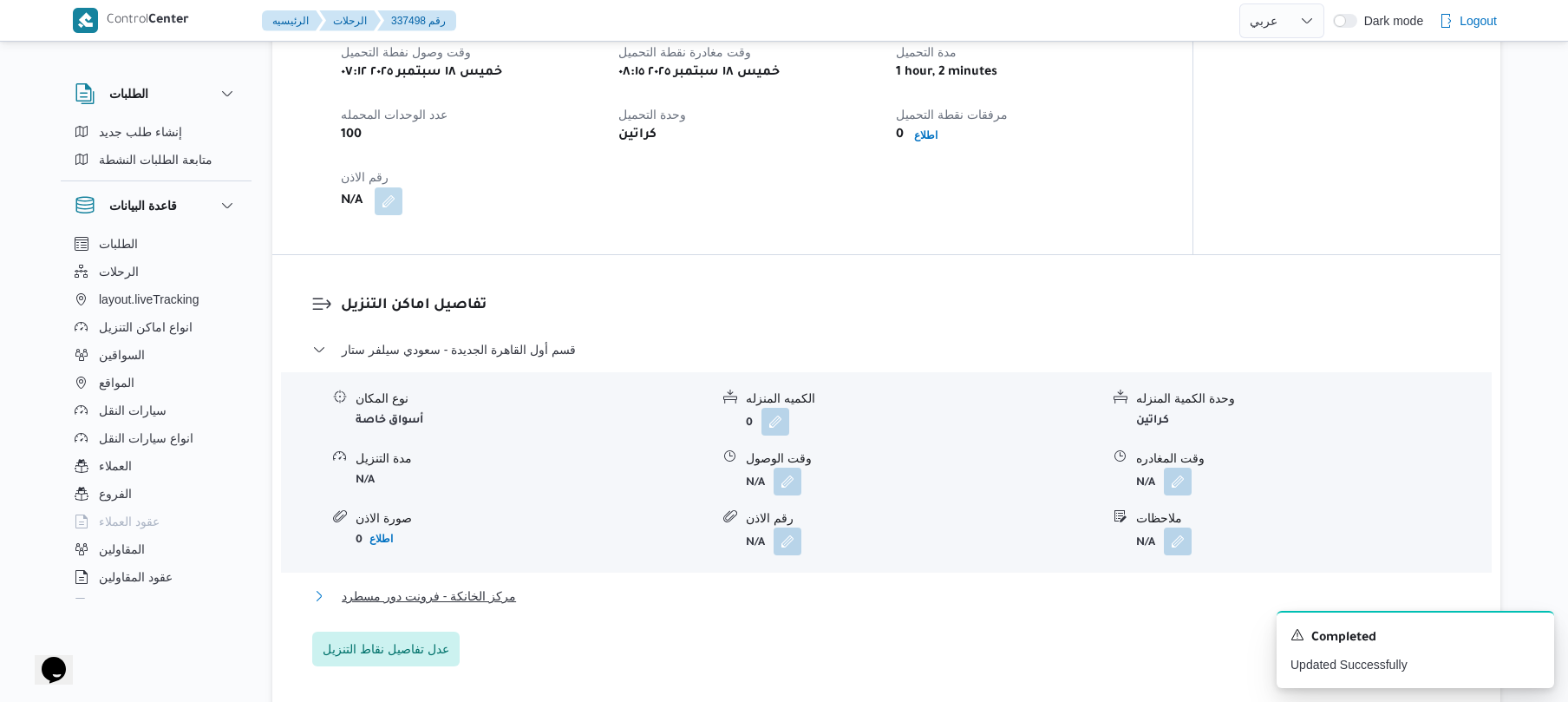
click at [812, 602] on button "مركز الخانكة - فرونت دور مسطرد" at bounding box center [887, 596] width 1150 height 21
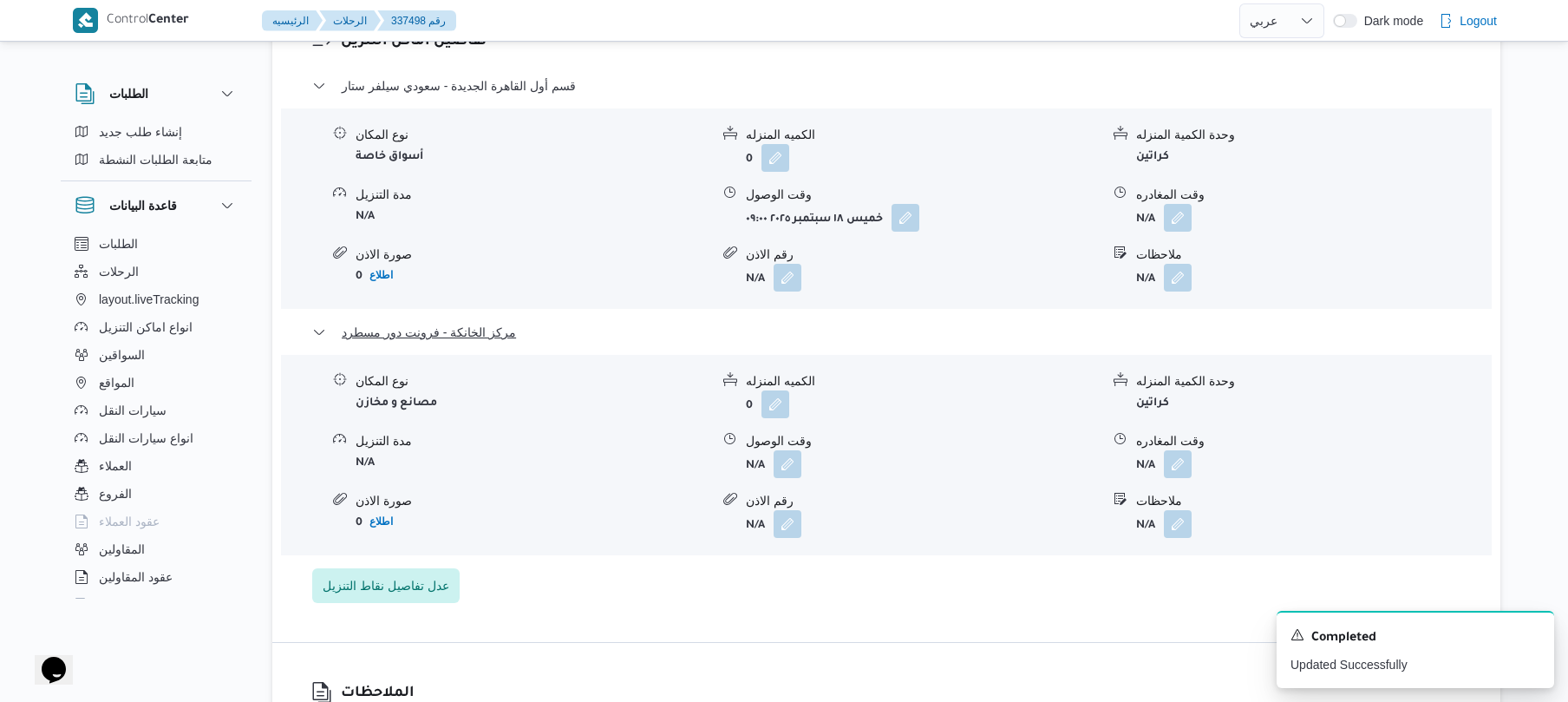
scroll to position [1526, 0]
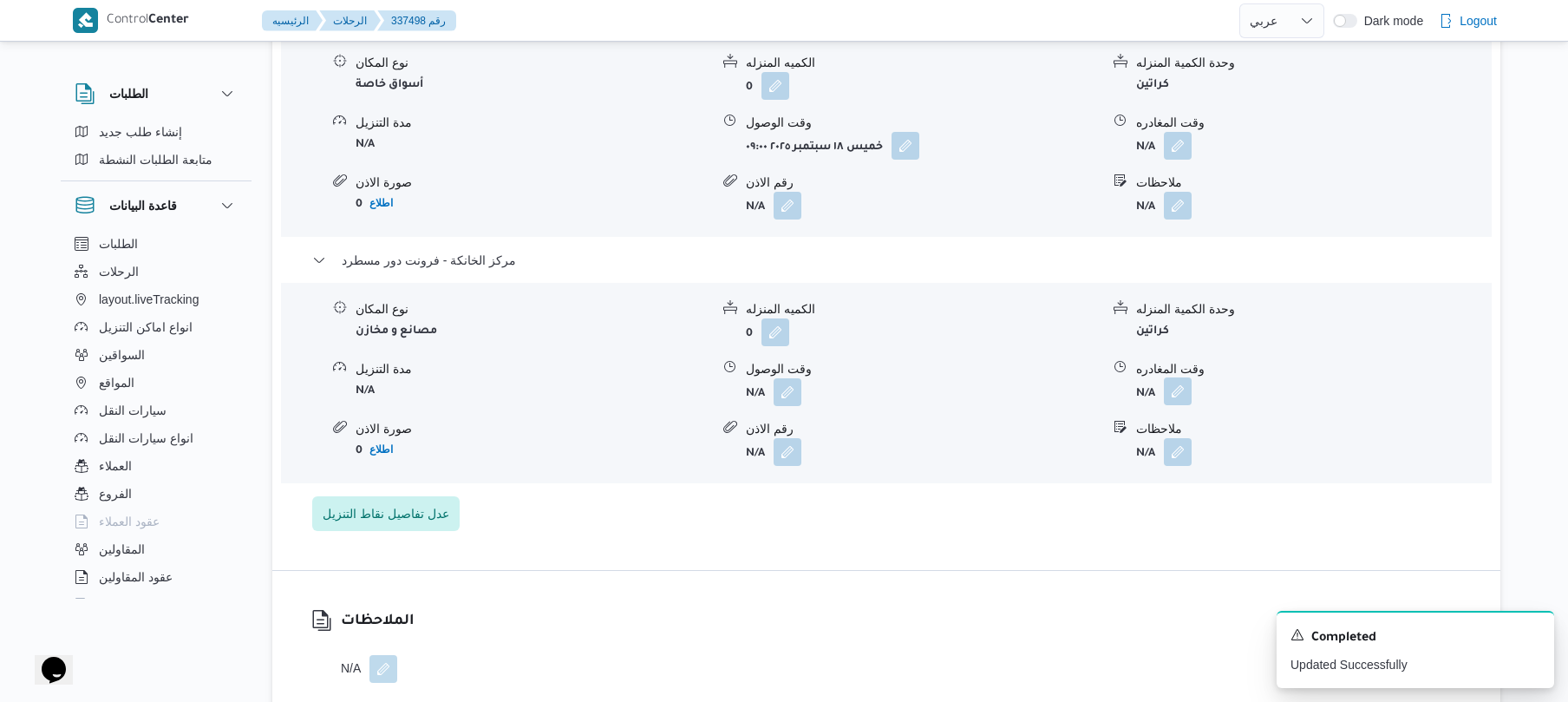
click at [1181, 377] on button "button" at bounding box center [1177, 390] width 27 height 27
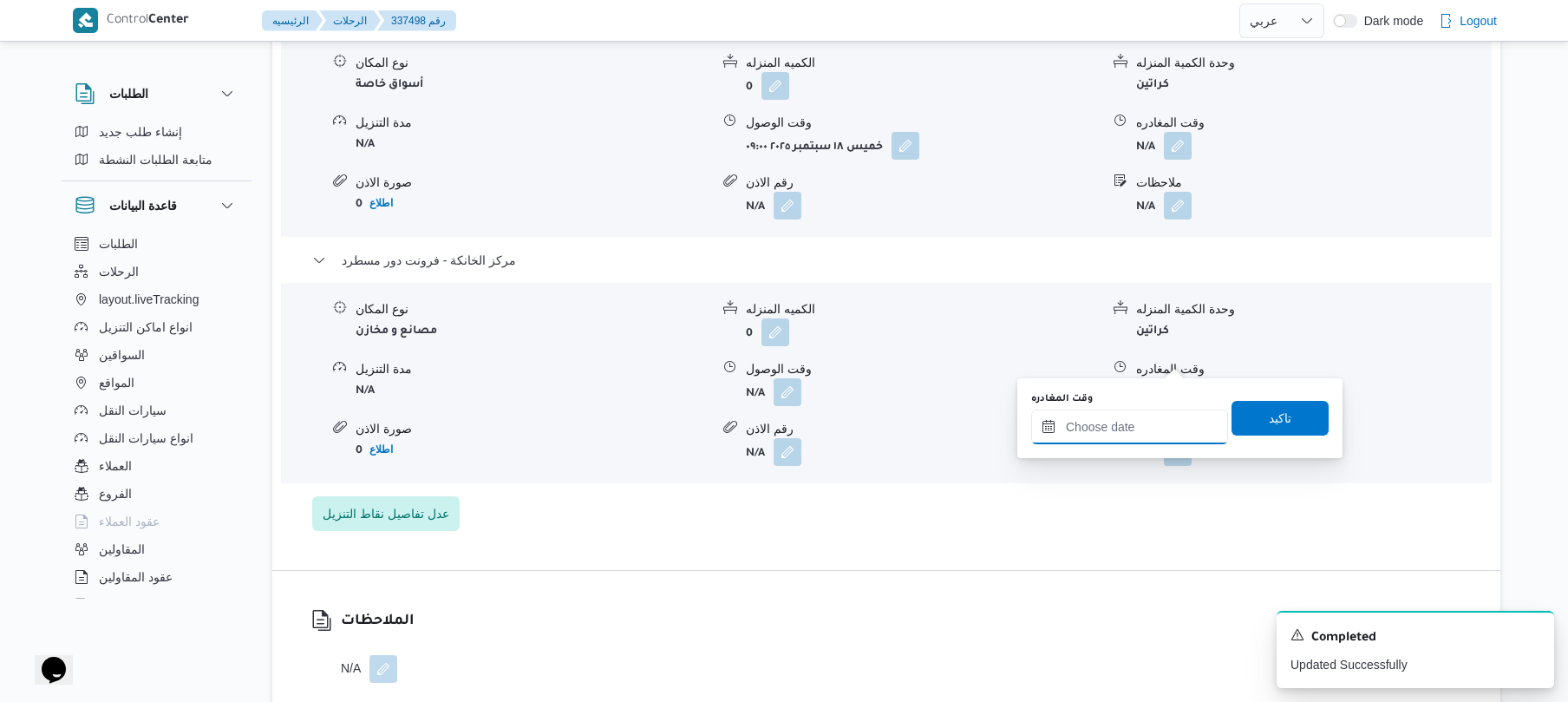
click at [1126, 420] on input "وقت المغادره" at bounding box center [1130, 426] width 197 height 35
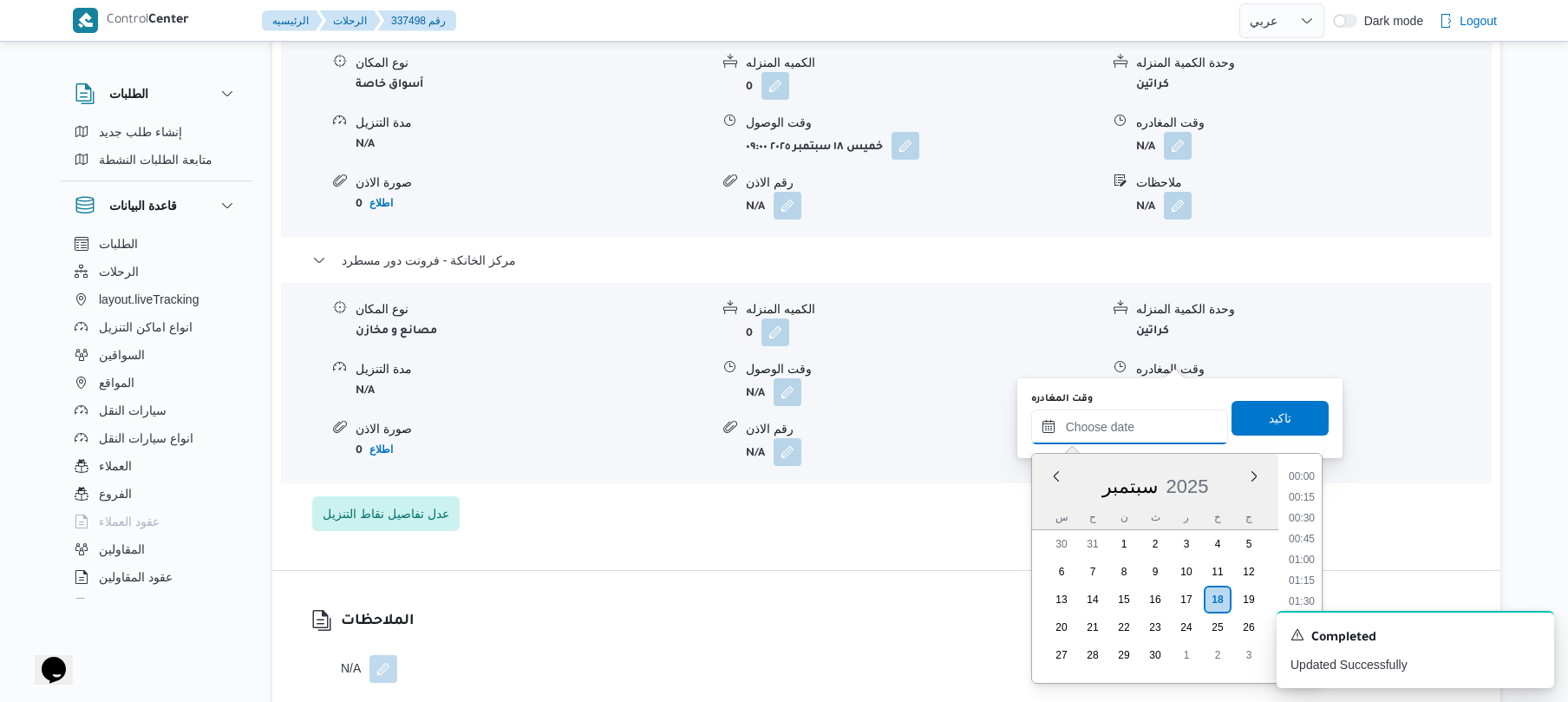
scroll to position [1542, 0]
click at [1306, 511] on li "19:00" at bounding box center [1302, 516] width 40 height 17
type input "[DATE] ١٩:٠٠"
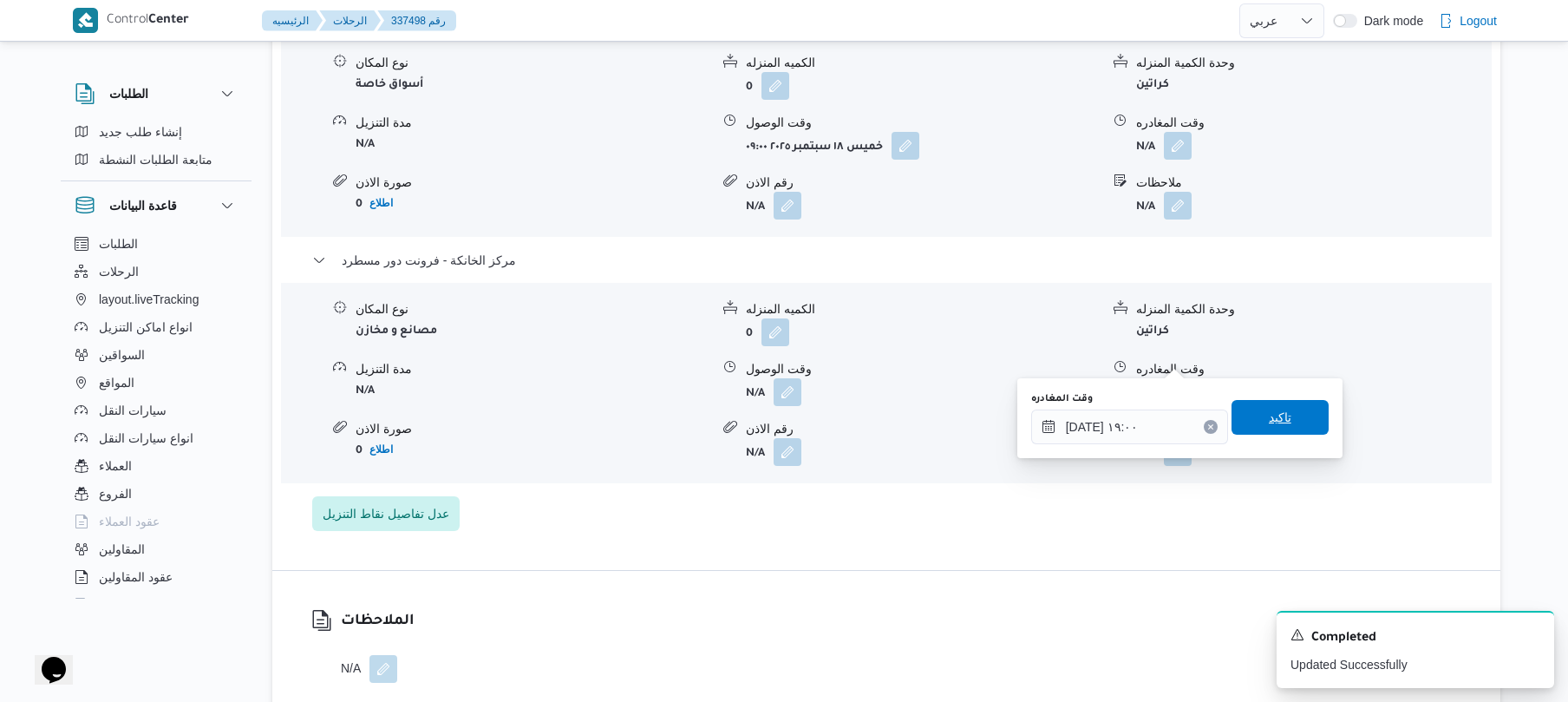
click at [1275, 417] on span "تاكيد" at bounding box center [1281, 417] width 23 height 21
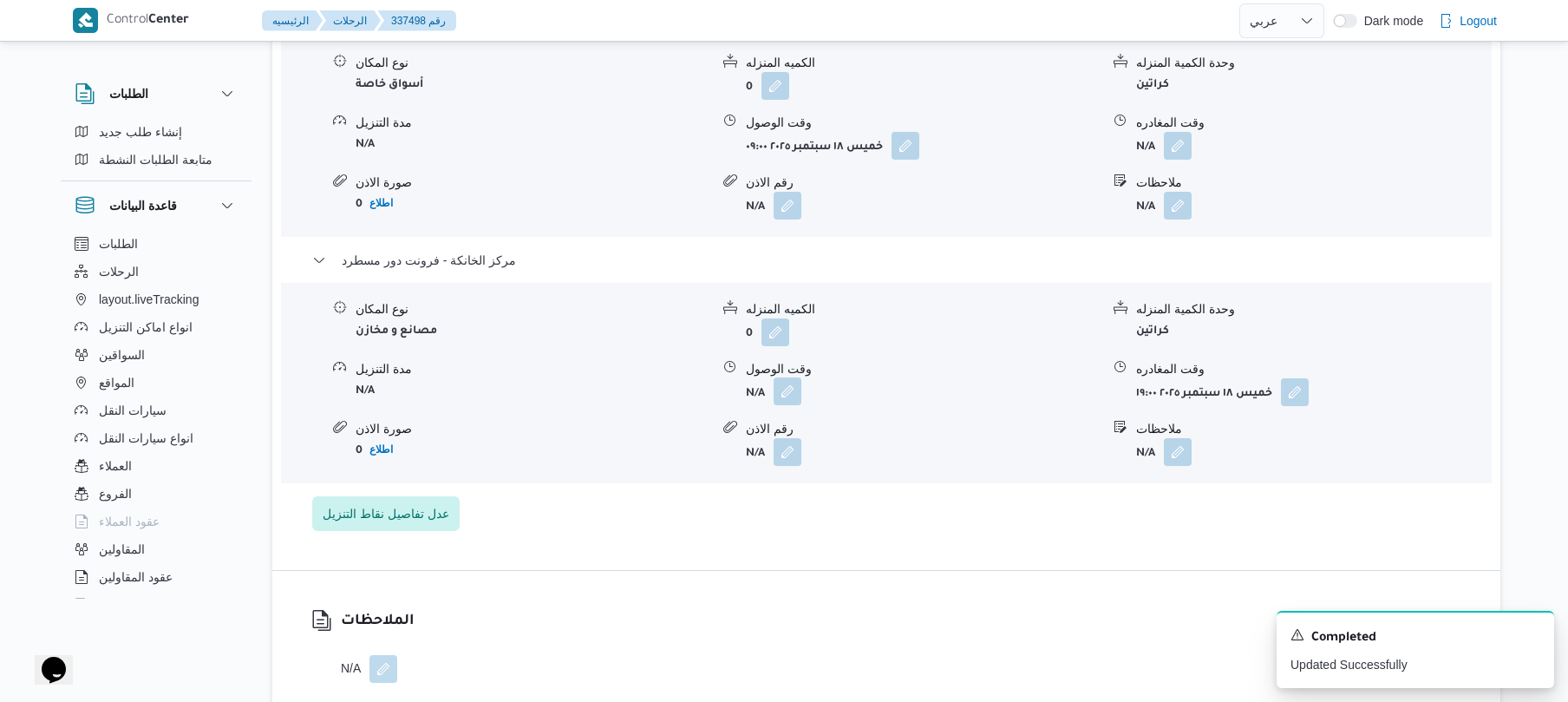
click at [778, 377] on button "button" at bounding box center [787, 390] width 27 height 27
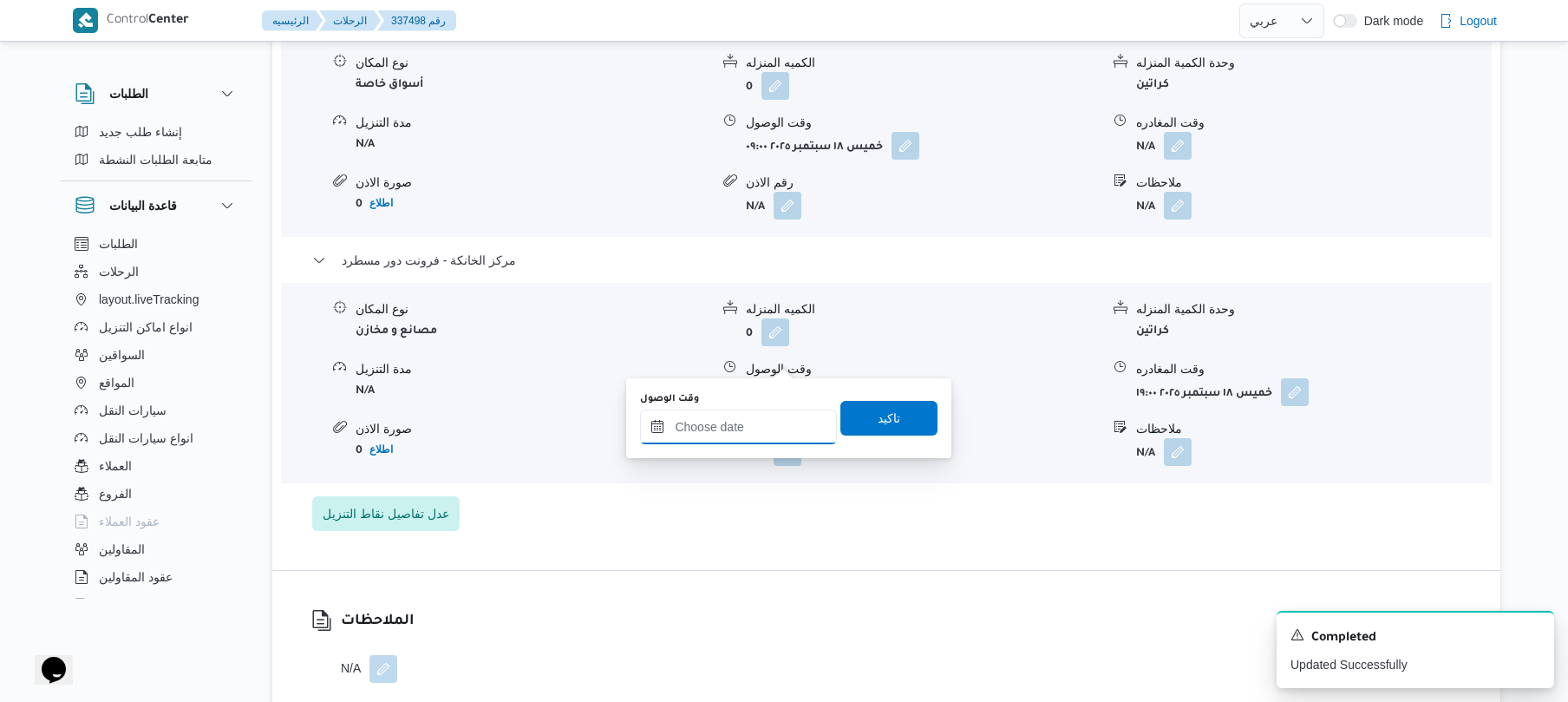
click at [780, 423] on input "وقت الوصول" at bounding box center [738, 426] width 197 height 35
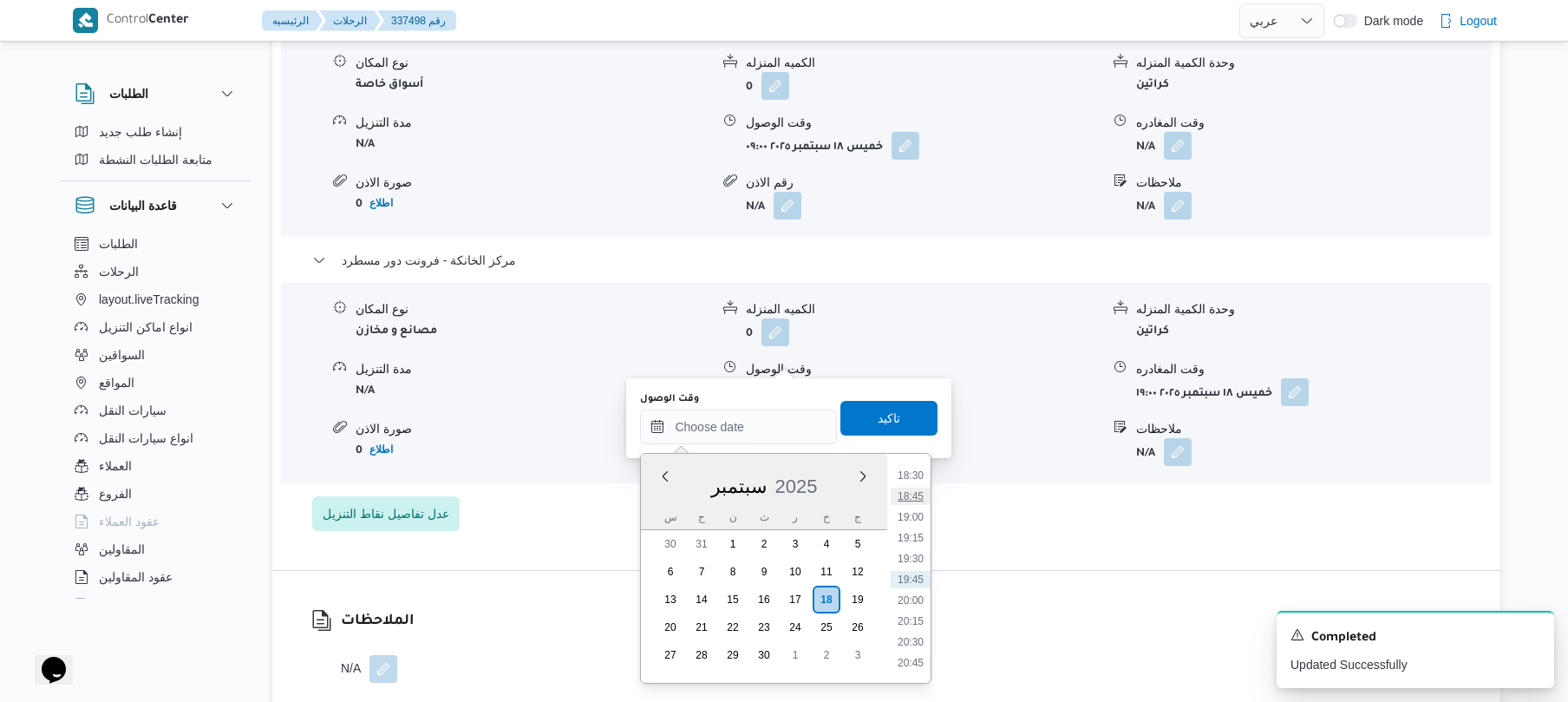
click at [916, 500] on li "18:45" at bounding box center [910, 496] width 40 height 17
type input "١٨/٠٩/٢٠٢٥ ١٨:٤٥"
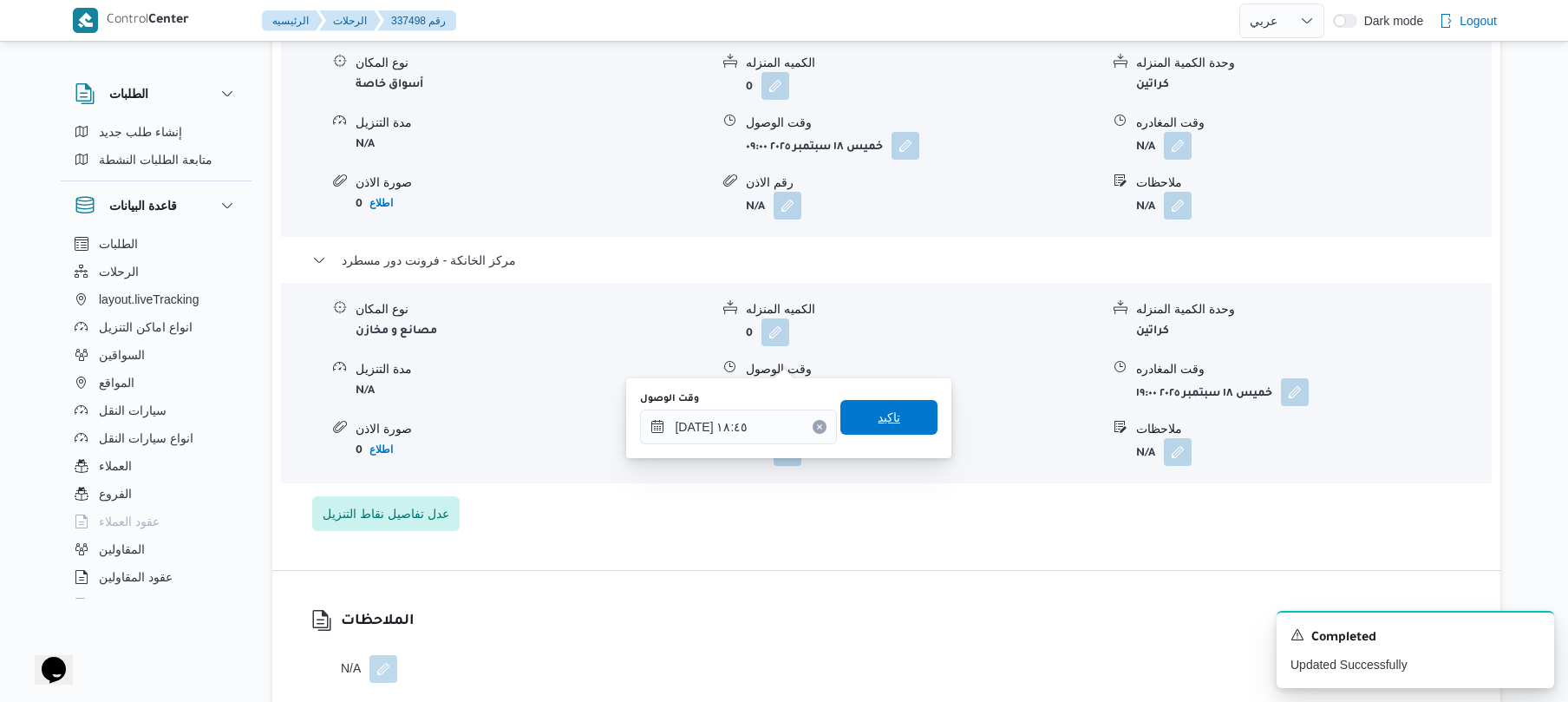
click at [901, 423] on span "تاكيد" at bounding box center [889, 416] width 97 height 35
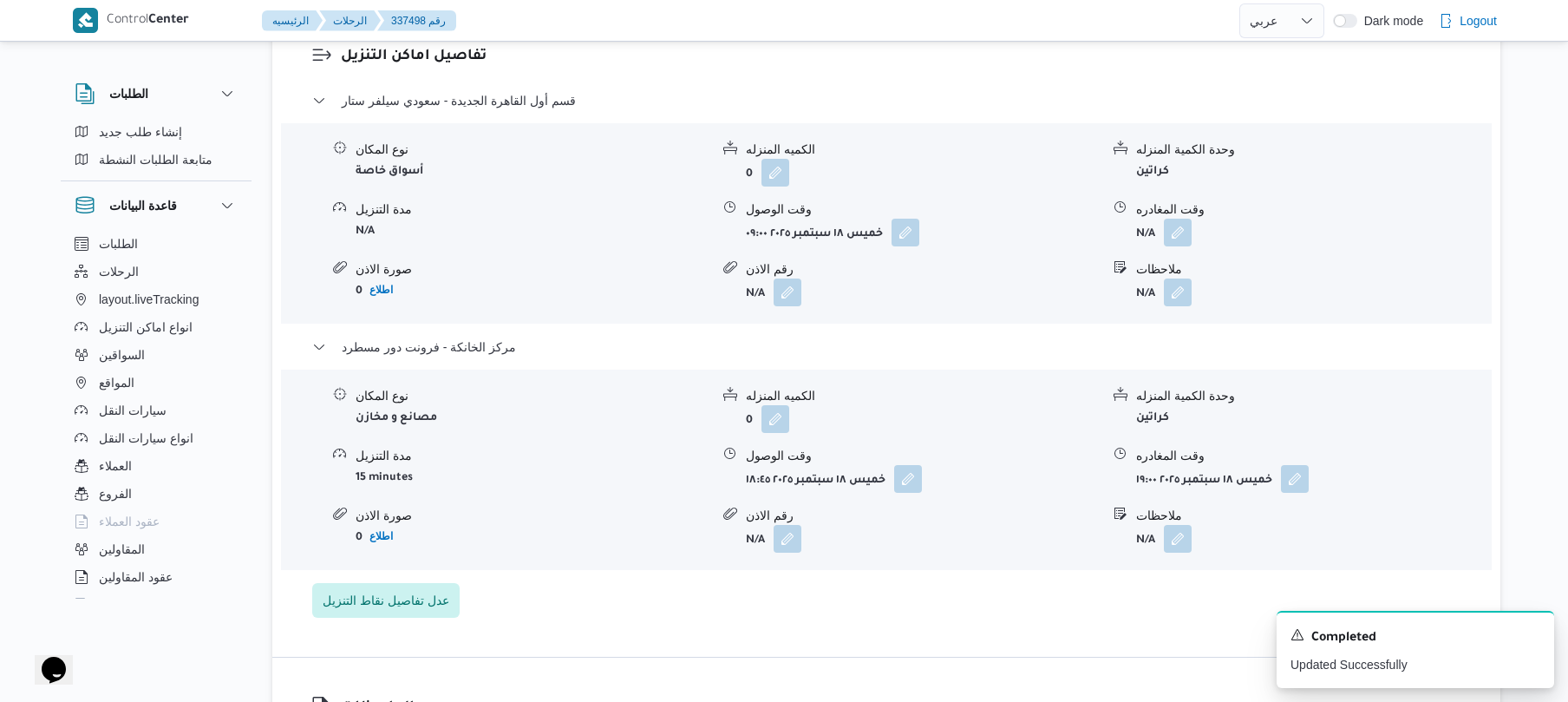
scroll to position [1434, 0]
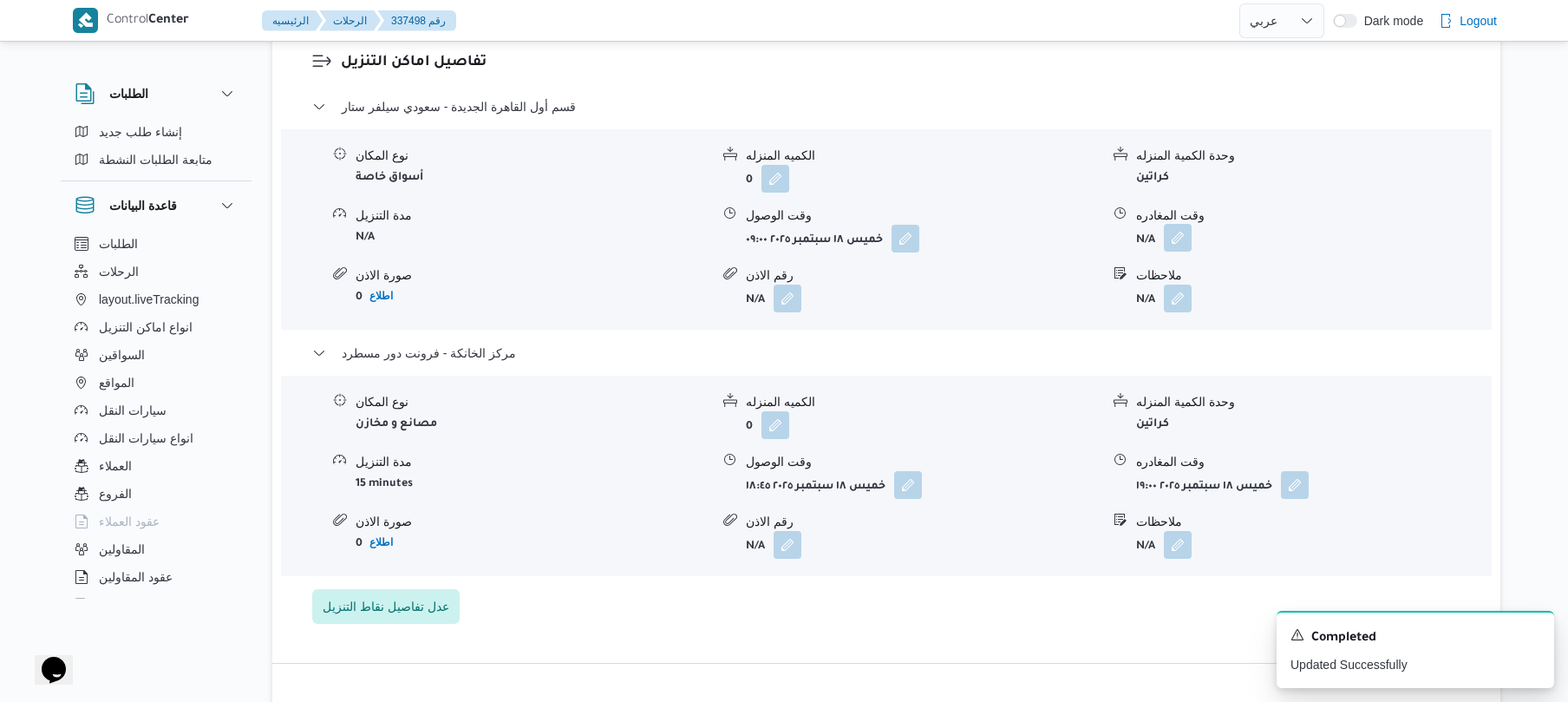
click at [1184, 224] on button "button" at bounding box center [1177, 237] width 27 height 27
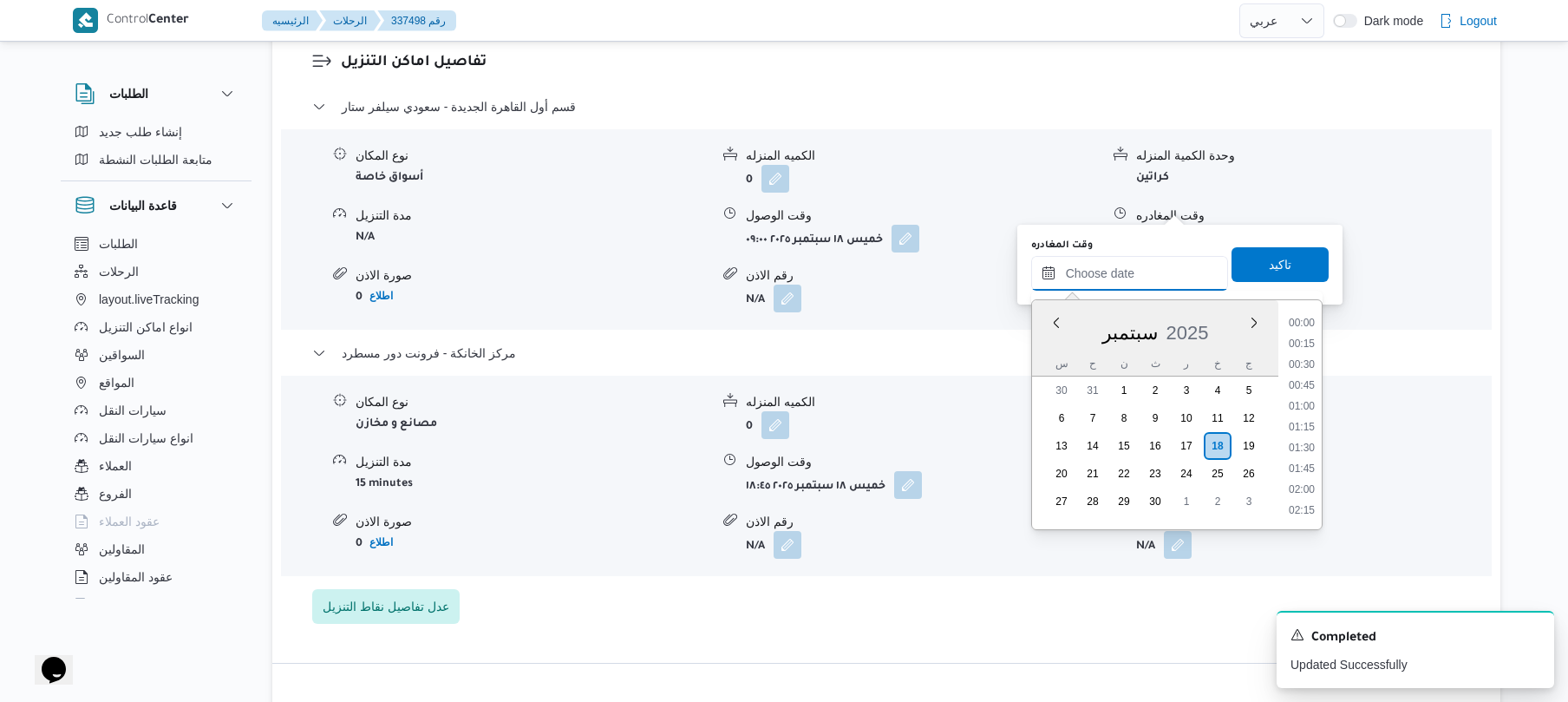
click at [1135, 264] on input "وقت المغادره" at bounding box center [1130, 273] width 197 height 35
click at [1305, 452] on li "18:00" at bounding box center [1302, 450] width 40 height 17
type input "١٨/٠٩/٢٠٢٥ ١٨:٠٠"
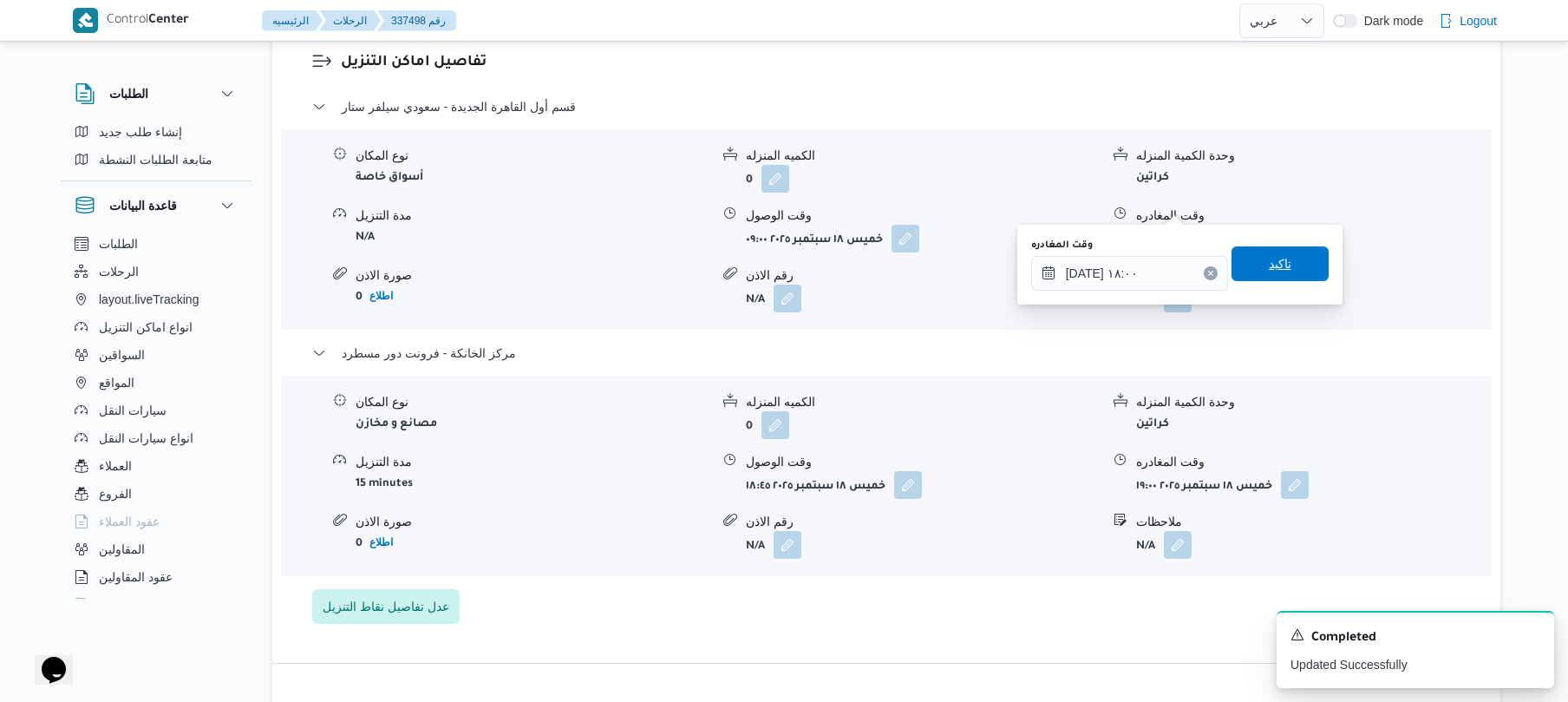
click at [1284, 265] on span "تاكيد" at bounding box center [1280, 263] width 97 height 35
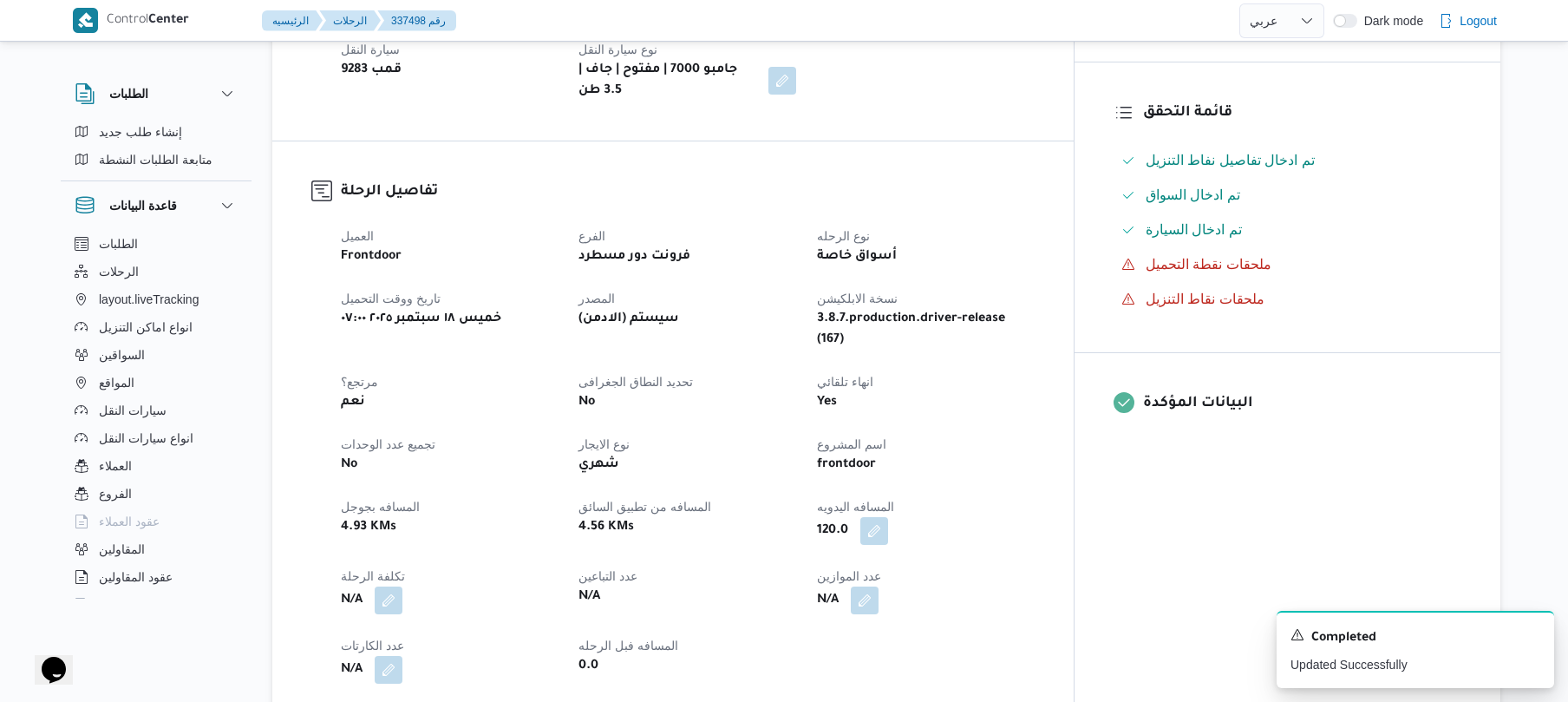
scroll to position [0, 0]
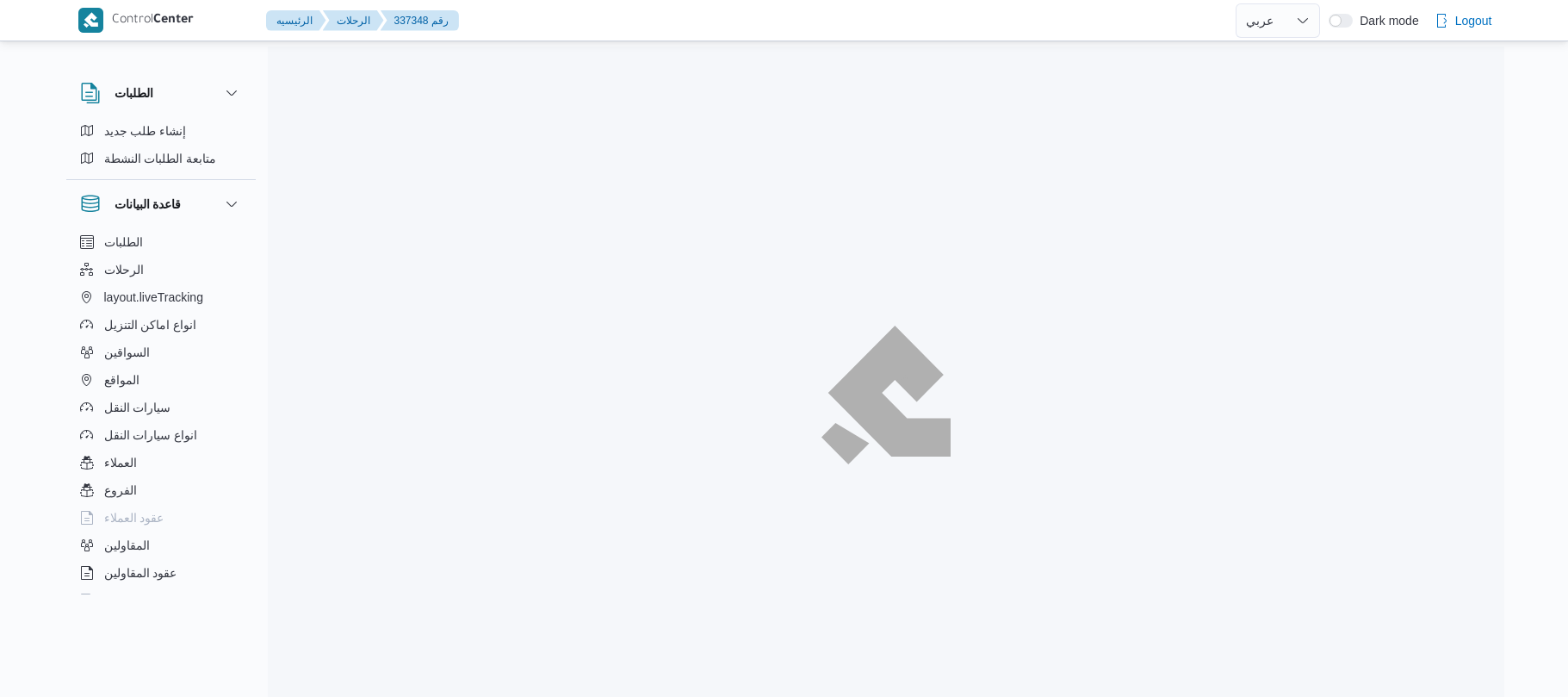
select select "ar"
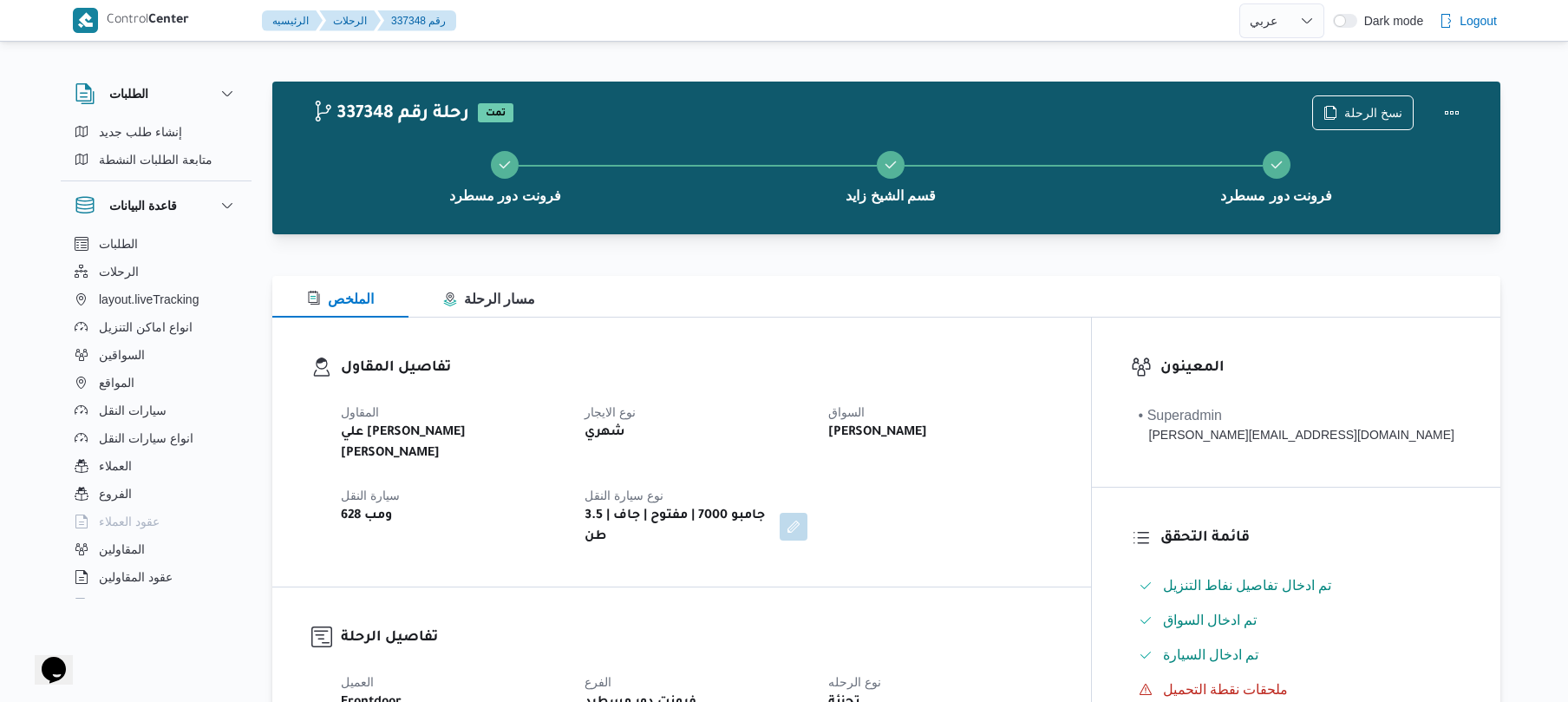
click at [1003, 288] on div "الملخص مسار الرحلة" at bounding box center [886, 297] width 1228 height 41
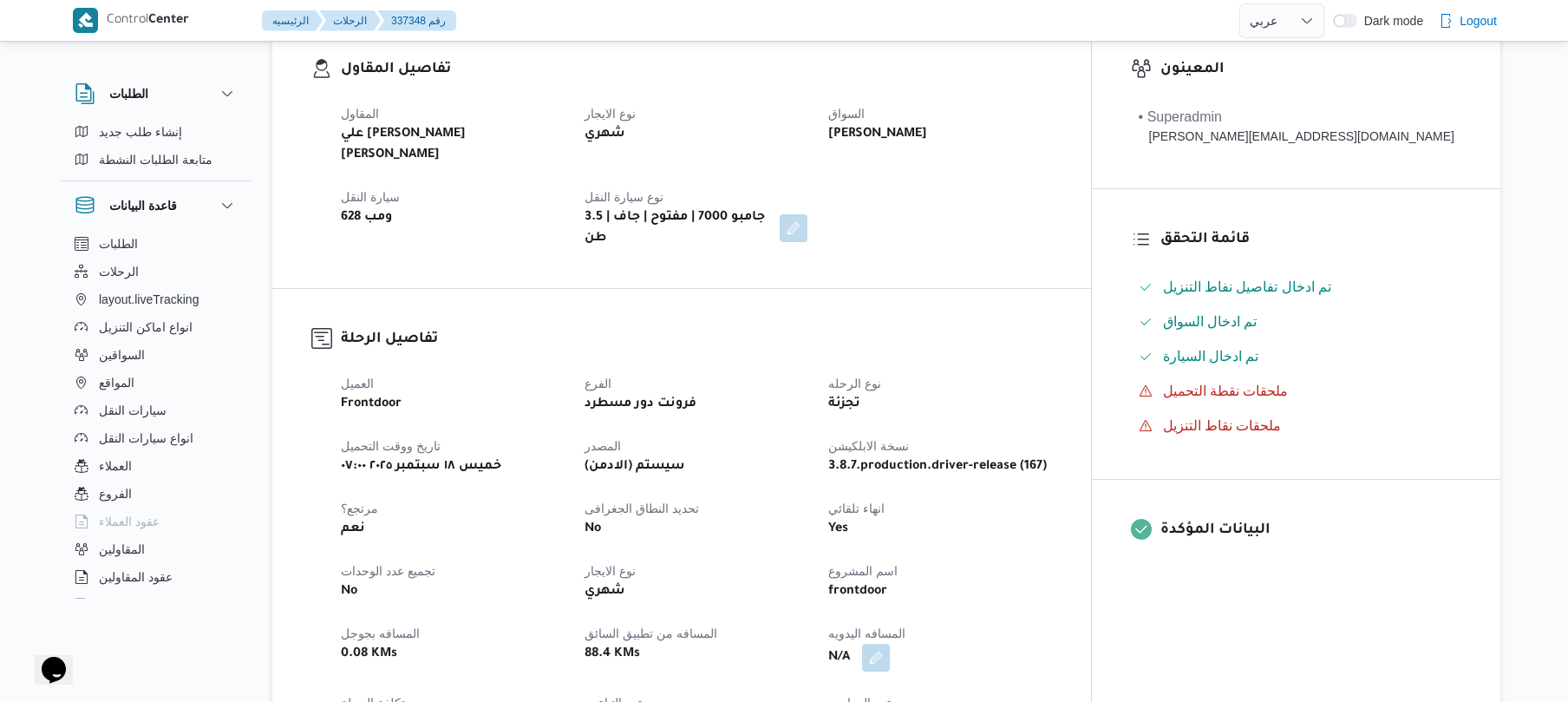
scroll to position [555, 0]
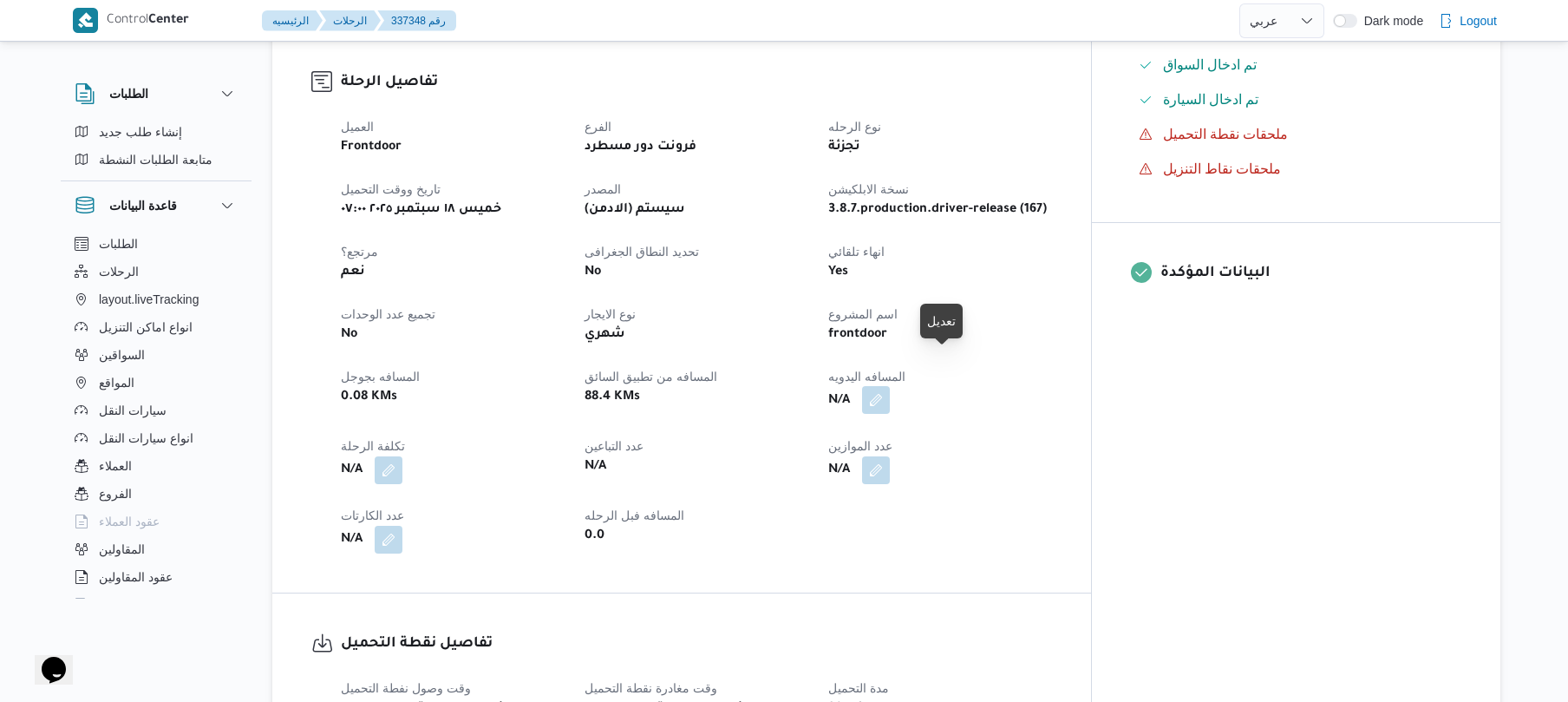
click at [890, 386] on button "button" at bounding box center [875, 400] width 27 height 27
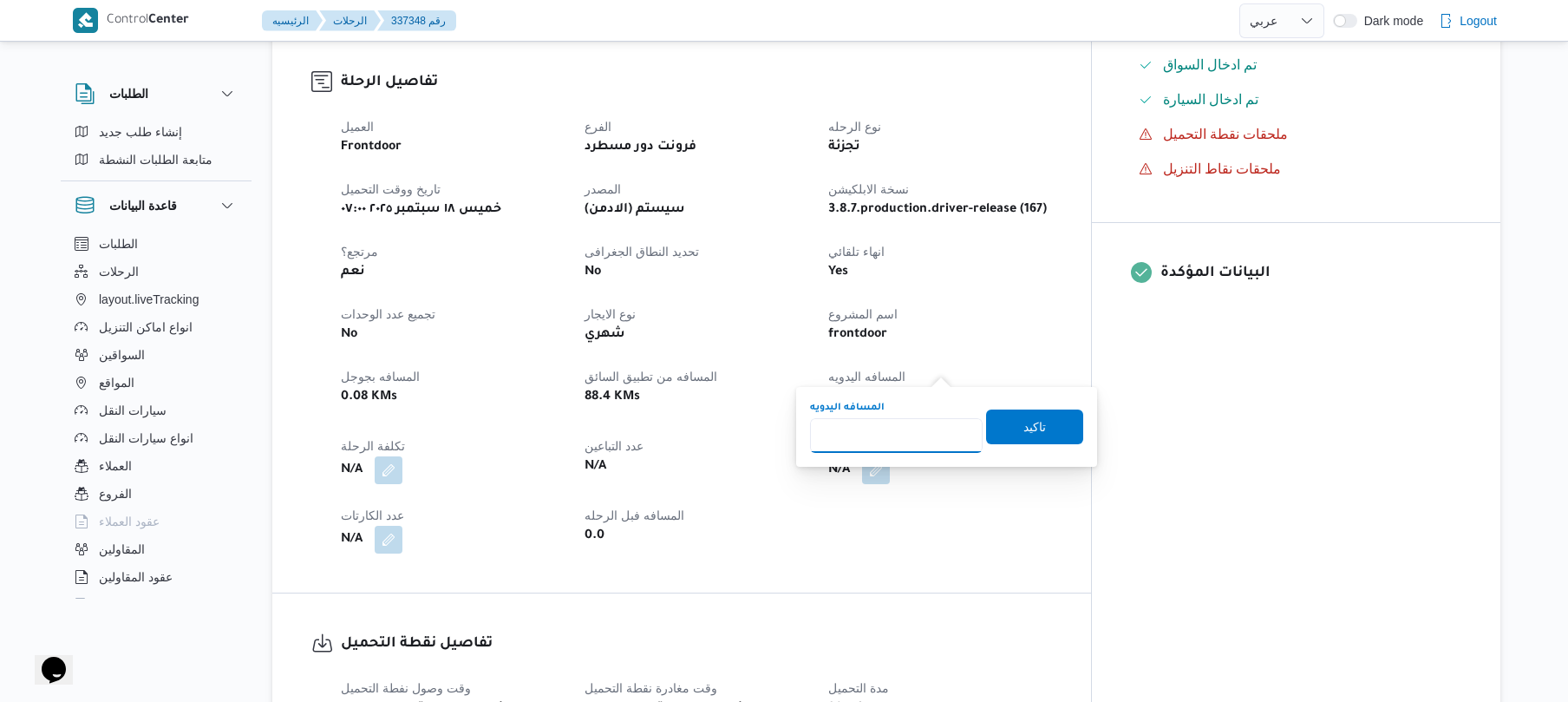
click at [914, 424] on input "المسافه اليدويه" at bounding box center [896, 435] width 172 height 35
type input "130"
click at [1023, 427] on span "تاكيد" at bounding box center [1035, 426] width 23 height 21
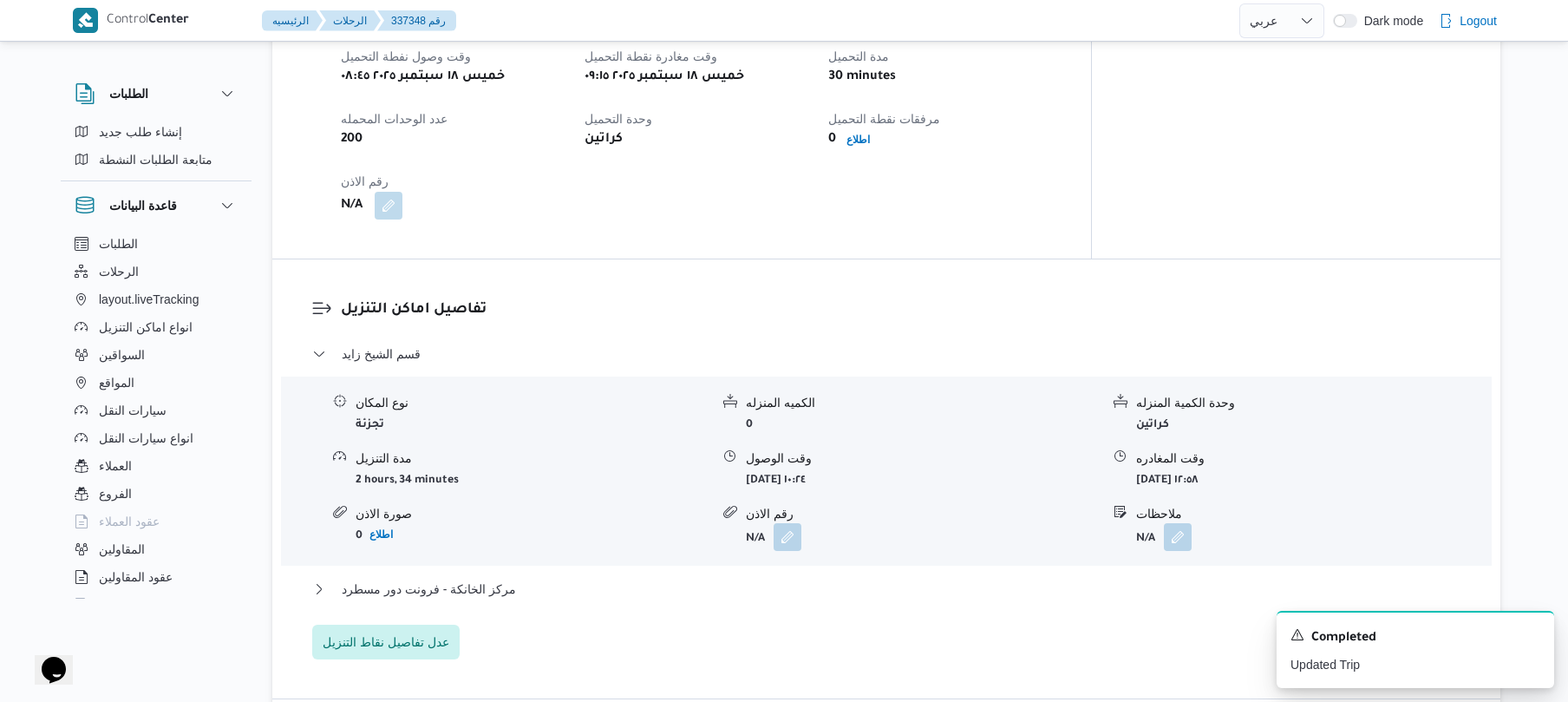
scroll to position [1202, 0]
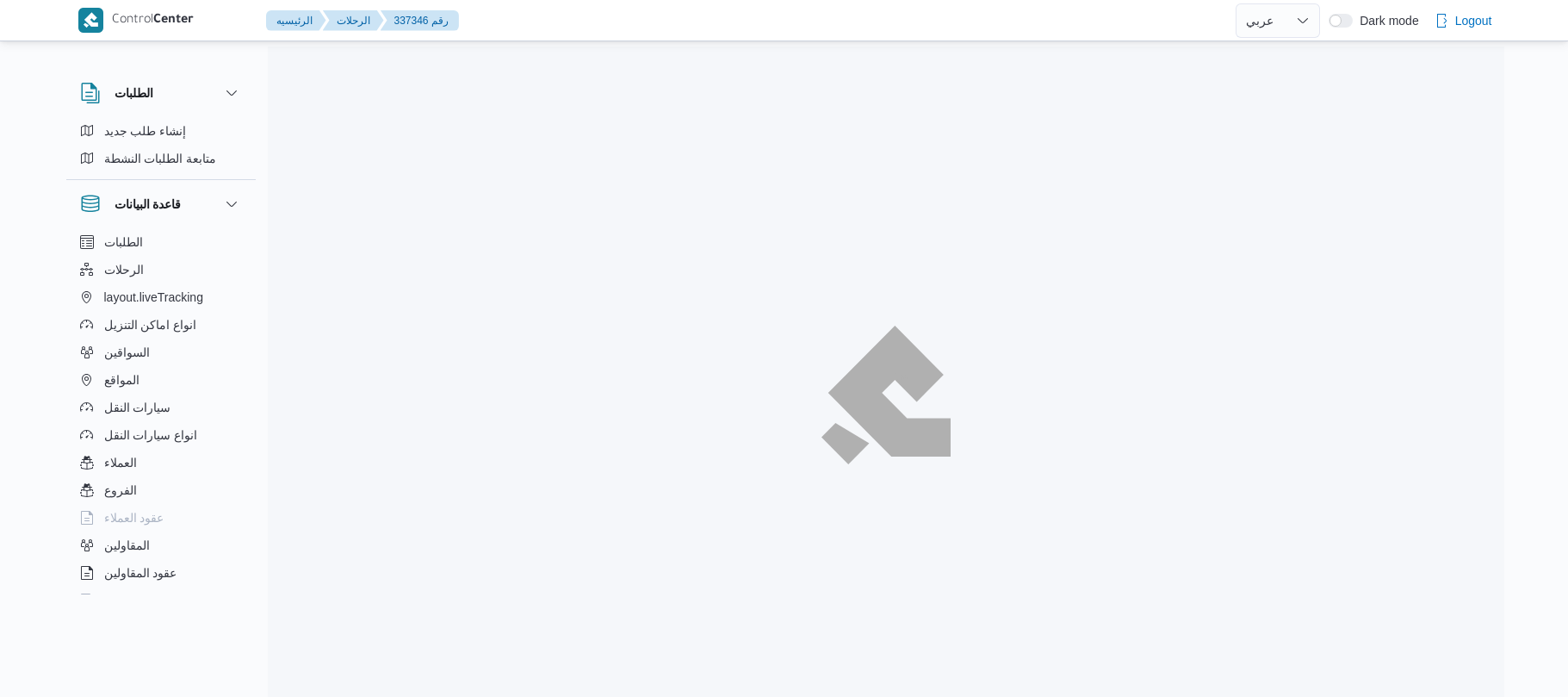
select select "ar"
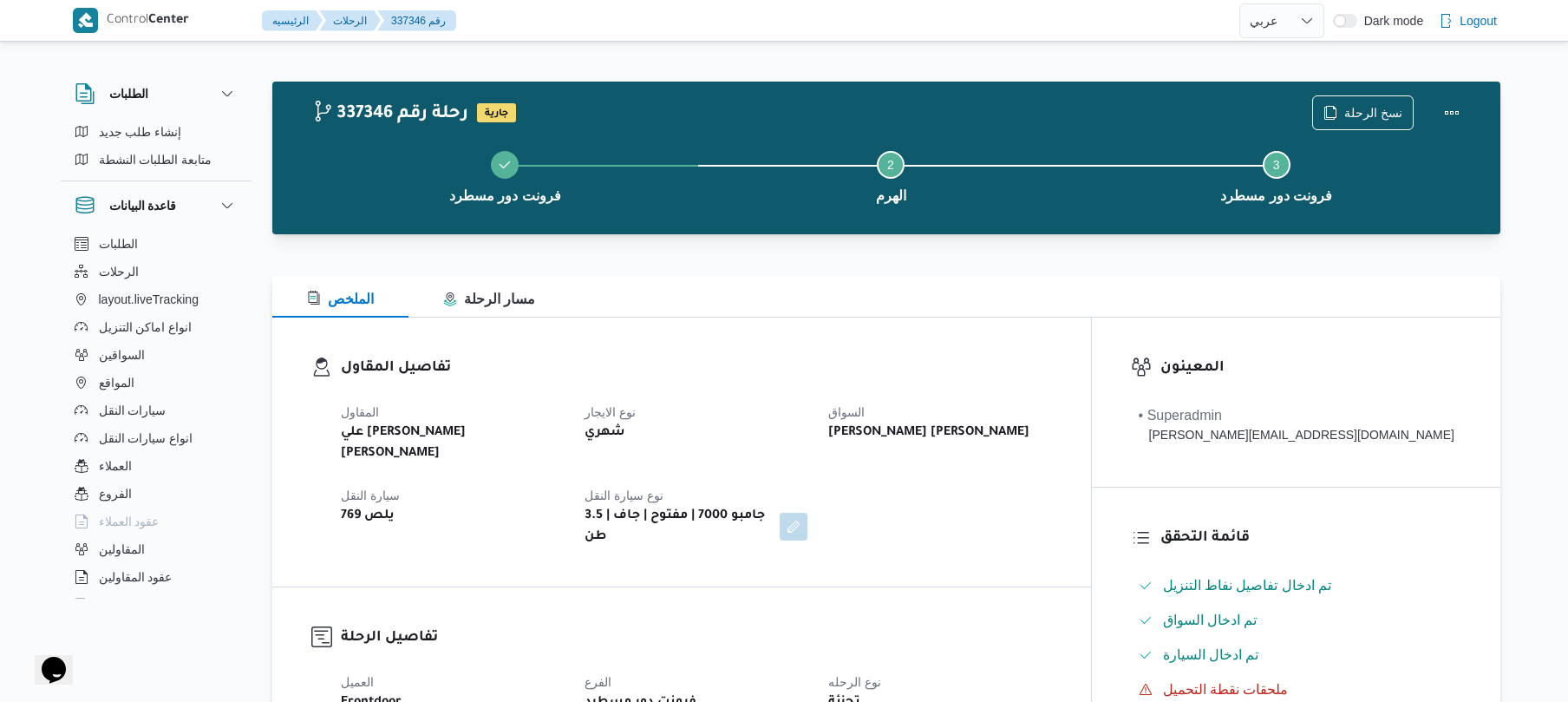
click at [977, 378] on h3 "تفاصيل المقاول" at bounding box center [696, 367] width 711 height 24
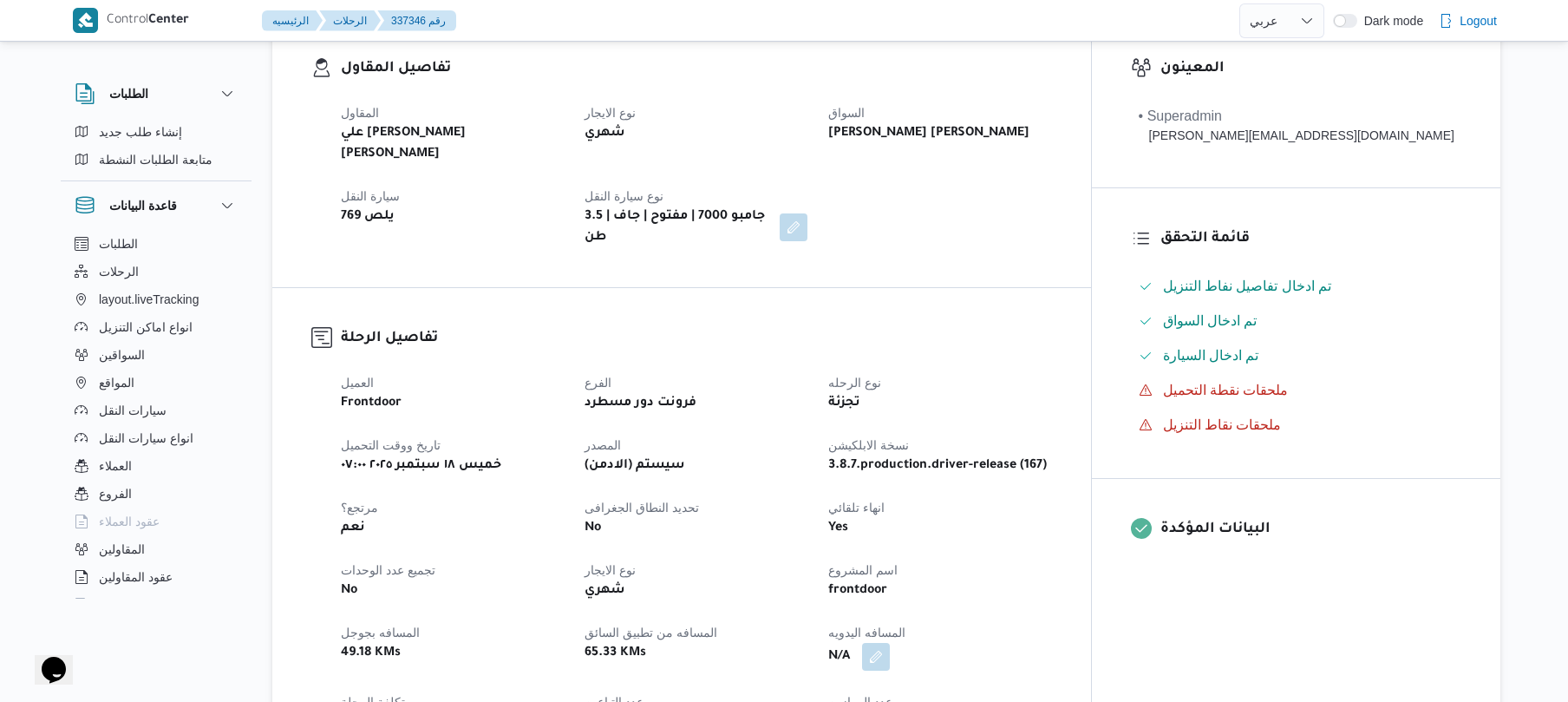
scroll to position [508, 0]
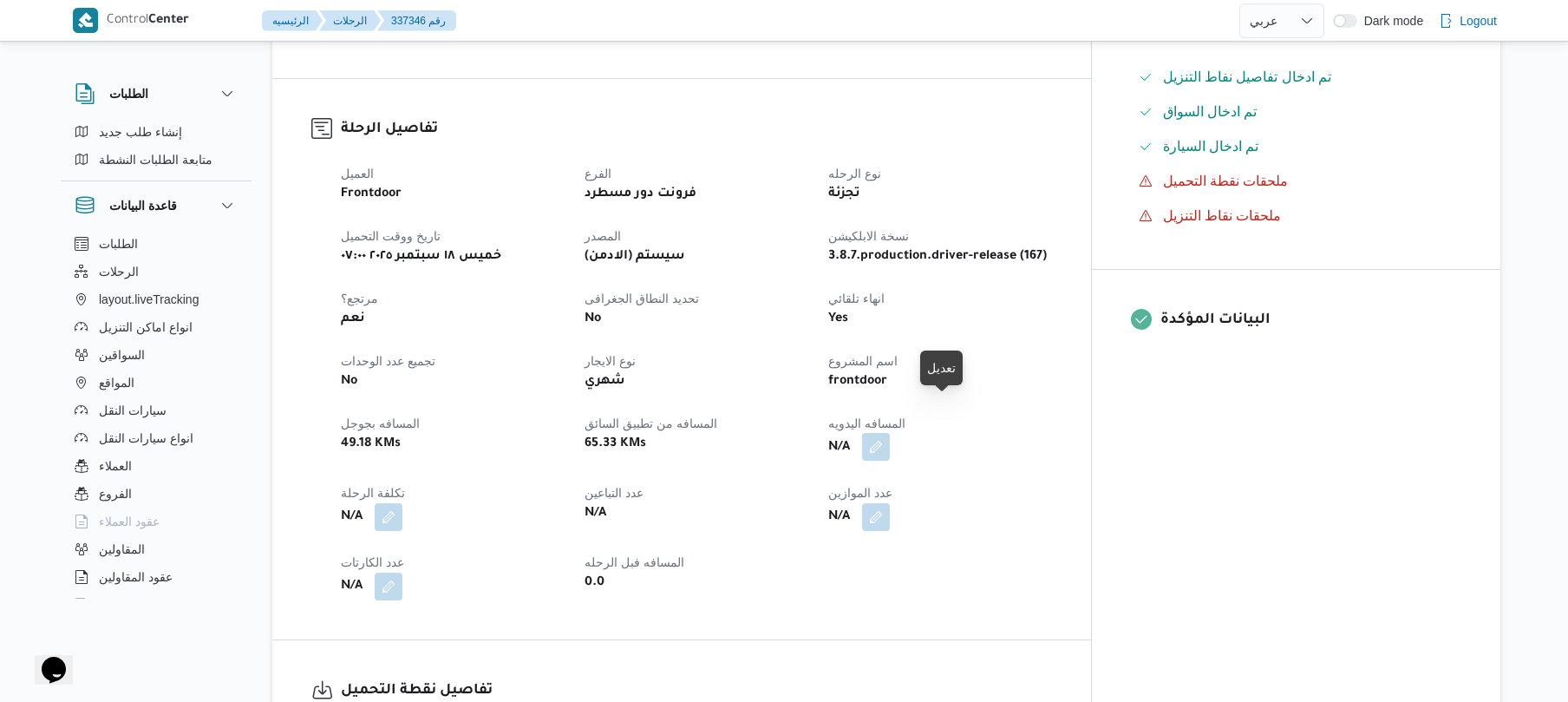
click at [890, 433] on button "button" at bounding box center [875, 446] width 27 height 27
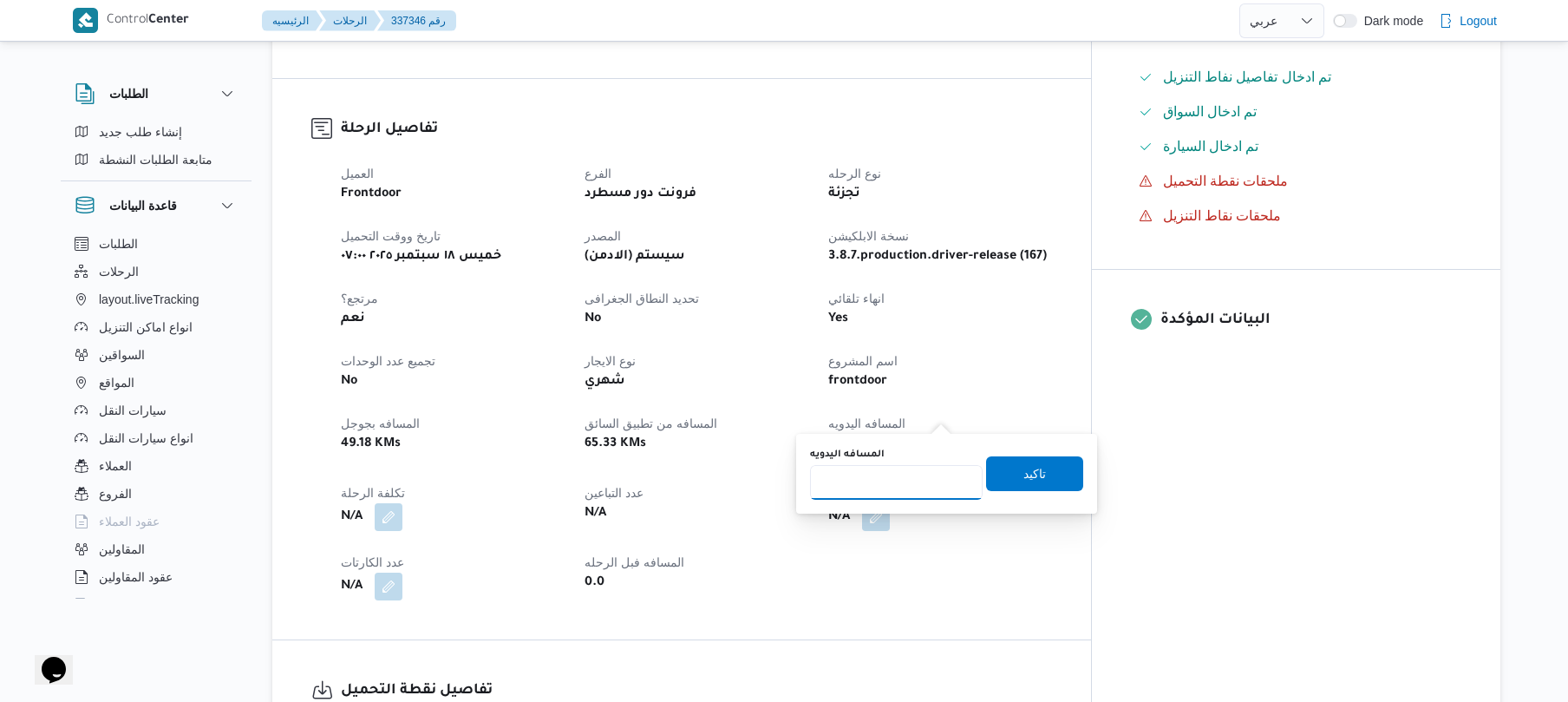
click at [911, 480] on input "المسافه اليدويه" at bounding box center [896, 482] width 172 height 35
type input "90"
click at [1023, 468] on span "تاكيد" at bounding box center [1035, 473] width 23 height 21
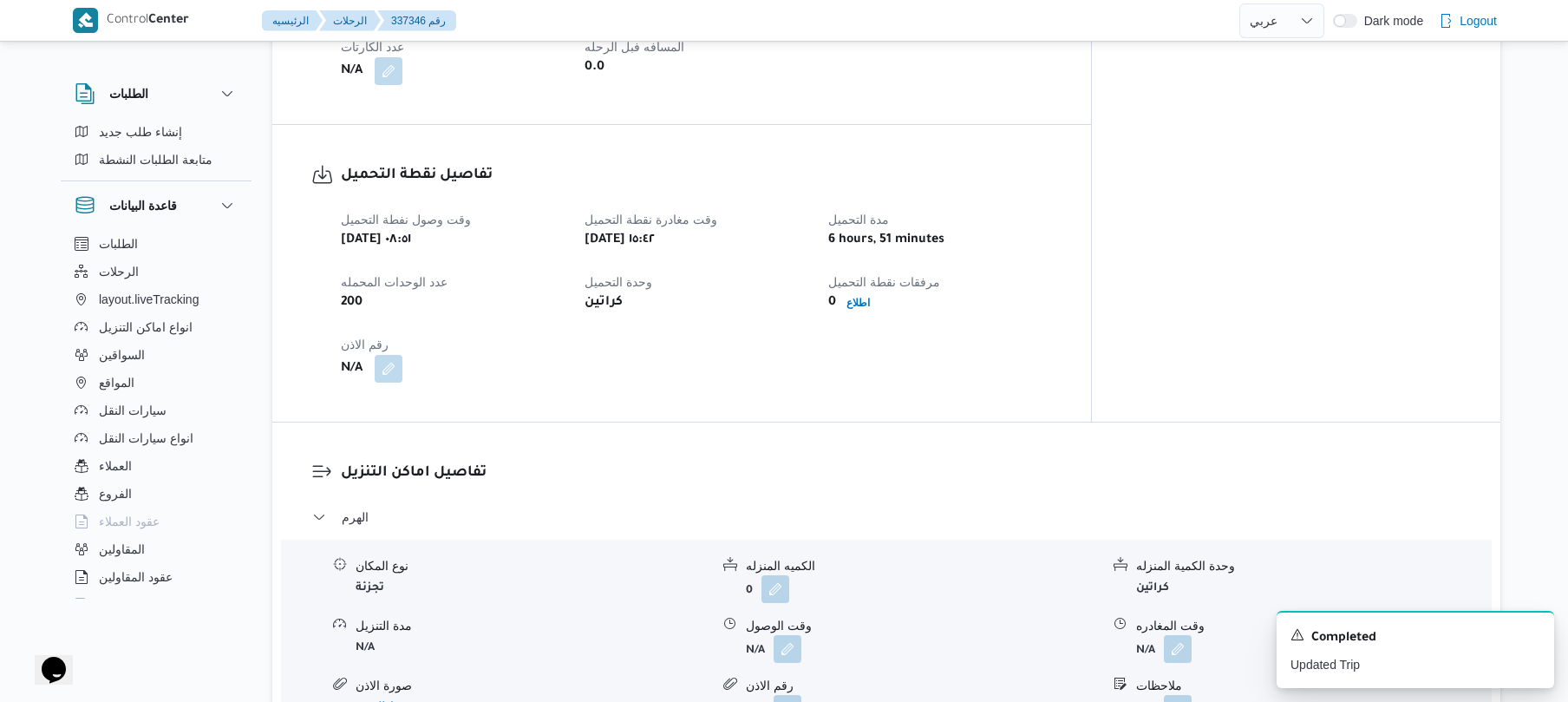
scroll to position [1202, 0]
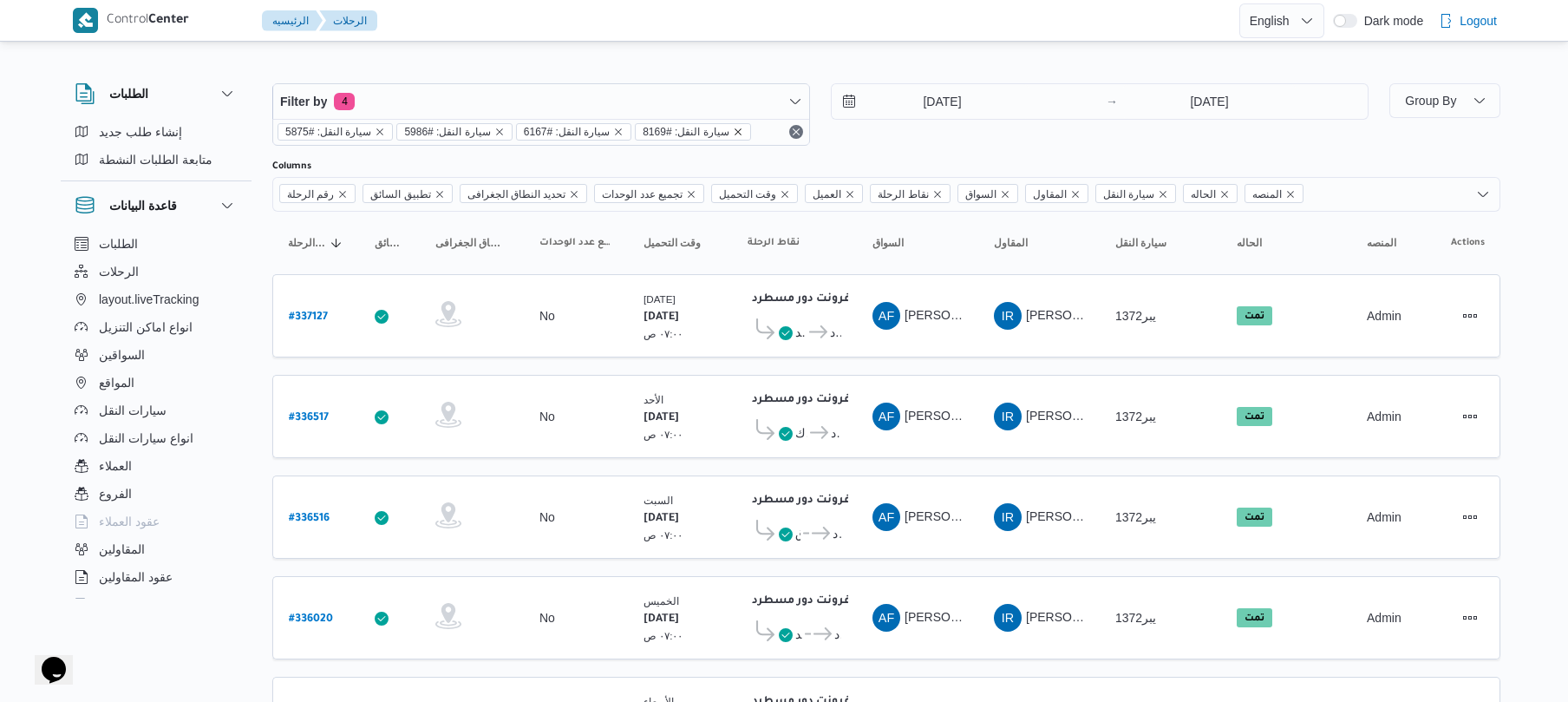
click at [733, 133] on icon "remove selected entity" at bounding box center [738, 131] width 10 height 10
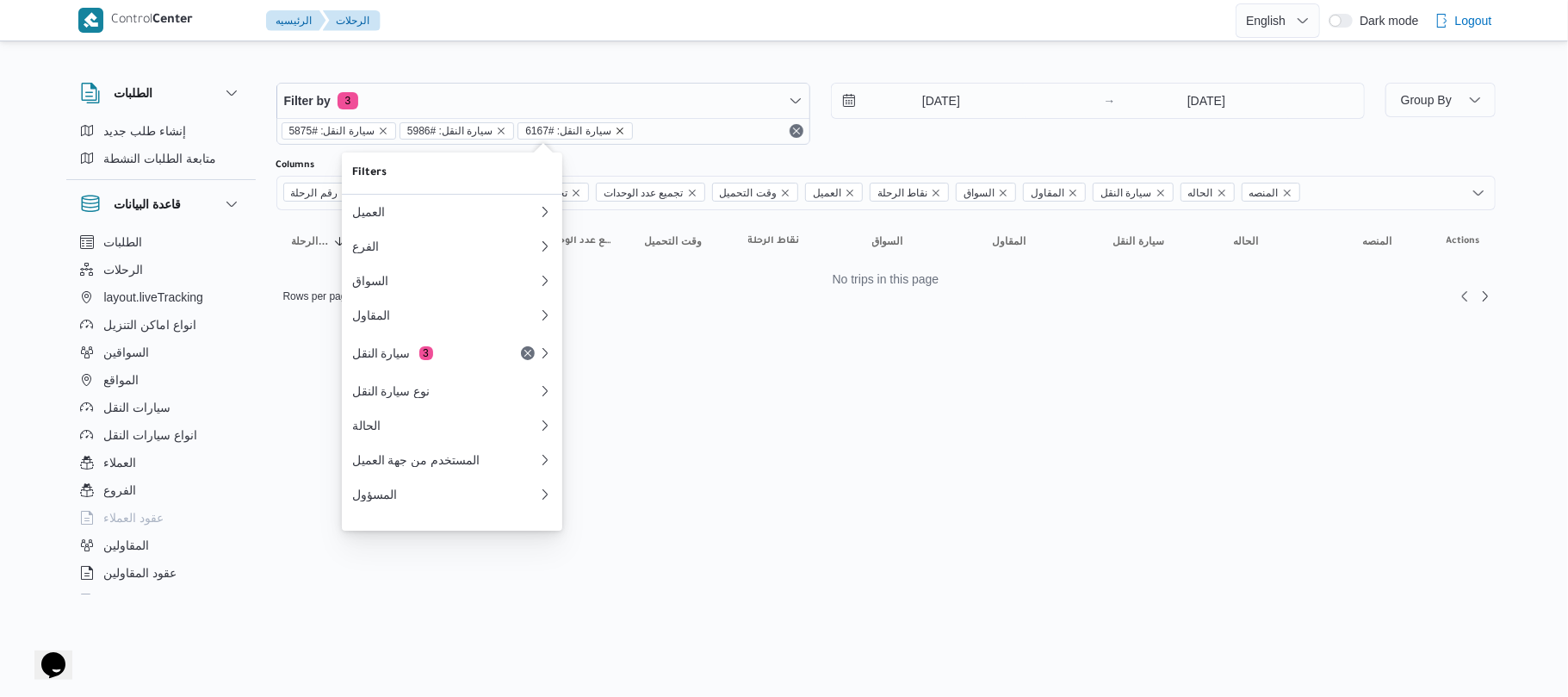
click at [615, 133] on icon "remove selected entity" at bounding box center [619, 130] width 10 height 10
click at [496, 133] on icon "remove selected entity" at bounding box center [501, 130] width 10 height 10
click at [378, 135] on icon "remove selected entity" at bounding box center [383, 130] width 10 height 10
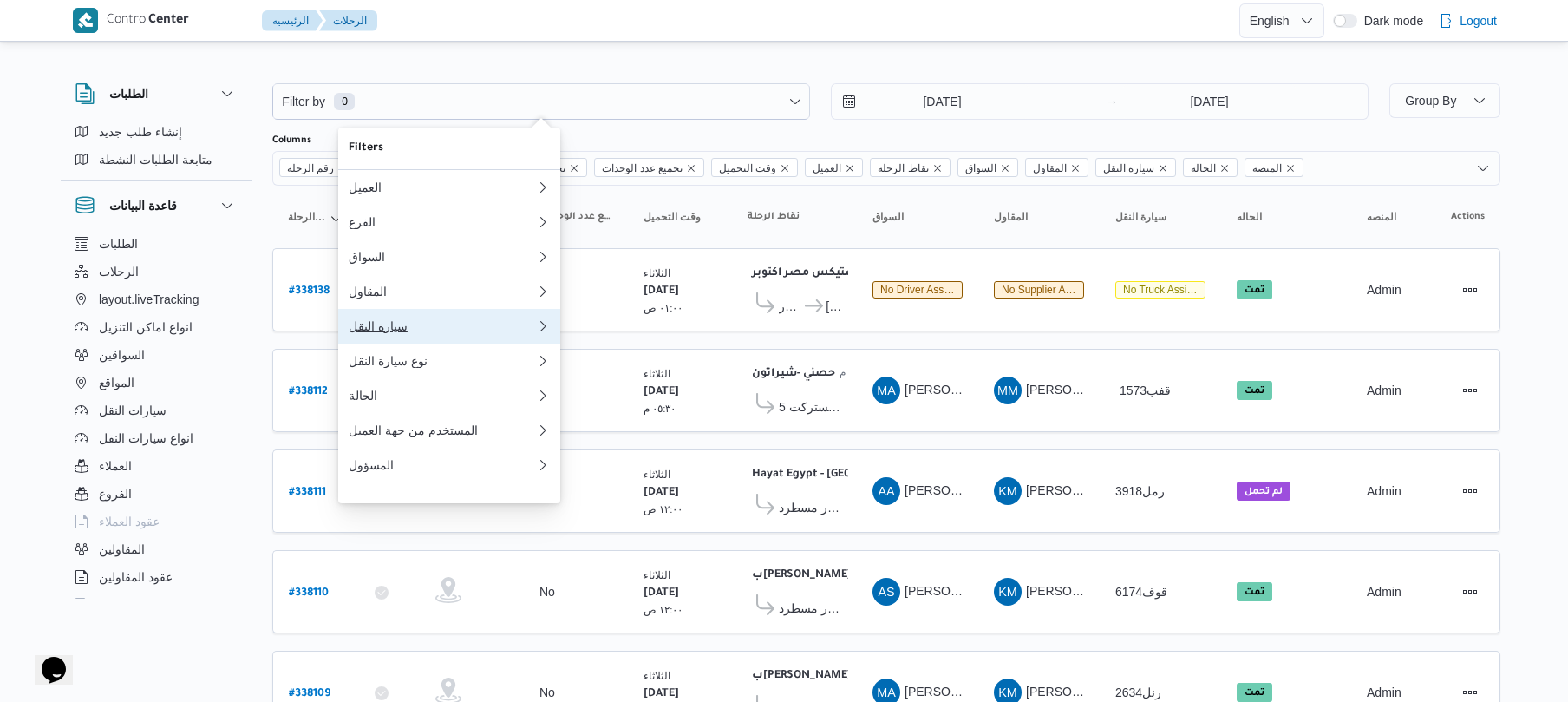
click at [402, 330] on div "سيارة النقل" at bounding box center [438, 326] width 180 height 14
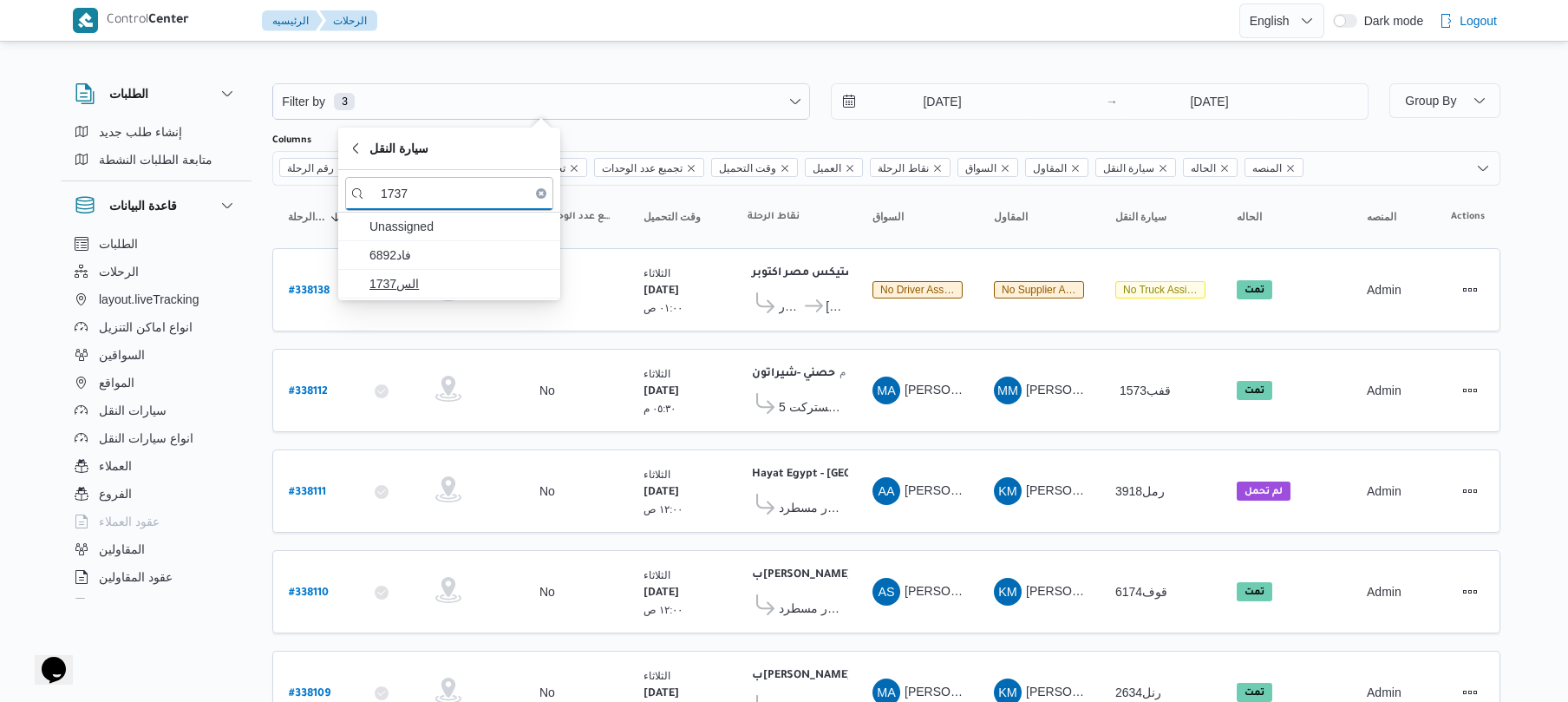
type input "1737"
click at [445, 286] on span "الس1737" at bounding box center [459, 284] width 180 height 21
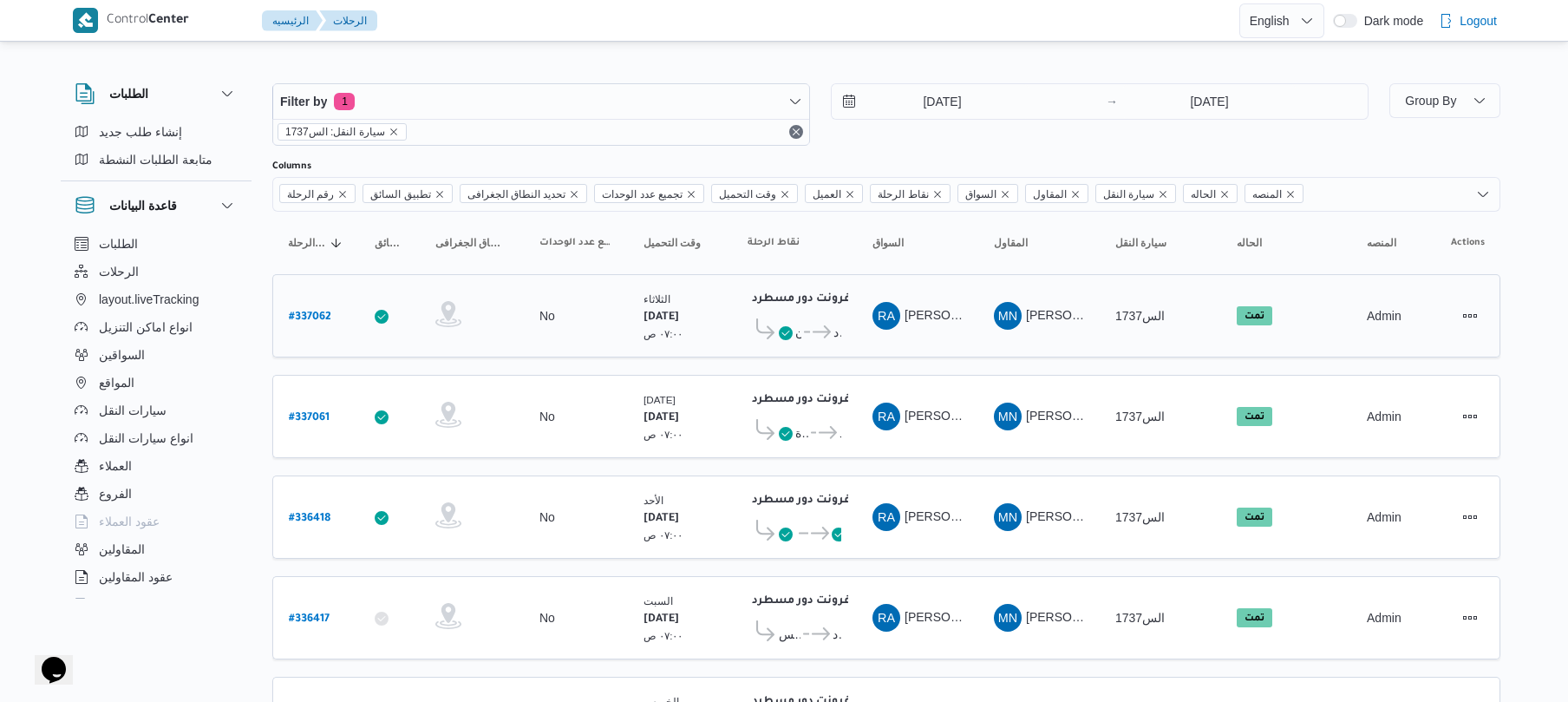
click at [580, 335] on td "تجميع عدد الوحدات No" at bounding box center [576, 316] width 104 height 83
click at [297, 319] on b "# 337062" at bounding box center [310, 317] width 42 height 12
select select "ar"
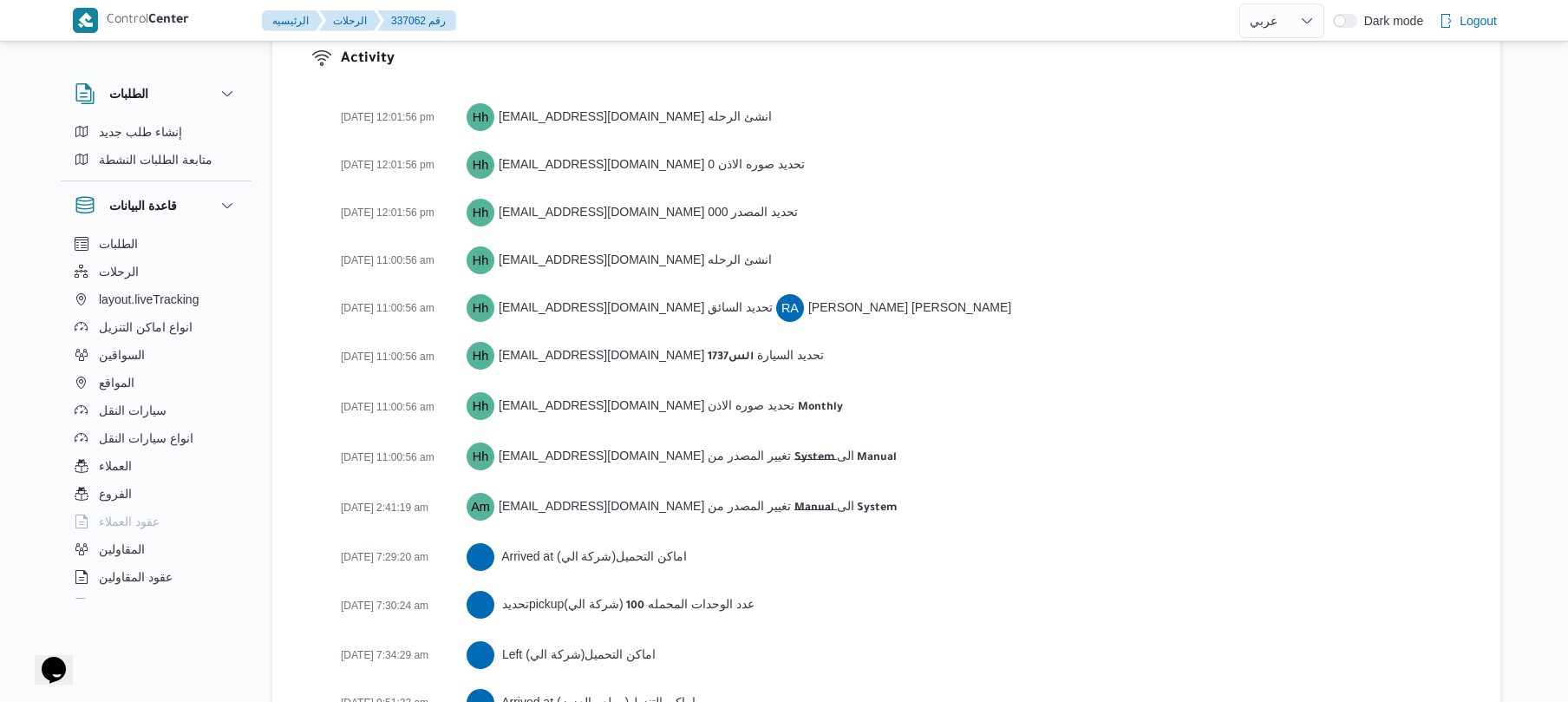
scroll to position [2811, 0]
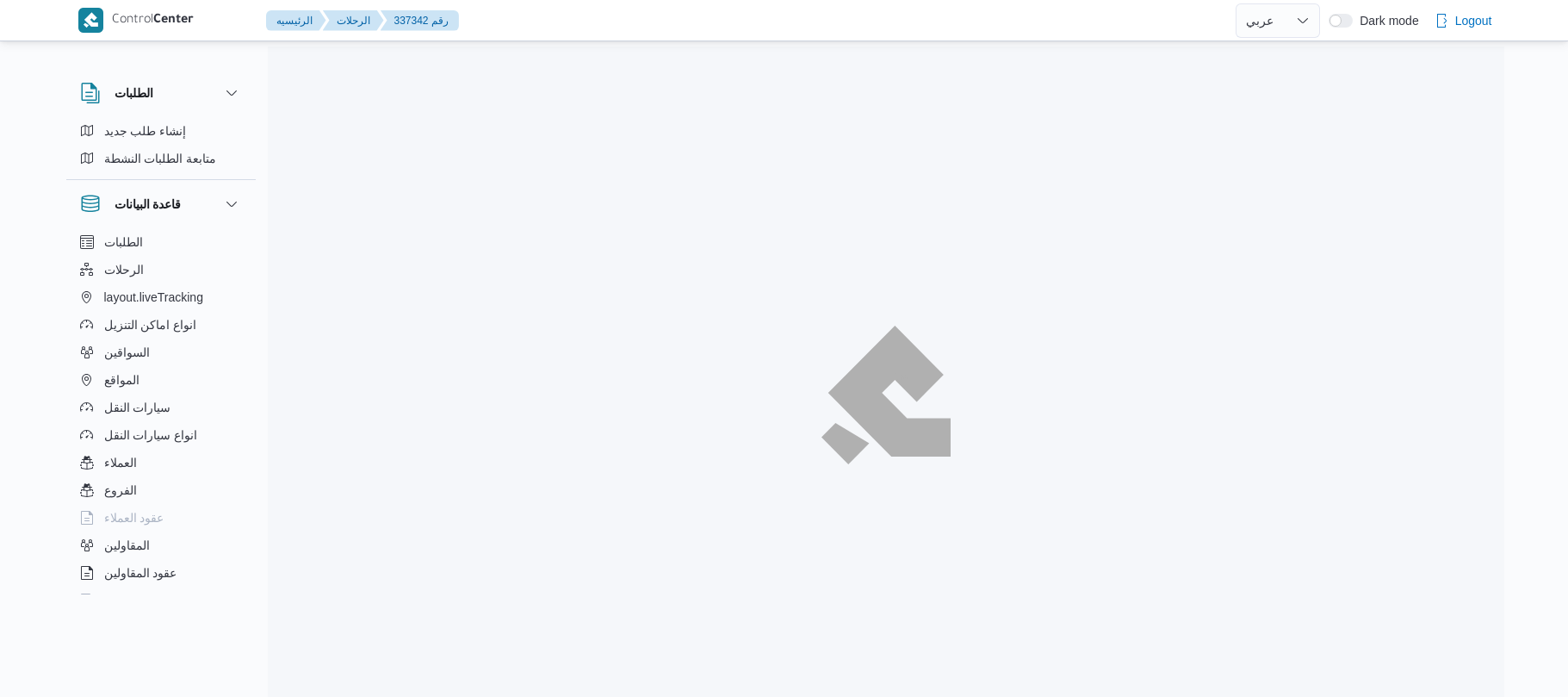
select select "ar"
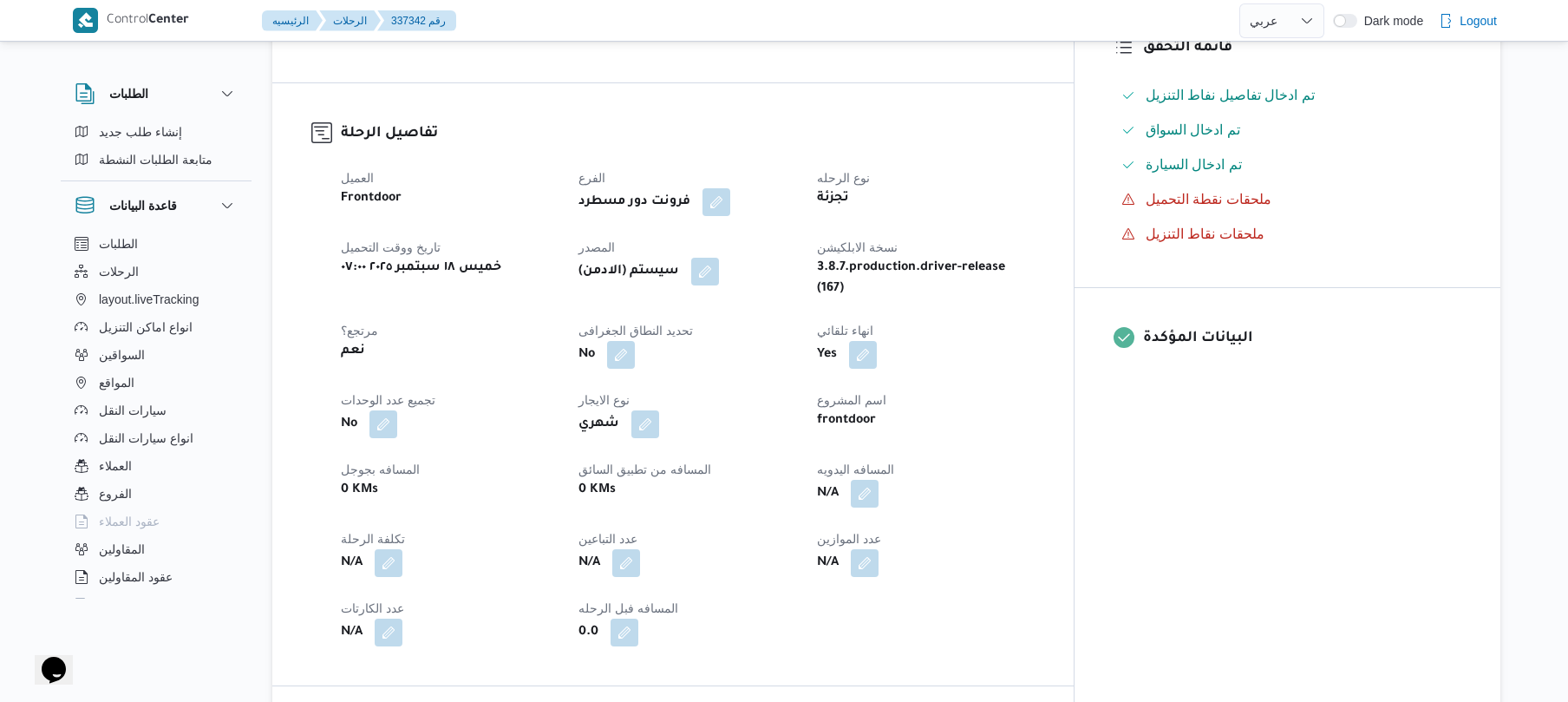
scroll to position [555, 0]
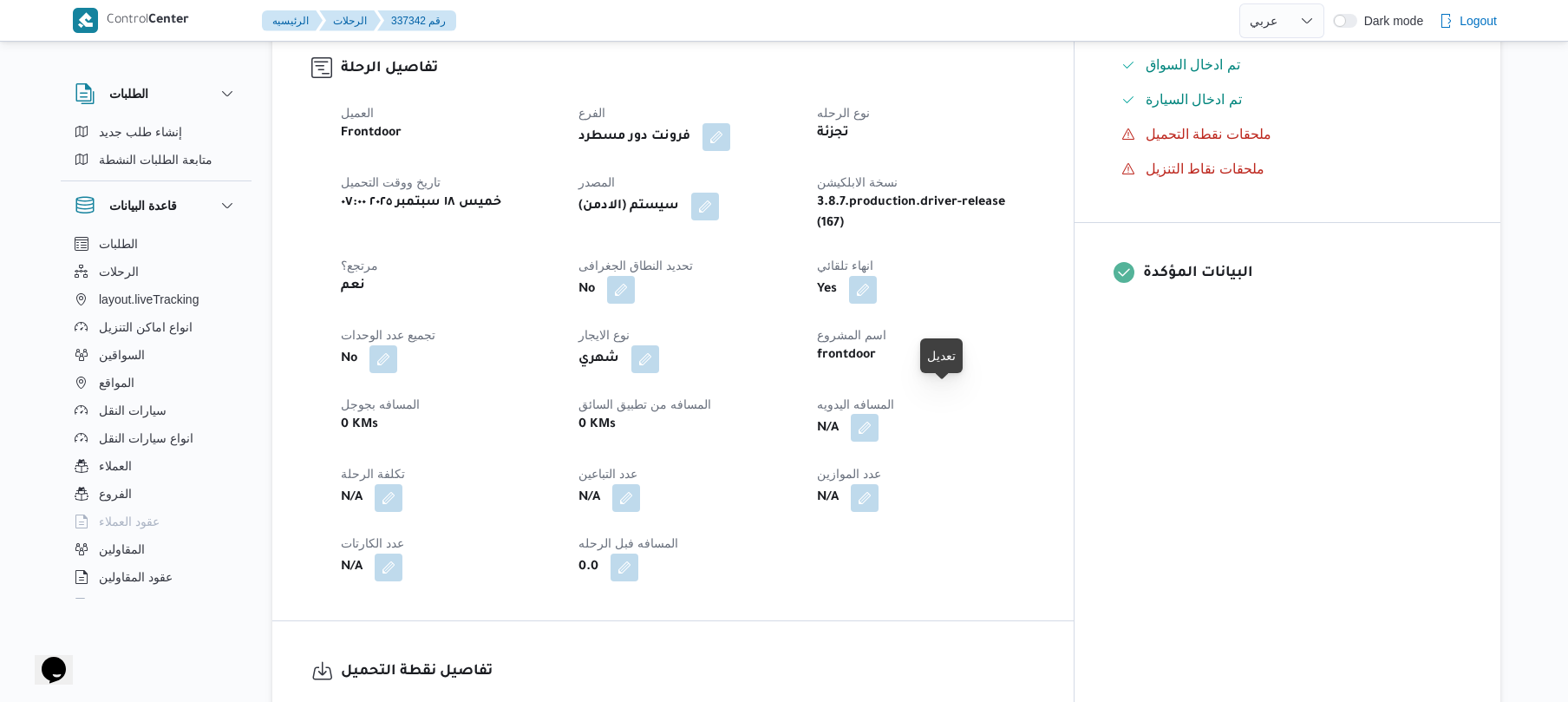
click at [879, 414] on button "button" at bounding box center [864, 427] width 27 height 27
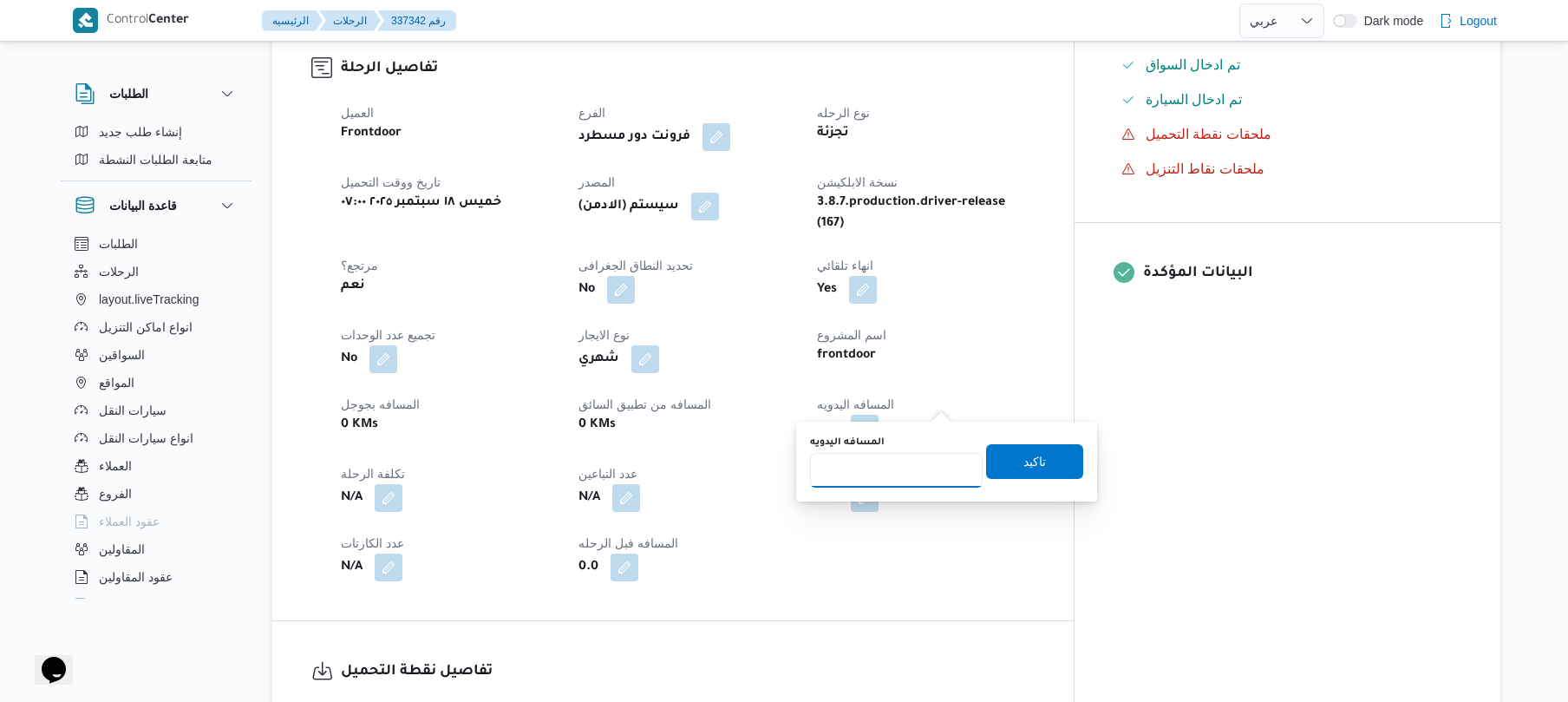
click at [879, 462] on input "المسافه اليدويه" at bounding box center [896, 470] width 172 height 35
type input "70"
click at [1023, 456] on span "تاكيد" at bounding box center [1035, 461] width 23 height 21
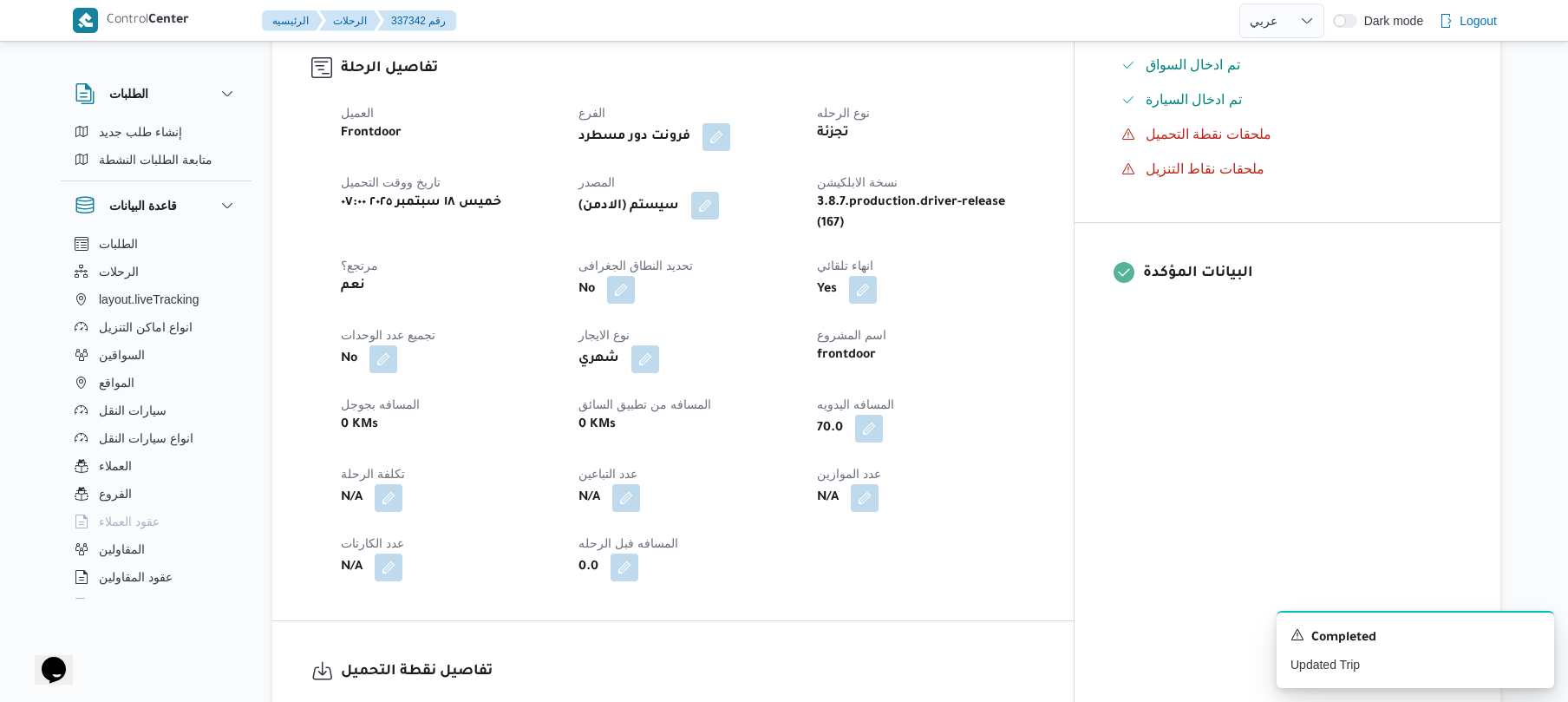
click at [719, 191] on button "button" at bounding box center [705, 204] width 27 height 27
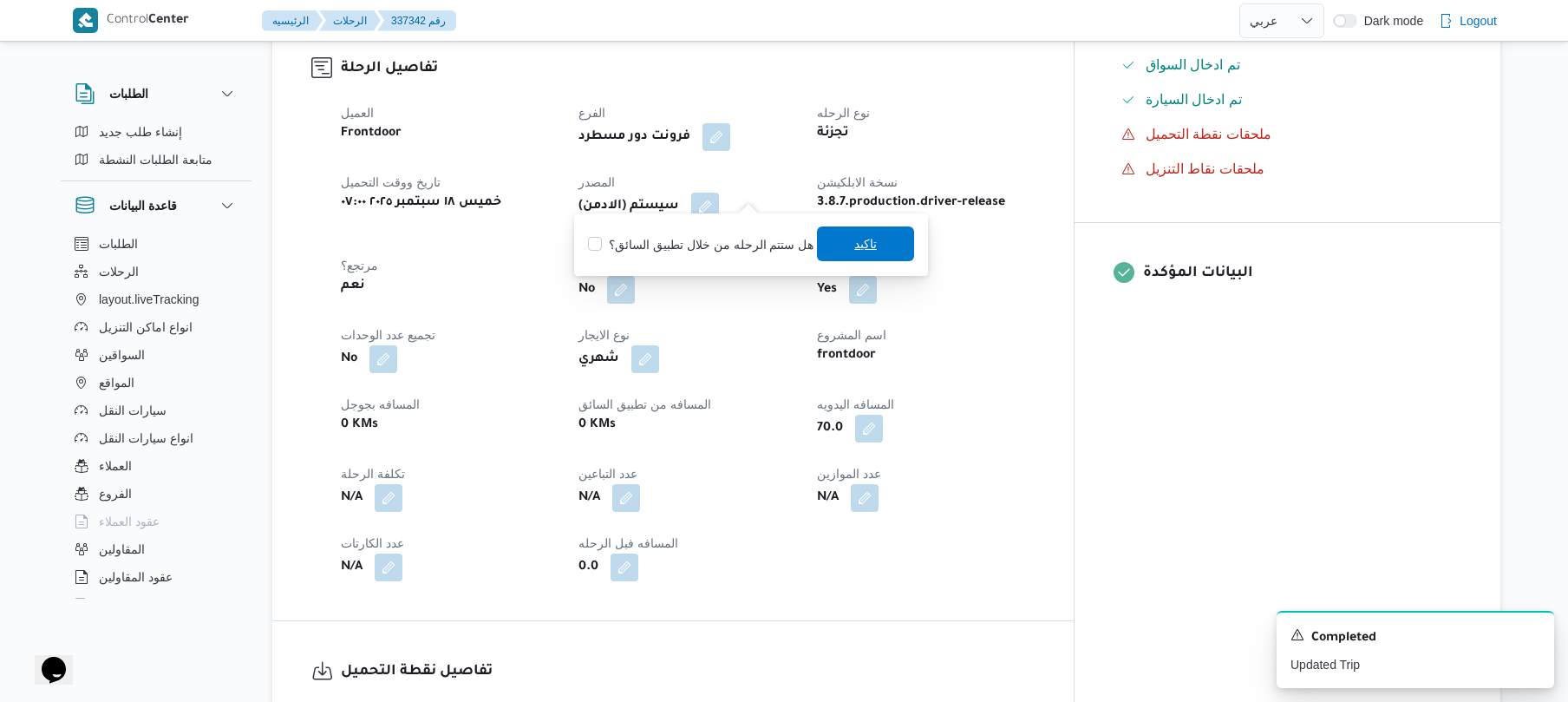
click at [864, 241] on span "تاكيد" at bounding box center [866, 244] width 23 height 21
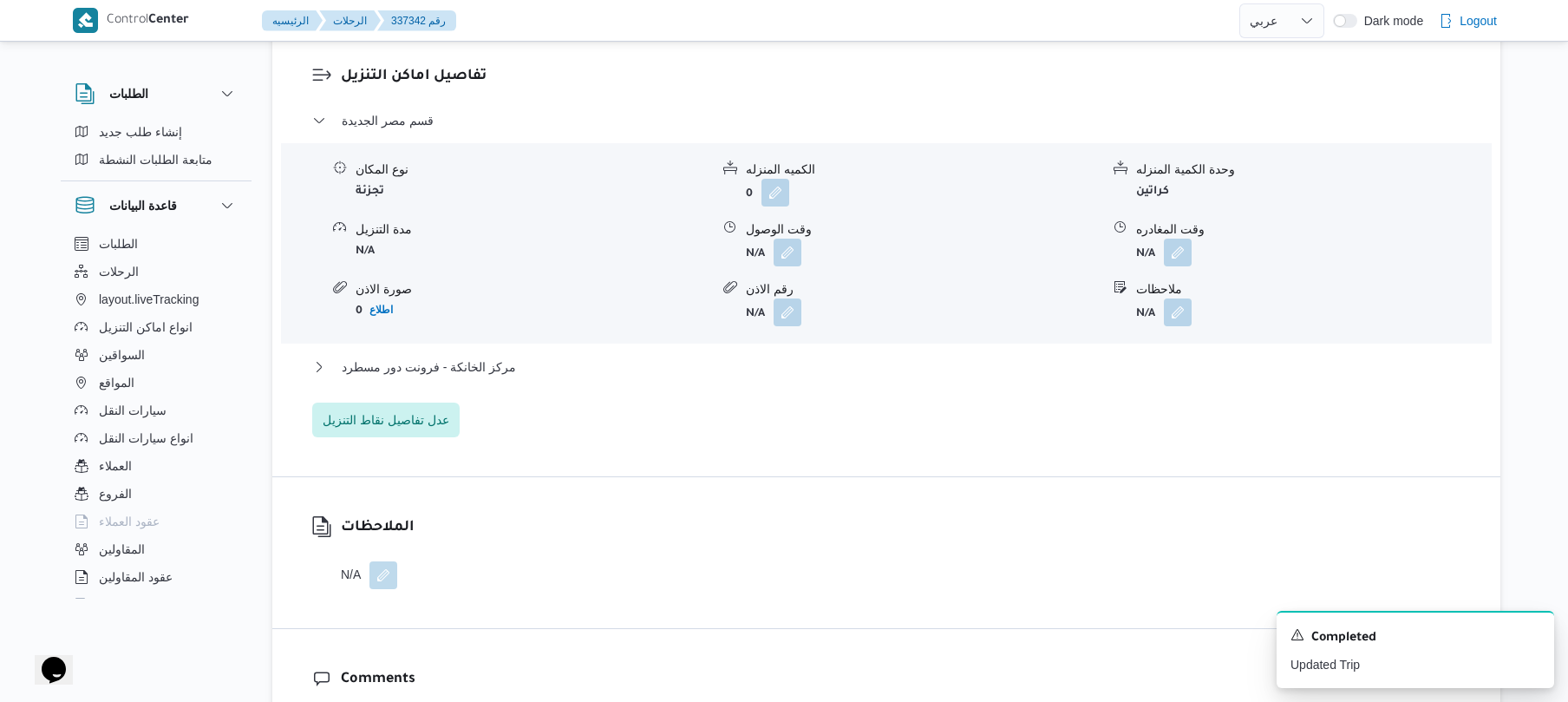
scroll to position [1479, 0]
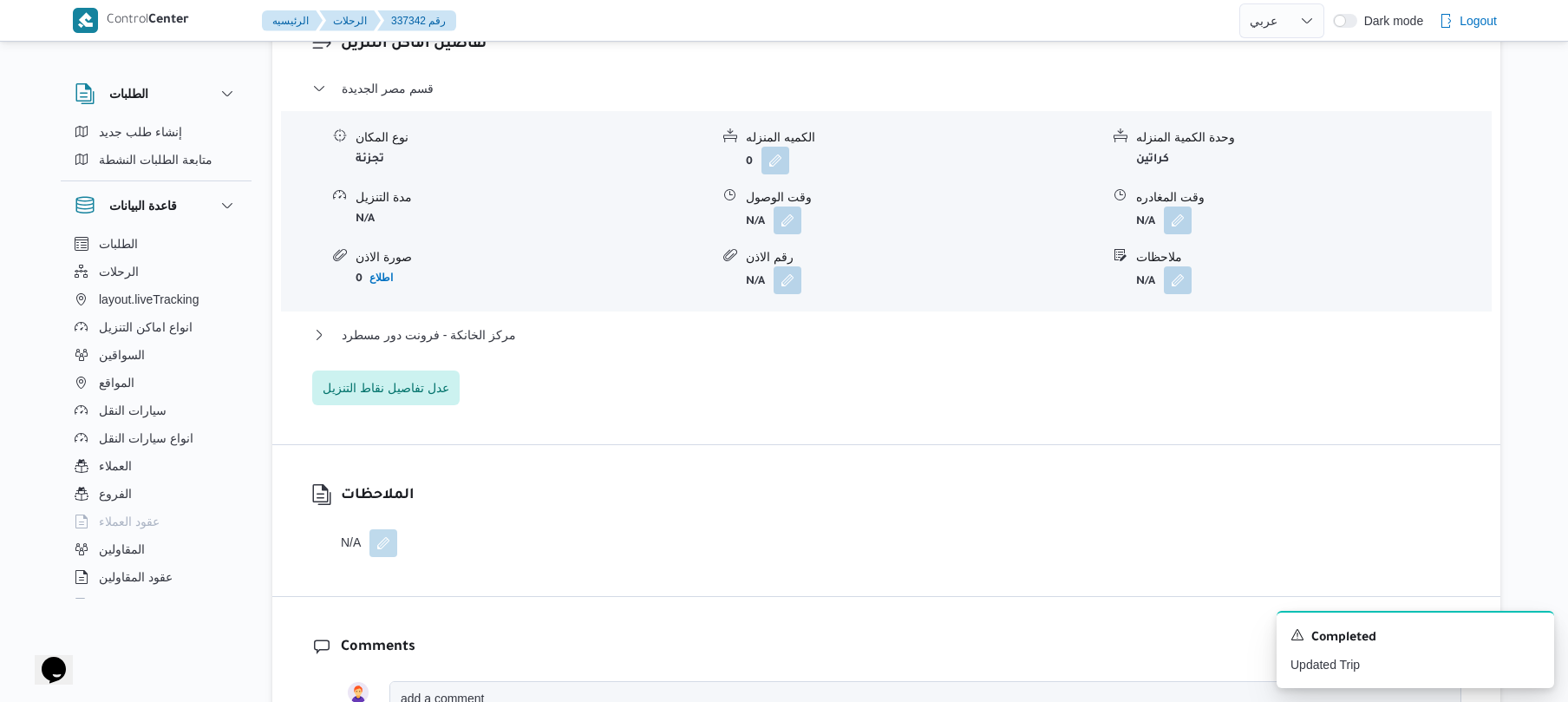
click at [805, 213] on form "N/A" at bounding box center [923, 220] width 354 height 27
click at [788, 205] on button "button" at bounding box center [787, 219] width 27 height 27
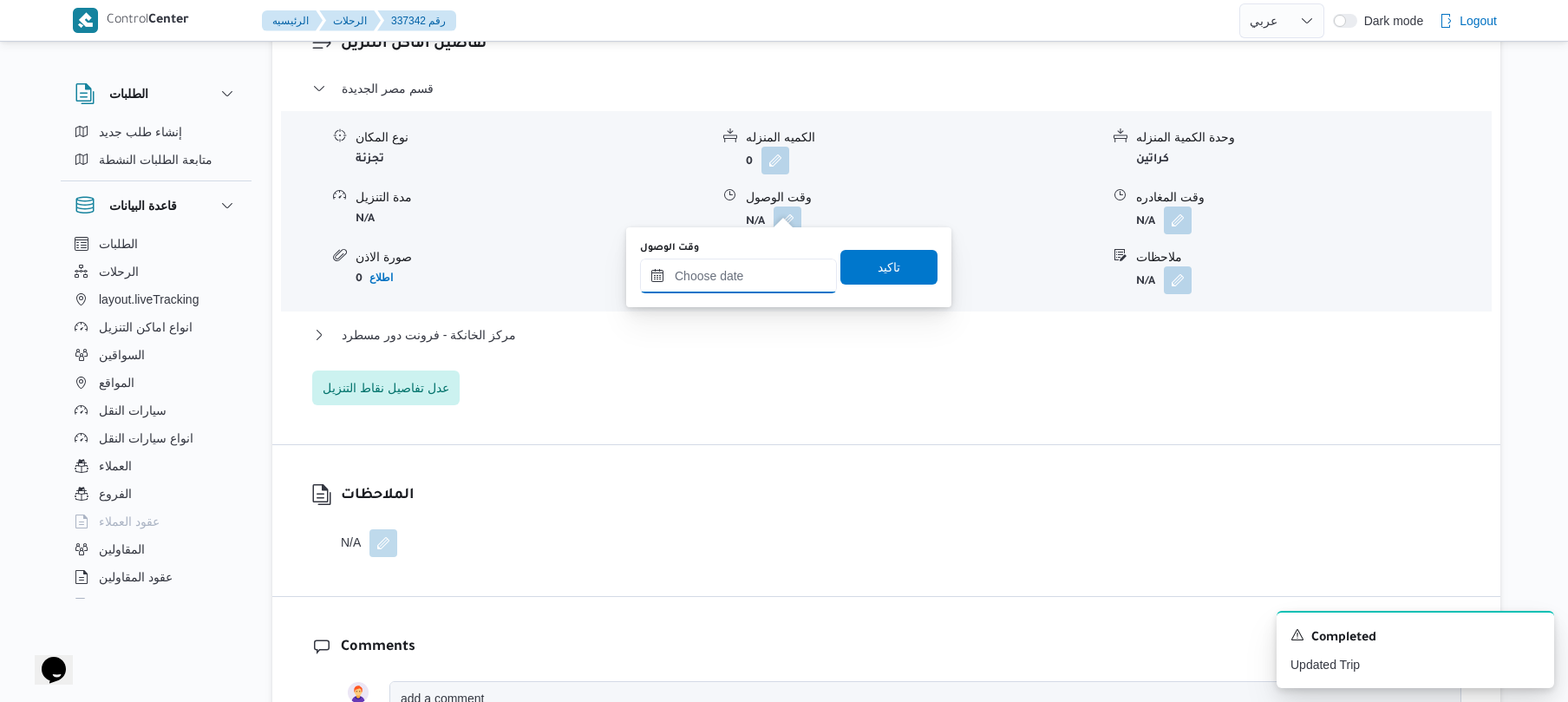
click at [760, 272] on input "وقت الوصول" at bounding box center [738, 275] width 197 height 35
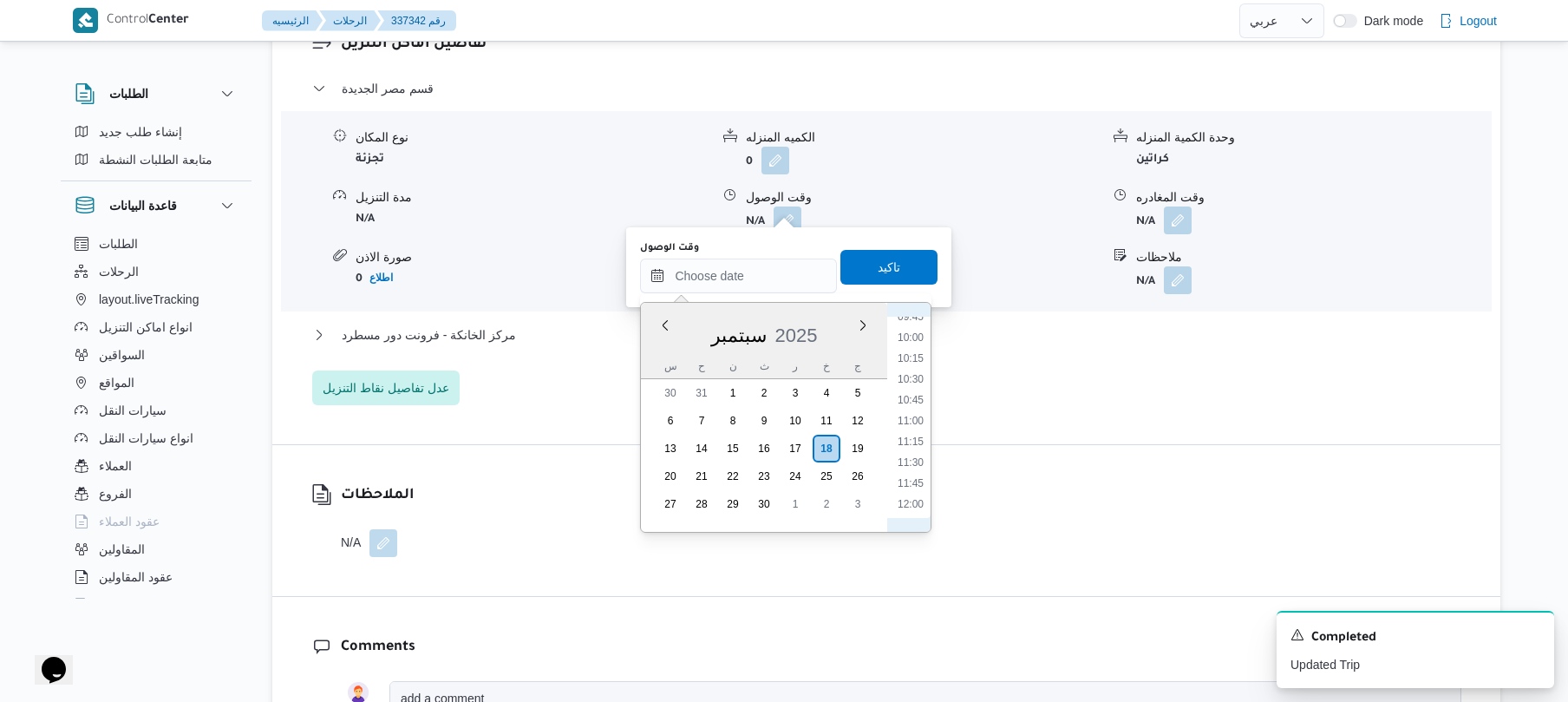
scroll to position [692, 0]
click at [917, 344] on li "08:30" at bounding box center [910, 341] width 40 height 17
type input "١٨/٠٩/٢٠٢٥ ٠٨:٣٠"
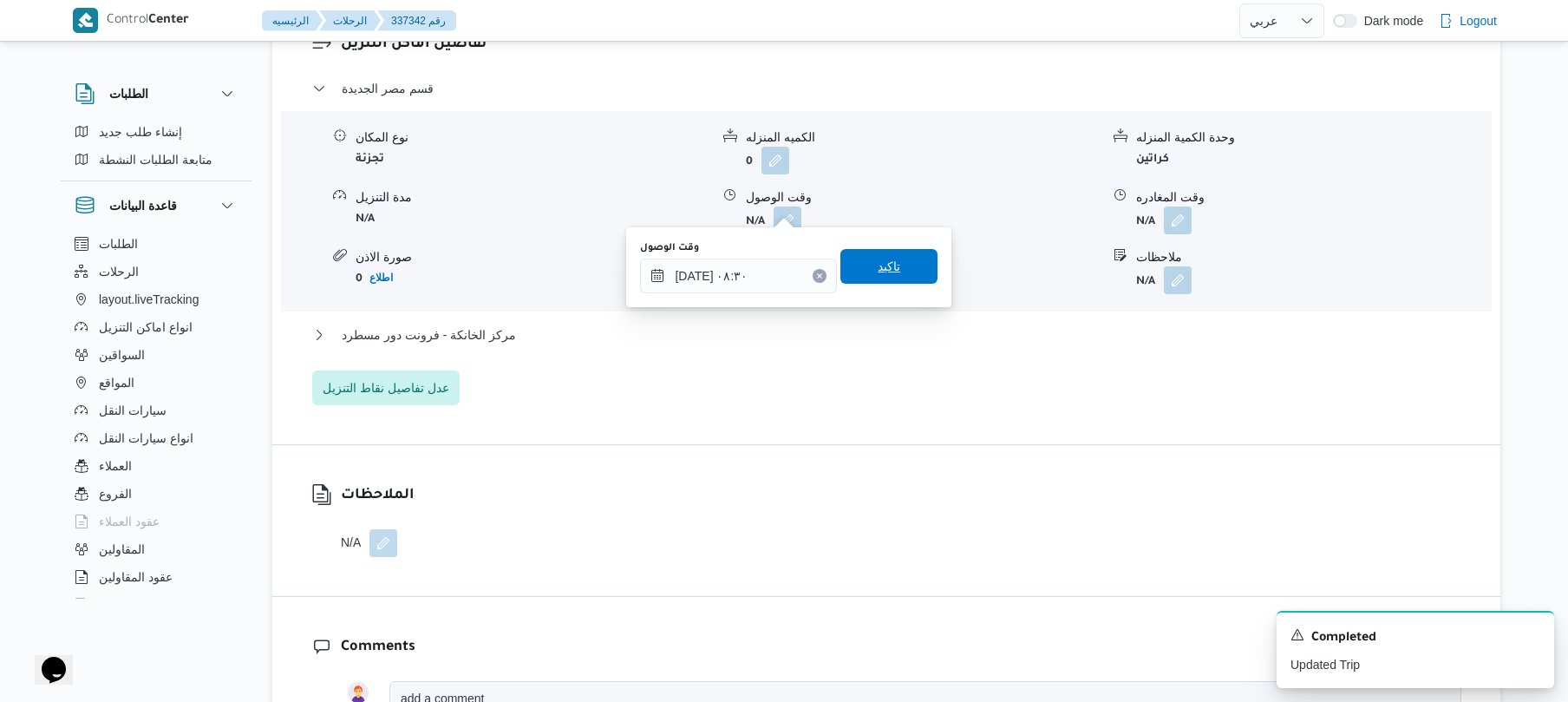
click at [897, 275] on span "تاكيد" at bounding box center [889, 266] width 97 height 35
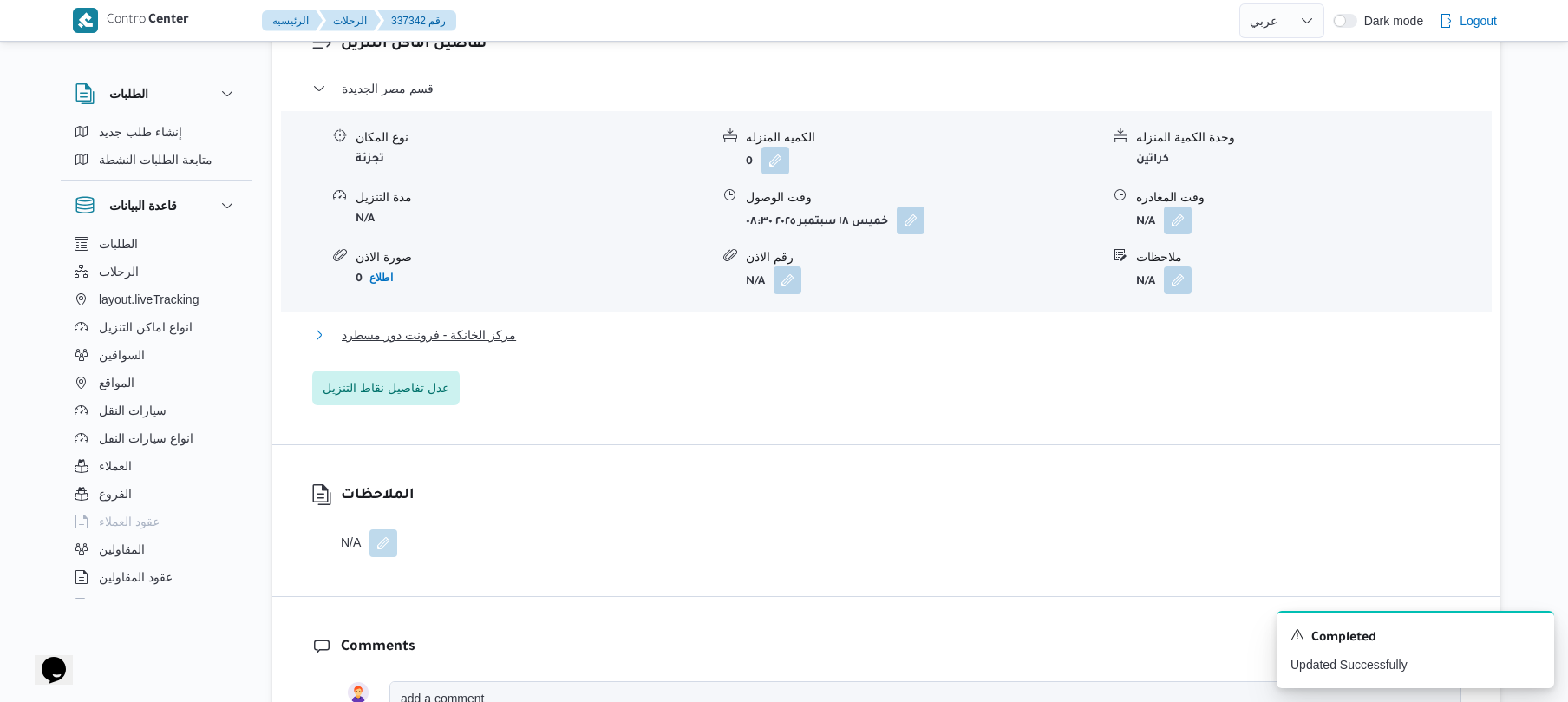
click at [816, 324] on button "مركز الخانكة - فرونت دور مسطرد" at bounding box center [887, 335] width 1150 height 21
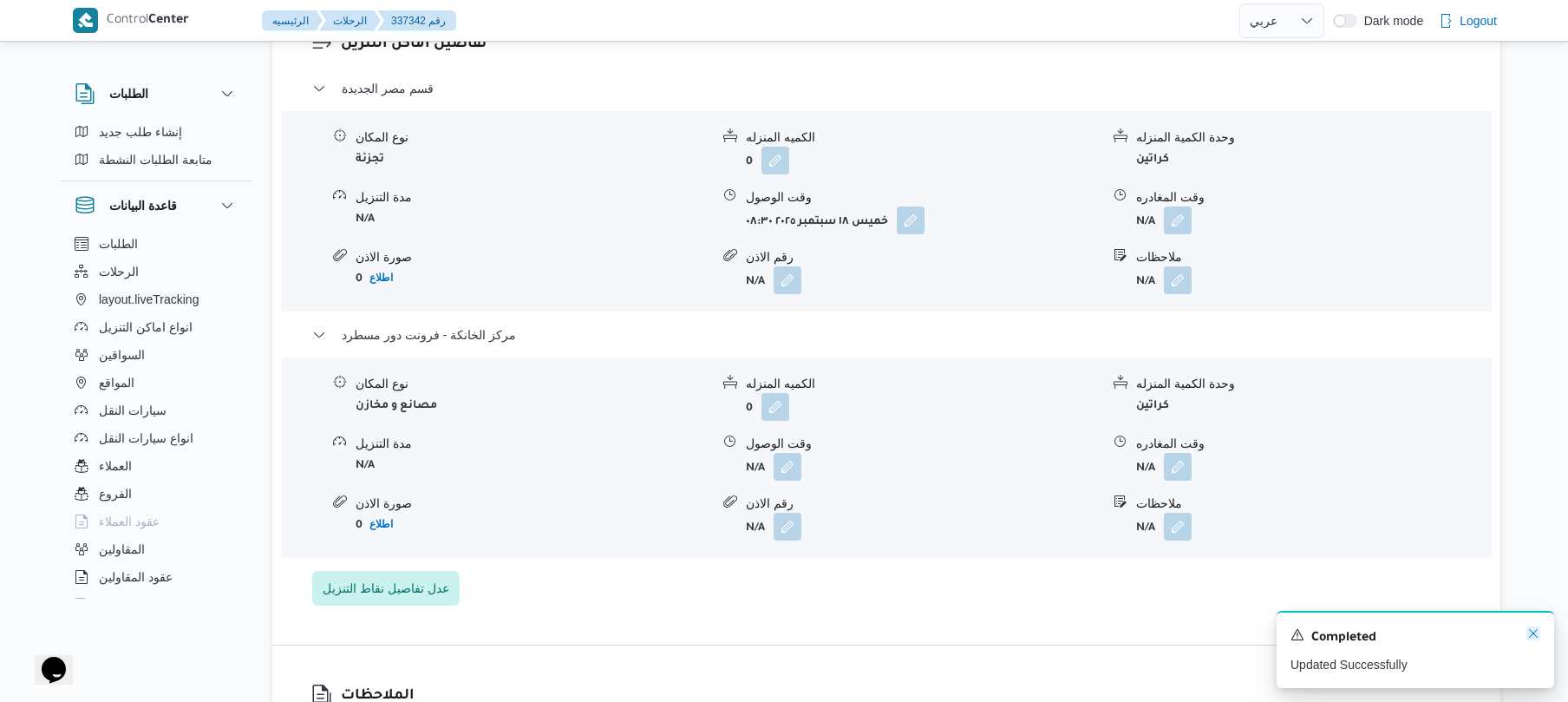
click at [1534, 629] on icon "Dismiss toast" at bounding box center [1533, 633] width 14 height 14
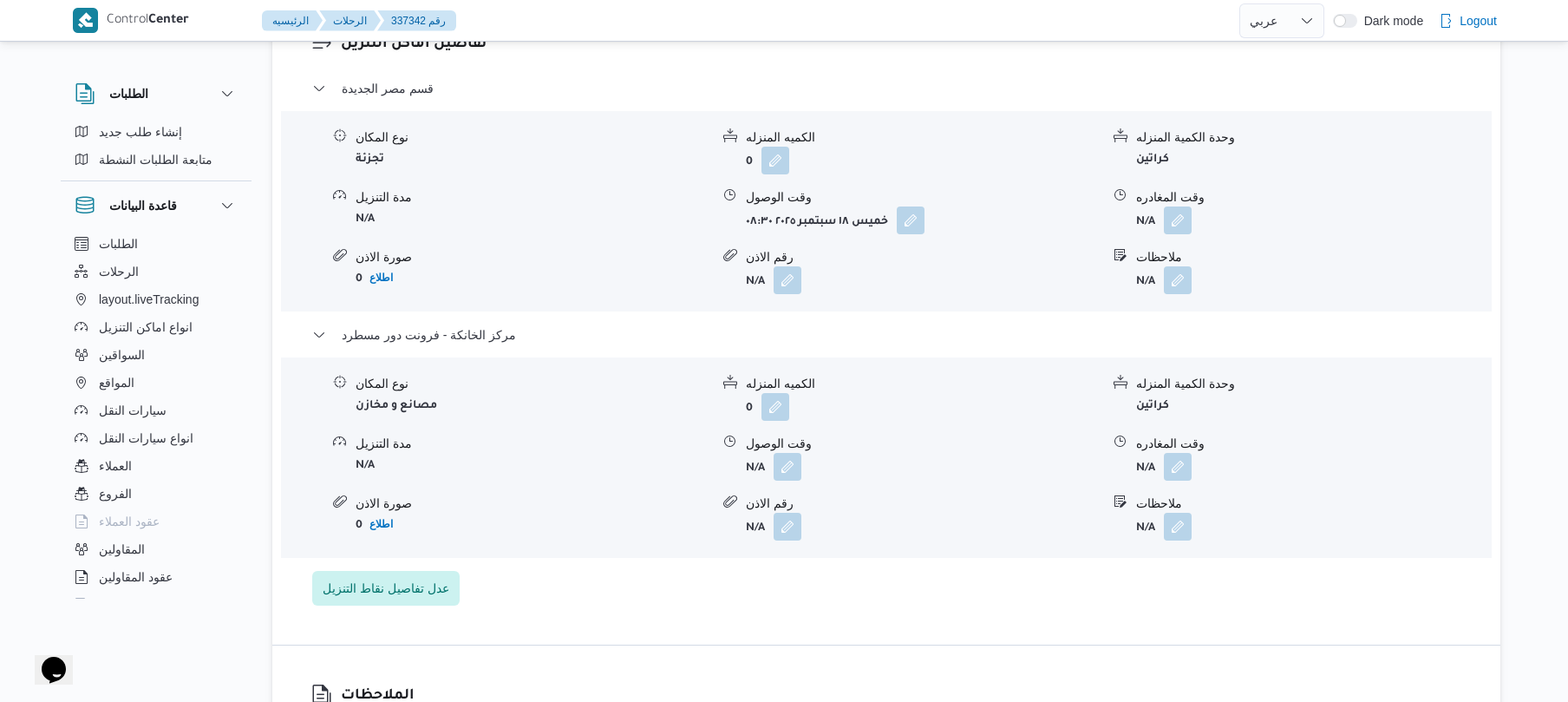
click at [1320, 462] on form "N/A" at bounding box center [1314, 466] width 354 height 27
click at [1372, 473] on div "نوع المكان مصانع و مخازن الكميه المنزله 0 وحدة الكمية المنزله كراتين مدة التنزي…" at bounding box center [887, 457] width 1225 height 197
click at [1176, 452] on button "button" at bounding box center [1177, 465] width 27 height 27
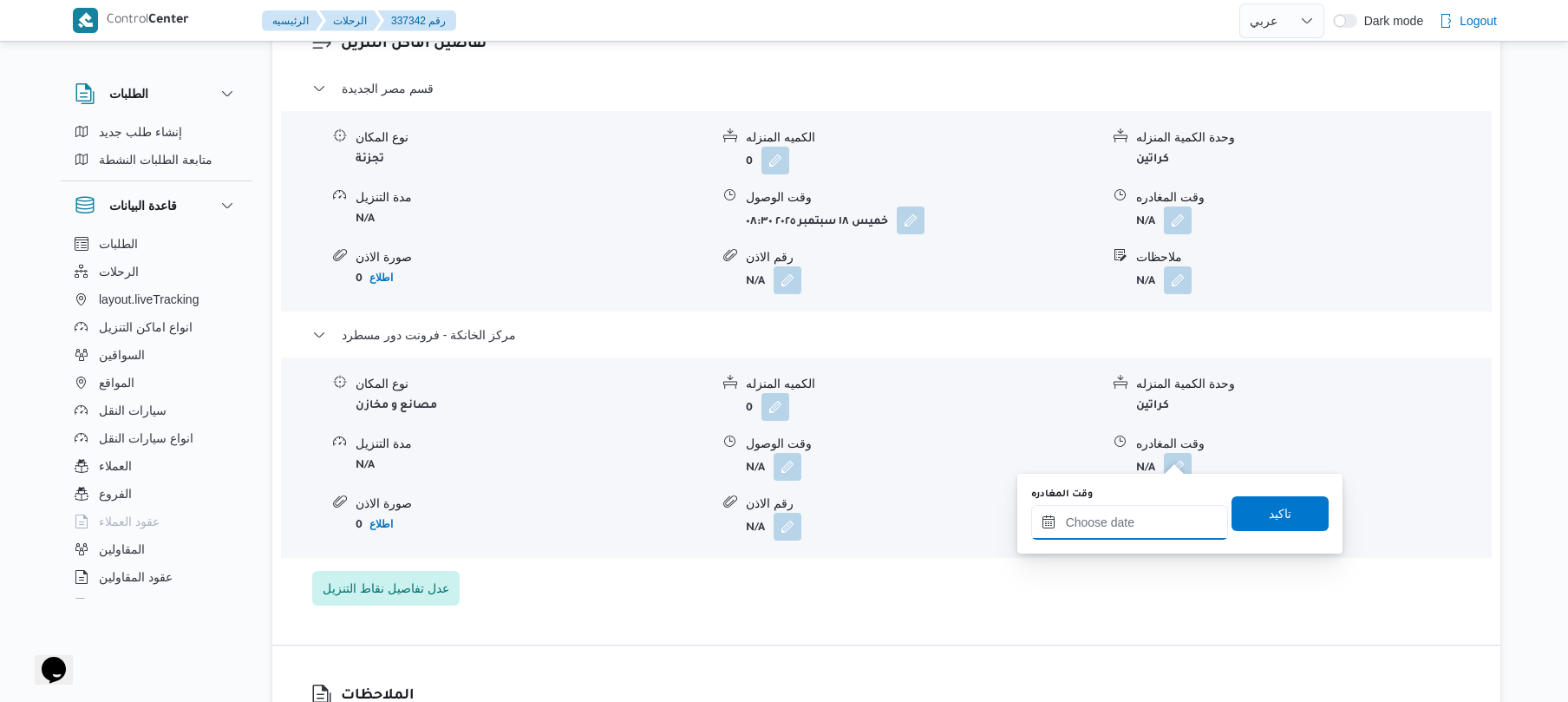
click at [1104, 518] on input "وقت المغادره" at bounding box center [1130, 522] width 197 height 35
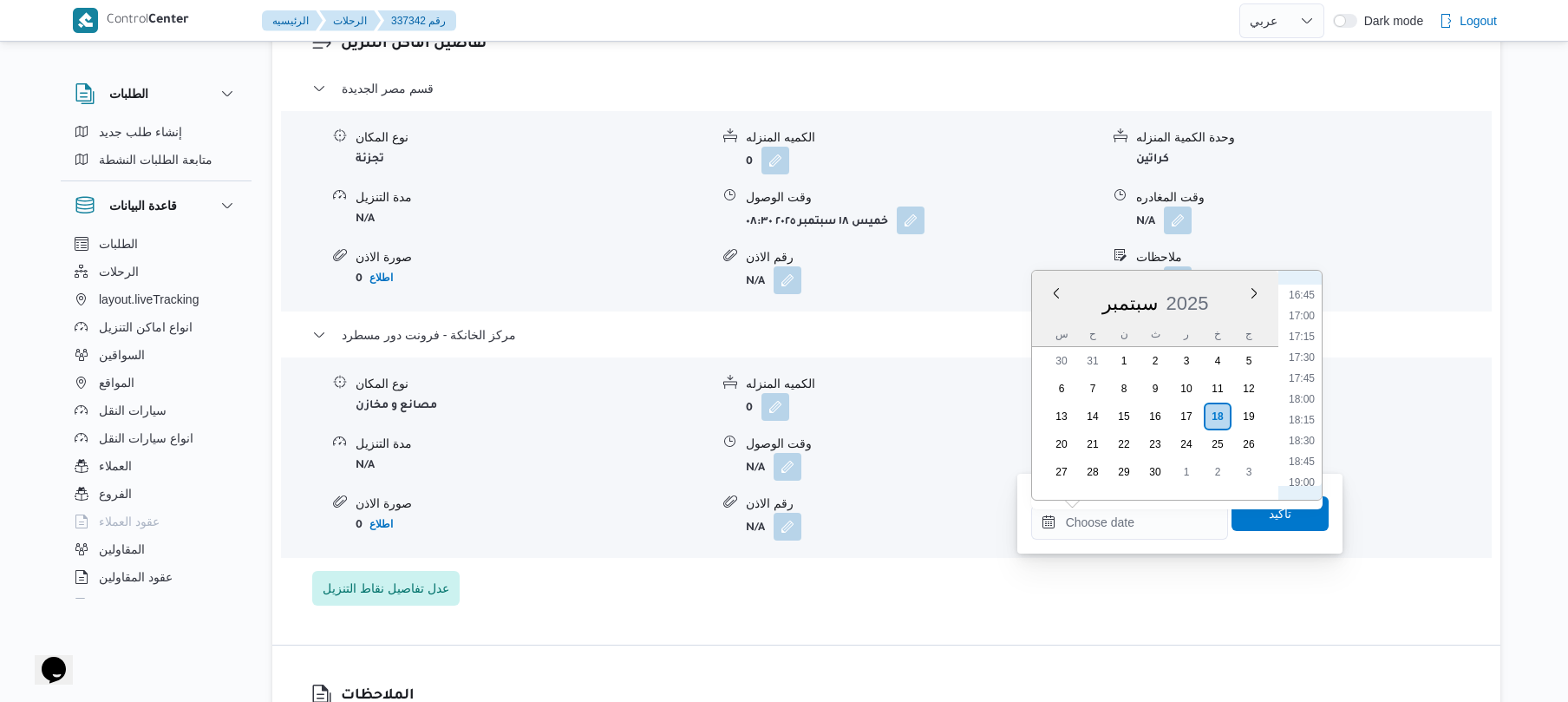
scroll to position [1370, 0]
click at [1308, 373] on li "17:30" at bounding box center [1302, 380] width 40 height 17
type input "[DATE] ١٧:٣٠"
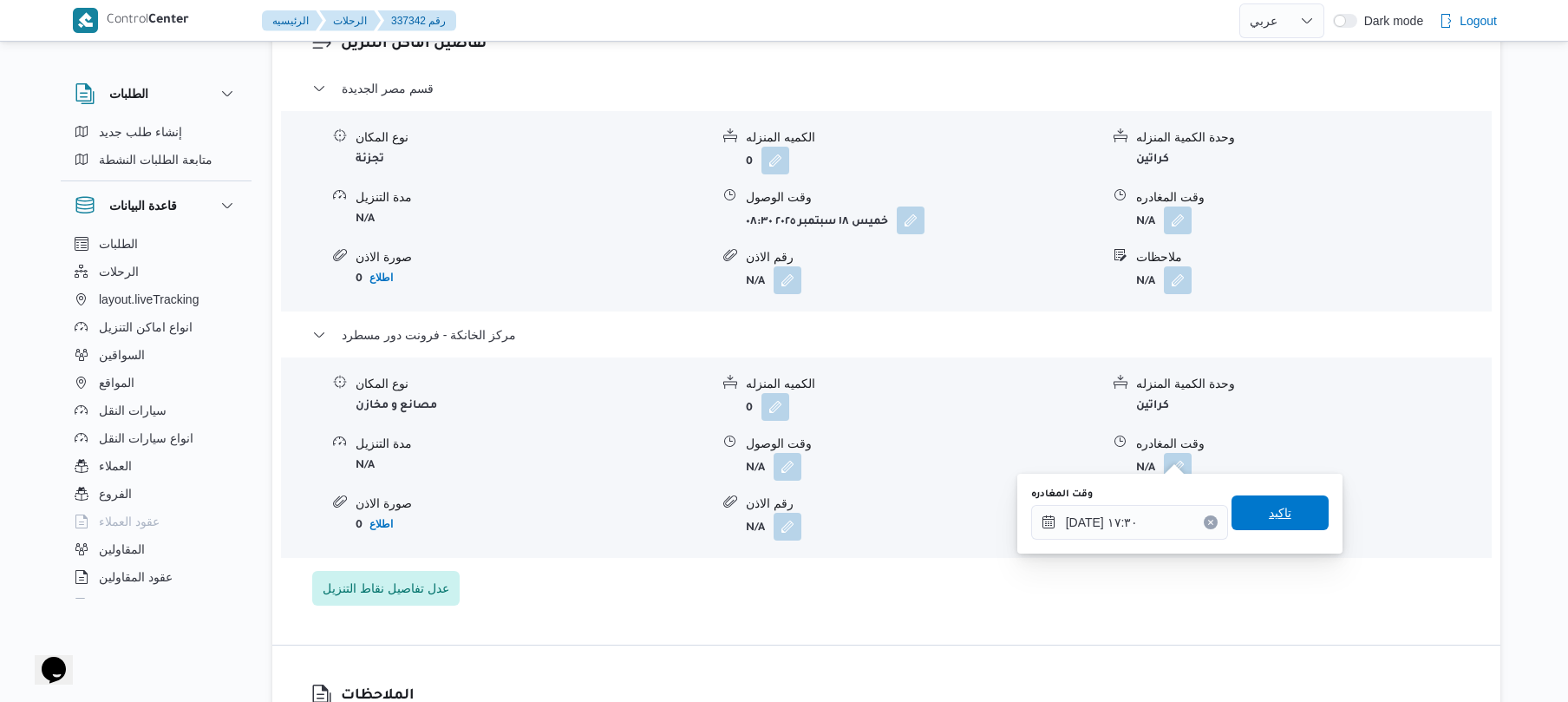
click at [1275, 497] on div "تاكيد" at bounding box center [1280, 514] width 97 height 35
click at [1269, 514] on span "تاكيد" at bounding box center [1281, 513] width 23 height 21
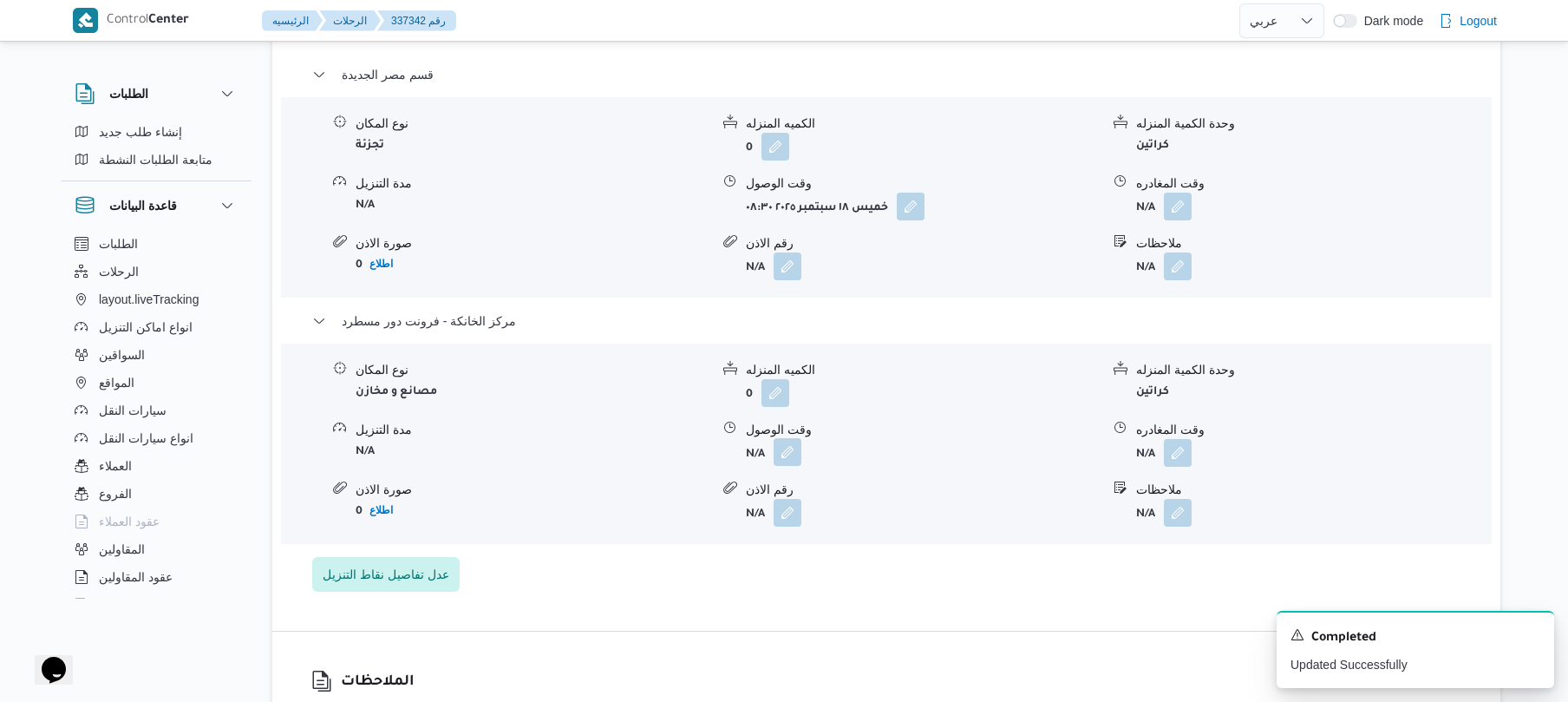
click at [792, 452] on button "button" at bounding box center [787, 451] width 27 height 27
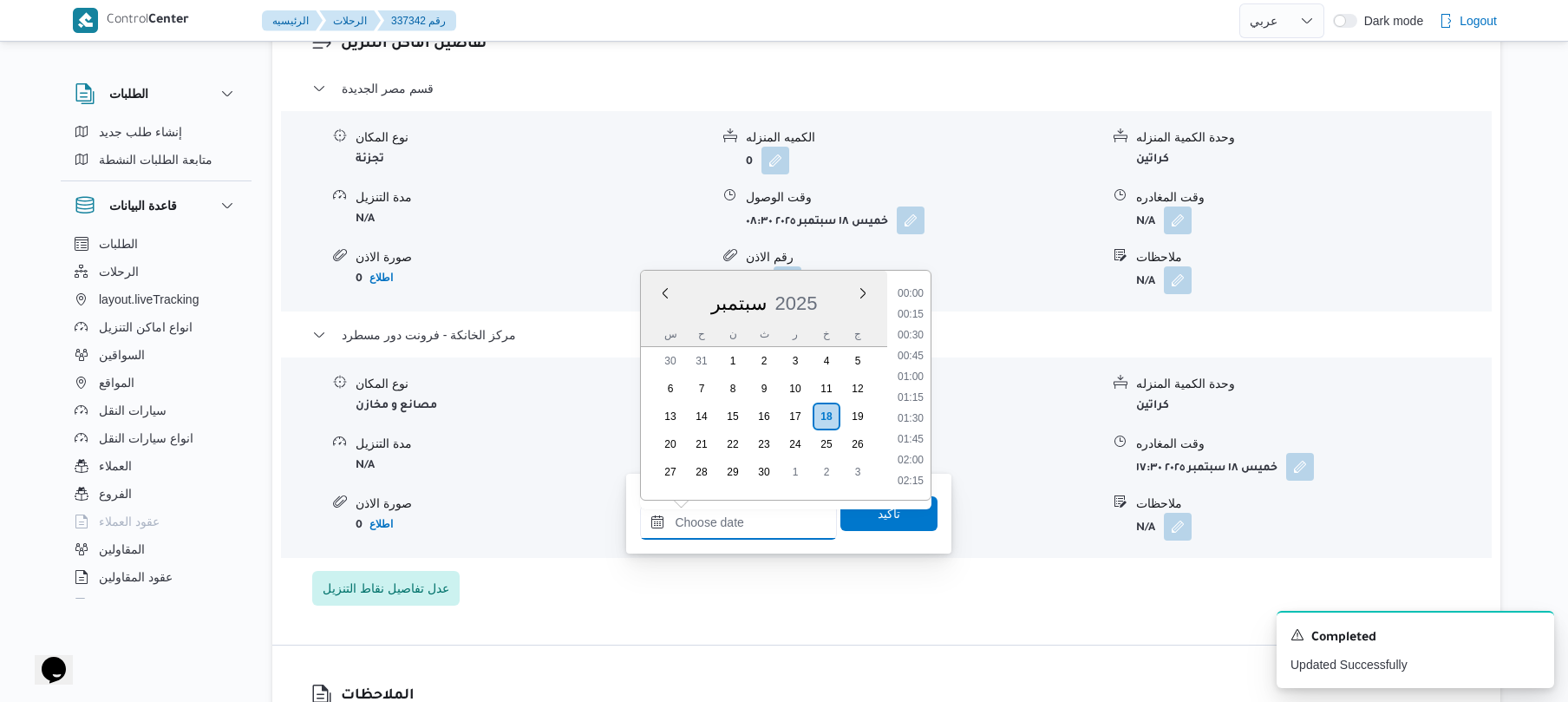
click at [736, 517] on input "وقت الوصول" at bounding box center [738, 522] width 197 height 35
click at [917, 355] on li "17:15" at bounding box center [910, 359] width 40 height 17
type input "١٨/٠٩/٢٠٢٥ ١٧:١٥"
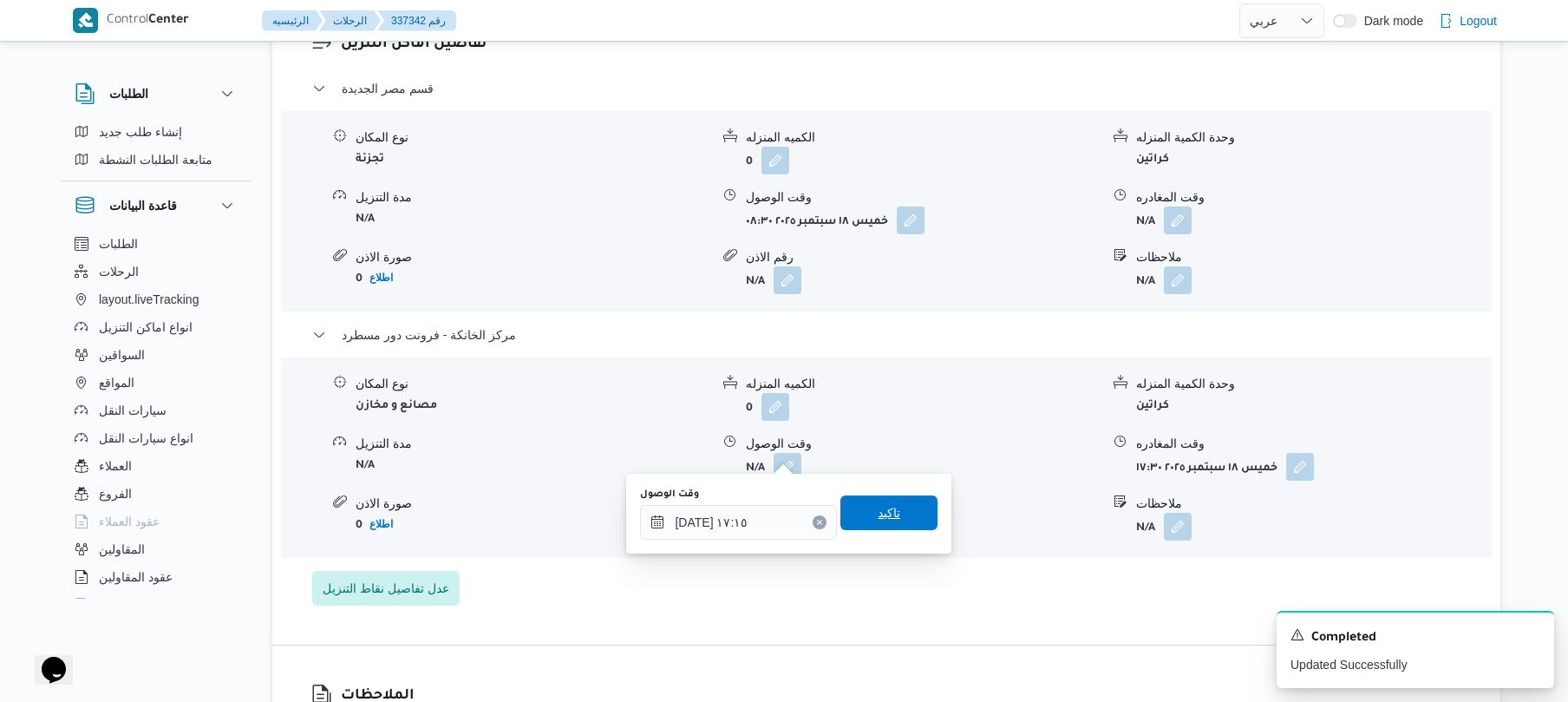
click at [878, 512] on span "تاكيد" at bounding box center [890, 513] width 23 height 21
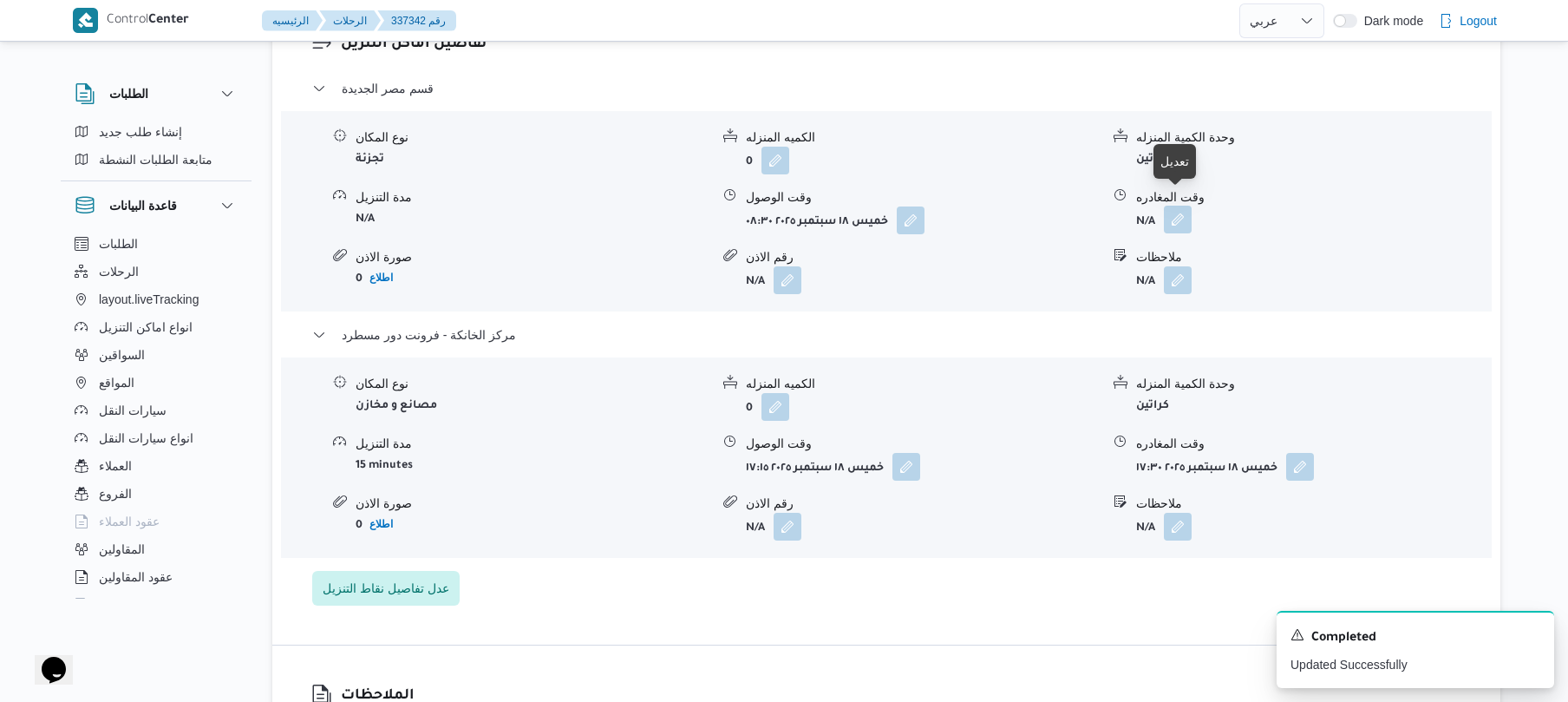
click at [1174, 213] on button "button" at bounding box center [1177, 219] width 27 height 27
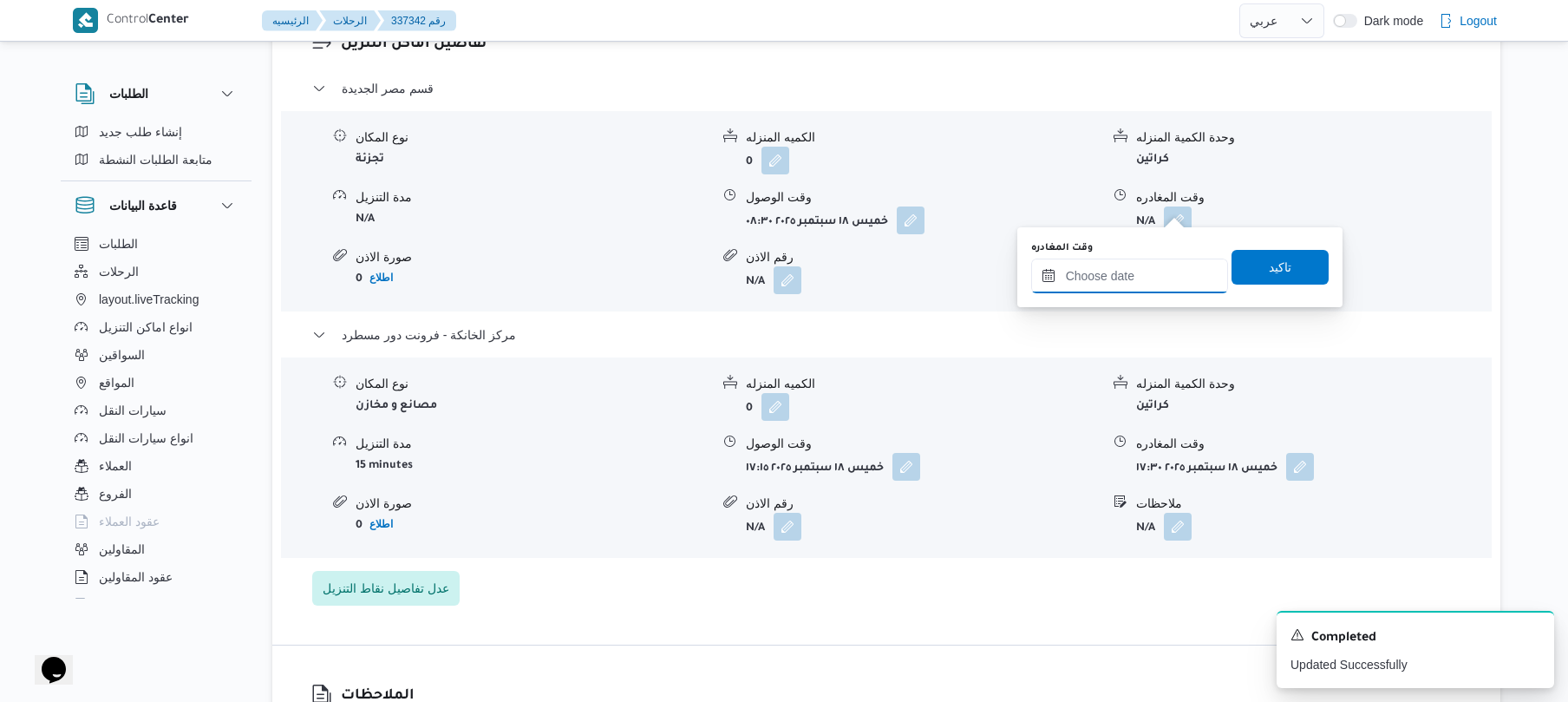
click at [1129, 278] on input "وقت المغادره" at bounding box center [1130, 275] width 197 height 35
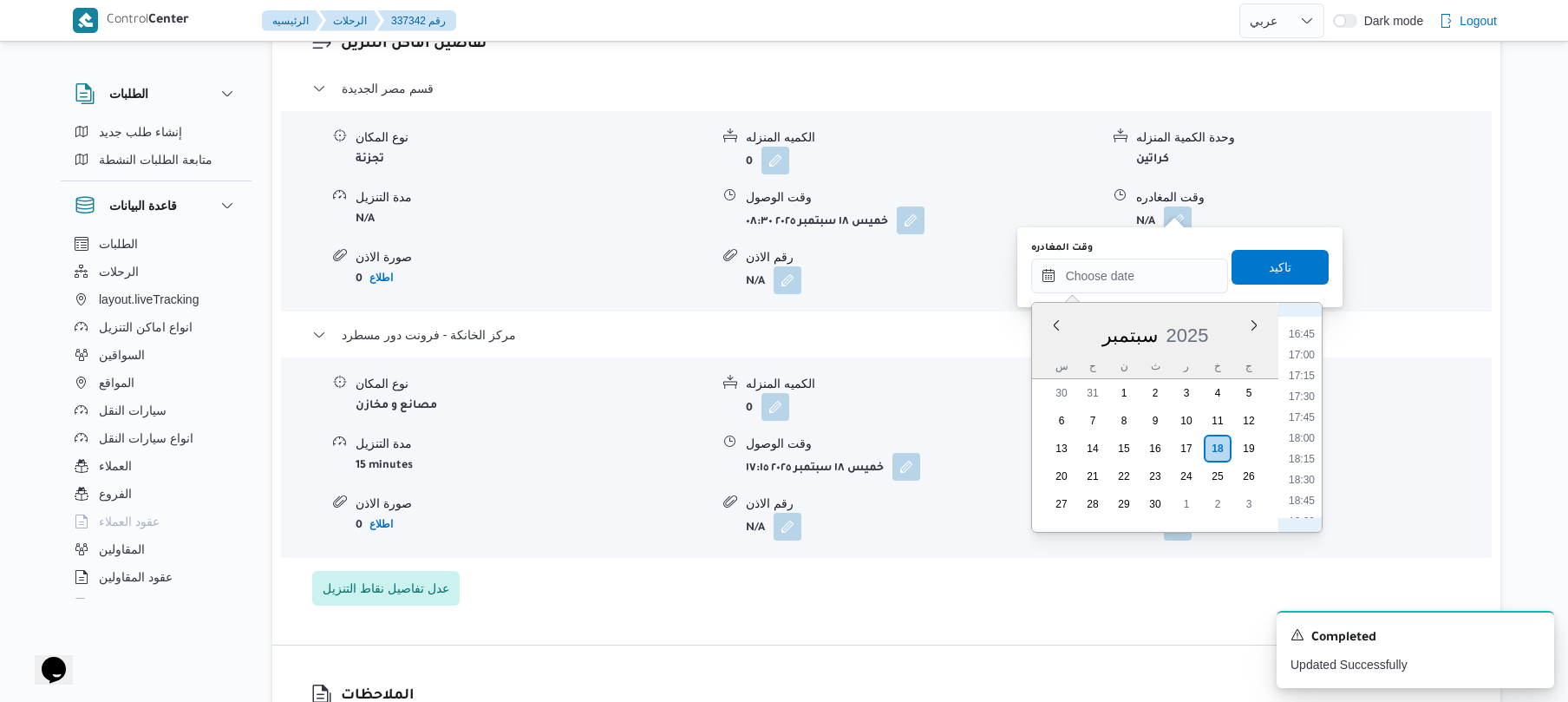
scroll to position [1371, 0]
click at [1310, 352] on li "16:45" at bounding box center [1302, 349] width 40 height 17
type input "١٨/٠٩/٢٠٢٥ ١٦:٤٥"
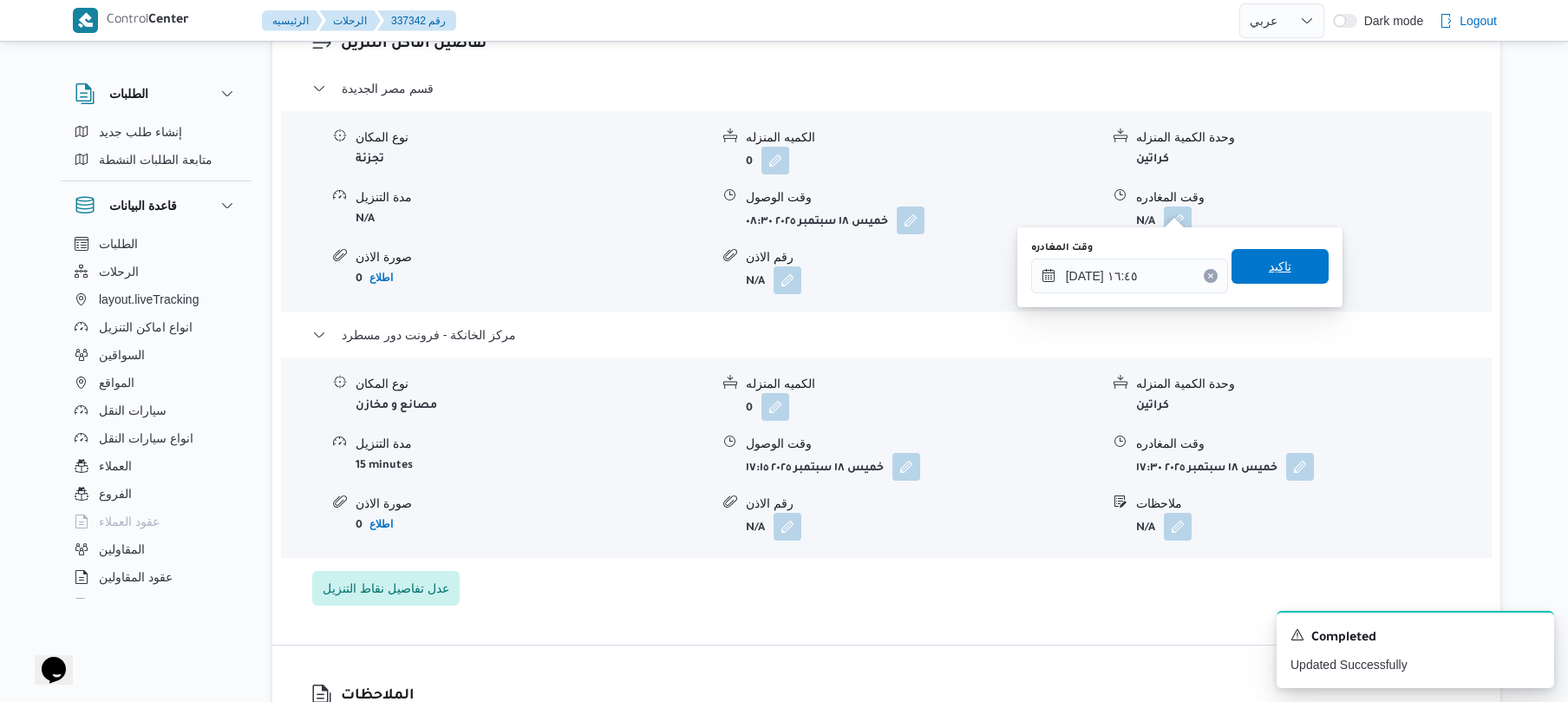
click at [1293, 266] on span "تاكيد" at bounding box center [1280, 266] width 97 height 35
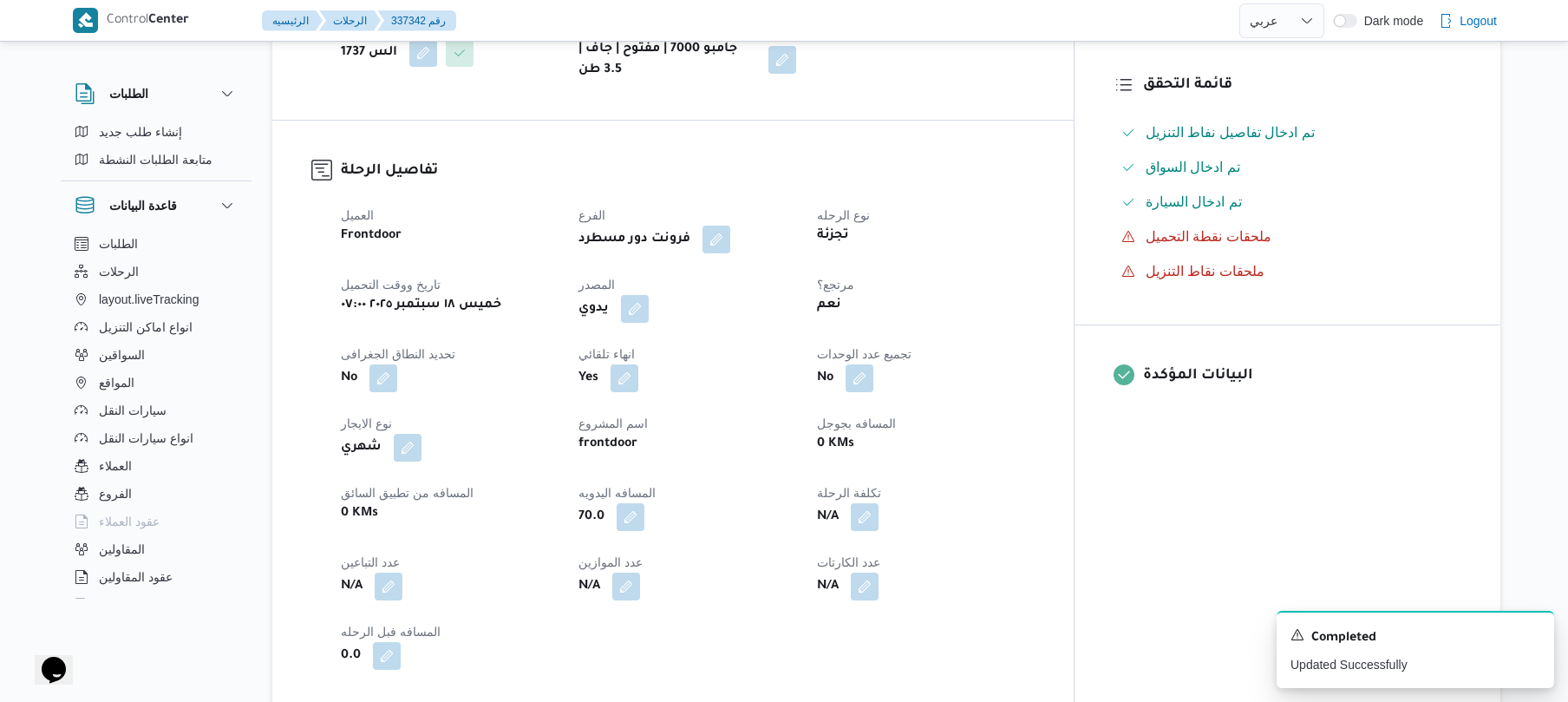
scroll to position [0, 0]
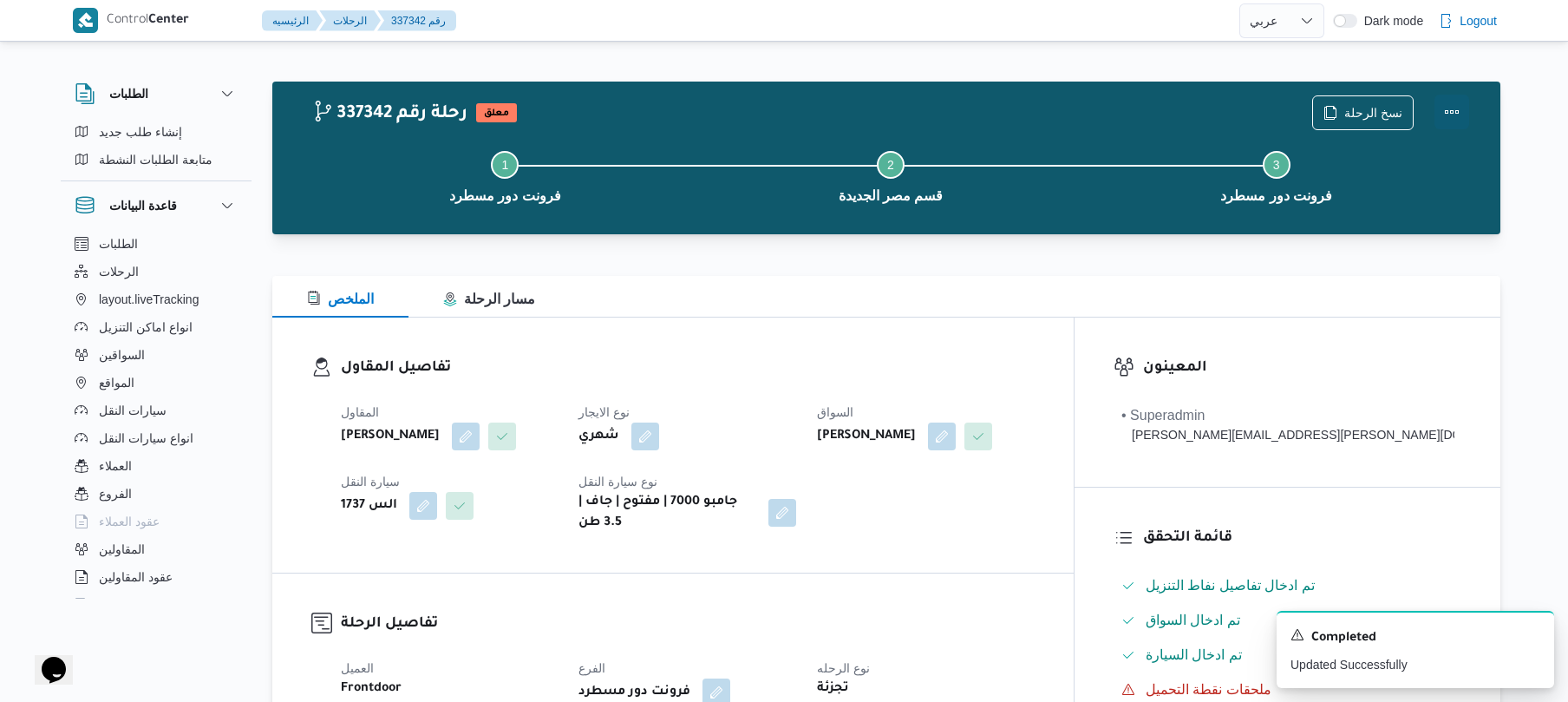
click at [1455, 104] on button "Actions" at bounding box center [1452, 111] width 35 height 35
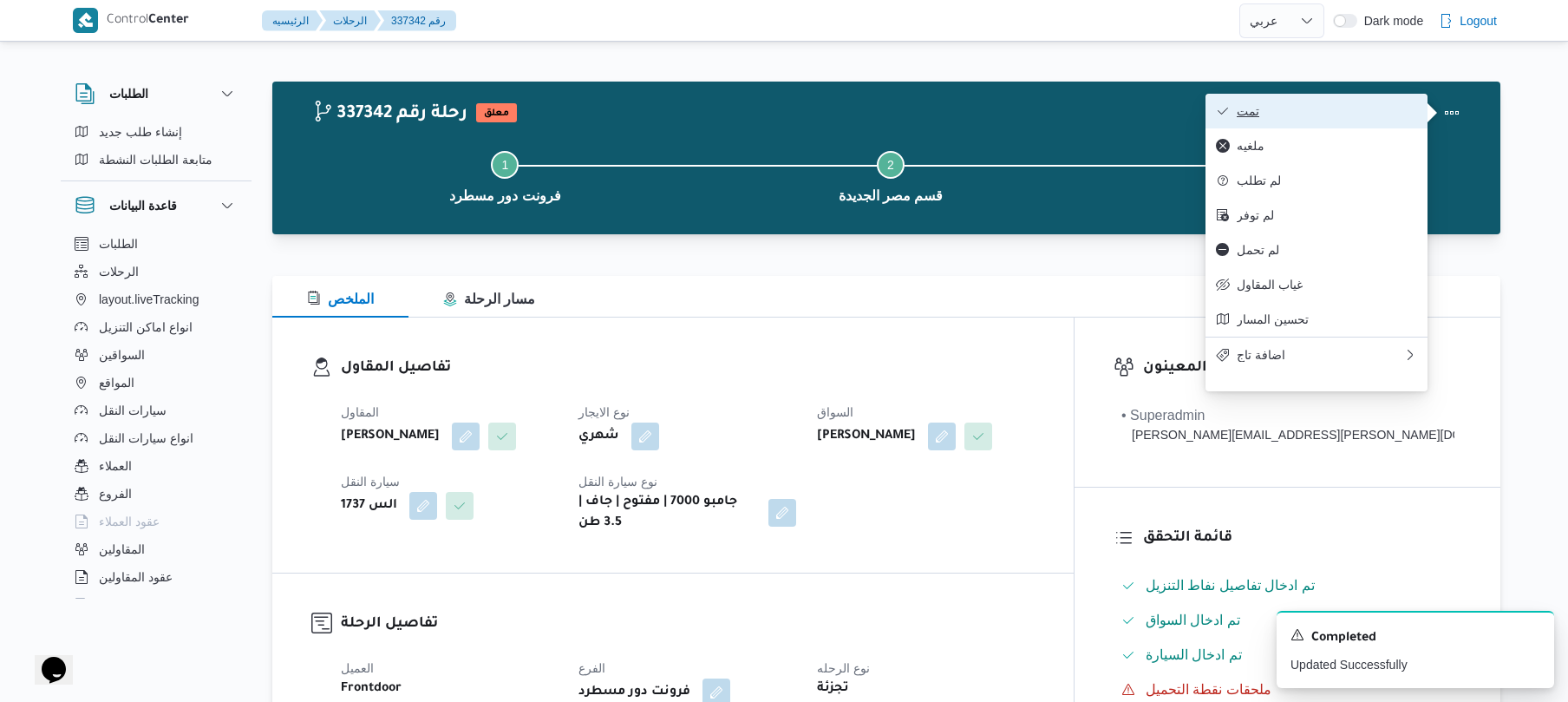
click at [1285, 118] on span "تمت" at bounding box center [1327, 110] width 180 height 14
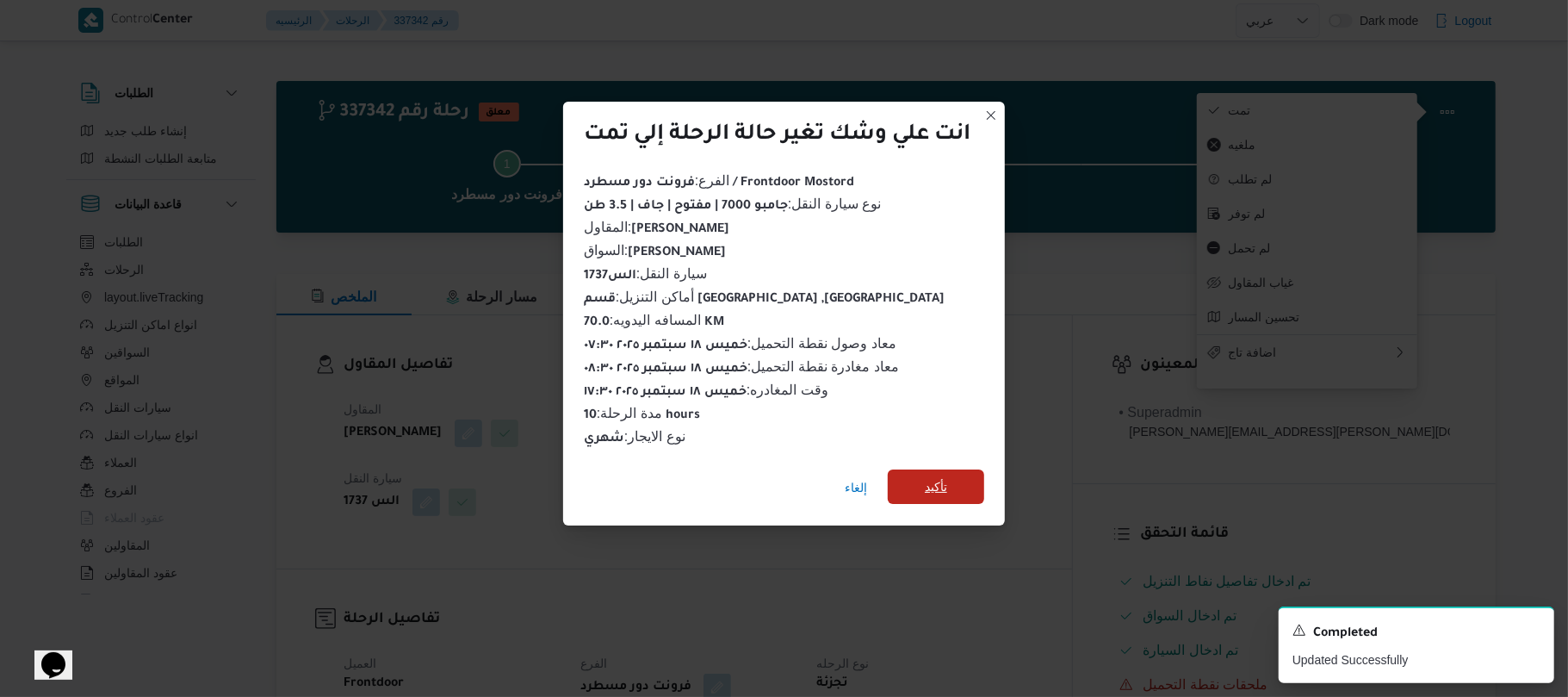
click at [965, 470] on span "تأكيد" at bounding box center [936, 486] width 96 height 35
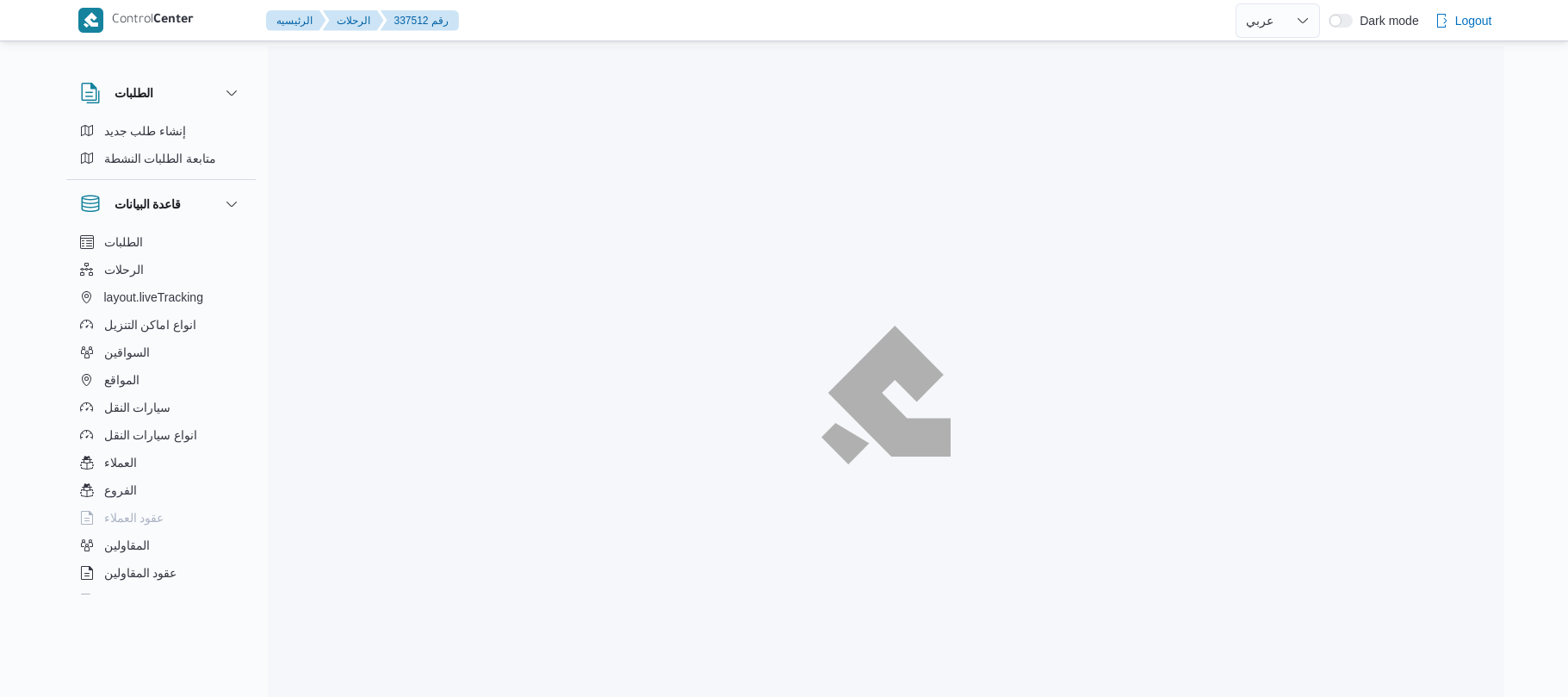
select select "ar"
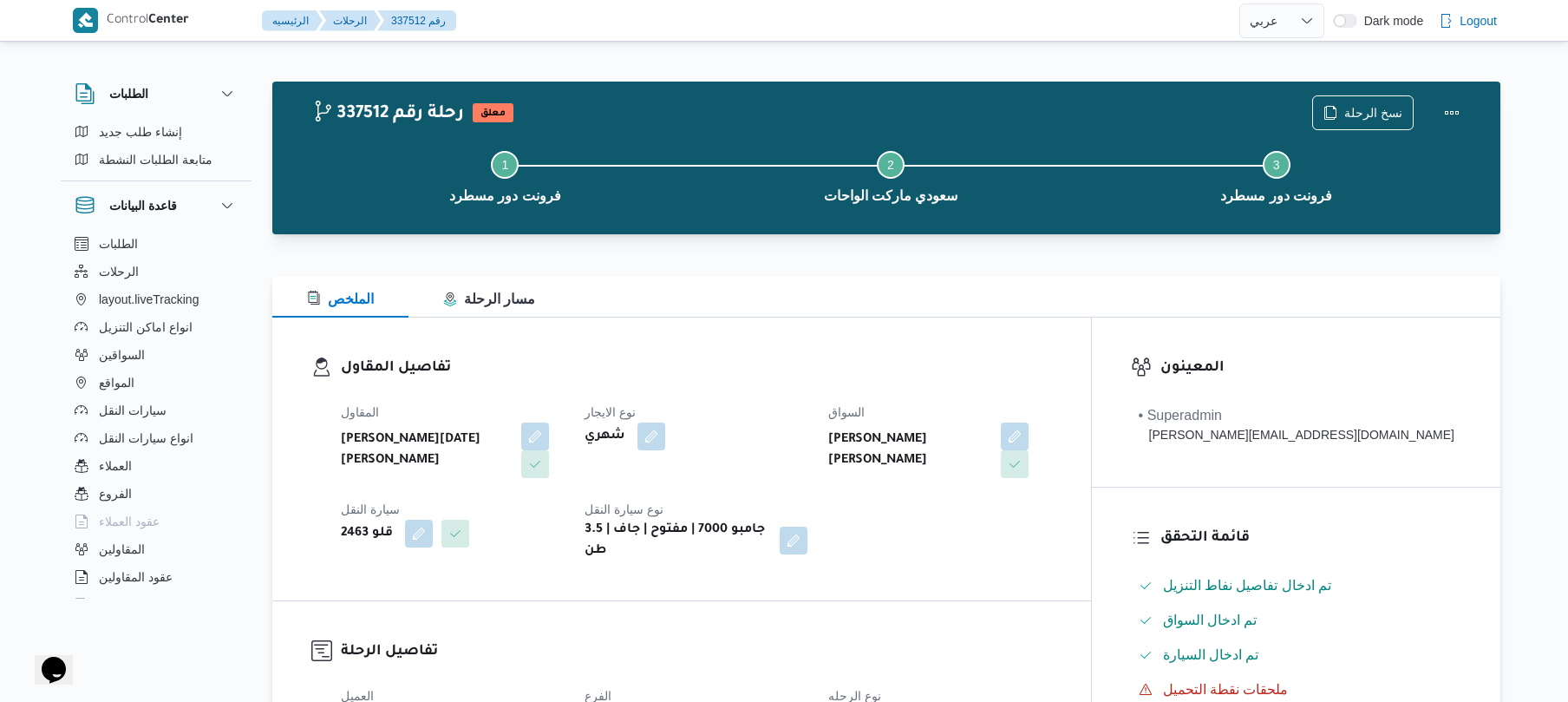
click at [945, 369] on h3 "تفاصيل المقاول" at bounding box center [696, 367] width 711 height 24
click at [792, 354] on div "تفاصيل المقاول المقاول [PERSON_NAME][DATE] [PERSON_NAME] نوع الايجار شهري السوا…" at bounding box center [681, 459] width 819 height 283
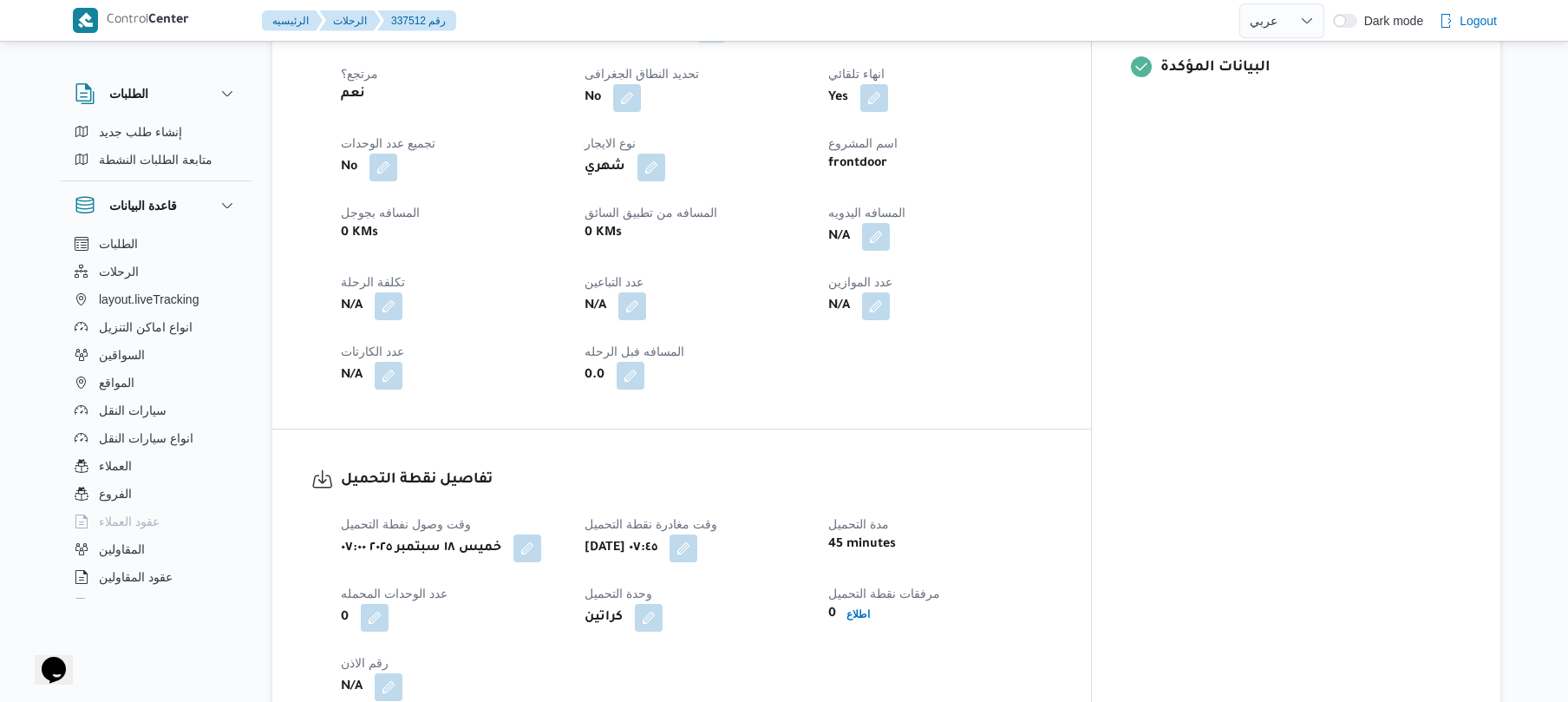
scroll to position [694, 0]
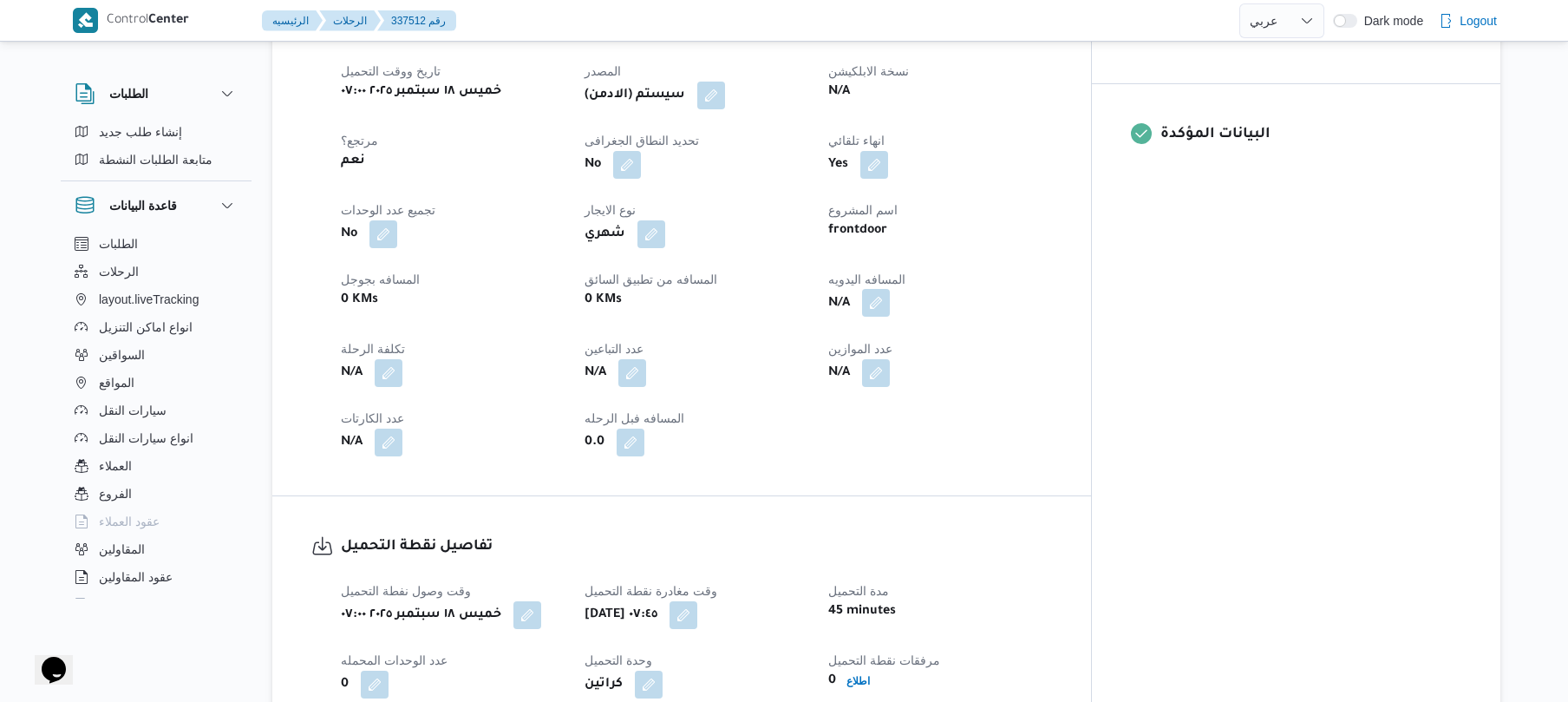
click at [890, 289] on button "button" at bounding box center [875, 302] width 27 height 27
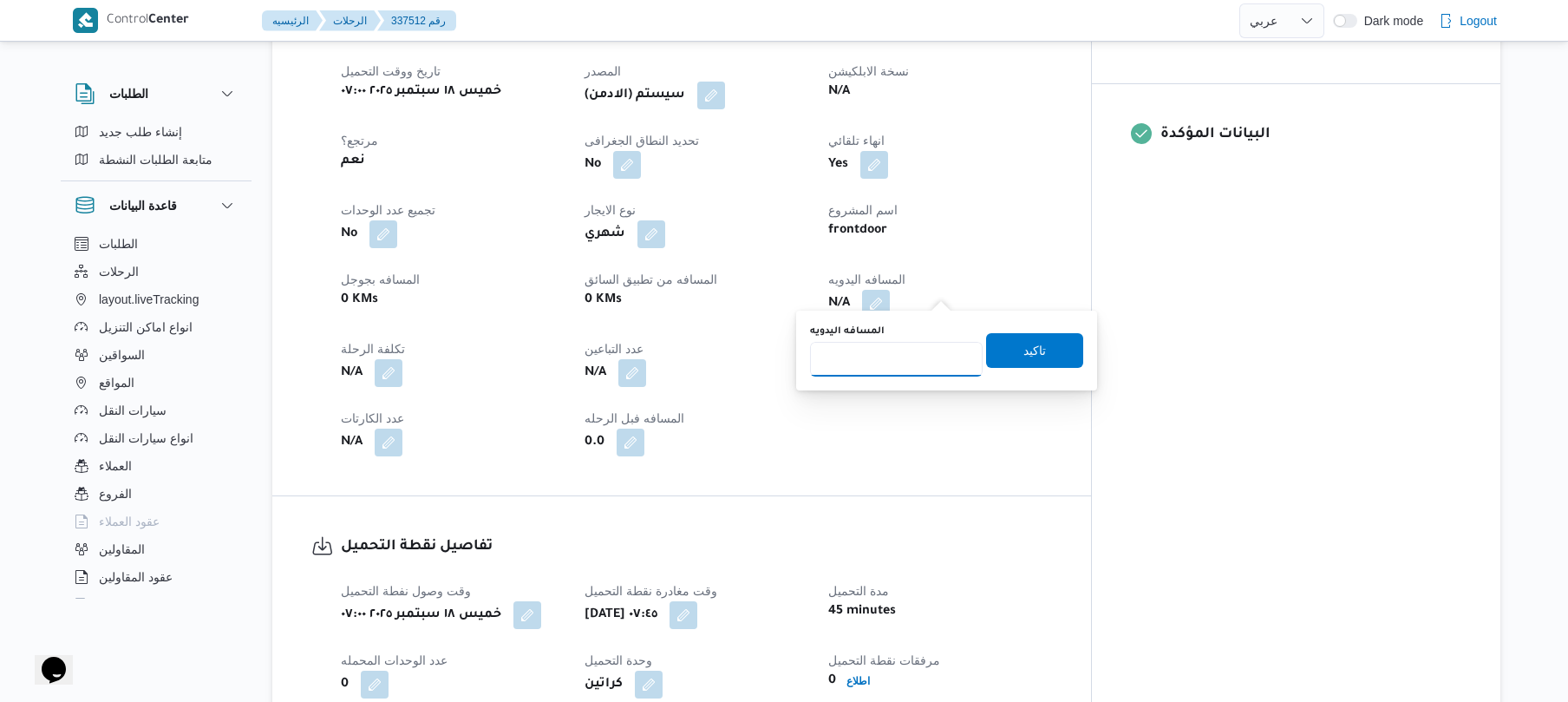
click at [899, 357] on input "المسافه اليدويه" at bounding box center [896, 359] width 172 height 35
type input "130"
click at [1025, 366] on span "تاكيد" at bounding box center [1035, 350] width 97 height 35
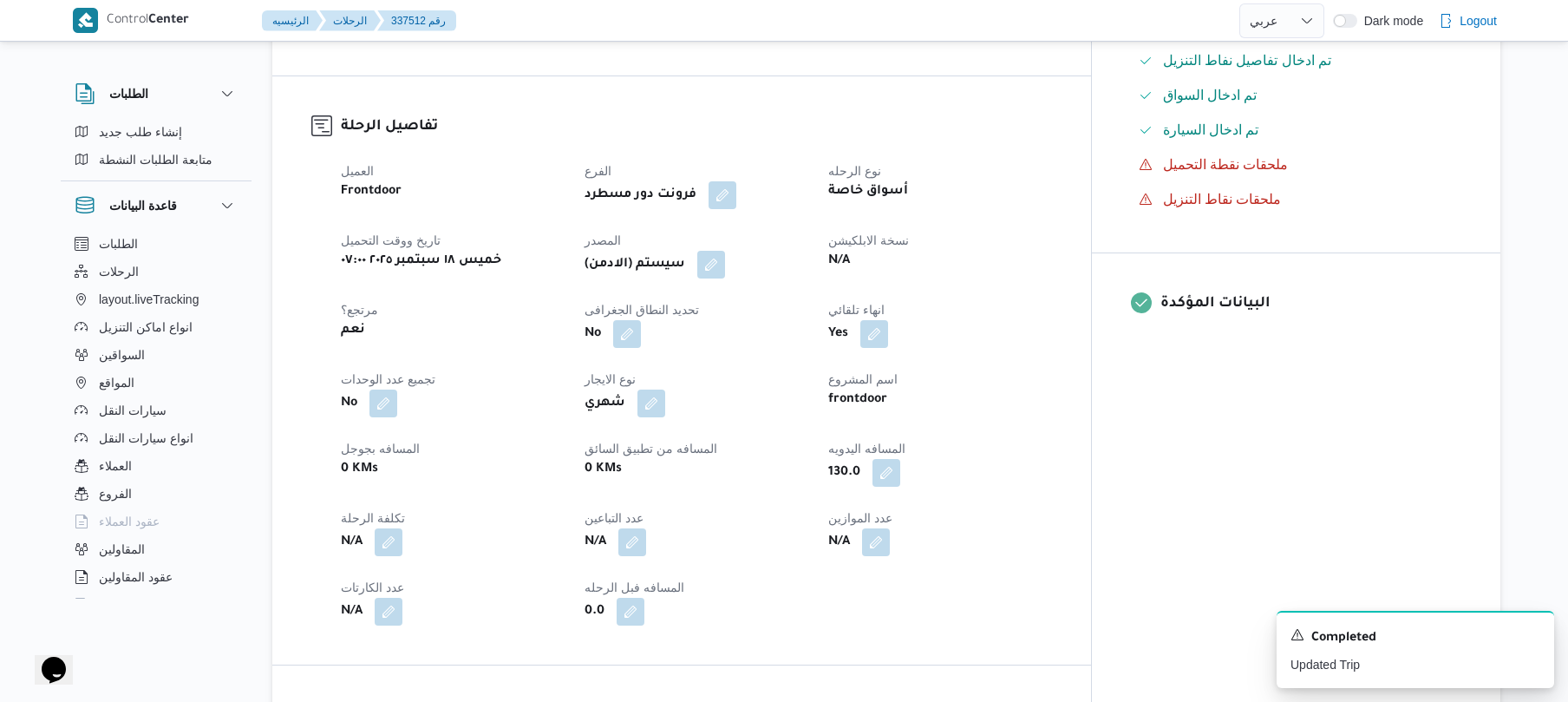
scroll to position [508, 0]
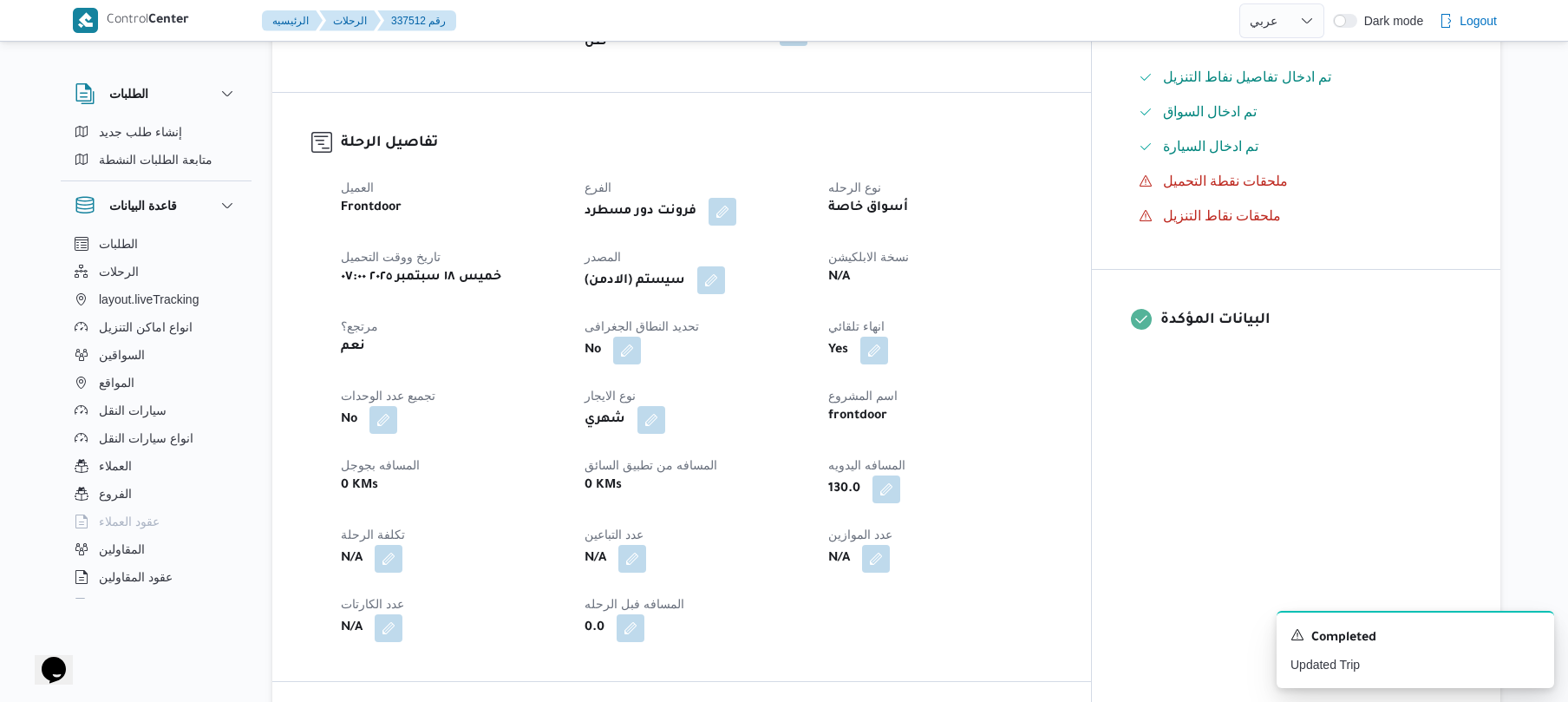
click at [726, 269] on button "button" at bounding box center [710, 280] width 27 height 27
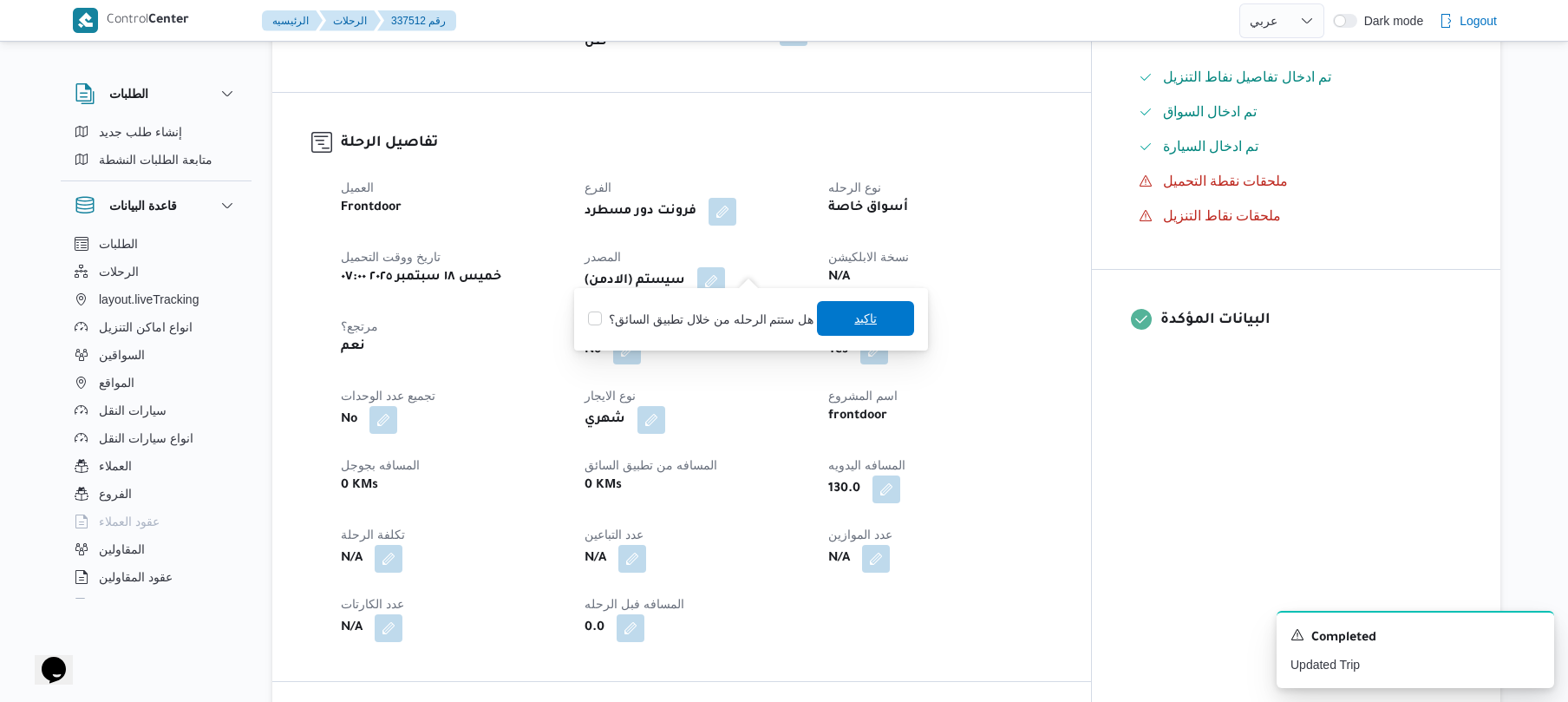
click at [834, 305] on span "تاكيد" at bounding box center [865, 318] width 97 height 35
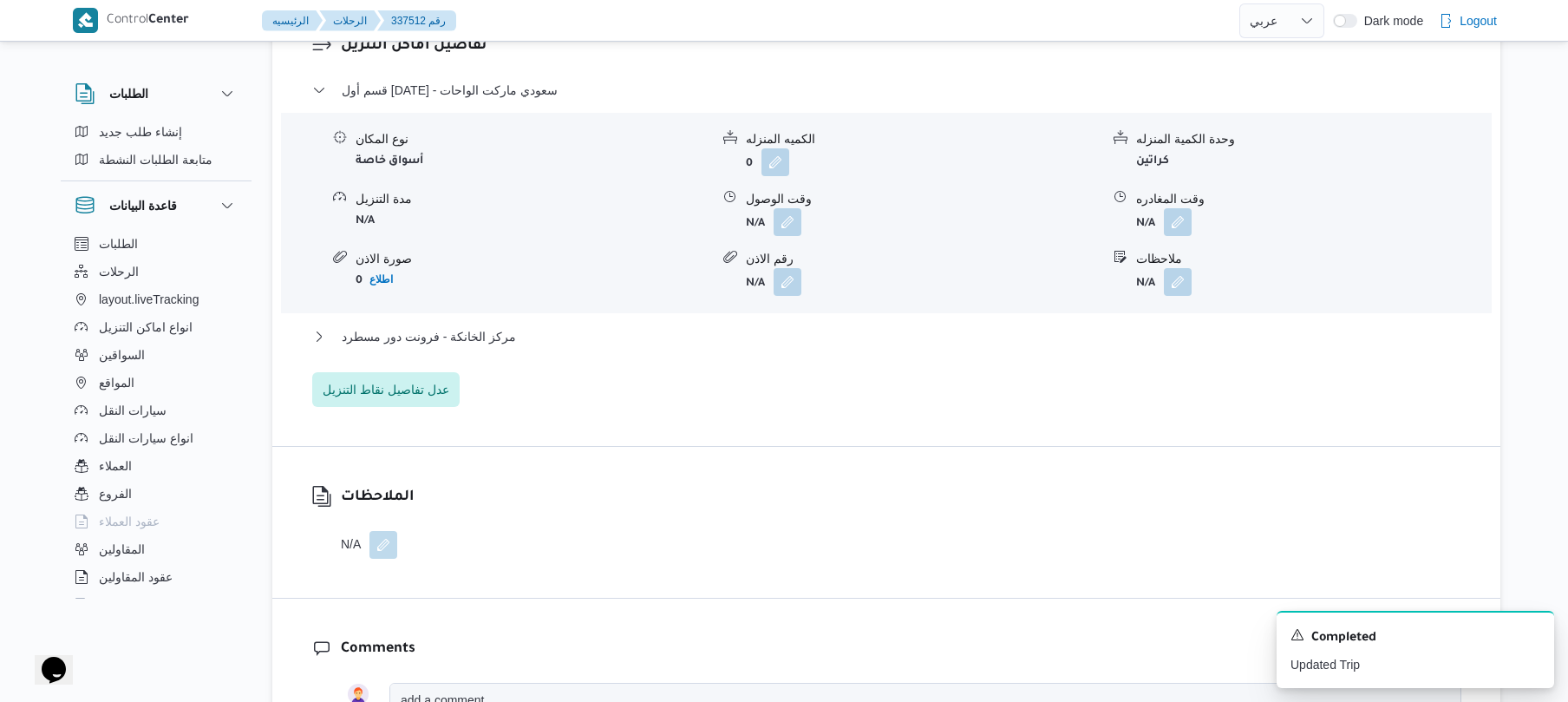
scroll to position [1526, 0]
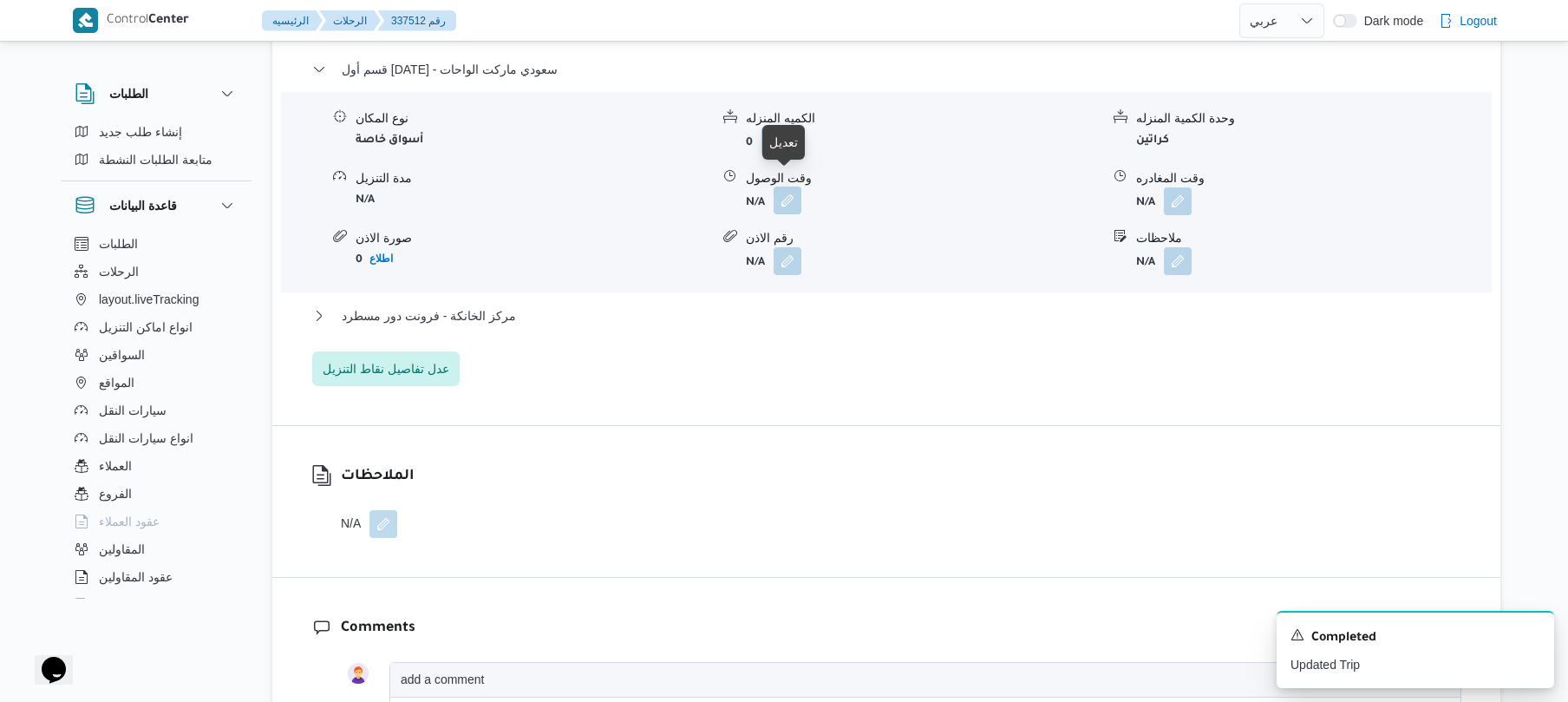
click at [786, 187] on button "button" at bounding box center [787, 200] width 27 height 27
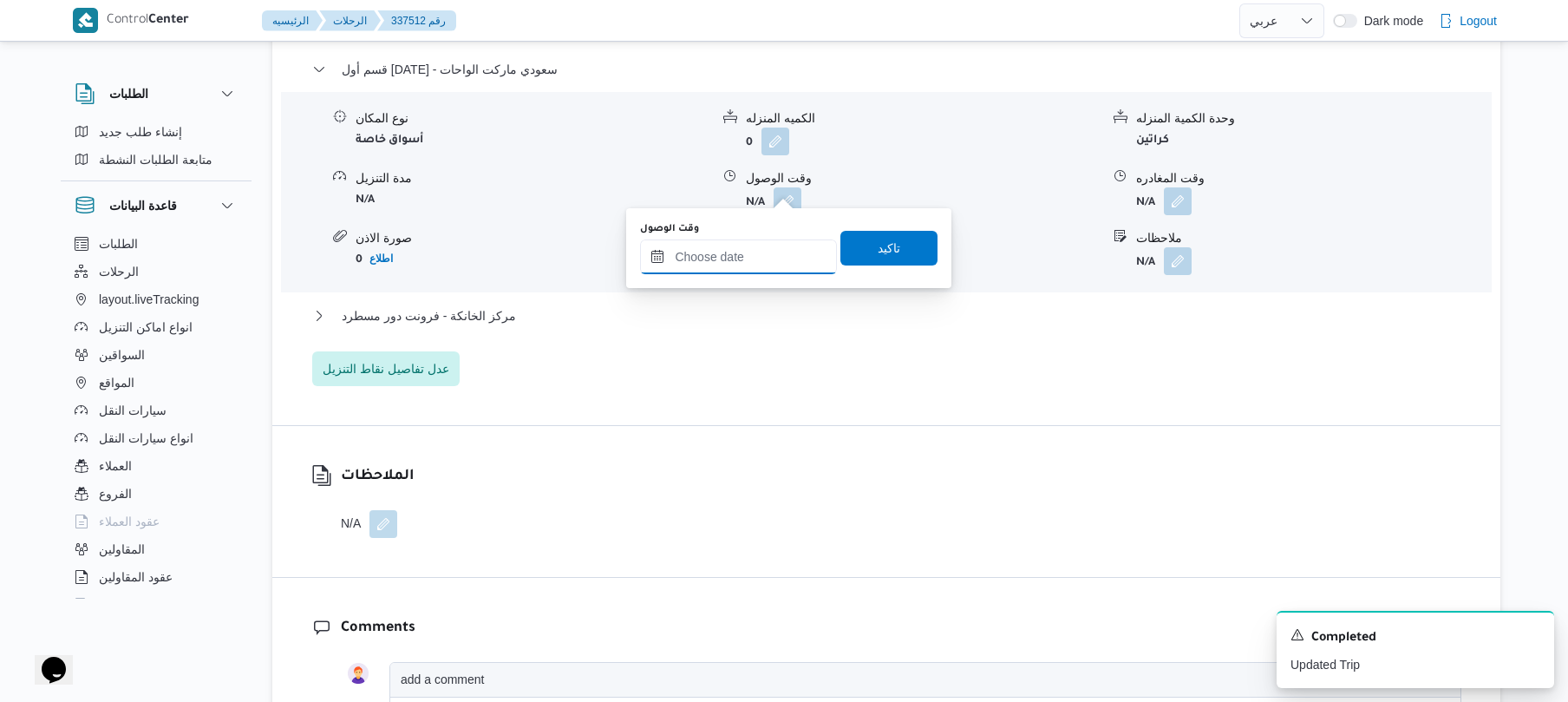
click at [715, 257] on input "وقت الوصول" at bounding box center [738, 256] width 197 height 35
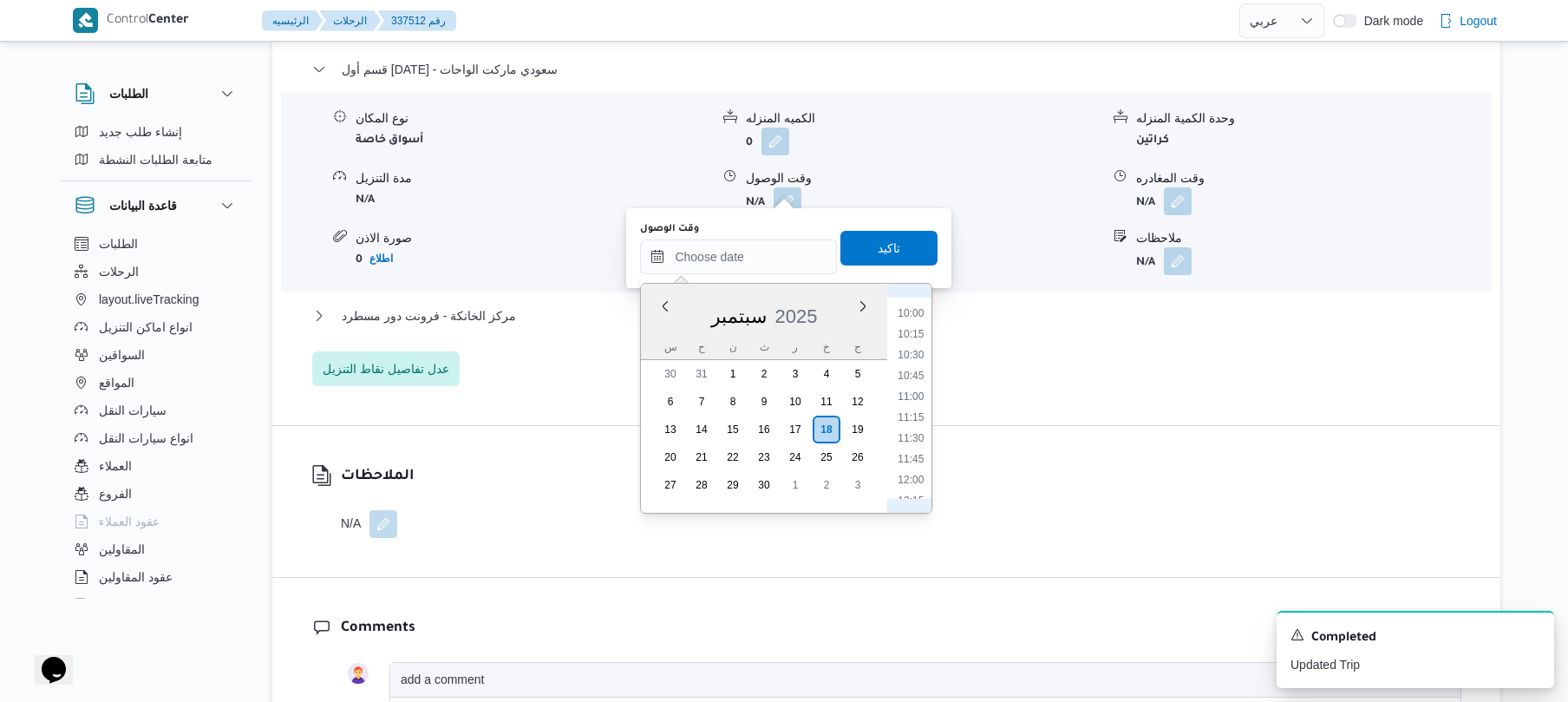
scroll to position [656, 0]
click at [916, 379] on li "08:45" at bounding box center [911, 379] width 40 height 17
type input "١٨/٠٩/٢٠٢٥ ٠٨:٤٥"
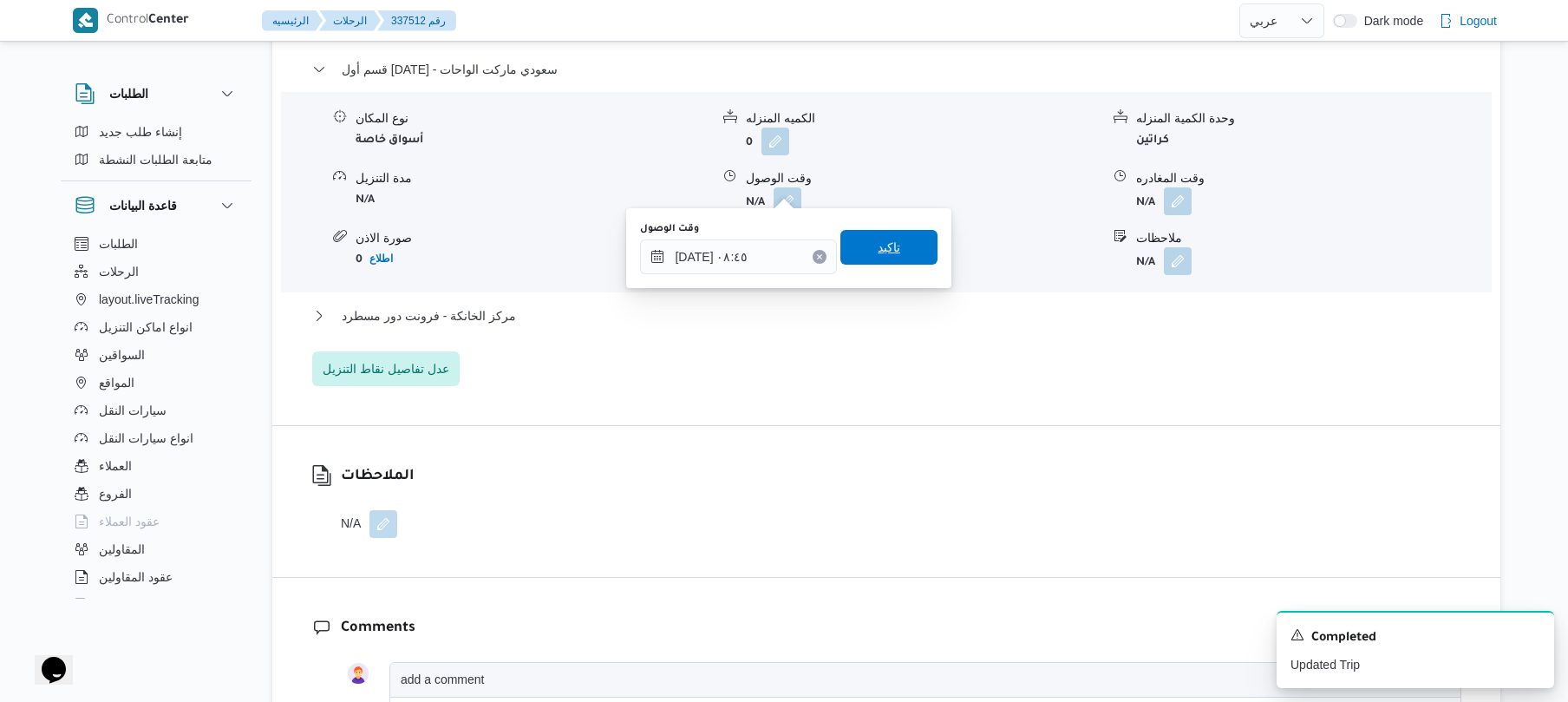
click at [889, 253] on span "تاكيد" at bounding box center [890, 247] width 23 height 21
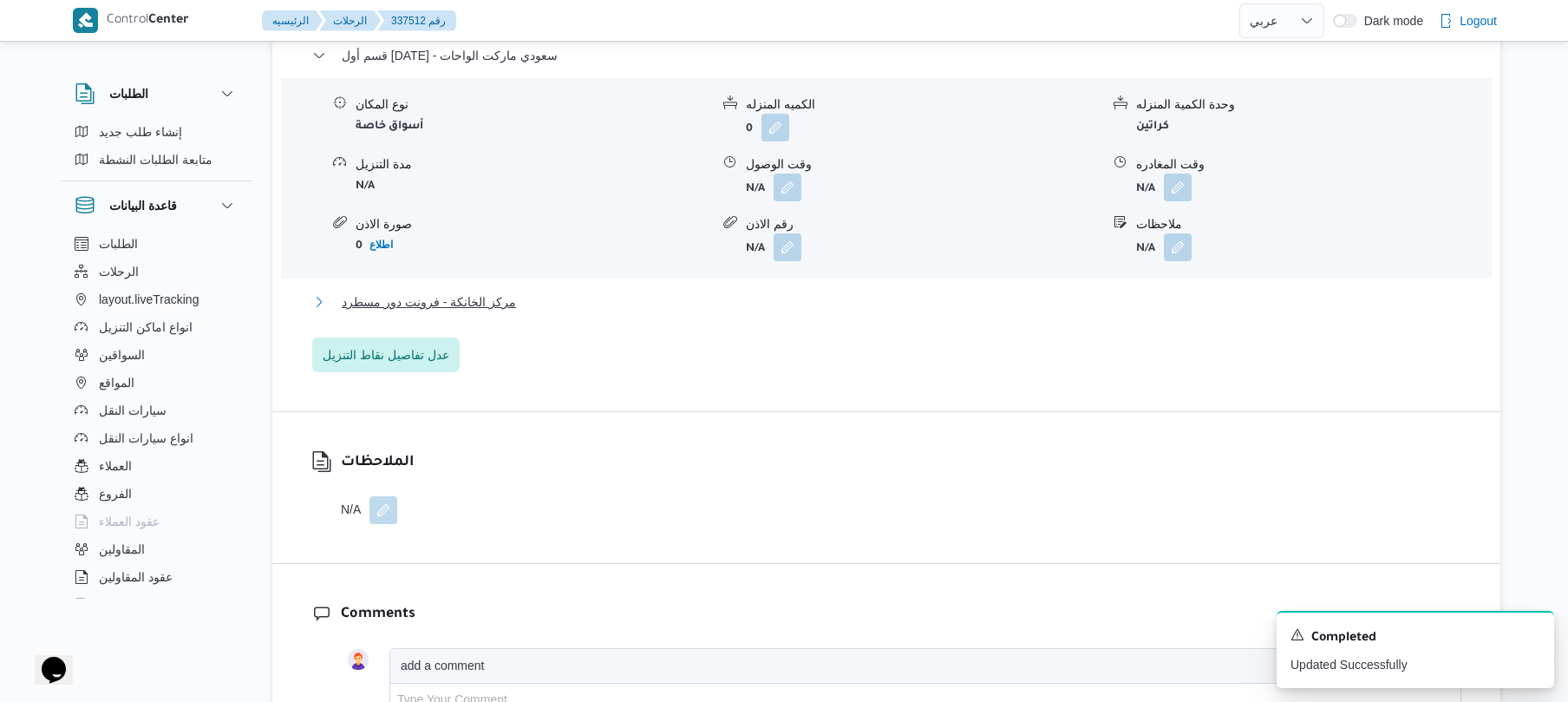
click at [829, 301] on button "مركز الخانكة - فرونت دور مسطرد" at bounding box center [887, 302] width 1150 height 21
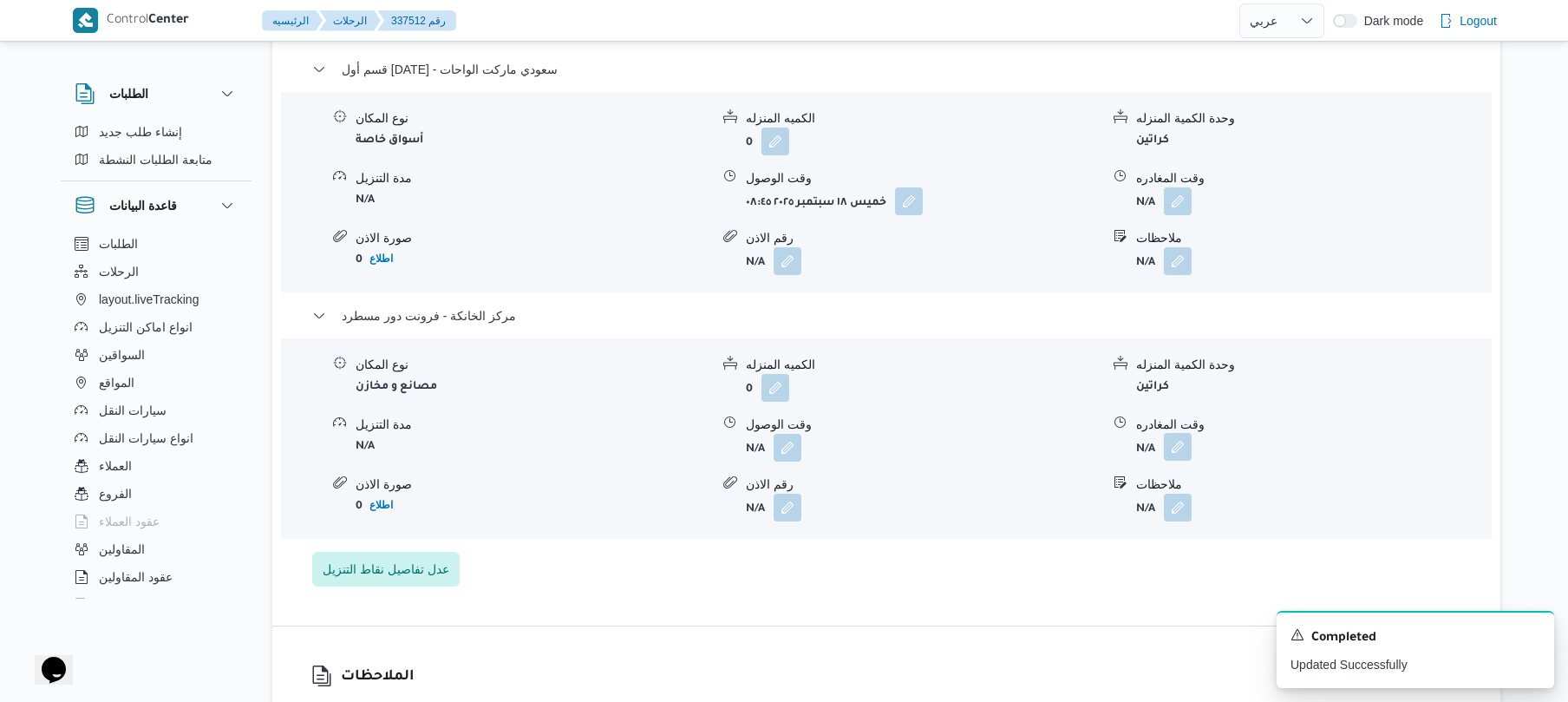
click at [1181, 433] on button "button" at bounding box center [1177, 446] width 27 height 27
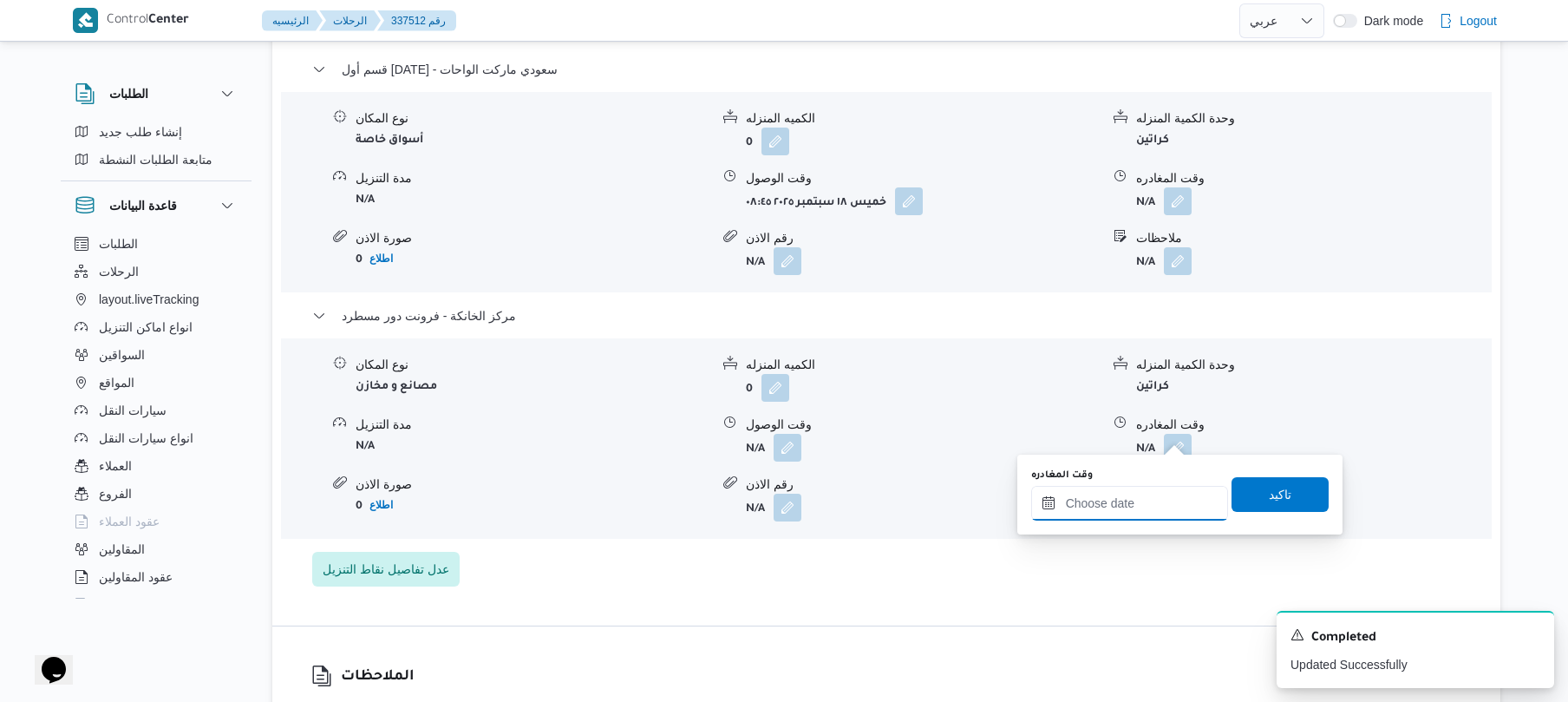
click at [1105, 515] on input "وقت المغادره" at bounding box center [1130, 503] width 197 height 35
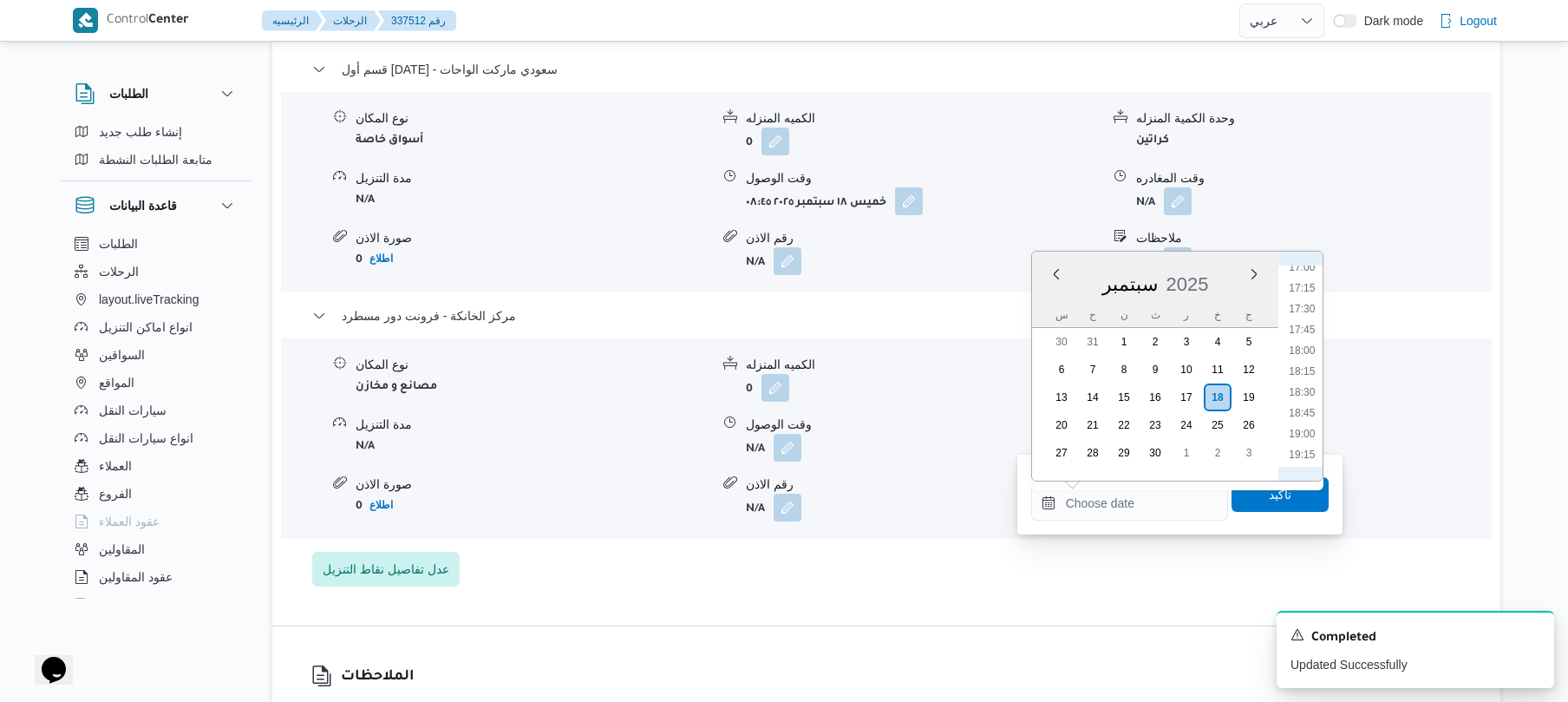
scroll to position [1392, 0]
click at [1305, 340] on li "17:30" at bounding box center [1302, 340] width 40 height 17
type input "[DATE] ١٧:٣٠"
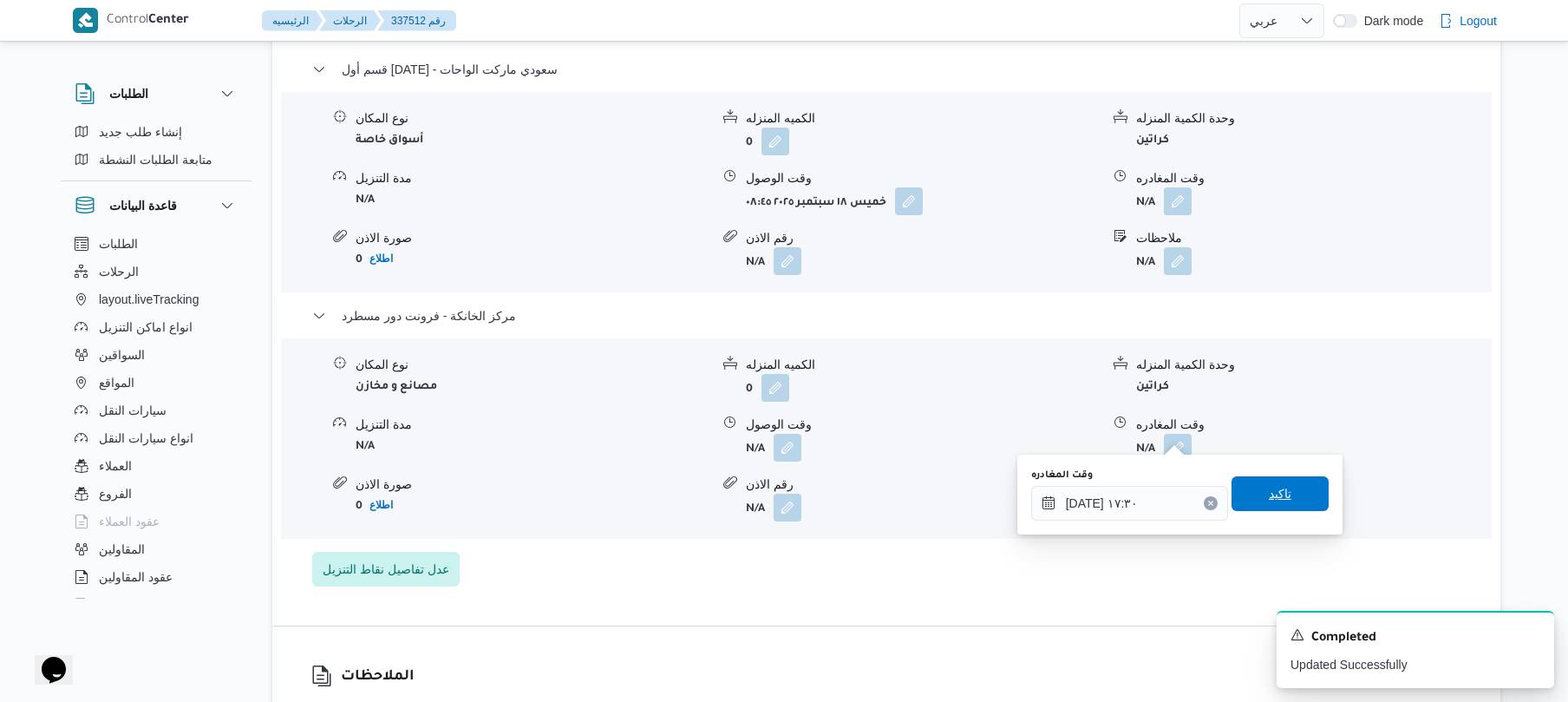
click at [1269, 489] on span "تاكيد" at bounding box center [1281, 494] width 23 height 21
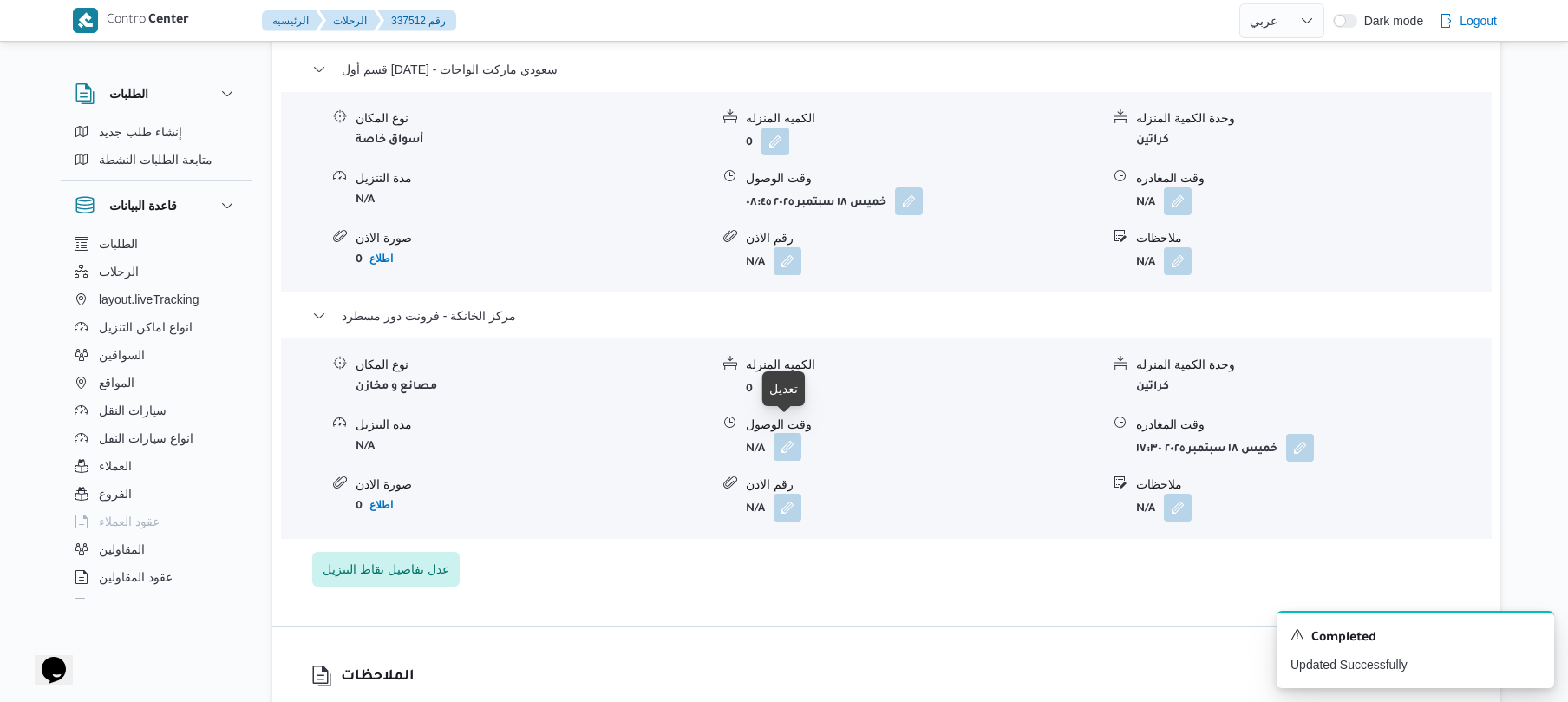
click at [792, 438] on button "button" at bounding box center [787, 446] width 27 height 27
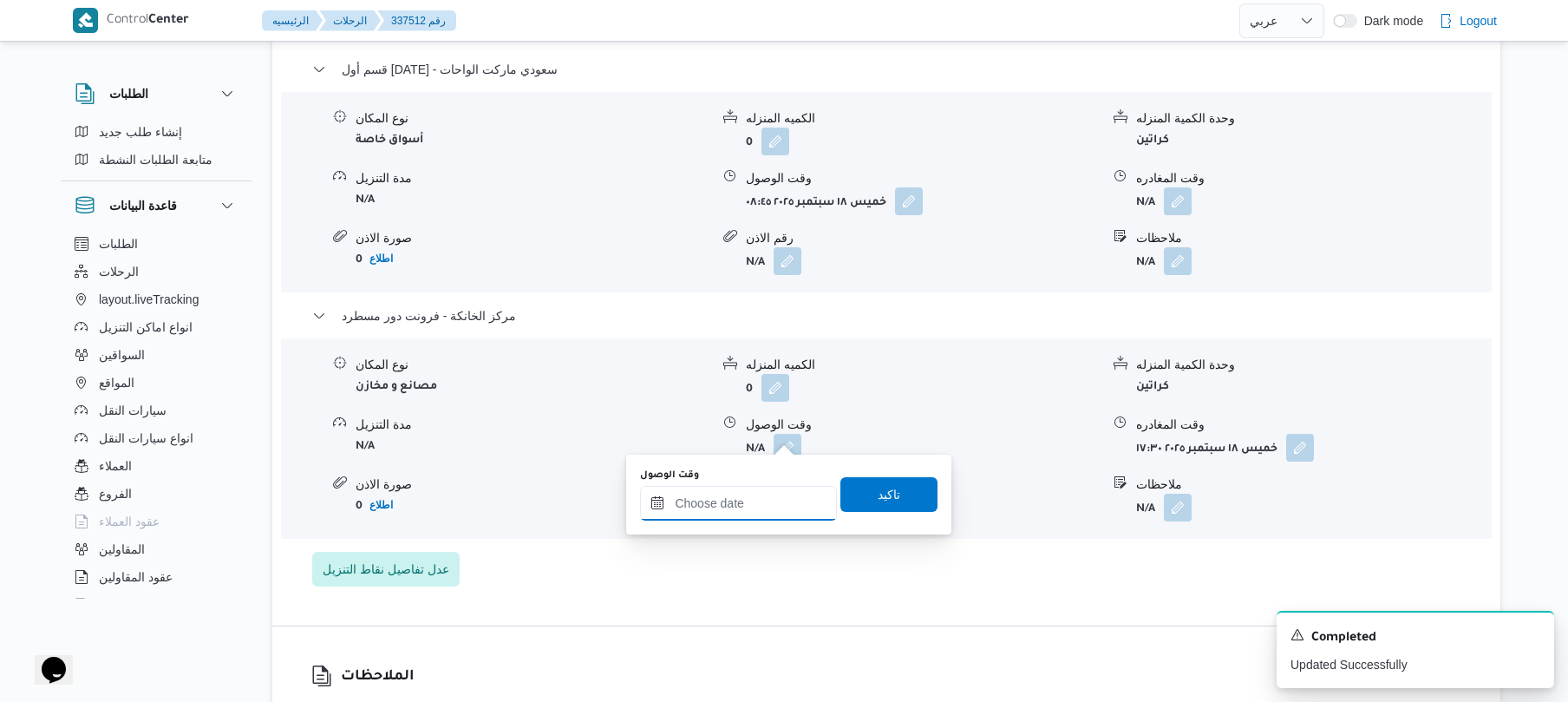
click at [747, 503] on input "وقت الوصول" at bounding box center [738, 503] width 197 height 35
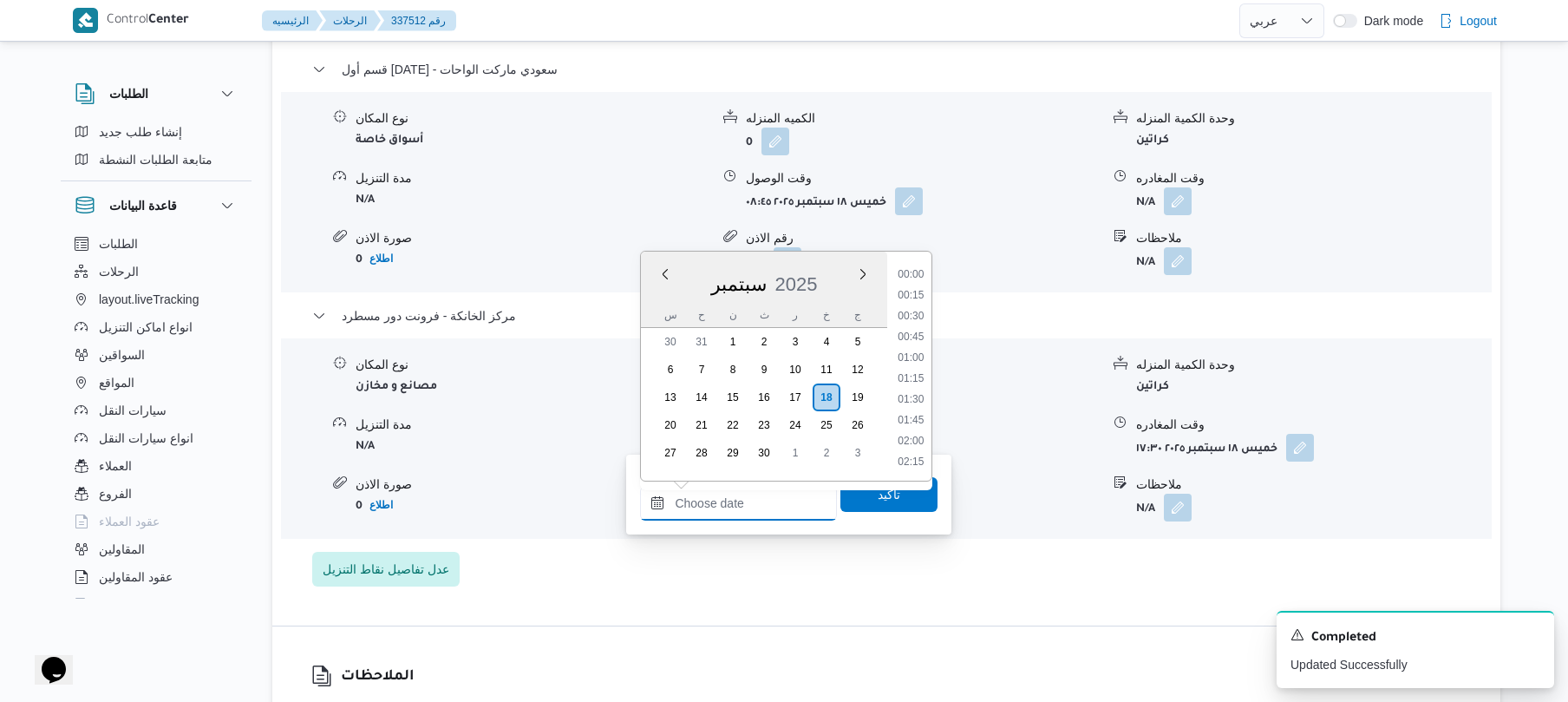
scroll to position [1562, 0]
click at [747, 507] on input "وقت الوصول" at bounding box center [738, 503] width 197 height 35
click at [920, 319] on li "17:15" at bounding box center [910, 319] width 40 height 17
type input "١٨/٠٩/٢٠٢٥ ١٧:١٥"
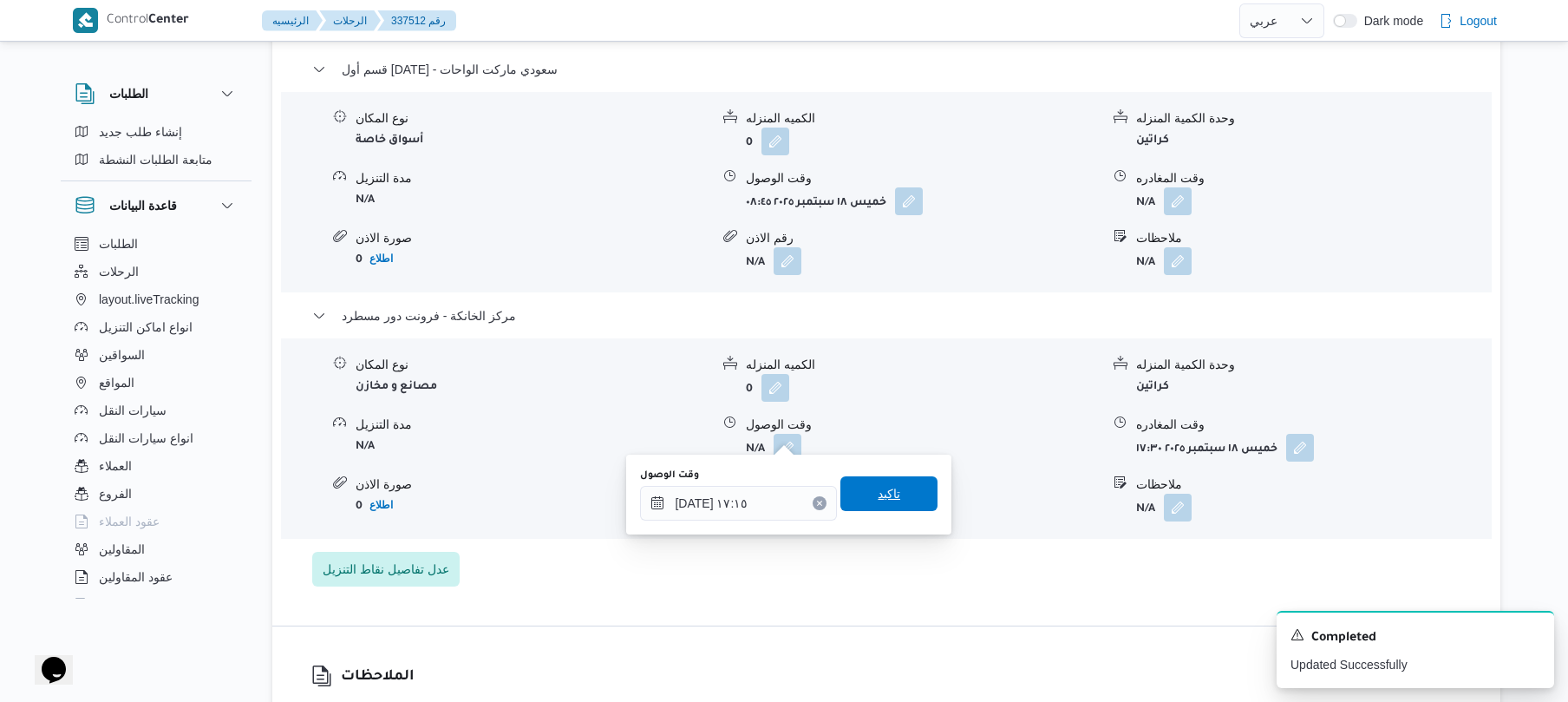
click at [890, 495] on span "تاكيد" at bounding box center [890, 494] width 23 height 21
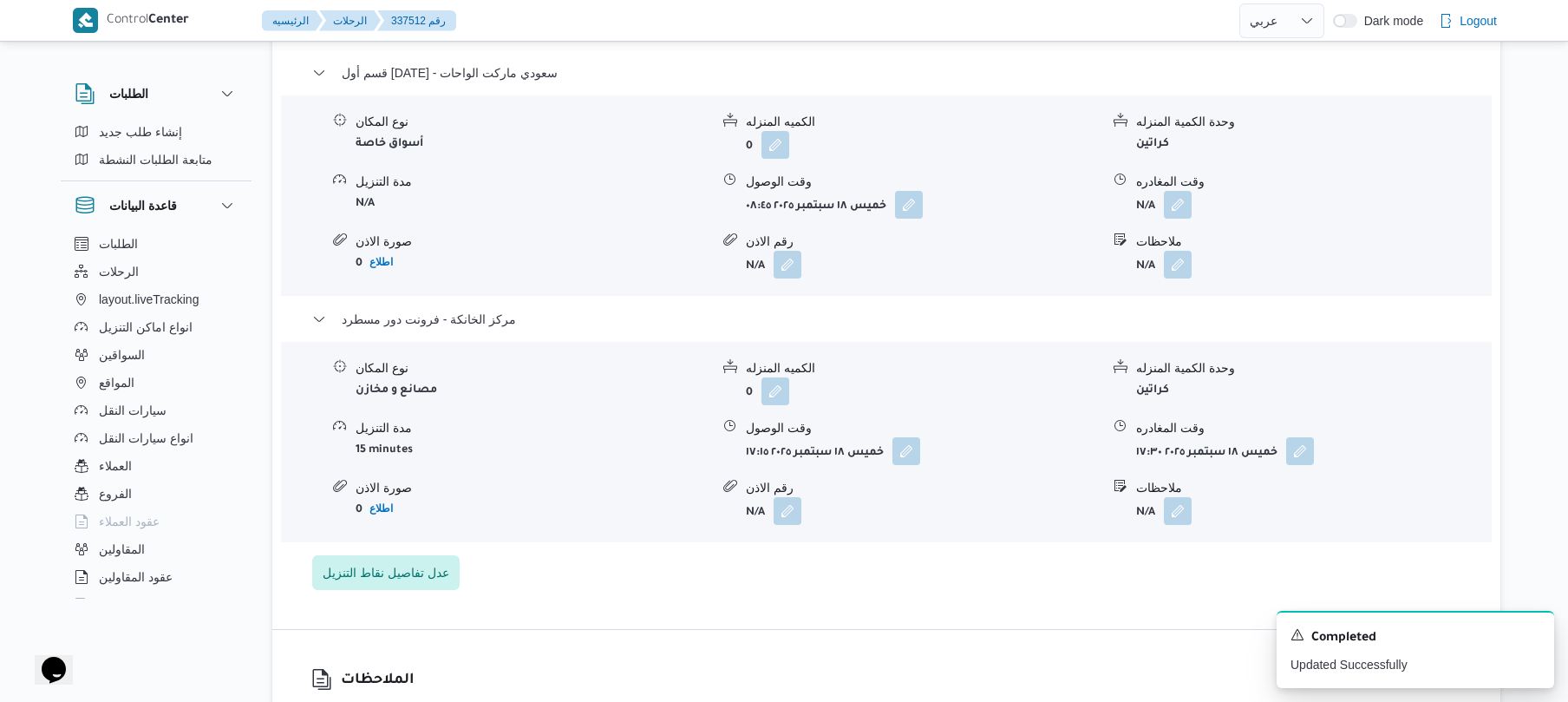
scroll to position [1526, 0]
click at [1174, 191] on button "button" at bounding box center [1177, 200] width 27 height 27
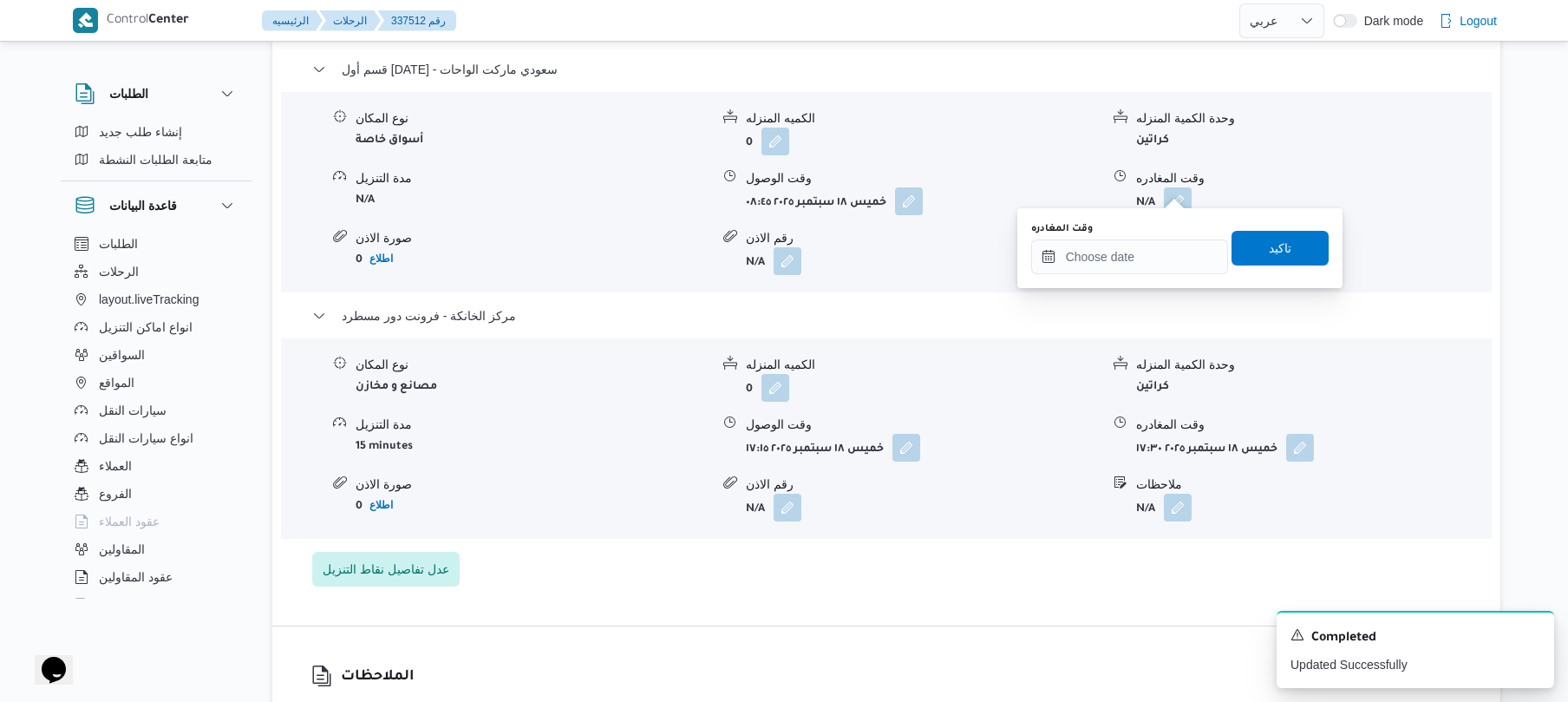
click at [1151, 236] on div "وقت المغادره" at bounding box center [1130, 248] width 197 height 52
click at [1169, 253] on input "وقت المغادره" at bounding box center [1130, 256] width 197 height 35
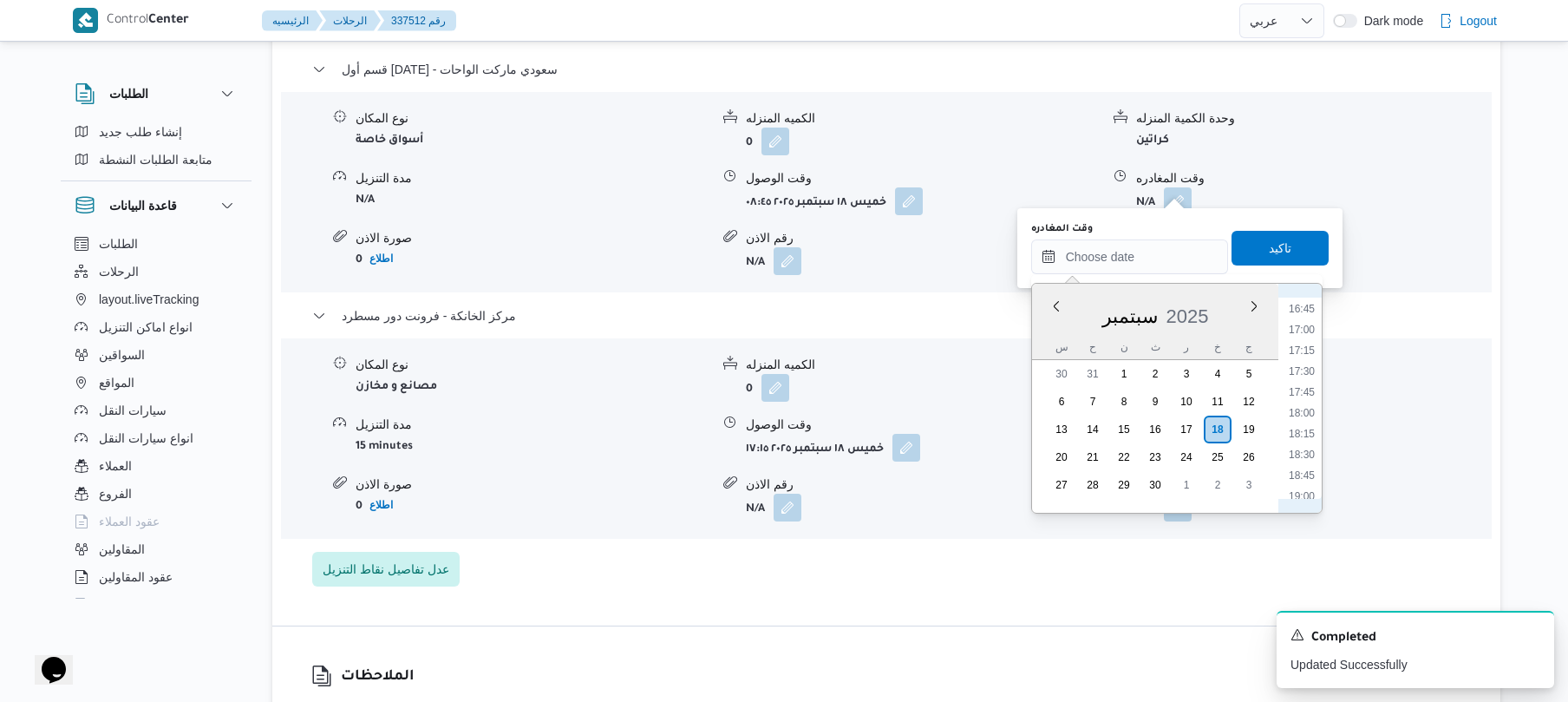
scroll to position [1222, 0]
click at [1308, 432] on li "16:15" at bounding box center [1302, 437] width 40 height 17
type input "١٨/٠٩/٢٠٢٥ ١٦:١٥"
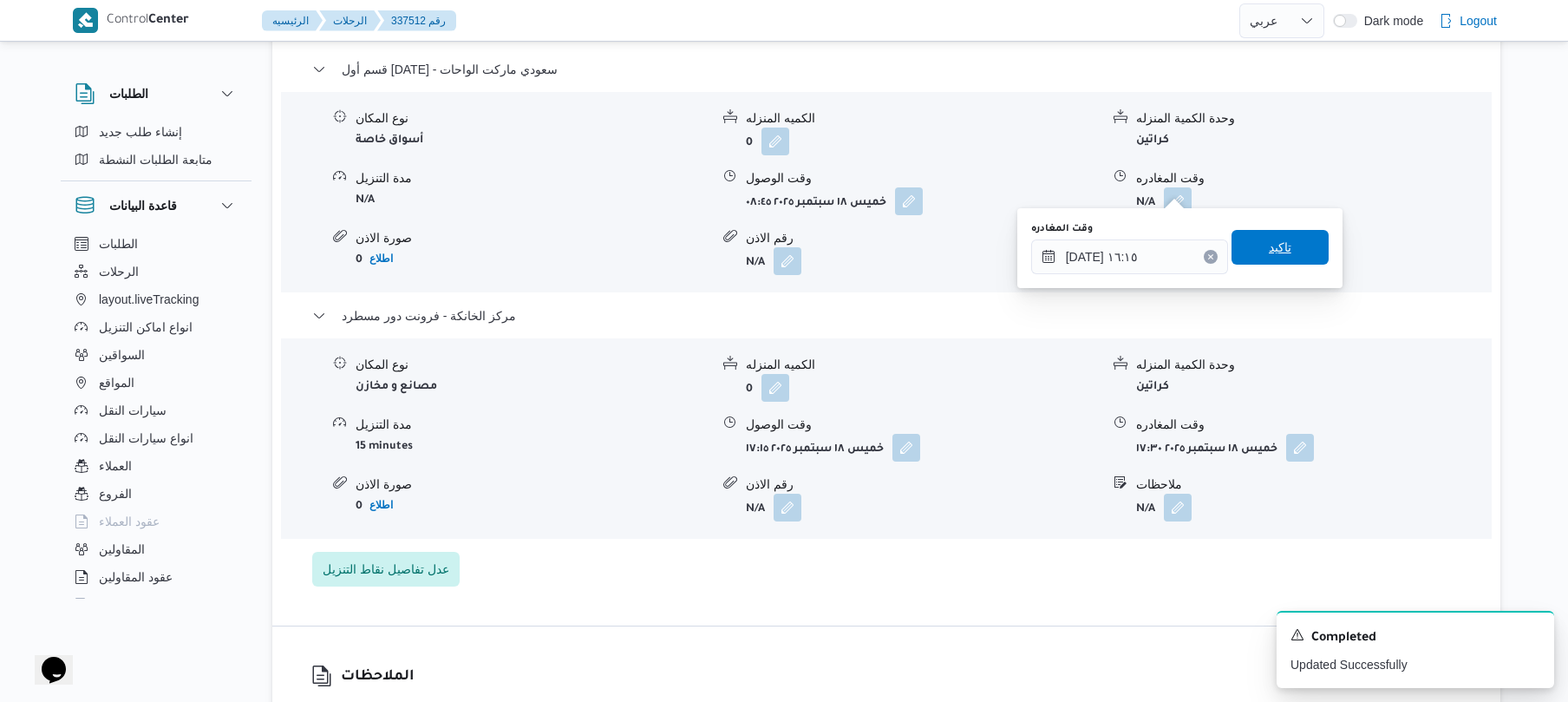
click at [1282, 253] on span "تاكيد" at bounding box center [1280, 247] width 97 height 35
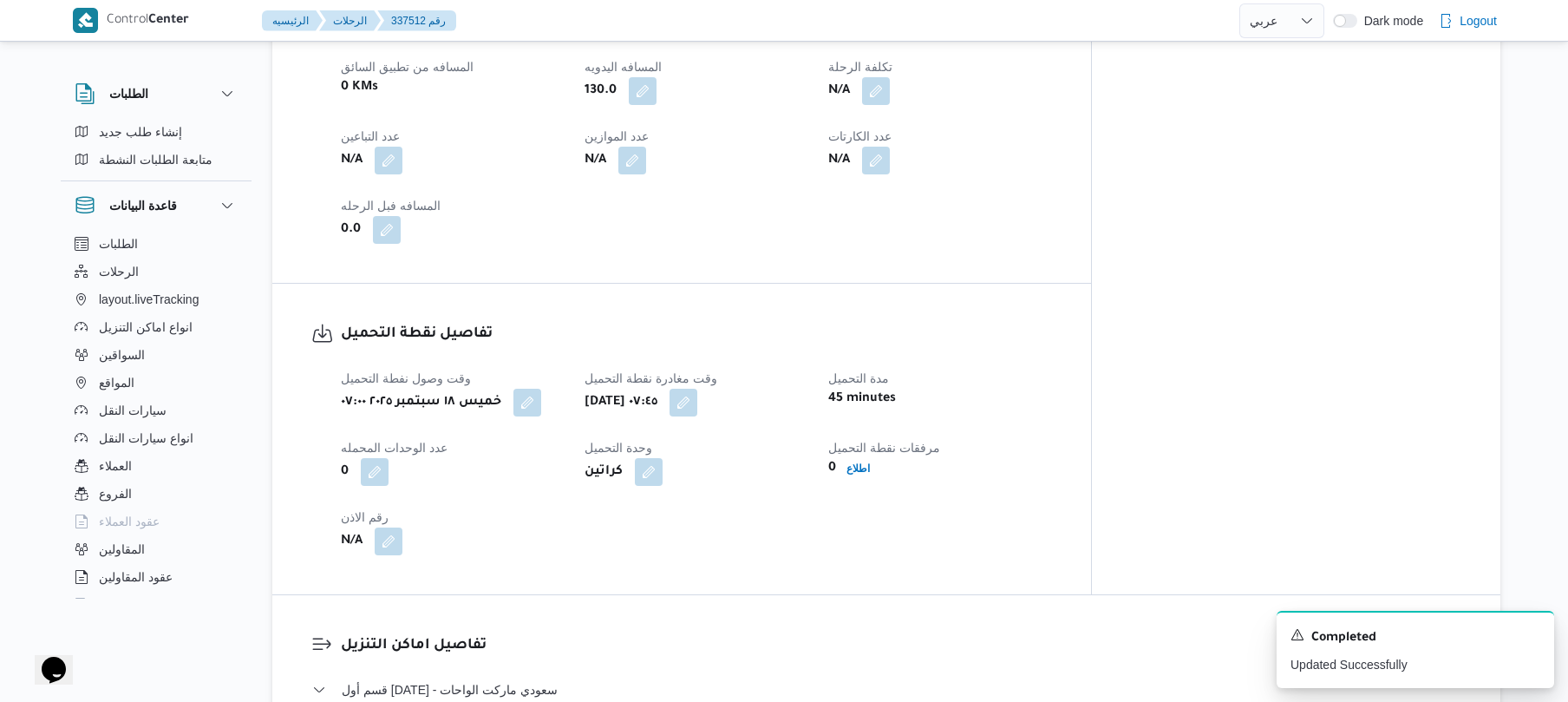
scroll to position [0, 0]
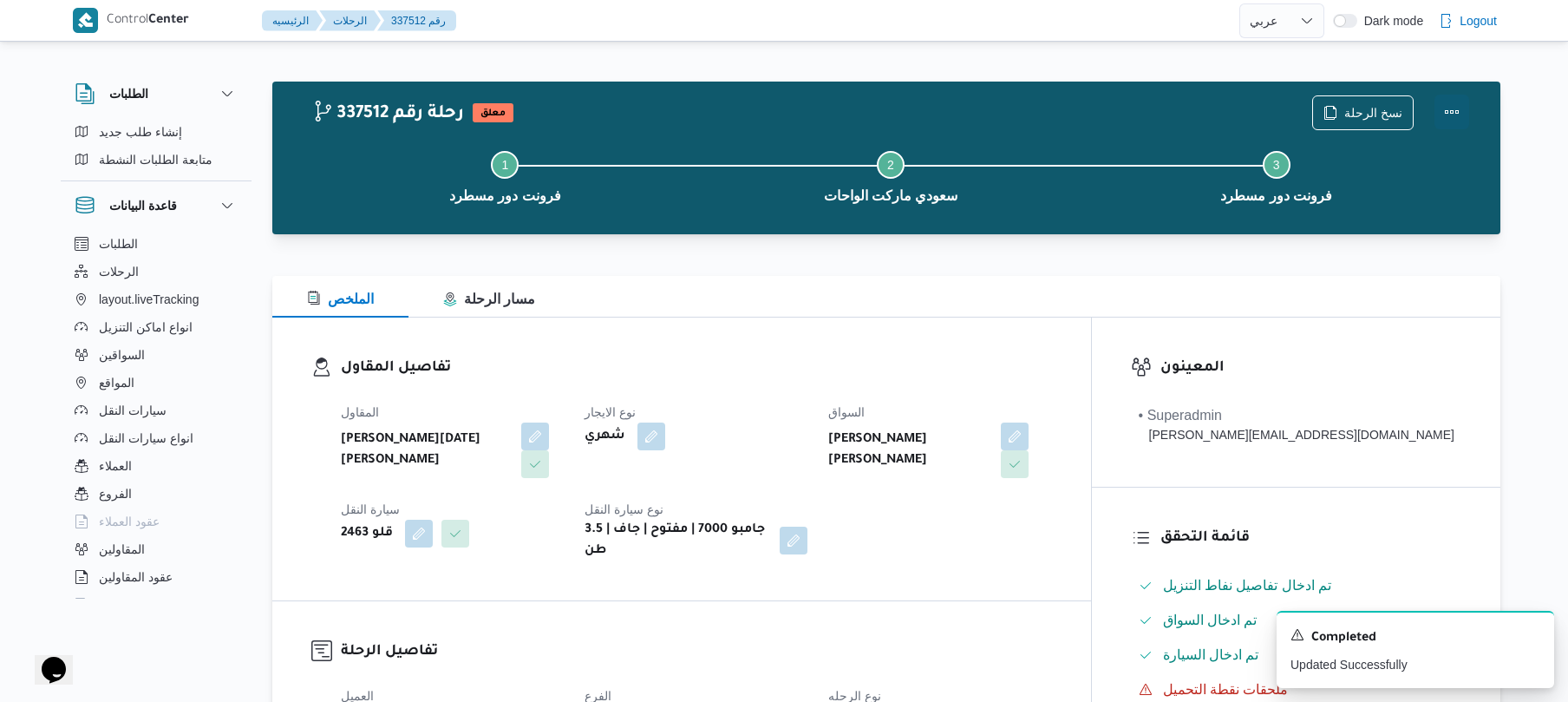
click at [1452, 101] on button "Actions" at bounding box center [1452, 111] width 35 height 35
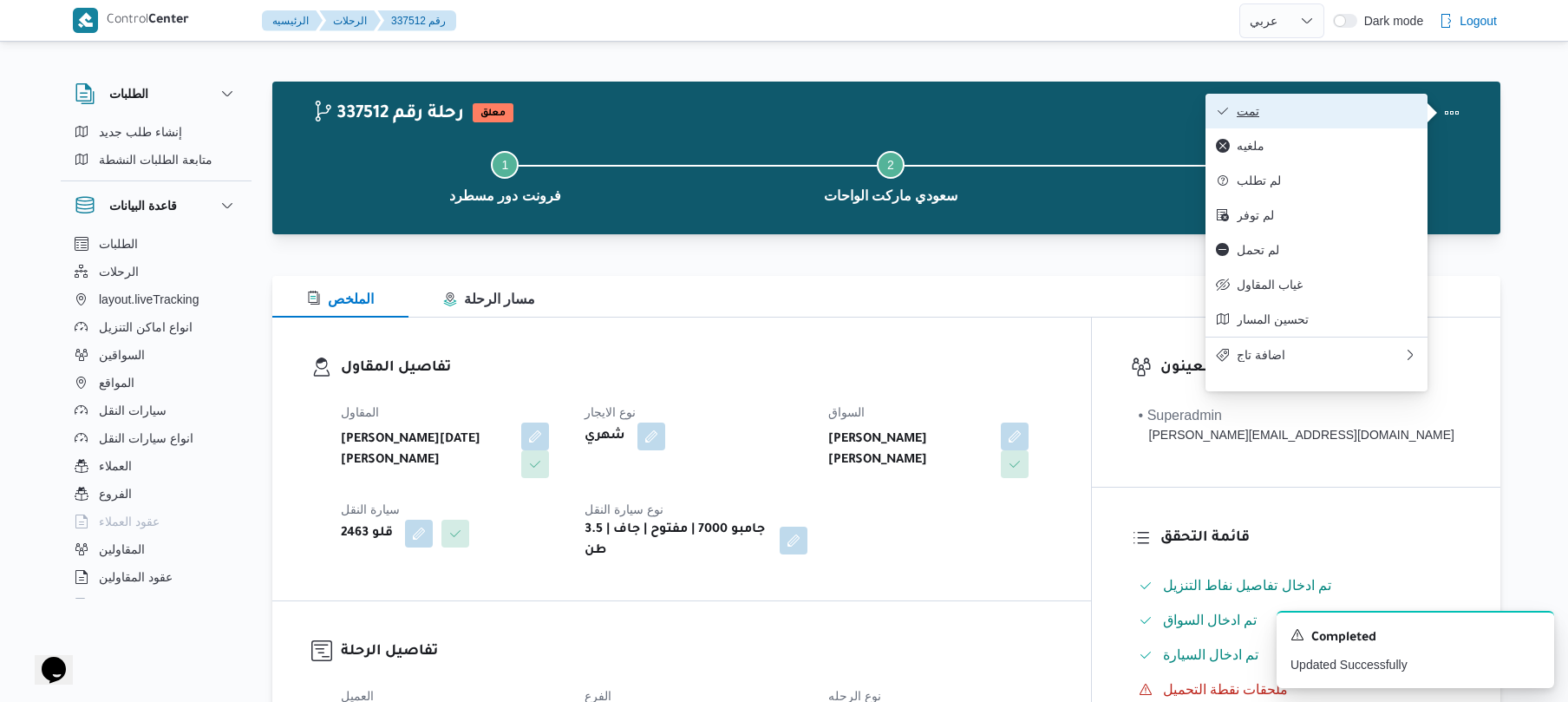
click at [1333, 118] on span "تمت" at bounding box center [1327, 110] width 180 height 14
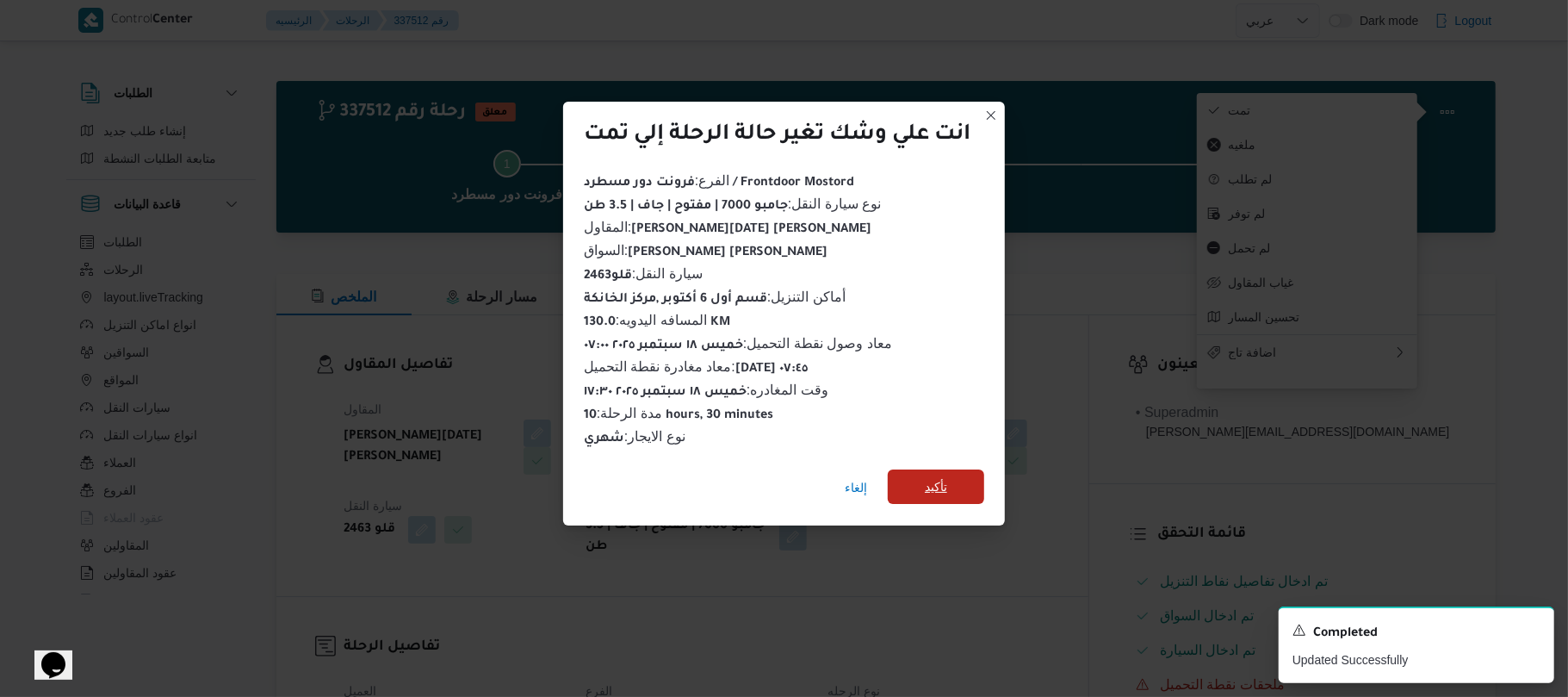
click at [952, 475] on span "تأكيد" at bounding box center [936, 486] width 96 height 35
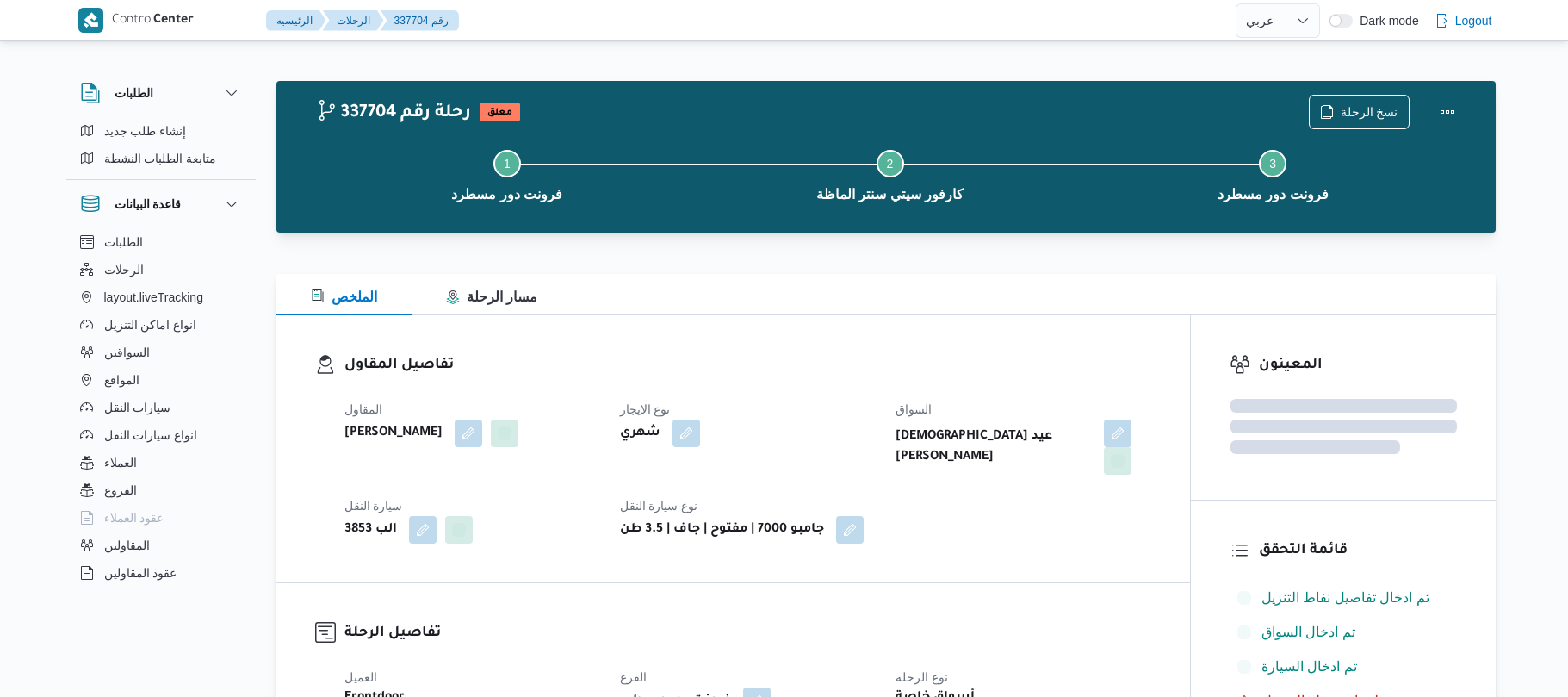
select select "ar"
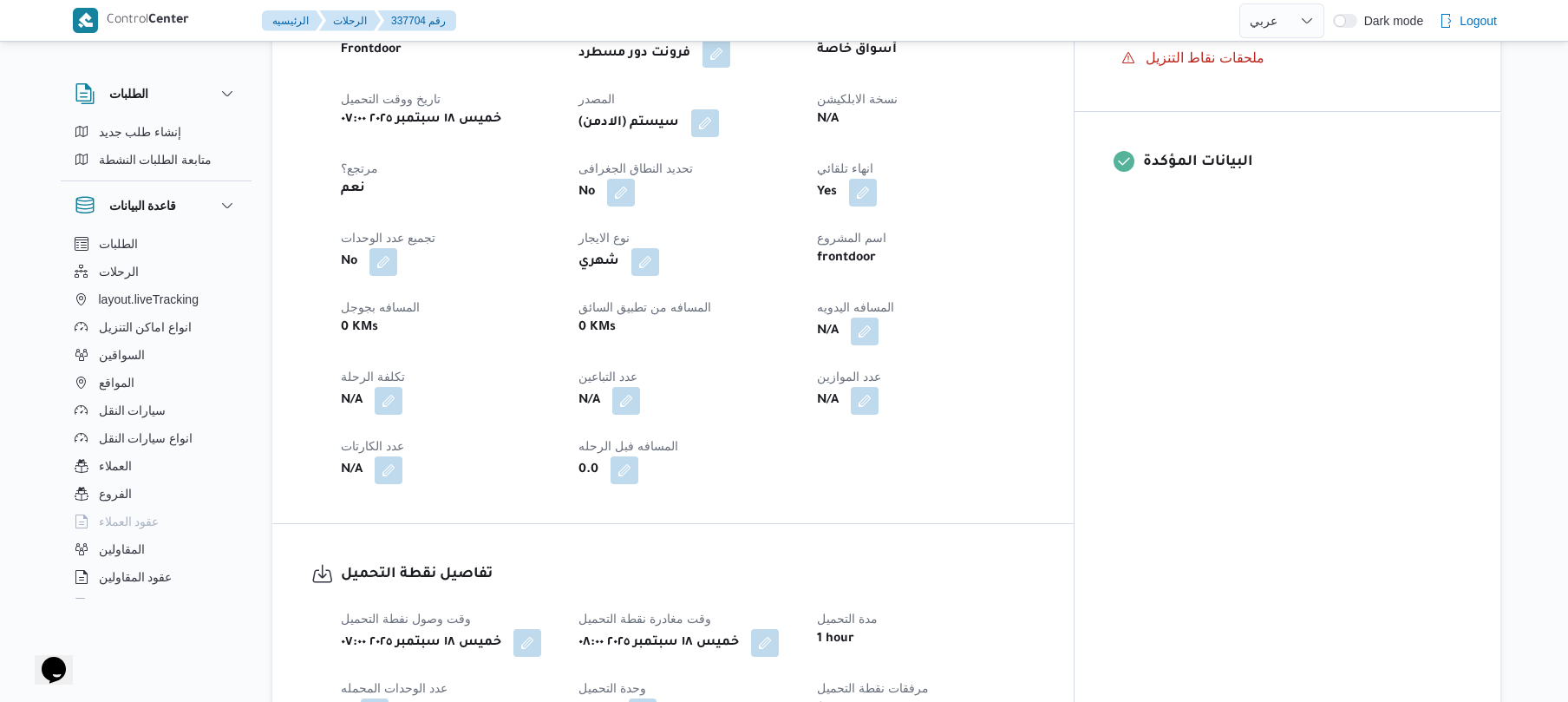
scroll to position [694, 0]
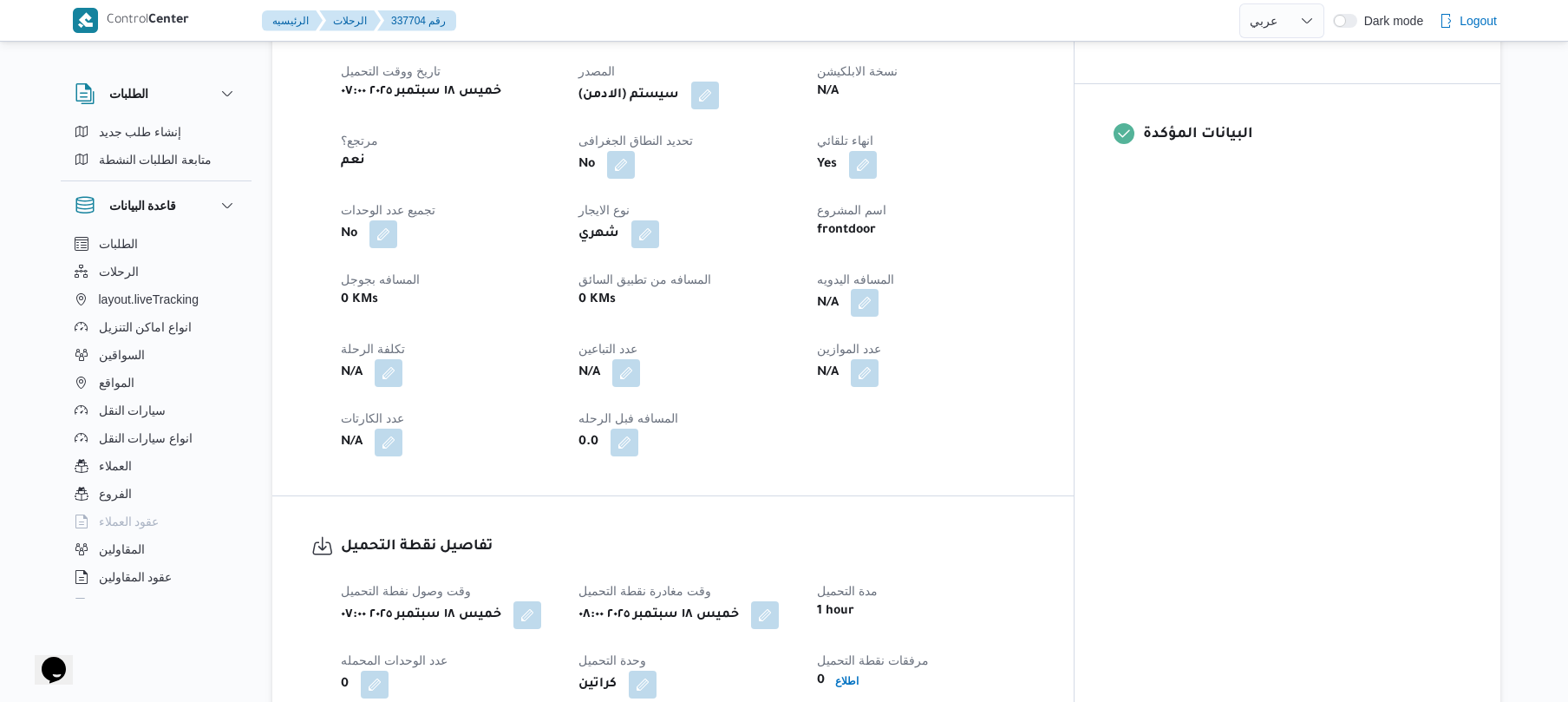
click at [879, 289] on button "button" at bounding box center [864, 302] width 27 height 27
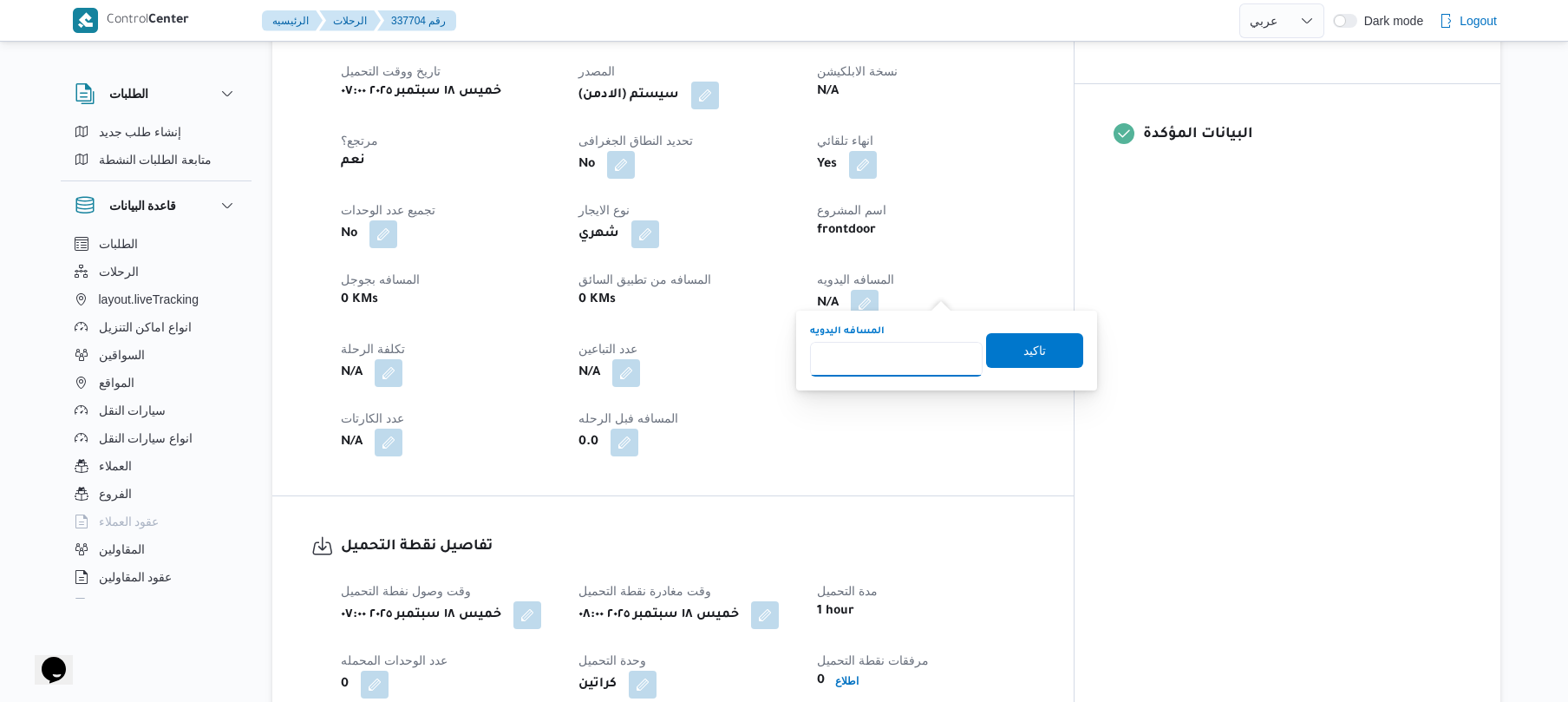
click at [901, 357] on input "المسافه اليدويه" at bounding box center [896, 359] width 172 height 35
type input "60"
click at [1023, 355] on span "تاكيد" at bounding box center [1035, 351] width 23 height 21
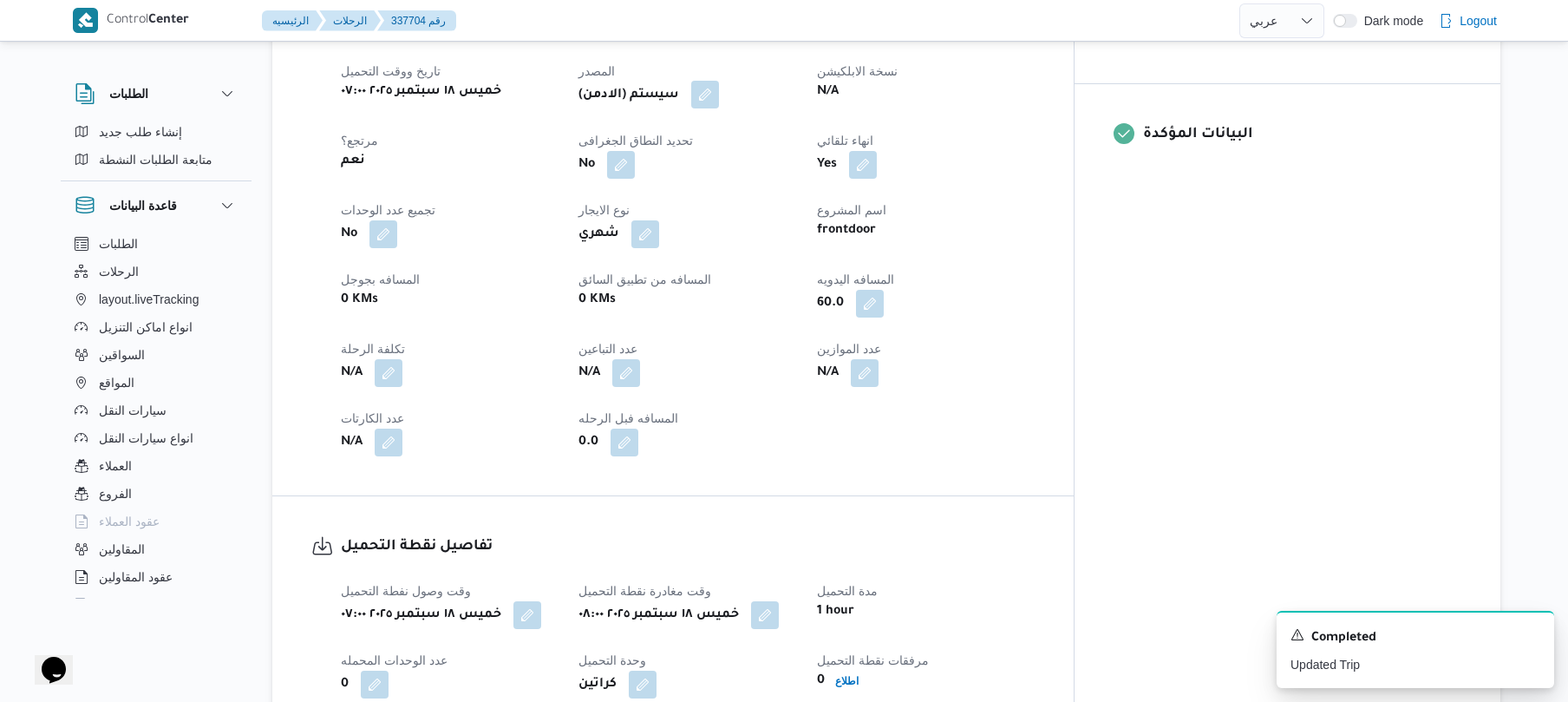
click at [719, 88] on button "button" at bounding box center [705, 94] width 27 height 27
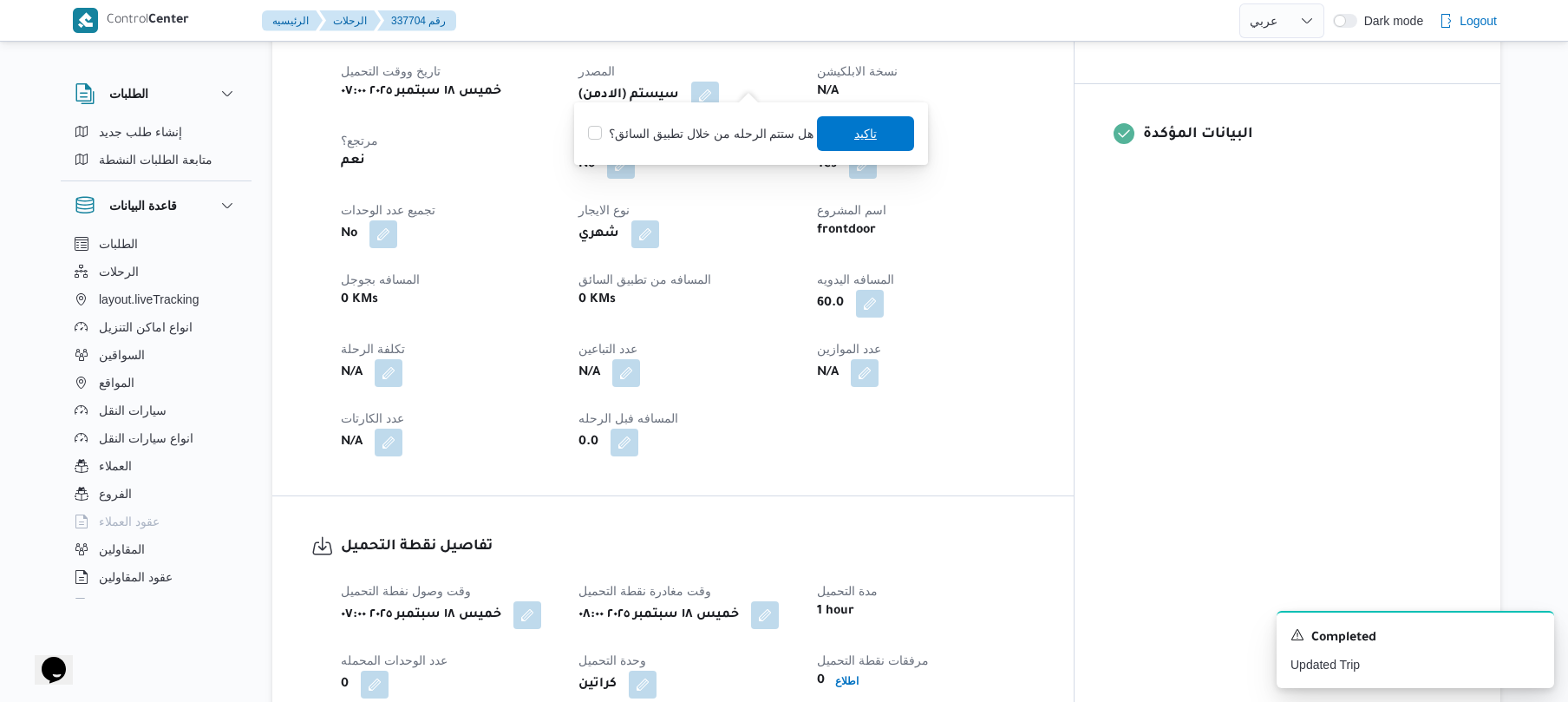
click at [841, 144] on span "تاكيد" at bounding box center [865, 133] width 97 height 35
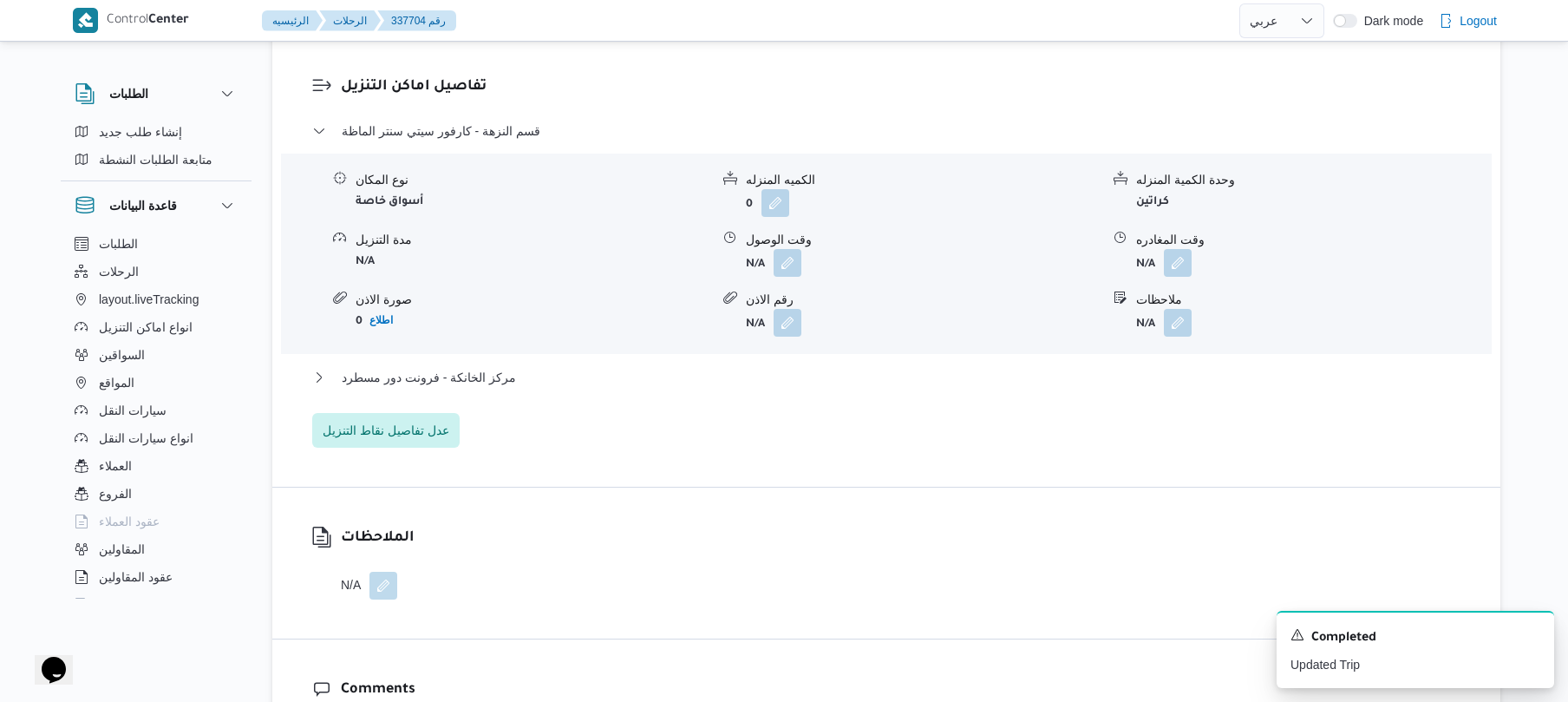
scroll to position [1479, 0]
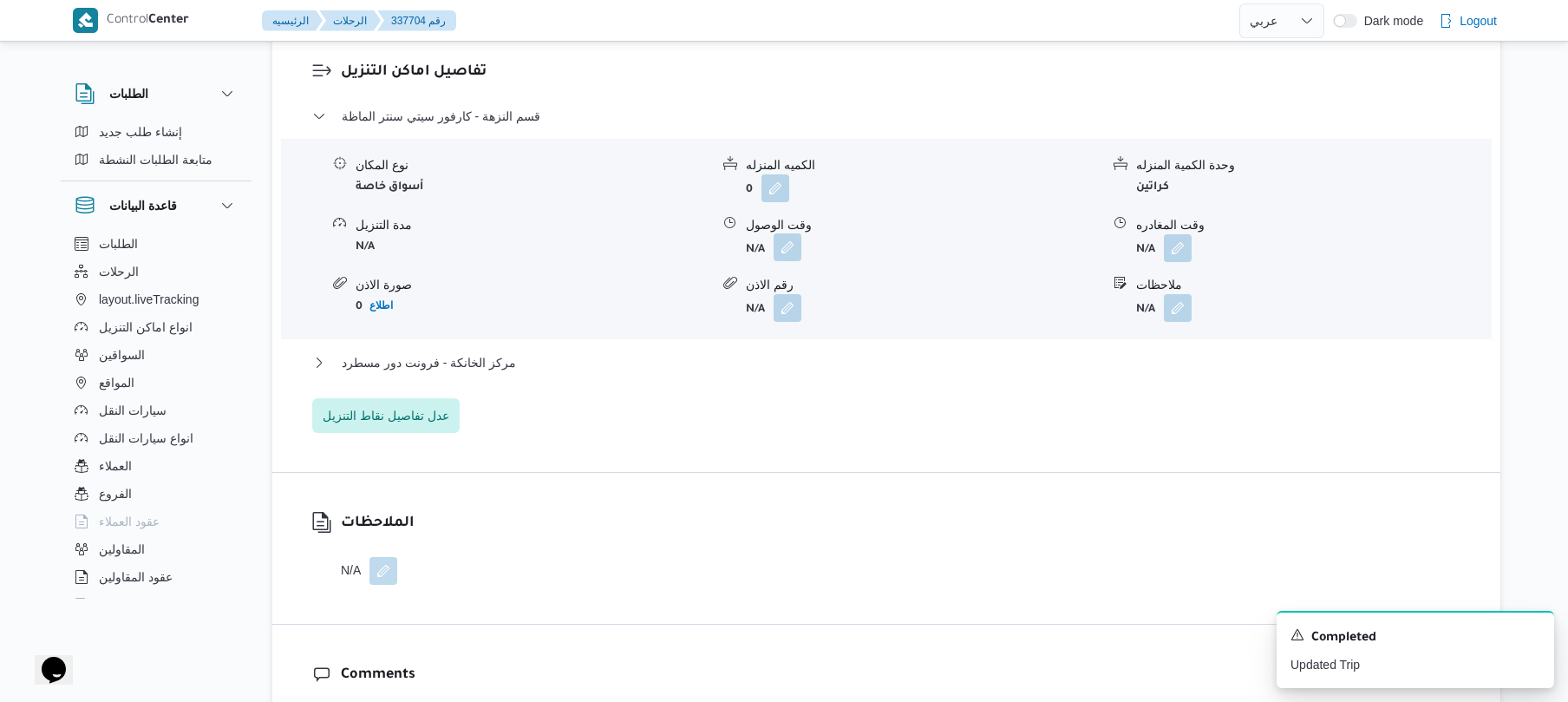
click at [782, 234] on button "button" at bounding box center [787, 247] width 27 height 27
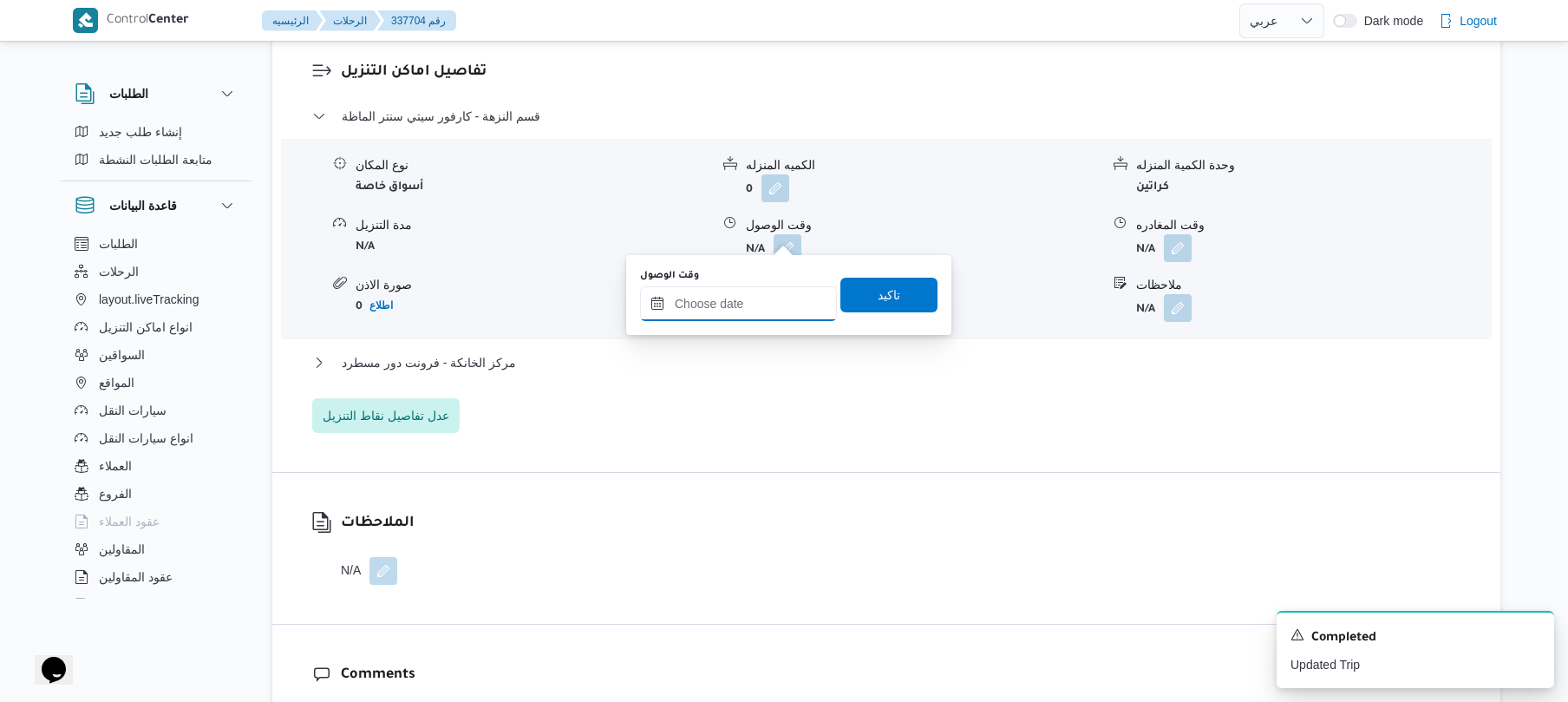
click at [760, 297] on input "وقت الوصول" at bounding box center [738, 303] width 197 height 35
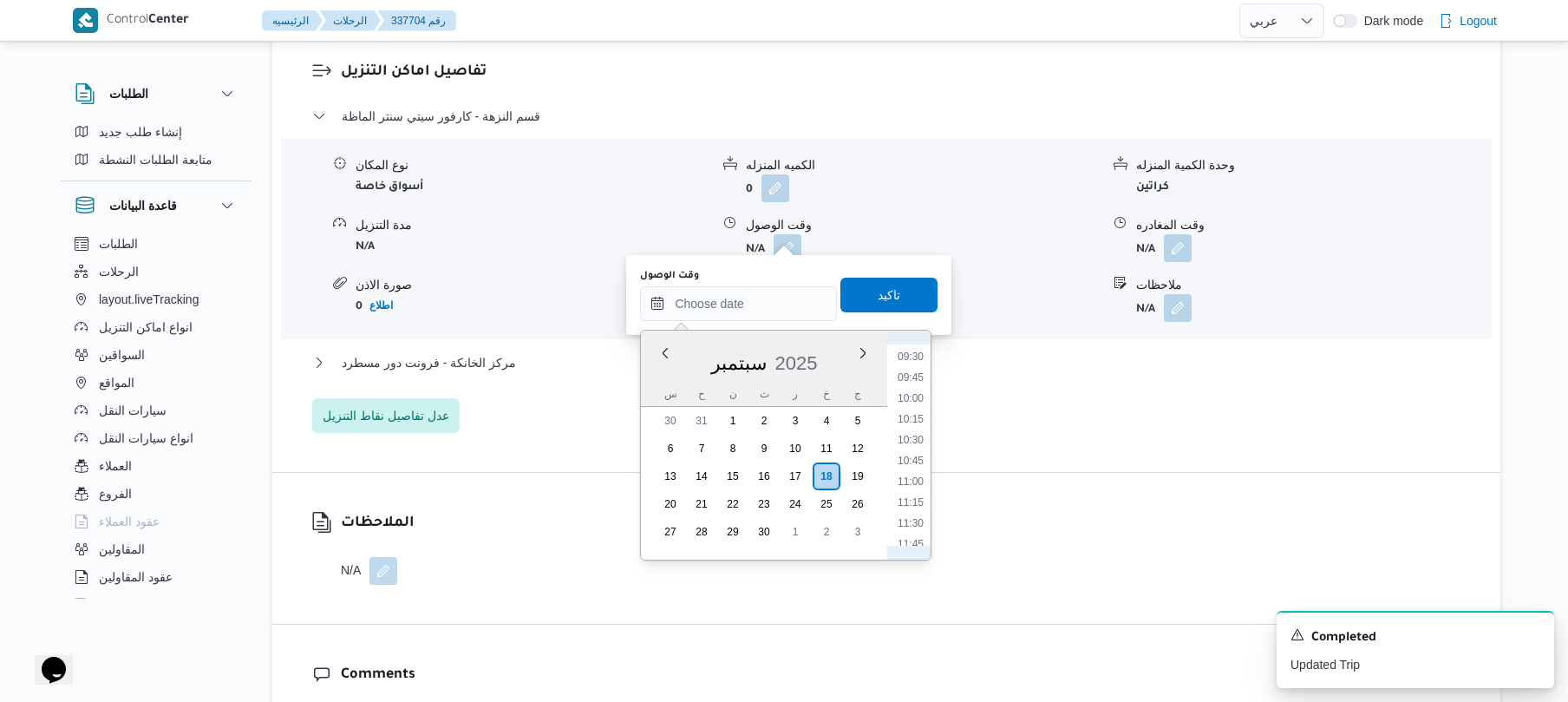
scroll to position [712, 0]
click at [912, 349] on li "08:30" at bounding box center [910, 349] width 40 height 17
type input "[DATE] ٠٨:٣٠"
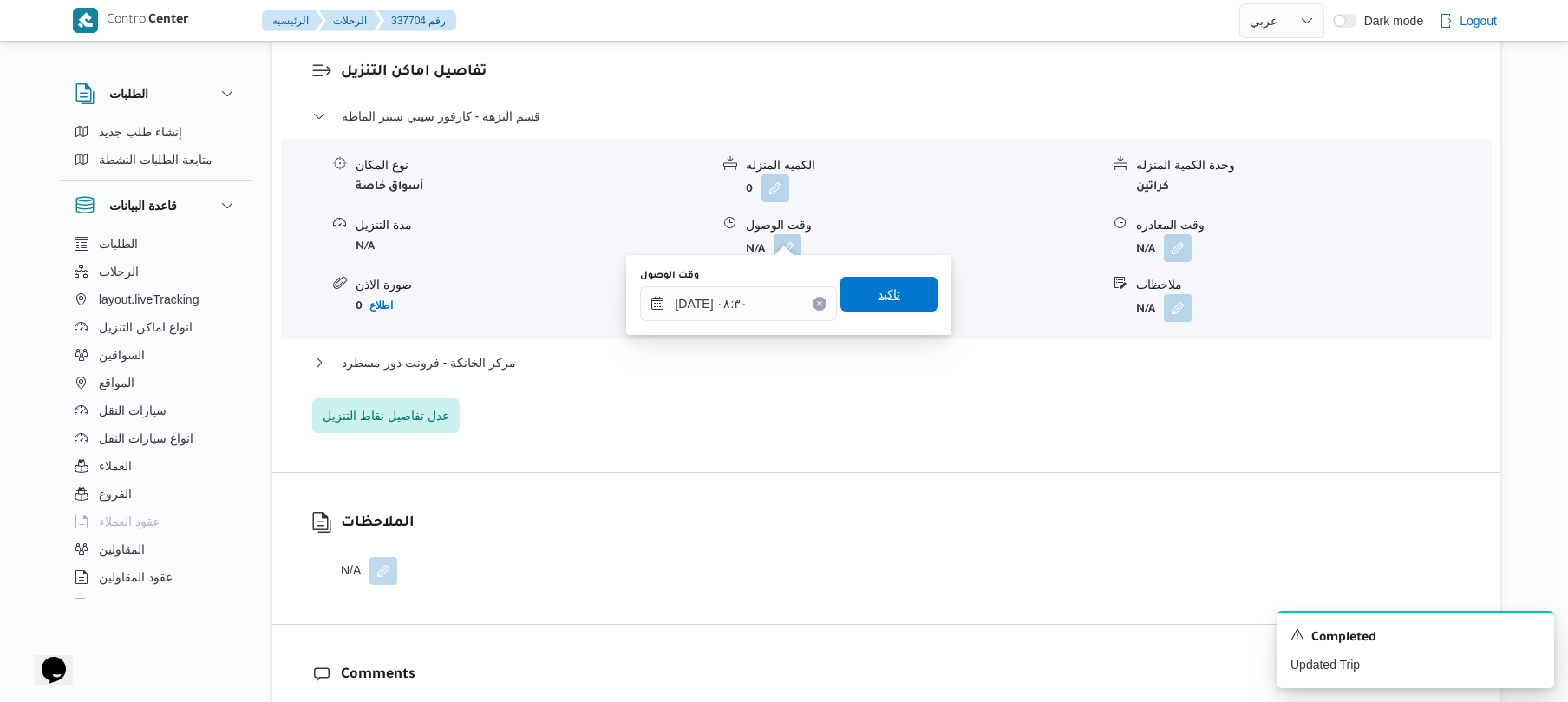
click at [902, 293] on span "تاكيد" at bounding box center [889, 294] width 97 height 35
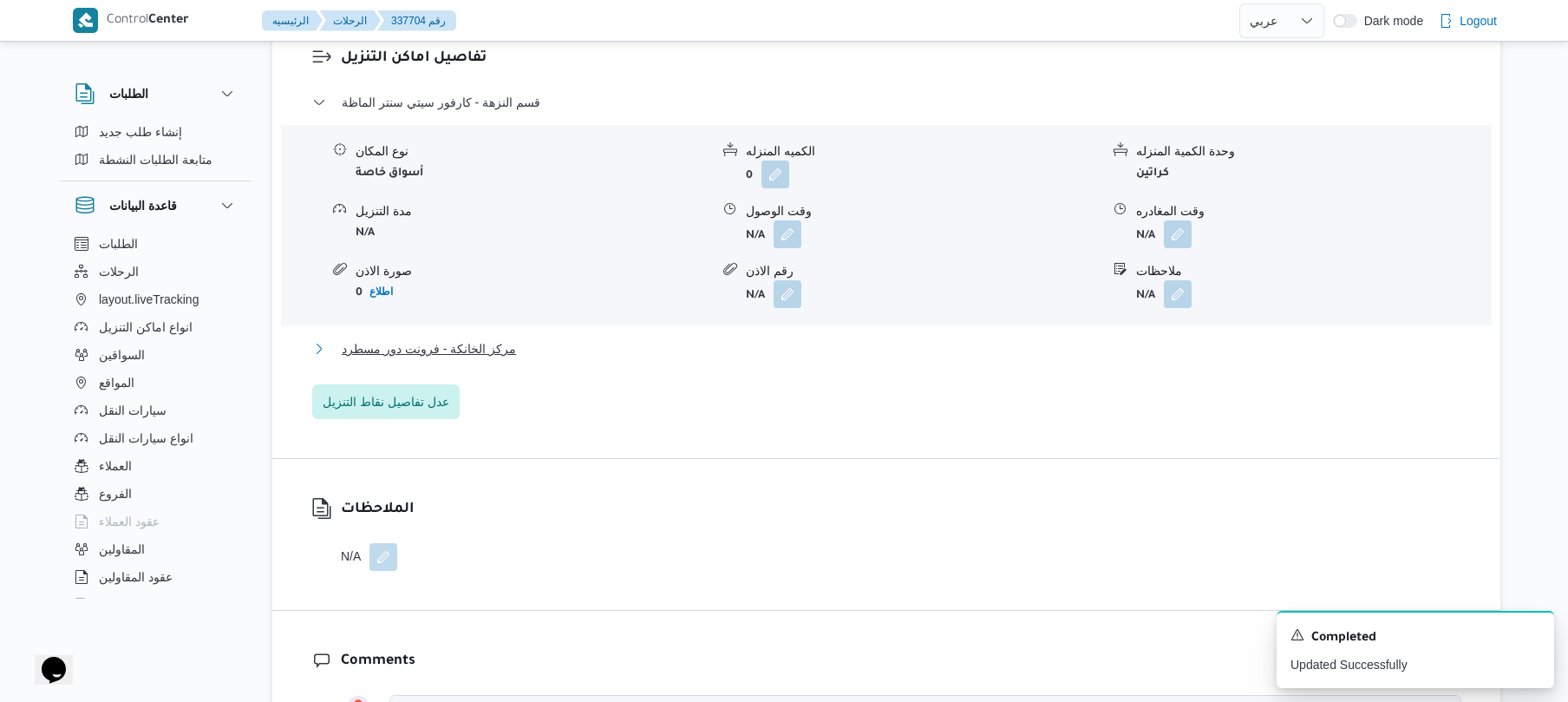
click at [855, 352] on button "مركز الخانكة - فرونت دور مسطرد" at bounding box center [887, 349] width 1150 height 21
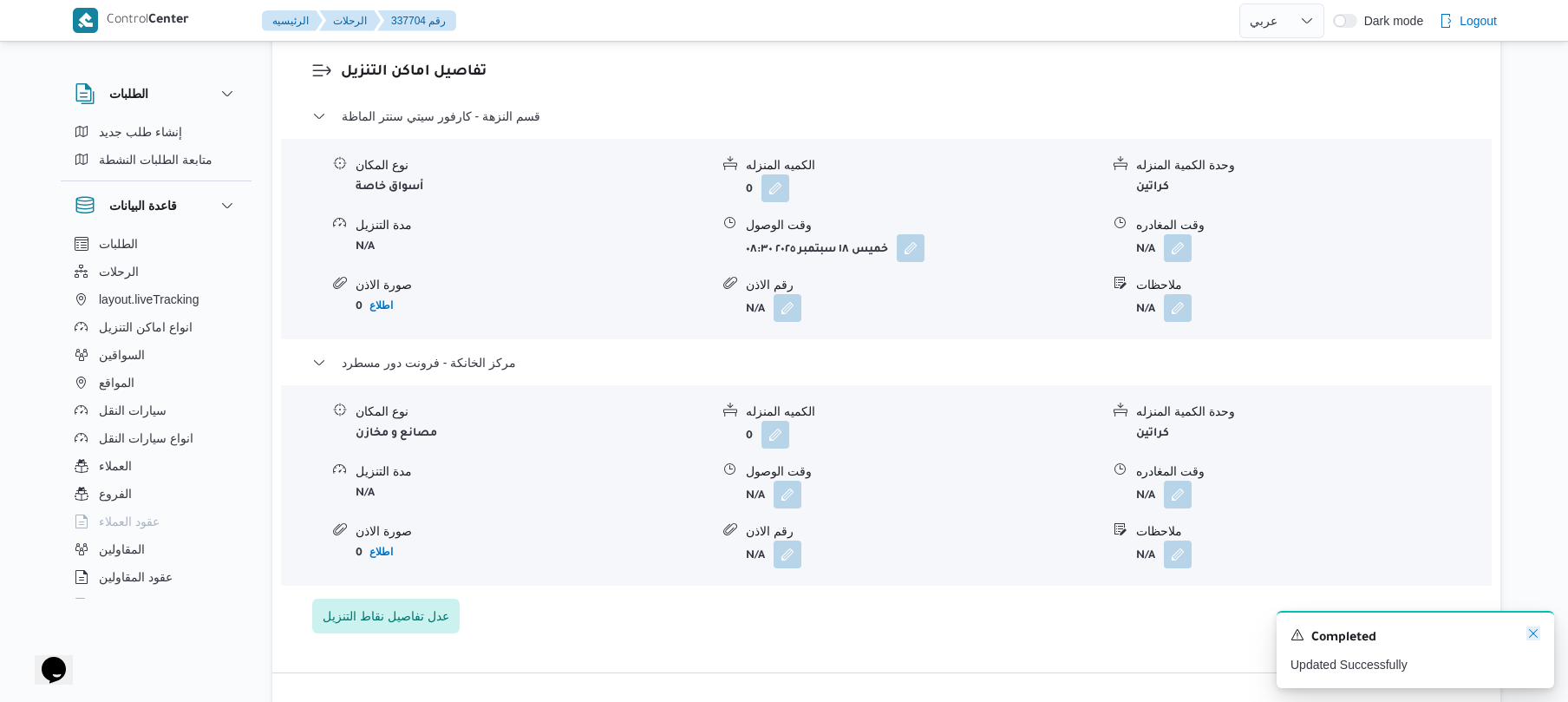
click at [1530, 629] on icon "Dismiss toast" at bounding box center [1533, 633] width 14 height 14
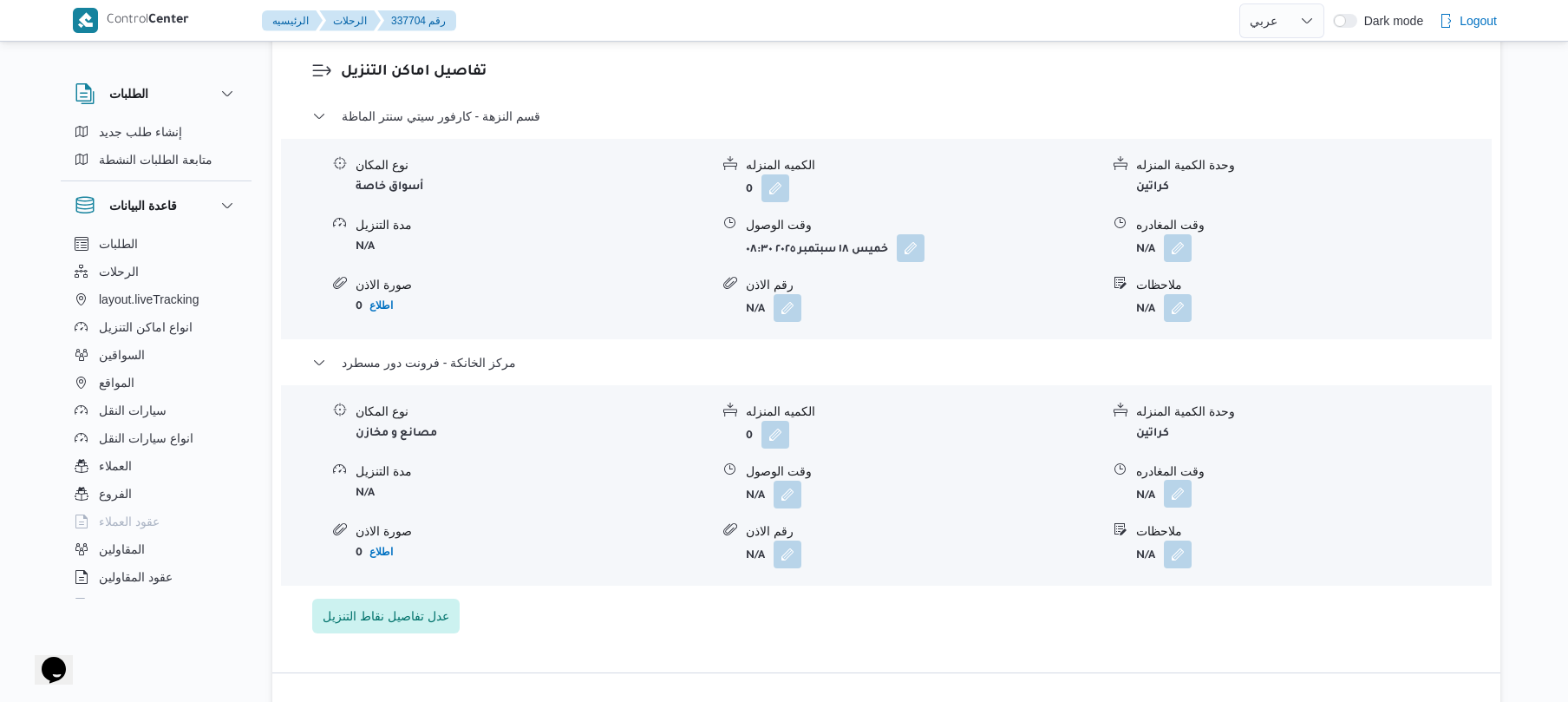
click at [1181, 482] on button "button" at bounding box center [1177, 493] width 27 height 27
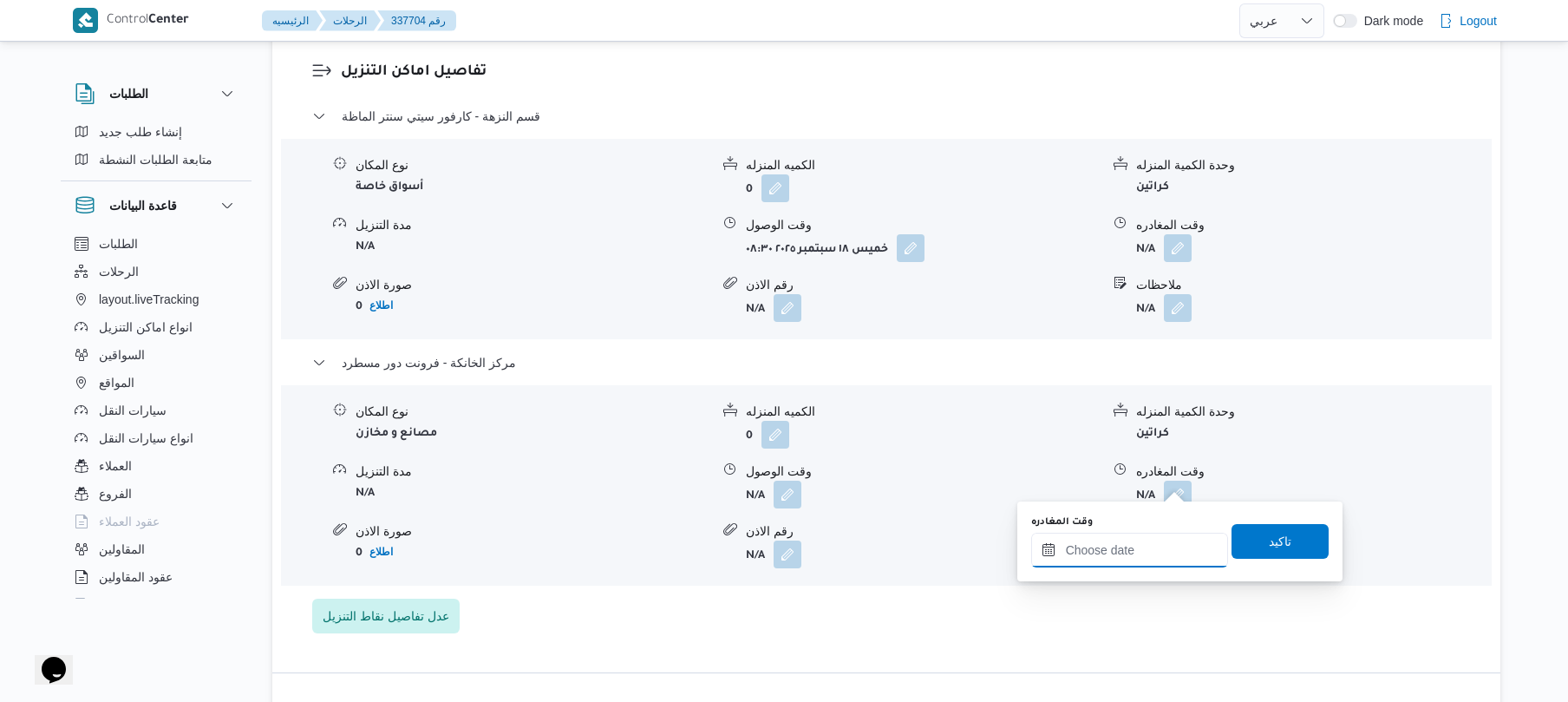
drag, startPoint x: 1112, startPoint y: 547, endPoint x: 1138, endPoint y: 532, distance: 30.0
click at [1112, 547] on input "وقت المغادره" at bounding box center [1130, 549] width 197 height 35
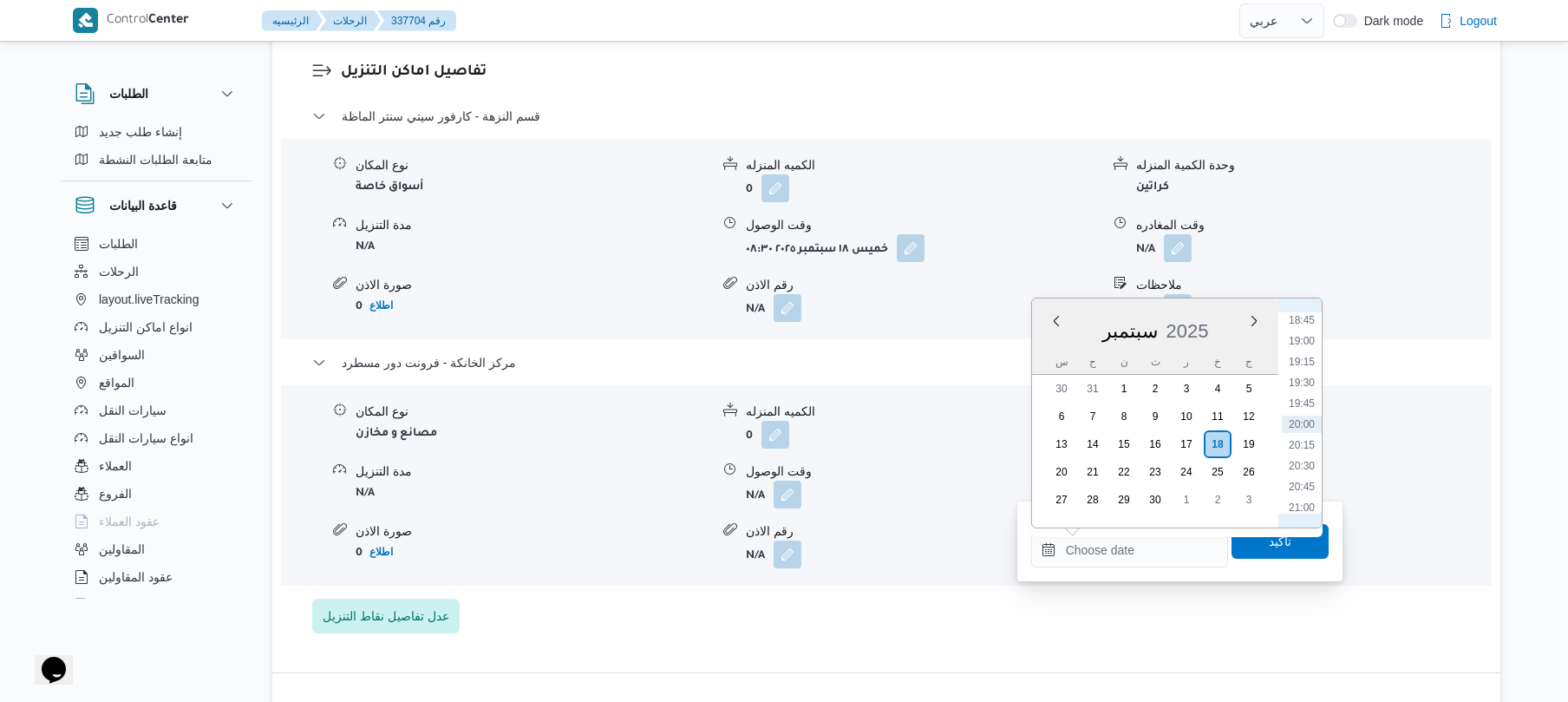
scroll to position [1392, 0]
click at [1305, 449] on li "18:15" at bounding box center [1302, 449] width 40 height 17
type input "[DATE] ١٨:١٥"
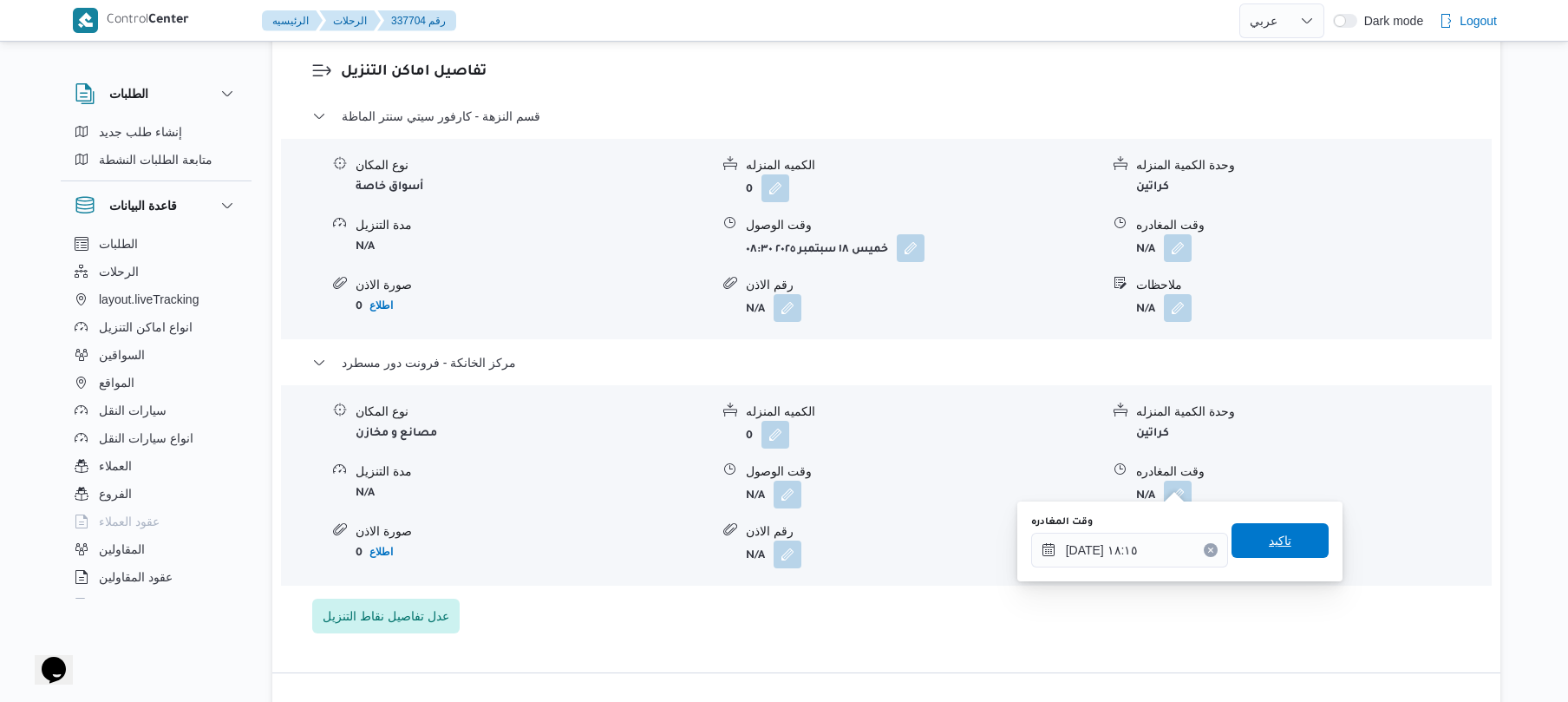
click at [1270, 550] on span "تاكيد" at bounding box center [1280, 540] width 97 height 35
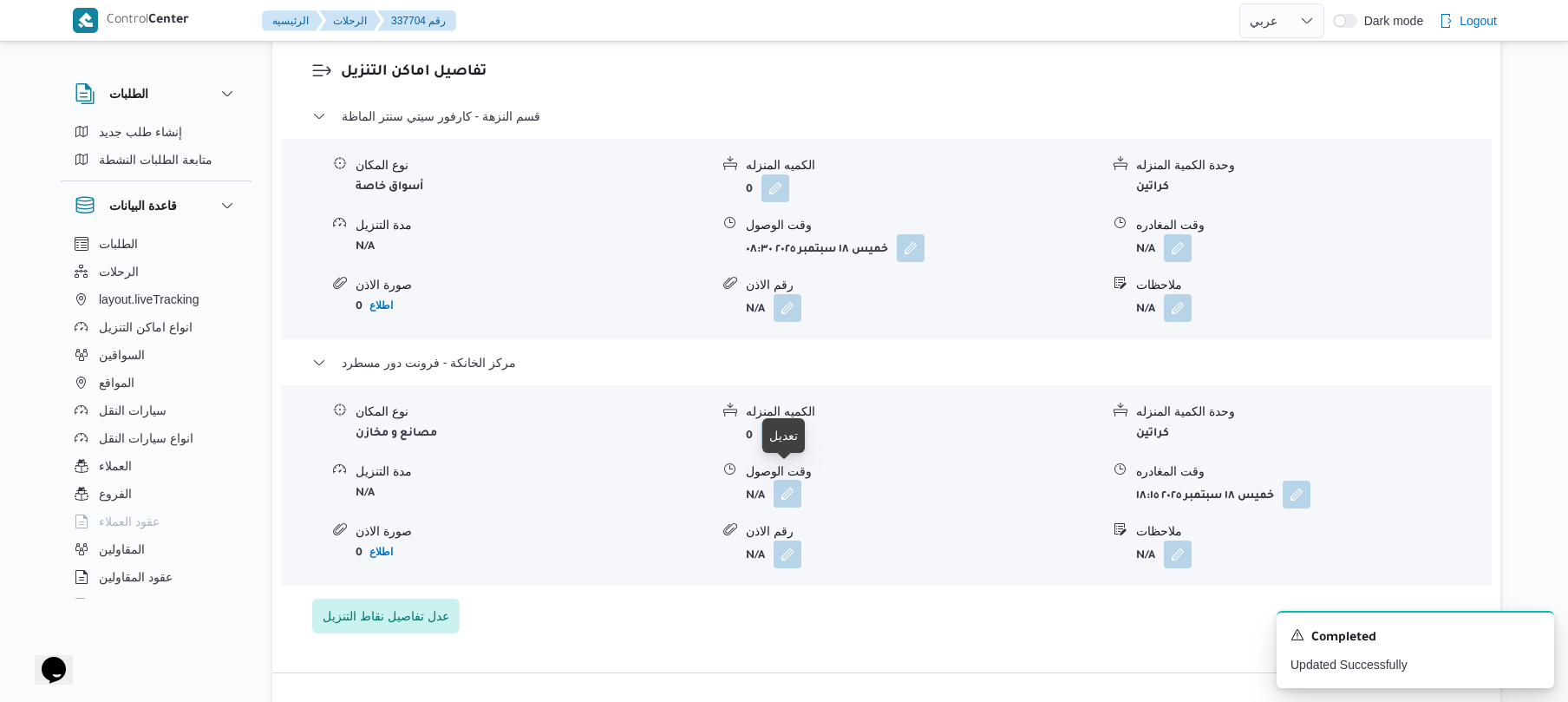
click at [788, 482] on button "button" at bounding box center [787, 493] width 27 height 27
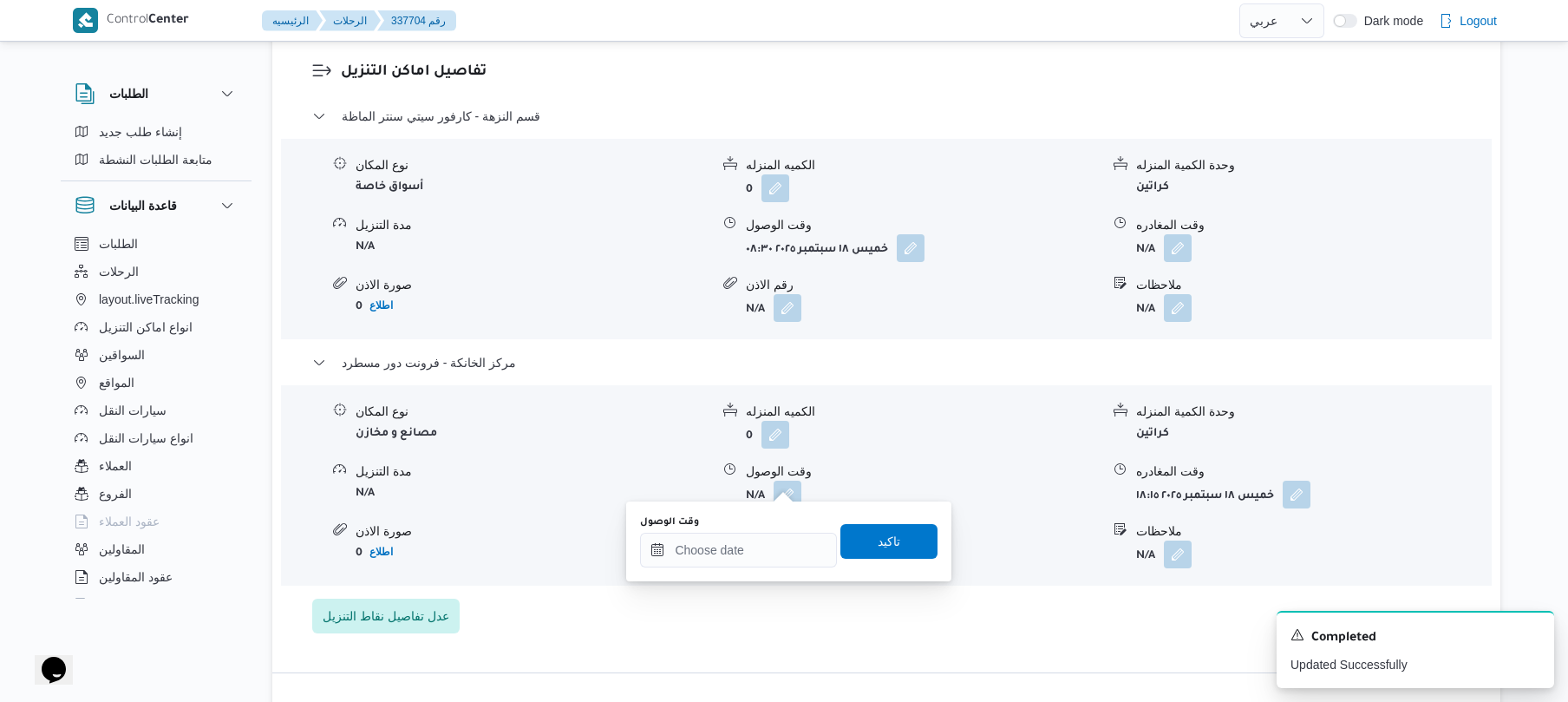
click at [737, 571] on div "You are in a dialog. To close this dialog, hit escape. وقت الوصول تاكيد" at bounding box center [789, 541] width 325 height 80
click at [748, 555] on input "وقت الوصول" at bounding box center [738, 549] width 197 height 35
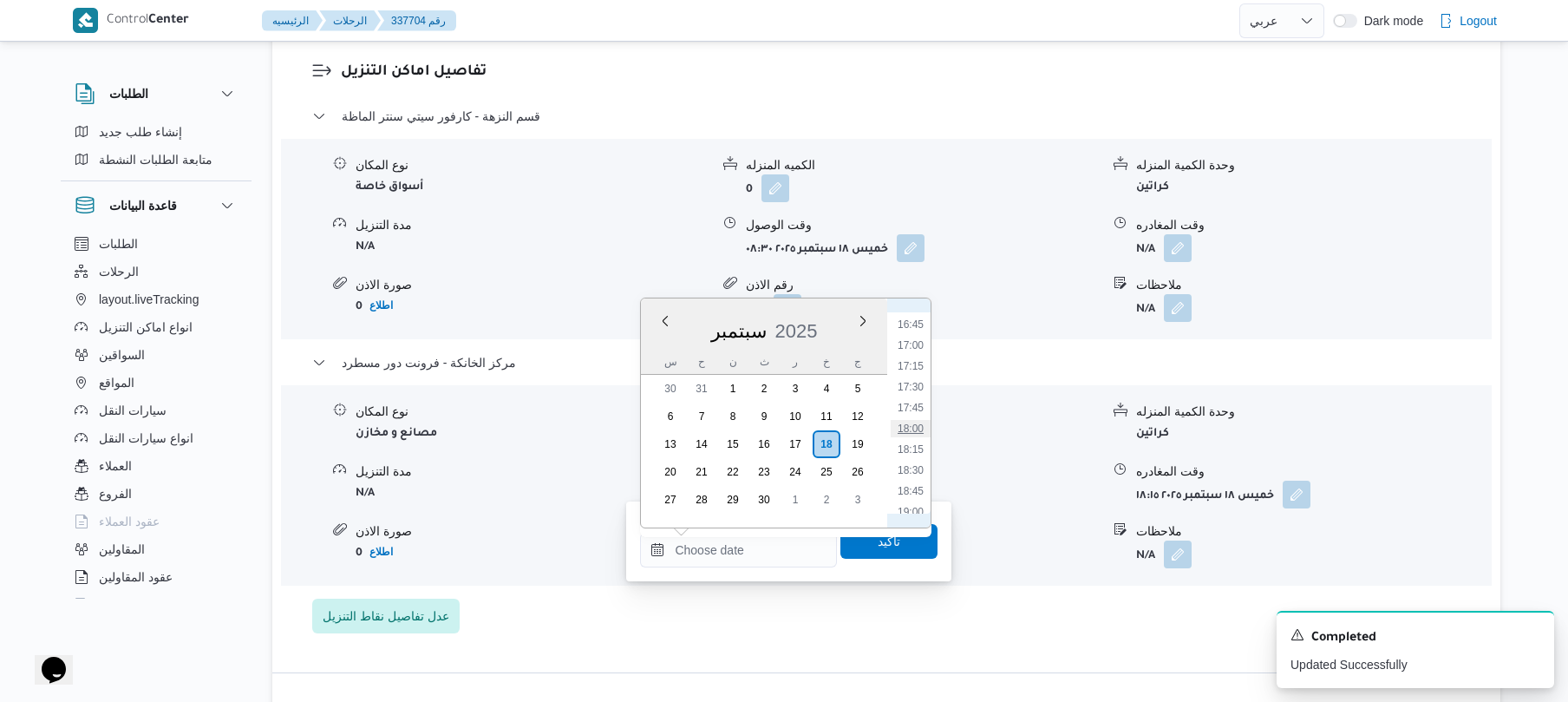
click at [916, 428] on li "18:00" at bounding box center [910, 429] width 40 height 17
type input "١٨/٠٩/٢٠٢٥ ١٨:٠٠"
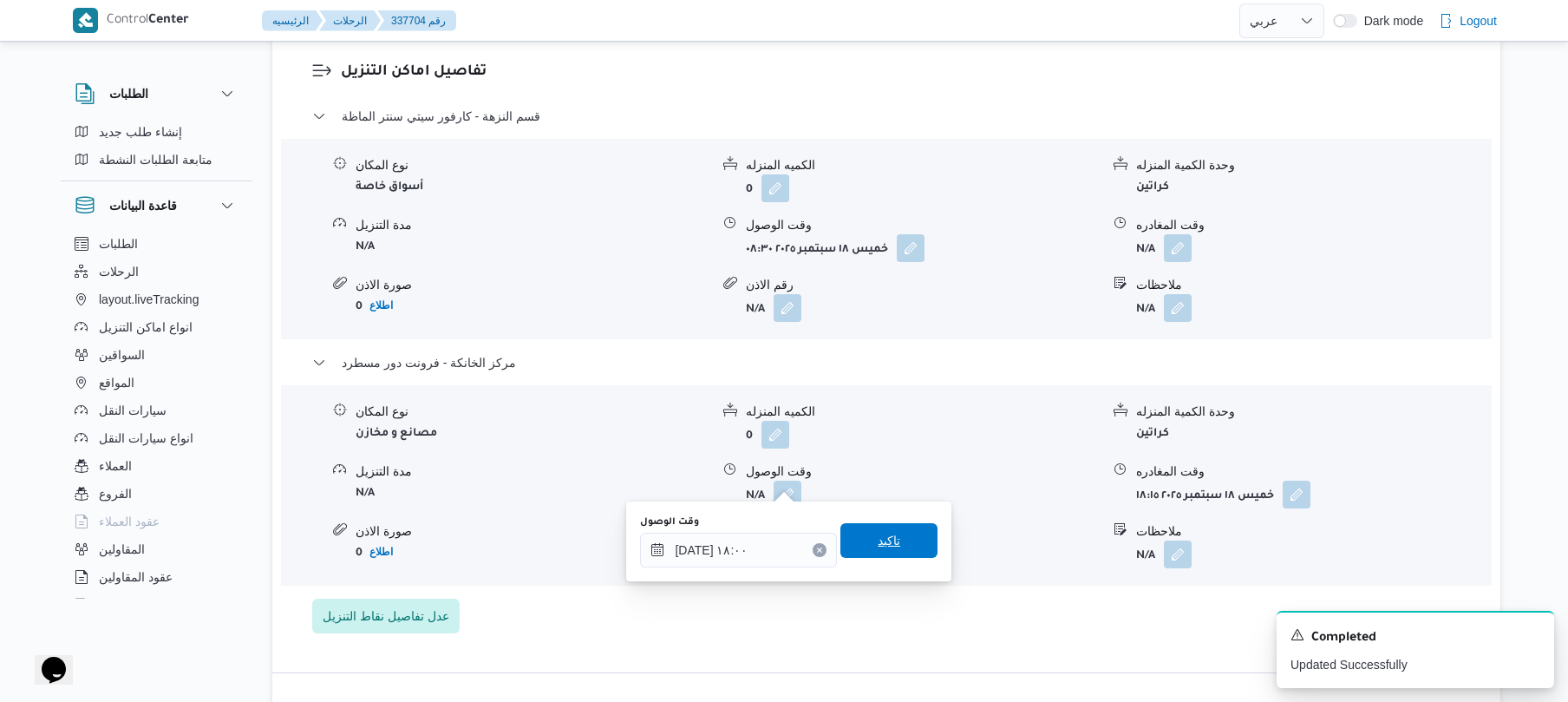
click at [895, 538] on span "تاكيد" at bounding box center [889, 540] width 97 height 35
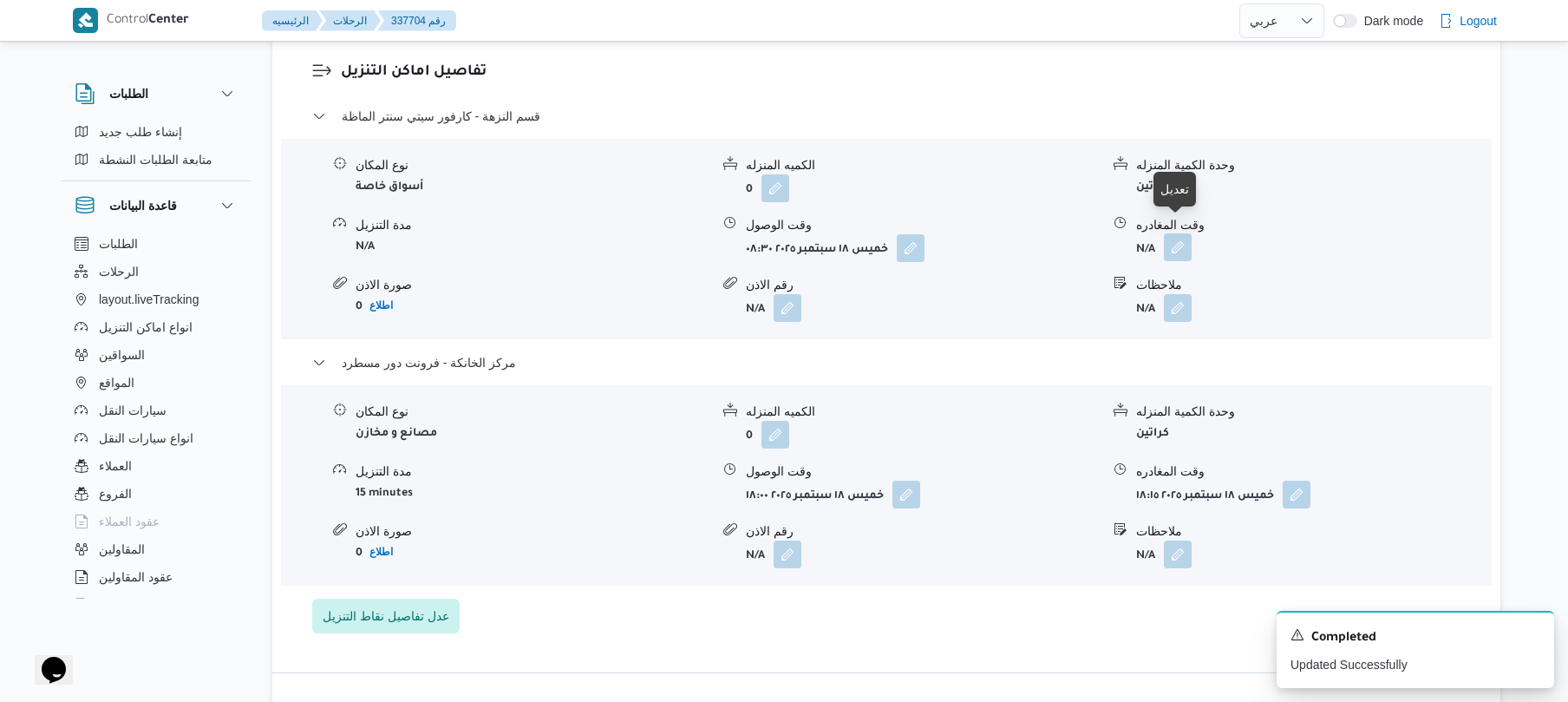
click at [1178, 234] on button "button" at bounding box center [1177, 247] width 27 height 27
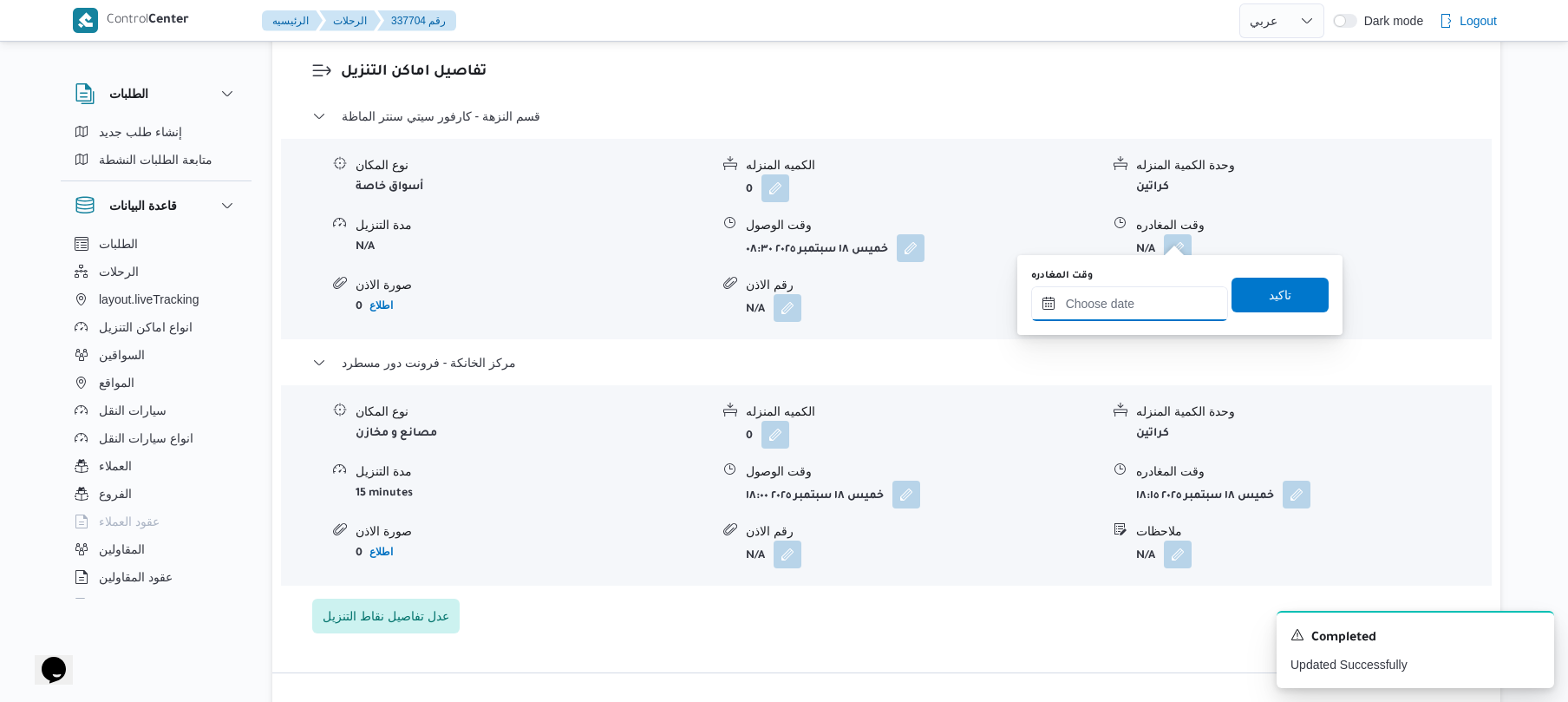
click at [1108, 296] on input "وقت المغادره" at bounding box center [1130, 303] width 197 height 35
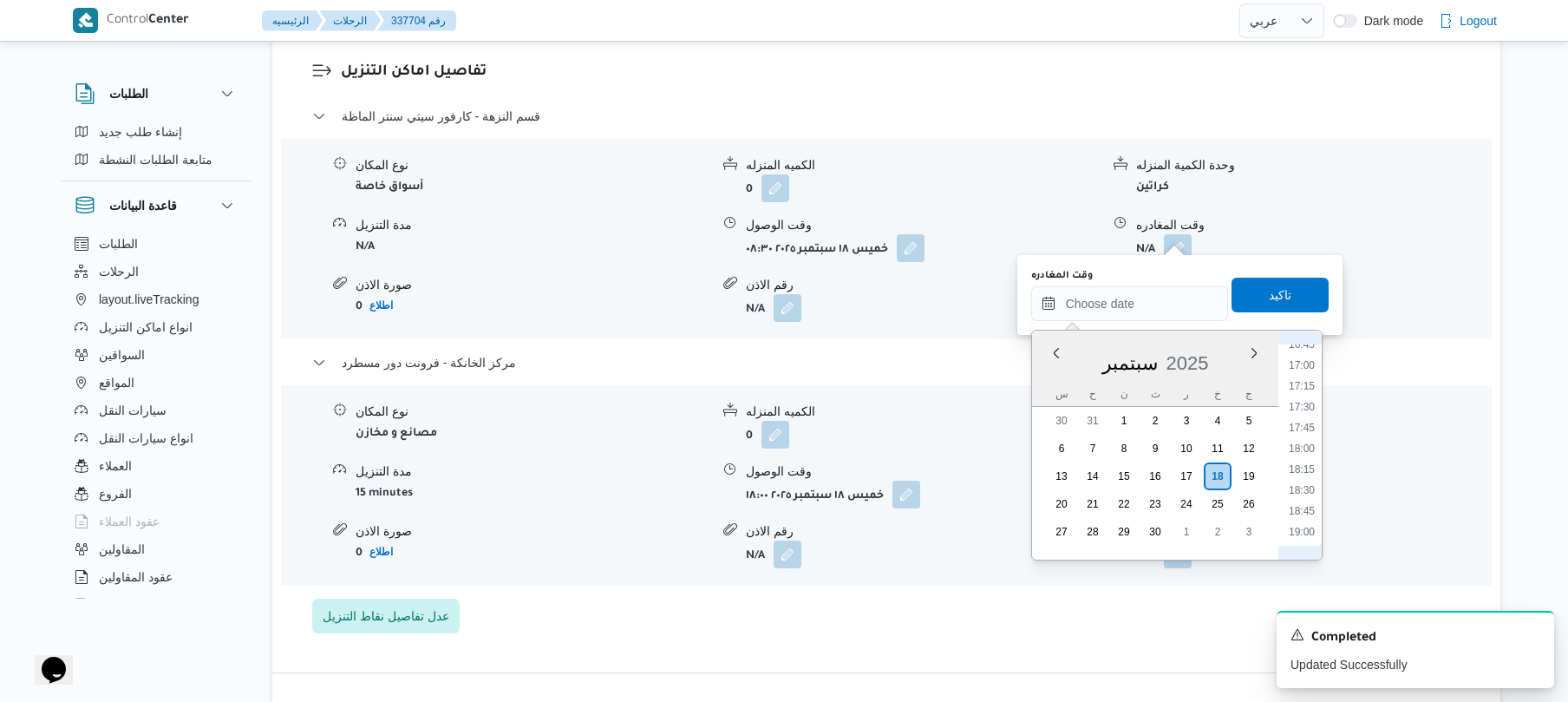
scroll to position [1392, 0]
click at [1304, 417] on li "17:30" at bounding box center [1302, 417] width 40 height 17
type input "١٨/٠٩/٢٠٢٥ ١٧:٣٠"
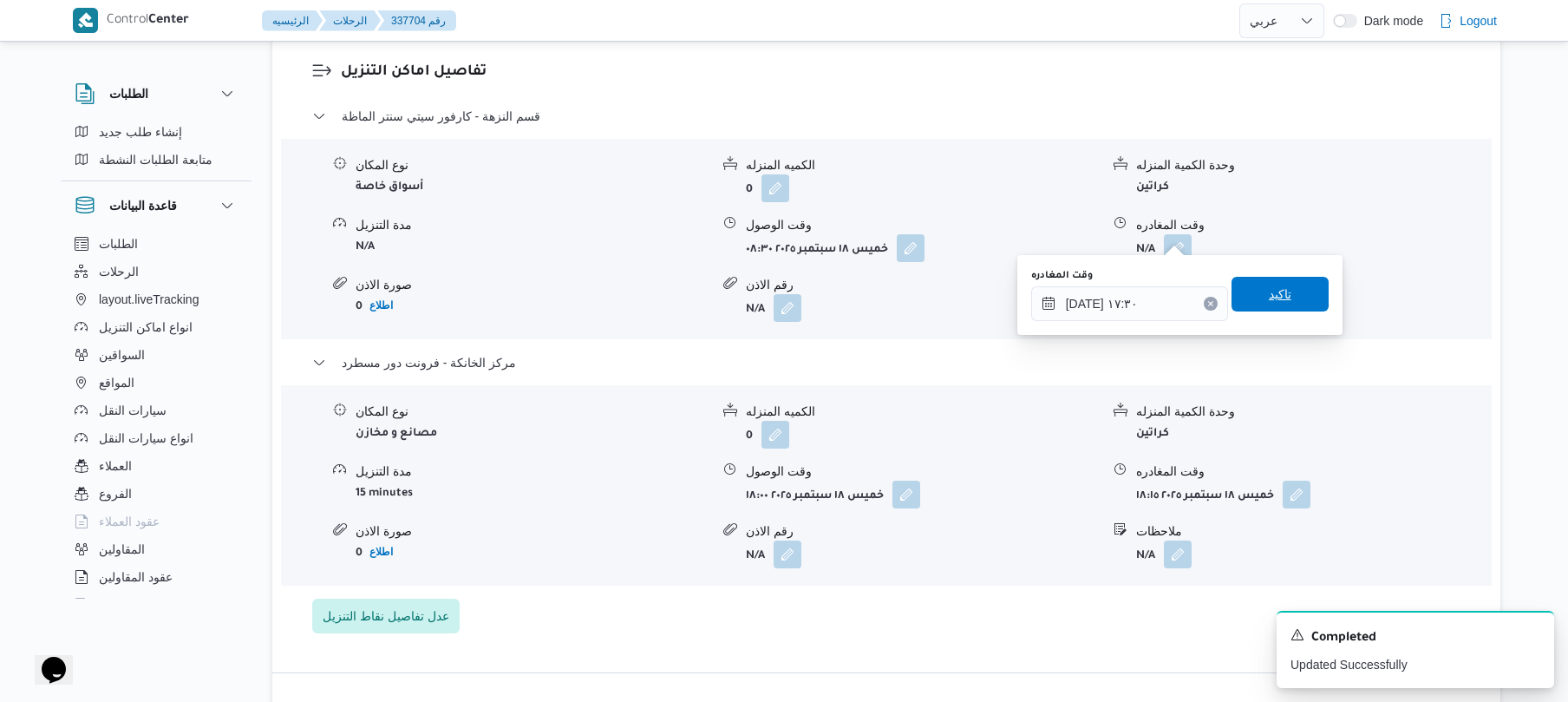
click at [1282, 299] on span "تاكيد" at bounding box center [1280, 294] width 97 height 35
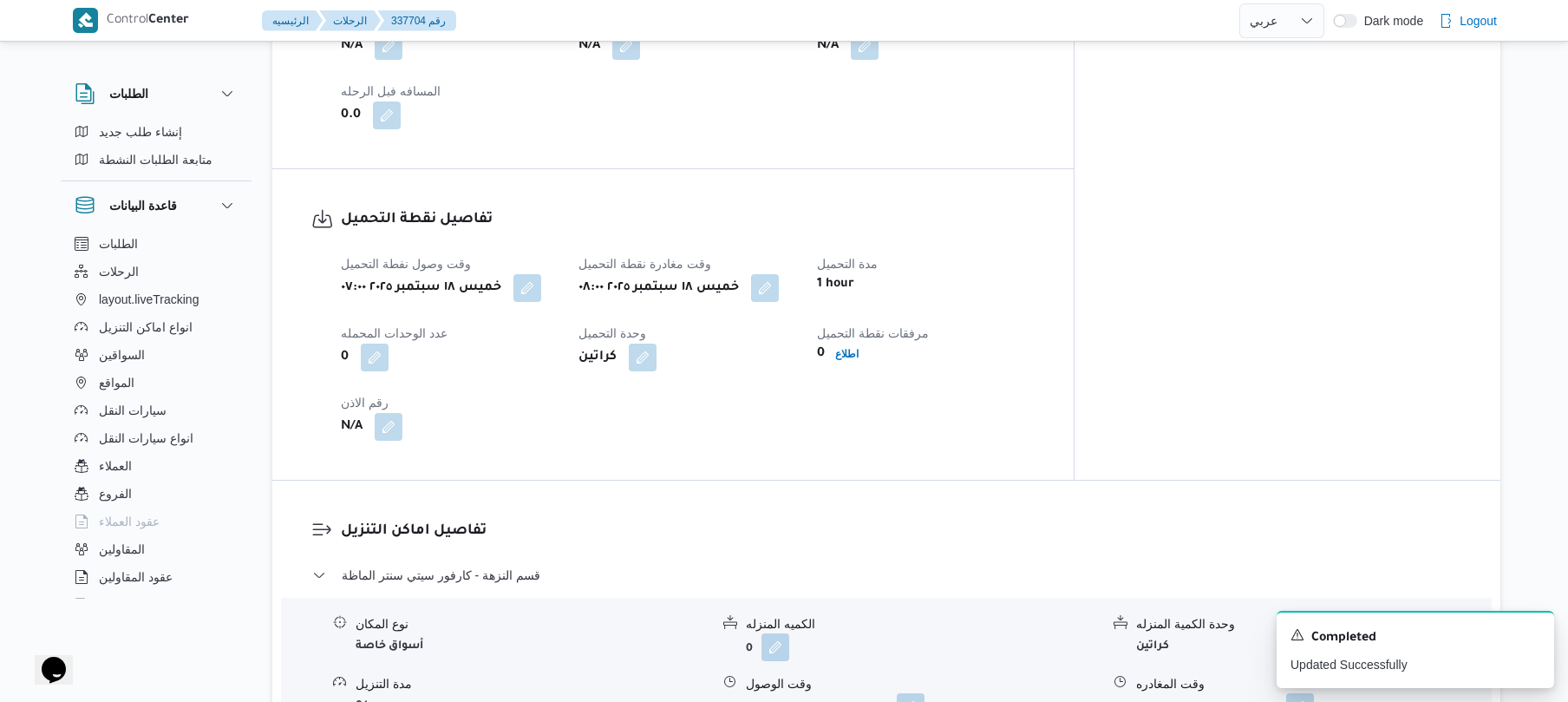
scroll to position [0, 0]
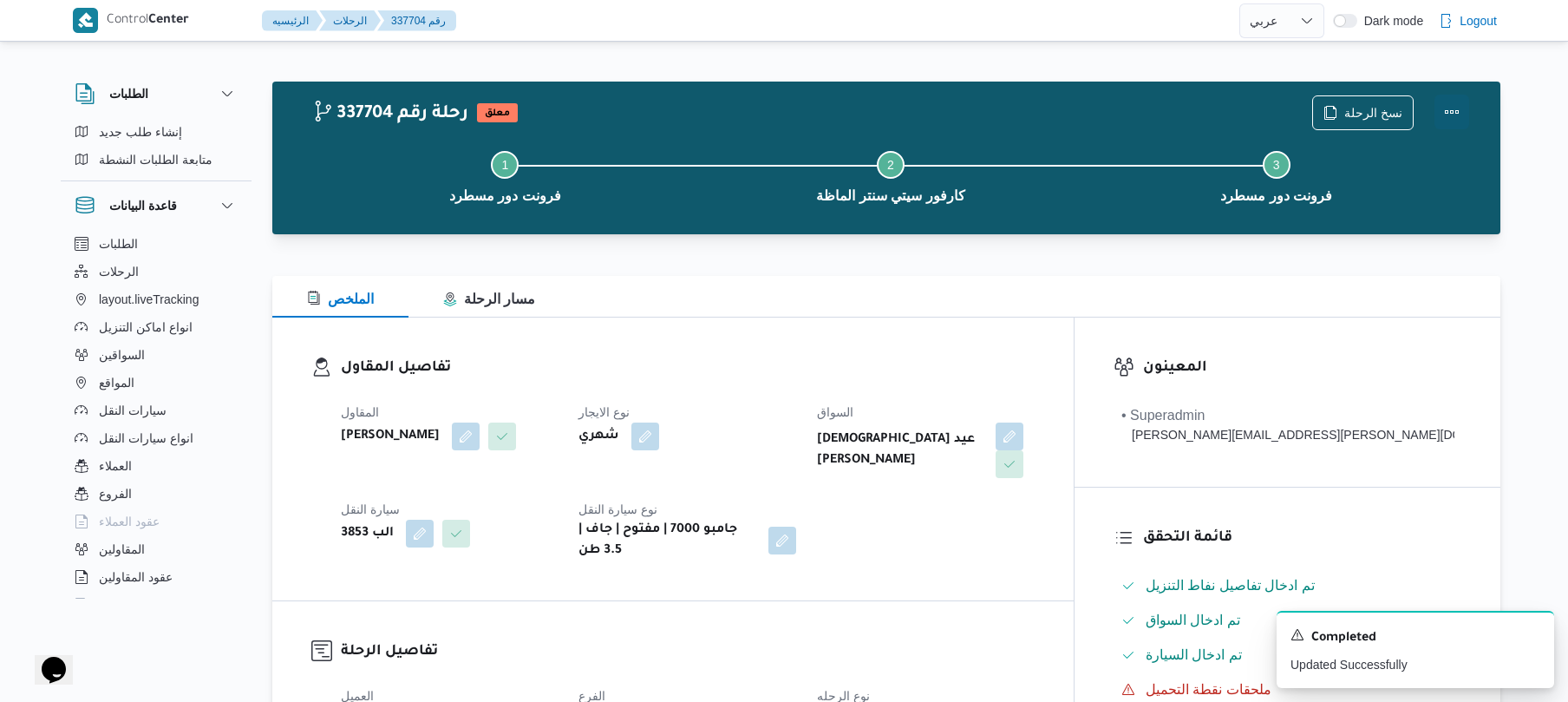
click at [1448, 111] on button "Actions" at bounding box center [1452, 111] width 35 height 35
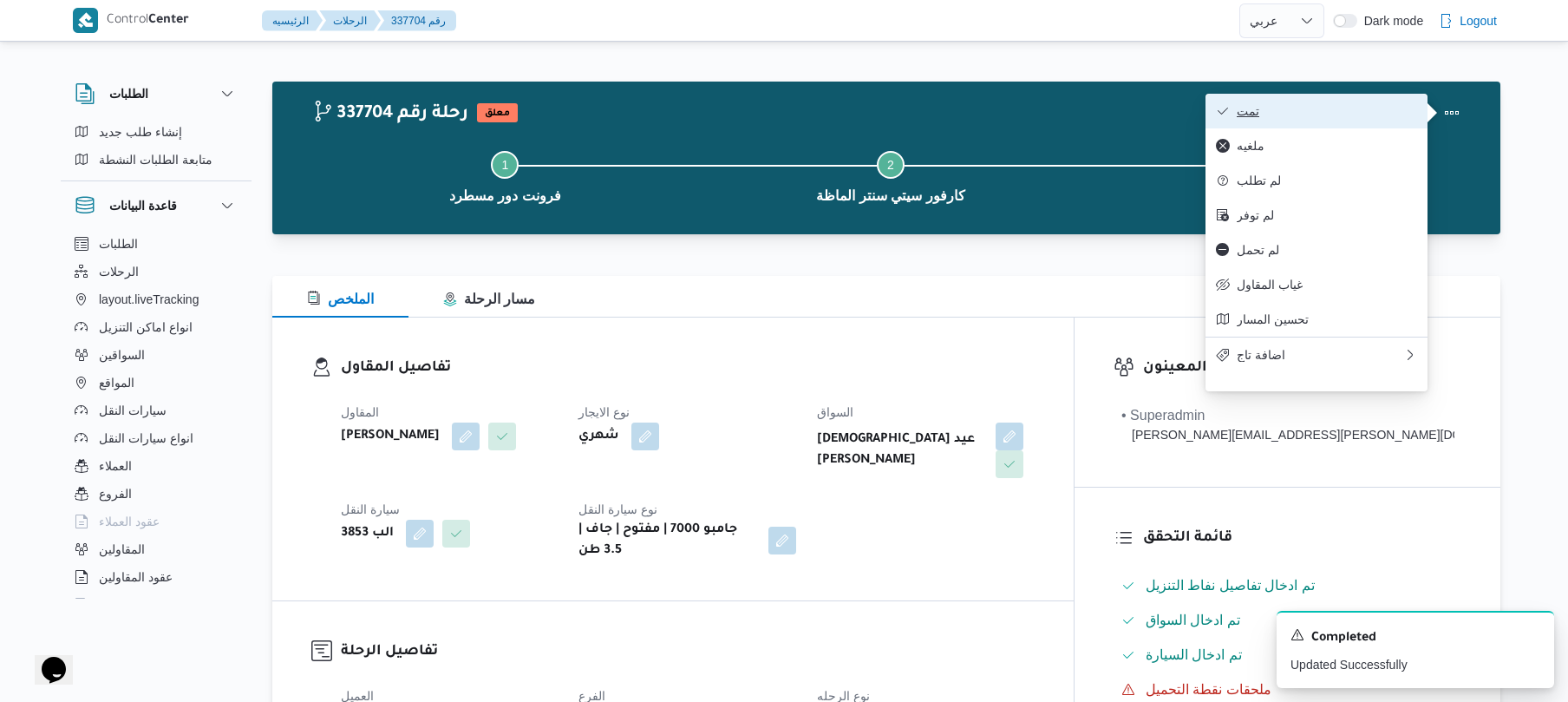
click at [1319, 106] on span "تمت" at bounding box center [1327, 110] width 180 height 14
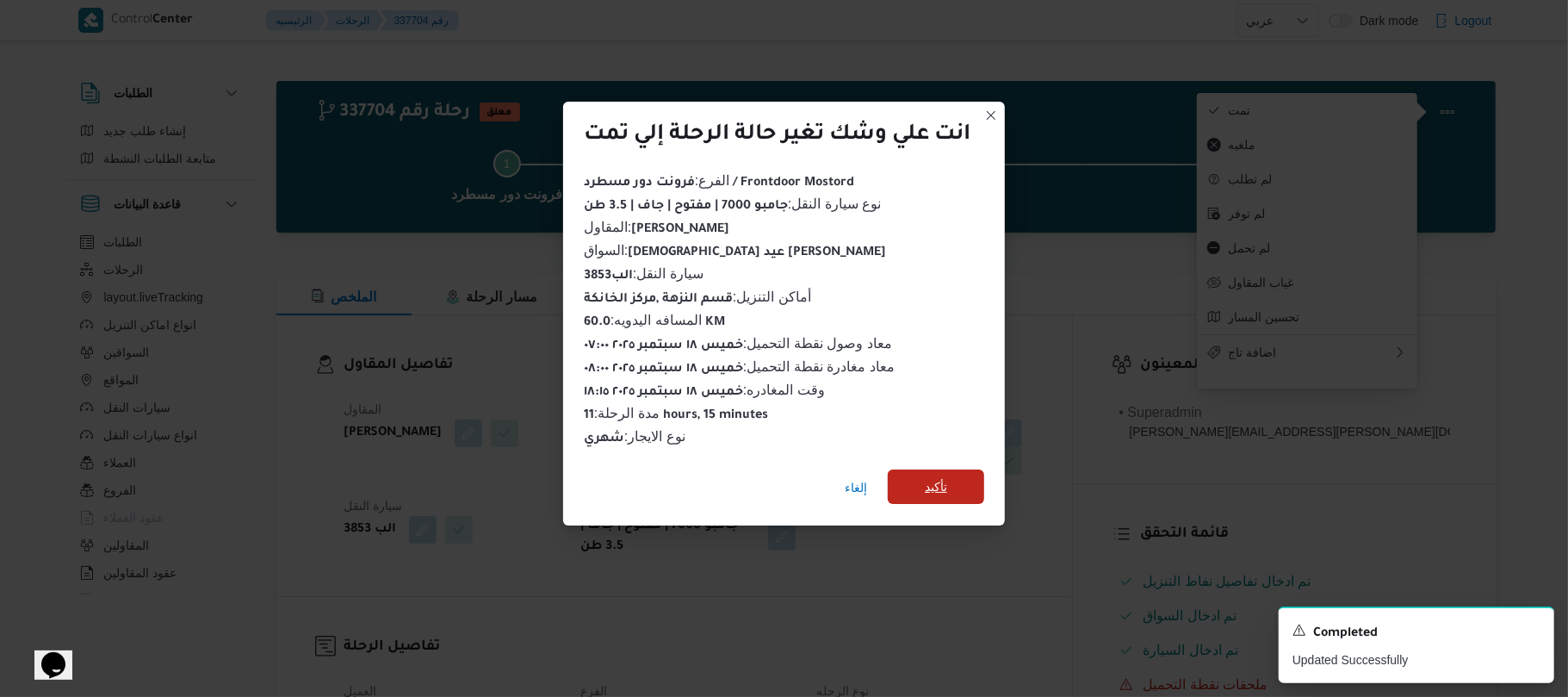
click at [968, 487] on span "تأكيد" at bounding box center [936, 486] width 96 height 35
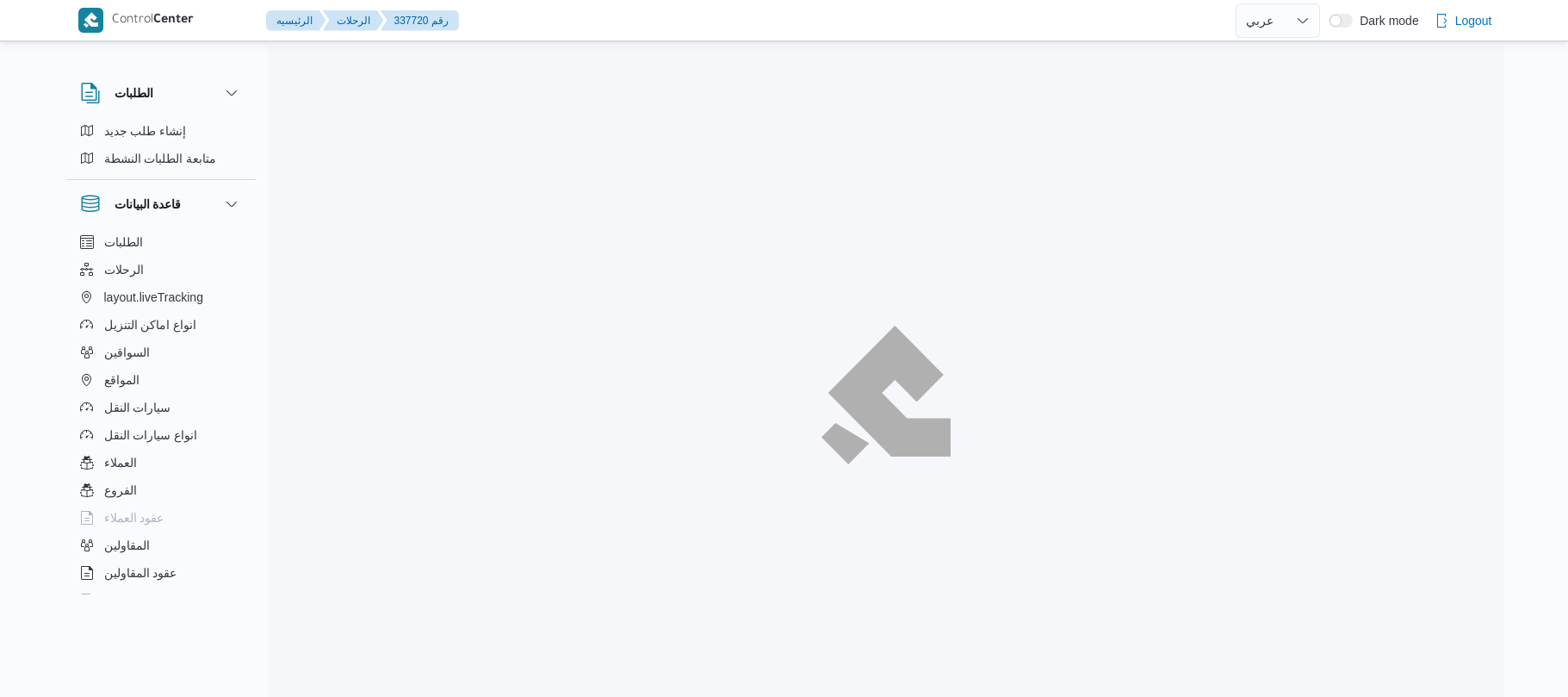
select select "ar"
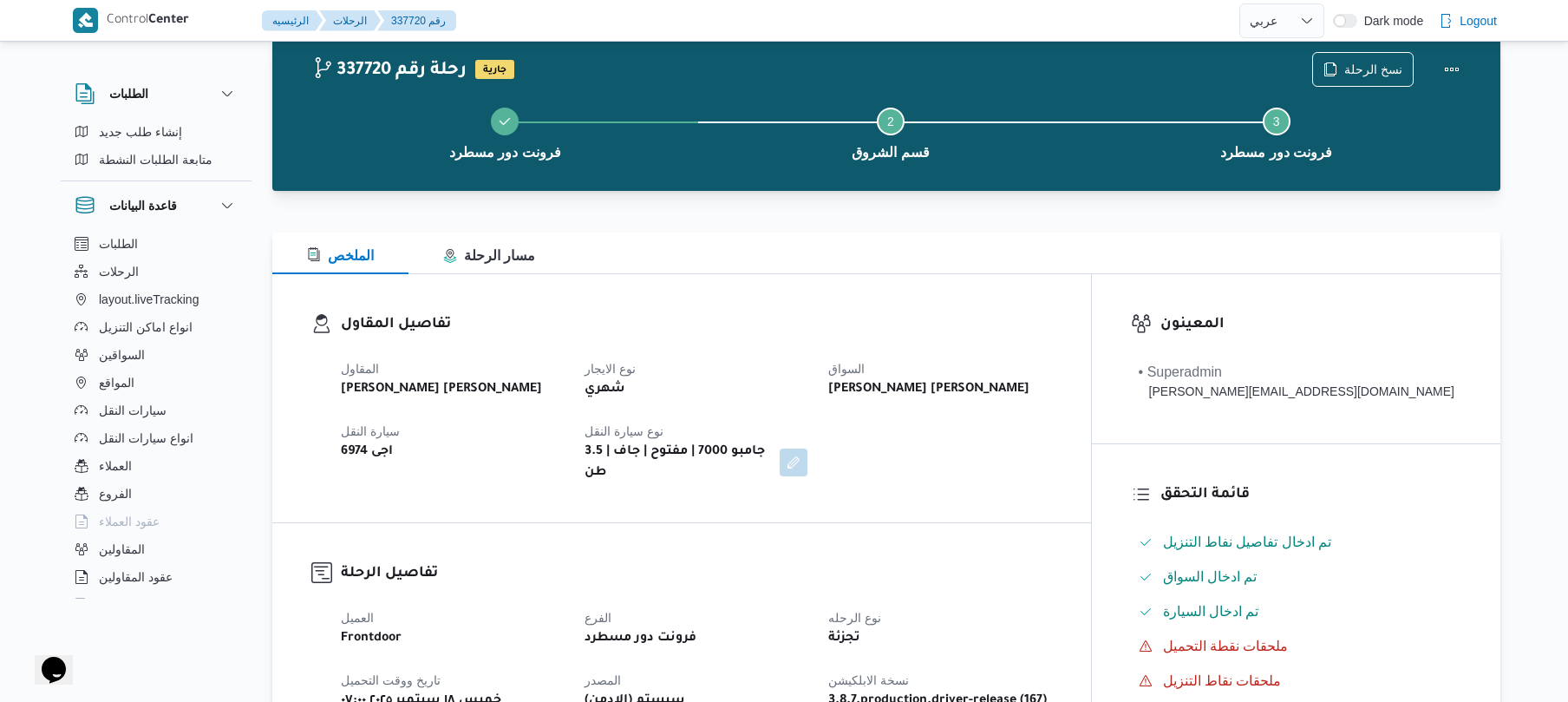
scroll to position [46, 0]
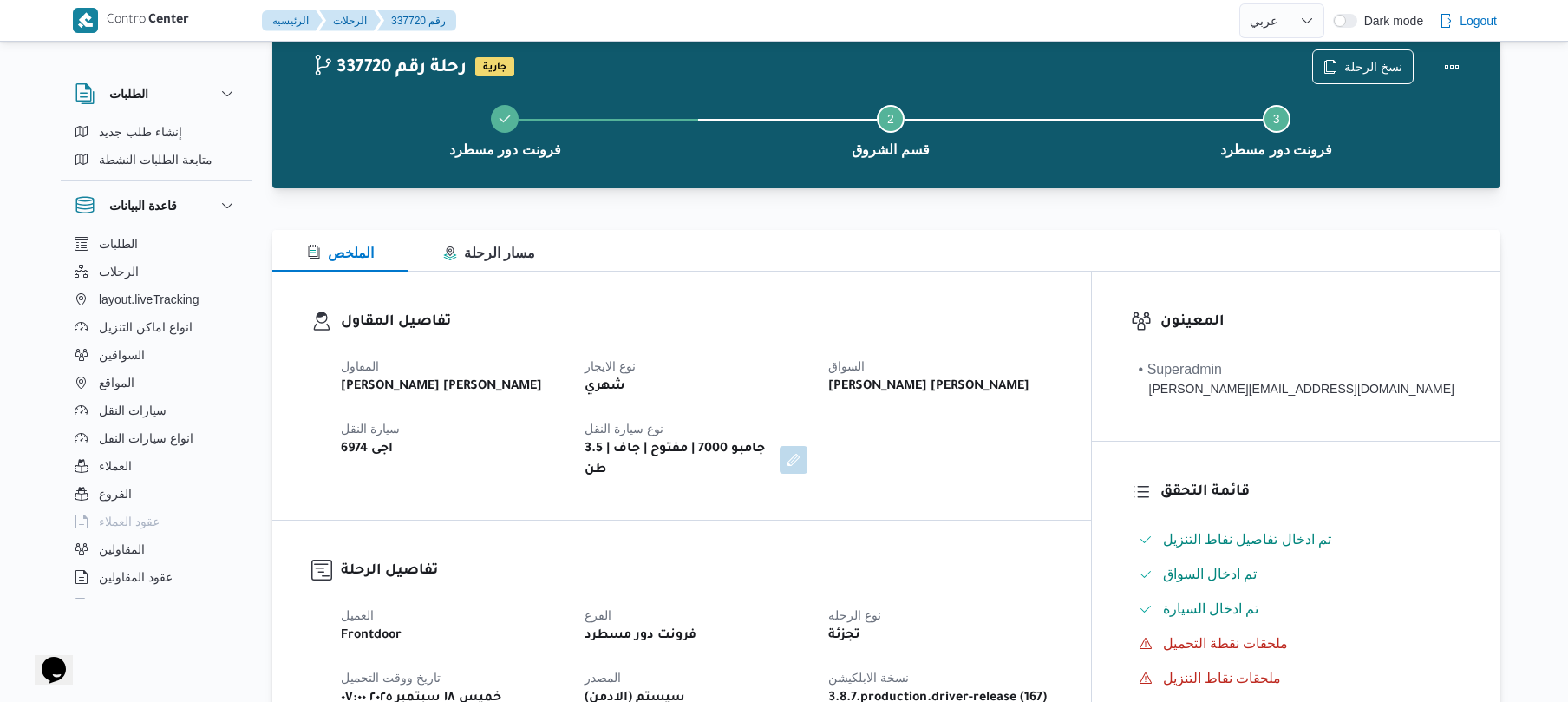
click at [1028, 303] on div "تفاصيل المقاول المقاول [PERSON_NAME] [PERSON_NAME] نوع الايجار شهري السواق [PER…" at bounding box center [681, 395] width 819 height 248
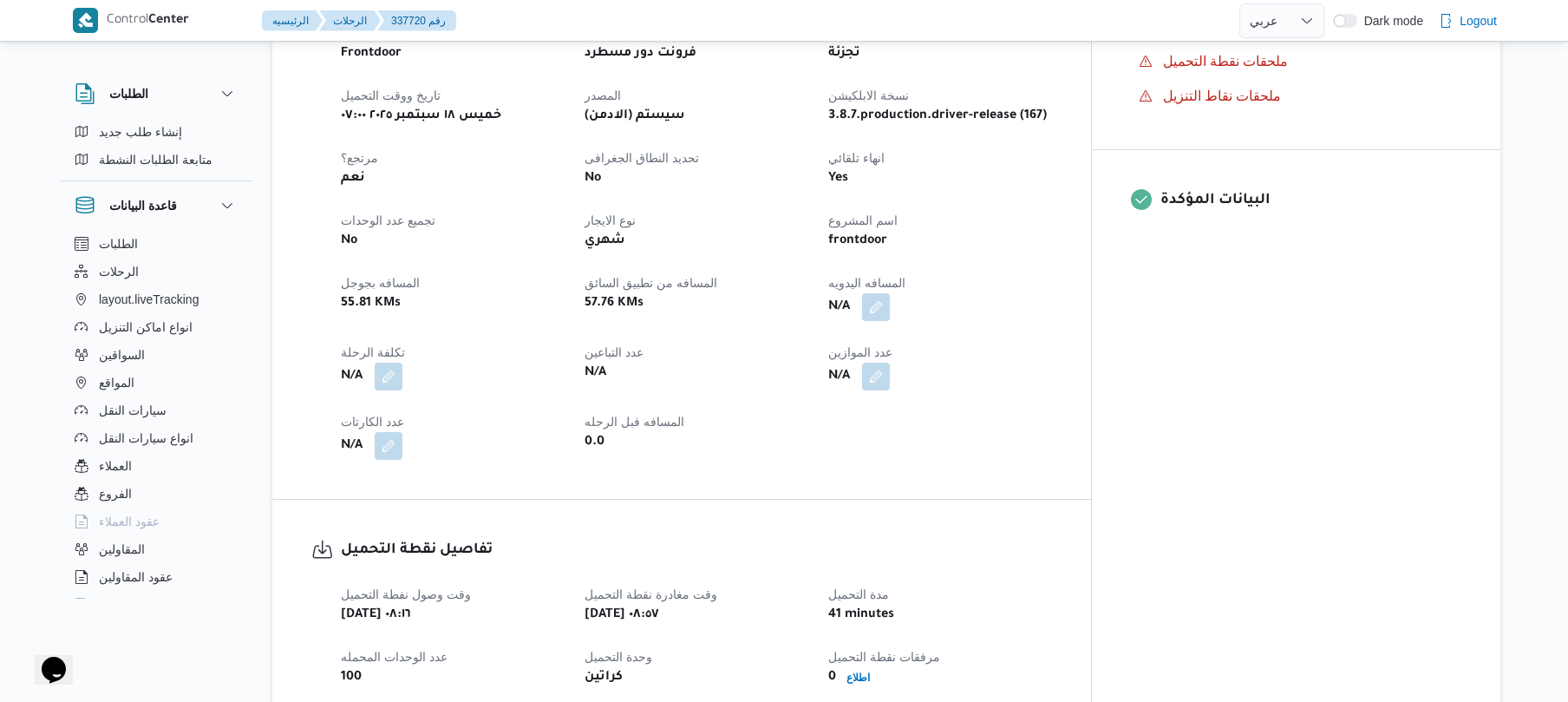
scroll to position [879, 0]
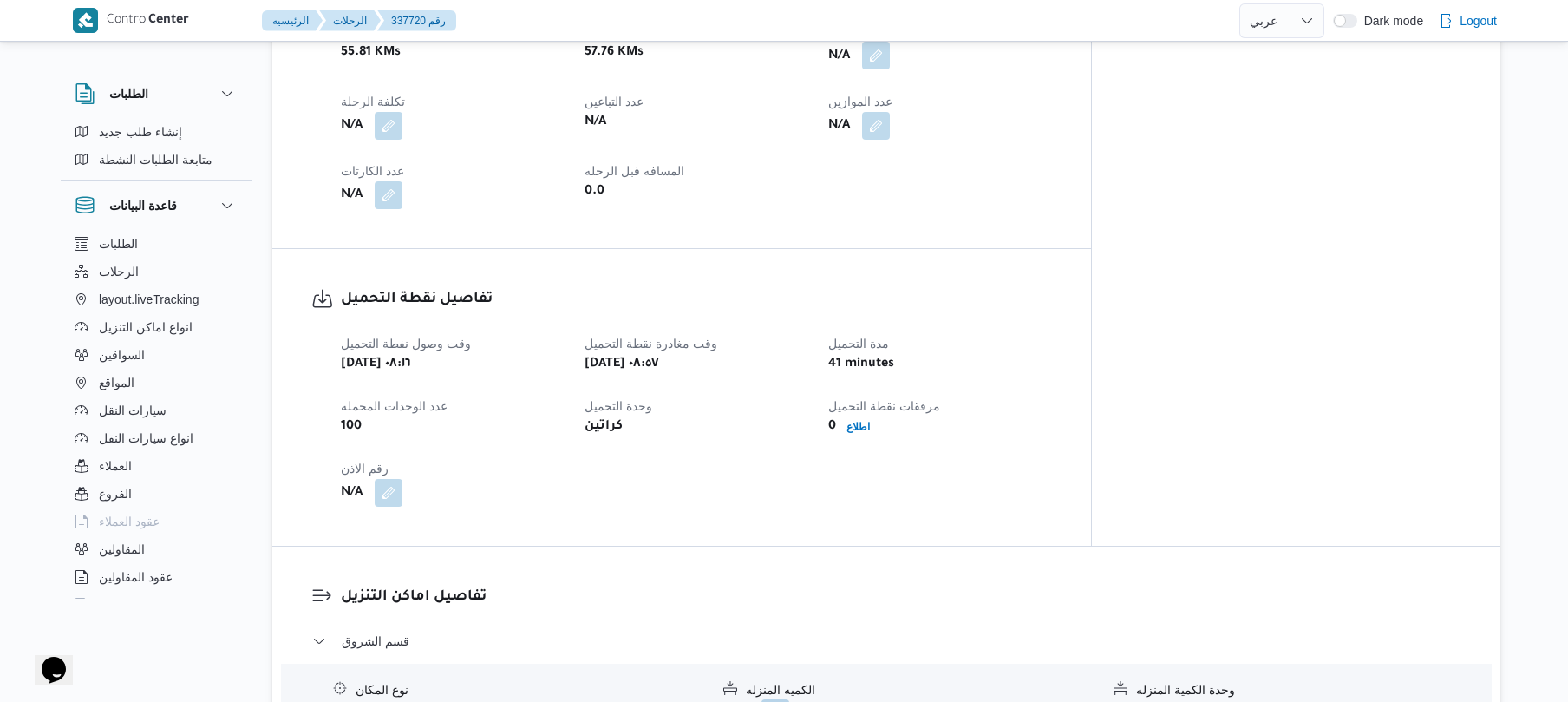
click at [890, 47] on button "button" at bounding box center [875, 55] width 27 height 27
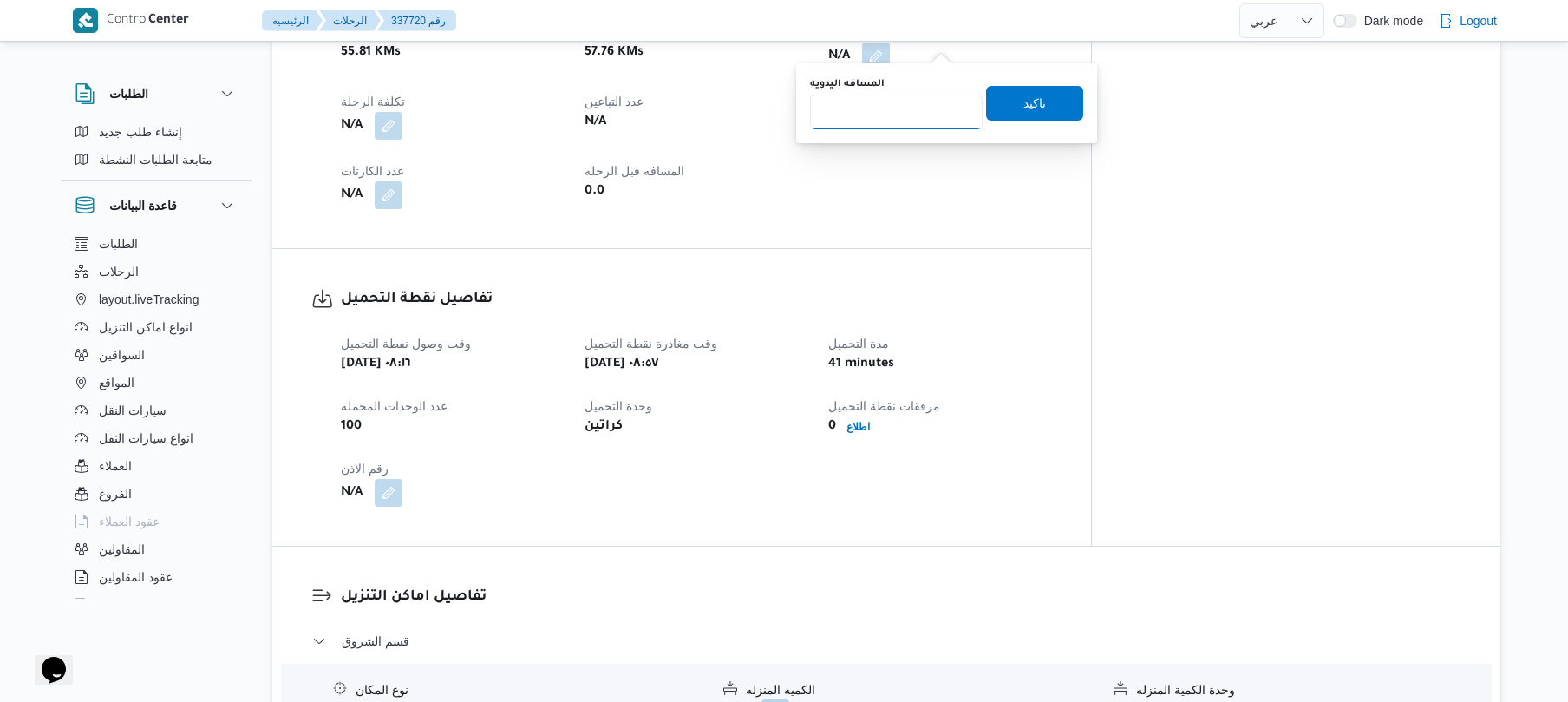
click at [917, 106] on input "المسافه اليدويه" at bounding box center [896, 111] width 172 height 35
type input "120"
click at [1049, 120] on div "المسافه اليدويه 120 تاكيد" at bounding box center [947, 103] width 277 height 56
click at [1042, 108] on span "تاكيد" at bounding box center [1035, 102] width 97 height 35
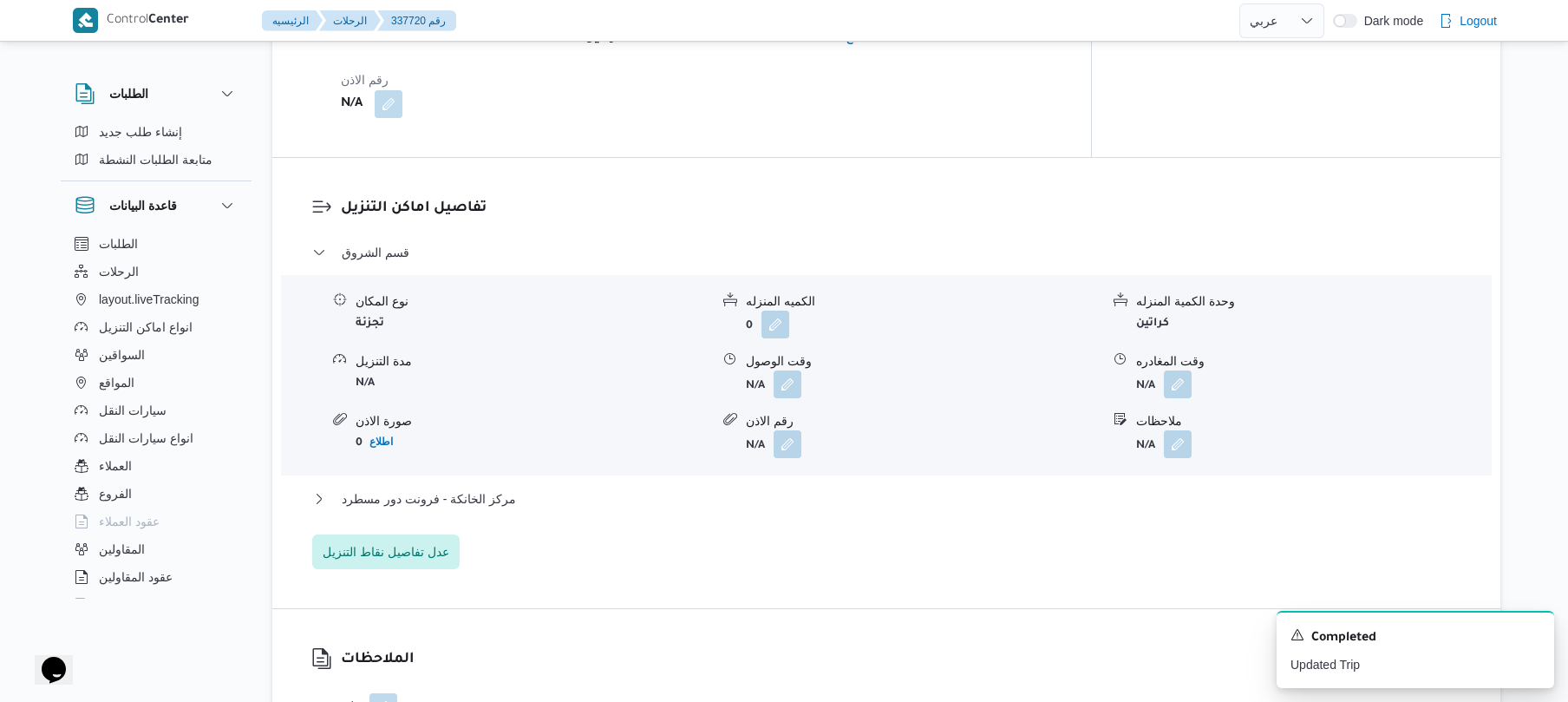
scroll to position [1434, 0]
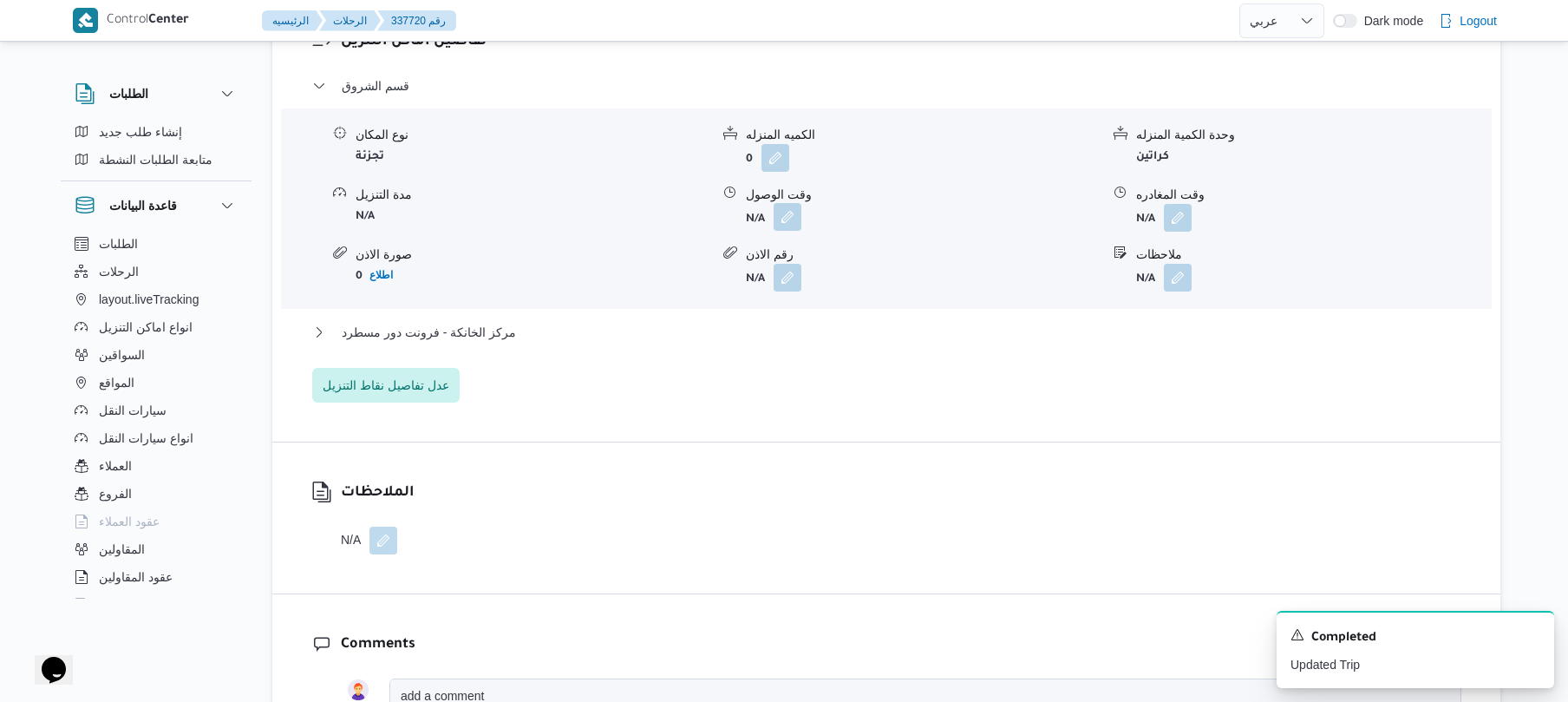
click at [790, 206] on button "button" at bounding box center [787, 216] width 27 height 27
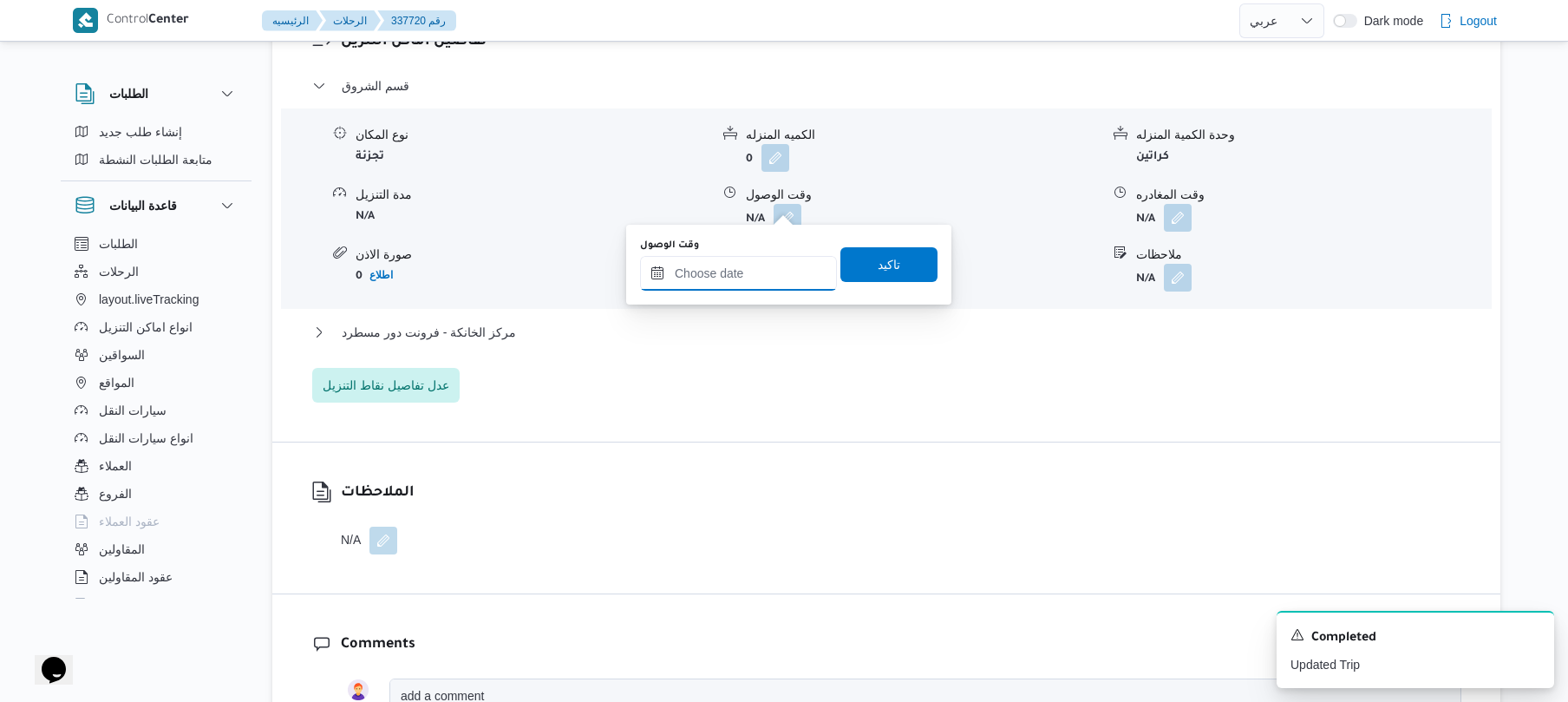
click at [734, 282] on input "وقت الوصول" at bounding box center [738, 273] width 197 height 35
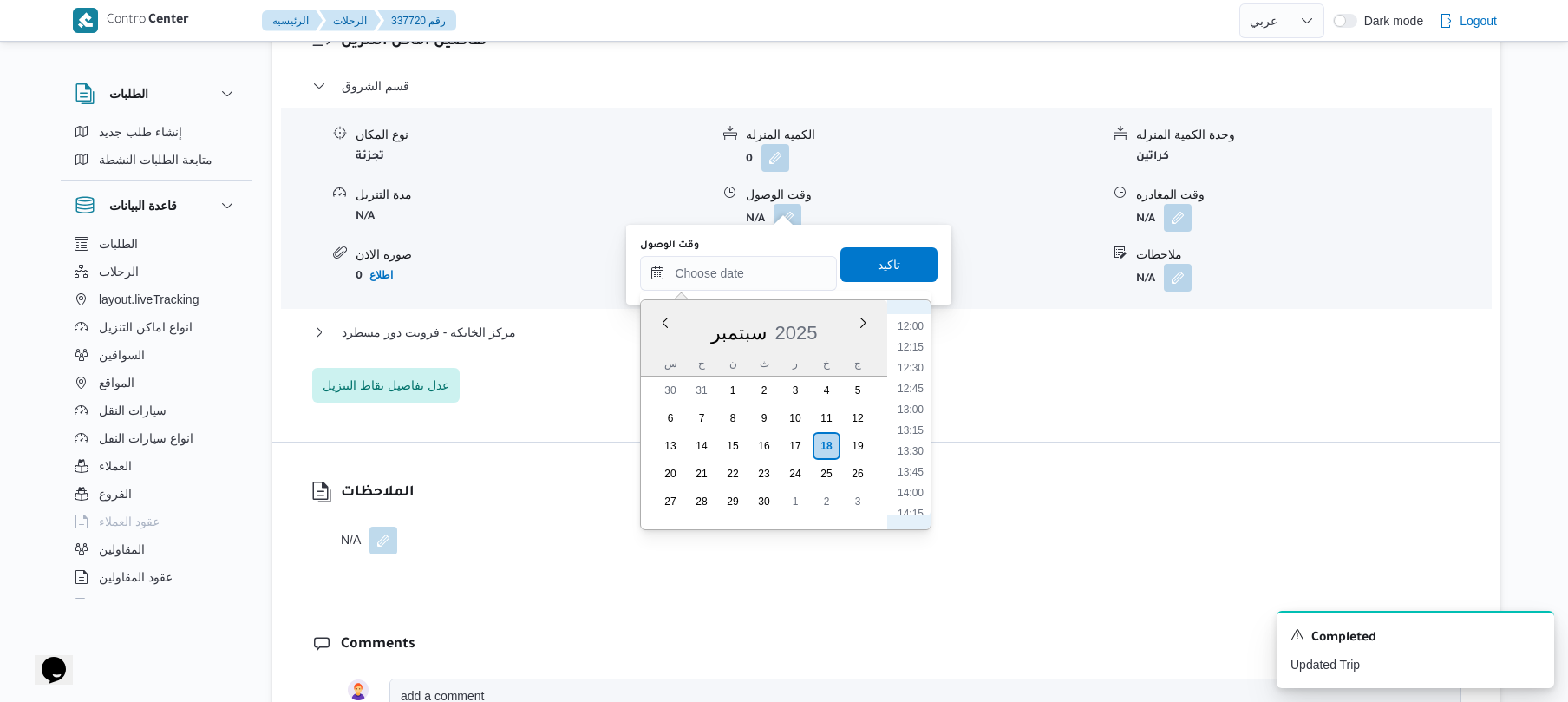
scroll to position [769, 0]
click at [913, 363] on li "09:45" at bounding box center [910, 366] width 40 height 17
type input "١٨/٠٩/٢٠٢٥ ٠٩:٤٥"
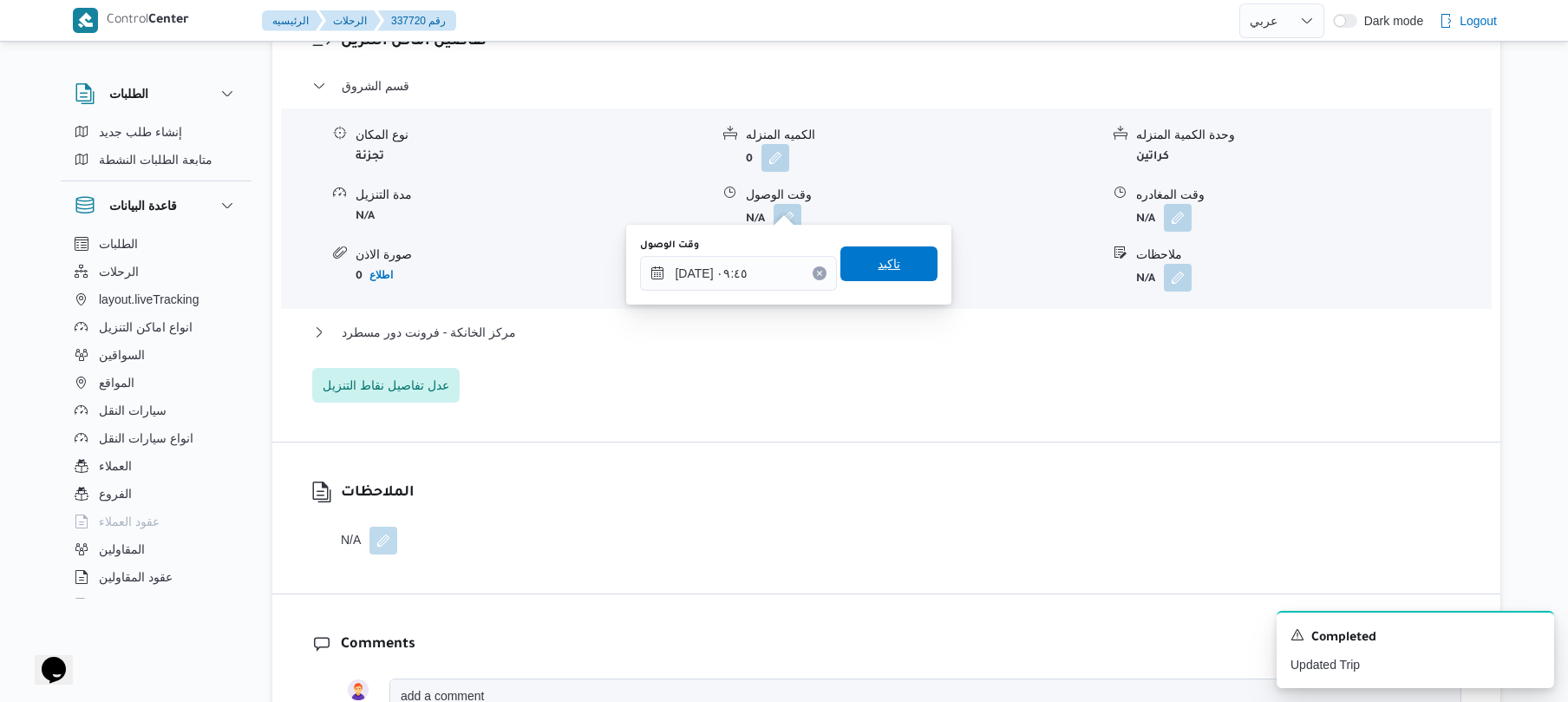
click at [899, 270] on span "تاكيد" at bounding box center [889, 263] width 97 height 35
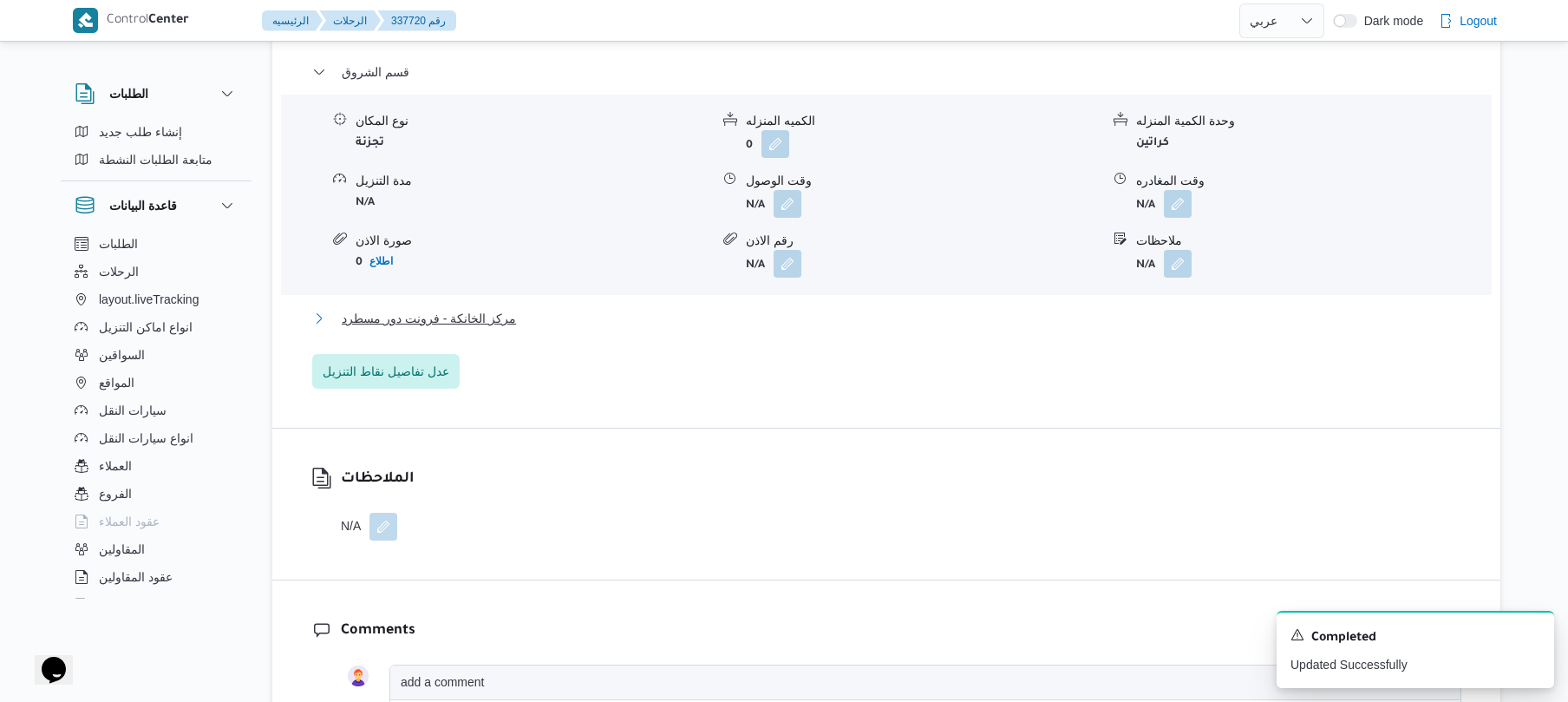
click at [860, 316] on button "مركز الخانكة - فرونت دور مسطرد" at bounding box center [887, 318] width 1150 height 21
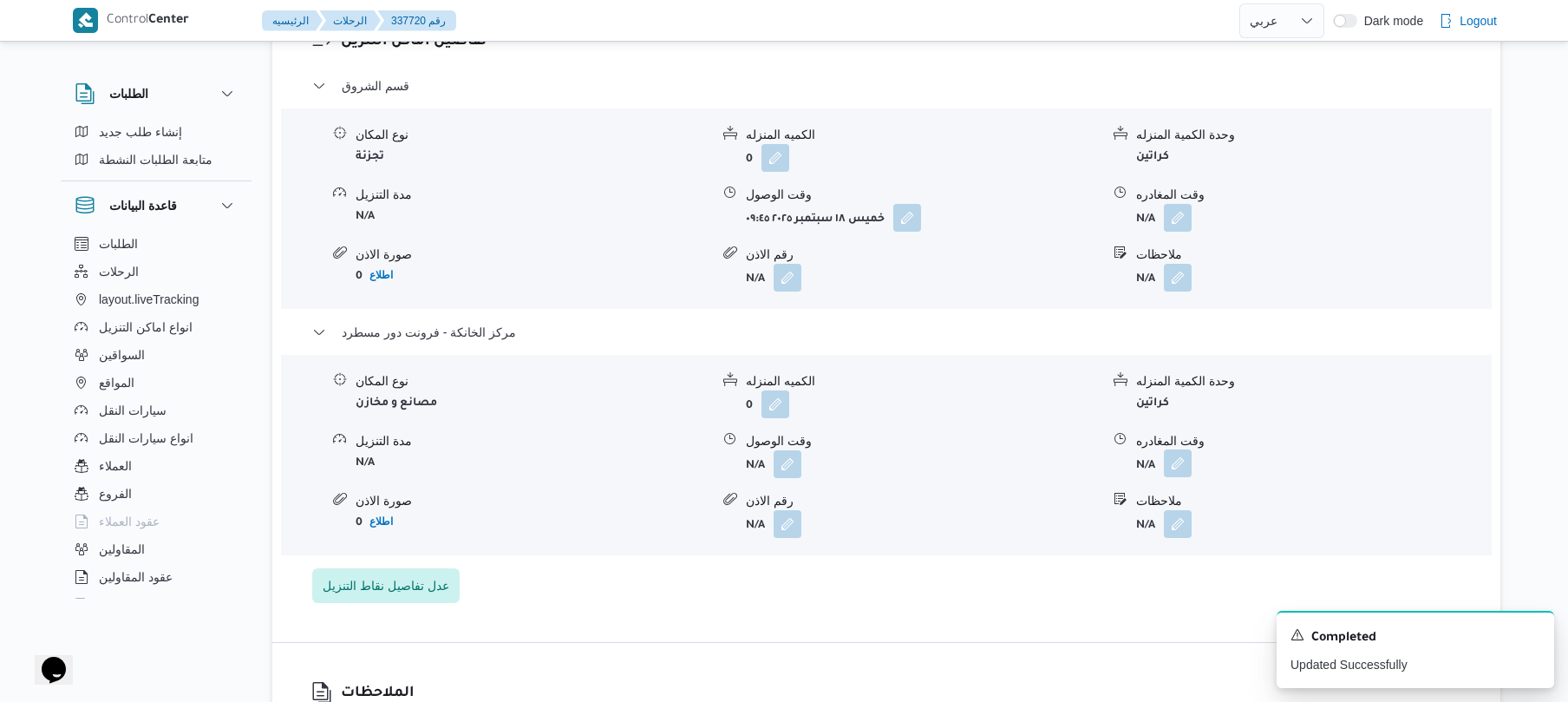
click at [1180, 451] on button "button" at bounding box center [1177, 463] width 27 height 27
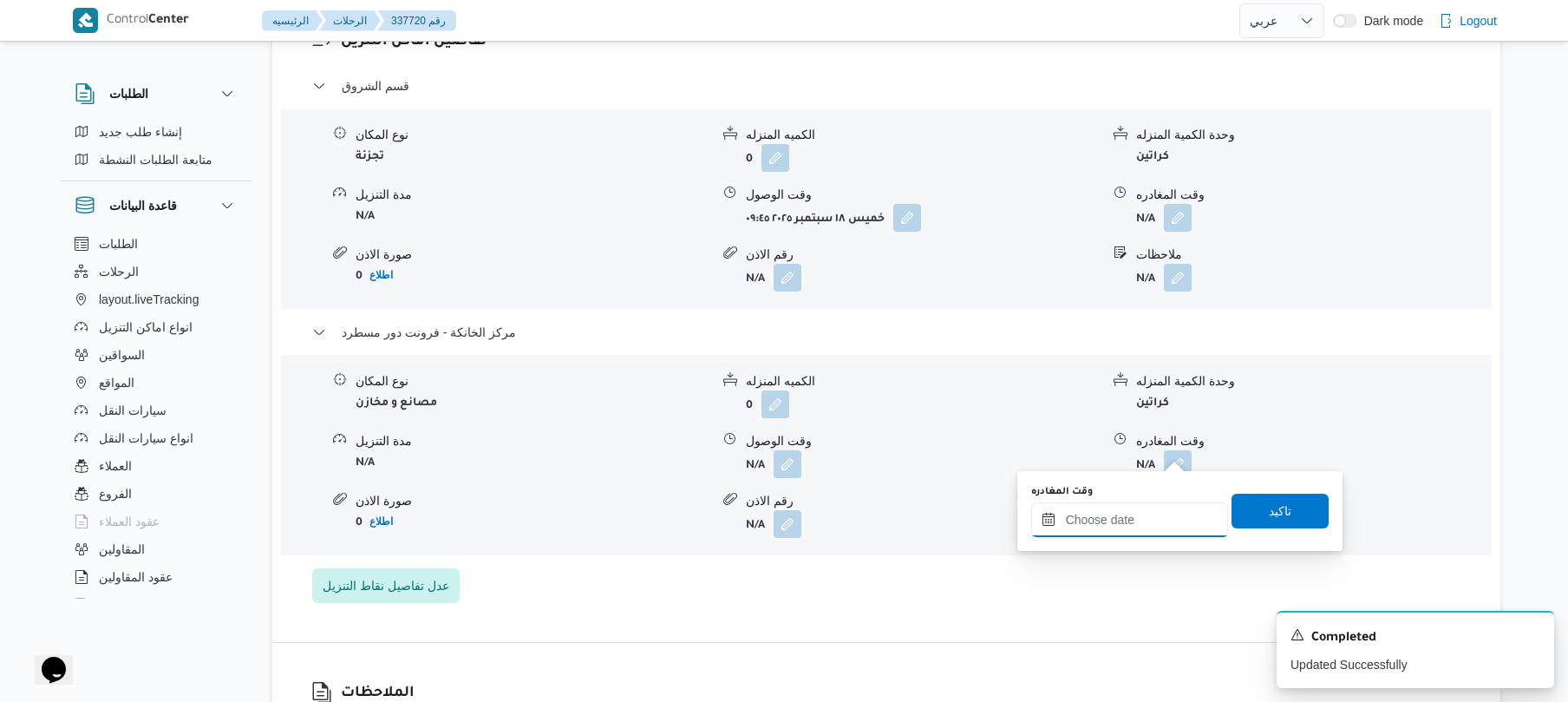
click at [1110, 526] on input "وقت المغادره" at bounding box center [1130, 519] width 197 height 35
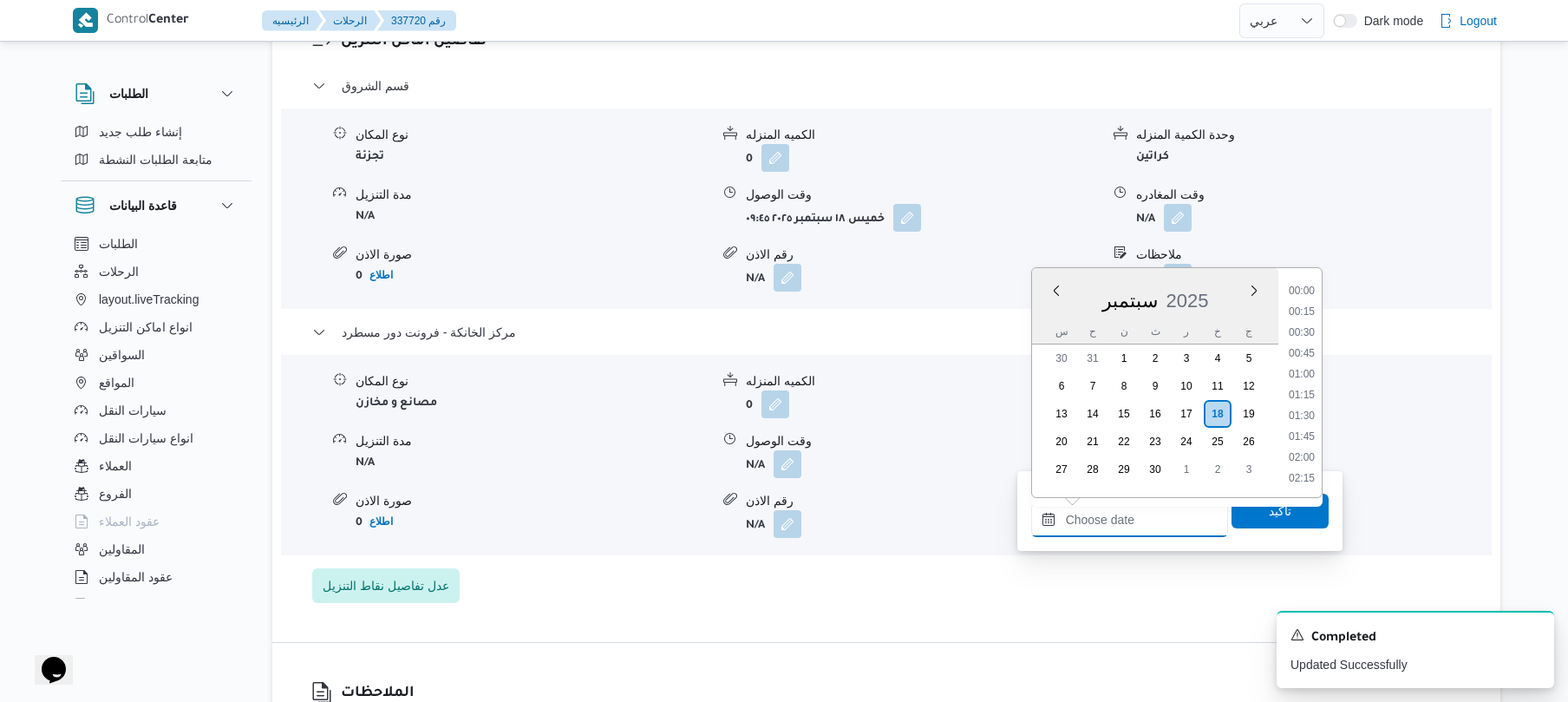
scroll to position [1562, 0]
click at [1308, 331] on li "19:15" at bounding box center [1302, 331] width 40 height 17
type input "[DATE] ١٩:١٥"
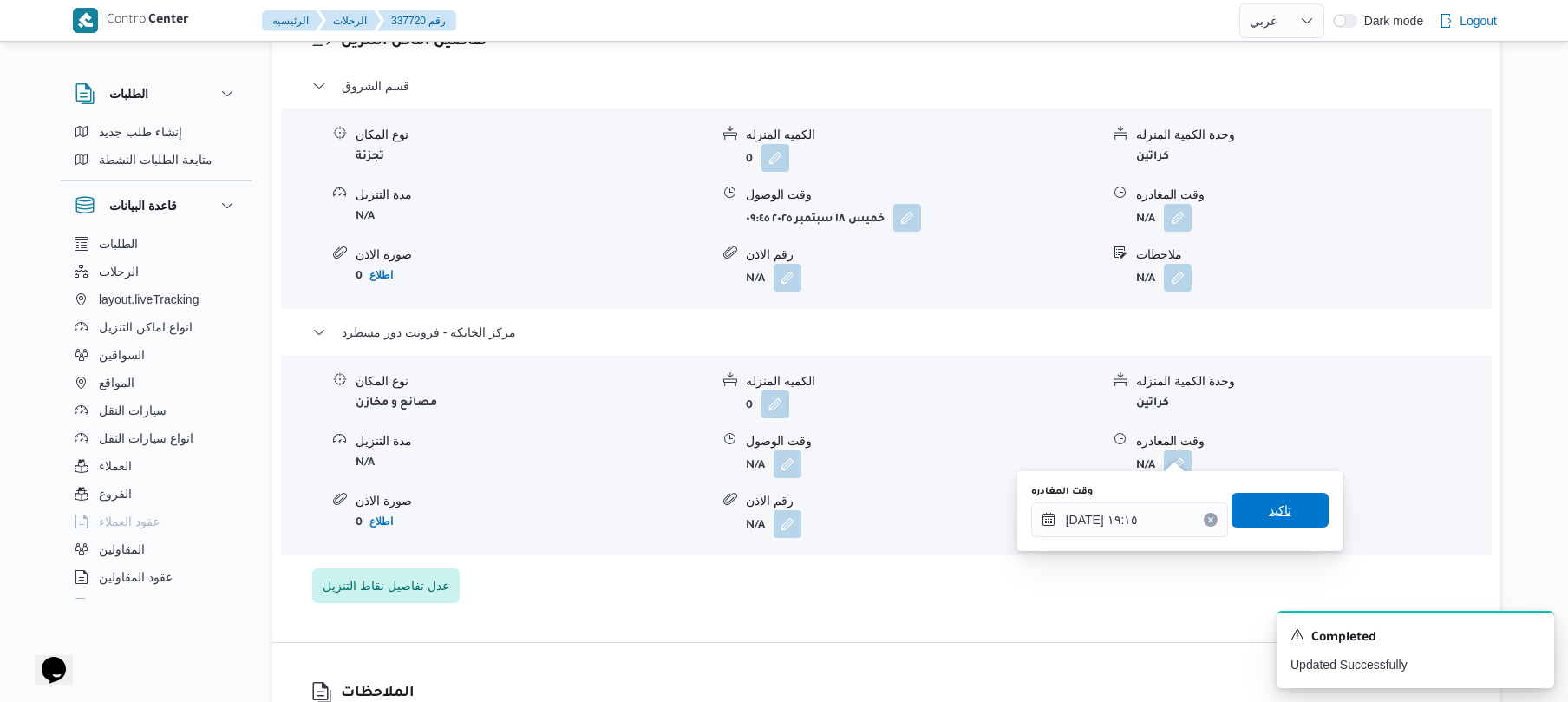
click at [1271, 503] on span "تاكيد" at bounding box center [1281, 510] width 23 height 21
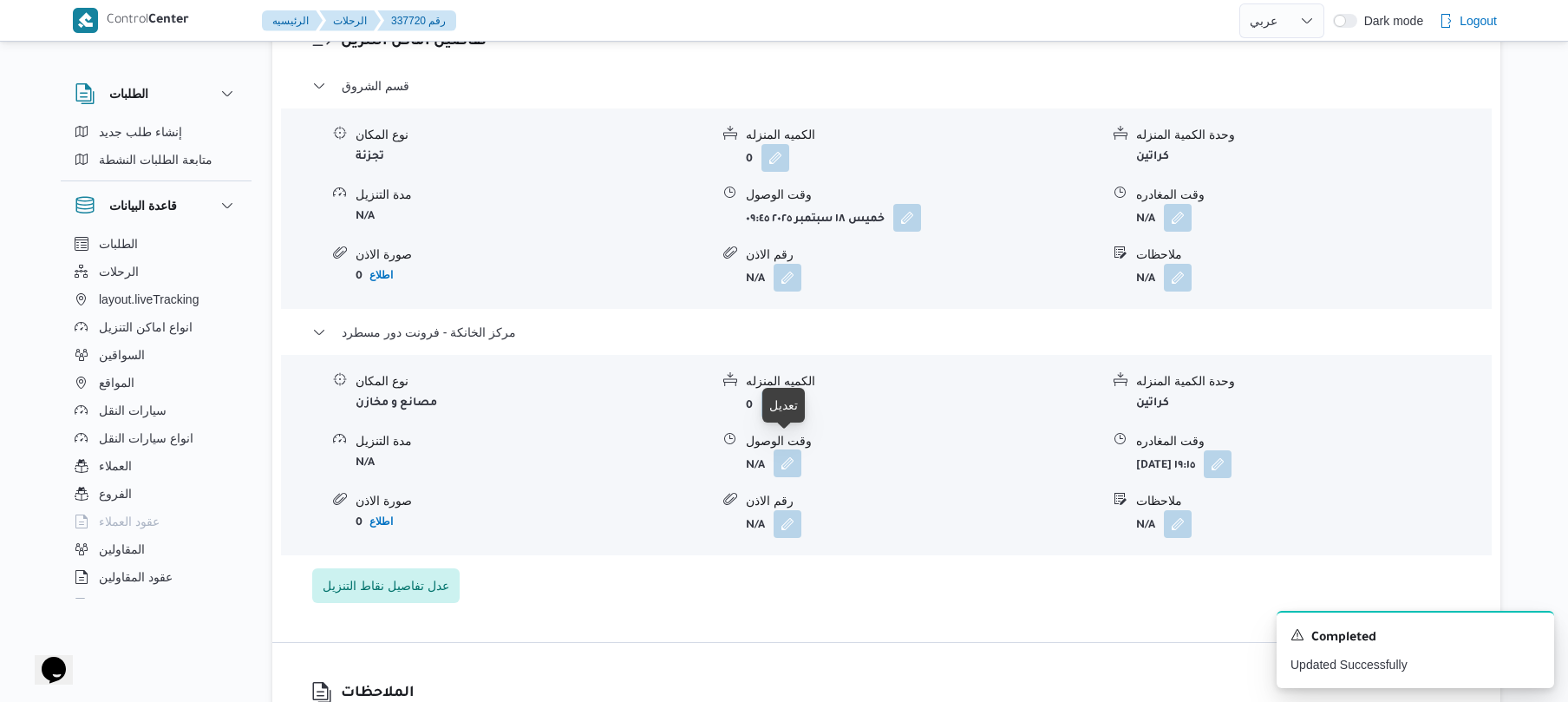
click at [794, 451] on button "button" at bounding box center [787, 463] width 27 height 27
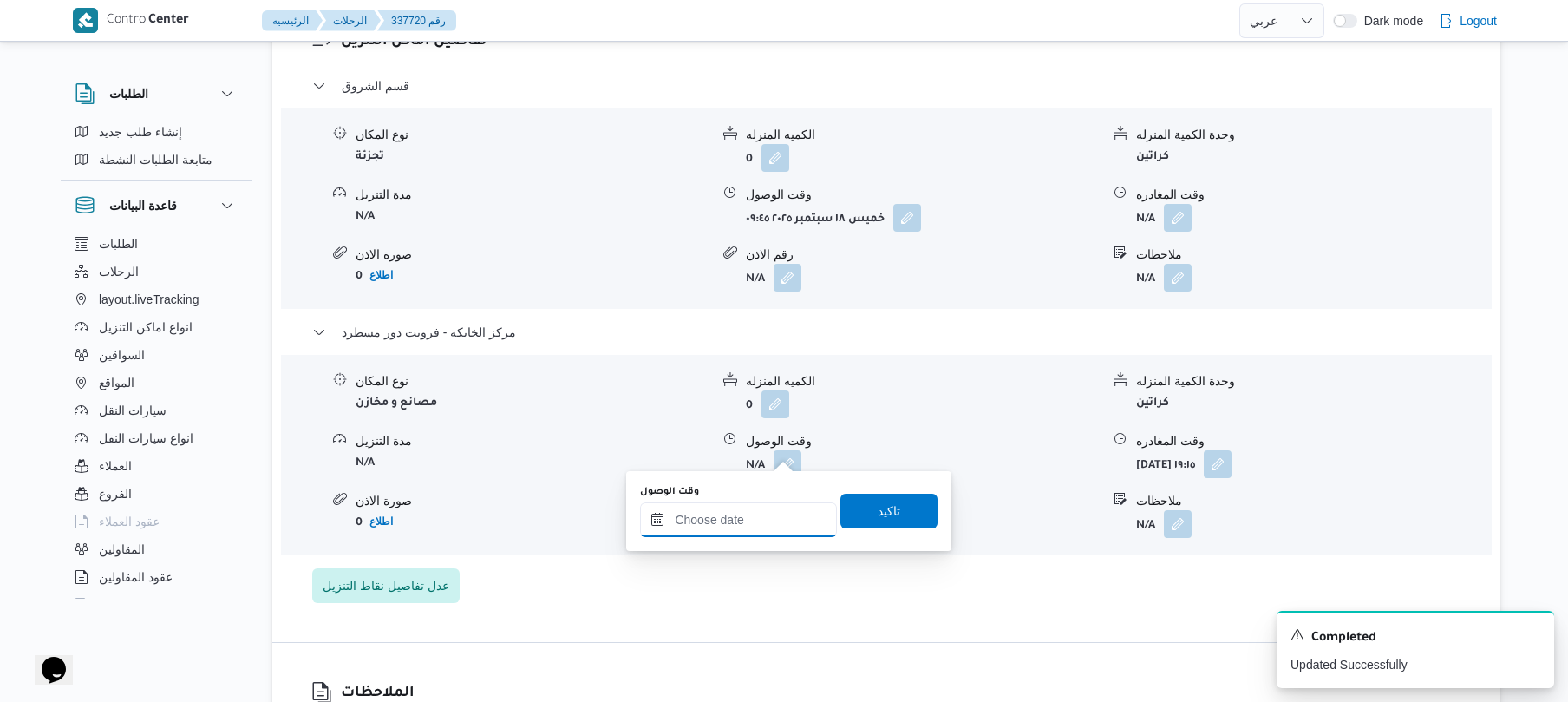
click at [734, 518] on input "وقت الوصول" at bounding box center [738, 519] width 197 height 35
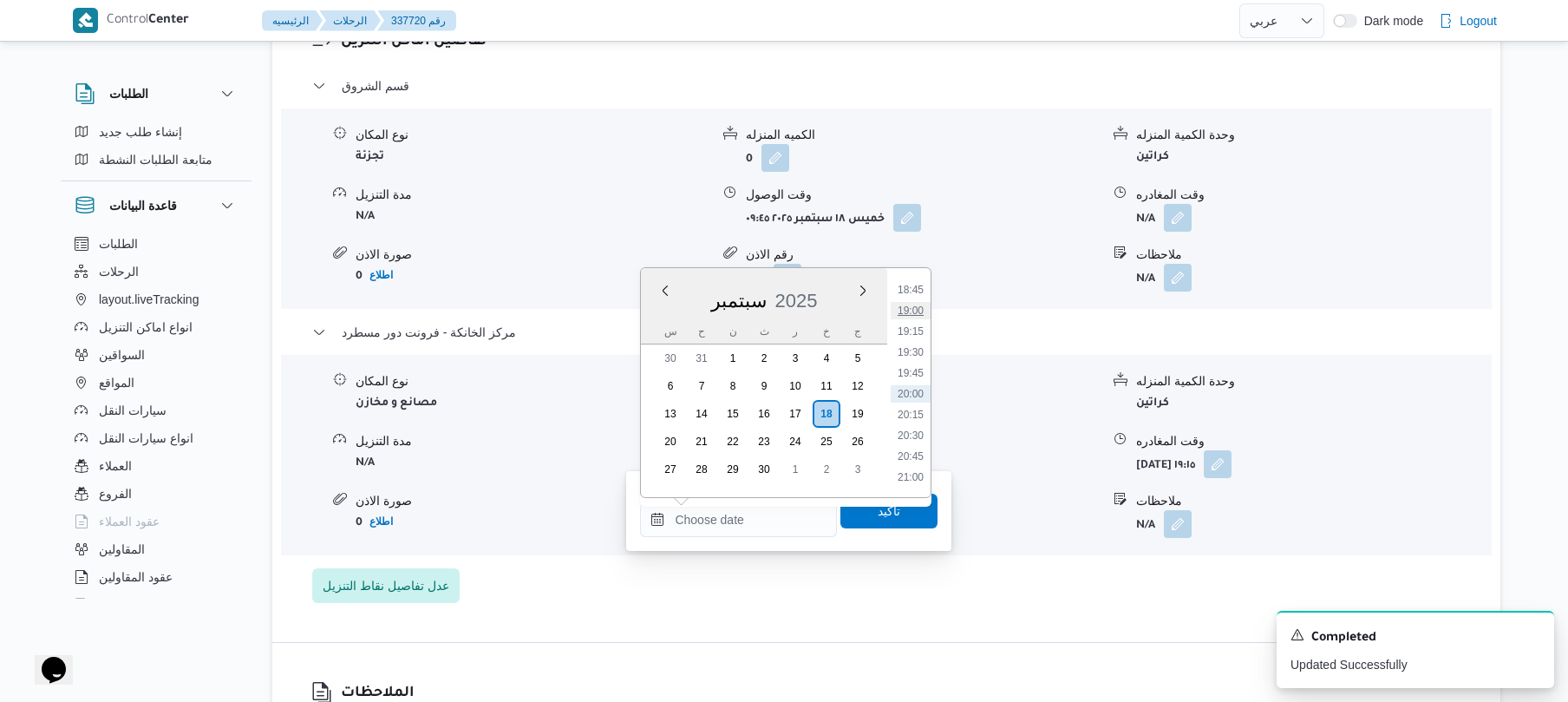
click at [911, 311] on li "19:00" at bounding box center [910, 310] width 40 height 17
type input "١٨/٠٩/٢٠٢٥ ١٩:٠٠"
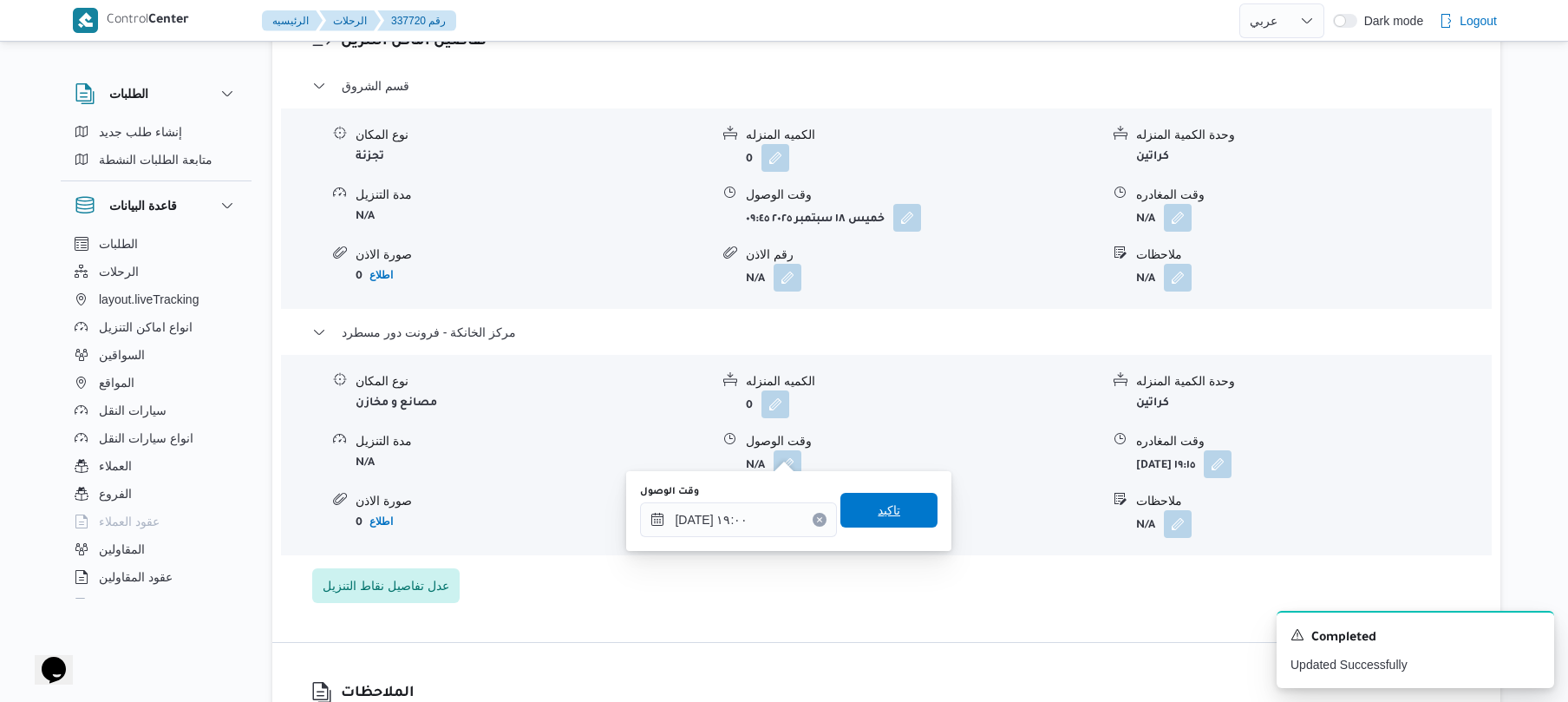
click at [873, 524] on span "تاكيد" at bounding box center [889, 510] width 97 height 35
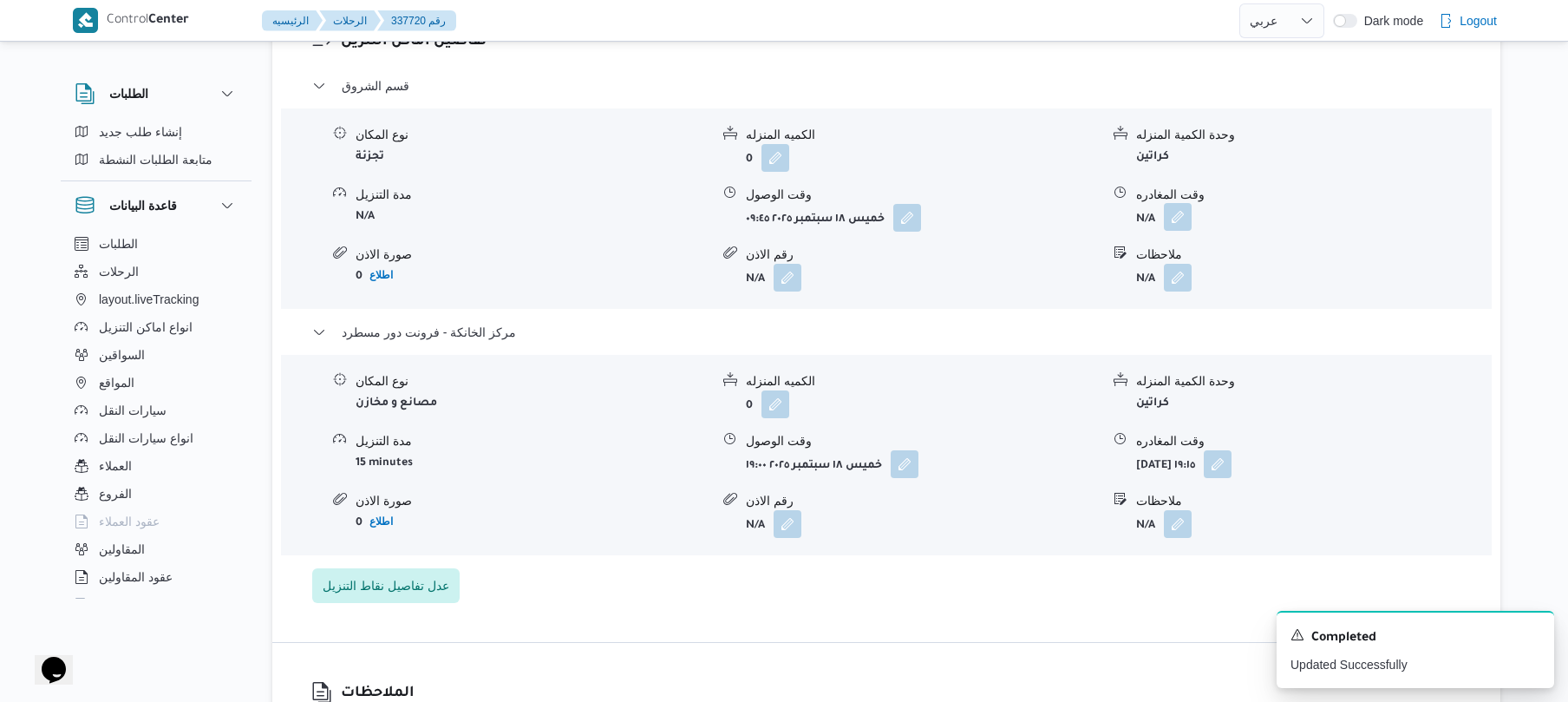
click at [1184, 215] on button "button" at bounding box center [1177, 216] width 27 height 27
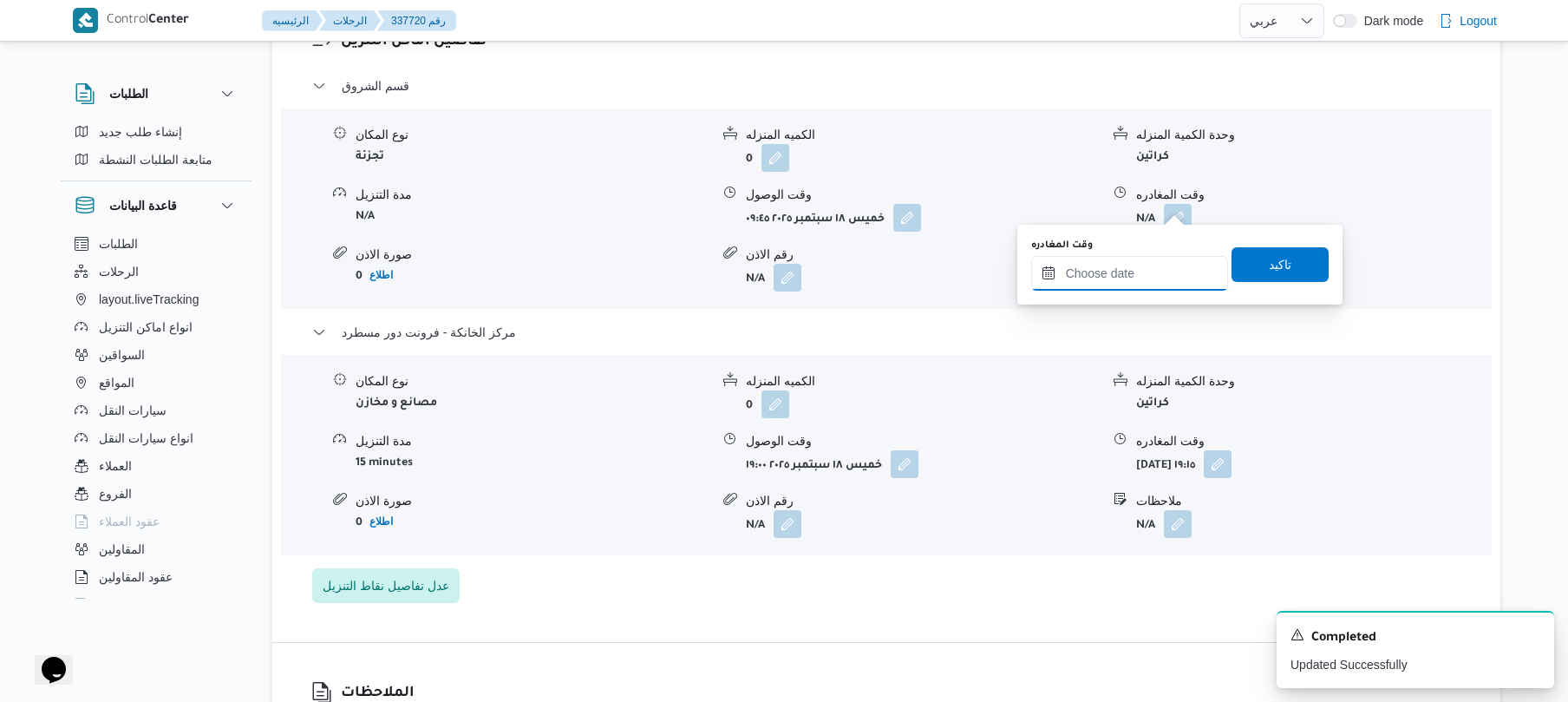
click at [1107, 279] on input "وقت المغادره" at bounding box center [1130, 273] width 197 height 35
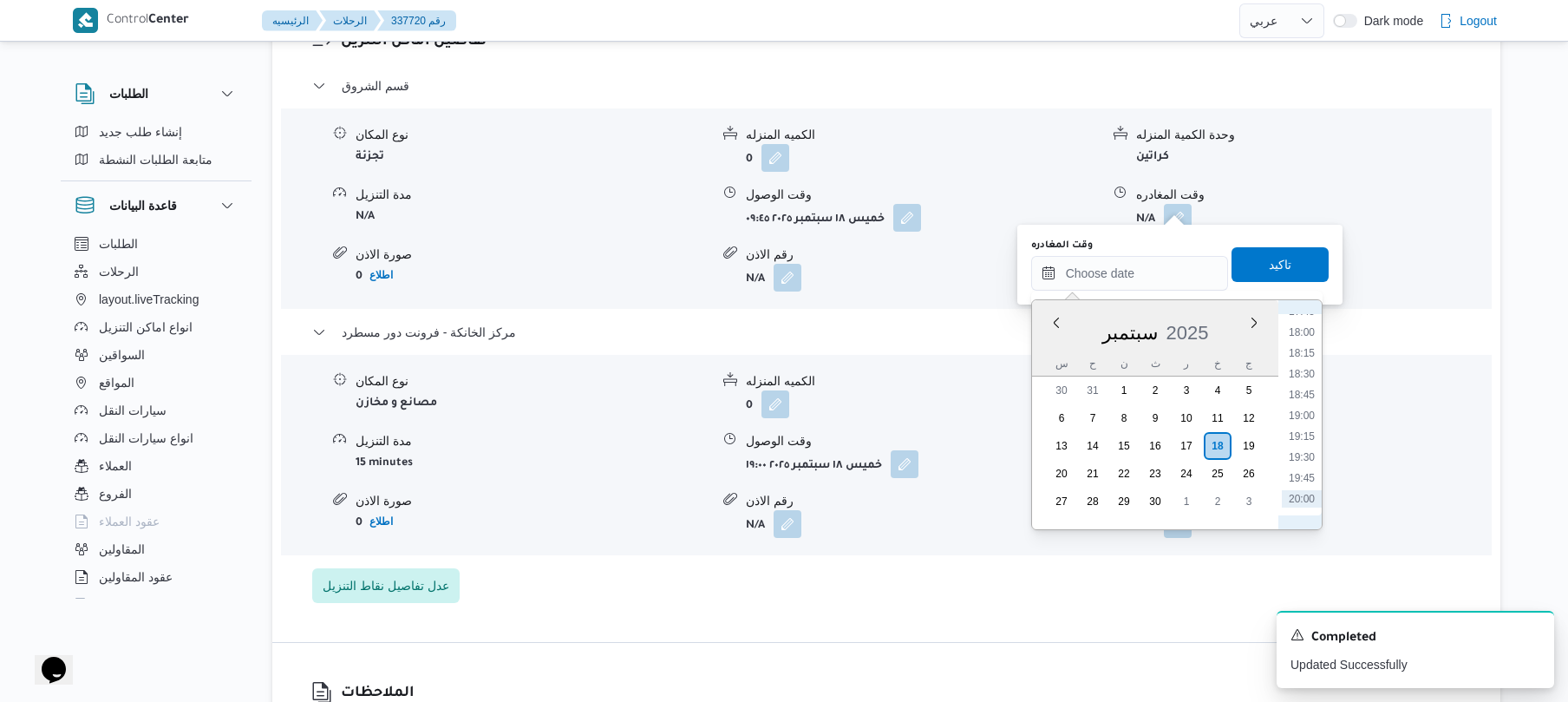
scroll to position [1392, 0]
click at [1301, 449] on li "18:15" at bounding box center [1302, 450] width 40 height 17
type input "[DATE] ١٨:١٥"
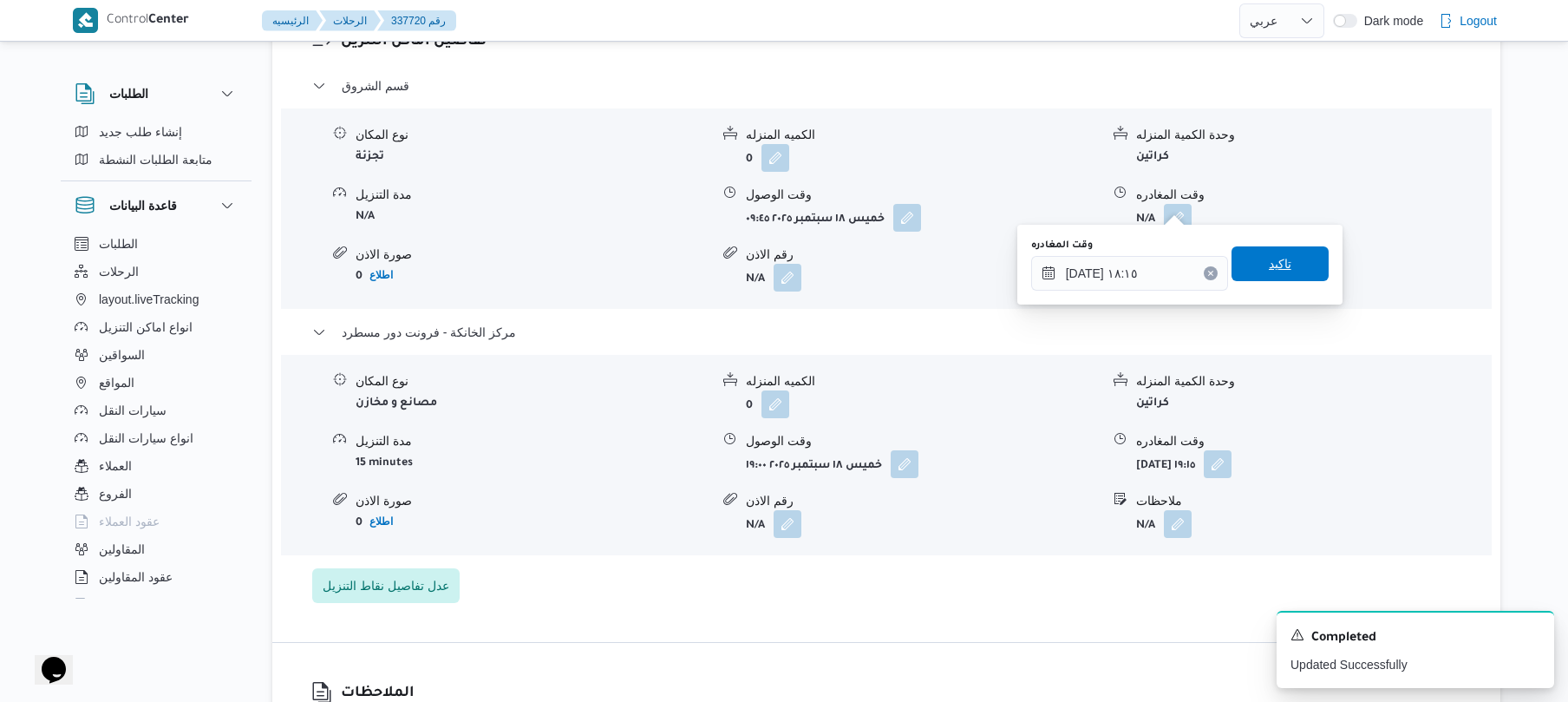
click at [1303, 261] on span "تاكيد" at bounding box center [1280, 263] width 97 height 35
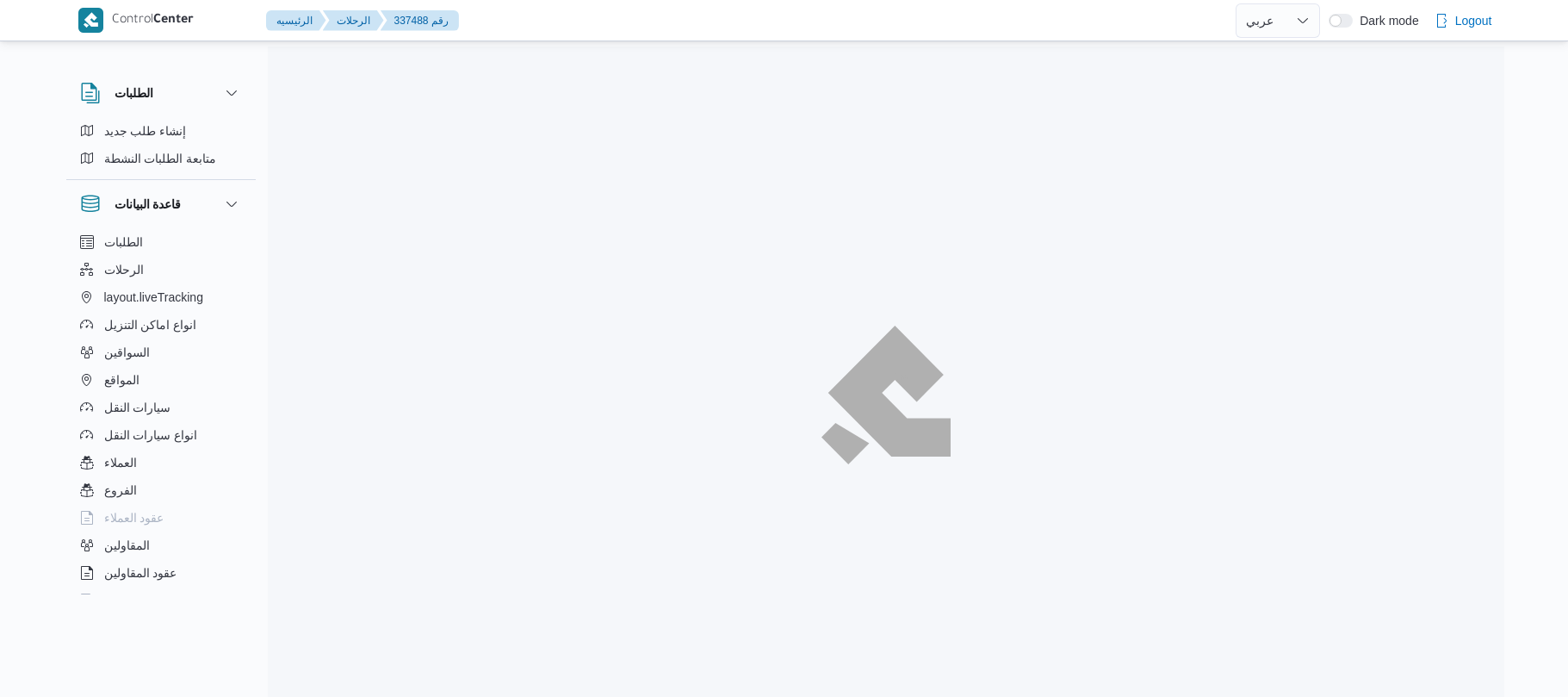
select select "ar"
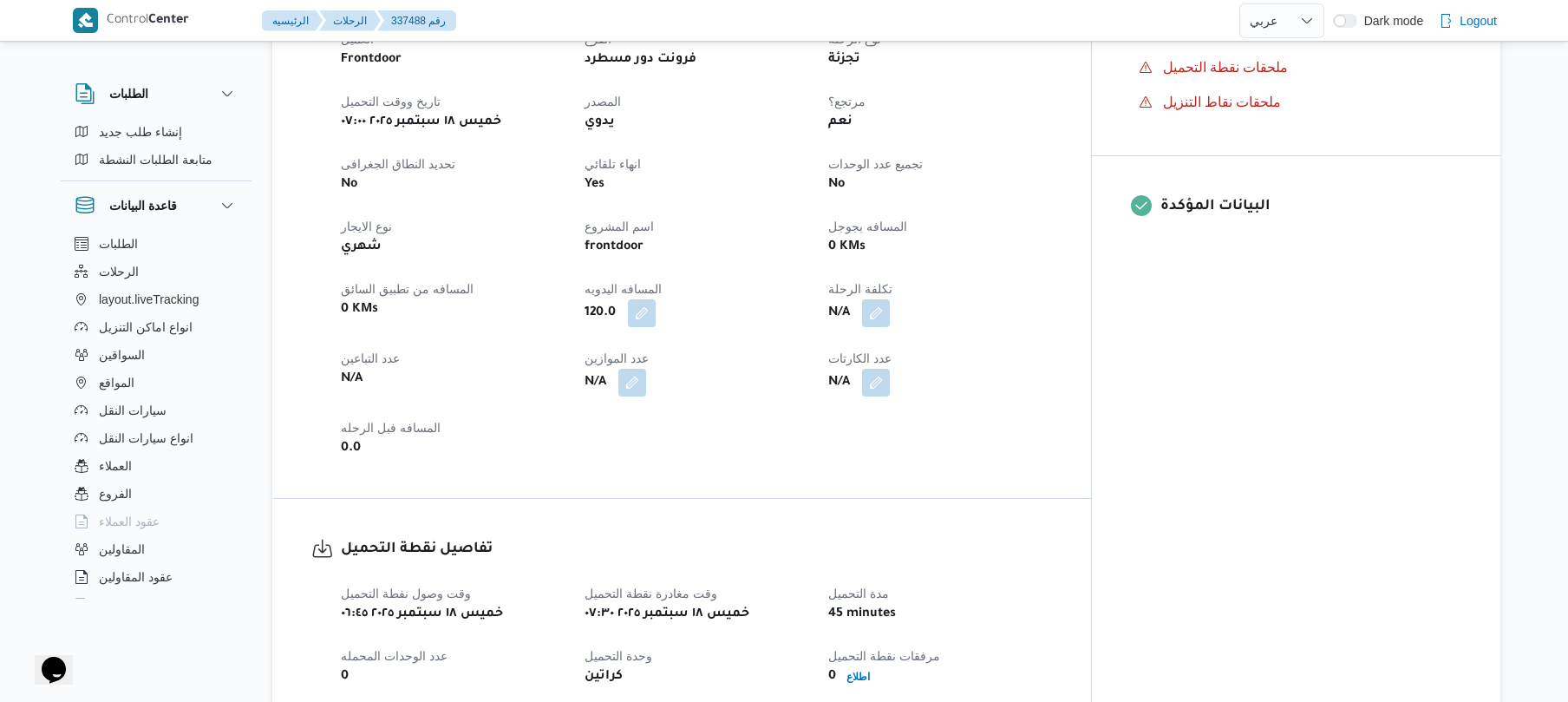
scroll to position [647, 0]
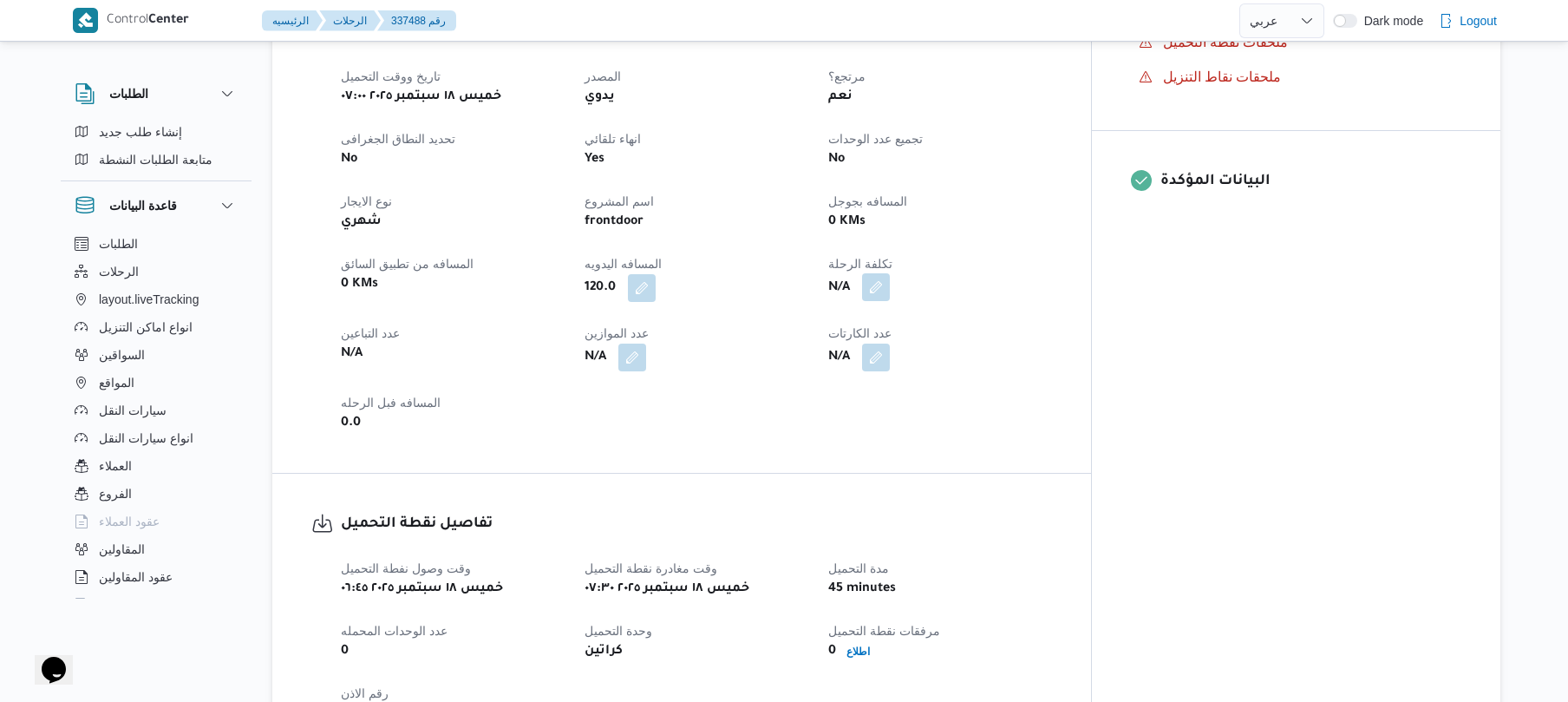
click at [890, 278] on button "button" at bounding box center [875, 286] width 27 height 27
click at [715, 414] on div "العميل Frontdoor الفرع فرونت دور مسطرد نوع الرحله تجزئة تاريخ ووقت التحميل خميس…" at bounding box center [696, 219] width 732 height 451
click at [806, 359] on div "العميل Frontdoor الفرع فرونت دور مسطرد نوع الرحله تجزئة تاريخ ووقت التحميل خميس…" at bounding box center [696, 219] width 732 height 451
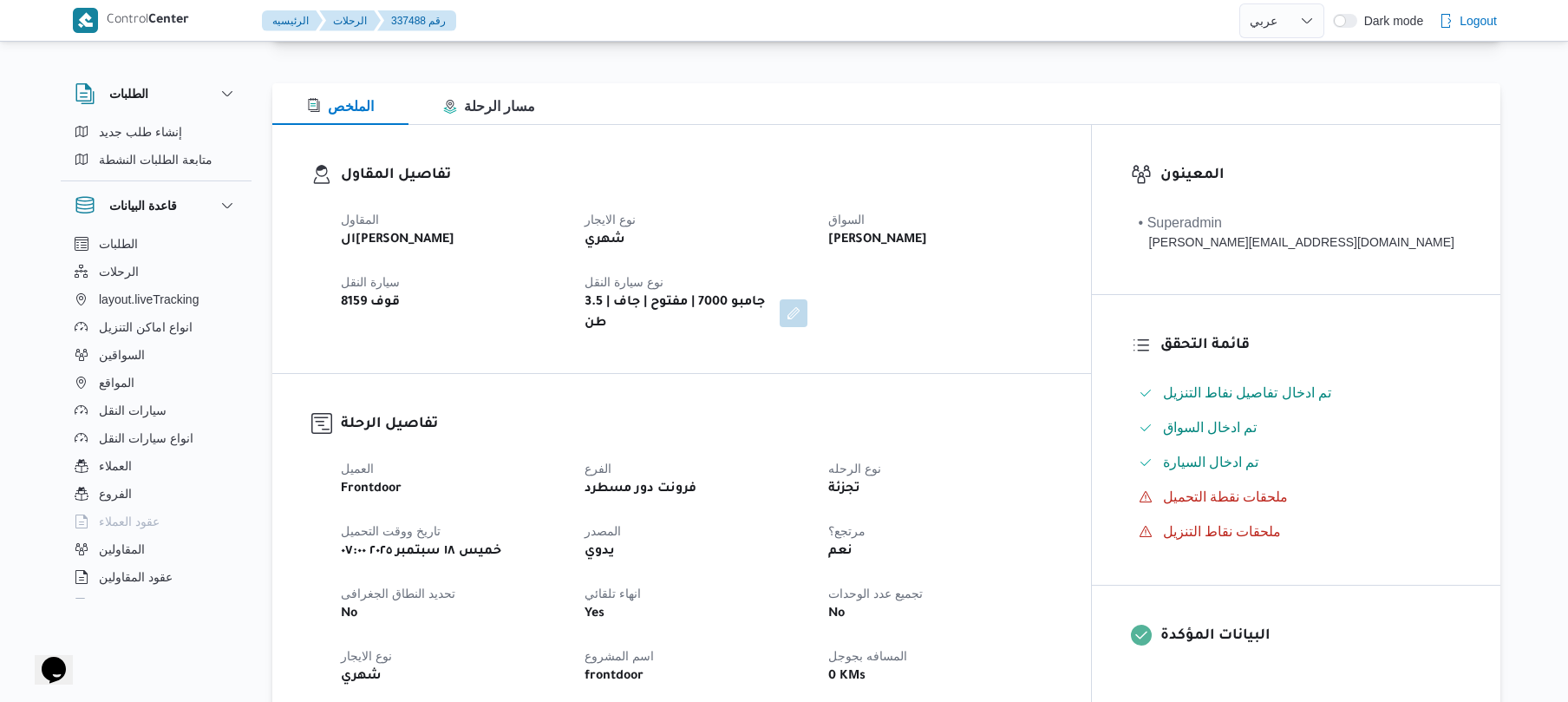
scroll to position [0, 0]
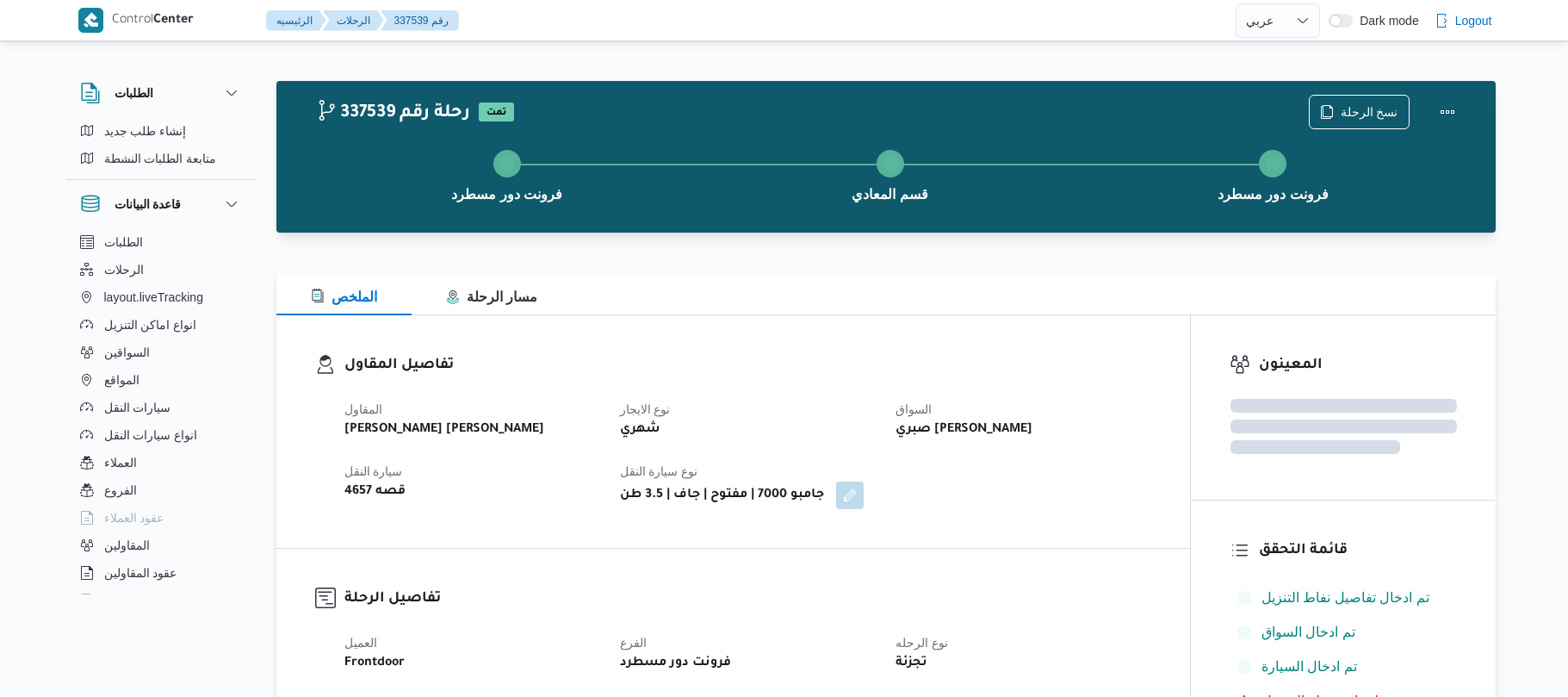
select select "ar"
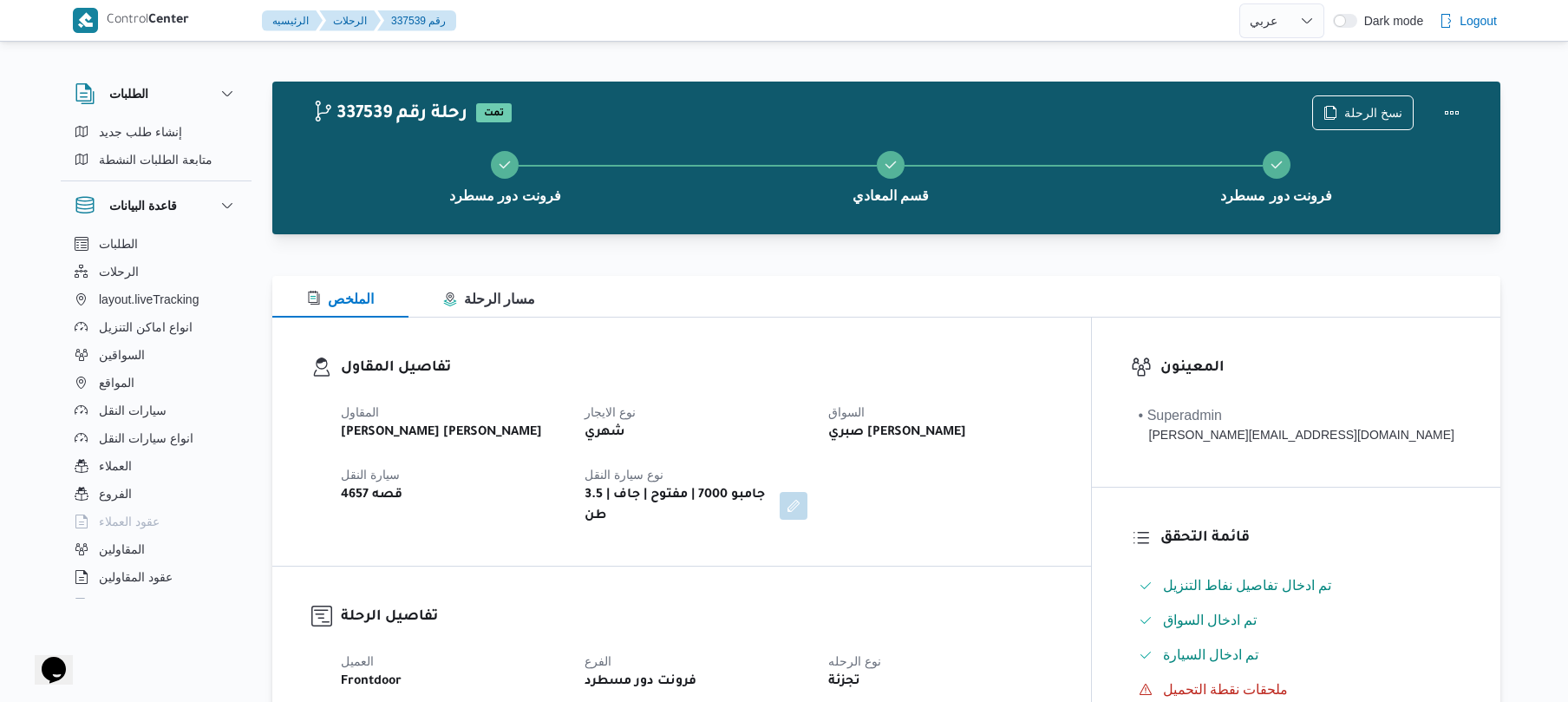
click at [937, 384] on dl "تفاصيل المقاول المقاول [PERSON_NAME] [PERSON_NAME] نوع الايجار شهري السواق صبري…" at bounding box center [696, 441] width 711 height 170
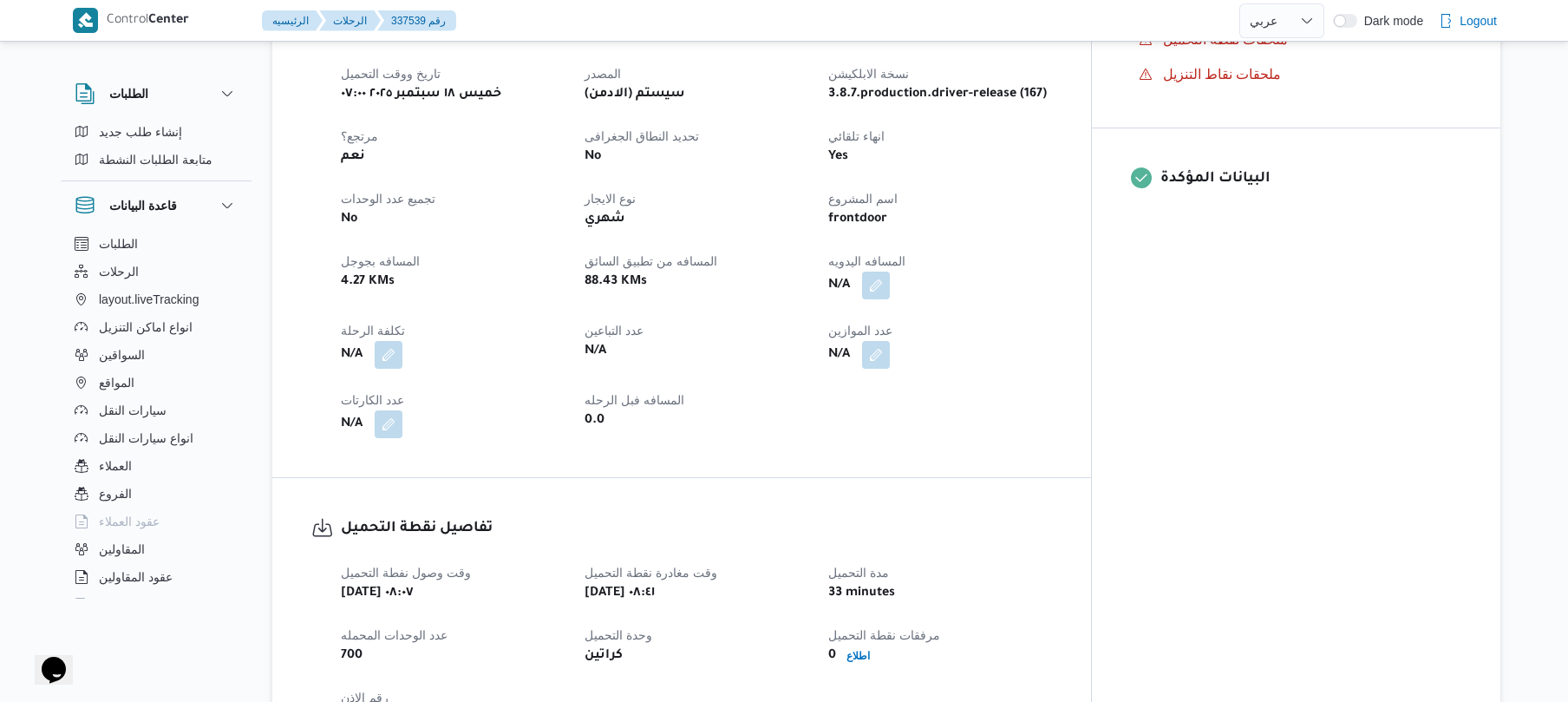
scroll to position [647, 0]
click at [890, 278] on button "button" at bounding box center [875, 286] width 27 height 27
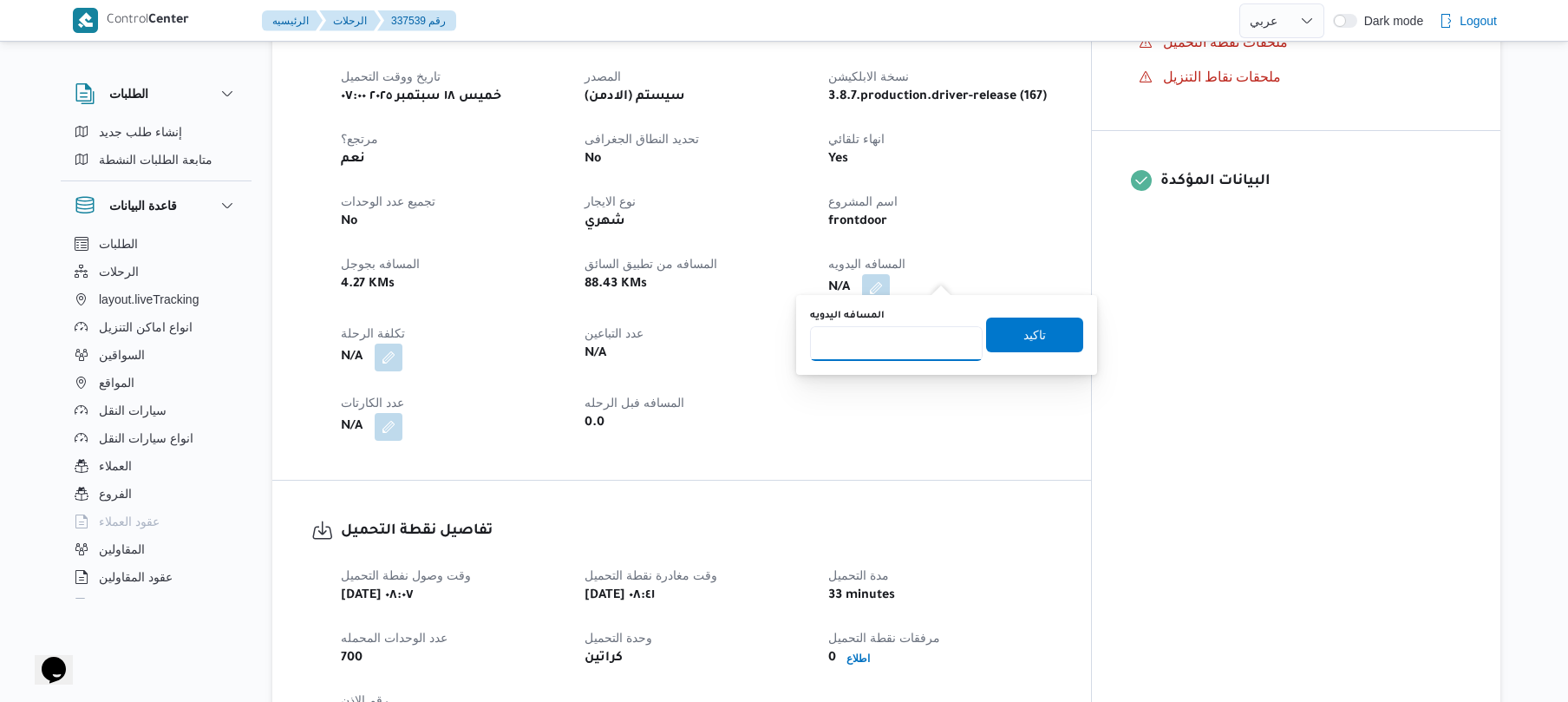
click at [921, 347] on input "المسافه اليدويه" at bounding box center [896, 343] width 172 height 35
type input "125"
click at [1032, 335] on span "تاكيد" at bounding box center [1035, 334] width 23 height 21
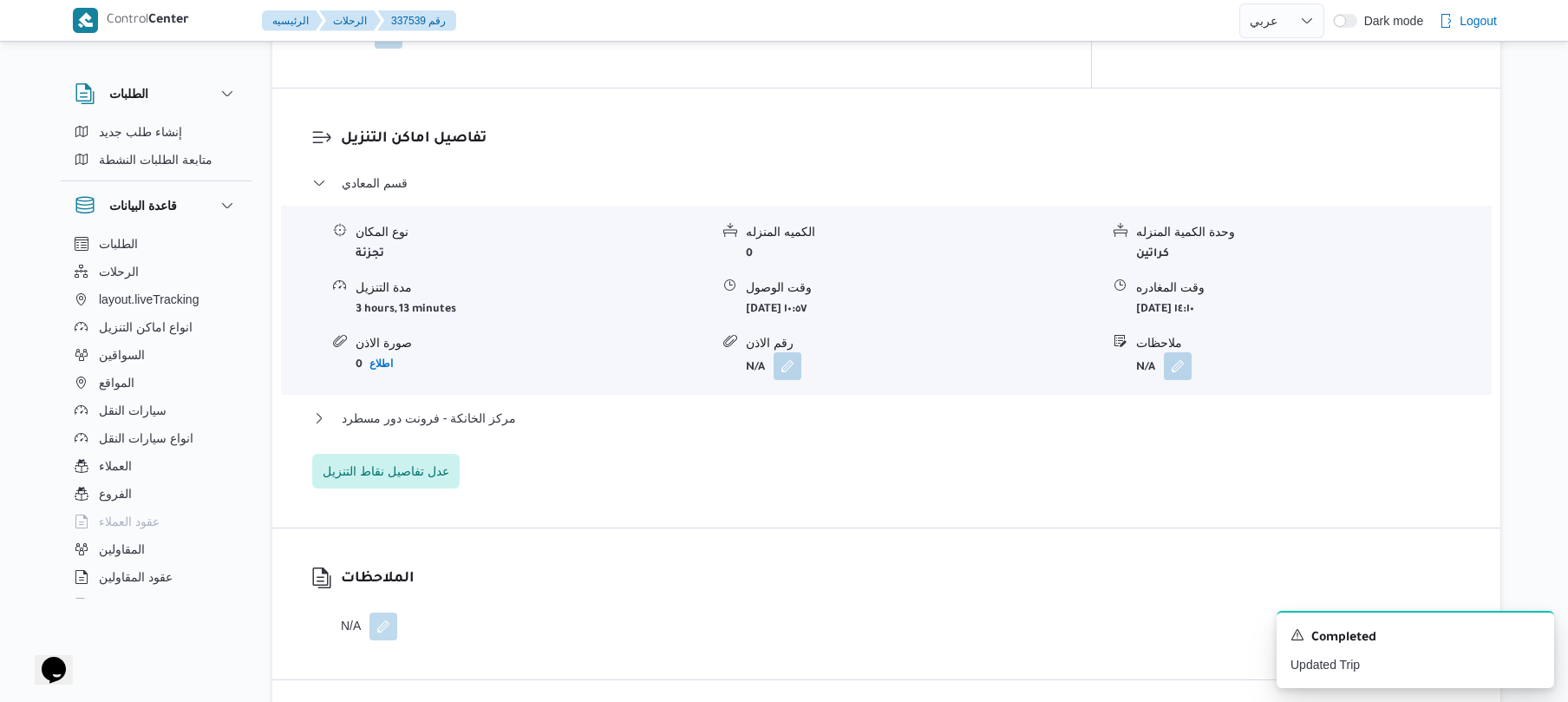
scroll to position [1341, 0]
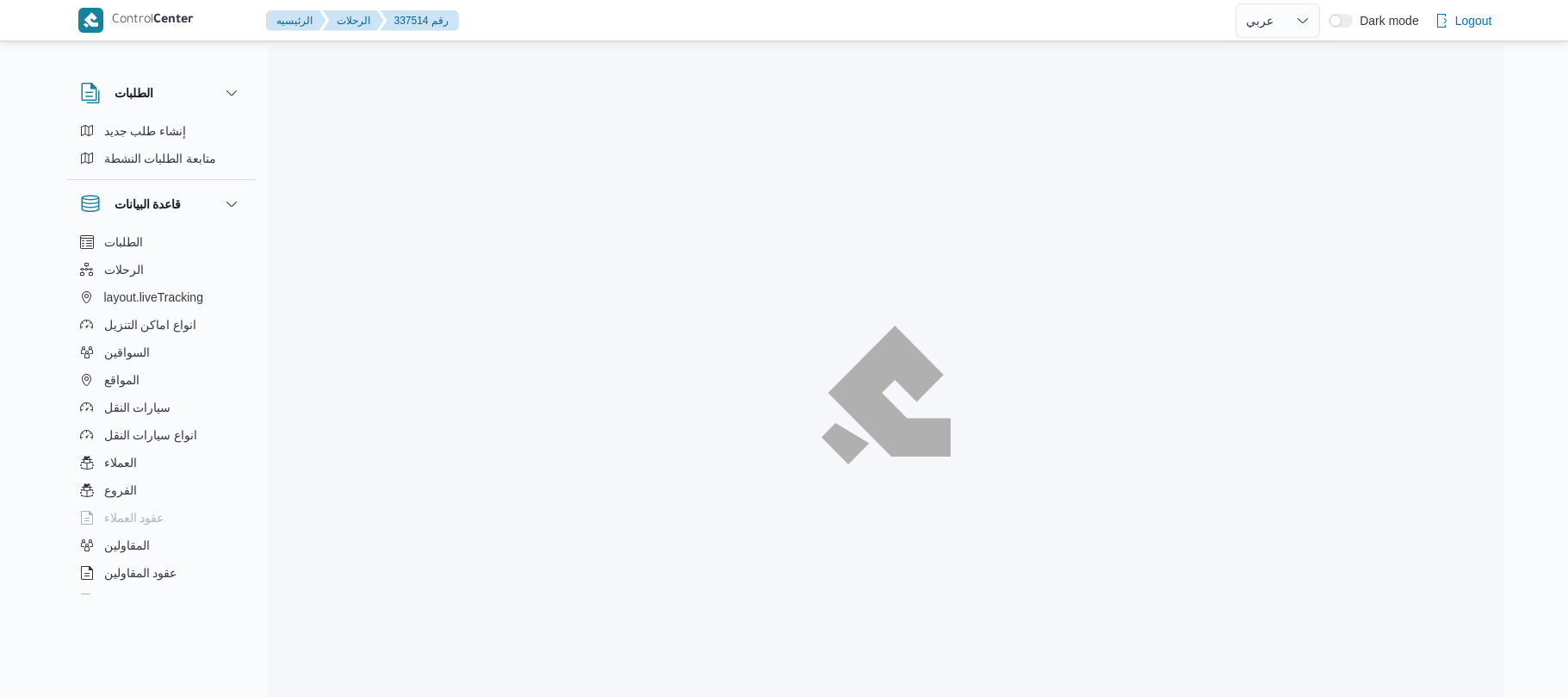
select select "ar"
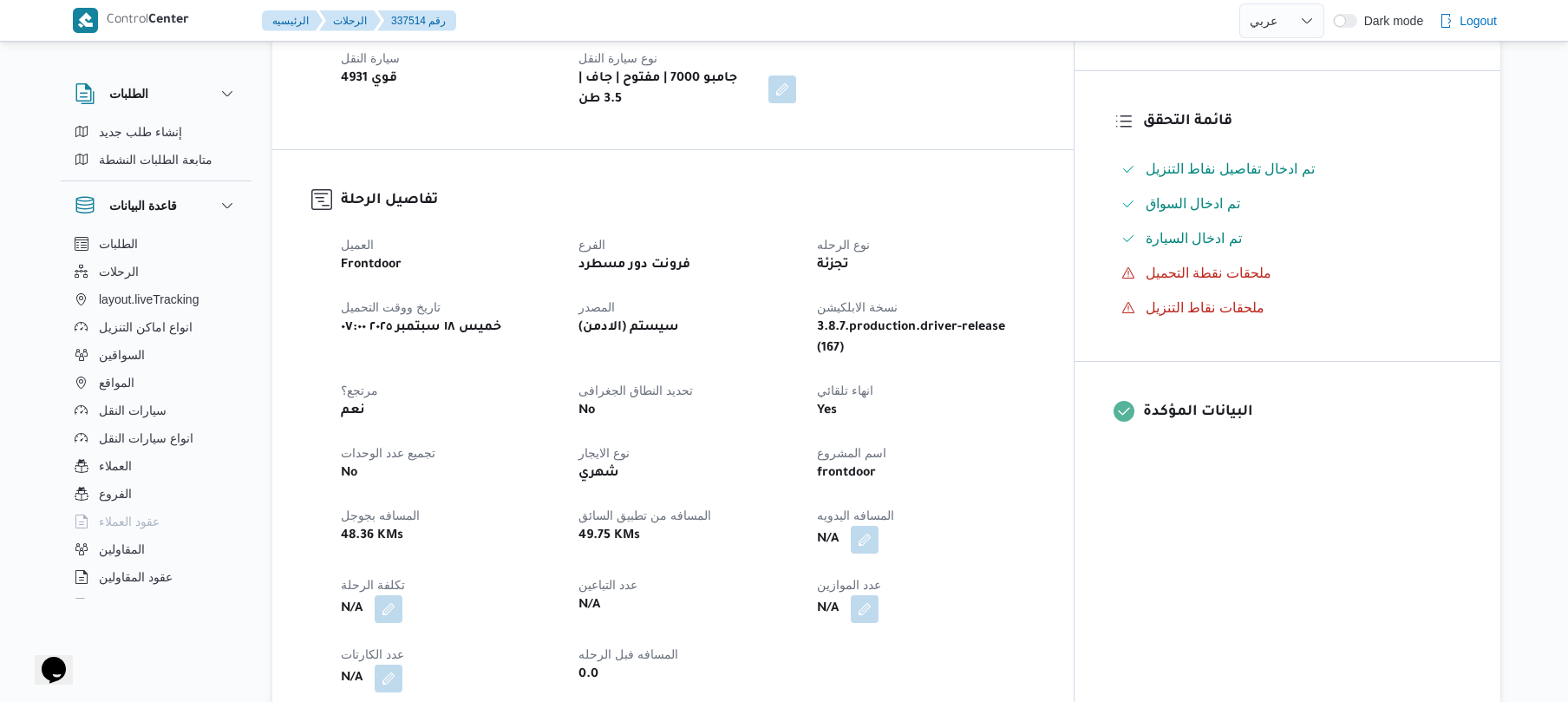
scroll to position [463, 0]
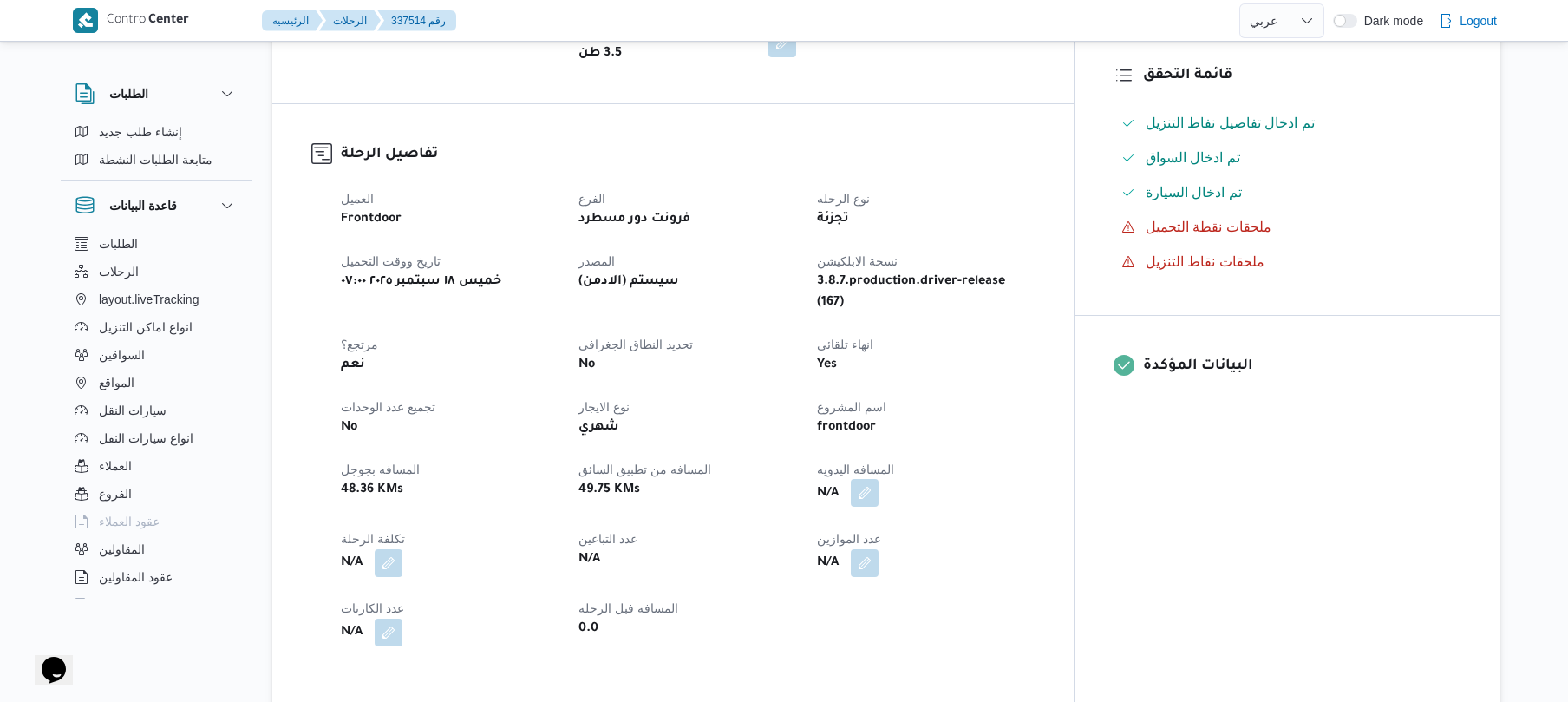
click at [879, 479] on button "button" at bounding box center [864, 492] width 27 height 27
click at [899, 525] on input "المسافه اليدويه" at bounding box center [896, 528] width 172 height 35
type input "120"
click at [1003, 518] on span "تاكيد" at bounding box center [1035, 518] width 97 height 35
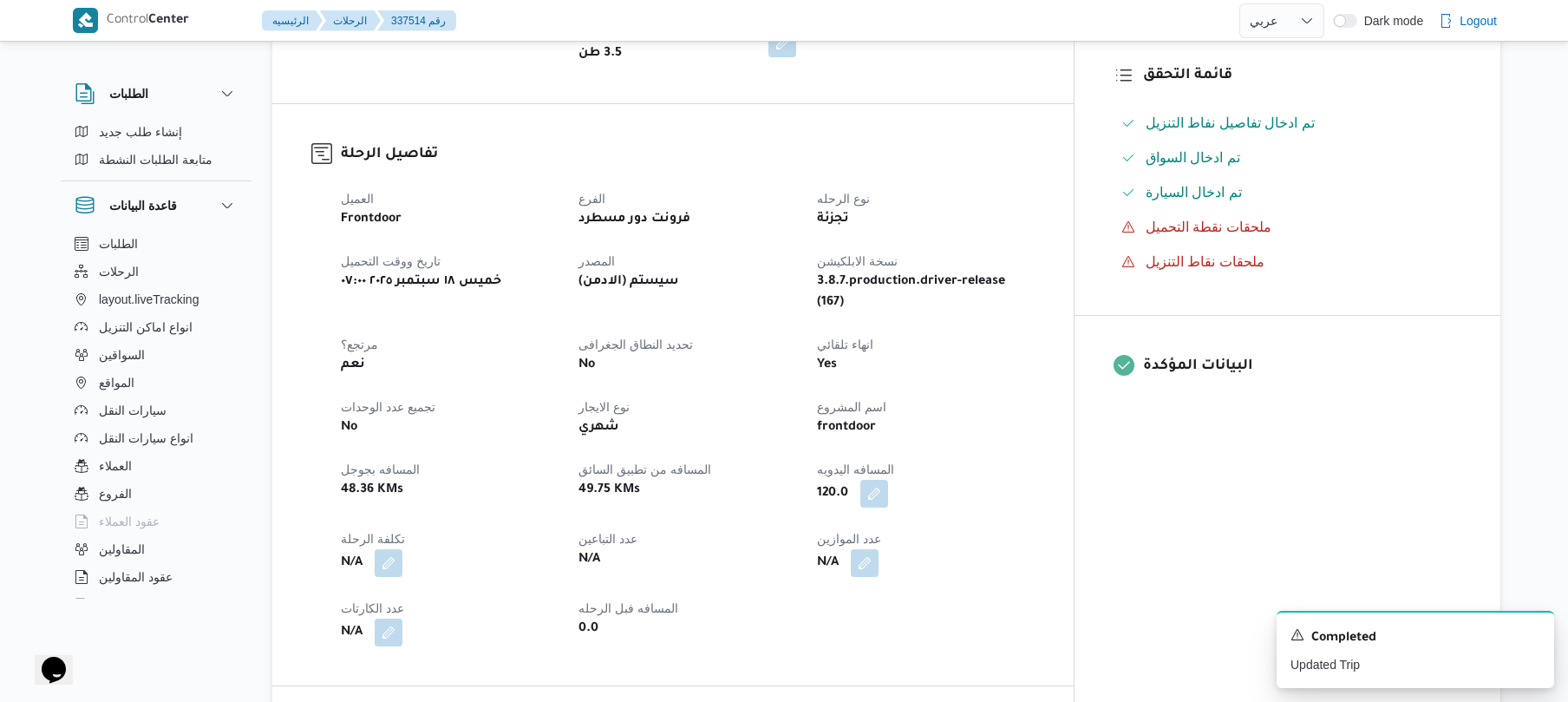
click at [1036, 478] on div "120.0" at bounding box center [925, 493] width 220 height 31
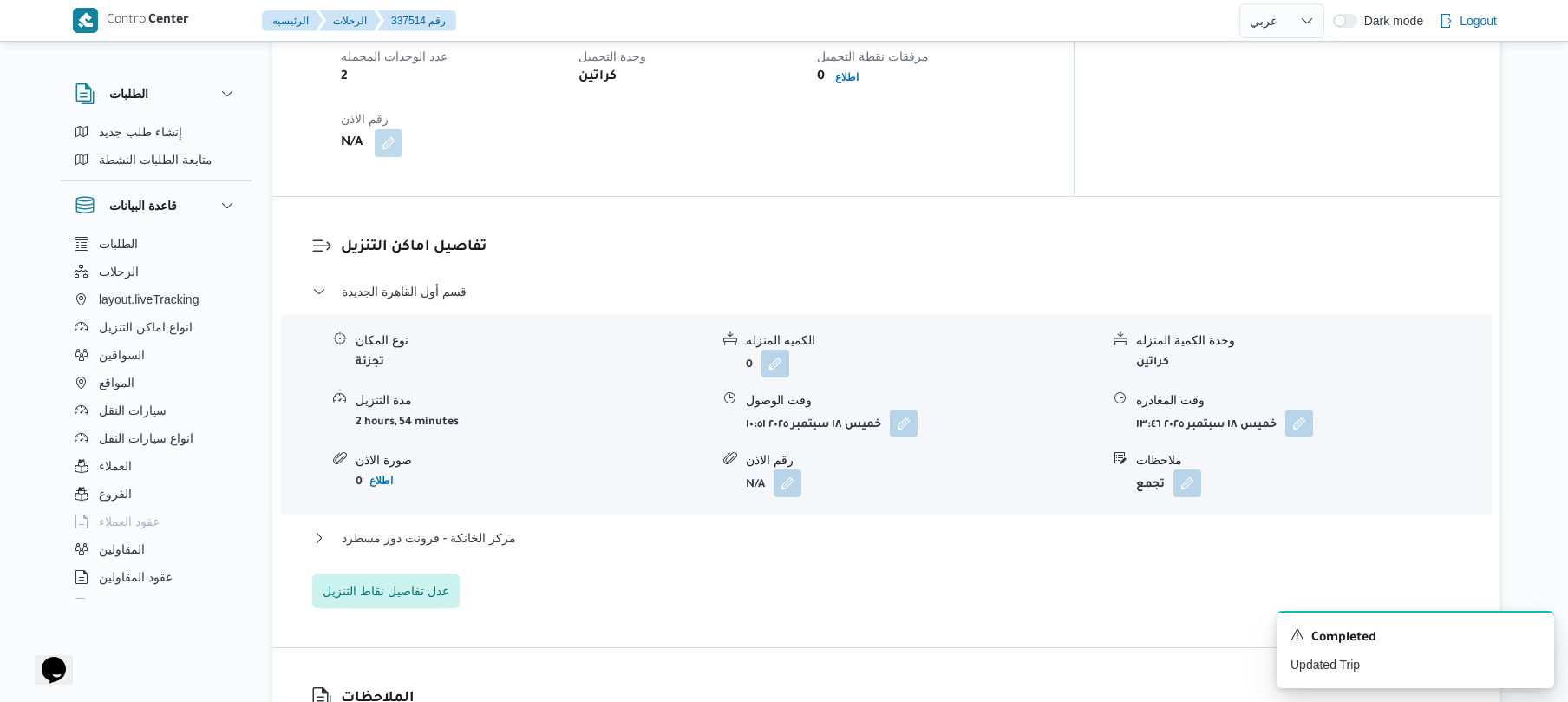
scroll to position [1295, 0]
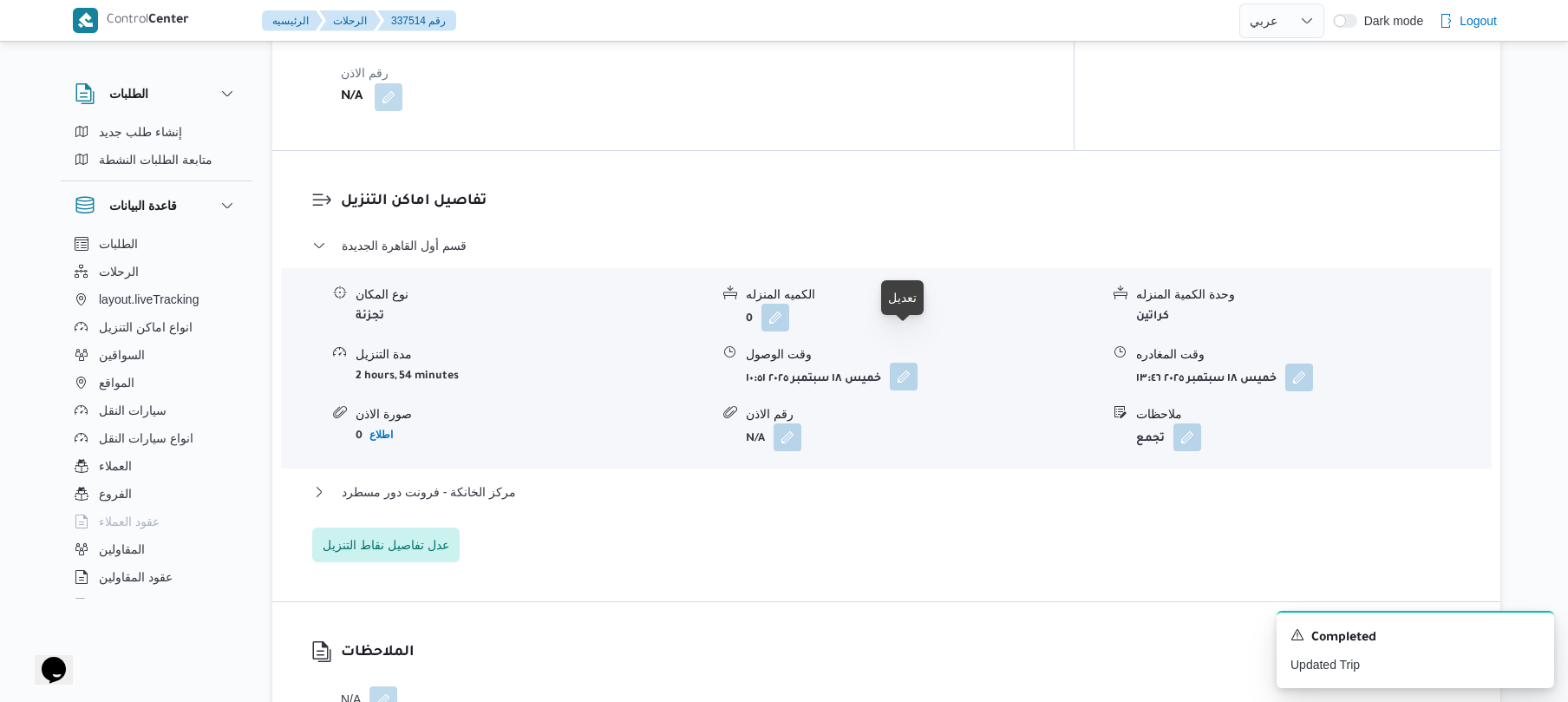
click at [906, 363] on button "button" at bounding box center [903, 376] width 27 height 27
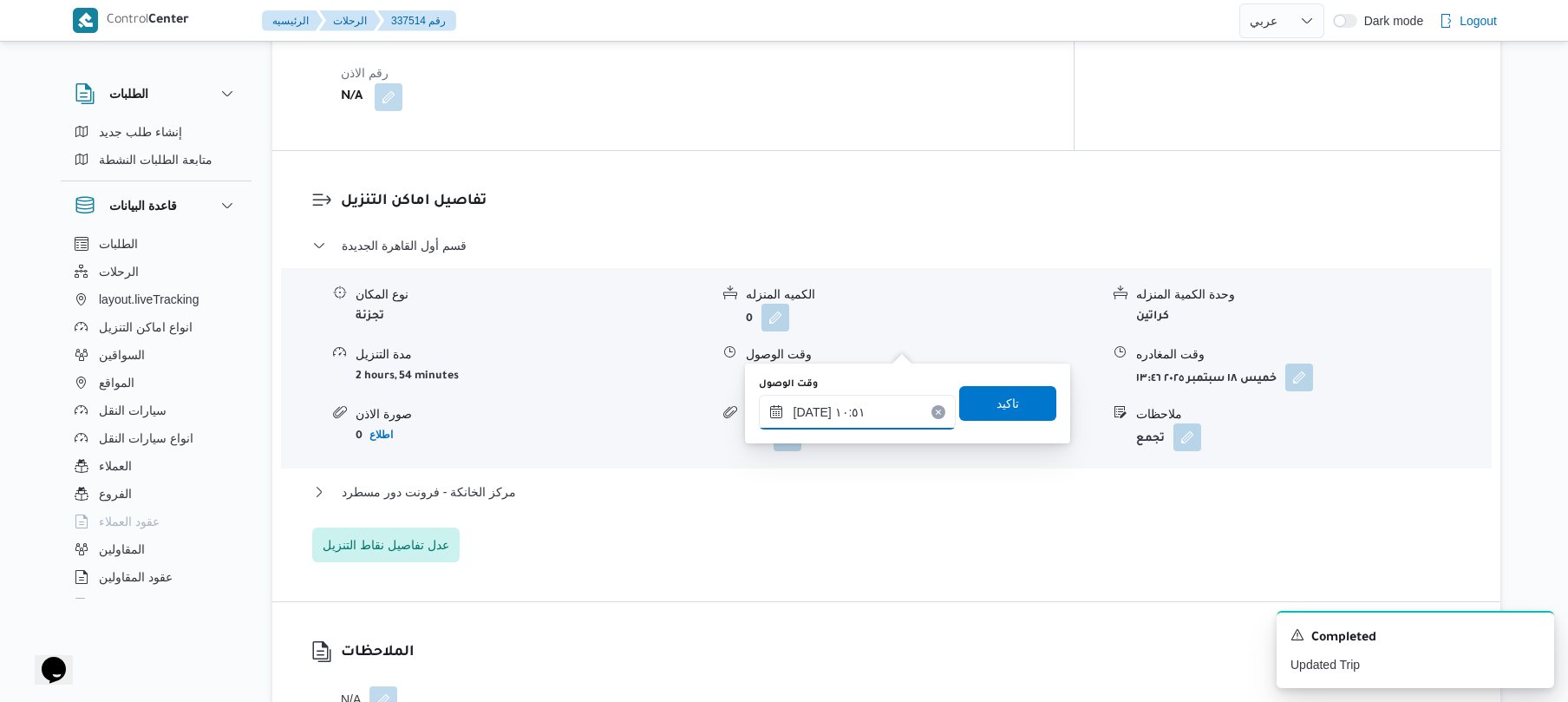
click at [858, 407] on input "١٨/٠٩/٢٠٢٥ ١٠:٥١" at bounding box center [857, 412] width 197 height 35
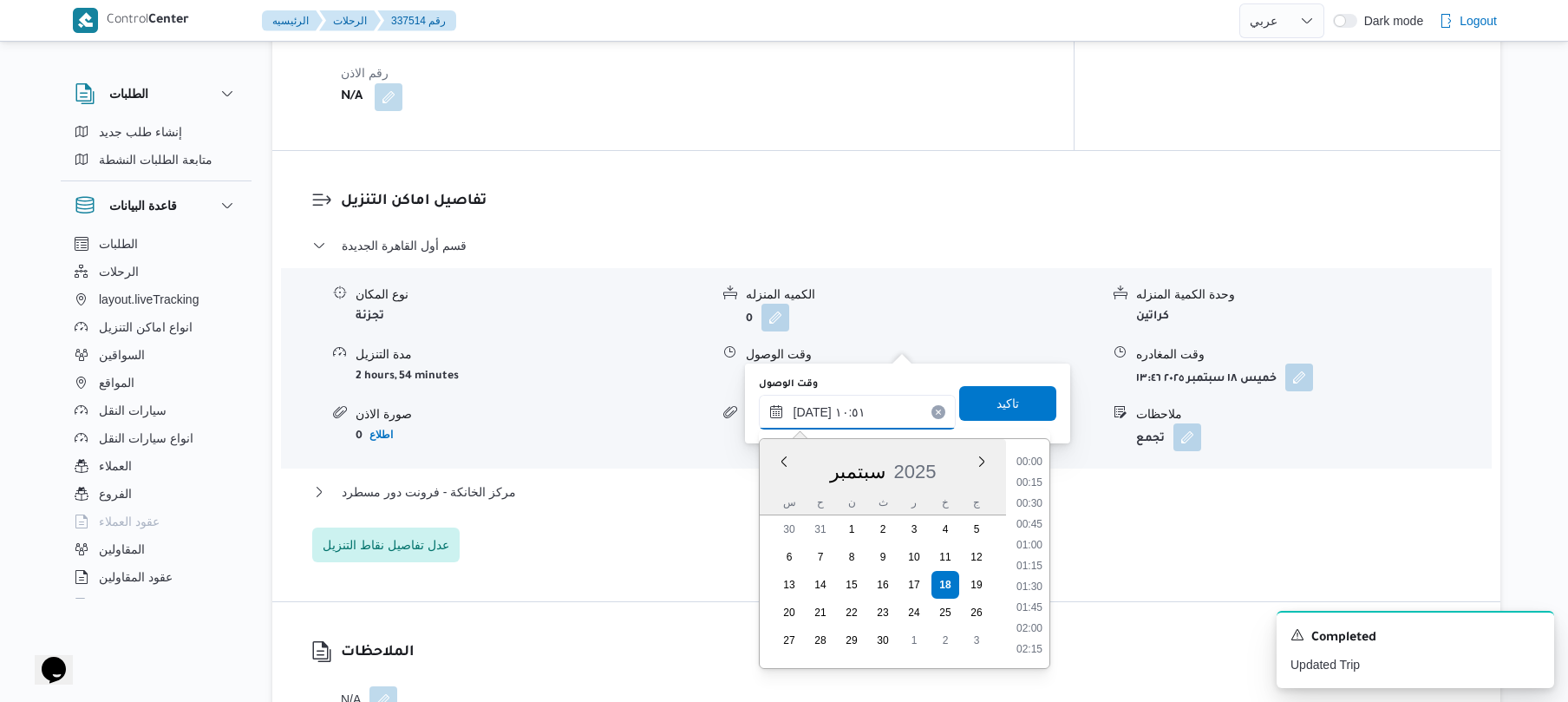
scroll to position [792, 0]
click at [1038, 465] on li "09:30" at bounding box center [1030, 462] width 40 height 17
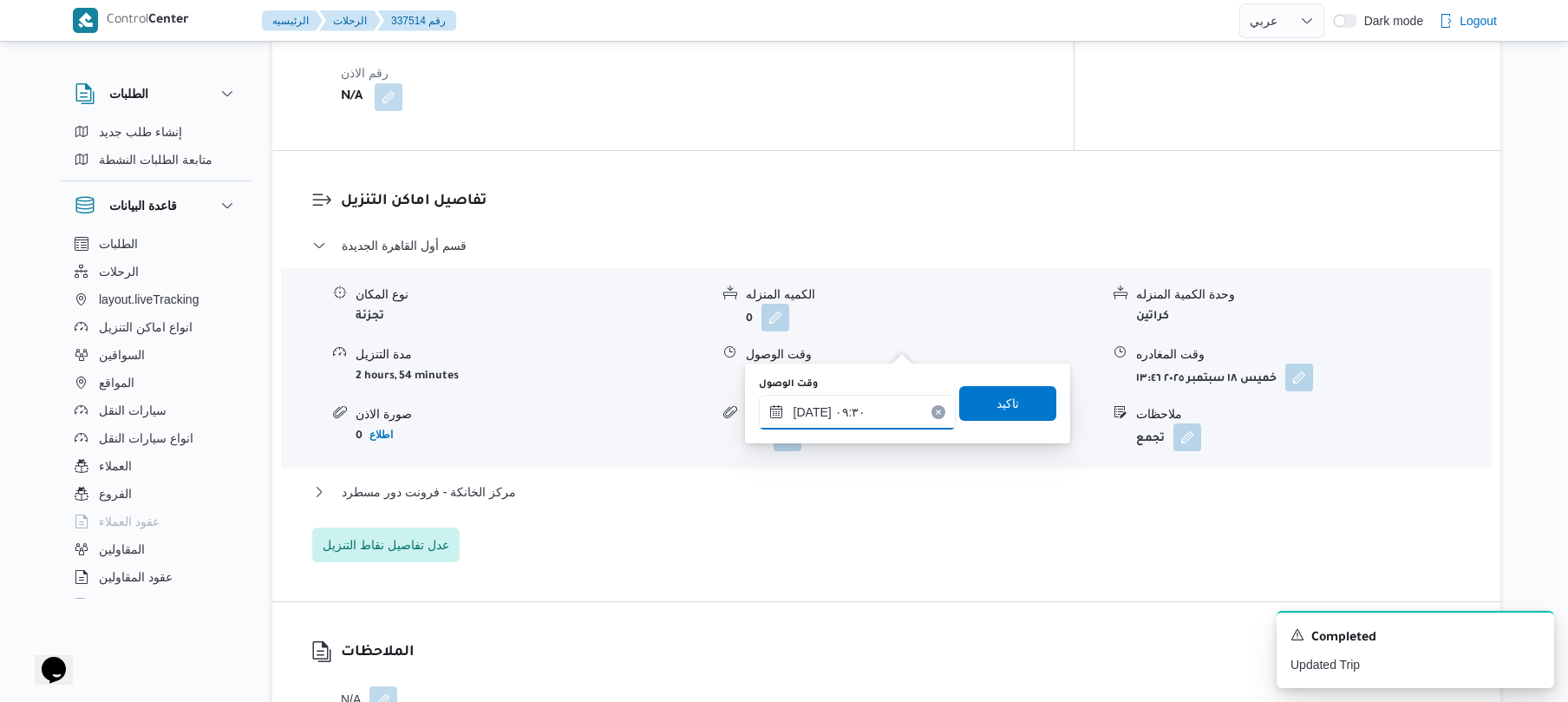
click at [813, 409] on input "[DATE] ٠٩:٣٠" at bounding box center [857, 412] width 197 height 35
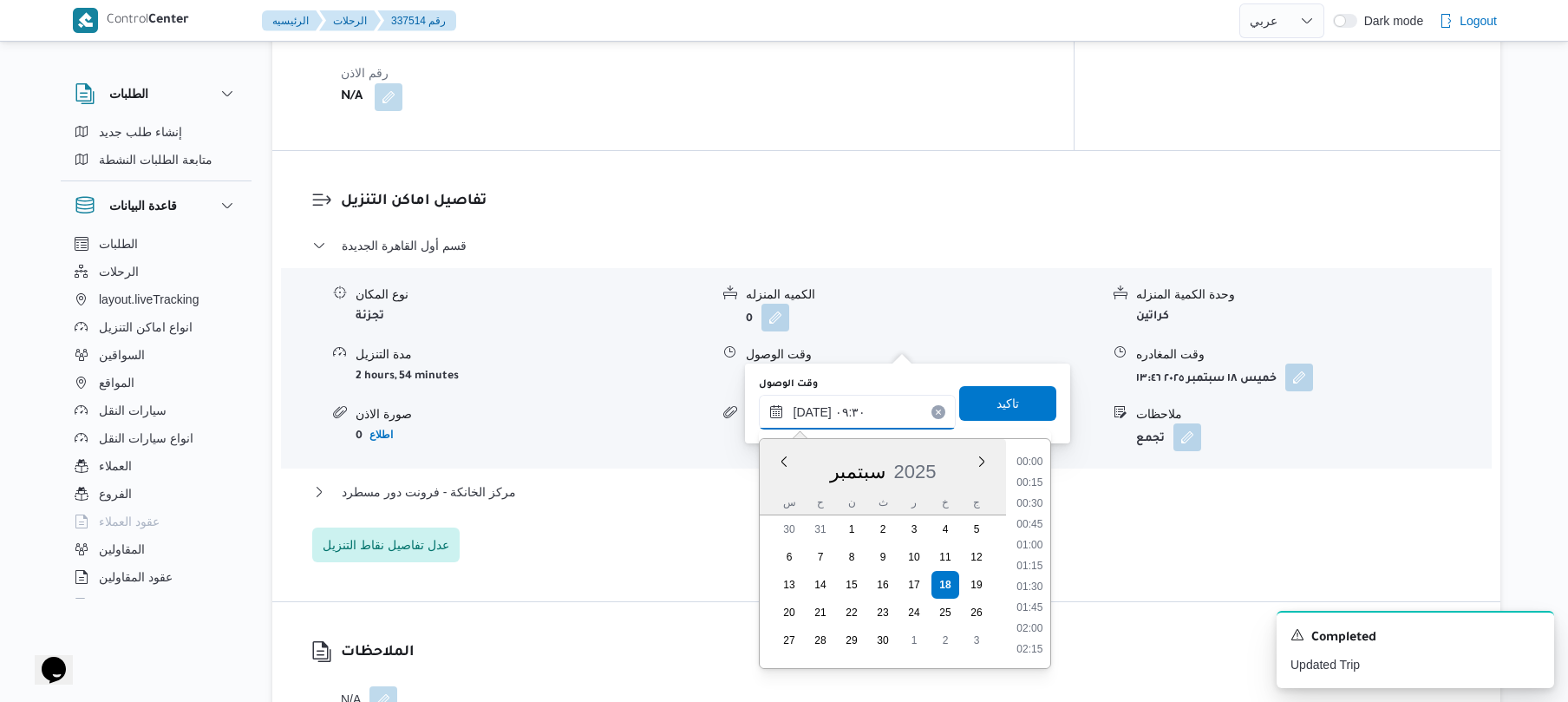
click at [813, 409] on input "[DATE] ٠٩:٣٠" at bounding box center [857, 412] width 197 height 35
type input "١٨/٠٩/٢٠٢٥ ٠٩:35"
click at [1007, 400] on span "تاكيد" at bounding box center [1008, 403] width 23 height 21
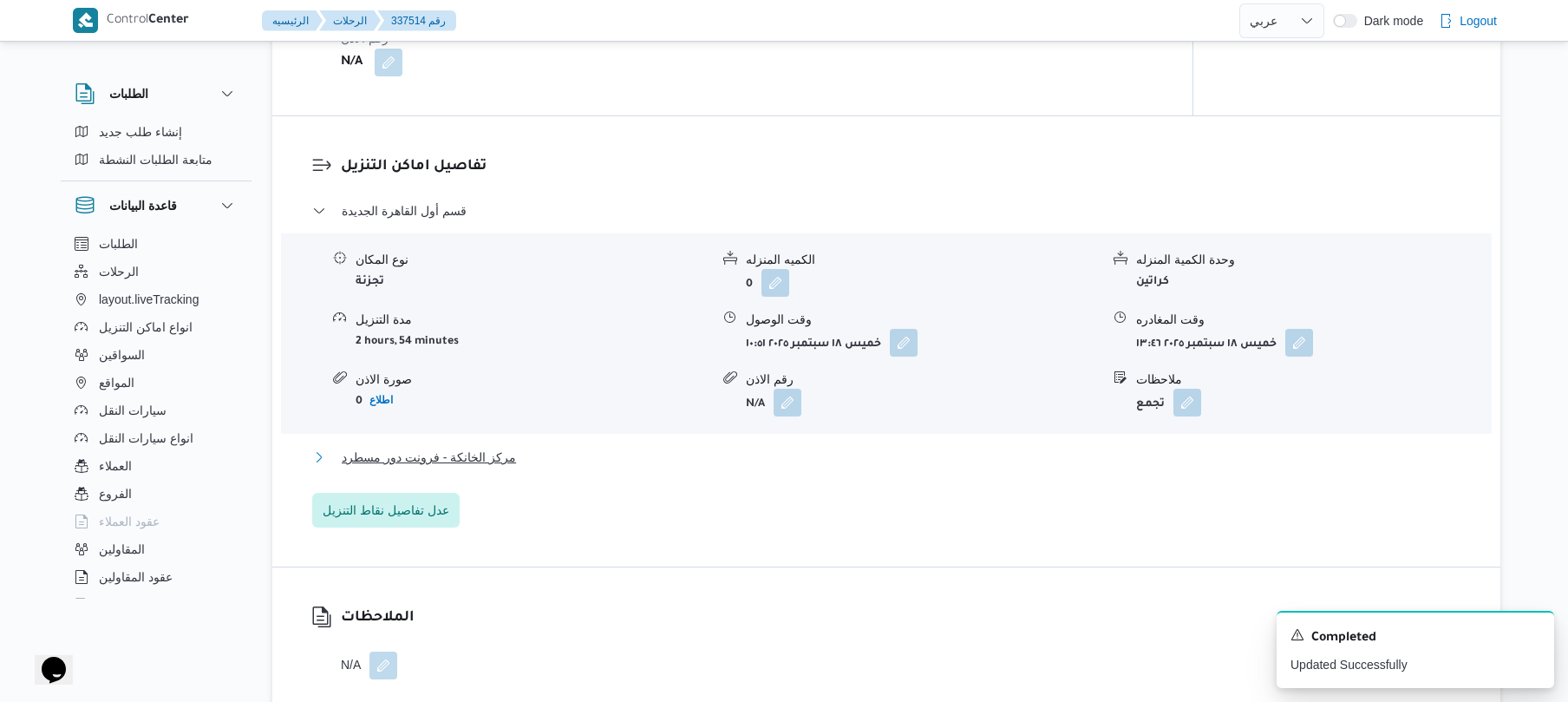
click at [906, 465] on button "مركز الخانكة - فرونت دور مسطرد" at bounding box center [887, 457] width 1150 height 21
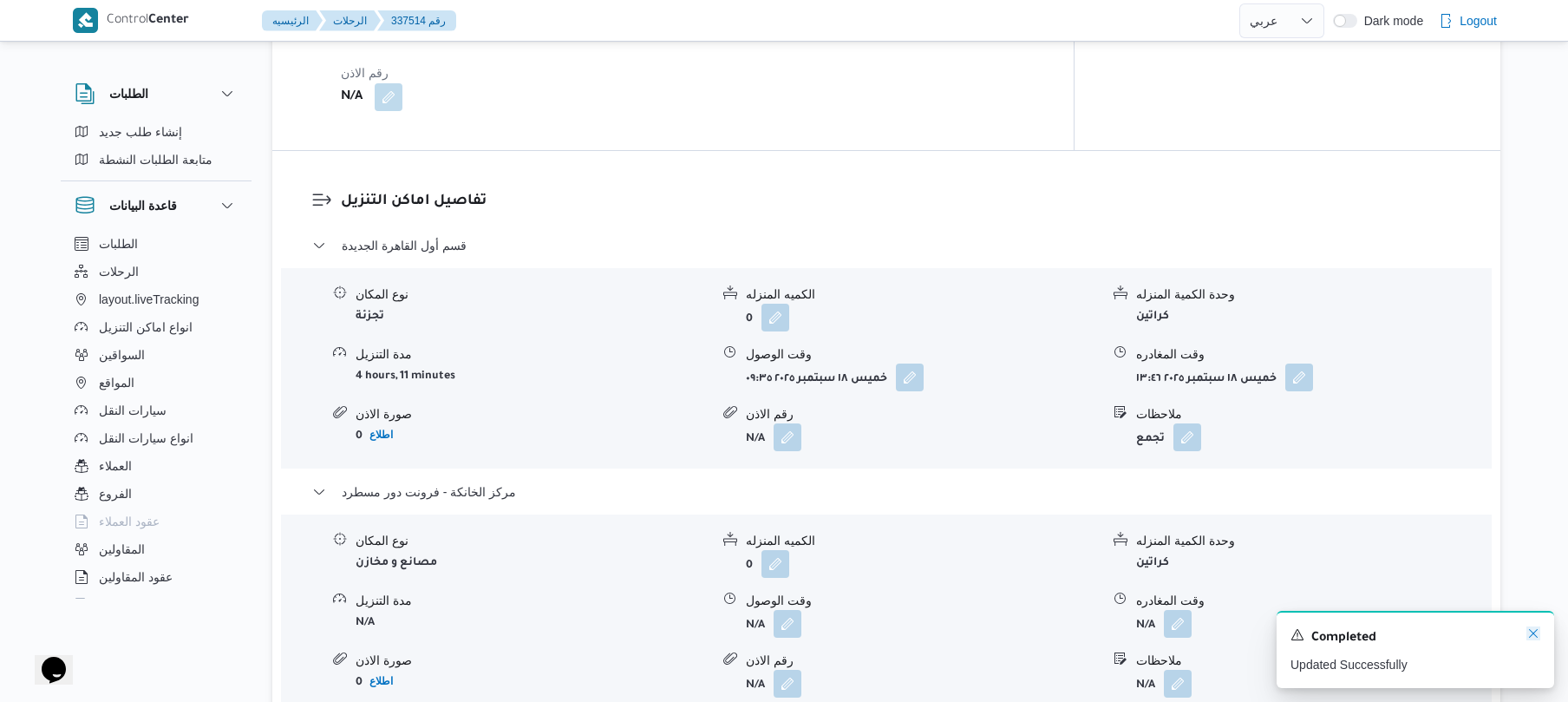
click at [1532, 636] on icon "Dismiss toast" at bounding box center [1533, 632] width 8 height 8
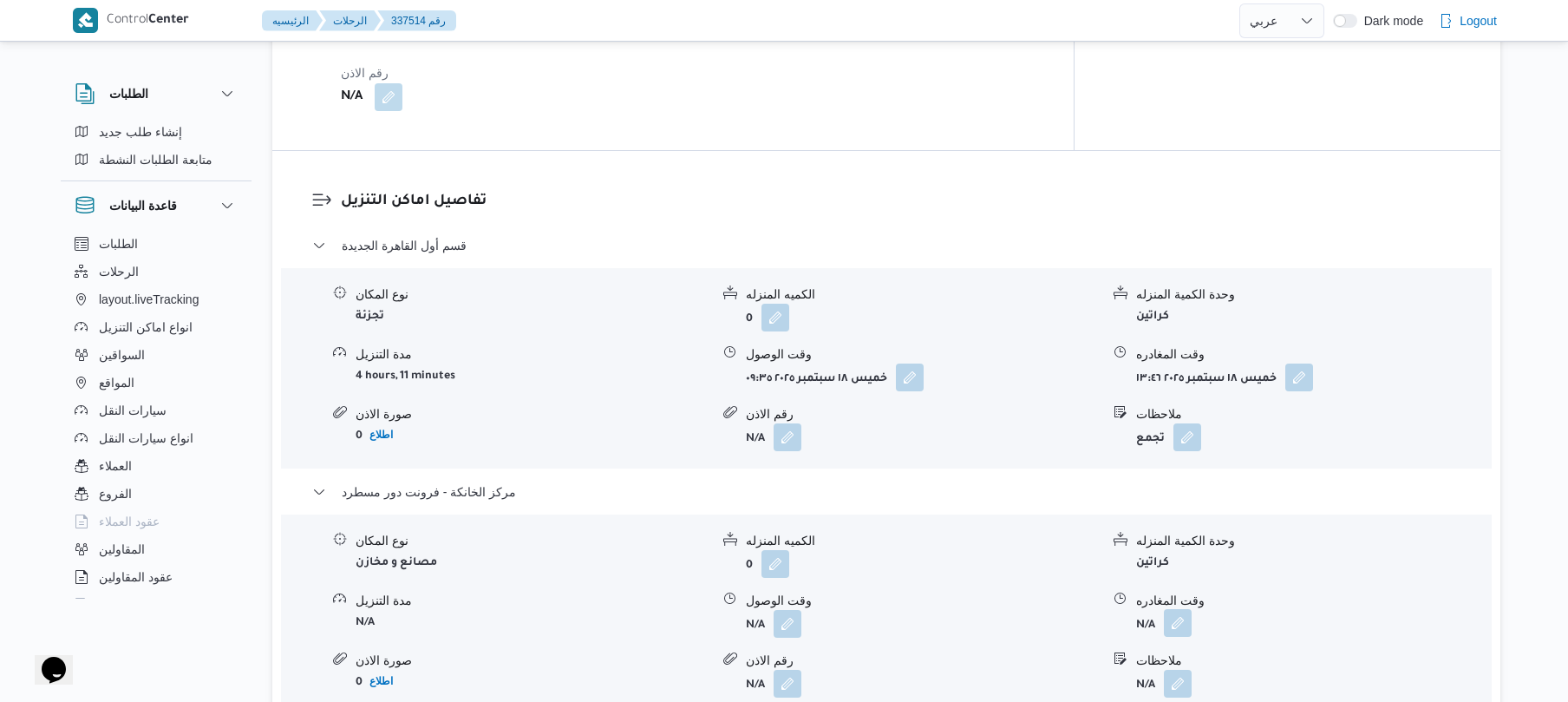
click at [1190, 609] on button "button" at bounding box center [1177, 622] width 27 height 27
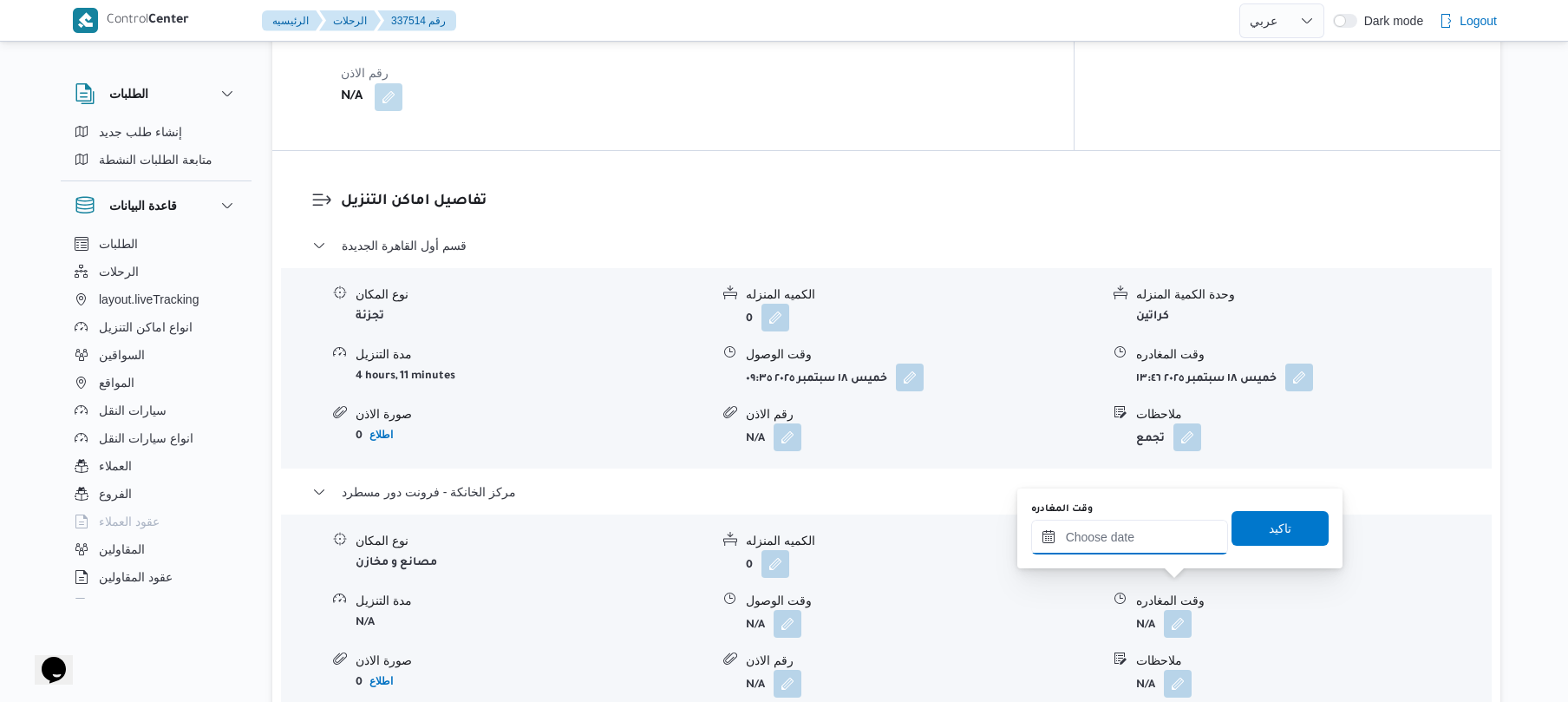
click at [1152, 536] on input "وقت المغادره" at bounding box center [1130, 536] width 197 height 35
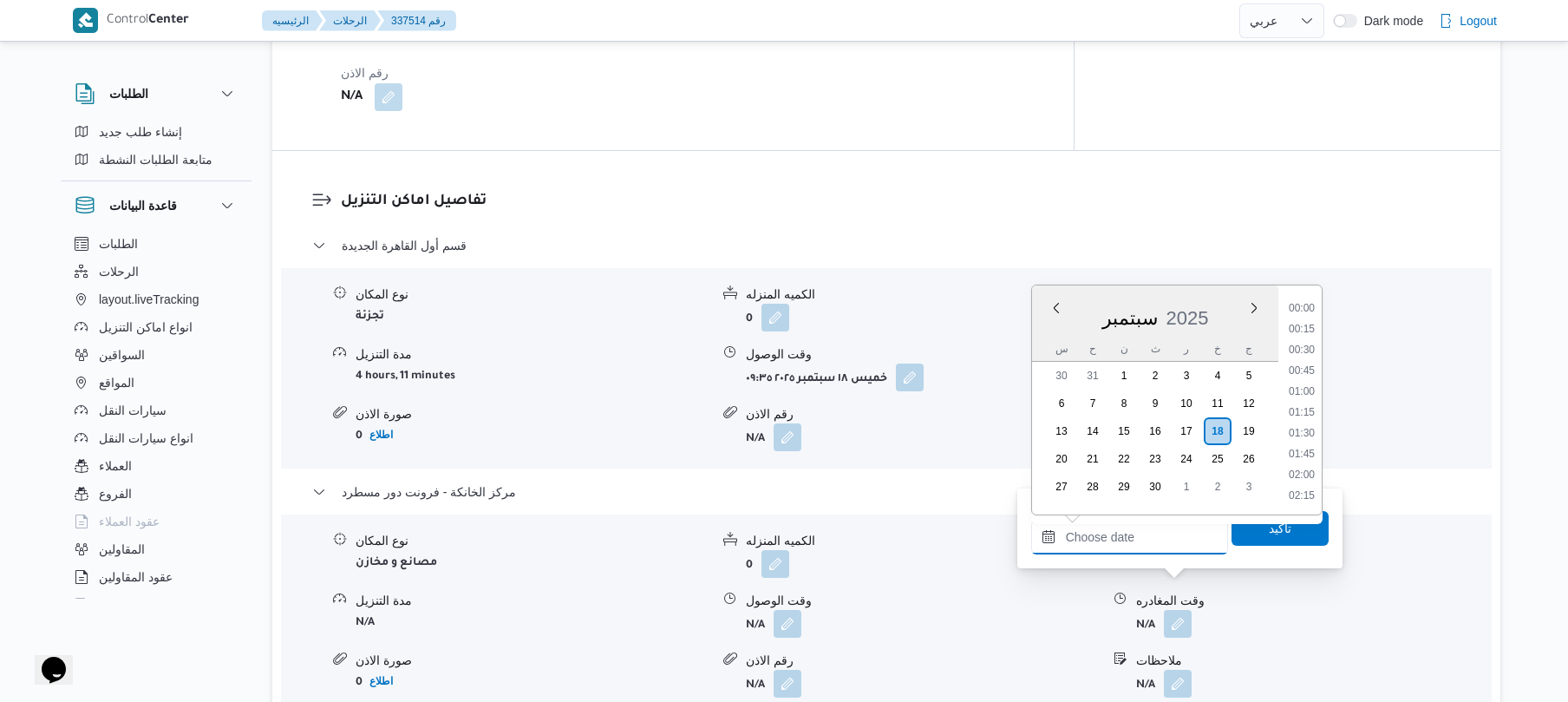
scroll to position [1562, 0]
drag, startPoint x: 1309, startPoint y: 366, endPoint x: 1309, endPoint y: 384, distance: 18.0
click at [1309, 366] on li "19:30" at bounding box center [1302, 369] width 40 height 17
type input "١٨/٠٩/٢٠٢٥ ١٩:٣٠"
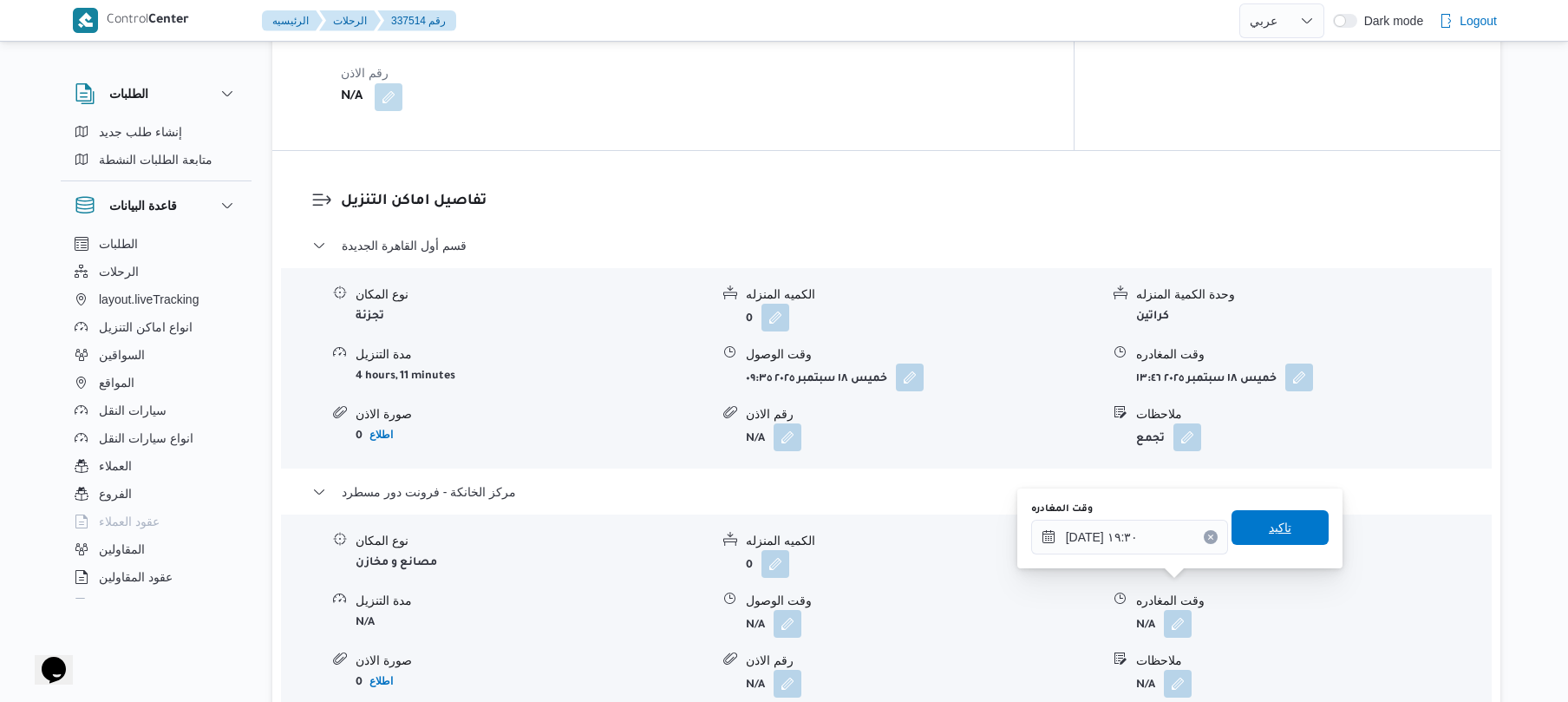
click at [1269, 531] on span "تاكيد" at bounding box center [1281, 528] width 23 height 21
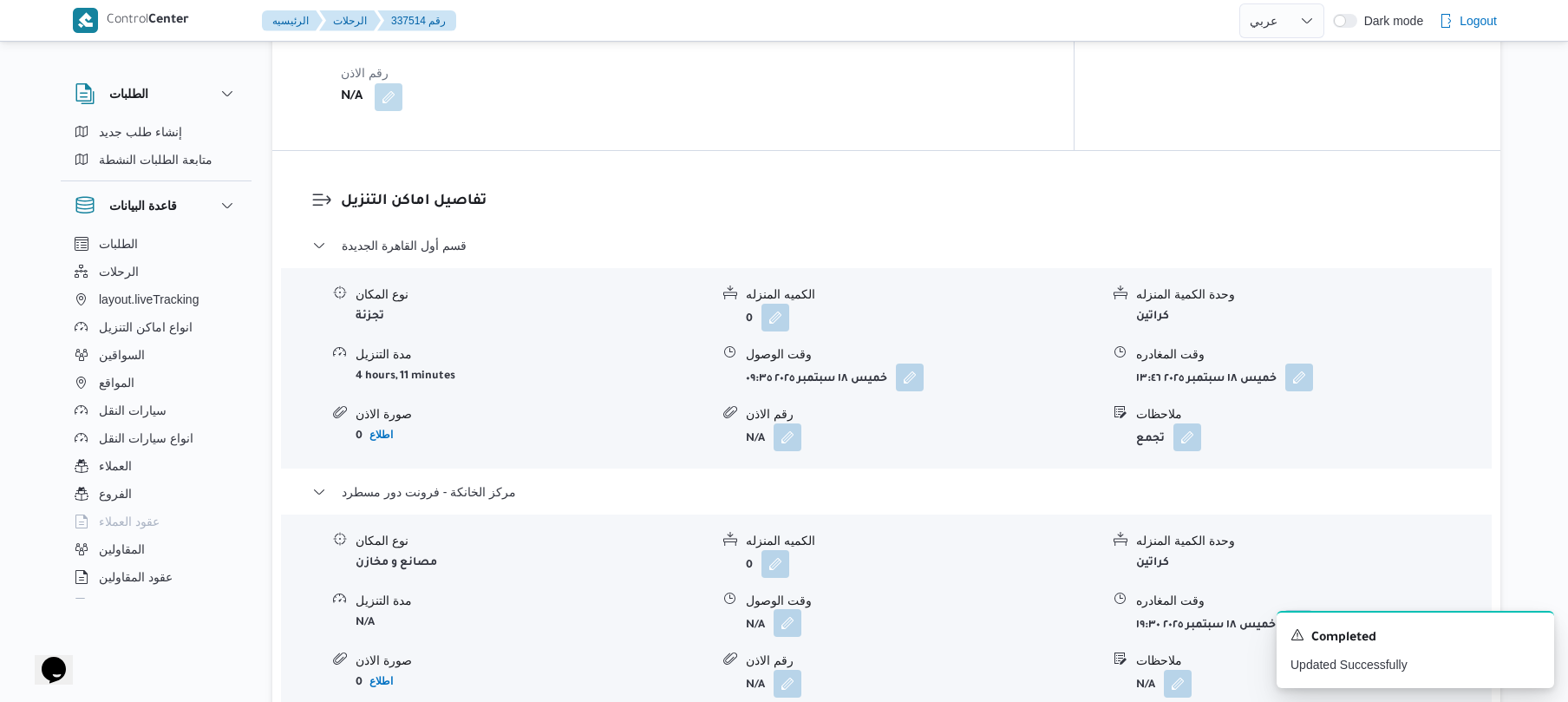
click at [795, 609] on button "button" at bounding box center [787, 622] width 27 height 27
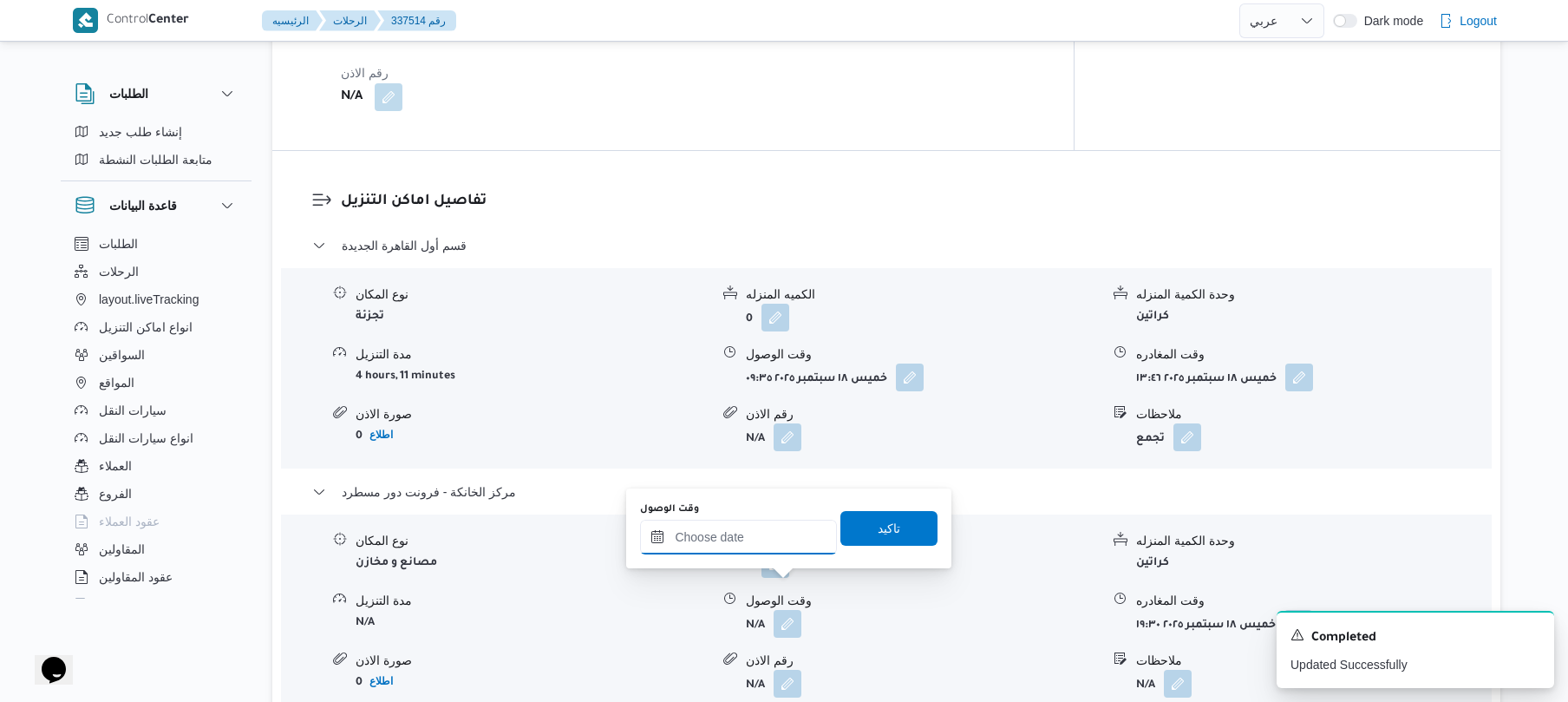
click at [794, 534] on input "وقت الوصول" at bounding box center [738, 536] width 197 height 35
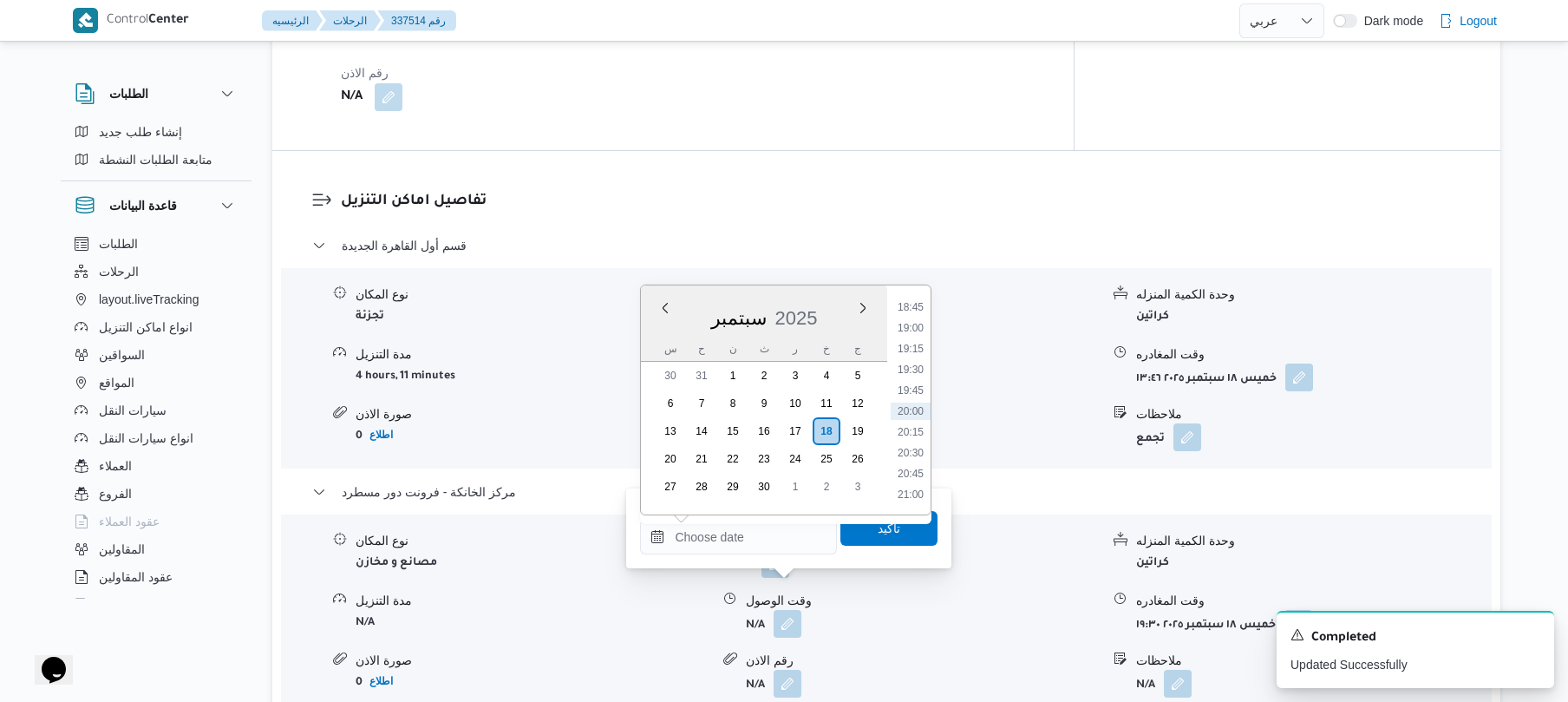
click at [917, 349] on li "19:15" at bounding box center [910, 349] width 40 height 17
type input "١٨/٠٩/٢٠٢٥ ١٩:١٥"
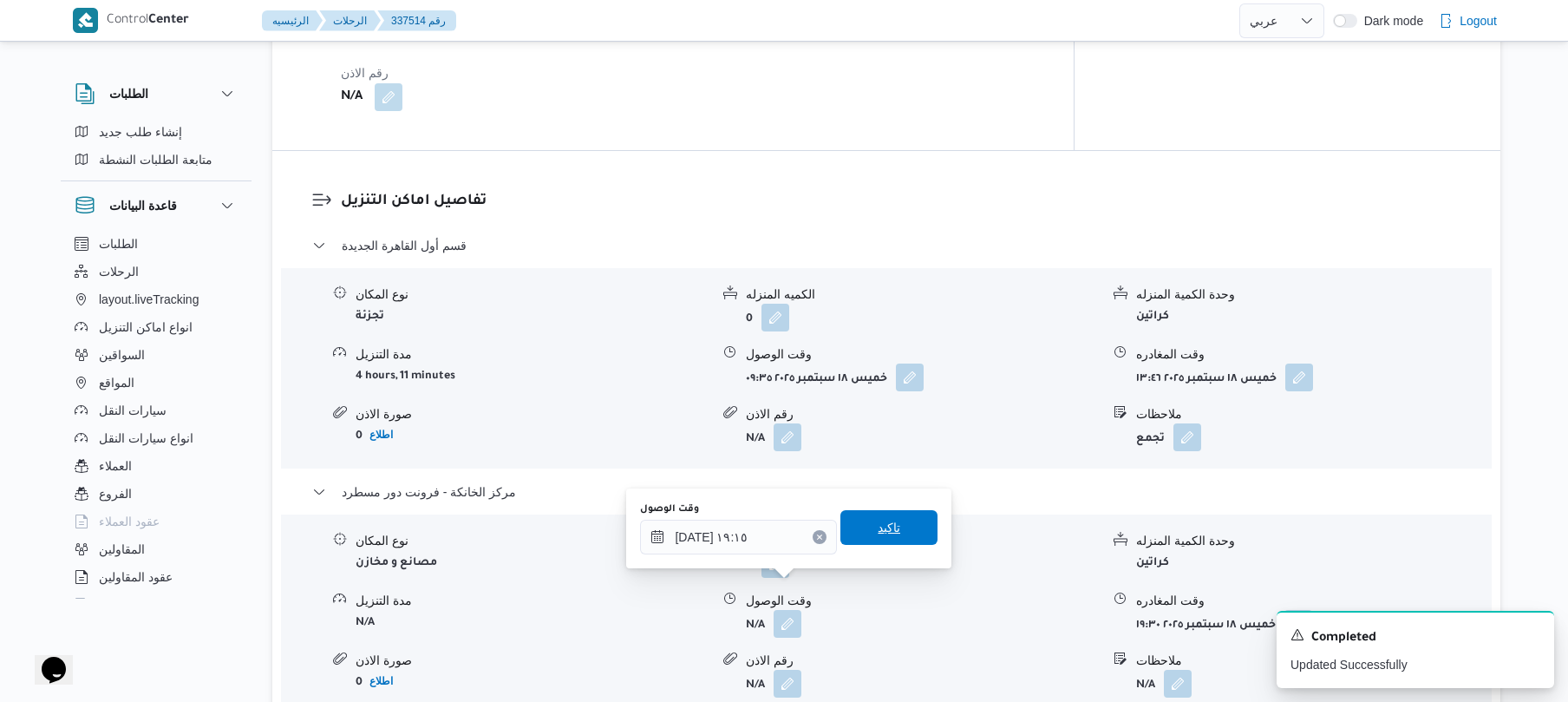
click at [879, 520] on span "تاكيد" at bounding box center [890, 528] width 23 height 21
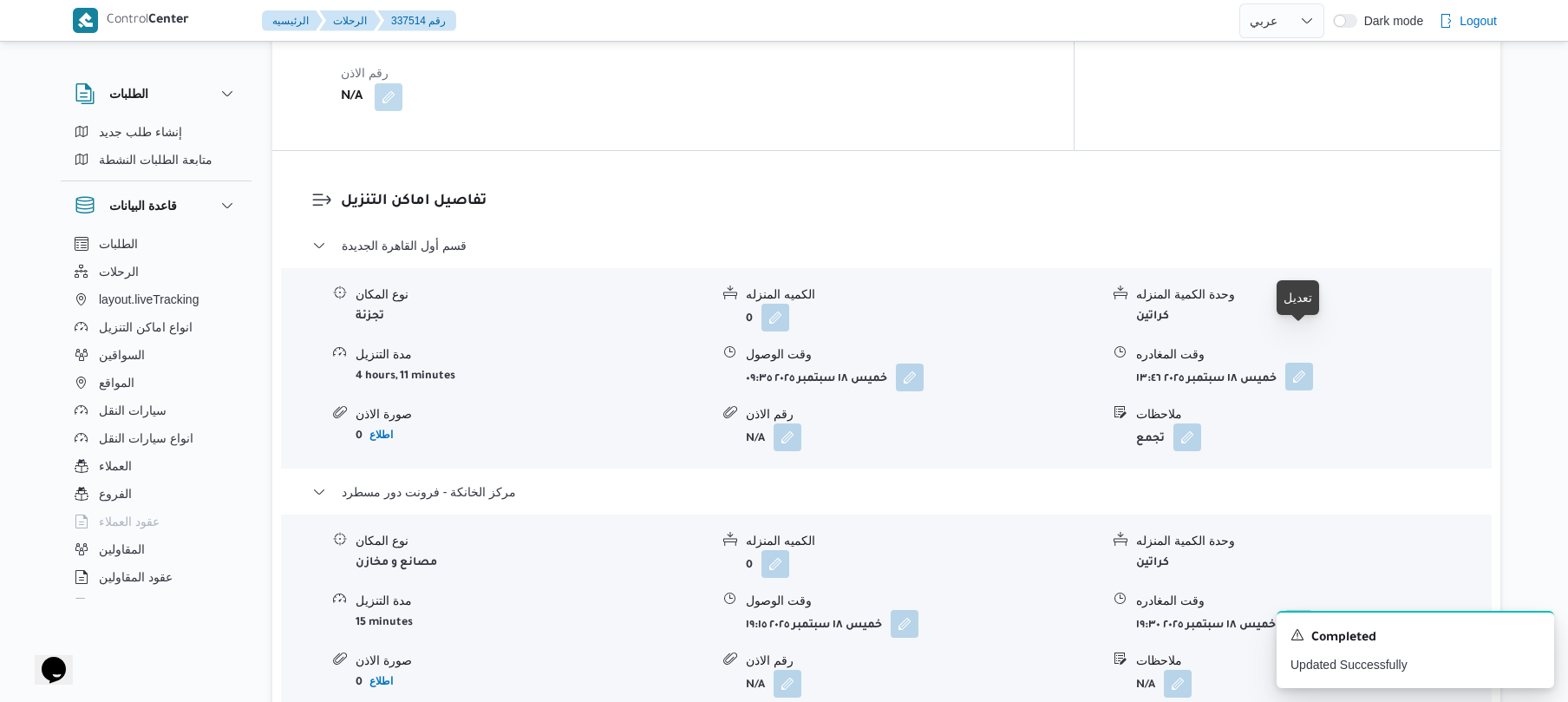
click at [1301, 363] on button "button" at bounding box center [1298, 376] width 27 height 27
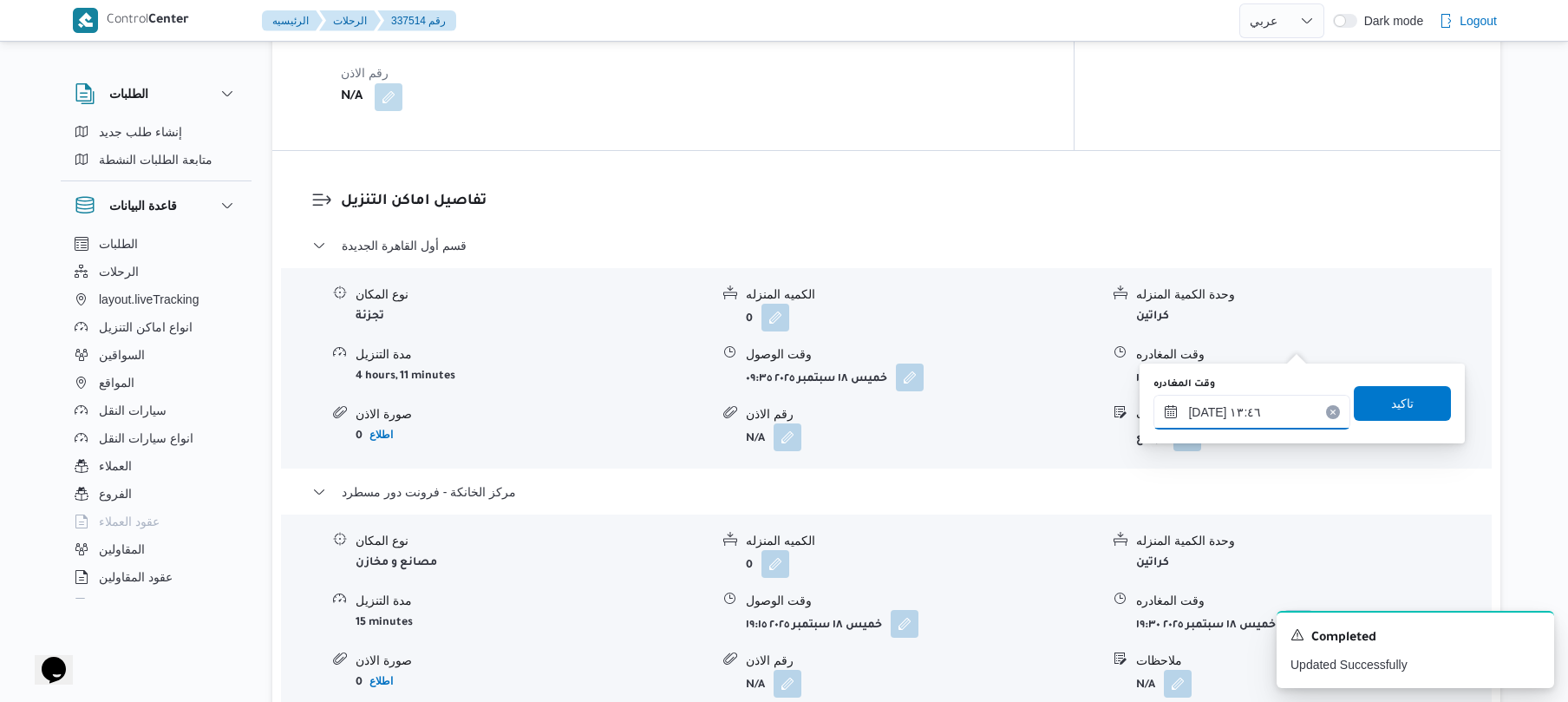
click at [1219, 411] on input "١٨/٠٩/٢٠٢٥ ١٣:٤٦" at bounding box center [1251, 412] width 197 height 35
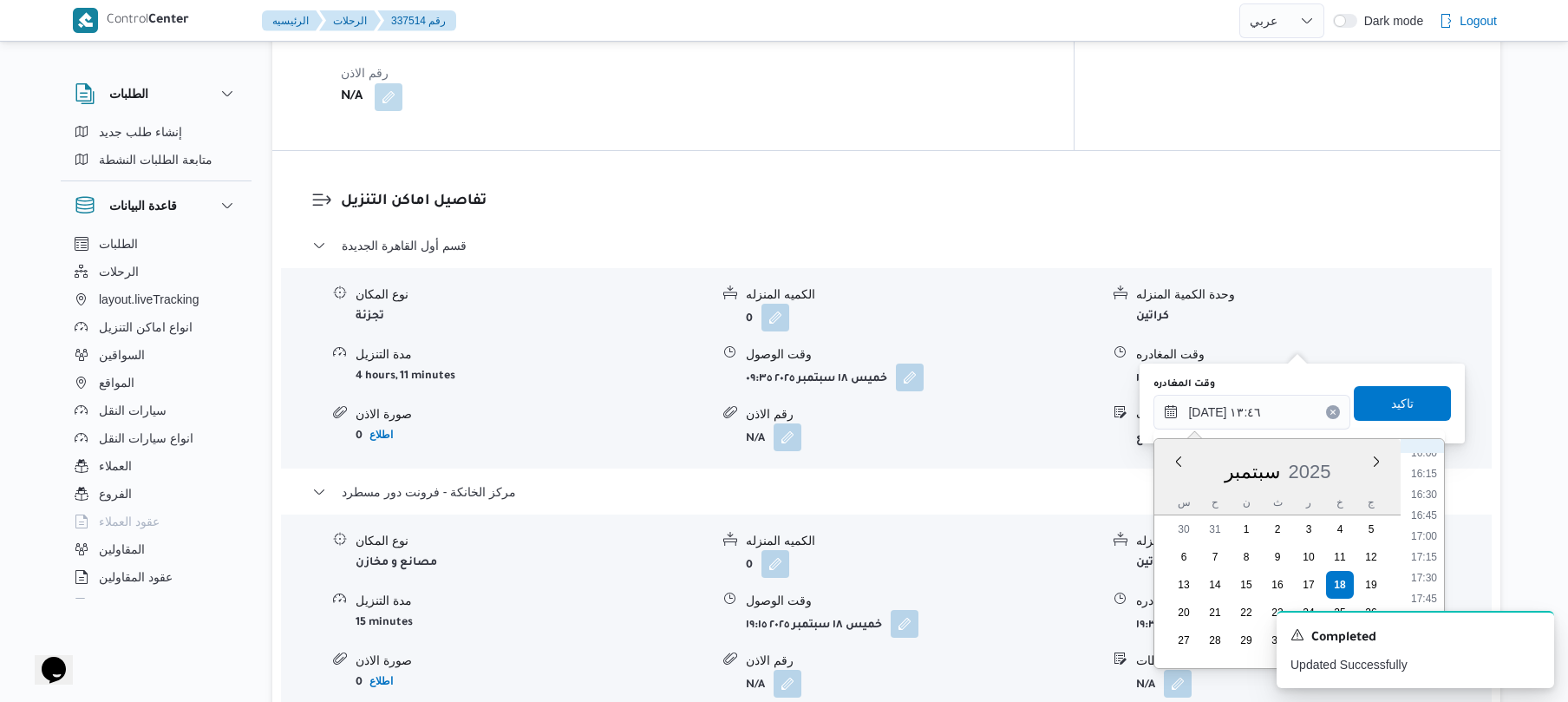
scroll to position [1396, 0]
click at [1433, 597] on li "18:30" at bounding box center [1424, 606] width 40 height 17
type input "١٨/٠٩/٢٠٢٥ ١٨:٣٠"
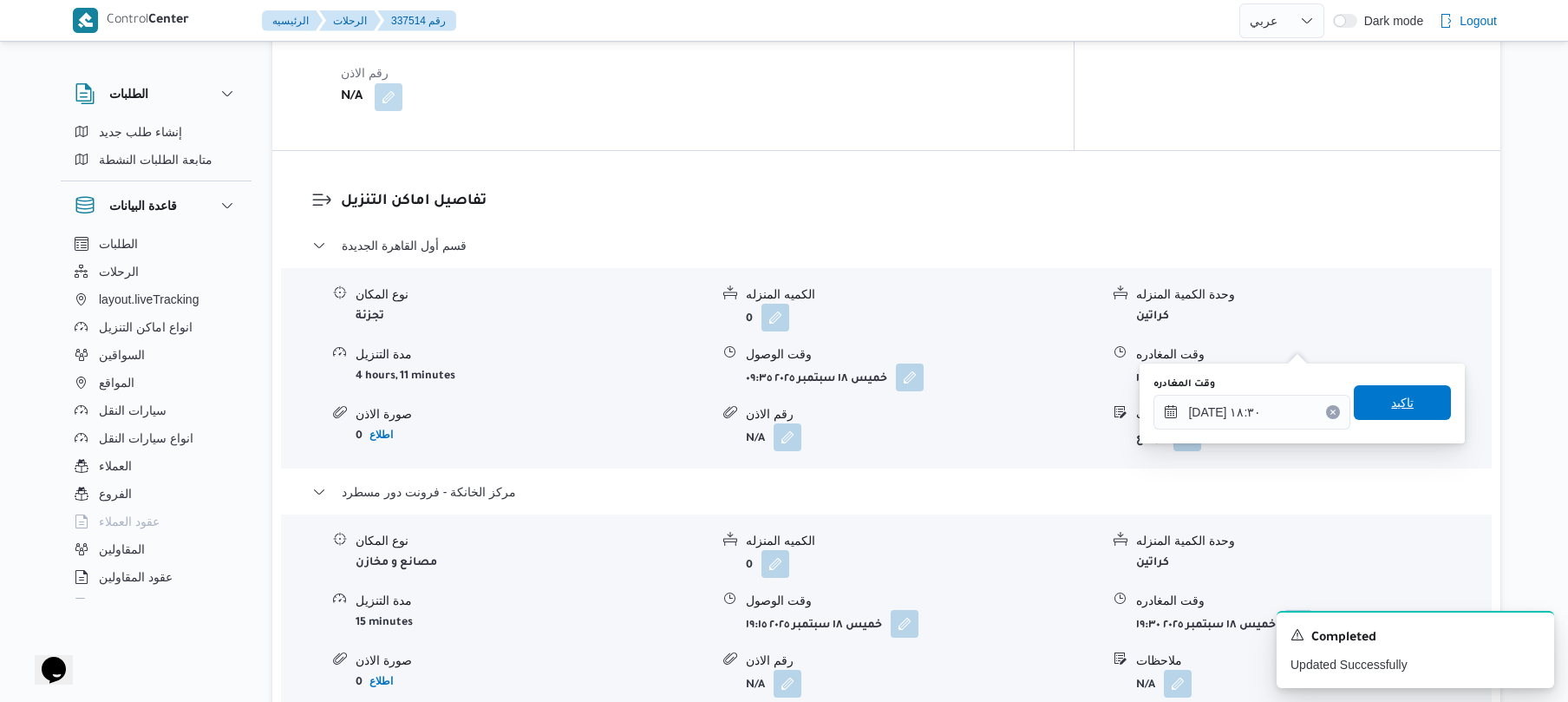
click at [1368, 397] on span "تاكيد" at bounding box center [1402, 402] width 97 height 35
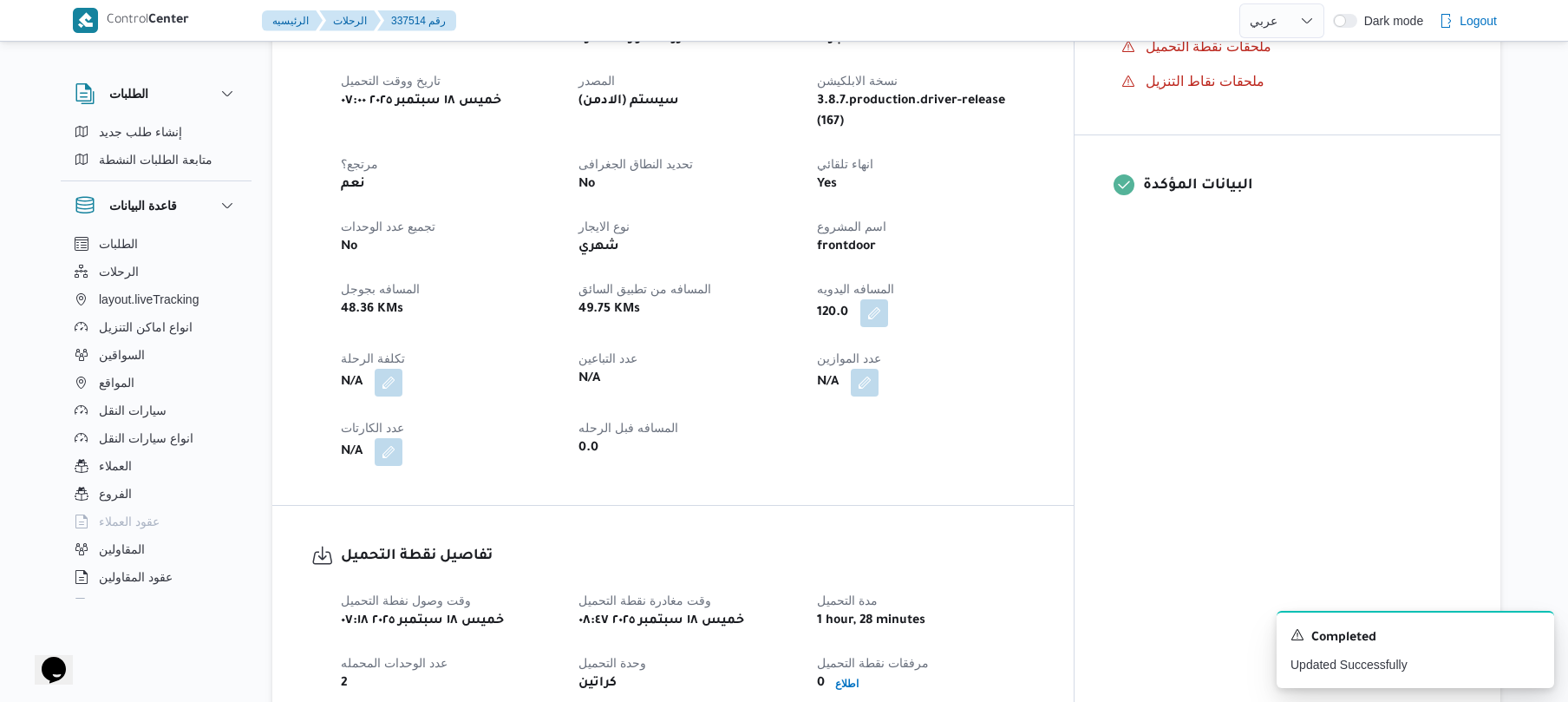
scroll to position [0, 0]
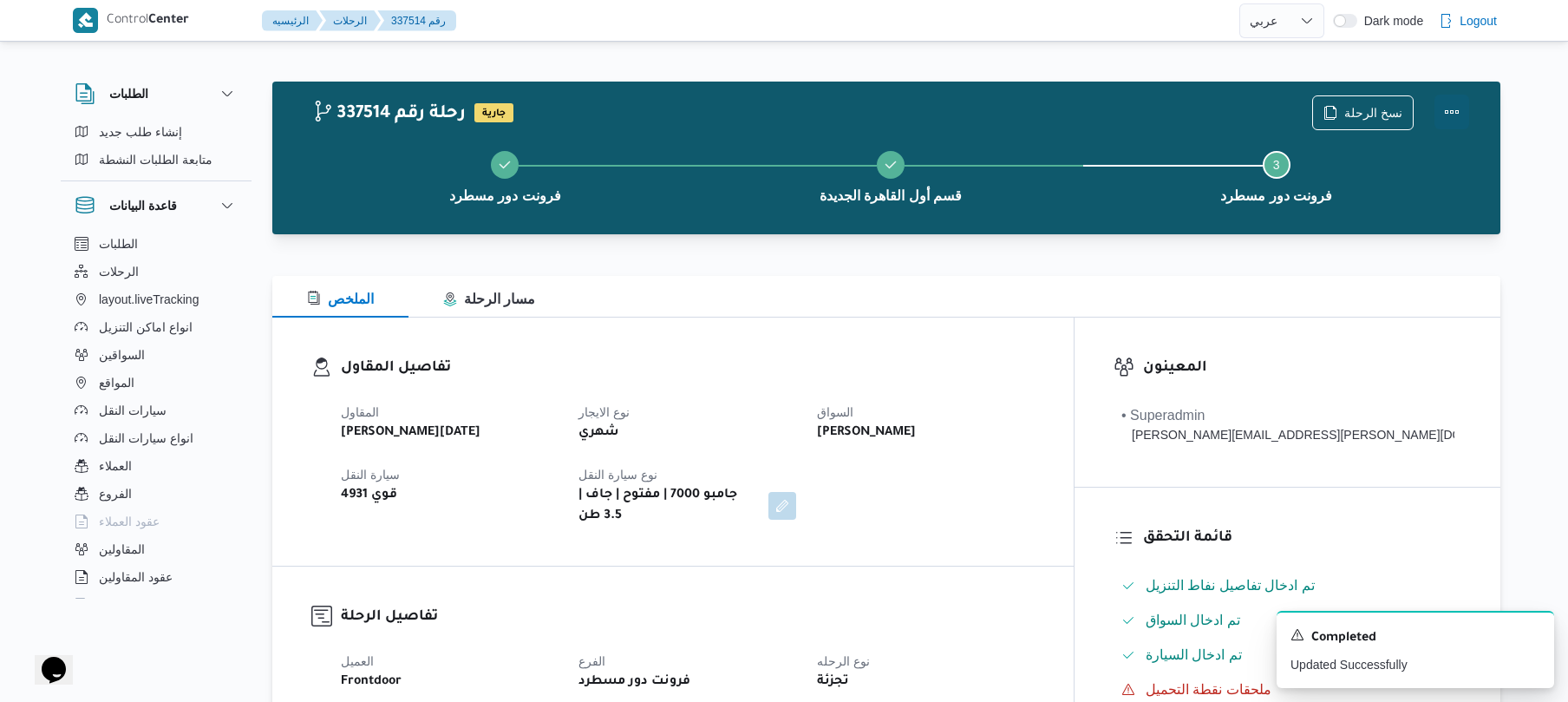
click at [1451, 98] on button "Actions" at bounding box center [1452, 111] width 35 height 35
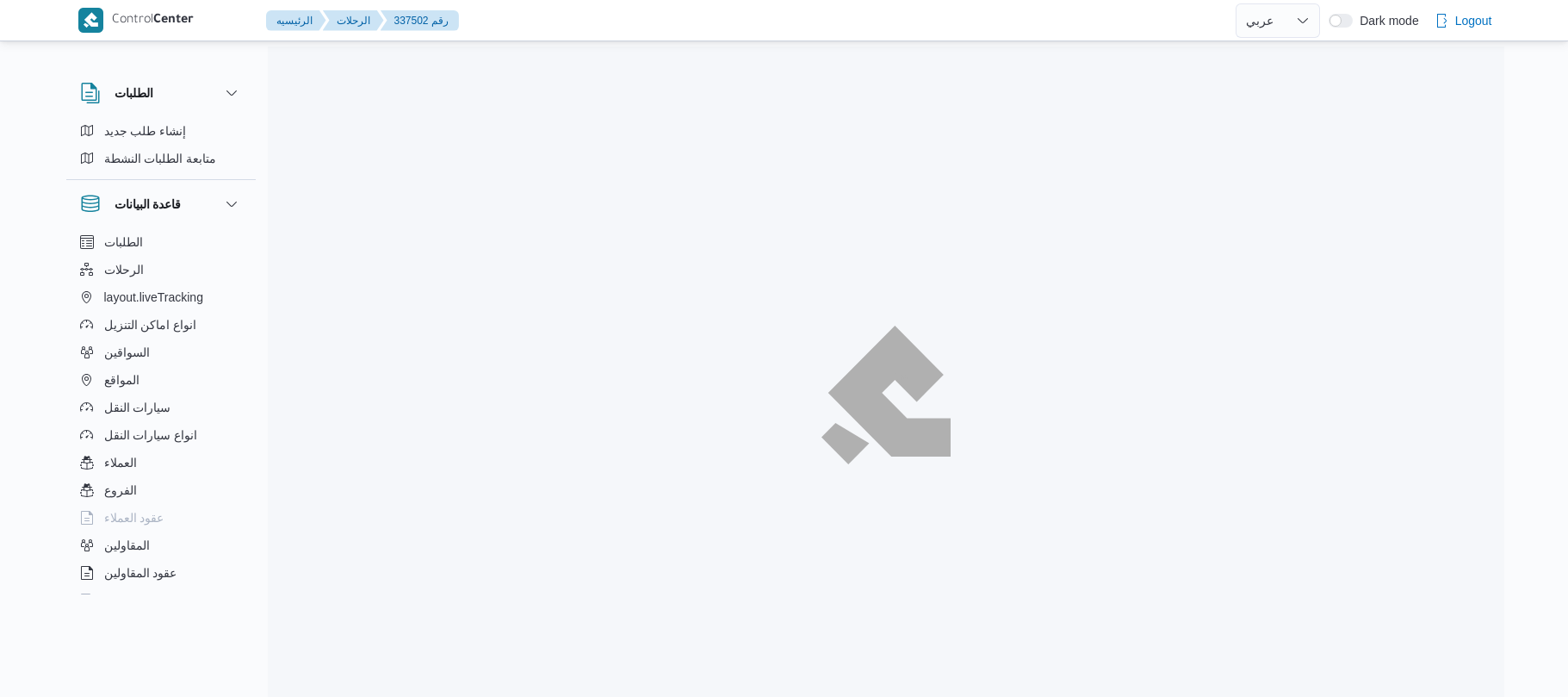
select select "ar"
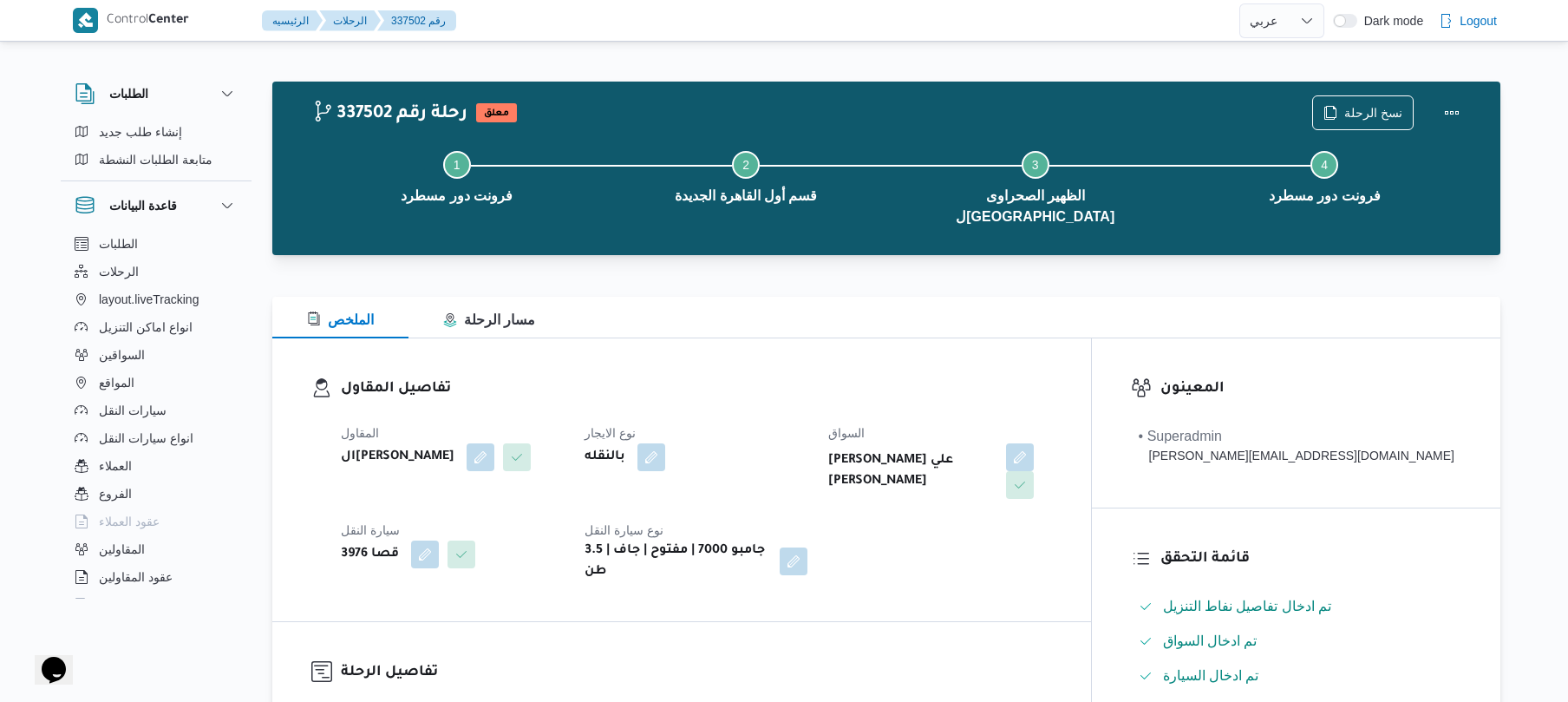
click at [817, 385] on dl "تفاصيل المقاول المقاول الهامي [PERSON_NAME] نوع الايجار بالنقله السواق [PERSON_…" at bounding box center [696, 479] width 711 height 204
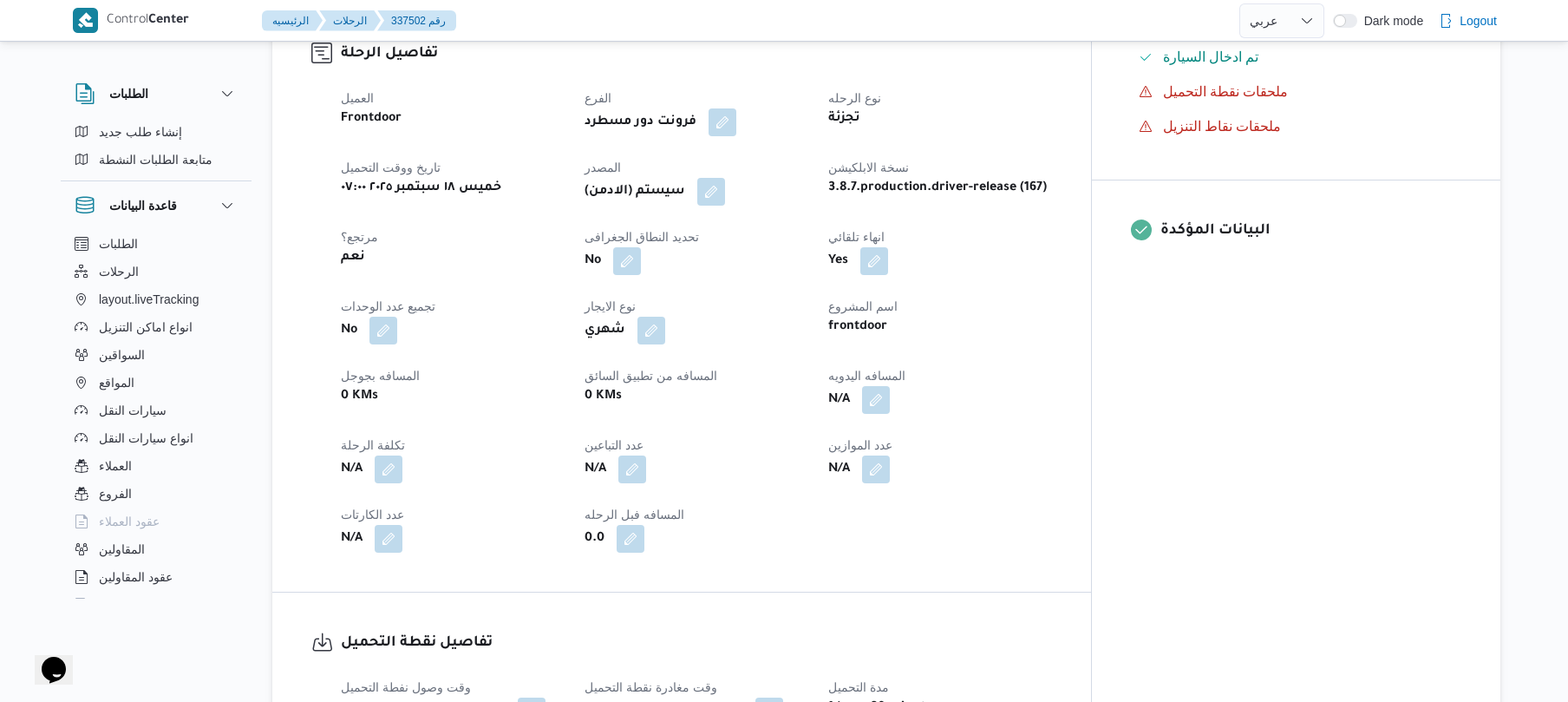
scroll to position [647, 0]
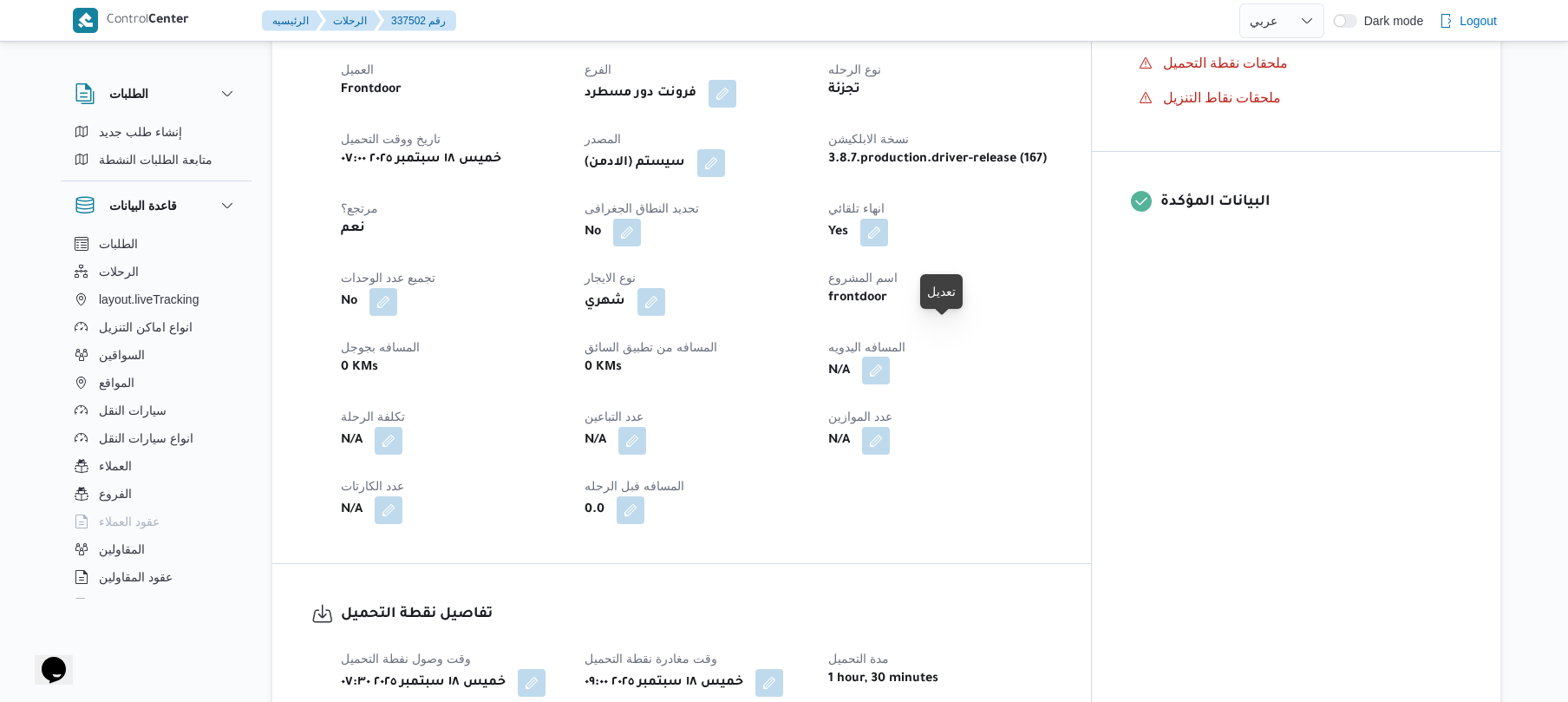
click at [890, 356] on button "button" at bounding box center [875, 369] width 27 height 27
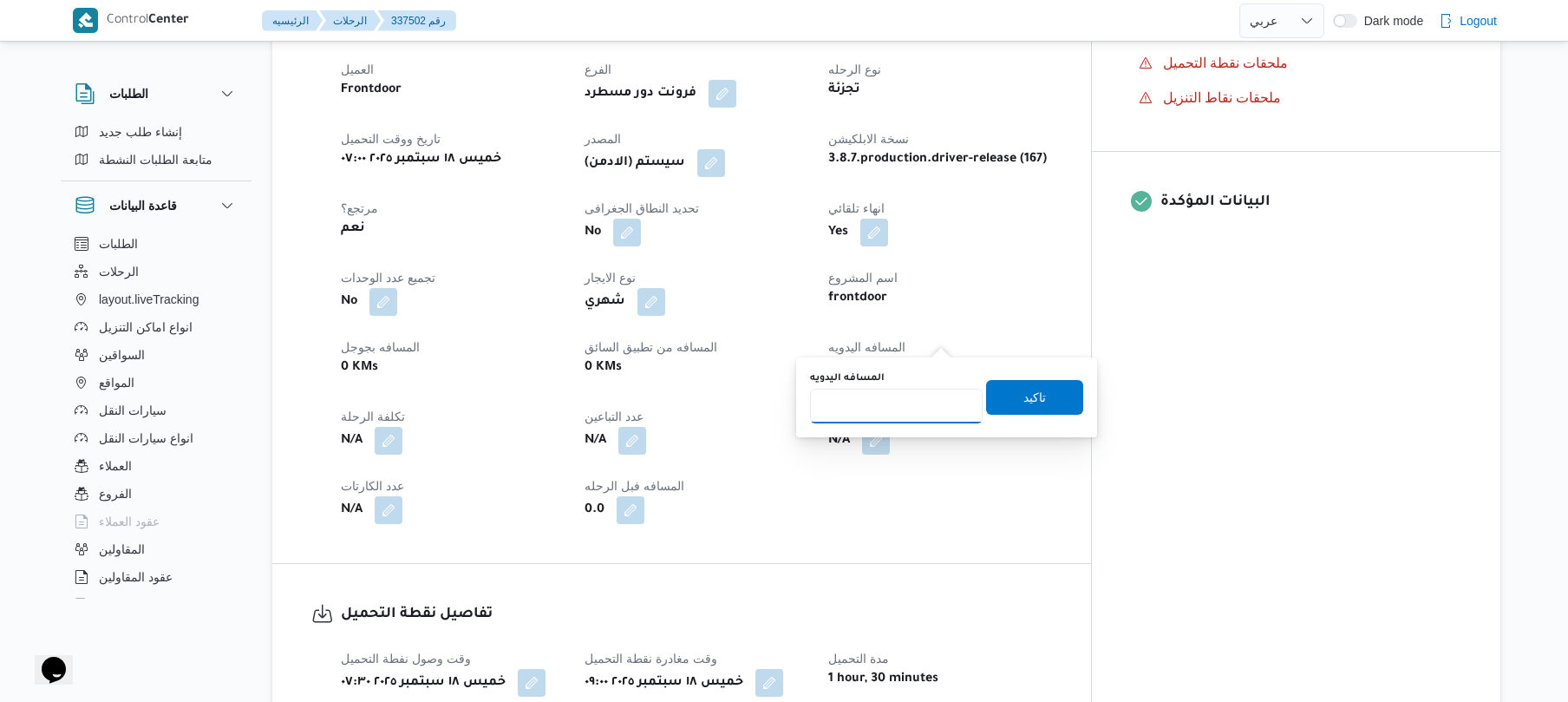
click at [871, 411] on input "المسافه اليدويه" at bounding box center [896, 405] width 172 height 35
type input "130"
click at [1023, 392] on span "تاكيد" at bounding box center [1035, 397] width 23 height 21
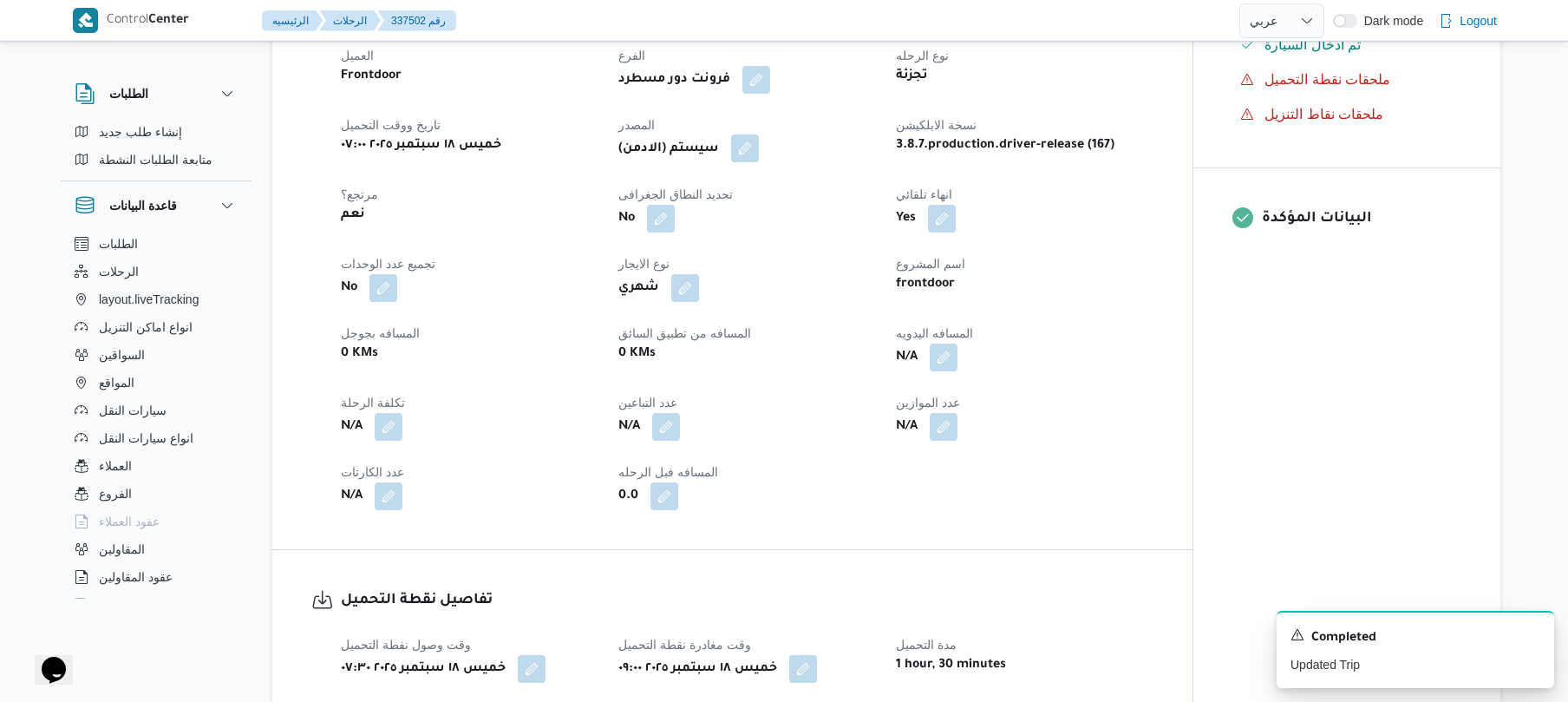
click at [750, 135] on button "button" at bounding box center [744, 148] width 27 height 27
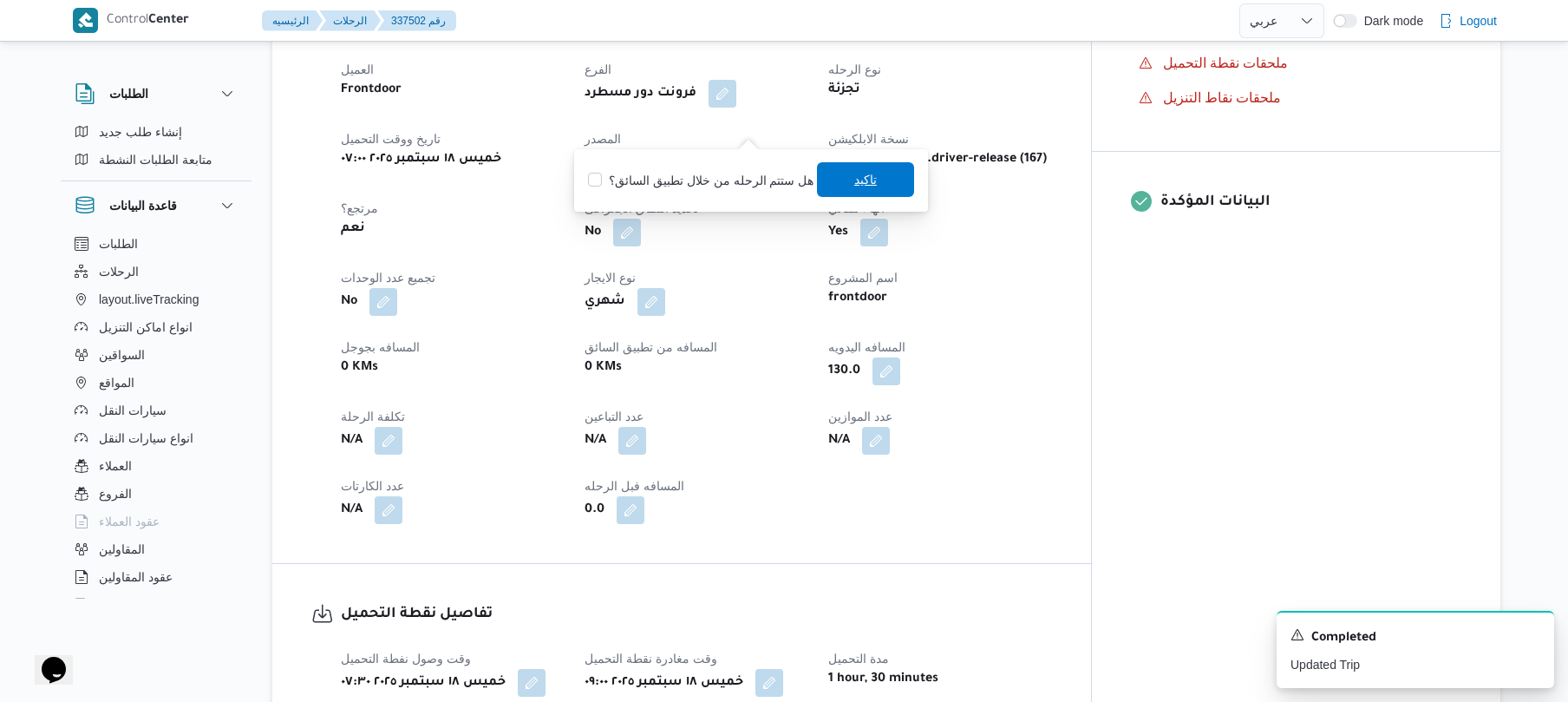
click at [856, 186] on span "تاكيد" at bounding box center [866, 180] width 23 height 21
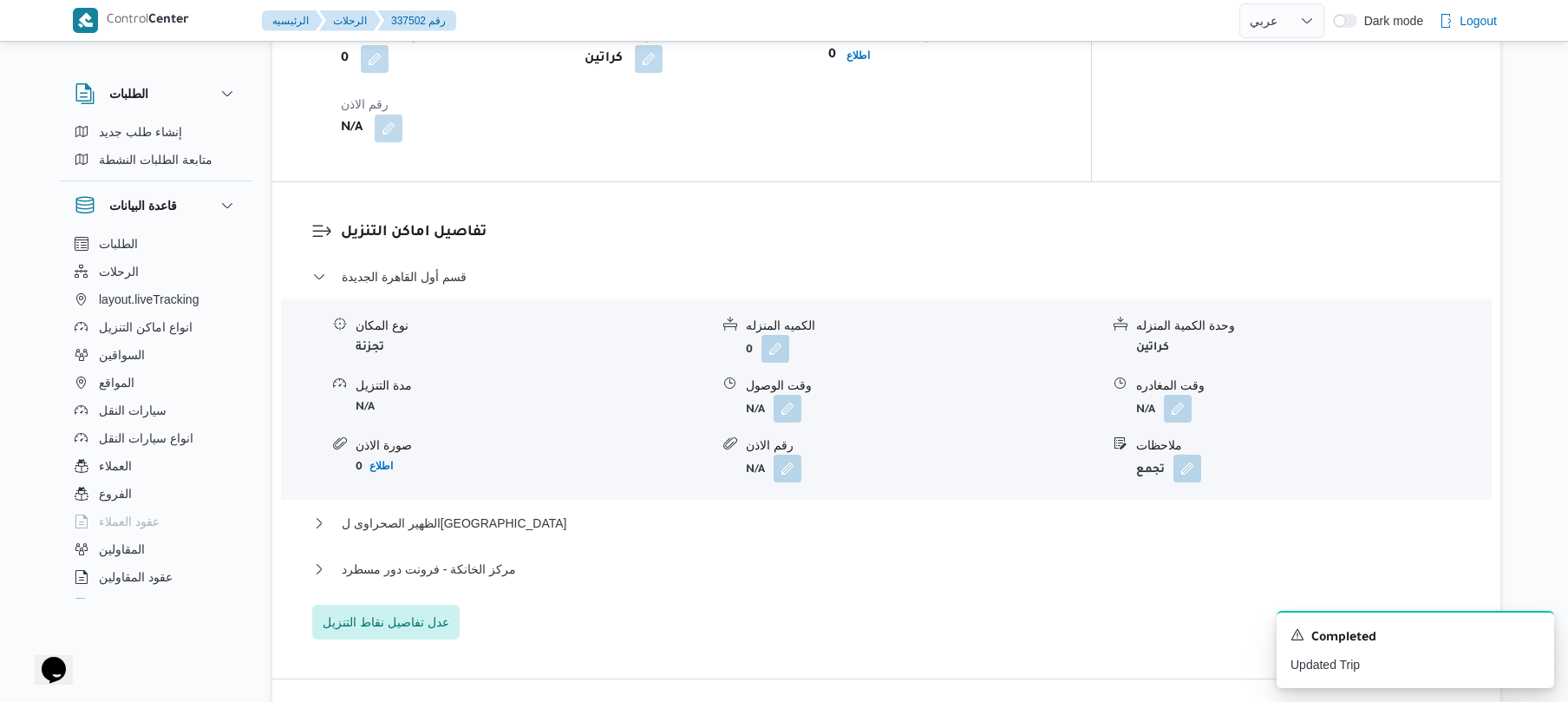
scroll to position [1341, 0]
click at [800, 393] on button "button" at bounding box center [787, 406] width 27 height 27
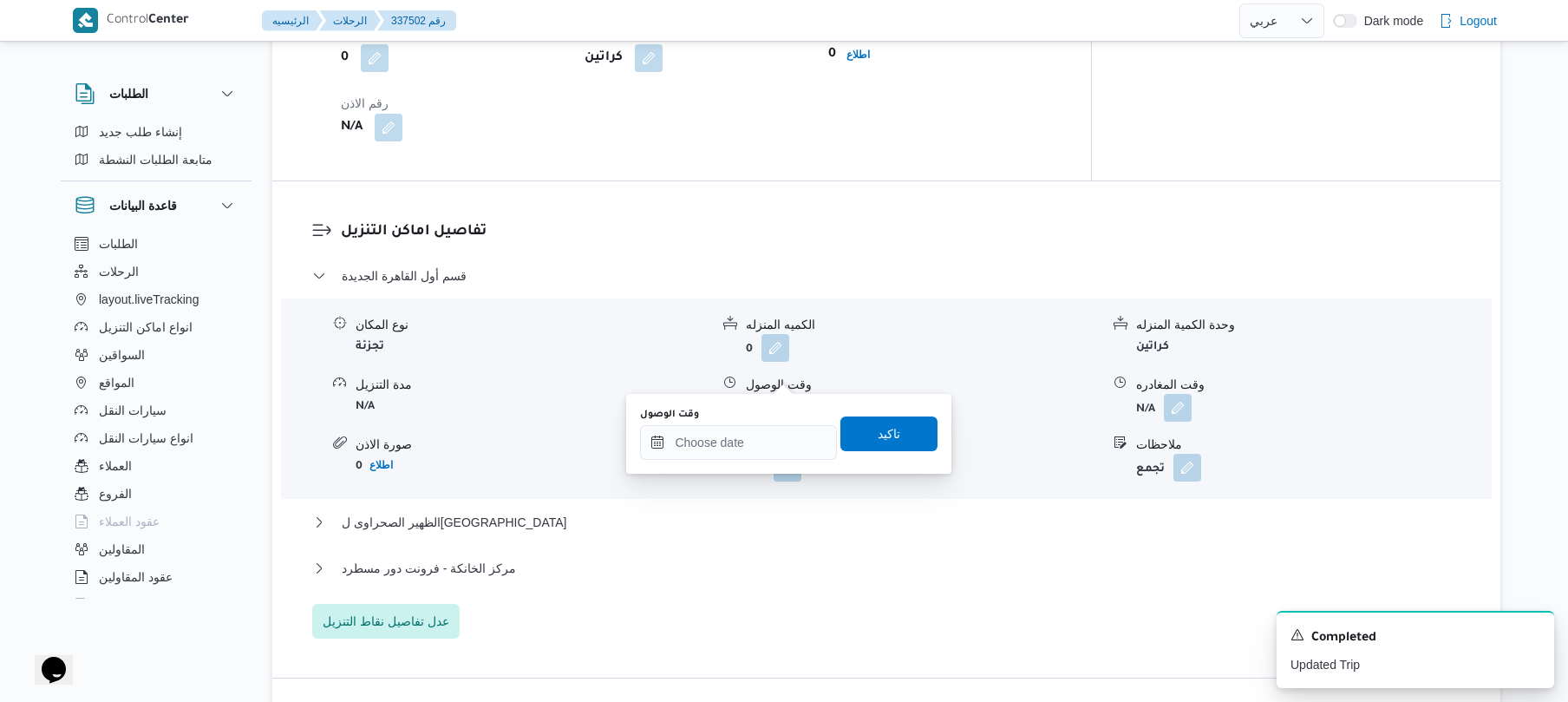
click at [769, 420] on div "وقت الوصول" at bounding box center [738, 415] width 197 height 14
click at [769, 429] on input "وقت الوصول" at bounding box center [738, 442] width 197 height 35
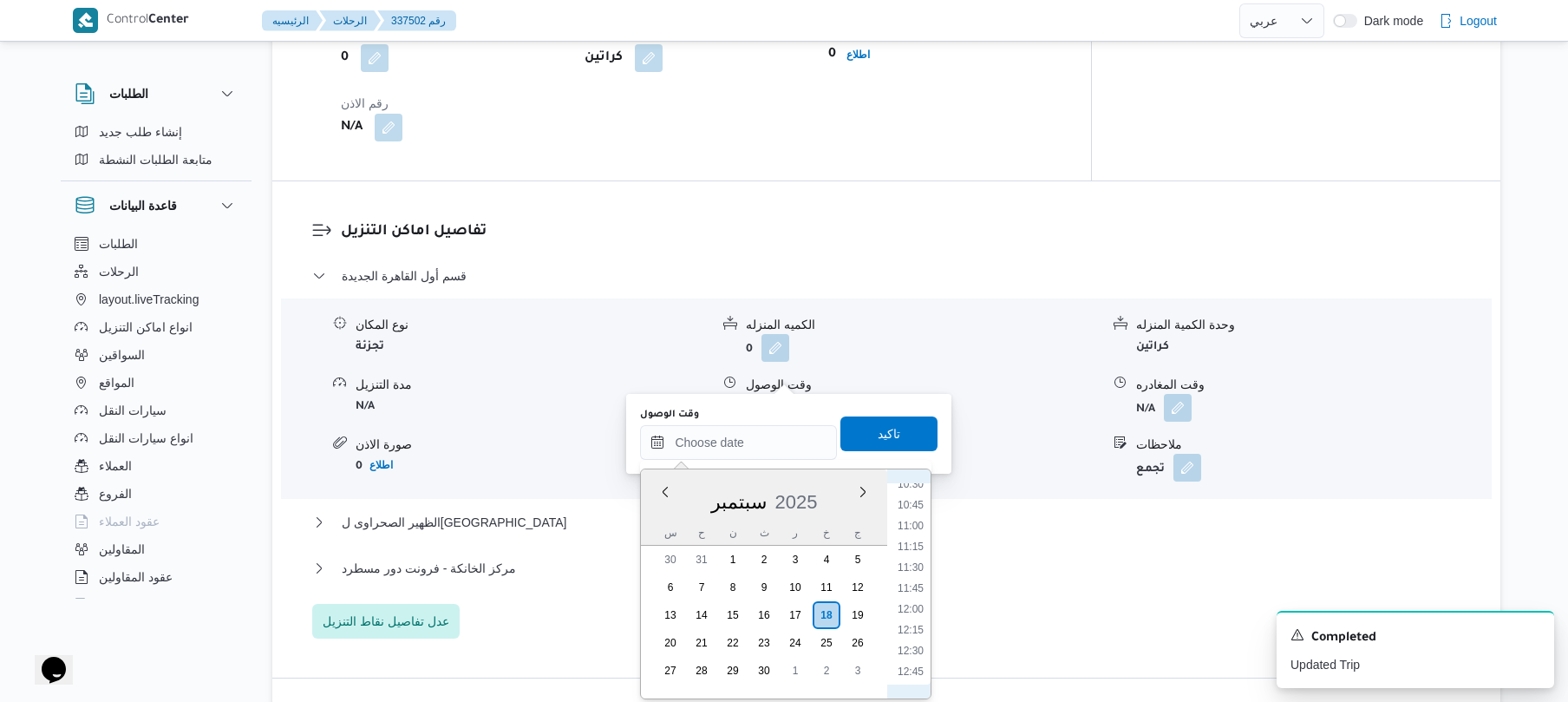
scroll to position [712, 0]
click at [916, 594] on li "09:45" at bounding box center [910, 592] width 40 height 17
type input "١٨/٠٩/٢٠٢٥ ٠٩:٤٥"
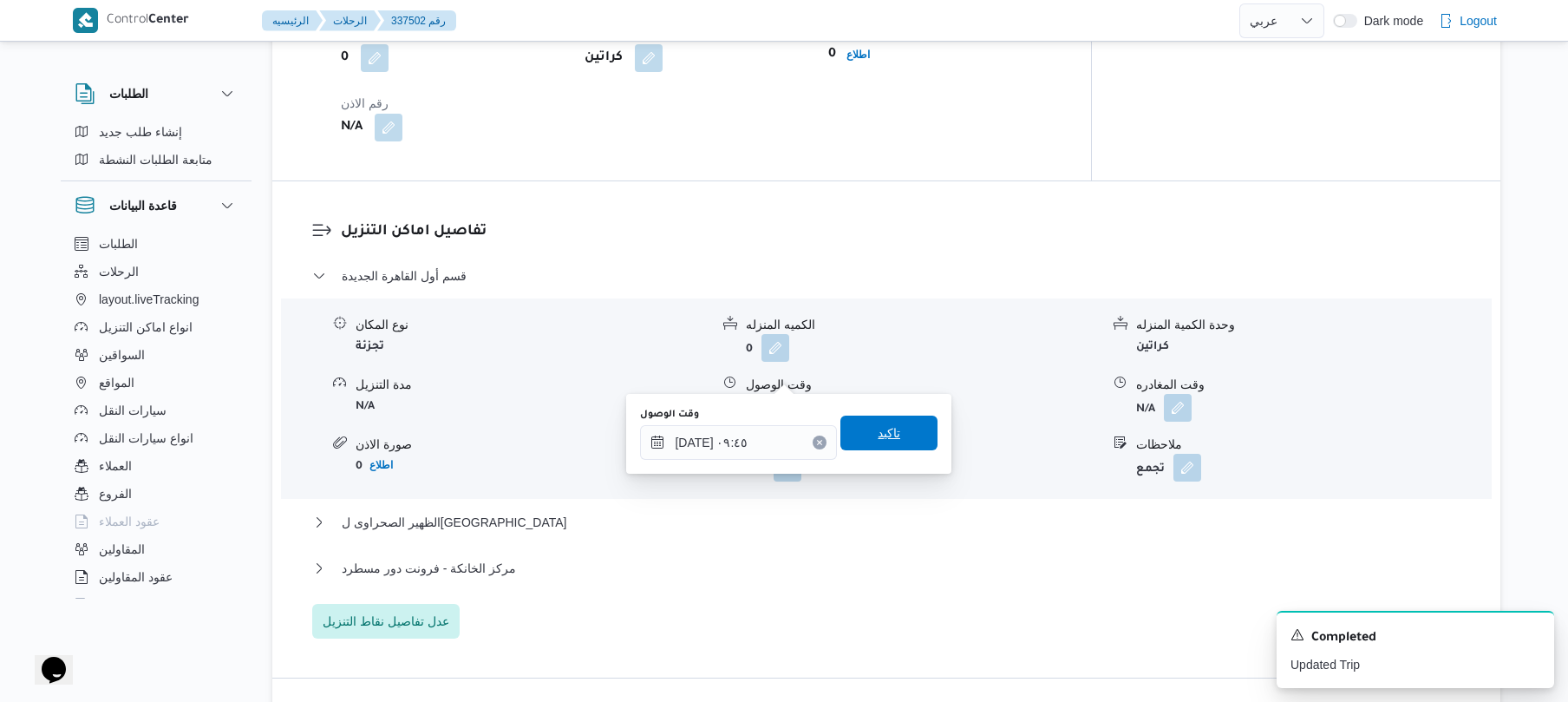
click at [892, 442] on span "تاكيد" at bounding box center [889, 433] width 97 height 35
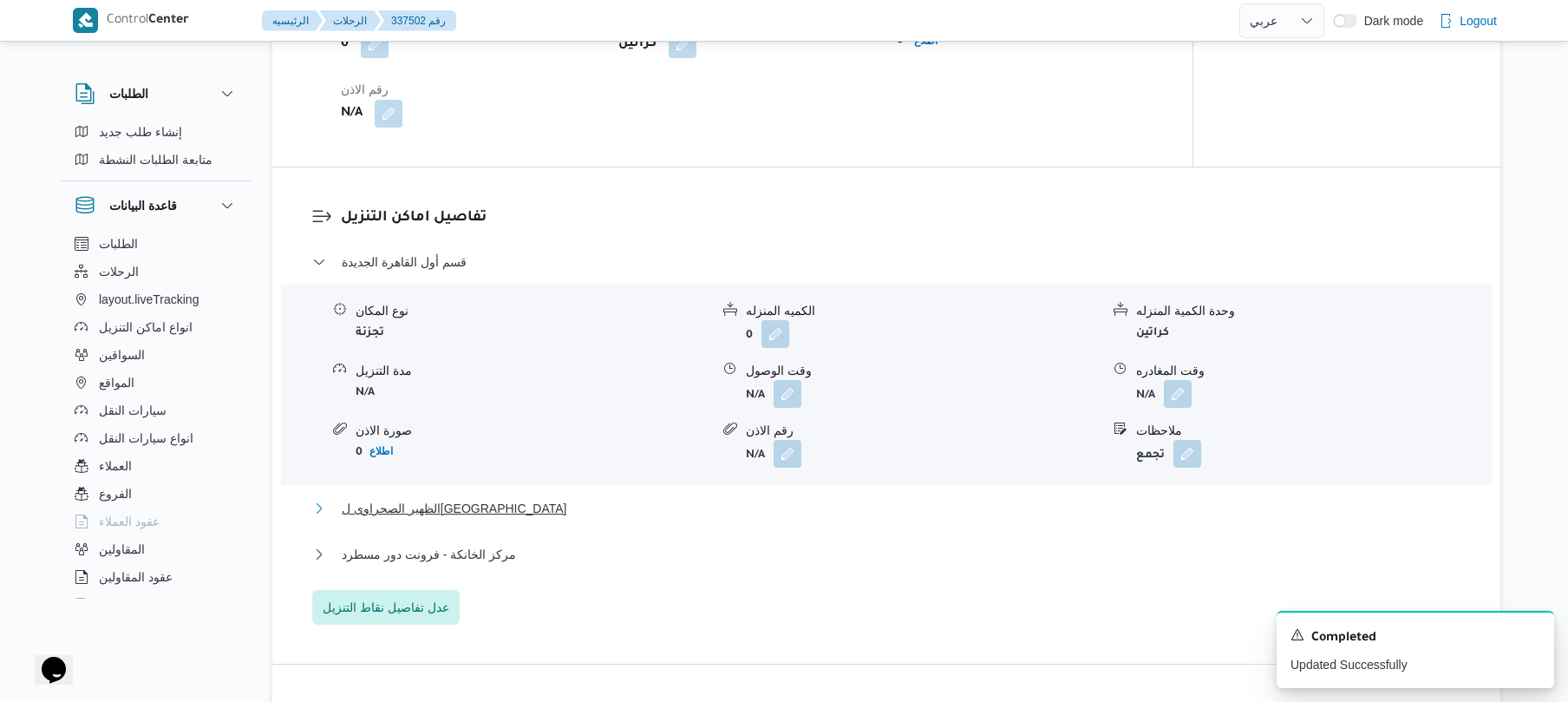
click at [847, 498] on button "الظهير الصحراوى لمحافظة القاهرة" at bounding box center [887, 508] width 1150 height 21
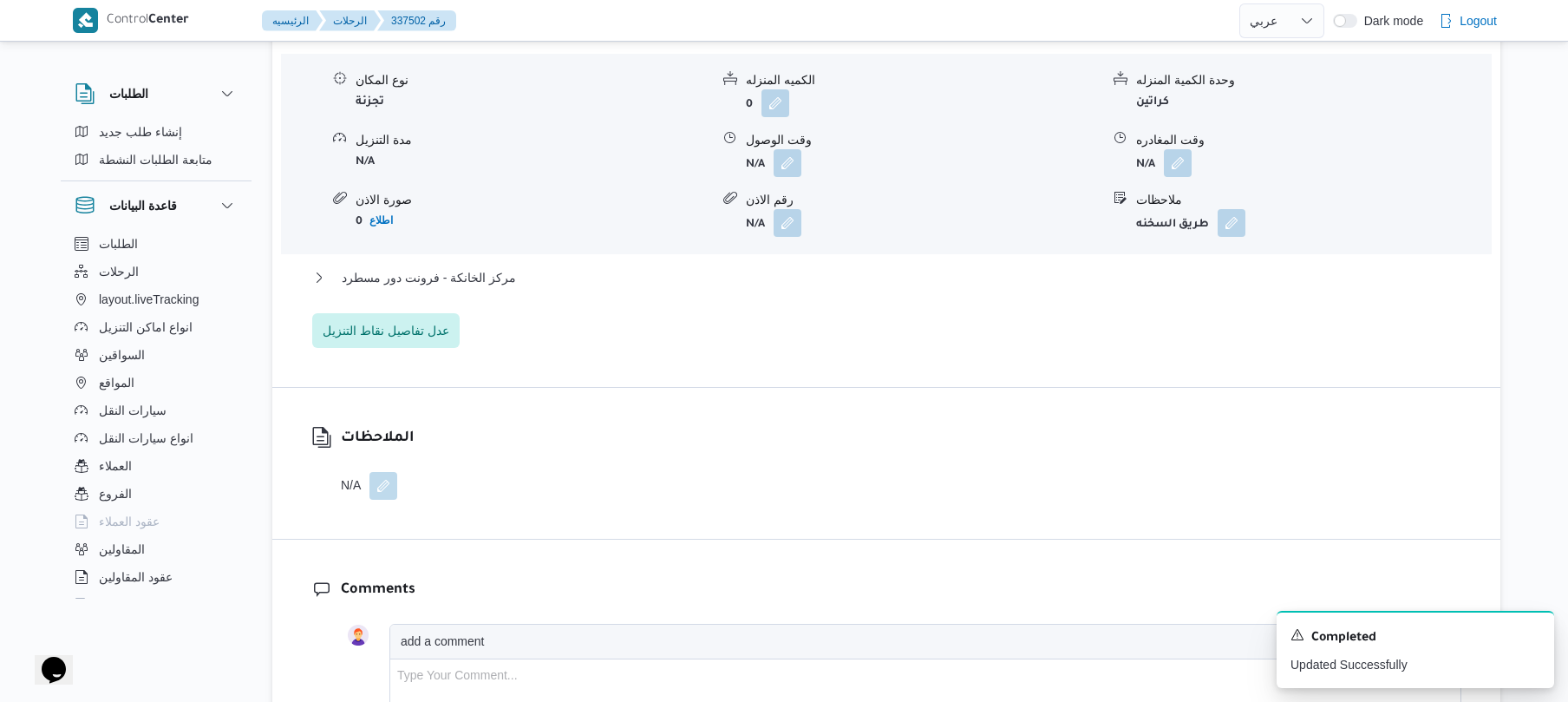
scroll to position [1896, 0]
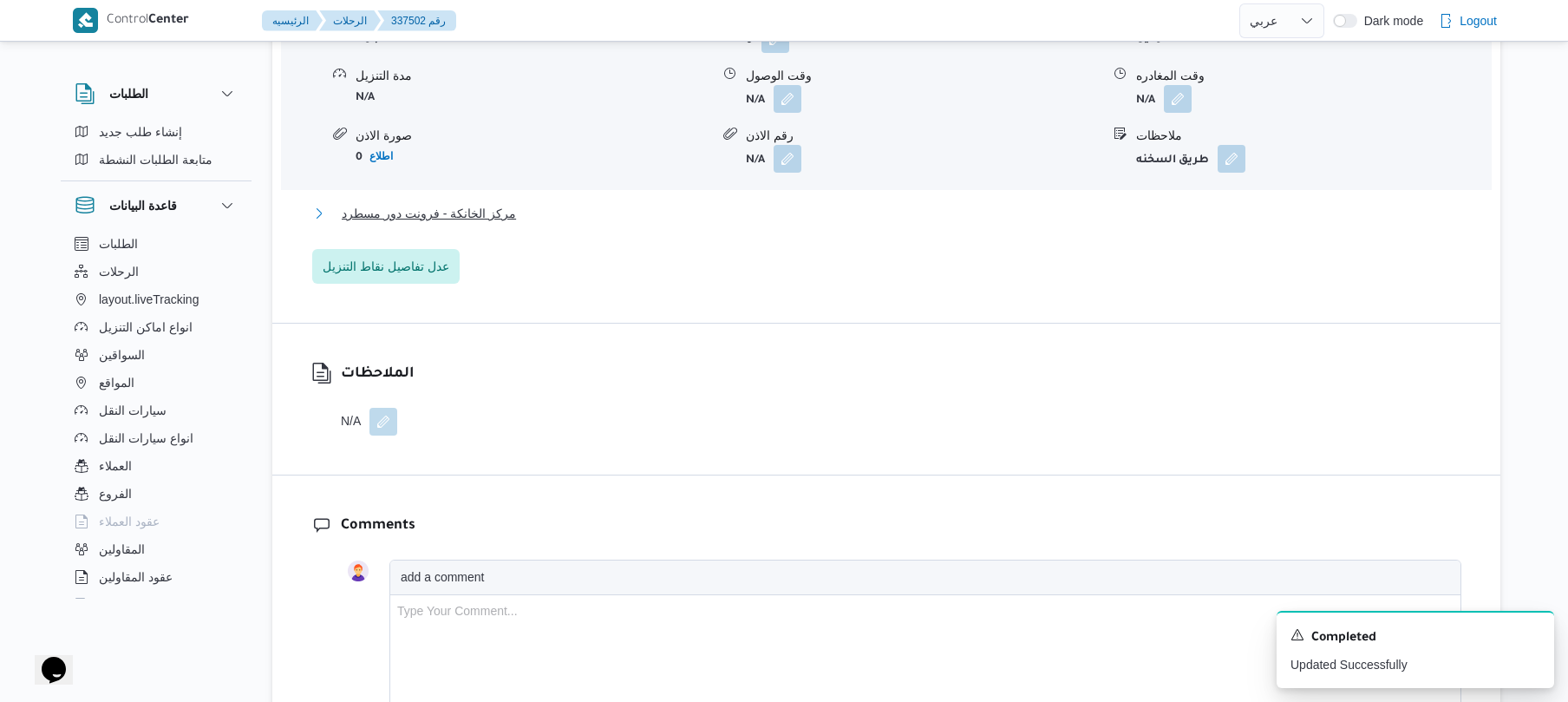
click at [980, 203] on button "مركز الخانكة - فرونت دور مسطرد" at bounding box center [887, 213] width 1150 height 21
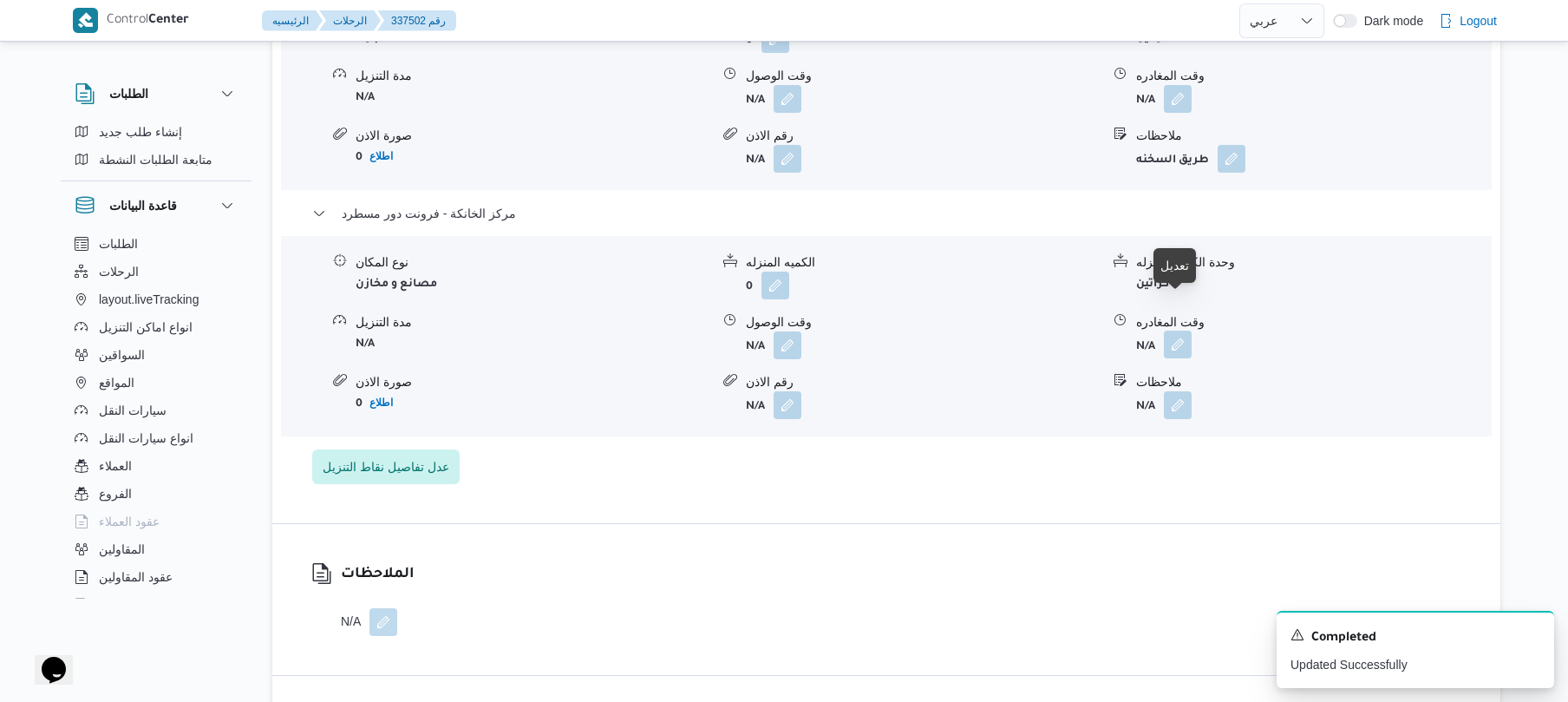
click at [1177, 331] on button "button" at bounding box center [1177, 344] width 27 height 27
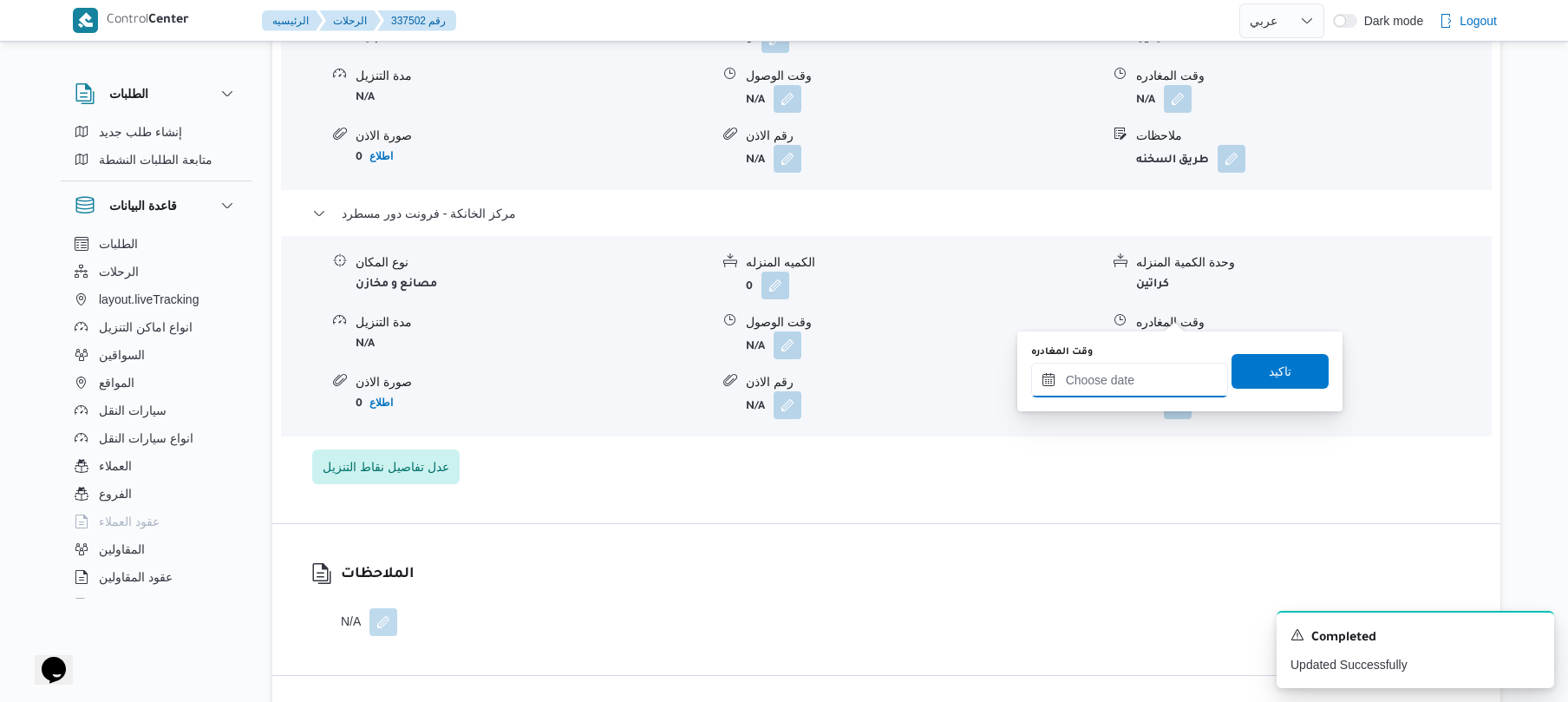
click at [1124, 379] on input "وقت المغادره" at bounding box center [1130, 380] width 197 height 35
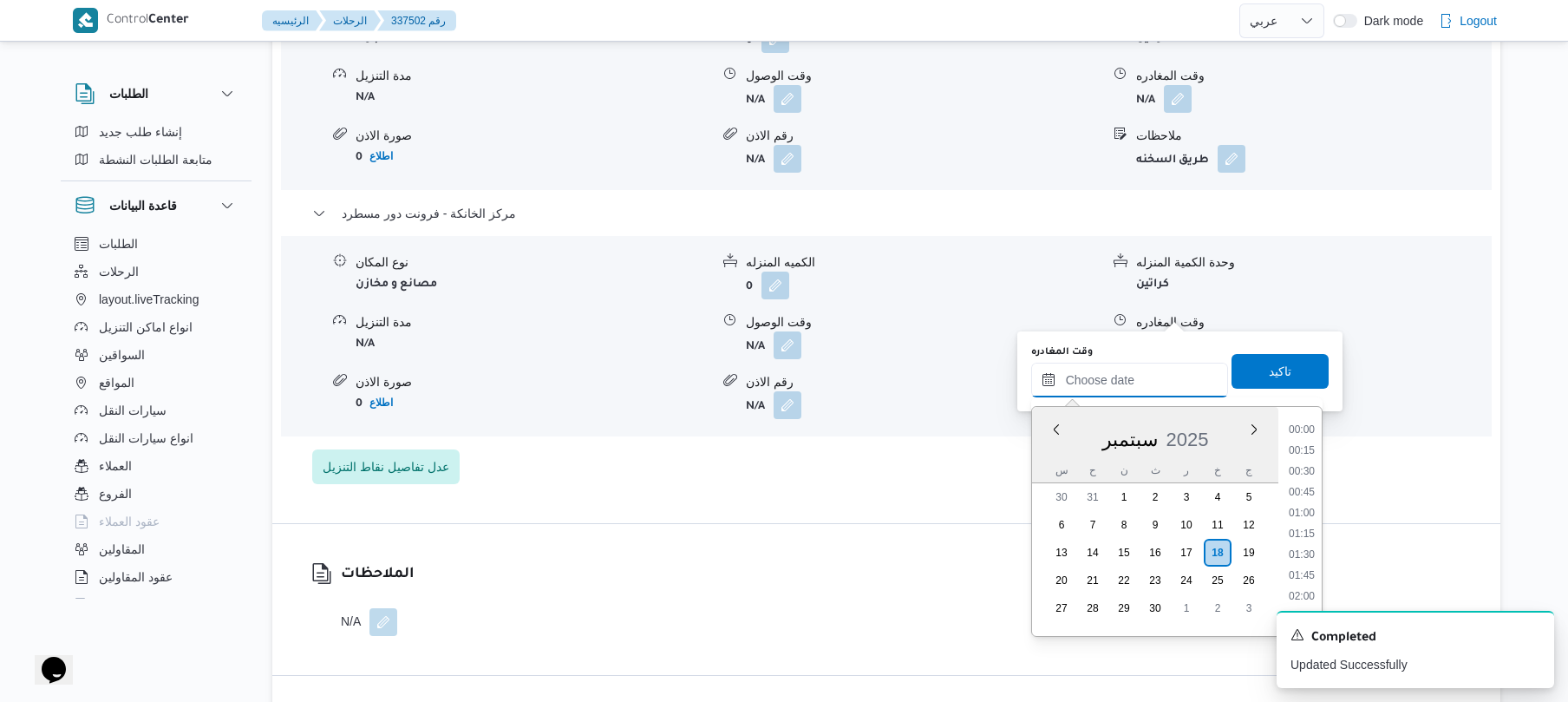
scroll to position [1562, 0]
click at [1310, 494] on li "19:30" at bounding box center [1302, 491] width 40 height 17
type input "١٨/٠٩/٢٠٢٥ ١٩:٣٠"
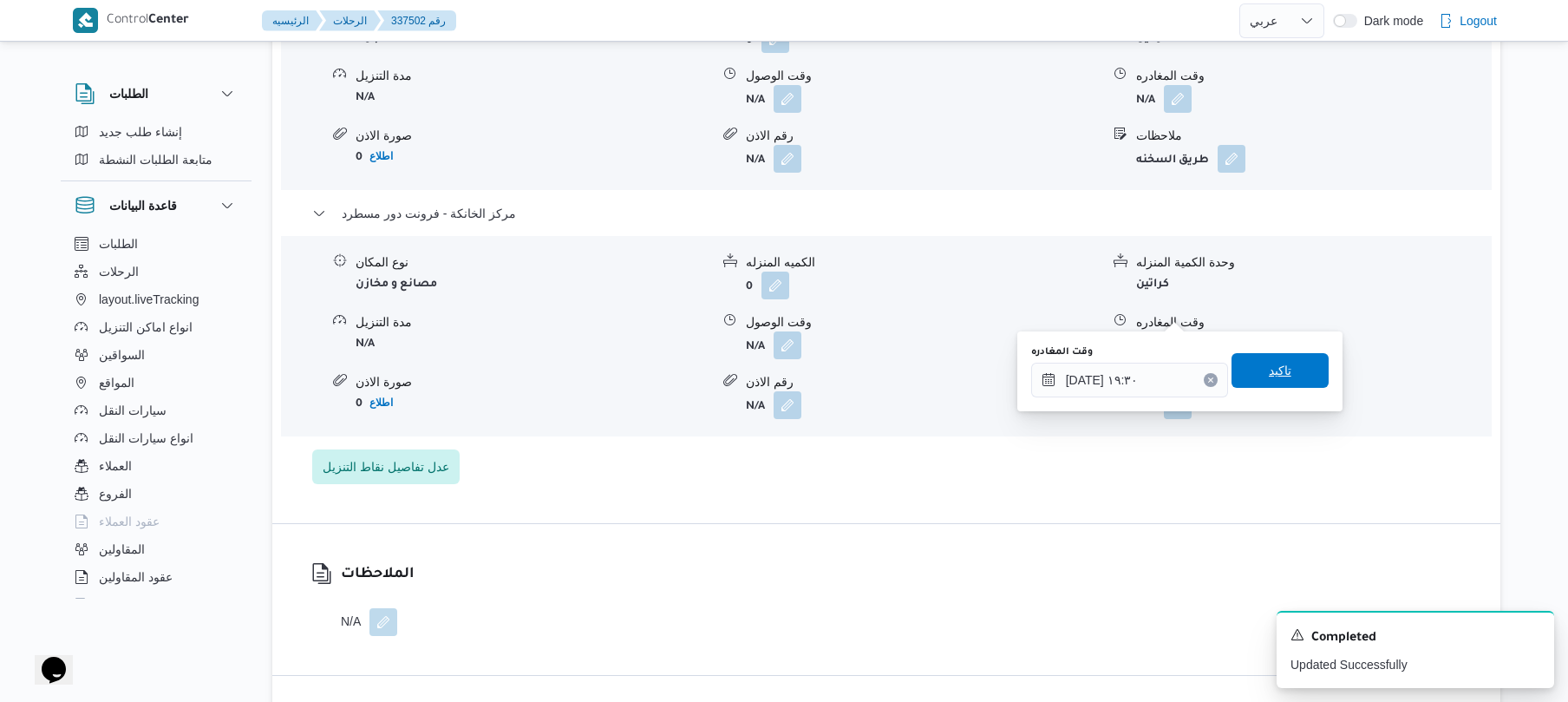
click at [1274, 377] on span "تاكيد" at bounding box center [1281, 370] width 23 height 21
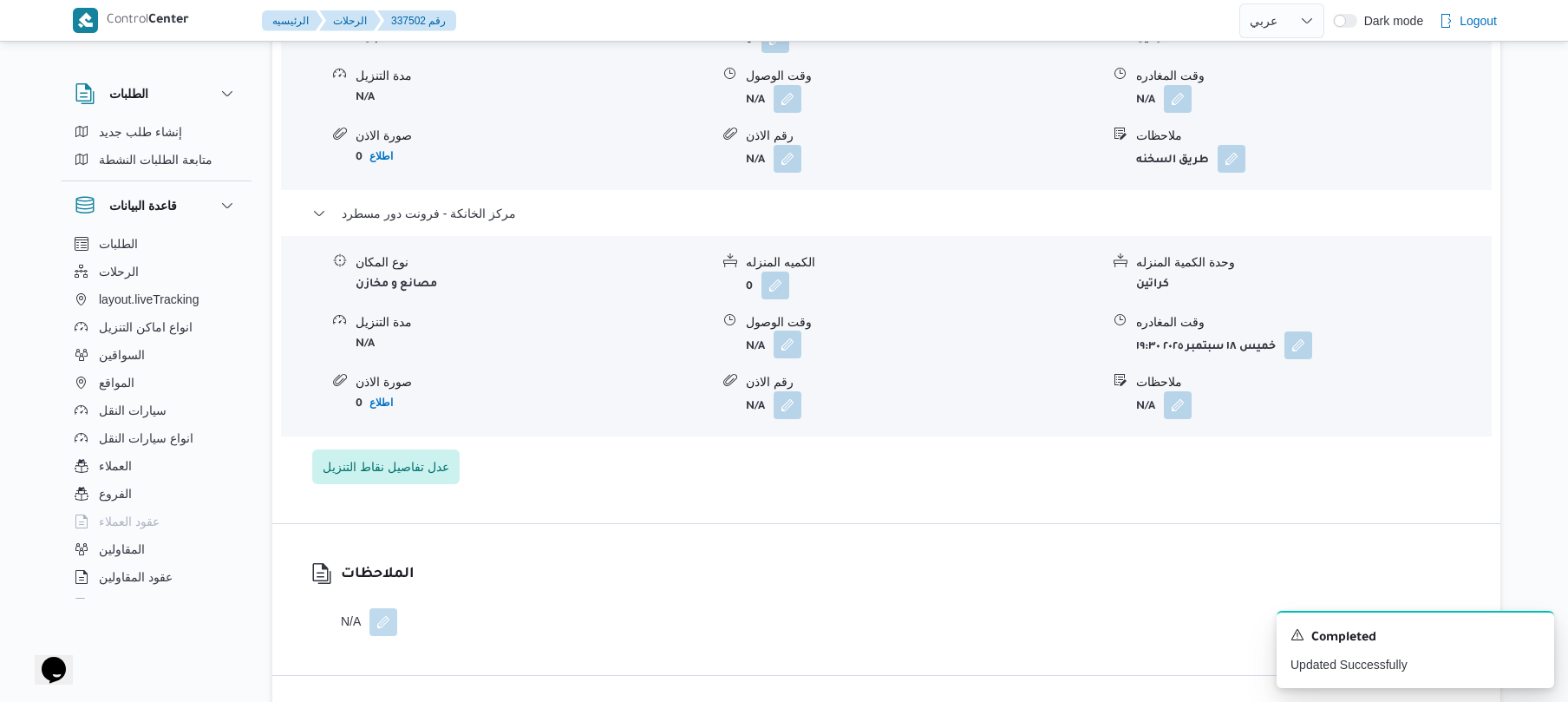
click at [782, 331] on button "button" at bounding box center [787, 344] width 27 height 27
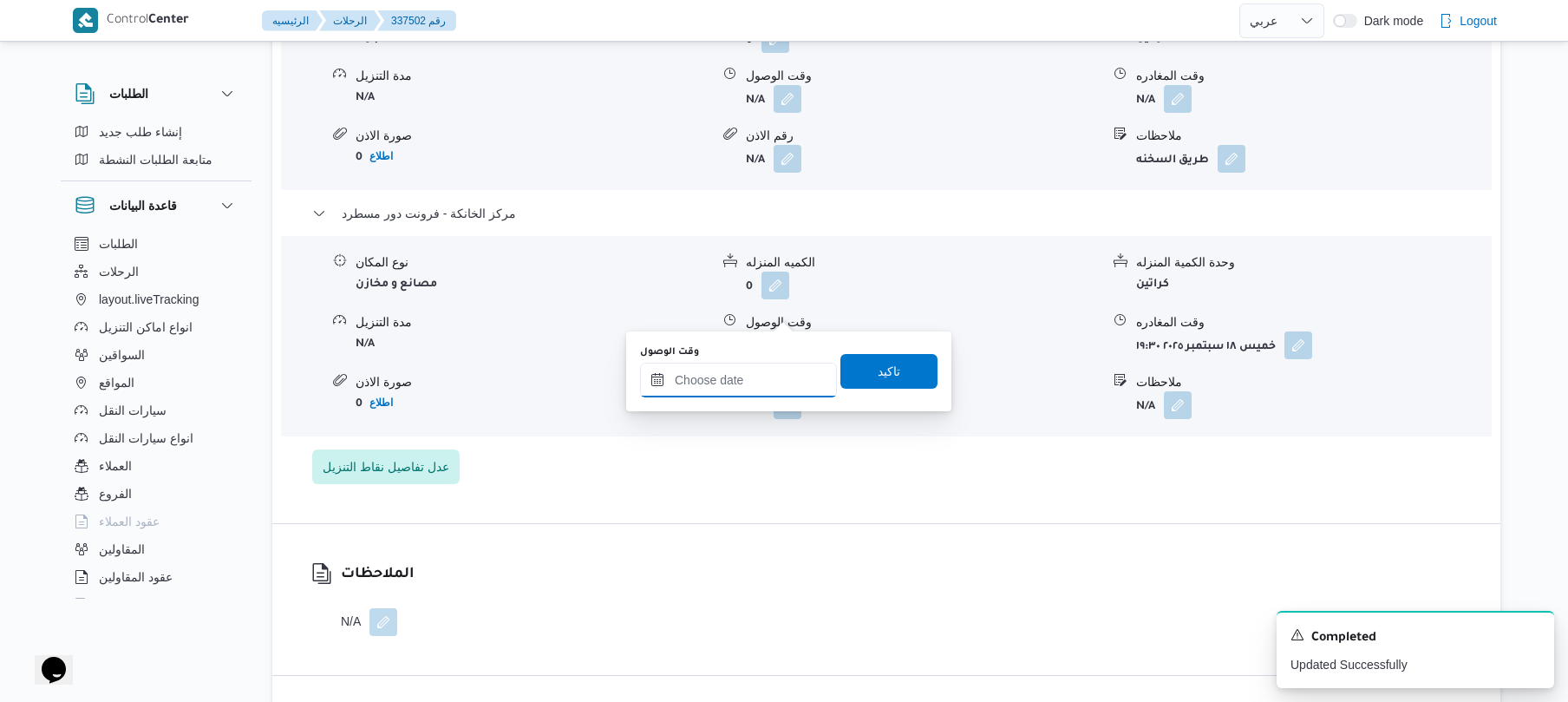
click at [739, 378] on input "وقت الوصول" at bounding box center [738, 380] width 197 height 35
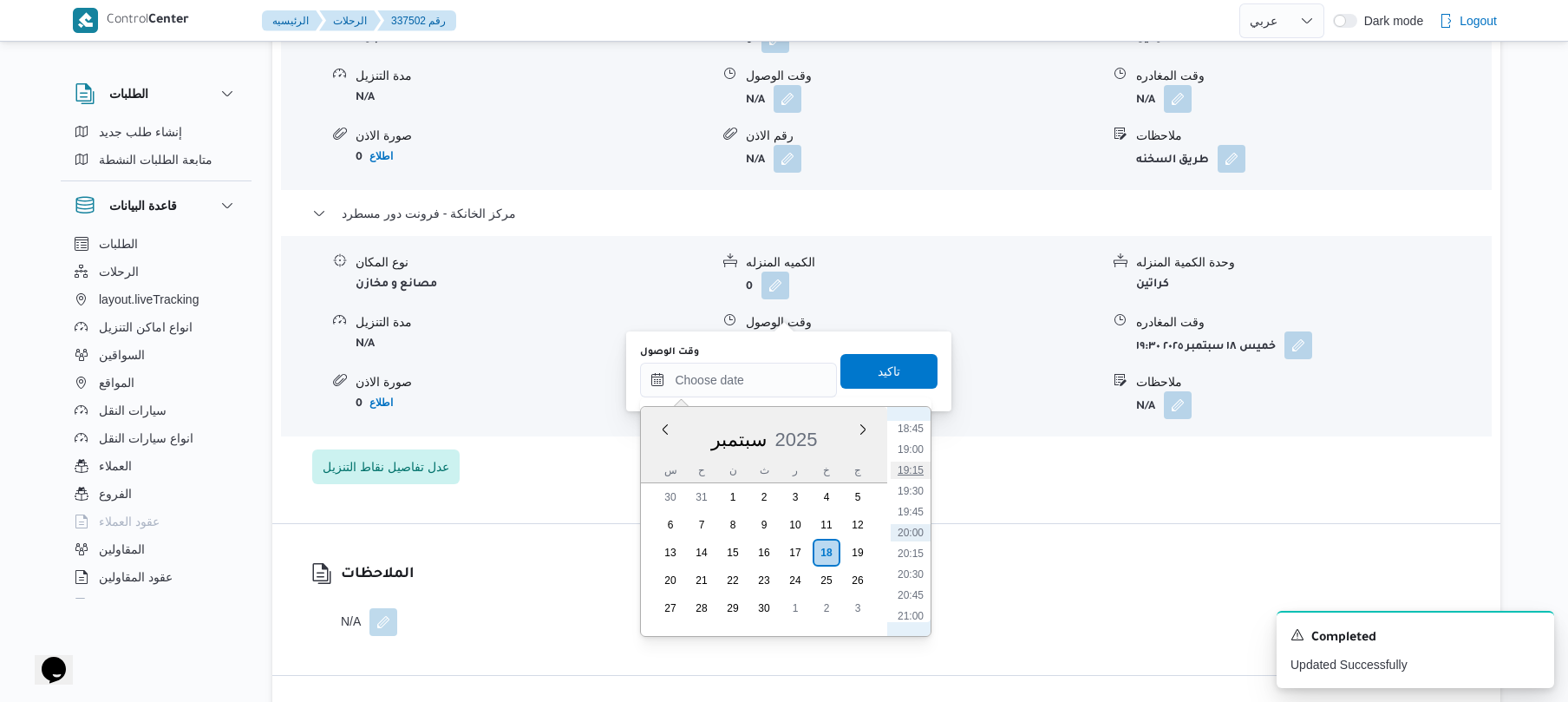
click at [922, 465] on li "19:15" at bounding box center [910, 470] width 40 height 17
type input "١٨/٠٩/٢٠٢٥ ١٩:١٥"
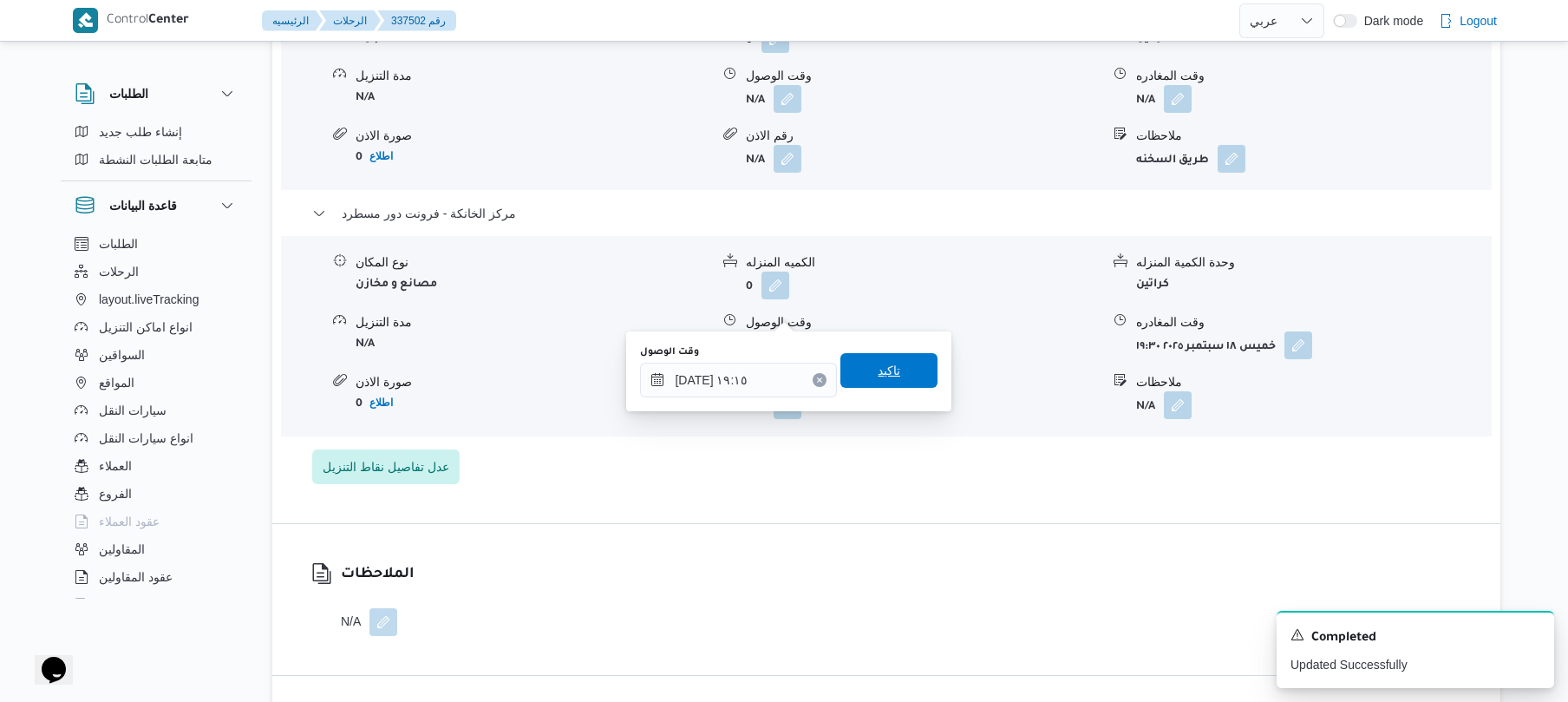
click at [909, 376] on span "تاكيد" at bounding box center [889, 370] width 97 height 35
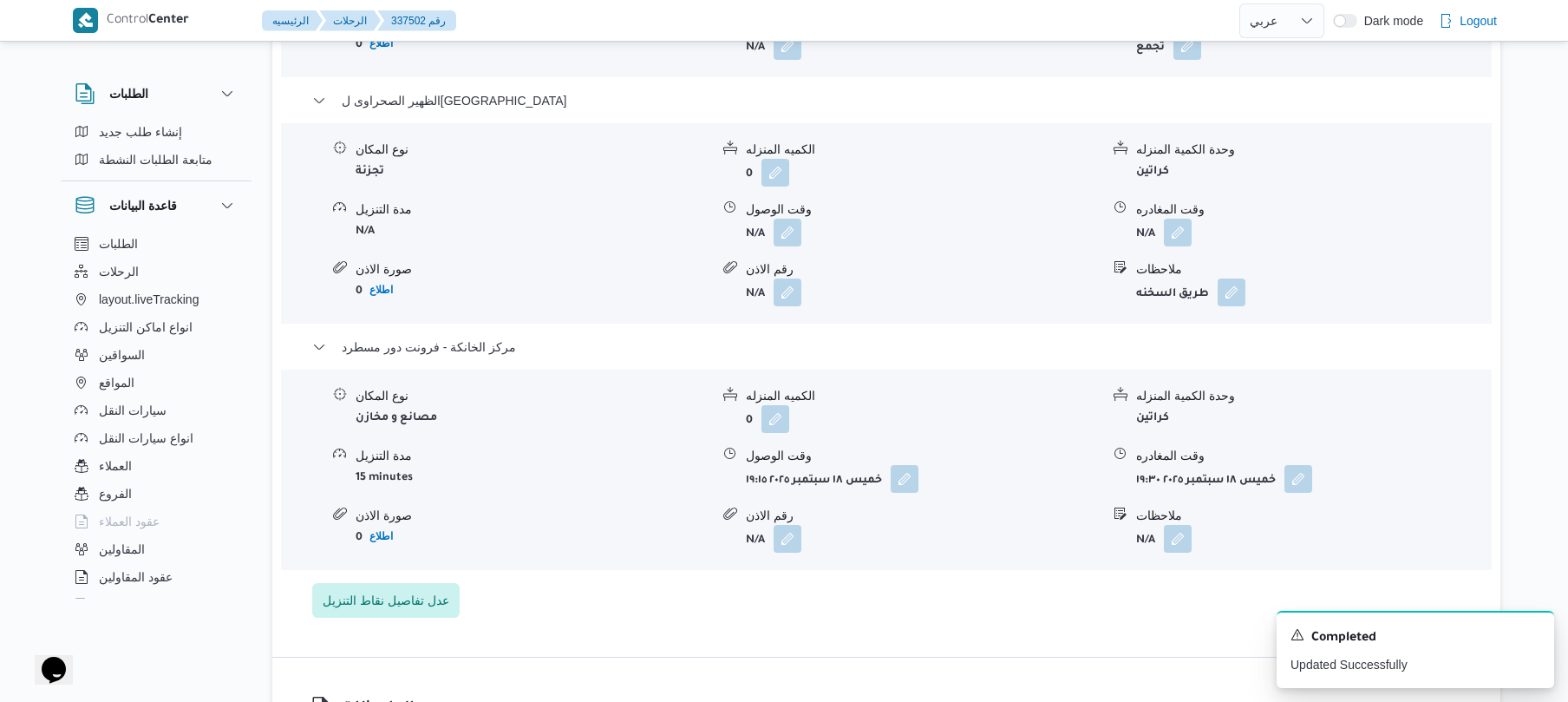
scroll to position [1757, 0]
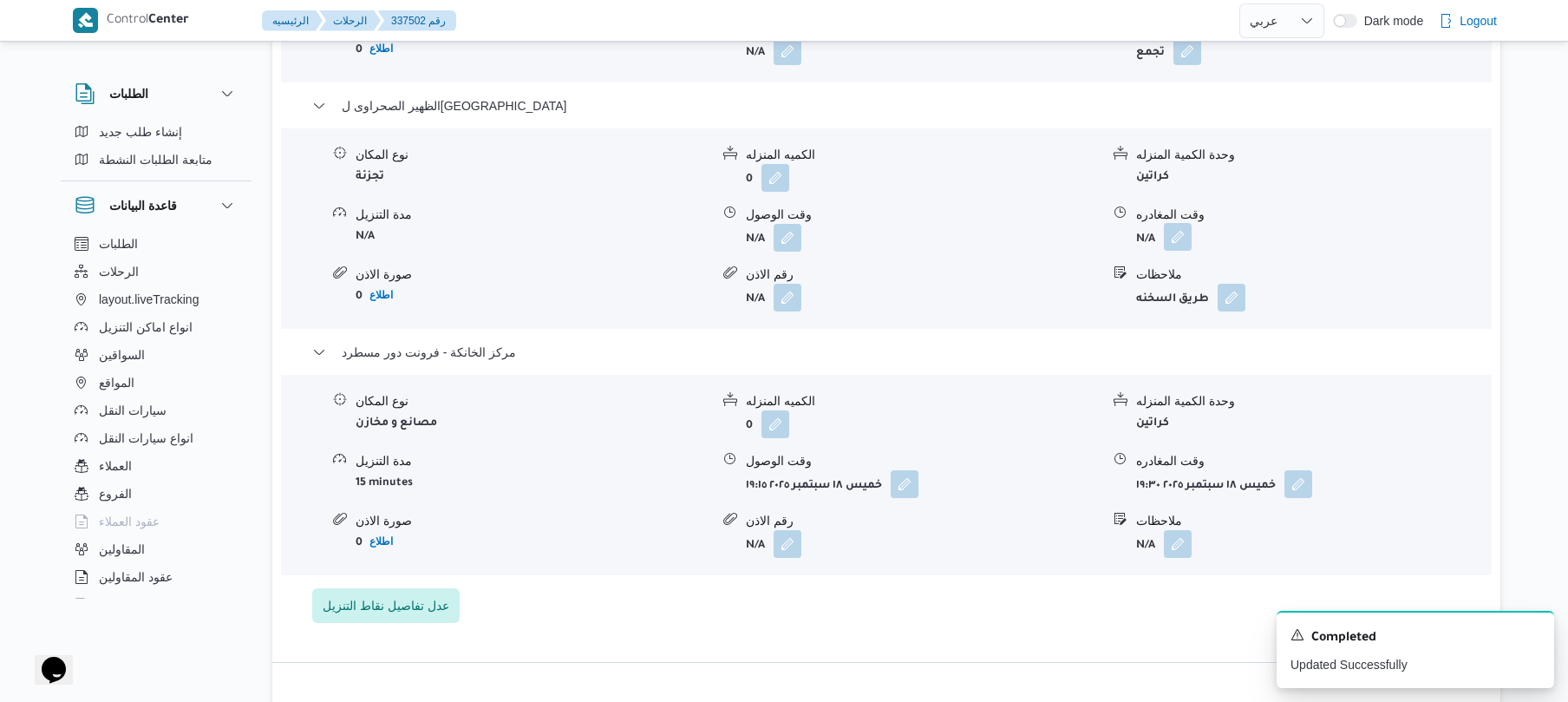
click at [1188, 223] on button "button" at bounding box center [1177, 237] width 27 height 27
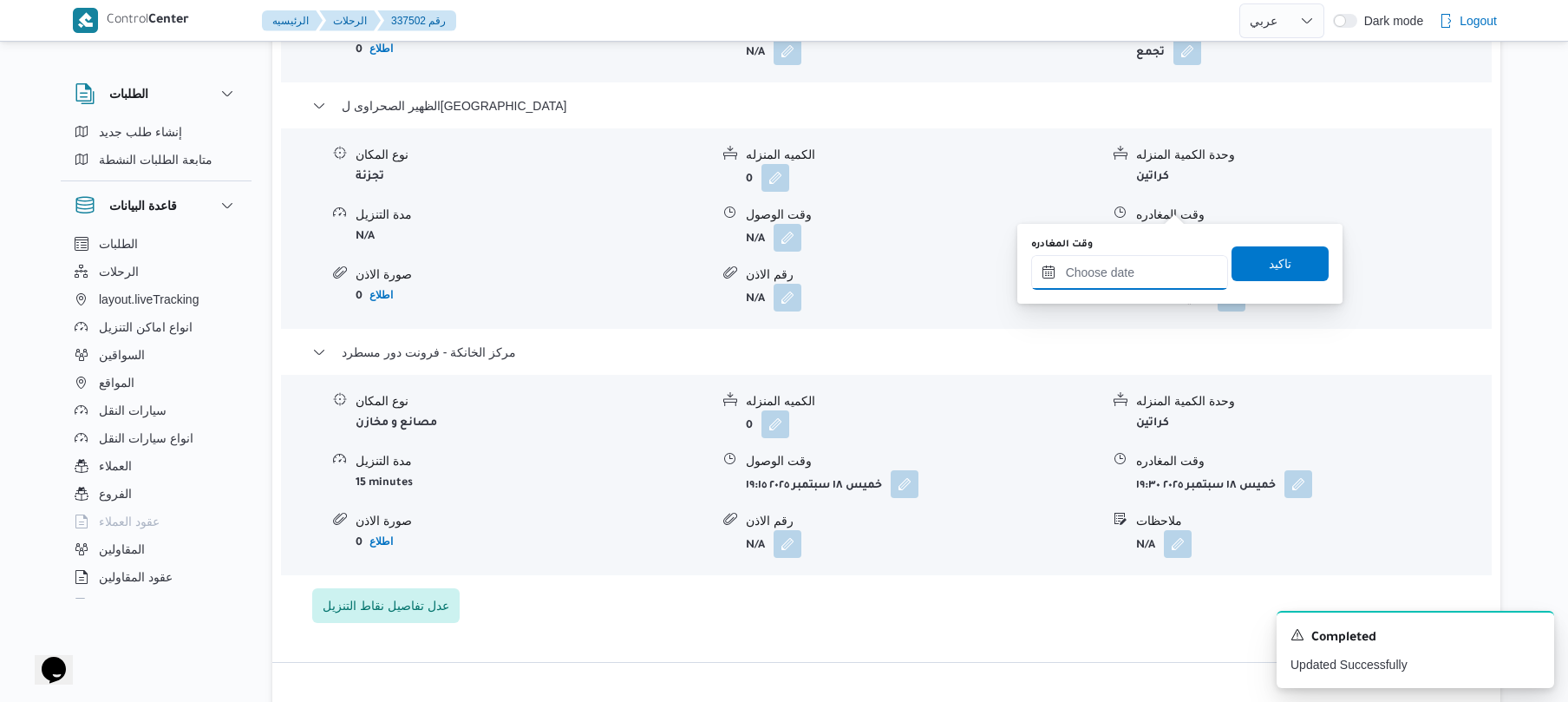
click at [1143, 271] on input "وقت المغادره" at bounding box center [1130, 272] width 197 height 35
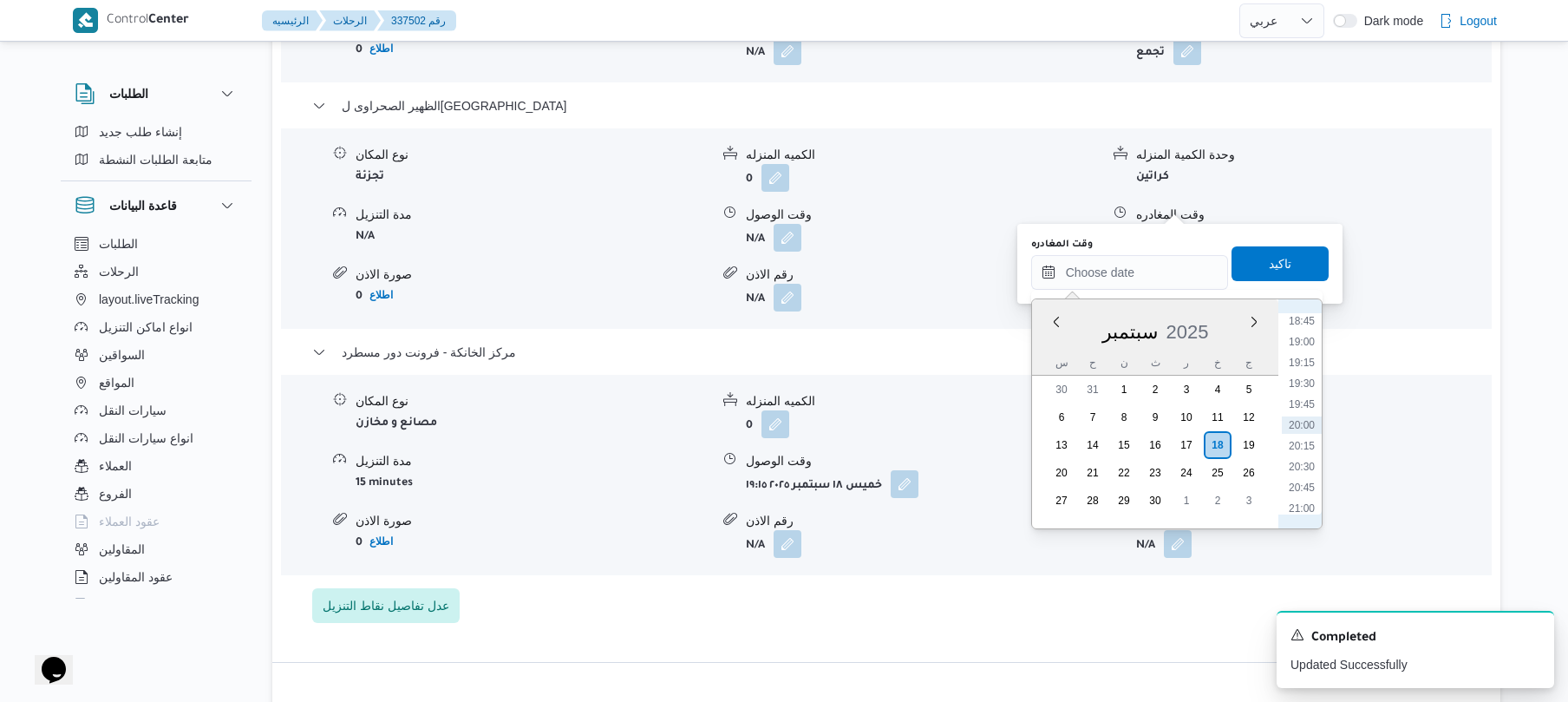
scroll to position [1392, 0]
click at [1304, 444] on li "18:15" at bounding box center [1302, 449] width 40 height 17
type input "١٨/٠٩/٢٠٢٥ ١٨:١٥"
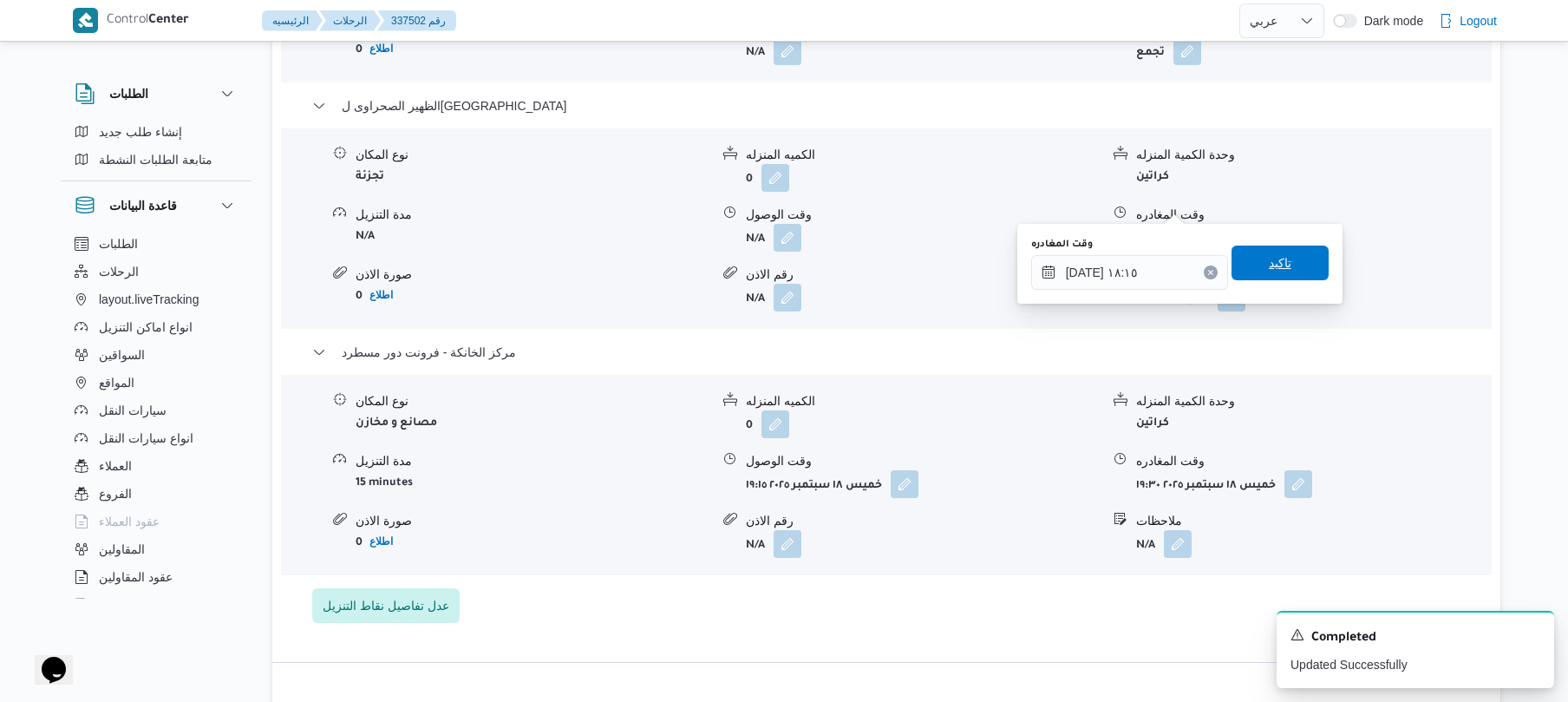
click at [1289, 251] on span "تاكيد" at bounding box center [1280, 263] width 97 height 35
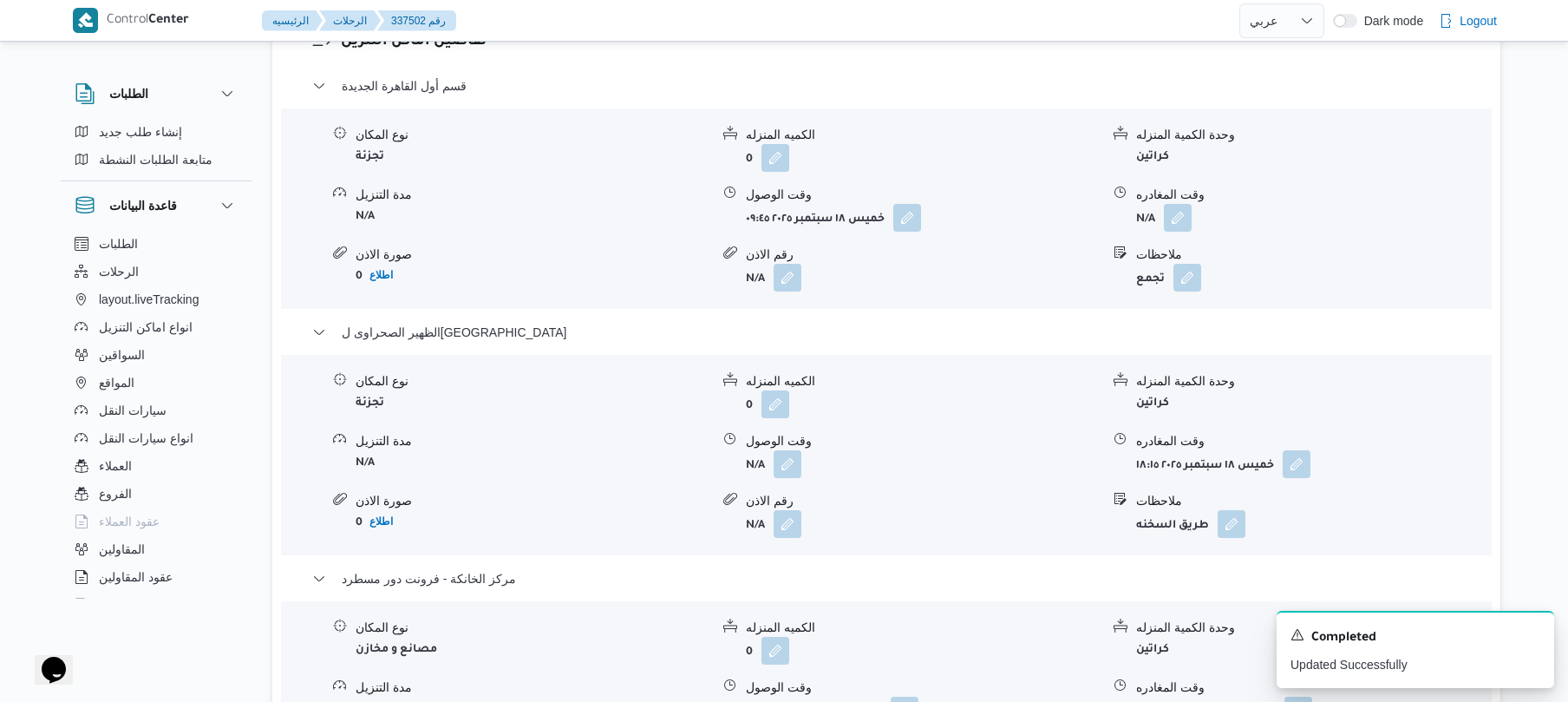
scroll to position [1526, 0]
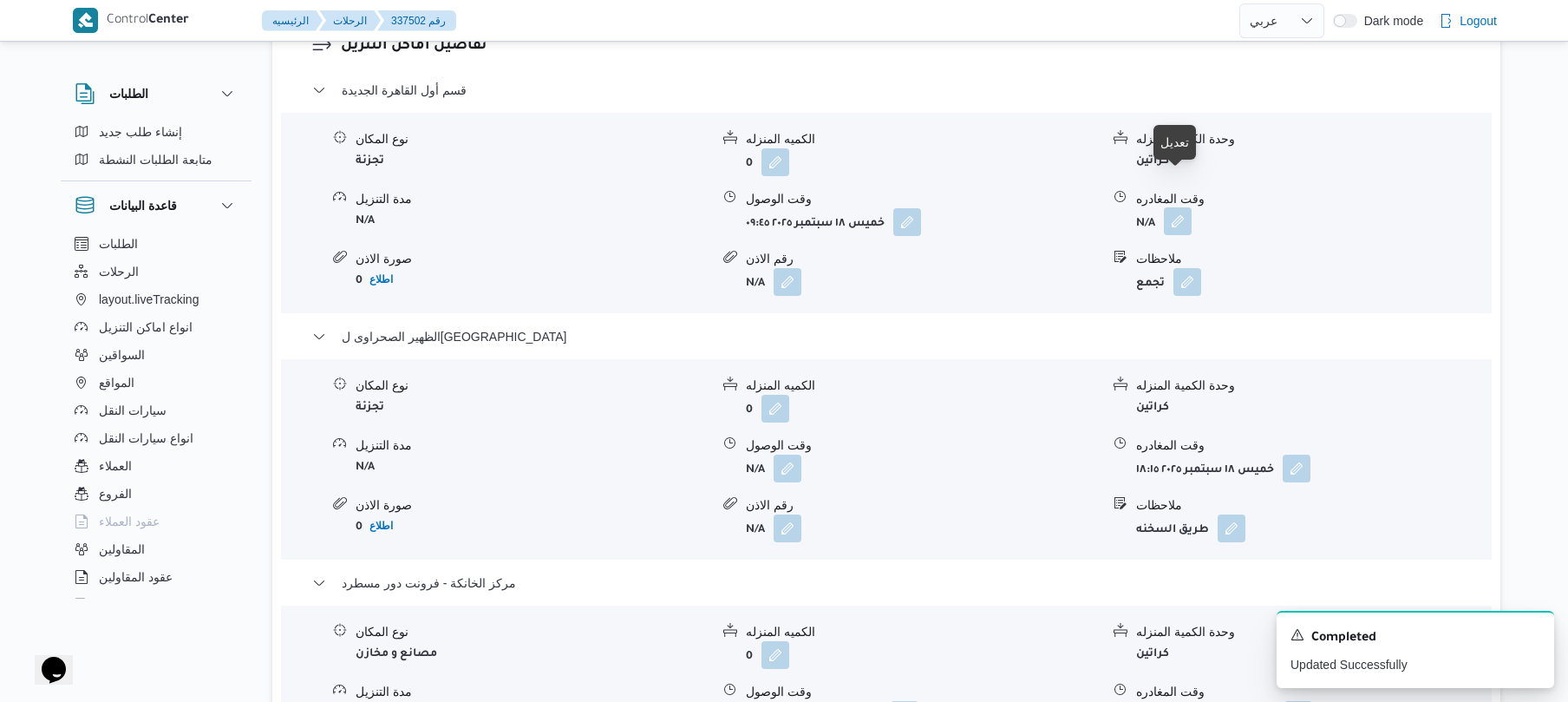
click at [1181, 207] on button "button" at bounding box center [1177, 220] width 27 height 27
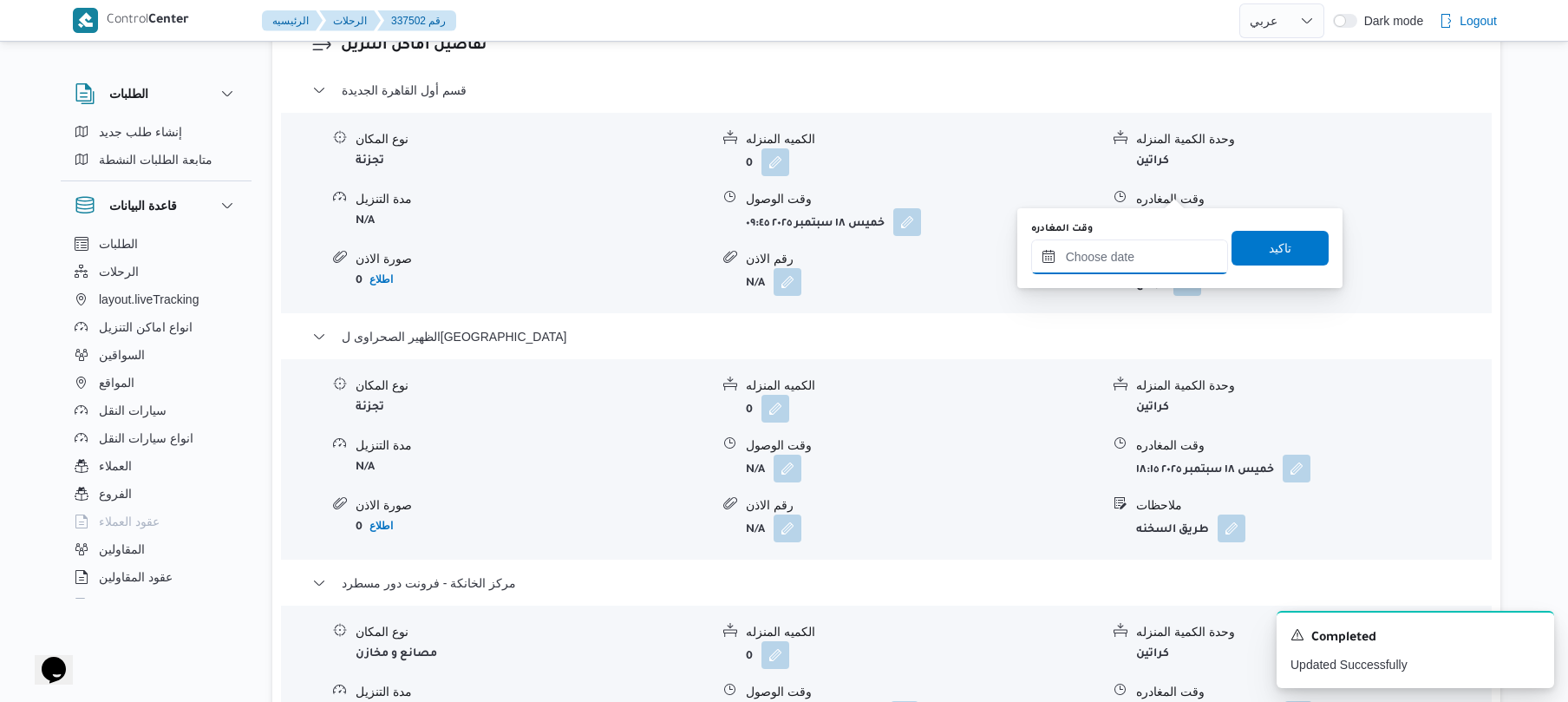
click at [1108, 258] on input "وقت المغادره" at bounding box center [1130, 256] width 197 height 35
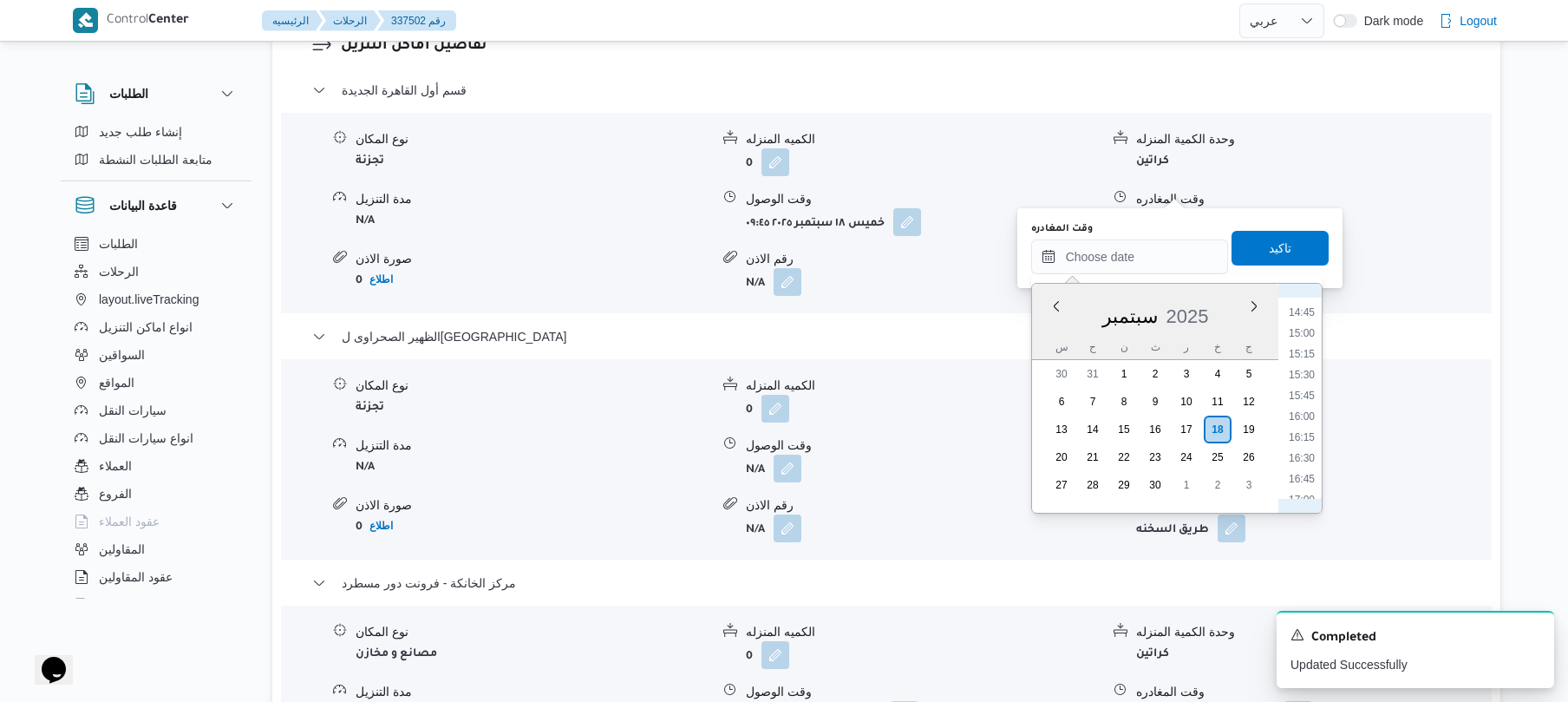
scroll to position [1053, 0]
click at [1308, 332] on li "13:00" at bounding box center [1302, 336] width 40 height 17
type input "١٨/٠٩/٢٠٢٥ ١٣:٠٠"
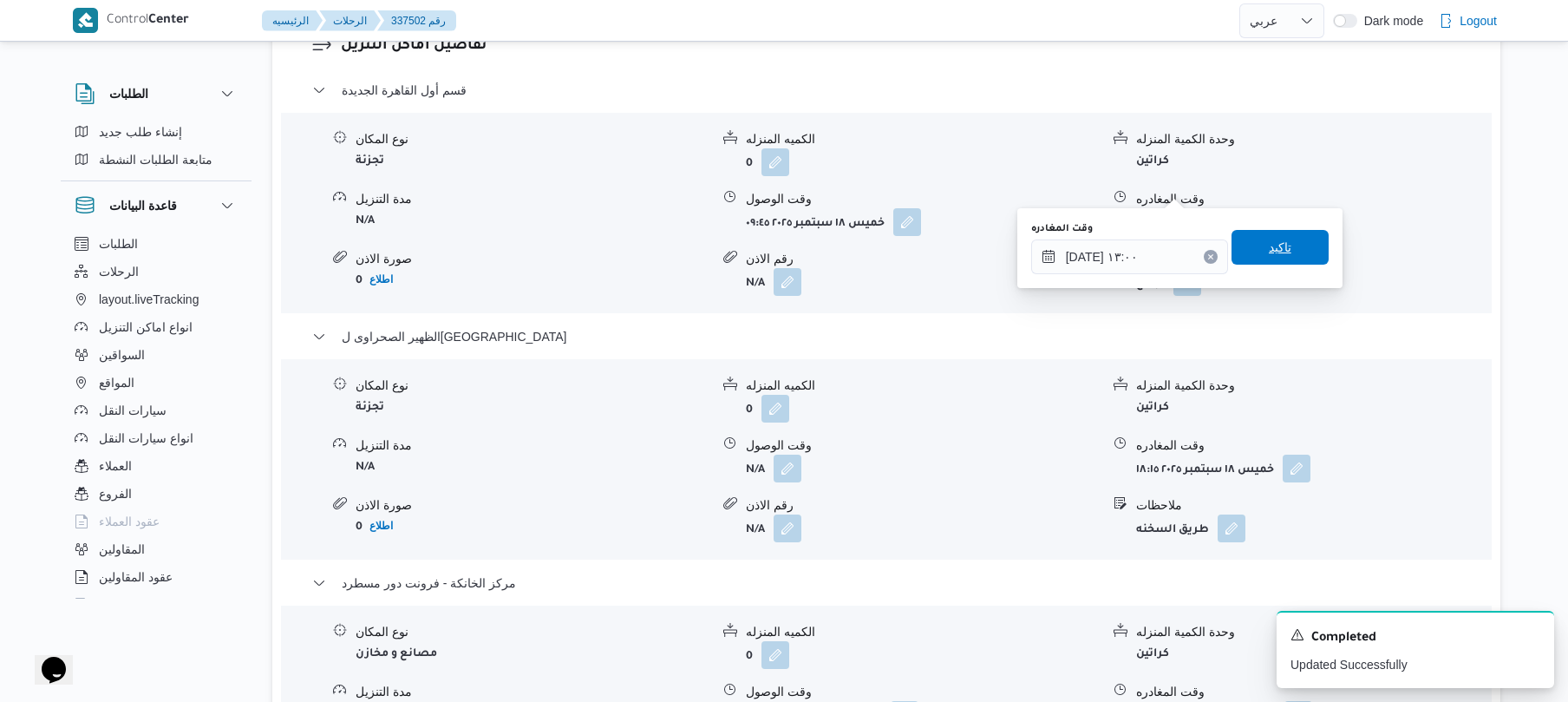
click at [1288, 251] on span "تاكيد" at bounding box center [1280, 247] width 97 height 35
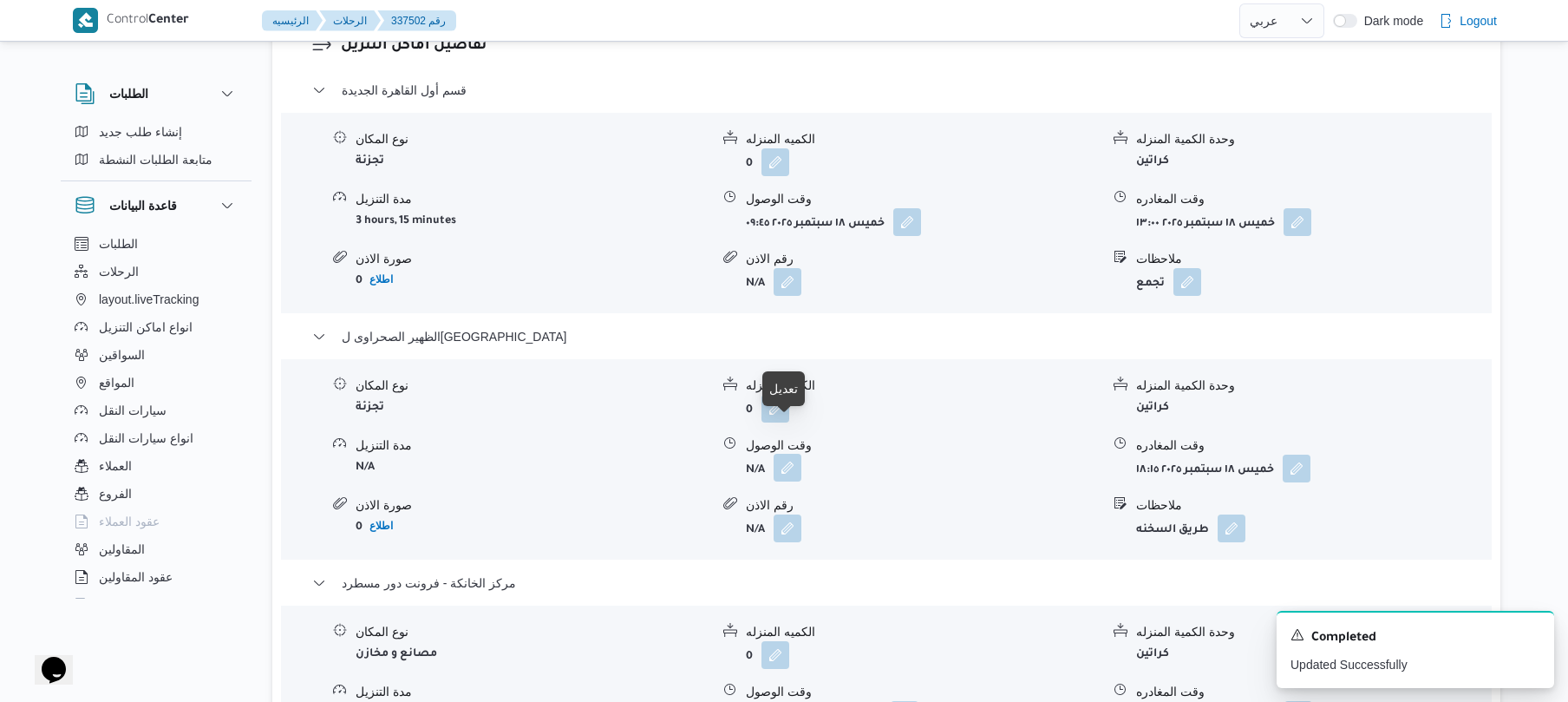
click at [784, 453] on button "button" at bounding box center [787, 466] width 27 height 27
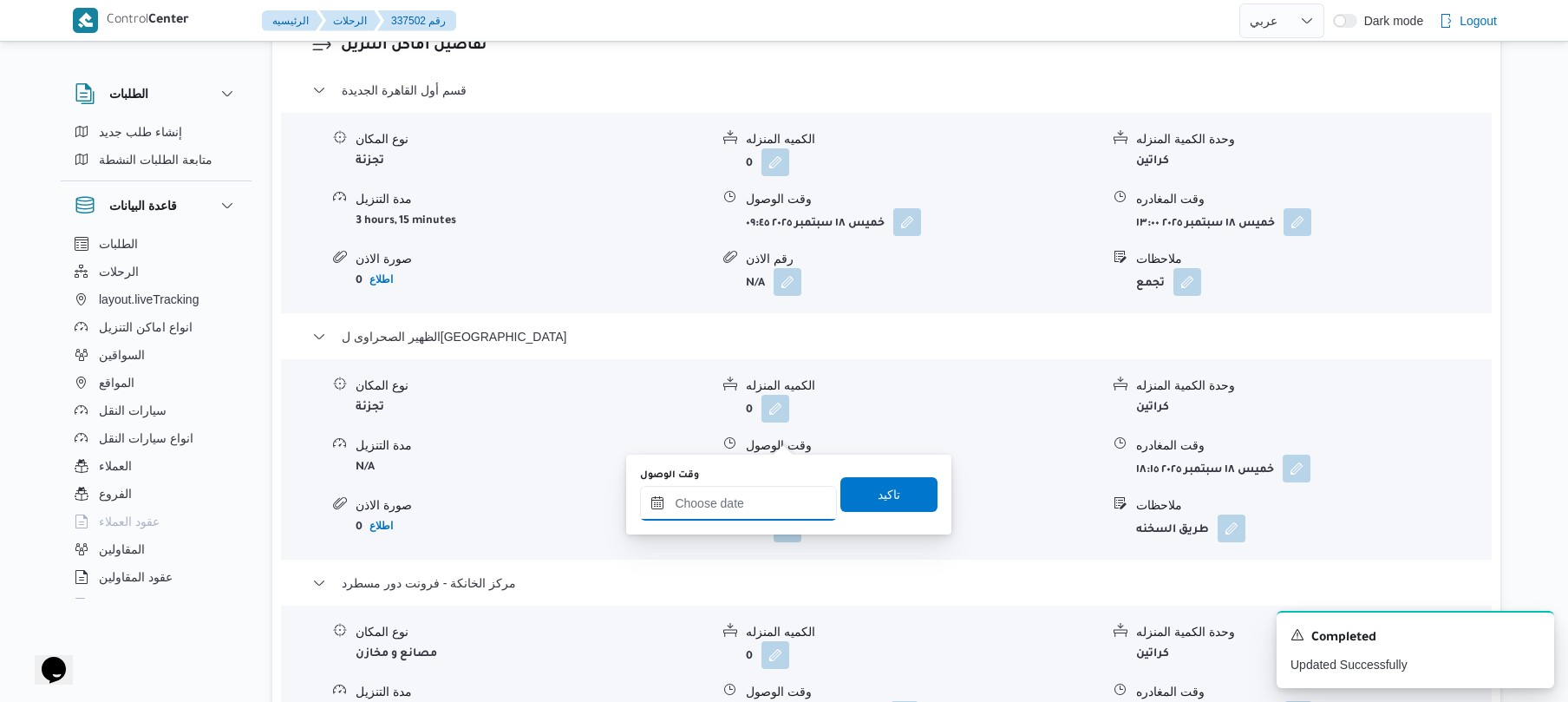
click at [792, 518] on input "وقت الوصول" at bounding box center [738, 503] width 197 height 35
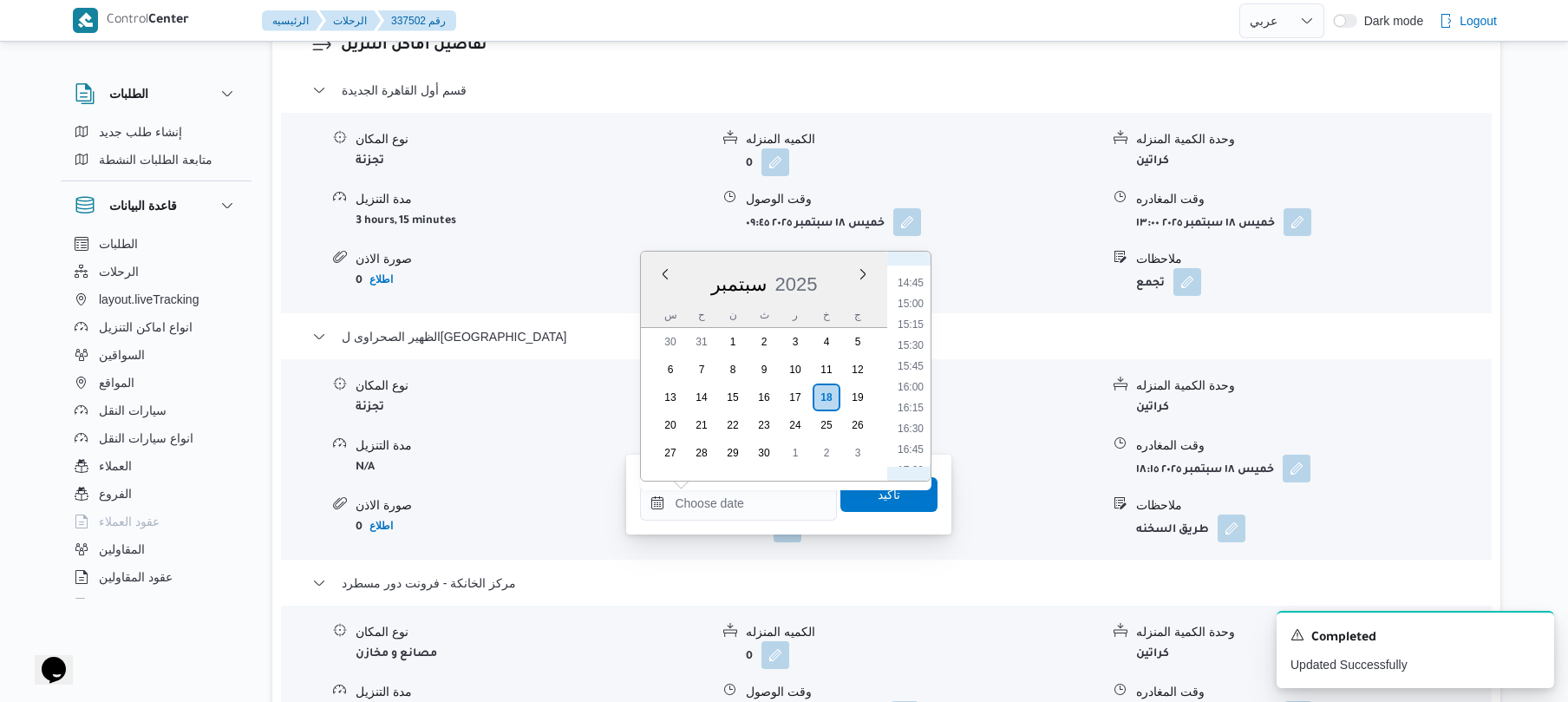
scroll to position [1049, 0]
click at [921, 390] on li "14:00" at bounding box center [910, 391] width 40 height 17
type input "١٨/٠٩/٢٠٢٥ ١٤:٠٠"
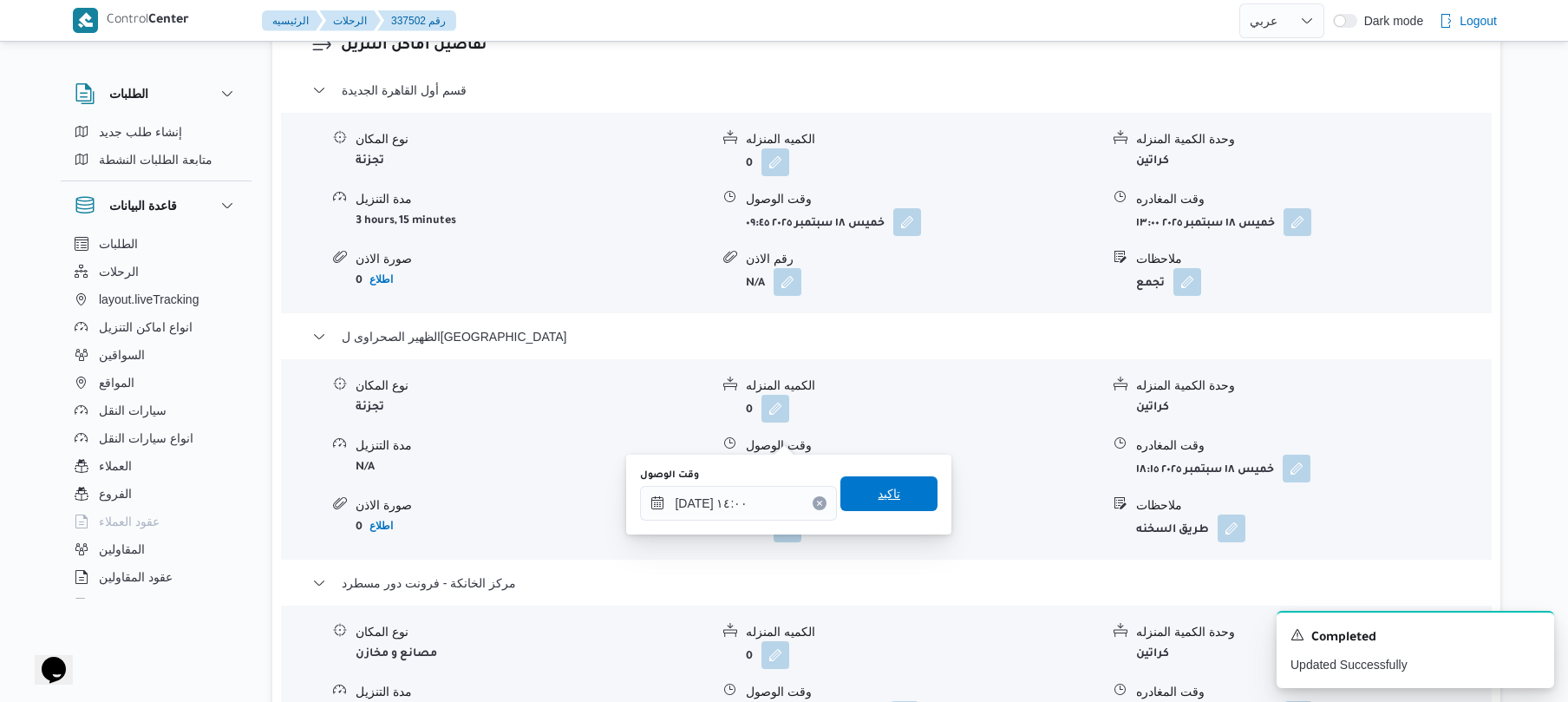
click at [883, 491] on span "تاكيد" at bounding box center [890, 494] width 23 height 21
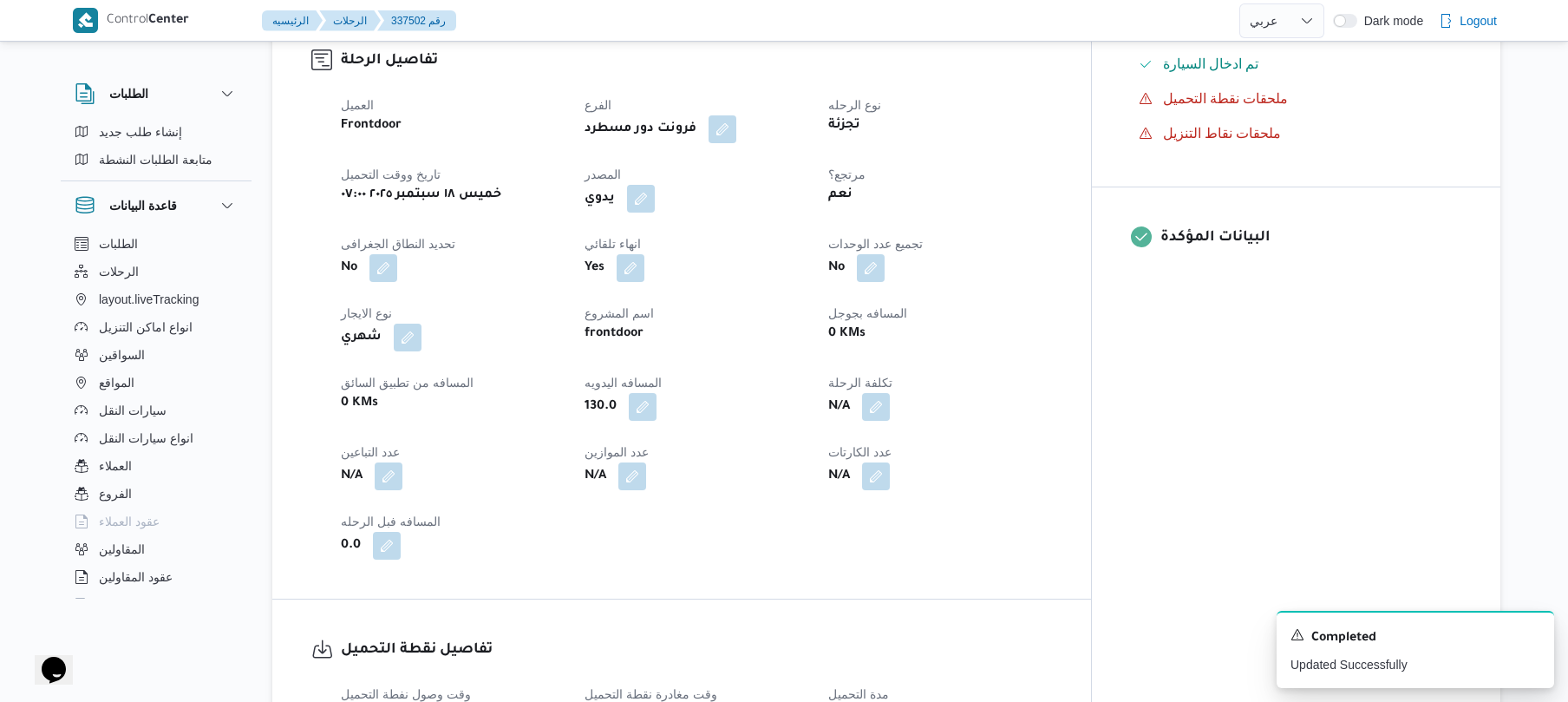
scroll to position [601, 0]
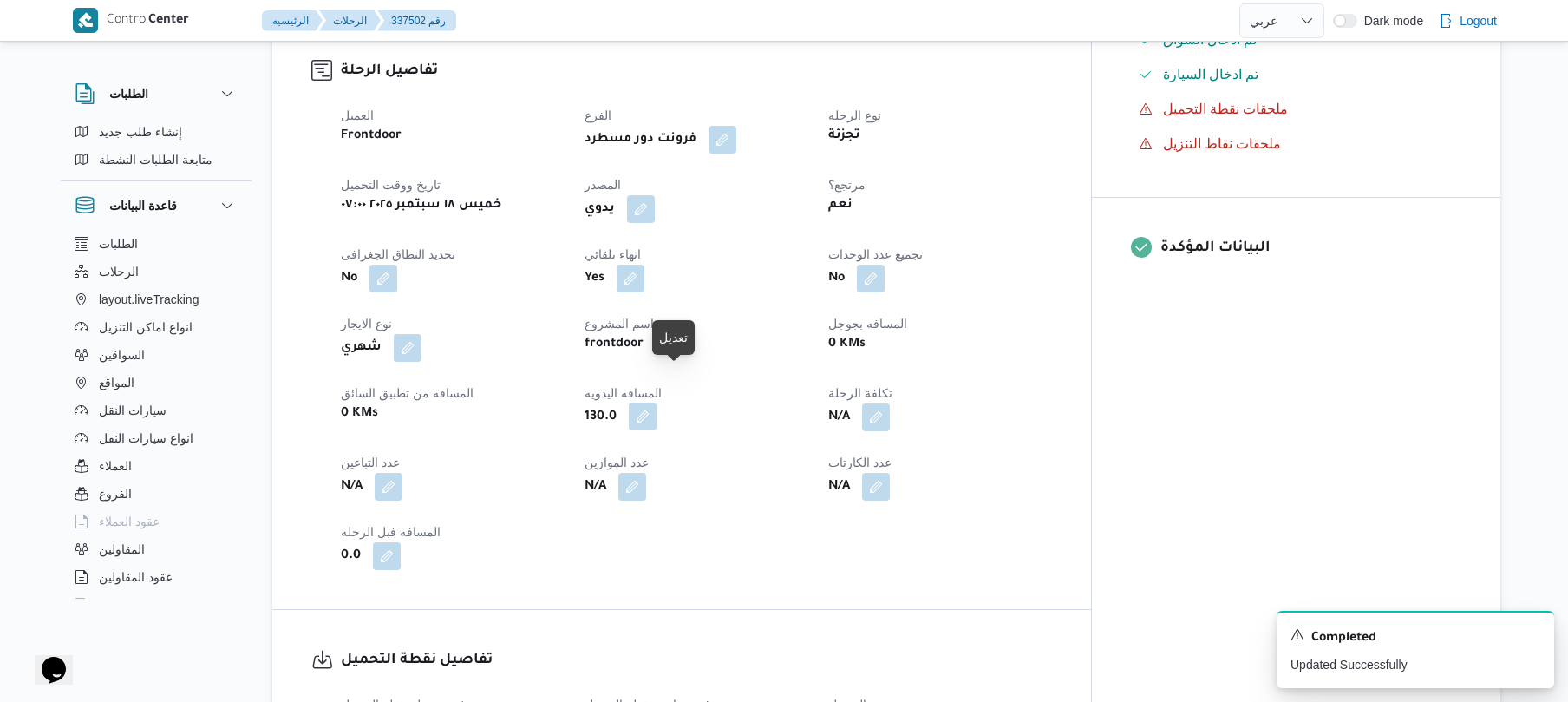
click at [657, 402] on button "button" at bounding box center [642, 416] width 27 height 27
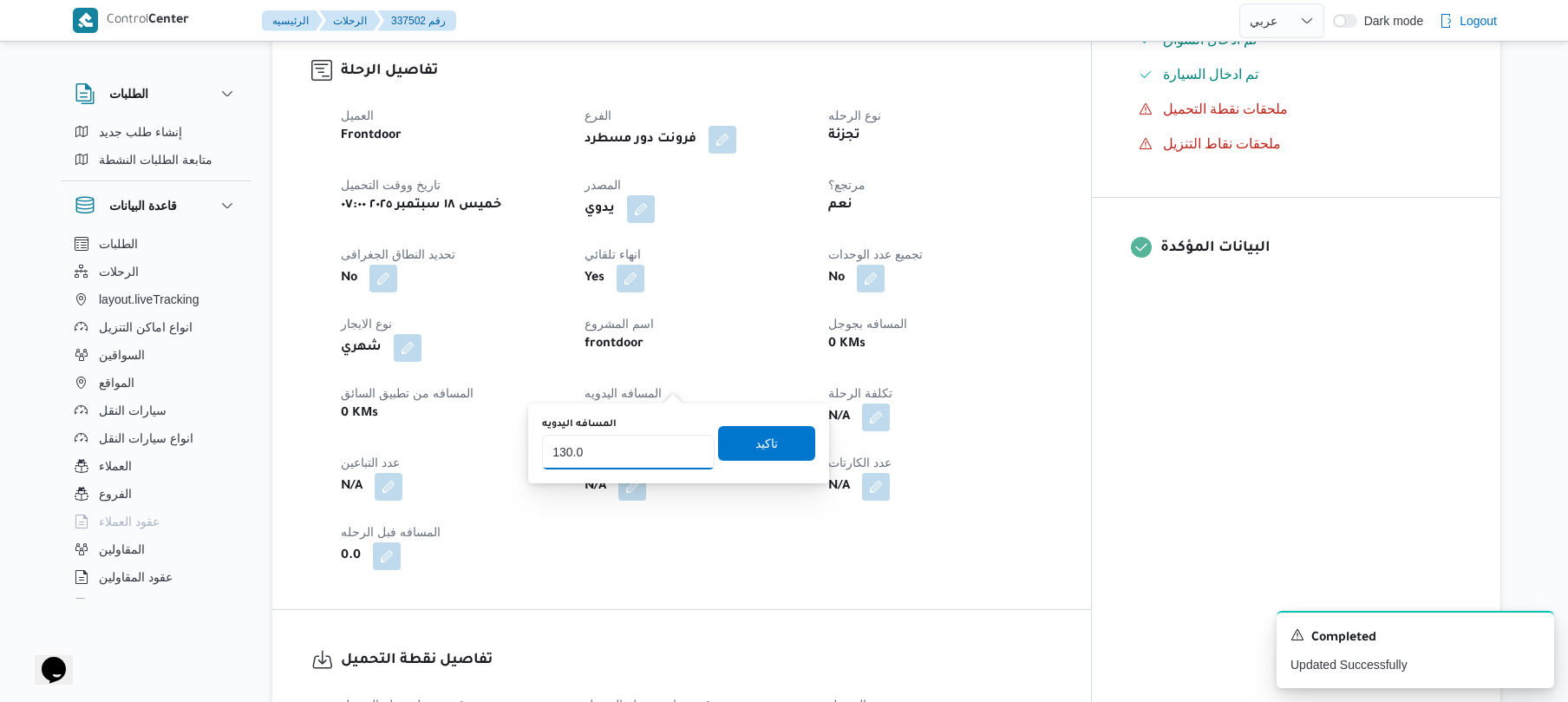
click at [647, 459] on input "130.0" at bounding box center [628, 451] width 172 height 35
type input "1"
type input "160"
click at [756, 442] on span "تاكيد" at bounding box center [767, 442] width 23 height 21
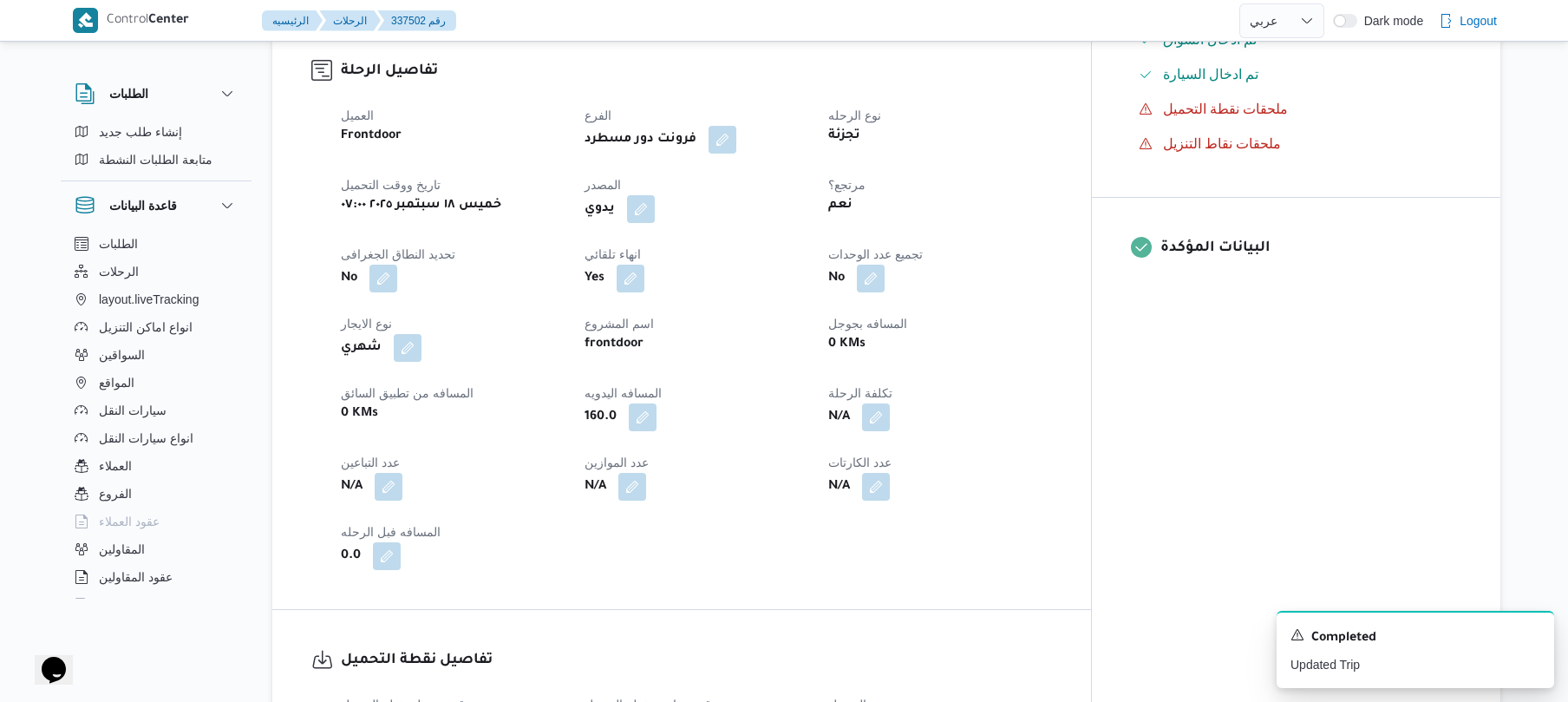
scroll to position [0, 0]
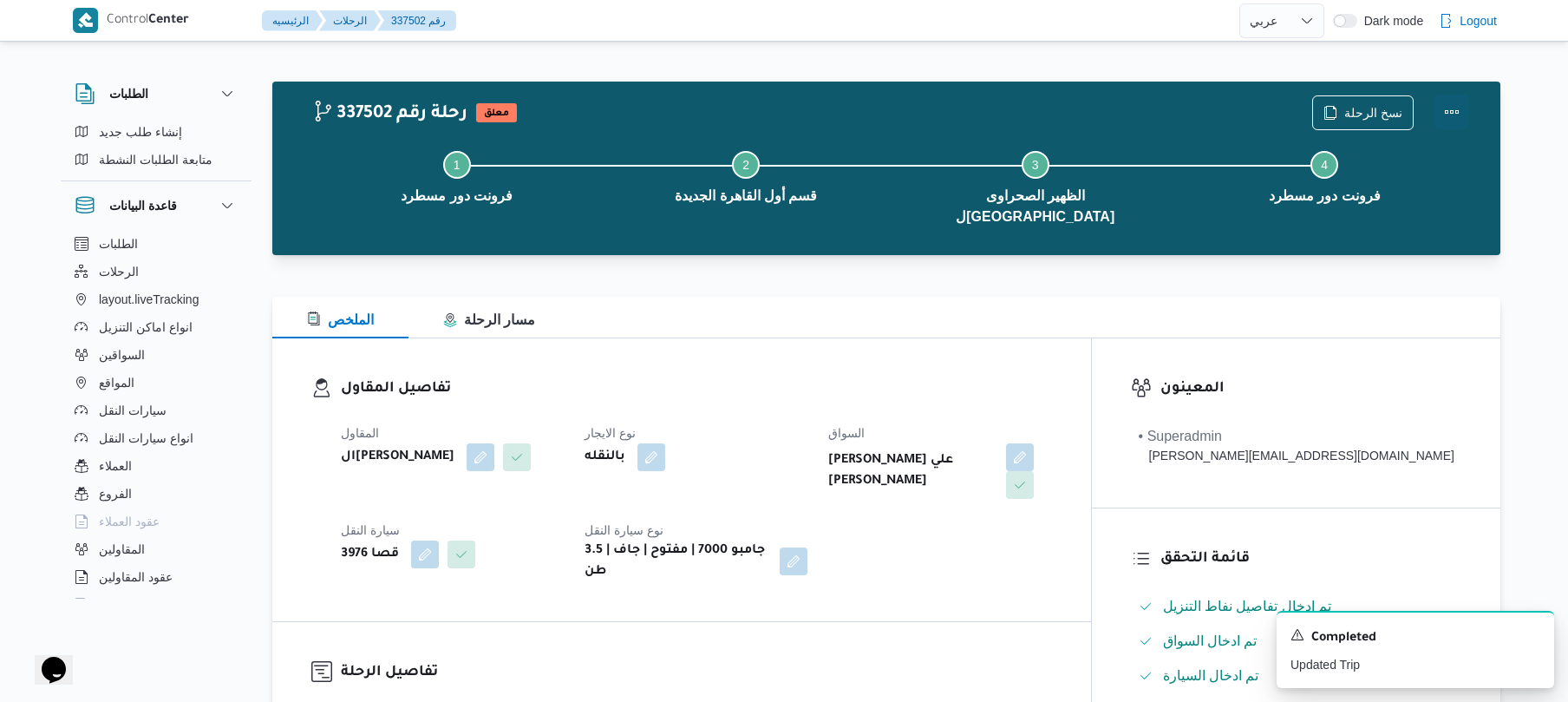
click at [1459, 106] on button "Actions" at bounding box center [1452, 111] width 35 height 35
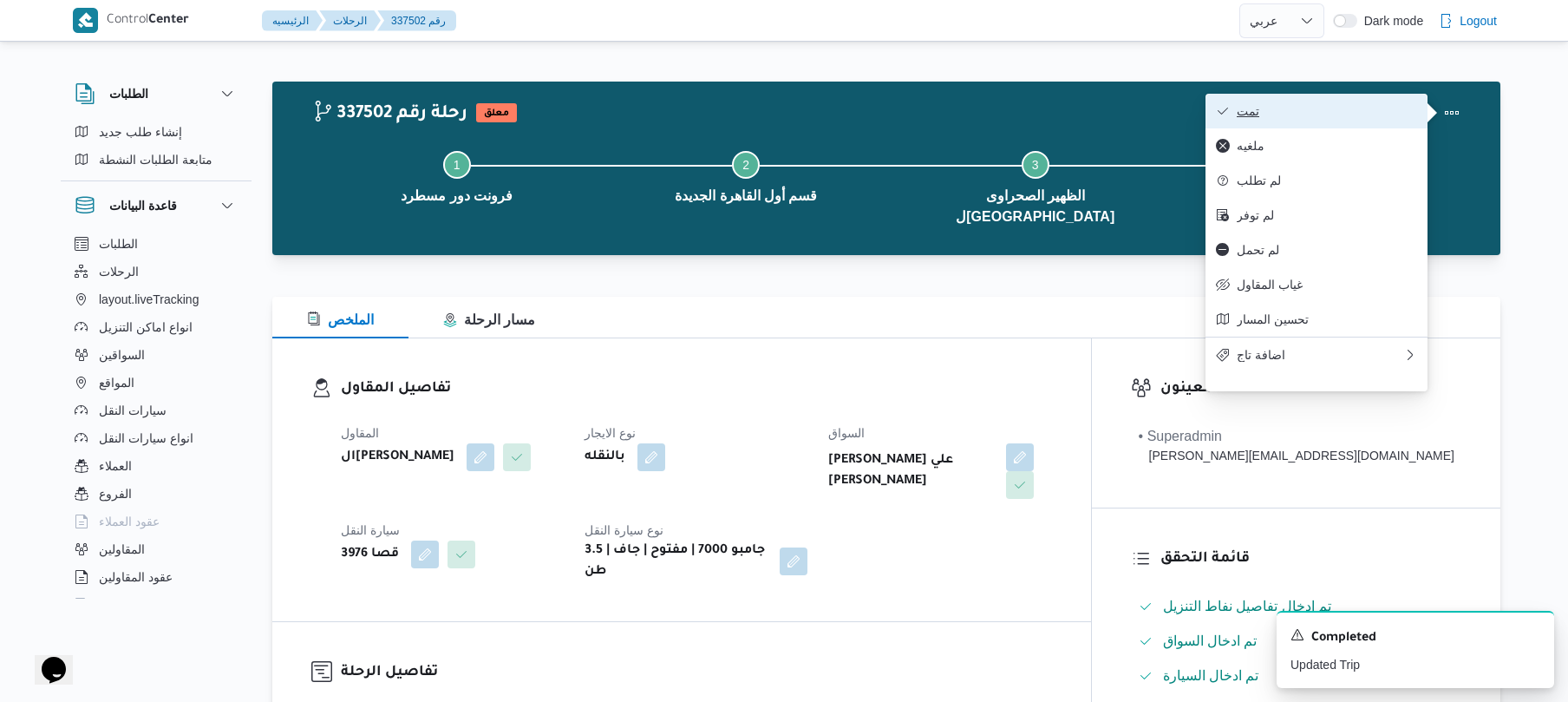
click at [1326, 105] on span "تمت" at bounding box center [1327, 110] width 180 height 14
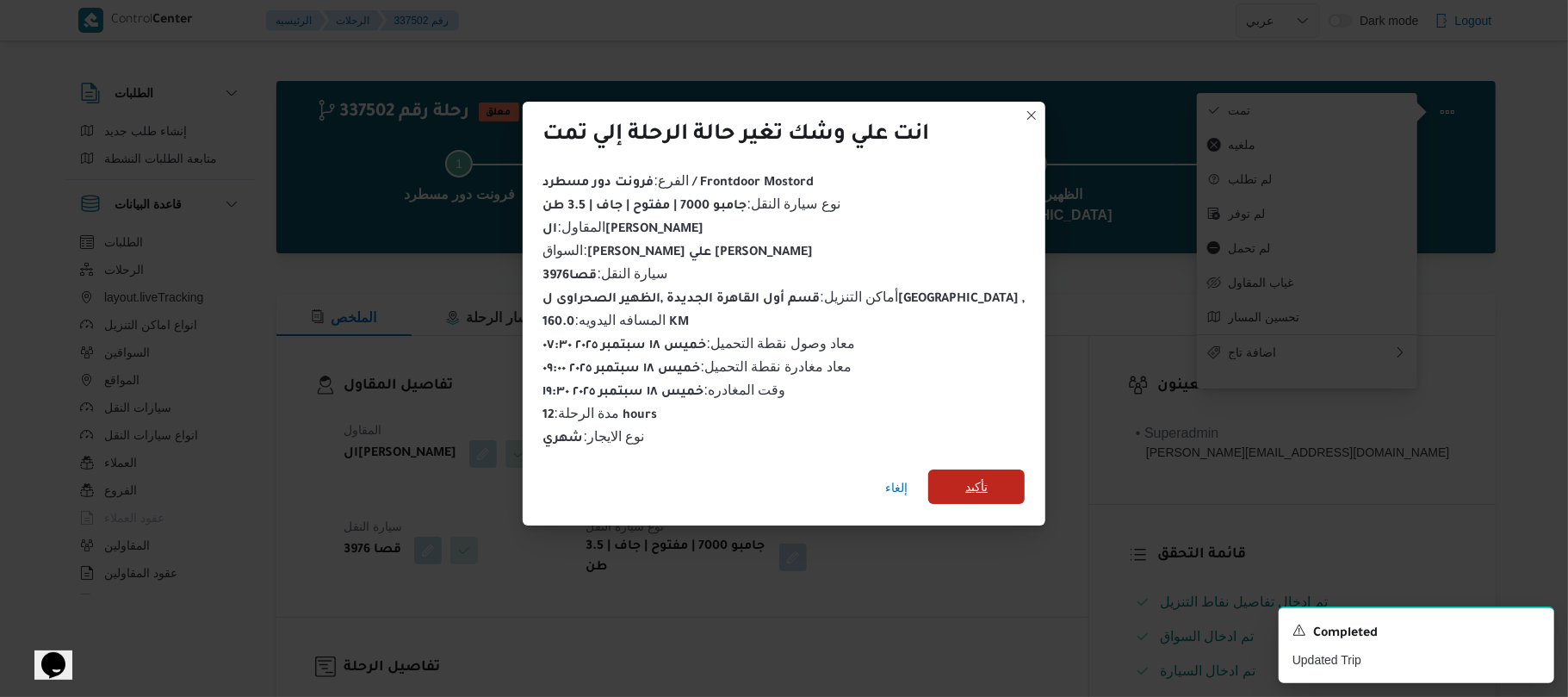
click at [994, 477] on span "تأكيد" at bounding box center [976, 486] width 96 height 35
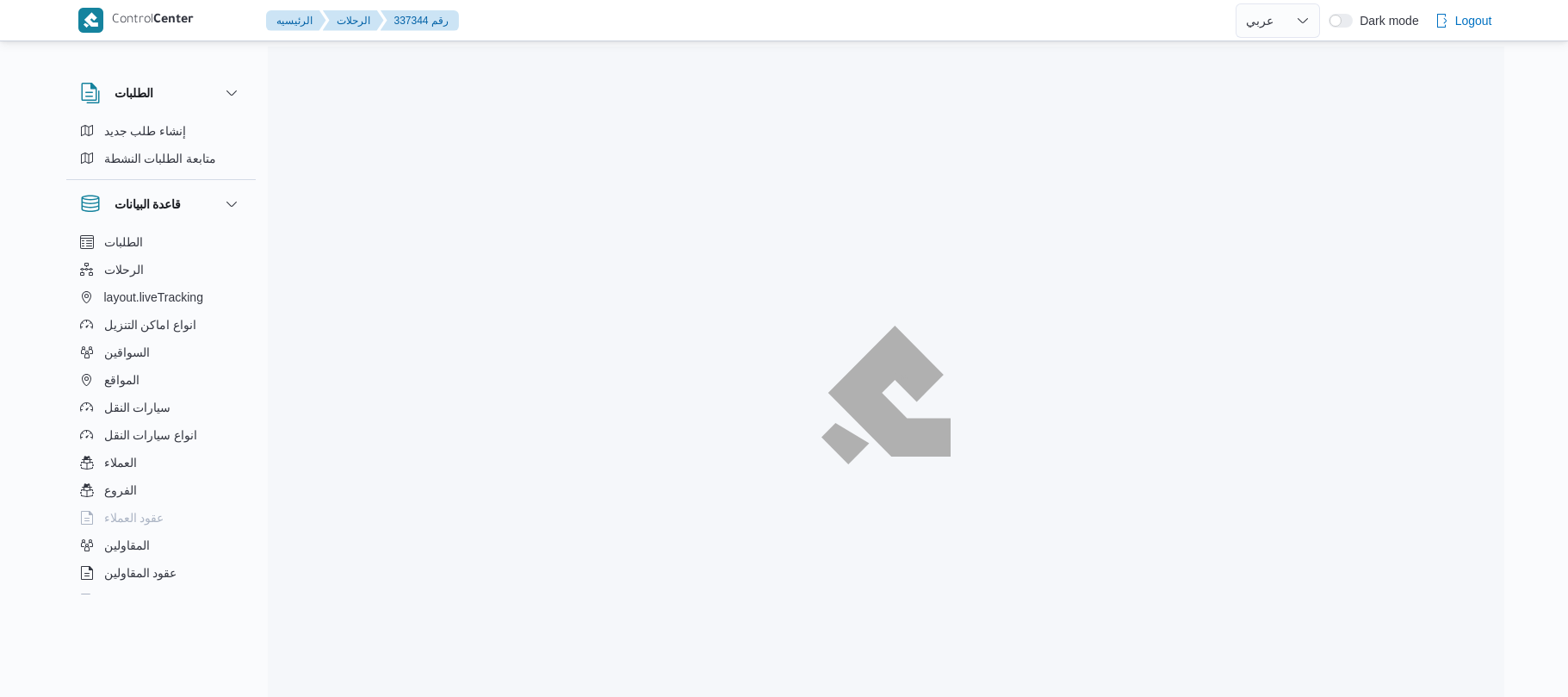
select select "ar"
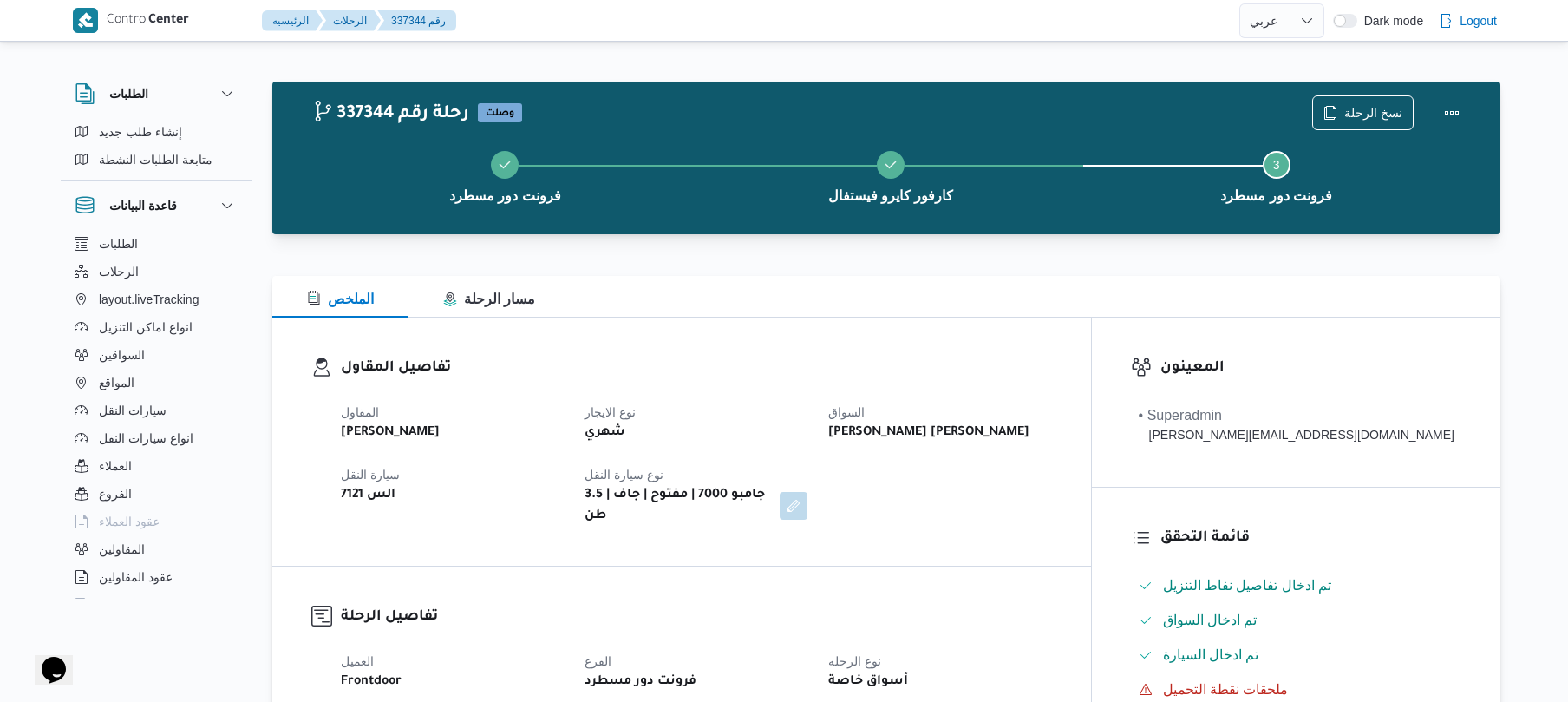
click at [869, 335] on div "تفاصيل المقاول المقاول [PERSON_NAME] نوع الايجار شهري السواق [PERSON_NAME] [PER…" at bounding box center [681, 441] width 819 height 248
click at [952, 399] on div "المقاول [PERSON_NAME] نوع الايجار شهري السواق [PERSON_NAME] [PERSON_NAME] سيارة…" at bounding box center [696, 464] width 732 height 146
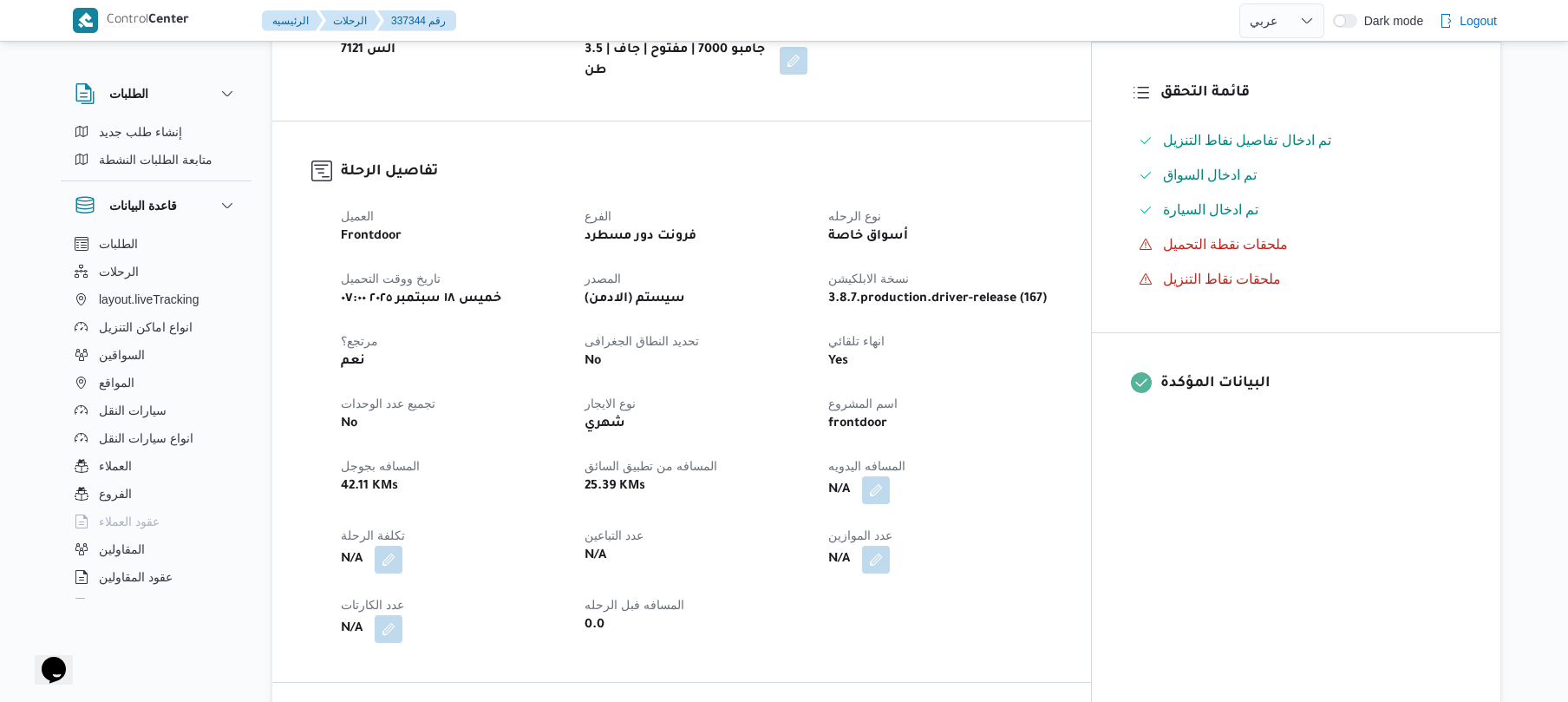
scroll to position [416, 0]
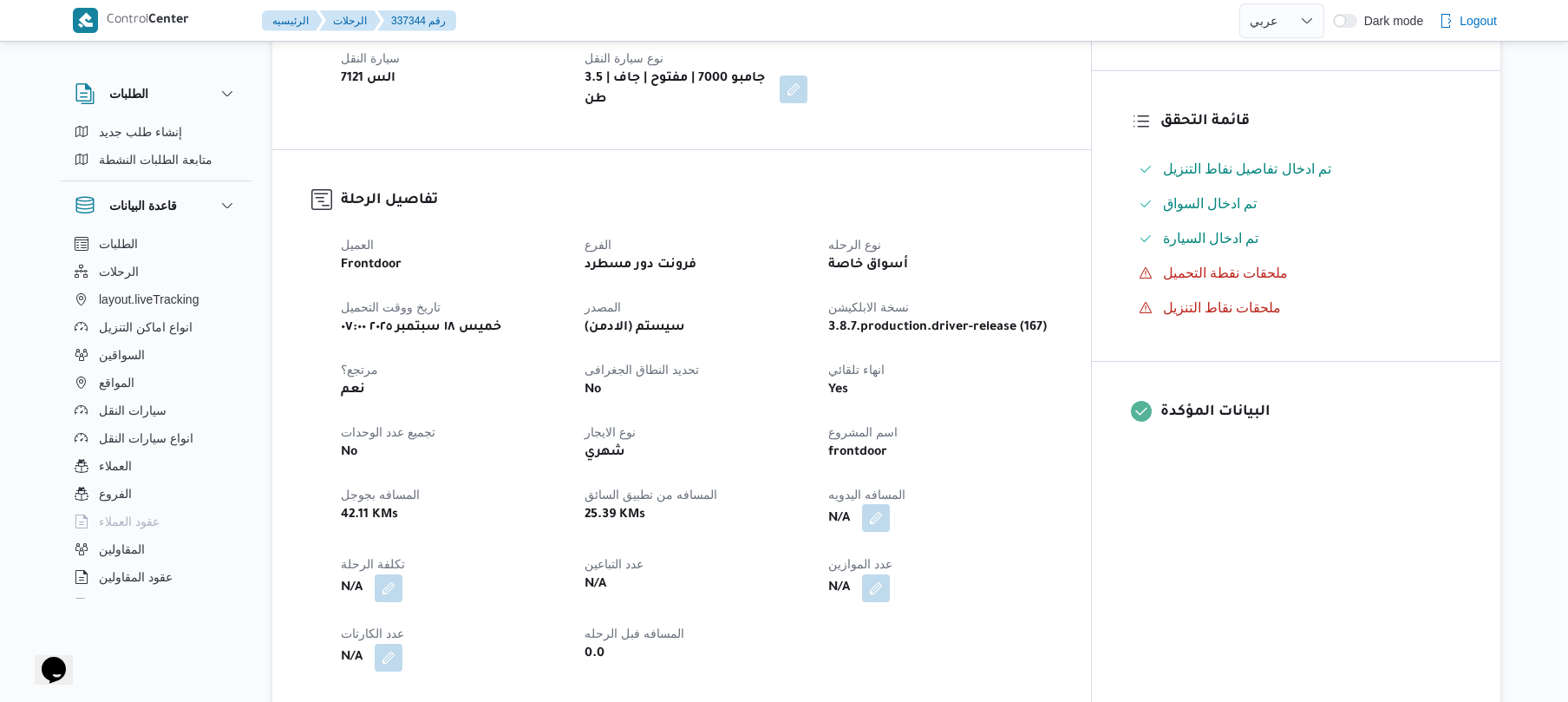
click at [890, 504] on button "button" at bounding box center [875, 517] width 27 height 27
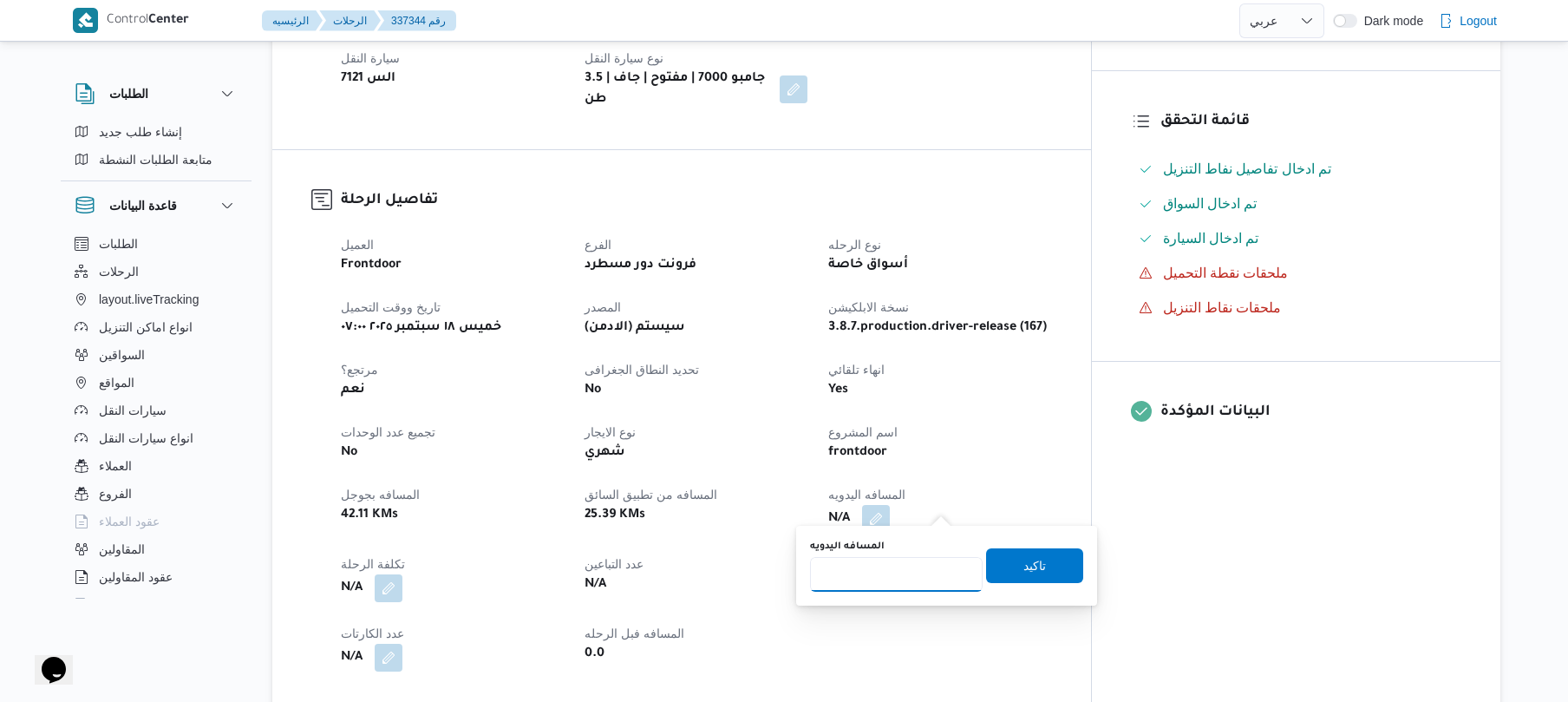
click at [924, 569] on input "المسافه اليدويه" at bounding box center [896, 574] width 172 height 35
type input "120"
click at [1023, 567] on span "تاكيد" at bounding box center [1035, 565] width 23 height 21
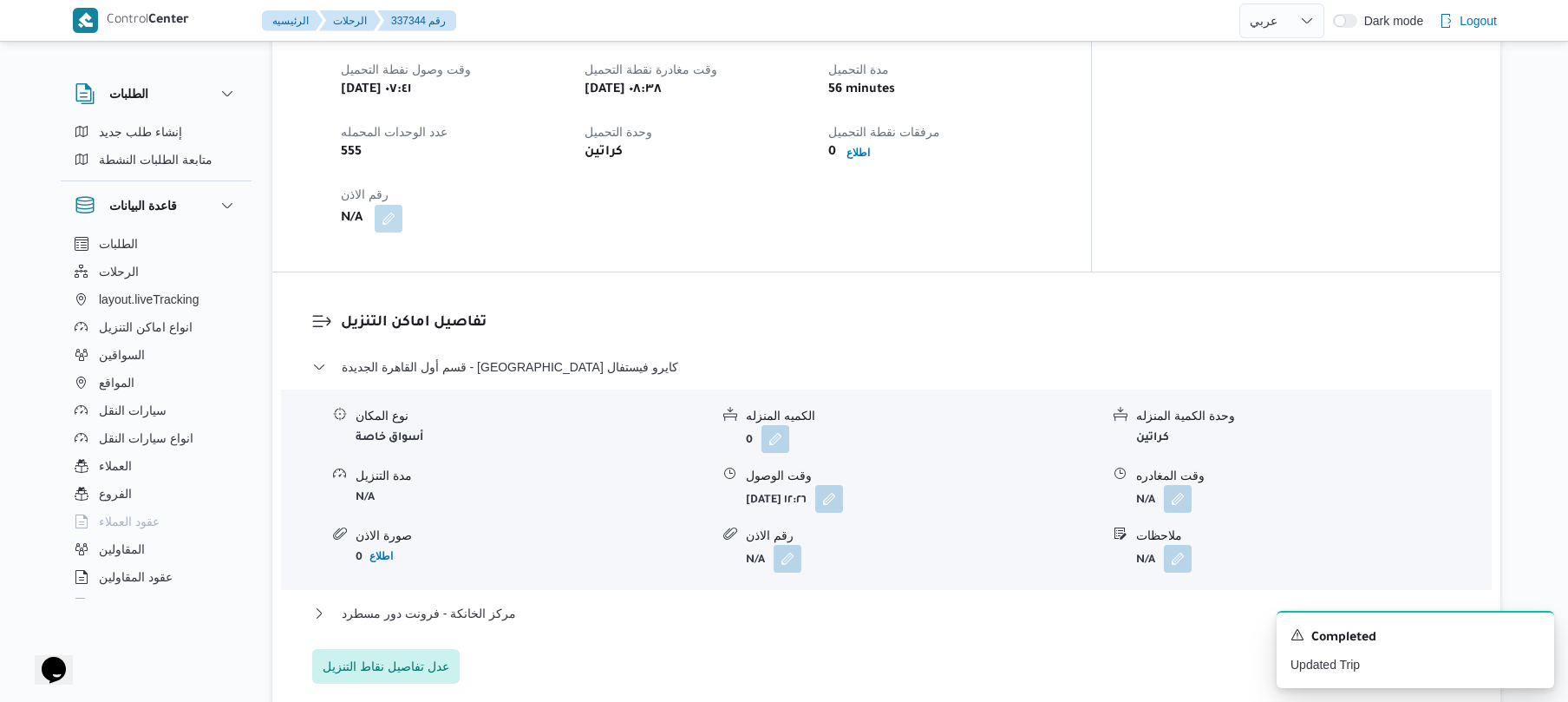
scroll to position [1199, 0]
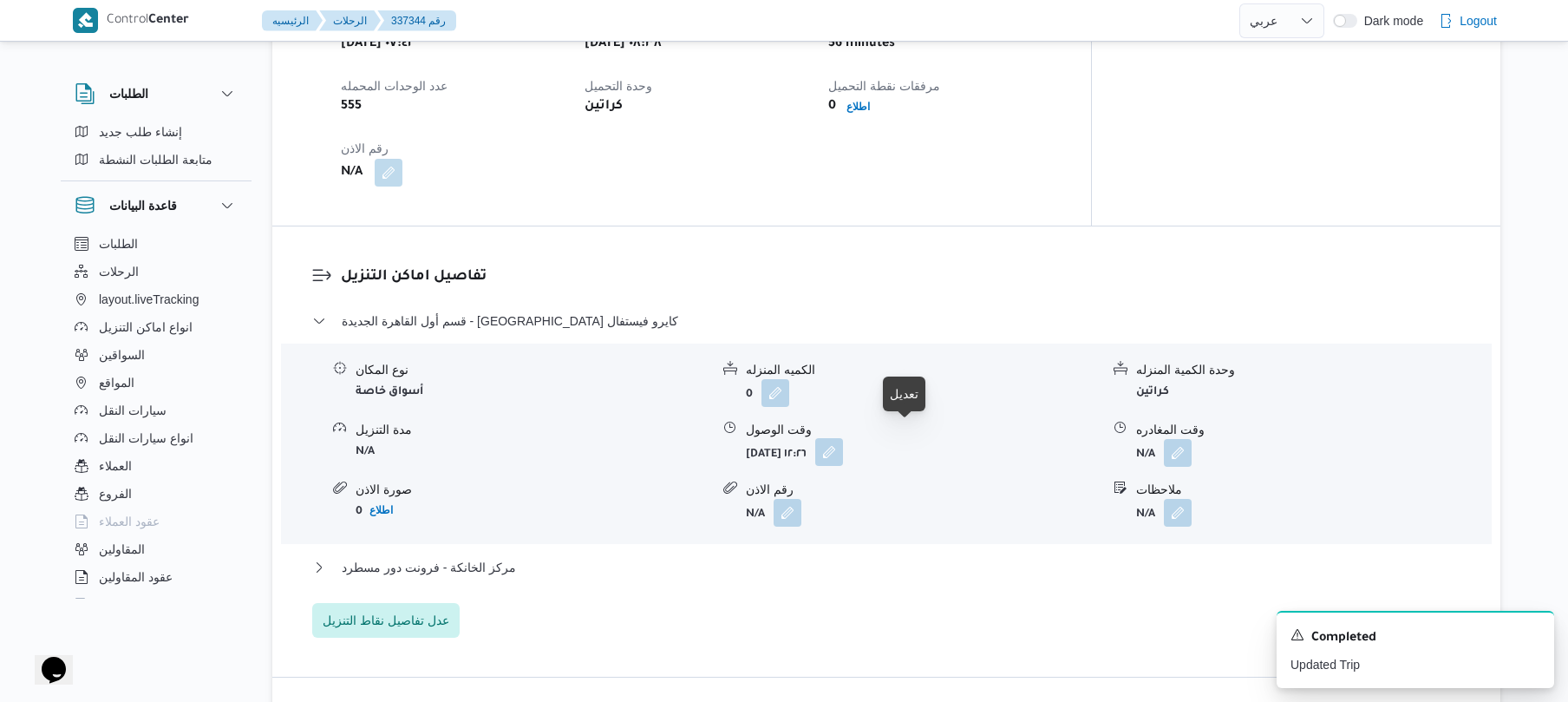
click at [843, 438] on button "button" at bounding box center [828, 451] width 27 height 27
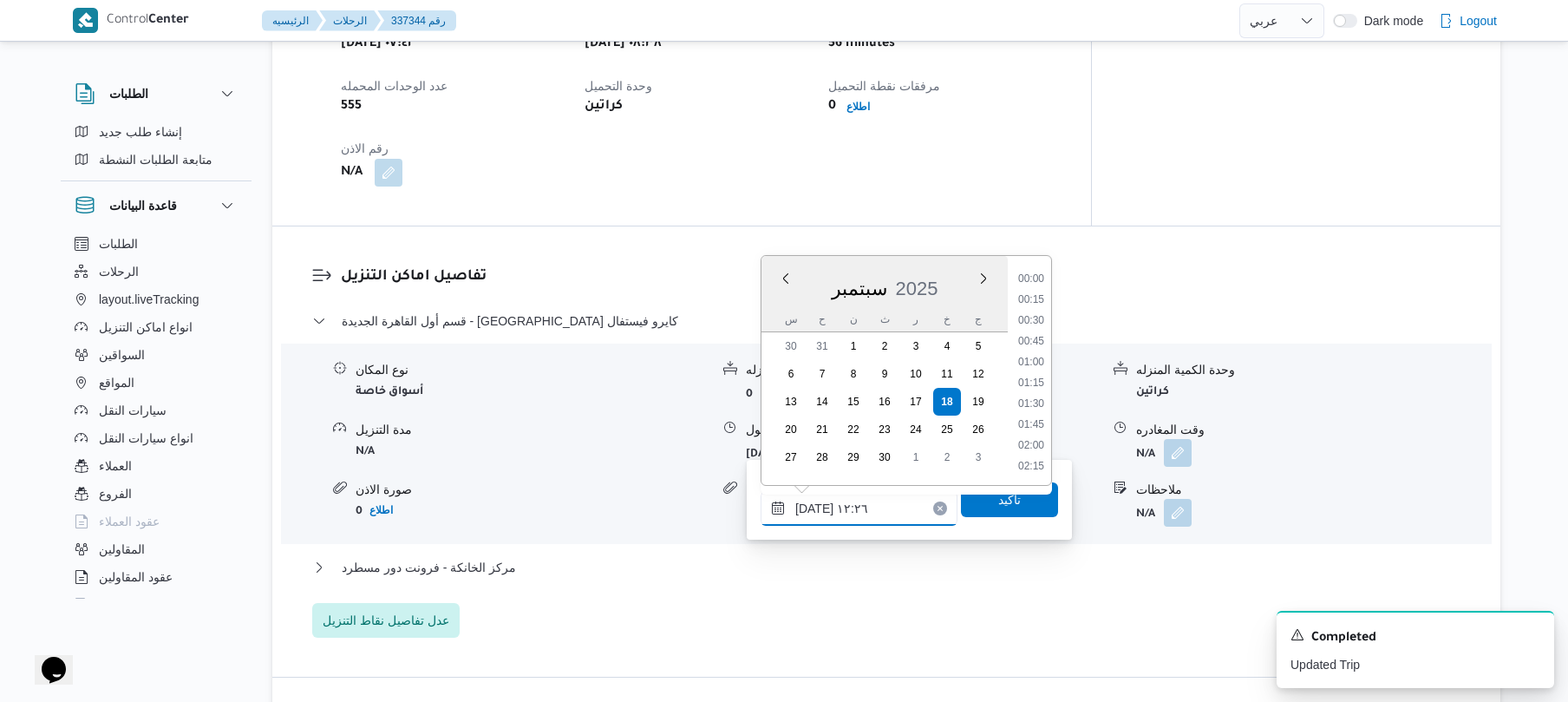
click at [846, 510] on input "[DATE] ١٢:٢٦" at bounding box center [858, 508] width 197 height 35
click at [1038, 322] on li "09:30" at bounding box center [1031, 326] width 40 height 17
type input "[DATE] ٠٩:٣٠"
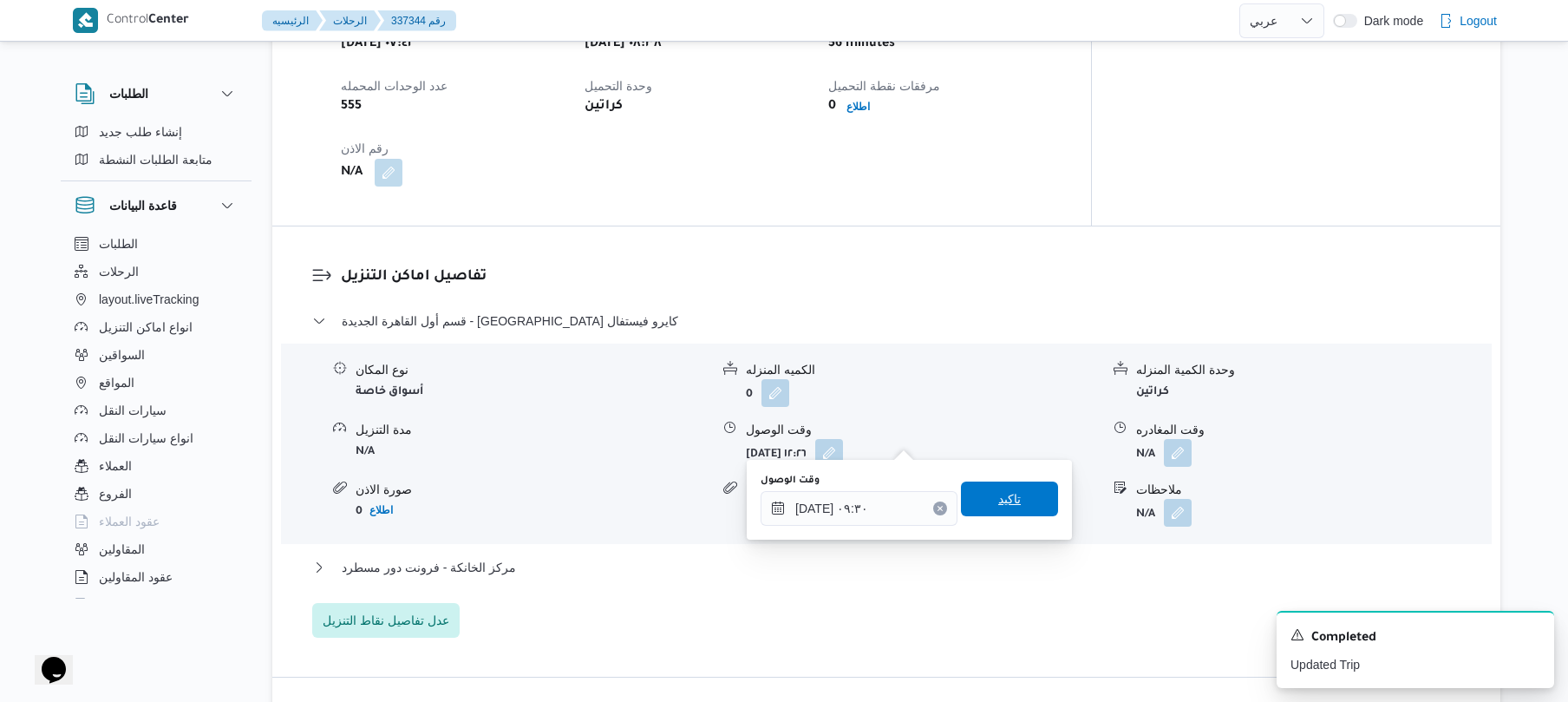
click at [999, 500] on span "تاكيد" at bounding box center [1010, 498] width 23 height 21
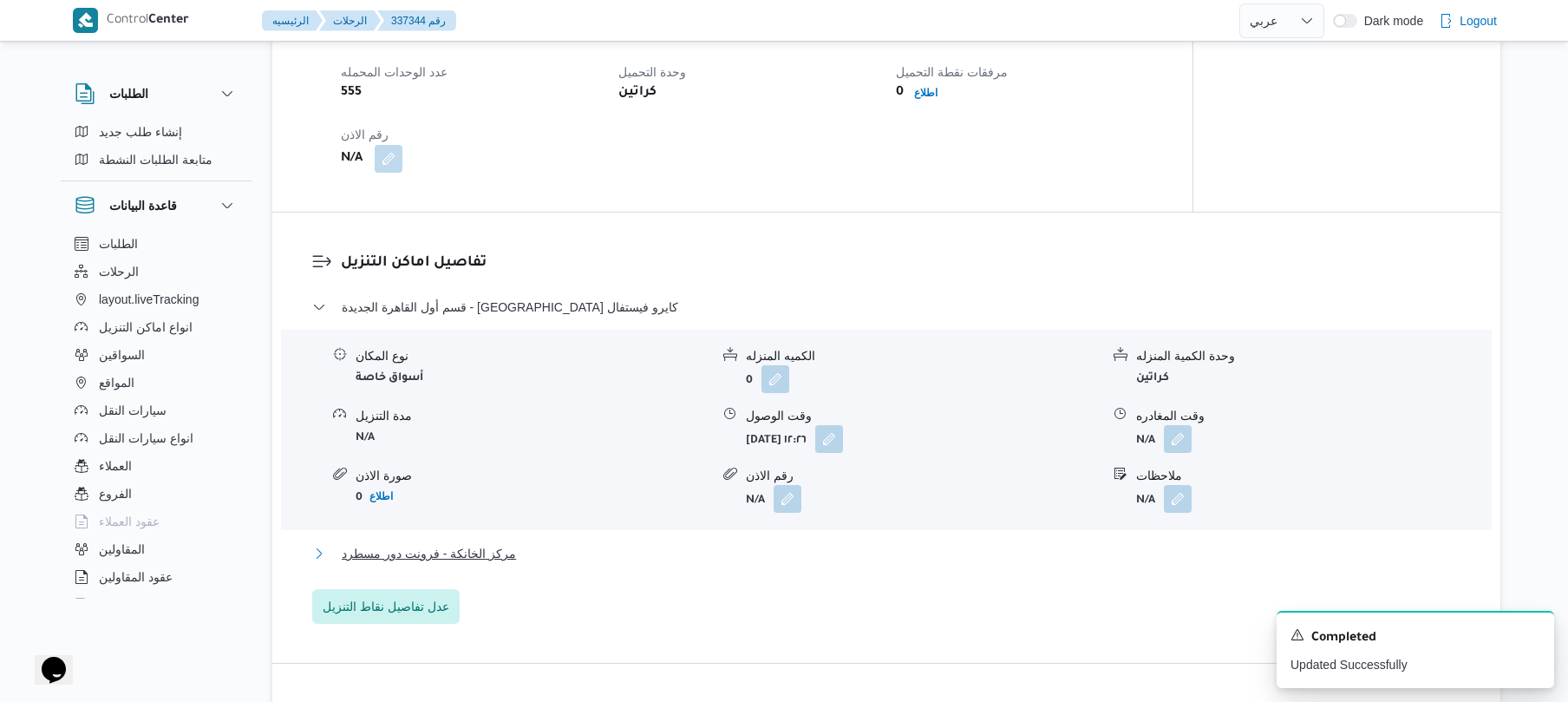
click at [906, 560] on button "مركز الخانكة - فرونت دور مسطرد" at bounding box center [887, 553] width 1150 height 21
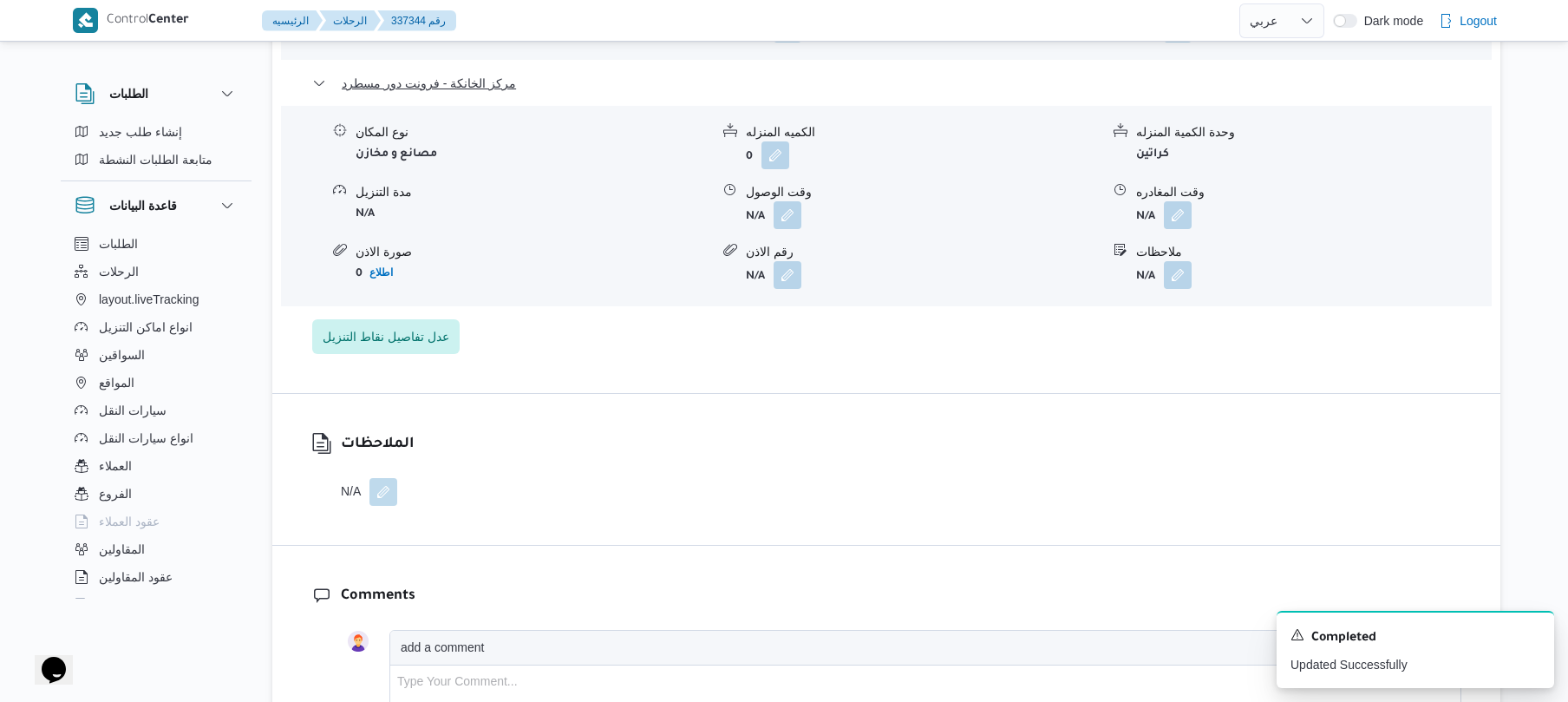
scroll to position [1708, 0]
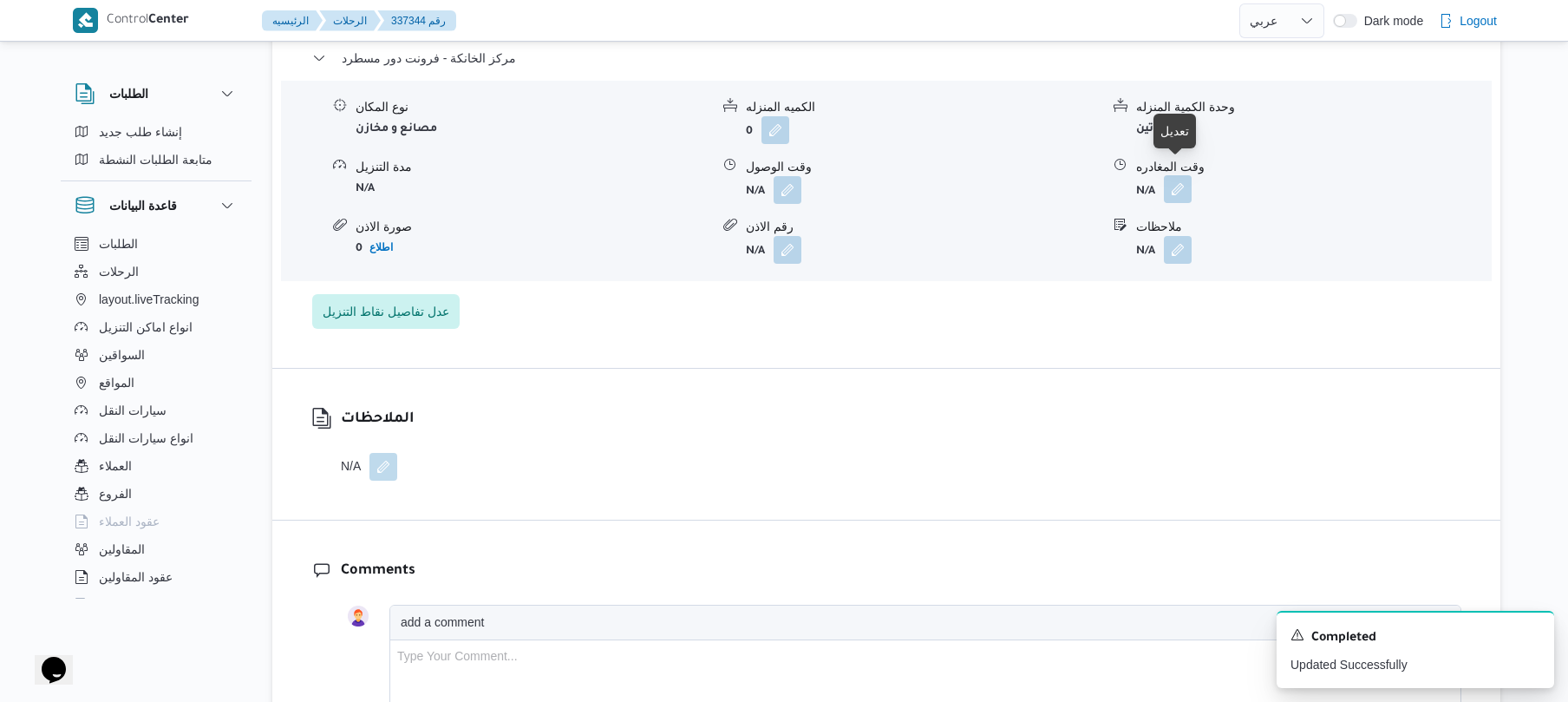
click at [1178, 182] on button "button" at bounding box center [1177, 188] width 27 height 27
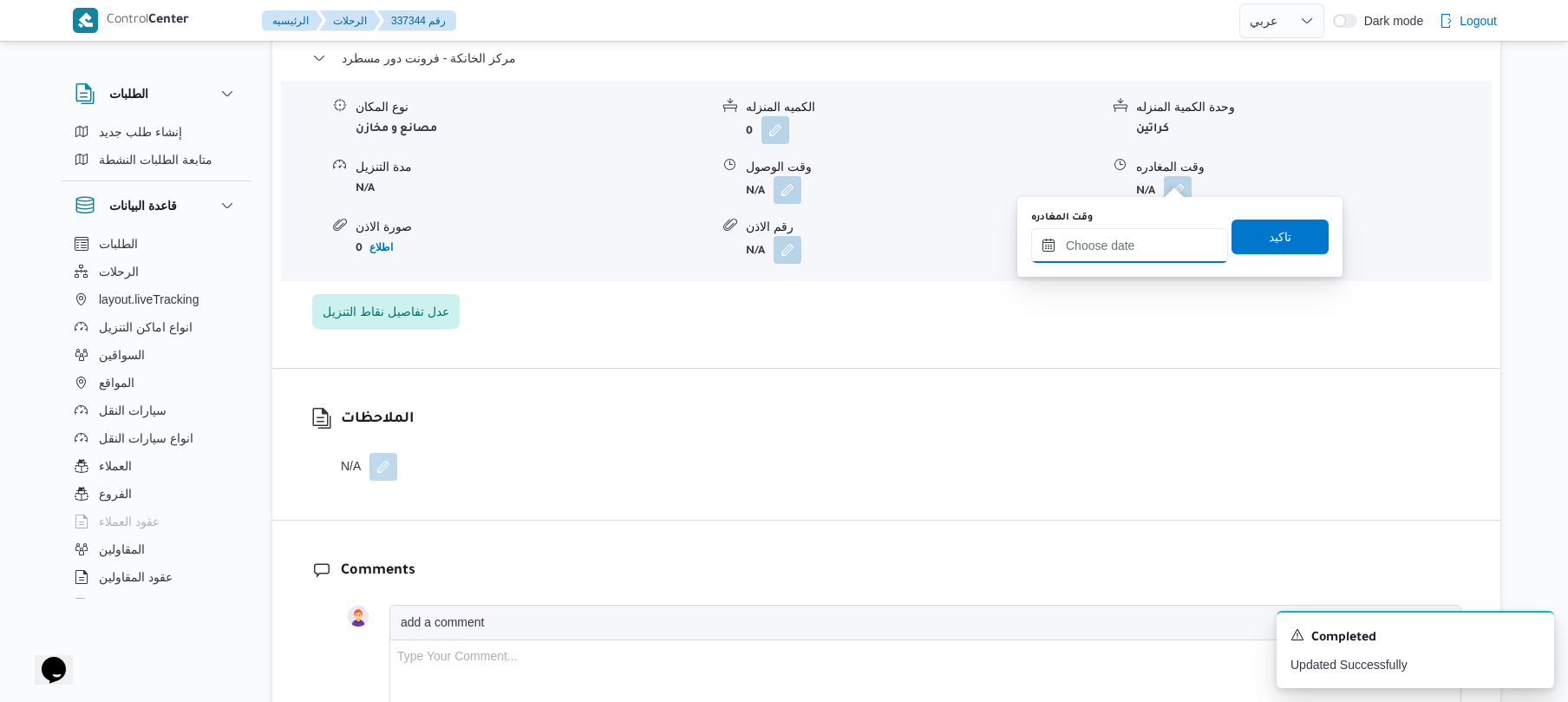
click at [1101, 250] on input "وقت المغادره" at bounding box center [1130, 245] width 197 height 35
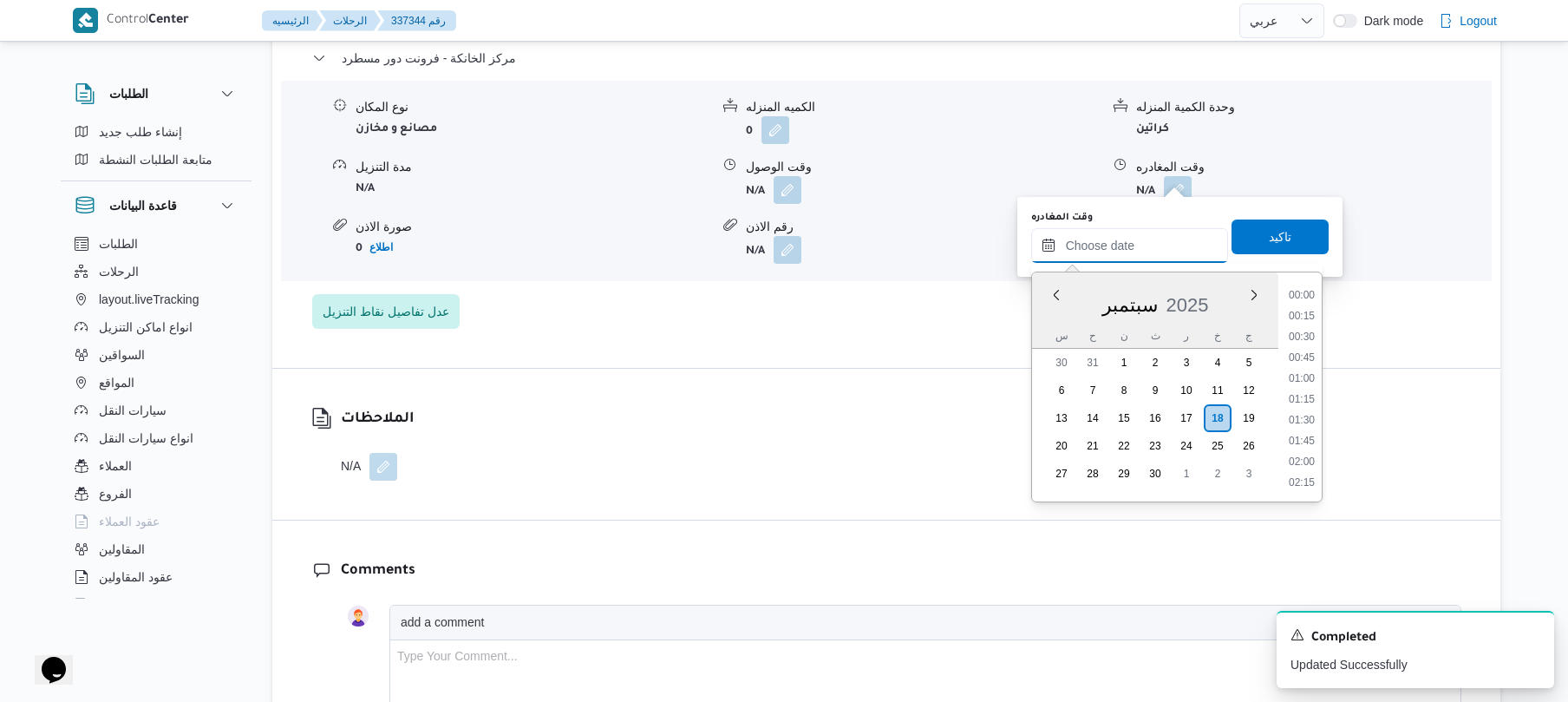
scroll to position [1562, 0]
click at [1308, 301] on li "18:45" at bounding box center [1302, 294] width 40 height 17
type input "[DATE] ١٨:٤٥"
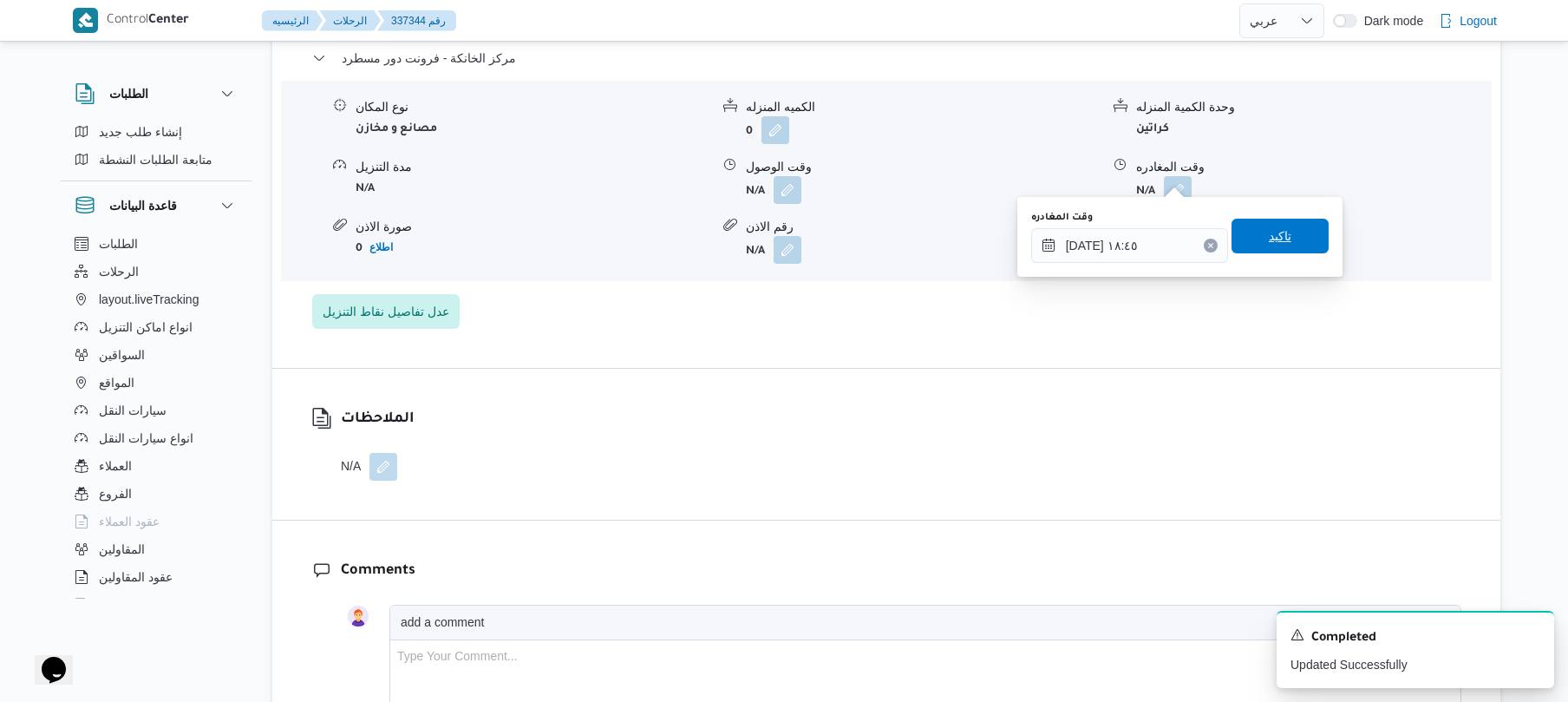
click at [1277, 241] on span "تاكيد" at bounding box center [1281, 236] width 23 height 21
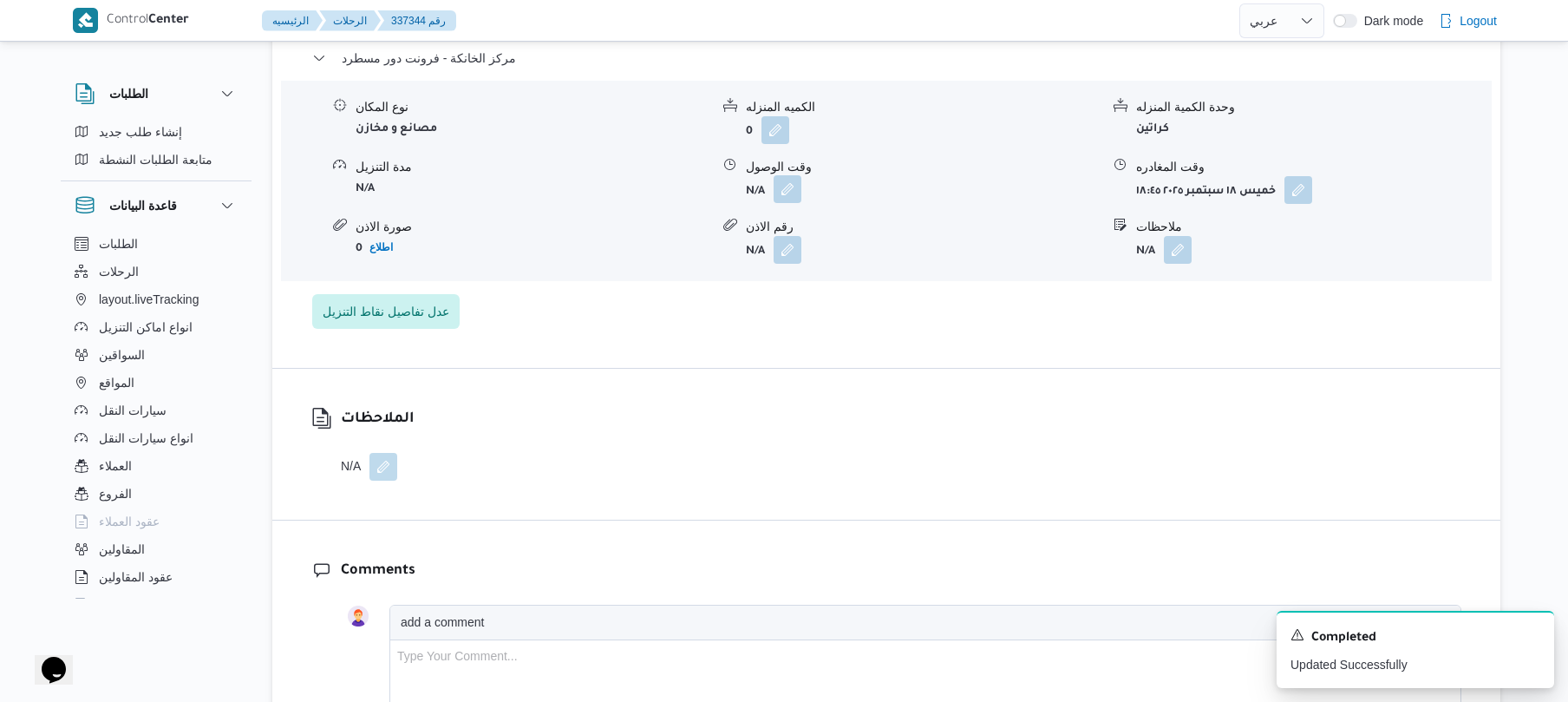
click at [792, 175] on button "button" at bounding box center [787, 188] width 27 height 27
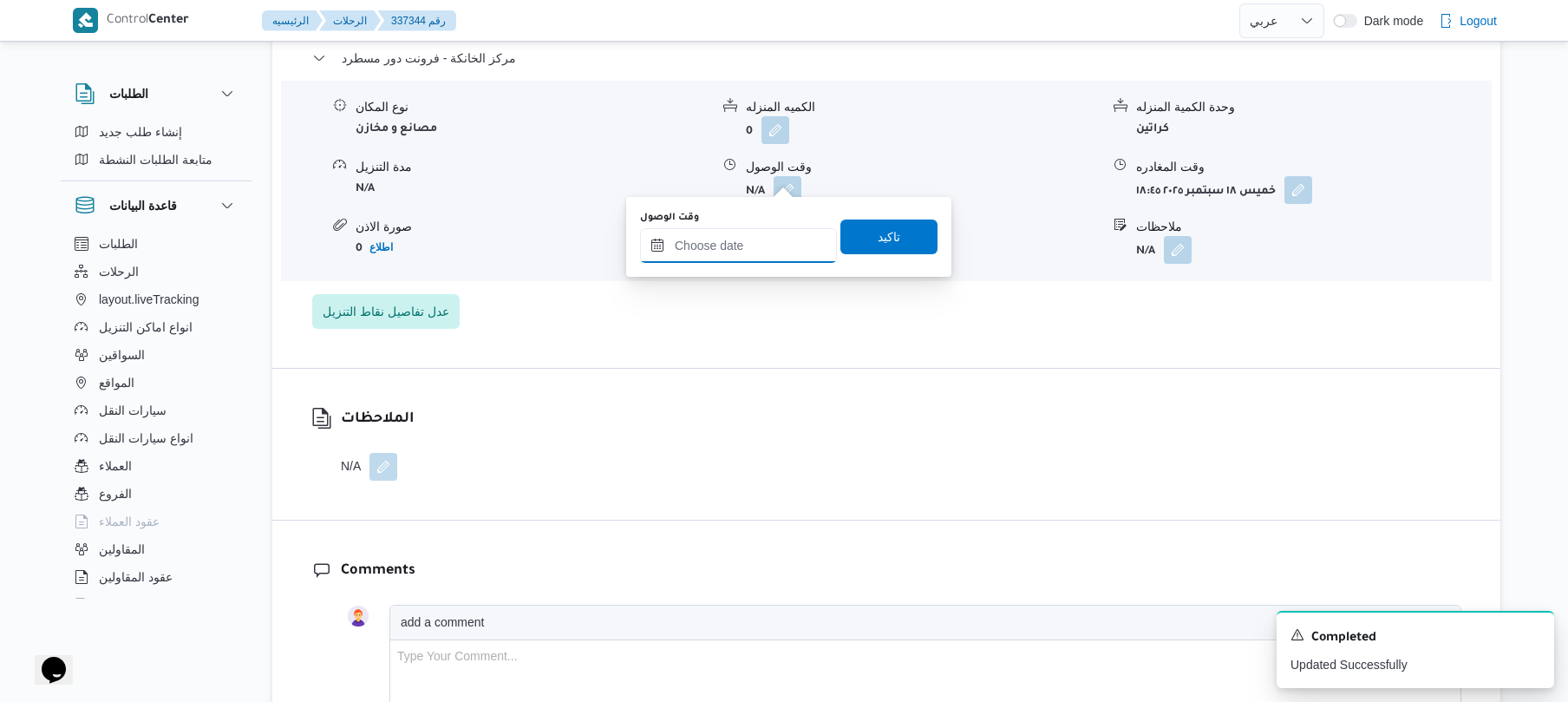
click at [781, 235] on input "وقت الوصول" at bounding box center [738, 245] width 197 height 35
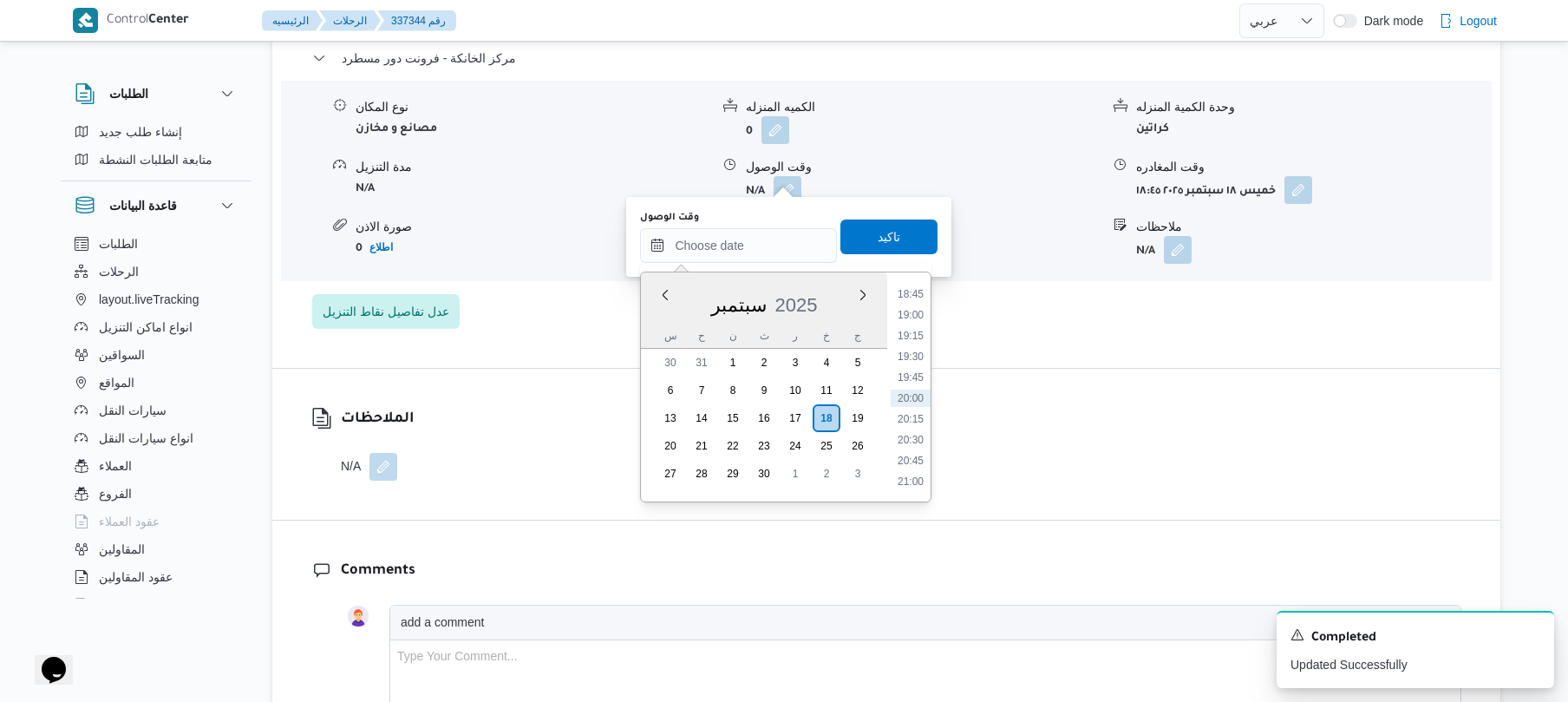
scroll to position [1392, 0]
click at [910, 442] on li "18:30" at bounding box center [910, 443] width 40 height 17
type input "[DATE] ١٨:٣٠"
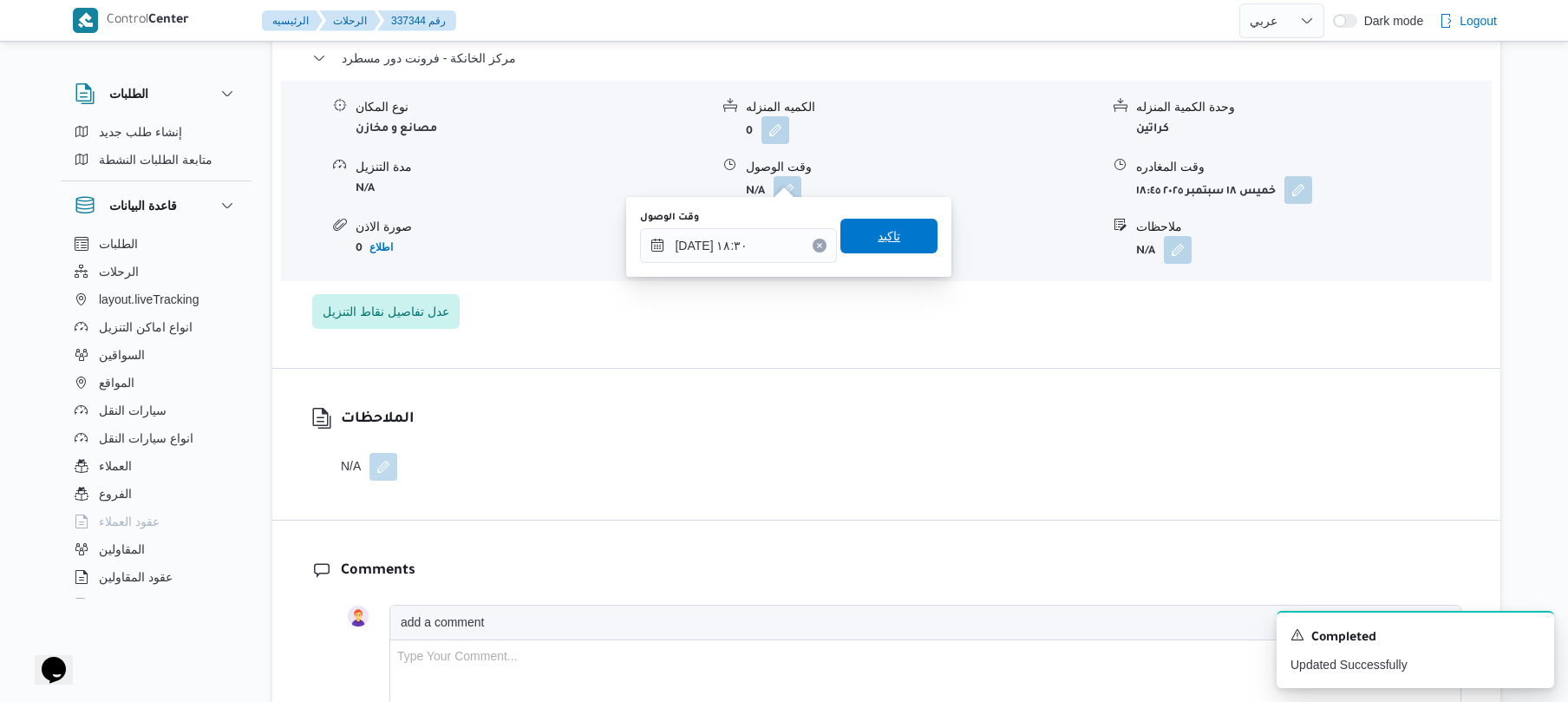
click at [904, 230] on span "تاكيد" at bounding box center [889, 236] width 97 height 35
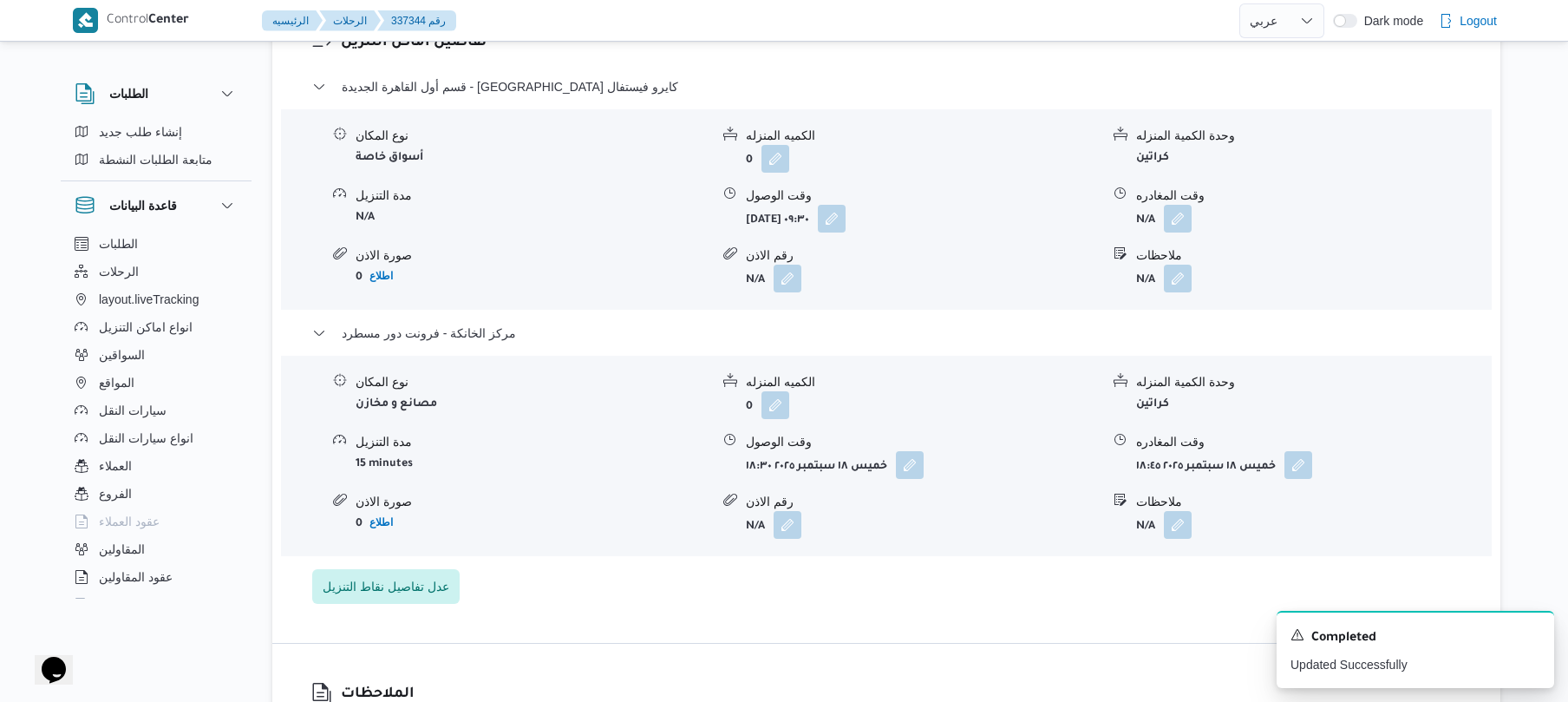
scroll to position [1430, 0]
click at [1184, 206] on button "button" at bounding box center [1177, 220] width 27 height 27
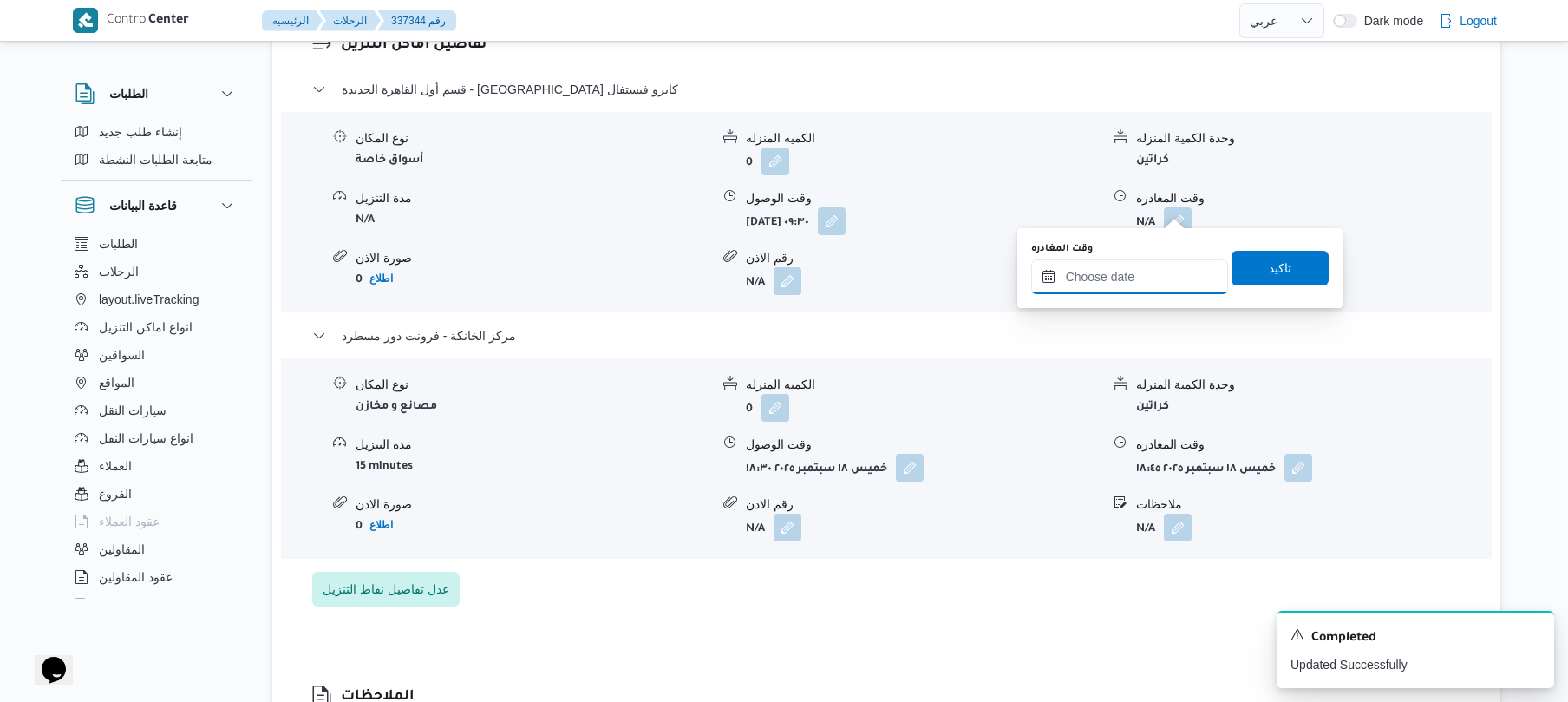
click at [1122, 269] on input "وقت المغادره" at bounding box center [1130, 276] width 197 height 35
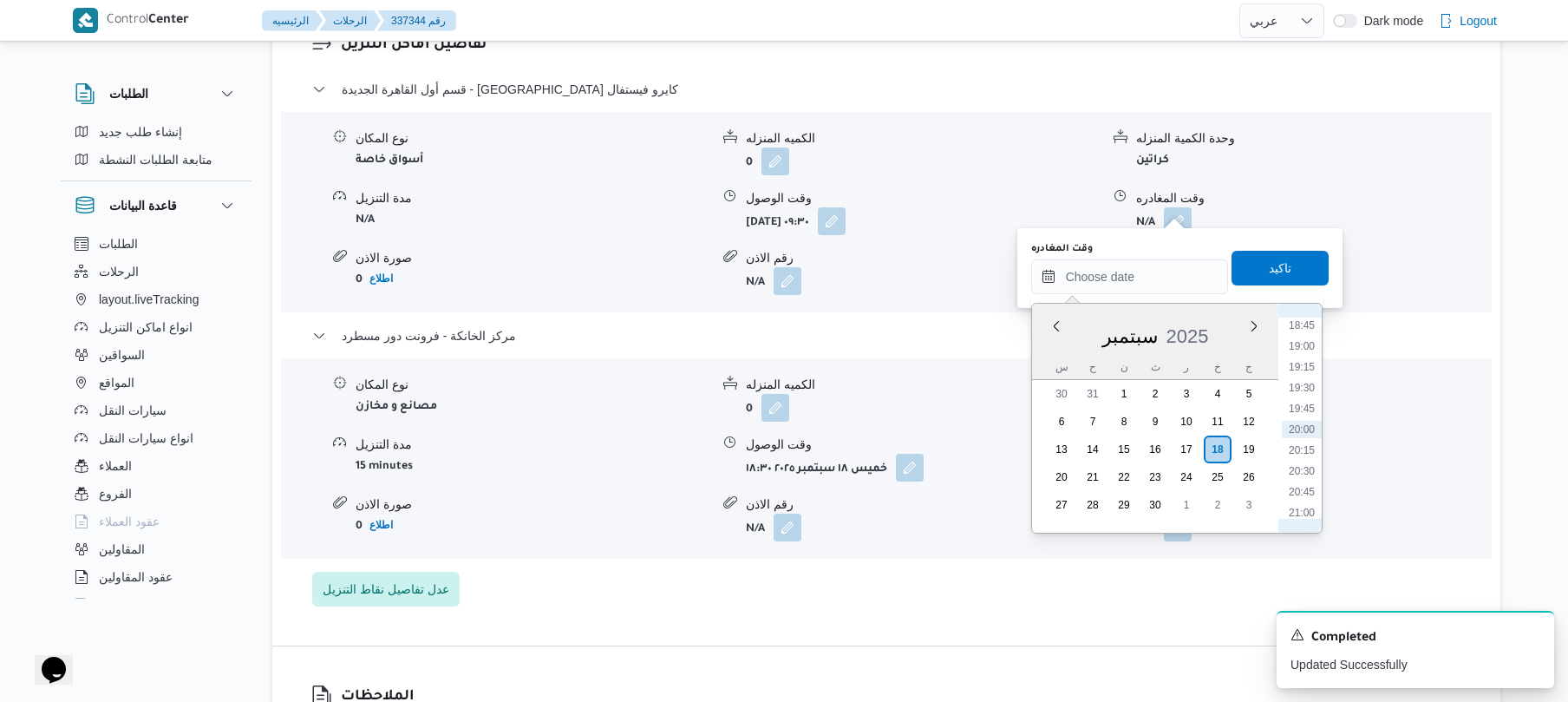
scroll to position [1392, 0]
click at [1308, 414] on li "17:45" at bounding box center [1302, 412] width 40 height 17
type input "[DATE] ١٧:٤٥"
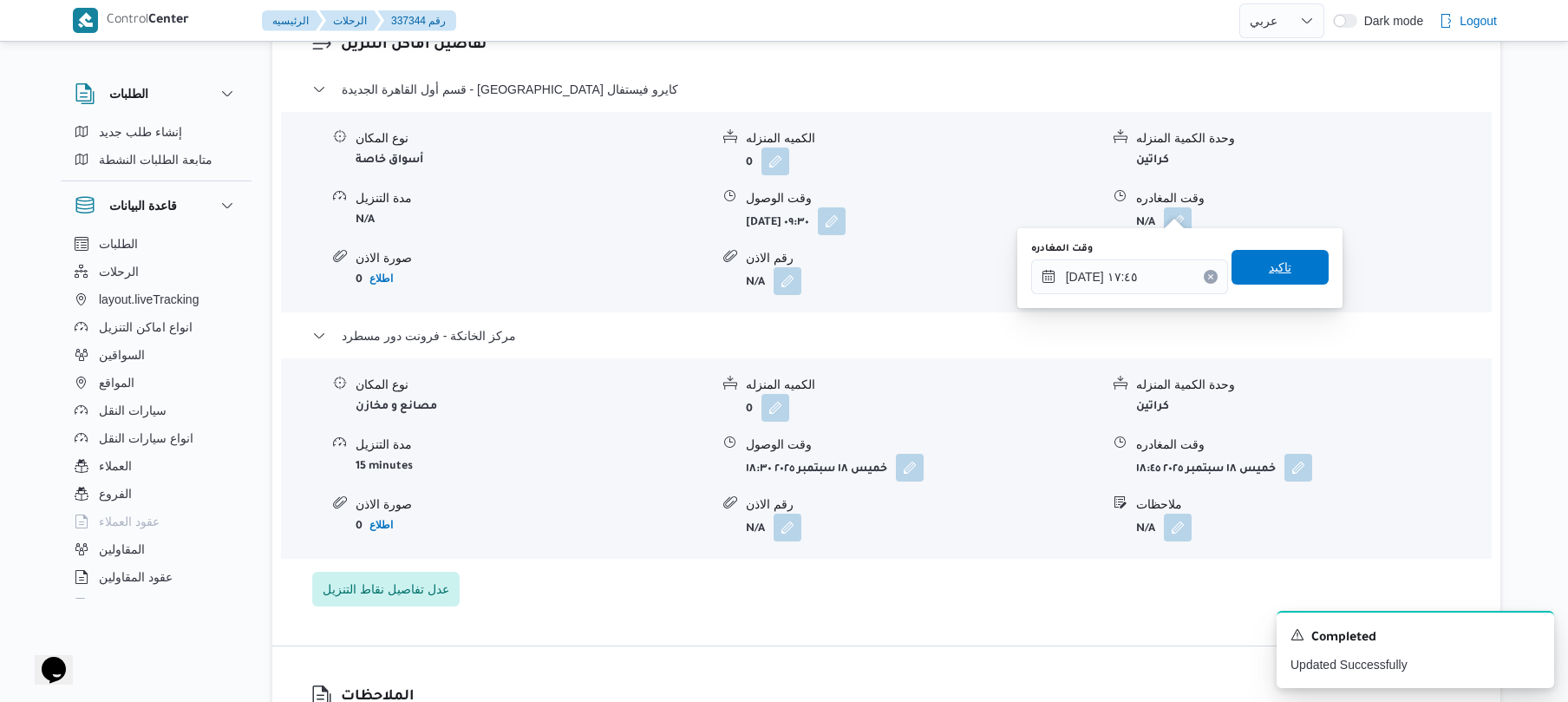
click at [1296, 255] on span "تاكيد" at bounding box center [1280, 267] width 97 height 35
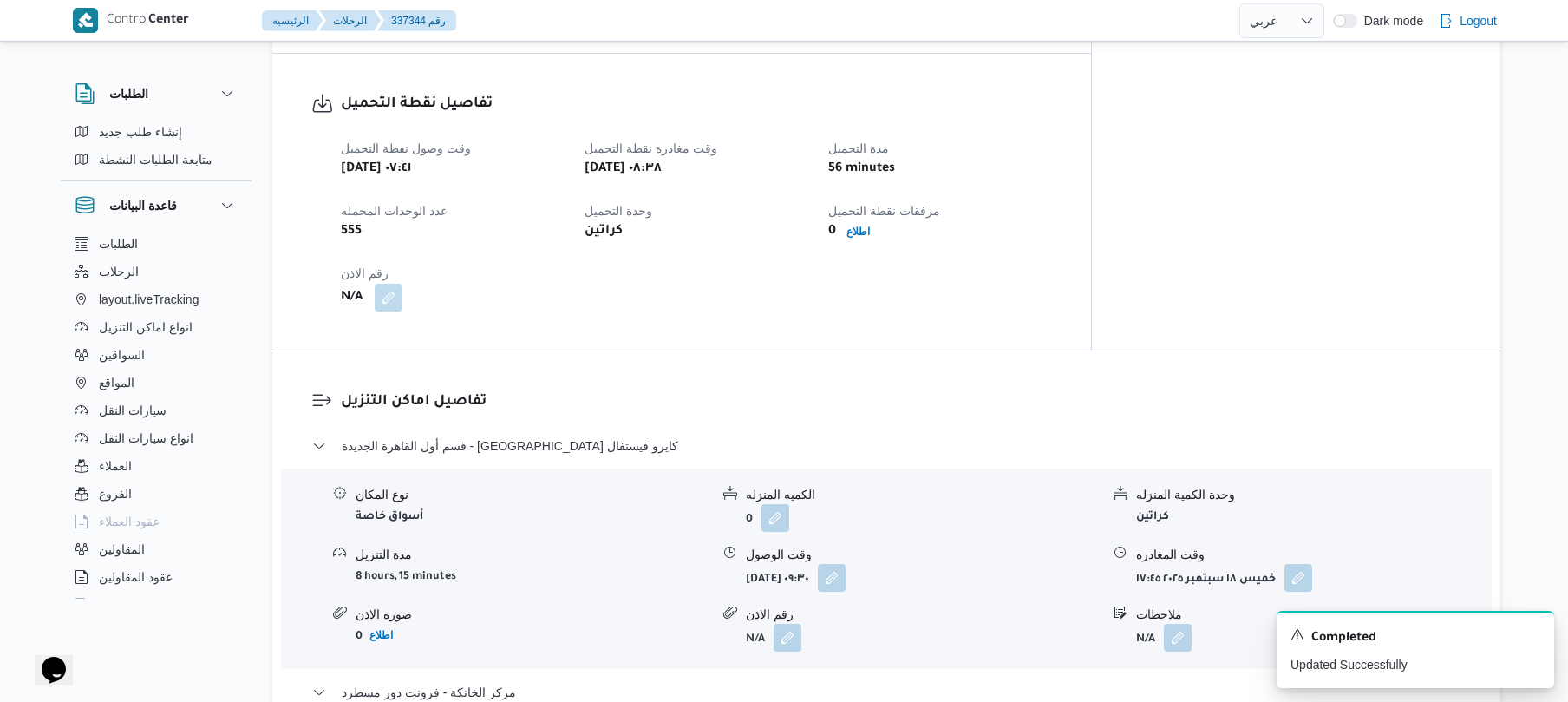
scroll to position [0, 0]
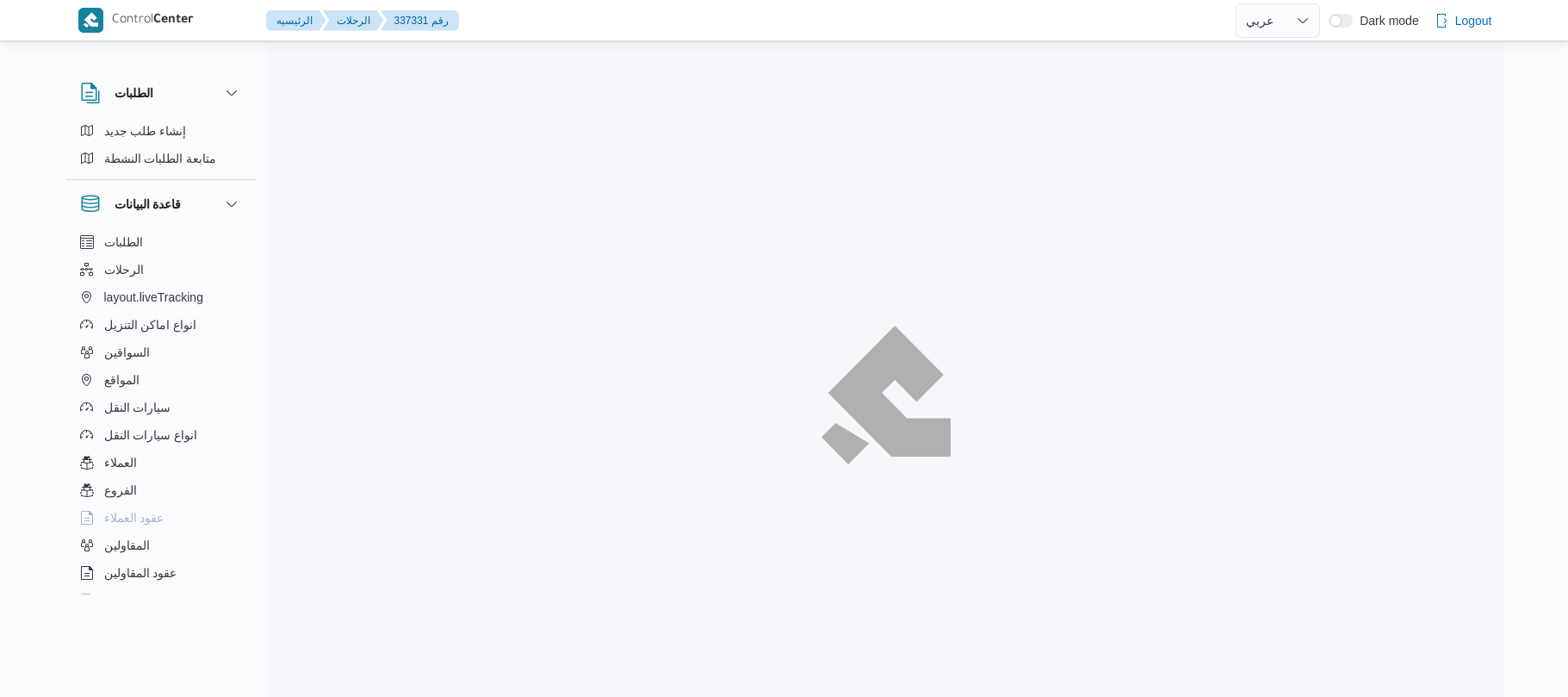
select select "ar"
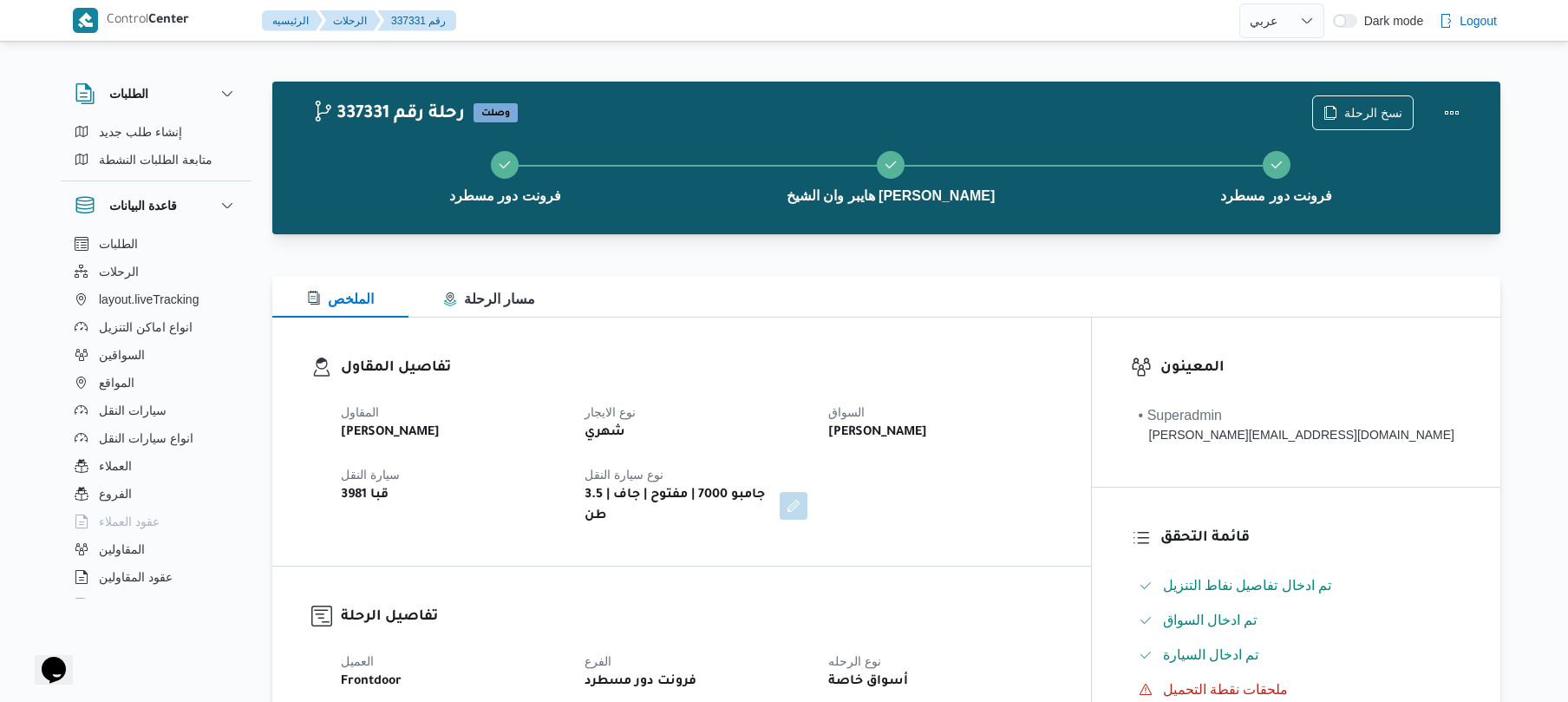
click at [891, 299] on div "الملخص مسار الرحلة" at bounding box center [886, 297] width 1228 height 41
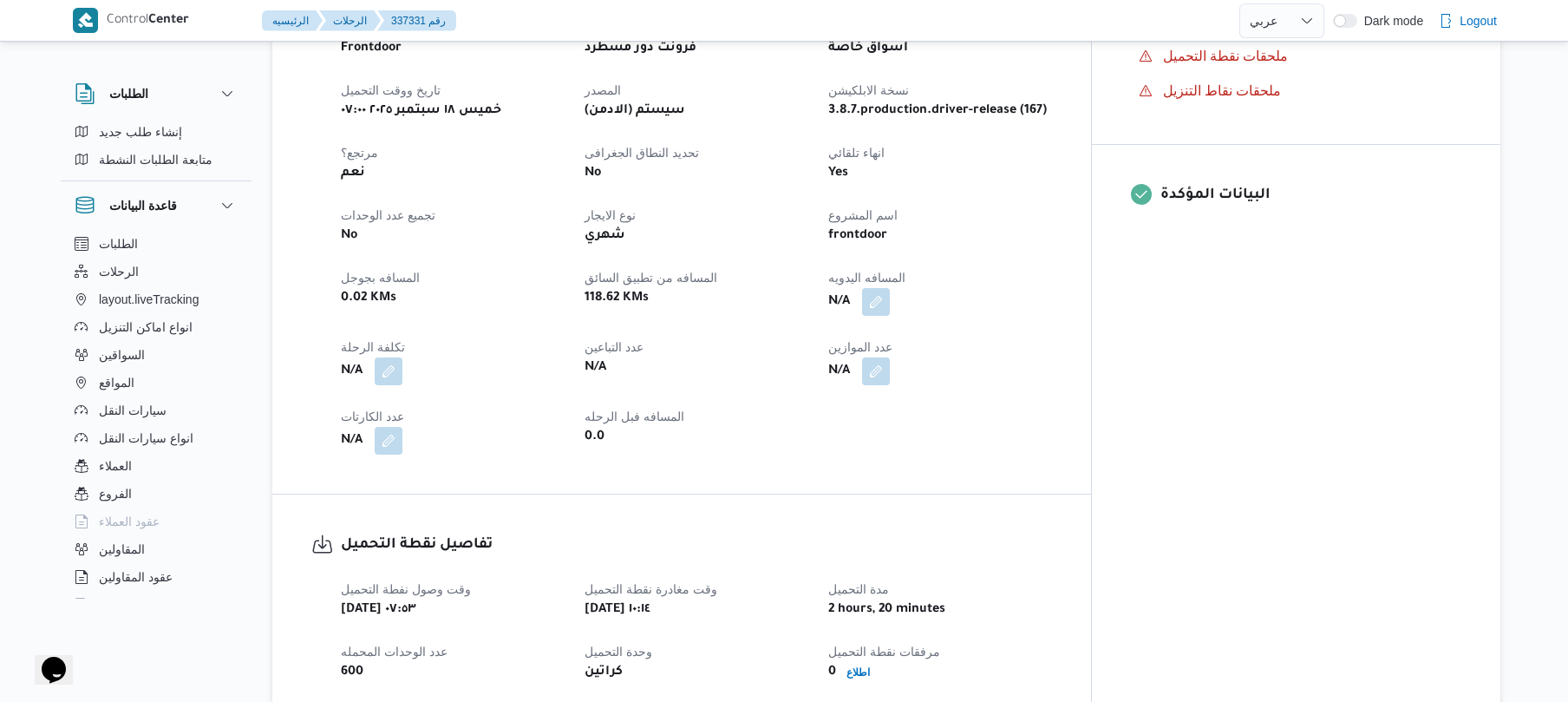
scroll to position [647, 0]
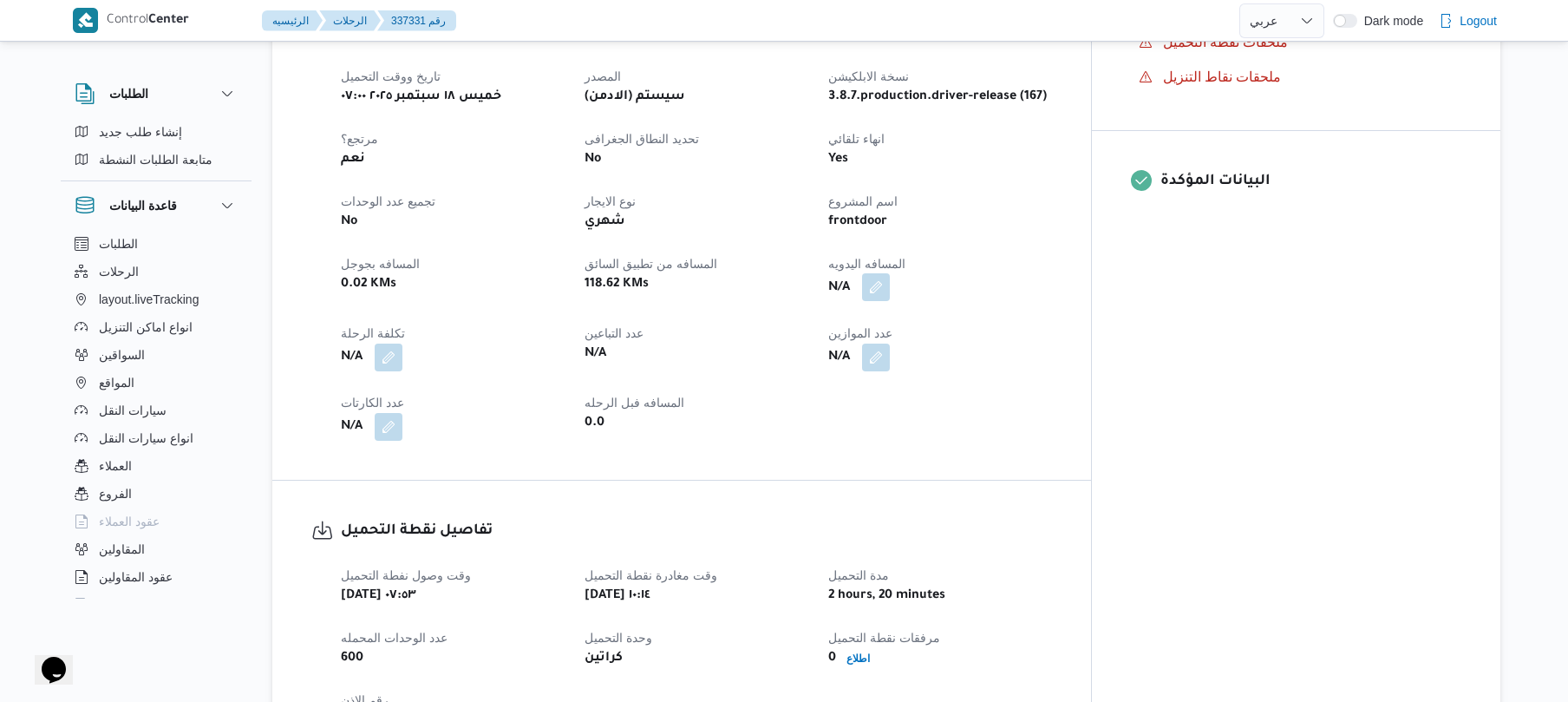
click at [890, 279] on button "button" at bounding box center [875, 286] width 27 height 27
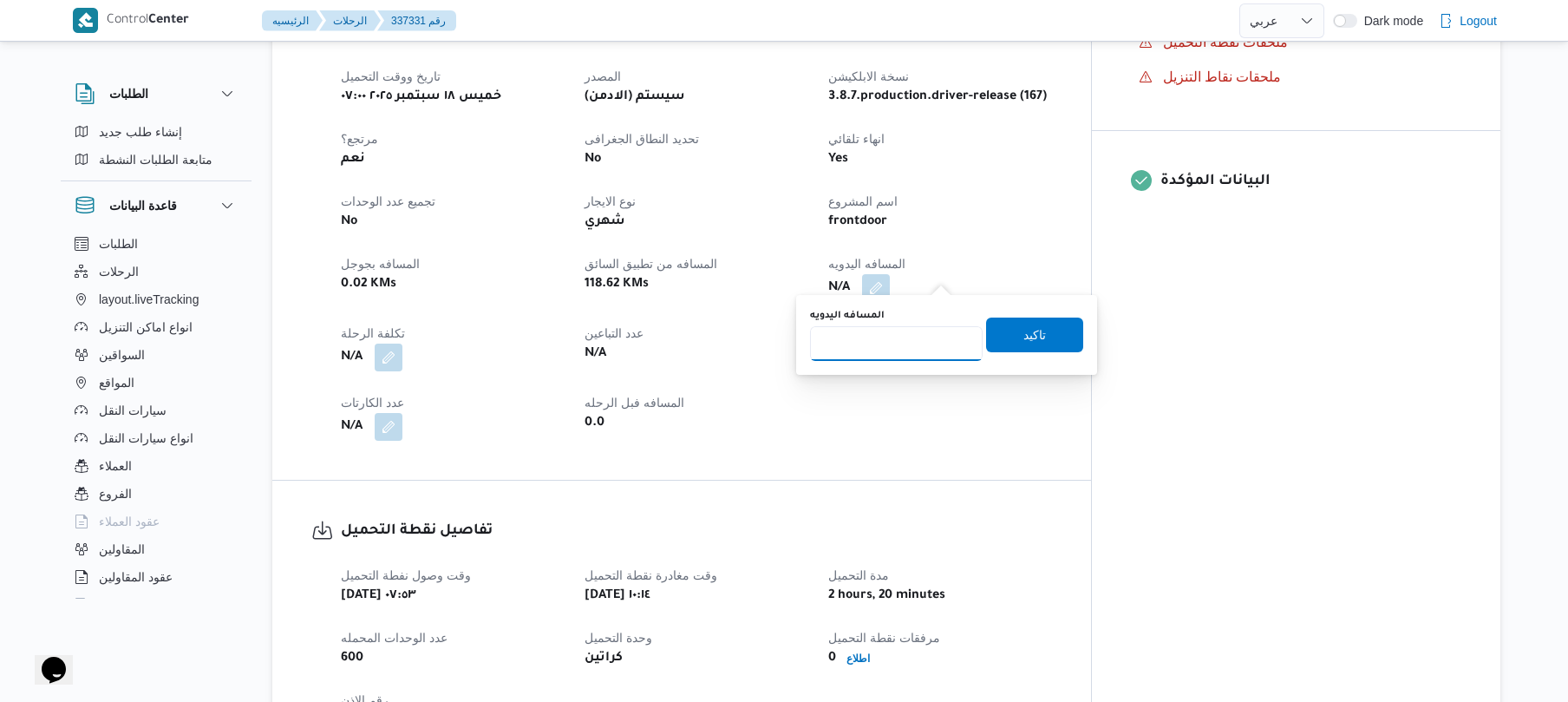
click at [903, 351] on input "المسافه اليدويه" at bounding box center [896, 343] width 172 height 35
type input "130"
click at [1023, 335] on span "تاكيد" at bounding box center [1035, 334] width 23 height 21
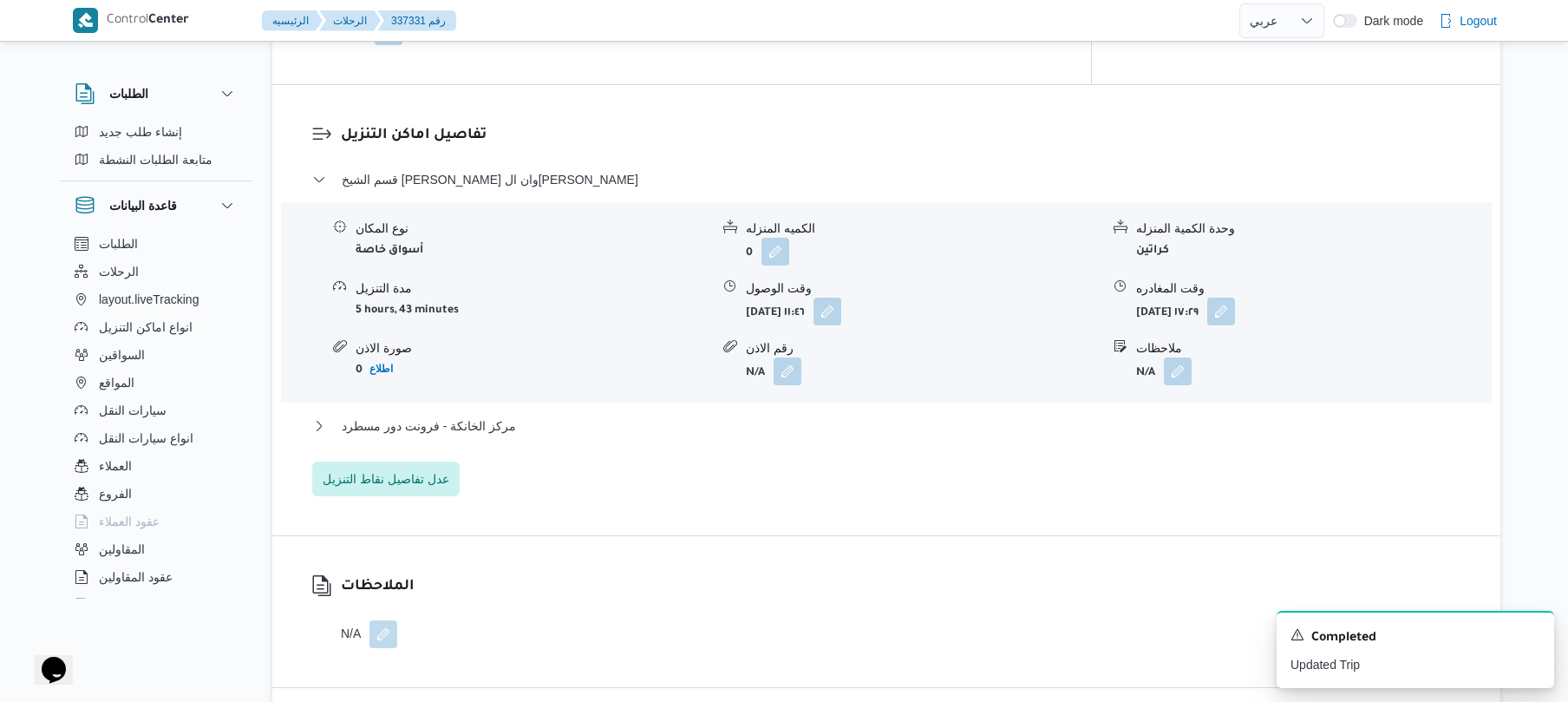
scroll to position [1341, 0]
click at [906, 418] on button "مركز الخانكة - فرونت دور مسطرد" at bounding box center [887, 425] width 1150 height 21
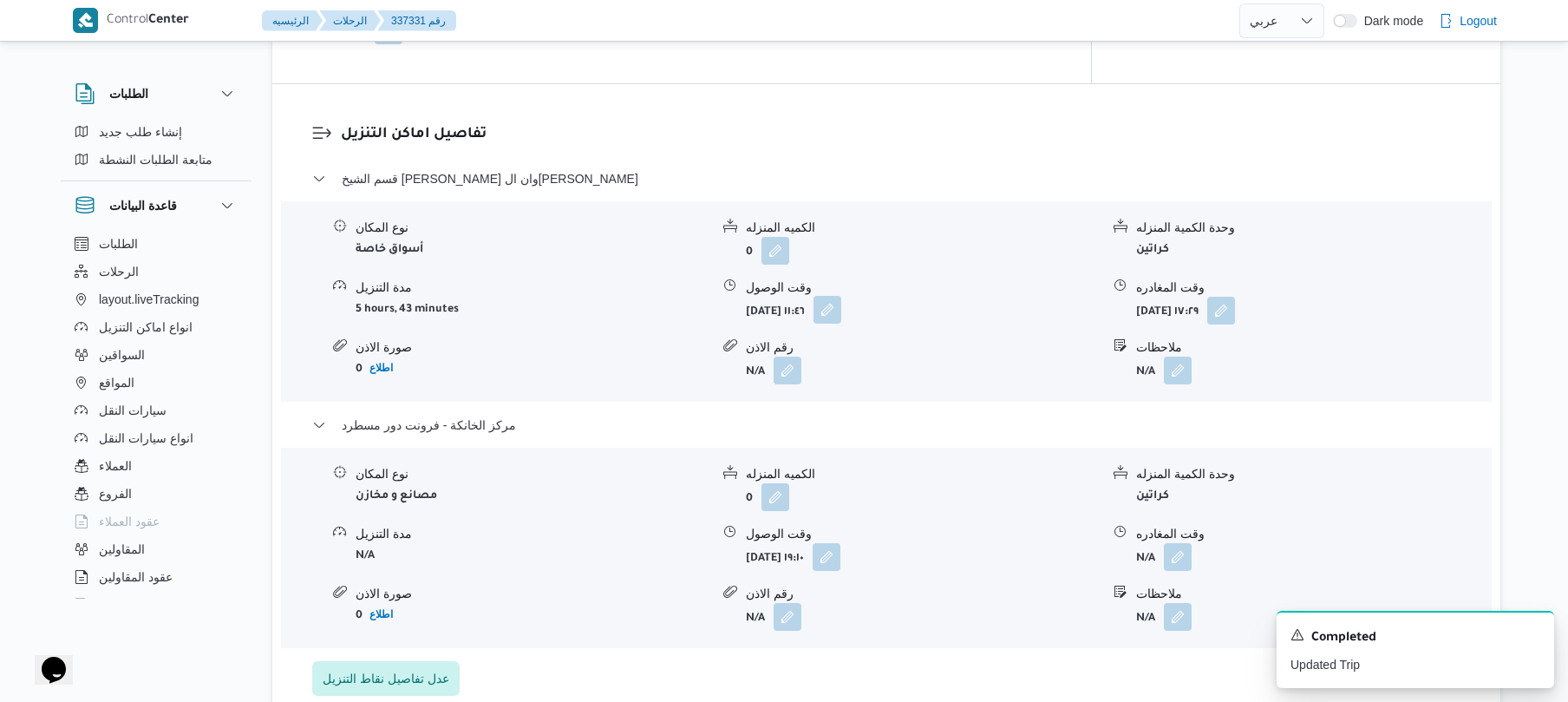
click at [841, 296] on button "button" at bounding box center [826, 309] width 27 height 27
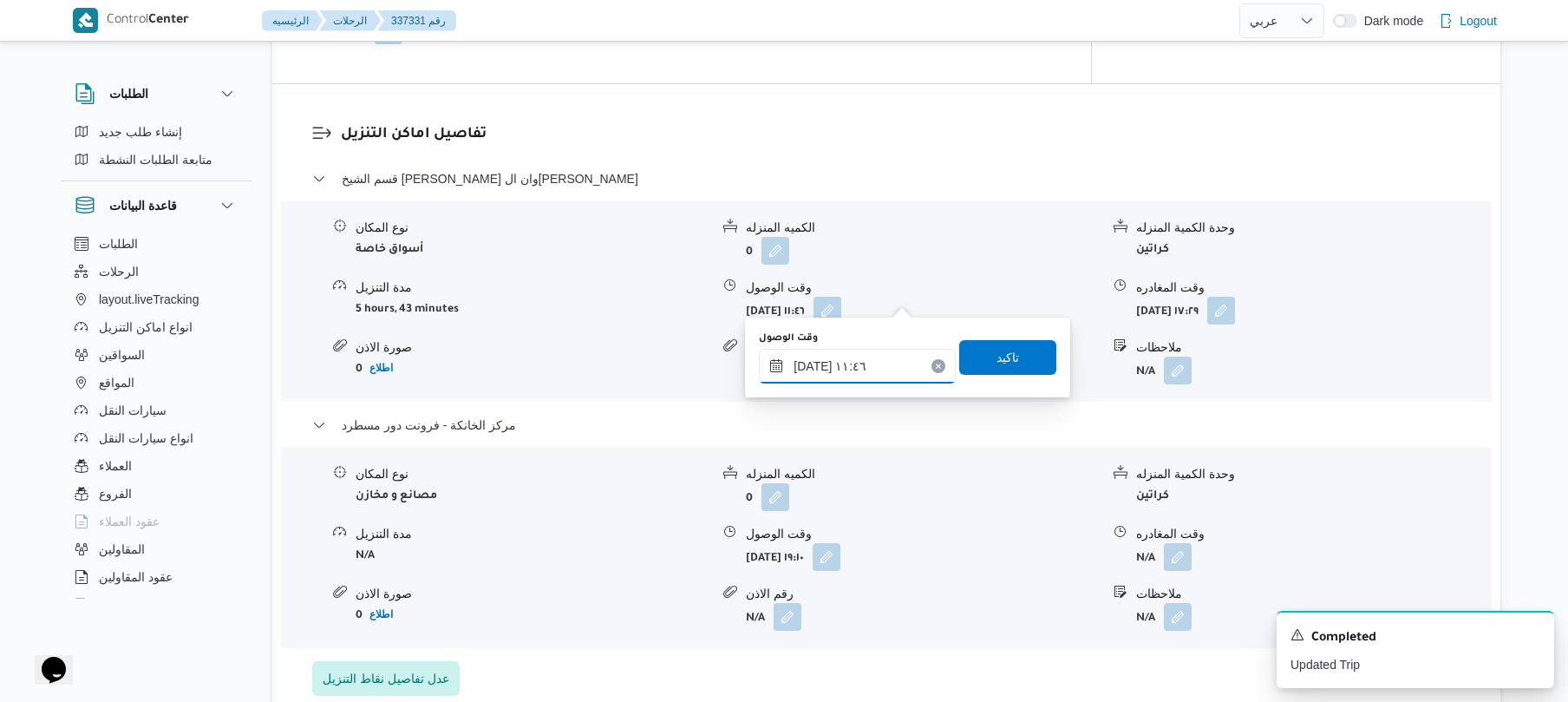
click at [847, 369] on input "[DATE] ١١:٤٦" at bounding box center [857, 366] width 197 height 35
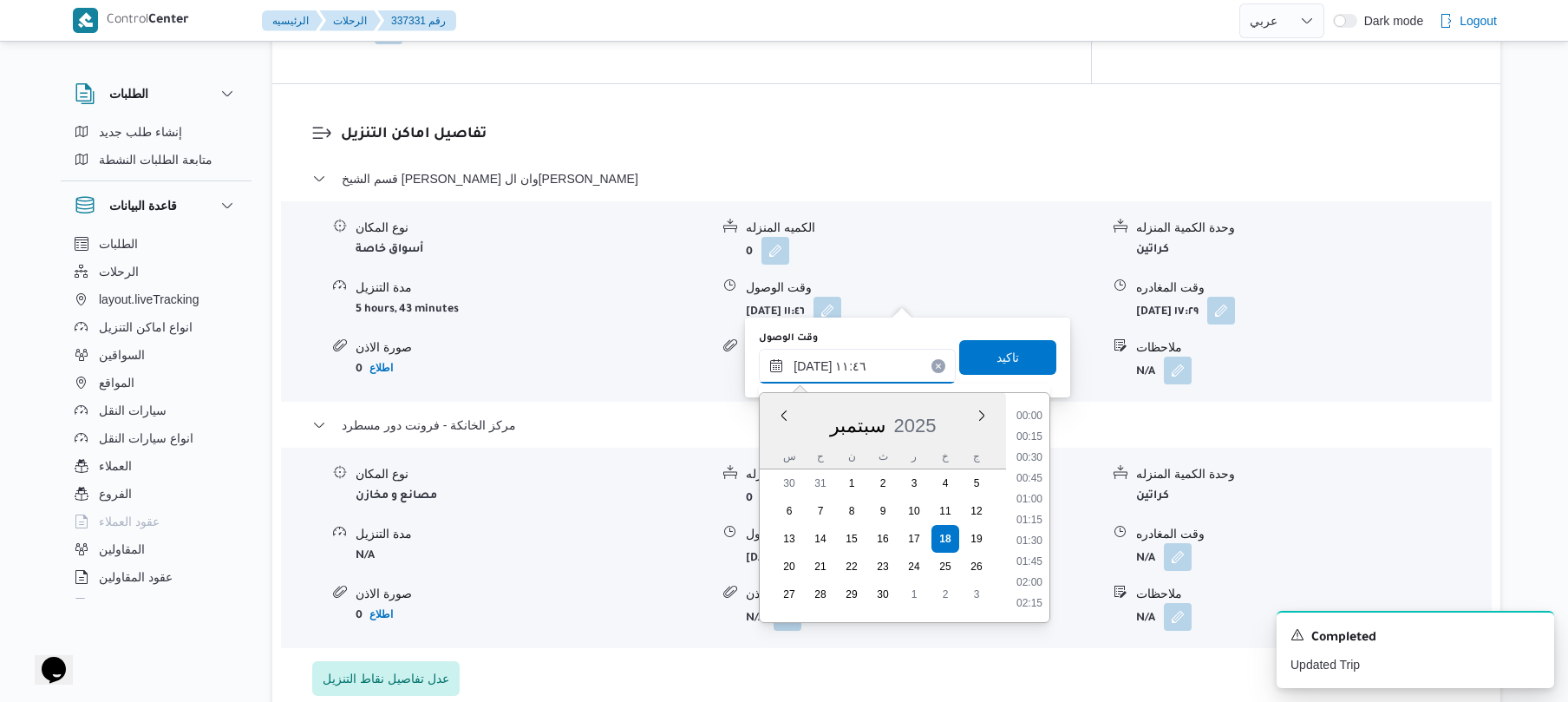
scroll to position [874, 0]
click at [1038, 469] on li "11:15" at bounding box center [1030, 478] width 40 height 17
type input "[DATE] ١١:١٥"
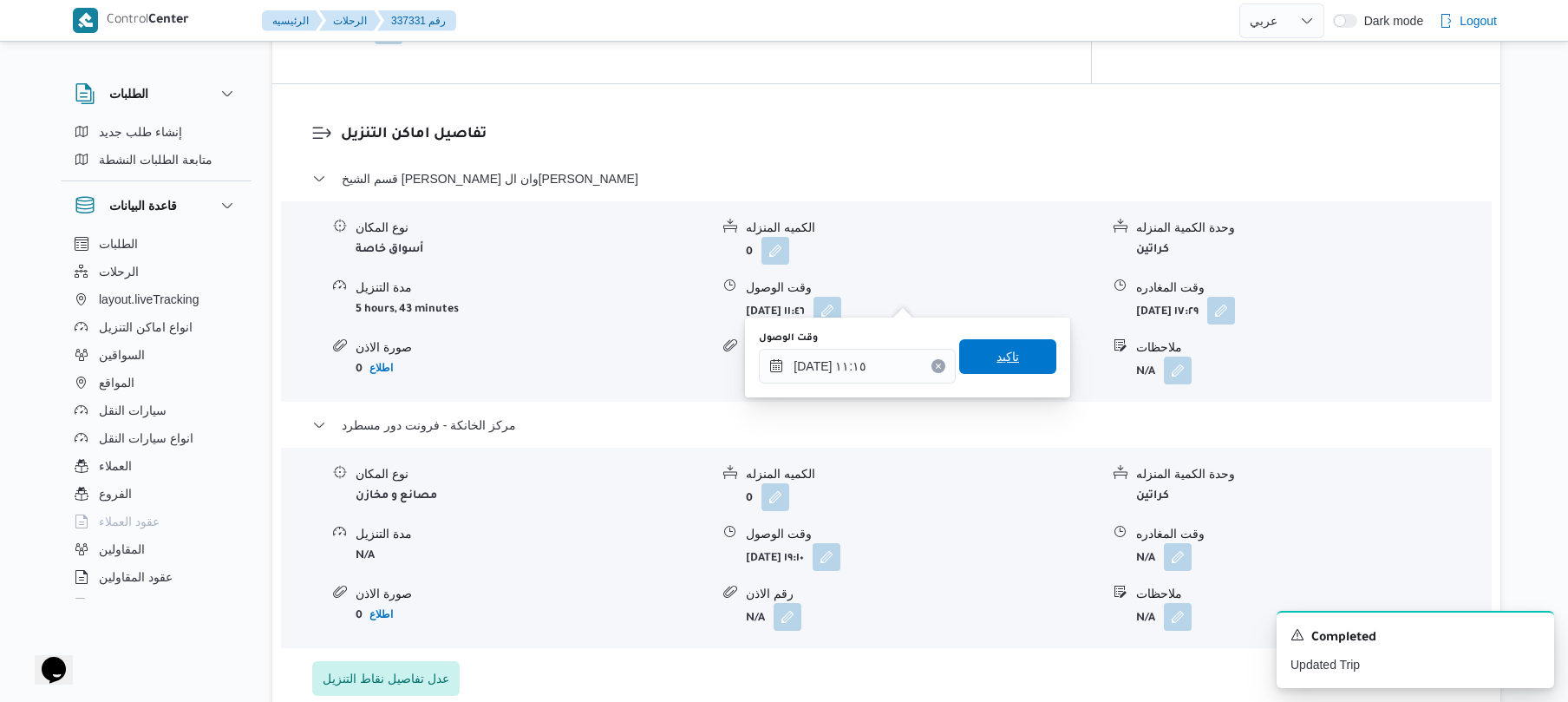
click at [1037, 348] on span "تاكيد" at bounding box center [1007, 356] width 97 height 35
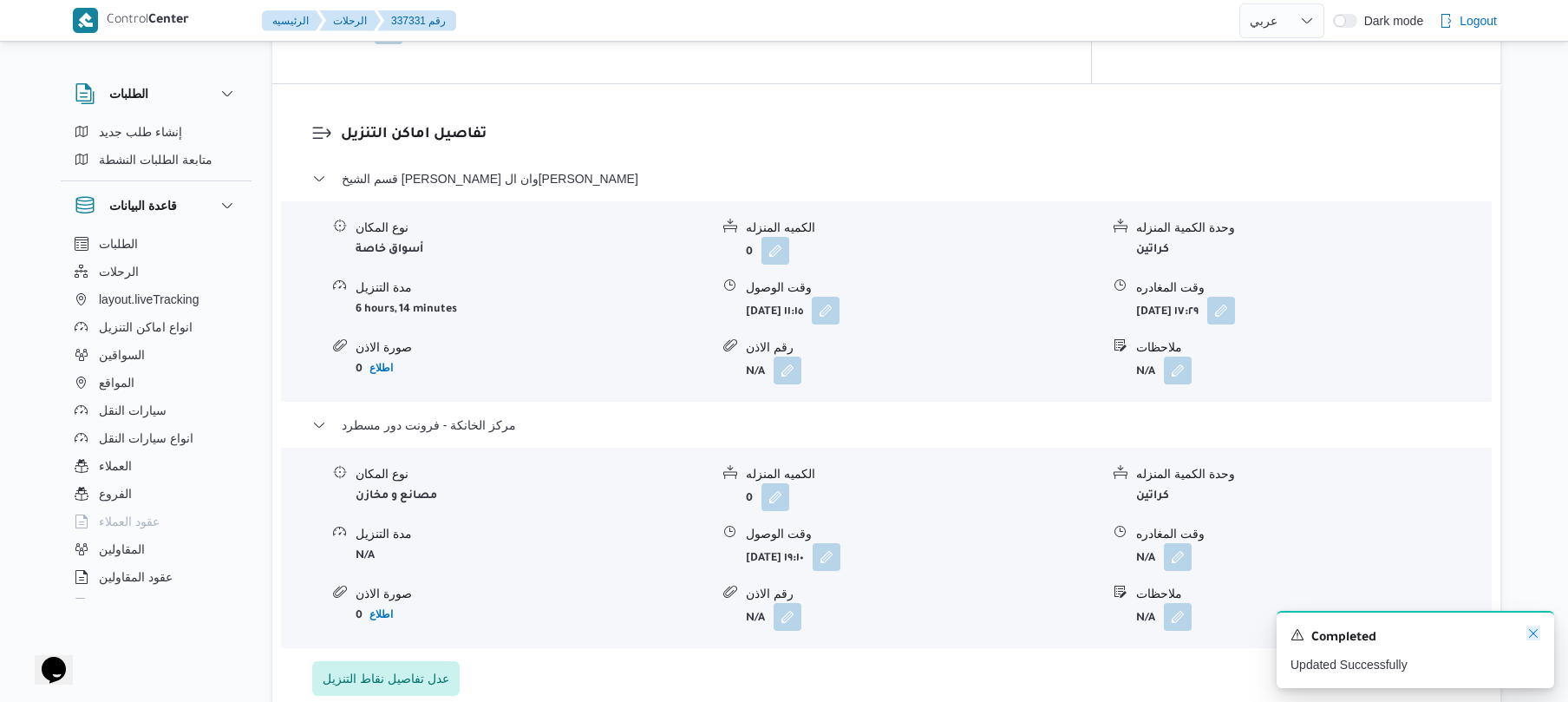
click at [1534, 640] on icon "Dismiss toast" at bounding box center [1533, 633] width 14 height 14
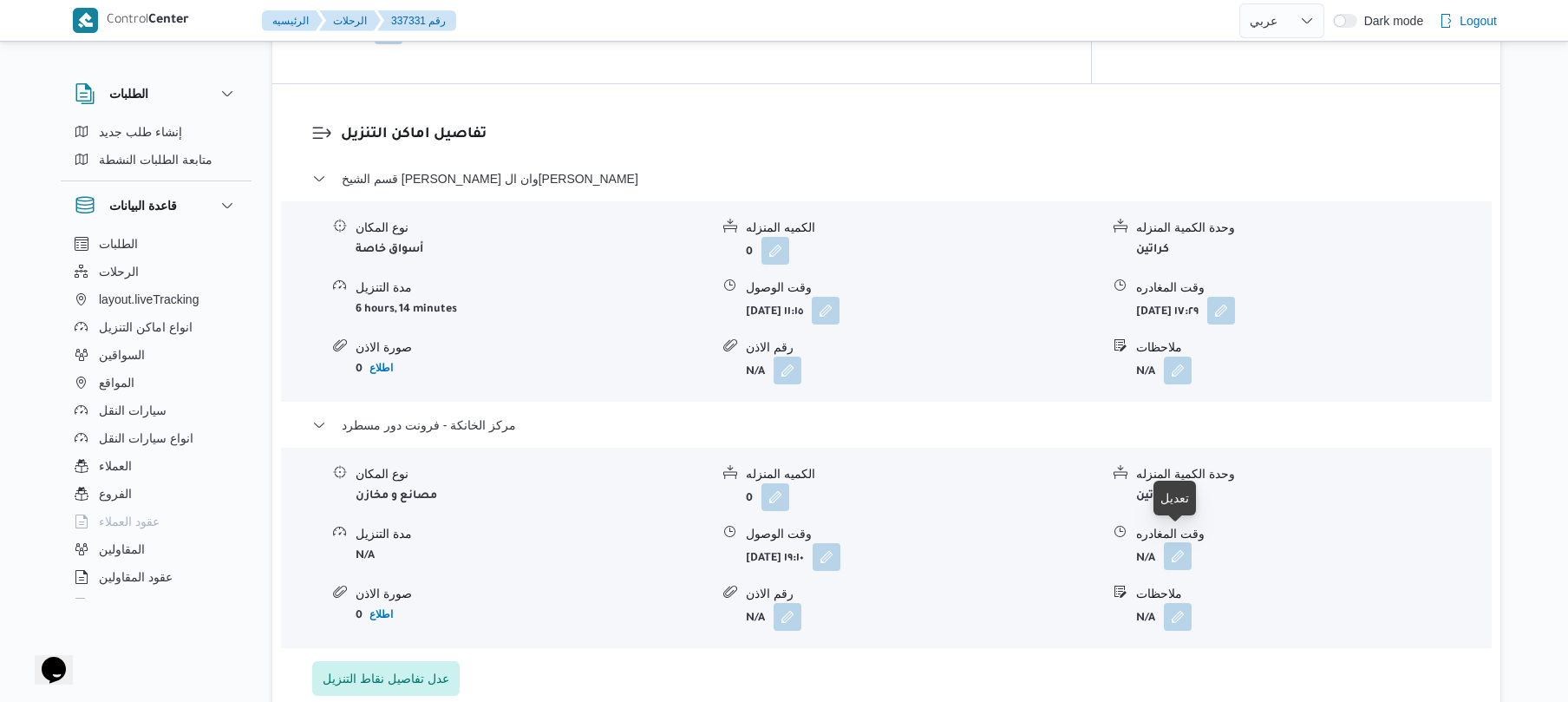
click at [1184, 545] on button "button" at bounding box center [1177, 555] width 27 height 27
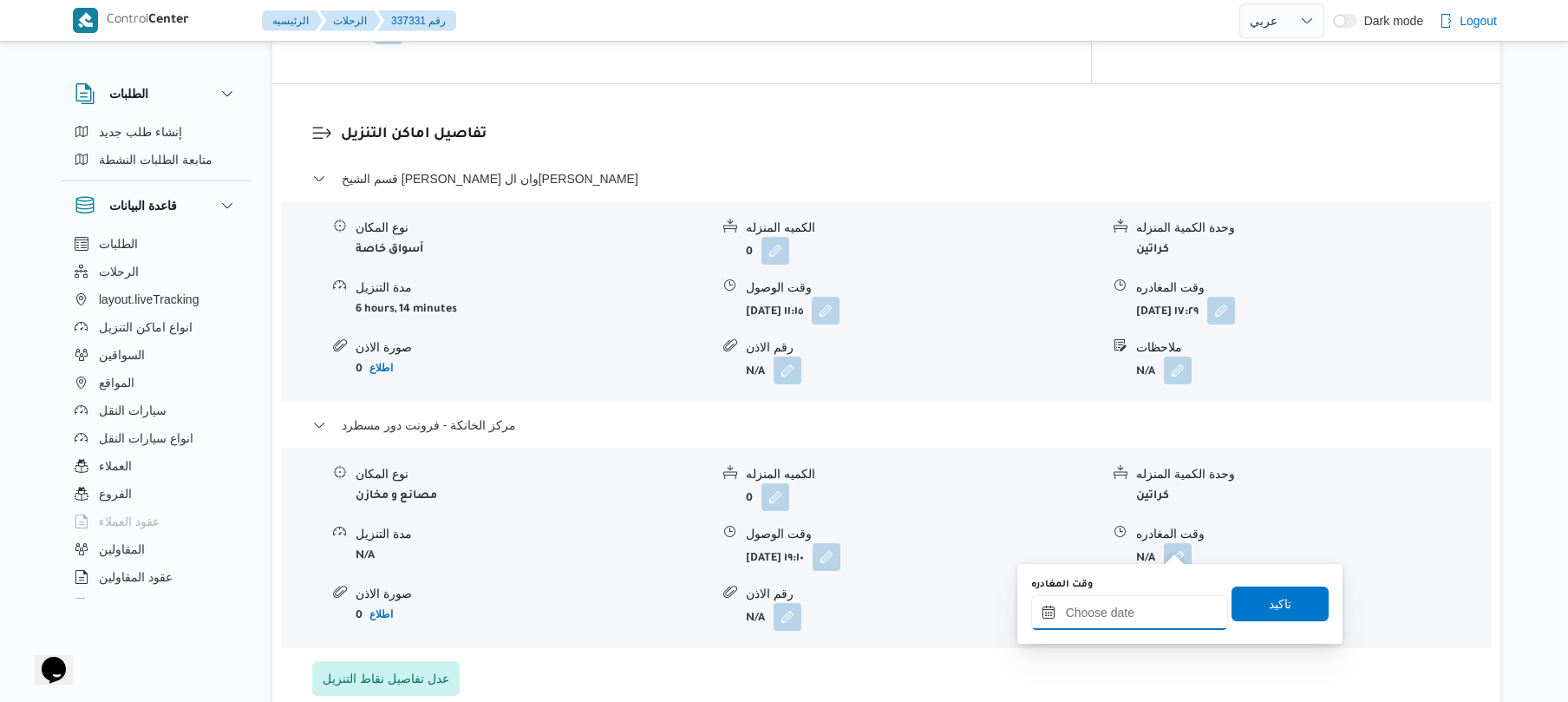
click at [1114, 616] on input "وقت المغادره" at bounding box center [1130, 612] width 197 height 35
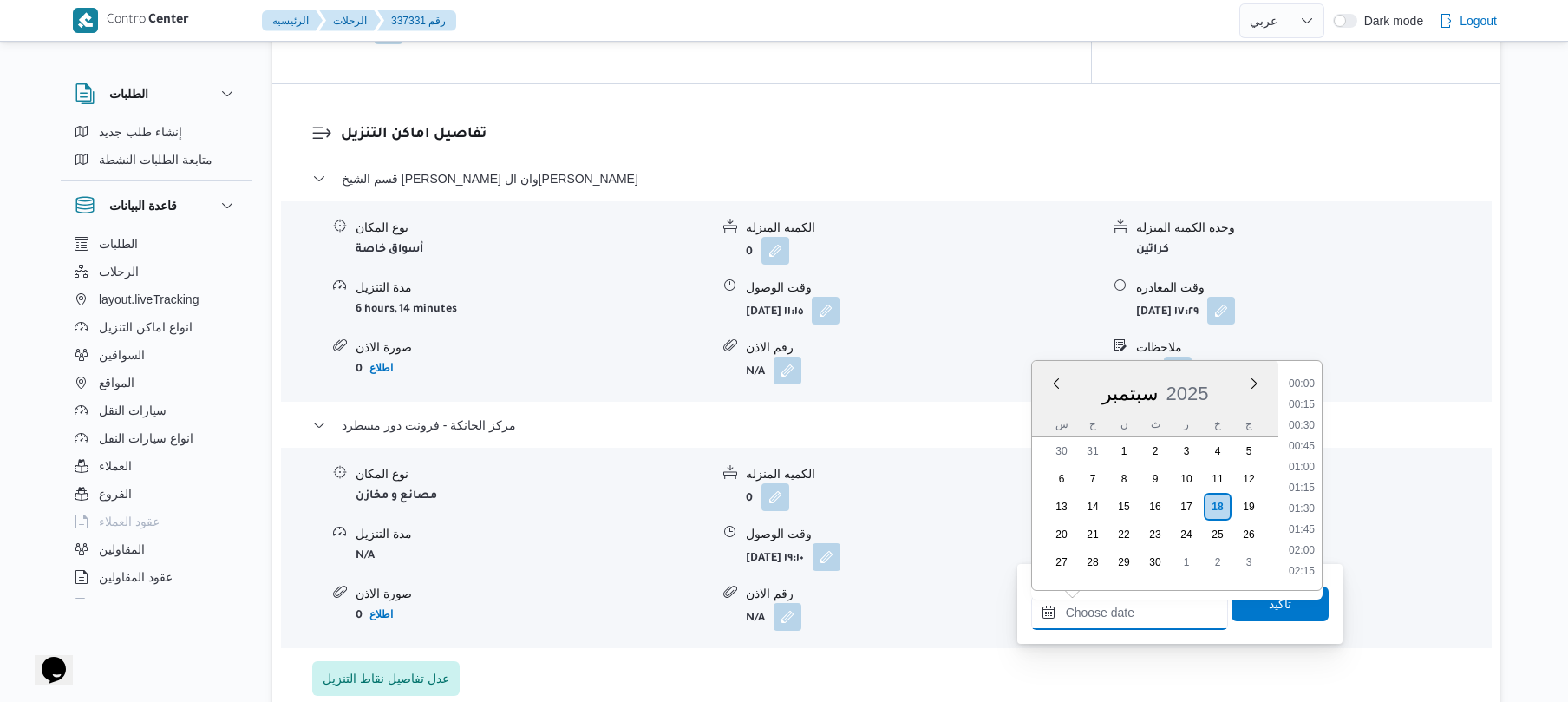
scroll to position [1562, 0]
click at [1302, 444] on li "19:30" at bounding box center [1302, 445] width 40 height 17
type input "١٨/٠٩/٢٠٢٥ ١٩:٣٠"
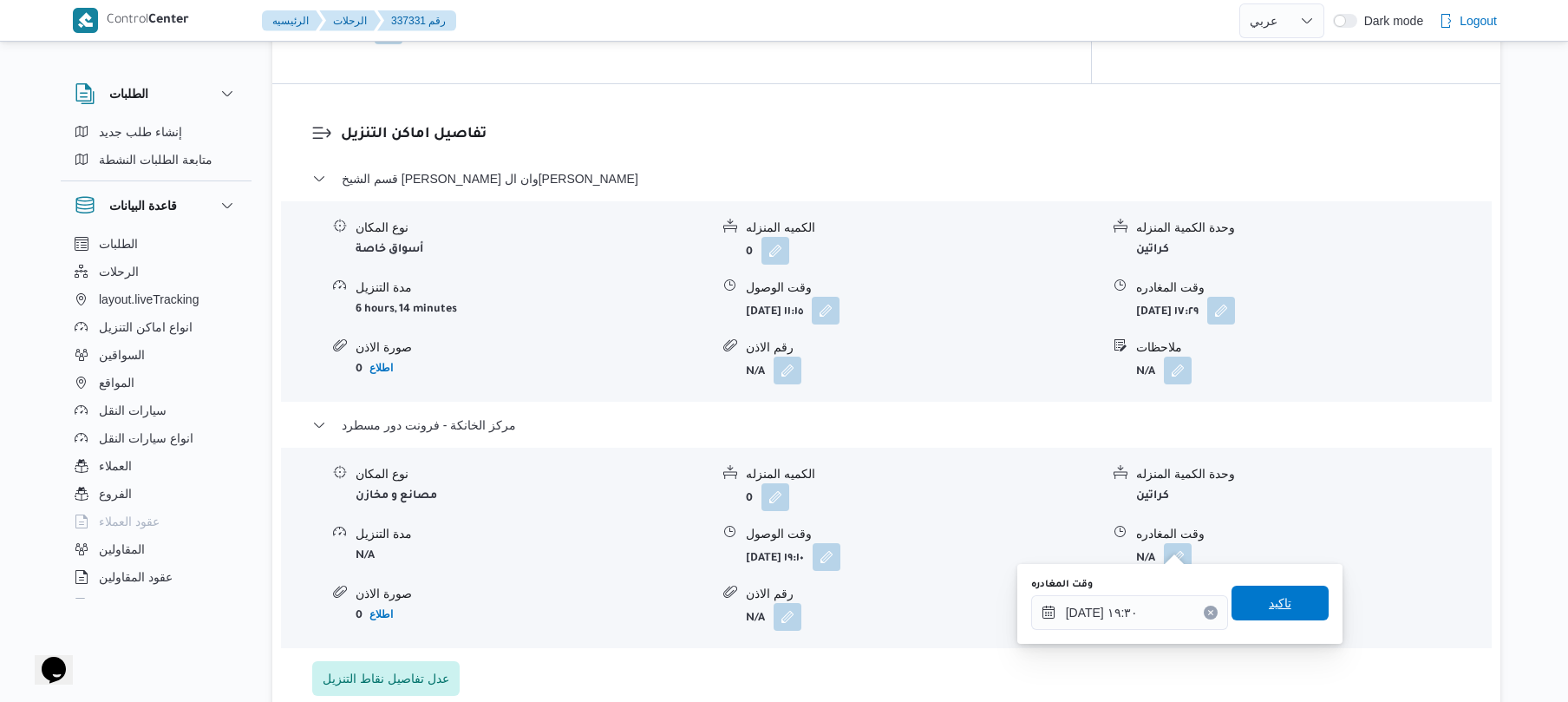
click at [1269, 609] on span "تاكيد" at bounding box center [1281, 603] width 23 height 21
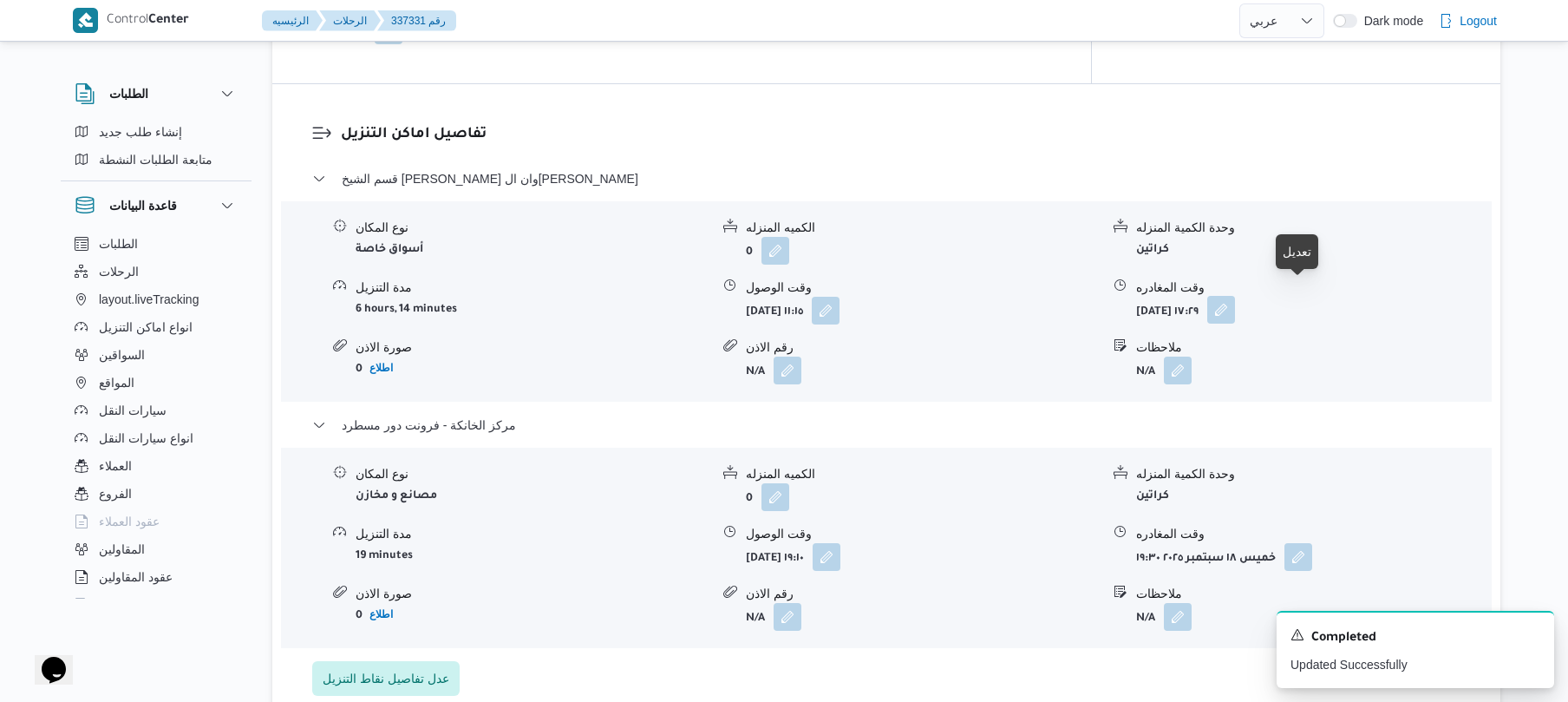
click at [1235, 297] on button "button" at bounding box center [1220, 309] width 27 height 27
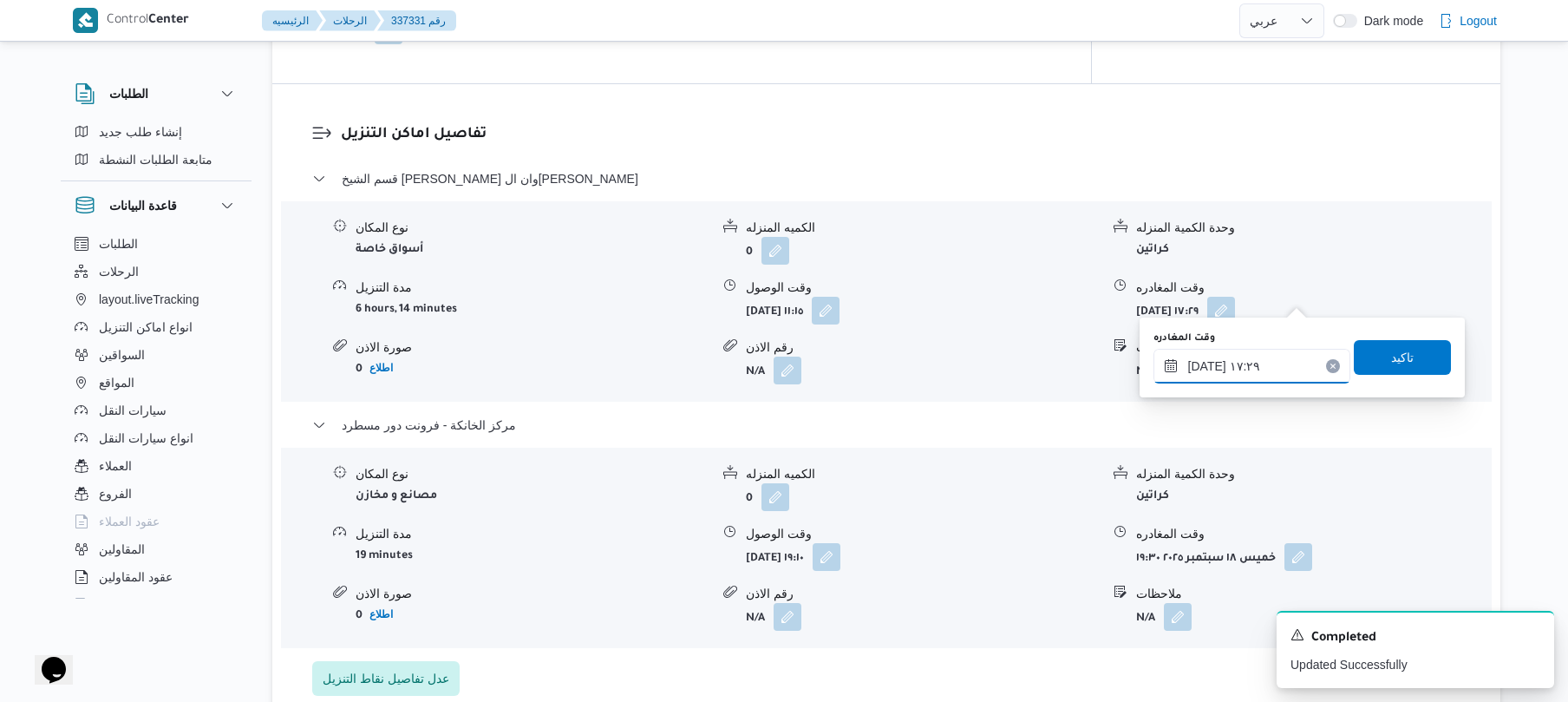
click at [1248, 365] on input "١٨/٠٩/٢٠٢٥ ١٧:٢٩" at bounding box center [1251, 366] width 197 height 35
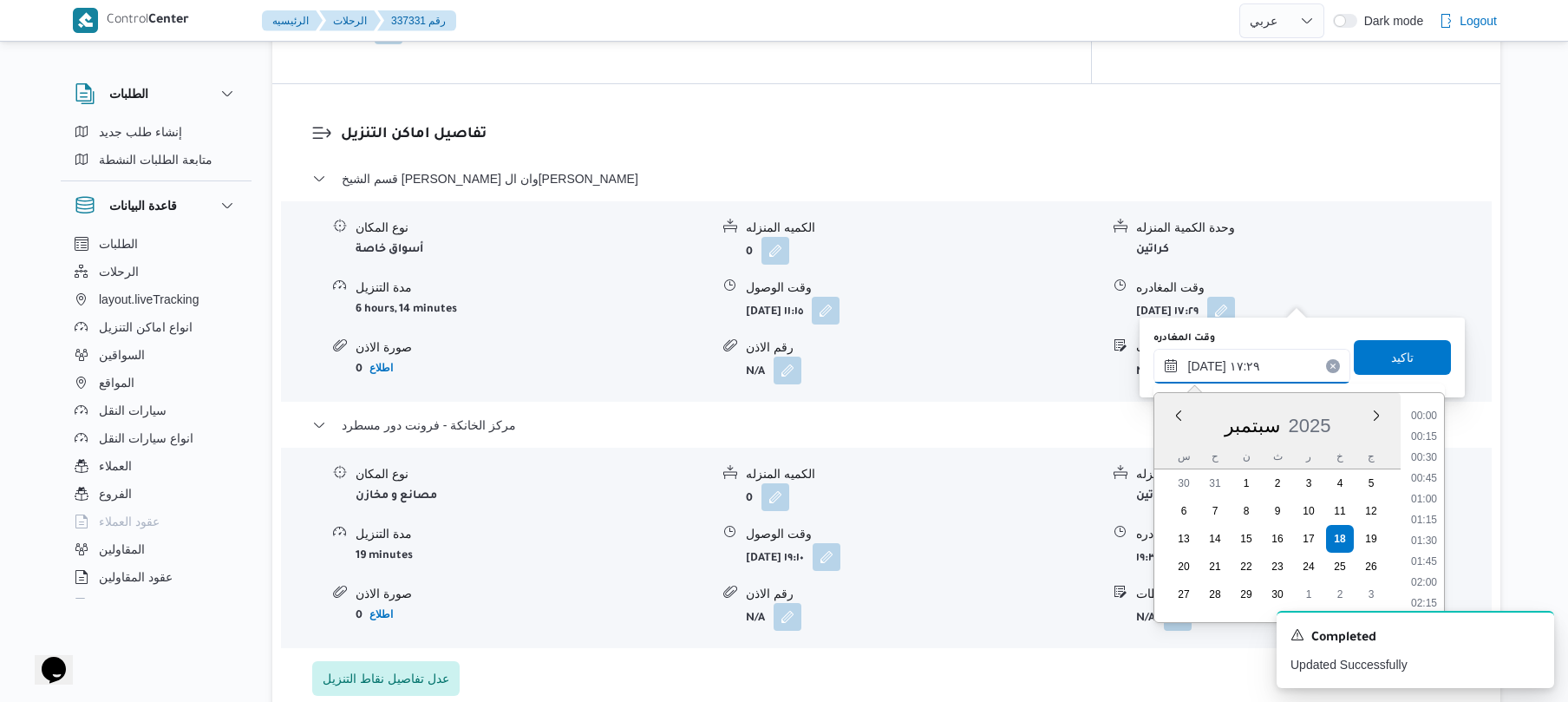
scroll to position [1332, 0]
click at [1427, 580] on li "18:00" at bounding box center [1424, 581] width 40 height 17
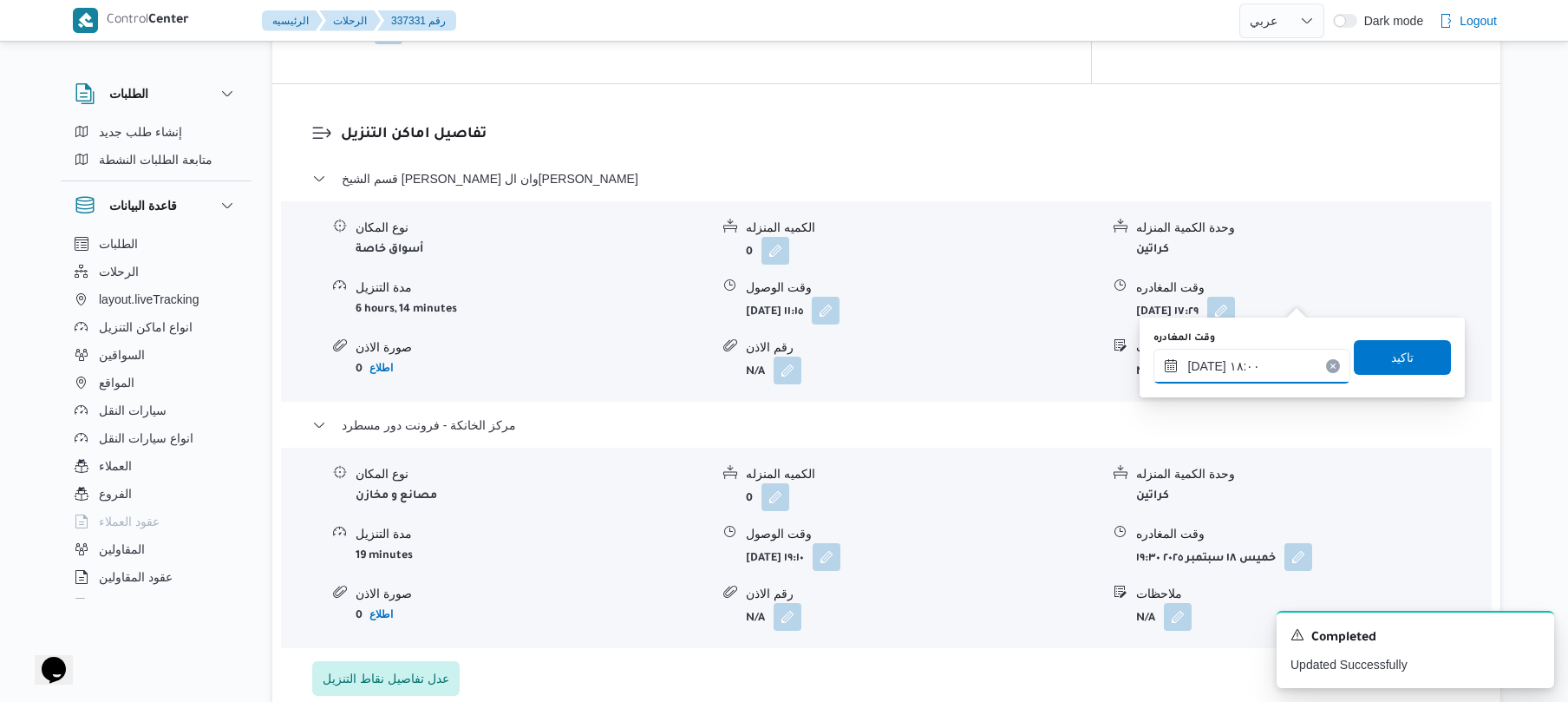
click at [1208, 363] on input "١٨/٠٩/٢٠٢٥ ١٨:٠٠" at bounding box center [1251, 366] width 197 height 35
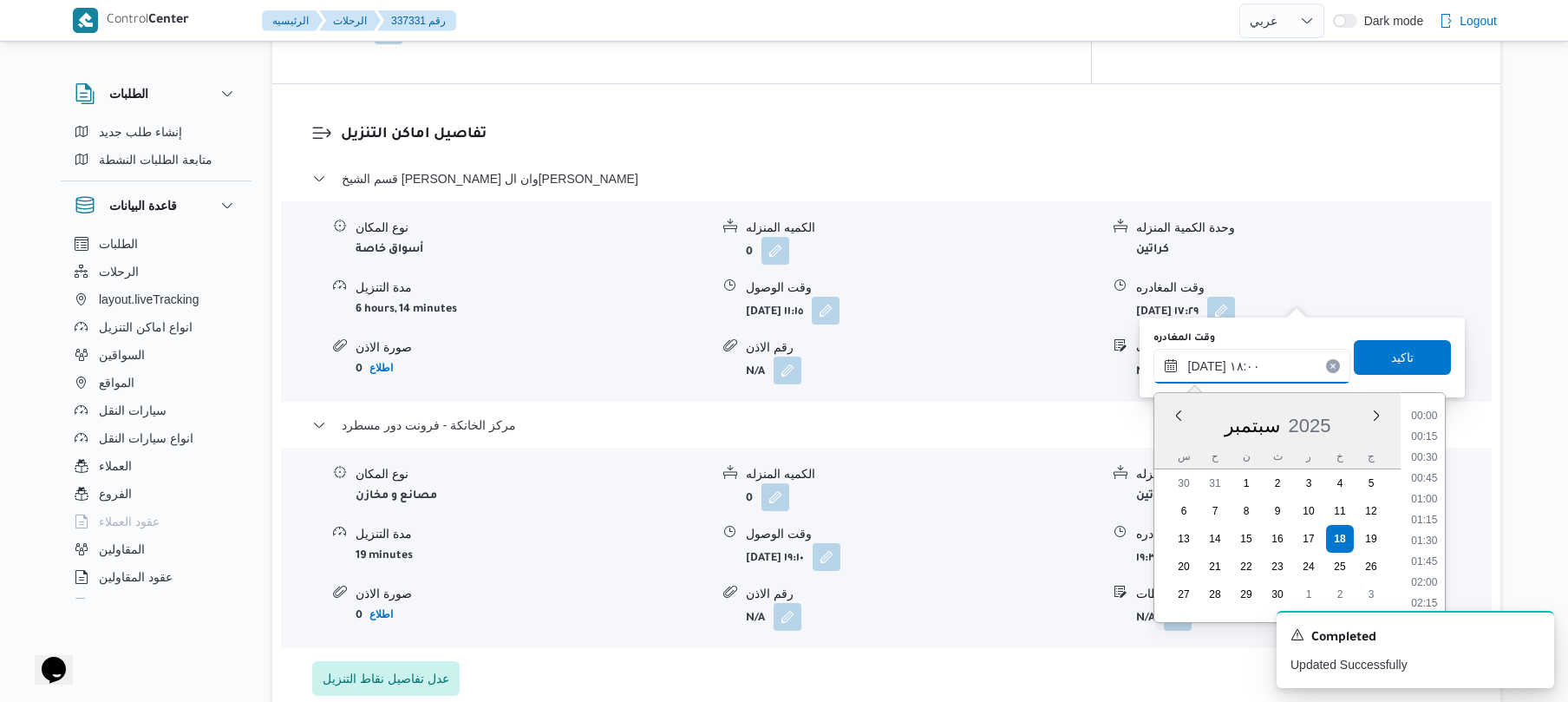
scroll to position [1395, 0]
type input "١٨/٠٩/٢٠٢٥ ١٨:١٠"
click at [1413, 361] on span "تاكيد" at bounding box center [1402, 356] width 97 height 35
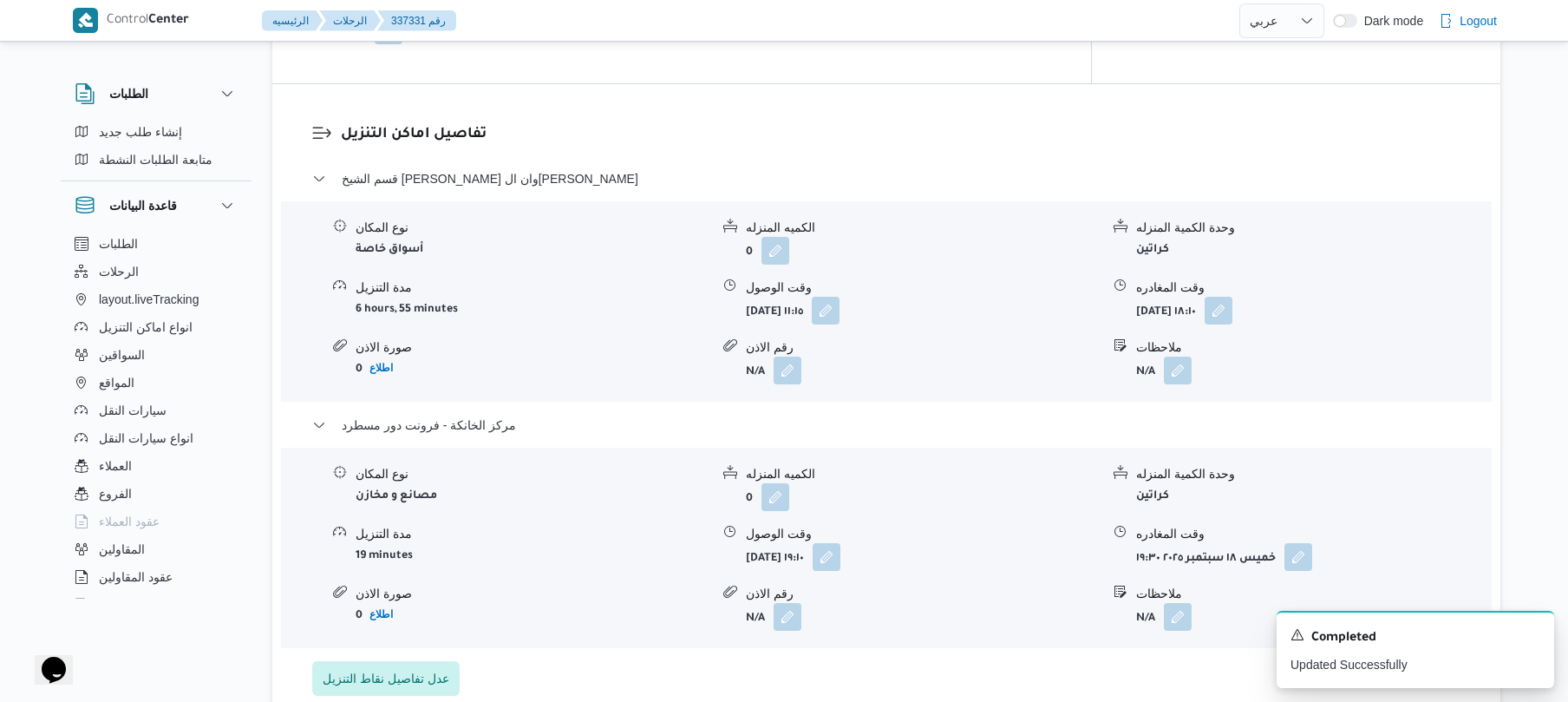
scroll to position [0, 0]
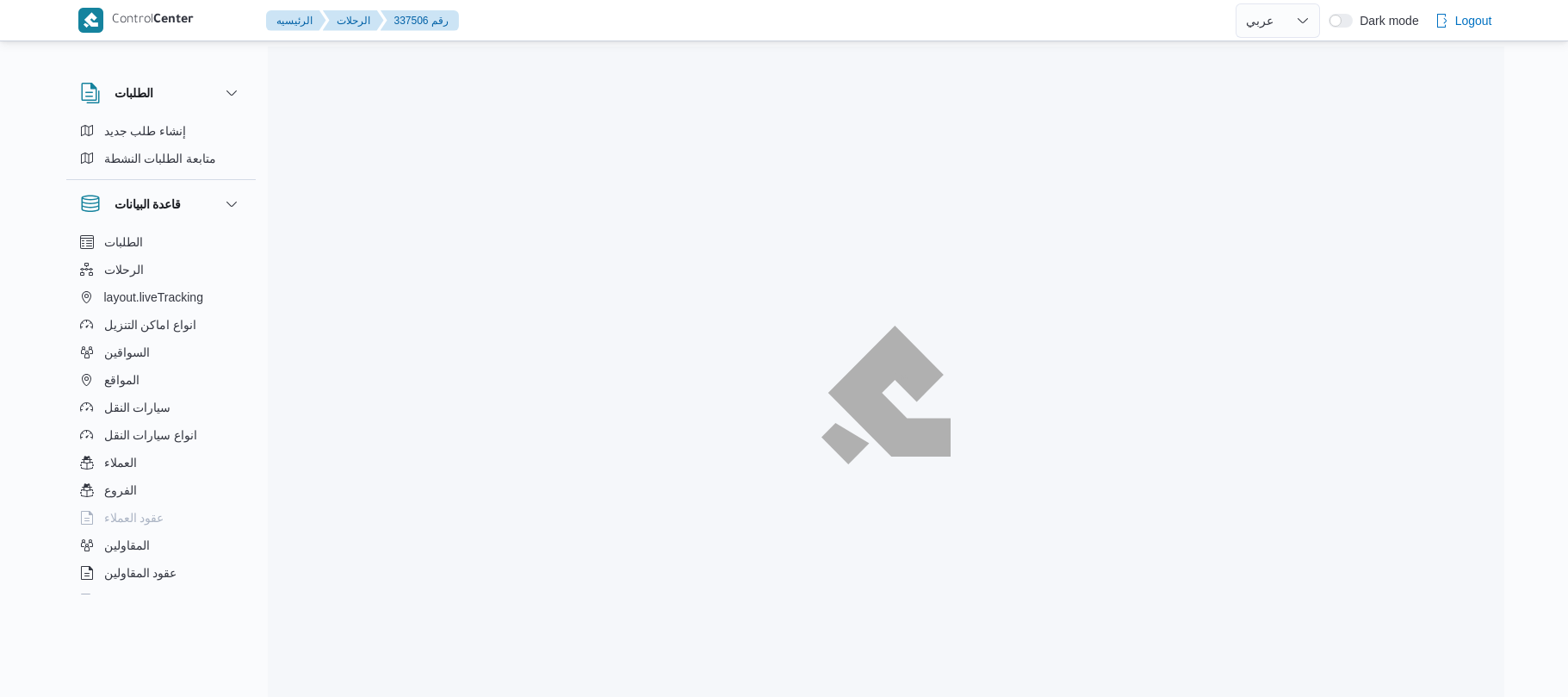
select select "ar"
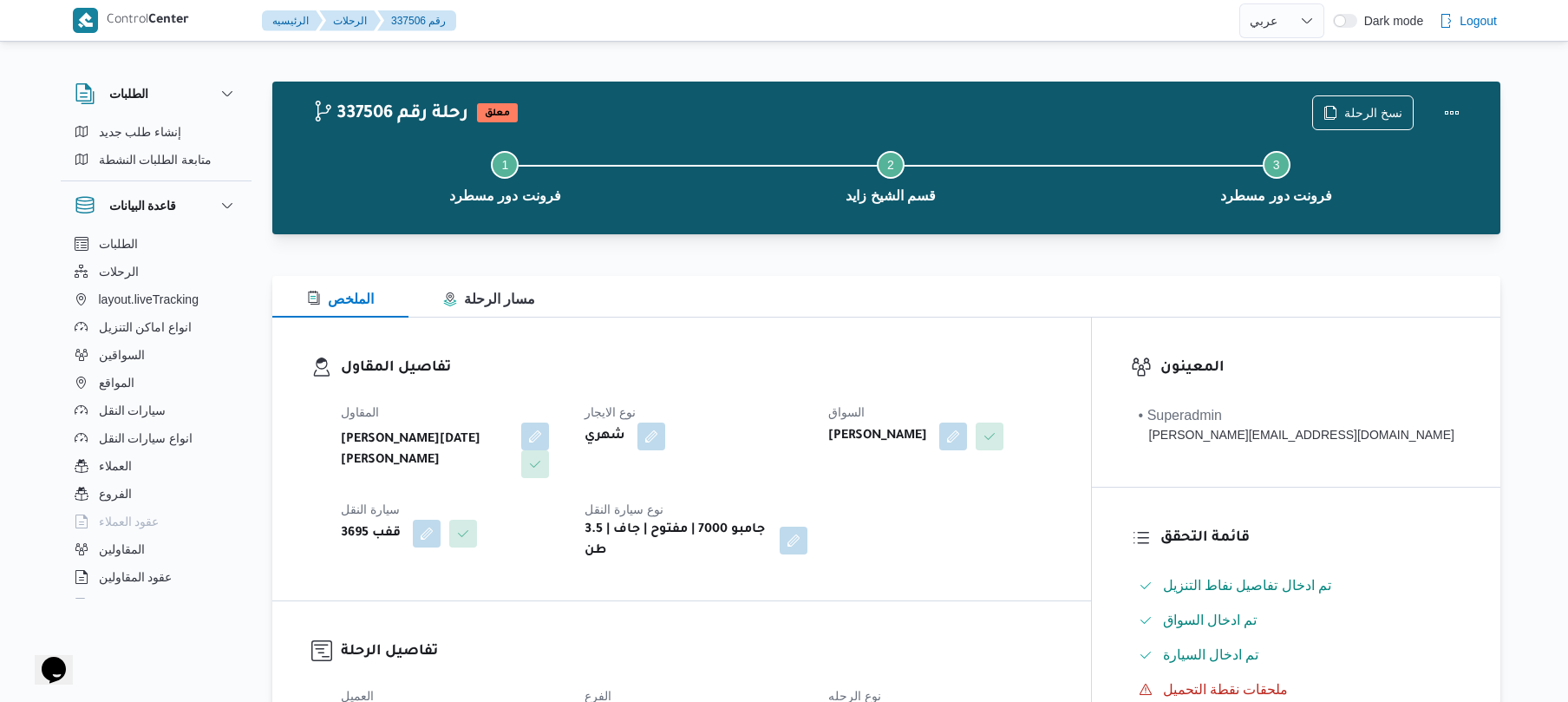
click at [1093, 312] on div "الملخص مسار الرحلة" at bounding box center [886, 297] width 1228 height 41
click at [1014, 359] on h3 "تفاصيل المقاول" at bounding box center [696, 367] width 711 height 24
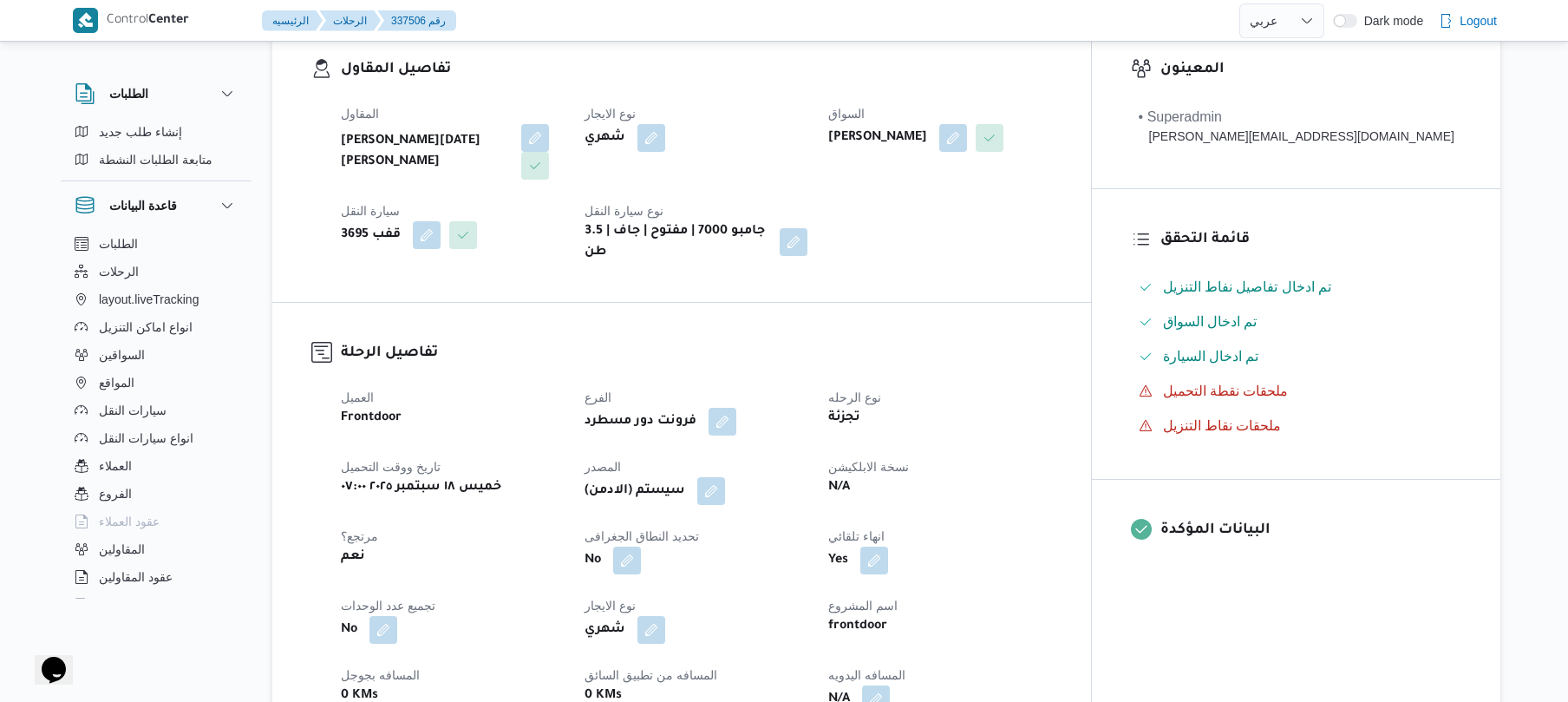
scroll to position [601, 0]
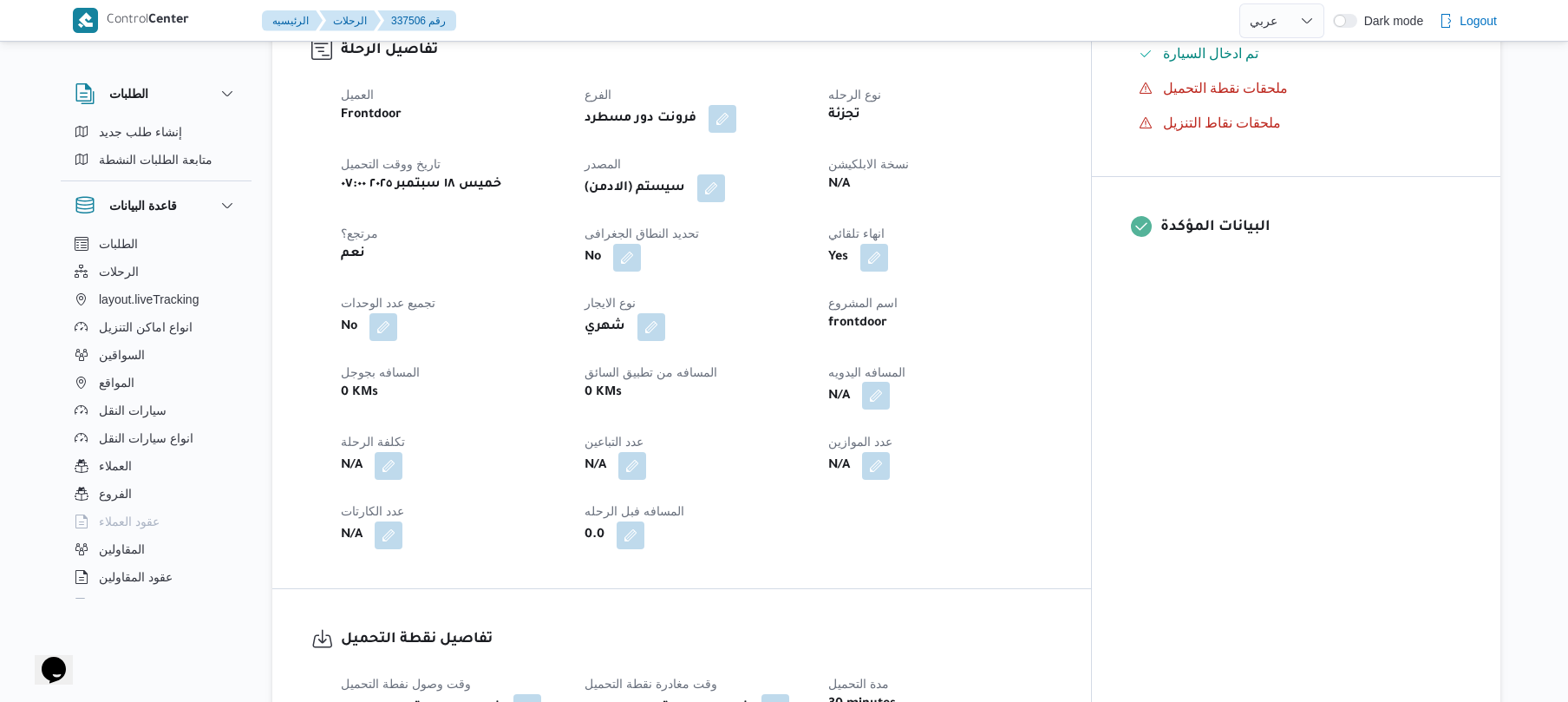
click at [890, 382] on button "button" at bounding box center [875, 395] width 27 height 27
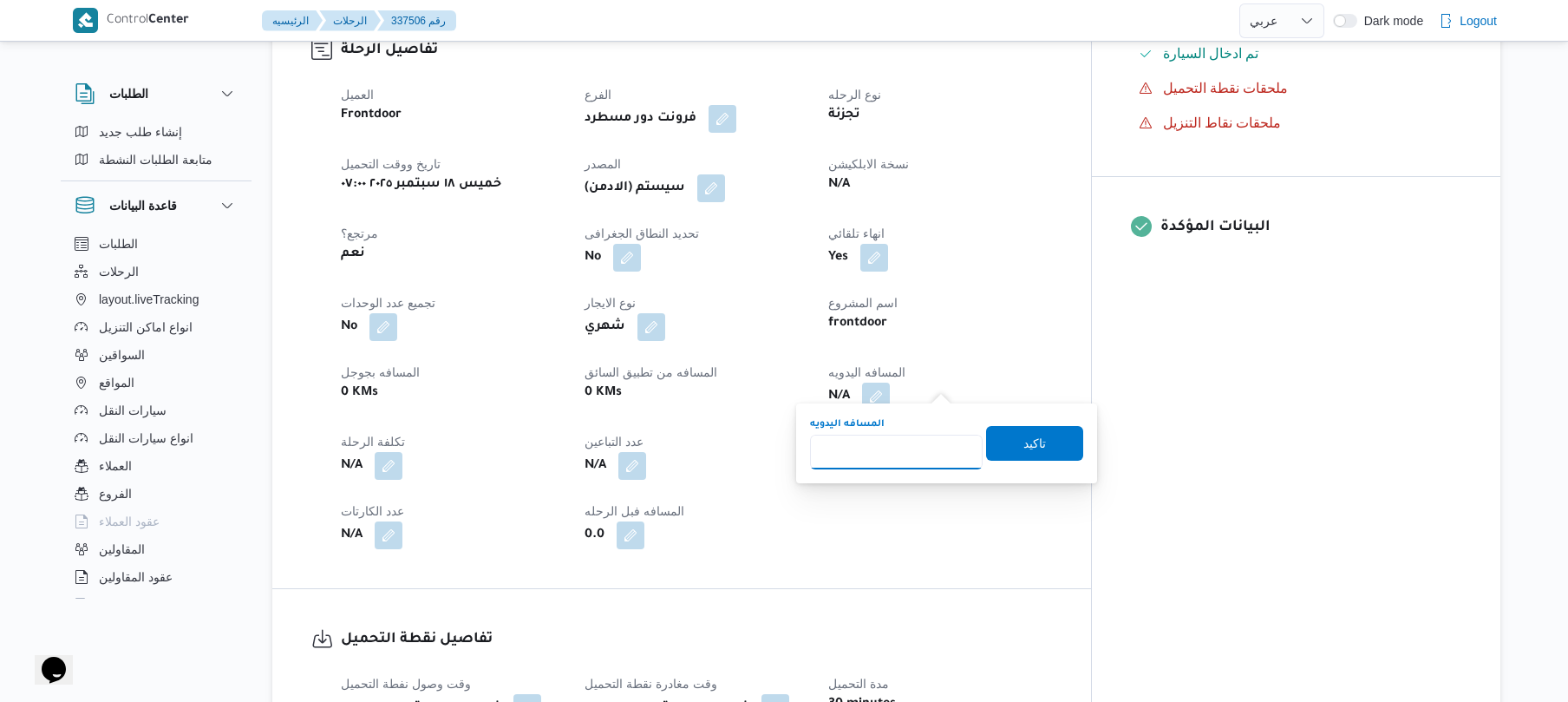
click at [921, 452] on input "المسافه اليدويه" at bounding box center [896, 451] width 172 height 35
type input "130"
click at [1028, 429] on span "تاكيد" at bounding box center [1035, 443] width 97 height 35
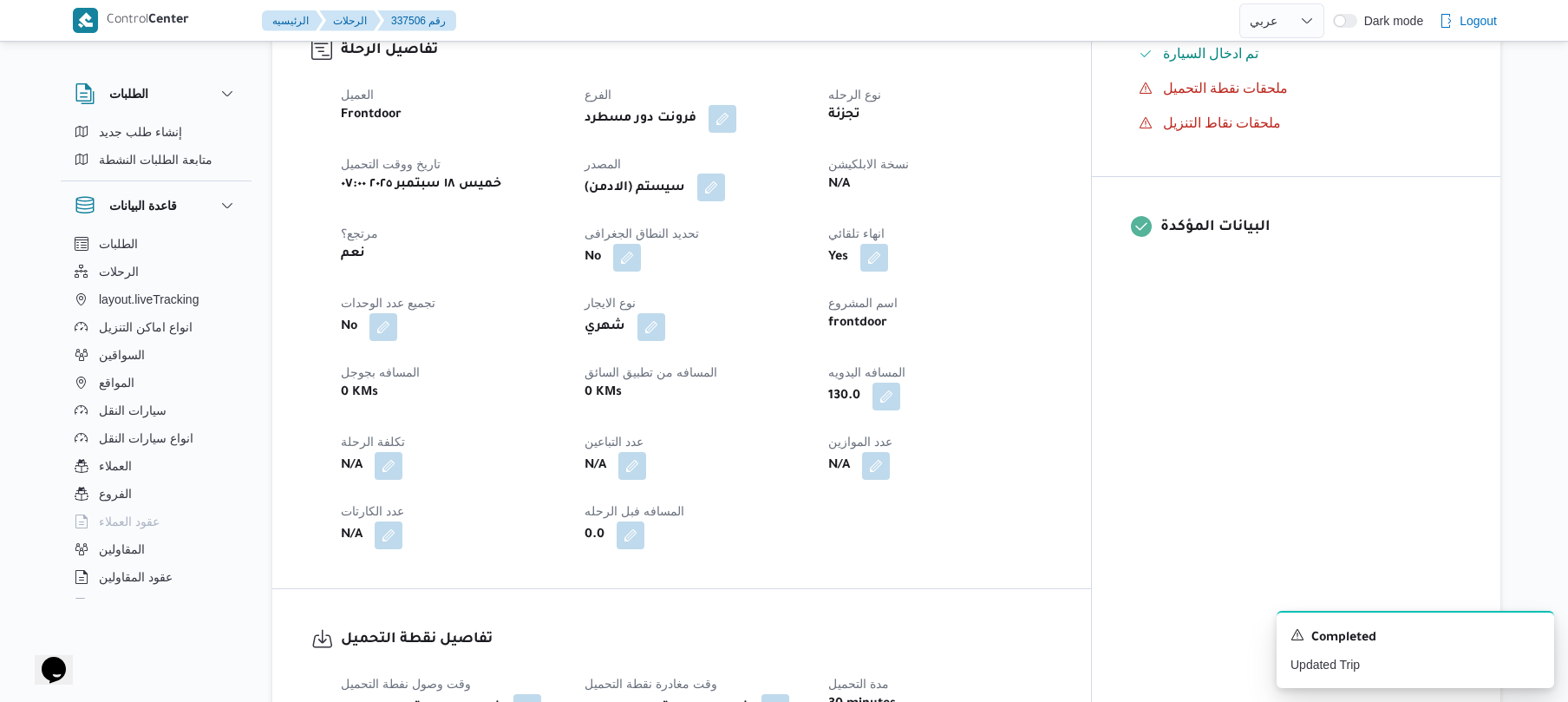
click at [726, 175] on button "button" at bounding box center [710, 187] width 27 height 27
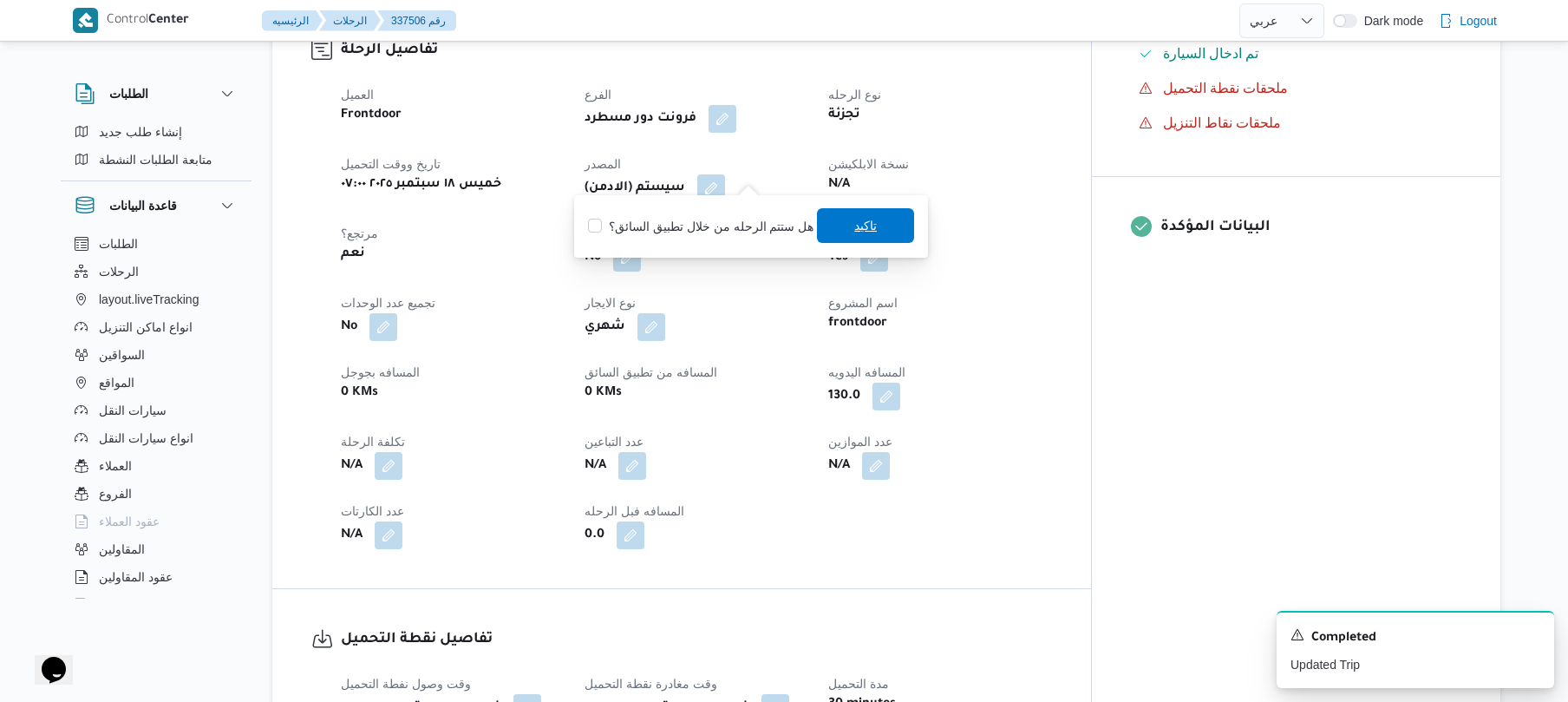
click at [864, 231] on span "تاكيد" at bounding box center [866, 225] width 23 height 21
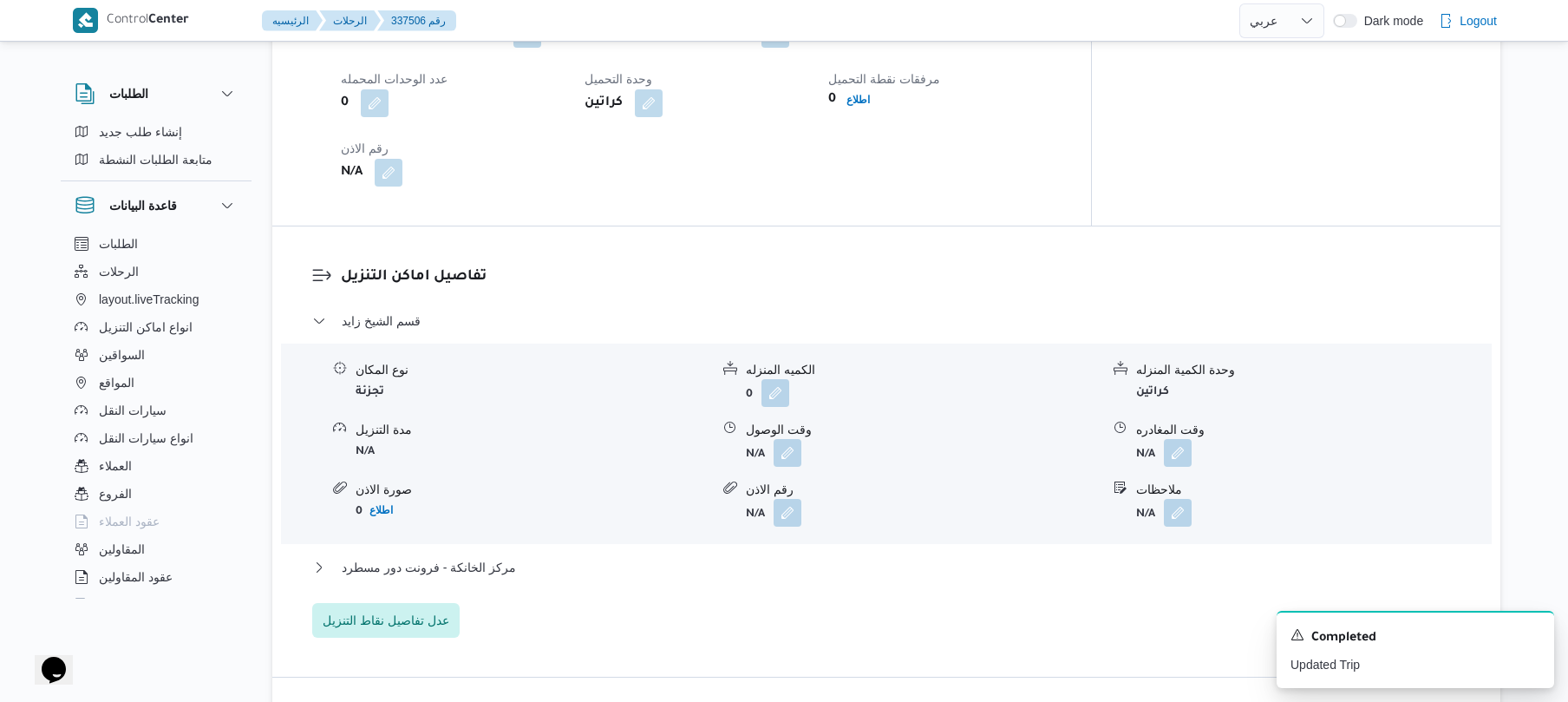
scroll to position [1341, 0]
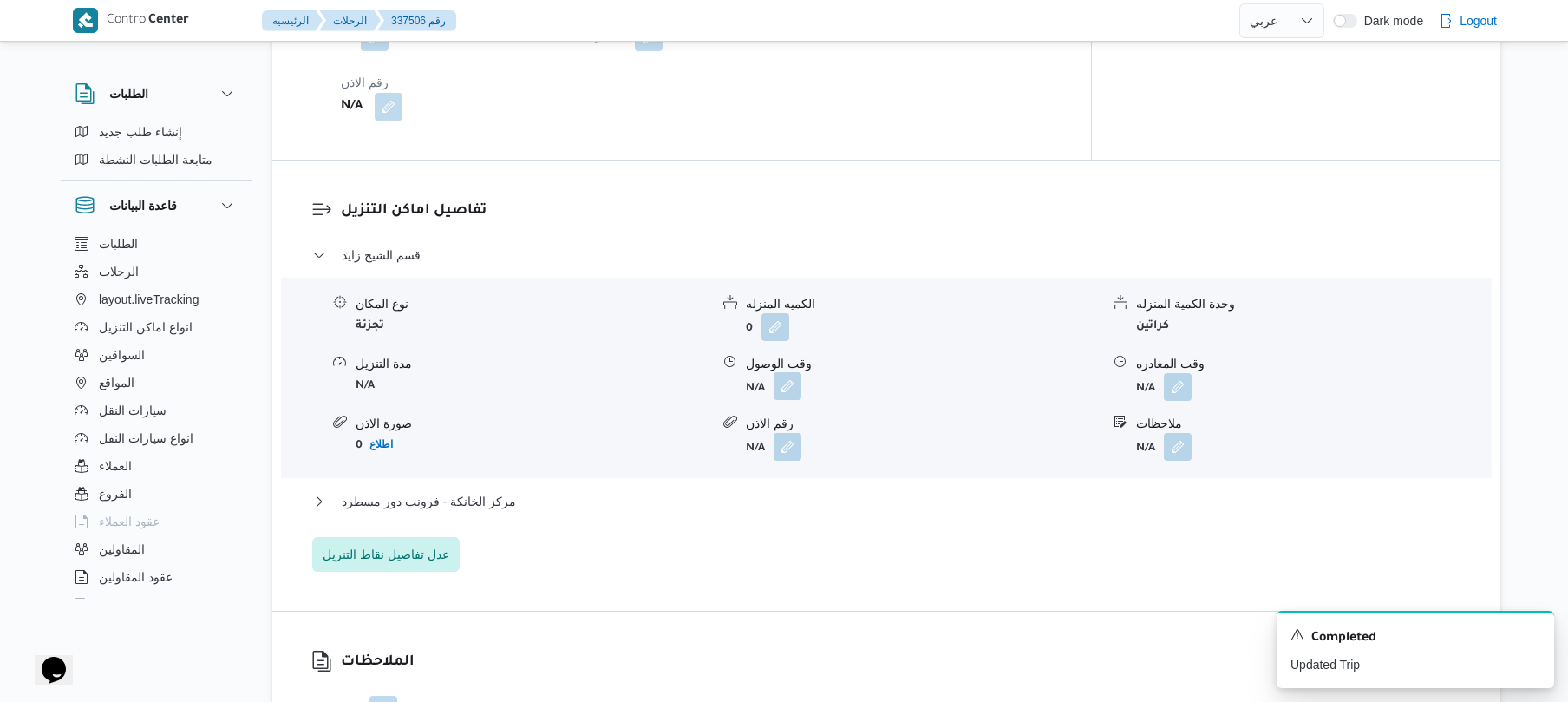
click at [790, 377] on button "button" at bounding box center [787, 385] width 27 height 27
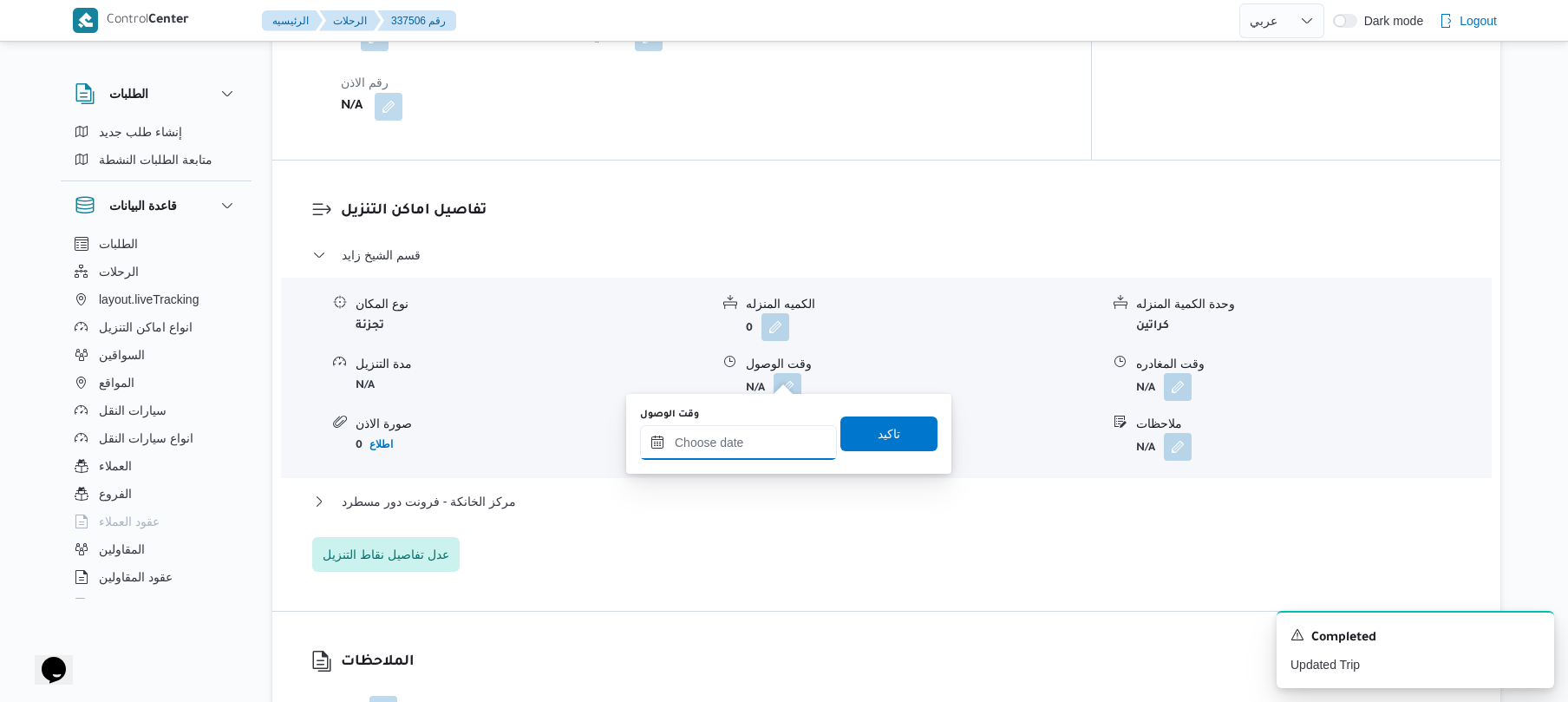
click at [760, 442] on input "وقت الوصول" at bounding box center [738, 442] width 197 height 35
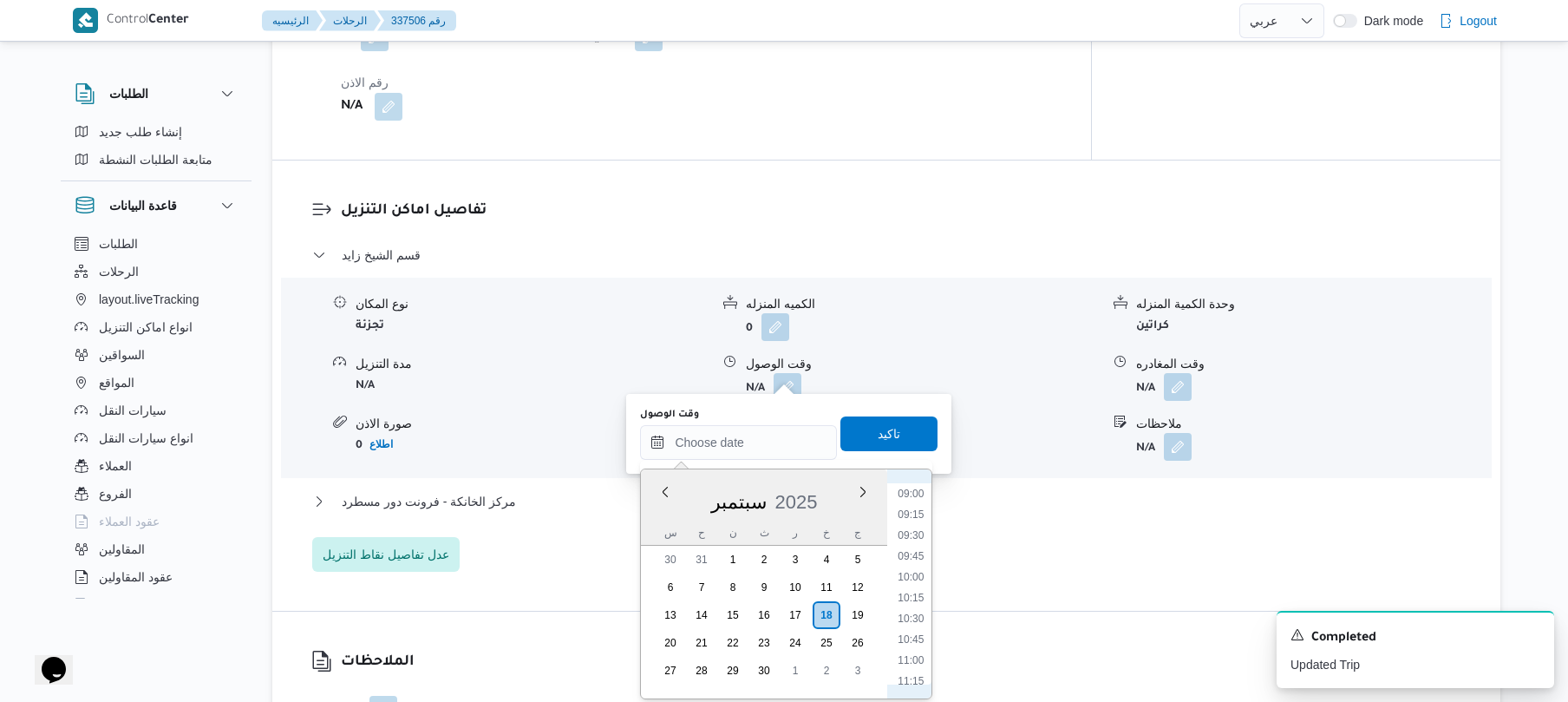
scroll to position [677, 0]
click at [916, 522] on li "08:30" at bounding box center [911, 523] width 40 height 17
type input "[DATE] ٠٨:٣٠"
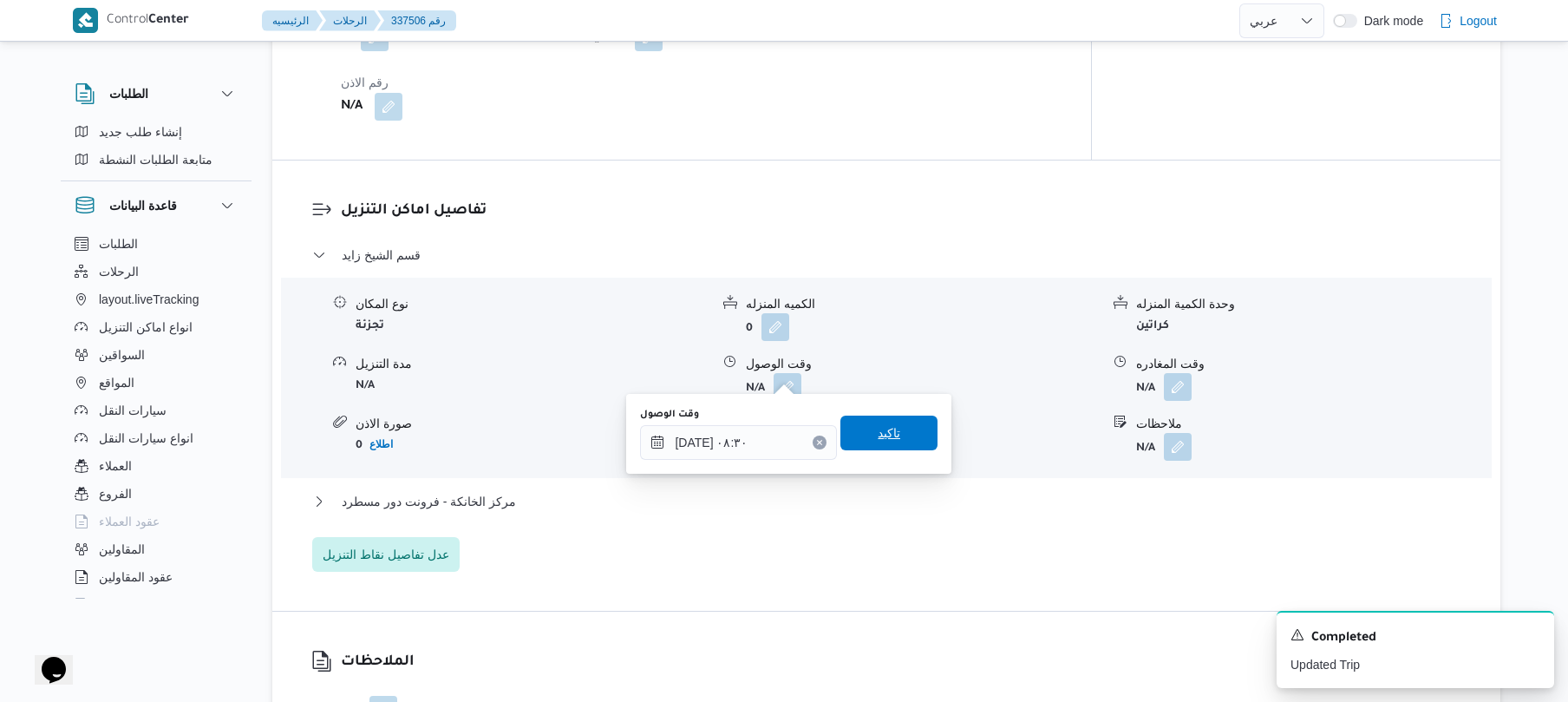
click at [895, 438] on span "تاكيد" at bounding box center [889, 433] width 97 height 35
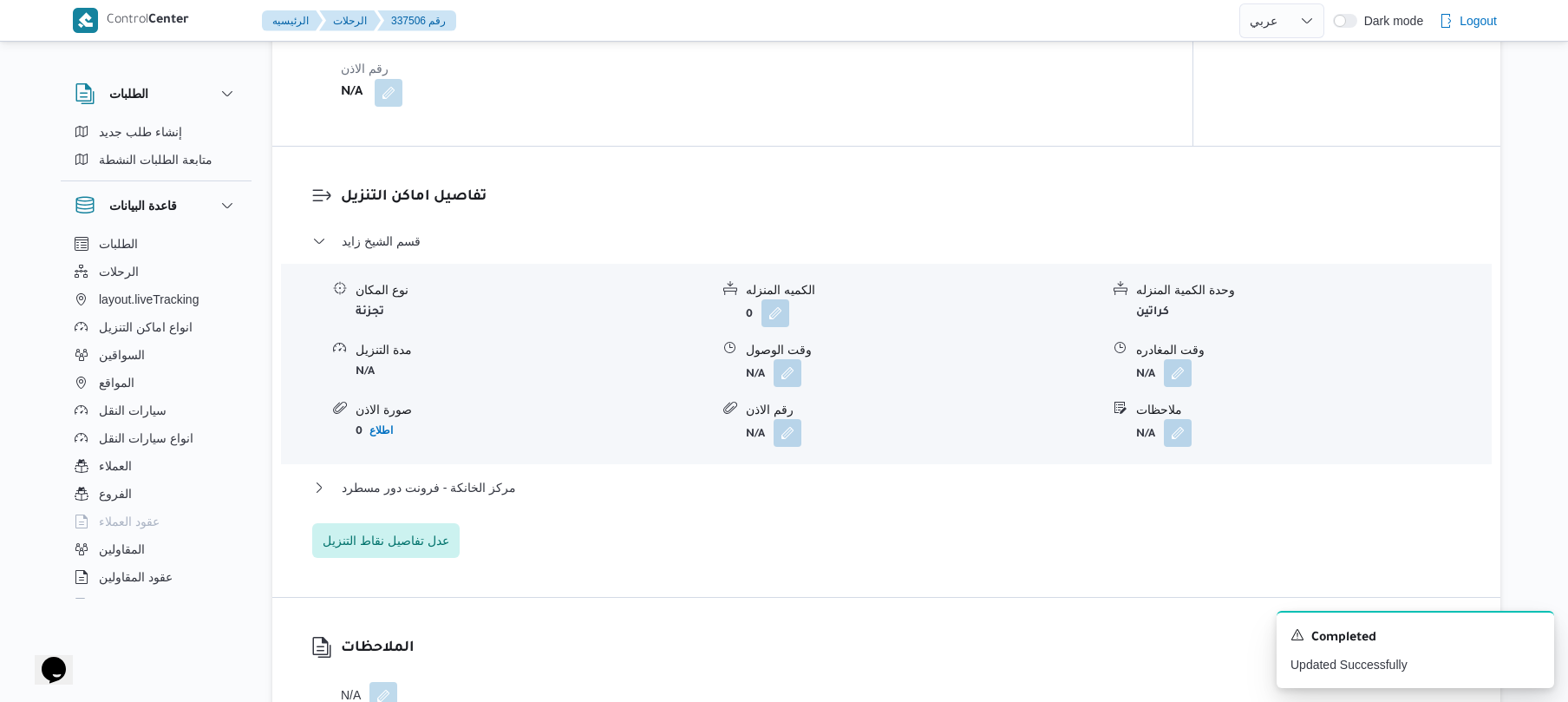
click at [841, 498] on div "مركز الخانكة - فرونت دور مسطرد" at bounding box center [887, 493] width 1150 height 33
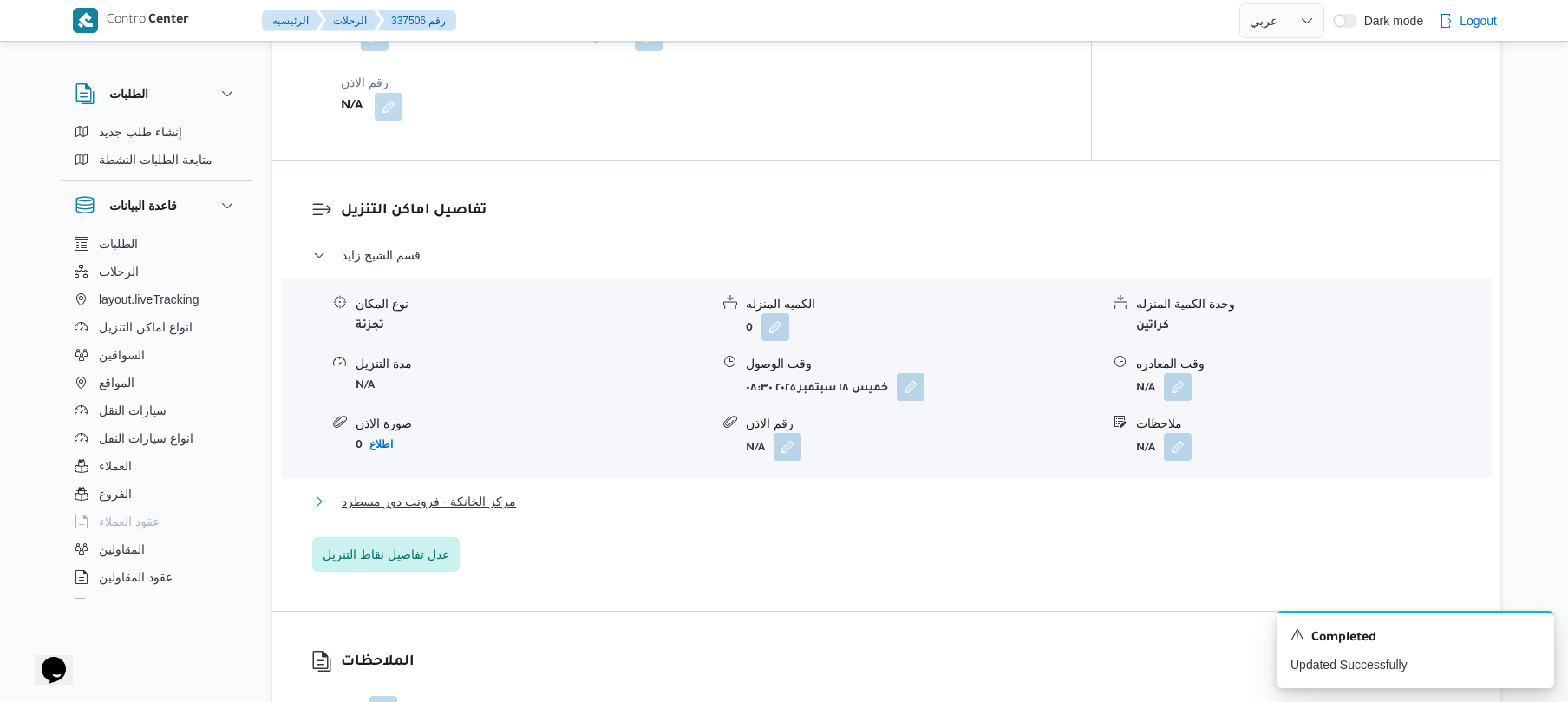
click at [1215, 491] on button "مركز الخانكة - فرونت دور مسطرد" at bounding box center [887, 501] width 1150 height 21
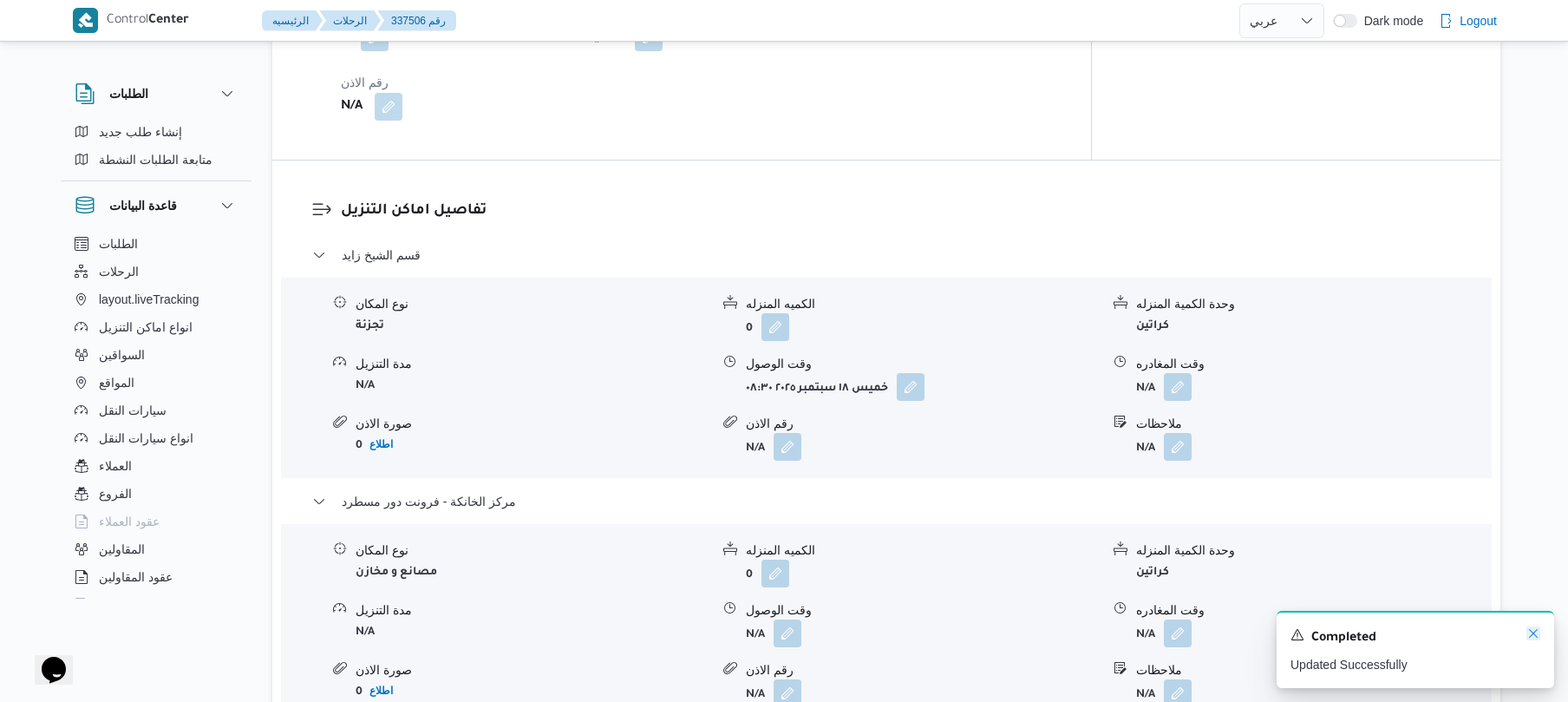
click at [1530, 636] on icon "Dismiss toast" at bounding box center [1533, 633] width 14 height 14
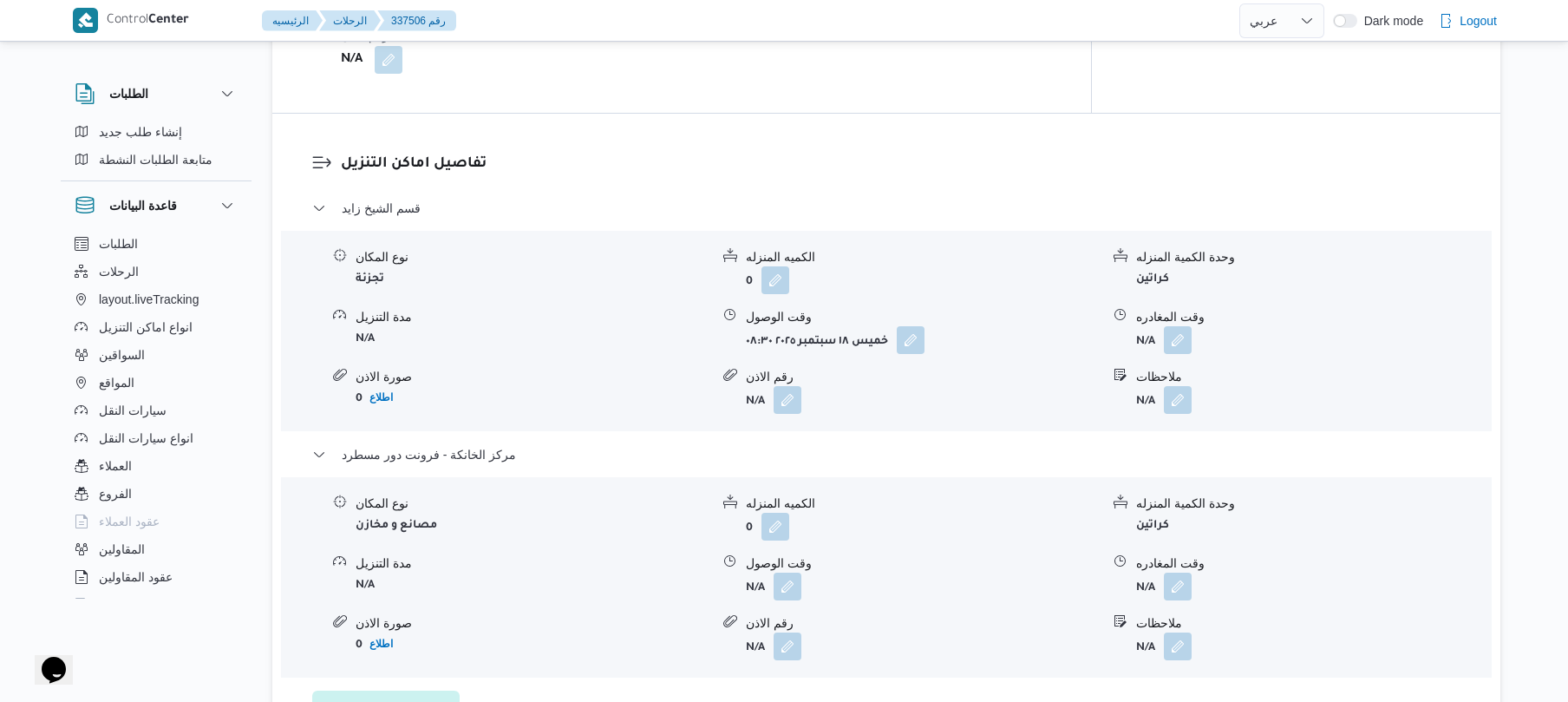
scroll to position [1526, 0]
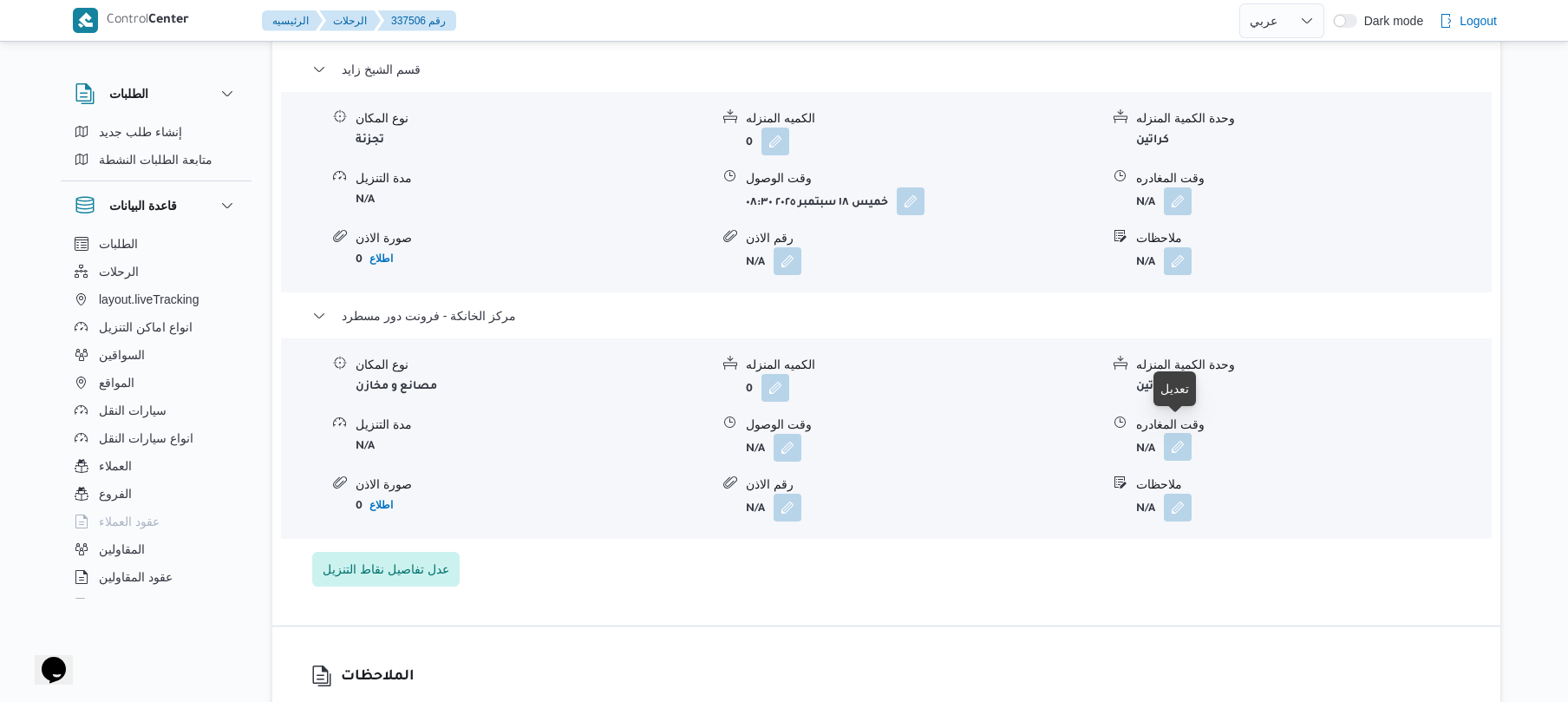
click at [1184, 441] on button "button" at bounding box center [1177, 446] width 27 height 27
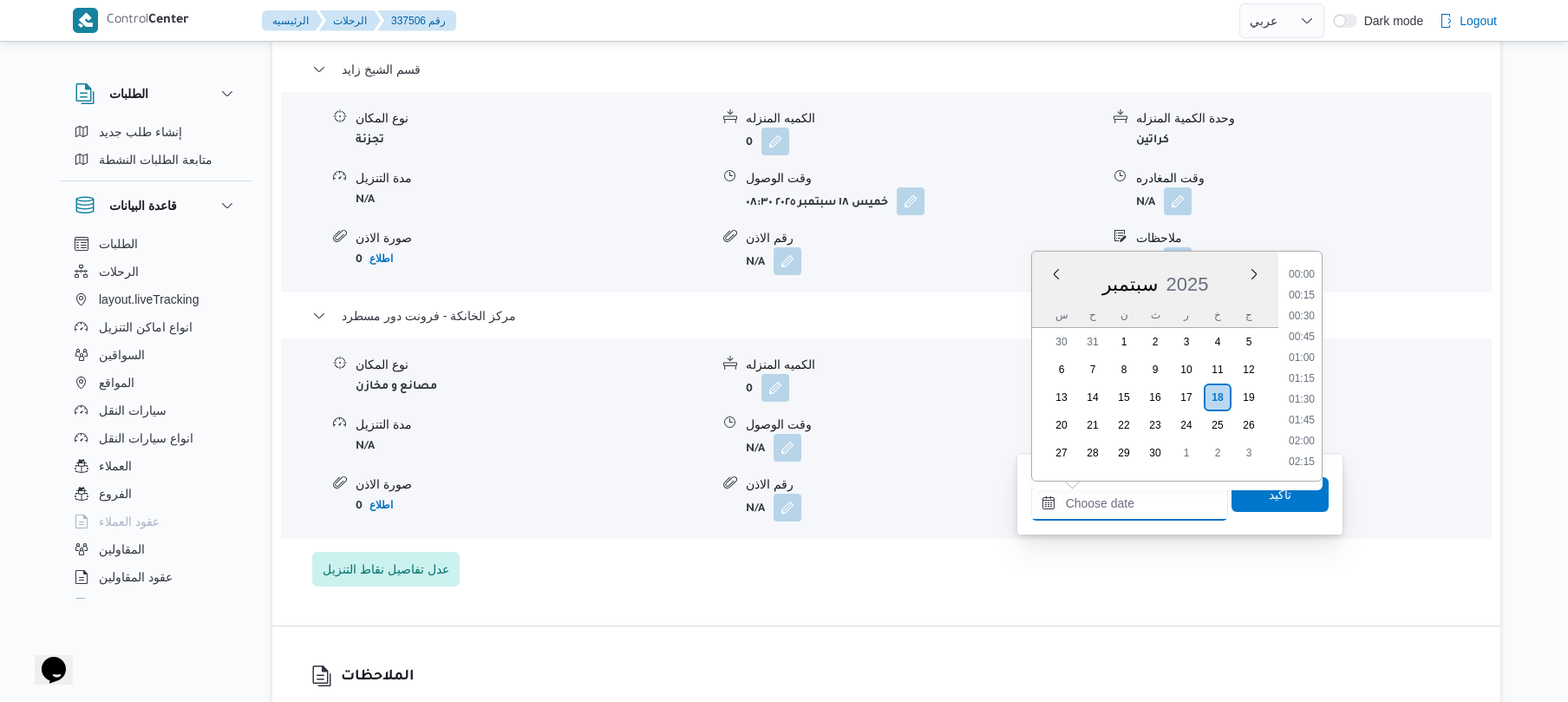
click at [1131, 511] on input "وقت المغادره" at bounding box center [1130, 503] width 197 height 35
click at [1309, 279] on li "19:00" at bounding box center [1302, 273] width 40 height 17
type input "١٨/٠٩/٢٠٢٥ ١٩:٠٠"
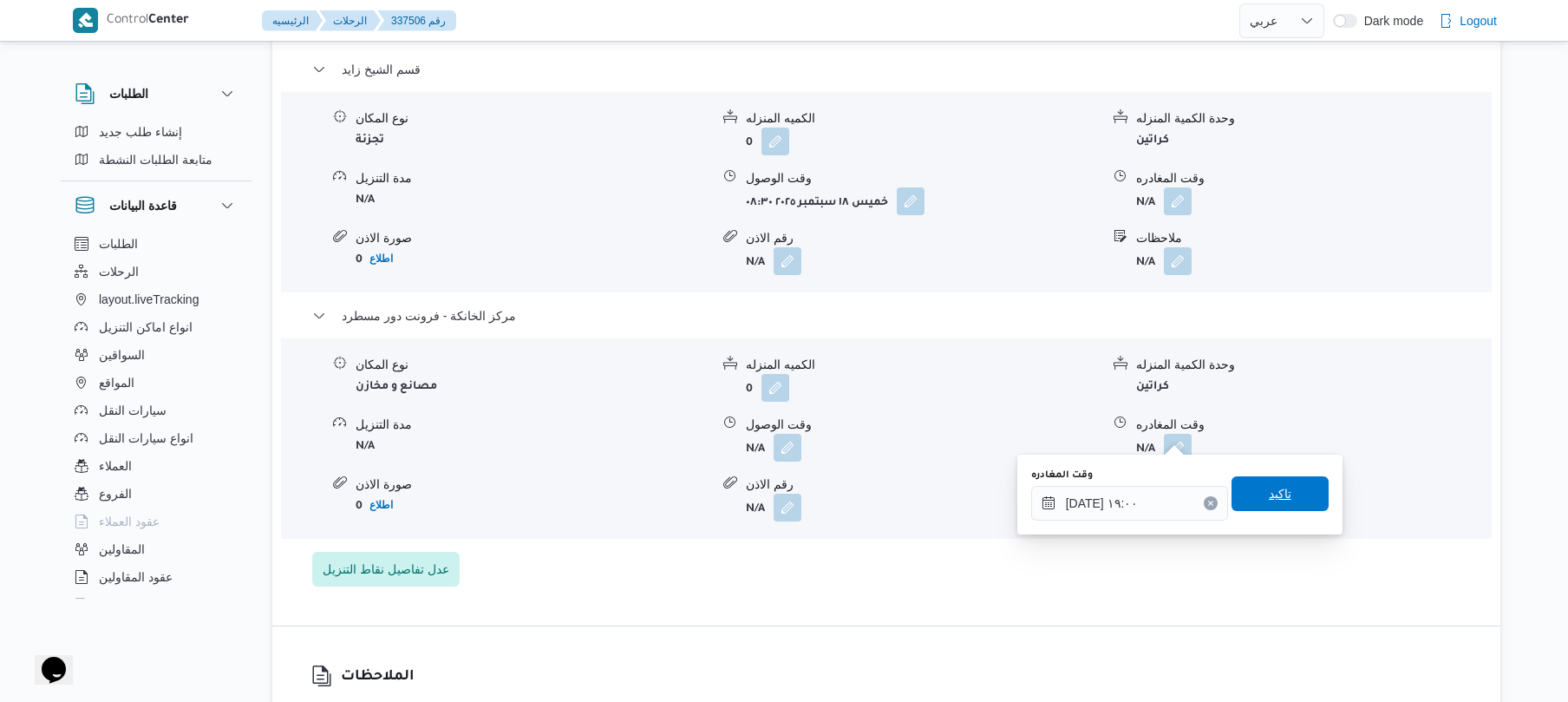
click at [1277, 497] on span "تاكيد" at bounding box center [1281, 494] width 23 height 21
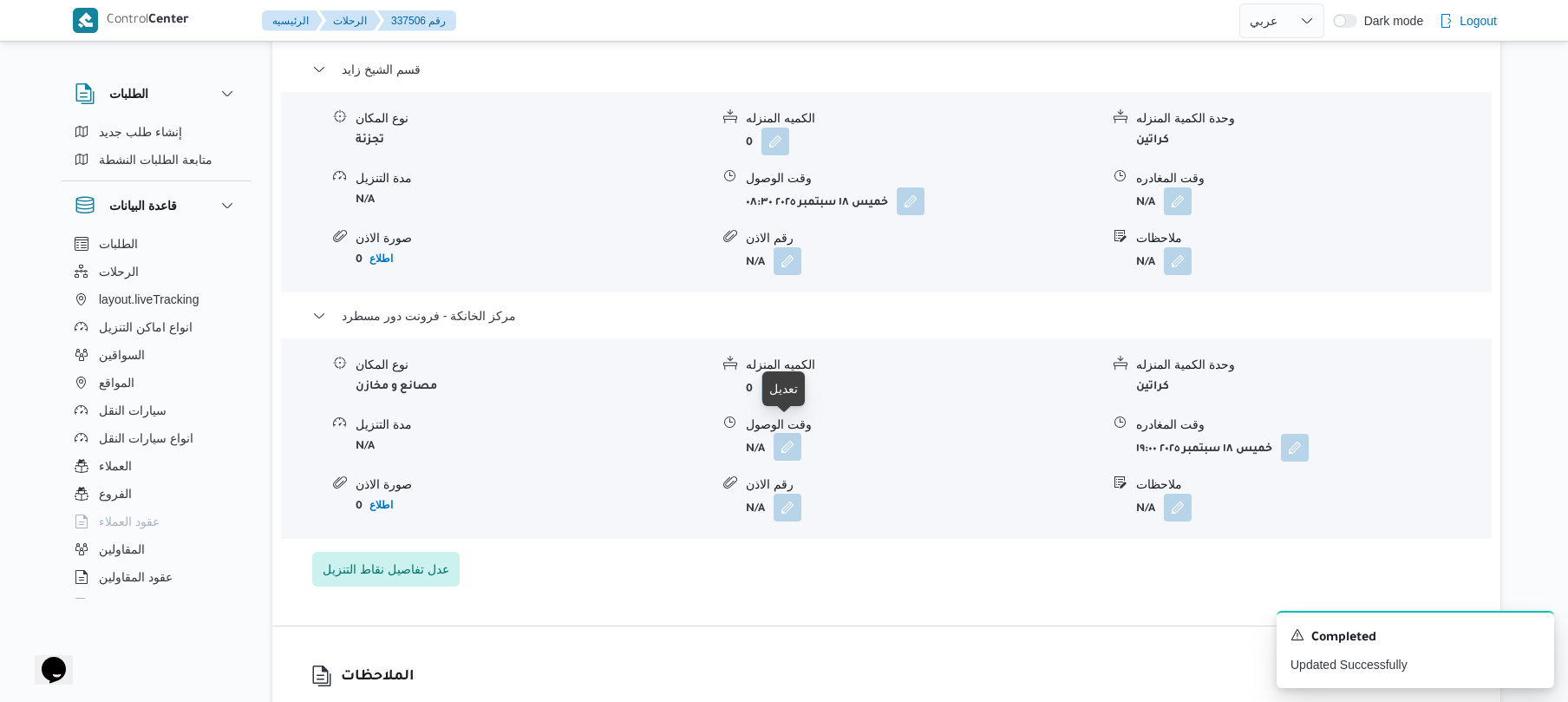
click at [792, 434] on button "button" at bounding box center [787, 446] width 27 height 27
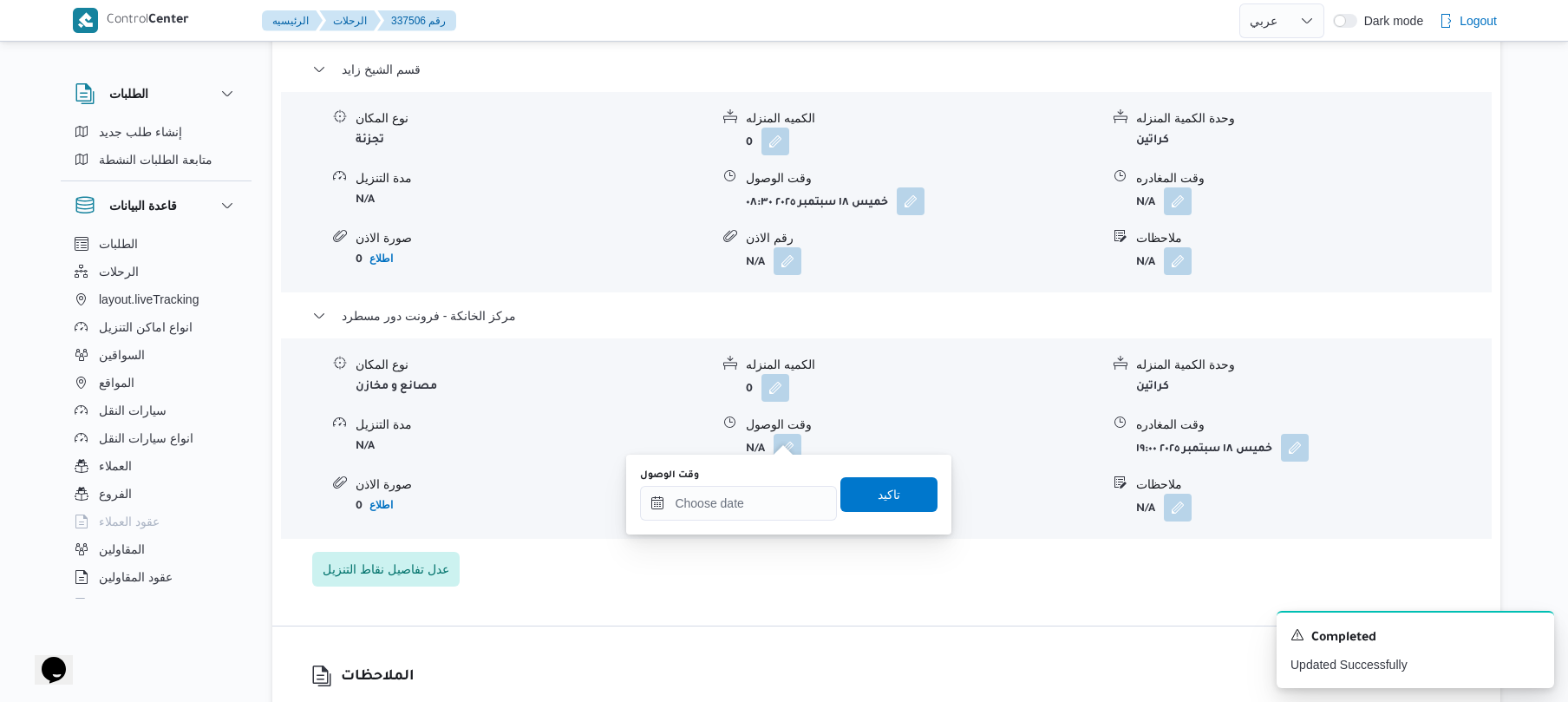
click at [751, 522] on div "You are in a dialog. To close this dialog, hit escape. وقت الوصول تاكيد" at bounding box center [789, 494] width 325 height 80
click at [767, 503] on input "وقت الوصول" at bounding box center [738, 503] width 197 height 35
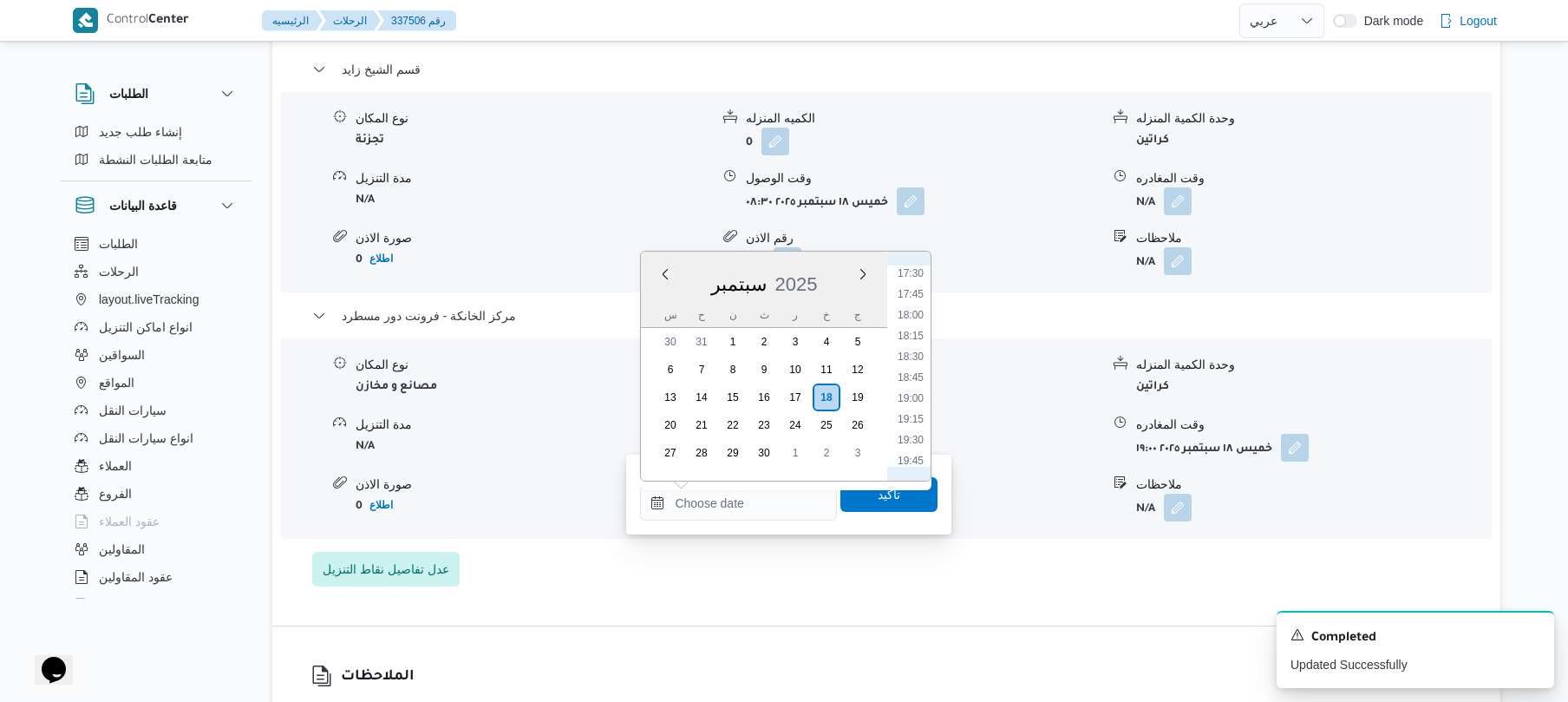
scroll to position [1412, 0]
click at [910, 423] on li "18:45" at bounding box center [910, 423] width 40 height 17
type input "١٨/٠٩/٢٠٢٥ ١٨:٤٥"
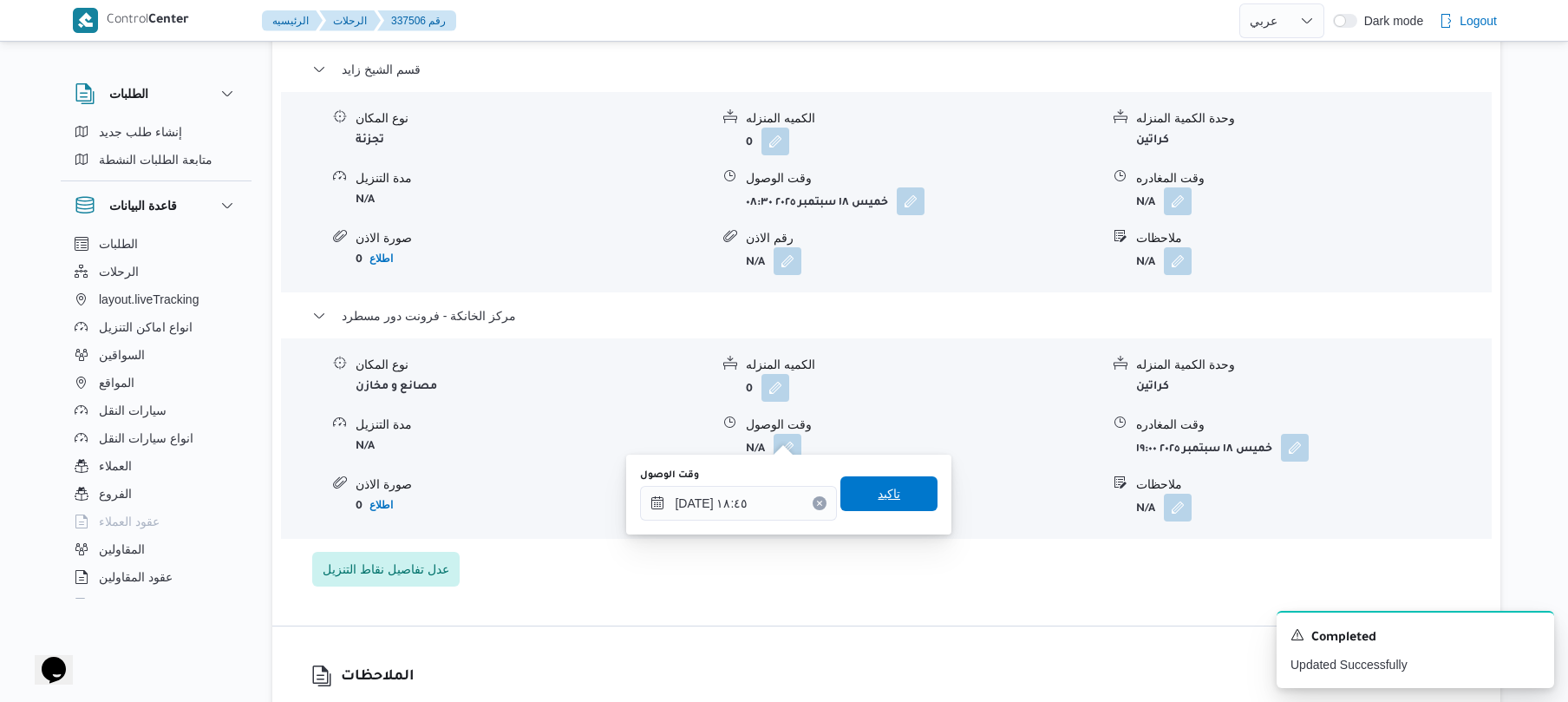
click at [881, 495] on span "تاكيد" at bounding box center [890, 494] width 23 height 21
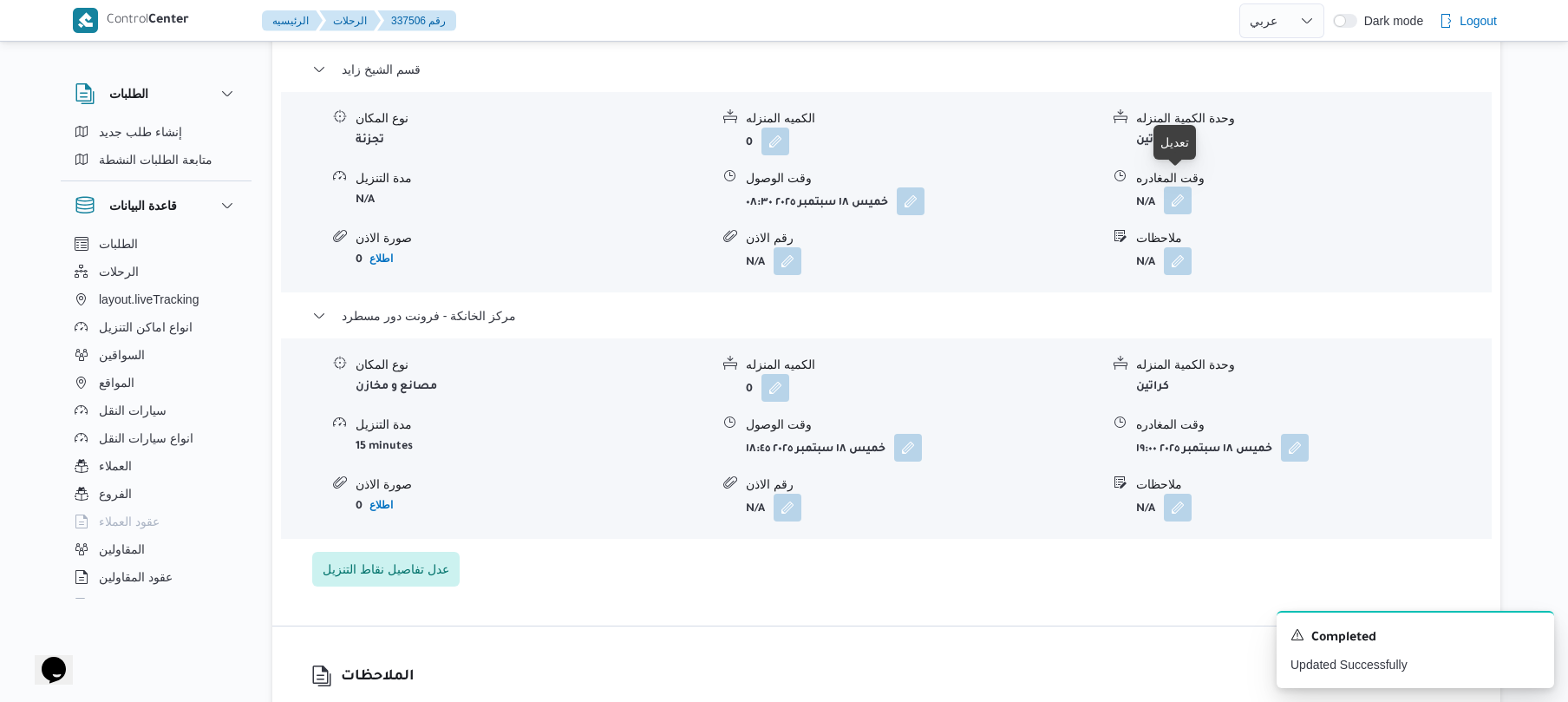
drag, startPoint x: 1174, startPoint y: 179, endPoint x: 1182, endPoint y: 191, distance: 14.4
click at [1182, 191] on button "button" at bounding box center [1177, 200] width 27 height 27
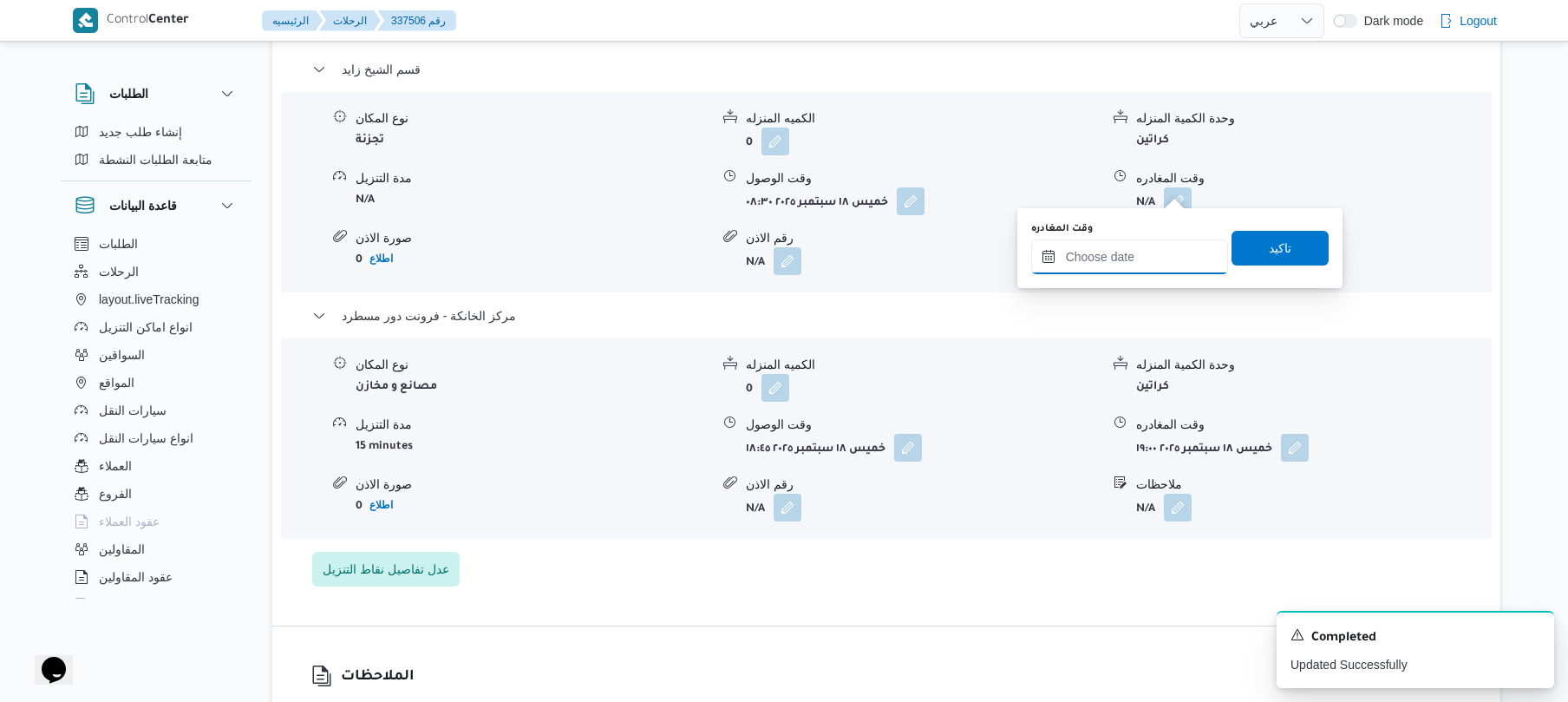
click at [1132, 252] on input "وقت المغادره" at bounding box center [1130, 256] width 197 height 35
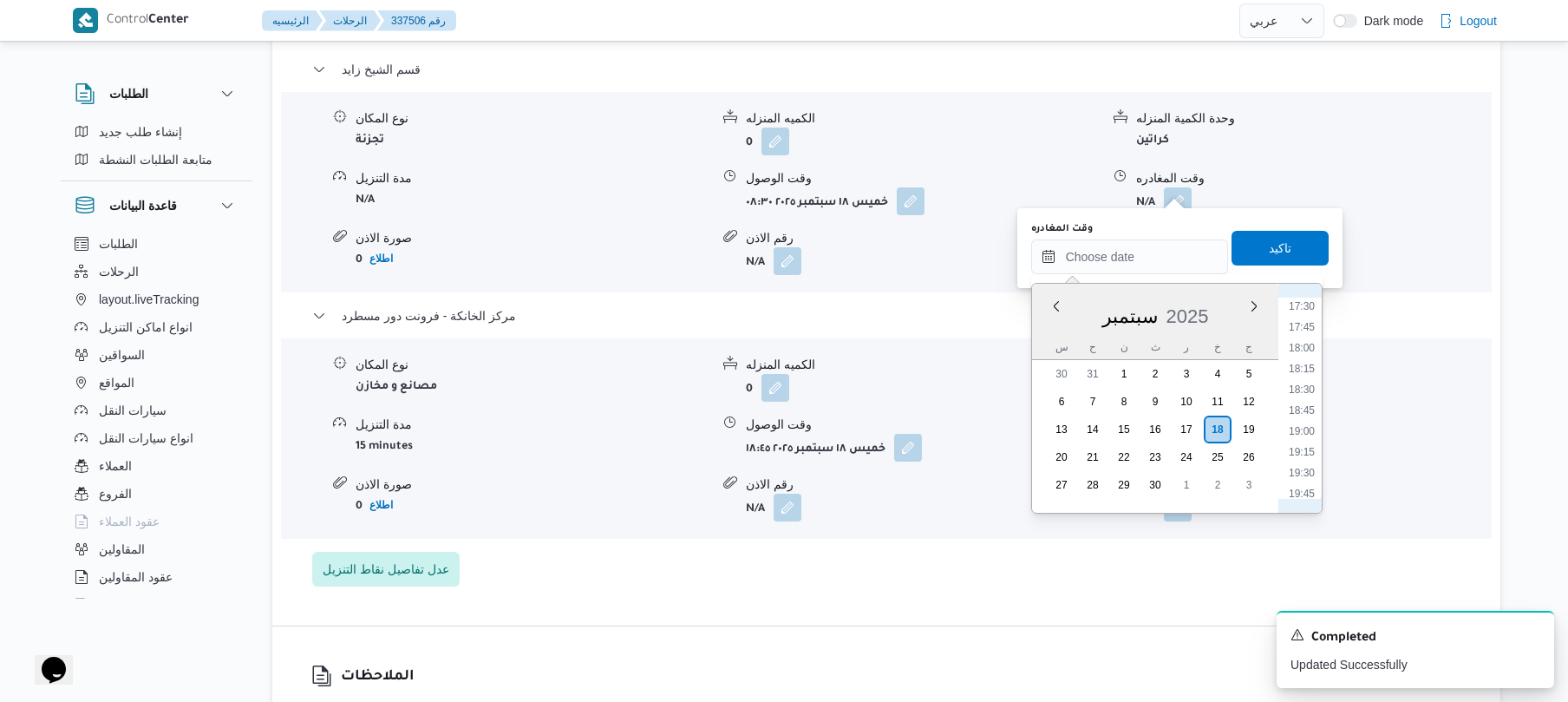
scroll to position [1413, 0]
click at [1301, 372] on li "17:45" at bounding box center [1302, 371] width 40 height 17
type input "١٨/٠٩/٢٠٢٥ ١٧:٤٥"
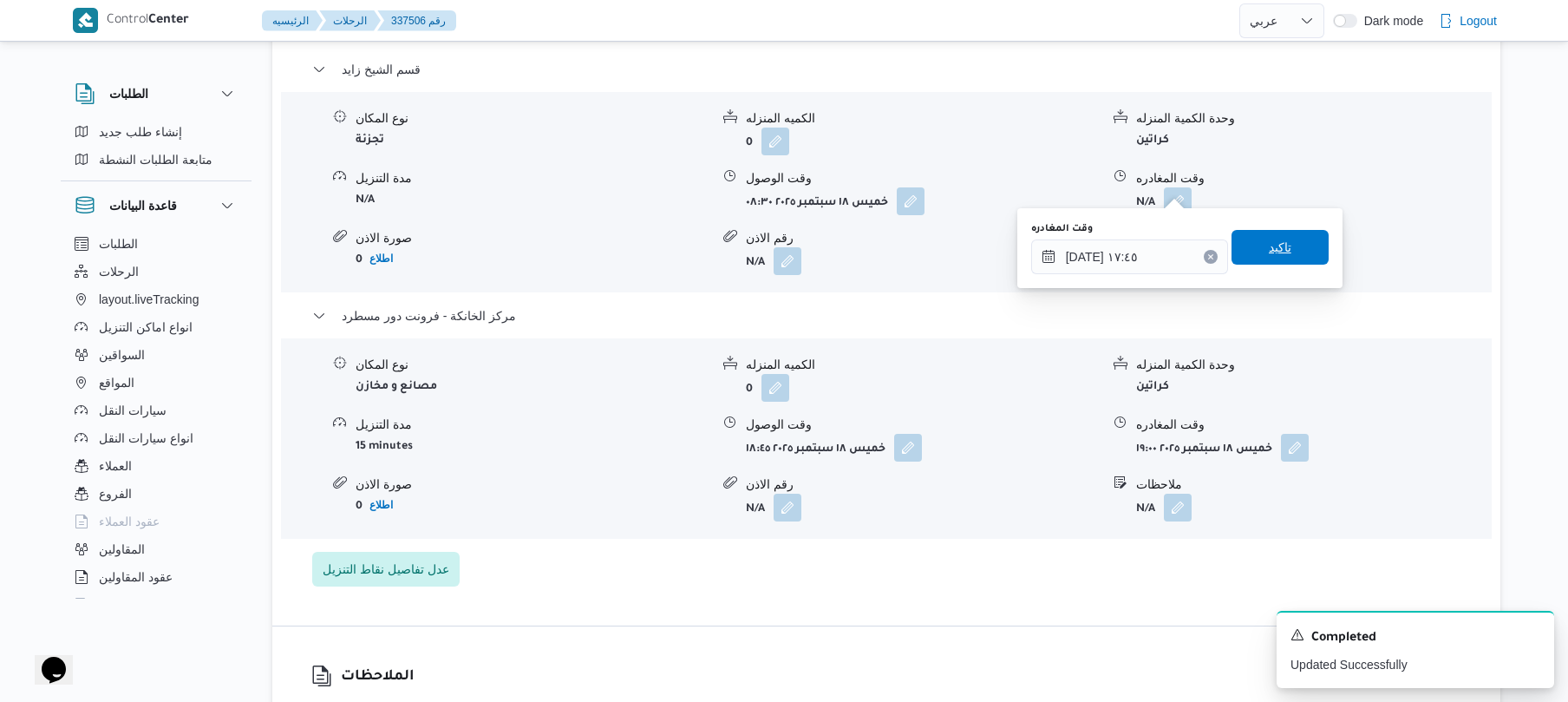
click at [1298, 258] on span "تاكيد" at bounding box center [1280, 247] width 97 height 35
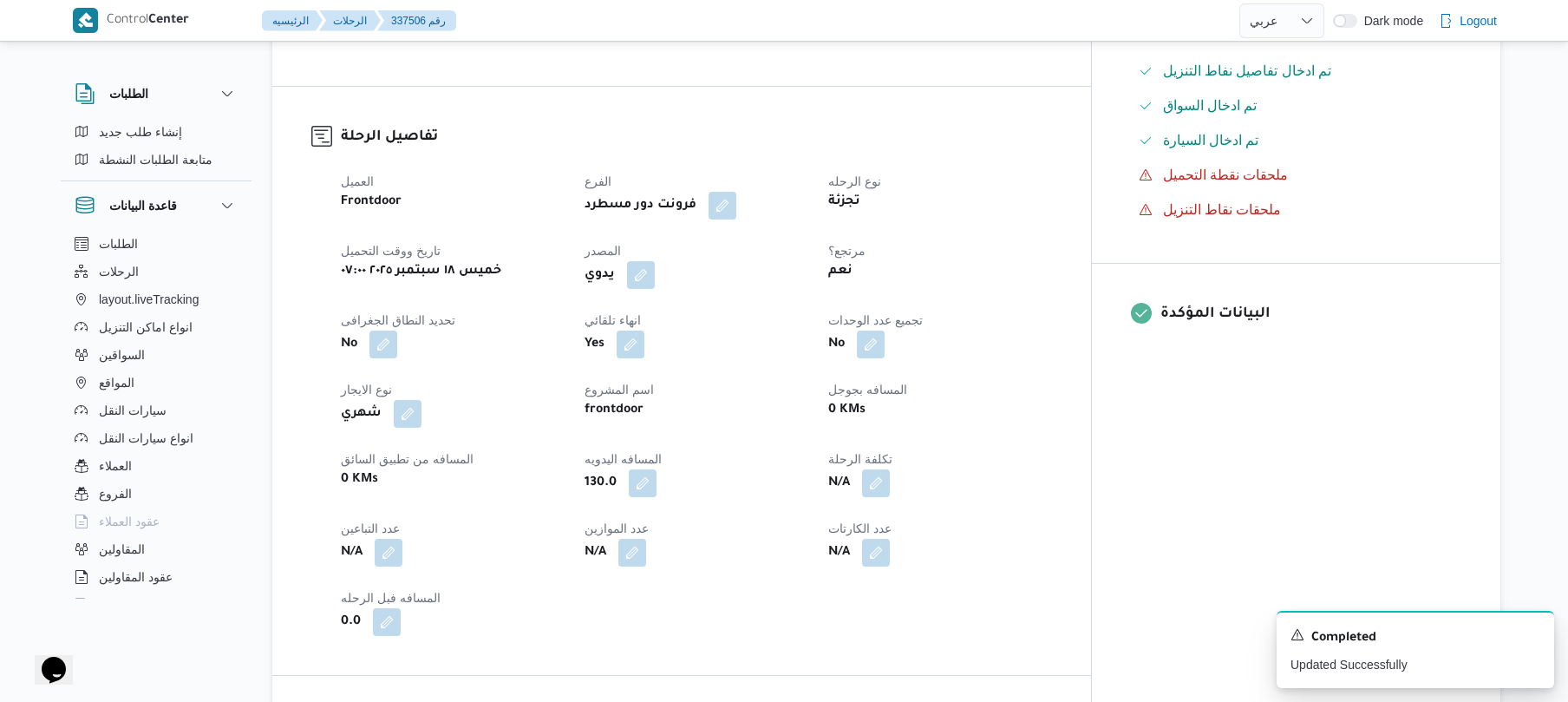
scroll to position [0, 0]
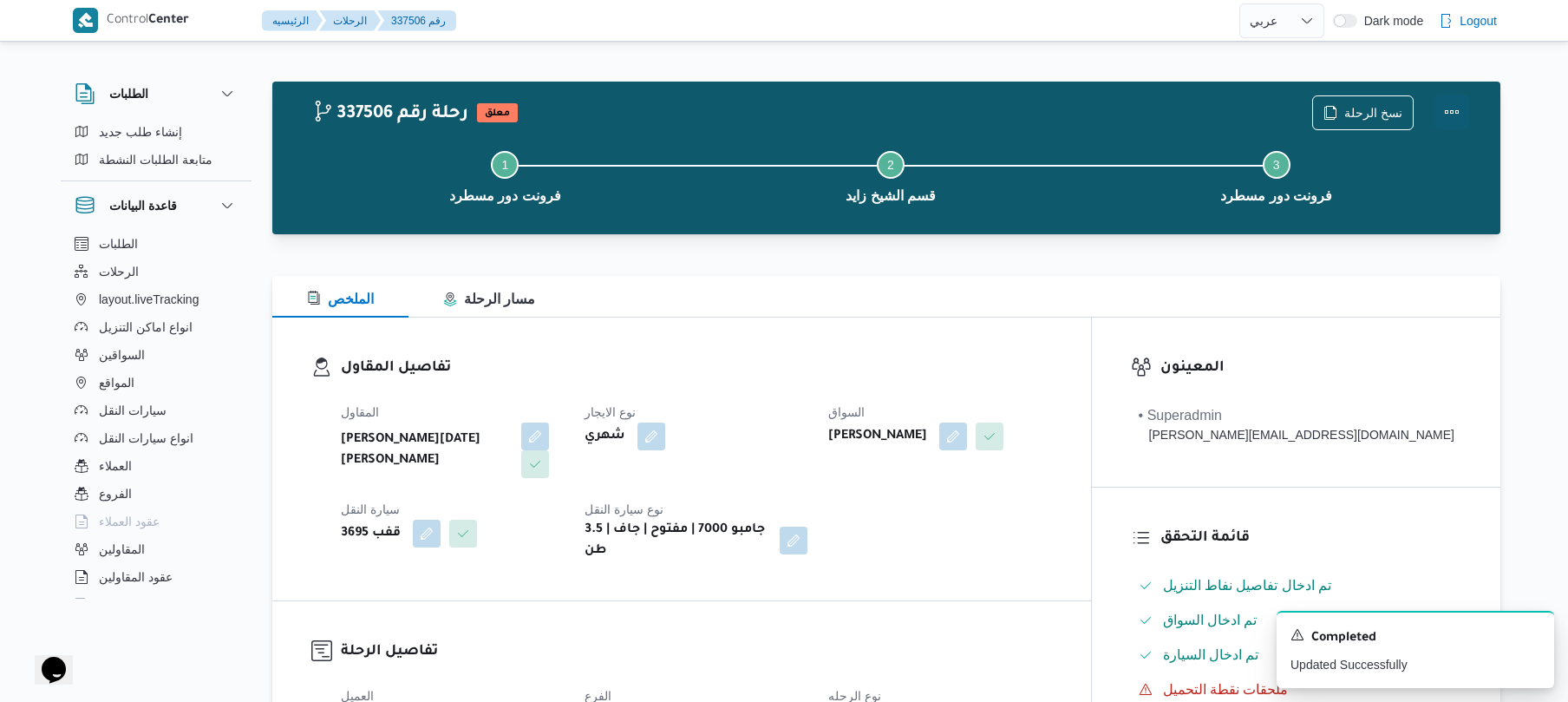
click at [1458, 99] on button "Actions" at bounding box center [1452, 111] width 35 height 35
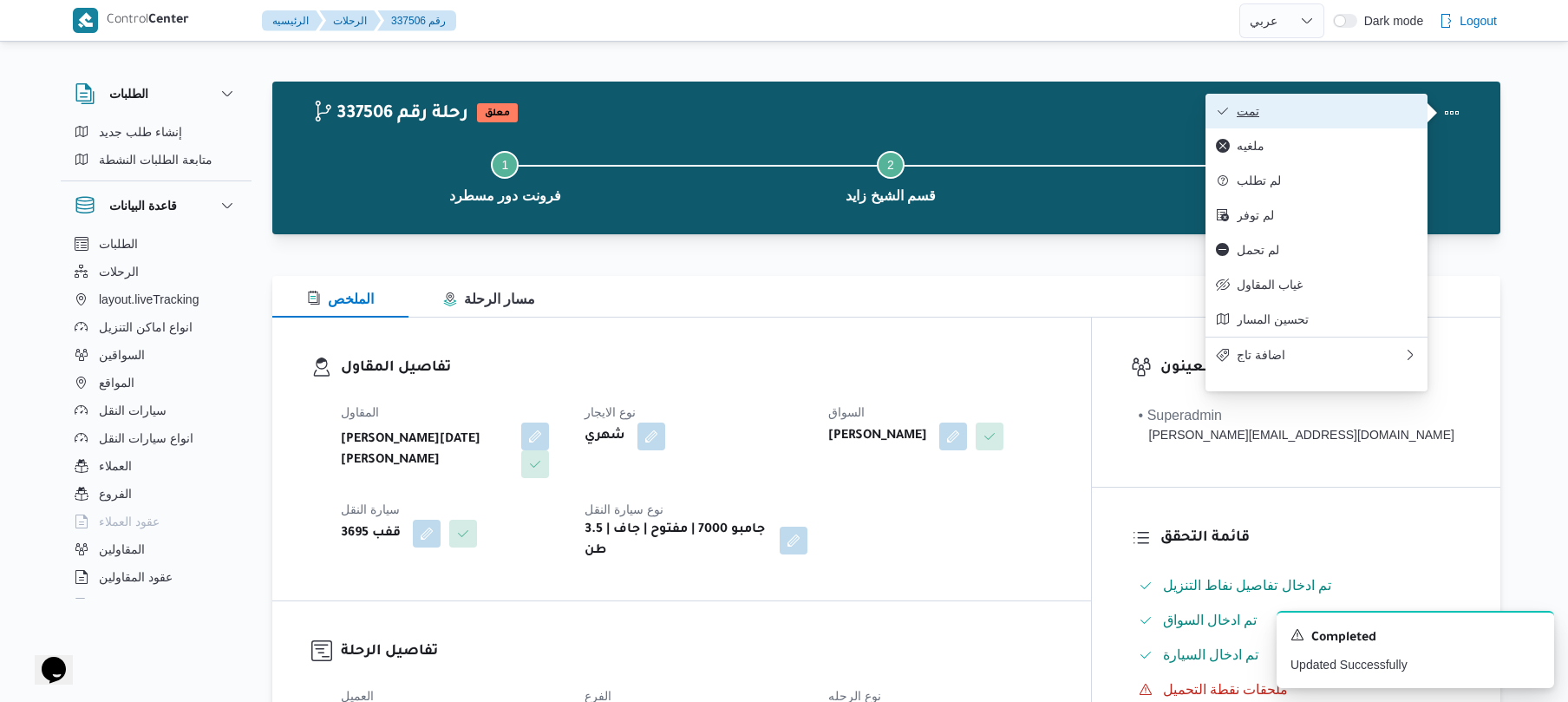
click at [1330, 118] on span "تمت" at bounding box center [1327, 110] width 180 height 14
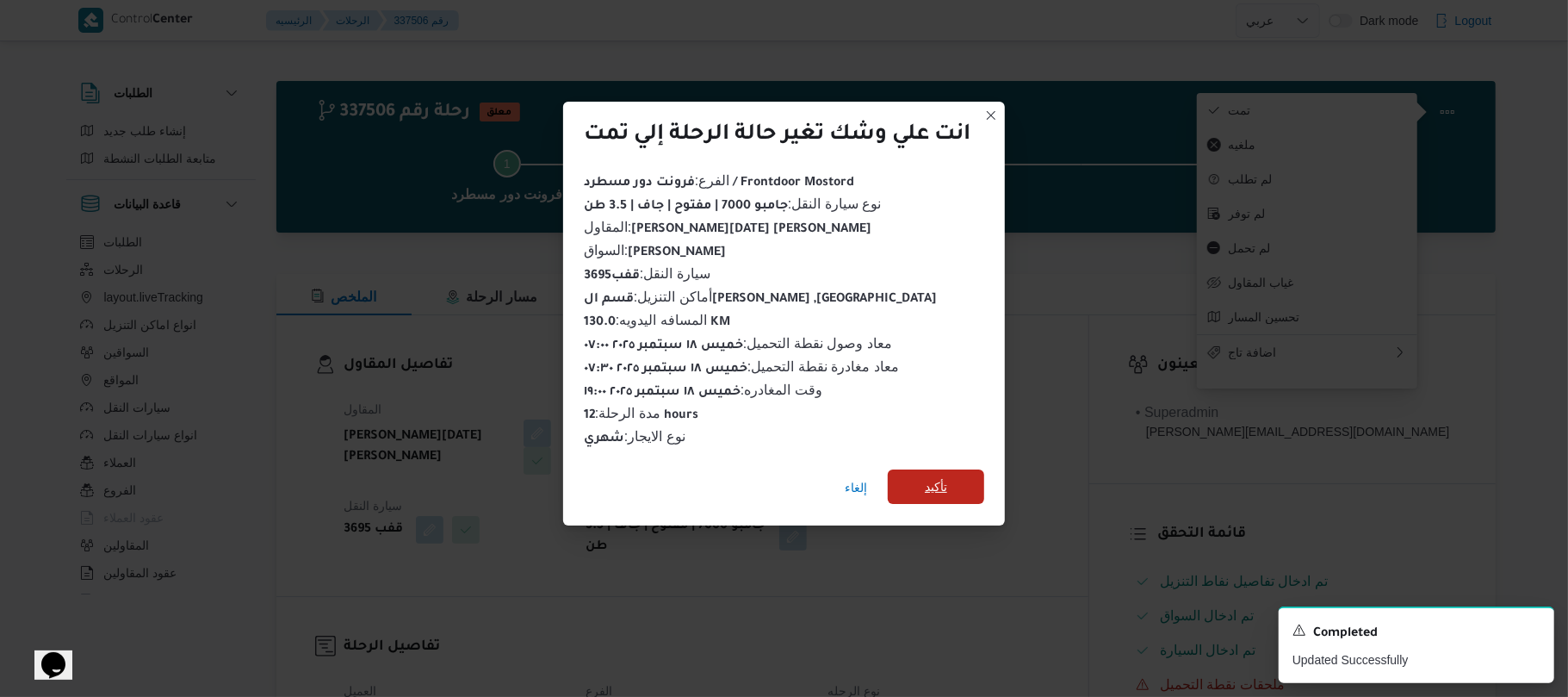
click at [952, 471] on span "تأكيد" at bounding box center [936, 486] width 96 height 35
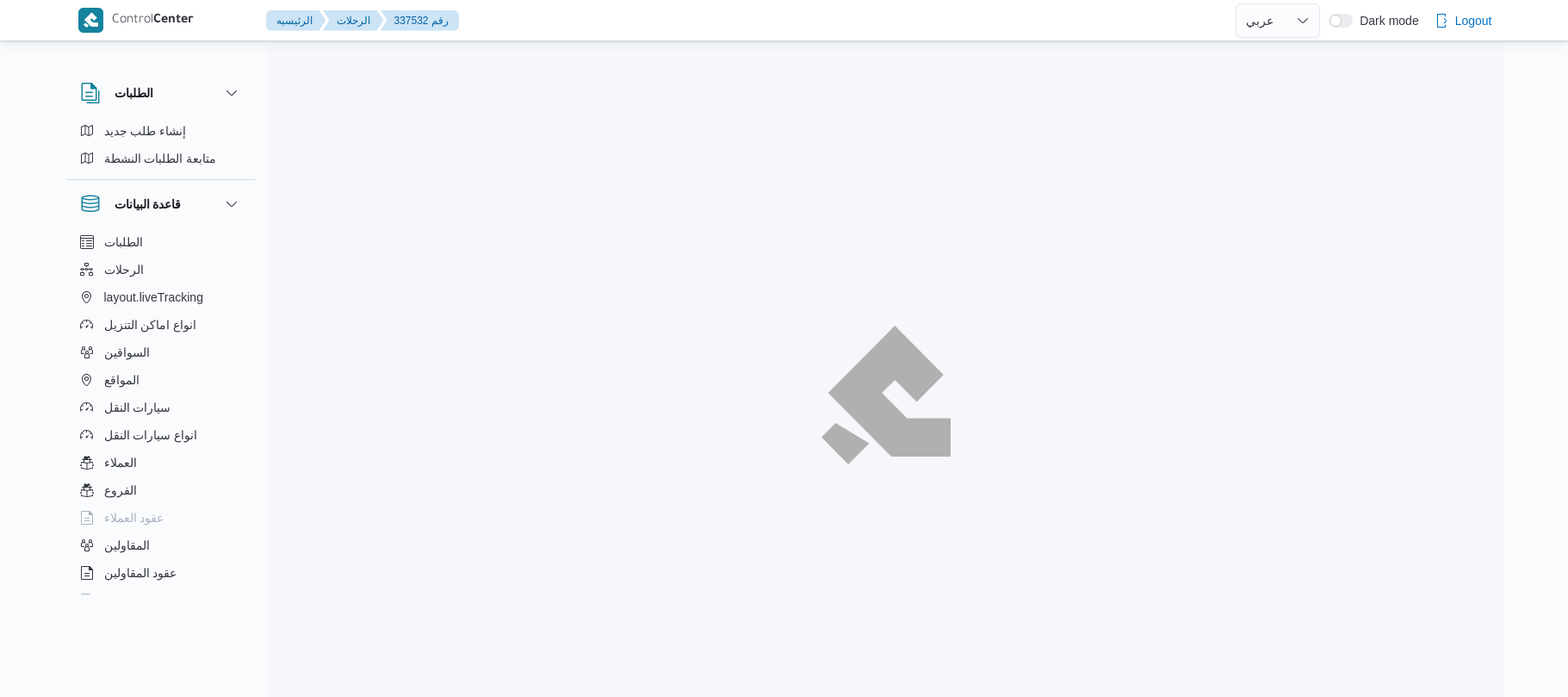
select select "ar"
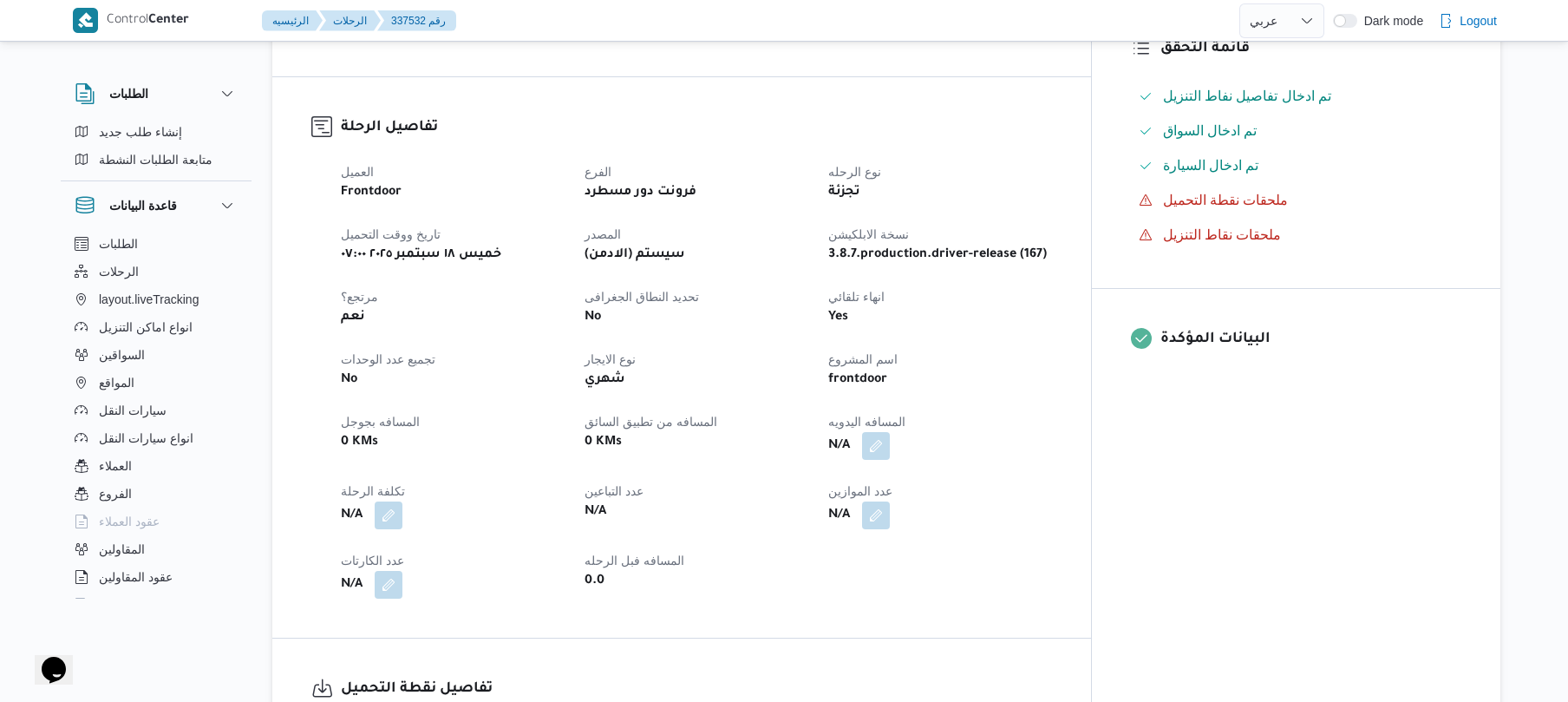
scroll to position [555, 0]
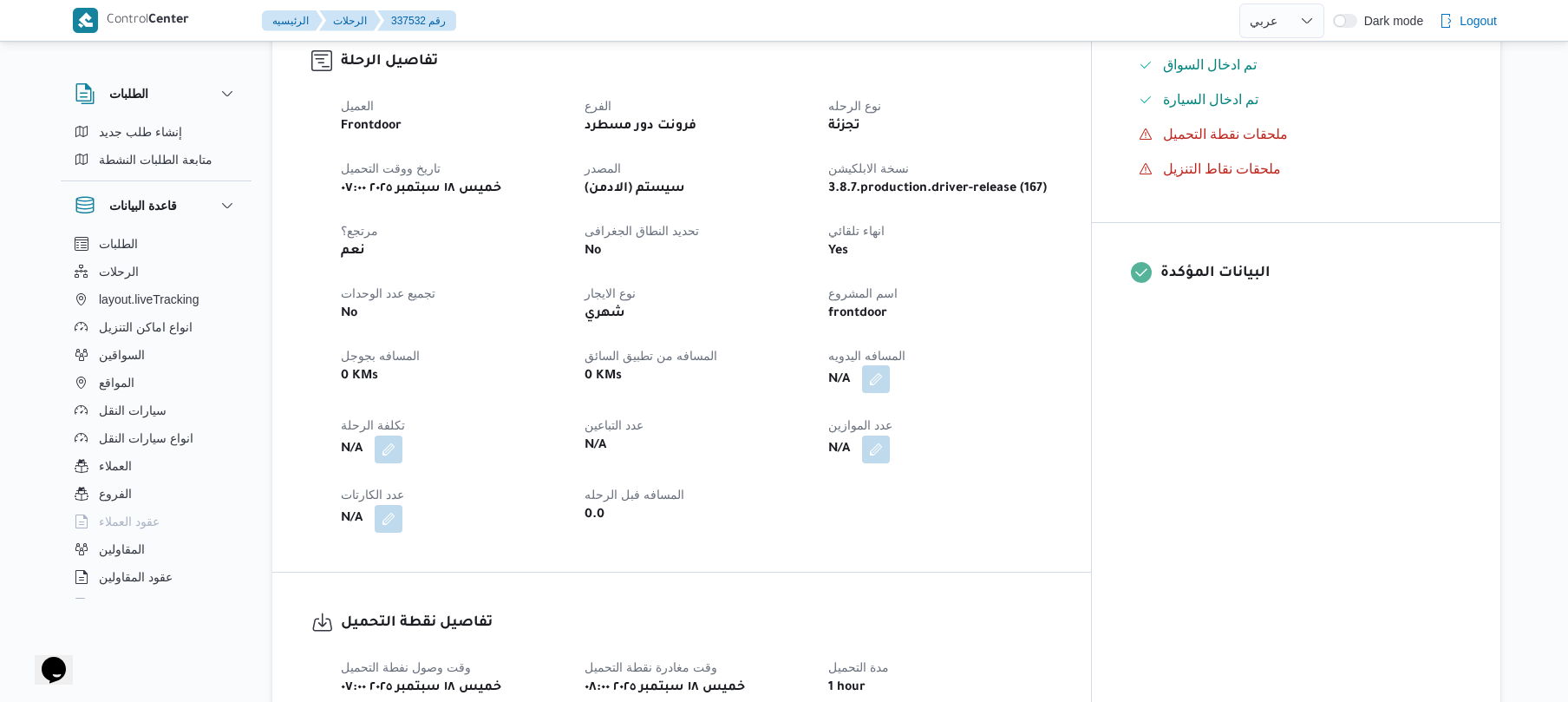
click at [890, 369] on button "button" at bounding box center [875, 379] width 27 height 27
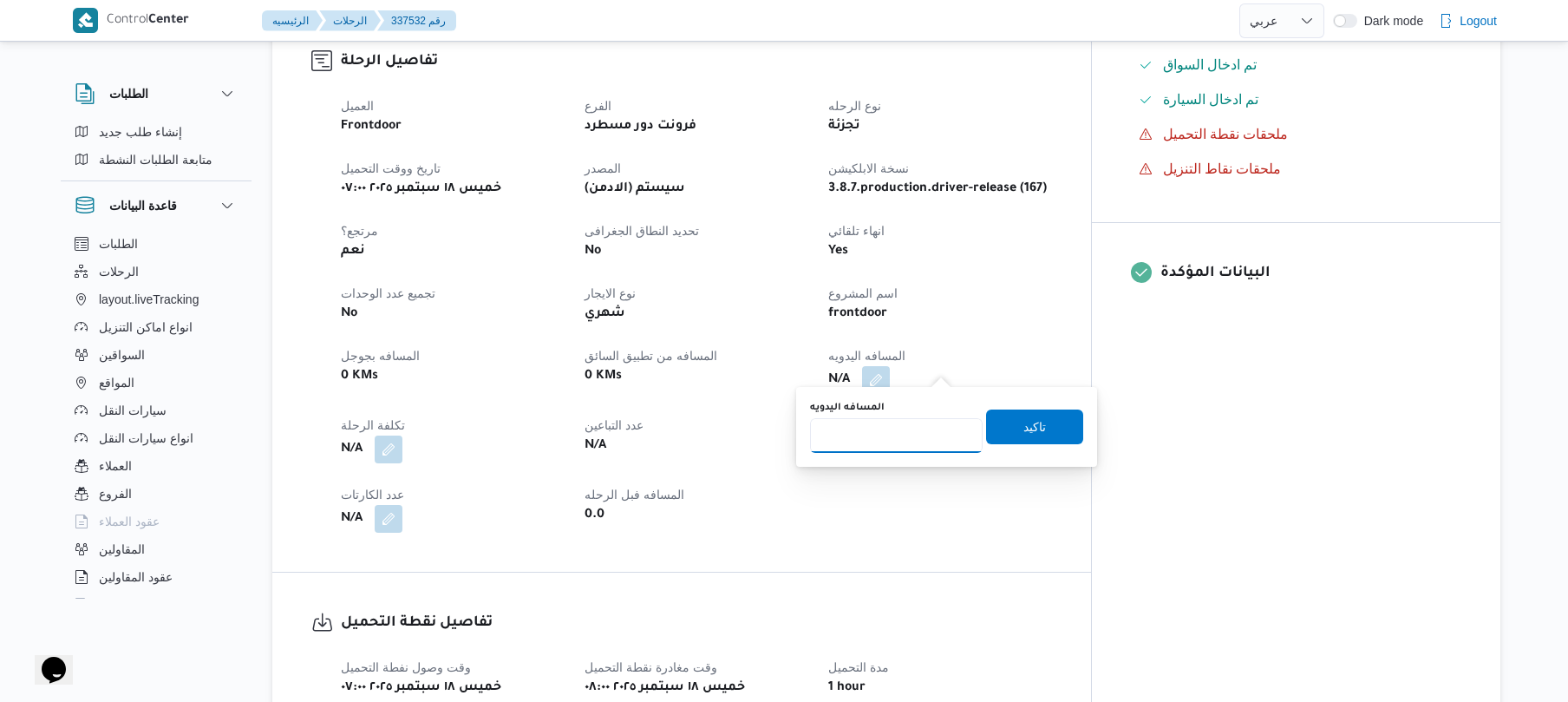
click at [909, 439] on input "المسافه اليدويه" at bounding box center [896, 435] width 172 height 35
type input "120"
click at [1023, 429] on span "تاكيد" at bounding box center [1035, 426] width 23 height 21
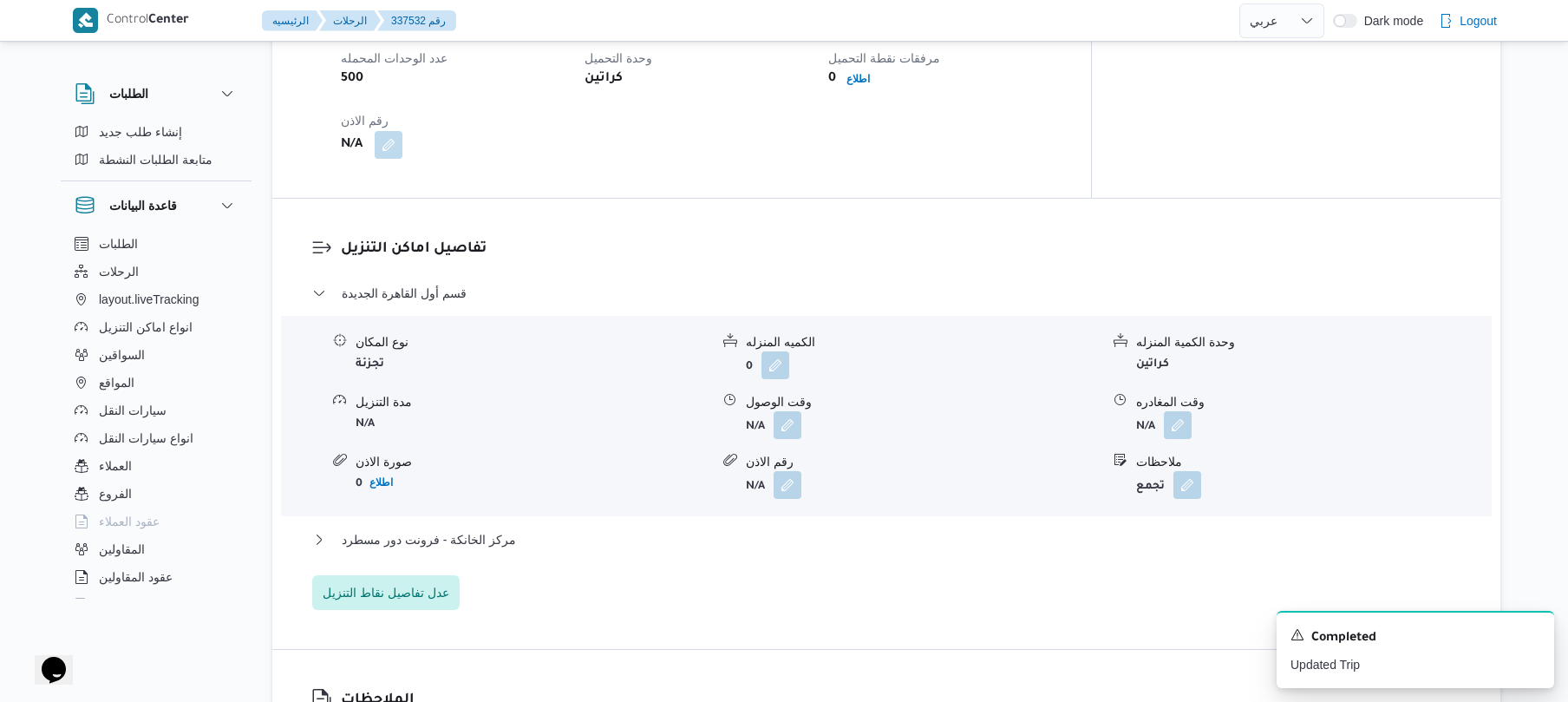
scroll to position [1341, 0]
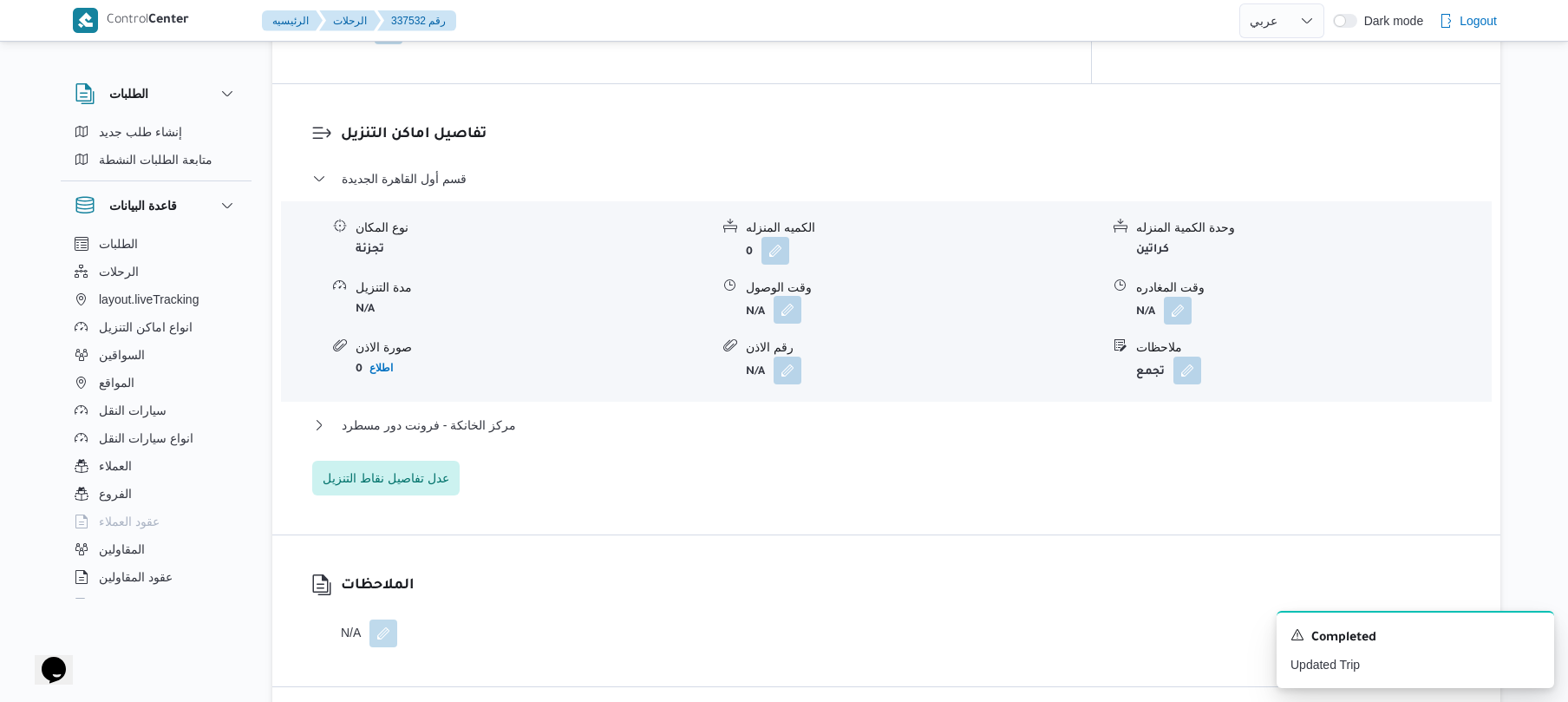
click at [781, 296] on button "button" at bounding box center [787, 309] width 27 height 27
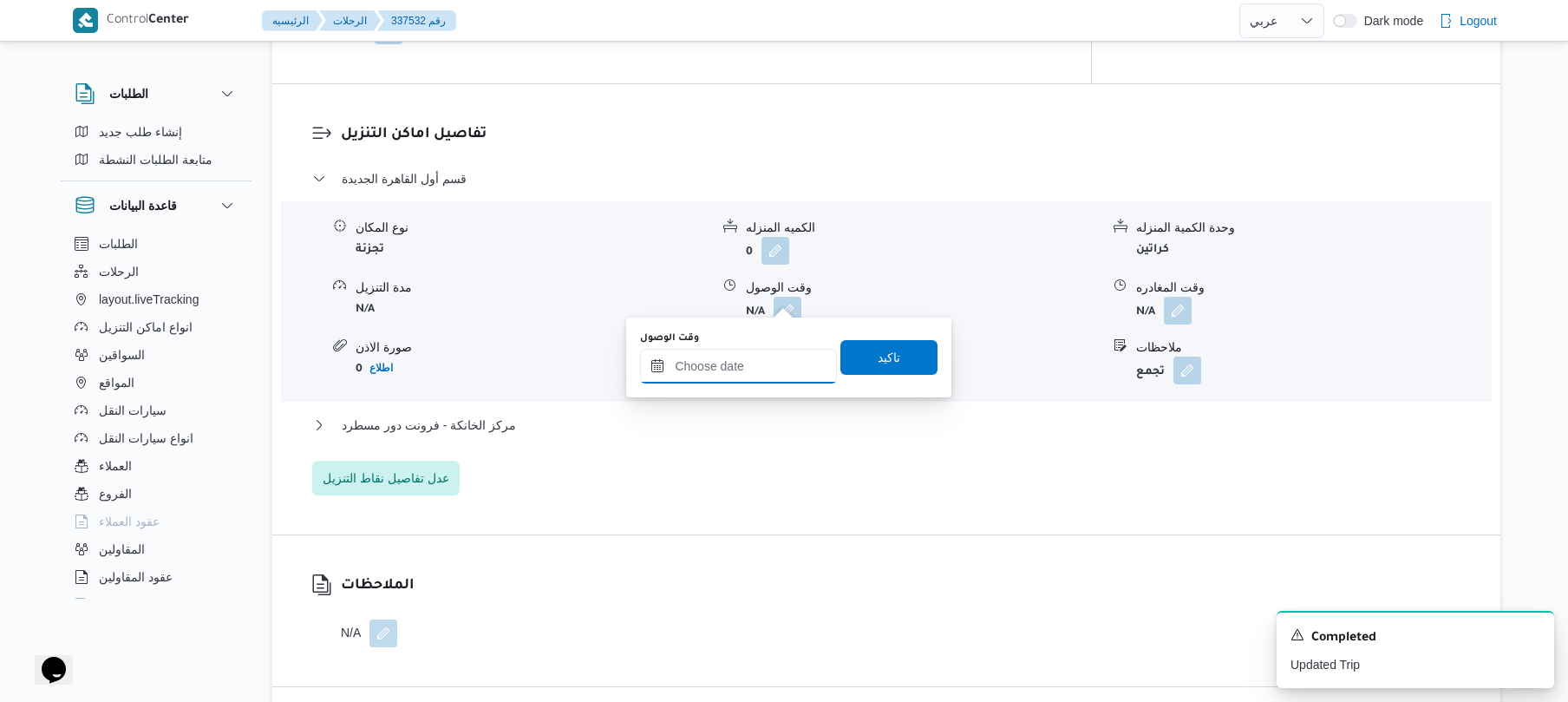
click at [764, 355] on input "وقت الوصول" at bounding box center [738, 366] width 197 height 35
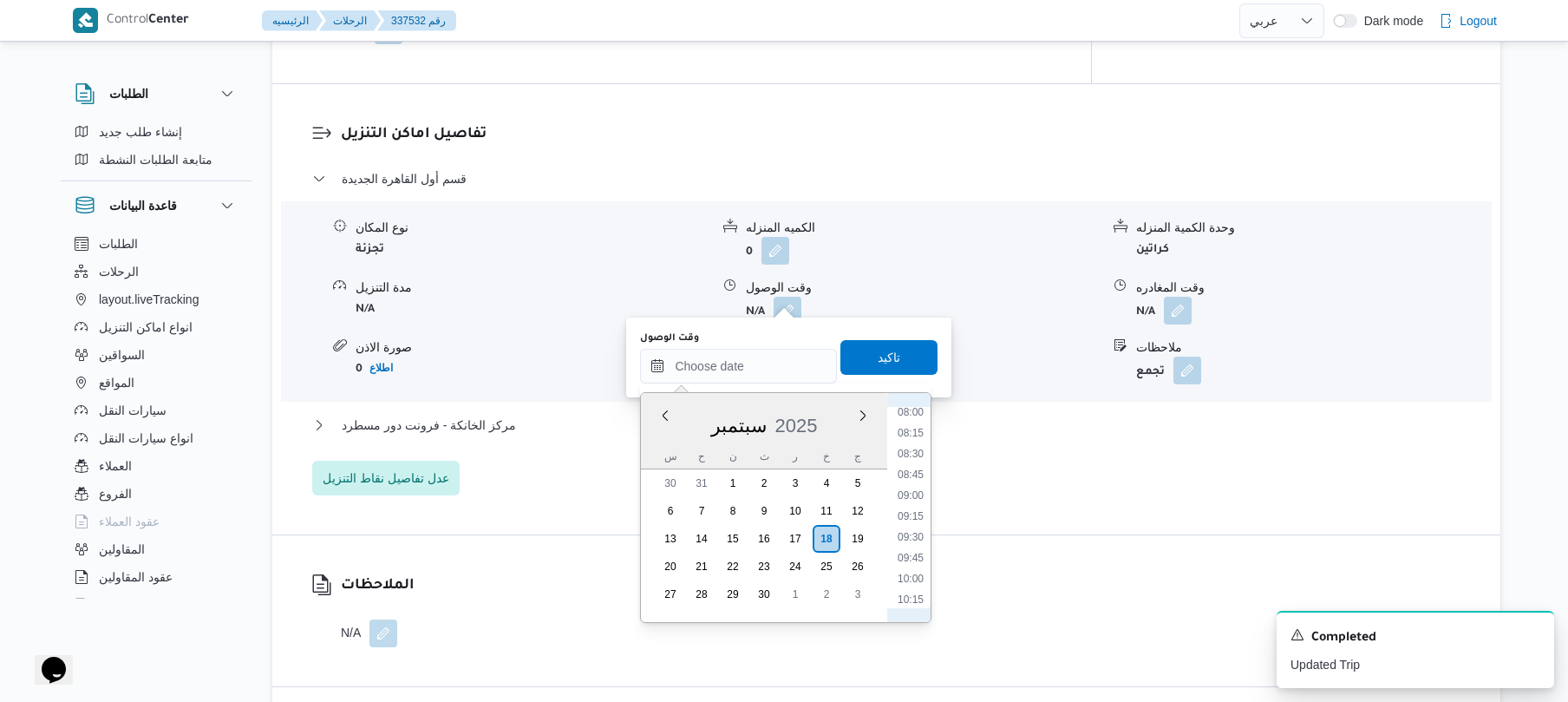
scroll to position [619, 0]
click at [914, 518] on li "08:45" at bounding box center [910, 525] width 40 height 17
type input "١٨/٠٩/٢٠٢٥ ٠٨:٤٥"
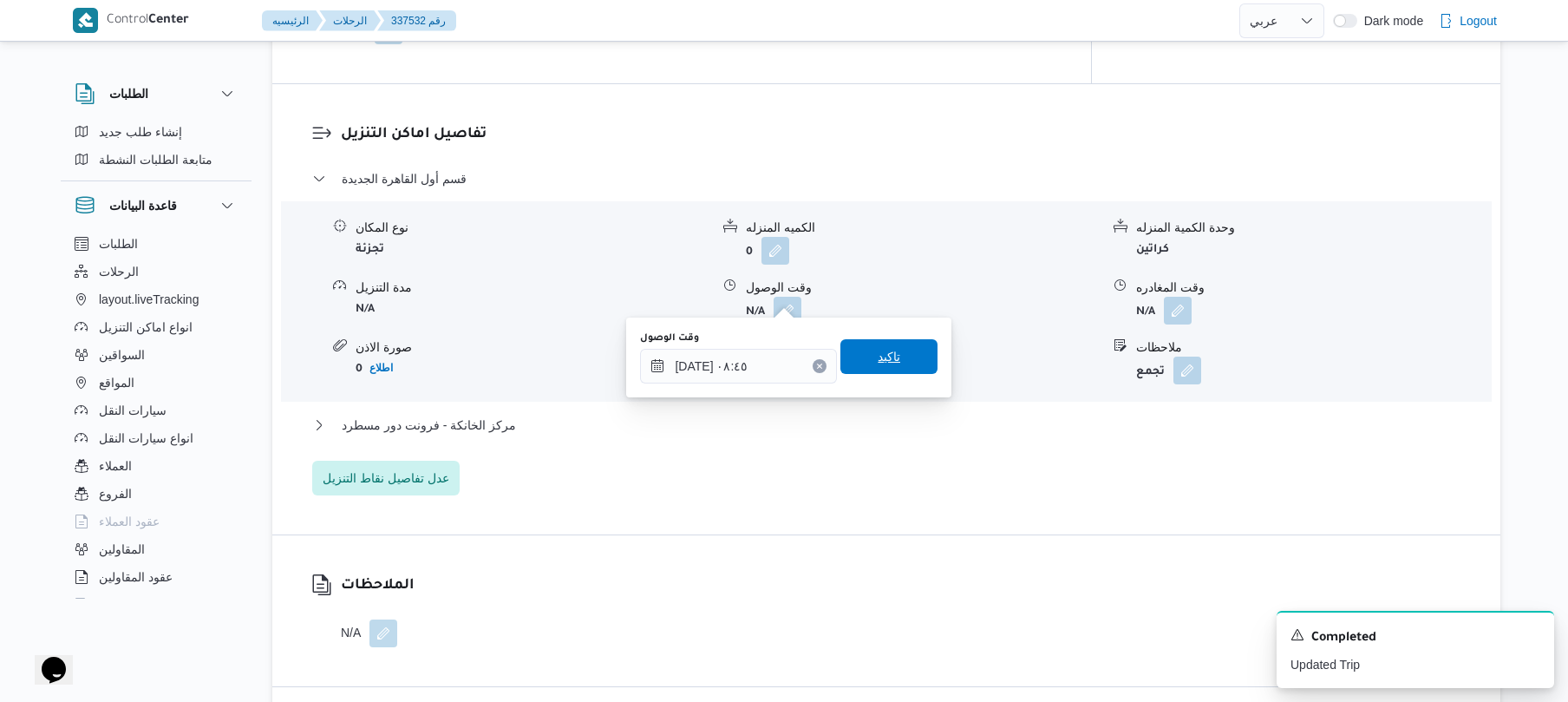
click at [889, 357] on span "تاكيد" at bounding box center [890, 356] width 23 height 21
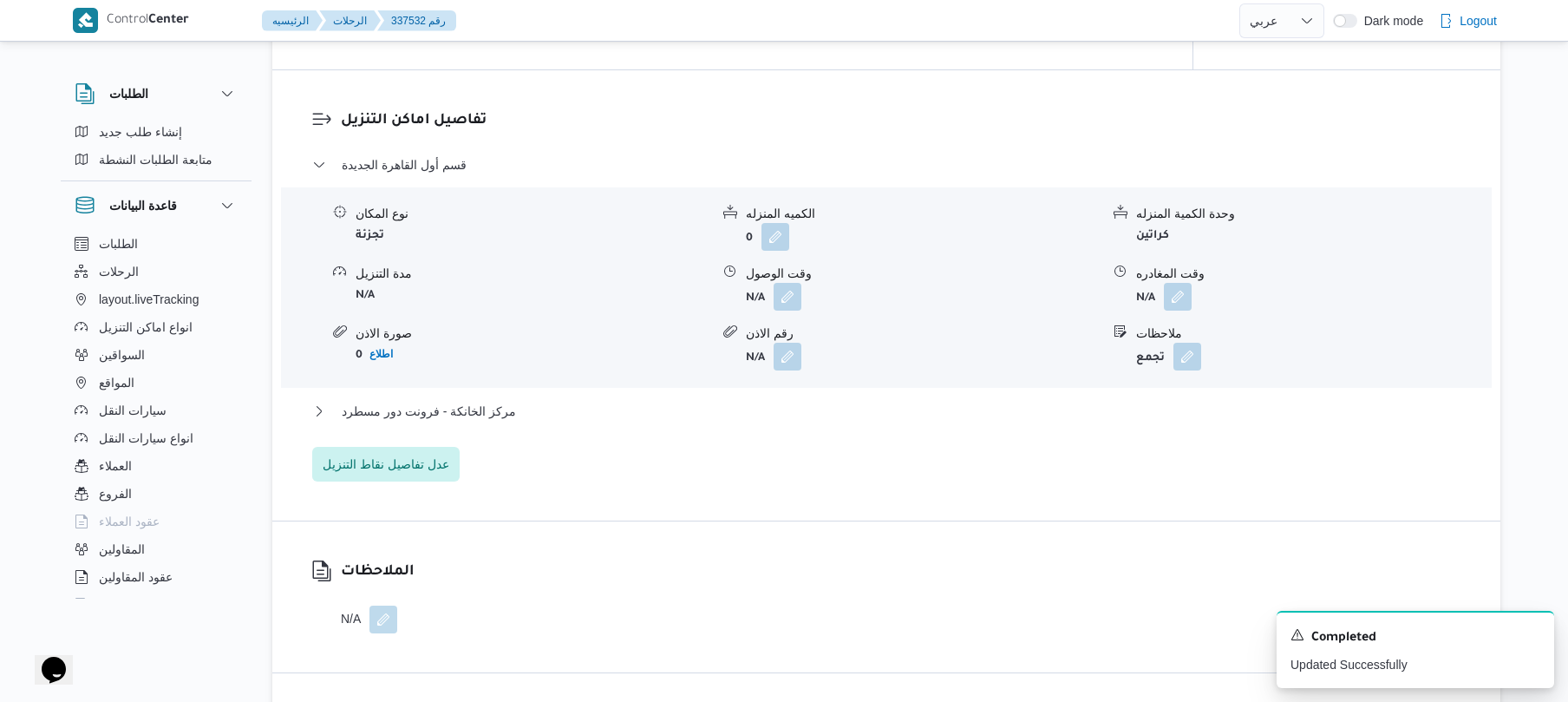
click at [848, 421] on div "مركز الخانكة - فرونت دور مسطرد" at bounding box center [887, 416] width 1150 height 33
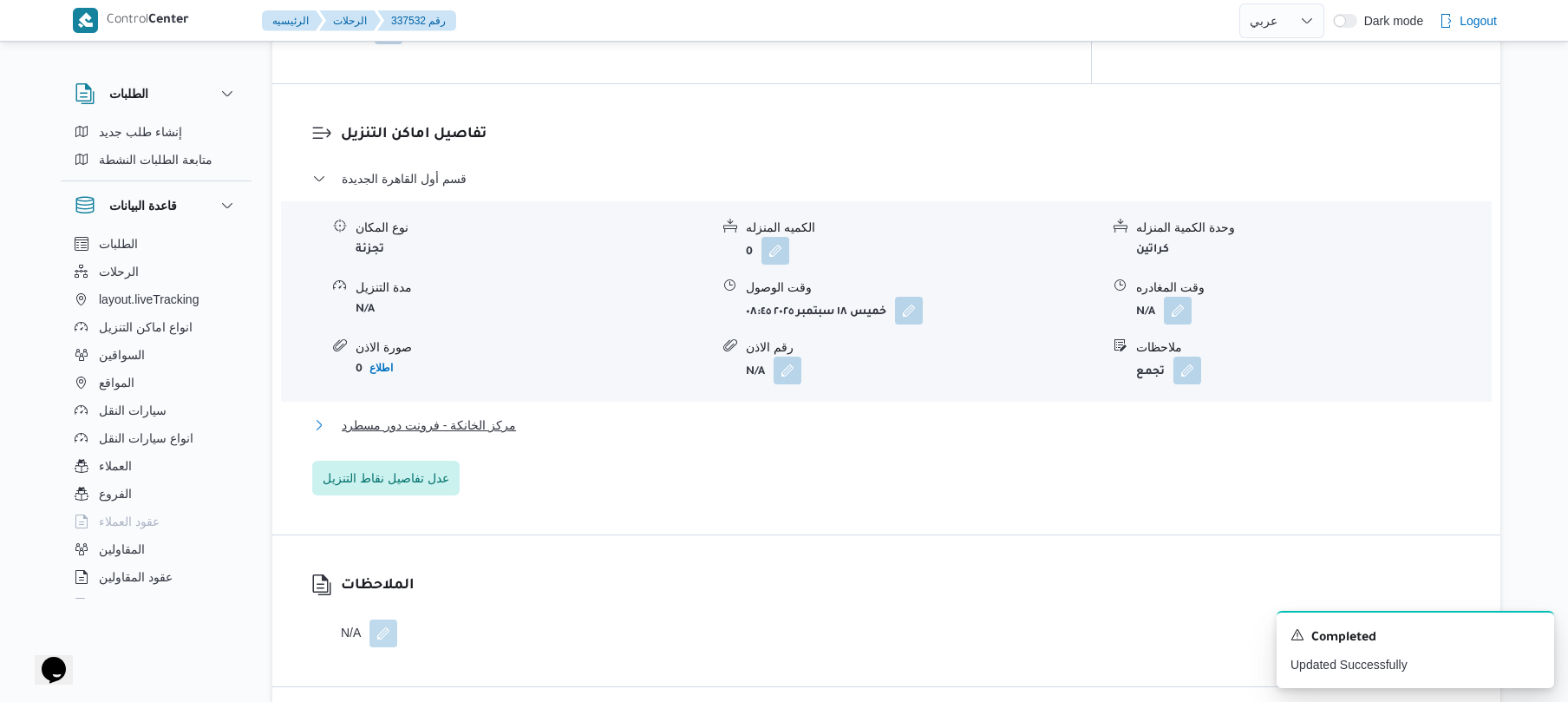
click at [906, 420] on button "مركز الخانكة - فرونت دور مسطرد" at bounding box center [887, 425] width 1150 height 21
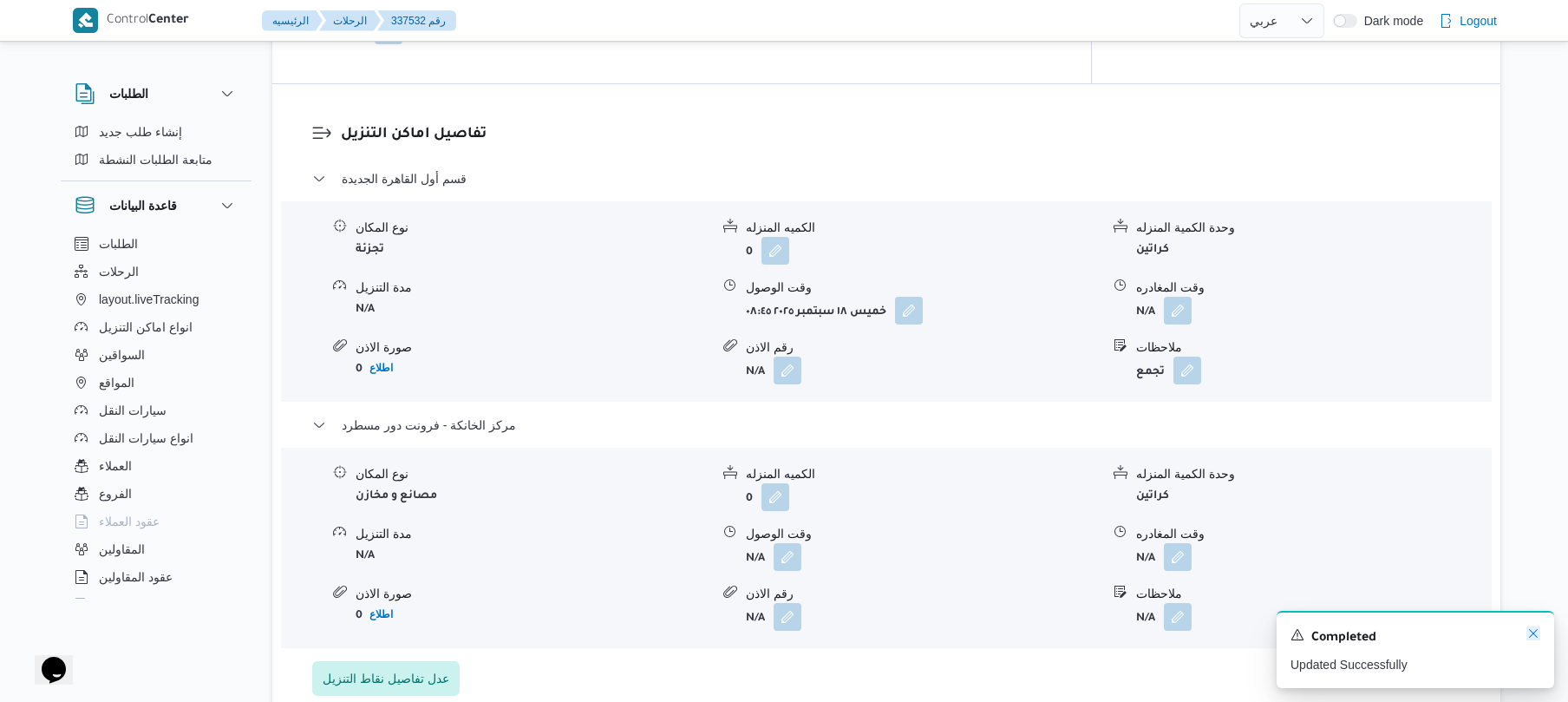
click at [1531, 629] on icon "Dismiss toast" at bounding box center [1533, 633] width 14 height 14
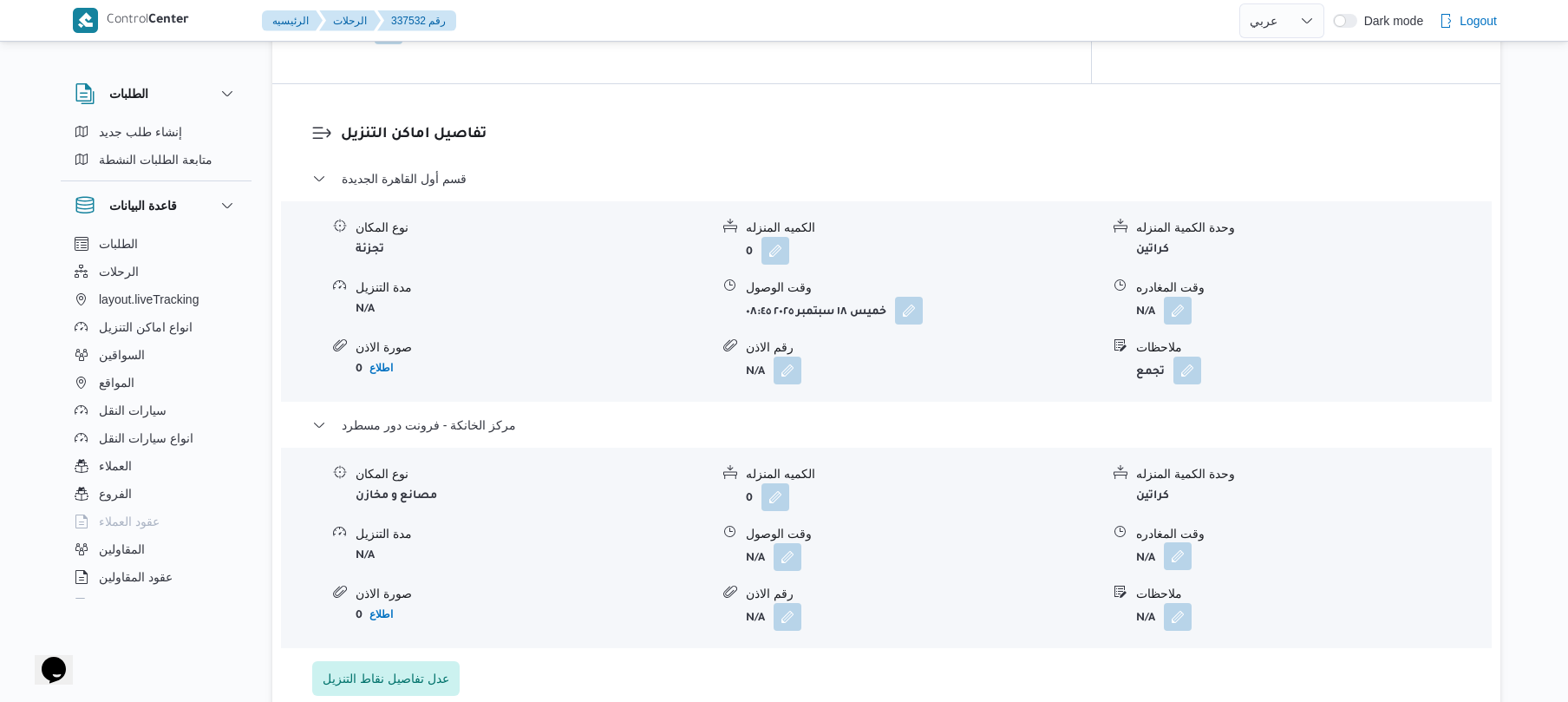
click at [1186, 542] on button "button" at bounding box center [1177, 555] width 27 height 27
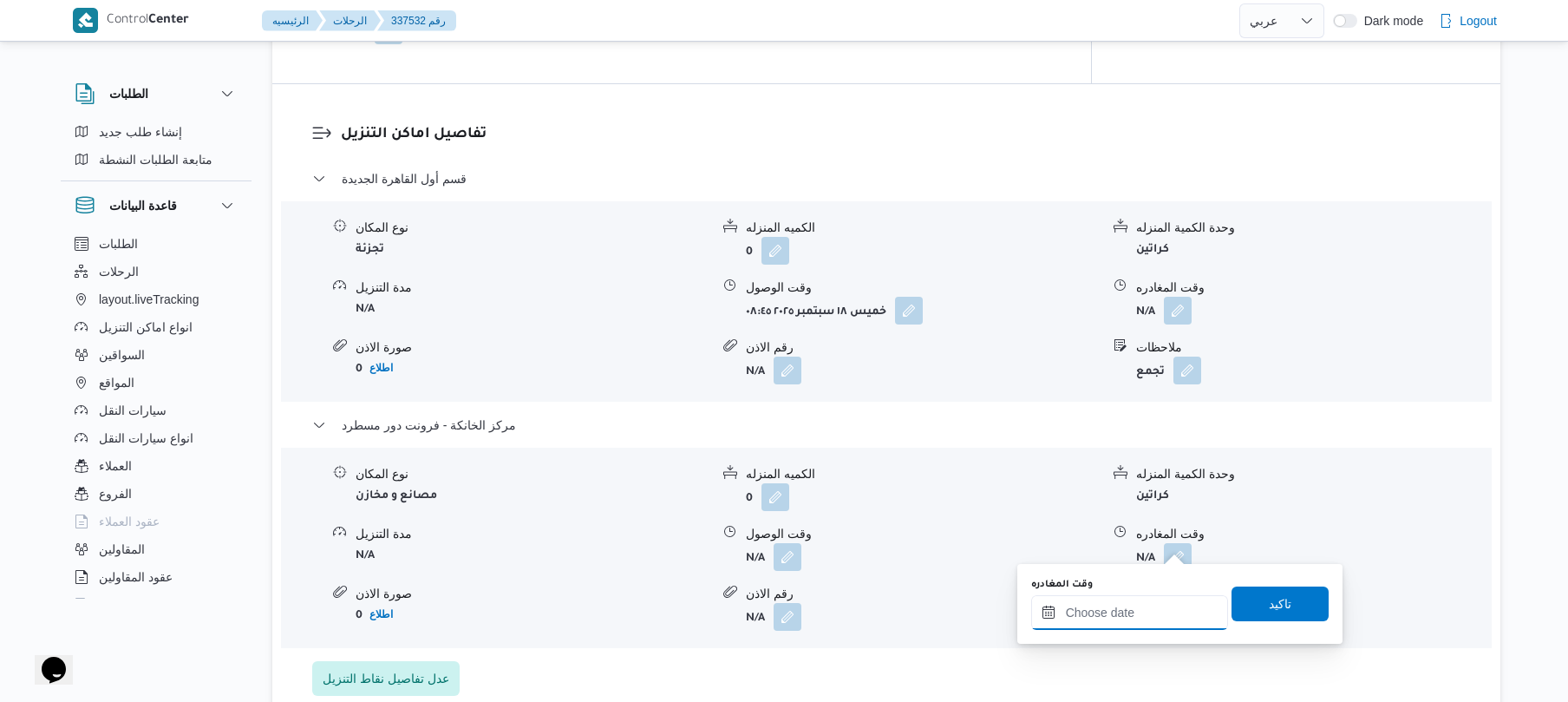
click at [1153, 606] on input "وقت المغادره" at bounding box center [1130, 612] width 197 height 35
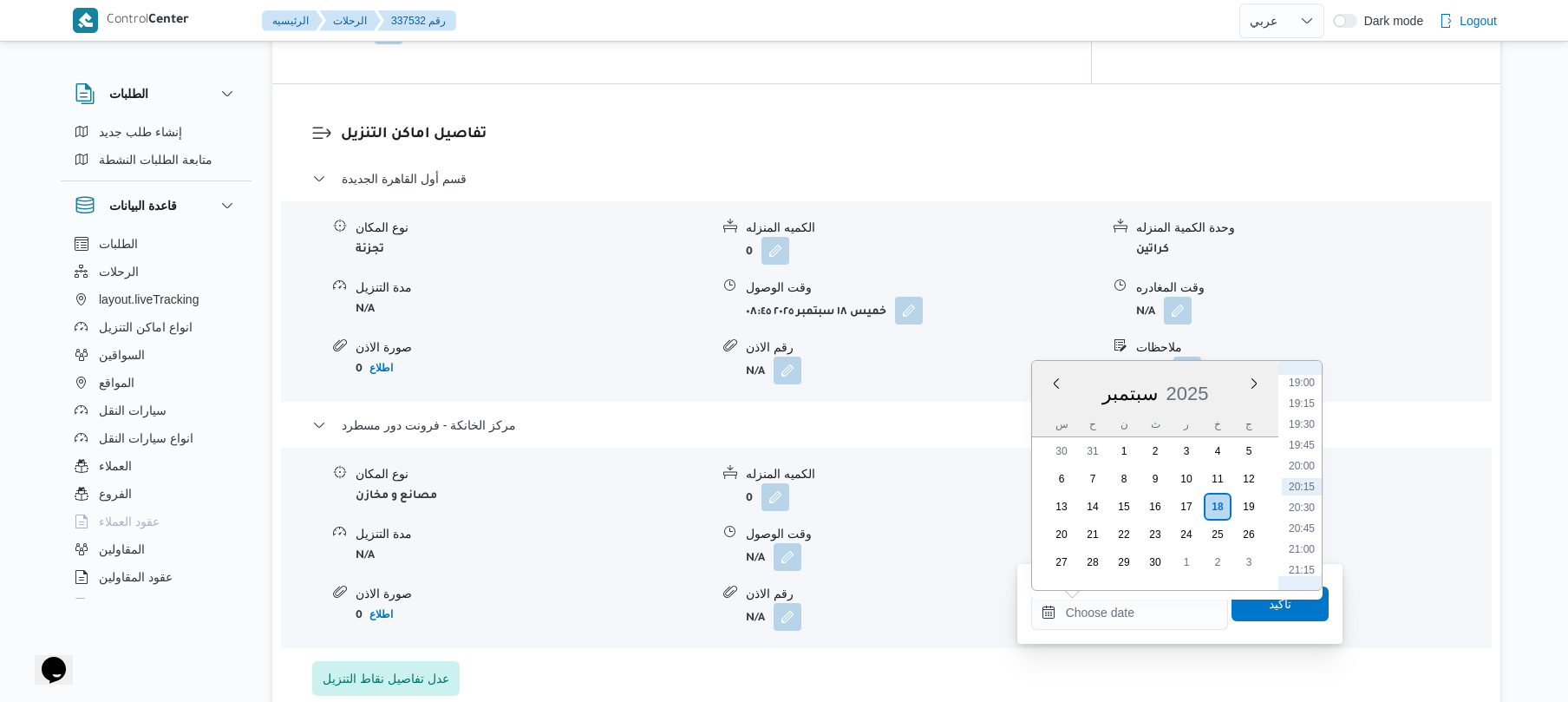
scroll to position [1412, 0]
click at [1302, 534] on li "18:45" at bounding box center [1302, 532] width 40 height 17
type input "١٨/٠٩/٢٠٢٥ ١٨:٤٥"
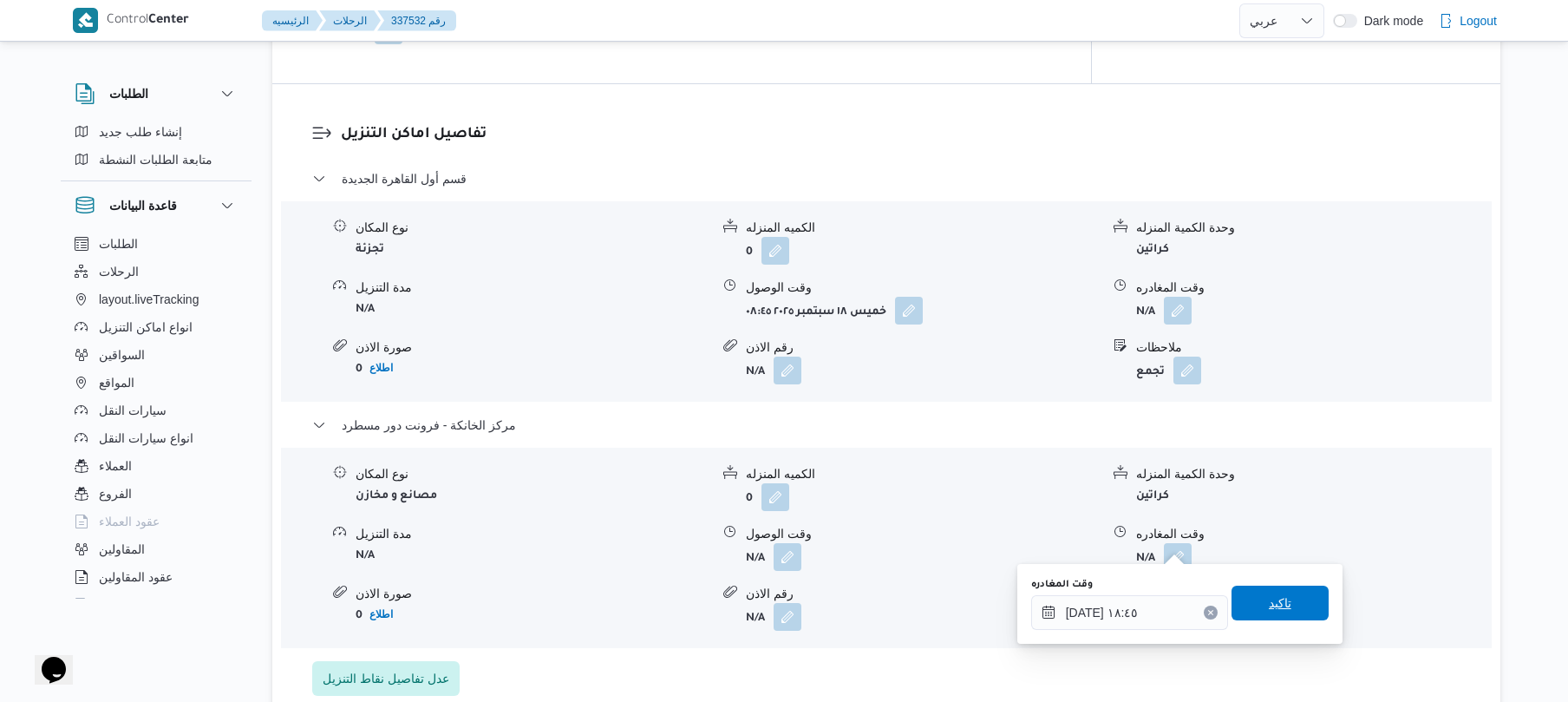
click at [1271, 601] on span "تاكيد" at bounding box center [1281, 603] width 23 height 21
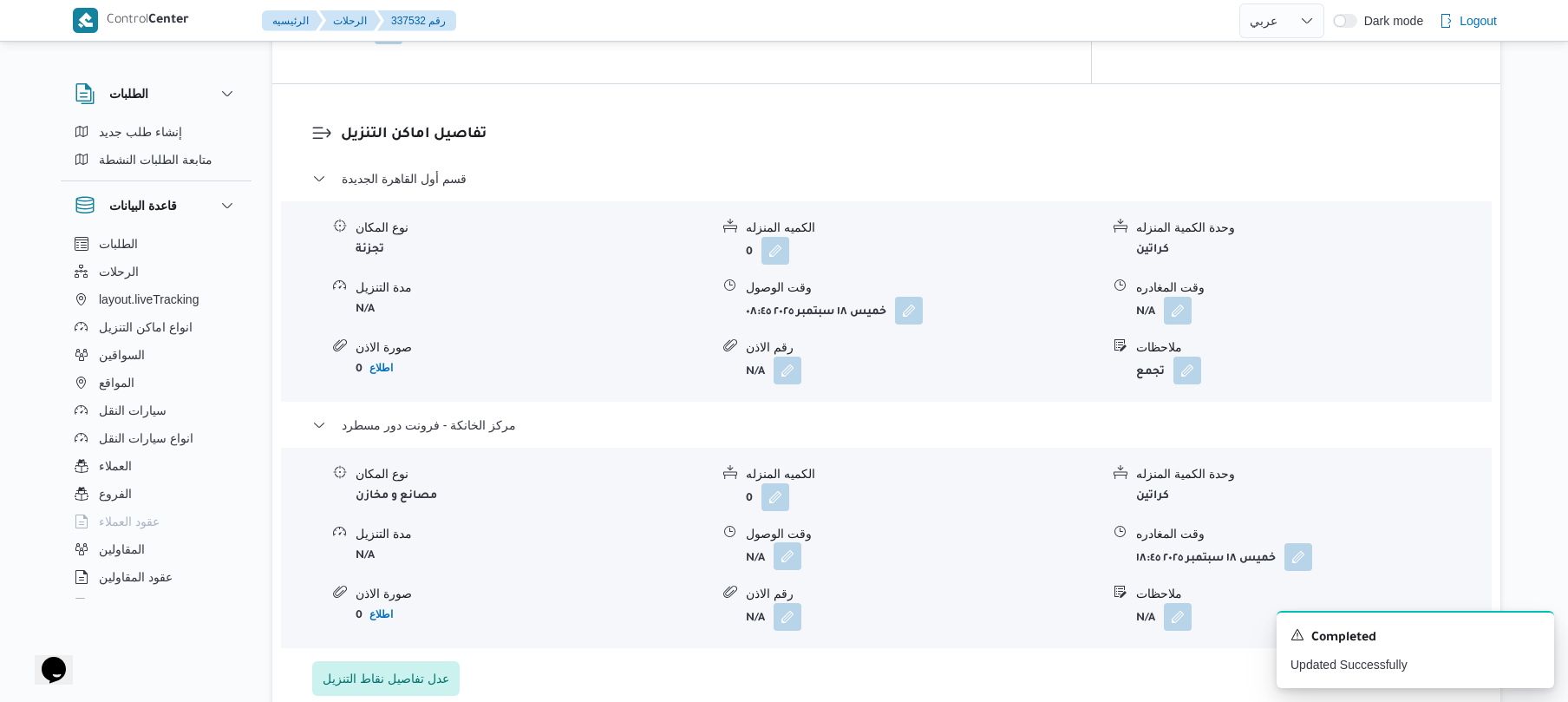
click at [786, 547] on button "button" at bounding box center [787, 555] width 27 height 27
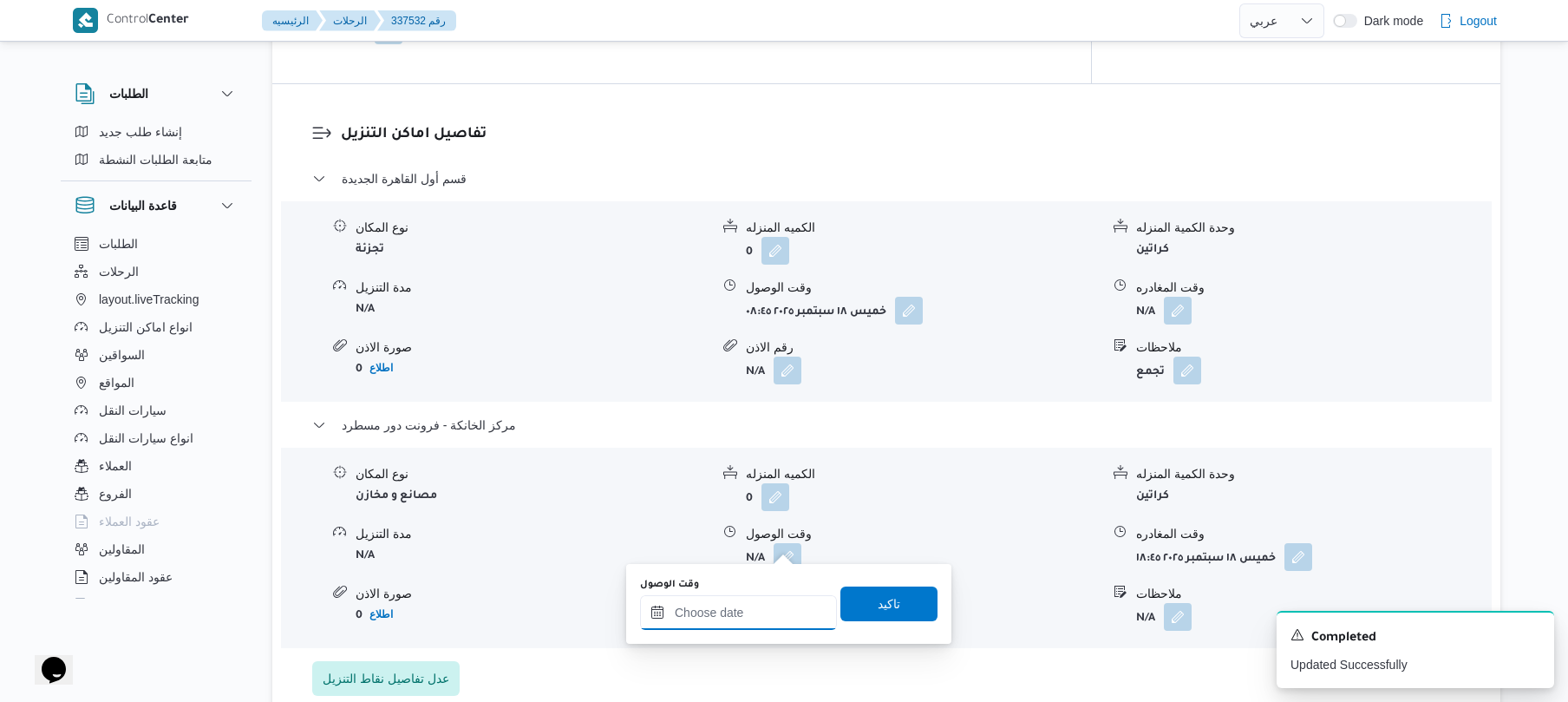
click at [771, 612] on input "وقت الوصول" at bounding box center [738, 612] width 197 height 35
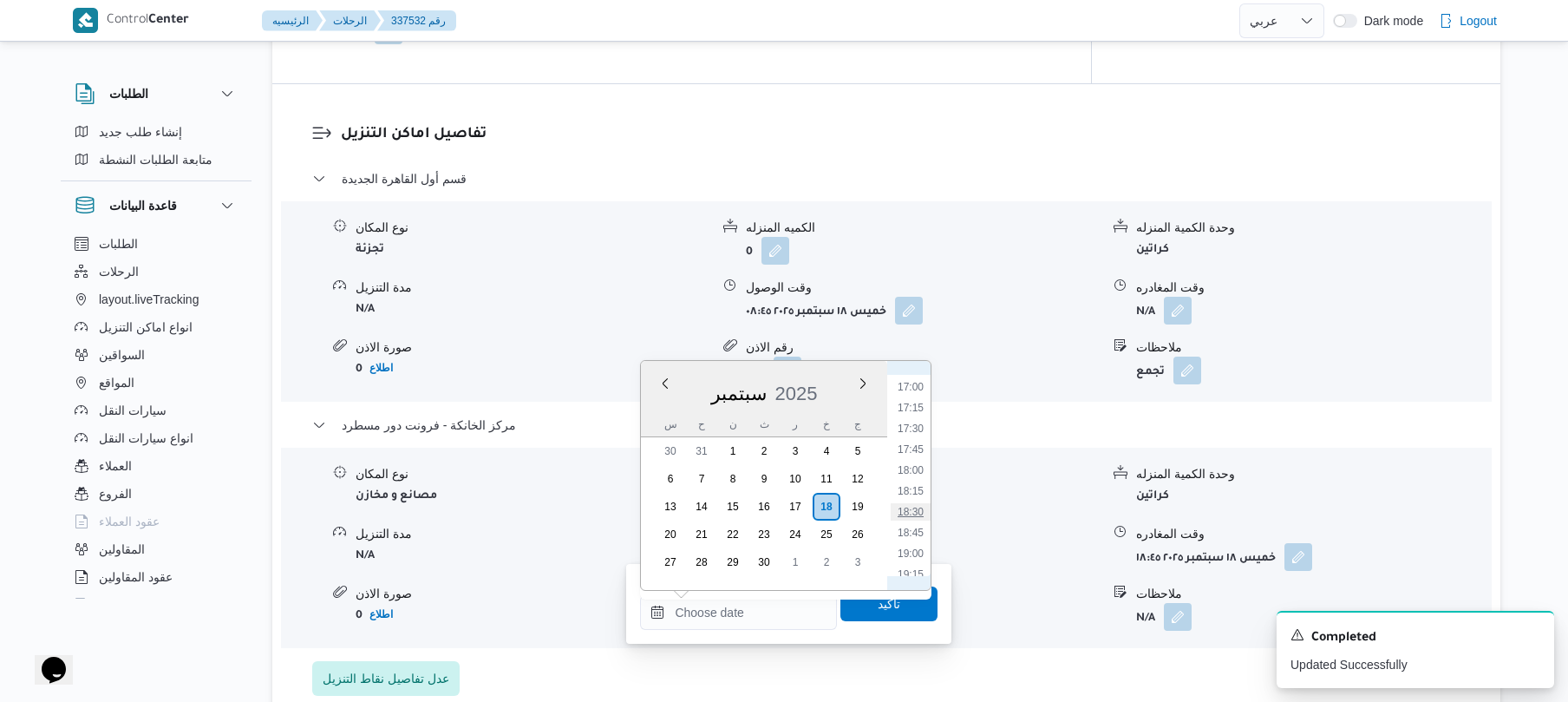
click at [917, 508] on li "18:30" at bounding box center [910, 512] width 40 height 17
type input "١٨/٠٩/٢٠٢٥ ١٨:٣٠"
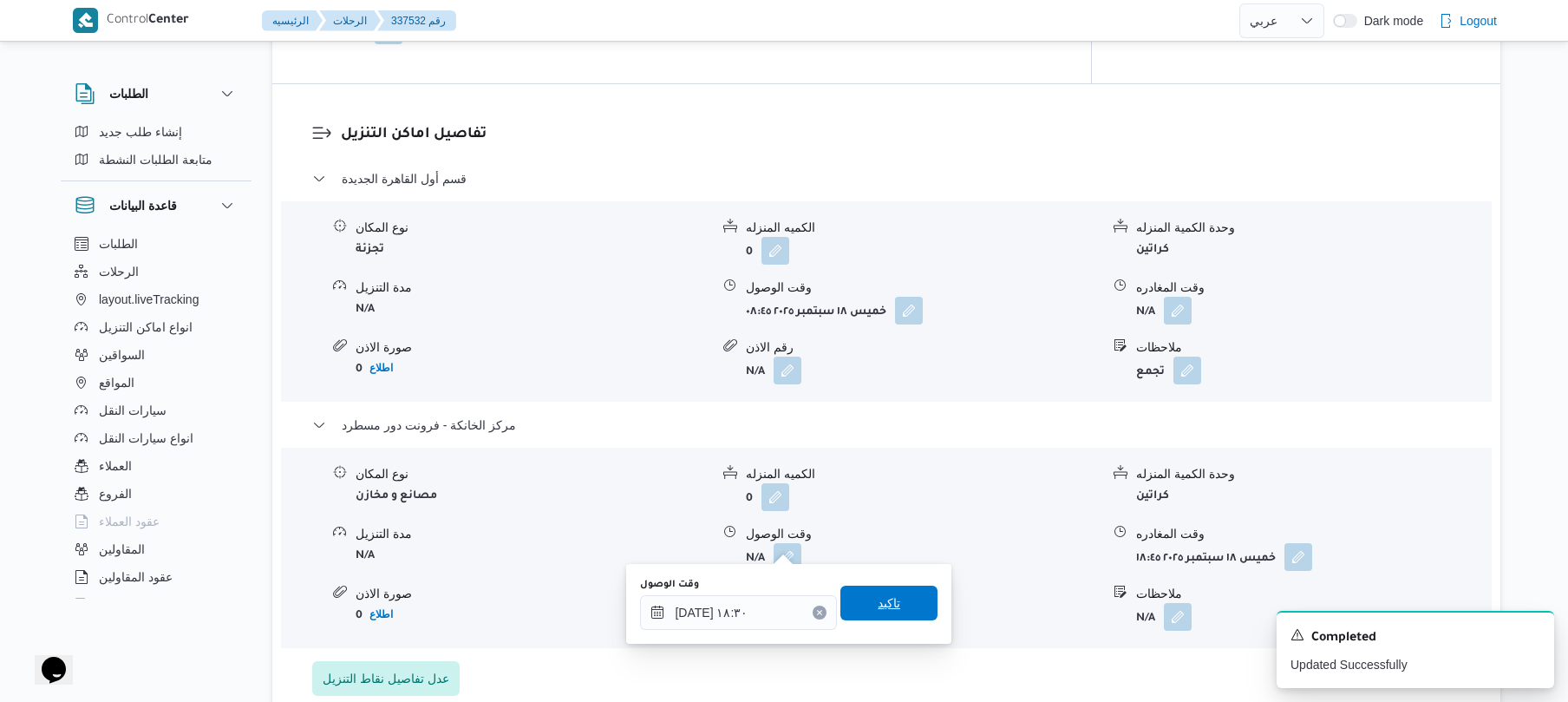
click at [896, 590] on span "تاكيد" at bounding box center [889, 602] width 97 height 35
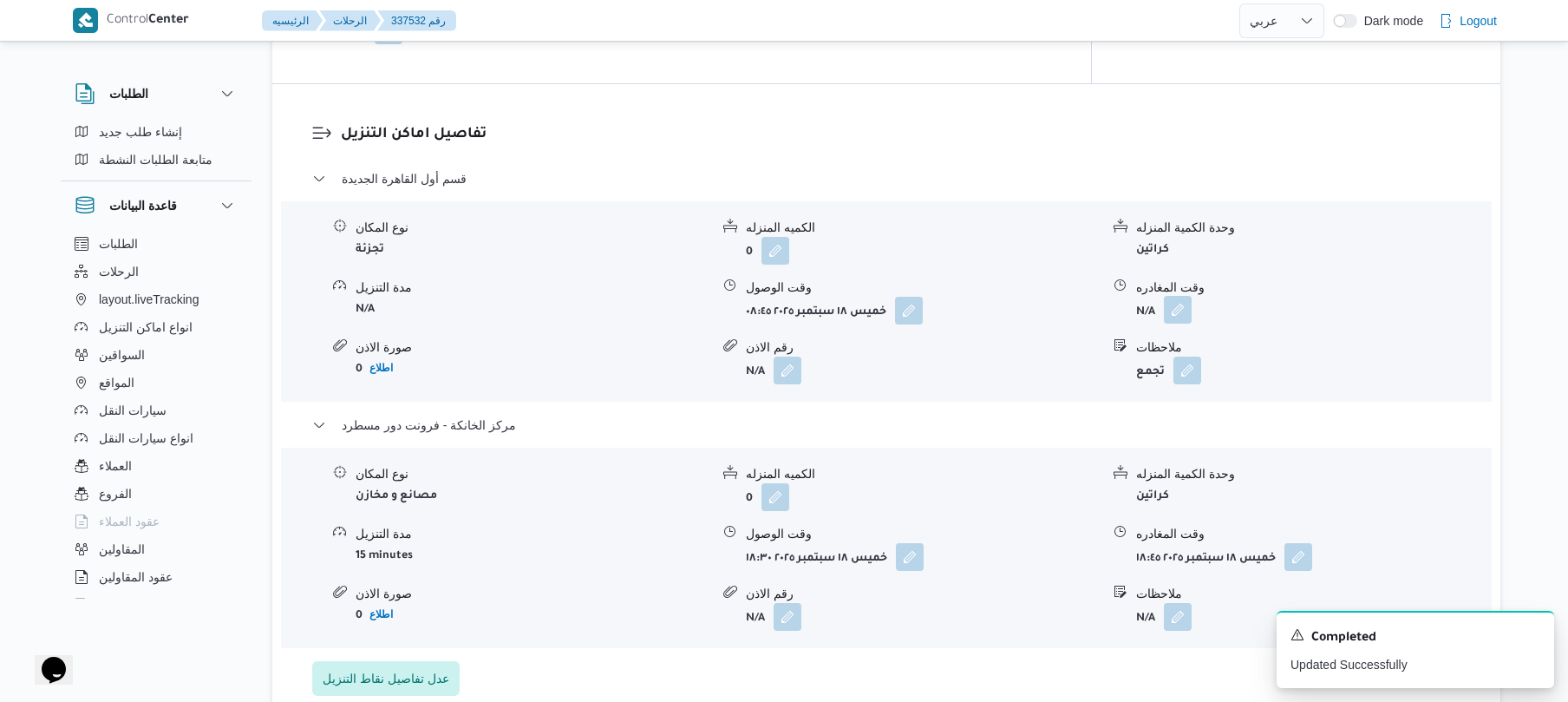
click at [1186, 296] on button "button" at bounding box center [1177, 309] width 27 height 27
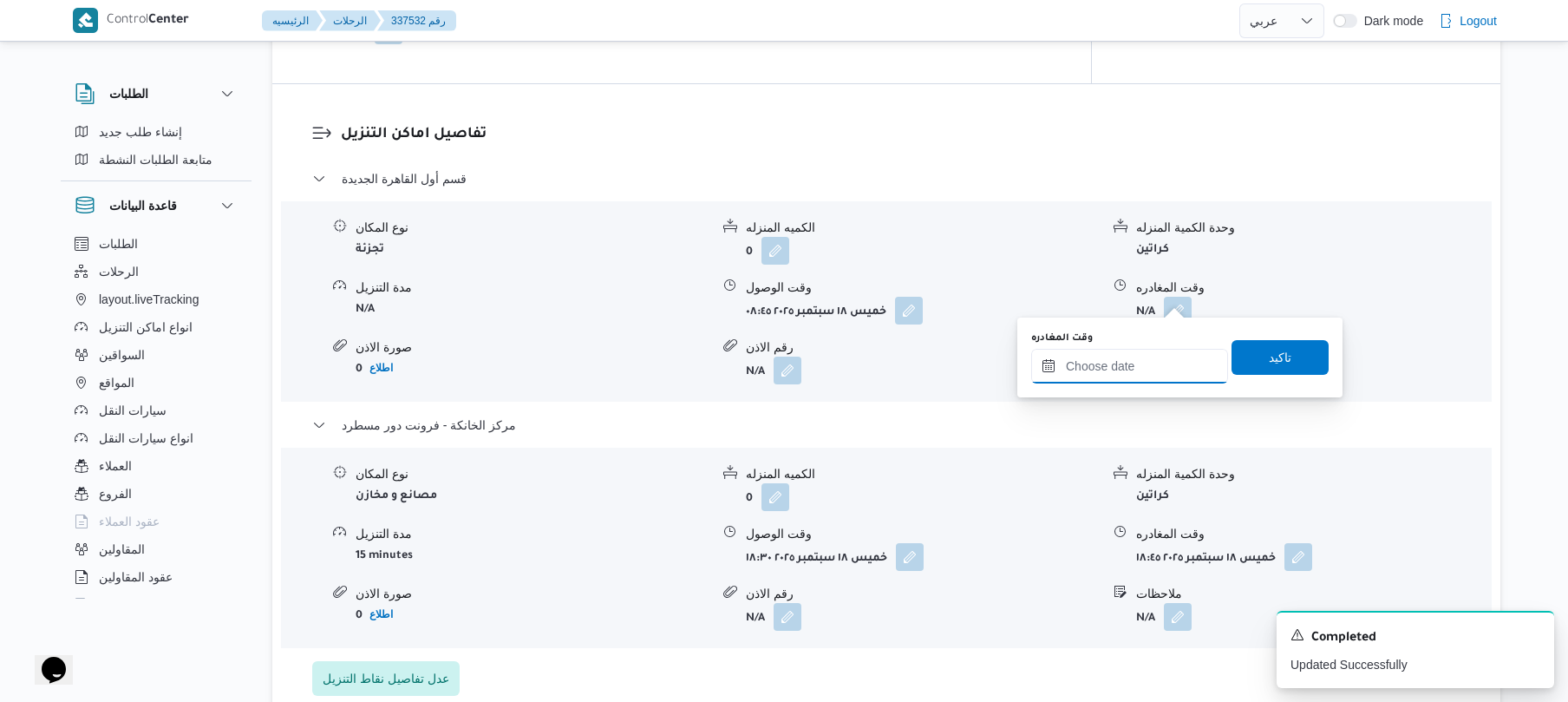
click at [1125, 369] on input "وقت المغادره" at bounding box center [1130, 366] width 197 height 35
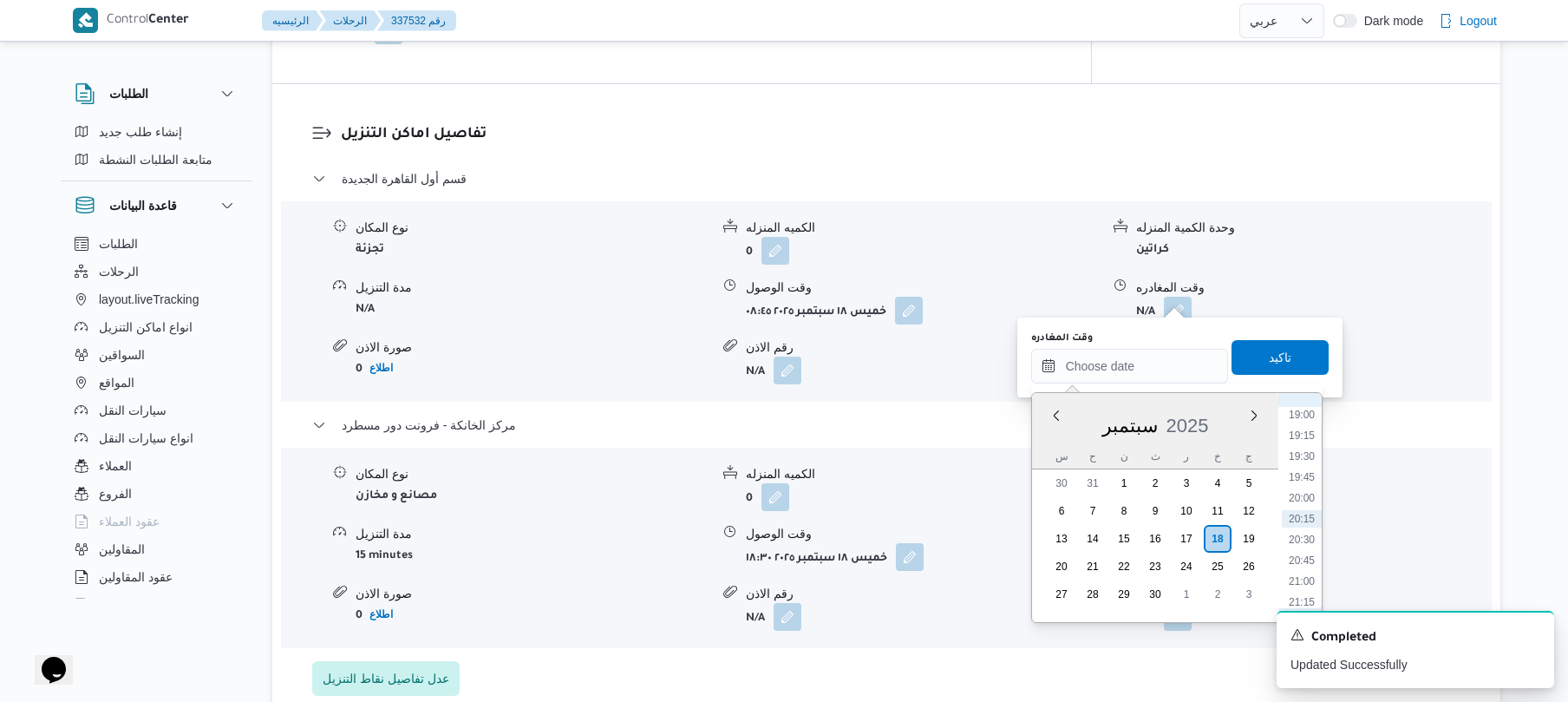
scroll to position [1413, 0]
click at [1304, 483] on li "17:45" at bounding box center [1302, 481] width 40 height 17
type input "١٨/٠٩/٢٠٢٥ ١٧:٤٥"
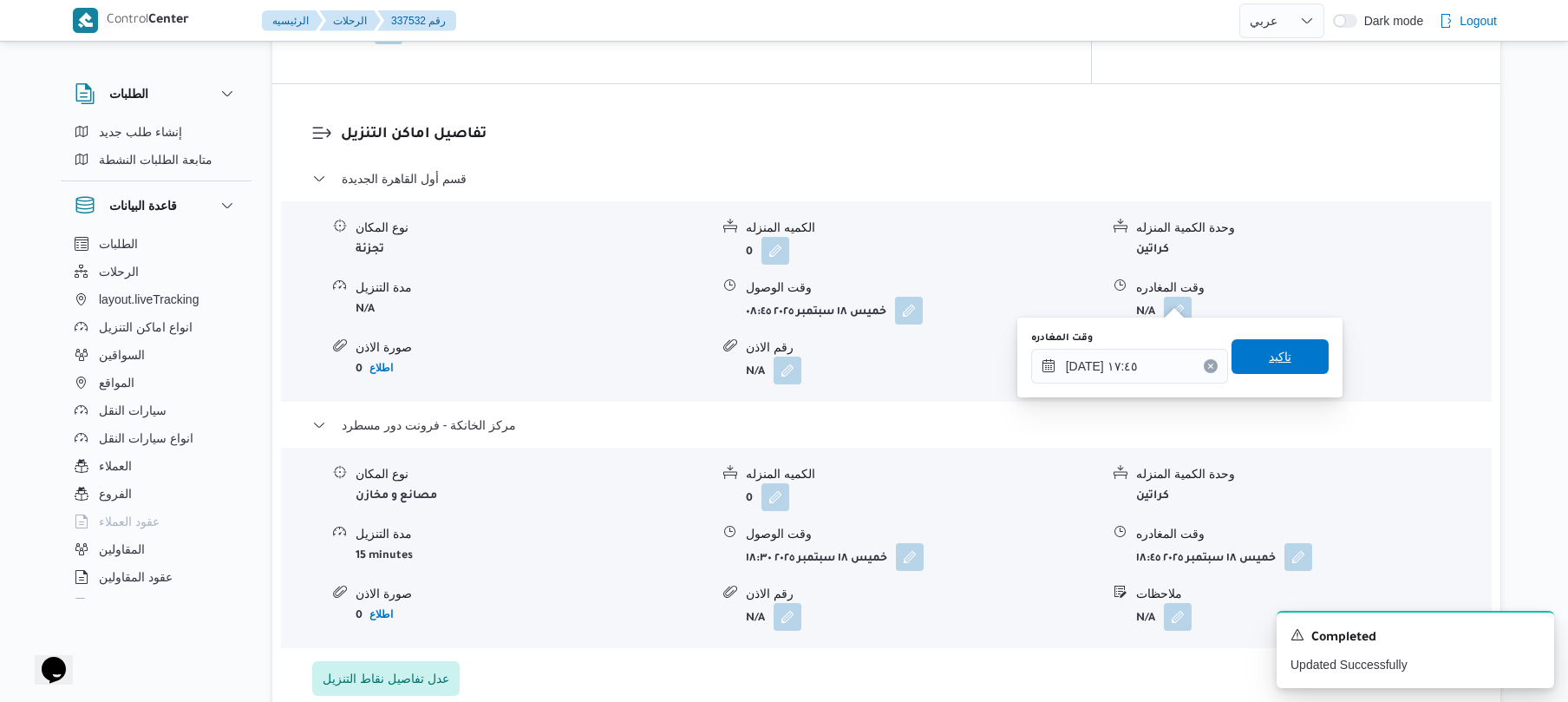
click at [1282, 362] on span "تاكيد" at bounding box center [1280, 356] width 97 height 35
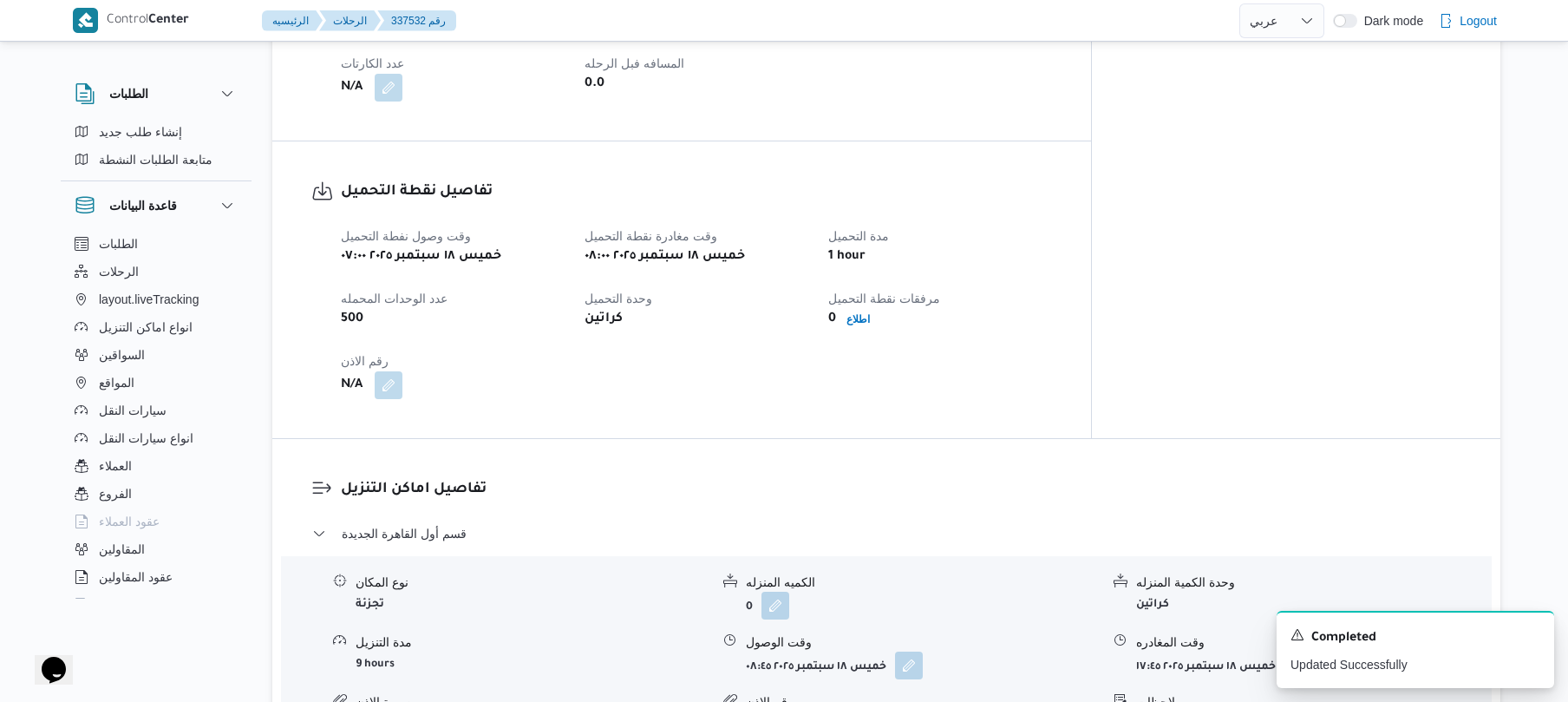
scroll to position [19, 0]
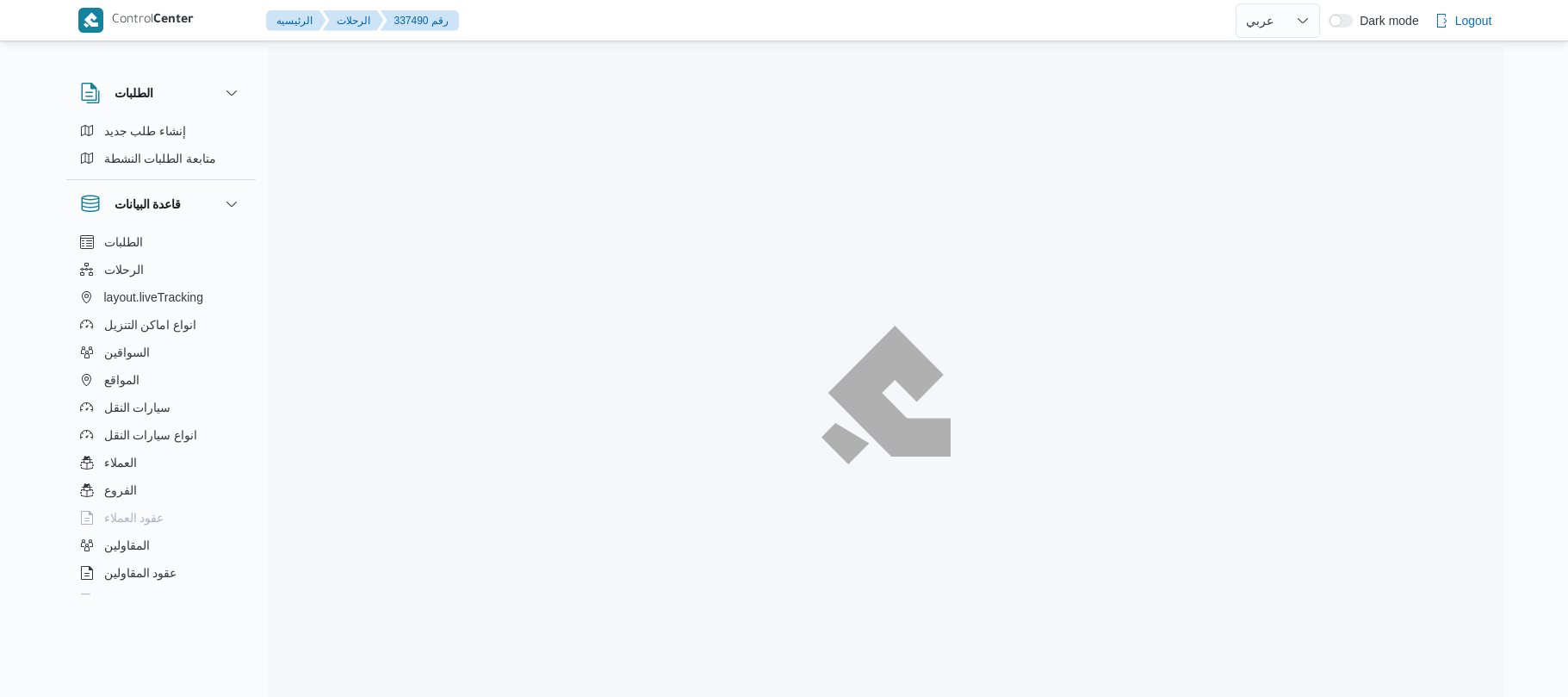
select select "ar"
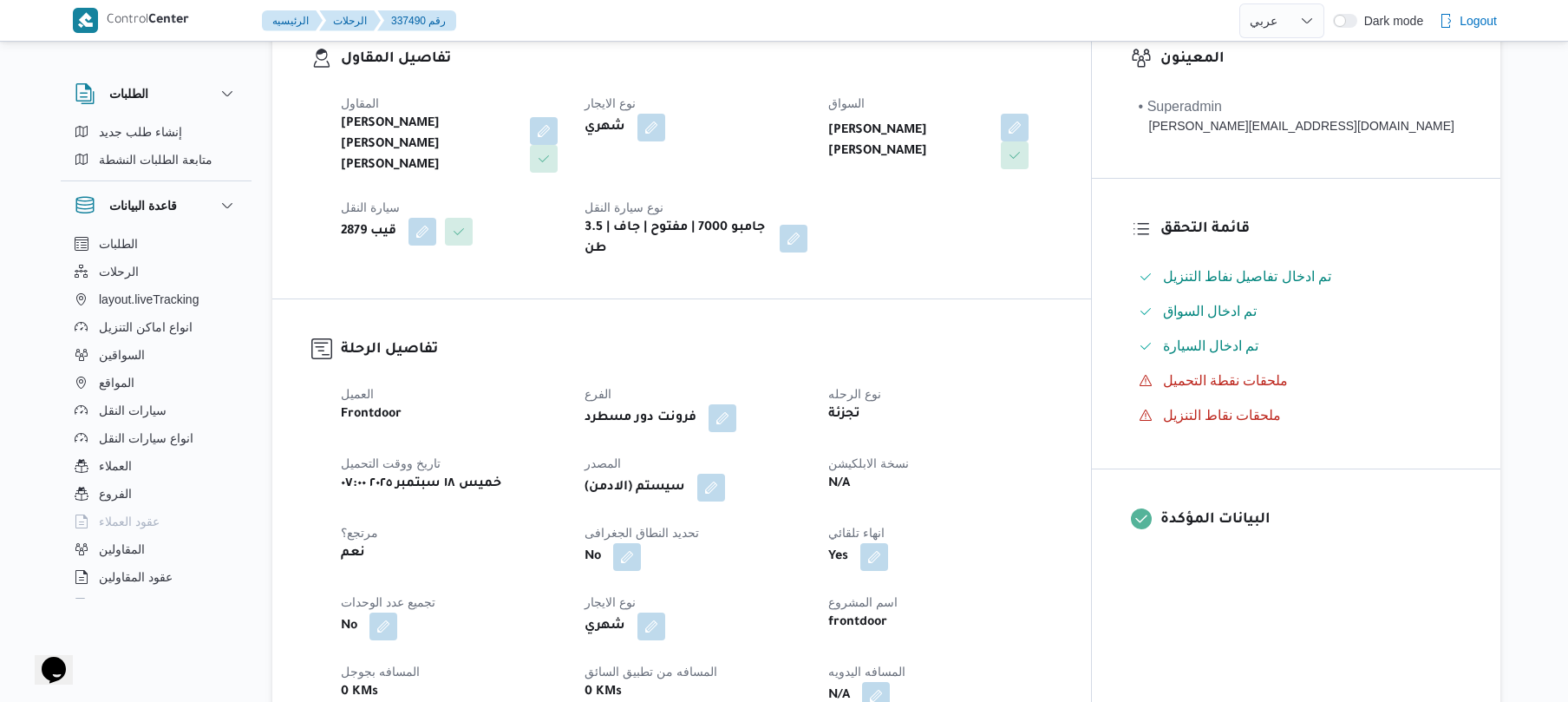
scroll to position [521, 0]
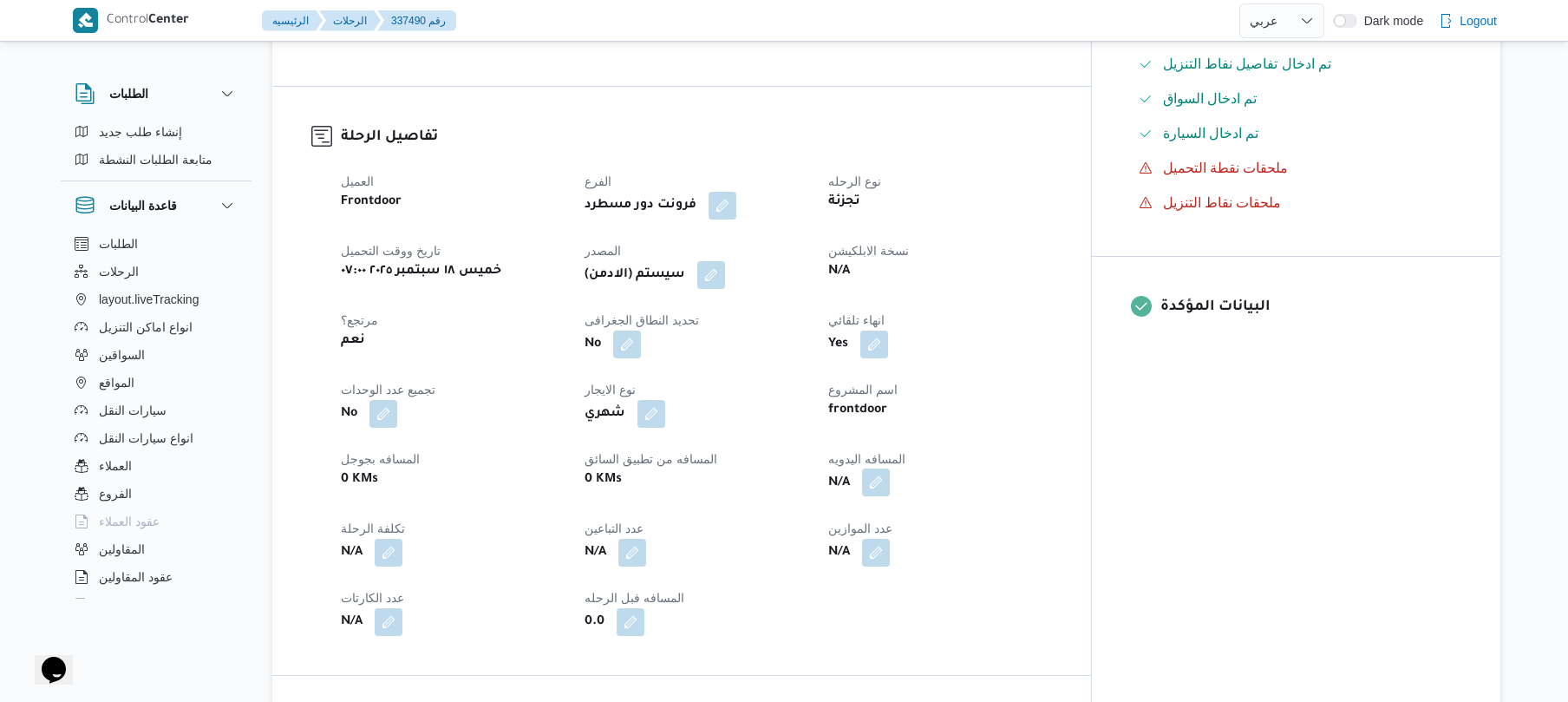
click at [890, 468] on button "button" at bounding box center [875, 482] width 27 height 27
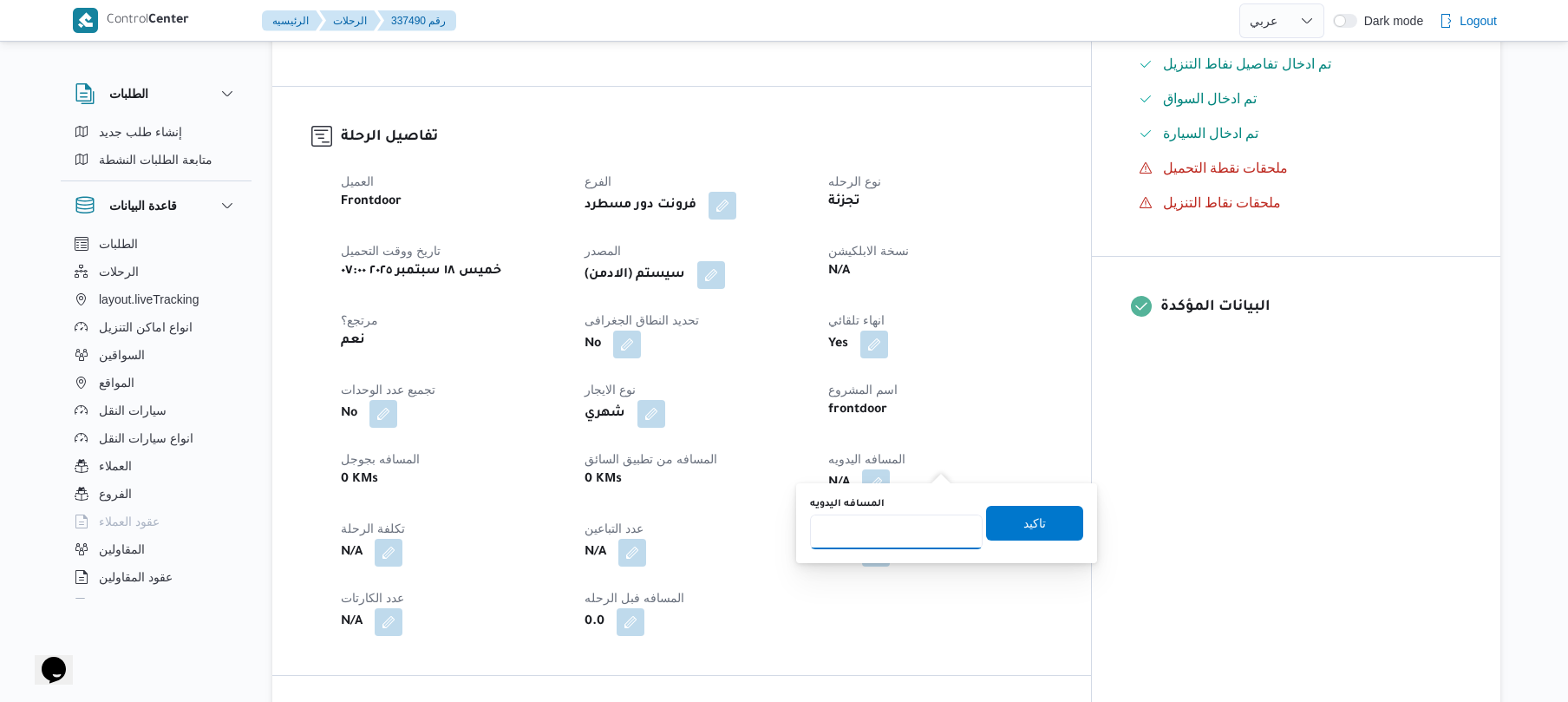
click at [901, 528] on input "المسافه اليدويه" at bounding box center [896, 531] width 172 height 35
type input "125"
click at [1023, 522] on span "تاكيد" at bounding box center [1035, 522] width 23 height 21
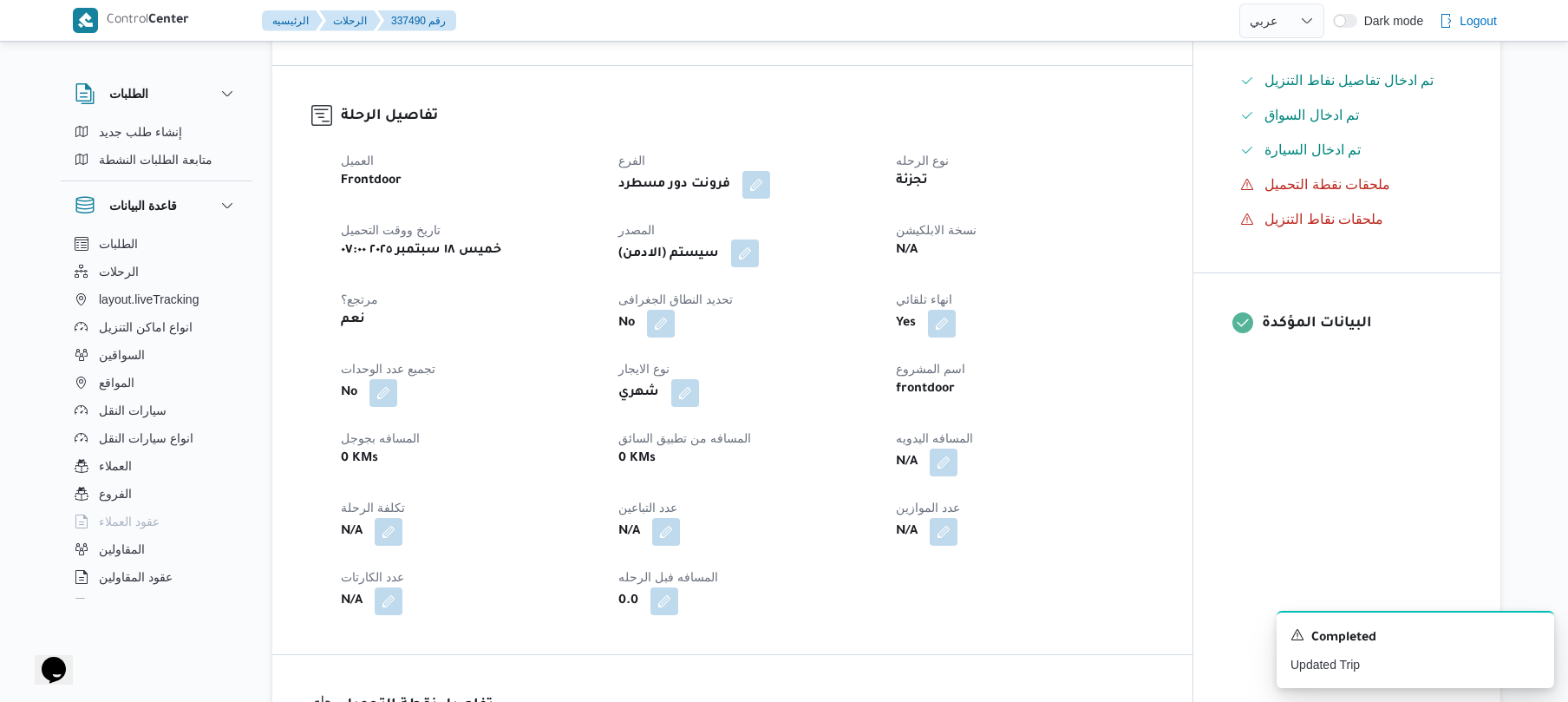
click at [746, 250] on button "button" at bounding box center [744, 253] width 27 height 27
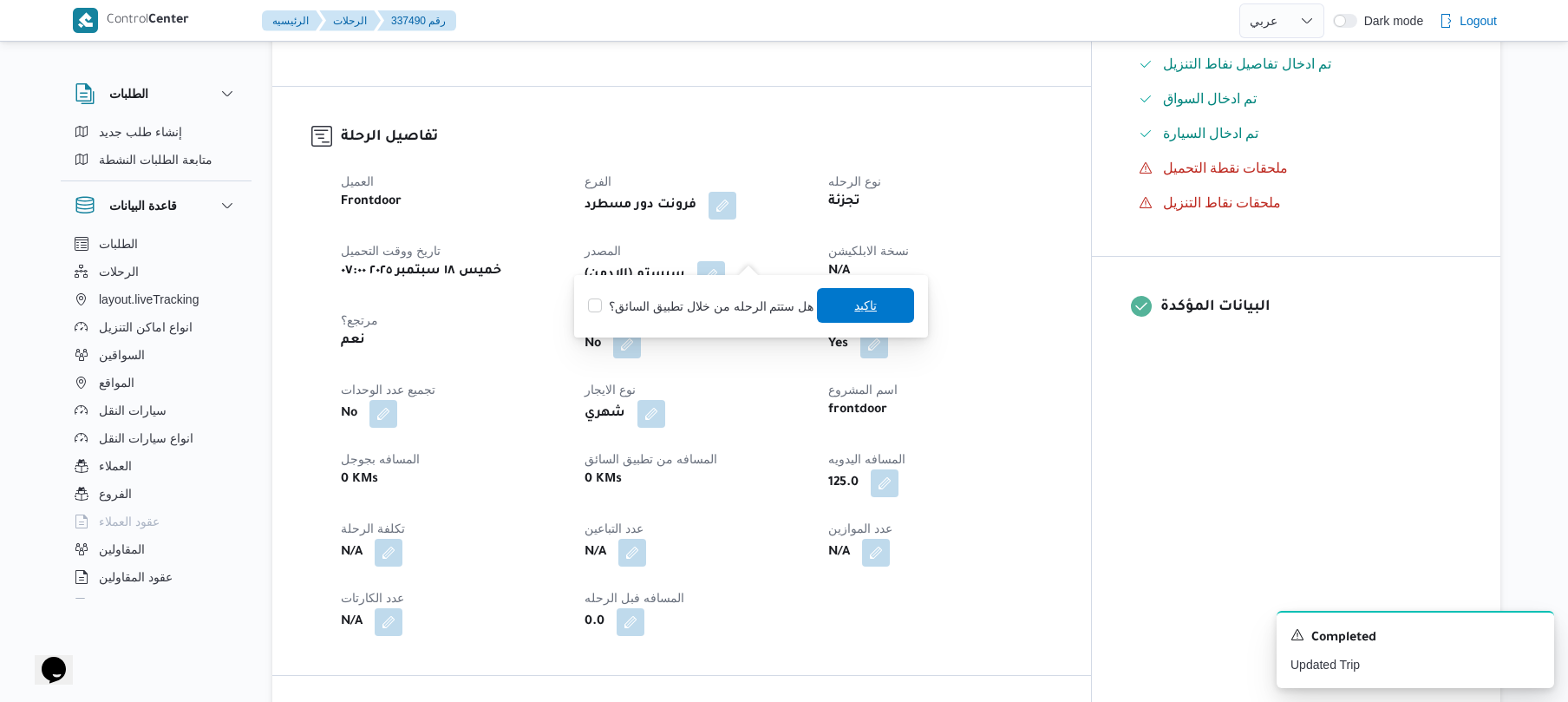
click at [855, 299] on span "تاكيد" at bounding box center [866, 305] width 23 height 21
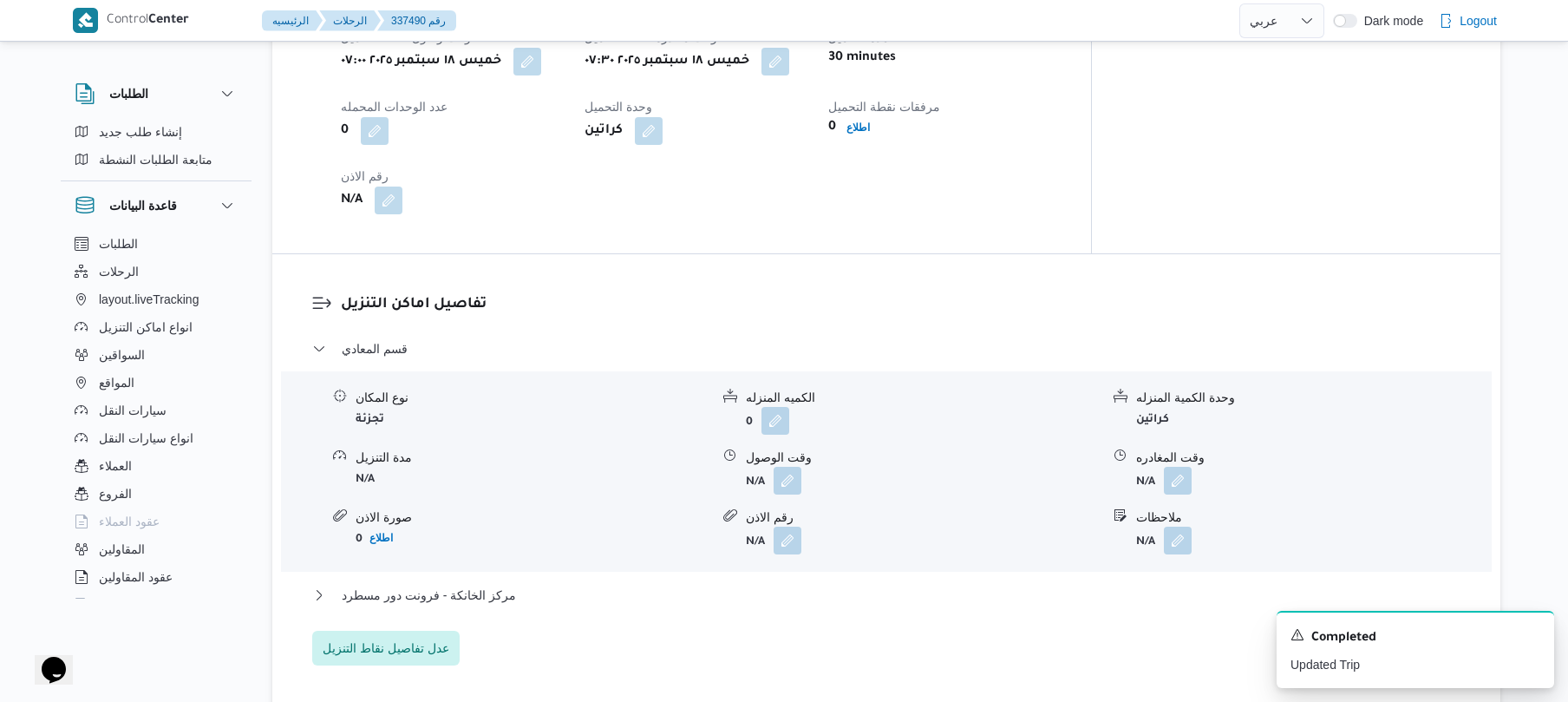
scroll to position [1354, 0]
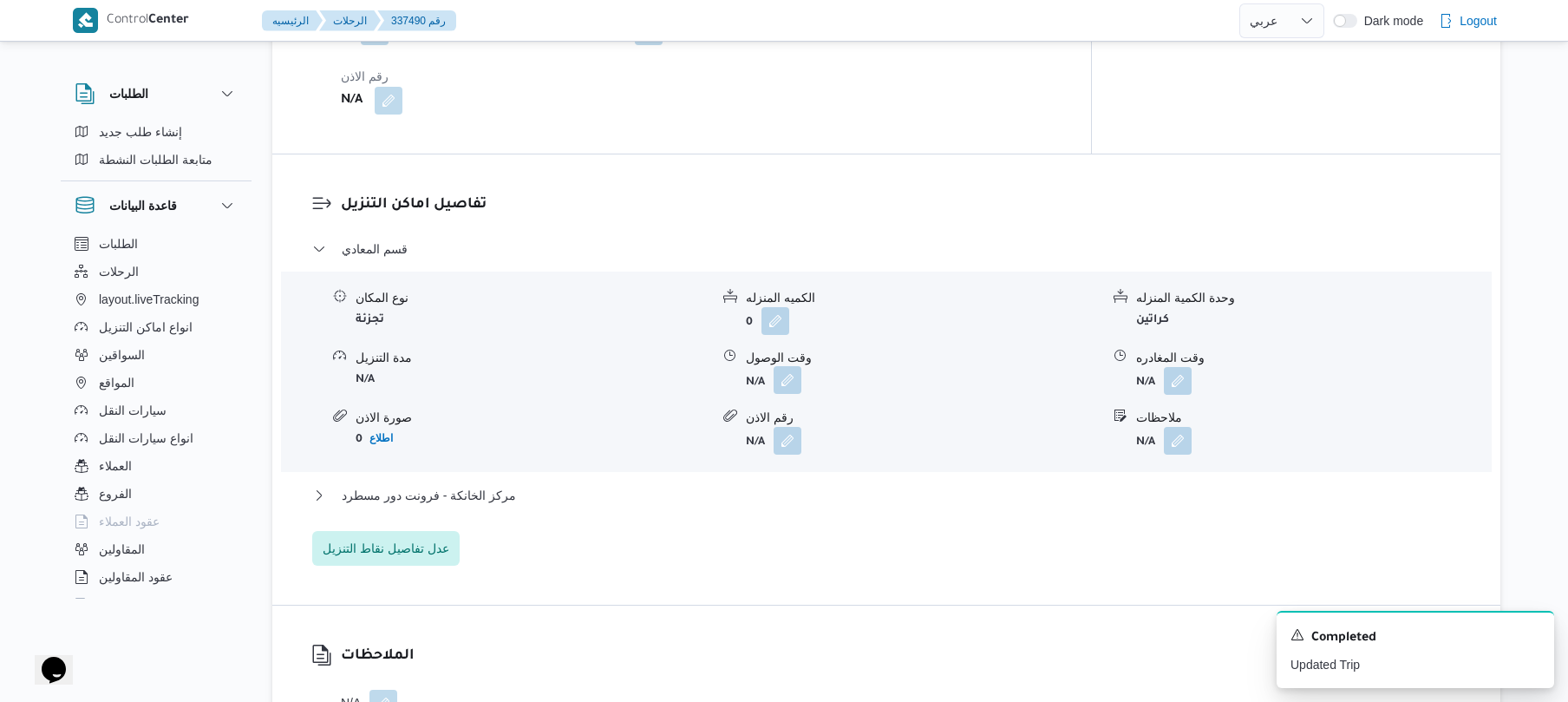
click at [785, 366] on button "button" at bounding box center [787, 379] width 27 height 27
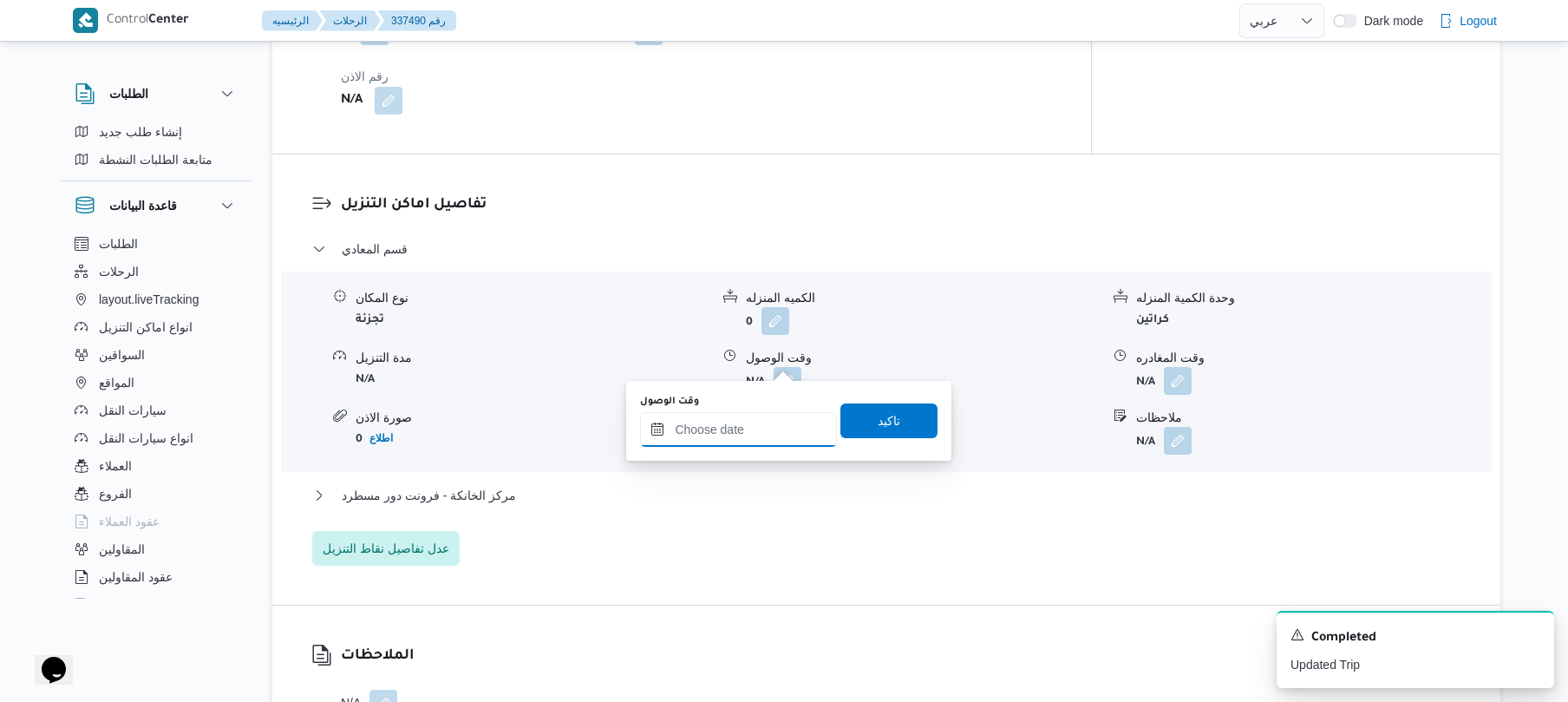
click at [760, 417] on input "وقت الوصول" at bounding box center [738, 429] width 197 height 35
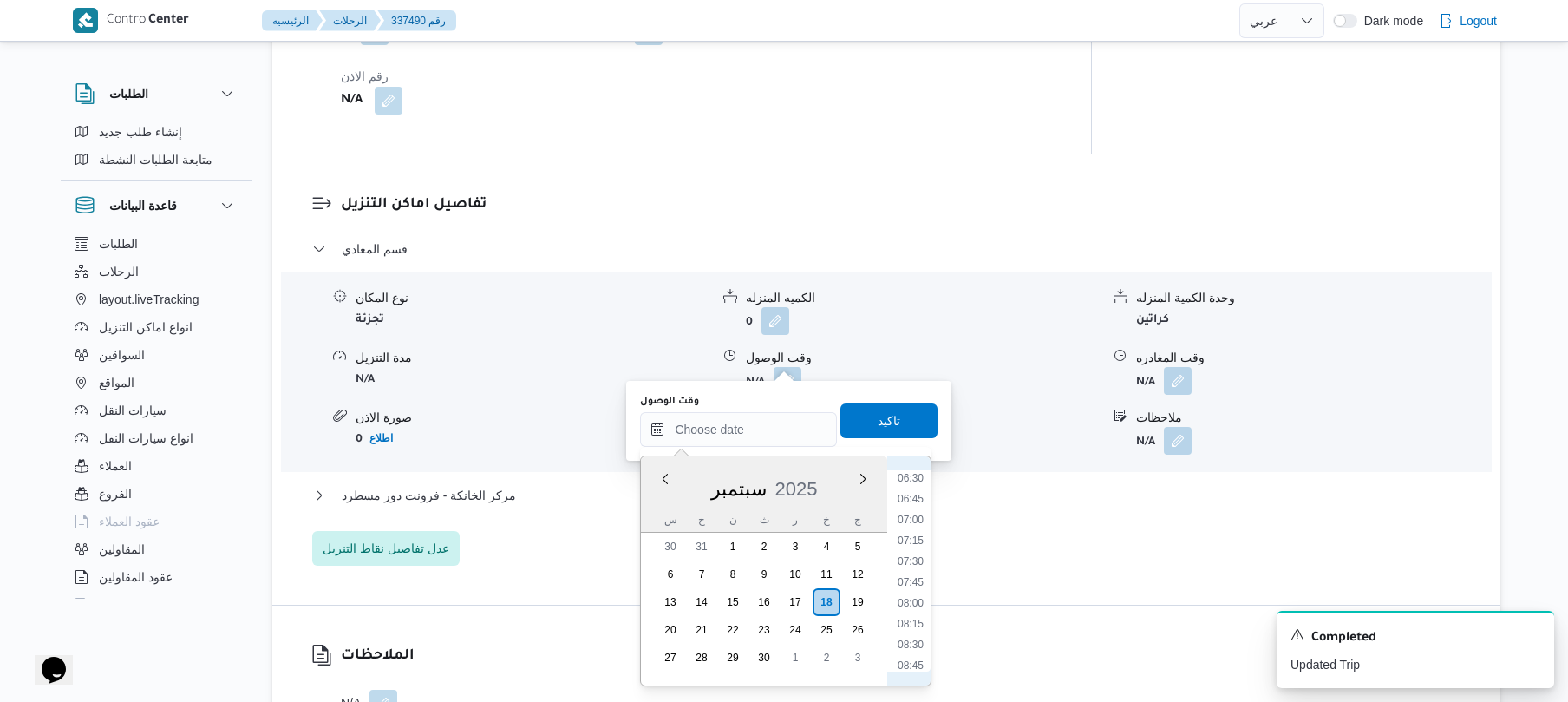
scroll to position [619, 0]
click at [912, 561] on li "08:30" at bounding box center [910, 567] width 40 height 17
type input "١٨/٠٩/٢٠٢٥ ٠٨:٣٠"
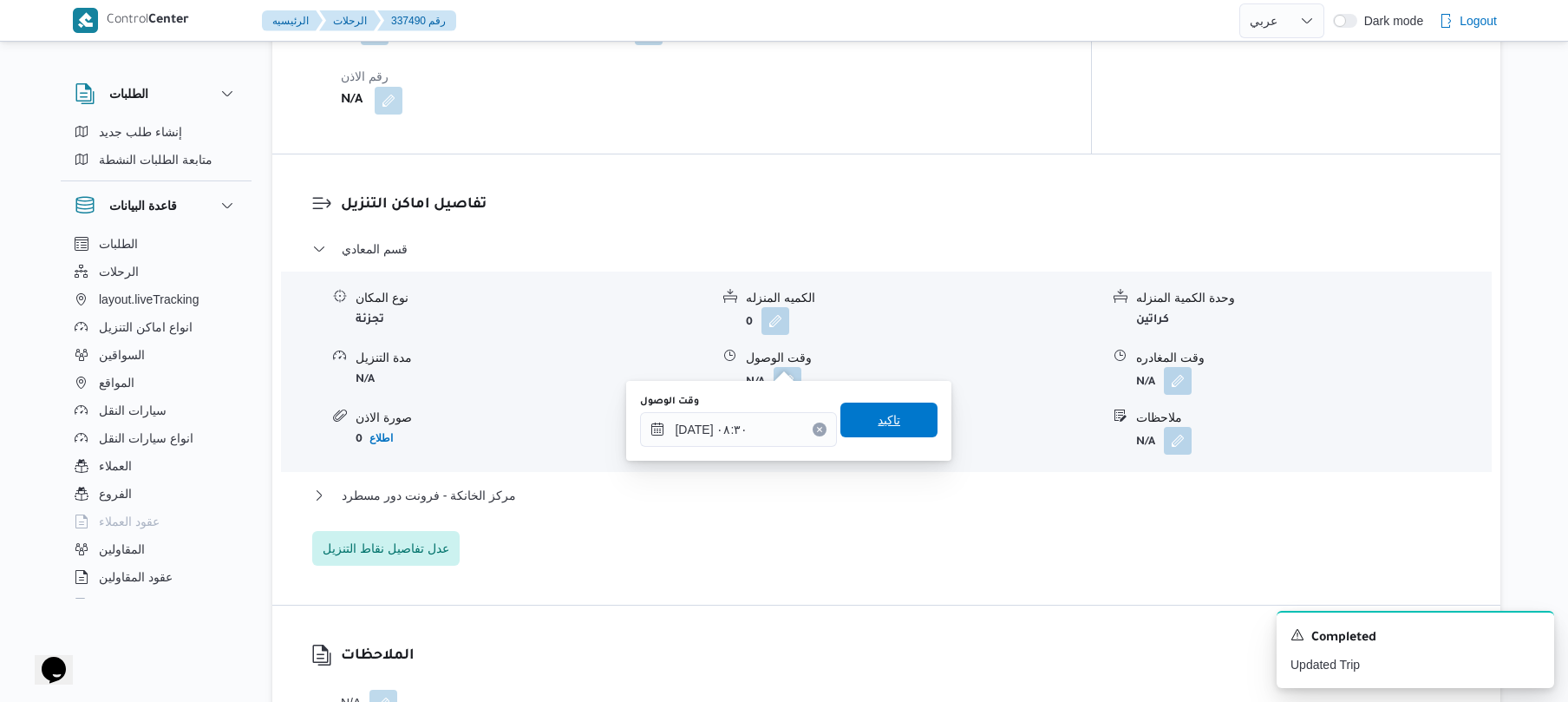
click at [892, 431] on span "تاكيد" at bounding box center [889, 419] width 97 height 35
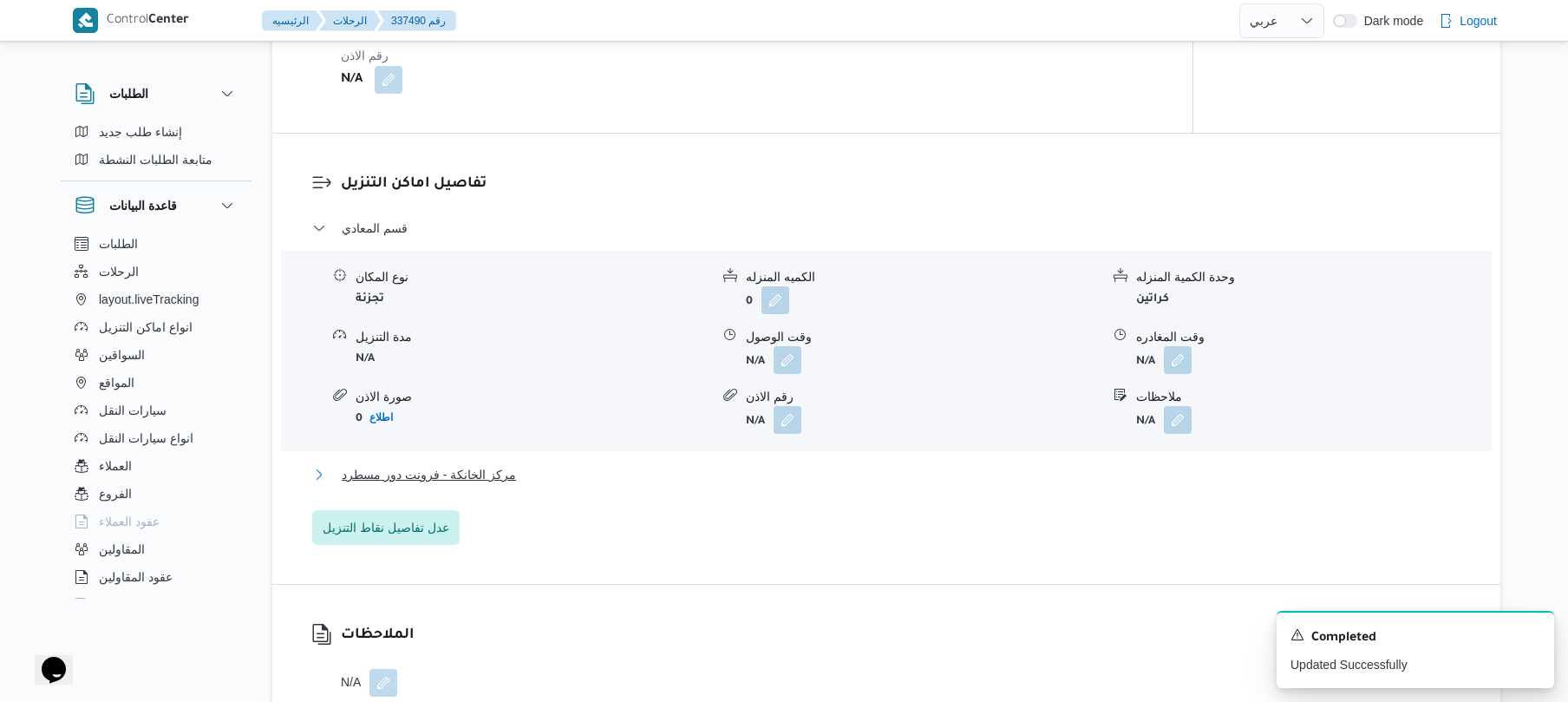
click at [825, 469] on button "مركز الخانكة - فرونت دور مسطرد" at bounding box center [887, 474] width 1150 height 21
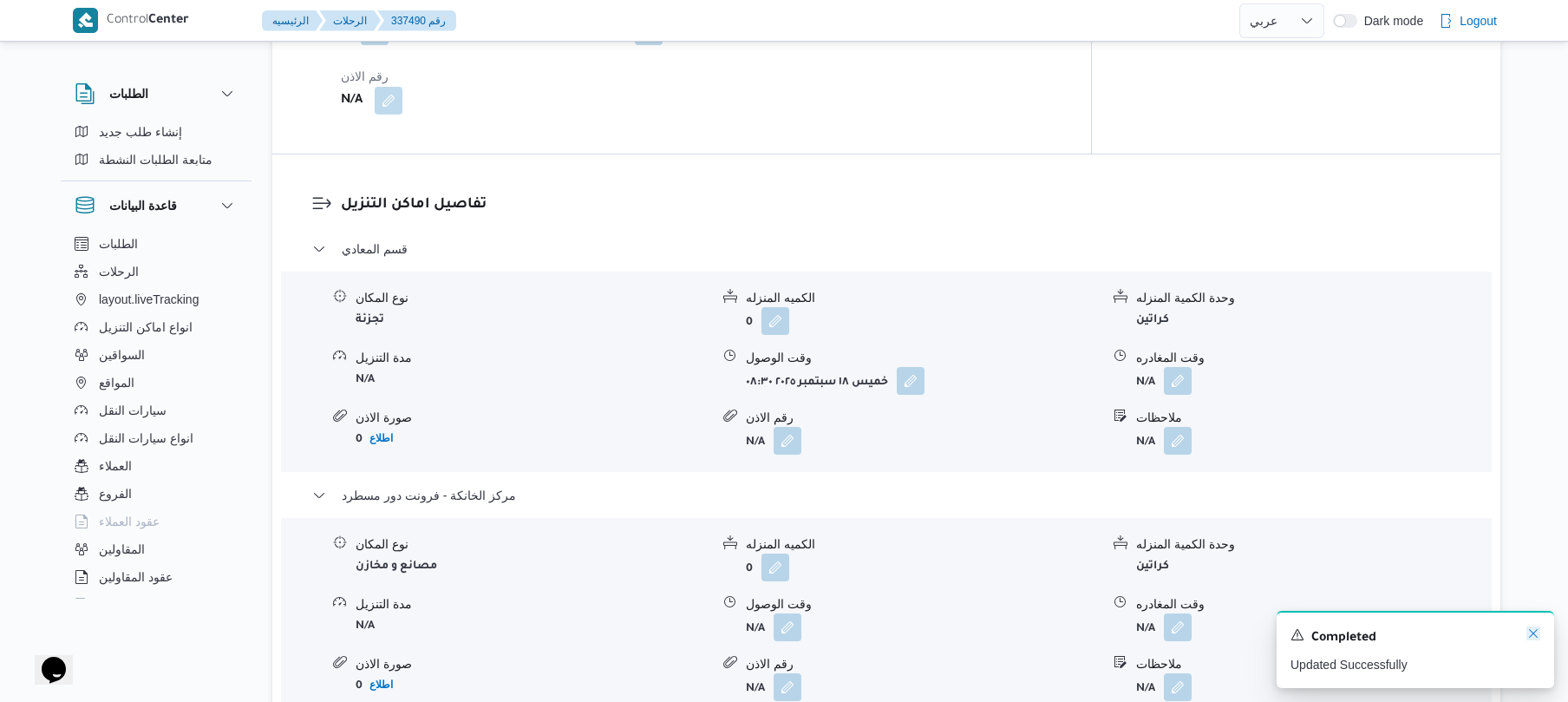
click at [1534, 629] on icon "Dismiss toast" at bounding box center [1533, 633] width 14 height 14
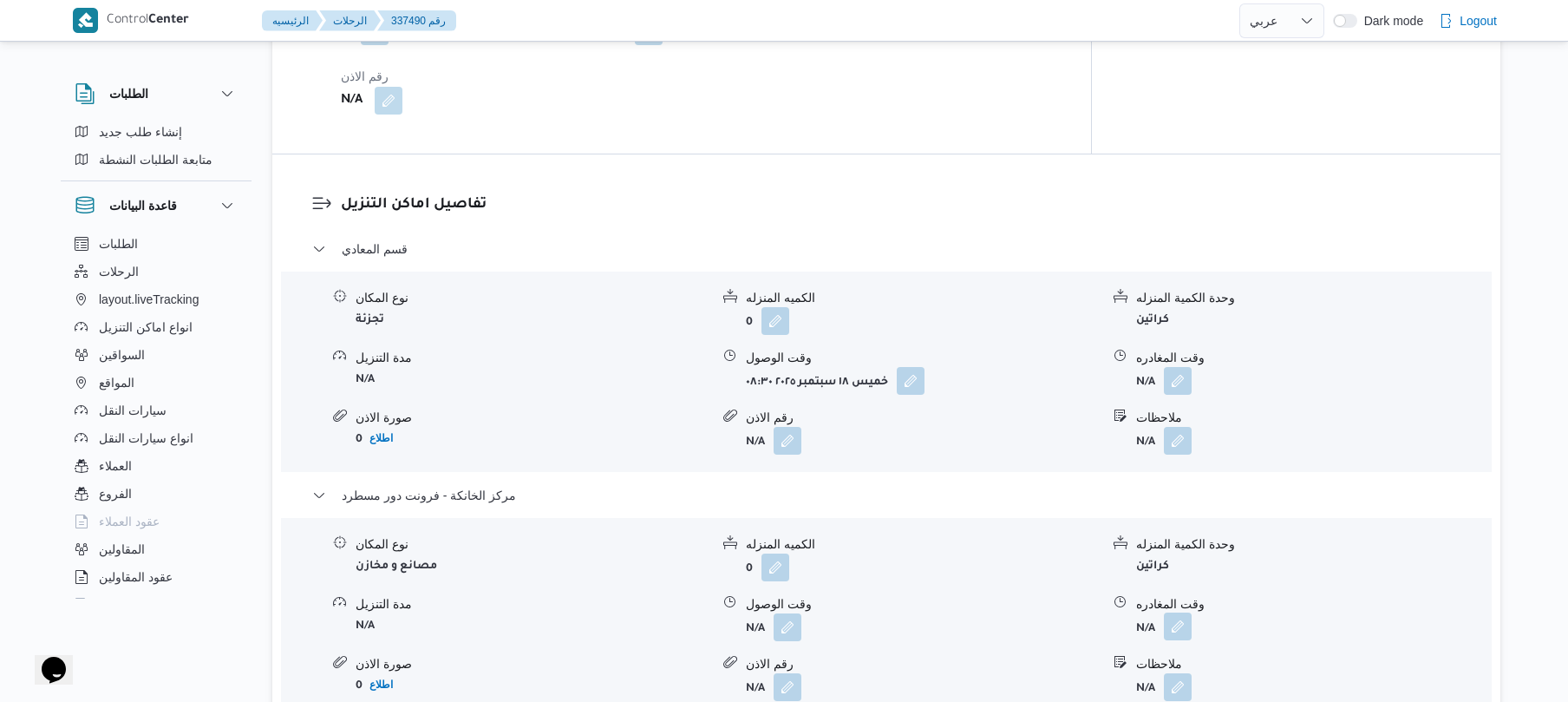
click at [1184, 612] on button "button" at bounding box center [1177, 626] width 27 height 27
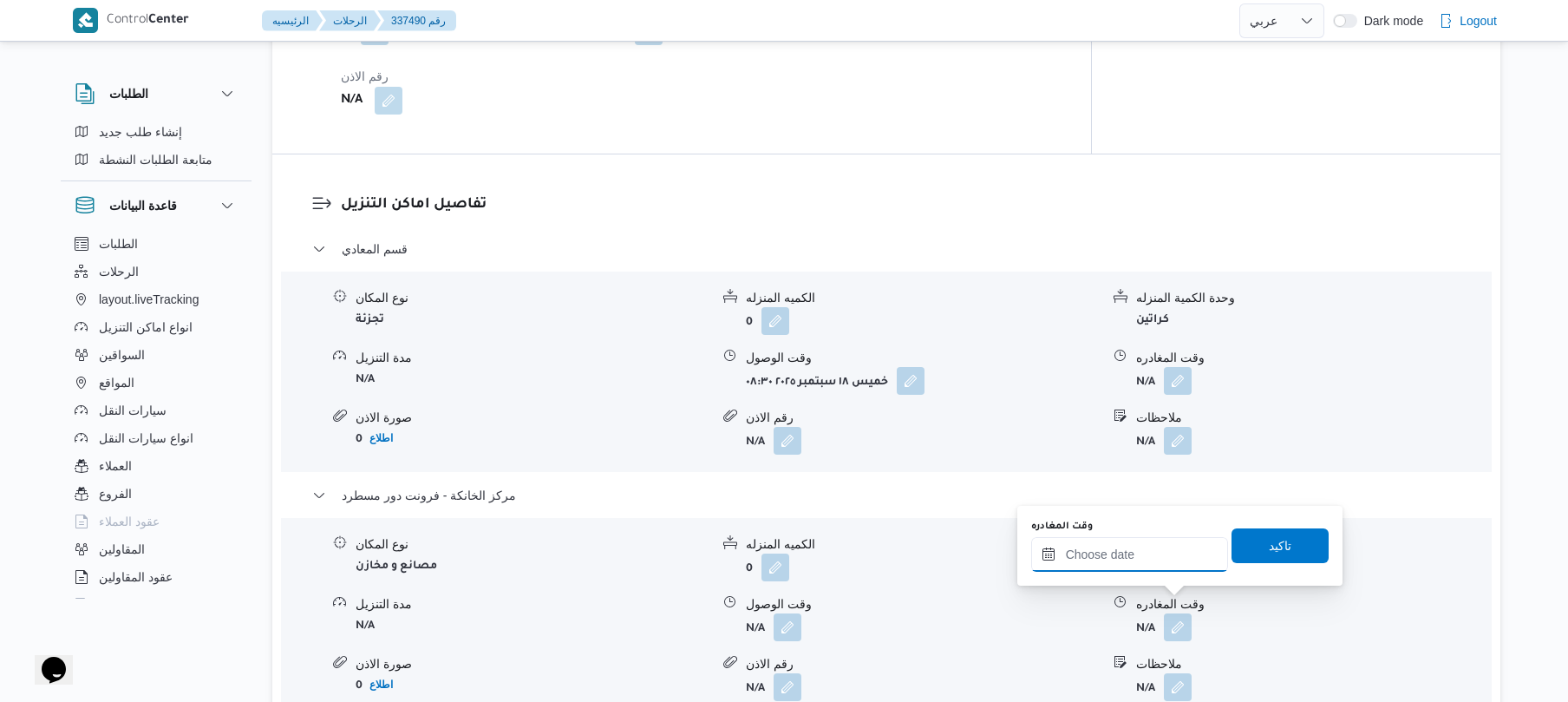
click at [1152, 559] on input "وقت المغادره" at bounding box center [1130, 554] width 197 height 35
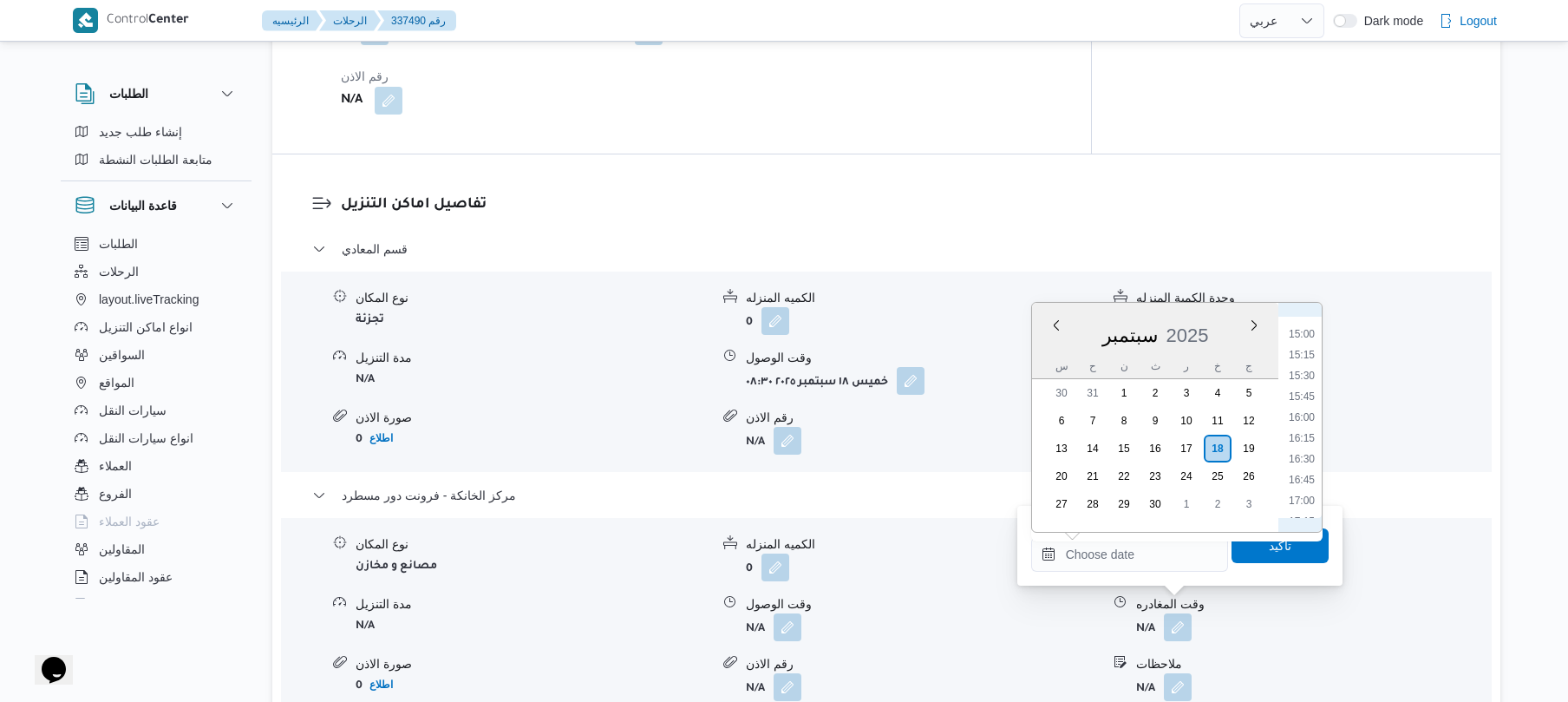
scroll to position [1412, 0]
click at [1301, 347] on li "17:15" at bounding box center [1302, 350] width 40 height 17
type input "١٨/٠٩/٢٠٢٥ ١٧:١٥"
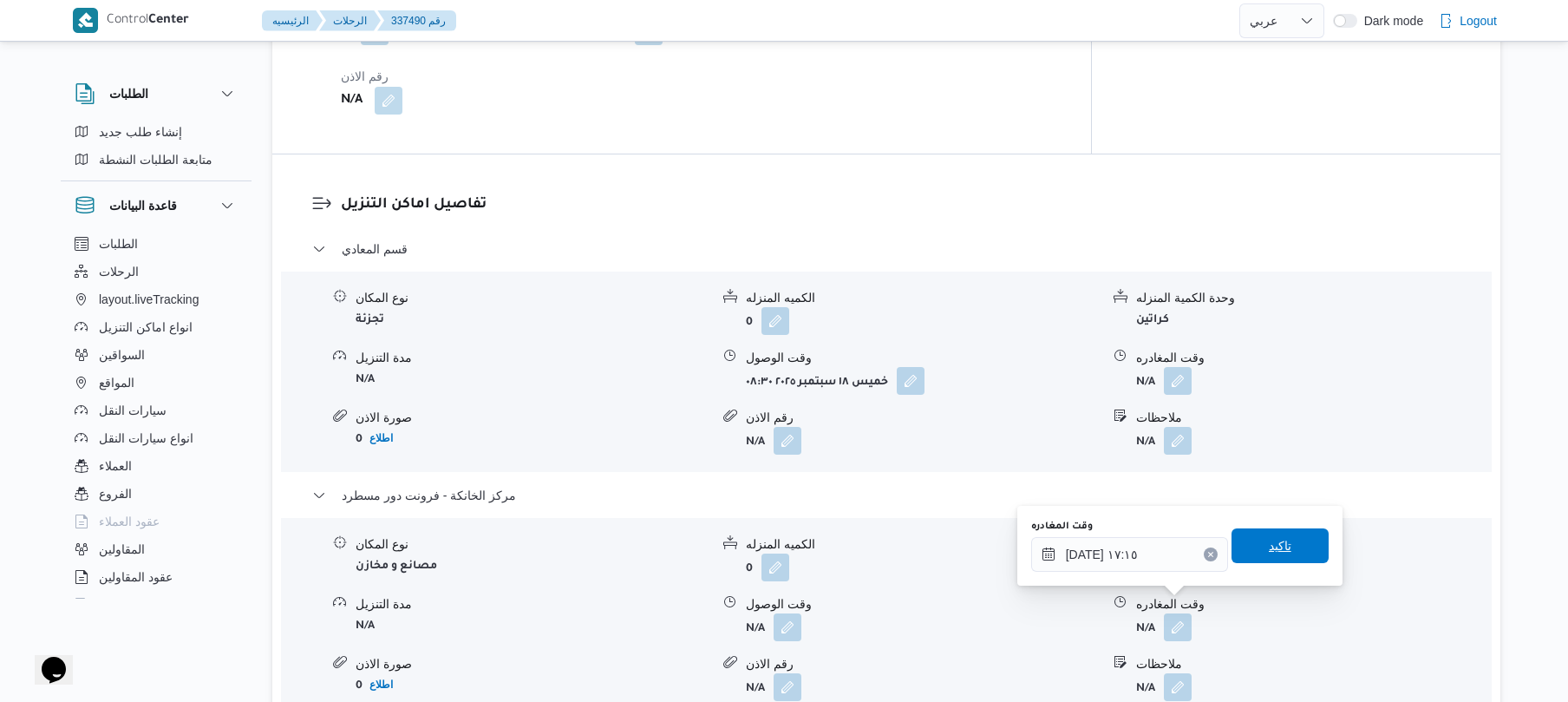
click at [1269, 556] on span "تاكيد" at bounding box center [1281, 546] width 23 height 21
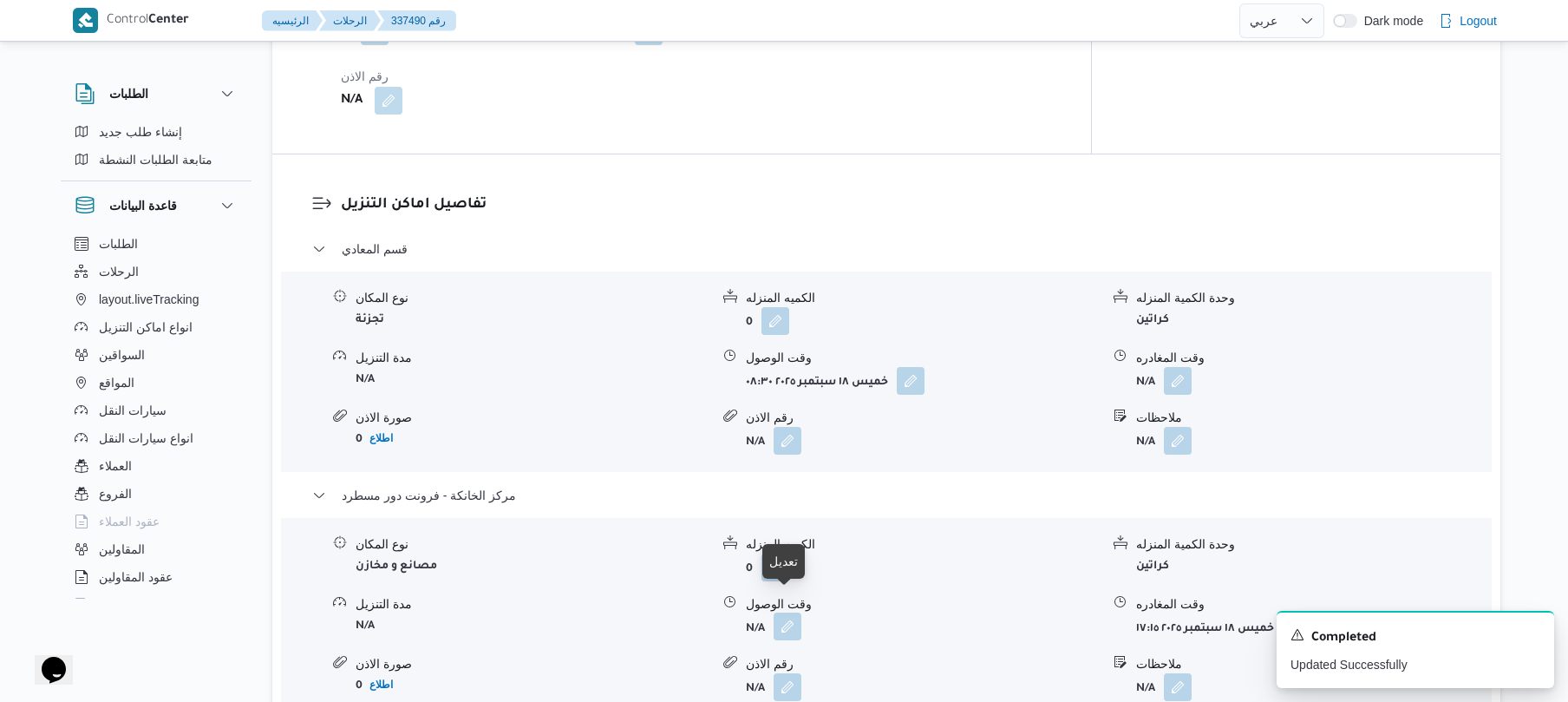
click at [789, 612] on button "button" at bounding box center [787, 626] width 27 height 27
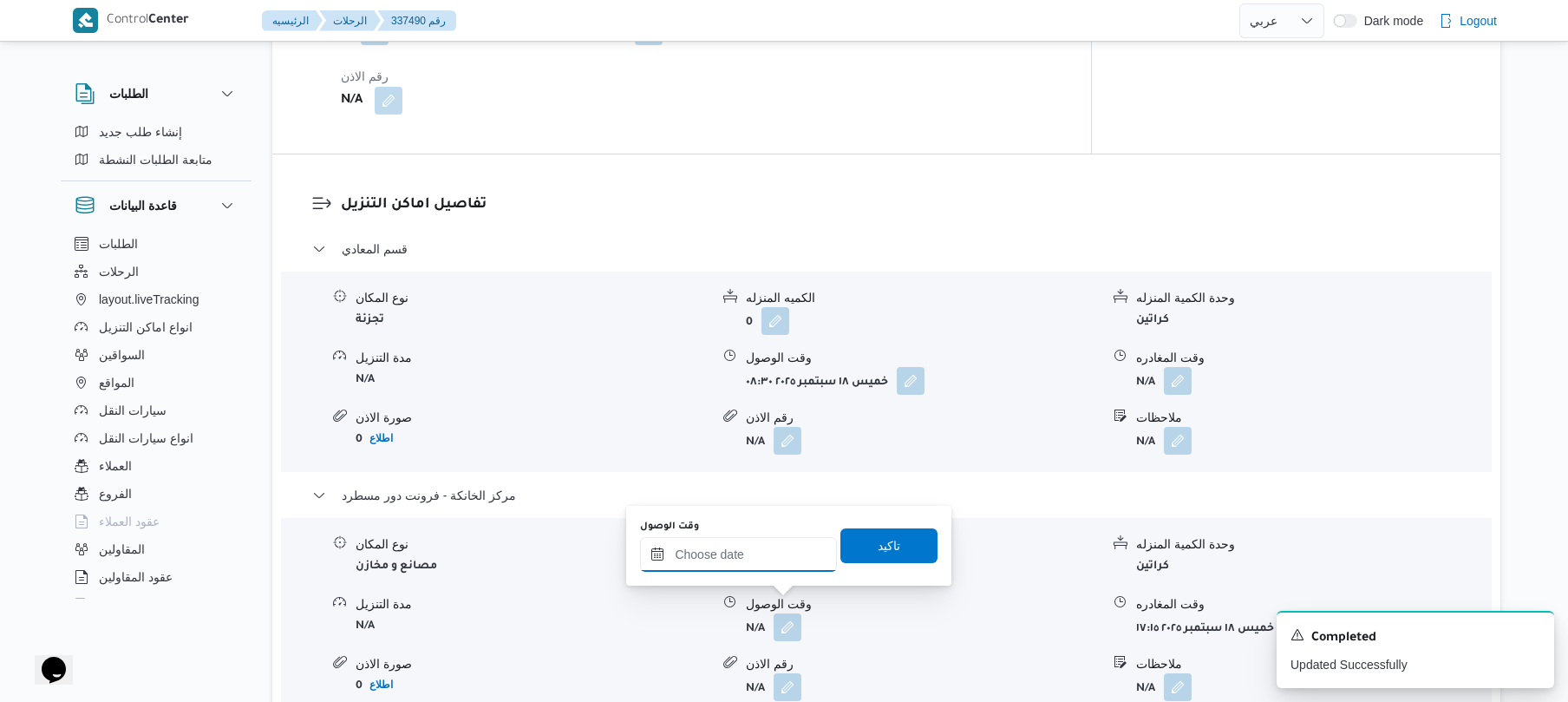
click at [777, 561] on input "وقت الوصول" at bounding box center [738, 554] width 197 height 35
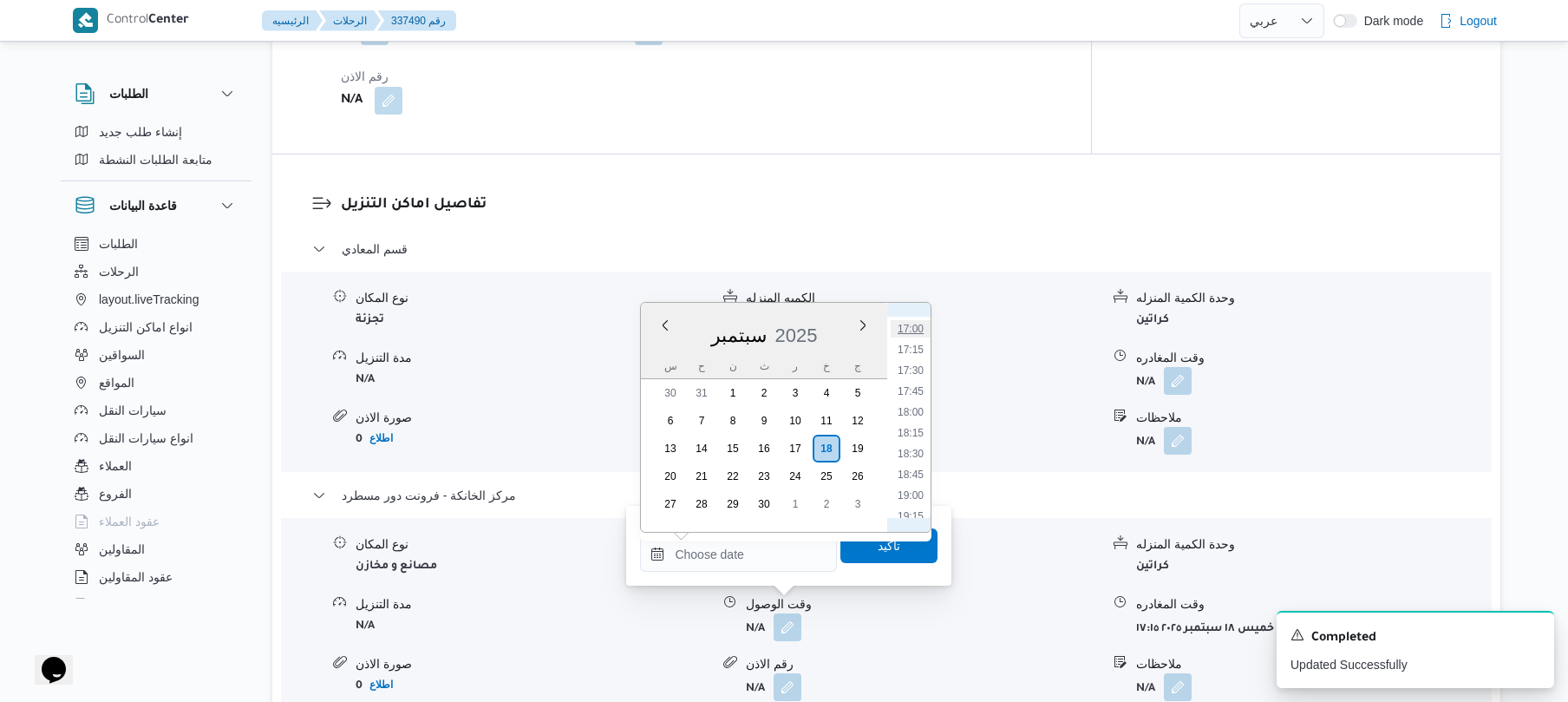
click at [918, 330] on li "17:00" at bounding box center [910, 329] width 40 height 17
type input "١٨/٠٩/٢٠٢٥ ١٧:٠٠"
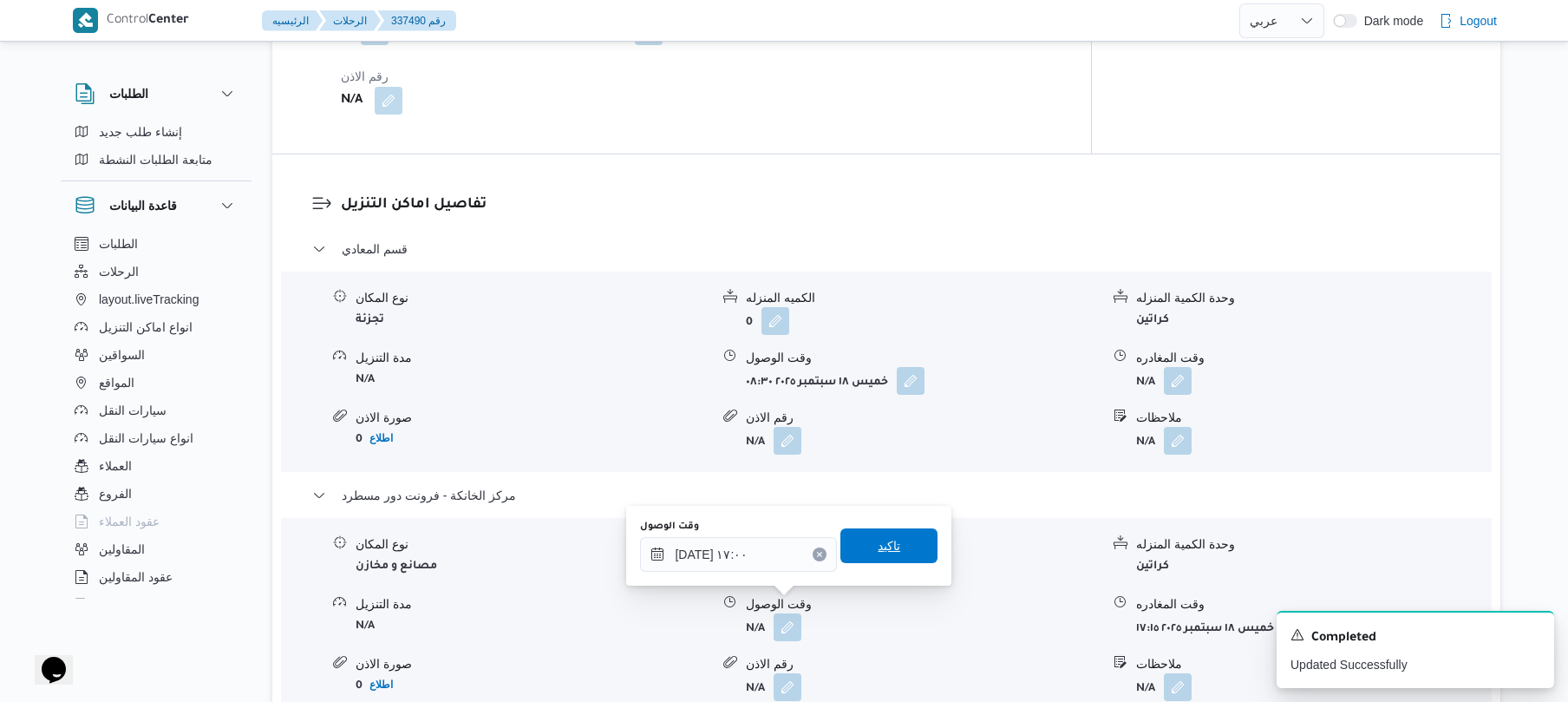
click at [892, 543] on span "تاكيد" at bounding box center [889, 546] width 97 height 35
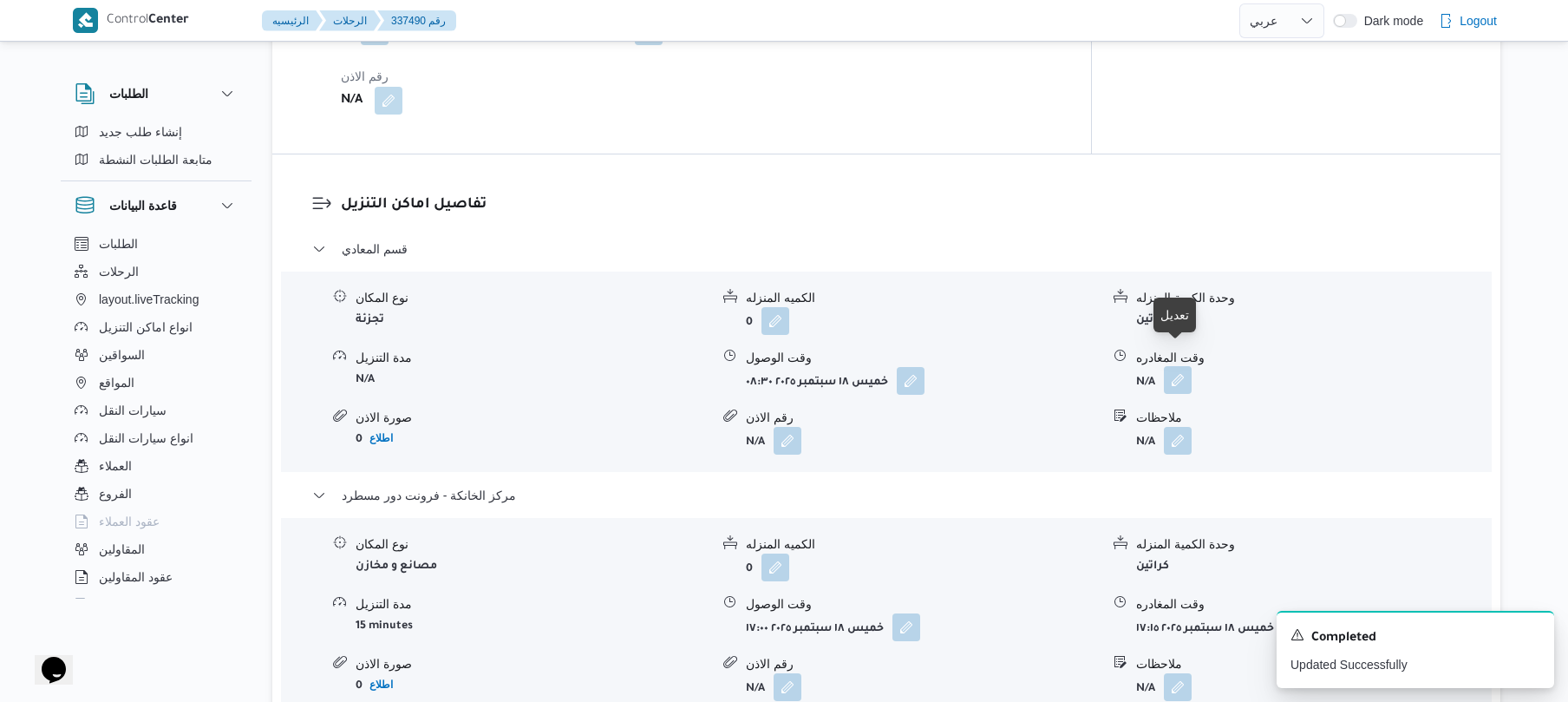
click at [1170, 366] on button "button" at bounding box center [1177, 379] width 27 height 27
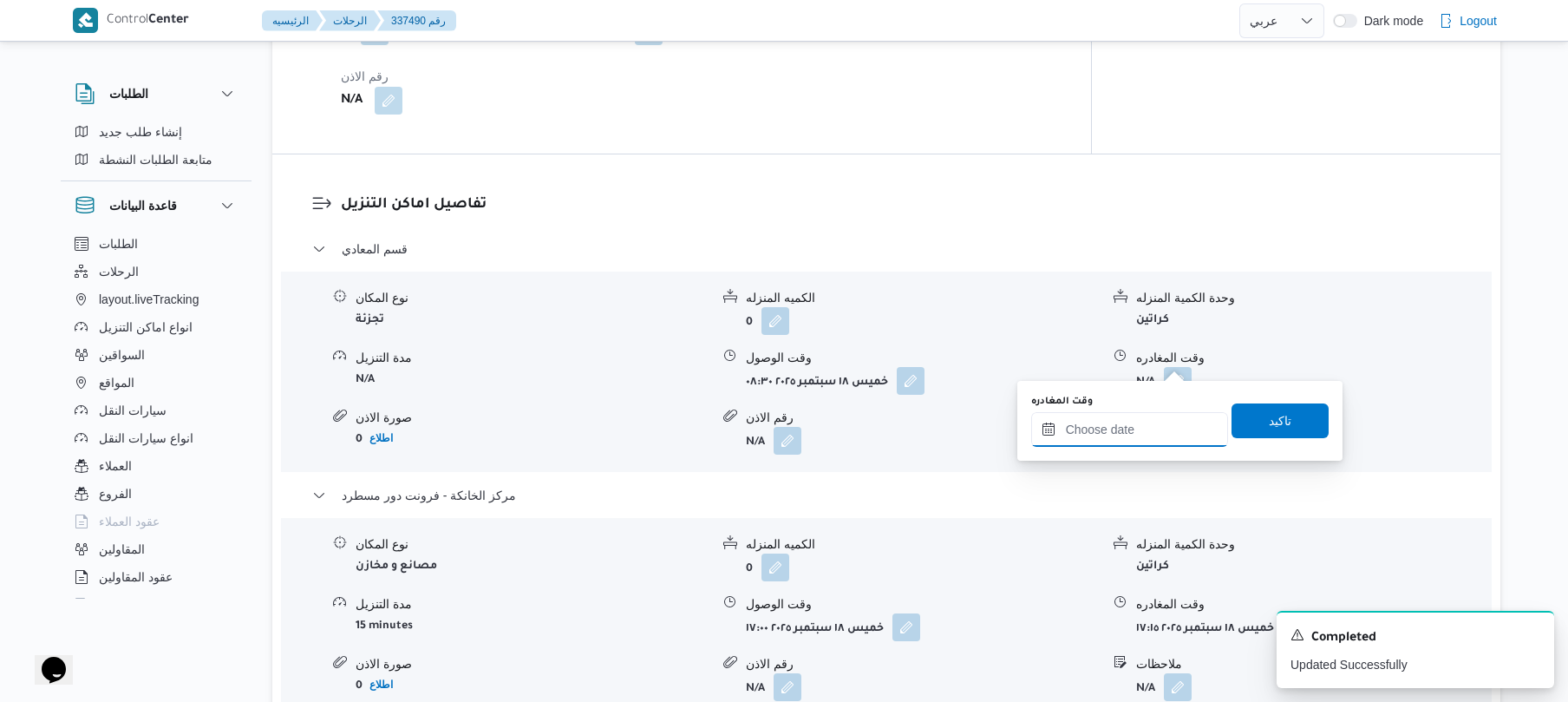
drag, startPoint x: 1133, startPoint y: 433, endPoint x: 1149, endPoint y: 431, distance: 16.1
click at [1133, 434] on input "وقت المغادره" at bounding box center [1130, 429] width 197 height 35
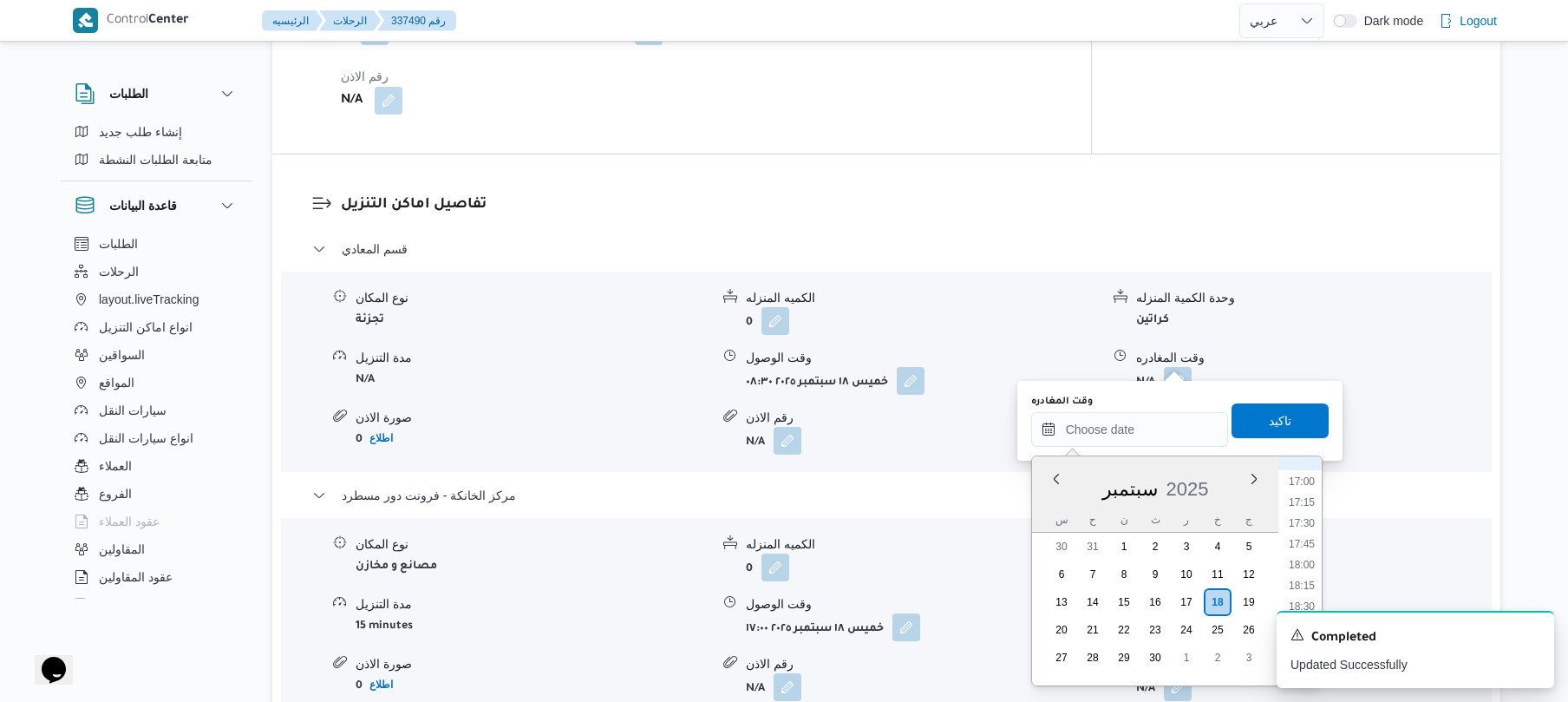
scroll to position [1243, 0]
click at [1298, 573] on li "16:00" at bounding box center [1302, 568] width 40 height 17
type input "١٨/٠٩/٢٠٢٥ ١٦:٠٠"
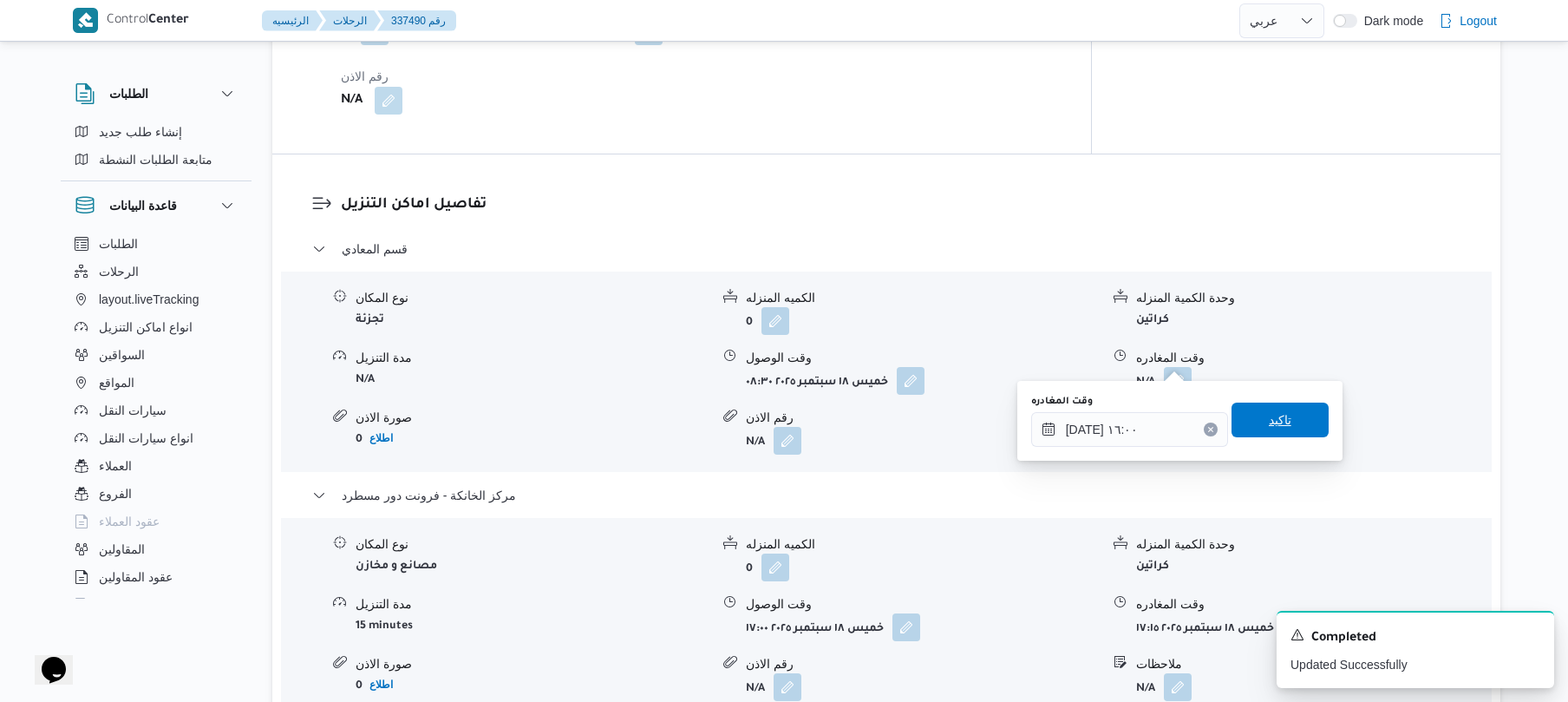
click at [1288, 418] on span "تاكيد" at bounding box center [1280, 419] width 97 height 35
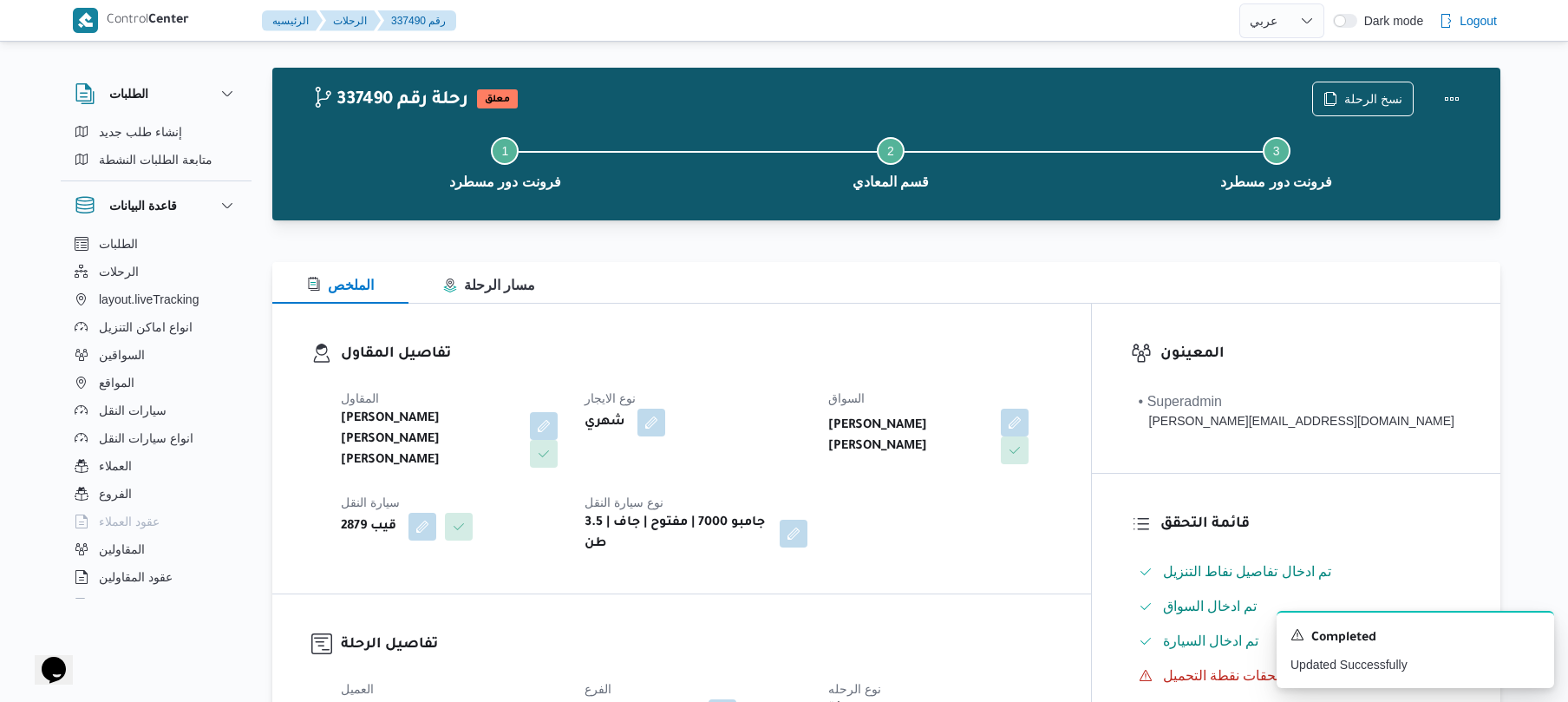
scroll to position [0, 0]
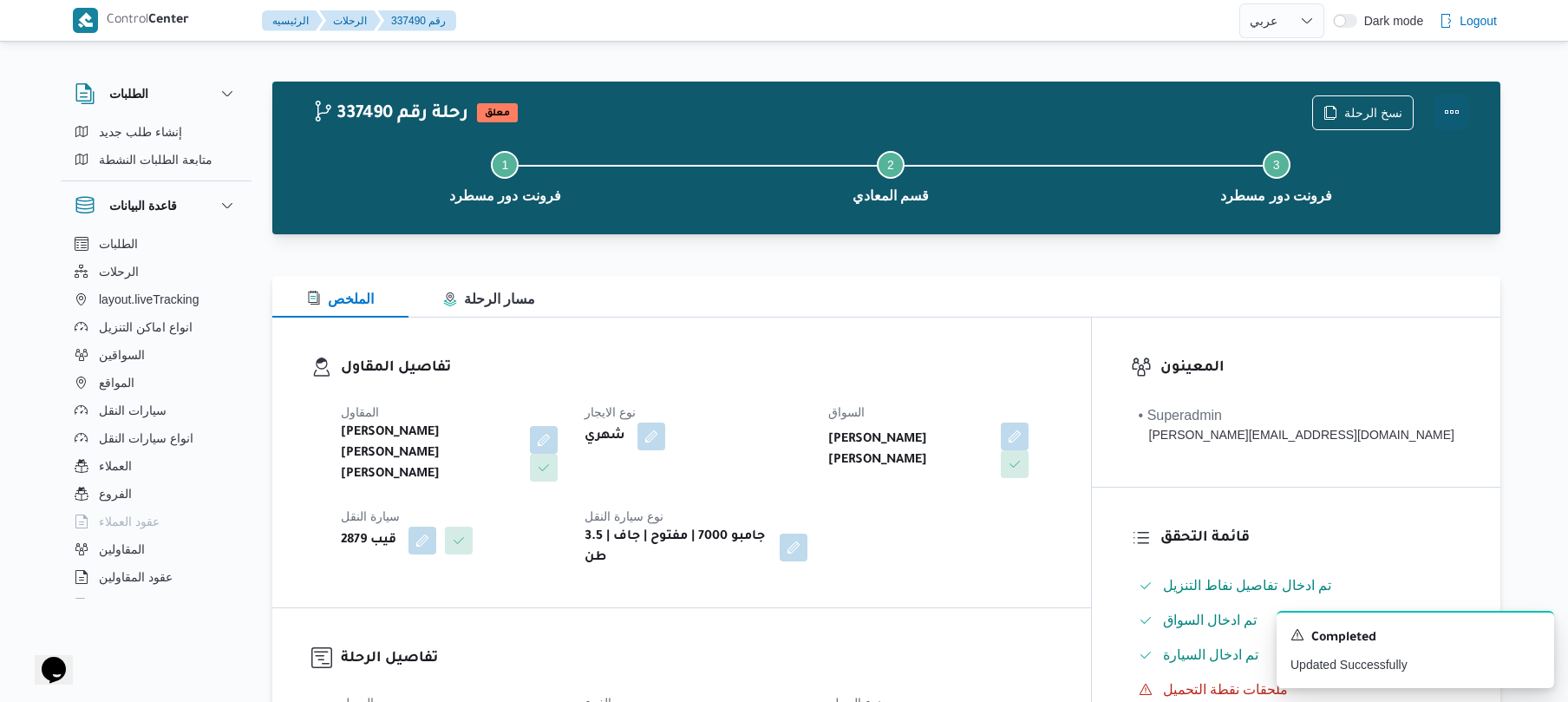
click at [1450, 123] on button "Actions" at bounding box center [1452, 111] width 35 height 35
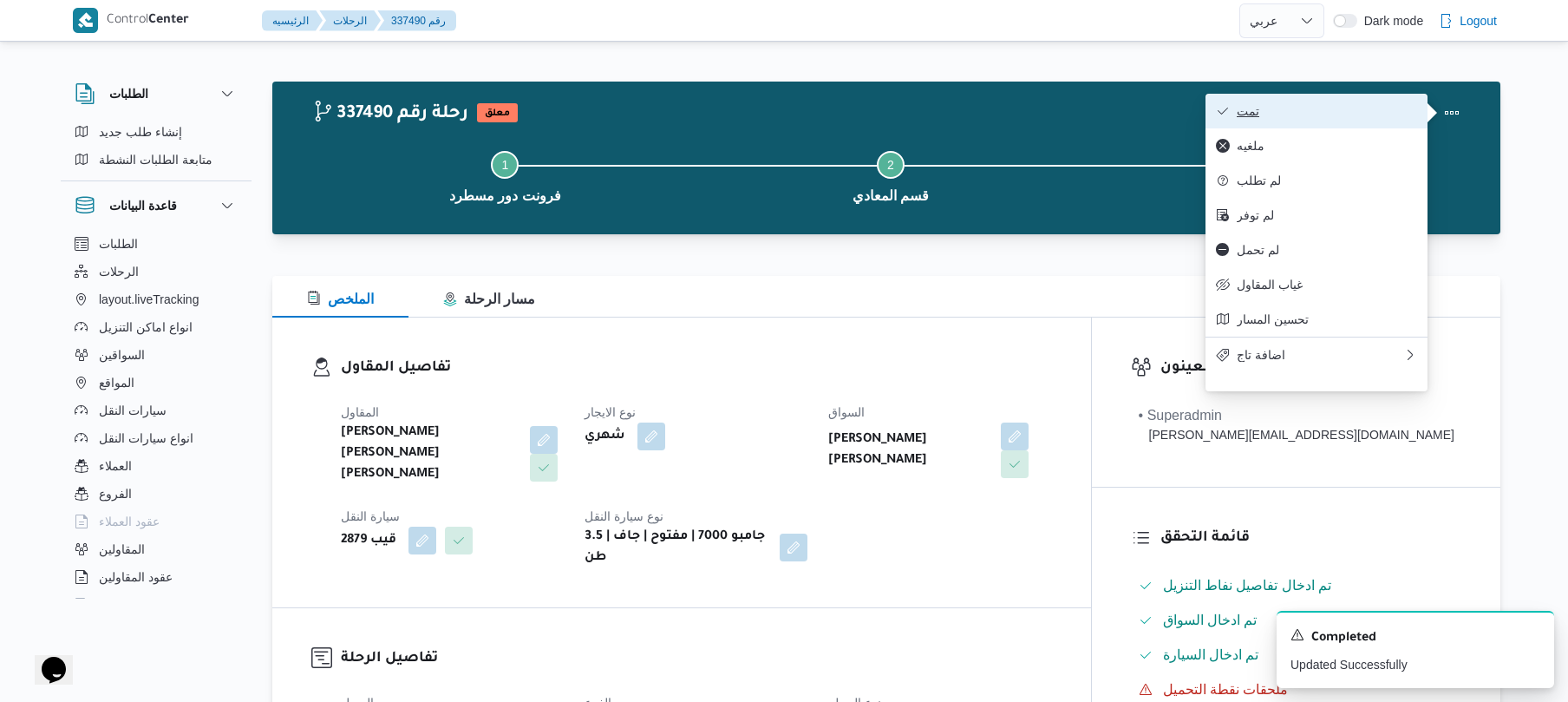
click at [1323, 101] on button "تمت" at bounding box center [1317, 110] width 222 height 35
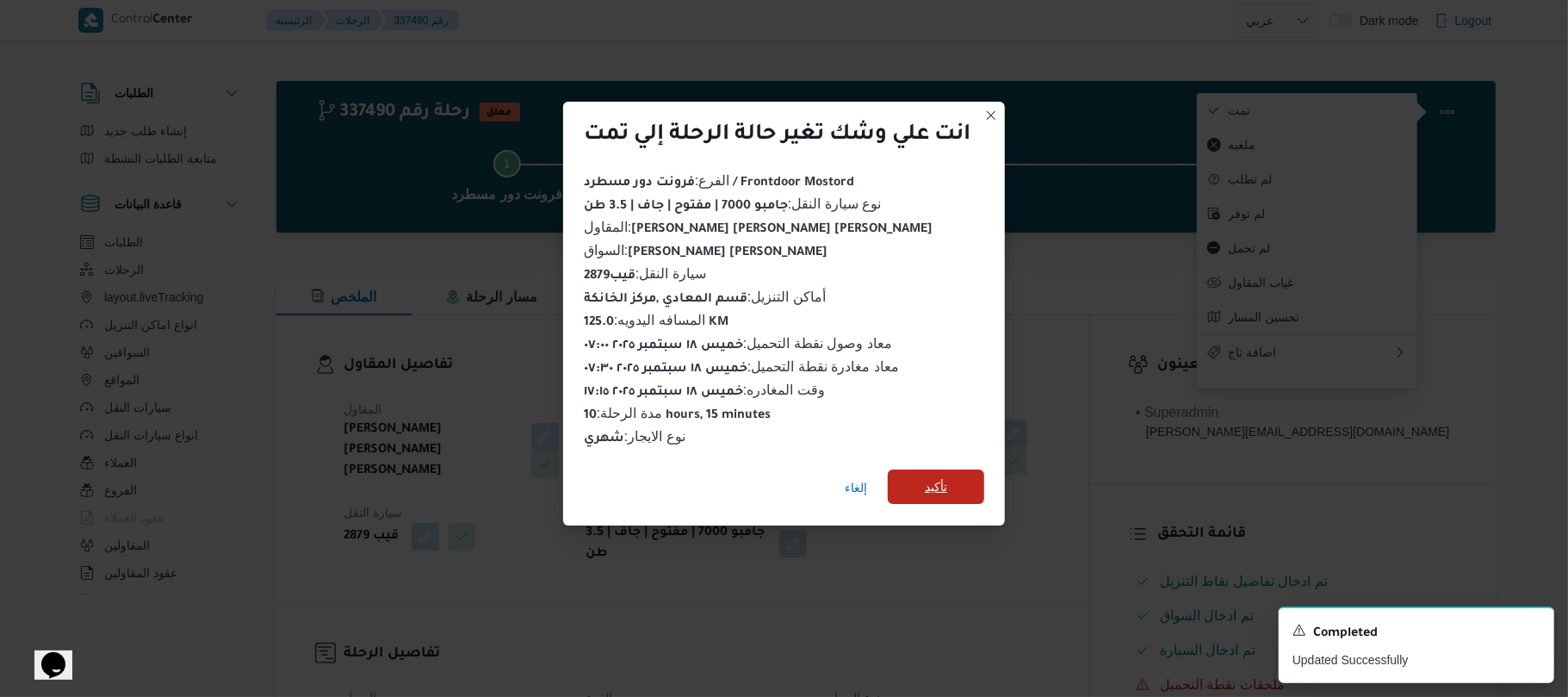
click at [941, 476] on span "تأكيد" at bounding box center [936, 486] width 22 height 21
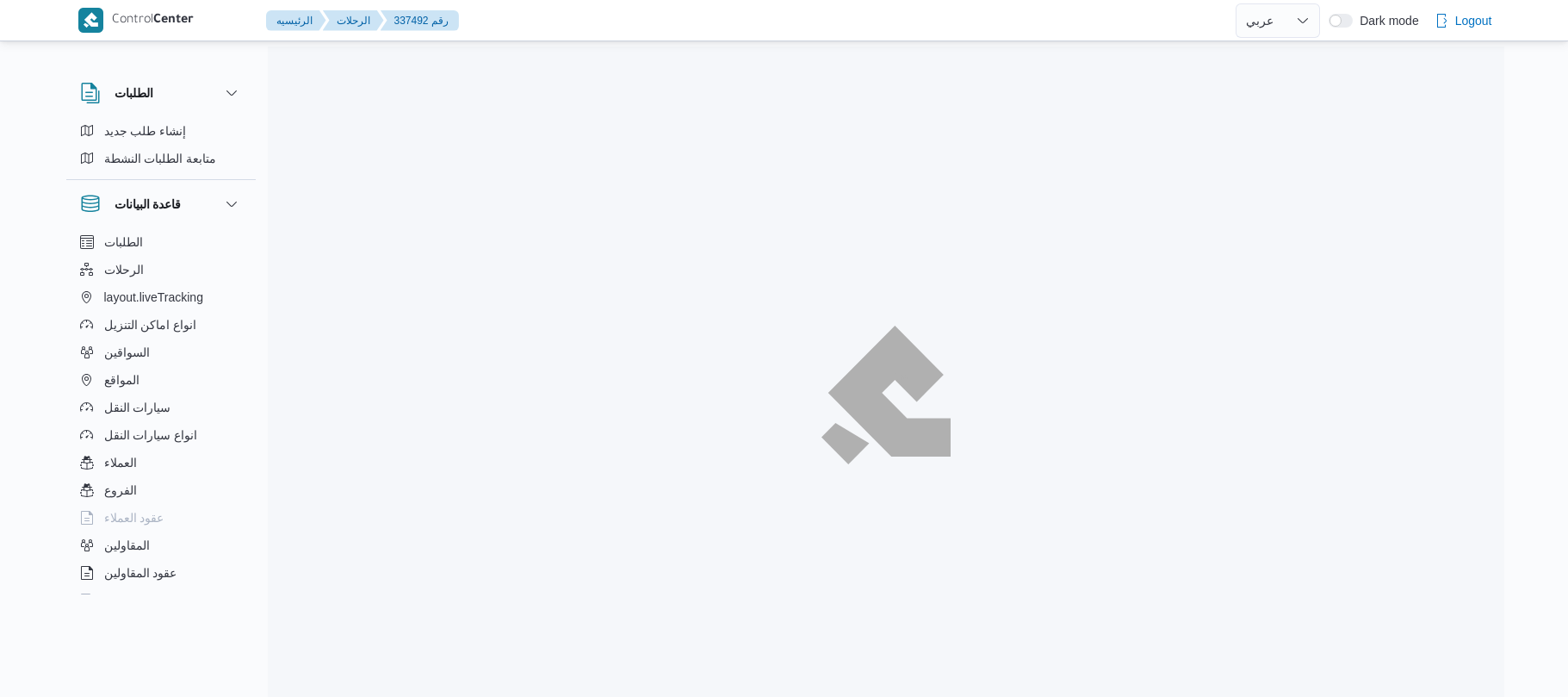
select select "ar"
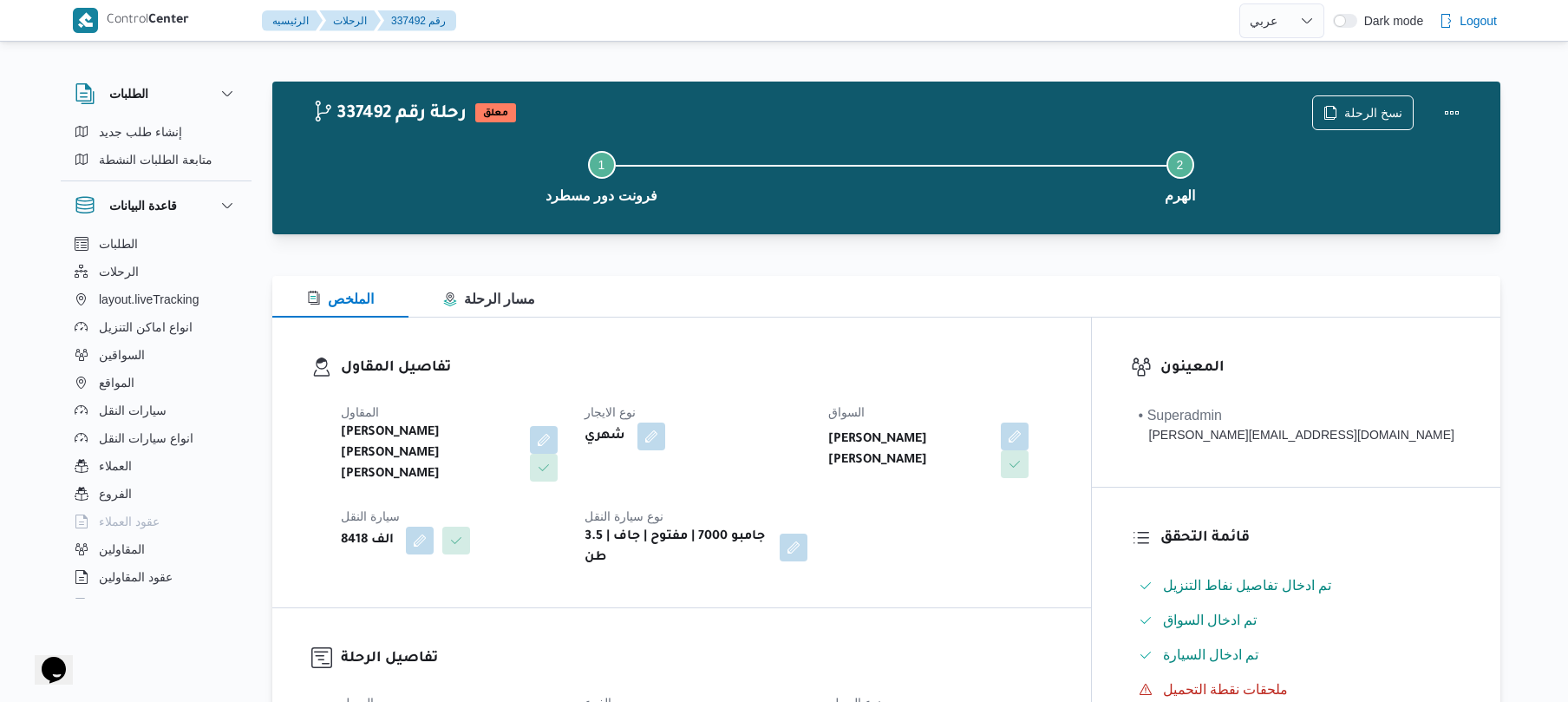
click at [902, 348] on div "تفاصيل المقاول [PERSON_NAME] [PERSON_NAME] [PERSON_NAME] نوع الايجار شهري السوا…" at bounding box center [681, 462] width 819 height 289
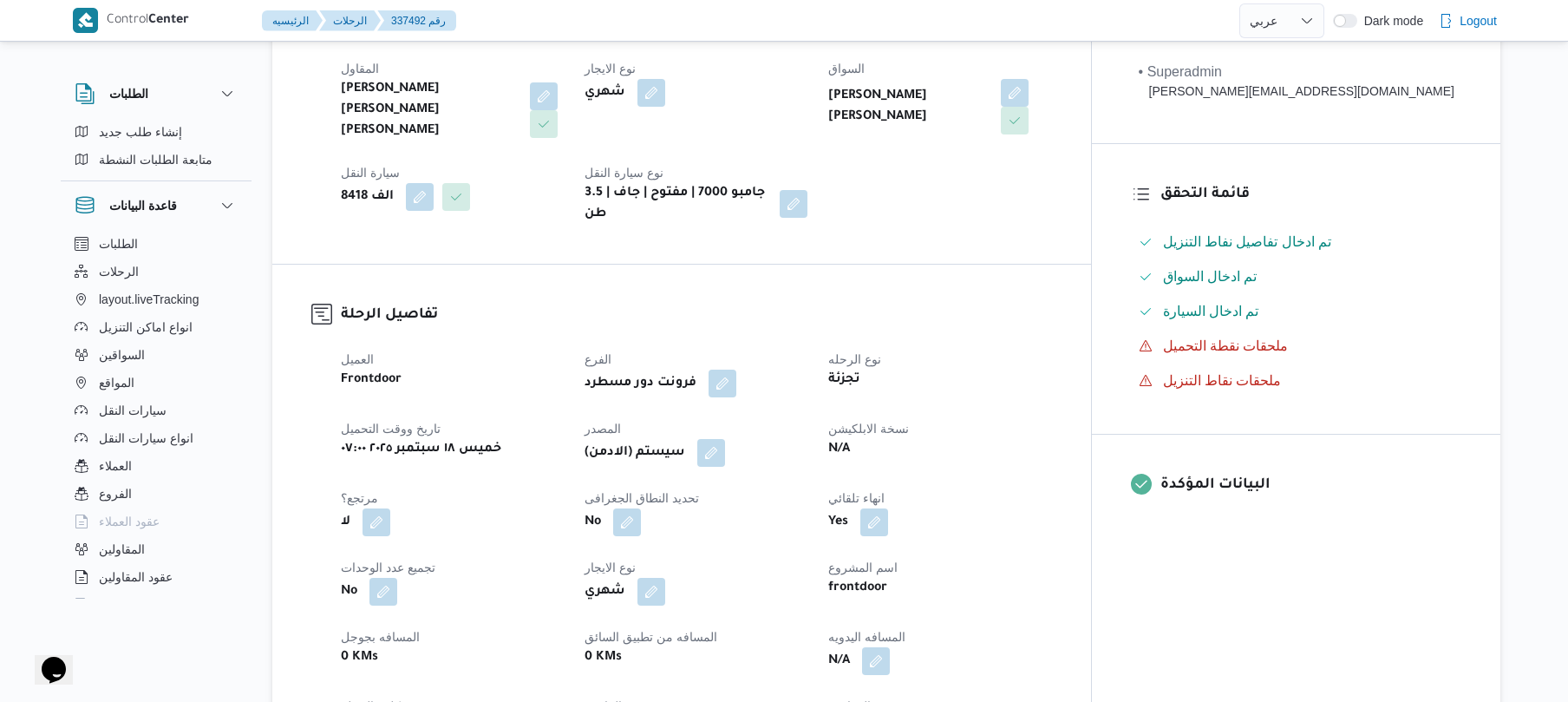
scroll to position [323, 0]
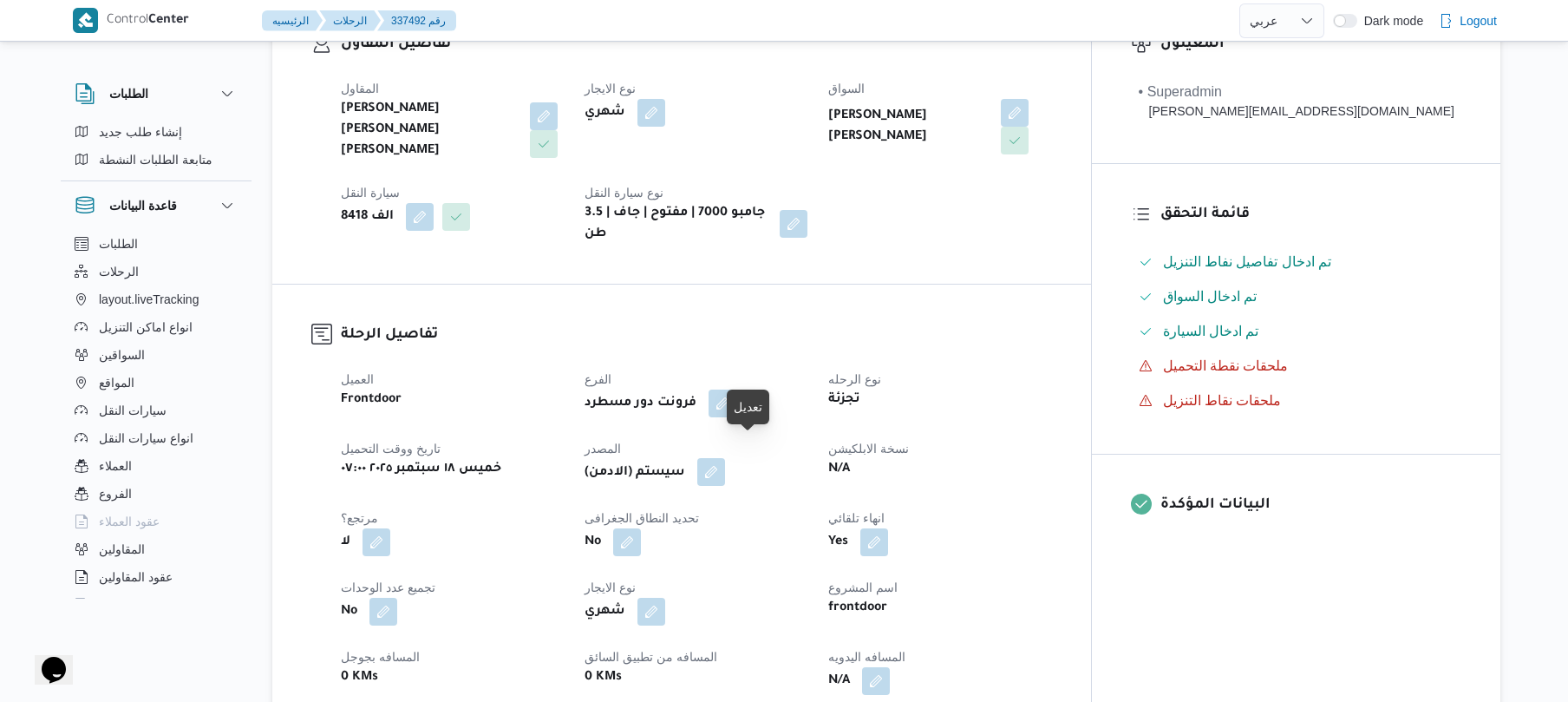
click at [726, 458] on button "button" at bounding box center [710, 471] width 27 height 27
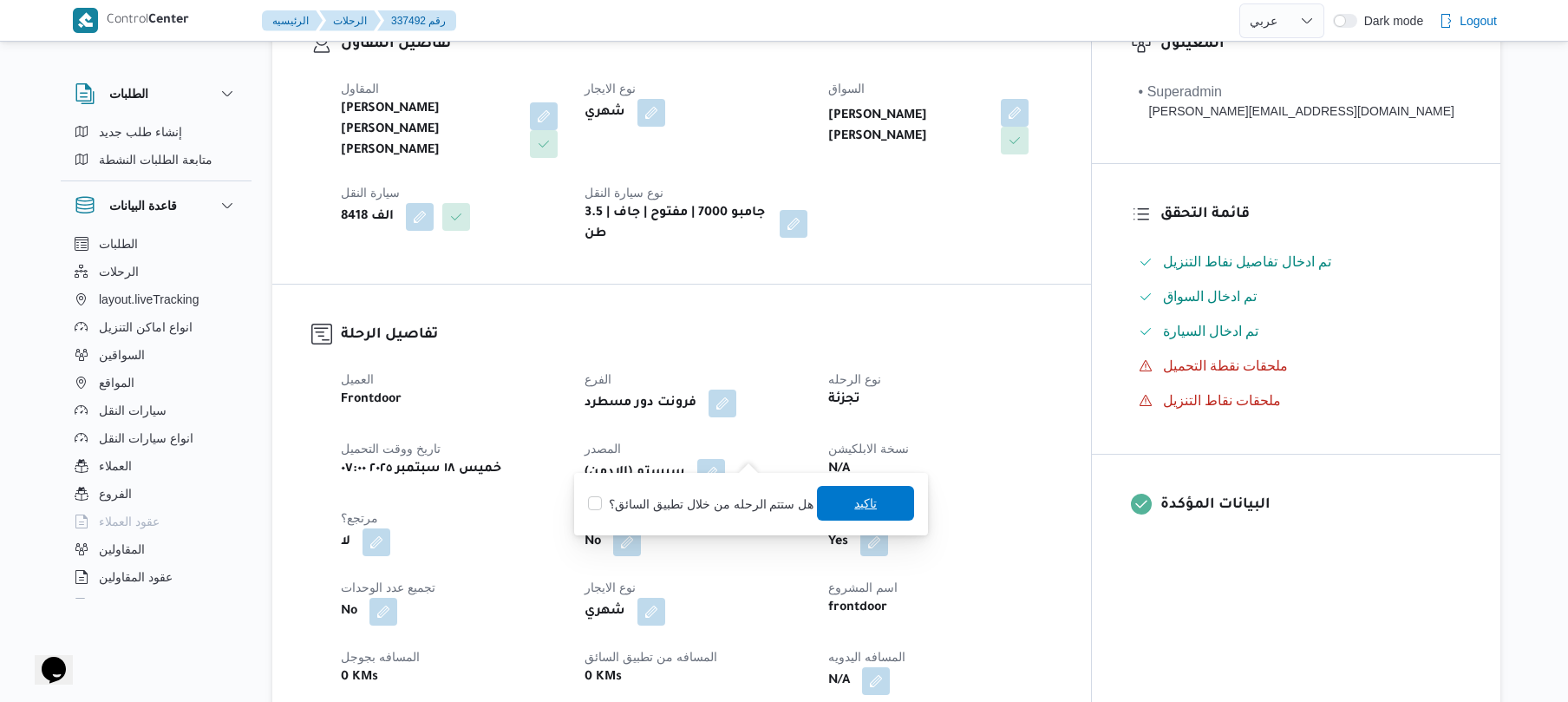
click at [871, 508] on span "تاكيد" at bounding box center [866, 503] width 23 height 21
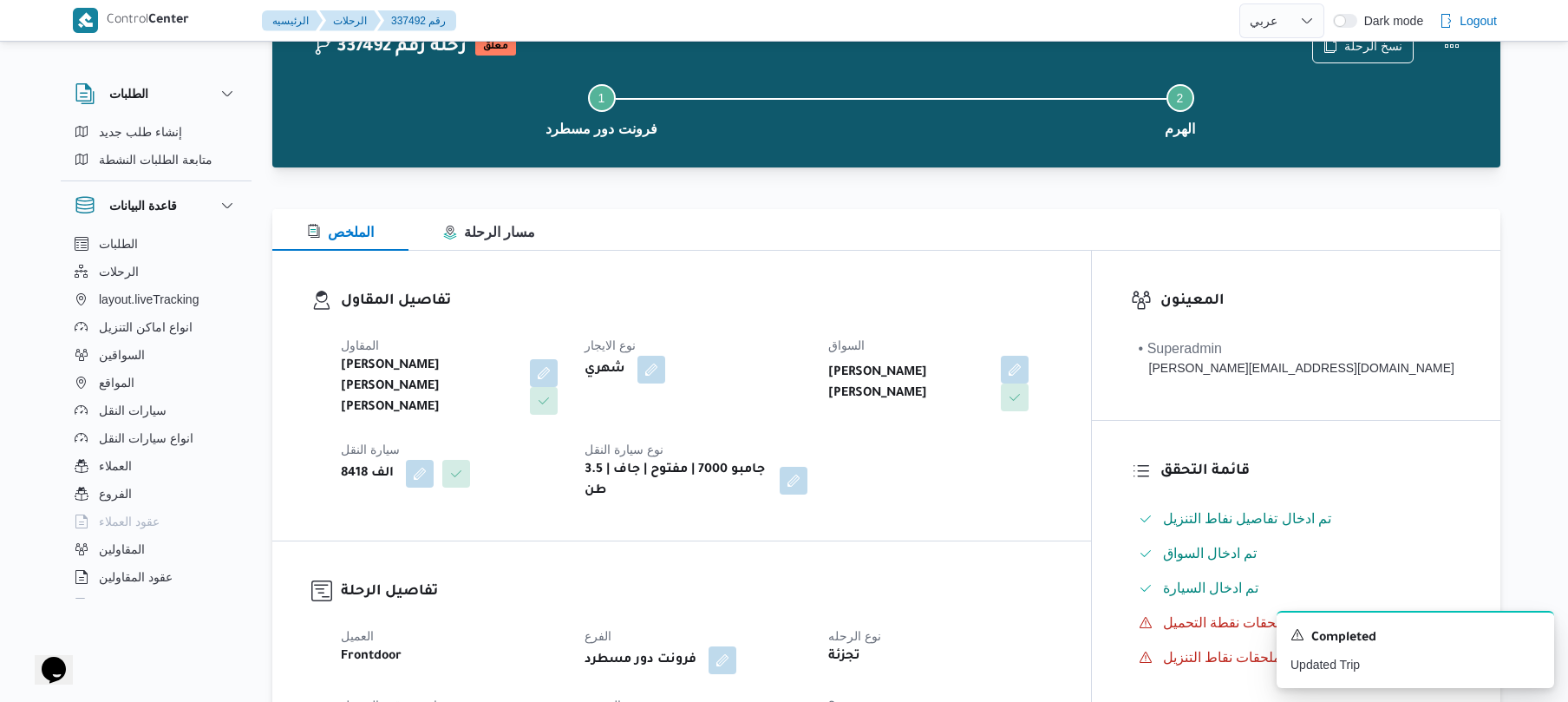
scroll to position [0, 0]
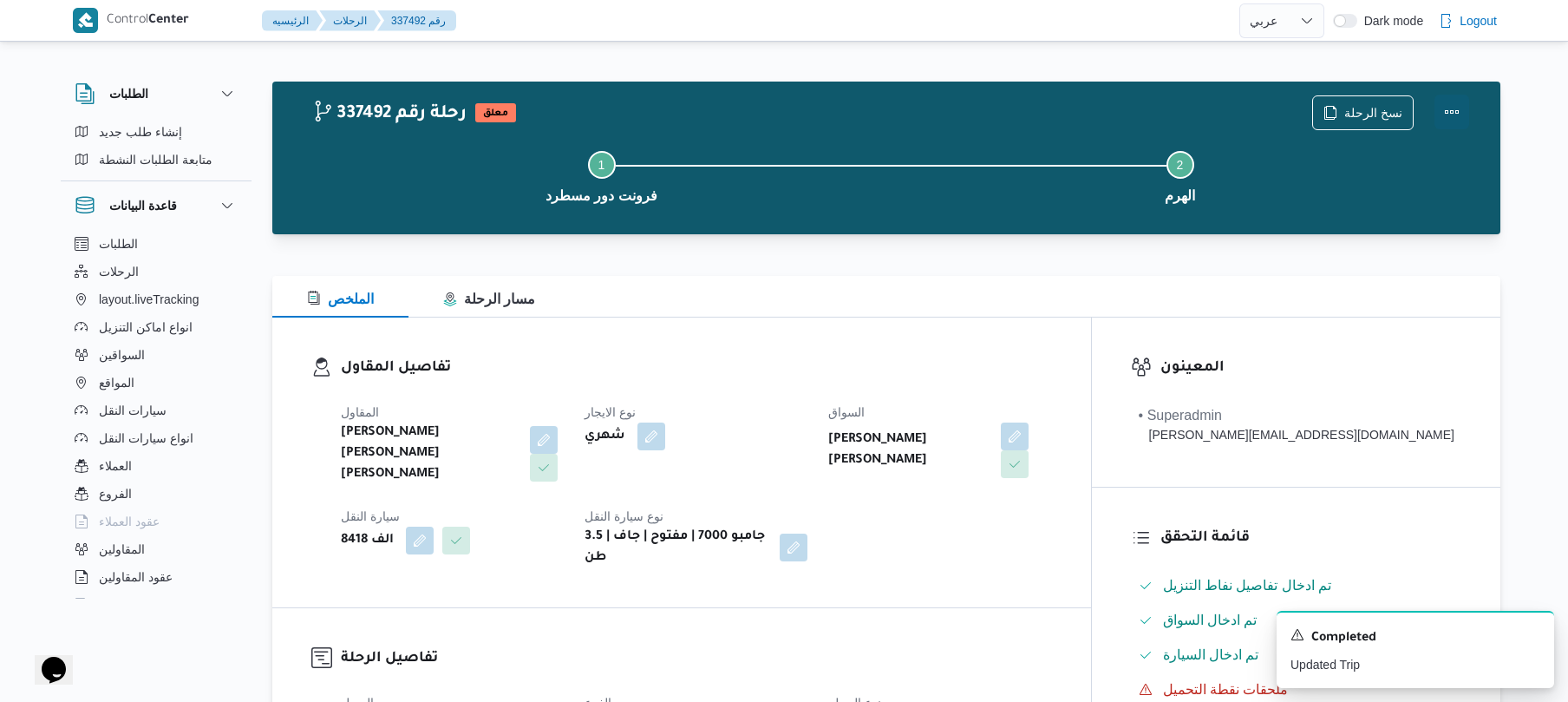
click at [1451, 109] on button "Actions" at bounding box center [1452, 111] width 35 height 35
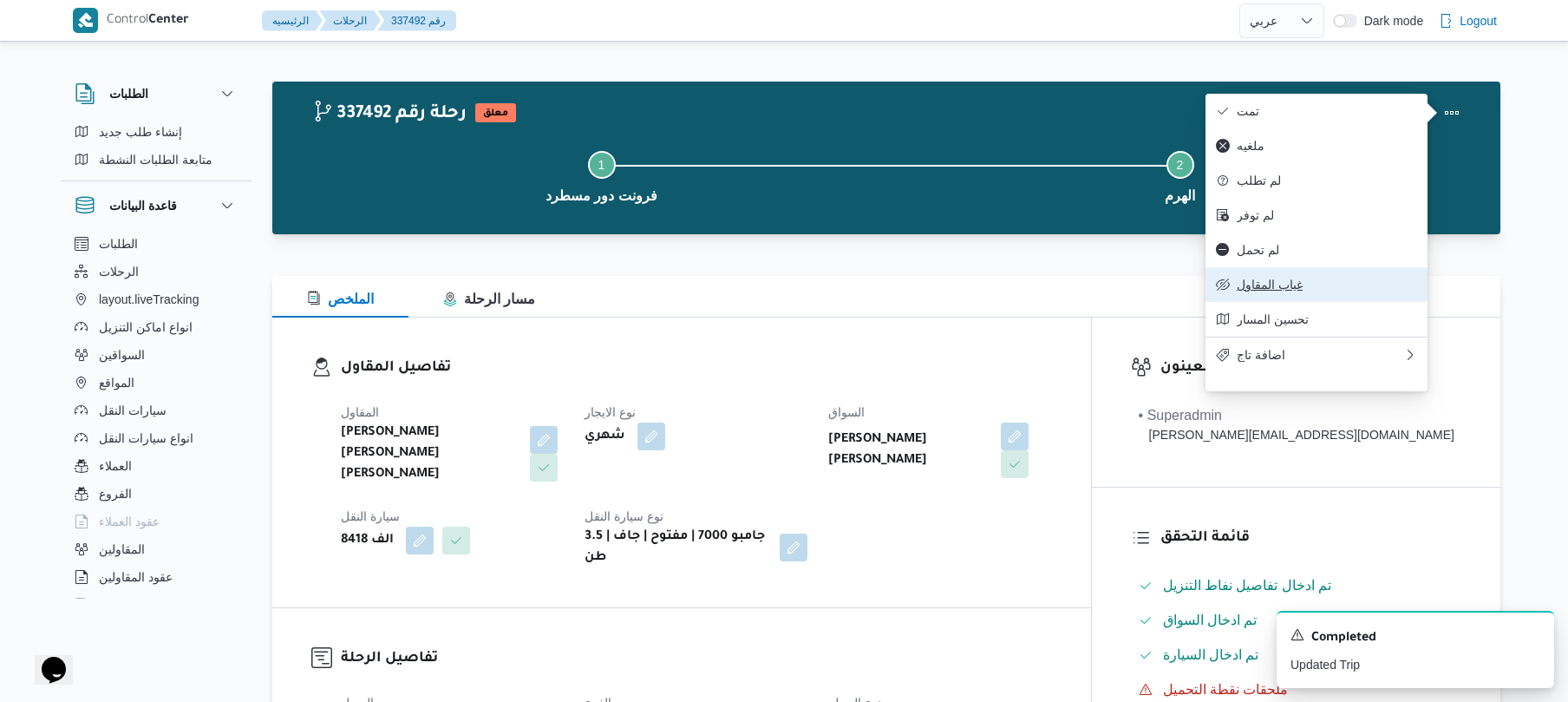
click at [1267, 291] on span "غياب المقاول" at bounding box center [1327, 285] width 180 height 14
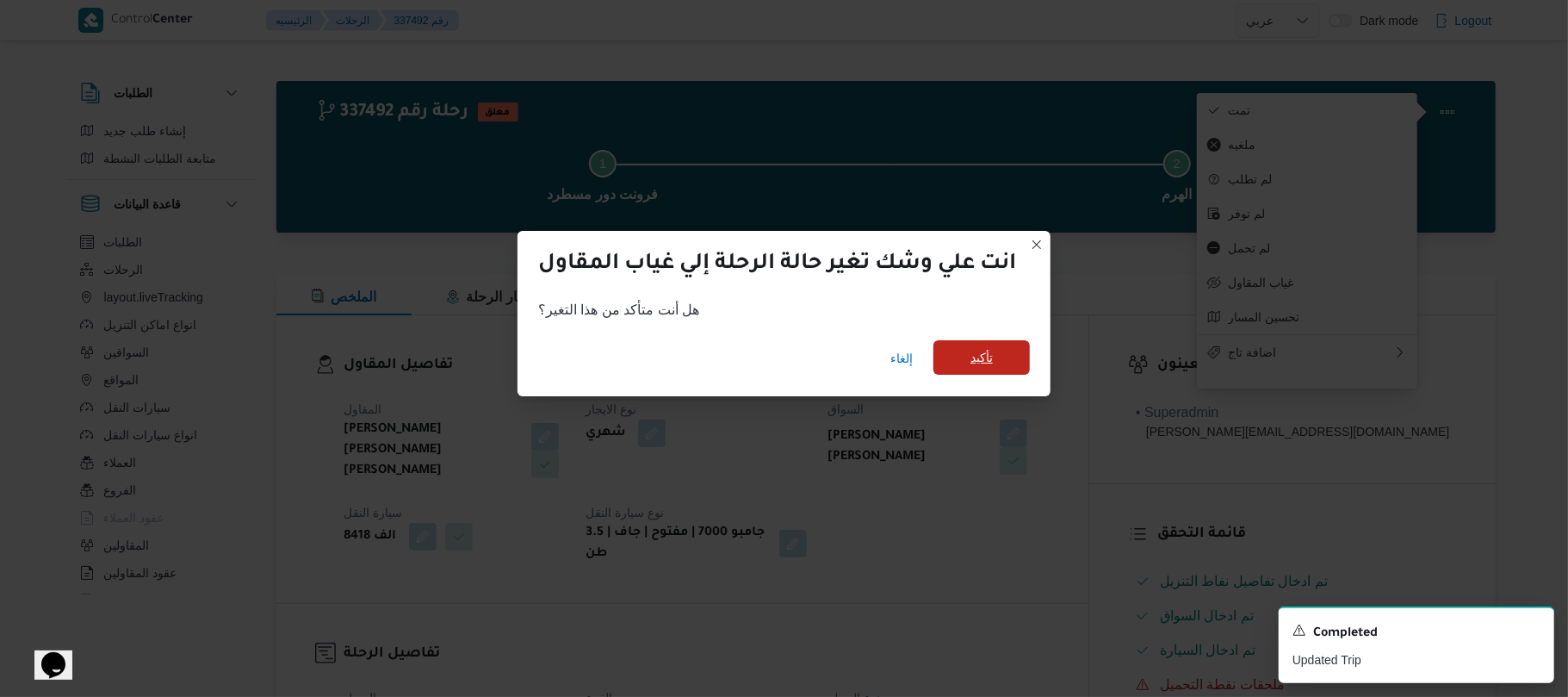
click at [999, 360] on span "تأكيد" at bounding box center [981, 357] width 96 height 35
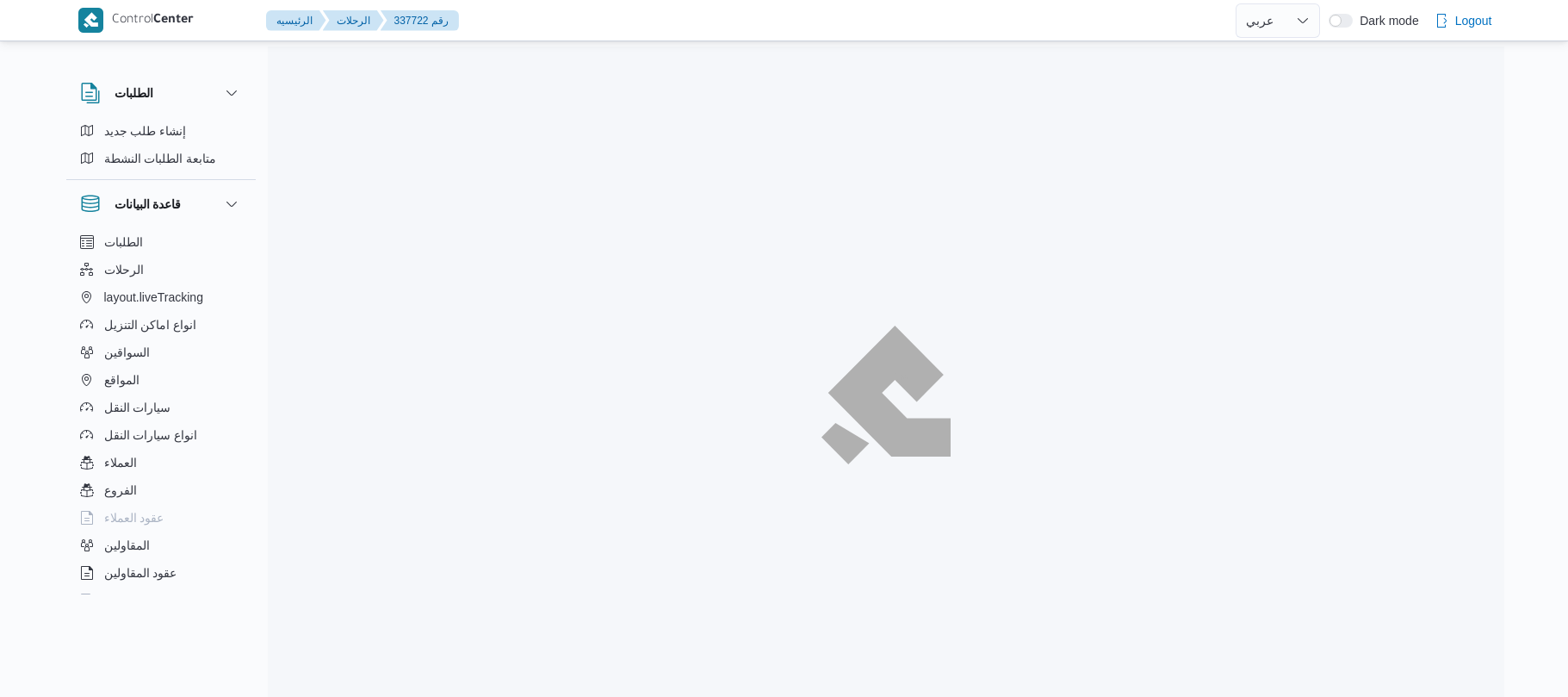
select select "ar"
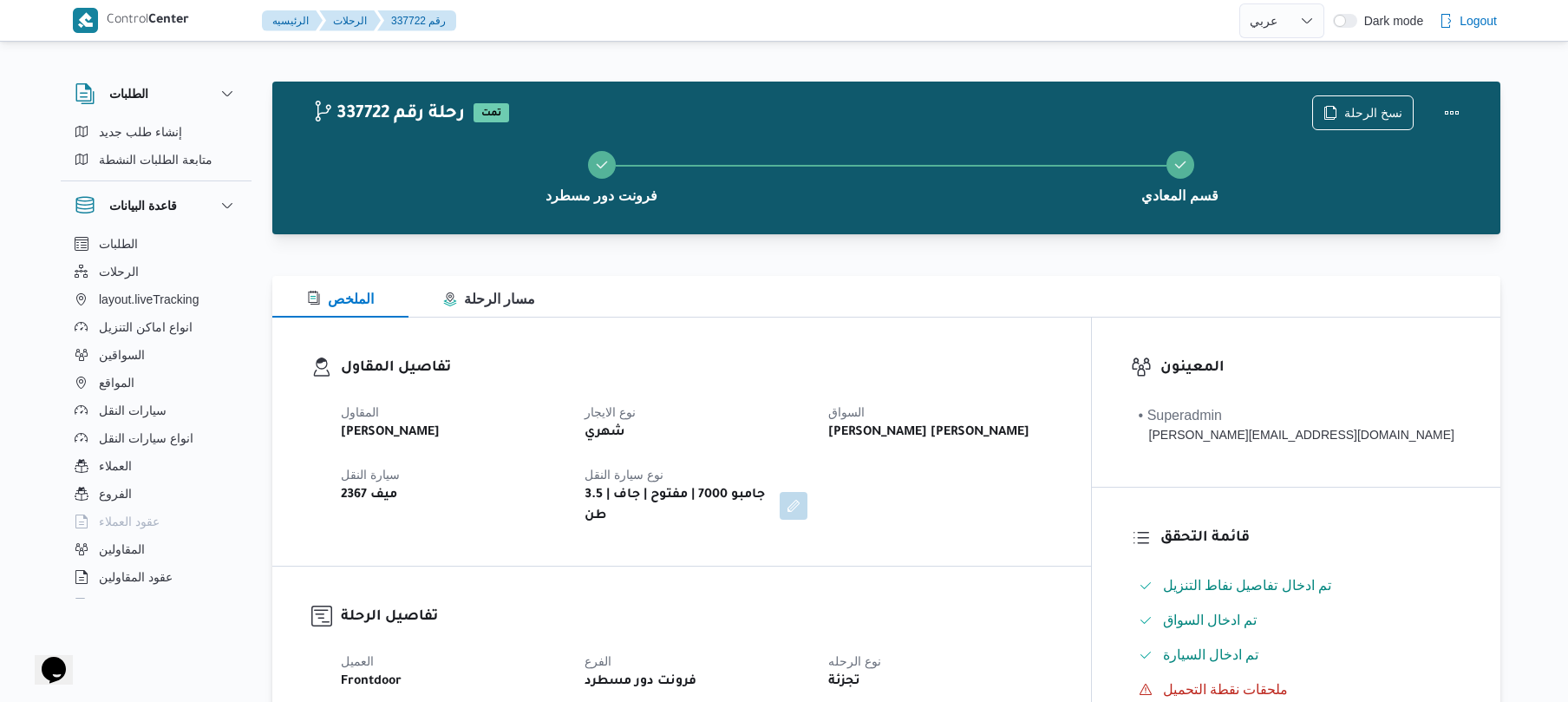
click at [1077, 302] on div "الملخص مسار الرحلة" at bounding box center [886, 297] width 1228 height 41
